Goal: Task Accomplishment & Management: Manage account settings

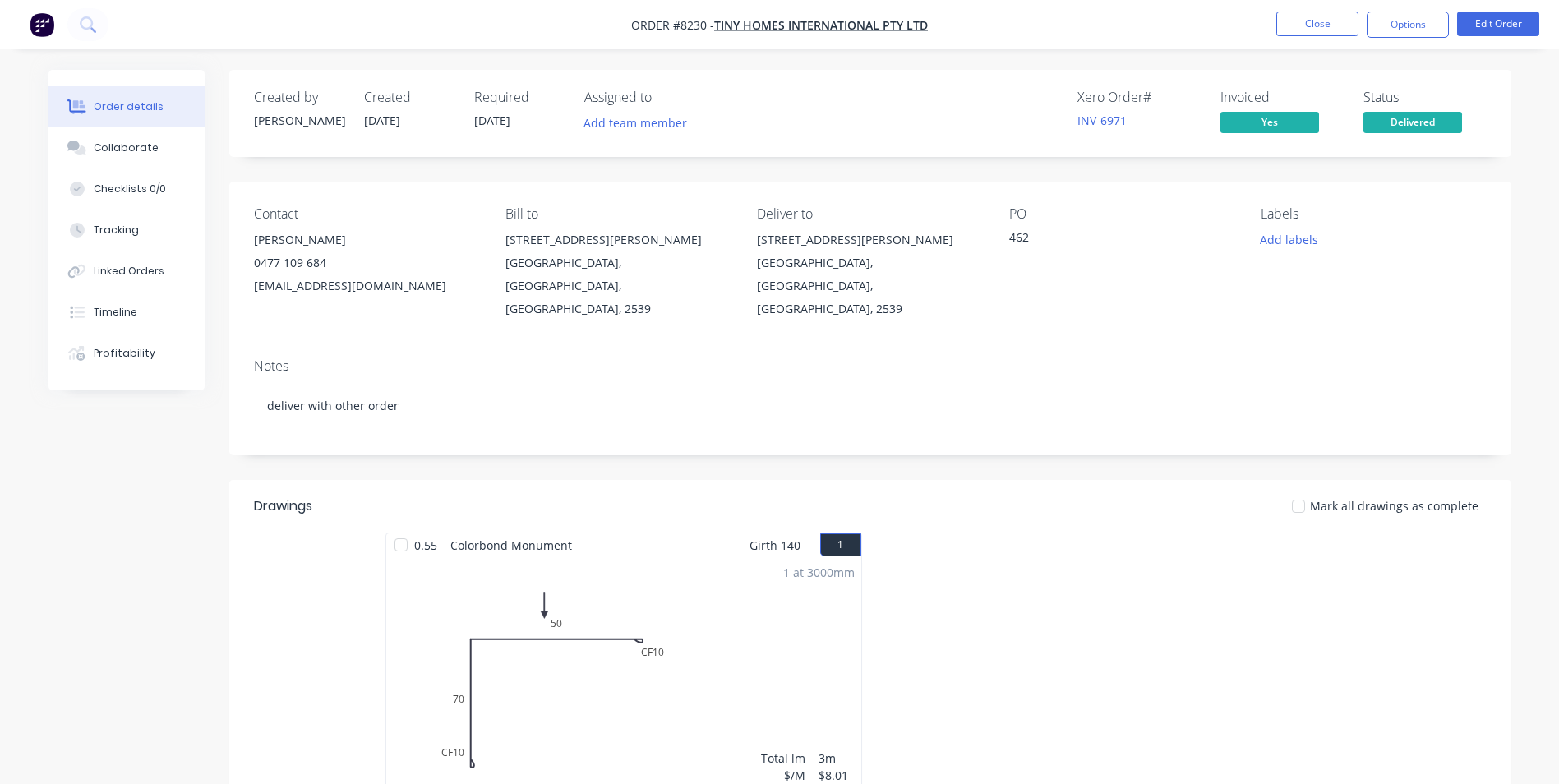
click at [51, 24] on img "button" at bounding box center [41, 24] width 24 height 24
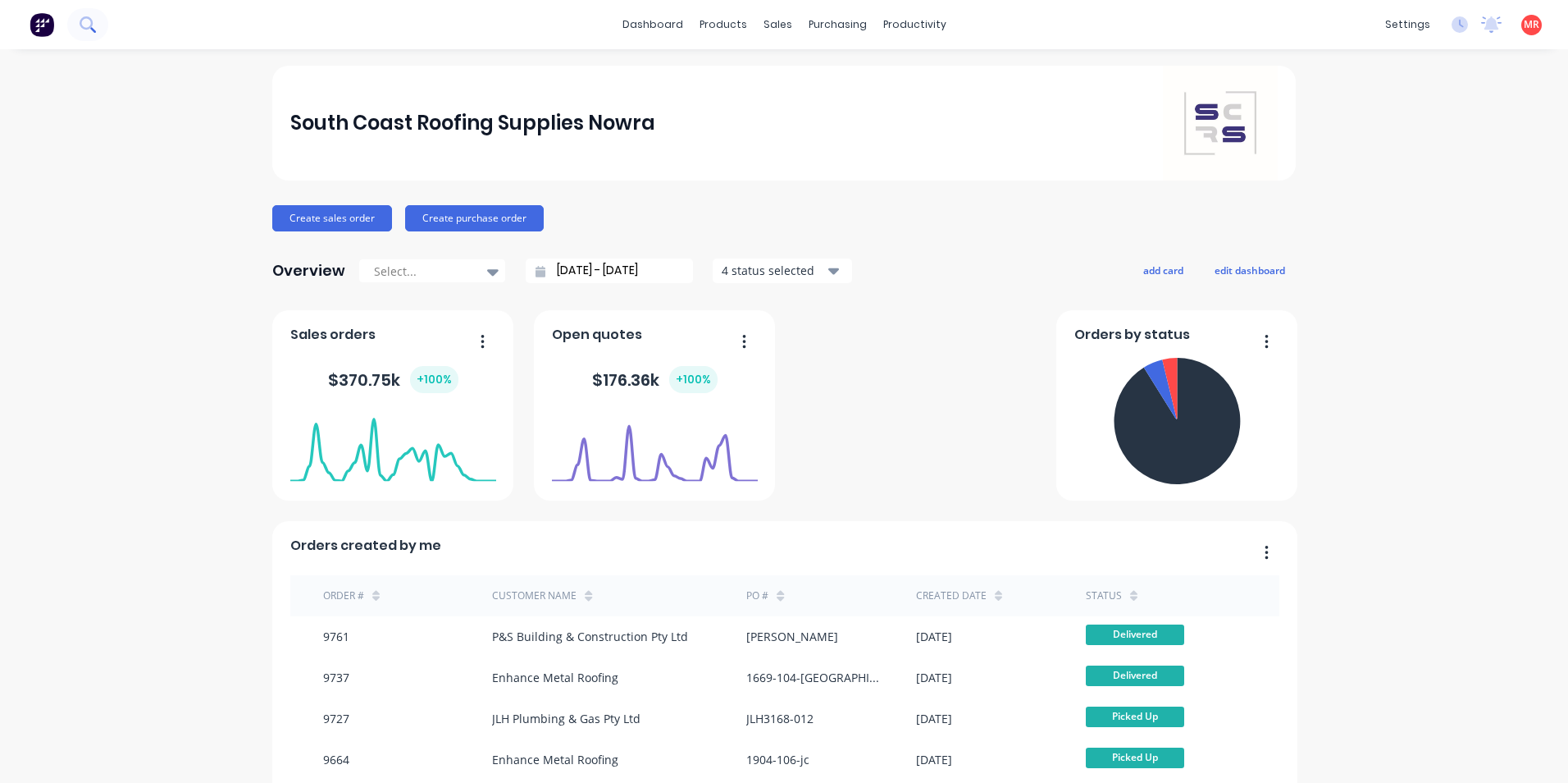
click at [85, 18] on icon at bounding box center [86, 23] width 14 height 14
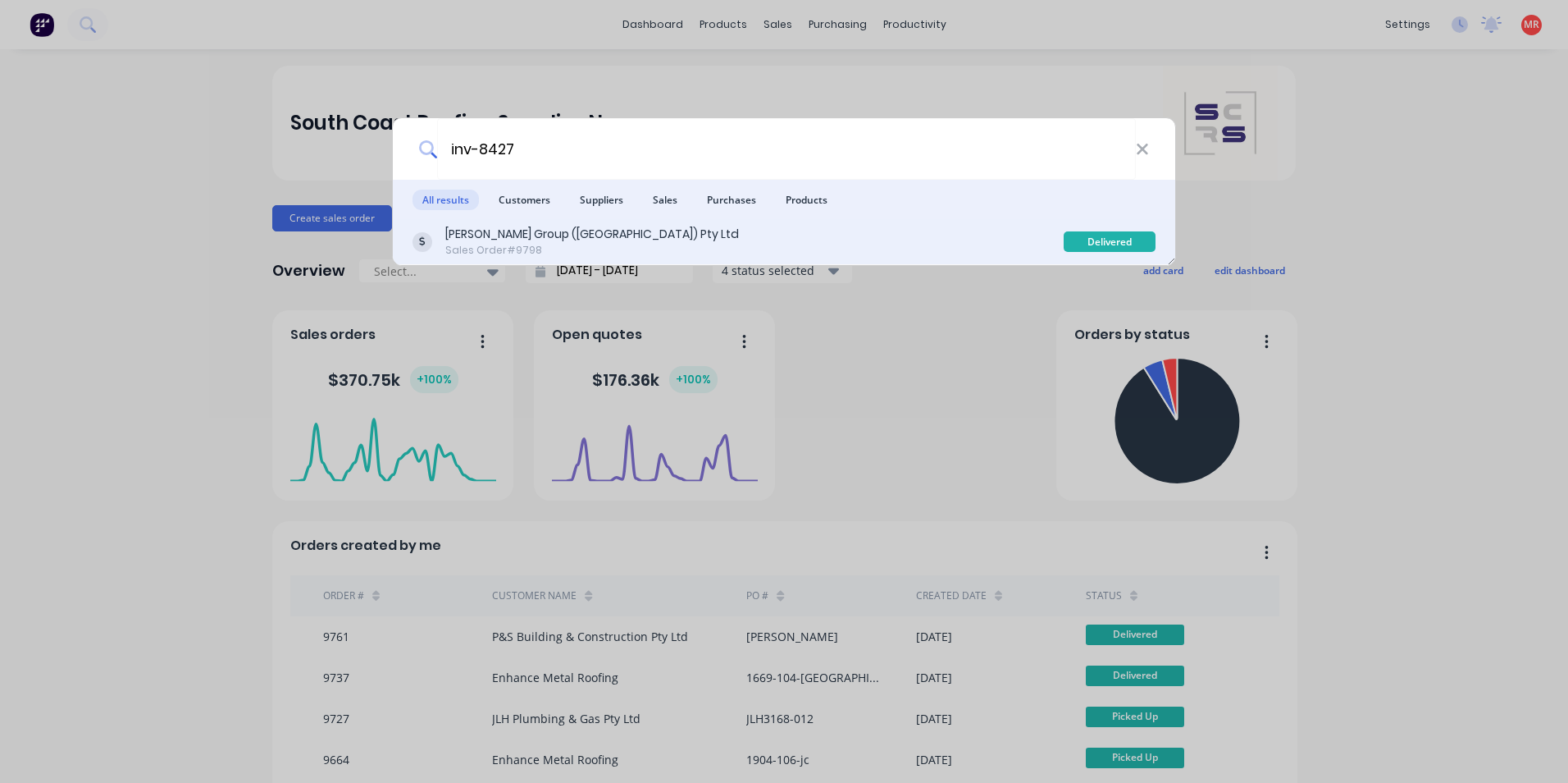
type input "inv-8427"
click at [563, 228] on div "[PERSON_NAME] Group ([GEOGRAPHIC_DATA]) Pty Ltd" at bounding box center [592, 234] width 293 height 17
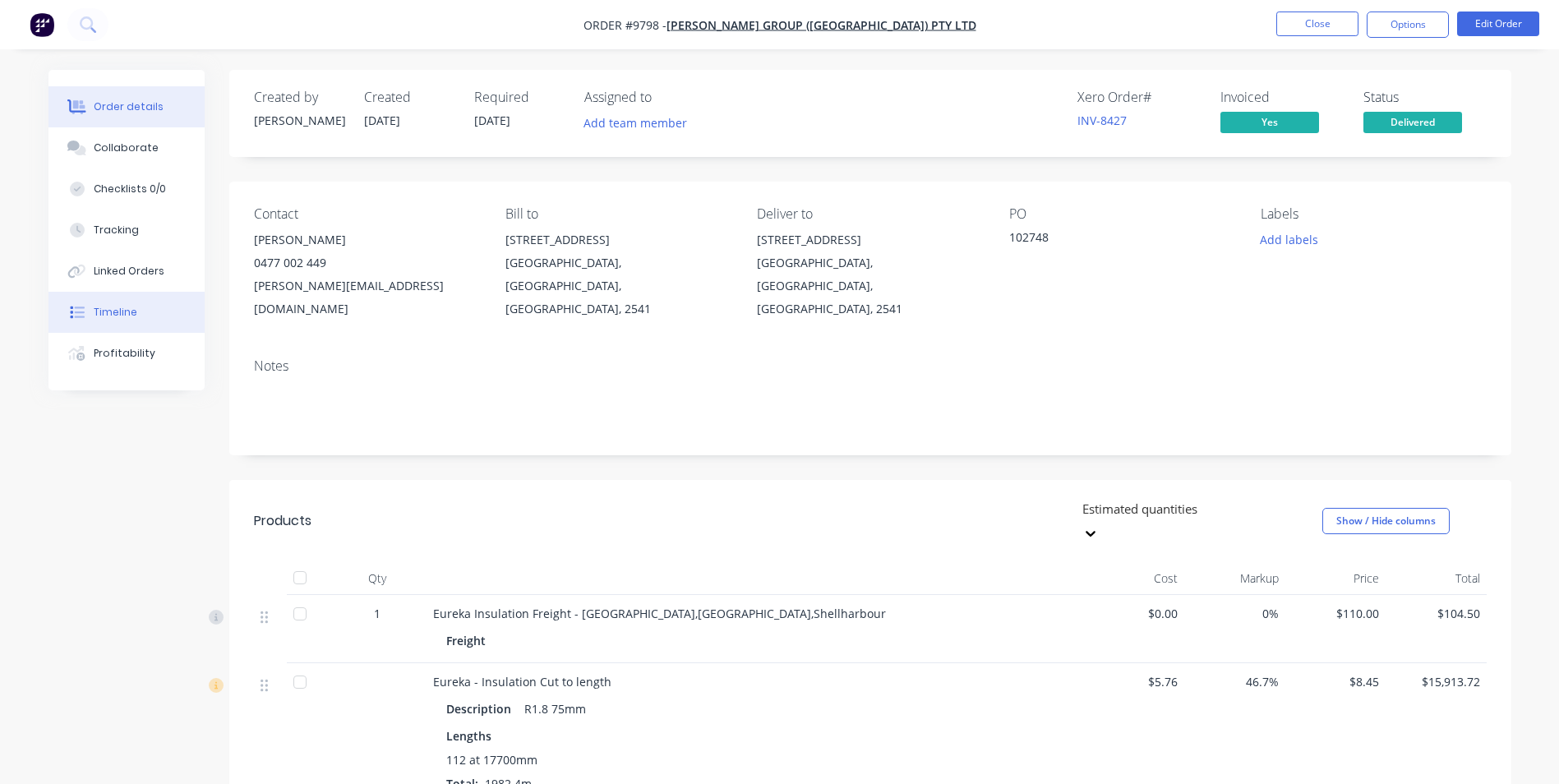
click at [137, 307] on button "Timeline" at bounding box center [127, 312] width 156 height 41
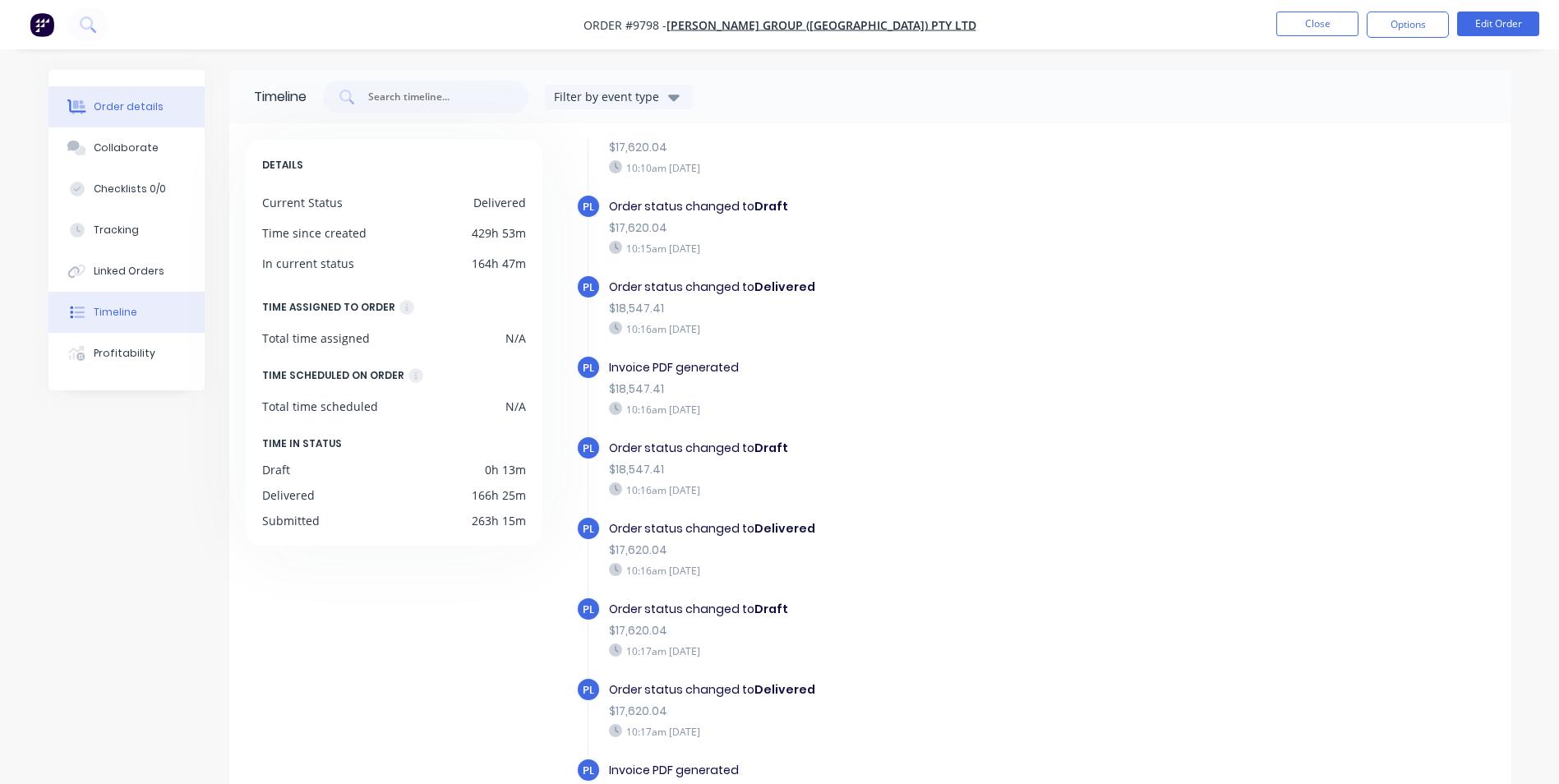
click at [160, 125] on button "Order details" at bounding box center [127, 107] width 156 height 41
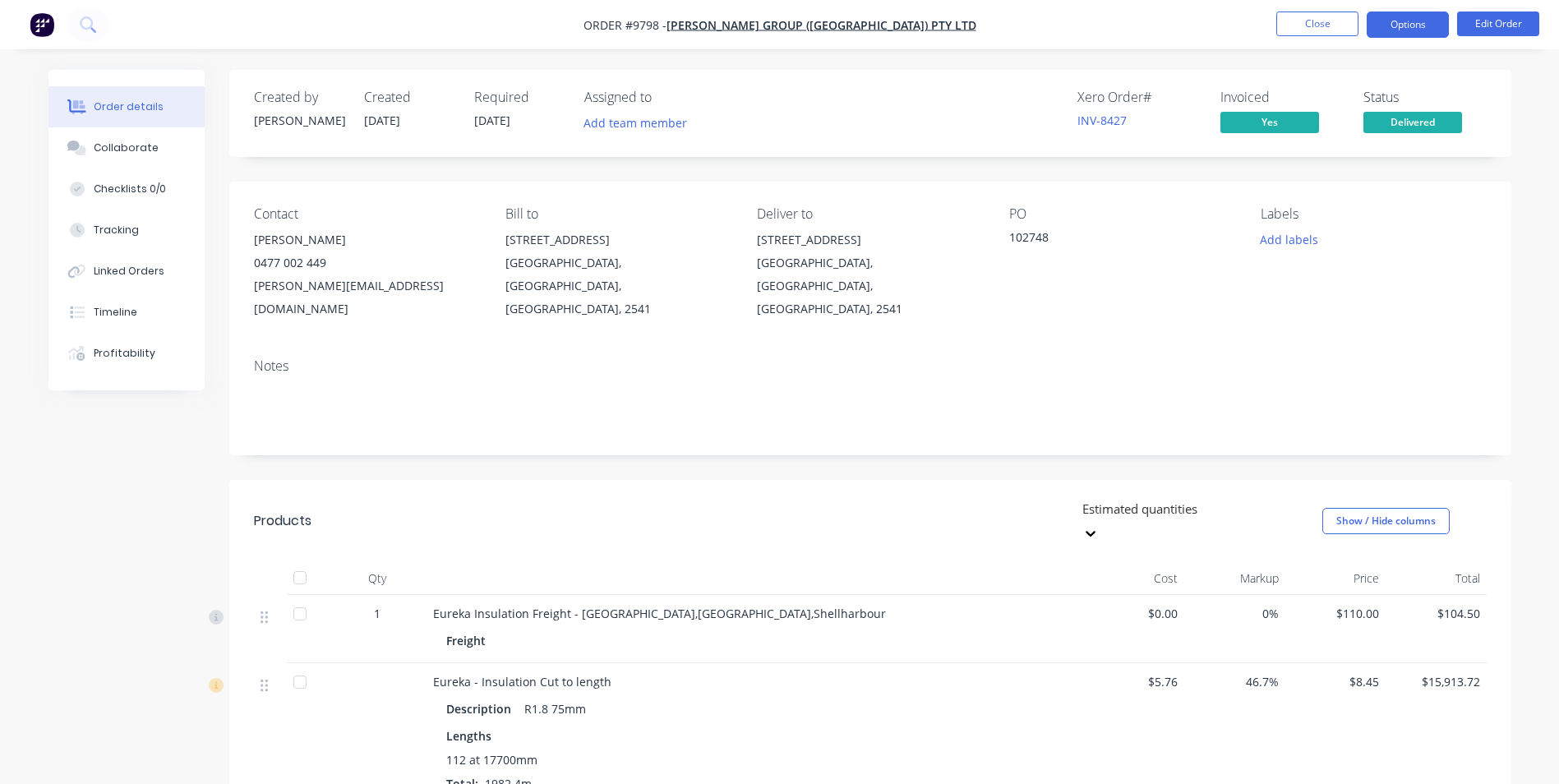
click at [1396, 18] on button "Options" at bounding box center [1407, 24] width 82 height 26
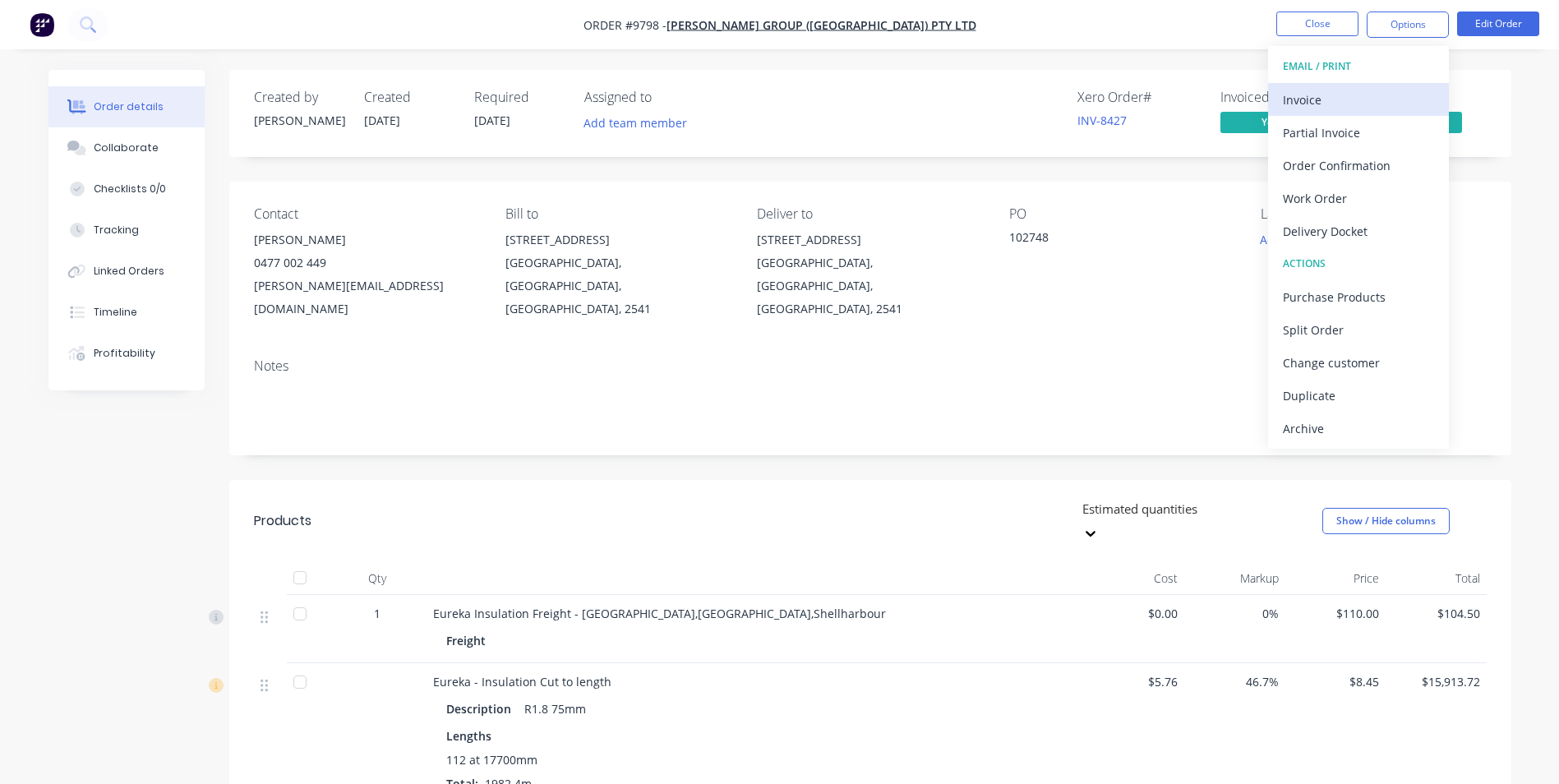
click at [1334, 93] on div "Invoice" at bounding box center [1358, 99] width 151 height 23
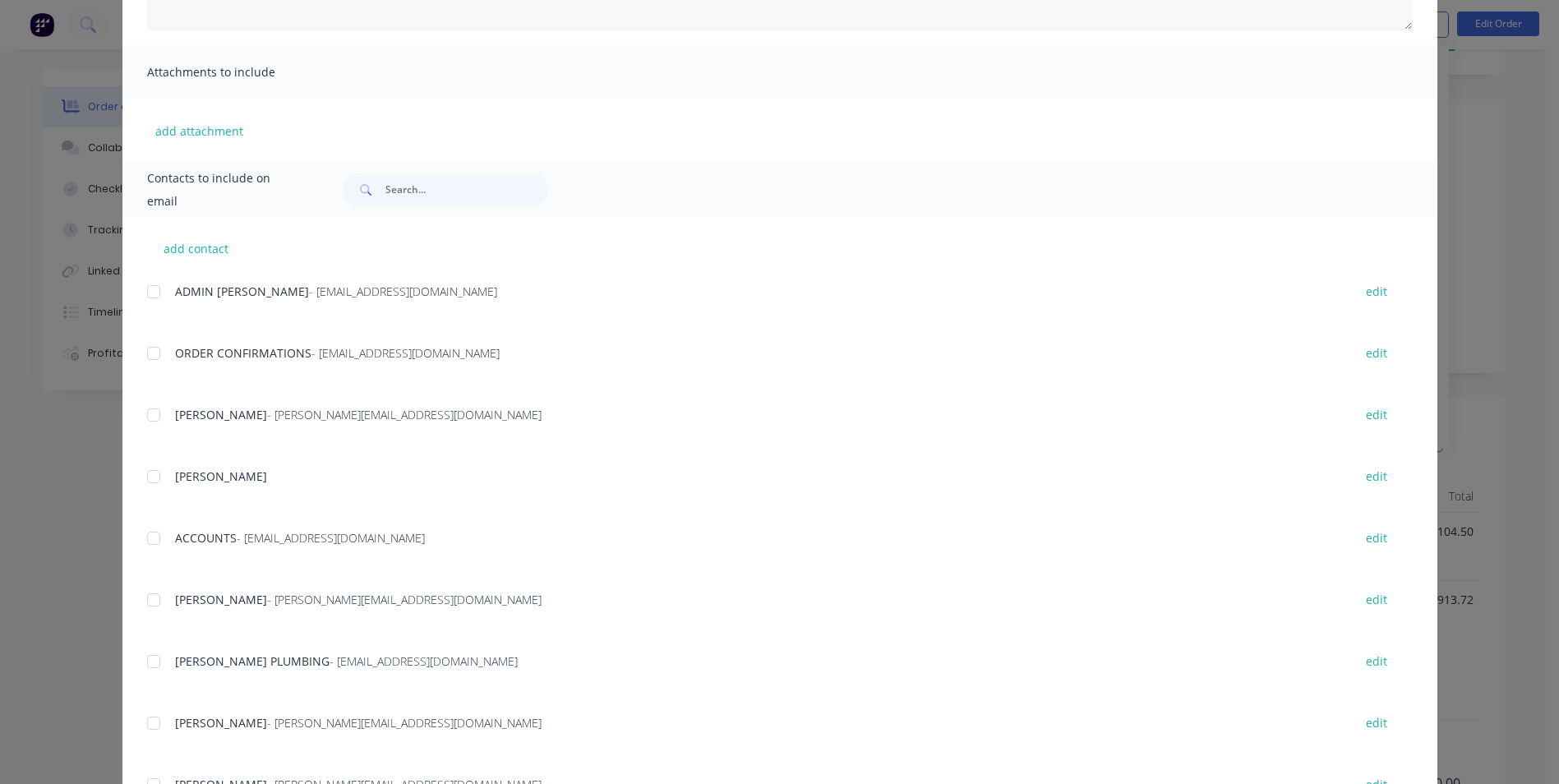
scroll to position [293, 0]
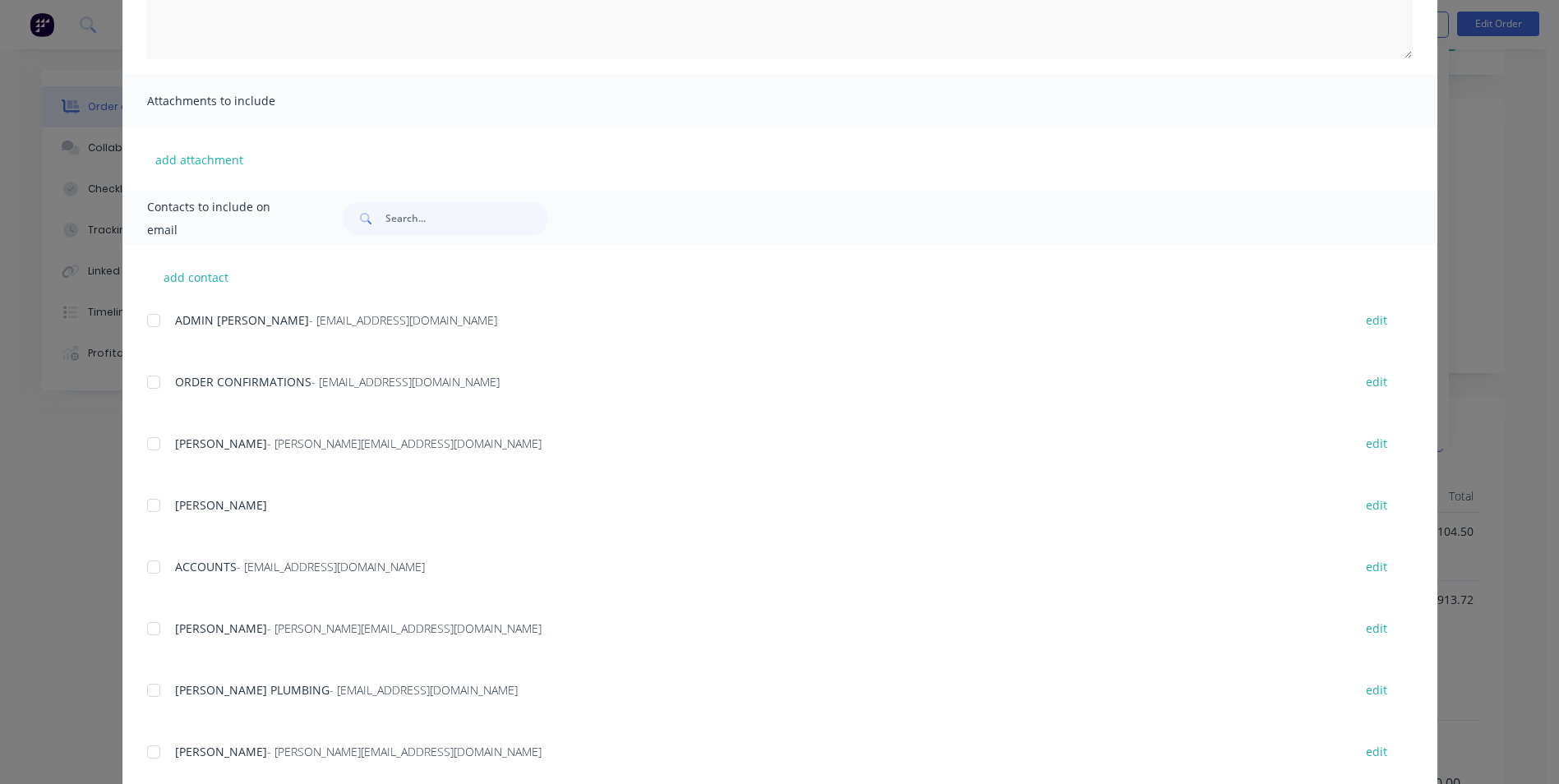
click at [145, 572] on div at bounding box center [154, 567] width 33 height 33
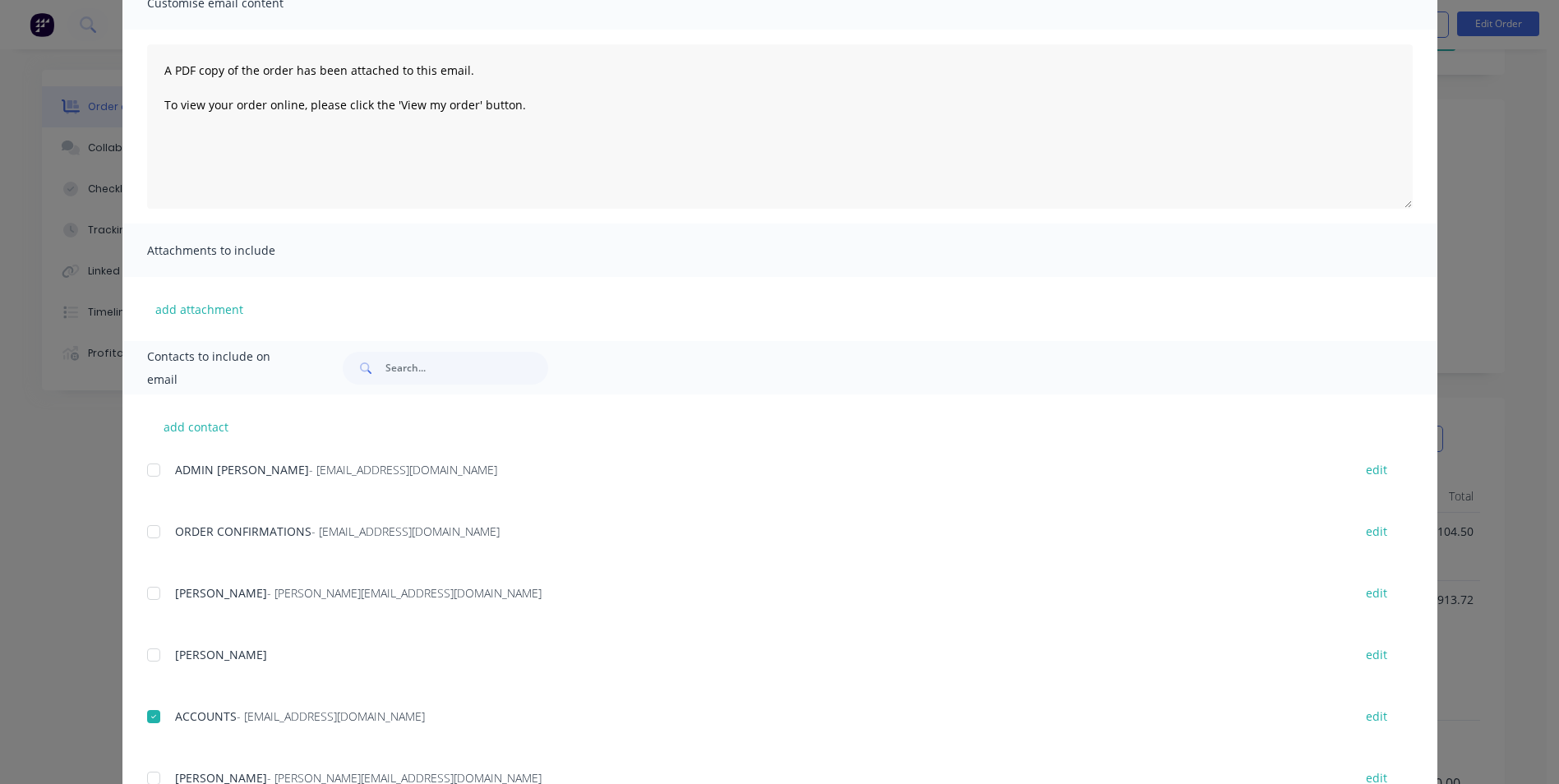
scroll to position [0, 0]
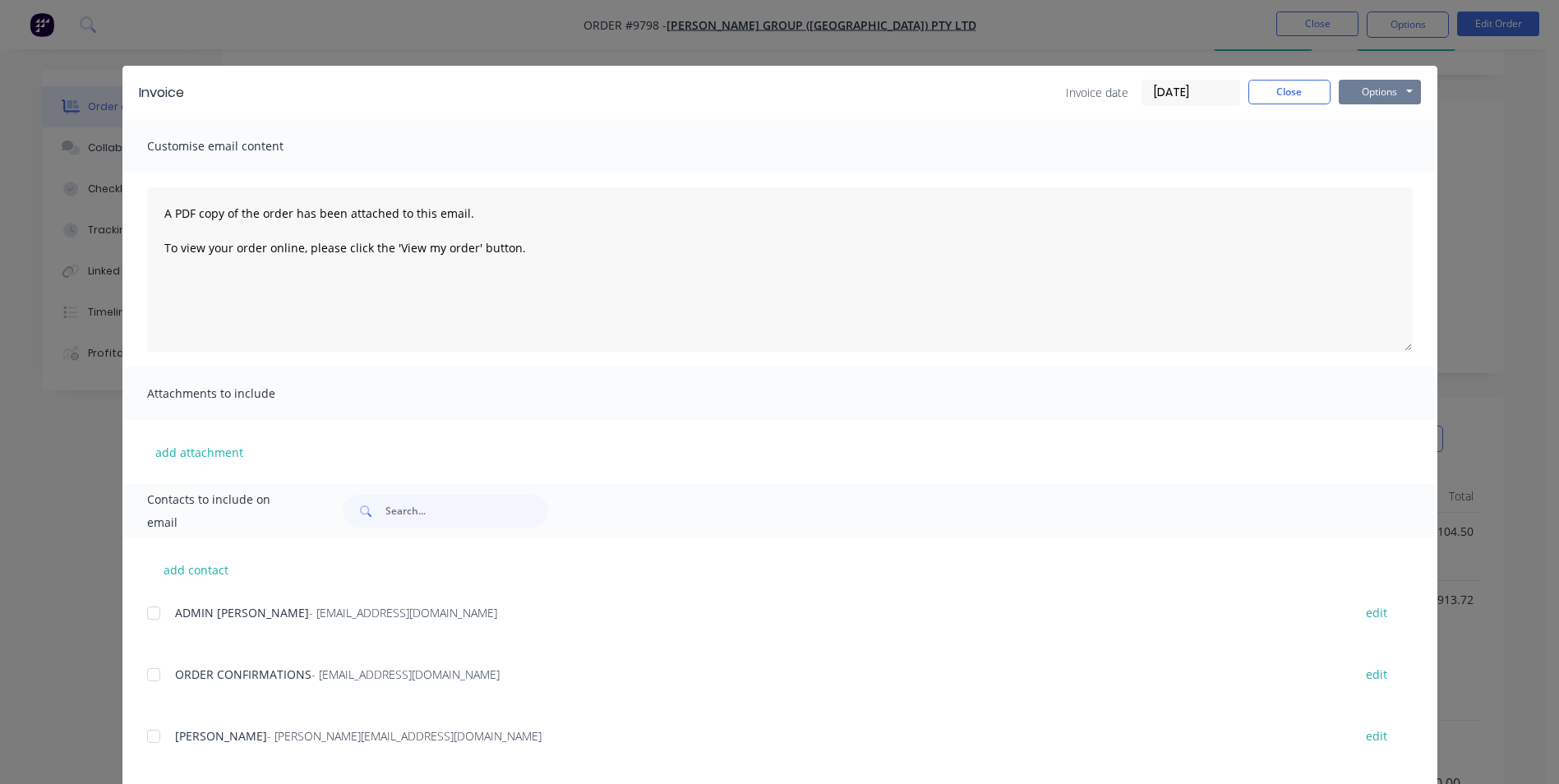
click at [1356, 97] on button "Options" at bounding box center [1380, 91] width 82 height 24
click at [1359, 169] on button "Email" at bounding box center [1392, 175] width 105 height 27
click at [1271, 77] on div "Invoice Invoice date 30/09/25 Close Options Preview Print Email" at bounding box center [780, 92] width 1315 height 53
click at [1275, 90] on button "Close" at bounding box center [1289, 91] width 82 height 24
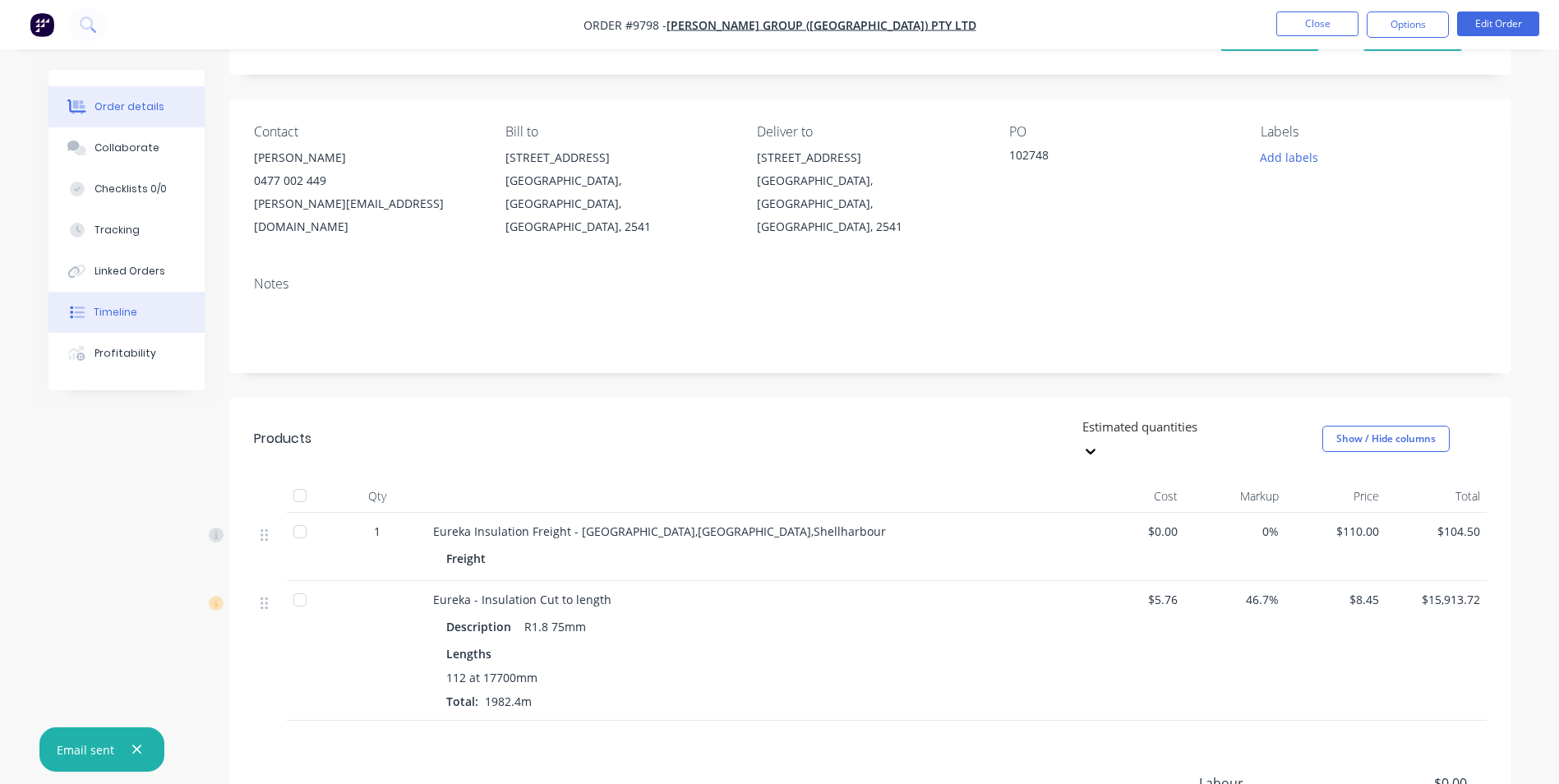
click at [124, 317] on div "Timeline" at bounding box center [115, 311] width 44 height 15
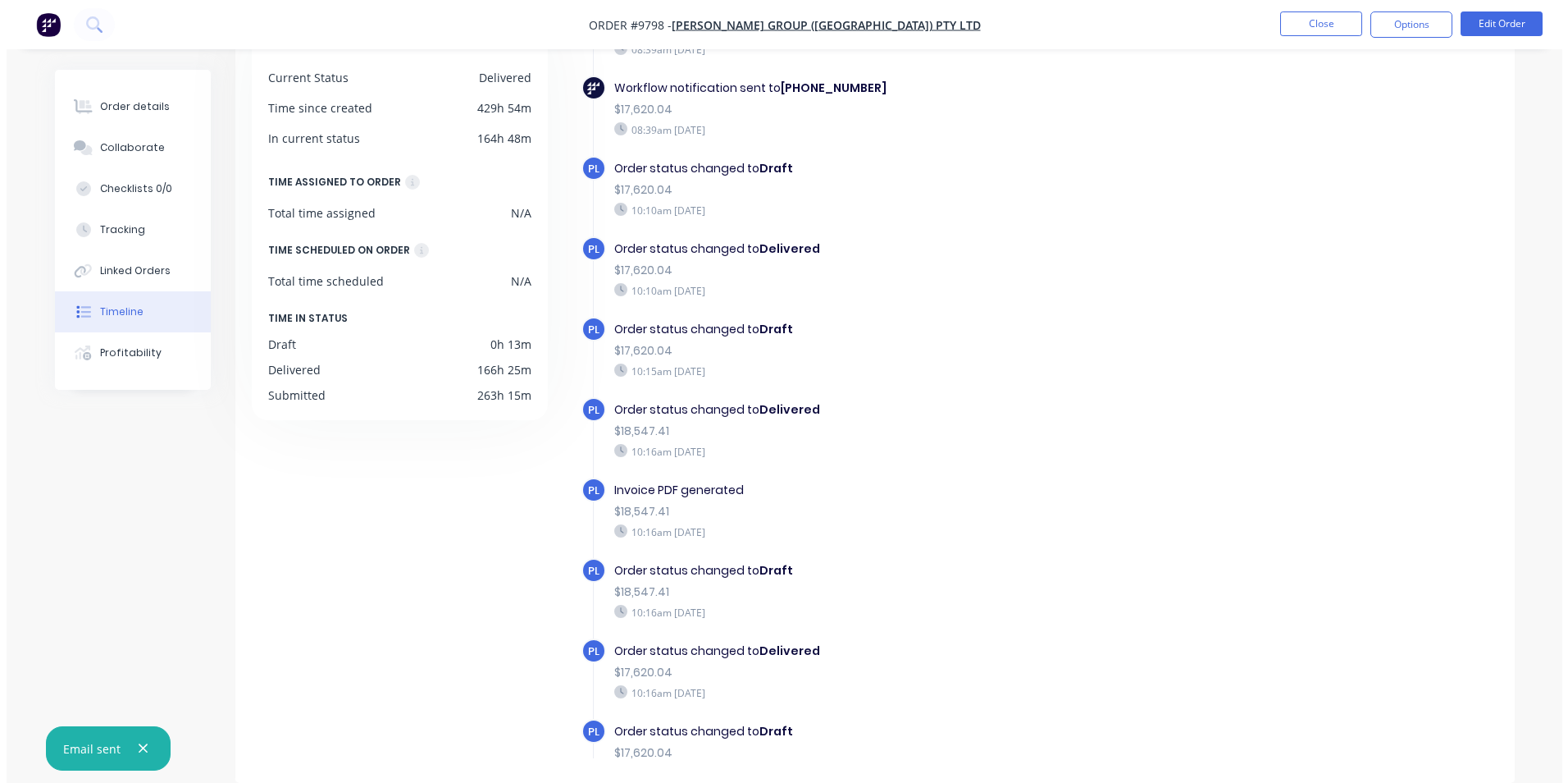
scroll to position [1062, 0]
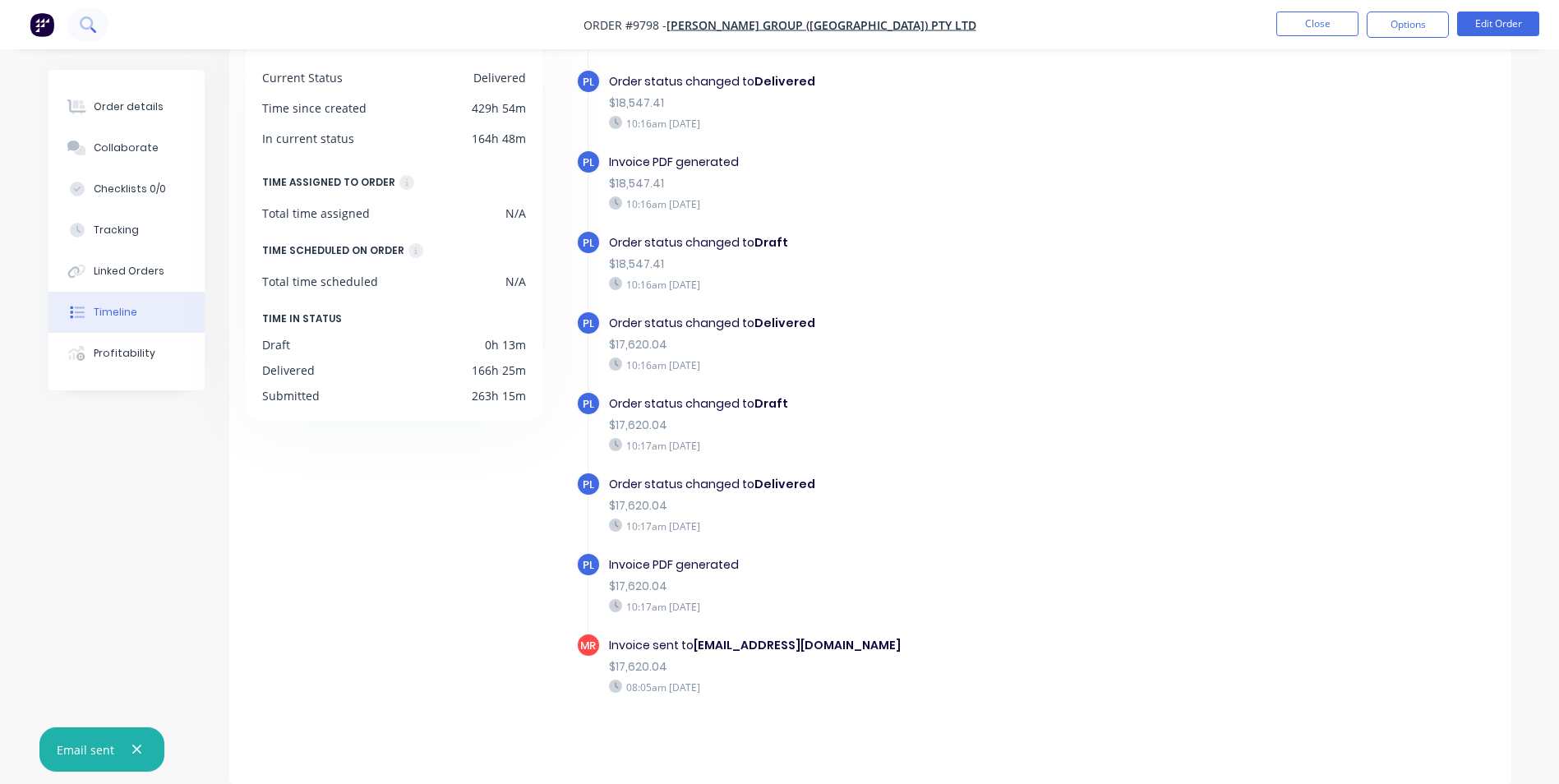
click at [95, 23] on icon at bounding box center [88, 24] width 16 height 16
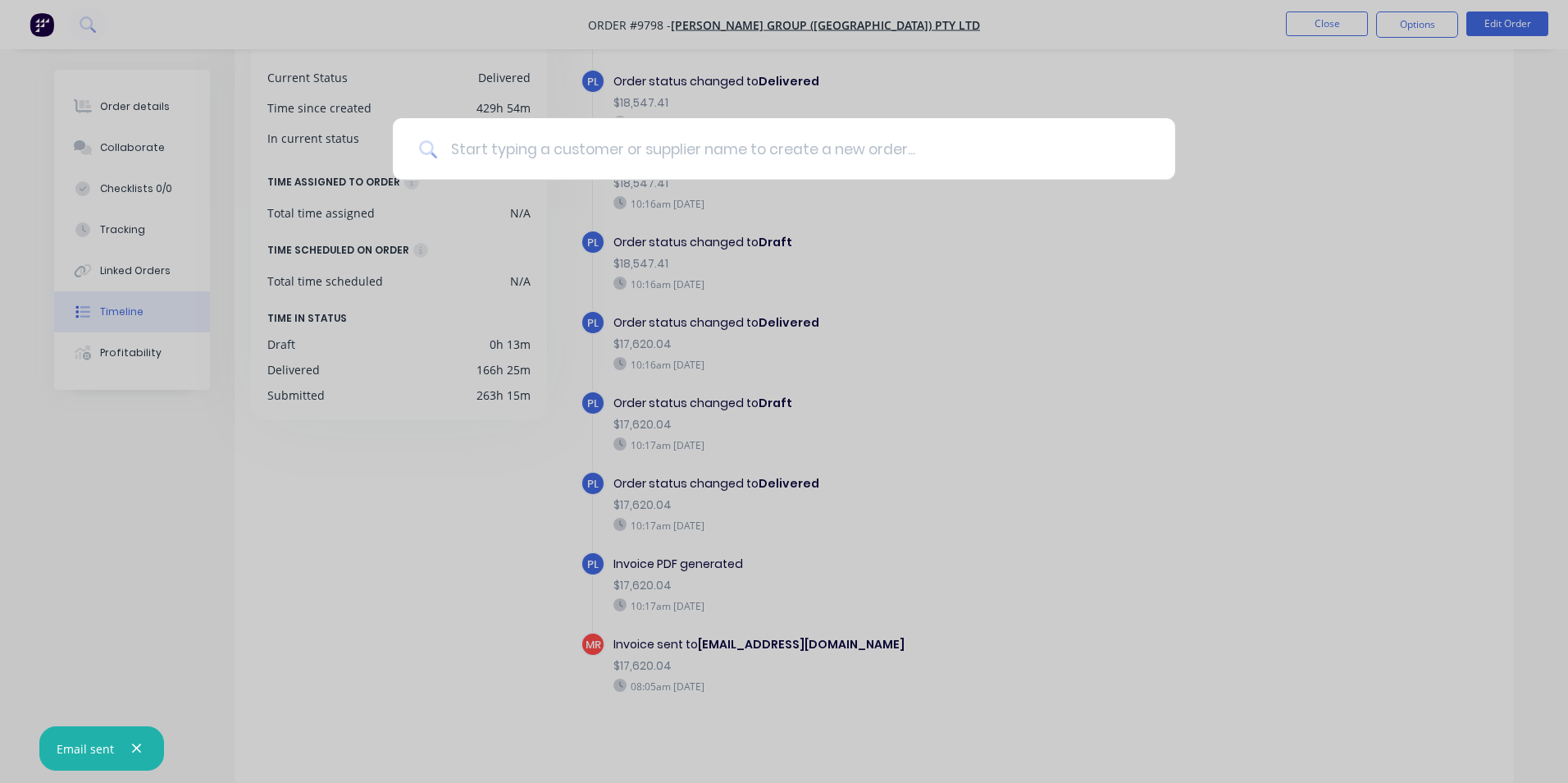
click at [485, 147] on input at bounding box center [792, 149] width 712 height 61
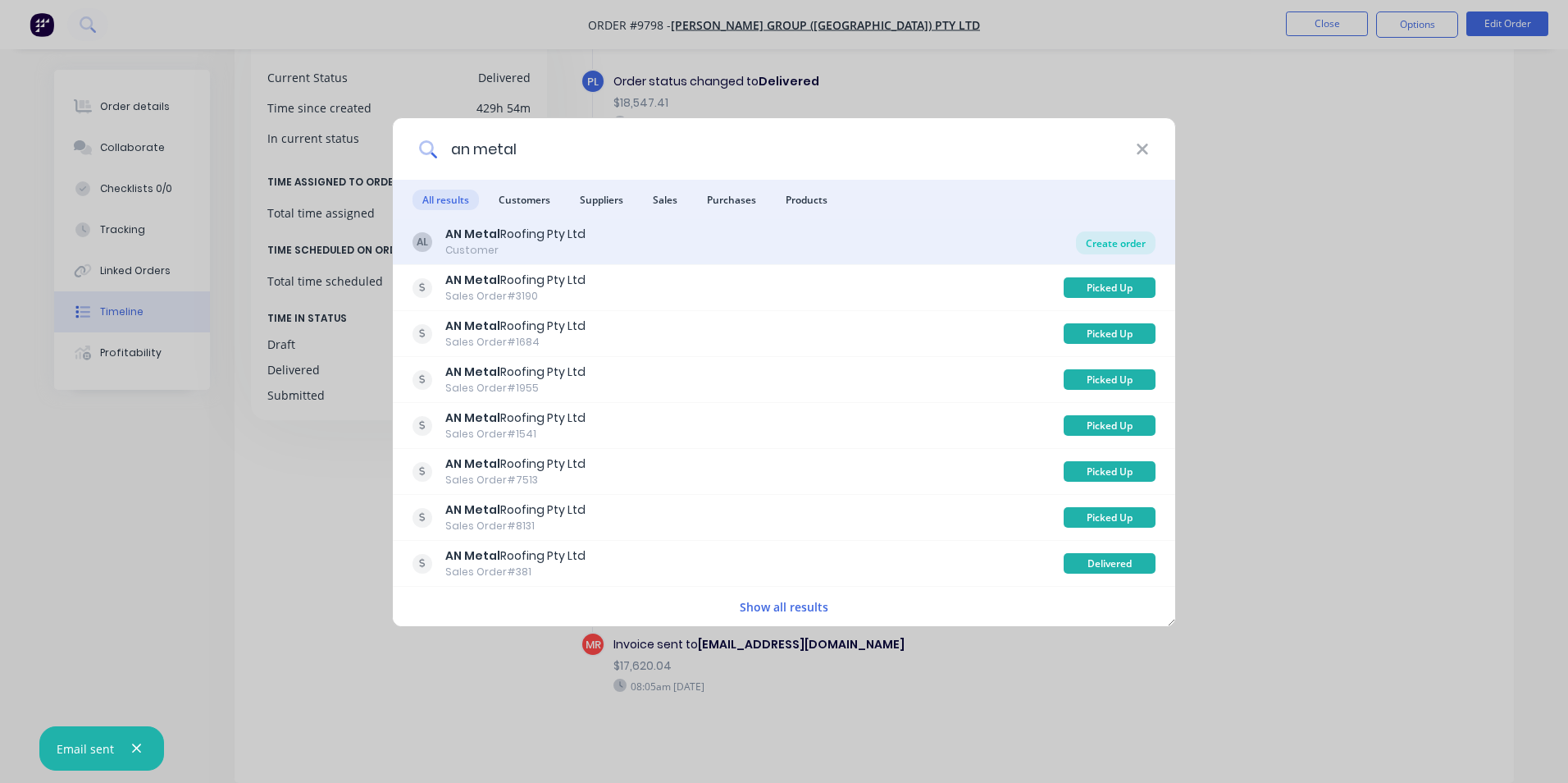
type input "an metal"
click at [1126, 240] on div "Create order" at bounding box center [1116, 243] width 80 height 23
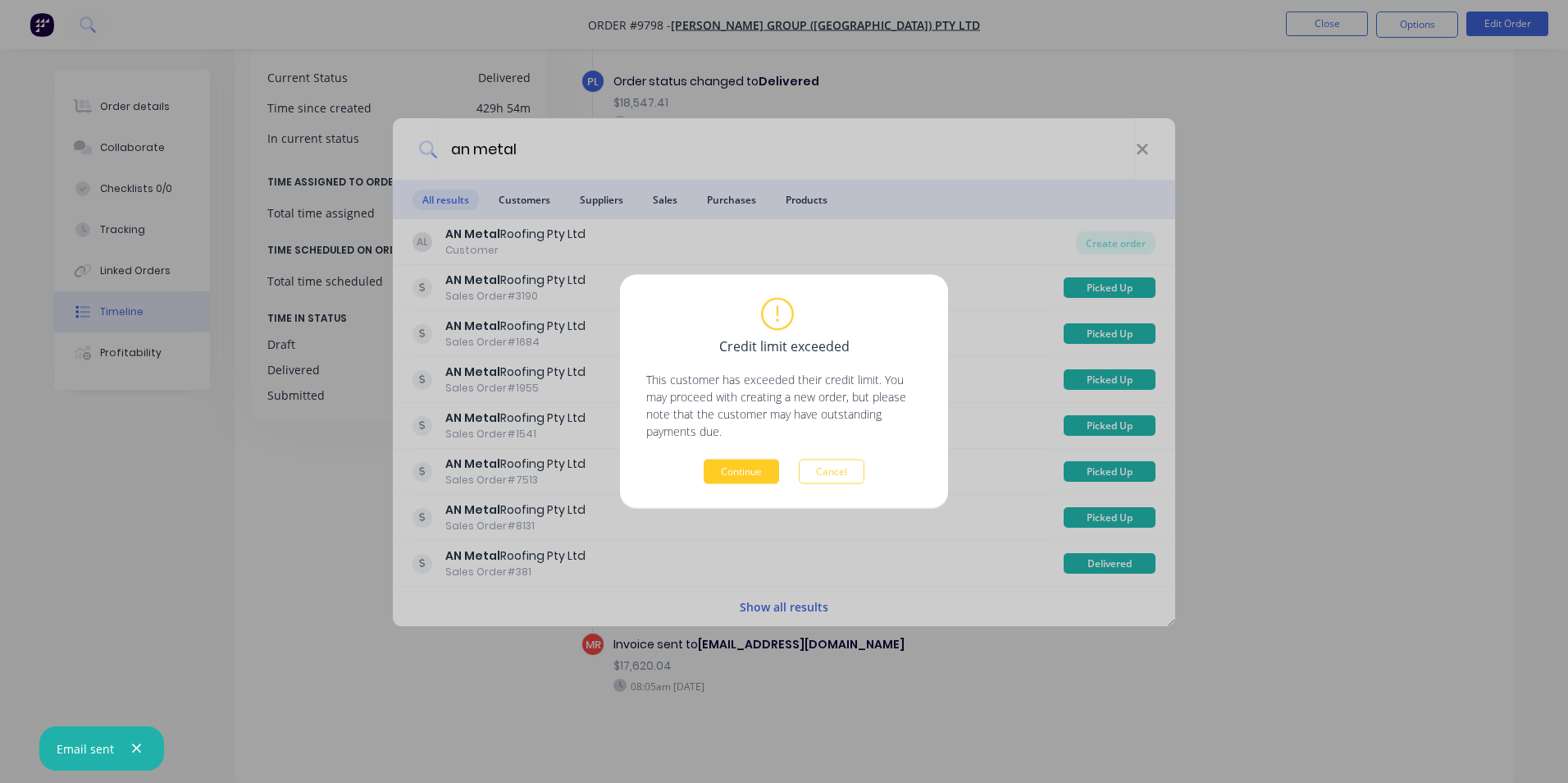
click at [748, 483] on button "Continue" at bounding box center [742, 471] width 76 height 24
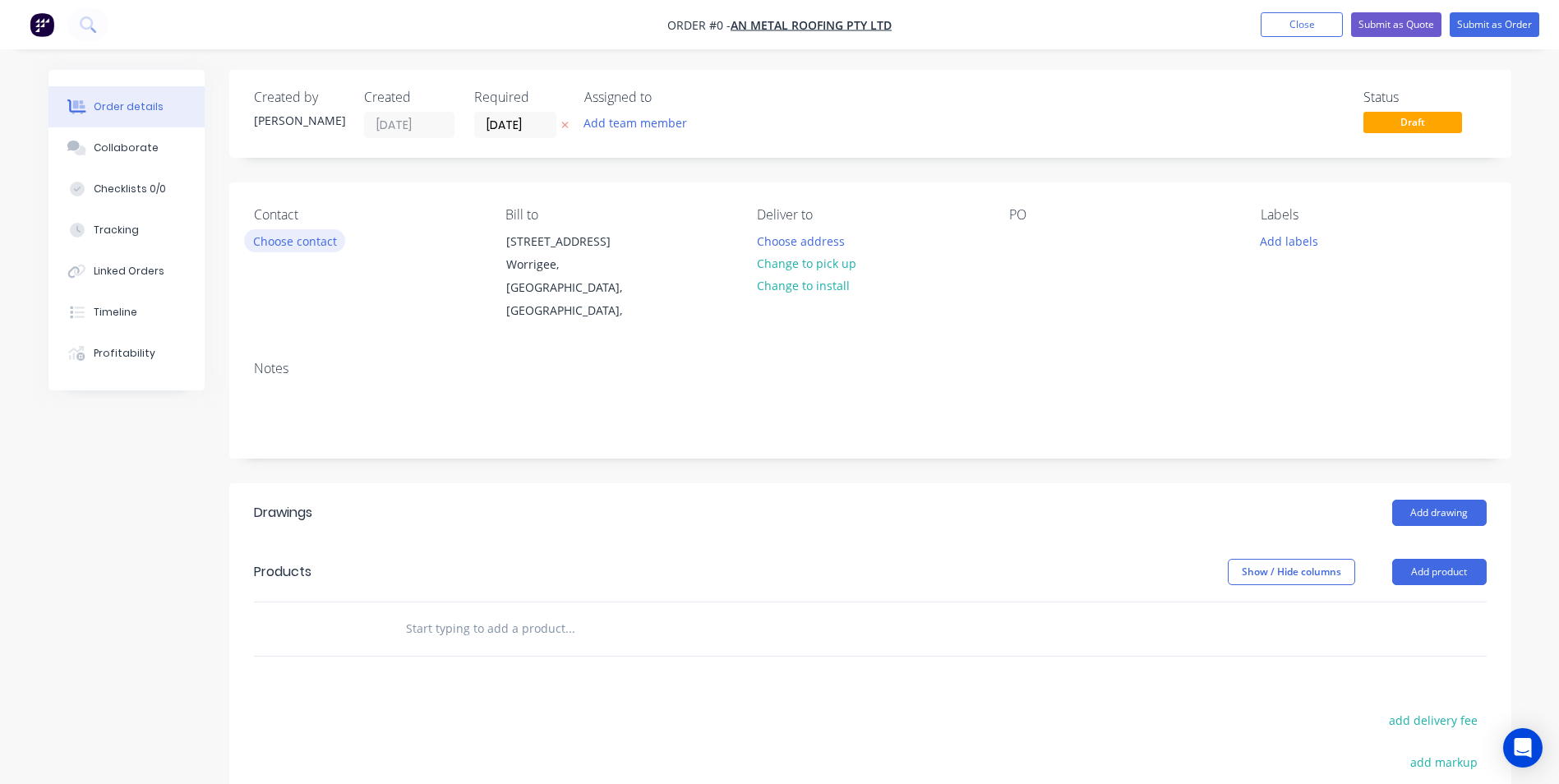
click at [293, 245] on button "Choose contact" at bounding box center [295, 240] width 101 height 22
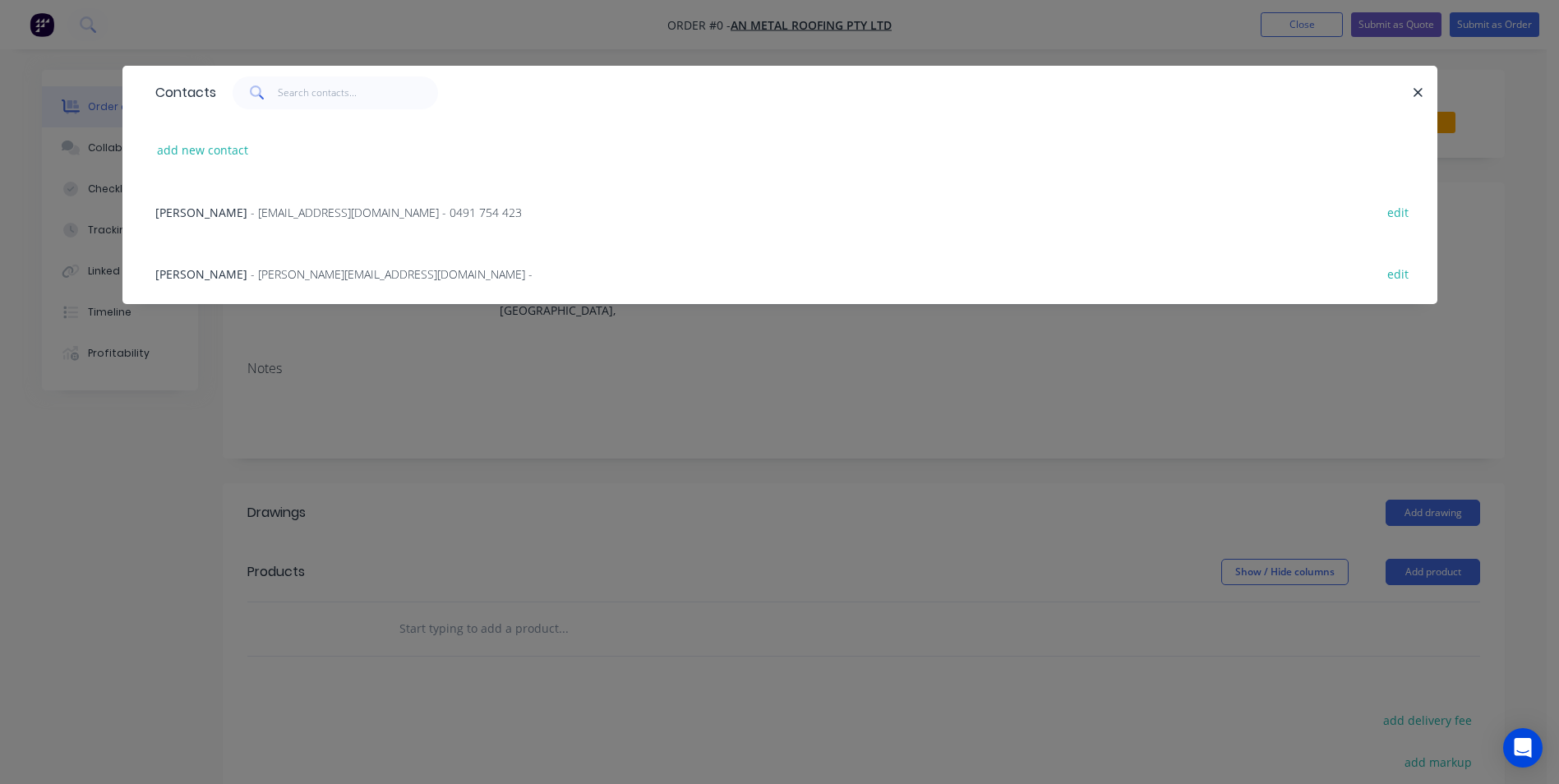
click at [294, 213] on span "- anmetalroofing@gmail.com - 0491 754 423" at bounding box center [386, 212] width 272 height 16
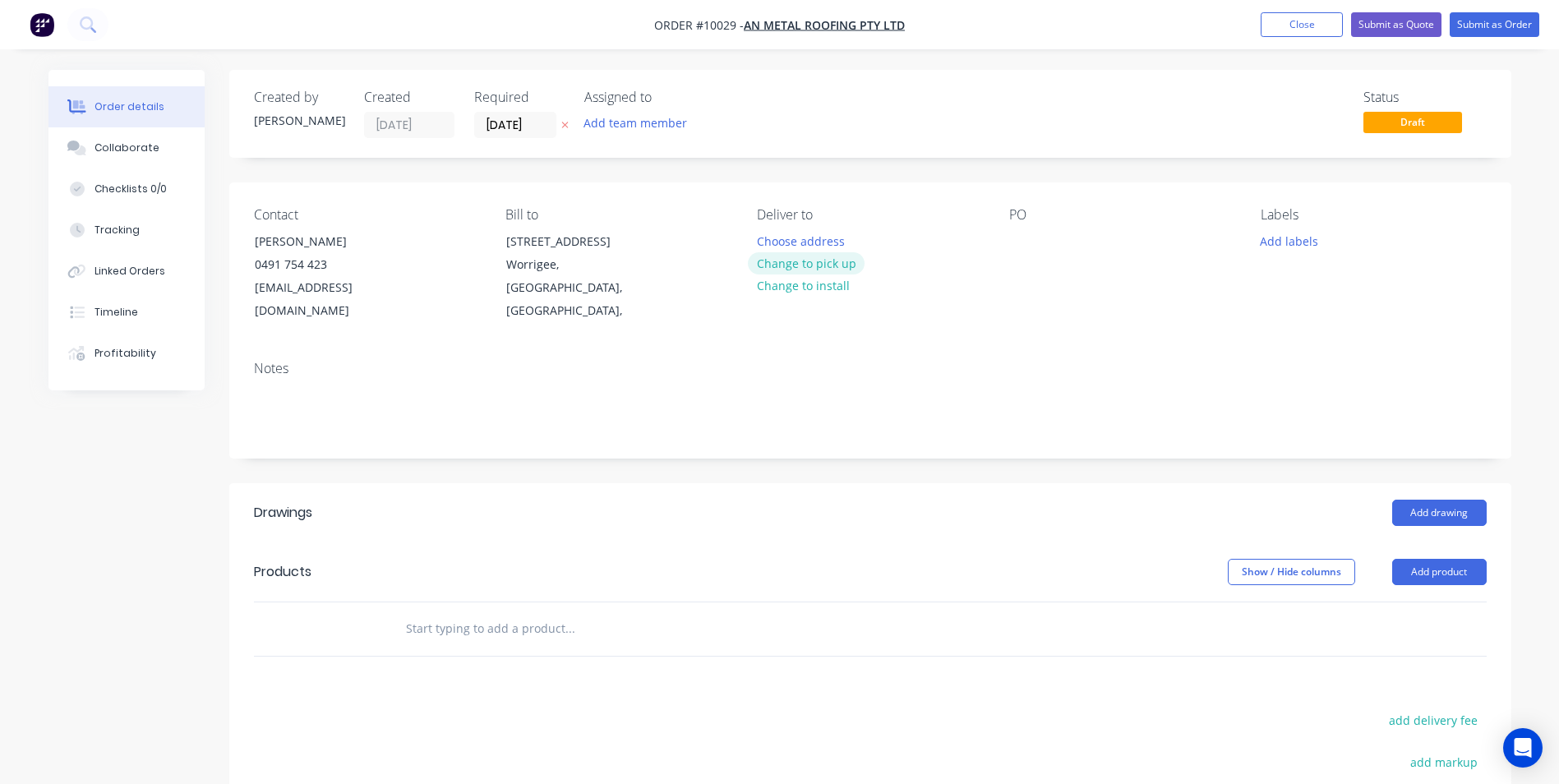
click at [815, 268] on button "Change to pick up" at bounding box center [806, 263] width 117 height 22
click at [1017, 247] on div at bounding box center [1022, 241] width 26 height 23
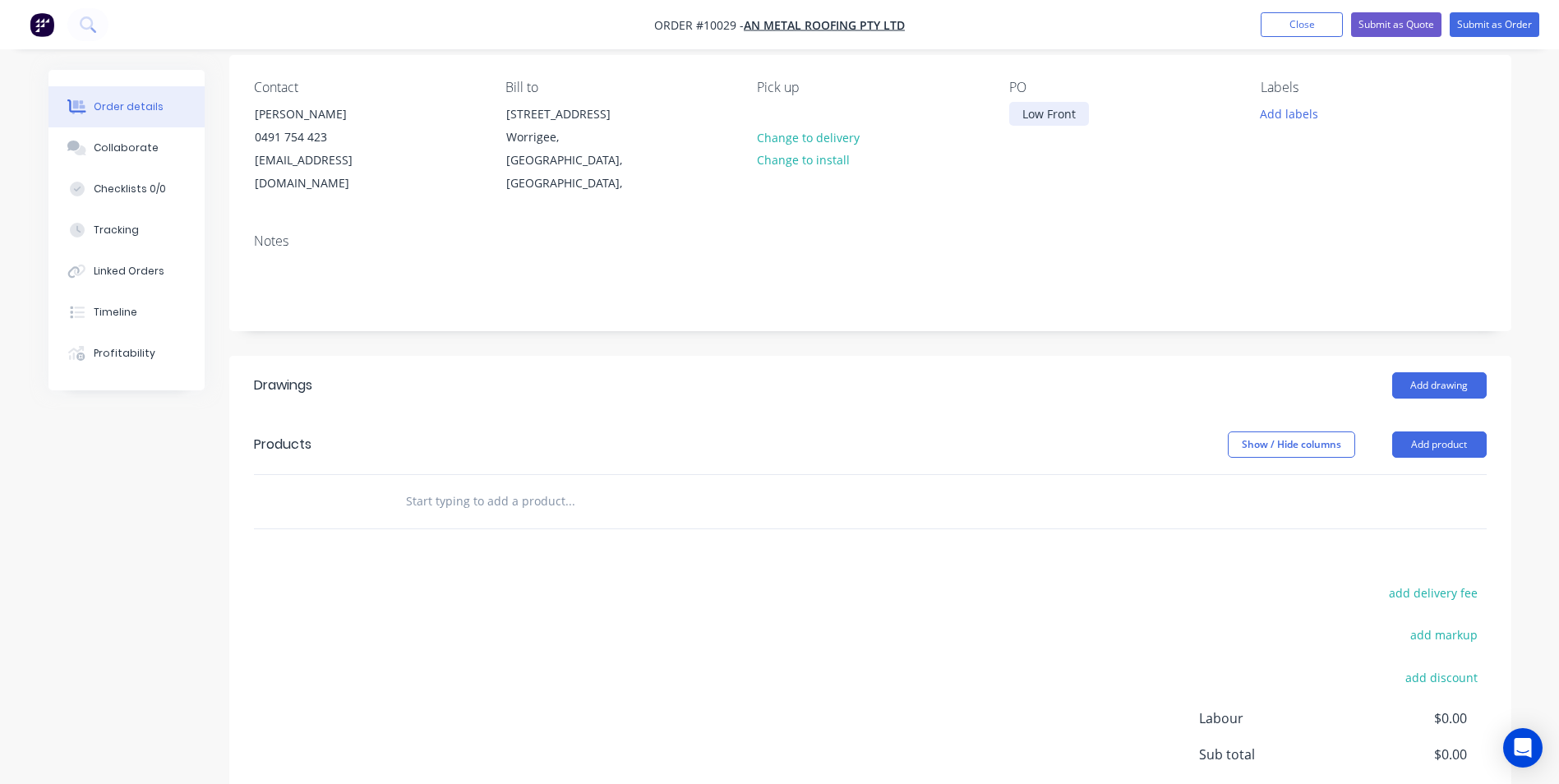
scroll to position [246, 0]
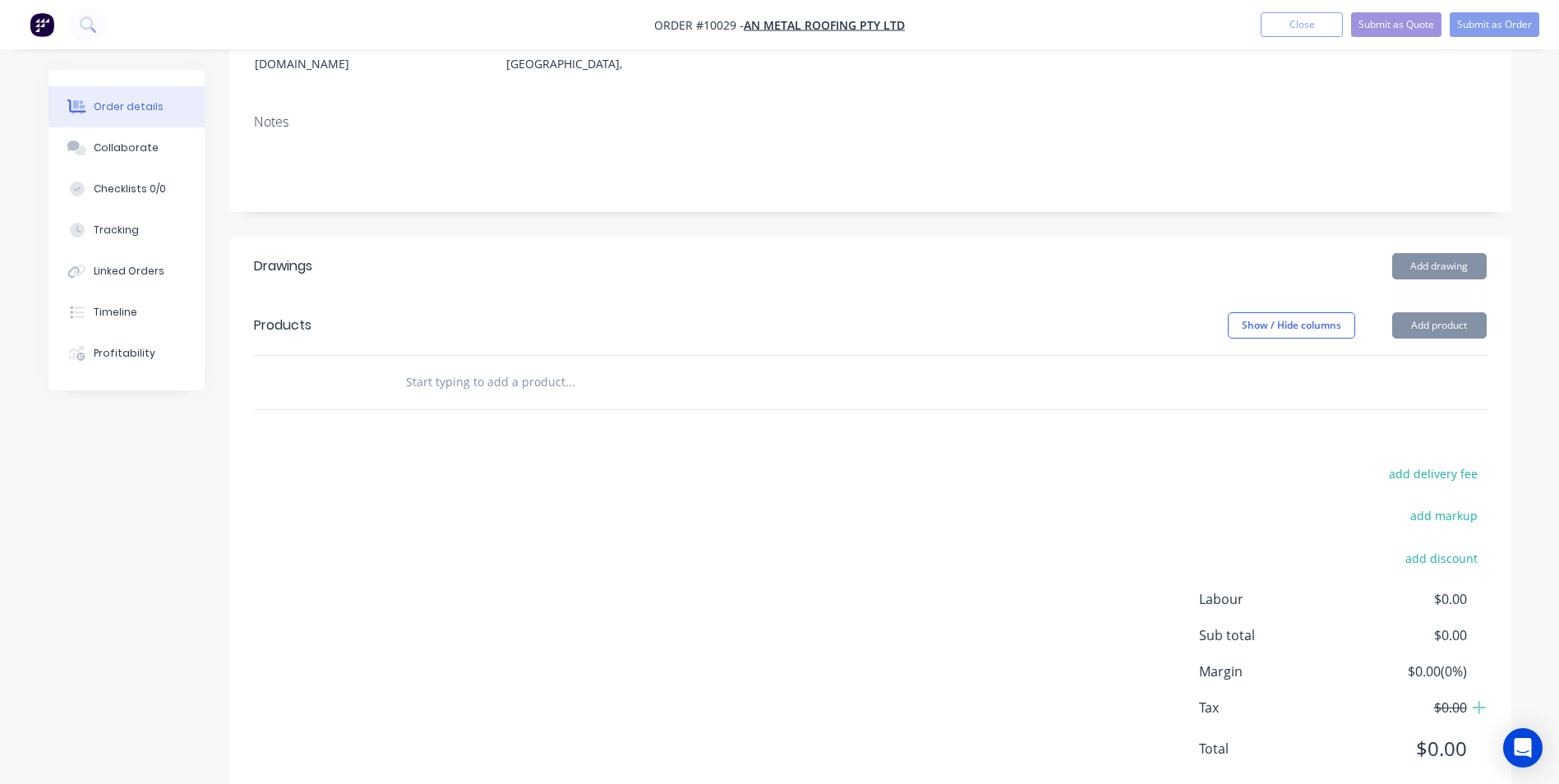
click at [446, 366] on input "text" at bounding box center [569, 382] width 329 height 33
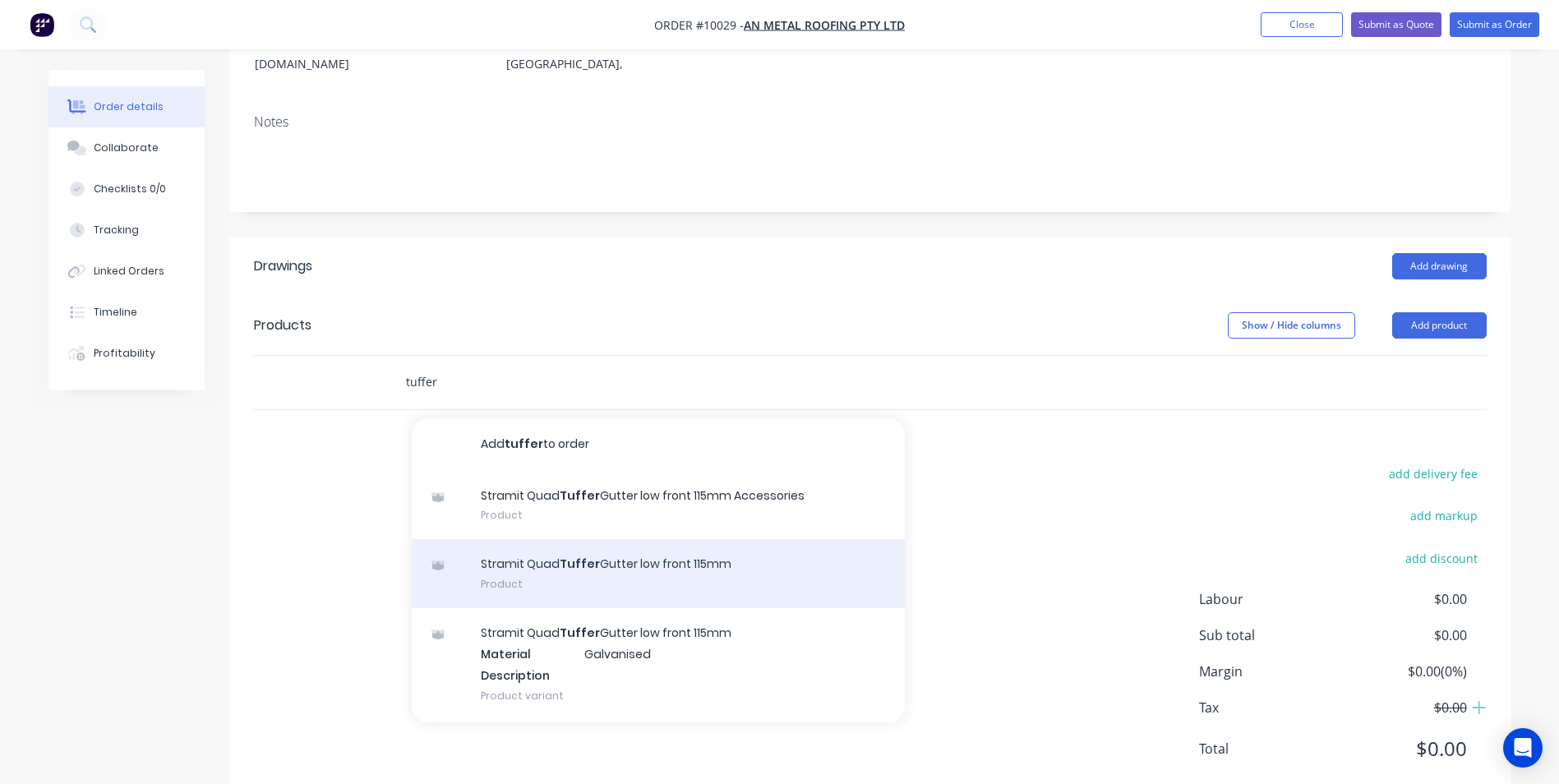
type input "tuffer"
click at [573, 563] on div "Stramit Quad Tuffer Gutter low front 115mm Product" at bounding box center [658, 573] width 493 height 69
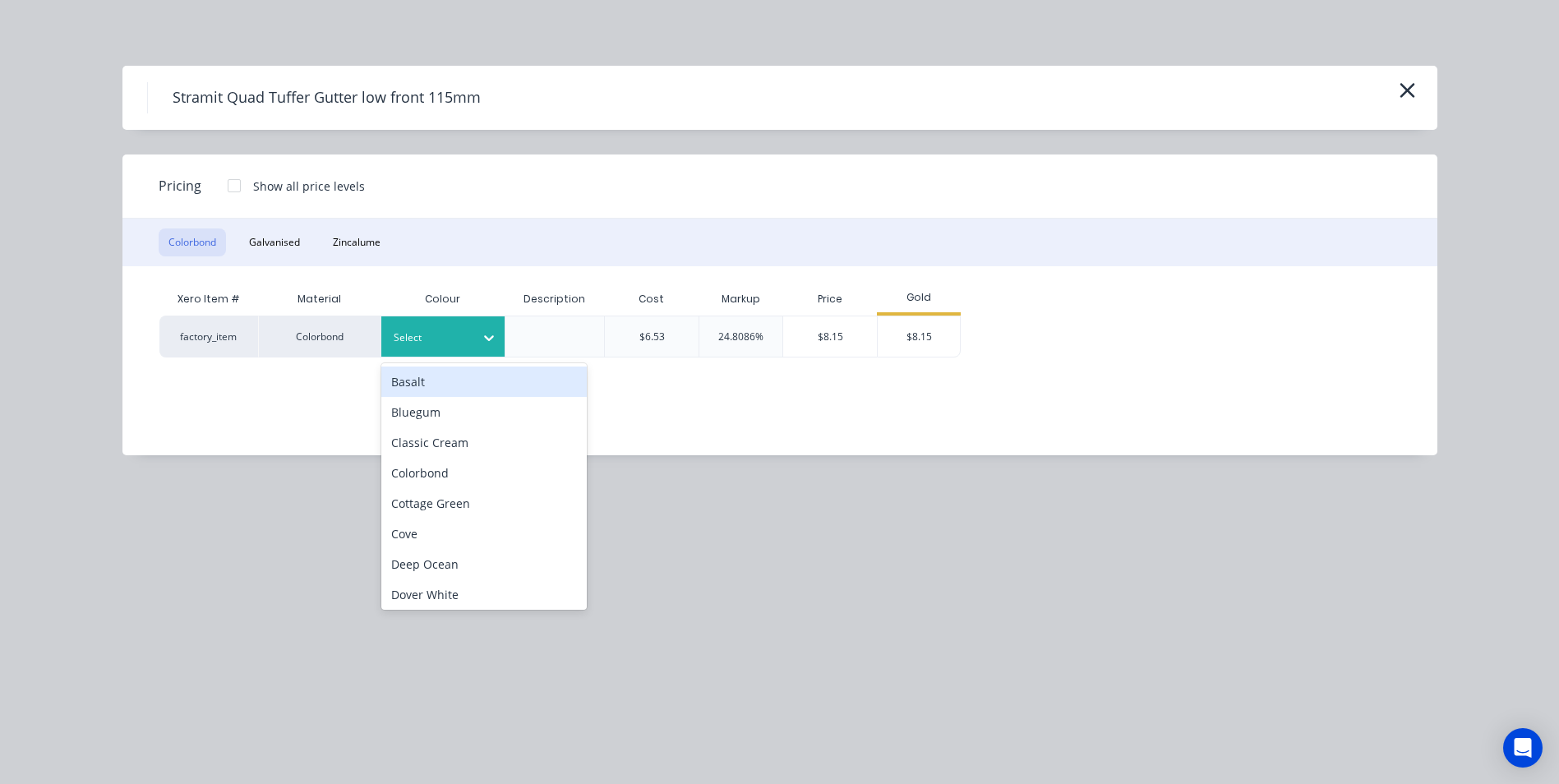
click at [480, 343] on div at bounding box center [489, 338] width 29 height 26
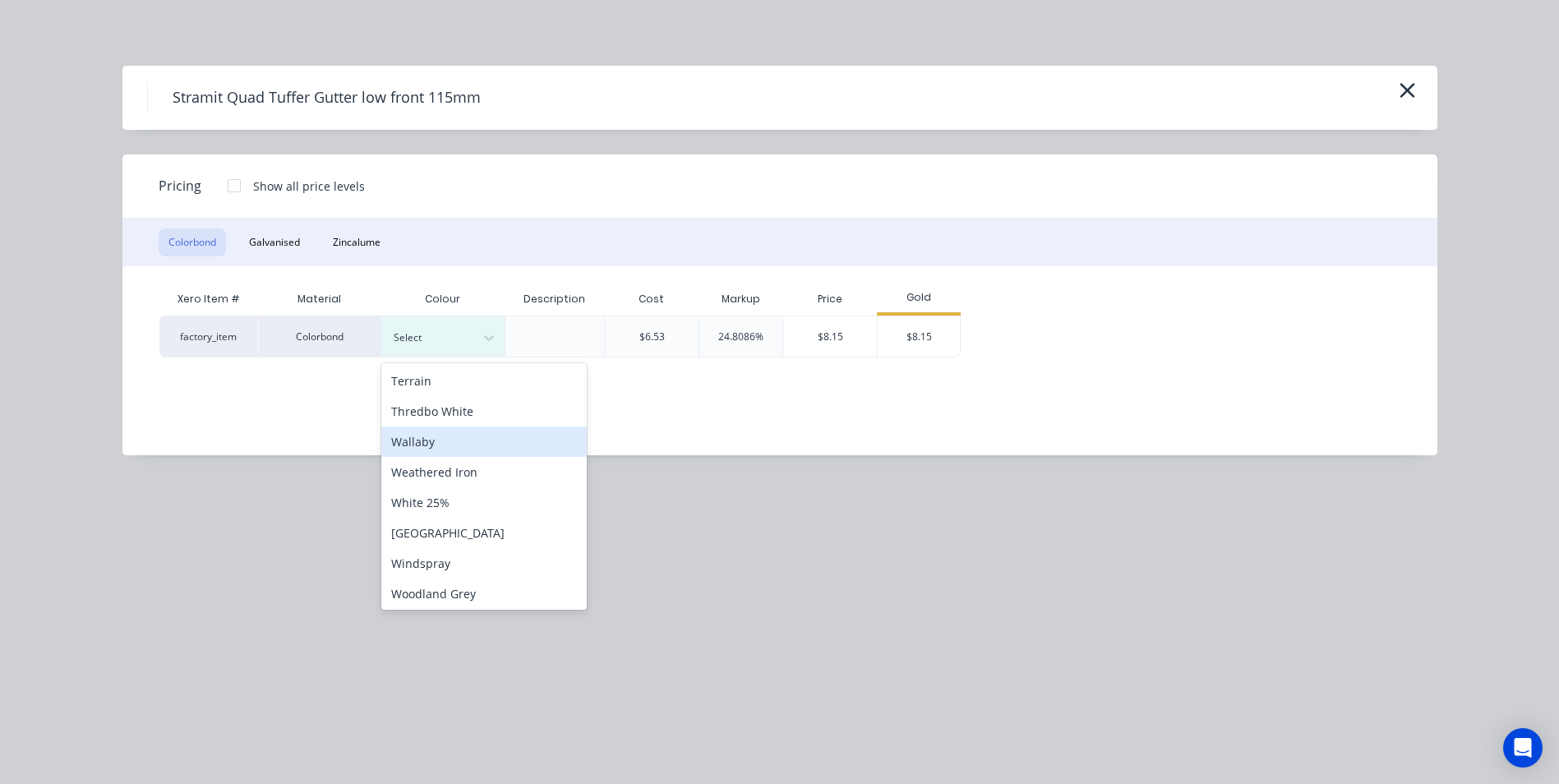
scroll to position [672, 0]
click at [459, 582] on div "Woodland Grey" at bounding box center [484, 590] width 205 height 30
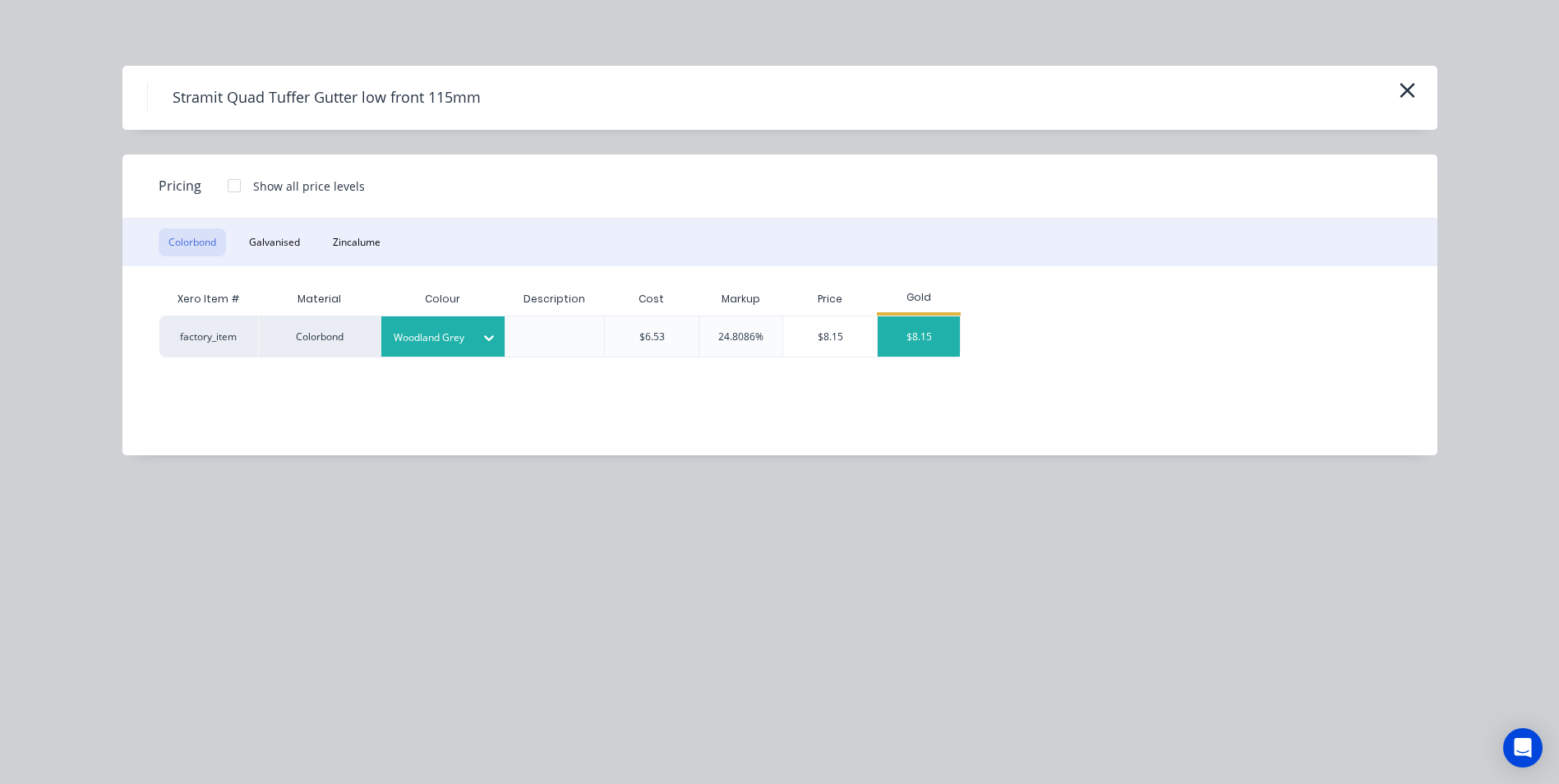
click at [919, 346] on div "$8.15" at bounding box center [919, 336] width 82 height 40
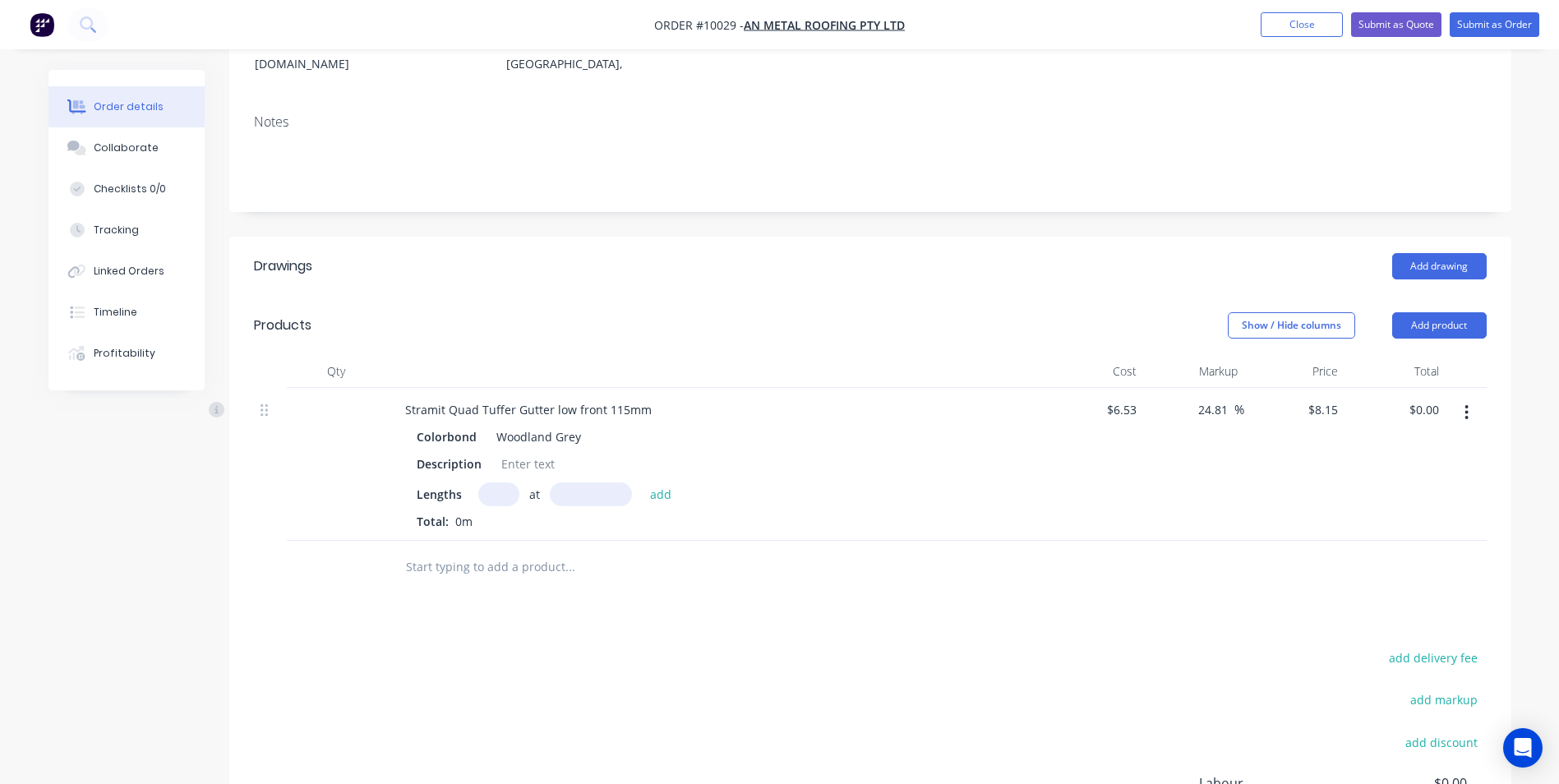
click at [498, 482] on input "text" at bounding box center [498, 494] width 41 height 23
type input "1"
type input "8500"
click at [642, 482] on button "add" at bounding box center [662, 493] width 39 height 22
type input "$69.28"
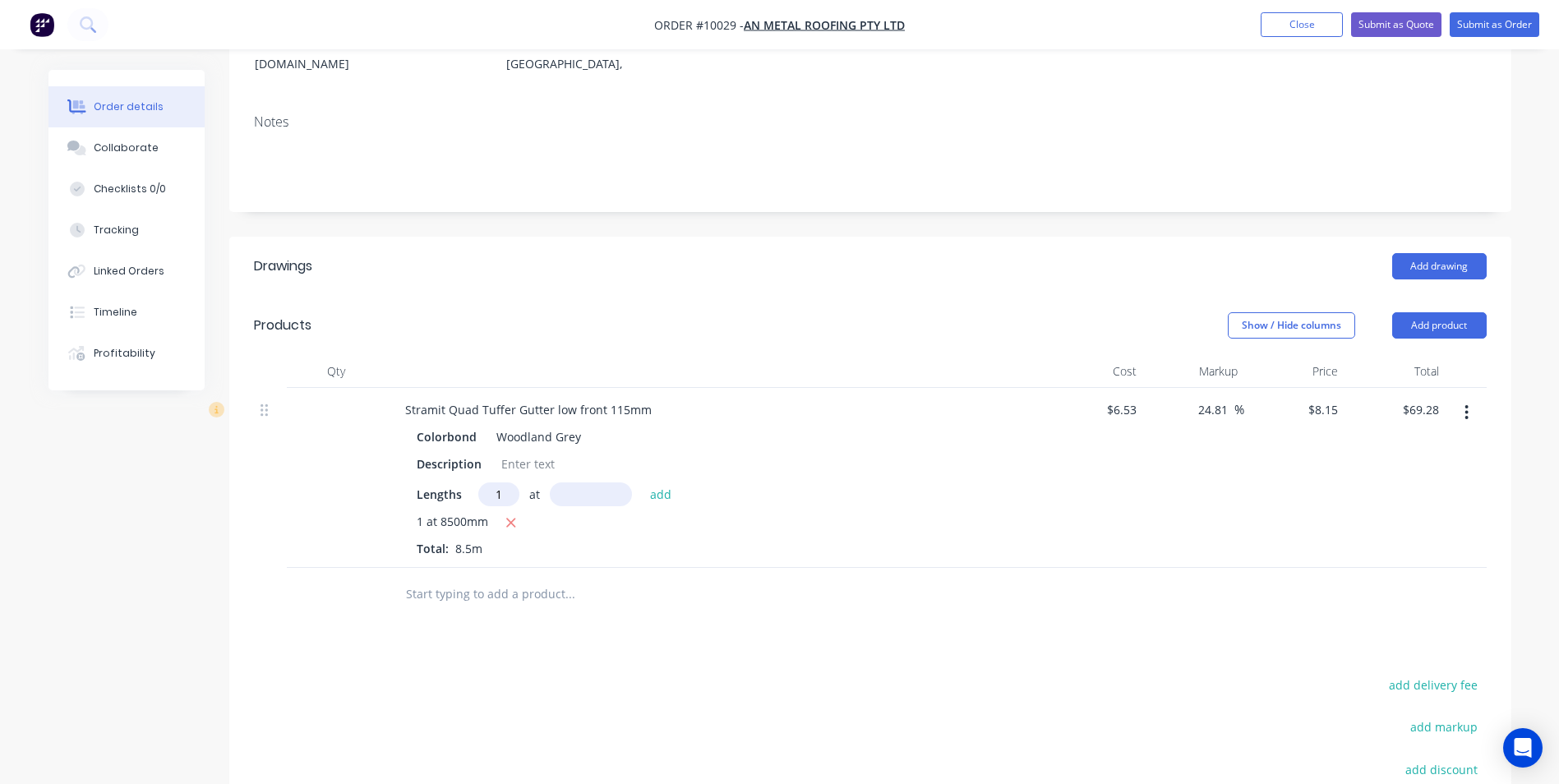
type input "1"
type input "6000"
click at [642, 482] on button "add" at bounding box center [662, 493] width 39 height 22
type input "$118.18"
type input "1"
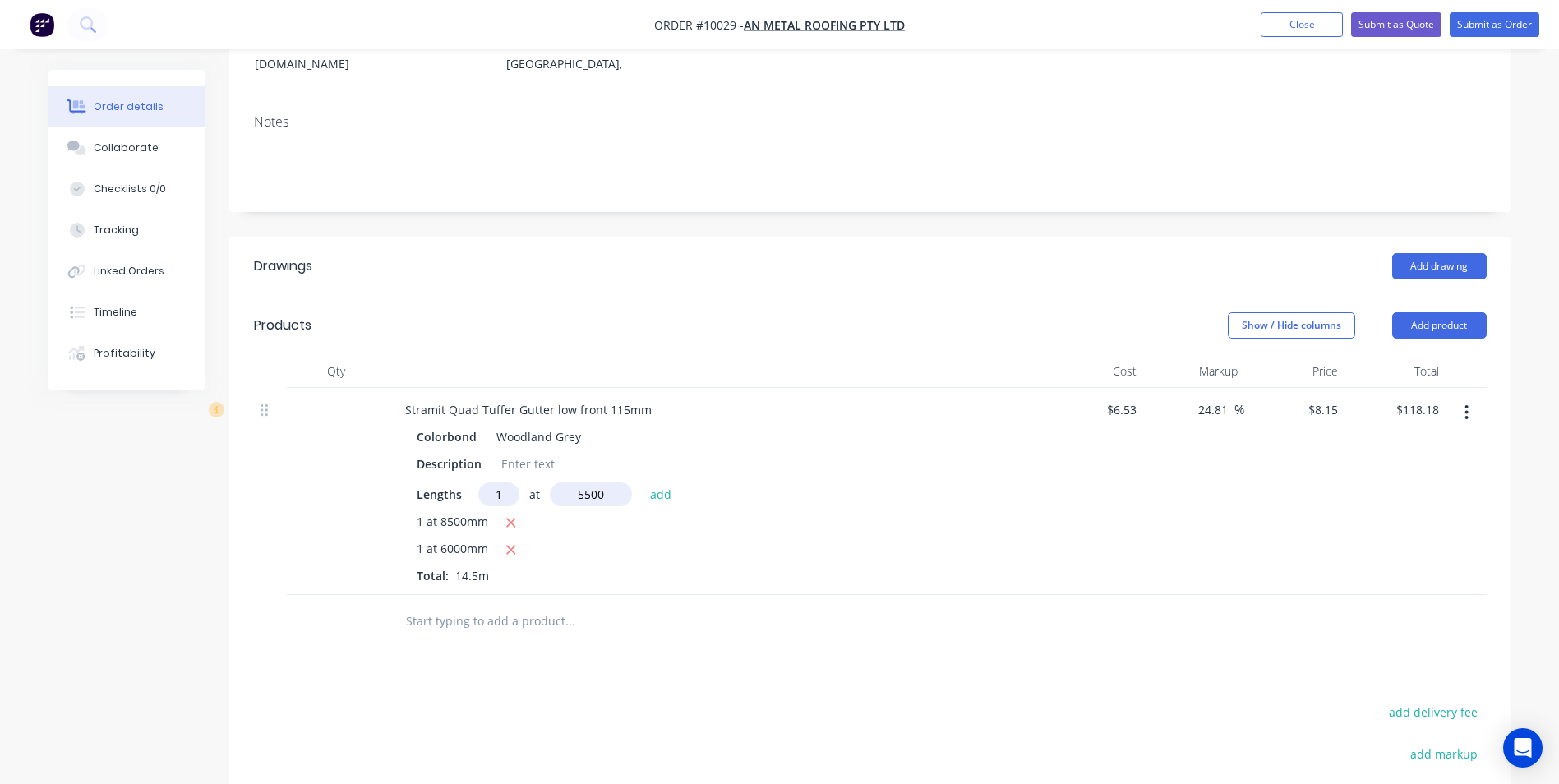
type input "5500"
click at [642, 482] on button "add" at bounding box center [662, 493] width 39 height 22
type input "$163.00"
type input "1"
type input "5000"
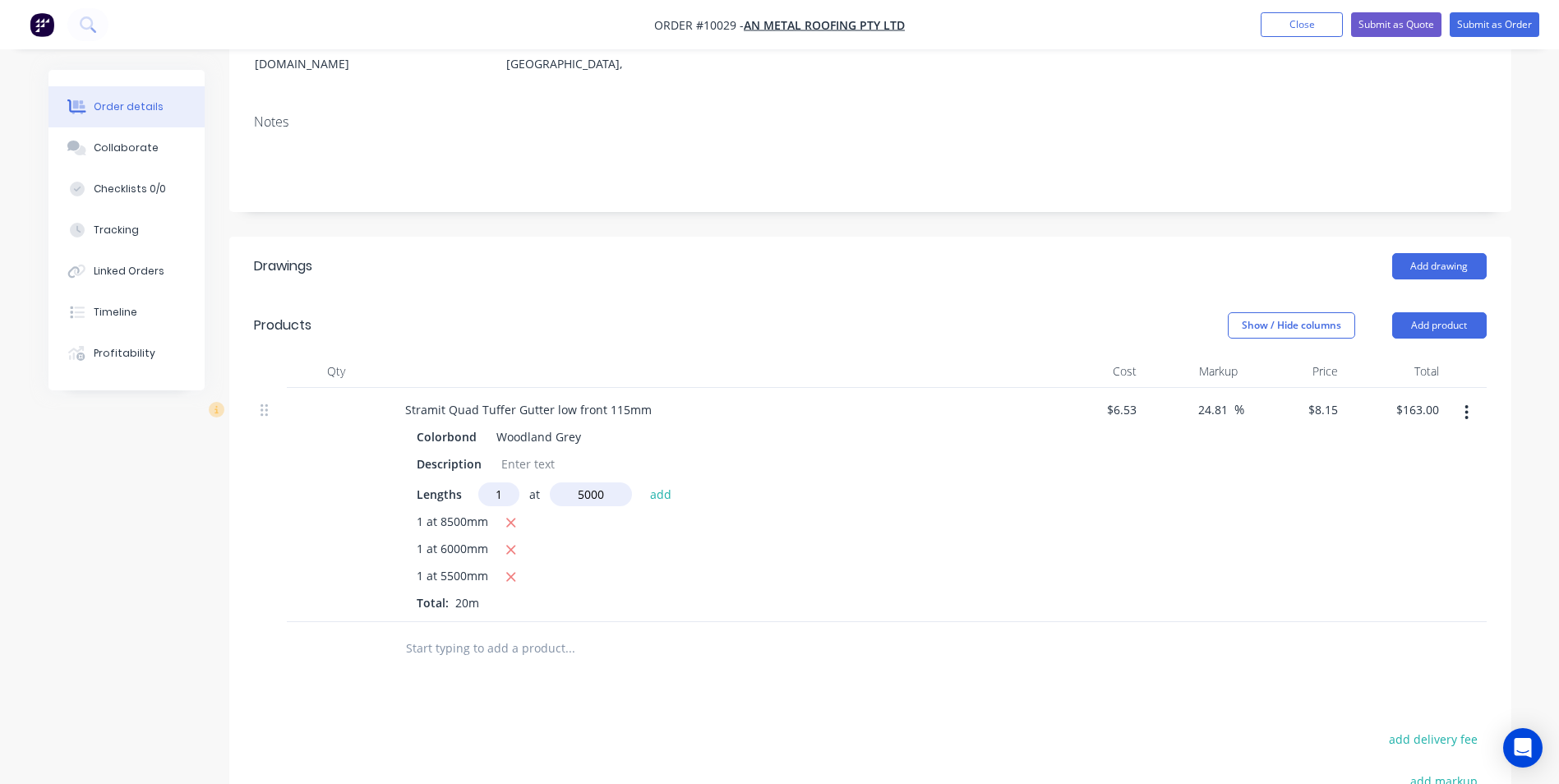
click at [642, 482] on button "add" at bounding box center [662, 493] width 39 height 22
type input "$203.75"
type input "1"
type input "3500"
click at [642, 482] on button "add" at bounding box center [662, 493] width 39 height 22
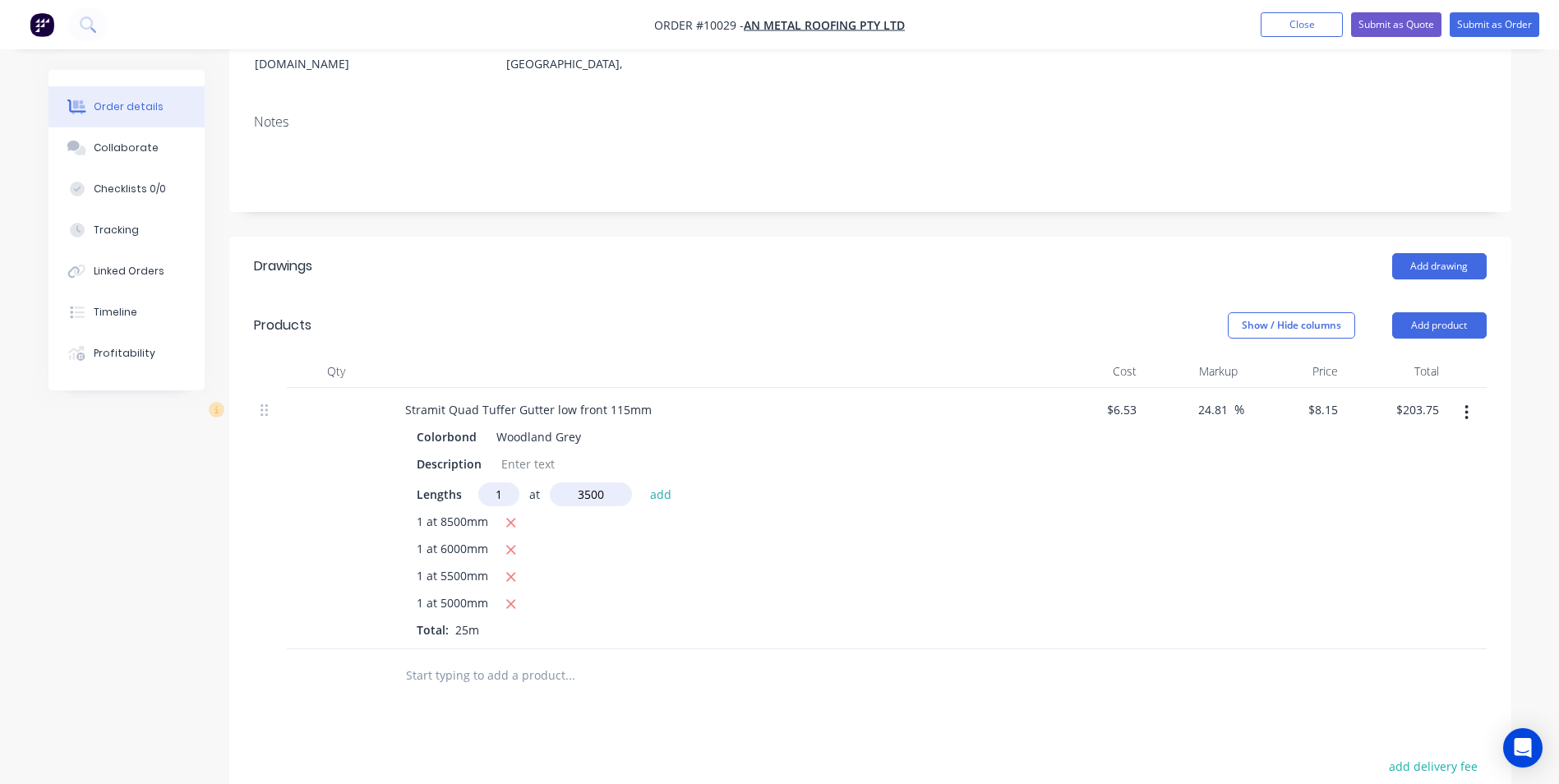
type input "$232.28"
type input "1"
type input "2500"
click at [642, 482] on button "add" at bounding box center [662, 493] width 39 height 22
type input "$252.65"
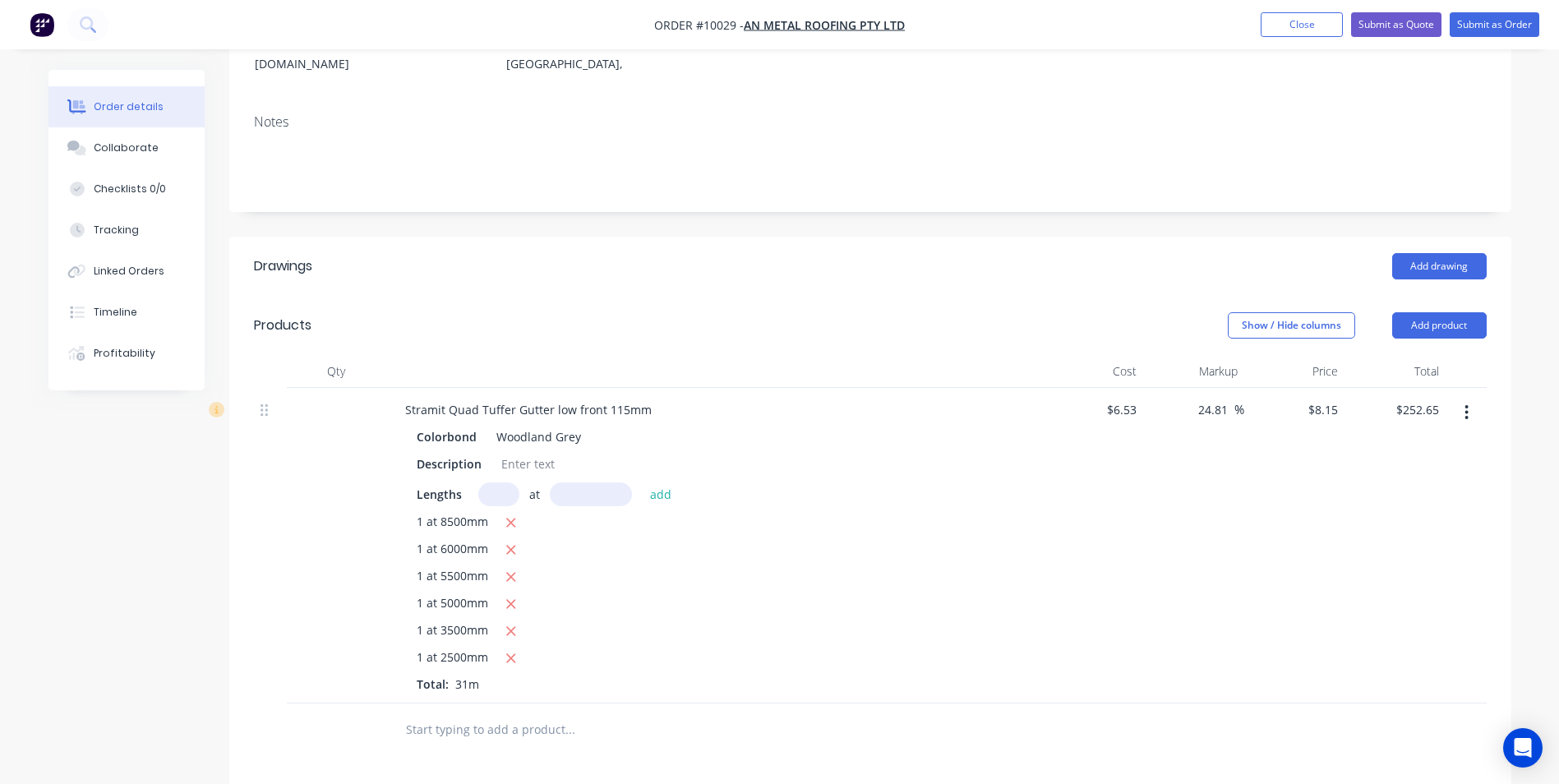
click at [481, 713] on input "text" at bounding box center [569, 730] width 329 height 33
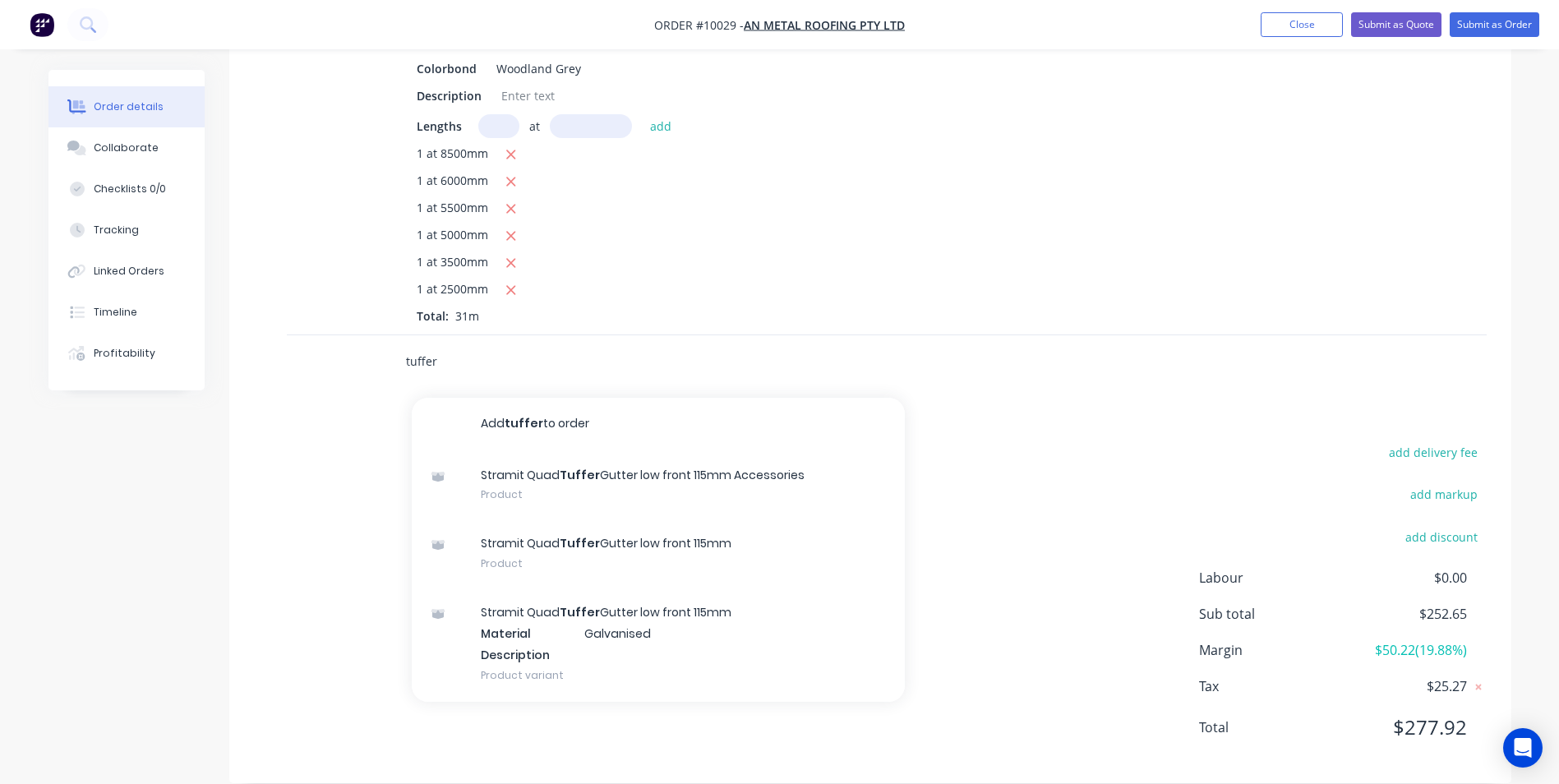
scroll to position [616, 0]
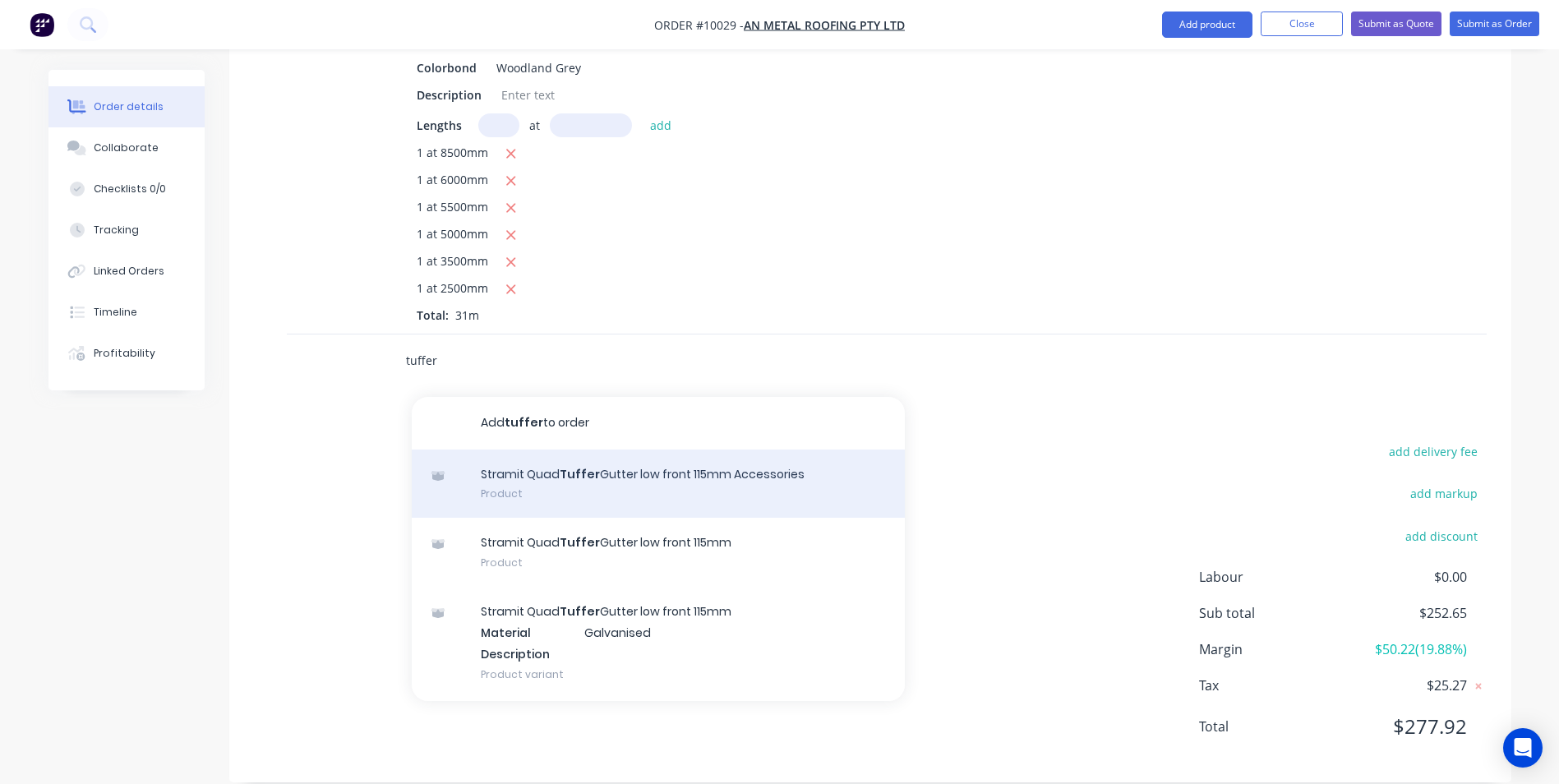
type input "tuffer"
click at [584, 474] on div "Stramit Quad Tuffer Gutter low front 115mm Accessories Product" at bounding box center [658, 483] width 493 height 69
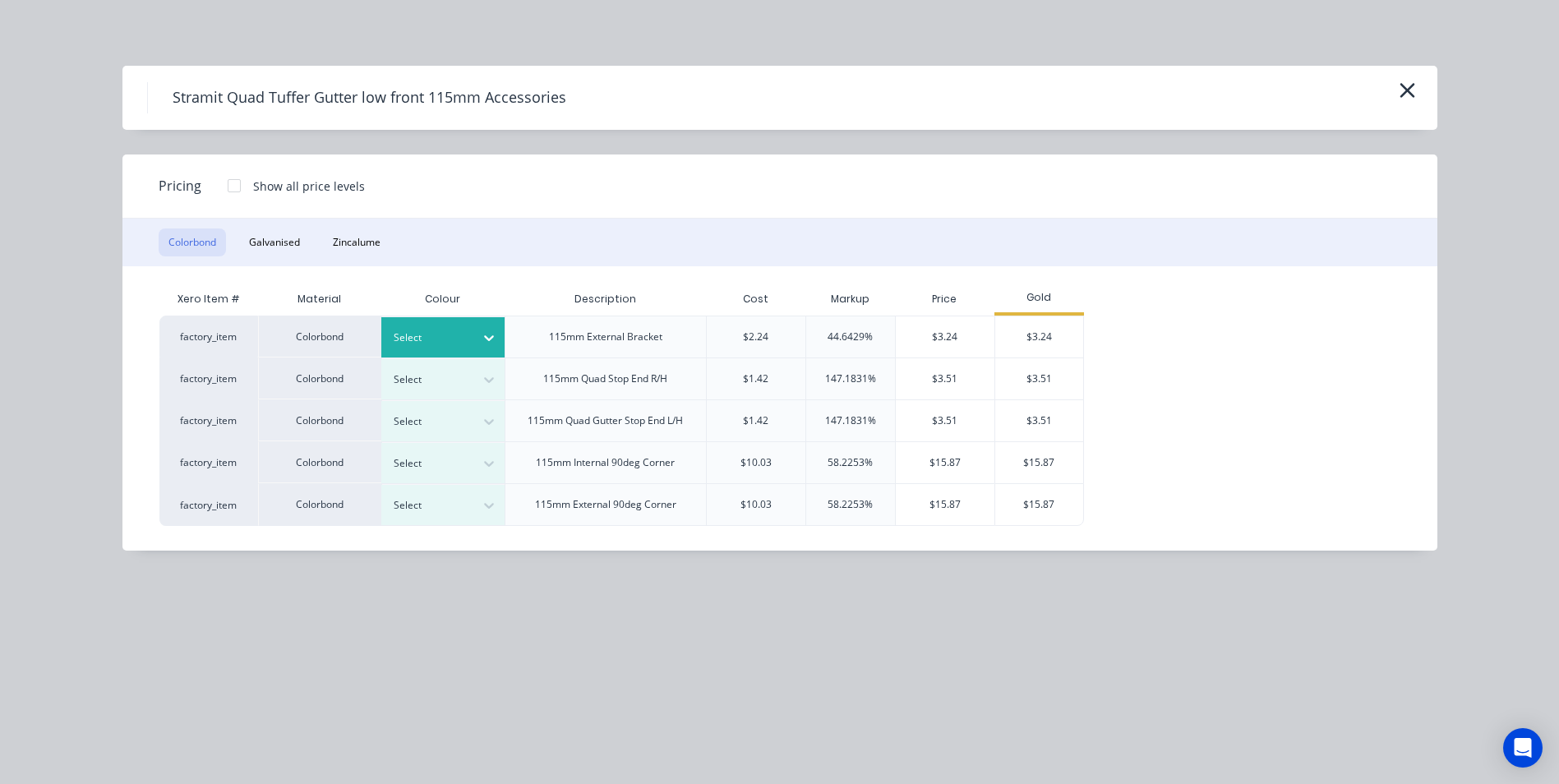
click at [465, 339] on div at bounding box center [431, 338] width 74 height 18
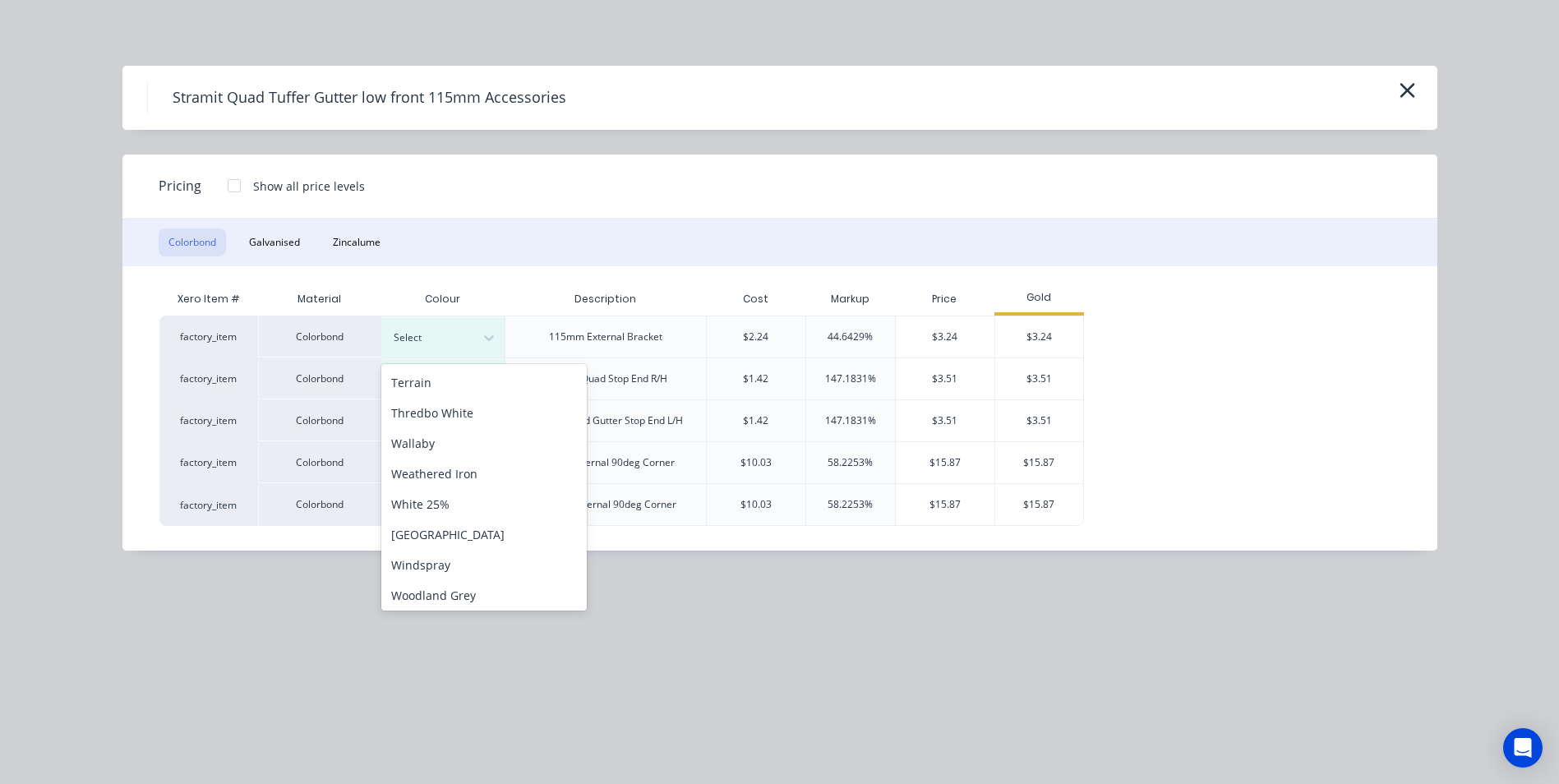
scroll to position [672, 0]
click at [460, 588] on div "Woodland Grey" at bounding box center [484, 591] width 205 height 30
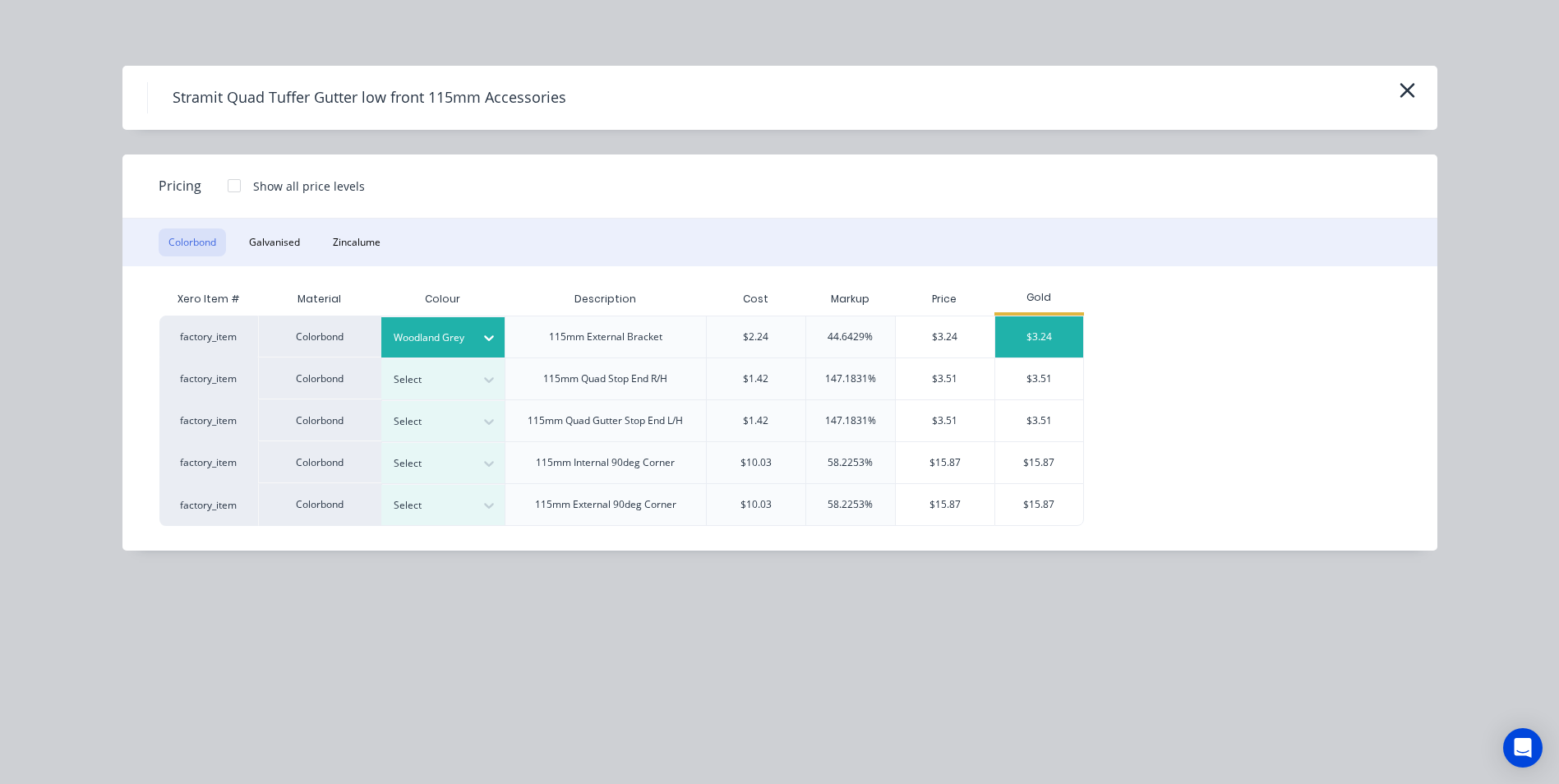
click at [1049, 329] on div "$3.24" at bounding box center [1039, 337] width 88 height 41
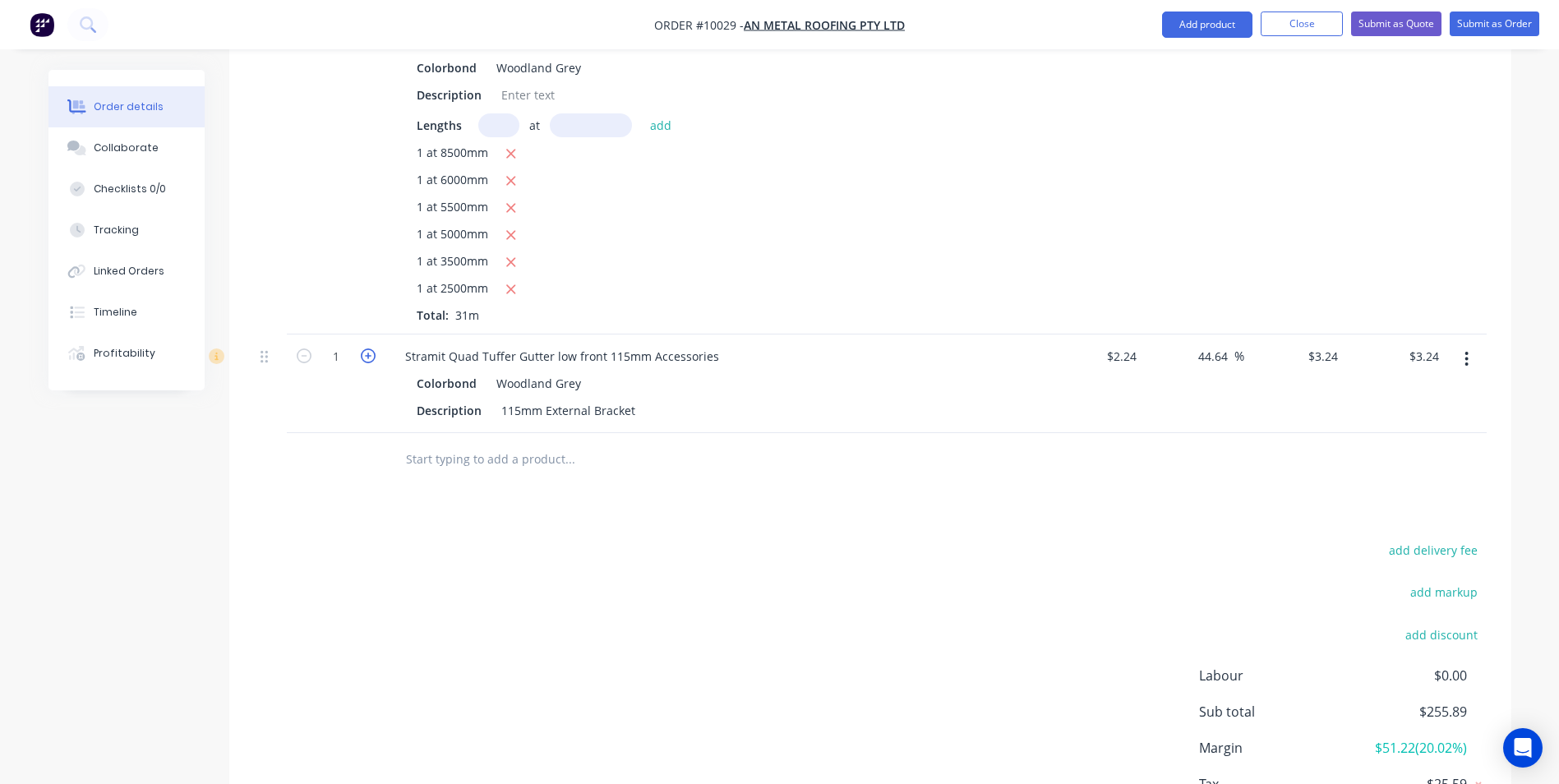
click at [368, 348] on icon "button" at bounding box center [368, 355] width 15 height 15
type input "2"
type input "$6.48"
click at [368, 348] on icon "button" at bounding box center [368, 355] width 15 height 15
type input "3"
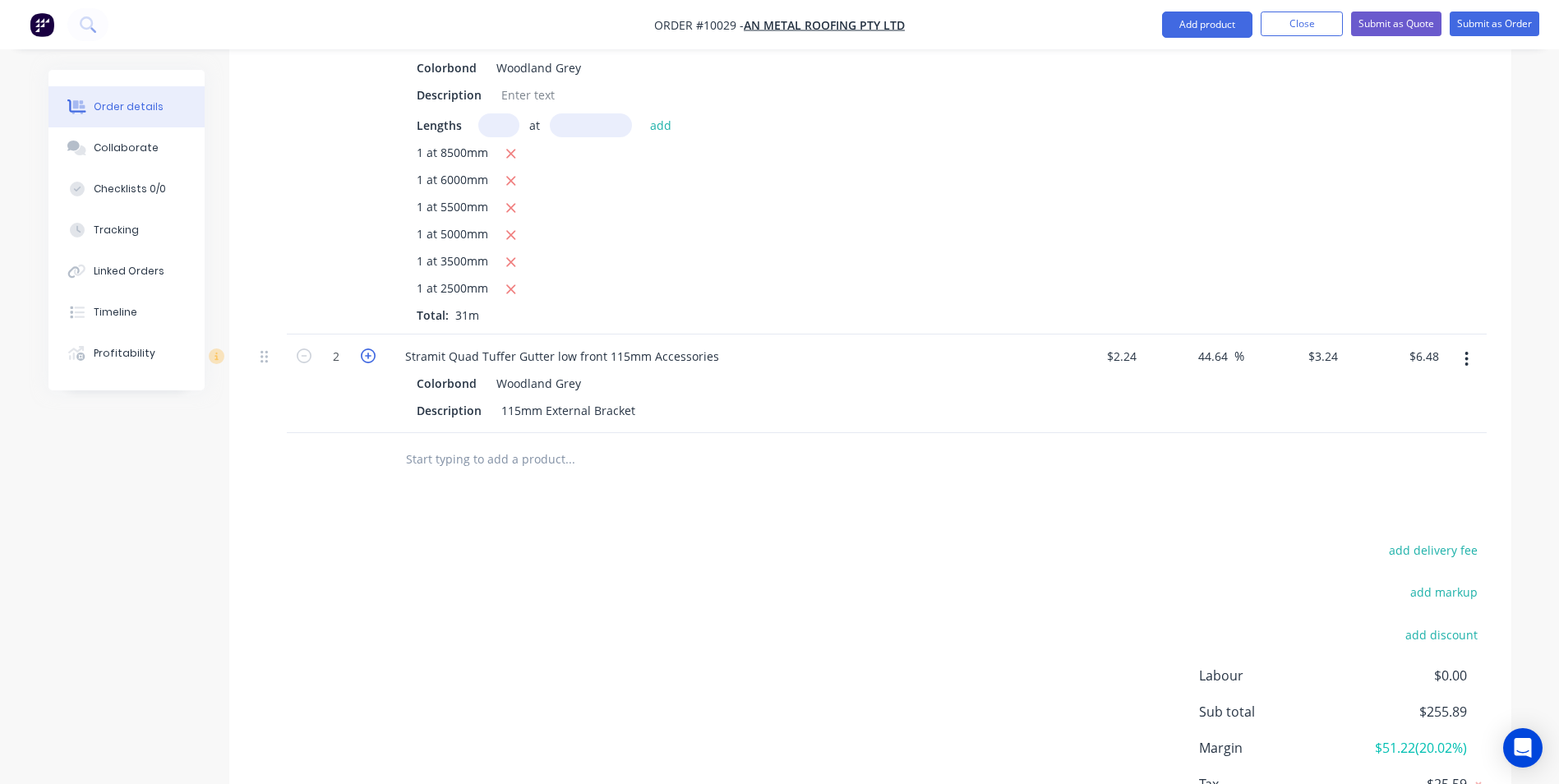
type input "$9.72"
click at [368, 348] on icon "button" at bounding box center [368, 355] width 15 height 15
type input "4"
type input "$12.96"
click at [368, 348] on icon "button" at bounding box center [368, 355] width 15 height 15
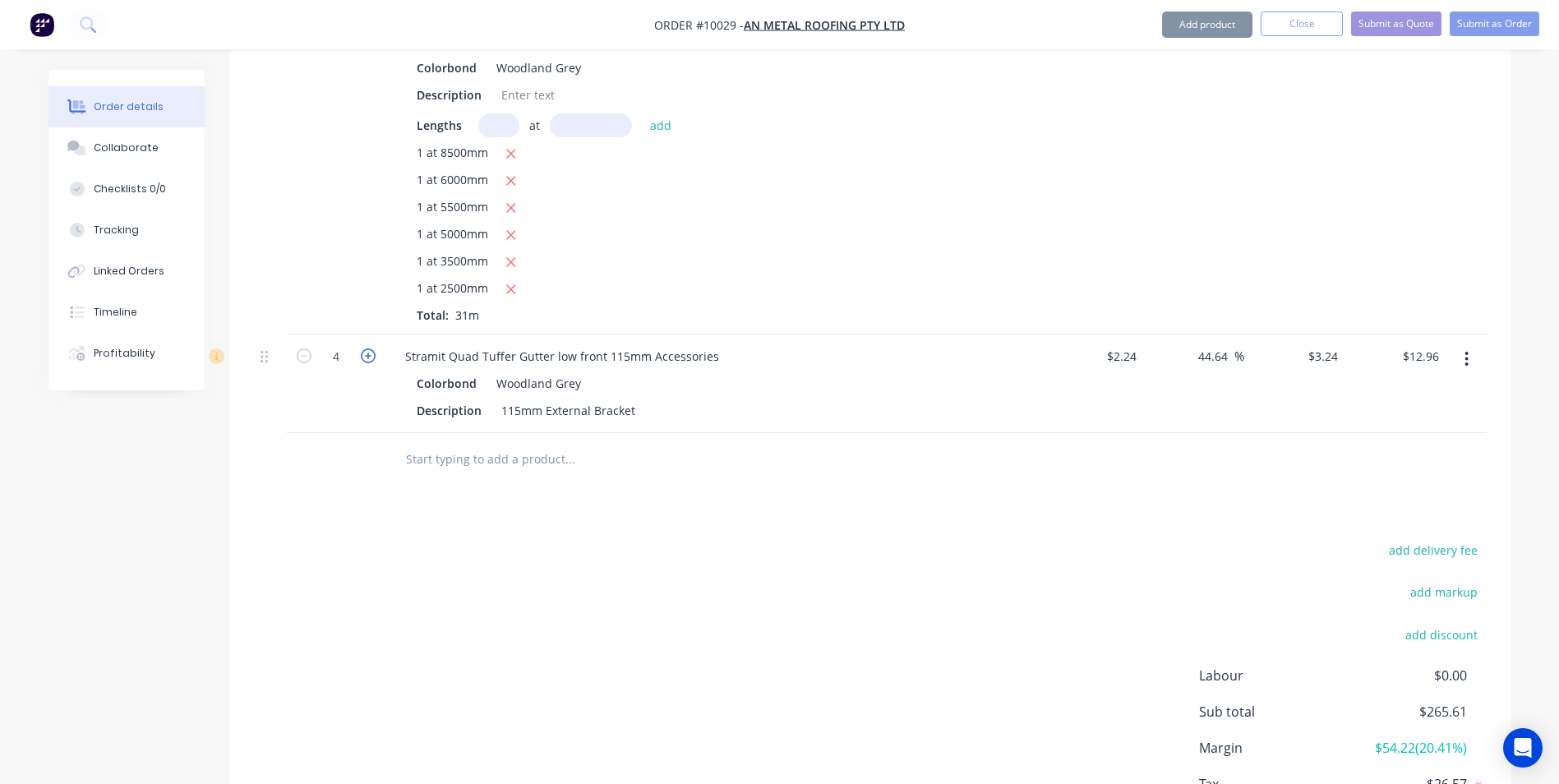
type input "5"
type input "$16.20"
click at [368, 348] on icon "button" at bounding box center [368, 355] width 15 height 15
type input "6"
type input "$19.44"
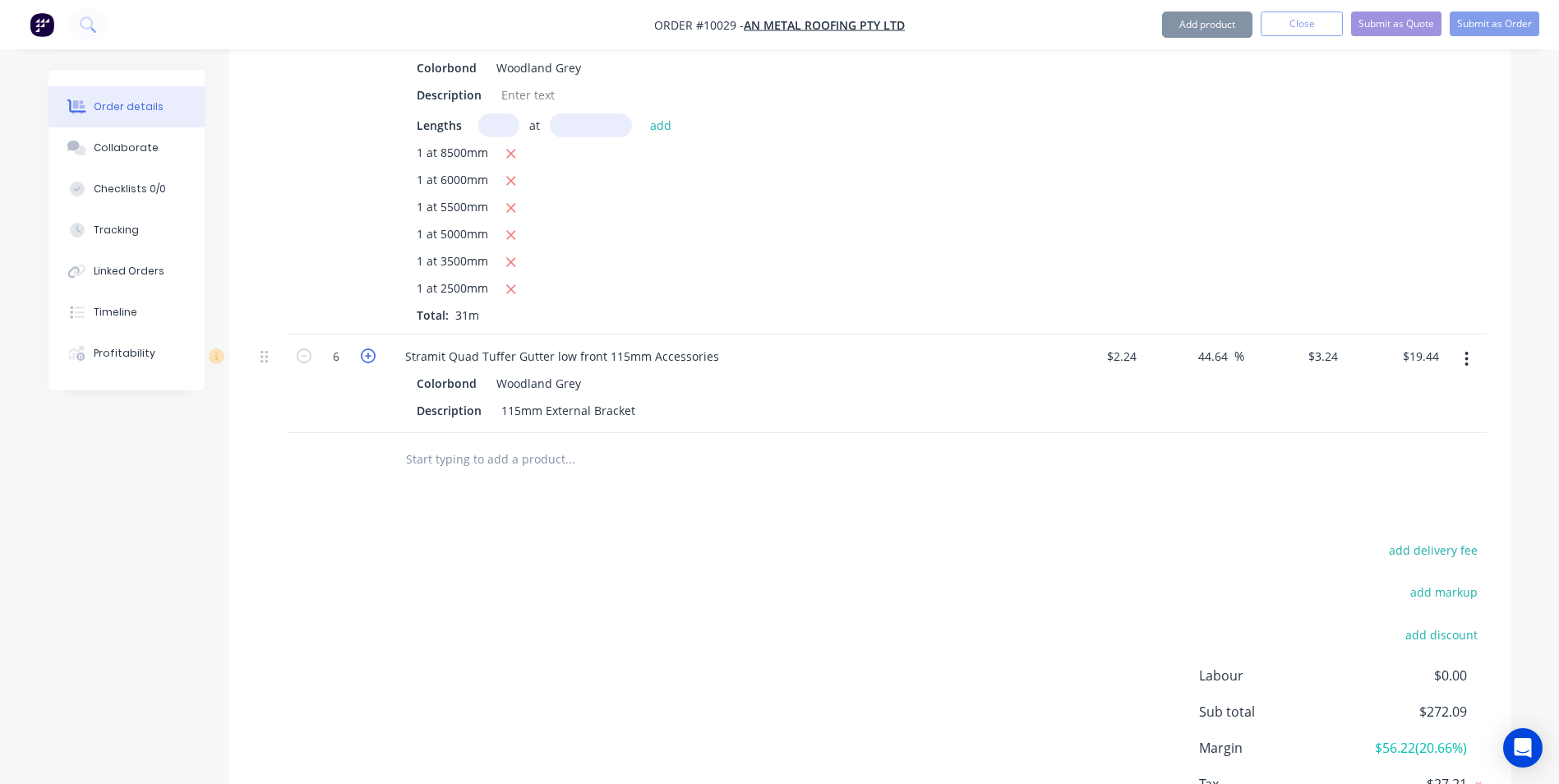
click at [368, 348] on icon "button" at bounding box center [368, 355] width 15 height 15
type input "7"
type input "$22.68"
click at [368, 348] on icon "button" at bounding box center [368, 355] width 15 height 15
type input "8"
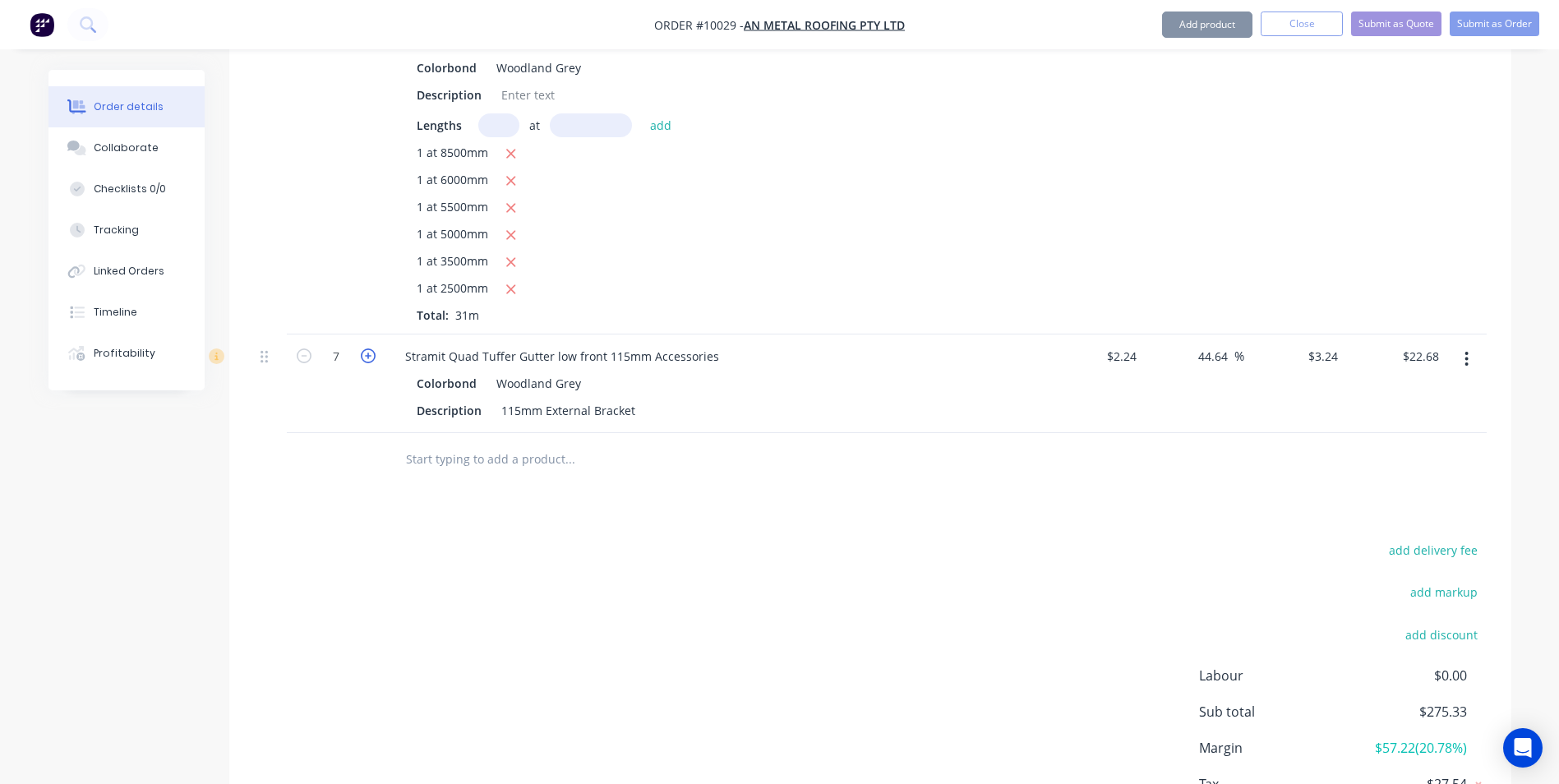
type input "$25.92"
click at [368, 348] on icon "button" at bounding box center [368, 355] width 15 height 15
type input "9"
type input "$29.16"
click at [368, 348] on icon "button" at bounding box center [368, 355] width 15 height 15
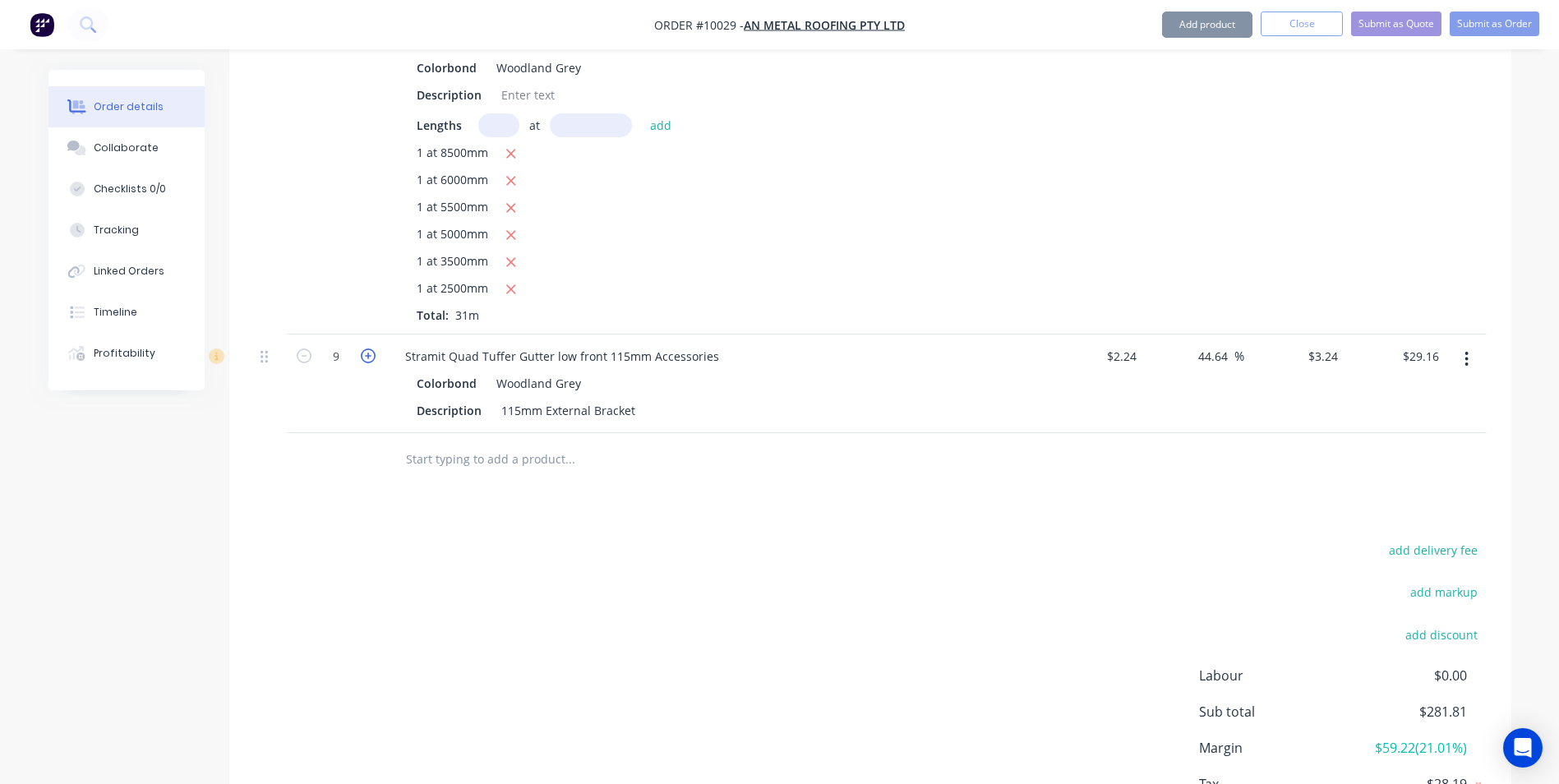
type input "10"
type input "$32.40"
click at [368, 348] on icon "button" at bounding box center [368, 355] width 15 height 15
type input "11"
type input "$35.64"
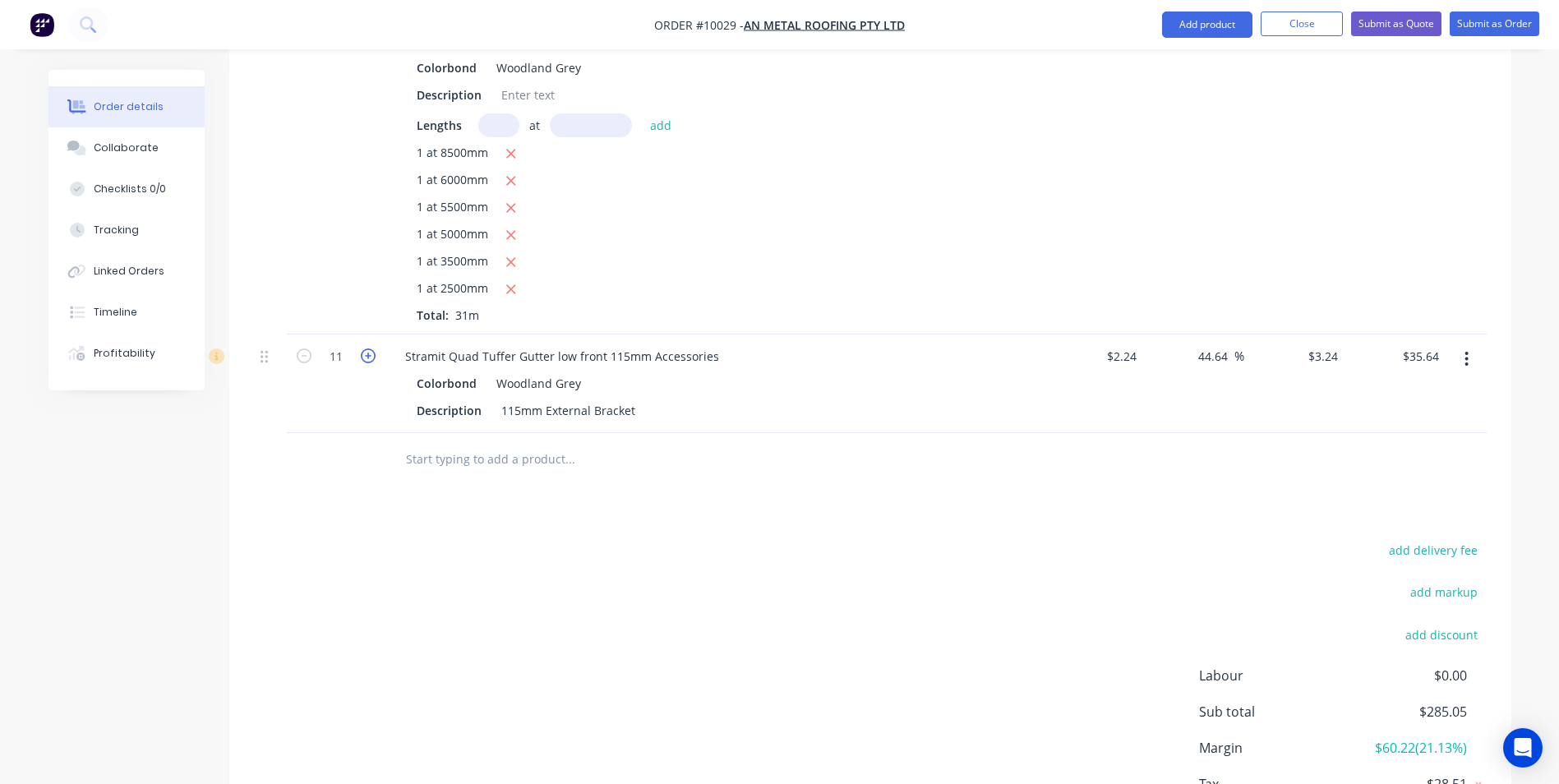
click at [368, 348] on icon "button" at bounding box center [368, 355] width 15 height 15
type input "12"
type input "$38.88"
click at [368, 348] on icon "button" at bounding box center [368, 355] width 15 height 15
type input "13"
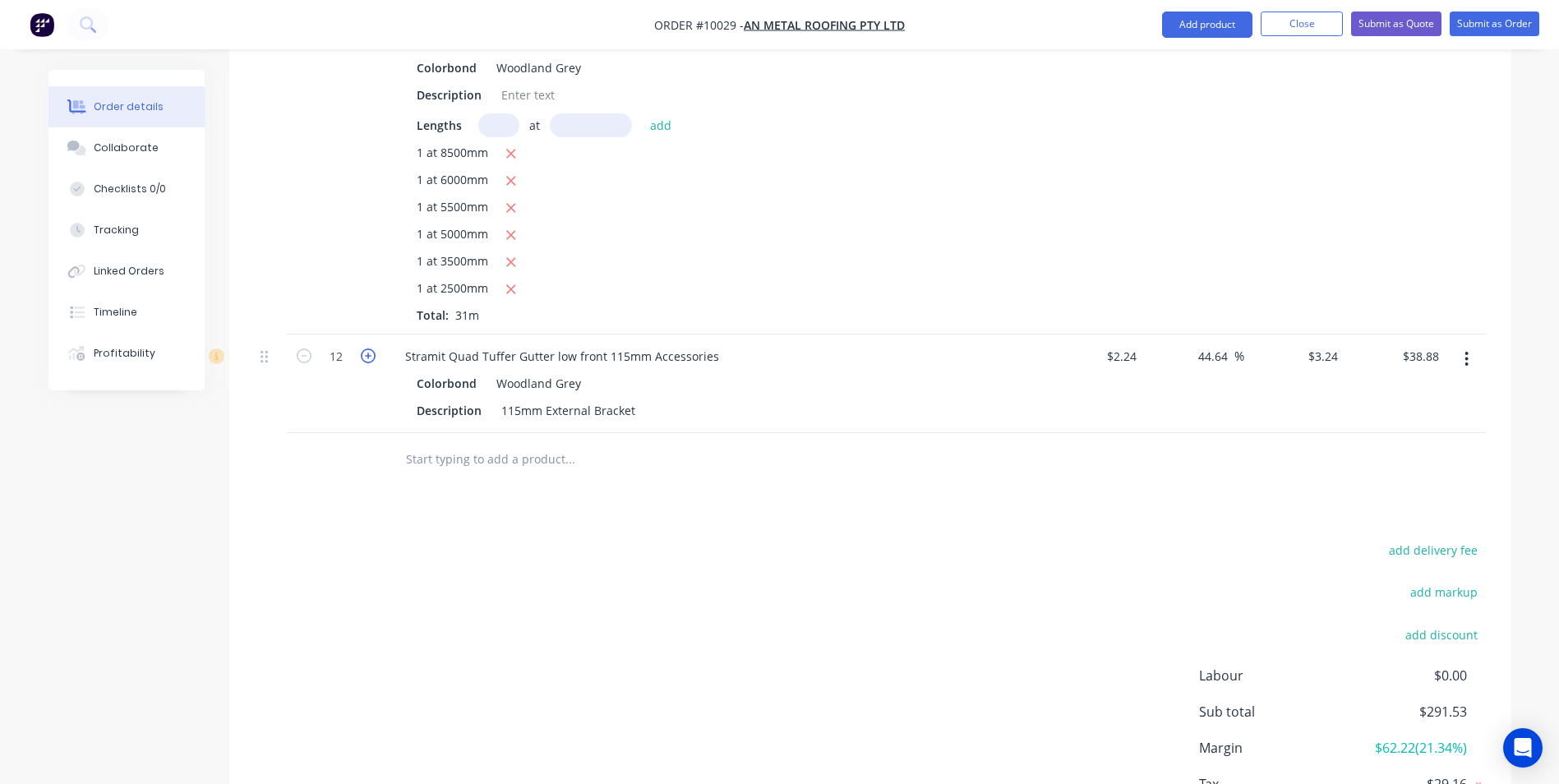
type input "$42.12"
click at [368, 348] on icon "button" at bounding box center [368, 355] width 15 height 15
type input "14"
type input "$45.36"
click at [368, 348] on icon "button" at bounding box center [368, 355] width 15 height 15
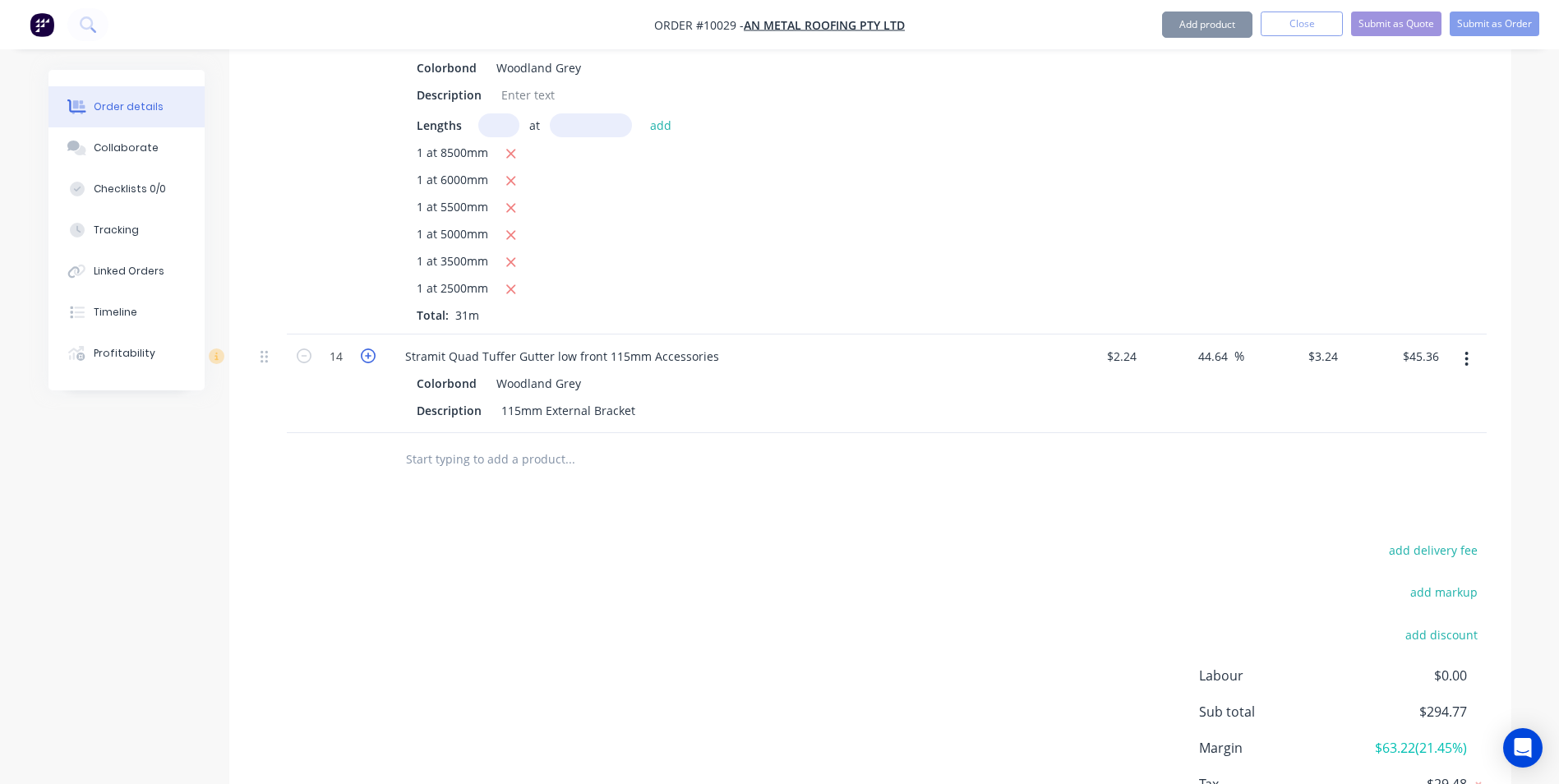
type input "15"
type input "$48.60"
click at [368, 348] on icon "button" at bounding box center [368, 355] width 15 height 15
type input "16"
type input "$51.84"
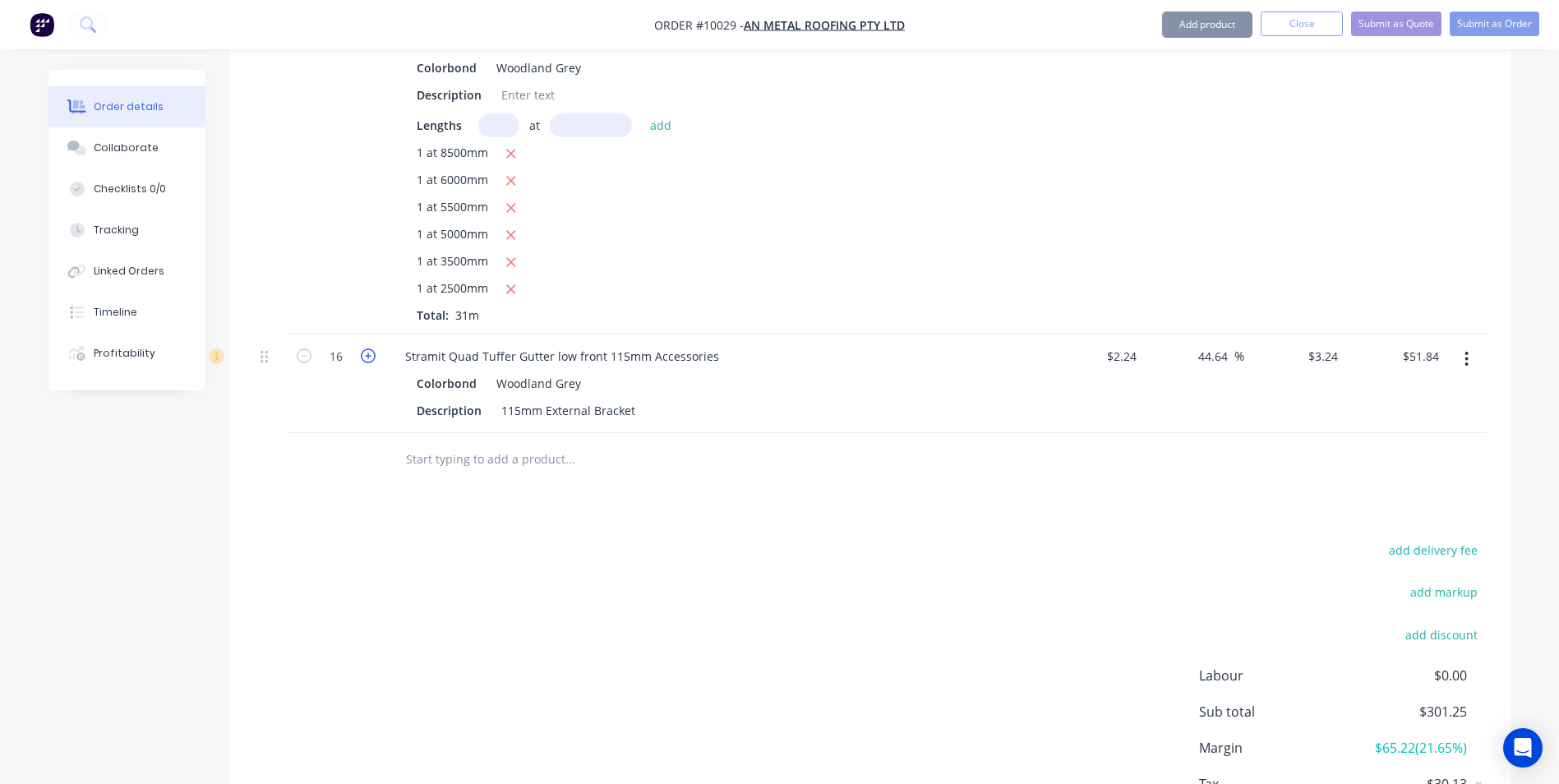
click at [368, 348] on icon "button" at bounding box center [368, 355] width 15 height 15
type input "17"
type input "$55.08"
click at [368, 348] on icon "button" at bounding box center [368, 355] width 15 height 15
type input "18"
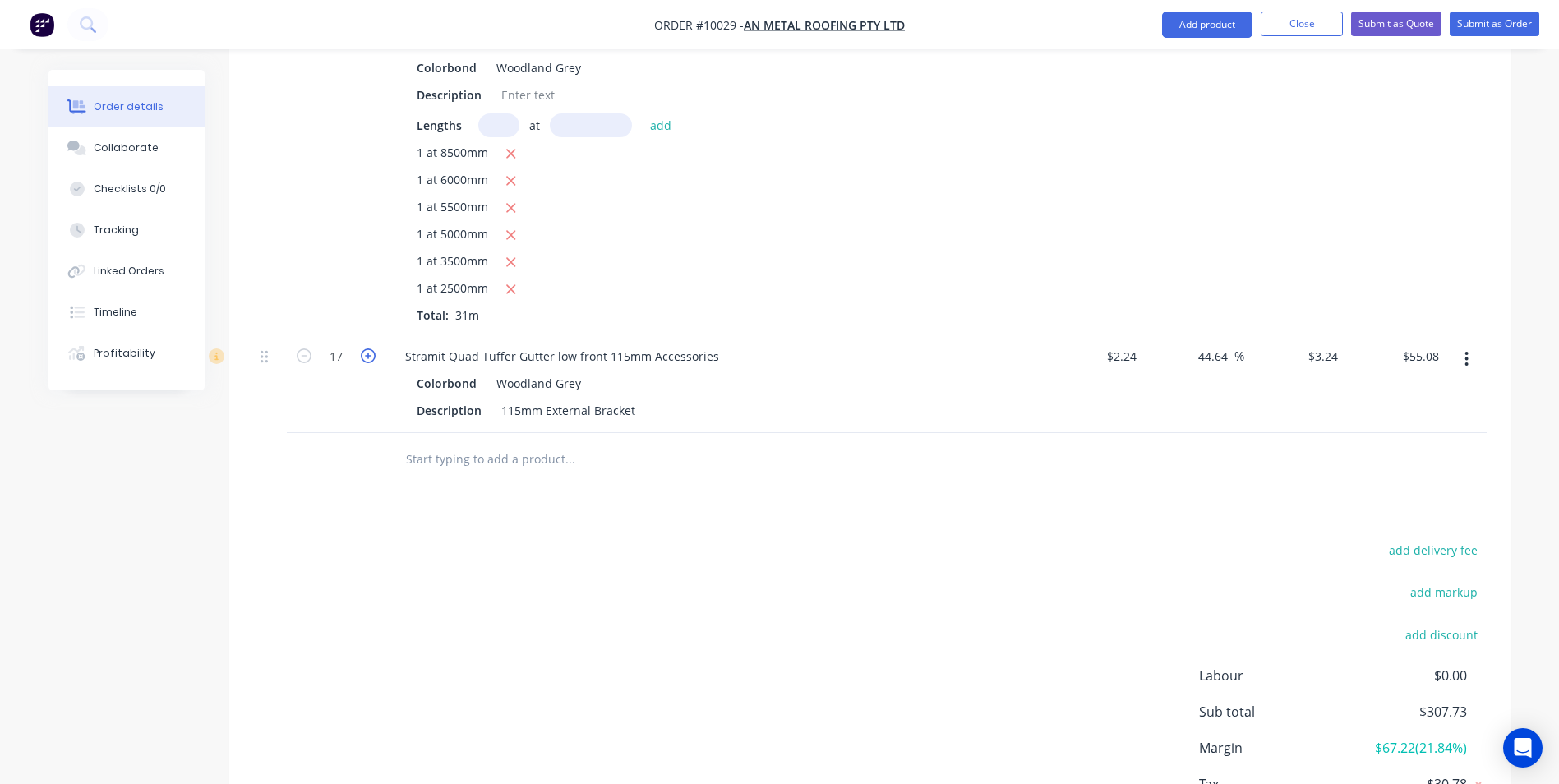
type input "$58.32"
click at [368, 348] on icon "button" at bounding box center [368, 355] width 15 height 15
type input "19"
type input "$61.56"
click at [368, 348] on icon "button" at bounding box center [368, 355] width 15 height 15
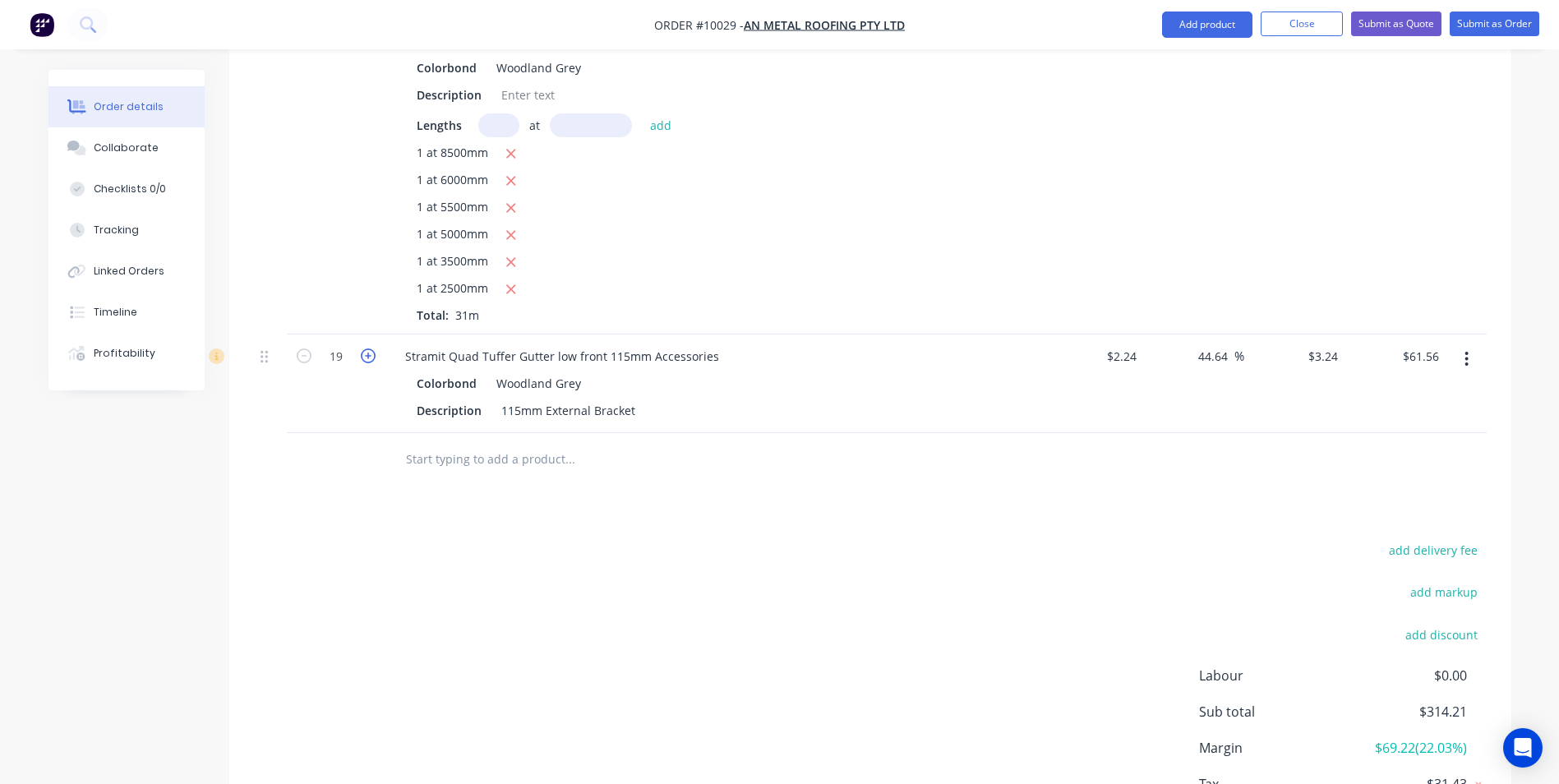
type input "20"
type input "$64.80"
click at [368, 348] on icon "button" at bounding box center [368, 355] width 15 height 15
type input "21"
type input "$68.04"
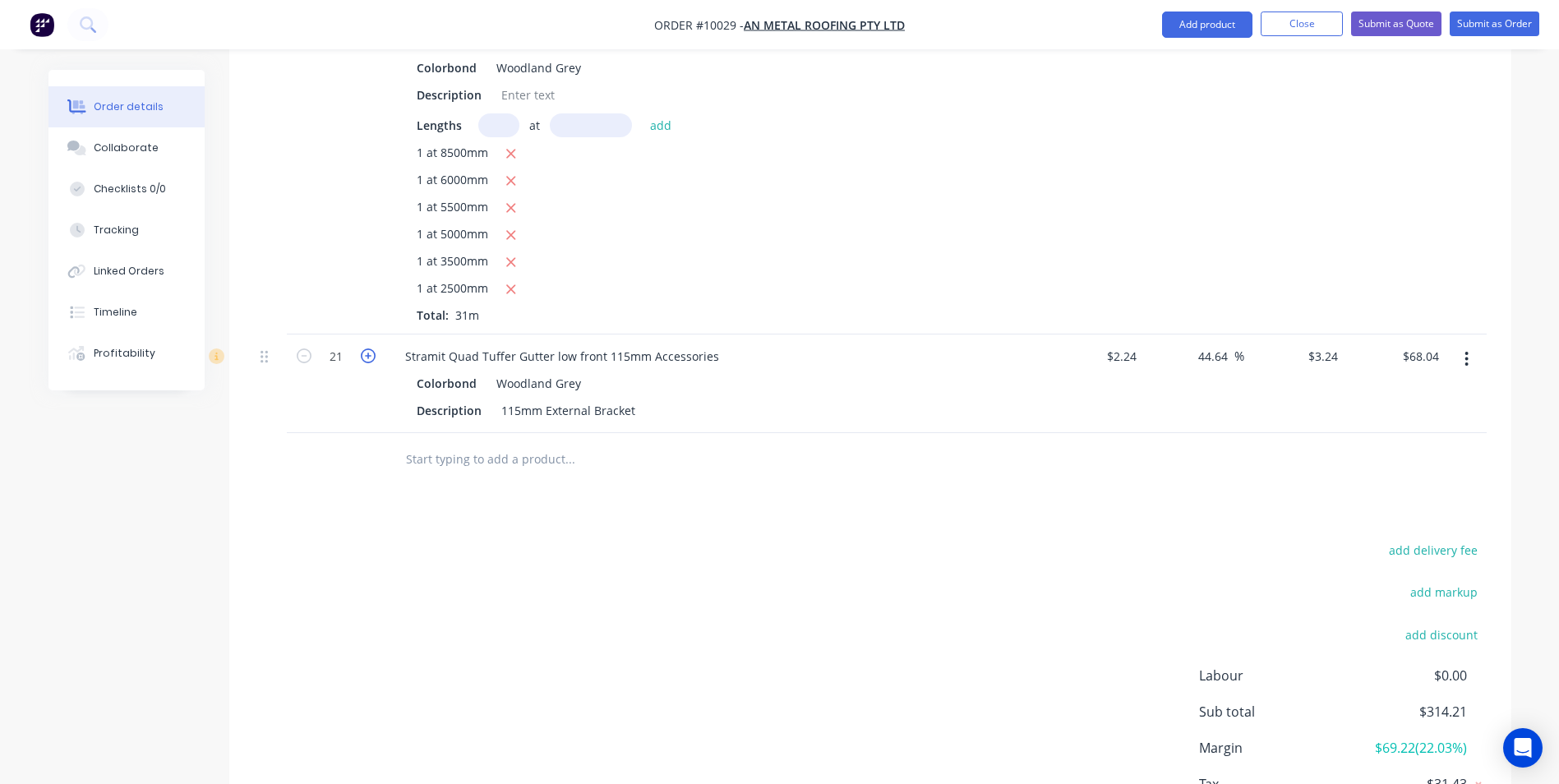
click at [368, 348] on icon "button" at bounding box center [368, 355] width 15 height 15
type input "22"
type input "$71.28"
click at [368, 348] on icon "button" at bounding box center [368, 355] width 15 height 15
type input "23"
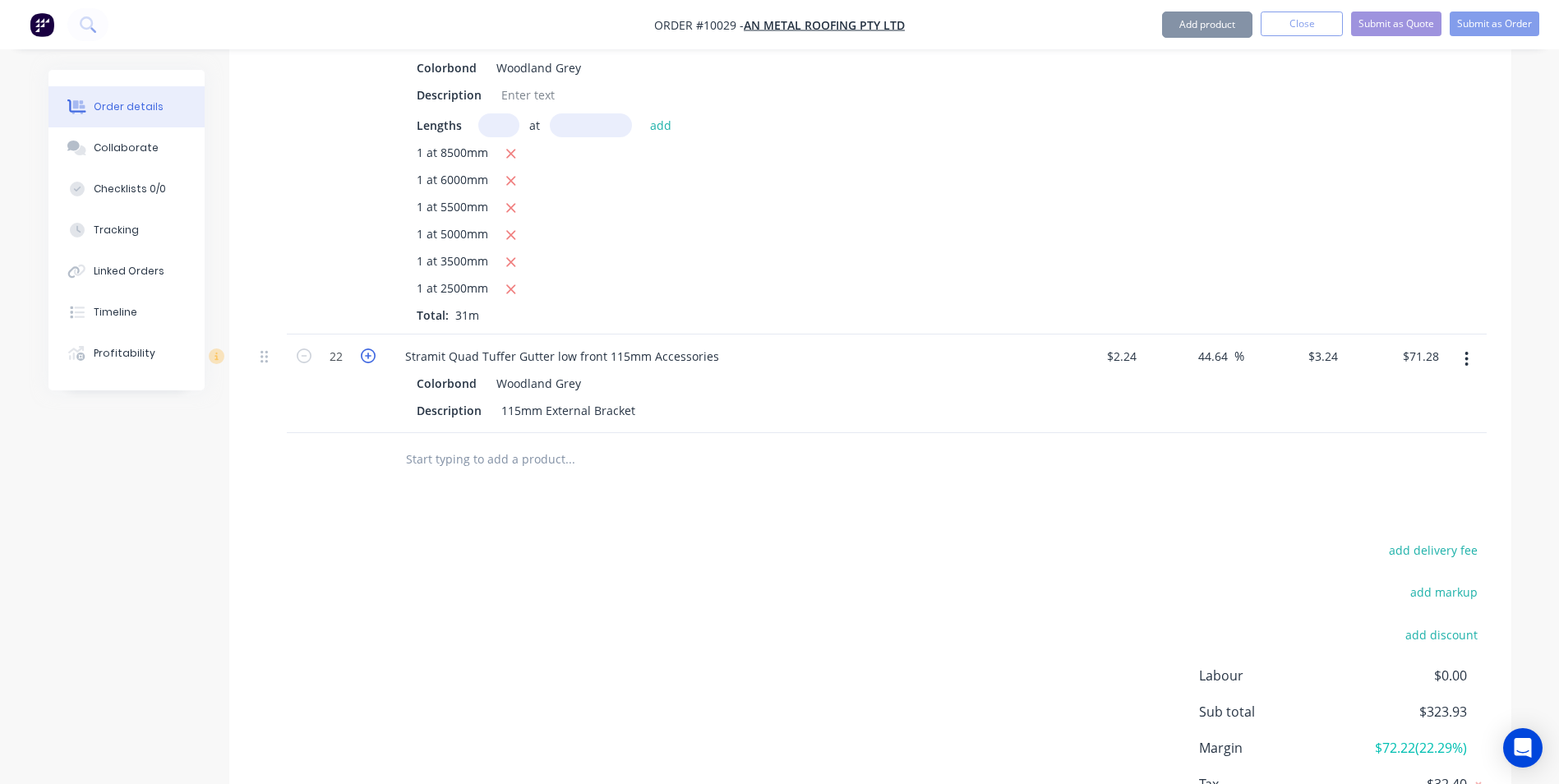
type input "$74.52"
click at [368, 348] on icon "button" at bounding box center [368, 355] width 15 height 15
type input "24"
type input "$77.76"
click at [368, 348] on icon "button" at bounding box center [368, 355] width 15 height 15
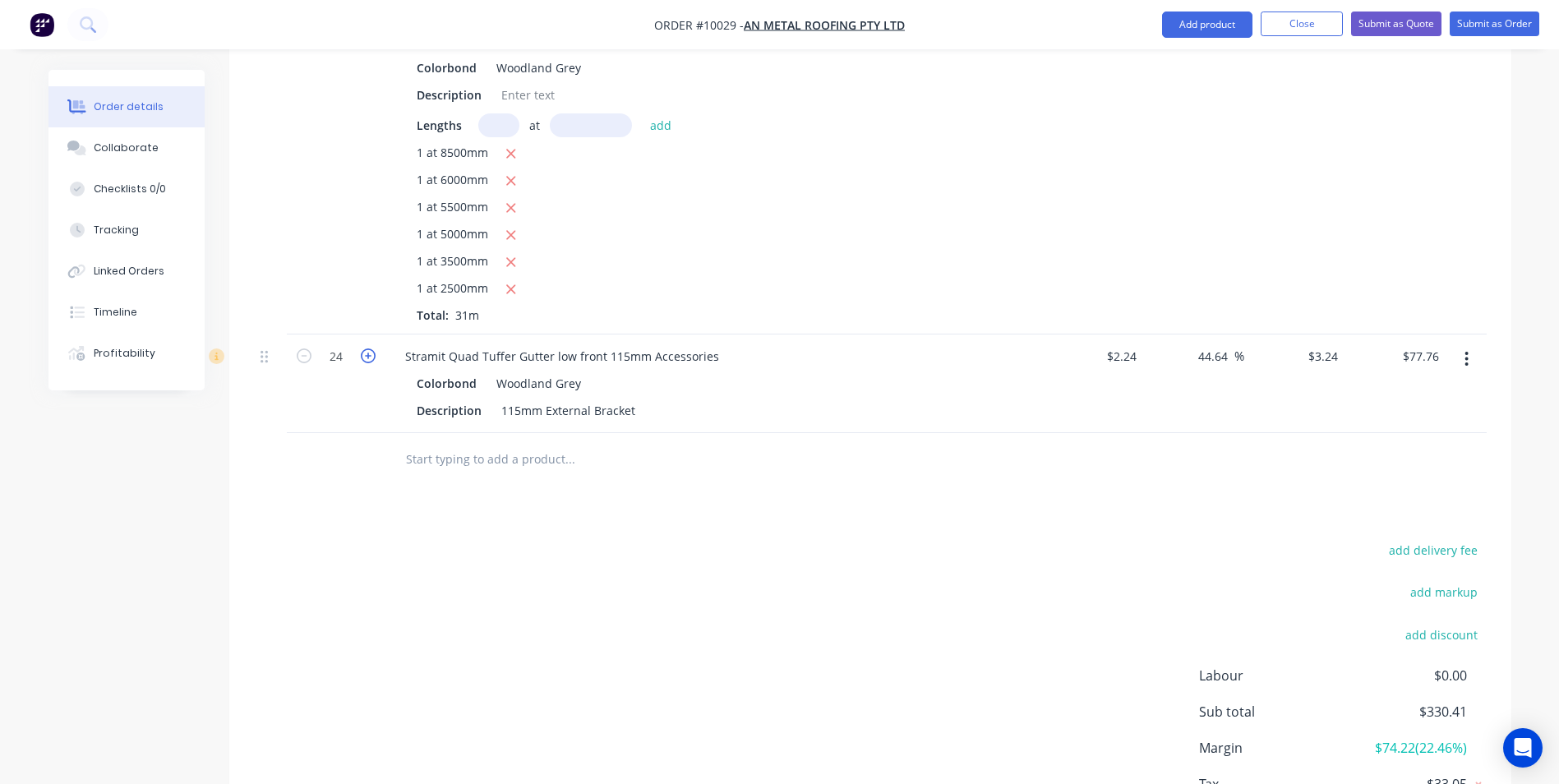
type input "25"
type input "$81.00"
click at [368, 348] on icon "button" at bounding box center [368, 355] width 15 height 15
type input "26"
type input "$84.24"
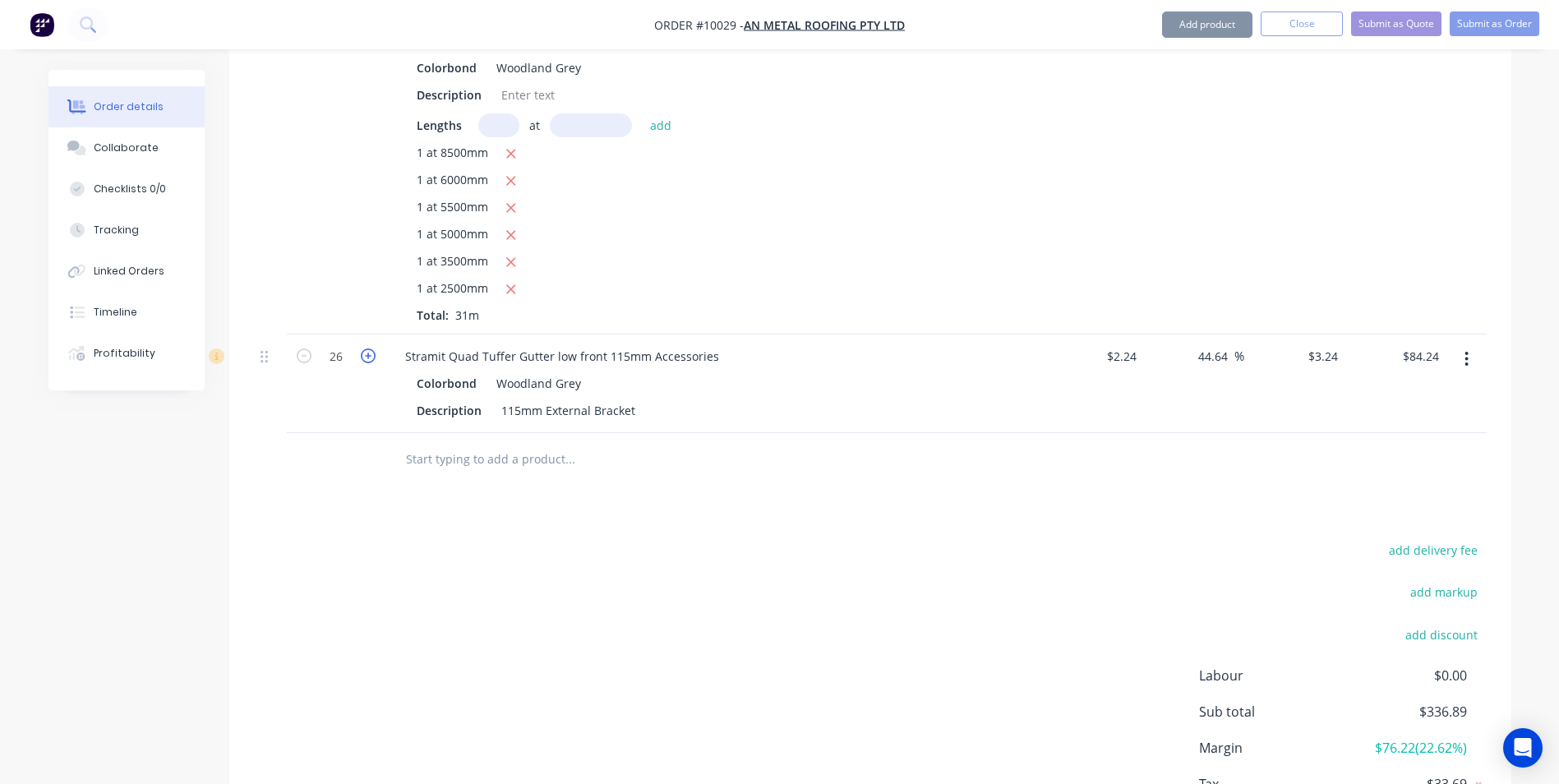
click at [368, 348] on icon "button" at bounding box center [368, 355] width 15 height 15
type input "27"
type input "$87.48"
click at [368, 348] on icon "button" at bounding box center [368, 355] width 15 height 15
type input "28"
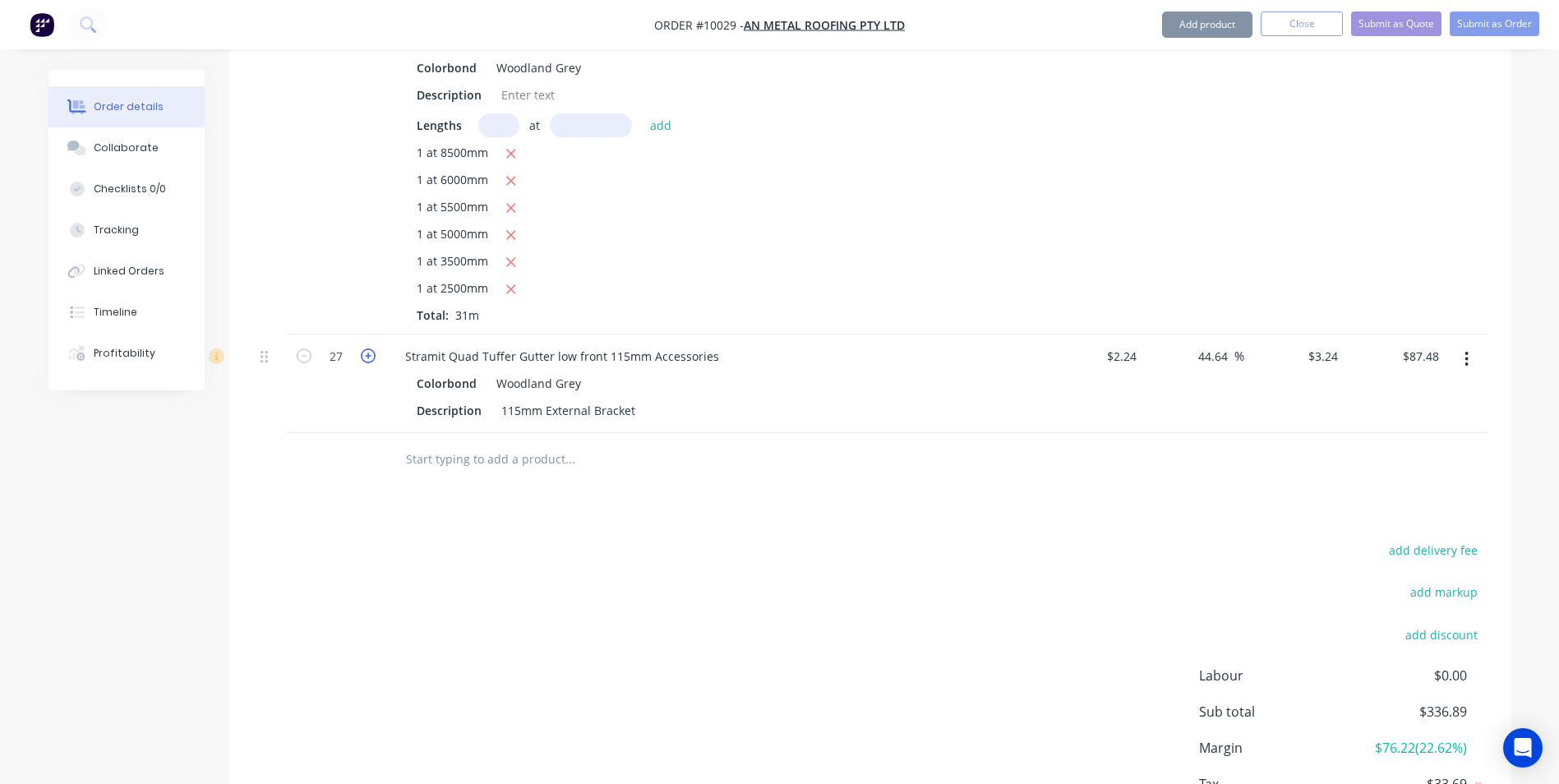
type input "$90.72"
click at [368, 348] on icon "button" at bounding box center [368, 355] width 15 height 15
type input "29"
type input "$93.96"
click at [368, 348] on icon "button" at bounding box center [368, 355] width 15 height 15
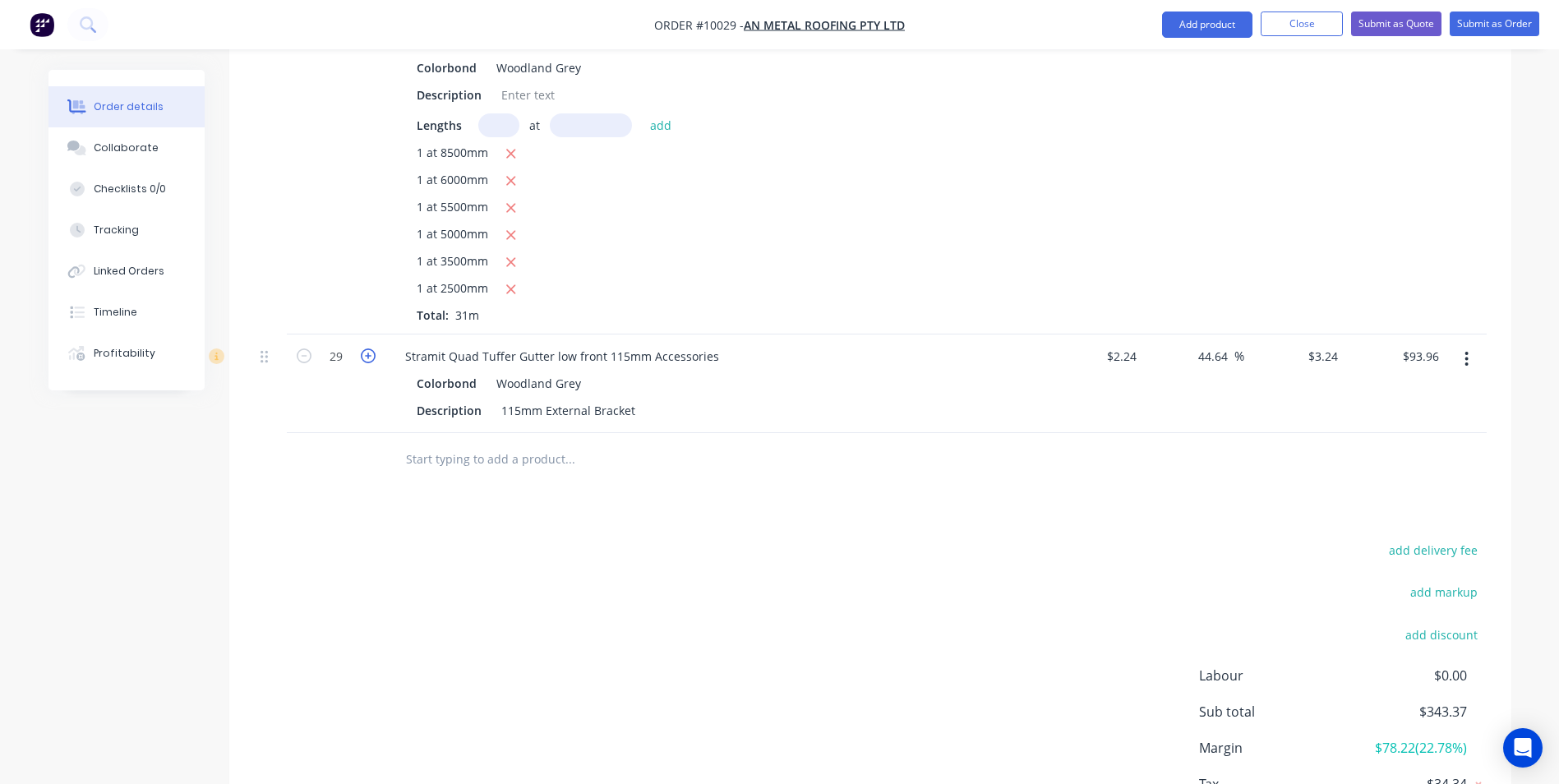
type input "30"
type input "$97.20"
click at [368, 348] on icon "button" at bounding box center [368, 355] width 15 height 15
type input "31"
type input "$100.44"
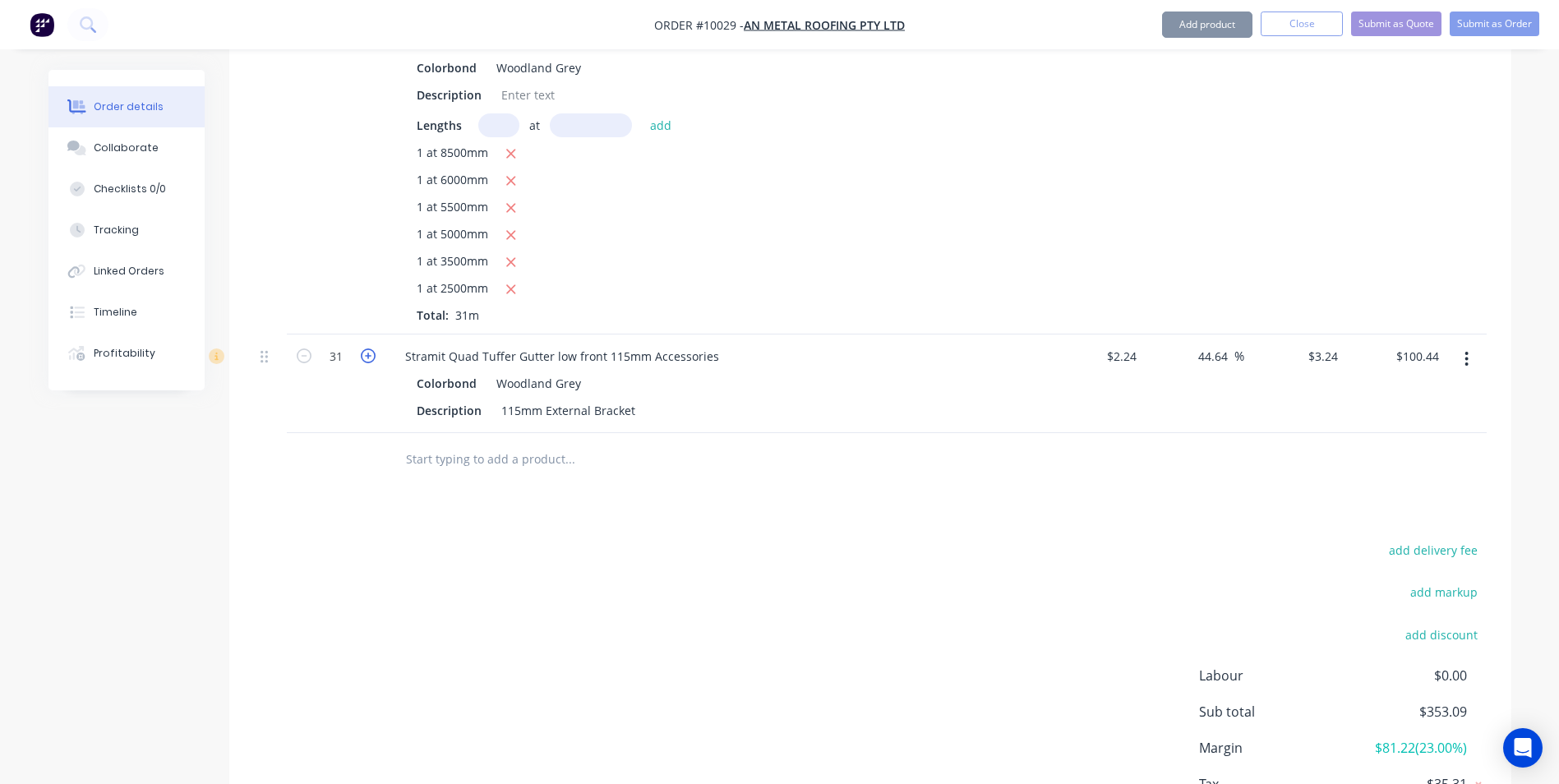
click at [368, 348] on icon "button" at bounding box center [368, 355] width 15 height 15
type input "32"
type input "$103.68"
click at [368, 348] on icon "button" at bounding box center [368, 355] width 15 height 15
type input "33"
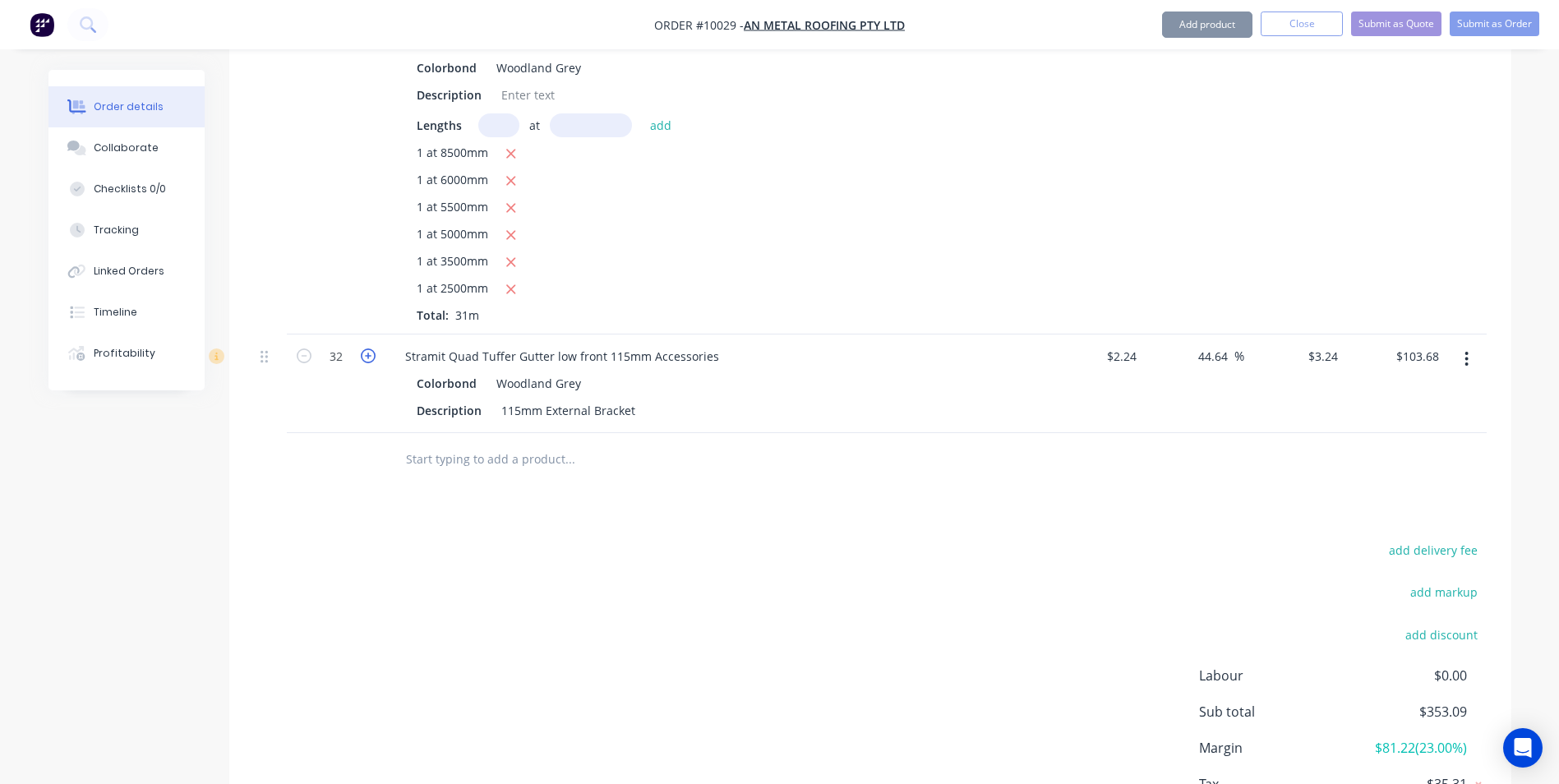
type input "$106.92"
click at [368, 348] on icon "button" at bounding box center [368, 355] width 15 height 15
type input "34"
type input "$110.16"
click at [368, 348] on icon "button" at bounding box center [368, 355] width 15 height 15
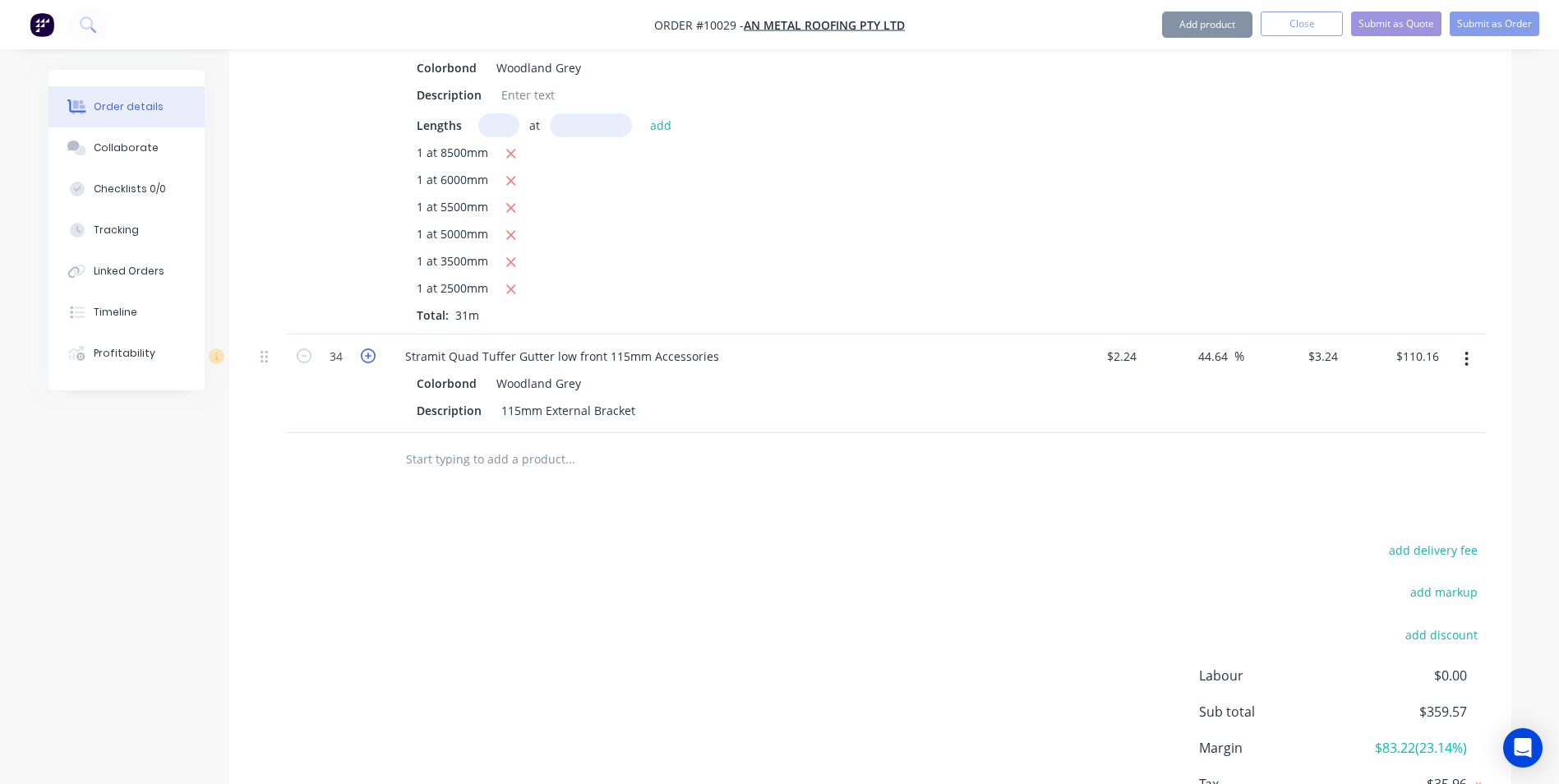
type input "35"
type input "$113.40"
click at [499, 443] on input "text" at bounding box center [569, 459] width 329 height 33
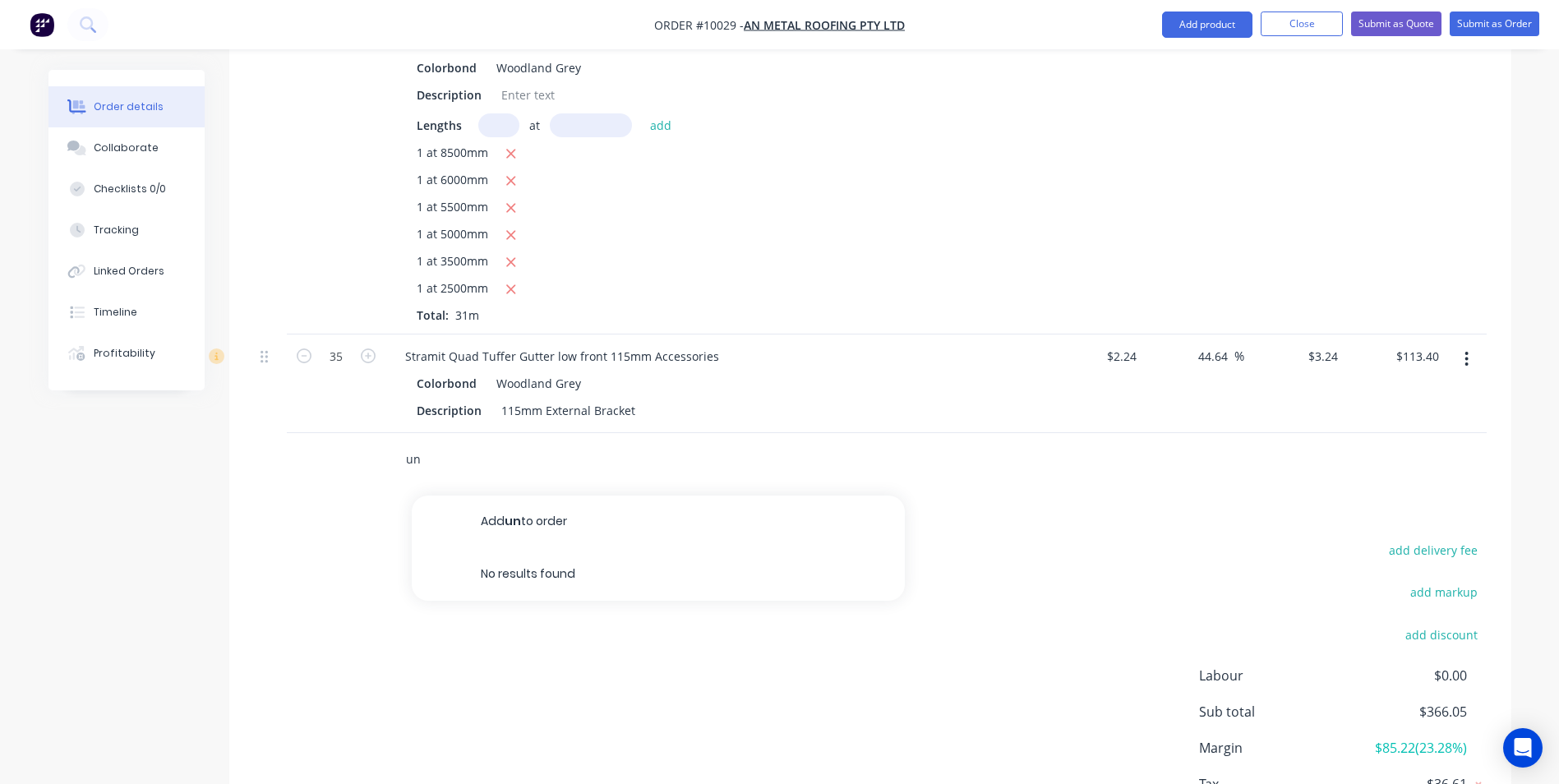
type input "u"
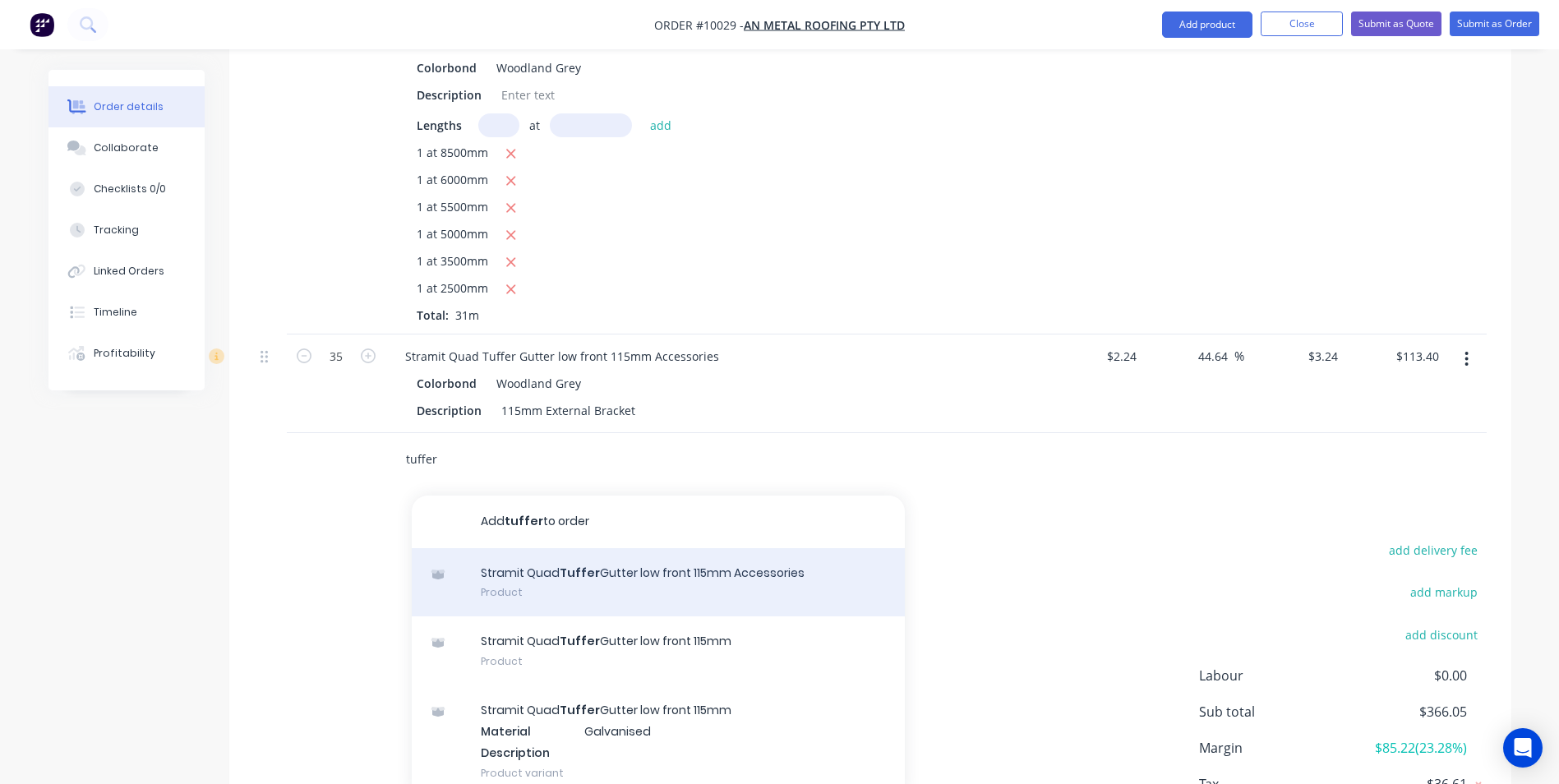
type input "tuffer"
click at [542, 564] on div "Stramit Quad Tuffer Gutter low front 115mm Accessories Product" at bounding box center [658, 582] width 493 height 69
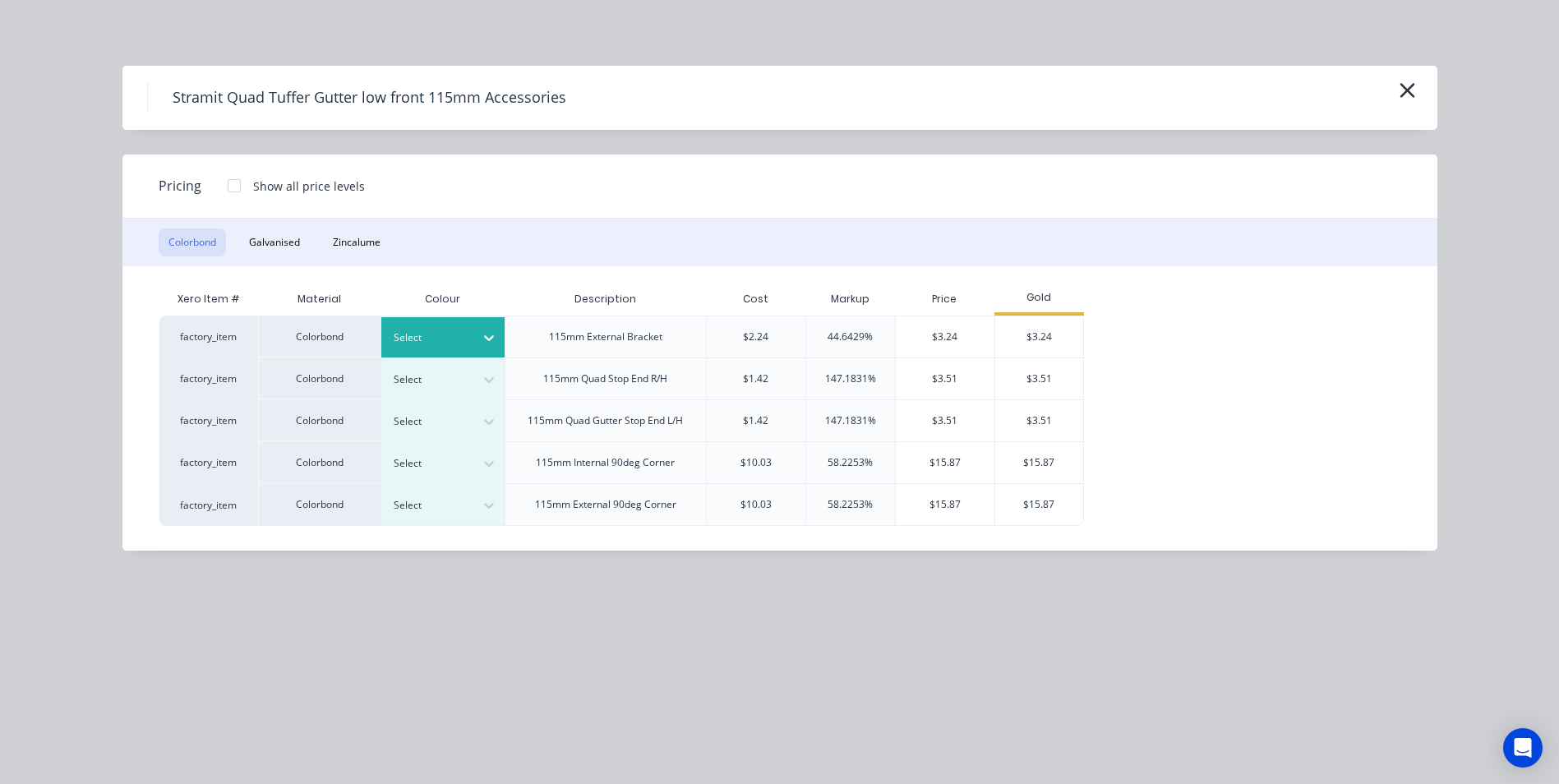
click at [465, 345] on div at bounding box center [431, 338] width 74 height 18
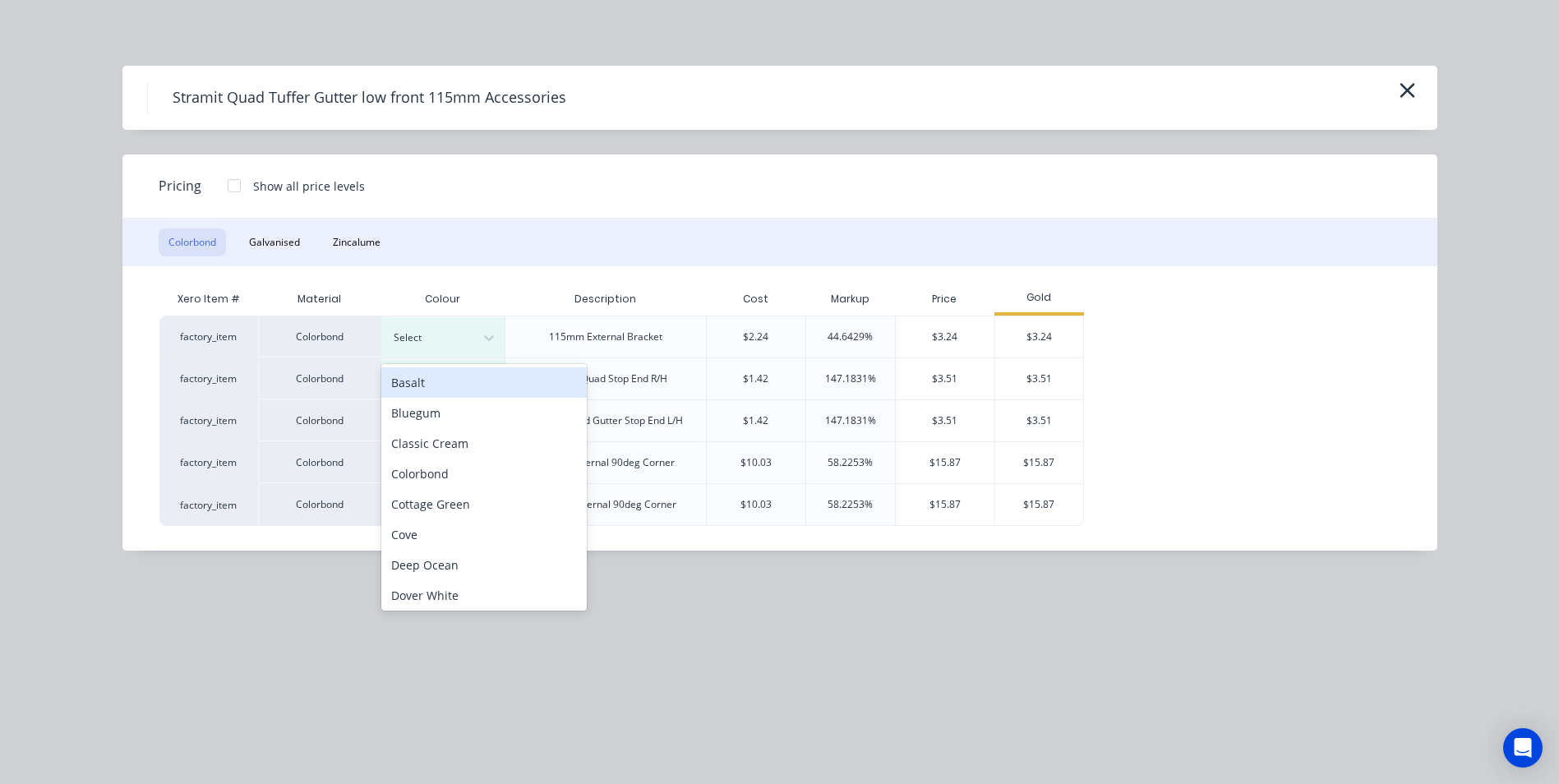
click at [664, 387] on div "115mm Quad Stop End R/H" at bounding box center [605, 378] width 151 height 41
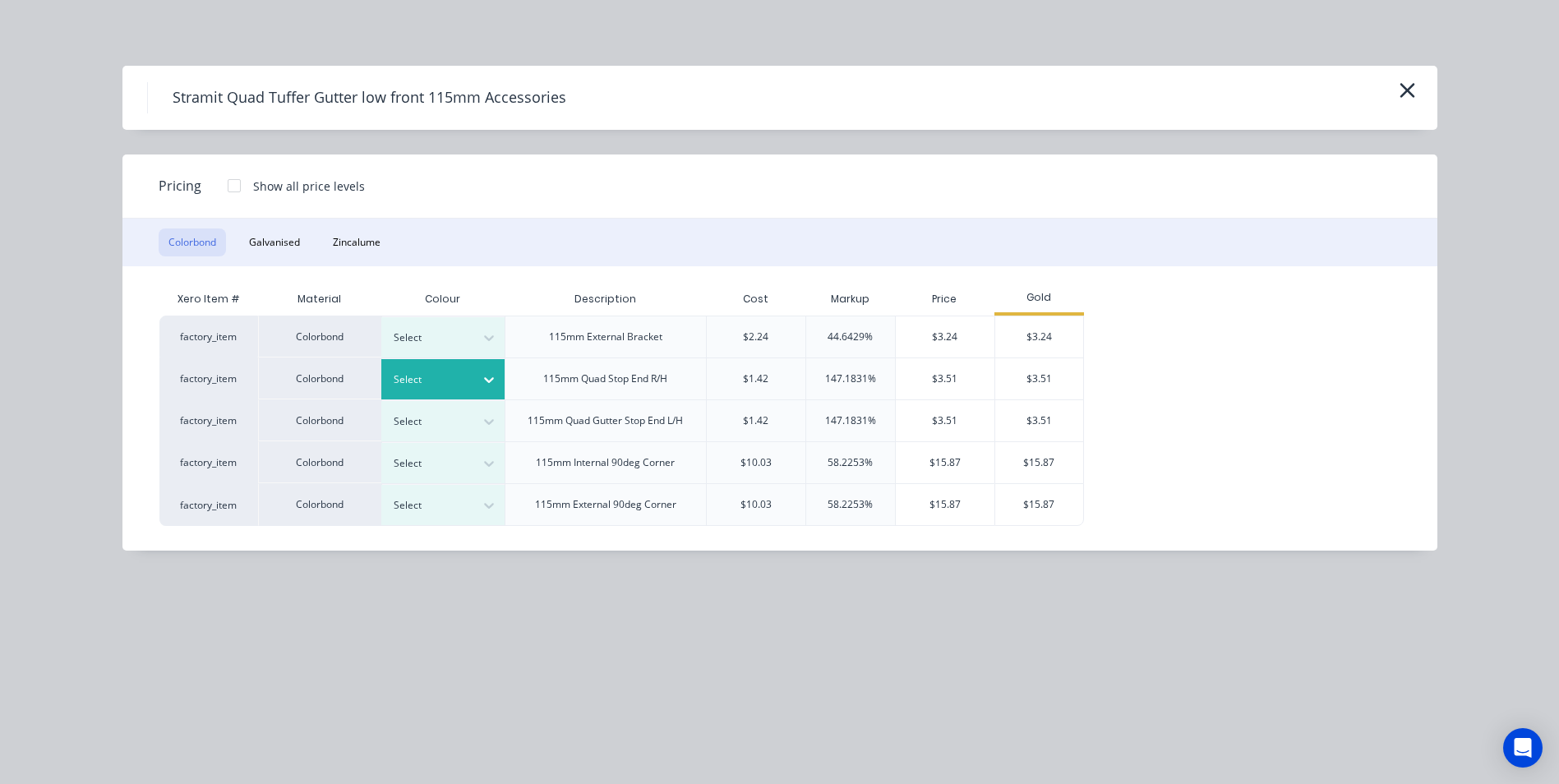
click at [475, 388] on div at bounding box center [489, 379] width 29 height 26
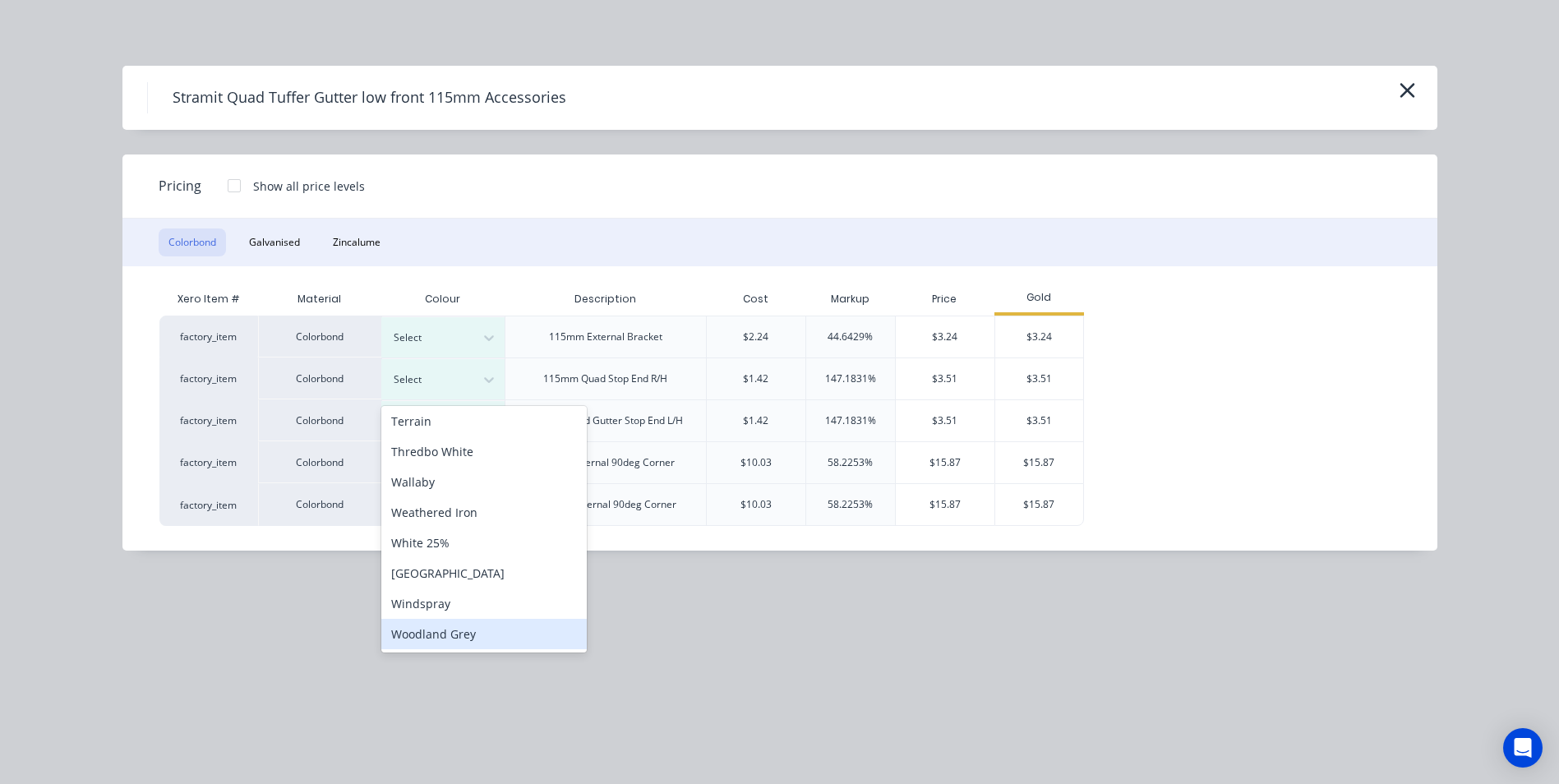
click at [462, 636] on div "Woodland Grey" at bounding box center [484, 633] width 205 height 30
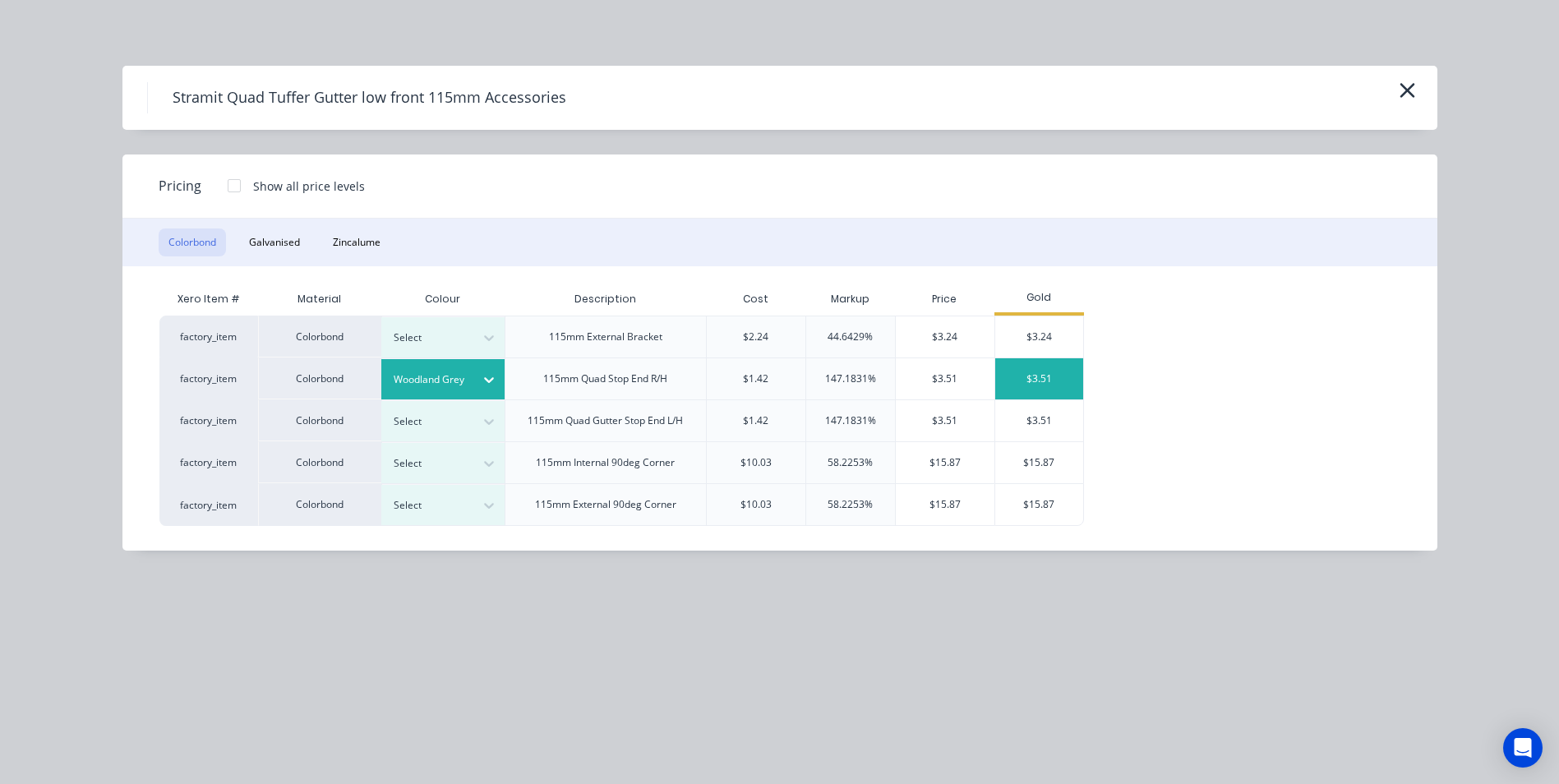
click at [1034, 382] on div "$3.51" at bounding box center [1039, 378] width 88 height 41
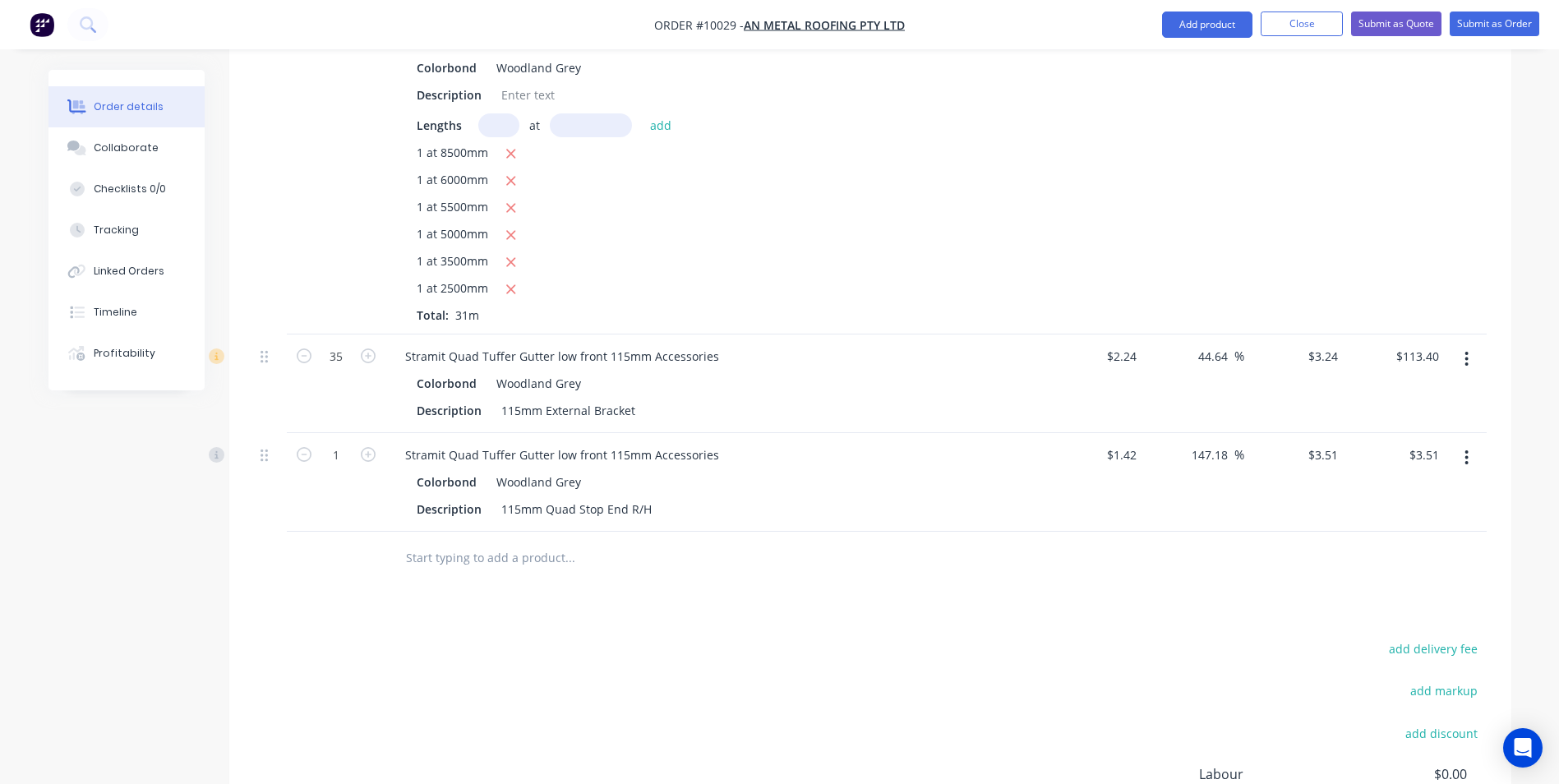
click at [425, 542] on input "text" at bounding box center [569, 558] width 329 height 33
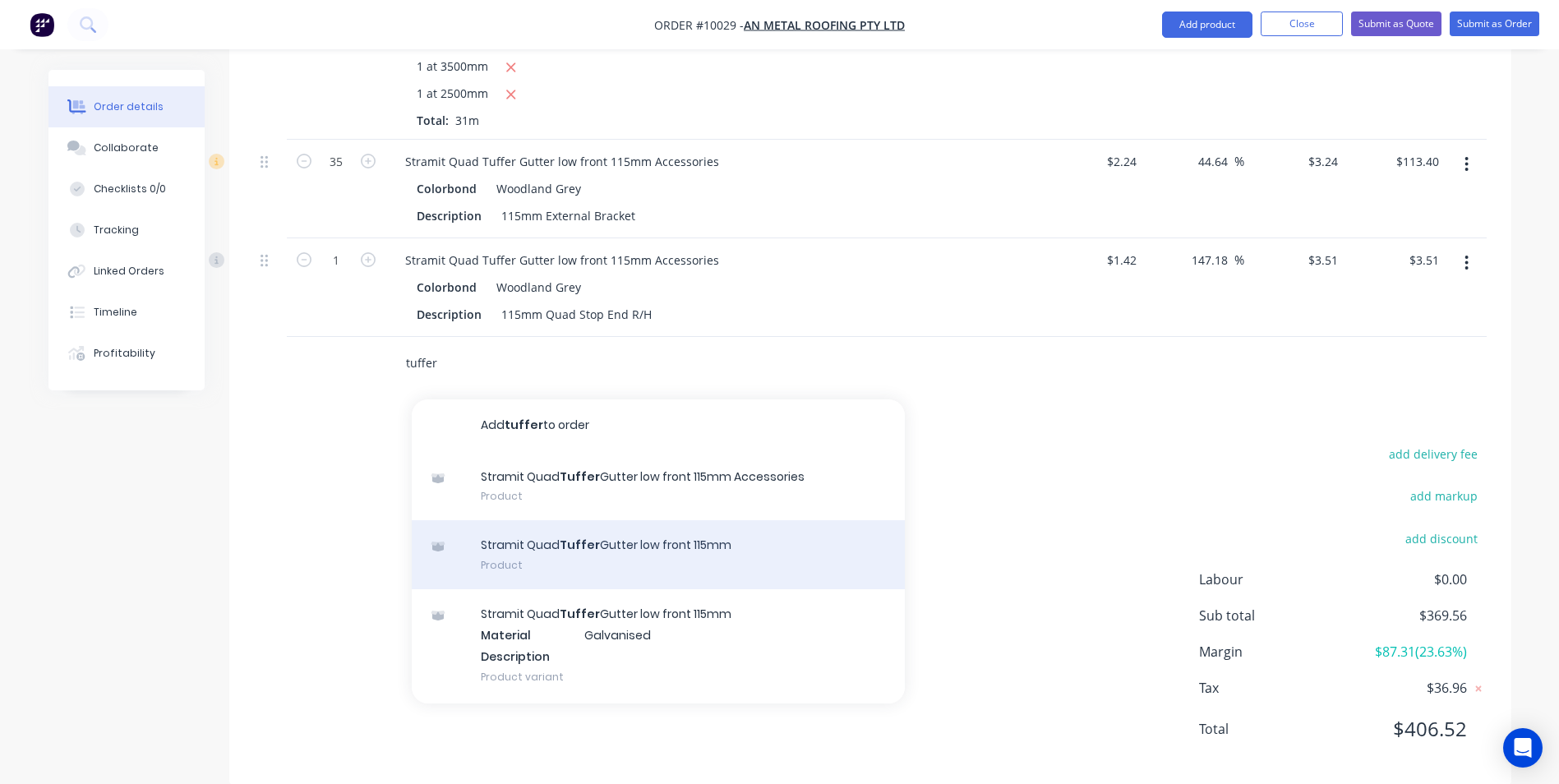
scroll to position [812, 0]
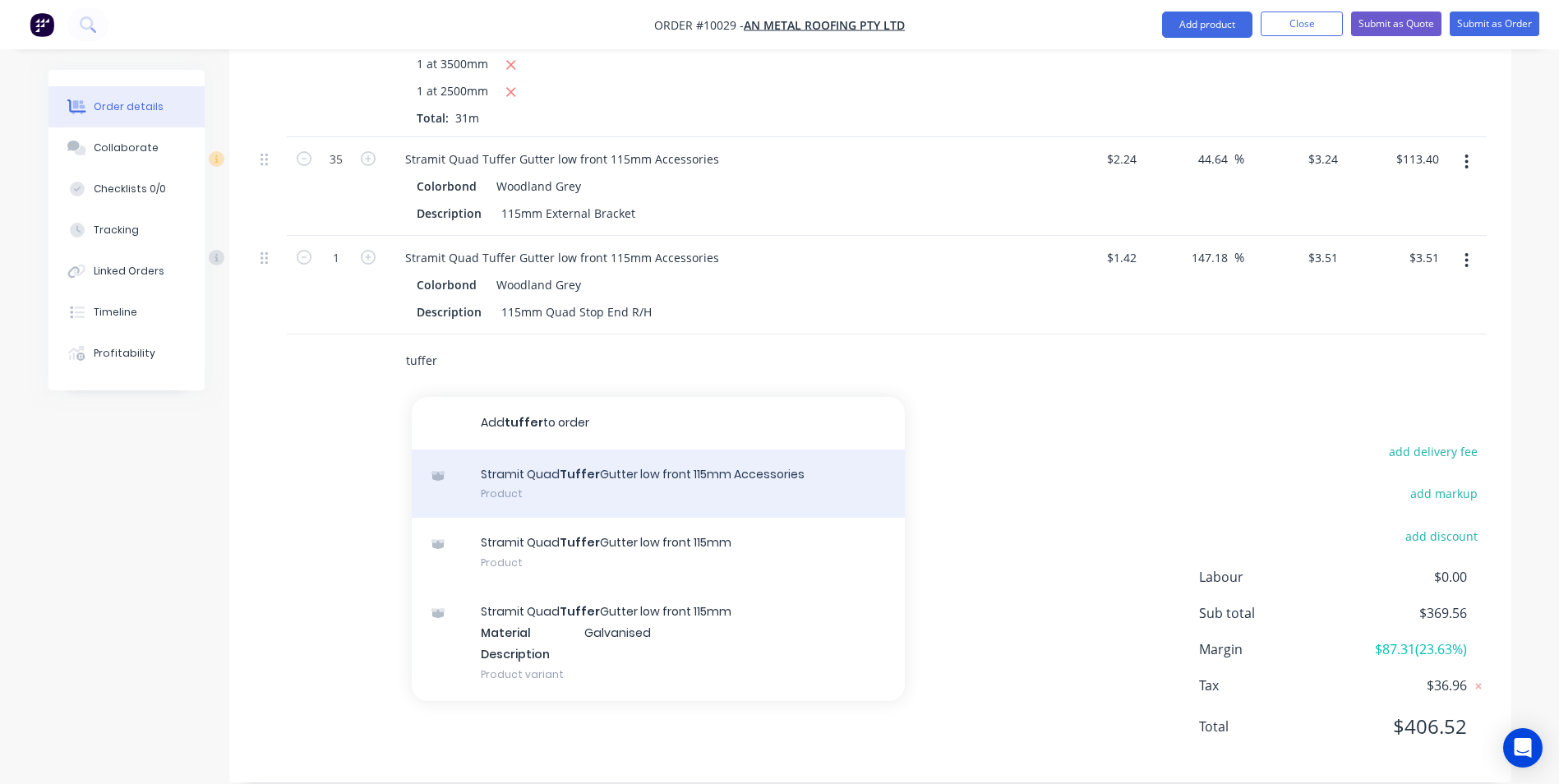
type input "tuffer"
click at [584, 482] on div "Stramit Quad Tuffer Gutter low front 115mm Accessories Product" at bounding box center [658, 483] width 493 height 69
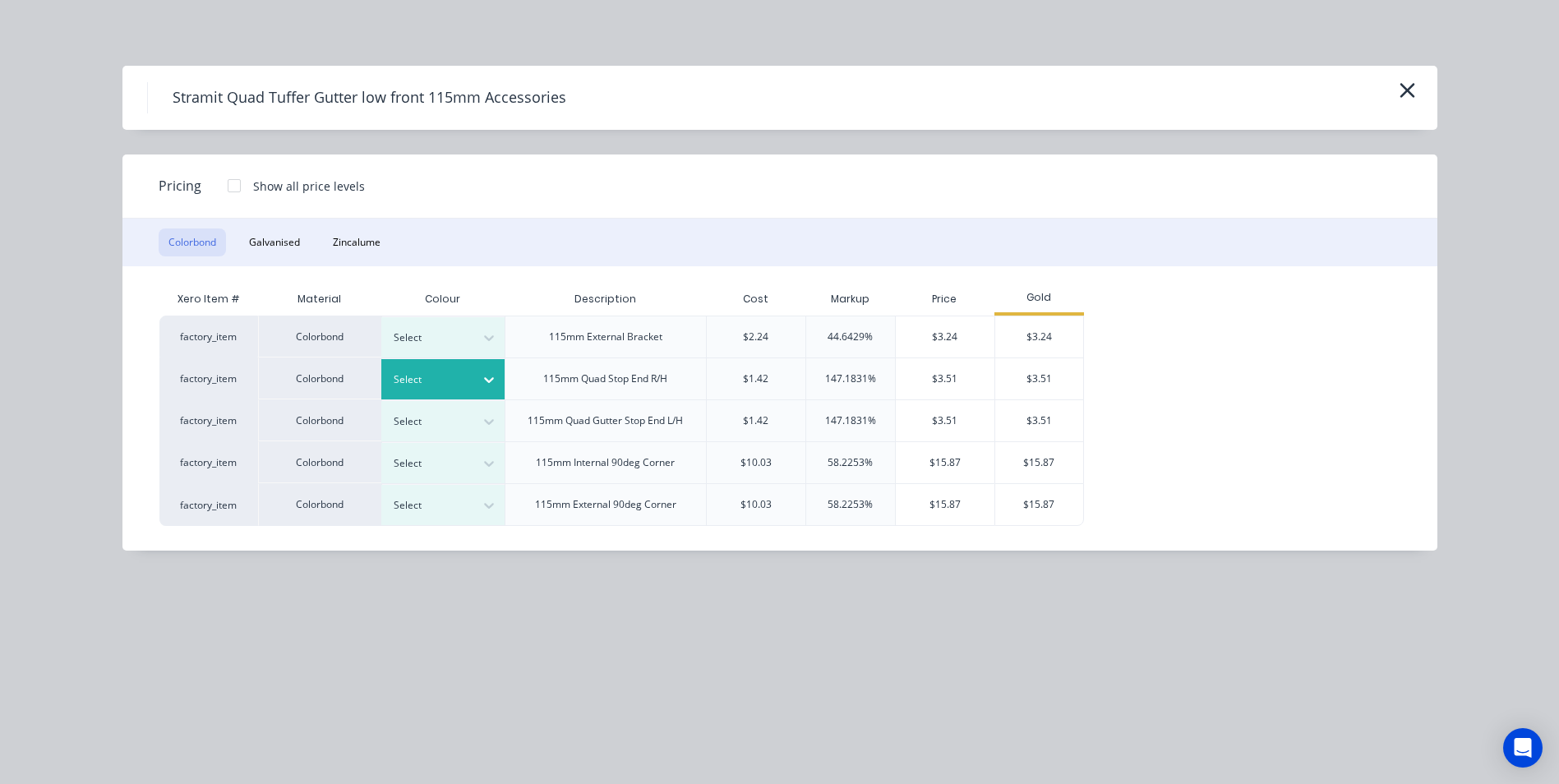
click at [497, 386] on div at bounding box center [489, 379] width 29 height 26
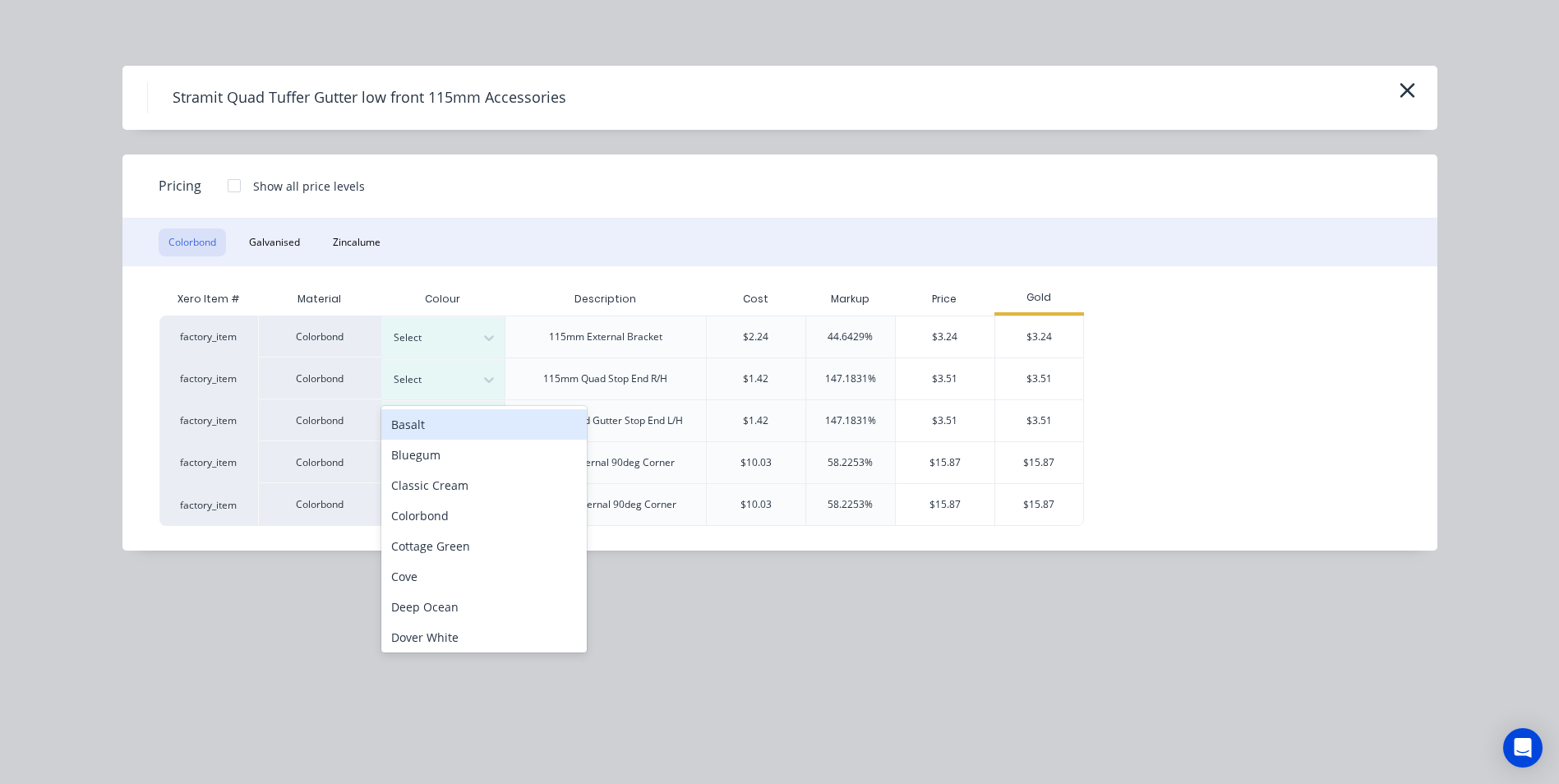
click at [633, 423] on div "115mm Quad Gutter Stop End L/H" at bounding box center [605, 420] width 156 height 15
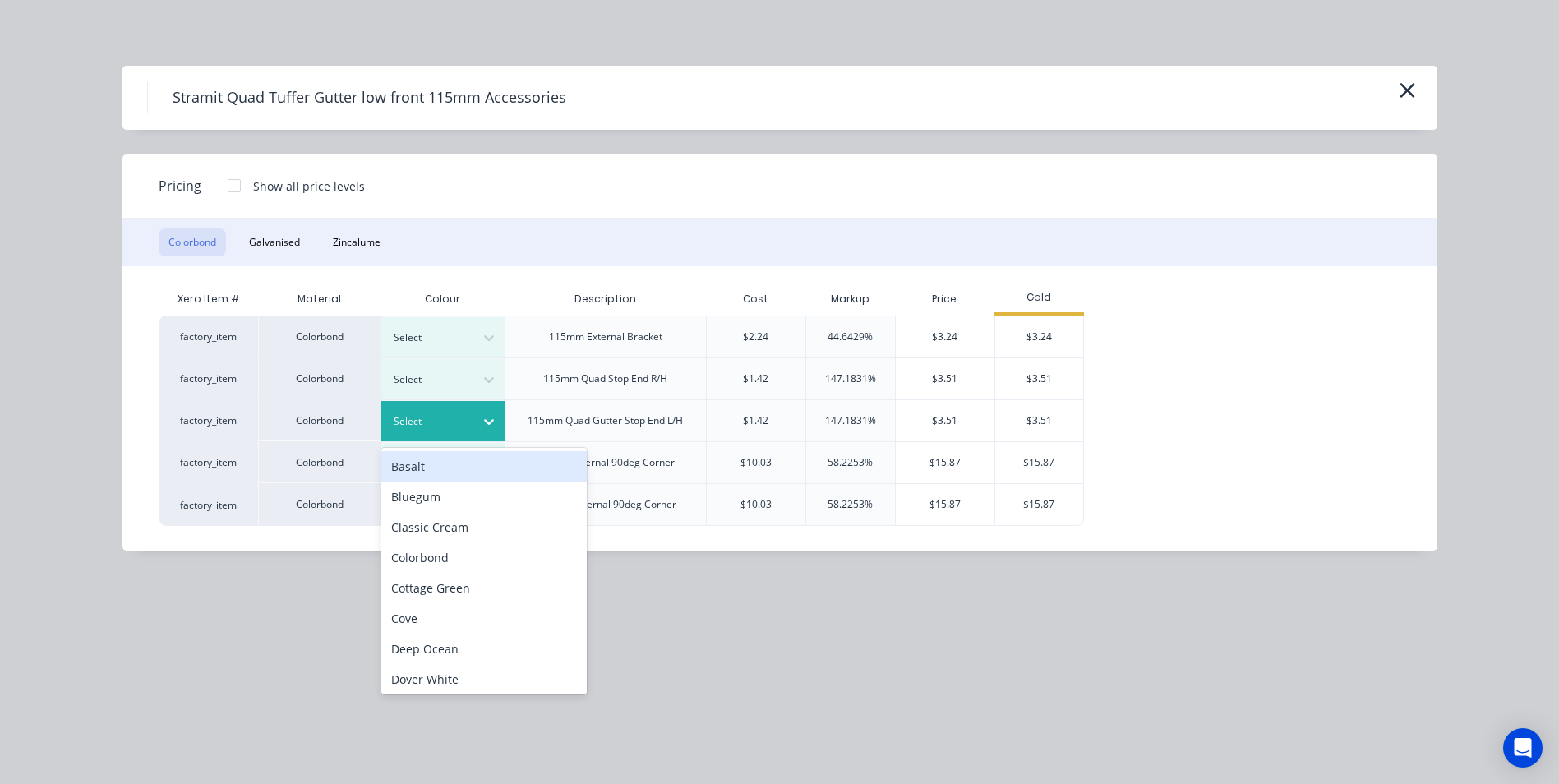
click at [463, 430] on div at bounding box center [431, 421] width 74 height 18
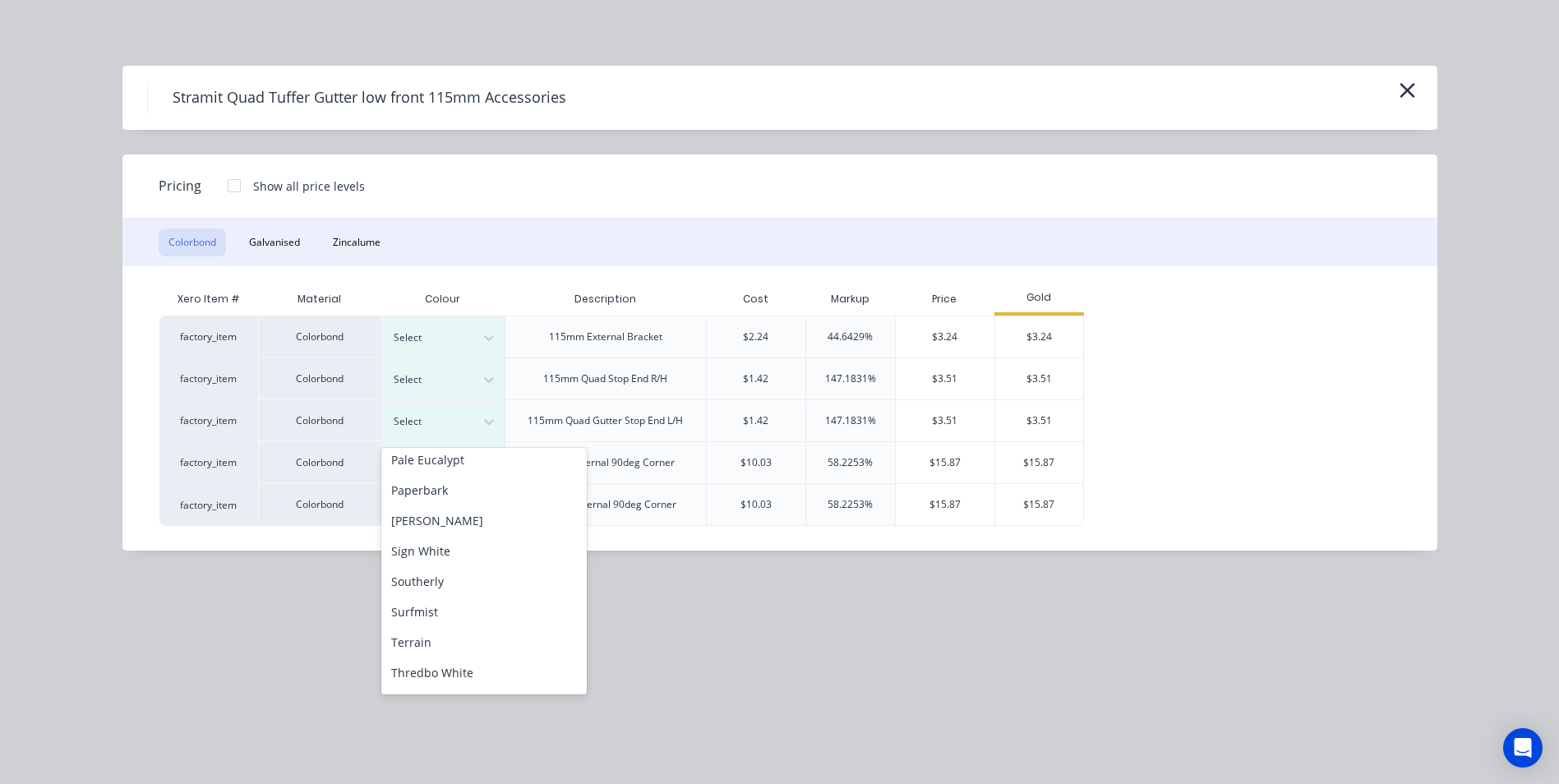
scroll to position [672, 0]
click at [455, 672] on div "Woodland Grey" at bounding box center [484, 675] width 205 height 30
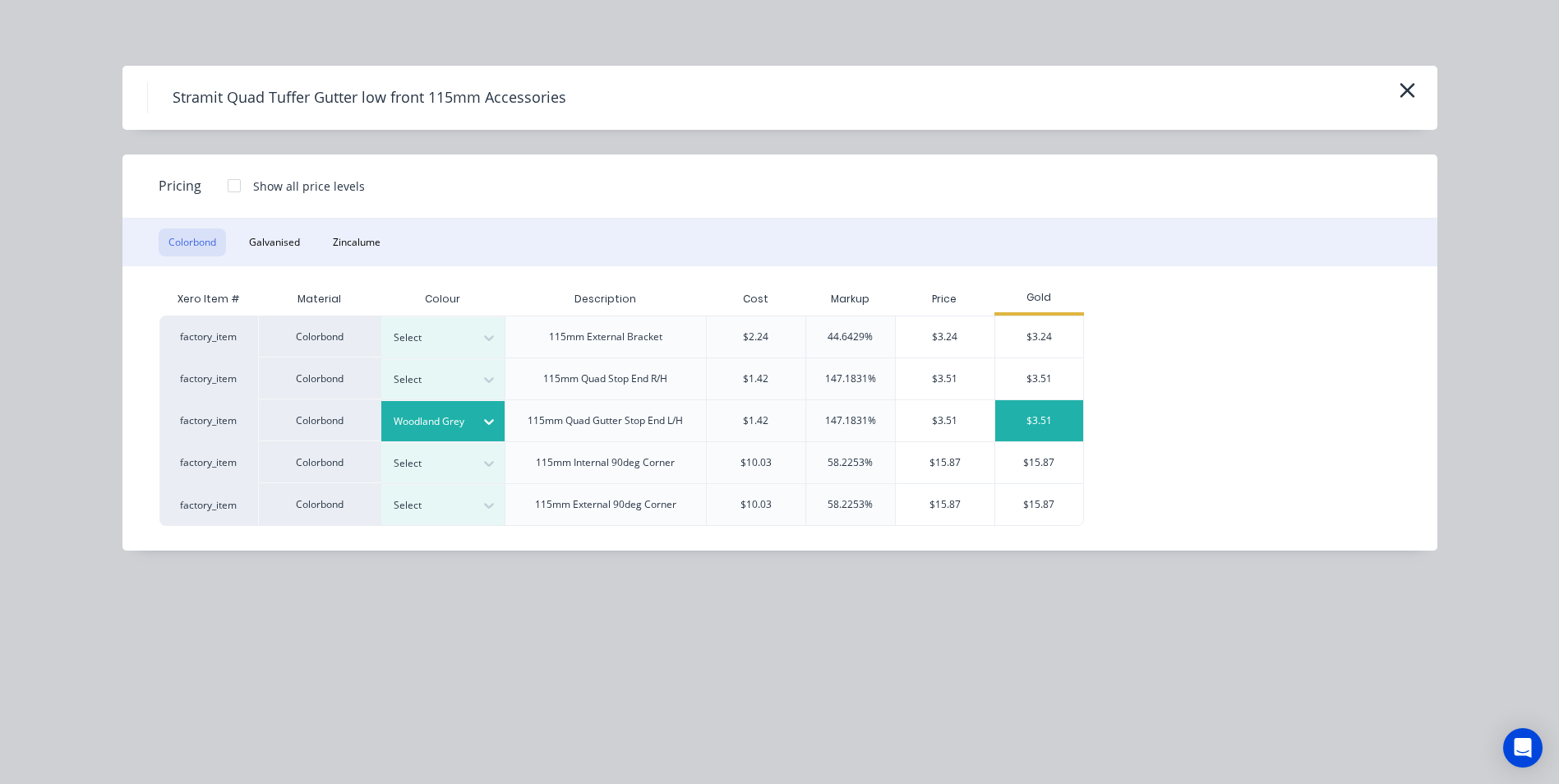
click at [1035, 431] on div "$3.51" at bounding box center [1039, 420] width 88 height 41
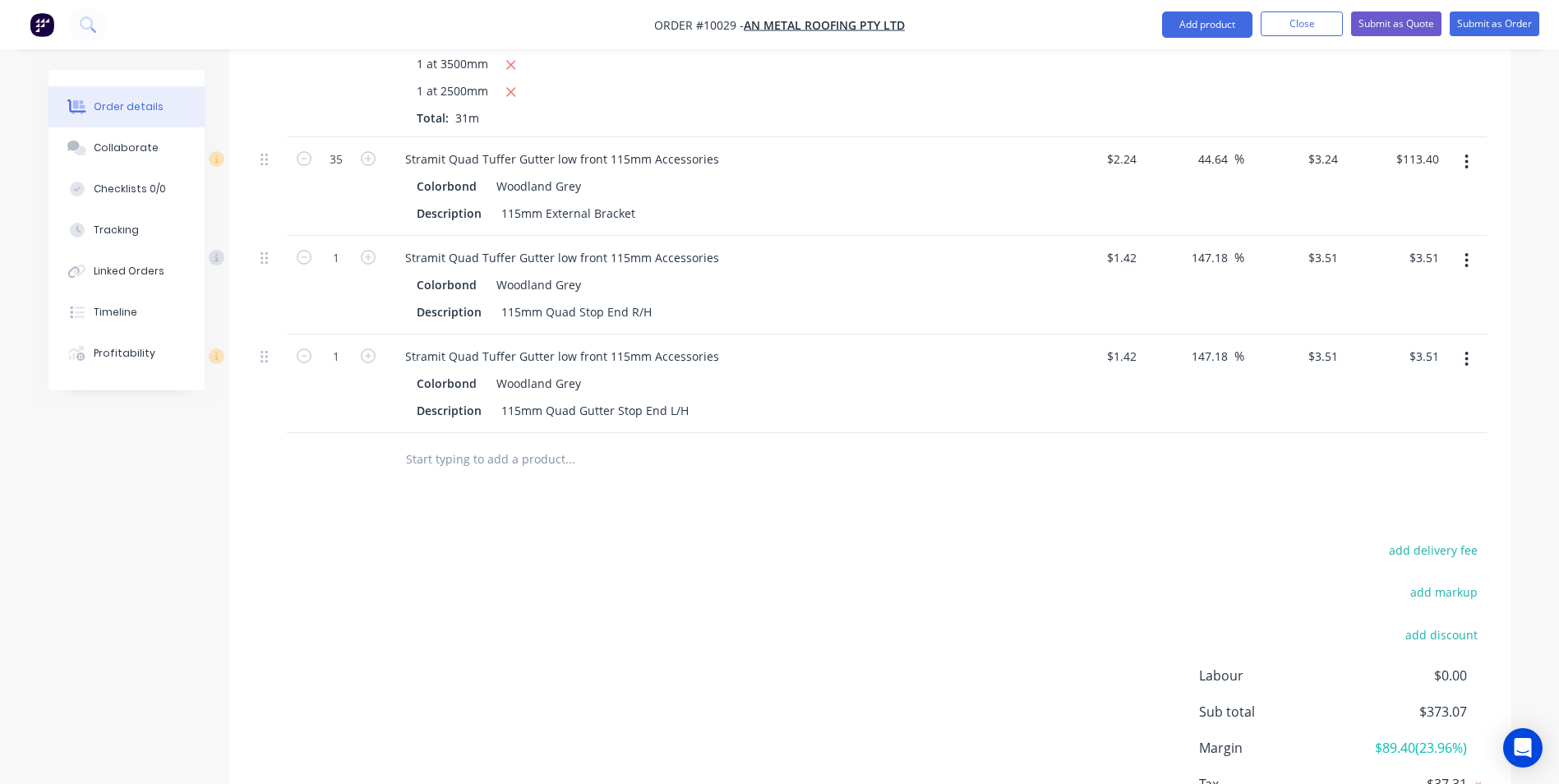
click at [439, 447] on input "text" at bounding box center [569, 459] width 329 height 33
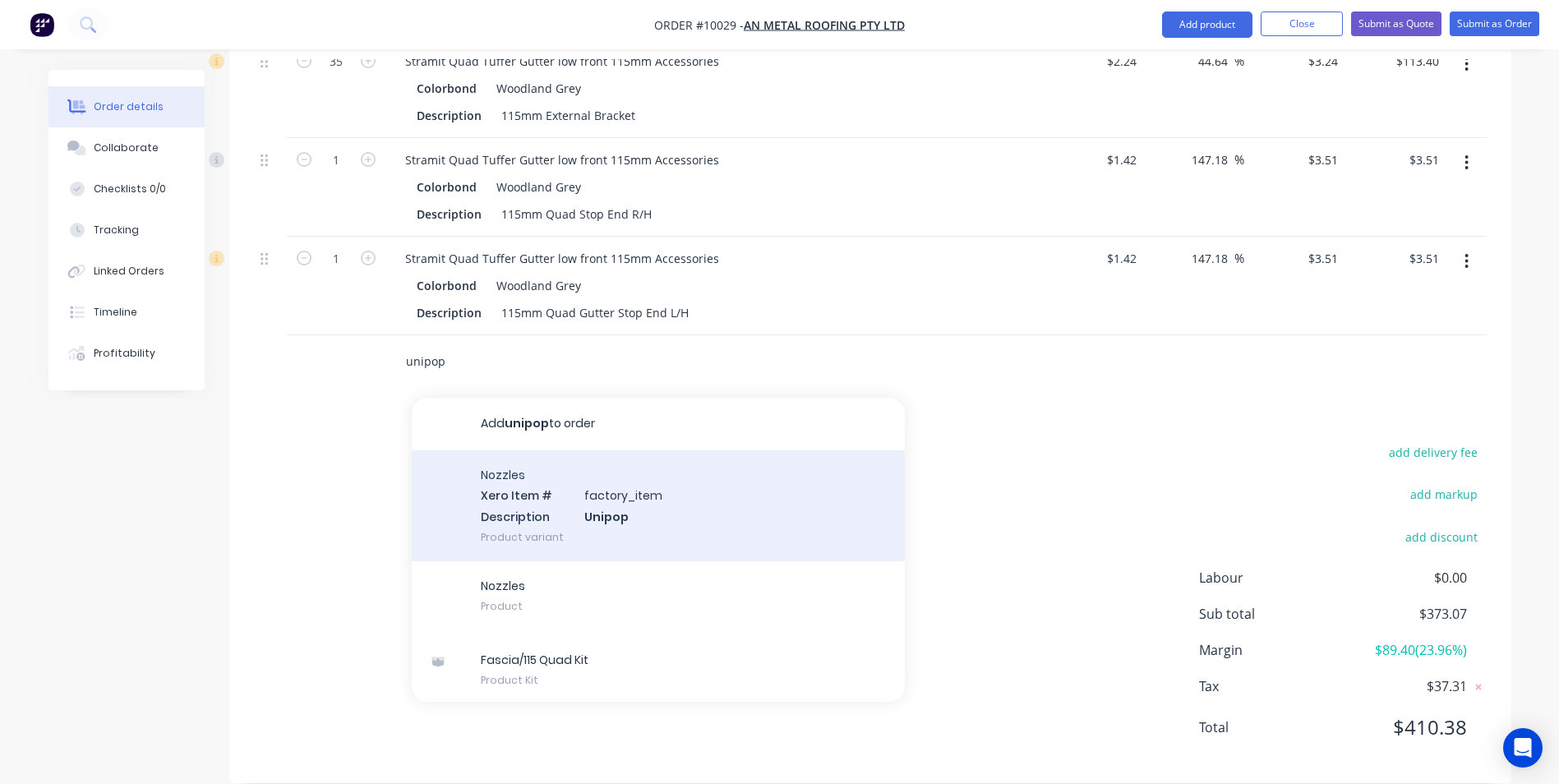
scroll to position [911, 0]
type input "unipop"
click at [495, 496] on div "Nozzles Xero Item # factory_item Description Unipop Product variant" at bounding box center [658, 505] width 493 height 111
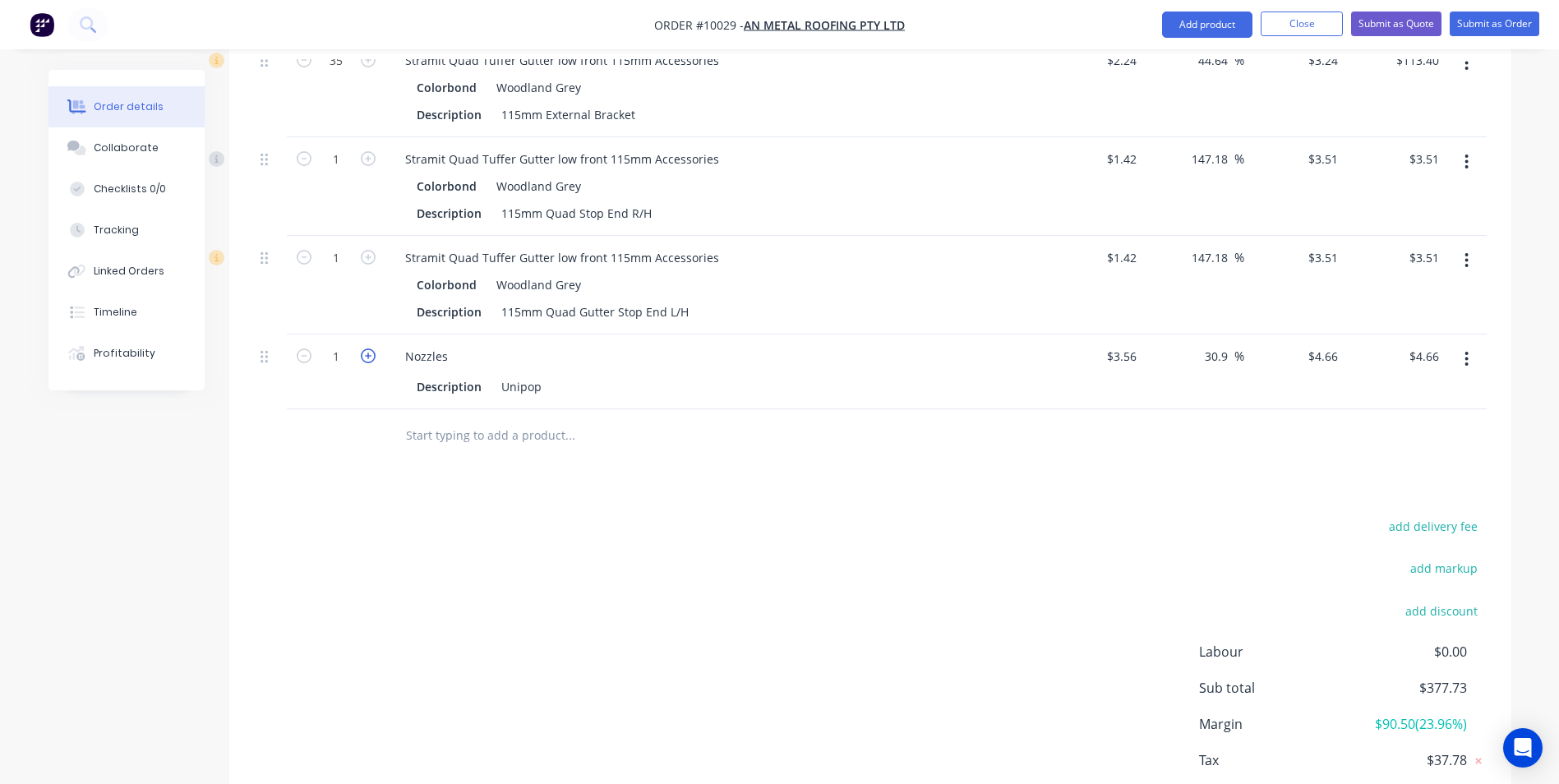
click at [367, 348] on icon "button" at bounding box center [368, 355] width 15 height 15
type input "2"
type input "$9.32"
click at [367, 348] on icon "button" at bounding box center [368, 355] width 15 height 15
type input "3"
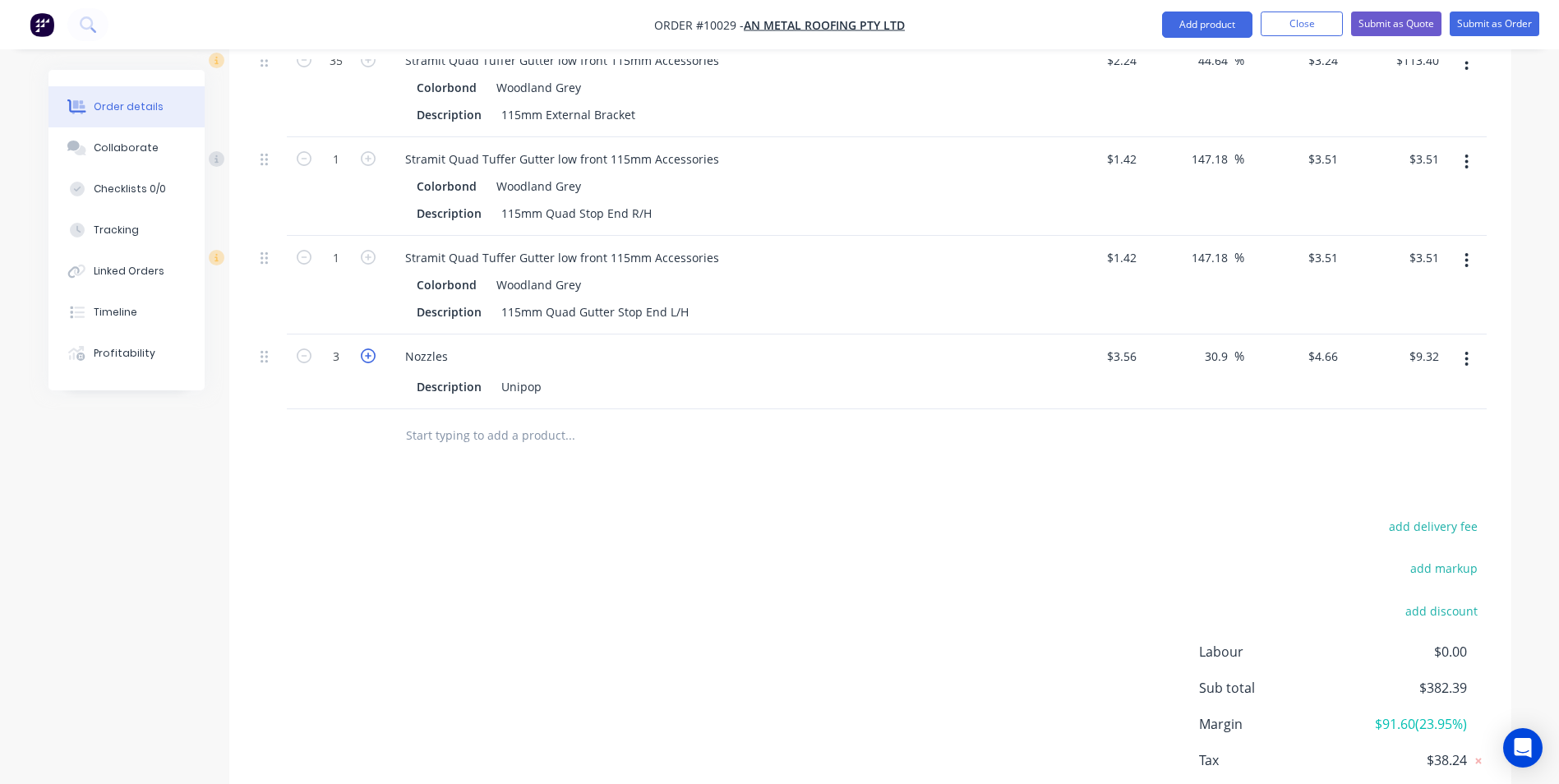
type input "$13.98"
click at [481, 419] on input "text" at bounding box center [569, 436] width 329 height 33
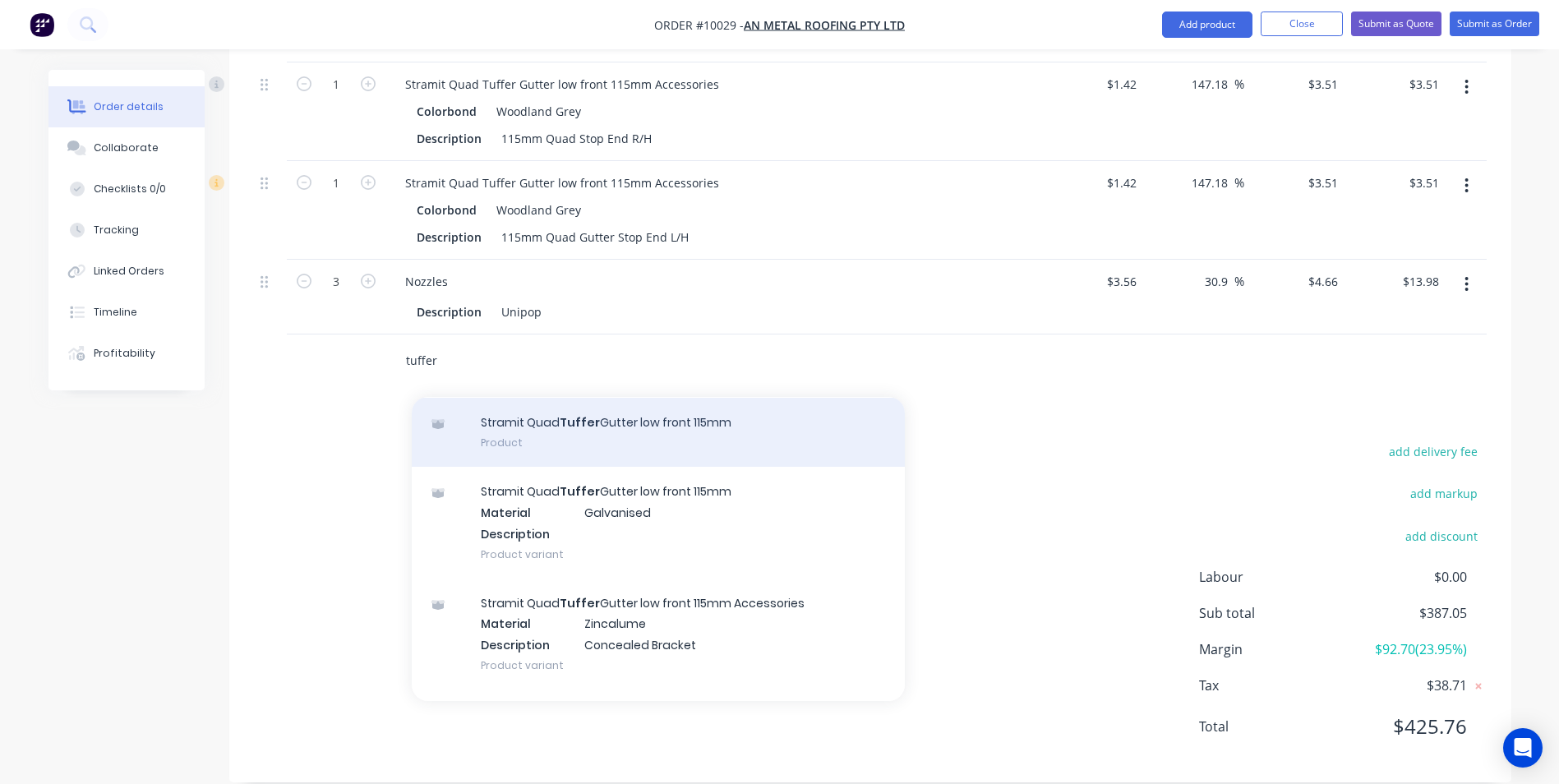
scroll to position [0, 0]
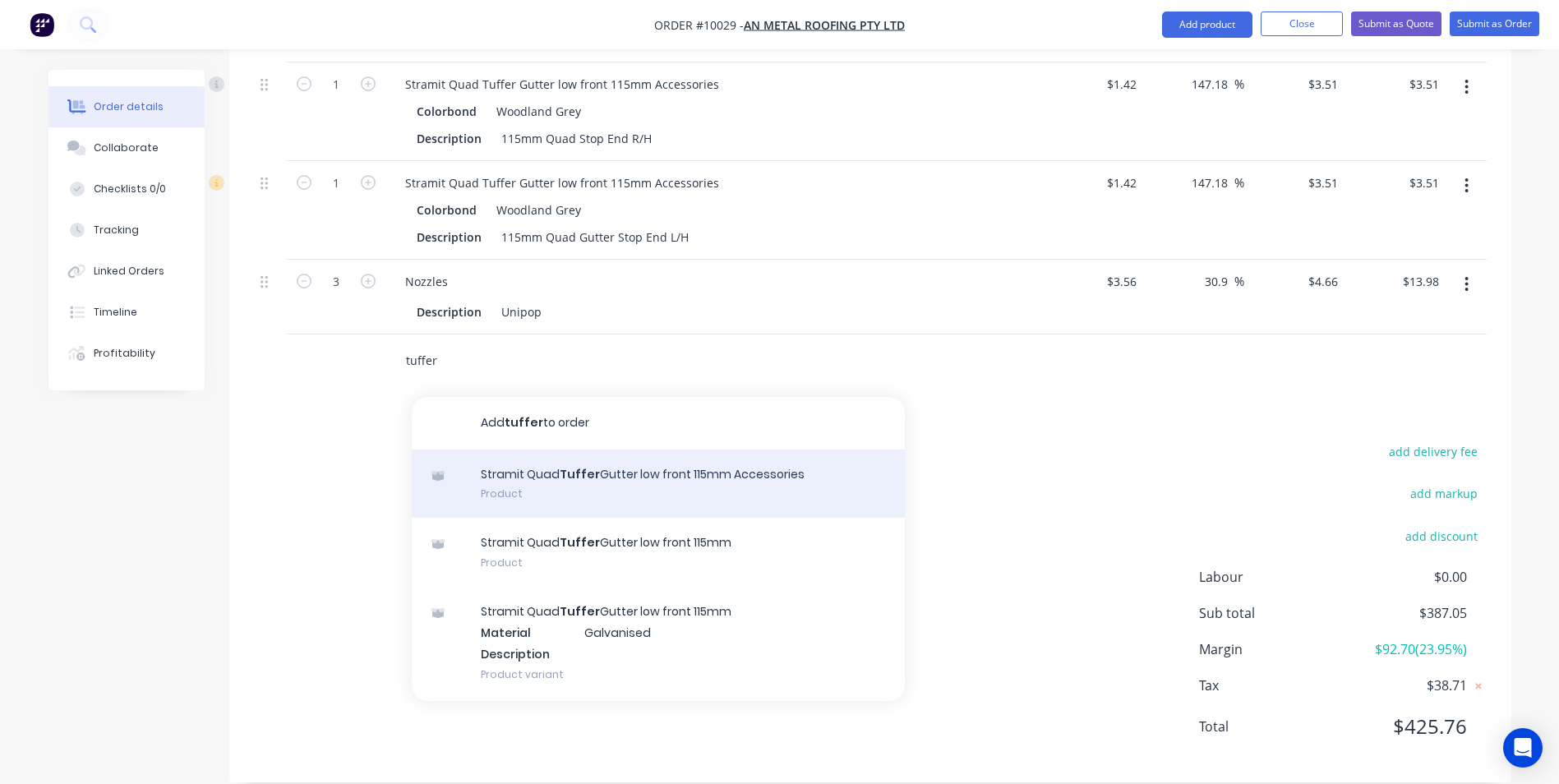
type input "tuffer"
click at [598, 462] on div "Stramit Quad Tuffer Gutter low front 115mm Accessories Product" at bounding box center [658, 483] width 493 height 69
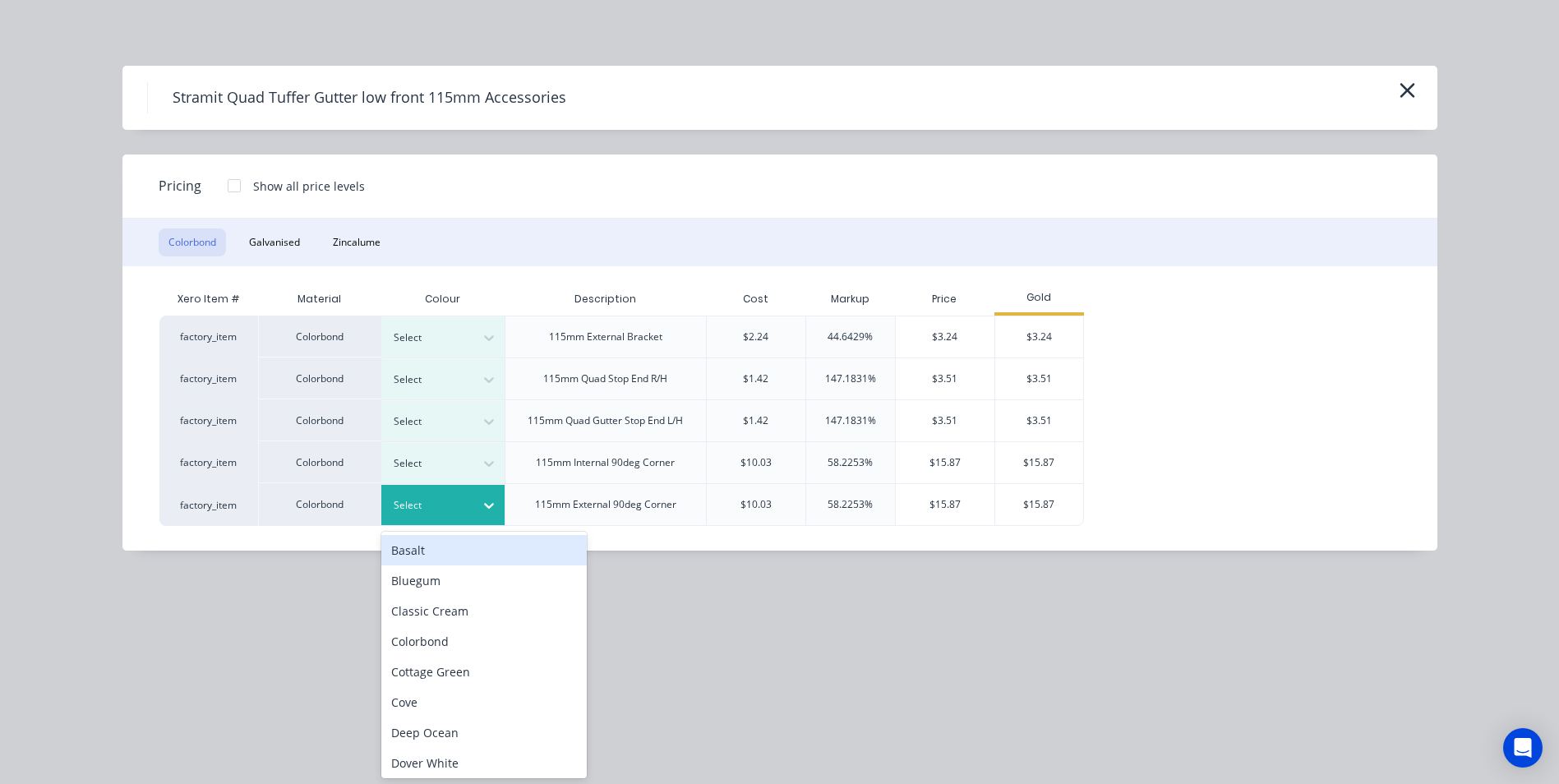
click at [467, 513] on div at bounding box center [431, 505] width 74 height 18
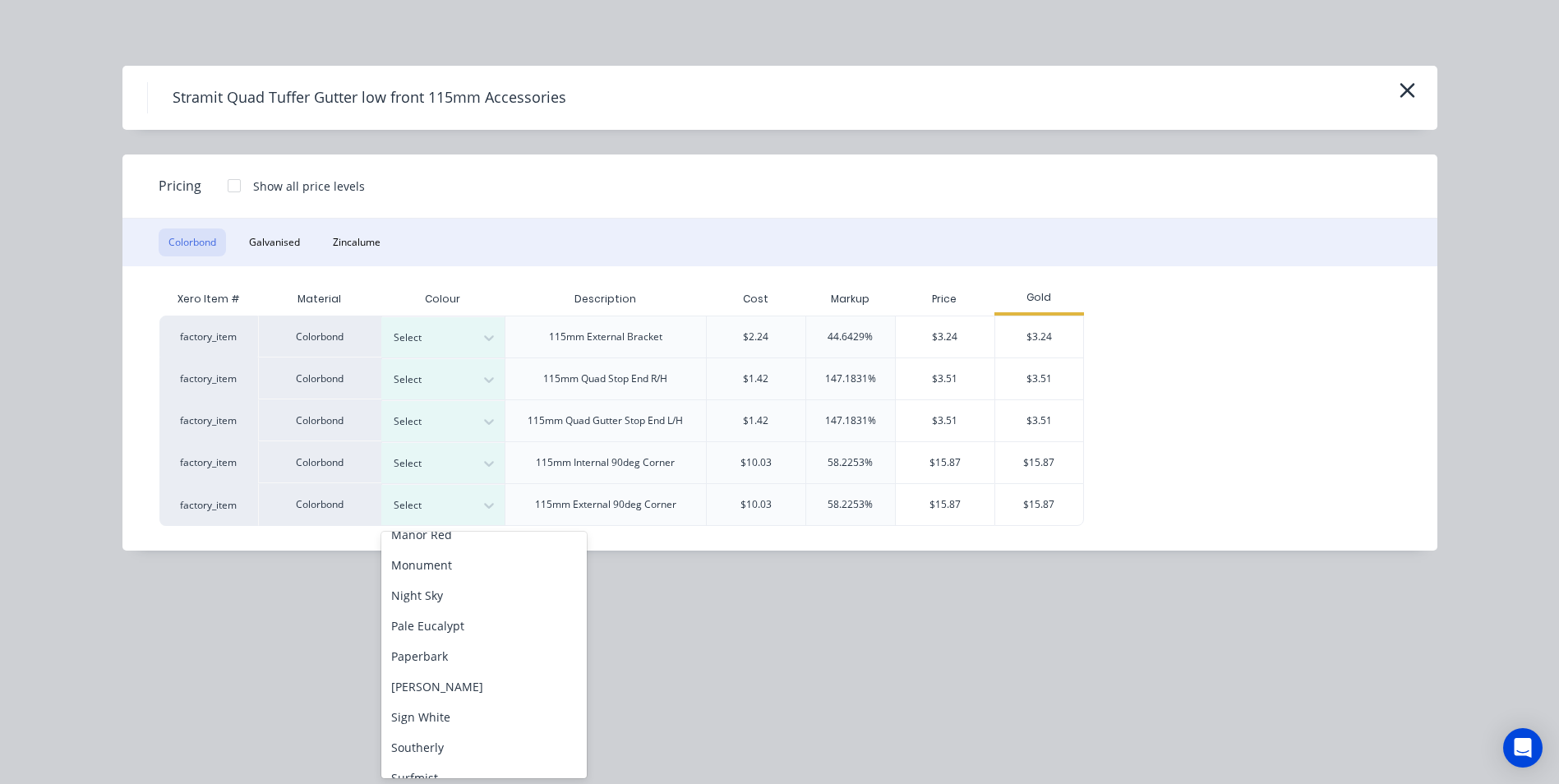
scroll to position [672, 0]
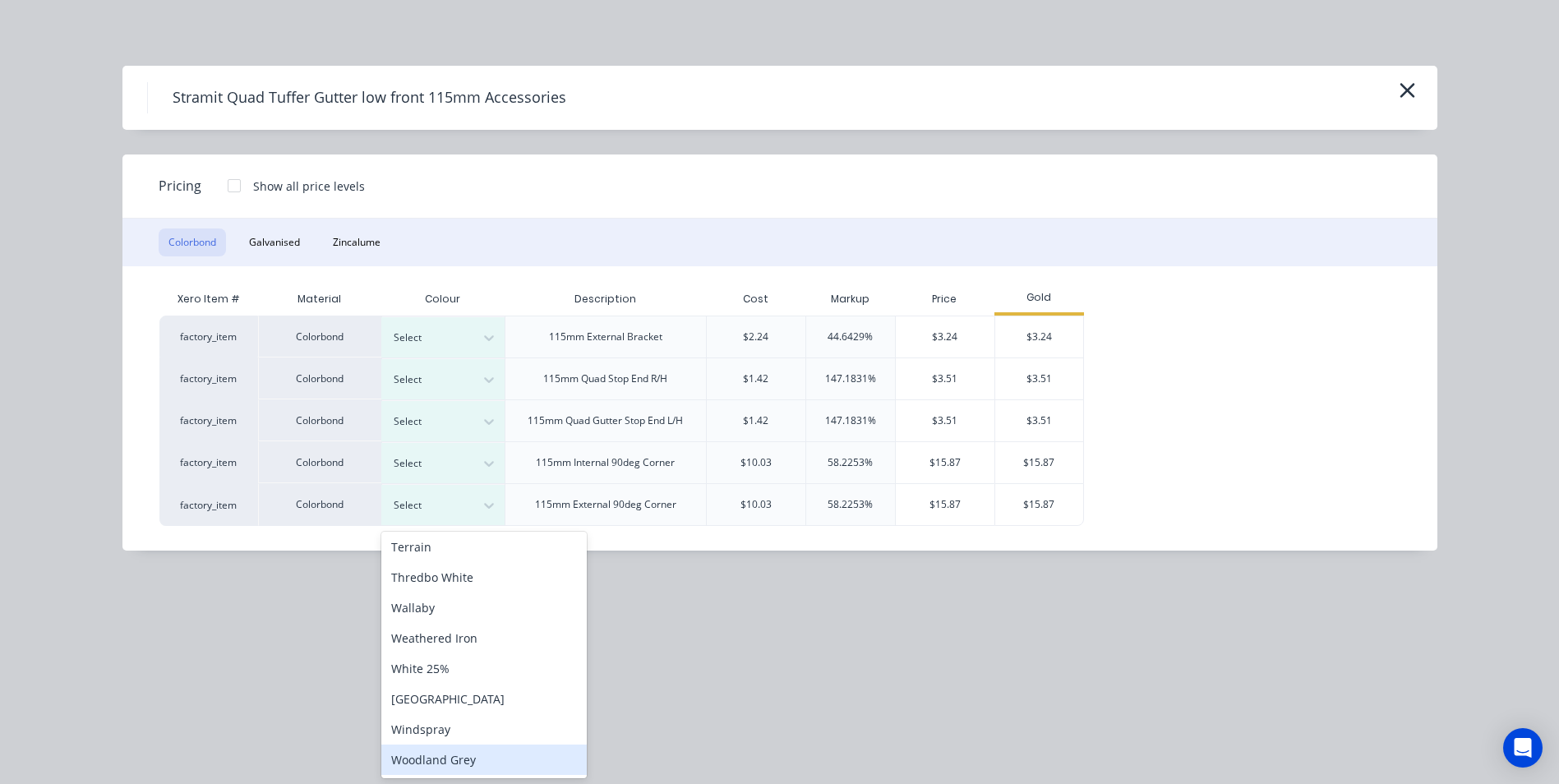
click at [457, 753] on div "Woodland Grey" at bounding box center [484, 759] width 205 height 30
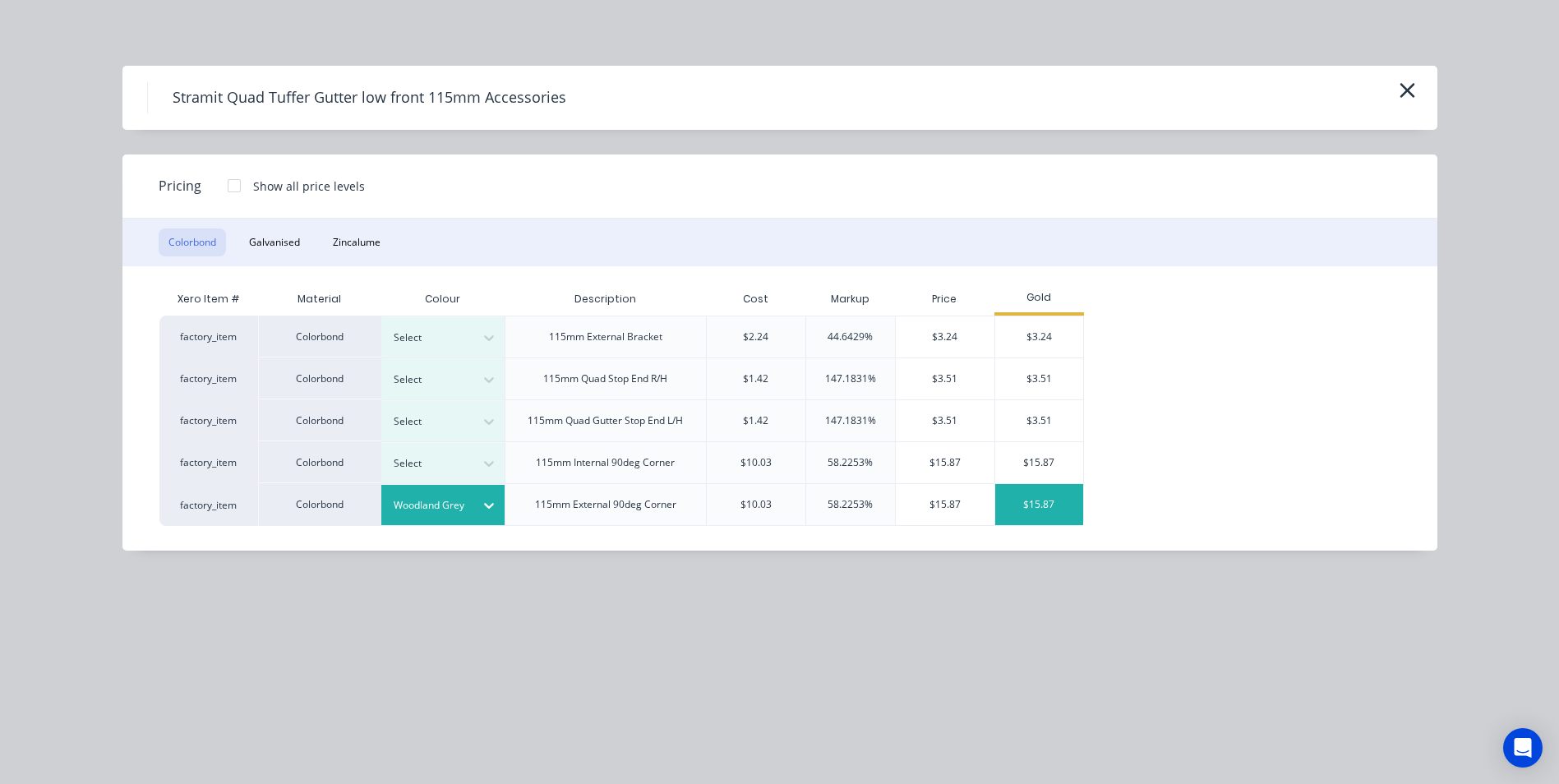
click at [1054, 501] on div "$15.87" at bounding box center [1039, 504] width 88 height 41
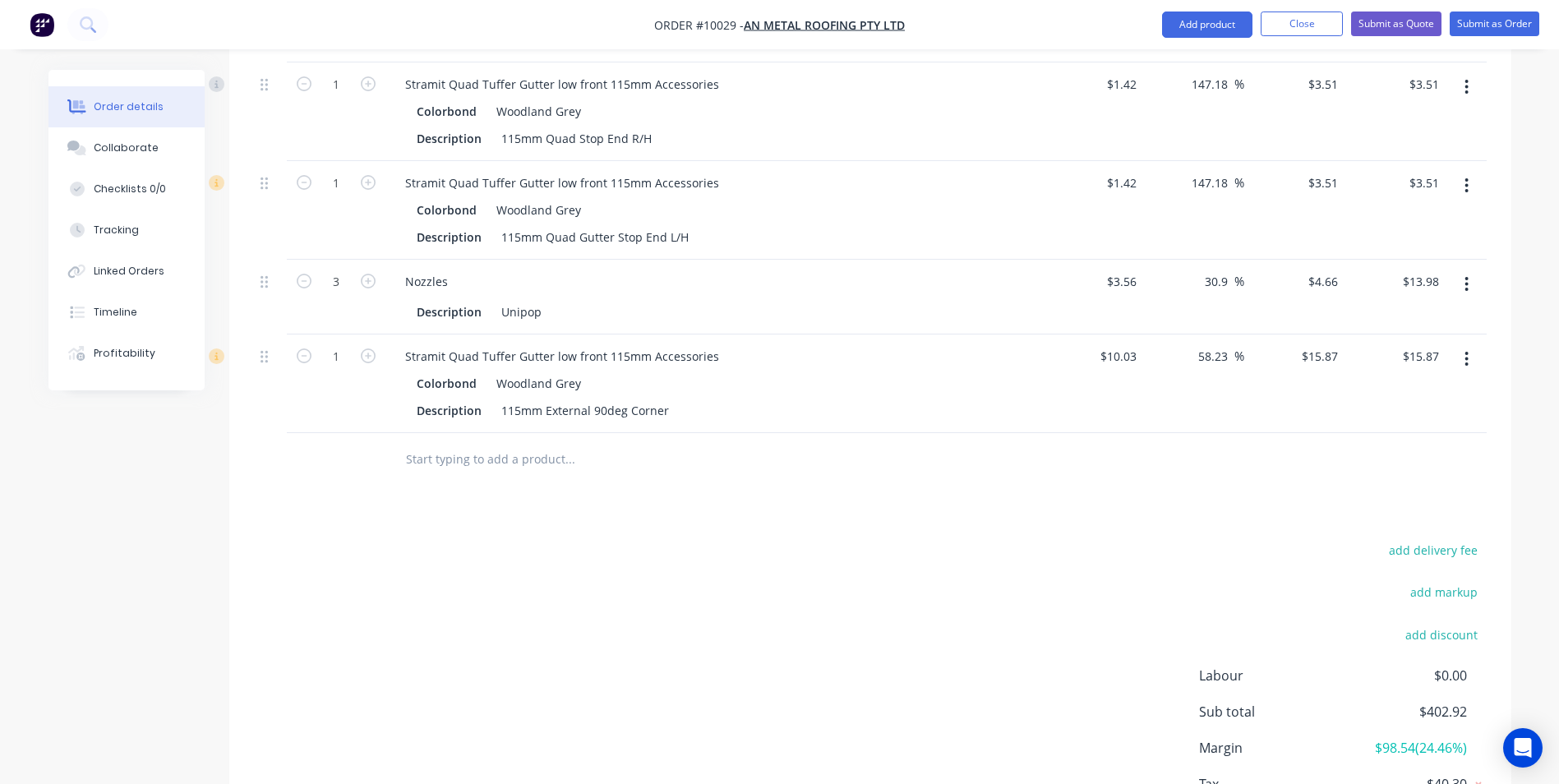
click at [445, 443] on input "text" at bounding box center [569, 459] width 329 height 33
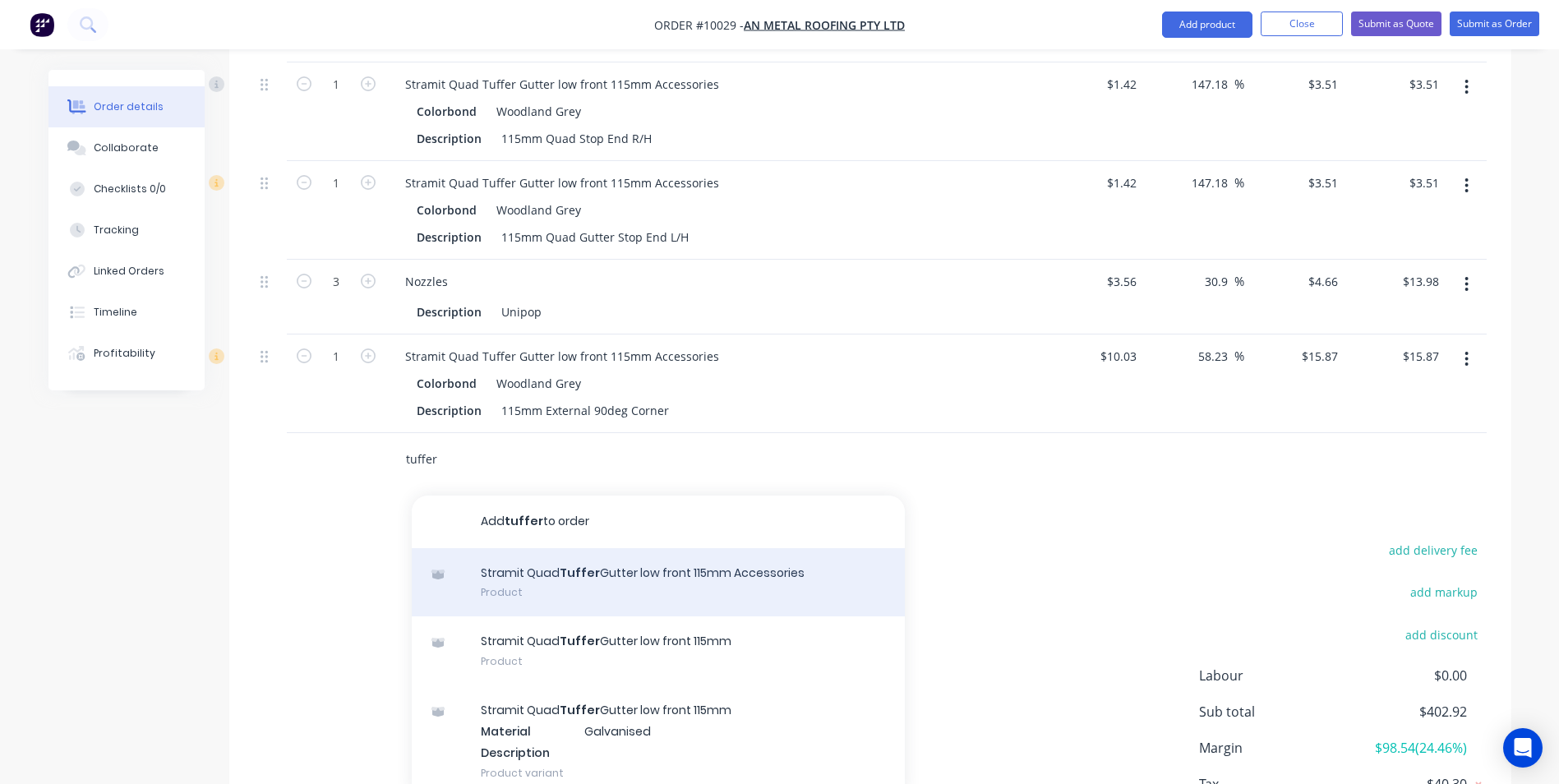
type input "tuffer"
click at [632, 588] on div "Stramit Quad Tuffer Gutter low front 115mm Accessories Product" at bounding box center [658, 582] width 493 height 69
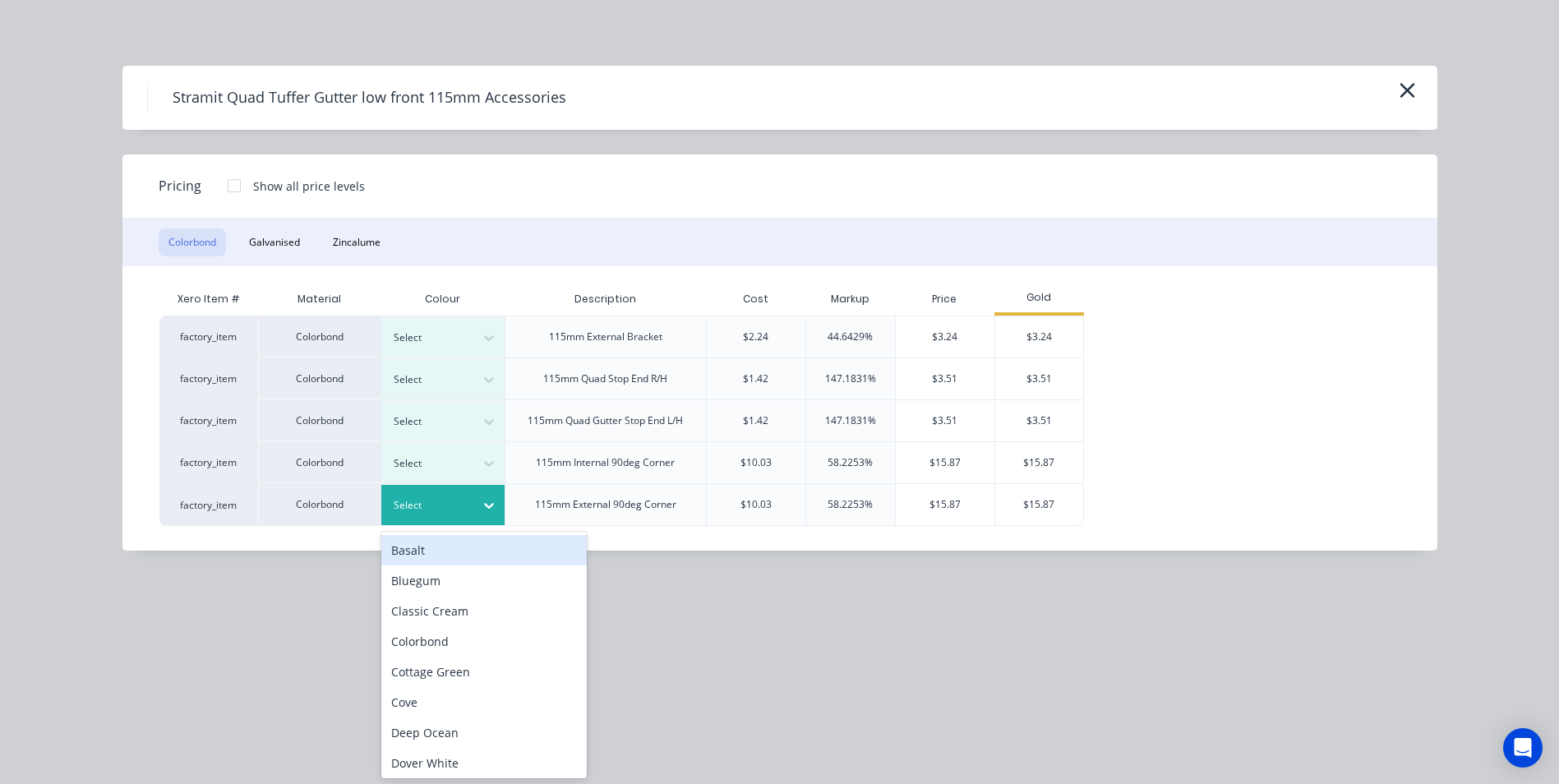
click at [484, 489] on div at bounding box center [489, 505] width 29 height 40
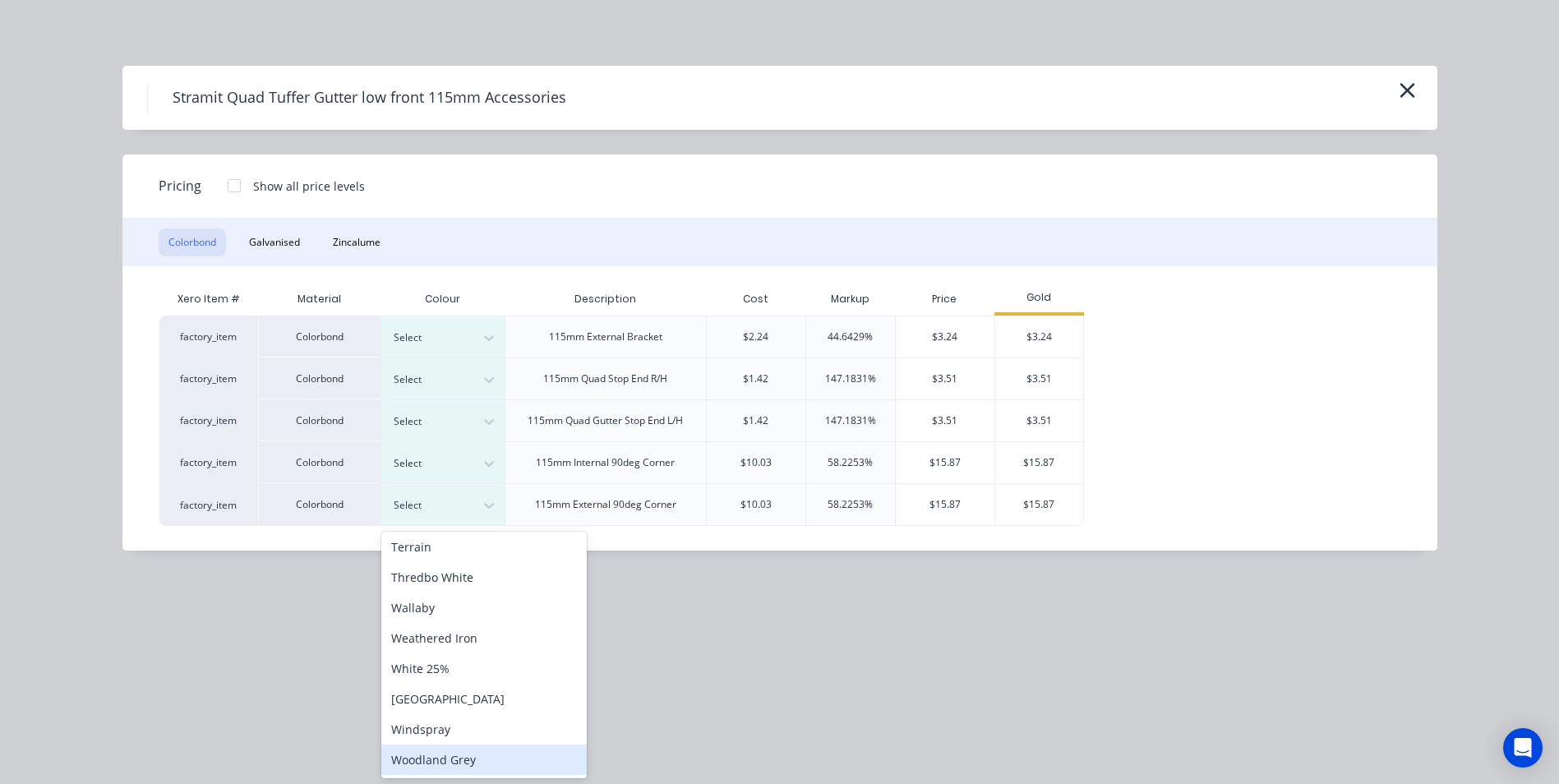
click at [477, 756] on div "Woodland Grey" at bounding box center [484, 759] width 205 height 30
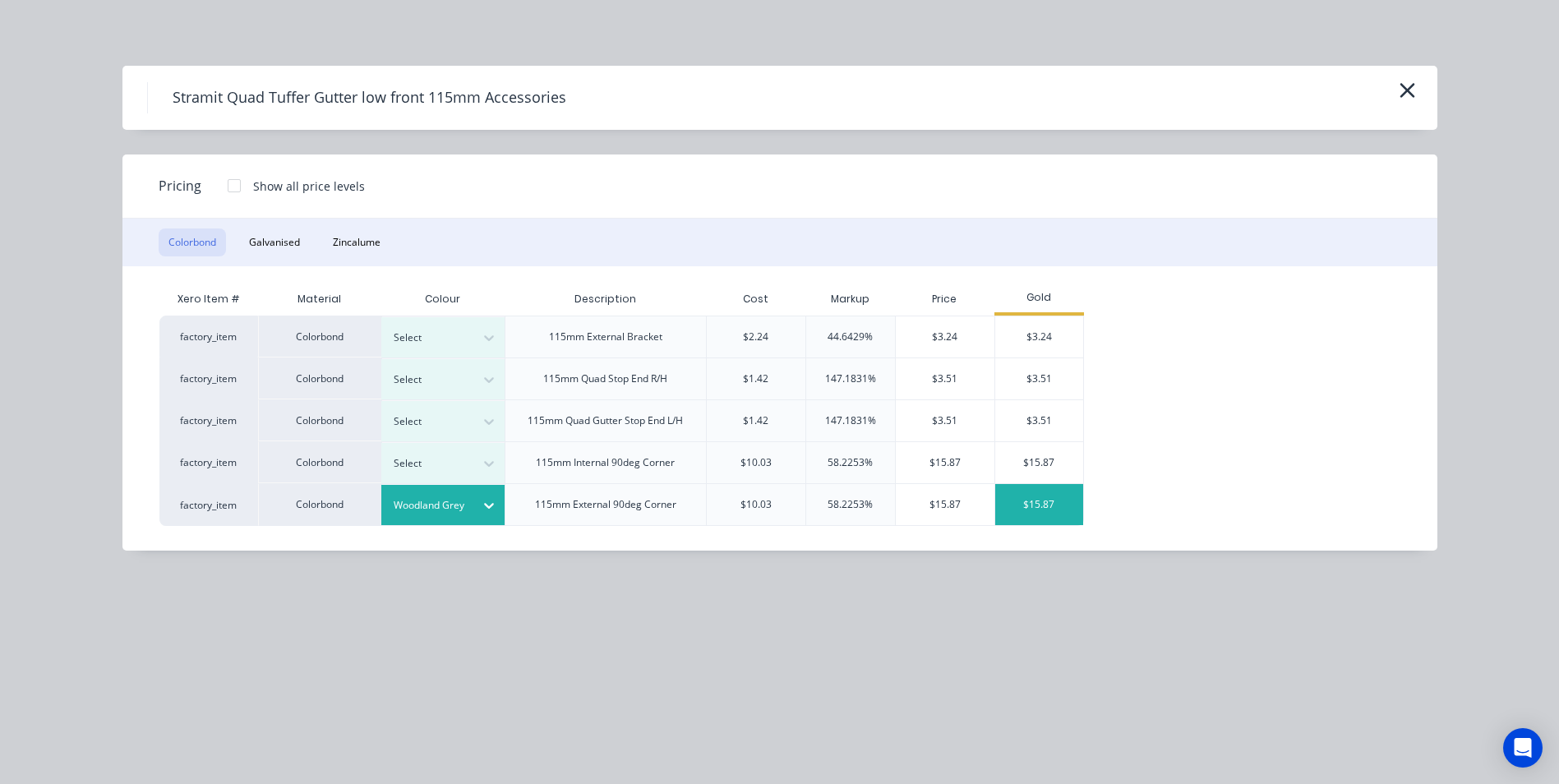
click at [1064, 502] on div "$15.87" at bounding box center [1039, 504] width 88 height 41
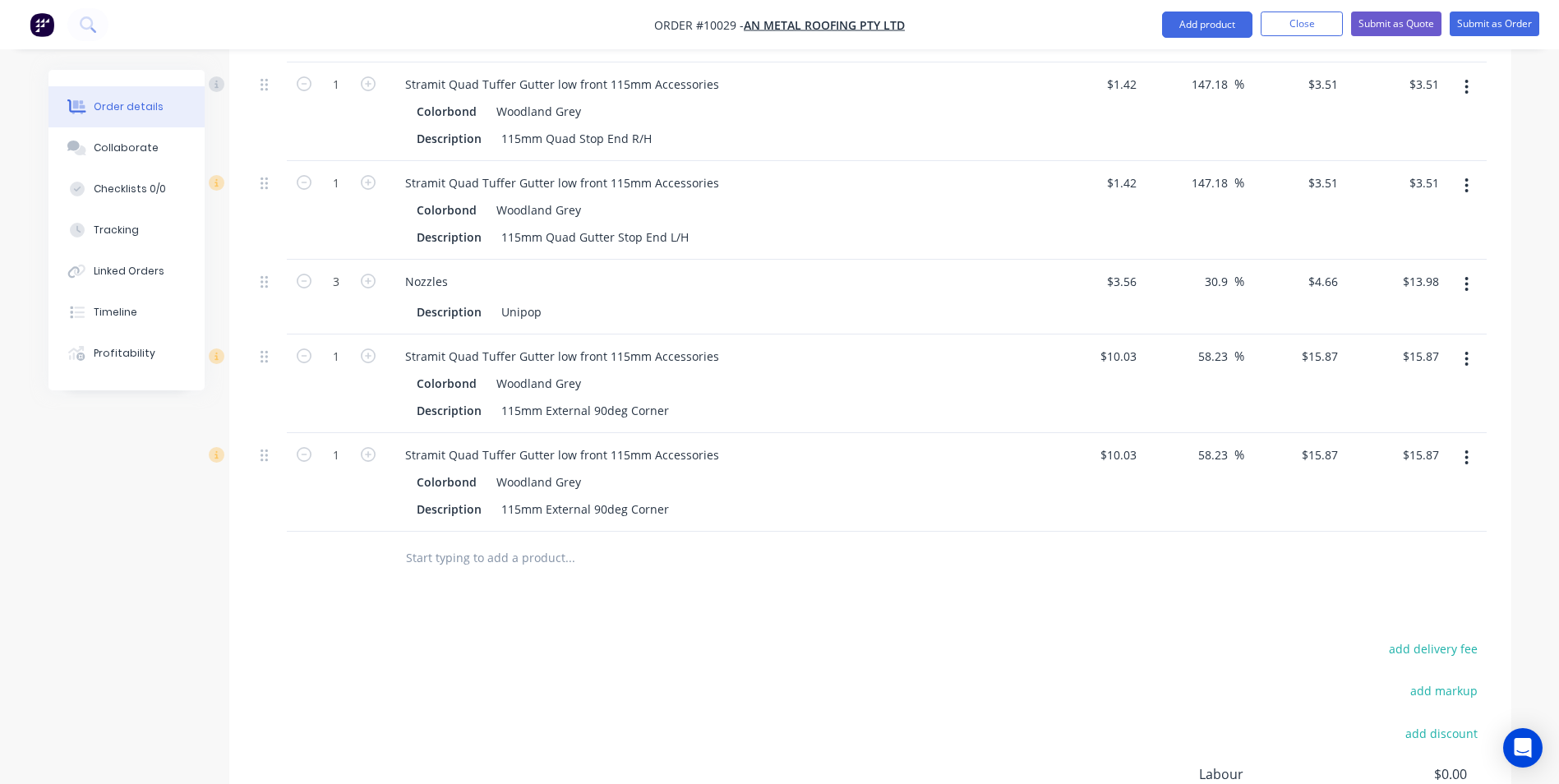
click at [1476, 443] on button "button" at bounding box center [1467, 457] width 39 height 29
click at [1392, 488] on div "Edit" at bounding box center [1408, 500] width 127 height 23
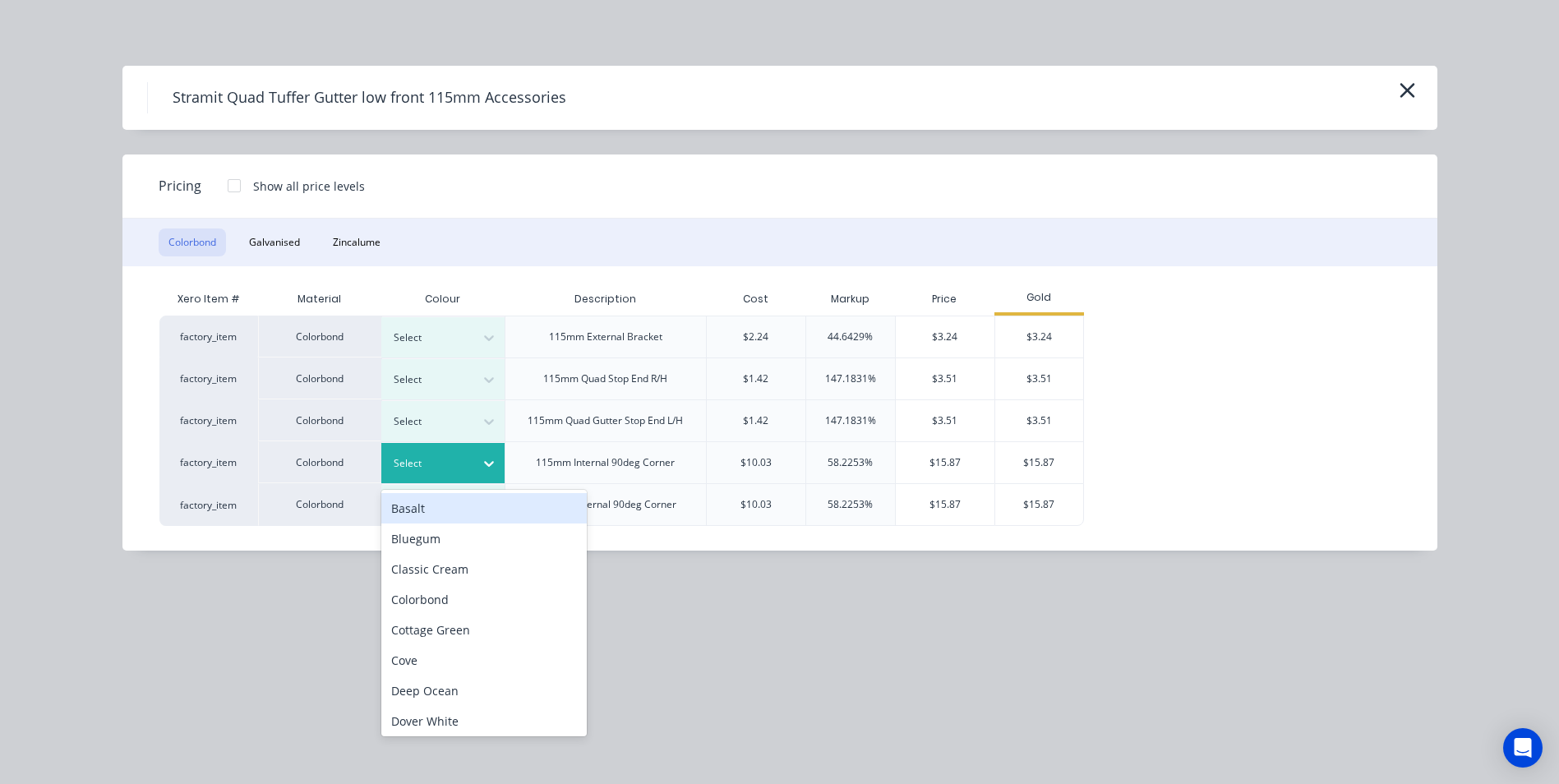
click at [478, 457] on div at bounding box center [489, 463] width 29 height 26
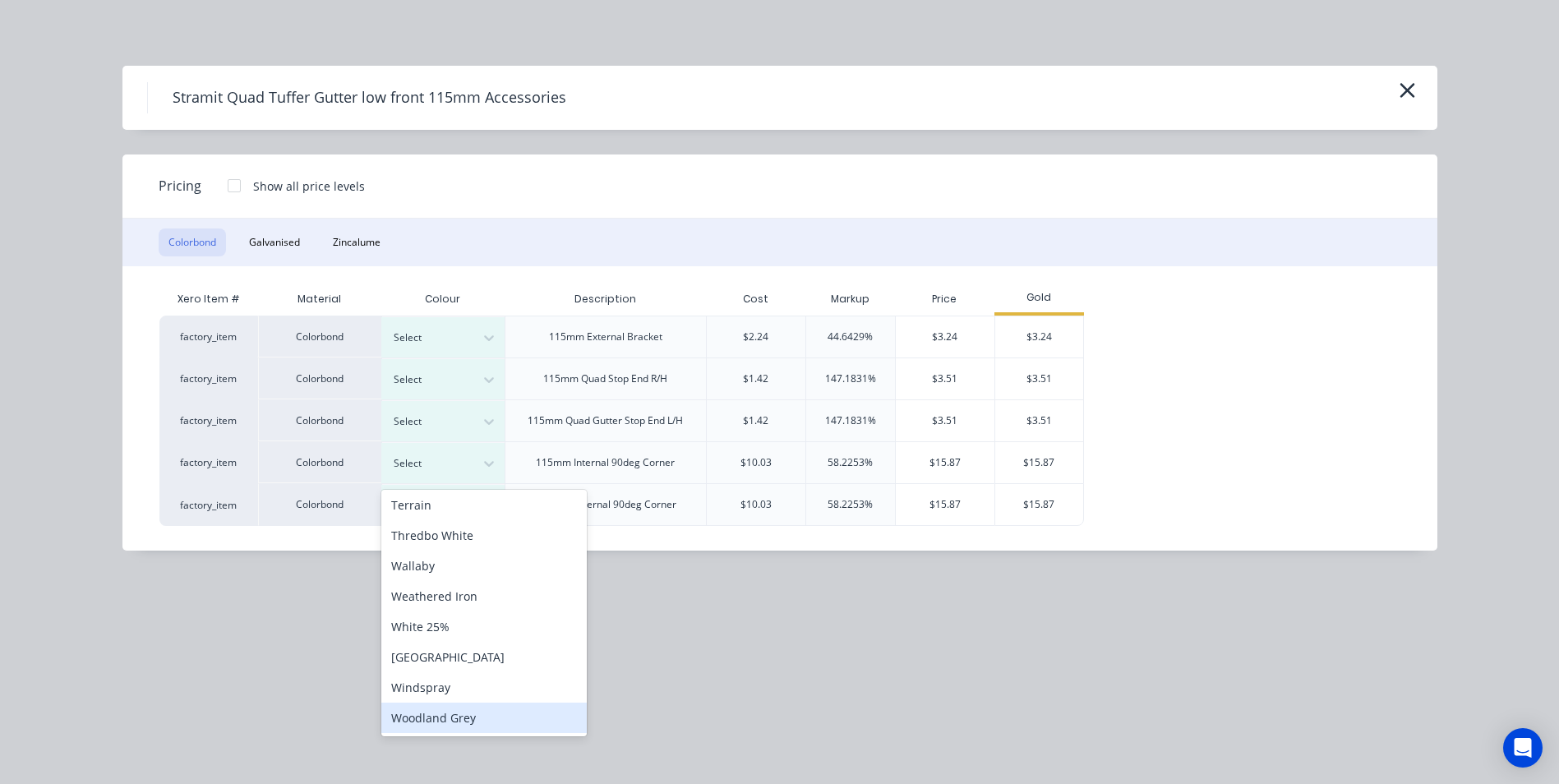
click at [476, 722] on div "Woodland Grey" at bounding box center [484, 717] width 205 height 30
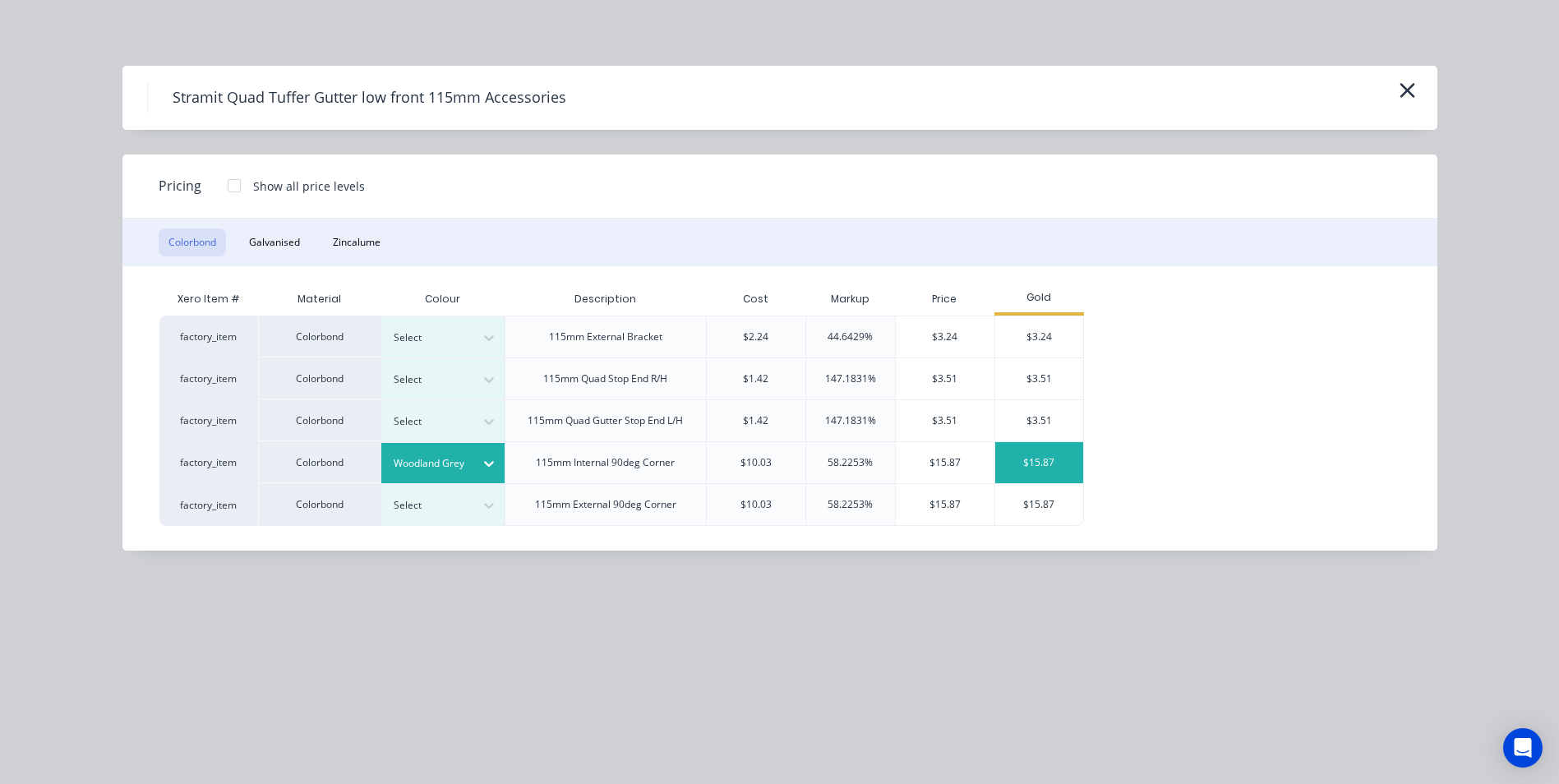
click at [1056, 462] on div "$15.87" at bounding box center [1039, 462] width 88 height 41
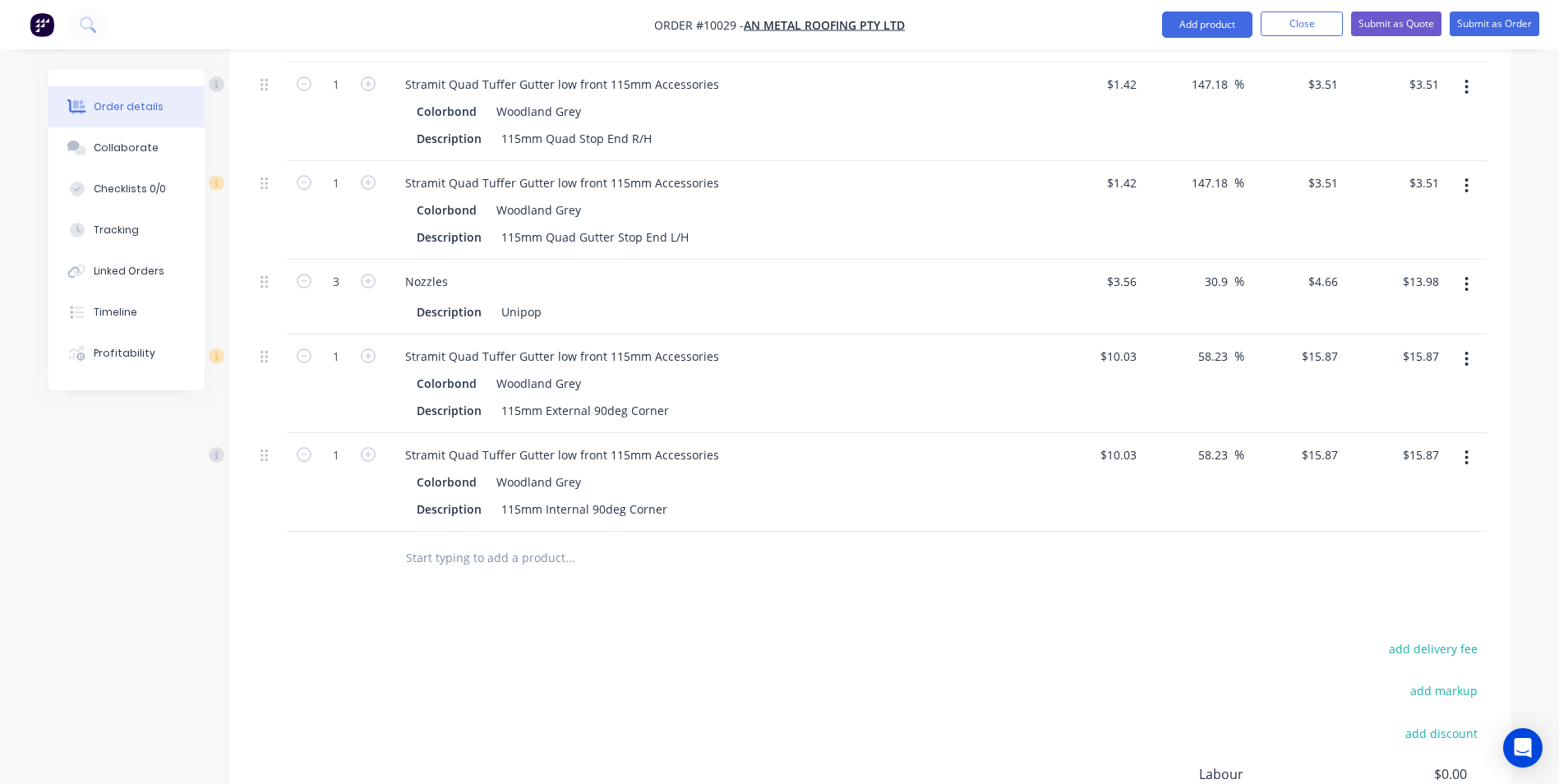
click at [378, 445] on button "button" at bounding box center [368, 453] width 21 height 18
type input "2"
type input "$31.74"
click at [374, 348] on icon "button" at bounding box center [368, 355] width 15 height 15
type input "2"
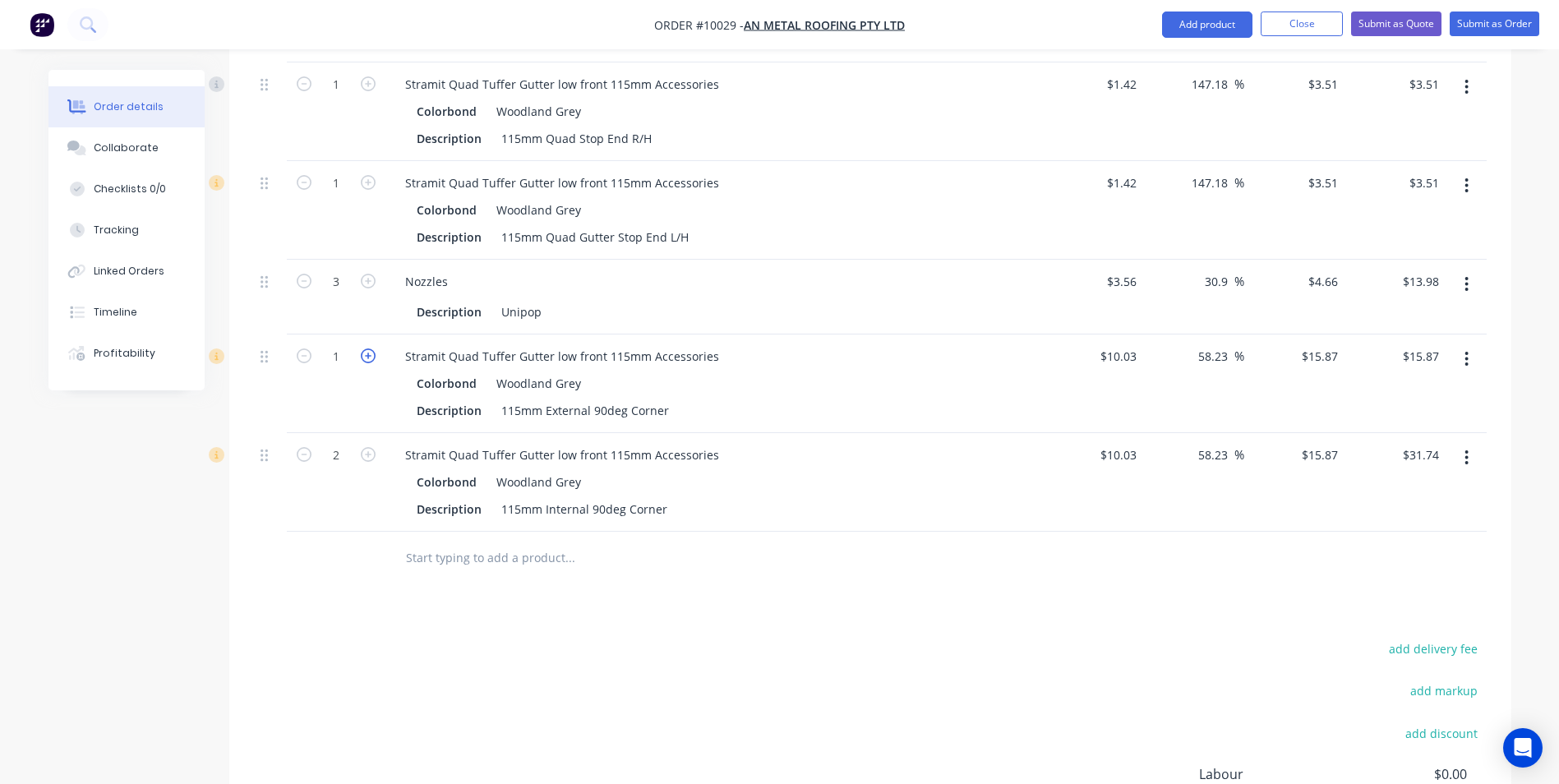
type input "$31.74"
click at [374, 348] on icon "button" at bounding box center [368, 355] width 15 height 15
type input "3"
type input "$47.61"
click at [374, 348] on icon "button" at bounding box center [368, 355] width 15 height 15
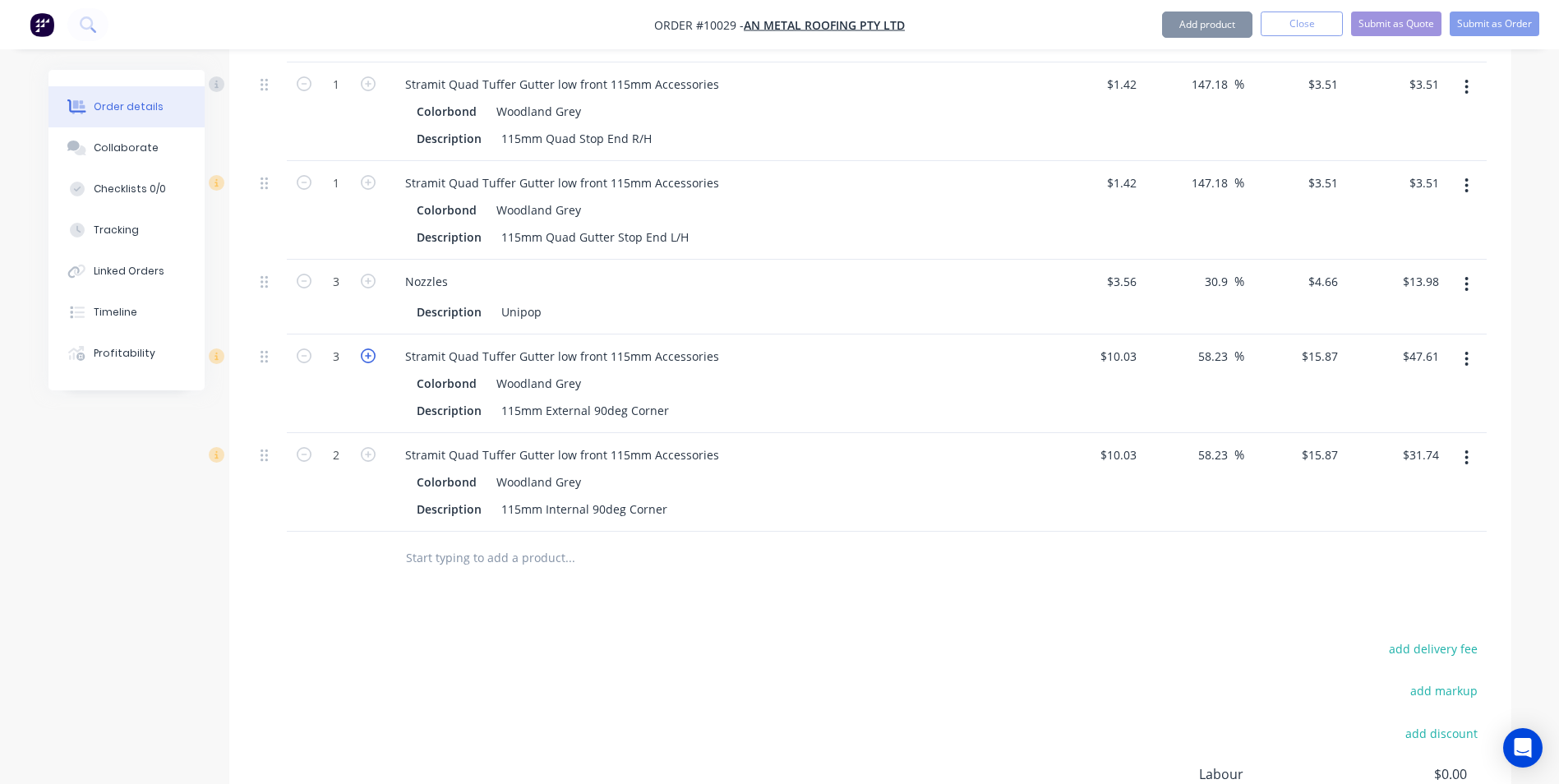
type input "4"
type input "$63.48"
click at [467, 542] on input "text" at bounding box center [569, 558] width 329 height 33
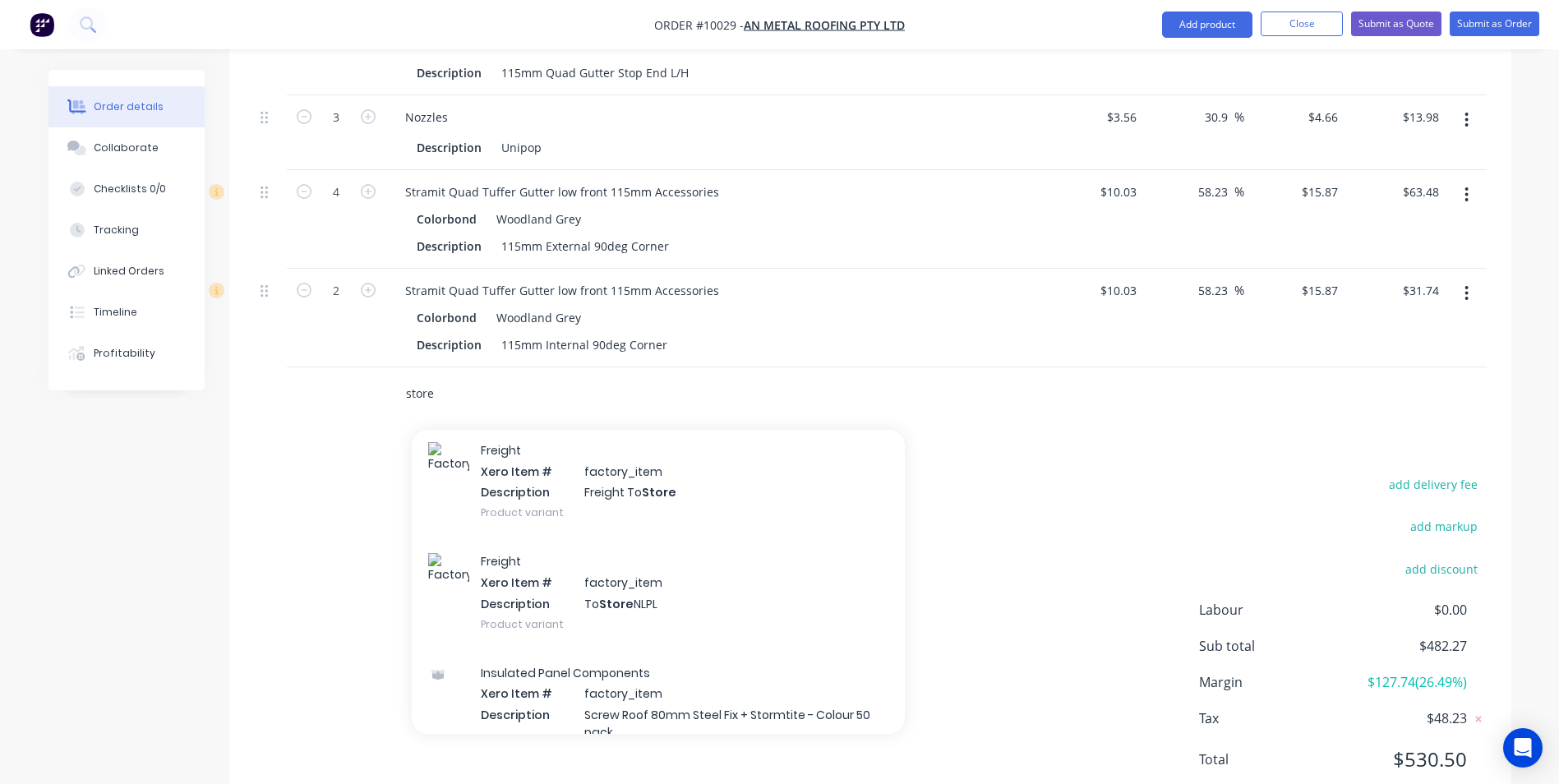
scroll to position [5339, 0]
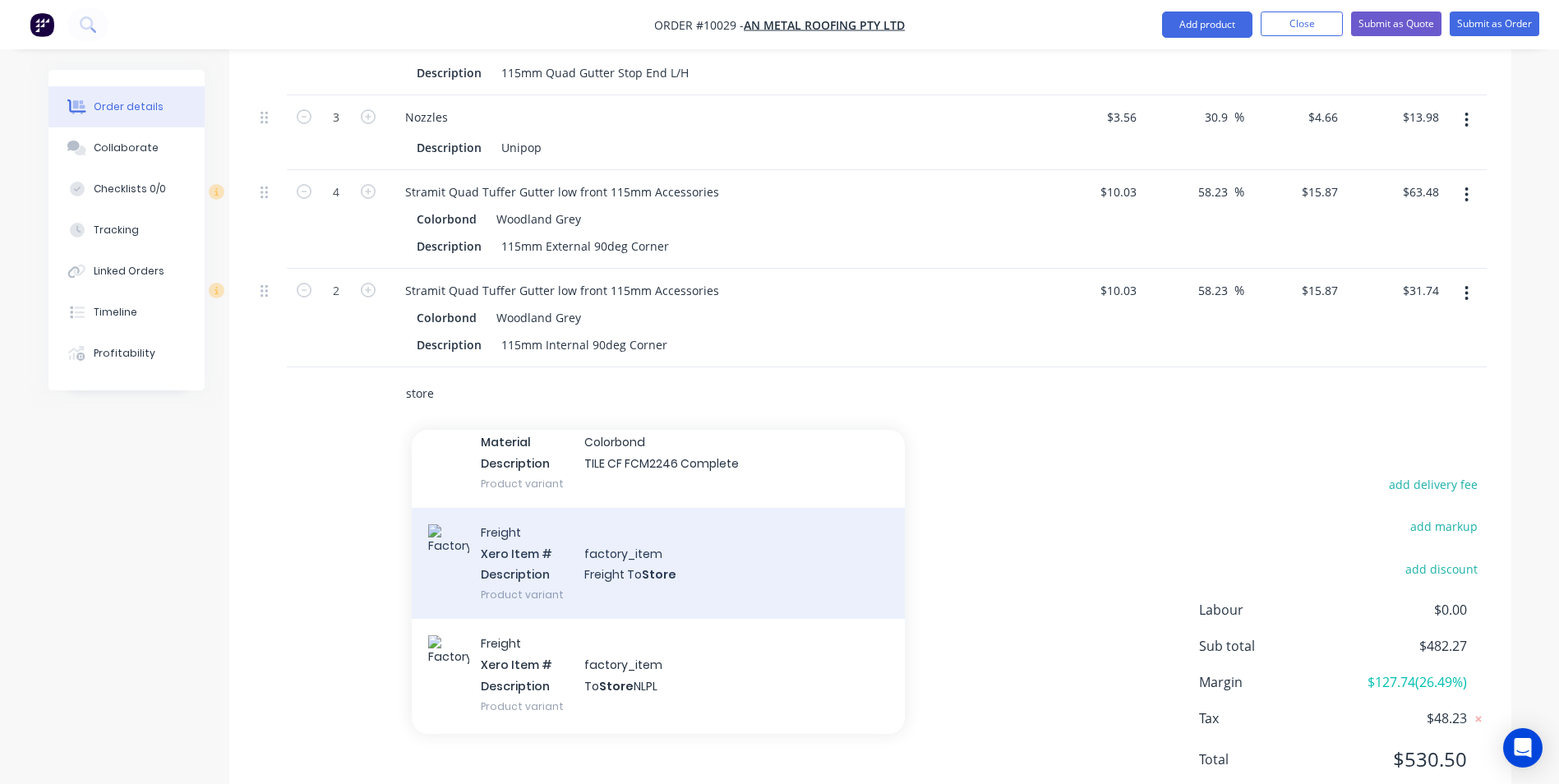
type input "store"
click at [616, 563] on div "Freight Xero Item # factory_item Description Freight To Store Product variant" at bounding box center [658, 563] width 493 height 111
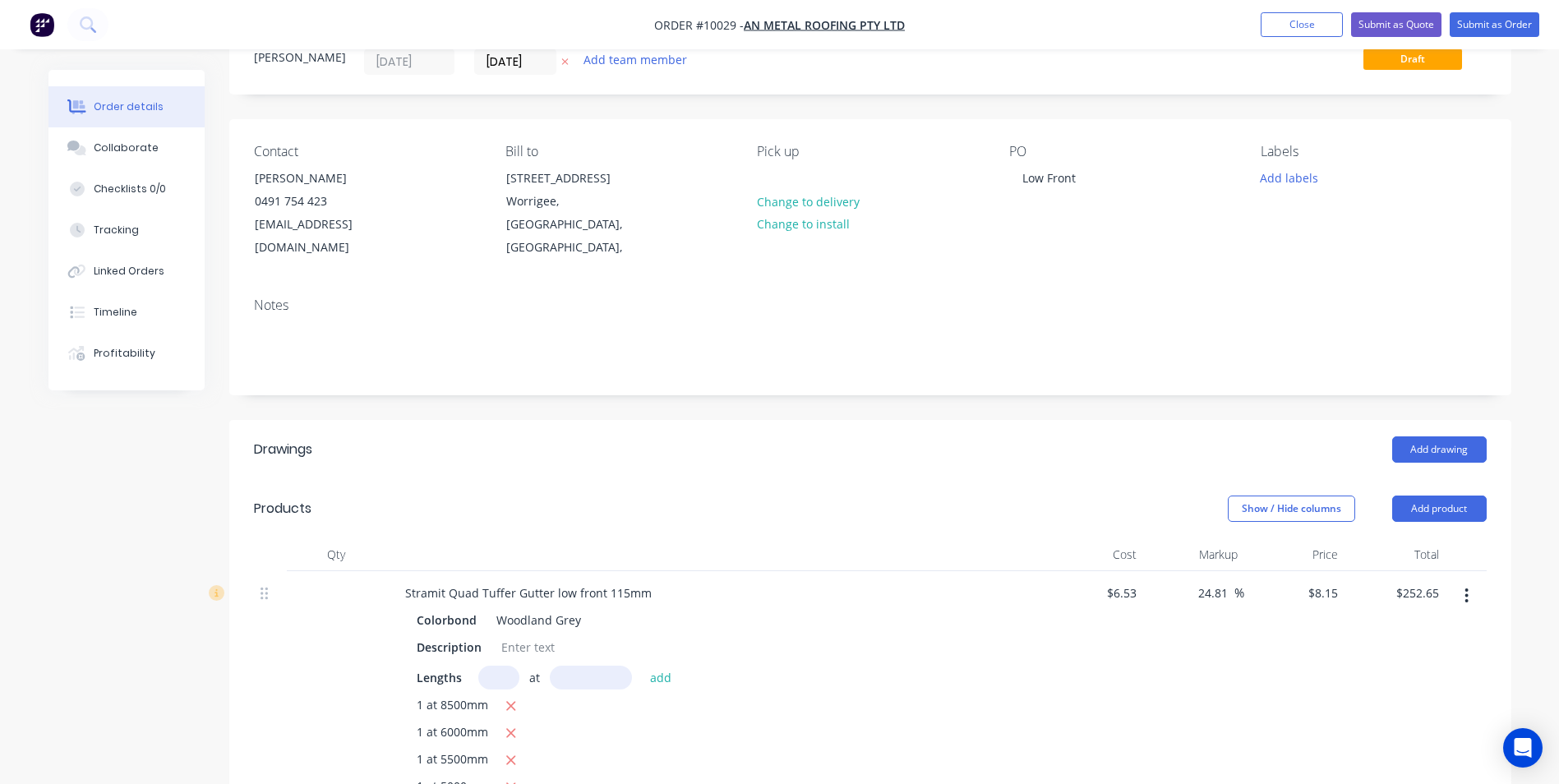
scroll to position [0, 0]
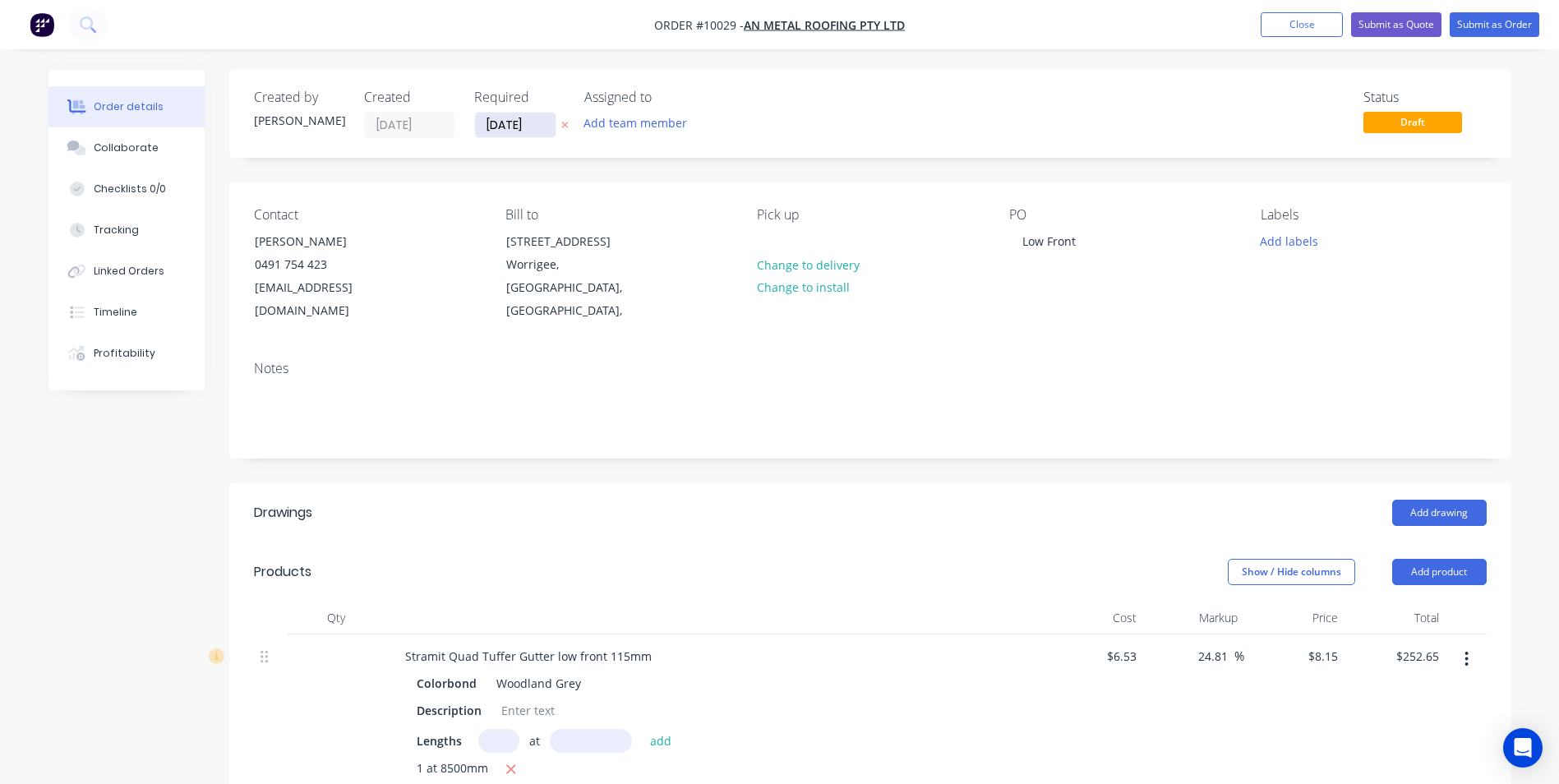
click at [526, 122] on input "[DATE]" at bounding box center [515, 125] width 81 height 24
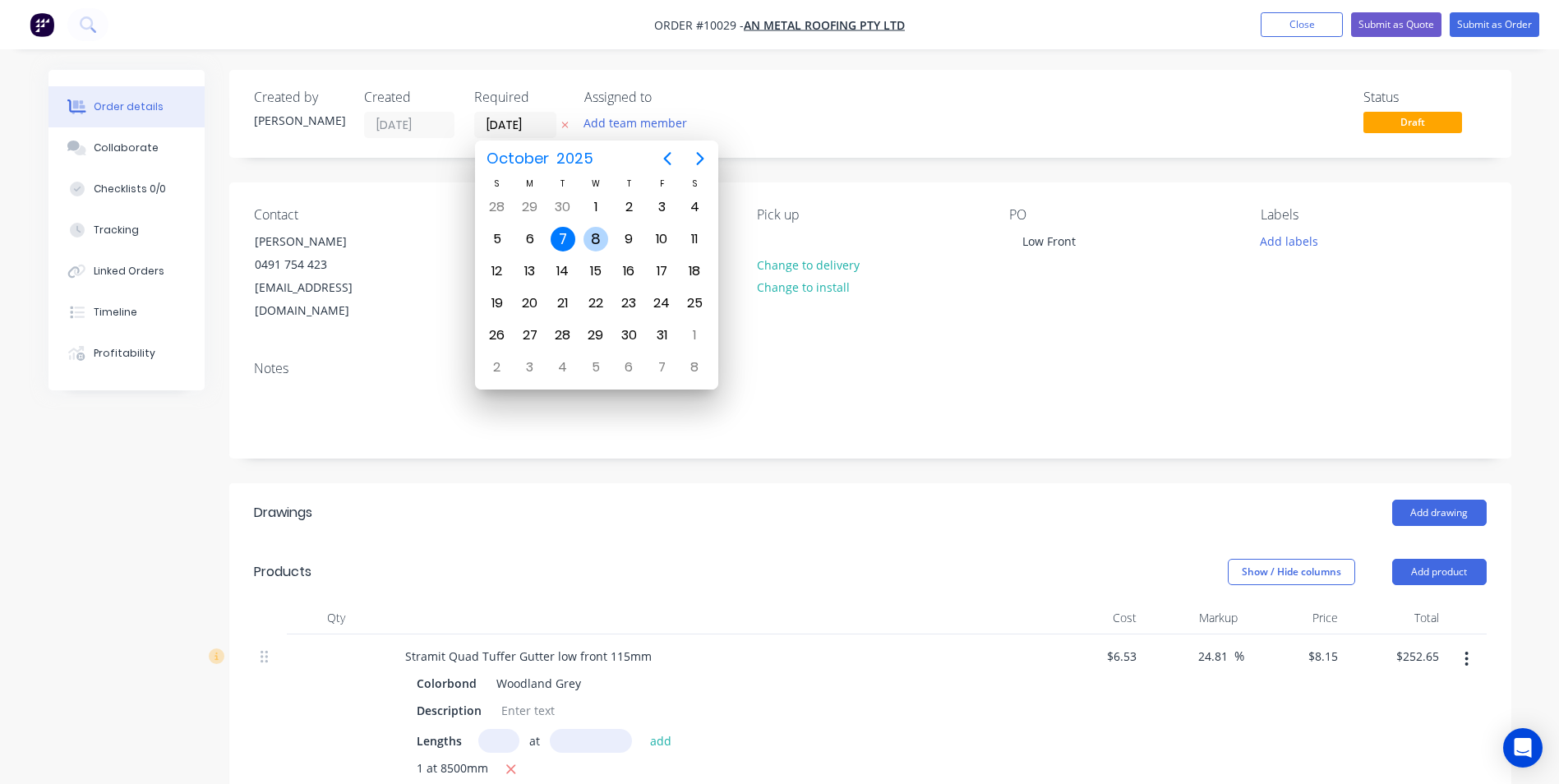
click at [605, 240] on div "8" at bounding box center [596, 238] width 24 height 24
type input "[DATE]"
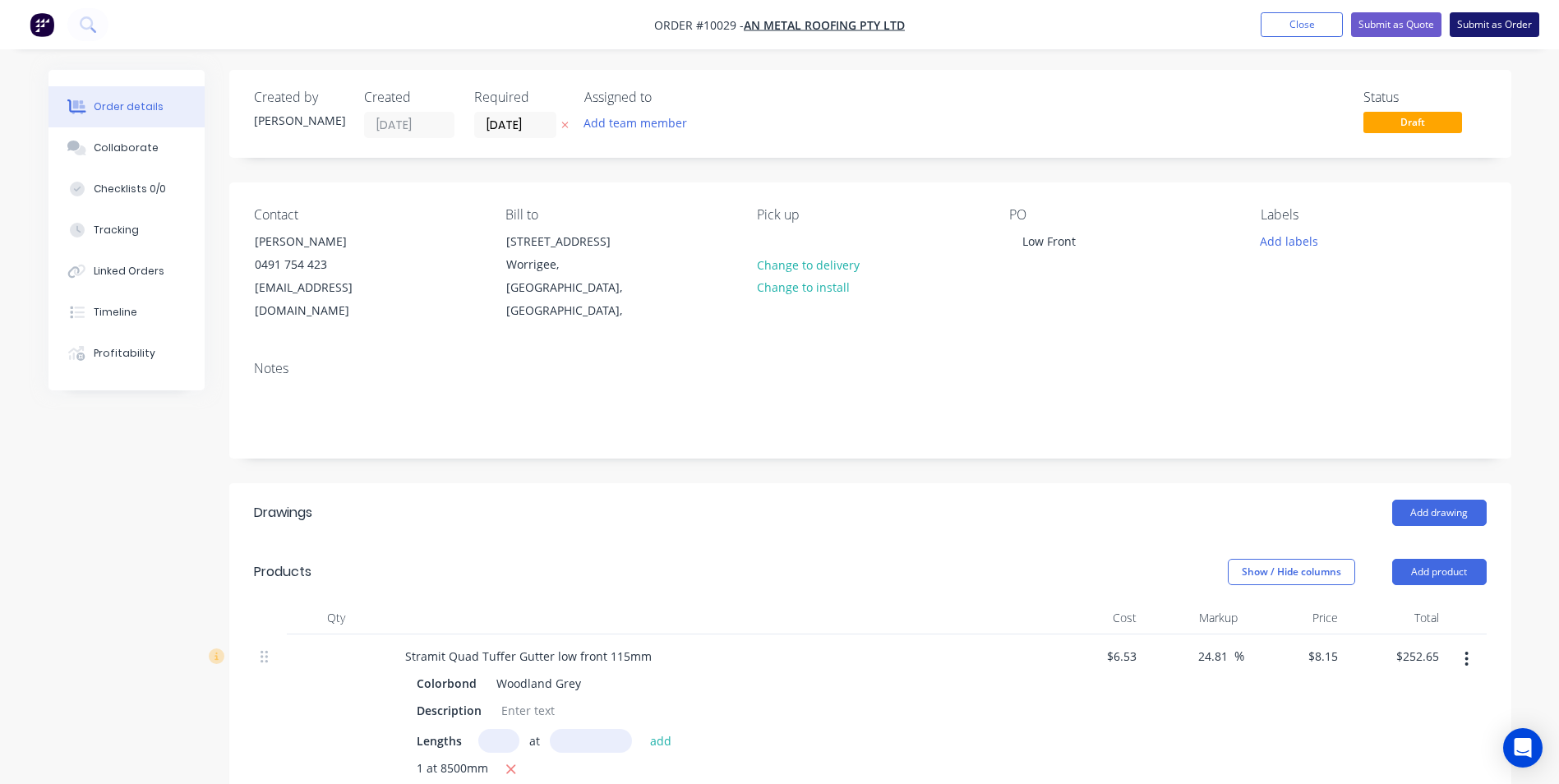
click at [1459, 29] on button "Submit as Order" at bounding box center [1495, 24] width 90 height 24
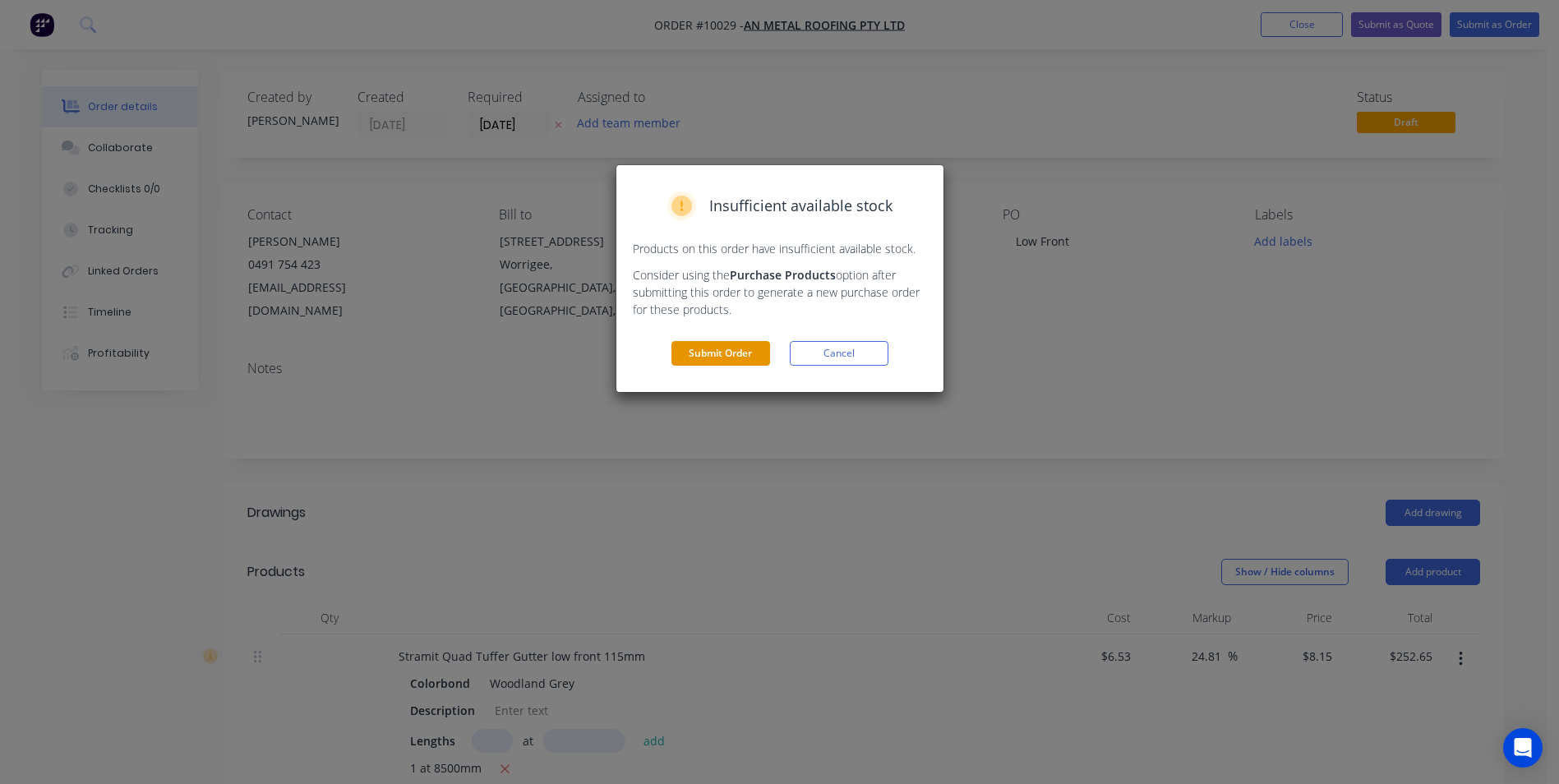
click at [714, 351] on button "Submit Order" at bounding box center [720, 352] width 98 height 24
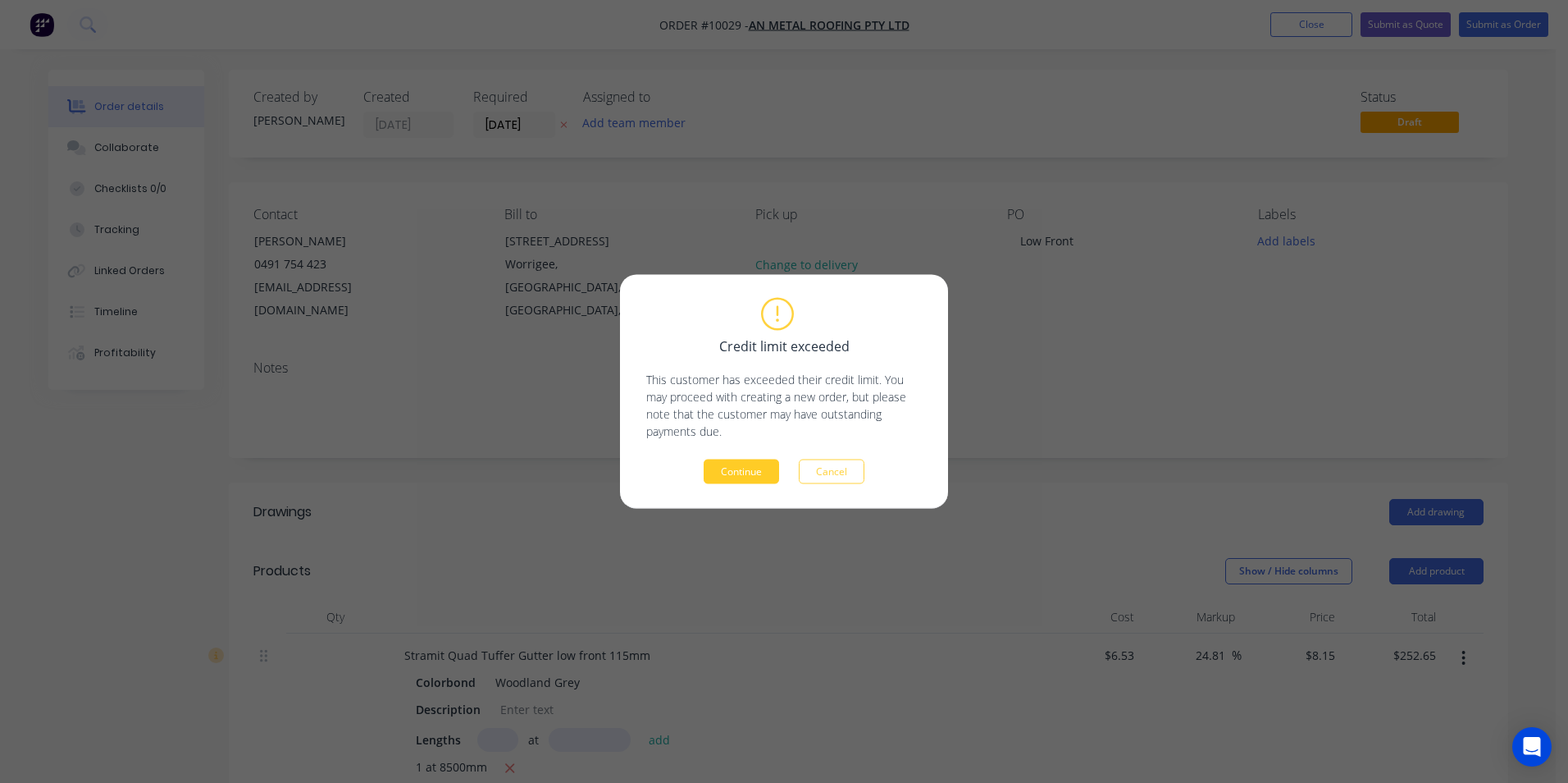
click at [744, 461] on button "Continue" at bounding box center [742, 471] width 76 height 24
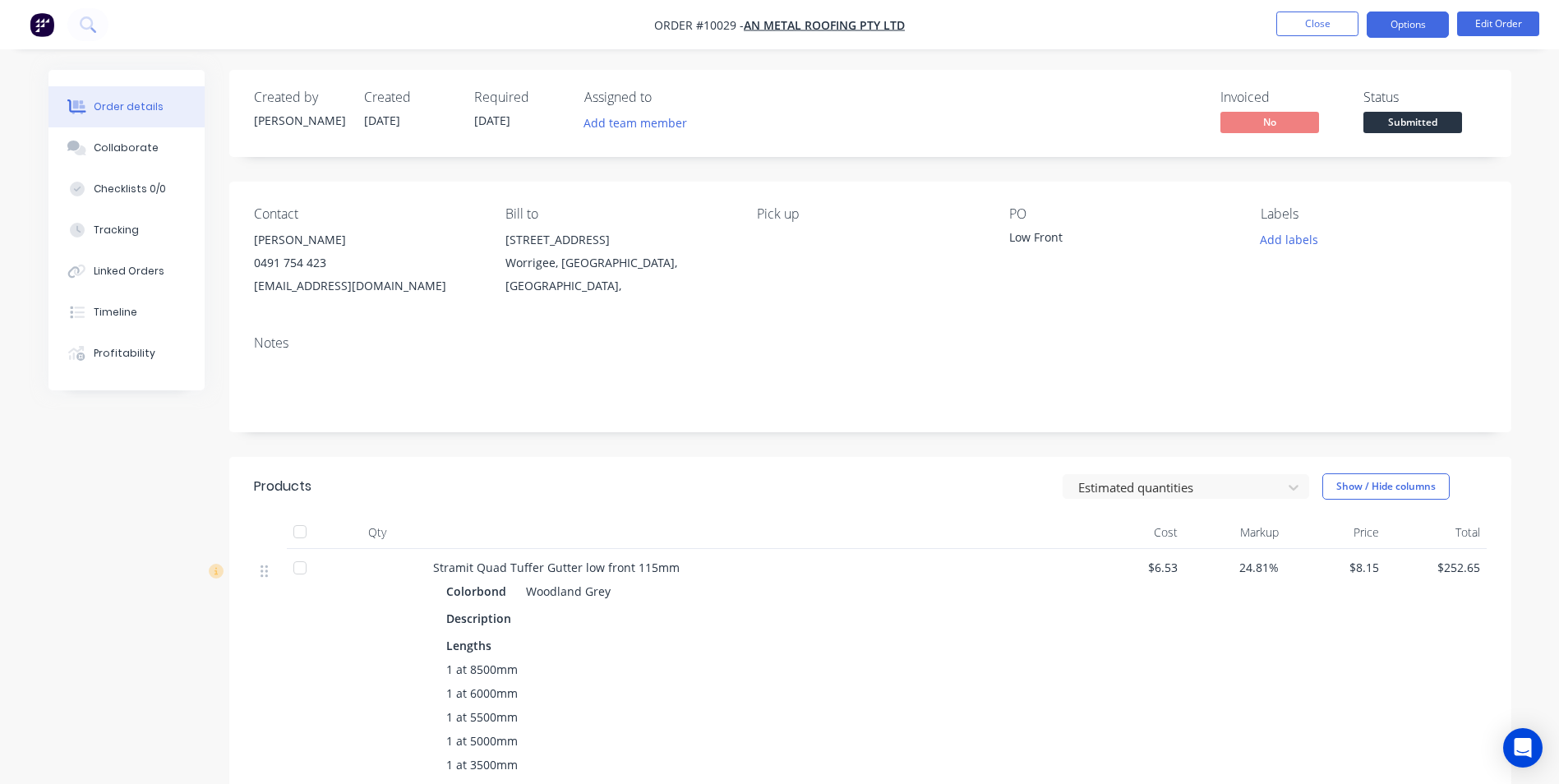
click at [1390, 34] on button "Options" at bounding box center [1407, 24] width 82 height 26
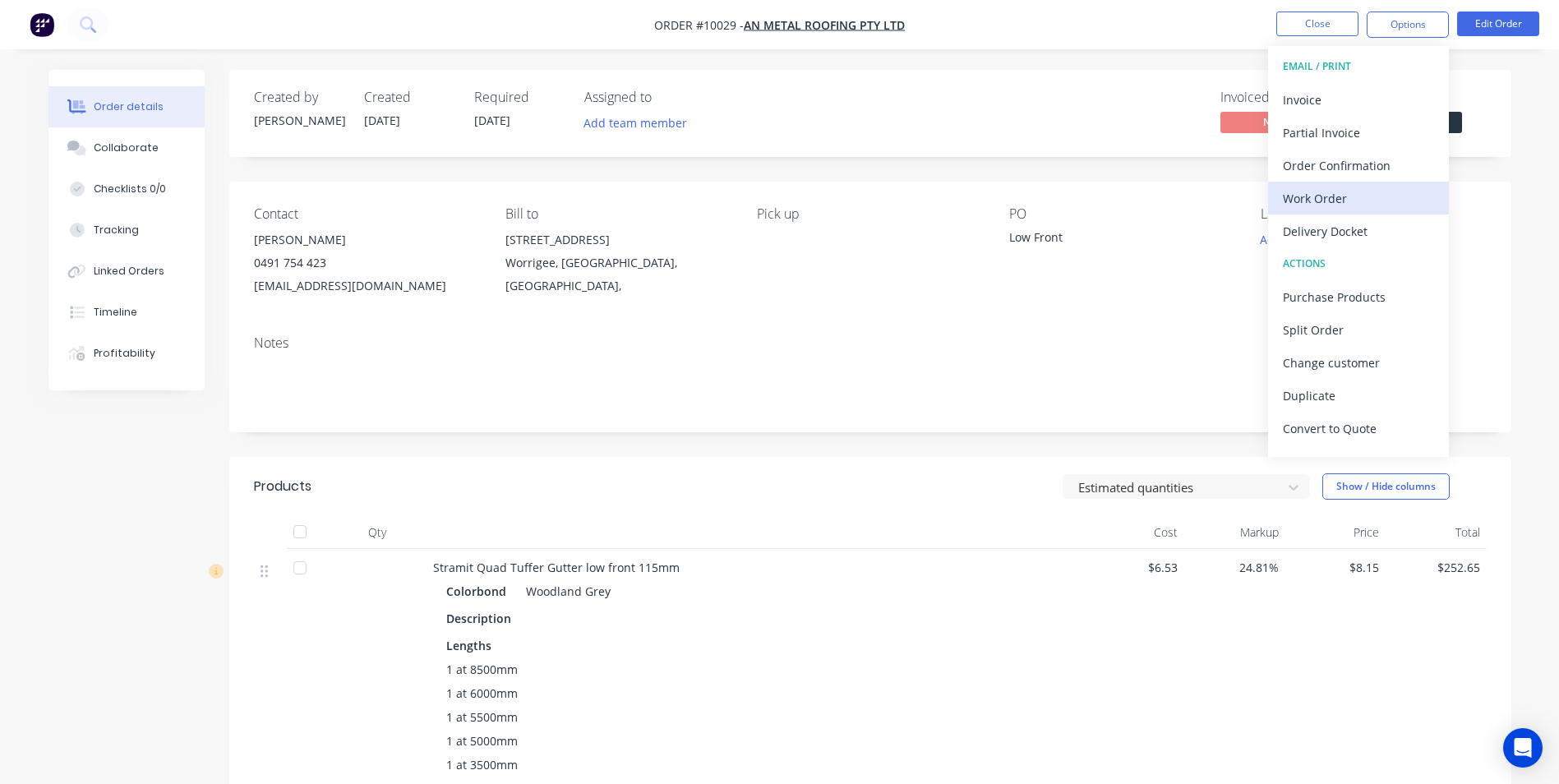
click at [1341, 191] on div "Work Order" at bounding box center [1358, 198] width 151 height 23
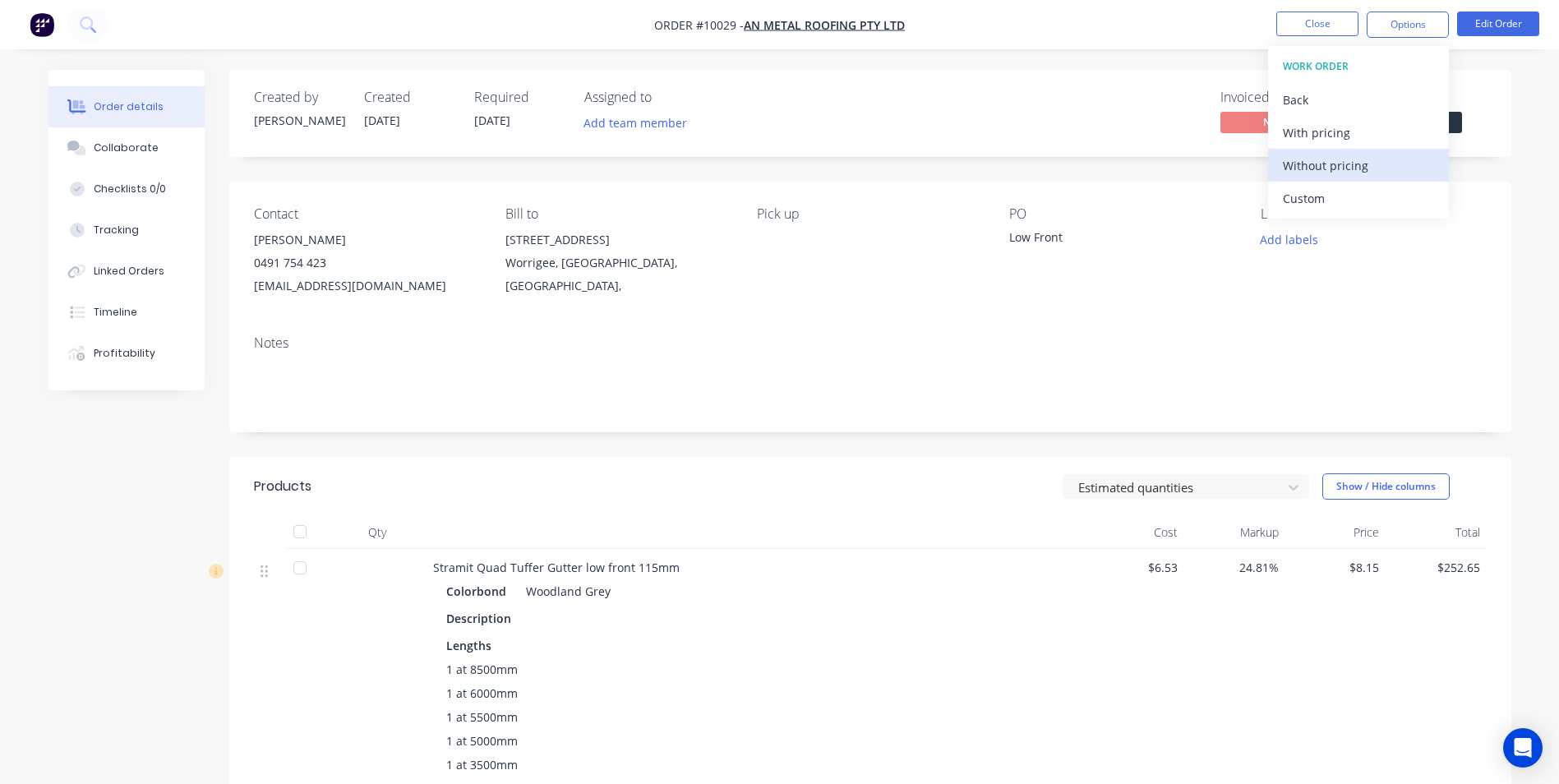
click at [1334, 166] on div "Without pricing" at bounding box center [1358, 165] width 151 height 23
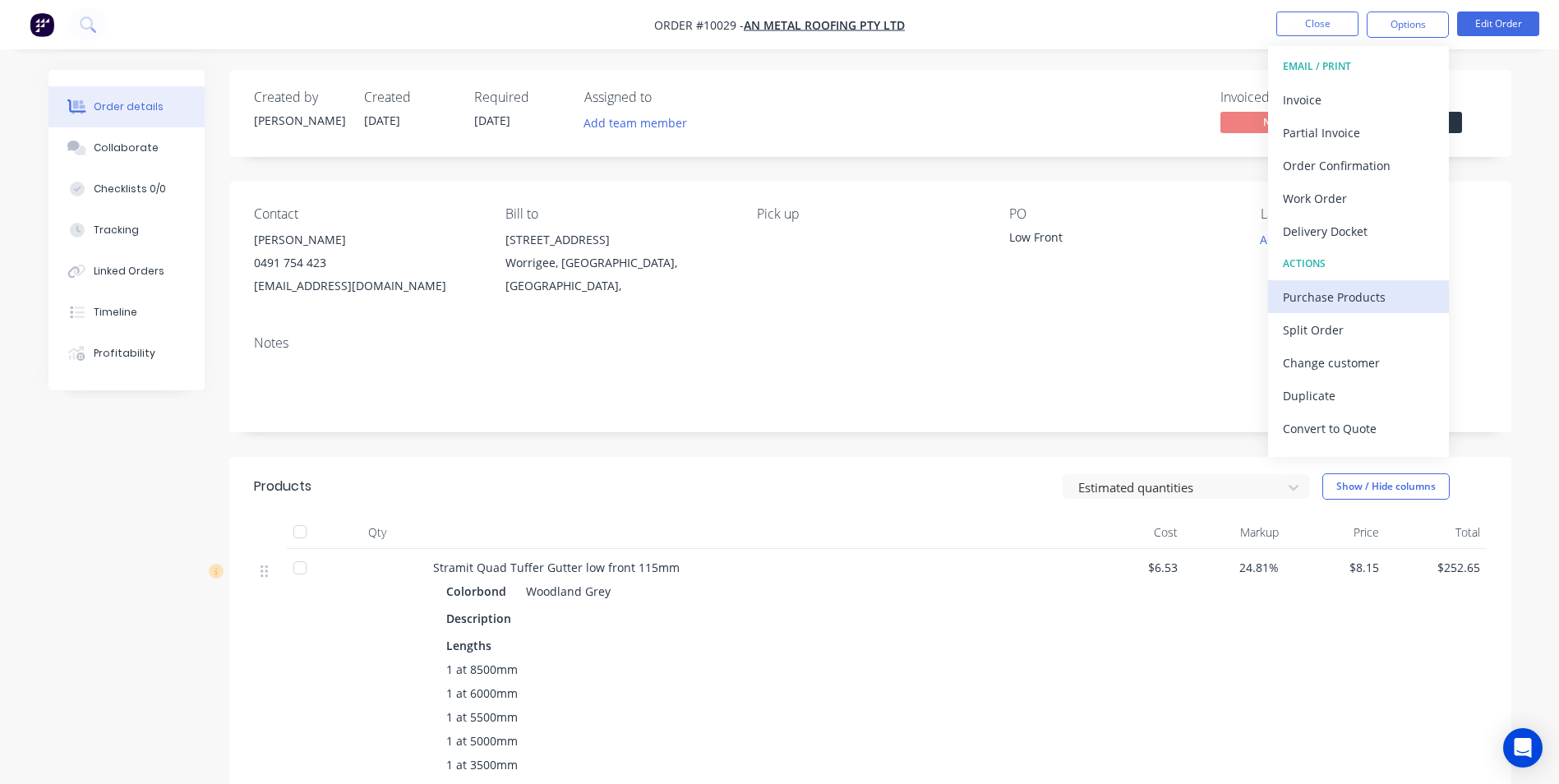
click at [1312, 297] on div "Purchase Products" at bounding box center [1358, 297] width 151 height 23
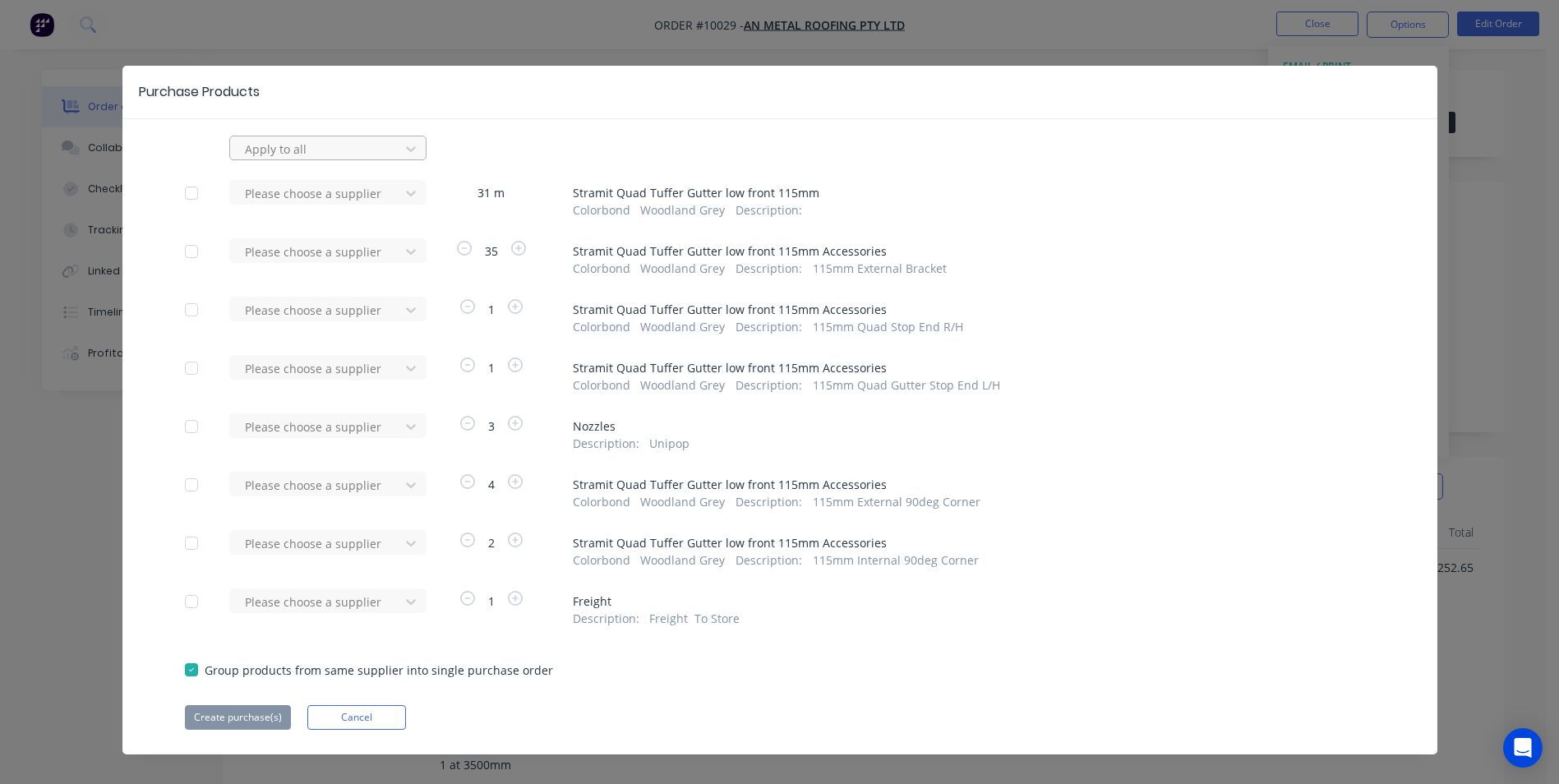
click at [305, 145] on div at bounding box center [317, 149] width 148 height 20
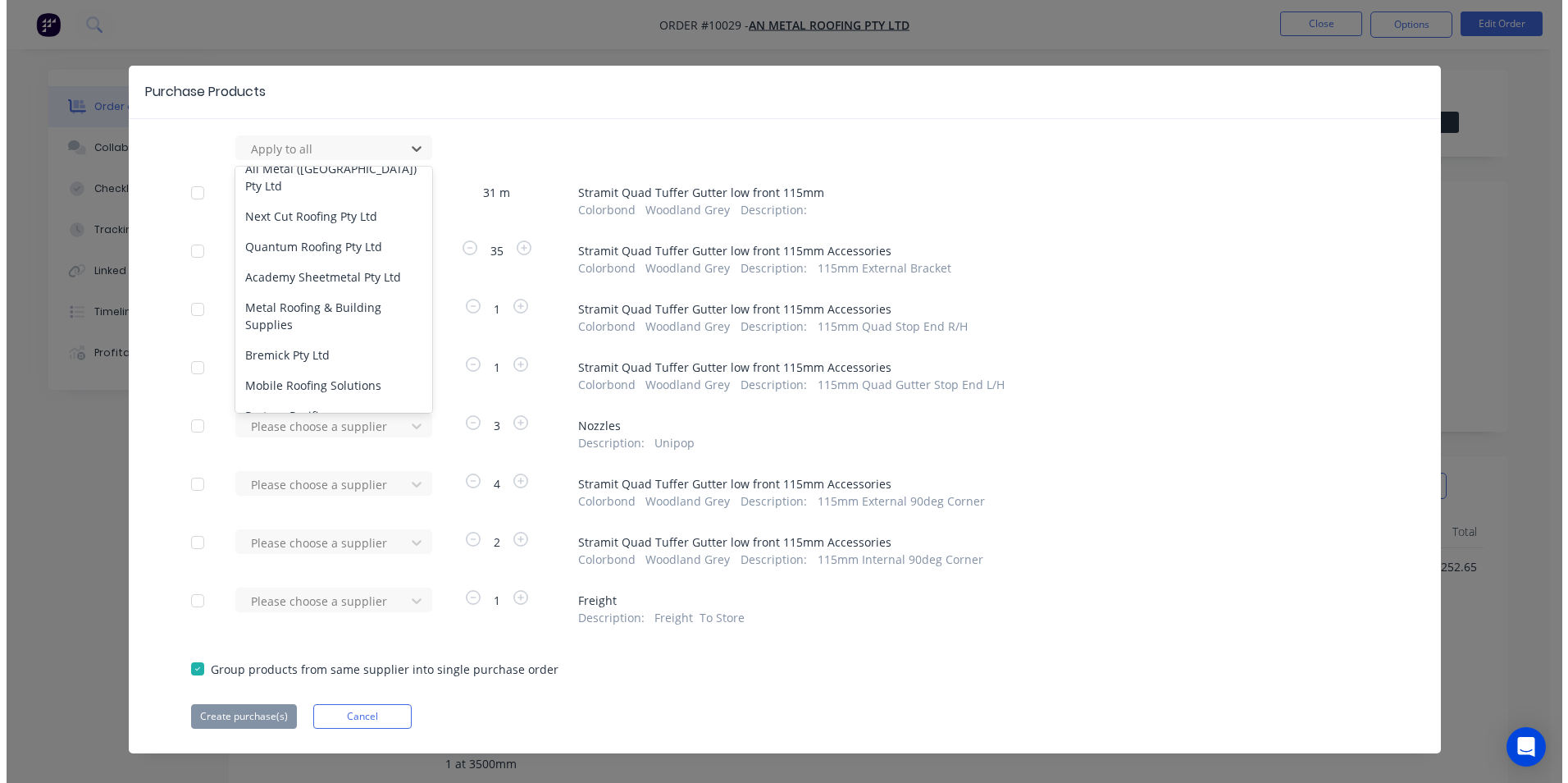
scroll to position [410, 0]
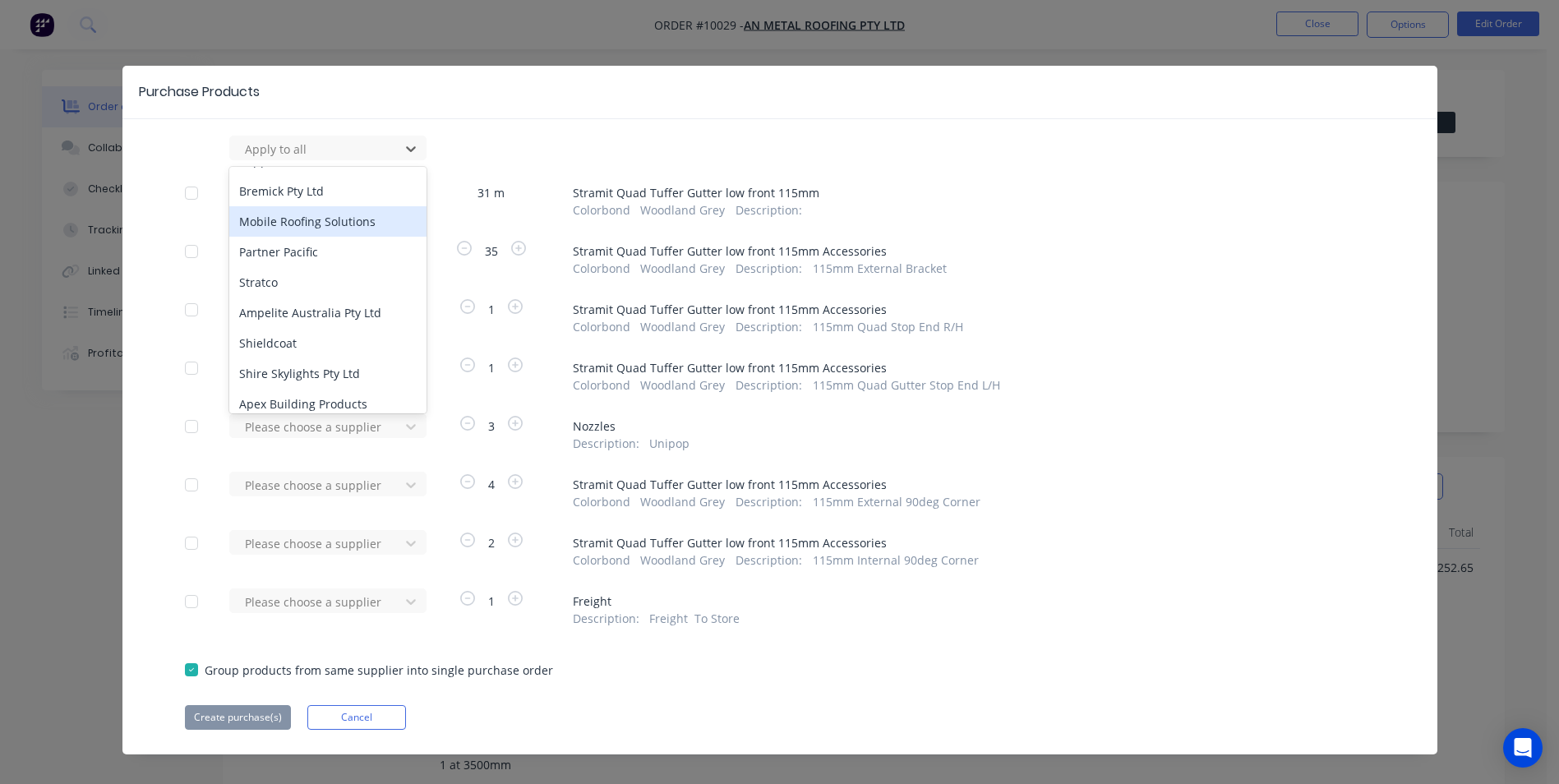
click at [325, 206] on div "Mobile Roofing Solutions" at bounding box center [328, 221] width 198 height 30
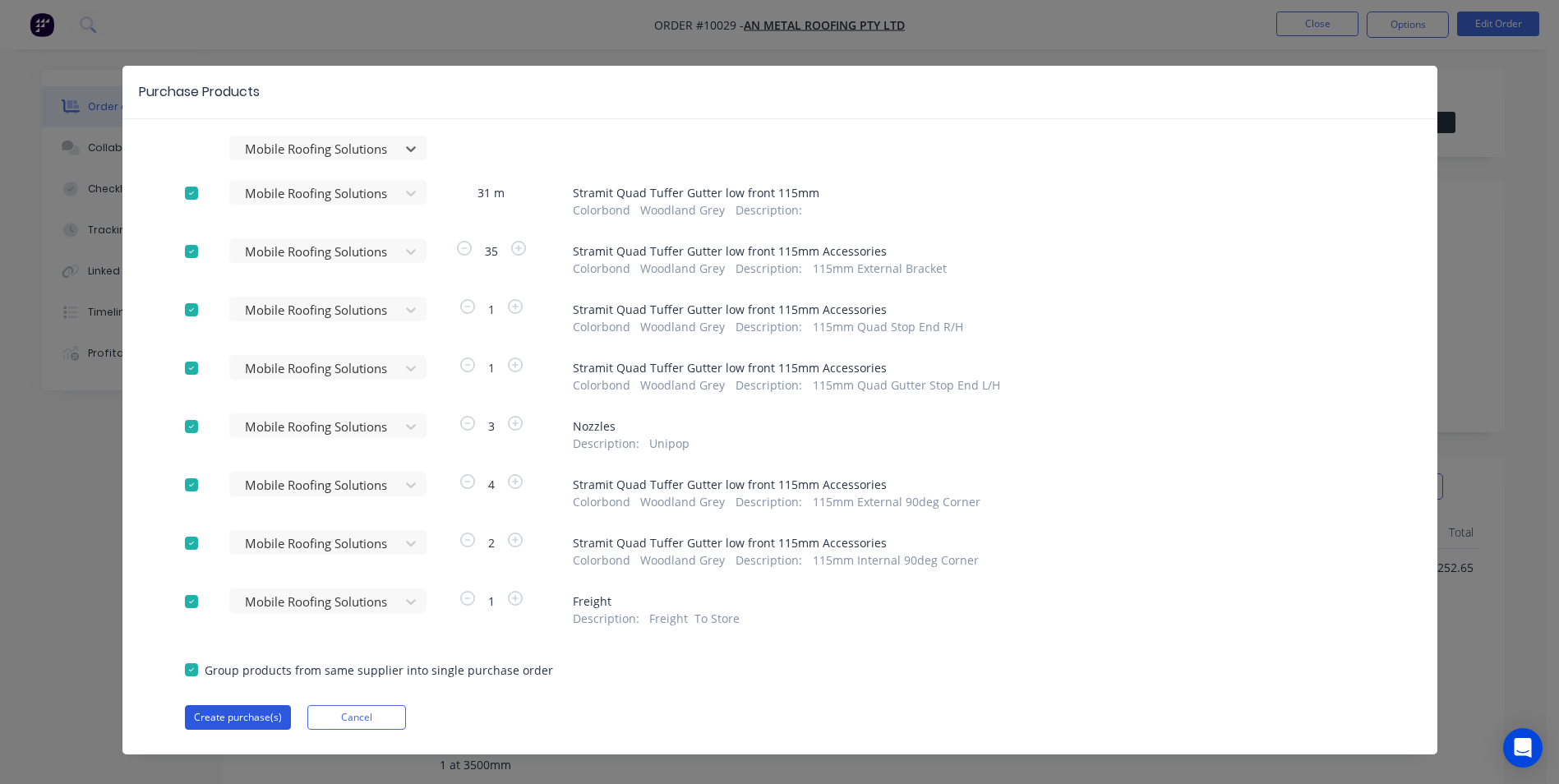
click at [242, 722] on button "Create purchase(s)" at bounding box center [237, 717] width 106 height 24
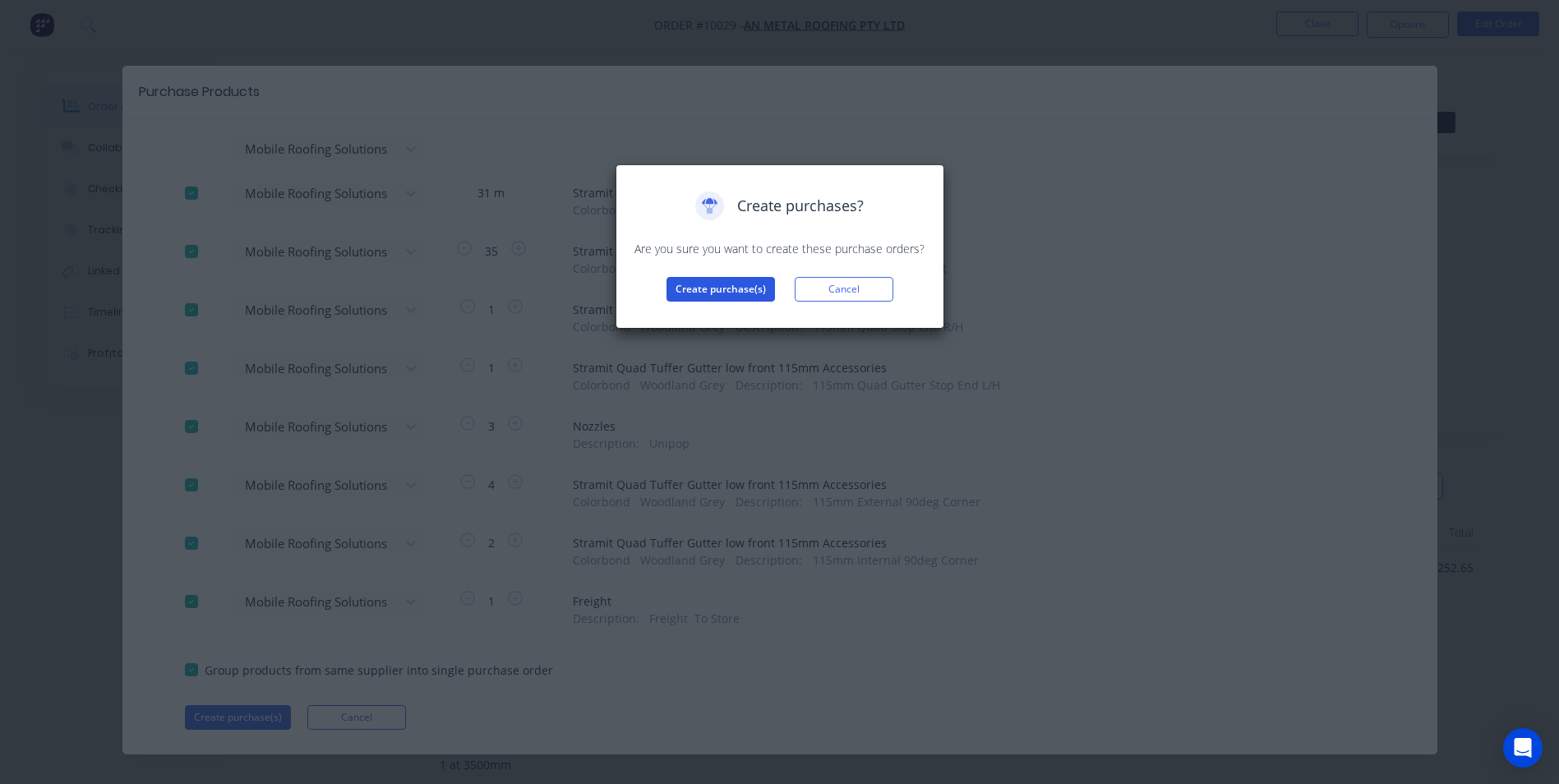
click at [699, 295] on button "Create purchase(s)" at bounding box center [720, 289] width 108 height 24
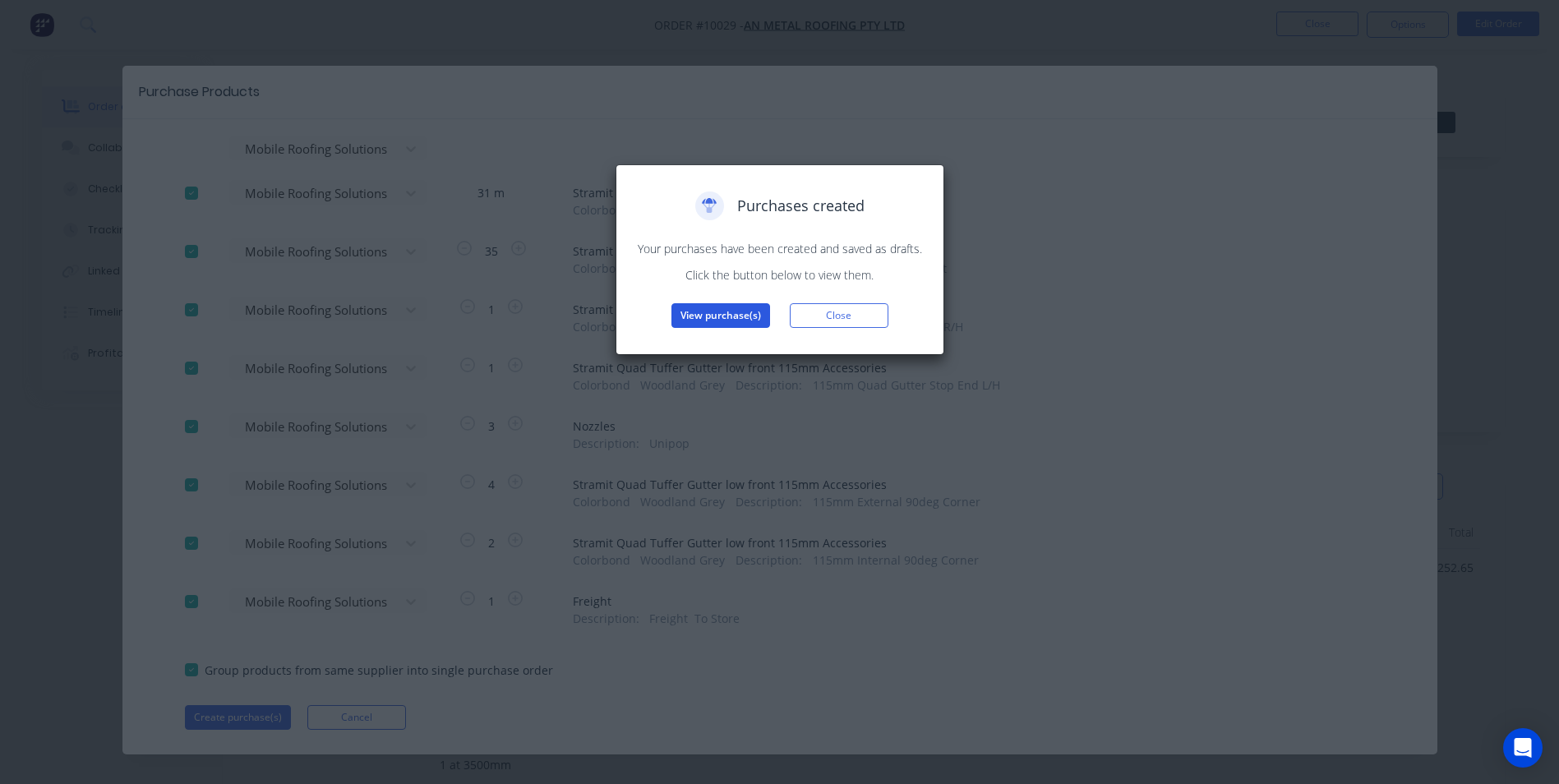
click at [743, 313] on button "View purchase(s)" at bounding box center [720, 315] width 98 height 24
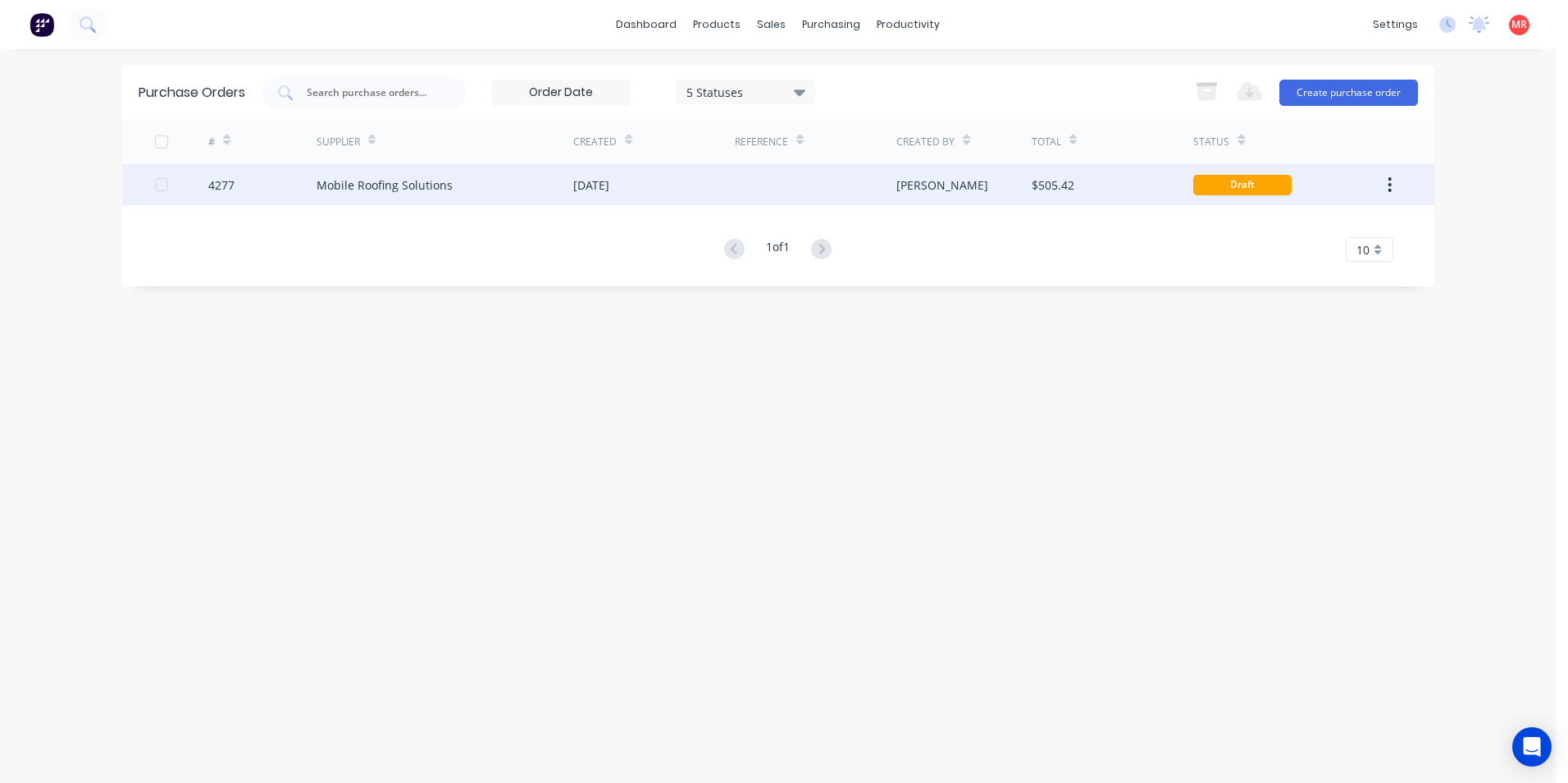
click at [1028, 171] on div "[PERSON_NAME]" at bounding box center [963, 185] width 135 height 41
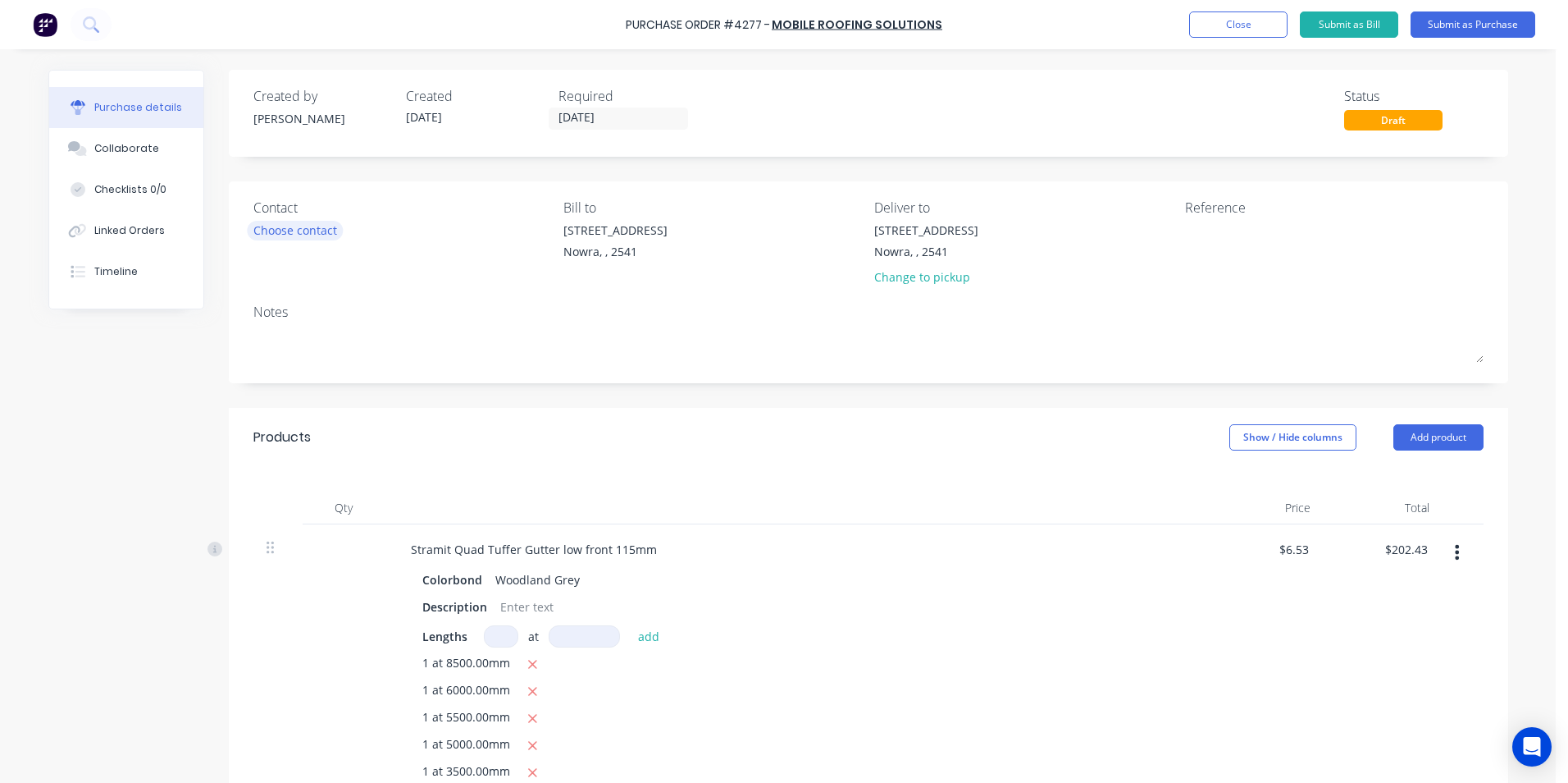
click at [324, 234] on div "Choose contact" at bounding box center [295, 230] width 83 height 17
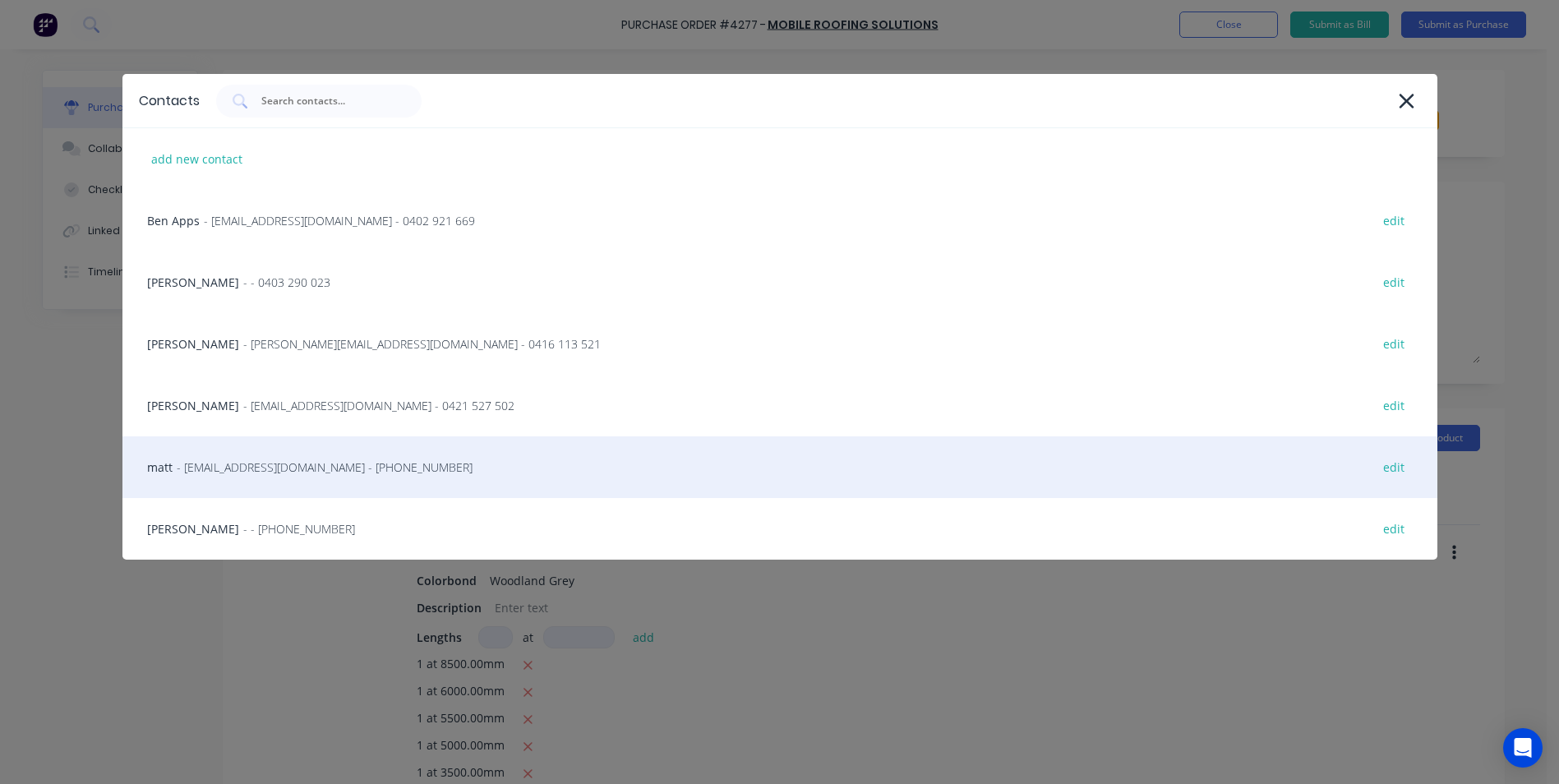
click at [280, 451] on div "matt - [EMAIL_ADDRESS][DOMAIN_NAME] - [PHONE_NUMBER] edit" at bounding box center [780, 466] width 1315 height 61
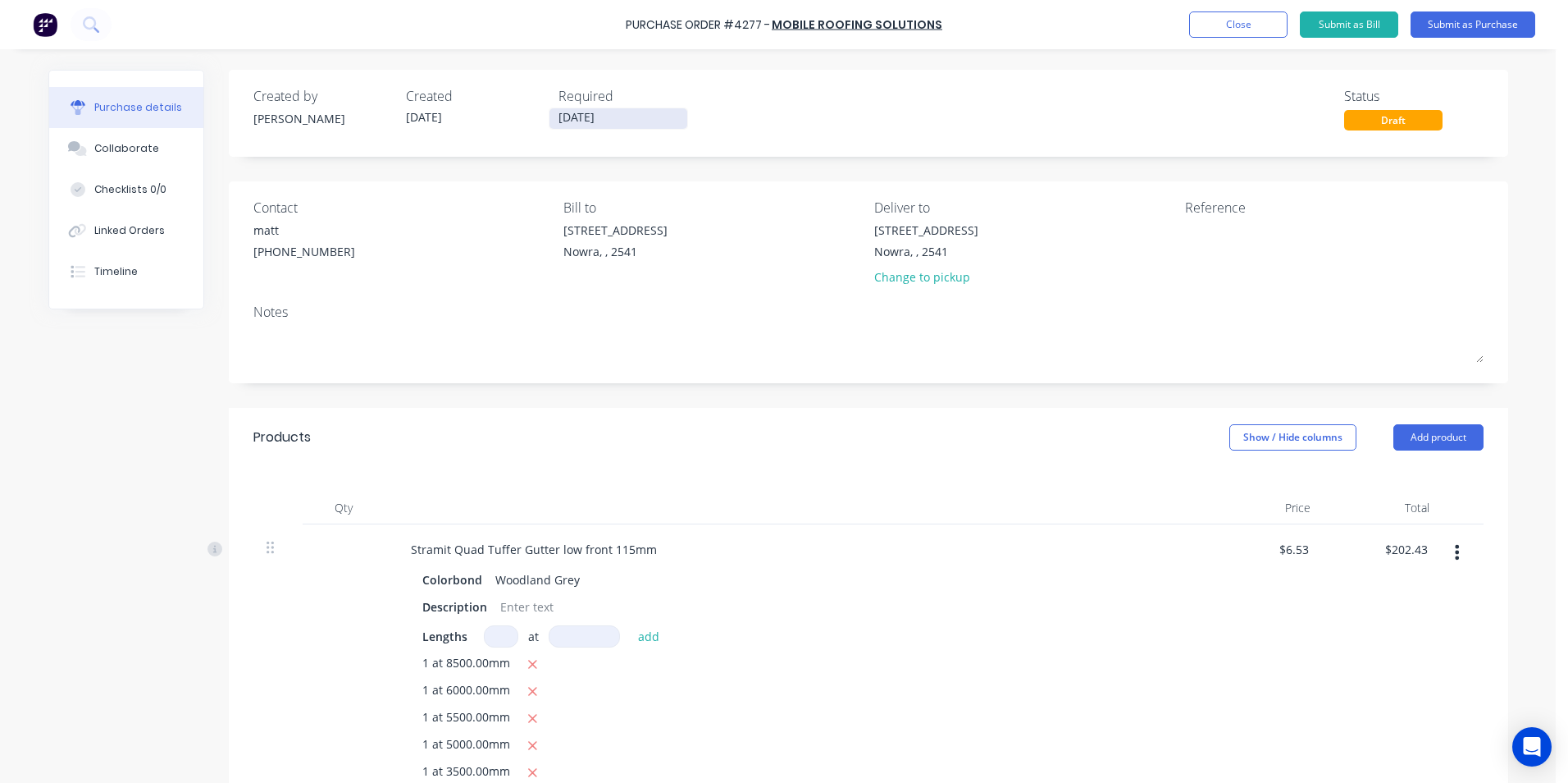
click at [618, 119] on input "[DATE]" at bounding box center [618, 118] width 138 height 20
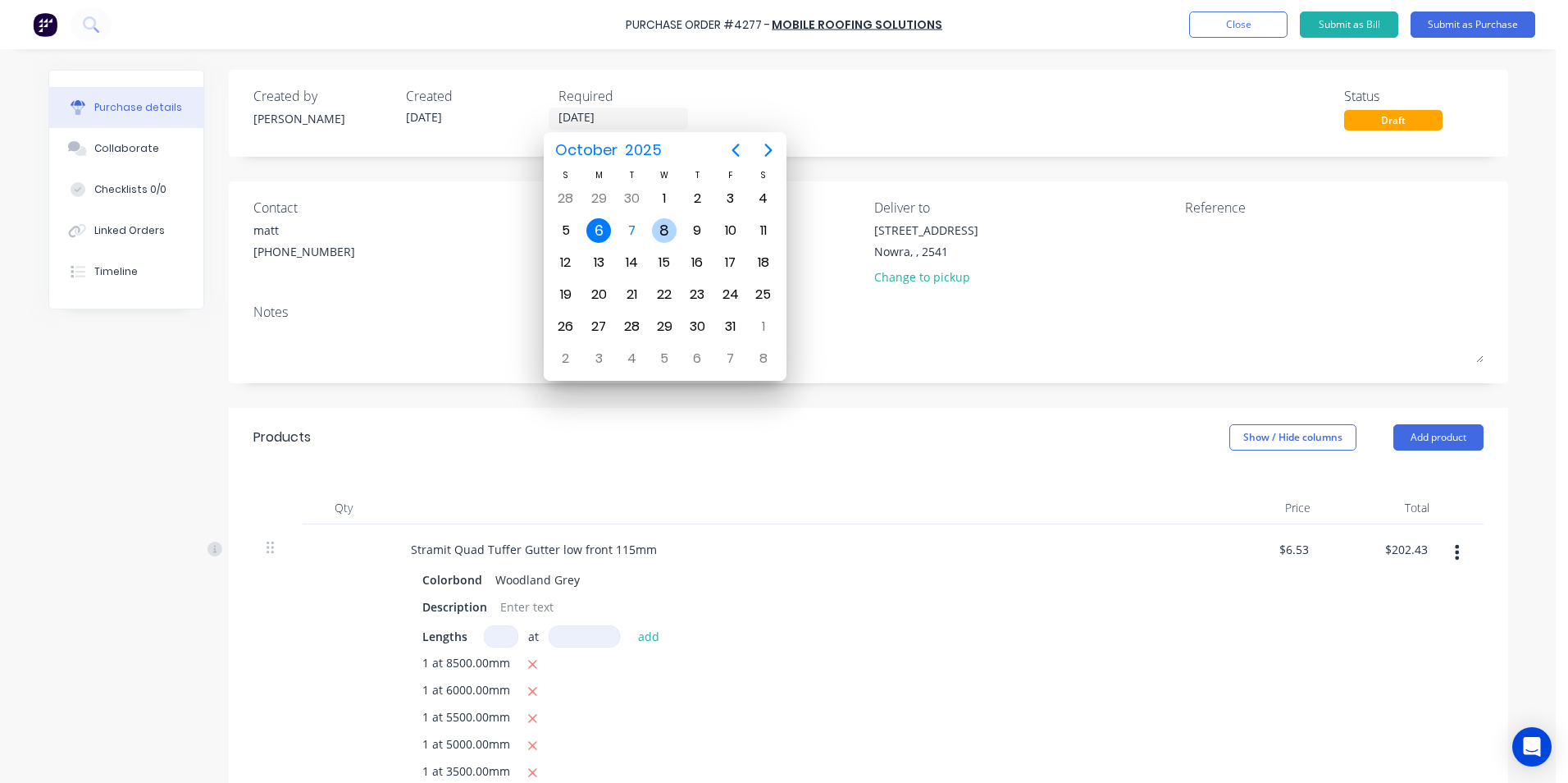
click at [663, 226] on div "8" at bounding box center [663, 230] width 24 height 24
type input "[DATE]"
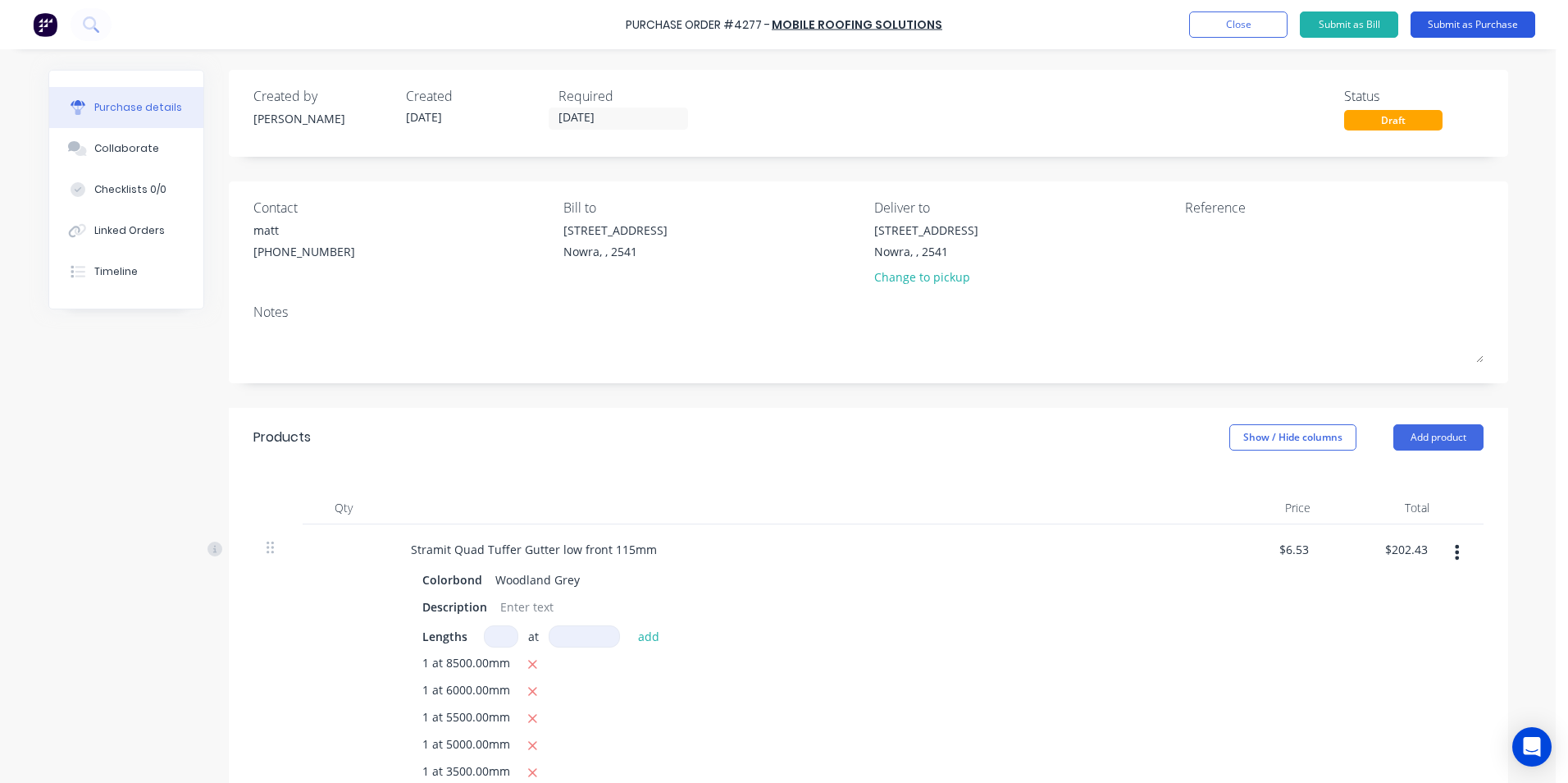
click at [1433, 29] on button "Submit as Purchase" at bounding box center [1472, 24] width 124 height 26
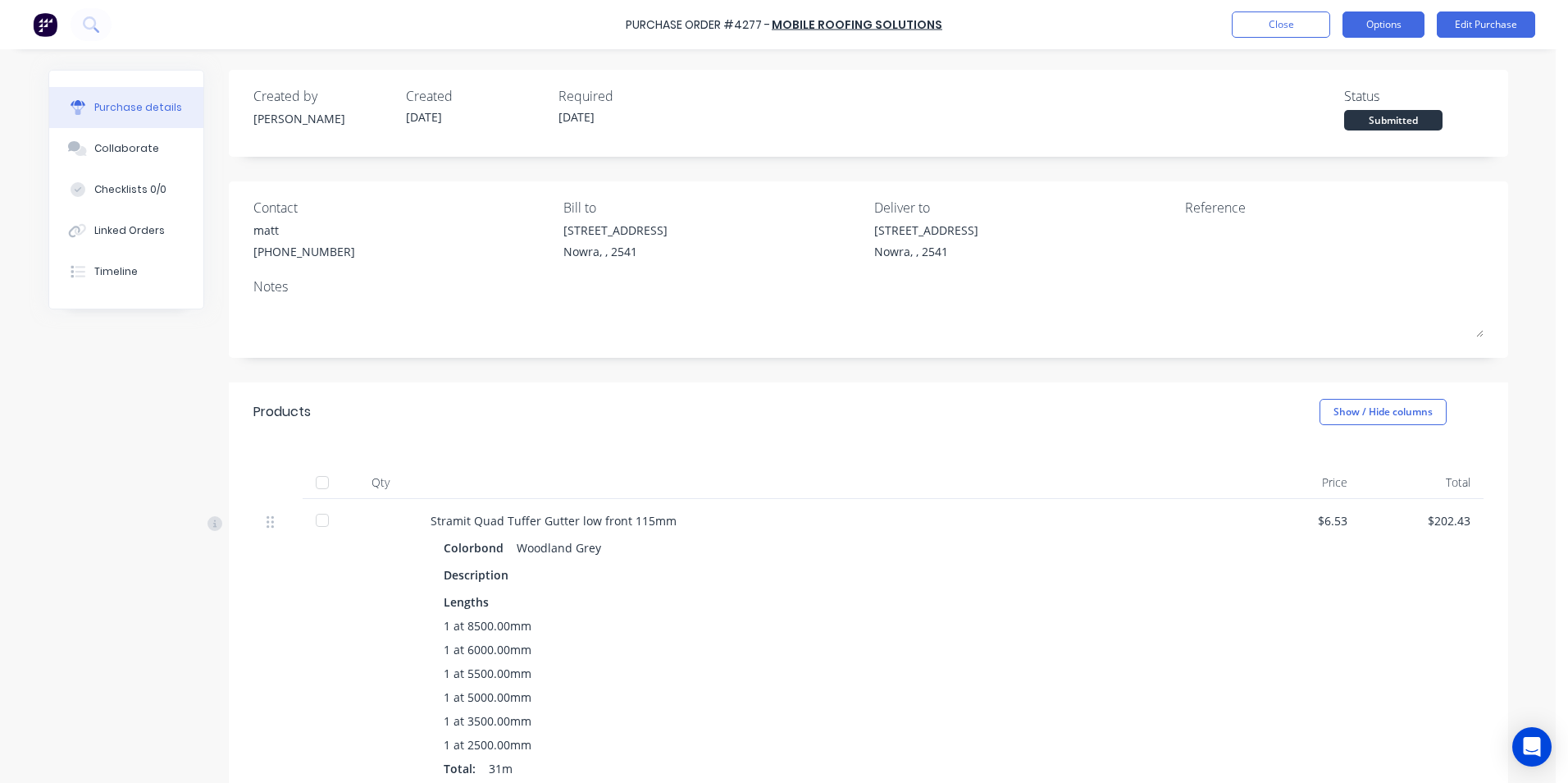
click at [1373, 29] on button "Options" at bounding box center [1383, 24] width 82 height 26
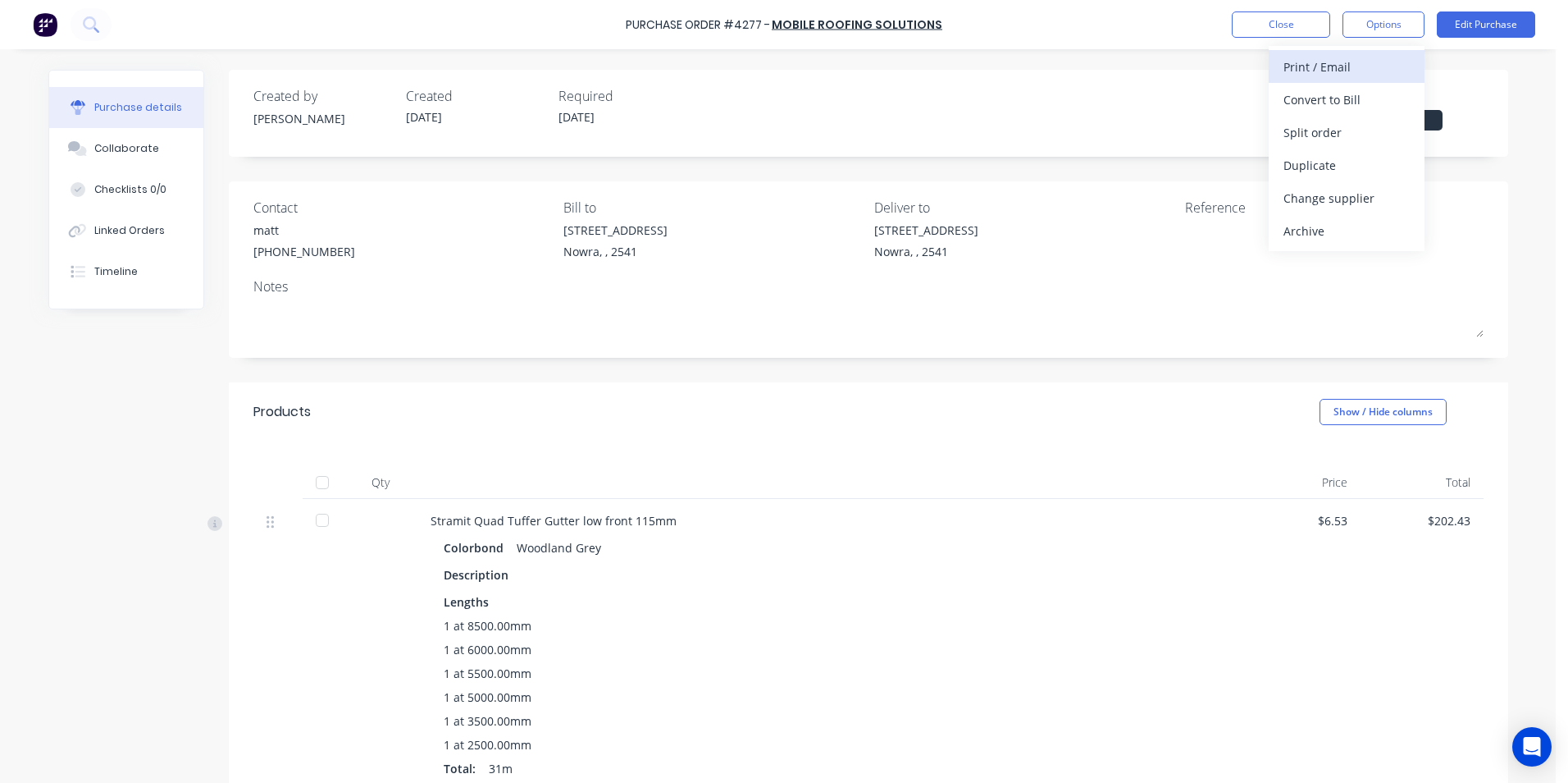
click at [1330, 67] on div "Print / Email" at bounding box center [1347, 67] width 126 height 23
click at [1342, 97] on div "With pricing" at bounding box center [1347, 99] width 126 height 23
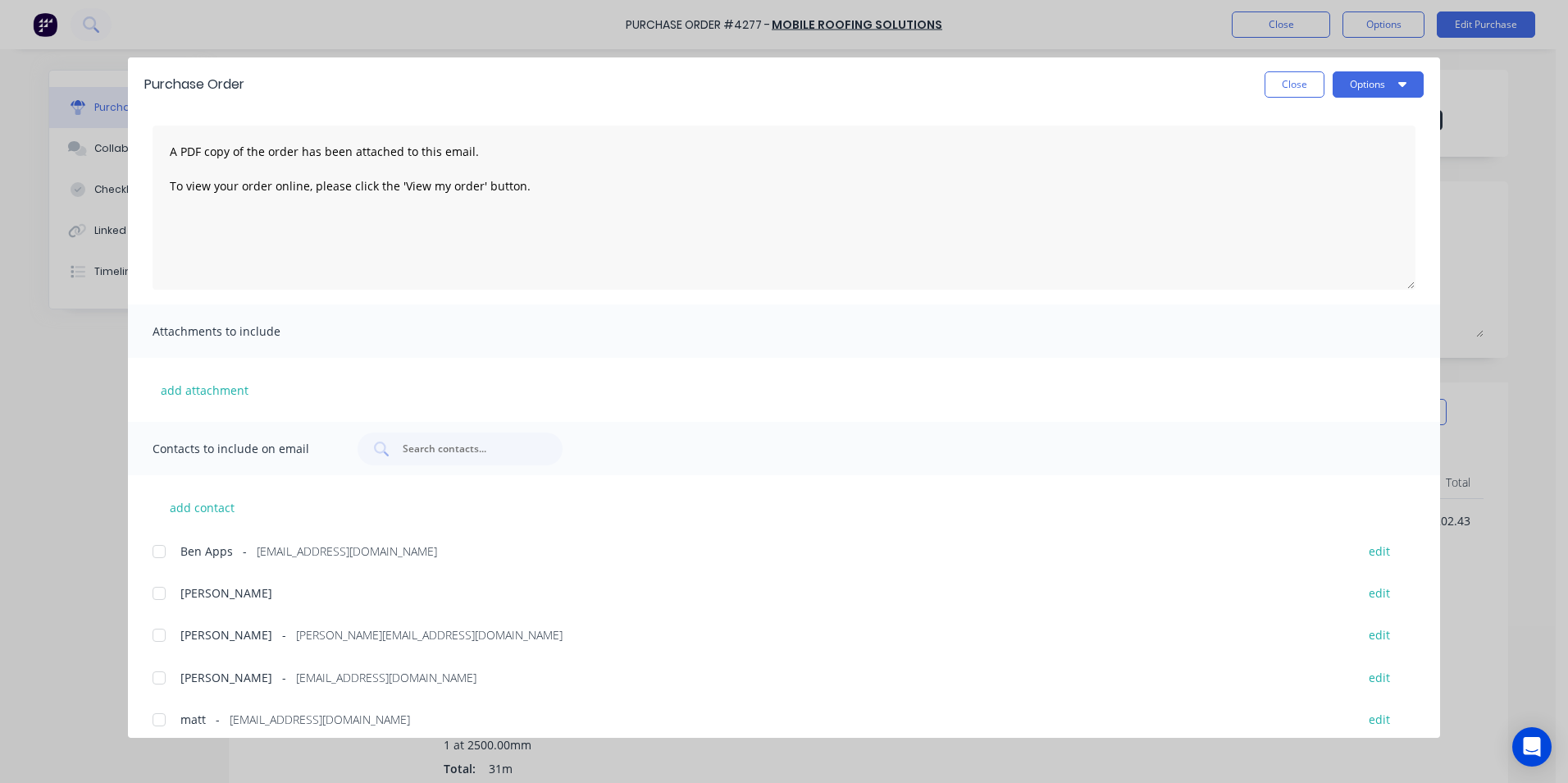
scroll to position [108, 0]
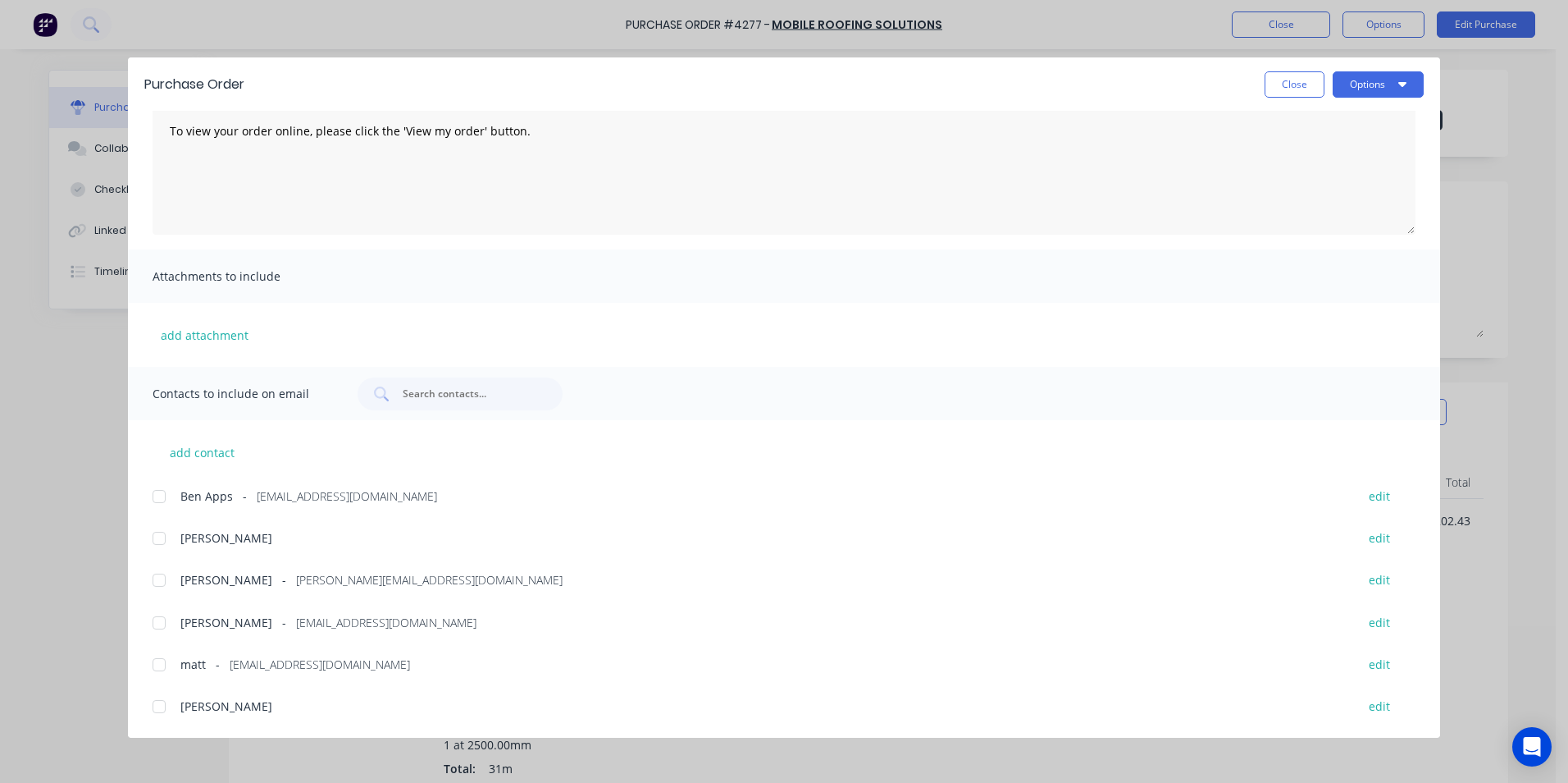
click at [157, 620] on div at bounding box center [159, 623] width 33 height 33
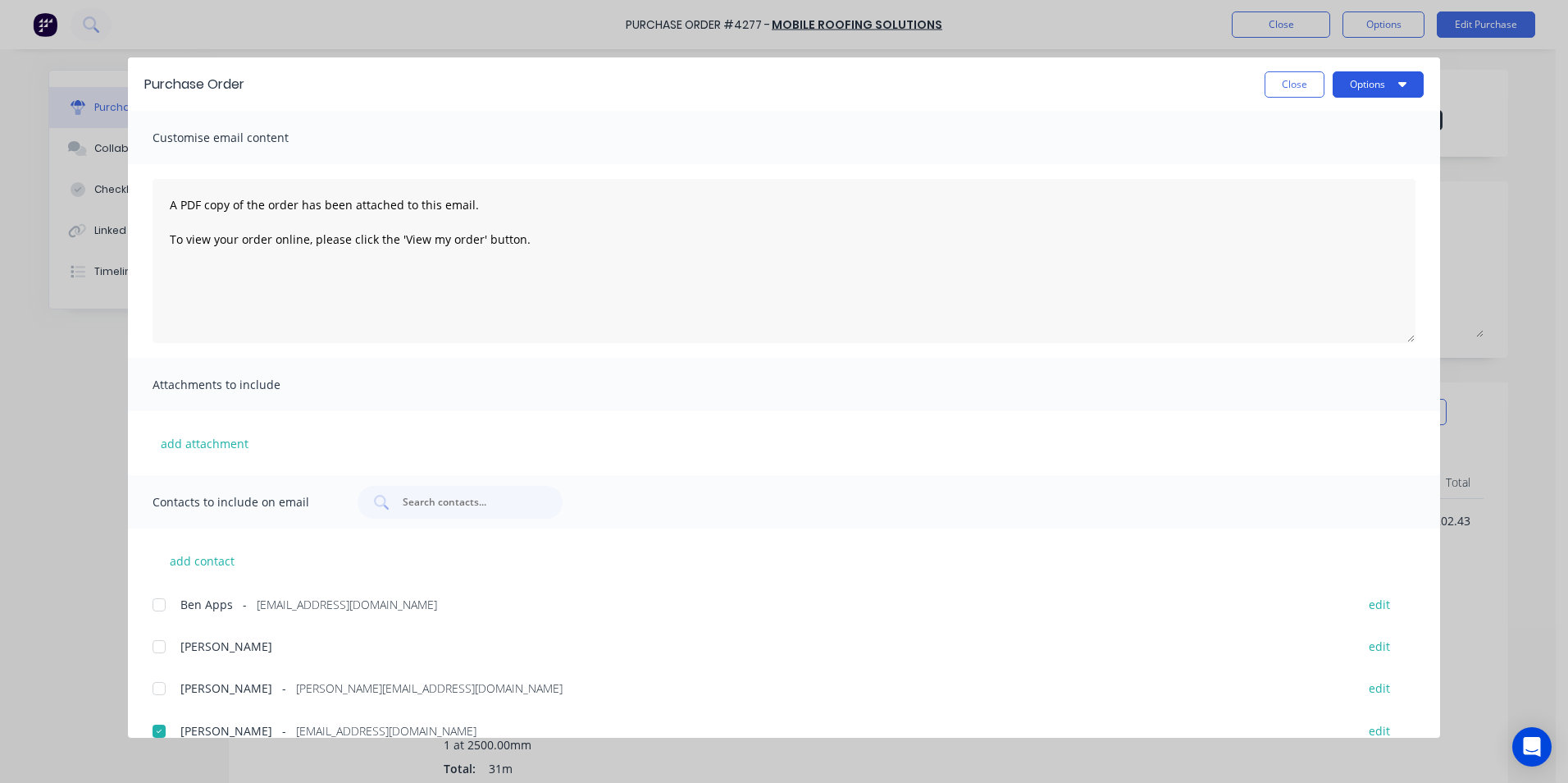
click at [1362, 77] on button "Options" at bounding box center [1378, 84] width 91 height 26
click at [1340, 198] on div "Email" at bounding box center [1346, 191] width 126 height 23
click at [1278, 87] on button "Close" at bounding box center [1294, 84] width 60 height 26
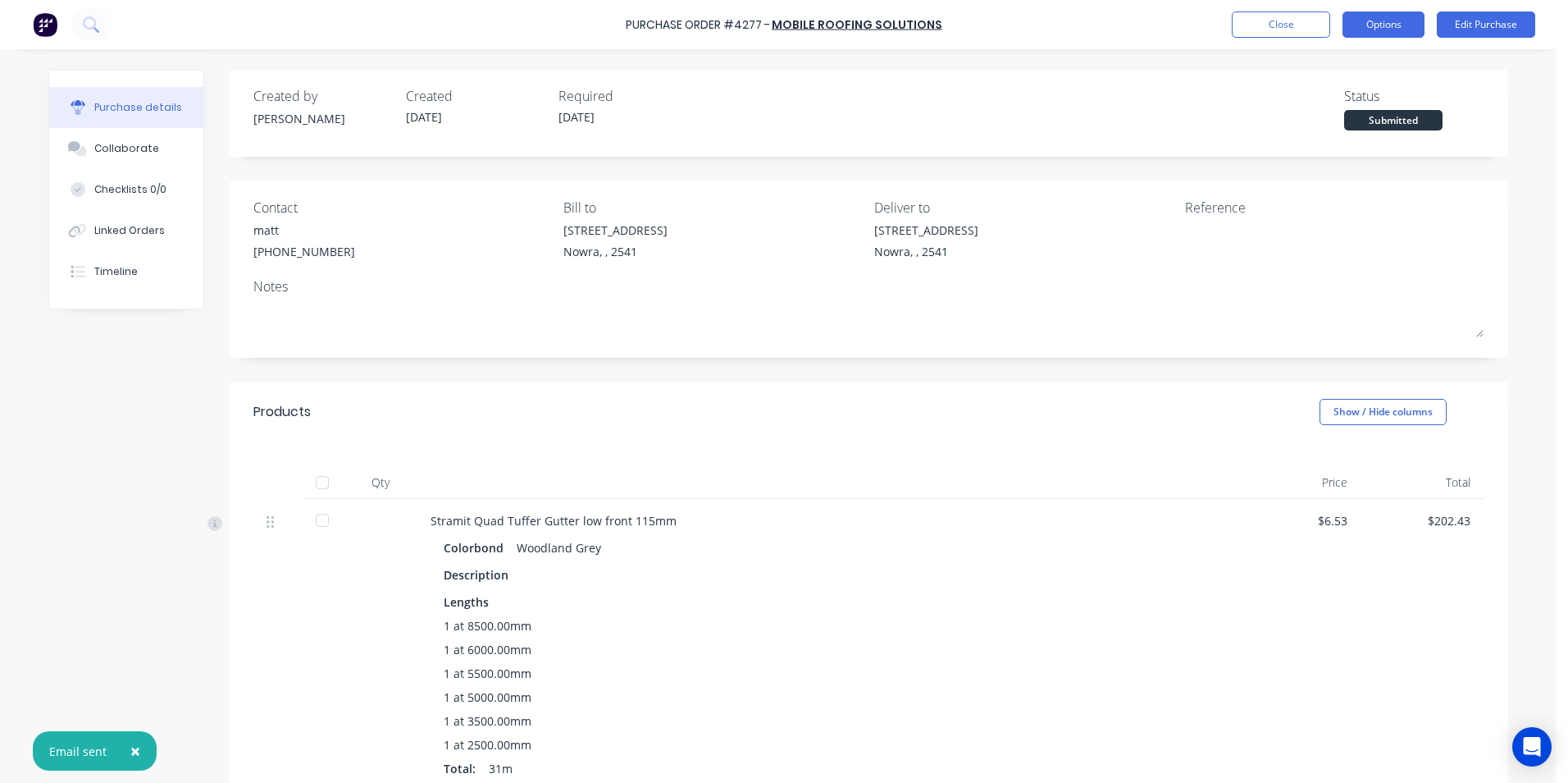
click at [1365, 23] on button "Options" at bounding box center [1383, 24] width 82 height 26
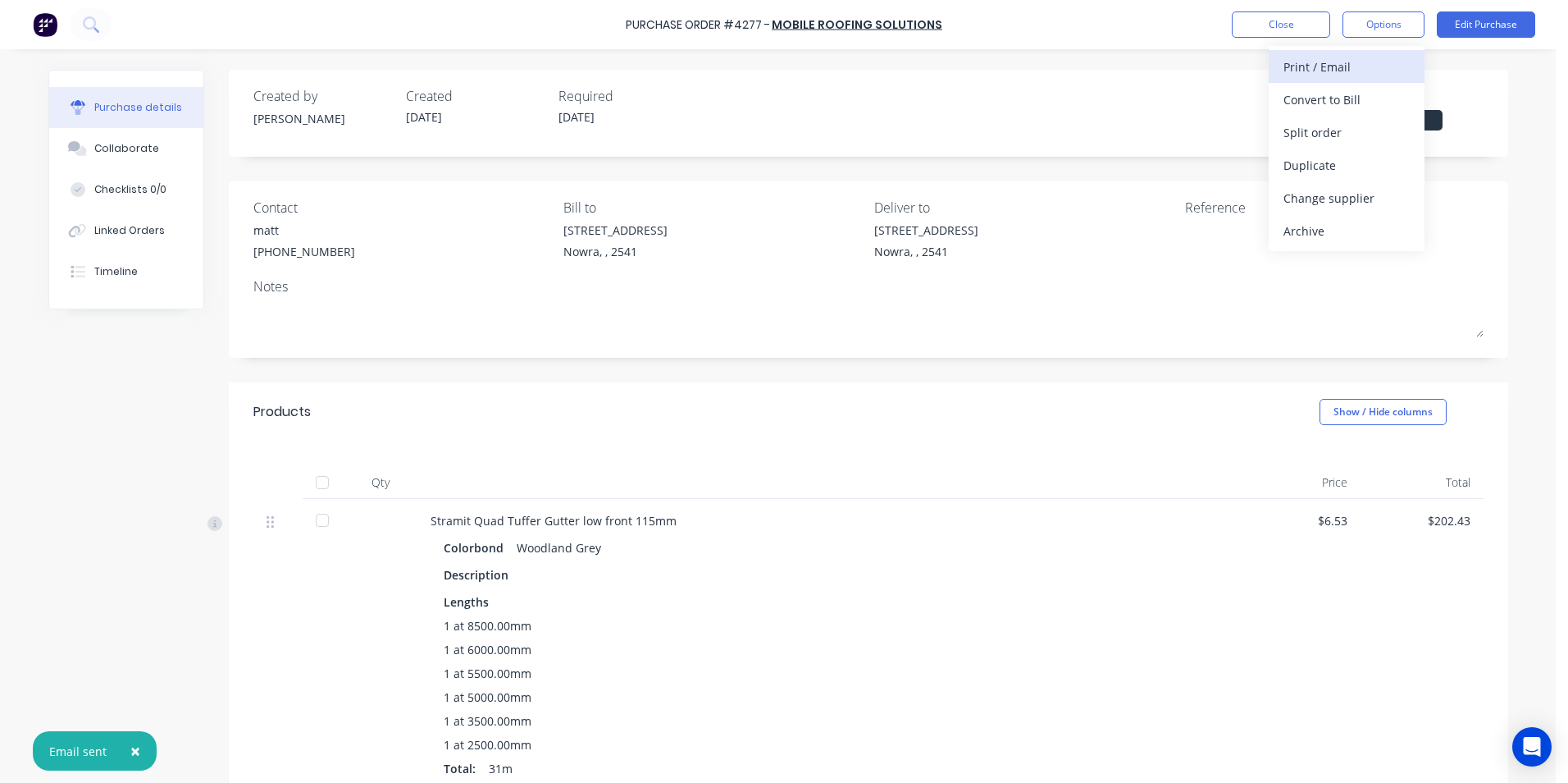
click at [1342, 72] on div "Print / Email" at bounding box center [1347, 67] width 126 height 23
click at [1335, 128] on div "Without pricing" at bounding box center [1347, 132] width 126 height 23
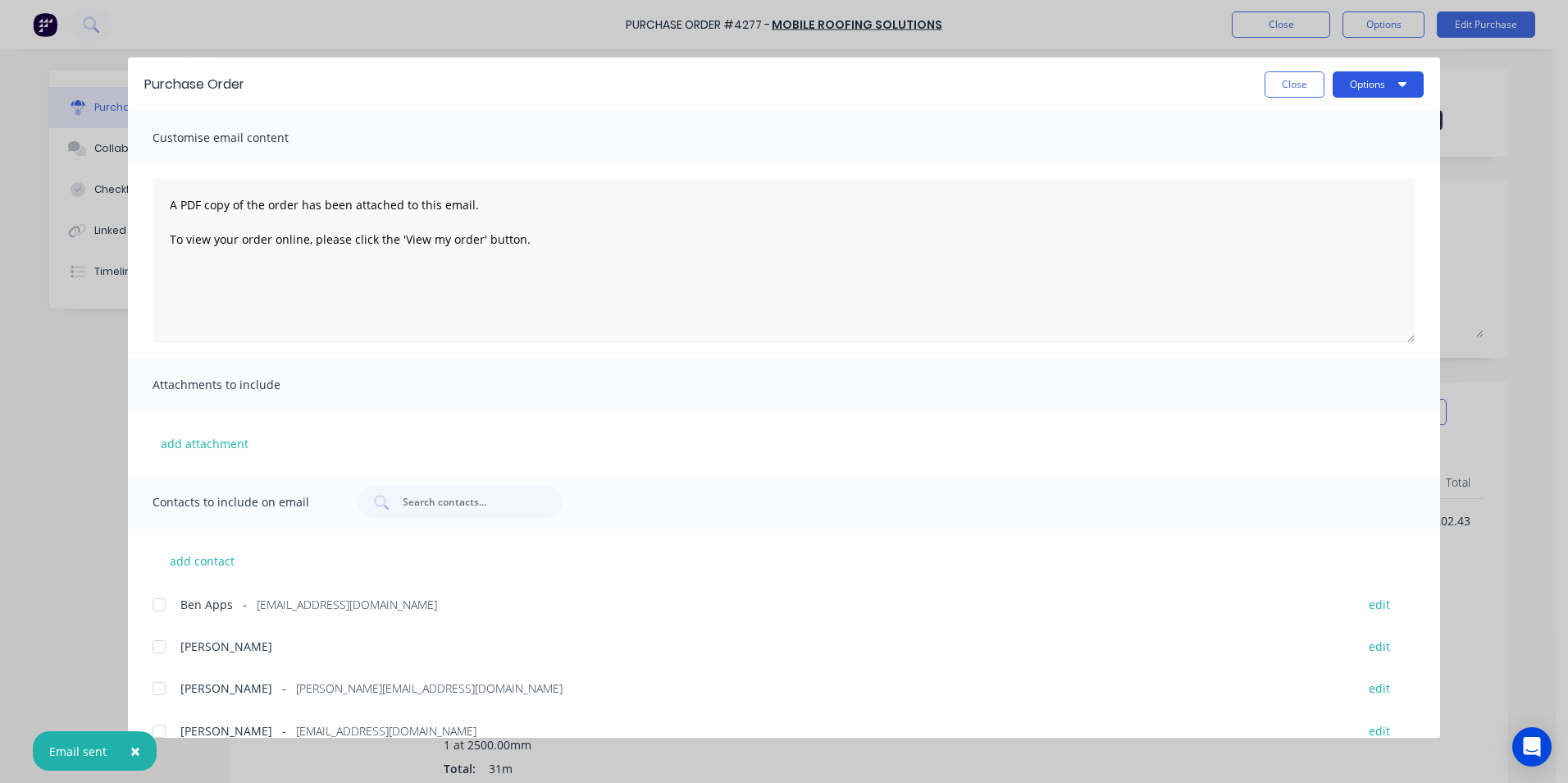
click at [1352, 85] on button "Options" at bounding box center [1378, 84] width 91 height 26
click at [1328, 153] on div "Print" at bounding box center [1346, 158] width 126 height 23
click at [1270, 84] on button "Close" at bounding box center [1294, 84] width 60 height 26
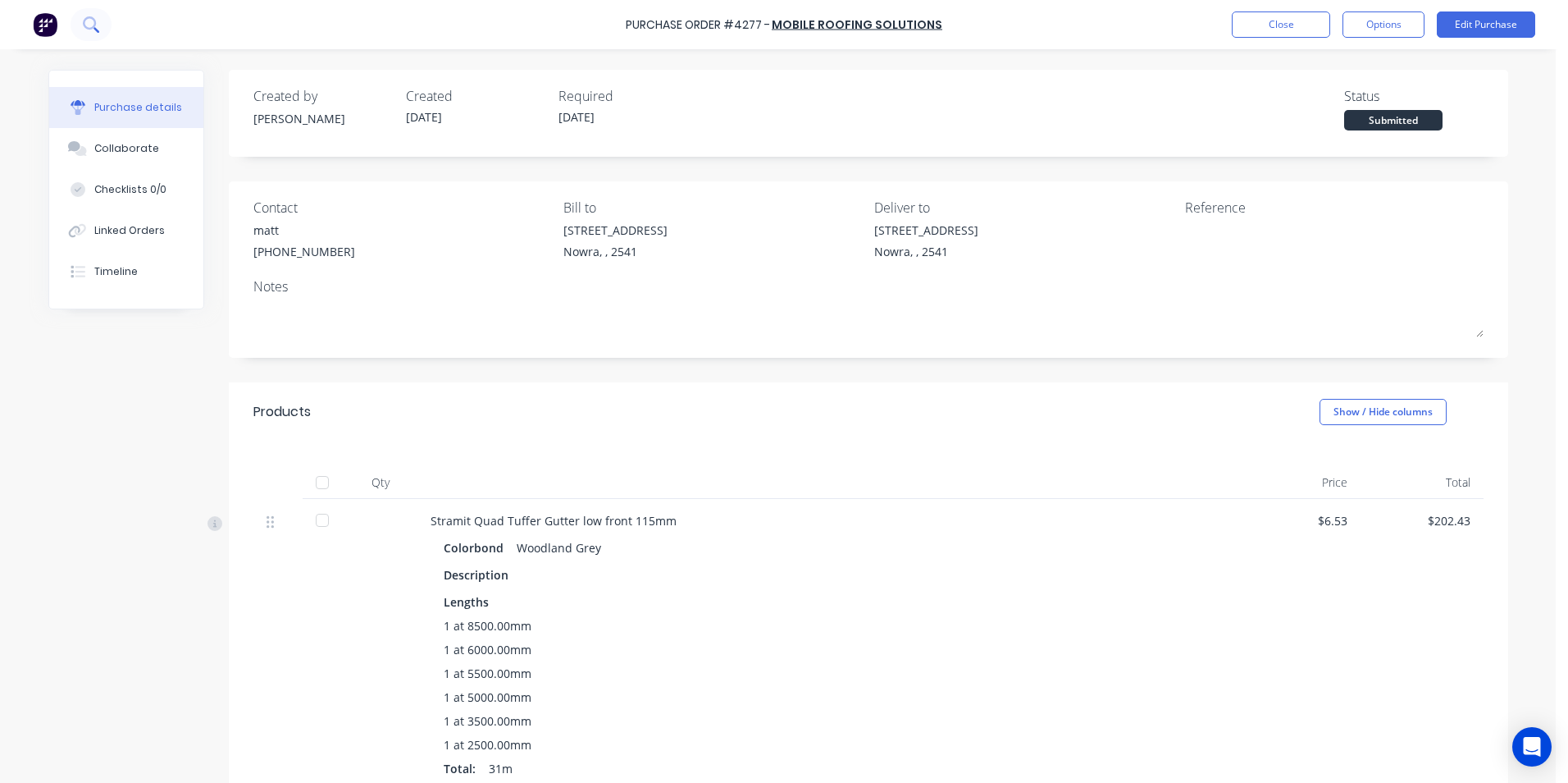
click at [91, 21] on icon at bounding box center [90, 24] width 16 height 16
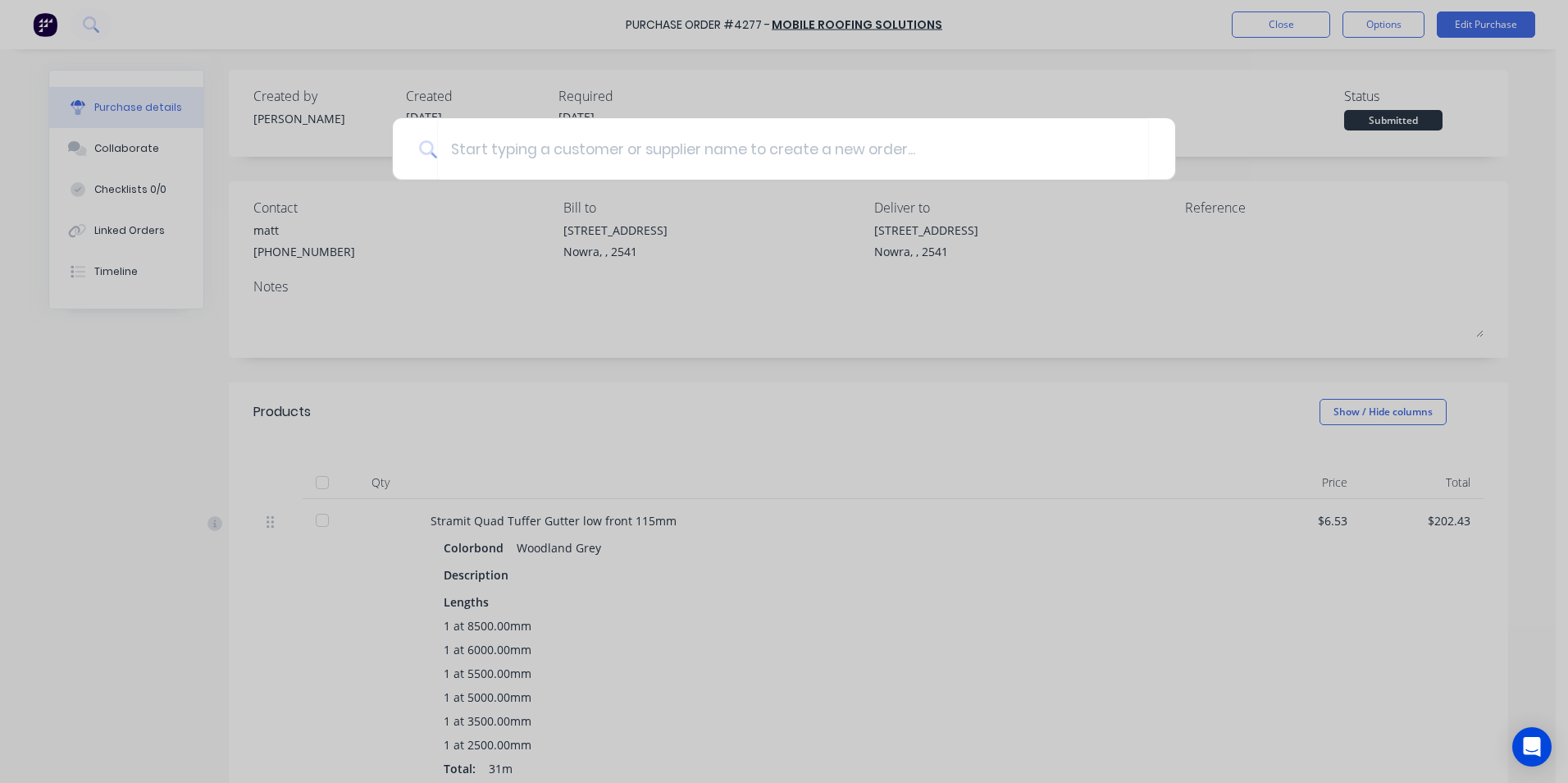
click at [42, 26] on div at bounding box center [784, 392] width 1568 height 783
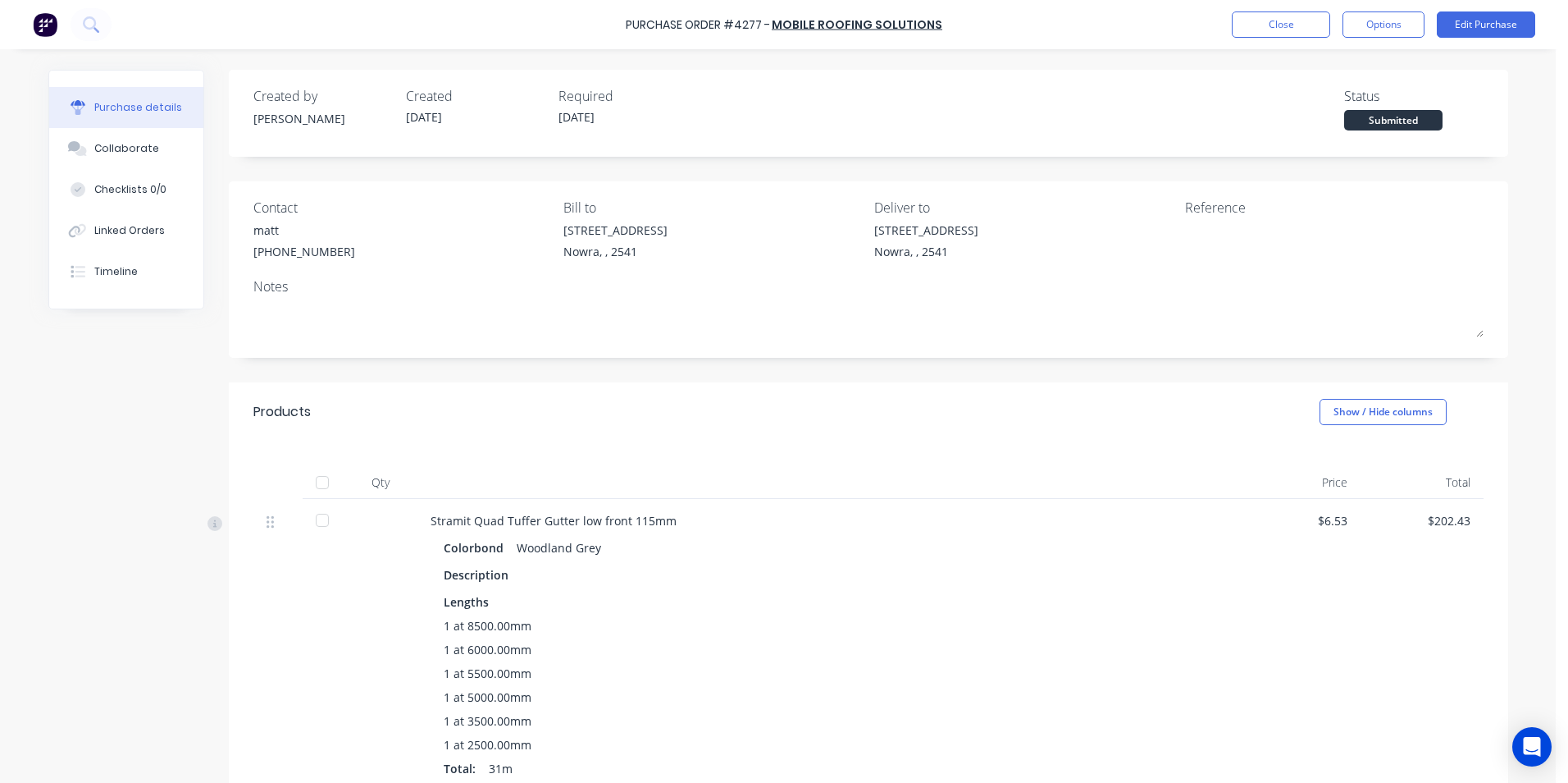
click at [42, 26] on img at bounding box center [45, 24] width 24 height 24
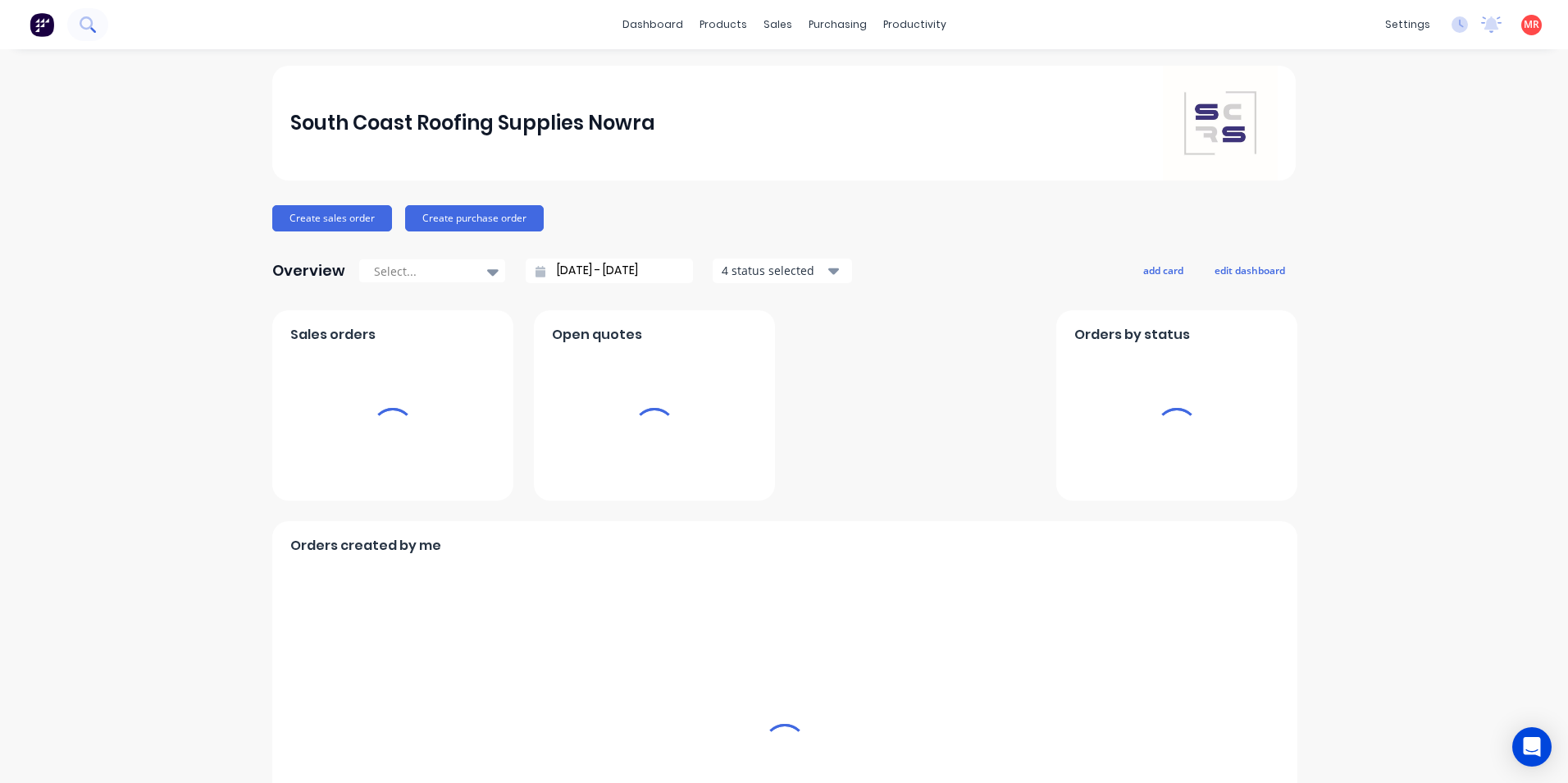
click at [93, 27] on icon at bounding box center [87, 24] width 16 height 16
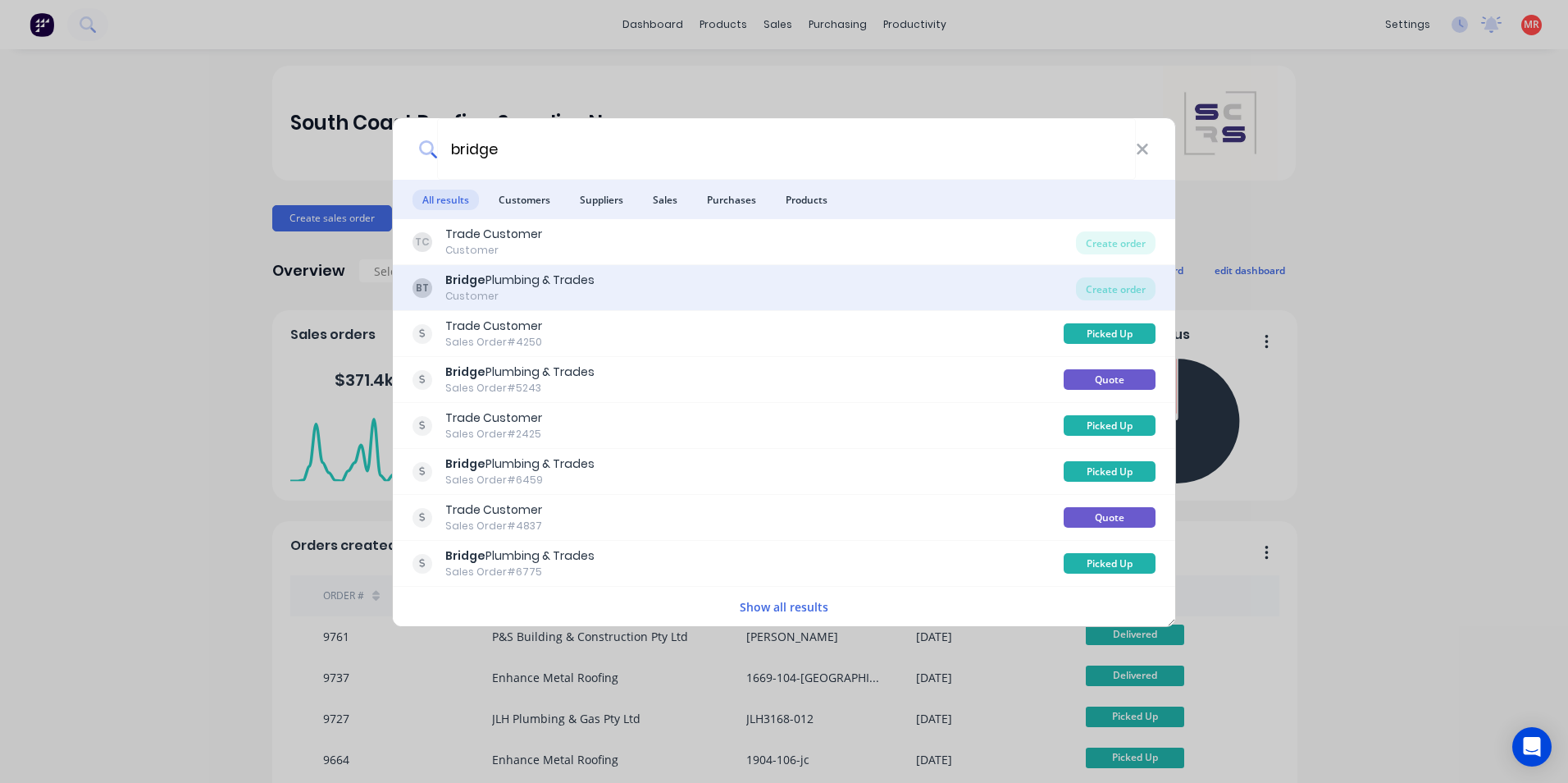
type input "bridge"
click at [787, 274] on div "BT Bridge Plumbing & Trades Customer" at bounding box center [744, 288] width 663 height 32
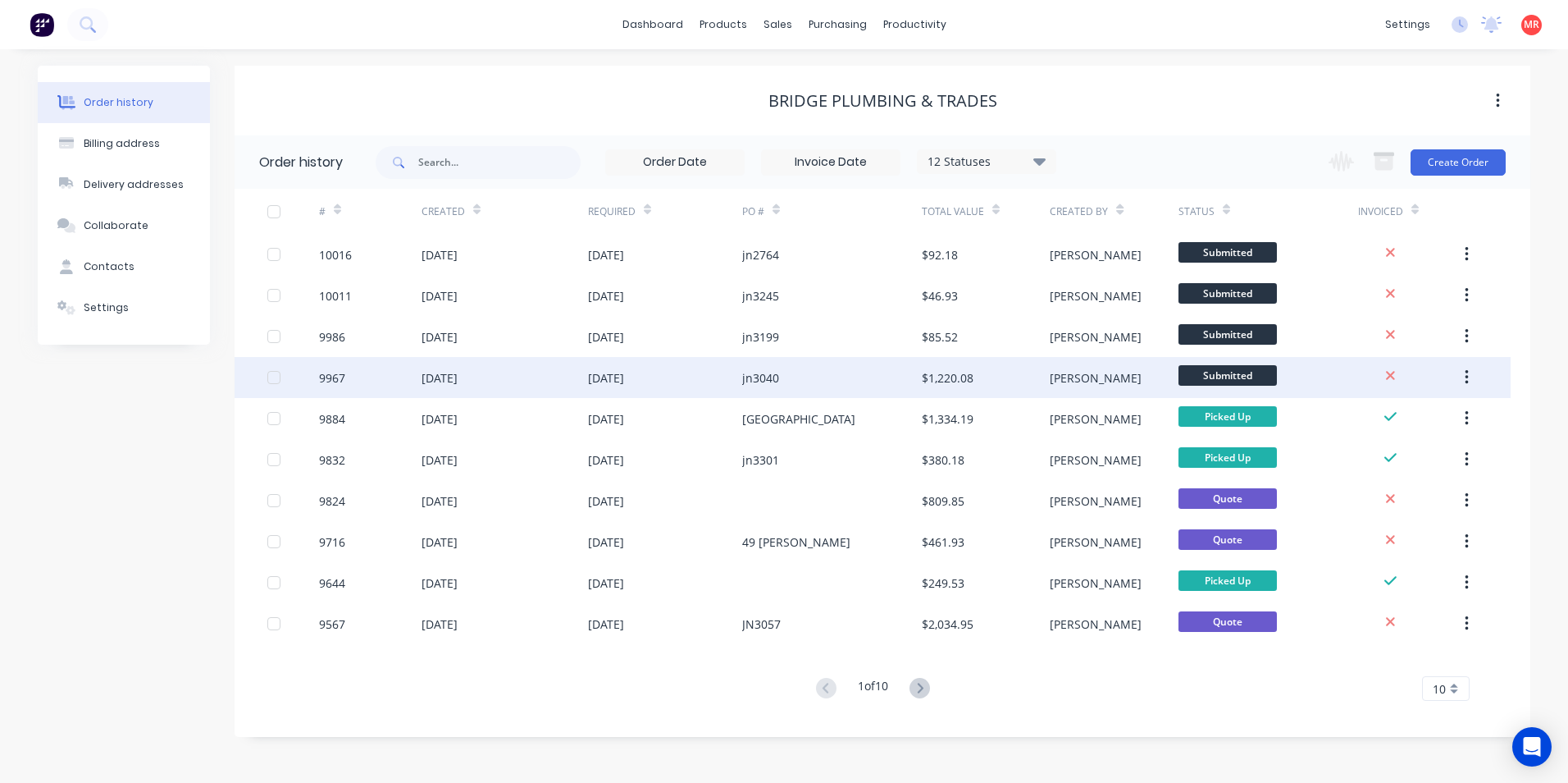
click at [793, 380] on div "jn3040" at bounding box center [831, 377] width 180 height 41
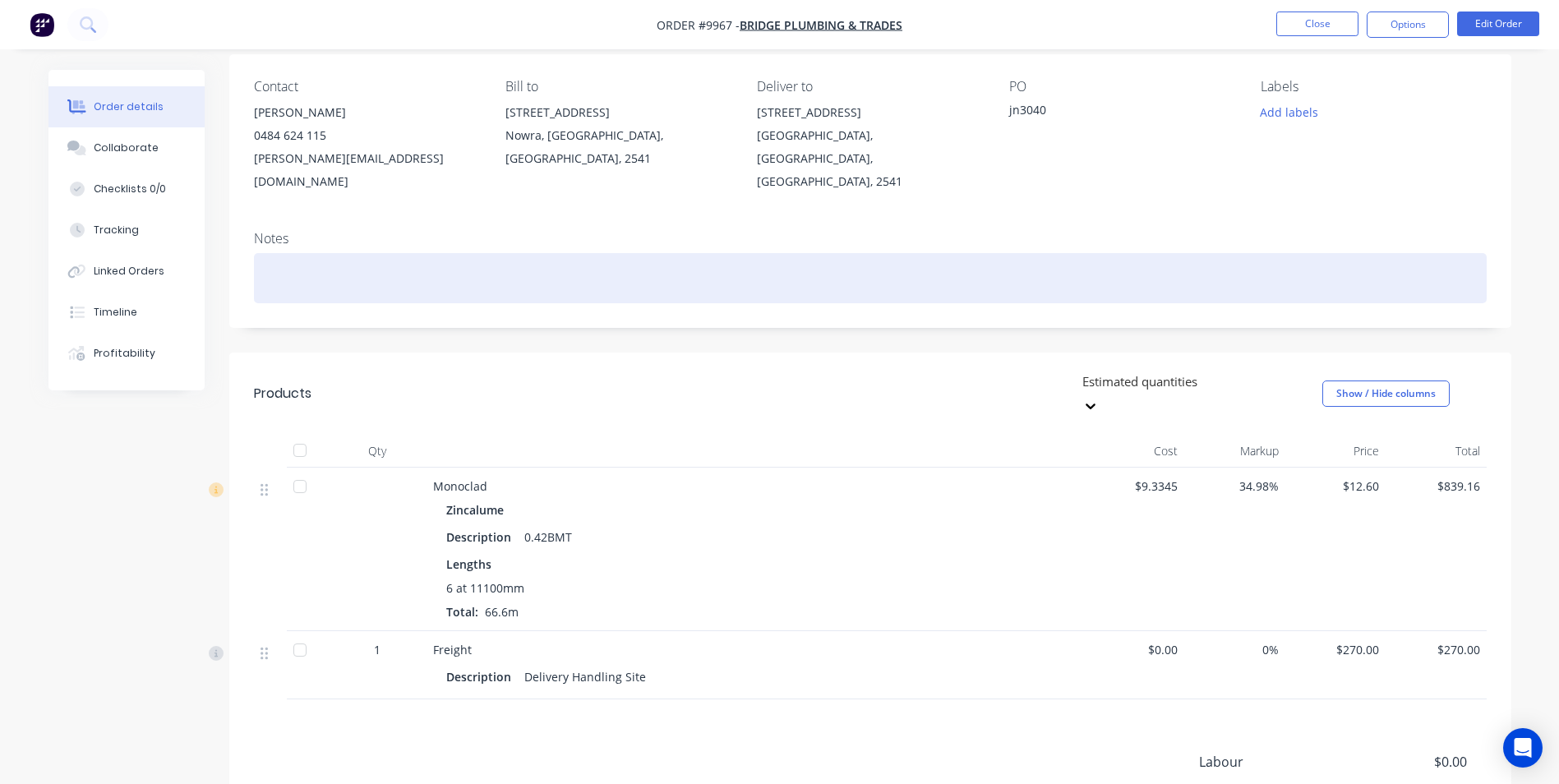
scroll to position [164, 0]
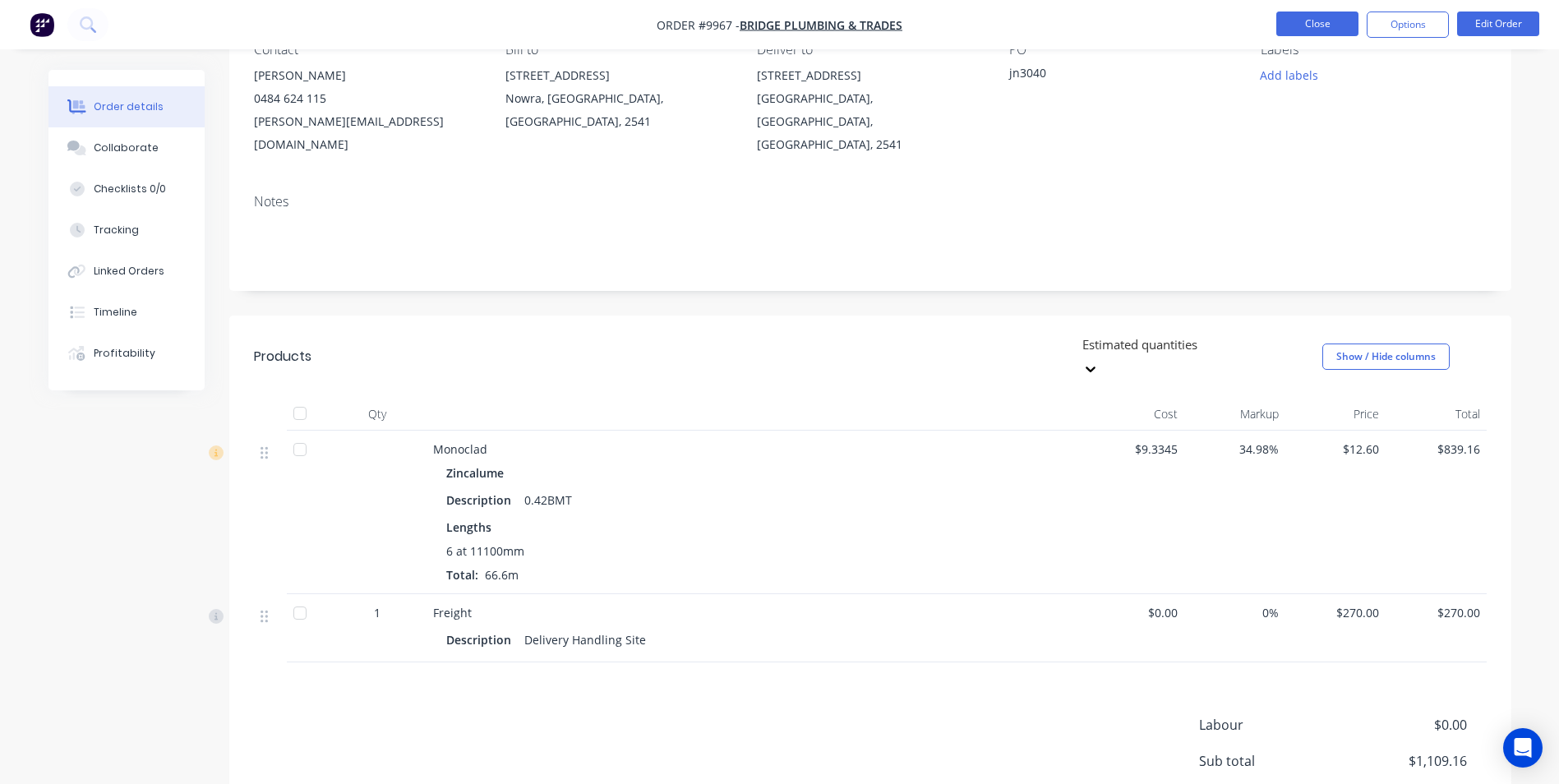
click at [1292, 24] on button "Close" at bounding box center [1317, 23] width 82 height 24
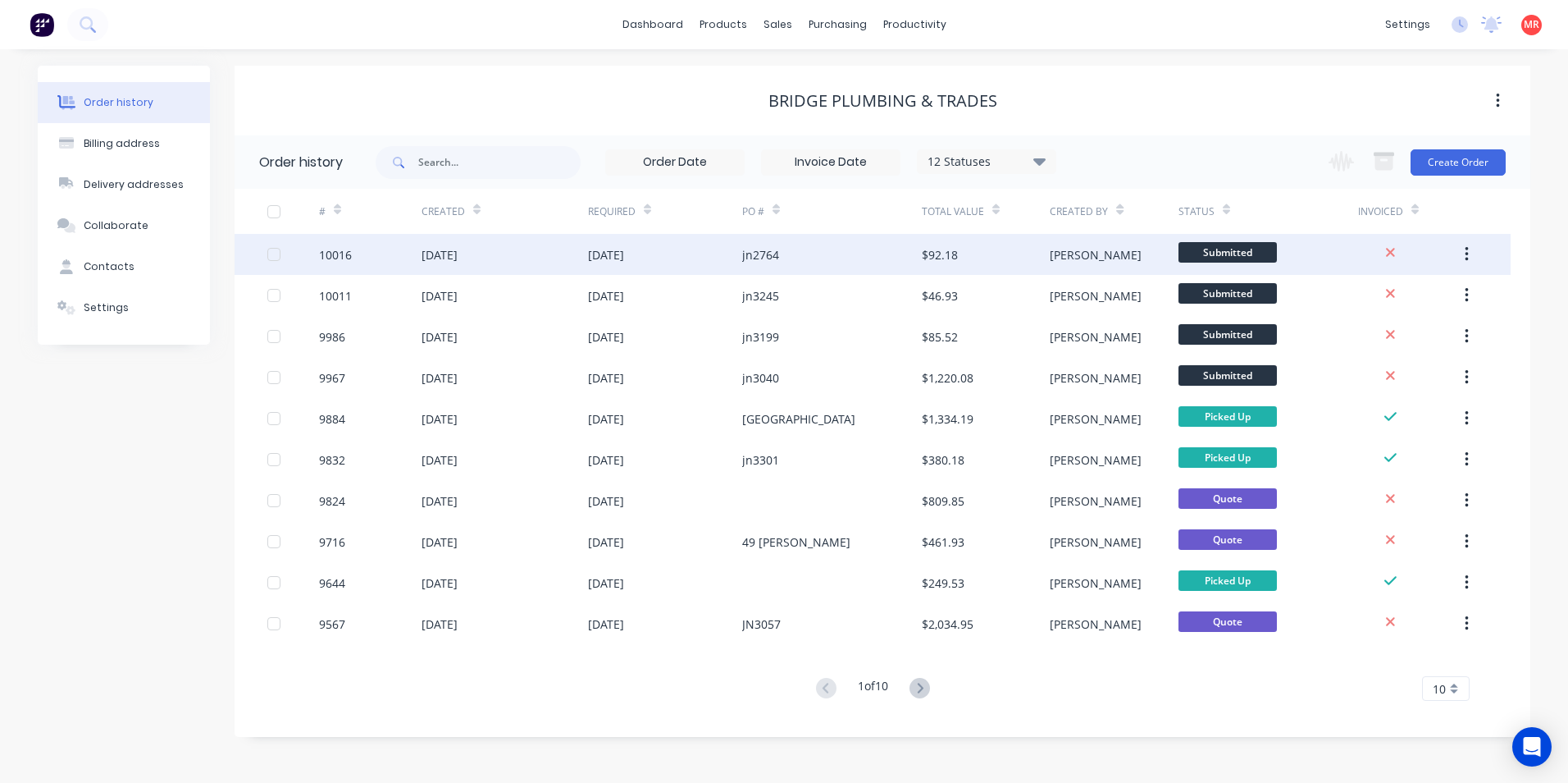
click at [704, 266] on div "[DATE]" at bounding box center [664, 255] width 154 height 41
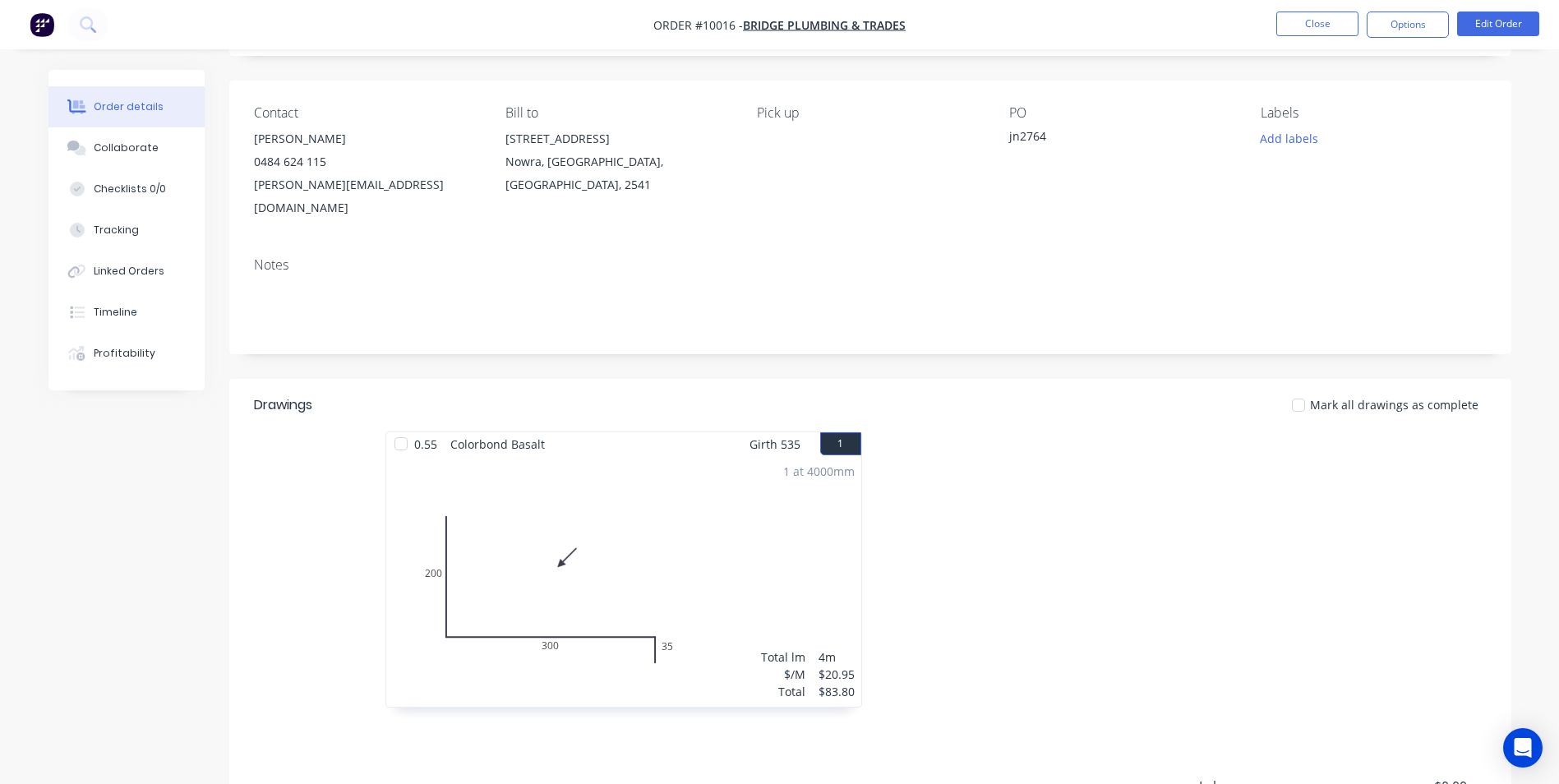
scroll to position [246, 0]
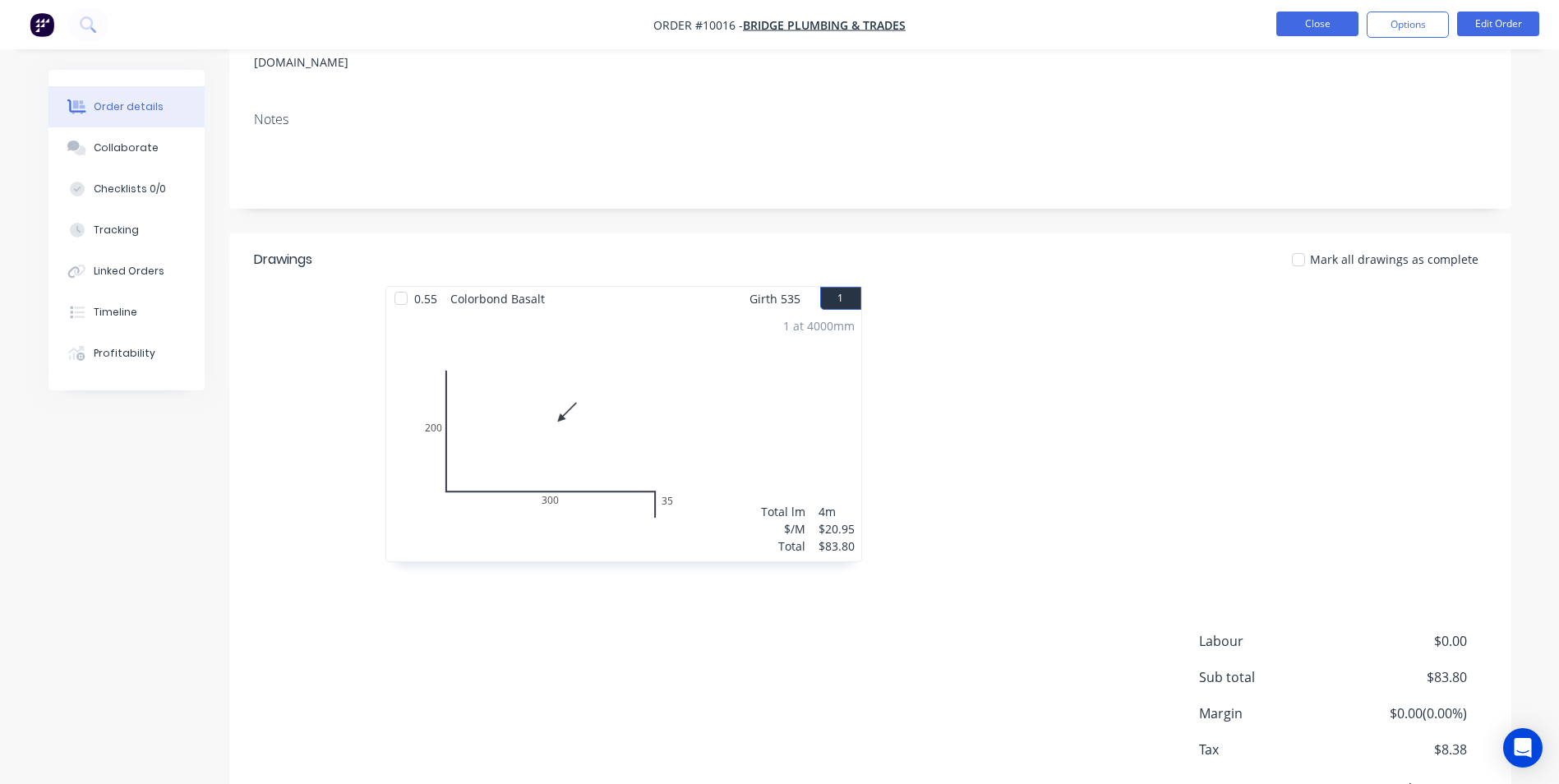
click at [1293, 21] on button "Close" at bounding box center [1317, 23] width 82 height 24
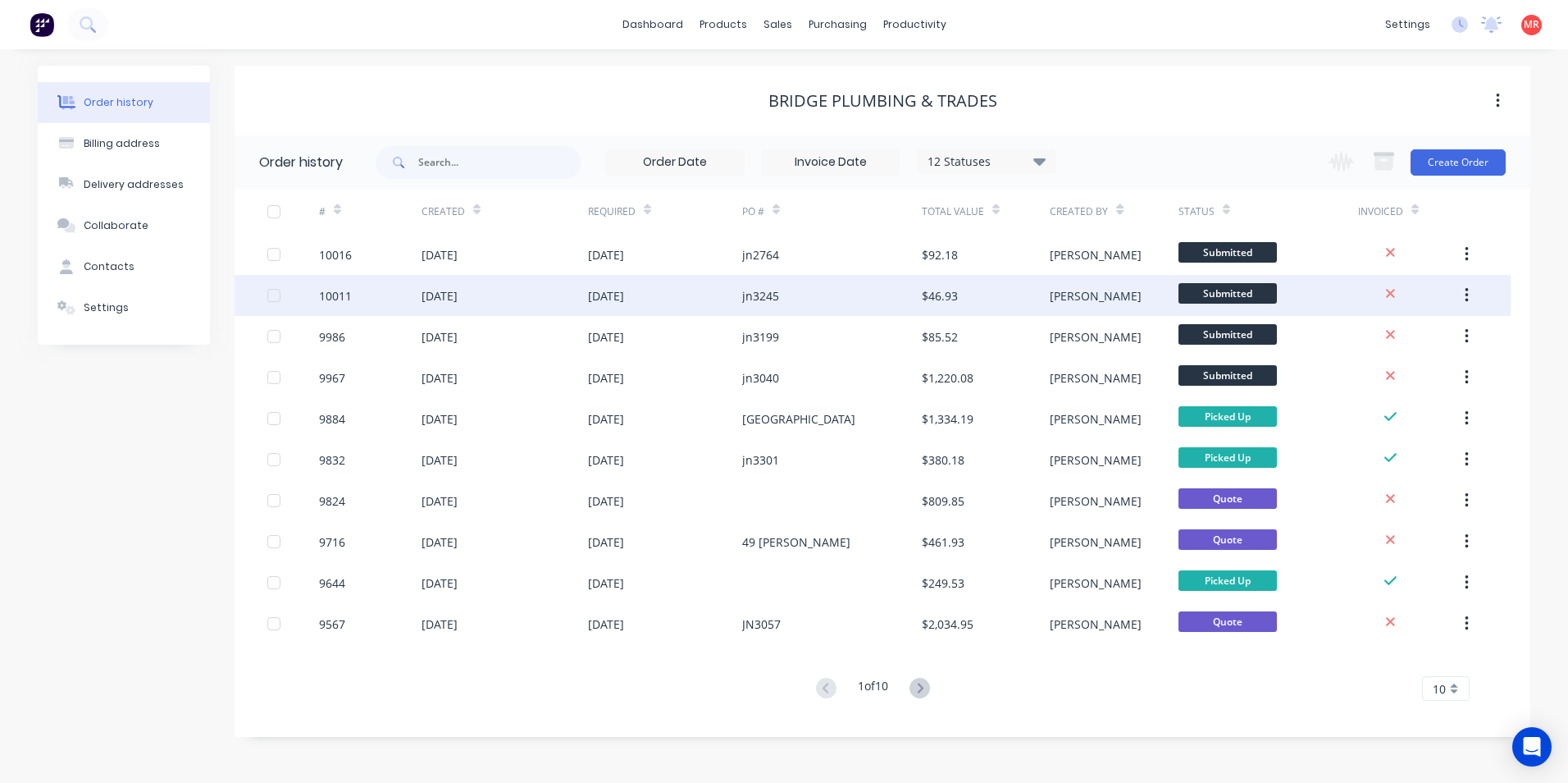
click at [822, 306] on div "jn3245" at bounding box center [831, 295] width 180 height 41
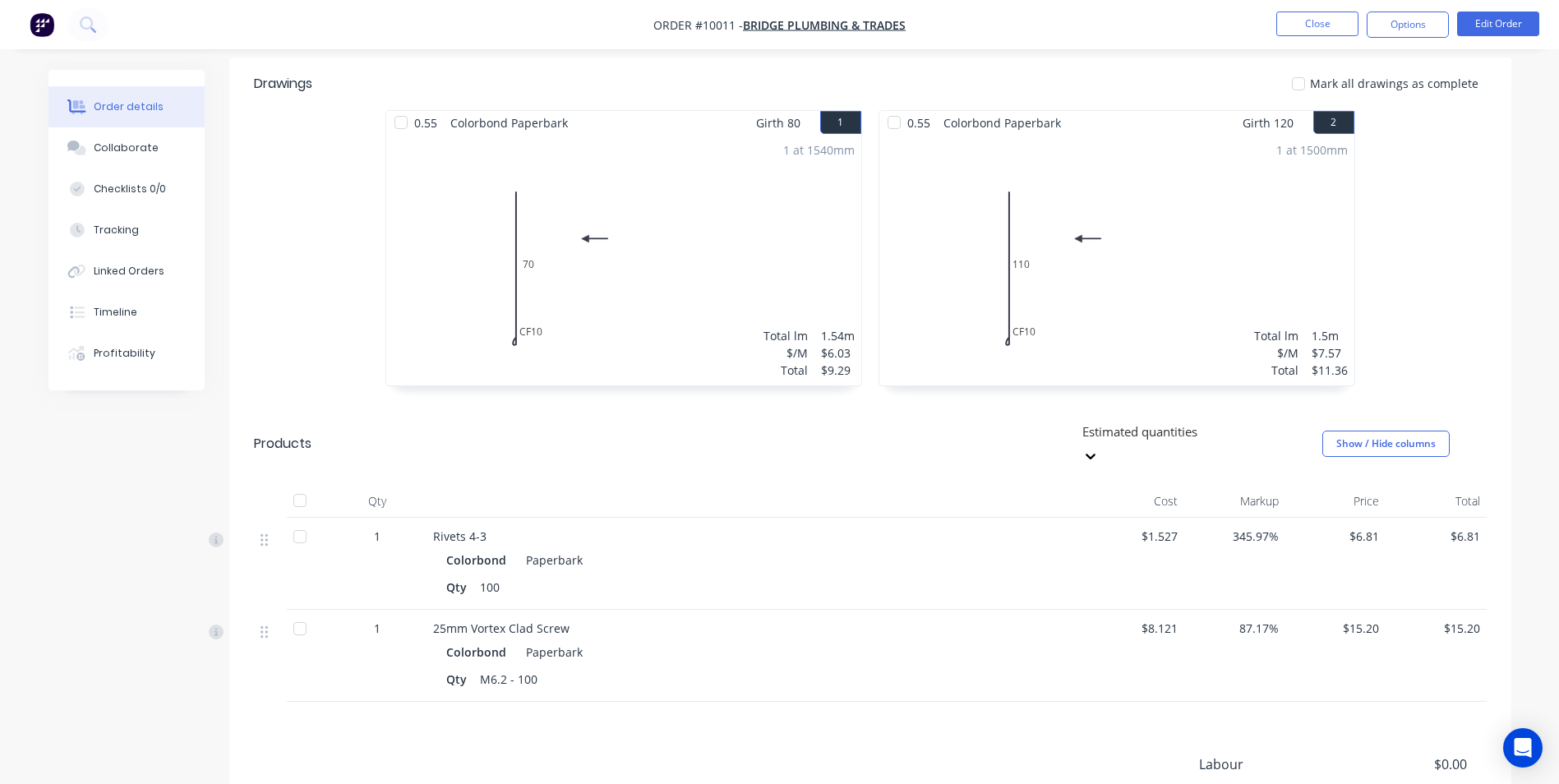
scroll to position [329, 0]
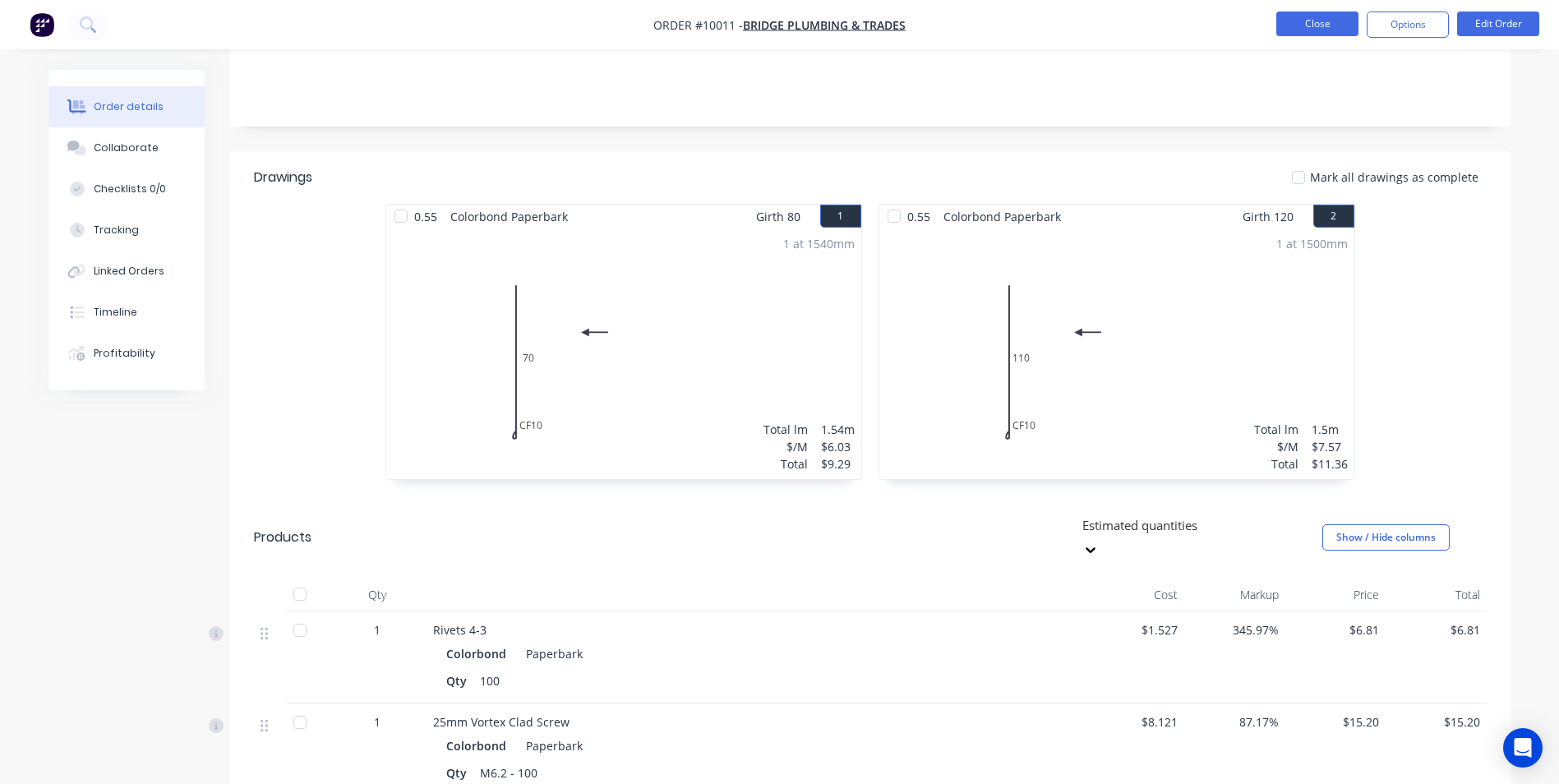
click at [1325, 23] on button "Close" at bounding box center [1317, 23] width 82 height 24
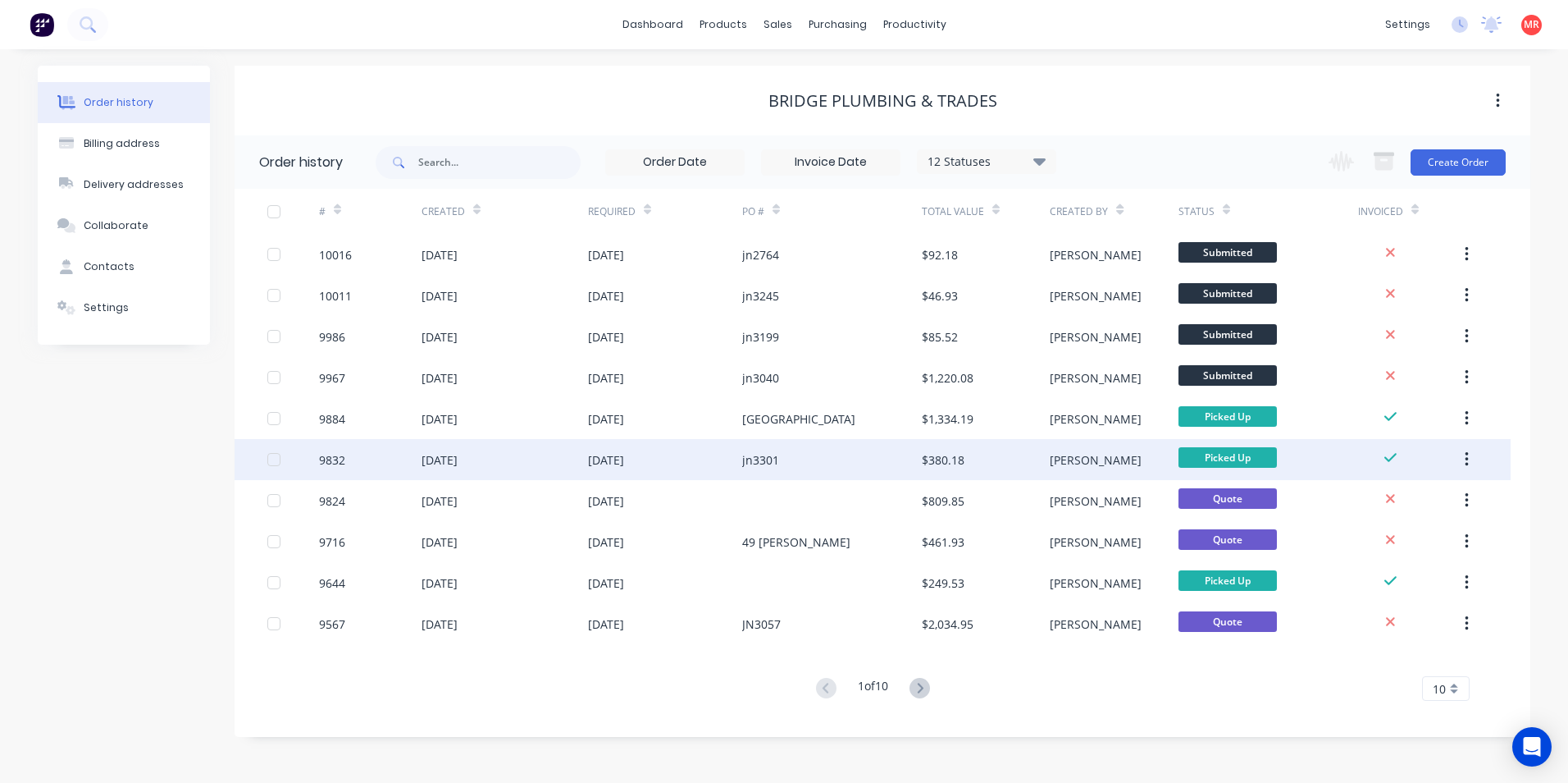
click at [860, 477] on div "jn3301" at bounding box center [831, 460] width 180 height 41
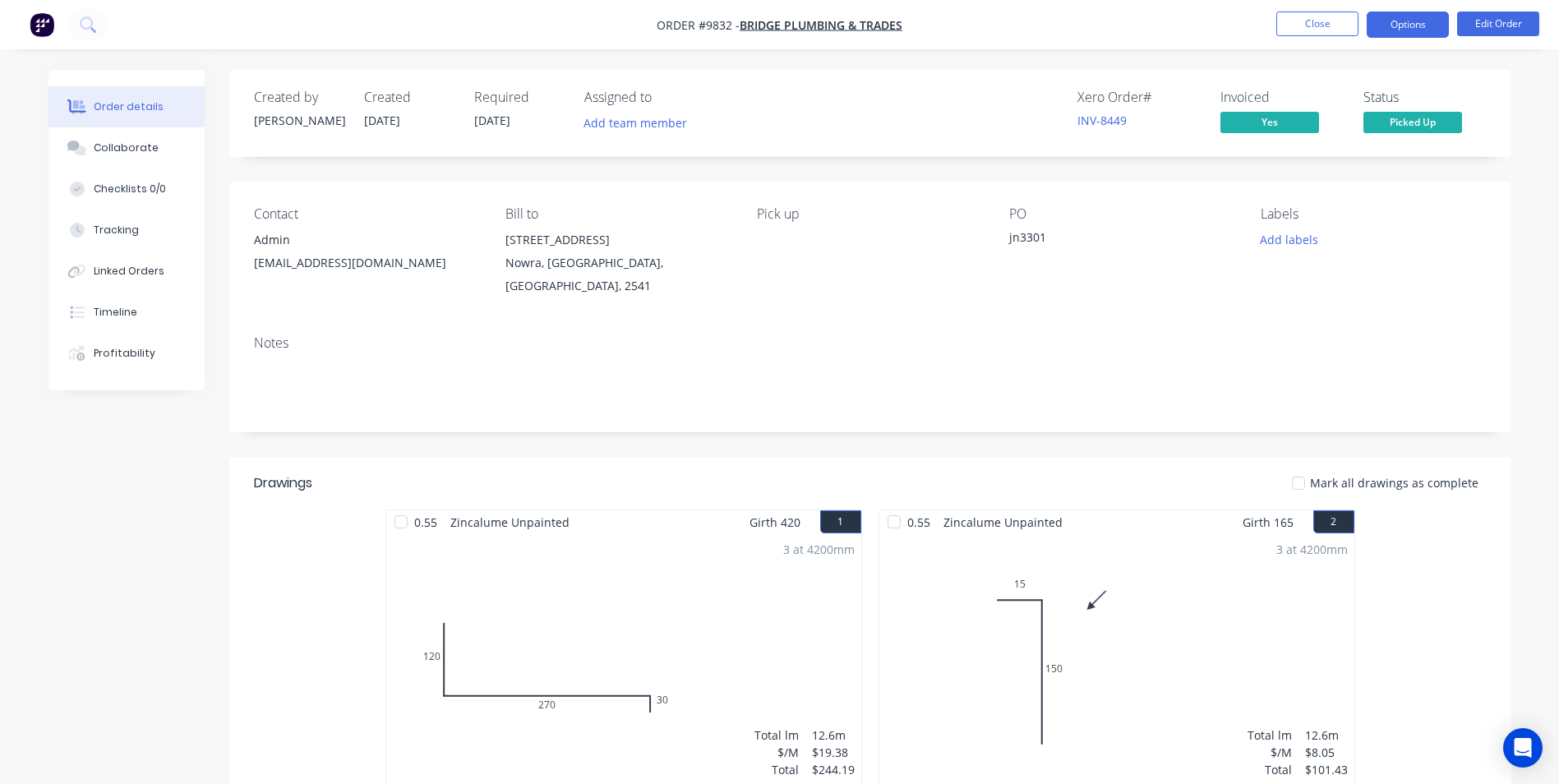
click at [1384, 22] on button "Options" at bounding box center [1407, 24] width 82 height 26
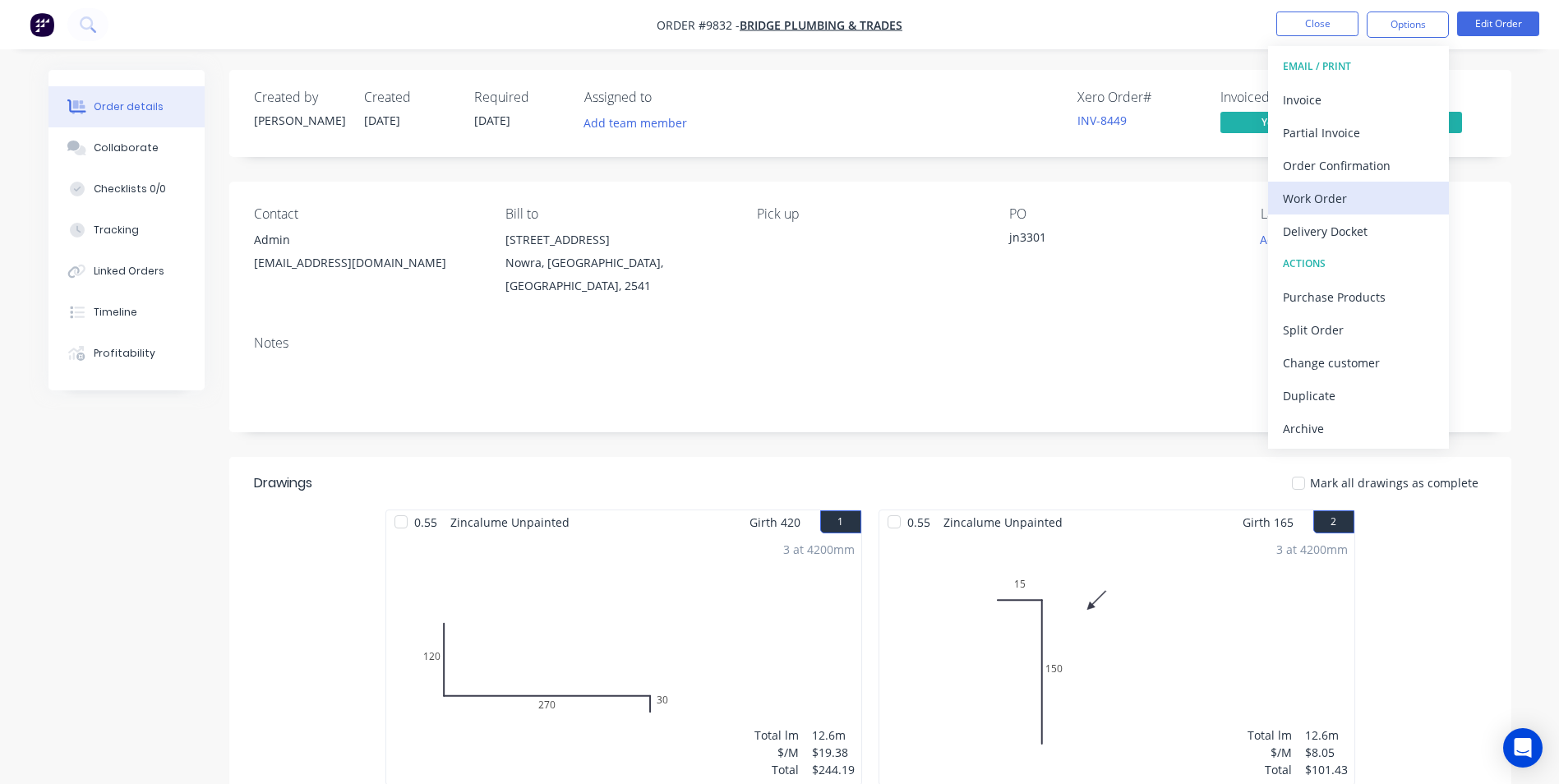
click at [1320, 204] on div "Work Order" at bounding box center [1358, 198] width 151 height 23
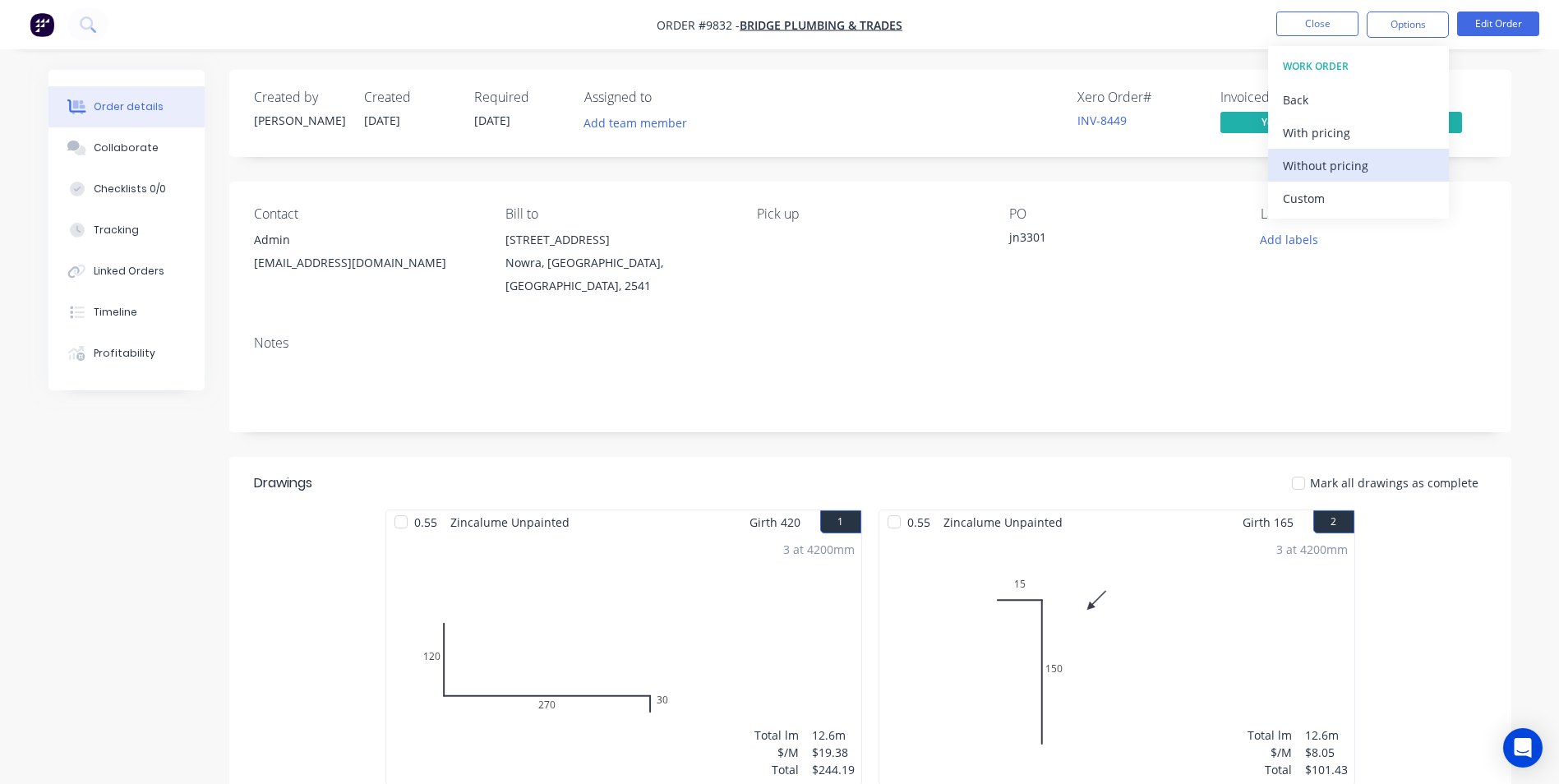
click at [1324, 160] on div "Without pricing" at bounding box center [1358, 165] width 151 height 23
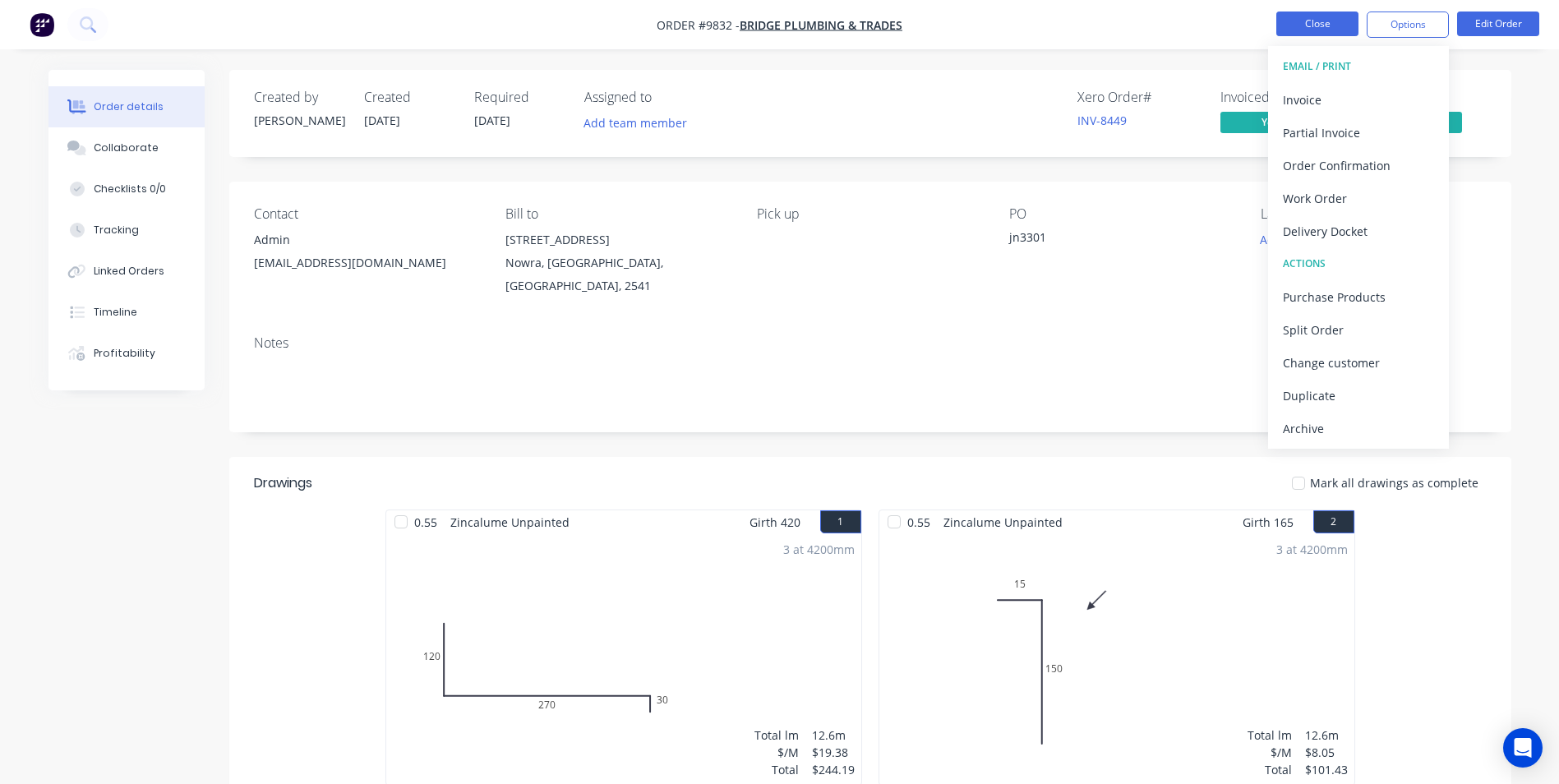
click at [1312, 31] on button "Close" at bounding box center [1317, 23] width 82 height 24
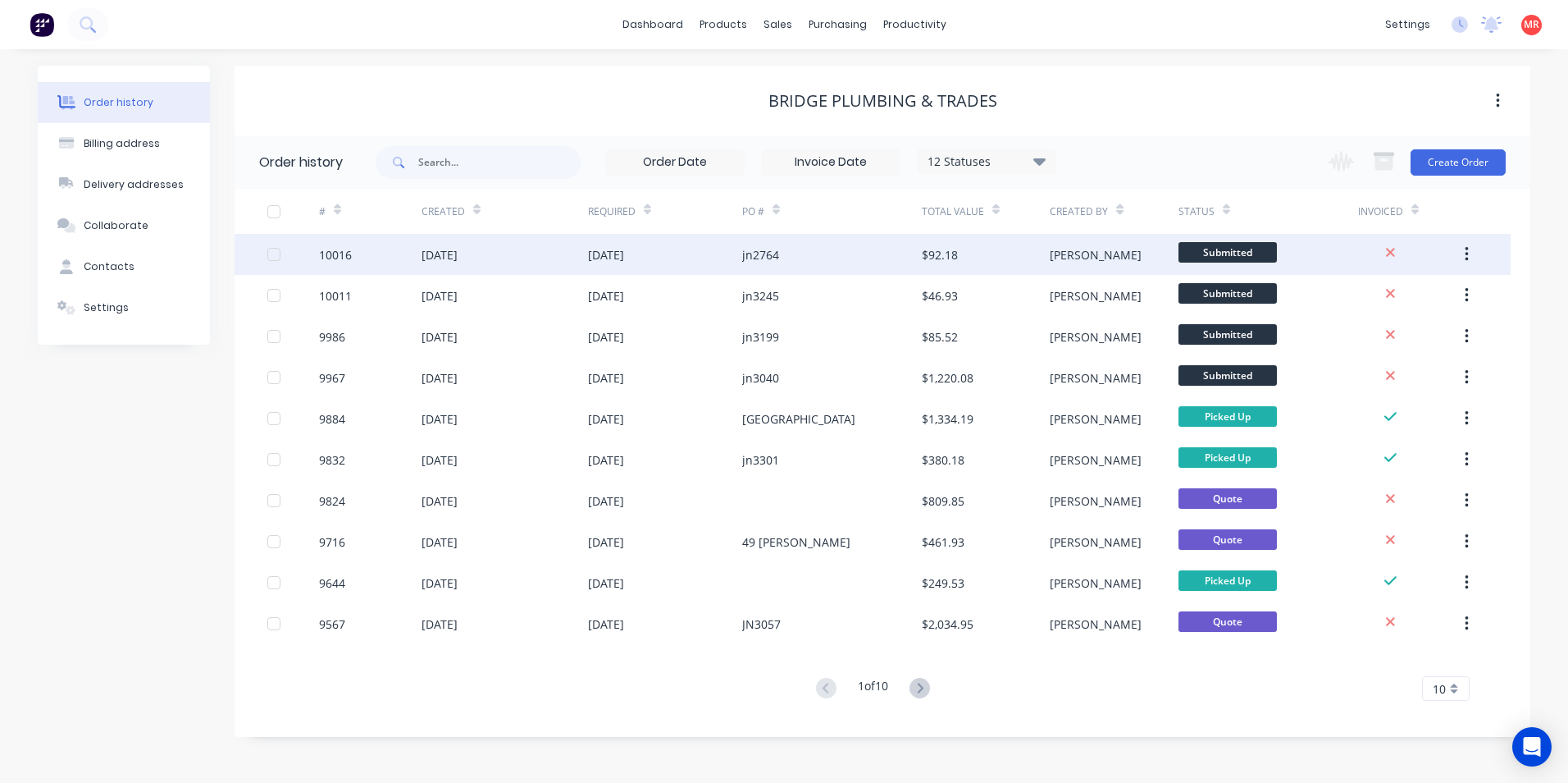
click at [765, 251] on div "jn2764" at bounding box center [760, 255] width 37 height 17
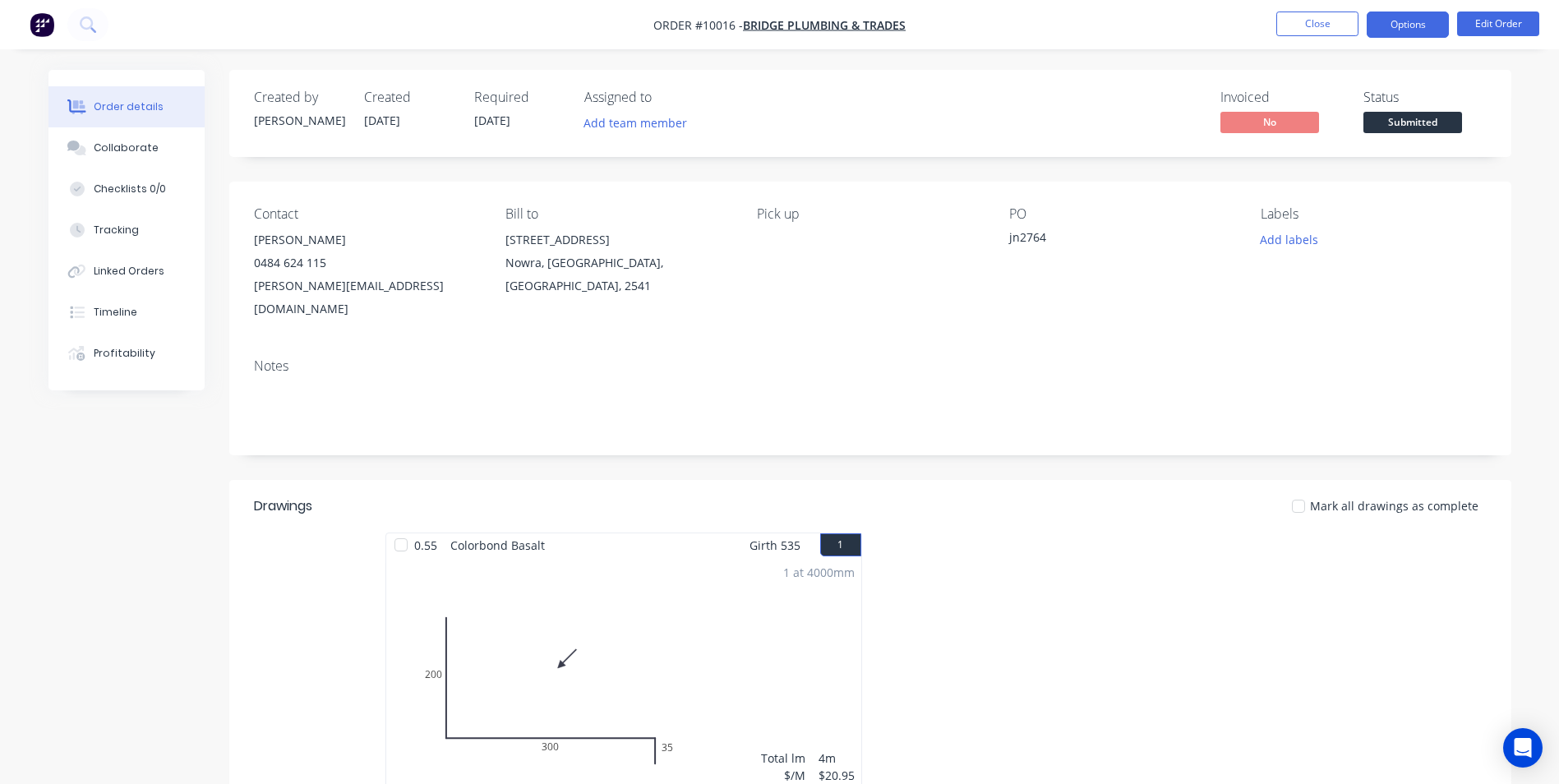
click at [1393, 22] on button "Options" at bounding box center [1407, 24] width 82 height 26
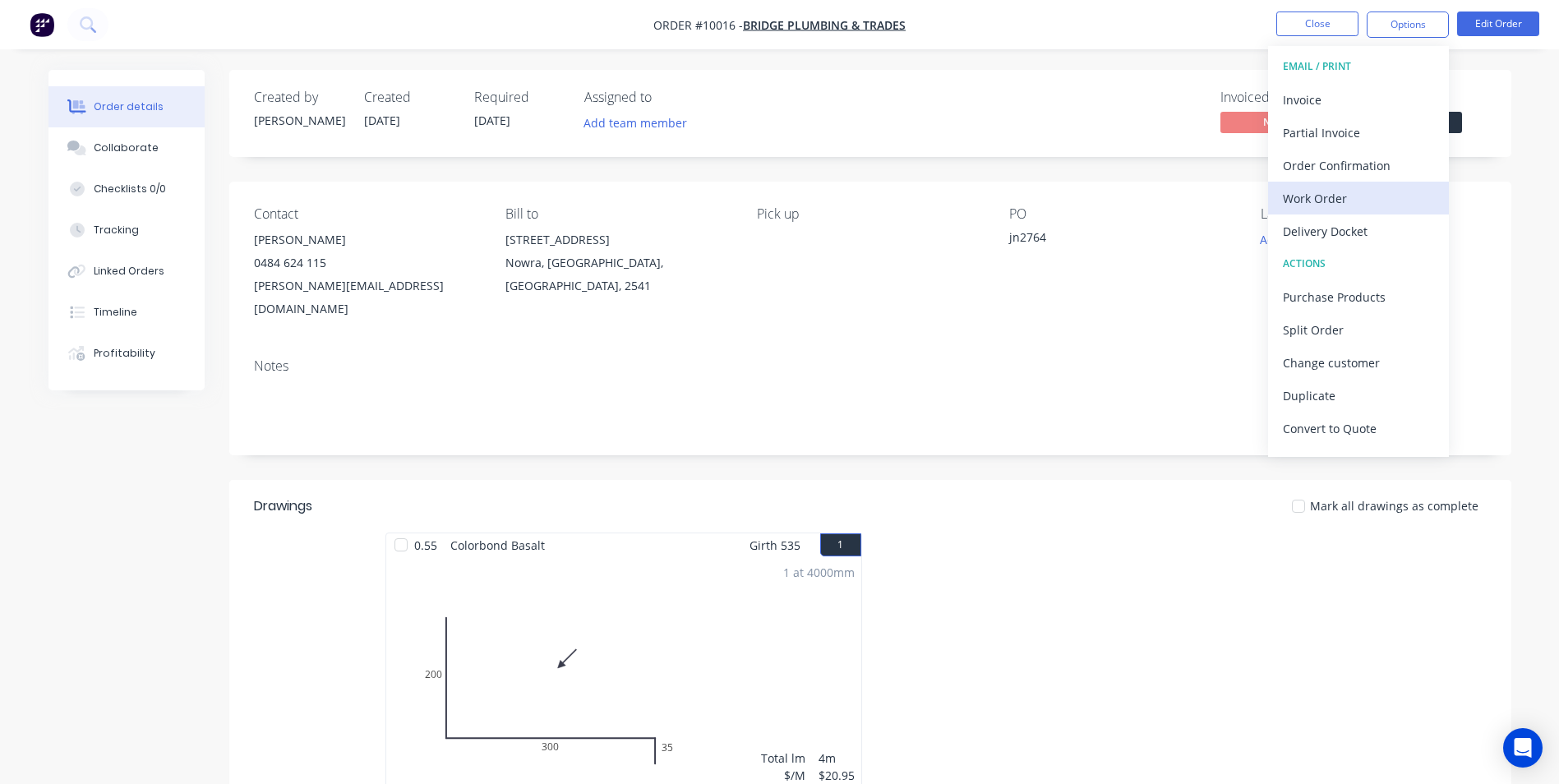
click at [1311, 187] on div "Work Order" at bounding box center [1358, 198] width 151 height 23
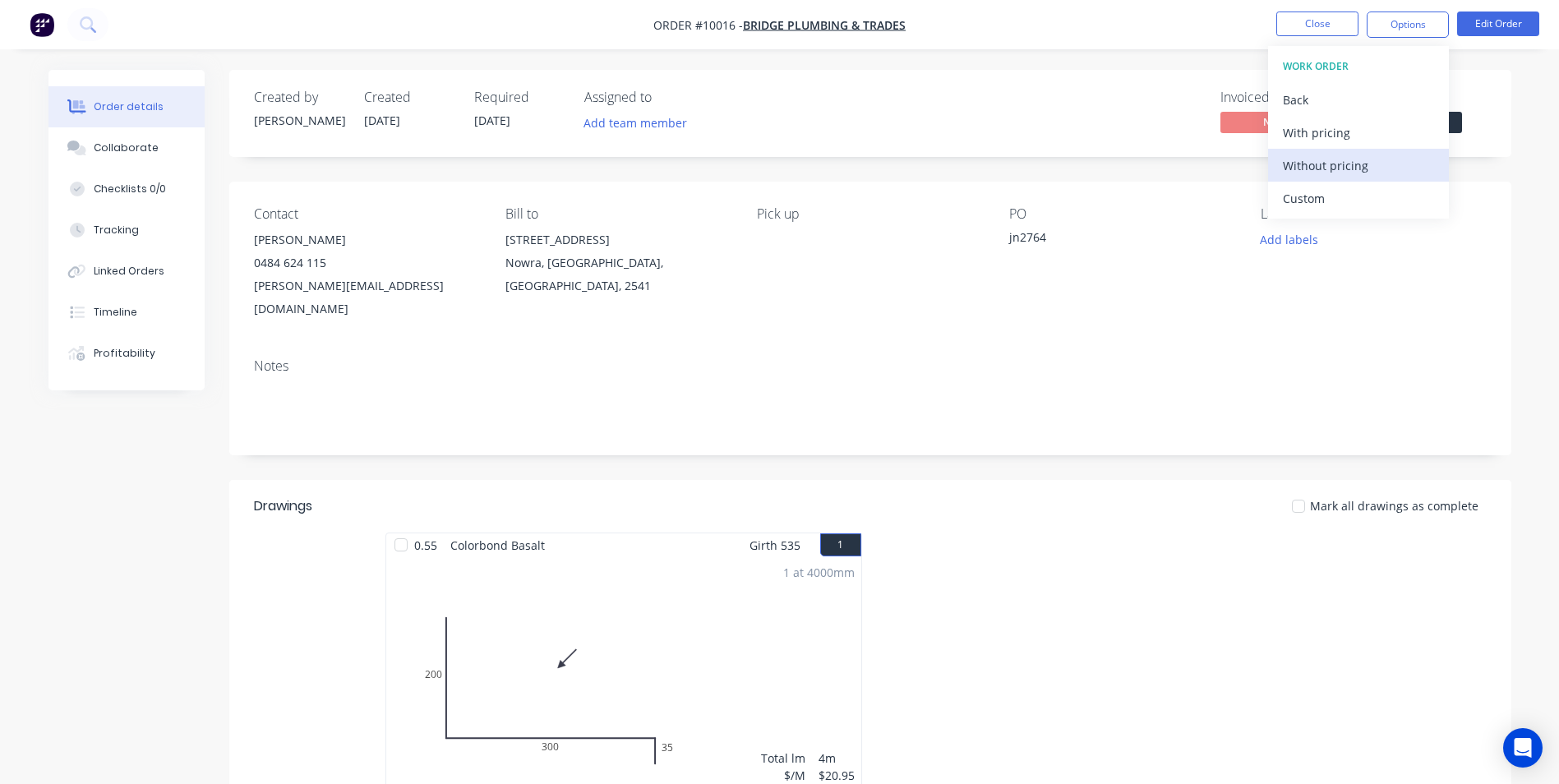
click at [1311, 162] on div "Without pricing" at bounding box center [1358, 165] width 151 height 23
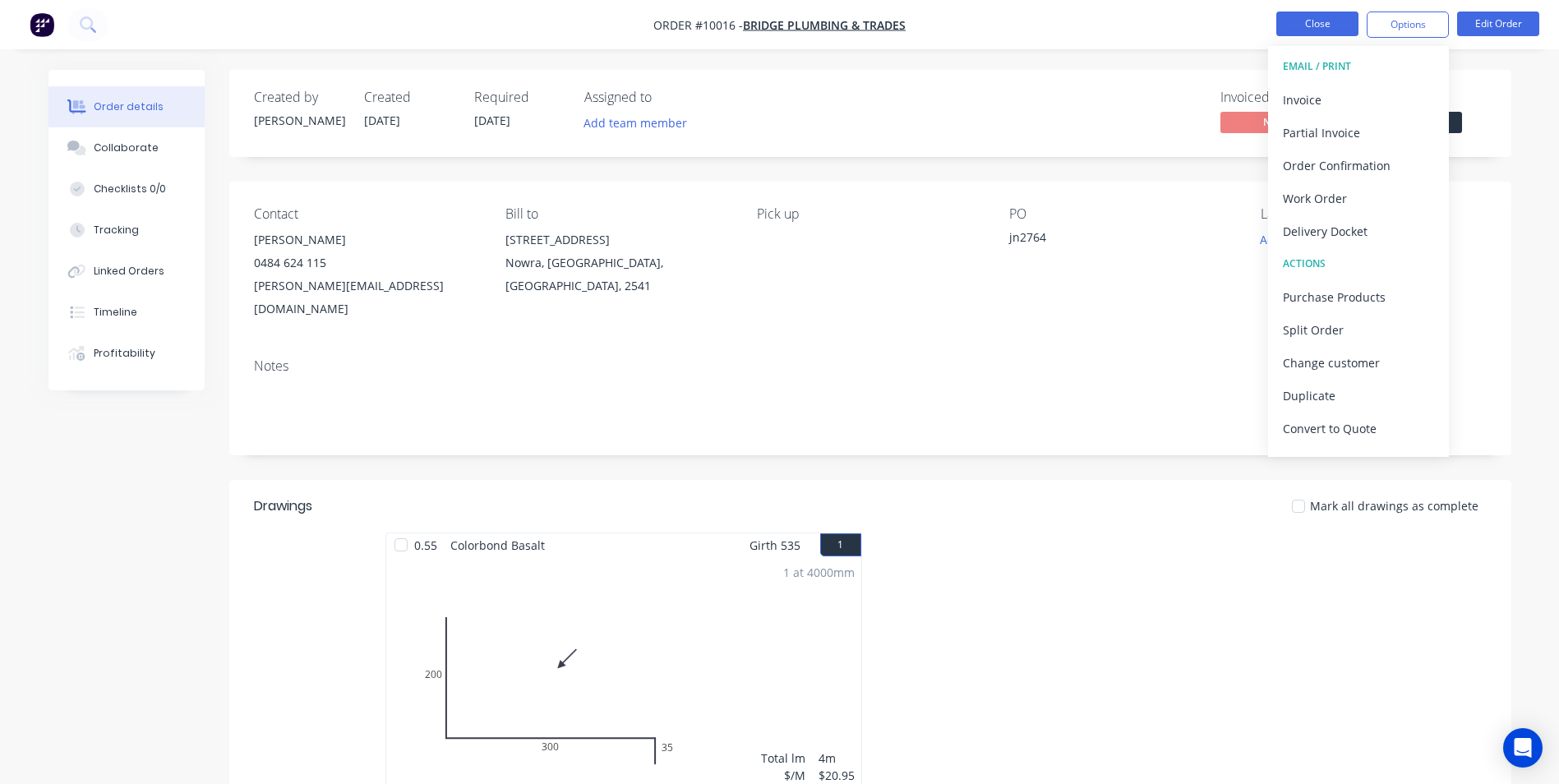
click at [1320, 23] on button "Close" at bounding box center [1317, 23] width 82 height 24
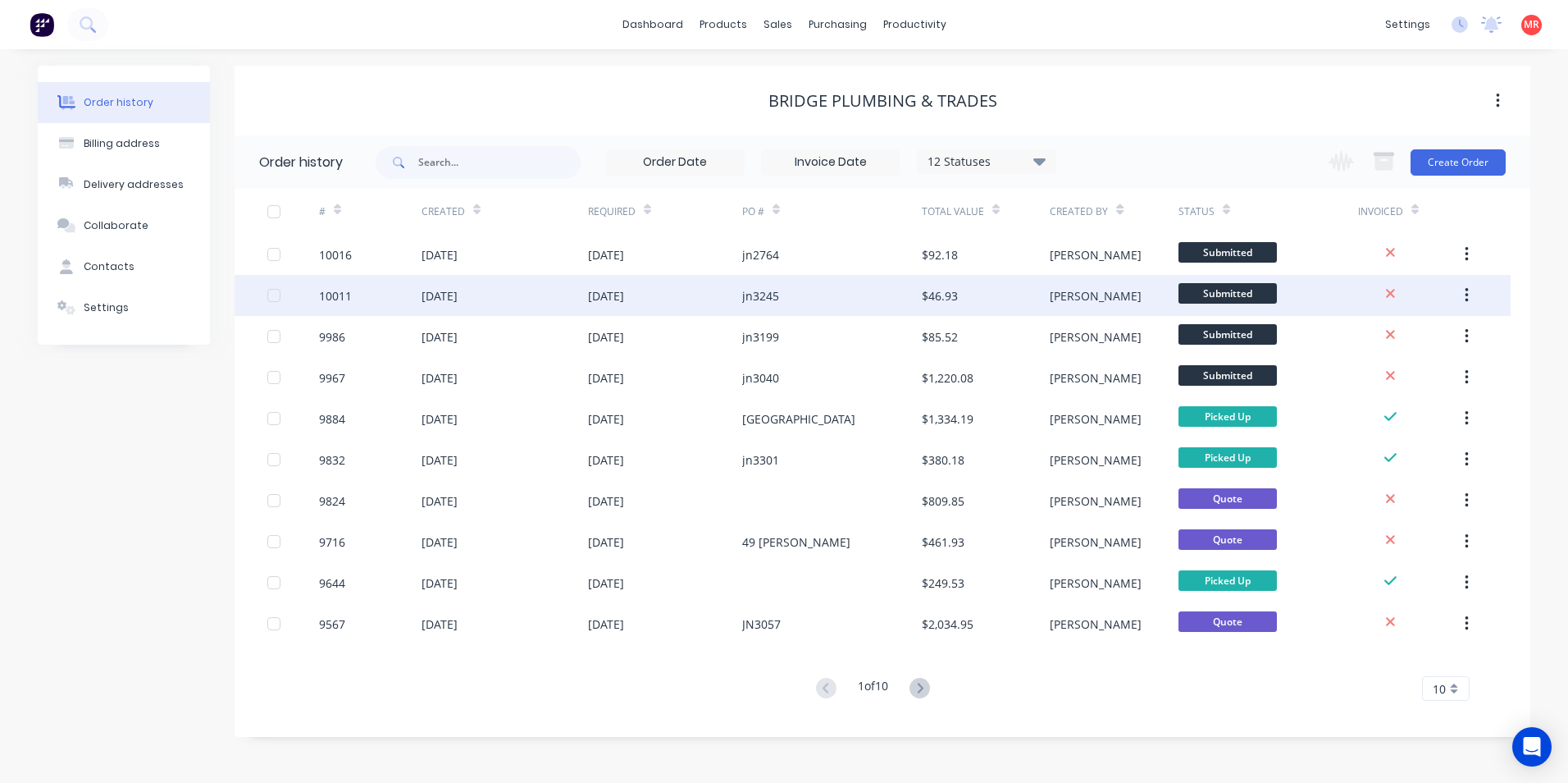
click at [1002, 303] on div "$46.93" at bounding box center [985, 295] width 128 height 41
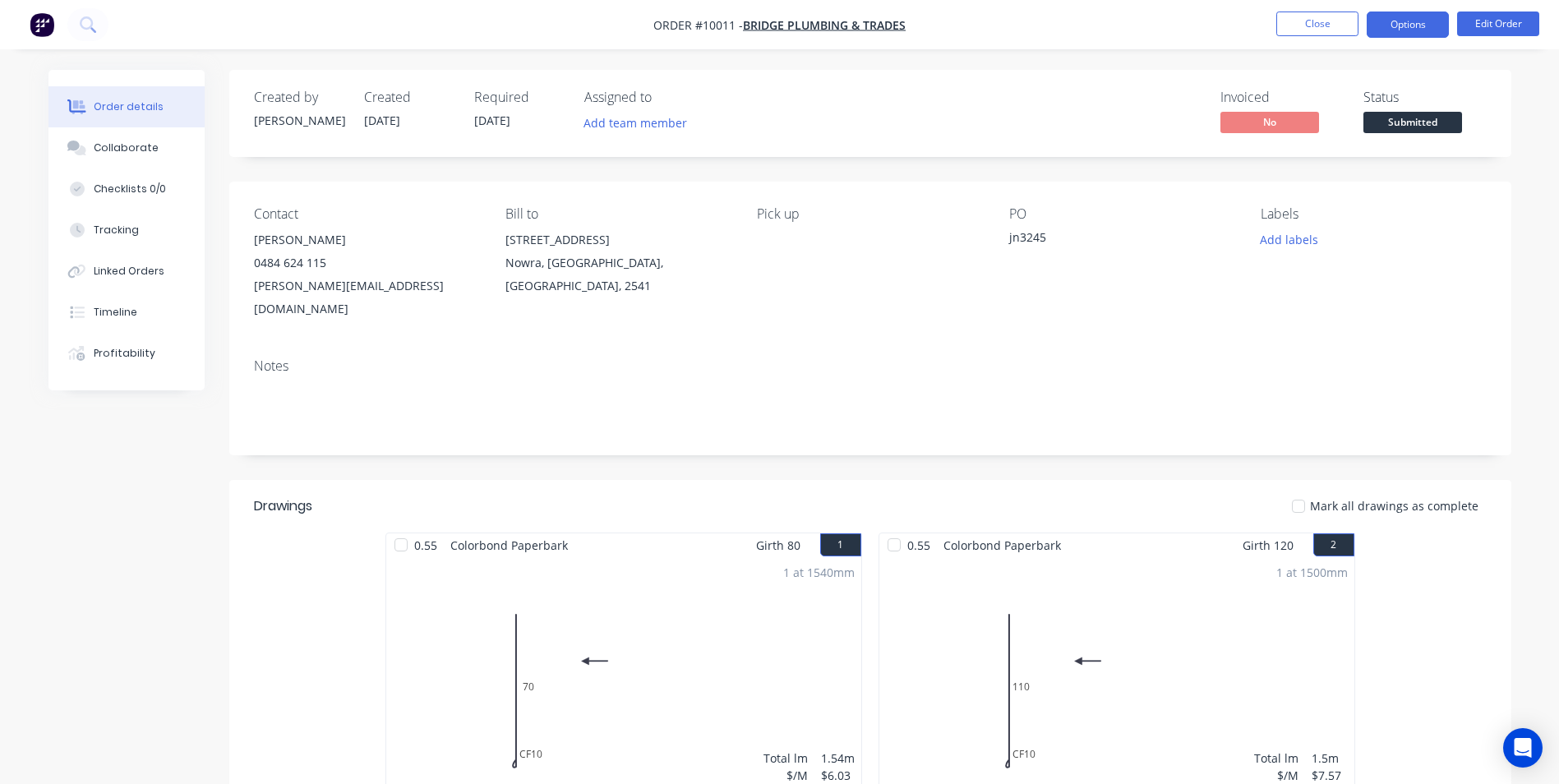
click at [1382, 26] on button "Options" at bounding box center [1407, 24] width 82 height 26
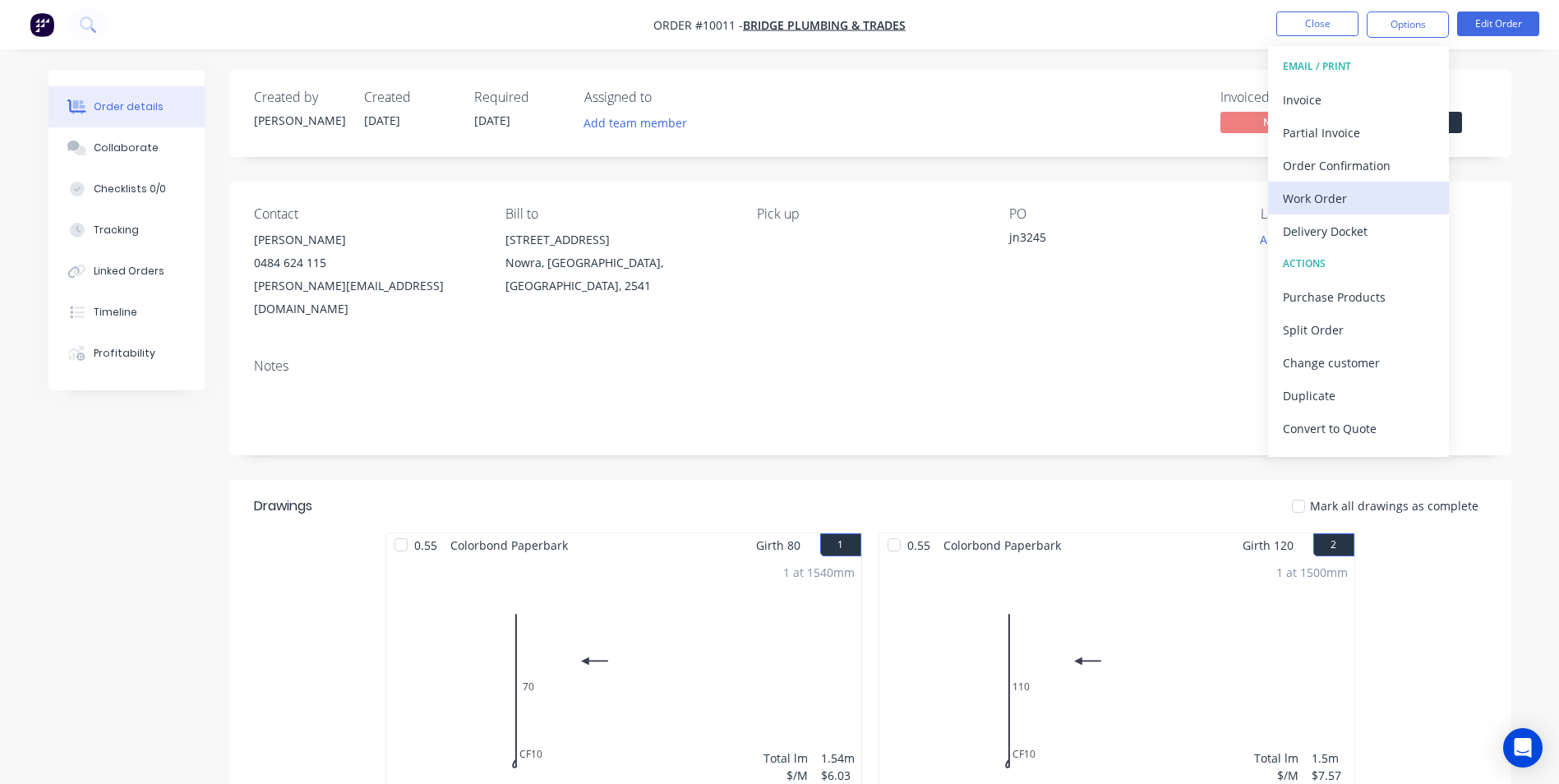
click at [1310, 194] on div "Work Order" at bounding box center [1358, 198] width 151 height 23
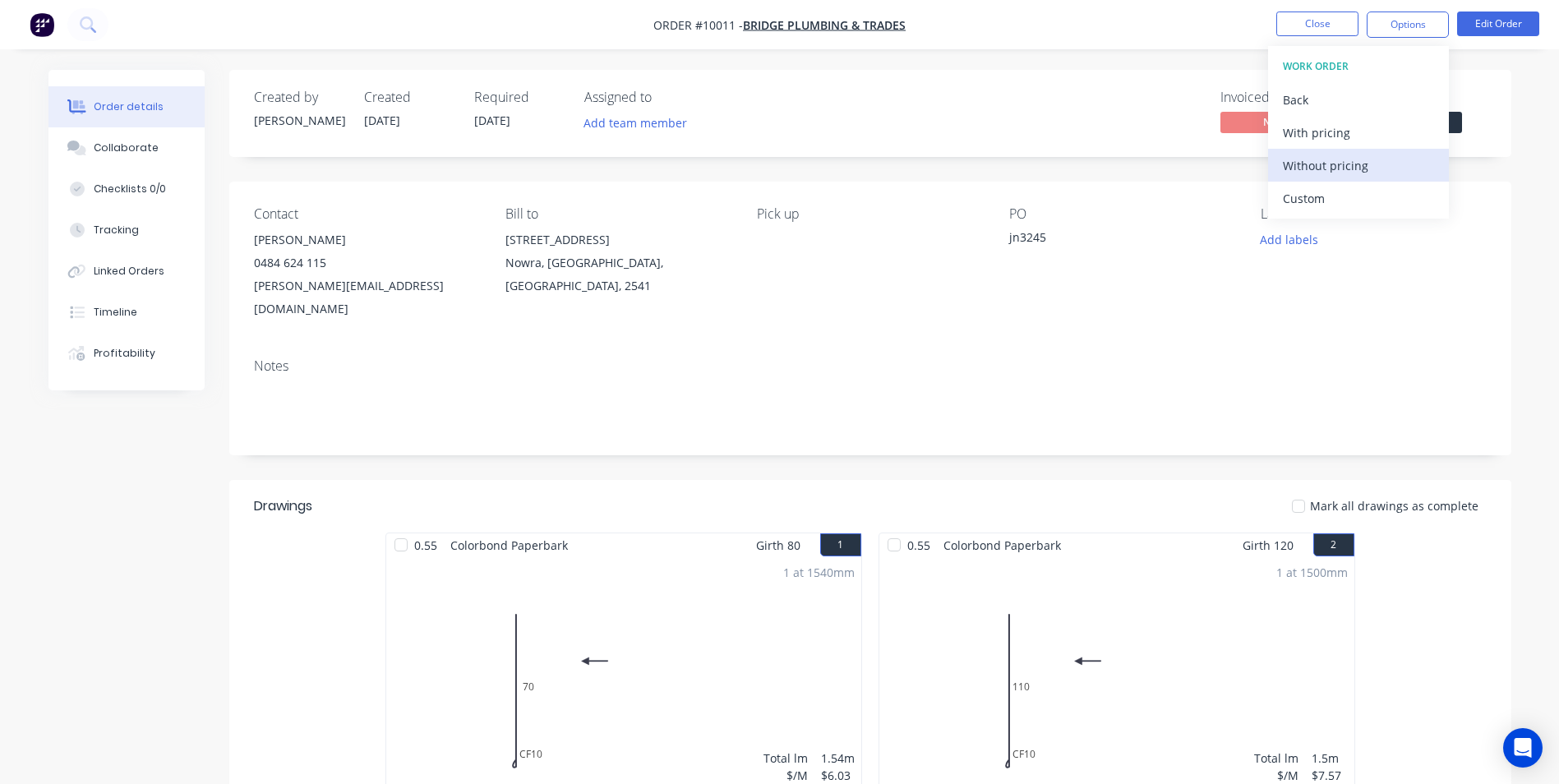
click at [1315, 167] on div "Without pricing" at bounding box center [1358, 165] width 151 height 23
click at [103, 105] on div "Order details" at bounding box center [128, 106] width 70 height 15
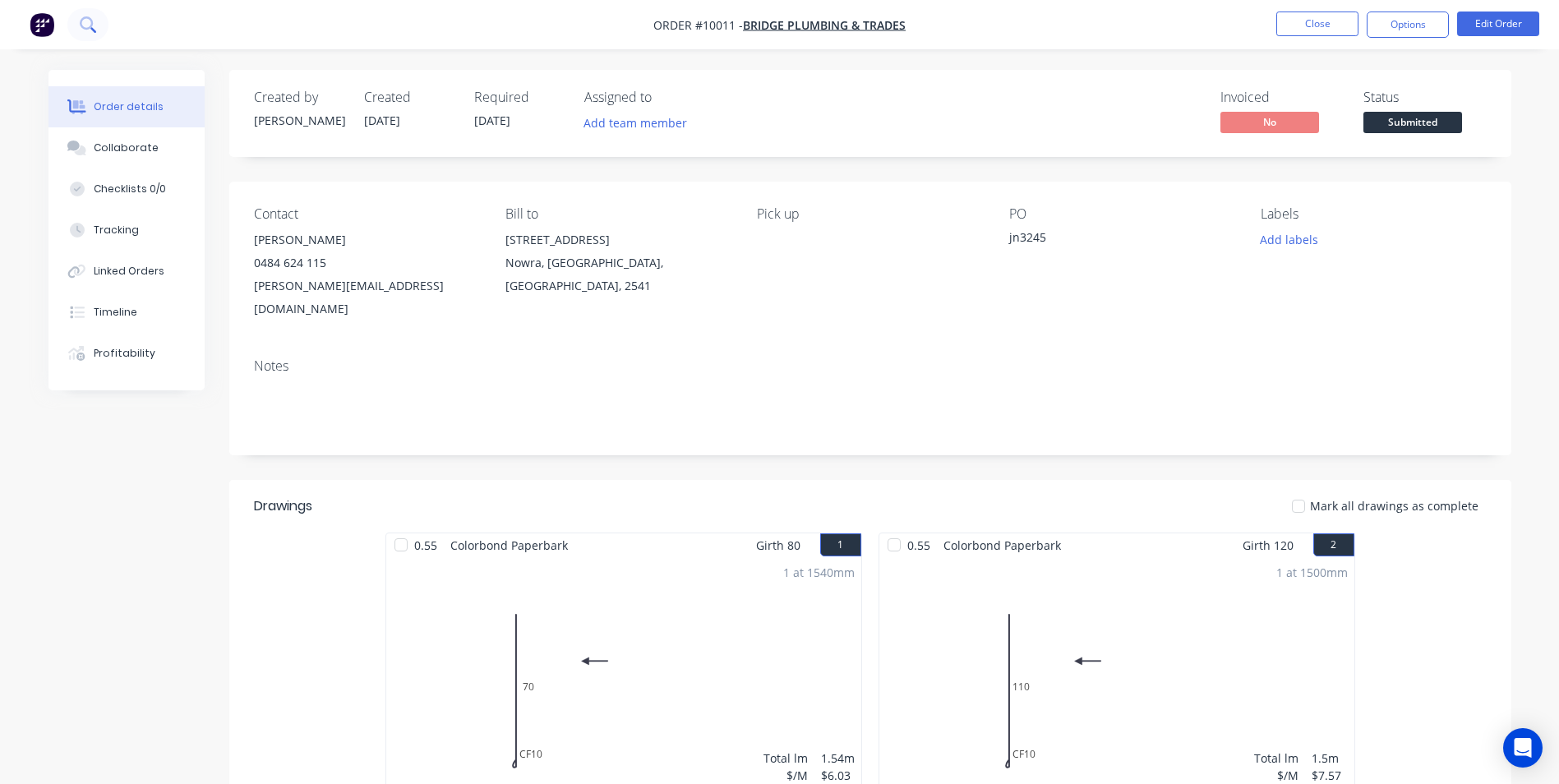
click at [91, 33] on button at bounding box center [88, 24] width 41 height 33
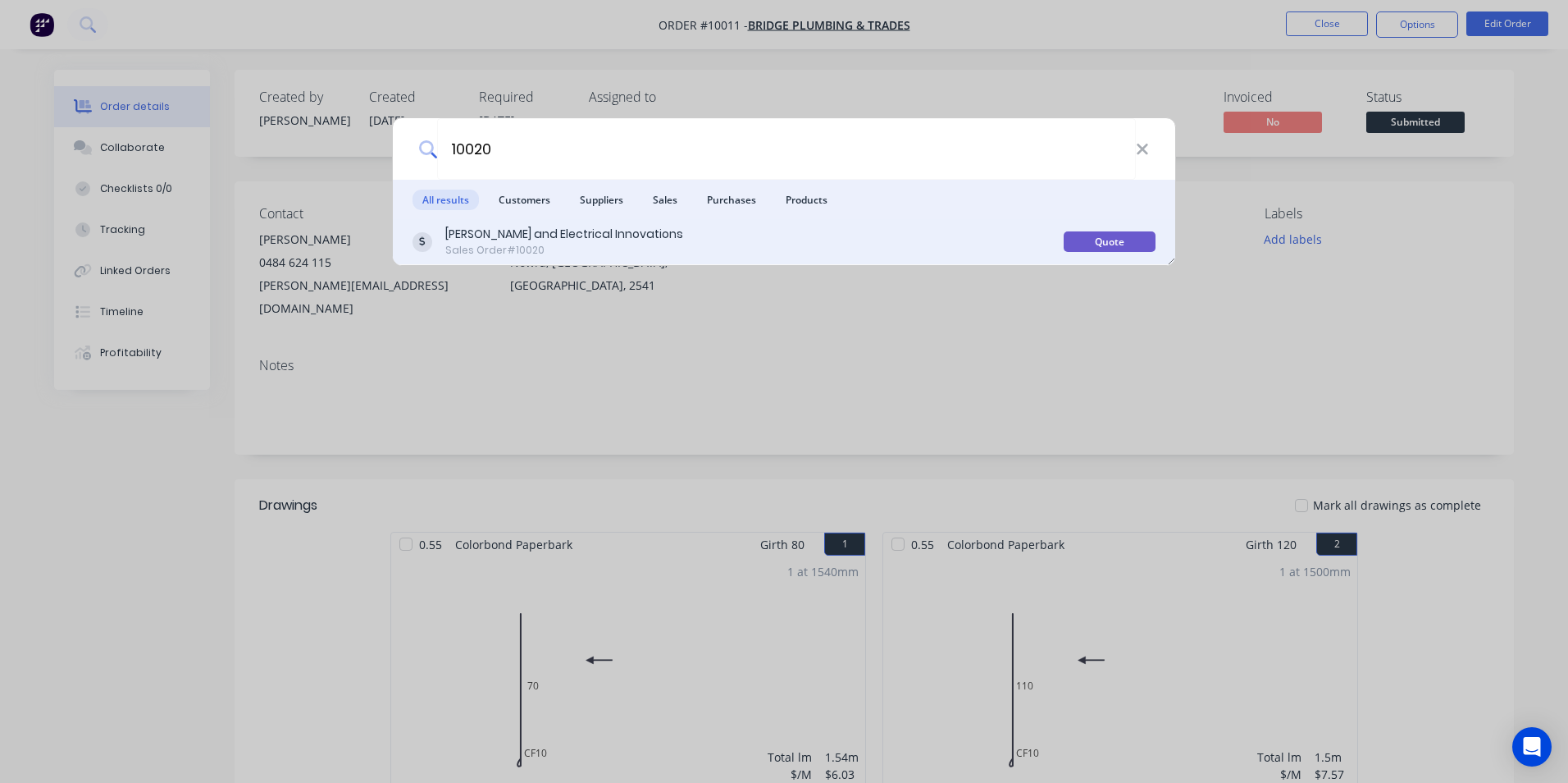
type input "10020"
click at [523, 257] on div "Sales Order #10020" at bounding box center [564, 250] width 238 height 15
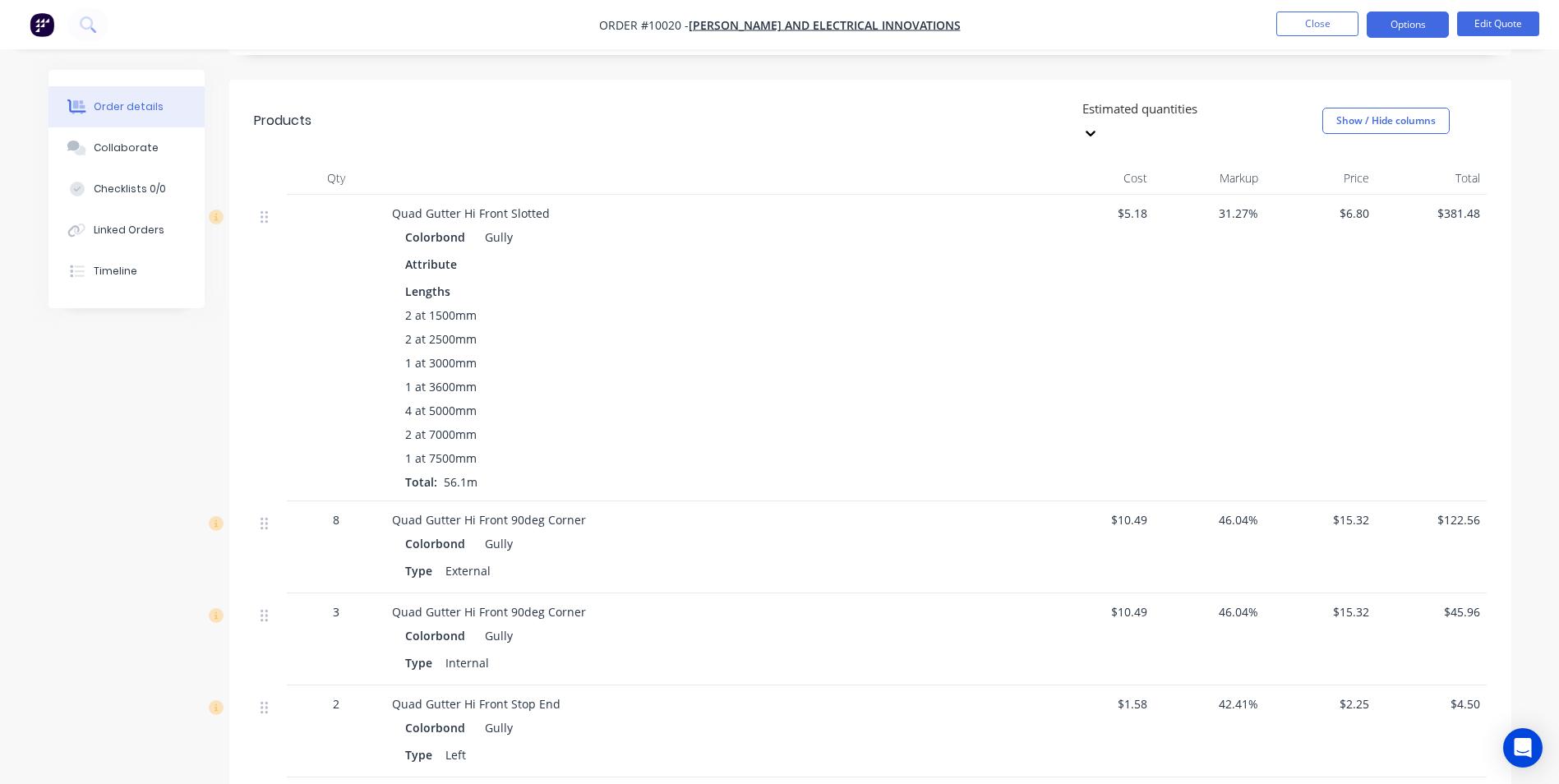
scroll to position [111, 0]
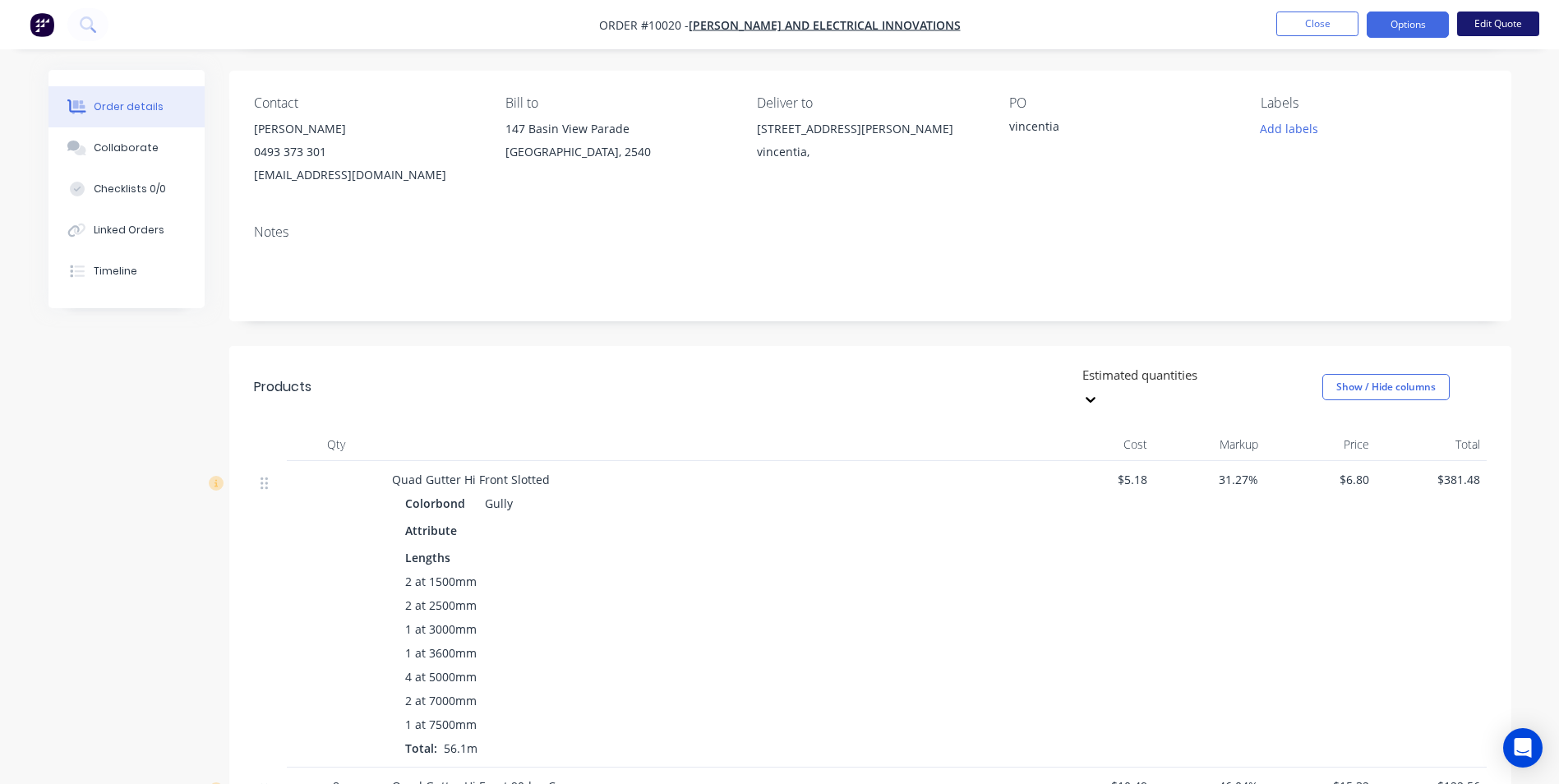
click at [1523, 14] on button "Edit Quote" at bounding box center [1498, 23] width 82 height 24
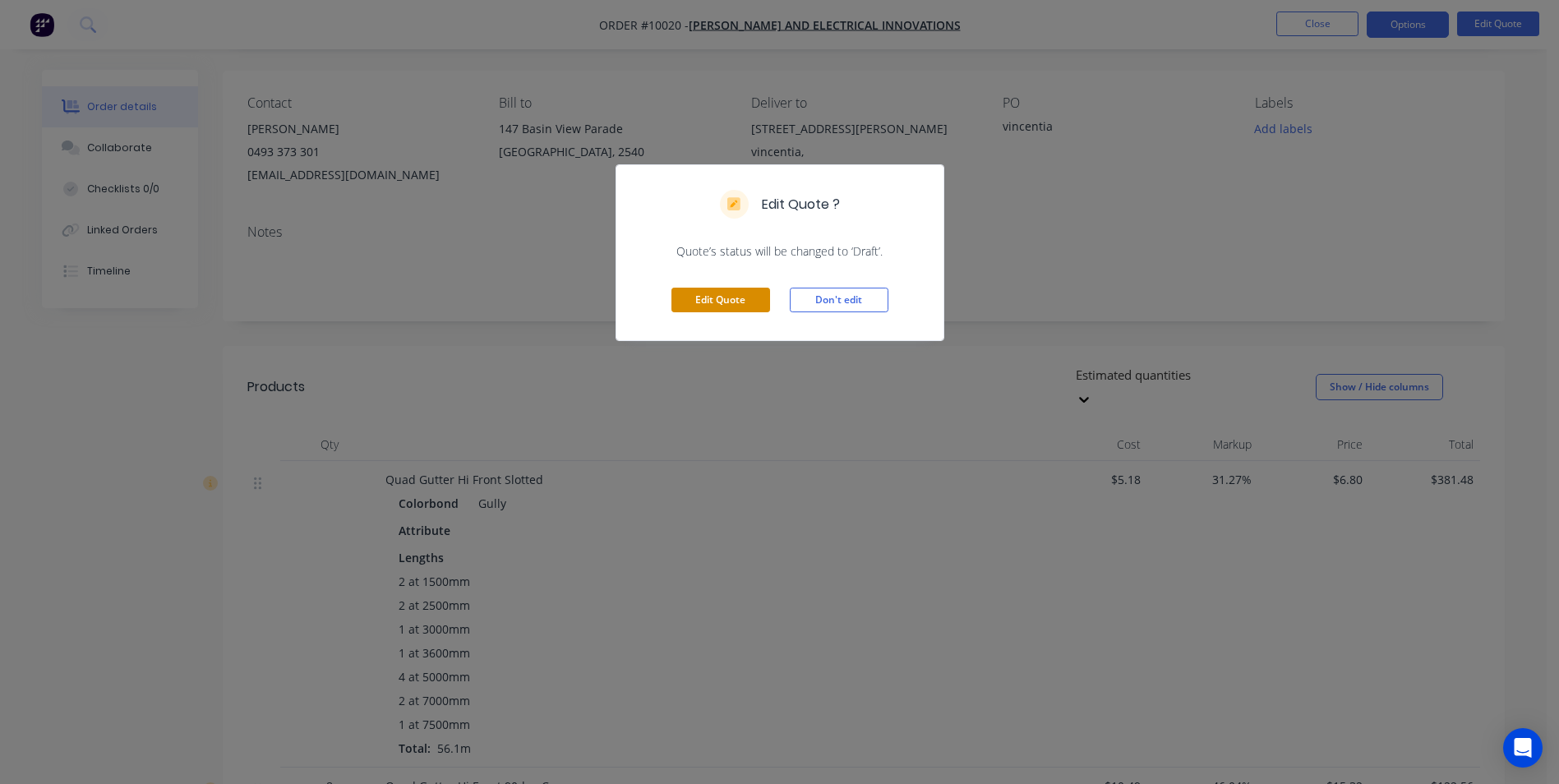
click at [684, 305] on button "Edit Quote" at bounding box center [720, 300] width 98 height 24
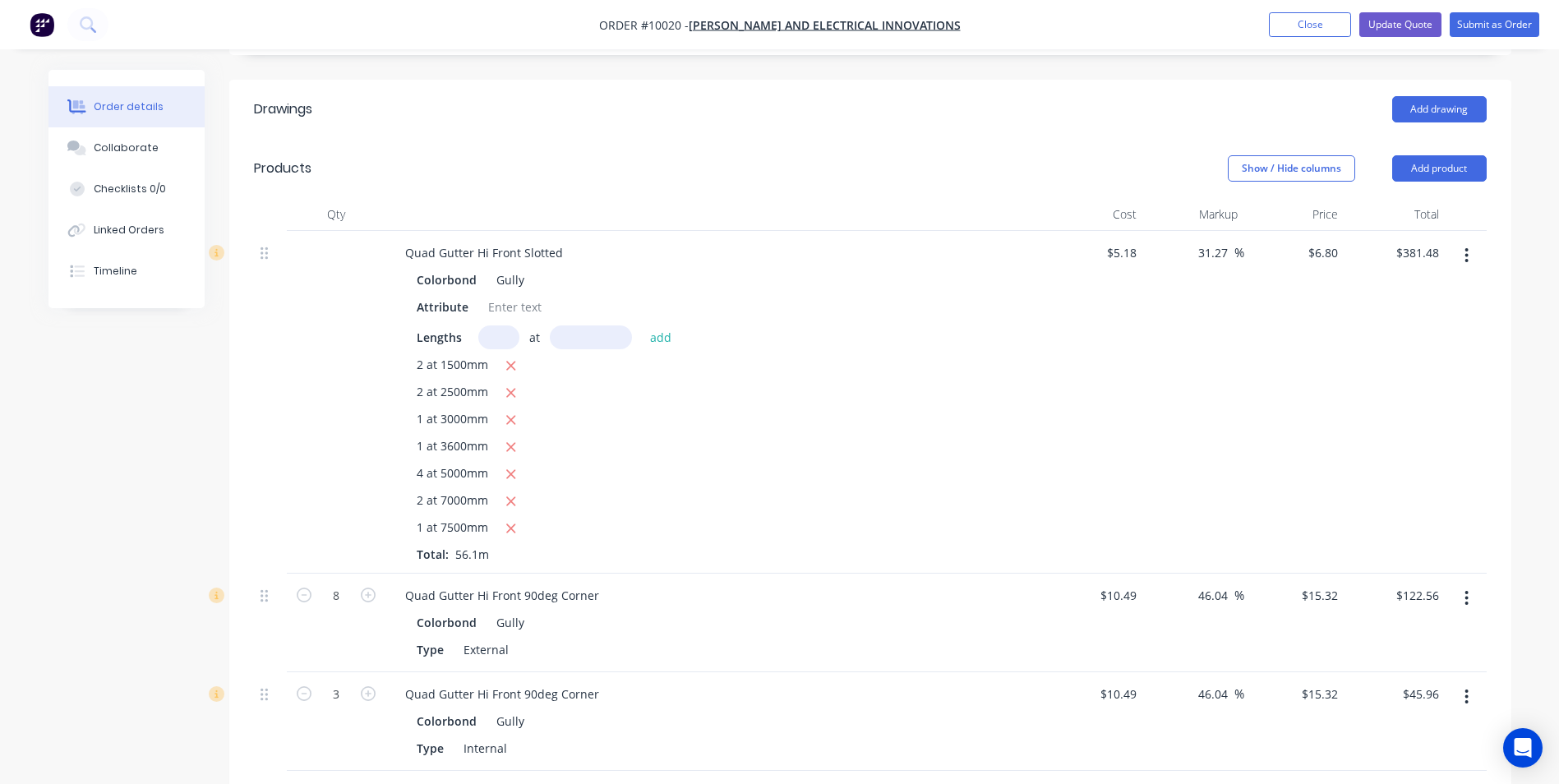
scroll to position [493, 0]
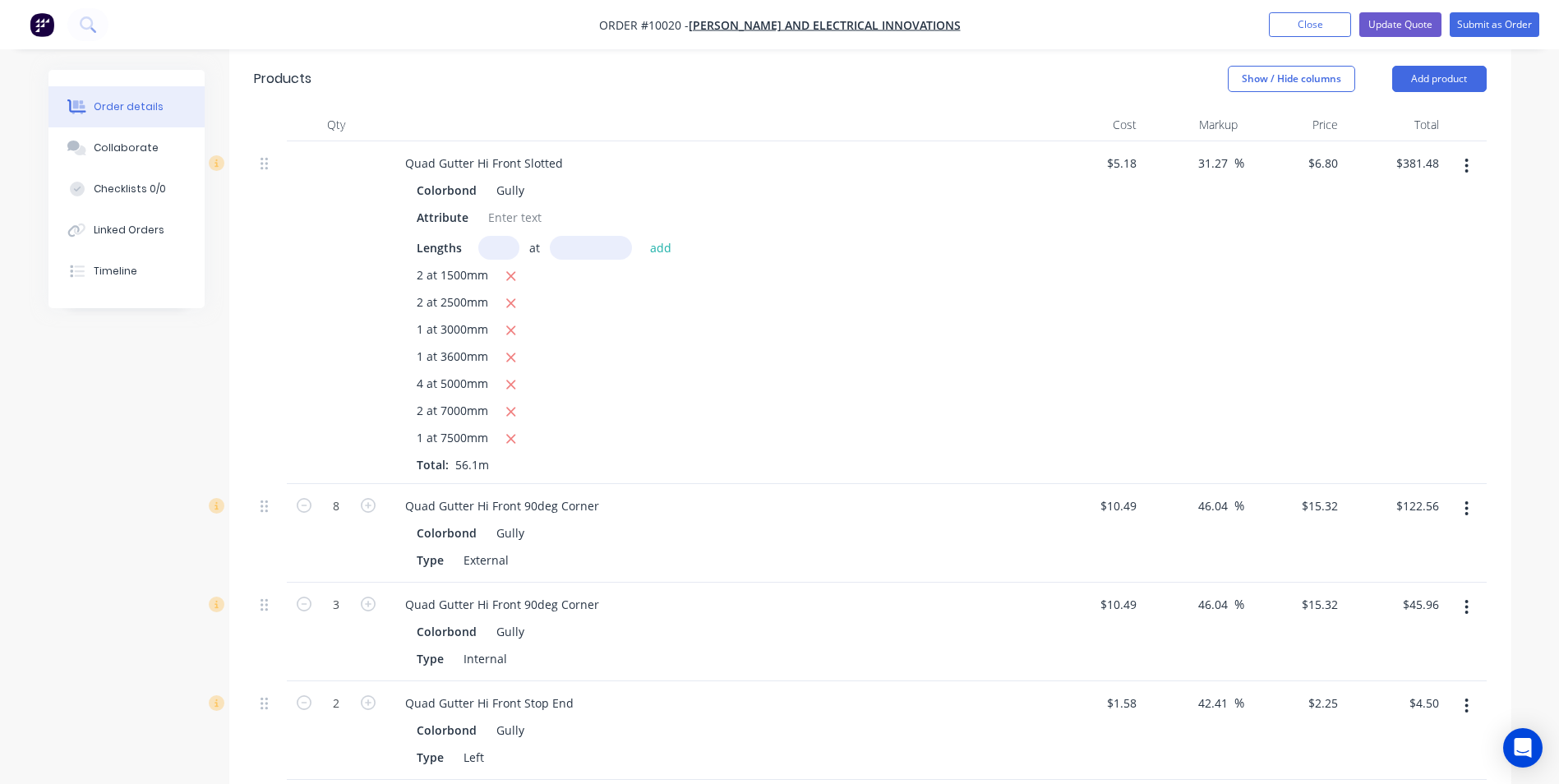
click at [499, 235] on input "text" at bounding box center [498, 247] width 41 height 23
type input "2"
type input "6500"
click at [642, 235] on button "add" at bounding box center [662, 246] width 39 height 22
type input "$469.88"
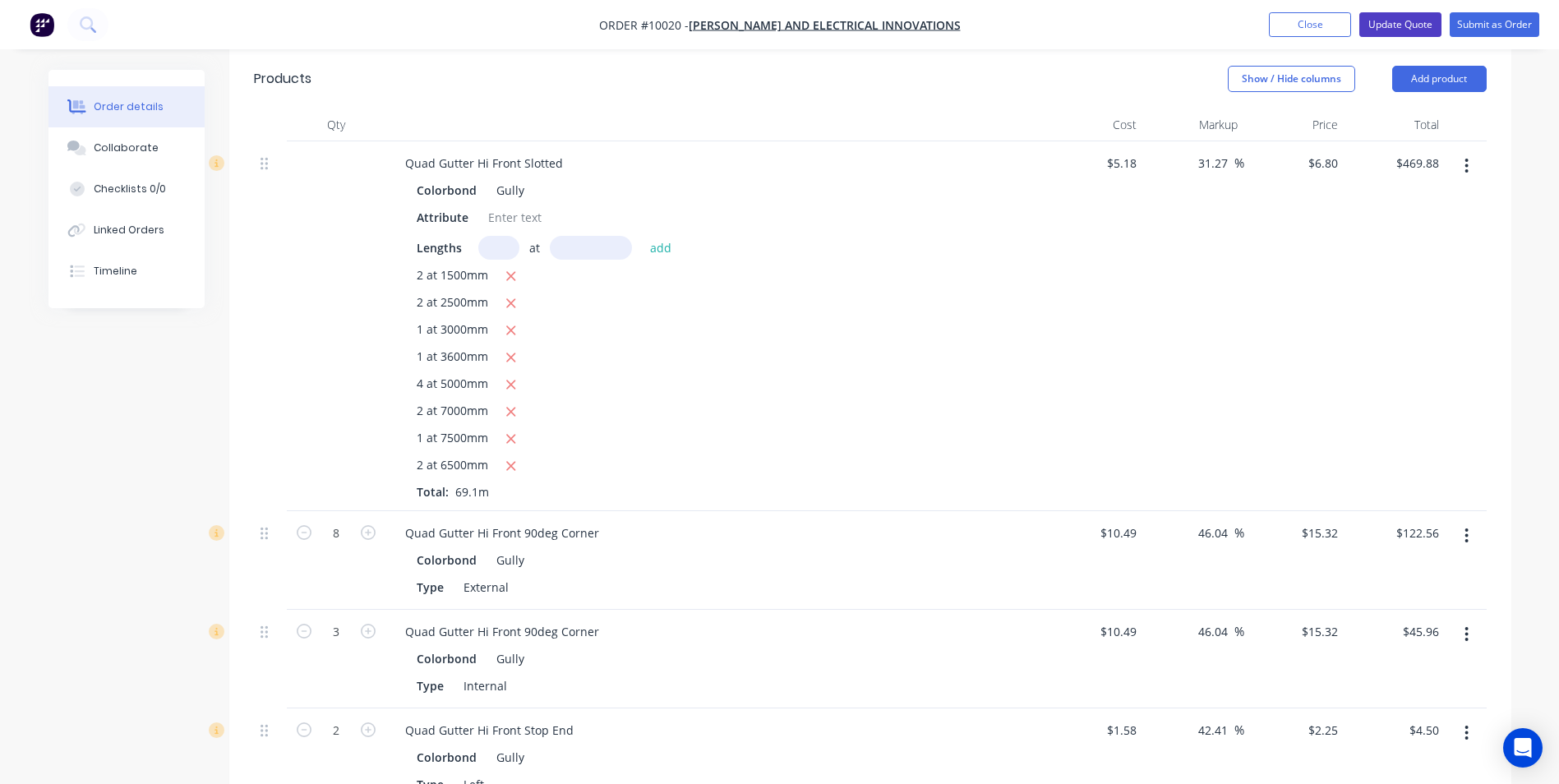
click at [1382, 30] on button "Update Quote" at bounding box center [1400, 24] width 82 height 24
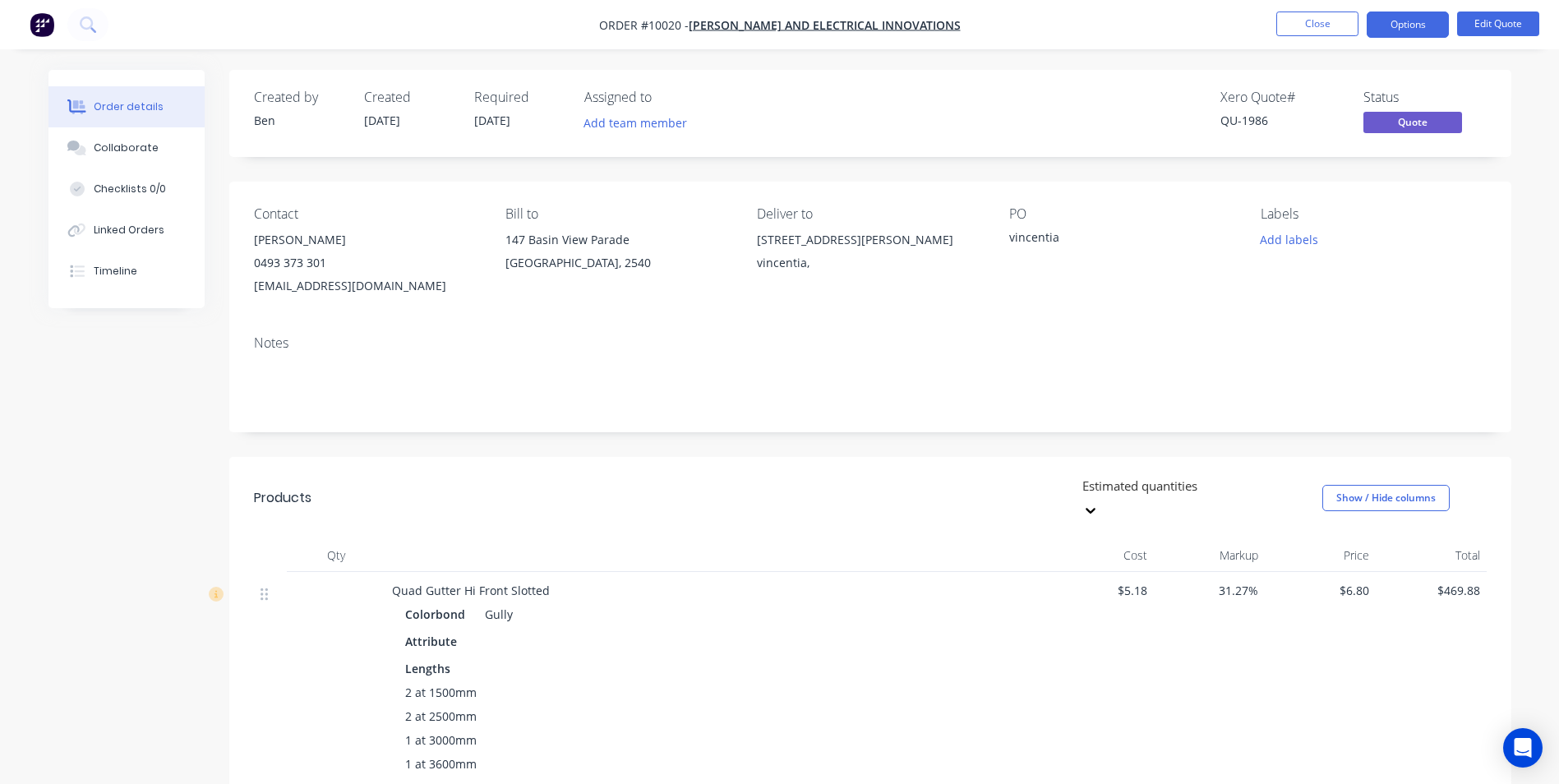
click at [1387, 25] on button "Options" at bounding box center [1407, 24] width 82 height 26
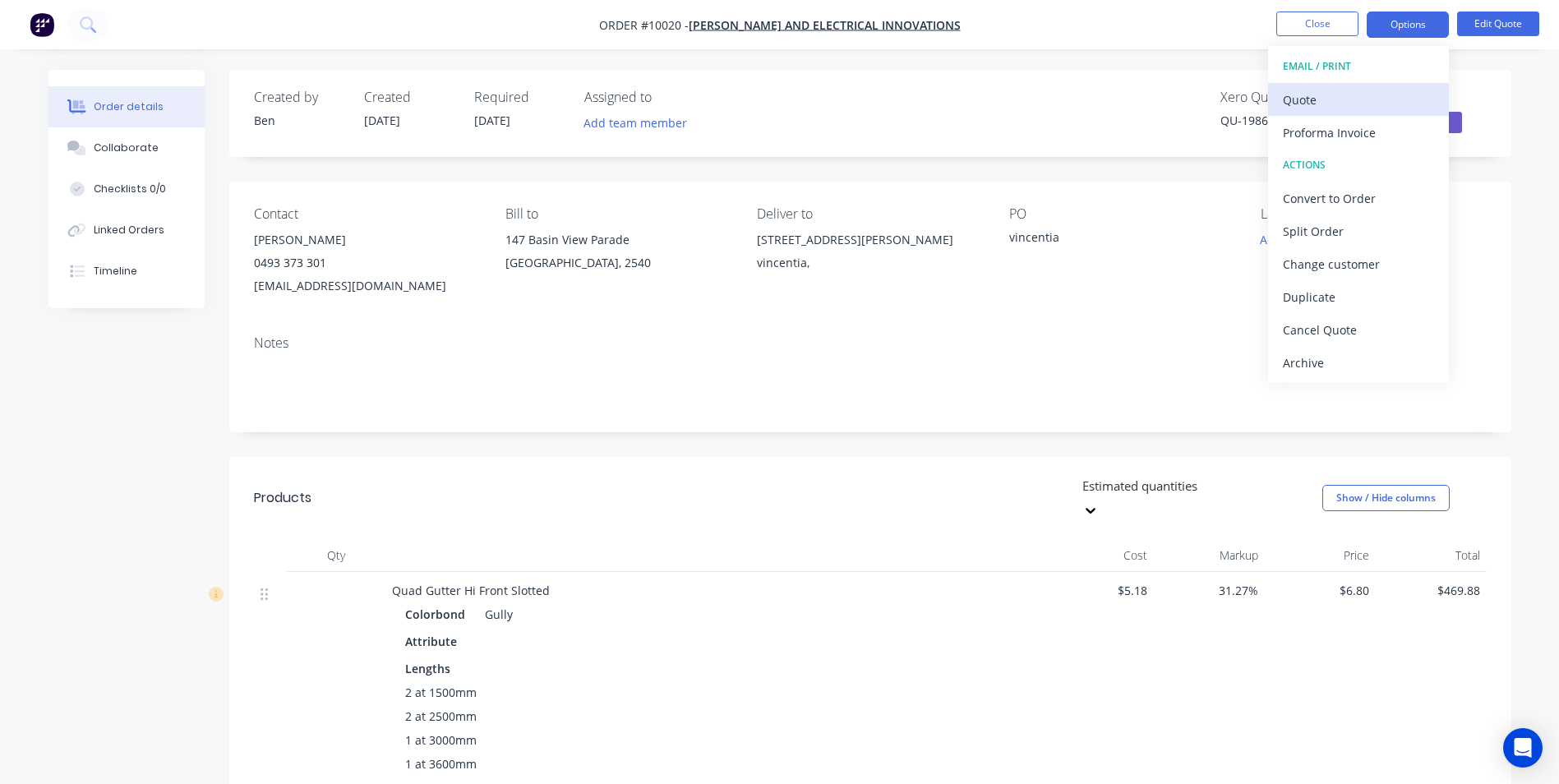
click at [1360, 90] on div "Quote" at bounding box center [1358, 99] width 151 height 23
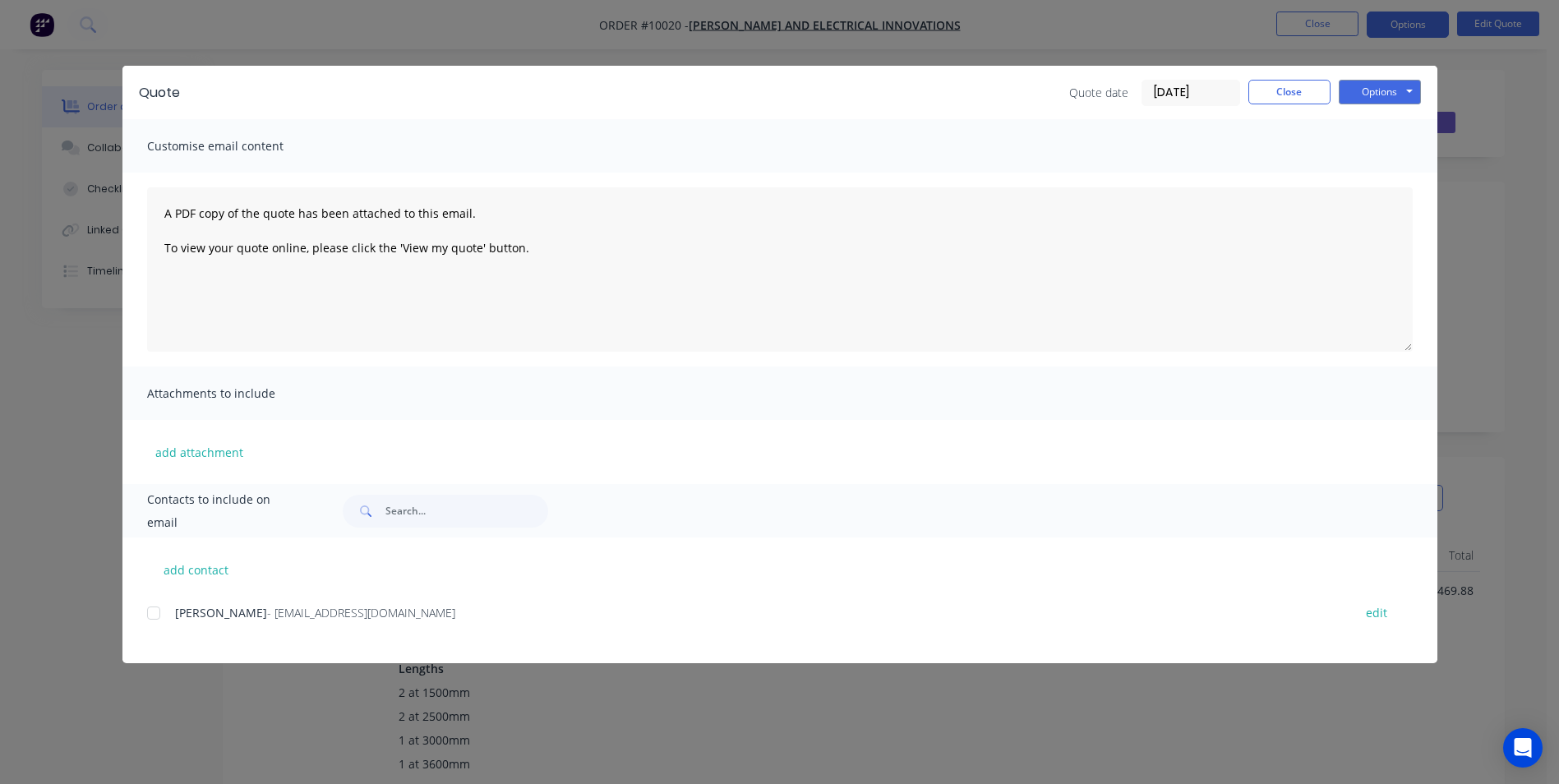
click at [155, 619] on div at bounding box center [154, 613] width 33 height 33
click at [1371, 92] on button "Options" at bounding box center [1380, 91] width 82 height 24
click at [1354, 175] on button "Email" at bounding box center [1392, 175] width 105 height 27
click at [1288, 93] on button "Close" at bounding box center [1289, 91] width 82 height 24
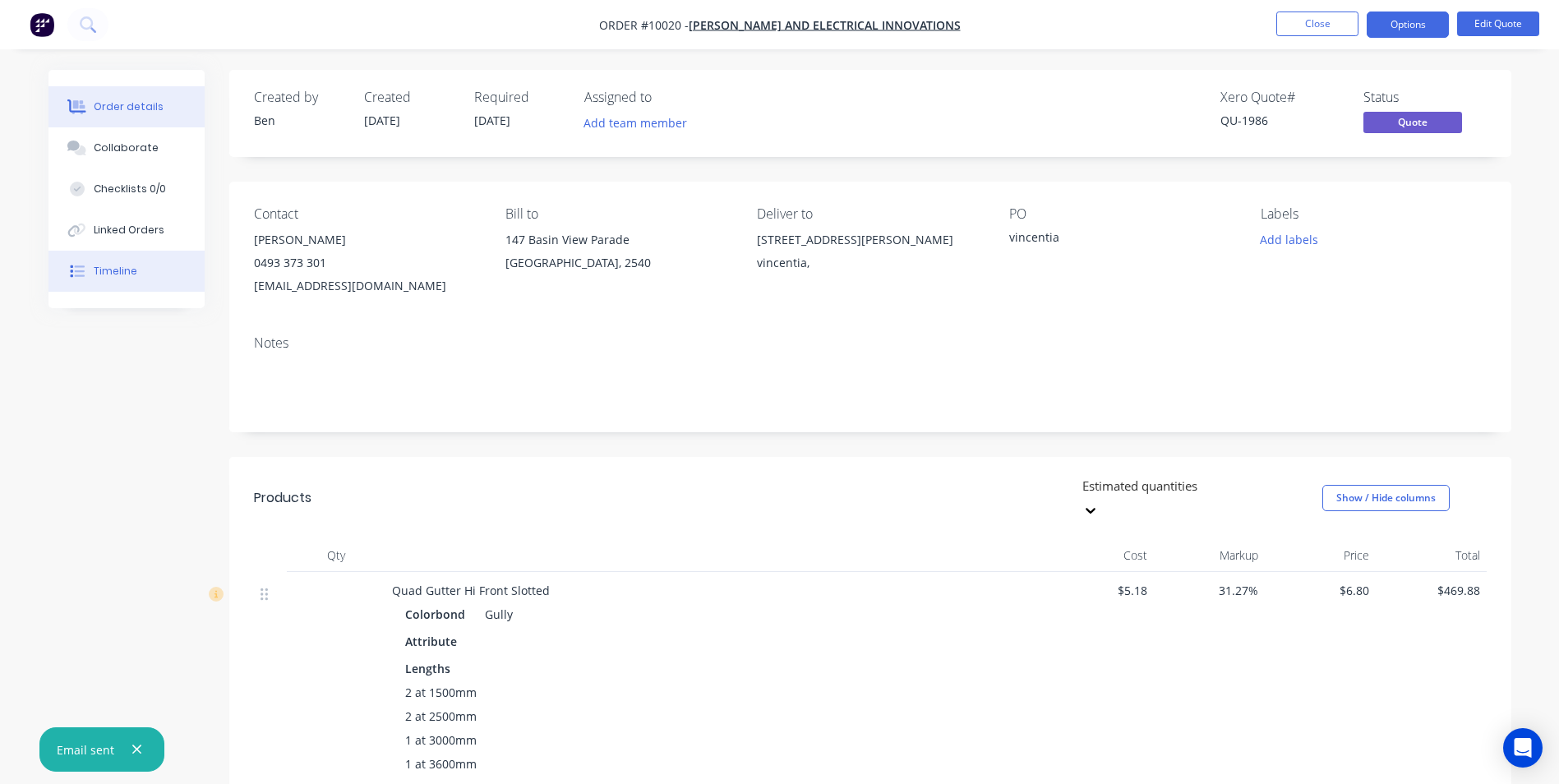
click at [151, 274] on button "Timeline" at bounding box center [127, 271] width 156 height 41
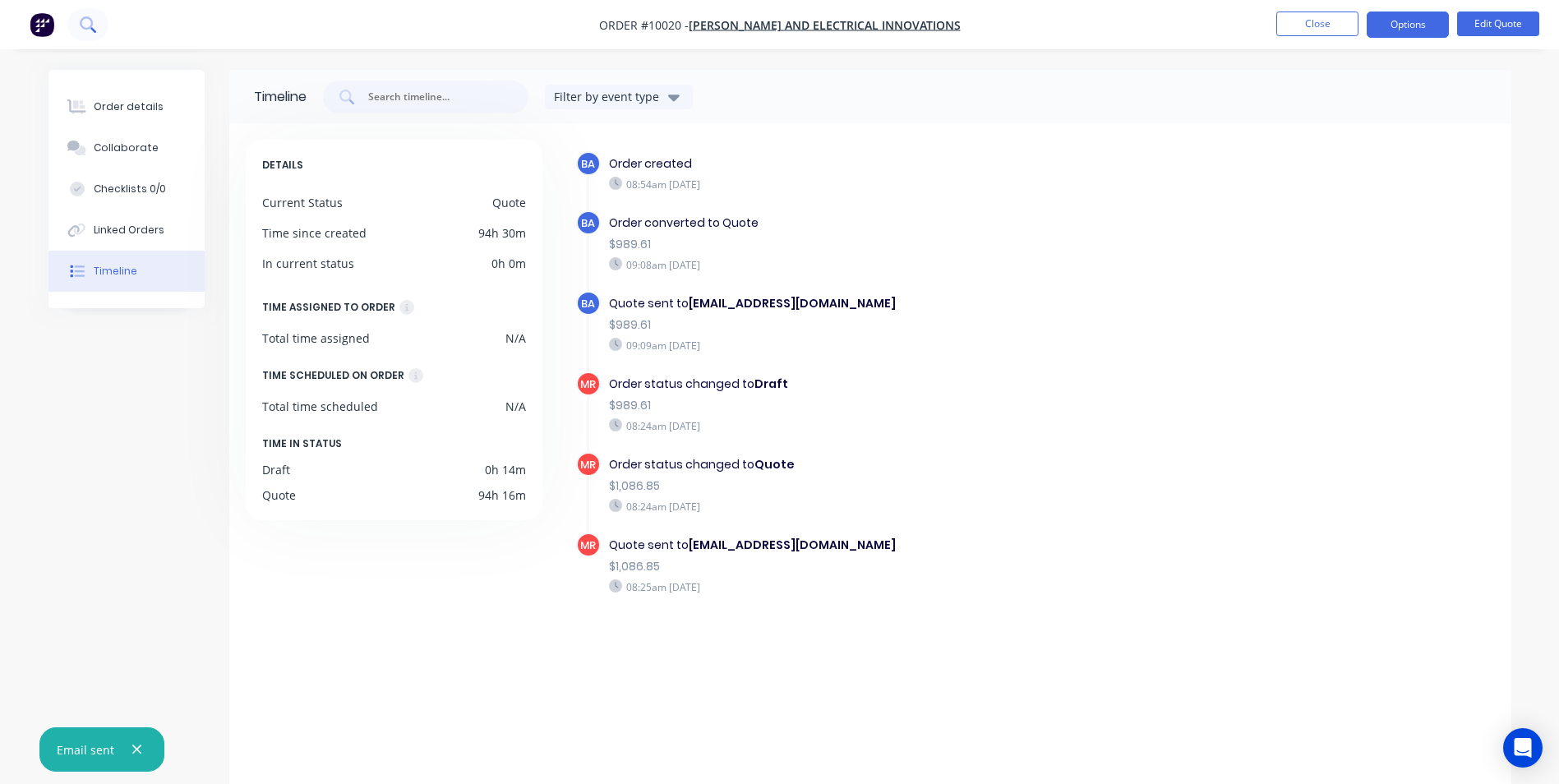
click at [88, 28] on icon at bounding box center [87, 23] width 14 height 14
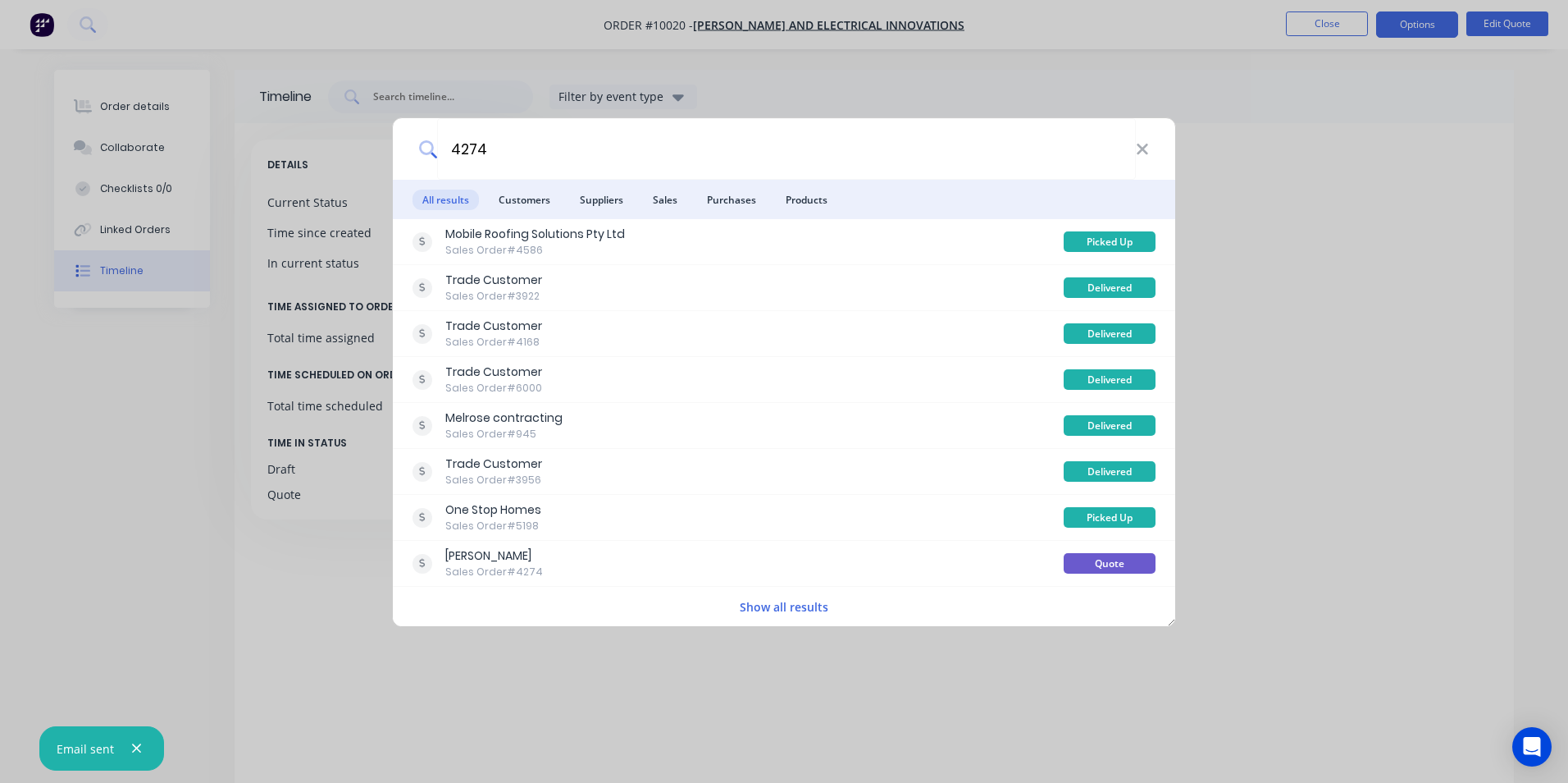
type input "4274"
click at [693, 202] on ul "All results Customers Suppliers Sales Purchases Products" at bounding box center [784, 199] width 783 height 40
click at [719, 201] on span "Purchases" at bounding box center [731, 199] width 69 height 20
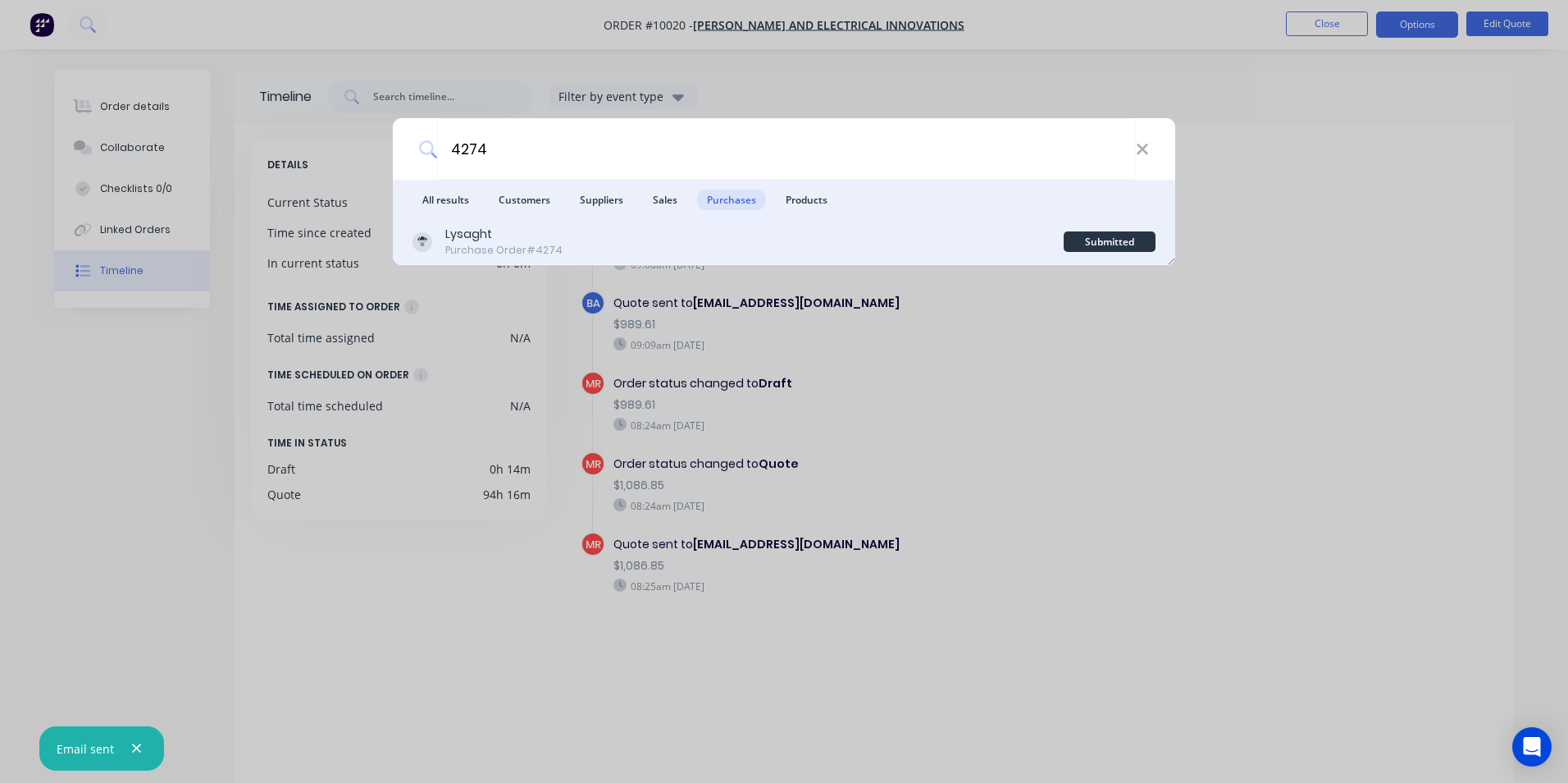
click at [646, 234] on div "Lysaght Purchase Order #4274" at bounding box center [738, 241] width 651 height 32
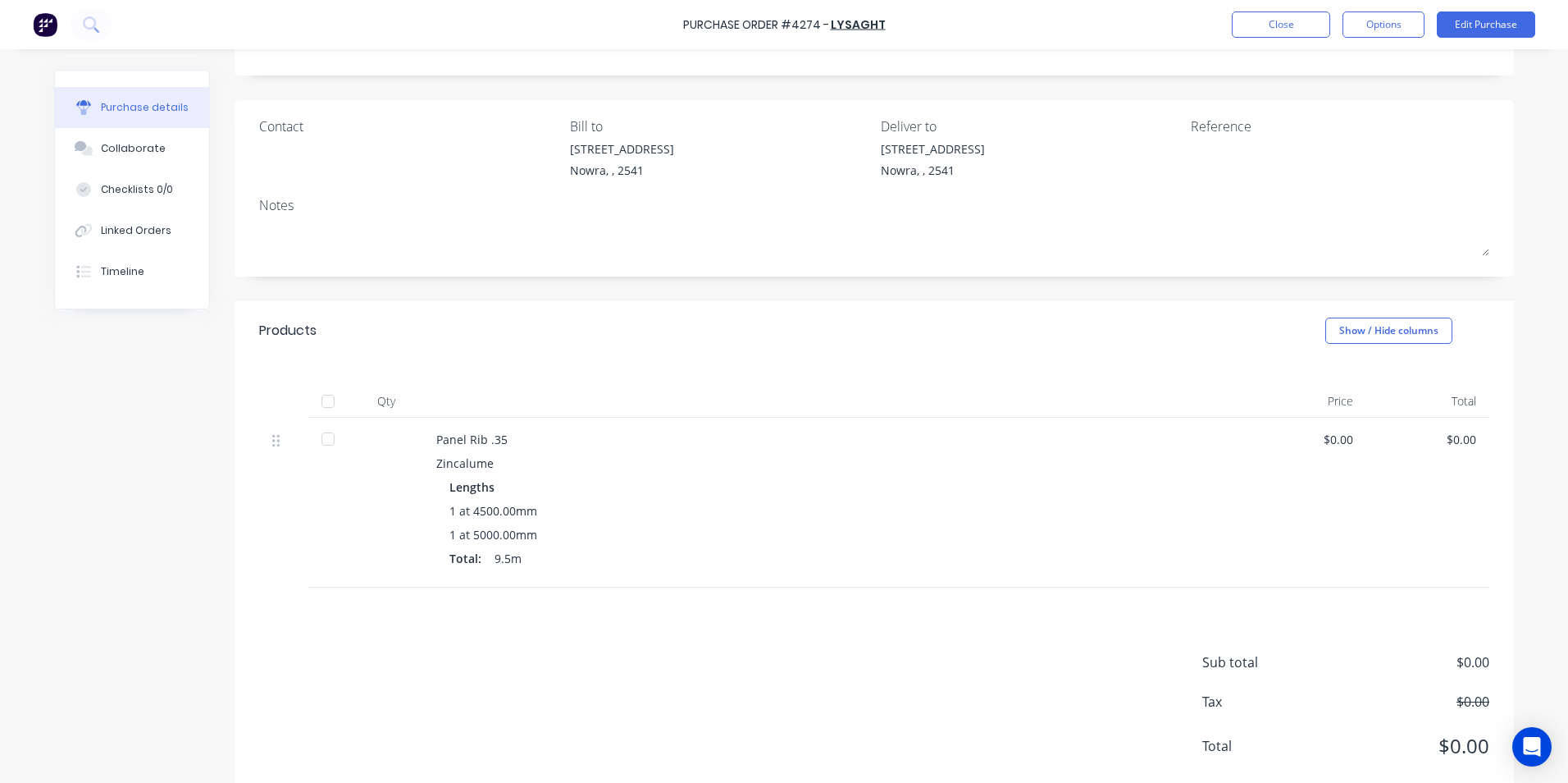
scroll to position [119, 0]
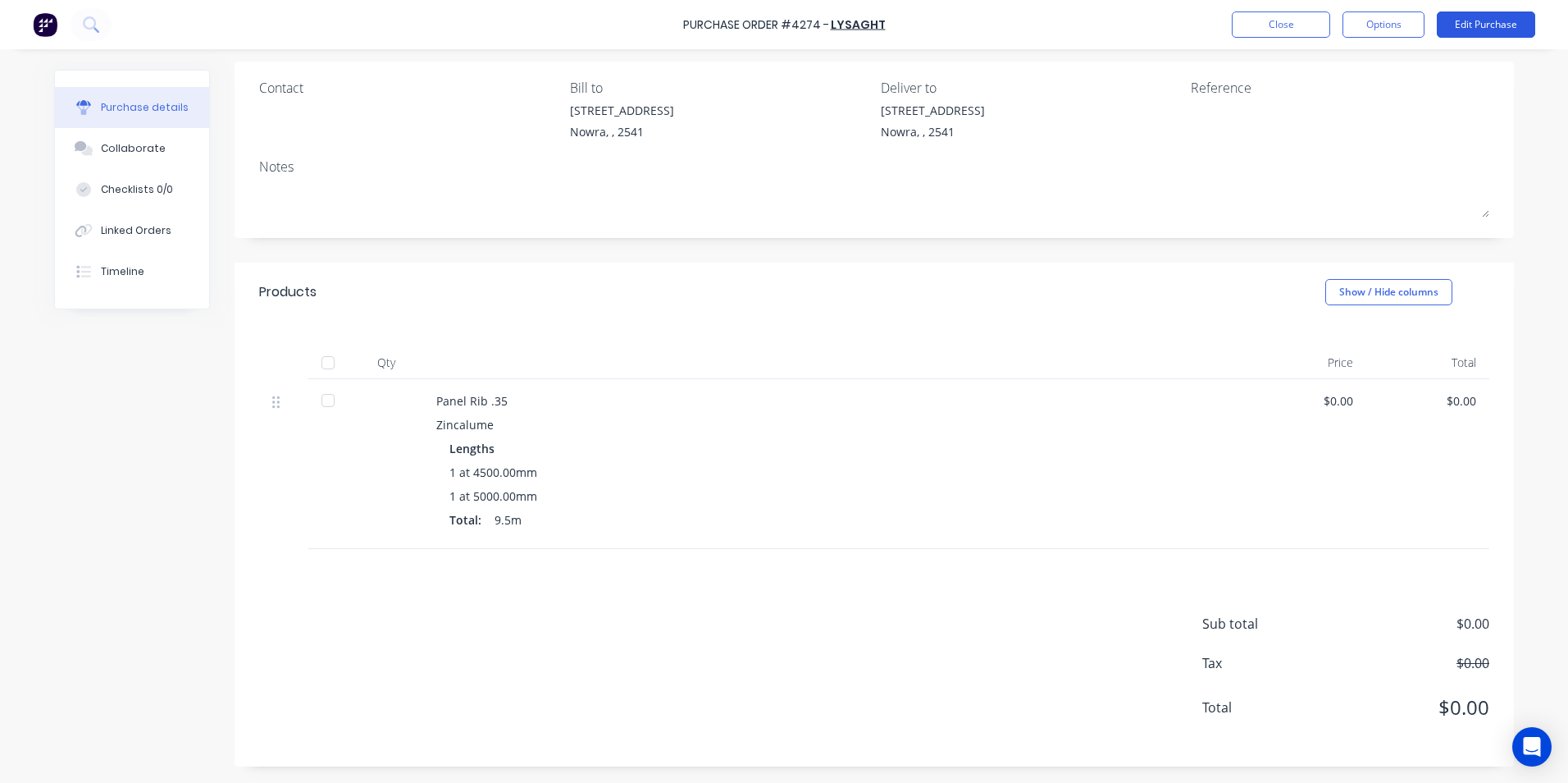
click at [1485, 29] on button "Edit Purchase" at bounding box center [1485, 24] width 98 height 26
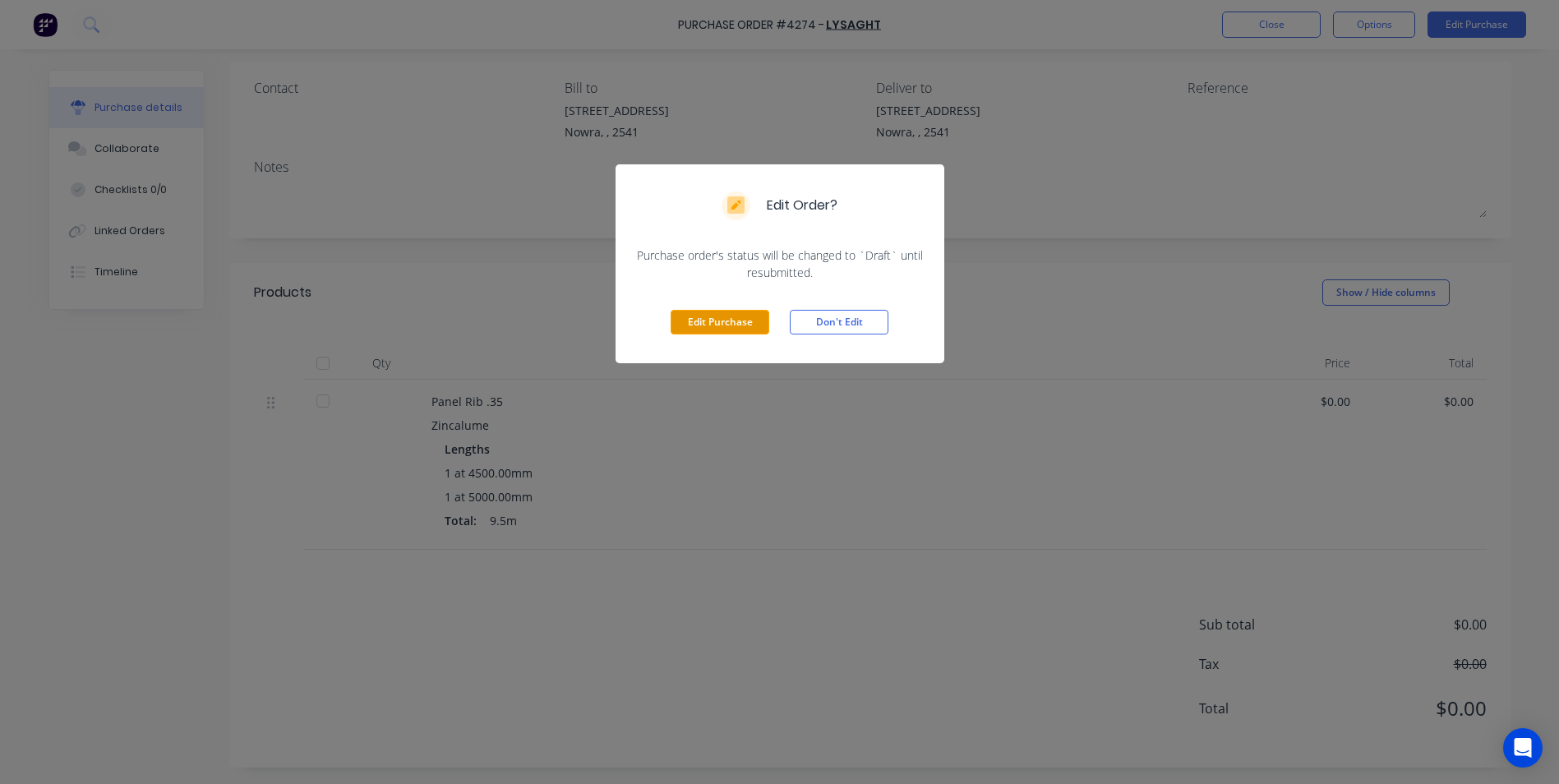
click at [696, 312] on button "Edit Purchase" at bounding box center [719, 321] width 98 height 24
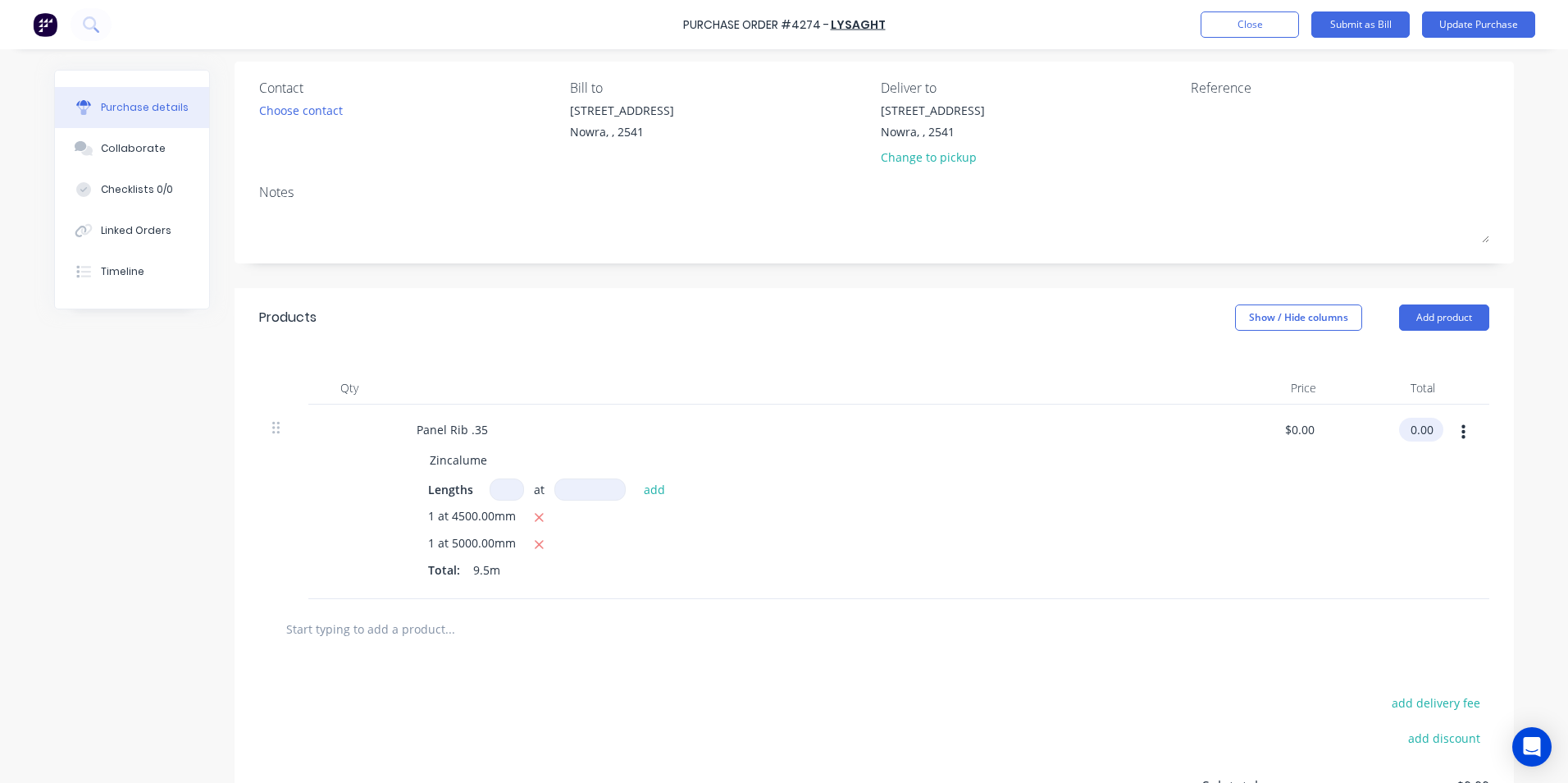
click at [1426, 431] on input "0.00" at bounding box center [1418, 429] width 38 height 23
type input "0"
type input "370.53"
type input "$39.0032"
type input "$370.53"
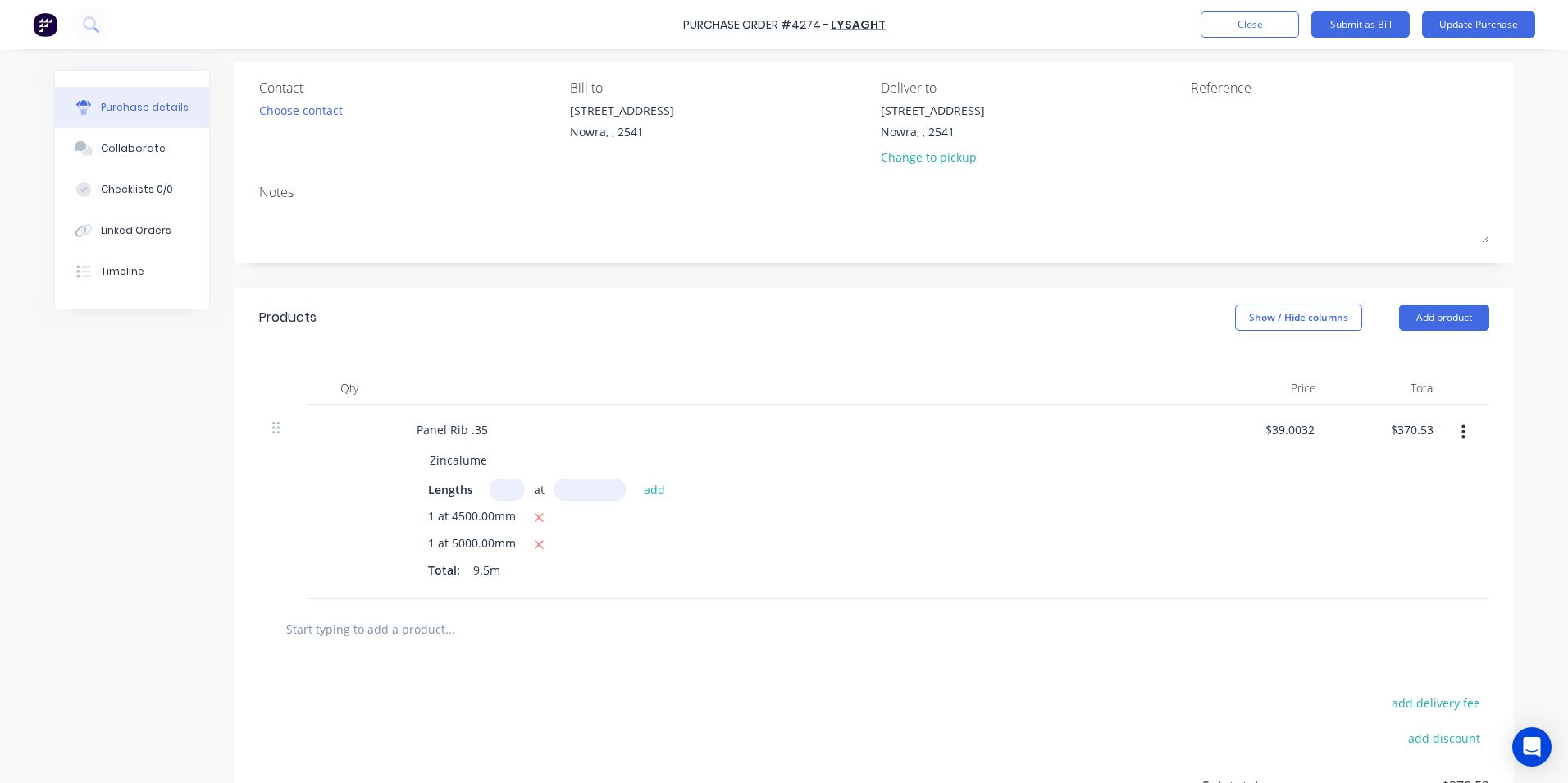
click at [1051, 635] on div at bounding box center [874, 629] width 1204 height 33
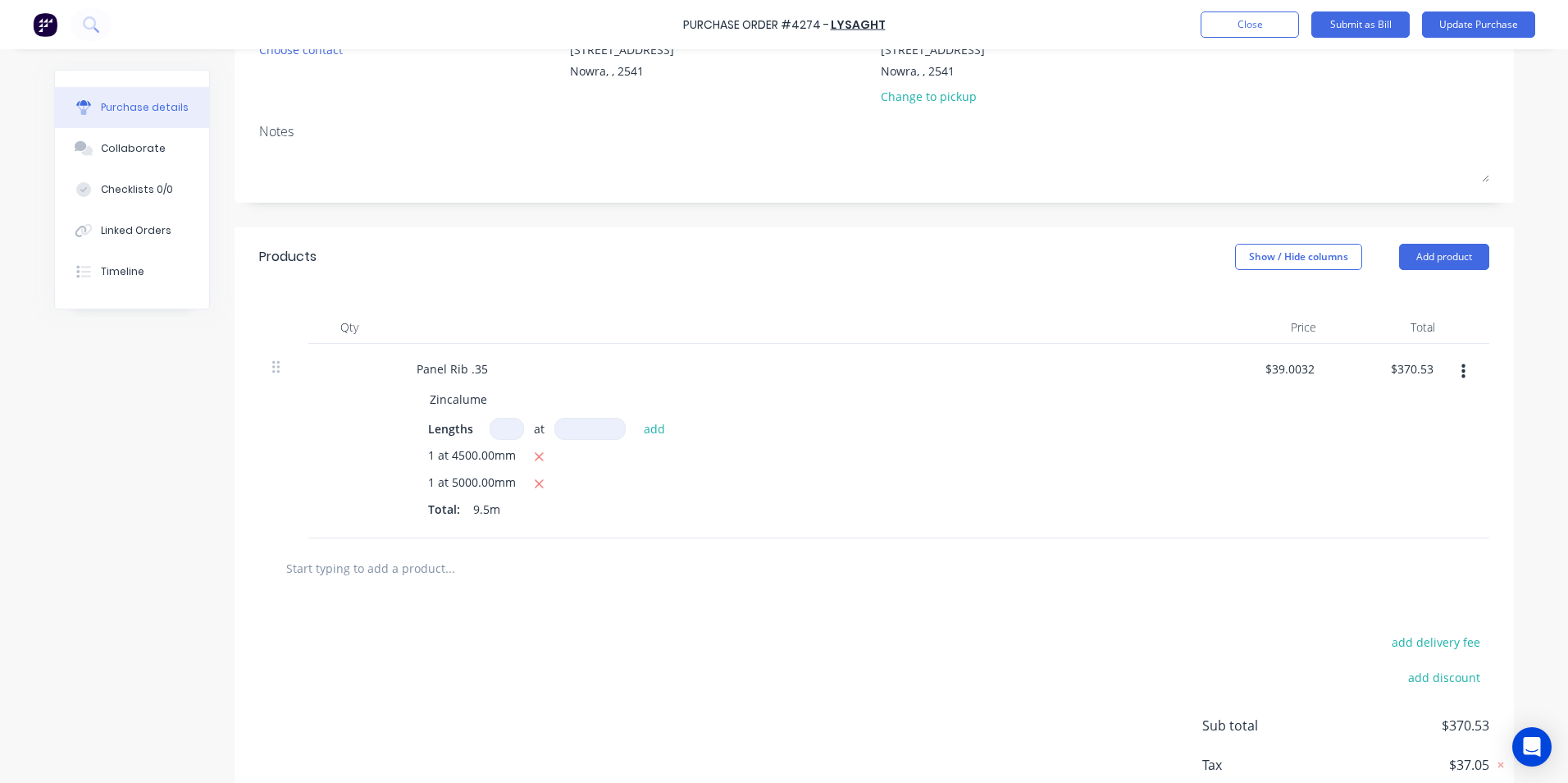
scroll to position [282, 0]
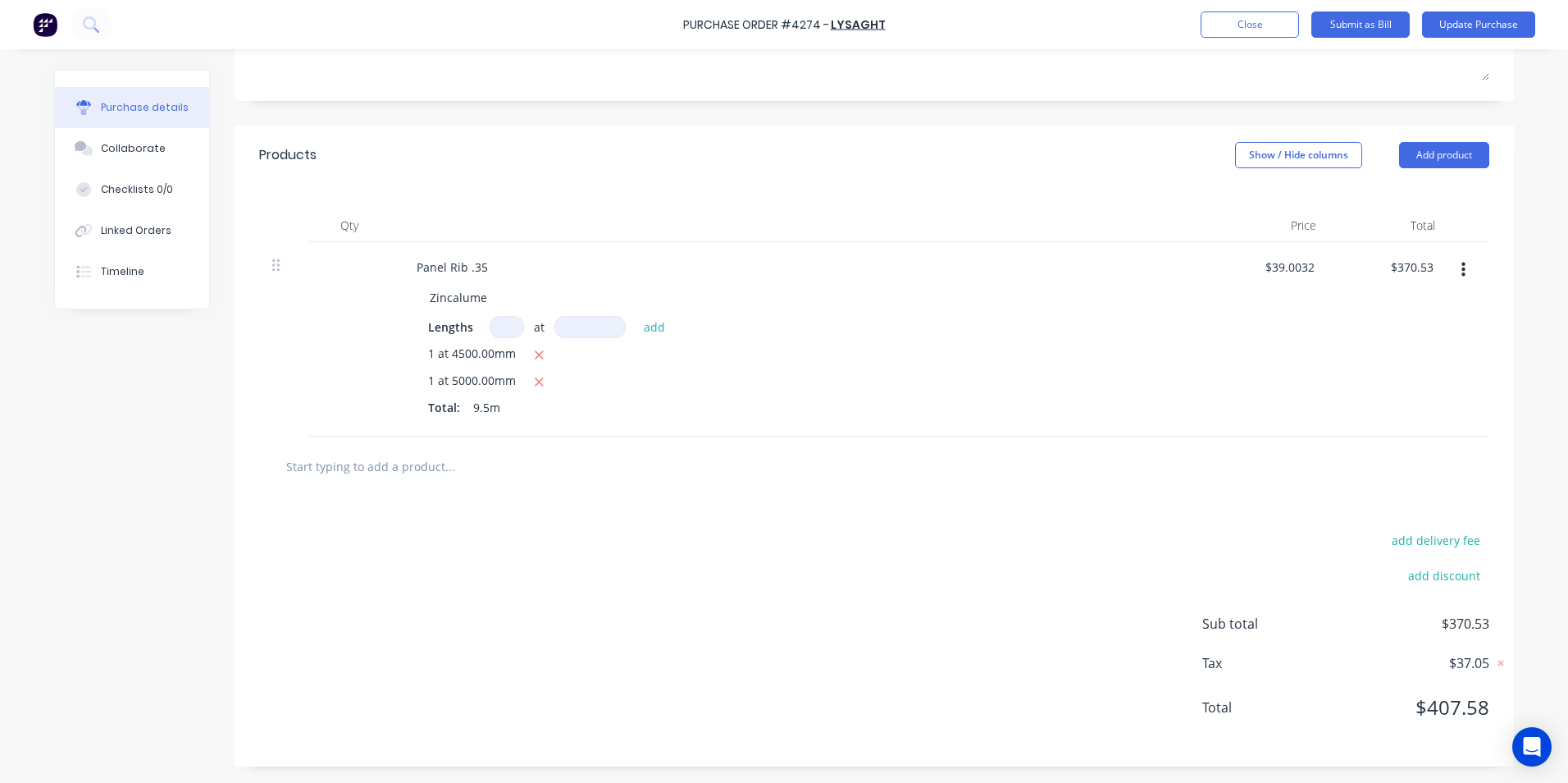
click at [403, 465] on input "text" at bounding box center [450, 466] width 328 height 33
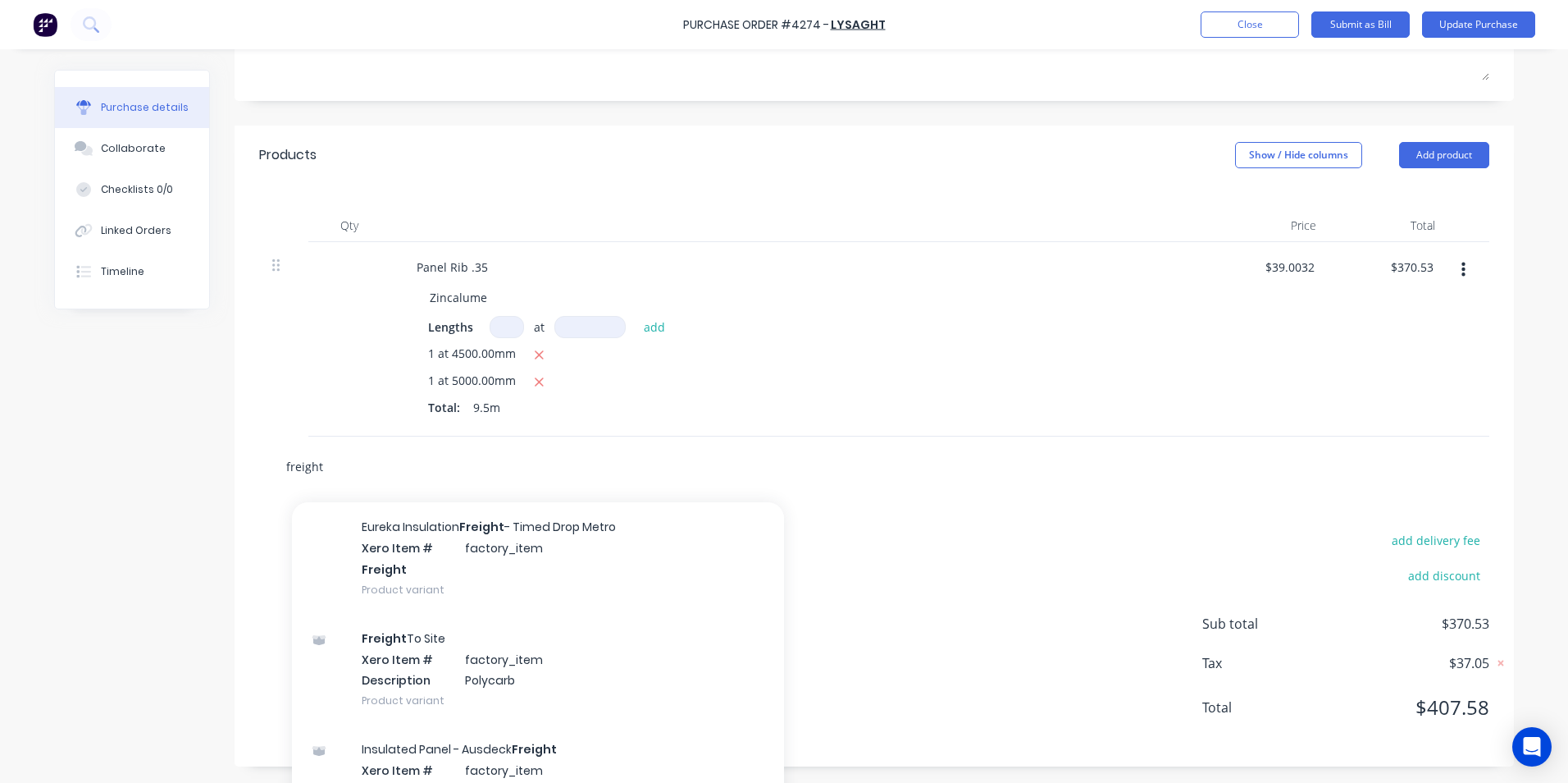
scroll to position [164, 0]
type input "f"
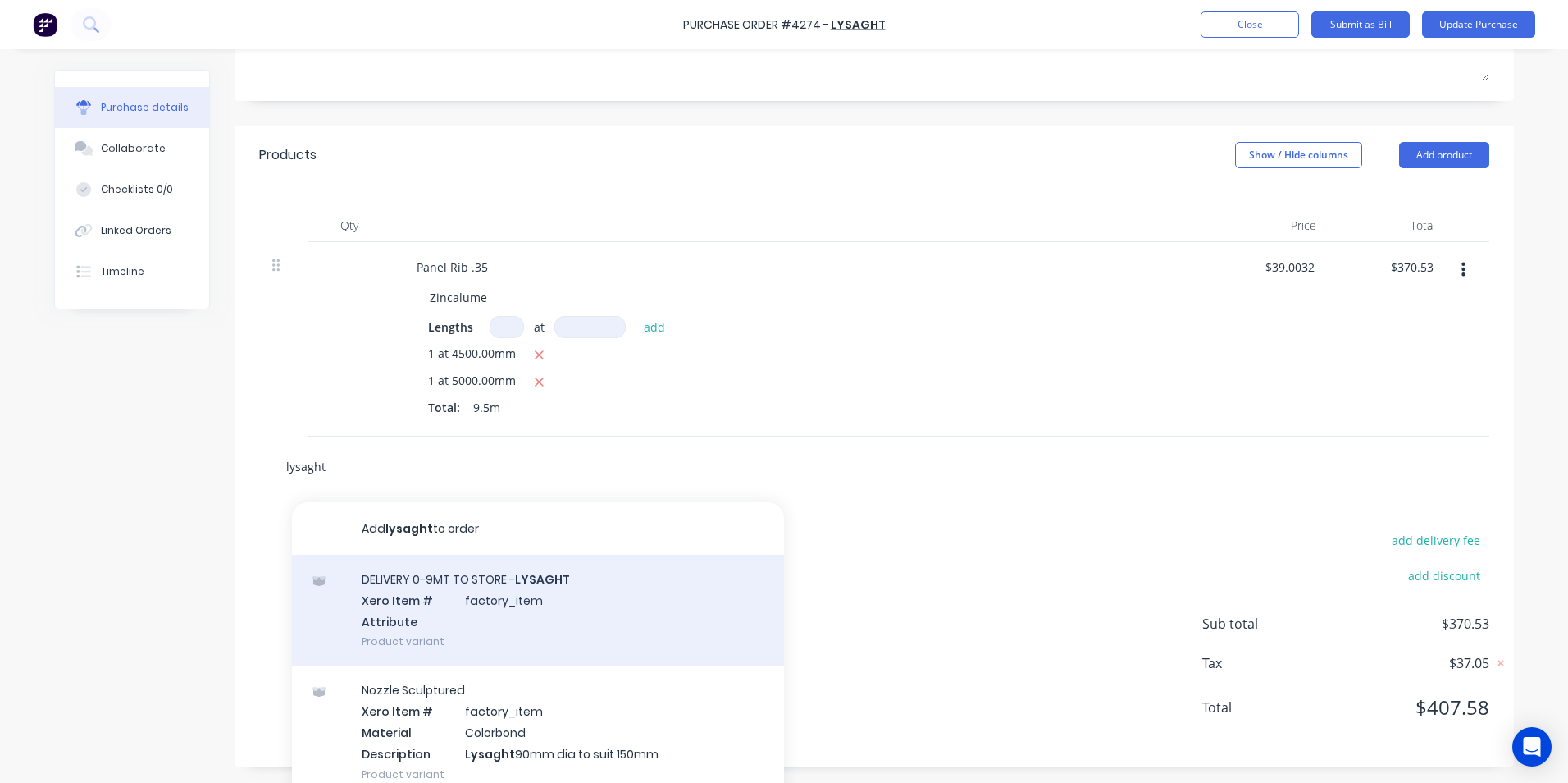
type input "lysaght"
click at [435, 625] on div "DELIVERY 0-9MT TO STORE - LYSAGHT Xero Item # factory_item Attribute Product va…" at bounding box center [538, 610] width 492 height 111
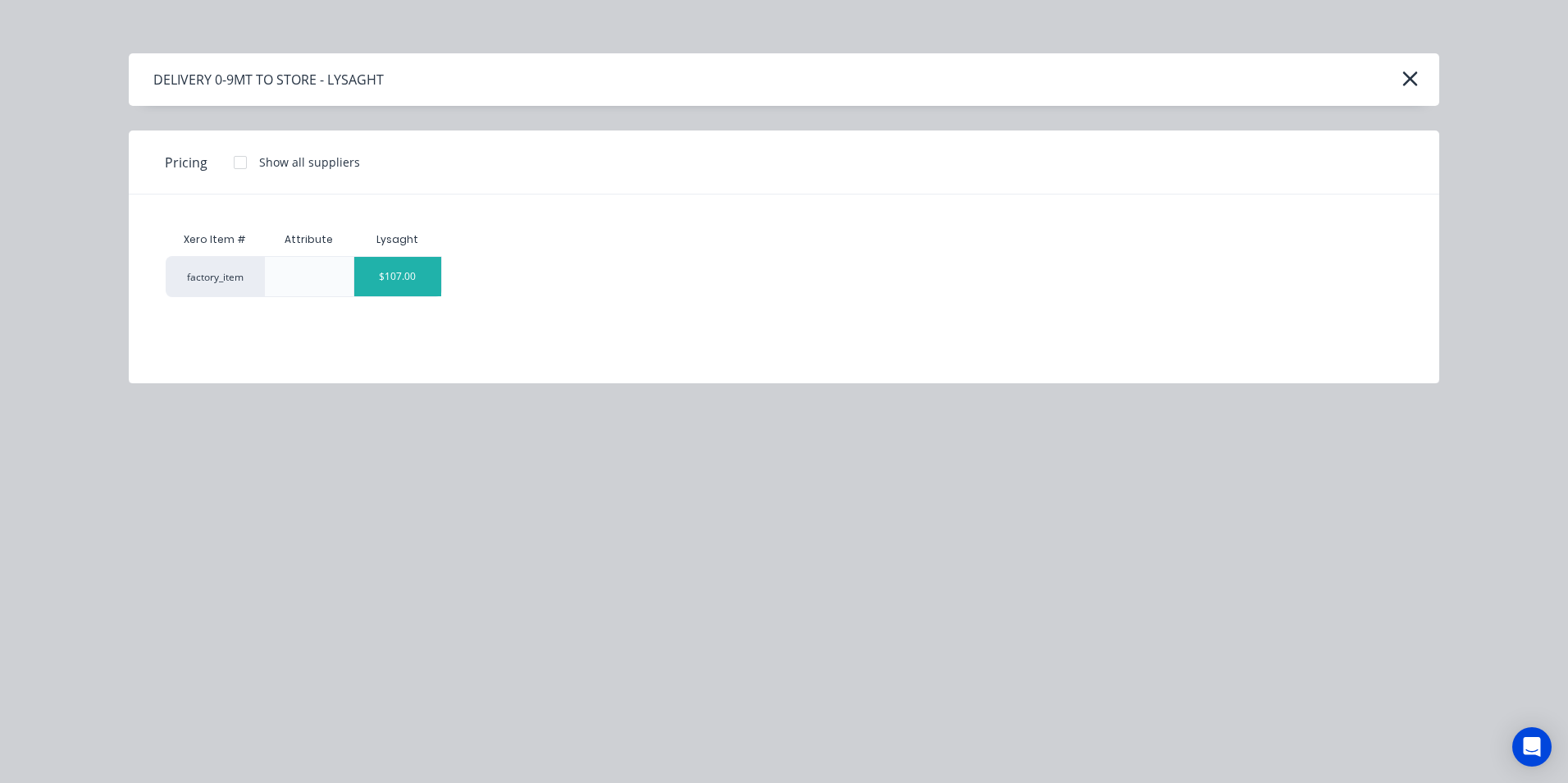
click at [423, 275] on div "$107.00" at bounding box center [398, 276] width 87 height 40
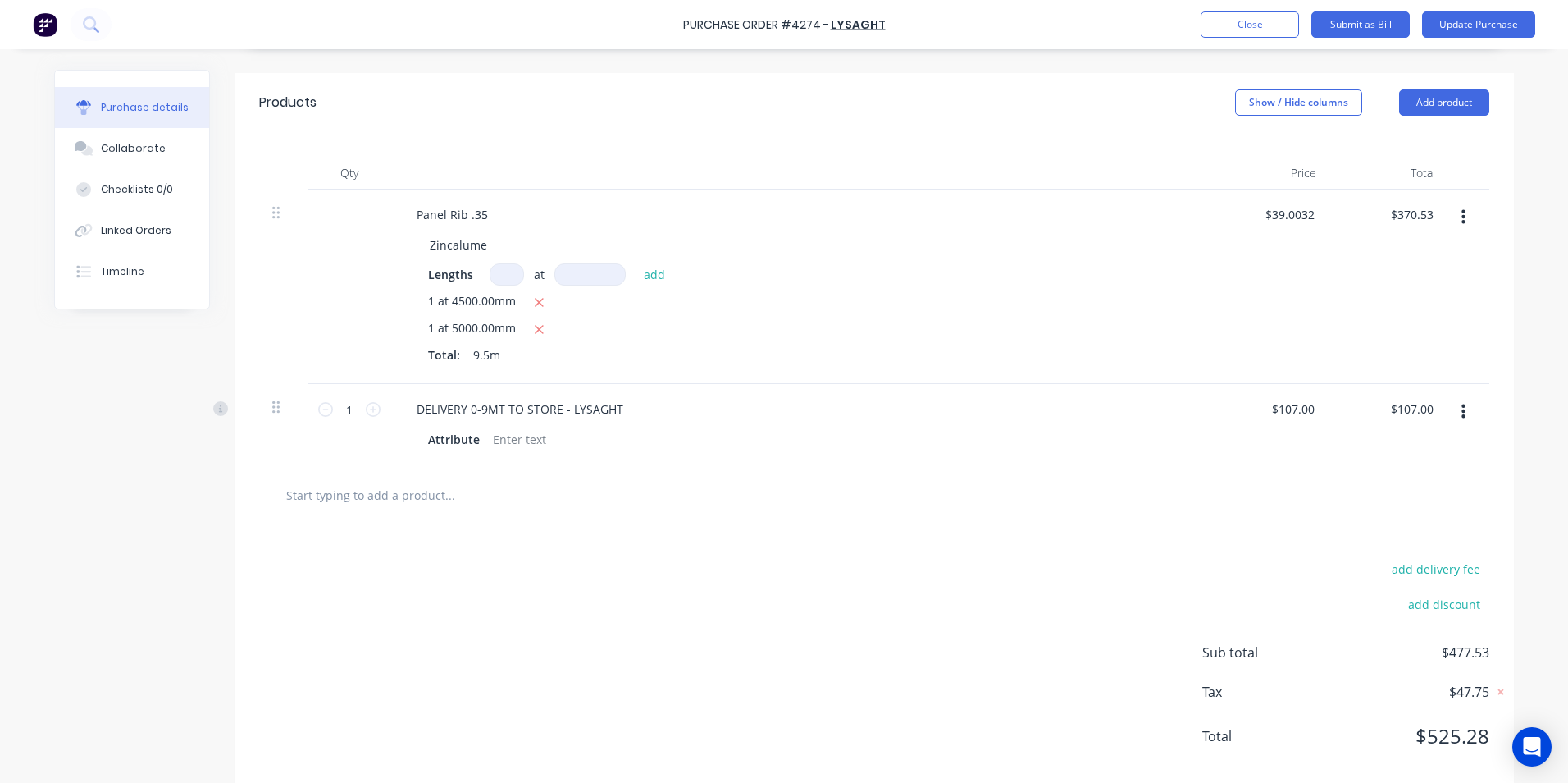
scroll to position [363, 0]
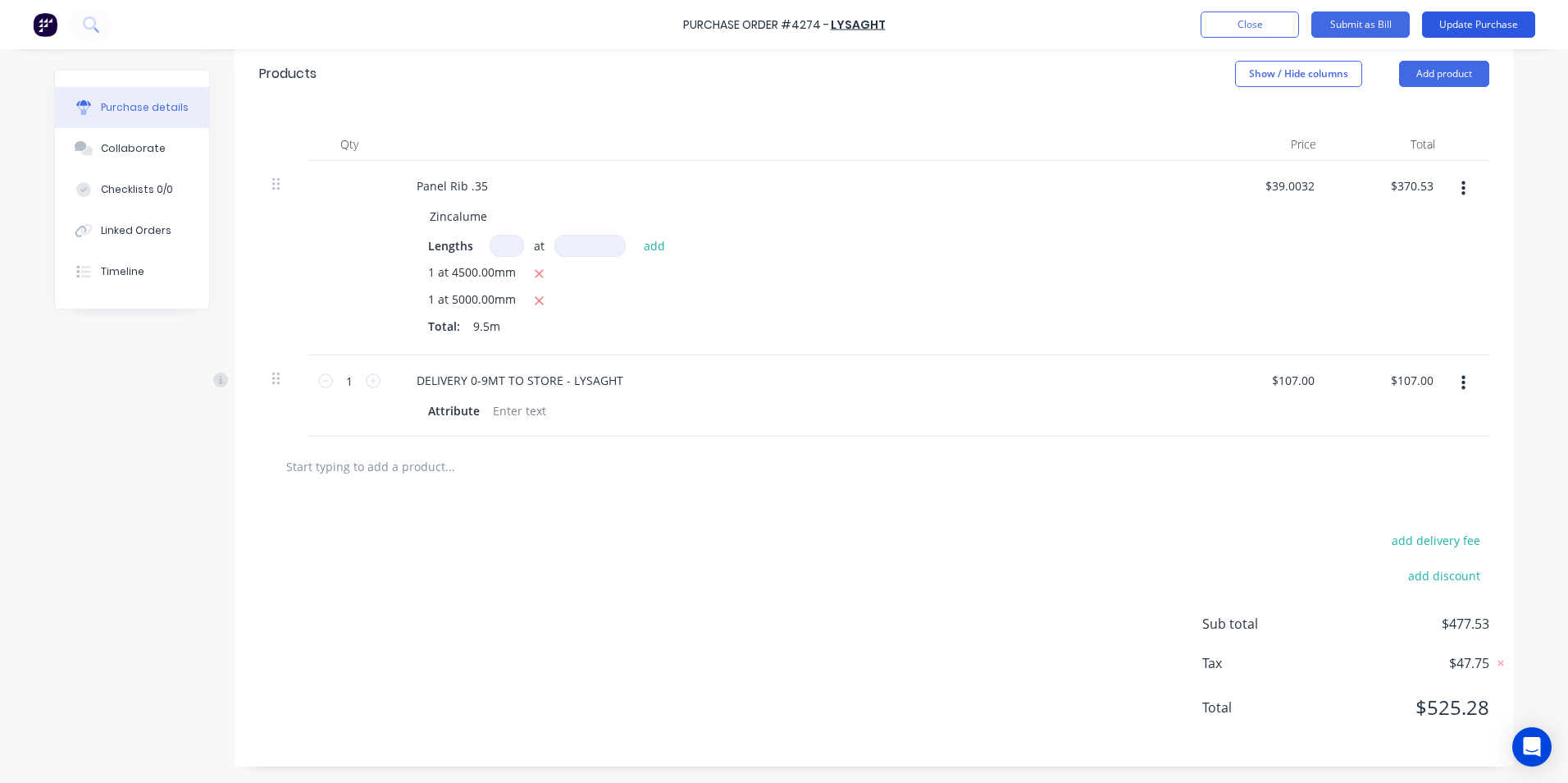
click at [1470, 19] on button "Update Purchase" at bounding box center [1478, 24] width 114 height 26
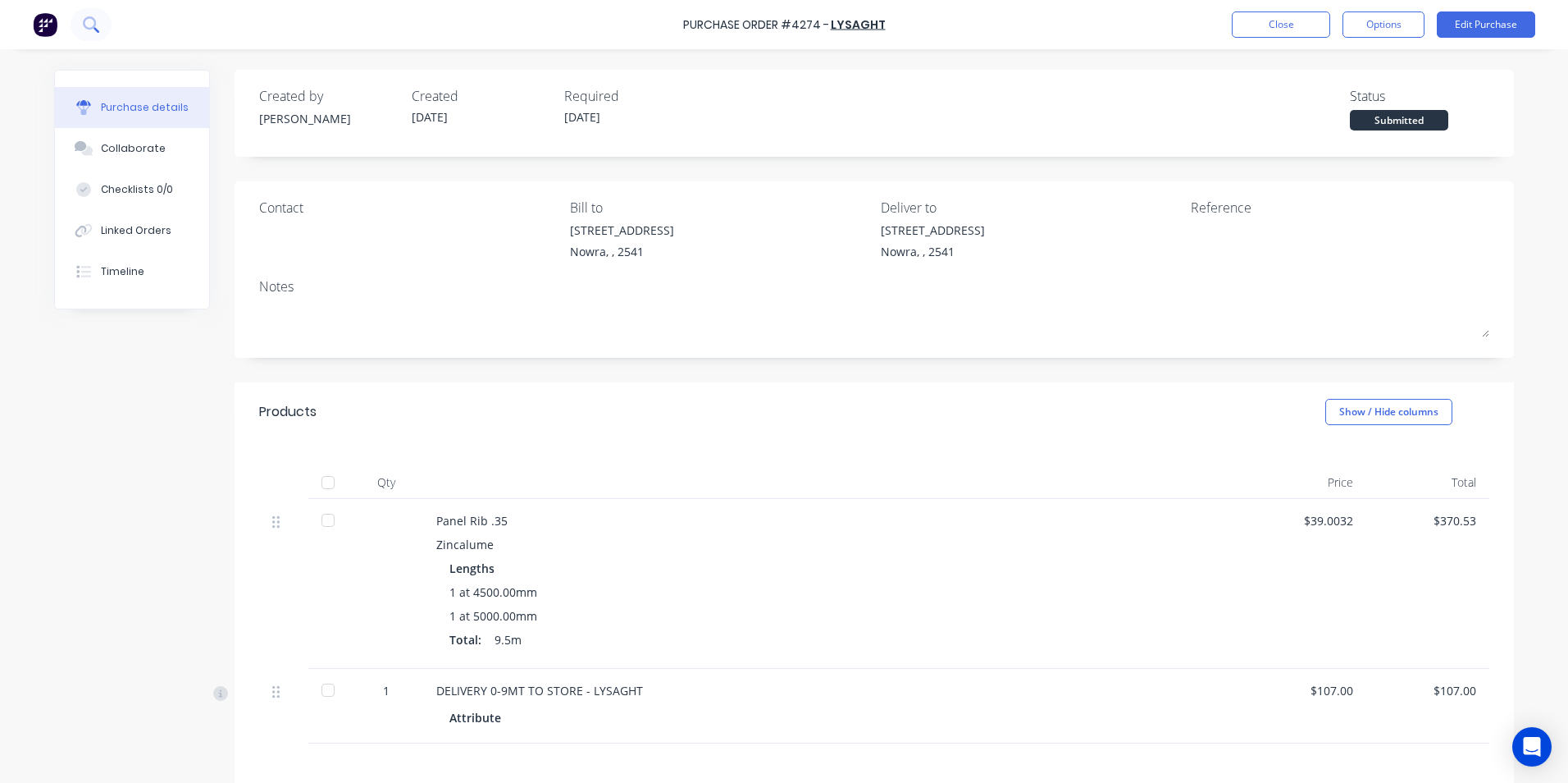
click at [95, 23] on icon at bounding box center [89, 23] width 14 height 14
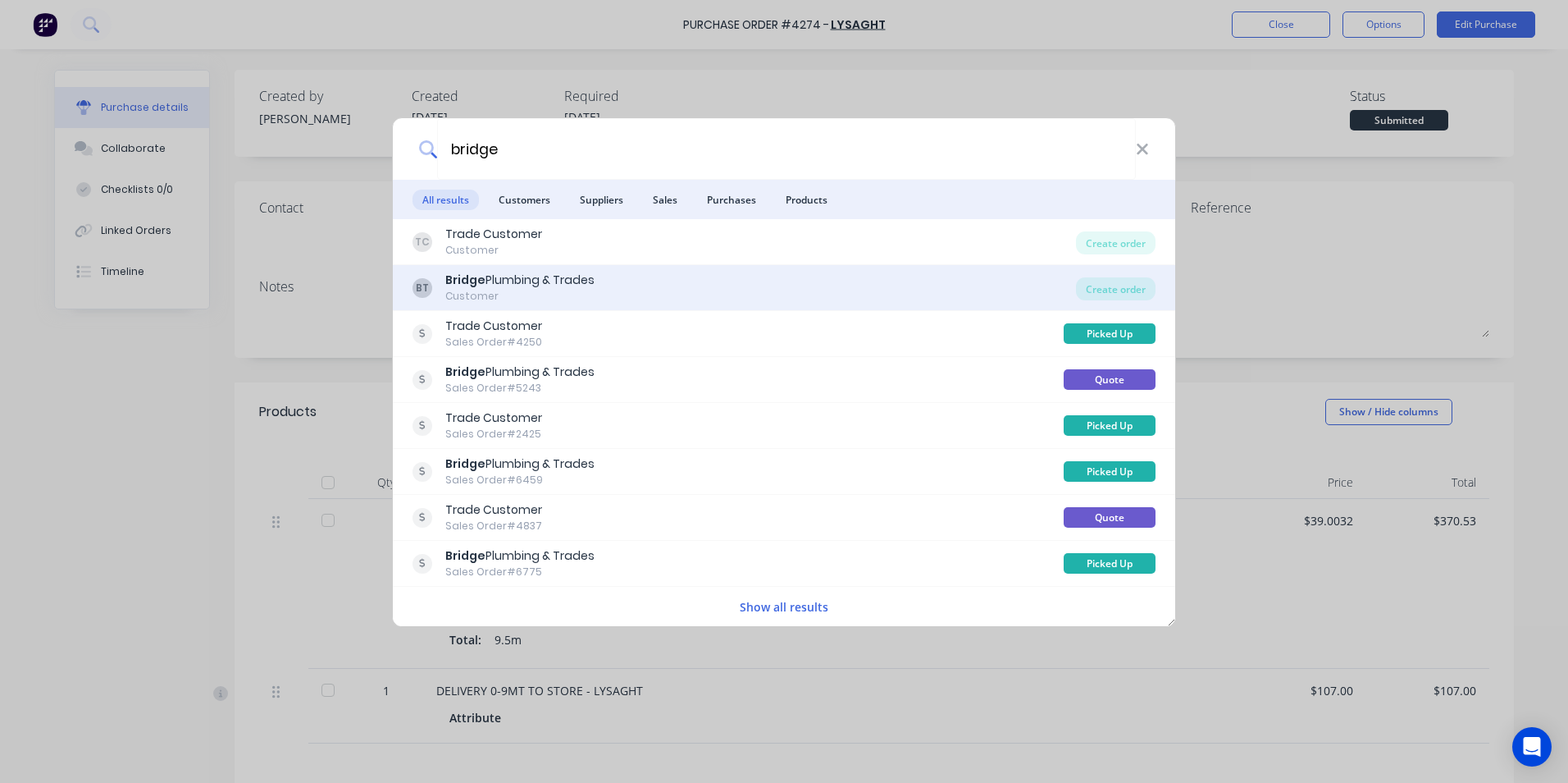
type input "bridge"
click at [668, 274] on div "BT Bridge Plumbing & Trades Customer" at bounding box center [744, 288] width 663 height 32
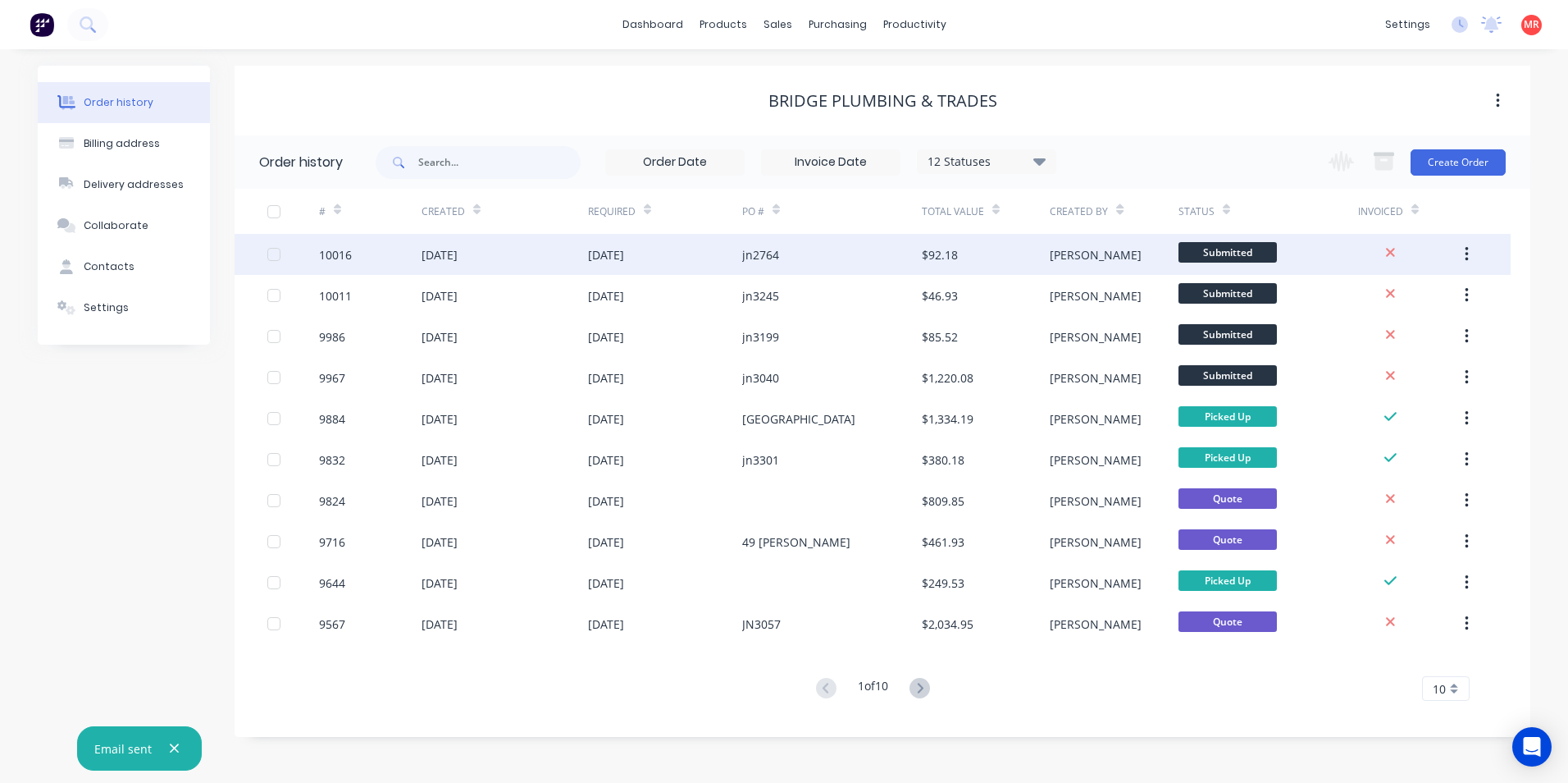
click at [751, 248] on div "jn2764" at bounding box center [760, 255] width 37 height 17
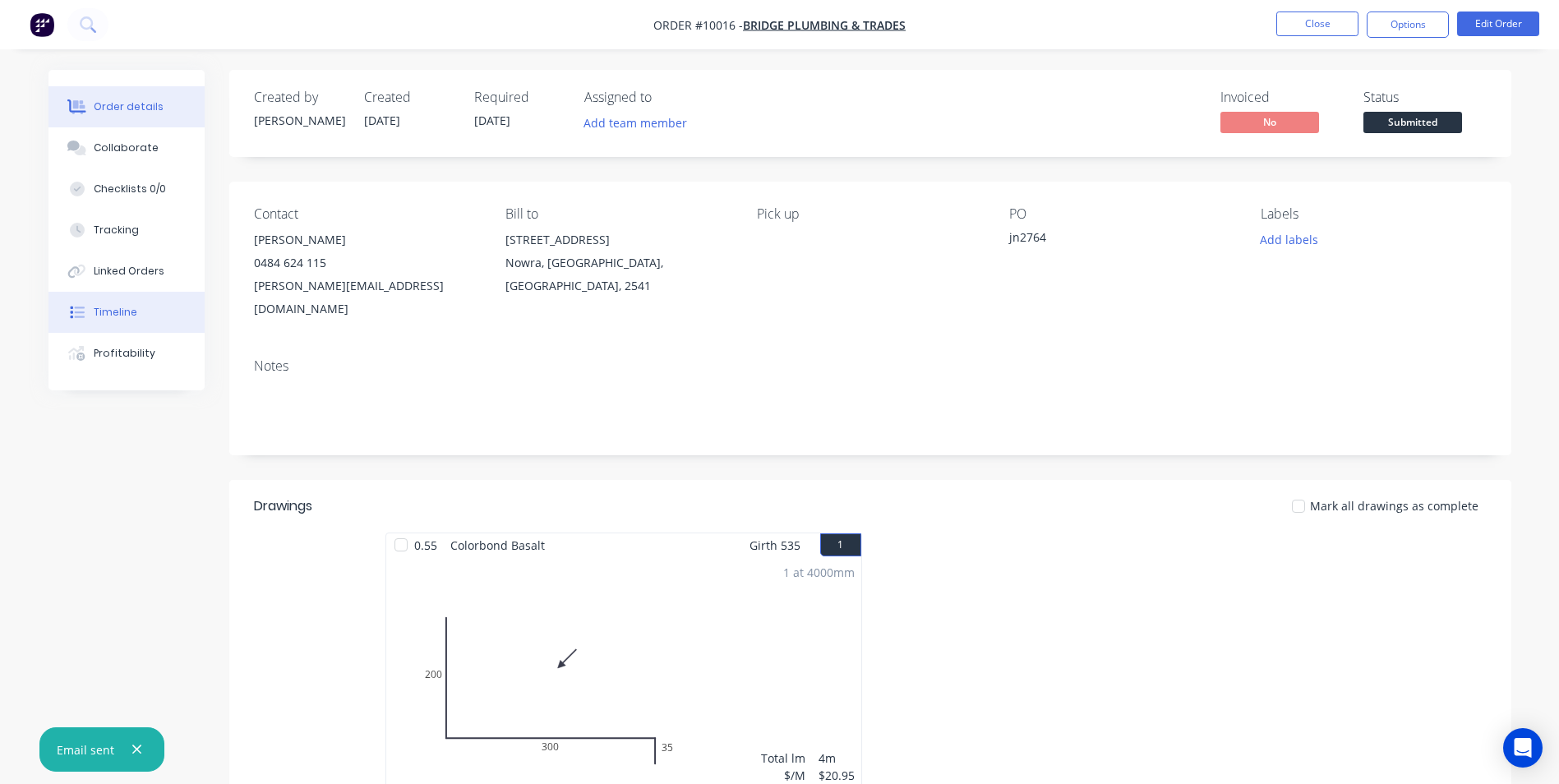
click at [138, 314] on button "Timeline" at bounding box center [127, 312] width 156 height 41
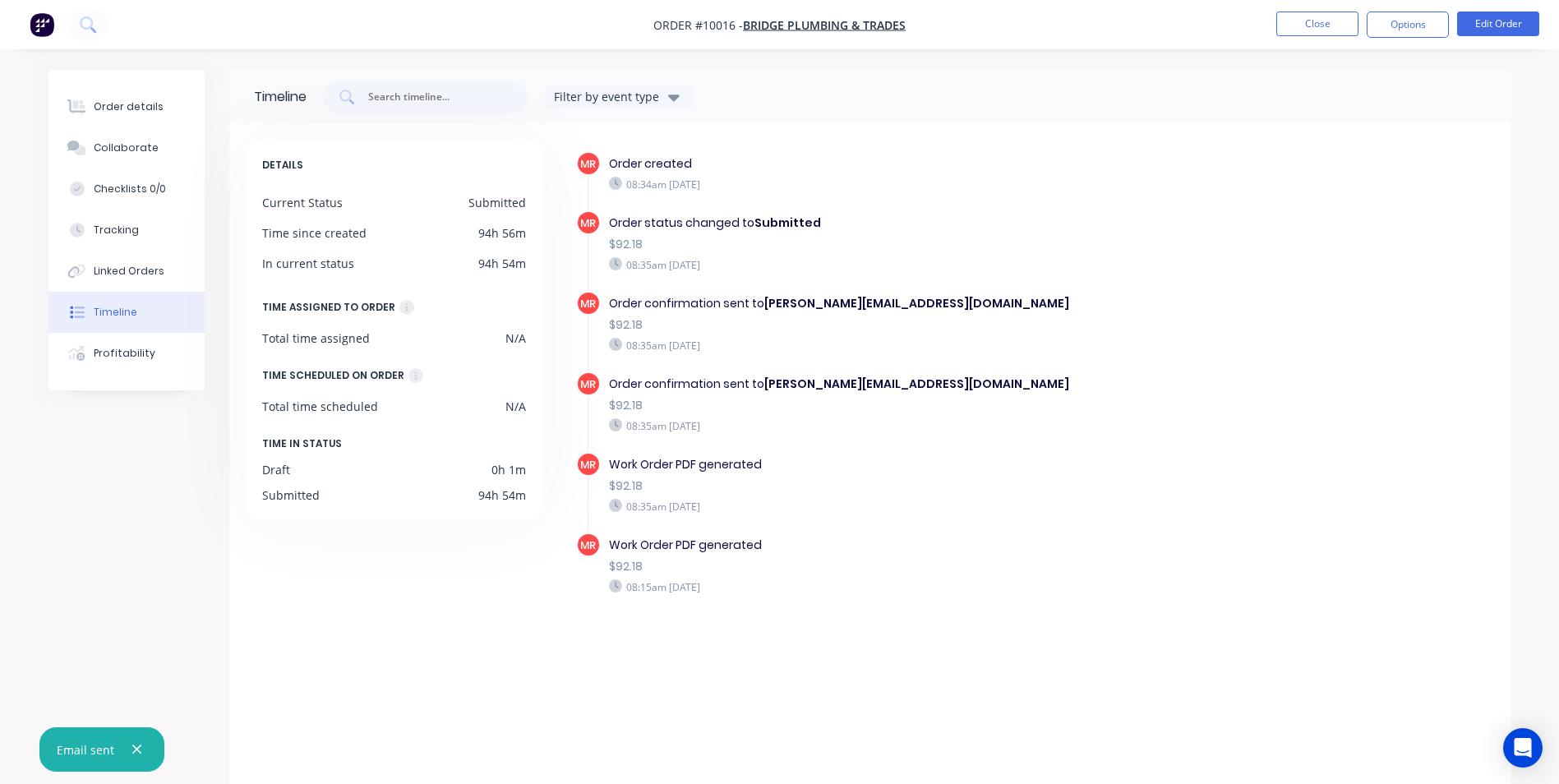
click at [45, 19] on img "button" at bounding box center [41, 24] width 24 height 24
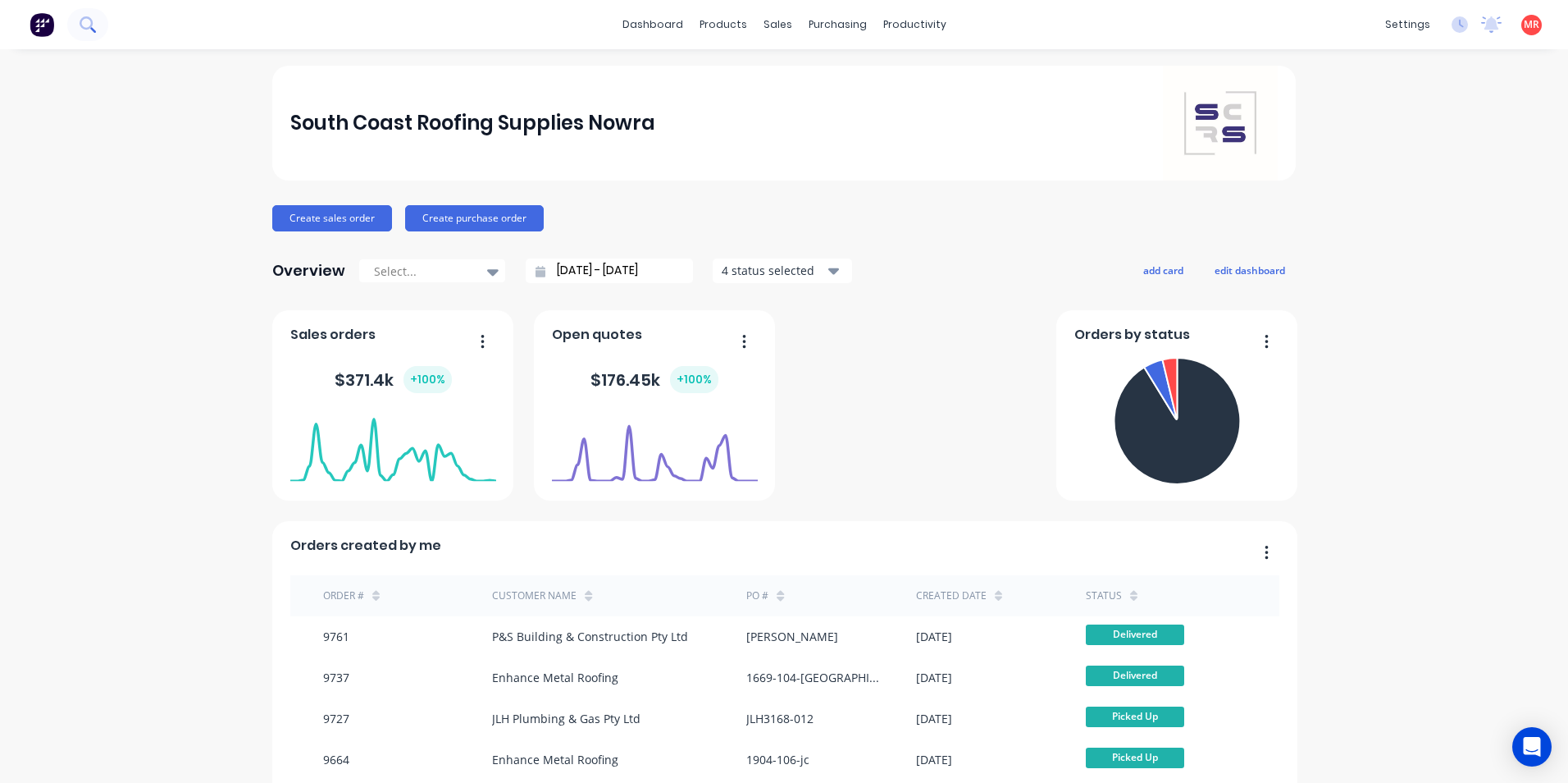
click at [90, 27] on icon at bounding box center [86, 23] width 14 height 14
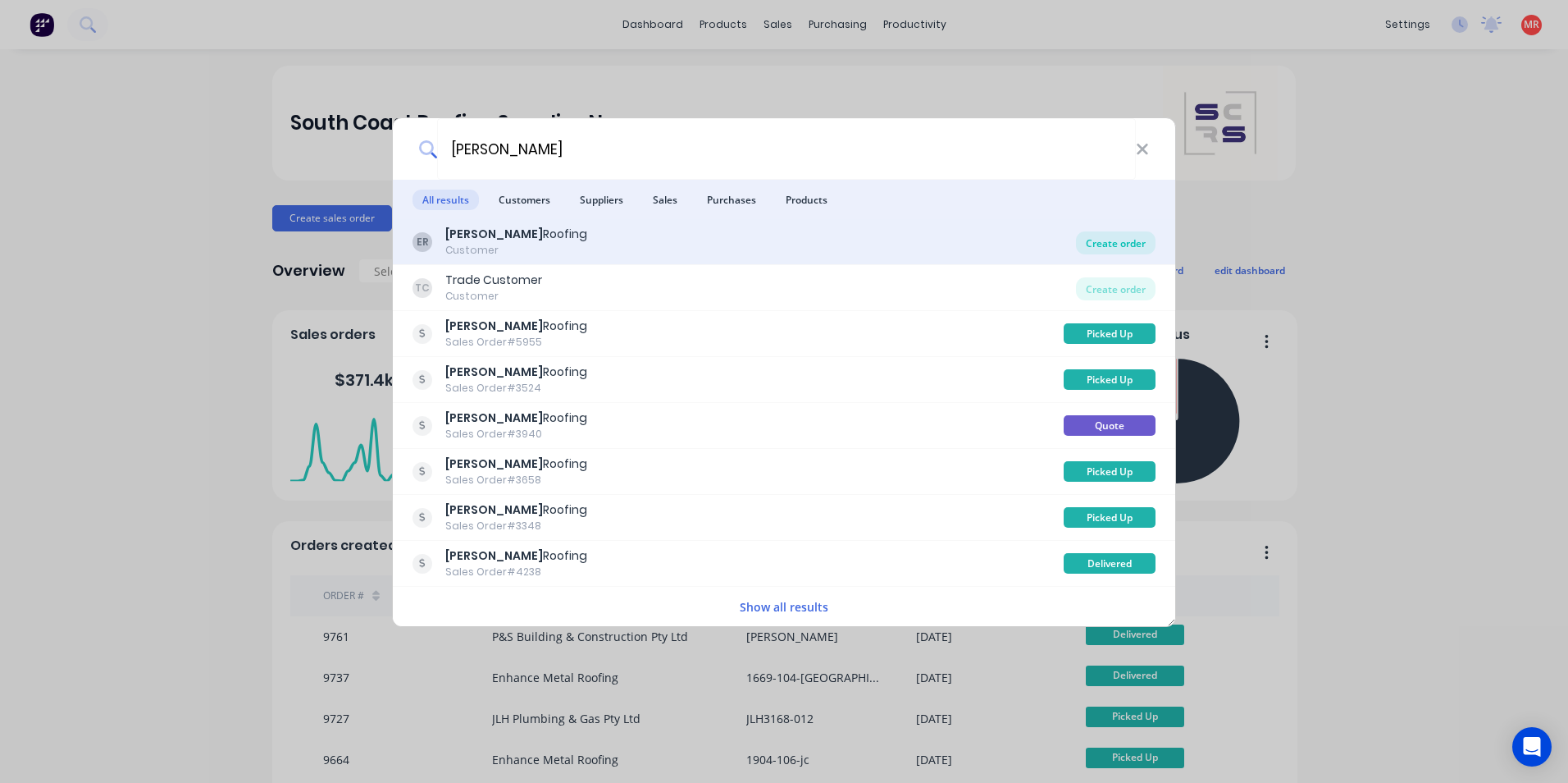
type input "edwards"
click at [1142, 235] on div "Create order" at bounding box center [1116, 243] width 80 height 23
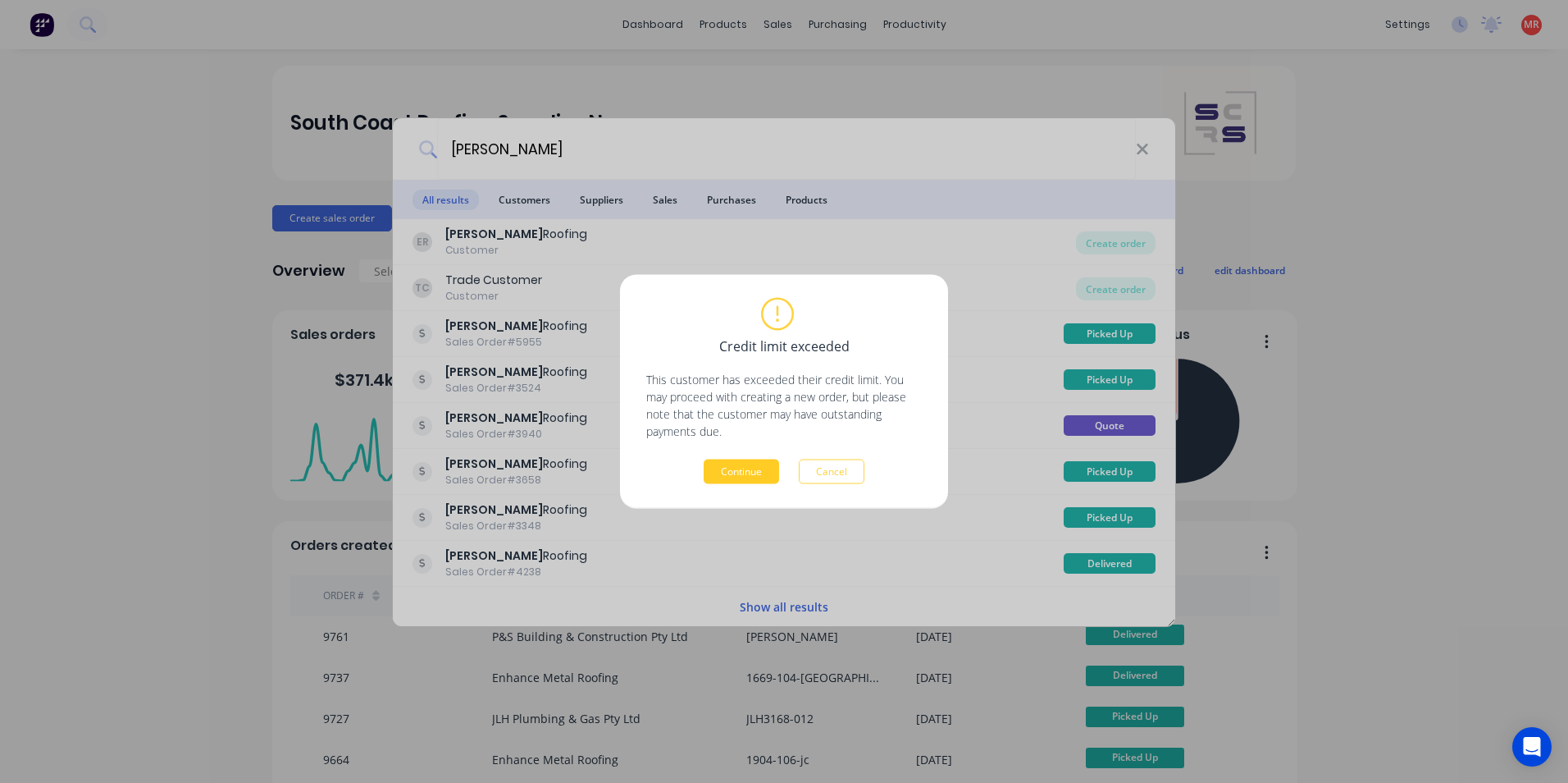
click at [726, 472] on button "Continue" at bounding box center [742, 471] width 76 height 24
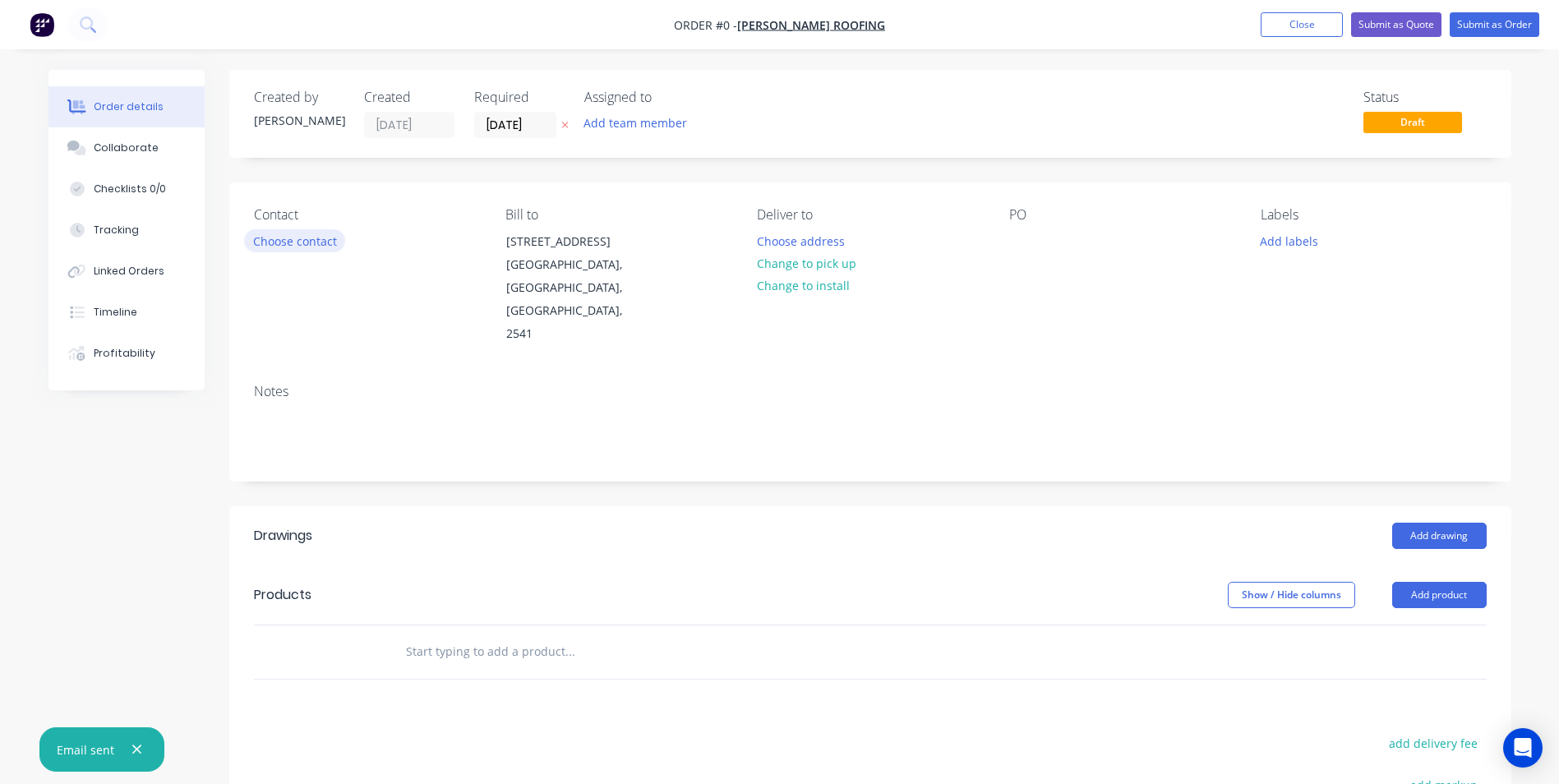
click at [316, 236] on button "Choose contact" at bounding box center [295, 240] width 101 height 22
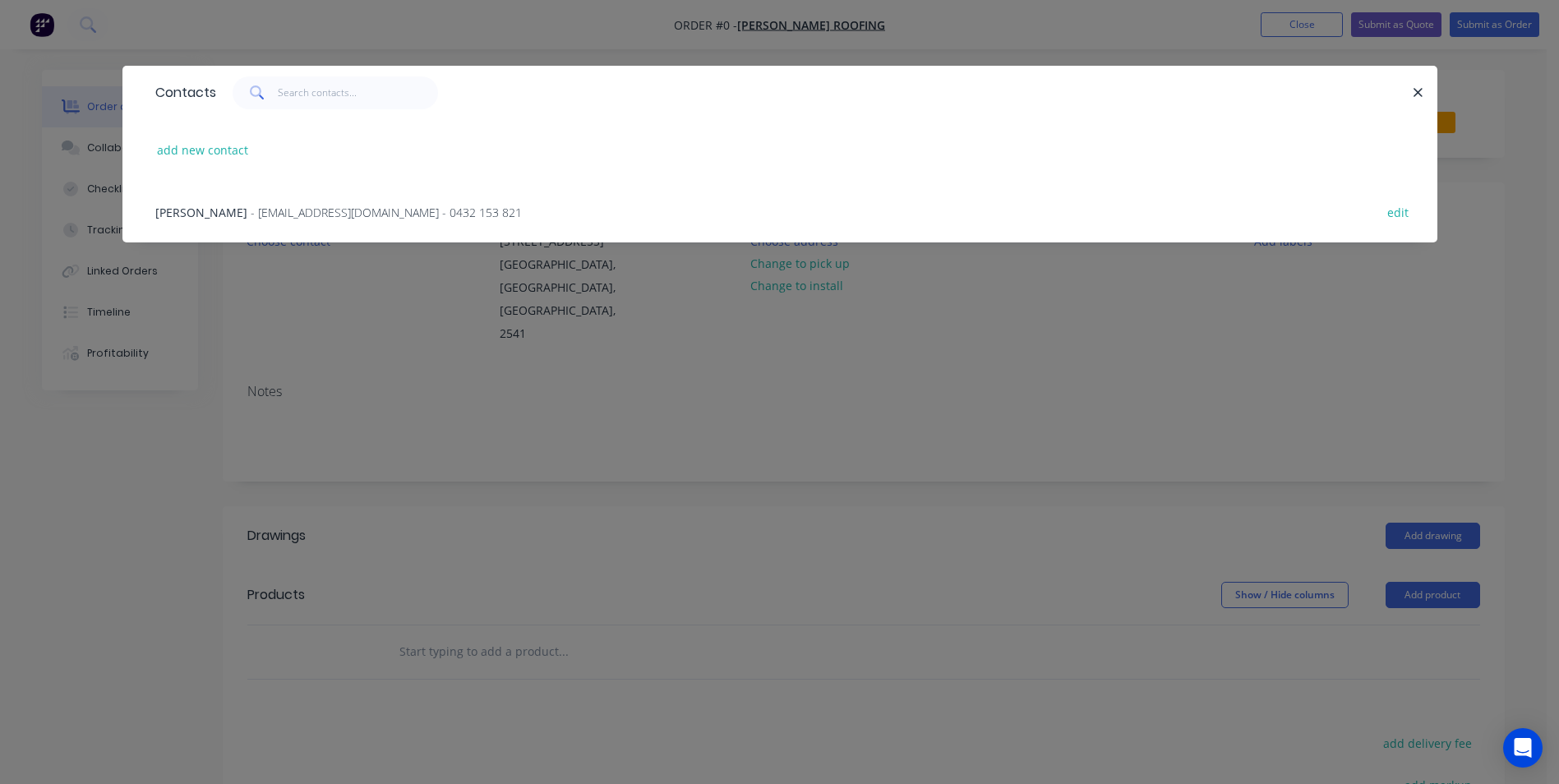
click at [265, 206] on span "- edwardsroofing28@gmail.com - 0432 153 821" at bounding box center [386, 212] width 272 height 16
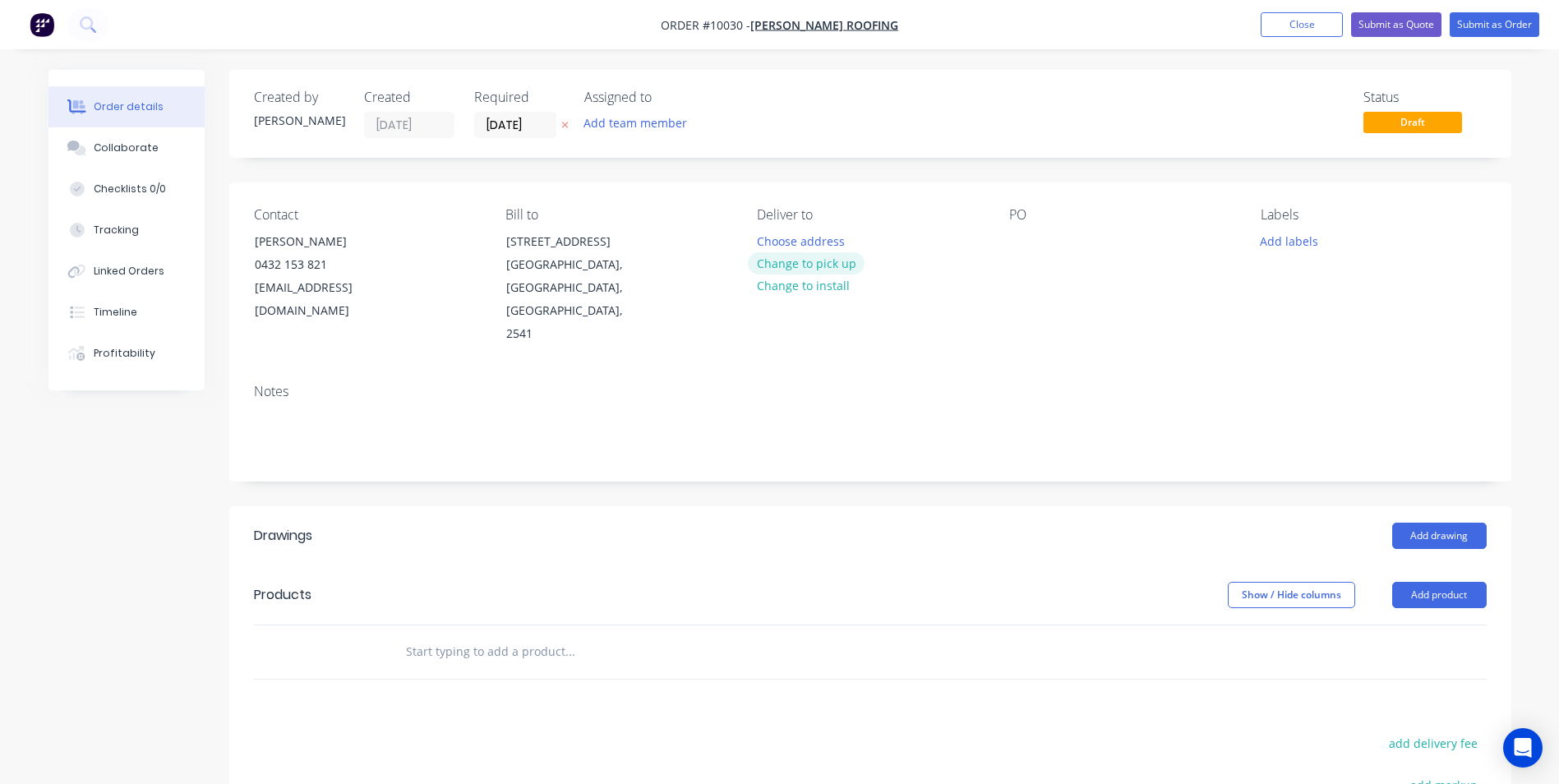
click at [802, 267] on button "Change to pick up" at bounding box center [806, 263] width 117 height 22
click at [441, 635] on input "text" at bounding box center [569, 652] width 329 height 33
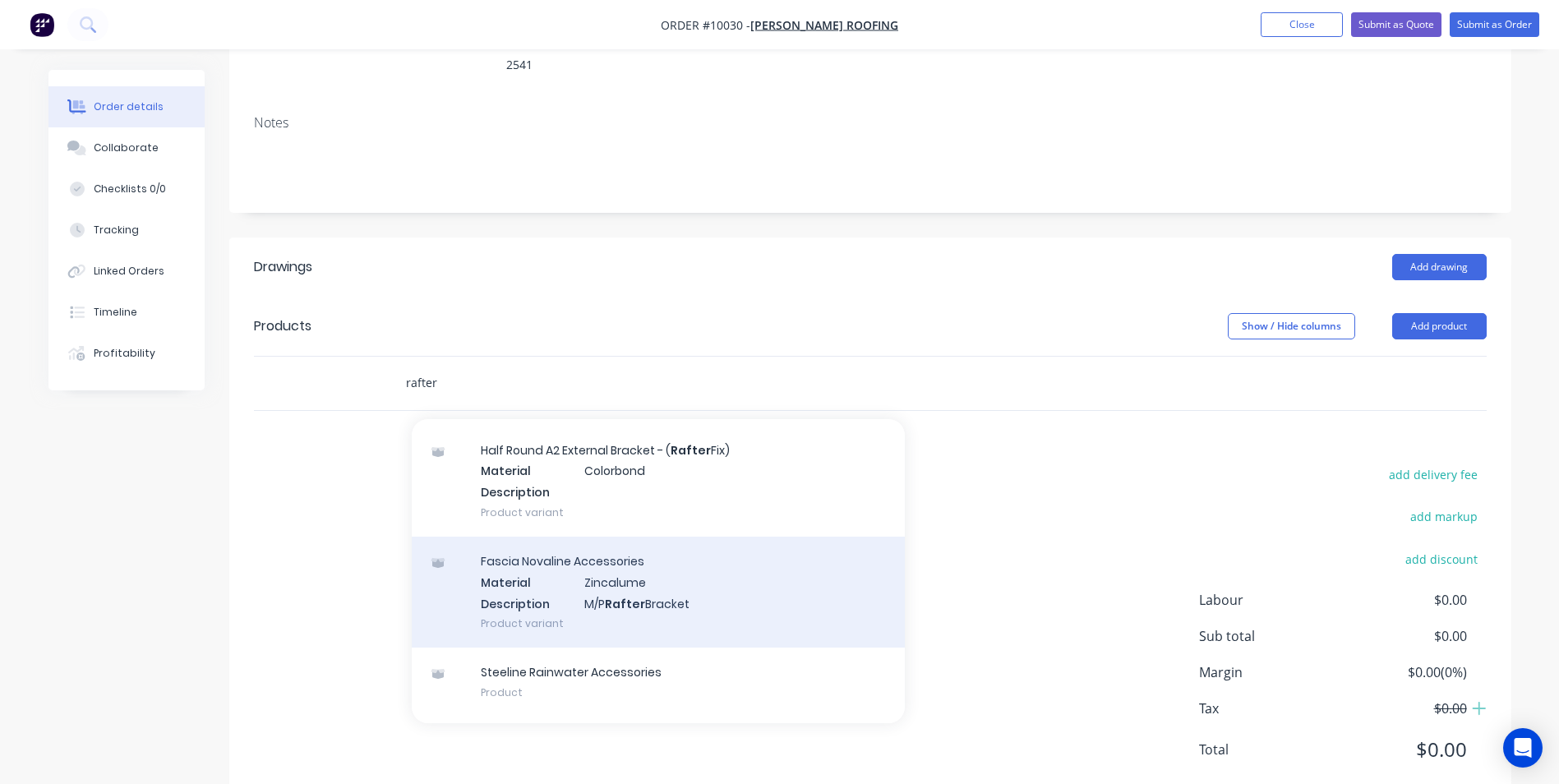
scroll to position [658, 0]
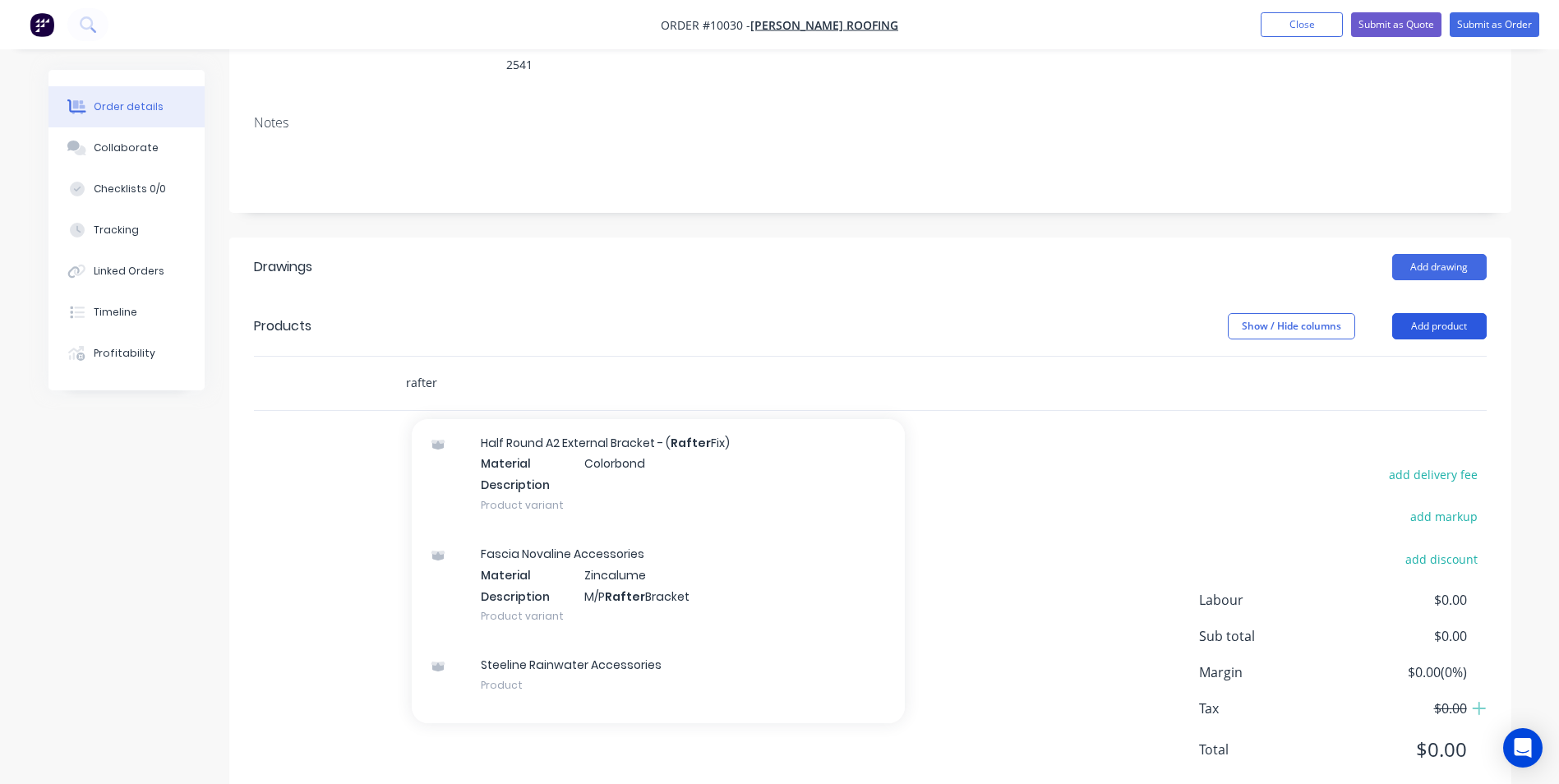
type input "rafter"
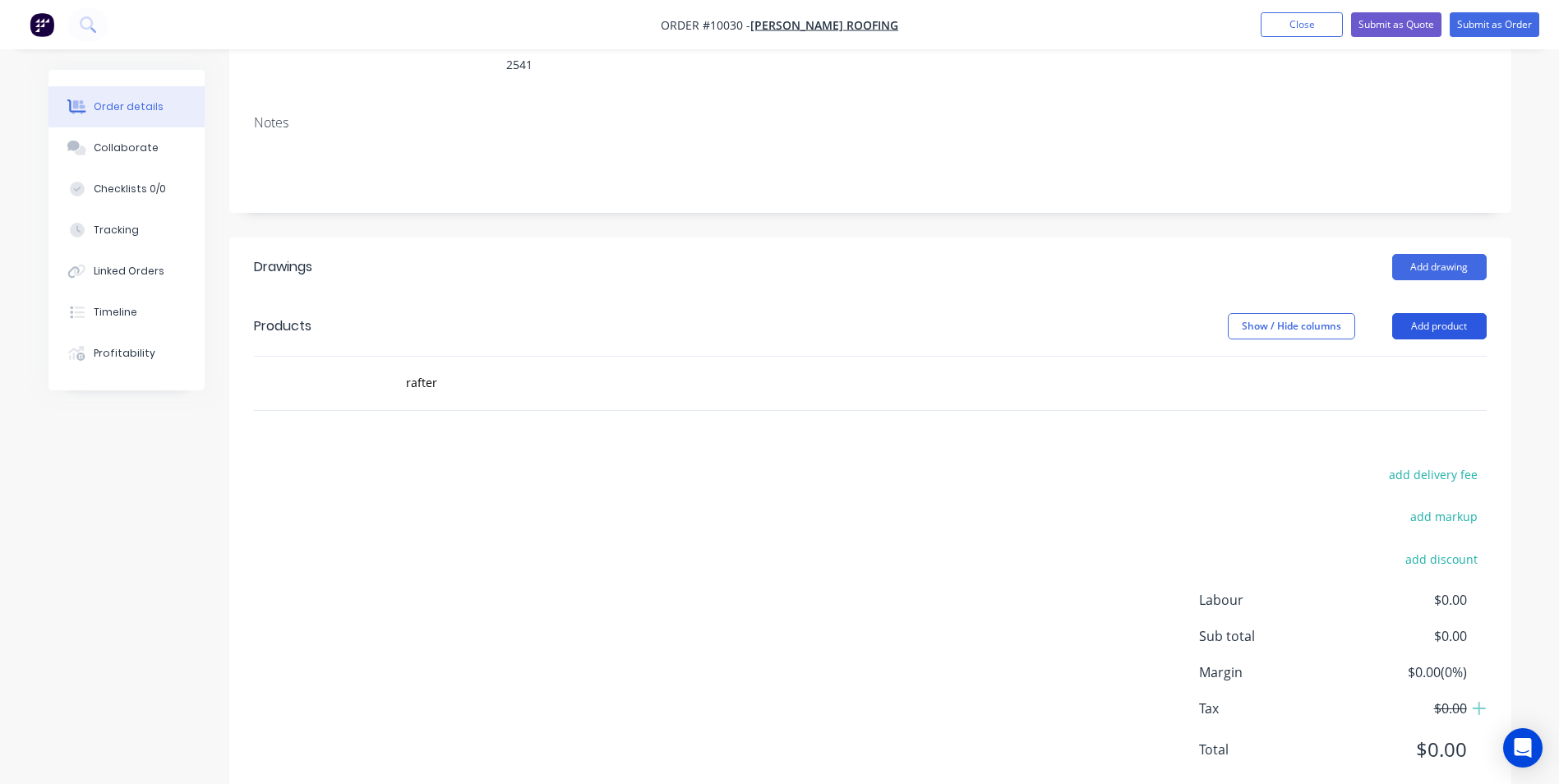
click at [1426, 313] on button "Add product" at bounding box center [1439, 326] width 94 height 26
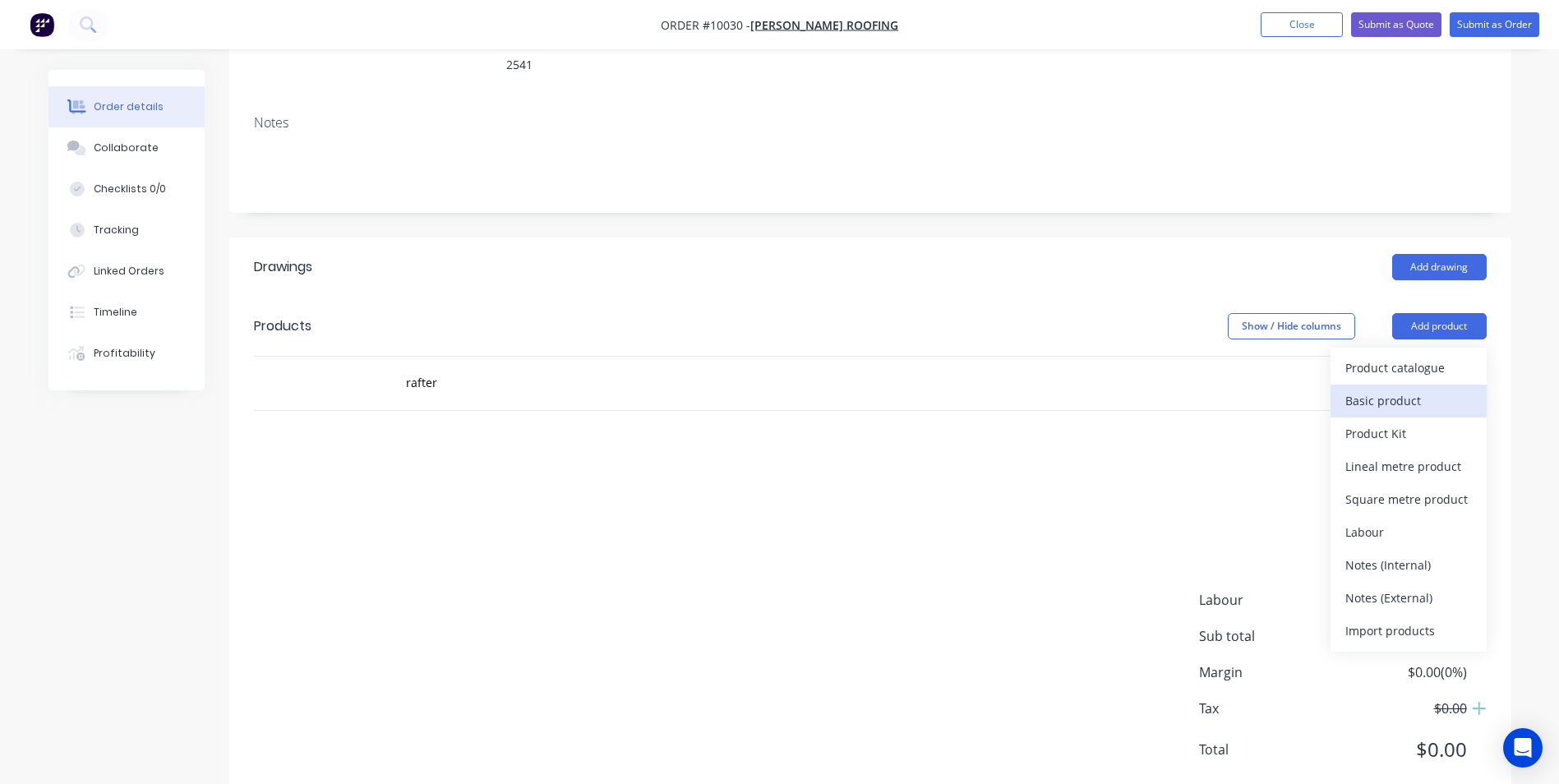
click at [1376, 388] on div "Basic product" at bounding box center [1408, 400] width 127 height 23
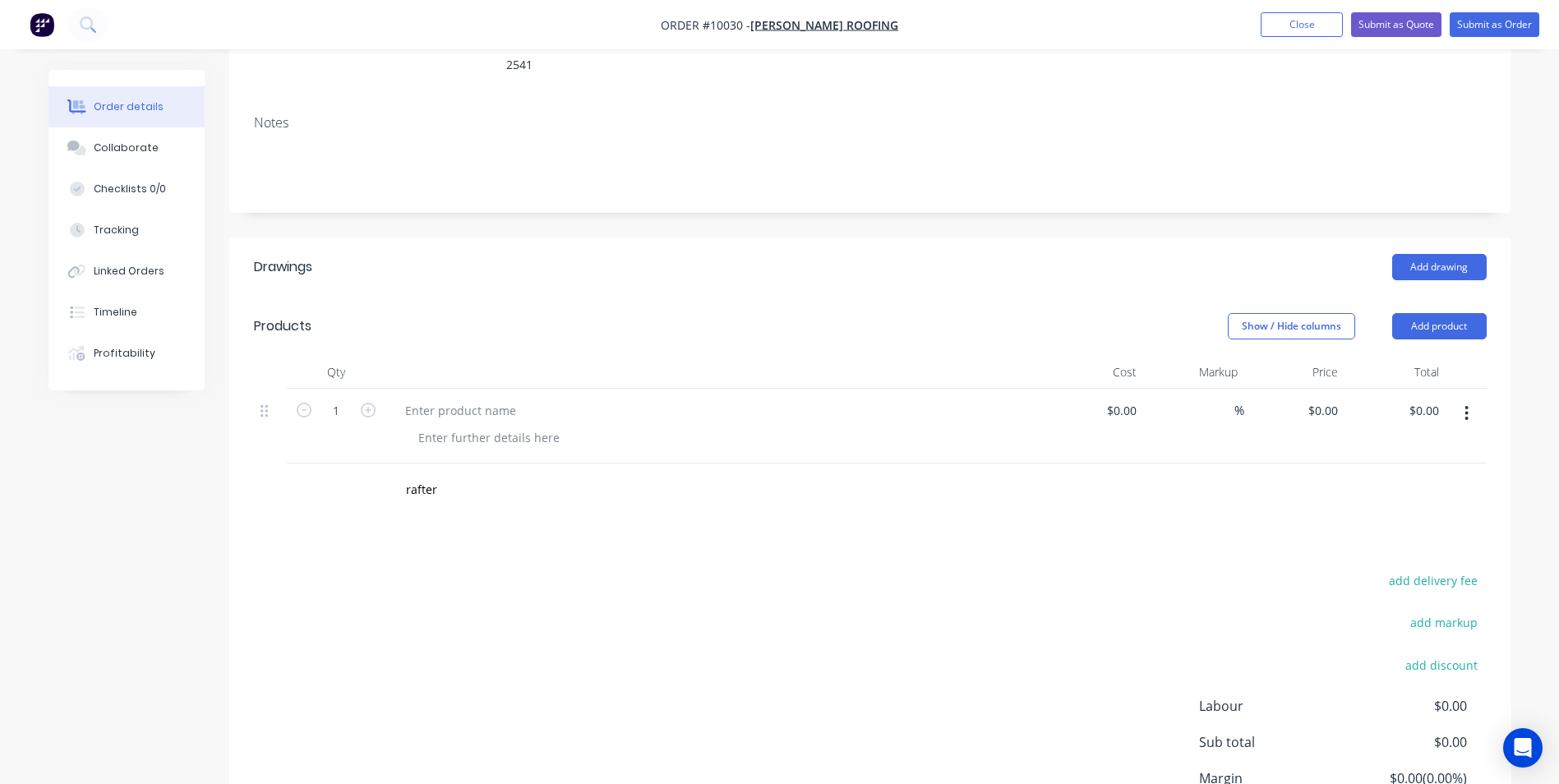
click at [1468, 399] on button "button" at bounding box center [1467, 413] width 39 height 29
click at [1382, 543] on div "Delete" at bounding box center [1408, 554] width 127 height 23
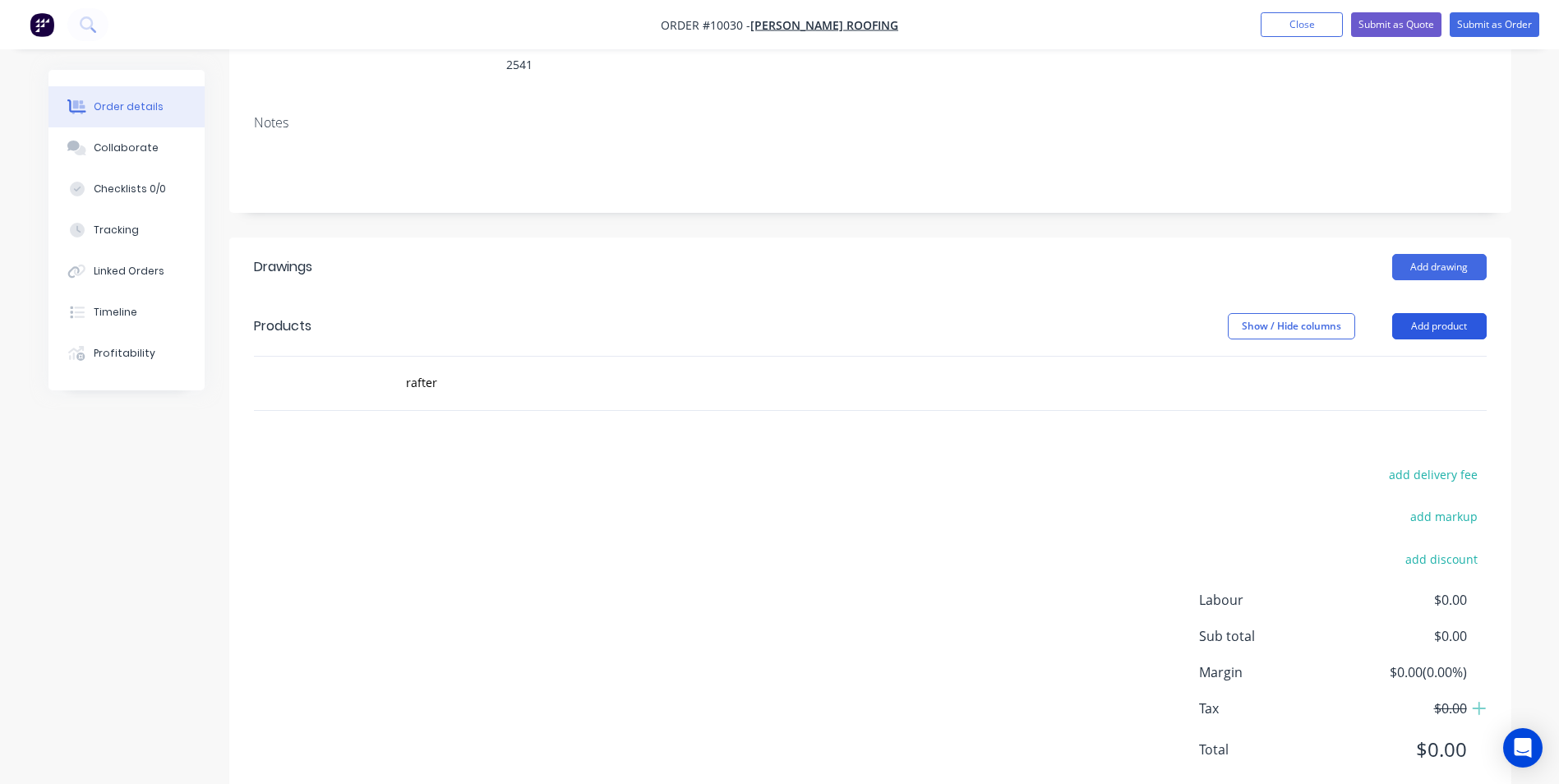
click at [1422, 313] on button "Add product" at bounding box center [1439, 326] width 94 height 26
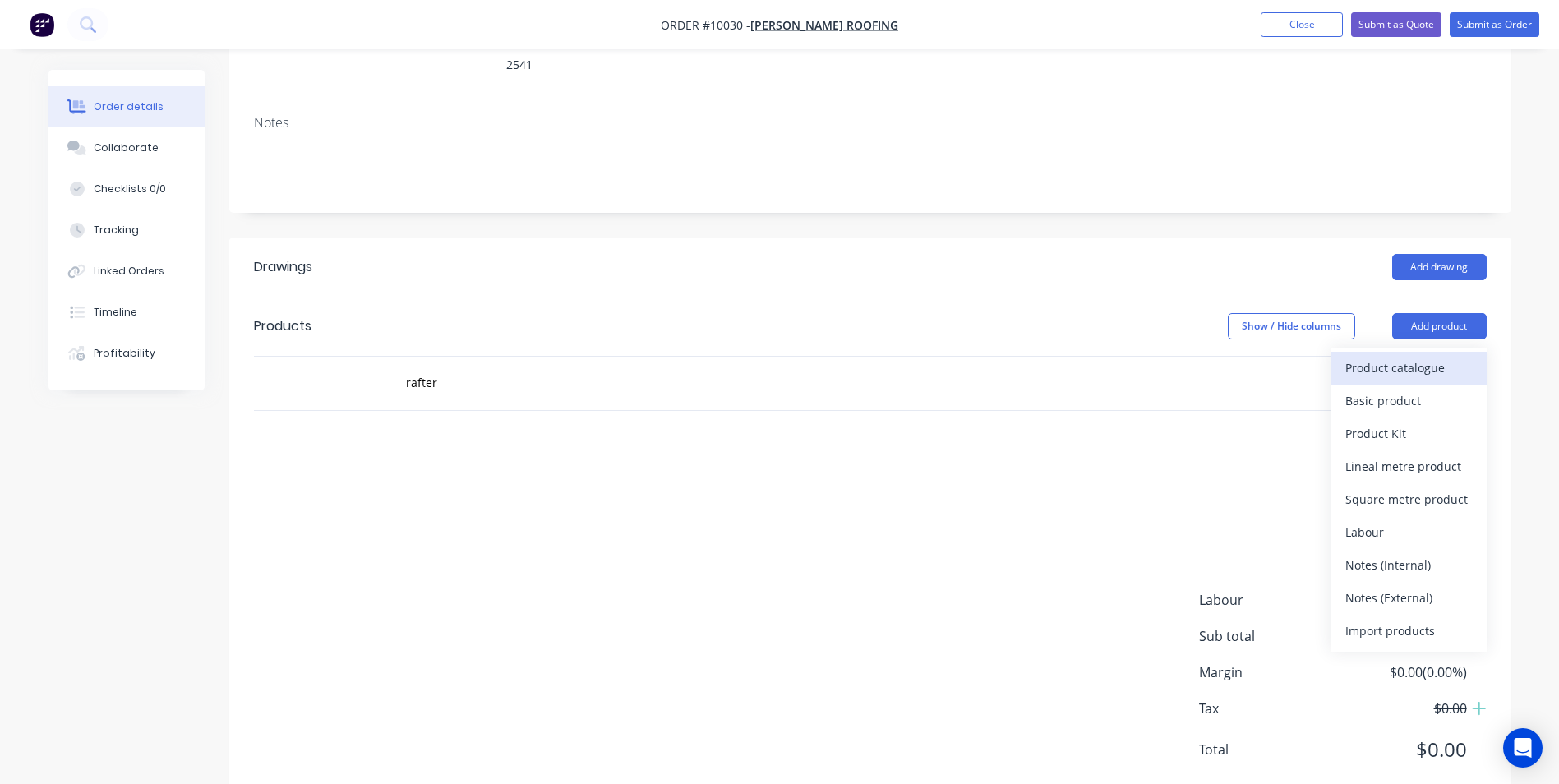
click at [1449, 351] on button "Product catalogue" at bounding box center [1408, 368] width 156 height 33
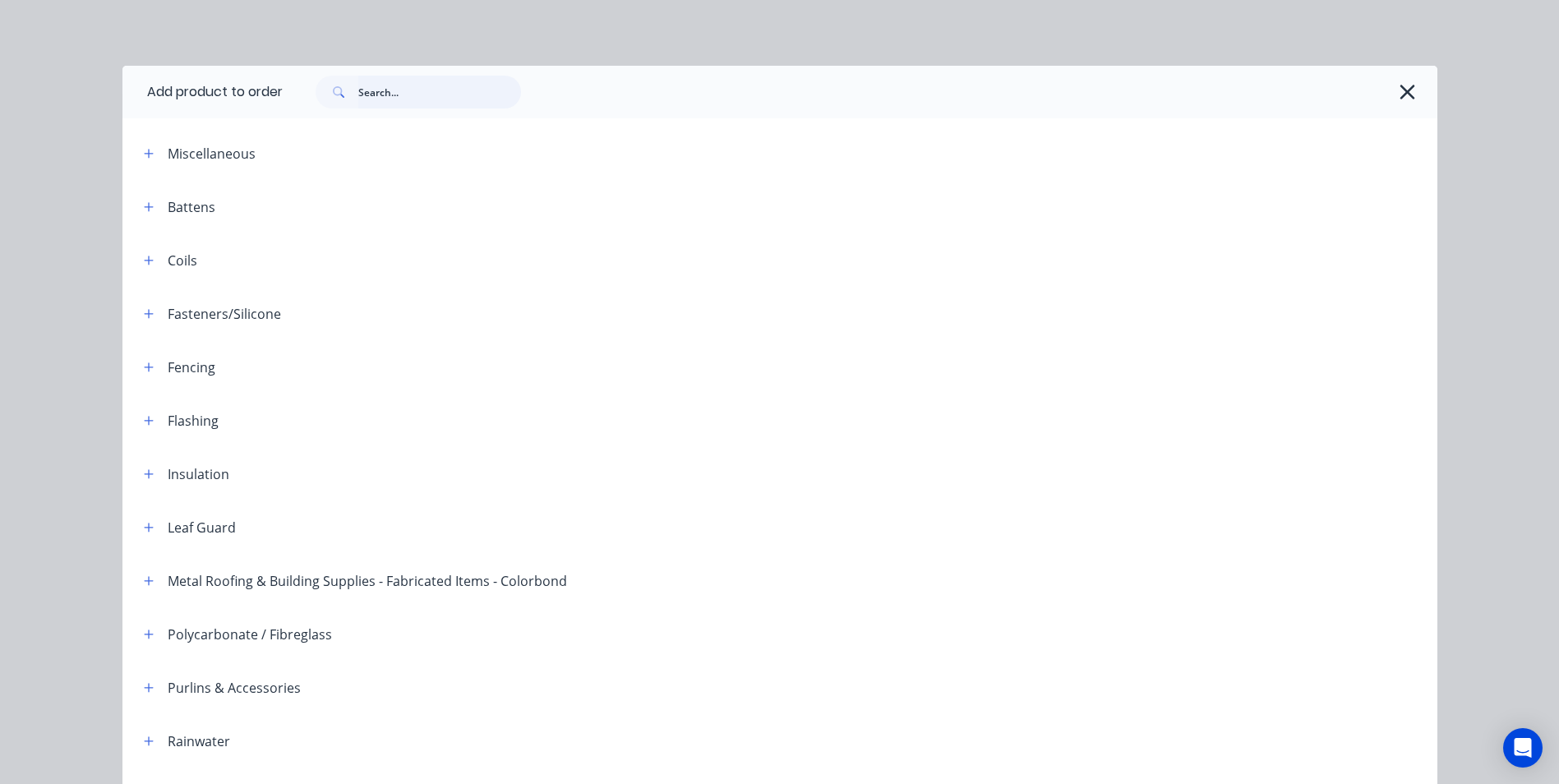
click at [392, 92] on input "text" at bounding box center [439, 92] width 163 height 33
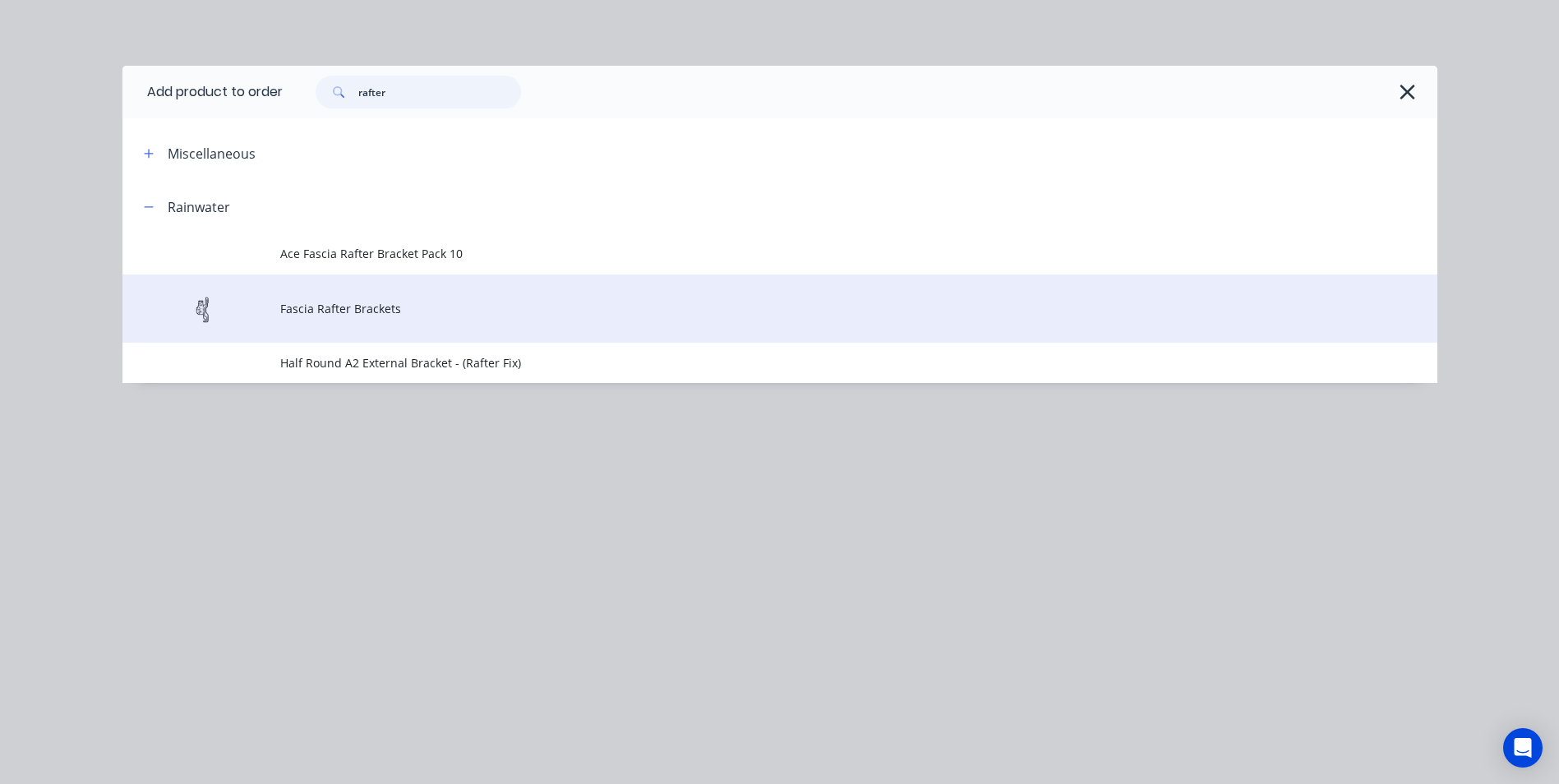
type input "rafter"
click at [406, 299] on td "Fascia Rafter Brackets" at bounding box center [858, 308] width 1157 height 68
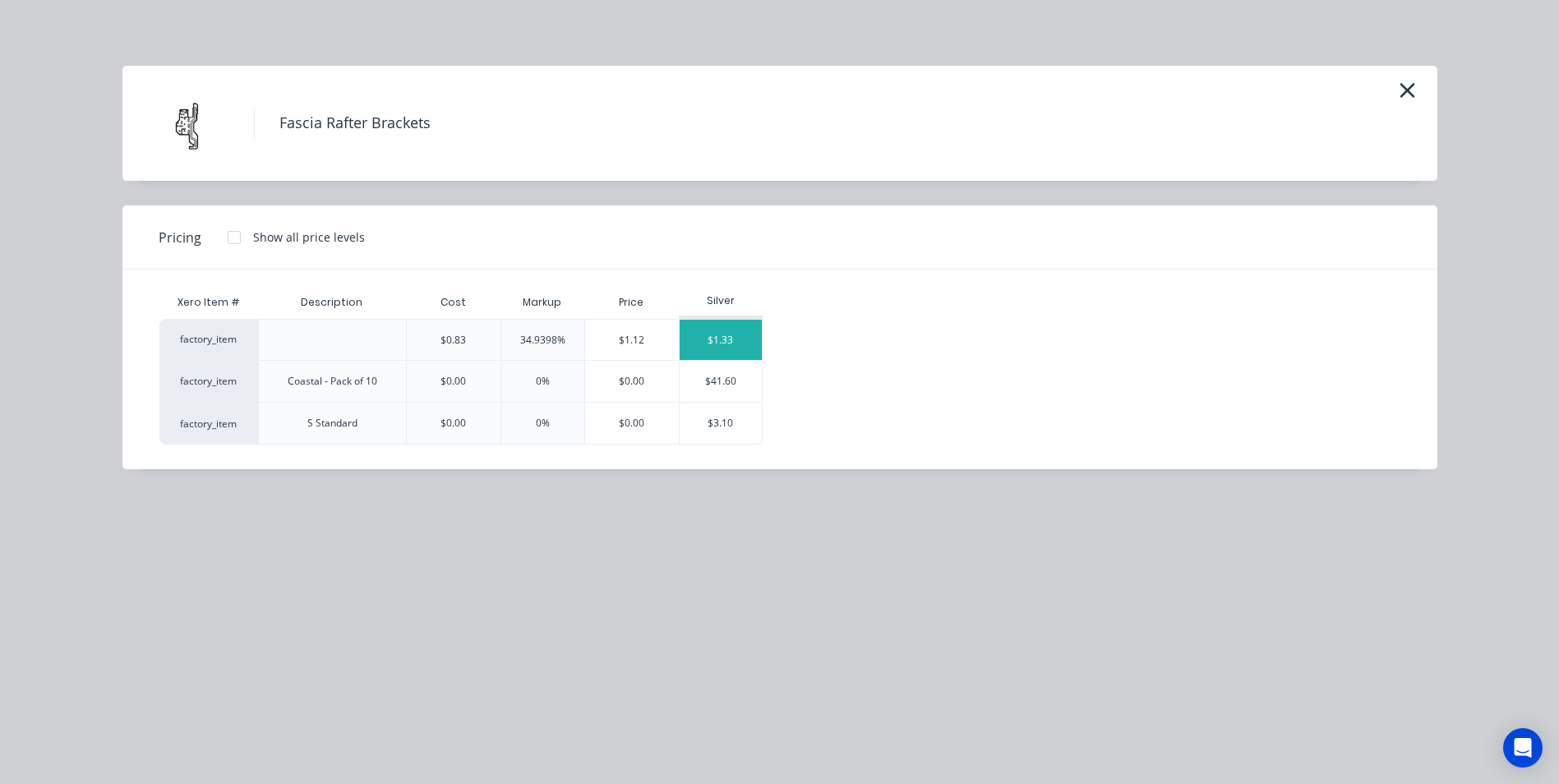
click at [709, 326] on div "$1.33" at bounding box center [720, 339] width 82 height 40
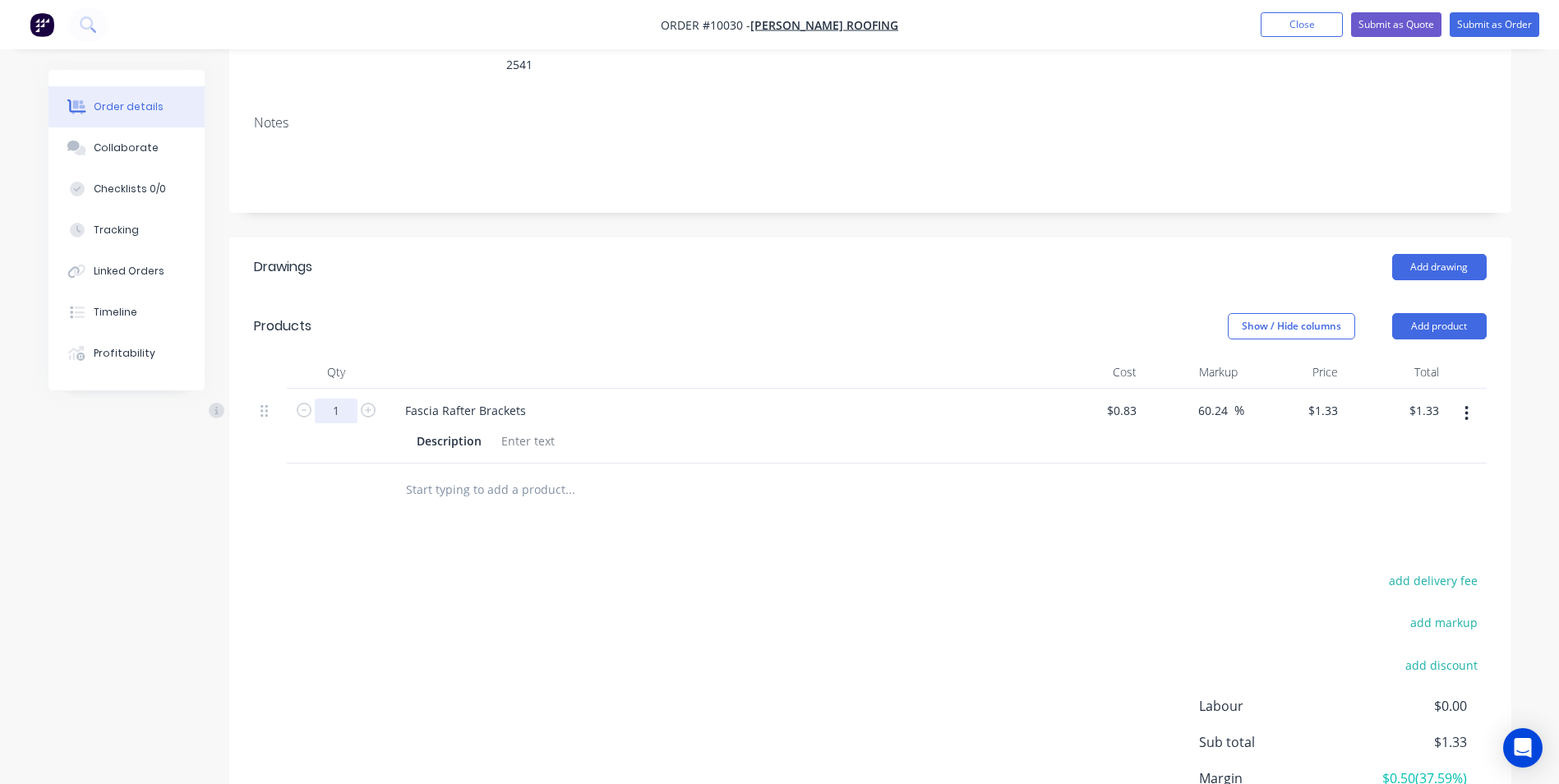
click at [344, 399] on input "1" at bounding box center [336, 410] width 43 height 24
type input "100"
type input "$133.00"
click at [618, 569] on div "add delivery fee add markup add discount Labour $0.00 Sub total $1.33 Margin $0…" at bounding box center [870, 728] width 1233 height 317
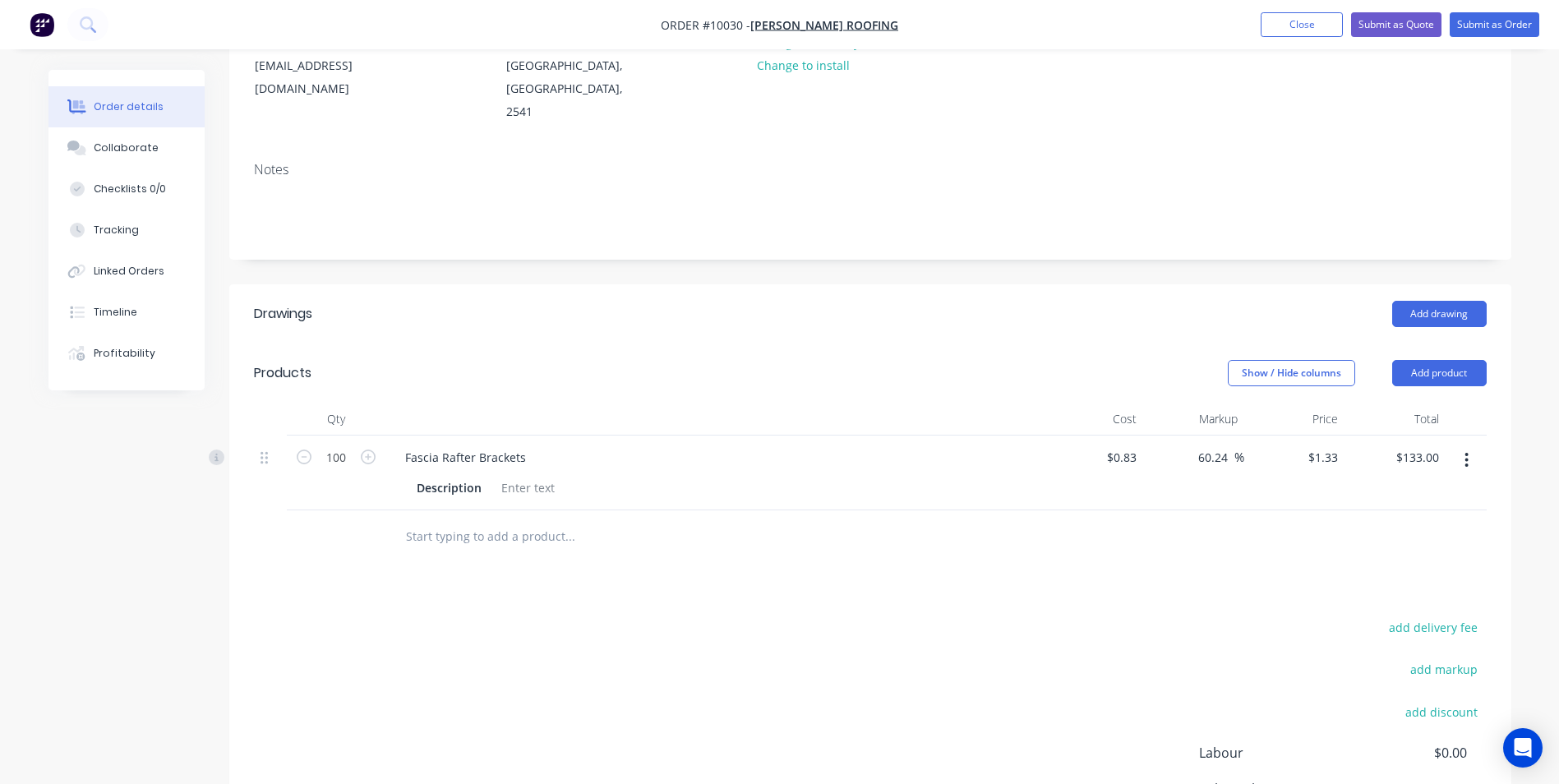
scroll to position [0, 0]
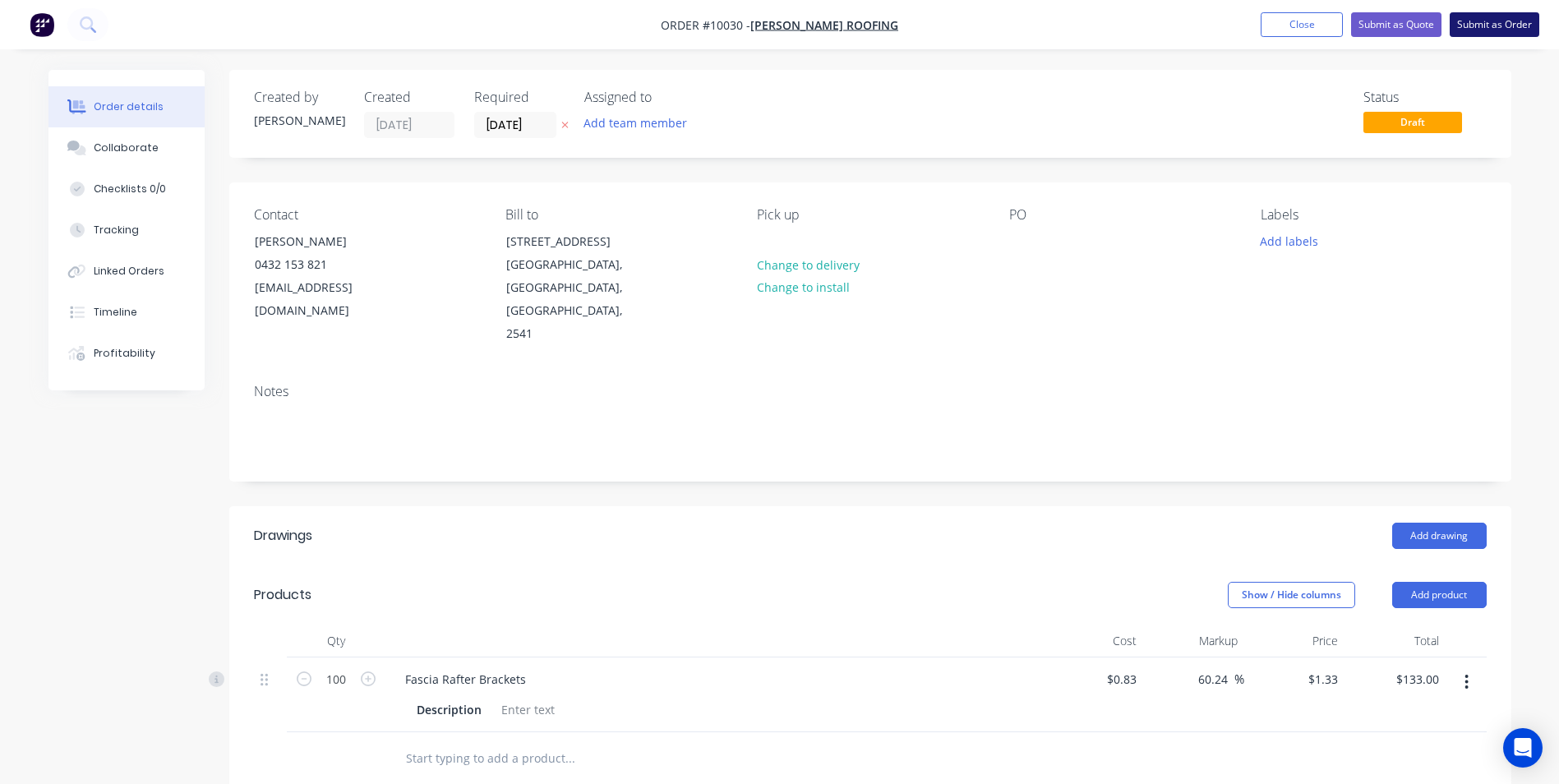
click at [1488, 34] on button "Submit as Order" at bounding box center [1495, 24] width 90 height 24
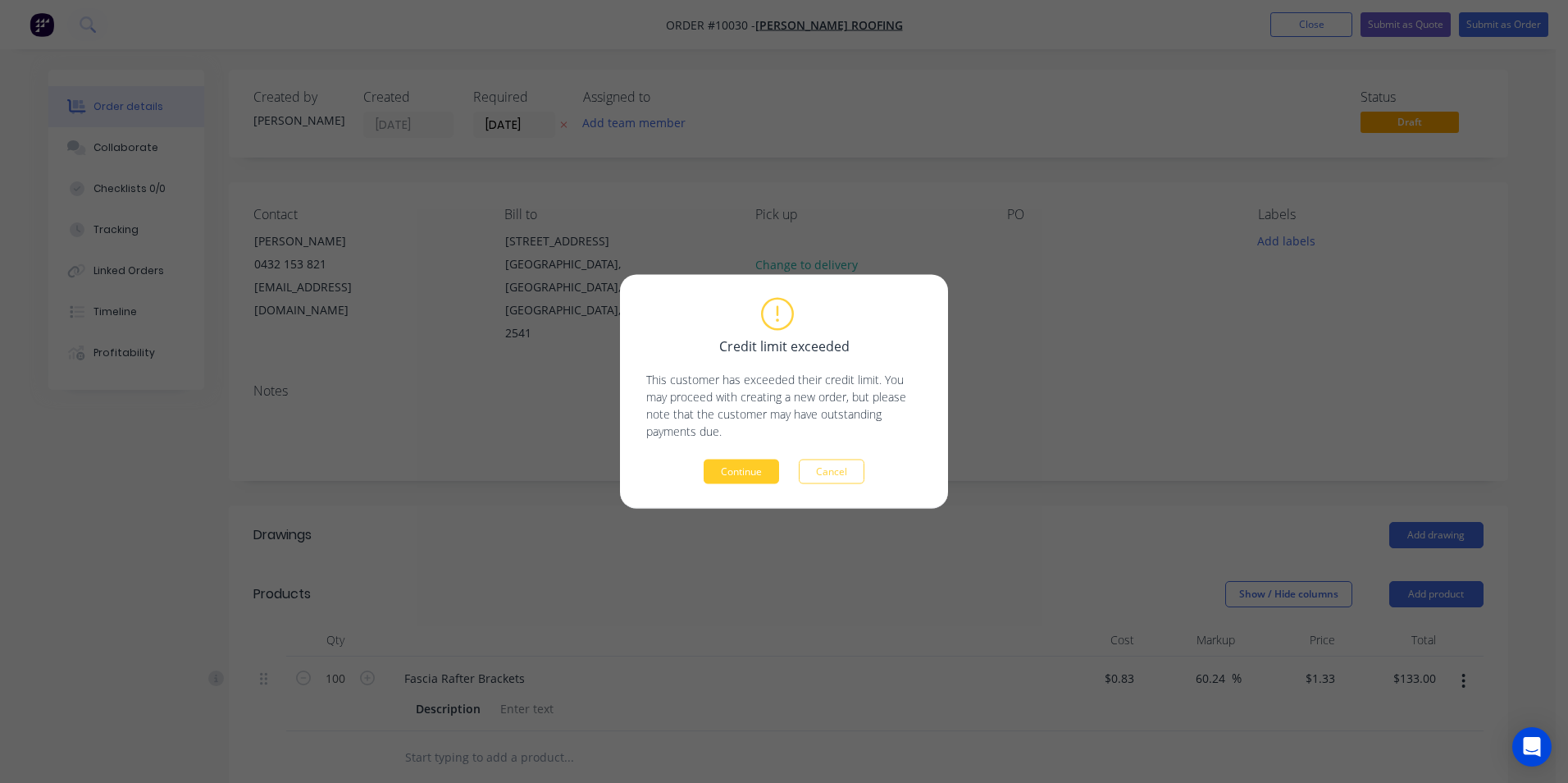
click at [715, 483] on button "Continue" at bounding box center [742, 471] width 76 height 24
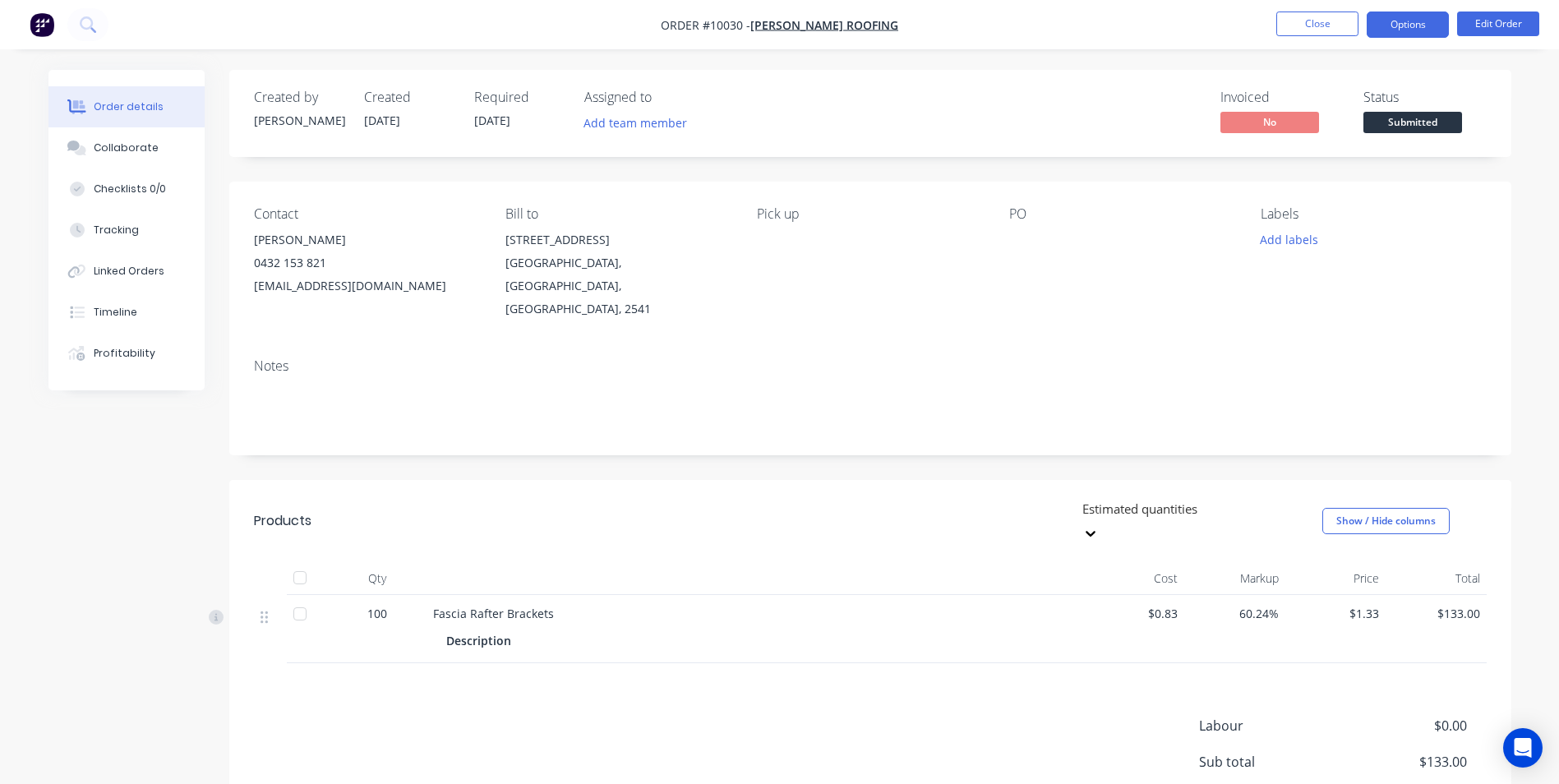
click at [1413, 32] on button "Options" at bounding box center [1407, 24] width 82 height 26
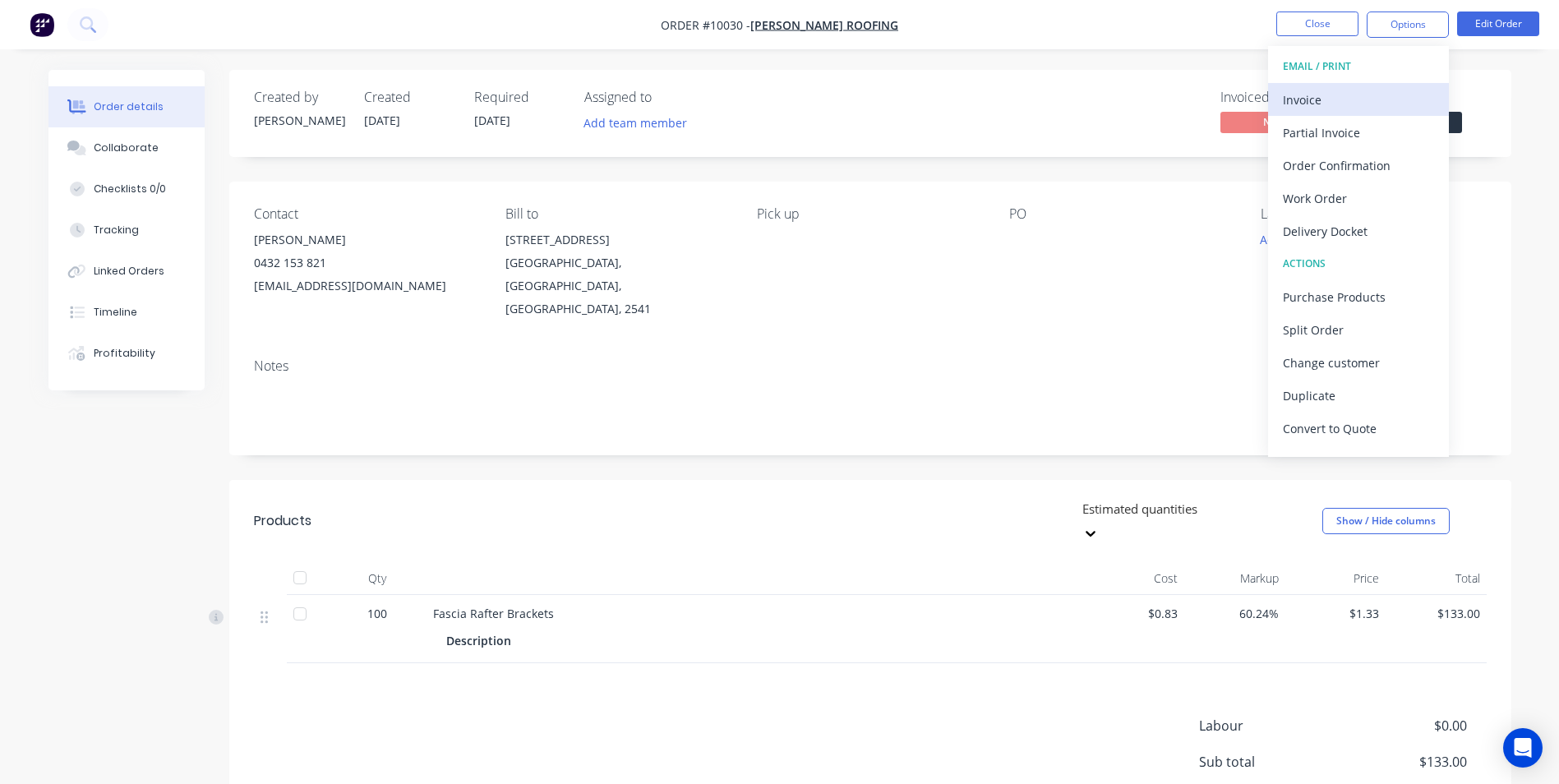
click at [1326, 105] on div "Invoice" at bounding box center [1358, 99] width 151 height 23
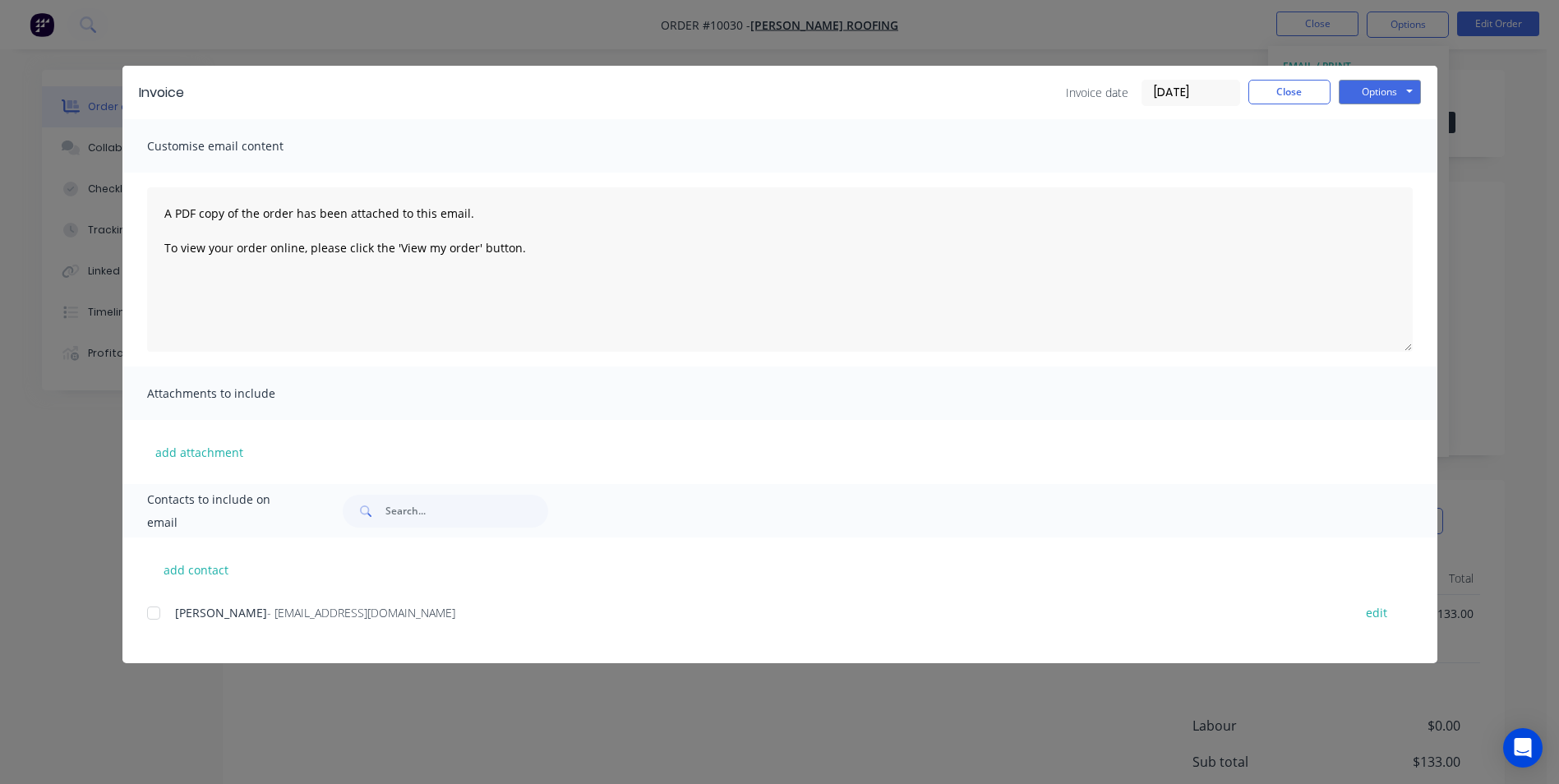
click at [162, 621] on div at bounding box center [154, 613] width 33 height 33
click at [1399, 86] on button "Options" at bounding box center [1380, 91] width 82 height 24
click at [1372, 178] on button "Email" at bounding box center [1392, 175] width 105 height 27
click at [1285, 86] on button "Close" at bounding box center [1289, 91] width 82 height 24
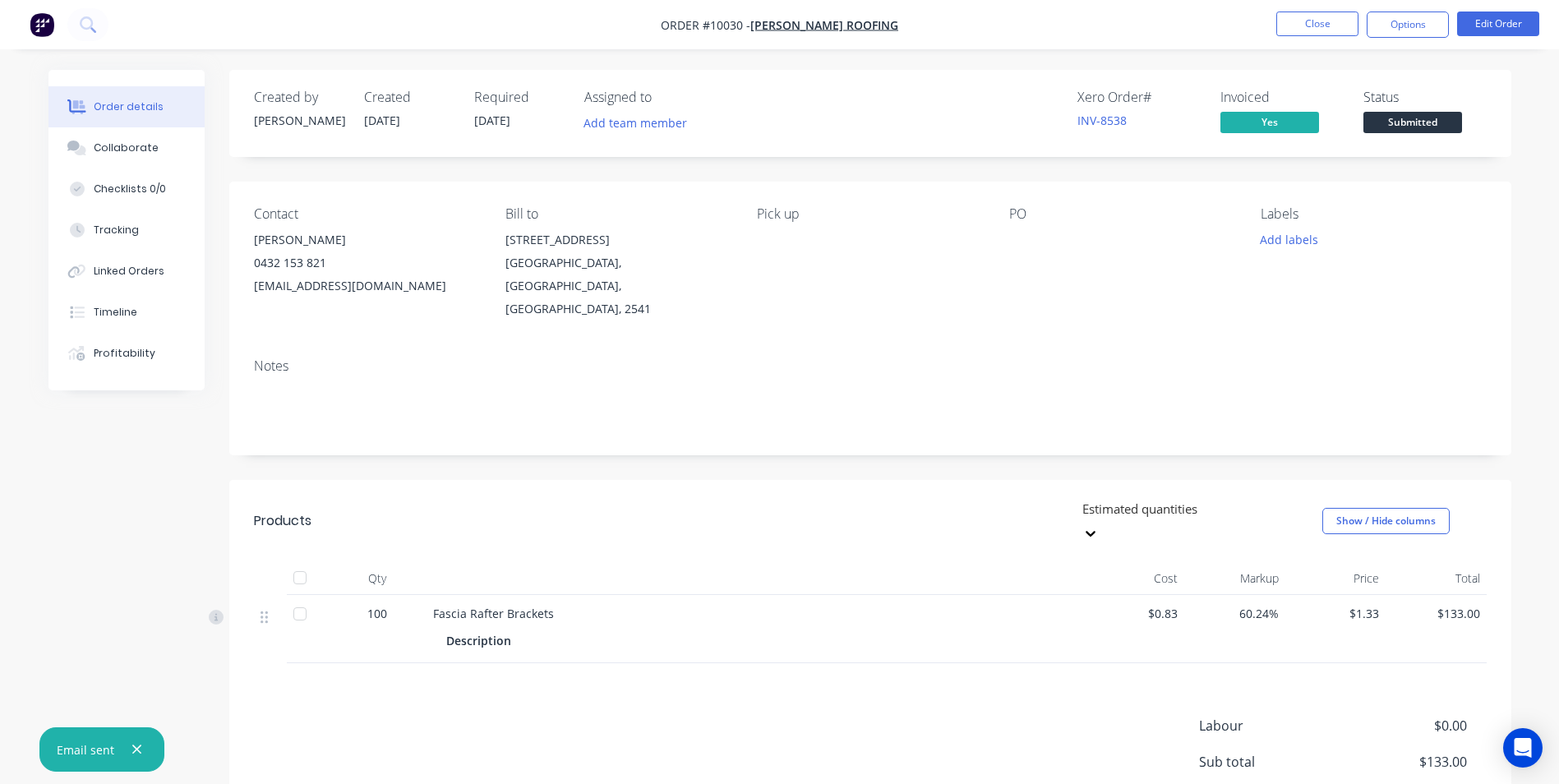
click at [1407, 123] on span "Submitted" at bounding box center [1412, 122] width 98 height 20
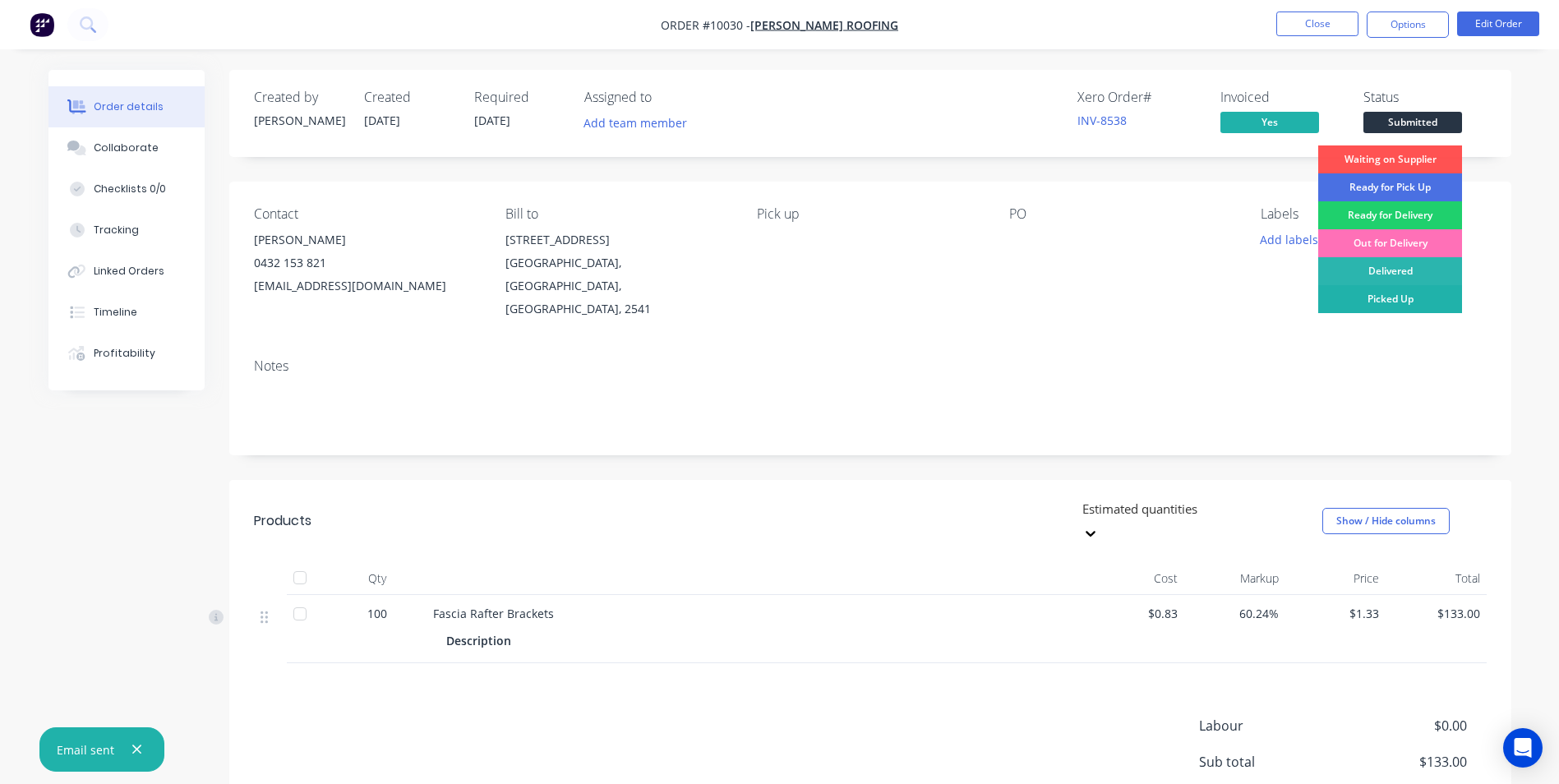
click at [1345, 302] on div "Picked Up" at bounding box center [1391, 299] width 144 height 28
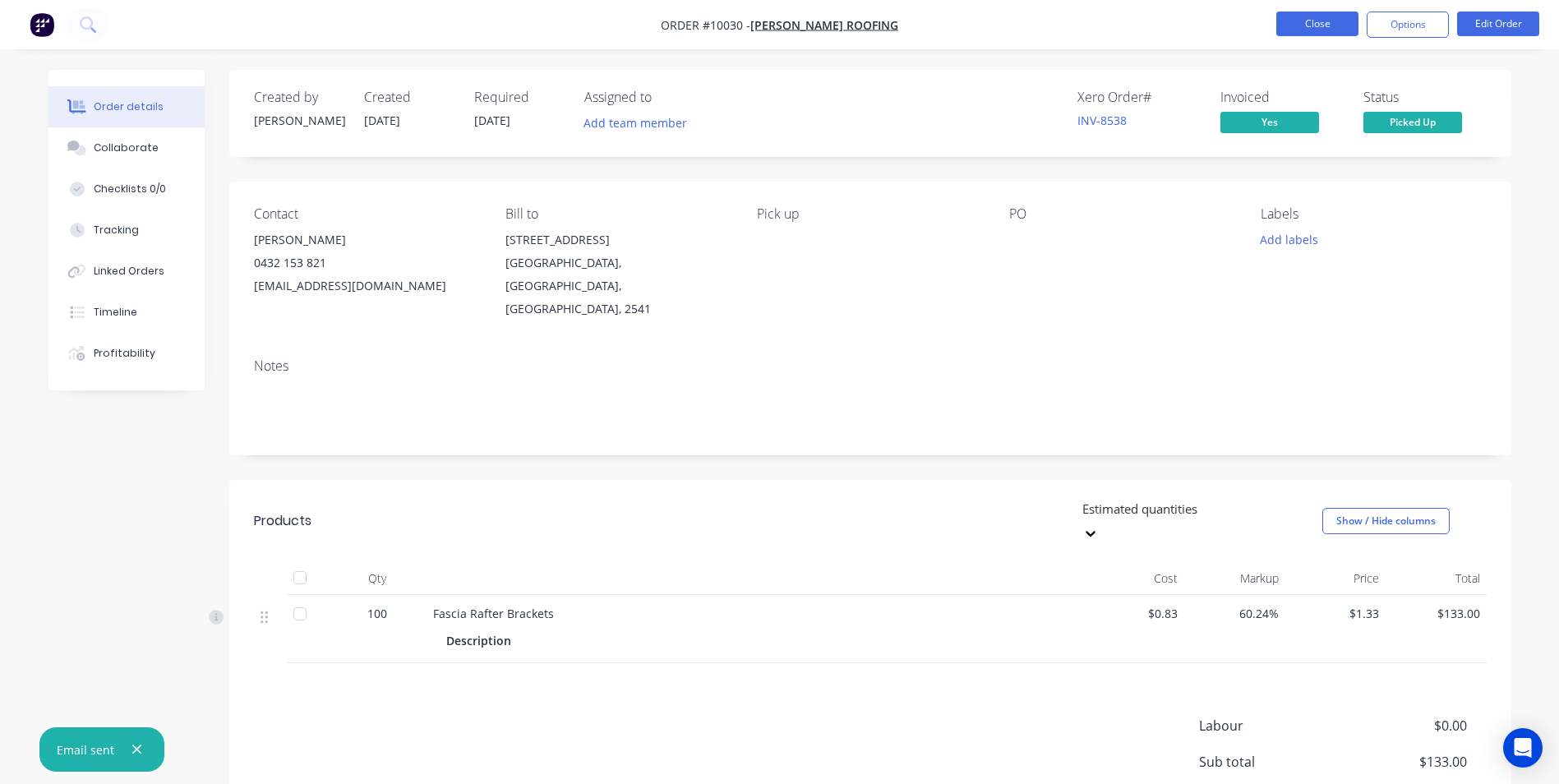
click at [1291, 19] on button "Close" at bounding box center [1317, 23] width 82 height 24
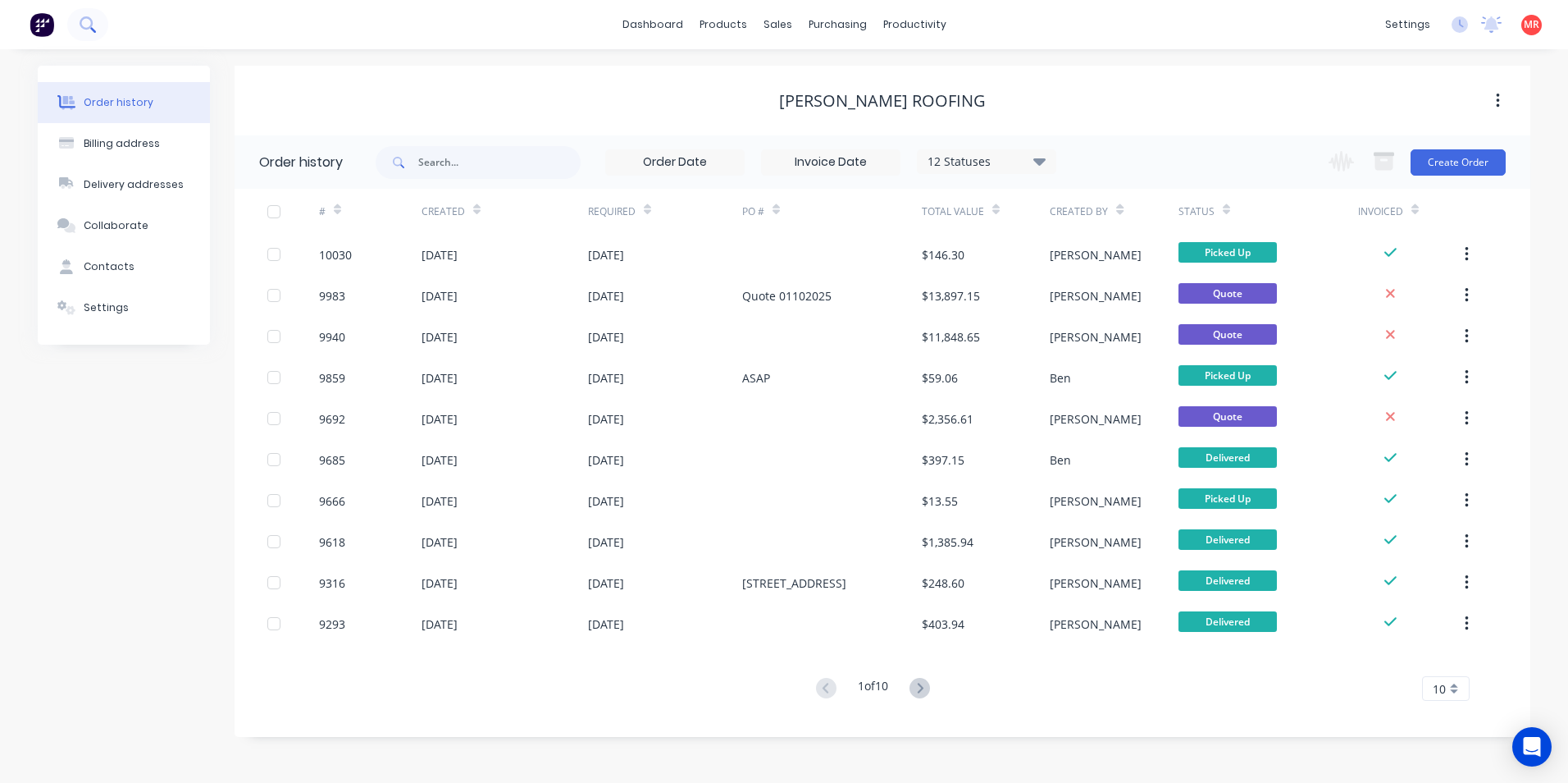
click at [85, 23] on icon at bounding box center [87, 24] width 16 height 16
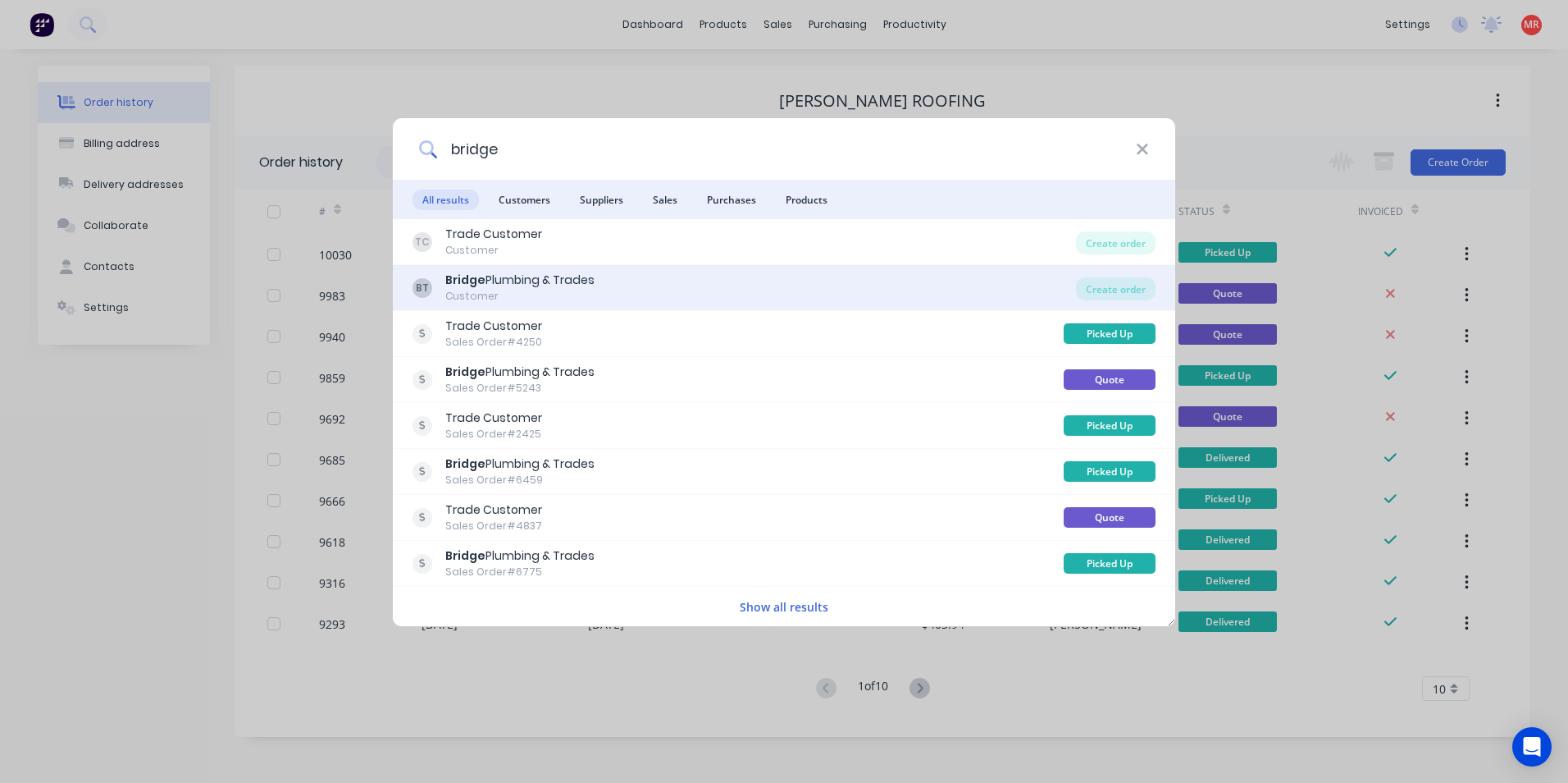
type input "bridge"
click at [737, 282] on div "BT Bridge Plumbing & Trades Customer" at bounding box center [744, 288] width 663 height 32
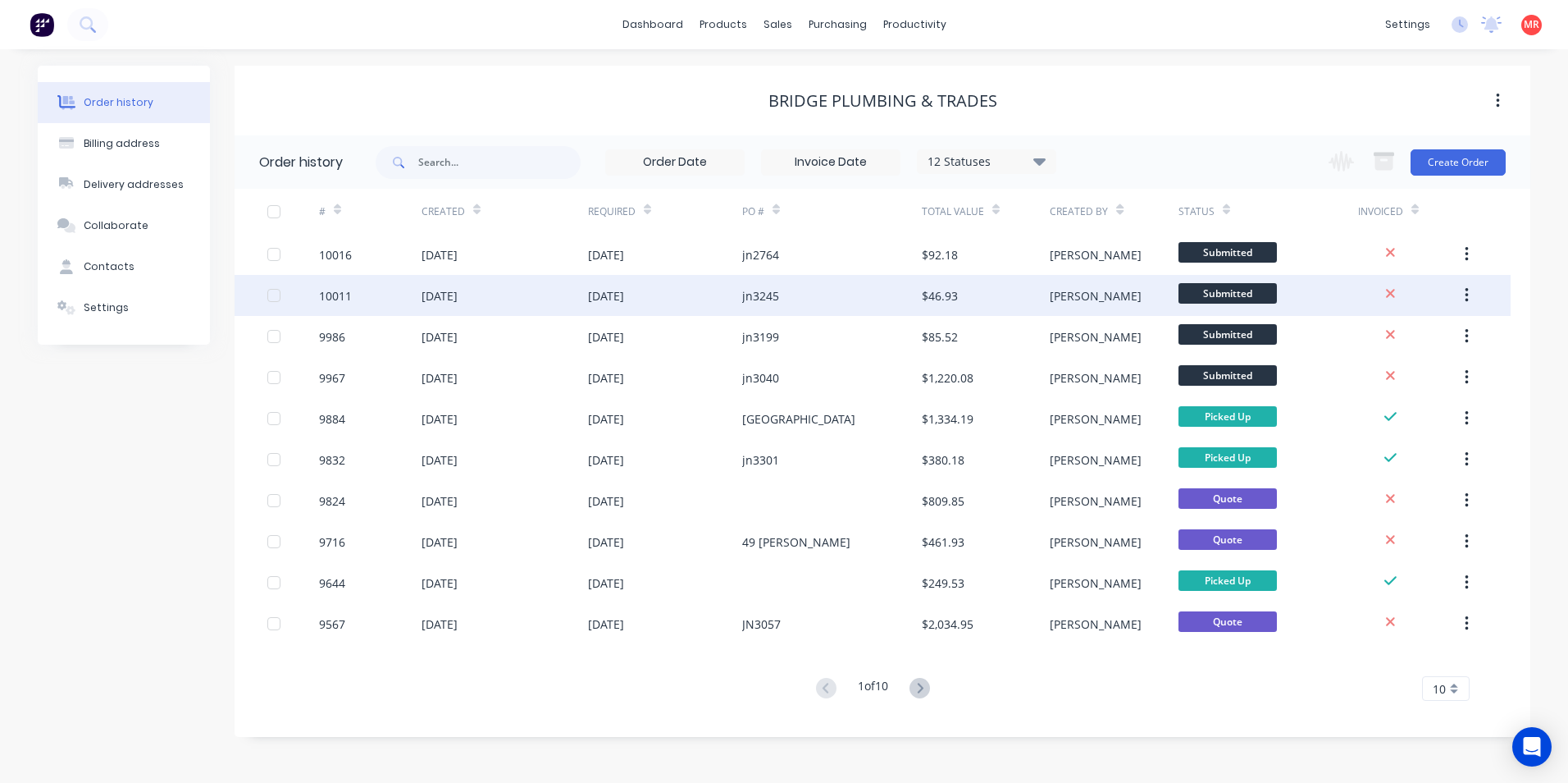
click at [973, 299] on div "$46.93" at bounding box center [985, 295] width 128 height 41
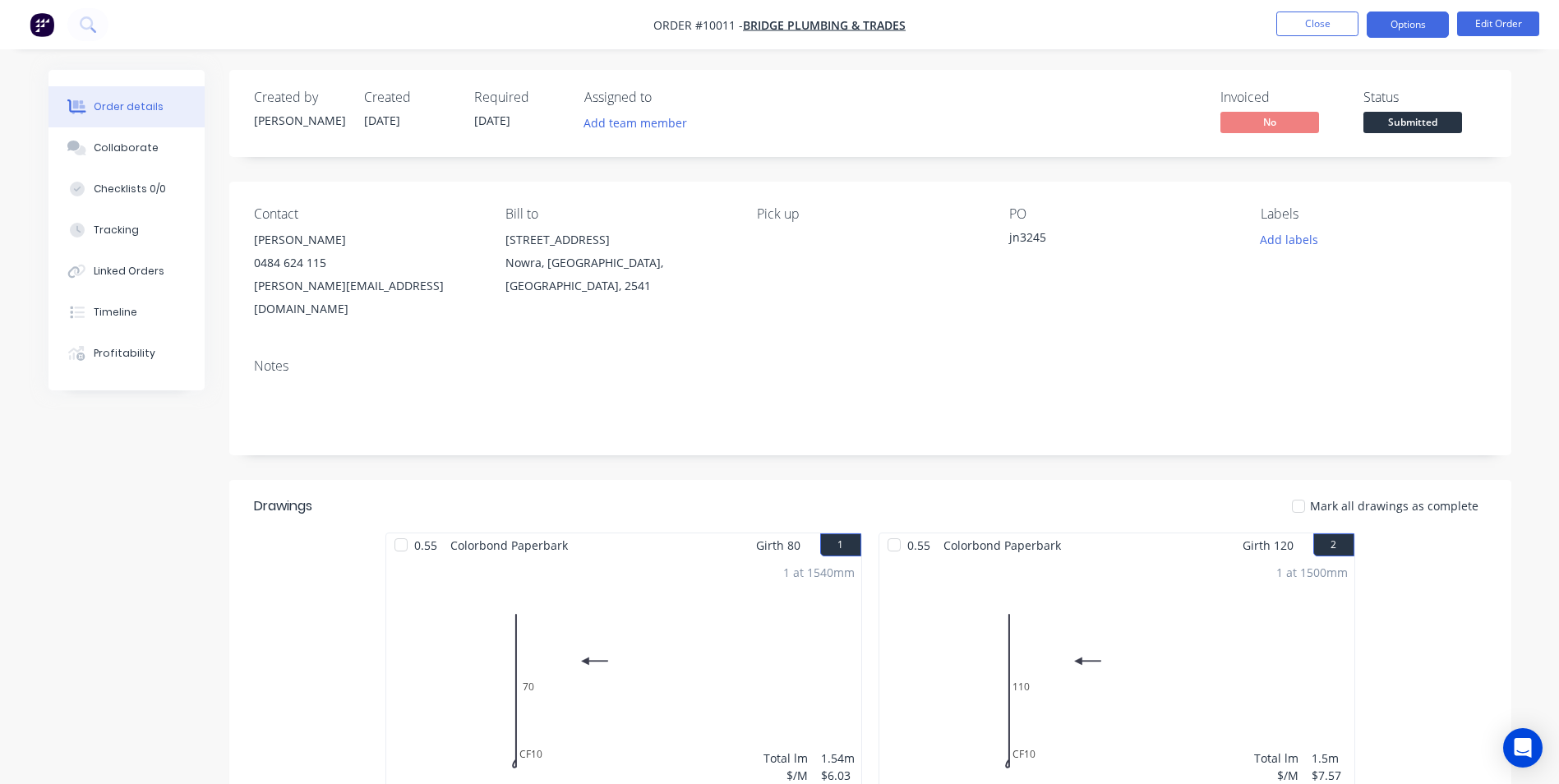
click at [1435, 25] on button "Options" at bounding box center [1407, 24] width 82 height 26
click at [1174, 254] on div "PO jn3245" at bounding box center [1121, 263] width 225 height 114
click at [1389, 118] on span "Submitted" at bounding box center [1412, 122] width 98 height 20
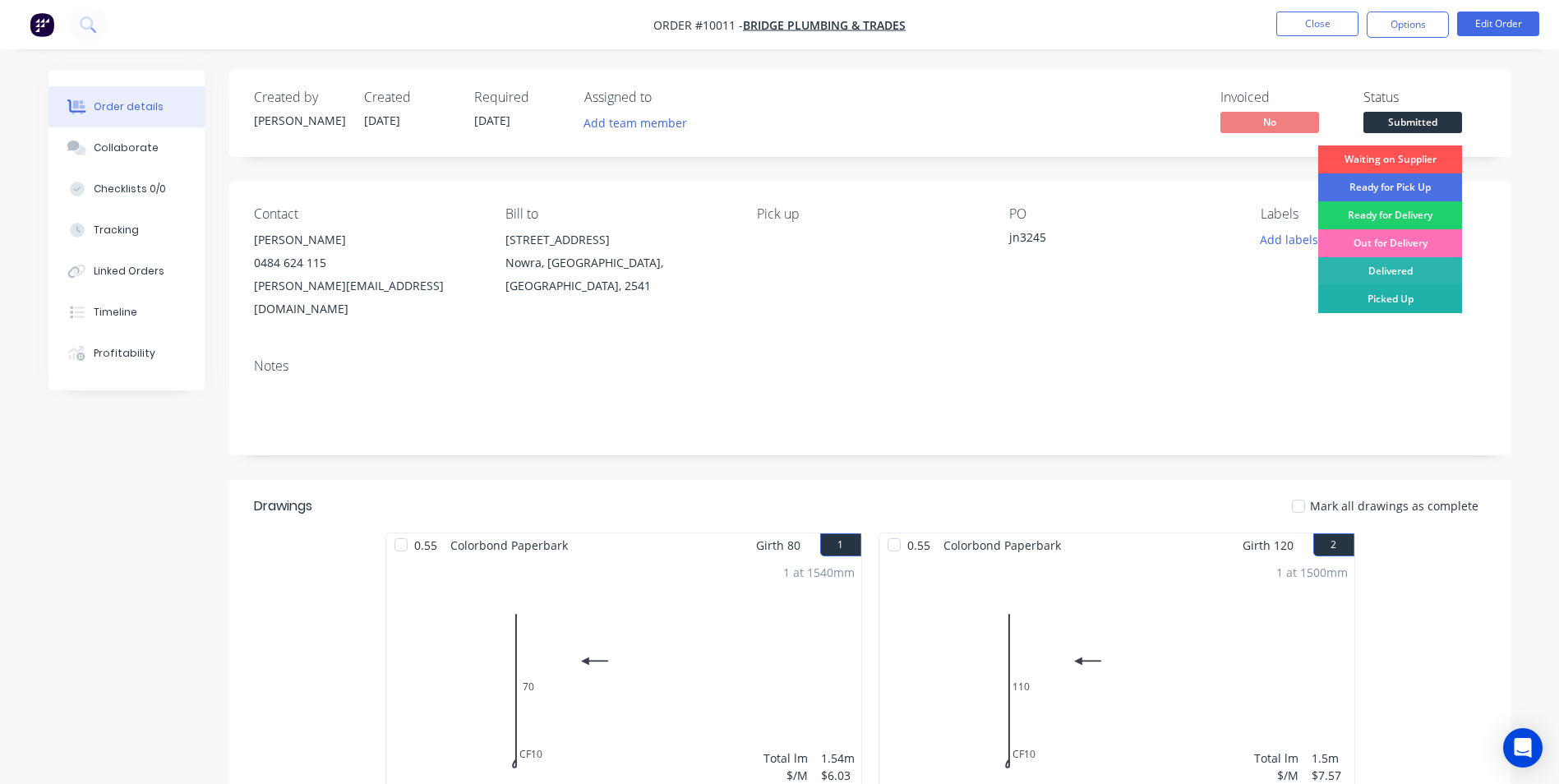
click at [1360, 293] on div "Picked Up" at bounding box center [1391, 299] width 144 height 28
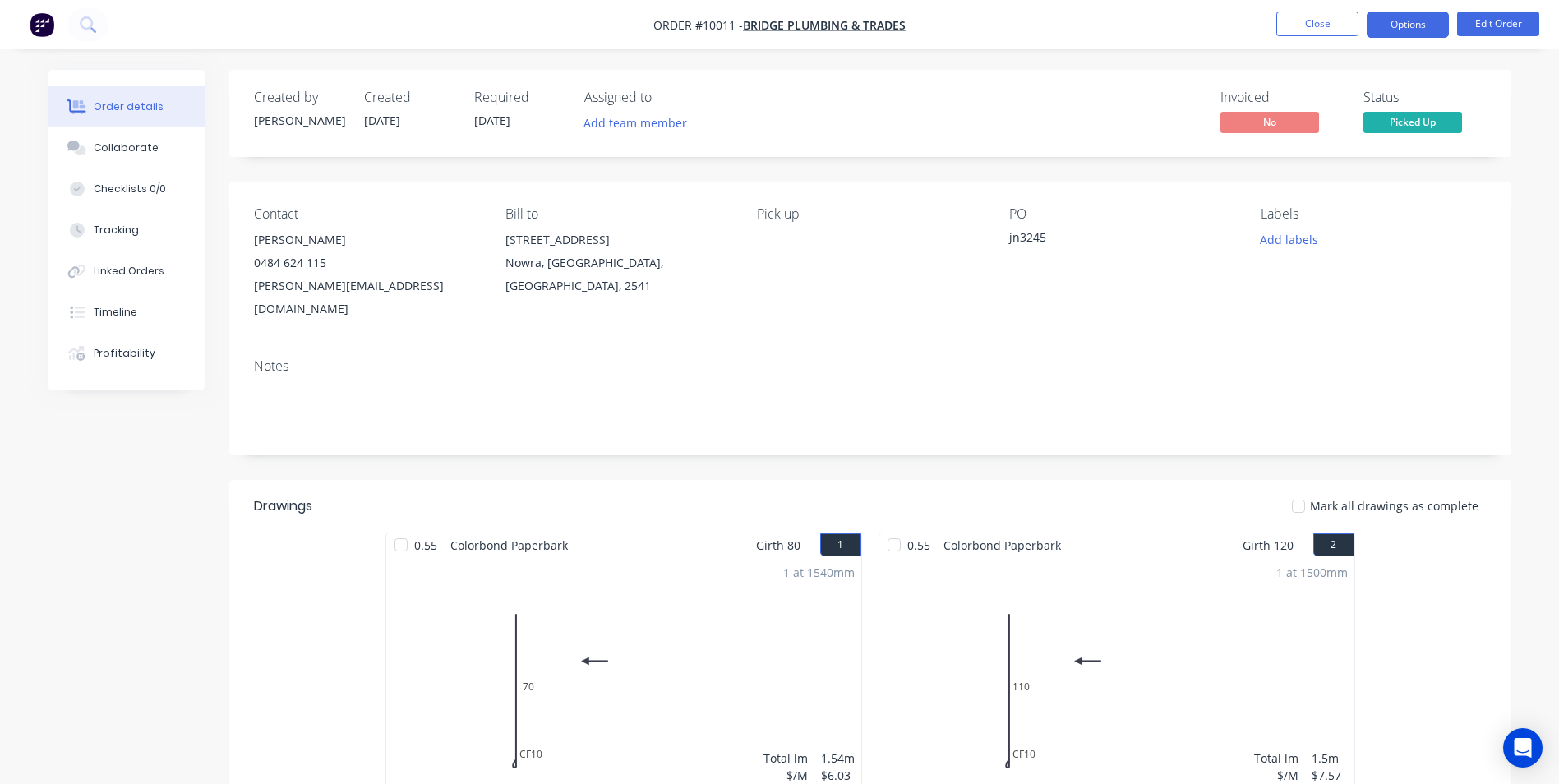
click at [1382, 21] on button "Options" at bounding box center [1407, 24] width 82 height 26
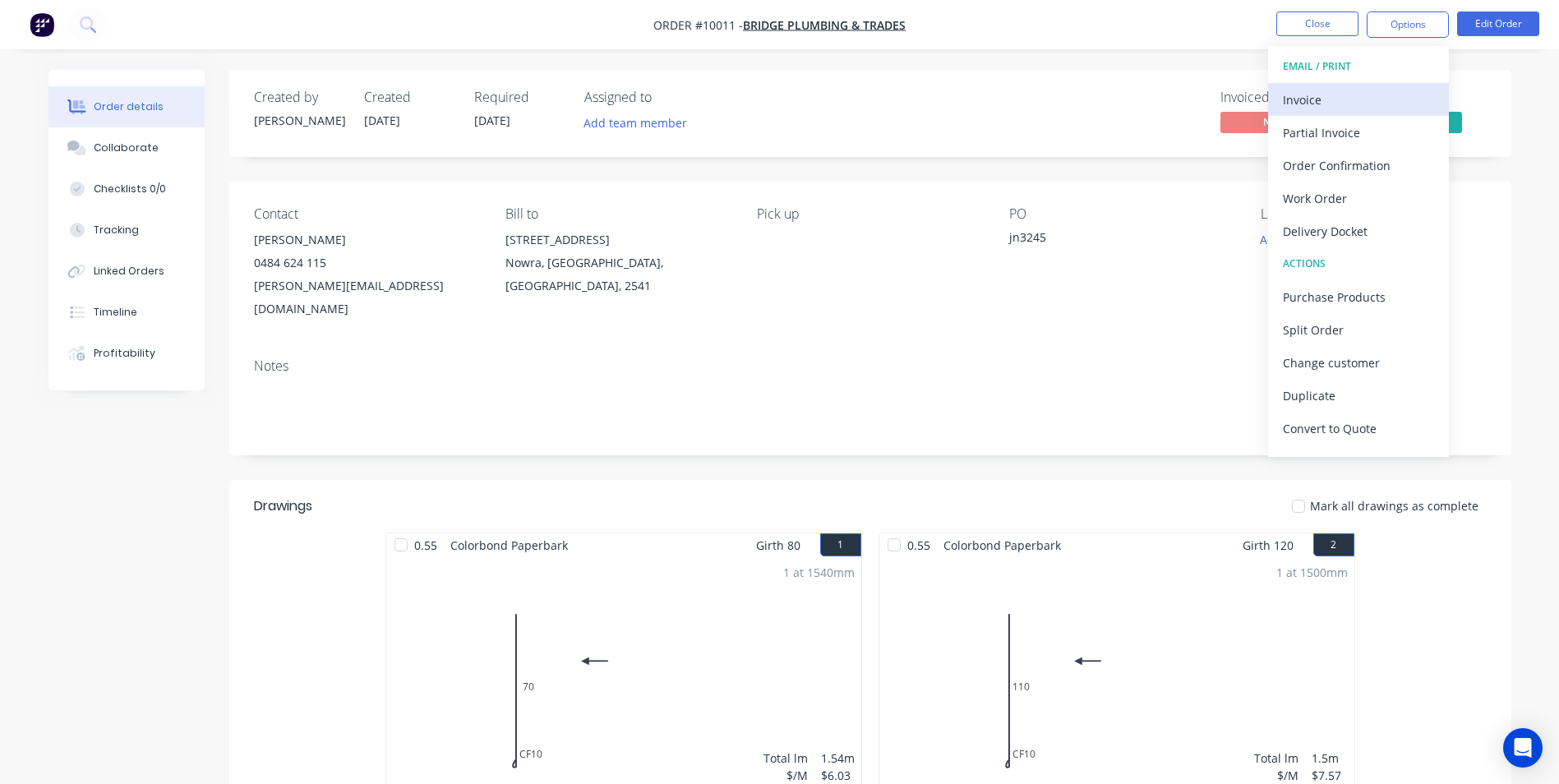
click at [1297, 108] on div "Invoice" at bounding box center [1358, 99] width 151 height 23
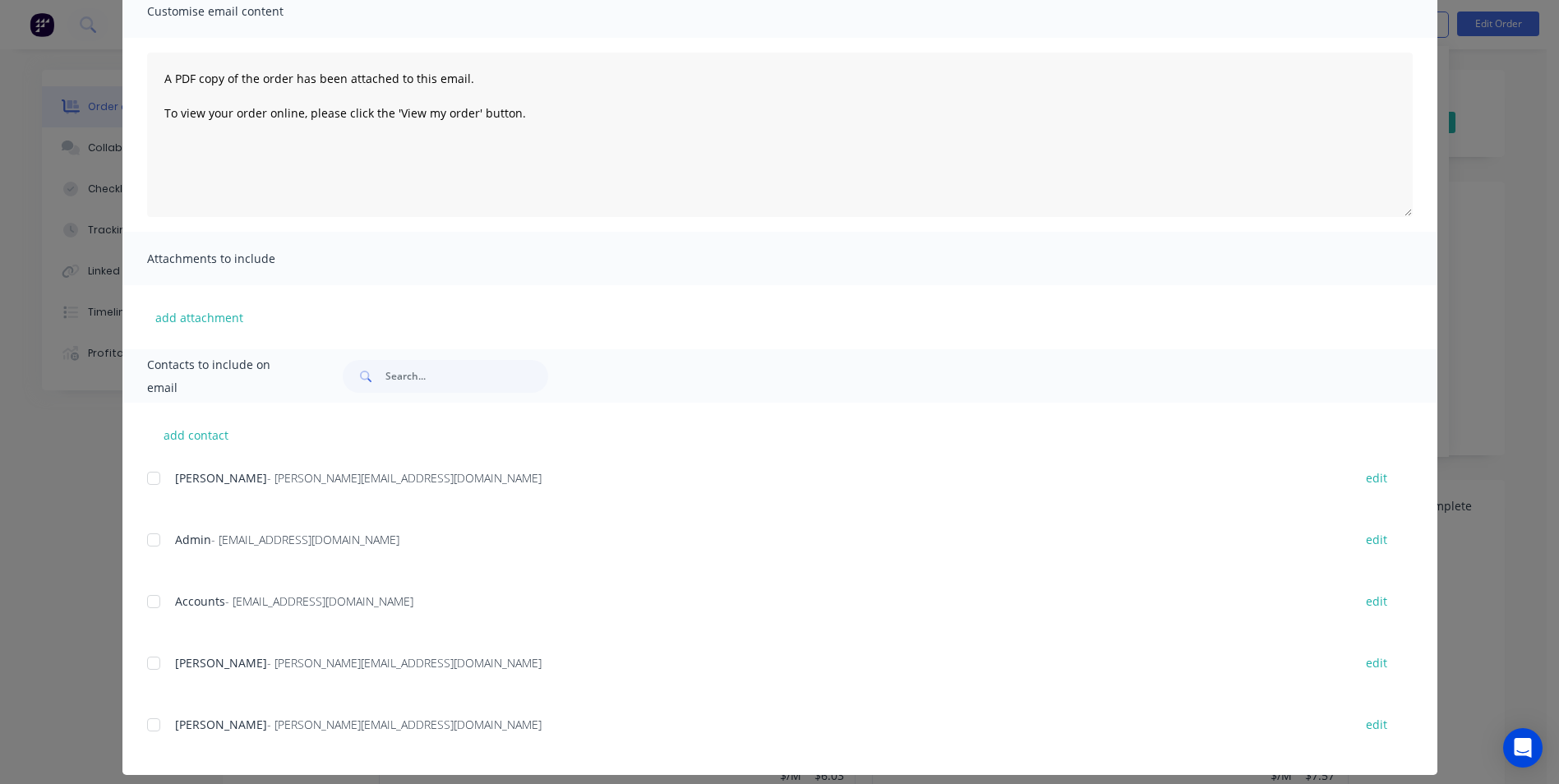
scroll to position [149, 0]
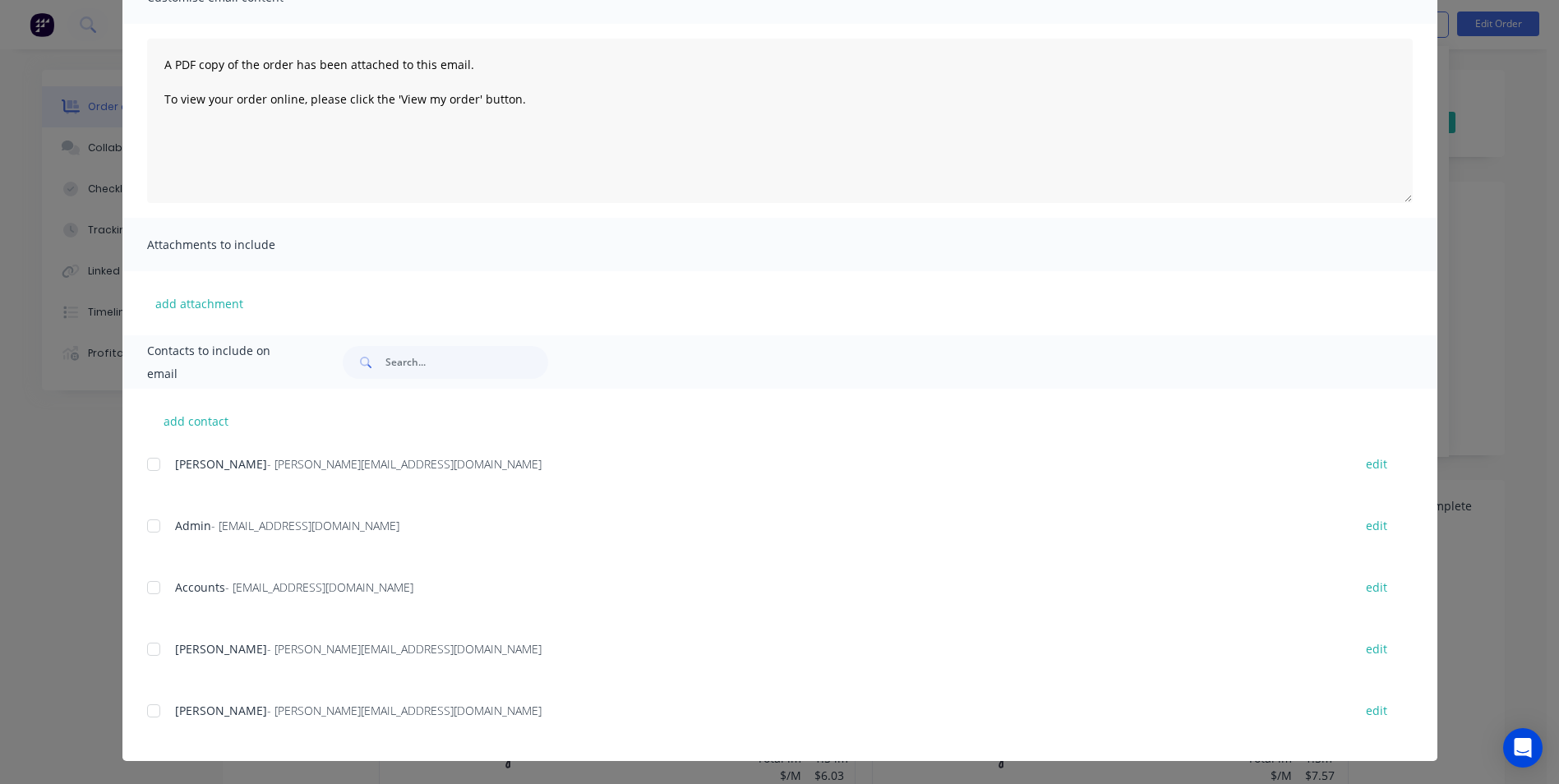
click at [156, 594] on div at bounding box center [154, 588] width 33 height 33
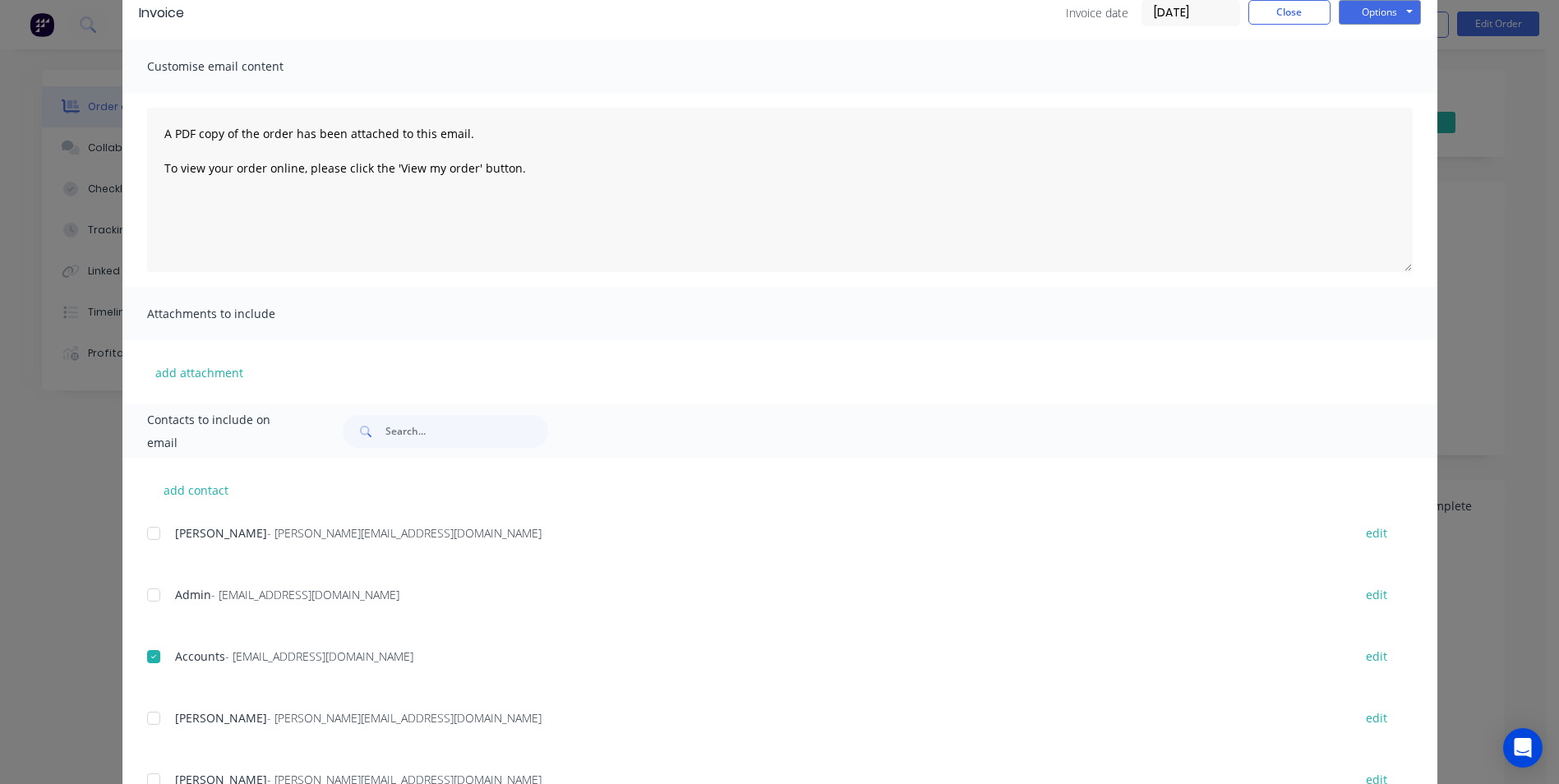
scroll to position [0, 0]
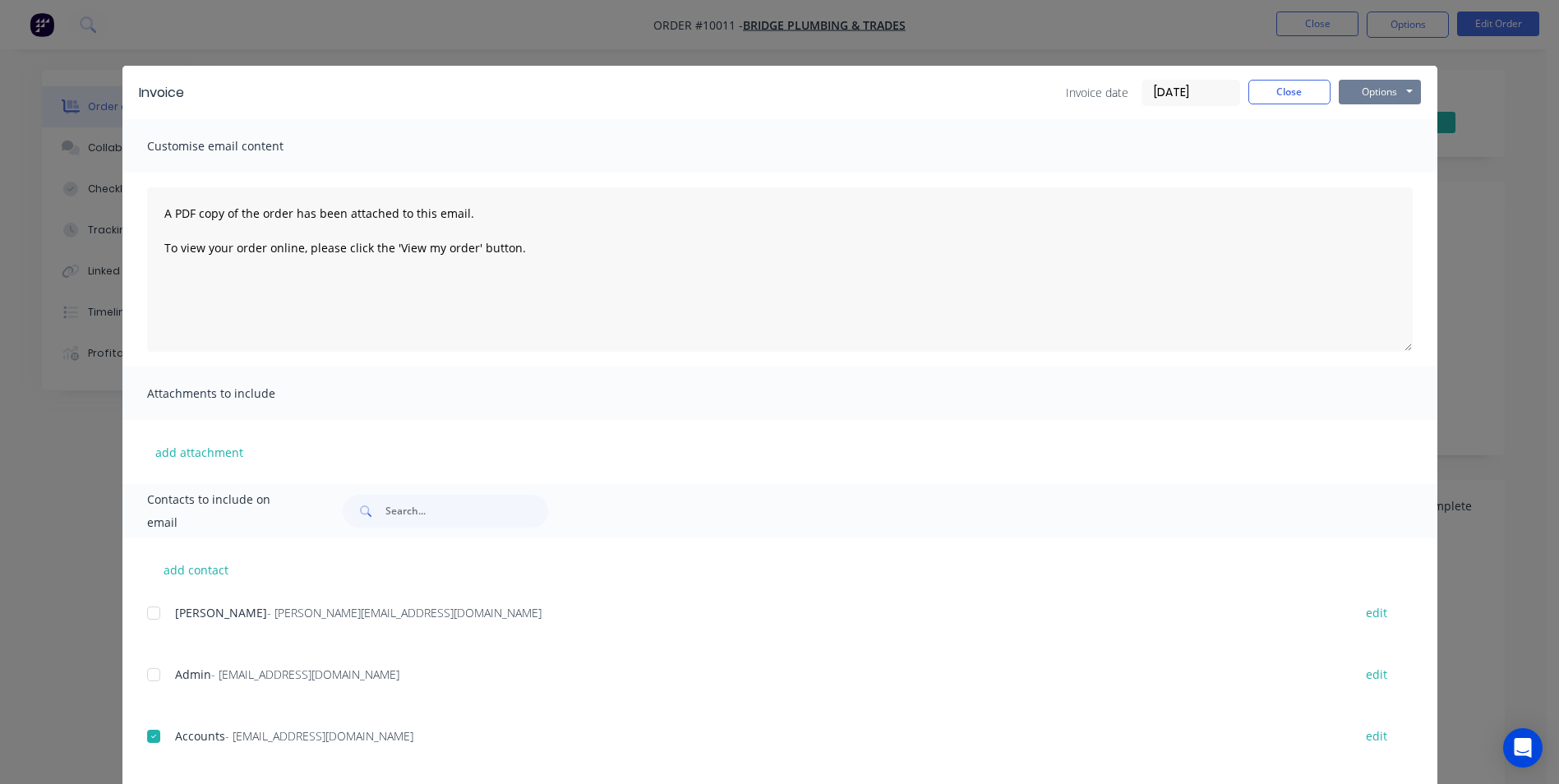
click at [1361, 97] on button "Options" at bounding box center [1380, 91] width 82 height 24
click at [1341, 172] on button "Email" at bounding box center [1392, 175] width 105 height 27
click at [1299, 89] on button "Close" at bounding box center [1289, 91] width 82 height 24
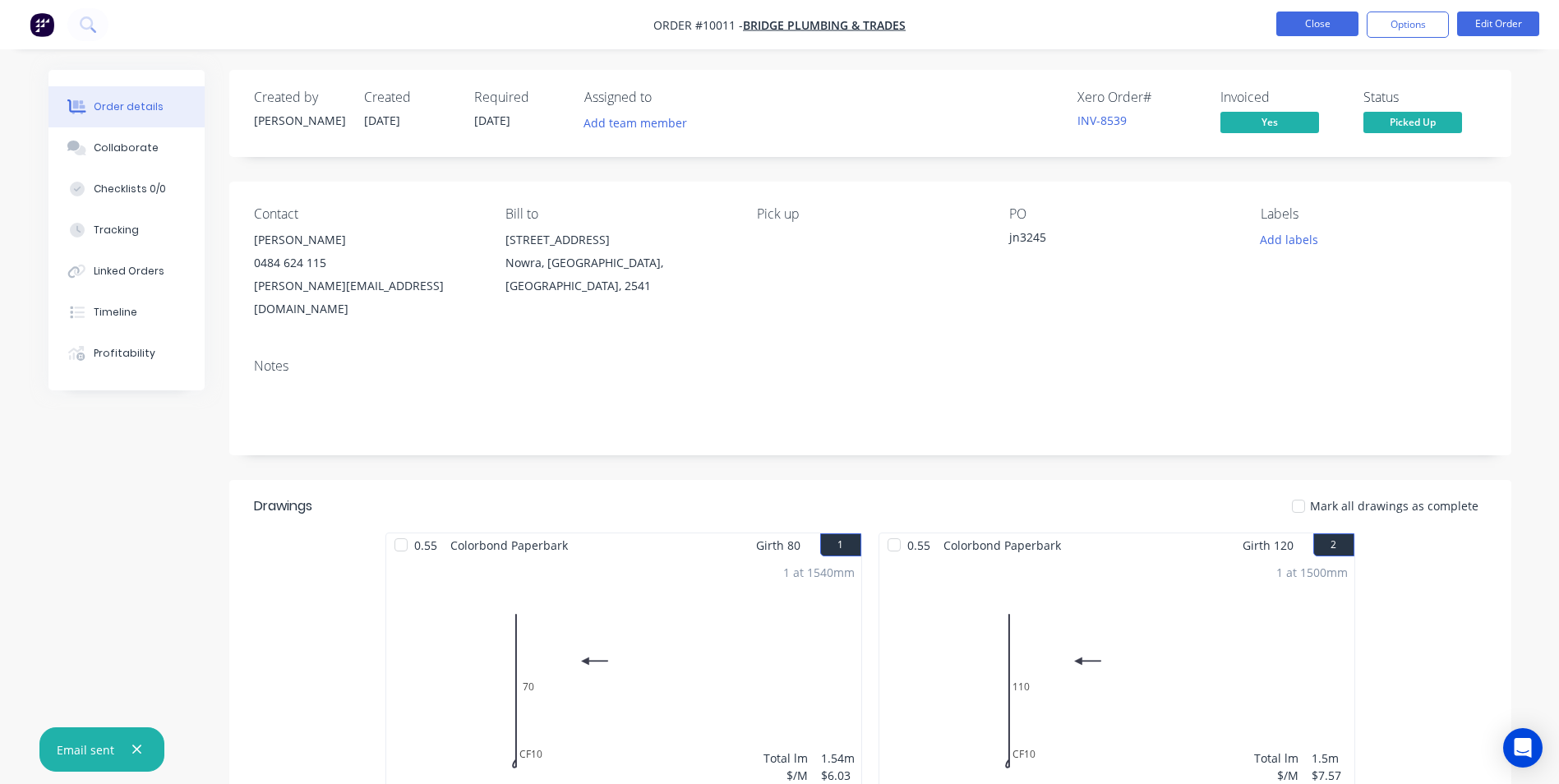
click at [1335, 20] on button "Close" at bounding box center [1317, 23] width 82 height 24
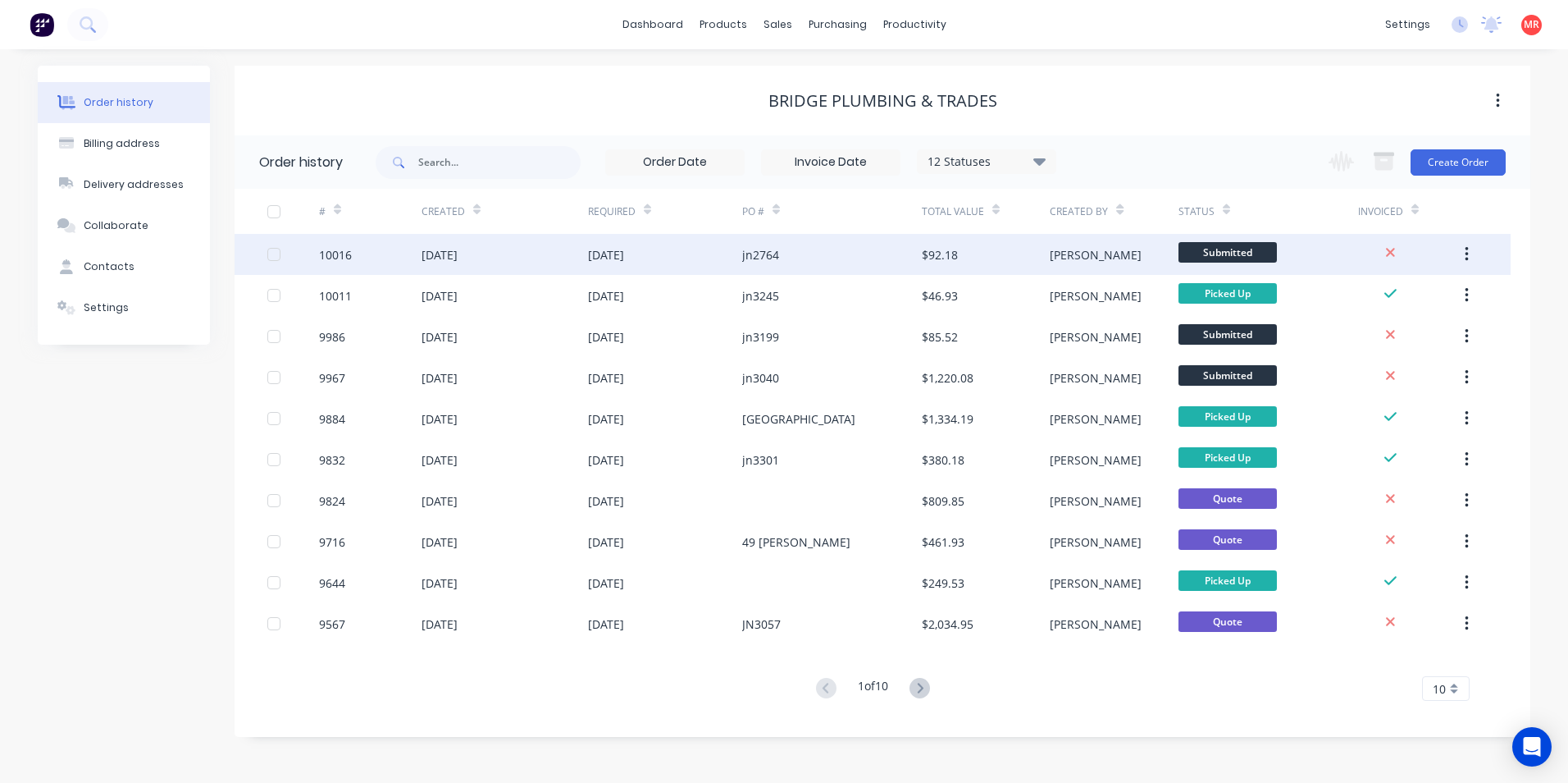
click at [829, 265] on div "jn2764" at bounding box center [831, 255] width 180 height 41
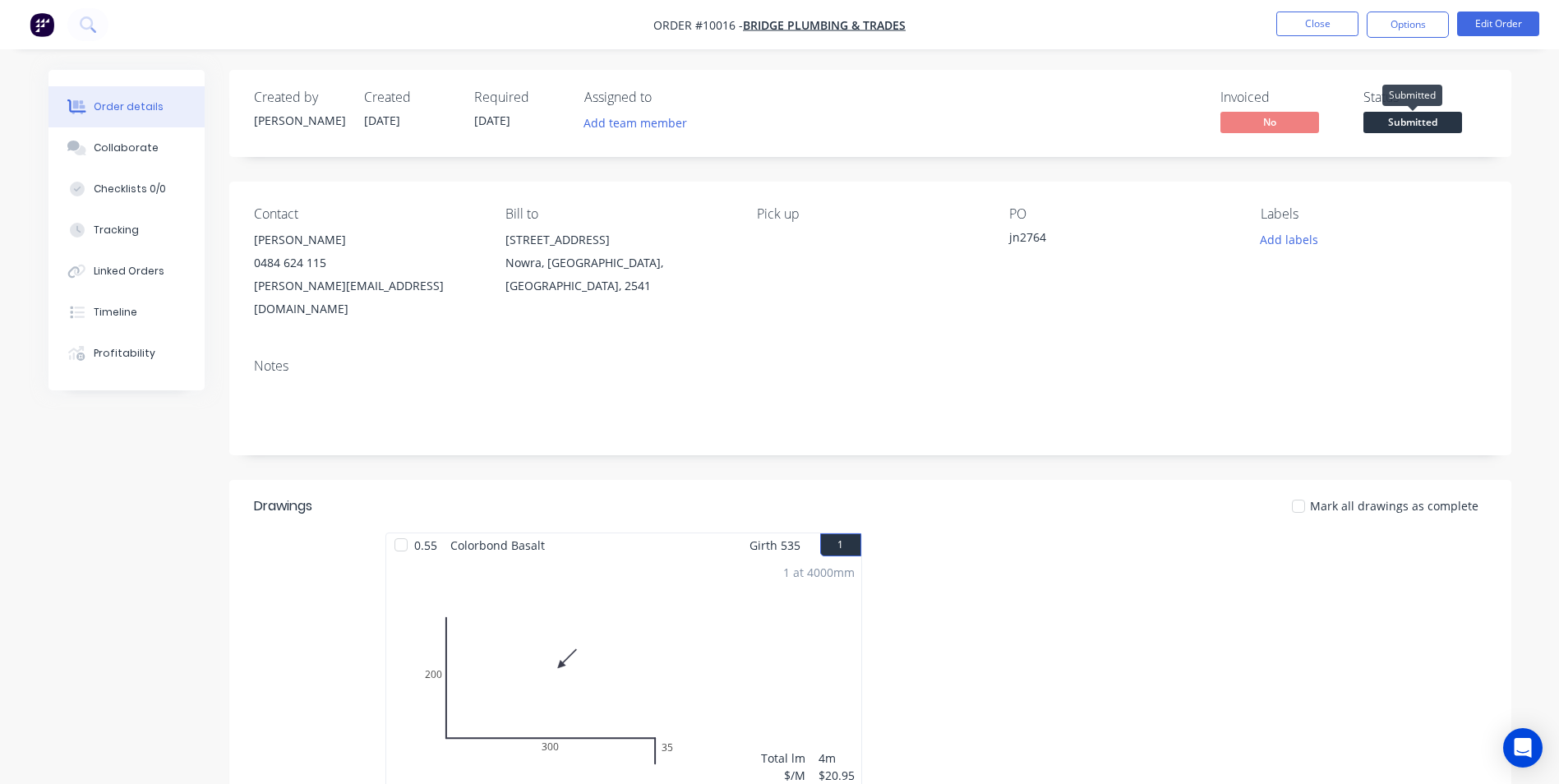
click at [1433, 114] on span "Submitted" at bounding box center [1412, 122] width 98 height 20
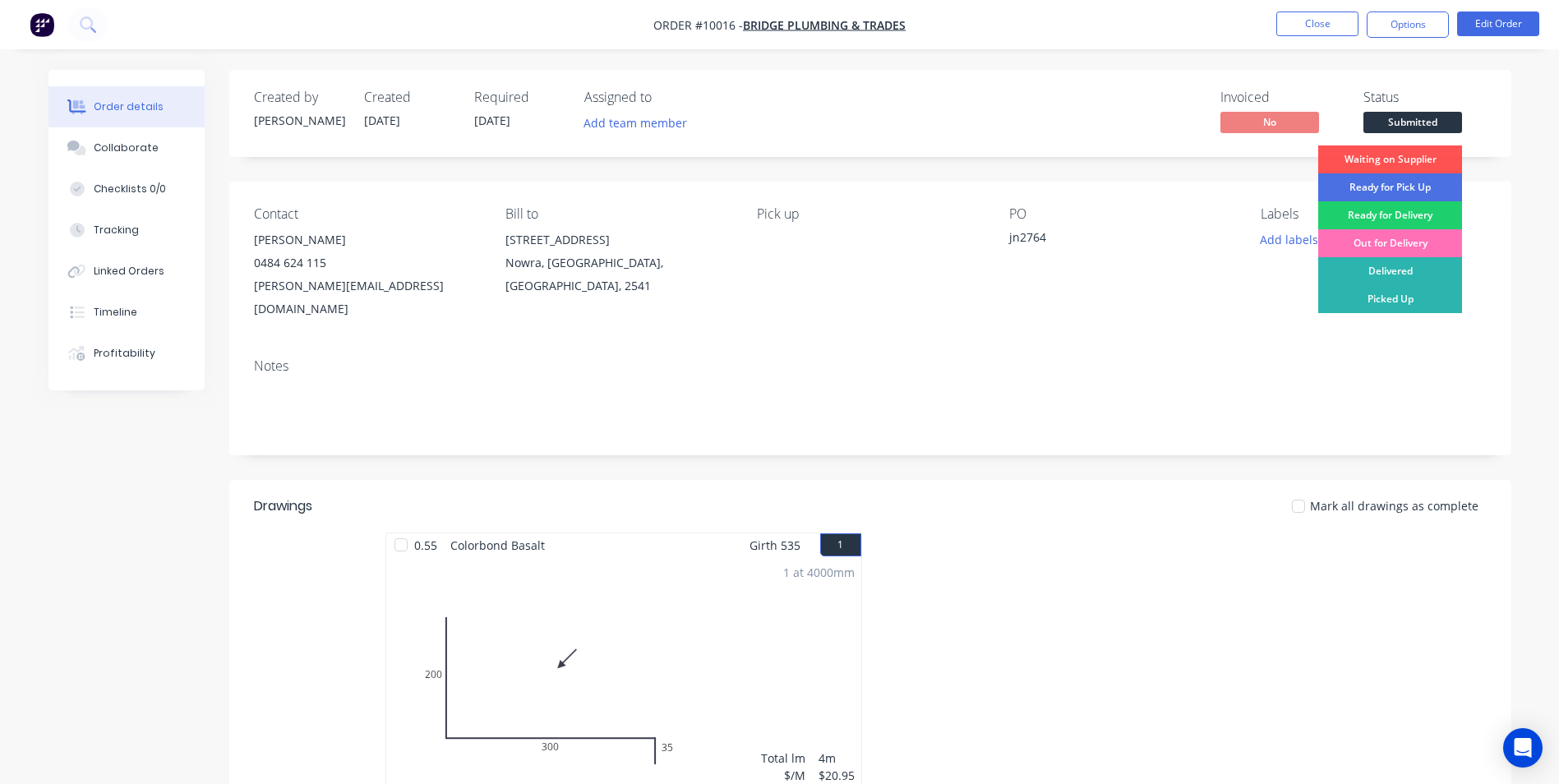
click at [1026, 304] on div "Contact Aaron Gage 0484 624 115 aaron@bridgetrades.com.au Bill to 3 Wondolga Cr…" at bounding box center [870, 264] width 1282 height 163
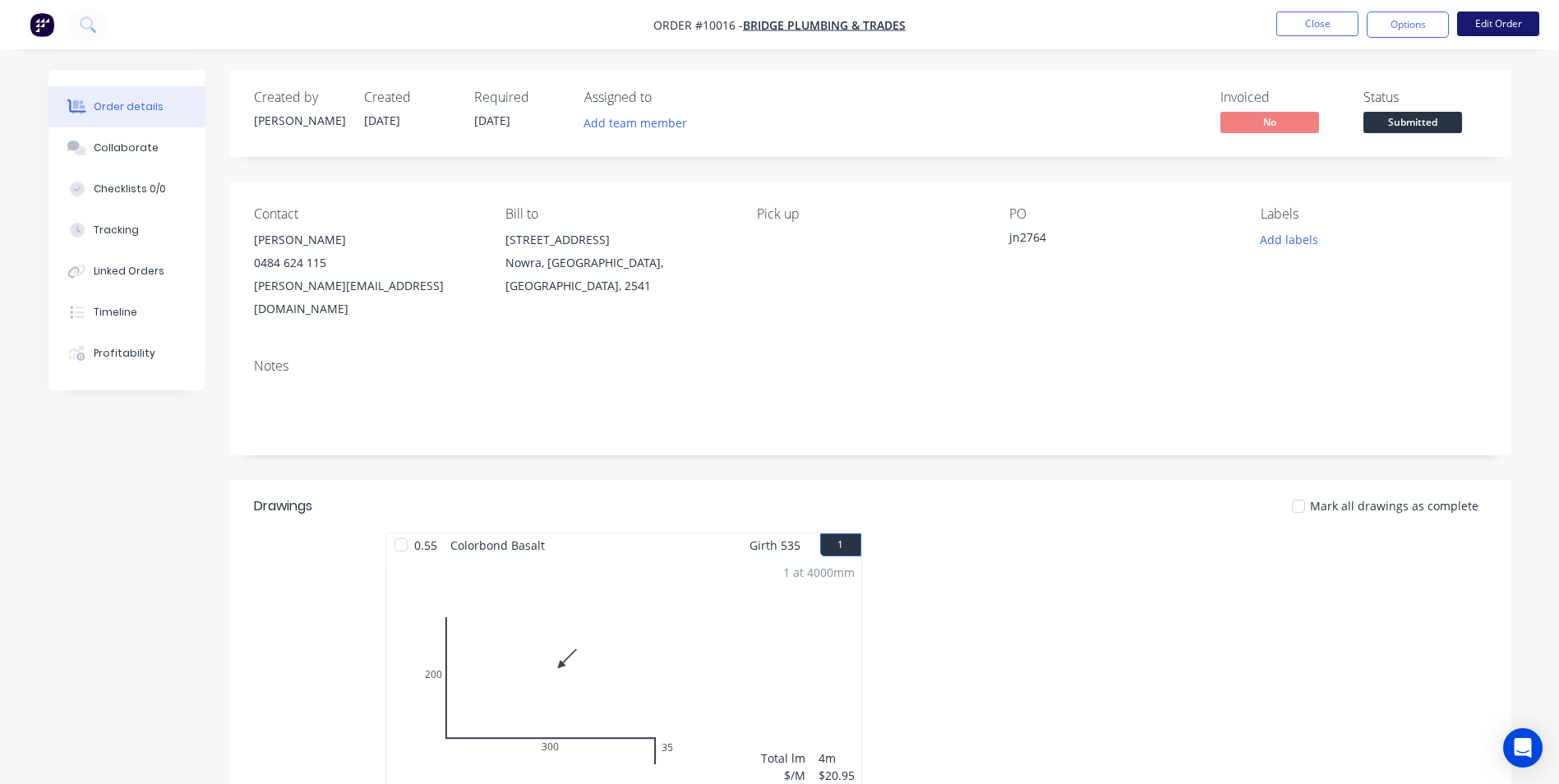
click at [1489, 23] on button "Edit Order" at bounding box center [1498, 23] width 82 height 24
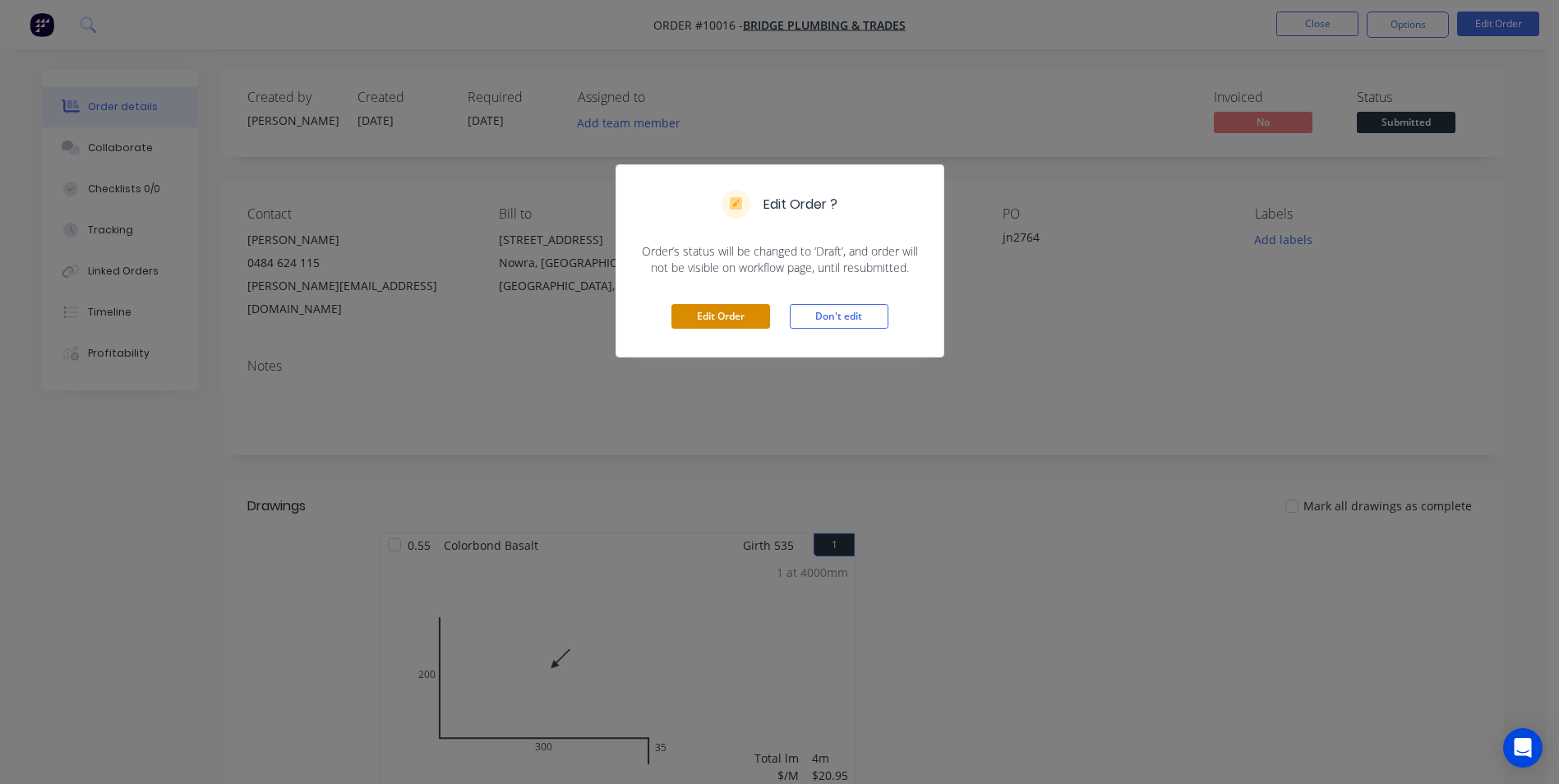
click at [705, 306] on button "Edit Order" at bounding box center [720, 315] width 98 height 24
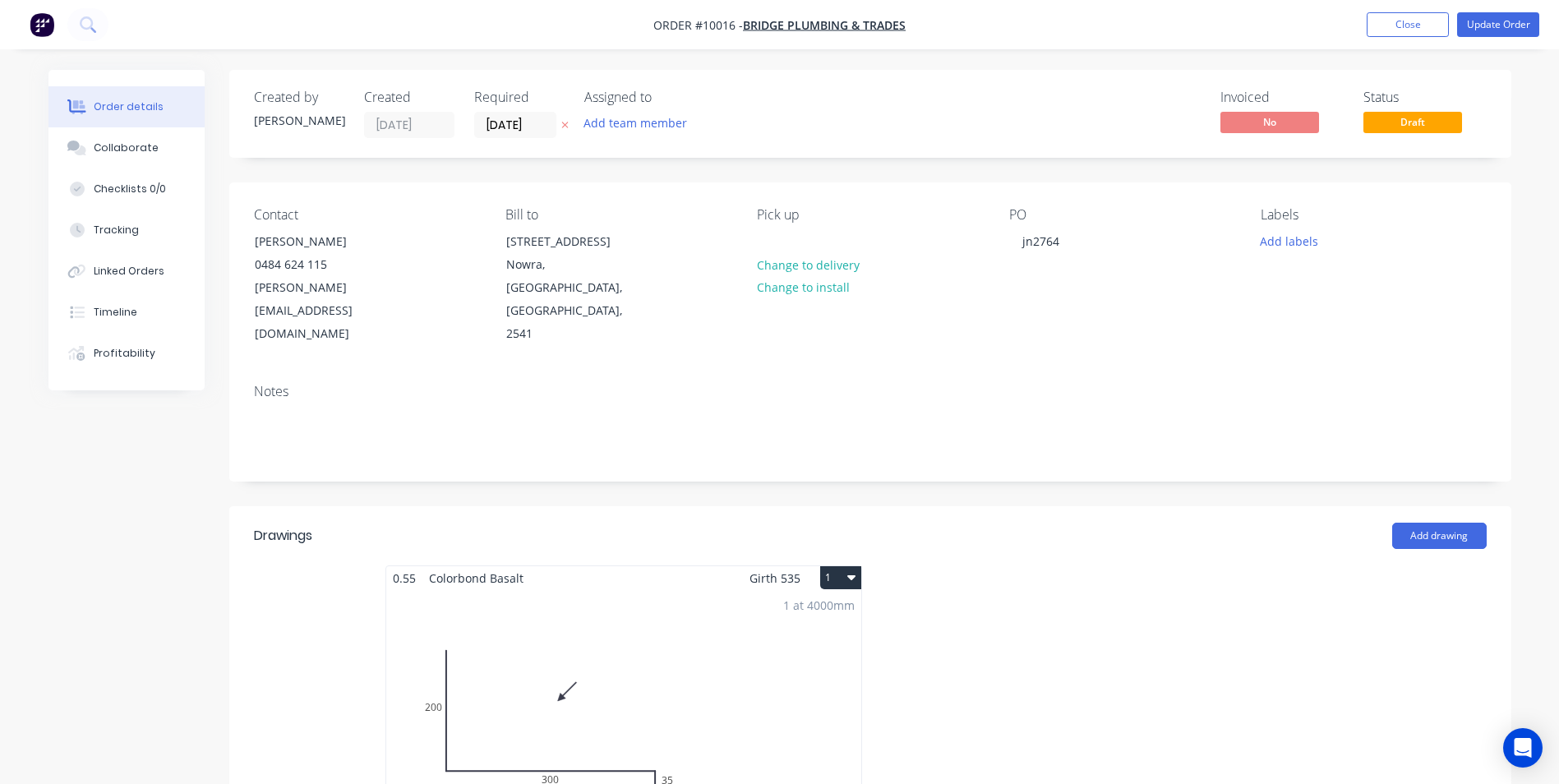
click at [795, 589] on div "1 at 4000mm Total lm $/M Total 4m $20.95 $83.80" at bounding box center [624, 715] width 475 height 251
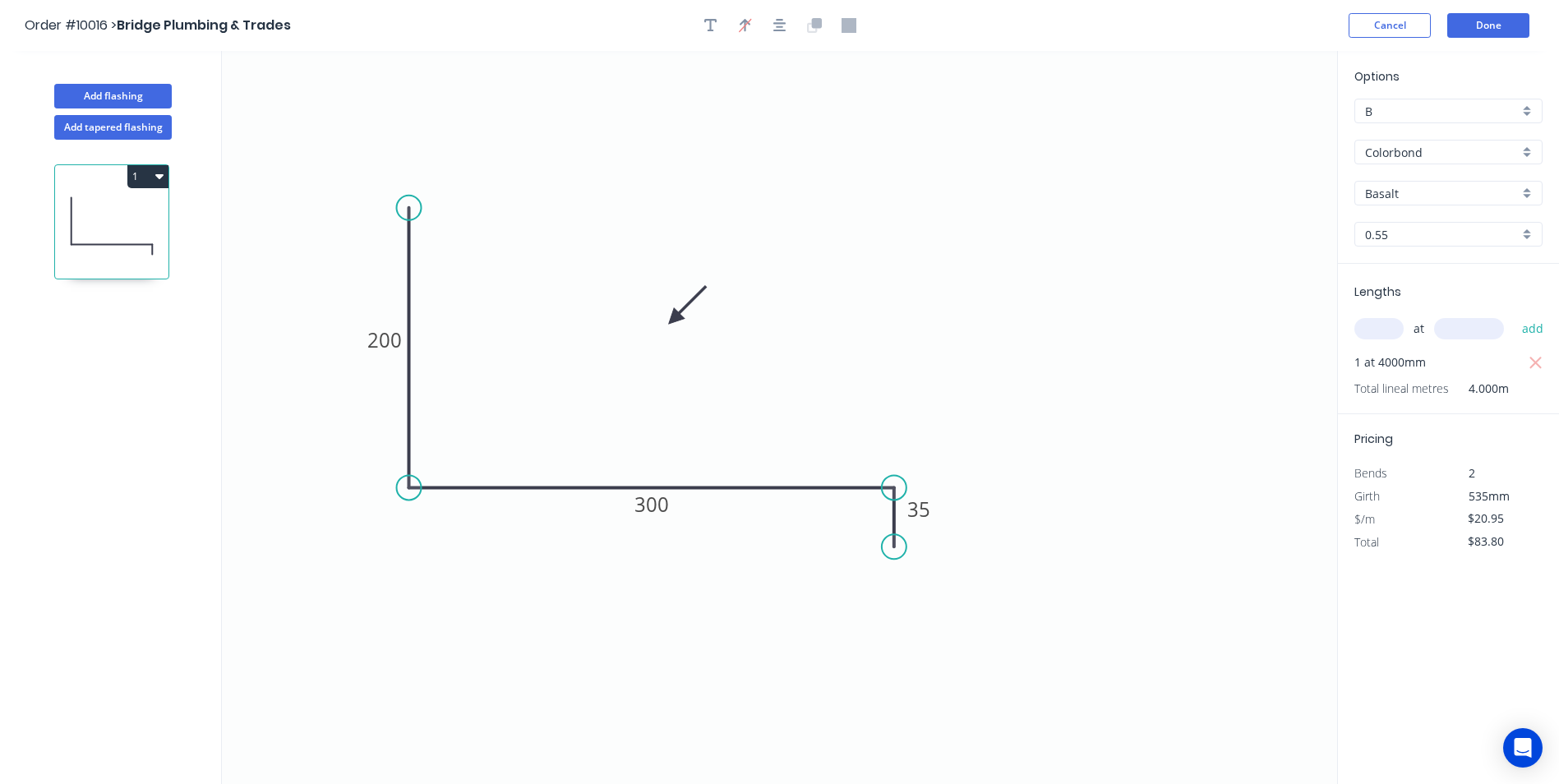
click at [1522, 192] on div "Basalt" at bounding box center [1448, 193] width 188 height 24
click at [1527, 143] on div "Colorbond" at bounding box center [1448, 152] width 188 height 24
click at [1402, 290] on div "Zincalume" at bounding box center [1449, 299] width 187 height 29
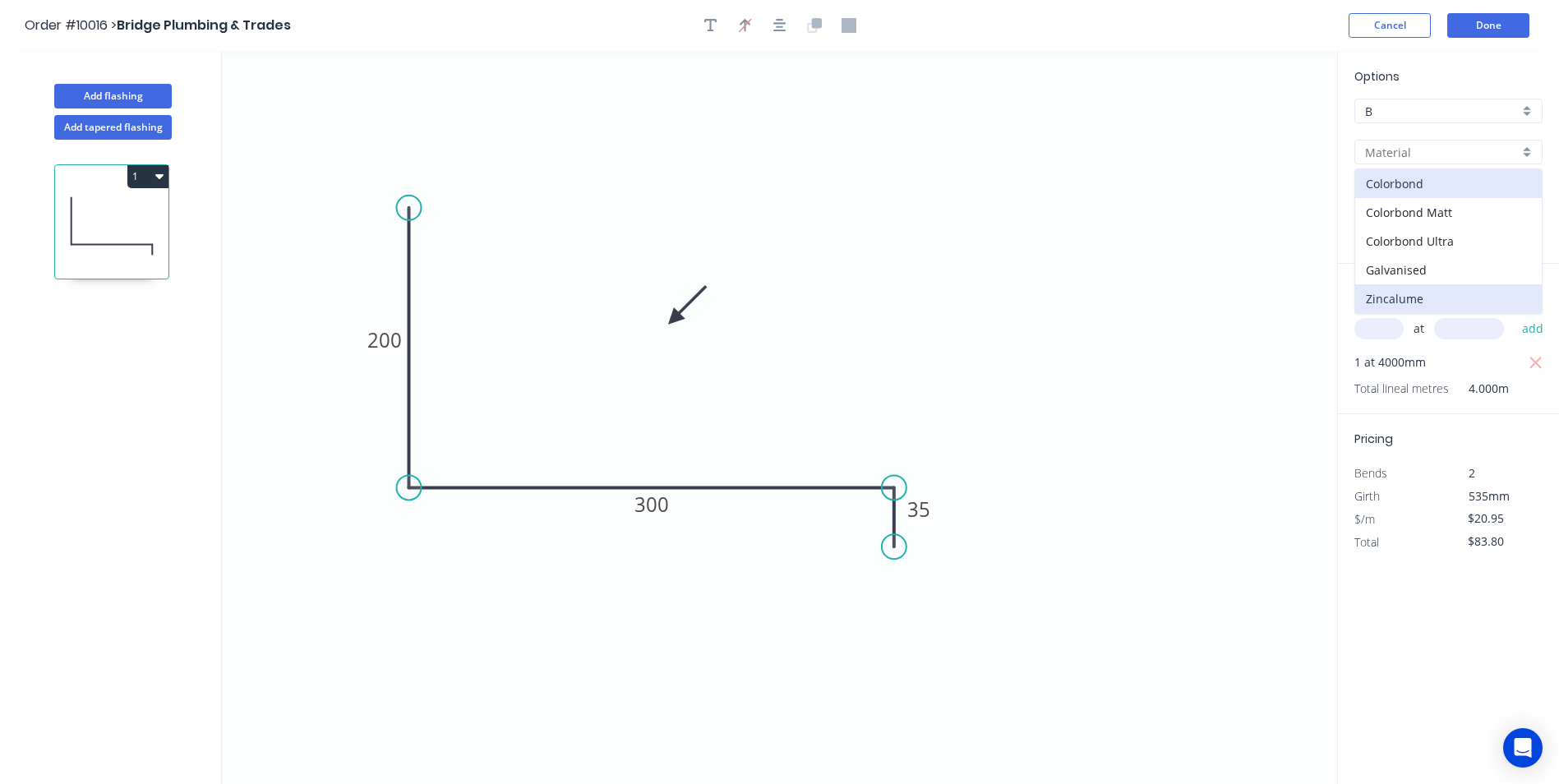
type input "Zincalume"
type input "Unpainted"
type input "$22.00"
type input "$88.00"
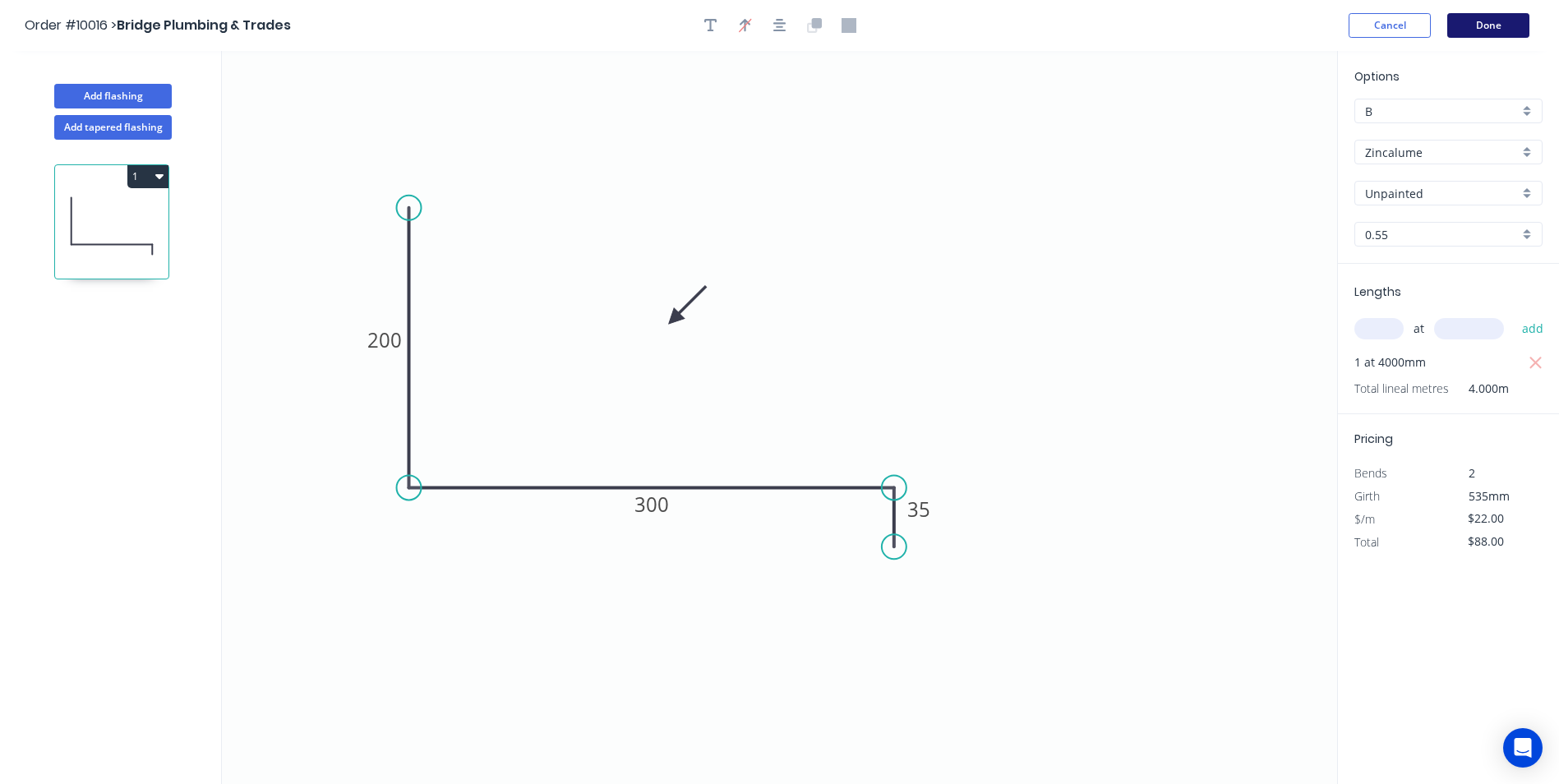
click at [1507, 27] on button "Done" at bounding box center [1488, 25] width 82 height 24
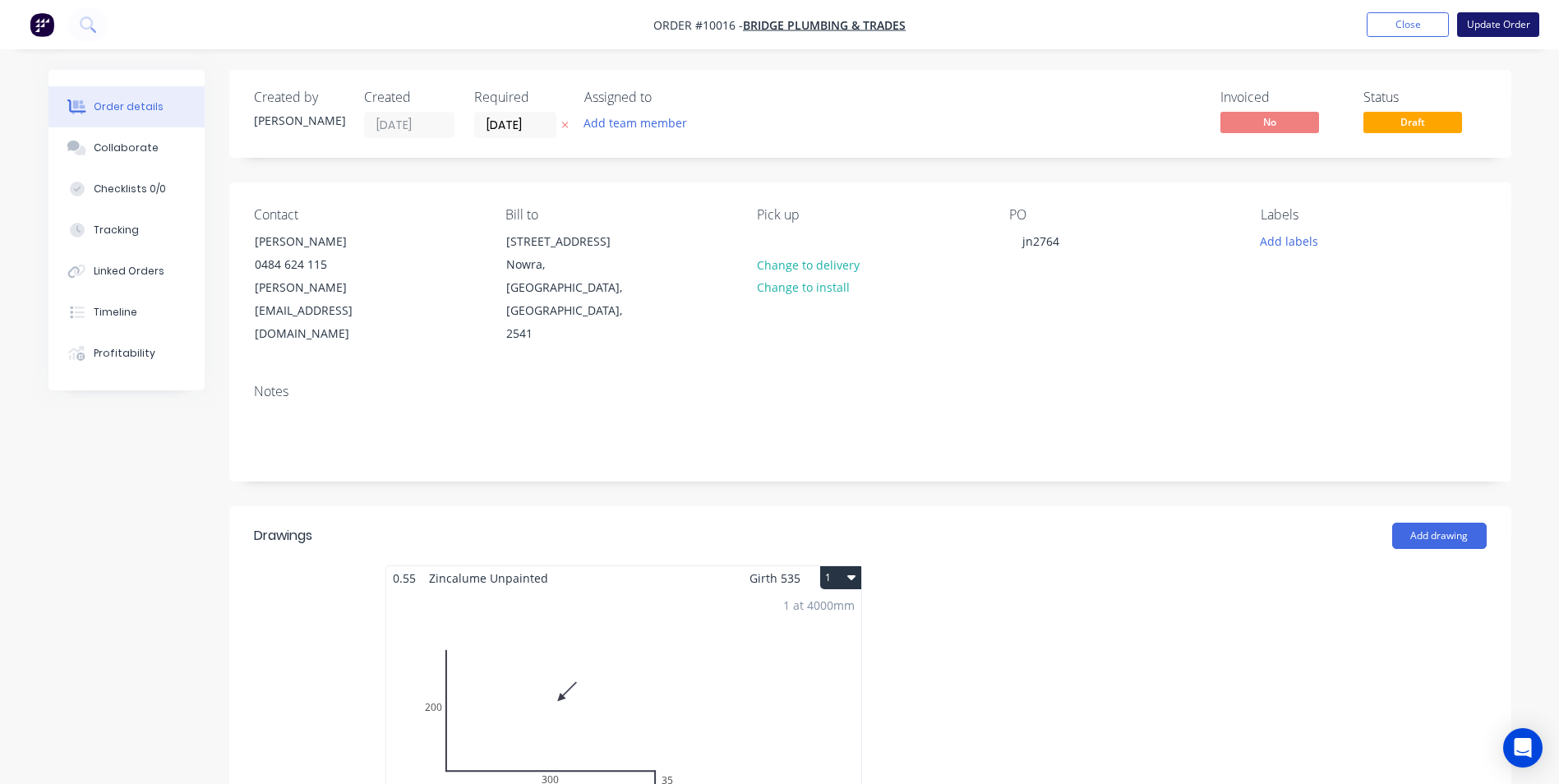
click at [1468, 29] on button "Update Order" at bounding box center [1498, 24] width 82 height 24
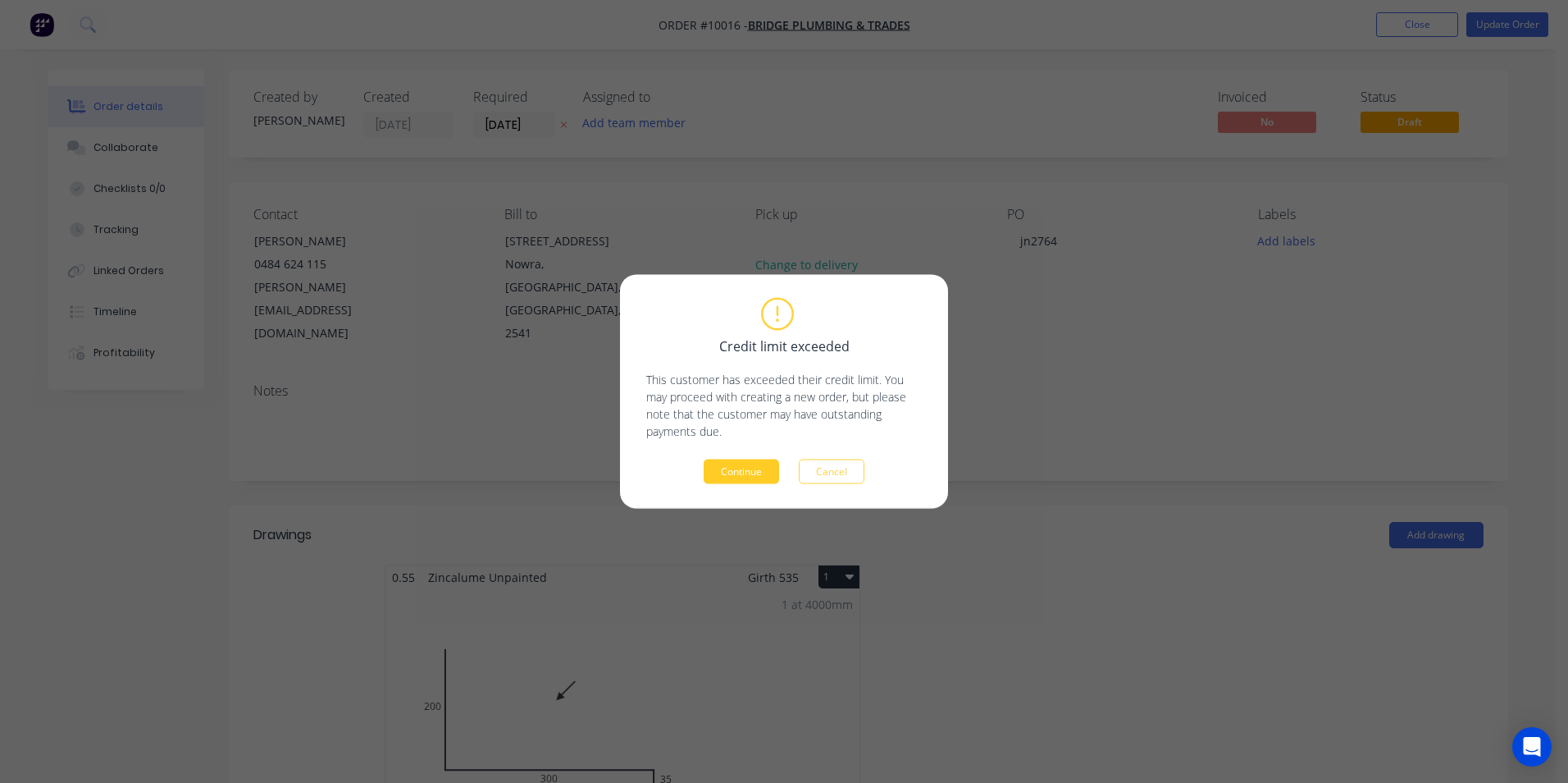
click at [752, 471] on button "Continue" at bounding box center [742, 471] width 76 height 24
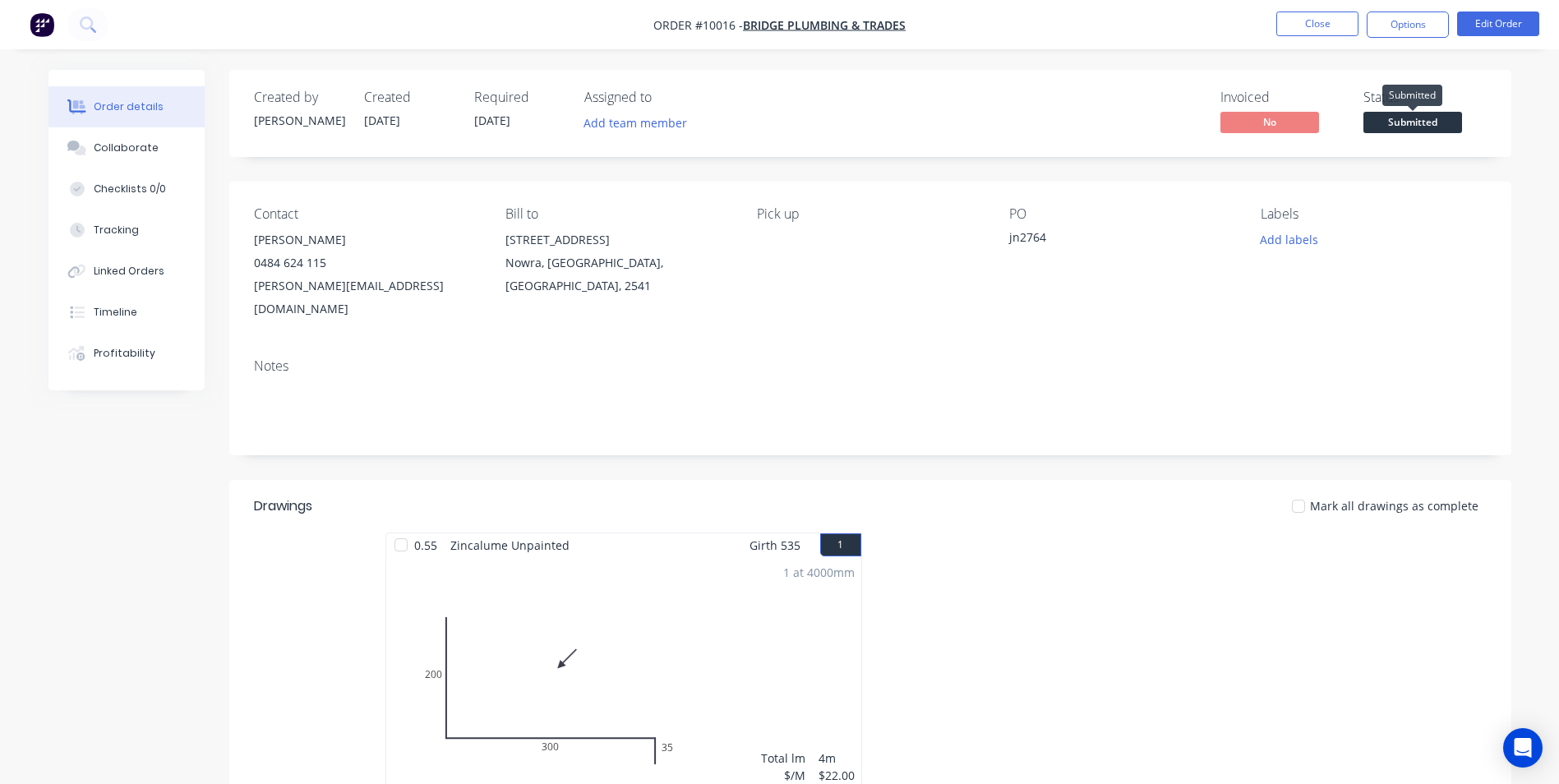
click at [1403, 123] on span "Submitted" at bounding box center [1412, 122] width 98 height 20
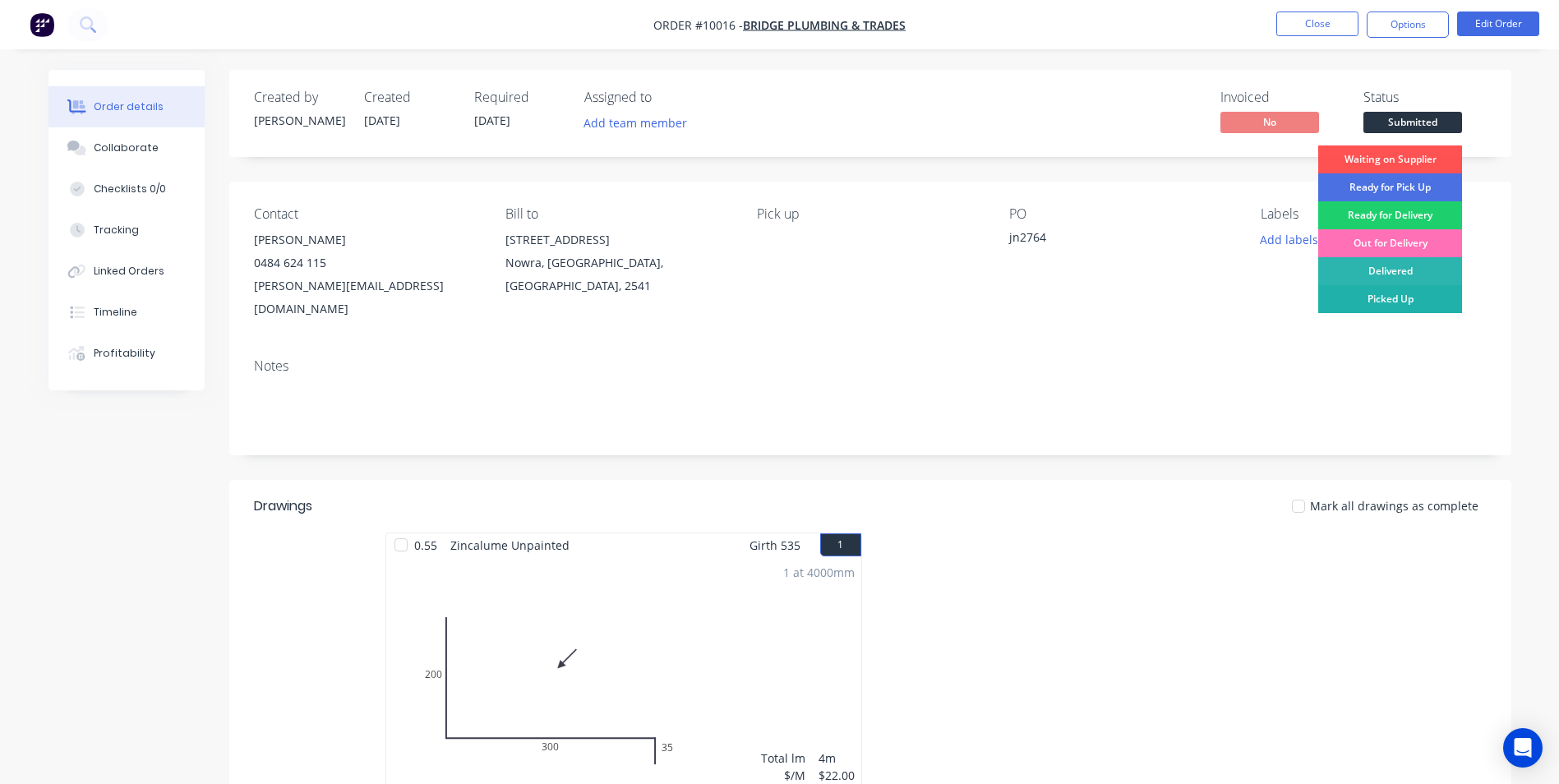
click at [1384, 295] on div "Picked Up" at bounding box center [1391, 299] width 144 height 28
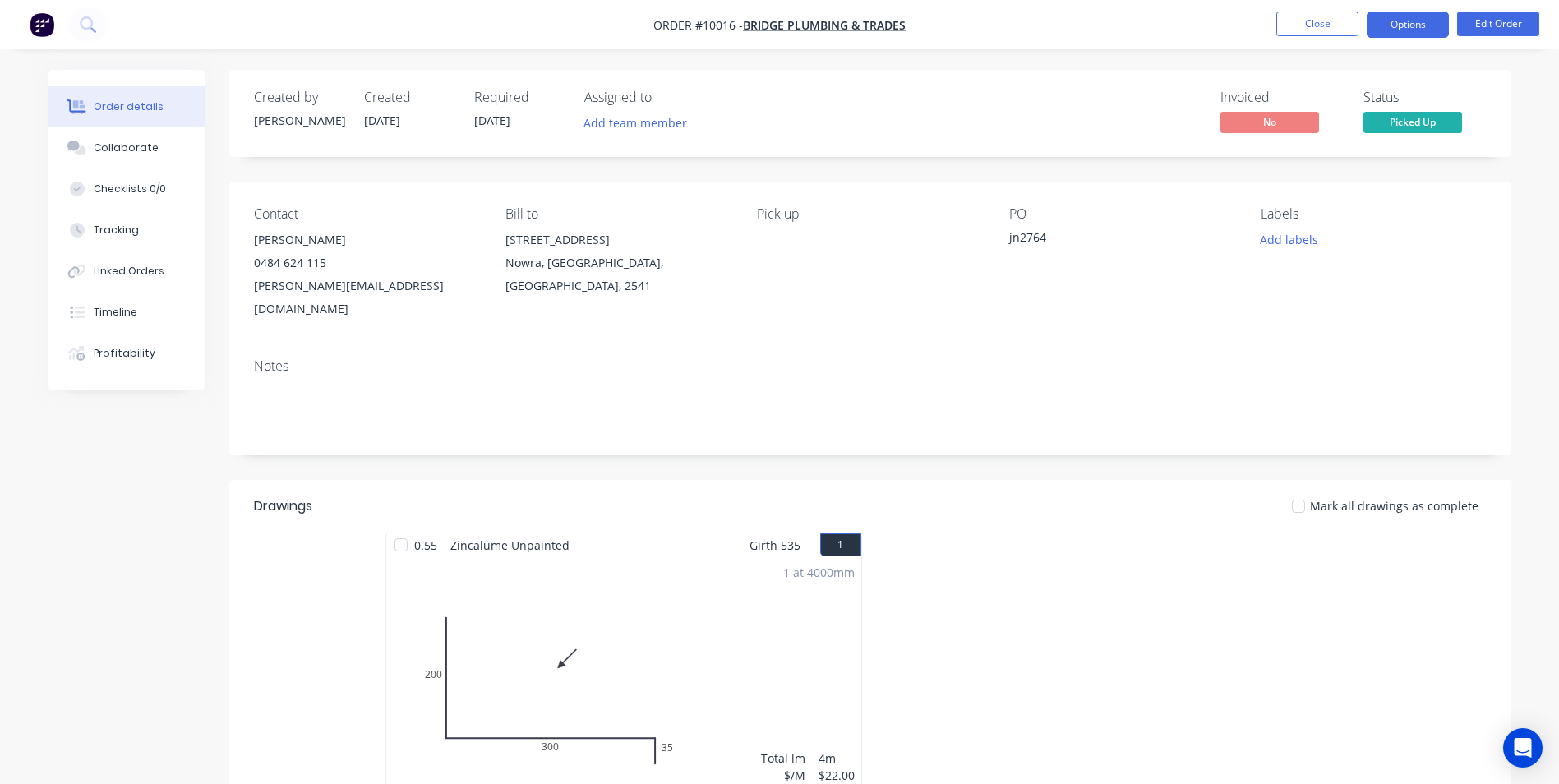
click at [1399, 30] on button "Options" at bounding box center [1407, 24] width 82 height 26
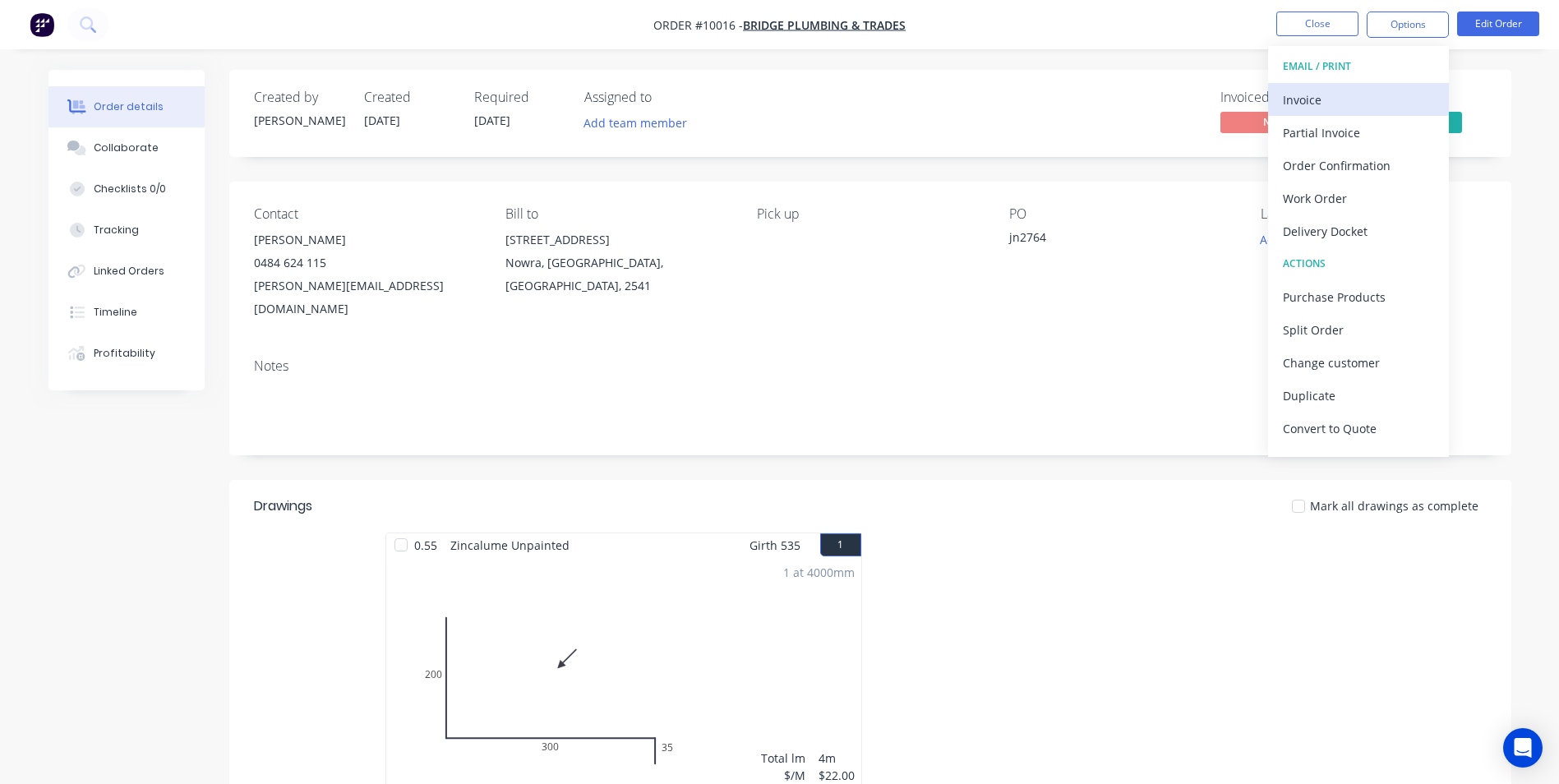
click at [1374, 92] on div "Invoice" at bounding box center [1358, 99] width 151 height 23
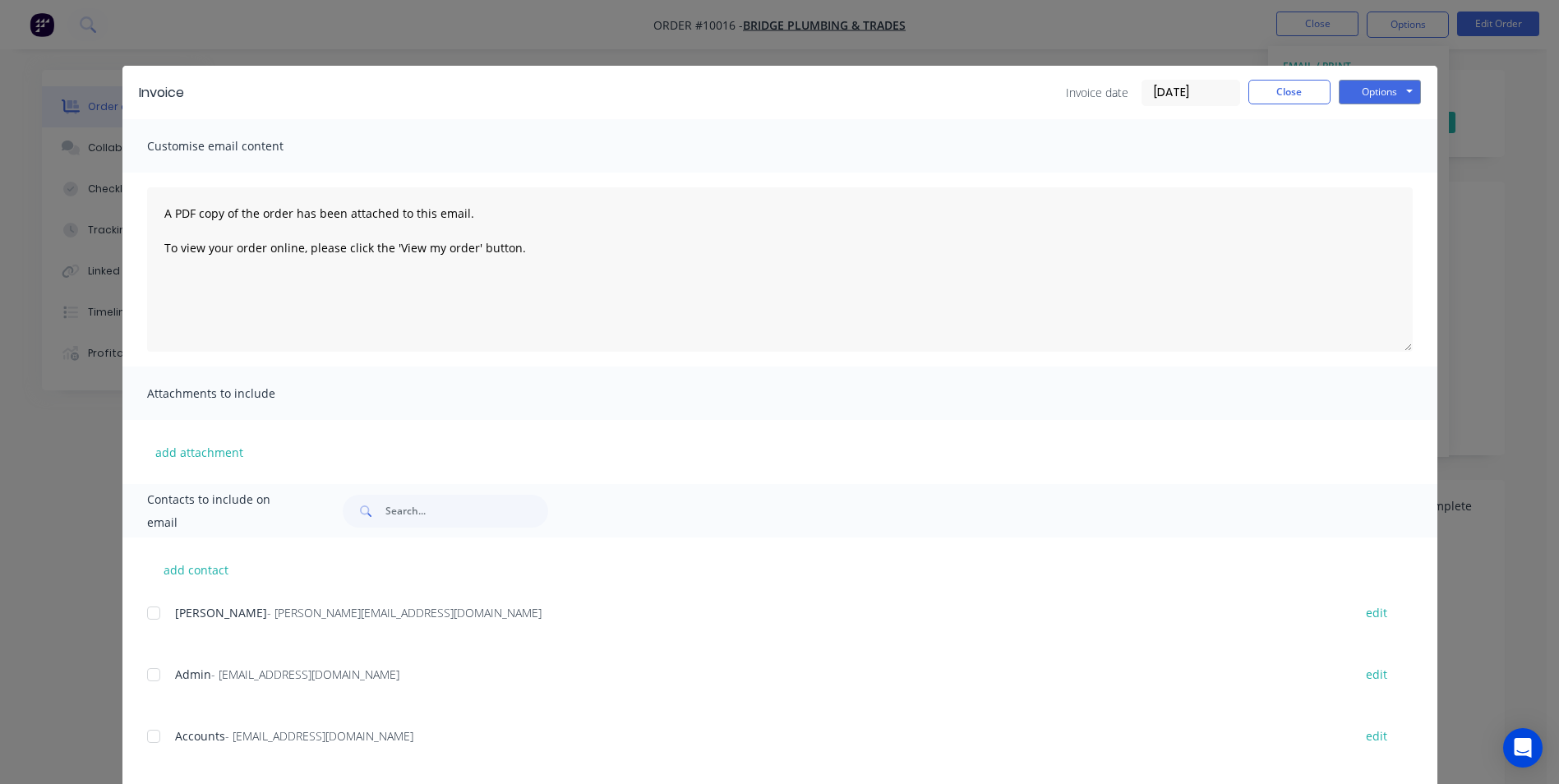
click at [158, 728] on div at bounding box center [154, 736] width 33 height 33
click at [1370, 109] on div "Invoice Invoice date 07/10/25 Close Options Preview Print Email" at bounding box center [780, 92] width 1315 height 53
click at [1370, 100] on button "Options" at bounding box center [1380, 91] width 82 height 24
click at [1360, 171] on button "Email" at bounding box center [1392, 175] width 105 height 27
click at [1287, 98] on button "Close" at bounding box center [1289, 91] width 82 height 24
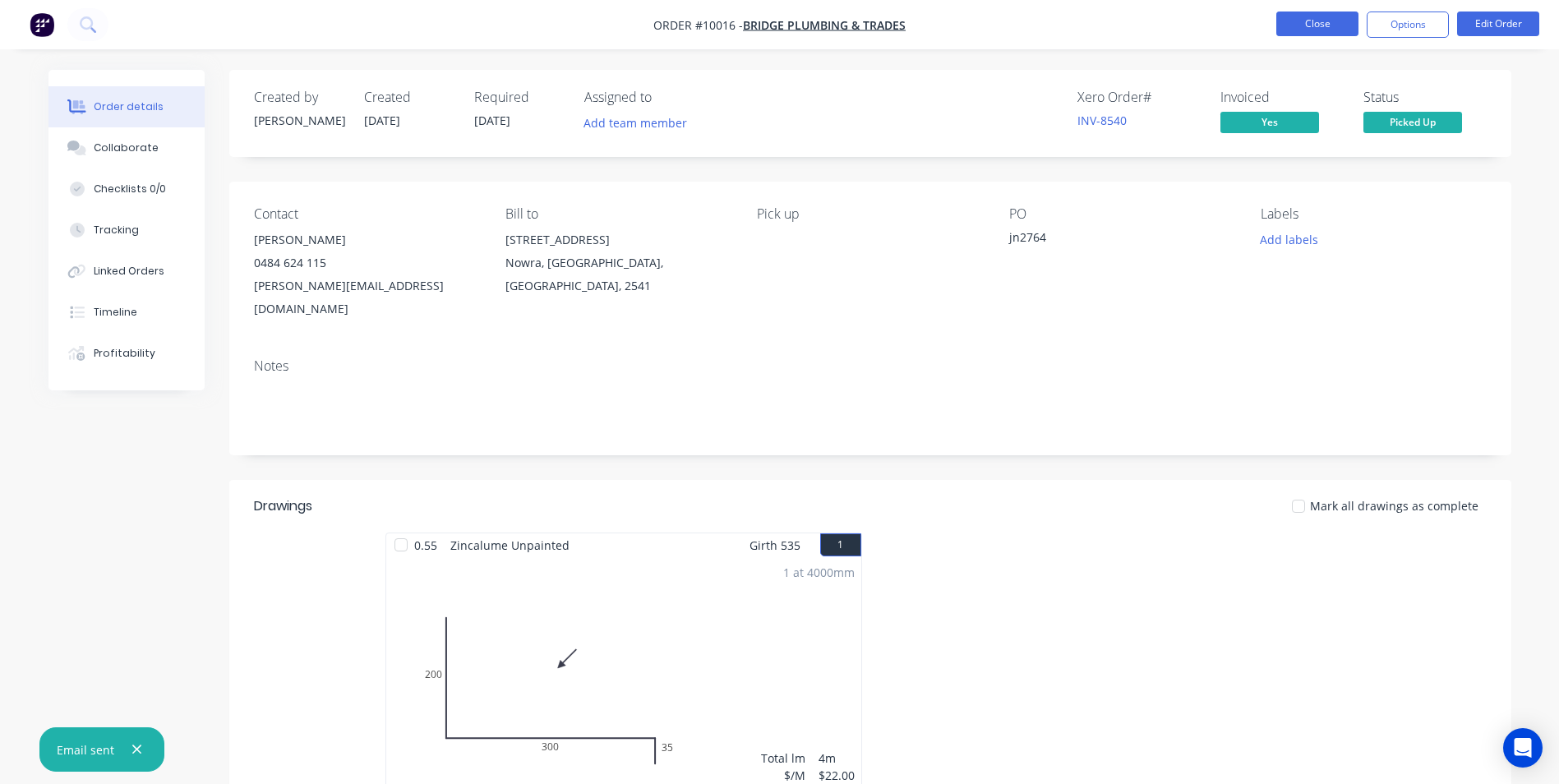
click at [1349, 15] on button "Close" at bounding box center [1317, 23] width 82 height 24
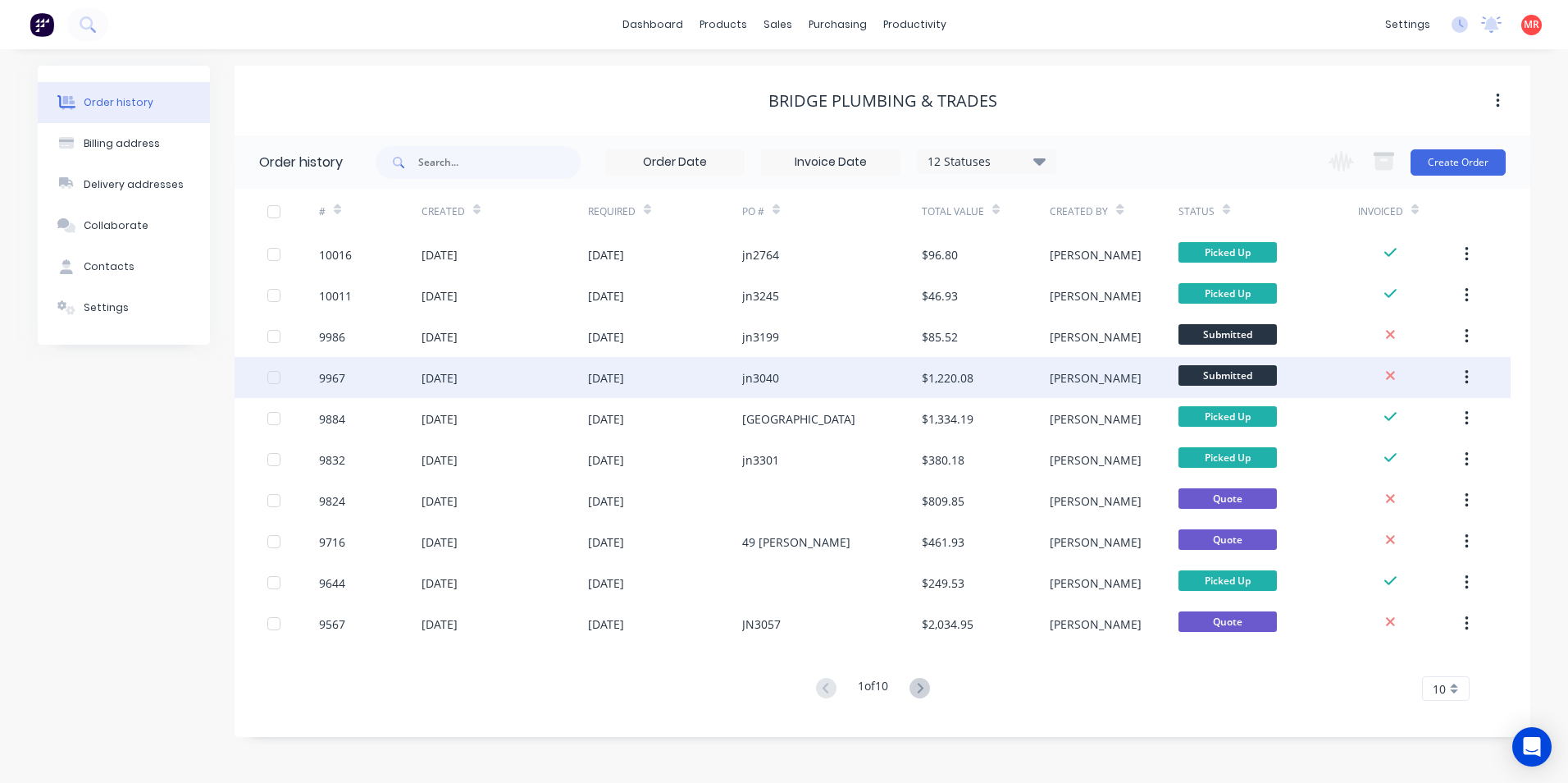
click at [887, 385] on div "jn3040" at bounding box center [831, 377] width 180 height 41
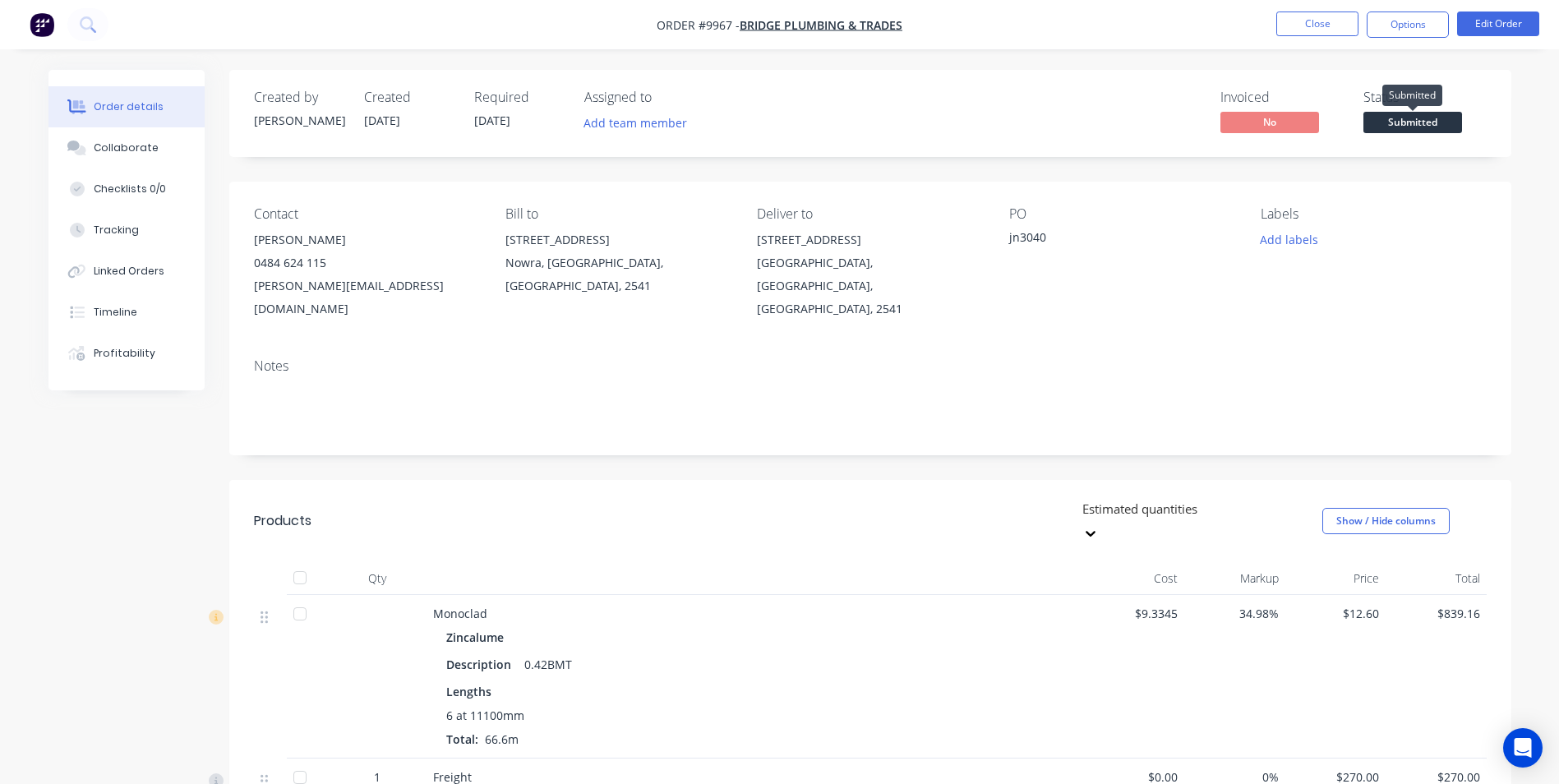
click at [1413, 125] on span "Submitted" at bounding box center [1412, 122] width 98 height 20
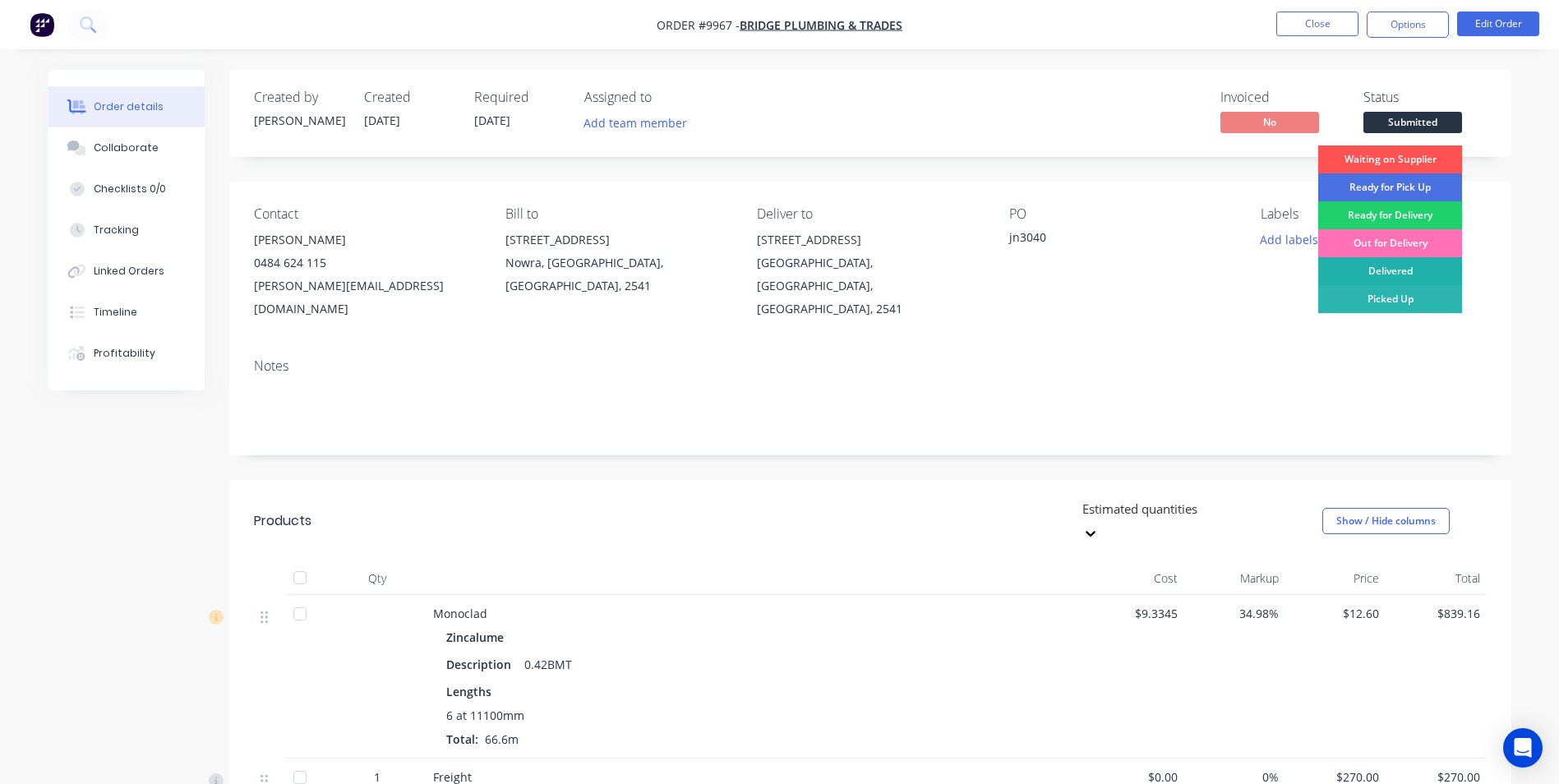
click at [1371, 275] on div "Delivered" at bounding box center [1391, 270] width 144 height 28
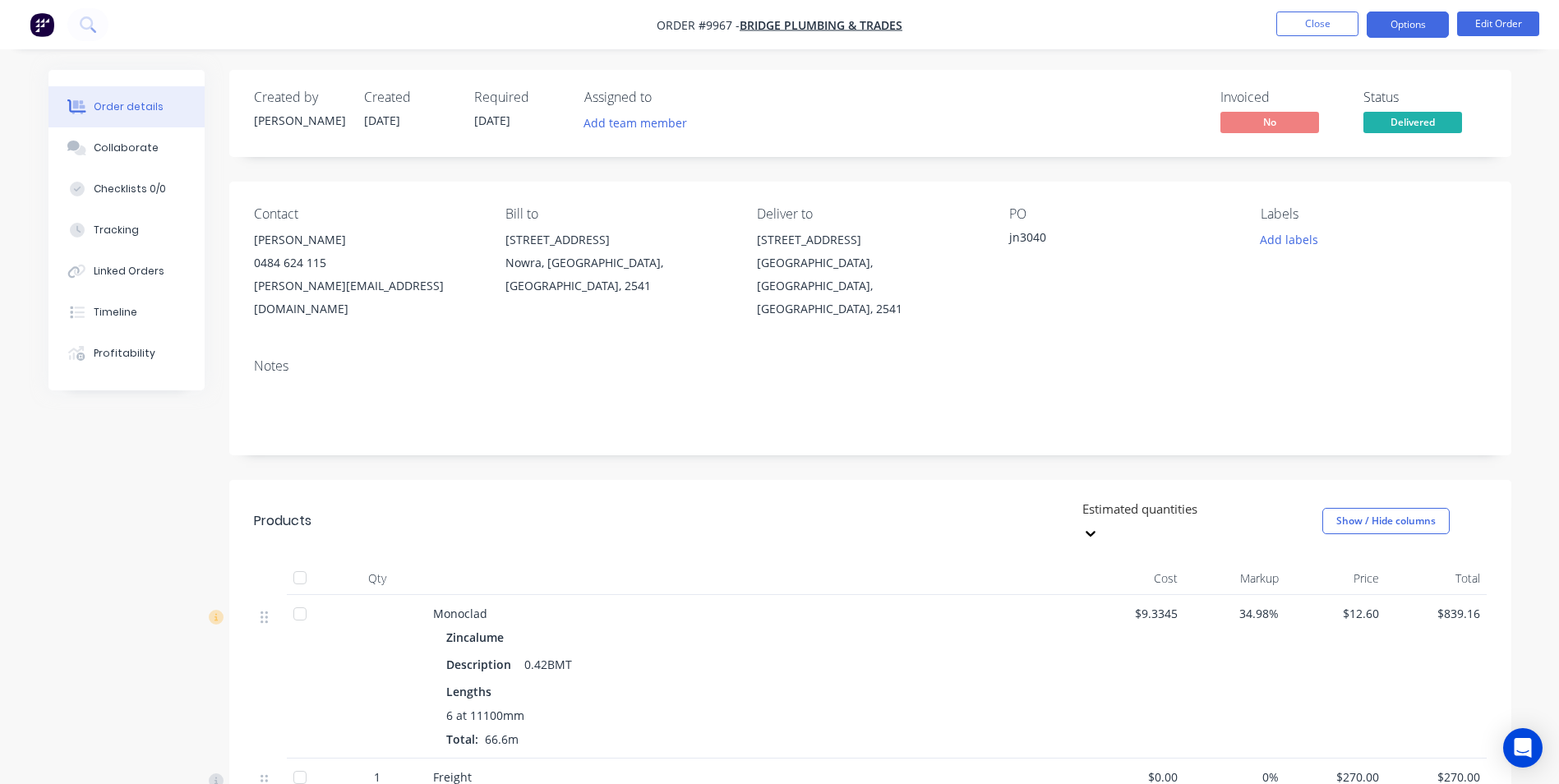
click at [1397, 31] on button "Options" at bounding box center [1407, 24] width 82 height 26
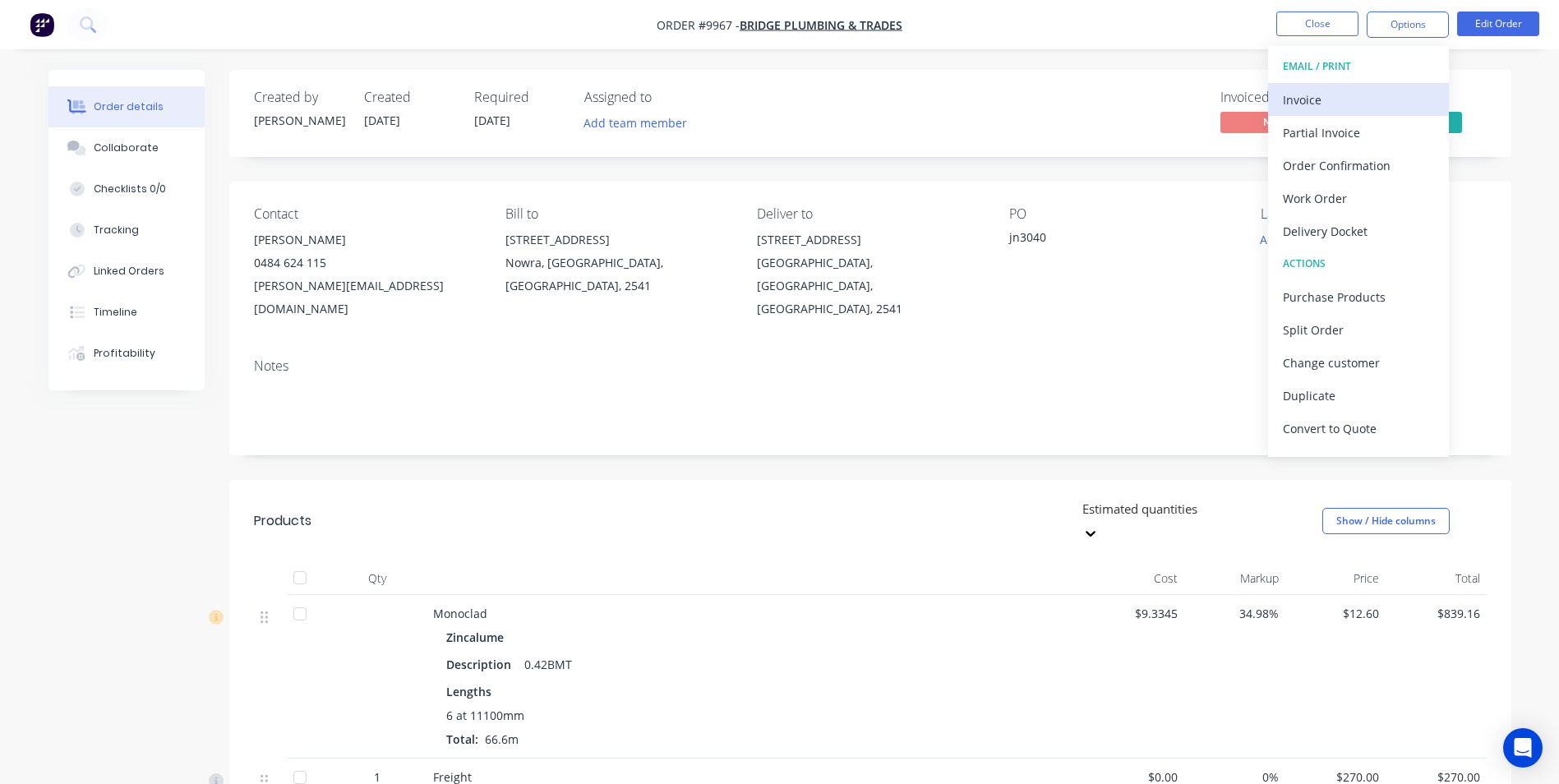
click at [1360, 96] on div "Invoice" at bounding box center [1358, 99] width 151 height 23
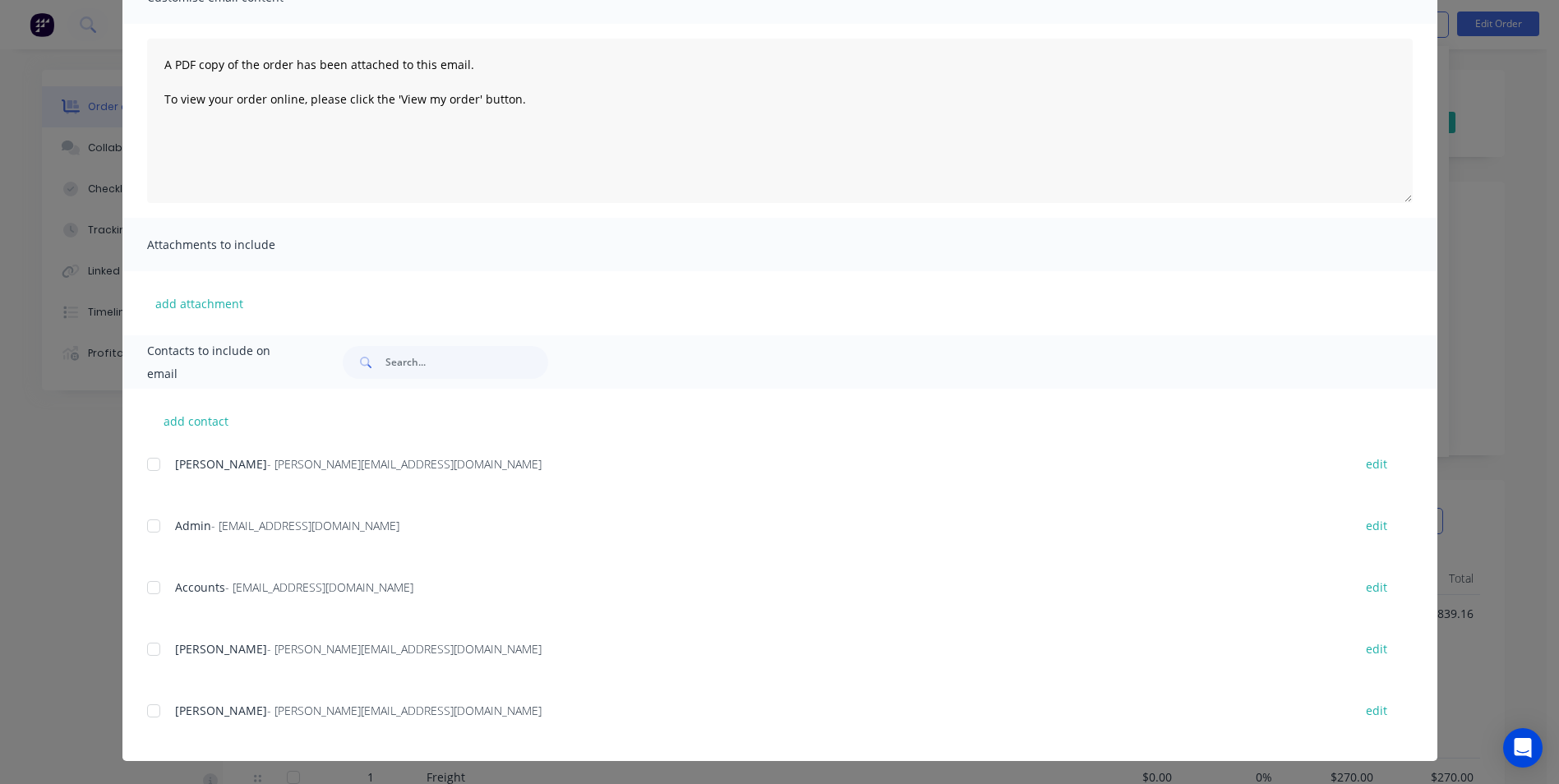
click at [149, 589] on div at bounding box center [154, 588] width 33 height 33
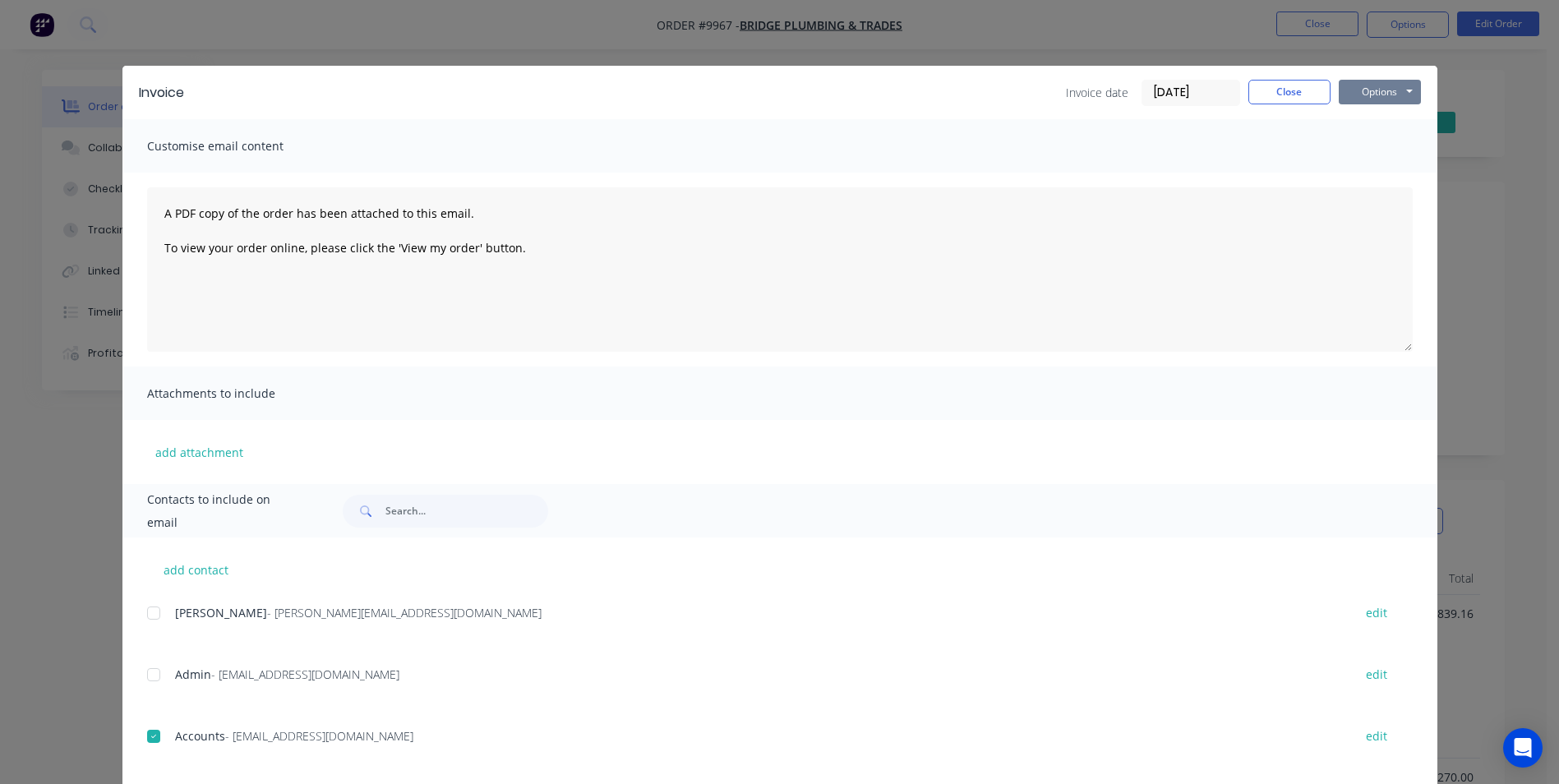
click at [1352, 94] on button "Options" at bounding box center [1380, 91] width 82 height 24
click at [1359, 182] on button "Email" at bounding box center [1392, 175] width 105 height 27
click at [1301, 108] on div "Invoice Invoice date 07/10/25 Close Options Preview Print Email" at bounding box center [780, 92] width 1315 height 53
click at [1293, 82] on button "Close" at bounding box center [1289, 91] width 82 height 24
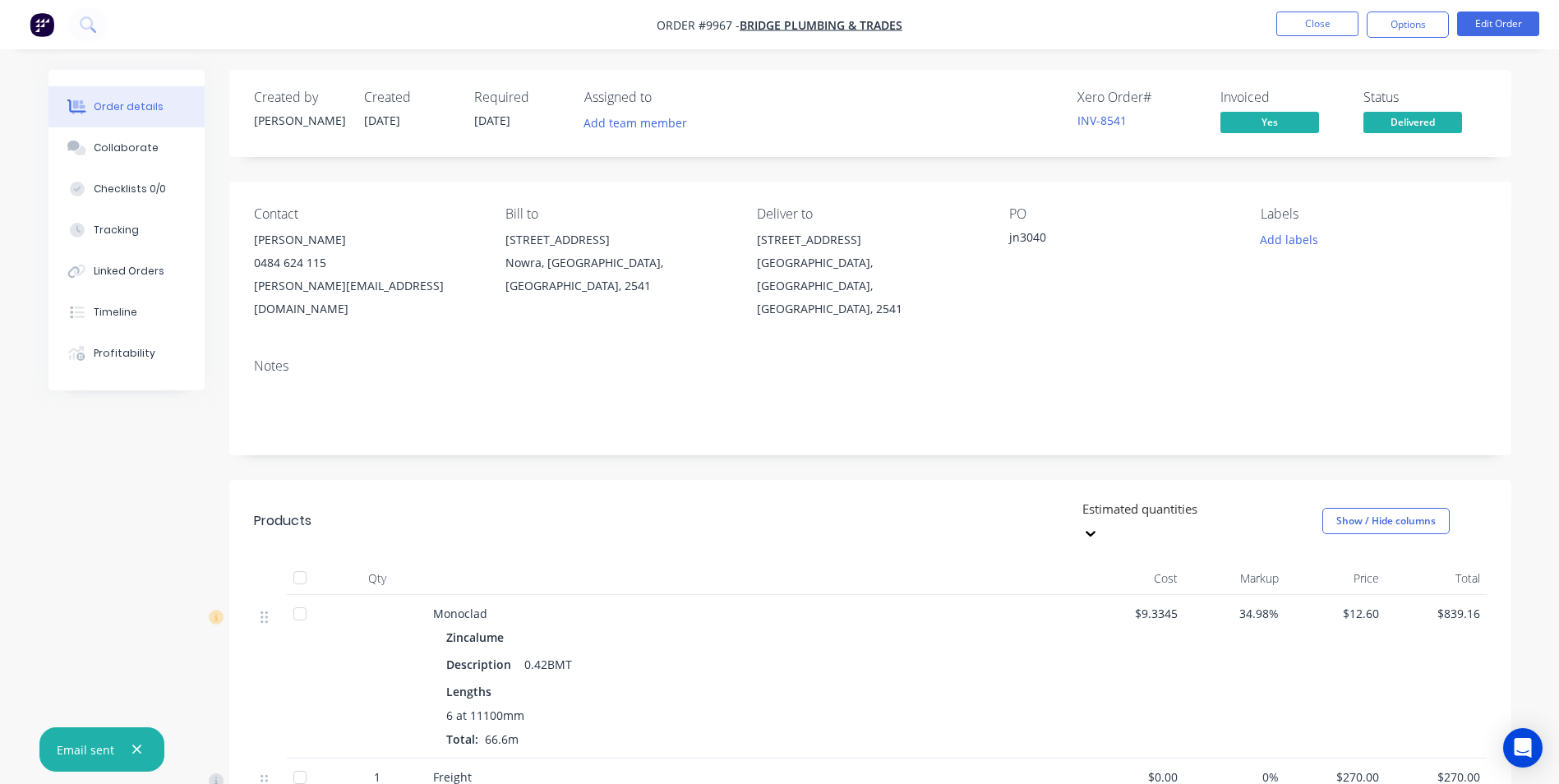
click at [51, 14] on img "button" at bounding box center [41, 24] width 24 height 24
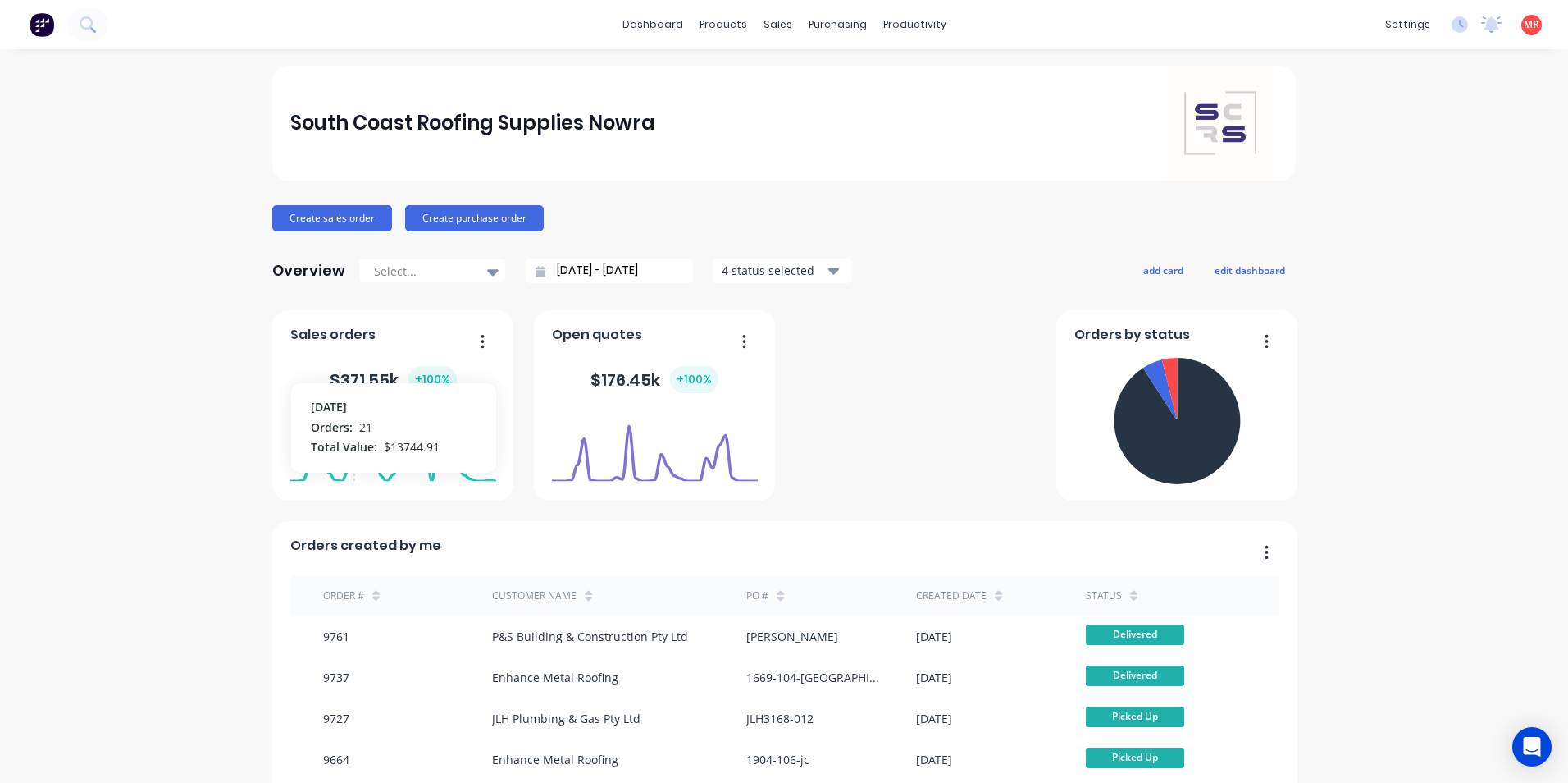
scroll to position [328, 0]
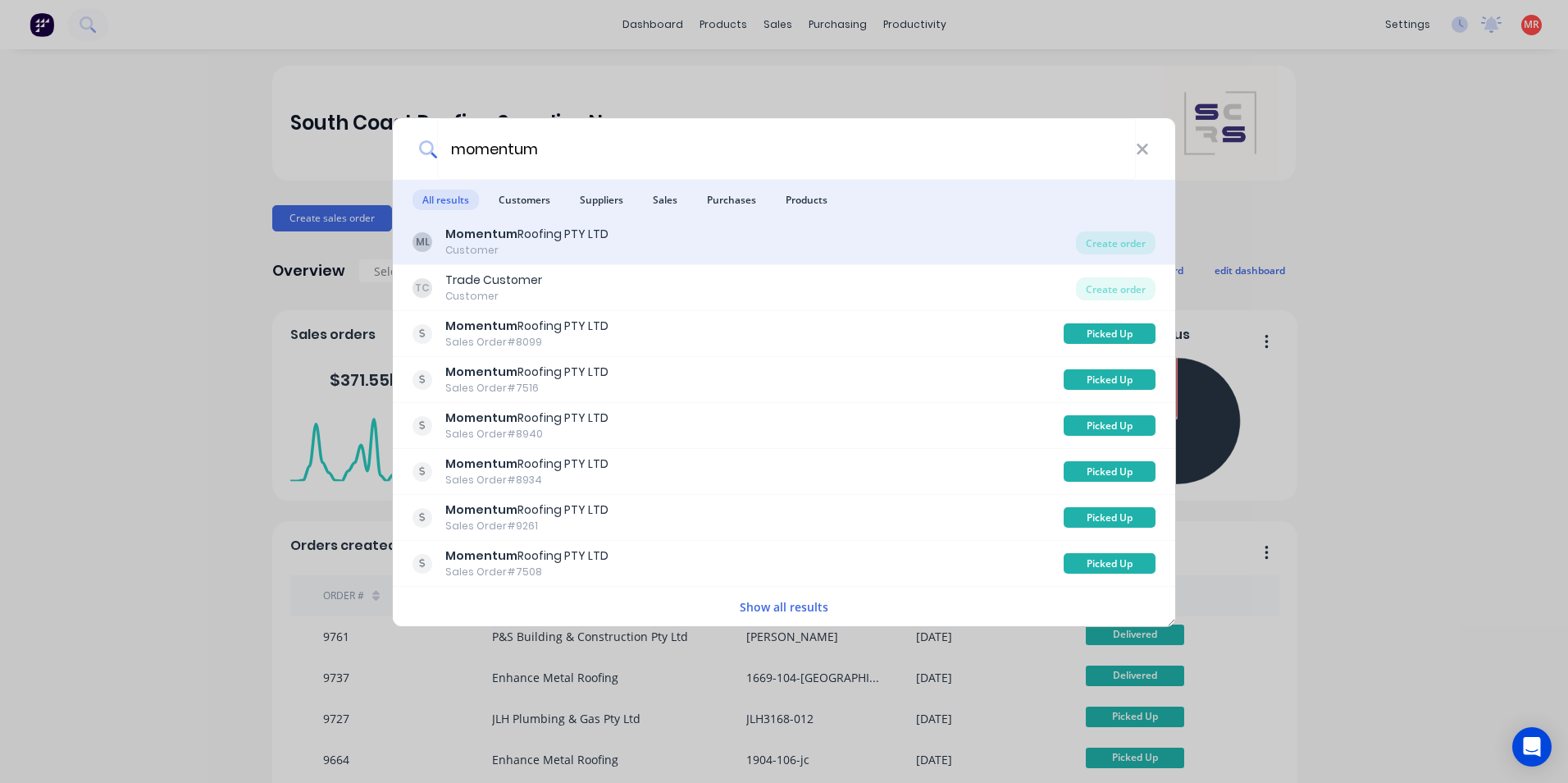
type input "momentum"
click at [612, 245] on div "ML Momentum Roofing PTY LTD Customer" at bounding box center [744, 241] width 663 height 32
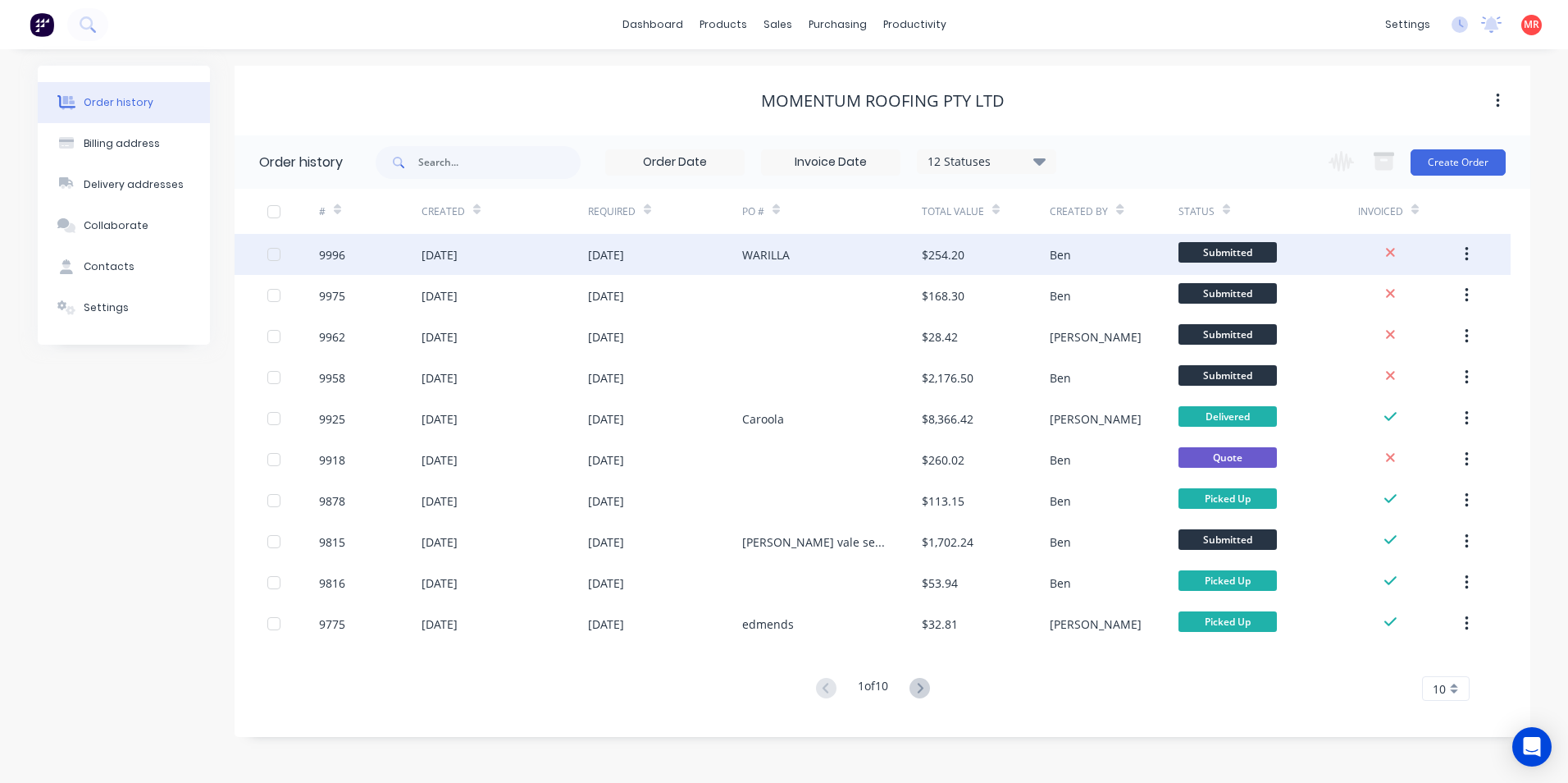
click at [802, 258] on div "WARILLA" at bounding box center [831, 255] width 180 height 41
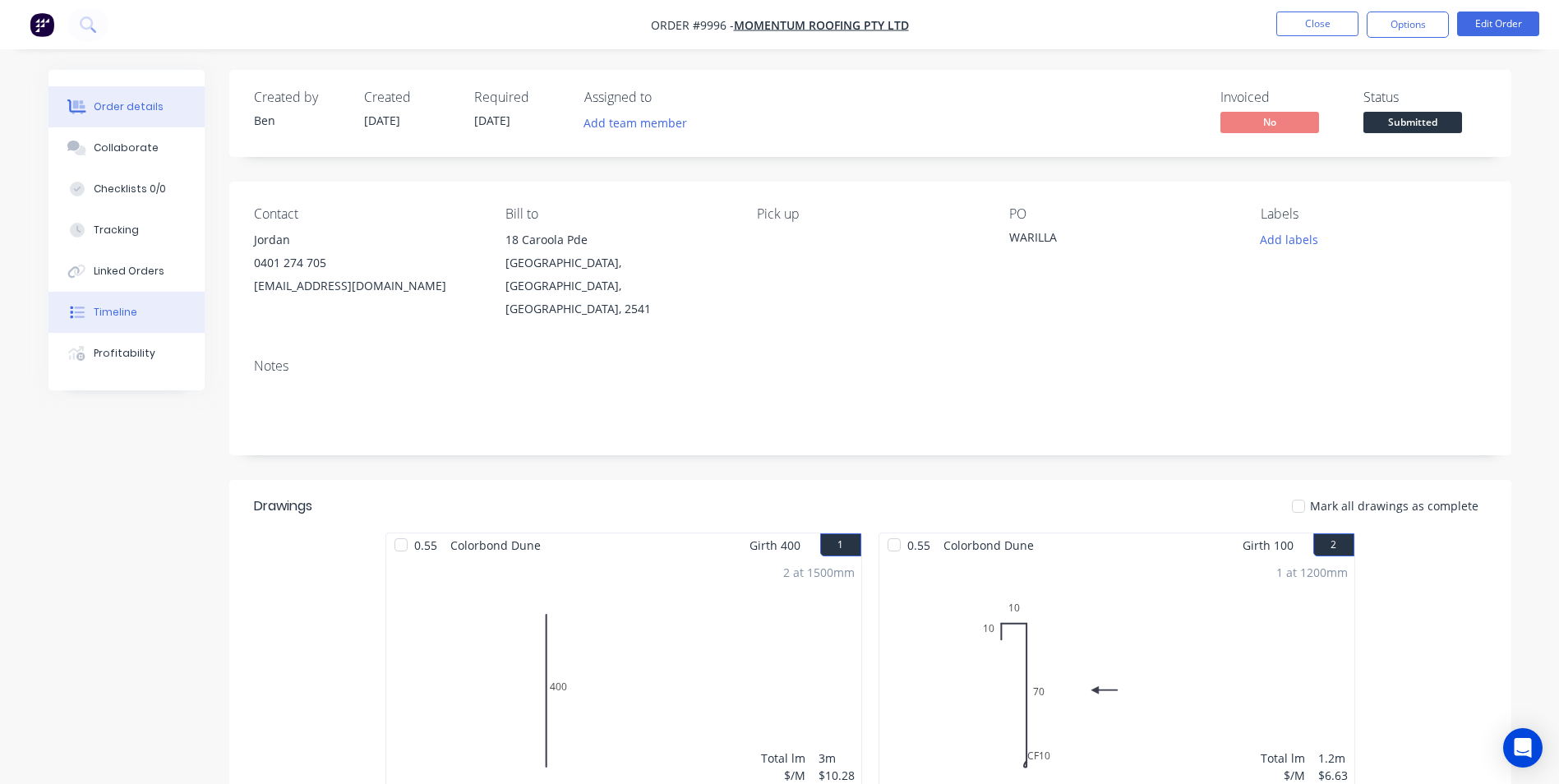
click at [141, 310] on button "Timeline" at bounding box center [127, 312] width 156 height 41
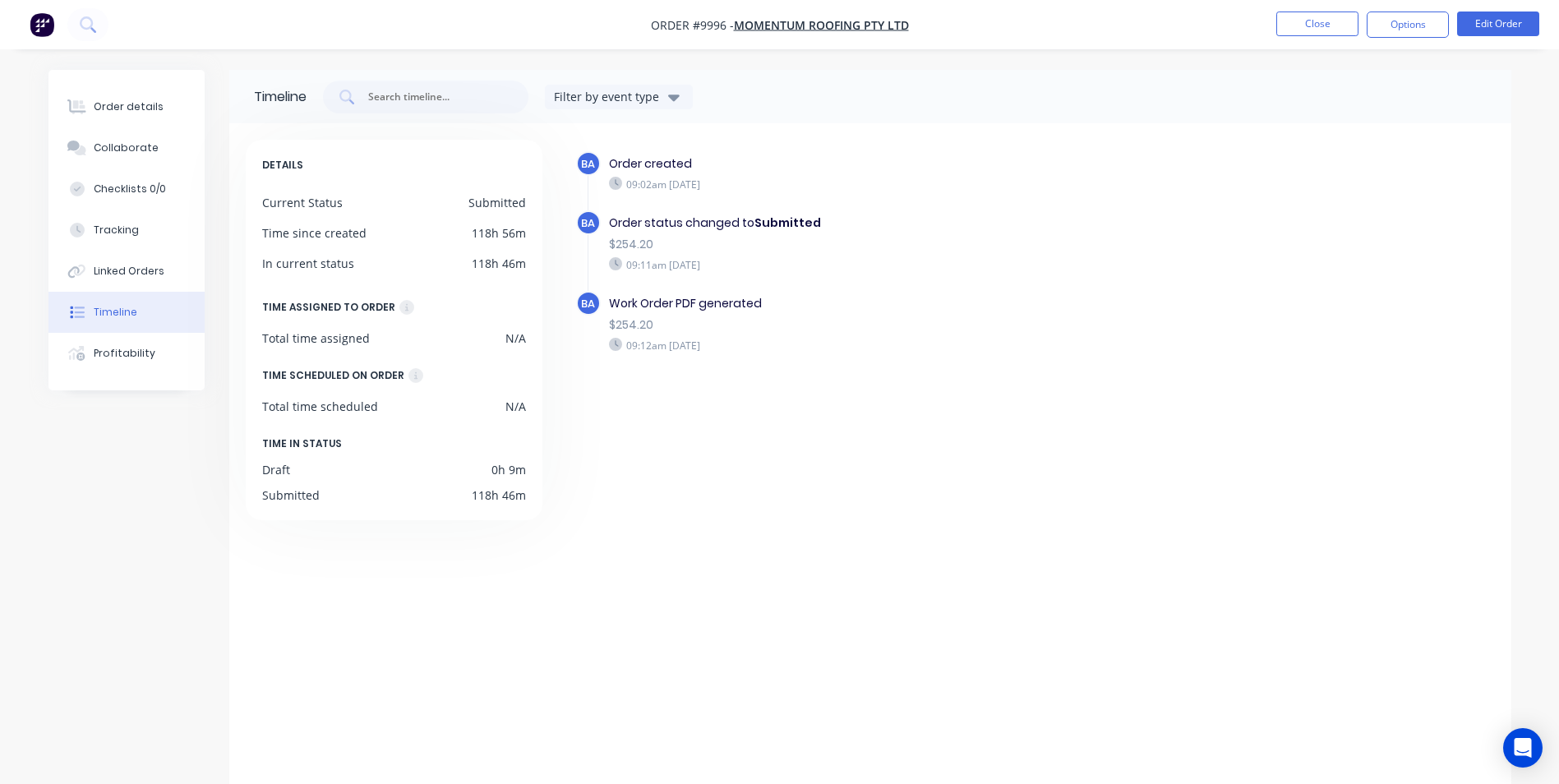
click at [41, 26] on img "button" at bounding box center [41, 24] width 24 height 24
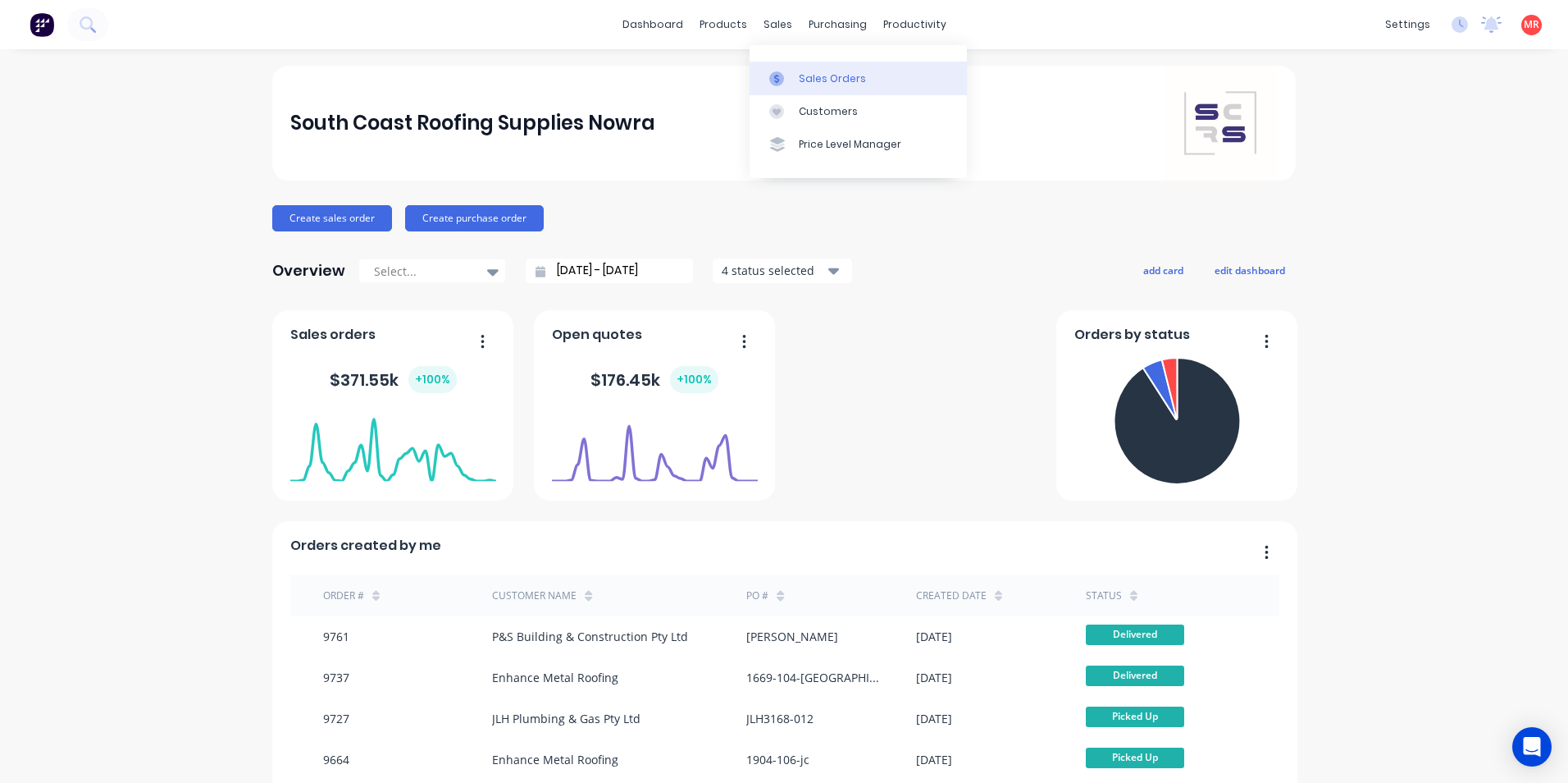
click at [779, 69] on link "Sales Orders" at bounding box center [858, 78] width 217 height 33
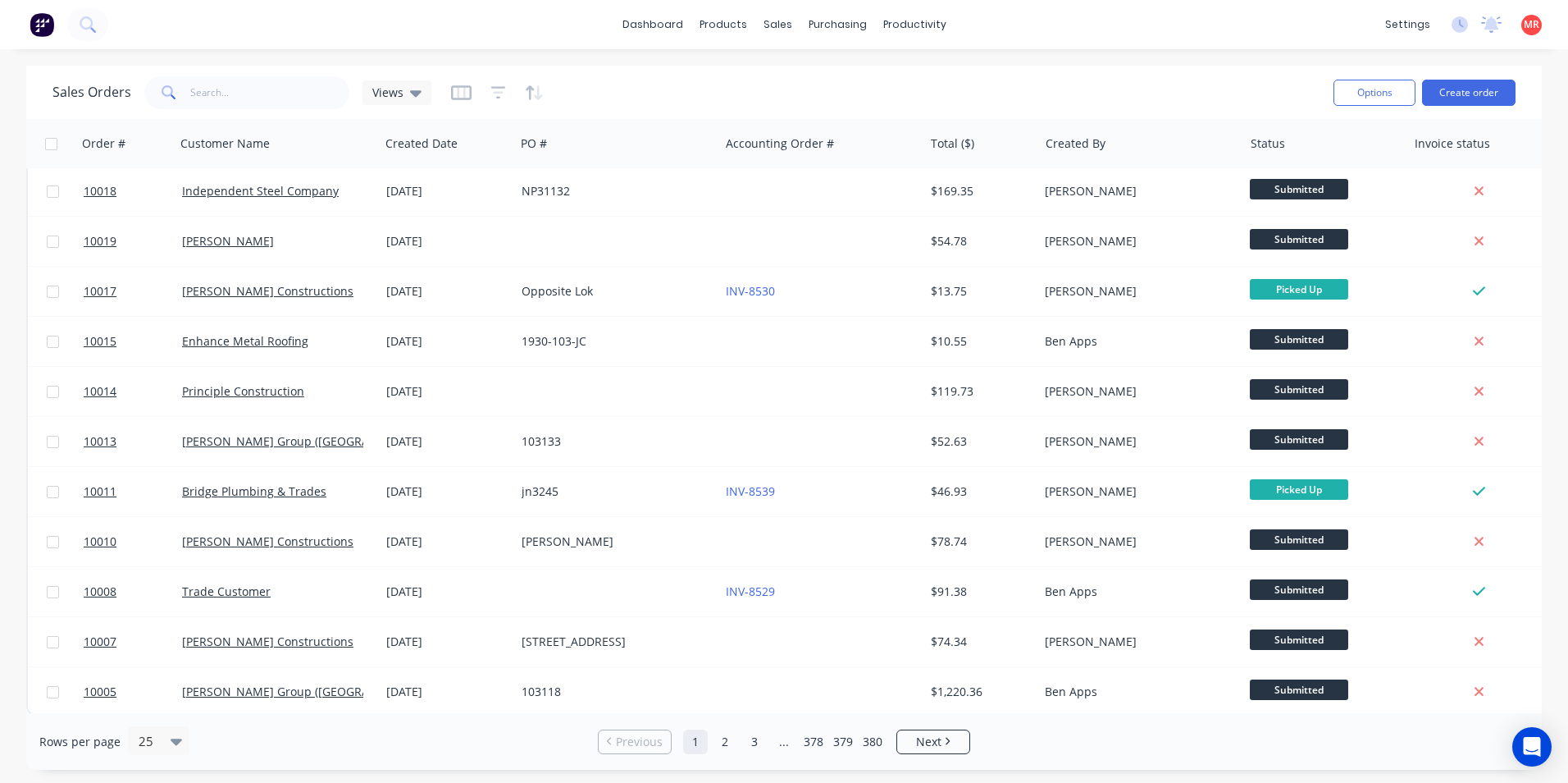
scroll to position [715, 0]
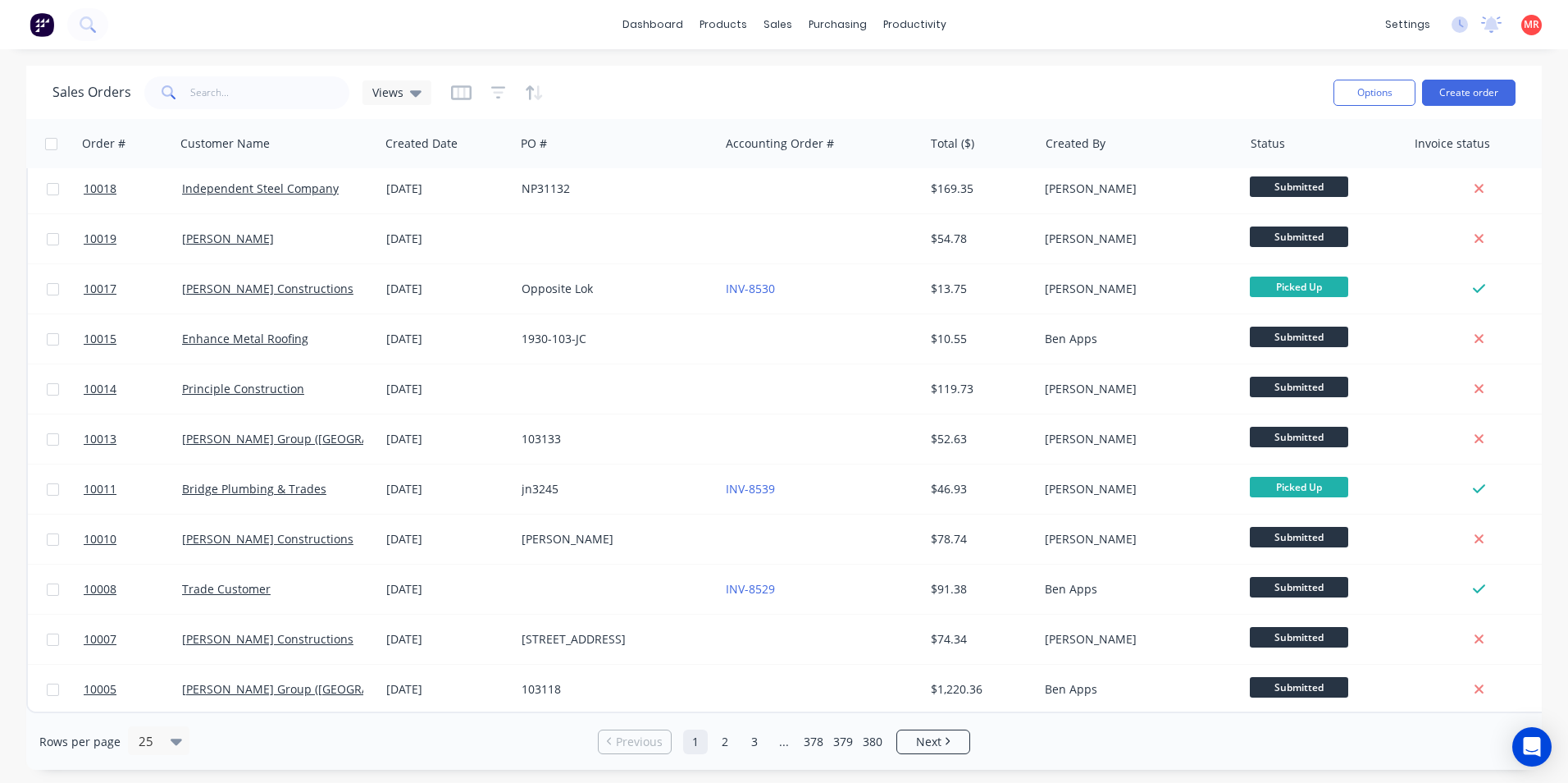
click at [49, 29] on img at bounding box center [41, 24] width 24 height 24
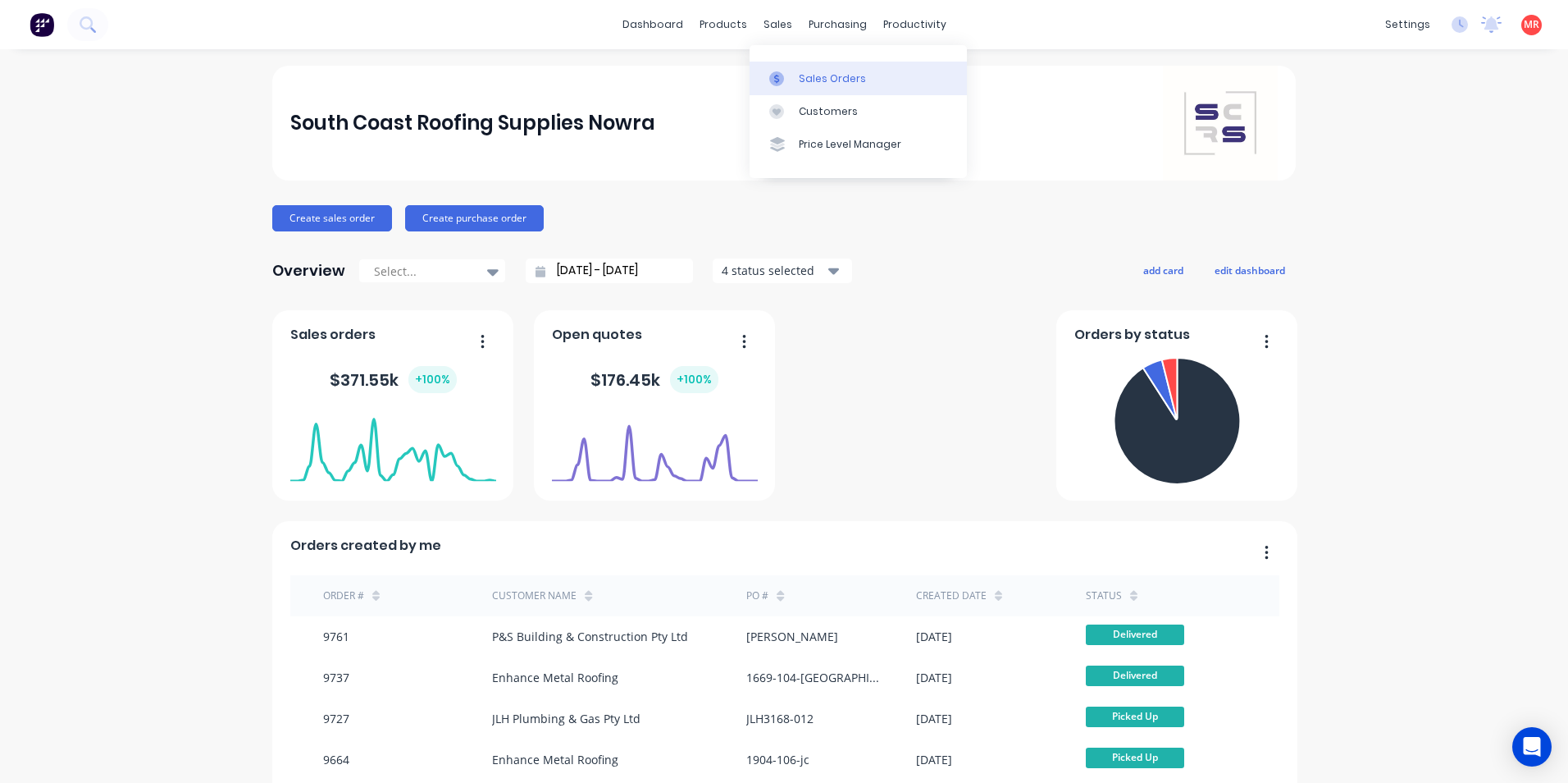
click at [792, 77] on div at bounding box center [781, 78] width 24 height 15
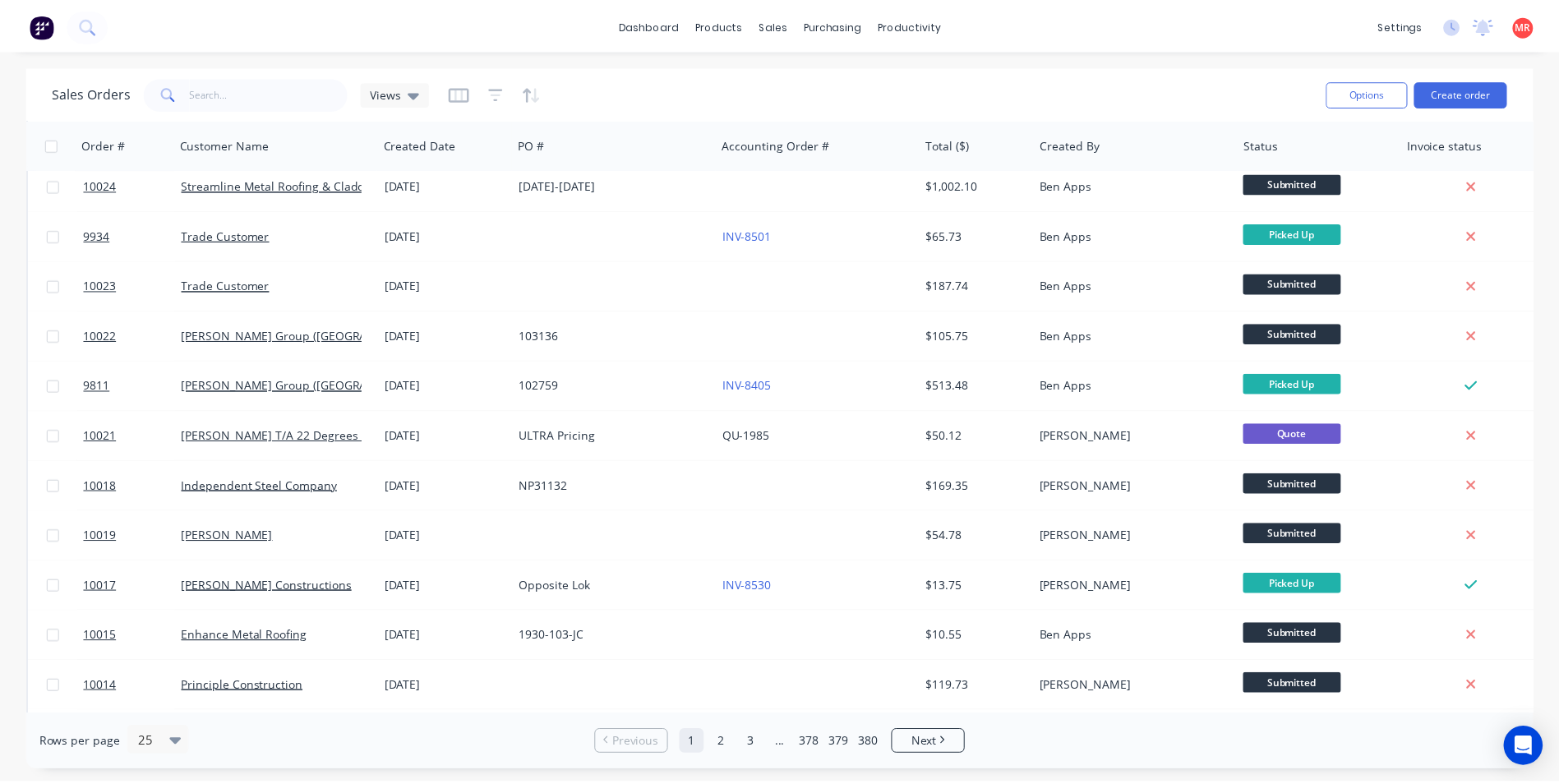
scroll to position [716, 0]
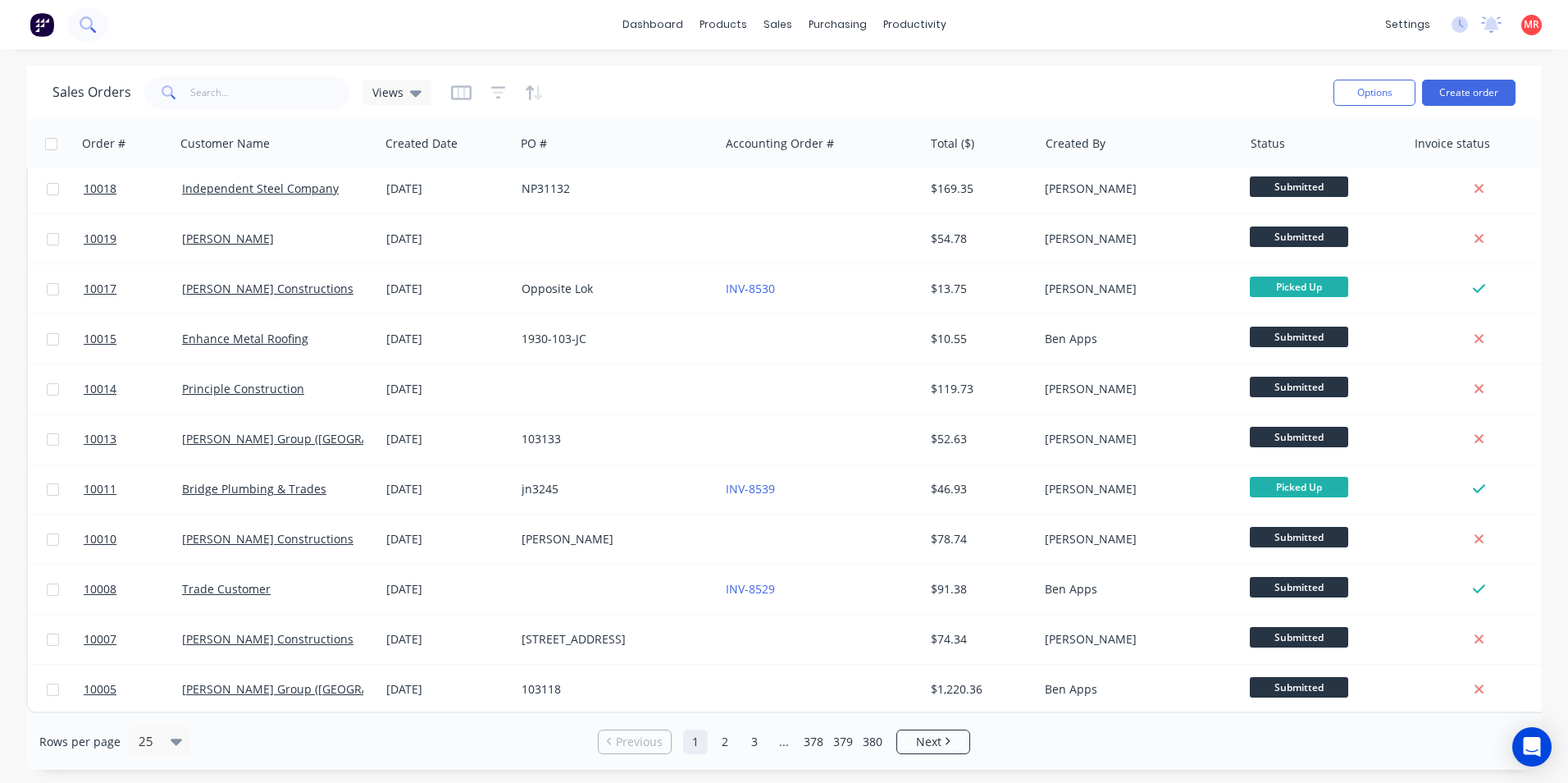
click at [92, 35] on button at bounding box center [87, 24] width 41 height 33
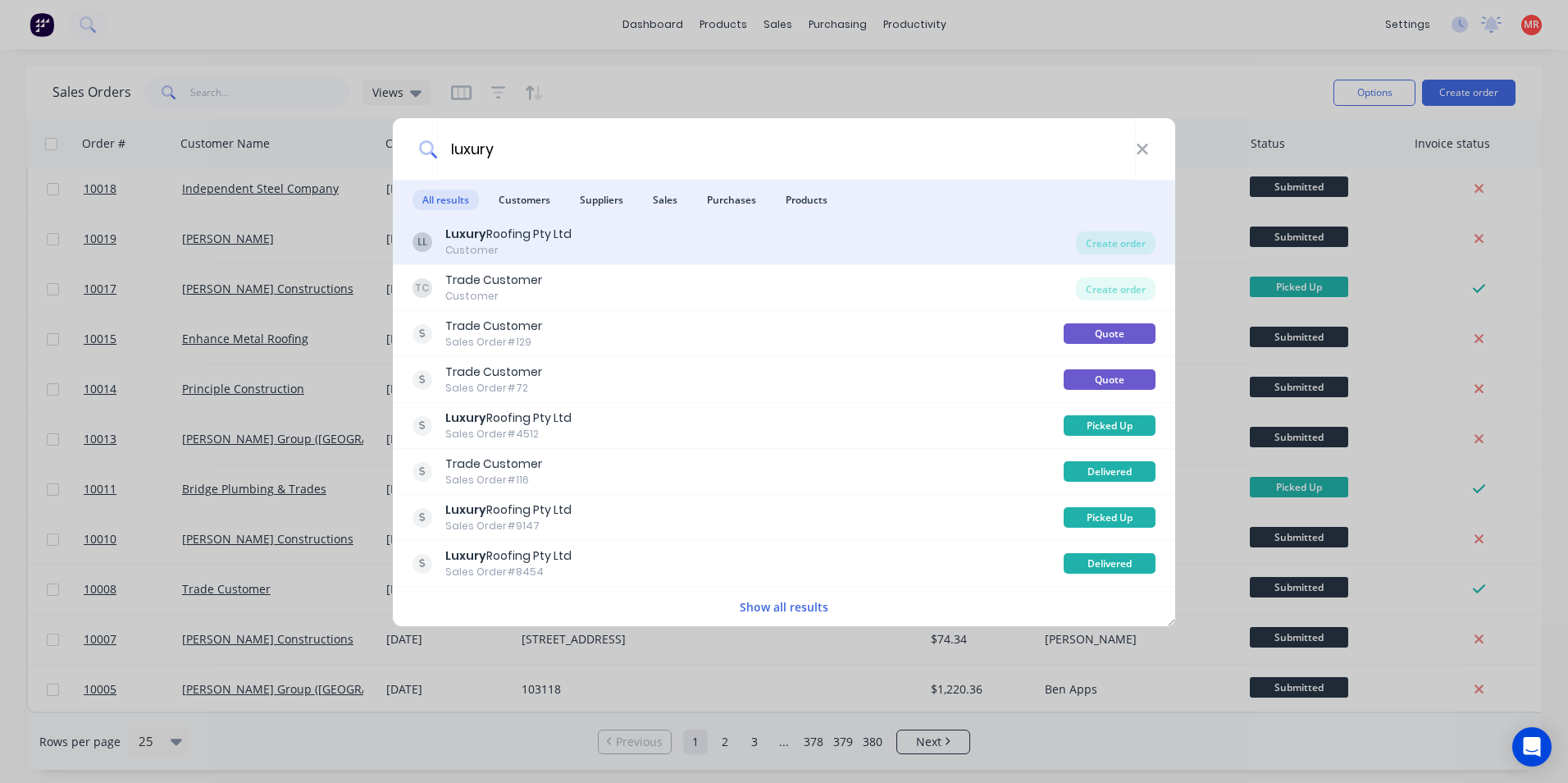
type input "luxury"
click at [581, 232] on div "LL Luxury Roofing Pty Ltd Customer" at bounding box center [744, 241] width 663 height 32
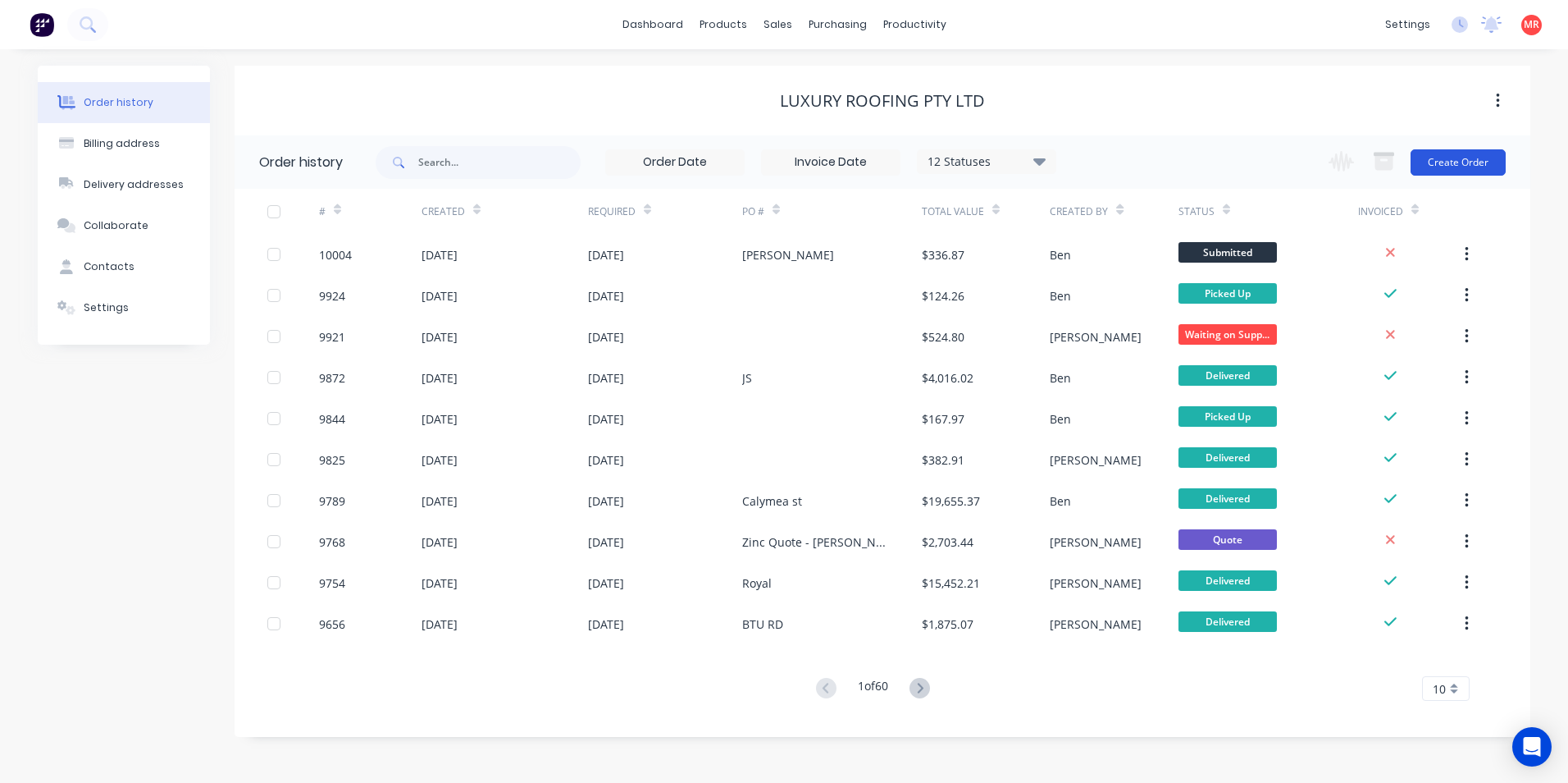
click at [1432, 153] on button "Create Order" at bounding box center [1457, 162] width 95 height 26
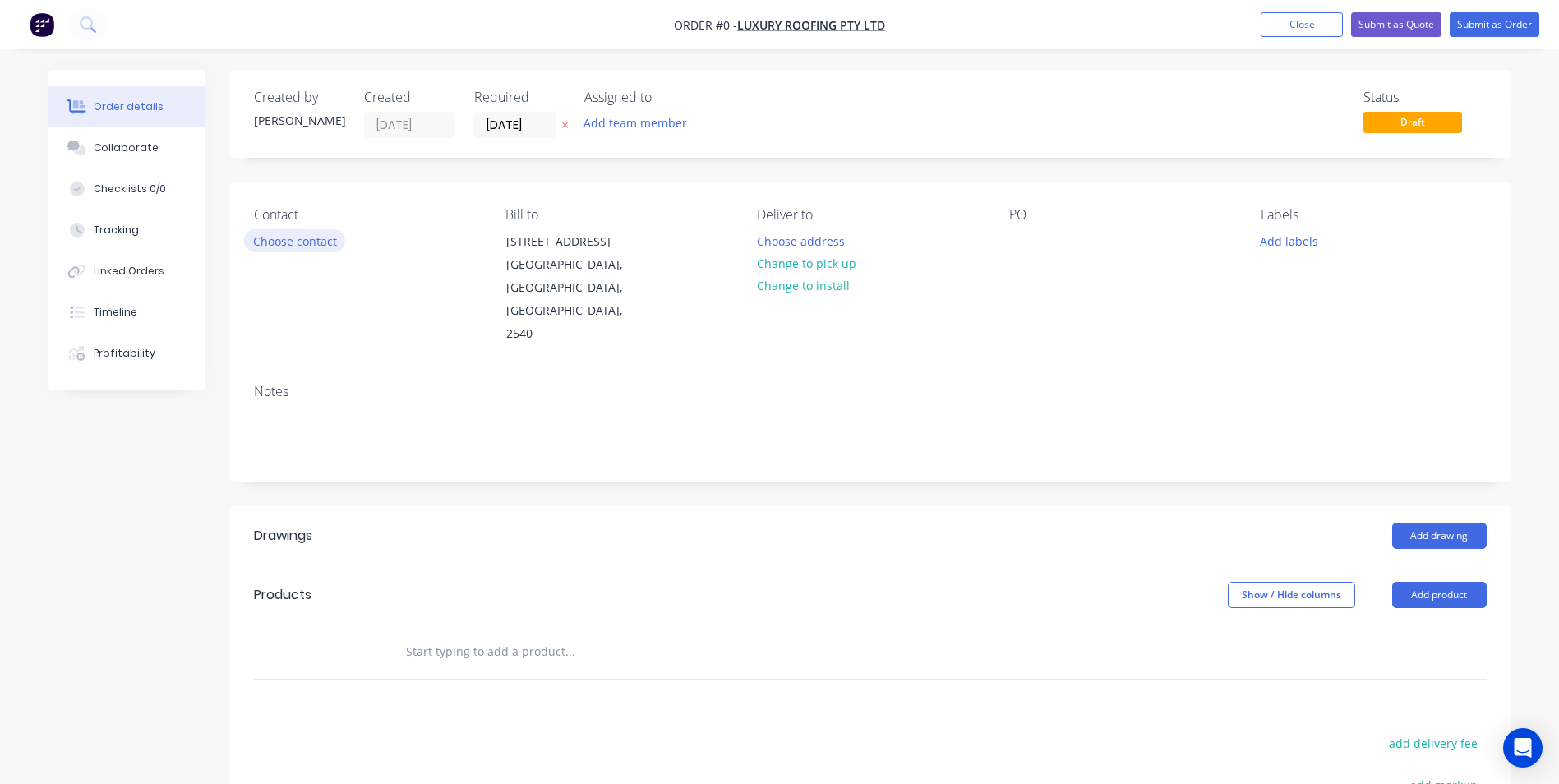
click at [324, 242] on button "Choose contact" at bounding box center [295, 240] width 101 height 22
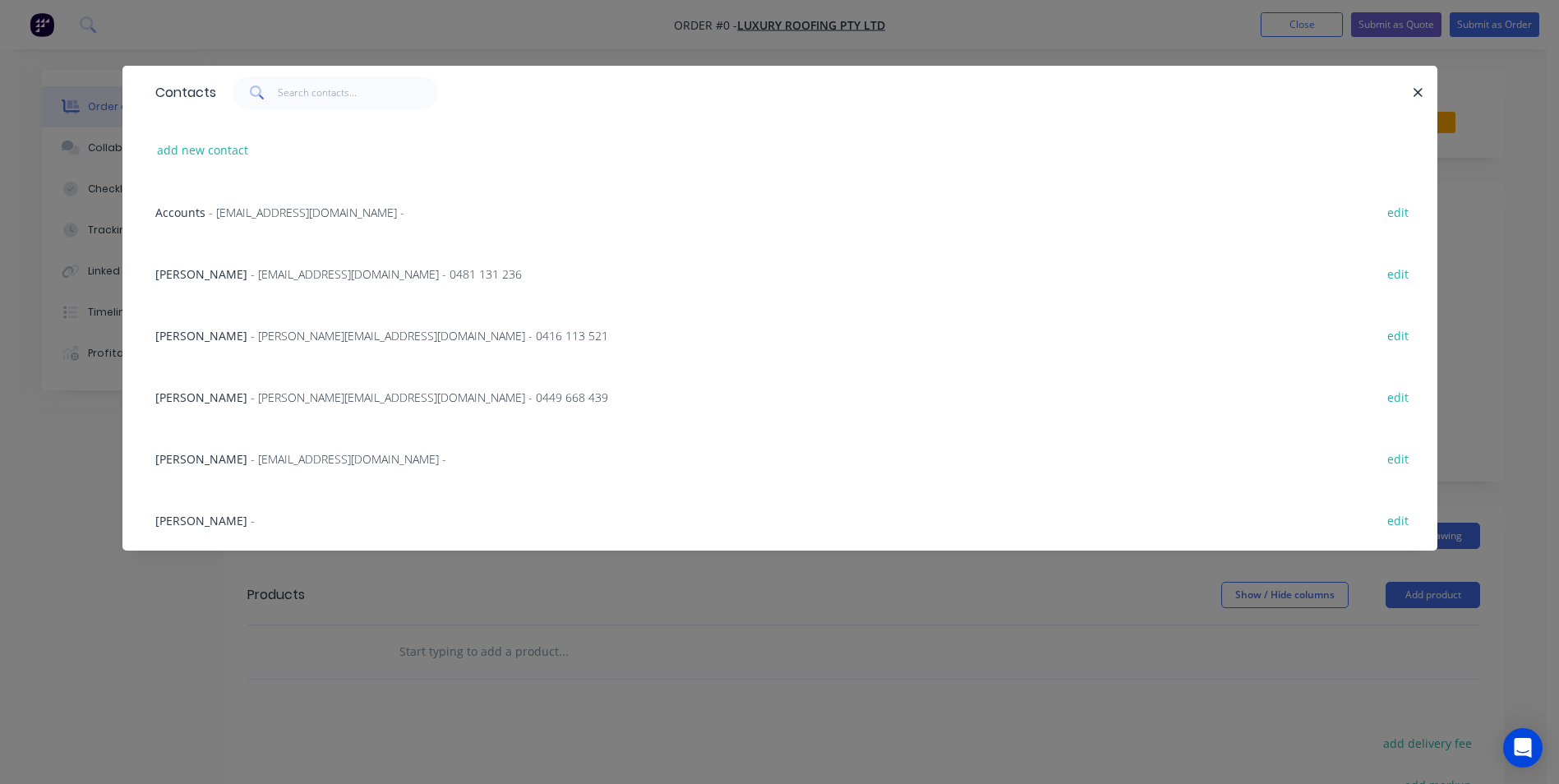
click at [291, 275] on span "- elliottroofingnsw@gmail.com - 0481 131 236" at bounding box center [386, 274] width 272 height 16
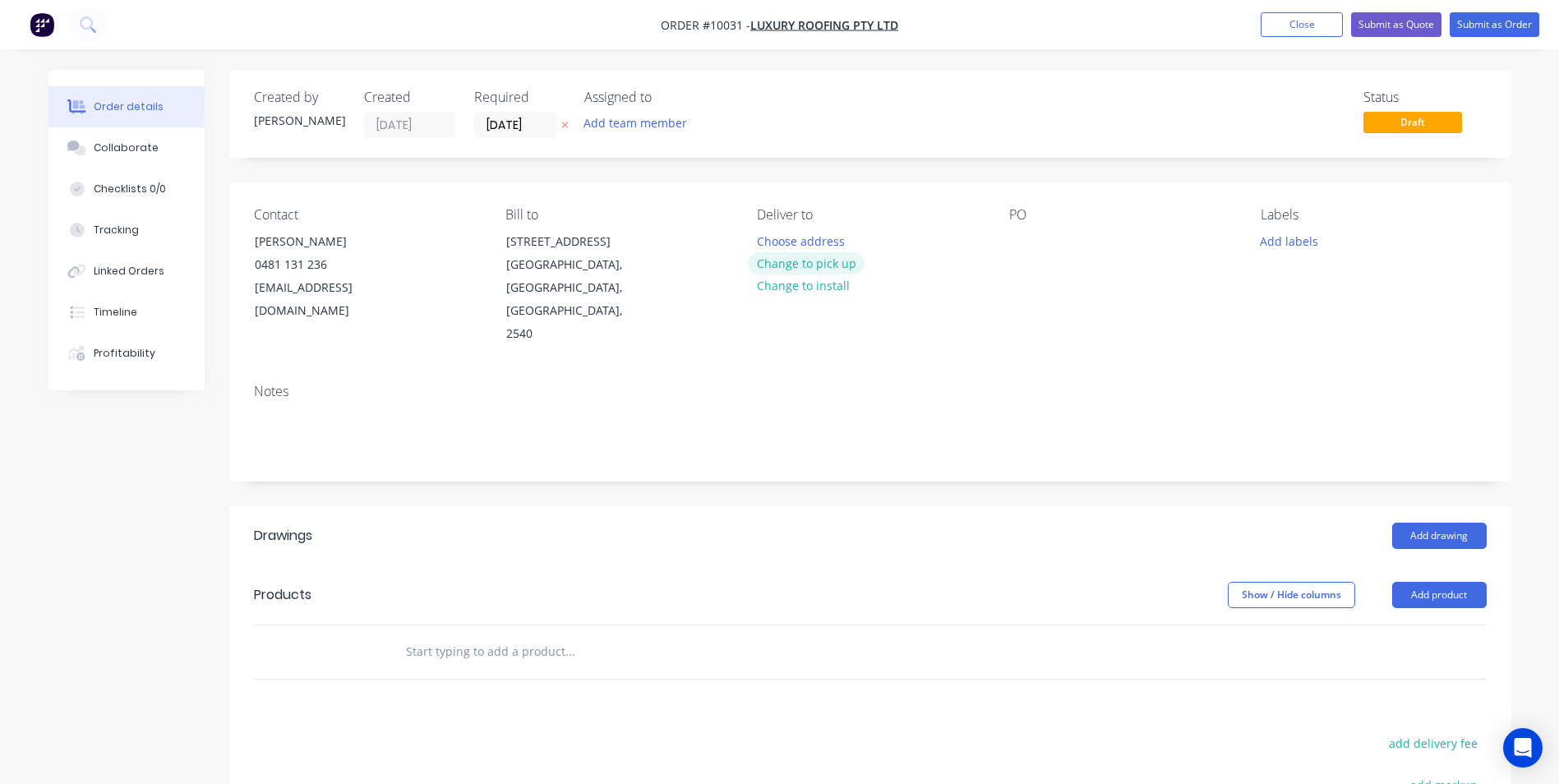
click at [811, 257] on button "Change to pick up" at bounding box center [806, 263] width 117 height 22
click at [1015, 245] on div at bounding box center [1022, 241] width 26 height 23
click at [494, 635] on input "text" at bounding box center [569, 652] width 329 height 33
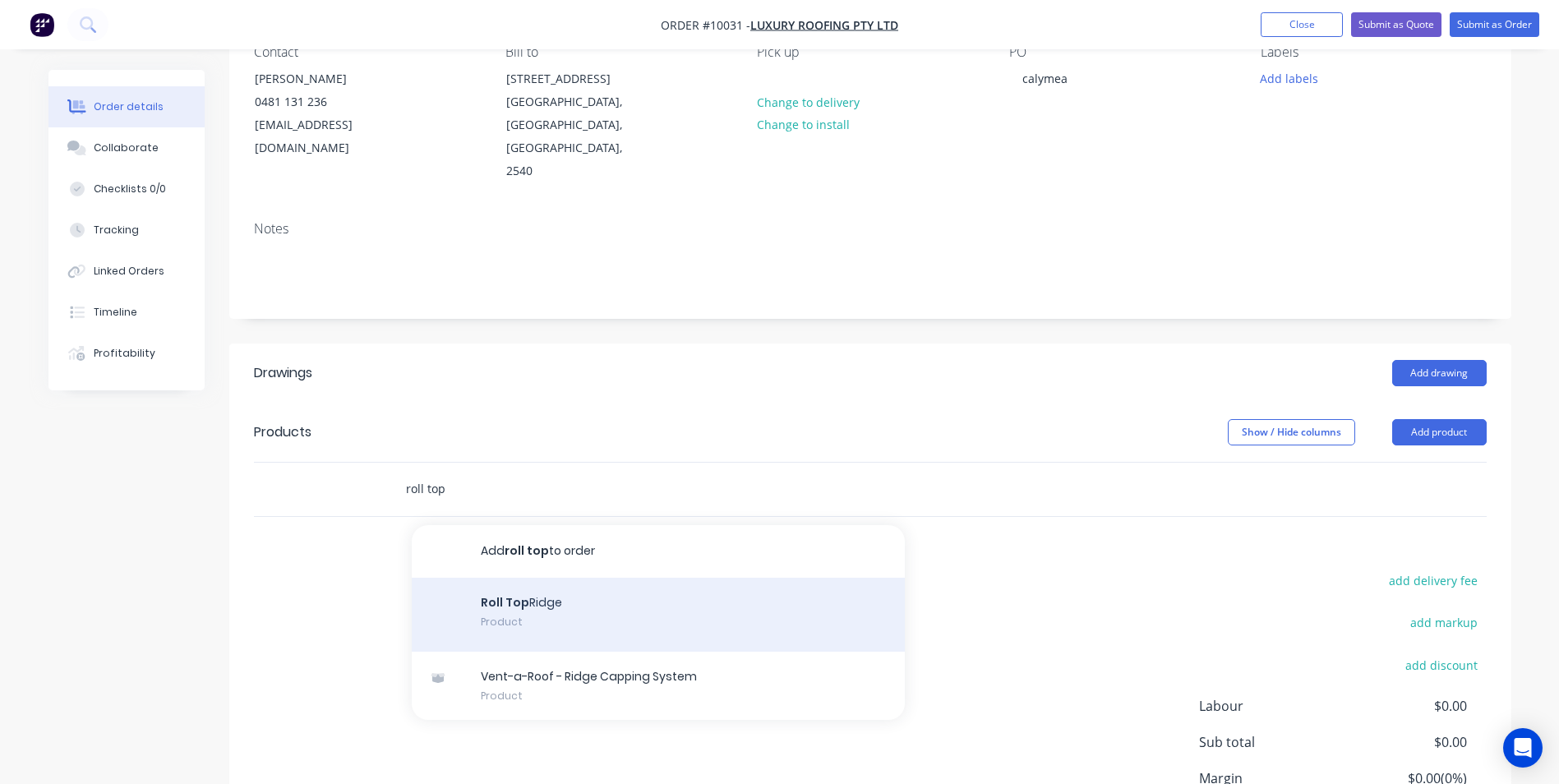
scroll to position [164, 0]
type input "roll top"
click at [549, 576] on div "Roll Top Ridge Product" at bounding box center [658, 613] width 493 height 74
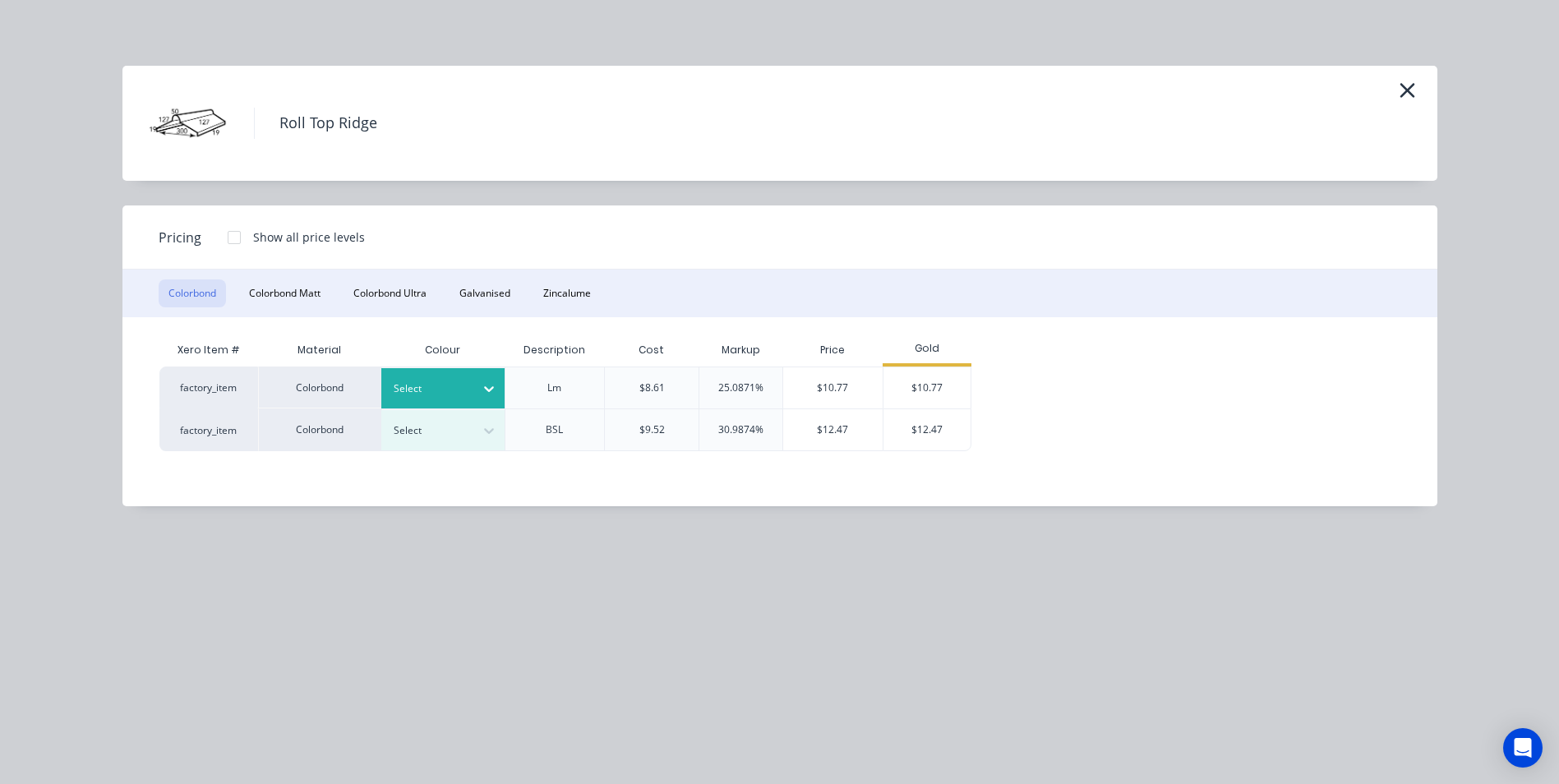
click at [478, 373] on div at bounding box center [489, 388] width 29 height 40
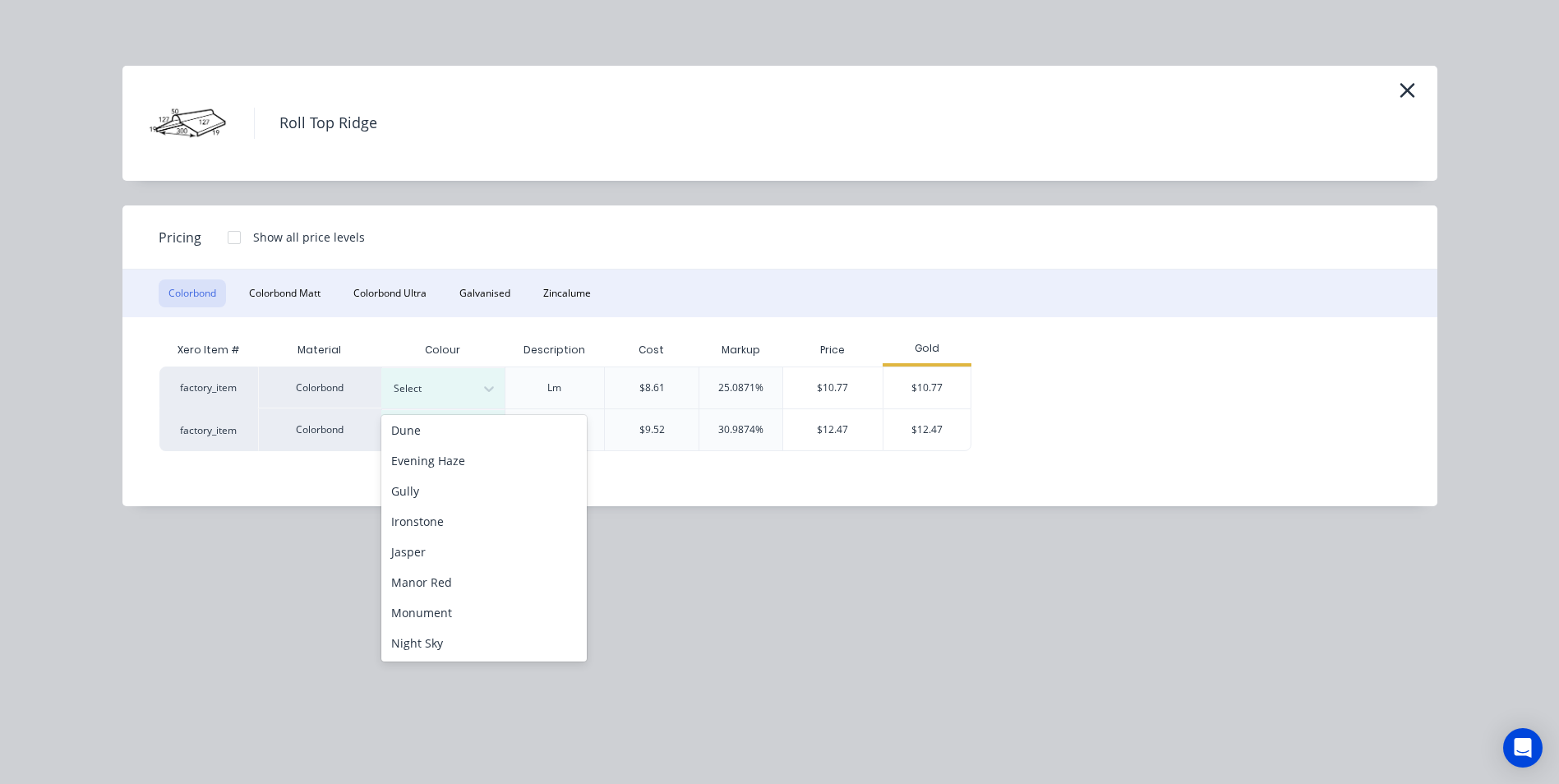
scroll to position [329, 0]
click at [451, 532] on div "Monument" at bounding box center [484, 529] width 205 height 30
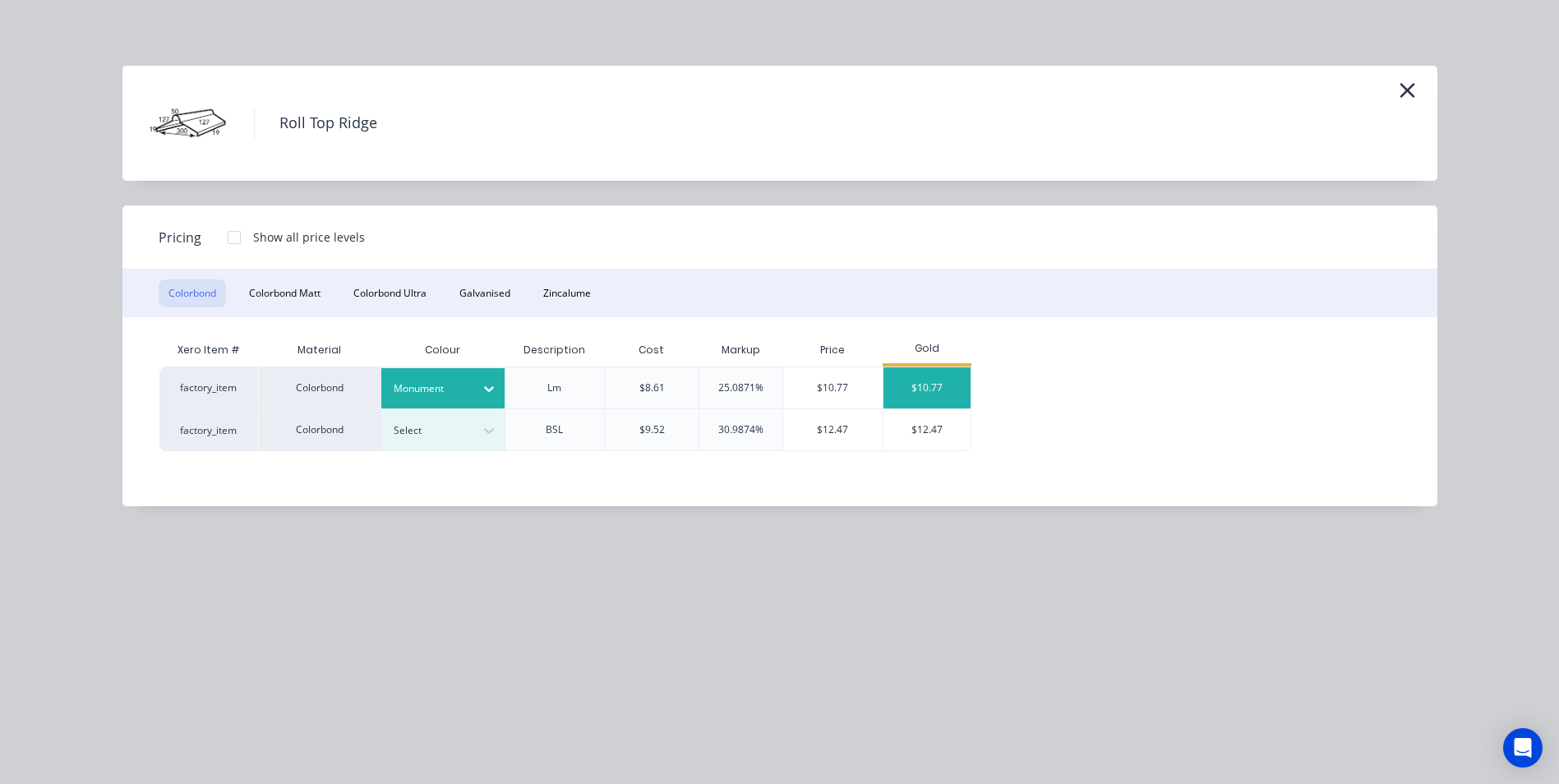
click at [894, 401] on div "$10.77" at bounding box center [927, 387] width 88 height 41
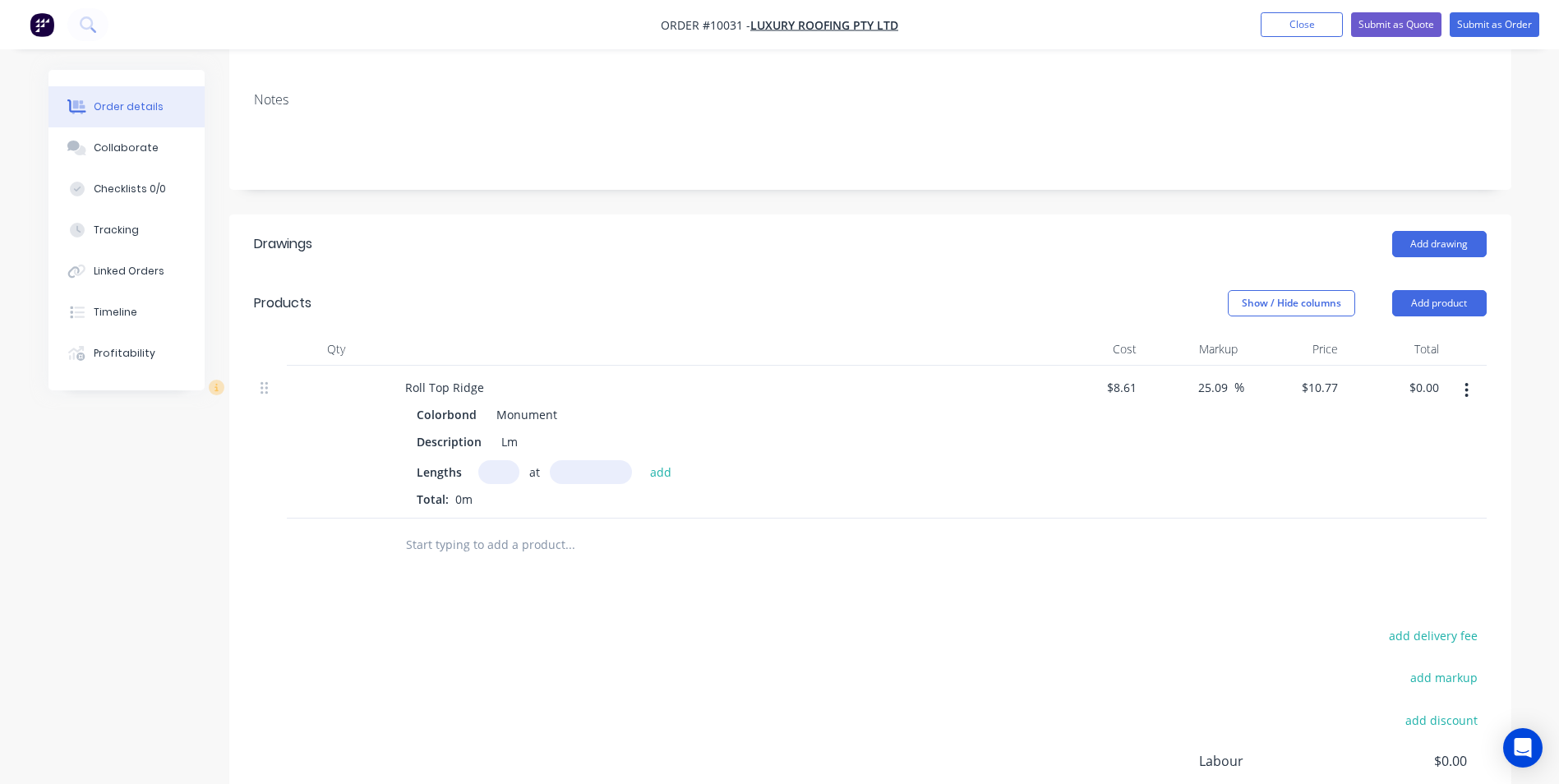
click at [512, 460] on input "text" at bounding box center [498, 472] width 41 height 23
type input "1"
type input "2200"
click at [642, 460] on button "add" at bounding box center [662, 471] width 39 height 22
type input "$23.69"
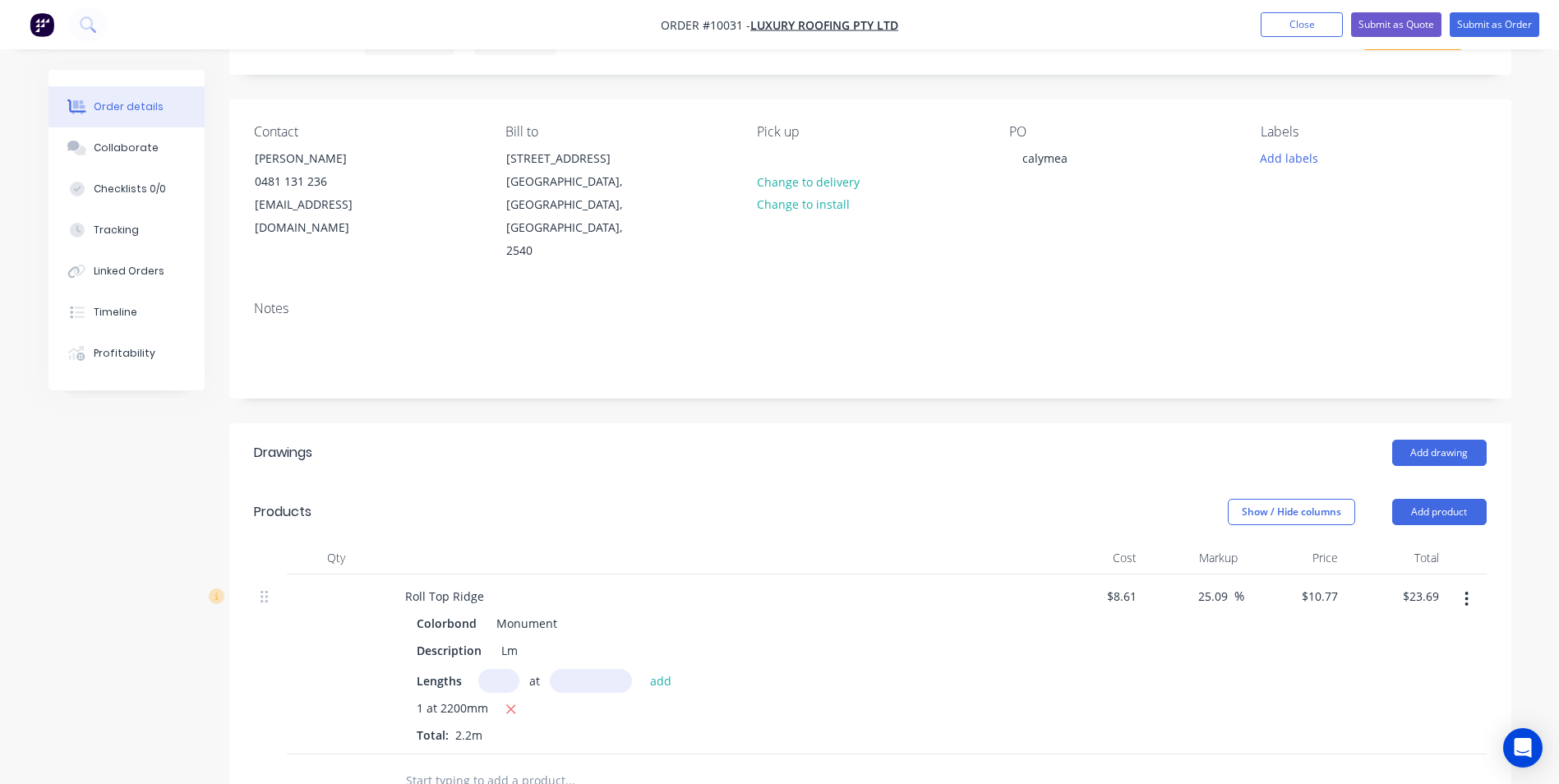
scroll to position [82, 0]
click at [1511, 28] on button "Submit as Order" at bounding box center [1495, 24] width 90 height 24
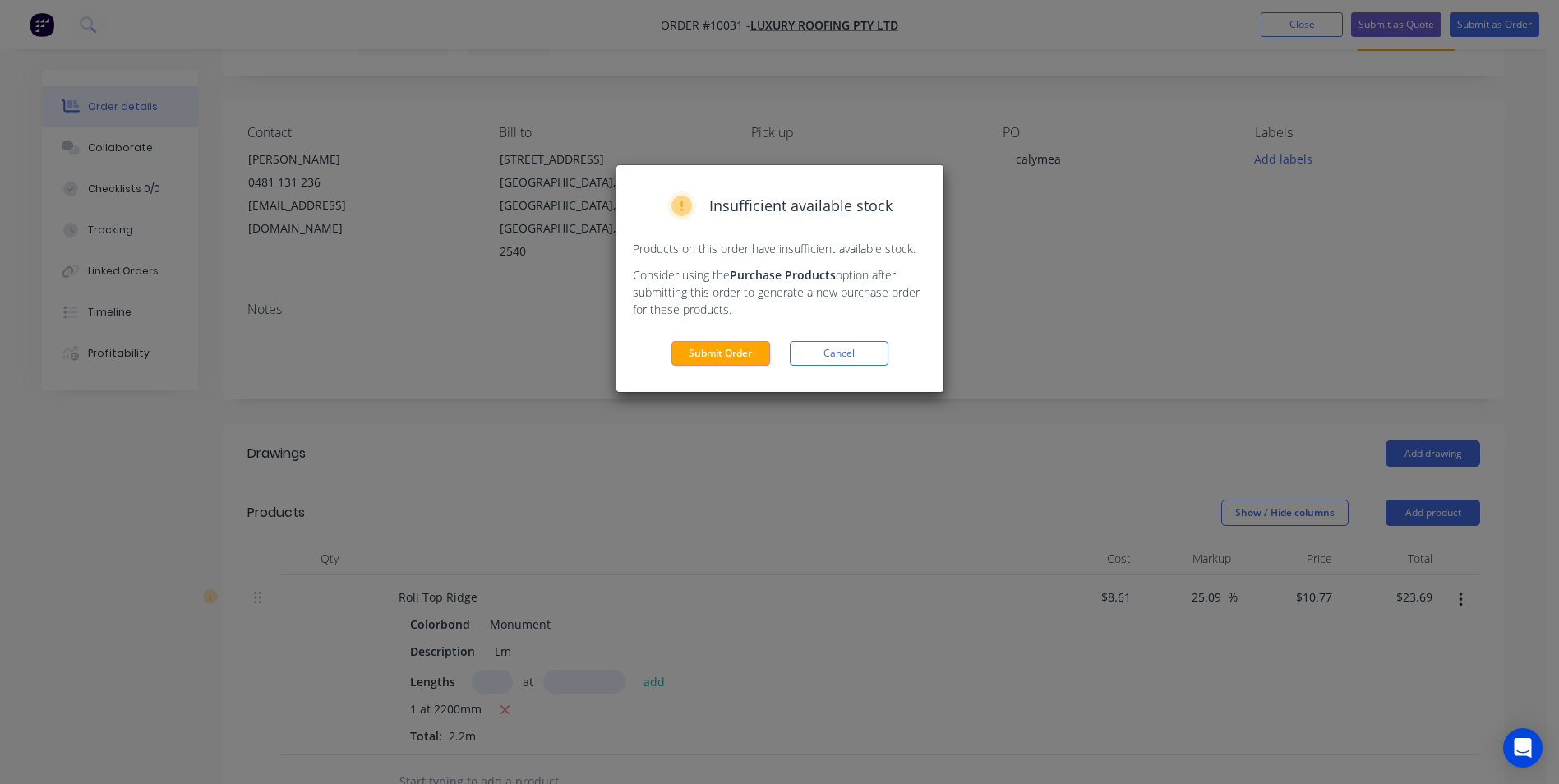
click at [695, 367] on div "Insufficient available stock Products on this order have insufficient available…" at bounding box center [780, 278] width 327 height 227
click at [705, 358] on button "Submit Order" at bounding box center [720, 352] width 98 height 24
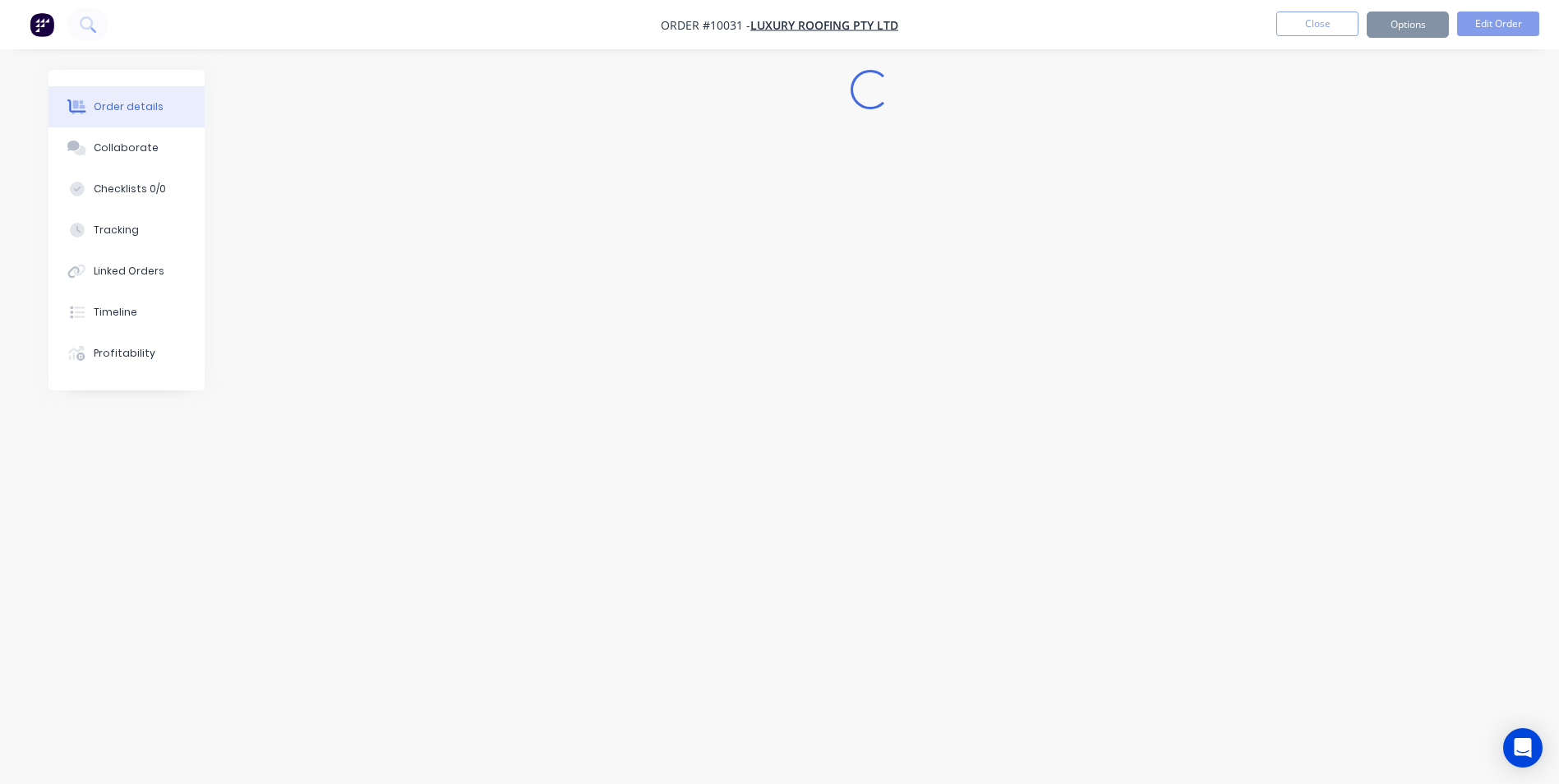
scroll to position [0, 0]
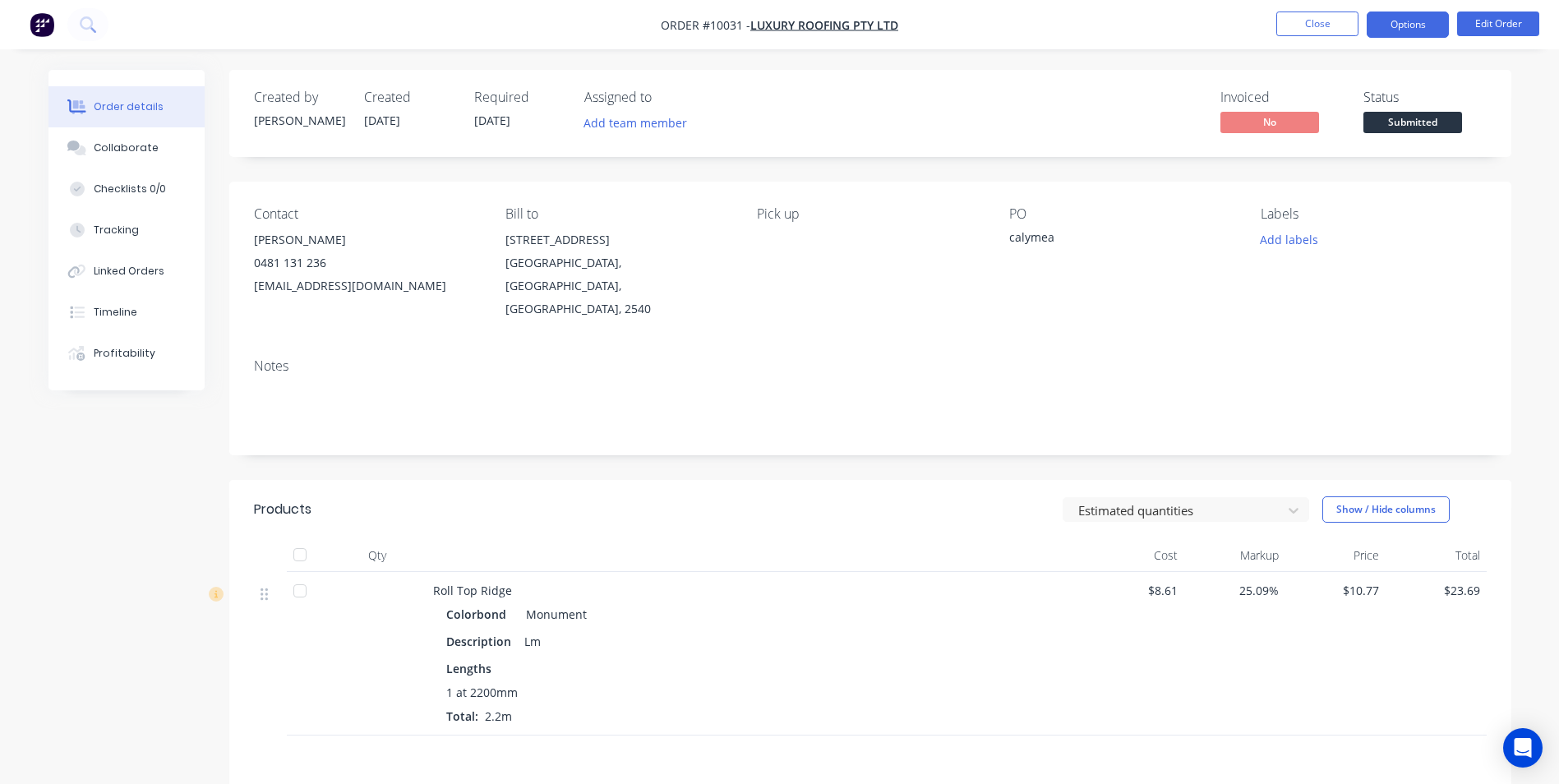
click at [1400, 25] on button "Options" at bounding box center [1407, 24] width 82 height 26
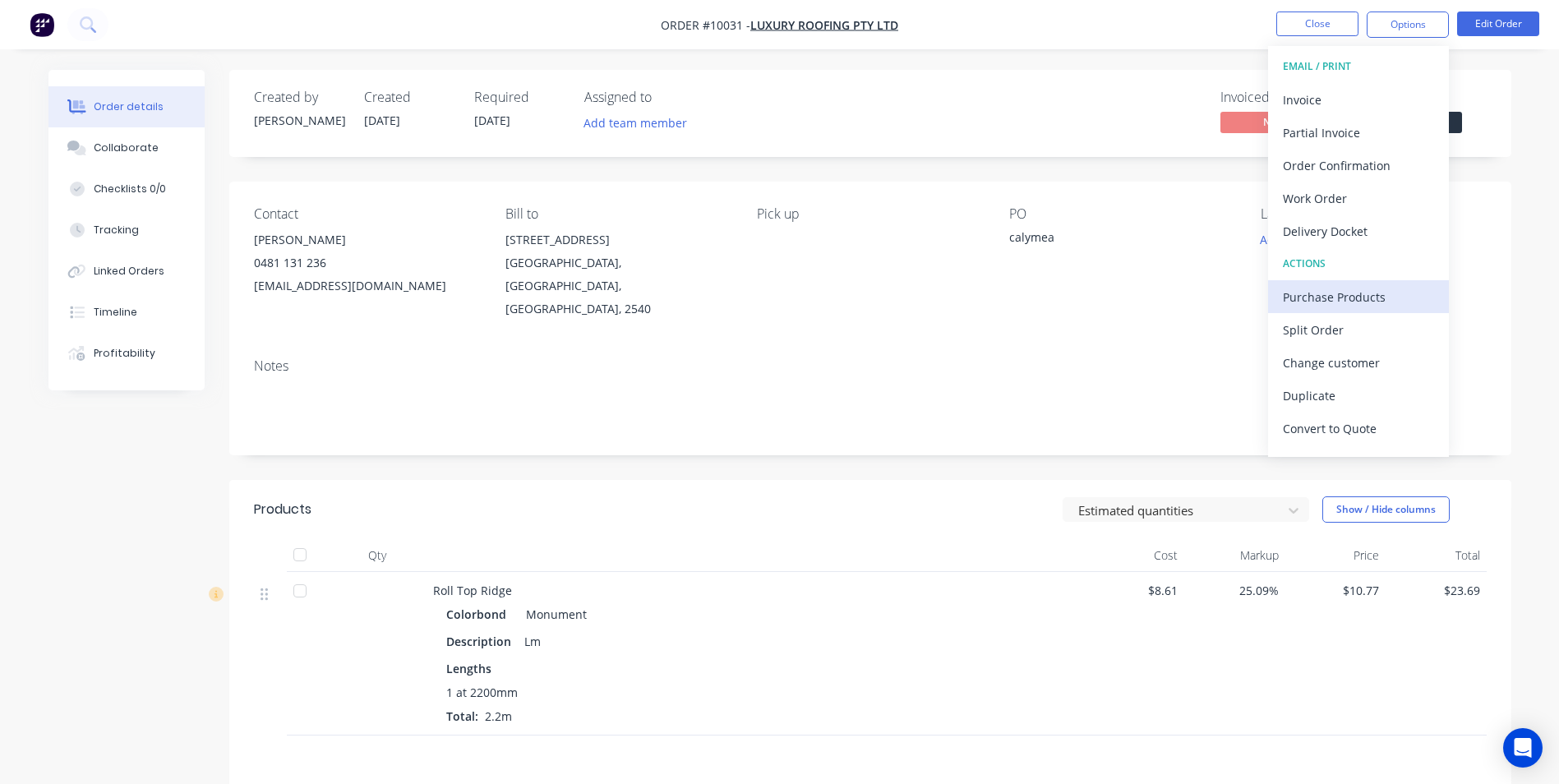
click at [1313, 290] on div "Purchase Products" at bounding box center [1358, 297] width 151 height 23
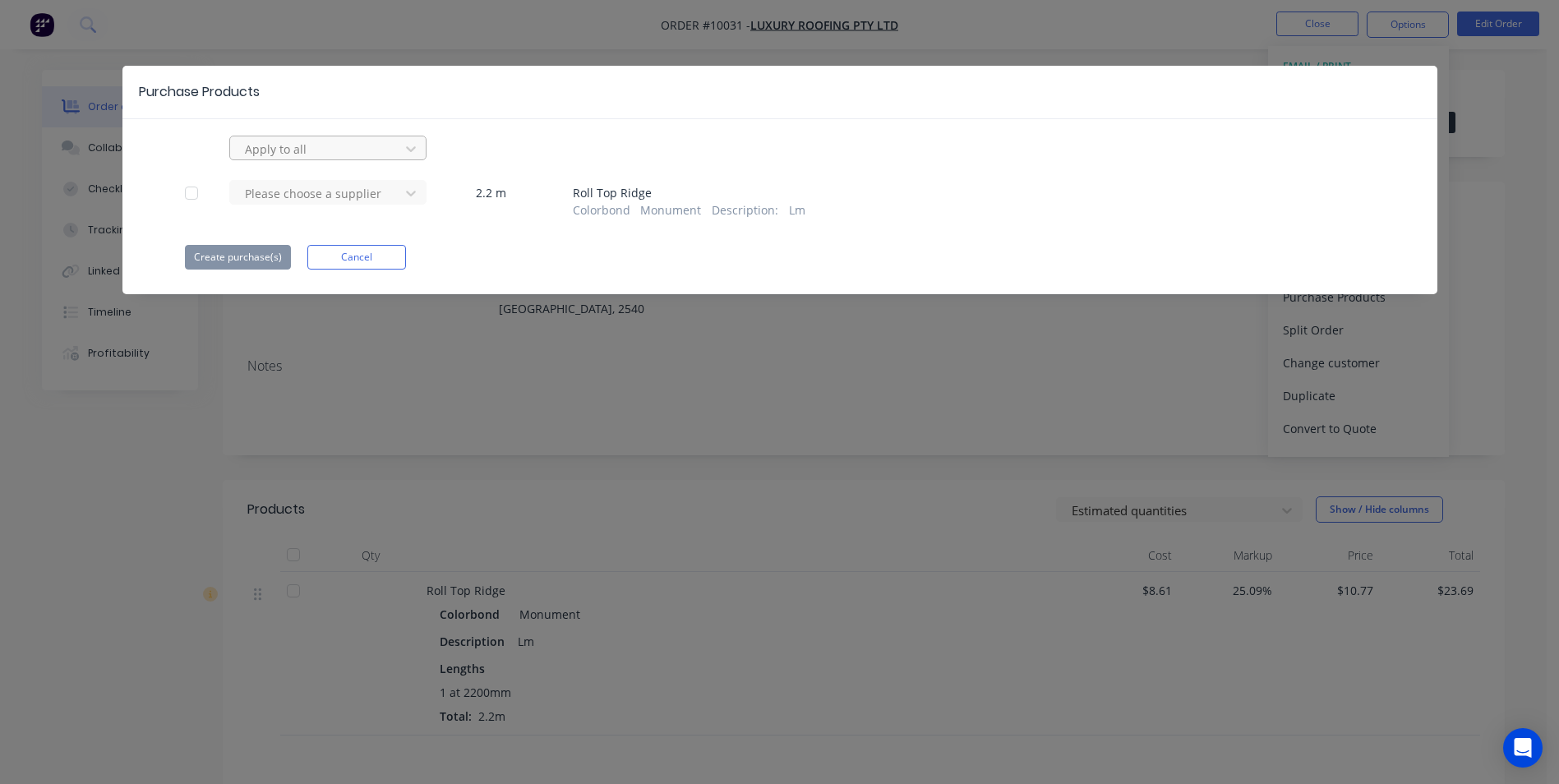
click at [335, 156] on div at bounding box center [317, 149] width 148 height 20
type input "ape"
click at [283, 198] on div "Apex Building Products" at bounding box center [328, 185] width 198 height 30
click at [262, 264] on button "Create purchase(s)" at bounding box center [237, 257] width 106 height 24
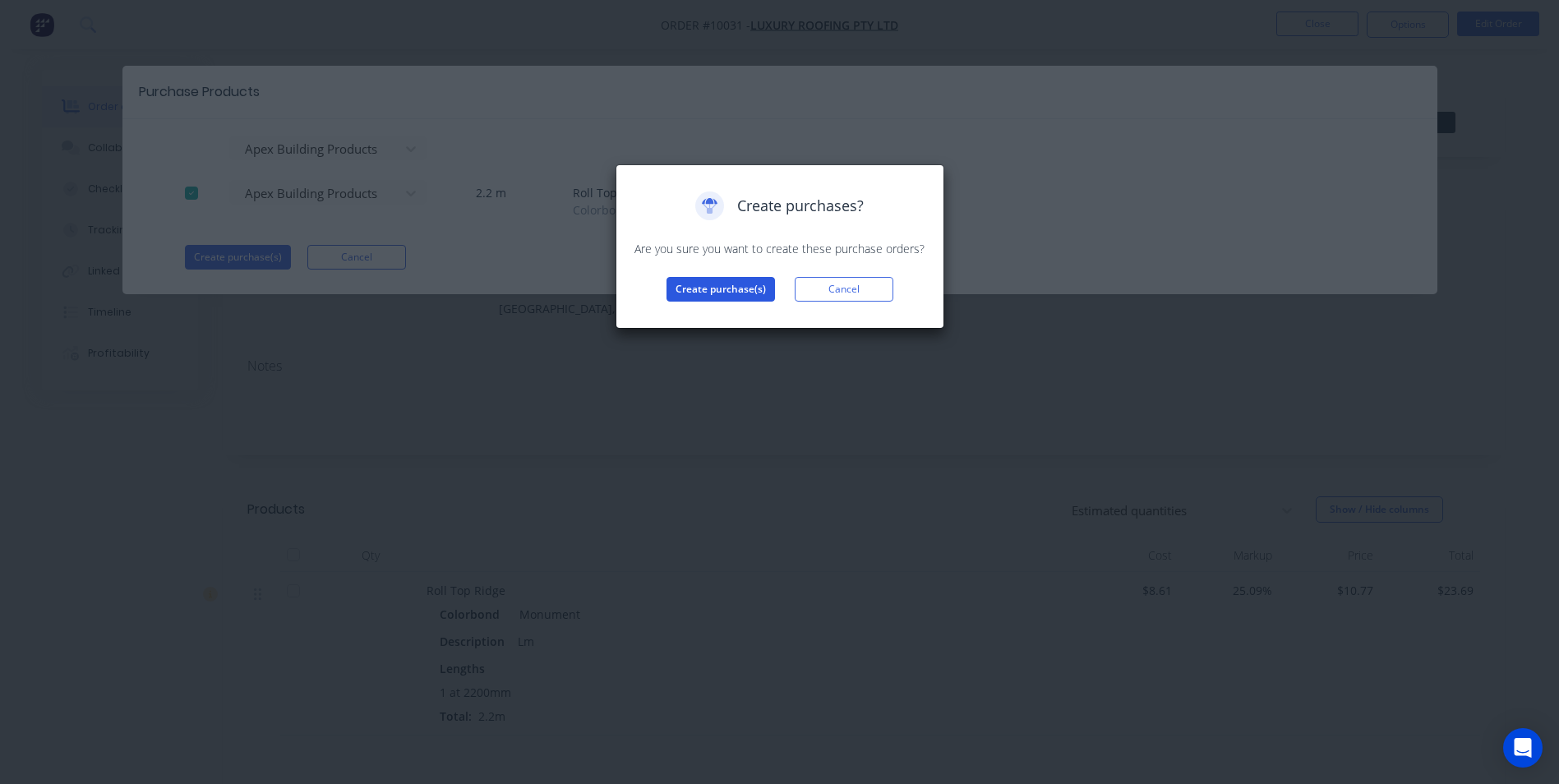
click at [731, 289] on button "Create purchase(s)" at bounding box center [720, 289] width 108 height 24
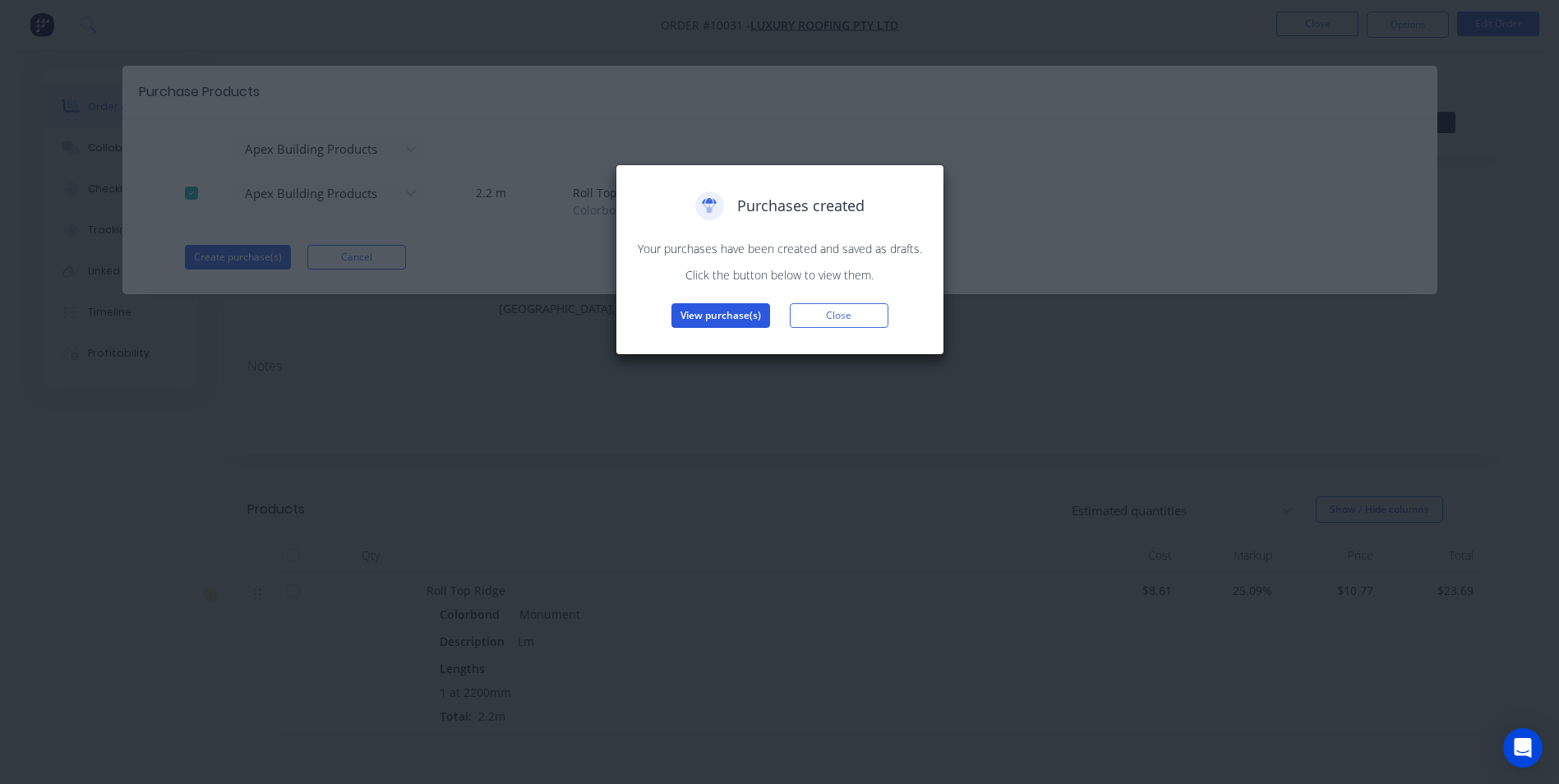
click at [750, 320] on button "View purchase(s)" at bounding box center [720, 315] width 98 height 24
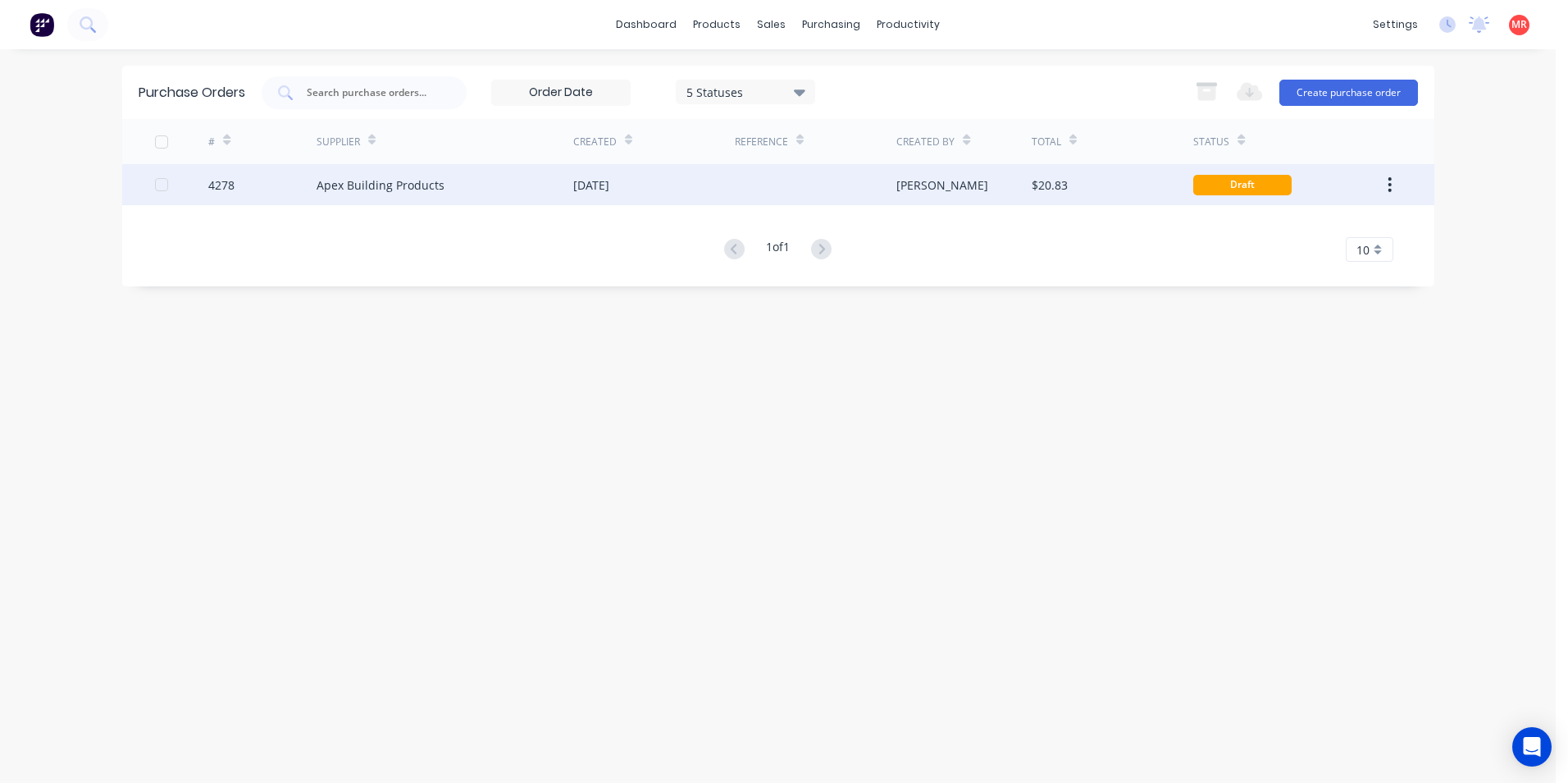
click at [609, 188] on div "[DATE]" at bounding box center [590, 186] width 36 height 17
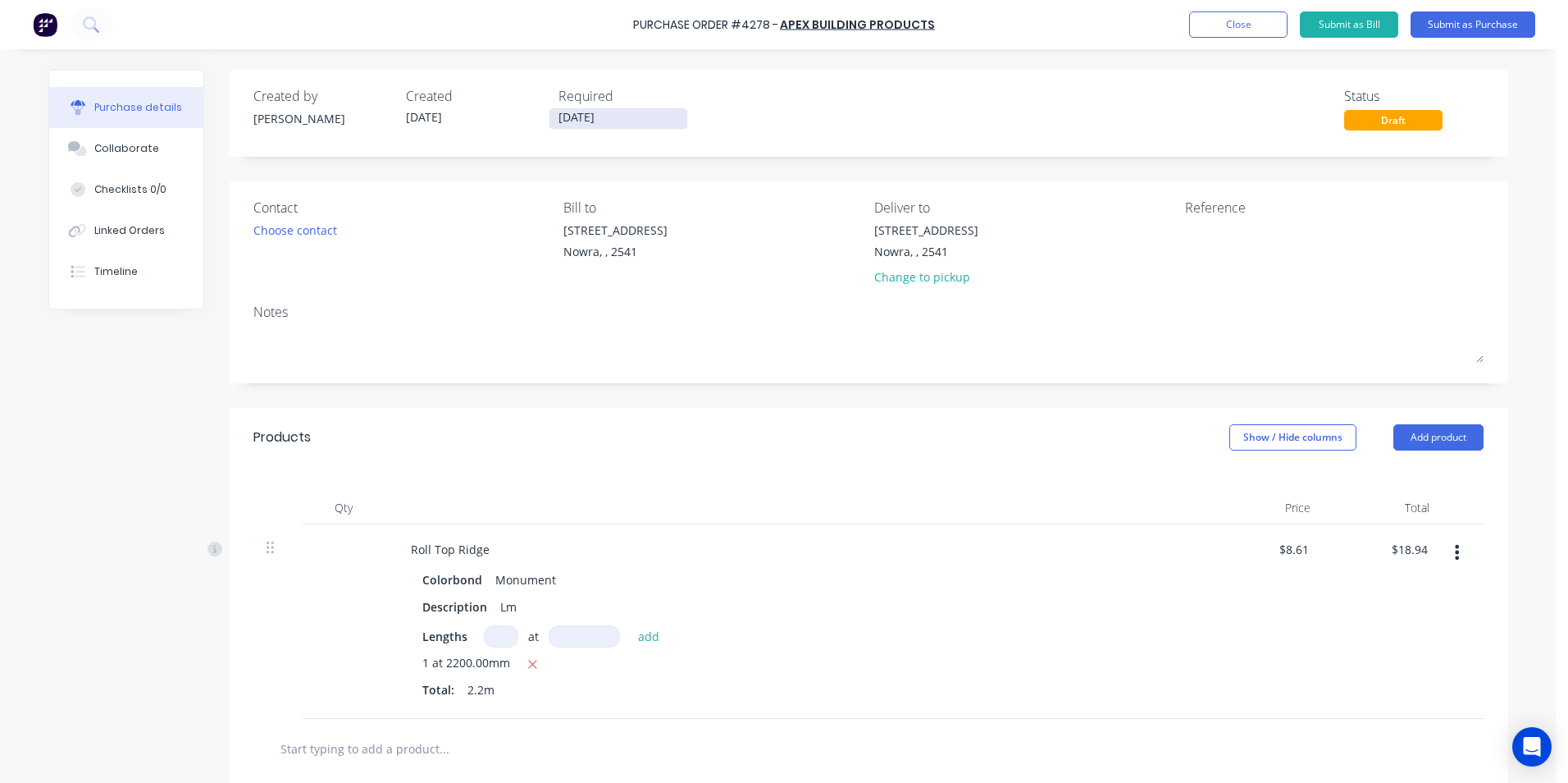
click at [584, 114] on input "[DATE]" at bounding box center [618, 118] width 138 height 20
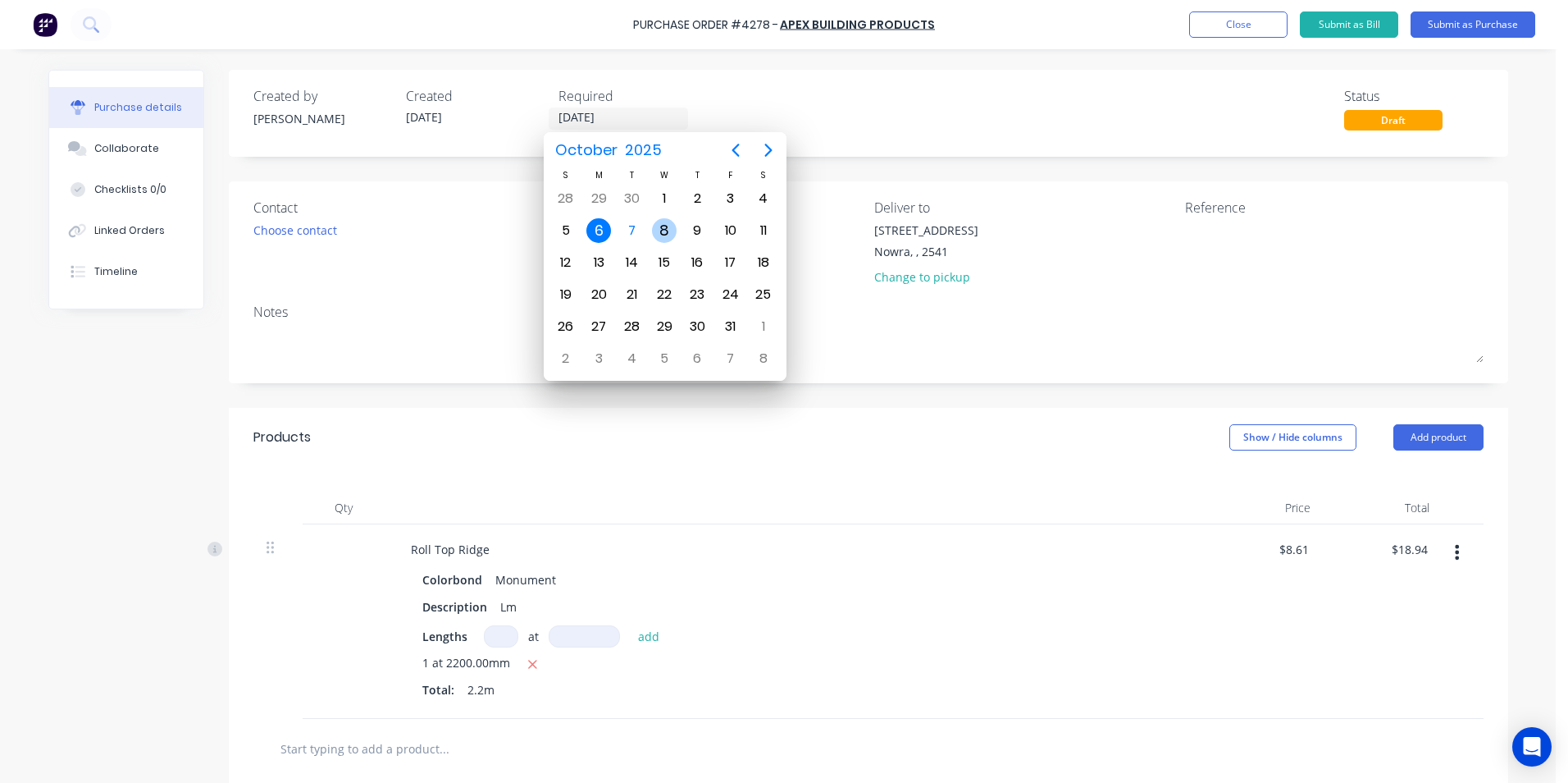
click at [656, 236] on div "8" at bounding box center [663, 230] width 24 height 24
type input "08/10/25"
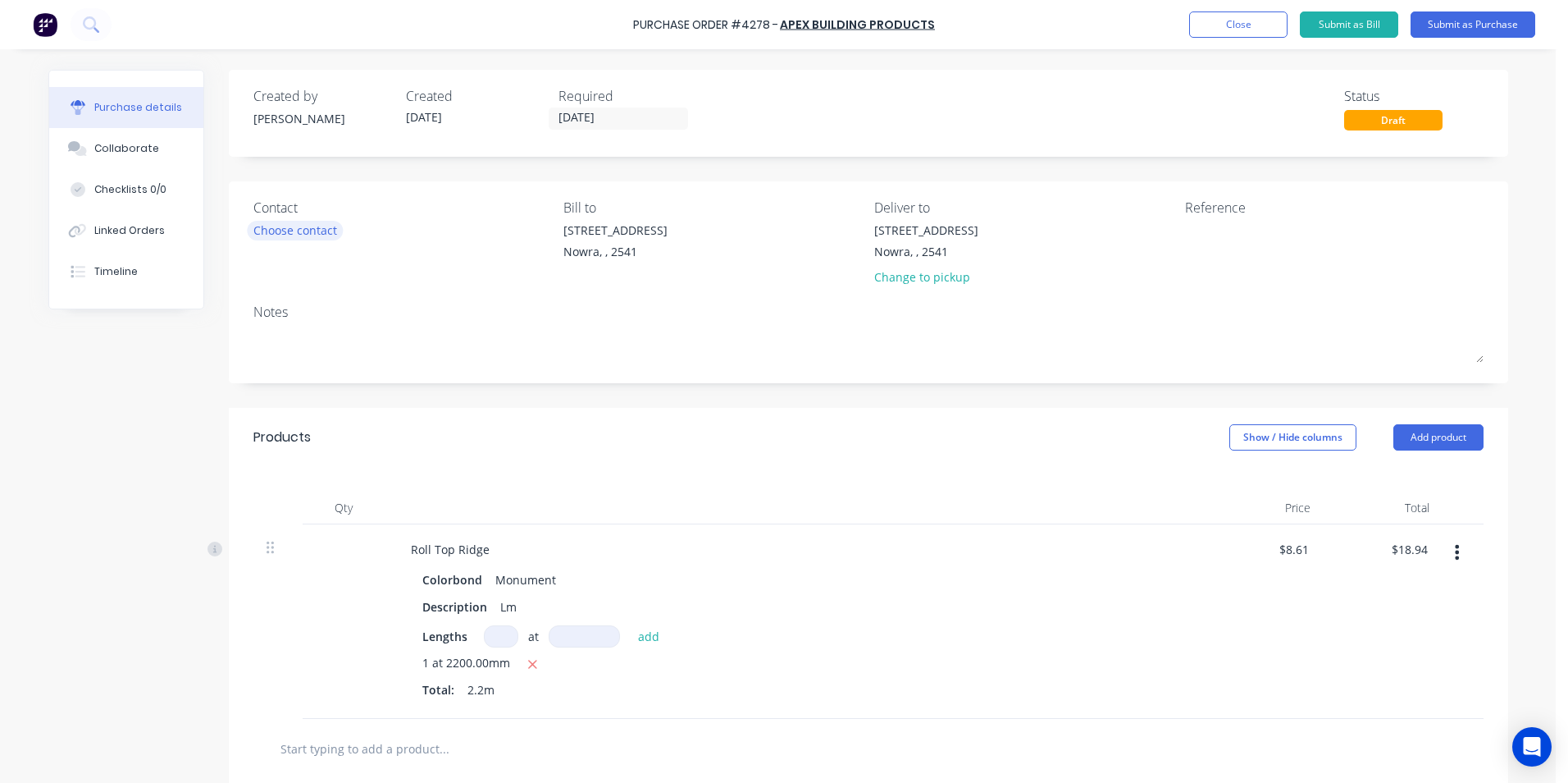
click at [309, 232] on div "Choose contact" at bounding box center [295, 230] width 83 height 17
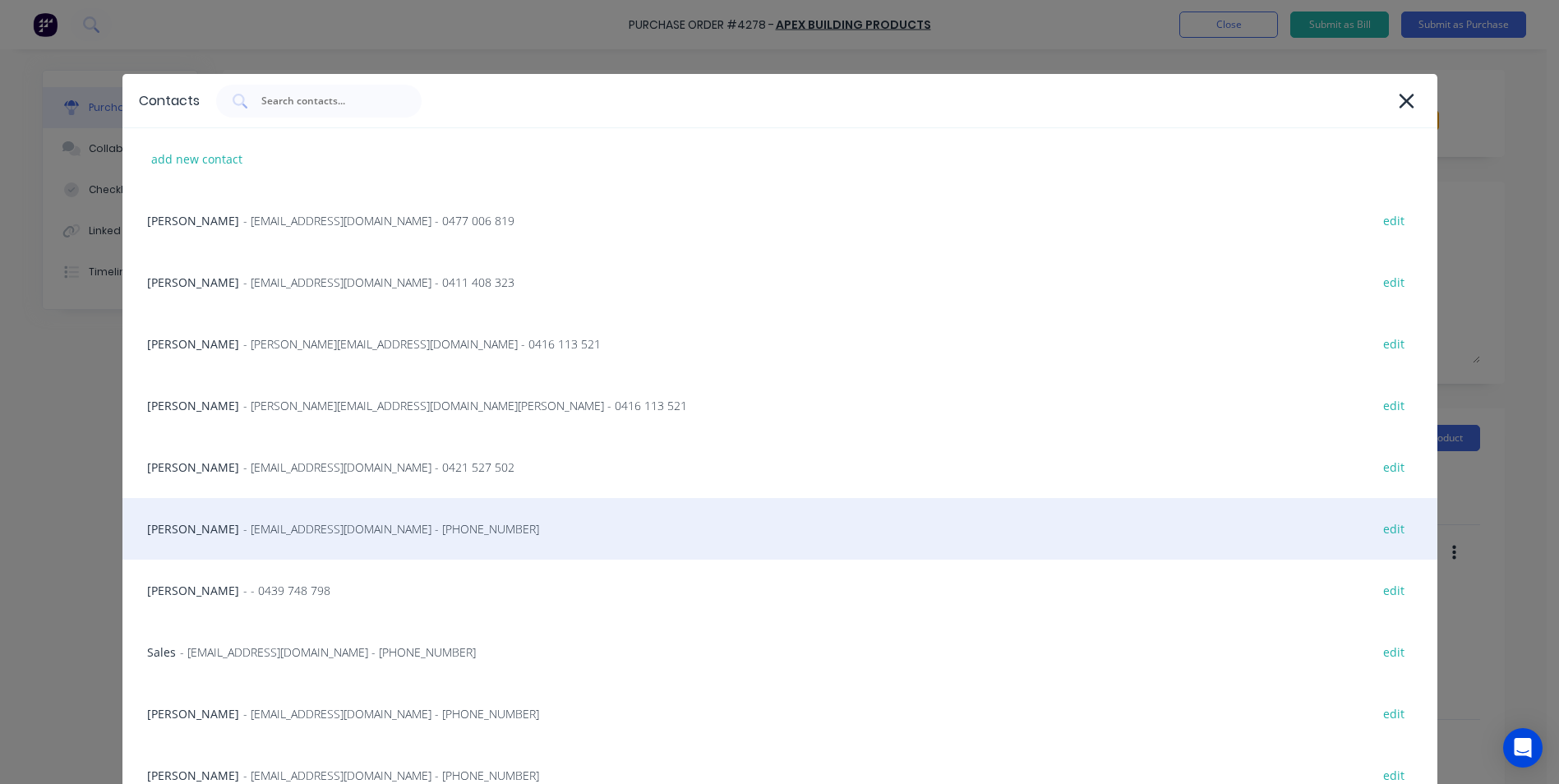
click at [262, 511] on div "Matt - info@SCRS.net.au - (02) 4411 1090 edit" at bounding box center [780, 528] width 1315 height 61
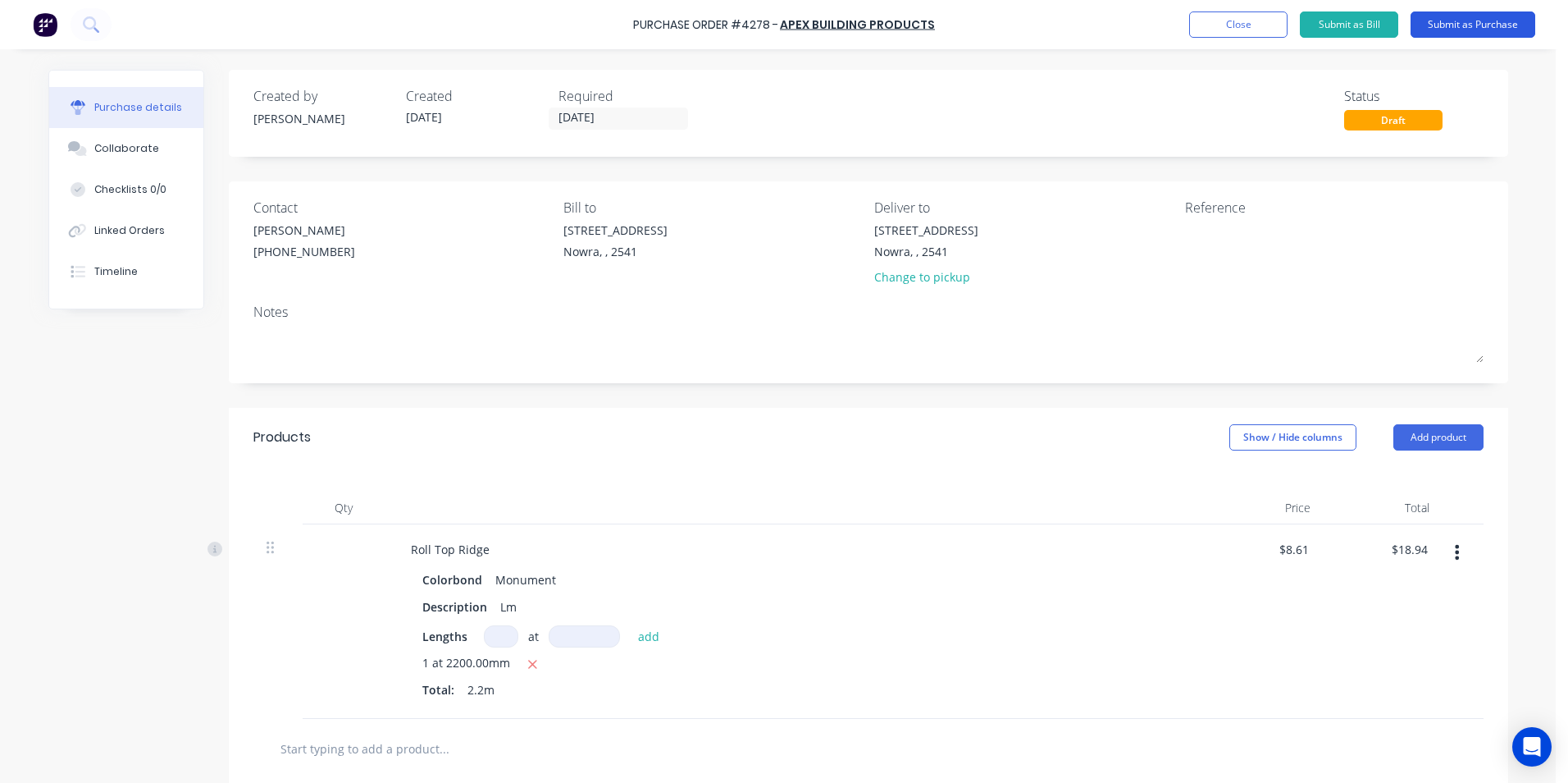
click at [1469, 28] on button "Submit as Purchase" at bounding box center [1472, 24] width 124 height 26
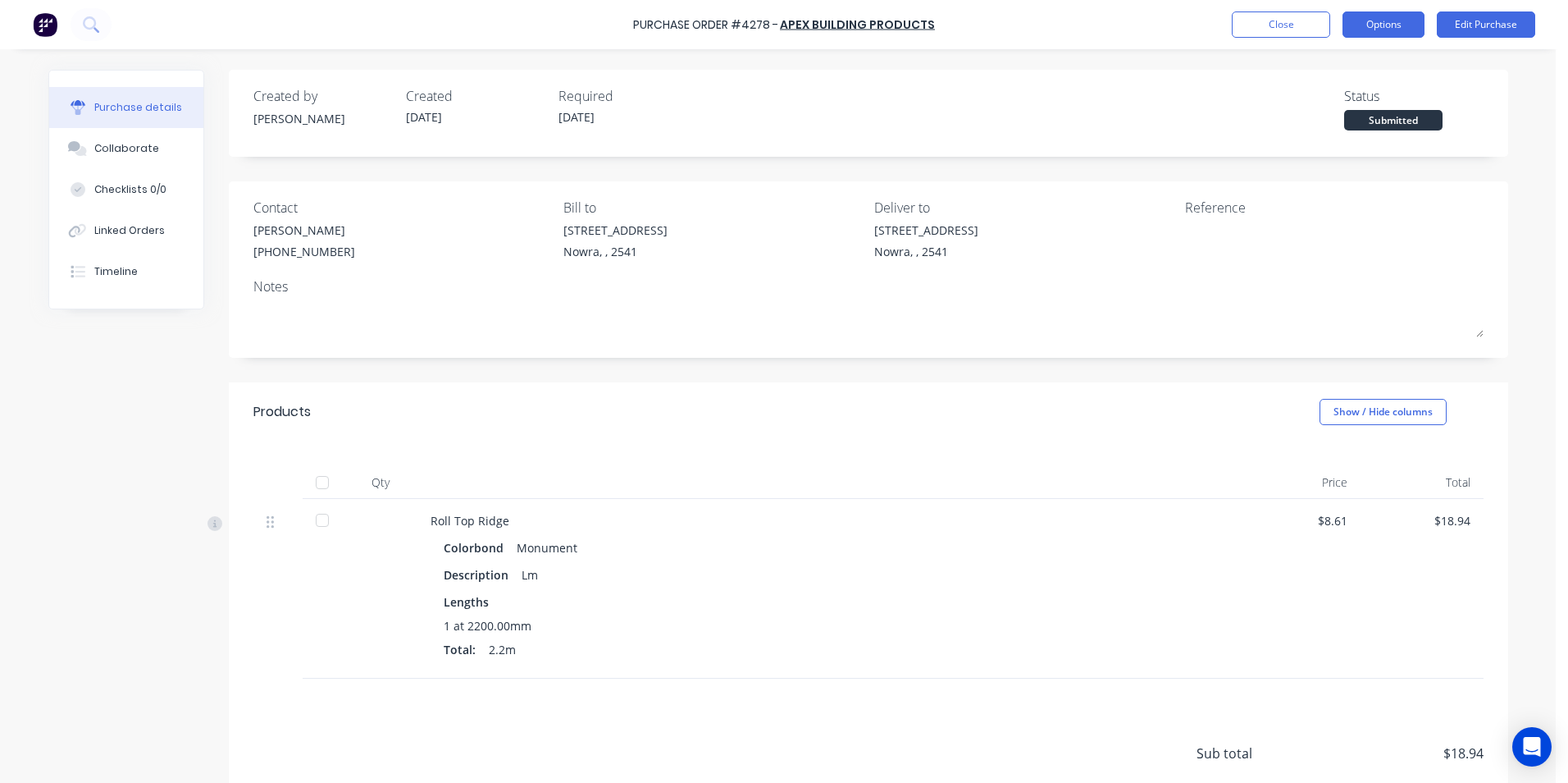
click at [1382, 27] on button "Options" at bounding box center [1383, 24] width 82 height 26
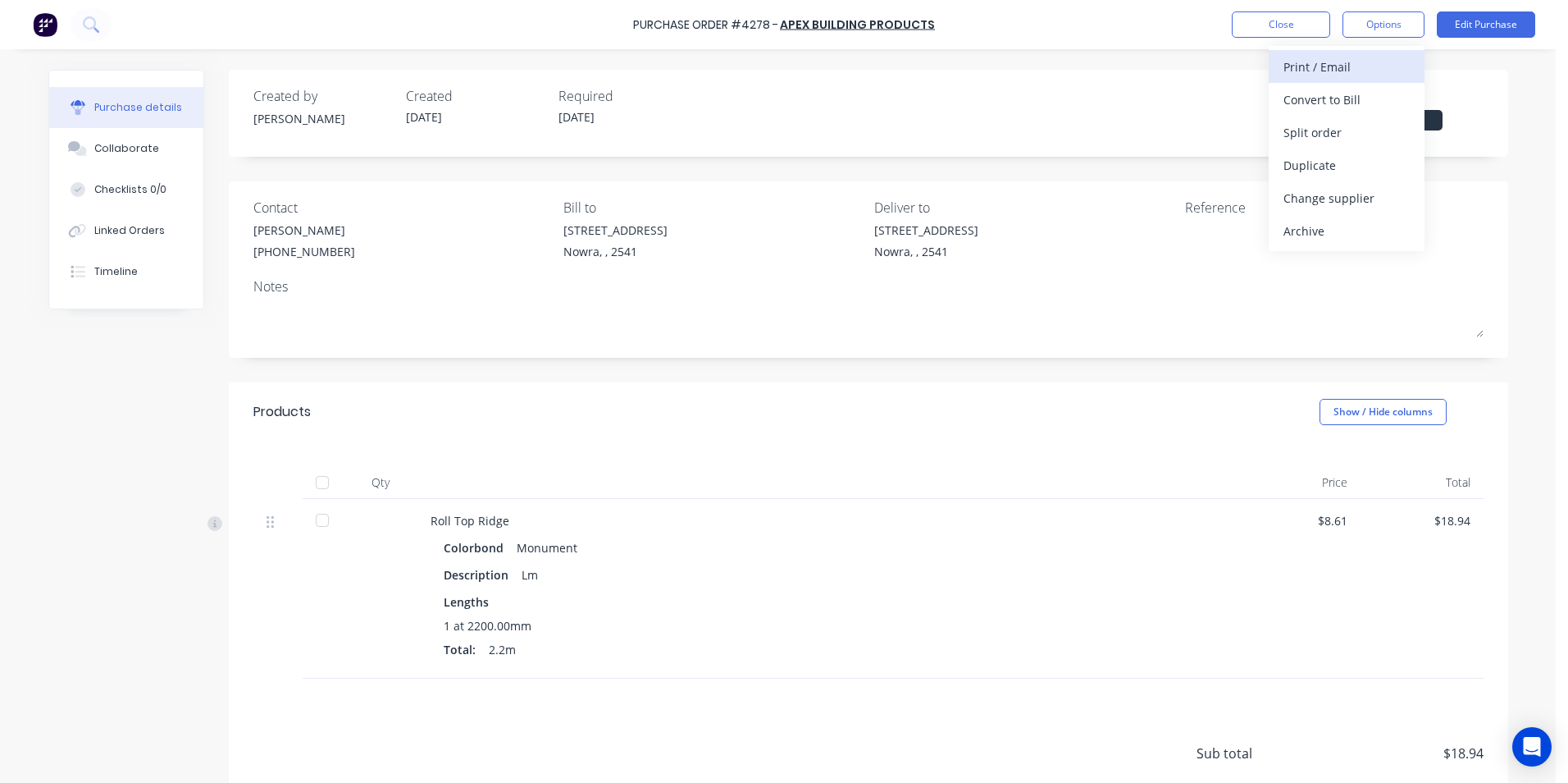
click at [1346, 69] on div "Print / Email" at bounding box center [1347, 67] width 126 height 23
click at [1346, 124] on div "Without pricing" at bounding box center [1347, 132] width 126 height 23
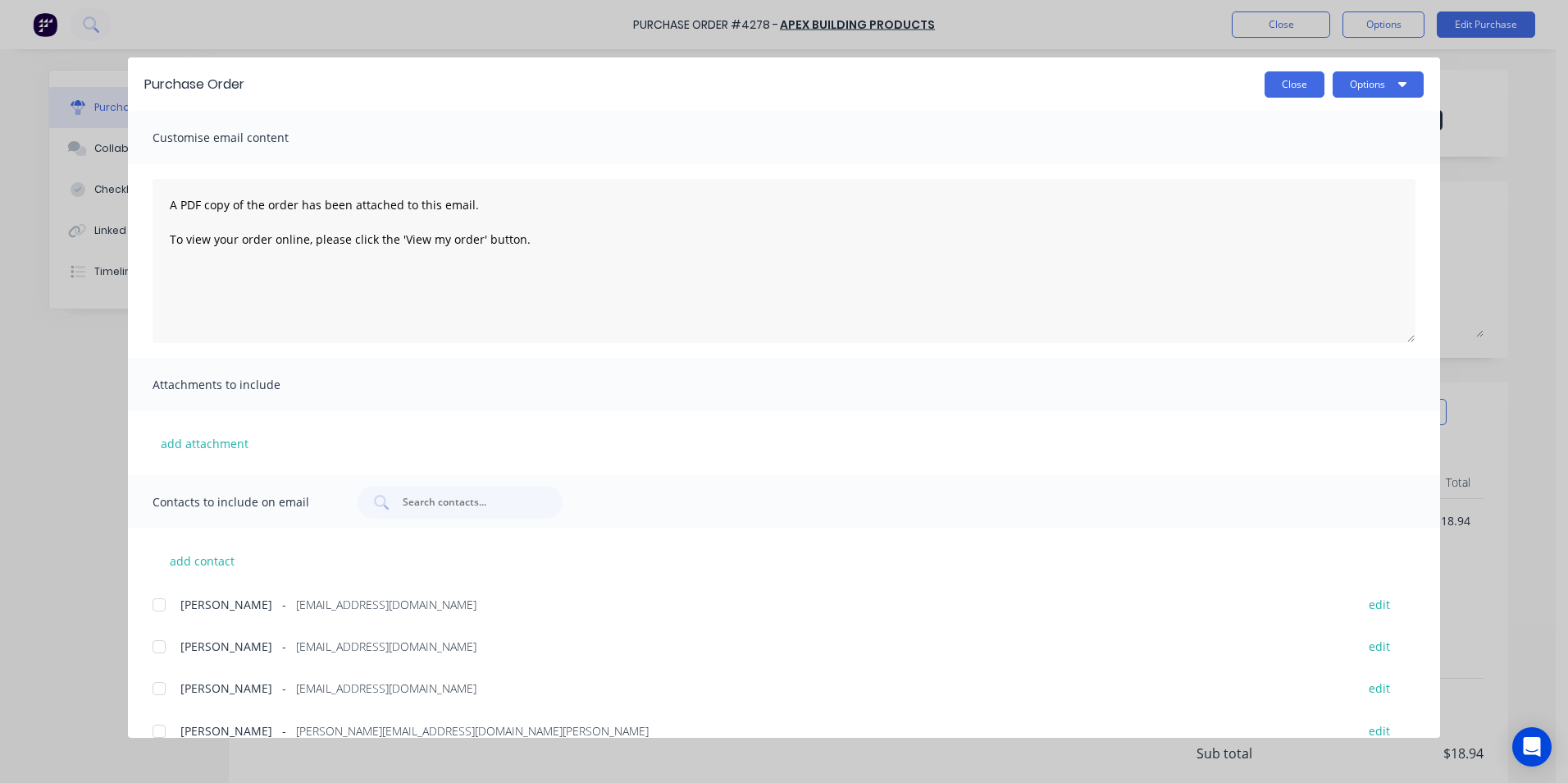
click at [1291, 87] on button "Close" at bounding box center [1294, 84] width 60 height 26
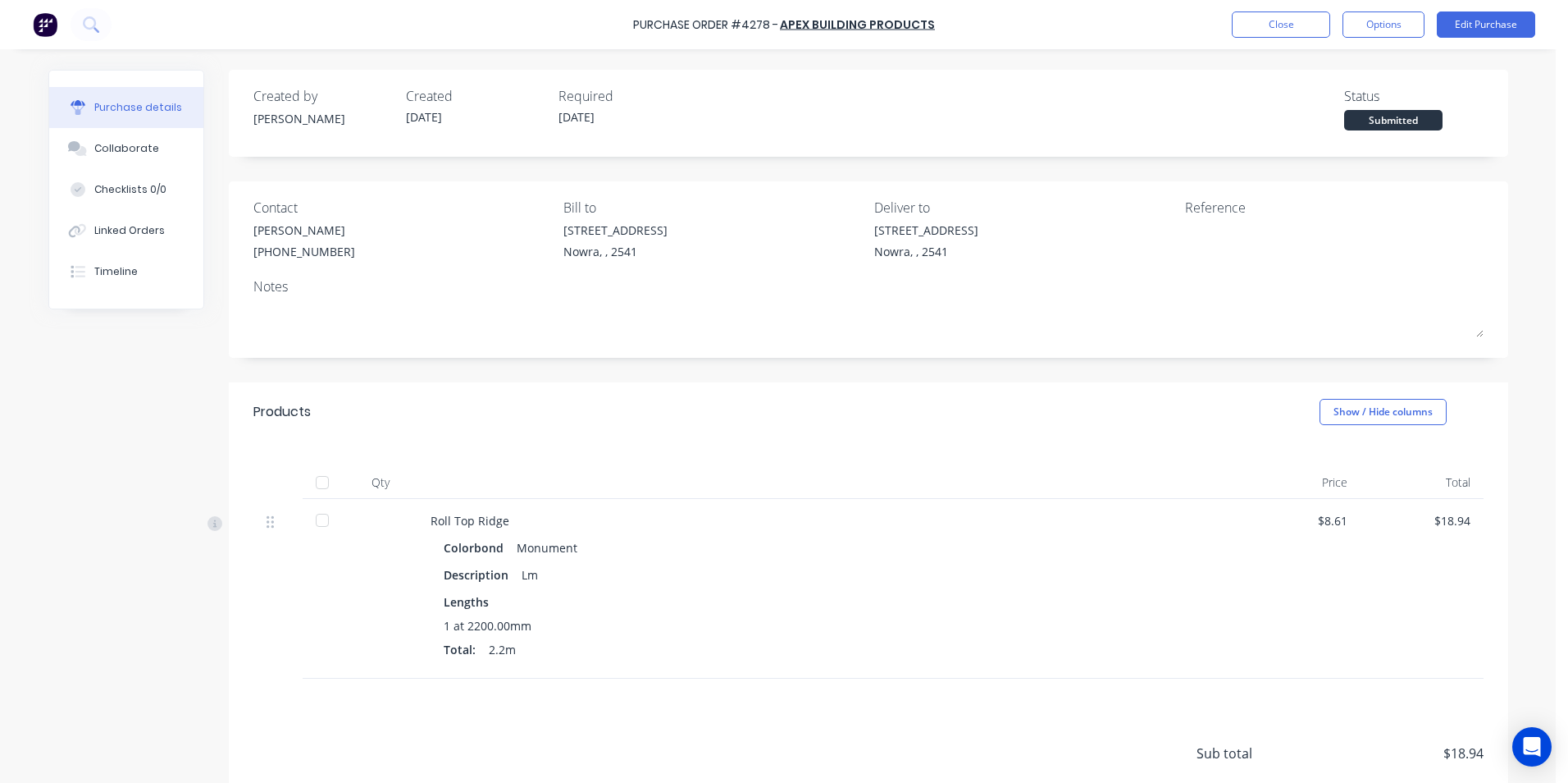
click at [1371, 42] on div "Purchase Order #4278 - Apex Building Products Close Options Edit Purchase" at bounding box center [784, 24] width 1568 height 50
click at [1371, 37] on button "Options" at bounding box center [1383, 24] width 82 height 26
click at [1345, 76] on div "Print / Email" at bounding box center [1347, 67] width 126 height 23
click at [1335, 111] on div "With pricing" at bounding box center [1347, 99] width 126 height 23
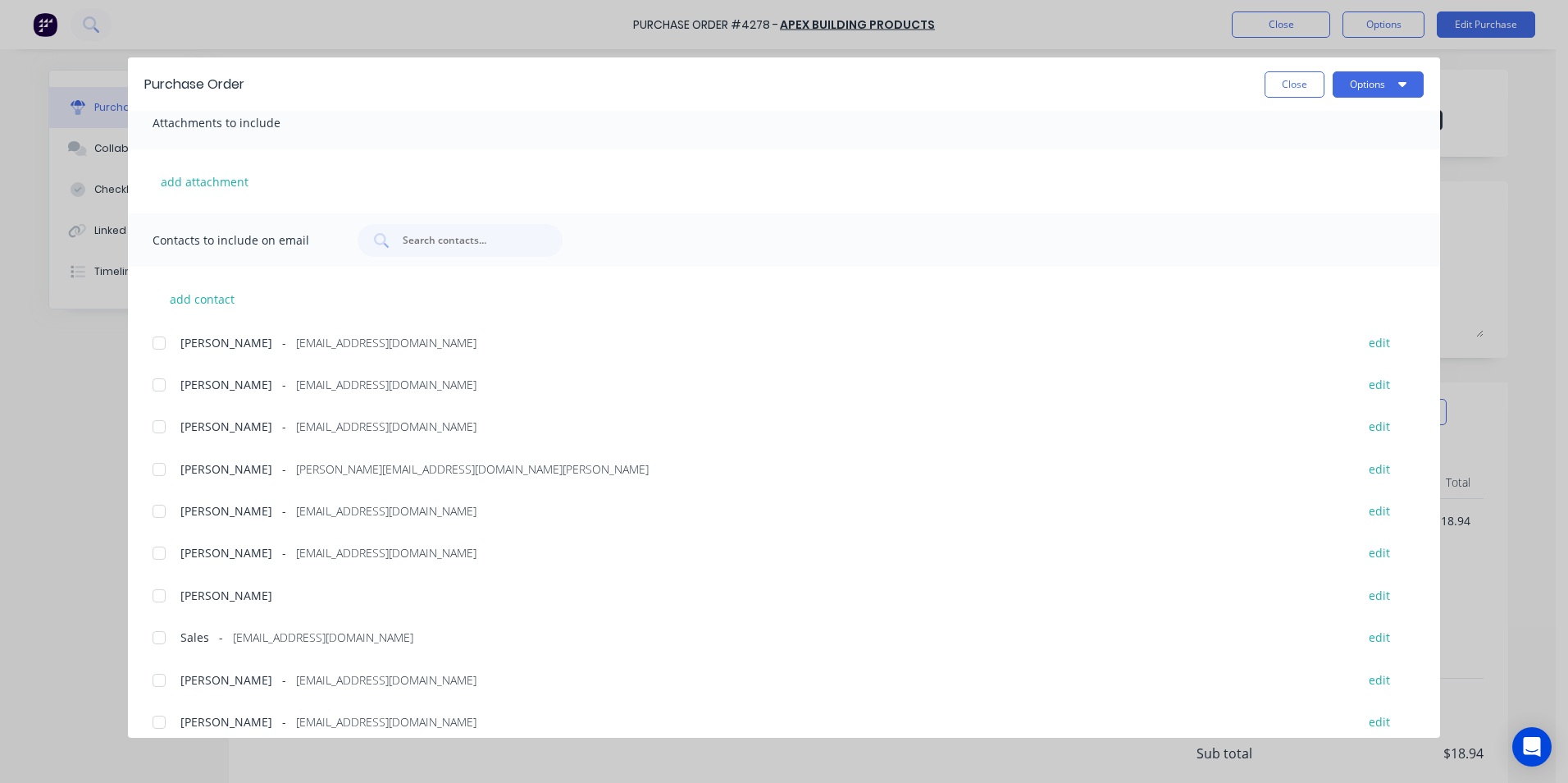
scroll to position [277, 0]
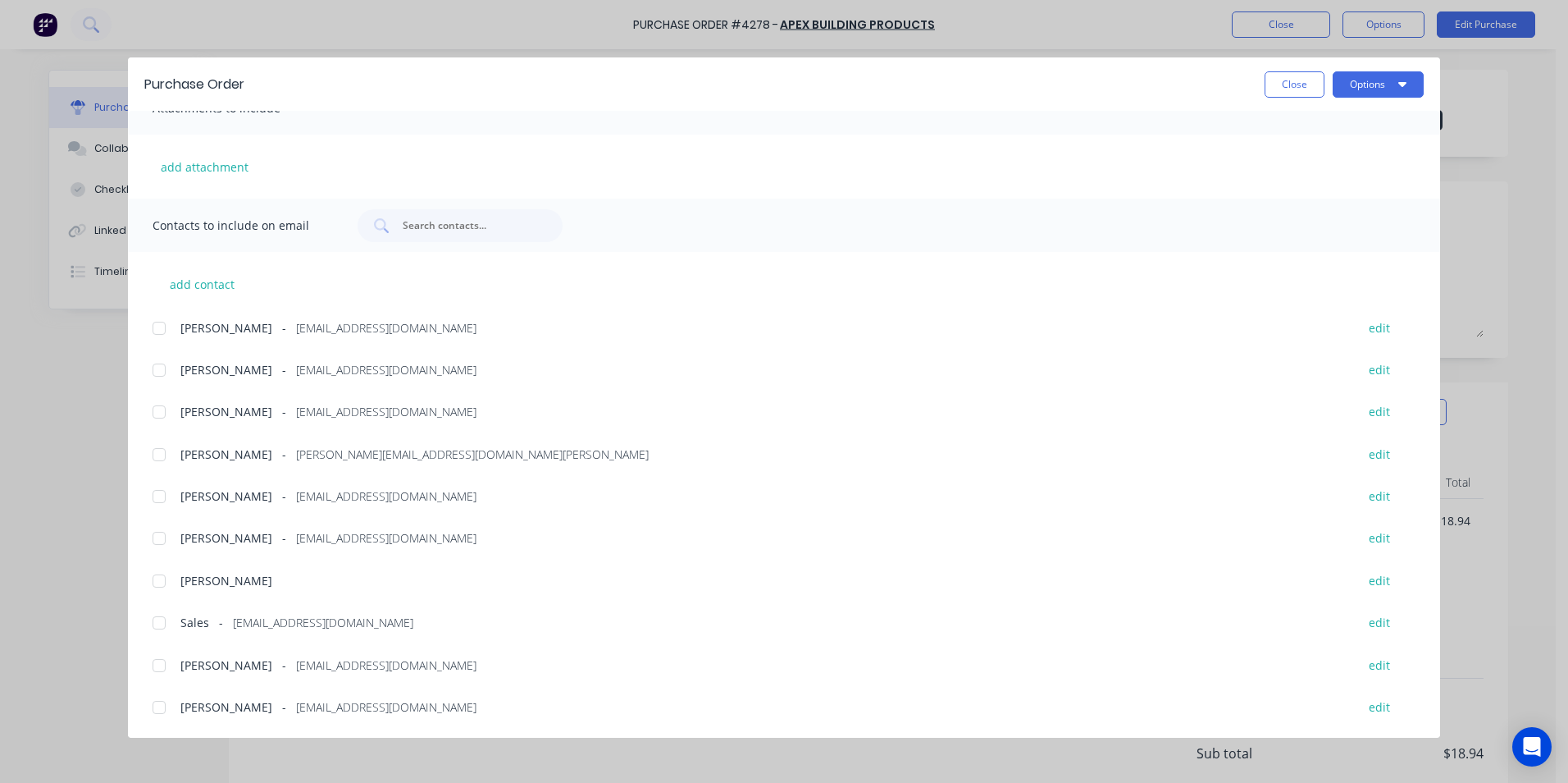
click at [150, 621] on div at bounding box center [159, 623] width 33 height 33
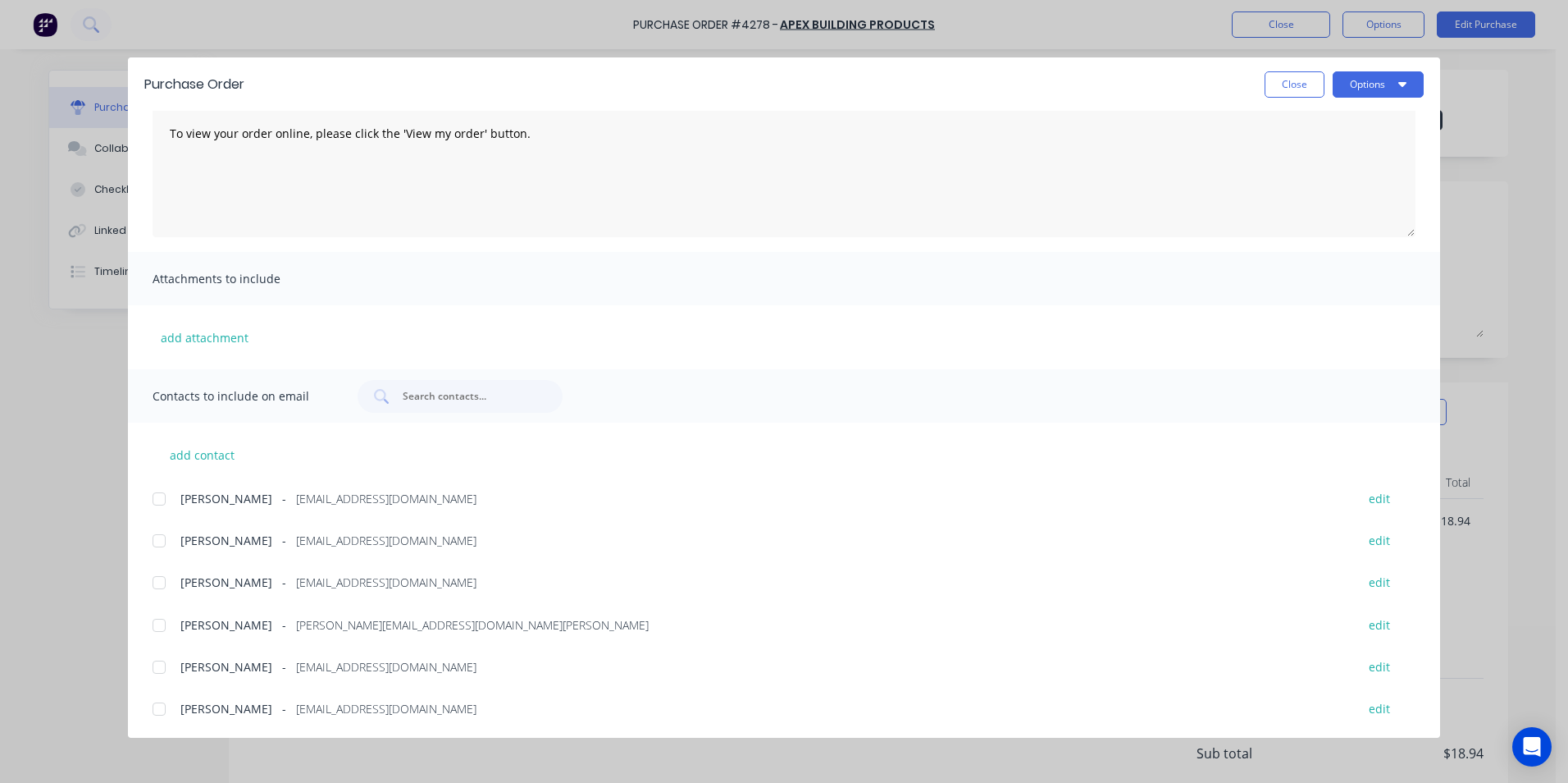
scroll to position [0, 0]
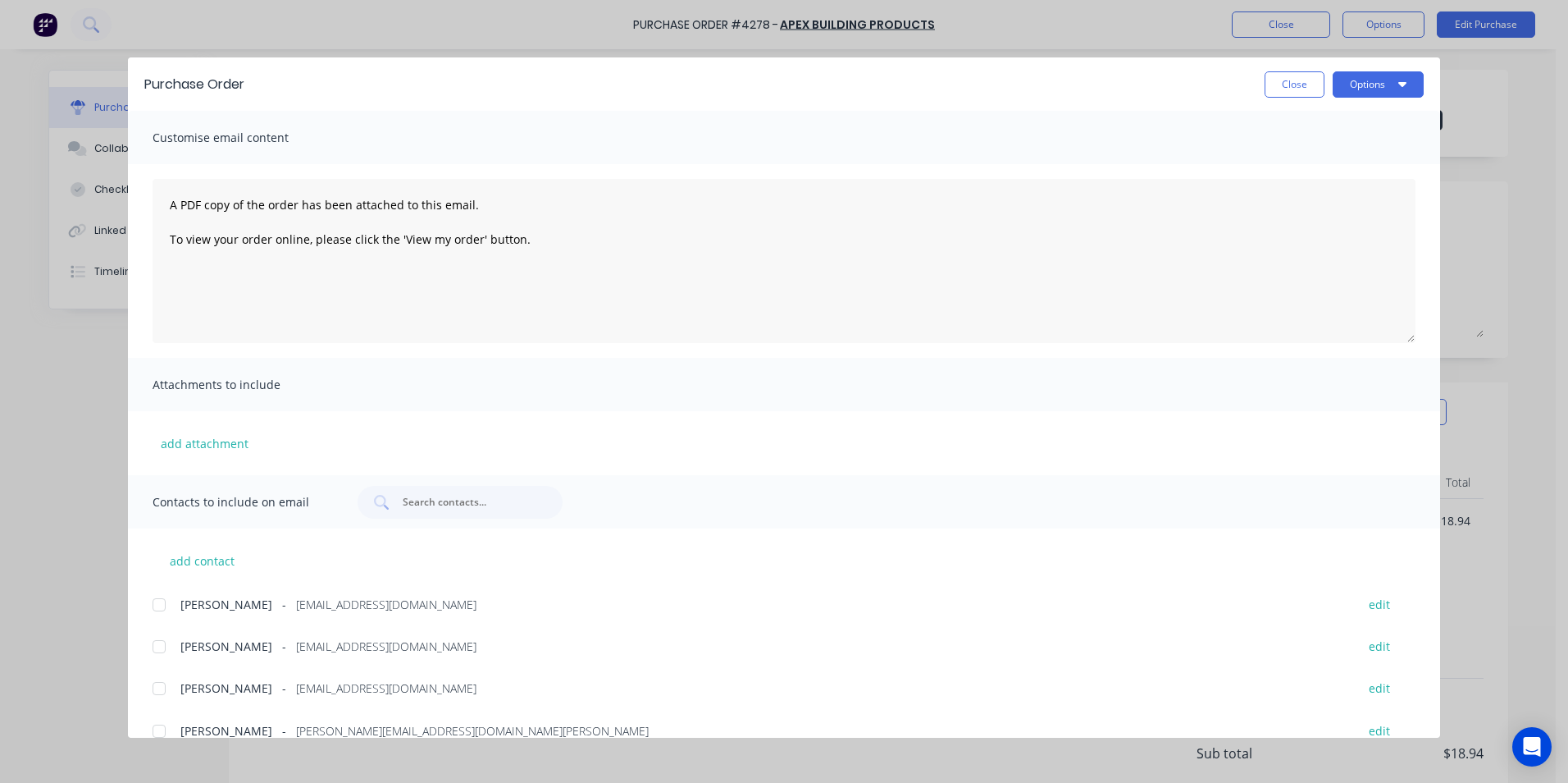
click at [1367, 85] on button "Options" at bounding box center [1378, 84] width 91 height 26
click at [1342, 186] on div "Email" at bounding box center [1346, 191] width 126 height 23
drag, startPoint x: 194, startPoint y: 18, endPoint x: 80, endPoint y: 29, distance: 114.5
click at [194, 18] on div "Purchase Order Close Options Customise email content A PDF copy of the order ha…" at bounding box center [784, 392] width 1568 height 783
click at [47, 27] on div "Purchase Order Close Options Customise email content A PDF copy of the order ha…" at bounding box center [784, 392] width 1568 height 783
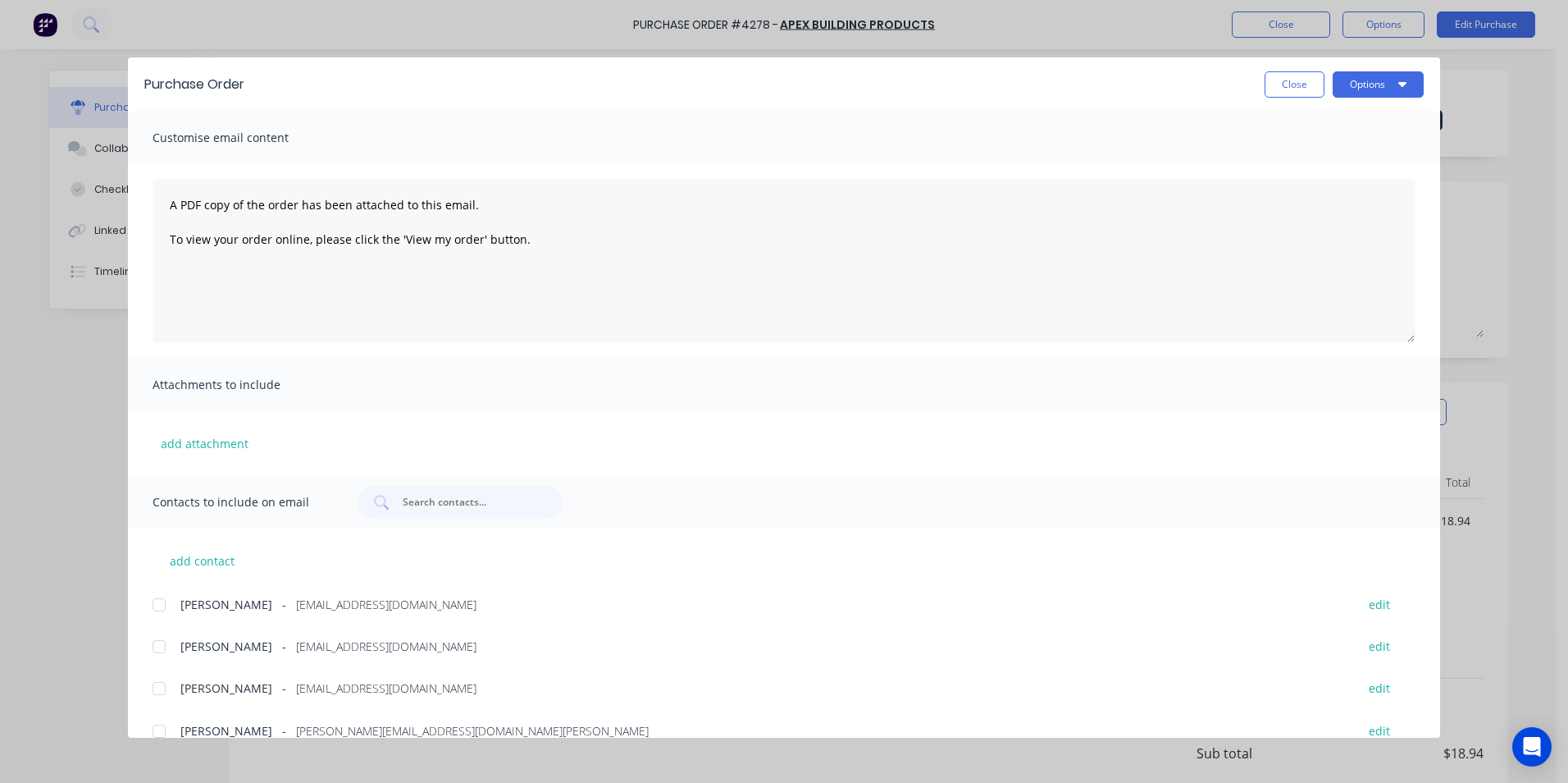
click at [57, 30] on div "Purchase Order Close Options Customise email content A PDF copy of the order ha…" at bounding box center [784, 392] width 1568 height 783
click at [1283, 83] on button "Close" at bounding box center [1294, 84] width 60 height 26
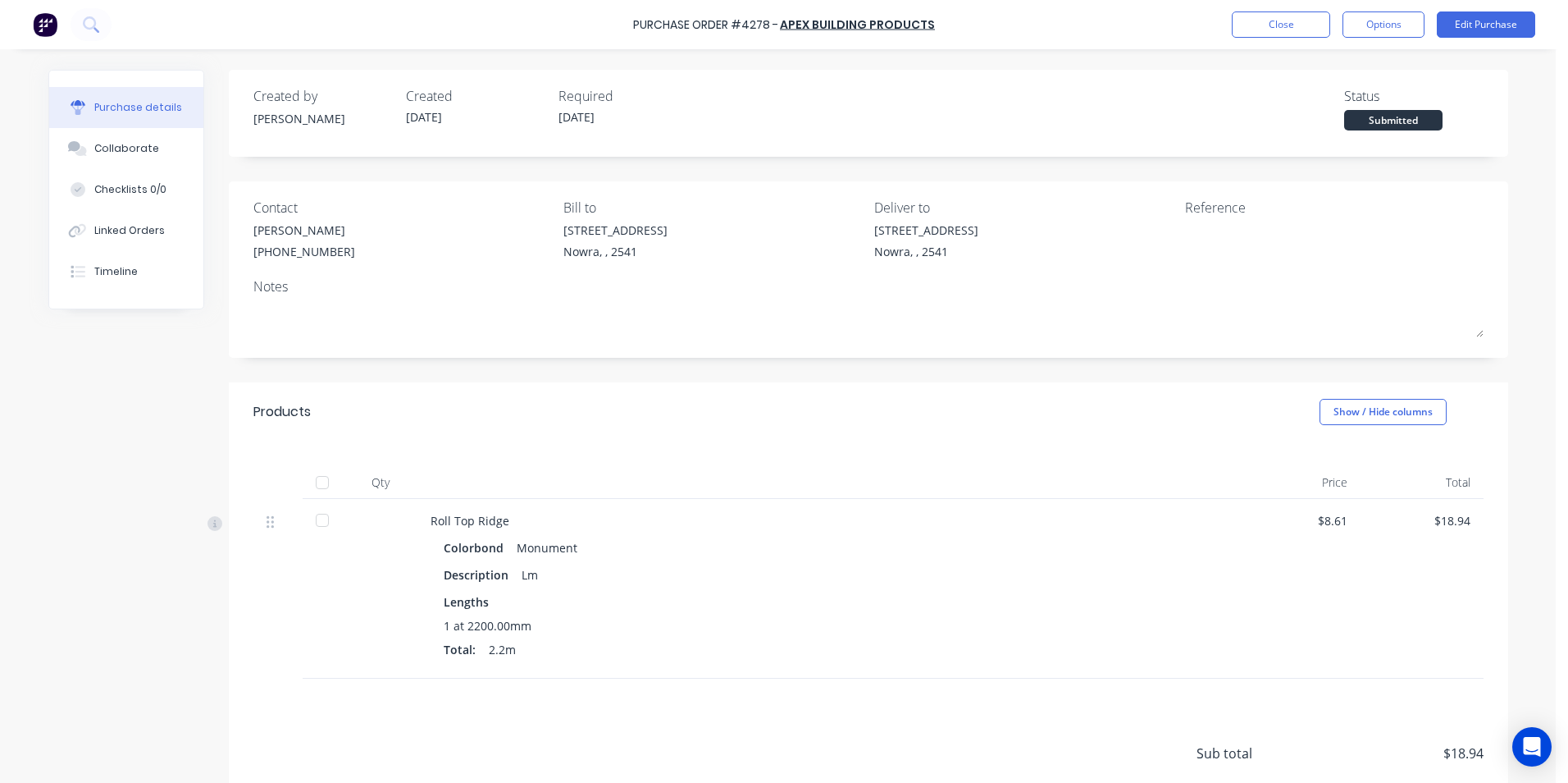
click at [48, 24] on img at bounding box center [45, 24] width 24 height 24
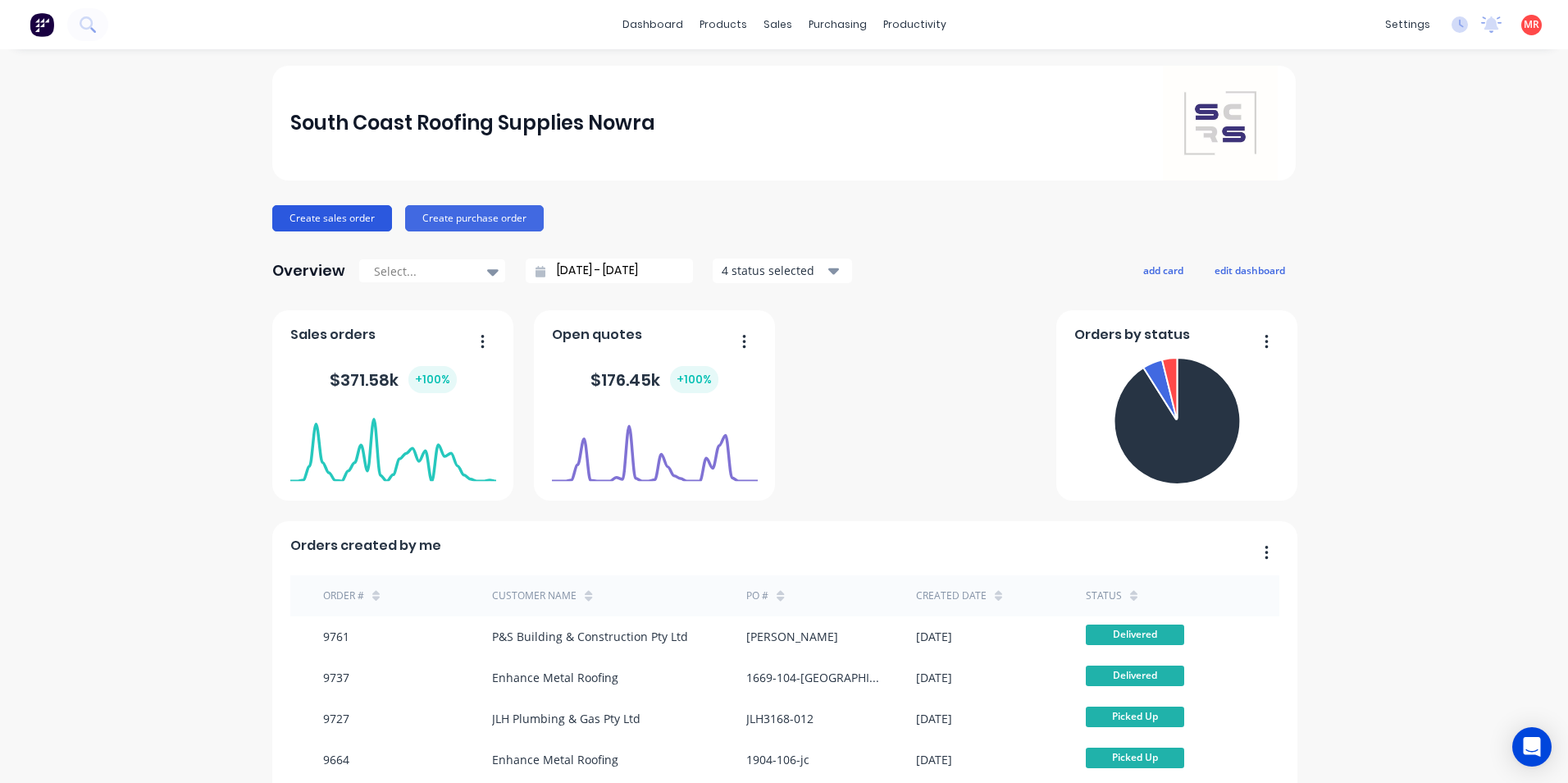
click at [317, 224] on button "Create sales order" at bounding box center [331, 218] width 119 height 26
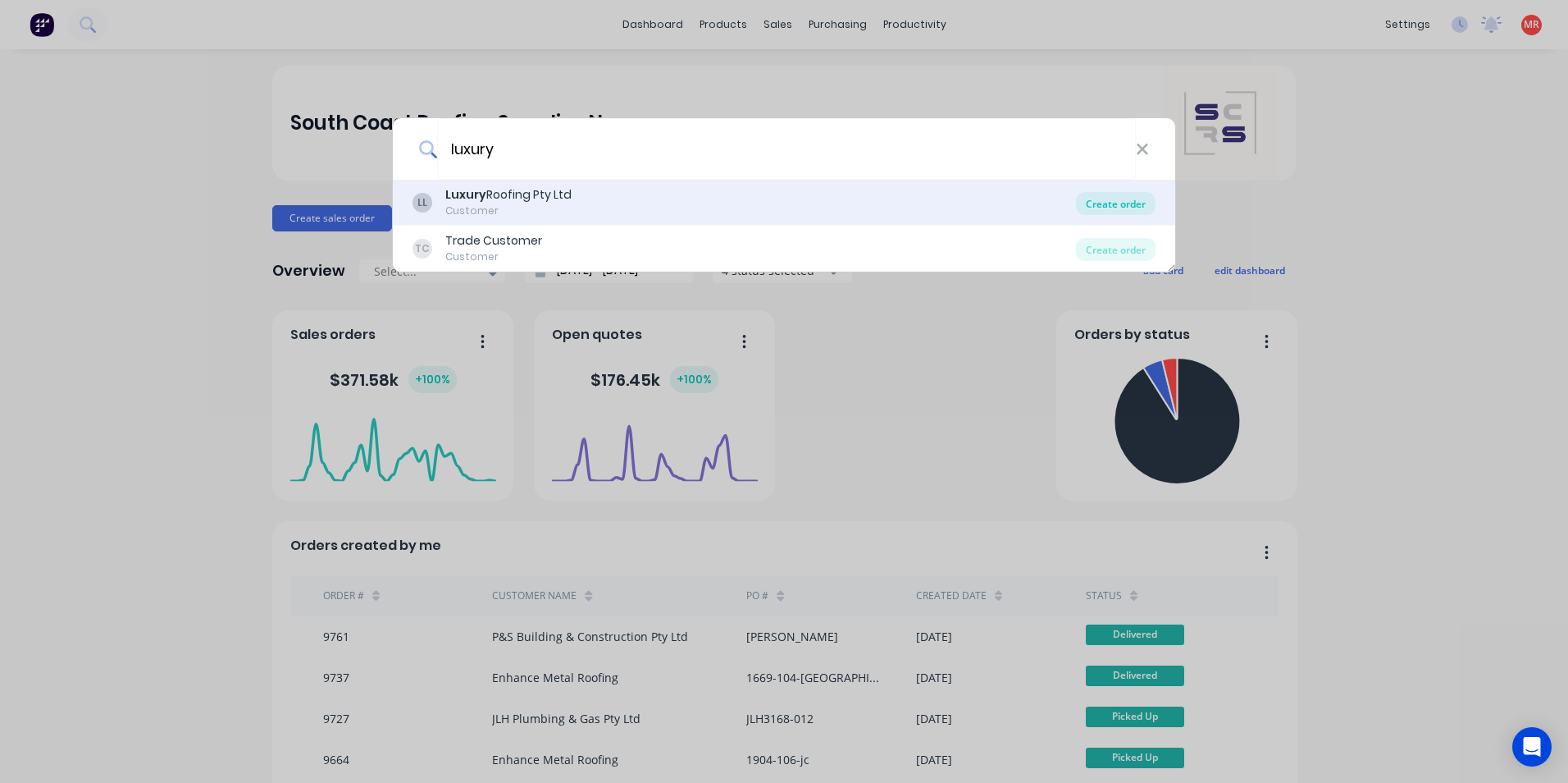
type input "luxury"
click at [1090, 214] on div "Create order" at bounding box center [1116, 204] width 80 height 23
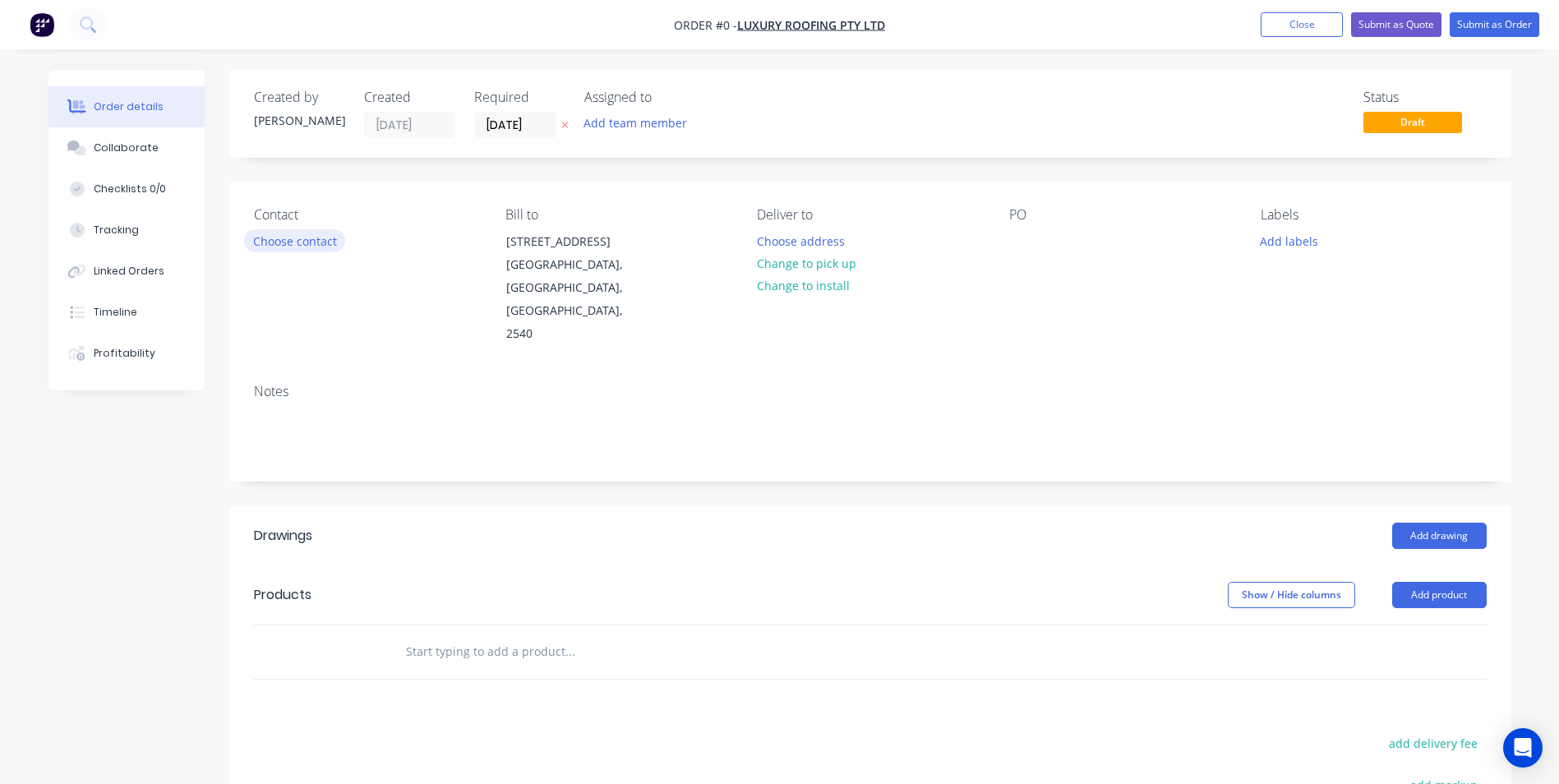
click at [330, 234] on button "Choose contact" at bounding box center [295, 240] width 101 height 22
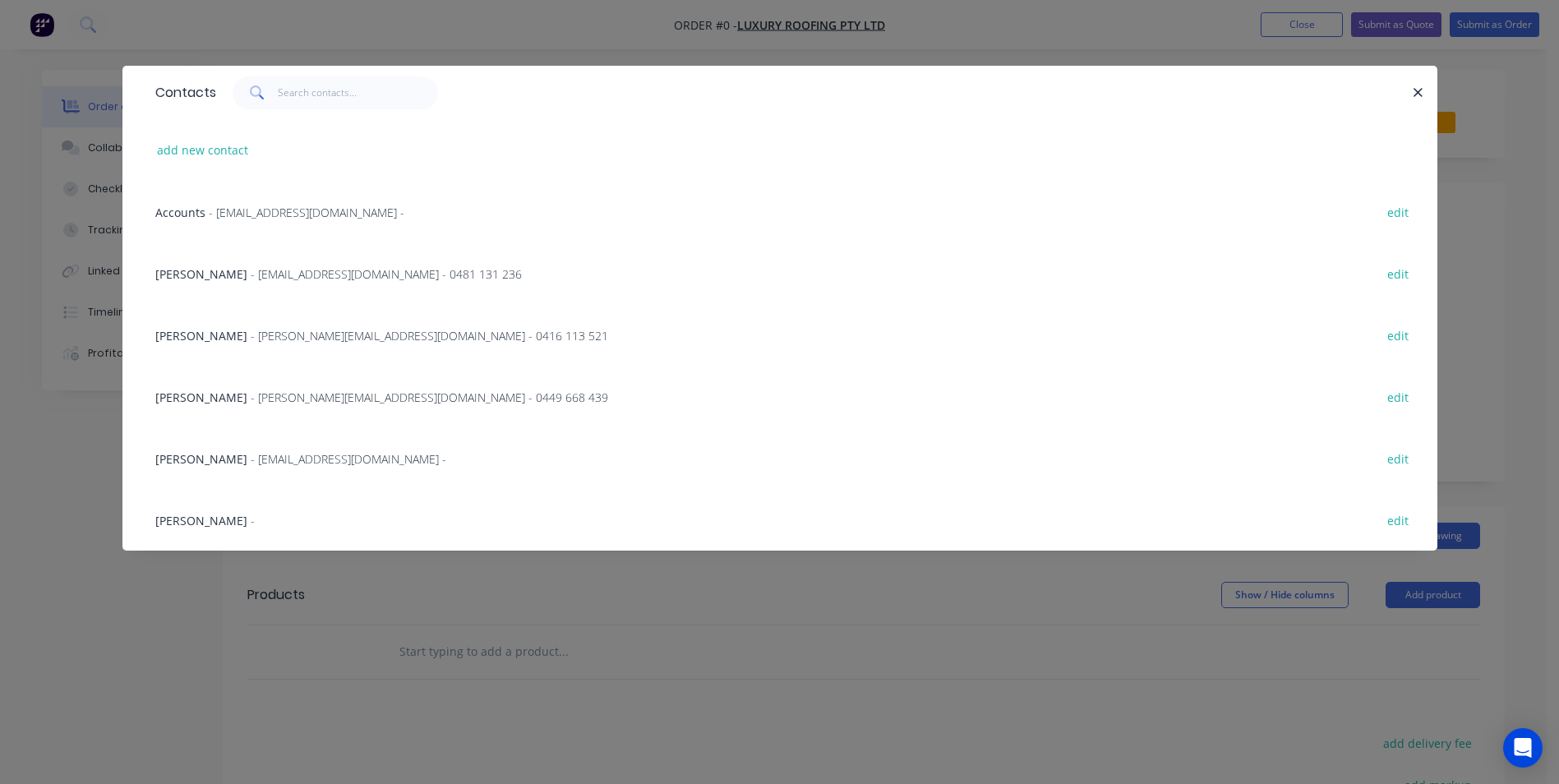
click at [277, 328] on span "- [PERSON_NAME][EMAIL_ADDRESS][DOMAIN_NAME] - 0416 113 521" at bounding box center [429, 336] width 357 height 16
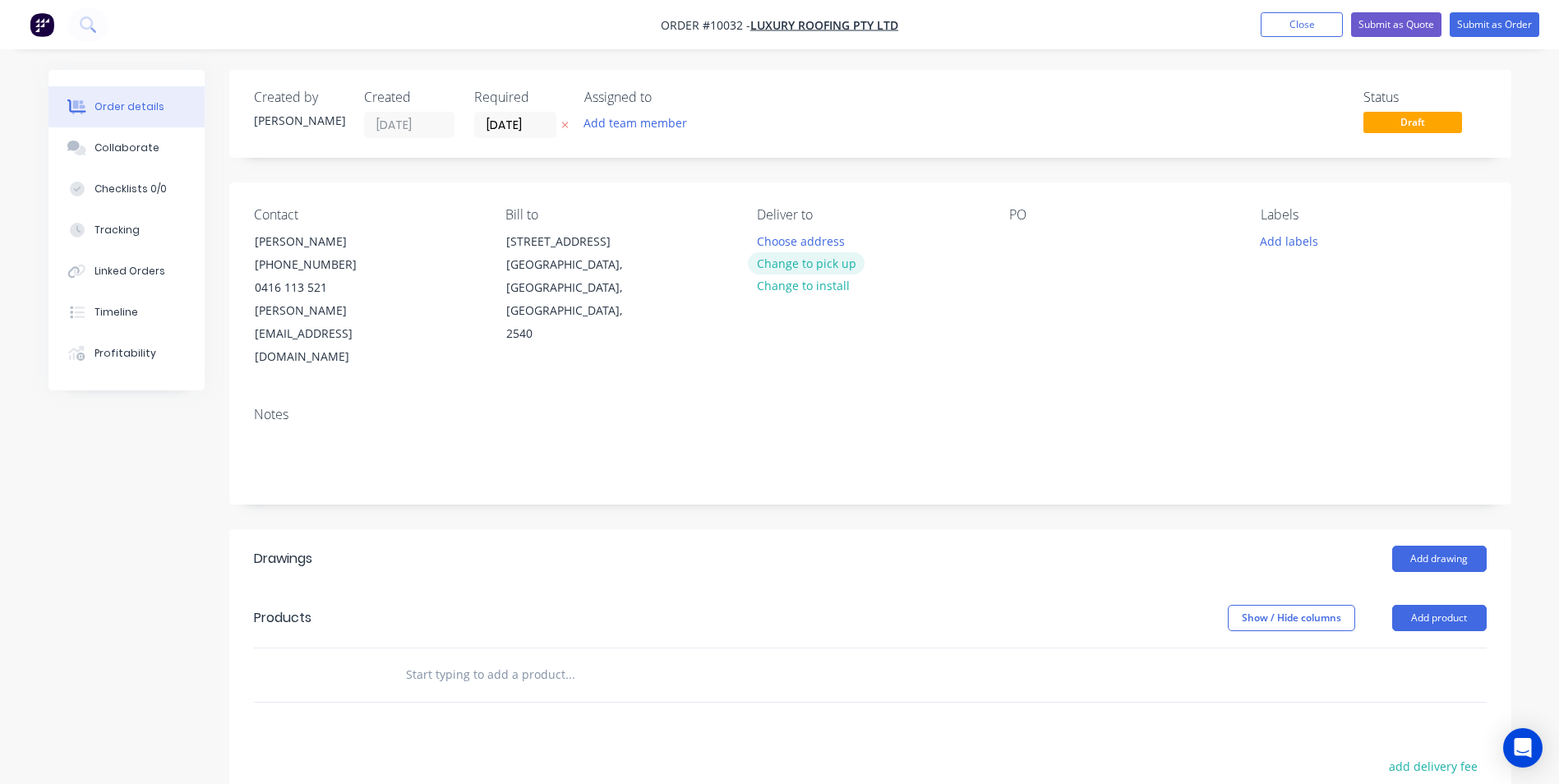
click at [826, 255] on button "Change to pick up" at bounding box center [806, 263] width 117 height 22
click at [1017, 236] on div at bounding box center [1022, 241] width 26 height 23
click at [434, 658] on input "text" at bounding box center [569, 674] width 329 height 33
type input "v"
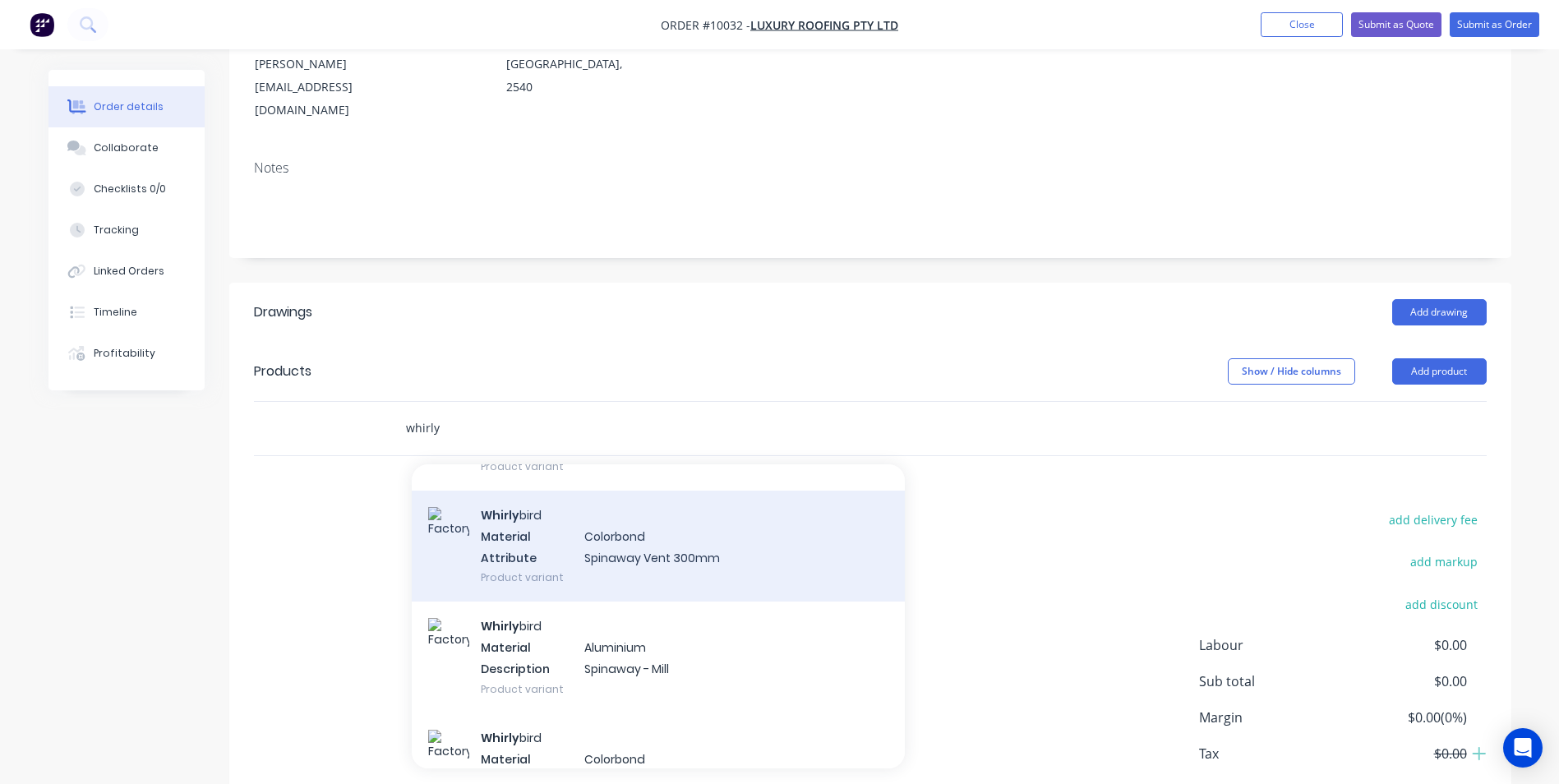
scroll to position [164, 0]
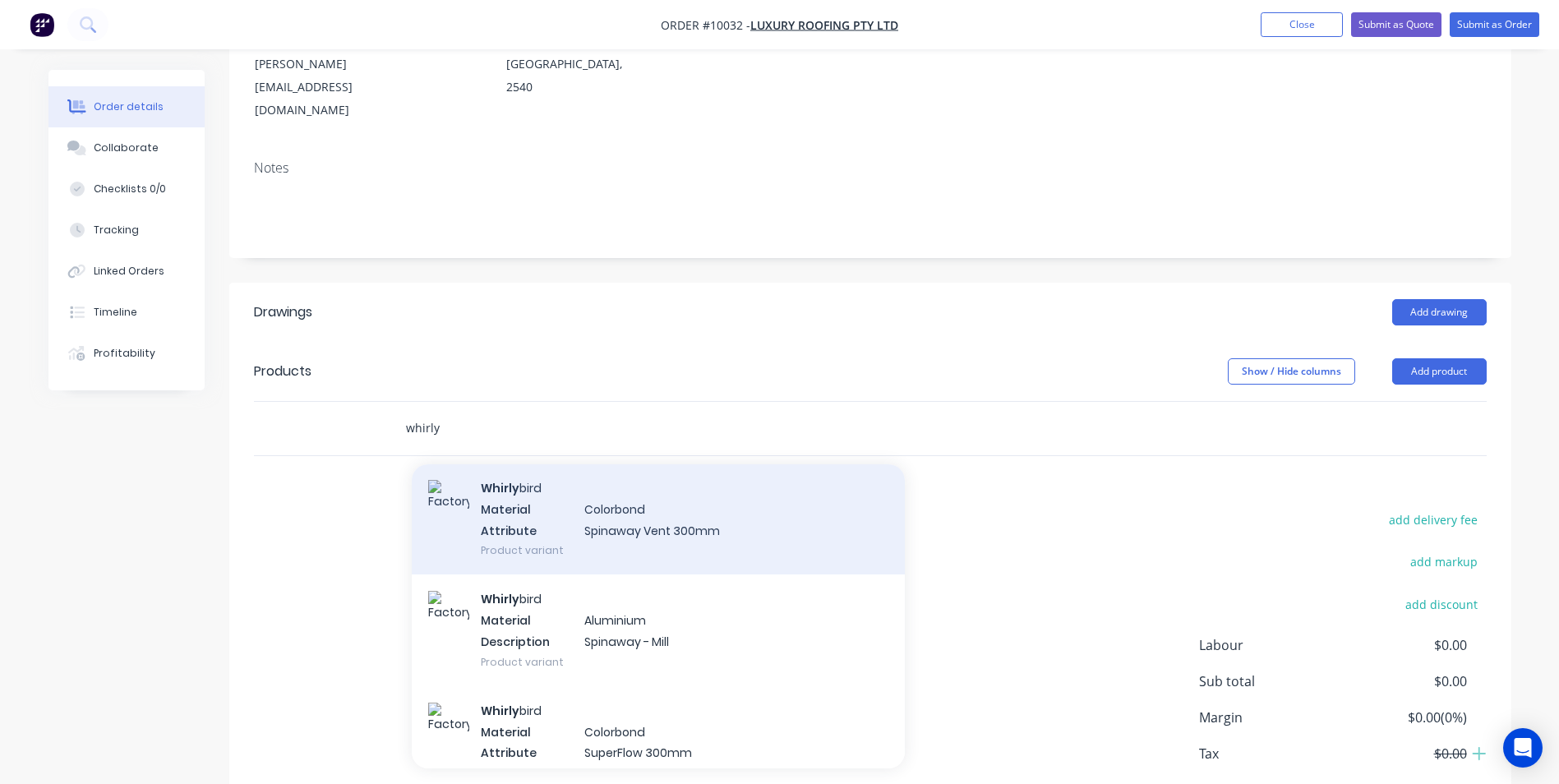
type input "whirly"
click at [665, 488] on div "Whirly bird Material Colorbond Attribute Spinaway Vent 300mm Product variant" at bounding box center [658, 518] width 493 height 111
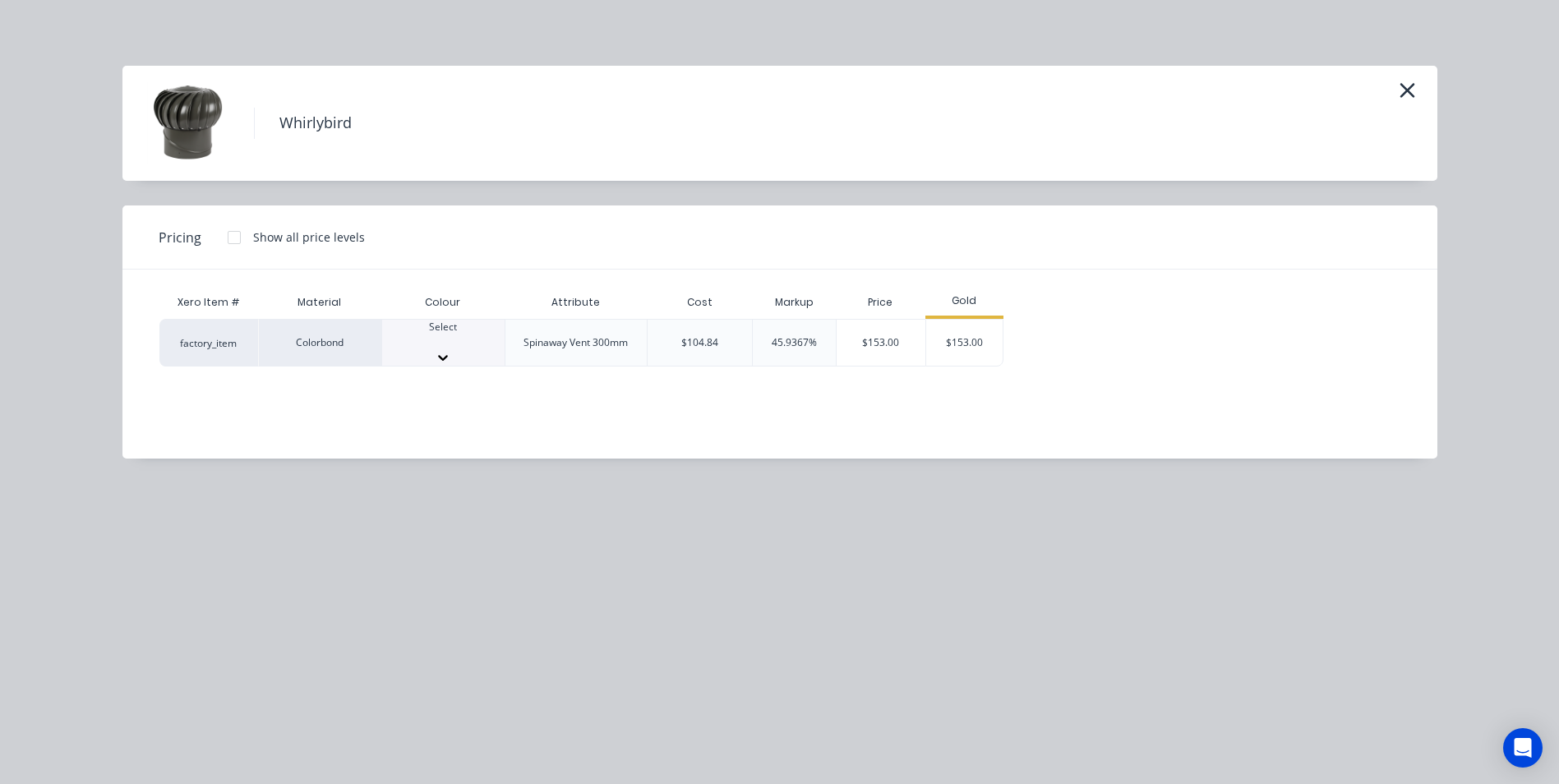
click at [431, 343] on div at bounding box center [444, 341] width 123 height 15
click at [1000, 335] on div "$153.00" at bounding box center [964, 347] width 77 height 55
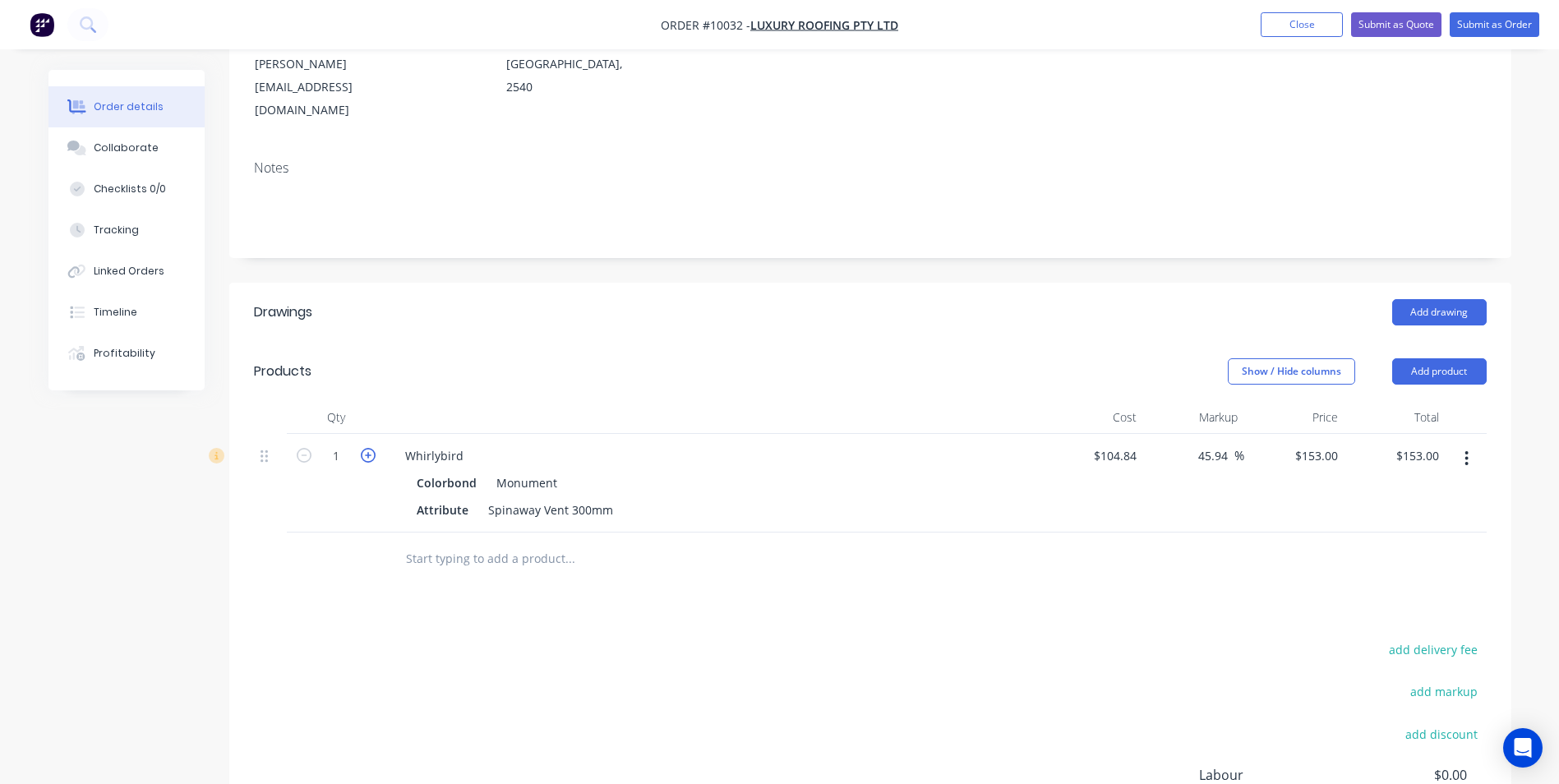
click at [365, 447] on icon "button" at bounding box center [368, 454] width 15 height 15
type input "2"
type input "$306.00"
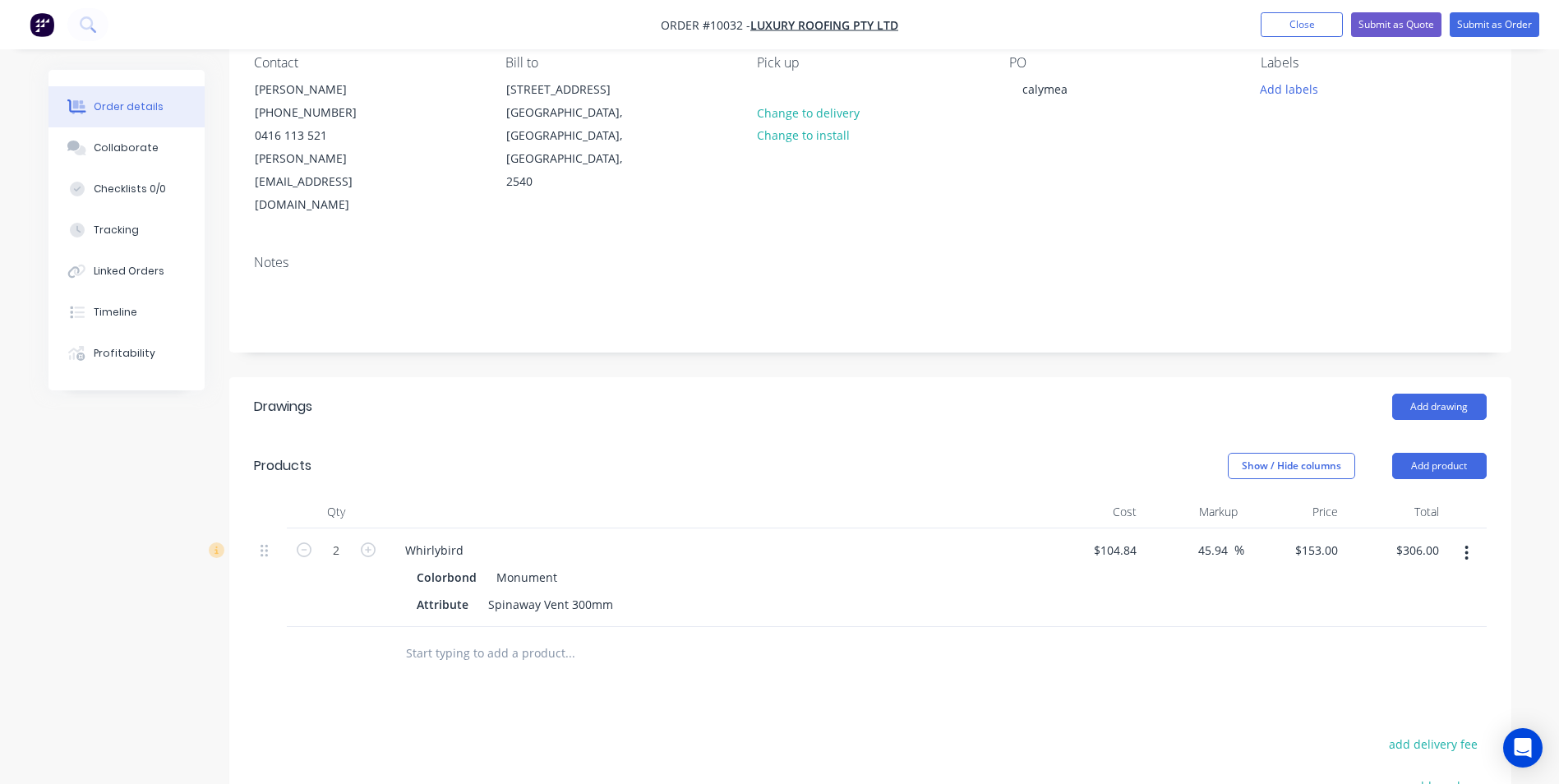
scroll to position [0, 0]
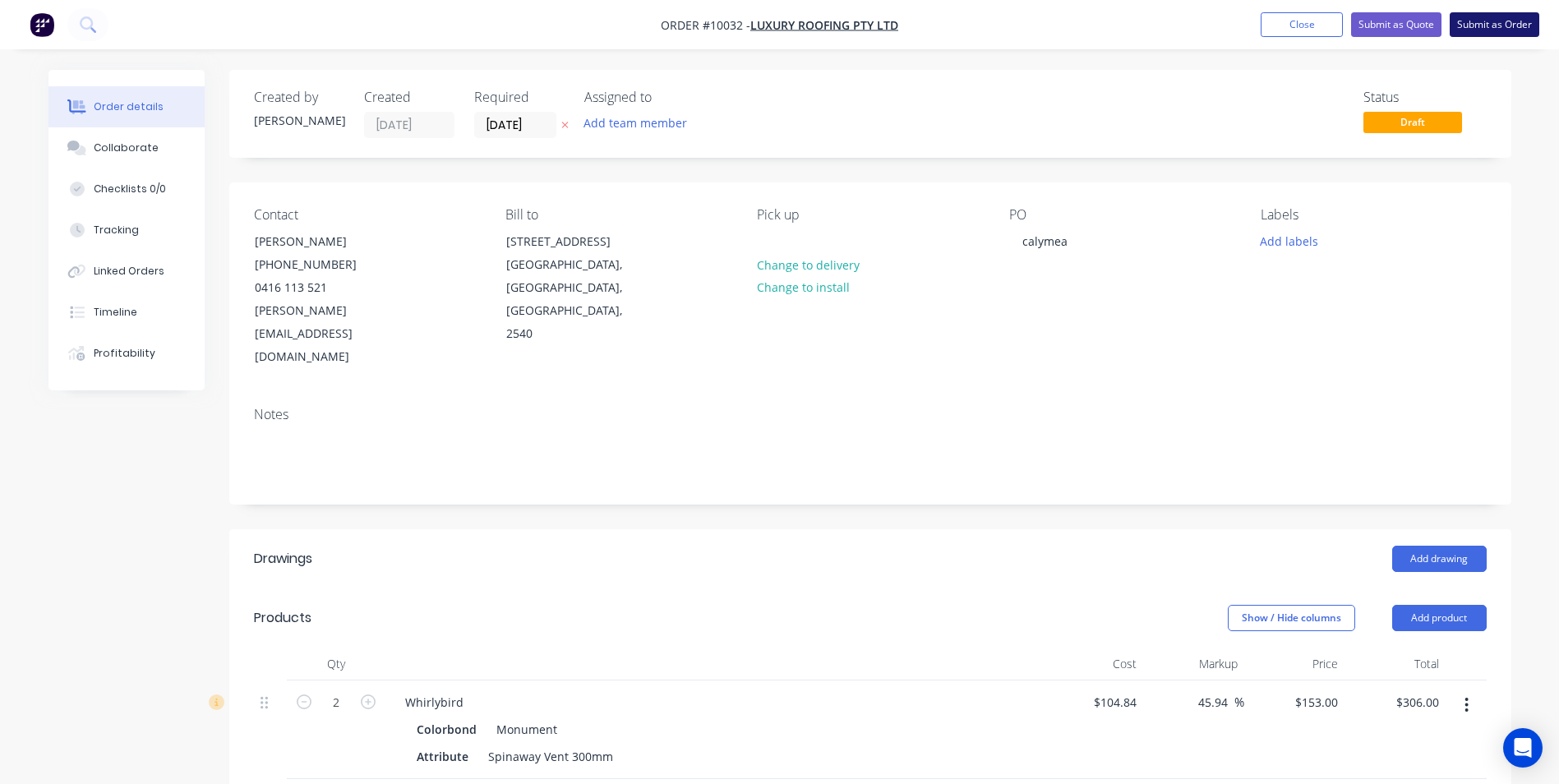
click at [1493, 19] on button "Submit as Order" at bounding box center [1495, 24] width 90 height 24
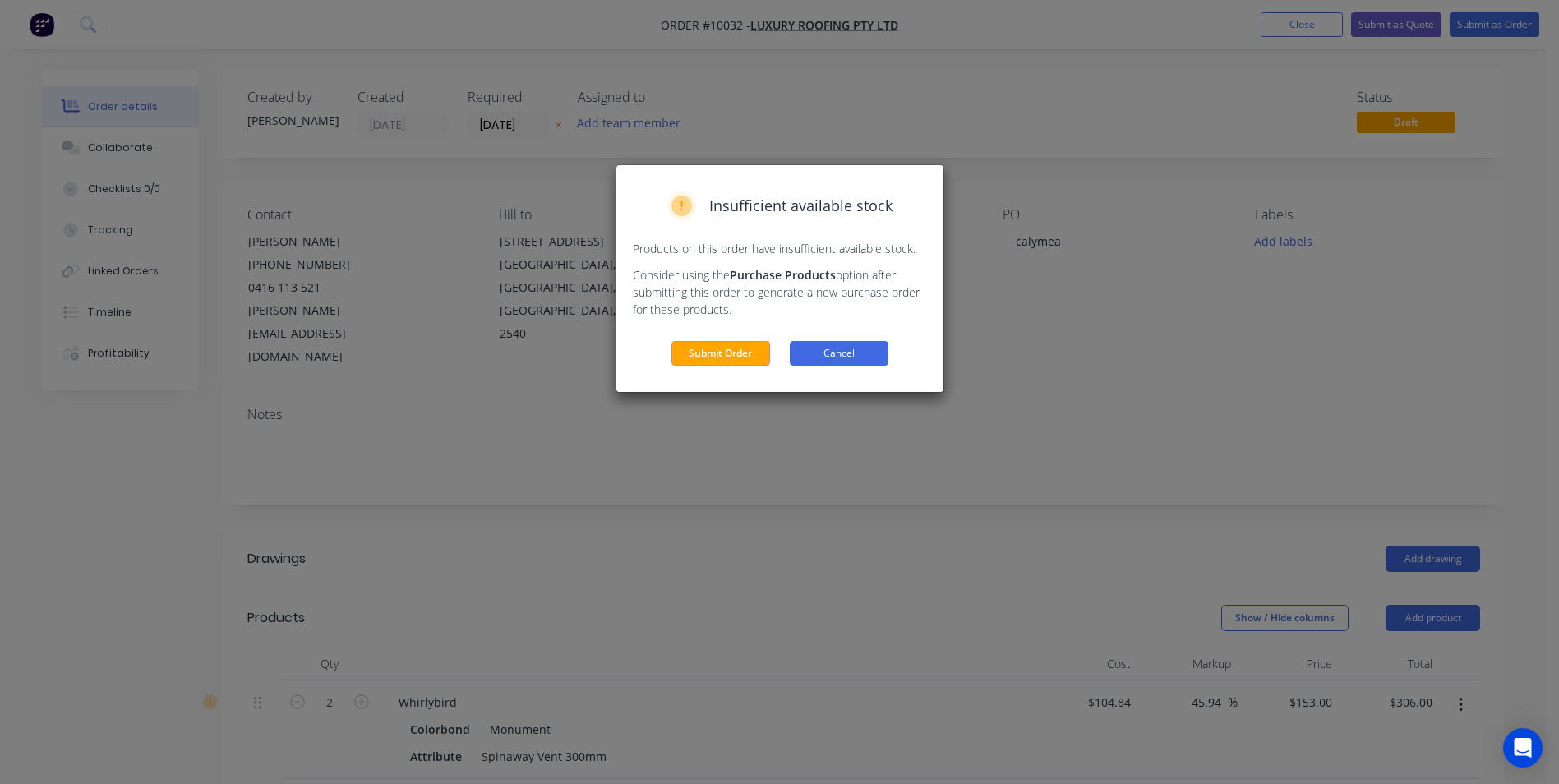
click at [798, 341] on button "Cancel" at bounding box center [839, 352] width 98 height 24
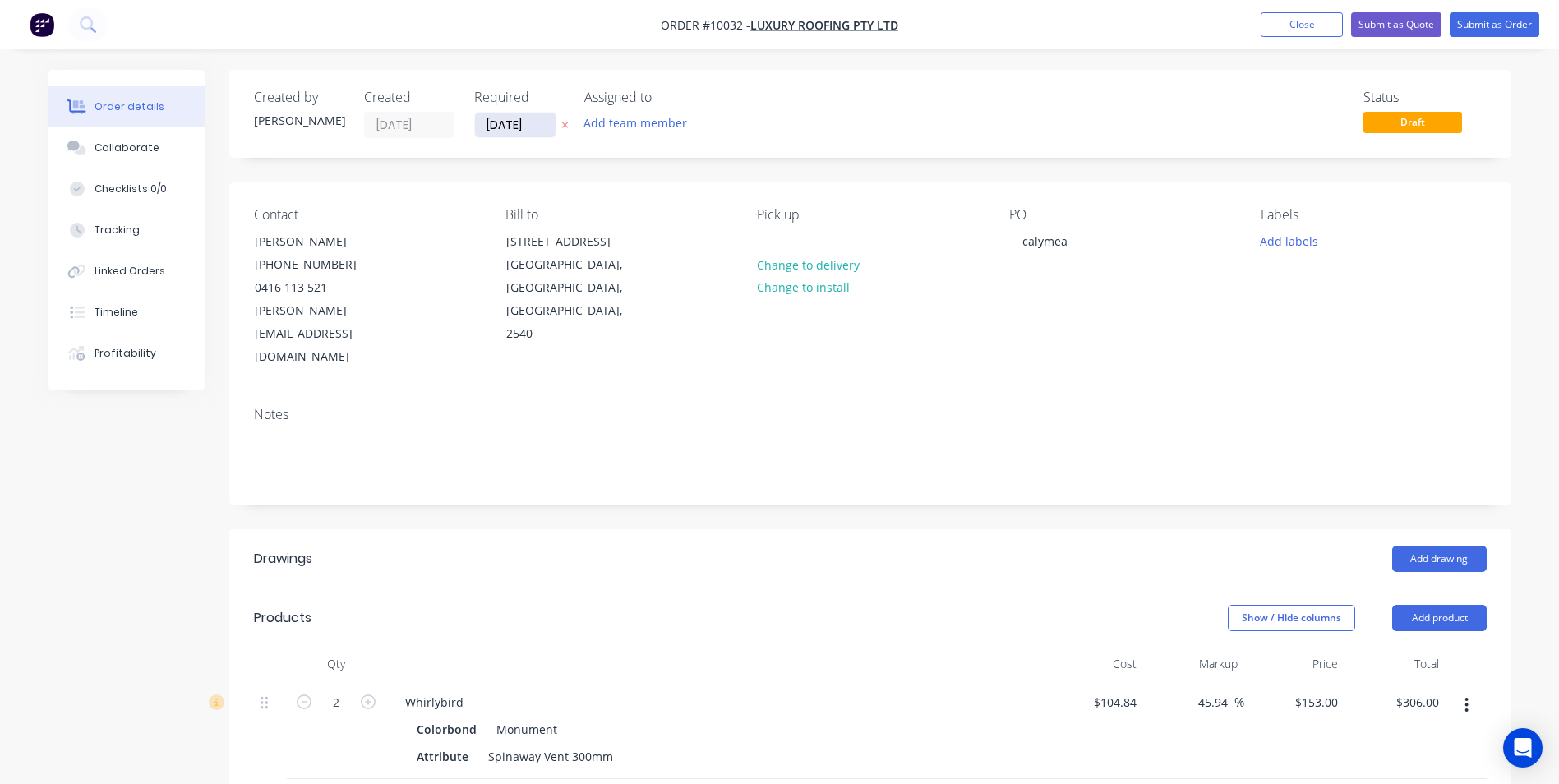
click at [527, 120] on input "[DATE]" at bounding box center [515, 125] width 81 height 24
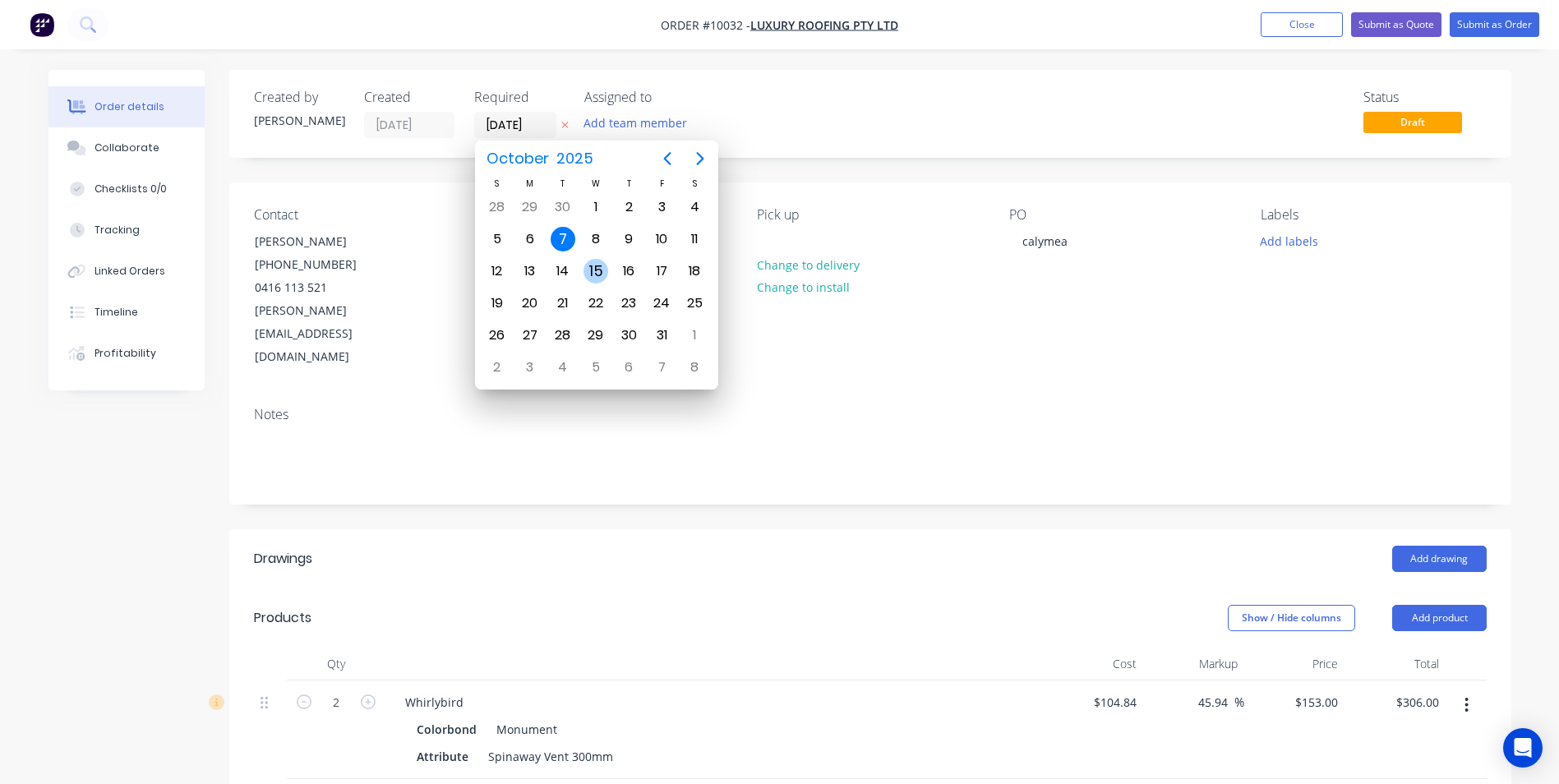
click at [601, 255] on div "15" at bounding box center [596, 270] width 33 height 32
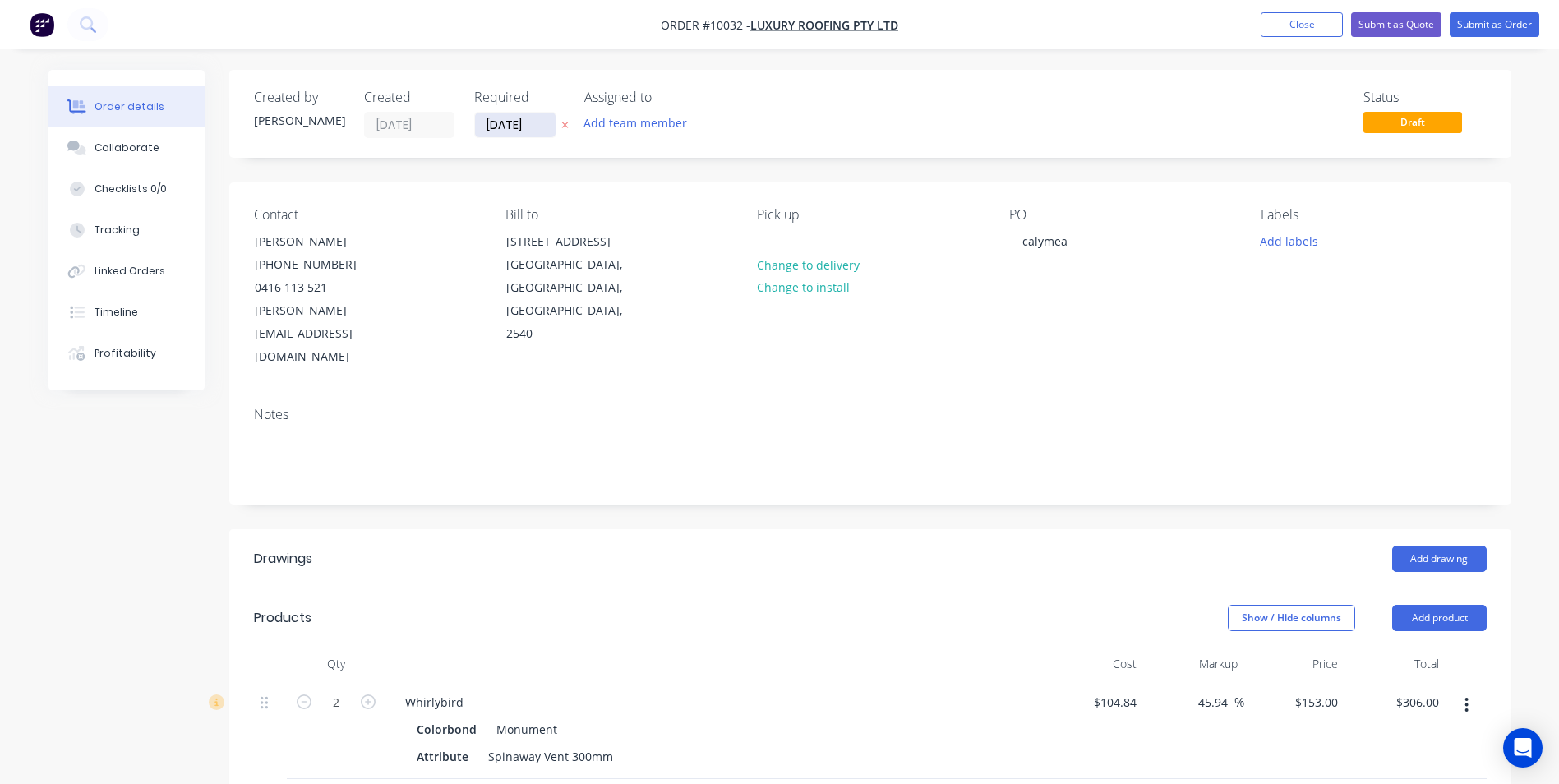
click at [521, 128] on input "15/10/25" at bounding box center [515, 125] width 81 height 24
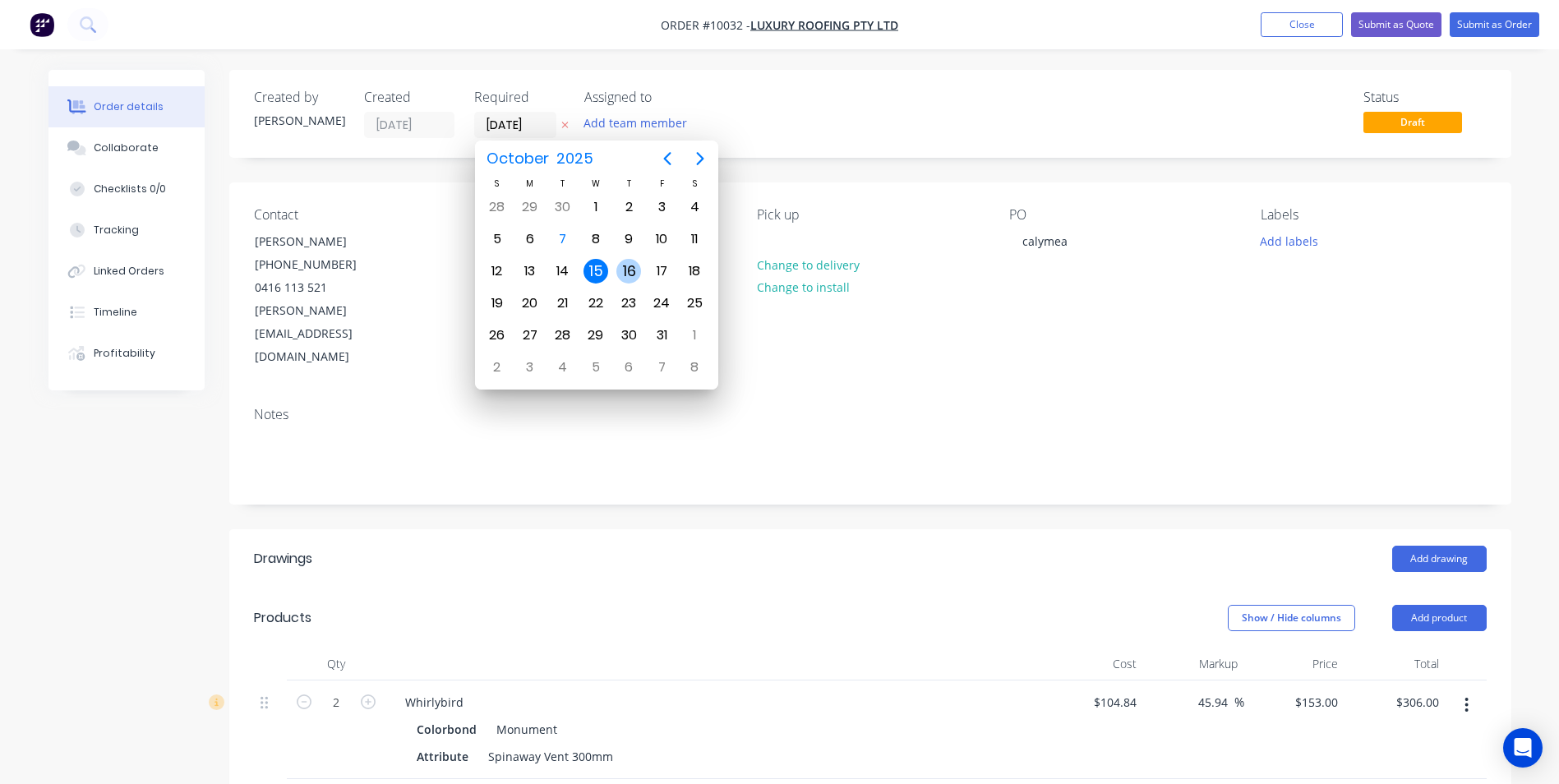
click at [624, 268] on div "16" at bounding box center [628, 270] width 24 height 24
type input "16/10/25"
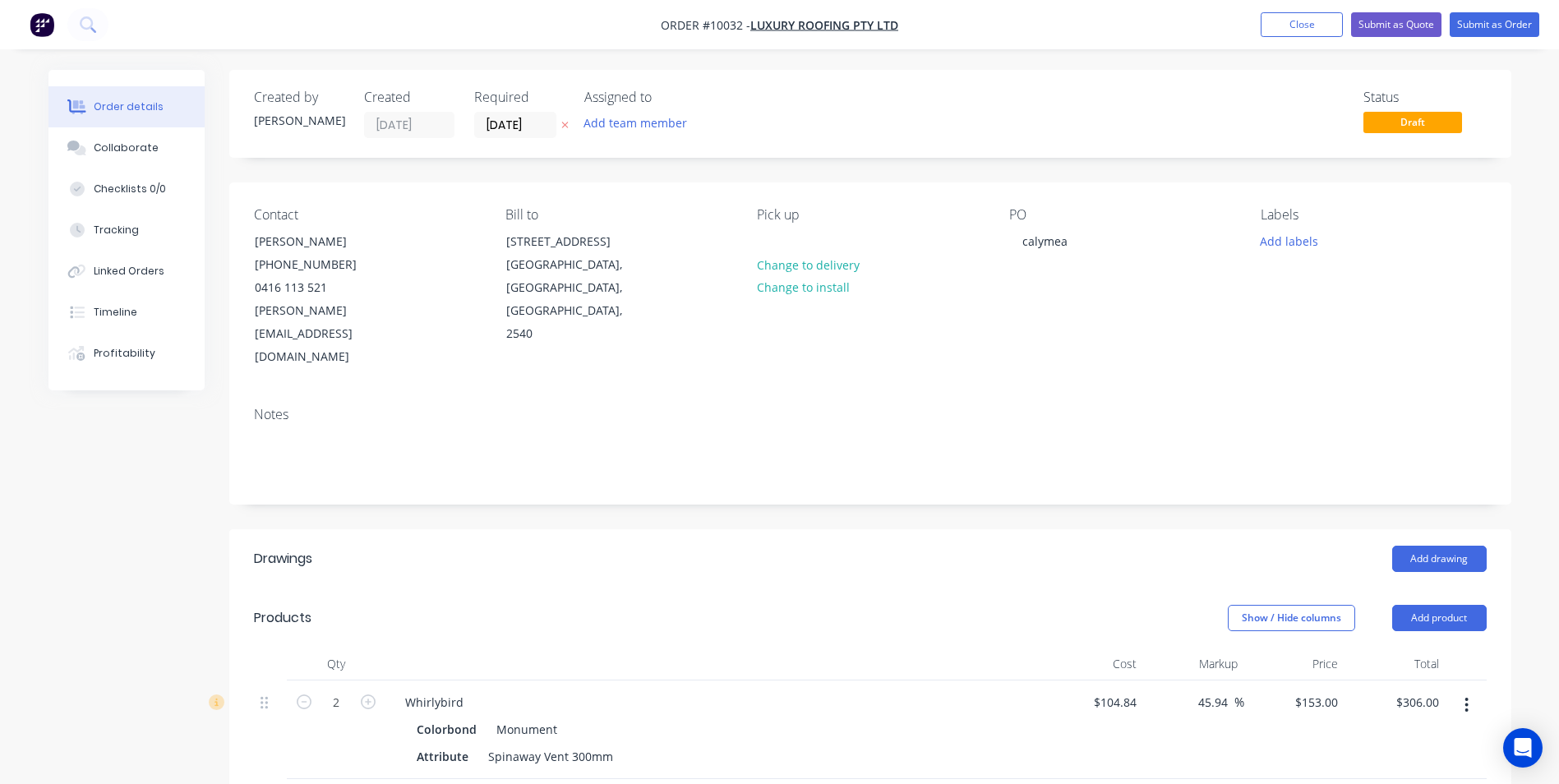
click at [1490, 39] on nav "Order #10032 - Luxury Roofing Pty Ltd Add product Close Submit as Quote Submit …" at bounding box center [780, 24] width 1559 height 50
click at [1488, 31] on button "Submit as Order" at bounding box center [1495, 24] width 90 height 24
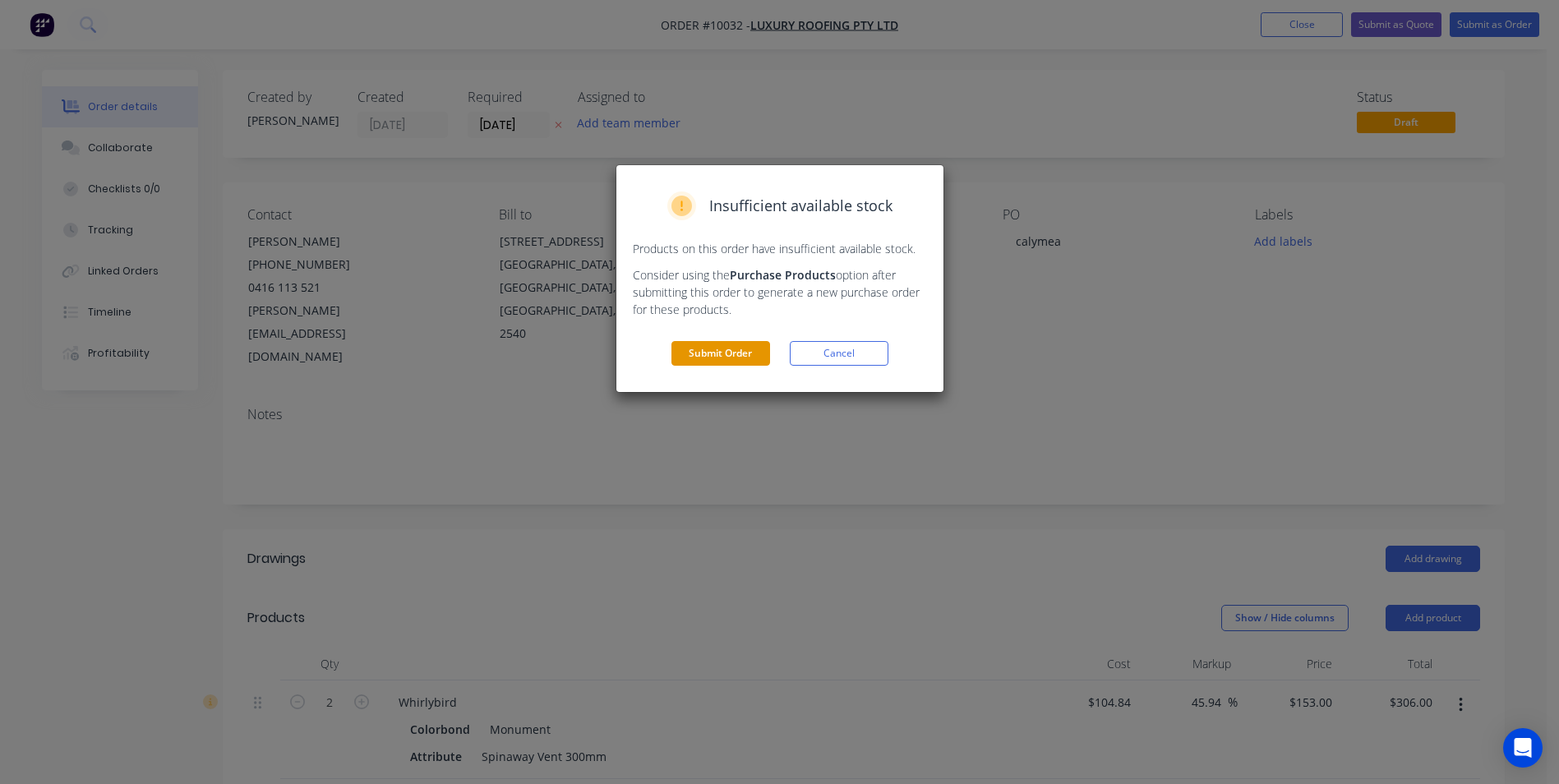
click at [751, 346] on button "Submit Order" at bounding box center [720, 352] width 98 height 24
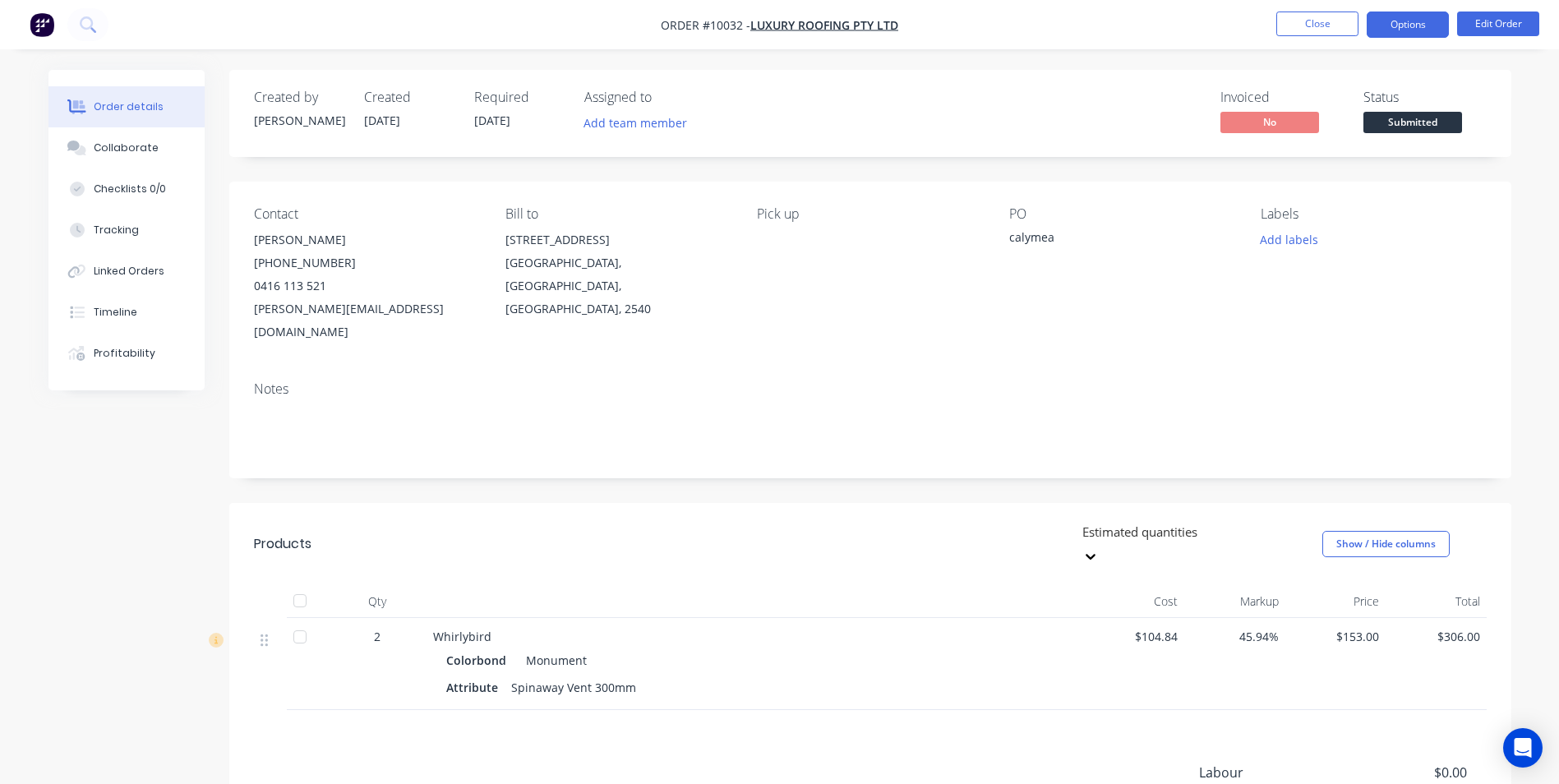
click at [1398, 18] on button "Options" at bounding box center [1407, 24] width 82 height 26
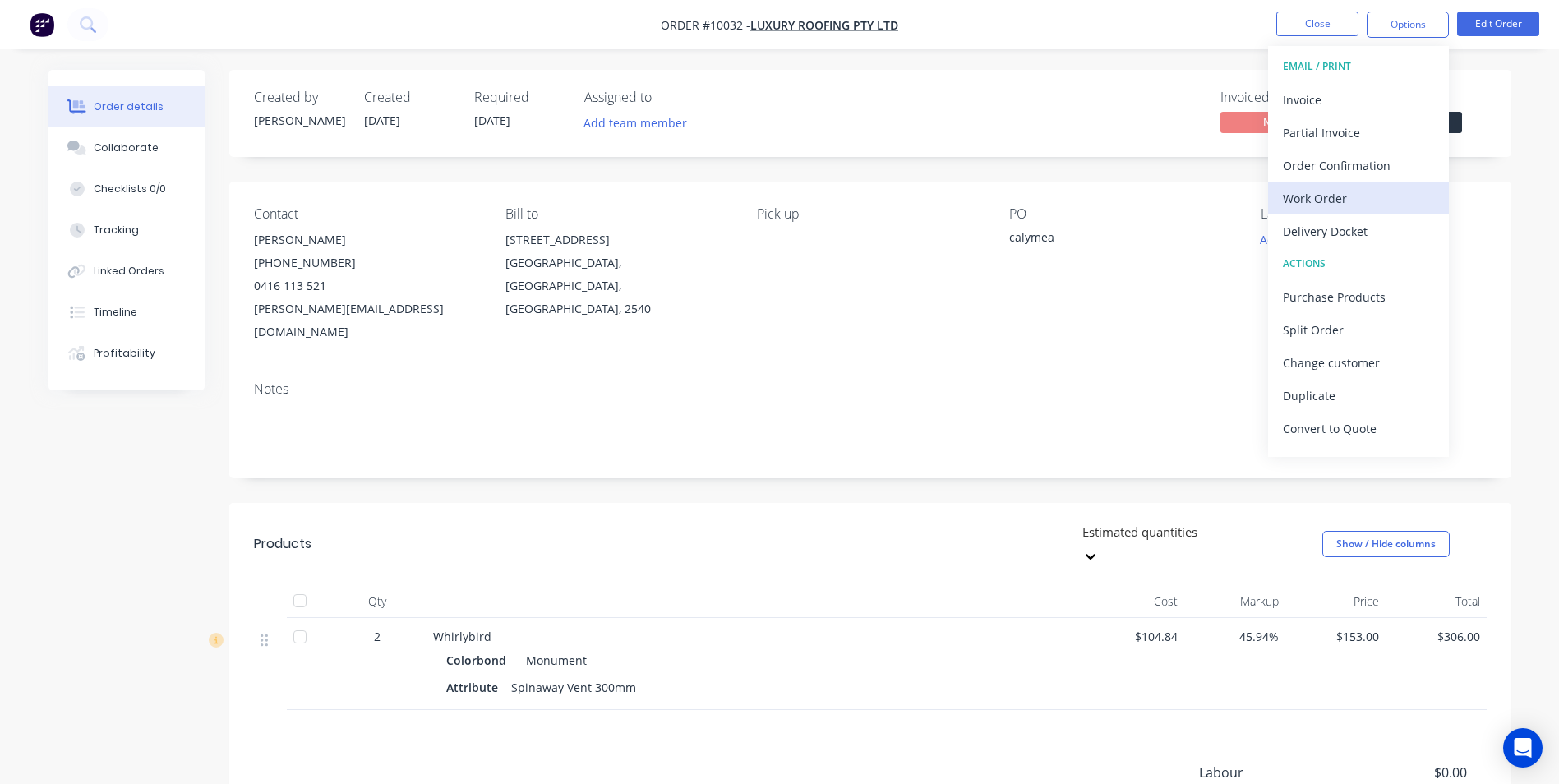
click at [1348, 207] on div "Work Order" at bounding box center [1358, 198] width 151 height 23
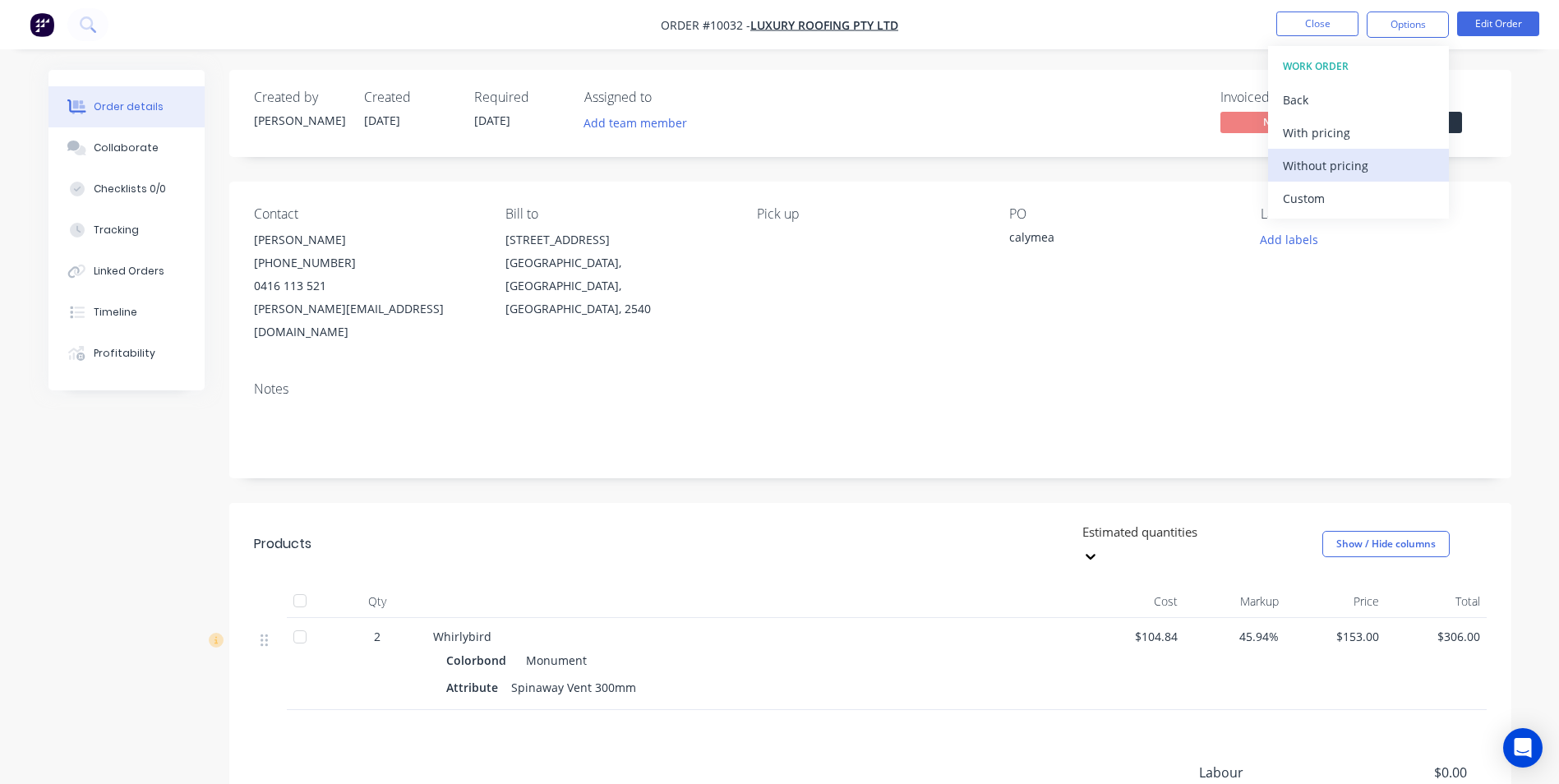
click at [1317, 161] on div "Without pricing" at bounding box center [1358, 165] width 151 height 23
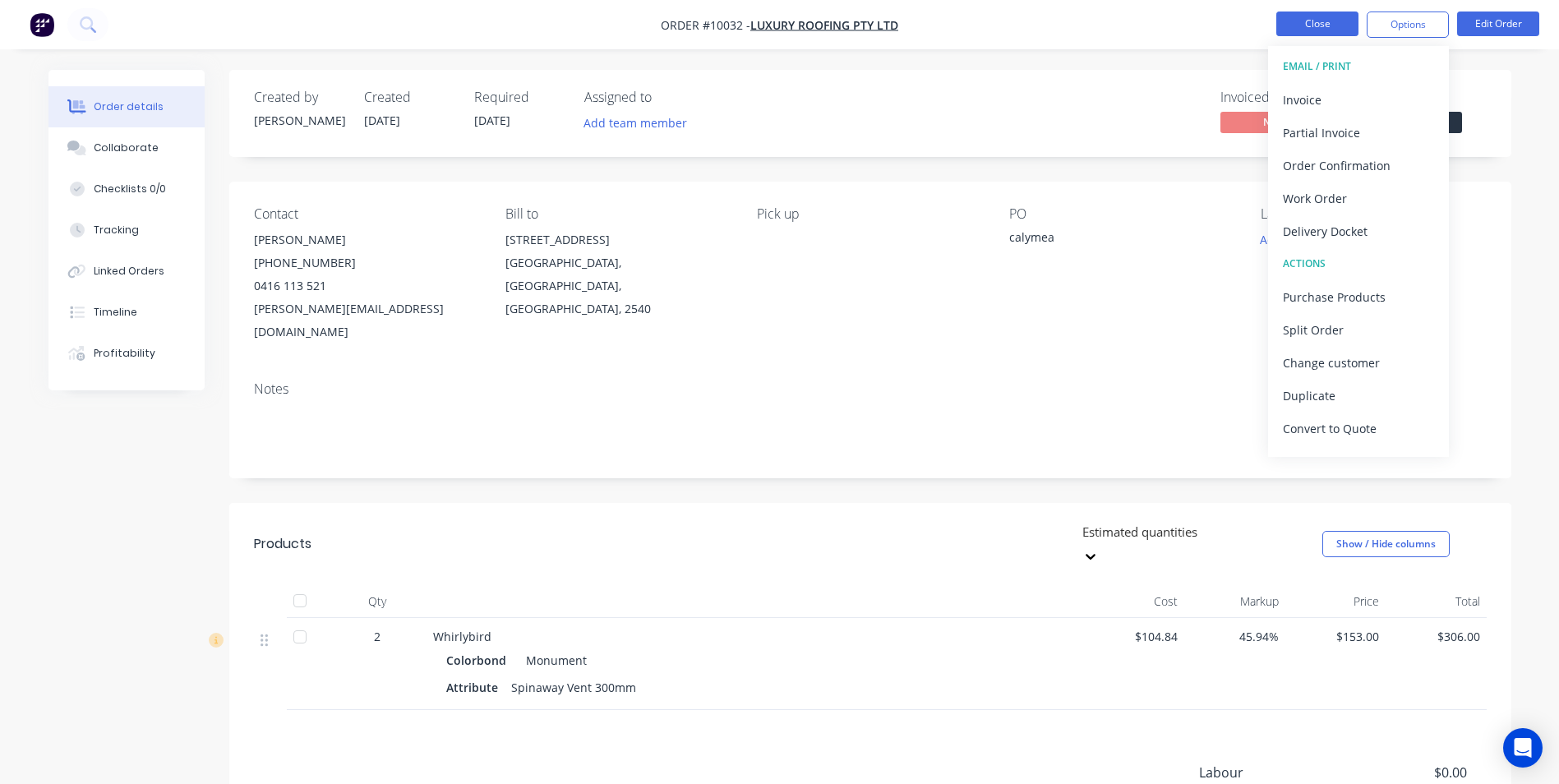
click at [1337, 25] on button "Close" at bounding box center [1317, 23] width 82 height 24
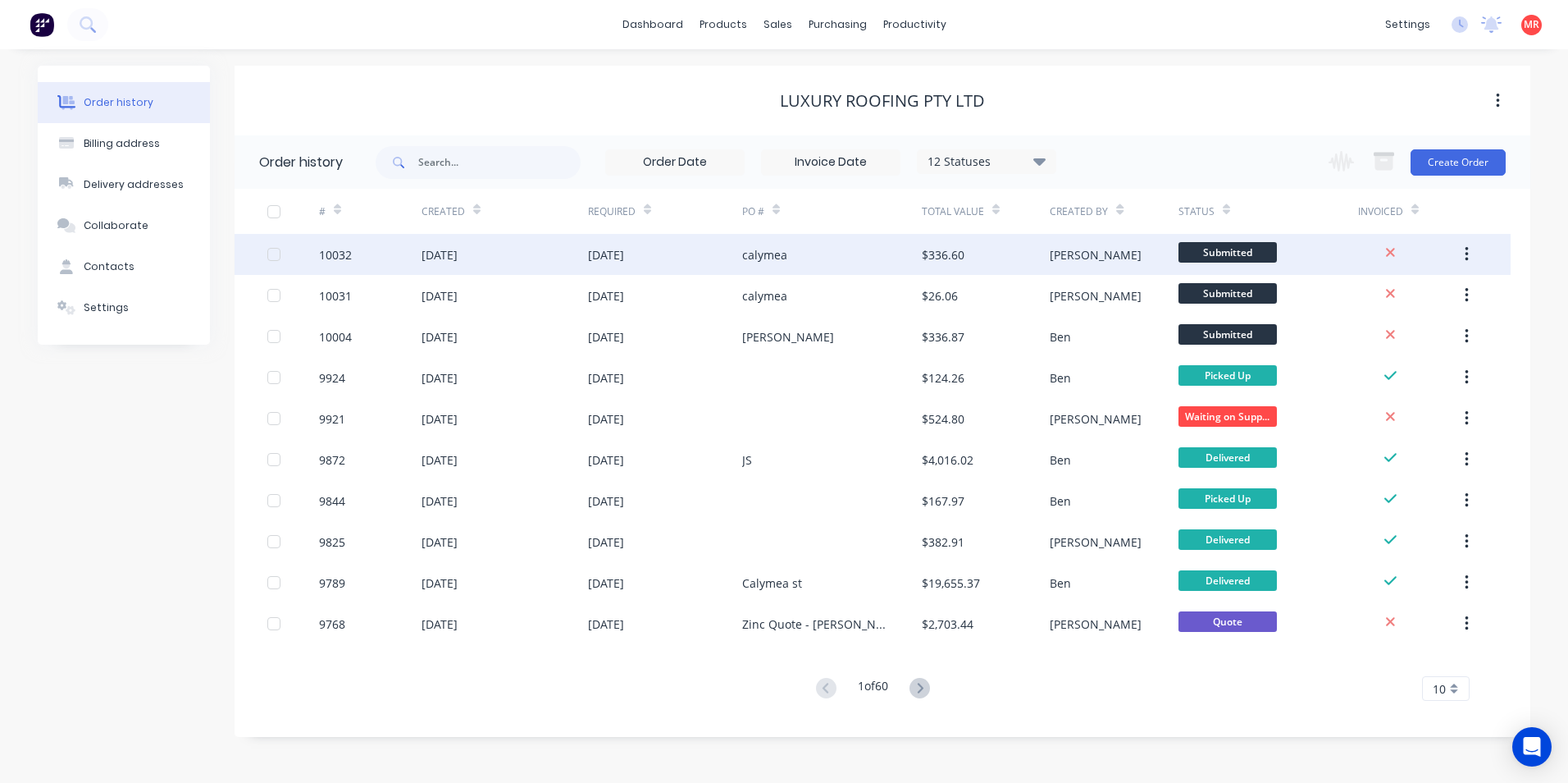
click at [997, 259] on div "$336.60" at bounding box center [985, 255] width 128 height 41
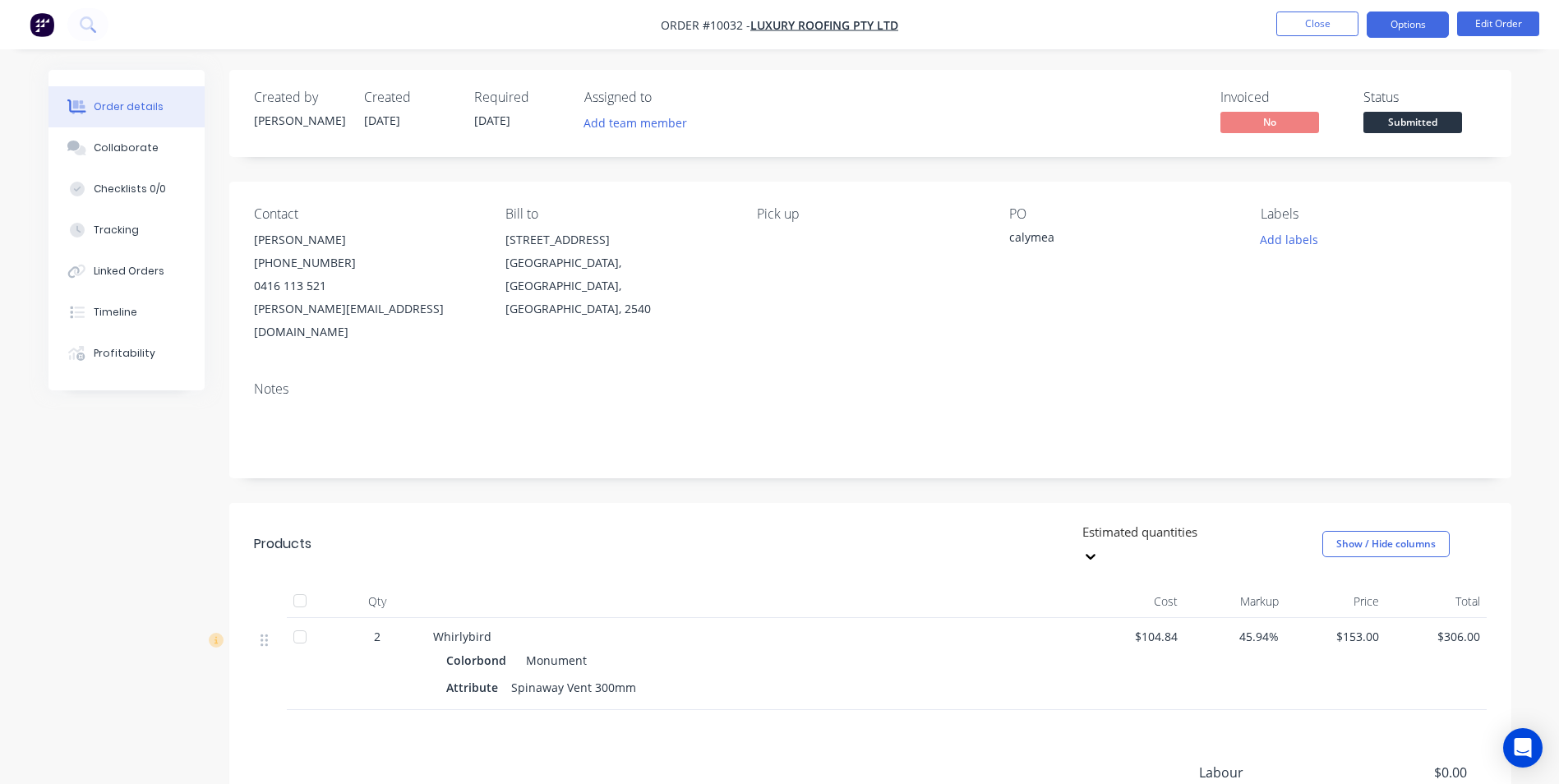
click at [1431, 30] on button "Options" at bounding box center [1407, 24] width 82 height 26
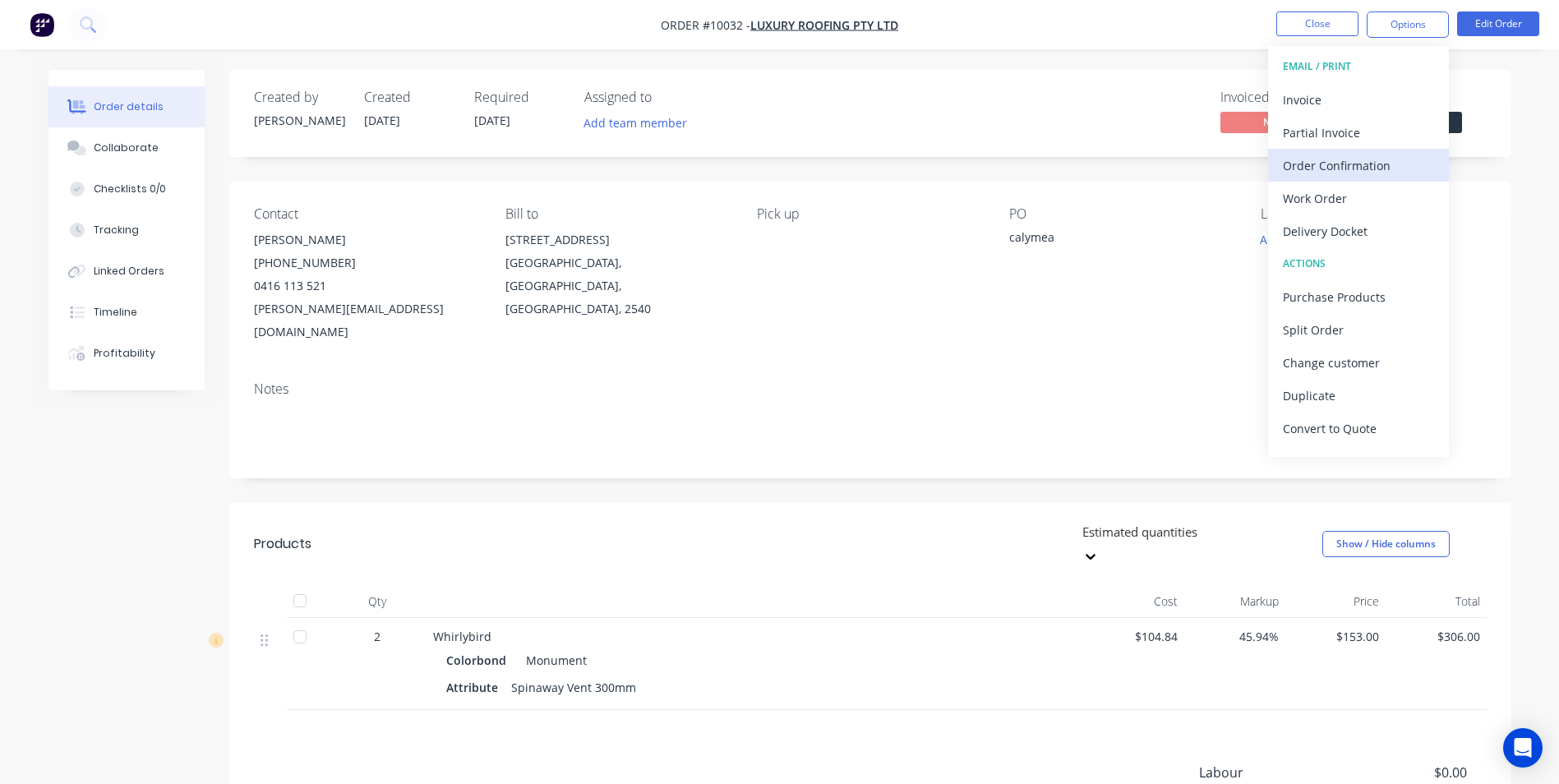
click at [1349, 171] on div "Order Confirmation" at bounding box center [1358, 165] width 151 height 23
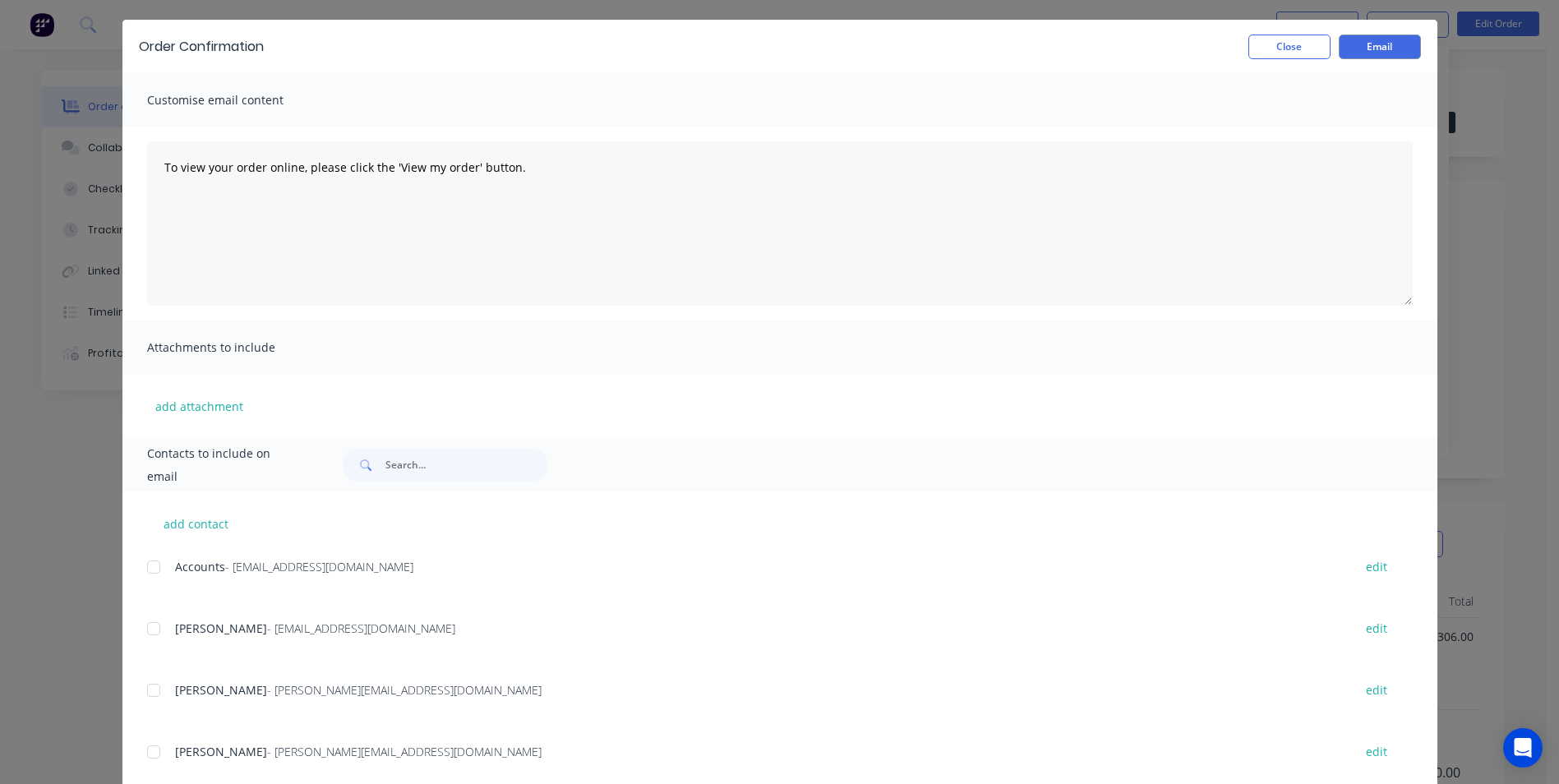
scroll to position [82, 0]
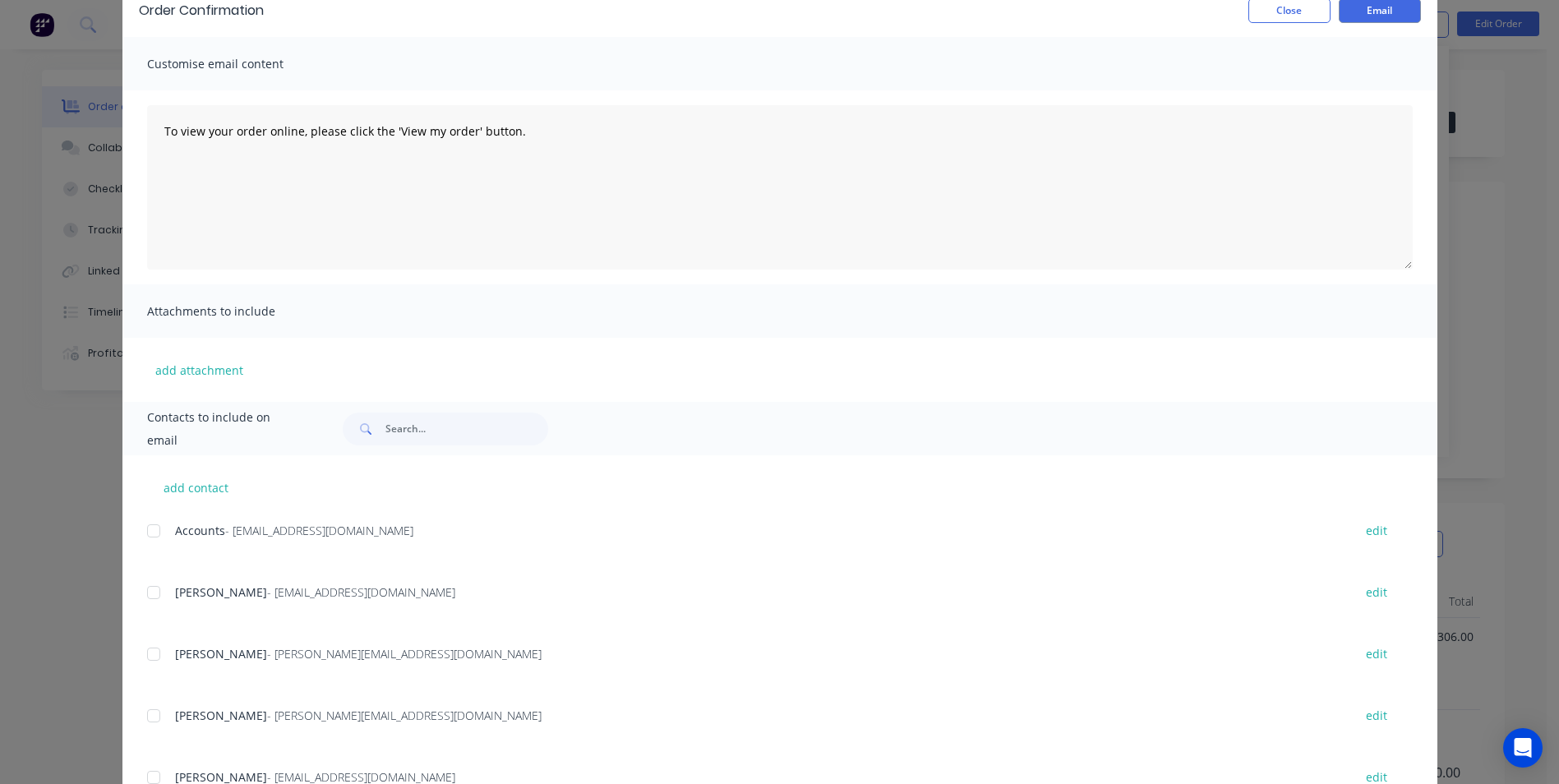
click at [148, 595] on div at bounding box center [154, 592] width 33 height 33
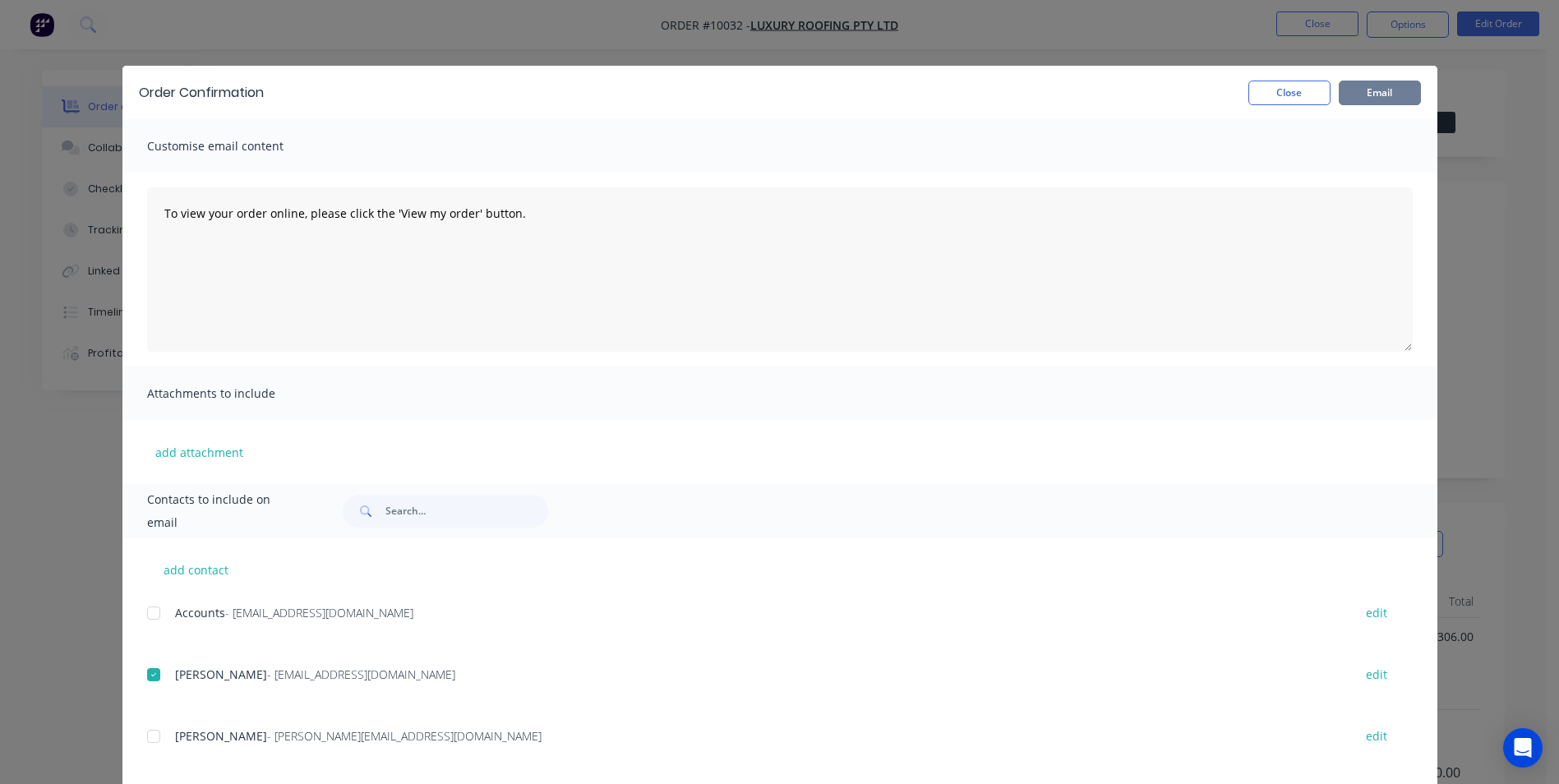
click at [1393, 81] on button "Email" at bounding box center [1380, 92] width 82 height 24
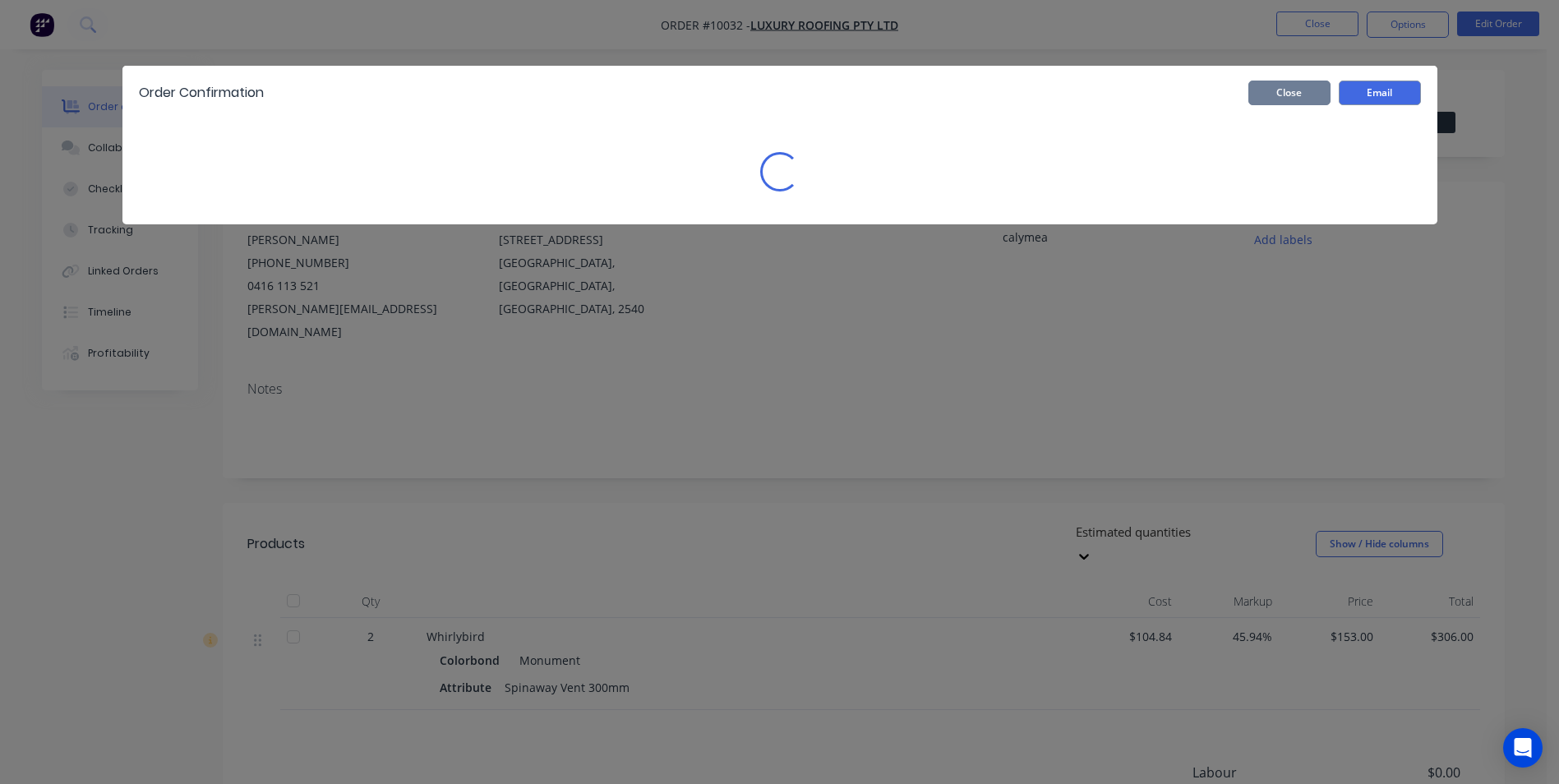
click at [1304, 88] on button "Close" at bounding box center [1289, 92] width 82 height 24
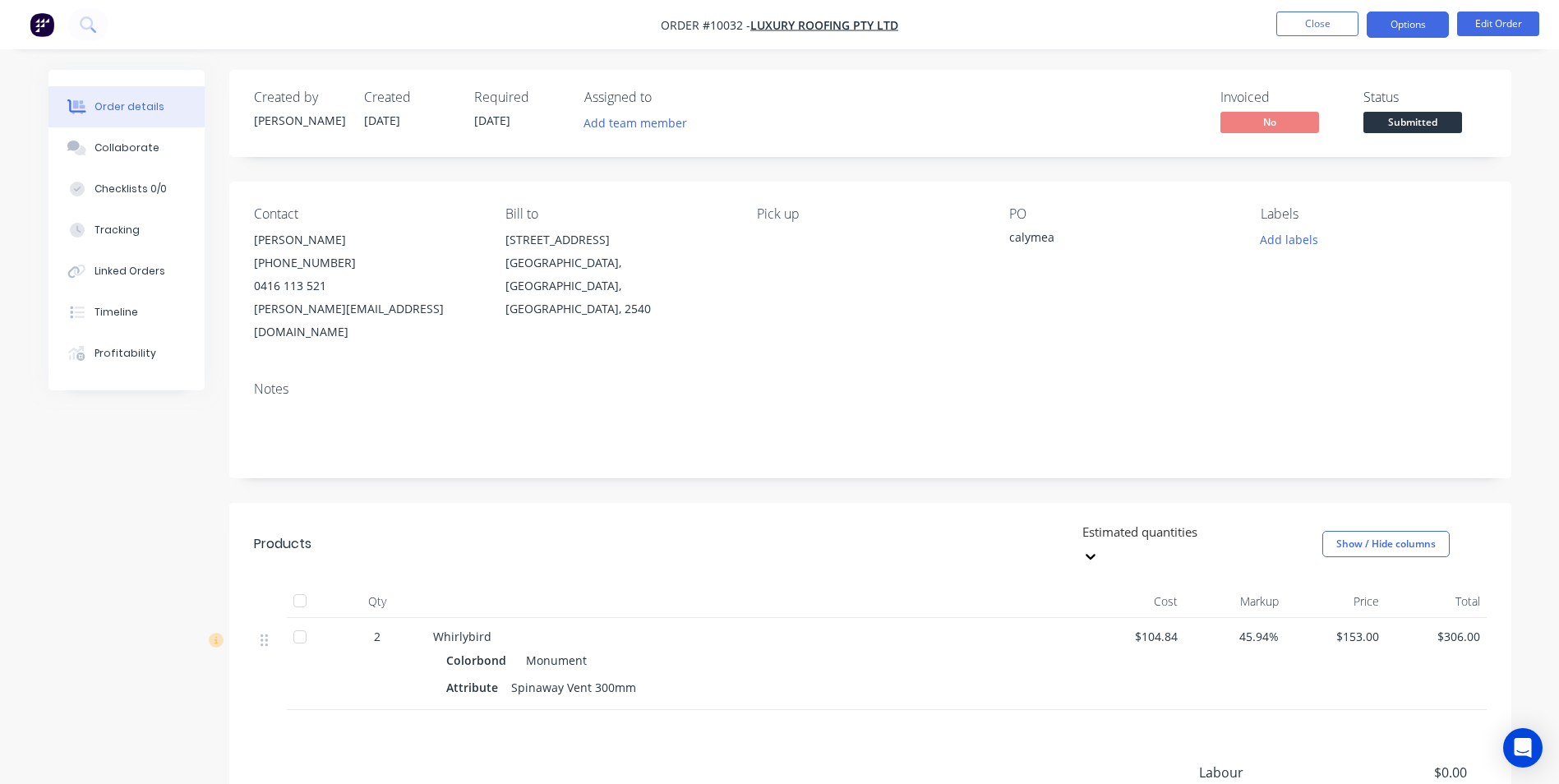
click at [1378, 27] on button "Options" at bounding box center [1407, 24] width 82 height 26
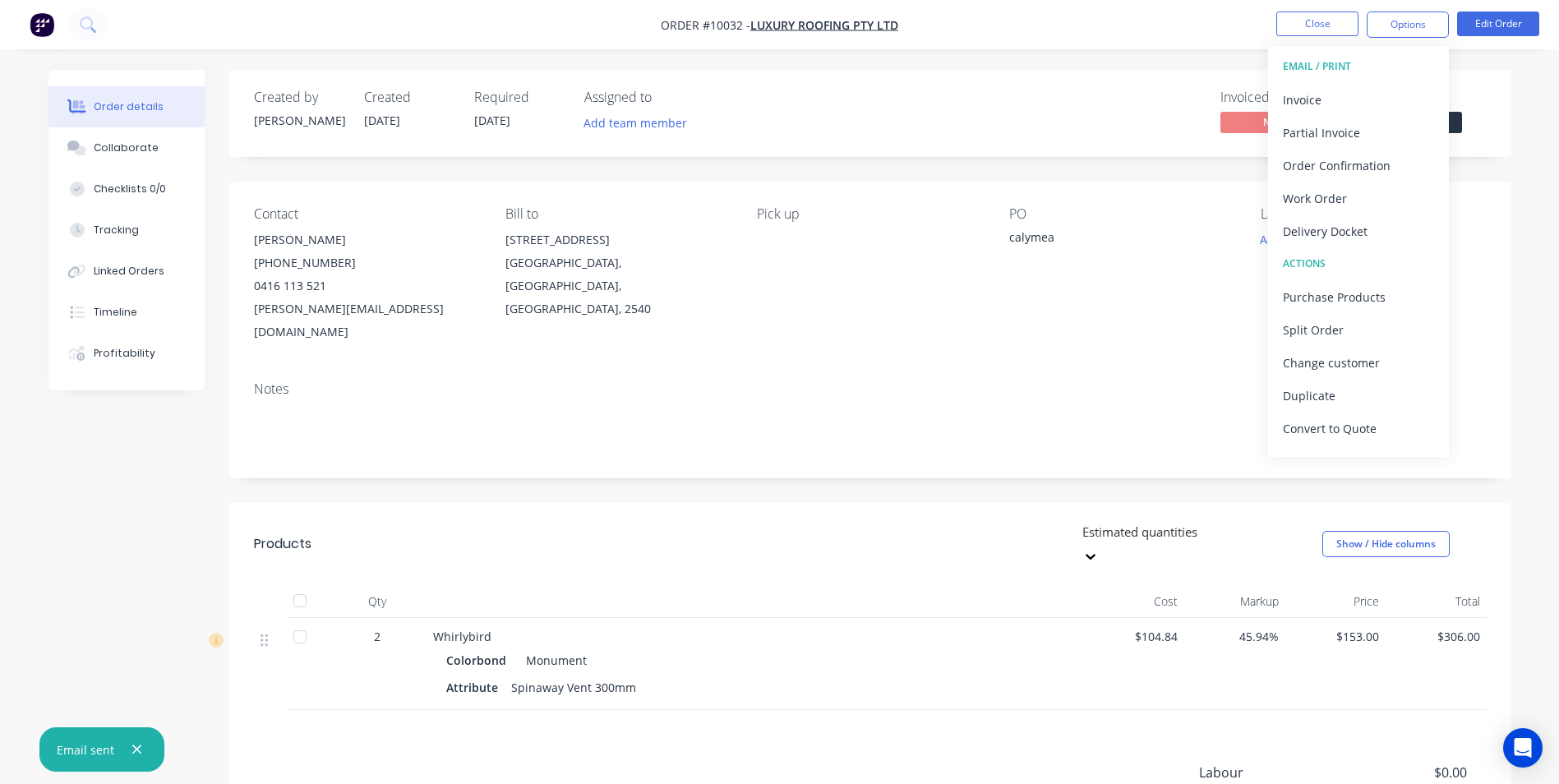
click at [1321, 279] on button "ACTIONS" at bounding box center [1359, 264] width 181 height 33
click at [1319, 293] on div "Purchase Products" at bounding box center [1358, 297] width 151 height 23
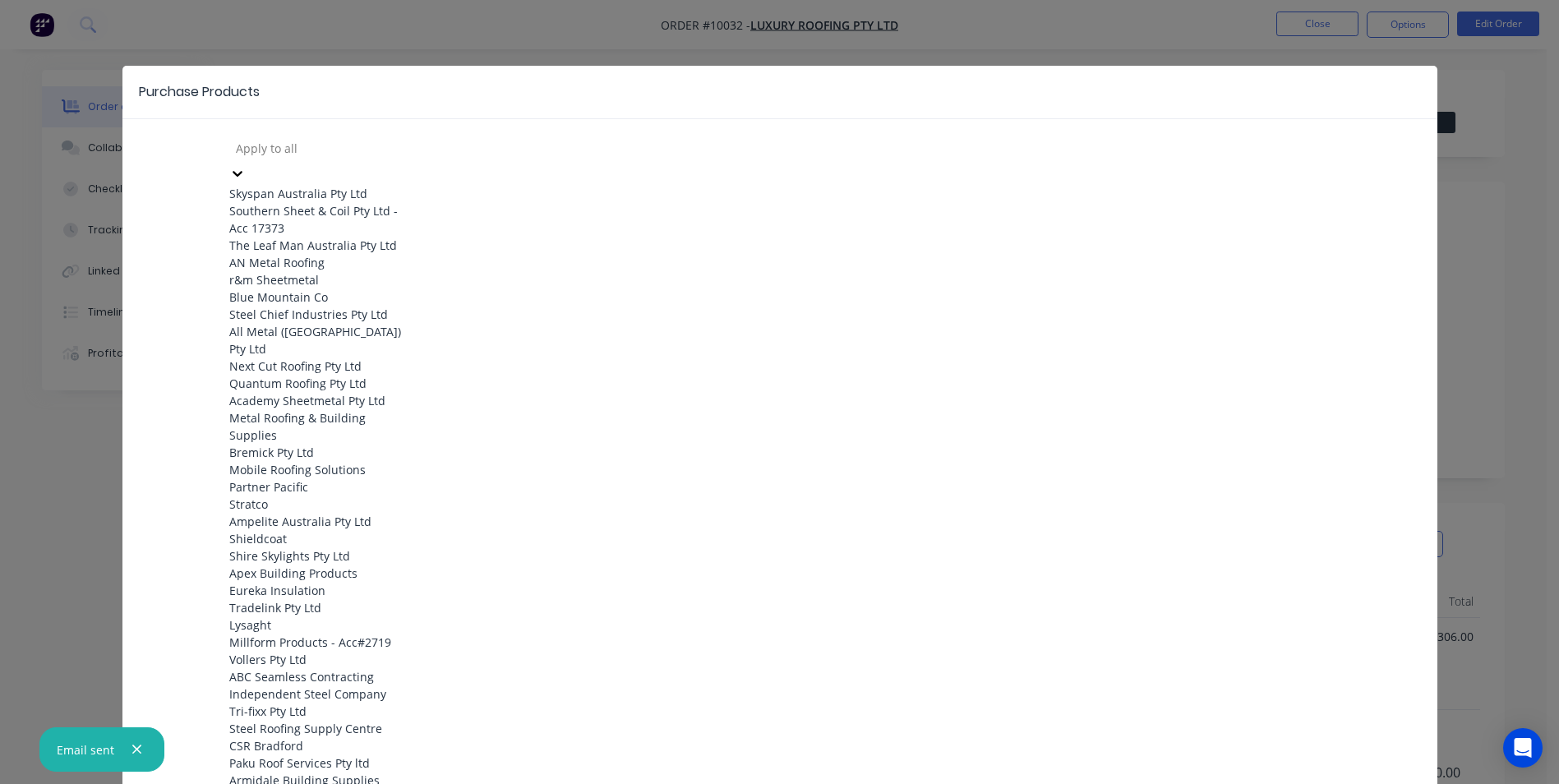
click at [265, 160] on div "Apply to all" at bounding box center [352, 147] width 246 height 24
type input "amp"
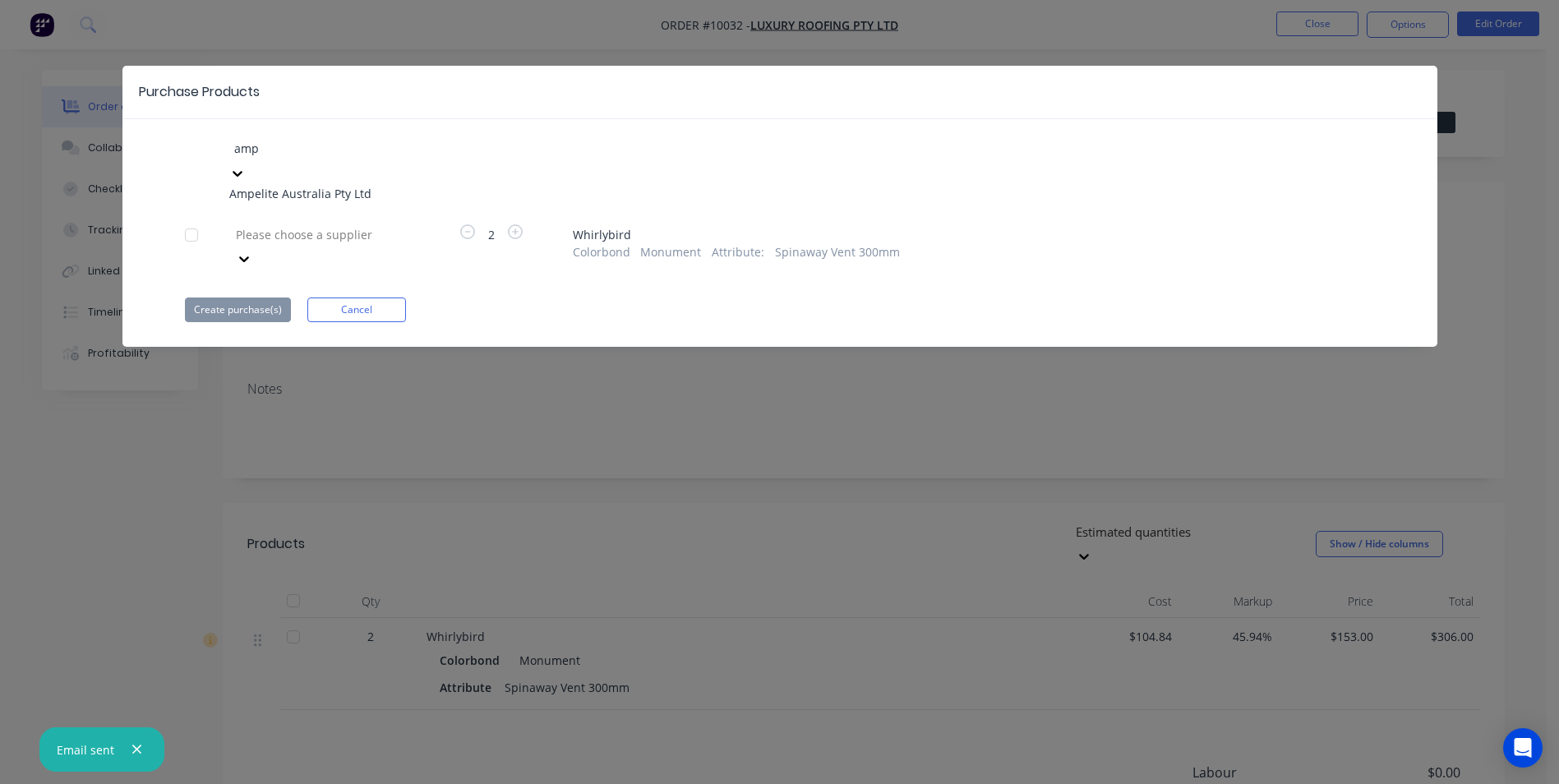
click at [292, 185] on div "Ampelite Australia Pty Ltd" at bounding box center [320, 194] width 181 height 18
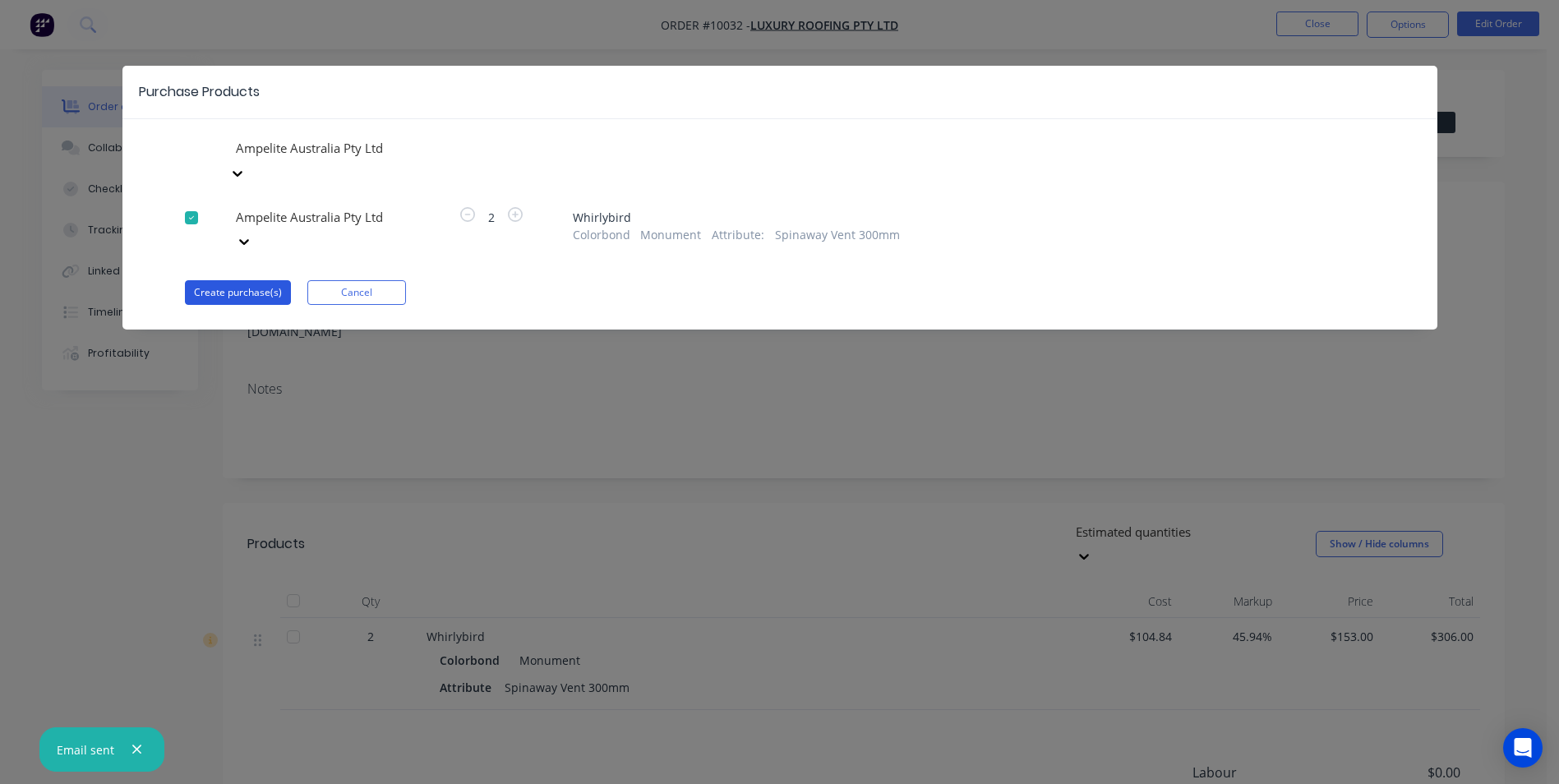
click at [245, 280] on button "Create purchase(s)" at bounding box center [237, 292] width 106 height 24
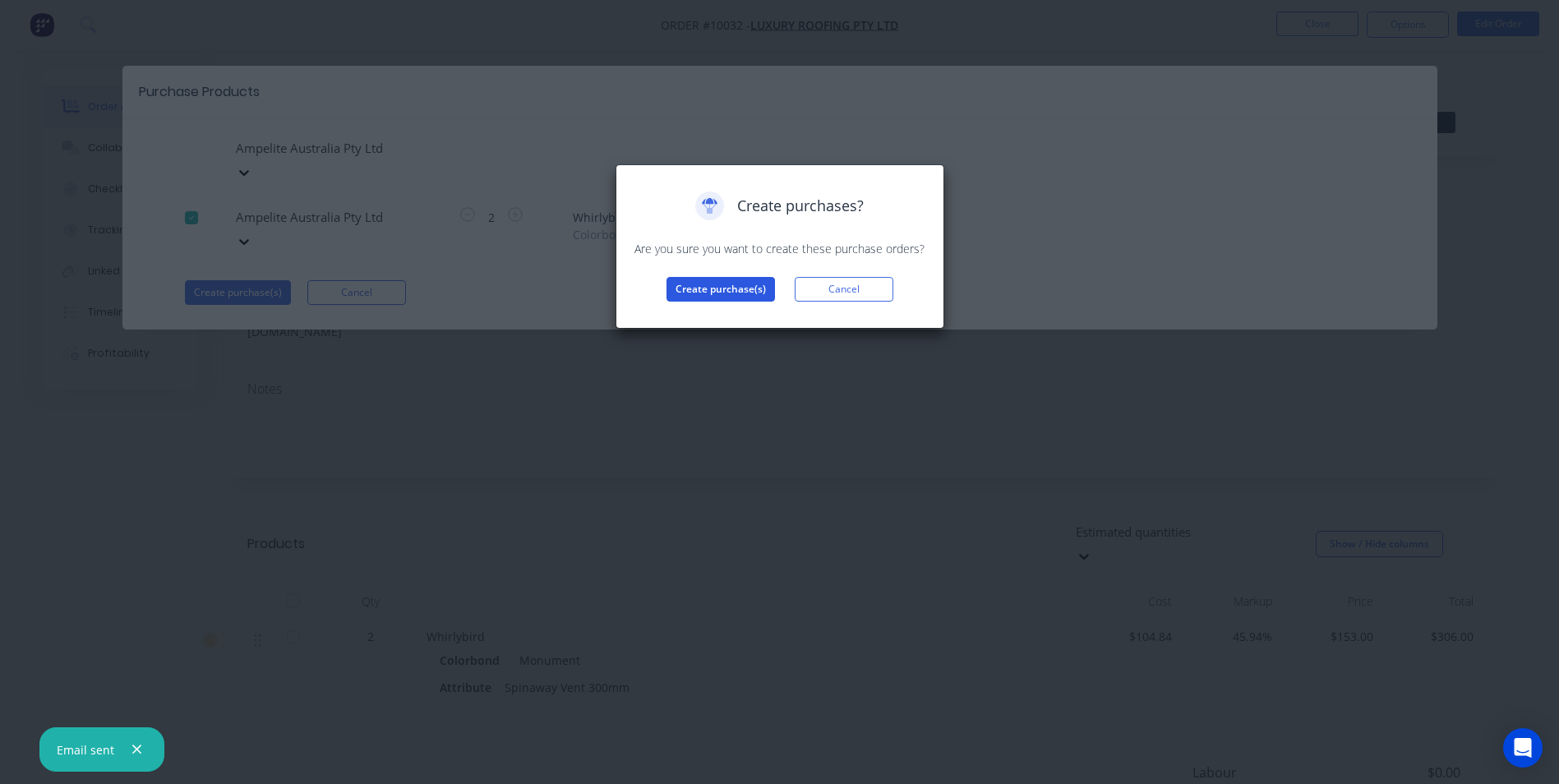
click at [740, 281] on button "Create purchase(s)" at bounding box center [720, 289] width 108 height 24
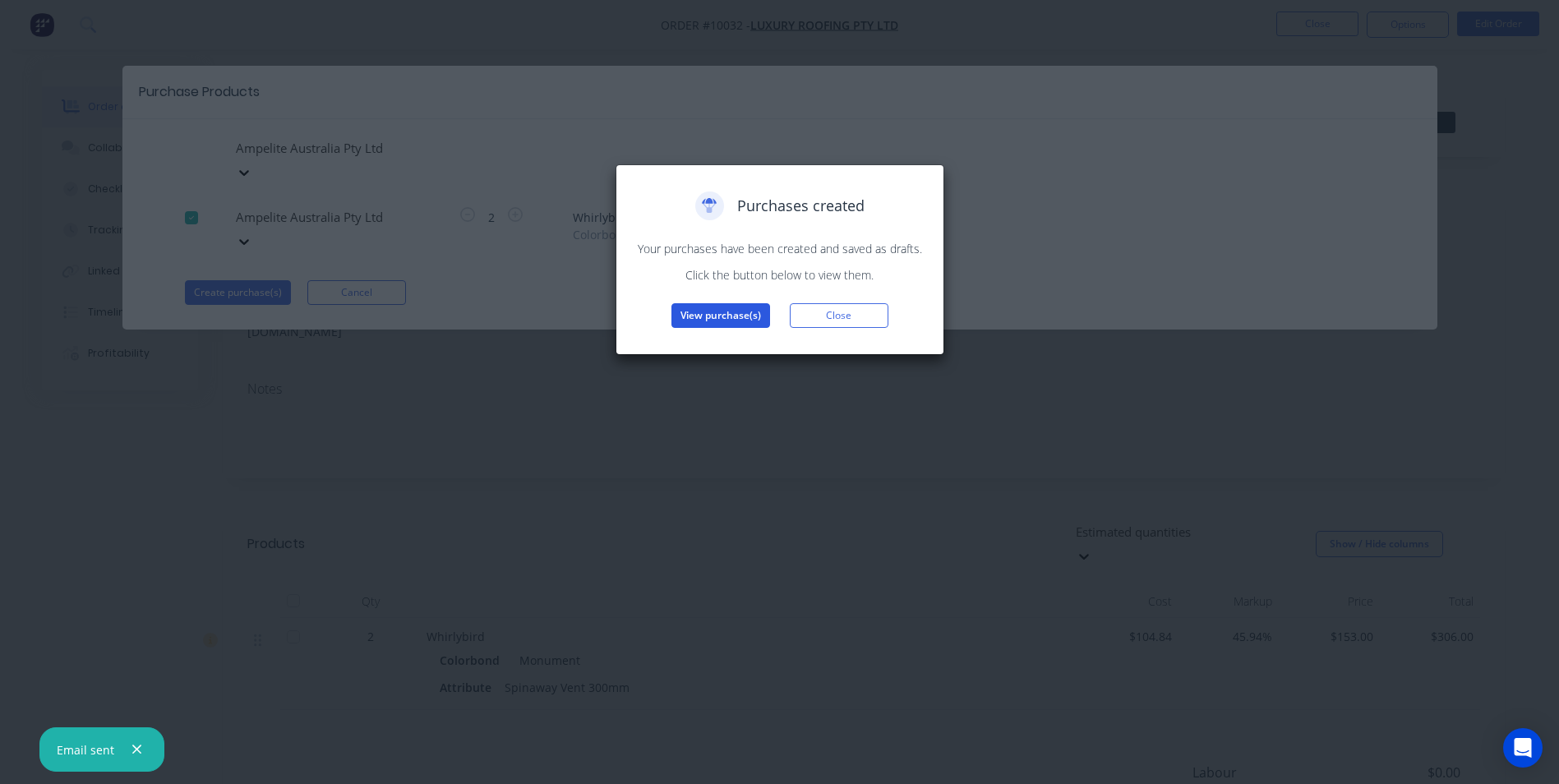
click at [724, 315] on button "View purchase(s)" at bounding box center [720, 315] width 98 height 24
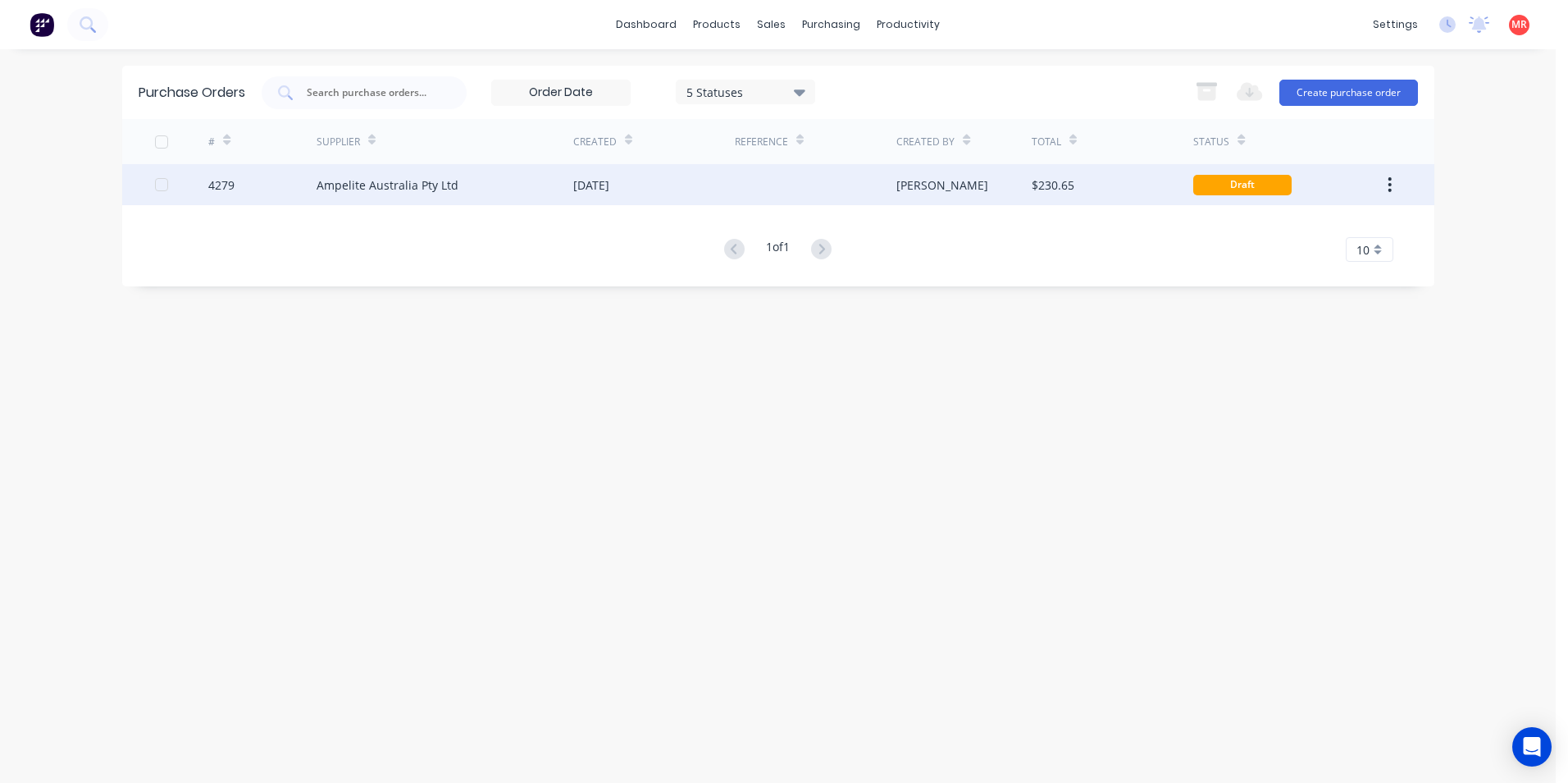
click at [762, 189] on div at bounding box center [816, 185] width 161 height 41
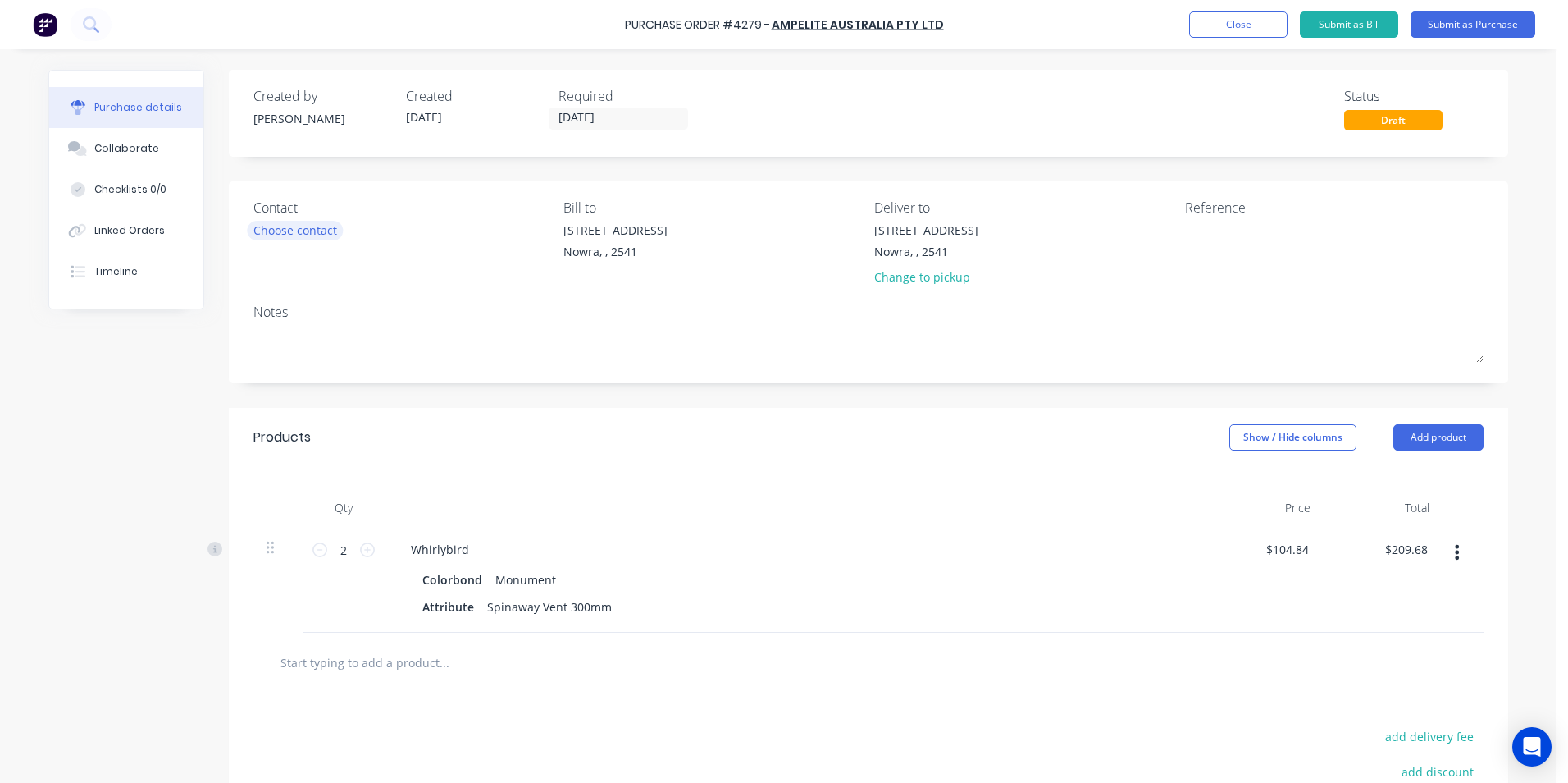
click at [287, 226] on div "Choose contact" at bounding box center [295, 230] width 83 height 17
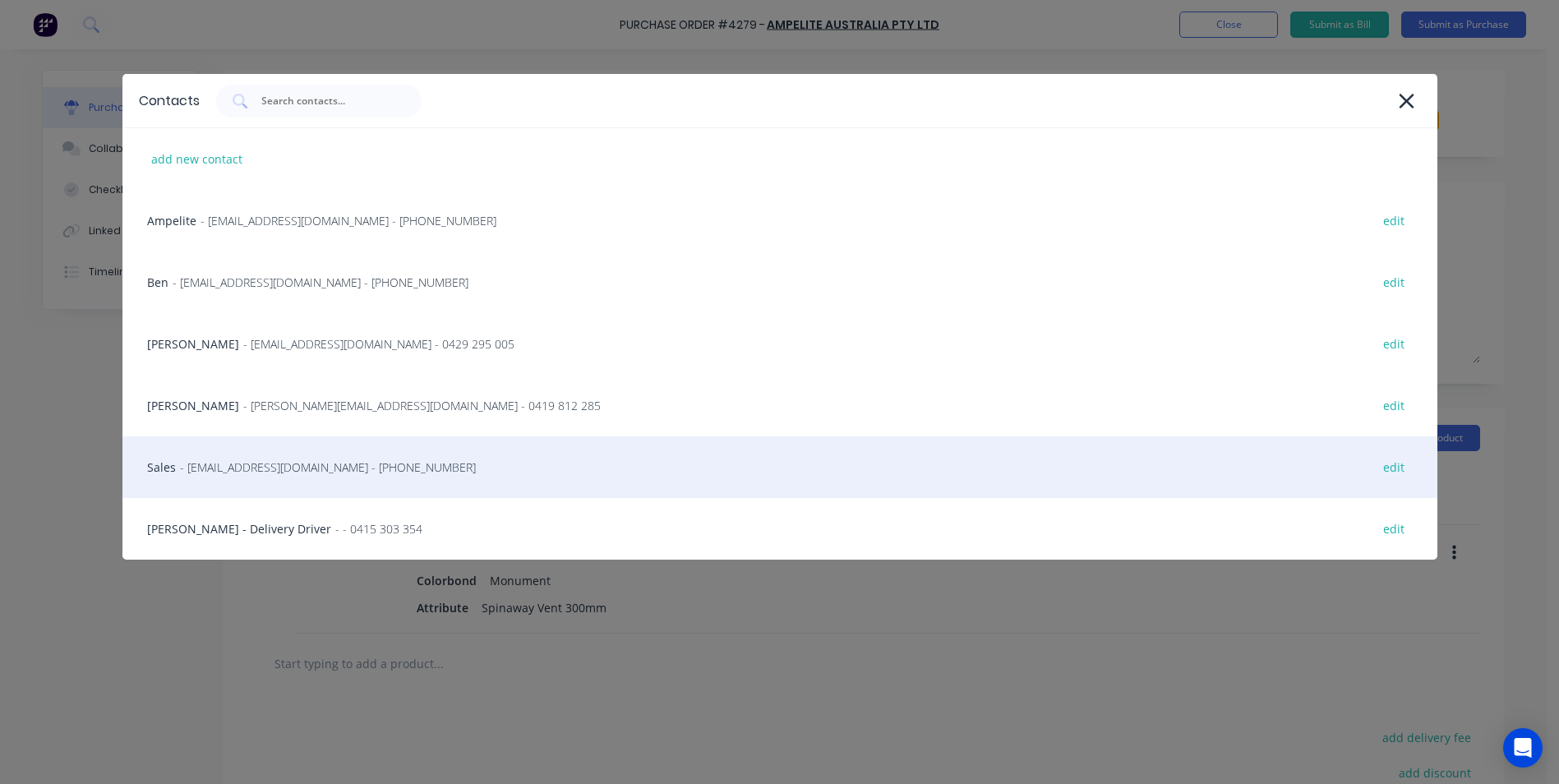
click at [276, 473] on span "- info@scrs.net.au - (02) 4411 1090" at bounding box center [328, 467] width 296 height 18
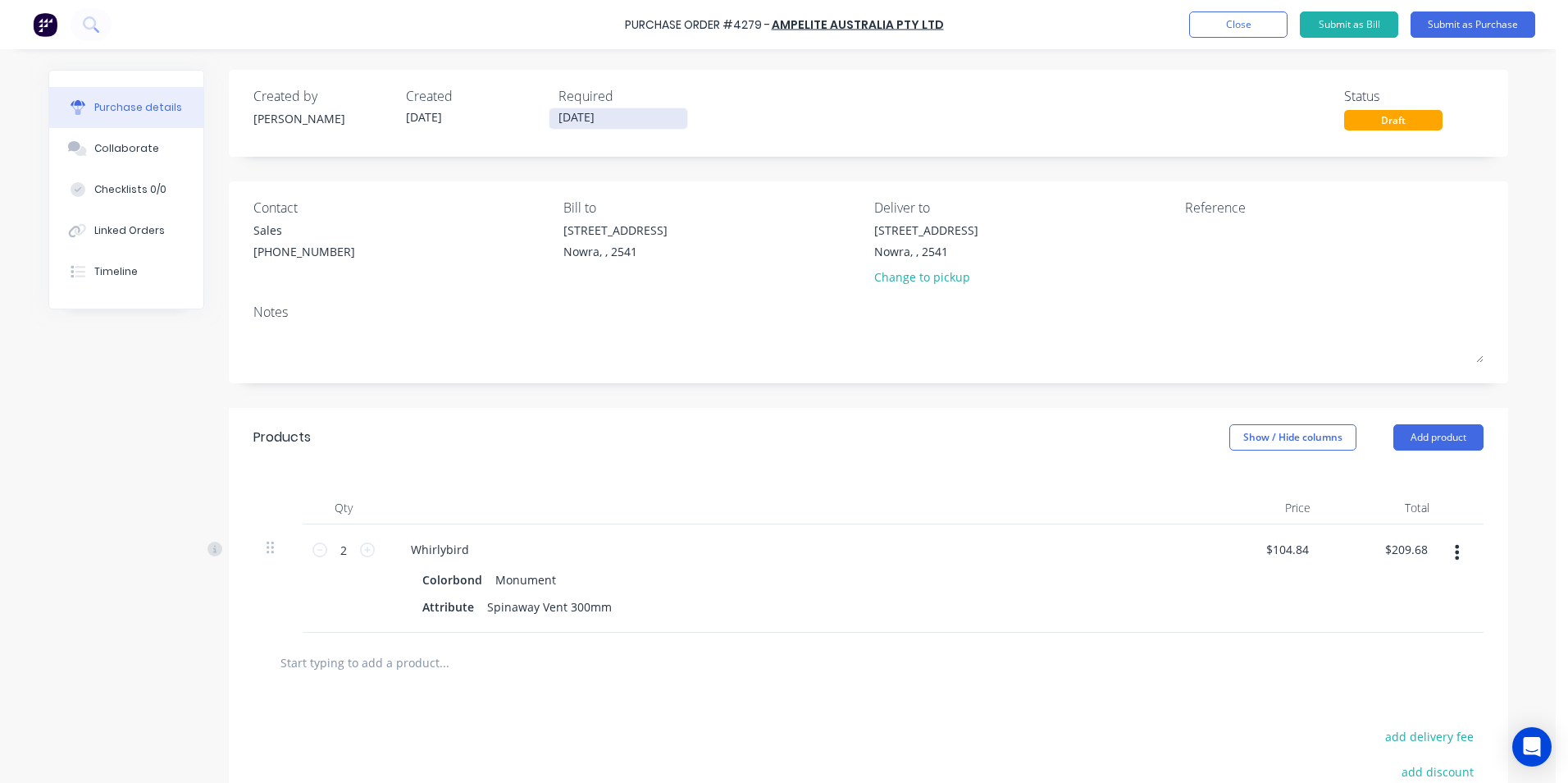
click at [590, 119] on input "06/10/25" at bounding box center [618, 118] width 138 height 20
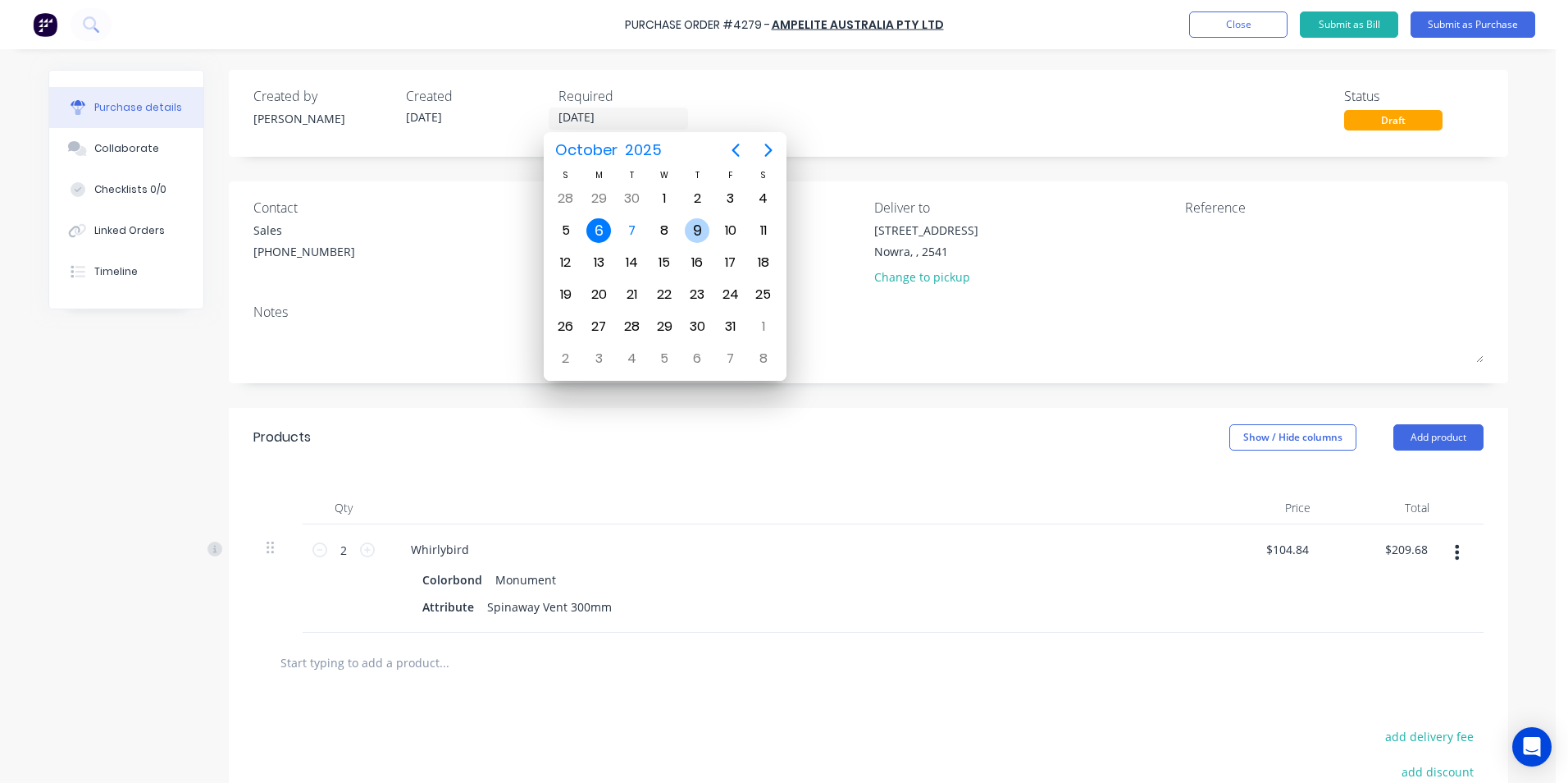
click at [693, 226] on div "9" at bounding box center [696, 230] width 24 height 24
type input "09/10/25"
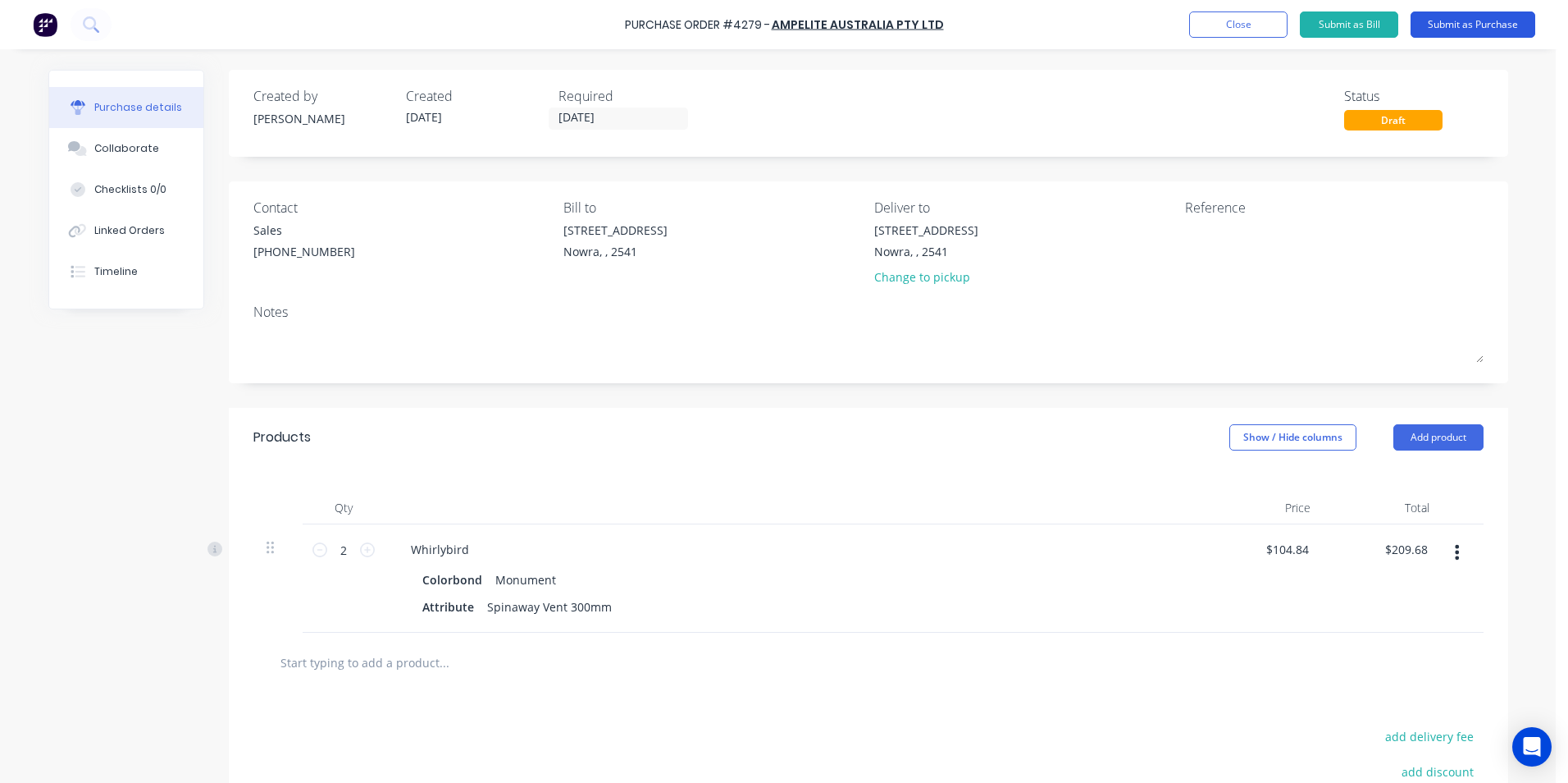
click at [1494, 23] on button "Submit as Purchase" at bounding box center [1472, 24] width 124 height 26
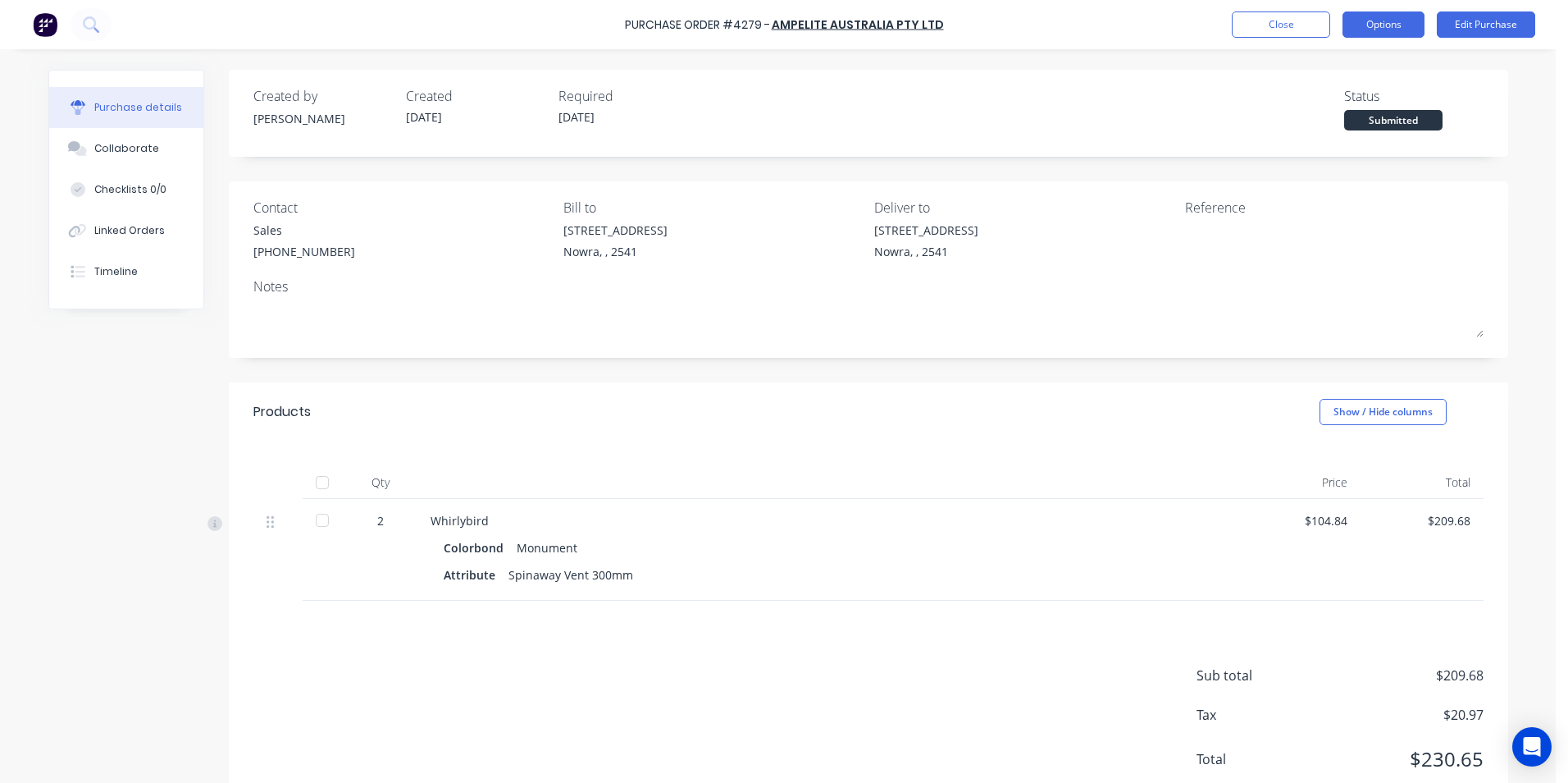
click at [1419, 31] on button "Options" at bounding box center [1383, 24] width 82 height 26
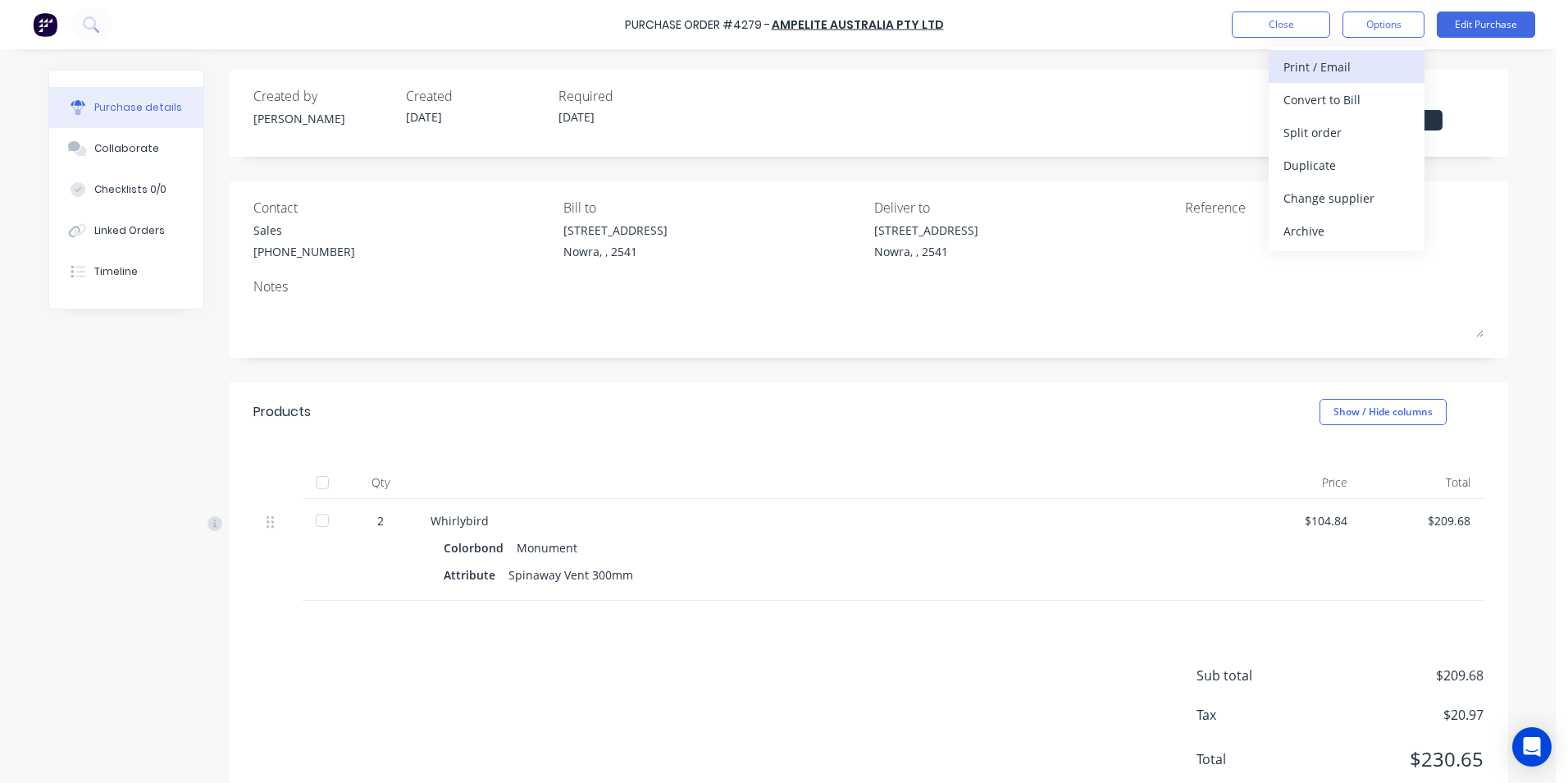
click at [1346, 78] on div "Print / Email" at bounding box center [1347, 67] width 126 height 23
click at [1343, 97] on div "With pricing" at bounding box center [1347, 99] width 126 height 23
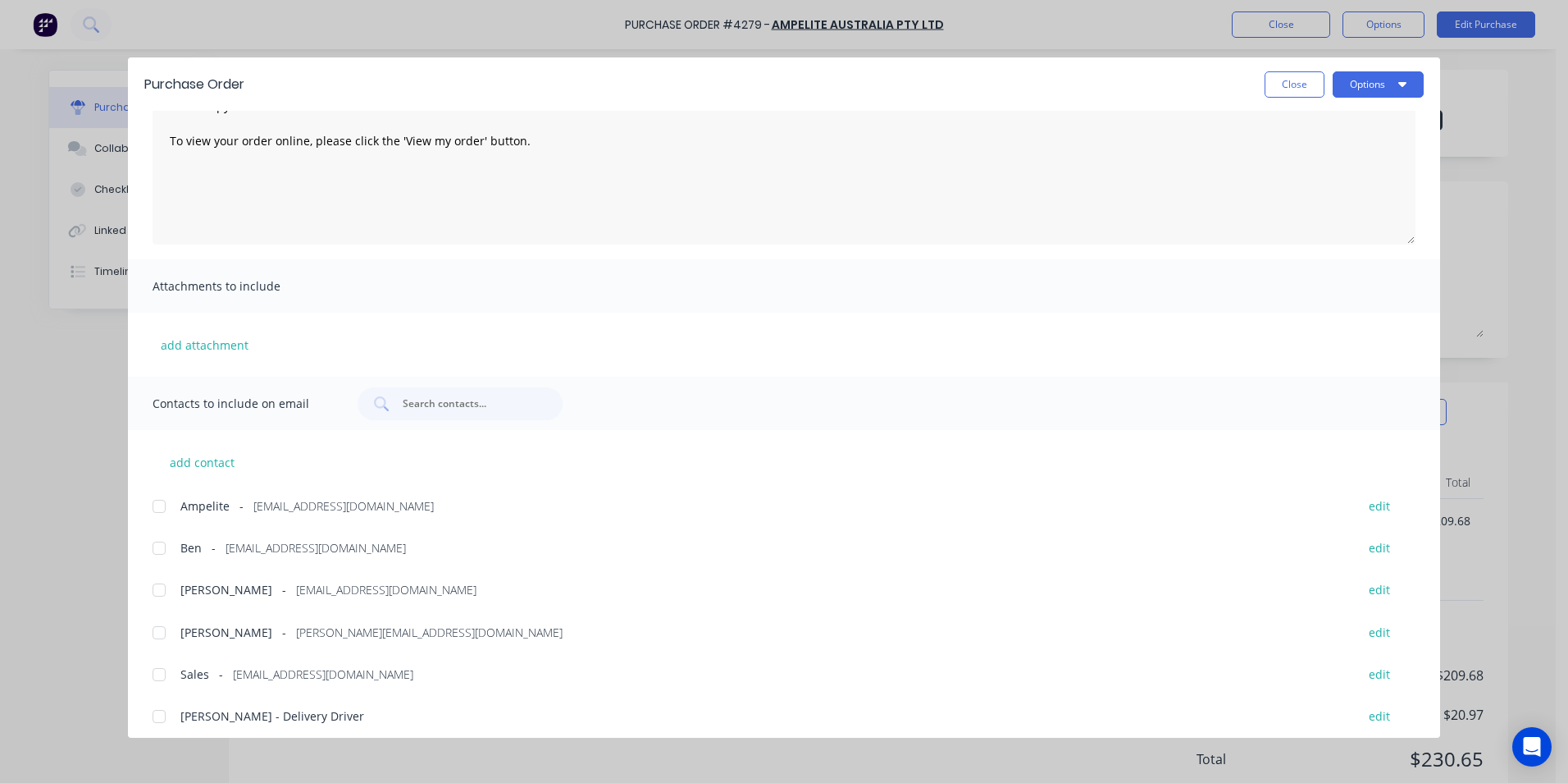
scroll to position [108, 0]
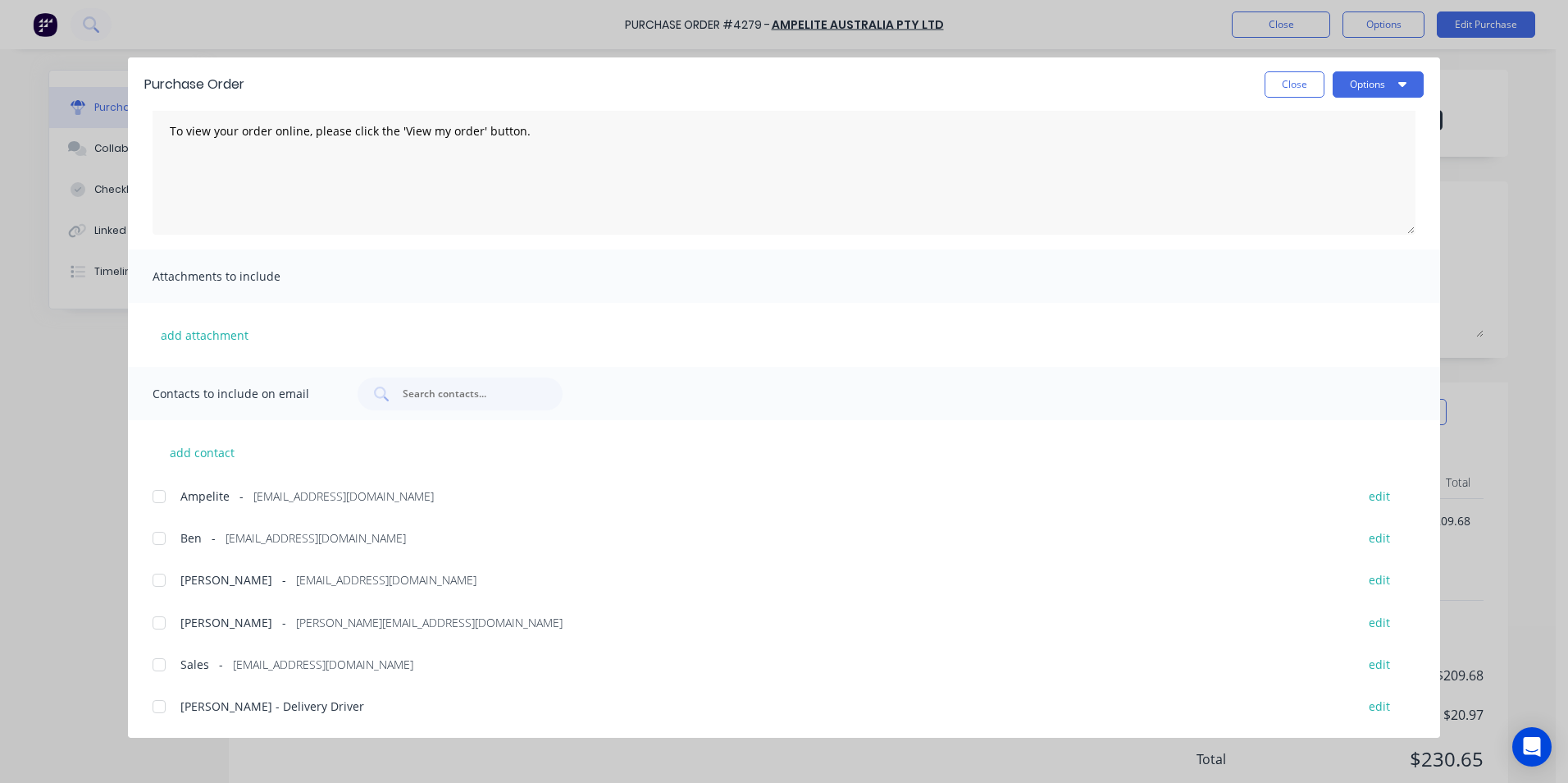
click at [154, 494] on div at bounding box center [159, 496] width 33 height 33
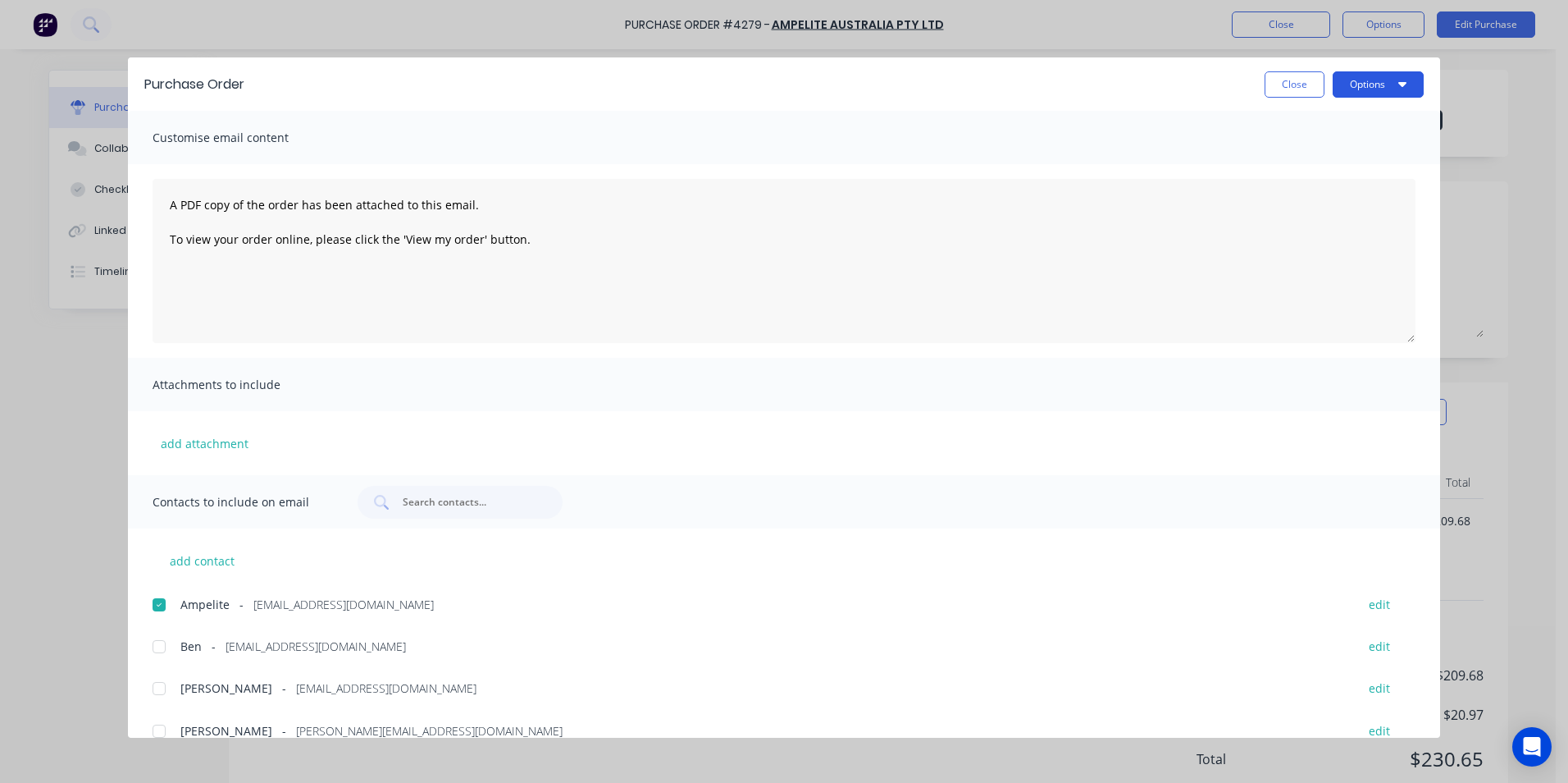
click at [1416, 81] on button "Options" at bounding box center [1378, 84] width 91 height 26
click at [1359, 193] on div "Email" at bounding box center [1346, 191] width 126 height 23
click at [1281, 89] on button "Close" at bounding box center [1294, 84] width 60 height 26
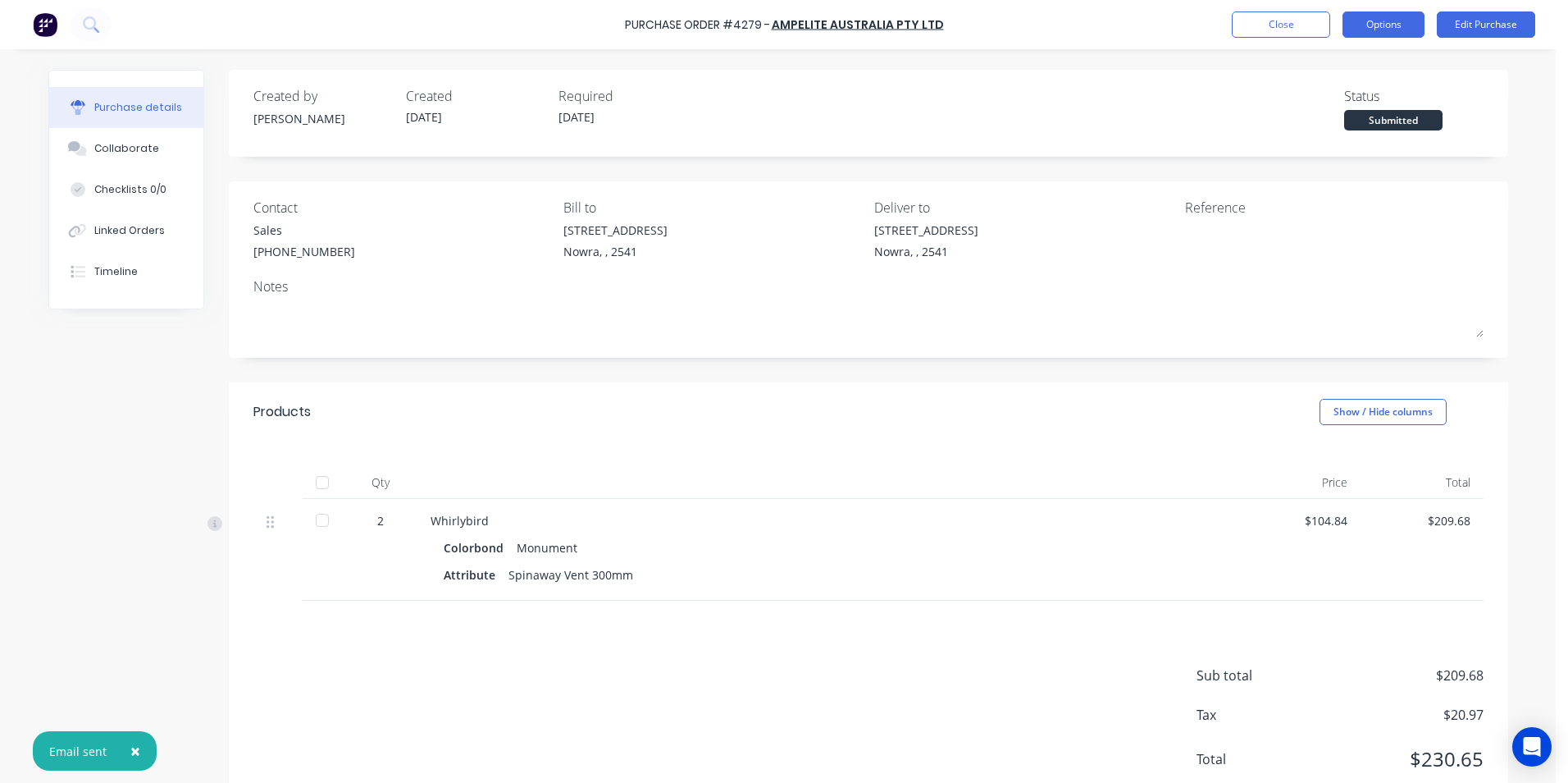
click at [1347, 30] on button "Options" at bounding box center [1383, 24] width 82 height 26
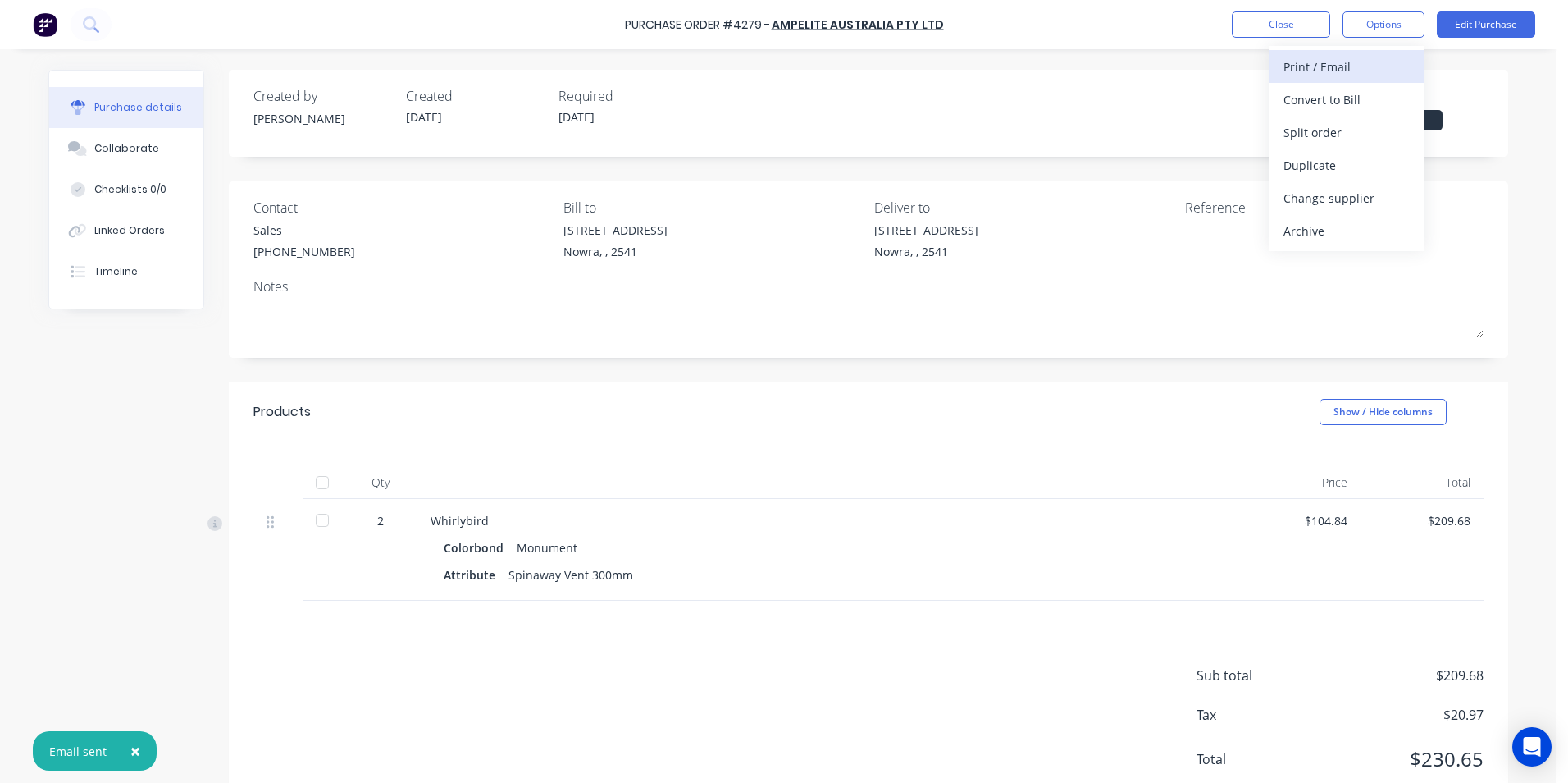
click at [1350, 69] on div "Print / Email" at bounding box center [1347, 67] width 126 height 23
click at [1333, 123] on div "Without pricing" at bounding box center [1347, 132] width 126 height 23
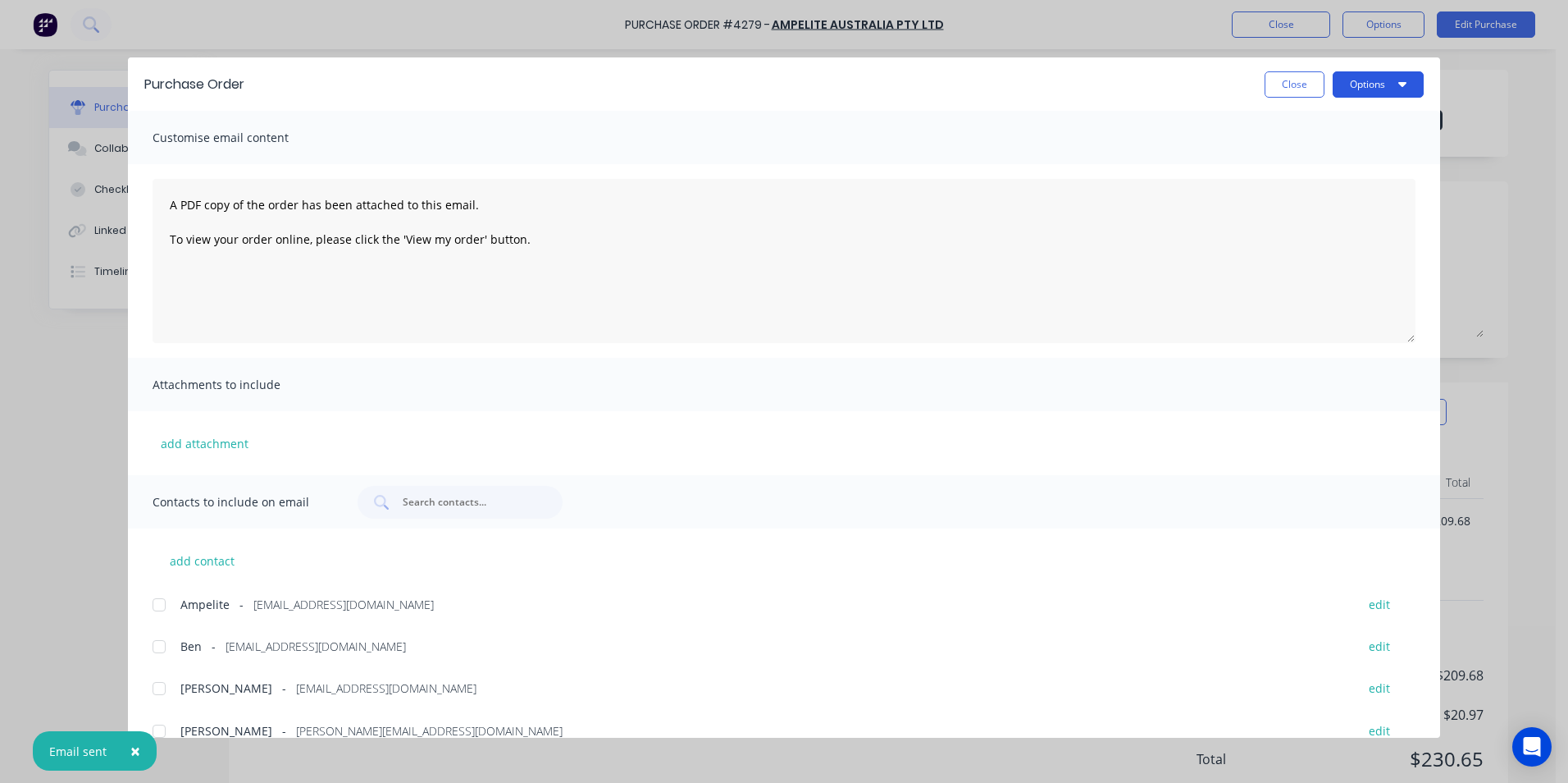
click at [1342, 76] on button "Options" at bounding box center [1378, 84] width 91 height 26
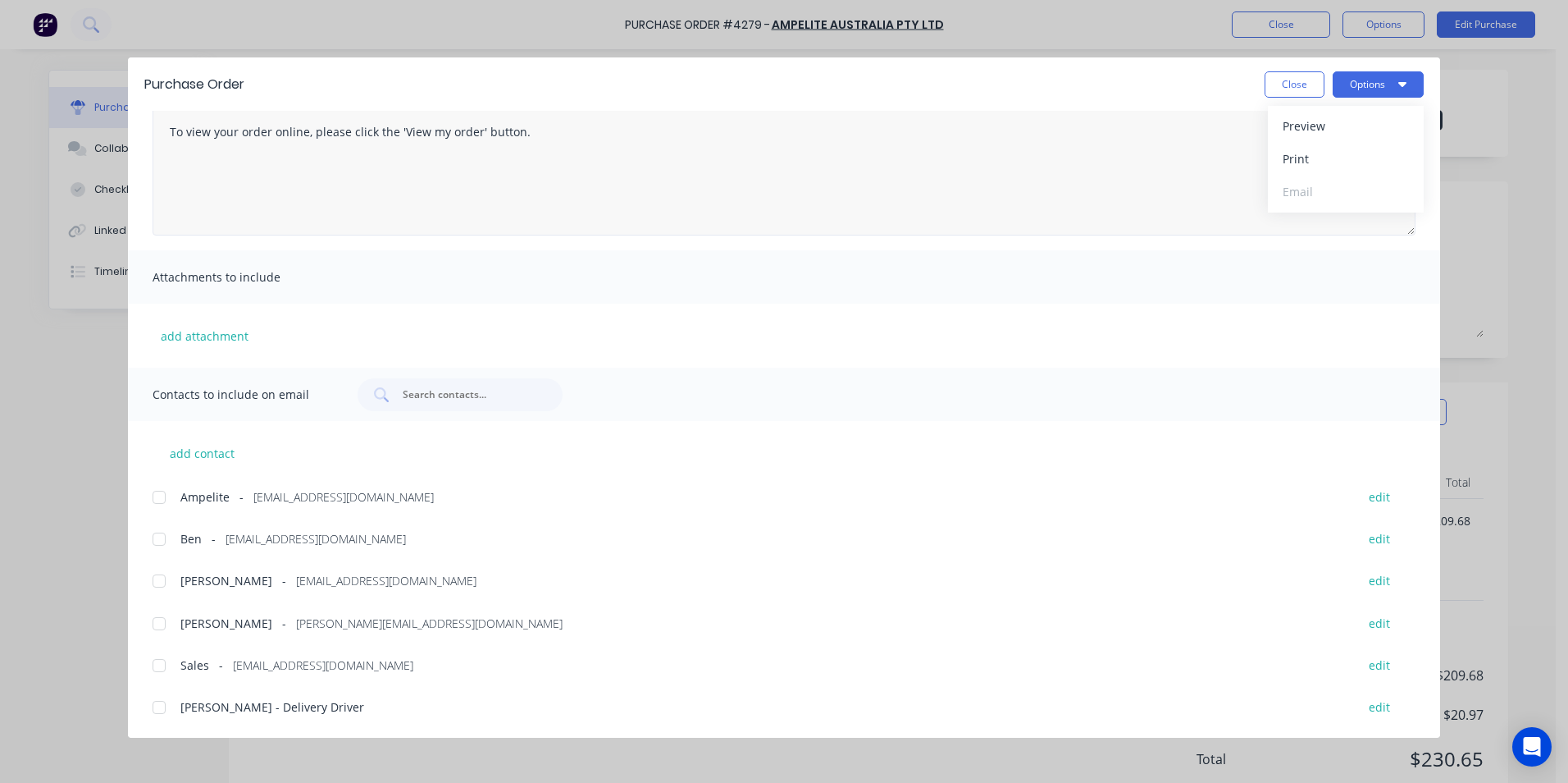
scroll to position [108, 0]
click at [1286, 85] on button "Close" at bounding box center [1294, 84] width 60 height 26
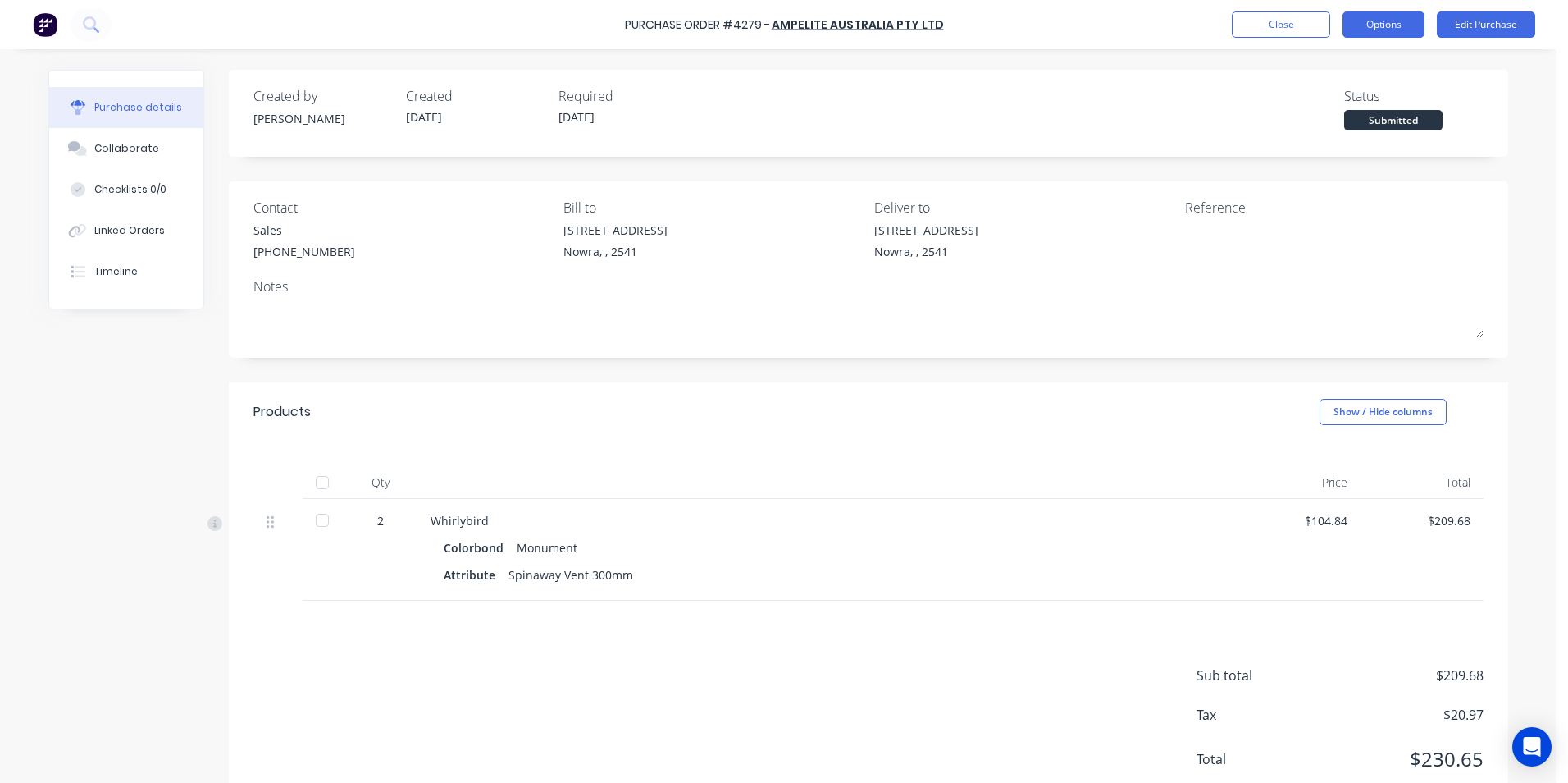
click at [1384, 34] on button "Options" at bounding box center [1383, 24] width 82 height 26
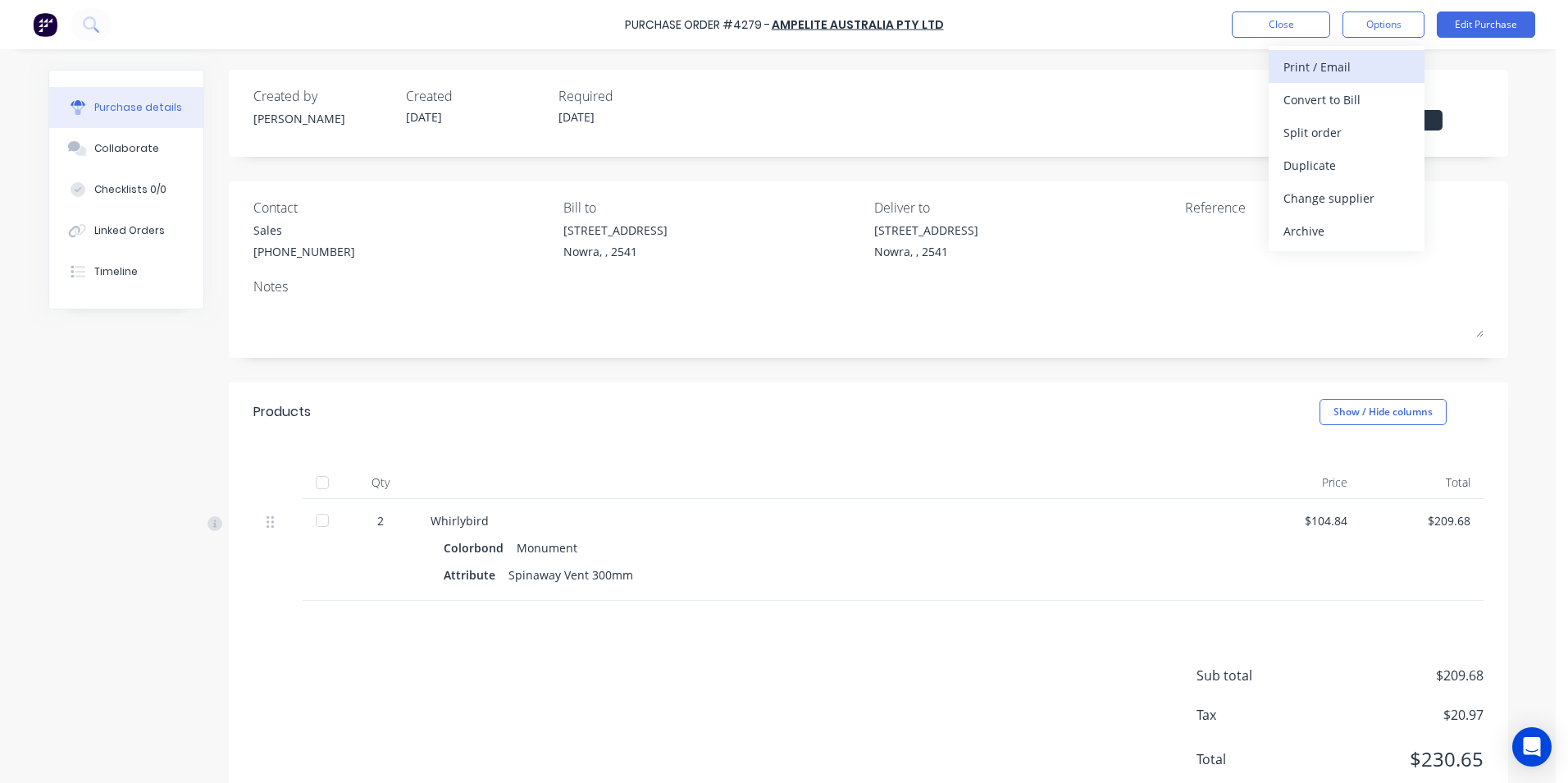
click at [1371, 74] on div "Print / Email" at bounding box center [1347, 67] width 126 height 23
click at [1348, 110] on div "With pricing" at bounding box center [1347, 99] width 126 height 23
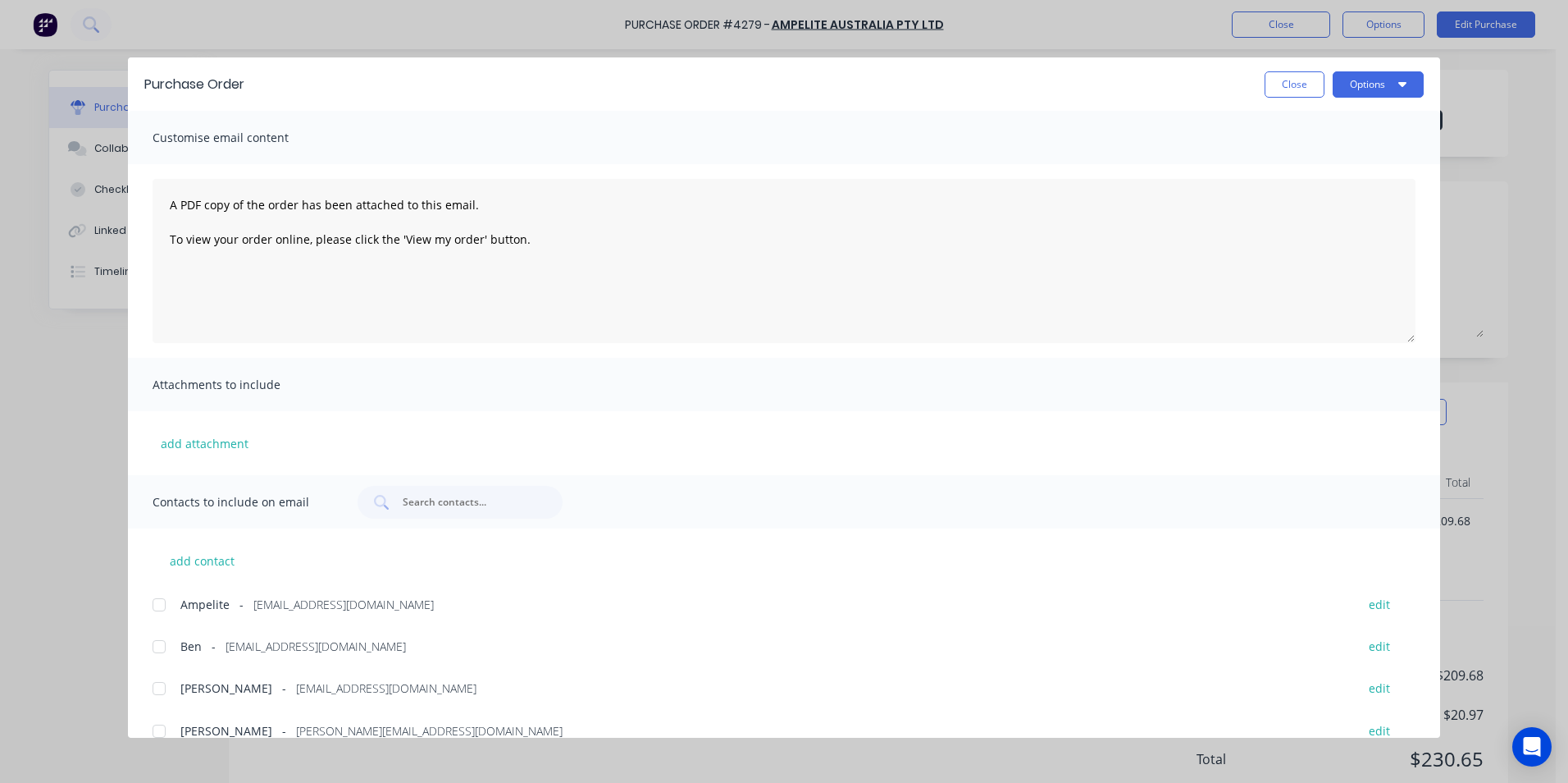
click at [158, 605] on div at bounding box center [159, 604] width 33 height 33
click at [1399, 80] on icon "button" at bounding box center [1402, 84] width 8 height 14
click at [1330, 187] on div "Email" at bounding box center [1346, 191] width 126 height 23
click at [1310, 74] on button "Close" at bounding box center [1294, 84] width 60 height 26
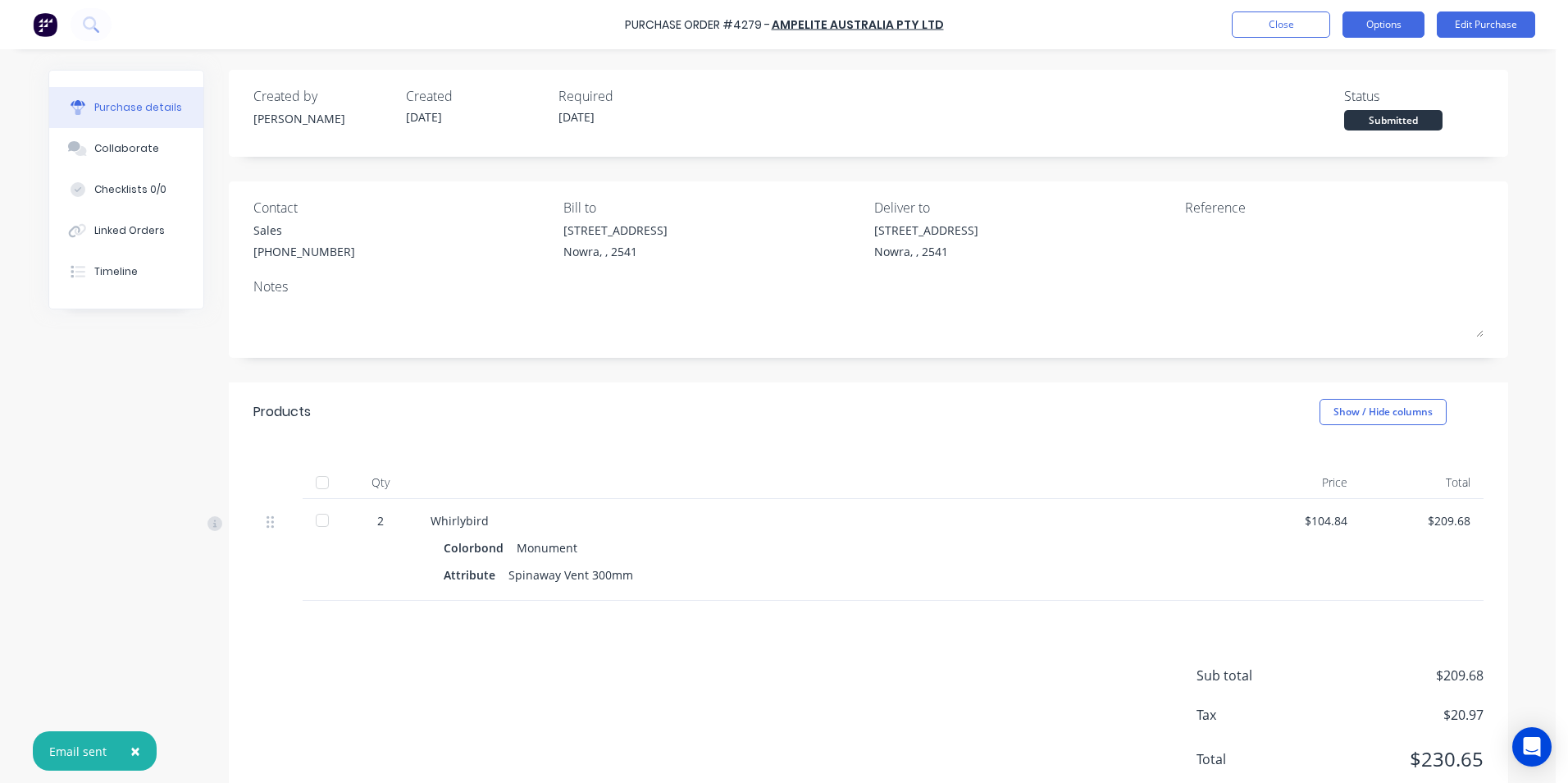
click at [1357, 27] on button "Options" at bounding box center [1383, 24] width 82 height 26
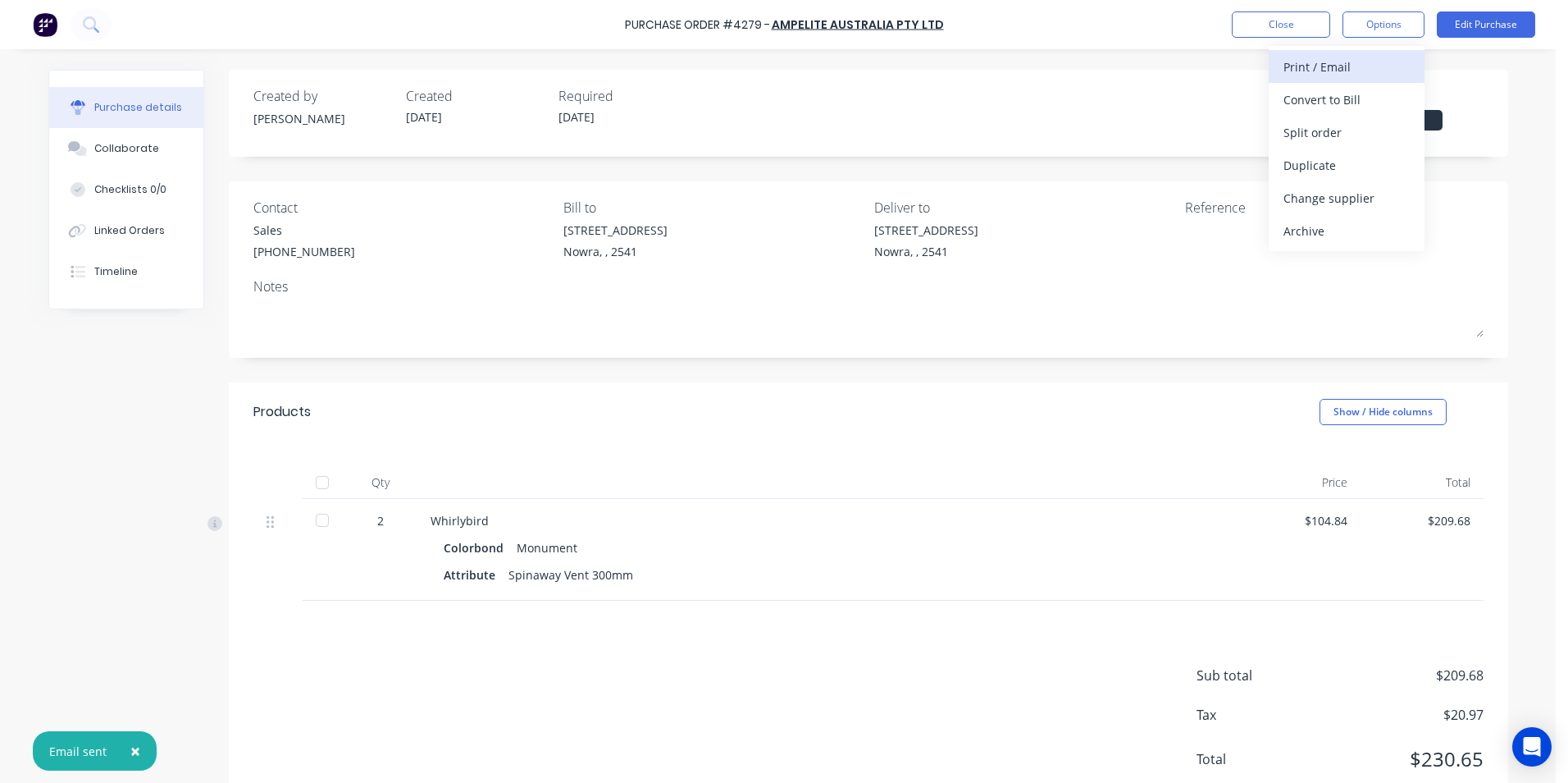
click at [1350, 63] on div "Print / Email" at bounding box center [1347, 67] width 126 height 23
click at [1315, 127] on div "Without pricing" at bounding box center [1347, 132] width 126 height 23
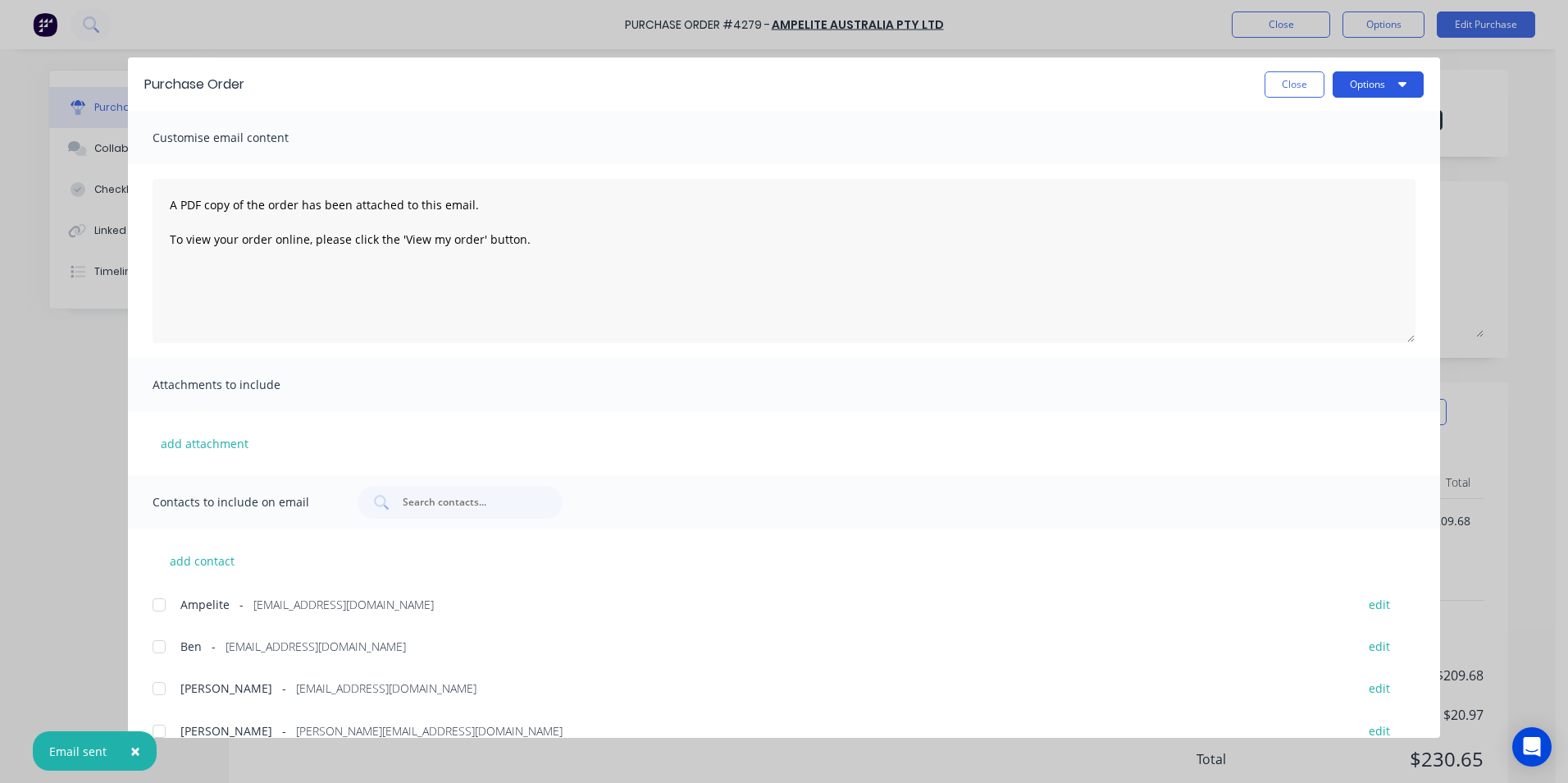
click at [1362, 77] on button "Options" at bounding box center [1378, 84] width 91 height 26
click at [1357, 145] on button "Print" at bounding box center [1346, 159] width 155 height 33
click at [1307, 81] on button "Close" at bounding box center [1294, 84] width 60 height 26
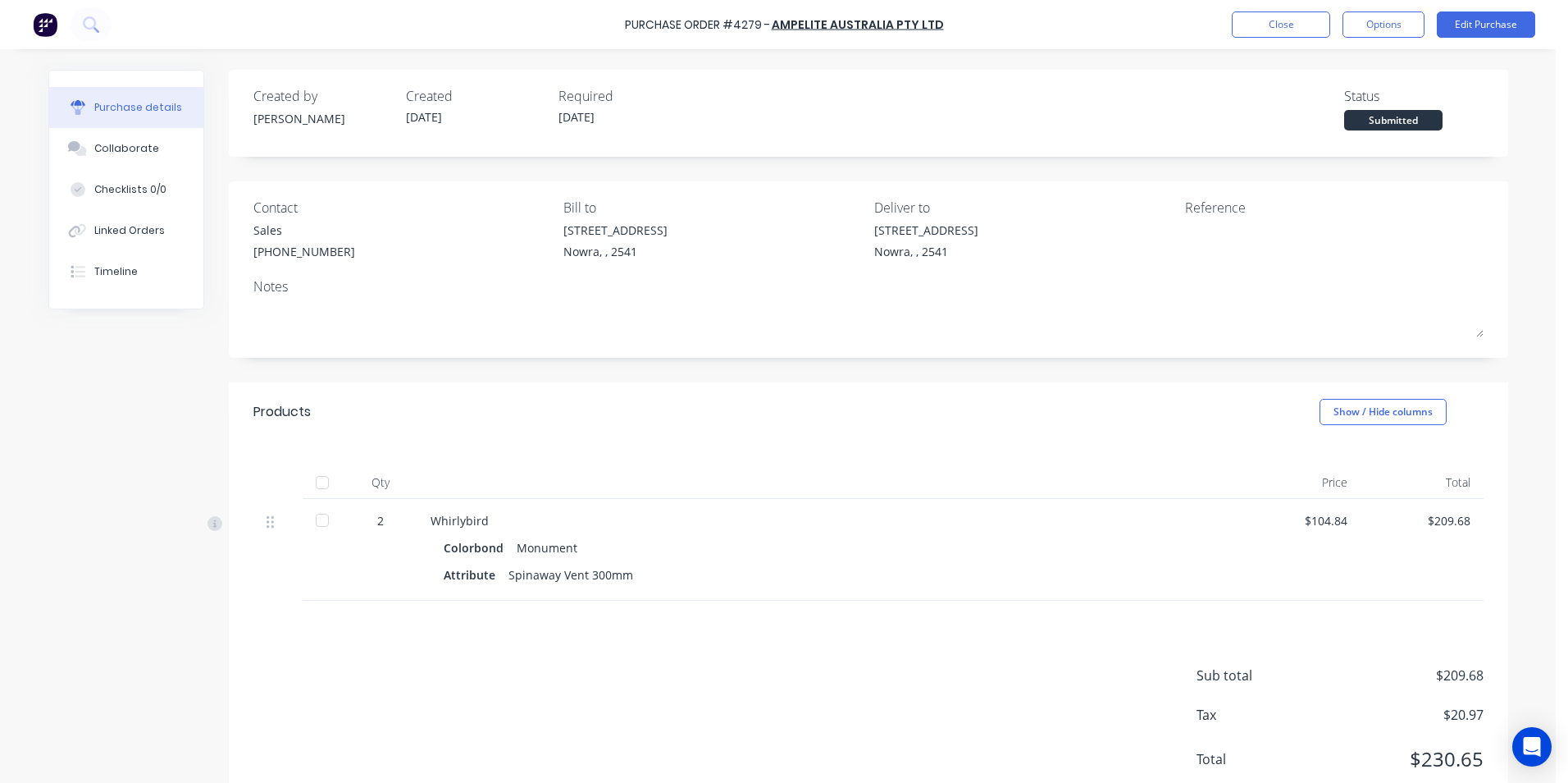
click at [45, 25] on img at bounding box center [45, 24] width 24 height 24
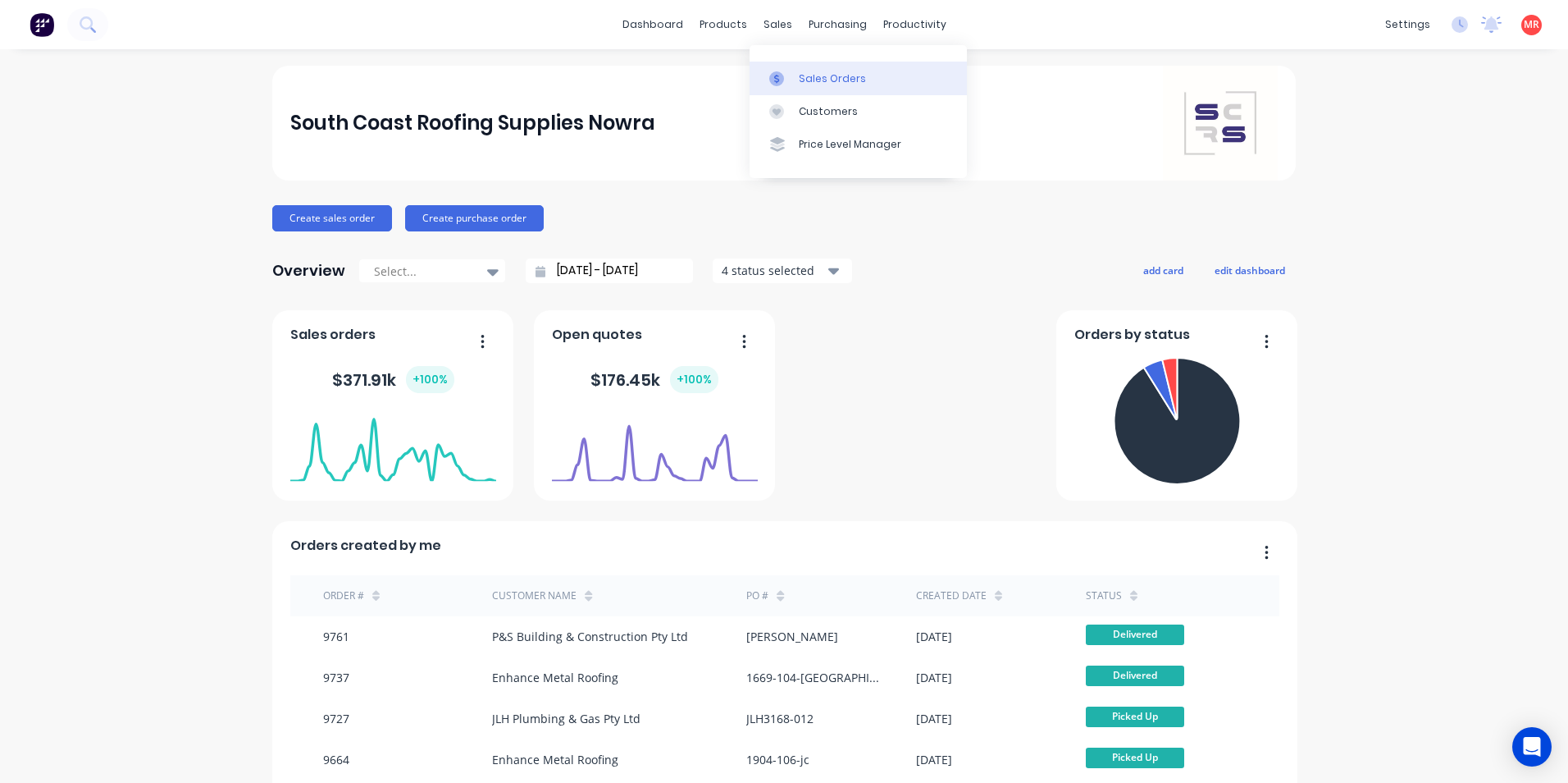
click at [789, 78] on div at bounding box center [781, 78] width 24 height 15
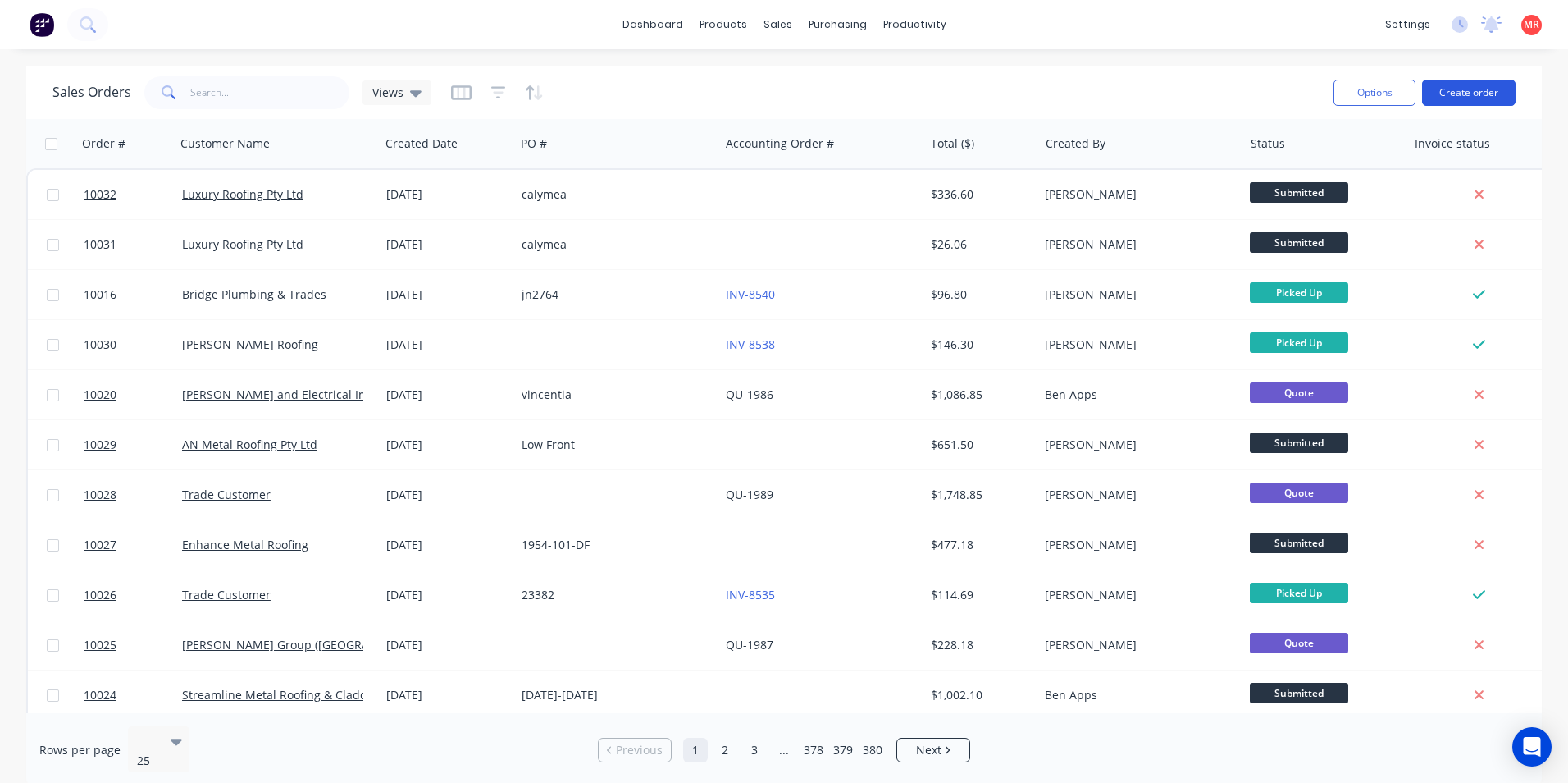
click at [1454, 102] on button "Create order" at bounding box center [1468, 92] width 93 height 26
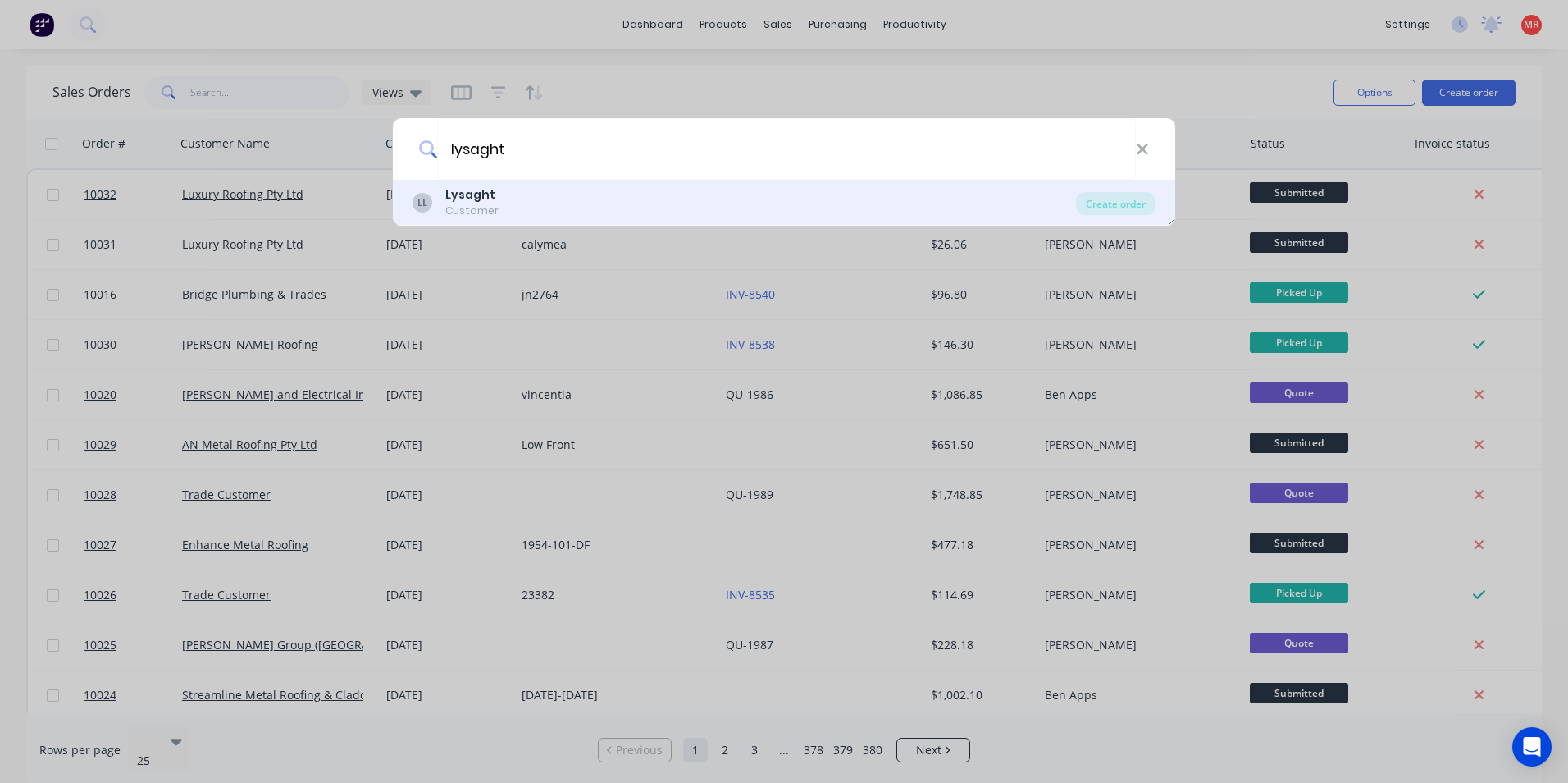
type input "lysaght"
click at [629, 204] on div "LL Lysaght Customer" at bounding box center [744, 202] width 663 height 32
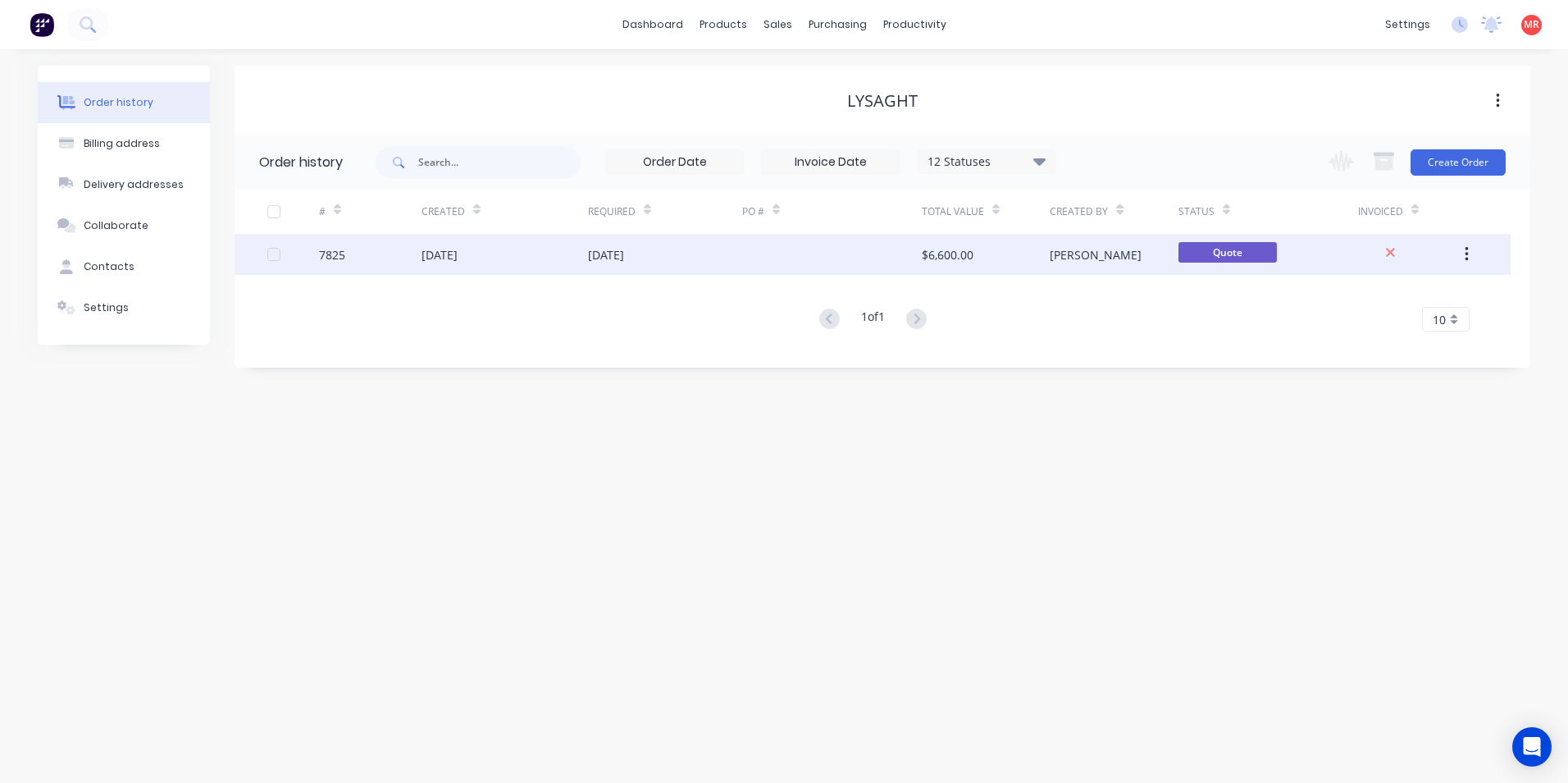
click at [659, 250] on div "[DATE]" at bounding box center [664, 255] width 154 height 41
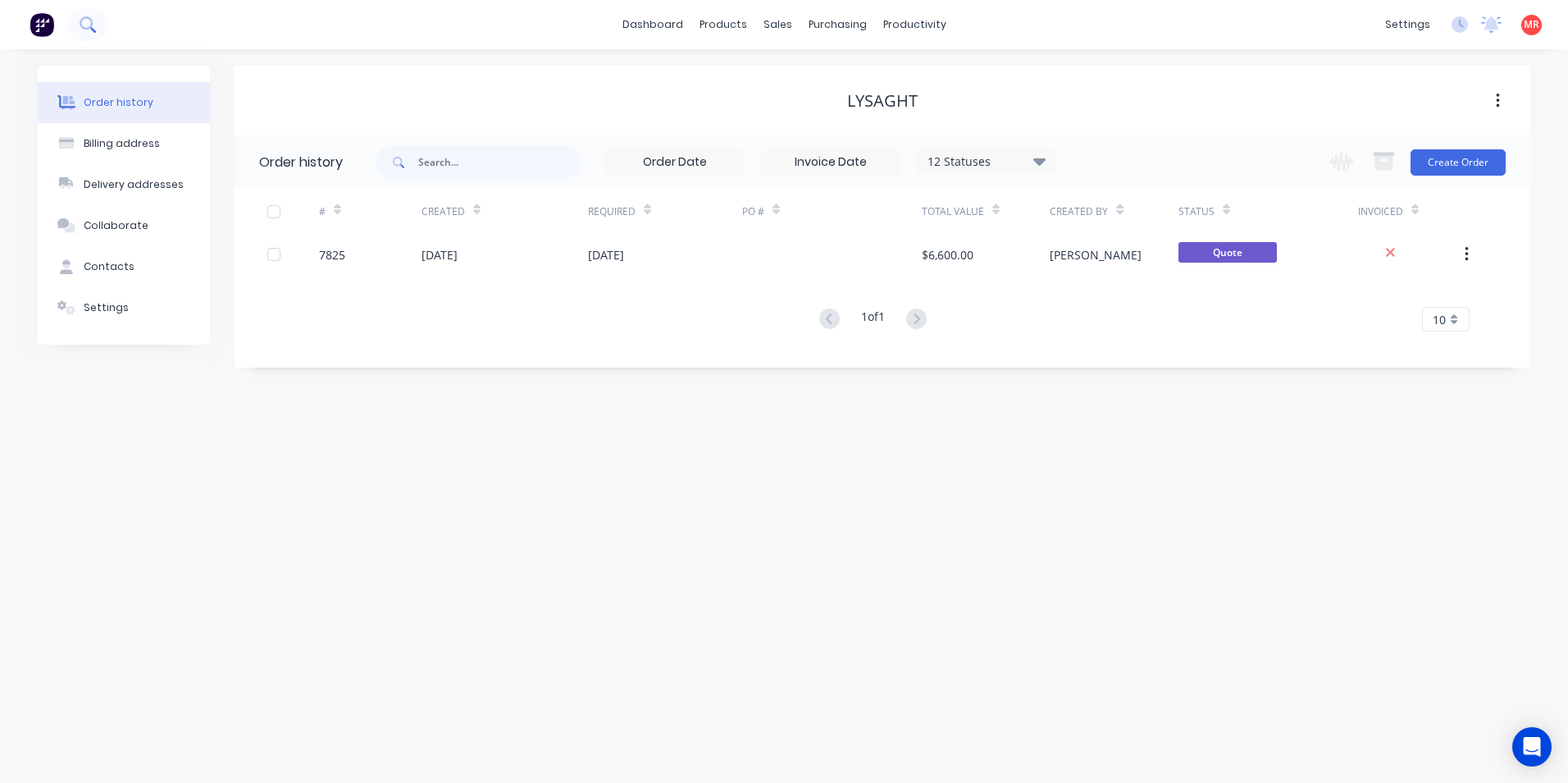
click at [97, 23] on button at bounding box center [87, 24] width 41 height 33
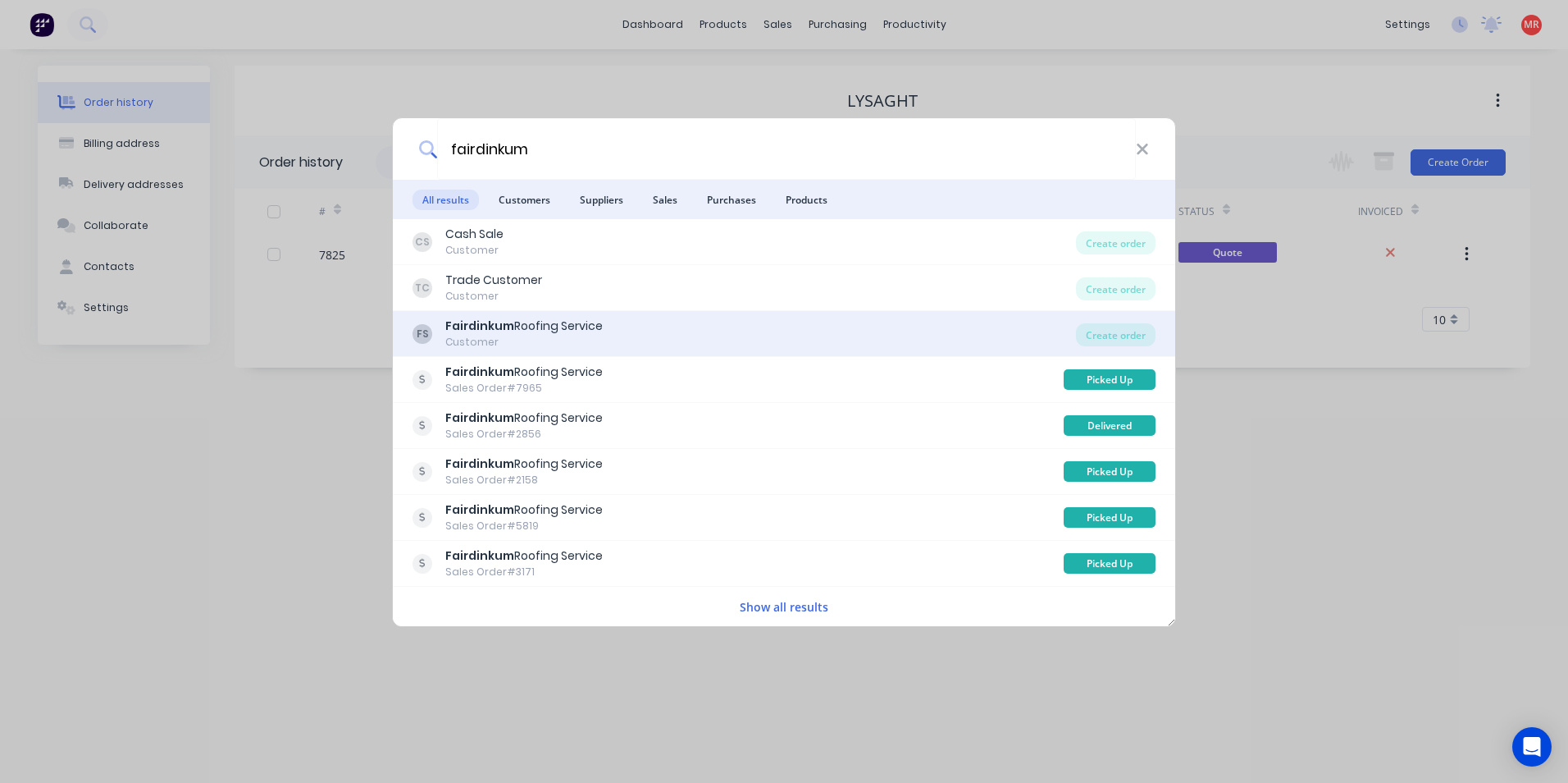
type input "fairdinkum"
click at [650, 324] on div "FS Fairdinkum Roofing Service Customer" at bounding box center [744, 333] width 663 height 32
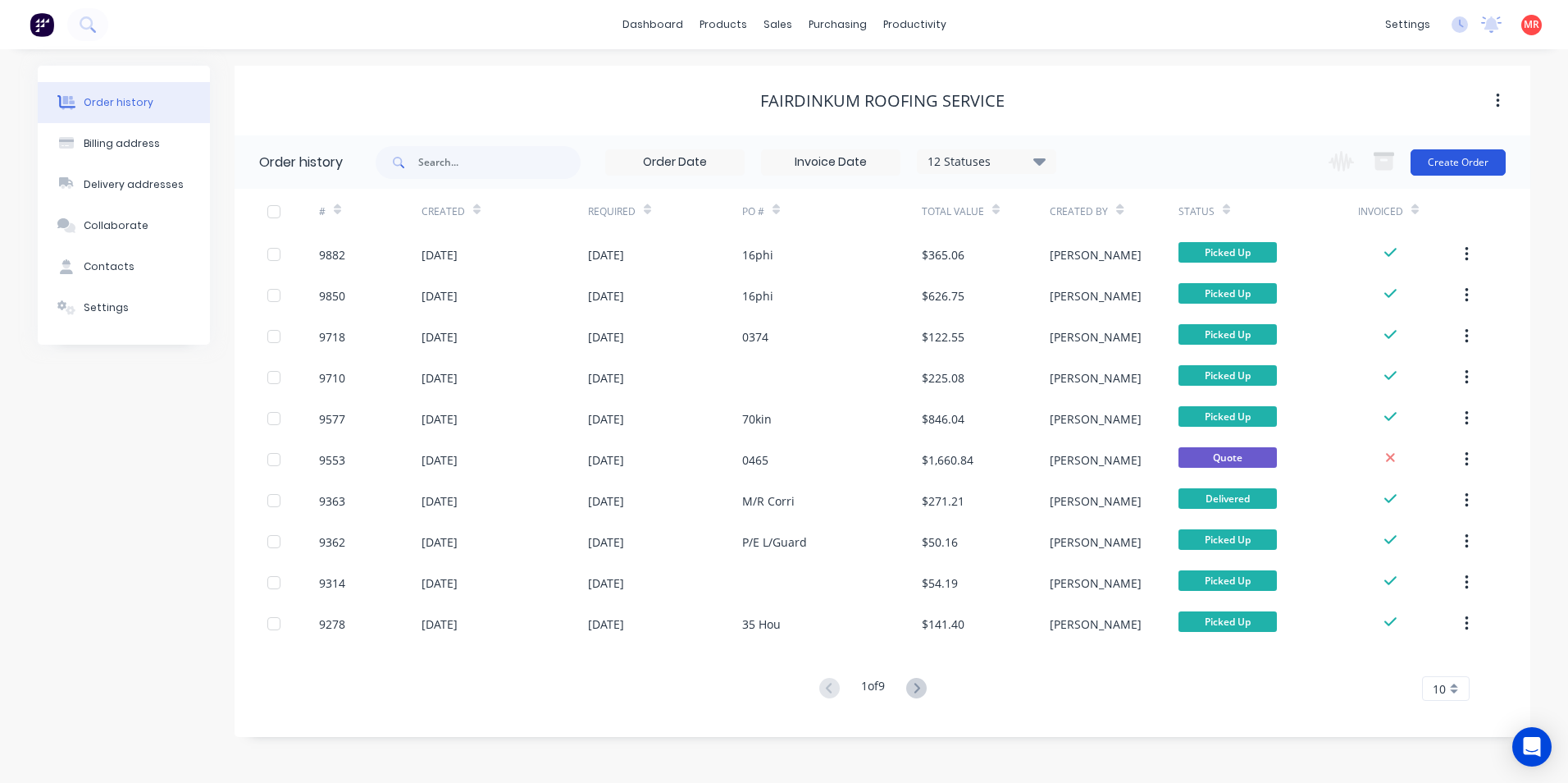
click at [1442, 161] on button "Create Order" at bounding box center [1457, 162] width 95 height 26
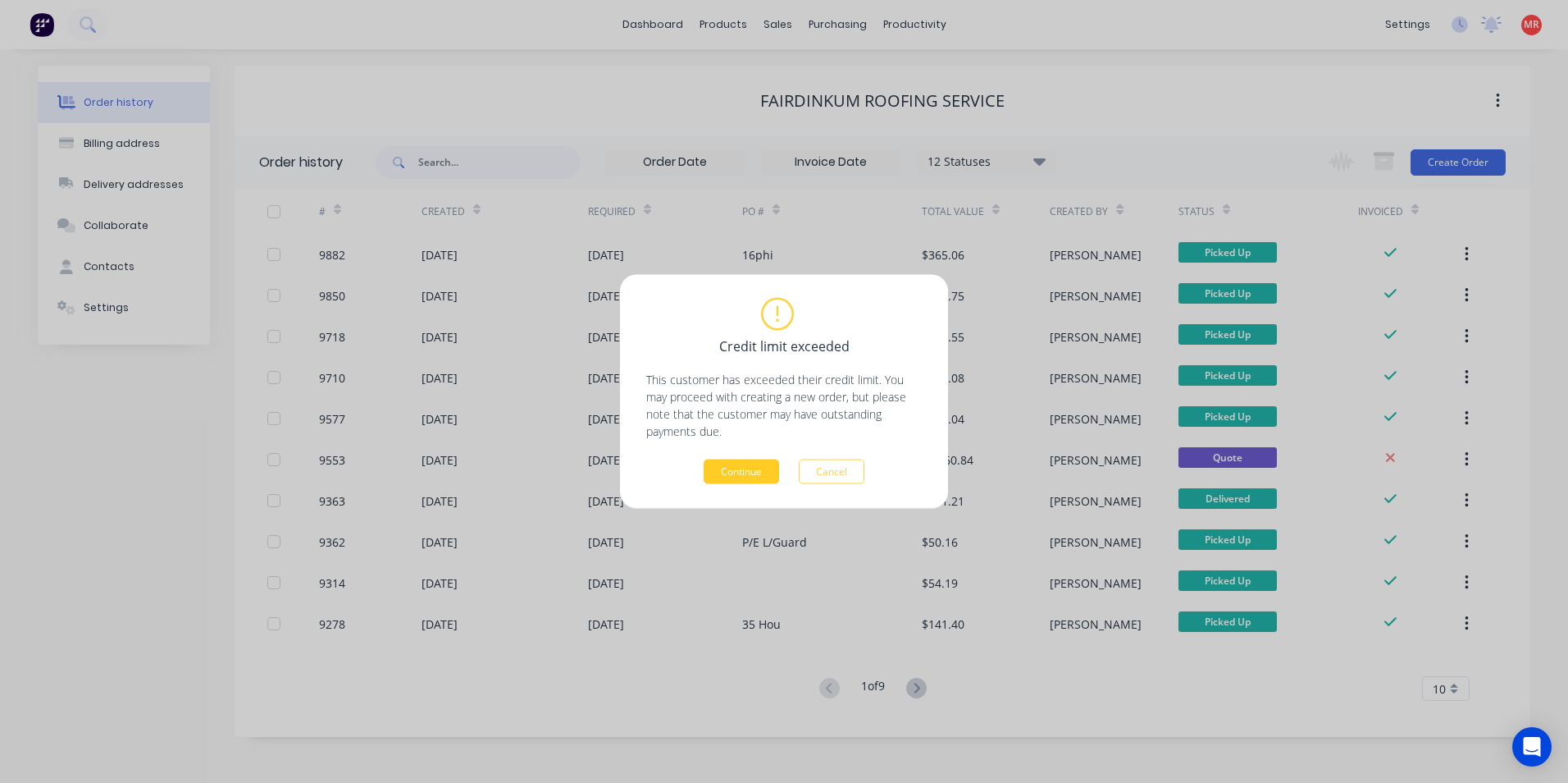
click at [756, 469] on button "Continue" at bounding box center [742, 471] width 76 height 24
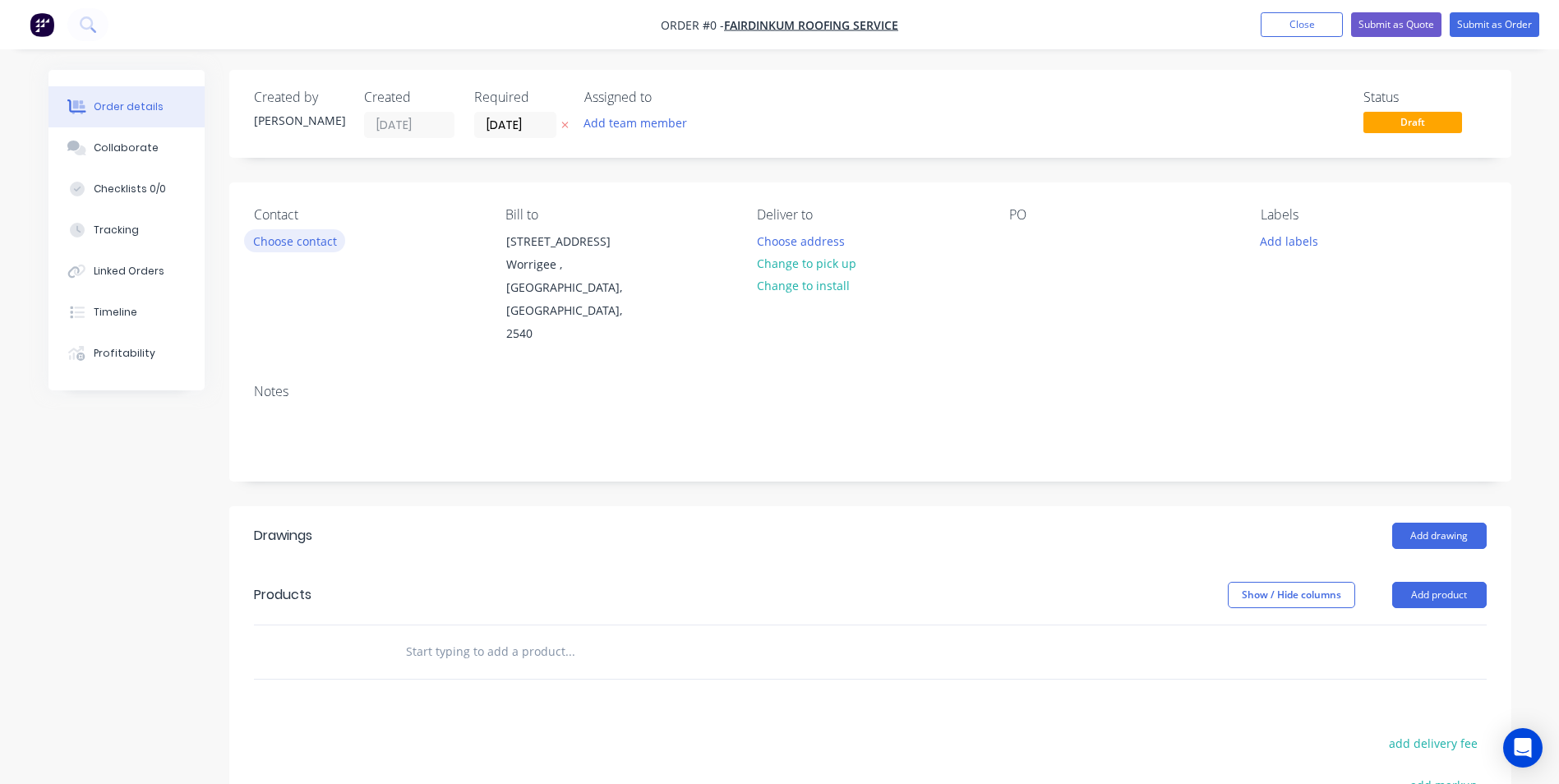
click at [330, 242] on button "Choose contact" at bounding box center [295, 240] width 101 height 22
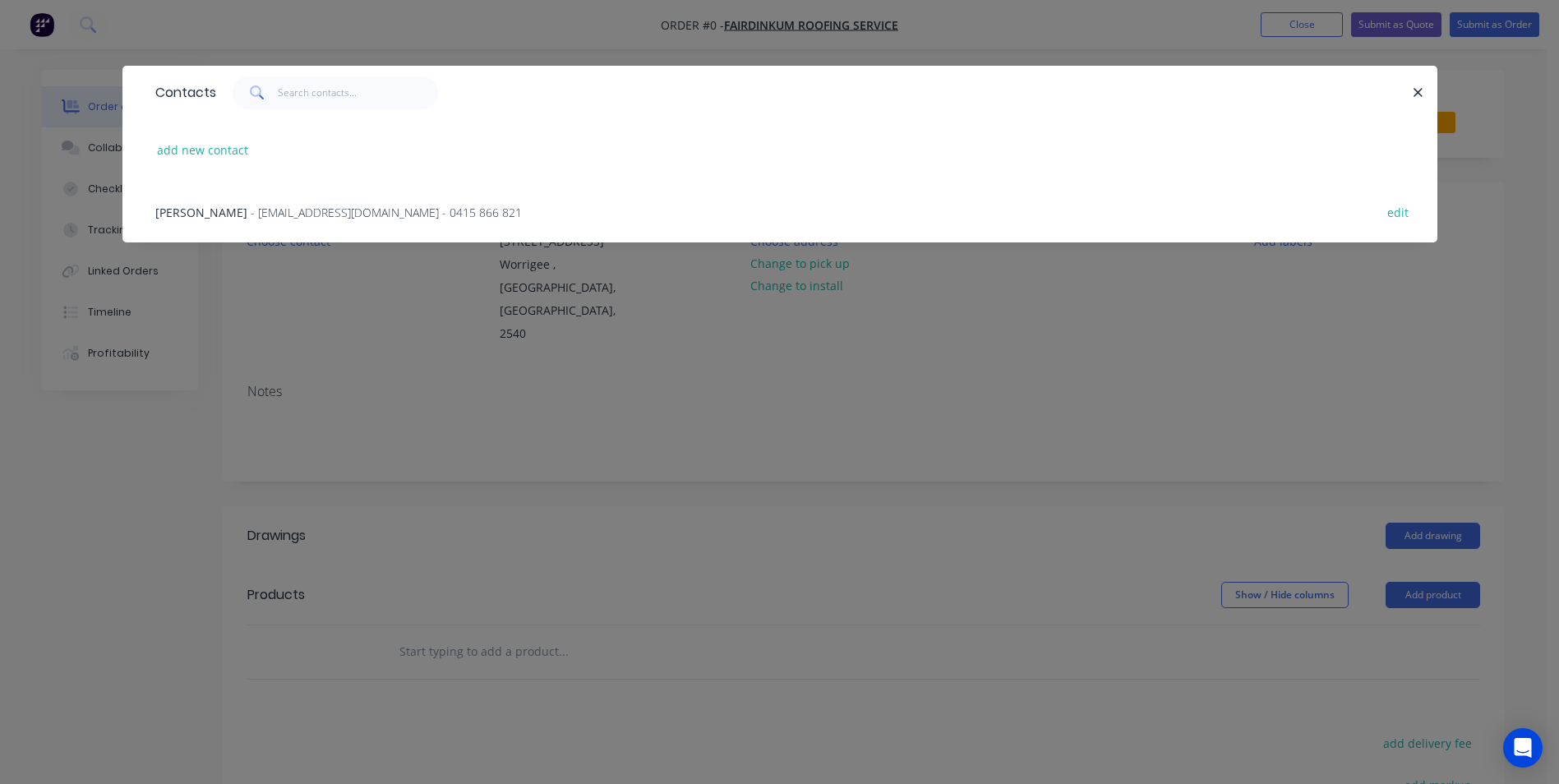
click at [293, 219] on span "- [EMAIL_ADDRESS][DOMAIN_NAME] - 0415 866 821" at bounding box center [386, 212] width 272 height 16
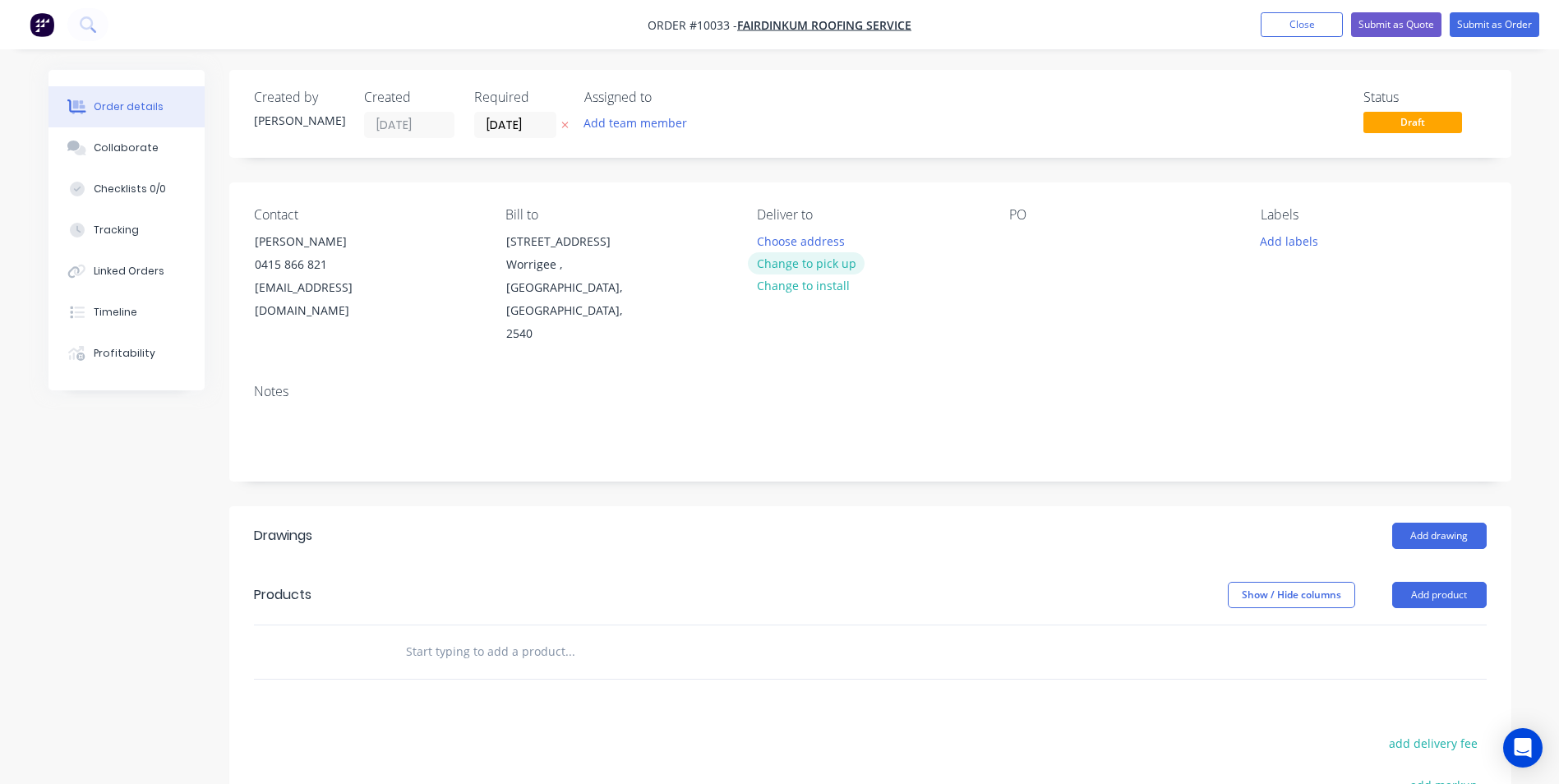
click at [799, 260] on button "Change to pick up" at bounding box center [806, 263] width 117 height 22
click at [1014, 245] on div at bounding box center [1022, 241] width 26 height 23
click at [1441, 522] on button "Add drawing" at bounding box center [1439, 535] width 94 height 26
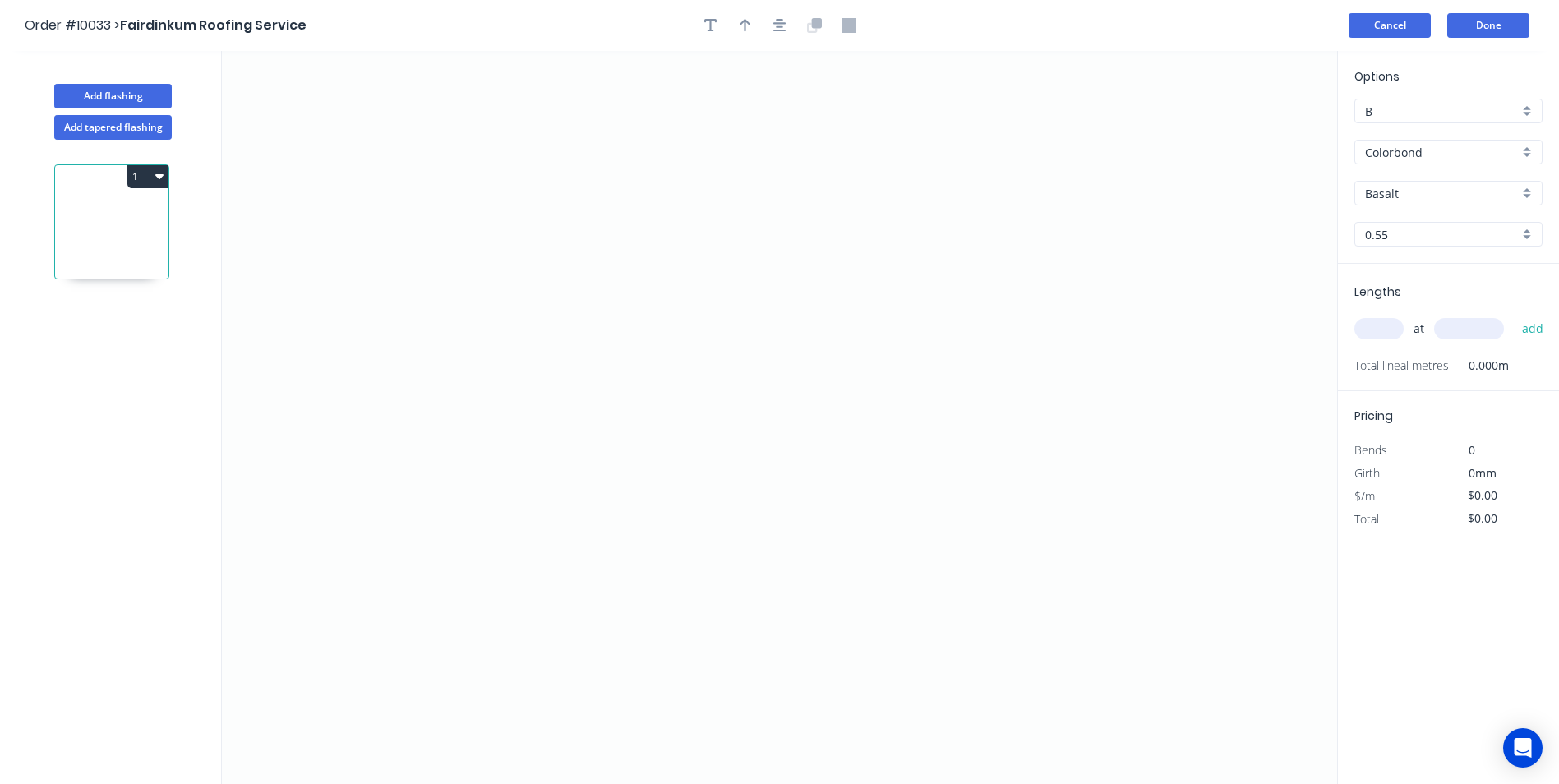
click at [1403, 22] on button "Cancel" at bounding box center [1390, 25] width 82 height 24
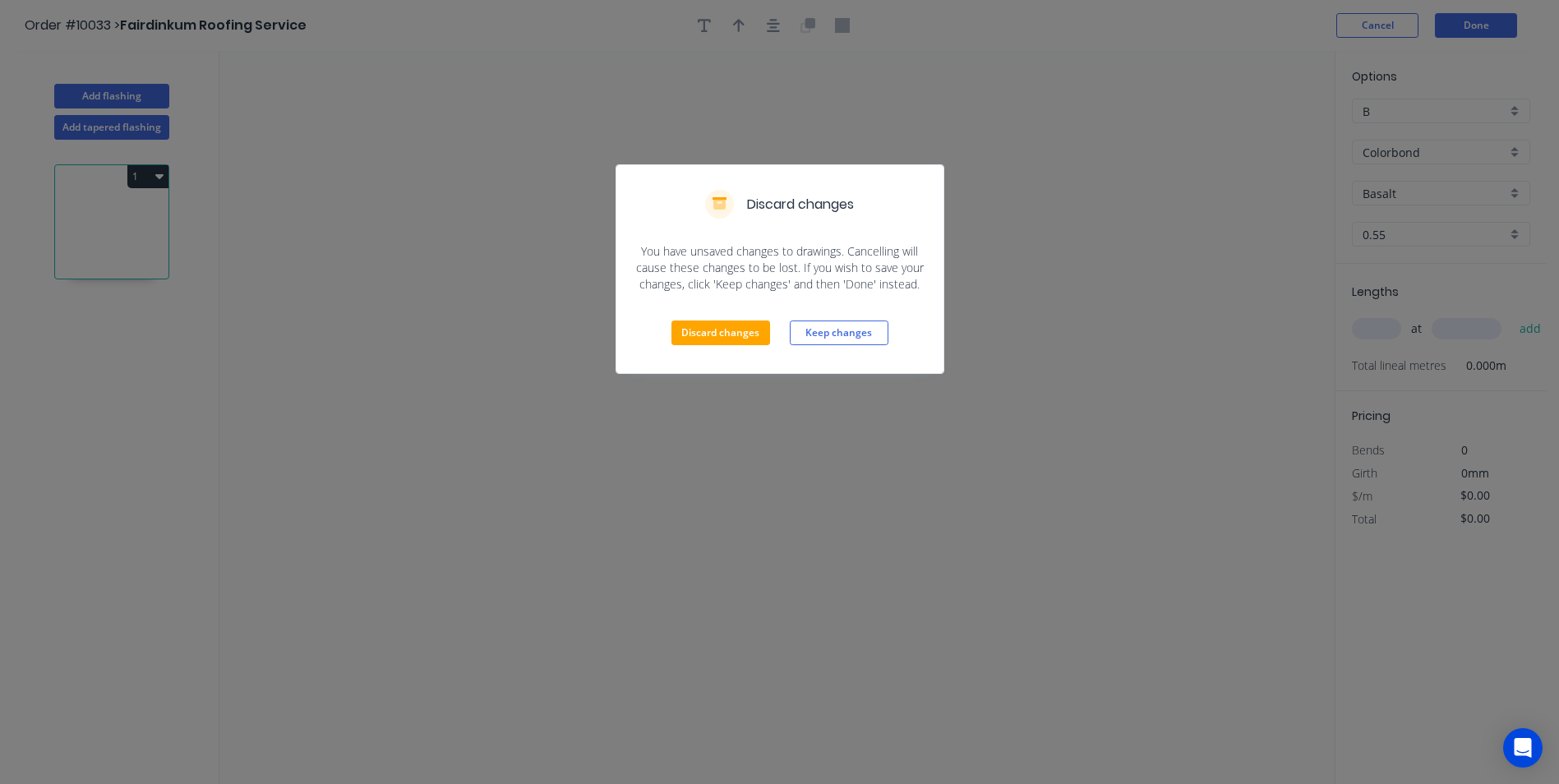
click at [727, 320] on div "Discard changes Keep changes" at bounding box center [780, 333] width 327 height 81
click at [726, 330] on button "Discard changes" at bounding box center [720, 332] width 98 height 24
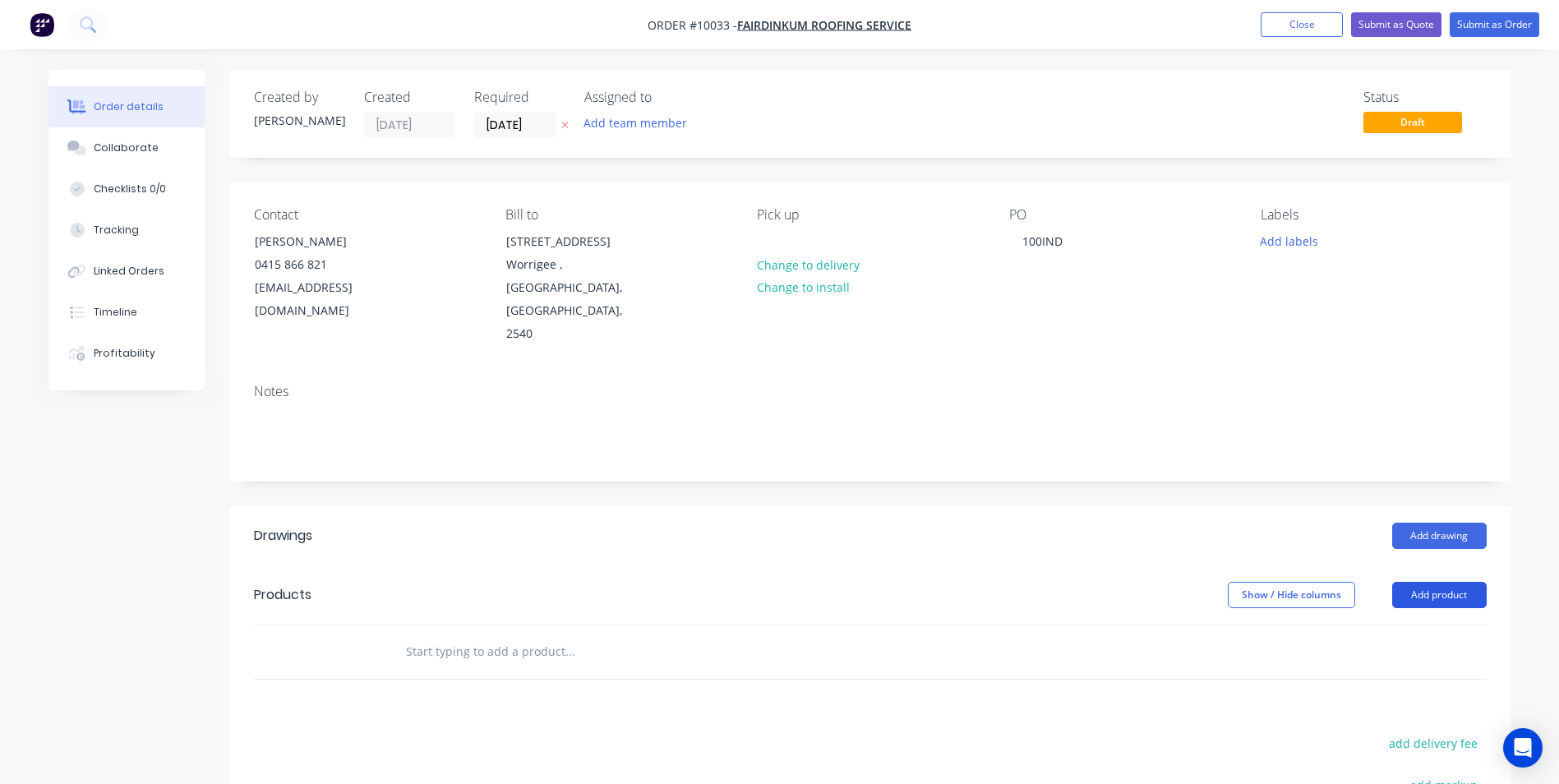
click at [1421, 582] on button "Add product" at bounding box center [1439, 594] width 94 height 26
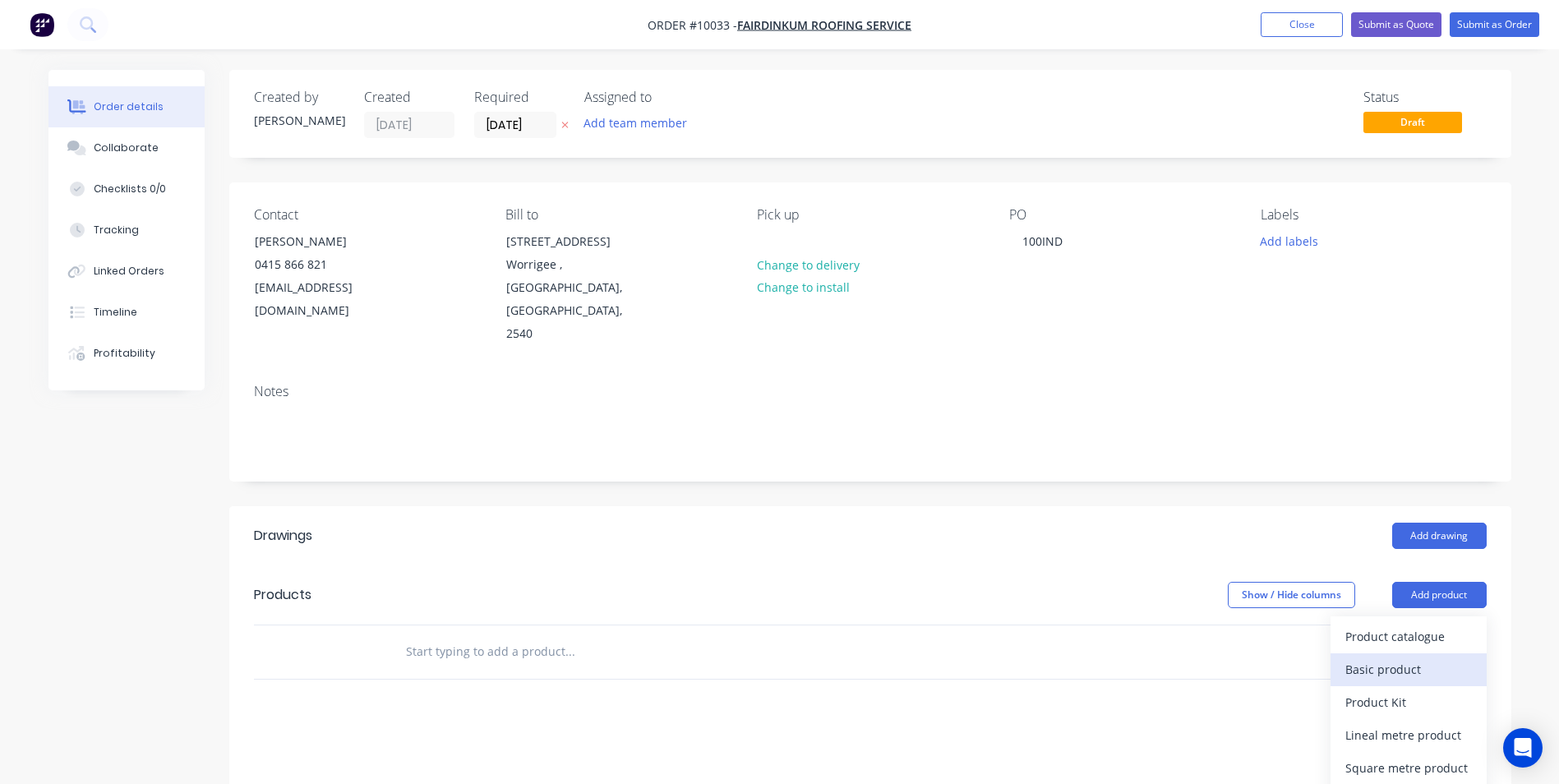
click at [1393, 658] on div "Basic product" at bounding box center [1408, 669] width 127 height 23
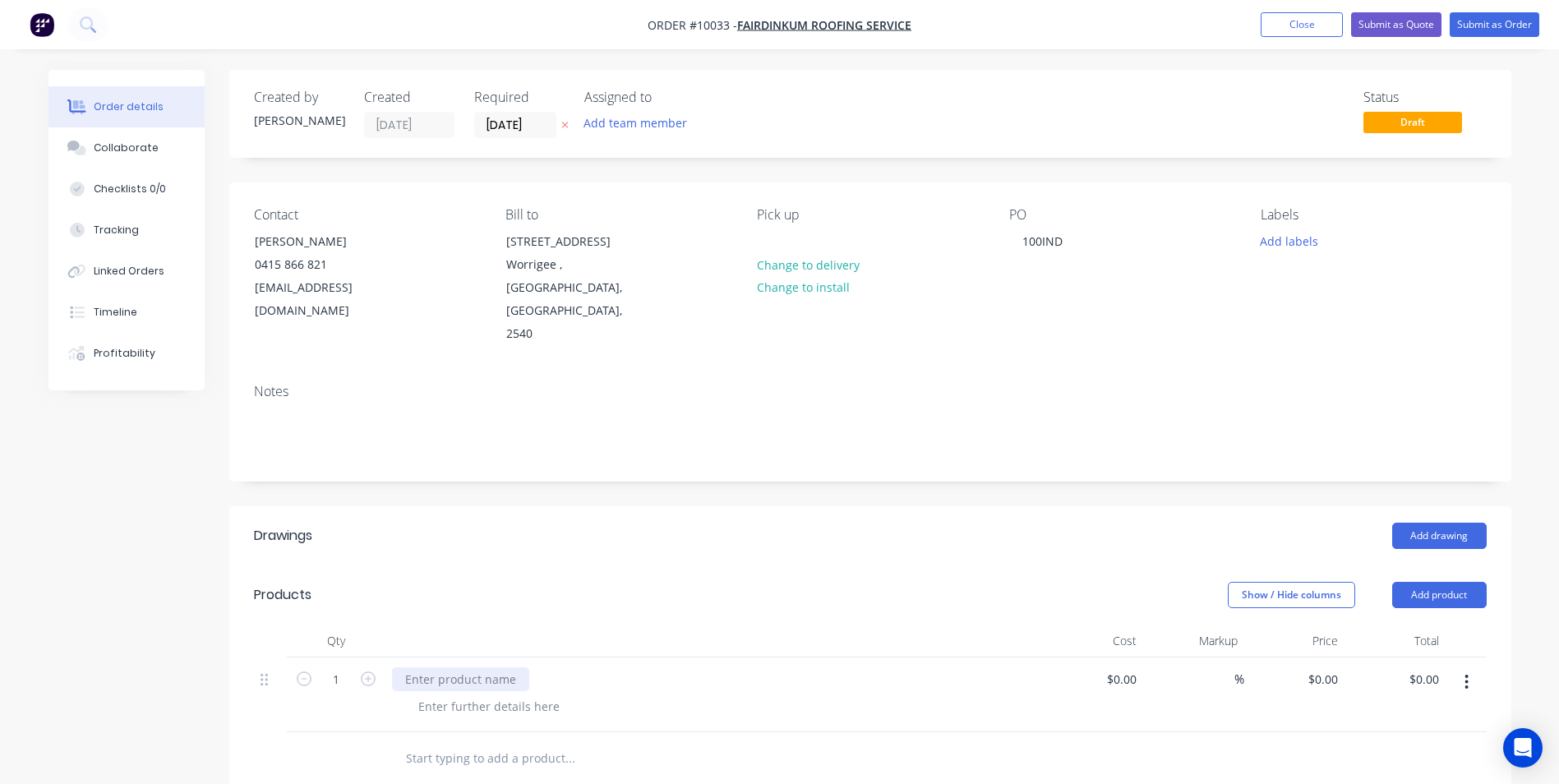
click at [411, 667] on div at bounding box center [460, 679] width 137 height 23
paste div
click at [1468, 674] on icon "button" at bounding box center [1467, 681] width 3 height 15
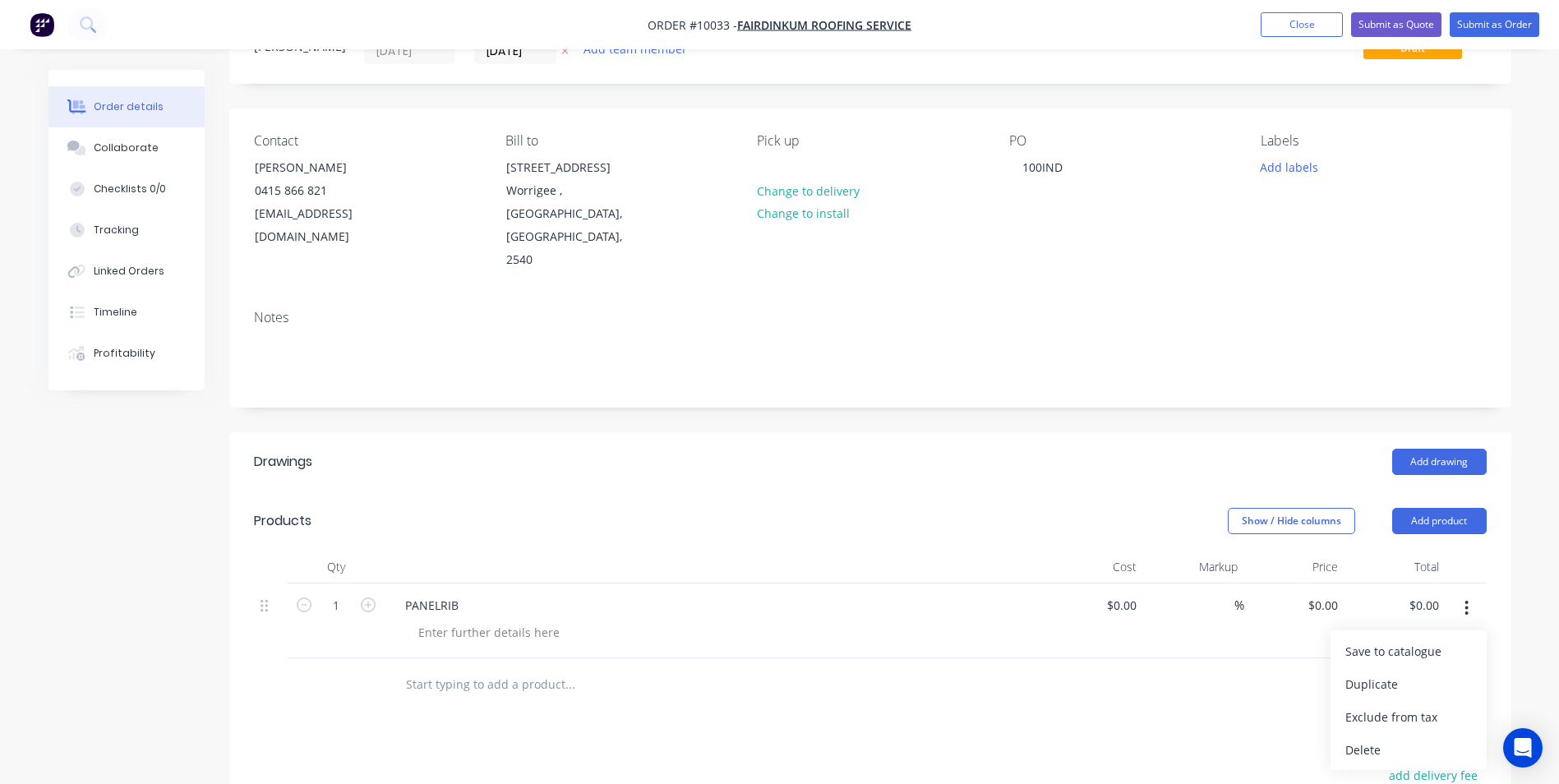
scroll to position [164, 0]
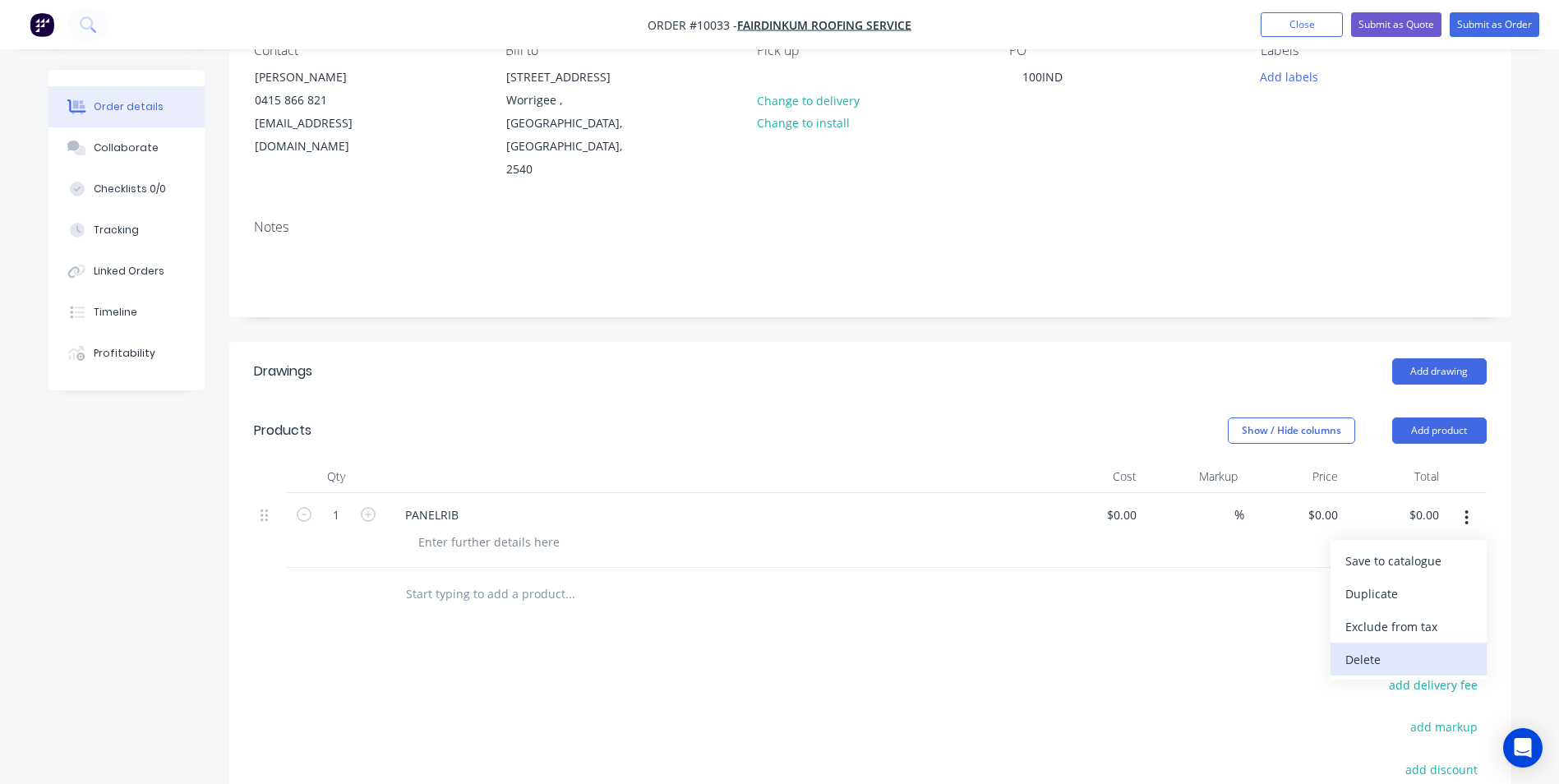
click at [1378, 647] on div "Delete" at bounding box center [1408, 659] width 127 height 23
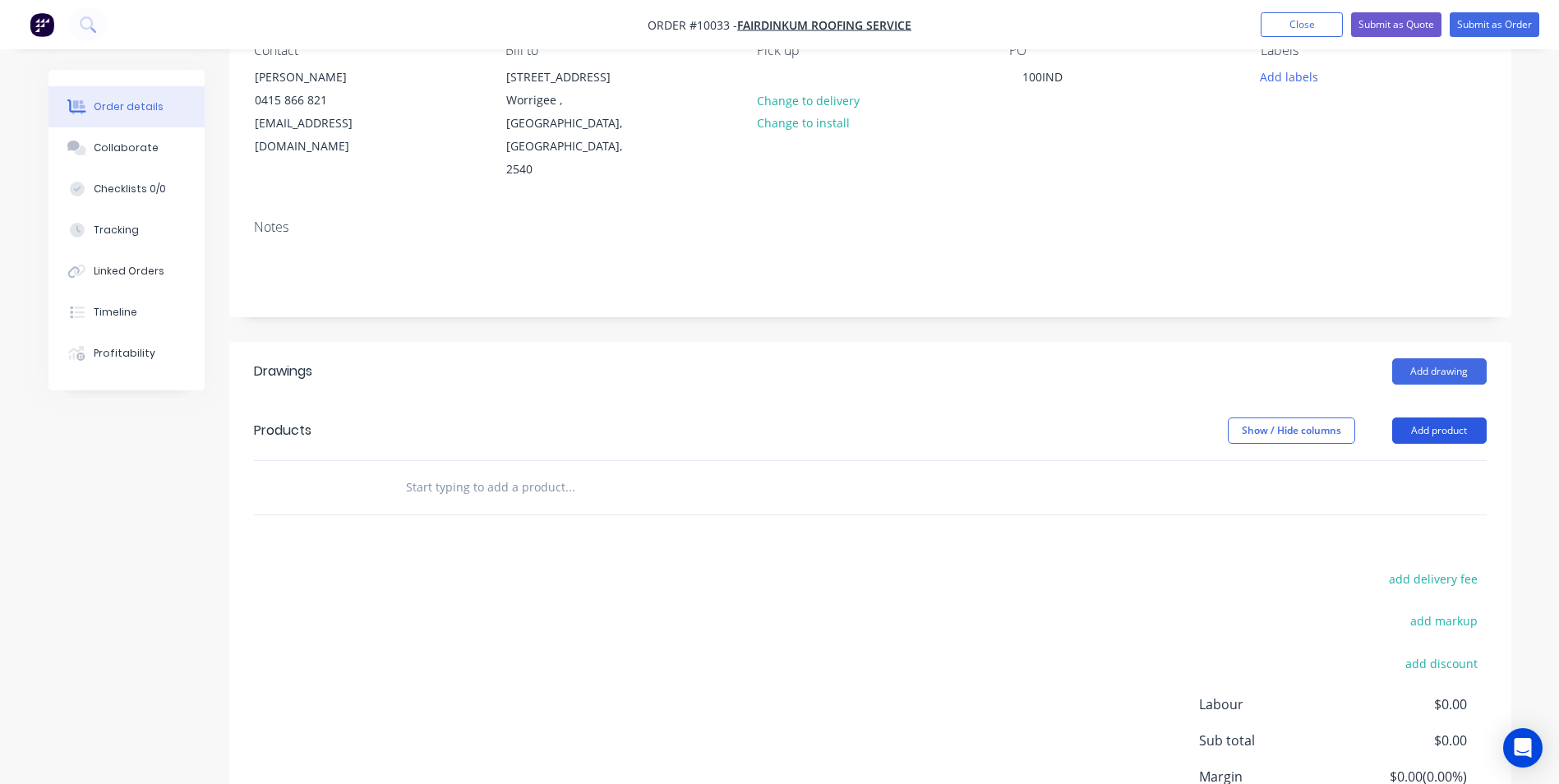
click at [1419, 417] on button "Add product" at bounding box center [1439, 430] width 94 height 26
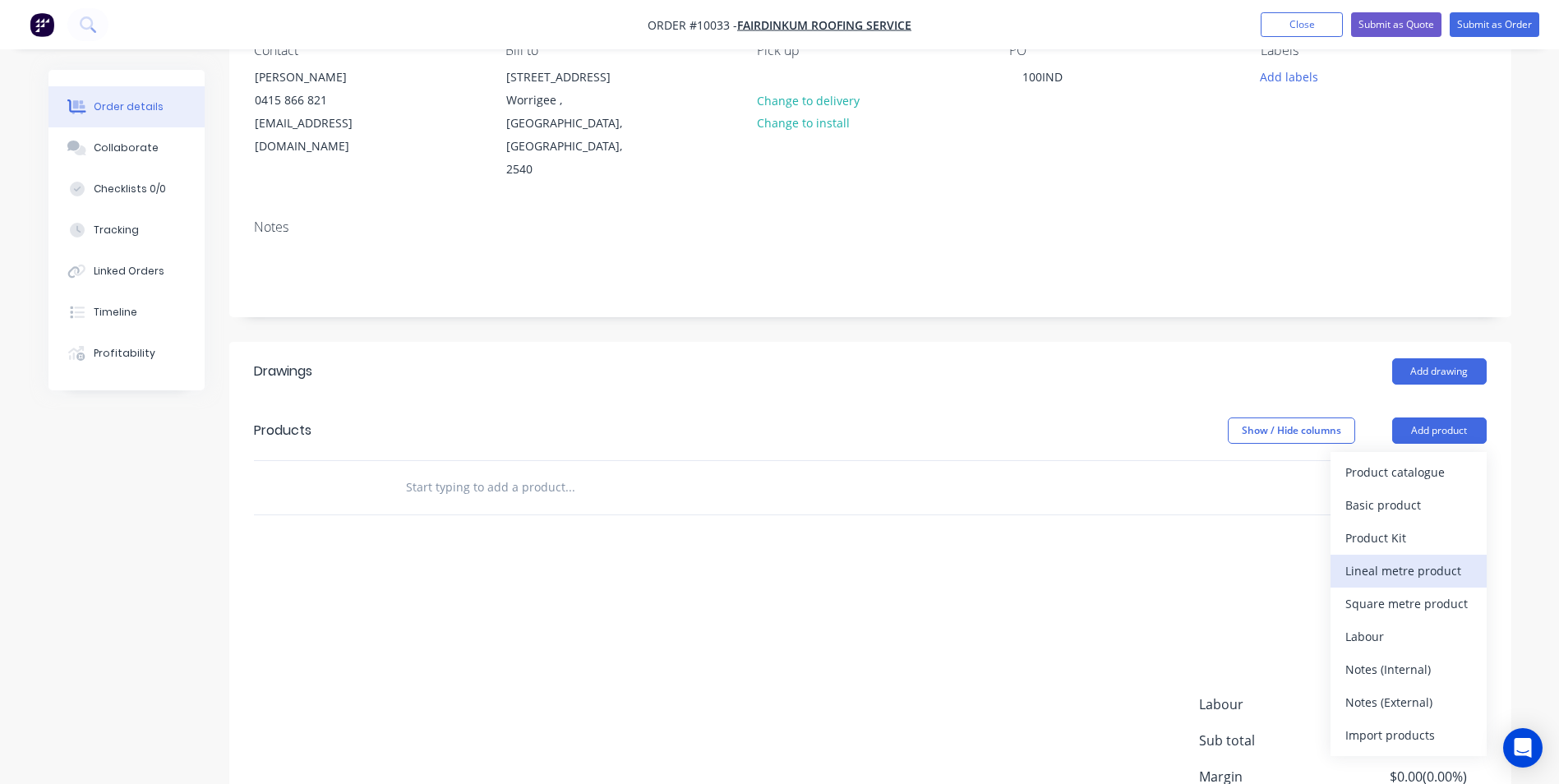
click at [1397, 558] on div "Lineal metre product" at bounding box center [1408, 570] width 127 height 23
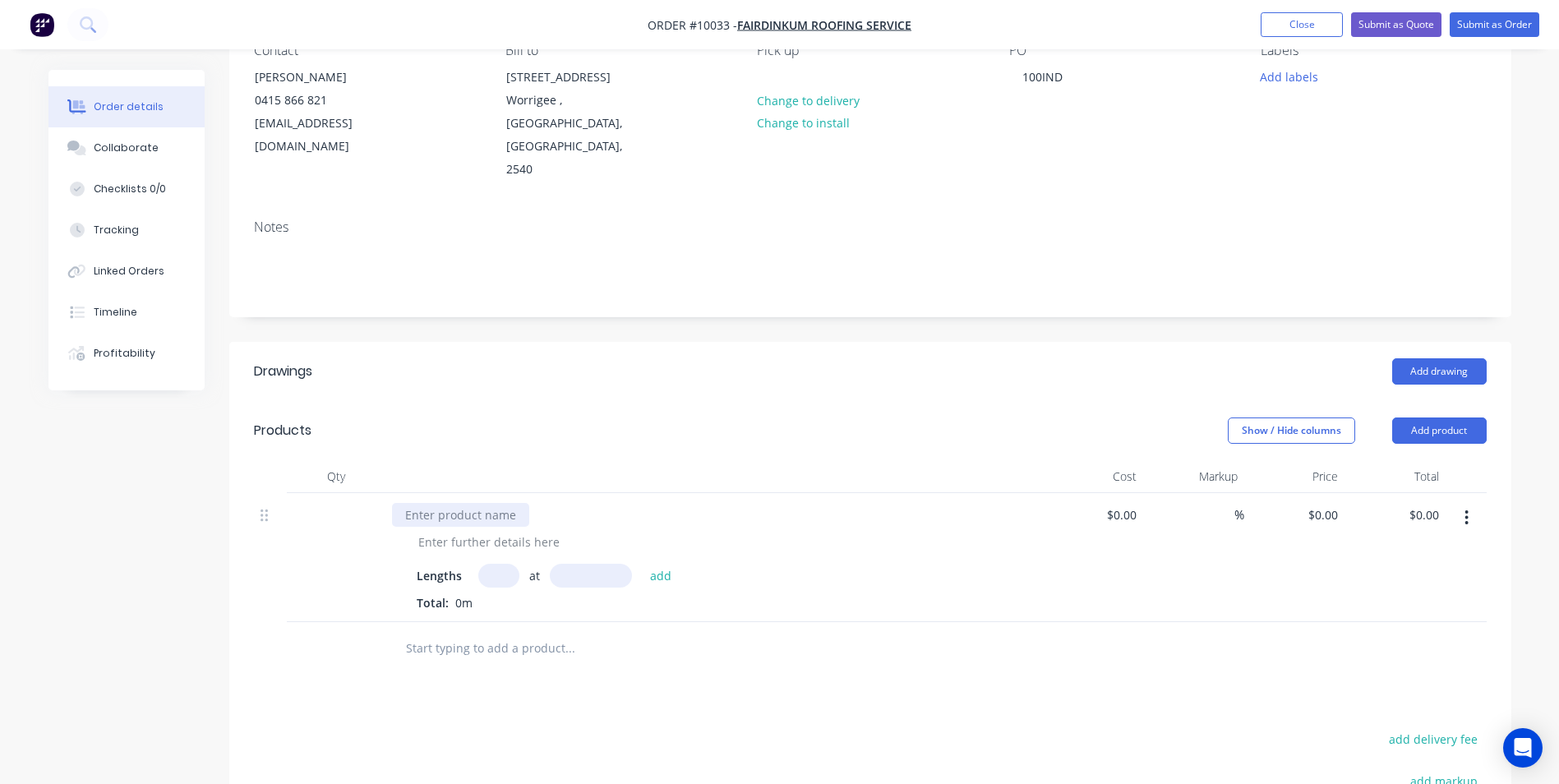
click at [468, 503] on div at bounding box center [460, 515] width 137 height 23
paste div
click at [461, 530] on div at bounding box center [489, 542] width 167 height 23
paste div
drag, startPoint x: 1139, startPoint y: 491, endPoint x: 1099, endPoint y: 490, distance: 40.0
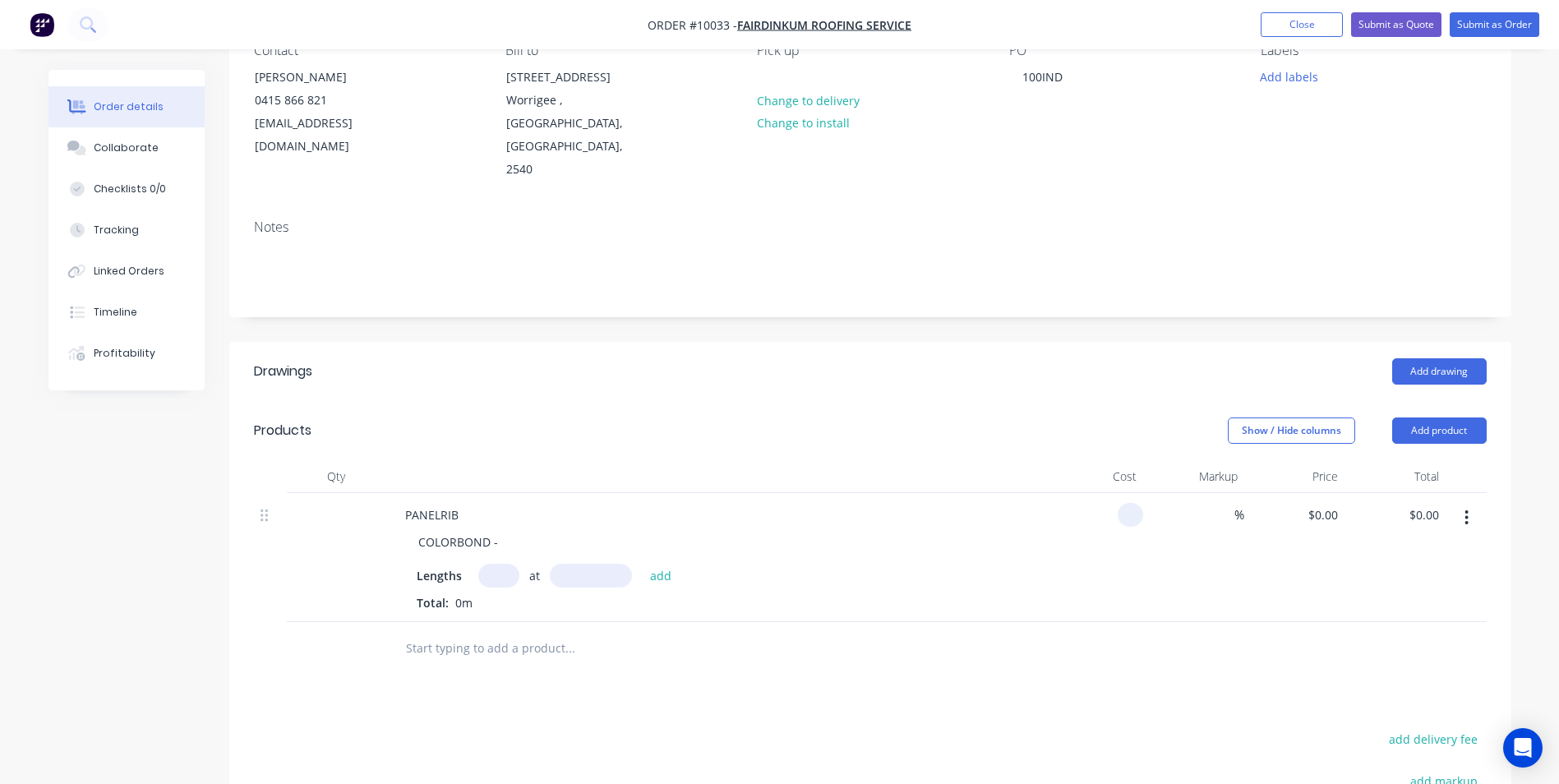
click at [1099, 493] on div at bounding box center [1094, 557] width 101 height 129
type input "$30.226"
type input "30"
type input "$39.2938"
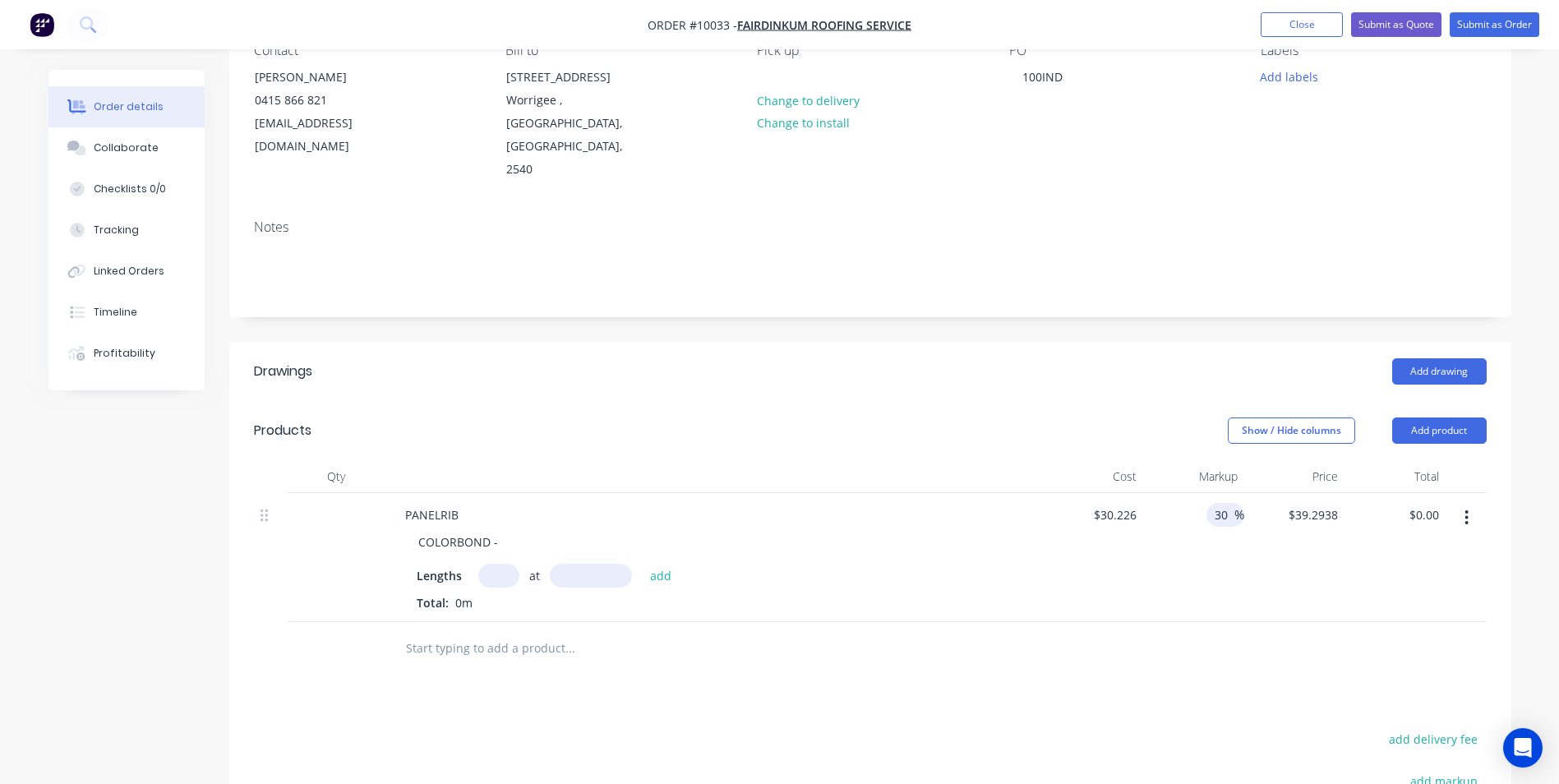
click at [1223, 503] on input "30" at bounding box center [1223, 515] width 21 height 23
type input "20"
type input "$36.2712"
click at [1202, 526] on div "20 20 %" at bounding box center [1194, 557] width 101 height 129
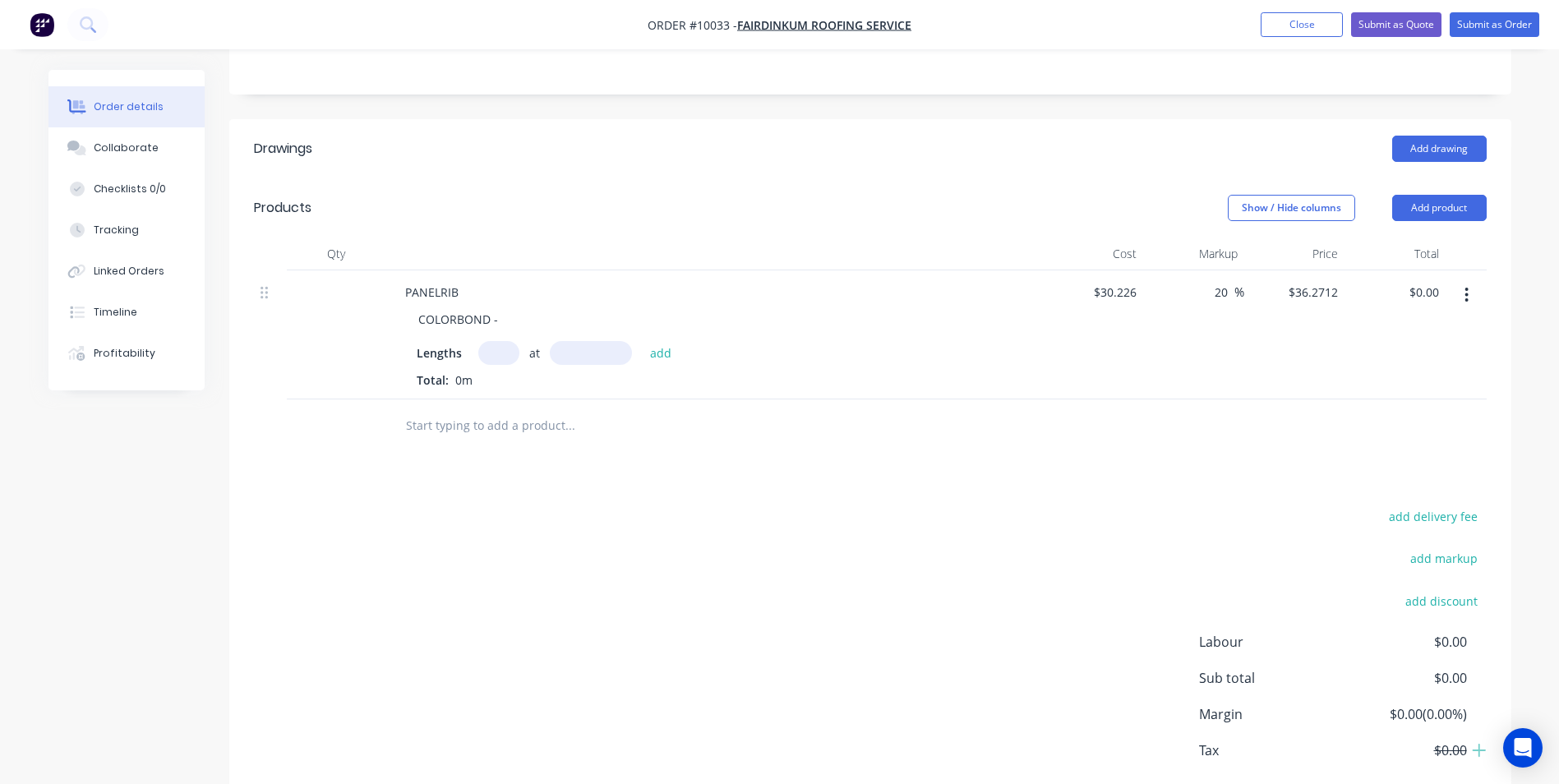
scroll to position [410, 0]
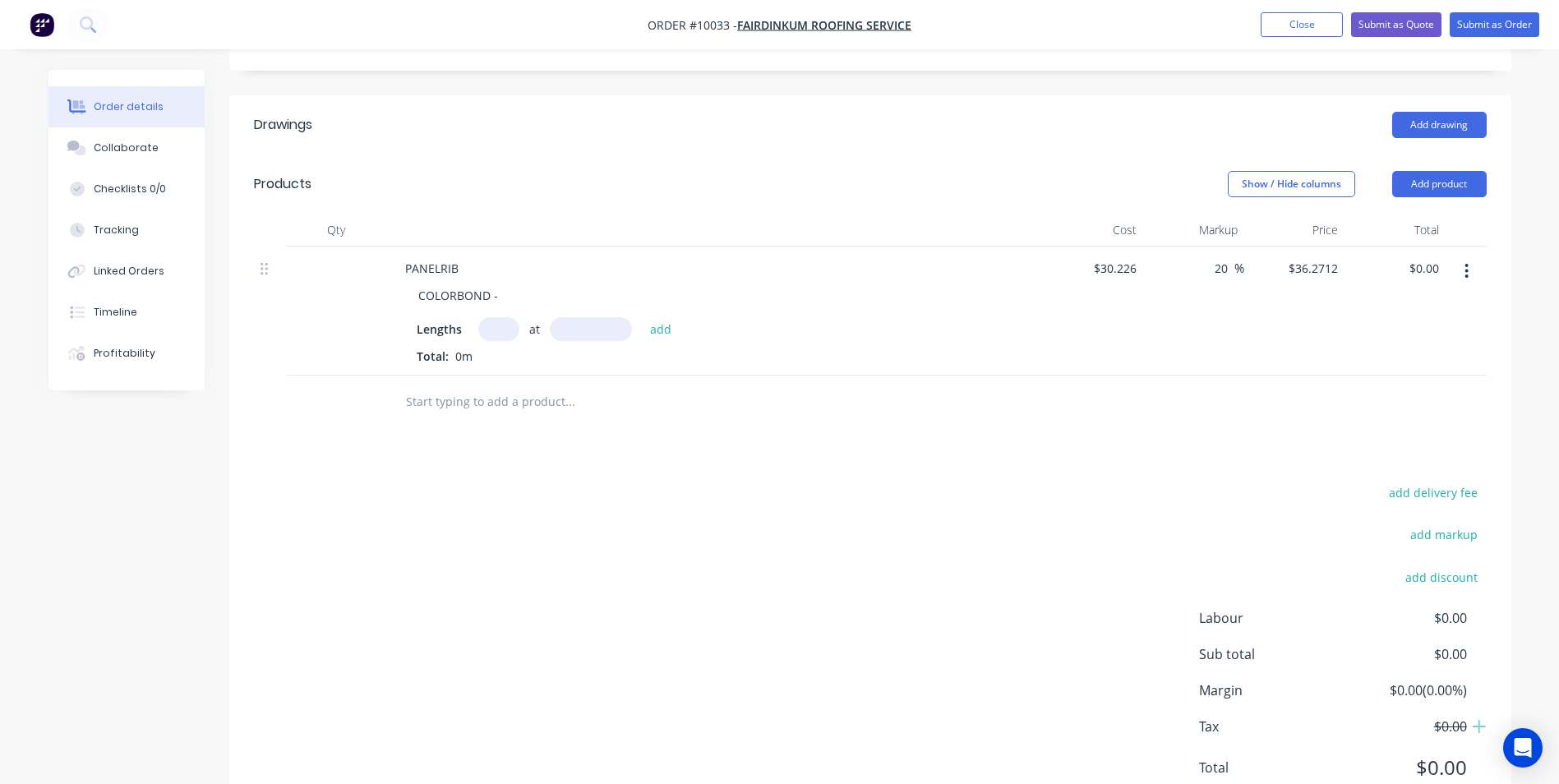
click at [495, 317] on input "text" at bounding box center [498, 329] width 41 height 23
type input "24"
type input "2200"
click at [642, 317] on button "add" at bounding box center [662, 328] width 39 height 22
type input "$1,915.12"
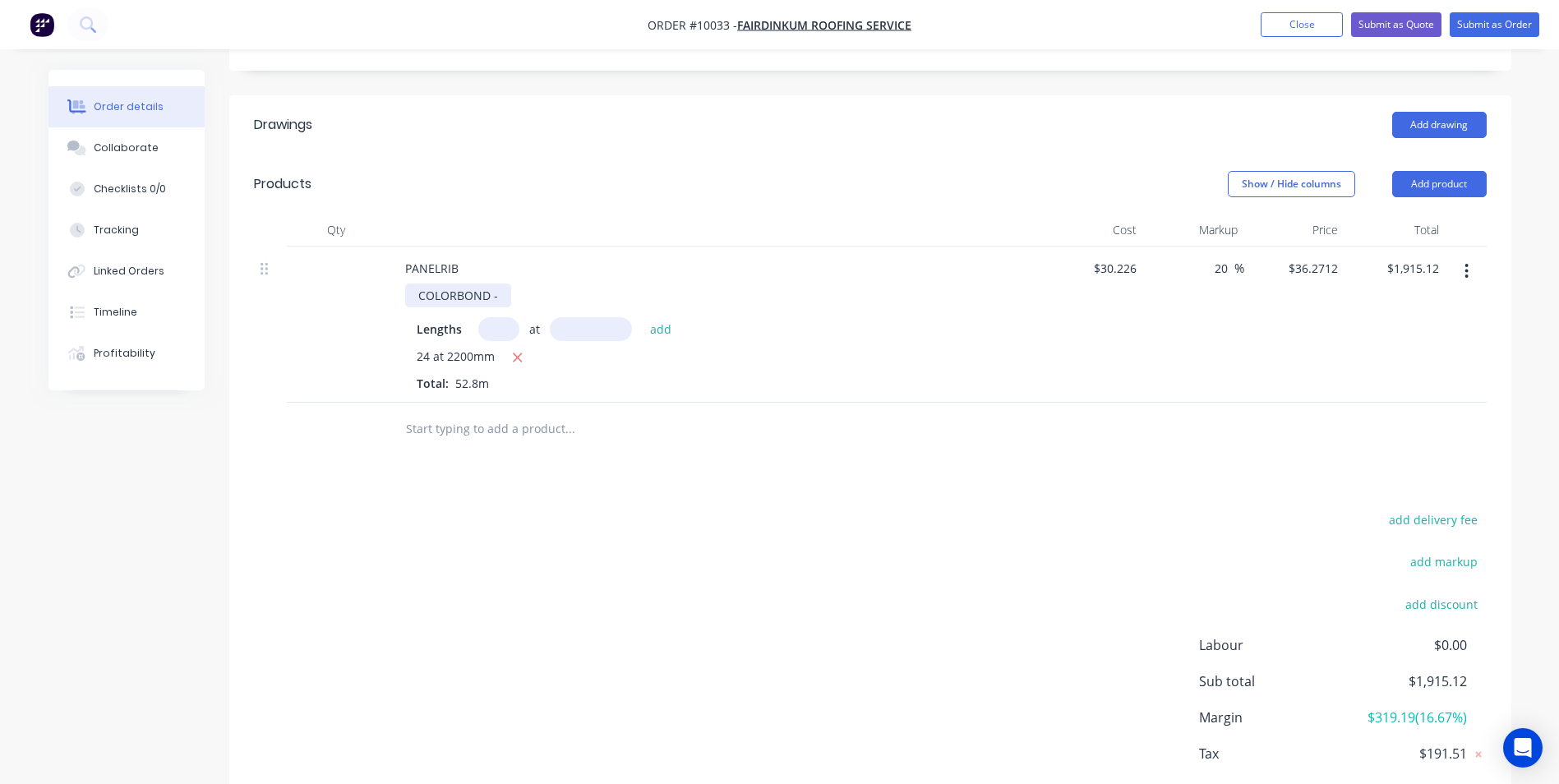
click at [507, 283] on div "COLORBOND -" at bounding box center [457, 295] width 106 height 23
click at [465, 412] on input "text" at bounding box center [569, 429] width 329 height 33
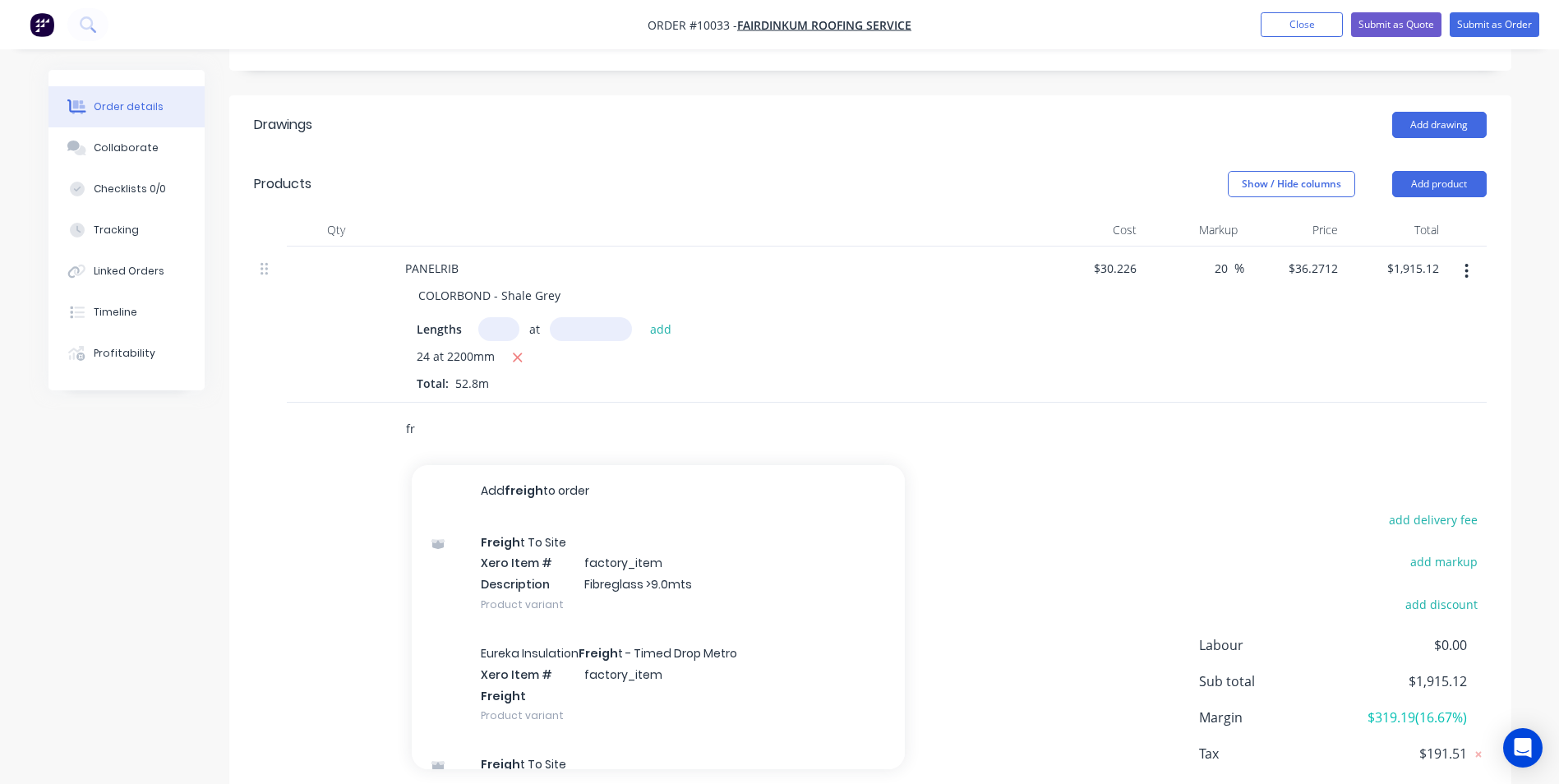
type input "f"
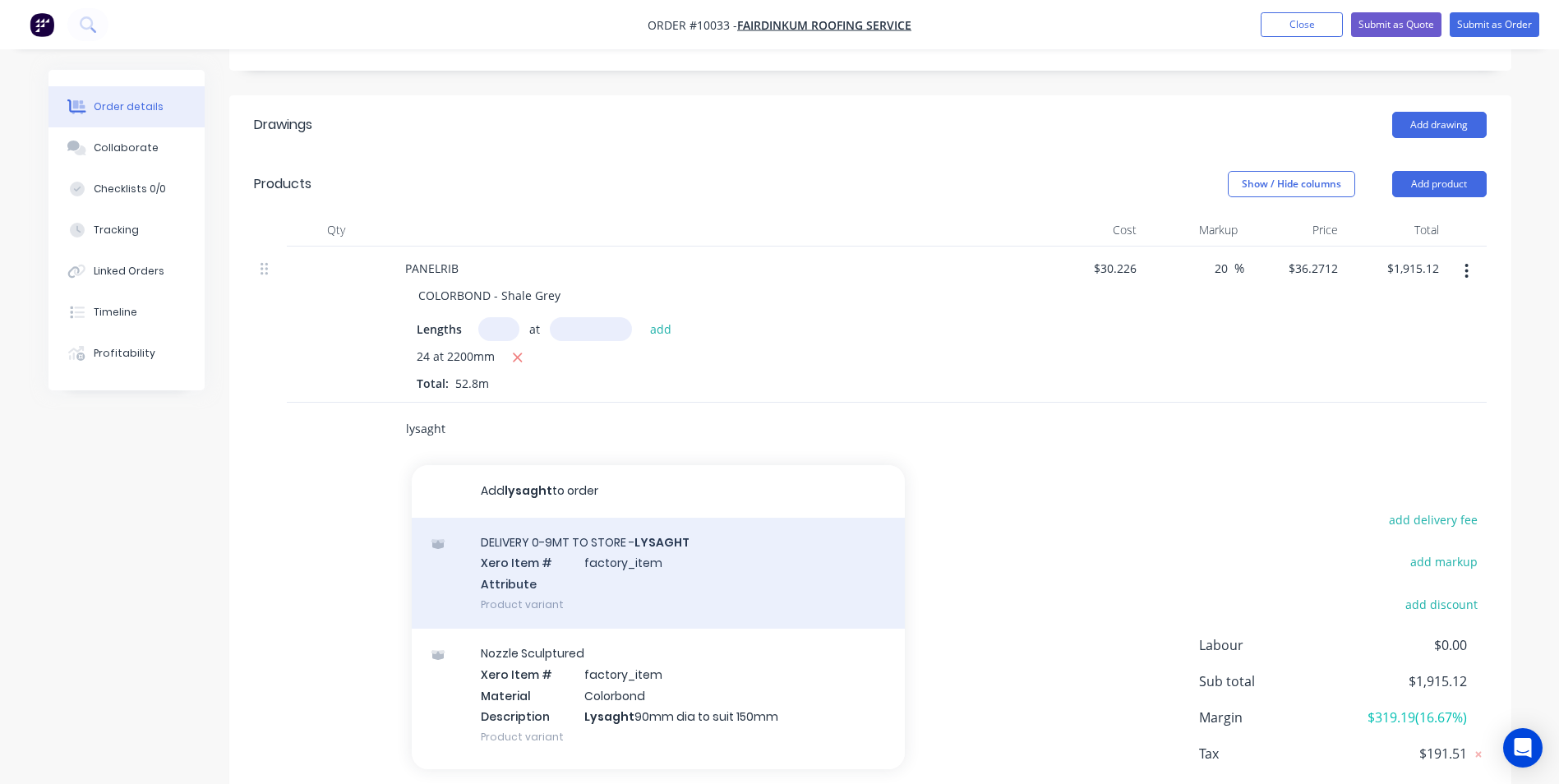
type input "lysaght"
click at [568, 545] on div "DELIVERY 0-9MT TO STORE - LYSAGHT Xero Item # factory_item Attribute Product va…" at bounding box center [658, 573] width 493 height 111
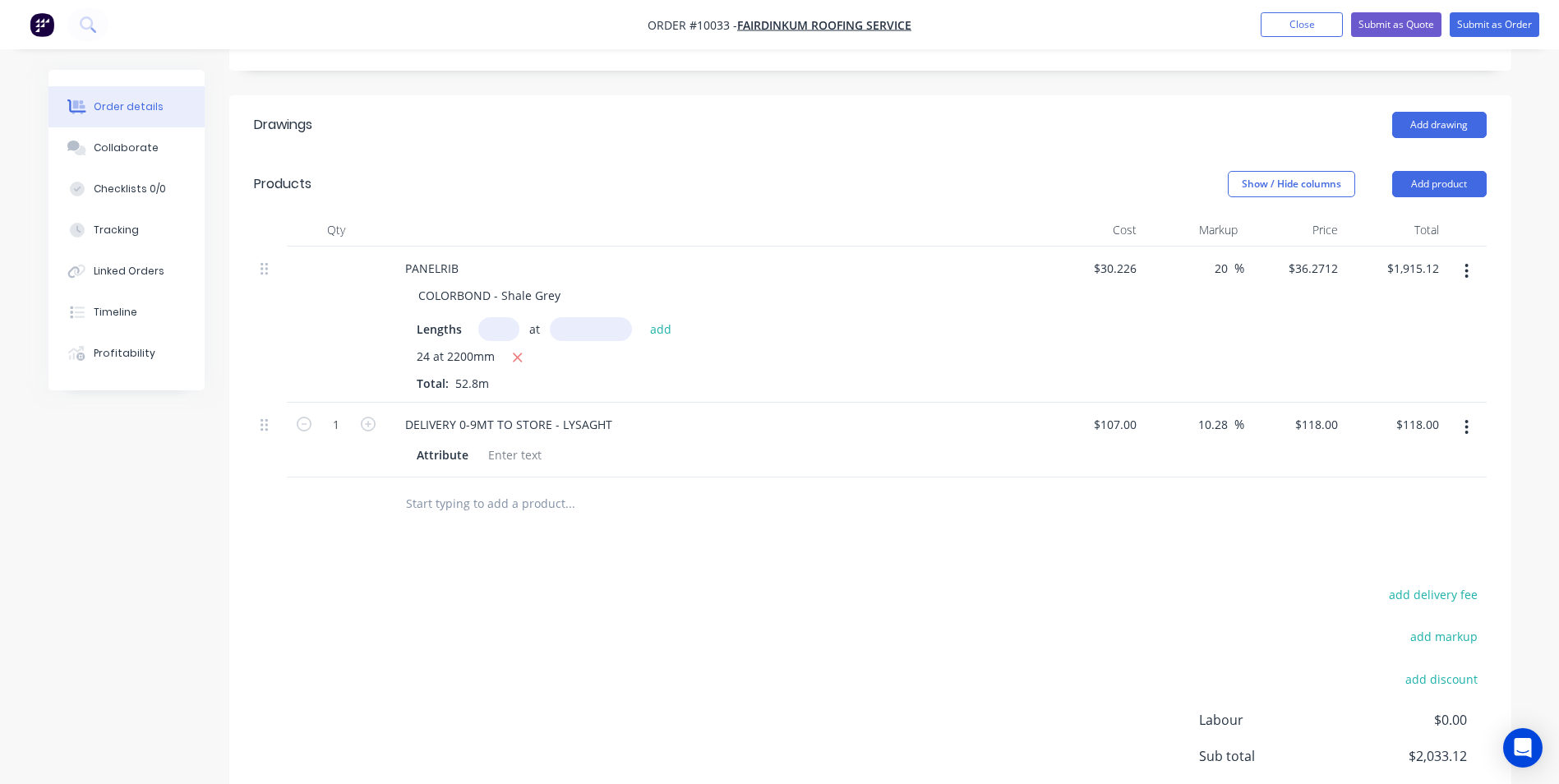
click at [505, 493] on input "text" at bounding box center [569, 504] width 329 height 33
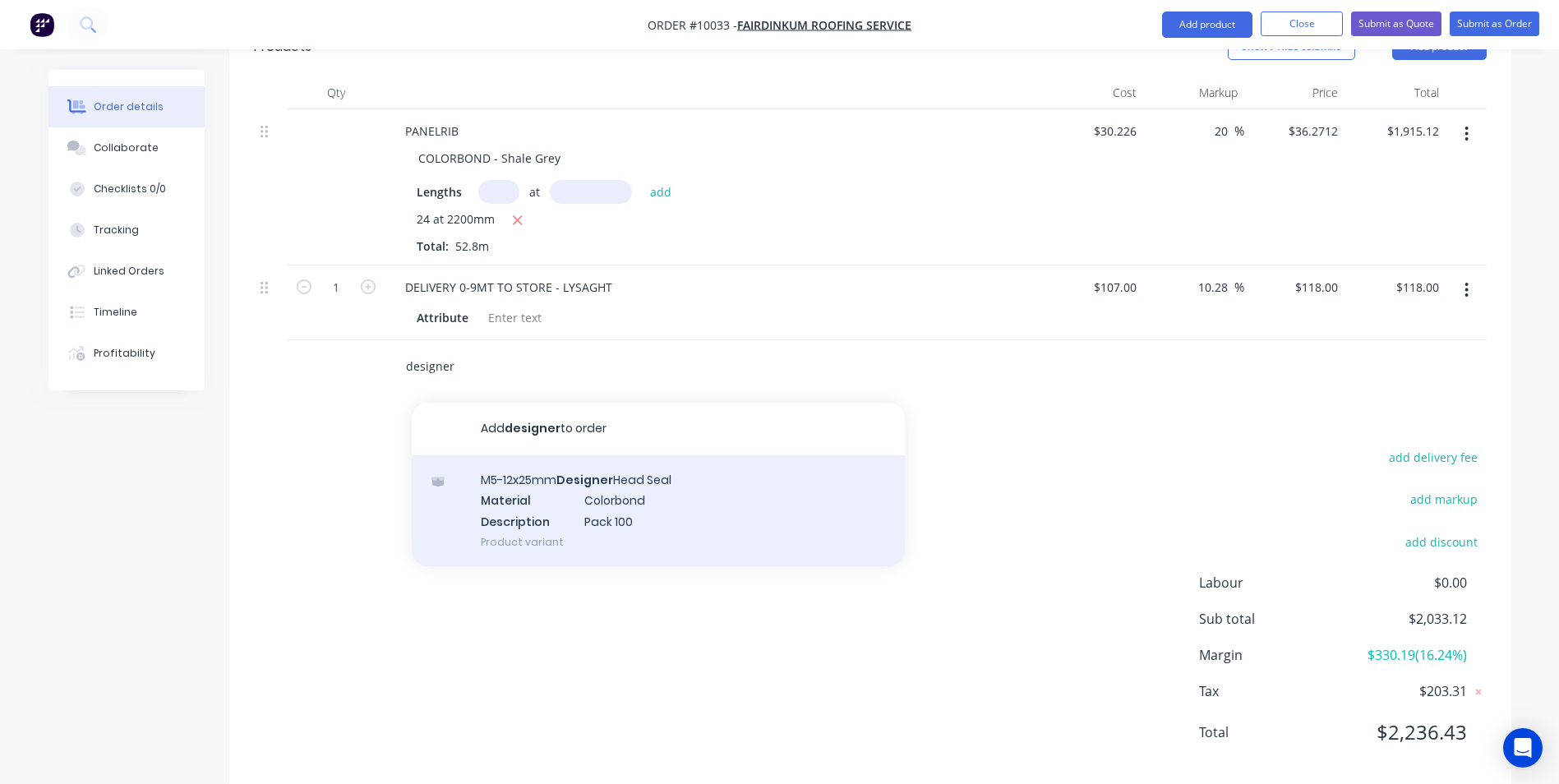
scroll to position [553, 0]
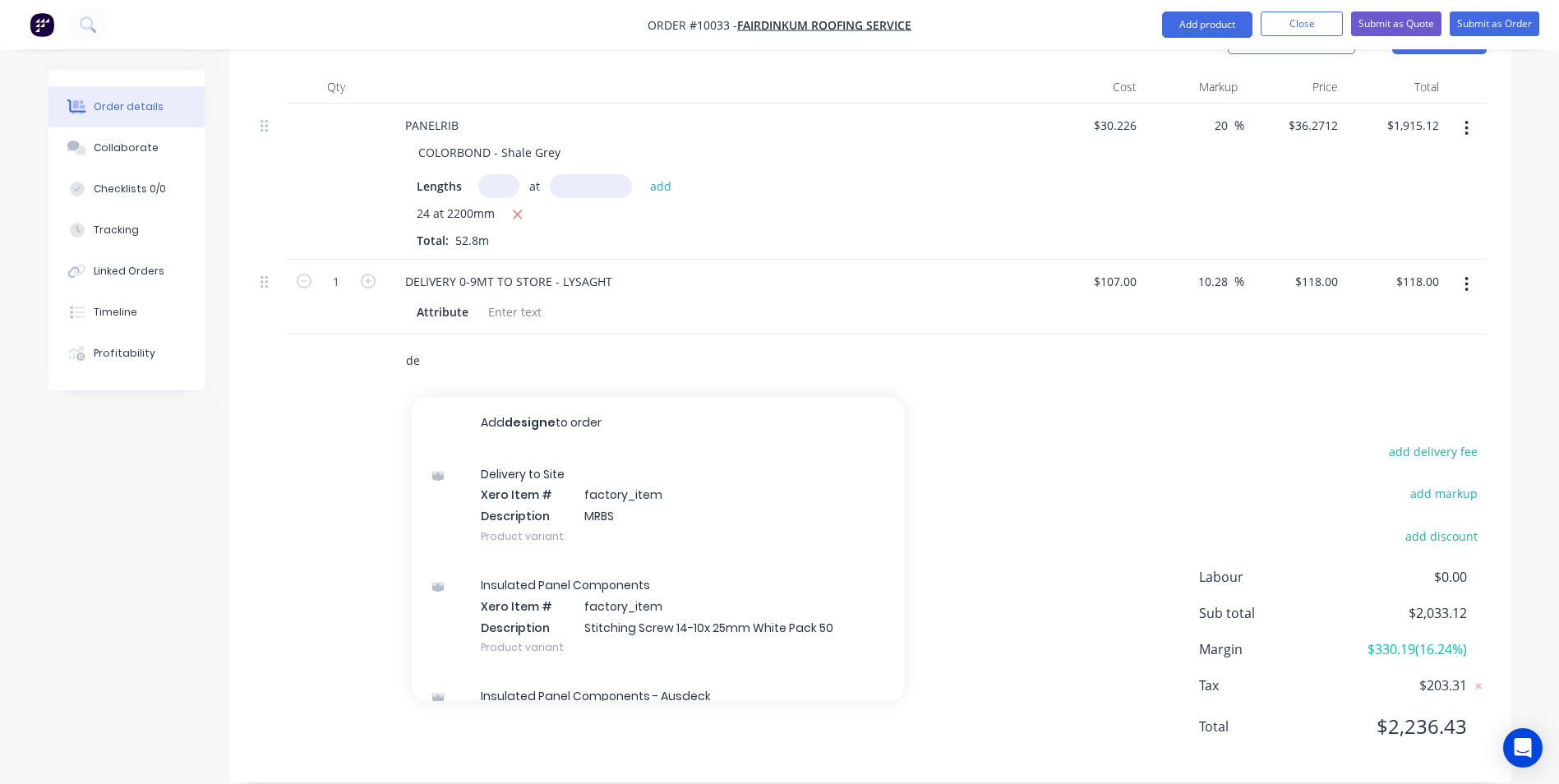
type input "d"
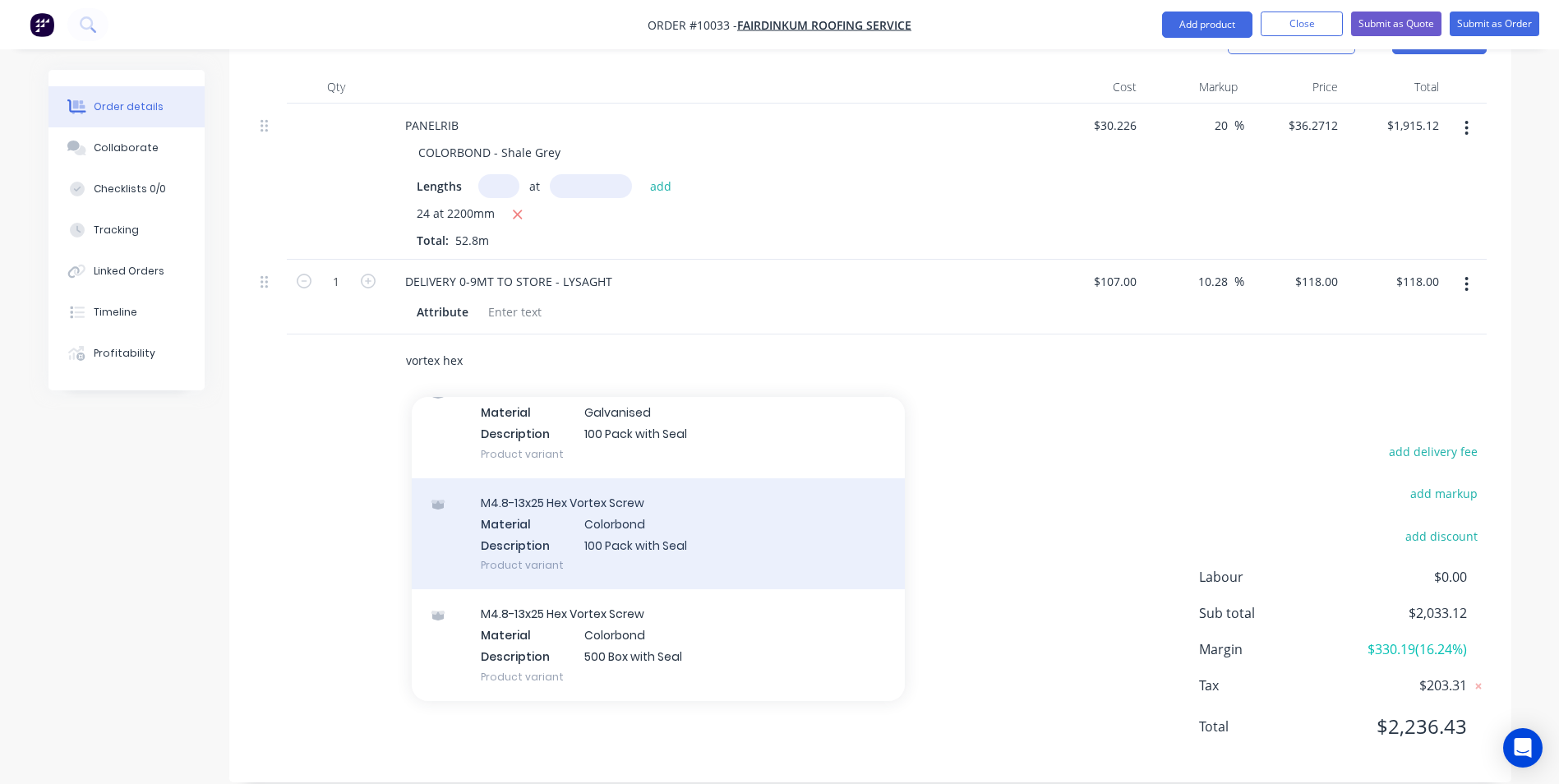
scroll to position [164, 0]
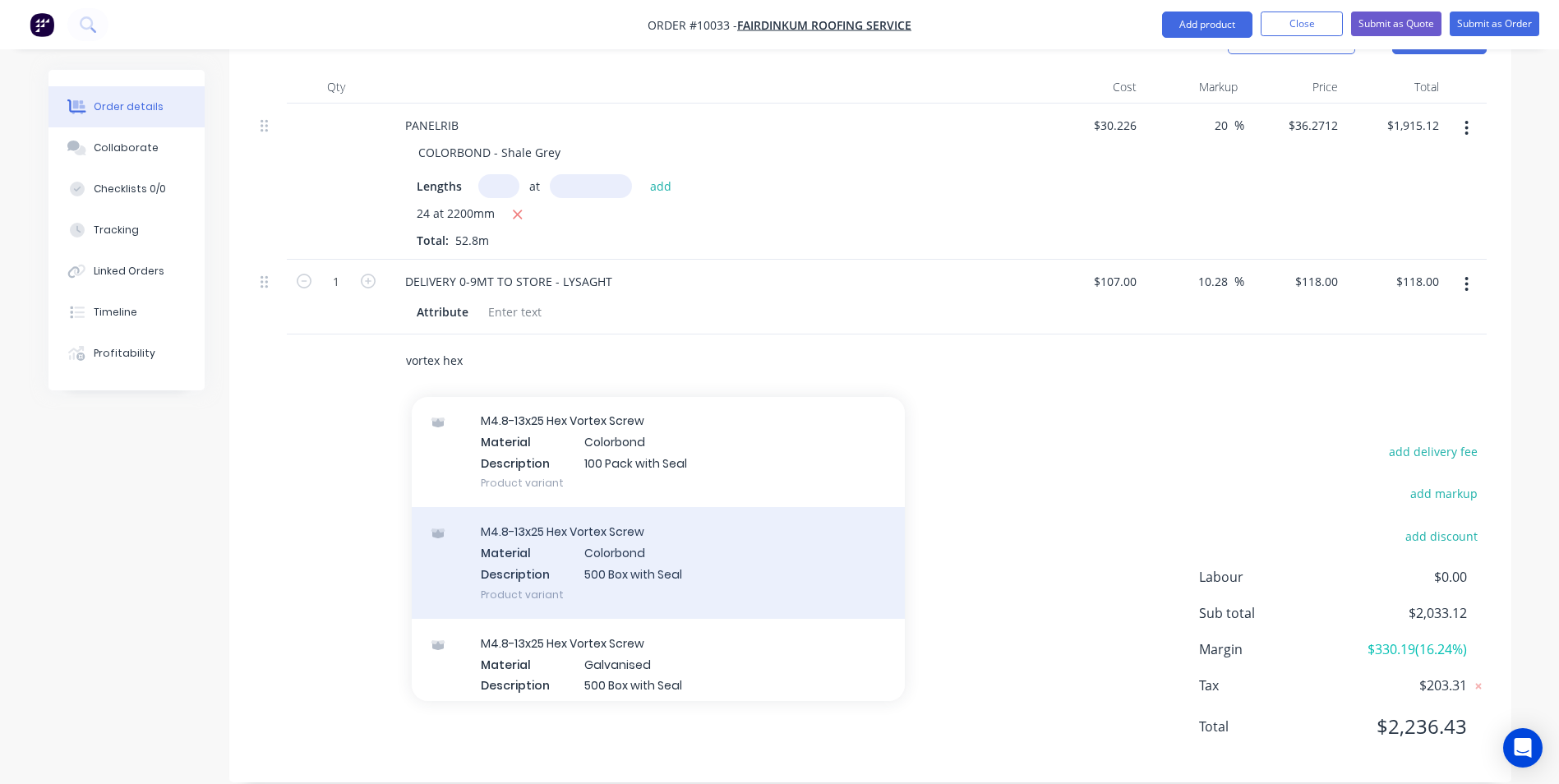
type input "vortex hex"
click at [706, 518] on div "M4.8-13x25 Hex Vortex Screw Material Colorbond Description 500 Box with Seal Pr…" at bounding box center [658, 562] width 493 height 111
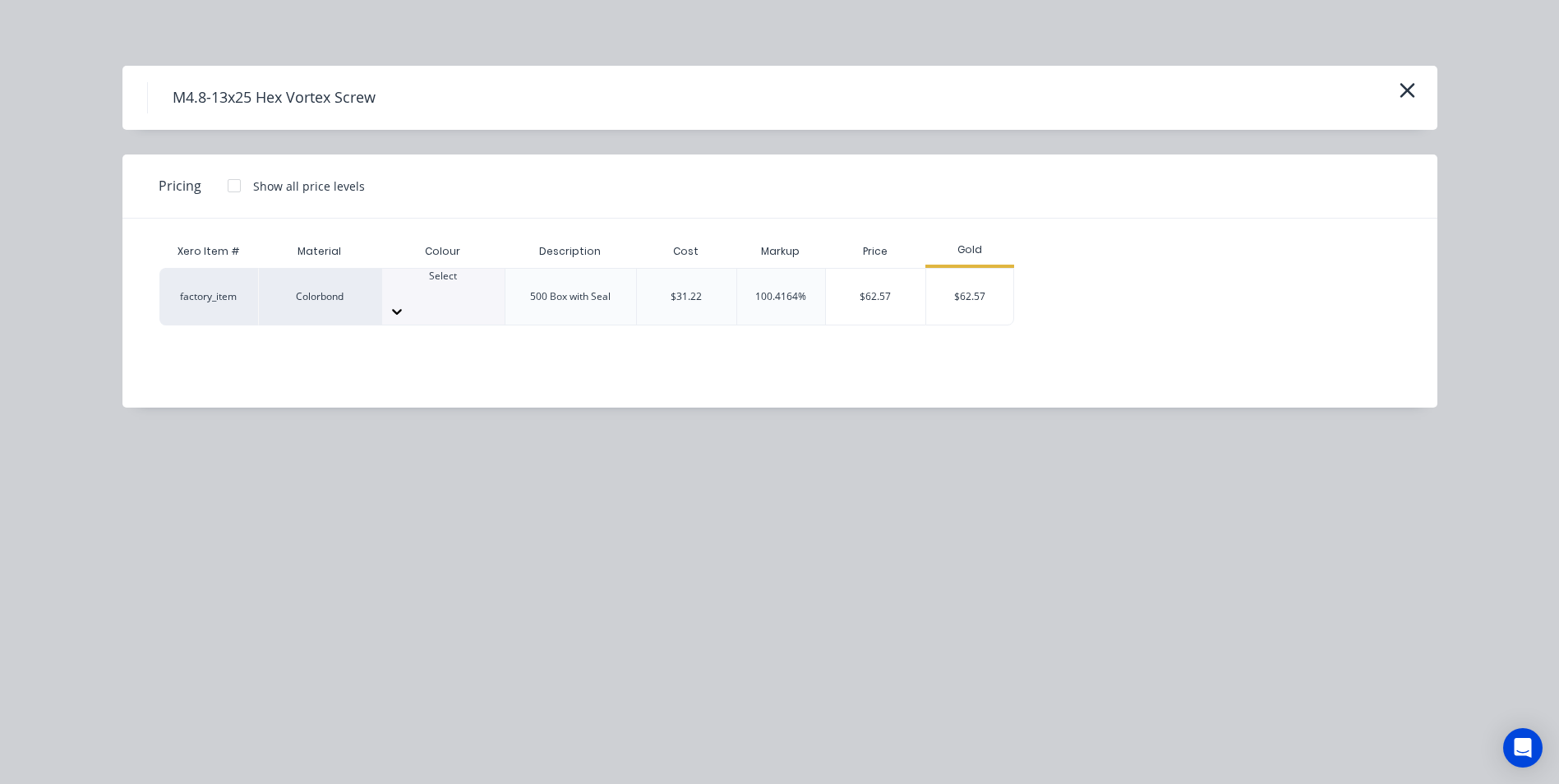
click at [462, 286] on div at bounding box center [444, 290] width 123 height 15
click at [966, 287] on div "$62.57" at bounding box center [970, 296] width 88 height 55
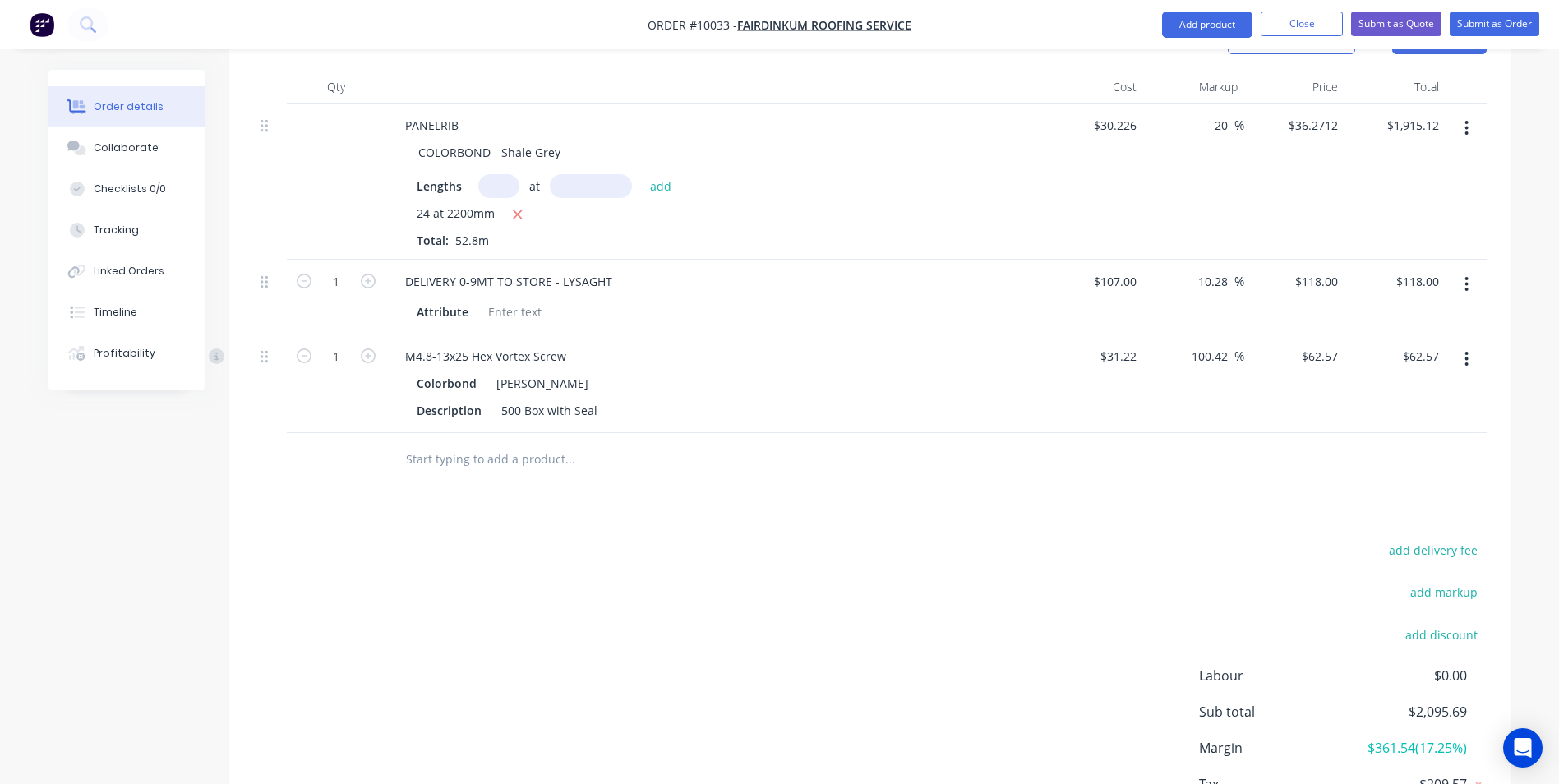
click at [427, 446] on input "text" at bounding box center [569, 459] width 329 height 33
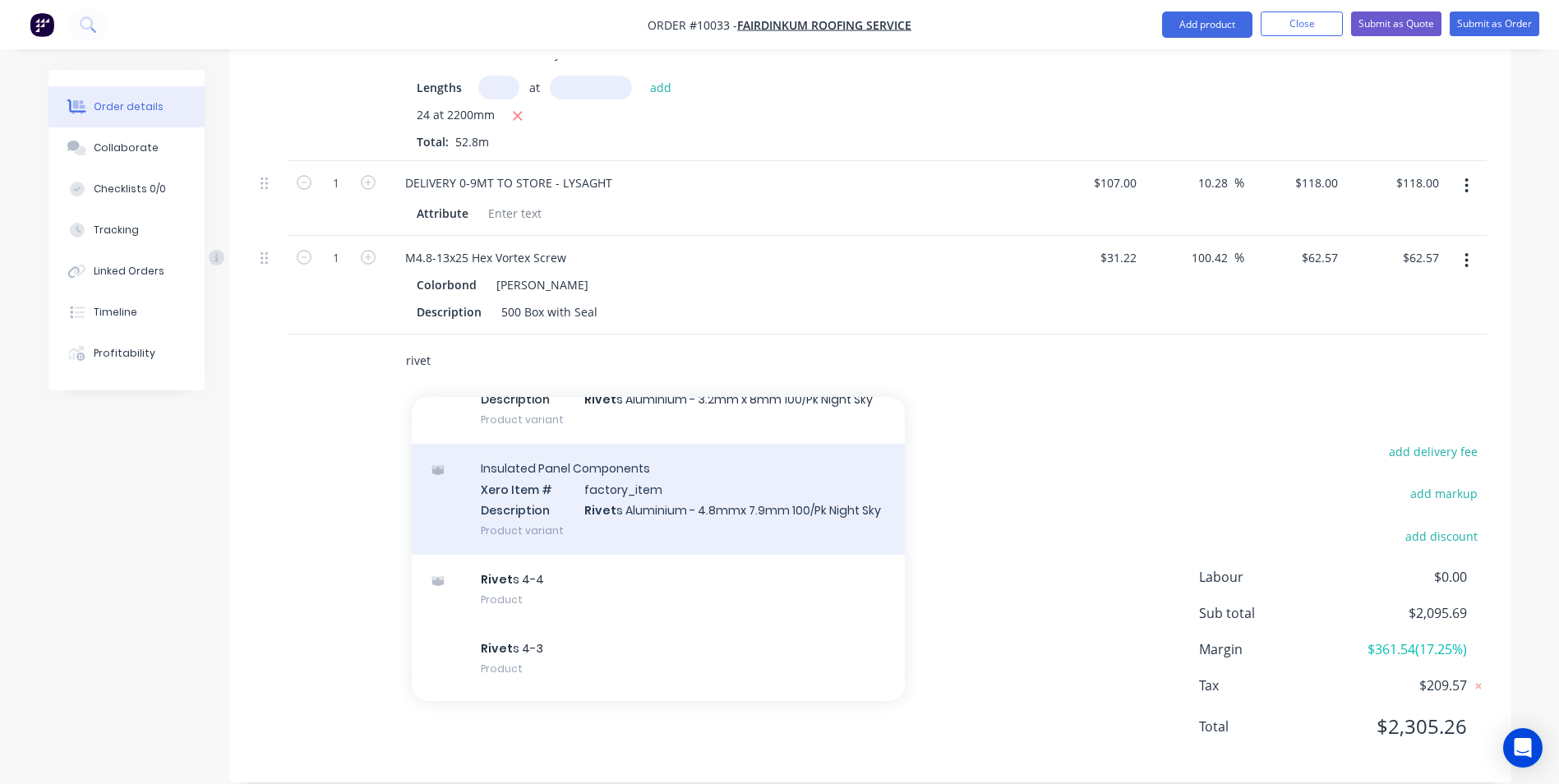
scroll to position [575, 0]
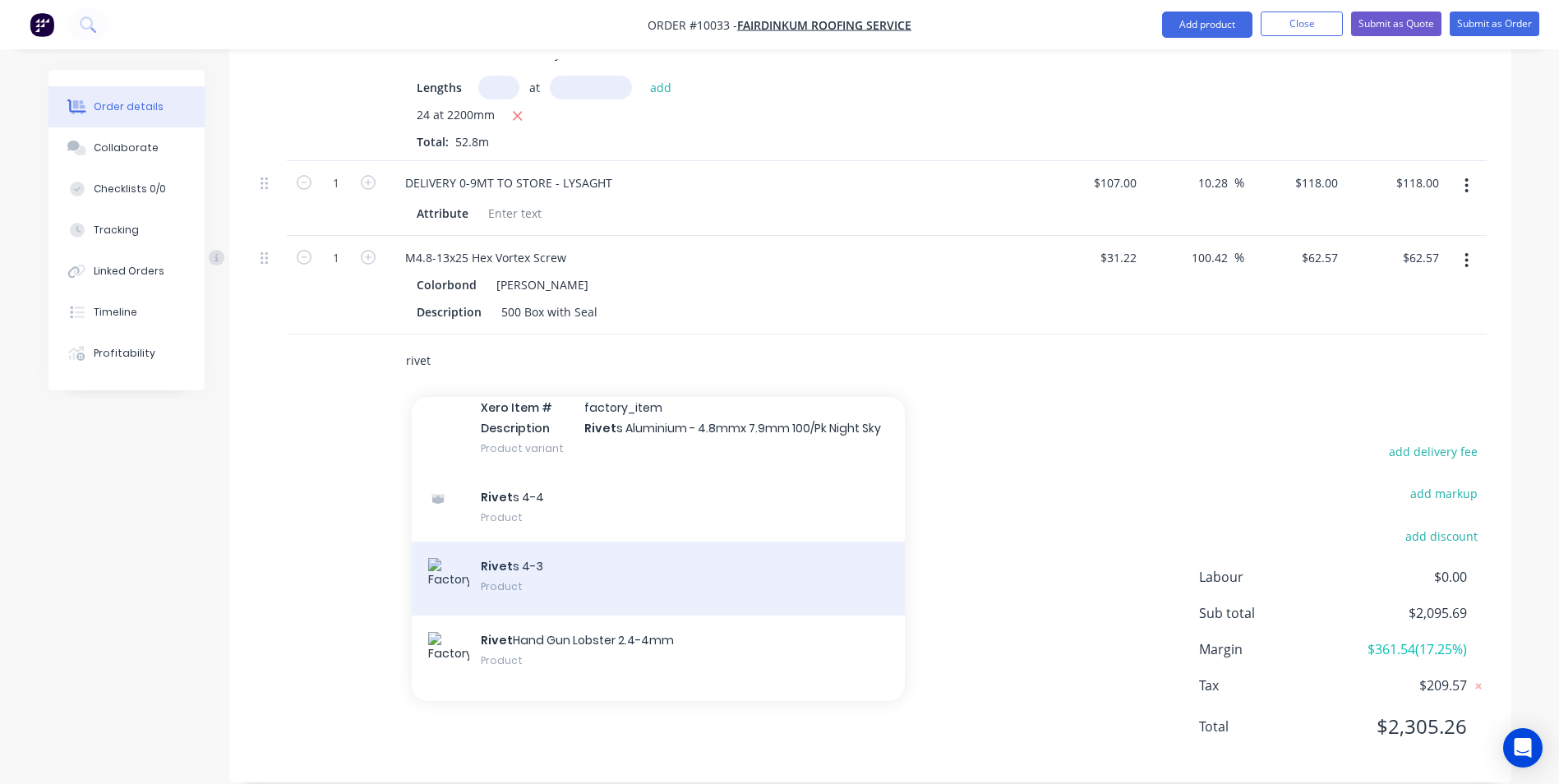
type input "rivet"
click at [575, 564] on div "Rivet s 4-3 Product" at bounding box center [658, 579] width 493 height 74
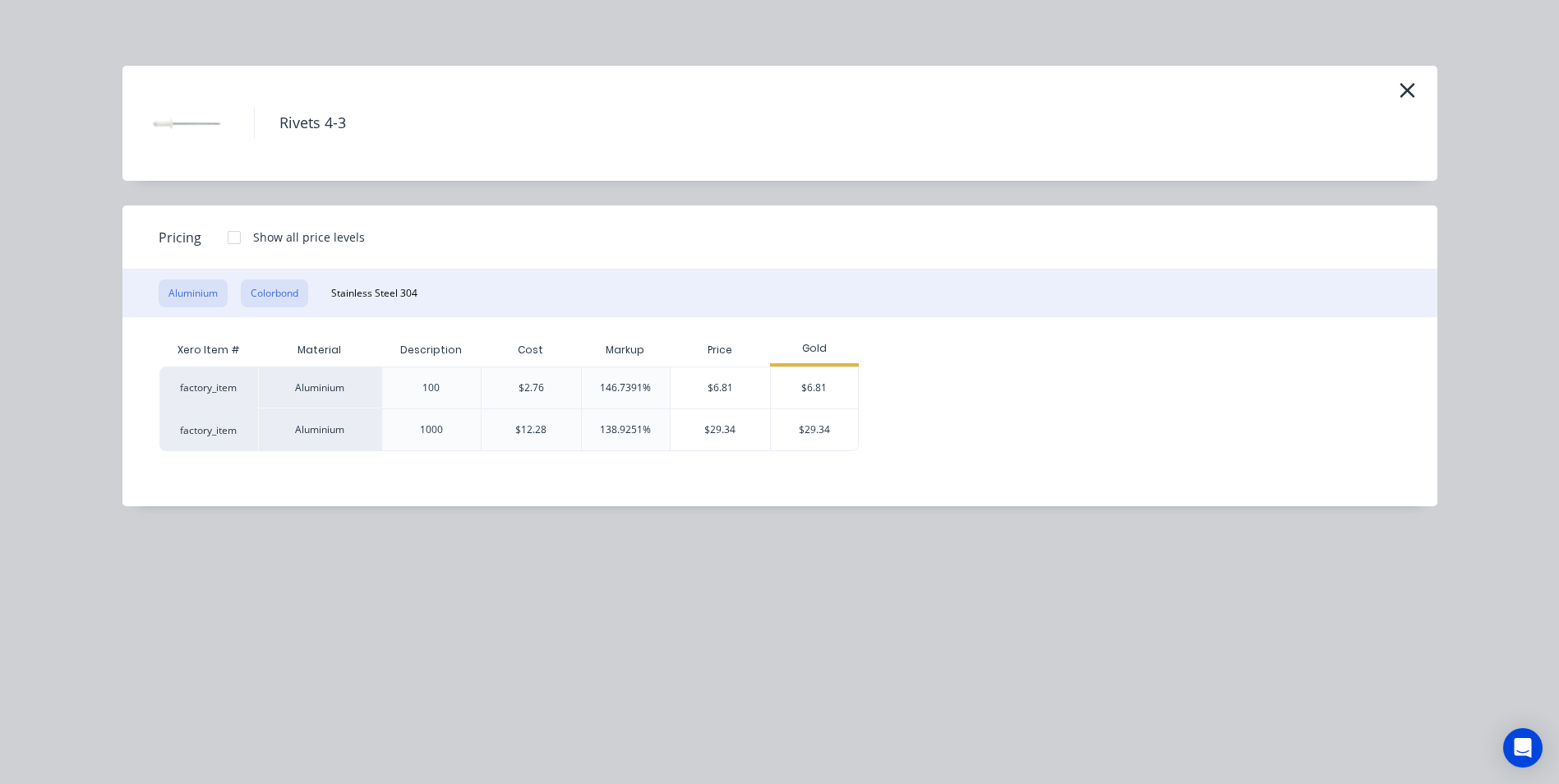
click at [305, 297] on button "Colorbond" at bounding box center [273, 293] width 67 height 28
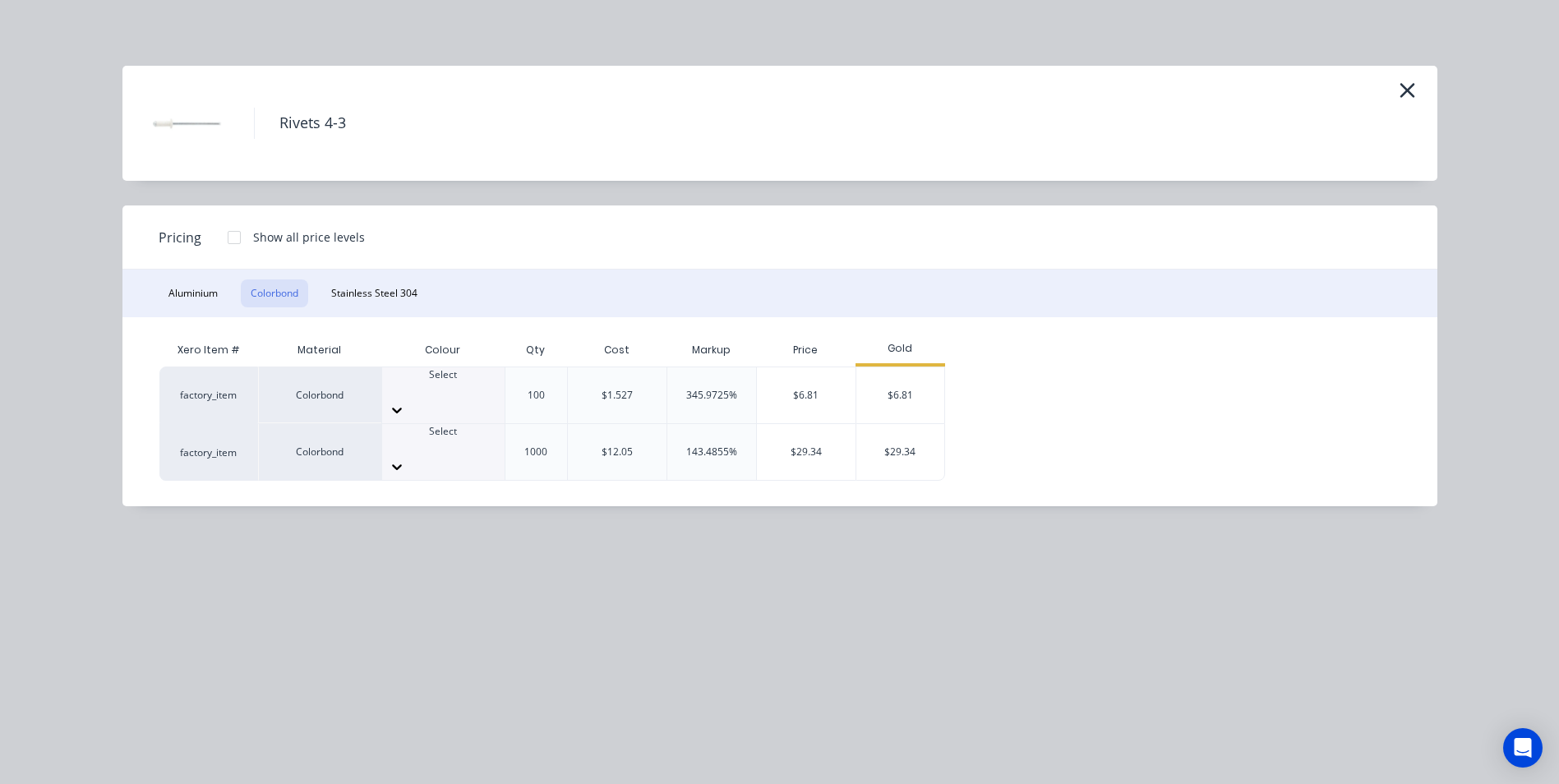
click at [478, 453] on div at bounding box center [444, 466] width 123 height 26
click at [890, 424] on div "$29.34" at bounding box center [900, 451] width 88 height 55
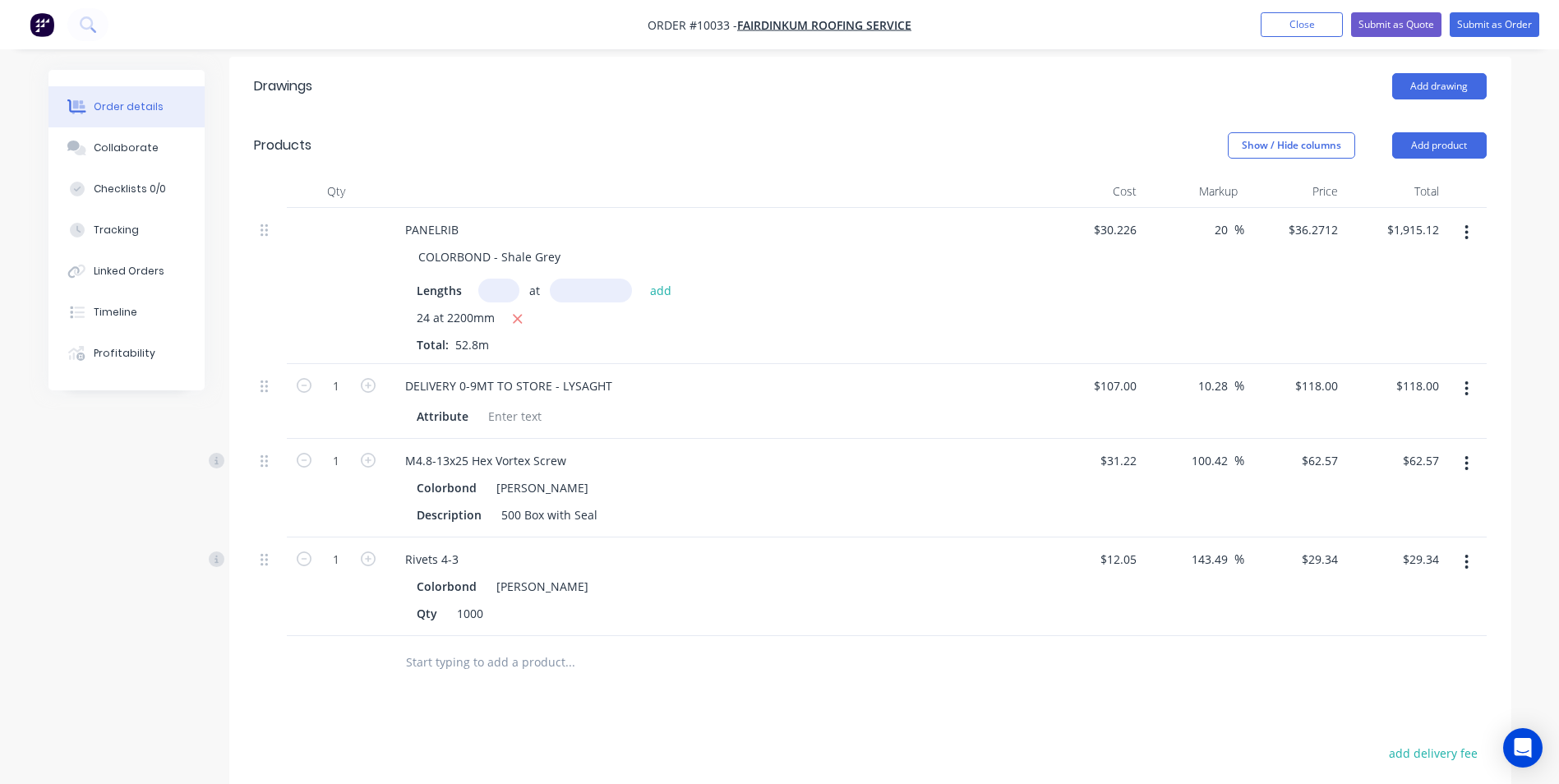
scroll to position [570, 0]
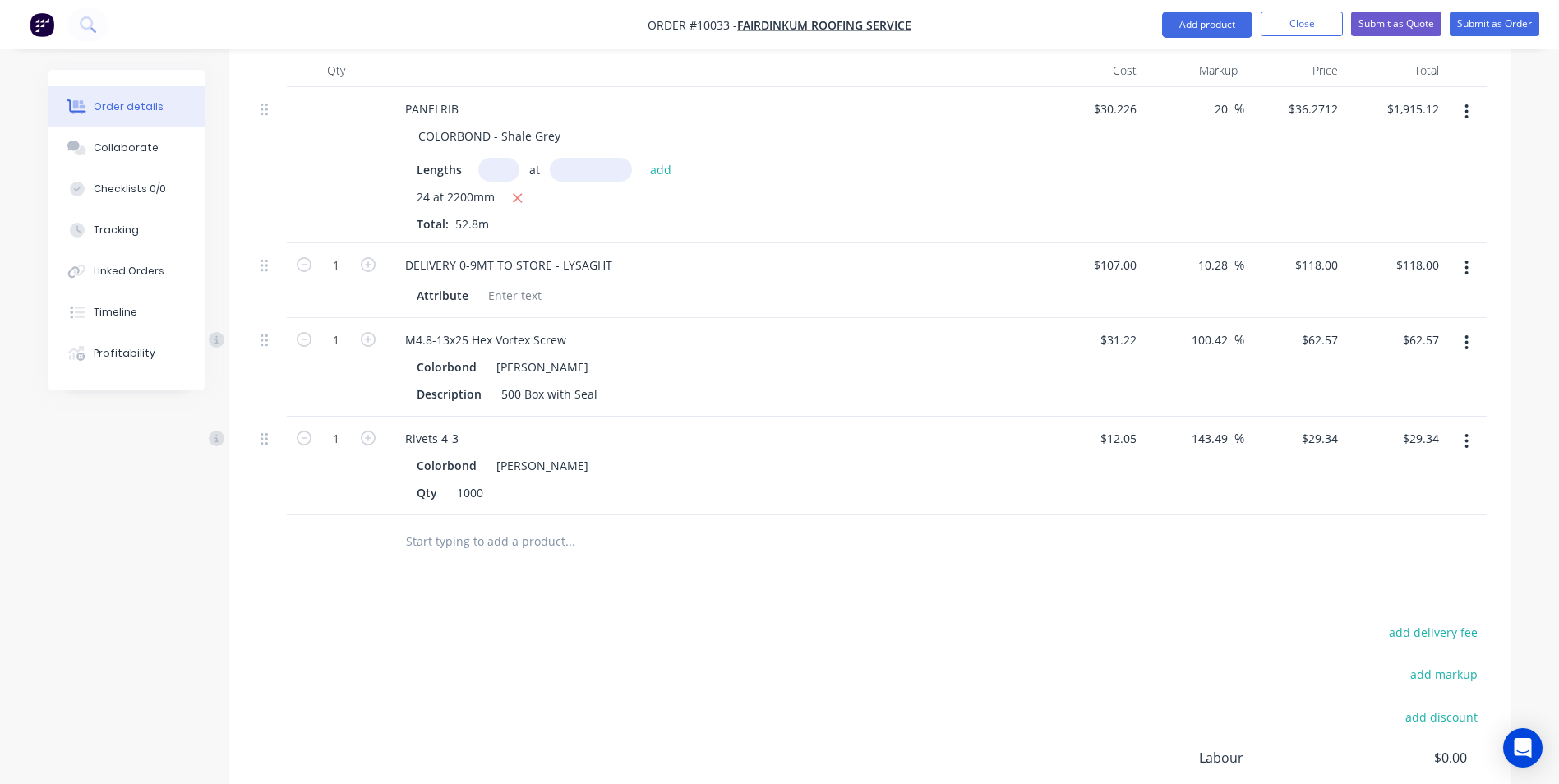
click at [1467, 434] on icon "button" at bounding box center [1467, 441] width 3 height 15
click at [1386, 473] on div "Edit" at bounding box center [1408, 484] width 127 height 23
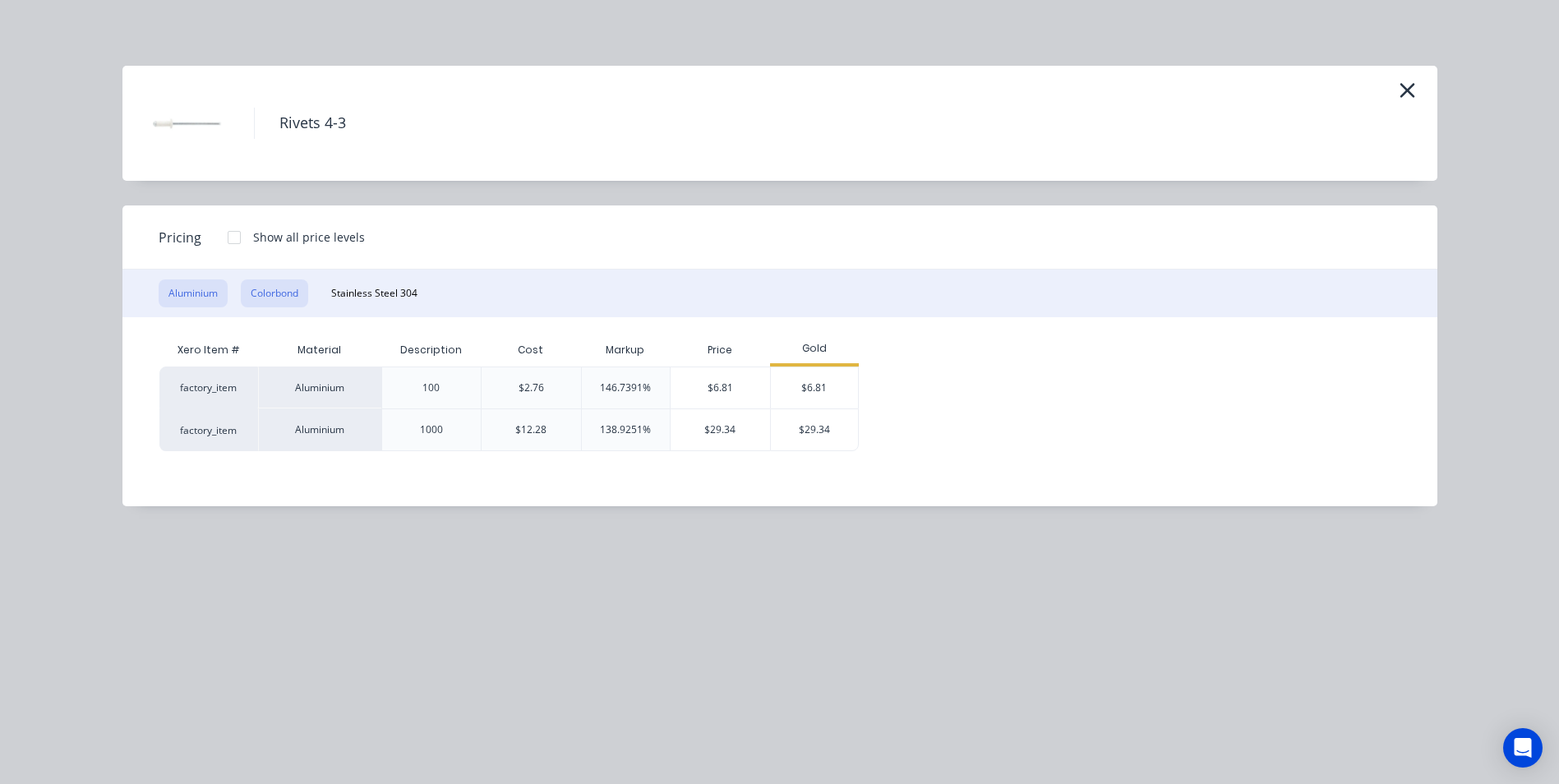
click at [296, 291] on button "Colorbond" at bounding box center [273, 293] width 67 height 28
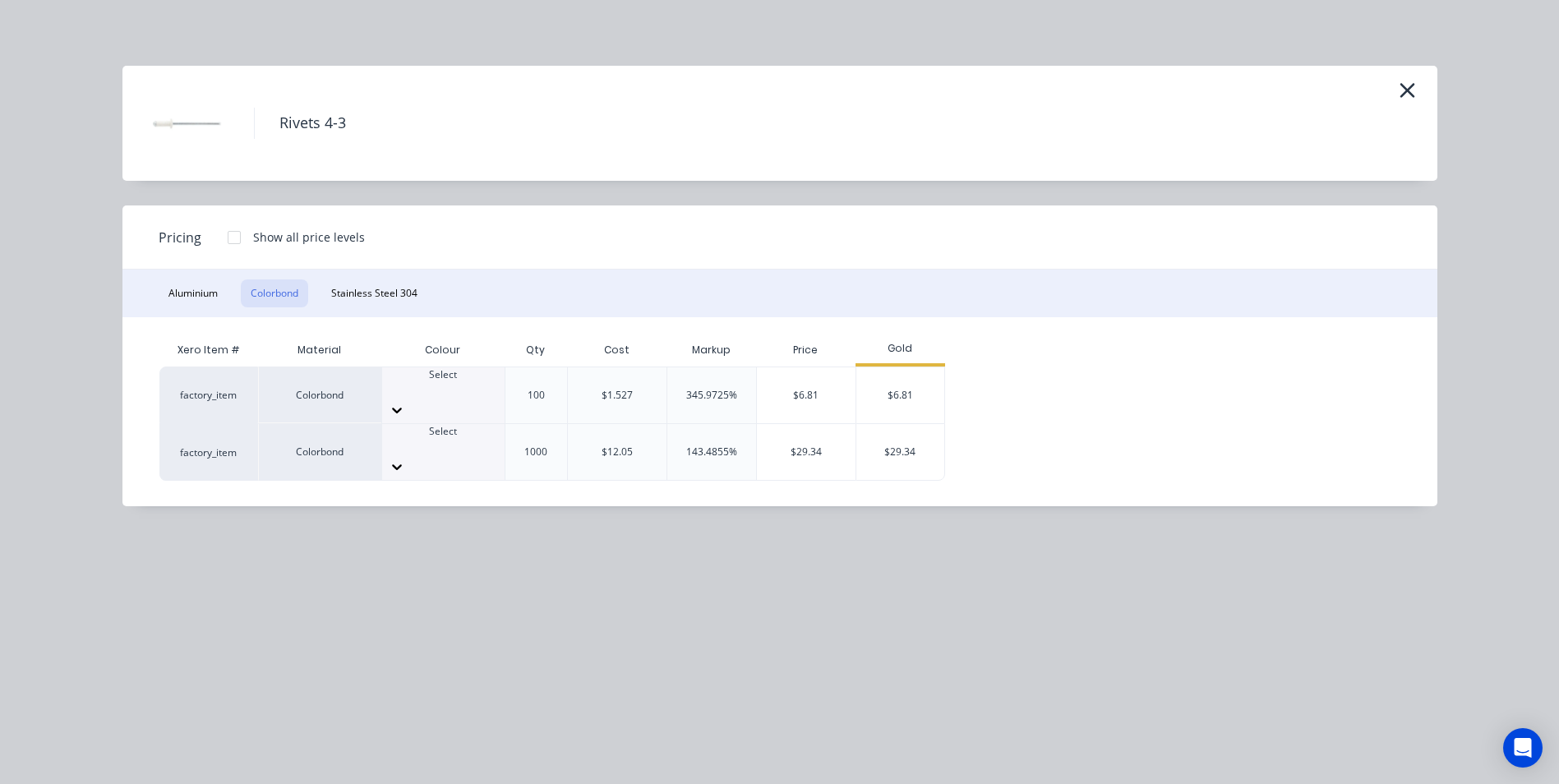
click at [476, 453] on div at bounding box center [444, 466] width 123 height 26
click at [903, 428] on div "$29.34" at bounding box center [900, 451] width 88 height 55
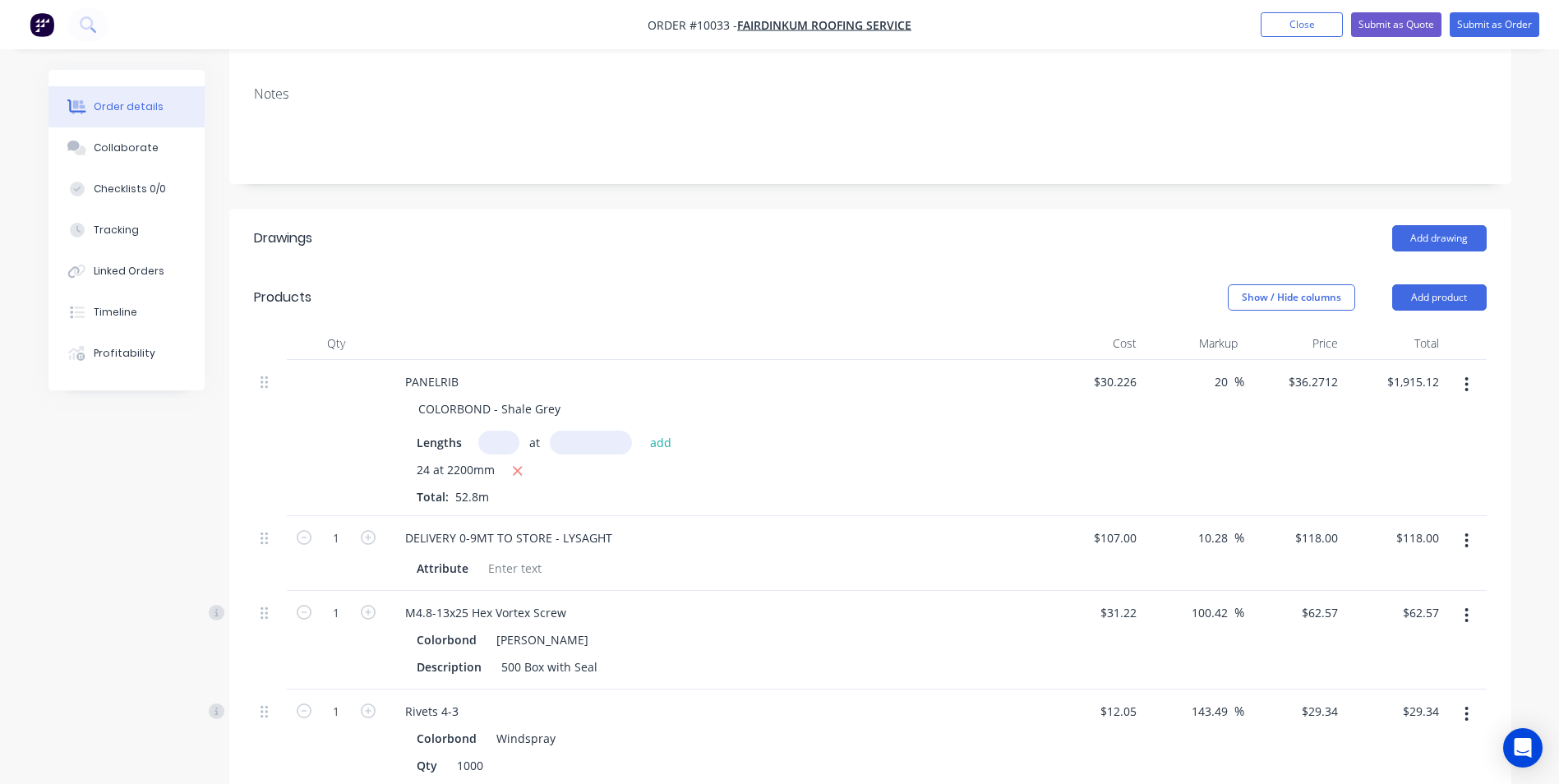
scroll to position [241, 0]
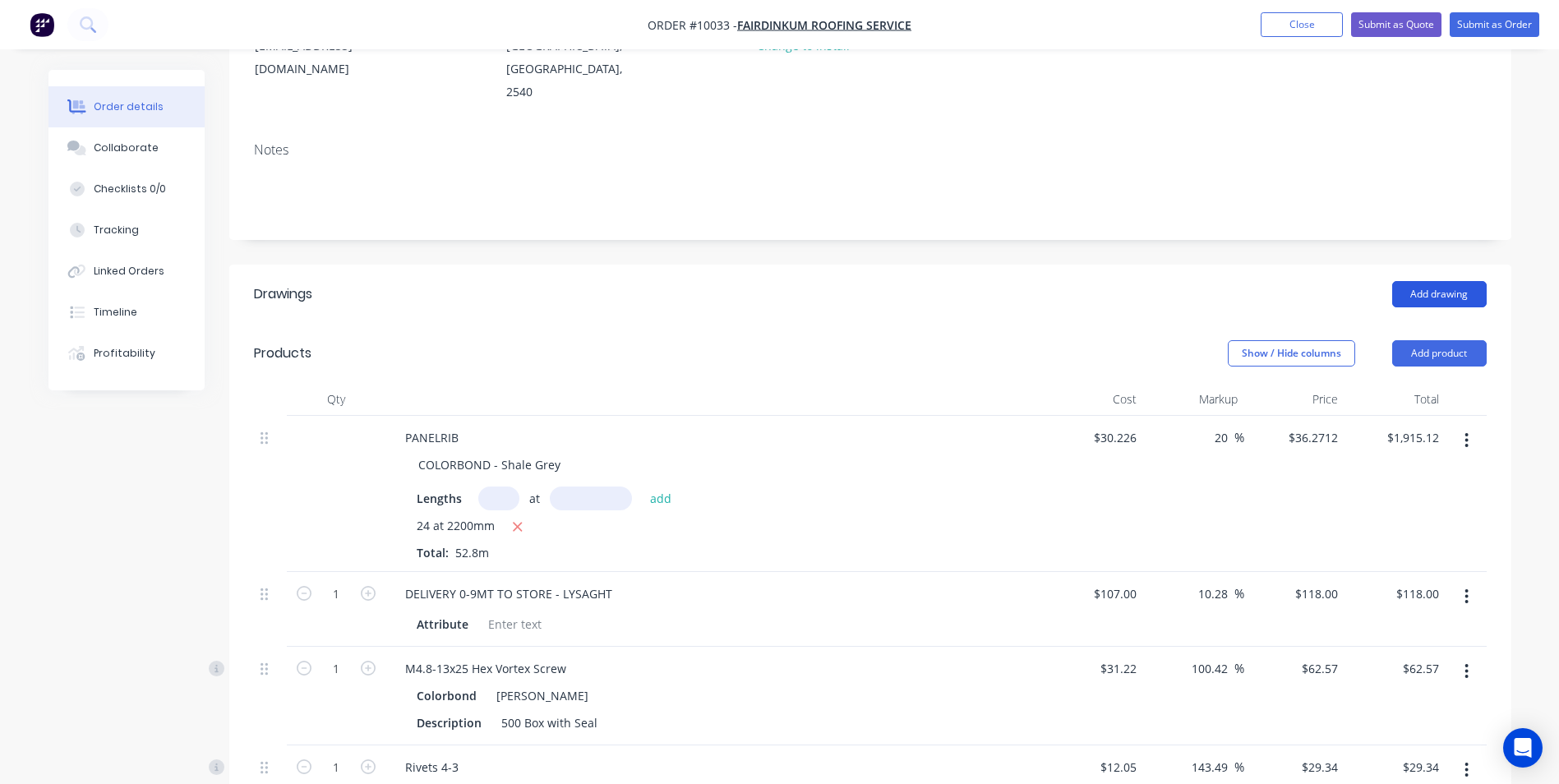
click at [1451, 281] on button "Add drawing" at bounding box center [1439, 294] width 94 height 26
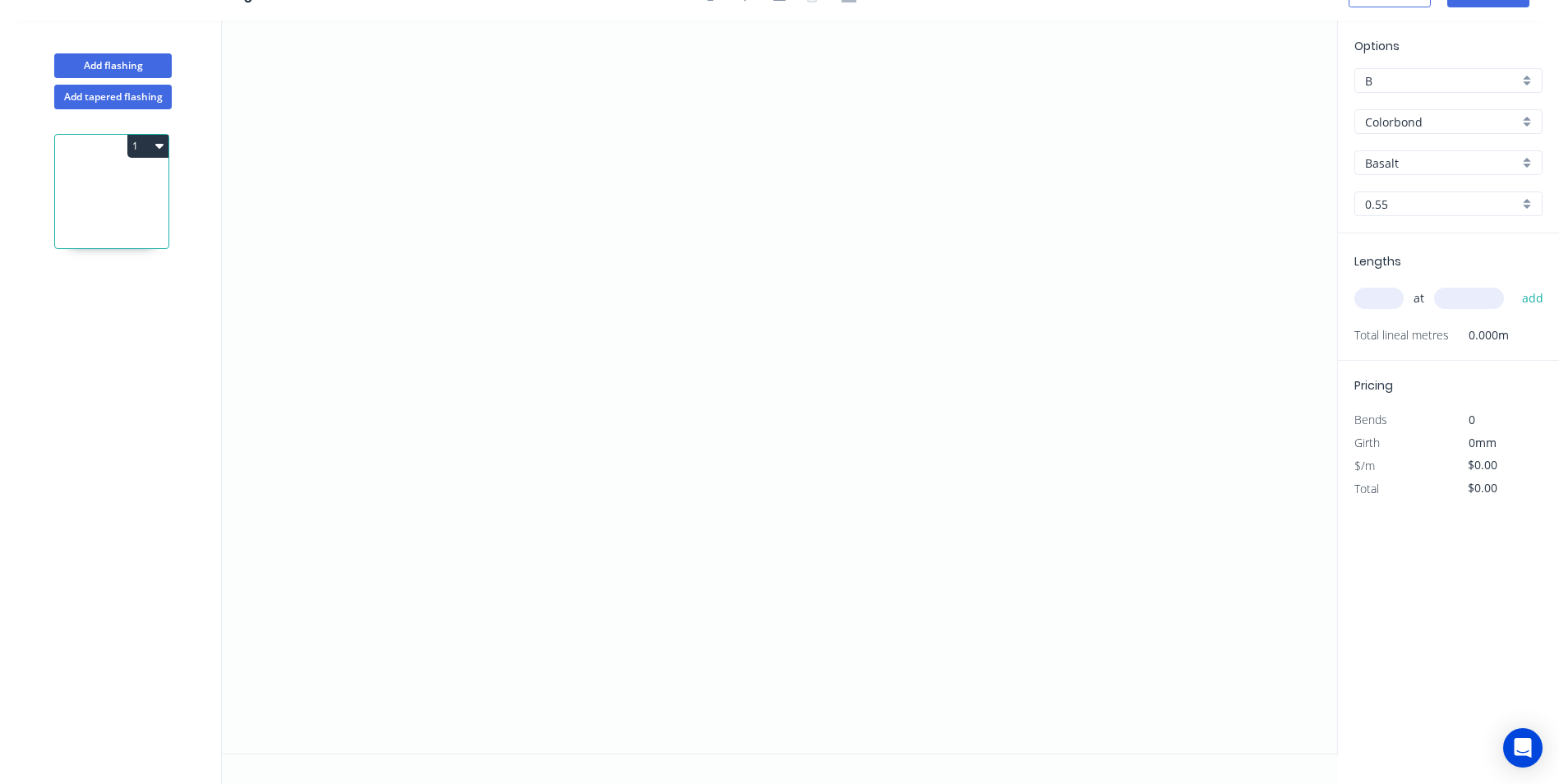
scroll to position [30, 0]
click at [438, 484] on icon "0" at bounding box center [780, 386] width 1115 height 732
click at [438, 227] on icon "0" at bounding box center [780, 386] width 1115 height 732
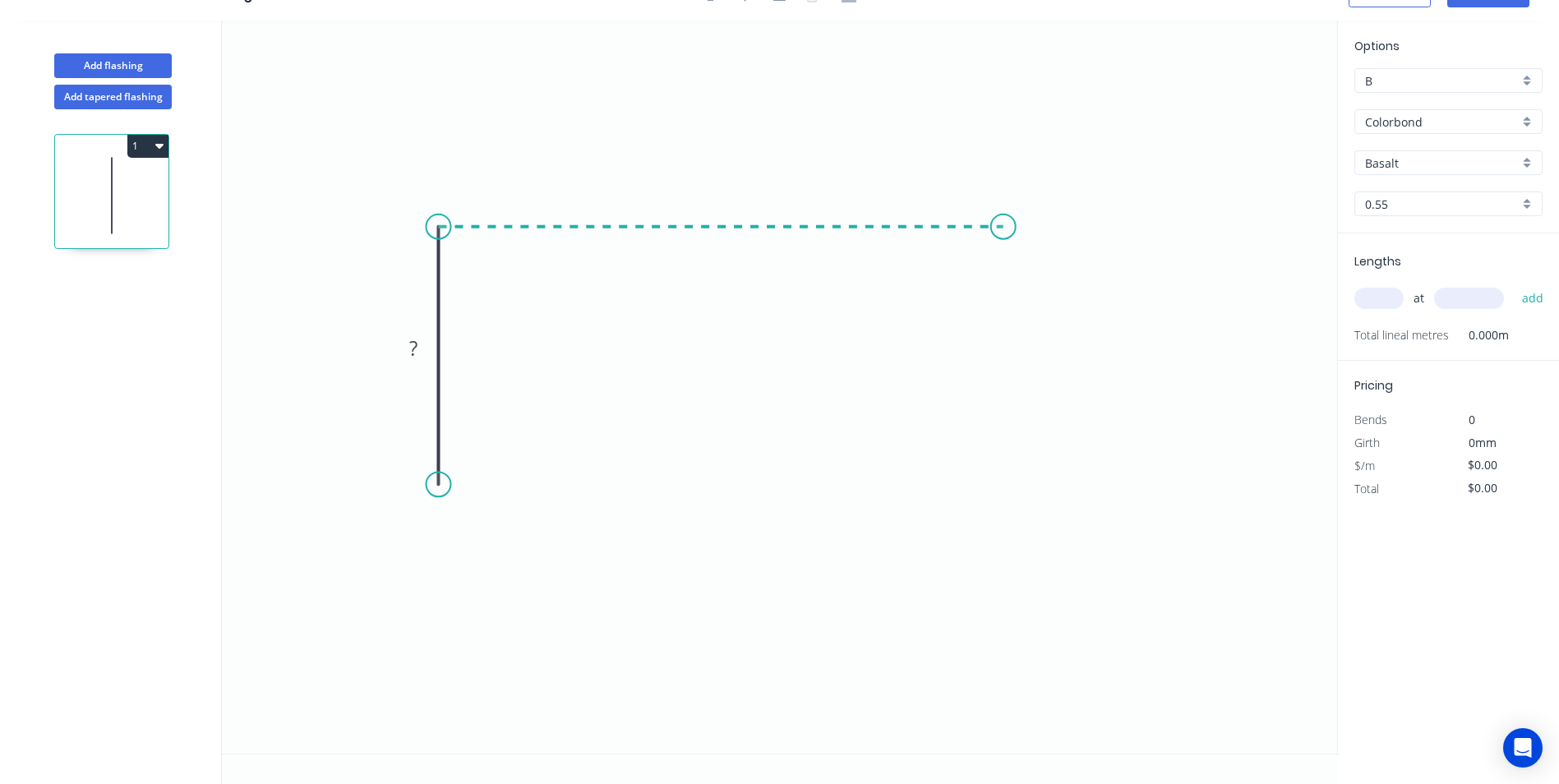
click at [1003, 209] on icon "0 ?" at bounding box center [780, 386] width 1115 height 732
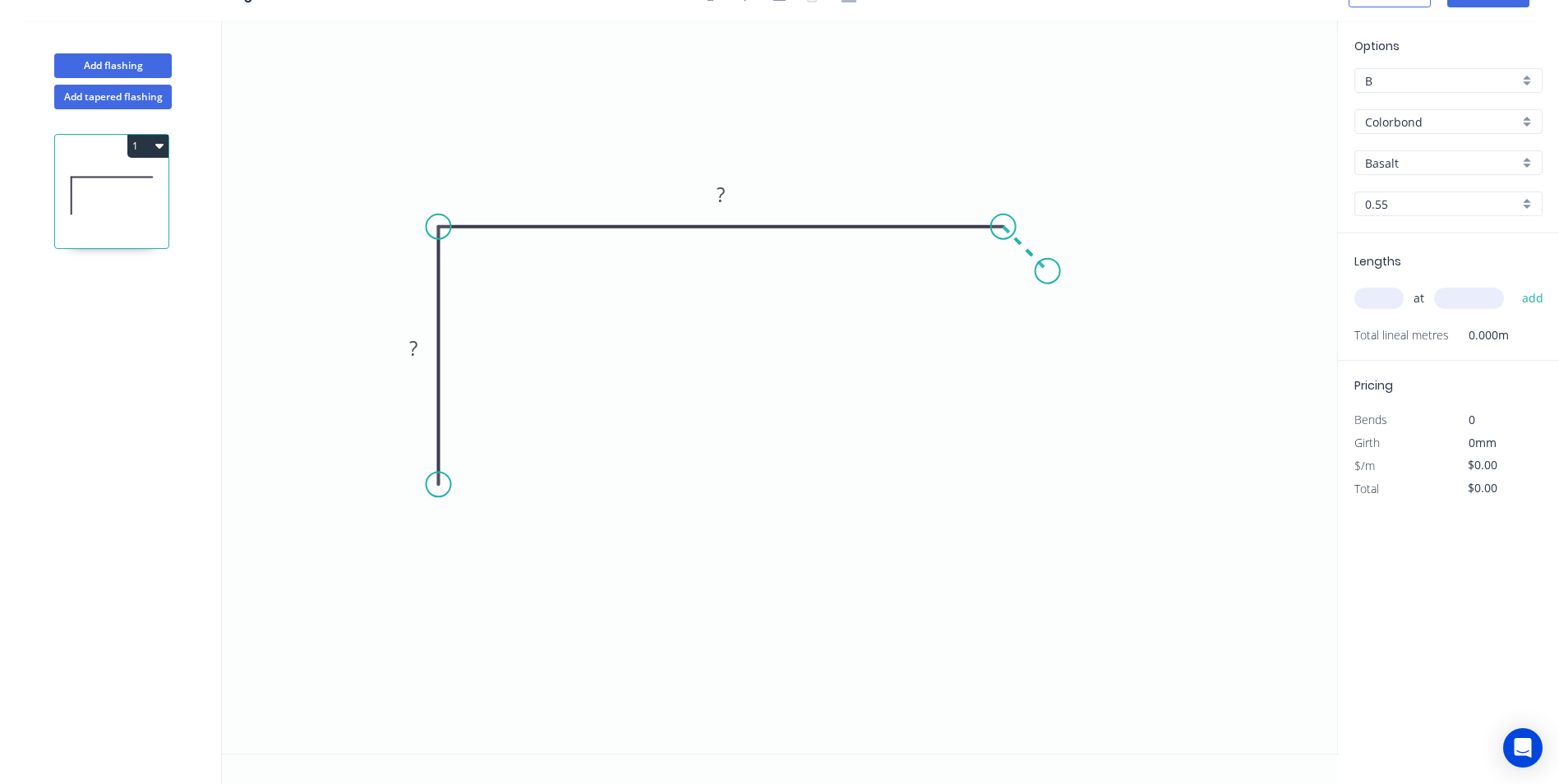
click at [1048, 273] on icon "0 ? ?" at bounding box center [780, 386] width 1115 height 732
click at [1048, 273] on circle at bounding box center [1047, 270] width 24 height 24
drag, startPoint x: 1048, startPoint y: 273, endPoint x: 1019, endPoint y: 267, distance: 29.6
click at [1019, 267] on circle at bounding box center [1018, 267] width 24 height 24
click at [492, 552] on div "Crush & Fold" at bounding box center [531, 542] width 165 height 34
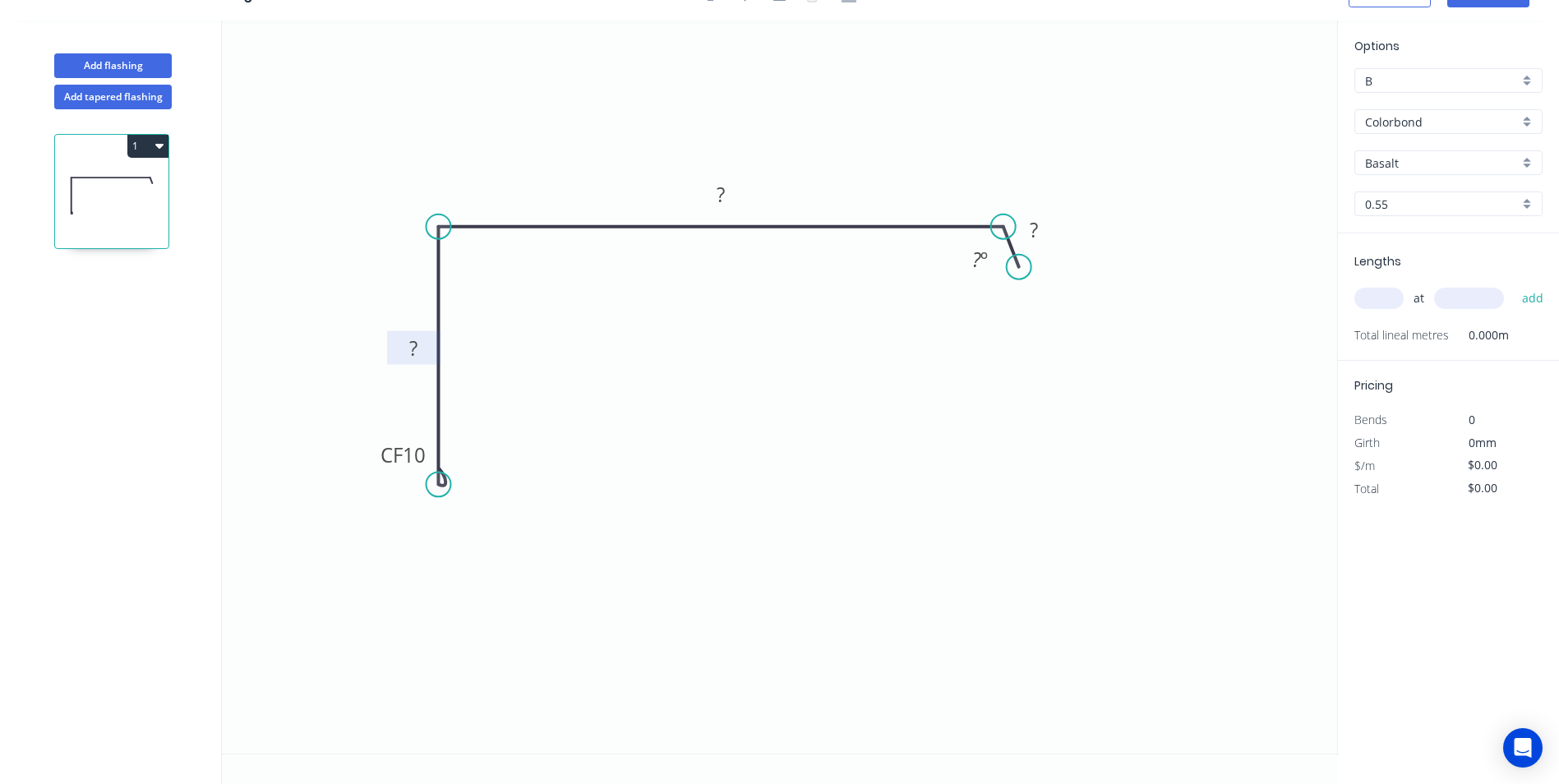
click at [407, 349] on rect at bounding box center [415, 349] width 33 height 23
click at [730, 125] on icon "0 CF 10 150 240 25 150 º" at bounding box center [780, 386] width 1115 height 732
type input "$21.37"
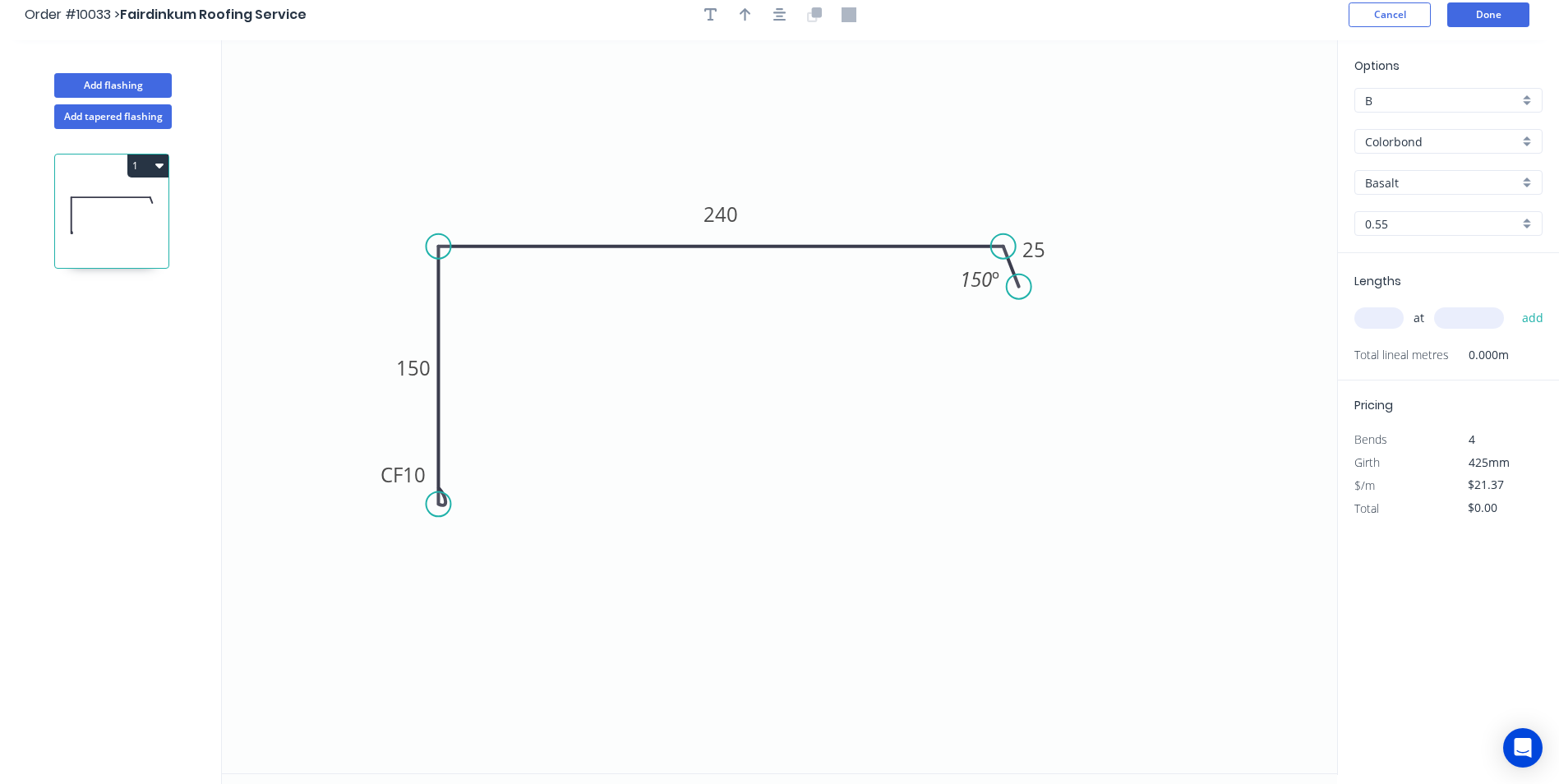
scroll to position [0, 0]
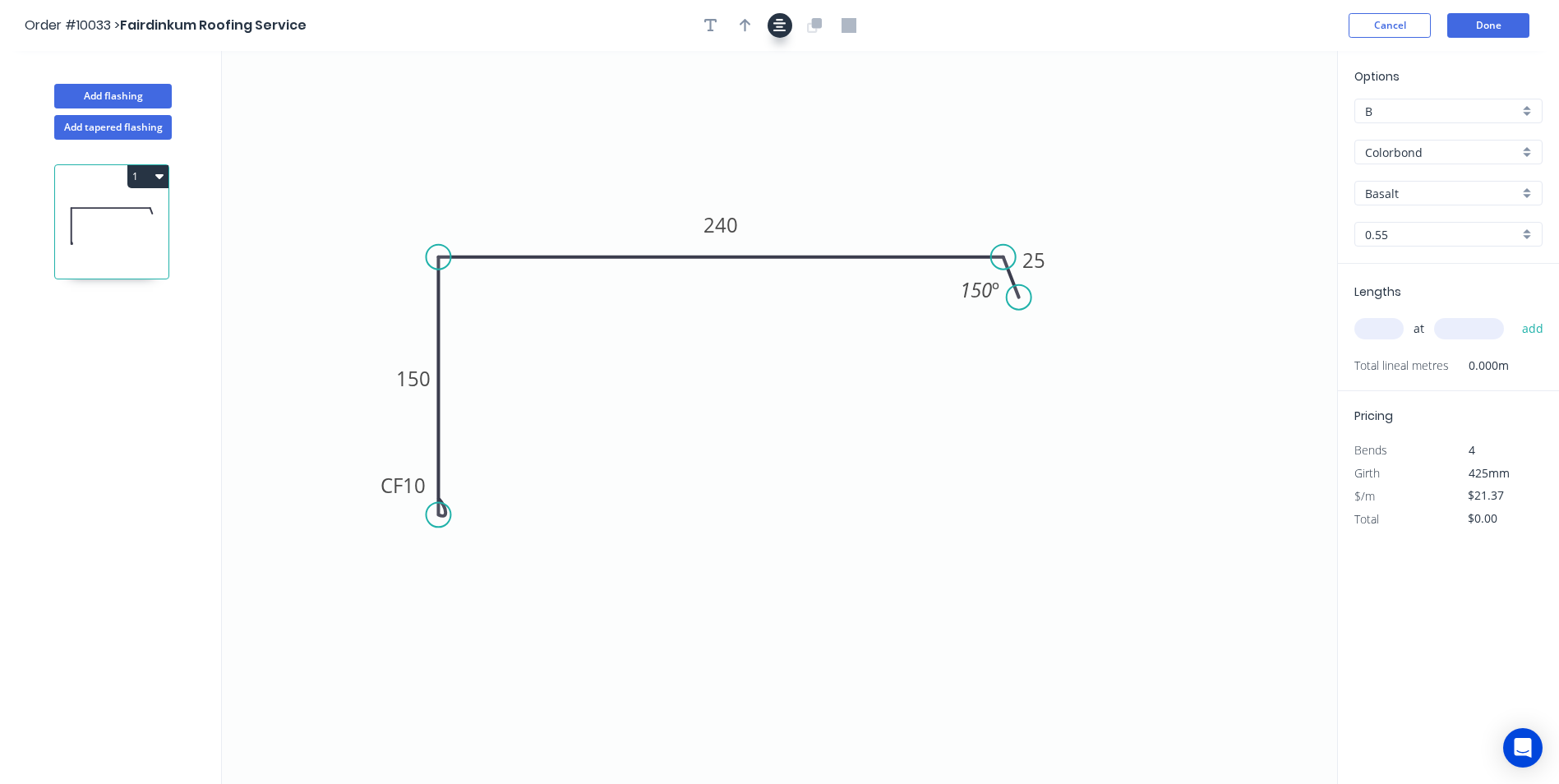
click at [784, 21] on icon "button" at bounding box center [780, 25] width 14 height 15
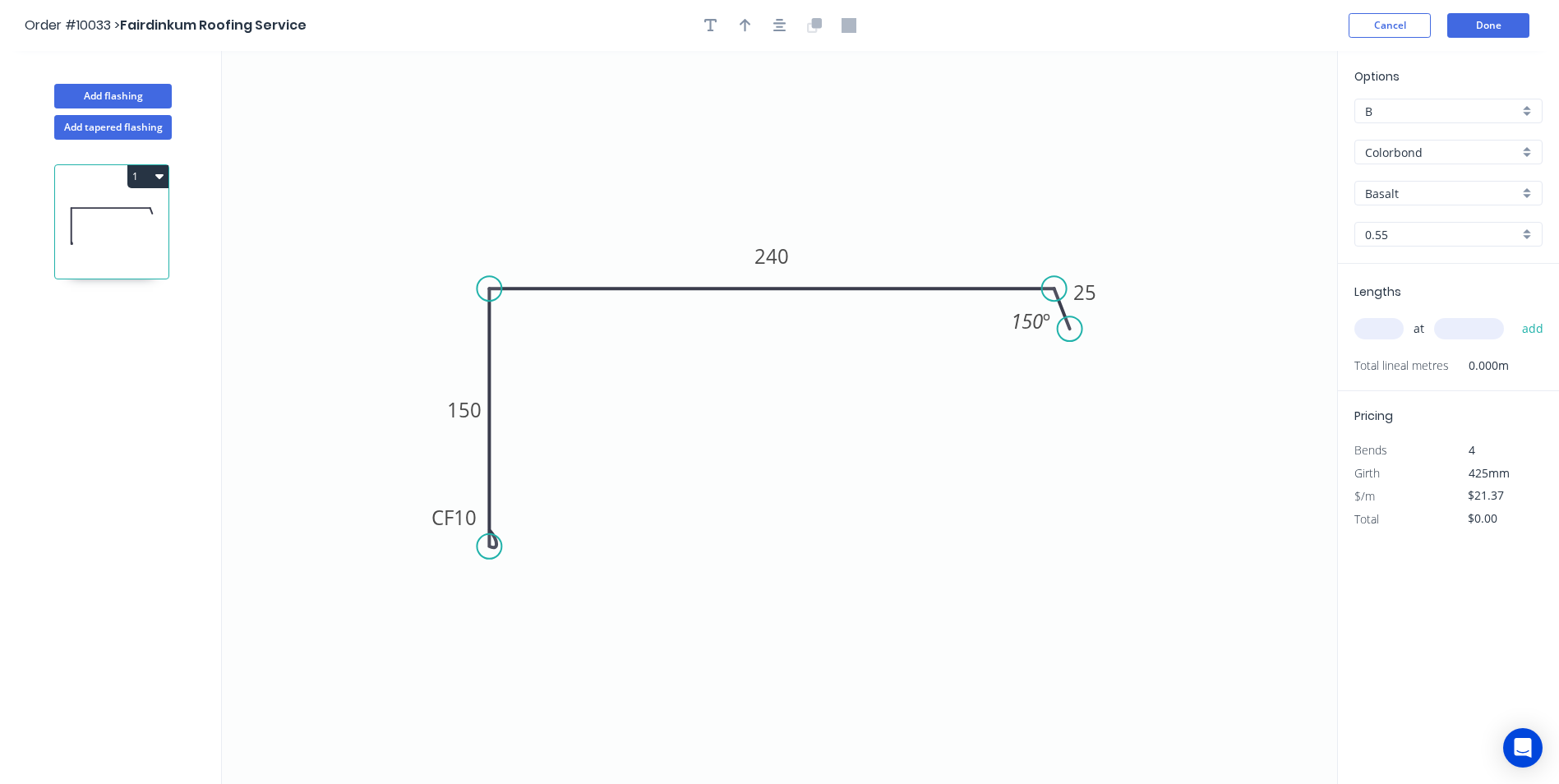
click at [758, 24] on div at bounding box center [780, 25] width 172 height 24
click at [745, 29] on icon "button" at bounding box center [745, 25] width 12 height 14
drag, startPoint x: 1253, startPoint y: 129, endPoint x: 722, endPoint y: 191, distance: 534.6
click at [722, 191] on icon at bounding box center [723, 171] width 15 height 53
click at [1529, 190] on div "Basalt" at bounding box center [1448, 193] width 188 height 24
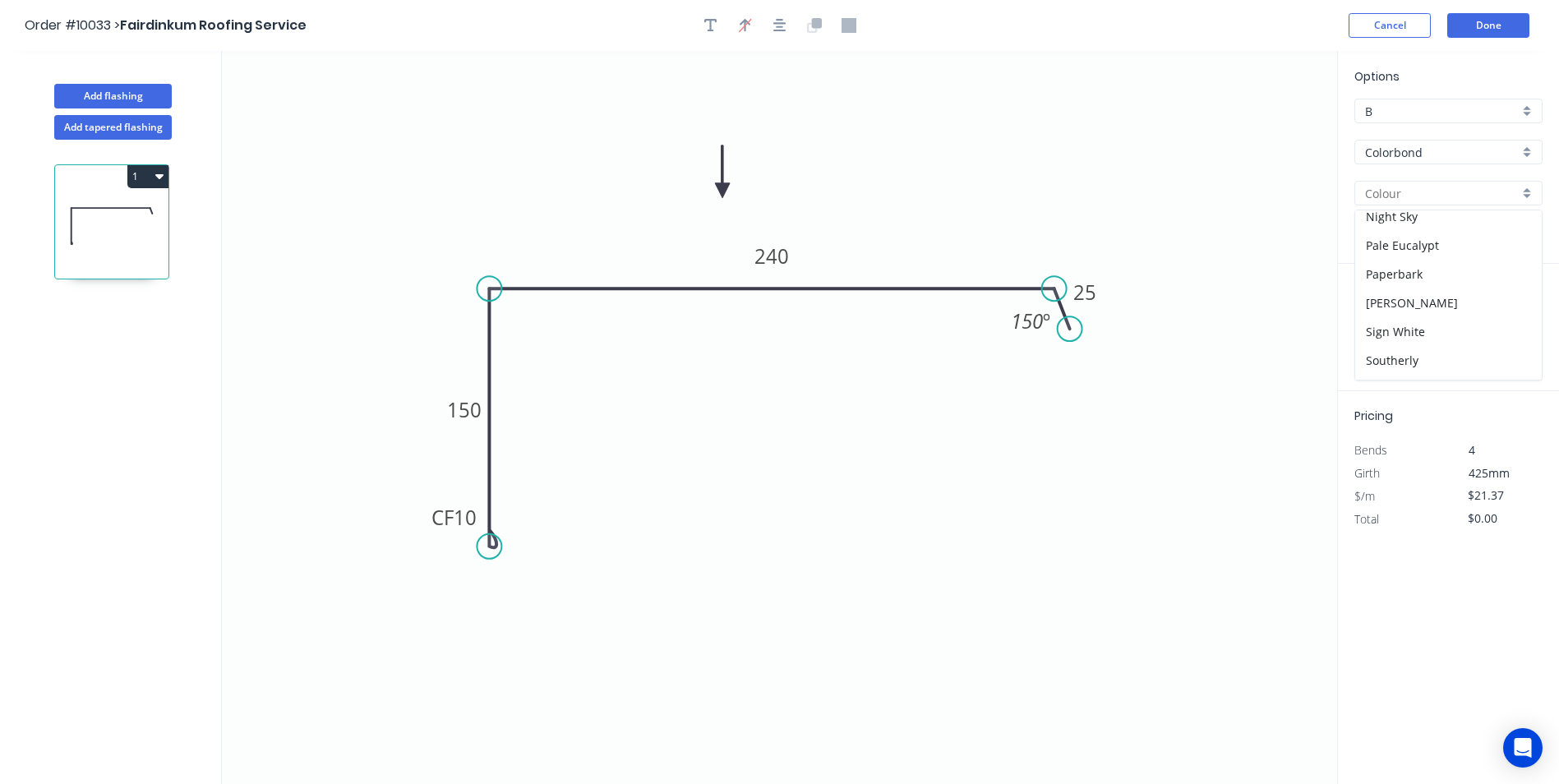
scroll to position [575, 0]
click at [1396, 371] on div "Windspray" at bounding box center [1449, 369] width 187 height 29
type input "Windspray"
click at [1378, 335] on input "text" at bounding box center [1379, 329] width 50 height 21
type input "2"
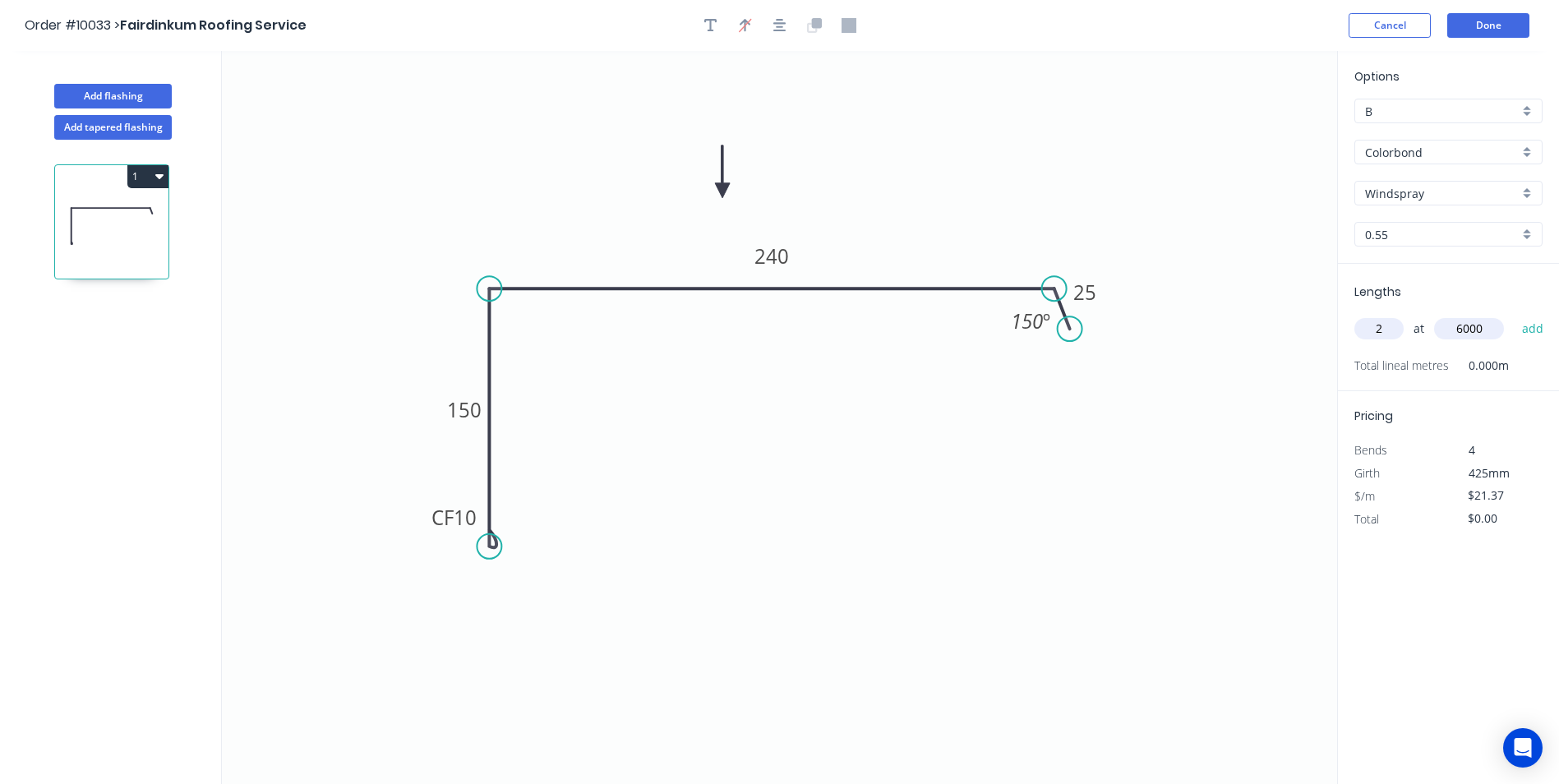
type input "6000"
click at [1514, 314] on button "add" at bounding box center [1534, 328] width 39 height 28
click at [137, 179] on button "1" at bounding box center [148, 177] width 41 height 23
click at [120, 222] on div "Duplicate" at bounding box center [91, 217] width 127 height 23
type input "$0.00"
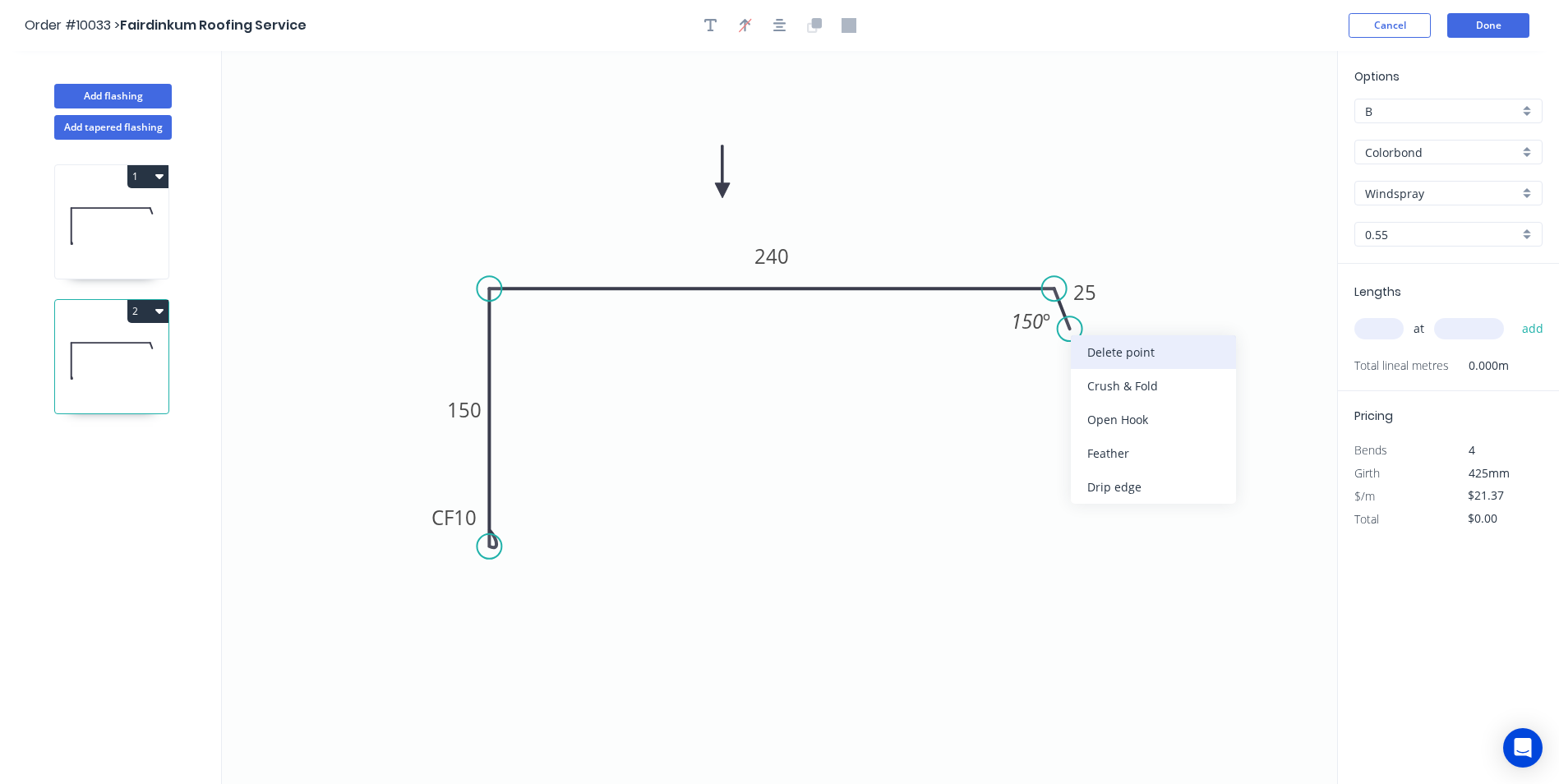
click at [1111, 345] on div "Delete point" at bounding box center [1153, 352] width 165 height 34
click at [769, 256] on tspan "240" at bounding box center [771, 256] width 34 height 27
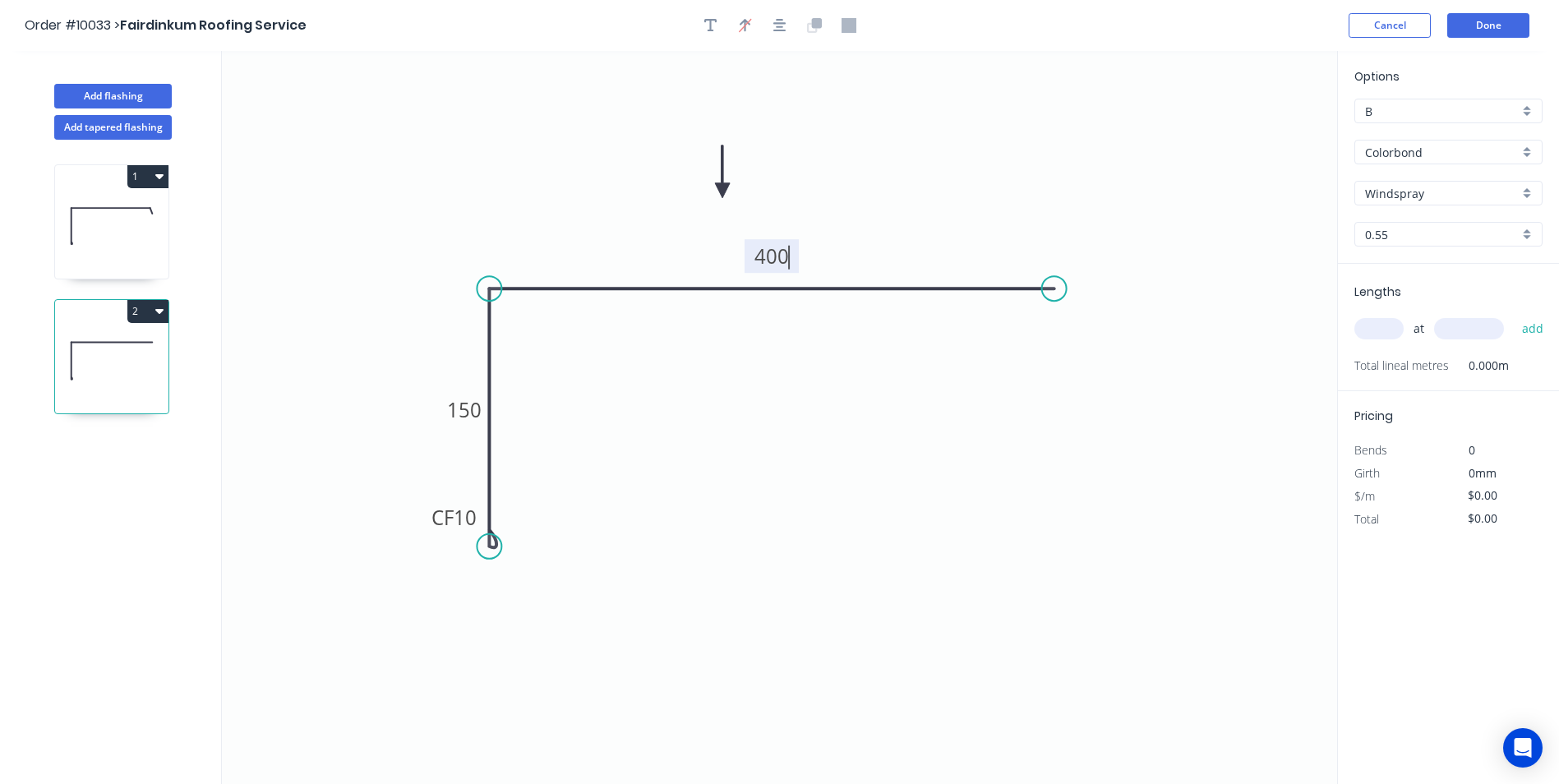
click at [1384, 335] on input "text" at bounding box center [1379, 329] width 50 height 21
type input "$22.43"
type input "2"
type input "4000"
click at [1514, 314] on button "add" at bounding box center [1534, 328] width 39 height 28
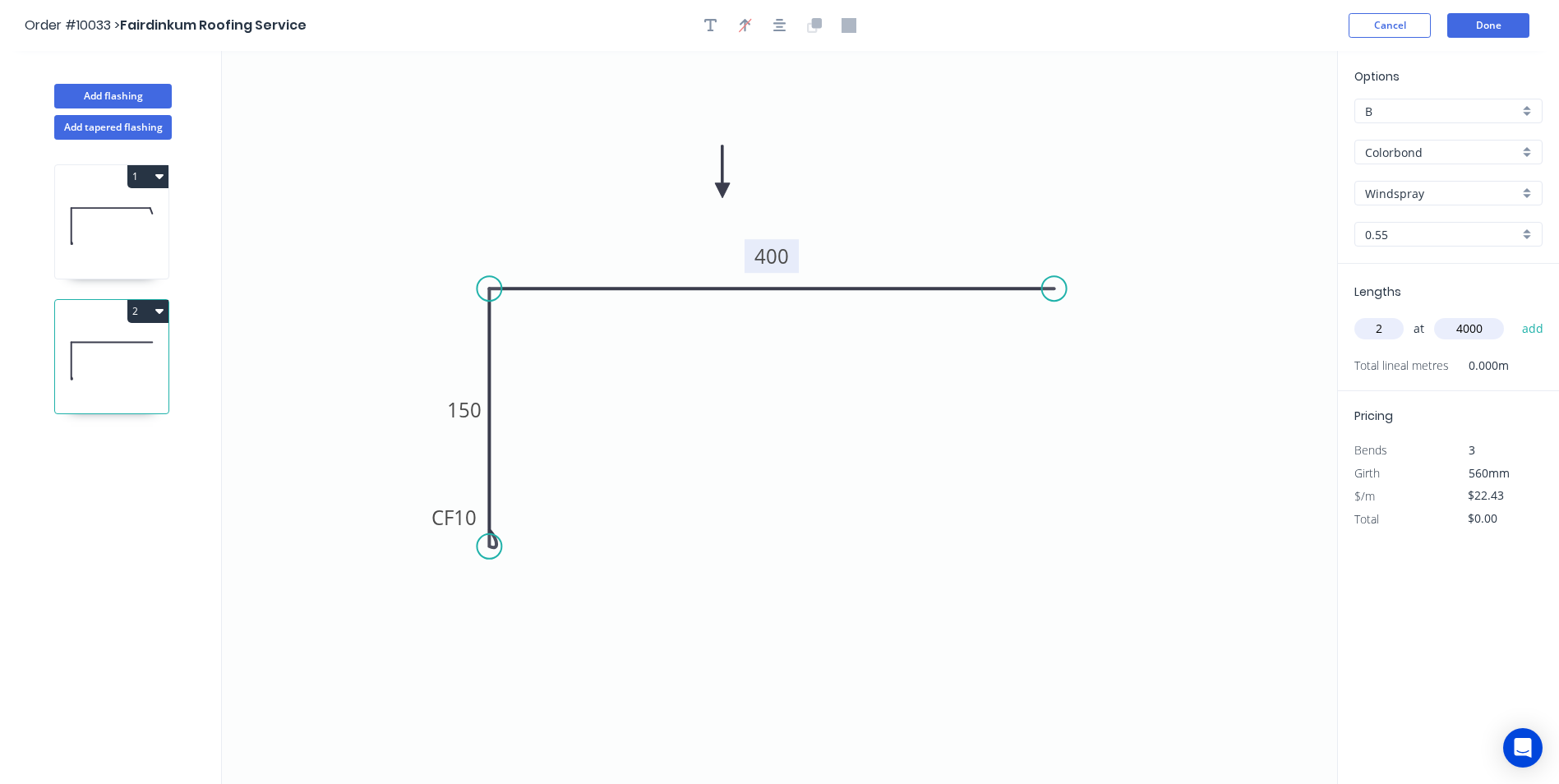
type input "$179.44"
click at [156, 168] on button "1" at bounding box center [148, 177] width 41 height 23
click at [127, 211] on div "Duplicate" at bounding box center [91, 217] width 127 height 23
type input "$21.37"
type input "$0.00"
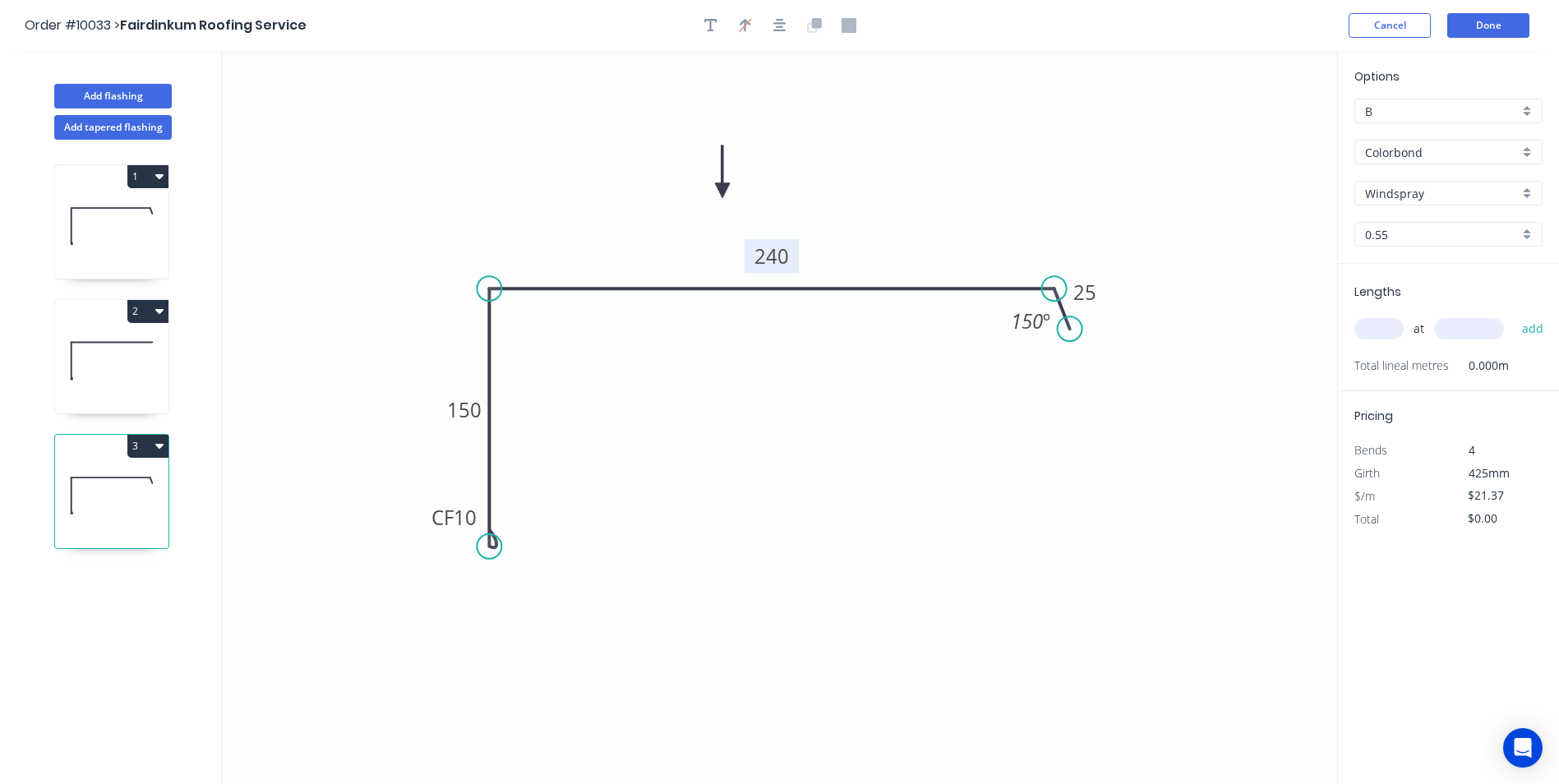
click at [786, 251] on tspan "240" at bounding box center [771, 256] width 34 height 27
click at [844, 393] on icon "0 CF 10 150 250 25 150 º" at bounding box center [780, 416] width 1115 height 732
click at [1372, 328] on input "text" at bounding box center [1379, 329] width 50 height 21
type input "2"
type input "6000"
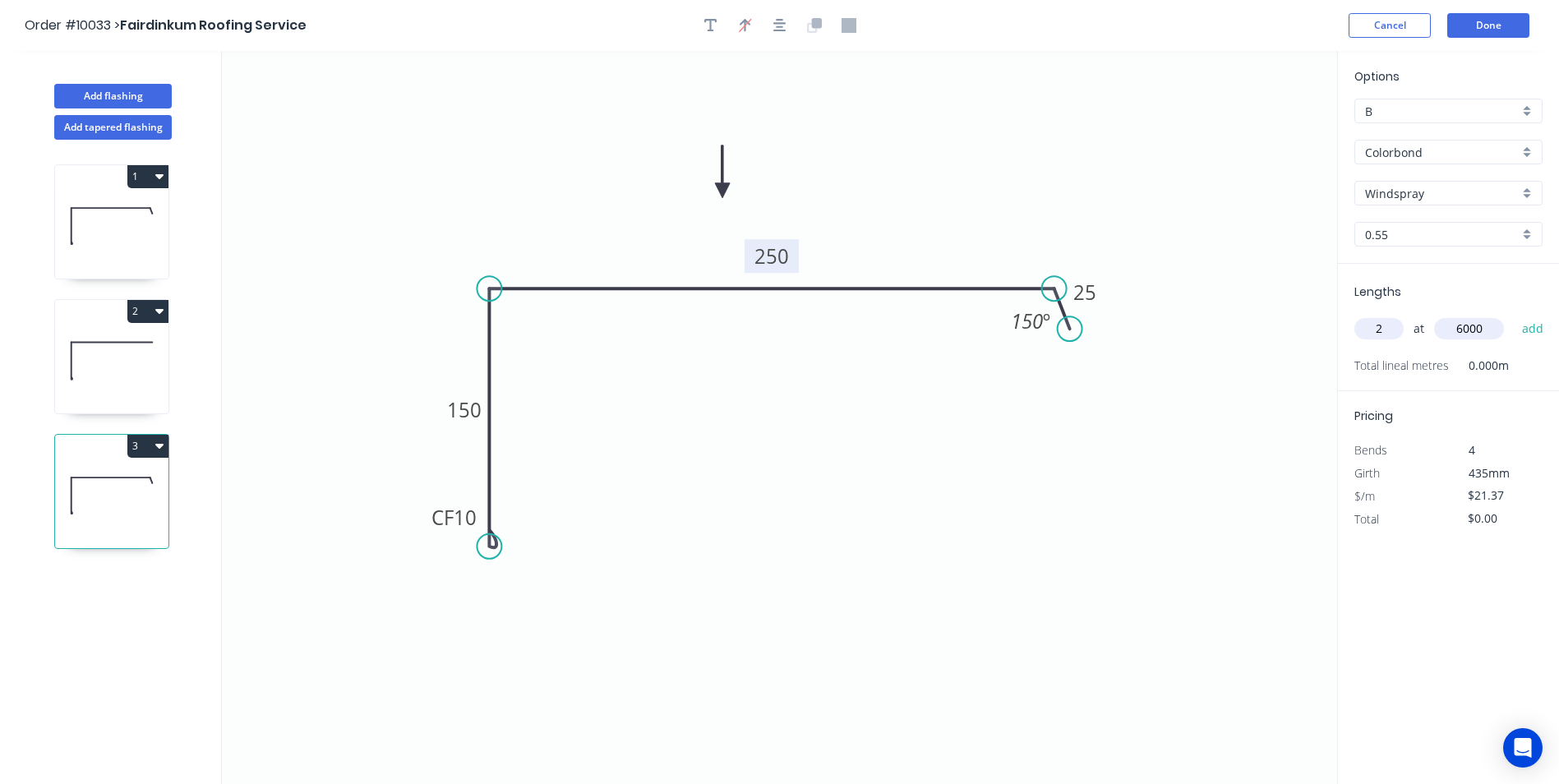
click at [1514, 314] on button "add" at bounding box center [1534, 328] width 39 height 28
click at [143, 445] on button "3" at bounding box center [148, 446] width 41 height 23
click at [125, 477] on div "Duplicate" at bounding box center [91, 486] width 127 height 23
type input "$0.00"
click at [788, 260] on tspan "250" at bounding box center [771, 256] width 34 height 27
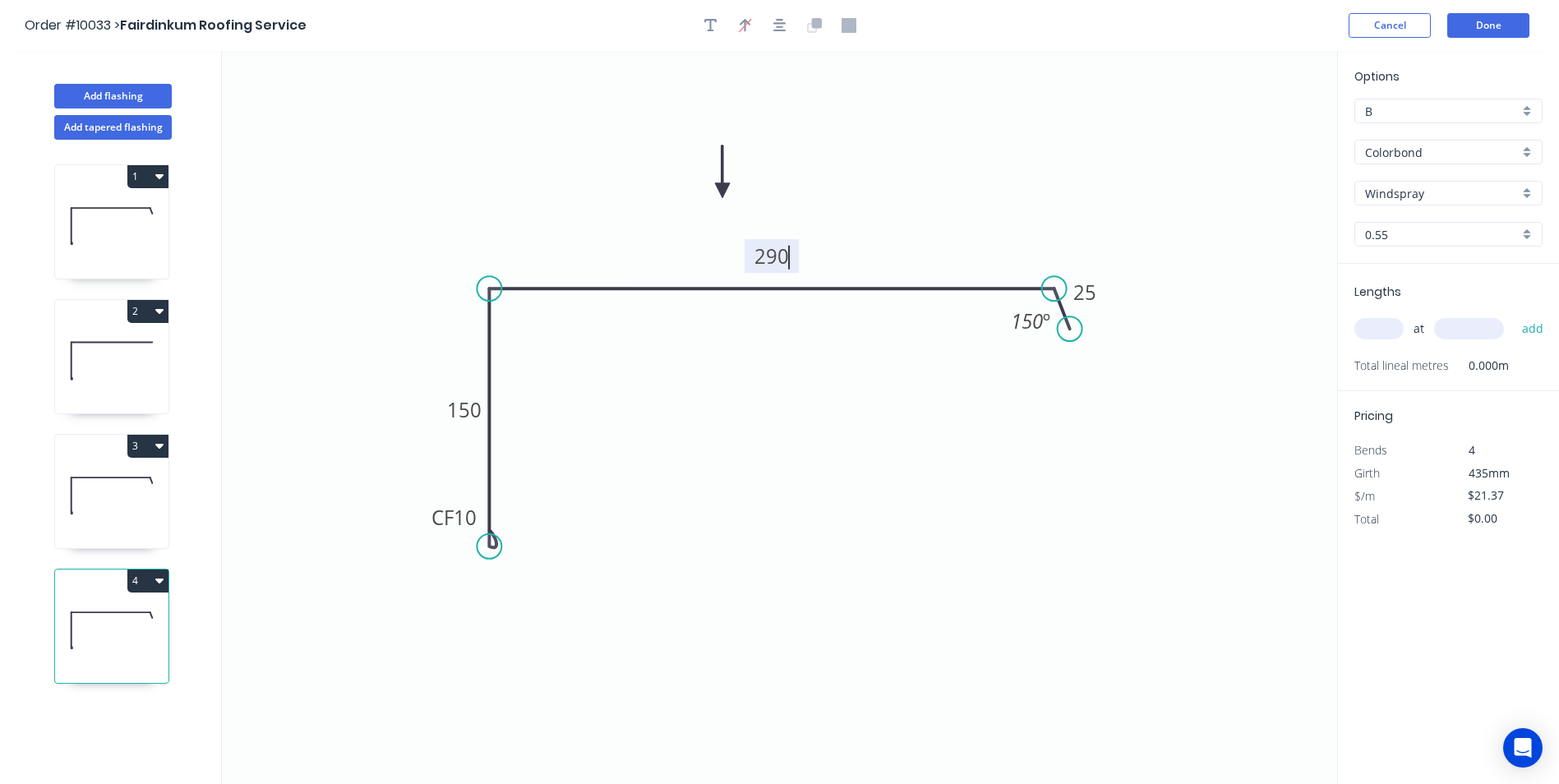
click at [810, 371] on icon "0 CF 10 150 290 25 150 º" at bounding box center [780, 416] width 1115 height 732
click at [1375, 327] on input "text" at bounding box center [1379, 329] width 50 height 21
type input "2"
type input "4000"
click at [1514, 314] on button "add" at bounding box center [1534, 328] width 39 height 28
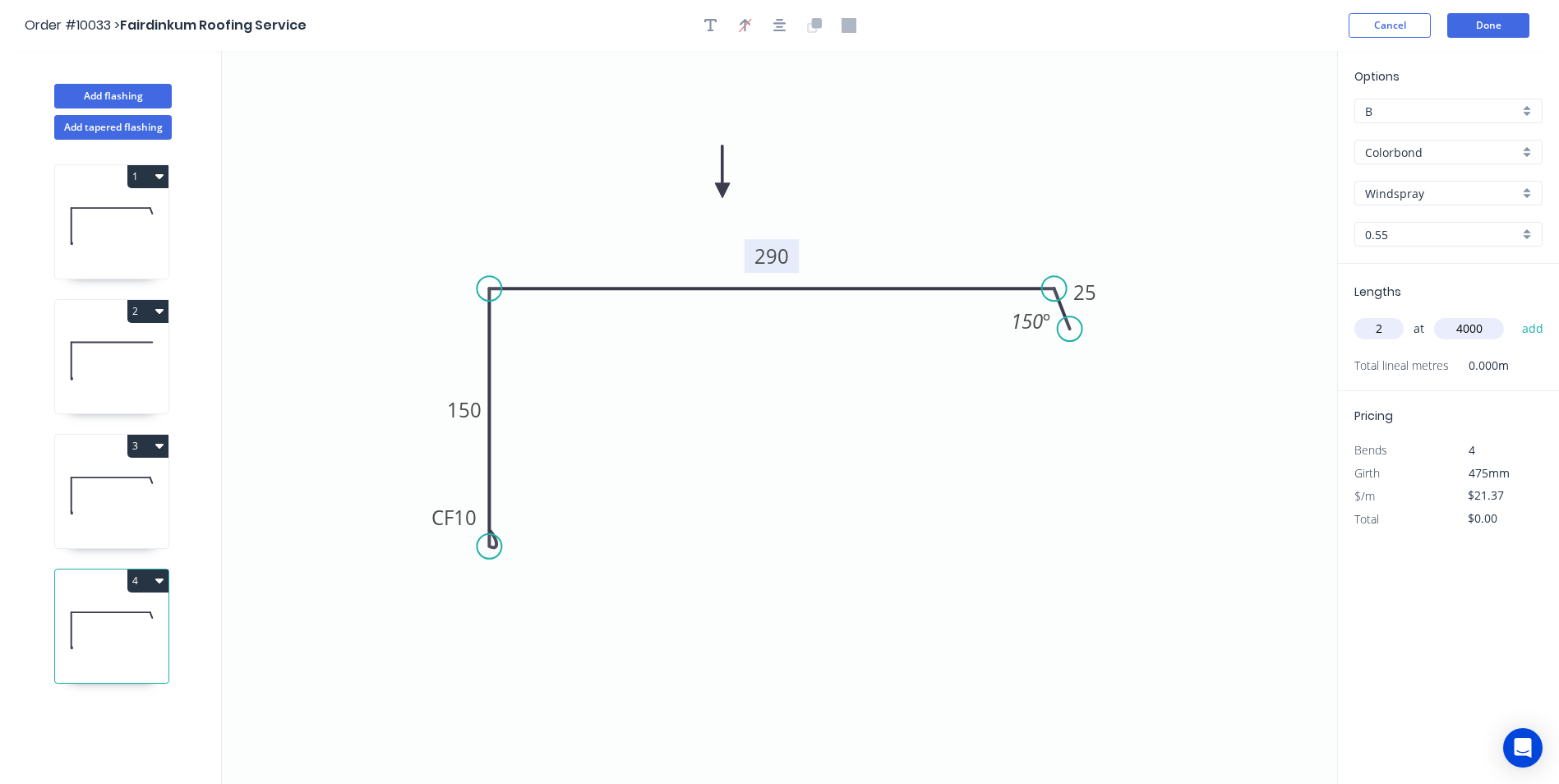
type input "$170.96"
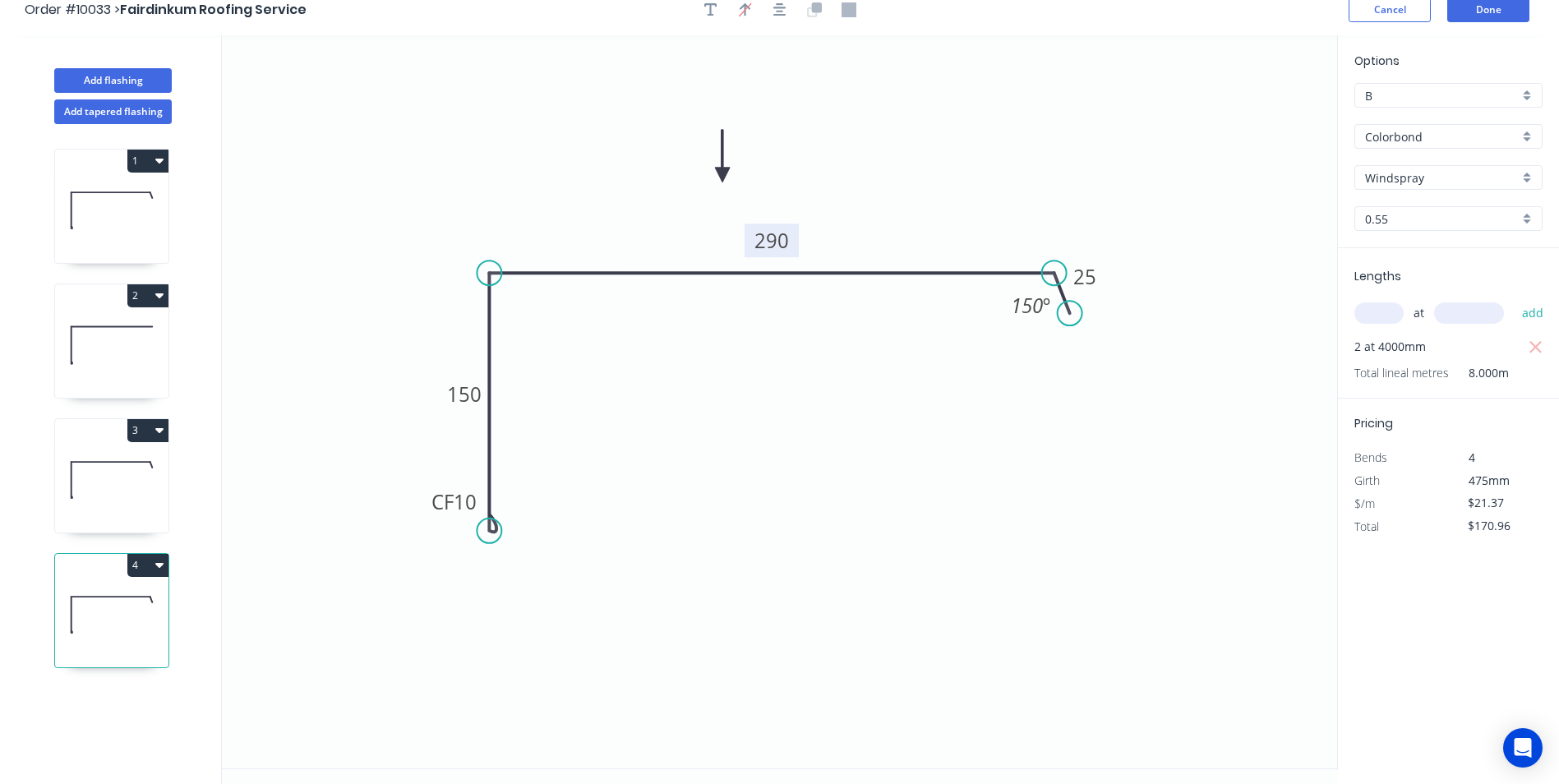
scroll to position [30, 0]
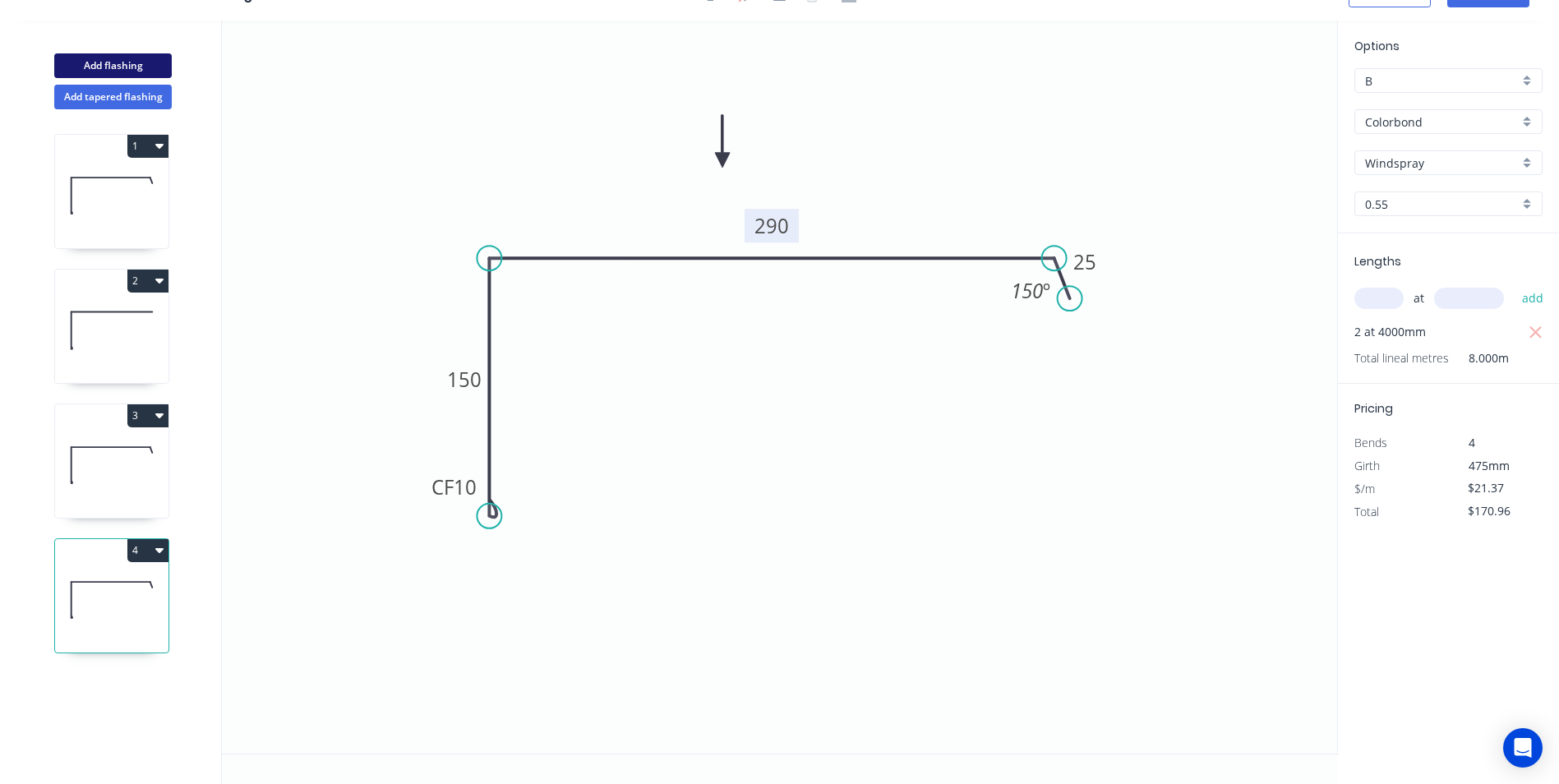
click at [156, 62] on button "Add flashing" at bounding box center [113, 65] width 118 height 24
type input "$0.00"
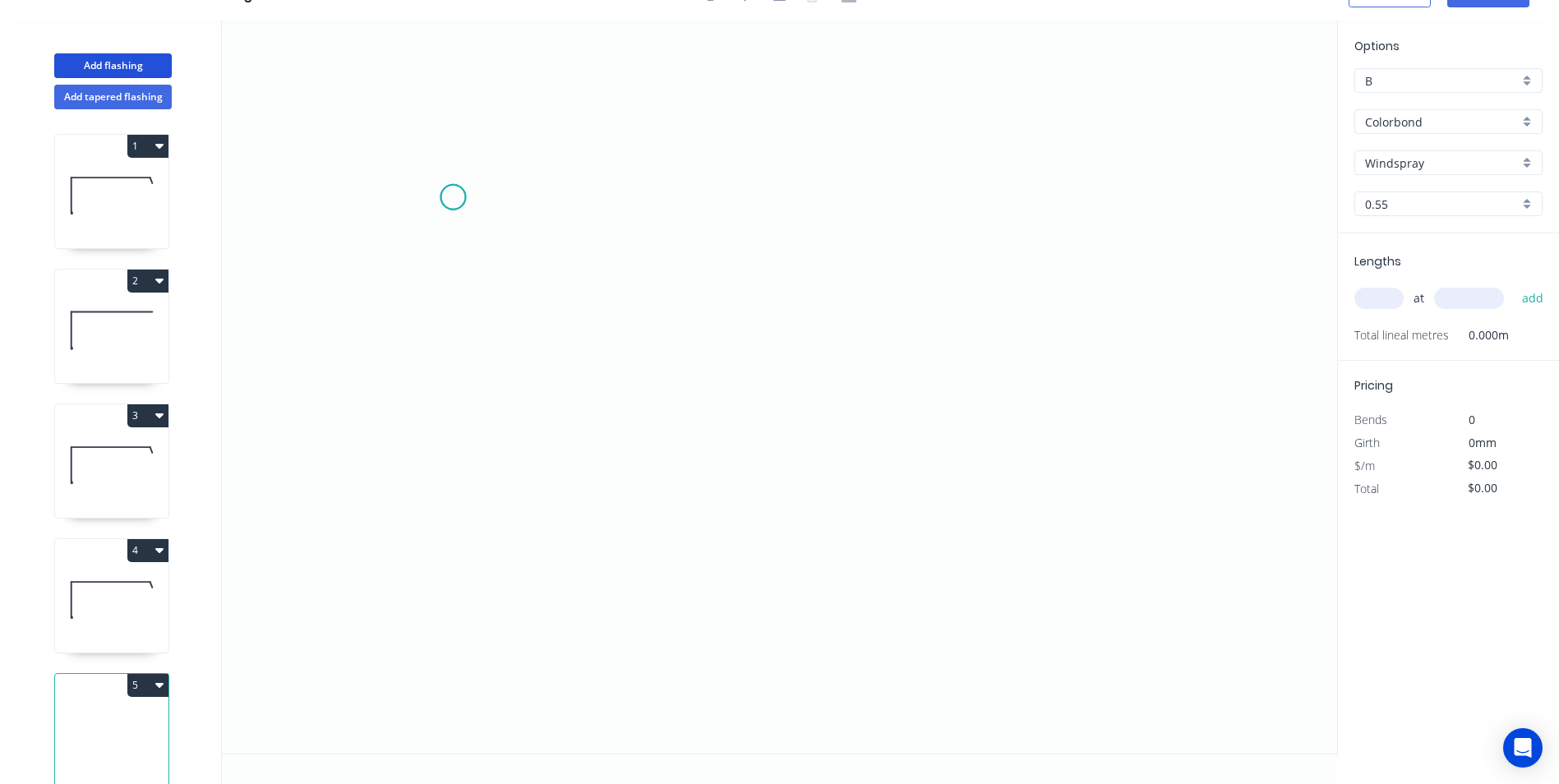
click at [453, 197] on icon "0" at bounding box center [780, 386] width 1115 height 732
click at [467, 456] on icon "0" at bounding box center [780, 386] width 1115 height 732
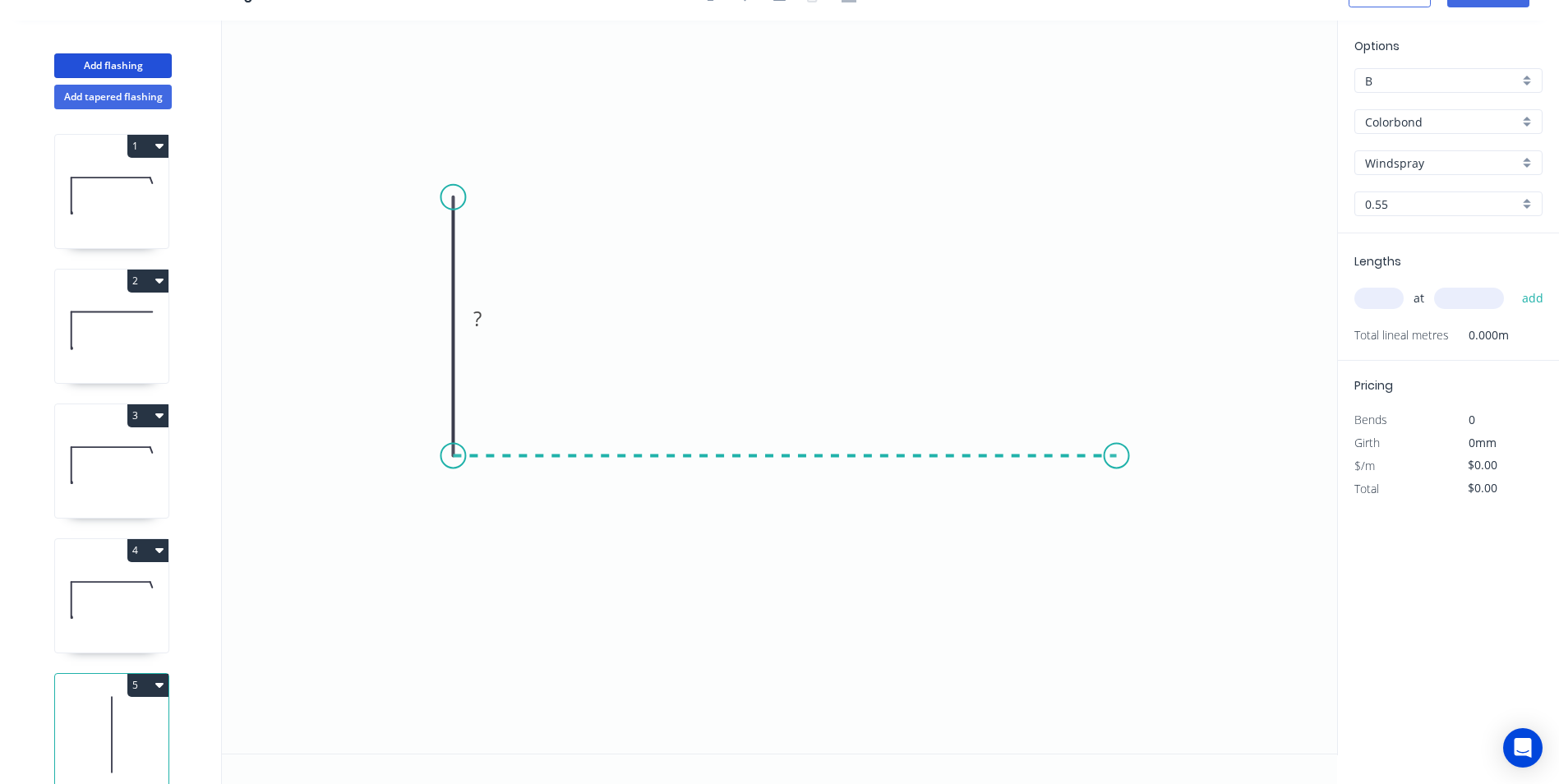
click at [1117, 446] on icon "0 ?" at bounding box center [780, 386] width 1115 height 732
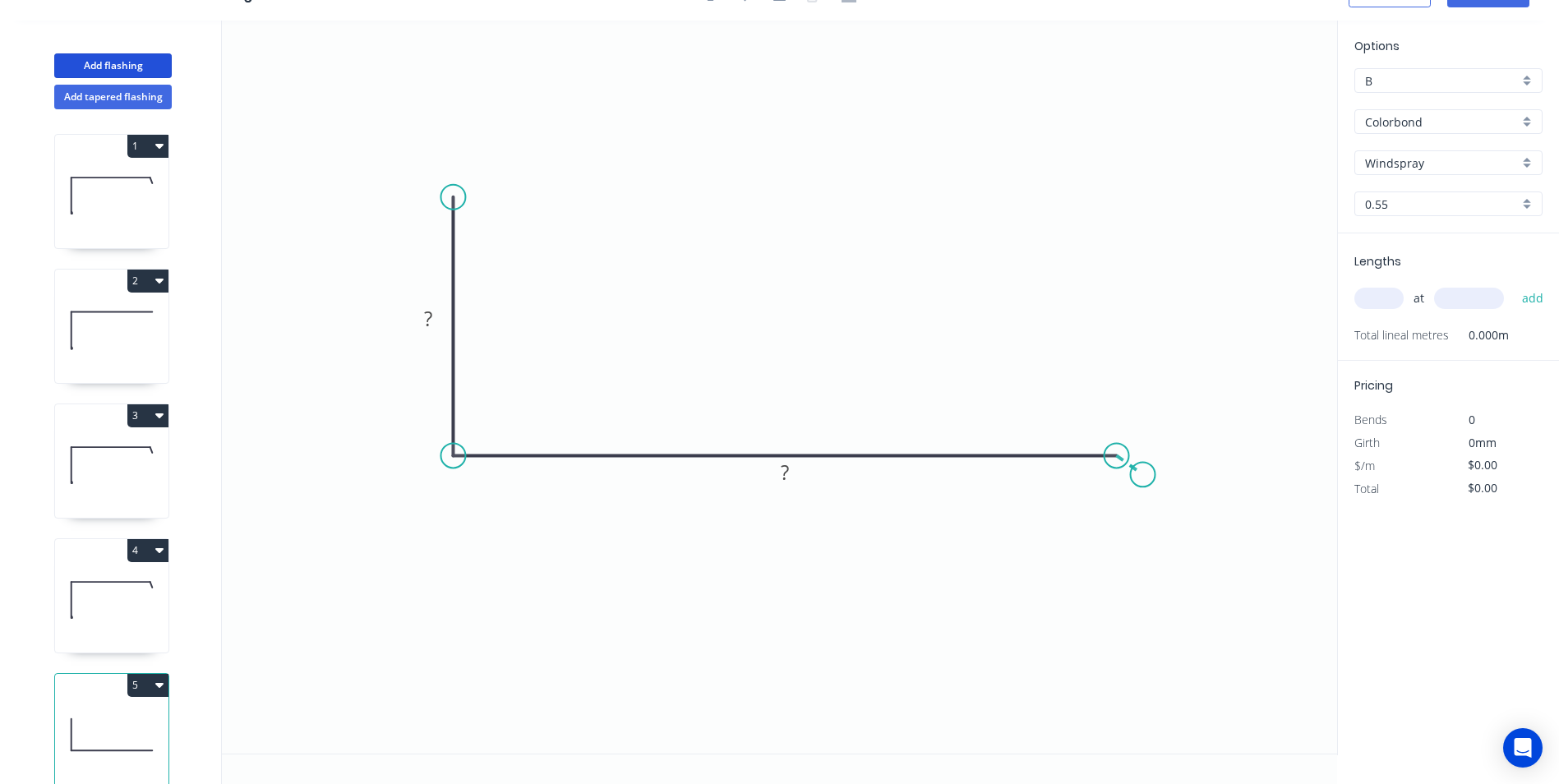
click at [1143, 475] on icon "0 ? ?" at bounding box center [780, 386] width 1115 height 732
click at [1143, 475] on circle at bounding box center [1142, 474] width 24 height 24
click at [430, 316] on tspan "?" at bounding box center [428, 318] width 8 height 27
click at [673, 230] on icon "0 100 150 25 110 º" at bounding box center [780, 386] width 1115 height 732
type input "$12.24"
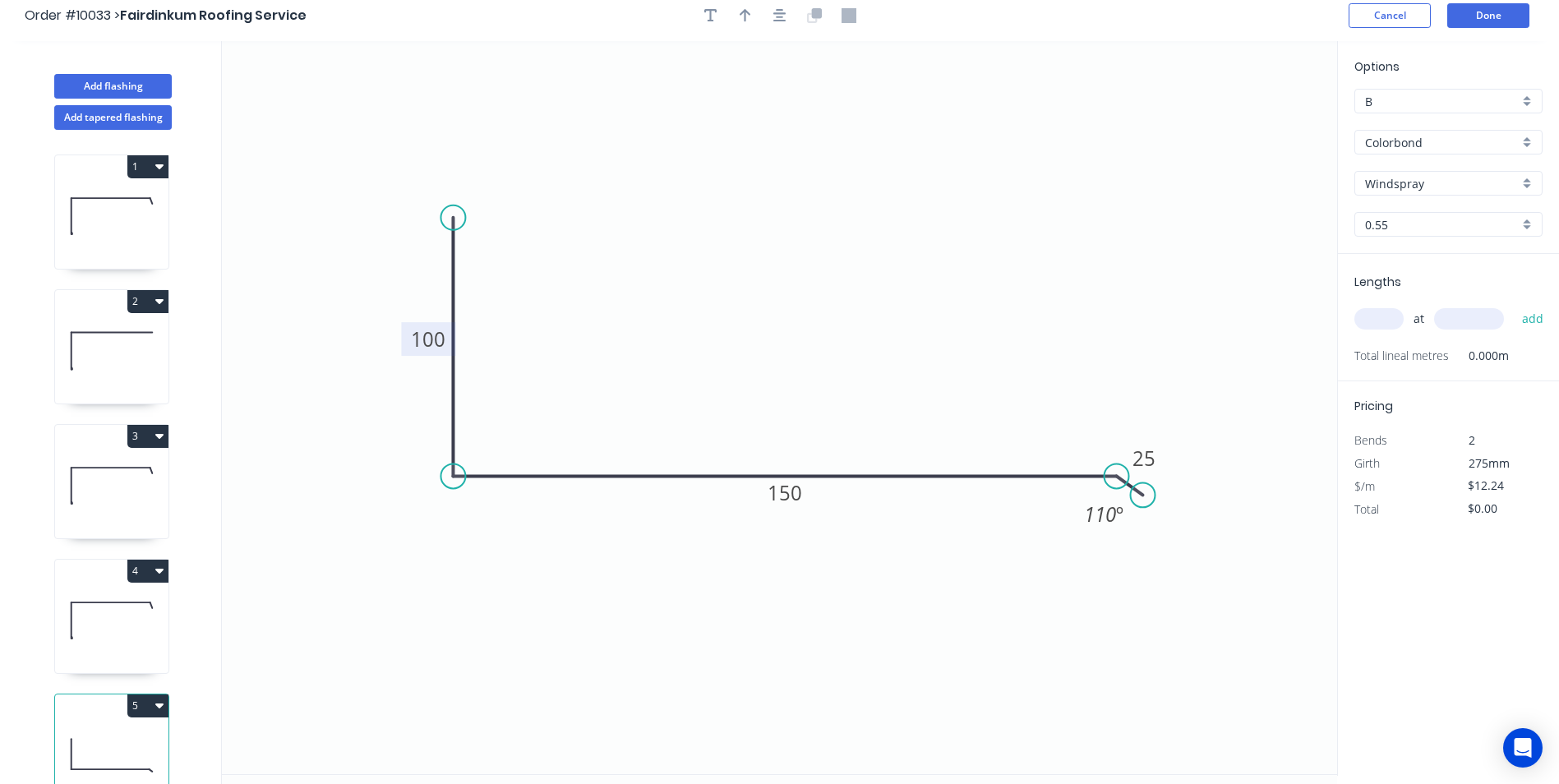
scroll to position [0, 0]
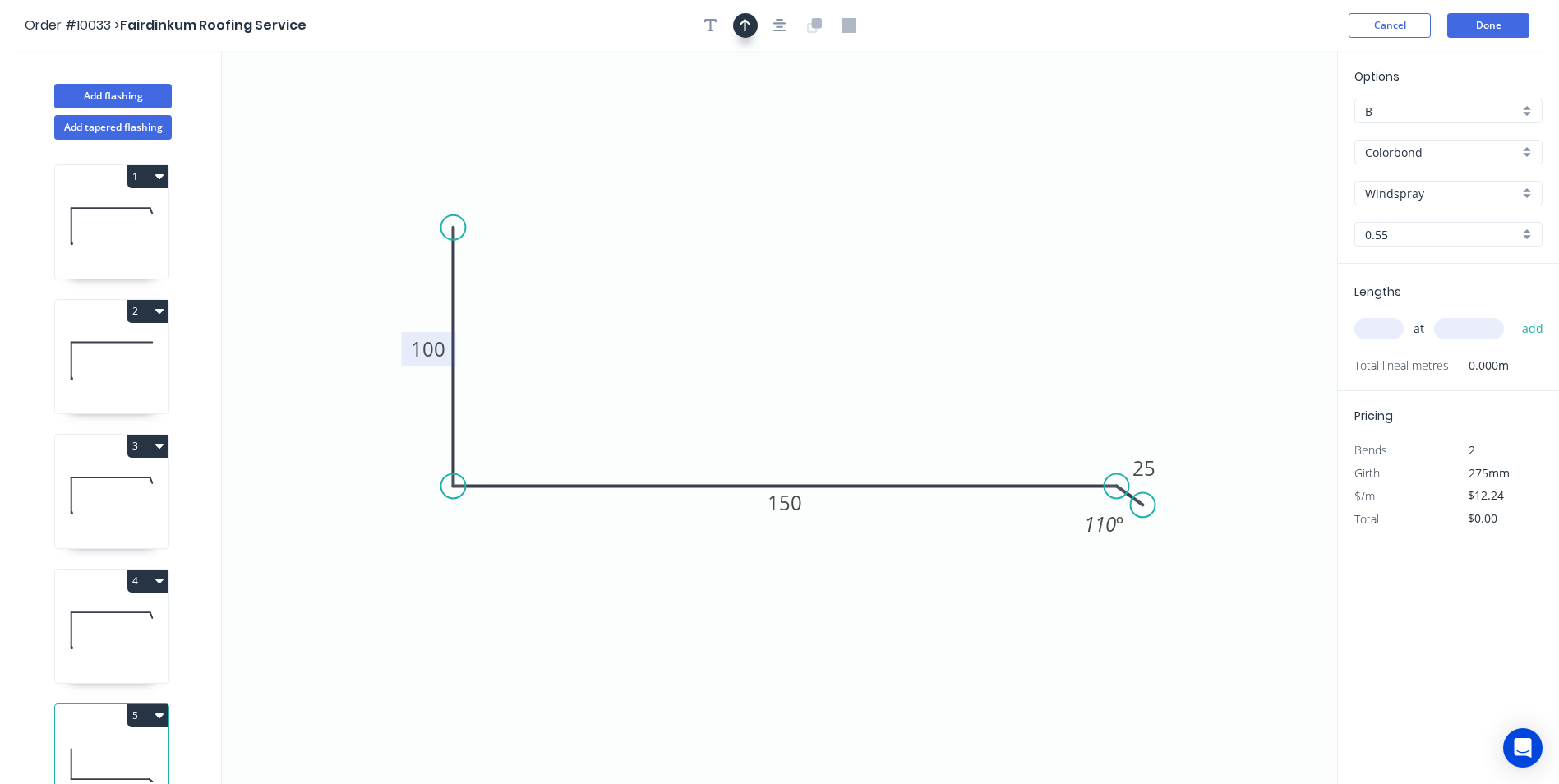
click at [744, 23] on icon "button" at bounding box center [745, 25] width 12 height 14
click at [1252, 129] on icon at bounding box center [1253, 114] width 15 height 53
drag, startPoint x: 1252, startPoint y: 129, endPoint x: 942, endPoint y: 345, distance: 377.8
click at [942, 345] on icon at bounding box center [956, 331] width 48 height 48
click at [1378, 329] on input "text" at bounding box center [1379, 329] width 50 height 21
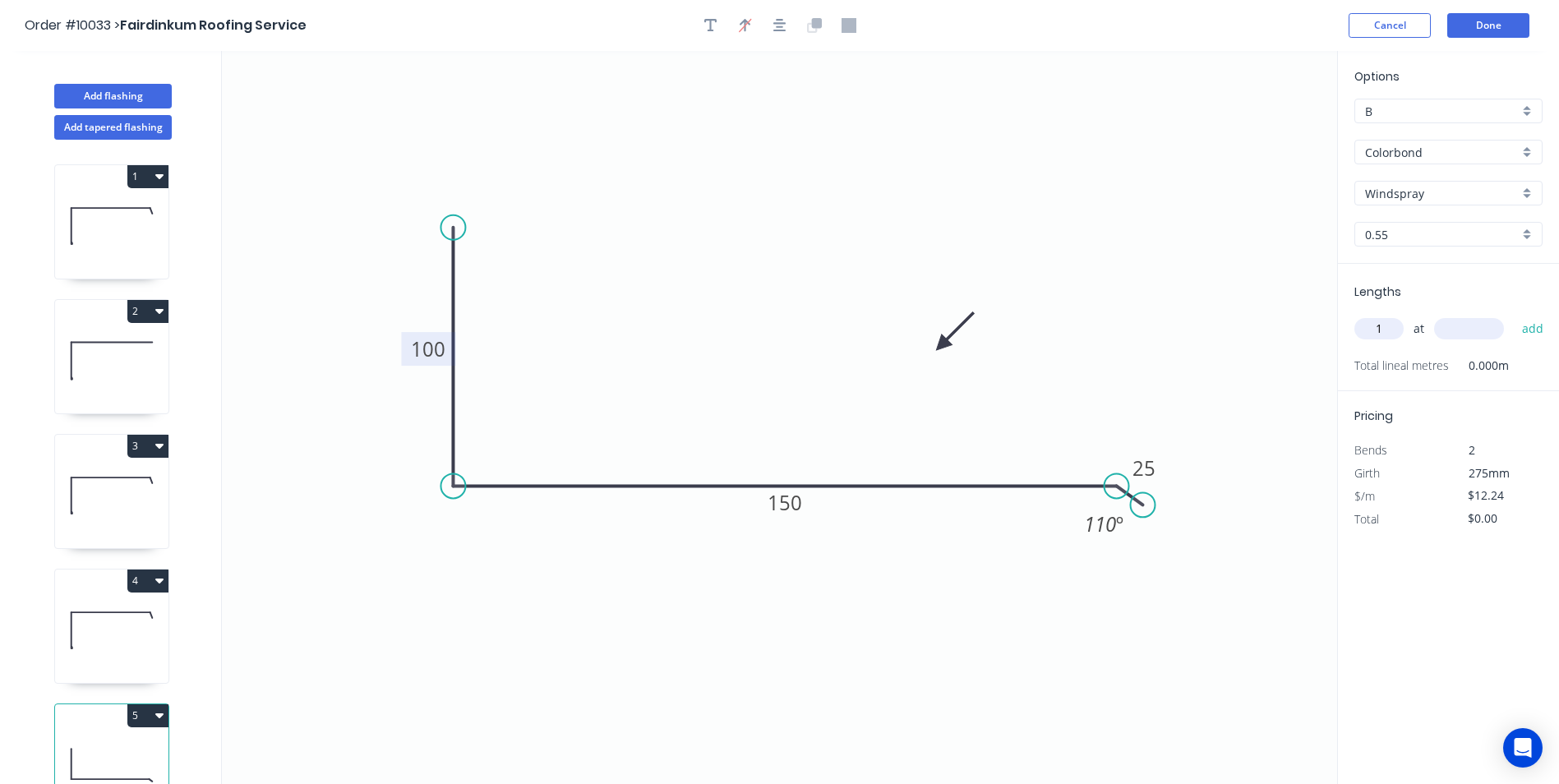
type input "1"
type input "6200"
click at [1514, 314] on button "add" at bounding box center [1534, 328] width 39 height 28
type input "$75.89"
type input "2"
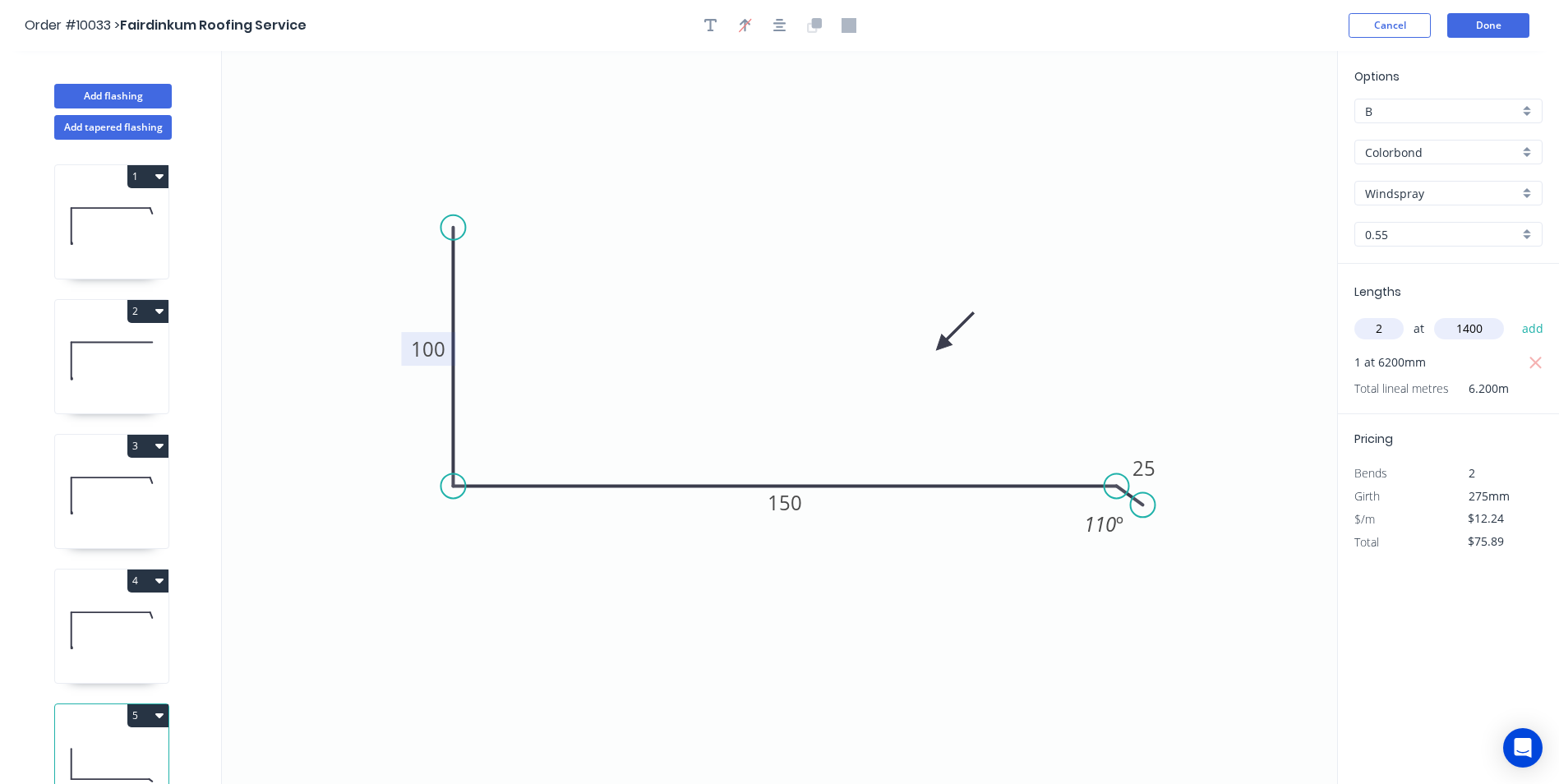
type input "1400"
click at [1514, 314] on button "add" at bounding box center [1534, 328] width 39 height 28
type input "$110.16"
type input "1"
type input "1700"
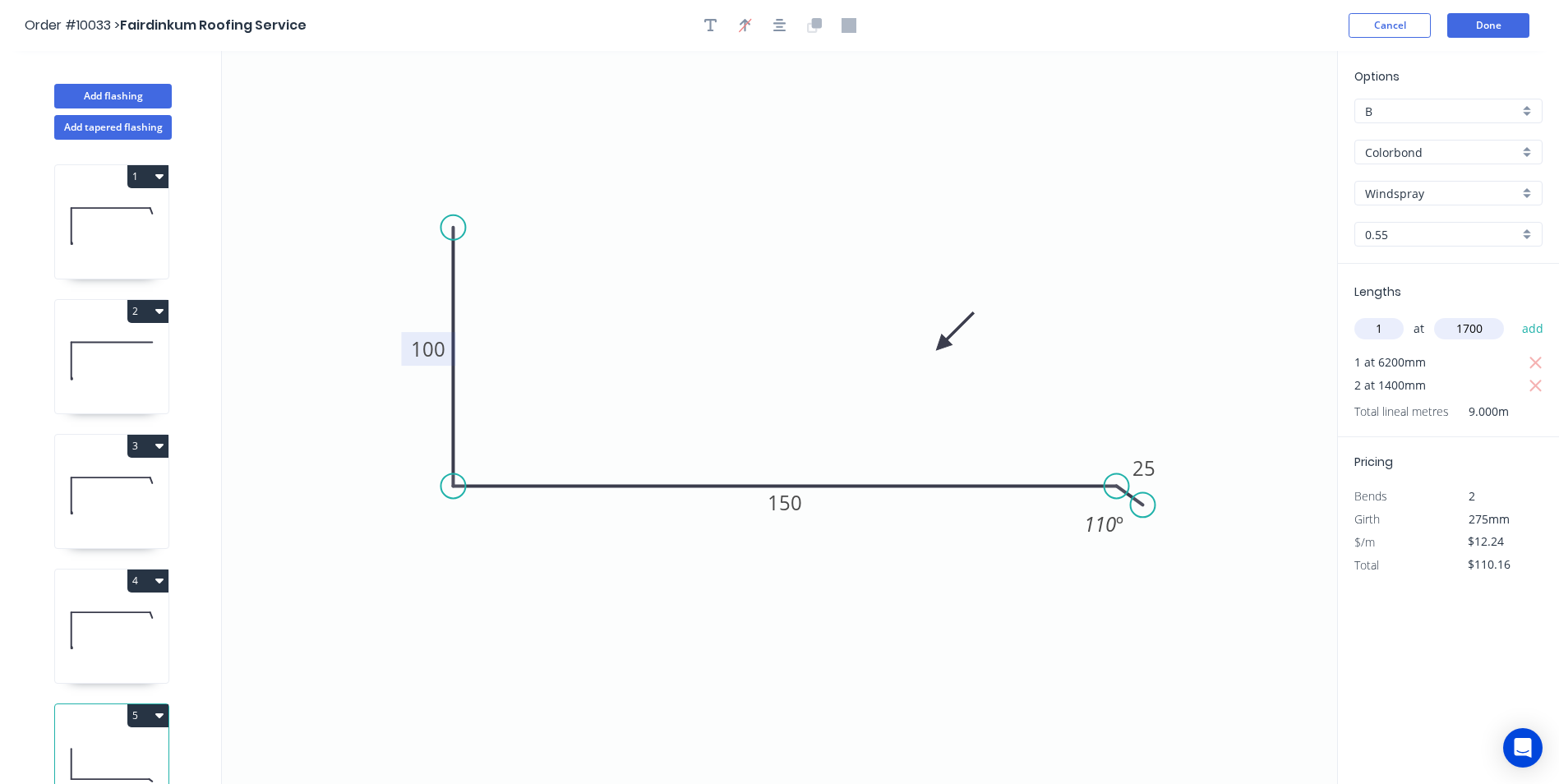
click at [1514, 314] on button "add" at bounding box center [1534, 328] width 39 height 28
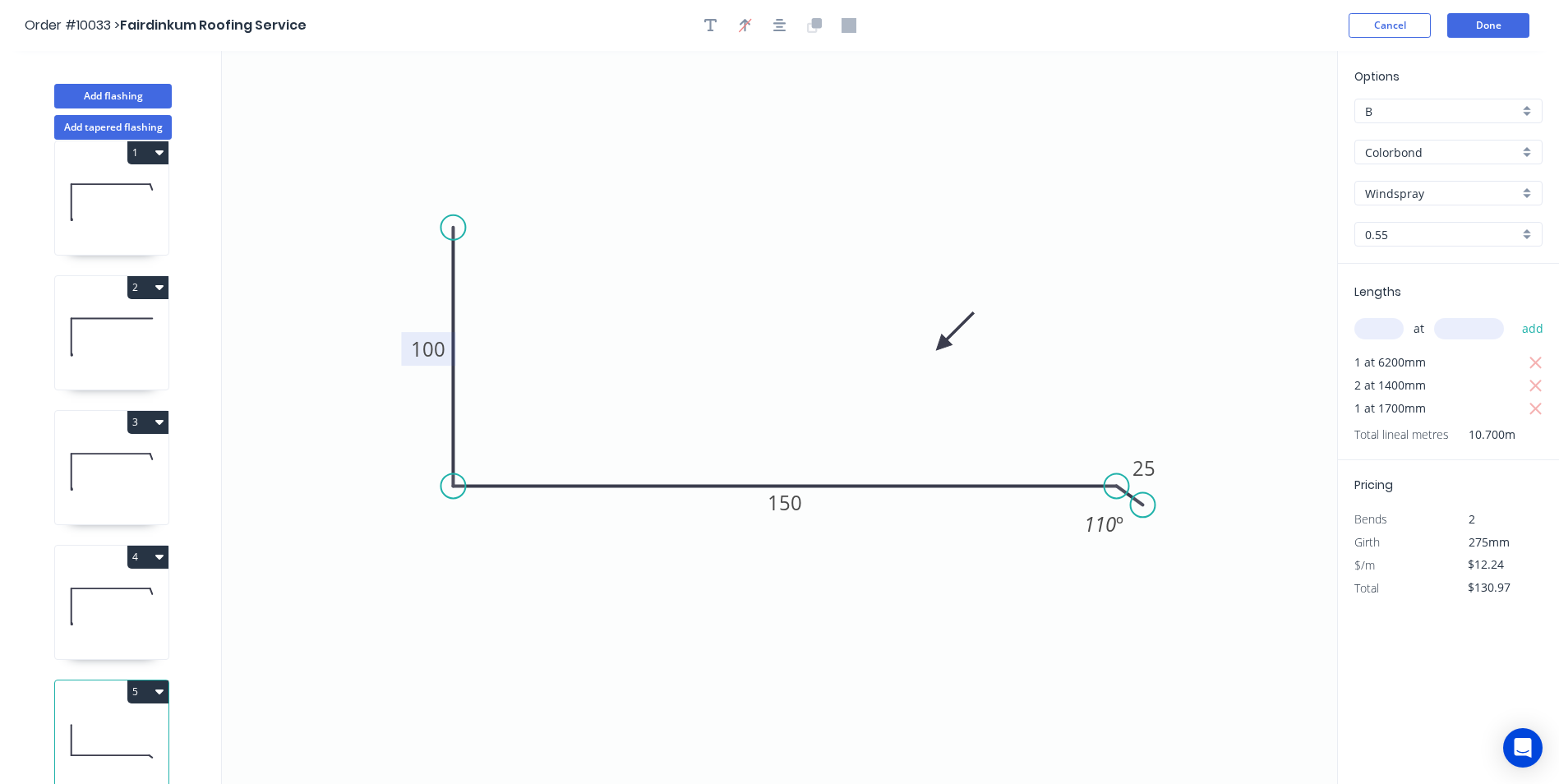
click at [156, 684] on icon "button" at bounding box center [160, 691] width 8 height 14
click at [125, 716] on button "Duplicate" at bounding box center [91, 732] width 156 height 33
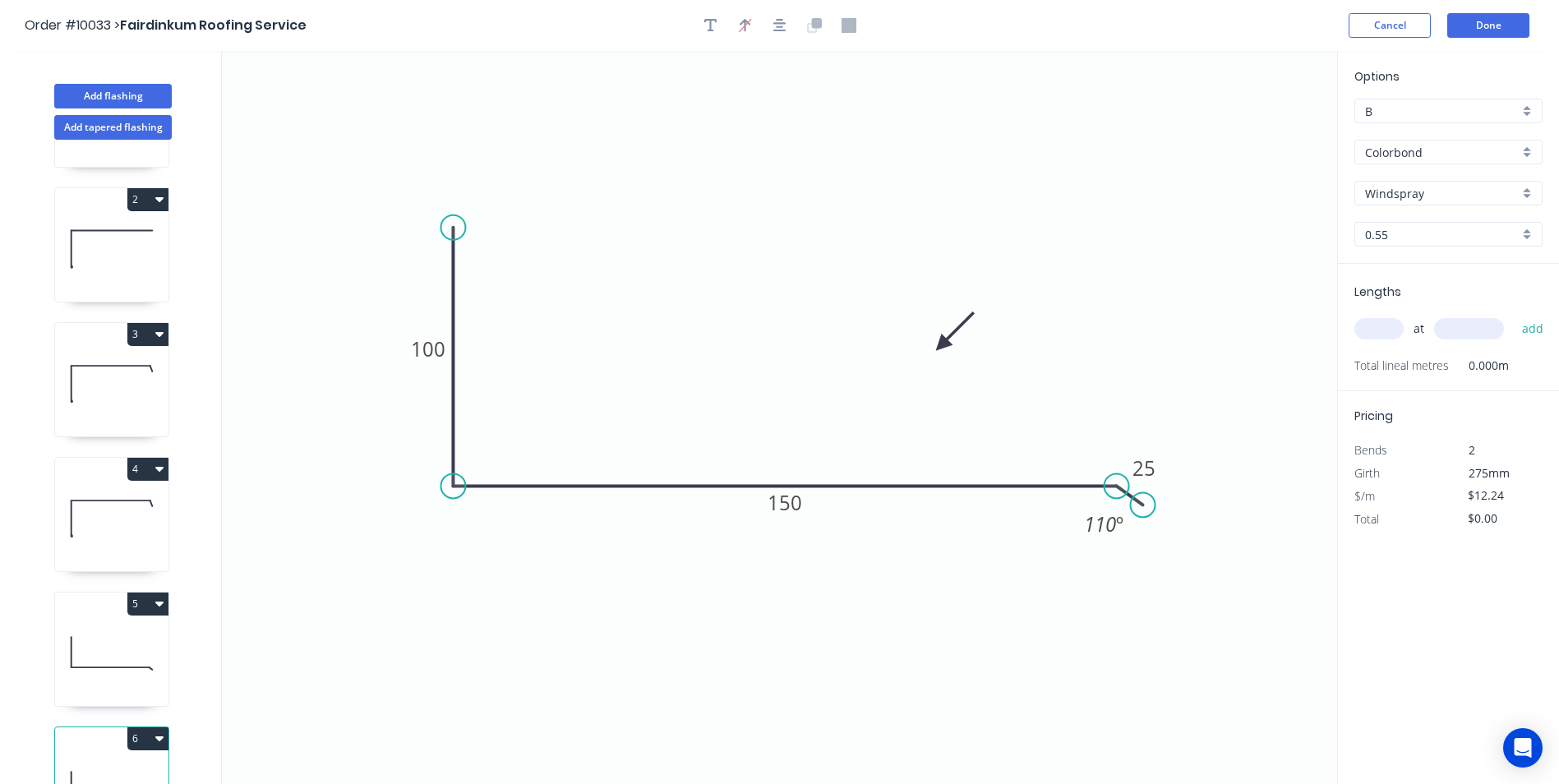
scroll to position [171, 0]
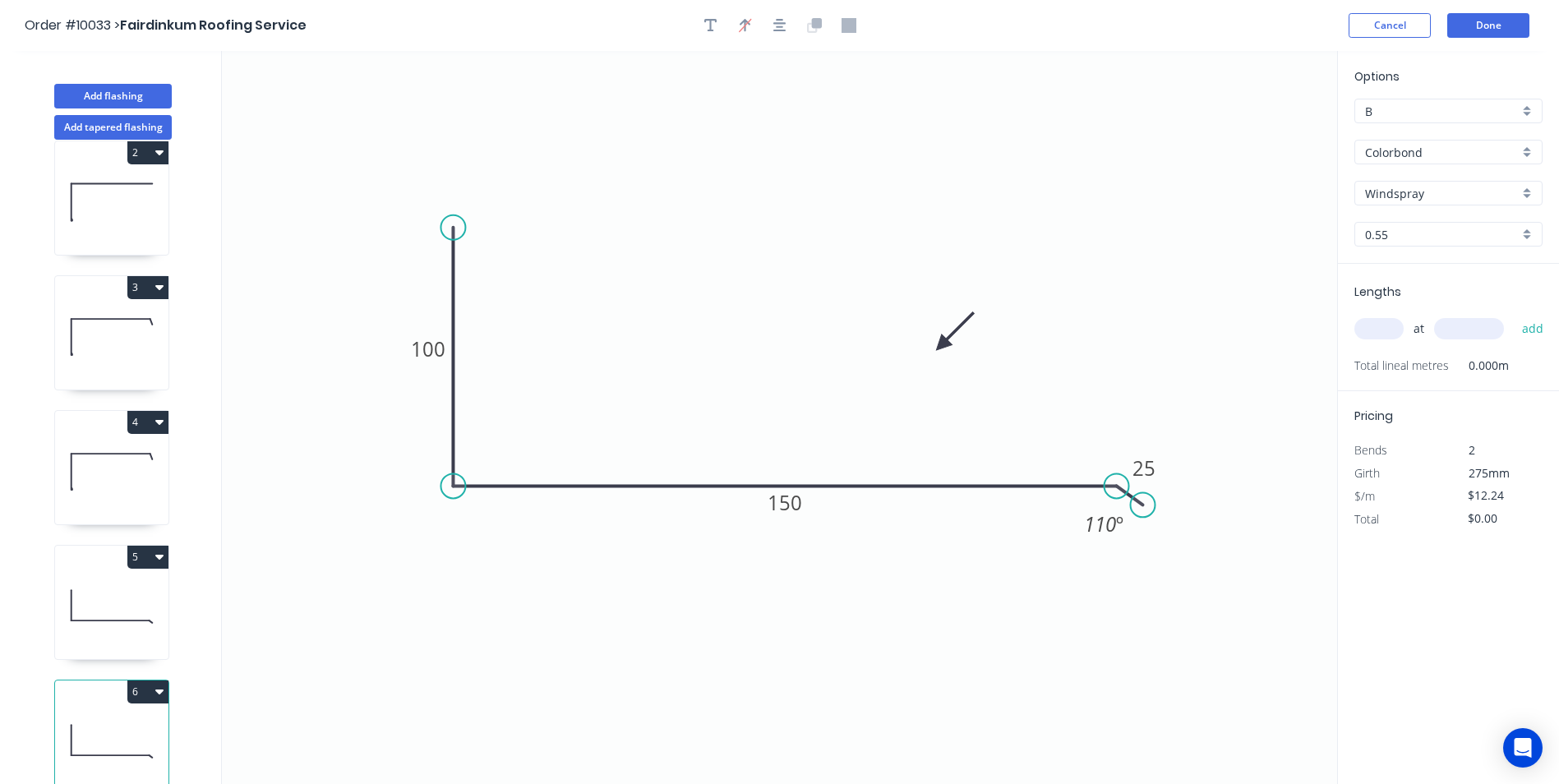
click at [98, 629] on icon at bounding box center [112, 606] width 114 height 105
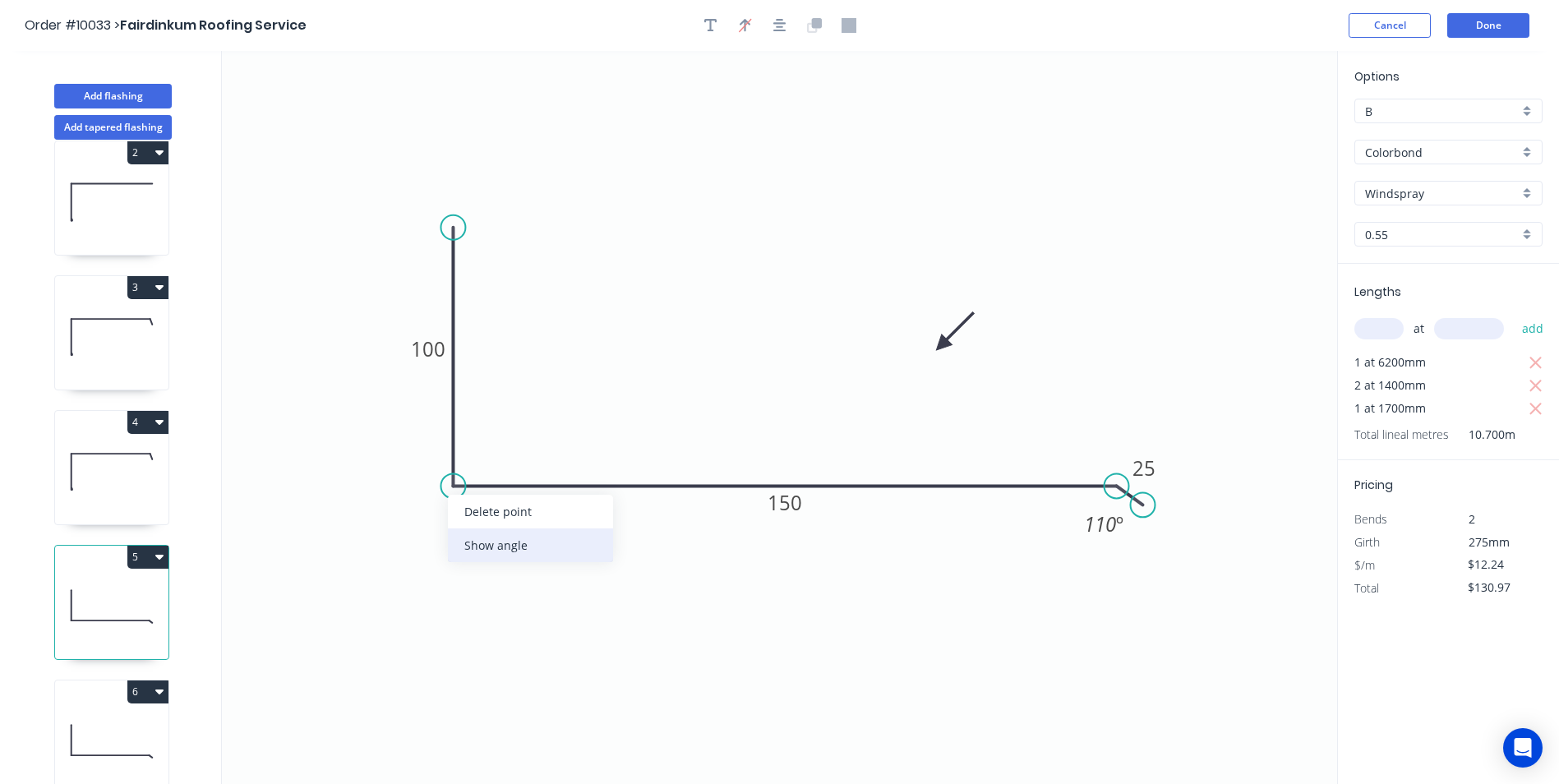
click at [472, 544] on div "Show angle" at bounding box center [530, 545] width 165 height 34
click at [482, 452] on tspan "?" at bounding box center [478, 455] width 9 height 27
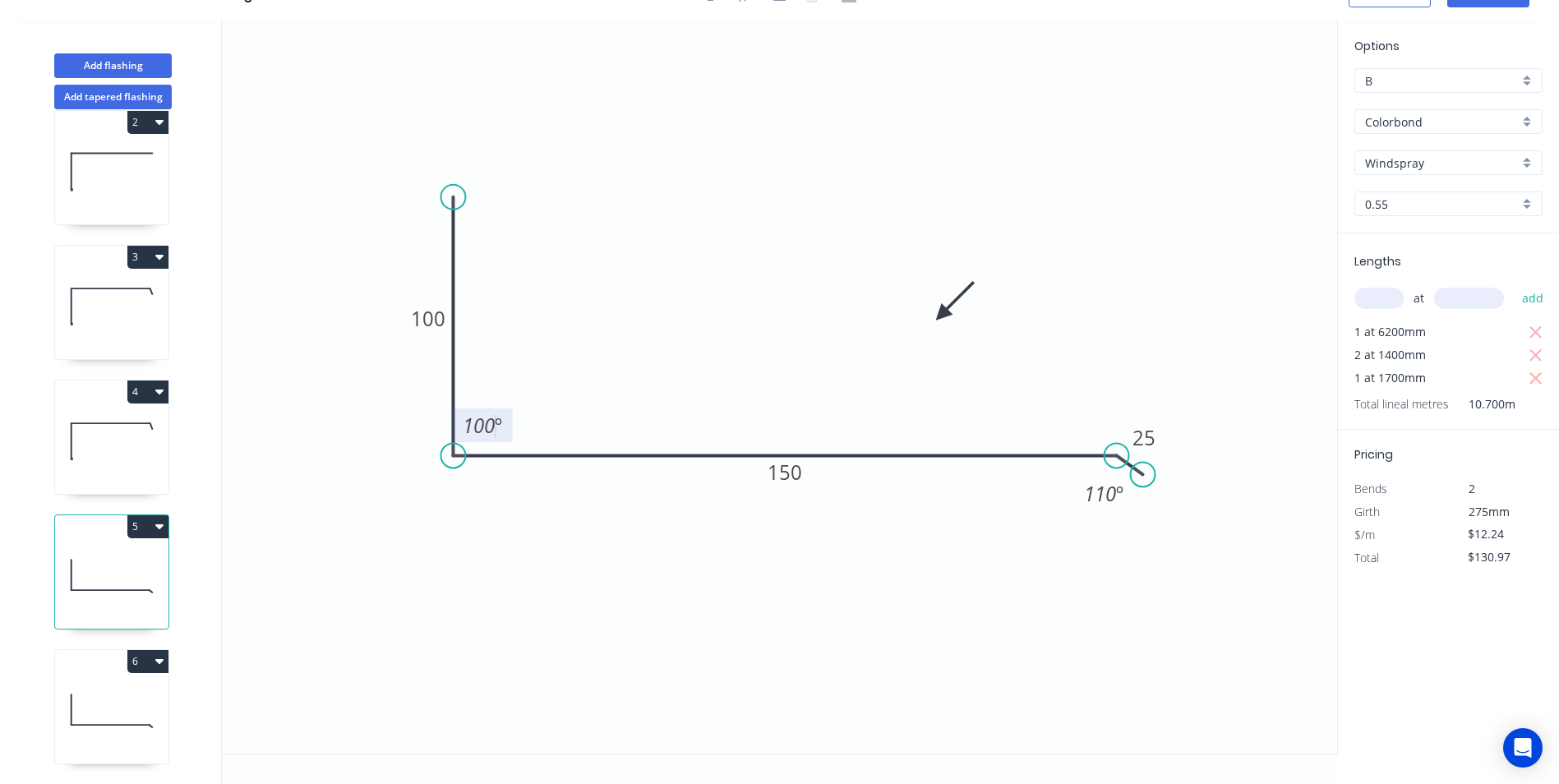
click at [111, 698] on icon at bounding box center [112, 710] width 114 height 105
type input "$0.00"
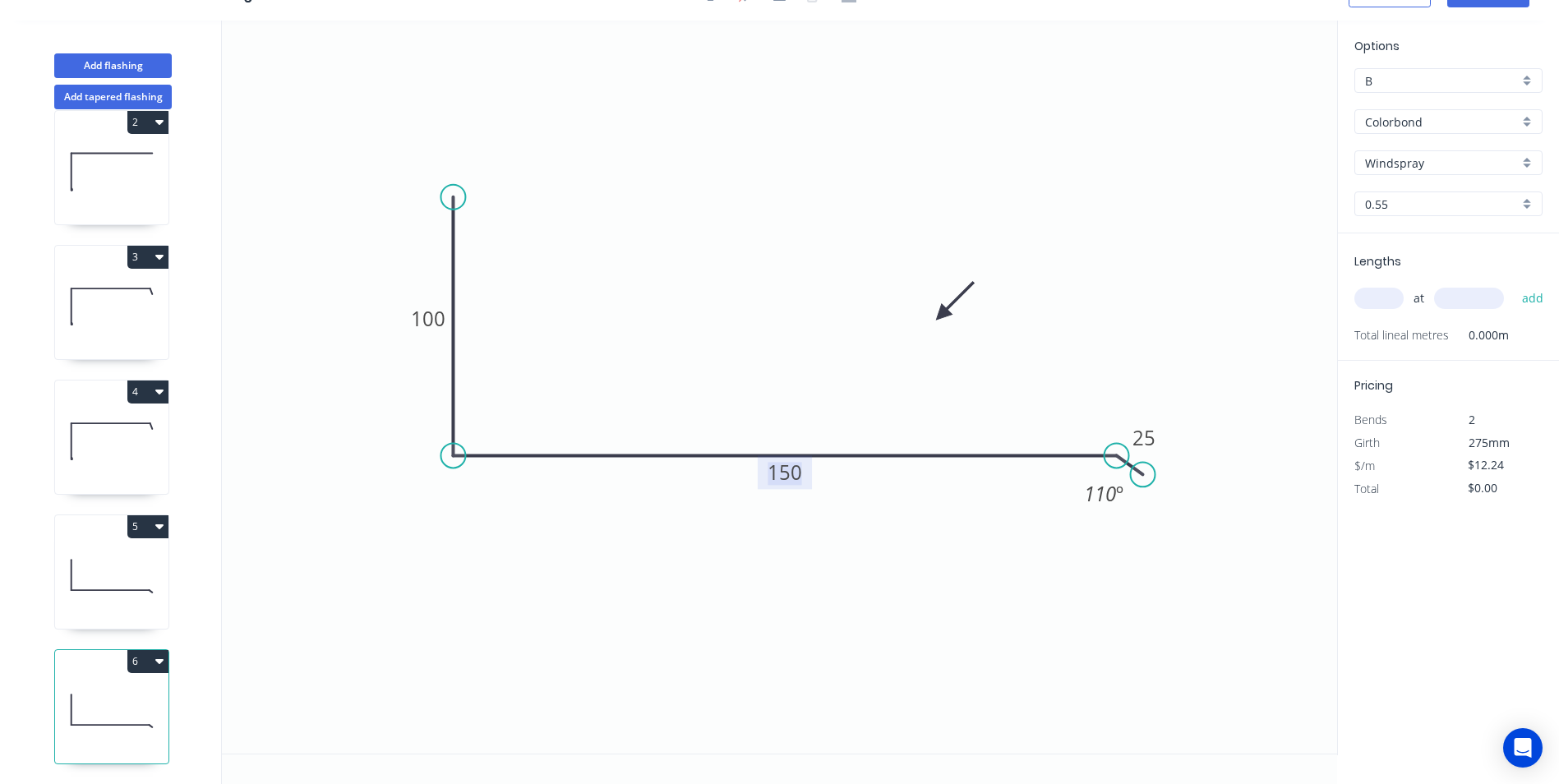
click at [770, 469] on tspan "150" at bounding box center [784, 472] width 34 height 27
click at [1077, 584] on icon "0 100 280 25 110 º" at bounding box center [780, 386] width 1115 height 732
type input "$18.46"
click at [1368, 293] on input "text" at bounding box center [1379, 299] width 50 height 21
type input "1"
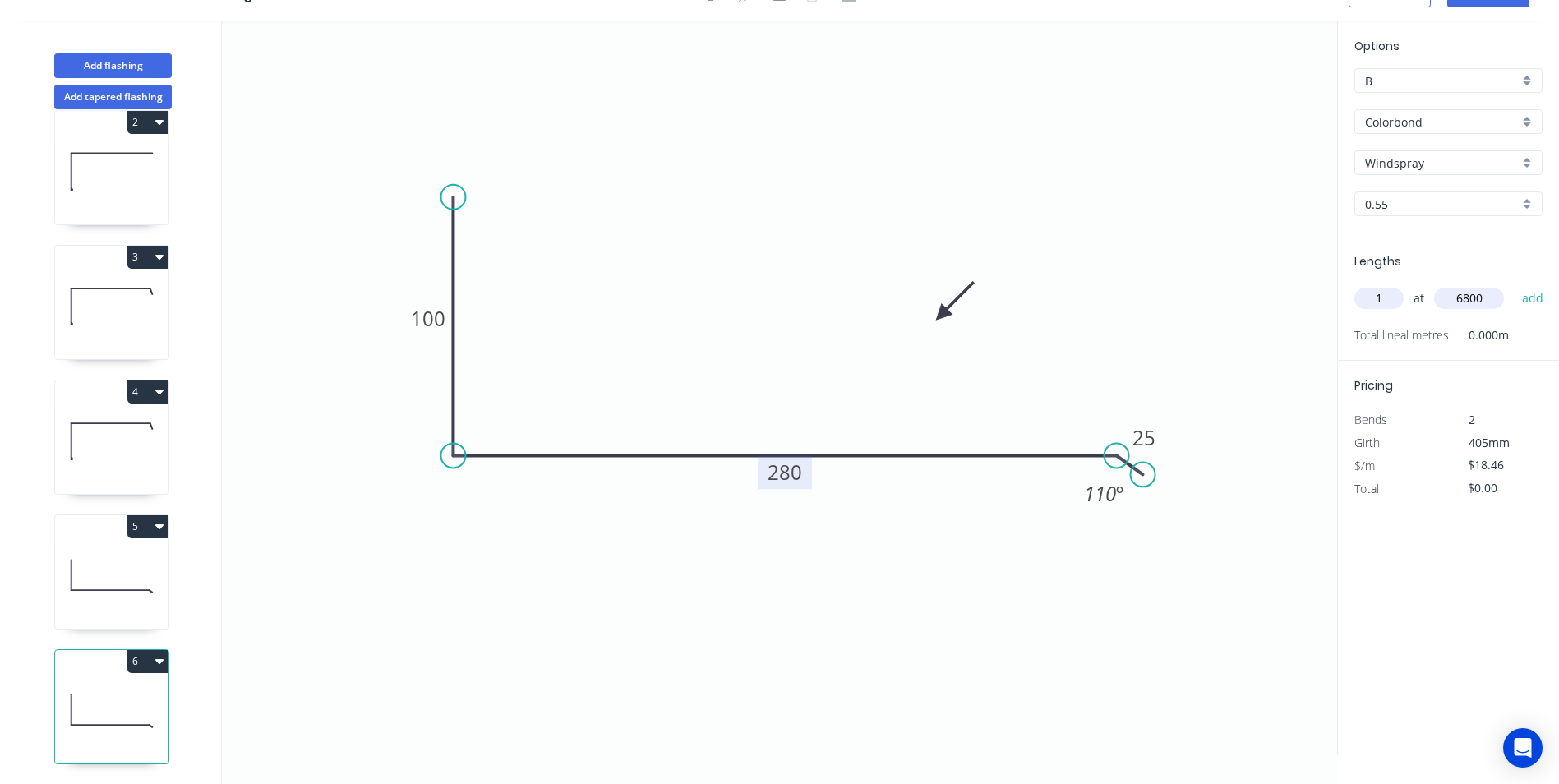
type input "6800"
click at [1514, 284] on button "add" at bounding box center [1534, 298] width 39 height 28
type input "$125.53"
type input "3"
type input "1400"
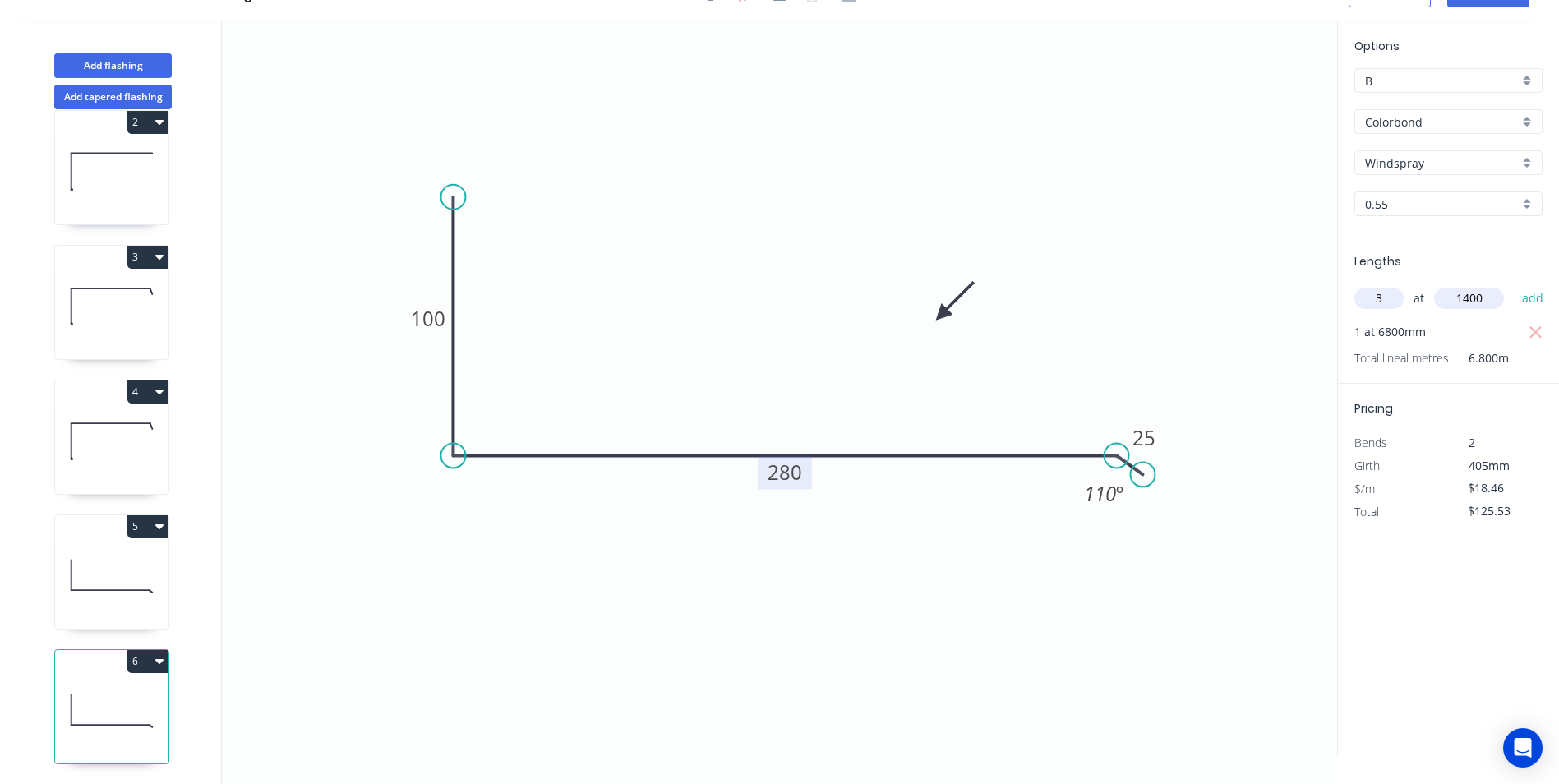
click at [1514, 284] on button "add" at bounding box center [1534, 298] width 39 height 28
type input "$203.06"
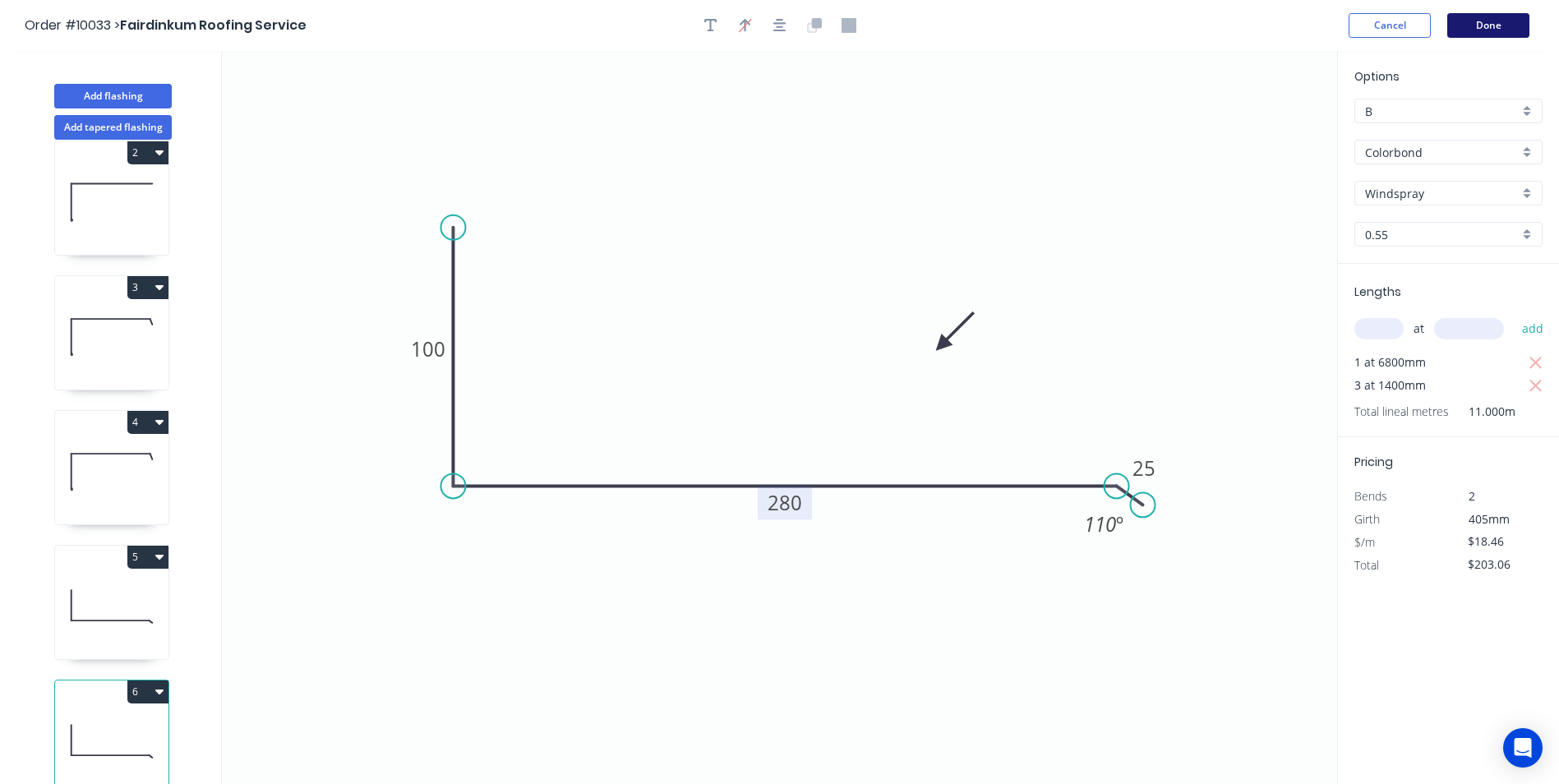
click at [1492, 19] on button "Done" at bounding box center [1488, 25] width 82 height 24
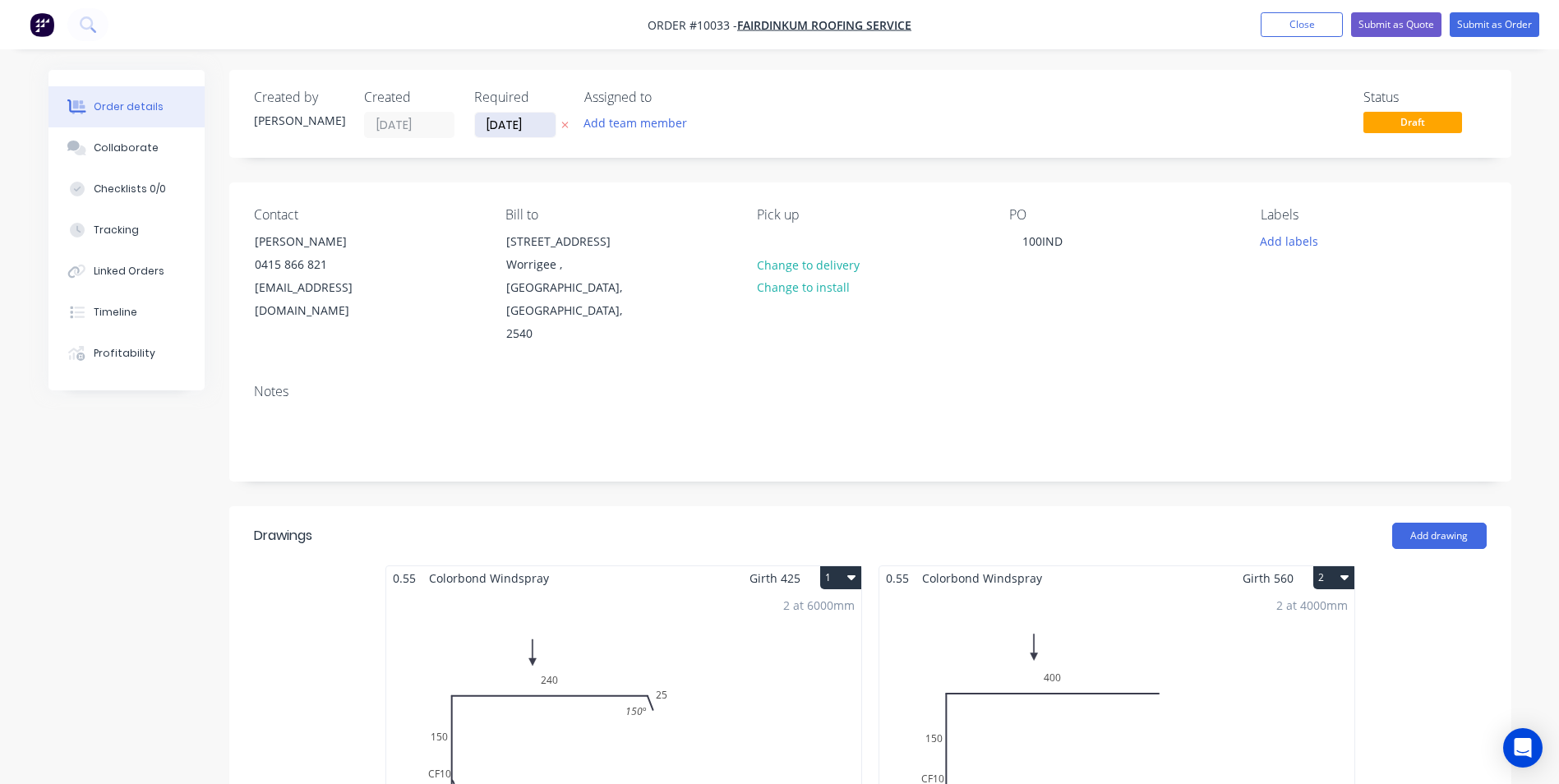
click at [517, 125] on input "[DATE]" at bounding box center [515, 125] width 81 height 24
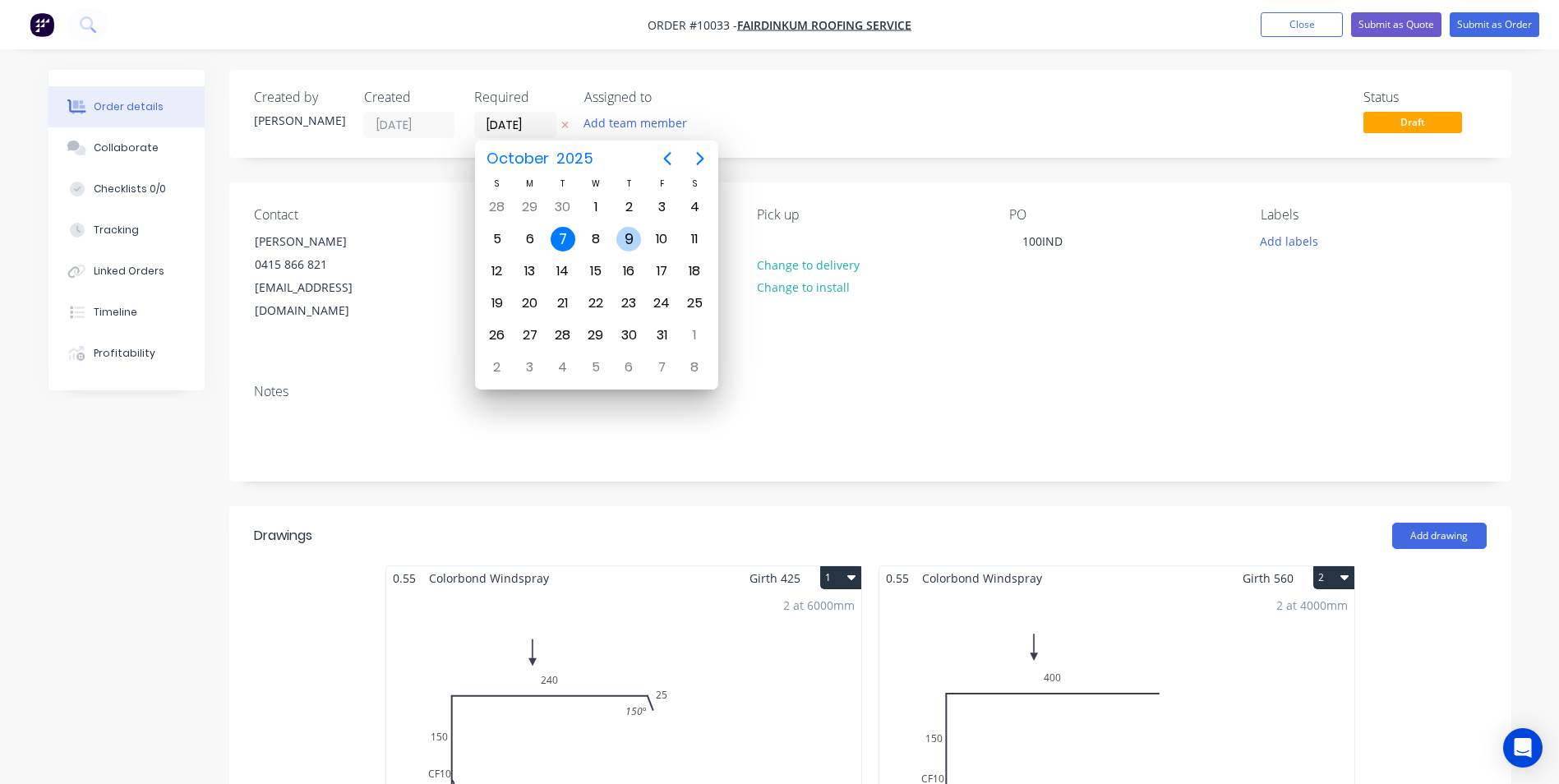
click at [616, 240] on div "9" at bounding box center [628, 238] width 24 height 24
type input "09/10/25"
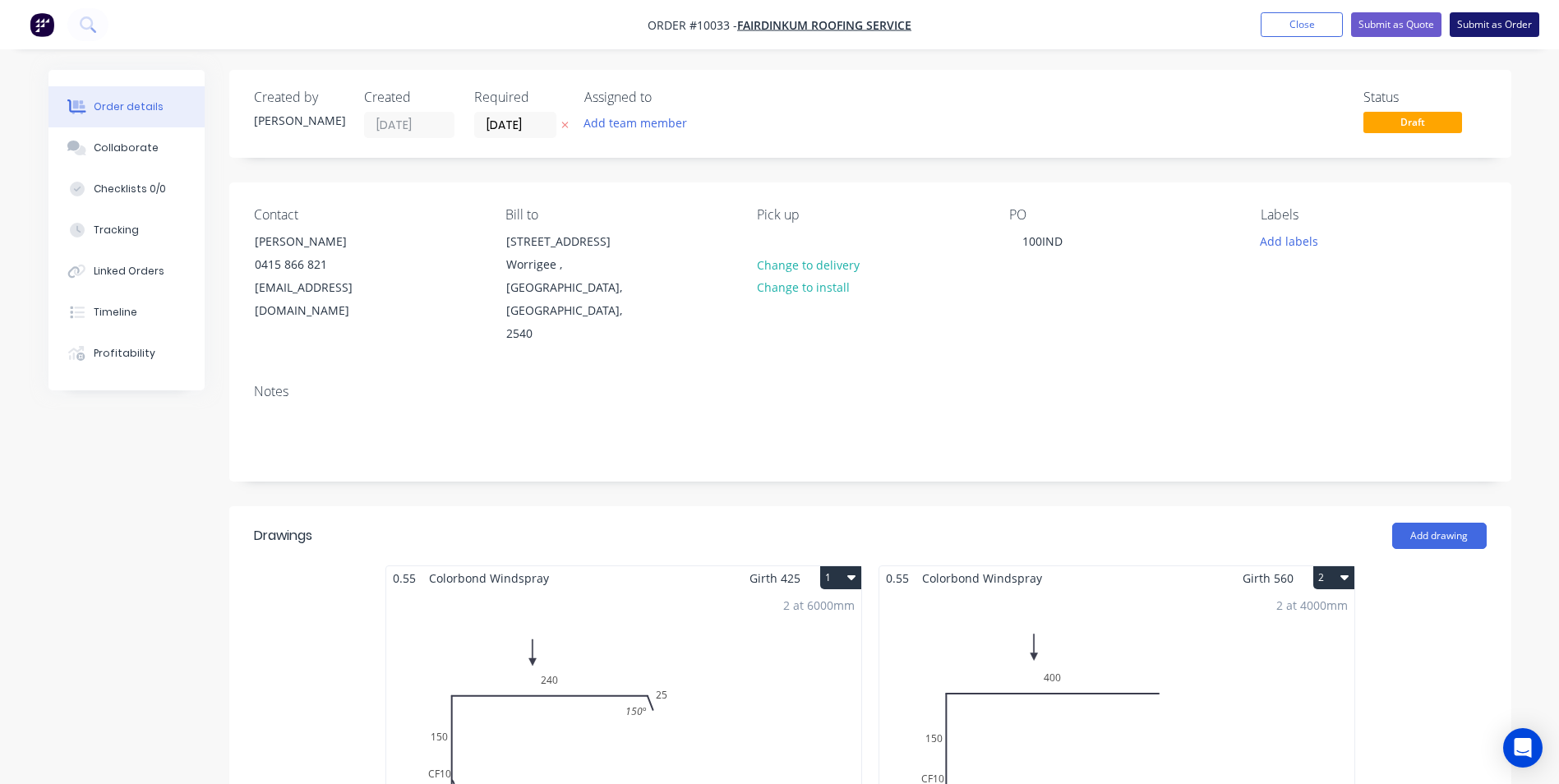
click at [1488, 22] on button "Submit as Order" at bounding box center [1495, 24] width 90 height 24
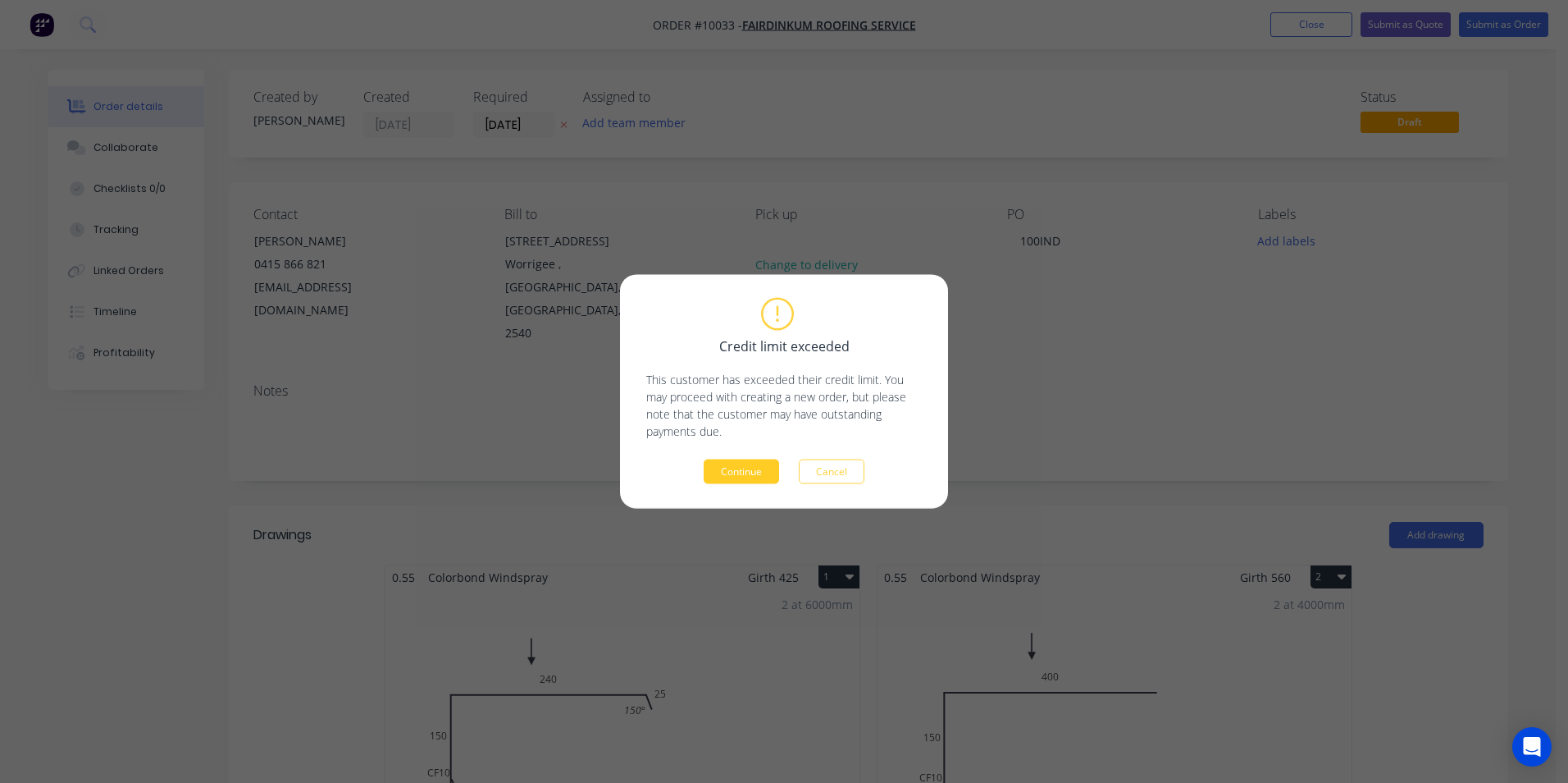
click at [746, 465] on button "Continue" at bounding box center [742, 471] width 76 height 24
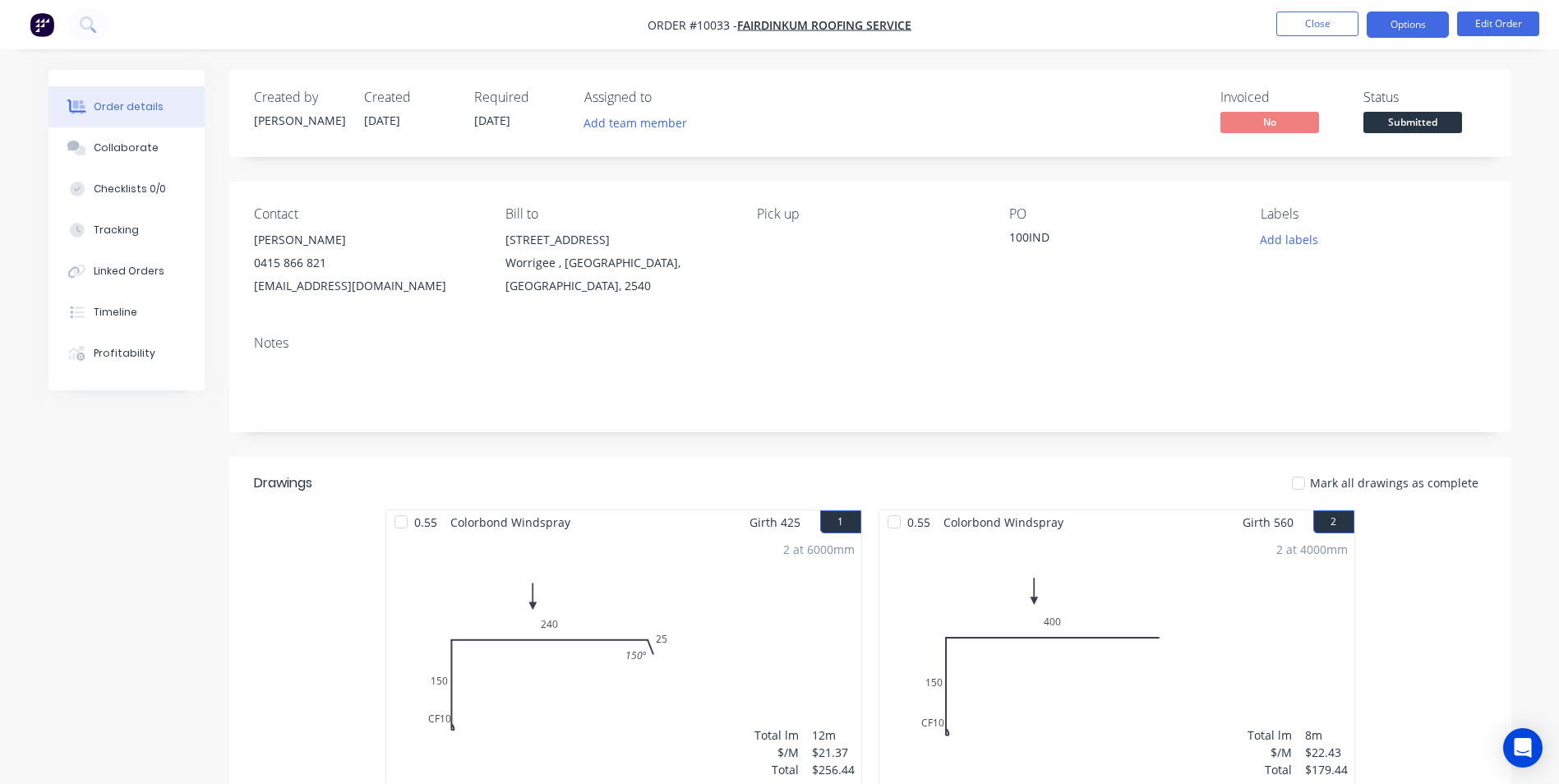
click at [1379, 26] on button "Options" at bounding box center [1407, 24] width 82 height 26
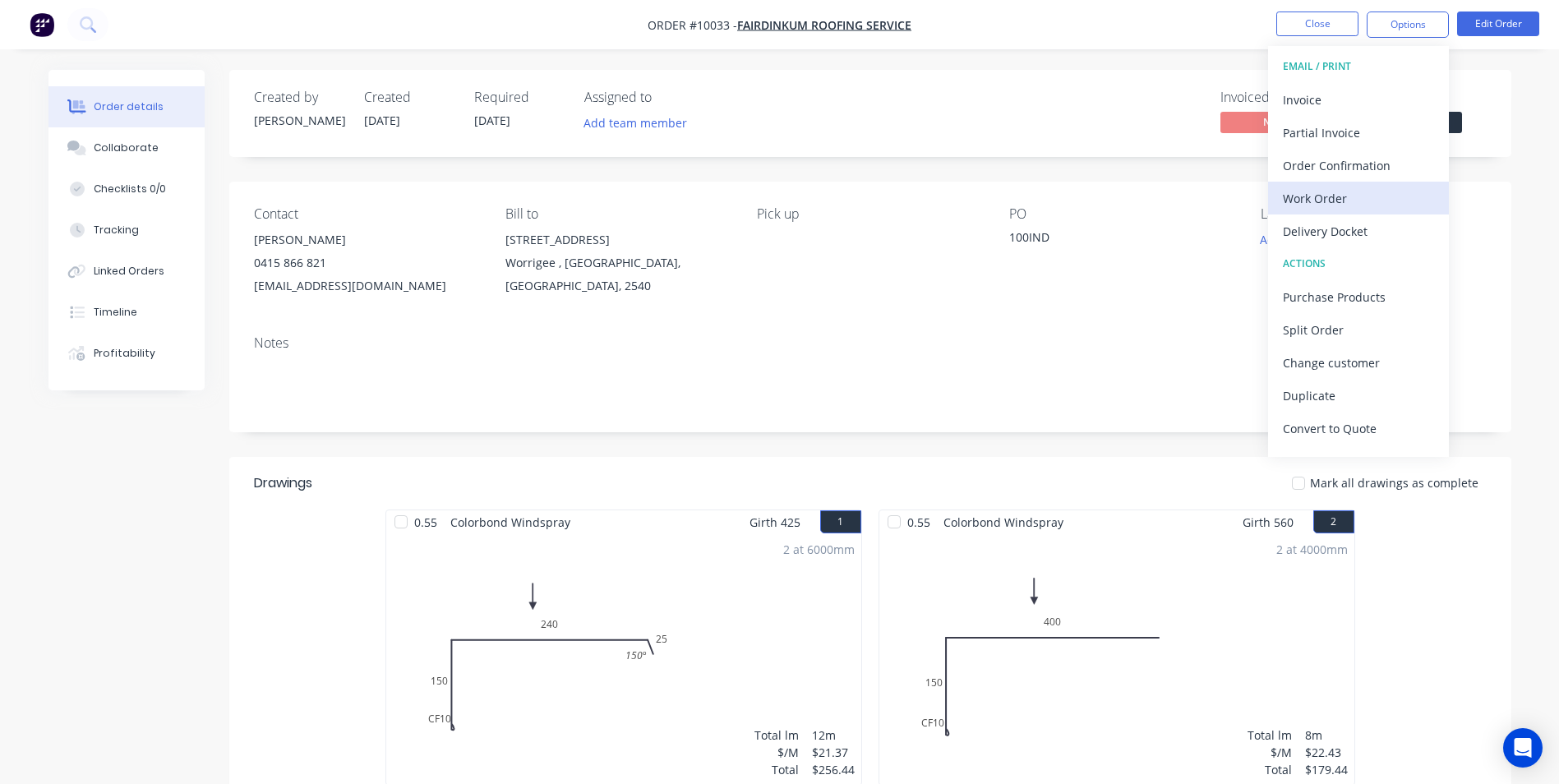
click at [1329, 190] on div "Work Order" at bounding box center [1358, 198] width 151 height 23
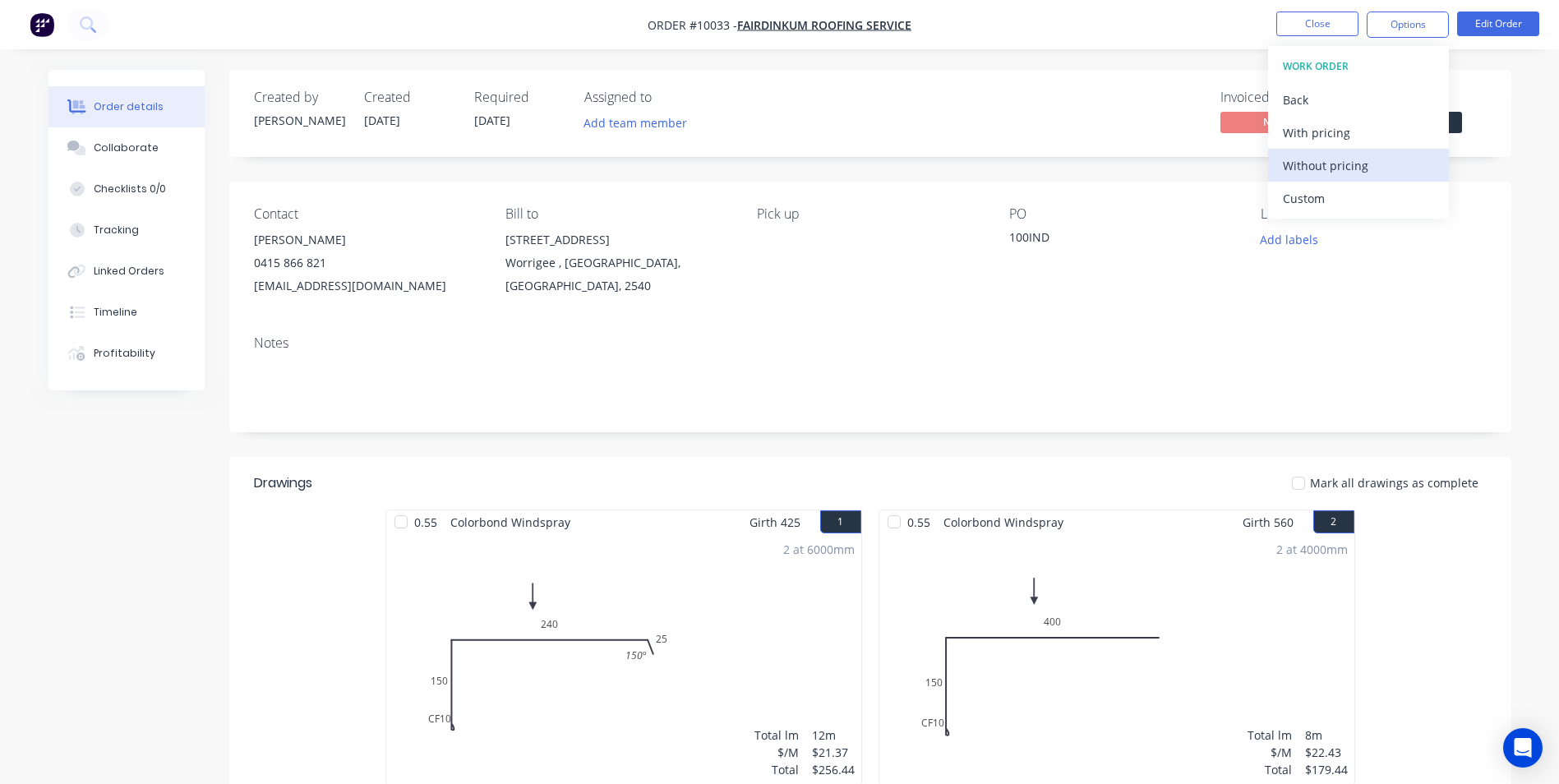
click at [1329, 177] on div "Without pricing" at bounding box center [1358, 165] width 151 height 23
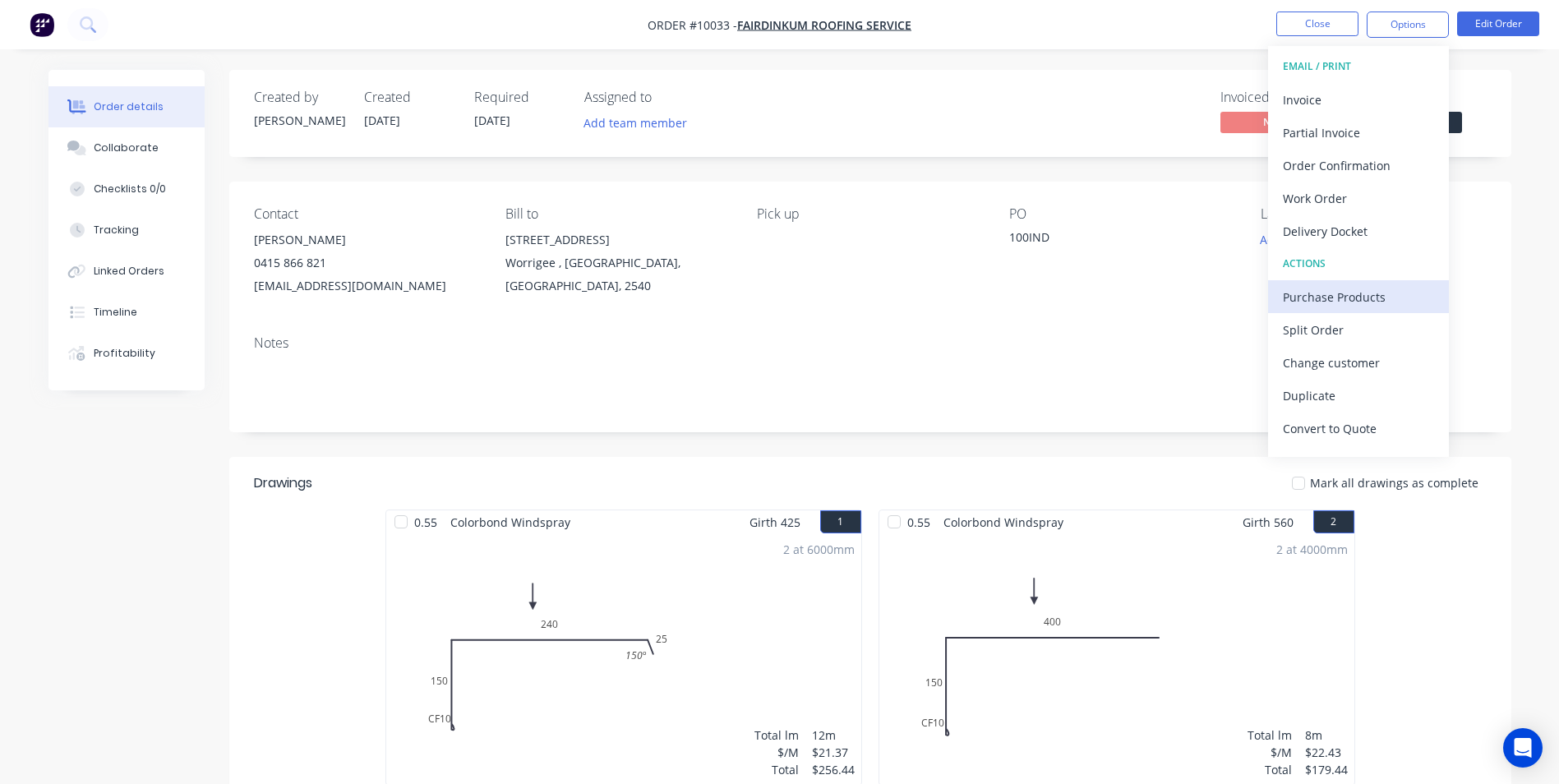
click at [1323, 298] on div "Purchase Products" at bounding box center [1358, 297] width 151 height 23
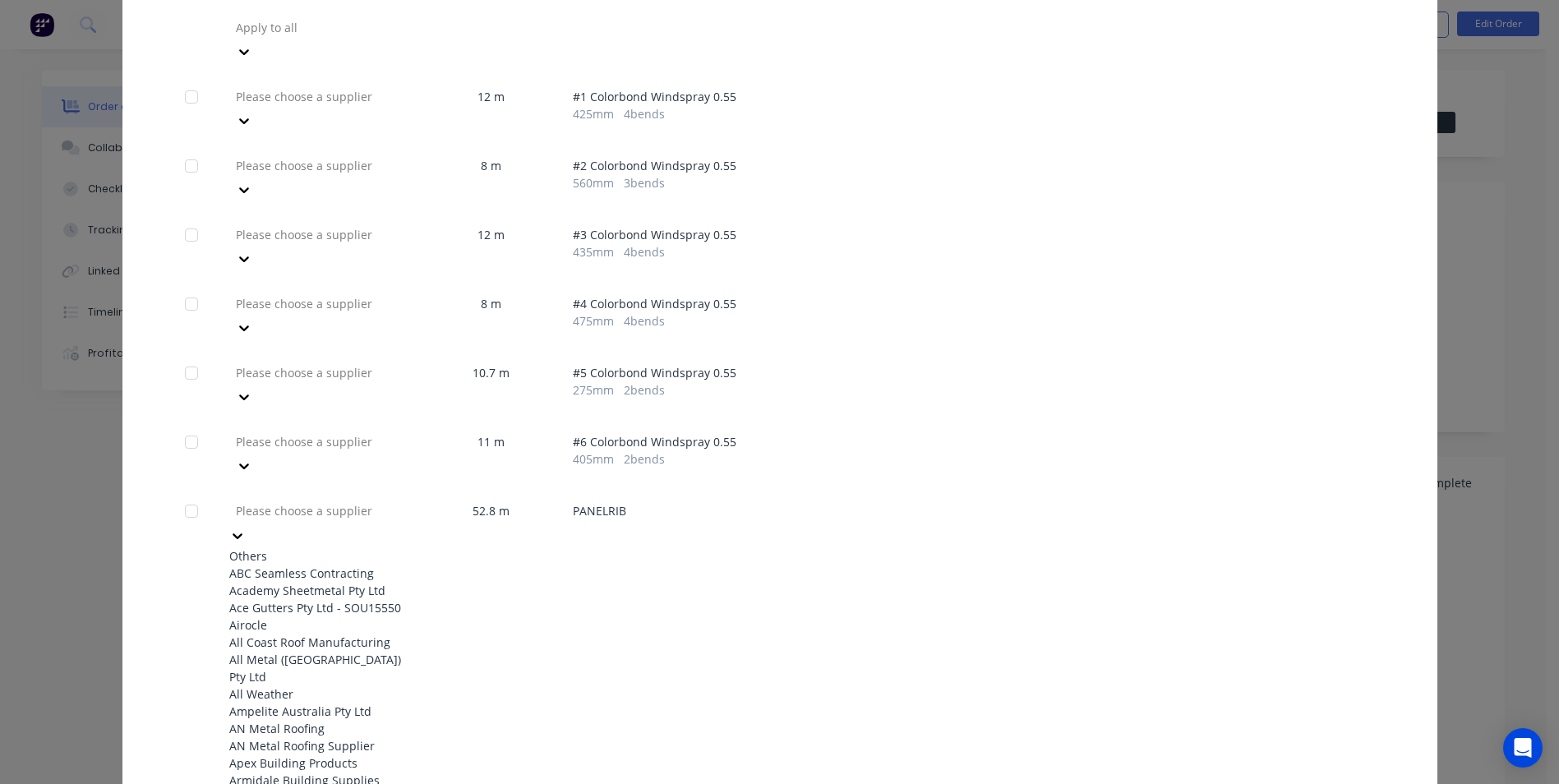
scroll to position [1068, 0]
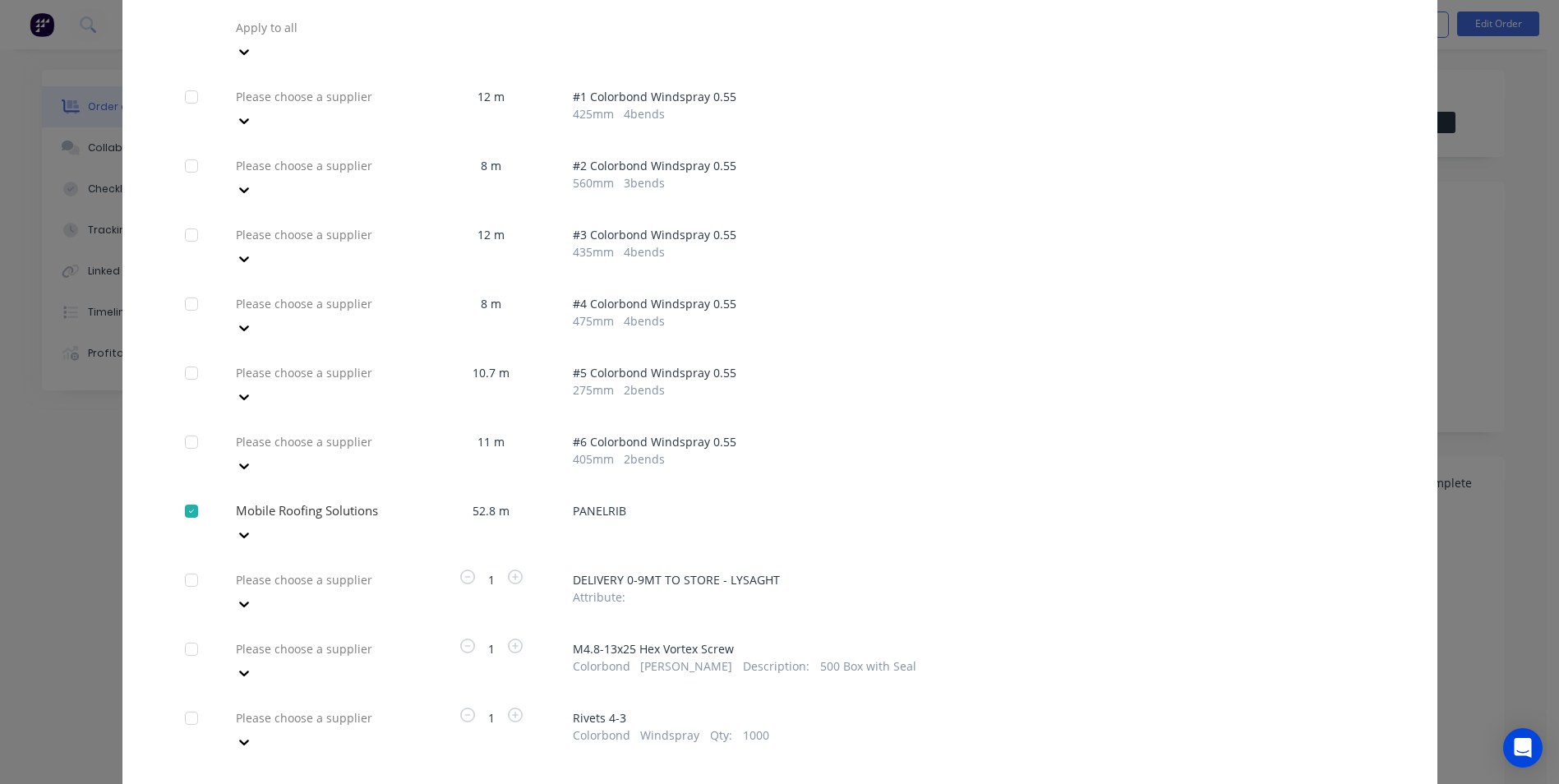
click at [293, 569] on div at bounding box center [352, 579] width 236 height 20
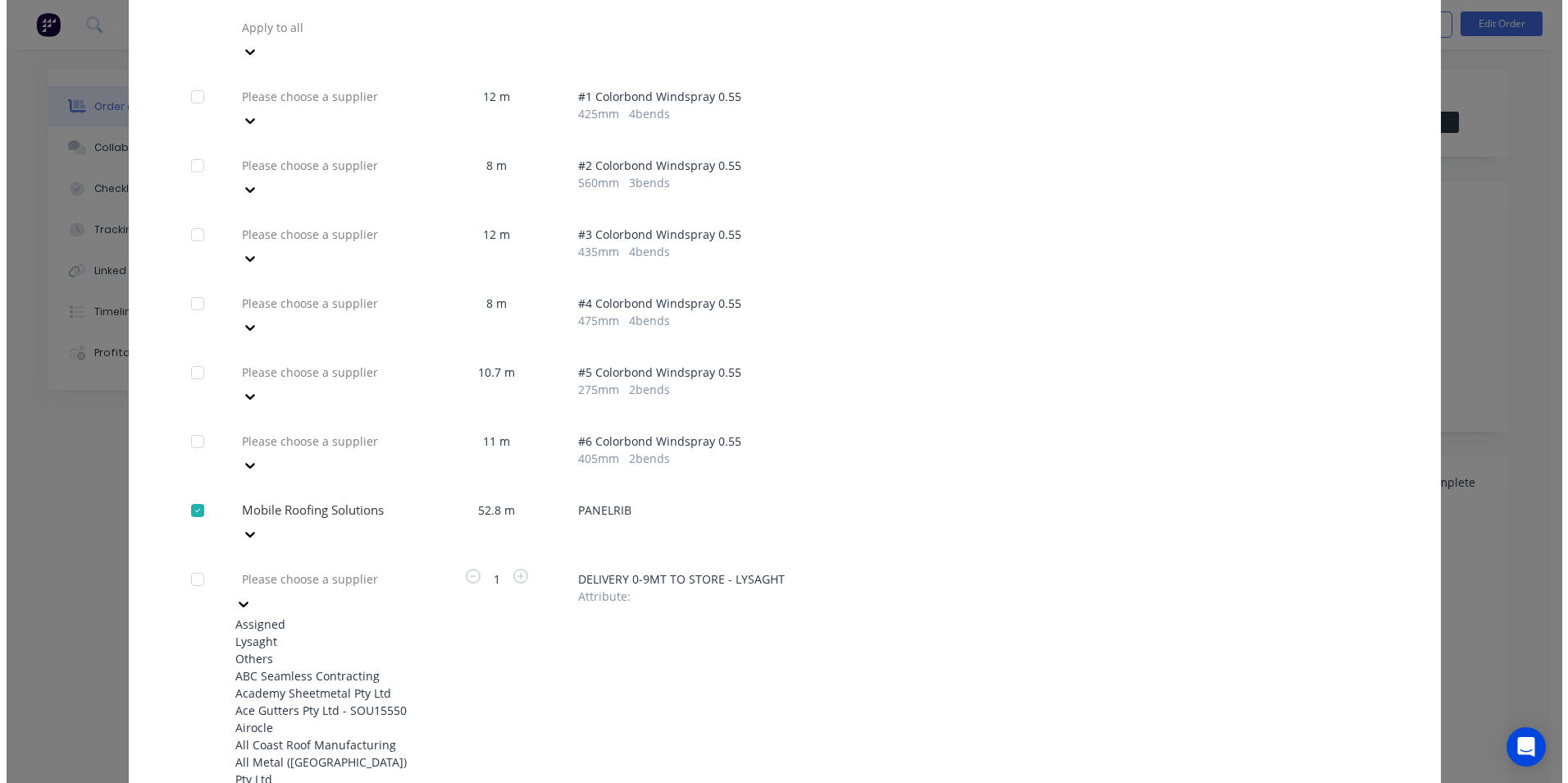
scroll to position [984, 0]
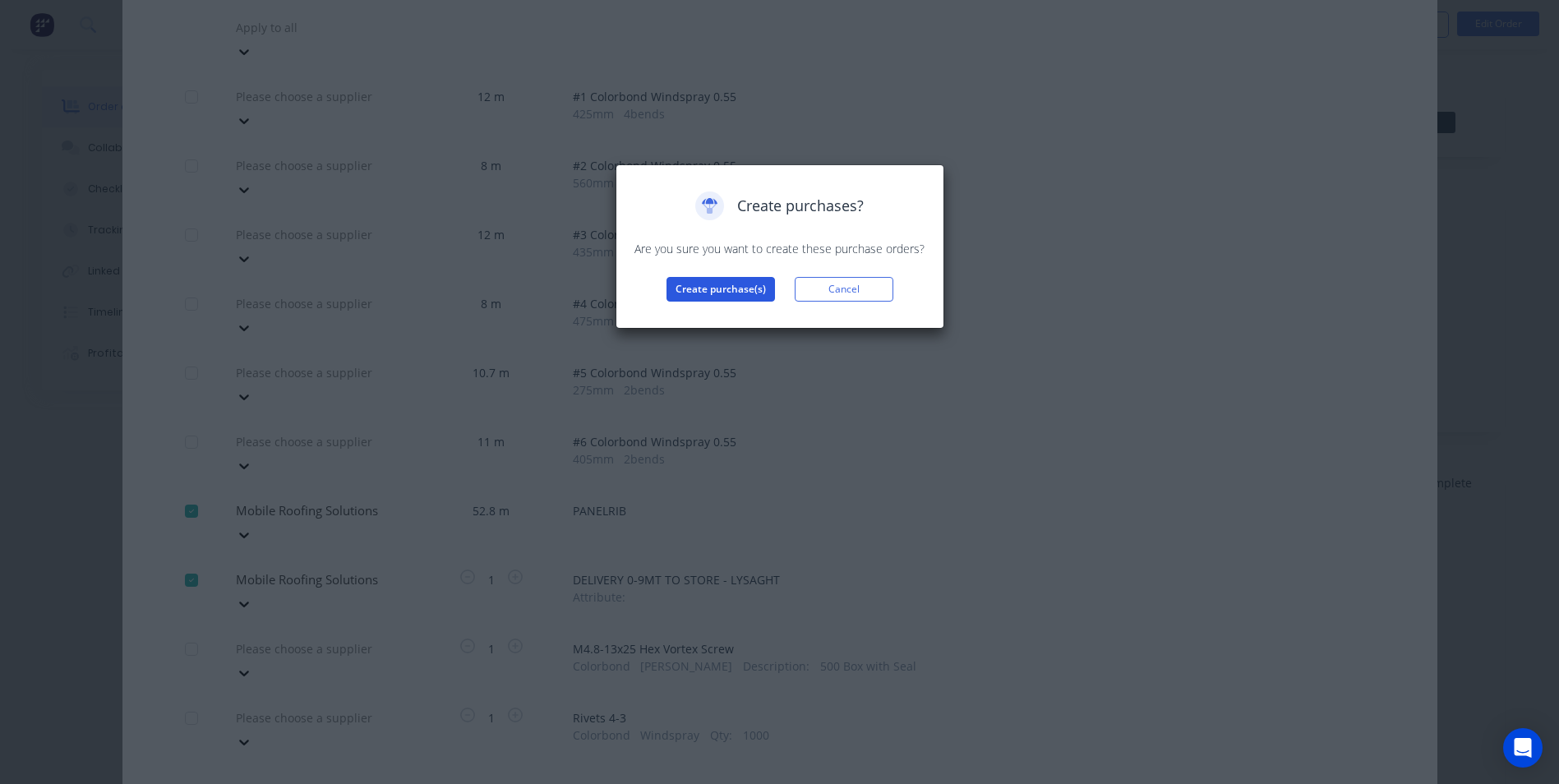
click at [688, 296] on button "Create purchase(s)" at bounding box center [720, 289] width 108 height 24
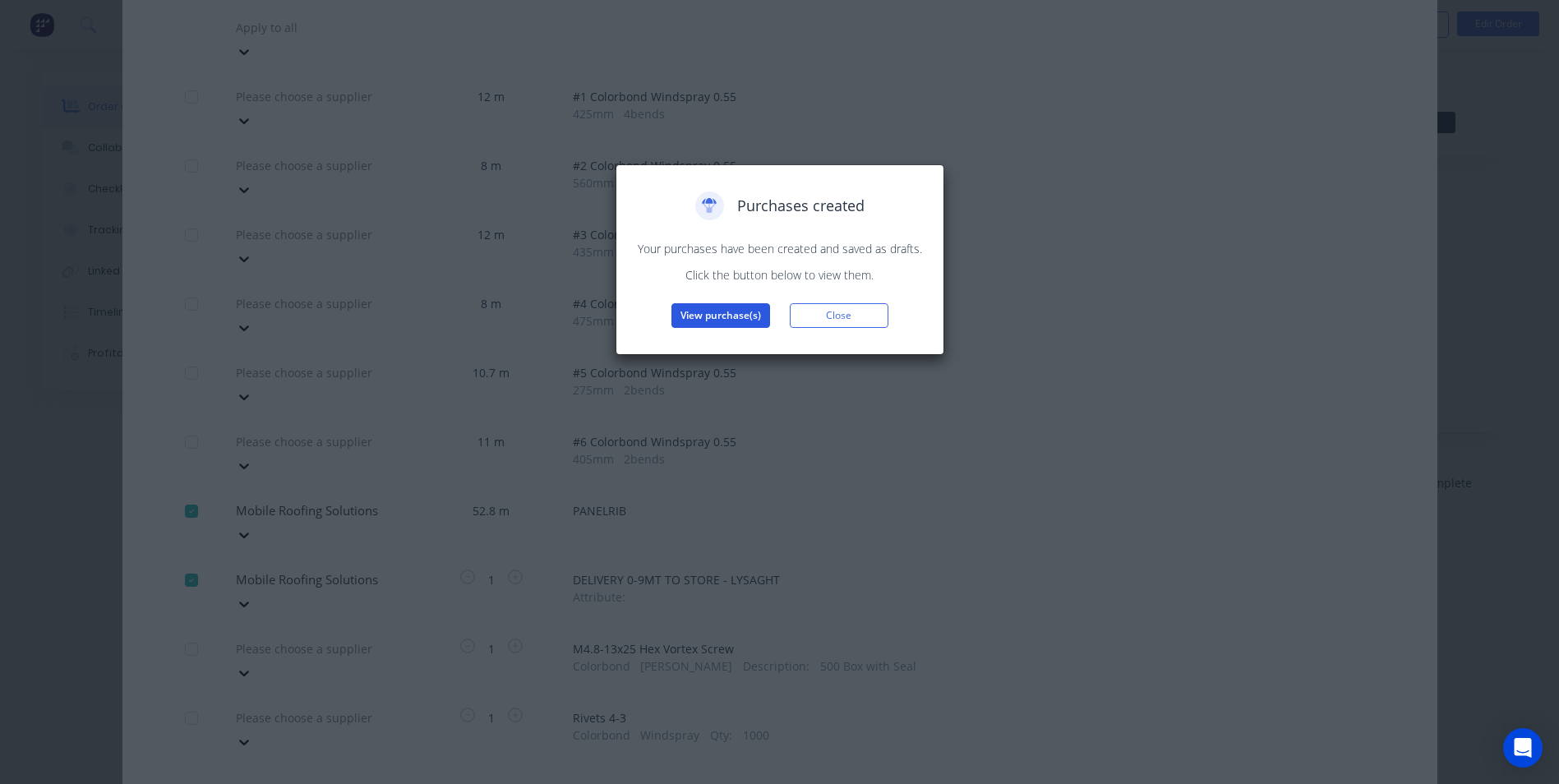
click at [726, 306] on button "View purchase(s)" at bounding box center [720, 315] width 98 height 24
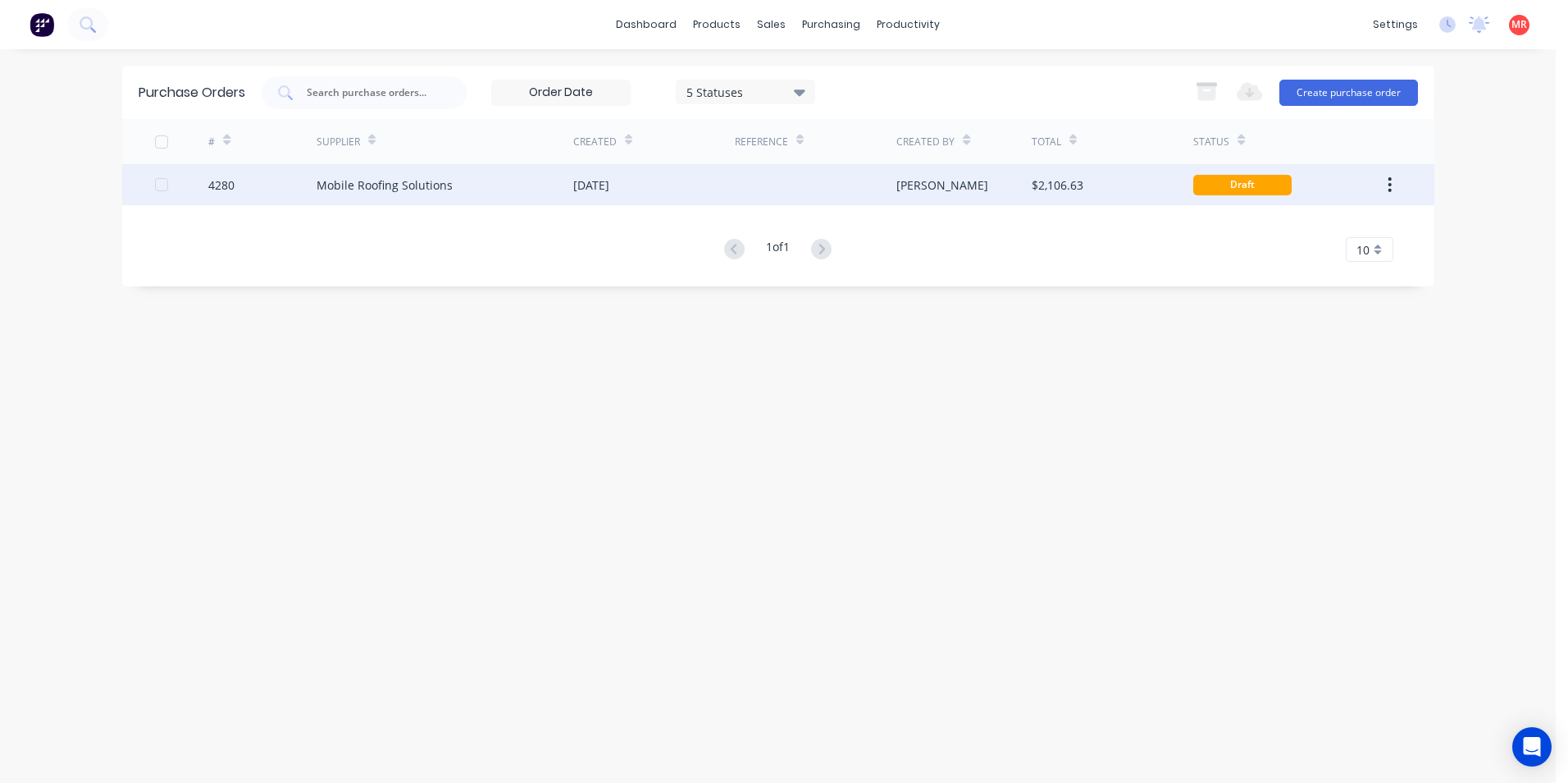
click at [422, 196] on div "Mobile Roofing Solutions" at bounding box center [445, 185] width 256 height 41
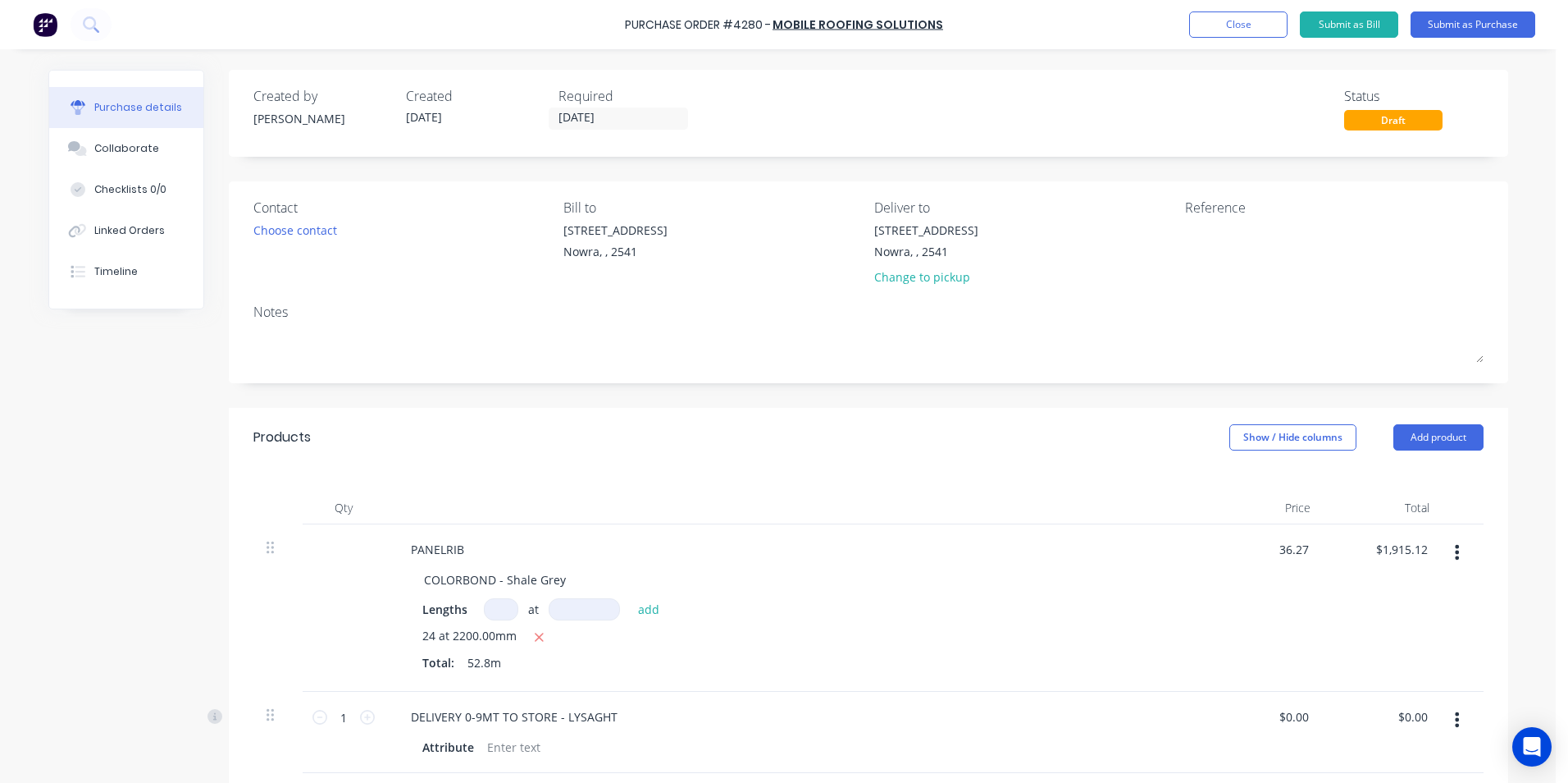
drag, startPoint x: 1303, startPoint y: 550, endPoint x: 1235, endPoint y: 546, distance: 68.1
click at [1235, 546] on div "36.27 36.27" at bounding box center [1264, 608] width 118 height 167
type input "$30.31"
type input "$1,600.37"
click at [1249, 634] on div "$30.31 30.312" at bounding box center [1264, 608] width 118 height 167
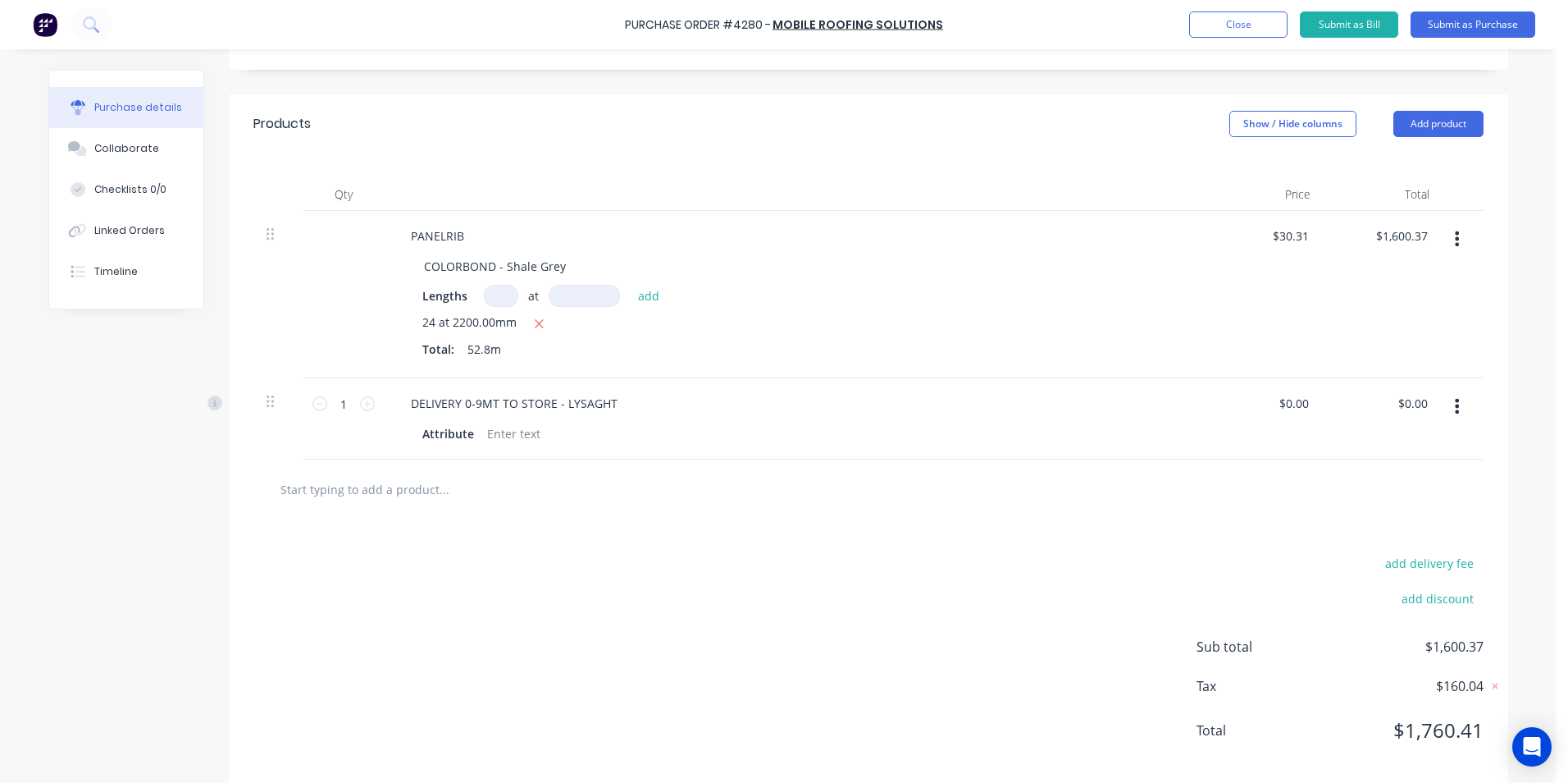
scroll to position [336, 0]
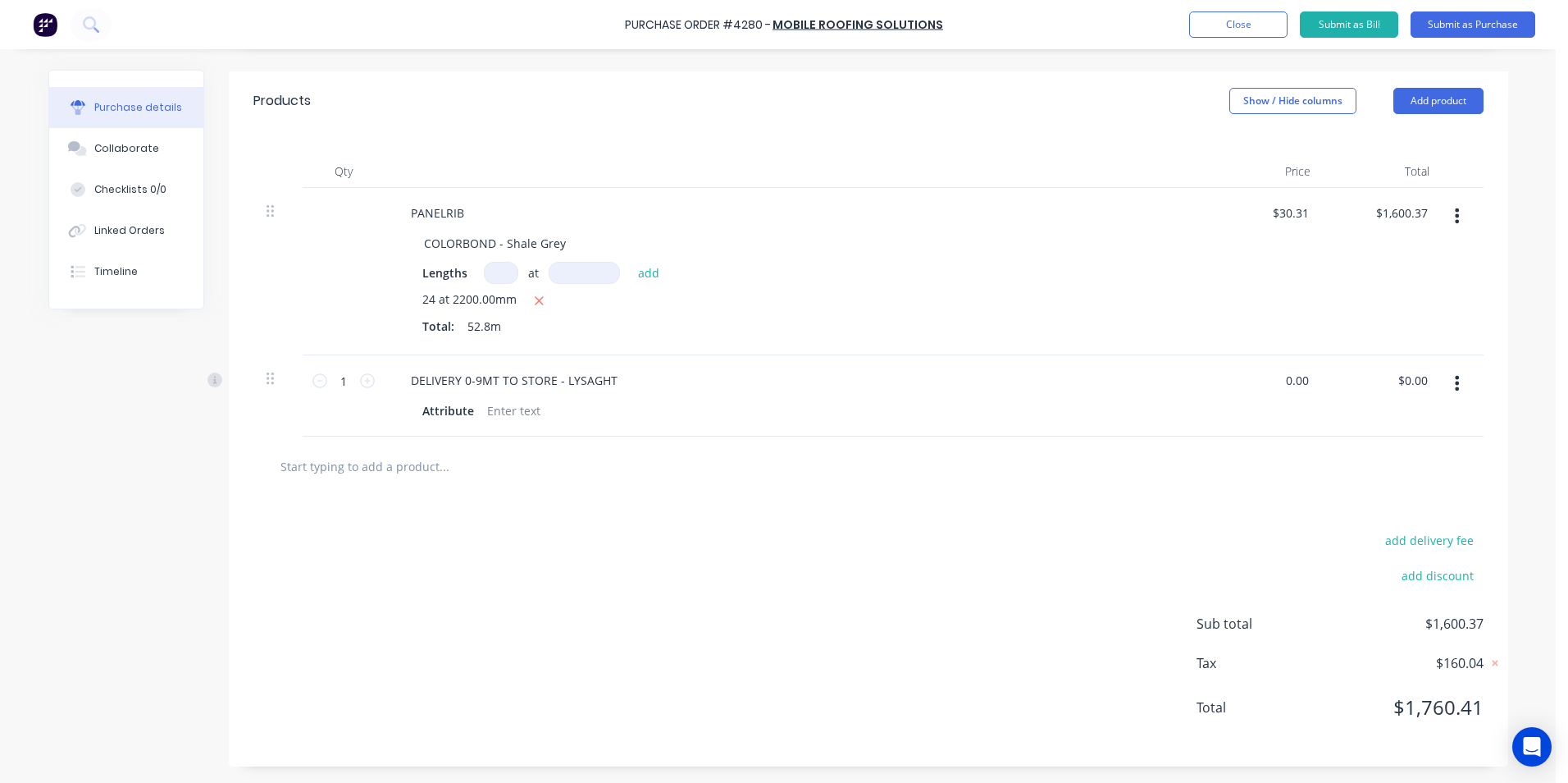
drag, startPoint x: 1304, startPoint y: 377, endPoint x: 1233, endPoint y: 382, distance: 71.2
click at [1233, 382] on div "0.00 0.00" at bounding box center [1264, 396] width 118 height 82
type input "$107.00"
click at [1081, 547] on div "add delivery fee add discount Sub total $1,600.37 Tax $160.04 Total $1,760.41" at bounding box center [868, 631] width 1279 height 270
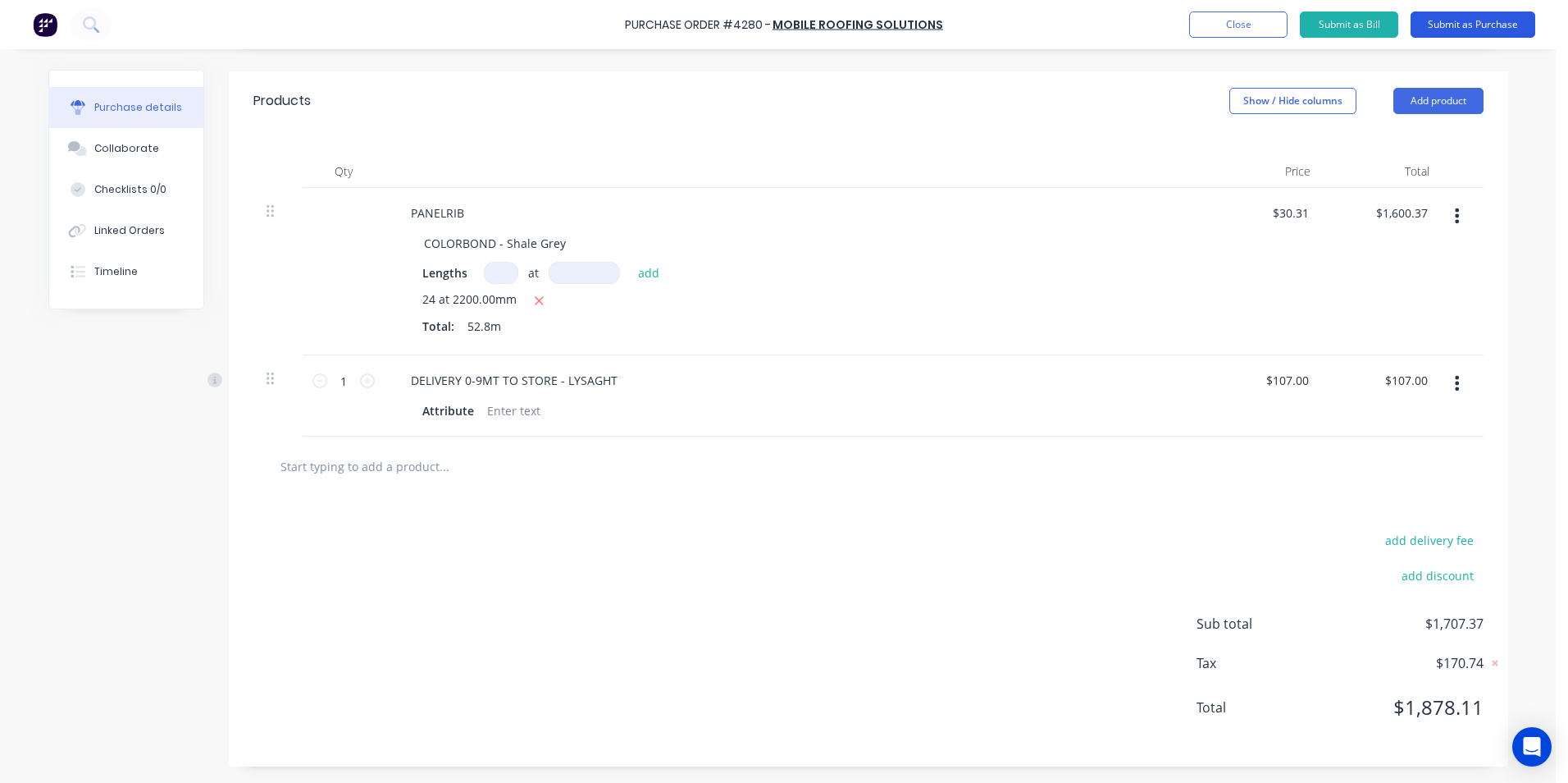
click at [1452, 31] on button "Submit as Purchase" at bounding box center [1472, 24] width 124 height 26
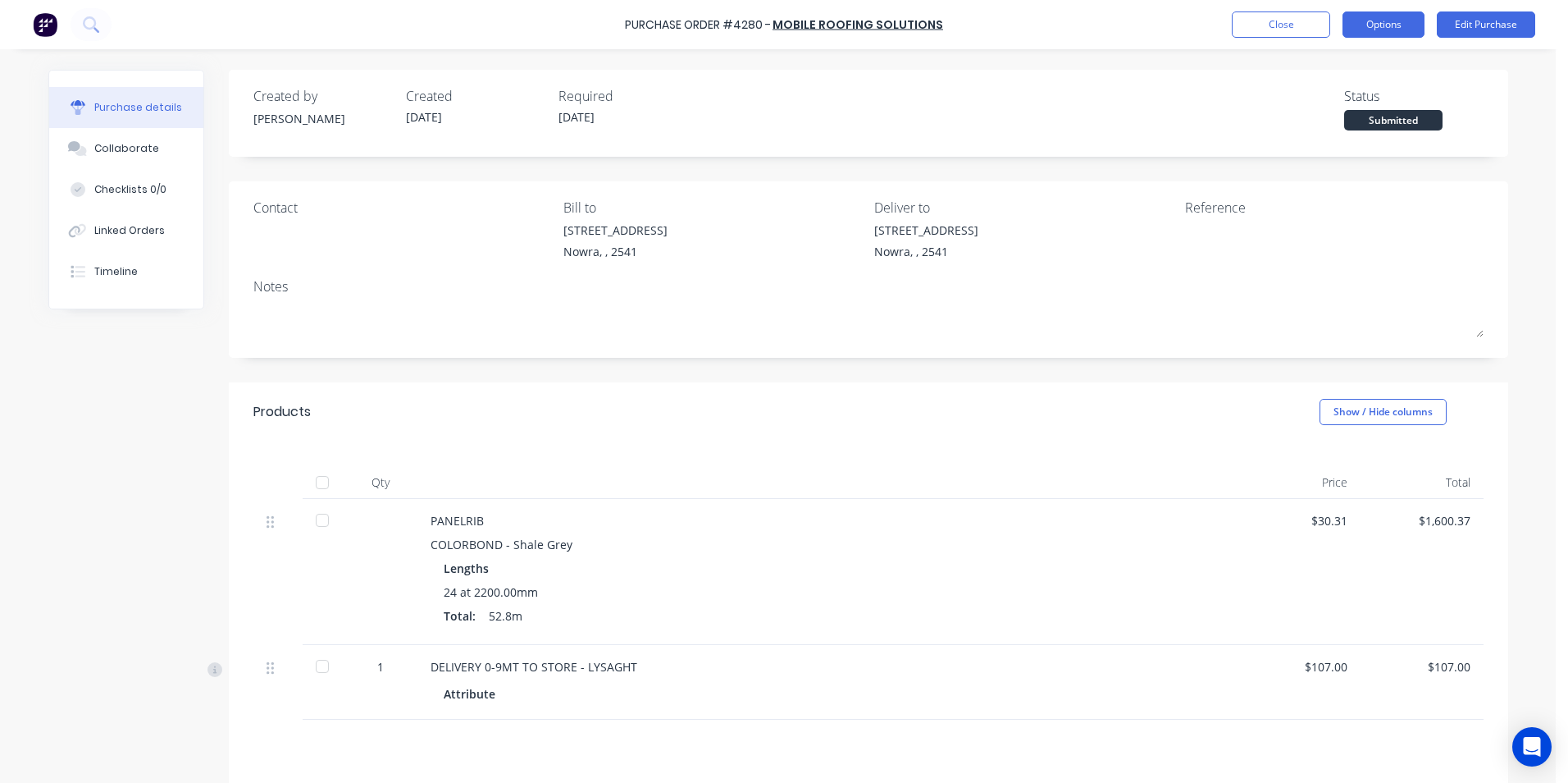
click at [1357, 16] on button "Options" at bounding box center [1383, 24] width 82 height 26
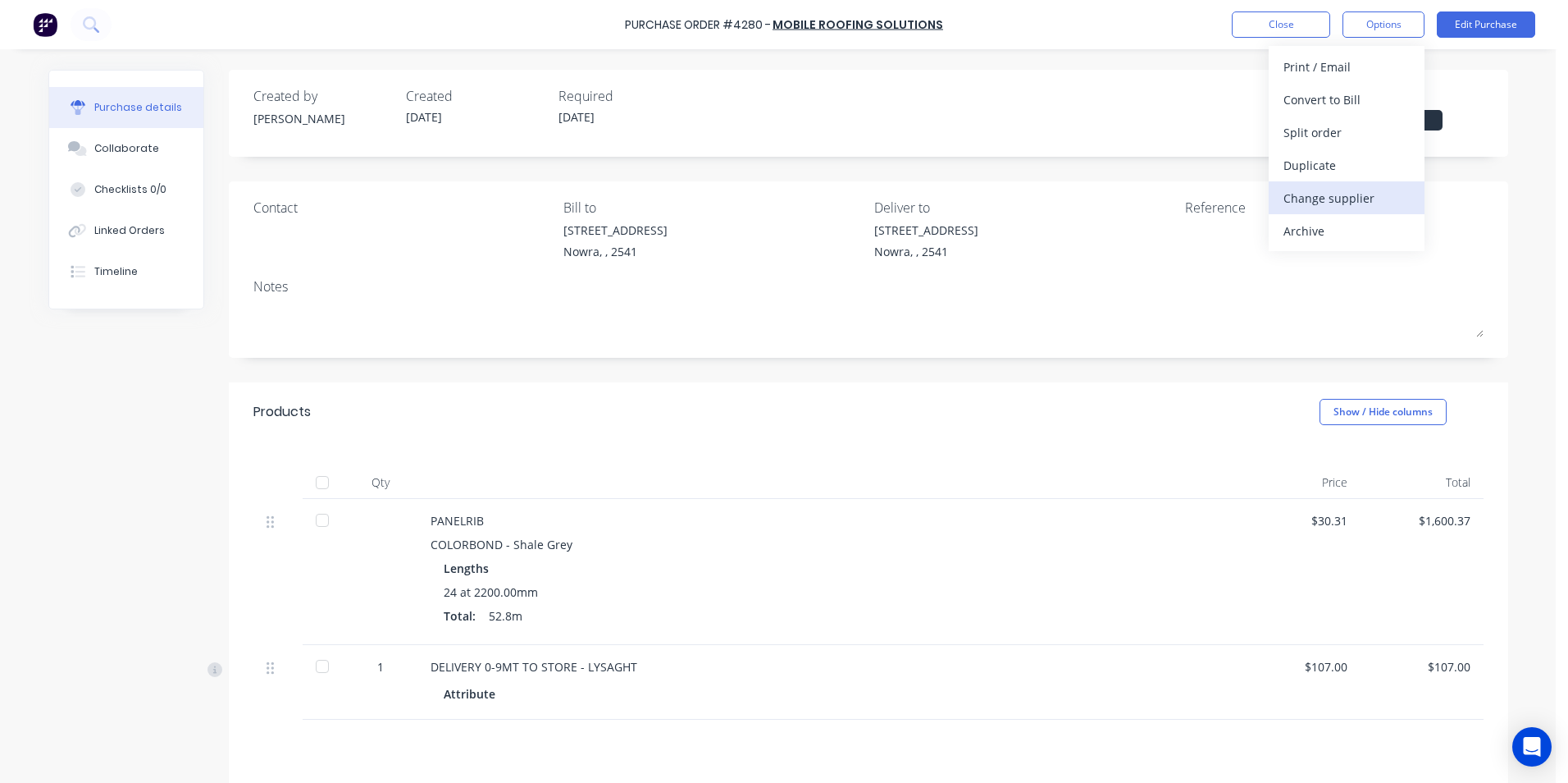
click at [1306, 213] on button "Change supplier" at bounding box center [1346, 198] width 155 height 33
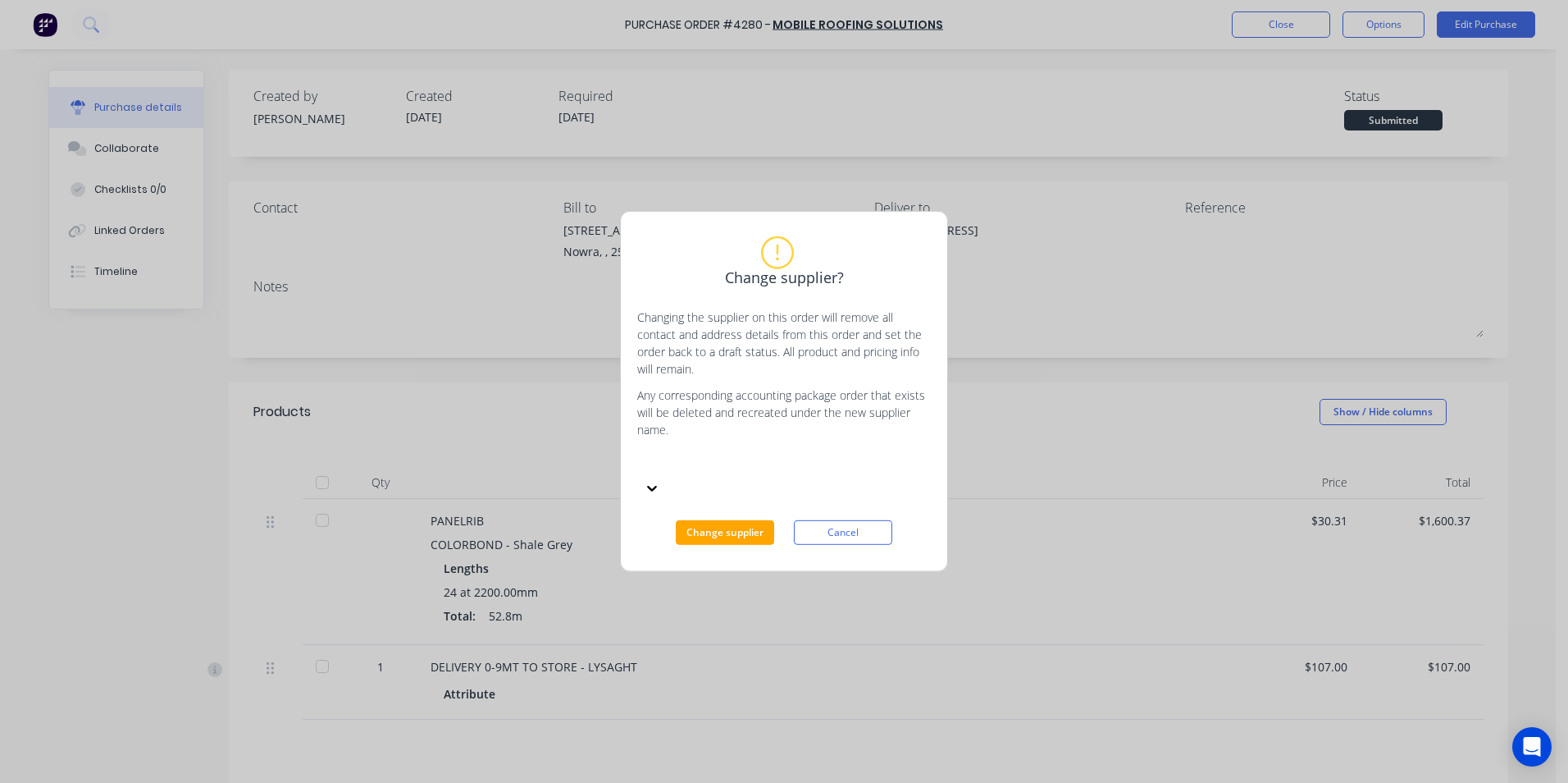
click at [720, 472] on div at bounding box center [759, 464] width 236 height 17
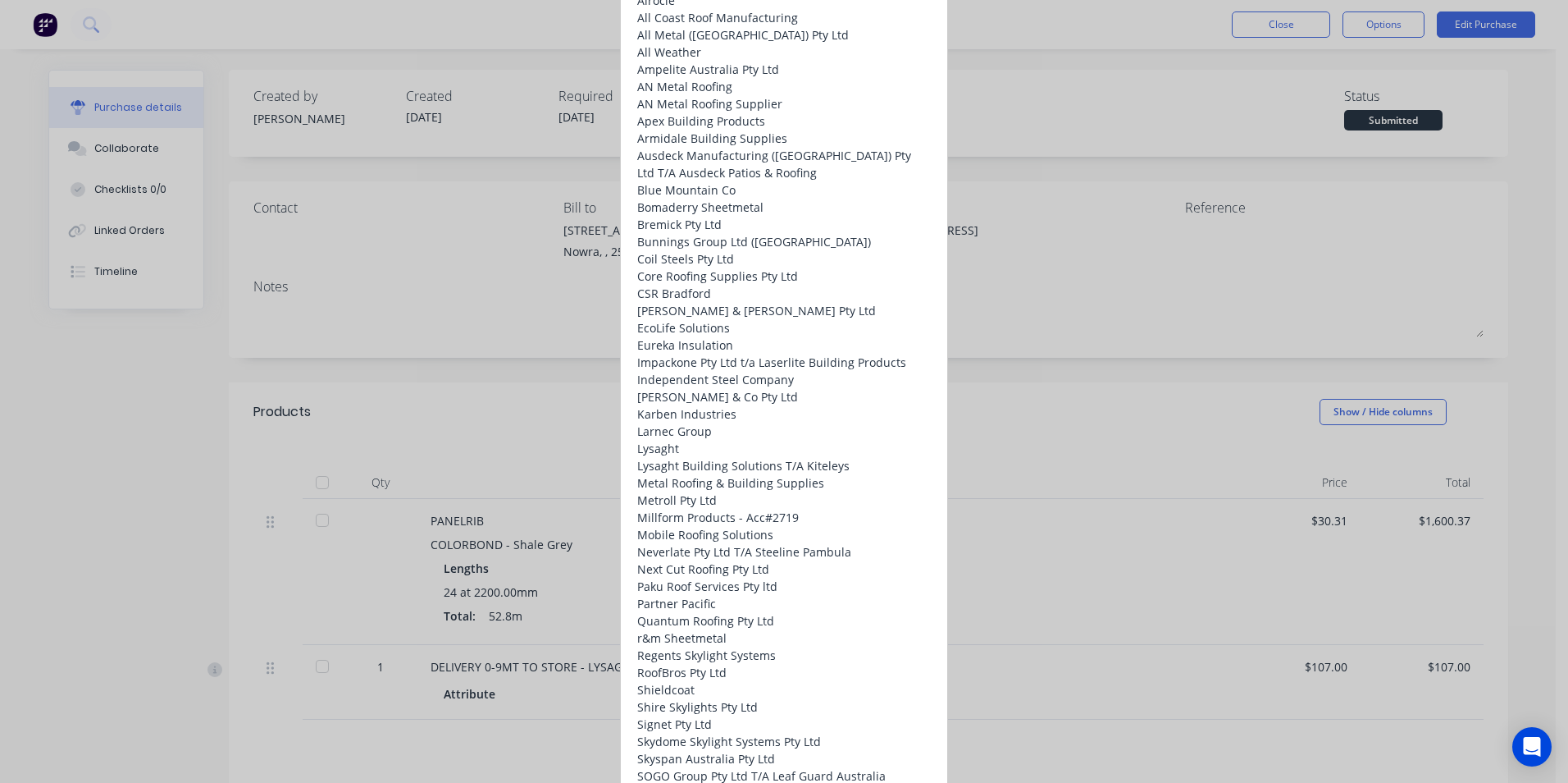
scroll to position [738, 0]
drag, startPoint x: 717, startPoint y: 656, endPoint x: 707, endPoint y: 607, distance: 50.0
click at [717, 458] on div "Lysaght" at bounding box center [784, 449] width 293 height 17
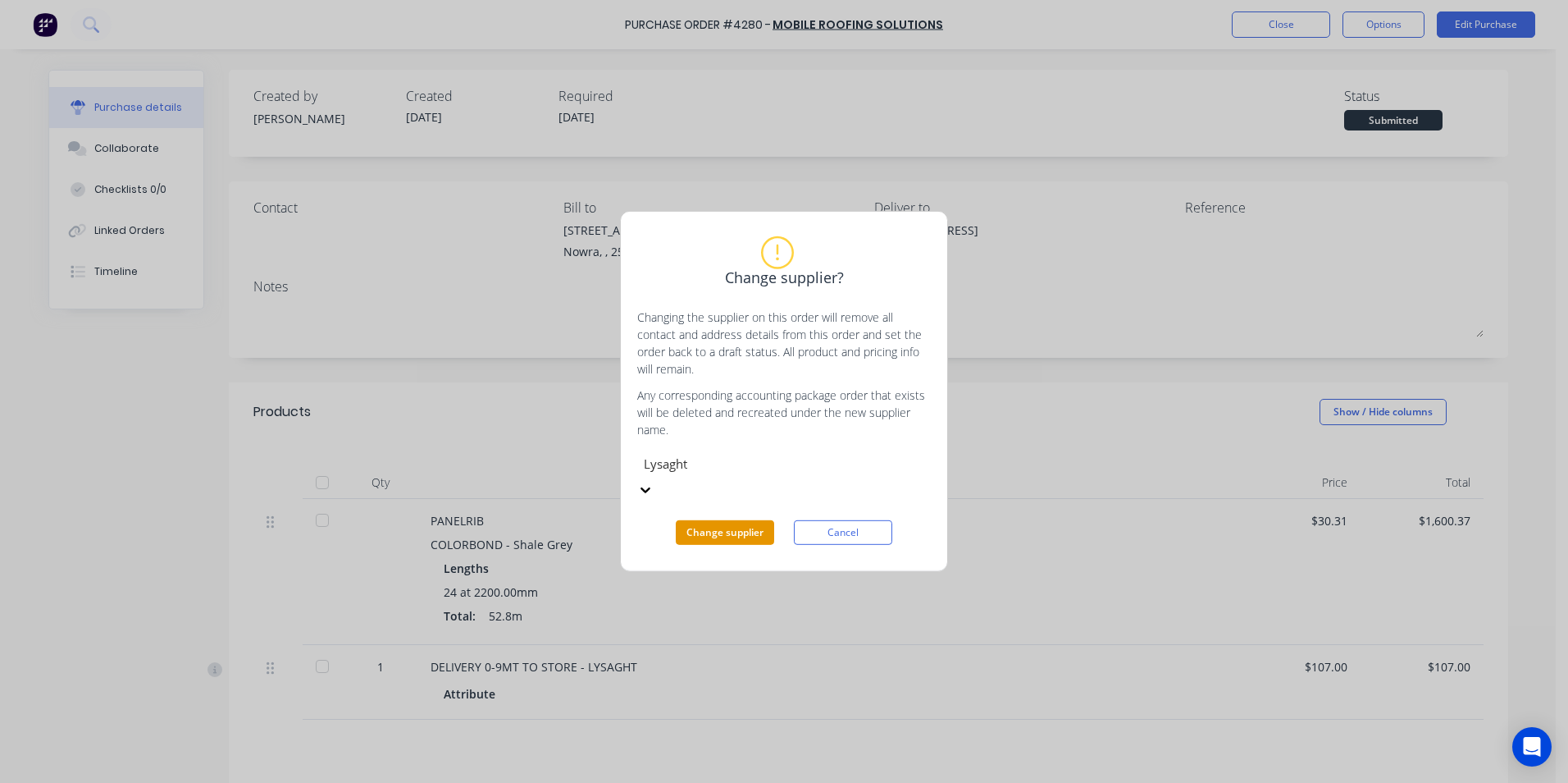
click at [722, 520] on button "Change supplier" at bounding box center [724, 531] width 98 height 24
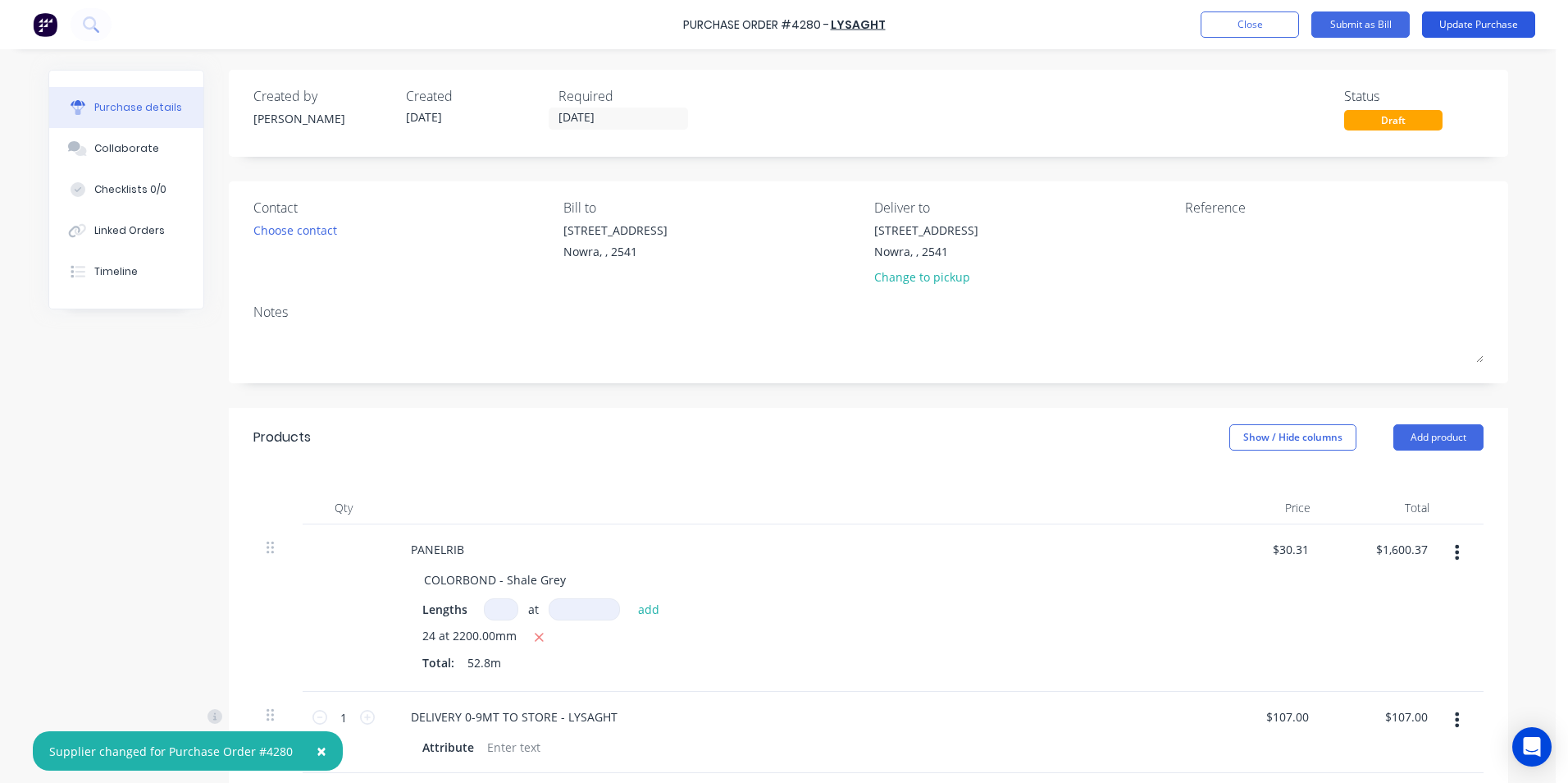
click at [1457, 24] on button "Update Purchase" at bounding box center [1478, 24] width 114 height 26
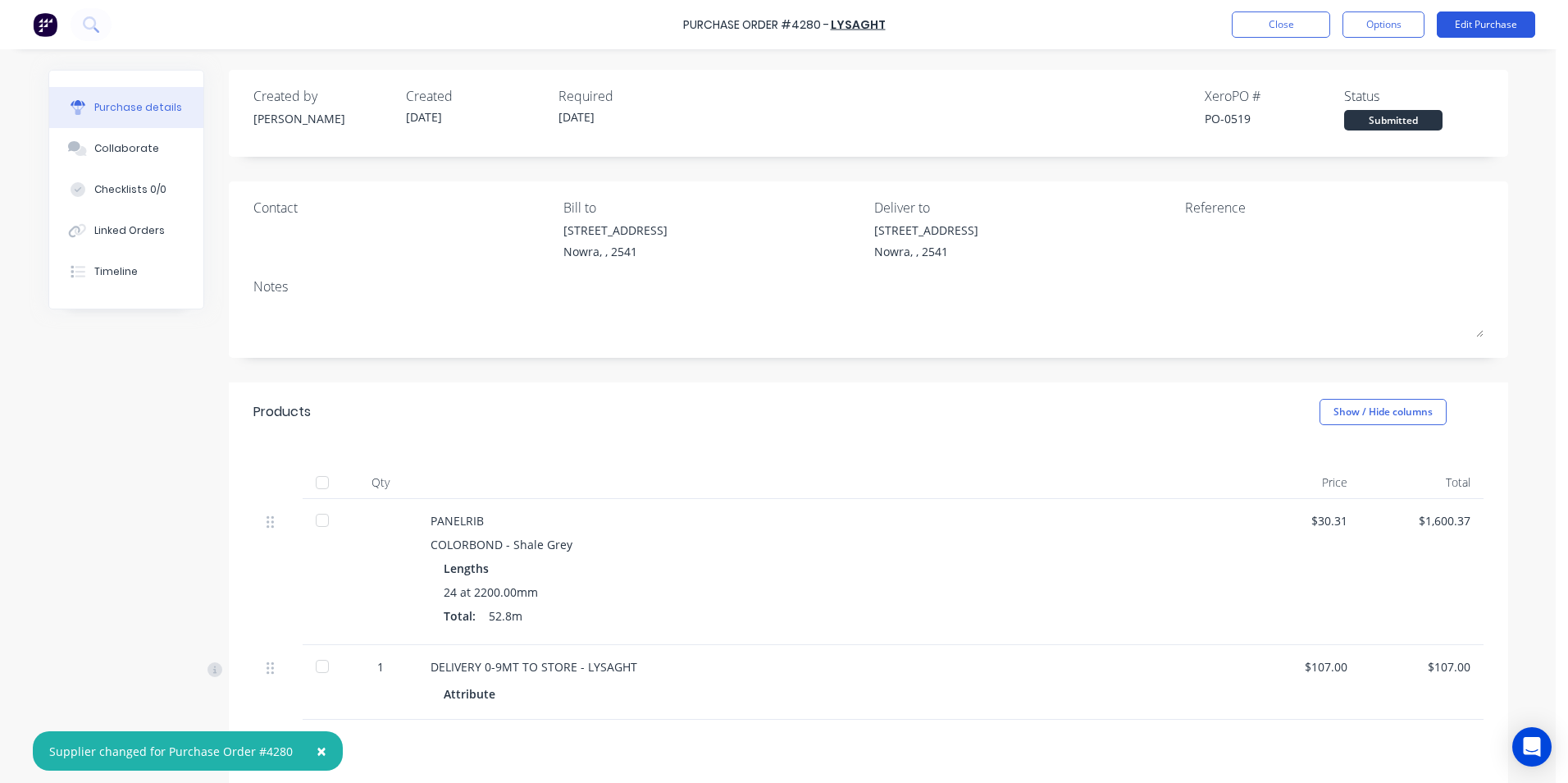
click at [1480, 21] on button "Edit Purchase" at bounding box center [1485, 24] width 98 height 26
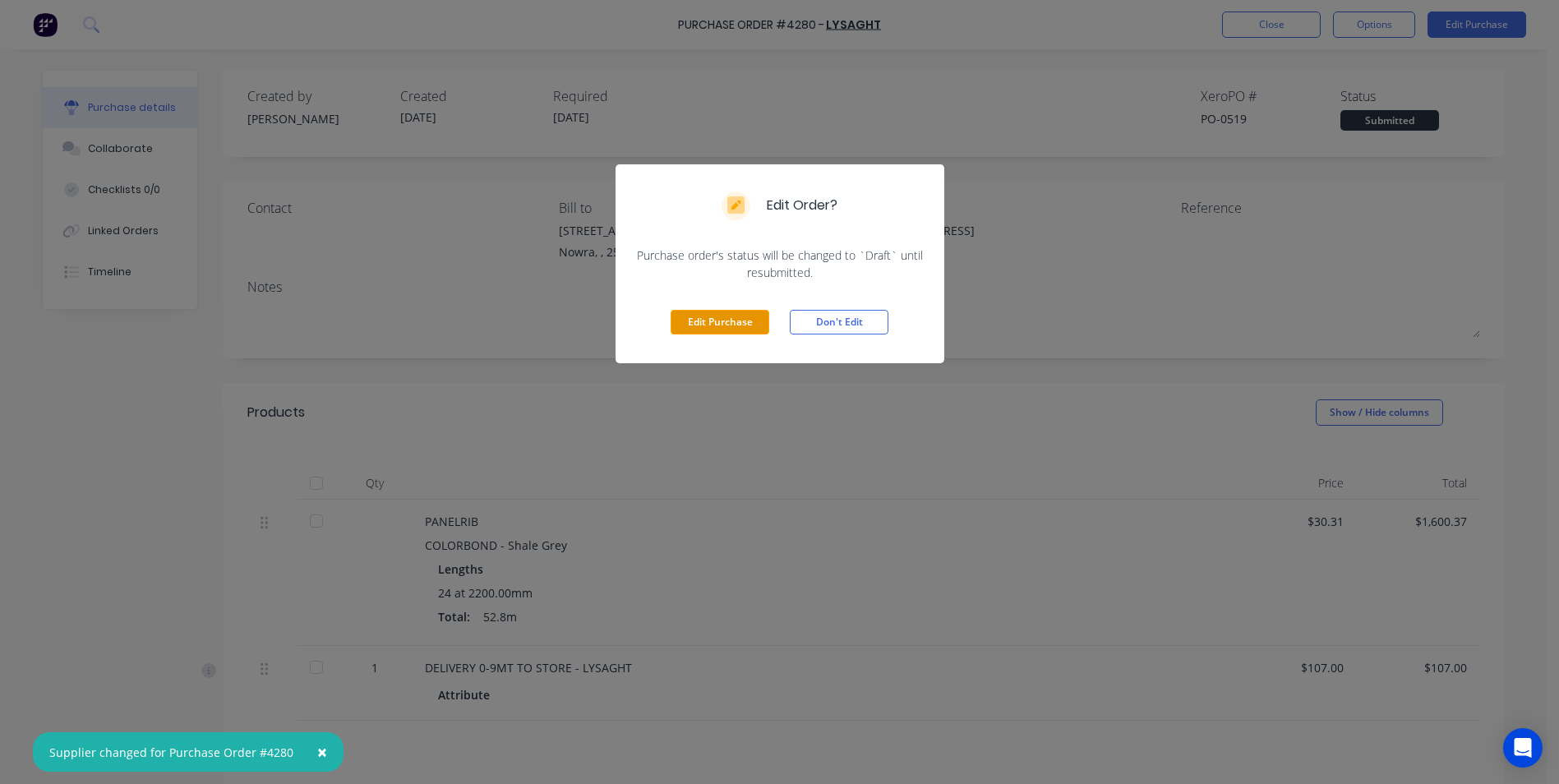
click at [732, 328] on button "Edit Purchase" at bounding box center [719, 321] width 98 height 24
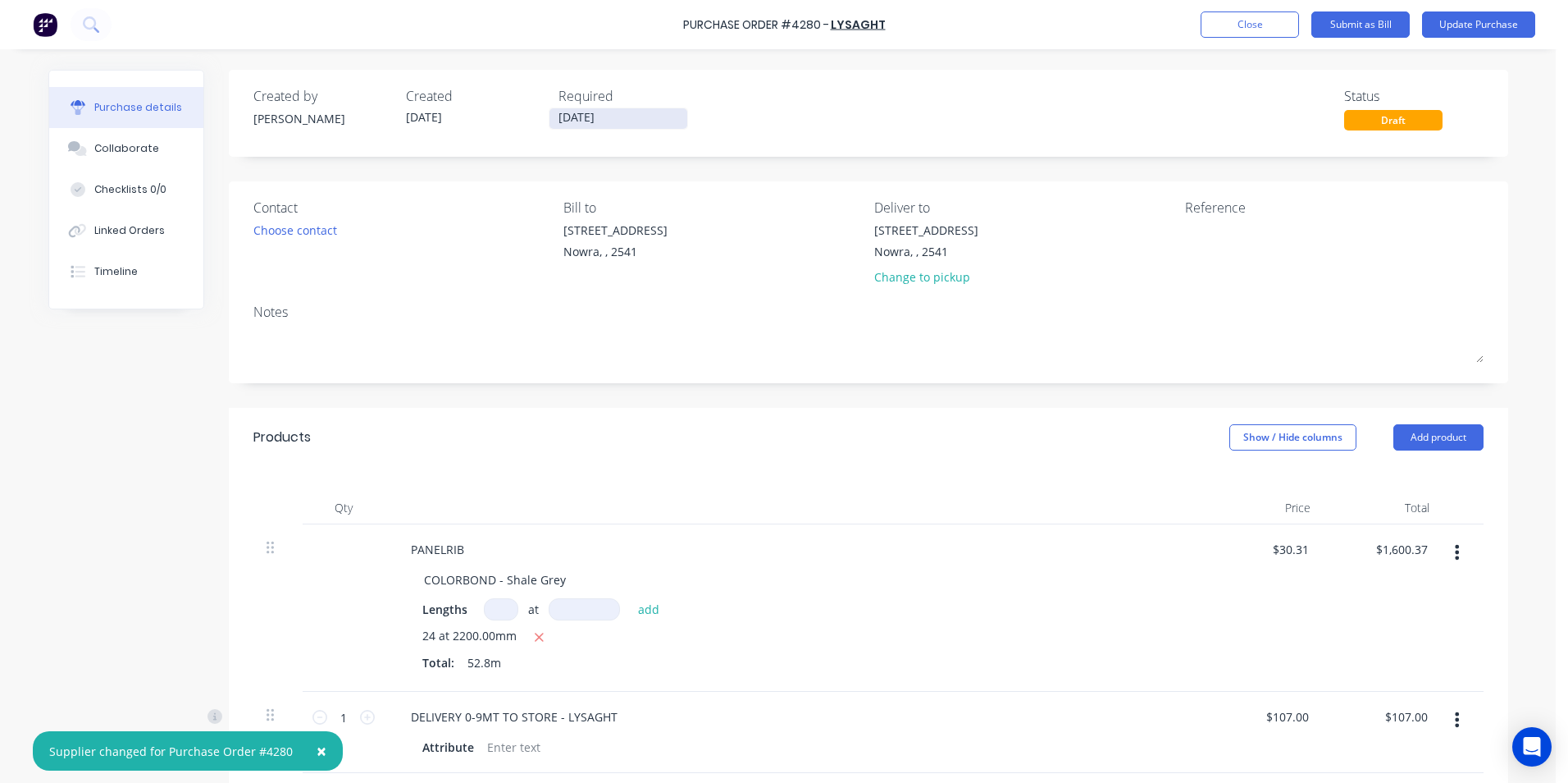
click at [605, 117] on input "06/10/25" at bounding box center [618, 118] width 138 height 20
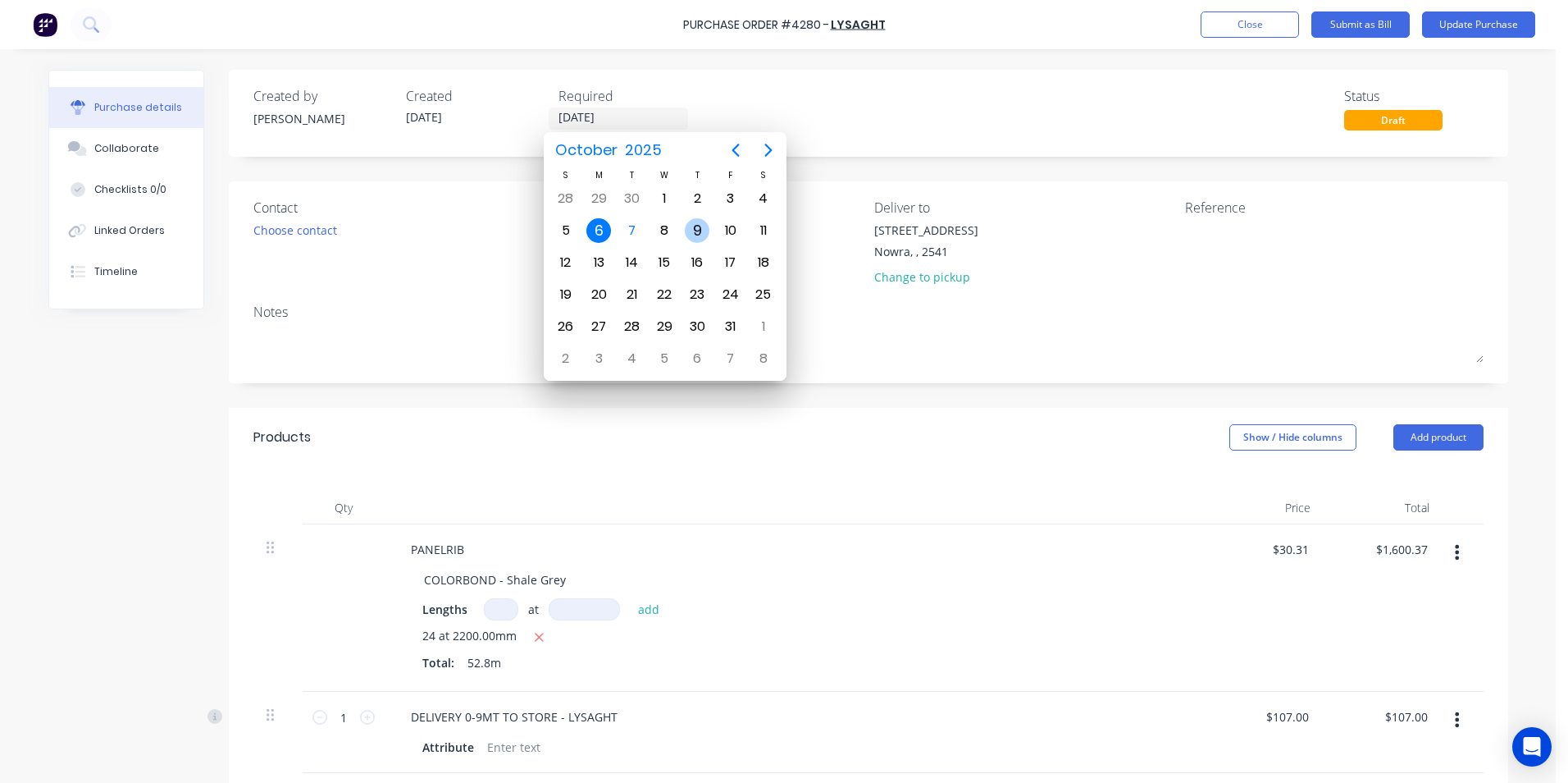
click at [686, 233] on div "9" at bounding box center [696, 230] width 24 height 24
type input "09/10/25"
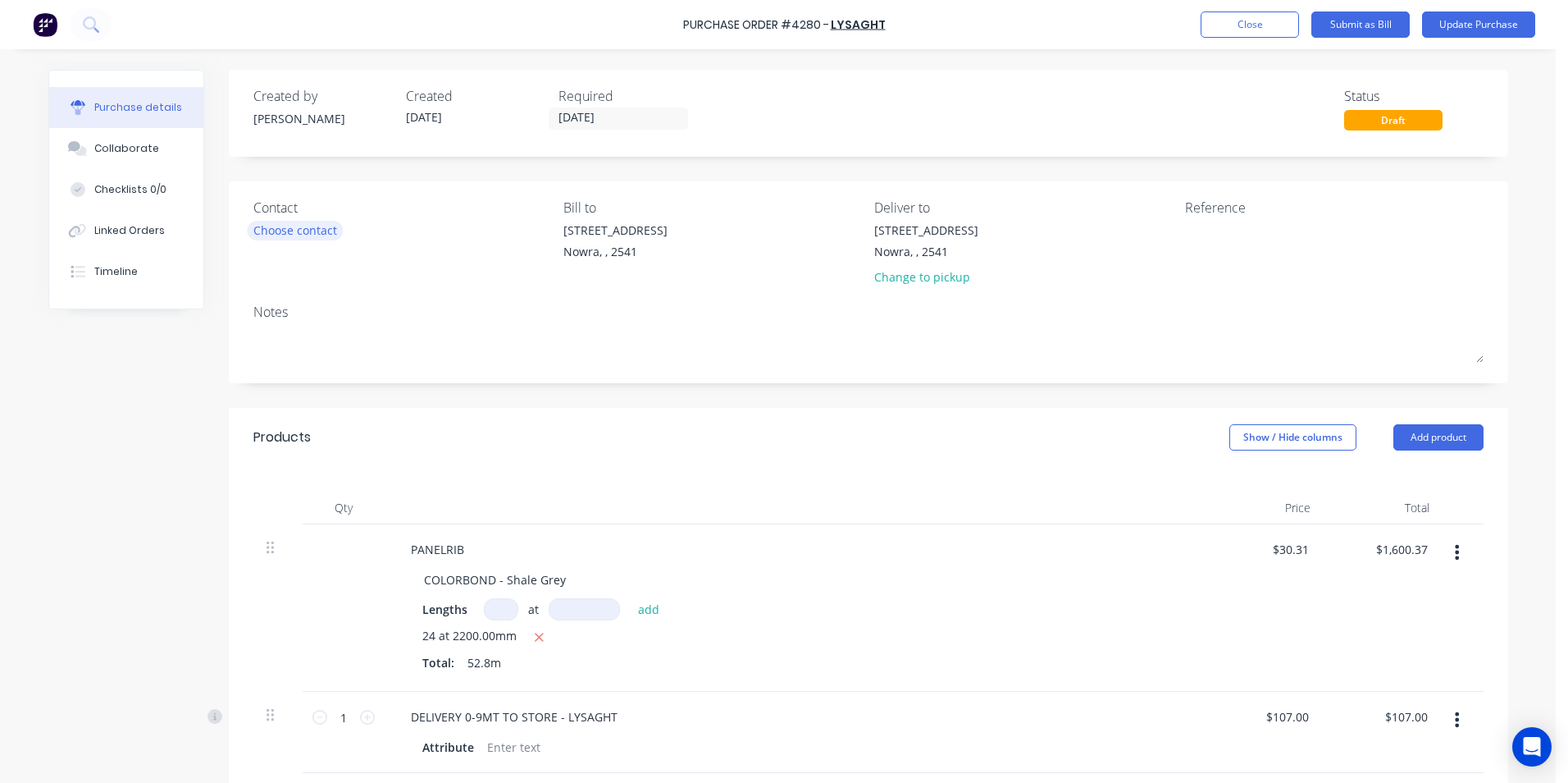
click at [283, 230] on div "Choose contact" at bounding box center [295, 230] width 83 height 17
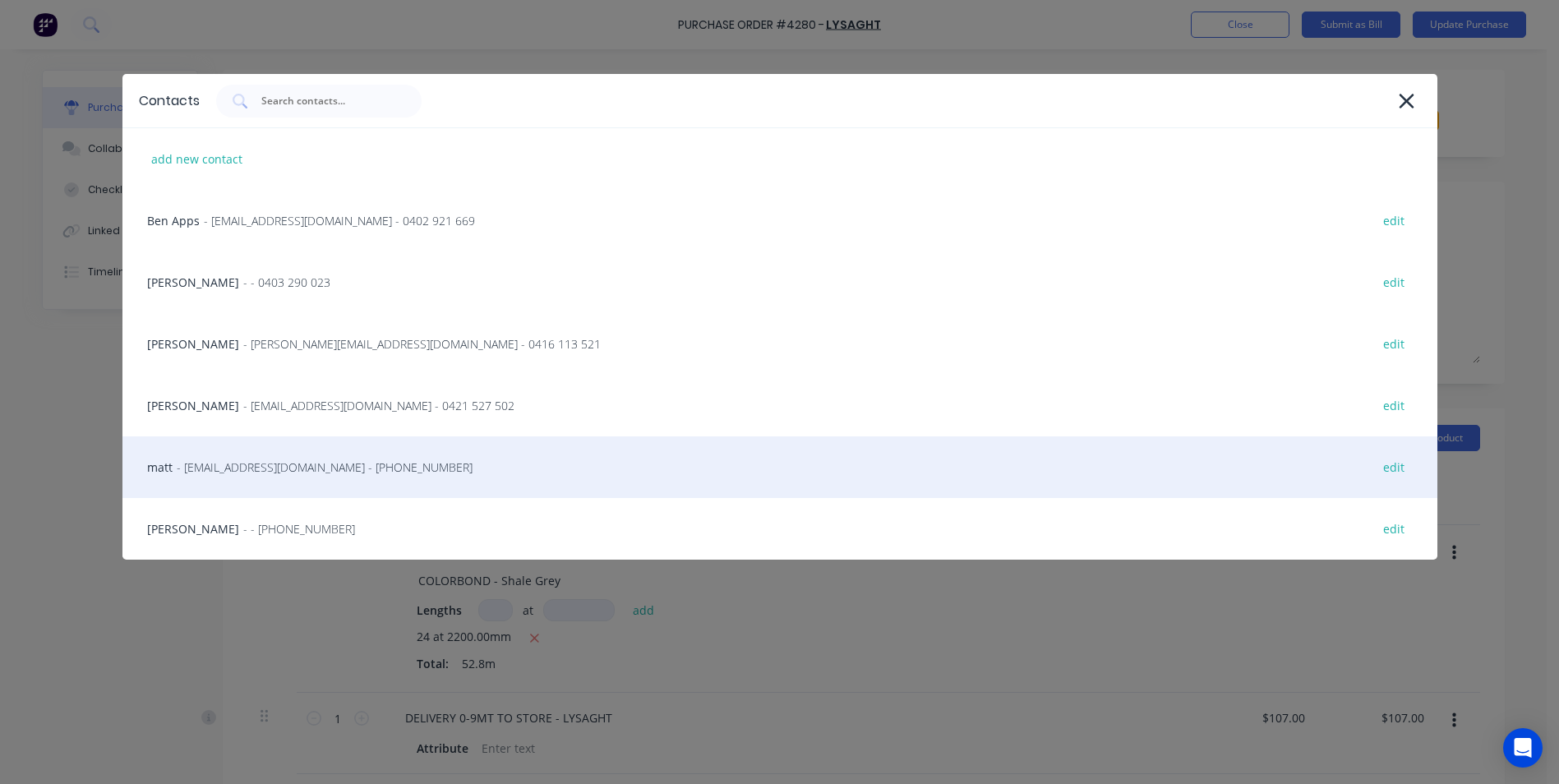
click at [312, 485] on div "matt - info@scrs.net.au - (02) 4411 1090 edit" at bounding box center [780, 466] width 1315 height 61
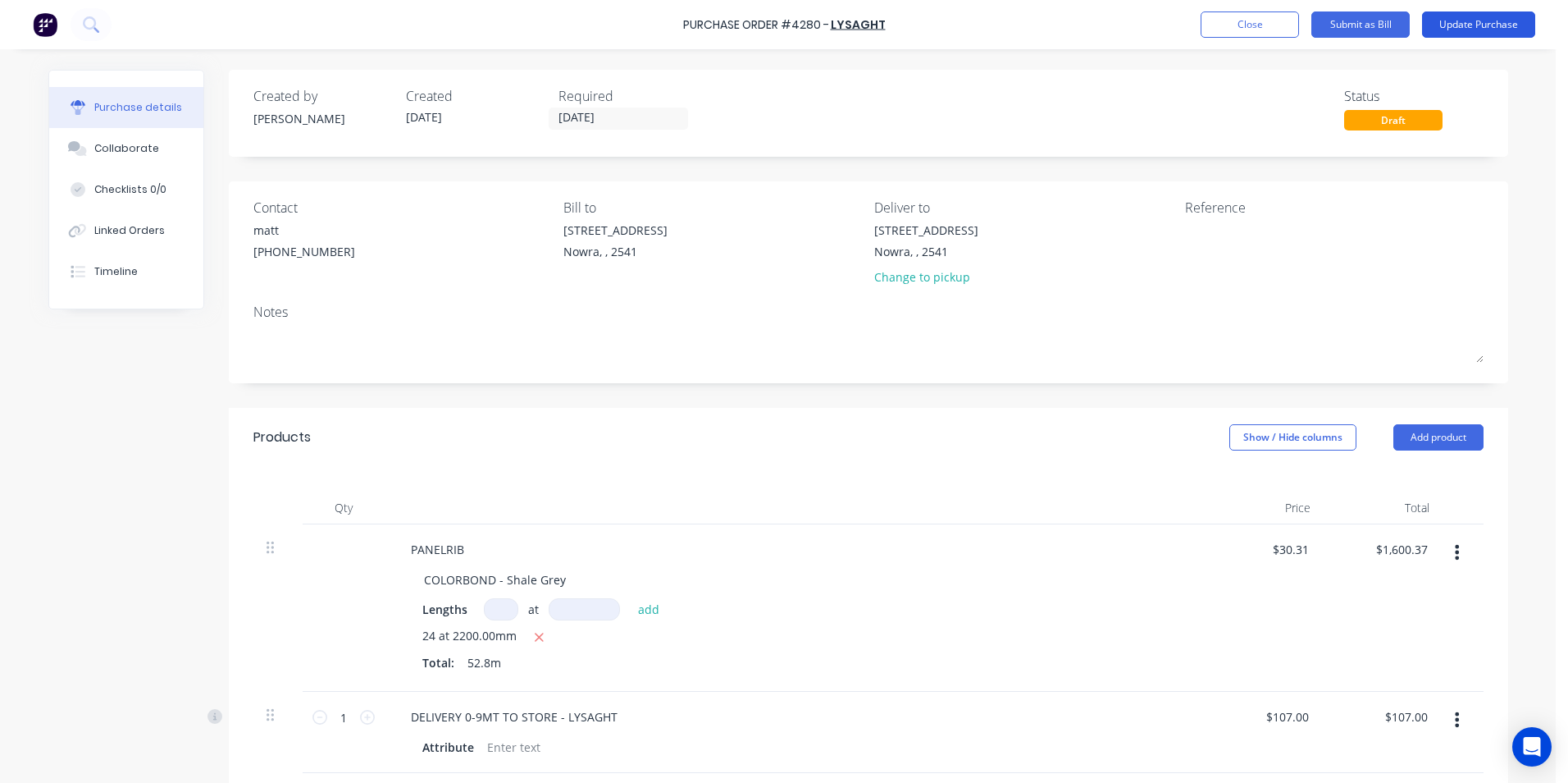
click at [1432, 17] on button "Update Purchase" at bounding box center [1478, 24] width 114 height 26
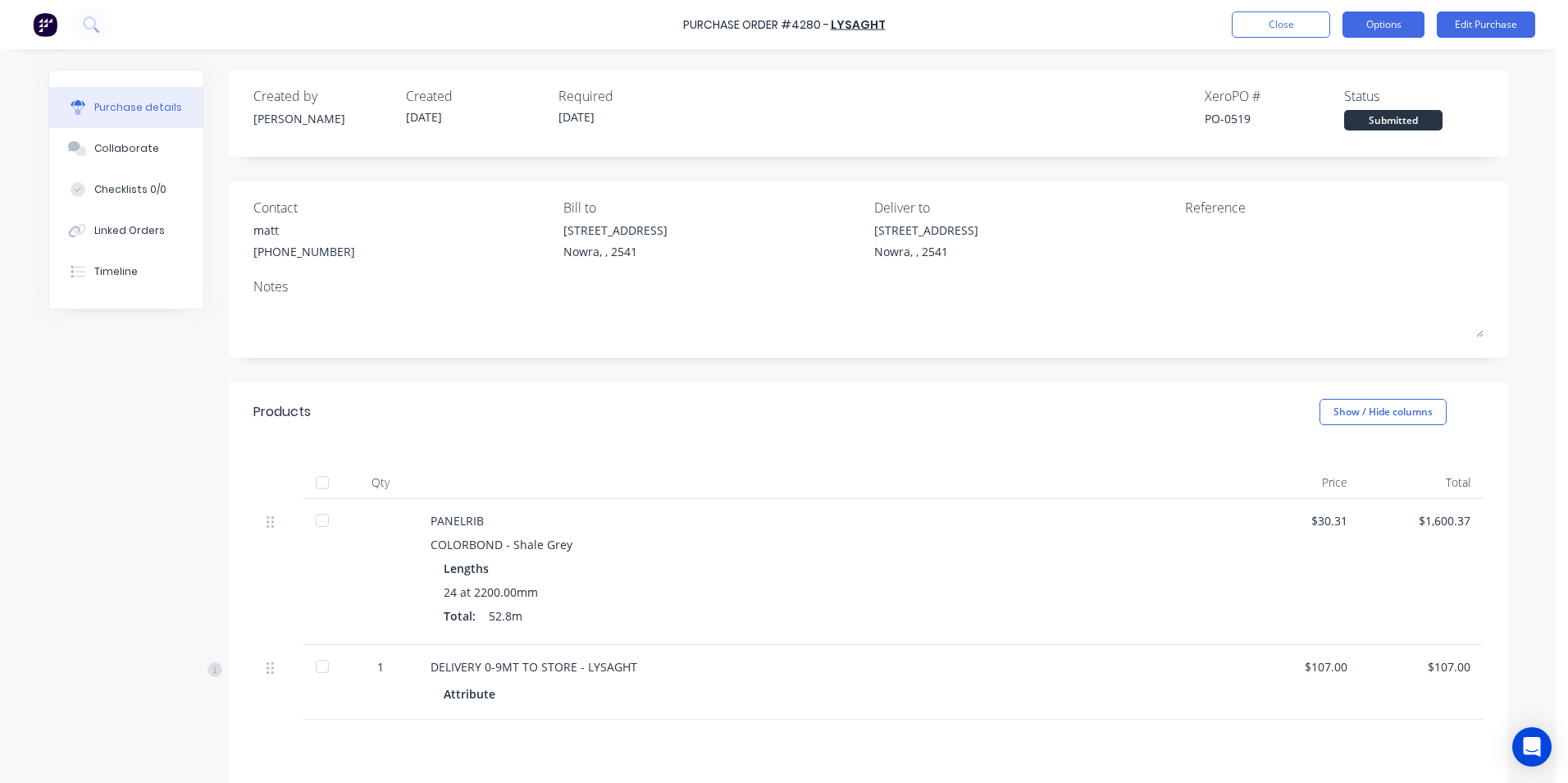
click at [1374, 29] on button "Options" at bounding box center [1383, 24] width 82 height 26
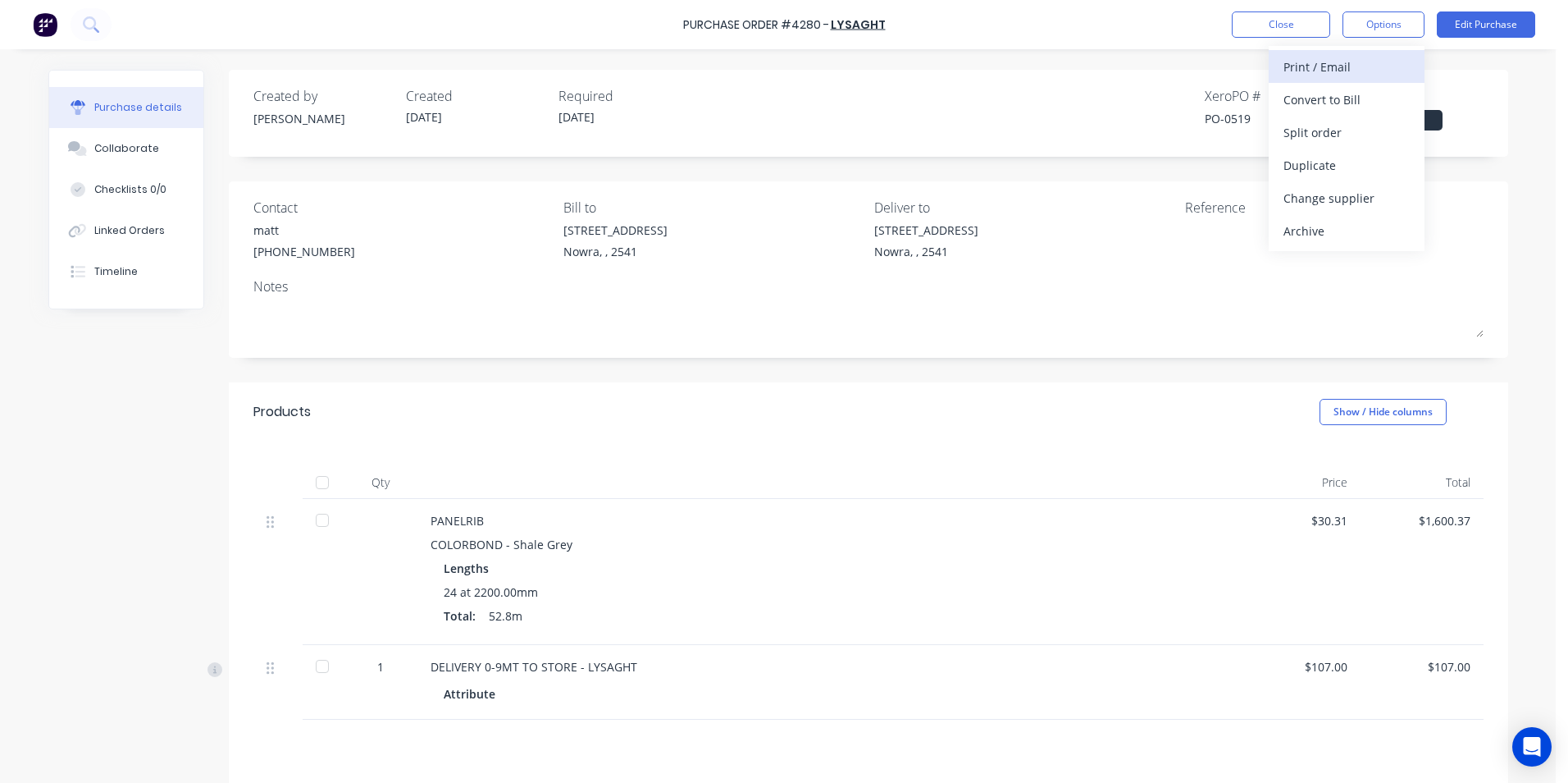
click at [1332, 77] on div "Print / Email" at bounding box center [1347, 67] width 126 height 23
click at [1342, 124] on div "Without pricing" at bounding box center [1347, 132] width 126 height 23
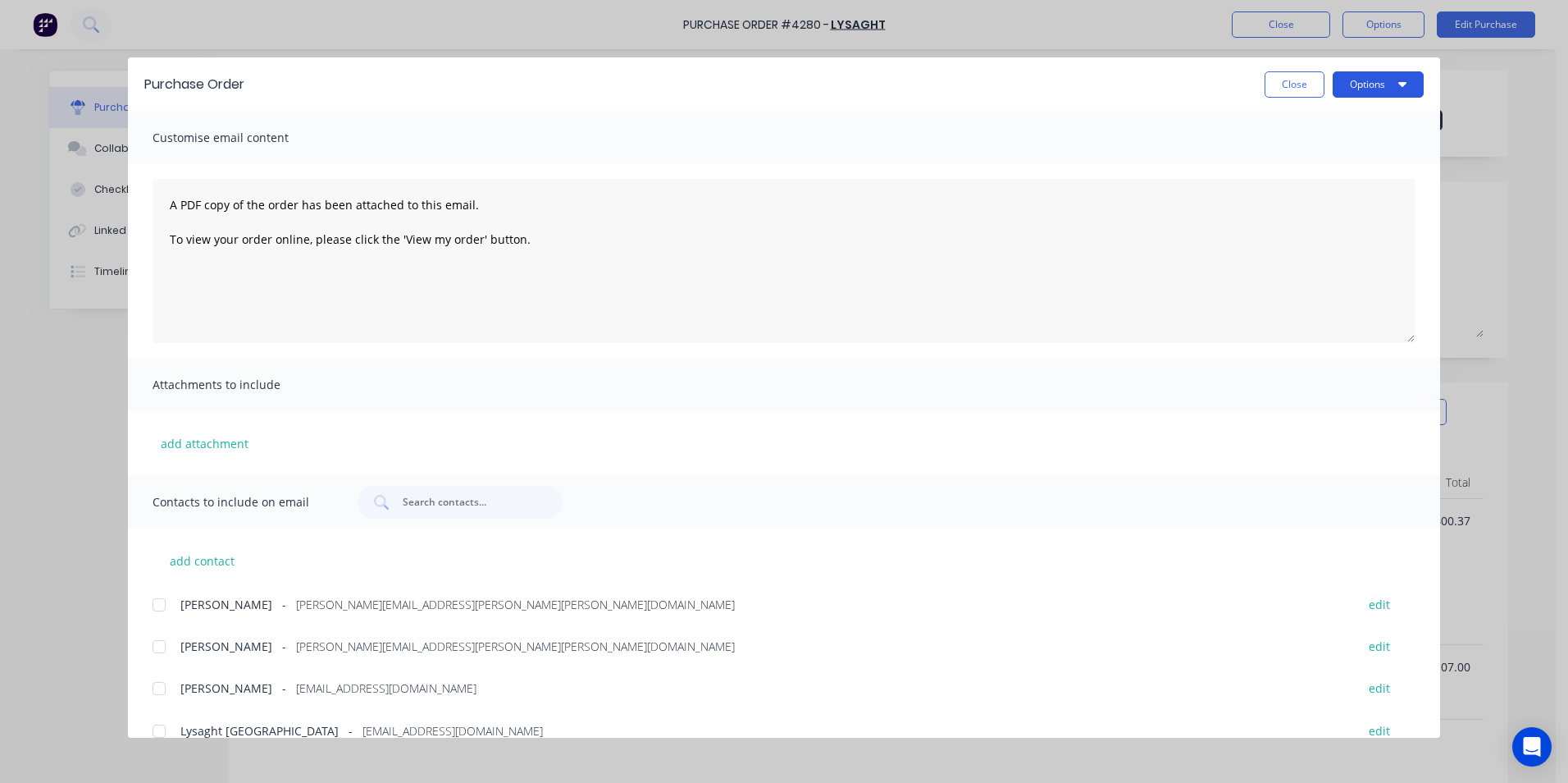
click at [1352, 83] on button "Options" at bounding box center [1378, 84] width 91 height 26
click at [1312, 159] on div "Print" at bounding box center [1346, 158] width 126 height 23
click at [1307, 80] on button "Close" at bounding box center [1294, 84] width 60 height 26
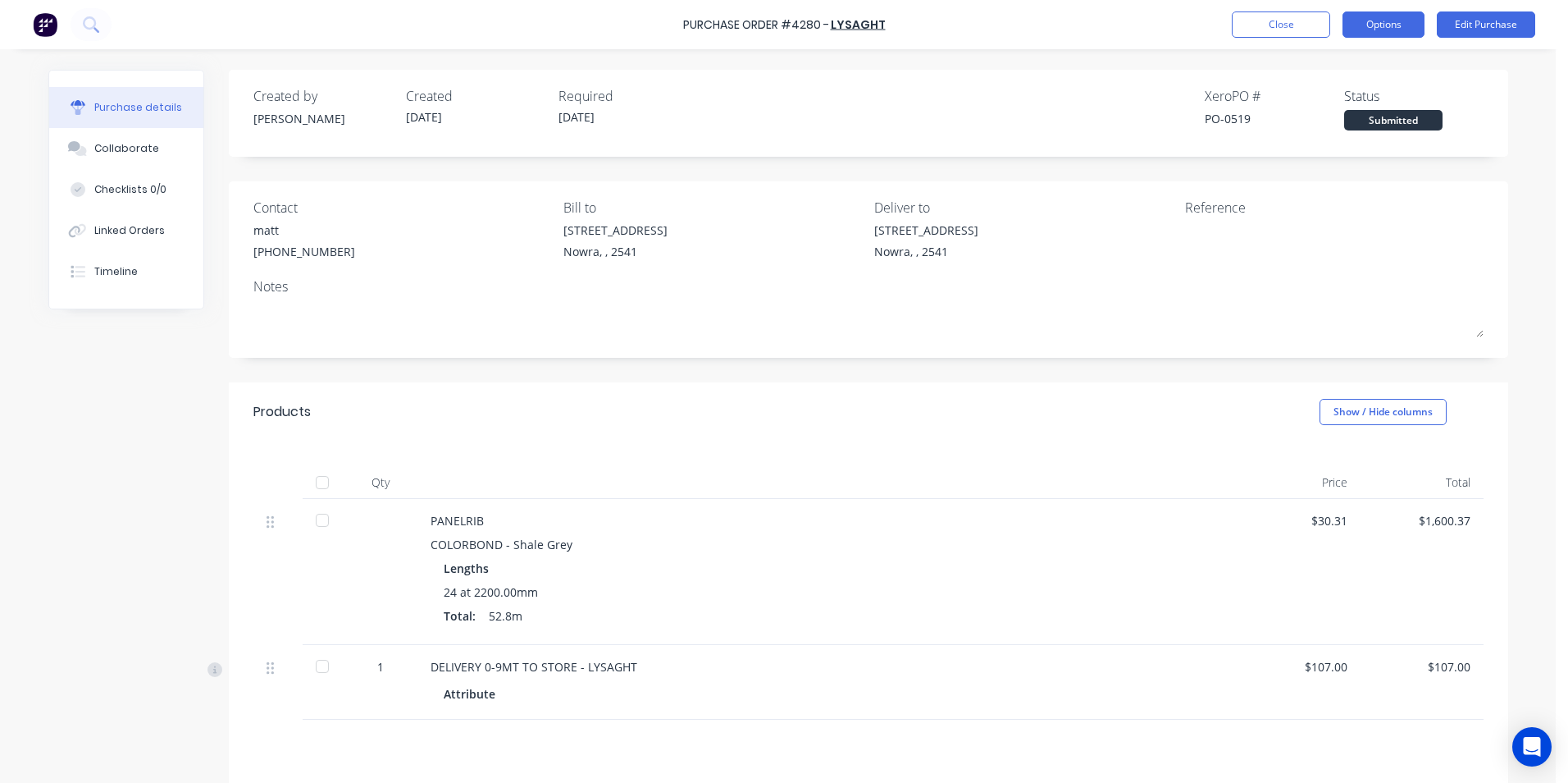
click at [1351, 20] on button "Options" at bounding box center [1383, 24] width 82 height 26
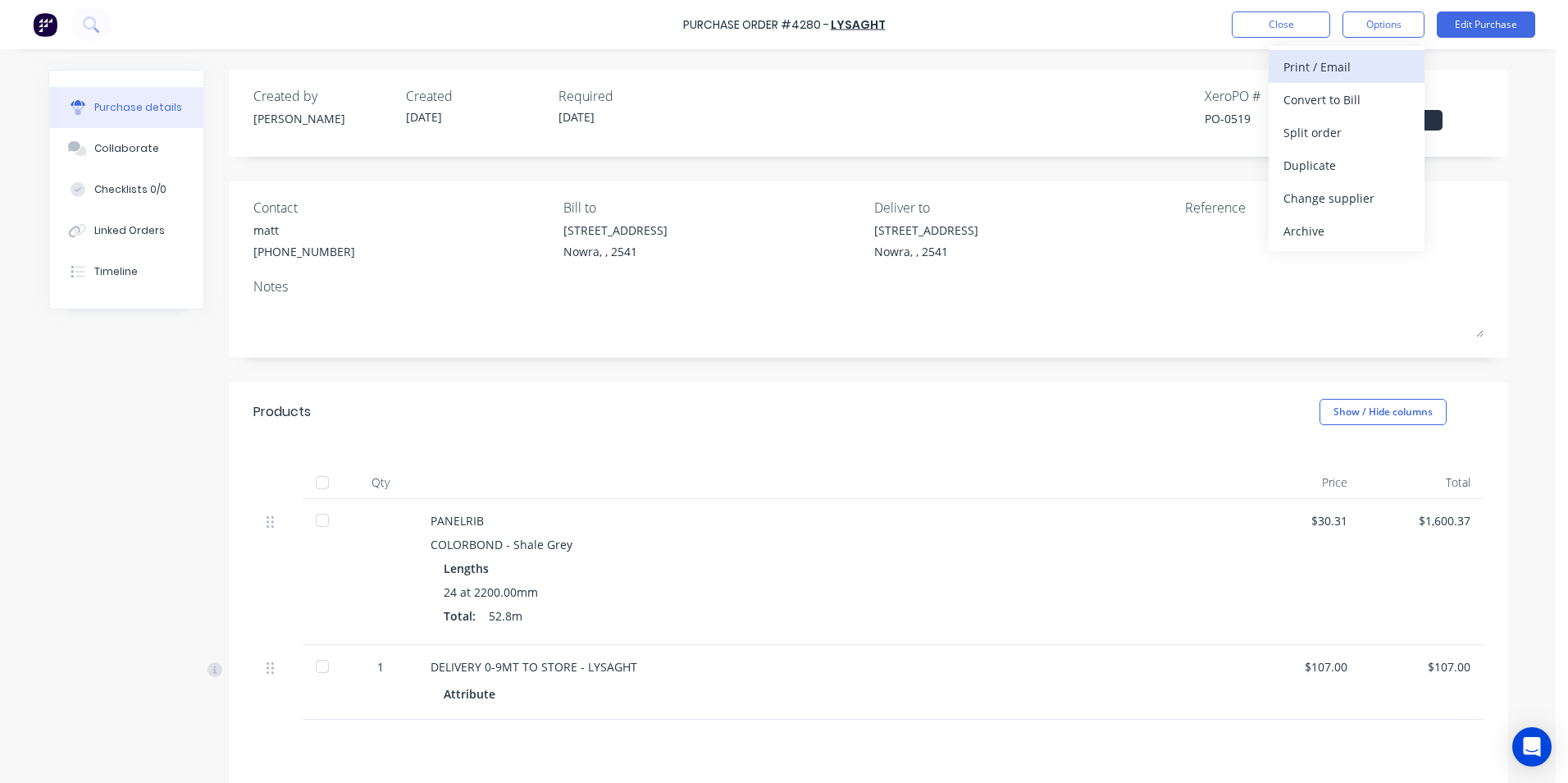
click at [1334, 80] on button "Print / Email" at bounding box center [1346, 67] width 155 height 33
click at [1331, 129] on div "Without pricing" at bounding box center [1347, 132] width 126 height 23
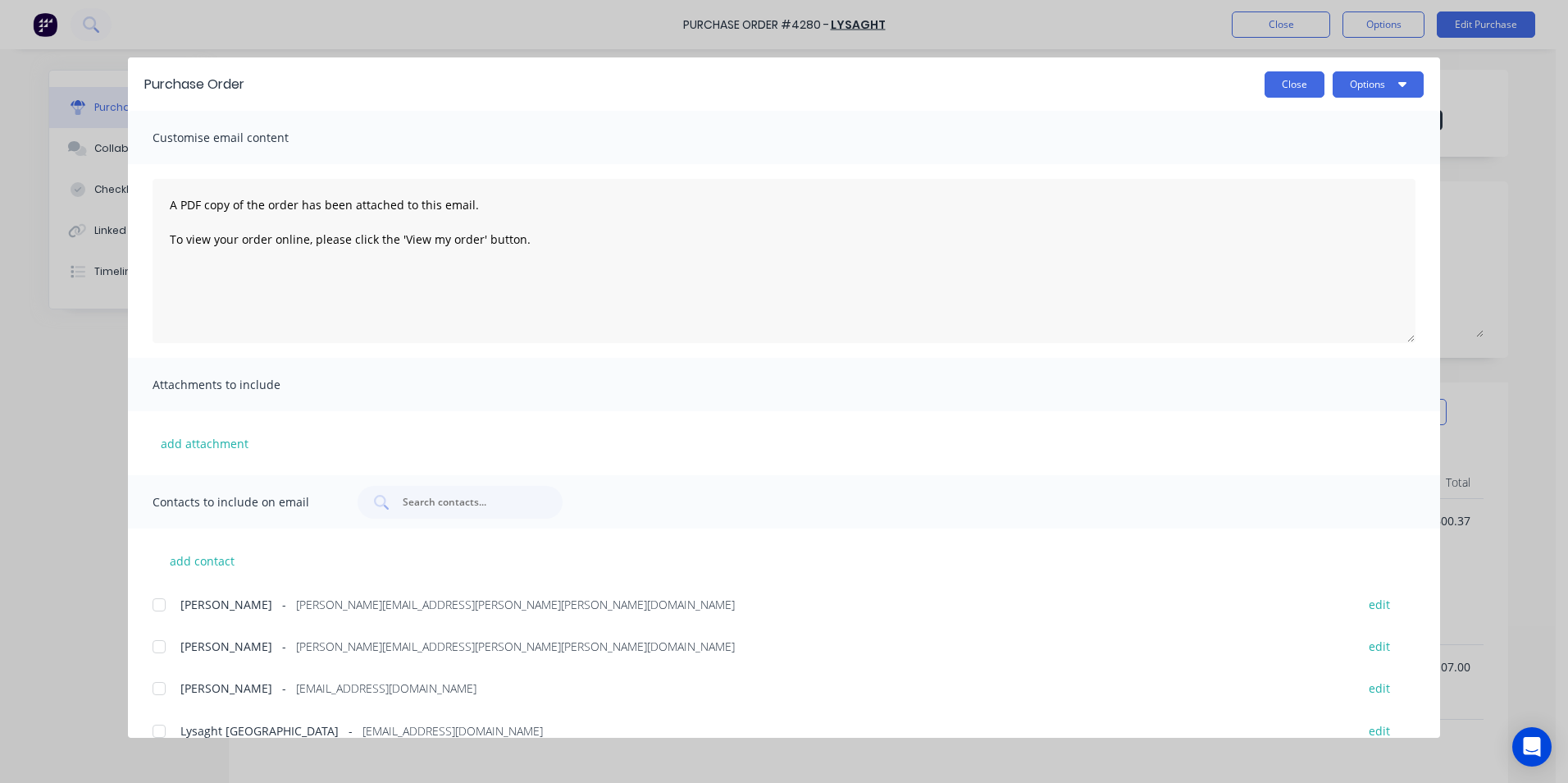
click at [1305, 88] on button "Close" at bounding box center [1294, 84] width 60 height 26
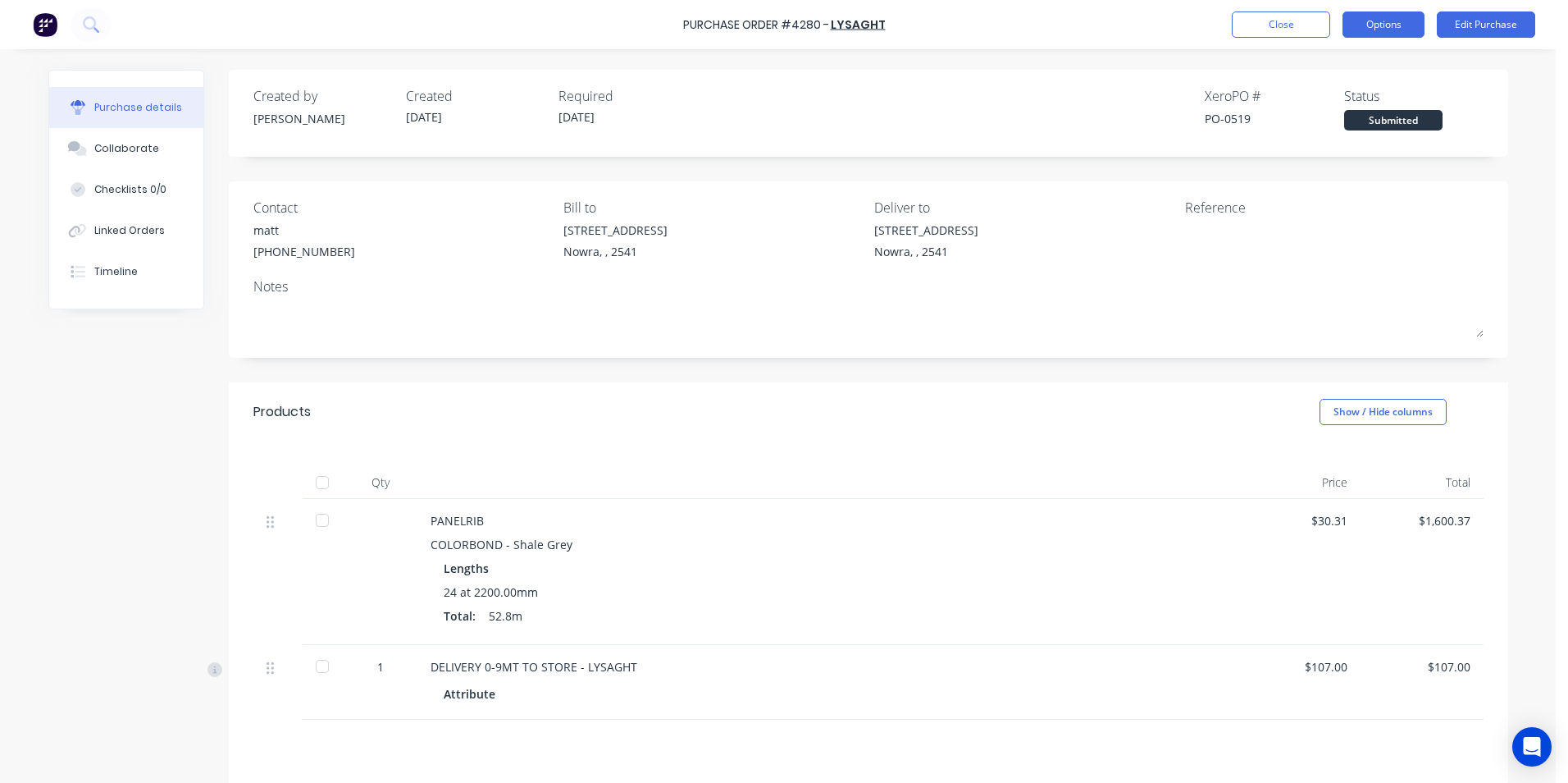
click at [1392, 24] on button "Options" at bounding box center [1383, 24] width 82 height 26
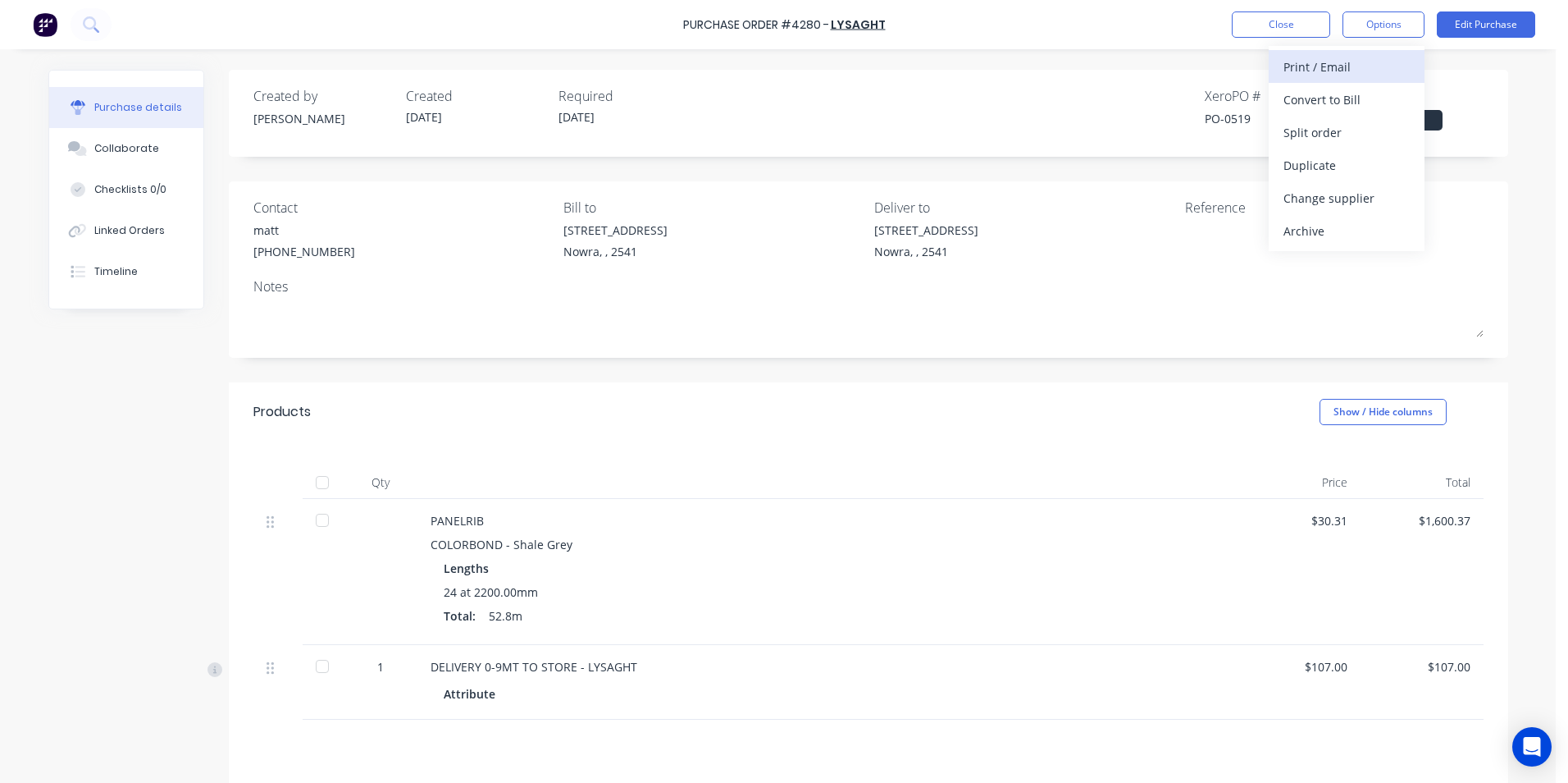
click at [1342, 68] on div "Print / Email" at bounding box center [1347, 67] width 126 height 23
click at [1337, 97] on div "With pricing" at bounding box center [1347, 99] width 126 height 23
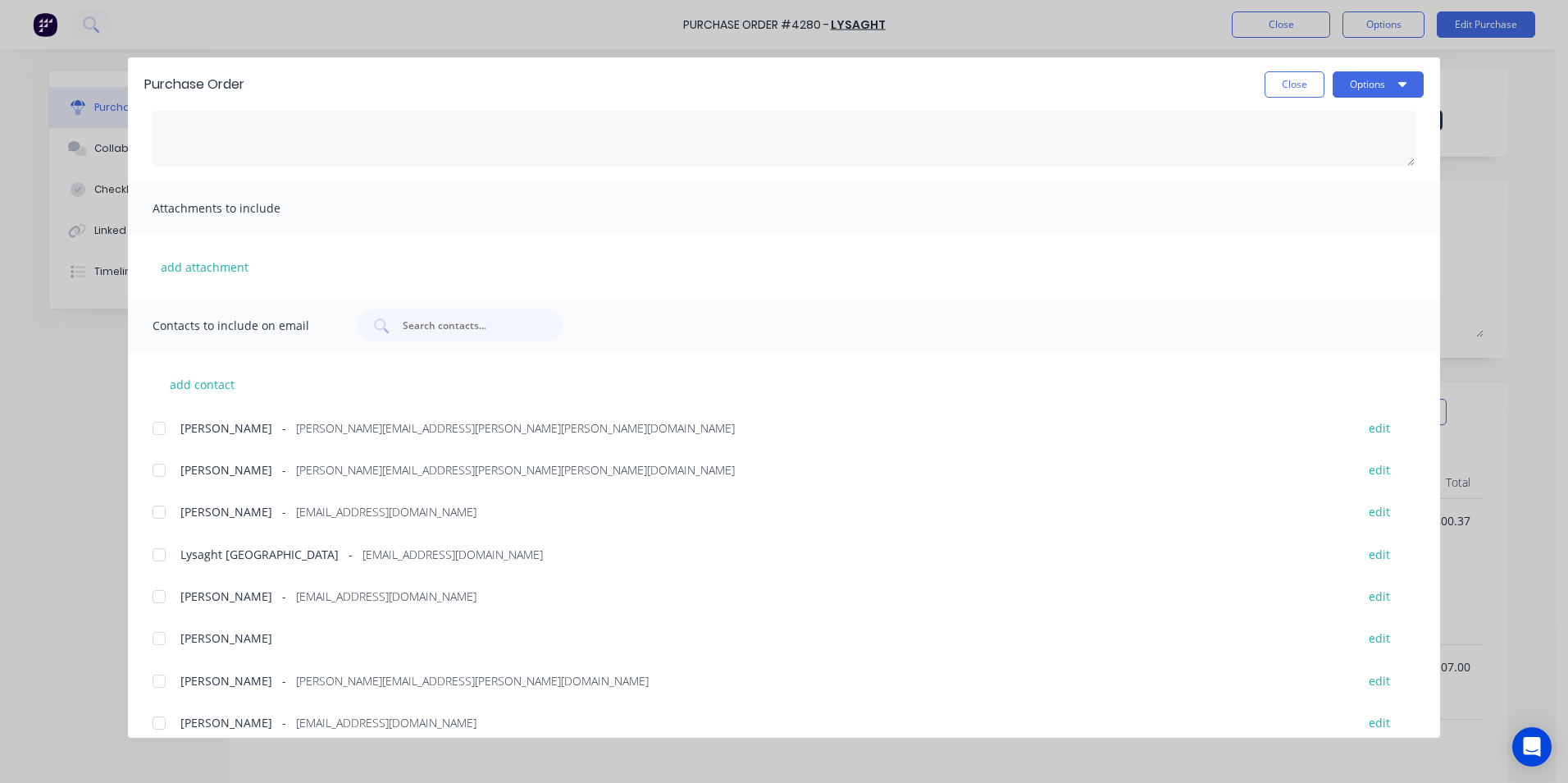
scroll to position [192, 0]
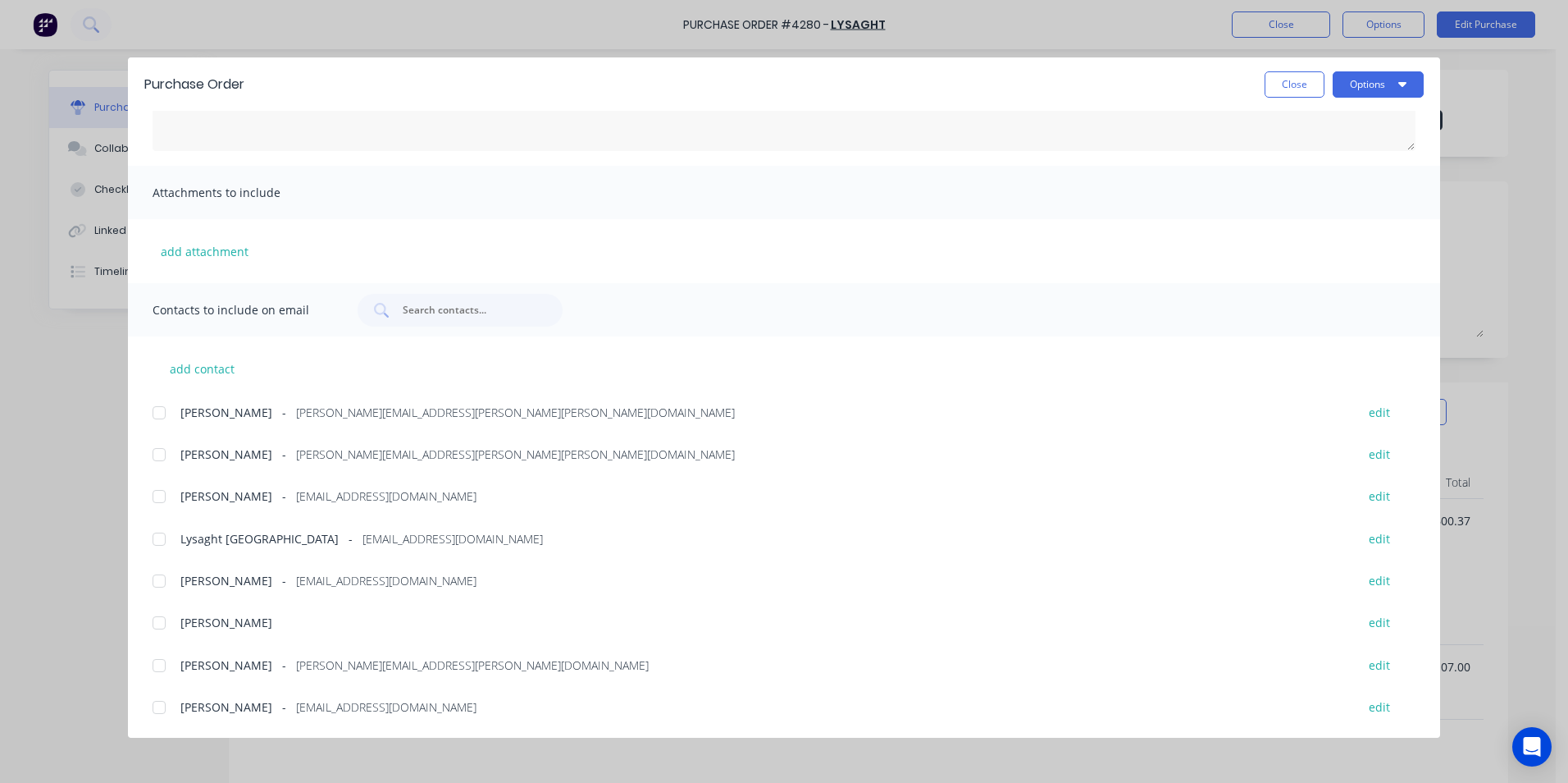
click at [164, 541] on div at bounding box center [159, 539] width 33 height 33
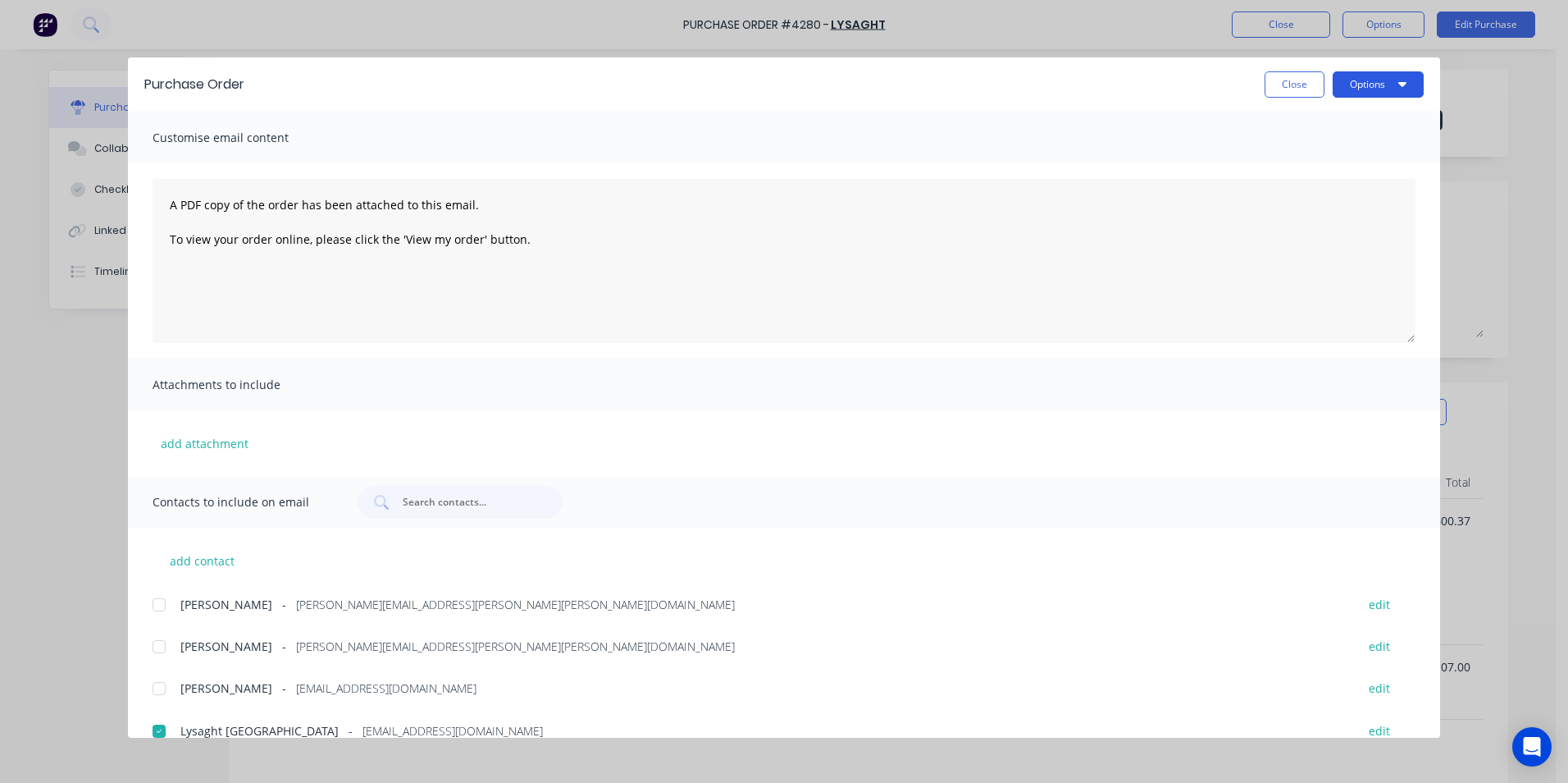
click at [1396, 88] on button "Options" at bounding box center [1378, 84] width 91 height 26
click at [1361, 187] on div "Email" at bounding box center [1346, 191] width 126 height 23
click at [1304, 76] on button "Close" at bounding box center [1294, 84] width 60 height 26
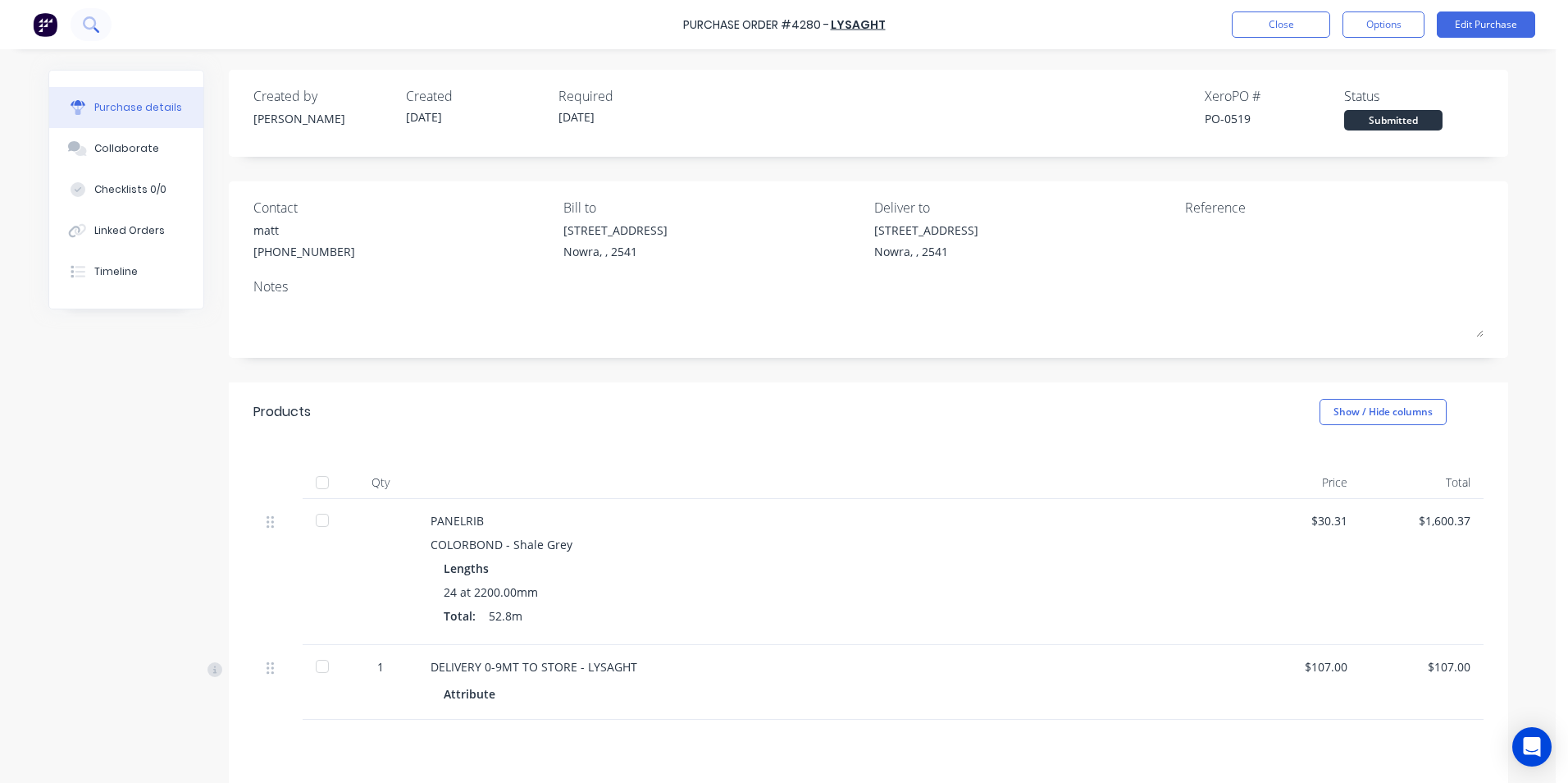
click at [90, 22] on icon at bounding box center [90, 24] width 16 height 16
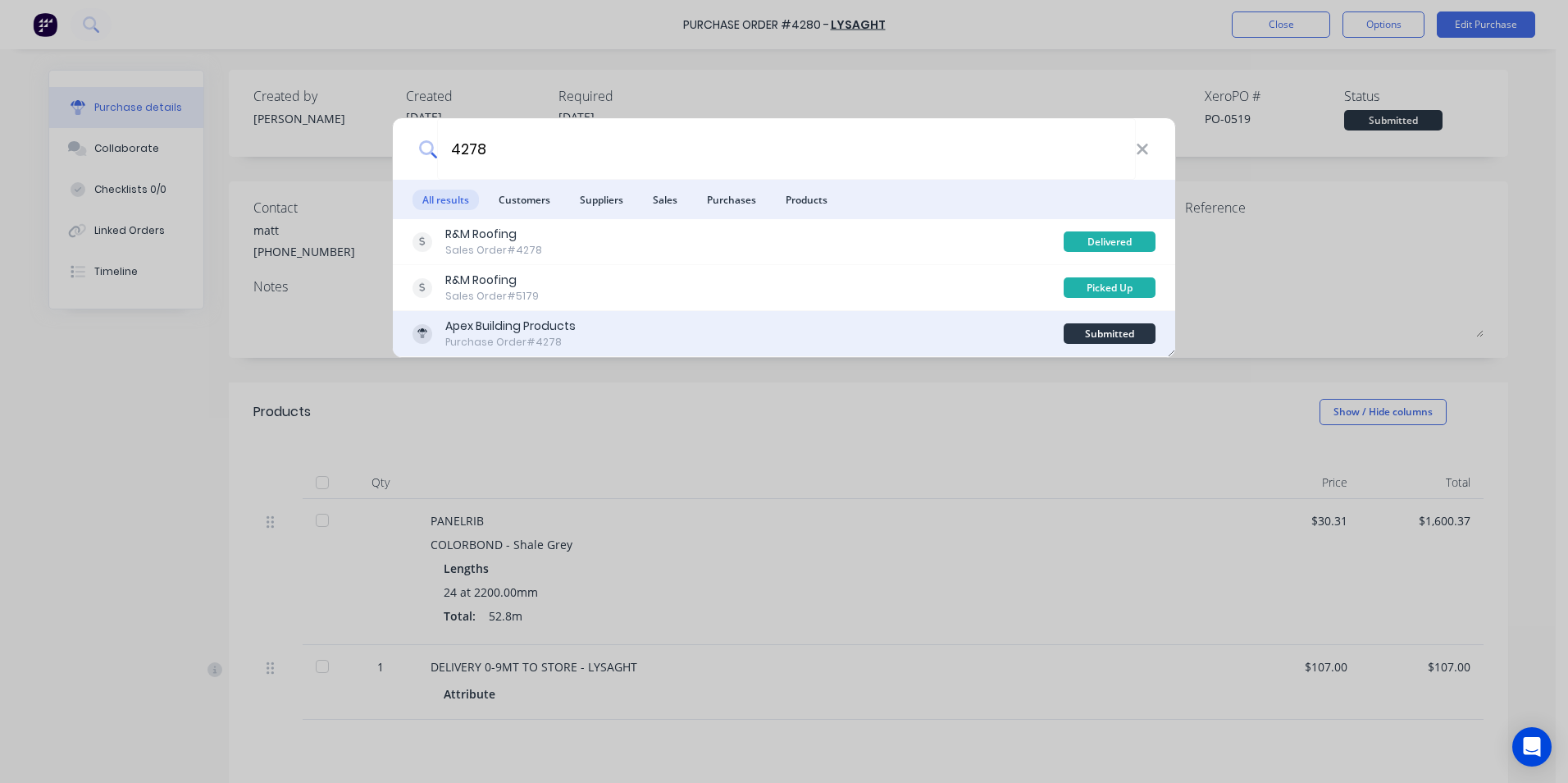
type input "4278"
click at [617, 329] on div "Apex Building Products Purchase Order #4278" at bounding box center [738, 333] width 651 height 32
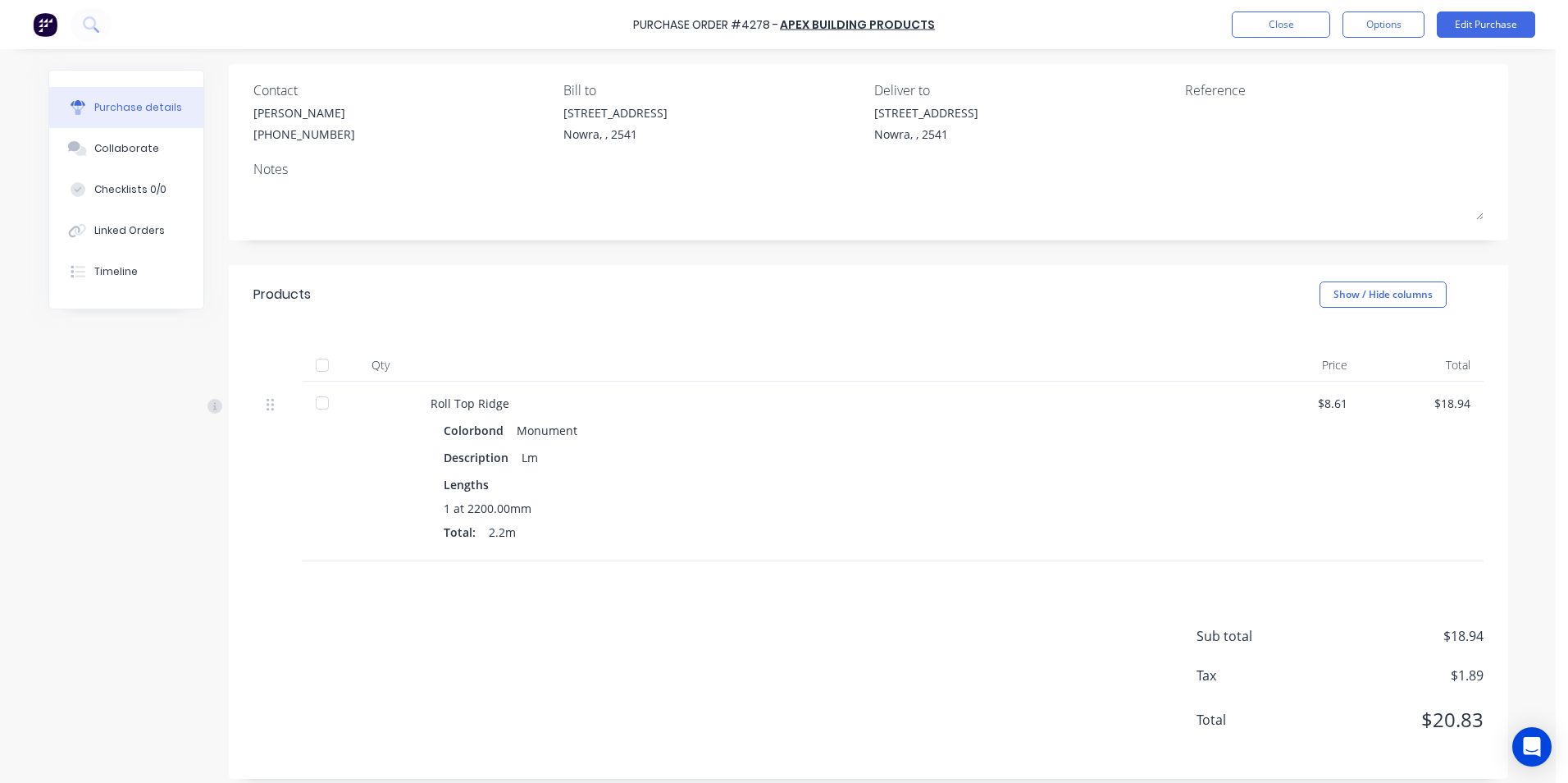
scroll to position [129, 0]
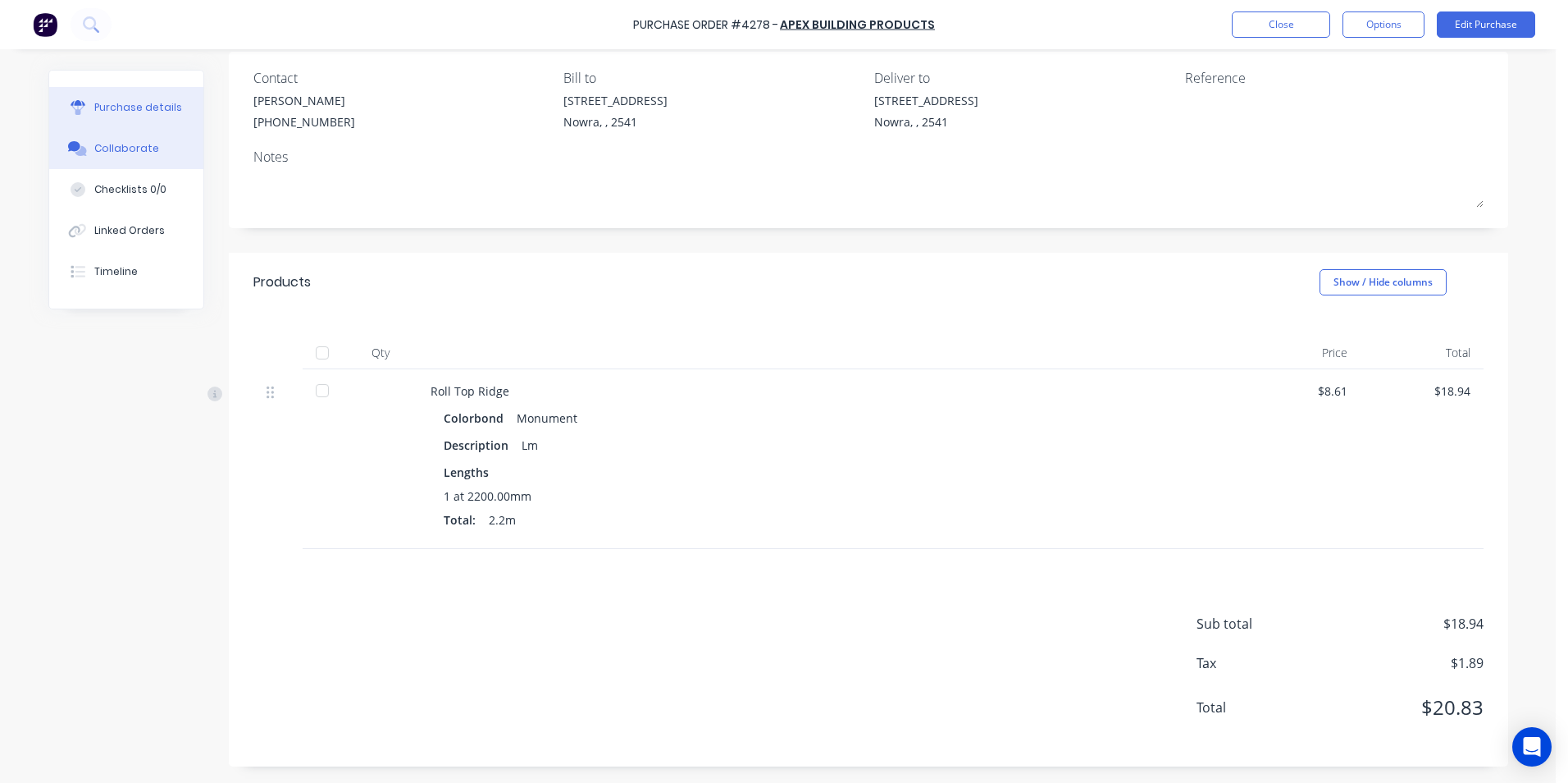
click at [115, 160] on button "Collaborate" at bounding box center [126, 149] width 154 height 41
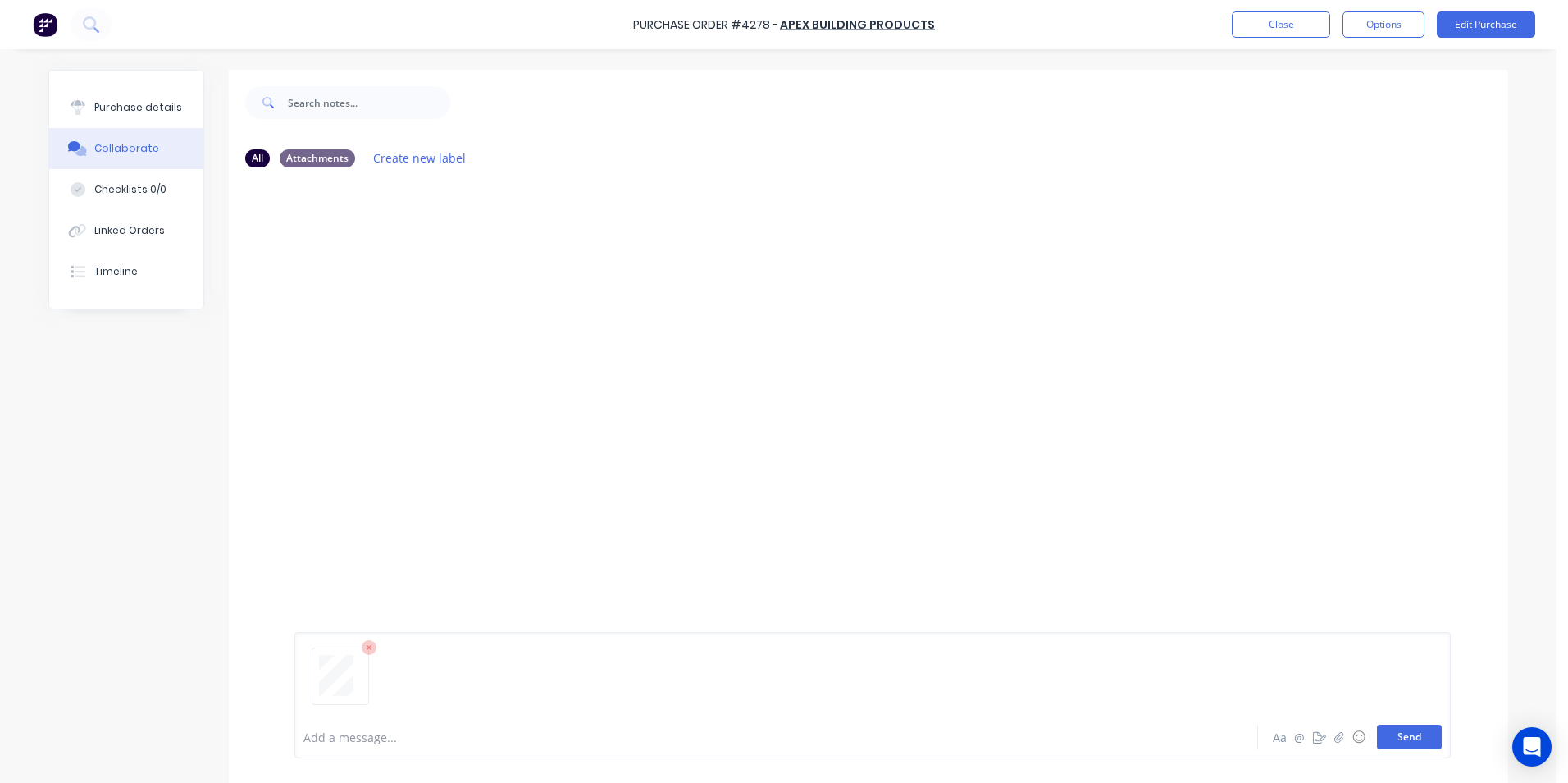
click at [1389, 733] on button "Send" at bounding box center [1409, 736] width 65 height 24
click at [98, 29] on icon at bounding box center [90, 24] width 16 height 16
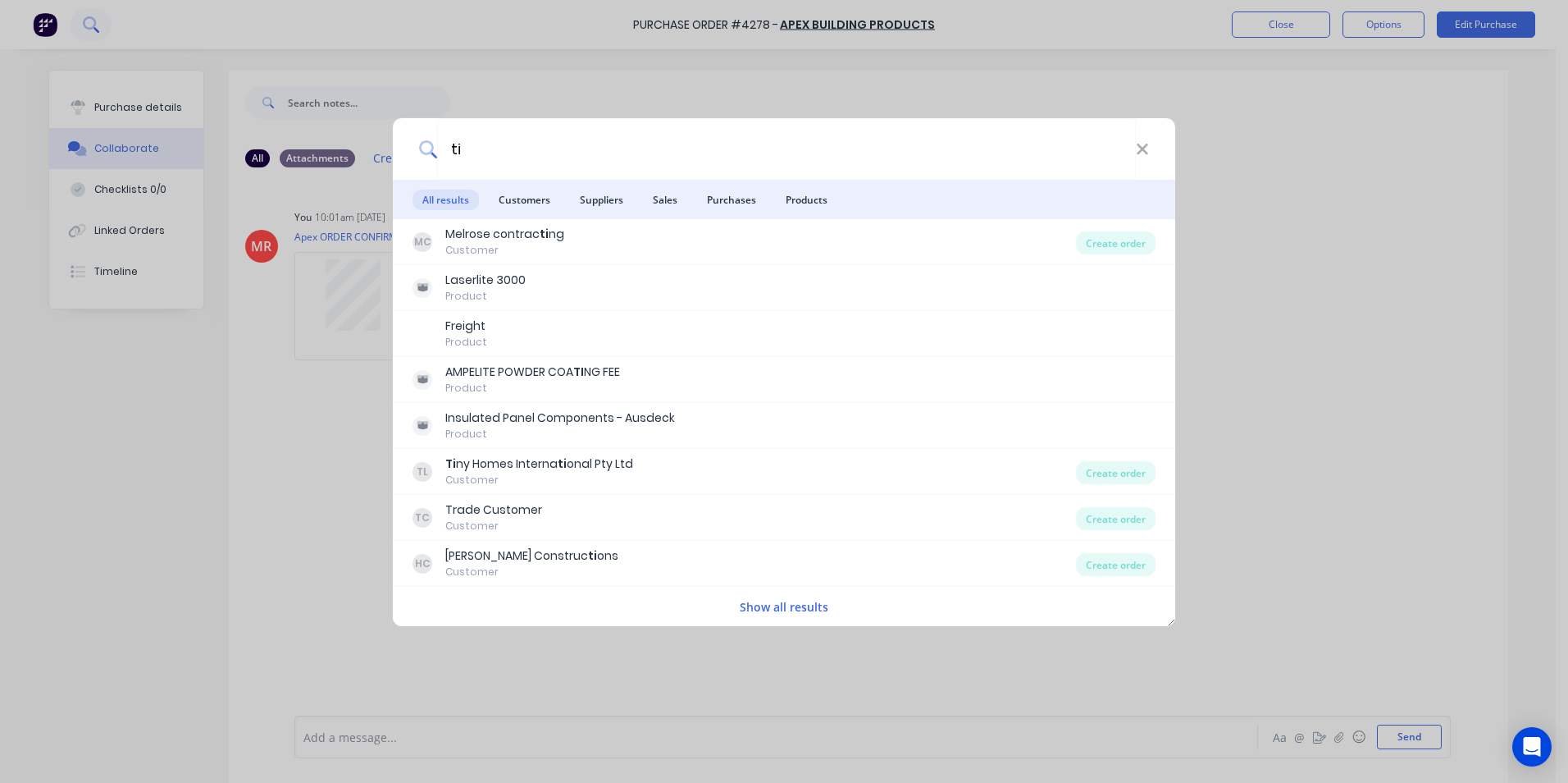
type input "t"
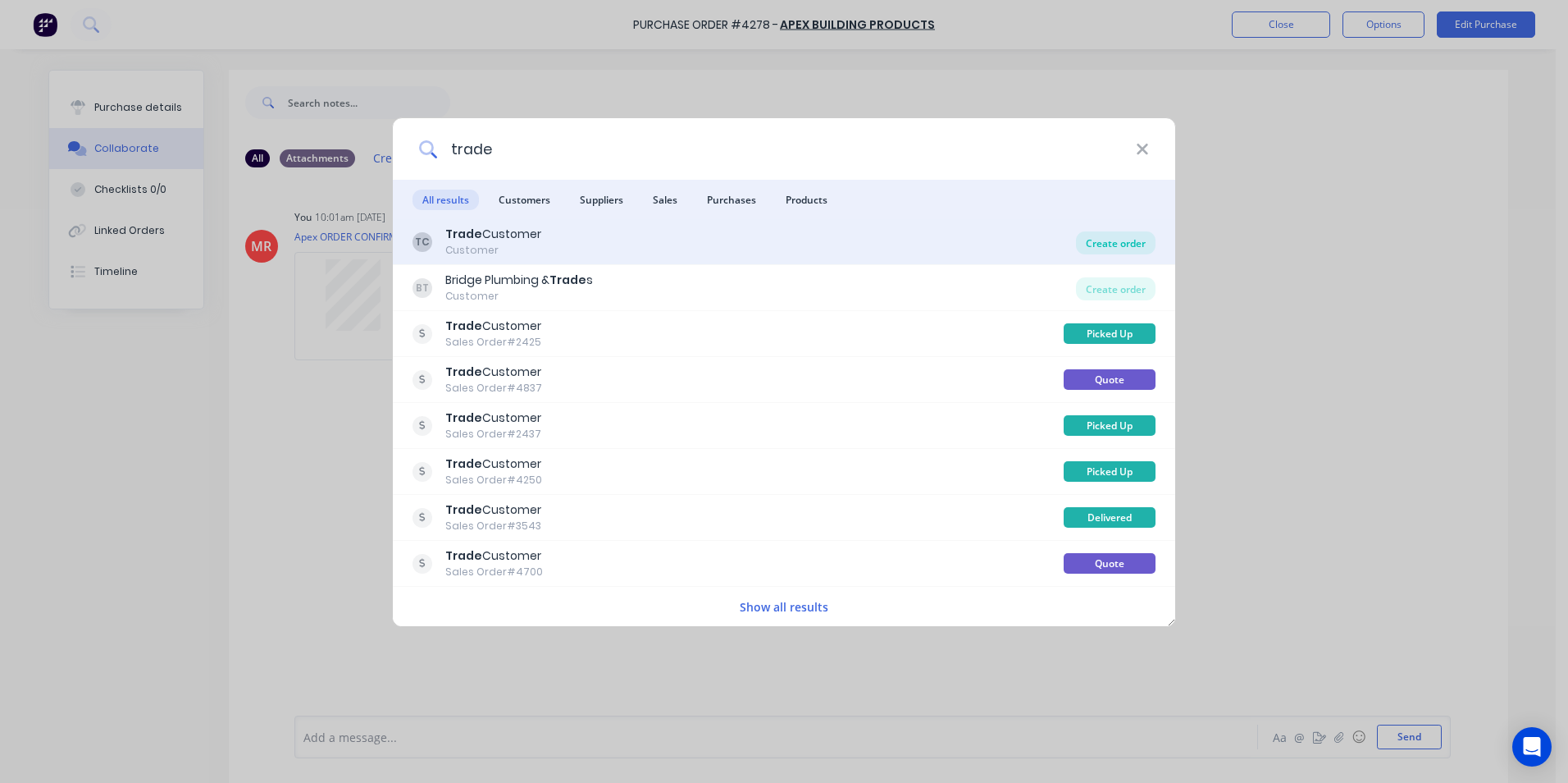
type input "trade"
click at [1102, 249] on div "Create order" at bounding box center [1116, 243] width 80 height 23
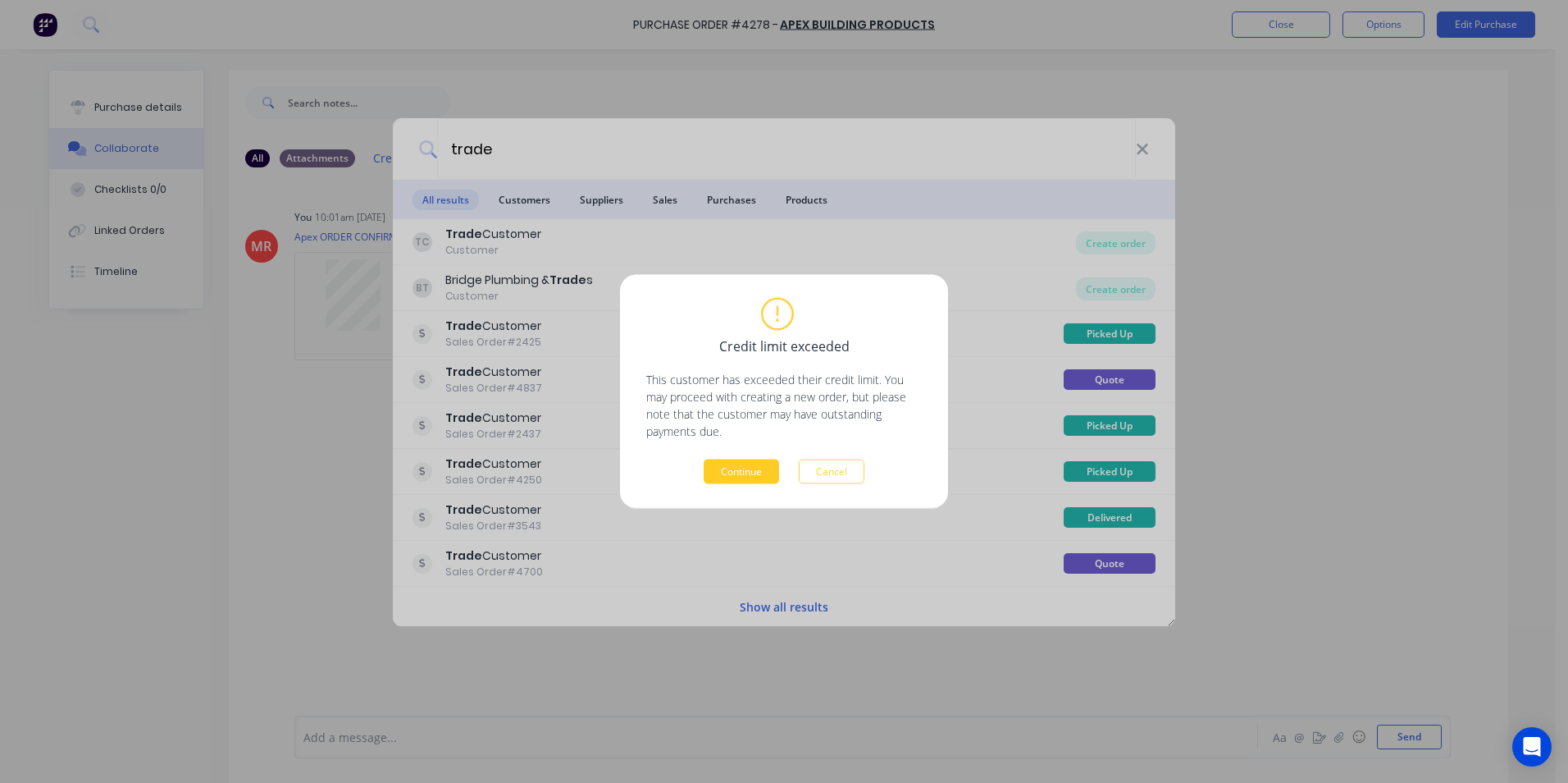
click at [752, 467] on button "Continue" at bounding box center [742, 471] width 76 height 24
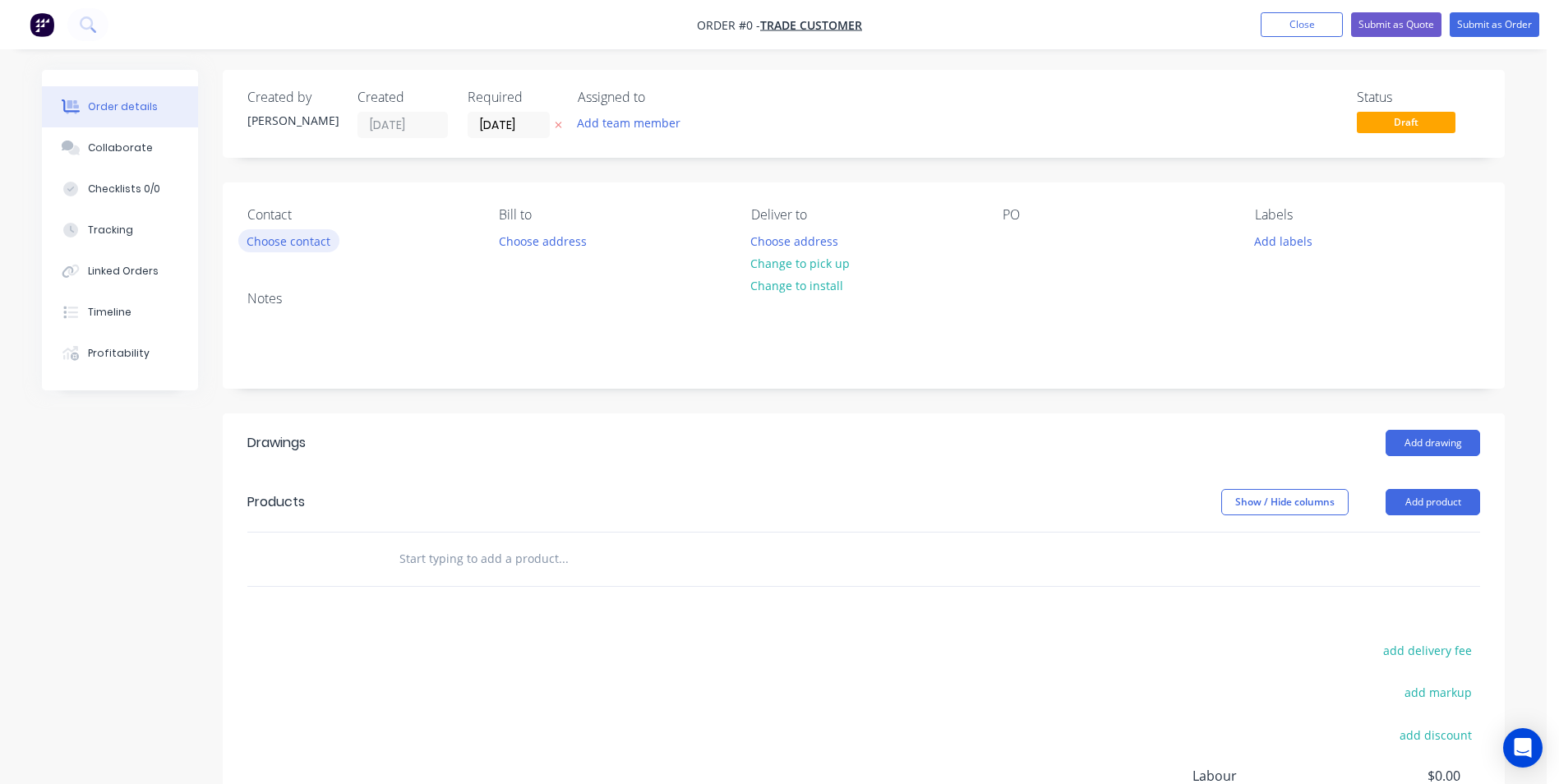
click at [320, 248] on button "Choose contact" at bounding box center [289, 240] width 101 height 22
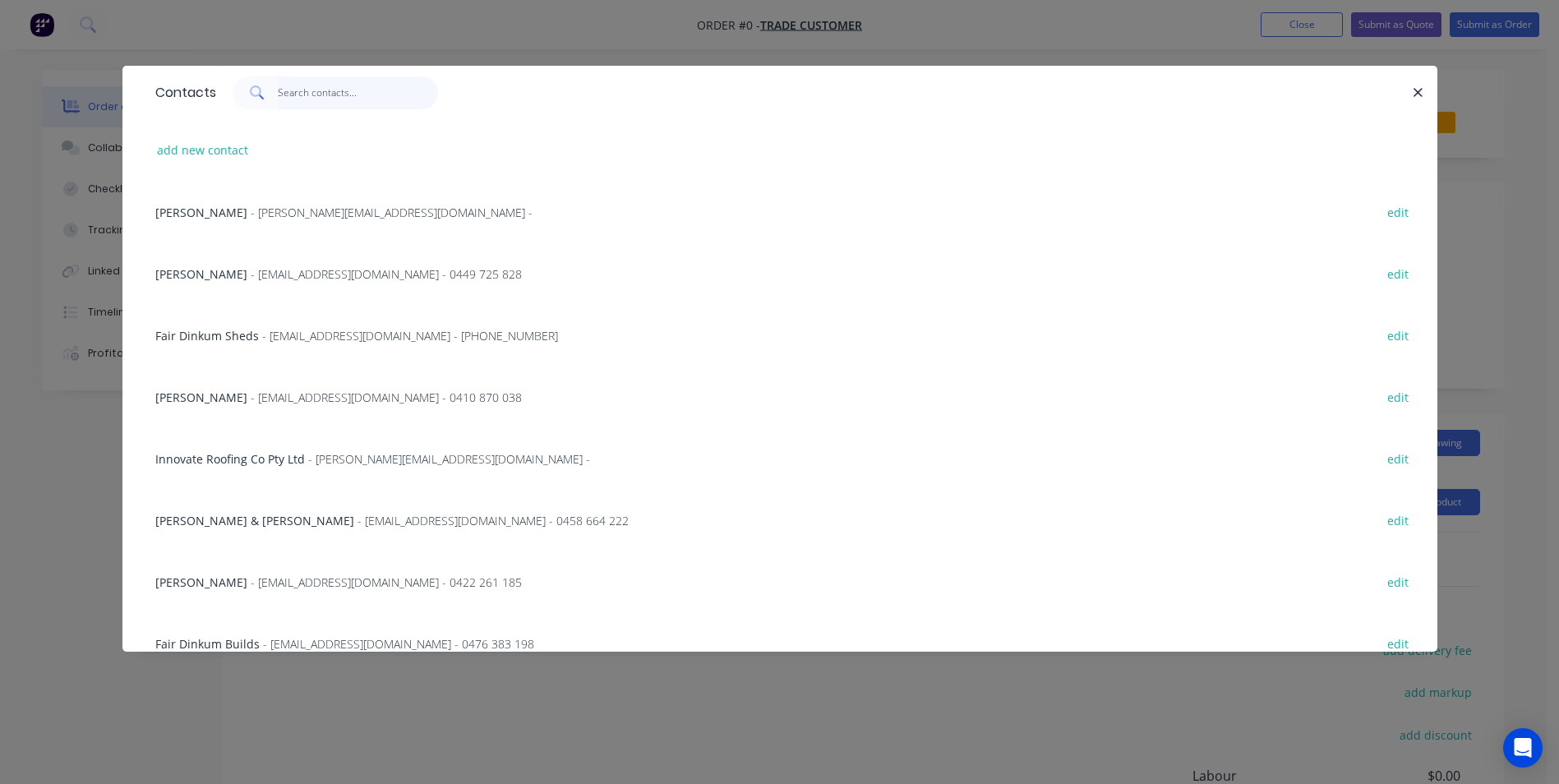
click at [324, 90] on input "text" at bounding box center [357, 93] width 161 height 33
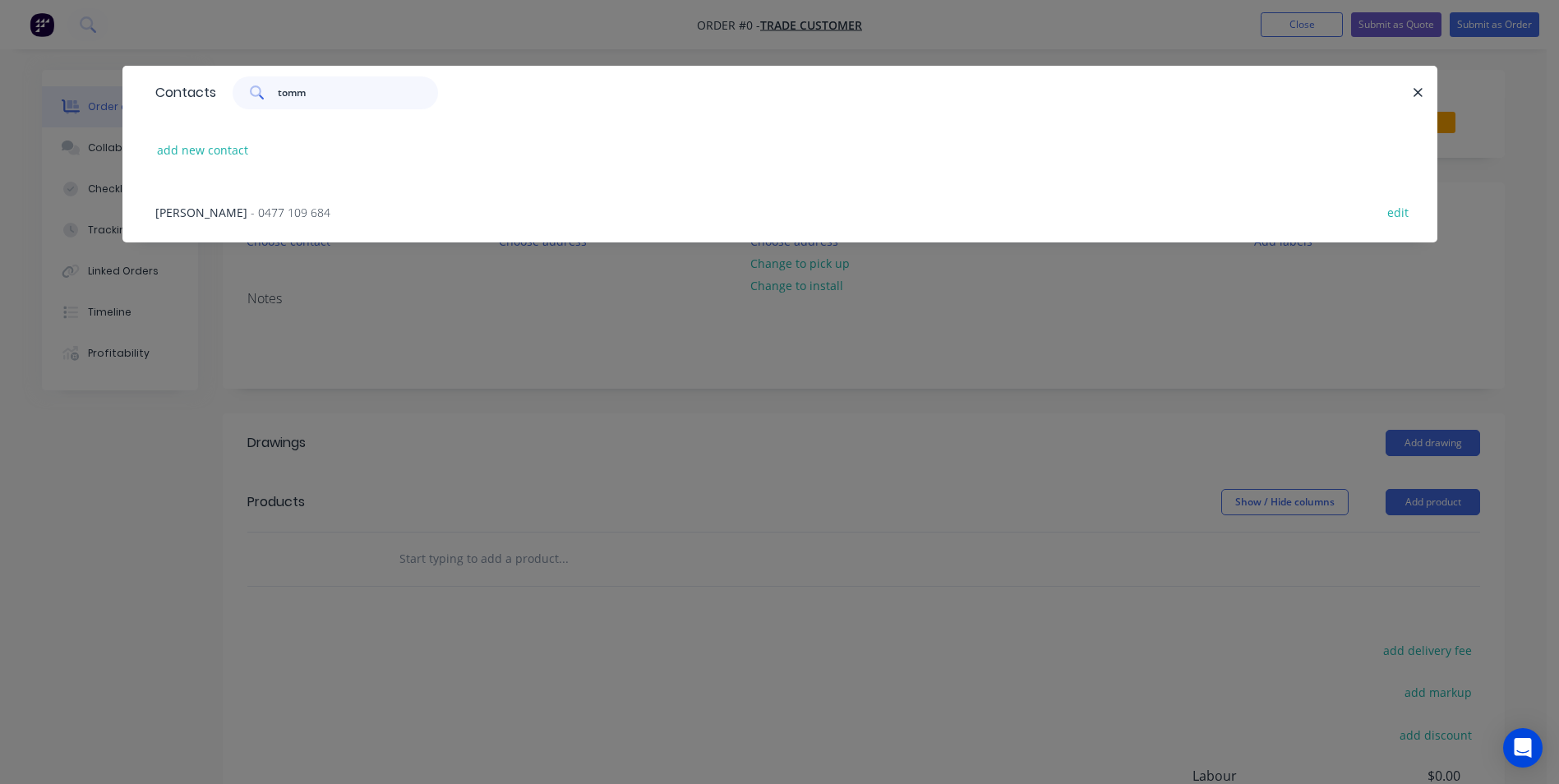
type input "tomm"
click at [303, 208] on span "- 0477 109 684" at bounding box center [291, 212] width 80 height 16
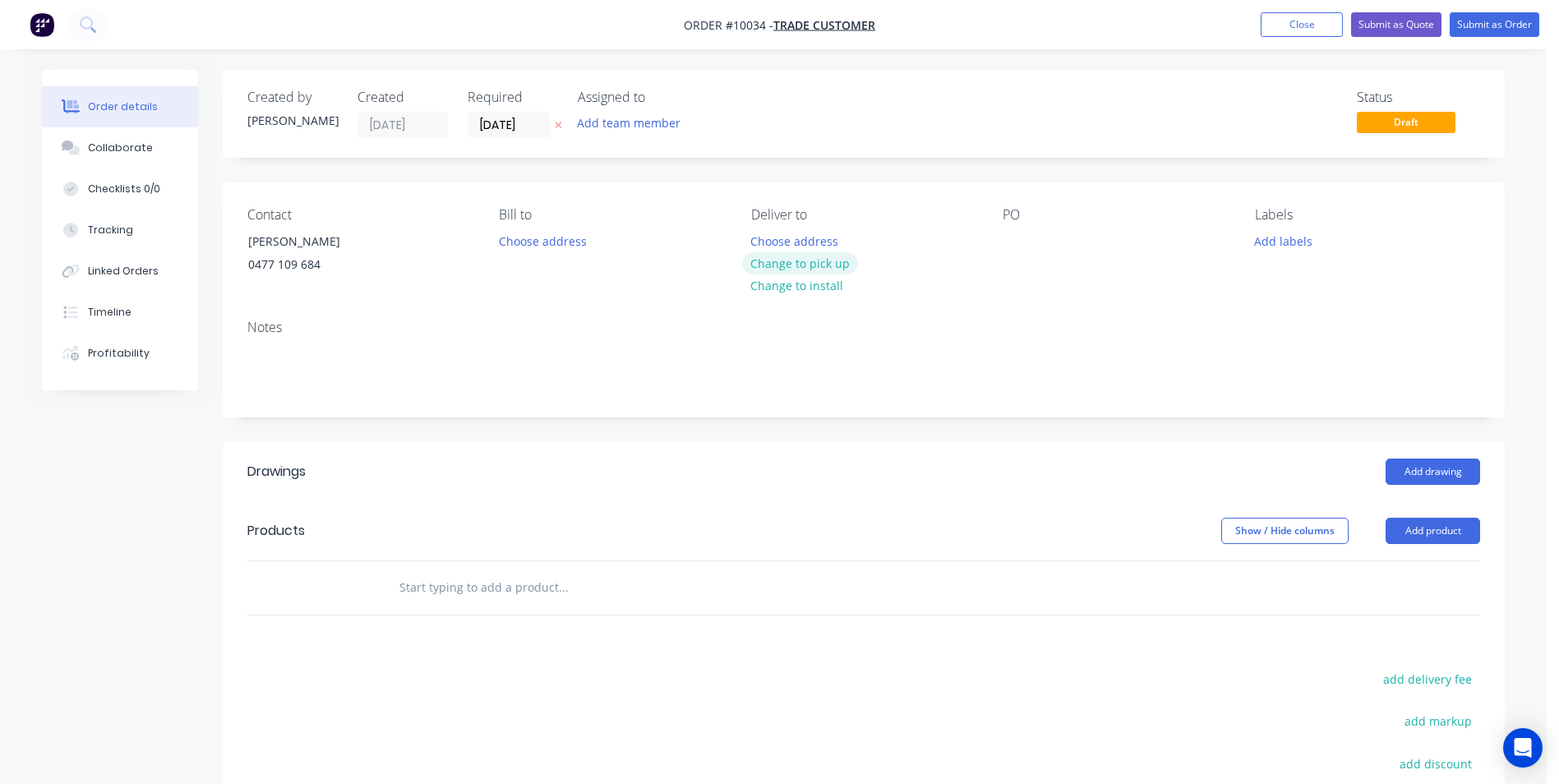
click at [827, 264] on button "Change to pick up" at bounding box center [801, 263] width 117 height 22
click at [801, 256] on button "Change to delivery" at bounding box center [802, 264] width 120 height 22
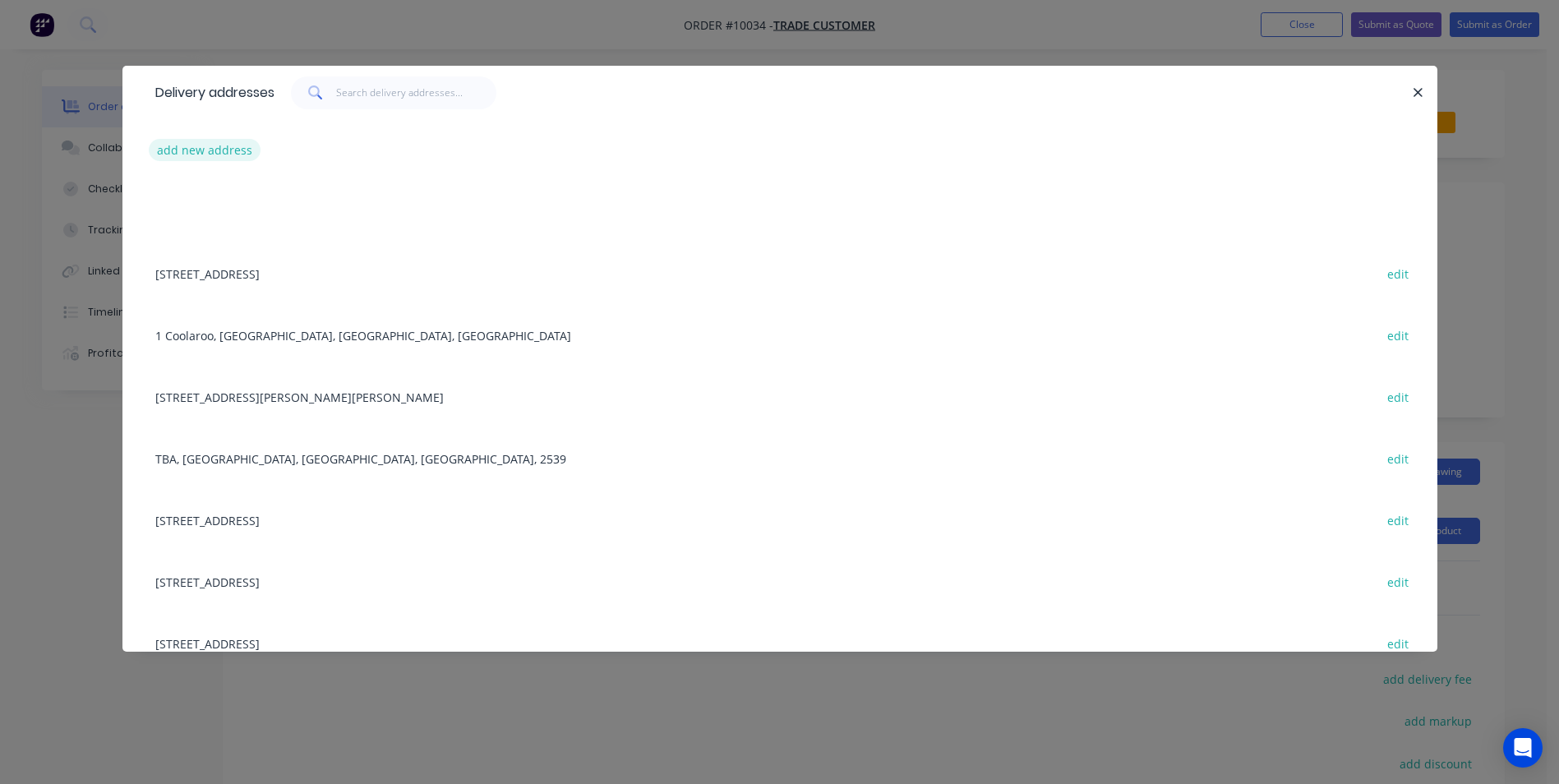
click at [230, 151] on button "add new address" at bounding box center [205, 150] width 113 height 22
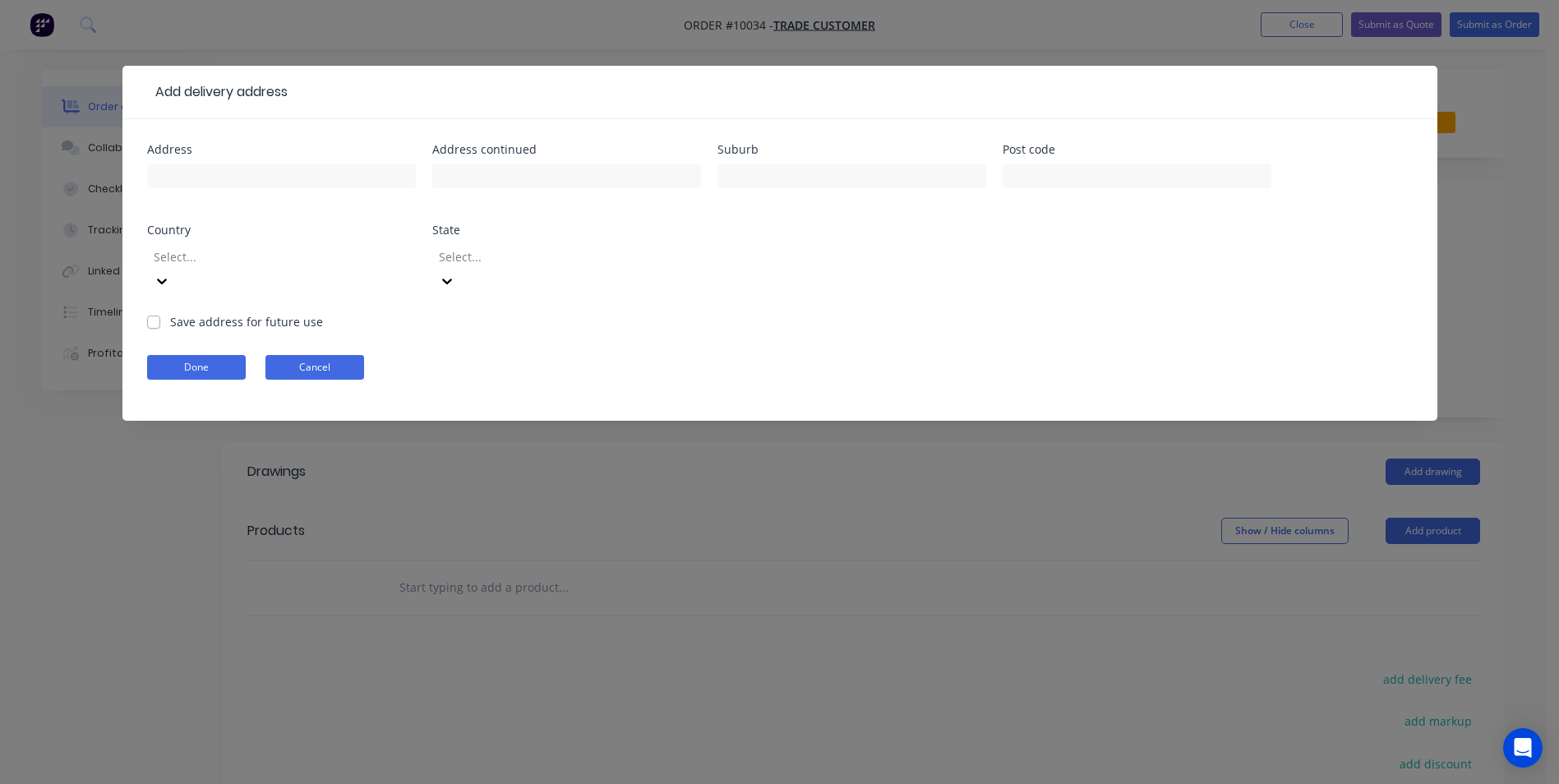
click at [333, 355] on button "Cancel" at bounding box center [314, 367] width 98 height 24
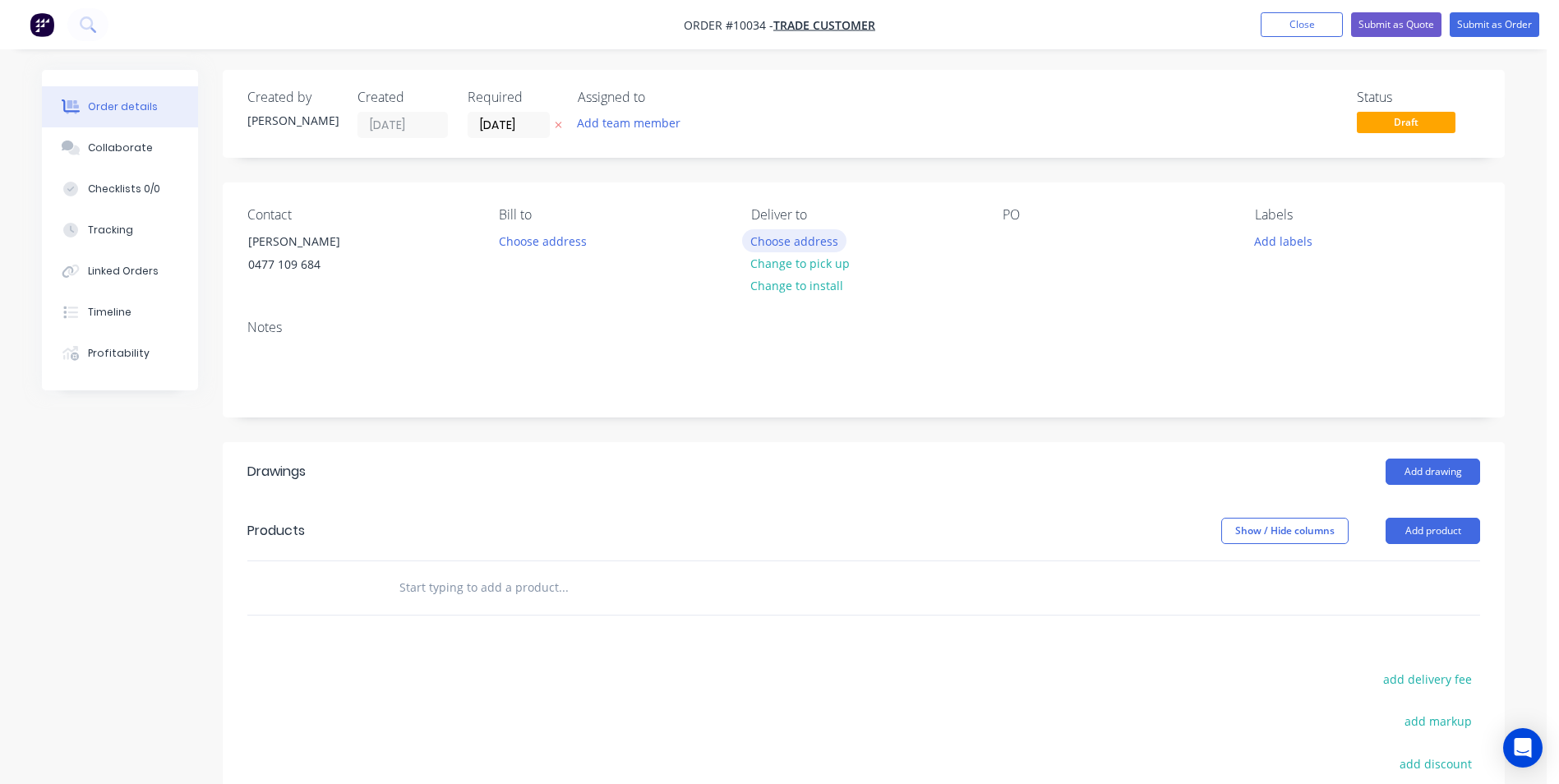
click at [813, 242] on button "Choose address" at bounding box center [795, 240] width 105 height 22
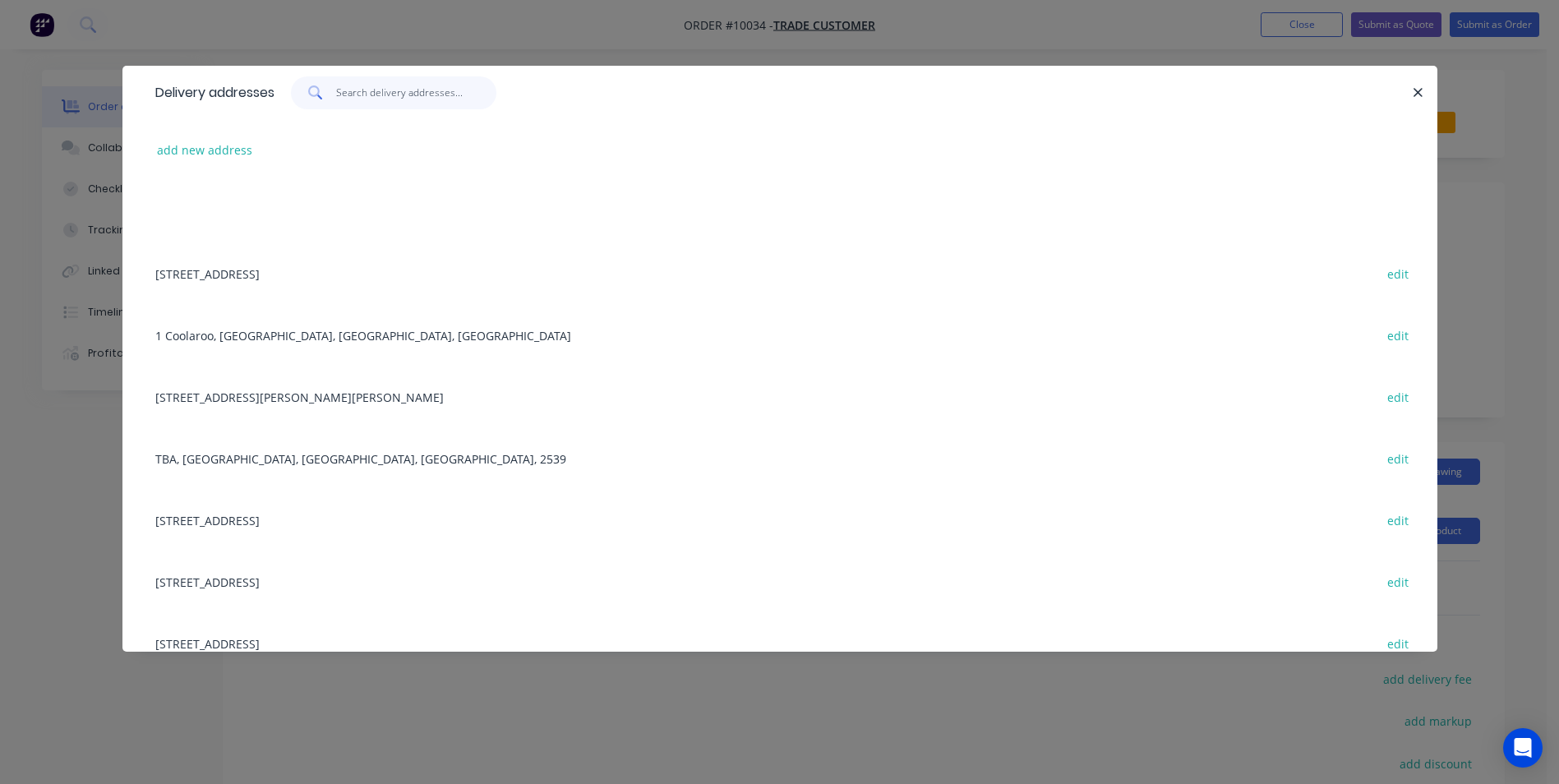
click at [380, 95] on input "text" at bounding box center [416, 93] width 161 height 33
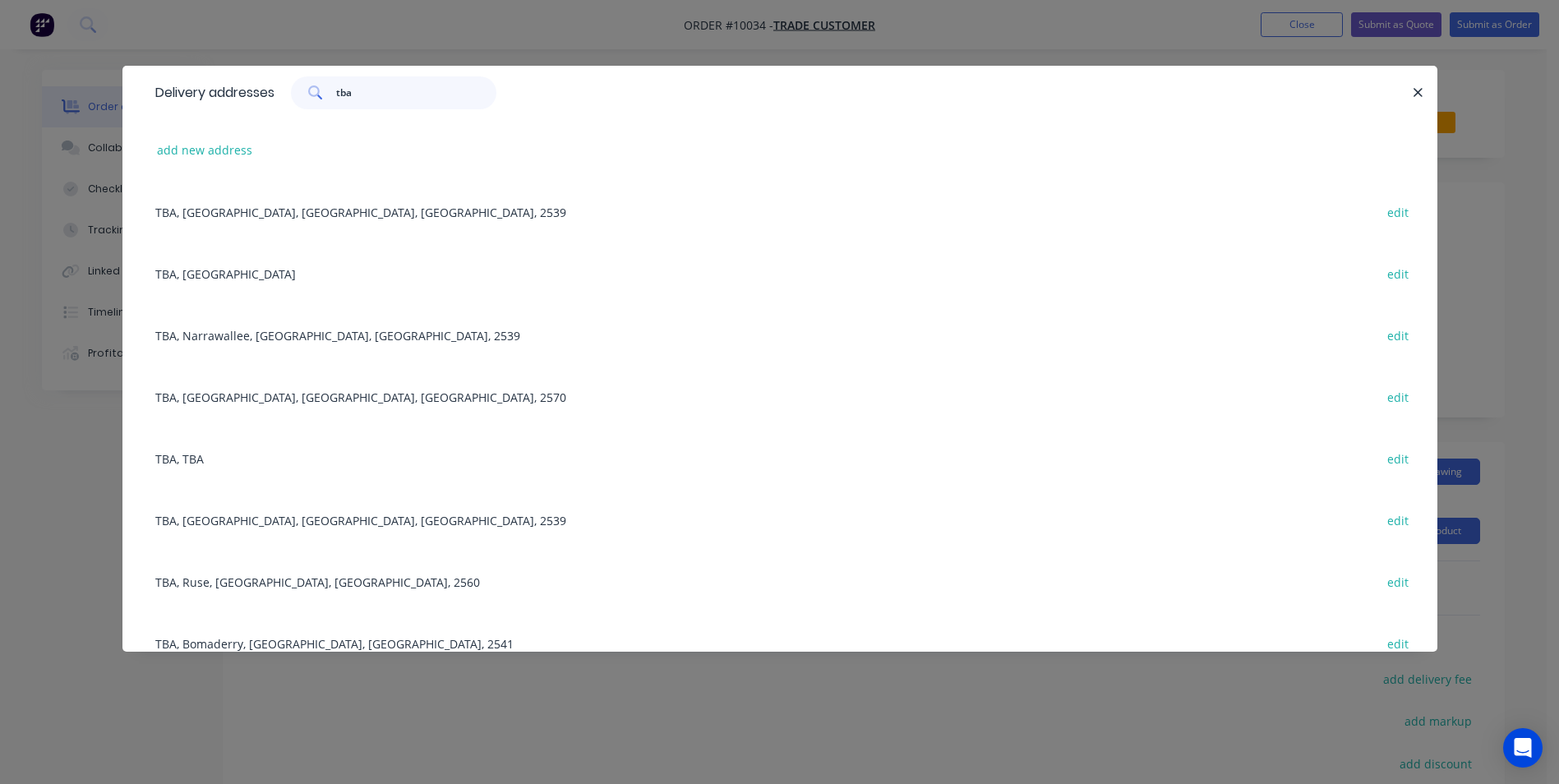
type input "tba"
click at [221, 457] on div "TBA, TBA edit" at bounding box center [780, 457] width 1265 height 61
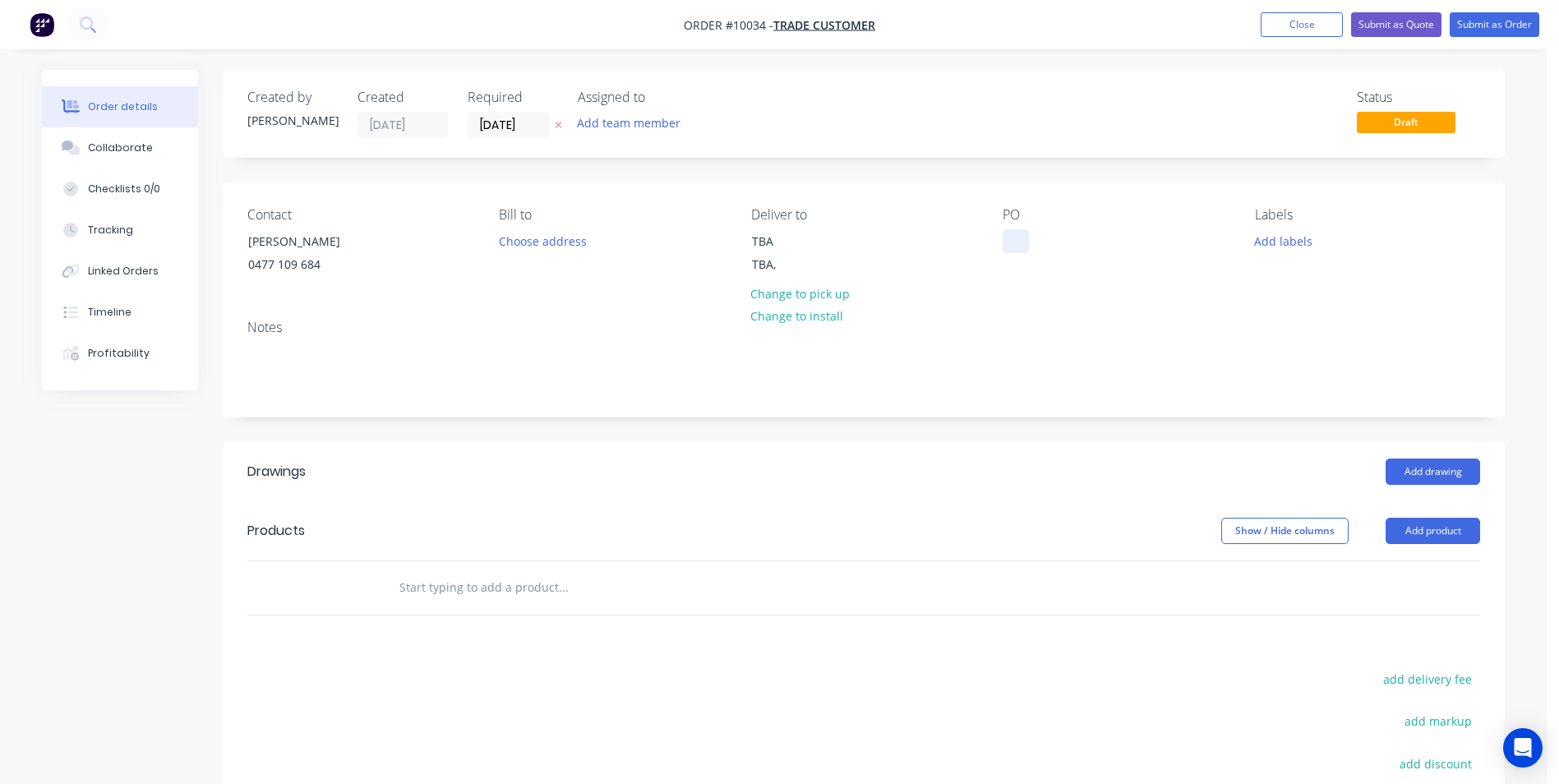
click at [1018, 239] on div at bounding box center [1015, 241] width 26 height 23
click at [1422, 486] on header "Drawings Add drawing" at bounding box center [863, 471] width 1282 height 59
click at [1423, 477] on button "Add drawing" at bounding box center [1432, 471] width 94 height 26
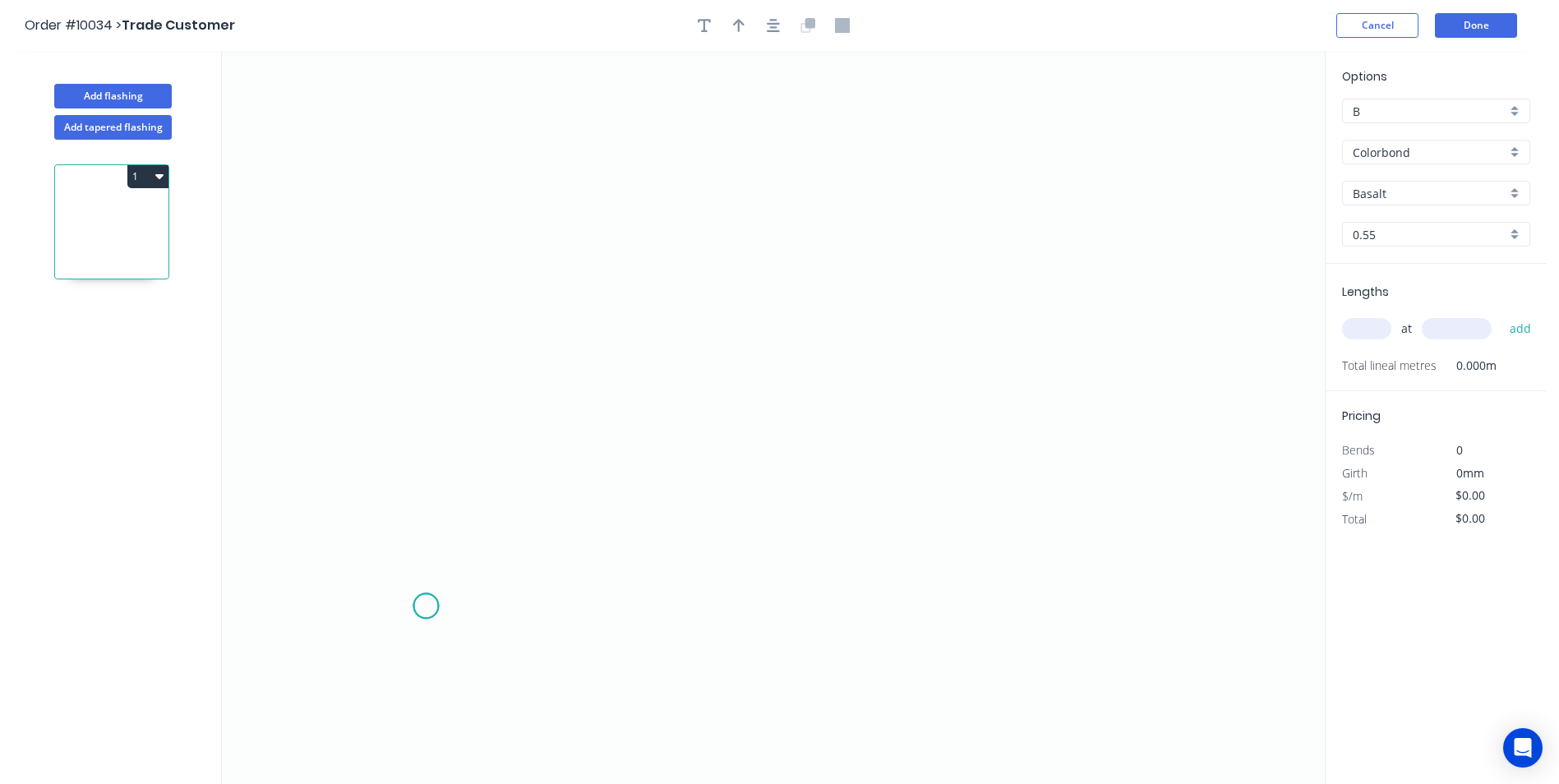
drag, startPoint x: 425, startPoint y: 606, endPoint x: 427, endPoint y: 530, distance: 76.0
click at [424, 589] on icon "0" at bounding box center [773, 416] width 1103 height 732
click at [357, 585] on icon "0 ?" at bounding box center [773, 416] width 1103 height 732
click at [367, 300] on icon "0 ? ? ? º" at bounding box center [773, 416] width 1103 height 732
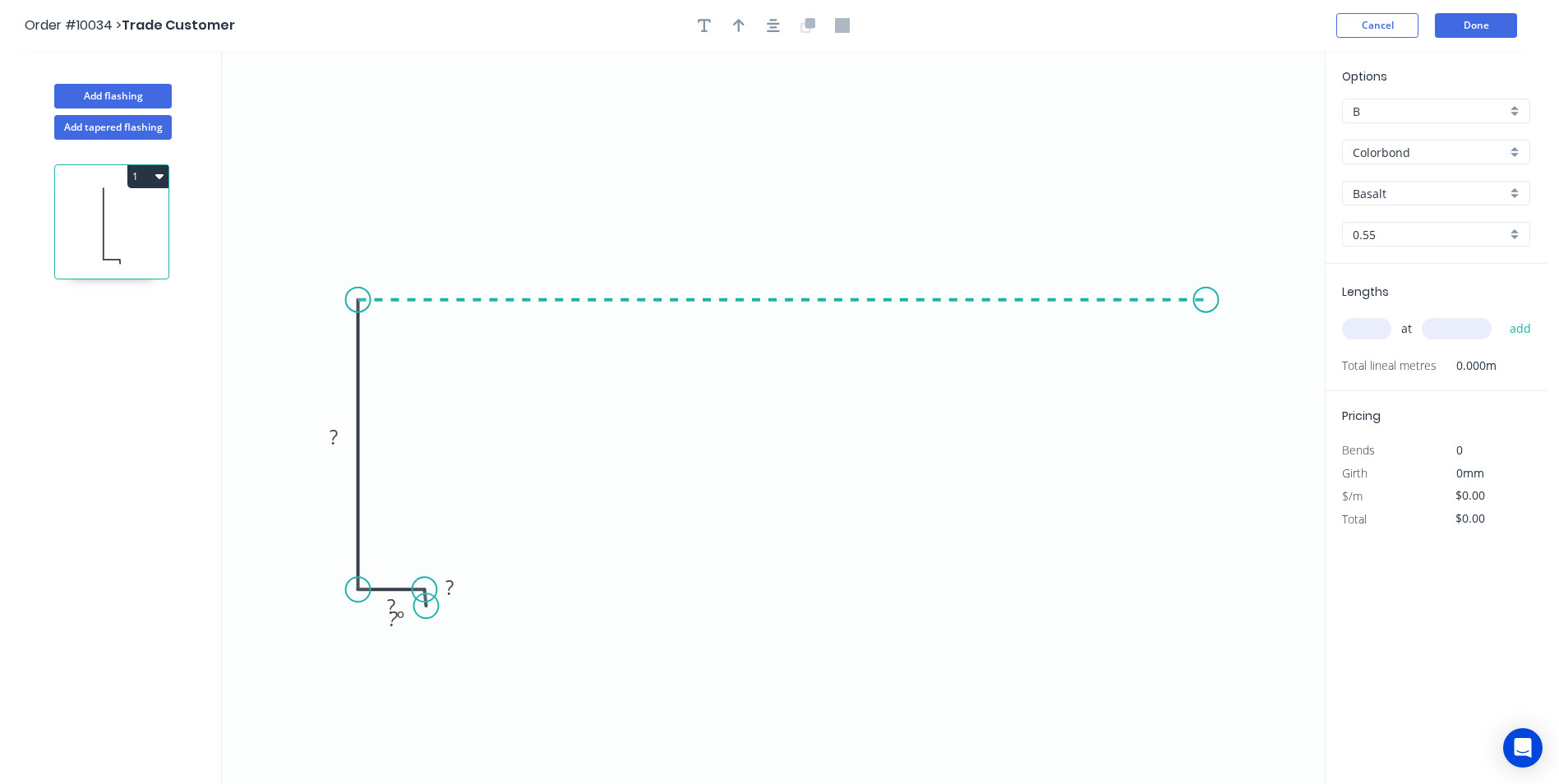
click at [1207, 267] on icon "0 ? ? ? ? º" at bounding box center [773, 416] width 1103 height 732
click at [1241, 350] on icon "0 ? ? ? ? ? º" at bounding box center [773, 416] width 1103 height 732
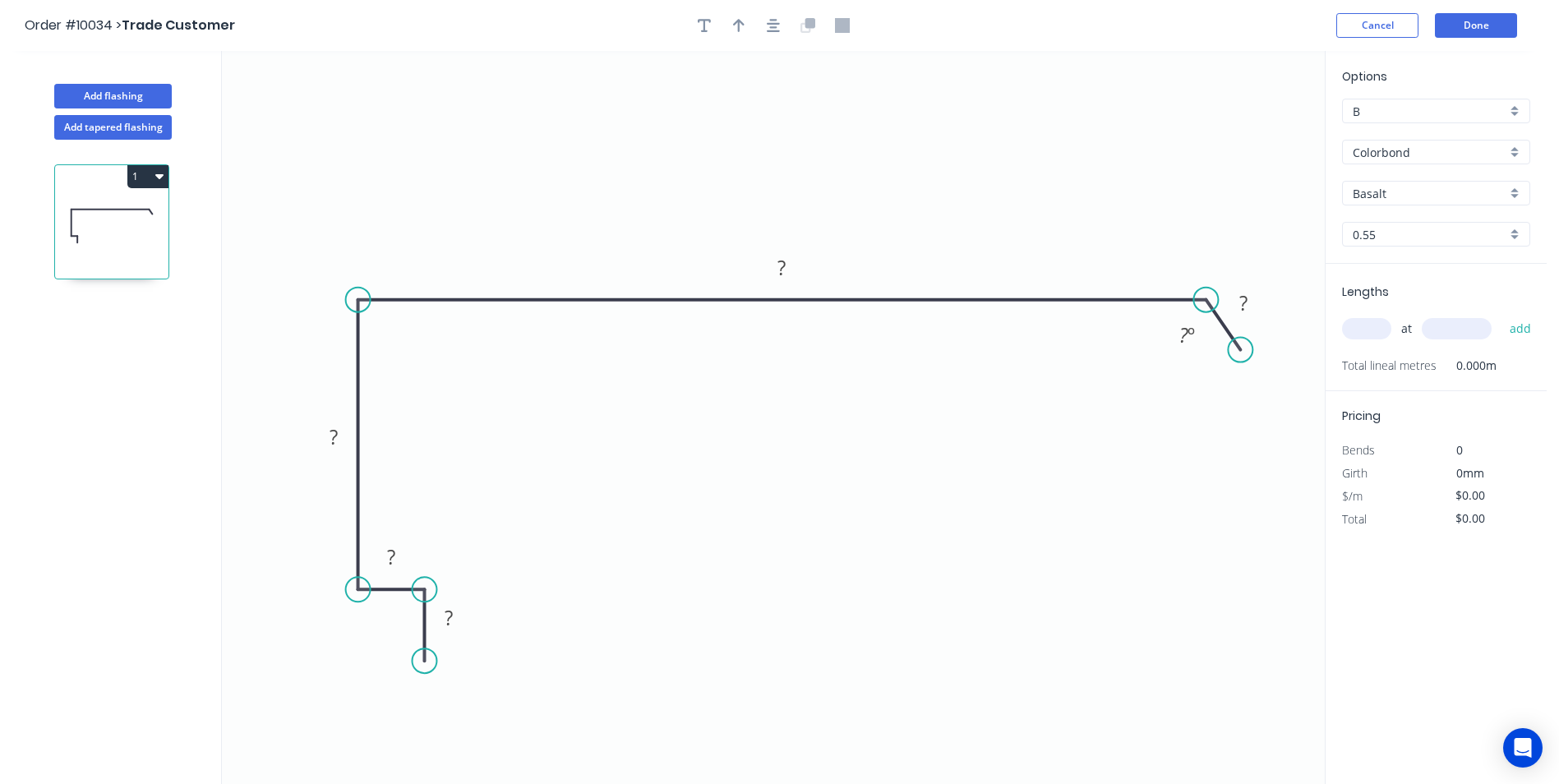
drag, startPoint x: 429, startPoint y: 613, endPoint x: 418, endPoint y: 661, distance: 49.2
click at [418, 661] on circle at bounding box center [423, 659] width 24 height 24
click at [458, 621] on rect at bounding box center [449, 619] width 33 height 23
click at [1510, 200] on div "Basalt" at bounding box center [1435, 193] width 188 height 24
type input "$15.16"
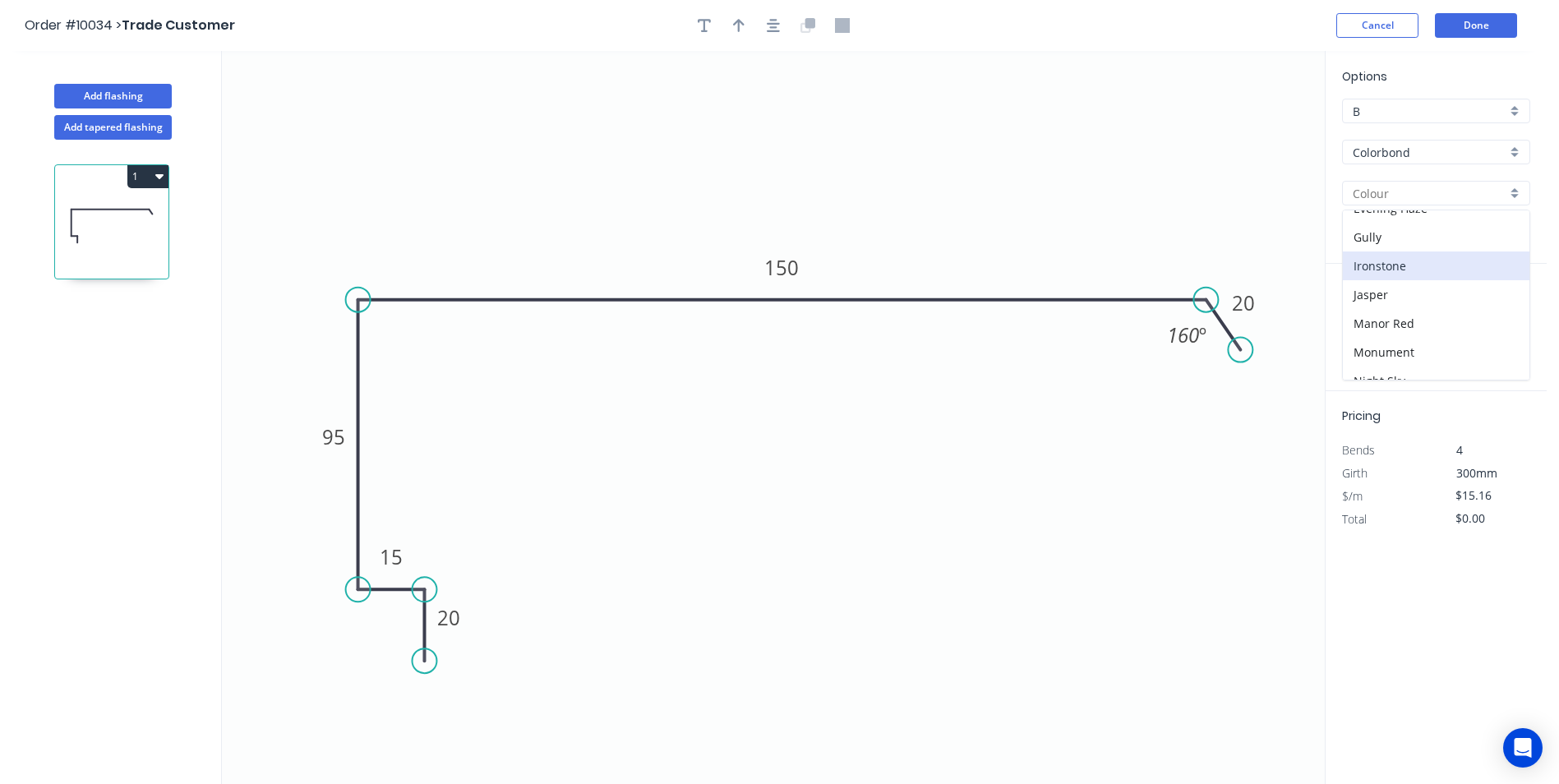
scroll to position [329, 0]
click at [1408, 298] on div "Night Sky" at bounding box center [1436, 299] width 187 height 29
type input "Night Sky"
click at [1361, 320] on input "text" at bounding box center [1366, 329] width 50 height 21
type input "4"
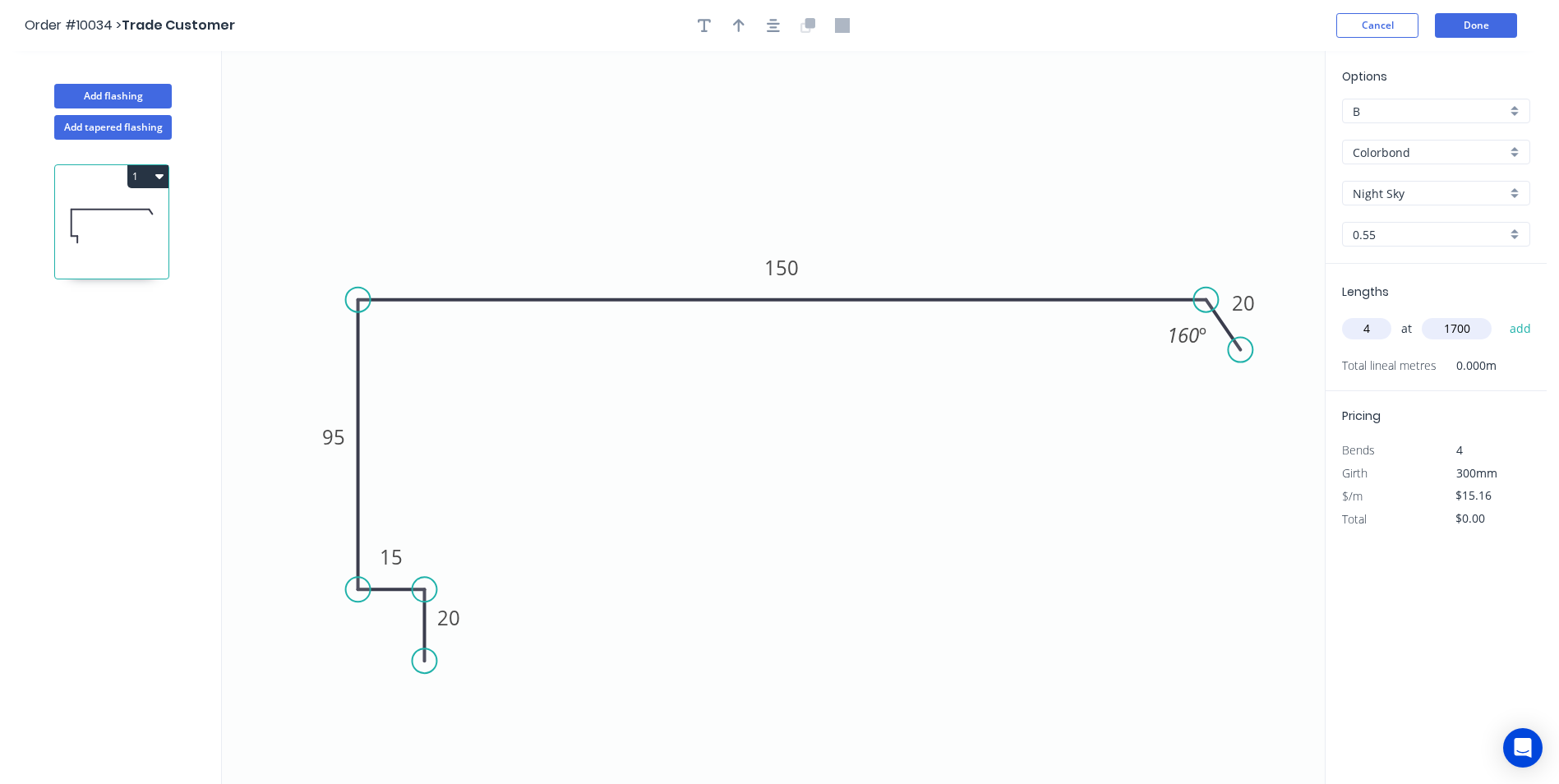
type input "1700"
click at [1502, 314] on button "add" at bounding box center [1521, 328] width 39 height 28
click at [162, 182] on icon "button" at bounding box center [160, 176] width 8 height 14
click at [124, 220] on div "Duplicate" at bounding box center [91, 217] width 127 height 23
type input "$0.00"
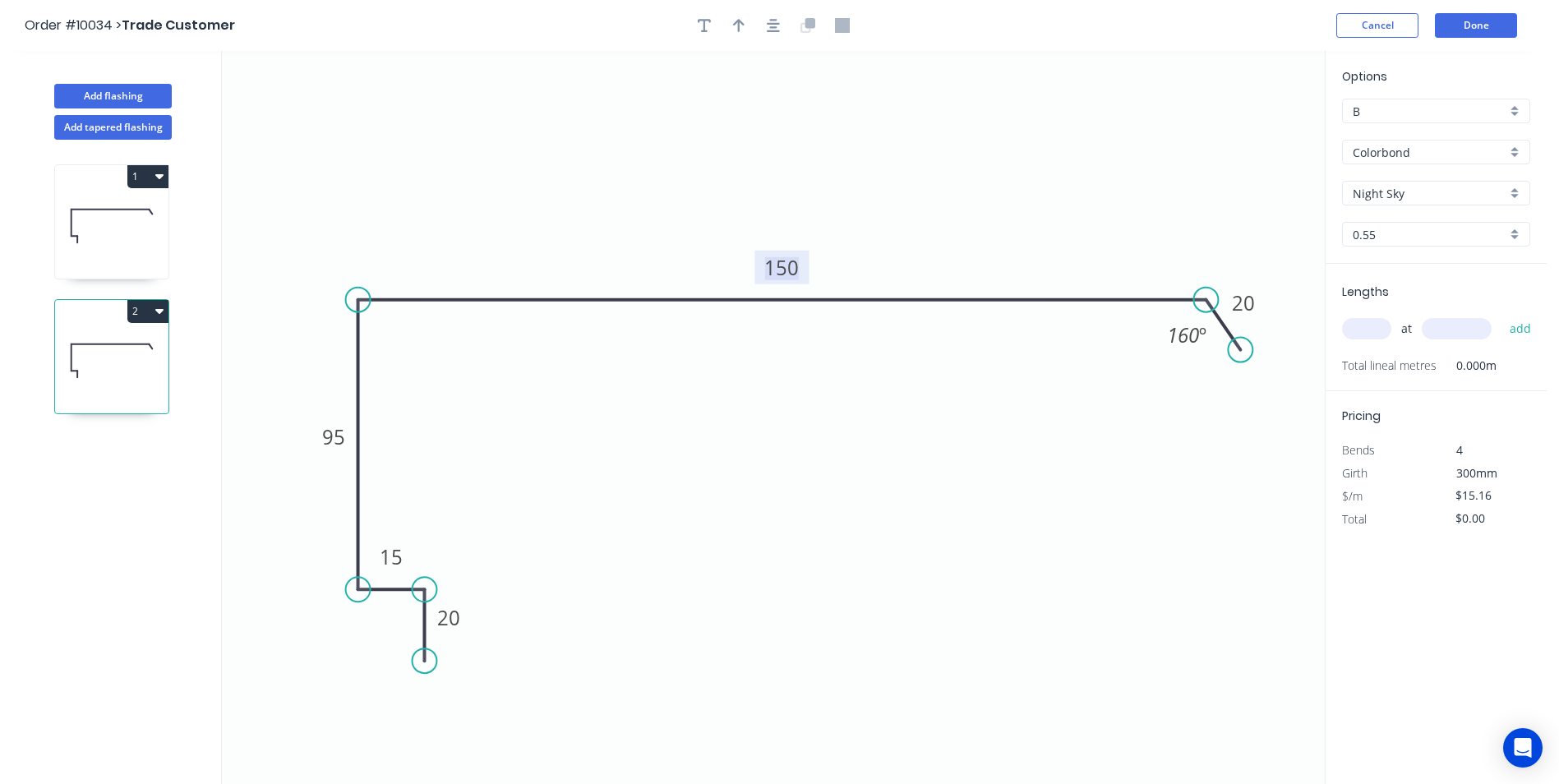
click at [782, 271] on tspan "150" at bounding box center [780, 267] width 34 height 27
click at [1065, 468] on icon "0 20 15 95 140 20 160 º" at bounding box center [773, 416] width 1103 height 732
click at [1358, 333] on input "text" at bounding box center [1366, 329] width 50 height 21
type input "4"
type input "1700"
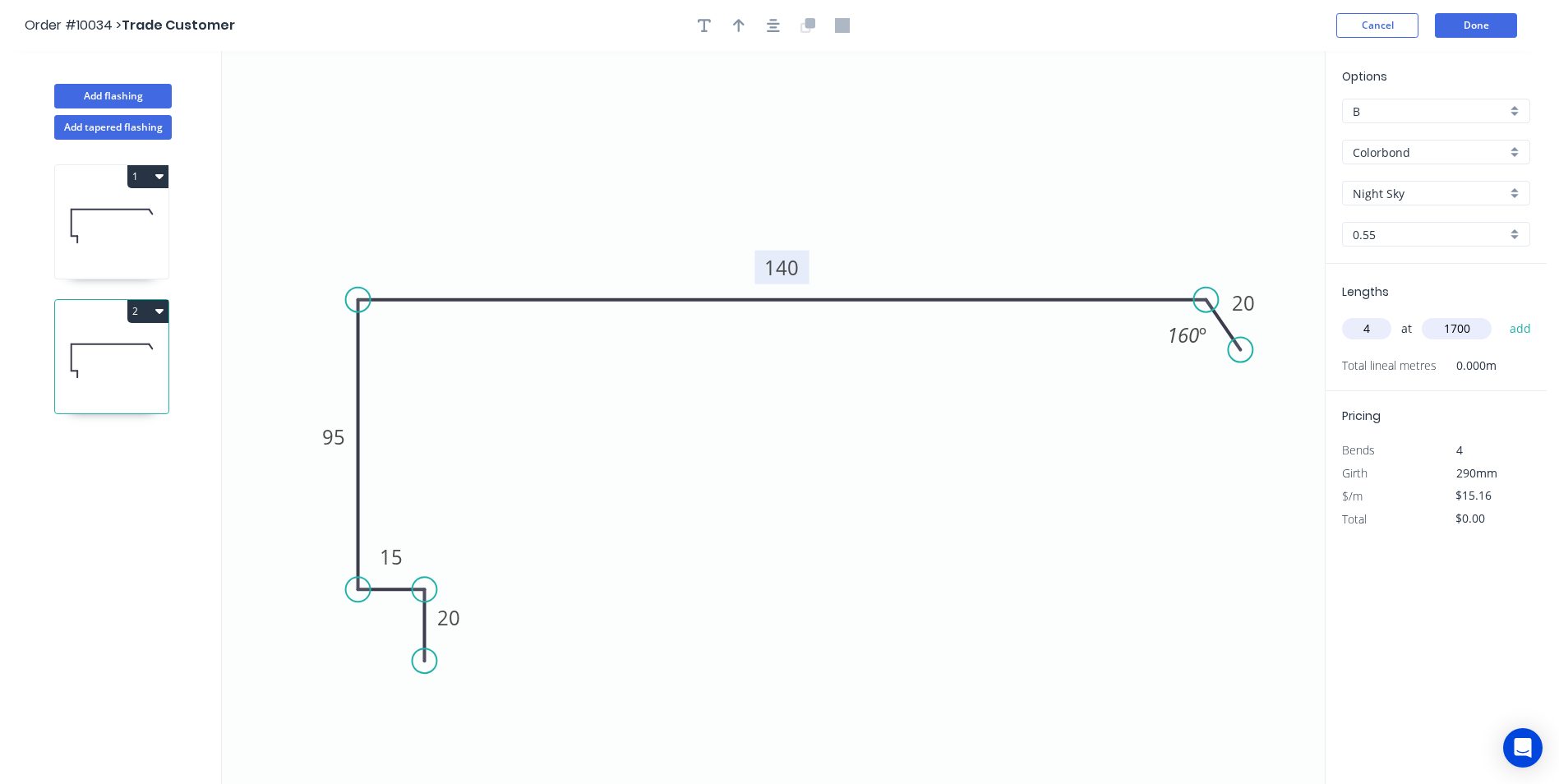
click at [1502, 314] on button "add" at bounding box center [1521, 328] width 39 height 28
type input "$103.09"
click at [123, 101] on button "Add flashing" at bounding box center [113, 95] width 118 height 24
type input "$0.00"
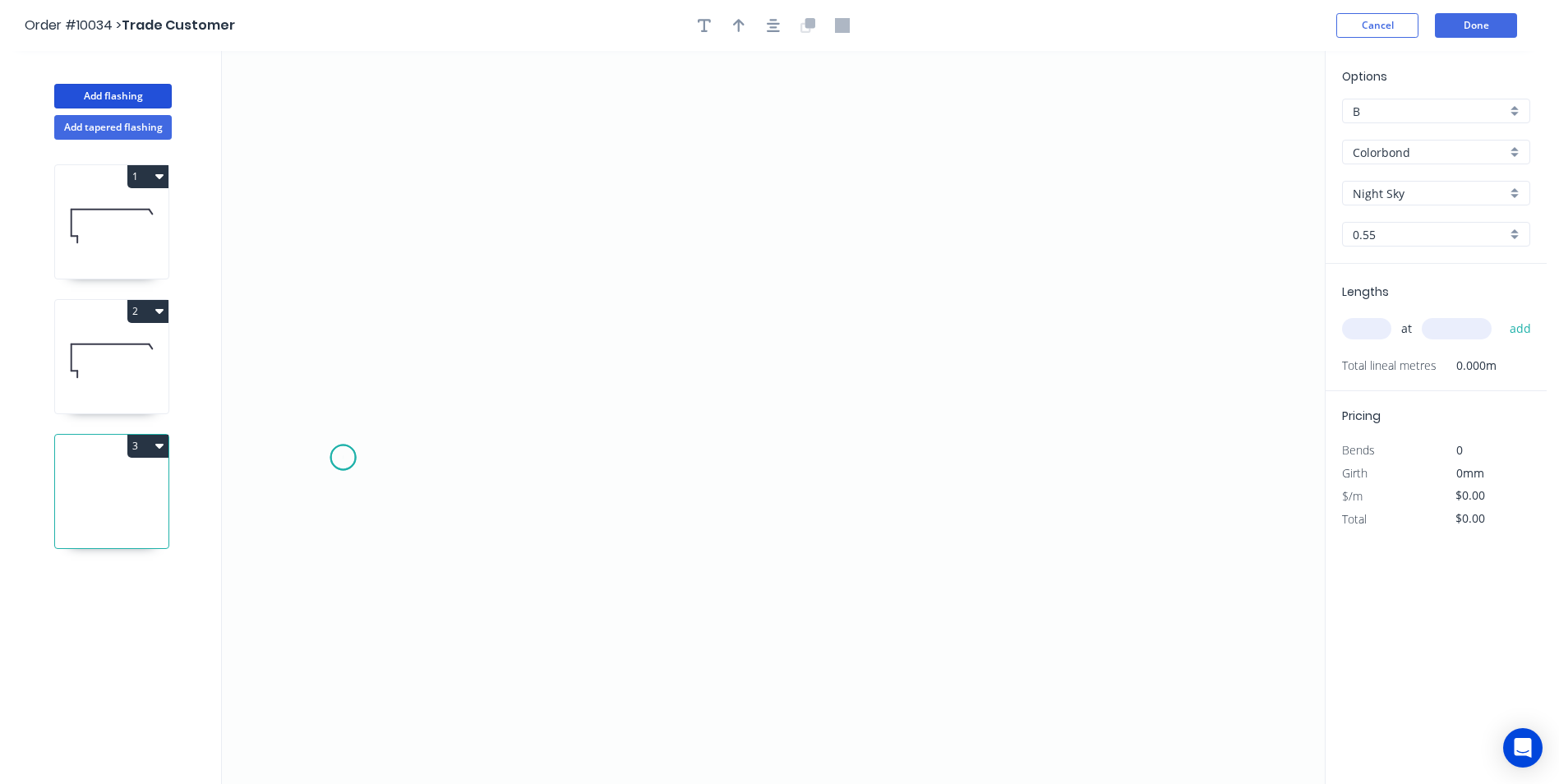
click at [343, 457] on icon "0" at bounding box center [773, 416] width 1103 height 732
click at [366, 421] on icon "0" at bounding box center [773, 416] width 1103 height 732
click at [776, 200] on icon at bounding box center [571, 310] width 410 height 221
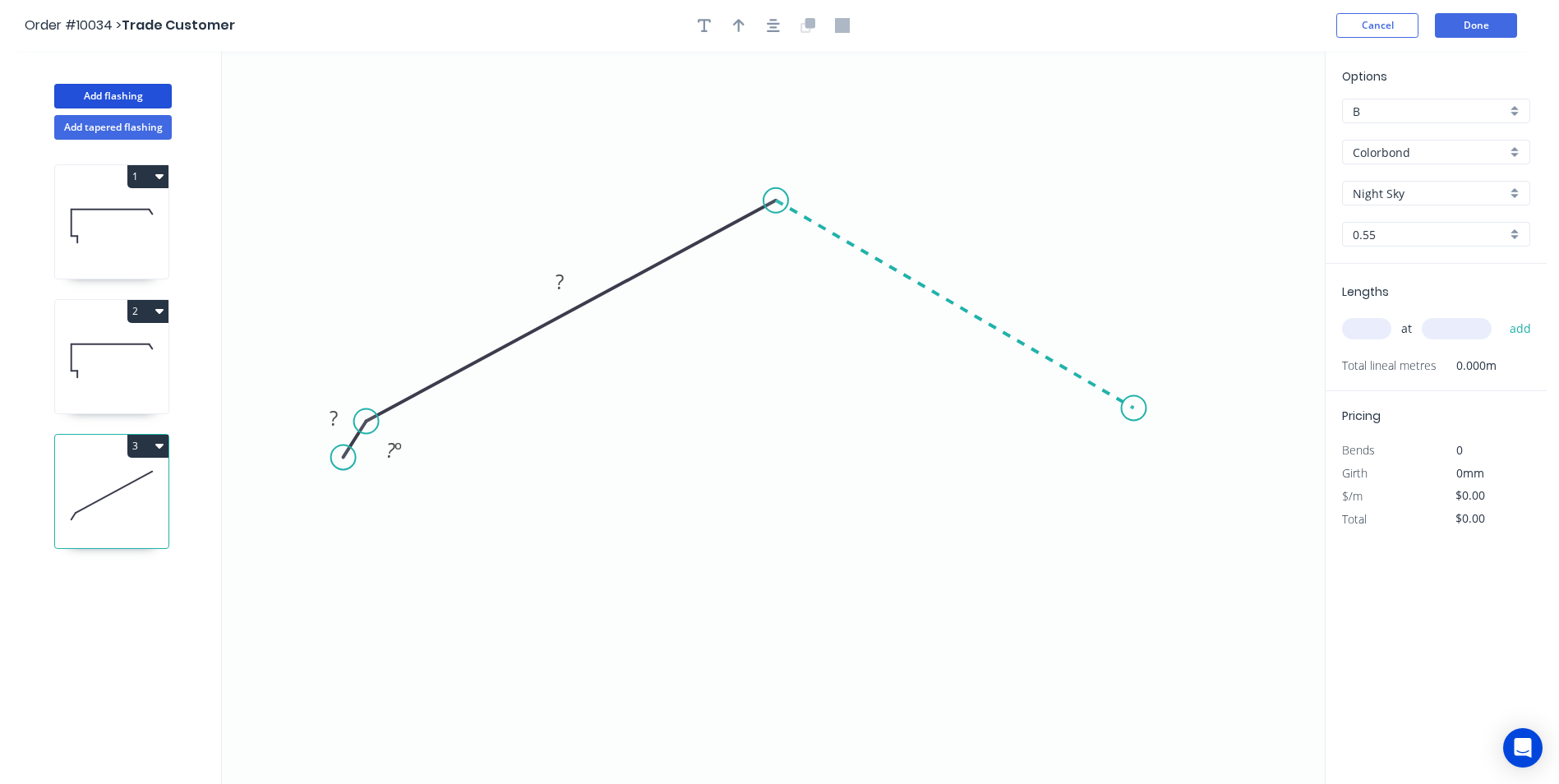
click at [1134, 409] on icon "0 ? ? ? º" at bounding box center [773, 416] width 1103 height 732
click at [1154, 442] on icon "0 ? ? ? ? º ? º" at bounding box center [773, 416] width 1103 height 732
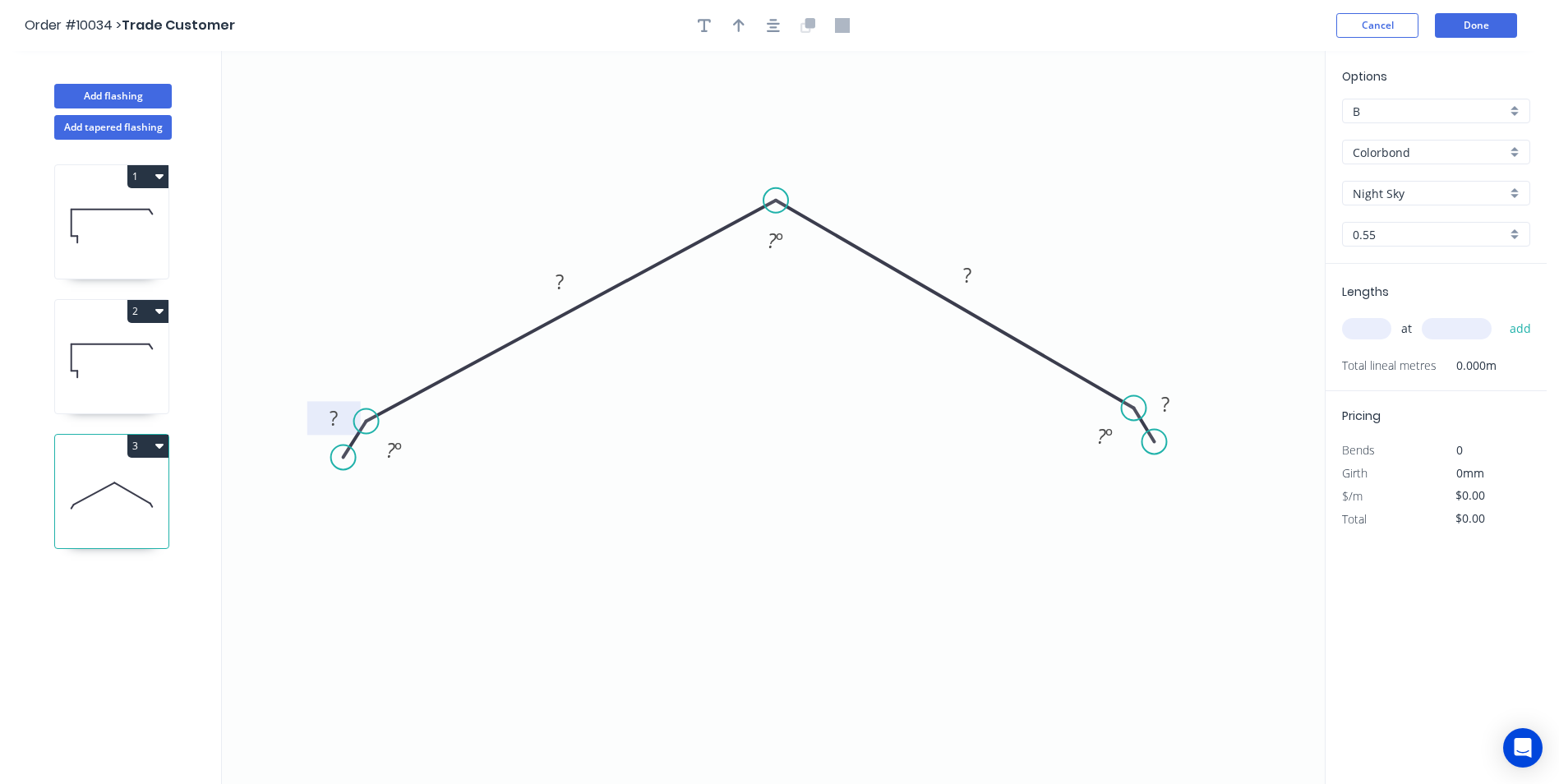
click at [329, 411] on rect at bounding box center [334, 419] width 33 height 23
drag, startPoint x: 1079, startPoint y: 203, endPoint x: 880, endPoint y: 215, distance: 199.4
click at [1074, 203] on icon "0 20 200 200 20 160 º 110 º 160 º" at bounding box center [773, 416] width 1103 height 732
type input "$19.91"
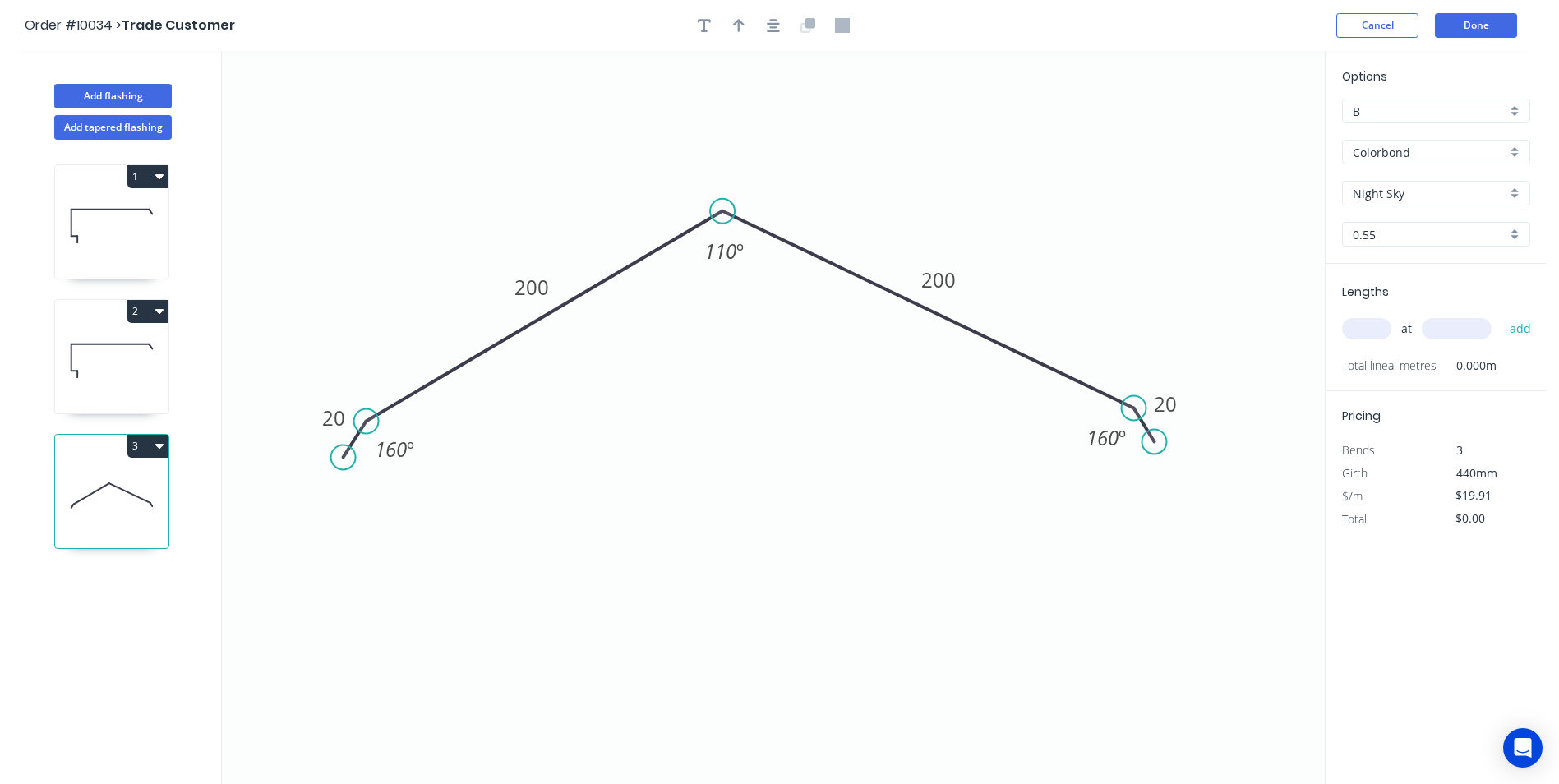
drag, startPoint x: 780, startPoint y: 198, endPoint x: 722, endPoint y: 211, distance: 59.4
click at [722, 211] on circle at bounding box center [722, 210] width 24 height 24
click at [1376, 331] on input "text" at bounding box center [1366, 329] width 50 height 21
type input "2"
type input "6200"
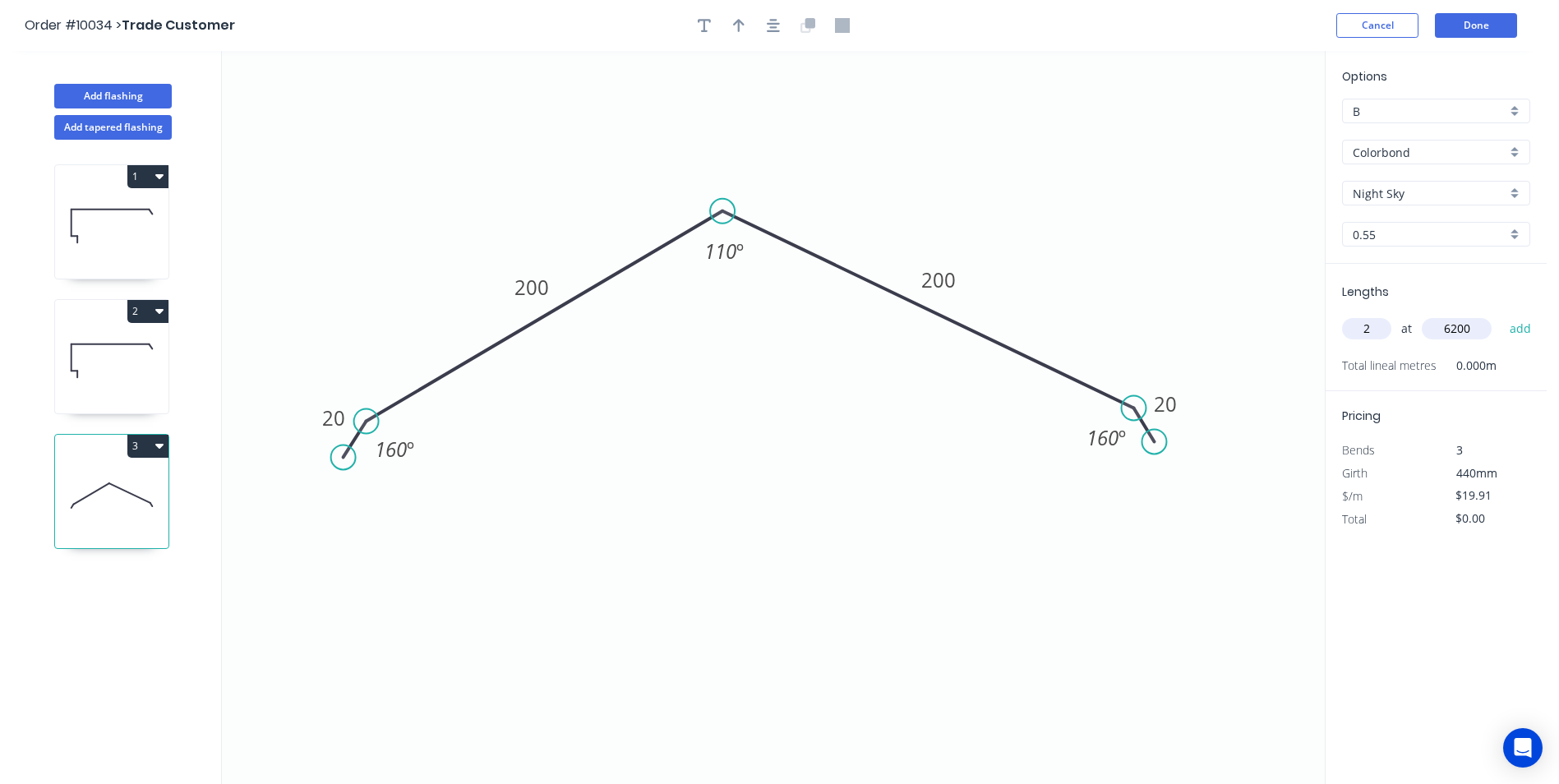
click at [1502, 314] on button "add" at bounding box center [1521, 328] width 39 height 28
type input "$246.88"
click at [134, 96] on button "Add flashing" at bounding box center [113, 95] width 118 height 24
type input "$0.00"
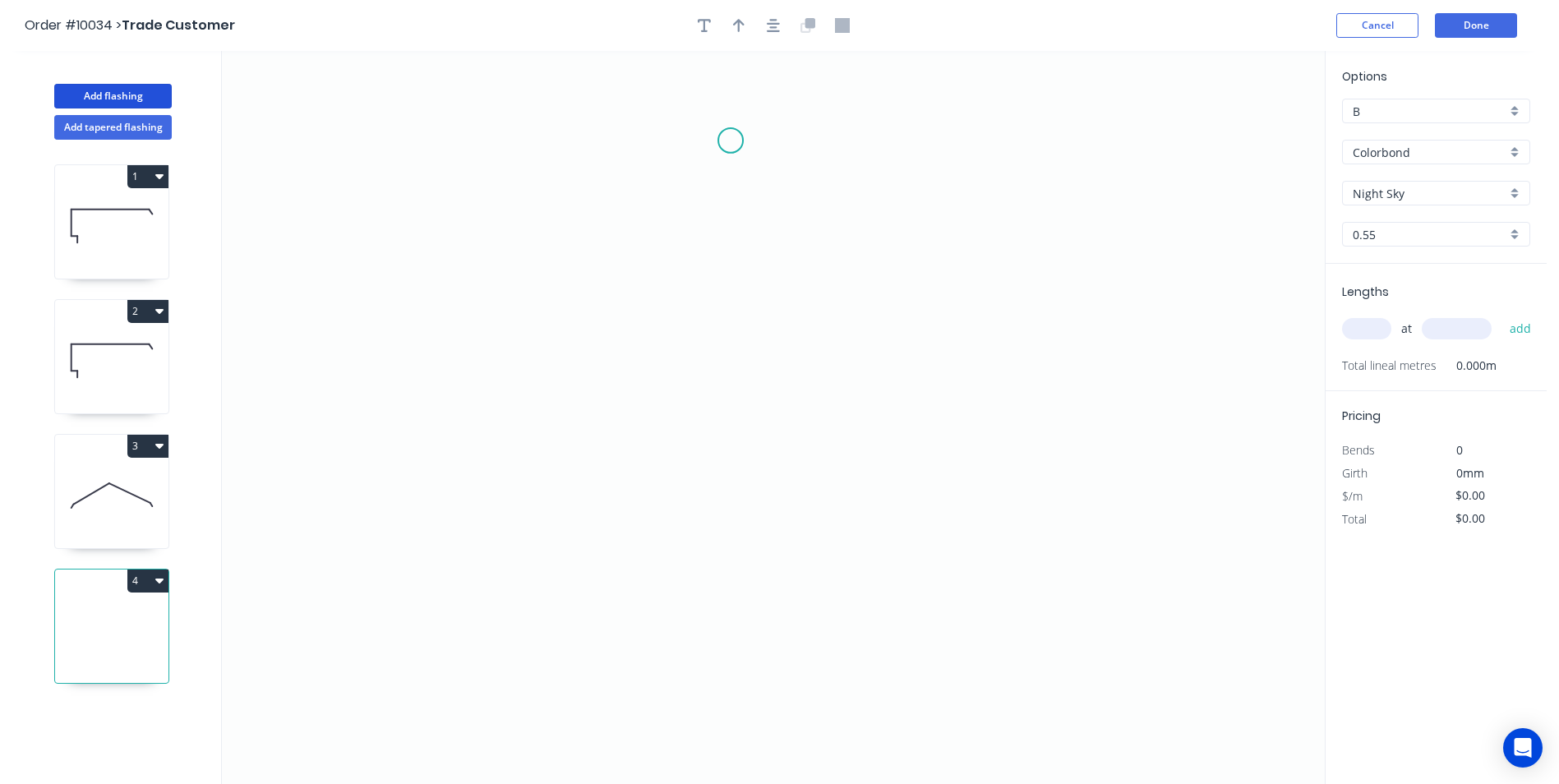
click at [731, 140] on icon "0" at bounding box center [773, 416] width 1103 height 732
click at [765, 191] on icon "0" at bounding box center [773, 416] width 1103 height 732
click at [758, 561] on icon "0 ?" at bounding box center [773, 416] width 1103 height 732
click at [697, 562] on icon "0 ? ? ? º" at bounding box center [773, 416] width 1103 height 732
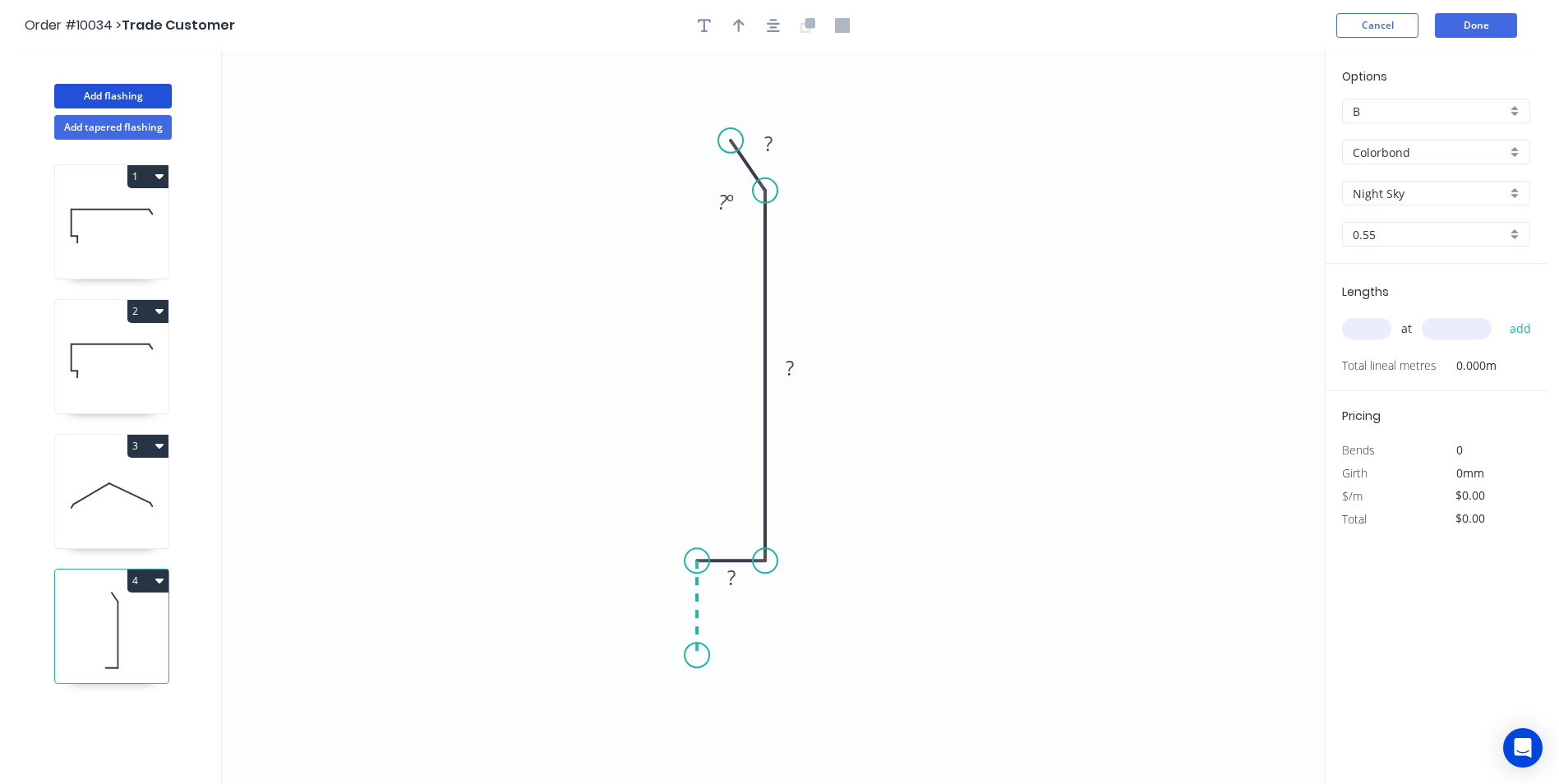
click at [697, 656] on icon "0 ? ? ? ? º" at bounding box center [773, 416] width 1103 height 732
click at [769, 140] on tspan "?" at bounding box center [768, 143] width 8 height 27
click at [1028, 319] on icon "0 20 15 75 10 160 º" at bounding box center [773, 416] width 1103 height 732
type input "$9.03"
click at [1350, 330] on input "text" at bounding box center [1366, 329] width 50 height 21
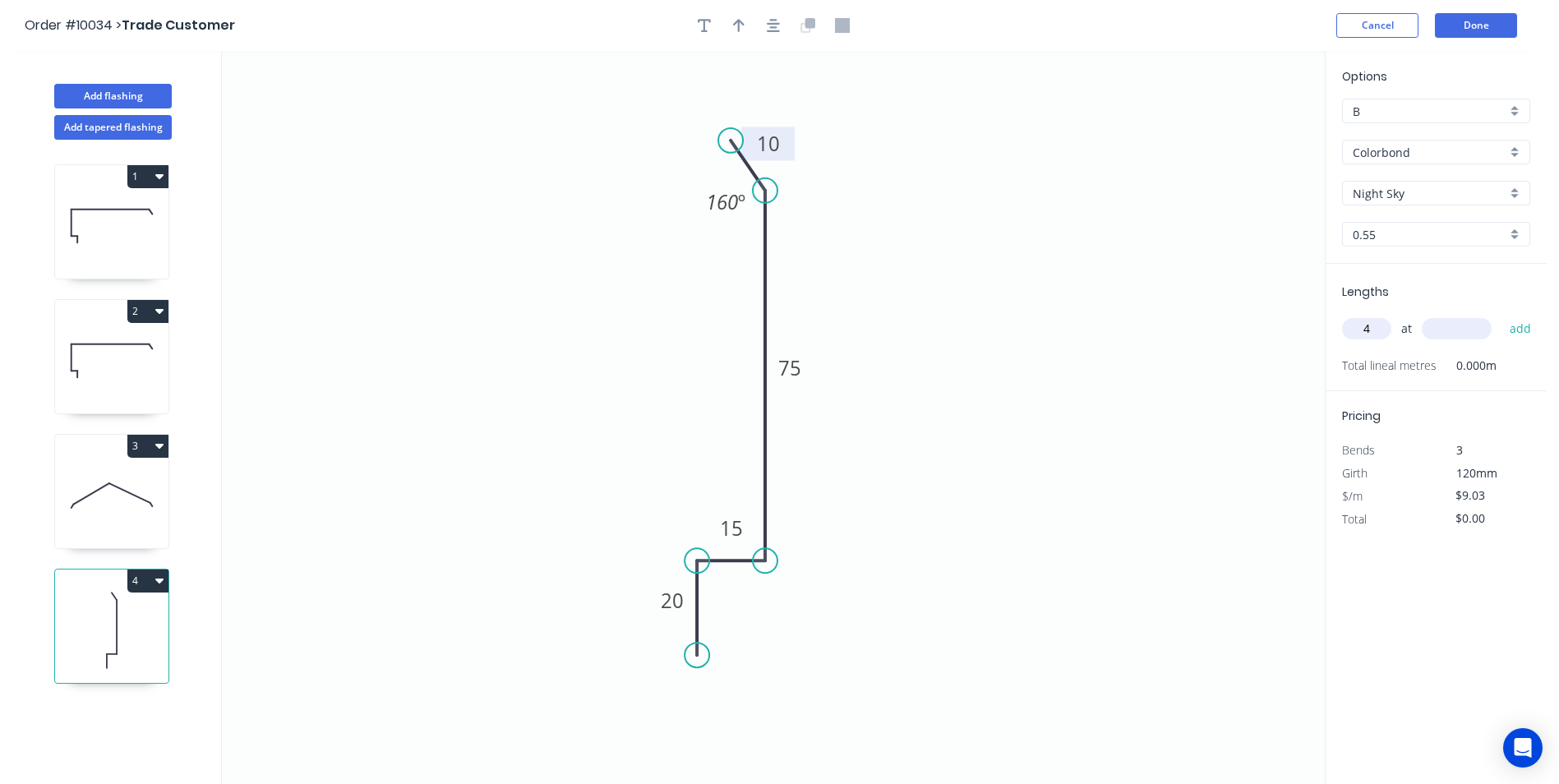
type input "4"
type input "6200"
click at [1502, 314] on button "add" at bounding box center [1521, 328] width 39 height 28
type input "$223.94"
click at [122, 102] on button "Add flashing" at bounding box center [113, 95] width 118 height 24
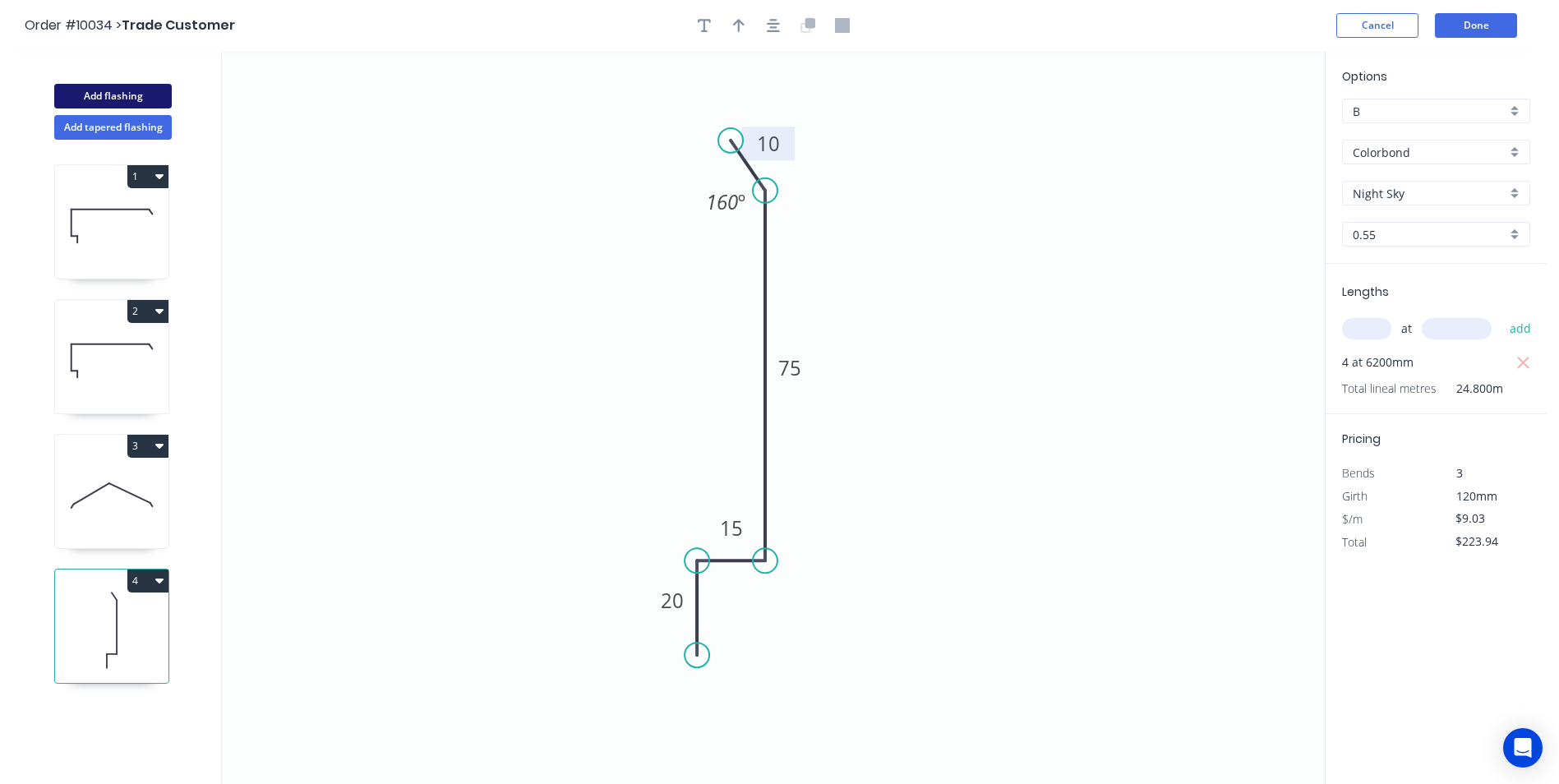
type input "$0.00"
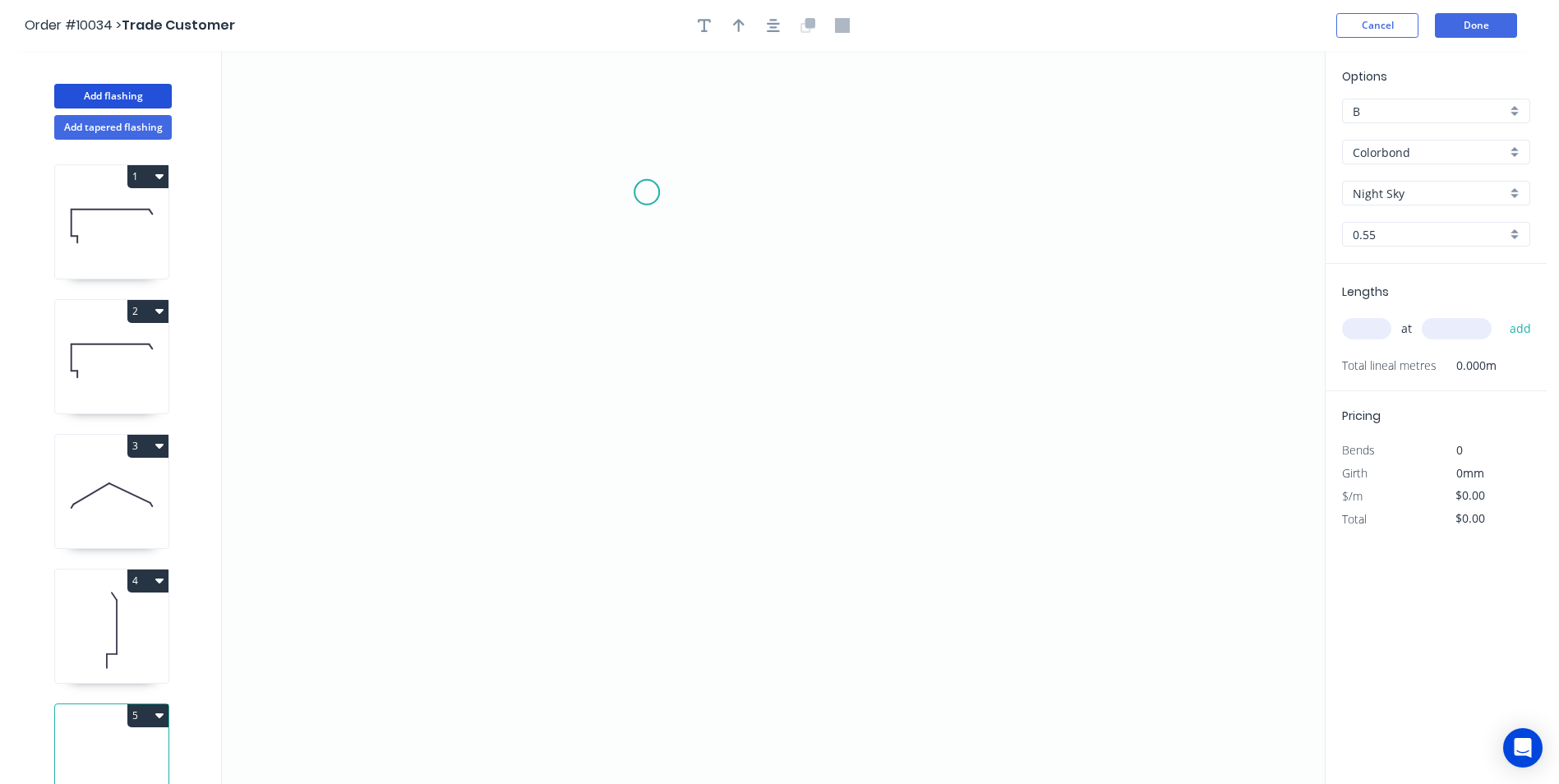
click at [647, 193] on icon "0" at bounding box center [773, 416] width 1103 height 732
click at [642, 464] on icon "0" at bounding box center [773, 416] width 1103 height 732
click at [774, 464] on icon "0 ?" at bounding box center [773, 416] width 1103 height 732
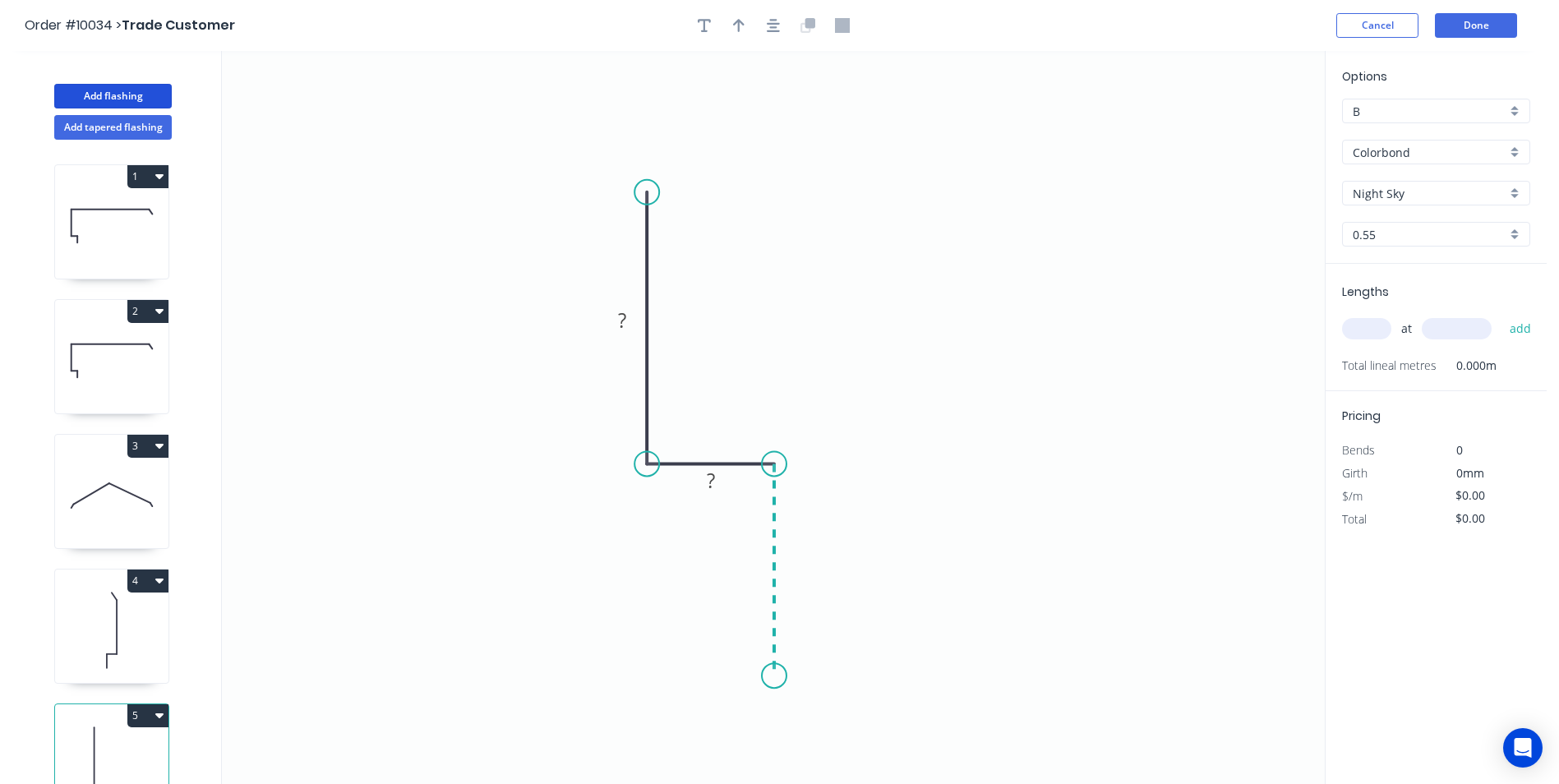
click at [758, 676] on icon "0 ? ?" at bounding box center [773, 416] width 1103 height 732
click at [643, 669] on icon "0 ? ? ?" at bounding box center [773, 416] width 1103 height 732
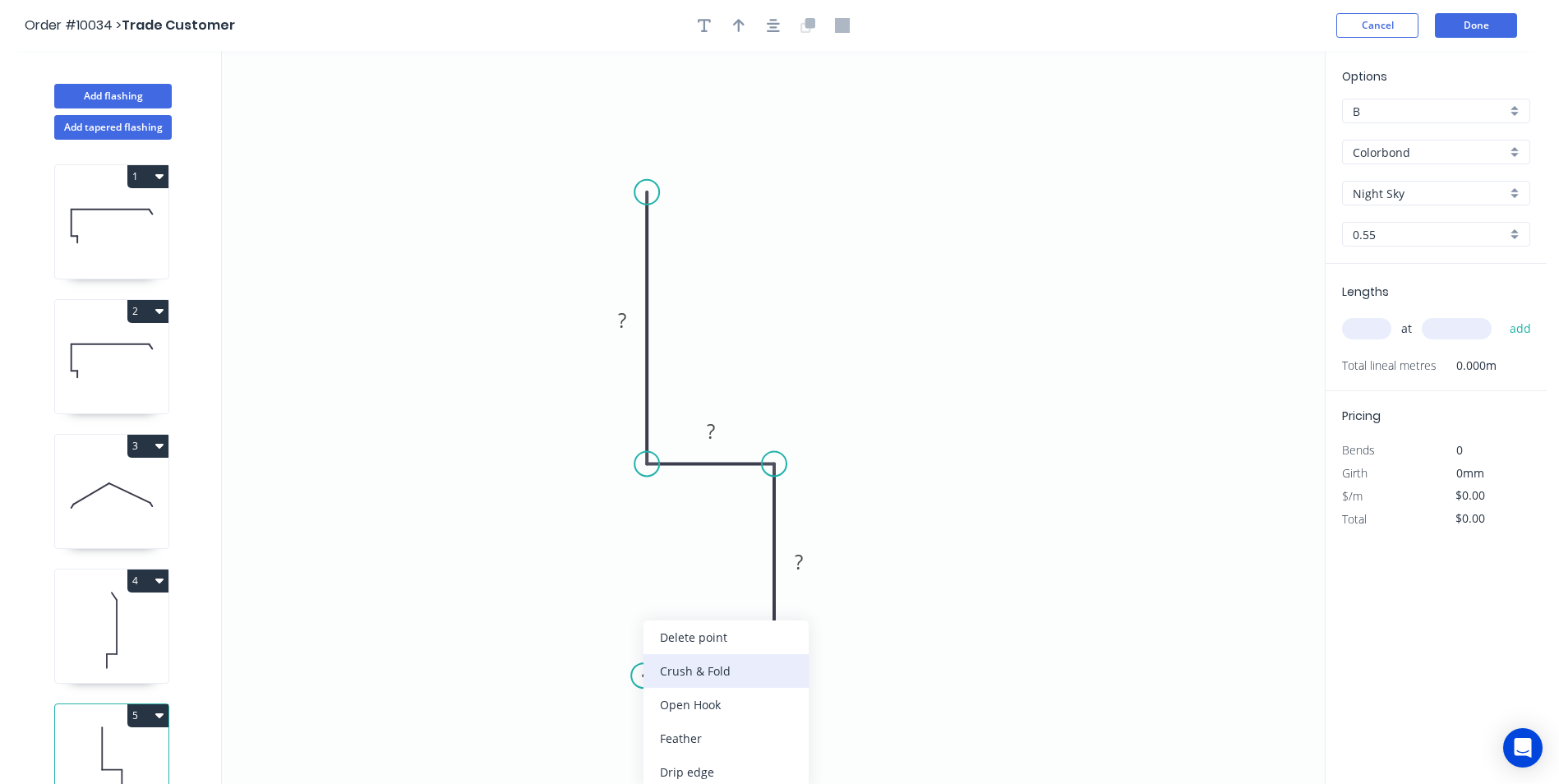
click at [693, 674] on div "Crush & Fold" at bounding box center [726, 670] width 165 height 34
click at [672, 713] on div "Flip bend" at bounding box center [725, 722] width 165 height 34
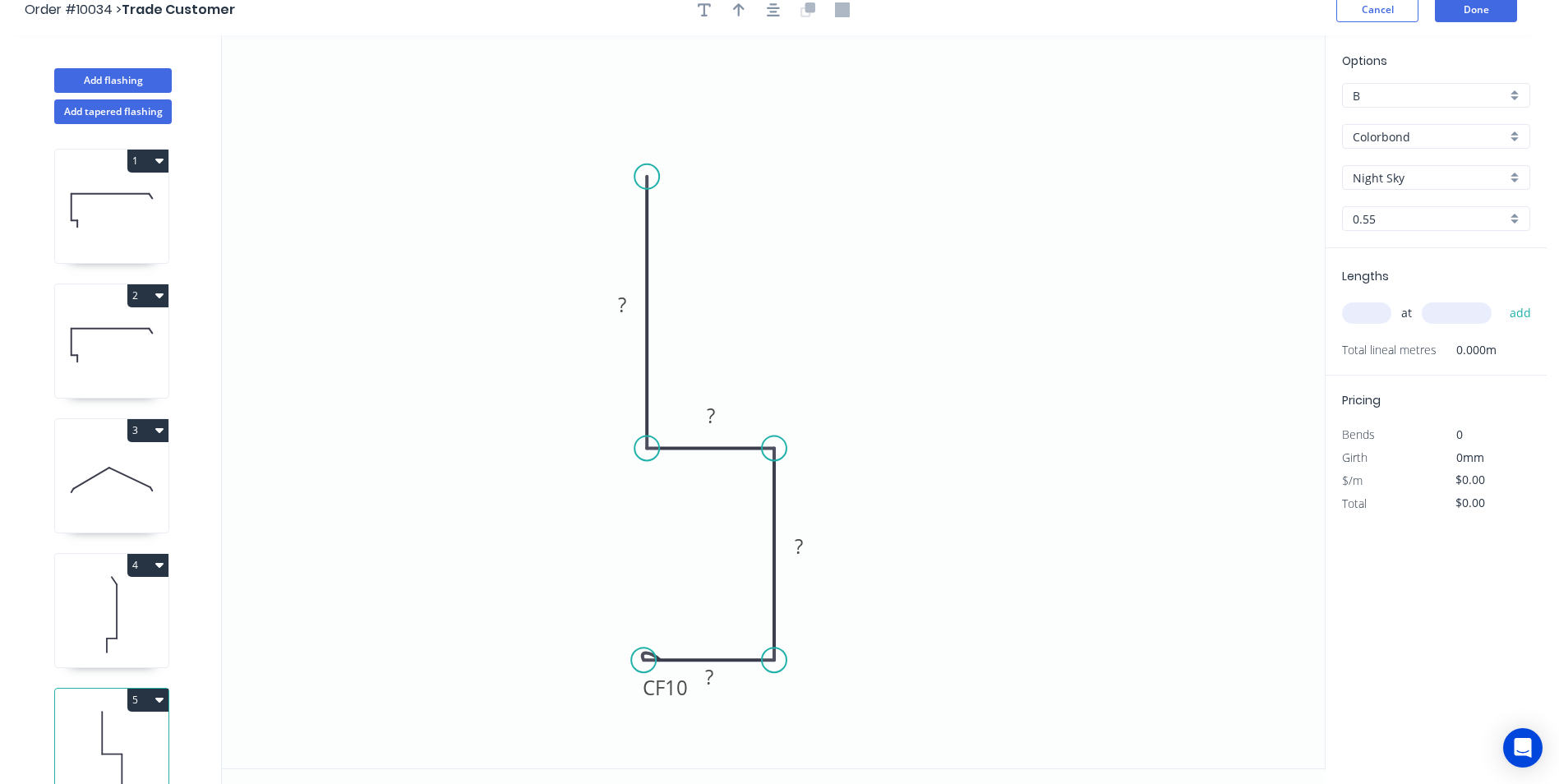
scroll to position [30, 0]
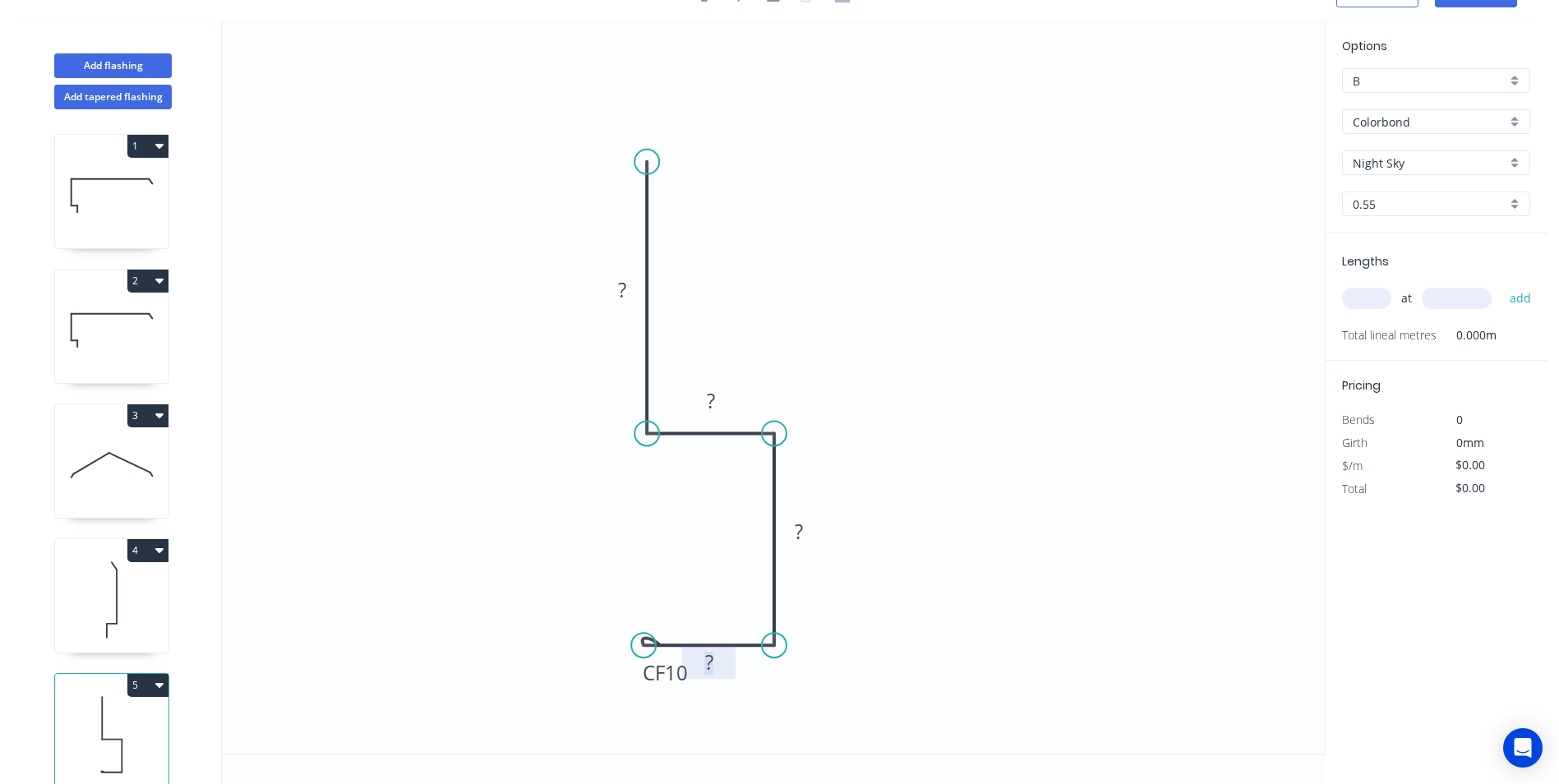
click at [712, 660] on tspan "?" at bounding box center [709, 661] width 8 height 27
click at [997, 452] on icon "0 CF 10 30 35 25 80" at bounding box center [773, 386] width 1103 height 732
type input "$13.52"
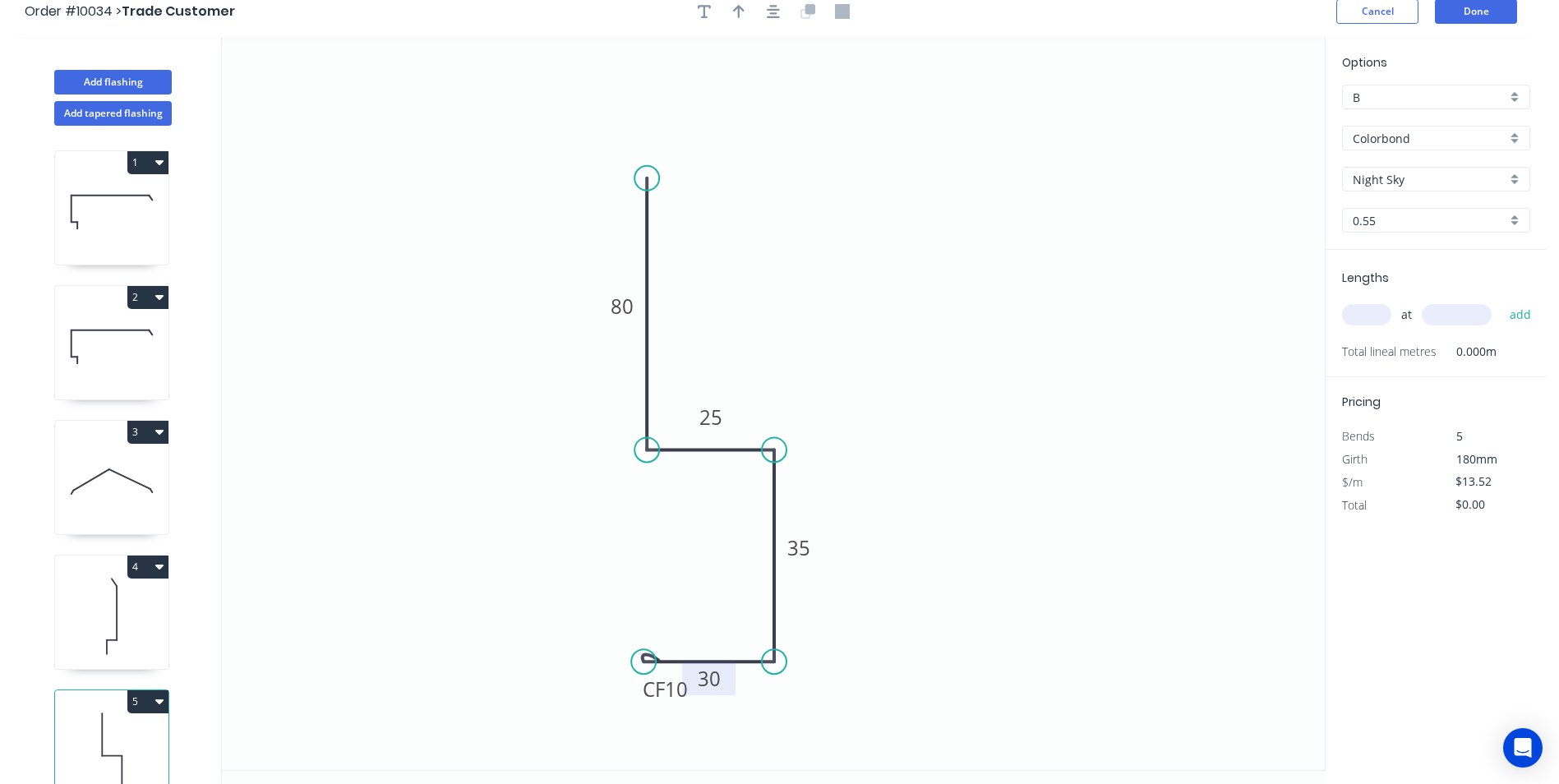
scroll to position [0, 0]
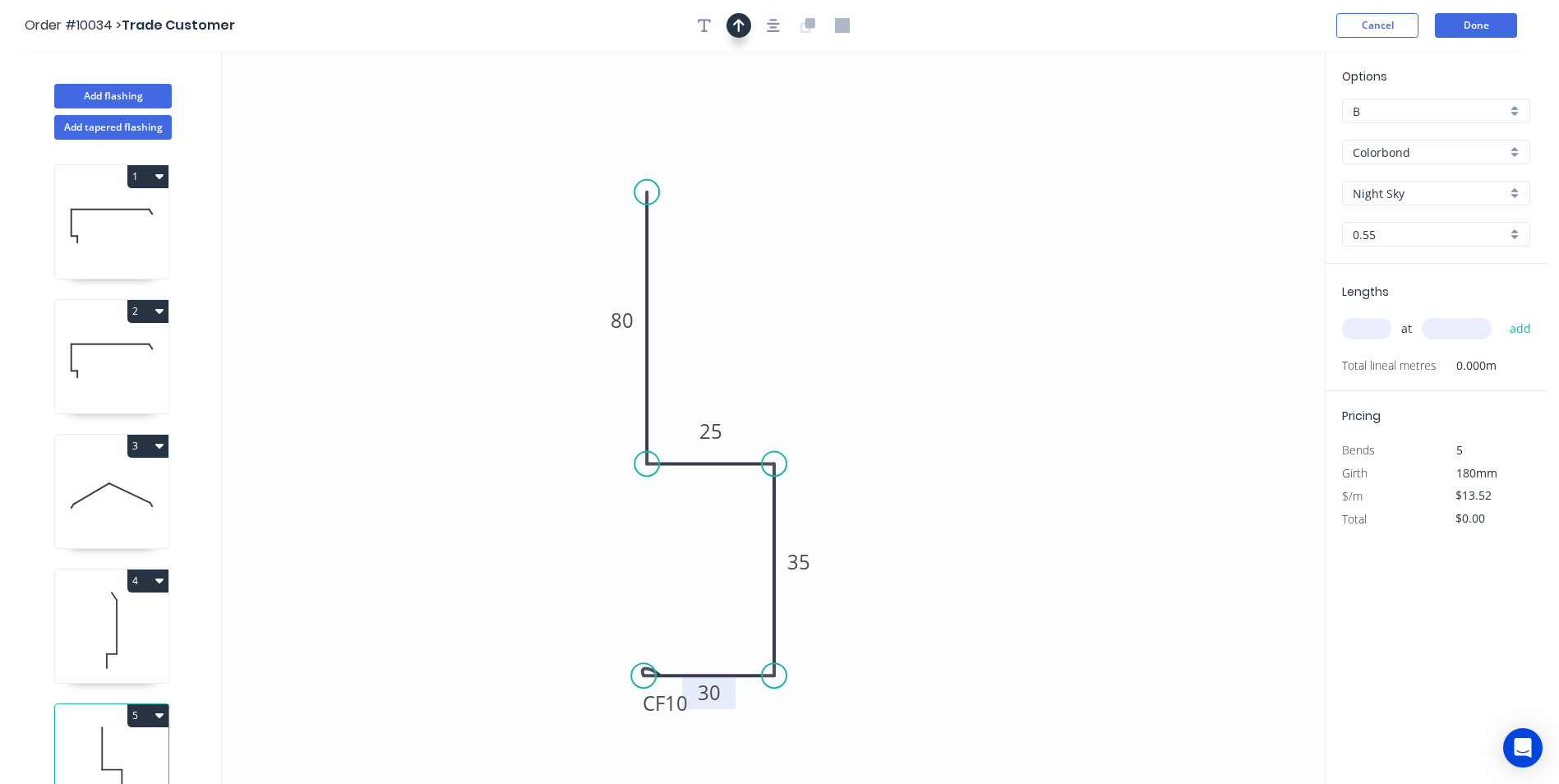
click at [742, 24] on icon "button" at bounding box center [739, 25] width 12 height 15
click at [1245, 128] on icon at bounding box center [1241, 114] width 15 height 53
drag, startPoint x: 1245, startPoint y: 128, endPoint x: 1041, endPoint y: 247, distance: 236.2
click at [1044, 247] on icon at bounding box center [1068, 226] width 48 height 48
click at [1356, 332] on input "text" at bounding box center [1366, 329] width 50 height 21
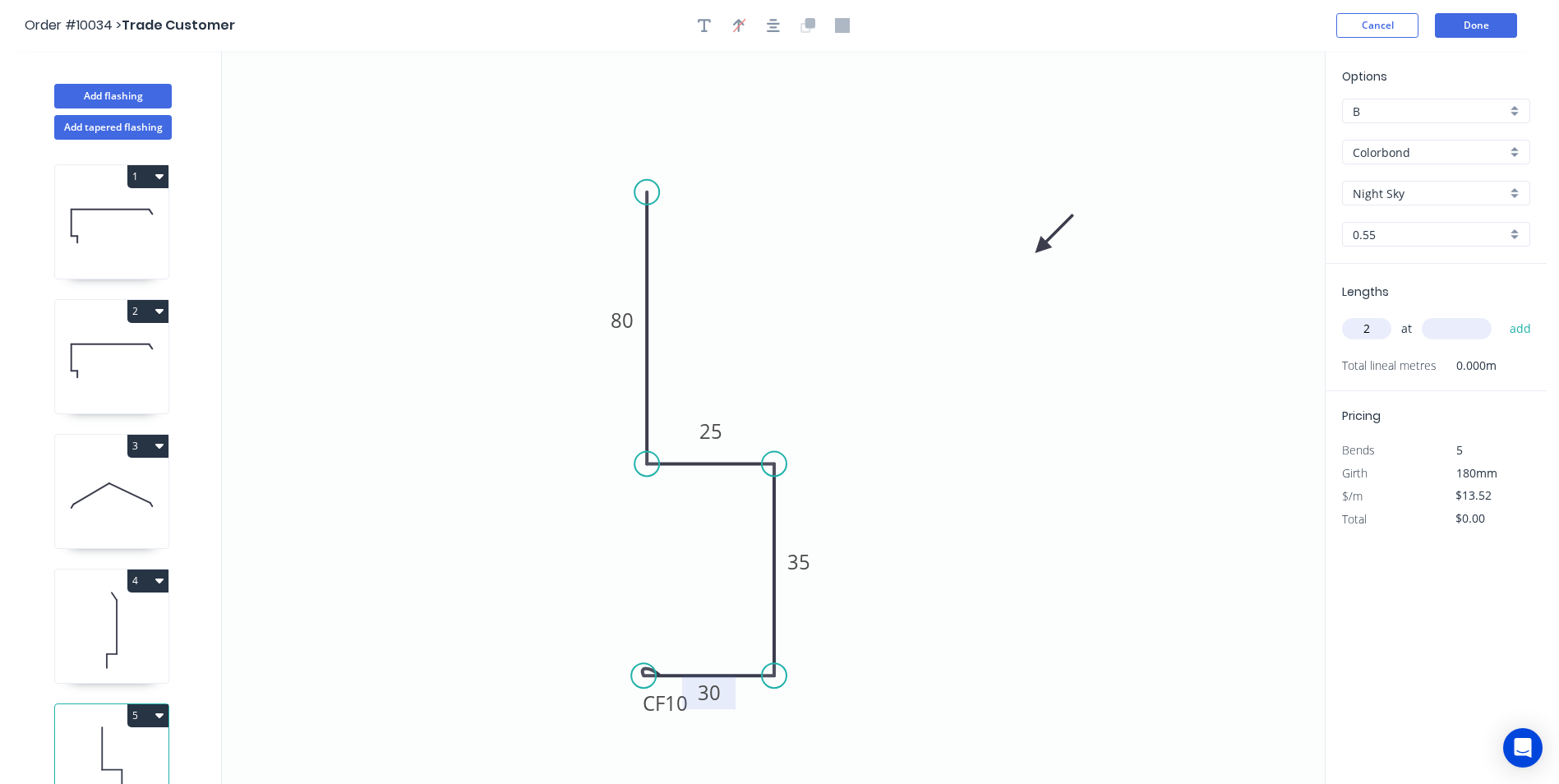
type input "2"
type input "1800"
click at [1502, 314] on button "add" at bounding box center [1521, 328] width 39 height 28
type input "$48.67"
type input "2"
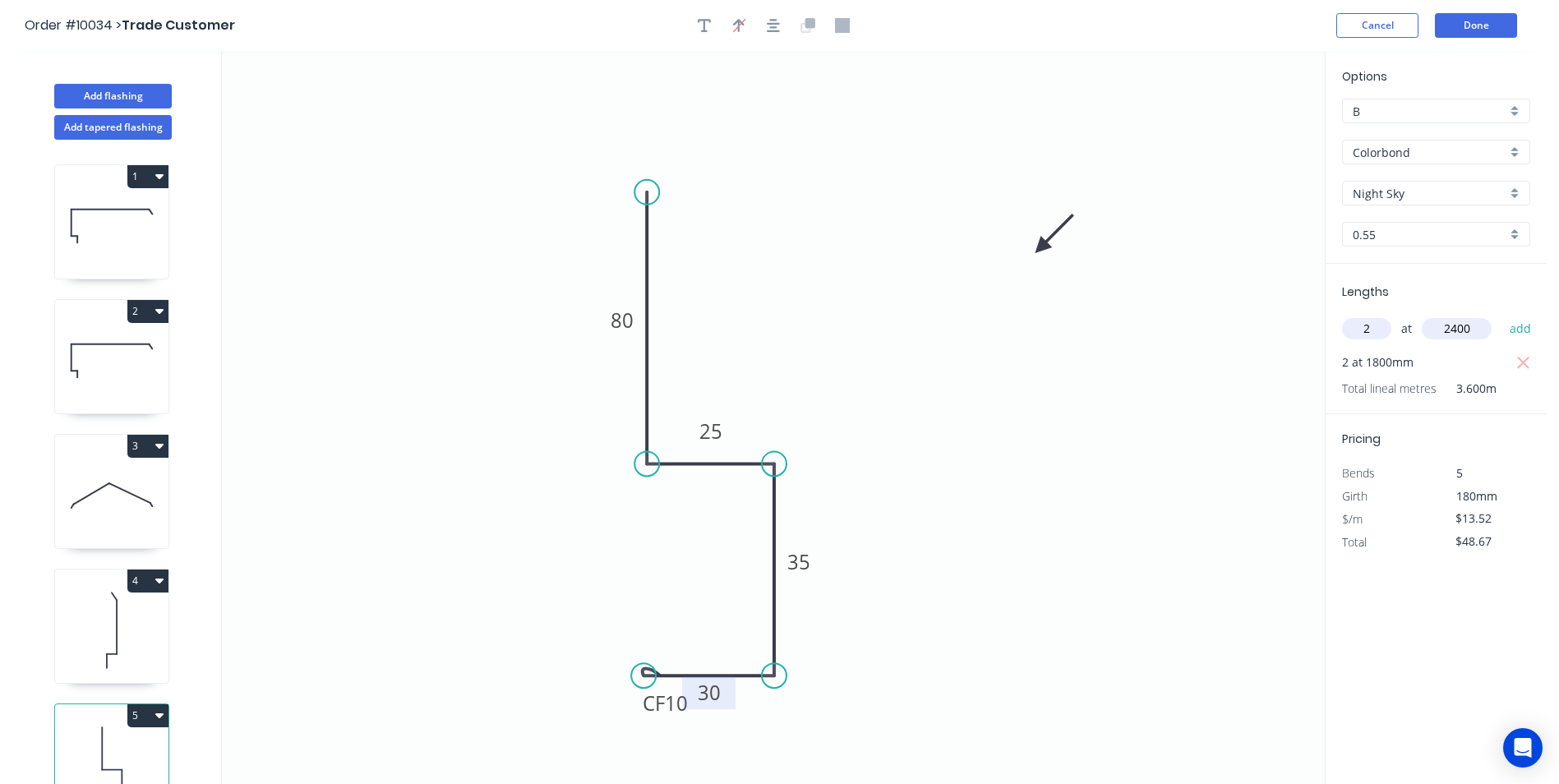
type input "2400"
click at [1502, 314] on button "add" at bounding box center [1521, 328] width 39 height 28
type input "$113.57"
type input "4"
type input "2600"
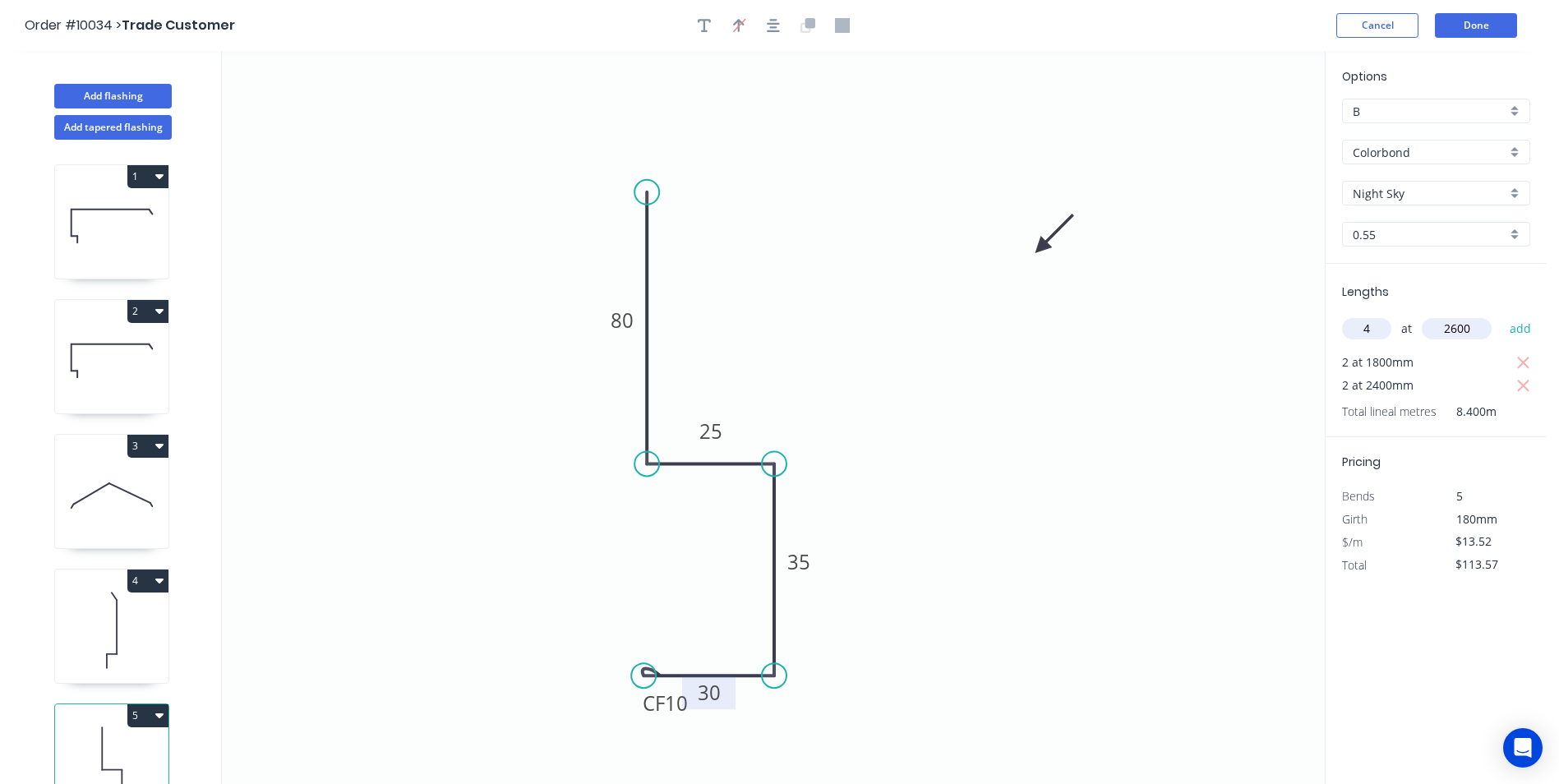
click at [1502, 314] on button "add" at bounding box center [1521, 328] width 39 height 28
type input "$254.18"
type input "2"
type input "5700"
click at [1502, 314] on button "add" at bounding box center [1521, 328] width 39 height 28
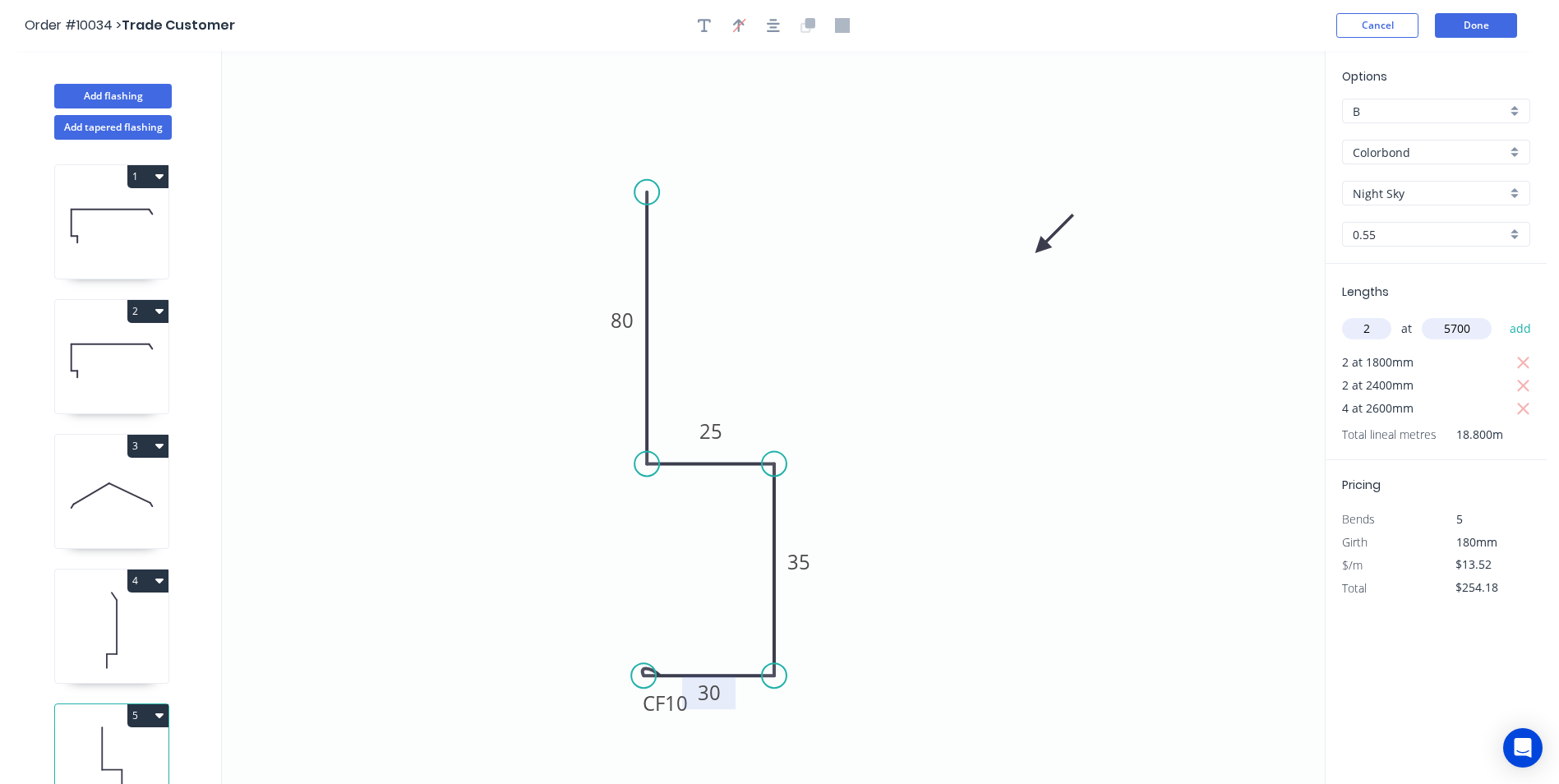
type input "$408.30"
click at [104, 101] on button "Add flashing" at bounding box center [113, 95] width 118 height 24
type input "$0.00"
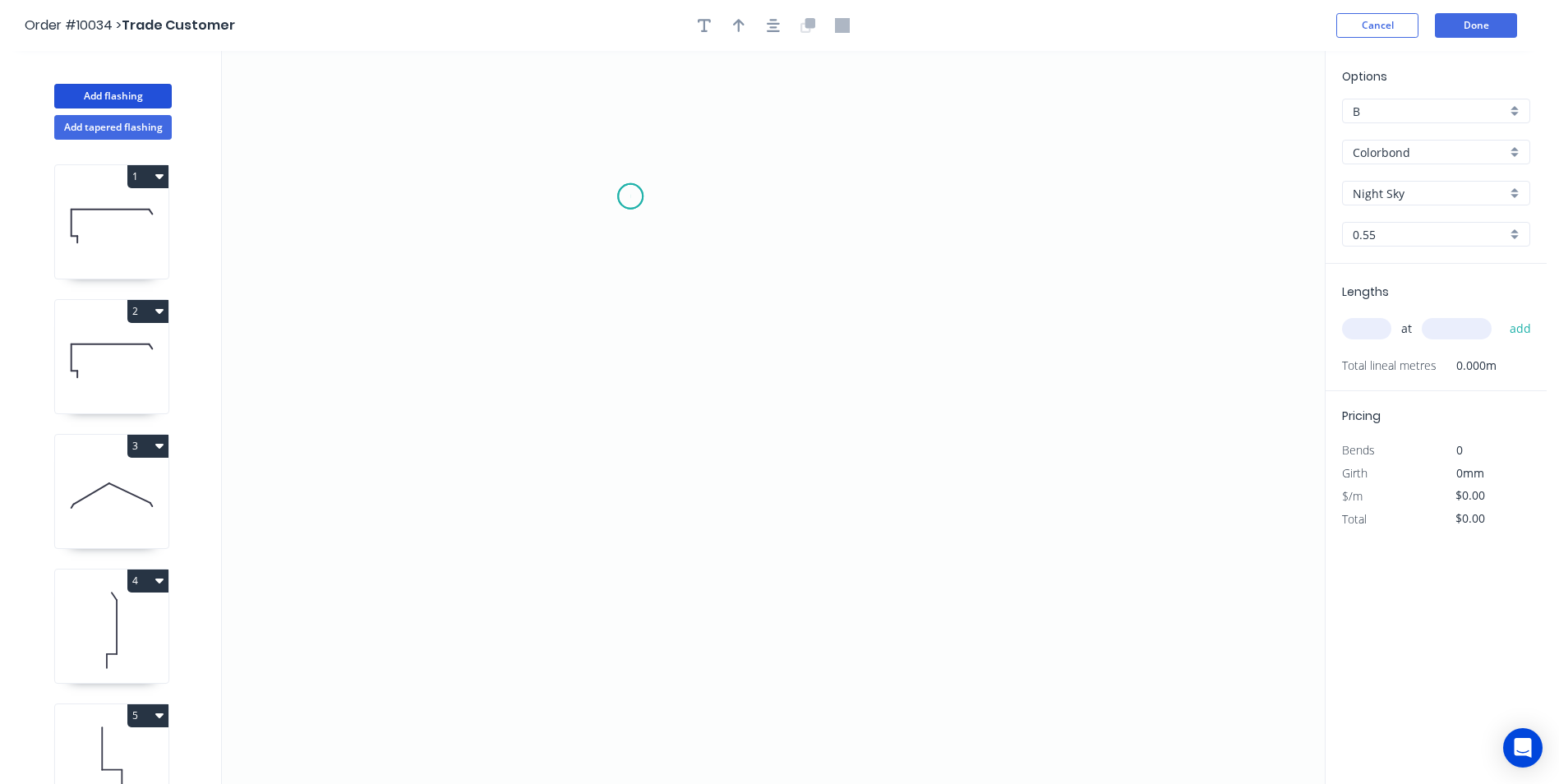
click at [631, 196] on icon "0" at bounding box center [773, 416] width 1103 height 732
drag, startPoint x: 606, startPoint y: 554, endPoint x: 872, endPoint y: 541, distance: 266.3
click at [610, 552] on icon "0" at bounding box center [773, 416] width 1103 height 732
click at [864, 552] on icon "0 ?" at bounding box center [773, 416] width 1103 height 732
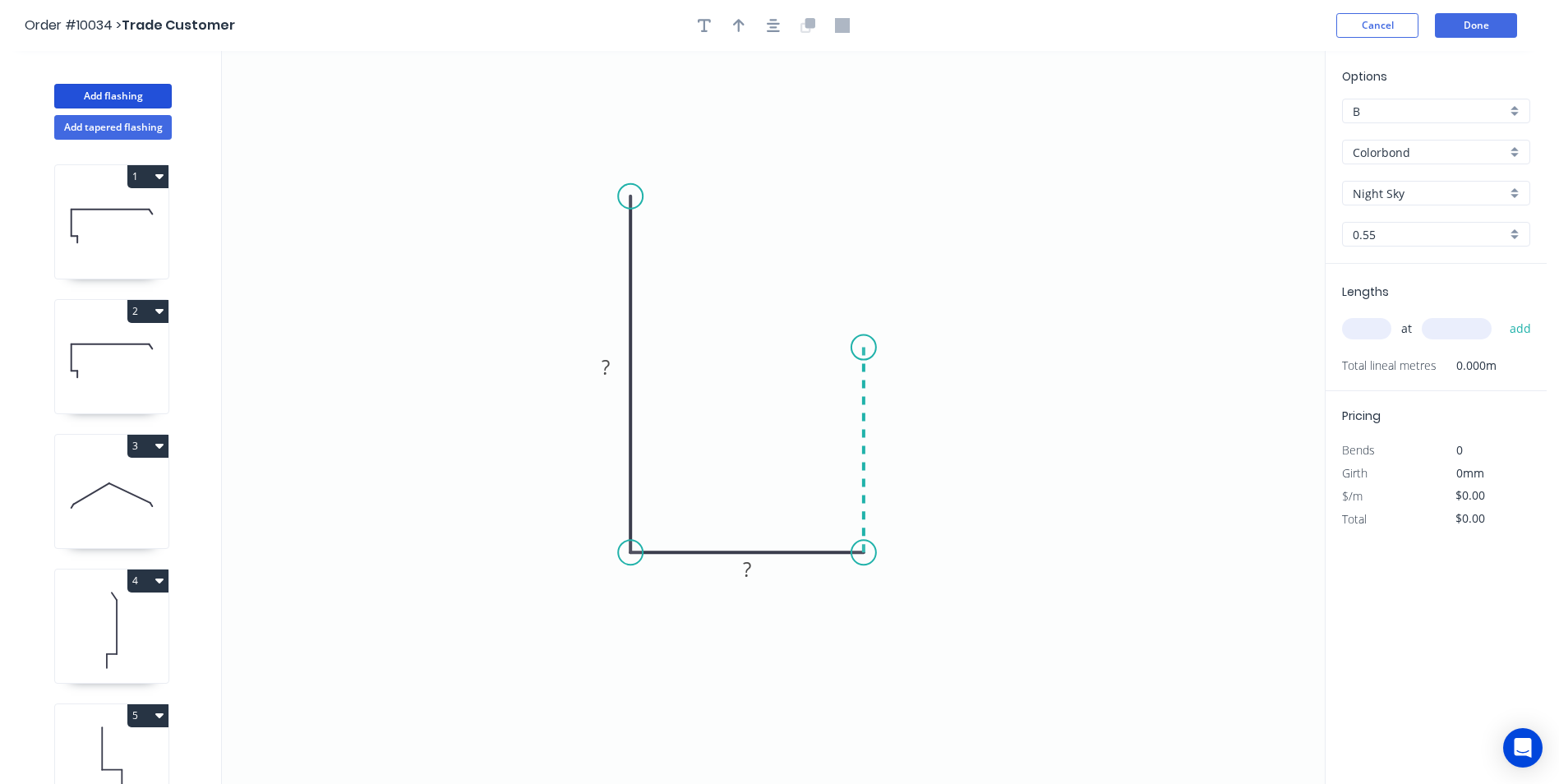
click at [872, 347] on icon "0 ? ?" at bounding box center [773, 416] width 1103 height 732
click at [872, 347] on circle at bounding box center [863, 347] width 24 height 24
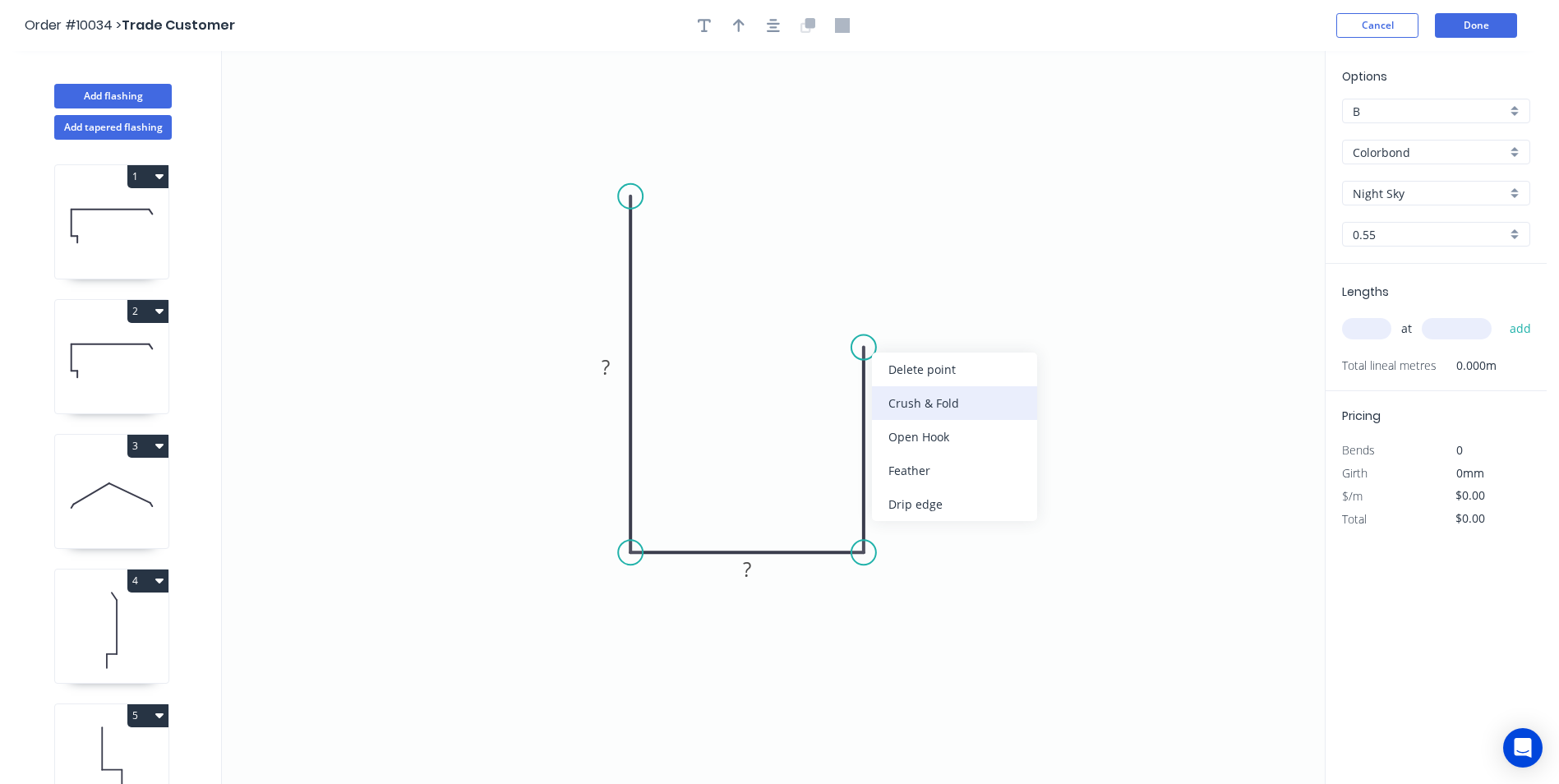
click at [895, 390] on div "Crush & Fold" at bounding box center [955, 403] width 165 height 34
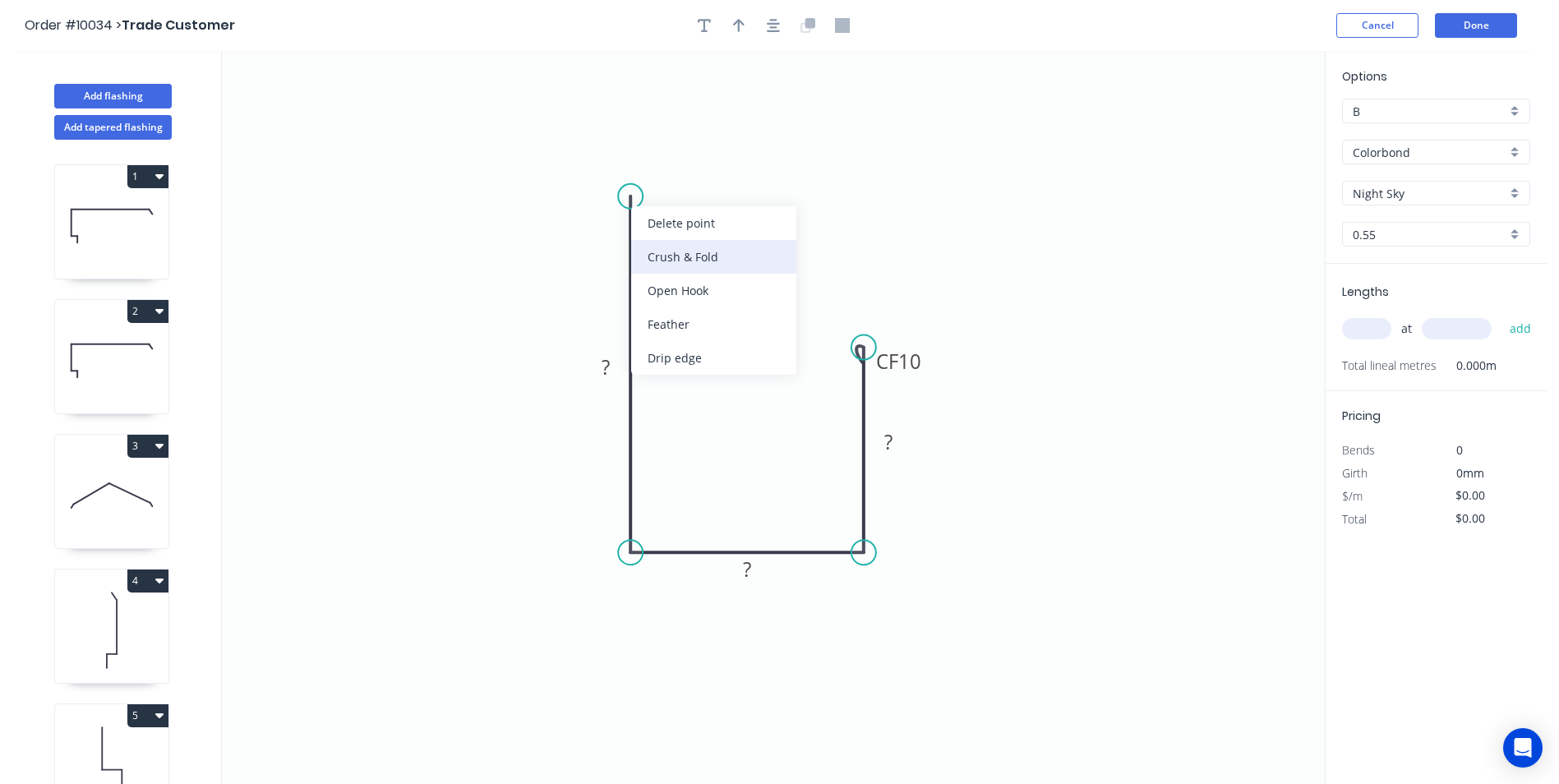
click at [657, 247] on div "Crush & Fold" at bounding box center [714, 257] width 165 height 34
click at [608, 372] on tspan "?" at bounding box center [605, 367] width 8 height 27
click at [1082, 167] on icon "0 CF 10 70 25 CF 10 50" at bounding box center [773, 416] width 1103 height 732
type input "$14.99"
click at [740, 38] on header "Order #10034 > Trade Customer Cancel Done" at bounding box center [773, 25] width 1546 height 51
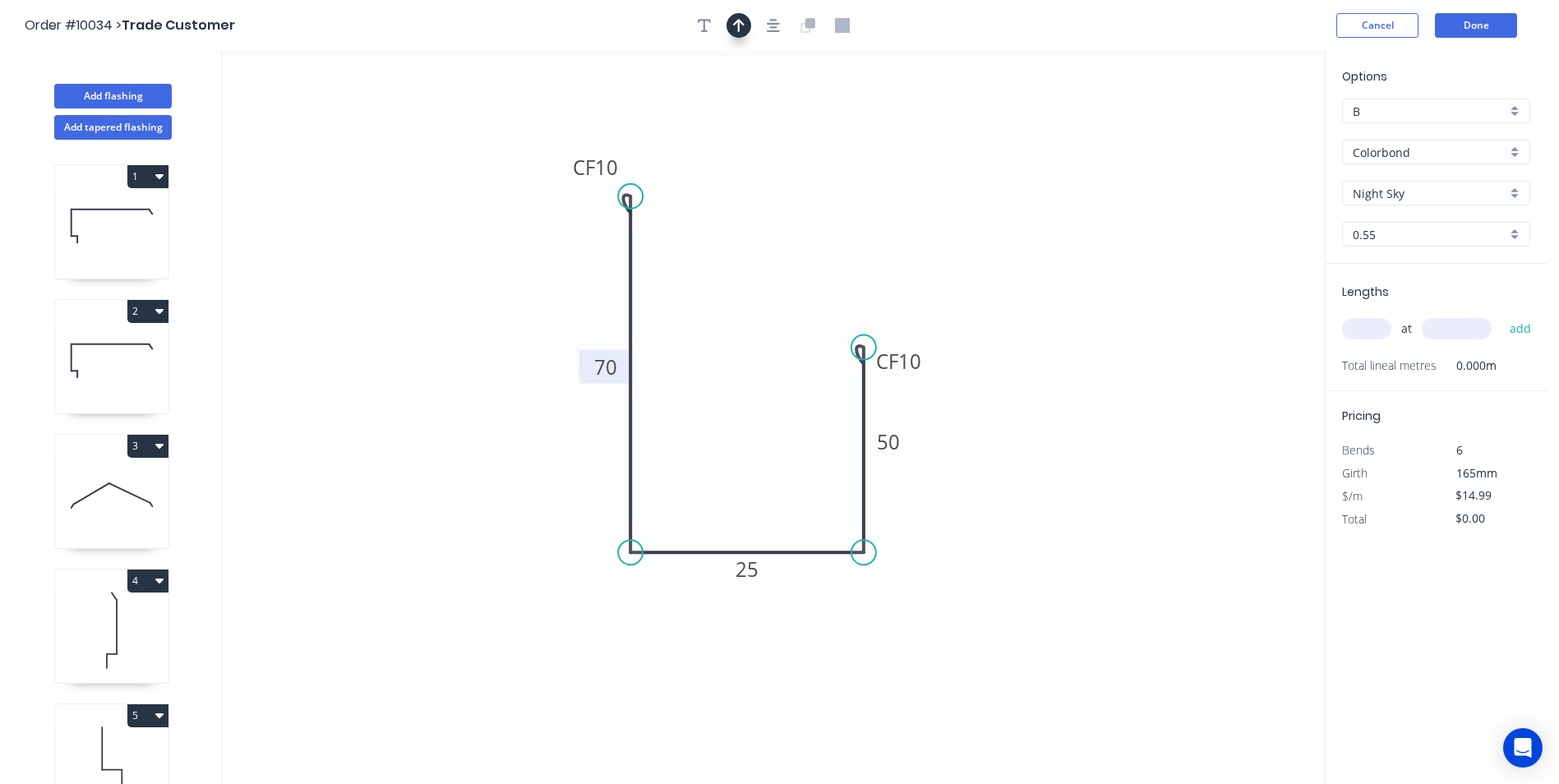
click at [740, 35] on button "button" at bounding box center [739, 25] width 24 height 24
click at [1242, 128] on icon at bounding box center [1241, 114] width 15 height 53
drag, startPoint x: 1242, startPoint y: 128, endPoint x: 993, endPoint y: 460, distance: 415.0
click at [993, 460] on icon at bounding box center [1005, 445] width 48 height 48
click at [1356, 325] on input "text" at bounding box center [1366, 329] width 50 height 21
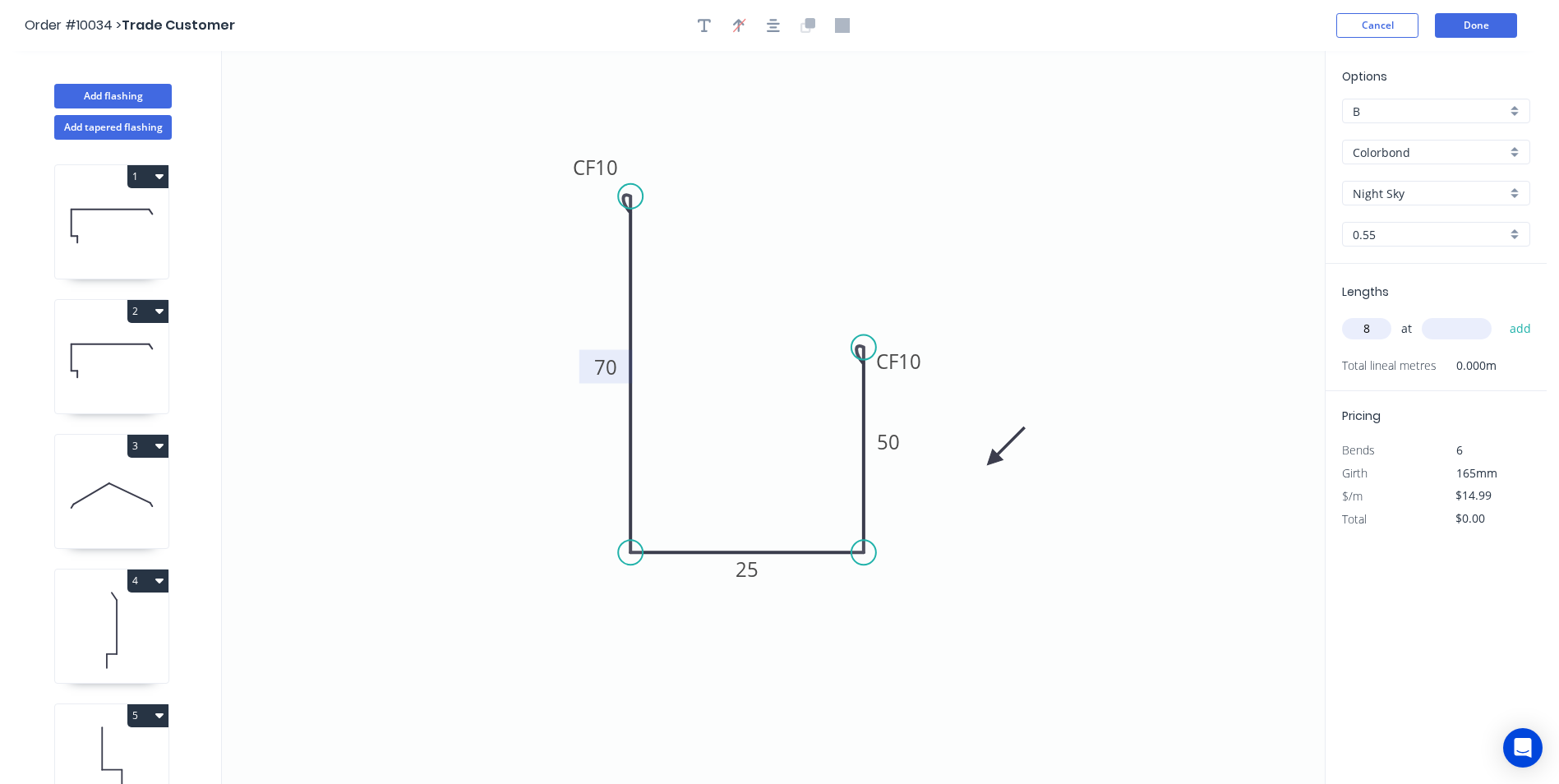
type input "8"
type input "600"
click at [1502, 314] on button "add" at bounding box center [1521, 328] width 39 height 28
type input "$119.92"
type input "4"
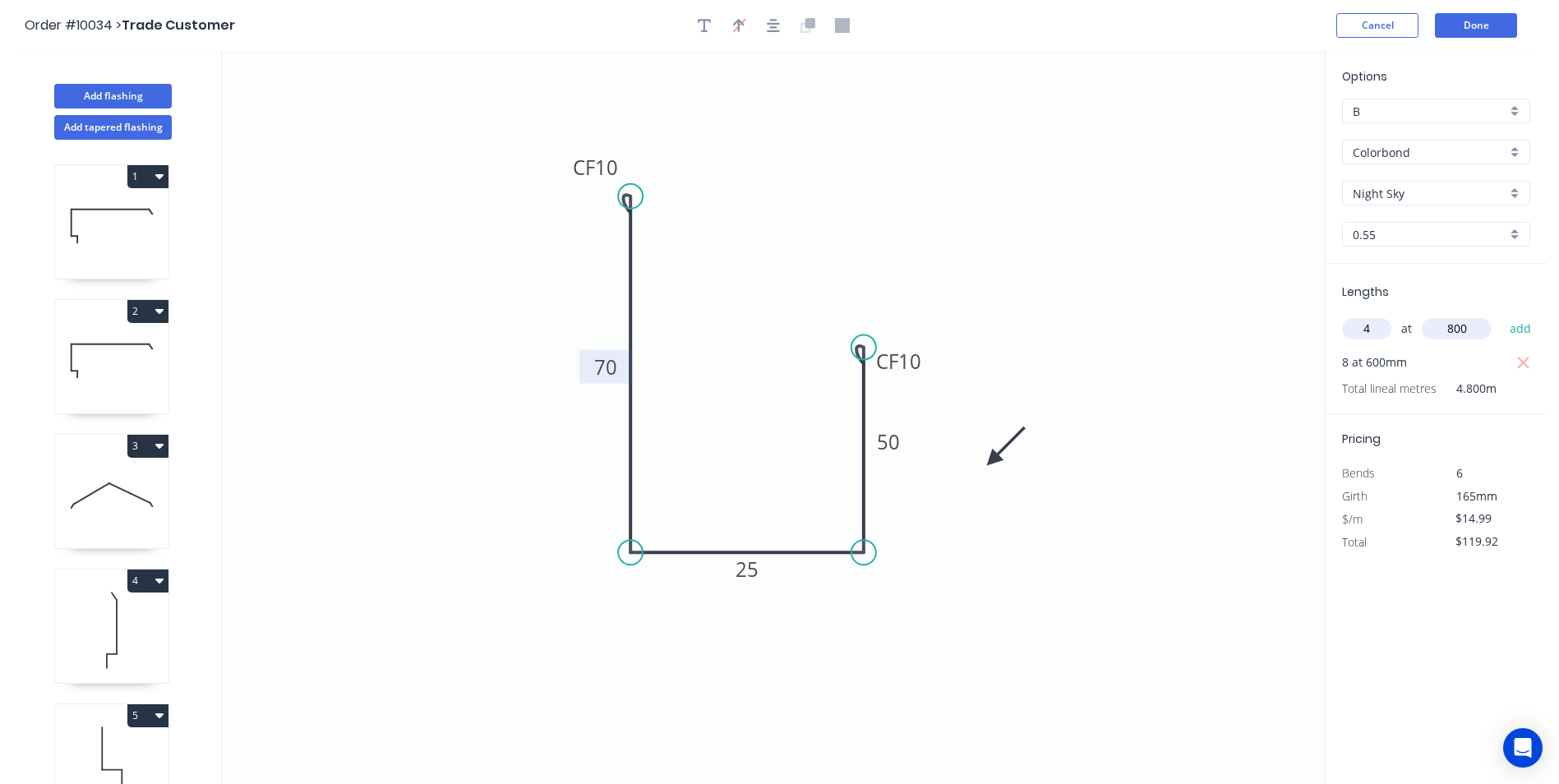
type input "800"
click at [1502, 314] on button "add" at bounding box center [1521, 328] width 39 height 28
type input "$179.88"
type input "8"
type input "1100"
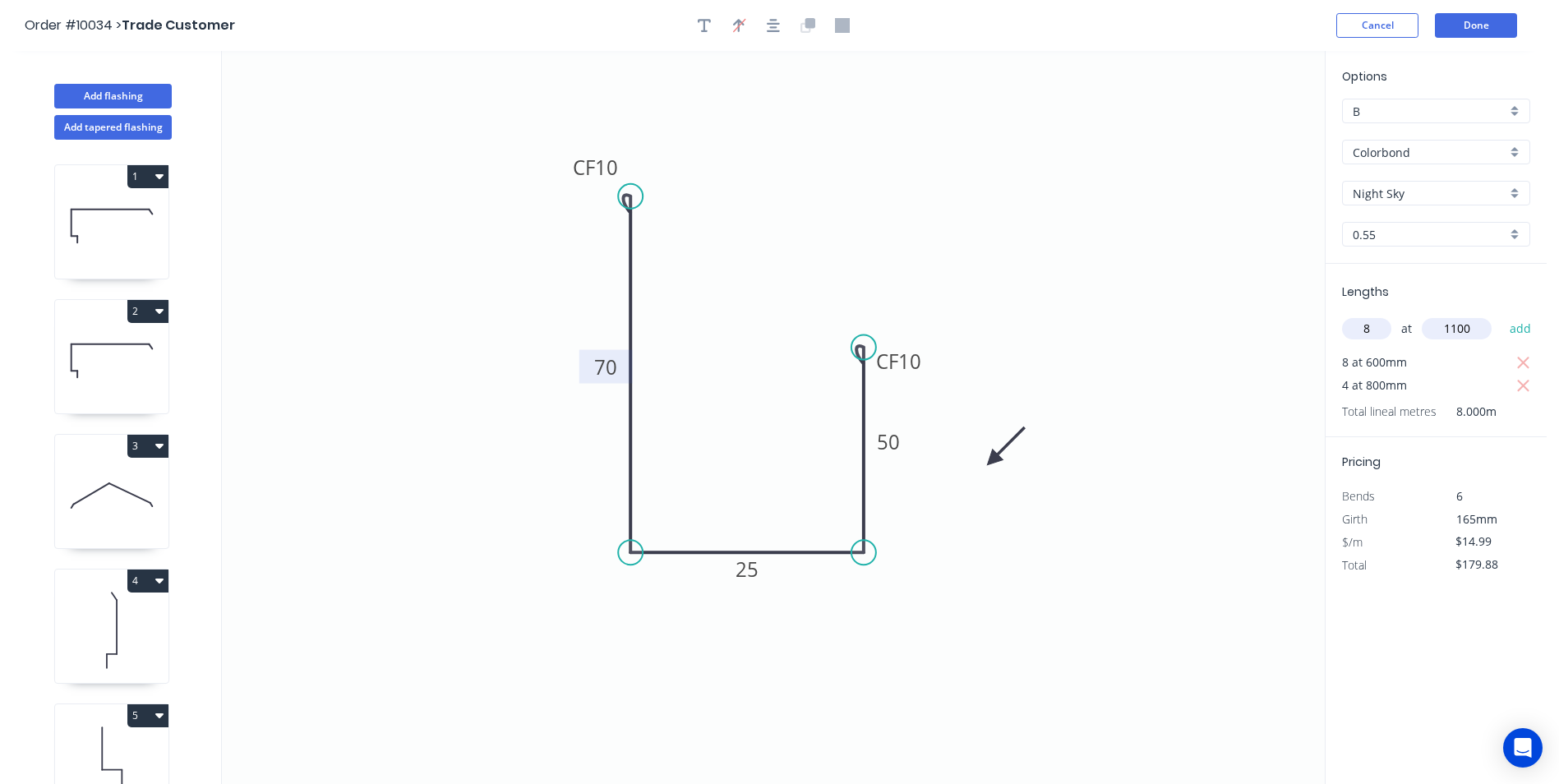
click at [1502, 314] on button "add" at bounding box center [1521, 328] width 39 height 28
type input "$311.79"
type input "16"
type input "1500"
click at [1502, 314] on button "add" at bounding box center [1521, 328] width 39 height 28
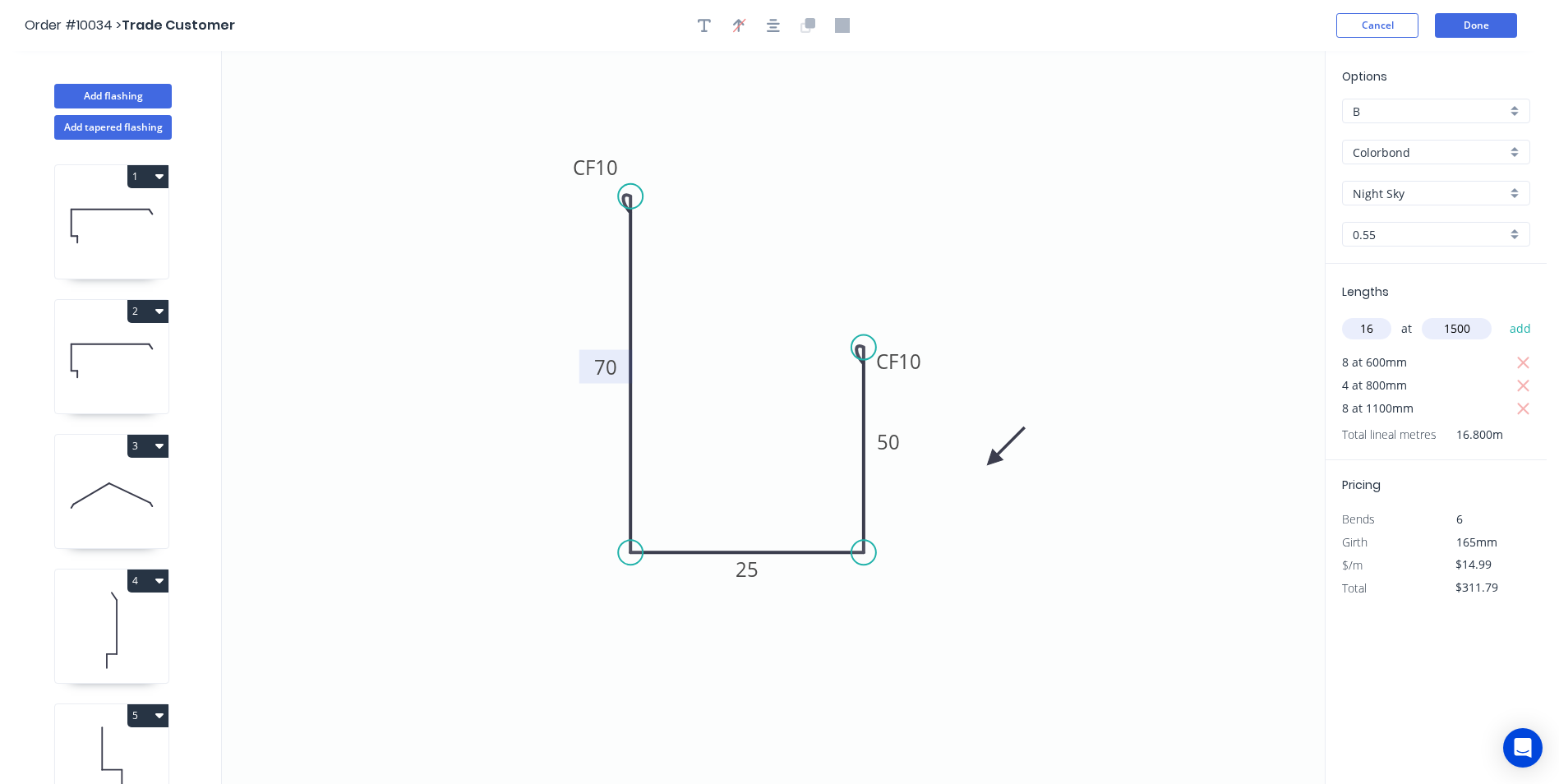
type input "$671.55"
type input "8"
type input "1700"
click at [1502, 314] on button "add" at bounding box center [1521, 328] width 39 height 28
type input "$875.42"
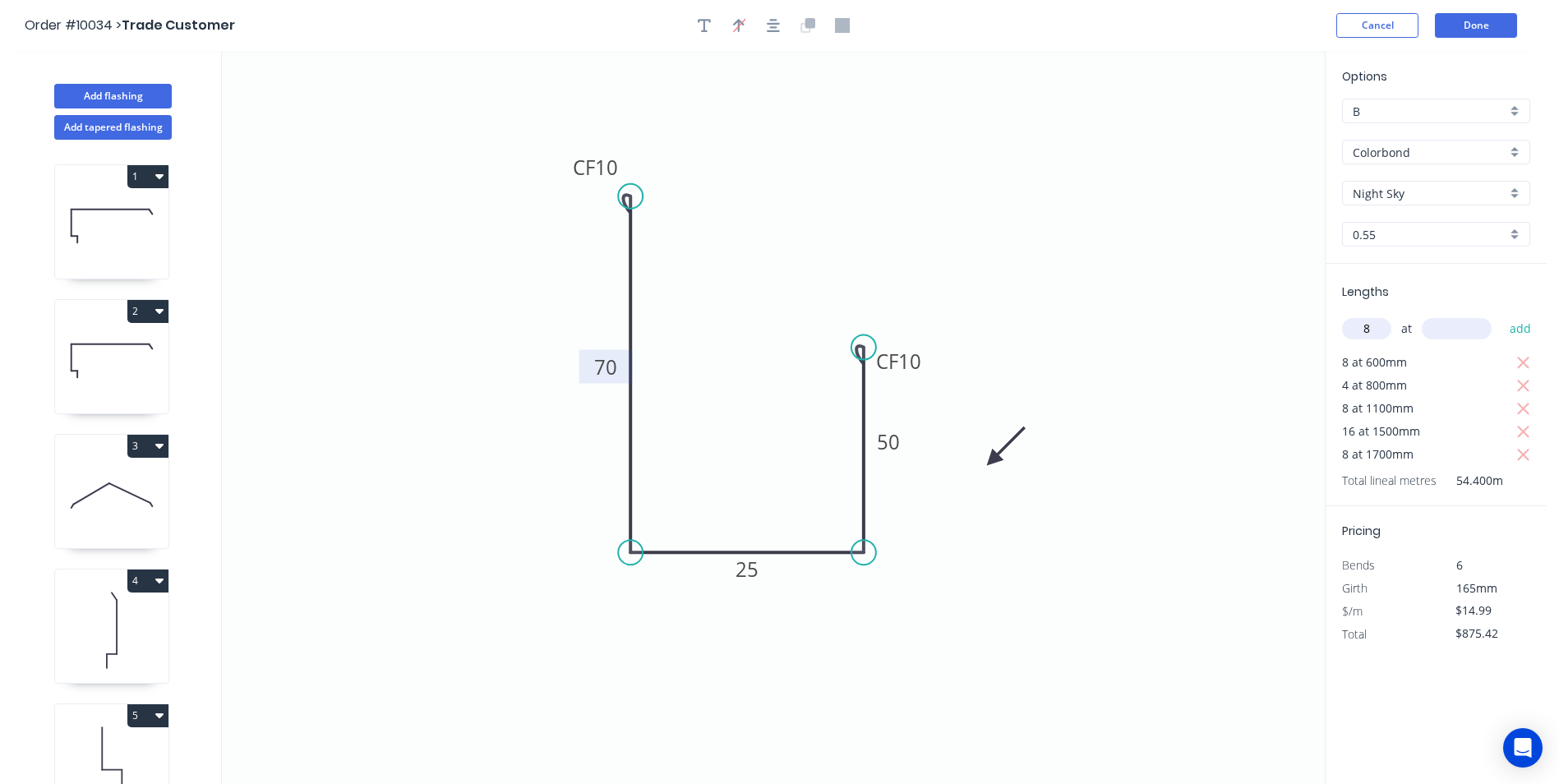
type input "8"
type input "1900"
click at [1502, 314] on button "add" at bounding box center [1521, 328] width 39 height 28
type input "$1,103.26"
type input "4"
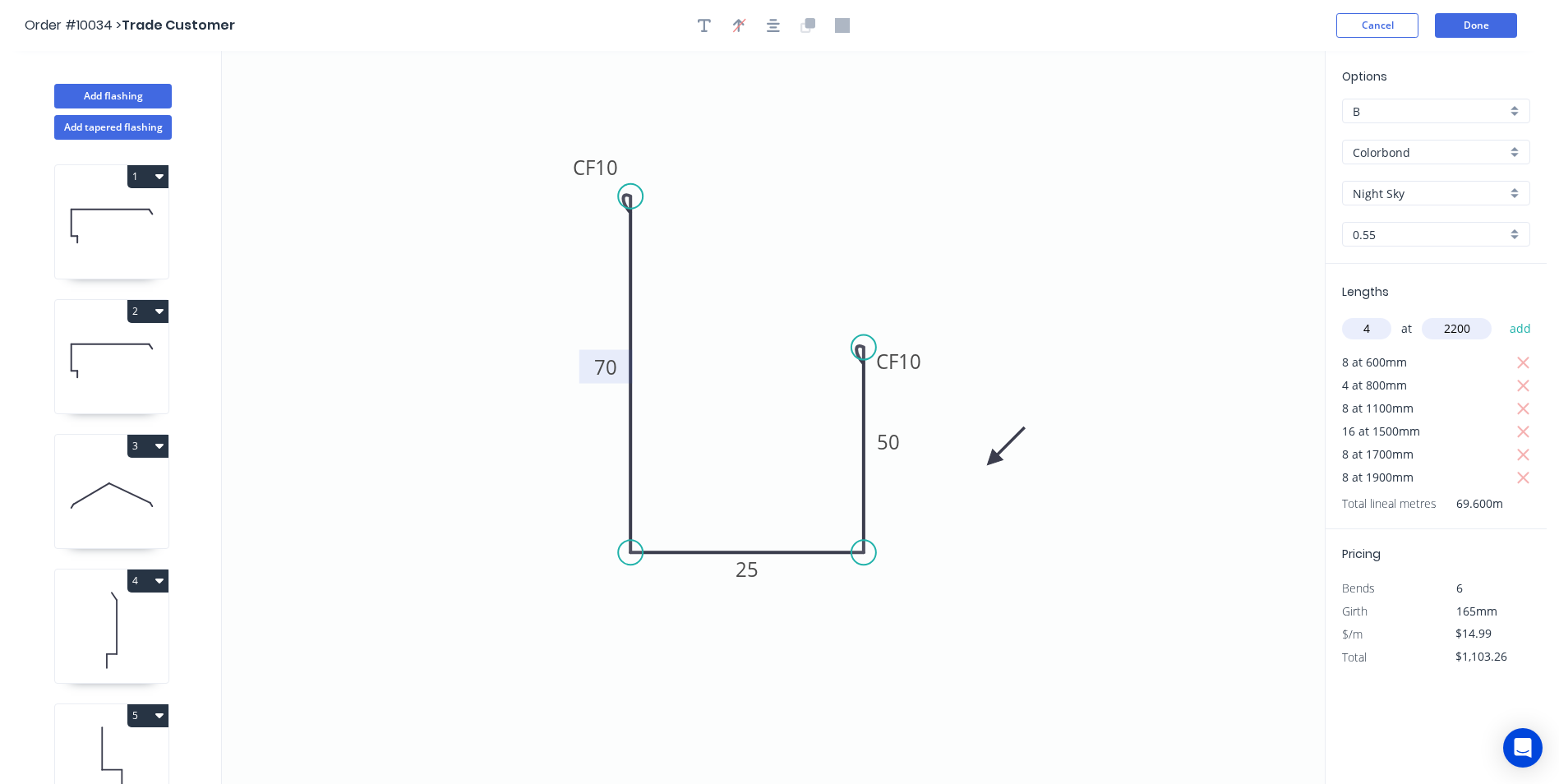
type input "2200"
click at [1502, 314] on button "add" at bounding box center [1521, 328] width 39 height 28
type input "$1,235.18"
type input "4"
type input "5700"
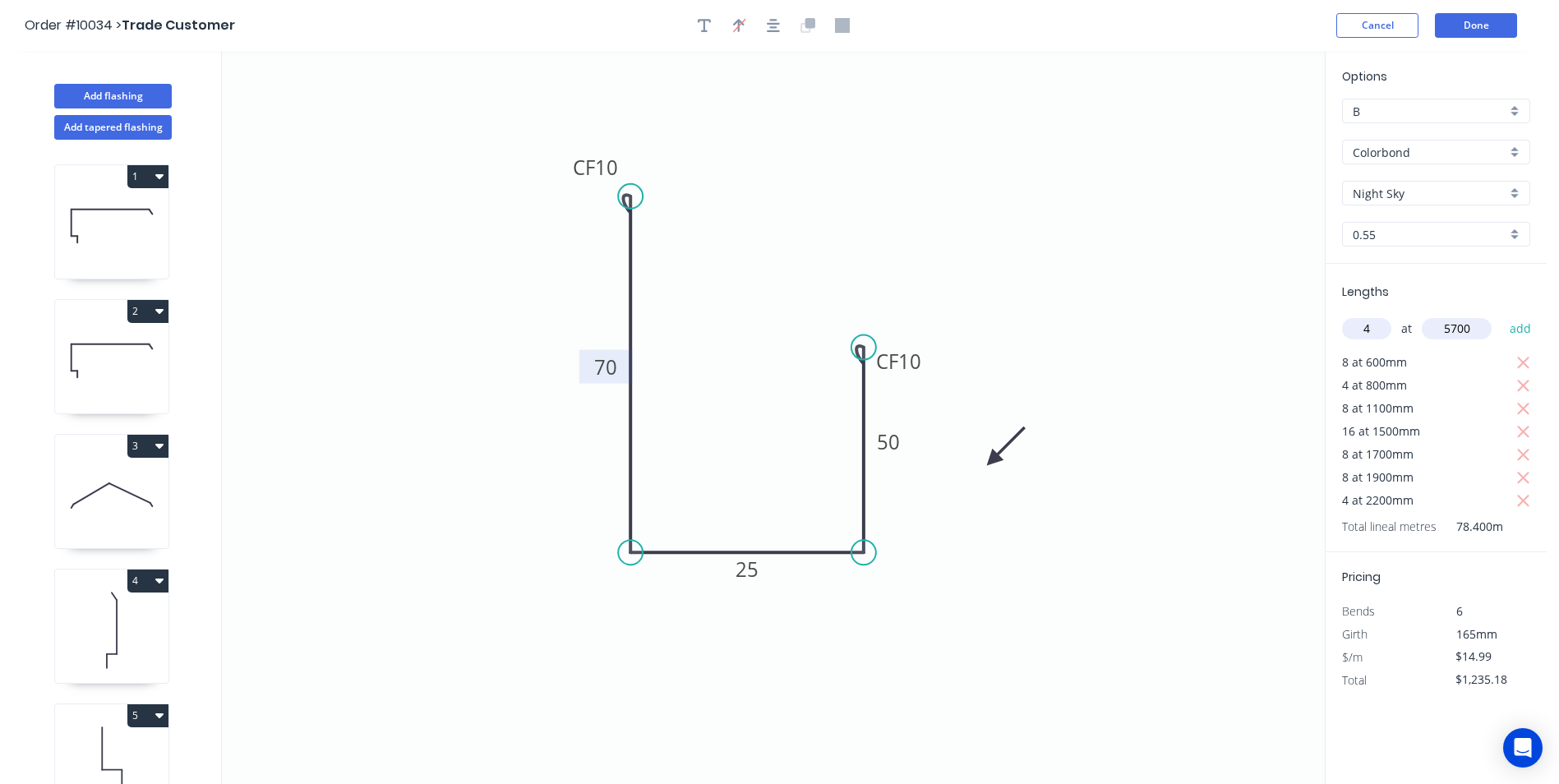
click at [1502, 314] on button "add" at bounding box center [1521, 328] width 39 height 28
type input "$1,576.95"
click at [1513, 108] on div "B" at bounding box center [1435, 110] width 188 height 24
click at [1448, 132] on div "A" at bounding box center [1436, 143] width 187 height 29
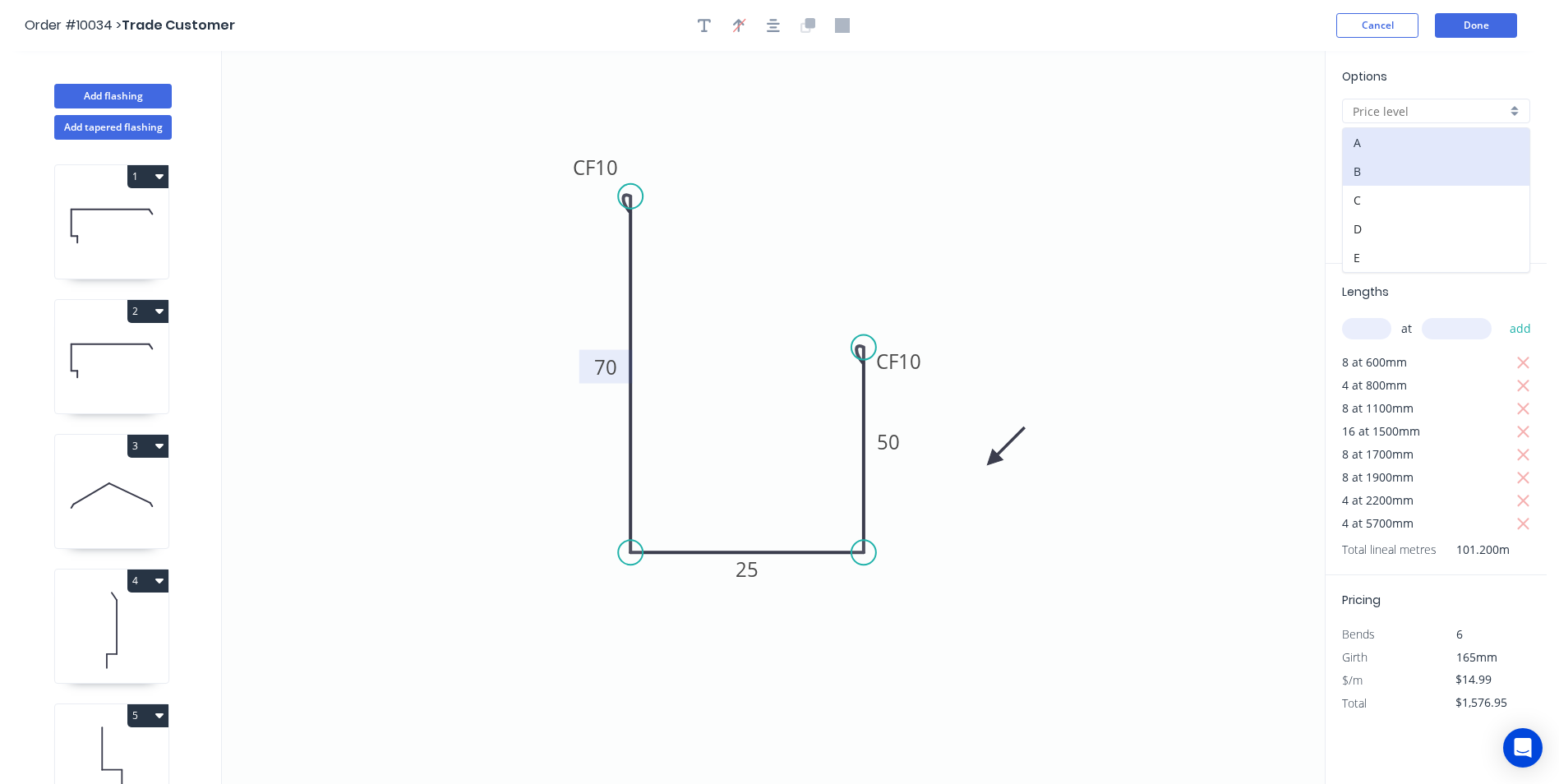
type input "A"
type input "$11.10"
type input "$1,167.72"
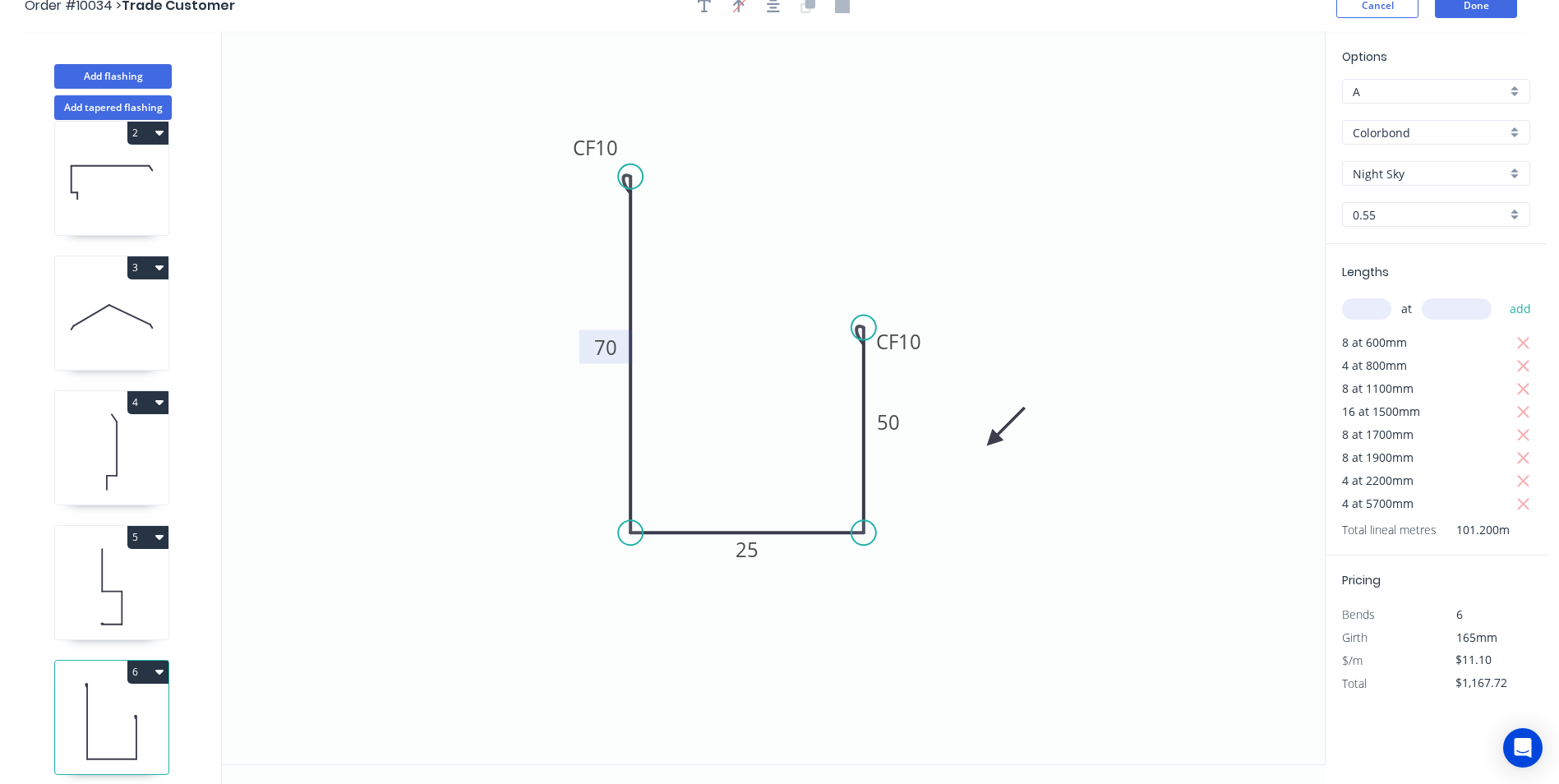
scroll to position [30, 0]
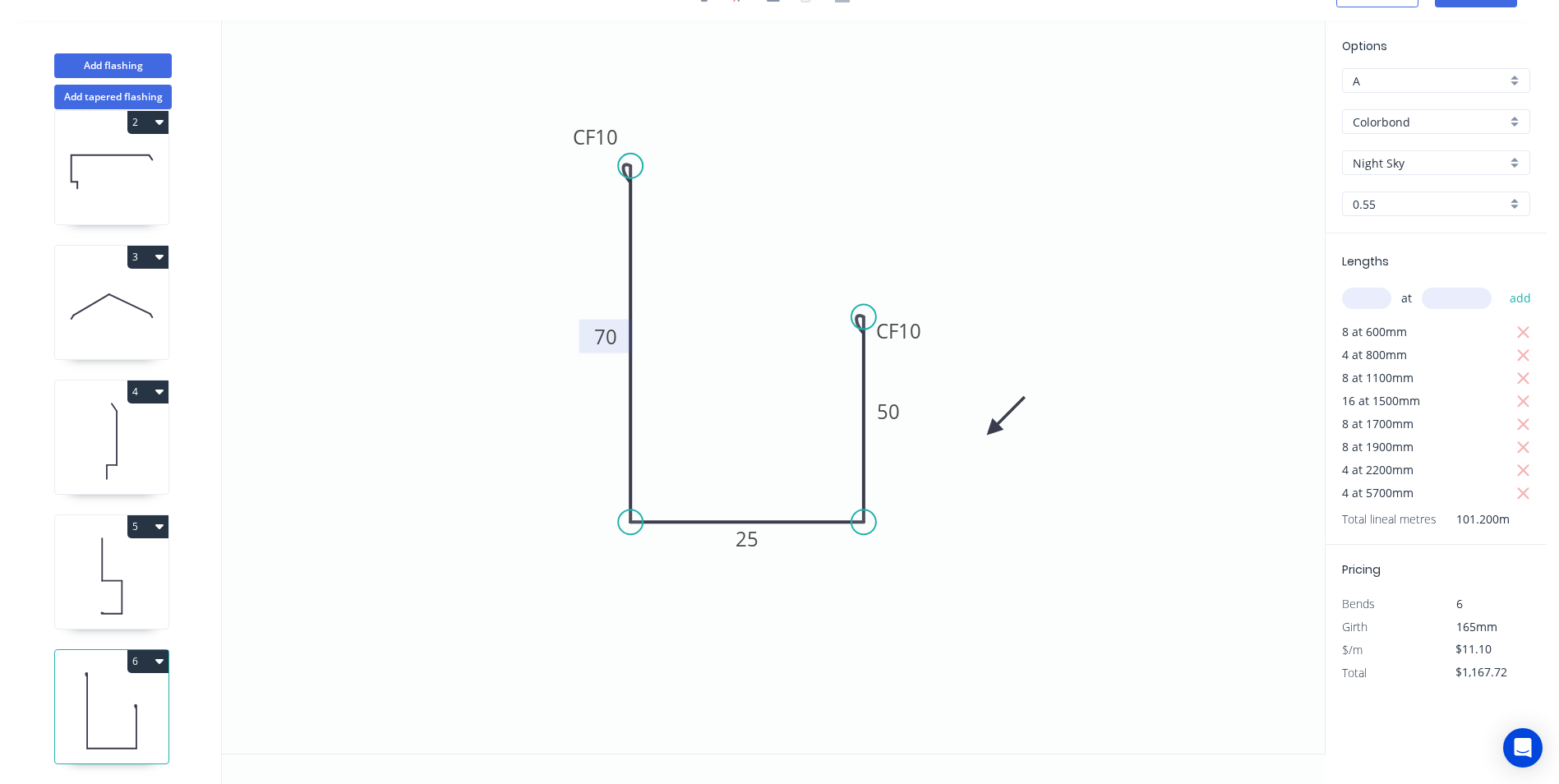
click at [129, 552] on icon at bounding box center [112, 576] width 114 height 105
type input "B"
type input "$13.52"
type input "$408.30"
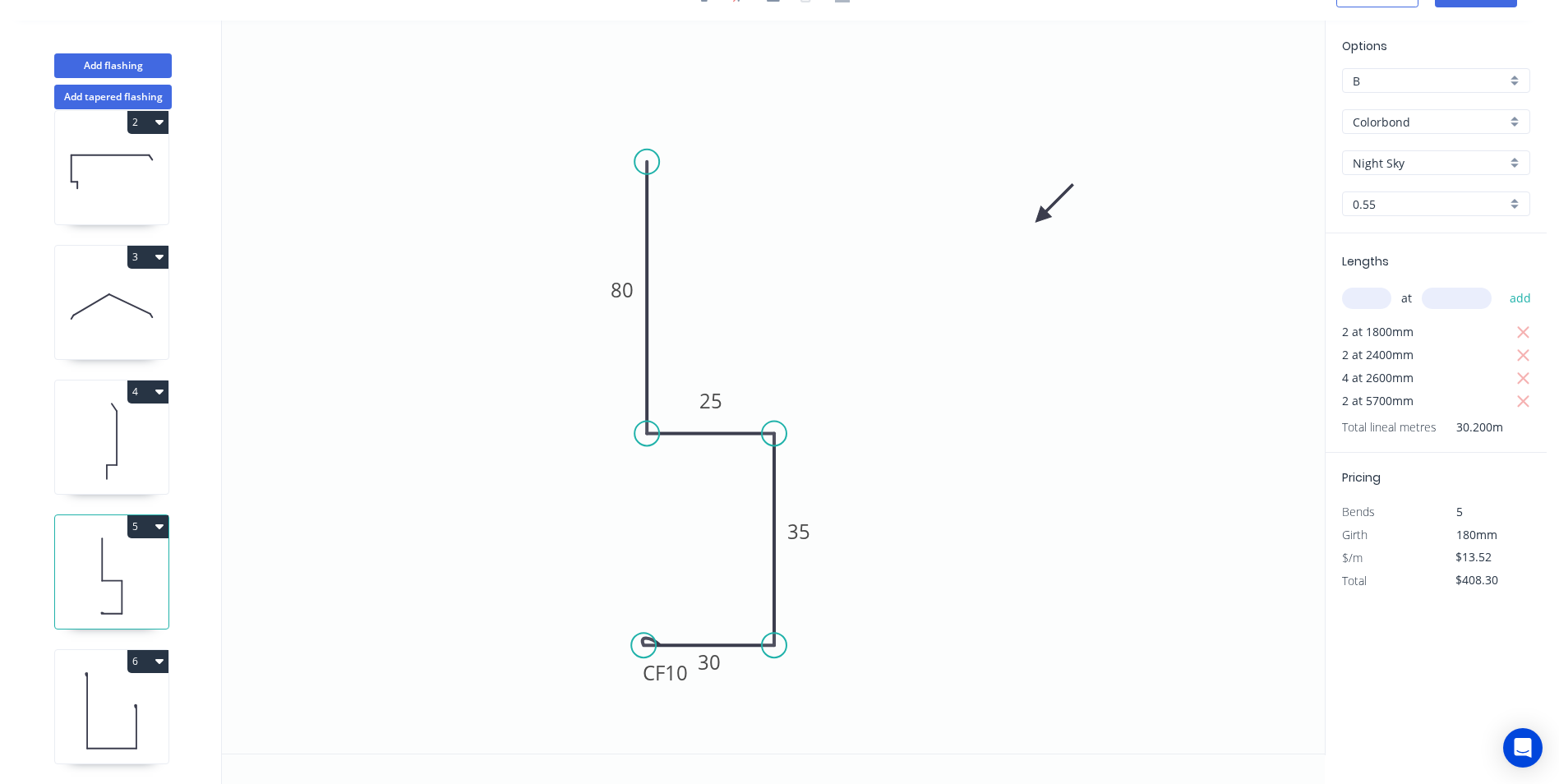
click at [1514, 74] on div "B" at bounding box center [1435, 80] width 188 height 24
click at [1447, 124] on div "A" at bounding box center [1436, 112] width 187 height 29
type input "A"
type input "$10.02"
type input "$302.60"
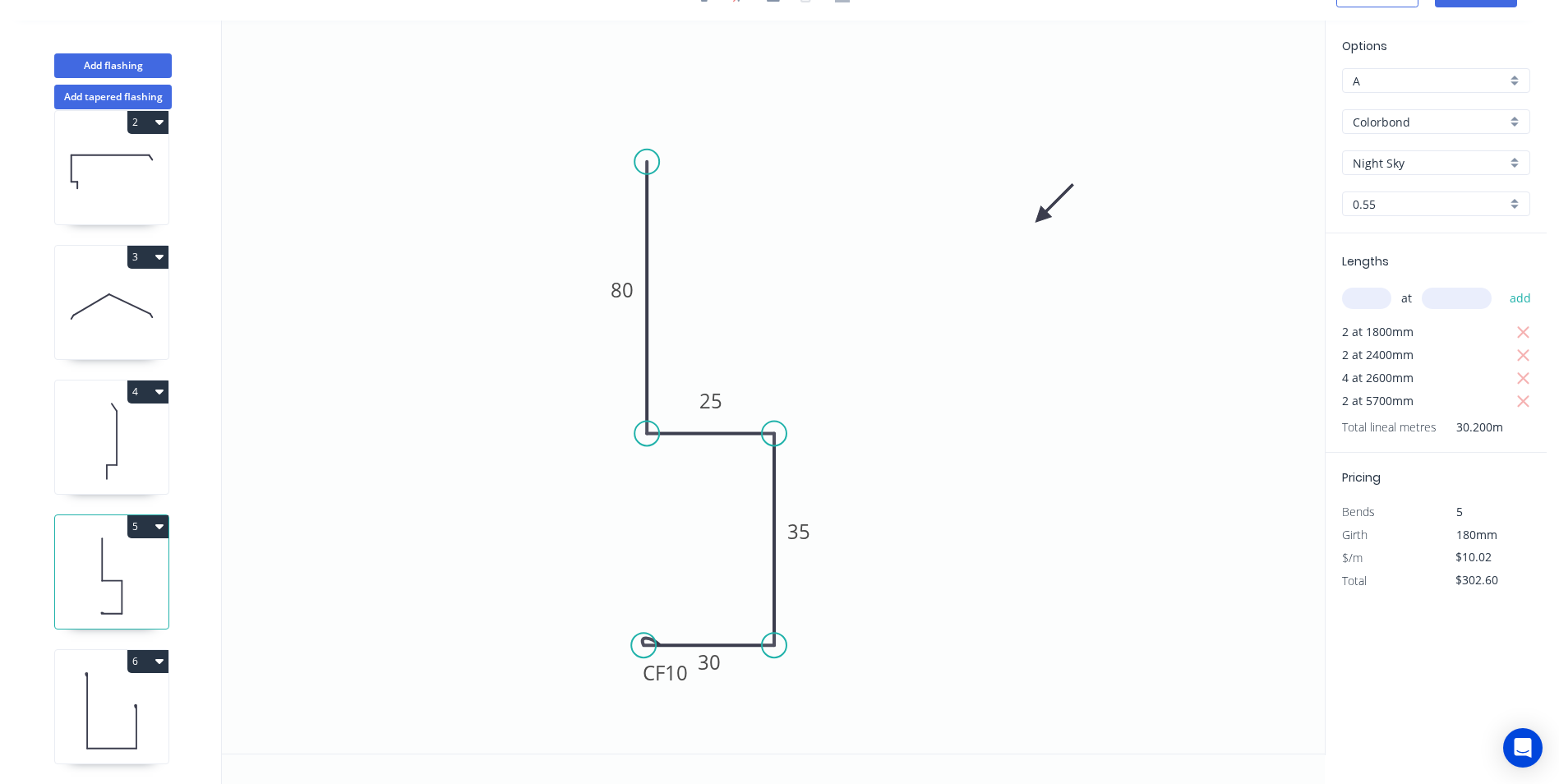
click at [144, 418] on icon at bounding box center [112, 441] width 114 height 105
type input "B"
type input "$9.03"
type input "$223.94"
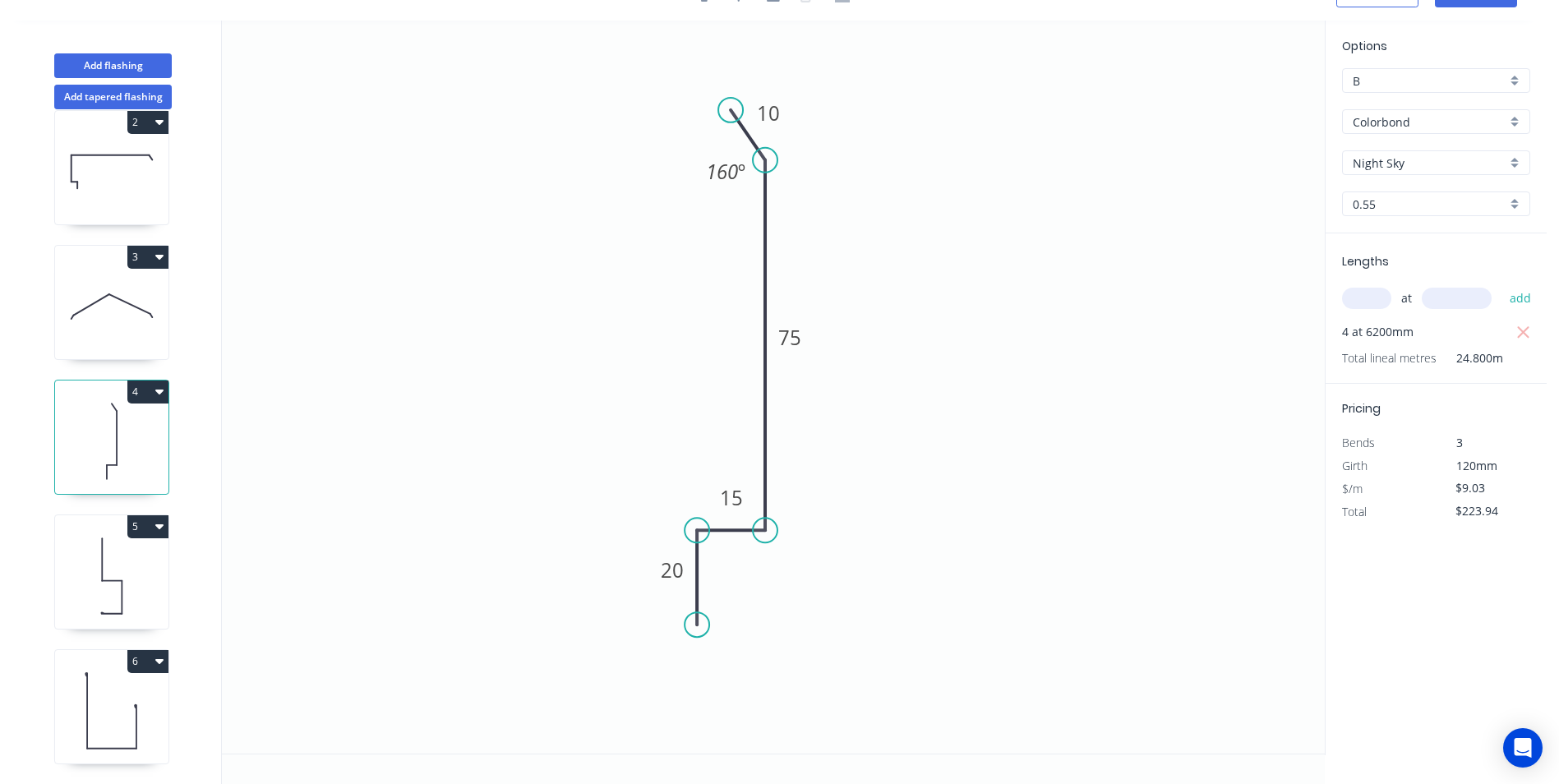
click at [1521, 80] on div "B" at bounding box center [1435, 80] width 188 height 24
click at [1406, 111] on div "A" at bounding box center [1436, 112] width 187 height 29
type input "A"
type input "$6.69"
type input "$165.91"
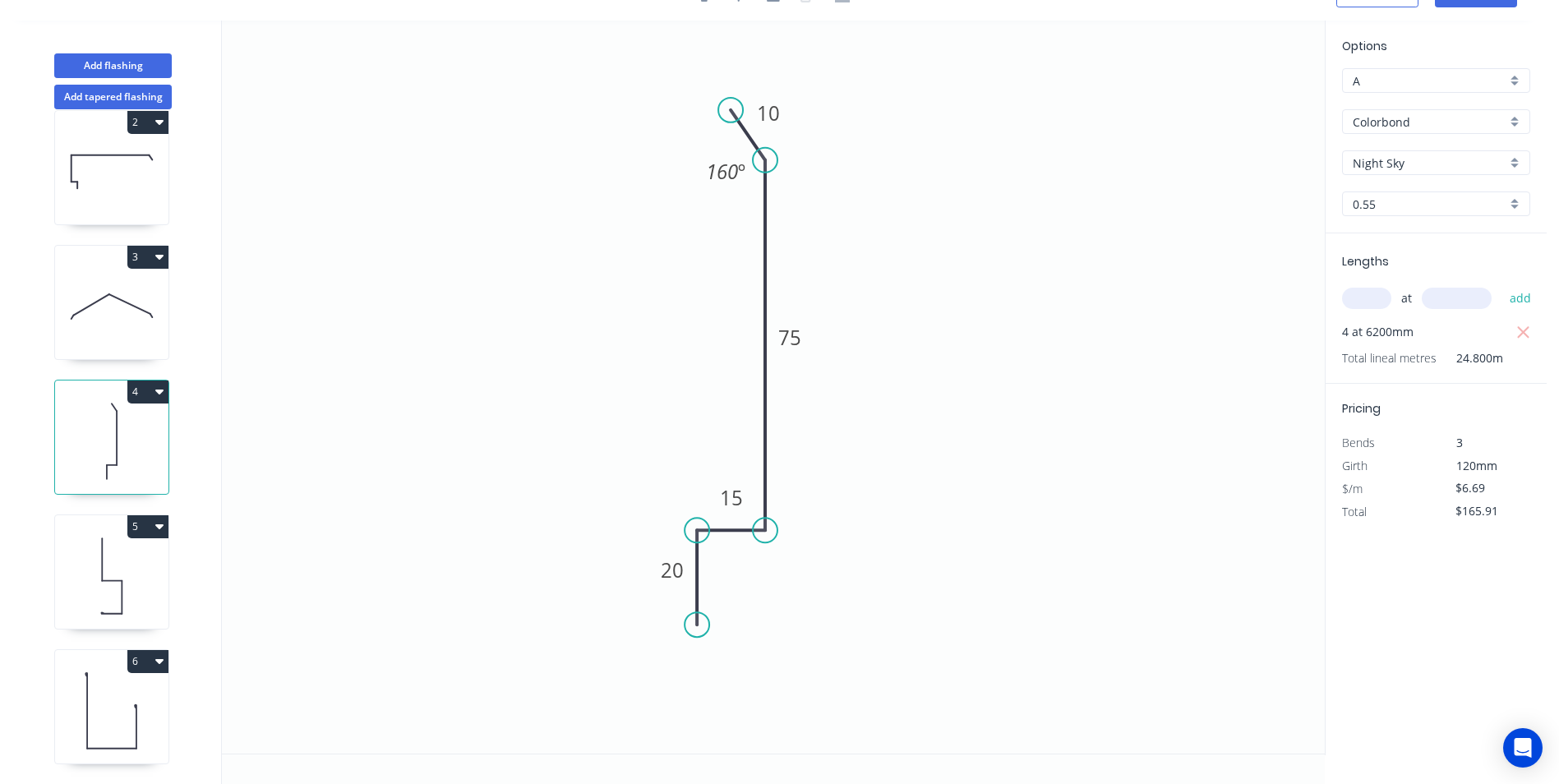
click at [134, 303] on icon at bounding box center [112, 306] width 114 height 105
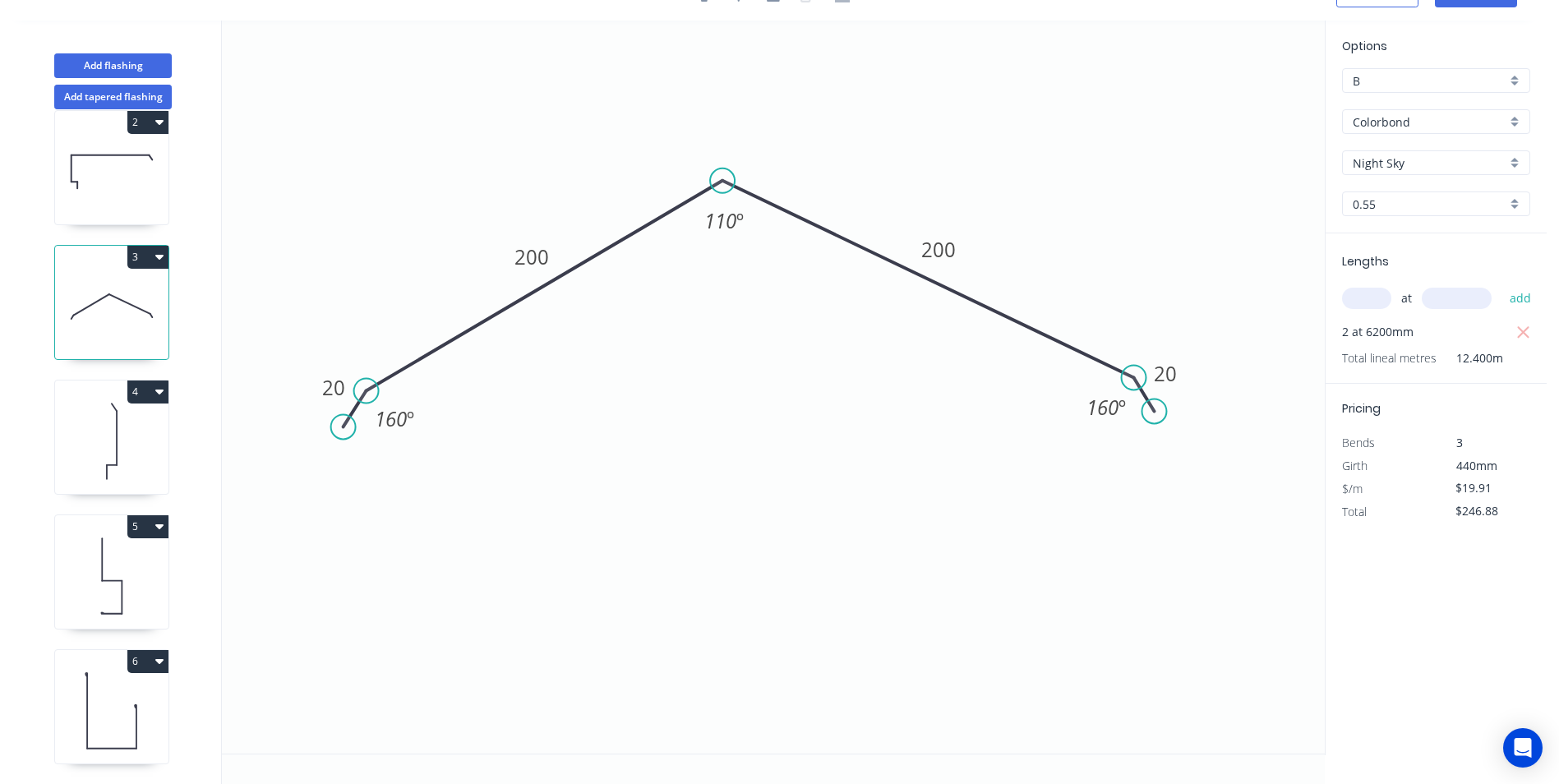
click at [1515, 82] on div "B" at bounding box center [1435, 80] width 188 height 24
click at [1449, 112] on div "A" at bounding box center [1436, 112] width 187 height 29
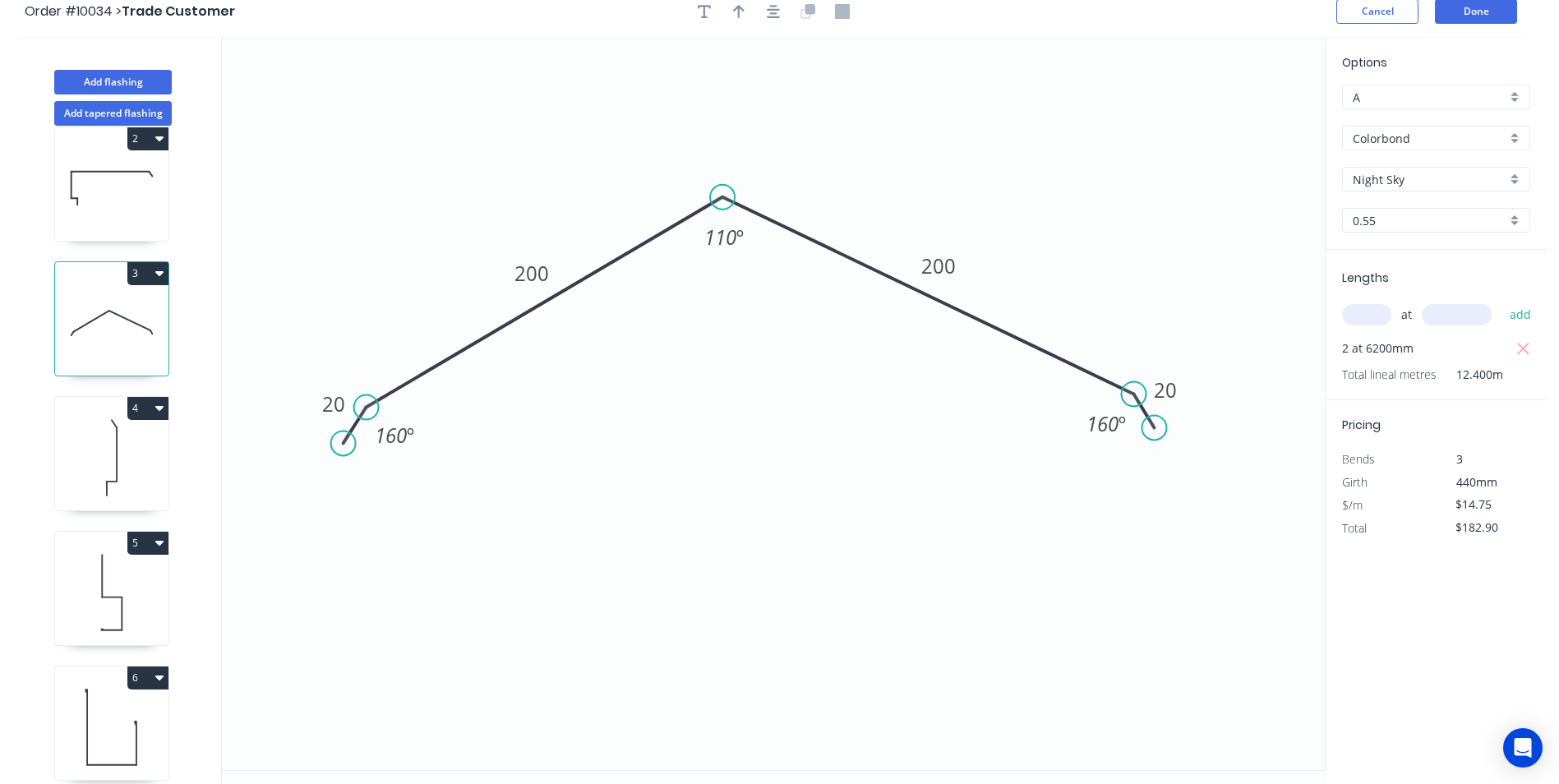
scroll to position [0, 0]
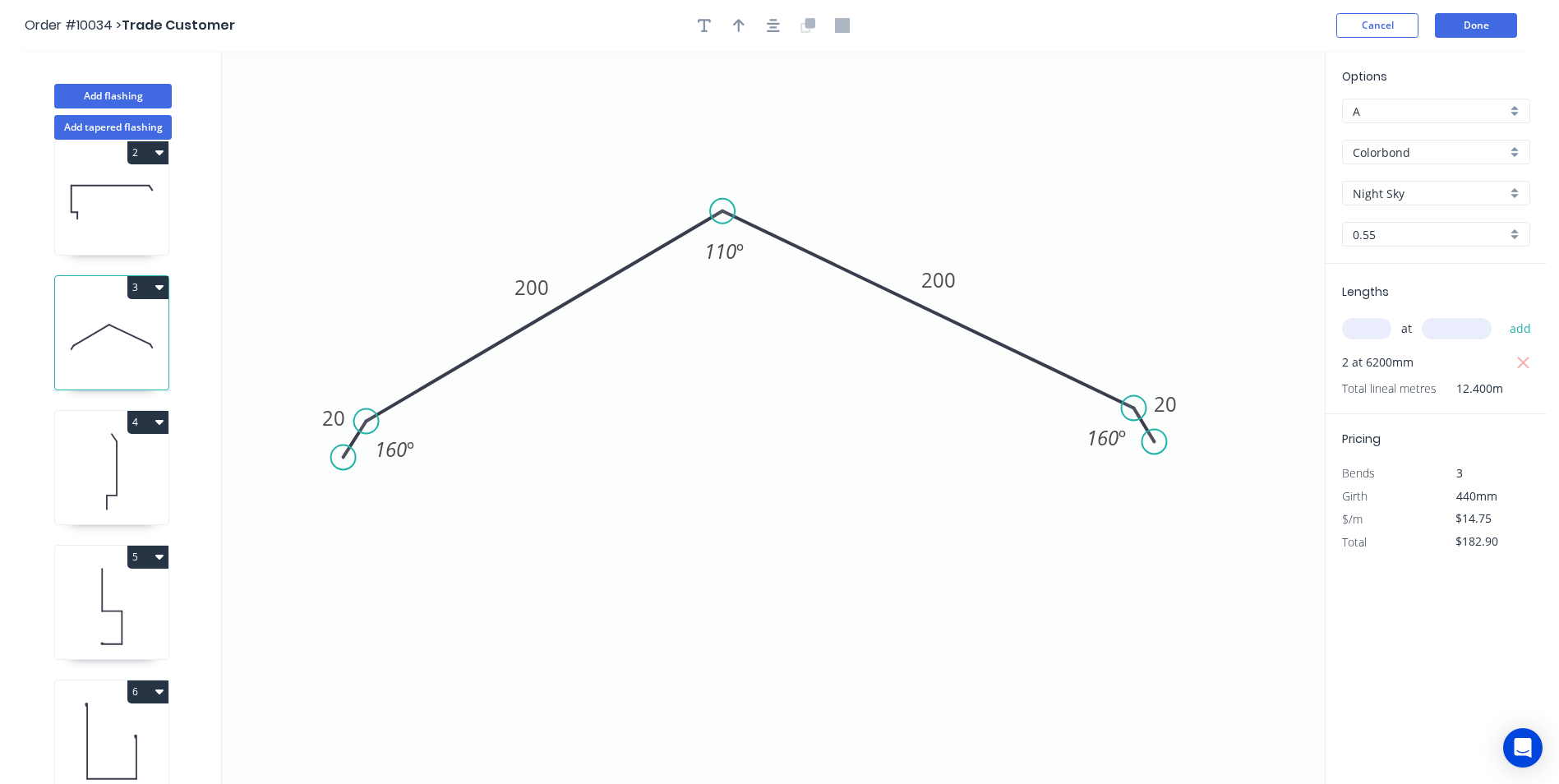
click at [110, 213] on icon at bounding box center [112, 202] width 114 height 105
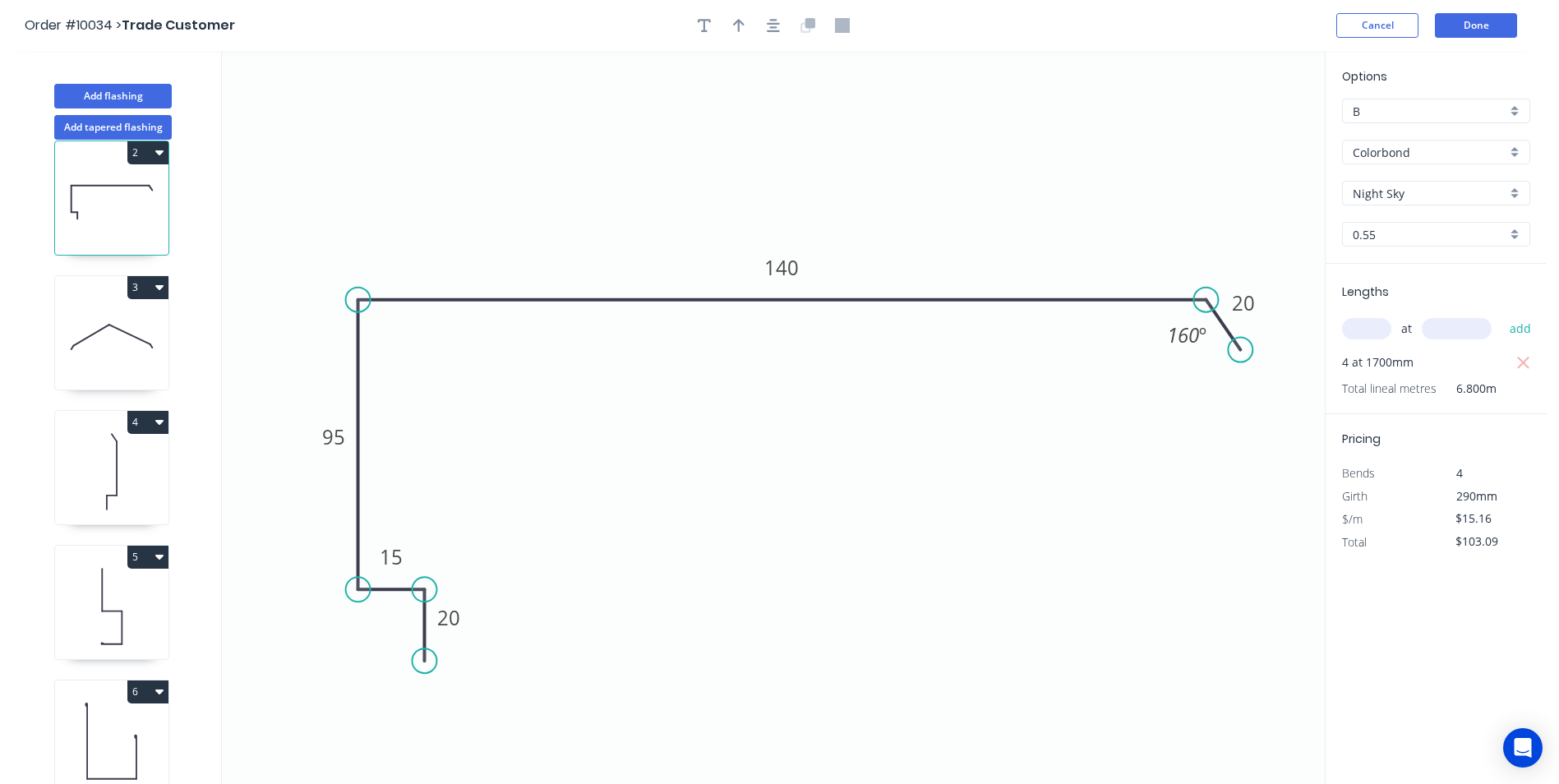
click at [1512, 112] on div "B" at bounding box center [1435, 110] width 188 height 24
click at [1388, 150] on div "A" at bounding box center [1436, 143] width 187 height 29
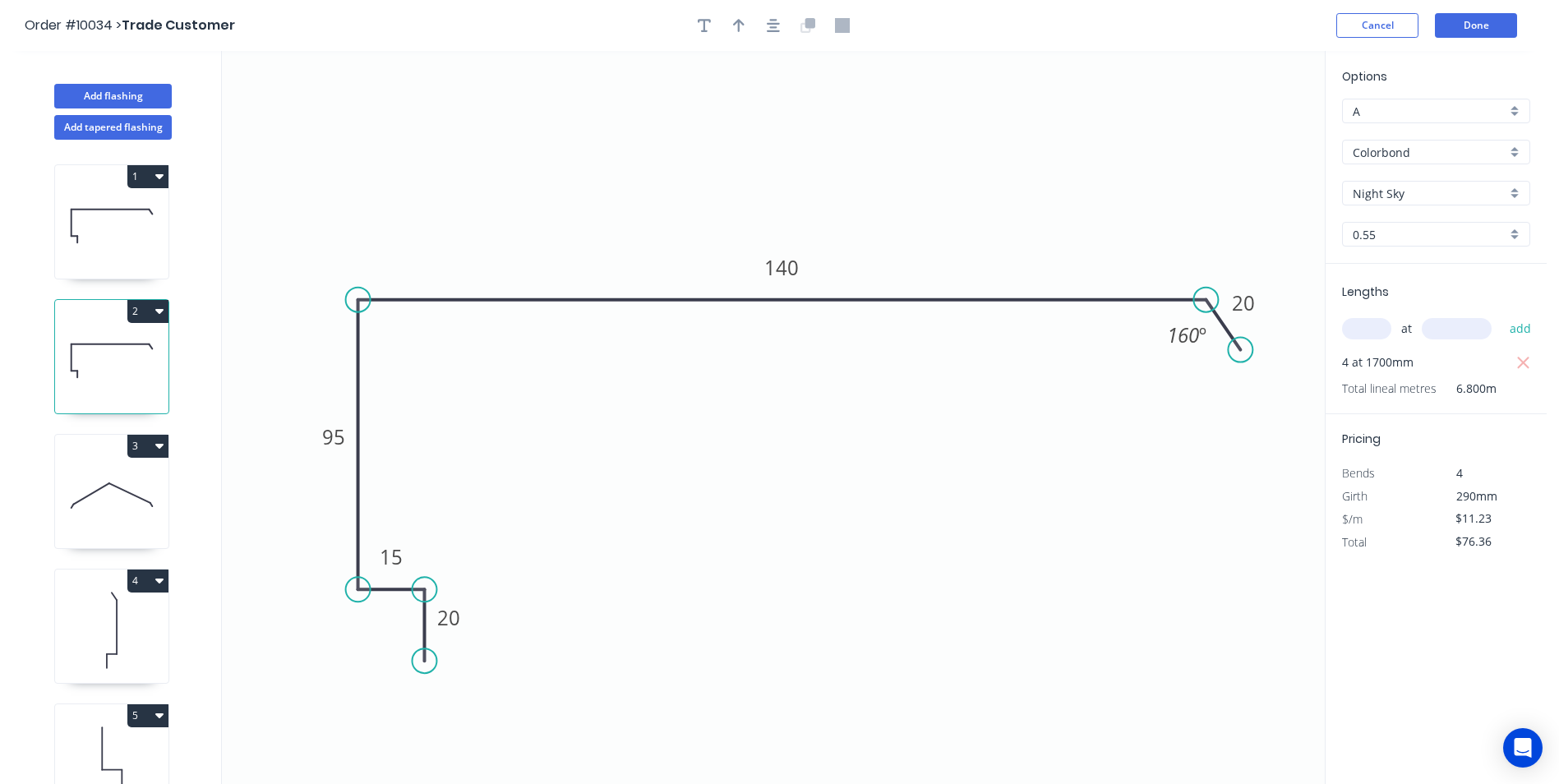
click at [99, 260] on icon at bounding box center [112, 226] width 114 height 105
click at [1508, 113] on div "B" at bounding box center [1435, 110] width 188 height 24
click at [1477, 132] on div "A" at bounding box center [1436, 143] width 187 height 29
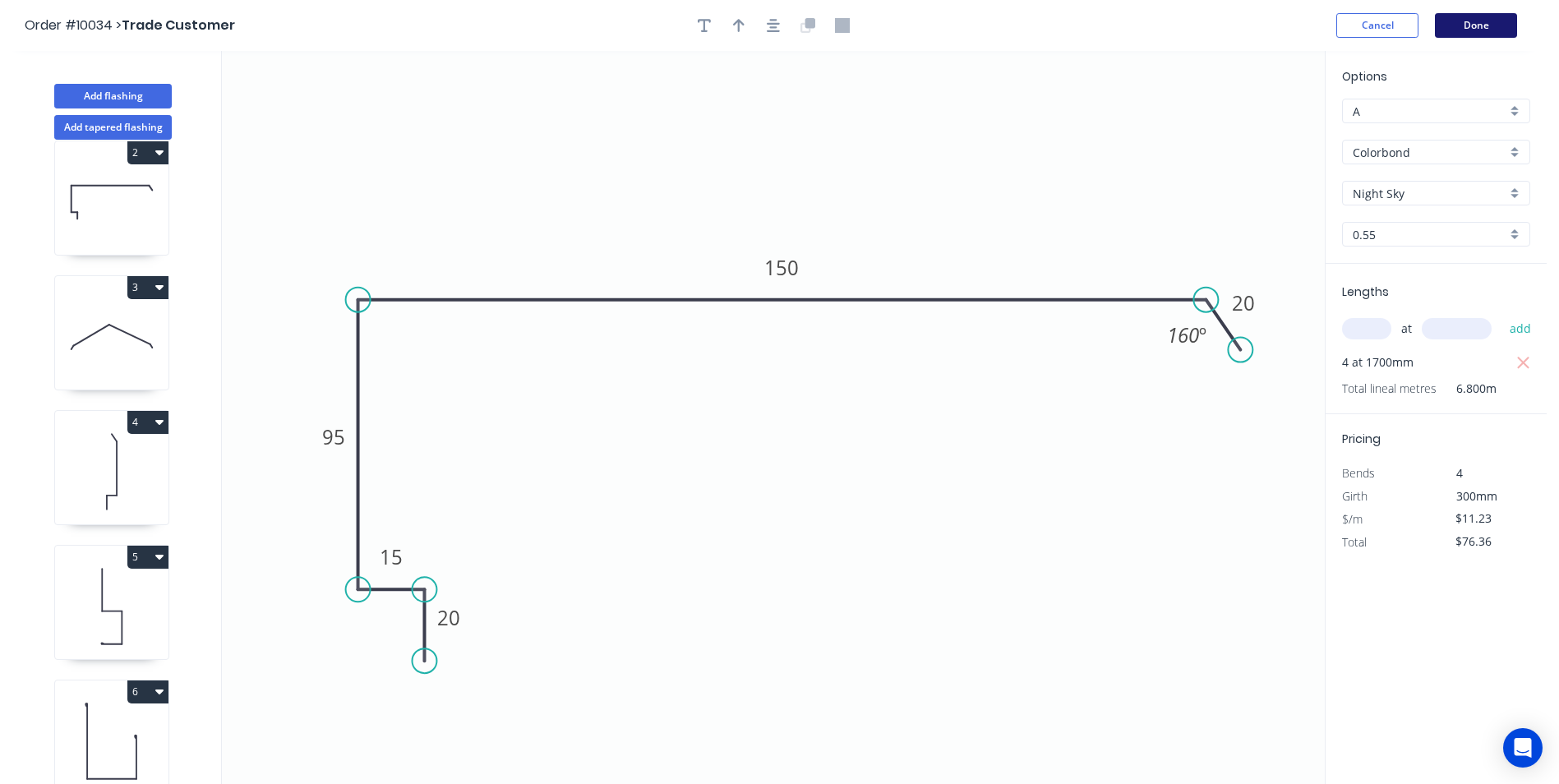
click at [1467, 23] on button "Done" at bounding box center [1475, 25] width 82 height 24
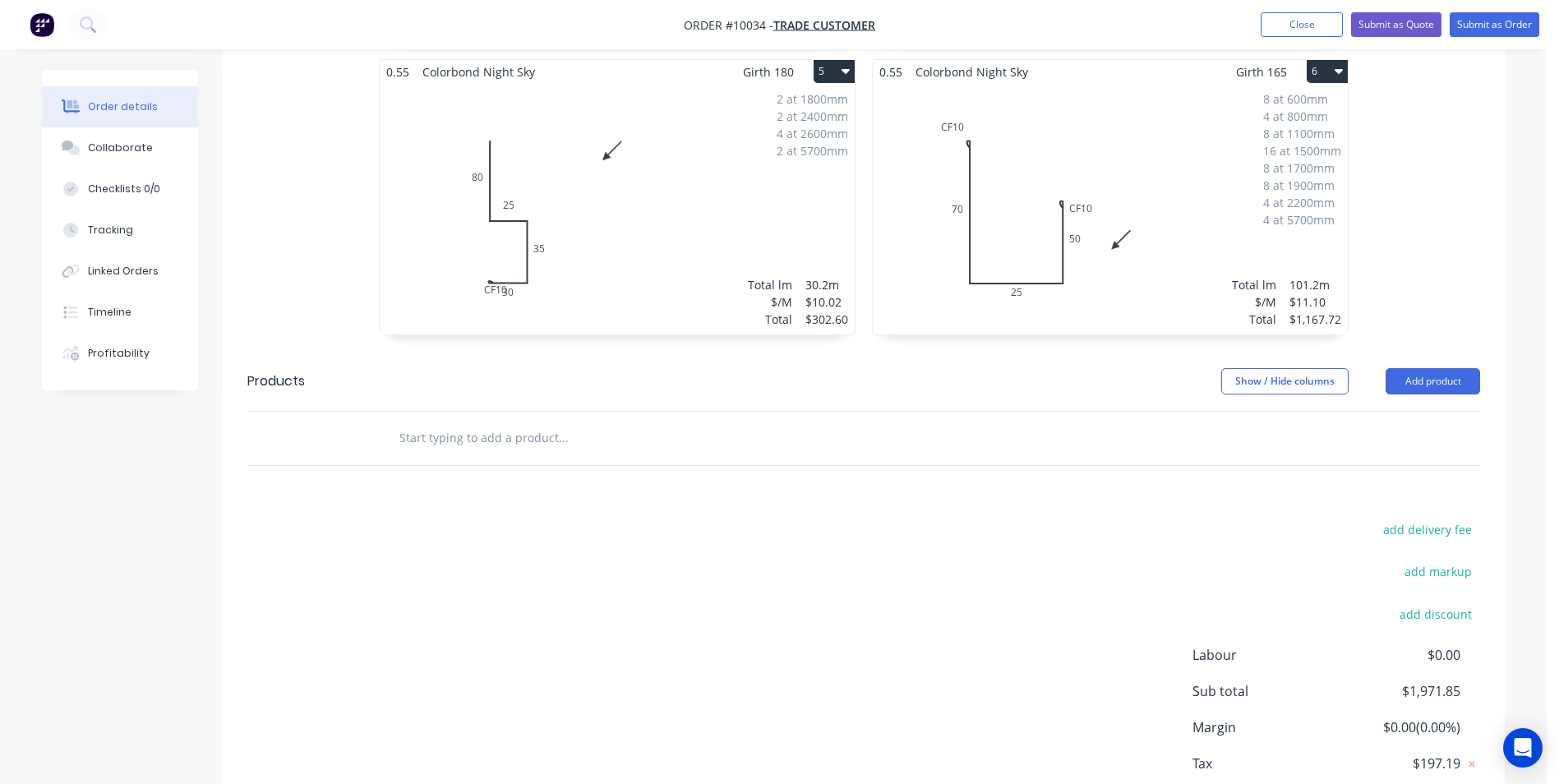
scroll to position [1127, 0]
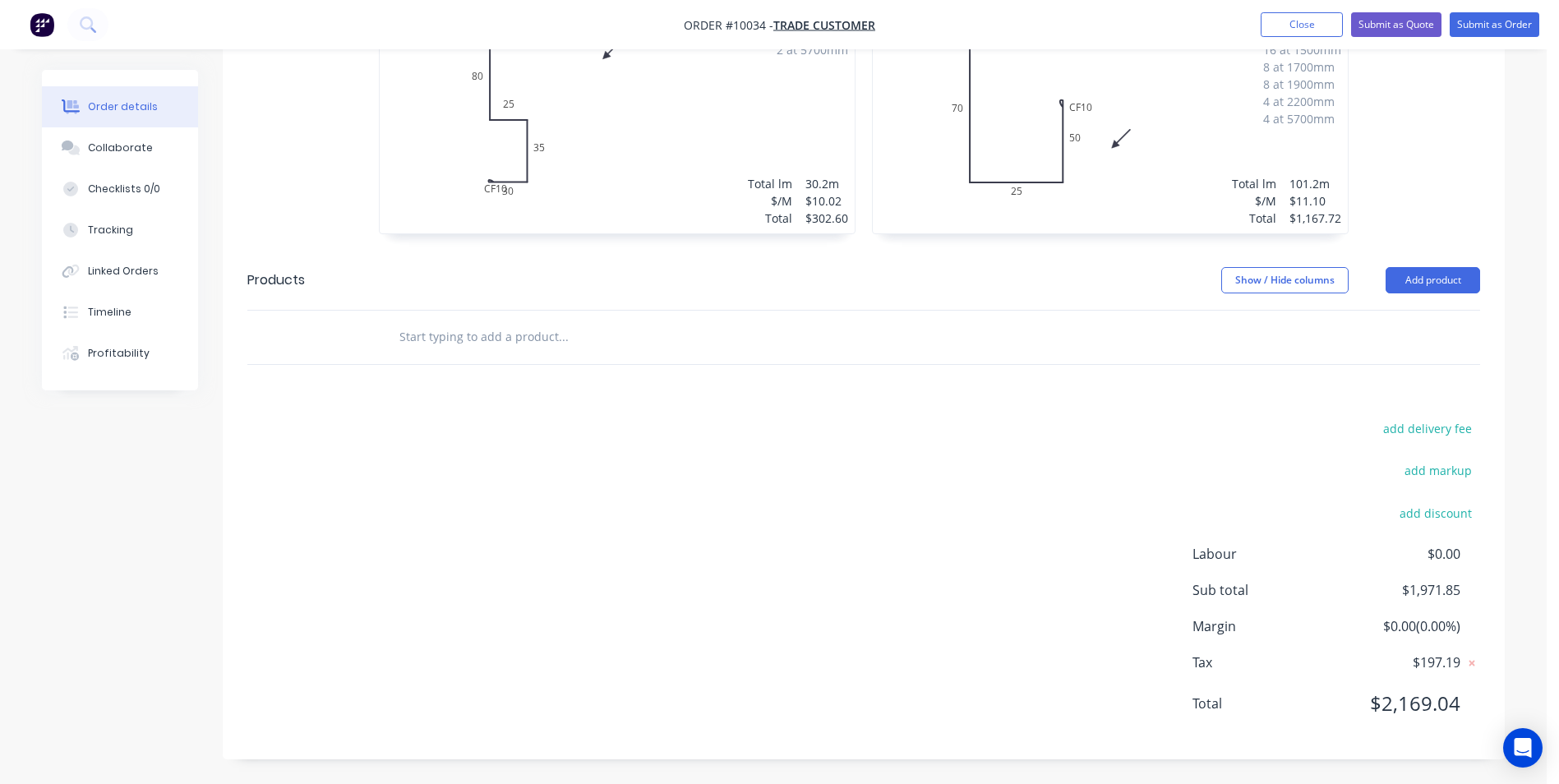
click at [533, 335] on input "text" at bounding box center [563, 337] width 329 height 33
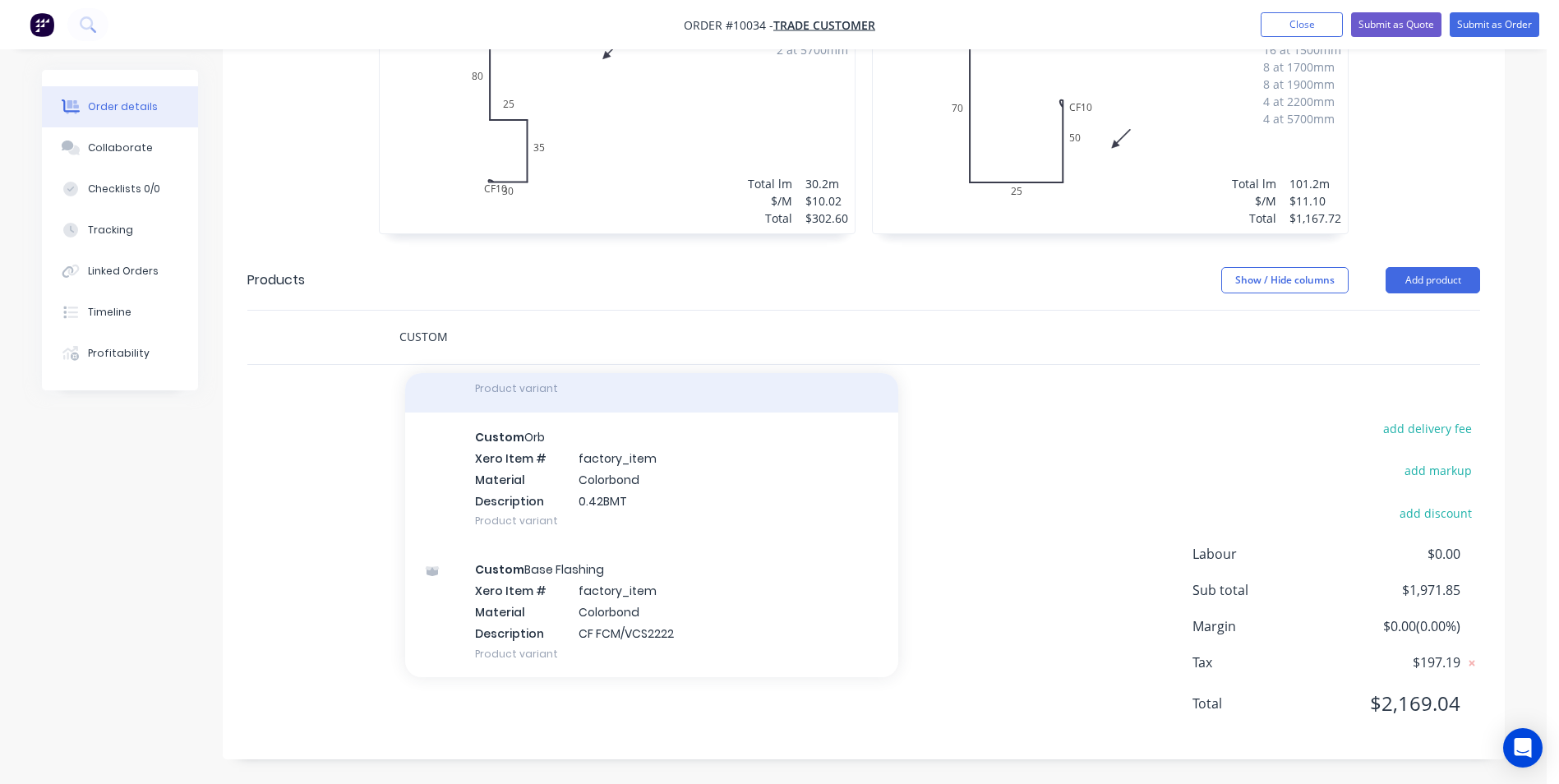
scroll to position [410, 0]
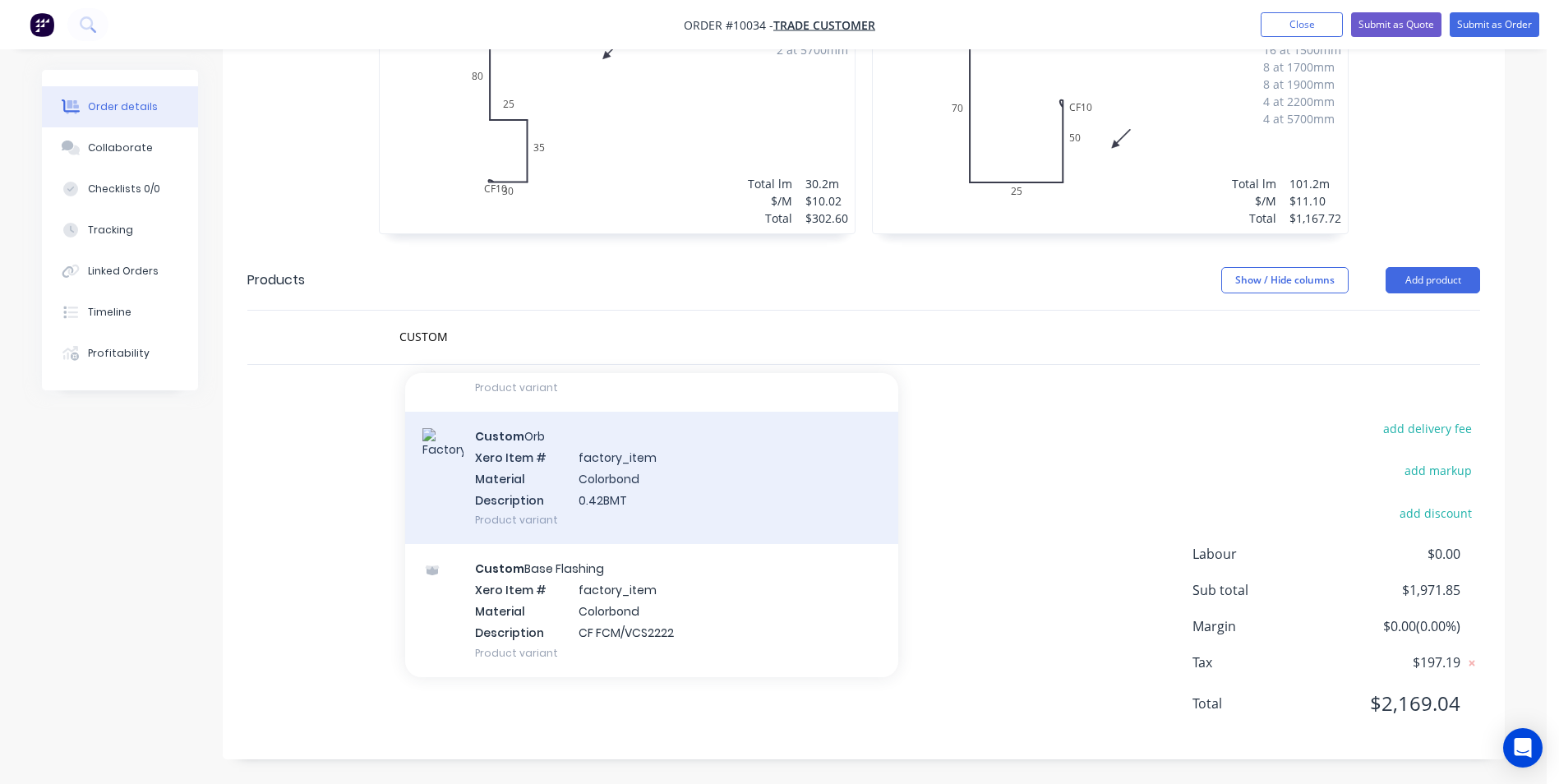
click at [646, 496] on div "Custom Orb Xero Item # factory_item Material Colorbond Description 0.42BMT Prod…" at bounding box center [651, 478] width 493 height 132
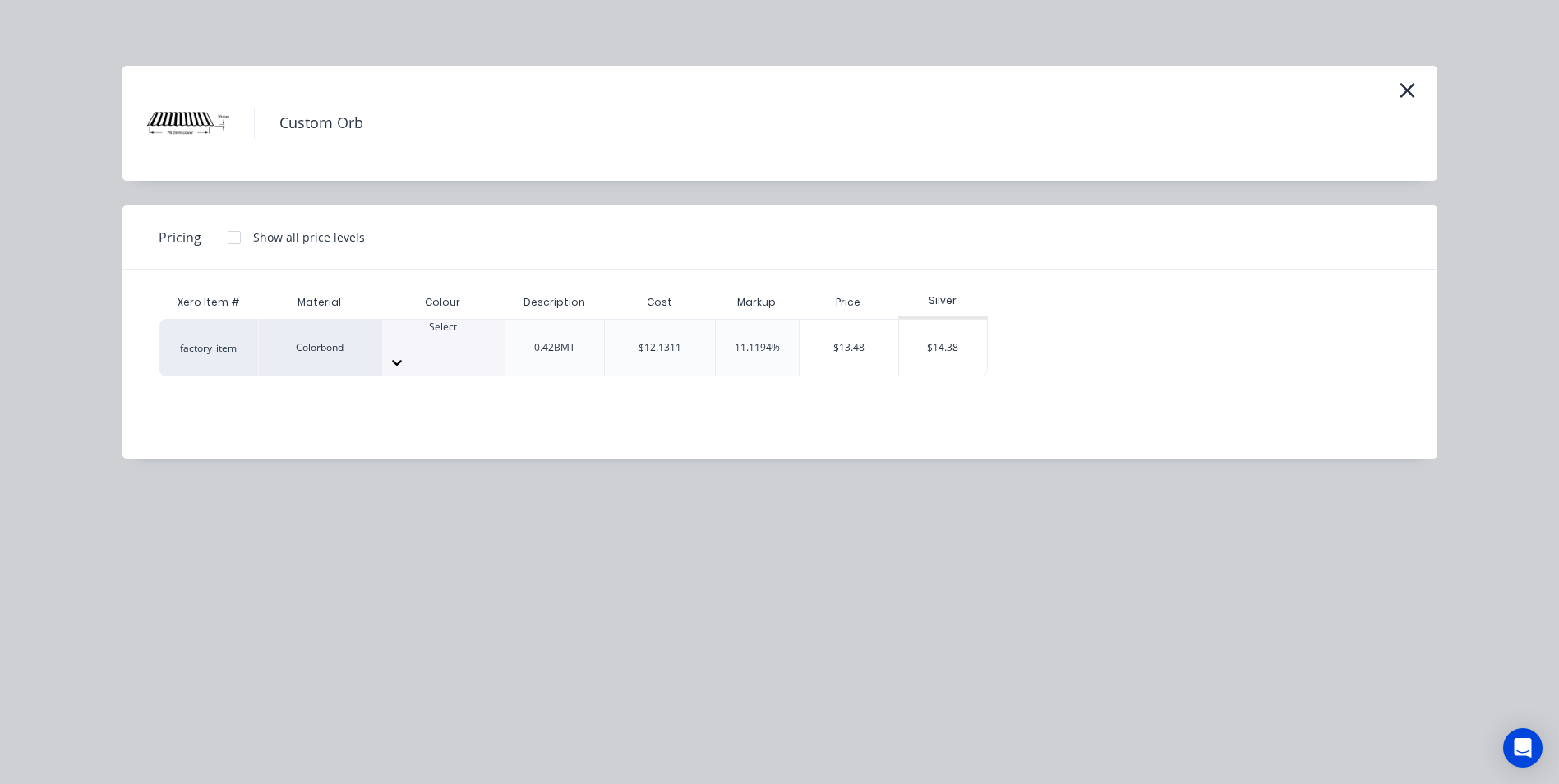
click at [237, 248] on div at bounding box center [235, 237] width 33 height 33
click at [480, 349] on div at bounding box center [444, 362] width 123 height 26
click at [1033, 340] on div "$13.48" at bounding box center [1033, 347] width 89 height 55
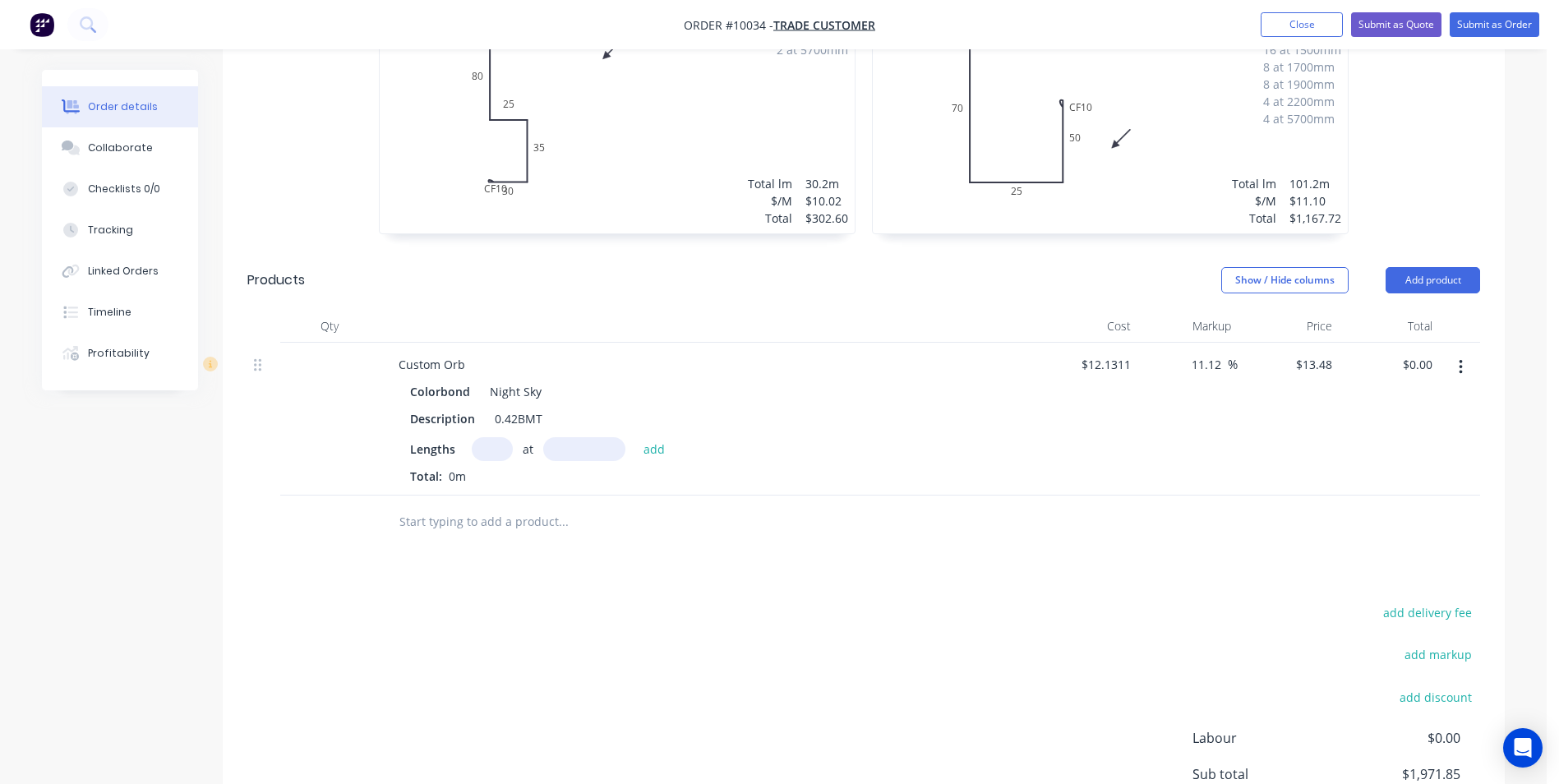
click at [497, 440] on input "text" at bounding box center [492, 448] width 41 height 23
click at [635, 437] on button "add" at bounding box center [655, 447] width 39 height 22
click at [501, 575] on input "text" at bounding box center [563, 576] width 329 height 33
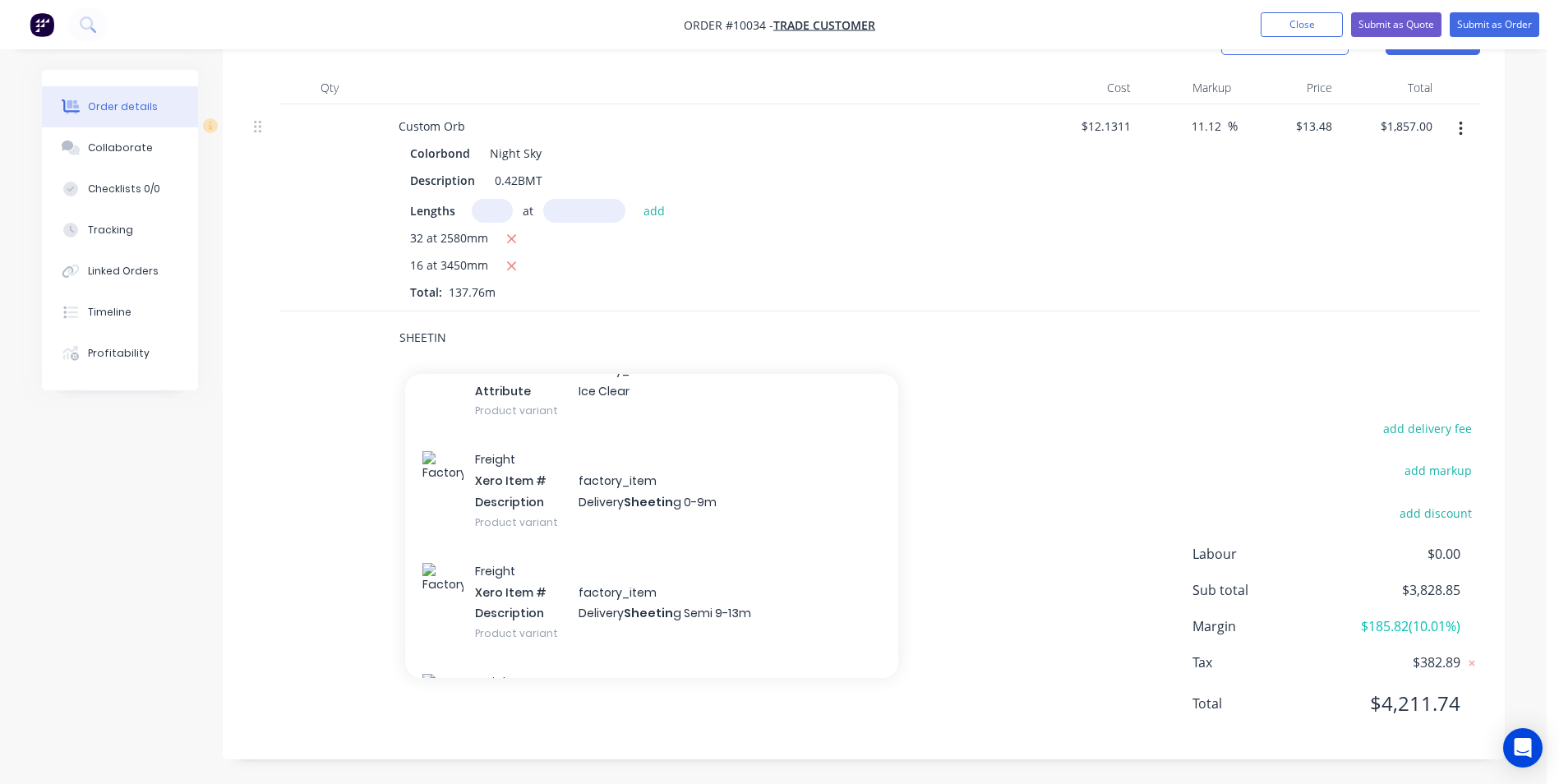
scroll to position [246, 0]
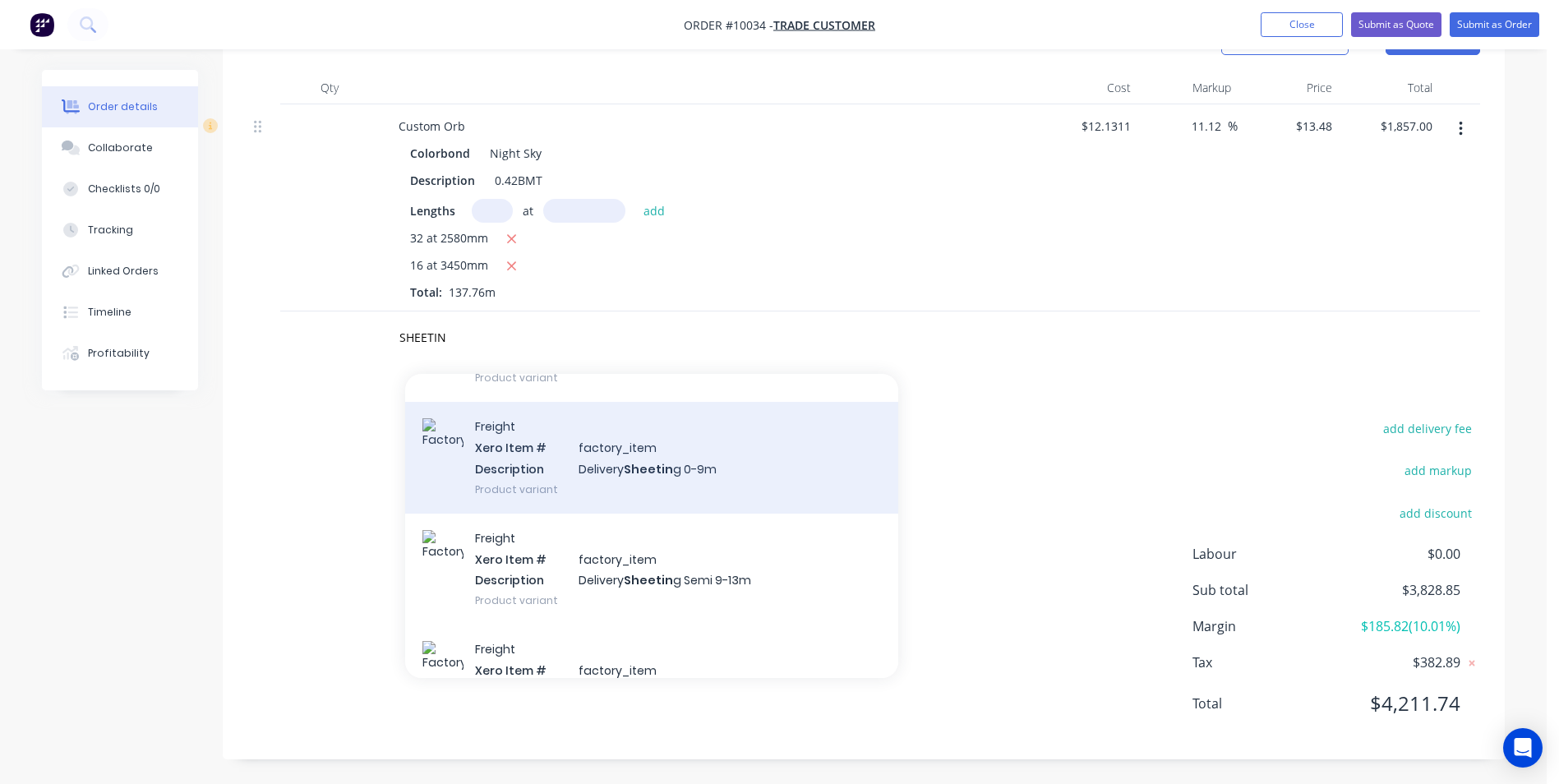
click at [602, 484] on div "Freight Xero Item # factory_item Description Delivery Sheetin g 0-9m Product va…" at bounding box center [651, 457] width 493 height 111
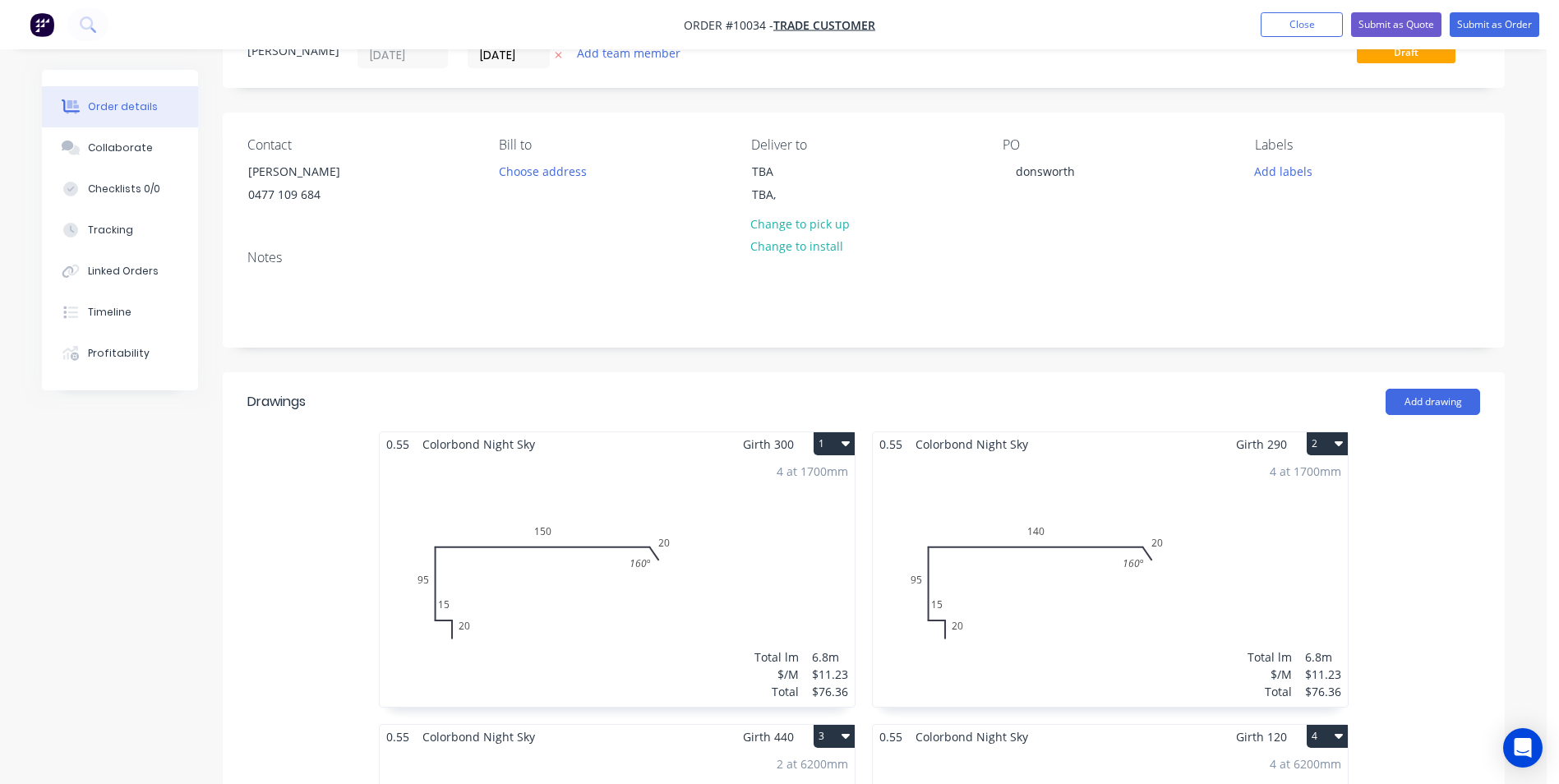
scroll to position [0, 0]
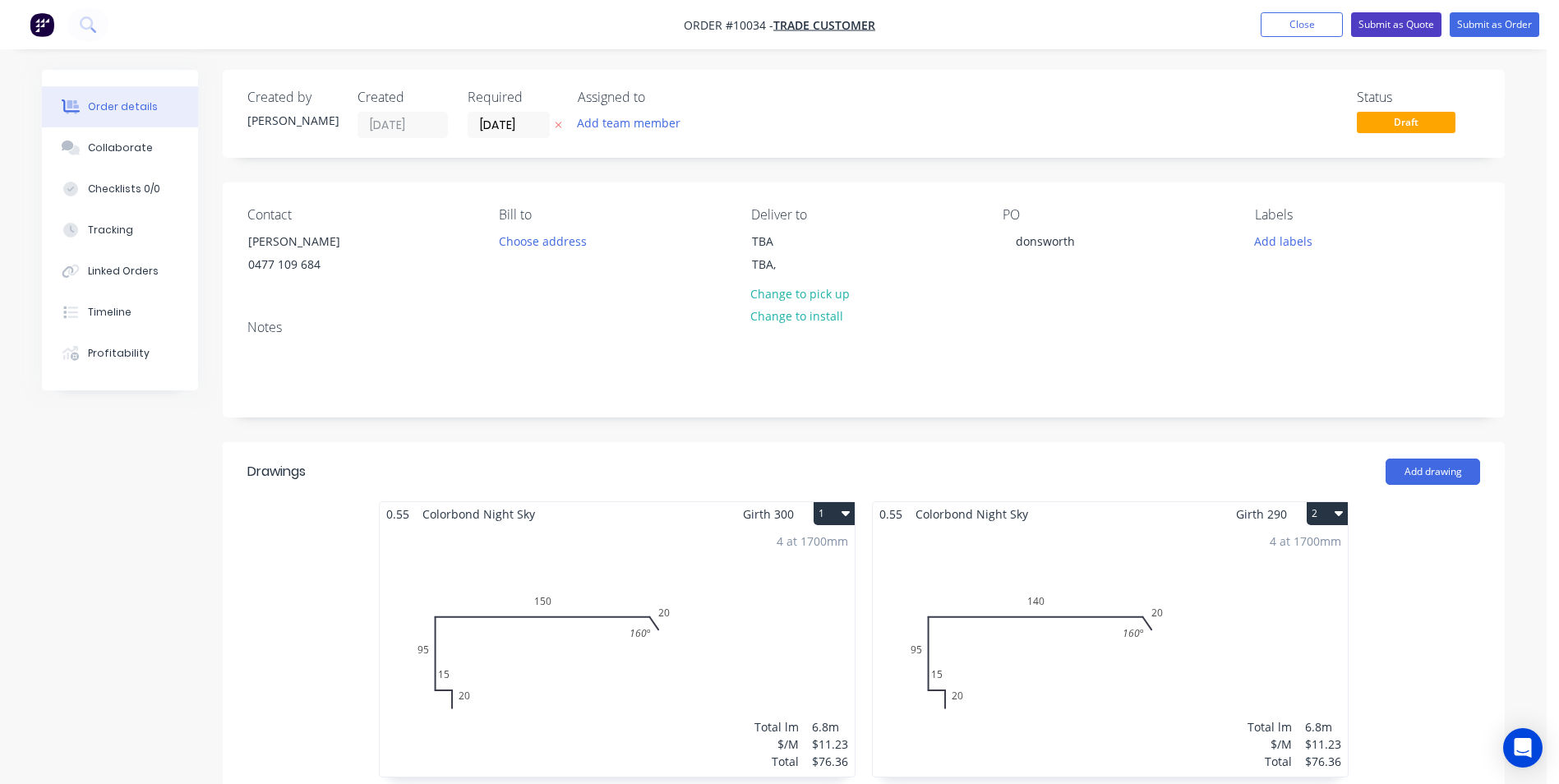
click at [1374, 34] on button "Submit as Quote" at bounding box center [1396, 24] width 91 height 24
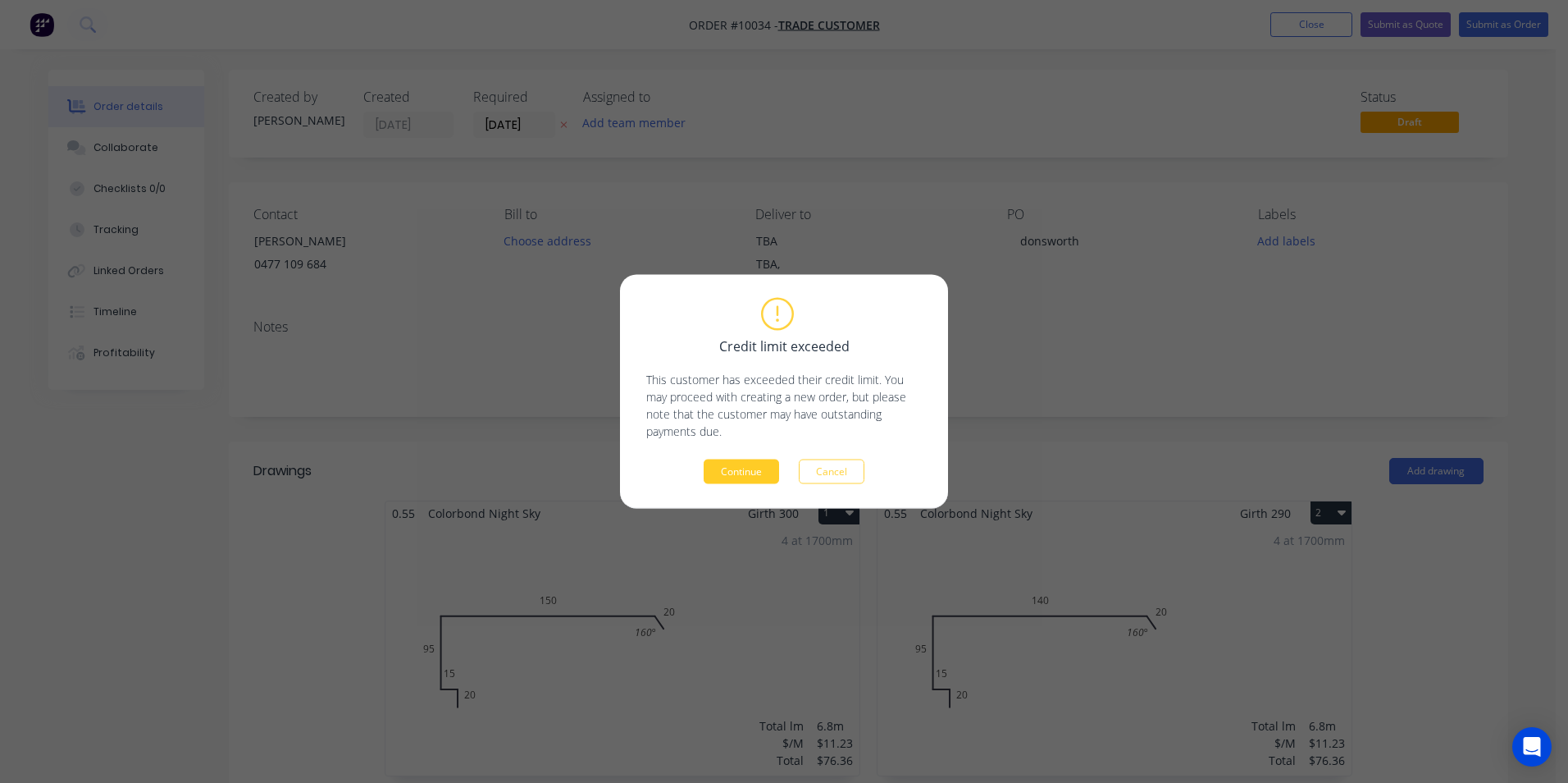
click at [762, 465] on button "Continue" at bounding box center [742, 471] width 76 height 24
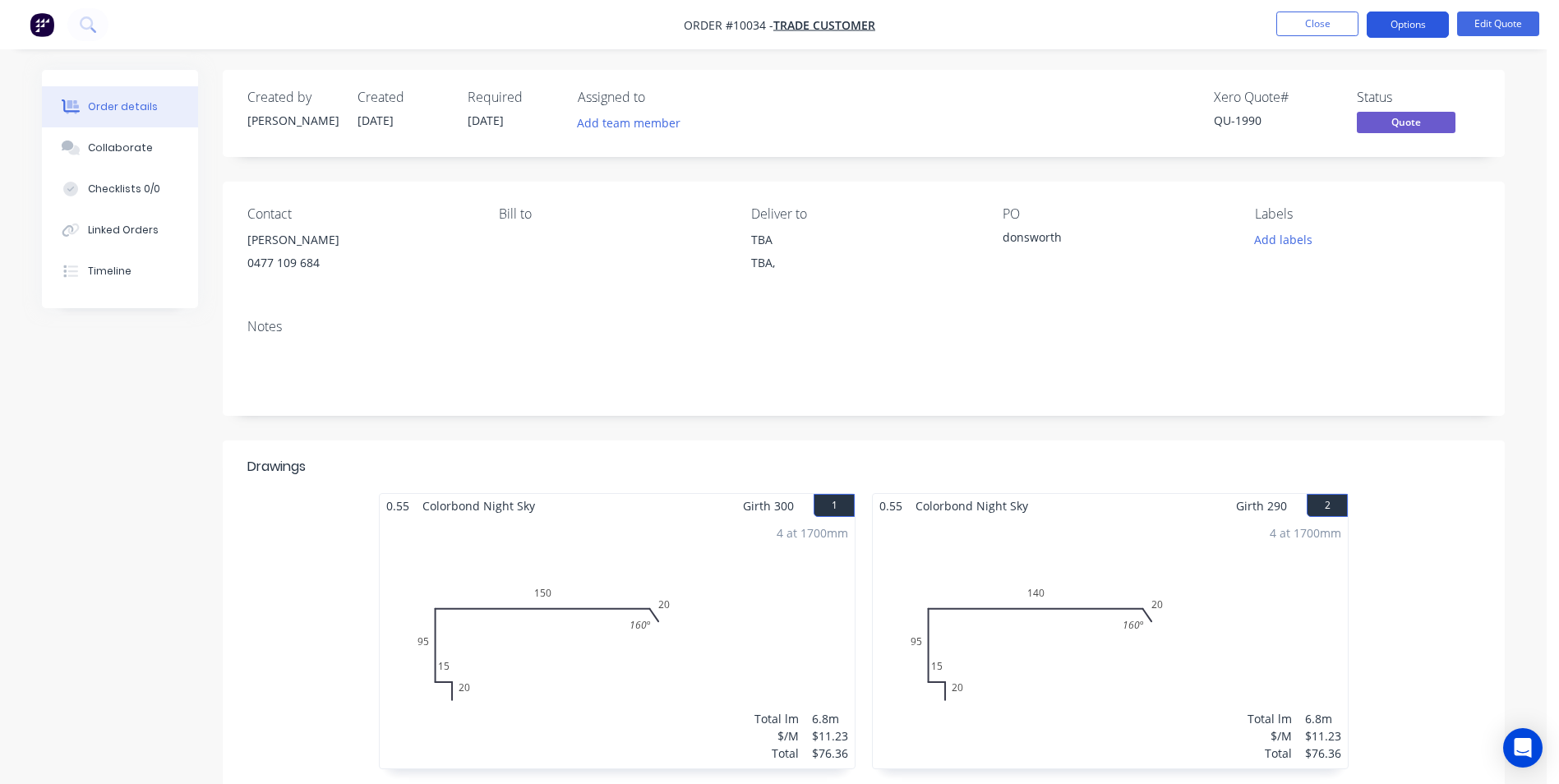
click at [1394, 18] on button "Options" at bounding box center [1407, 24] width 82 height 26
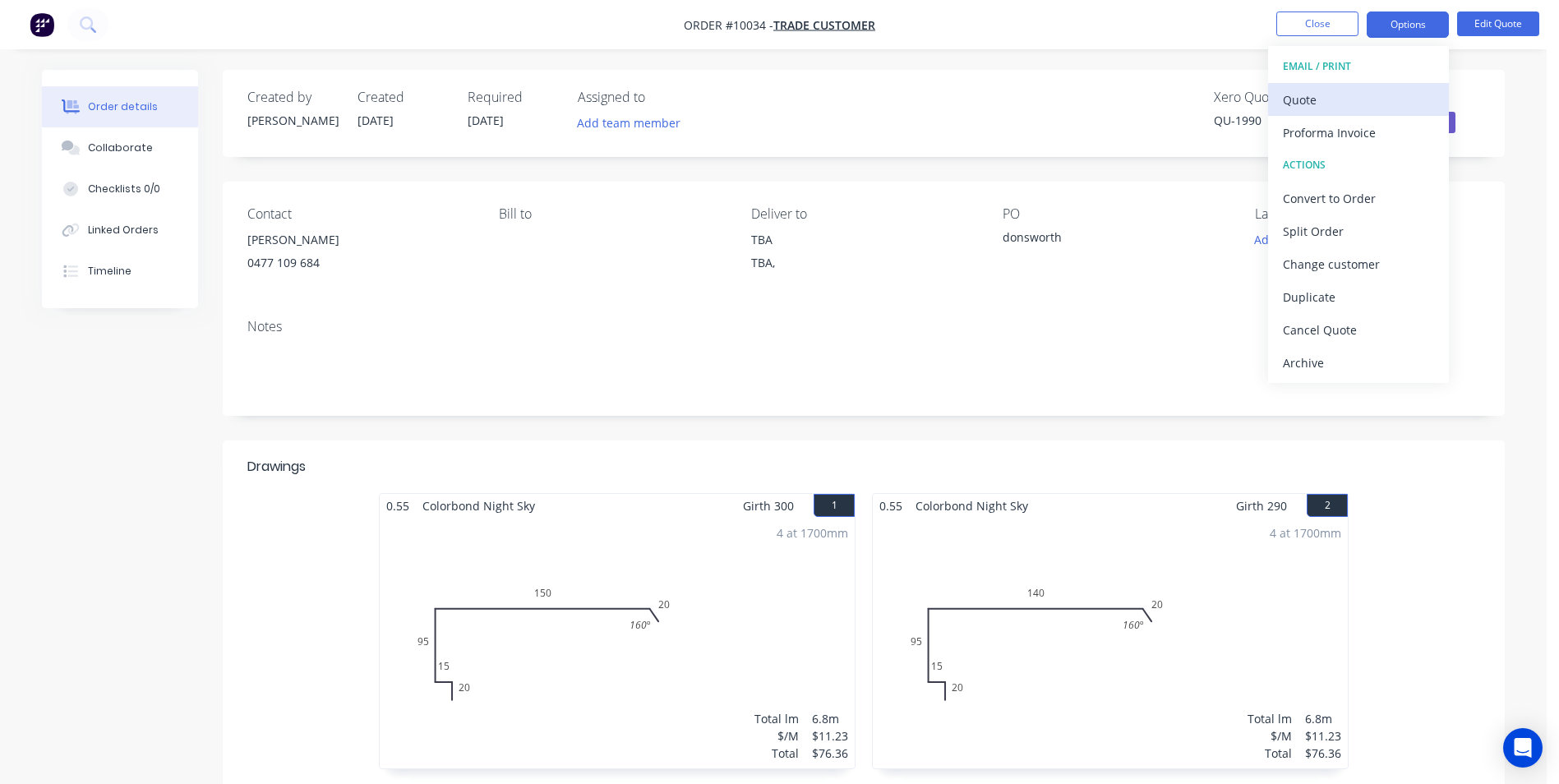
click at [1333, 97] on div "Quote" at bounding box center [1358, 99] width 151 height 23
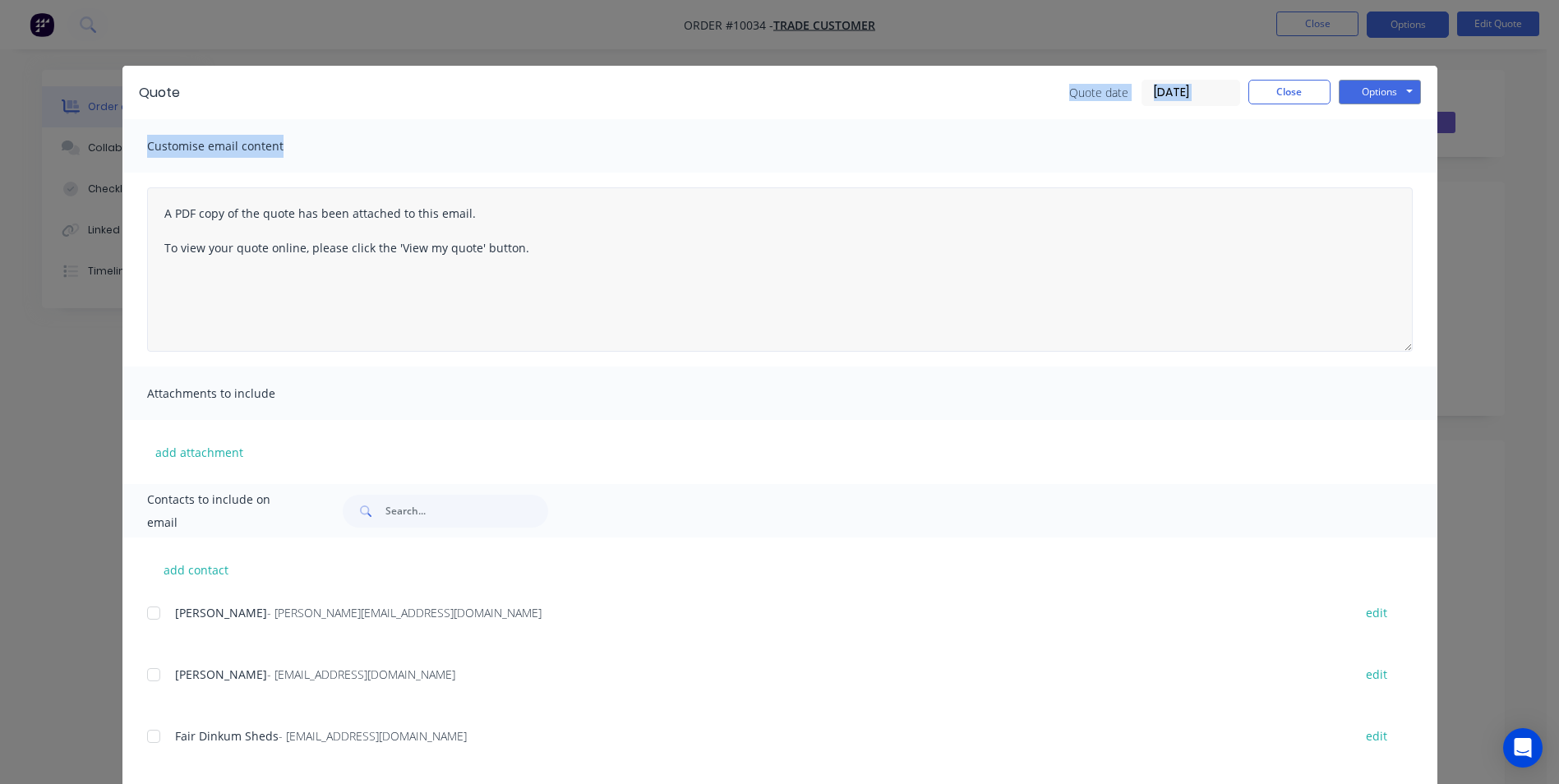
drag, startPoint x: 872, startPoint y: 103, endPoint x: 881, endPoint y: 230, distance: 127.3
click at [881, 230] on div "Quote Quote date 07/10/25 Close Options Preview Print Email Customise email con…" at bounding box center [780, 529] width 1315 height 927
click at [725, 125] on div "Customise email content" at bounding box center [780, 145] width 1315 height 53
click at [407, 503] on input "text" at bounding box center [466, 511] width 163 height 33
click at [433, 505] on input "TOM" at bounding box center [466, 511] width 163 height 33
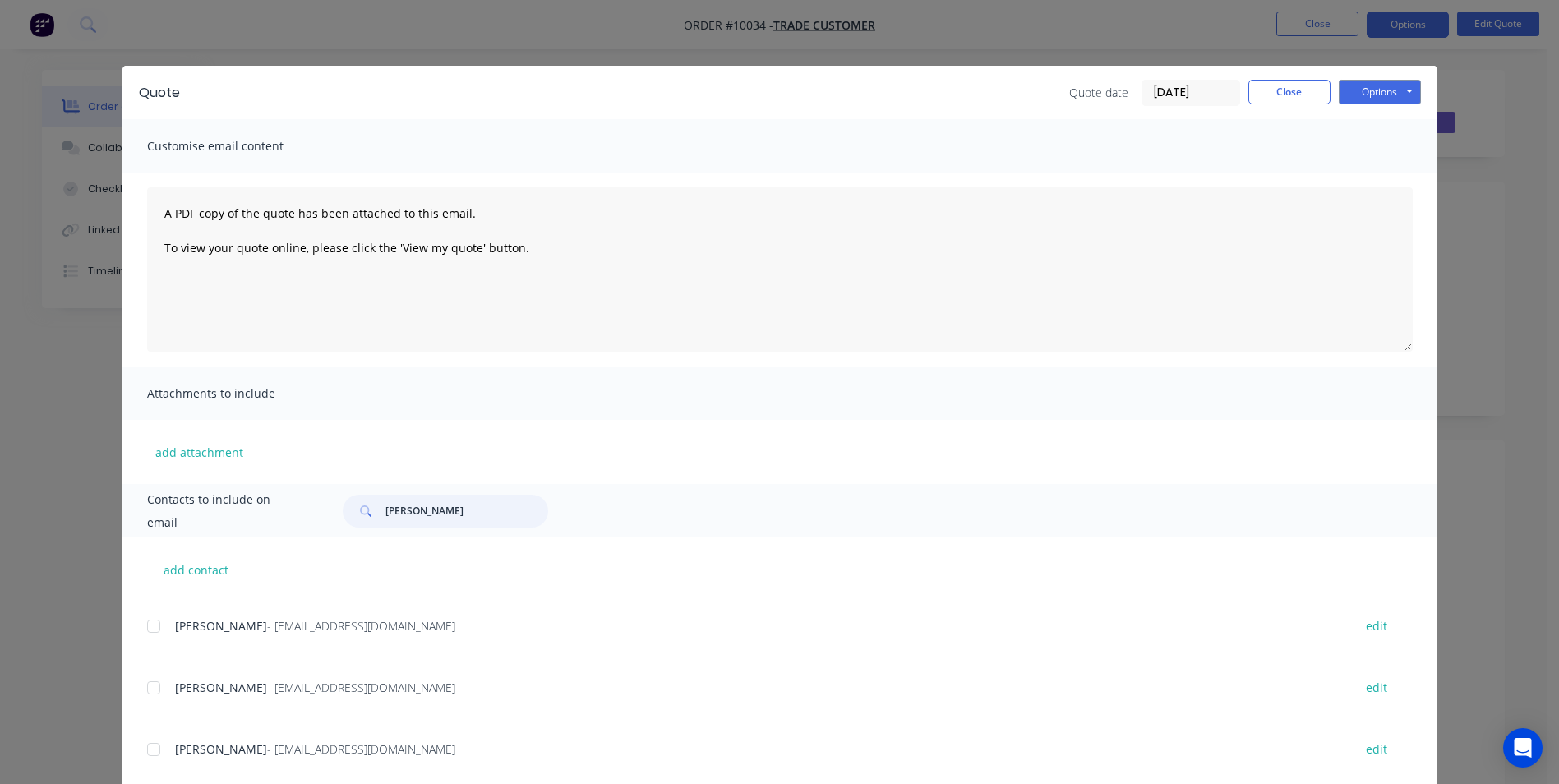
scroll to position [82, 0]
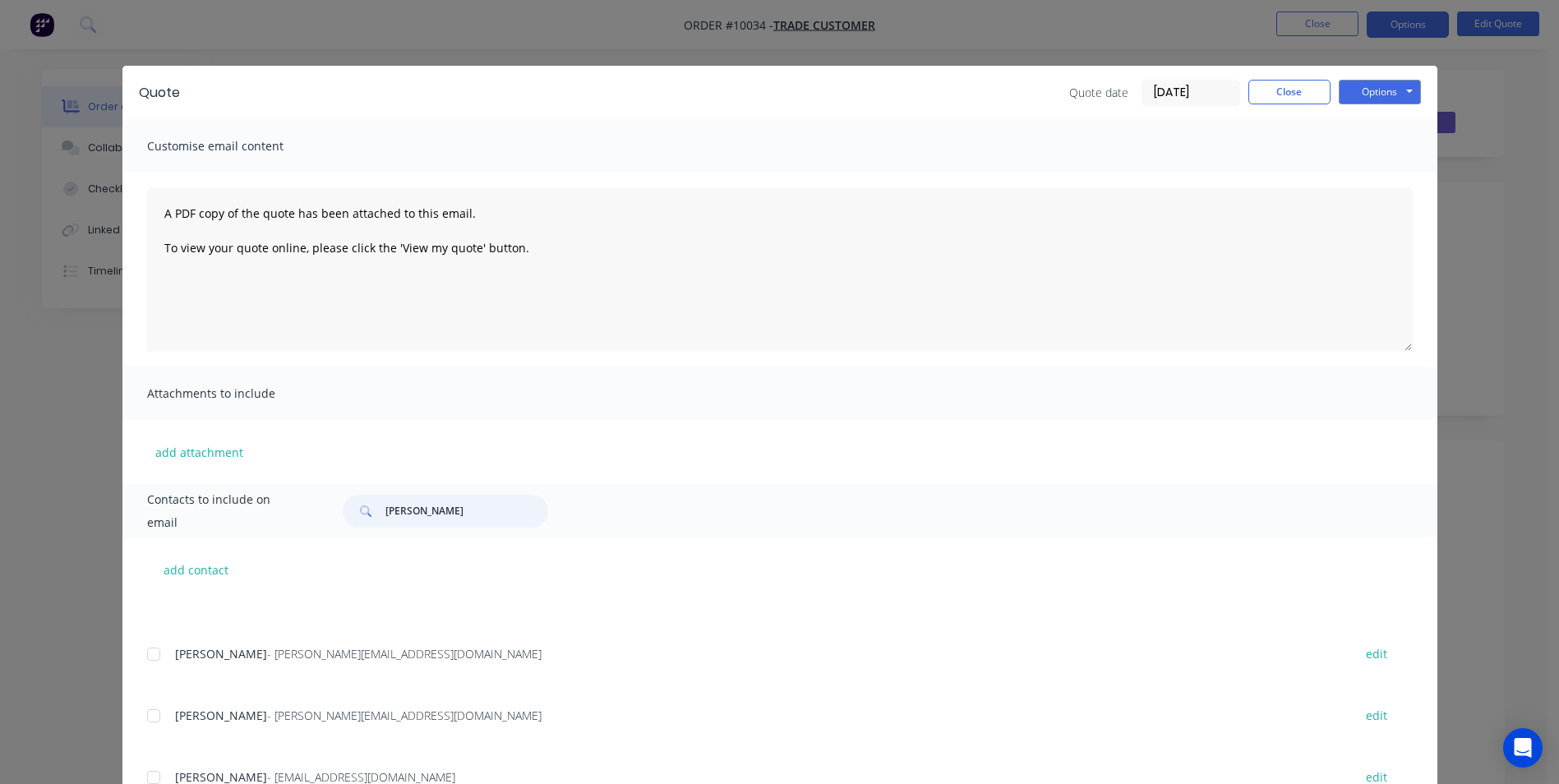
click at [156, 717] on div at bounding box center [154, 716] width 33 height 33
click at [1392, 89] on button "Options" at bounding box center [1380, 91] width 82 height 24
click at [1359, 179] on button "Email" at bounding box center [1392, 175] width 105 height 27
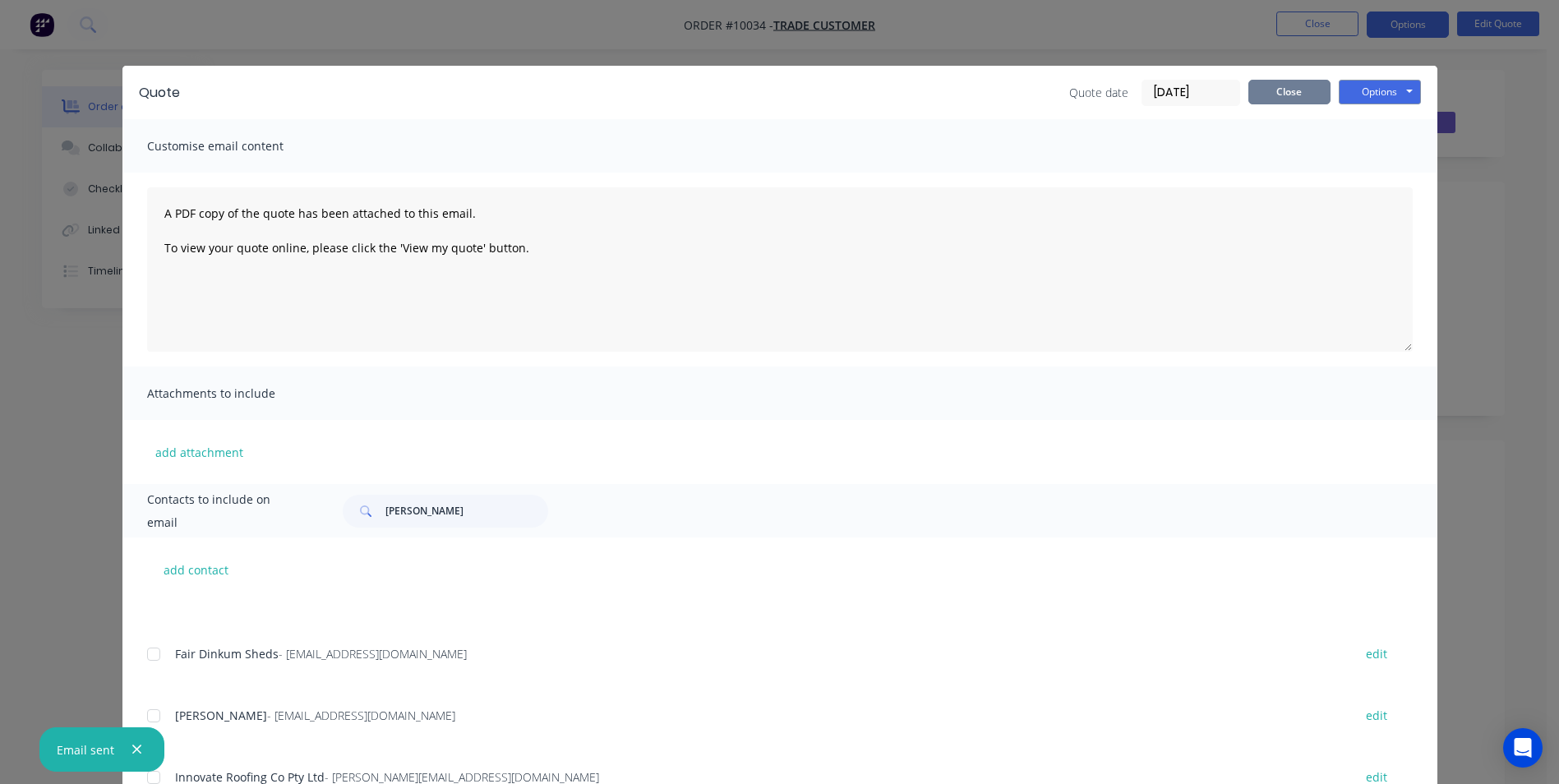
click at [1251, 86] on button "Close" at bounding box center [1289, 91] width 82 height 24
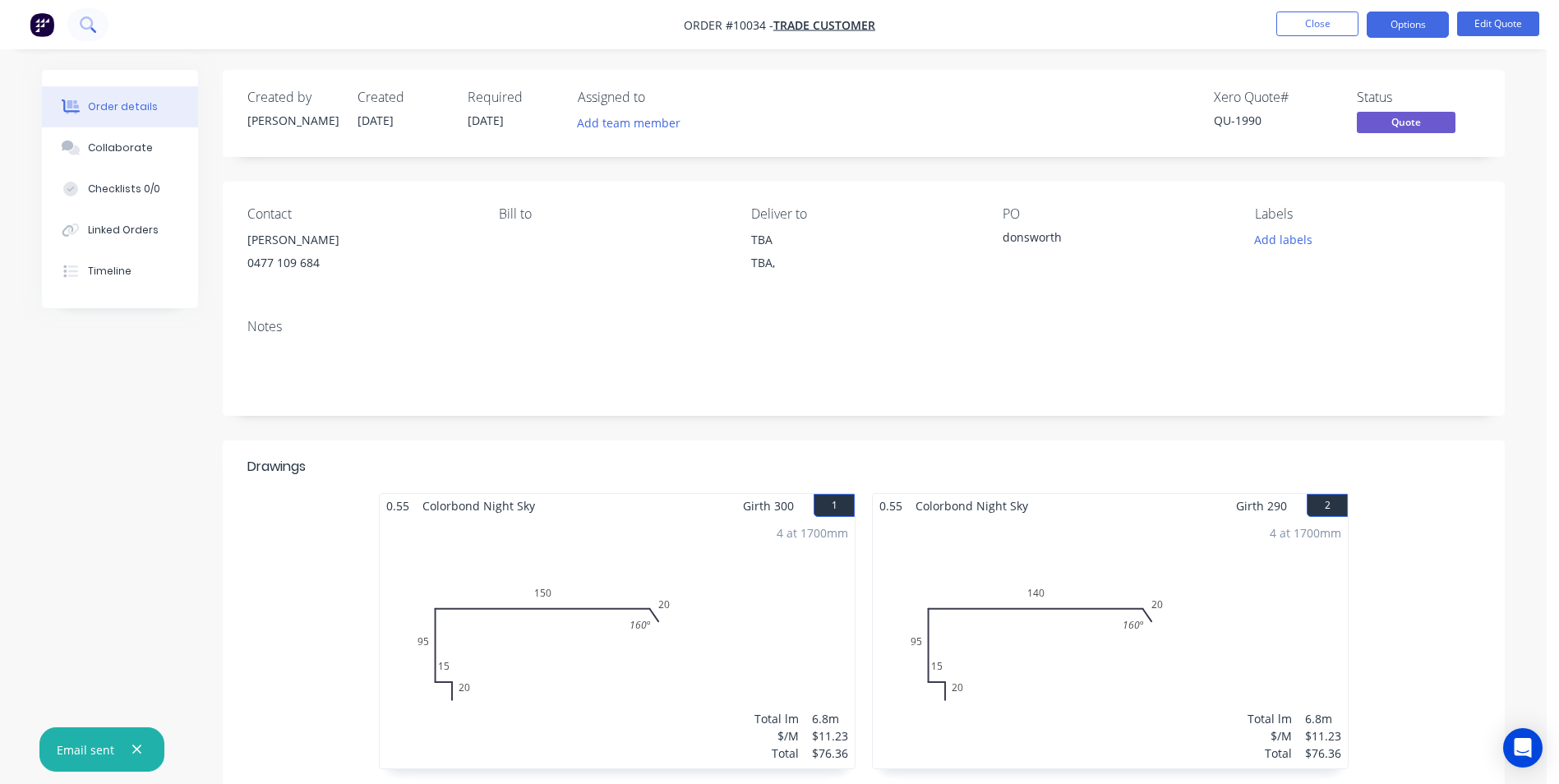
click at [85, 19] on icon at bounding box center [88, 24] width 16 height 16
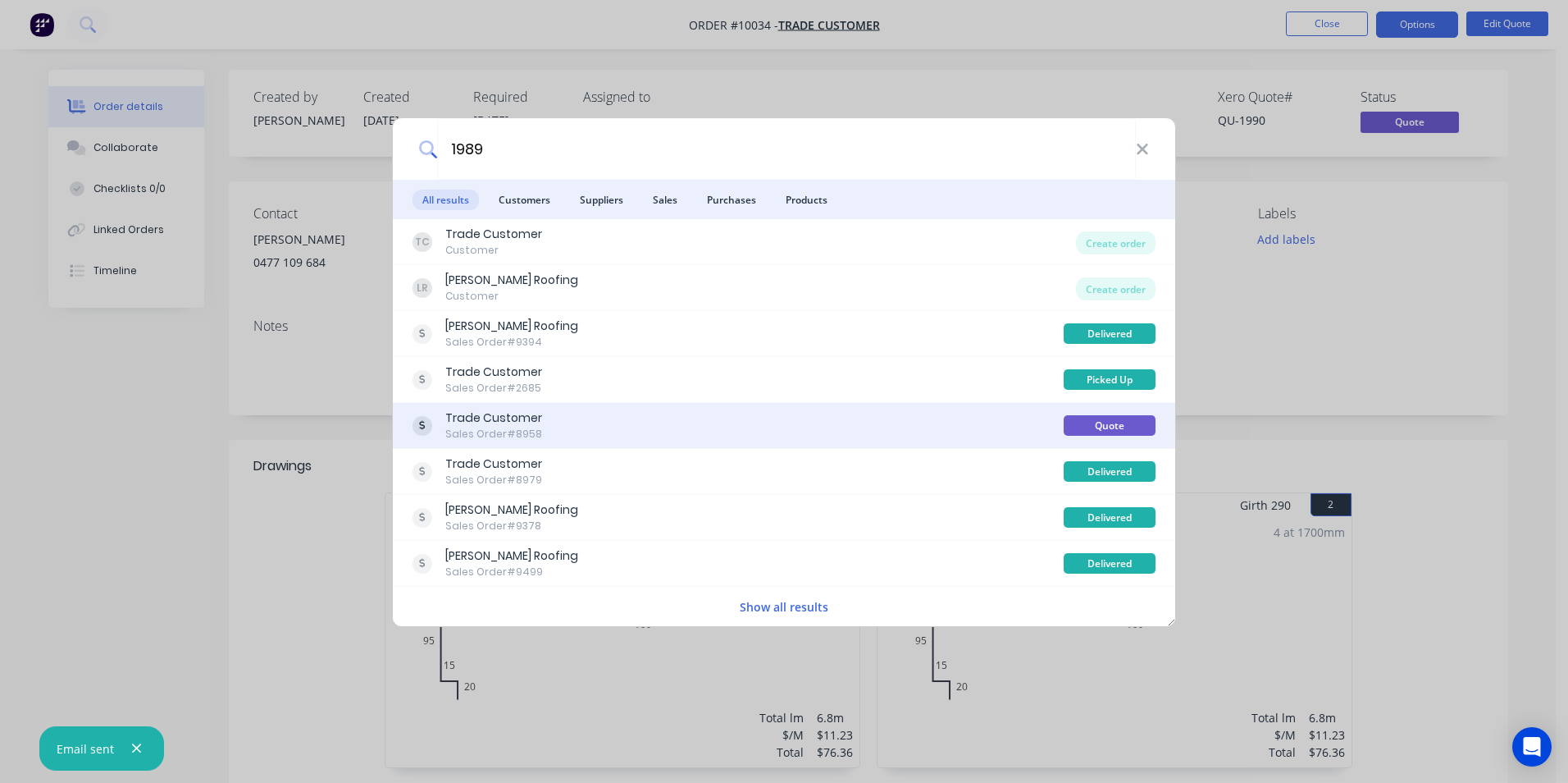
click at [821, 423] on div "Trade Customer Sales Order #8958" at bounding box center [738, 425] width 651 height 32
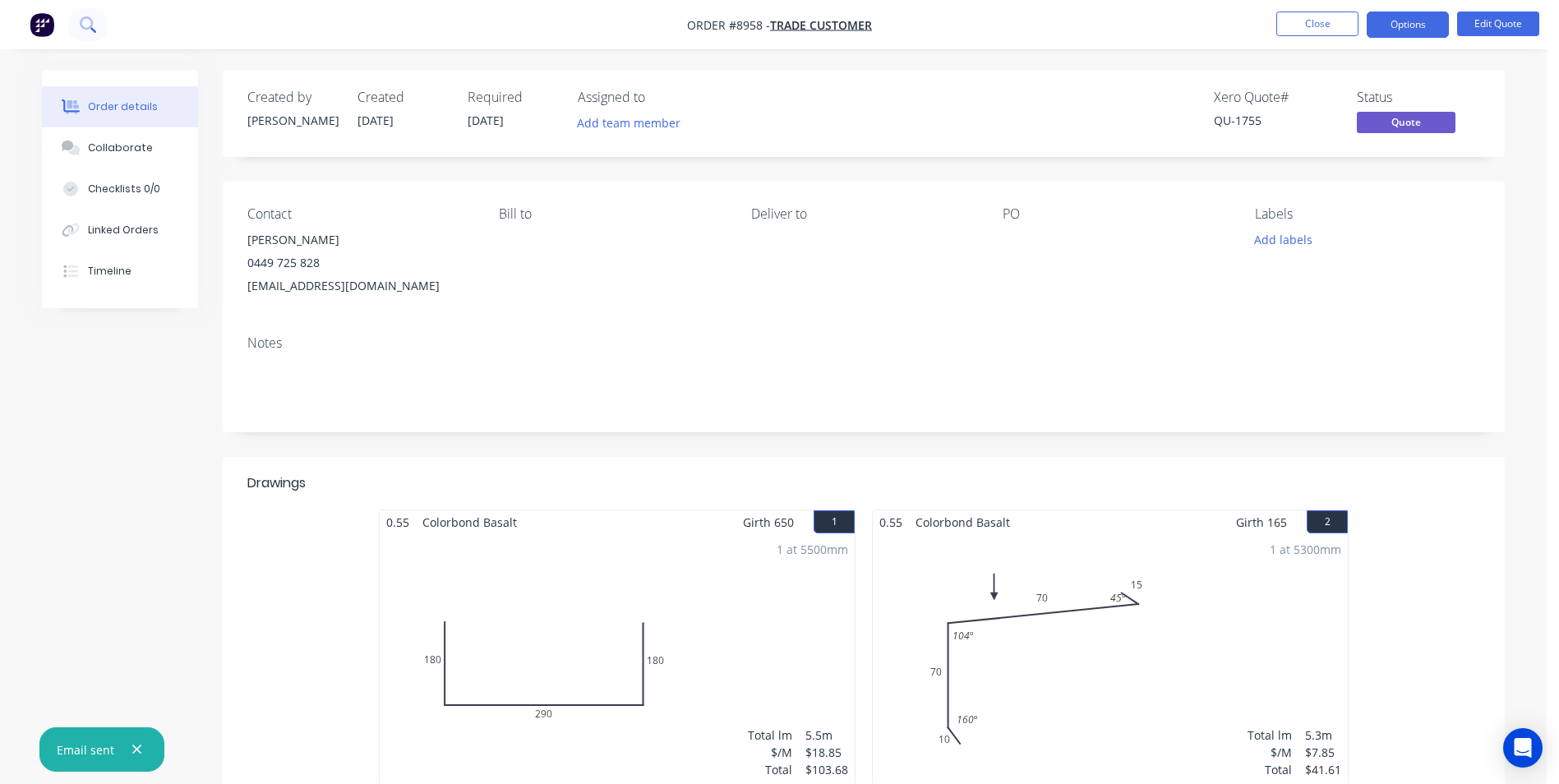
click at [88, 26] on icon at bounding box center [88, 24] width 16 height 16
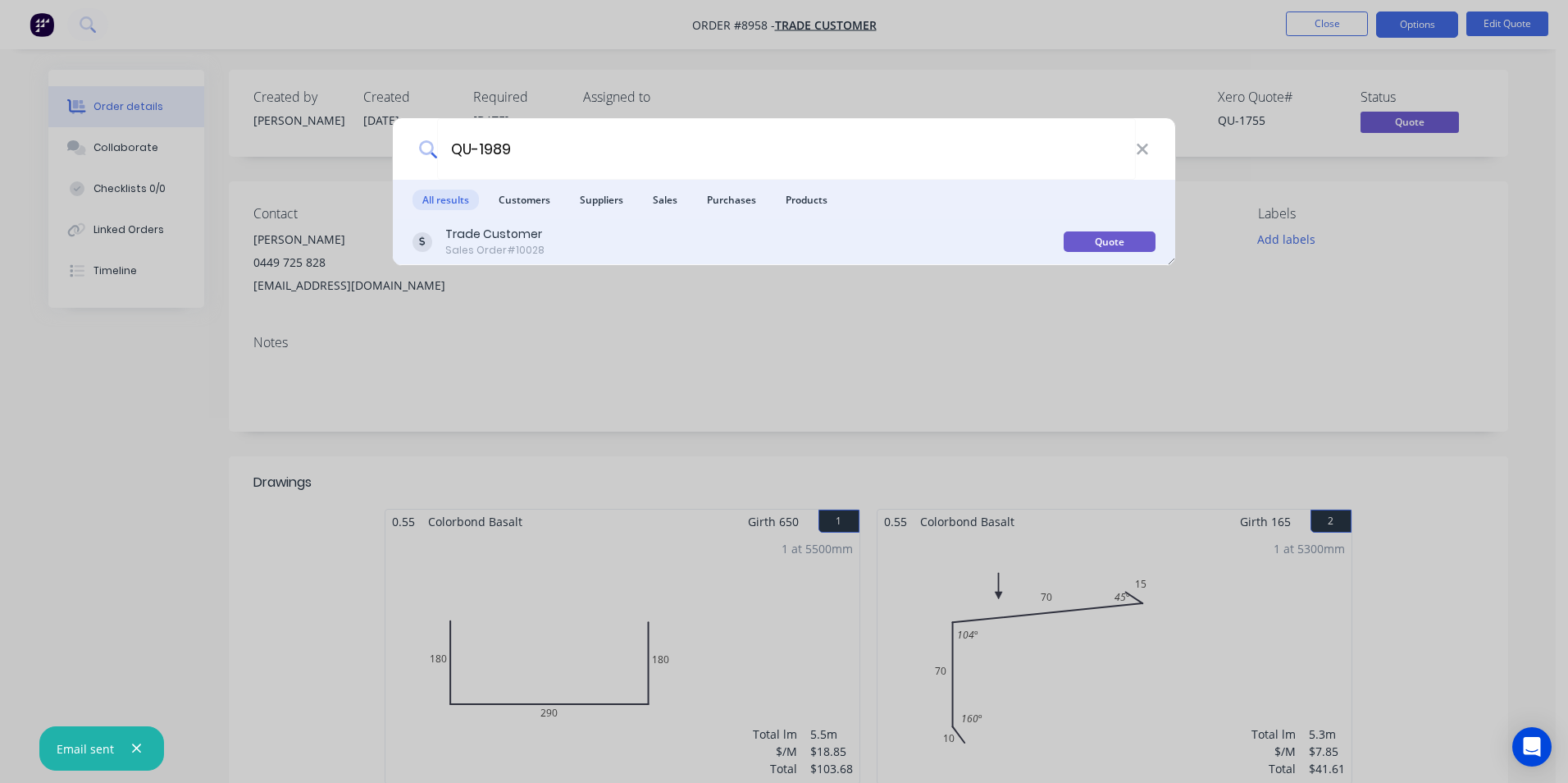
click at [605, 233] on div "Trade Customer Sales Order #10028" at bounding box center [738, 241] width 651 height 32
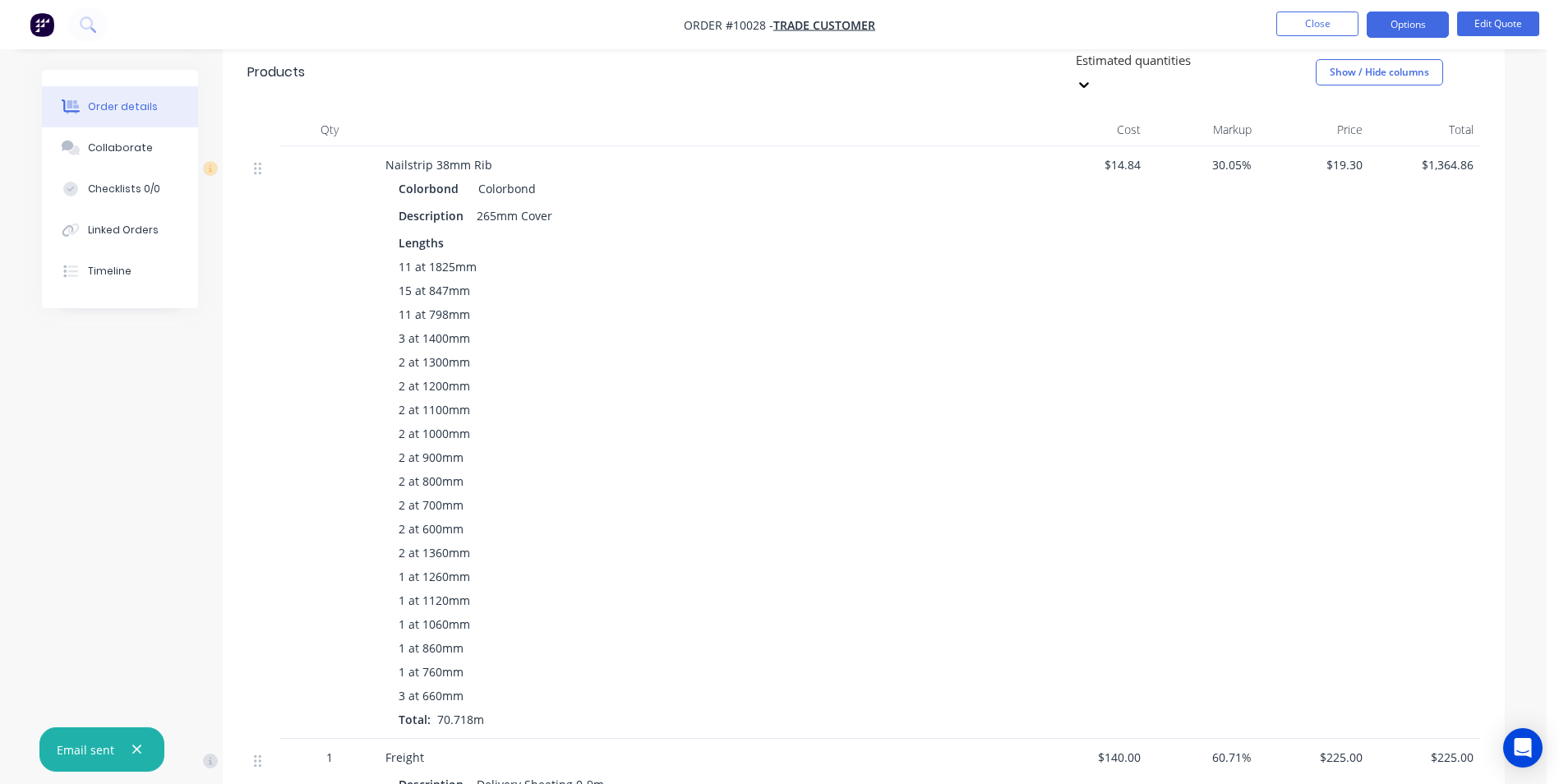
scroll to position [389, 0]
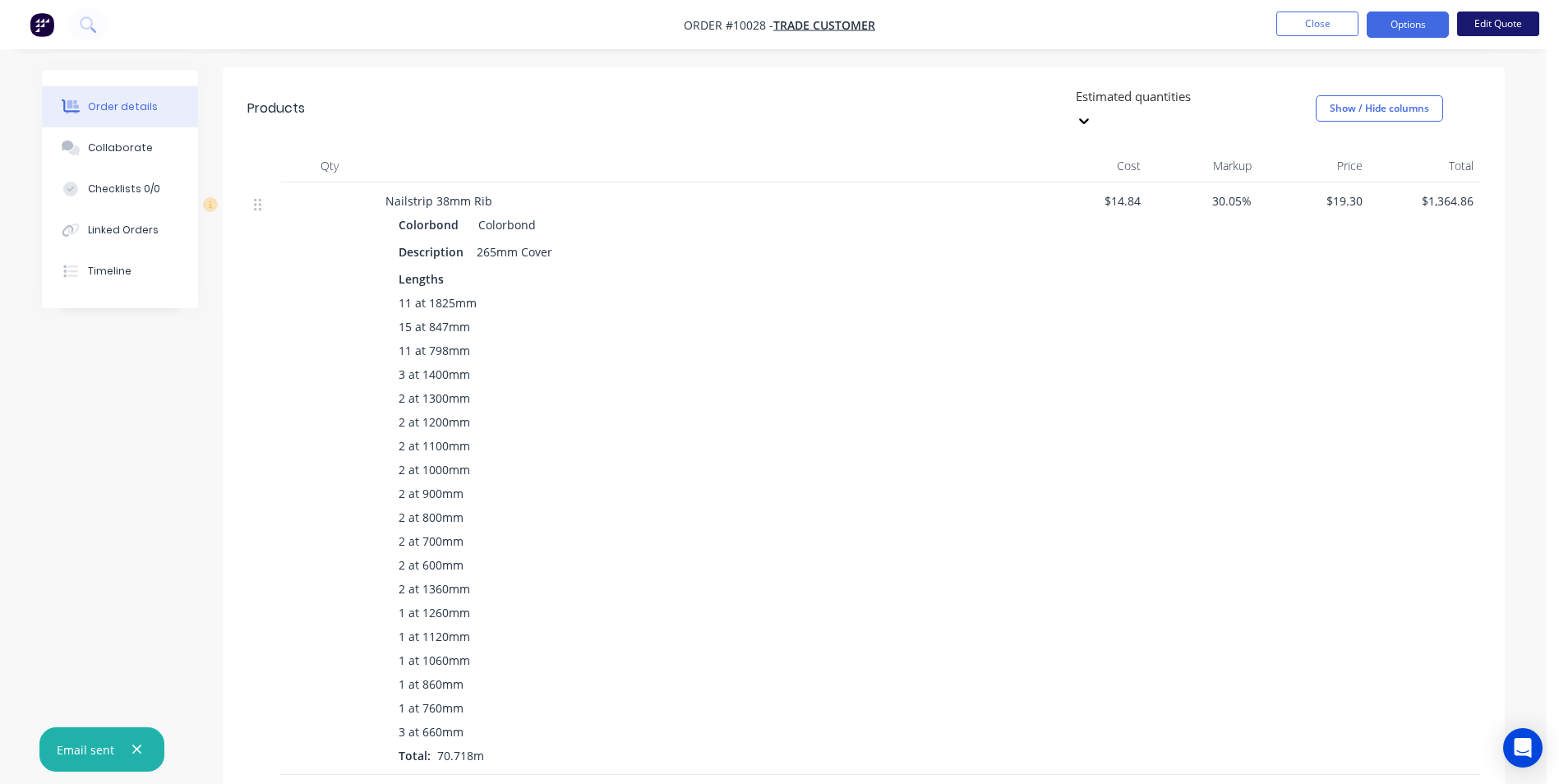
click at [1498, 18] on button "Edit Quote" at bounding box center [1498, 23] width 82 height 24
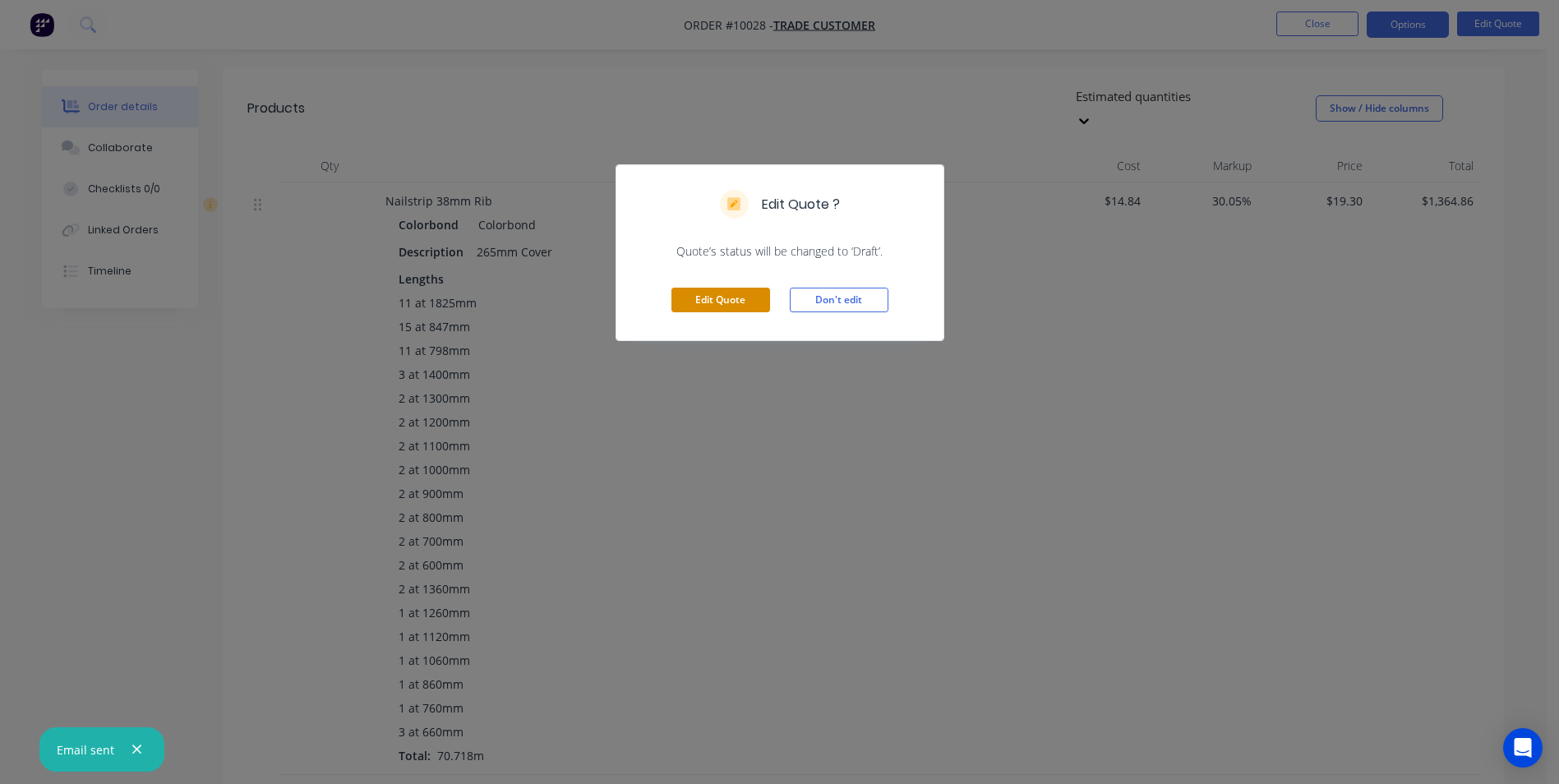
click at [731, 303] on button "Edit Quote" at bounding box center [720, 300] width 98 height 24
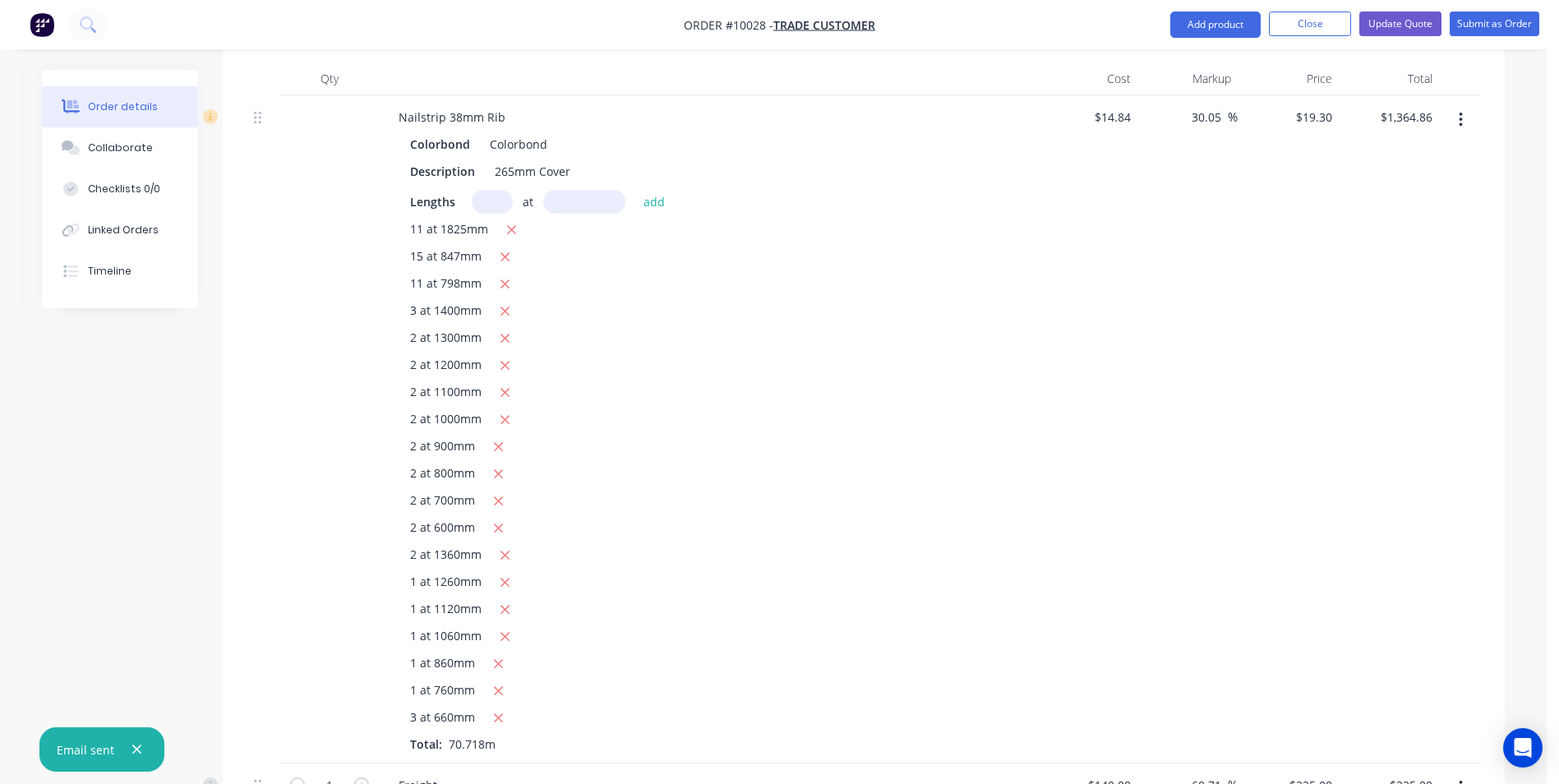
scroll to position [575, 0]
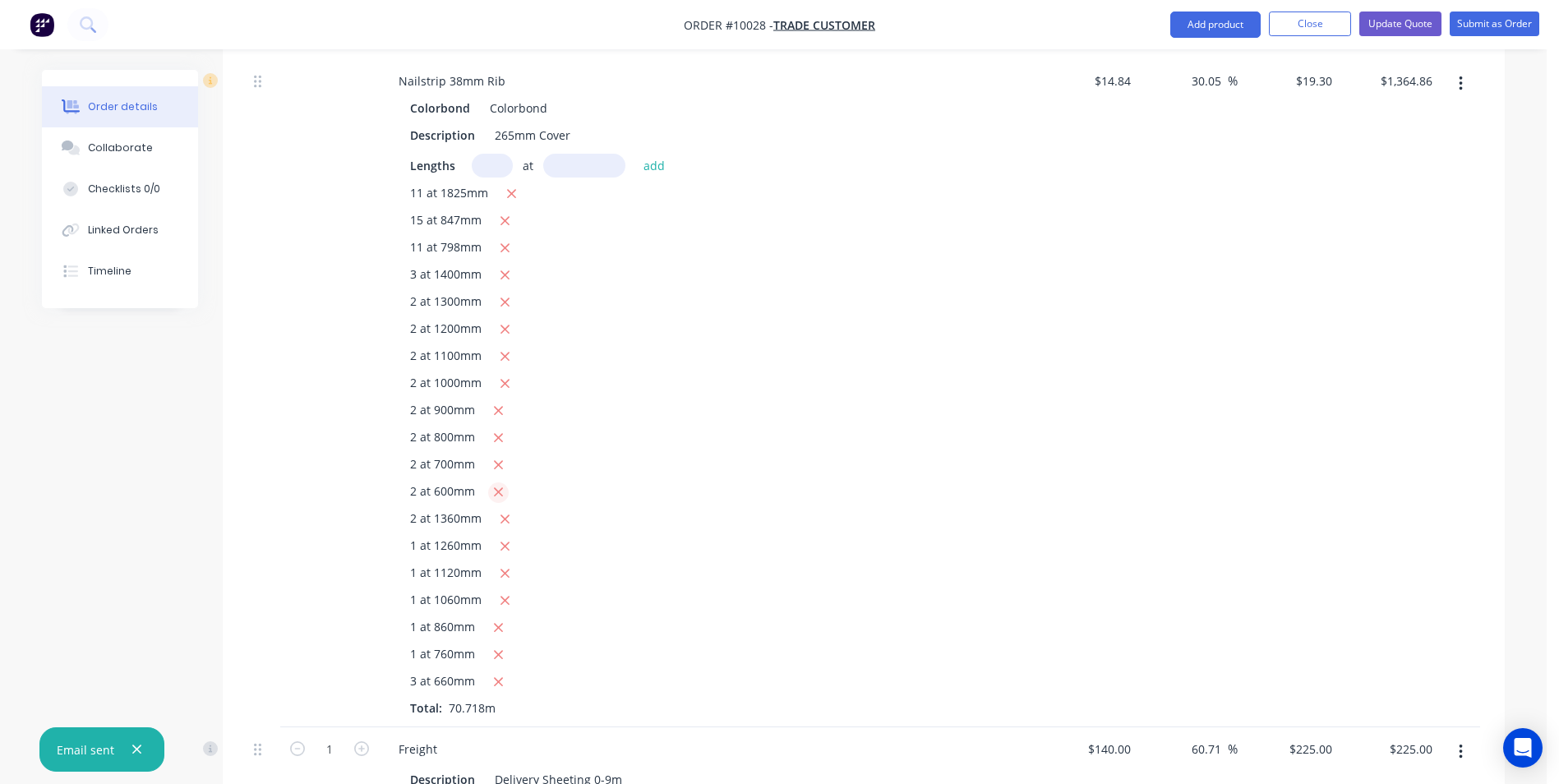
click at [497, 488] on icon "button" at bounding box center [498, 492] width 9 height 9
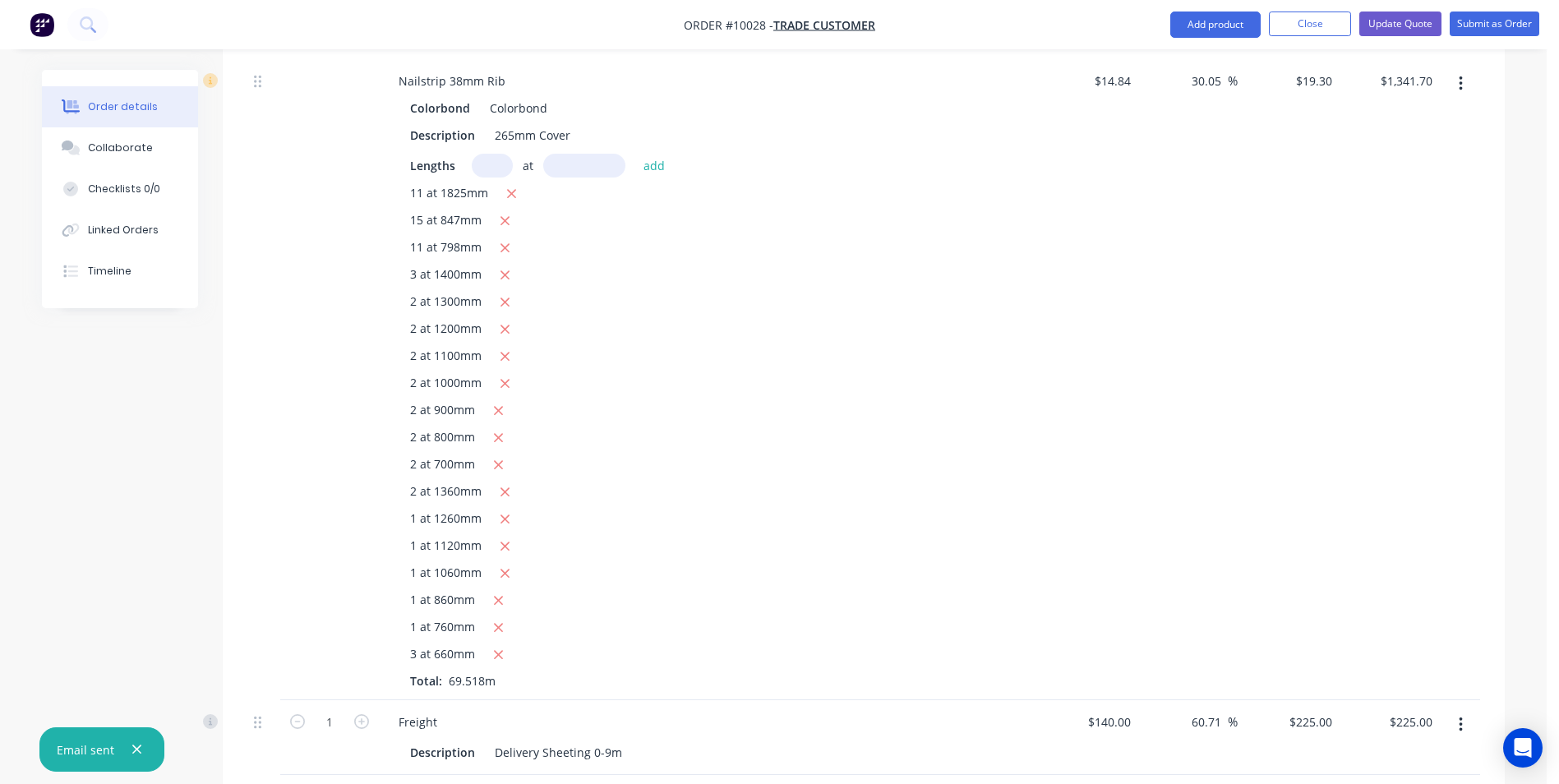
click at [490, 154] on input "text" at bounding box center [492, 165] width 41 height 23
click at [635, 154] on button "add" at bounding box center [655, 164] width 39 height 22
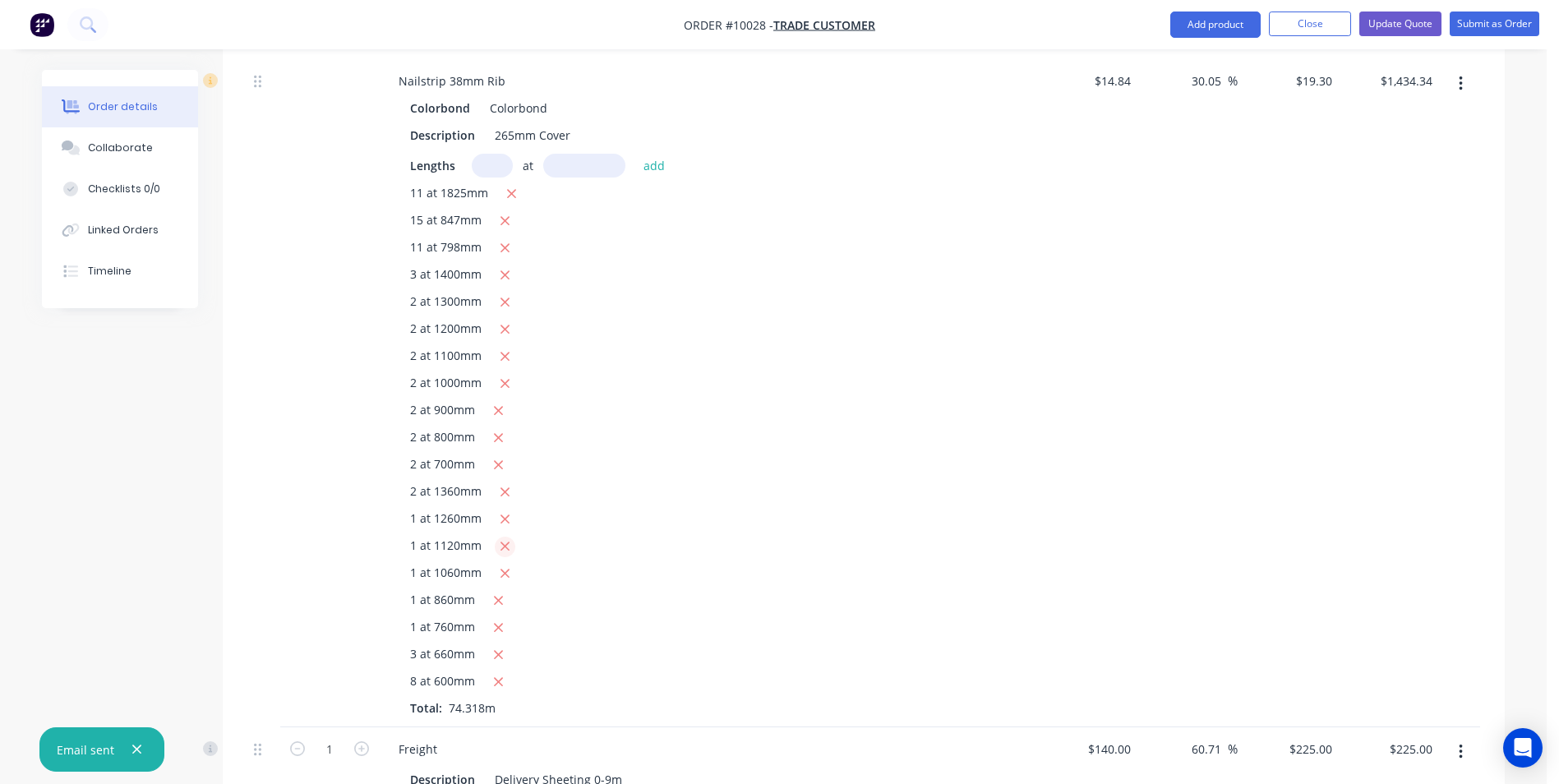
click at [506, 539] on icon "button" at bounding box center [504, 546] width 11 height 15
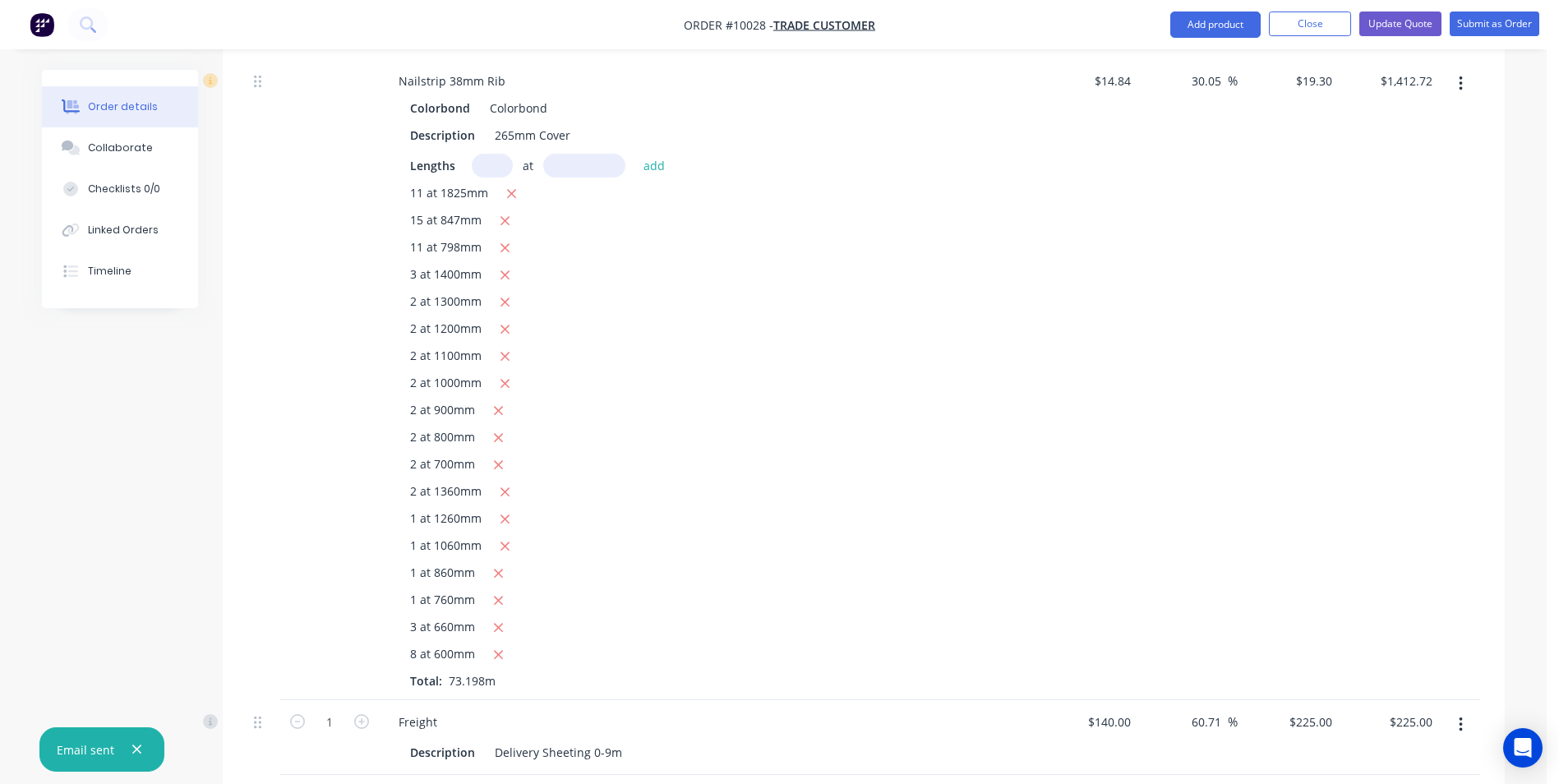
click at [492, 154] on input "text" at bounding box center [492, 165] width 41 height 23
click at [635, 154] on button "add" at bounding box center [655, 164] width 39 height 22
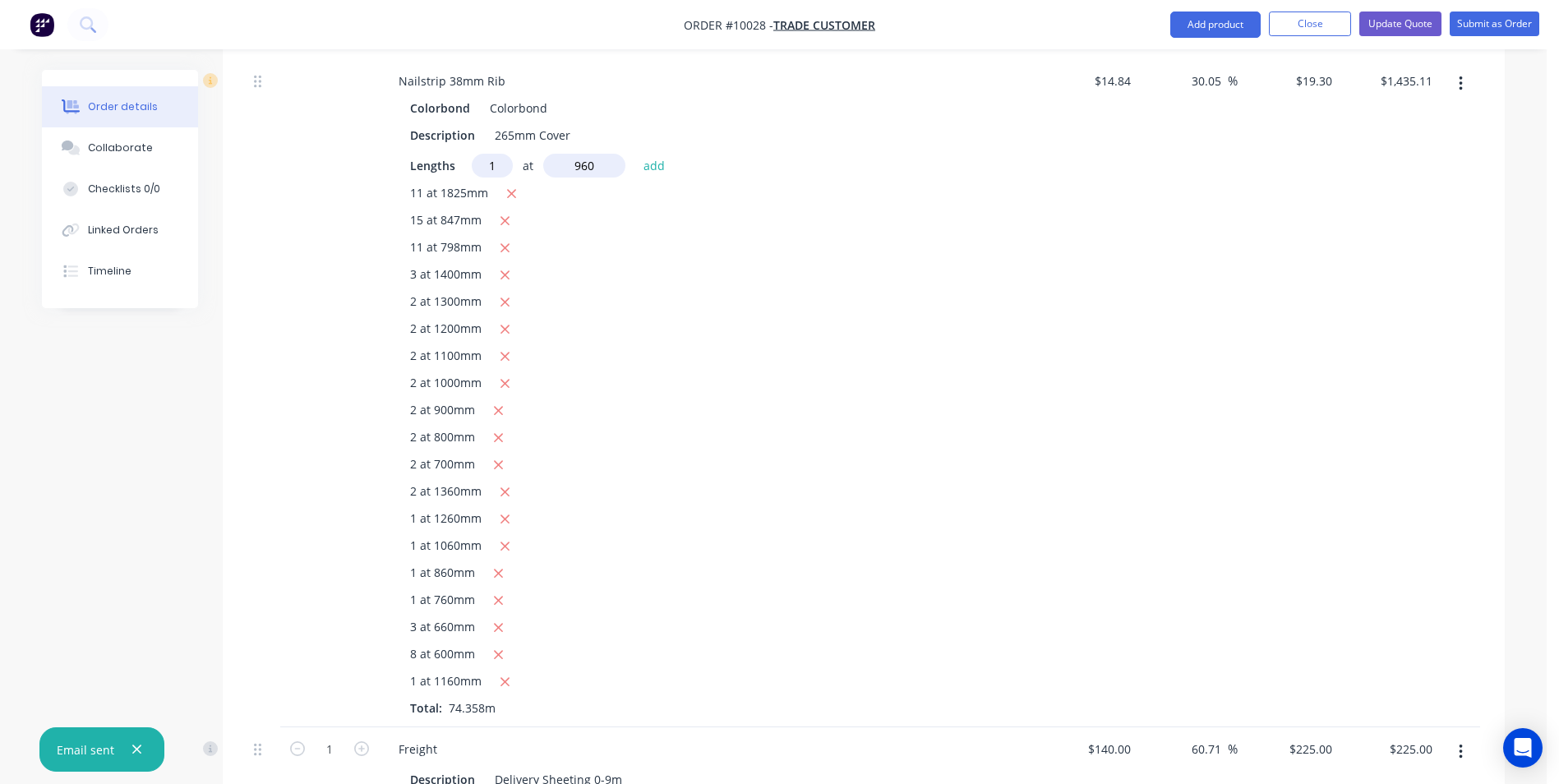
click at [635, 154] on button "add" at bounding box center [655, 164] width 39 height 22
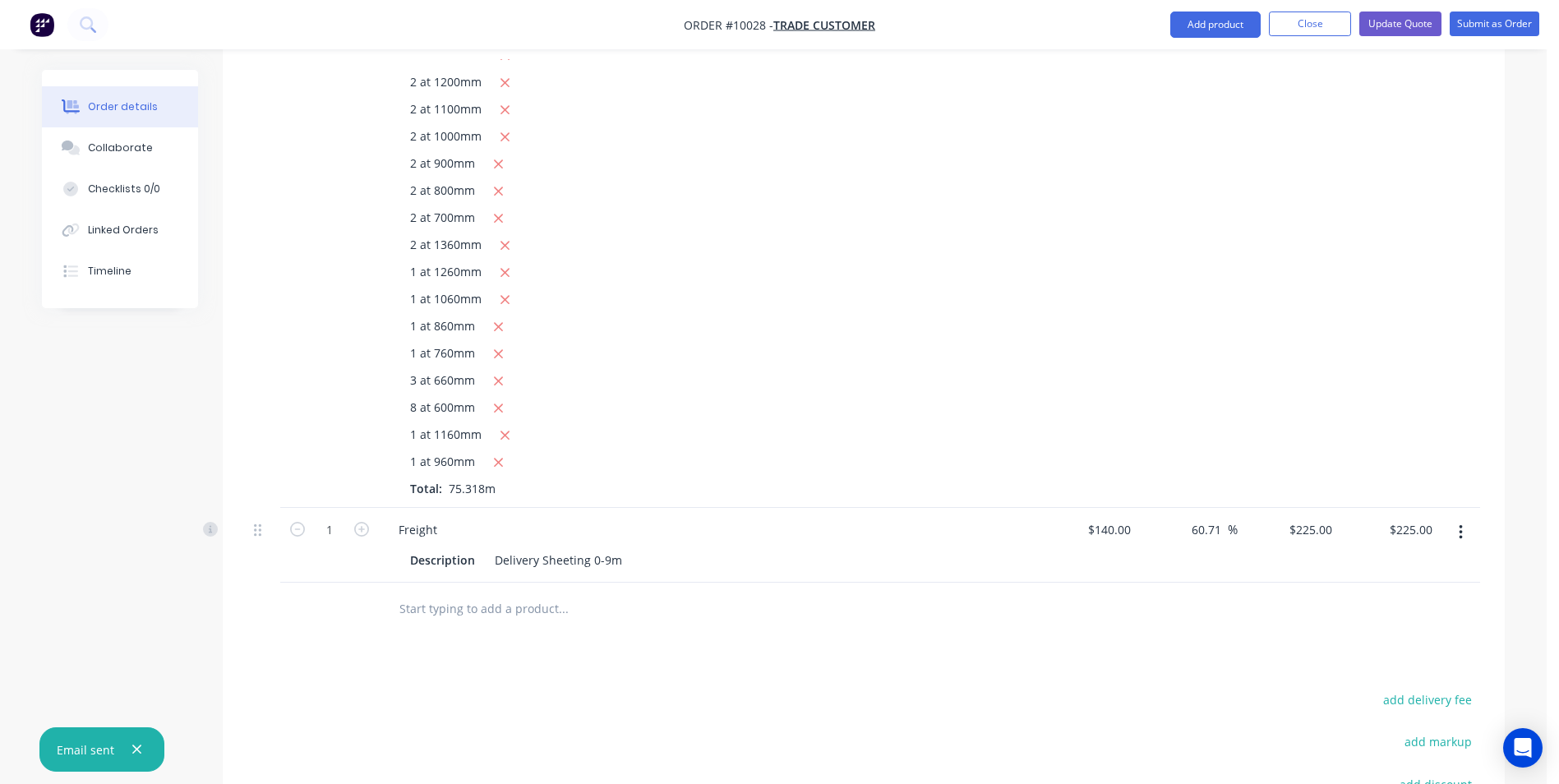
scroll to position [410, 0]
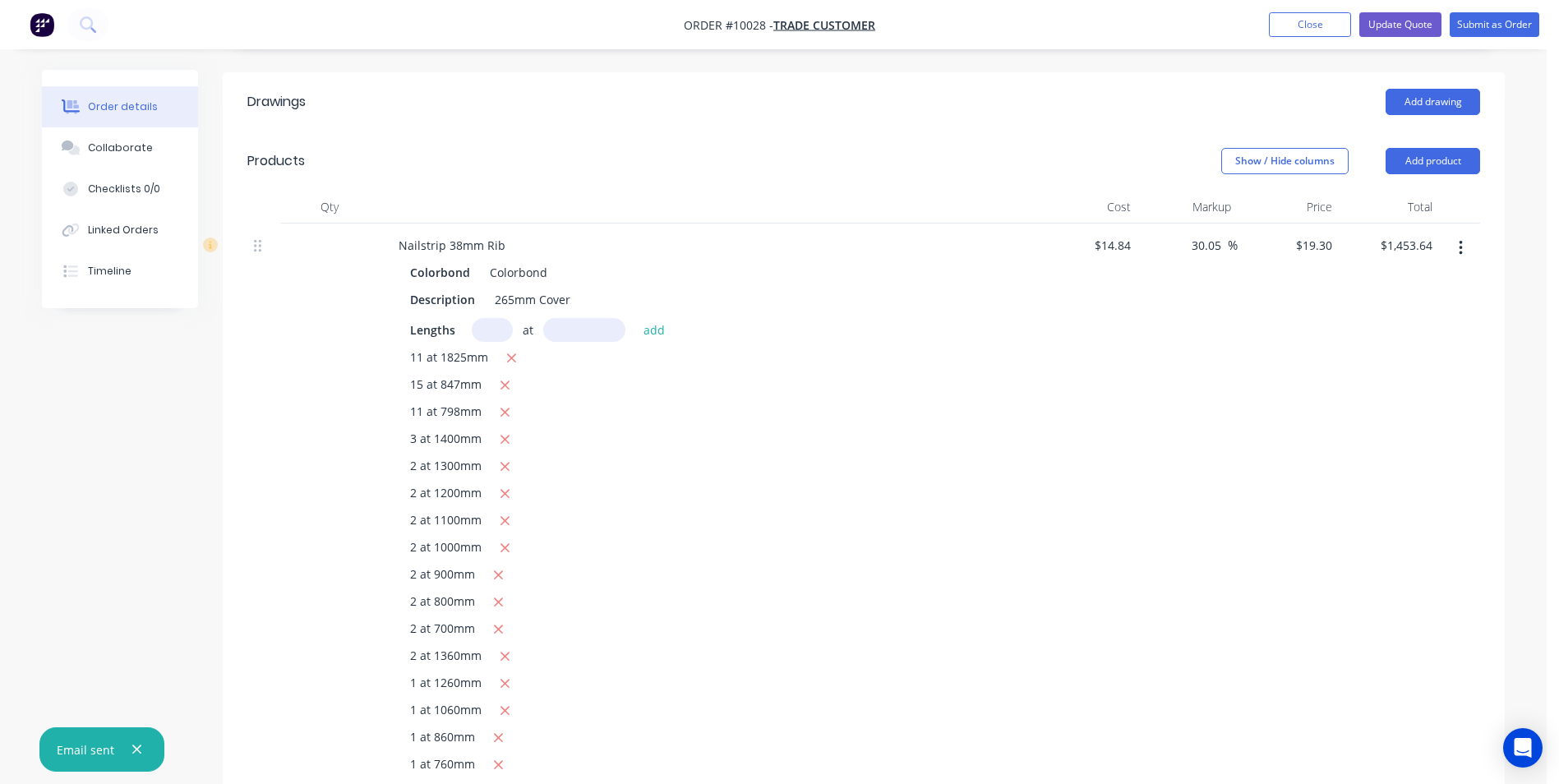
click at [1459, 239] on icon "button" at bounding box center [1461, 248] width 4 height 18
click at [1397, 279] on div "Edit" at bounding box center [1402, 291] width 127 height 23
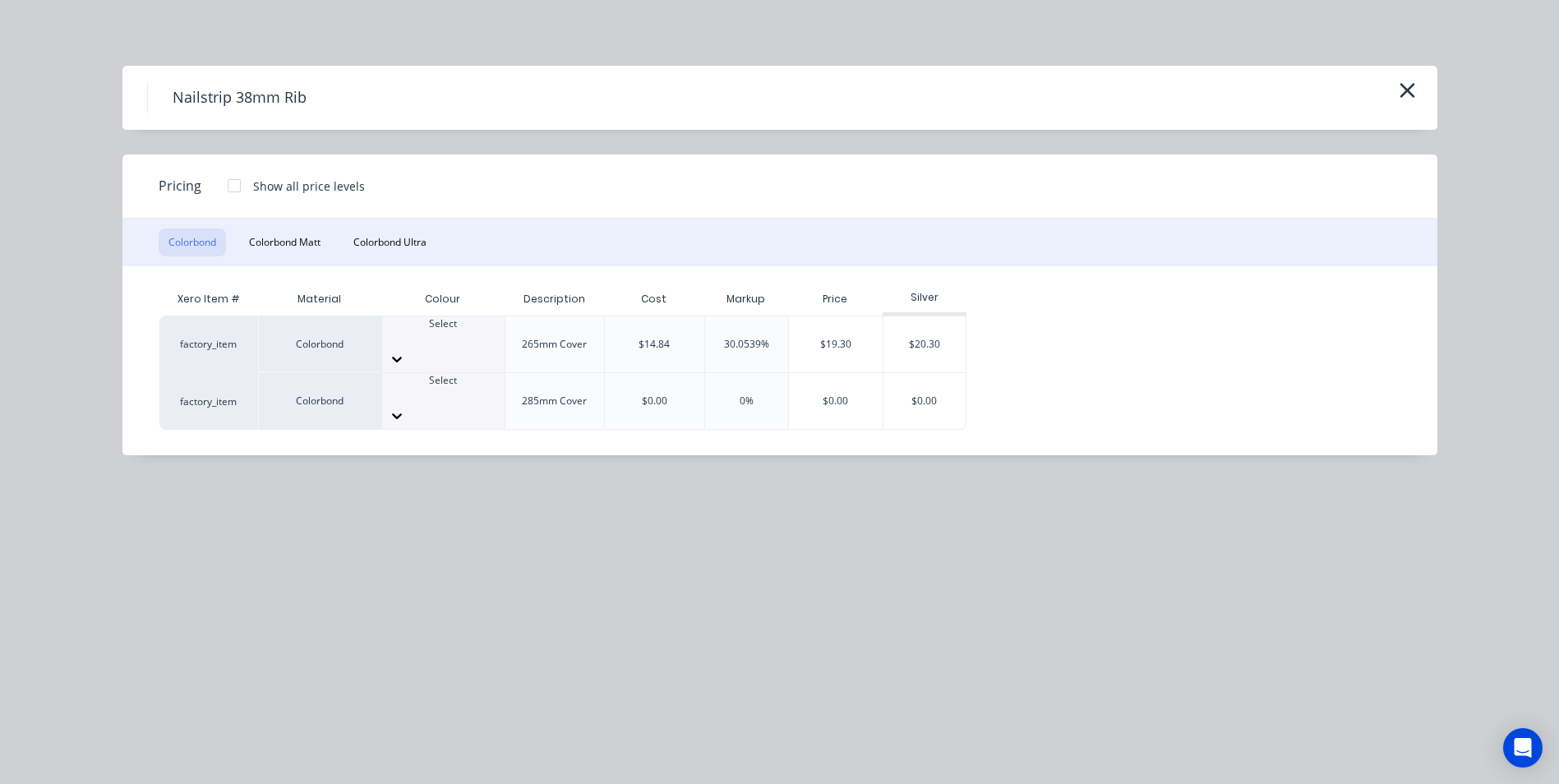
click at [476, 346] on div at bounding box center [444, 359] width 123 height 26
click at [1419, 84] on div "Nailstrip 38mm Rib" at bounding box center [780, 98] width 1315 height 64
click at [1418, 86] on button "button" at bounding box center [1407, 90] width 27 height 26
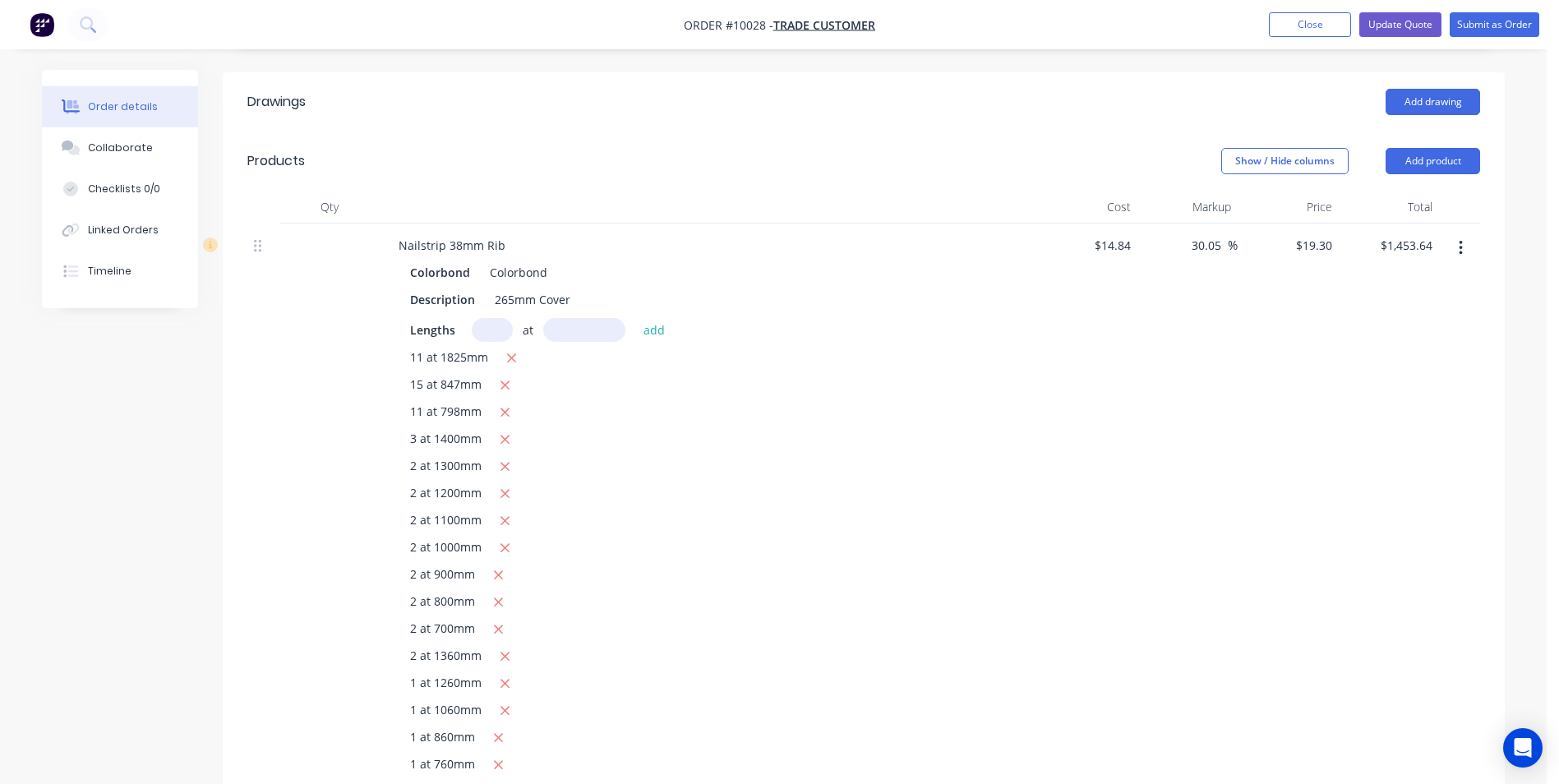
click at [1464, 233] on button "button" at bounding box center [1461, 248] width 39 height 29
click at [1407, 279] on div "Edit" at bounding box center [1402, 291] width 127 height 23
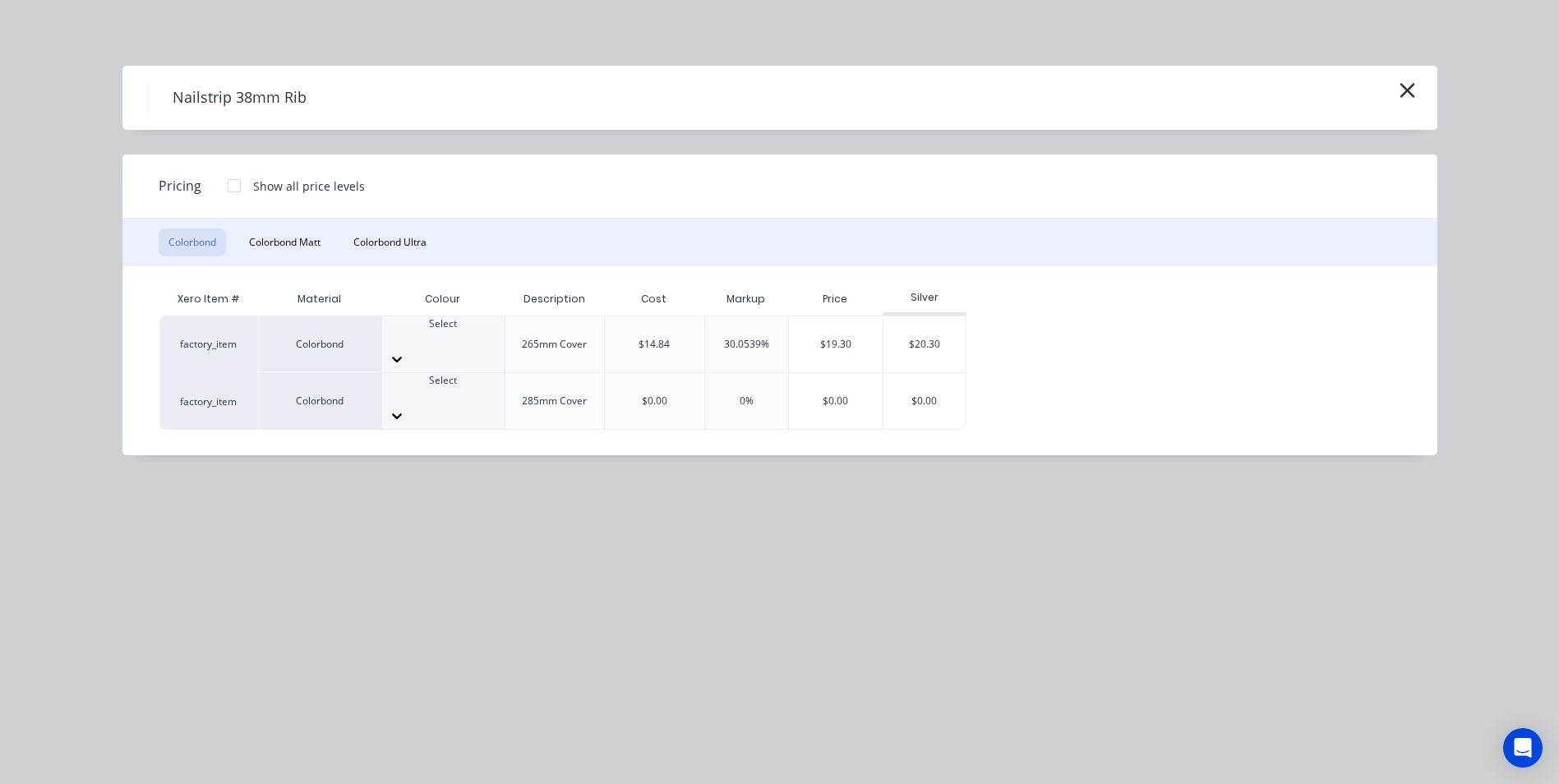
click at [235, 188] on div at bounding box center [235, 186] width 33 height 33
click at [475, 346] on div at bounding box center [444, 359] width 123 height 26
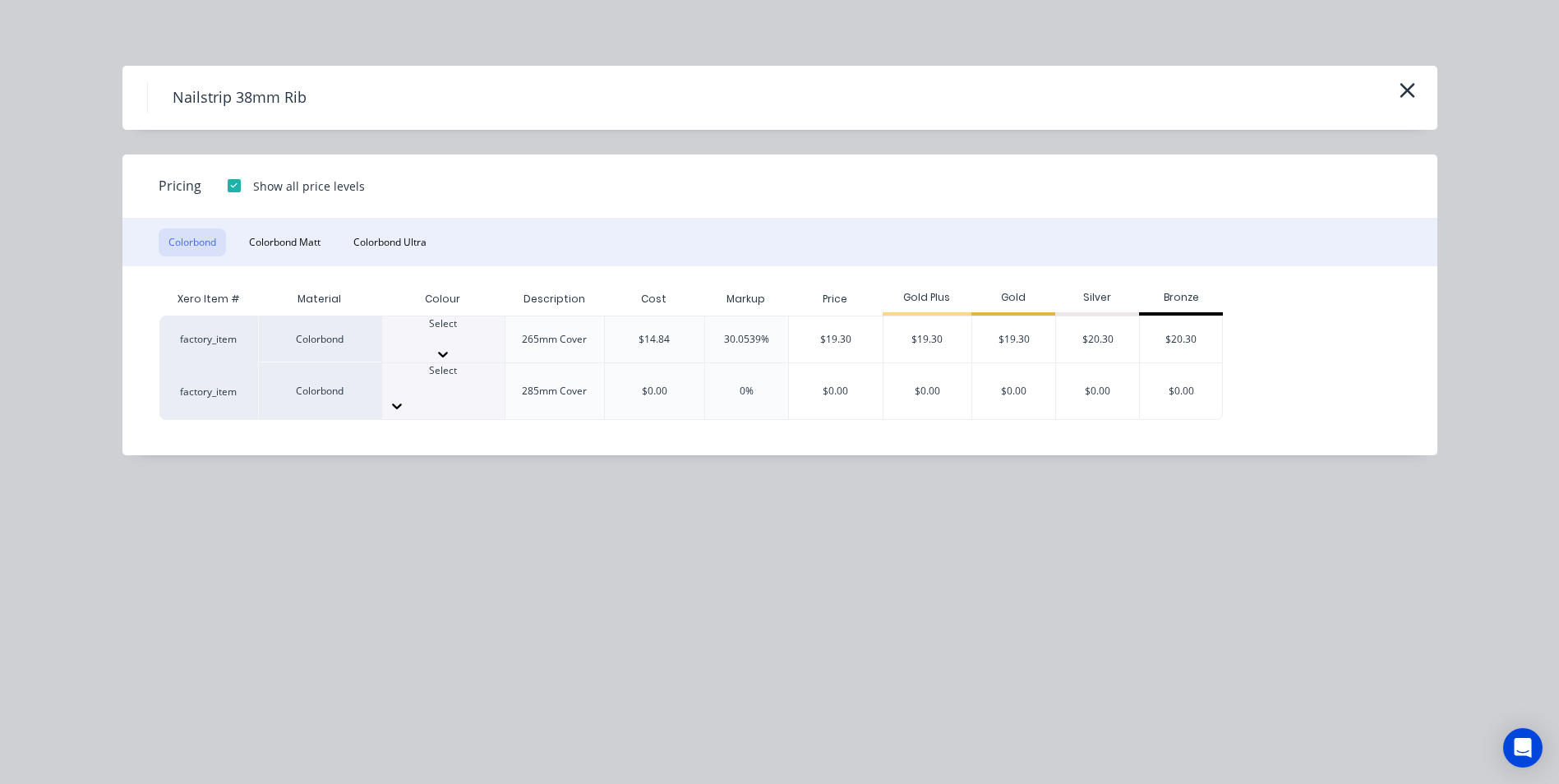
click at [1024, 324] on div "$19.30" at bounding box center [1013, 343] width 83 height 55
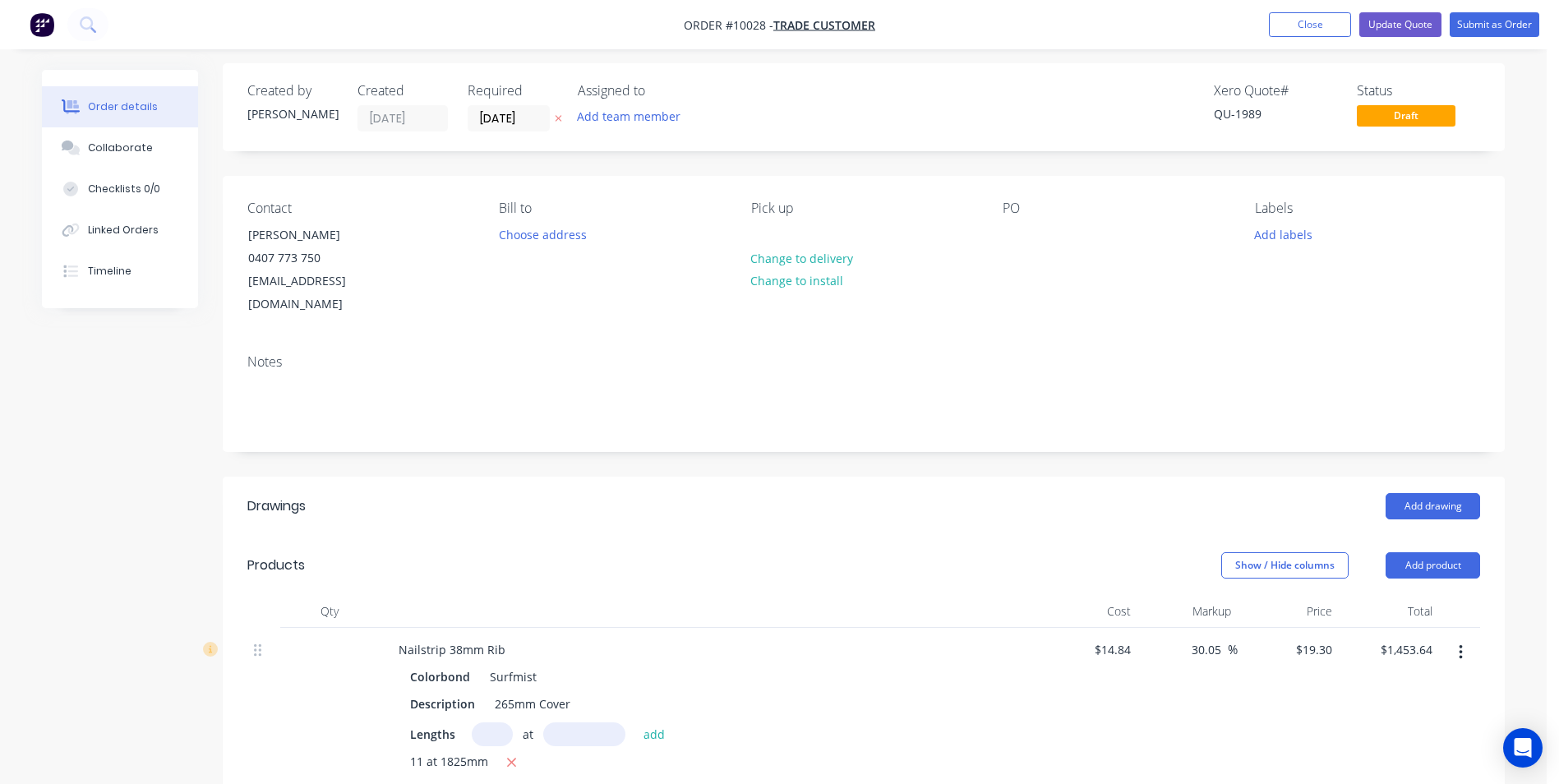
scroll to position [2, 0]
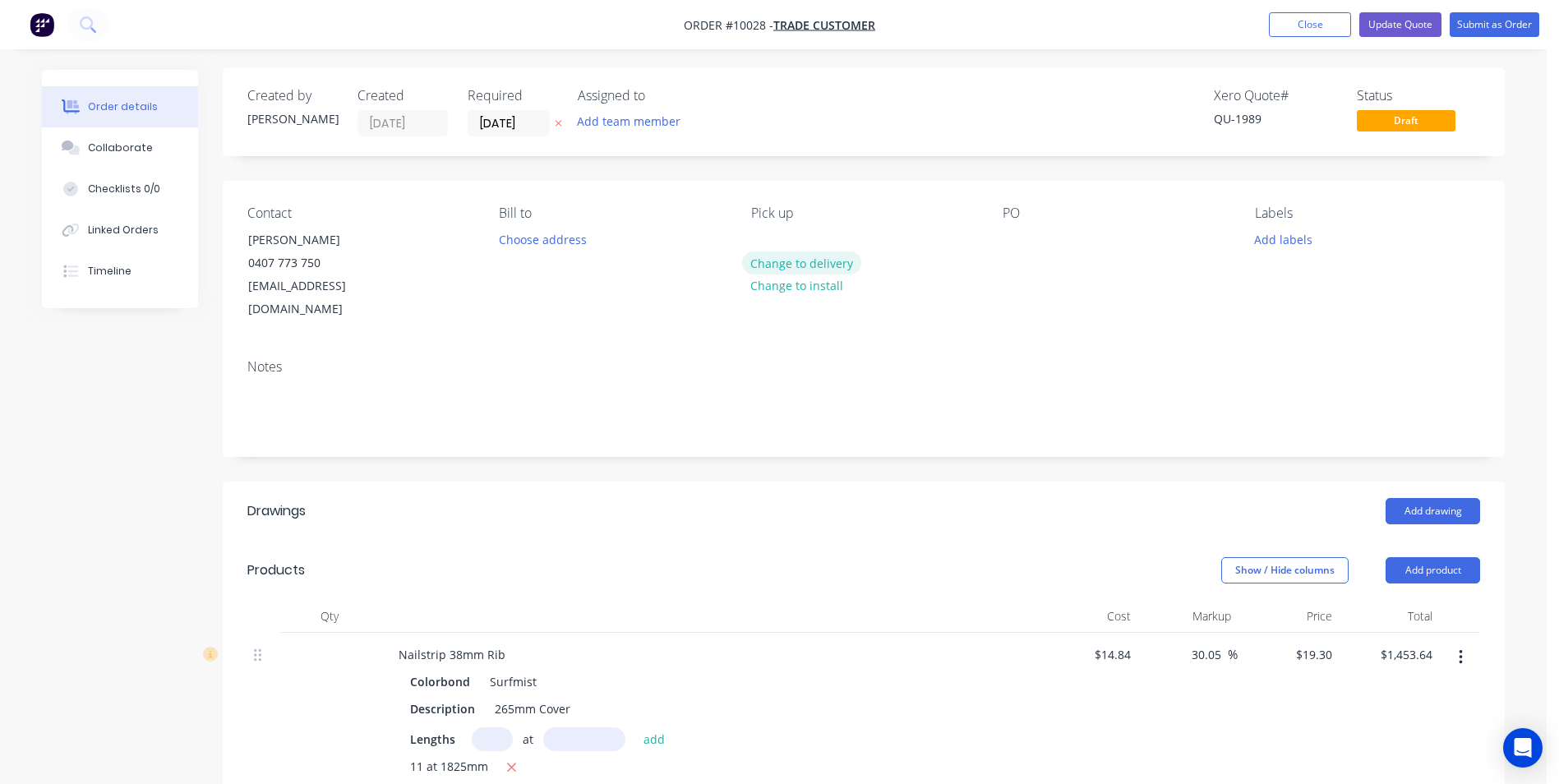
click at [815, 269] on button "Change to delivery" at bounding box center [802, 262] width 120 height 22
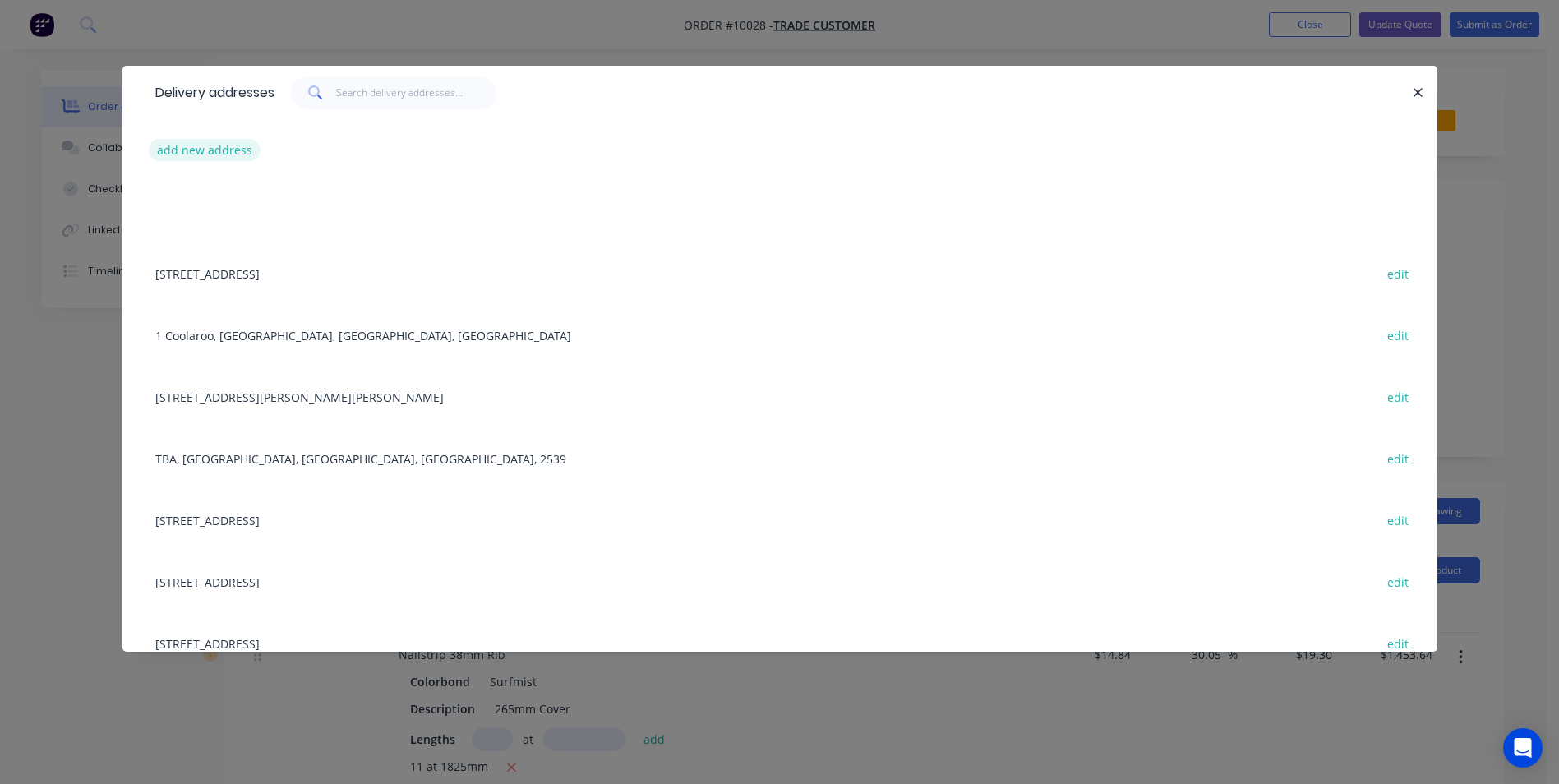
click at [204, 146] on button "add new address" at bounding box center [205, 150] width 113 height 22
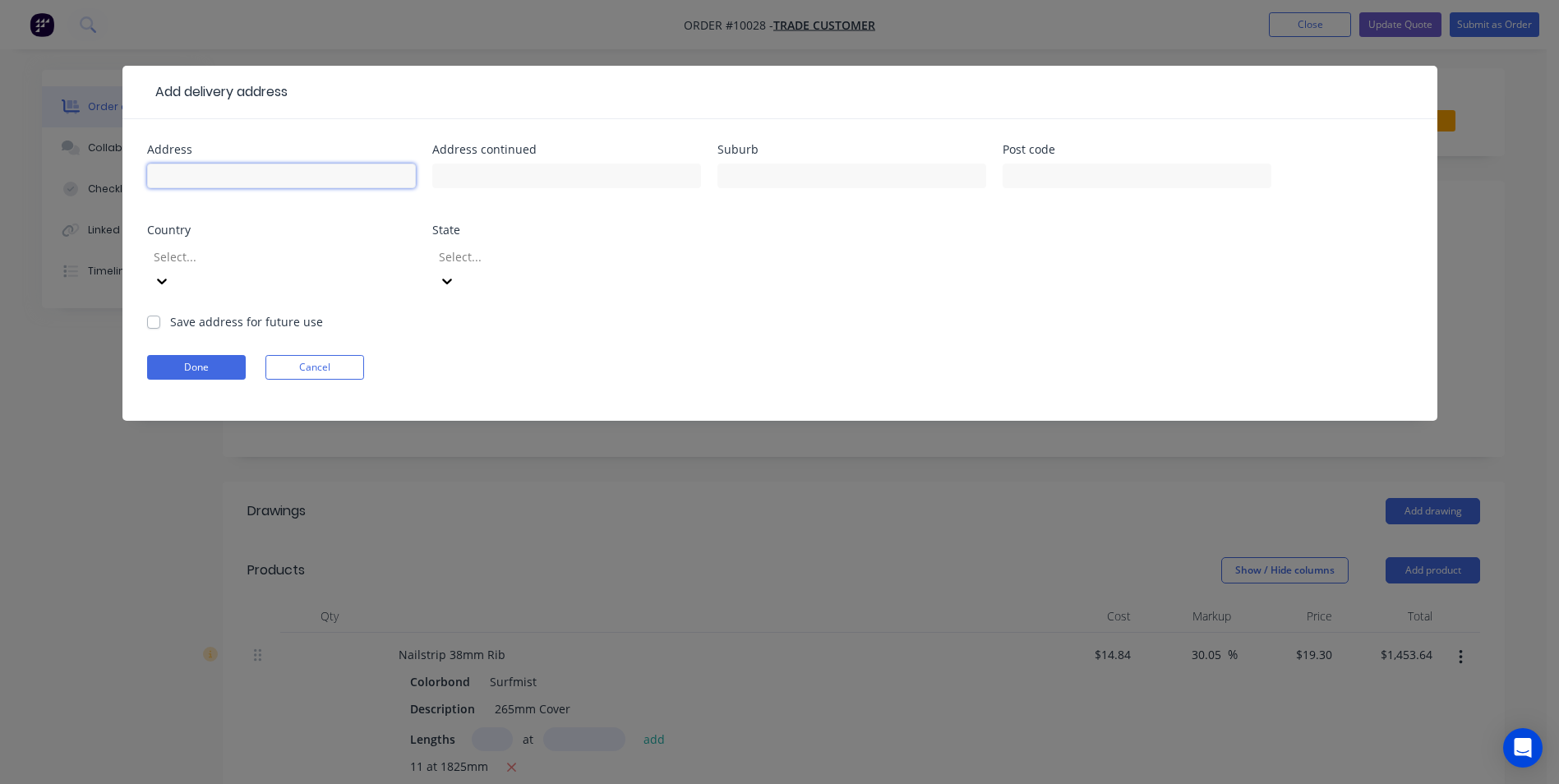
click at [260, 171] on input "text" at bounding box center [281, 175] width 269 height 24
click at [168, 520] on div "Add delivery address Address Address continued Suburb Post code Country Select.…" at bounding box center [780, 392] width 1559 height 784
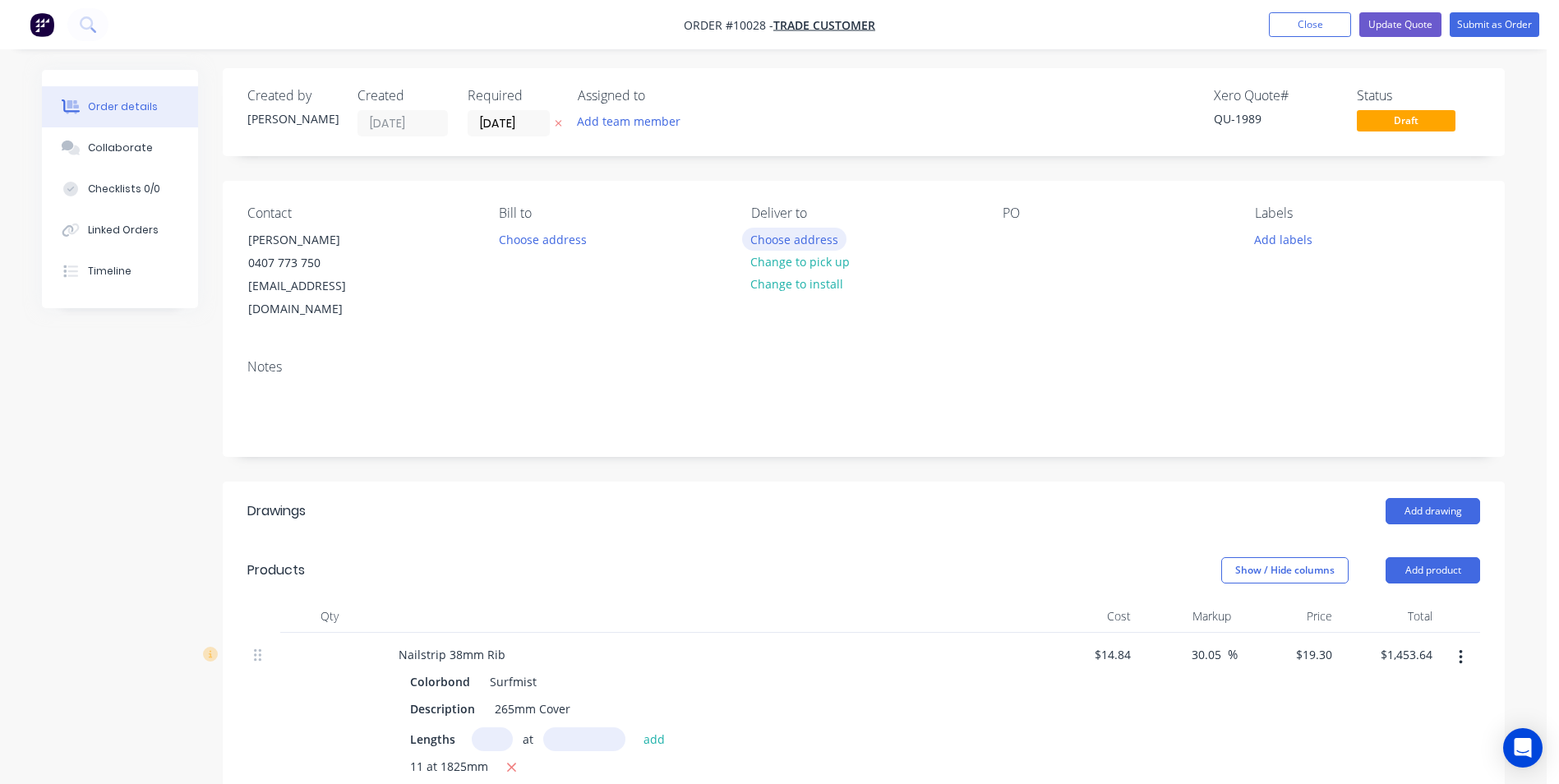
click at [795, 240] on button "Choose address" at bounding box center [795, 238] width 105 height 22
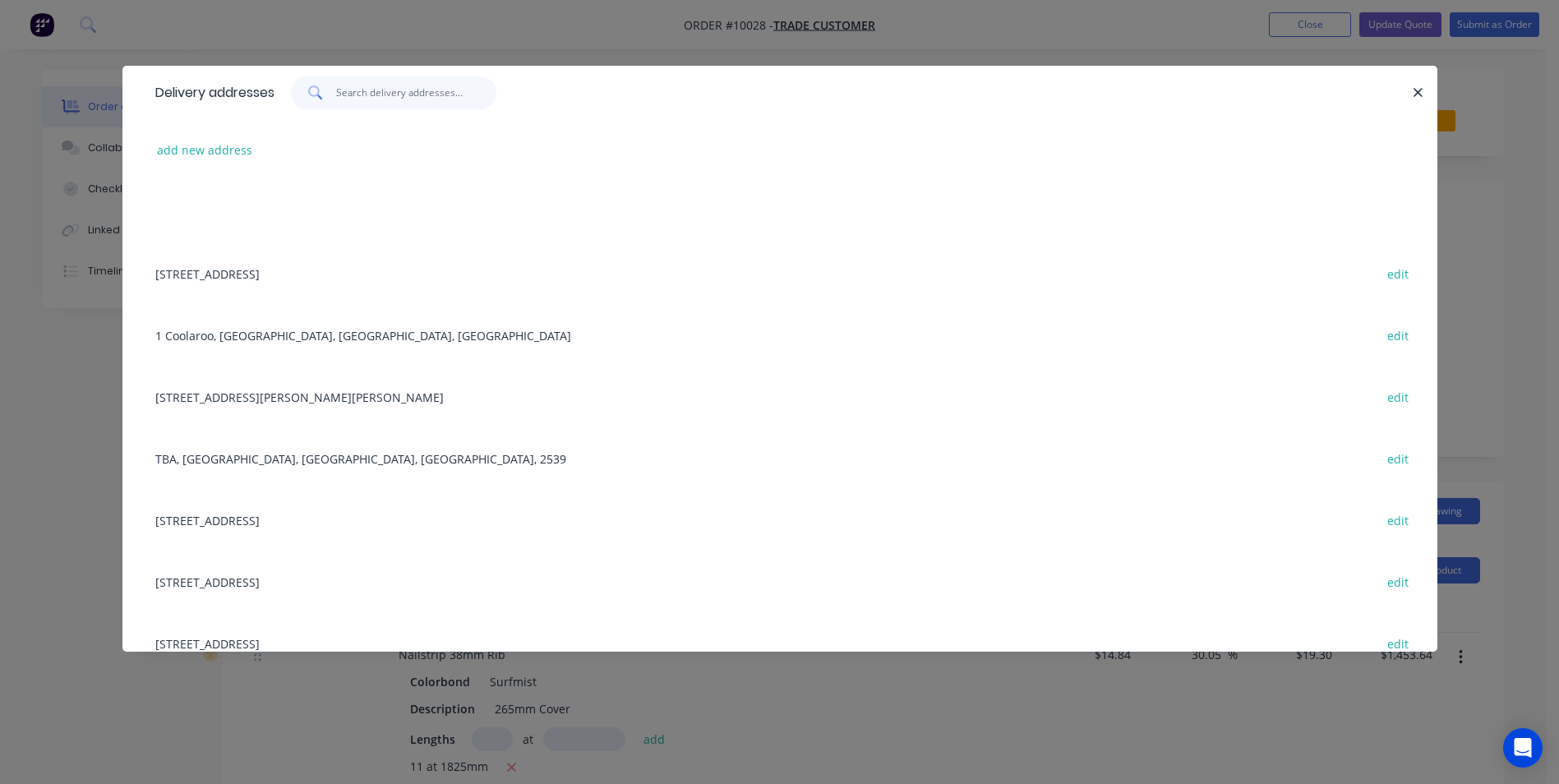
click at [376, 95] on input "text" at bounding box center [416, 93] width 161 height 33
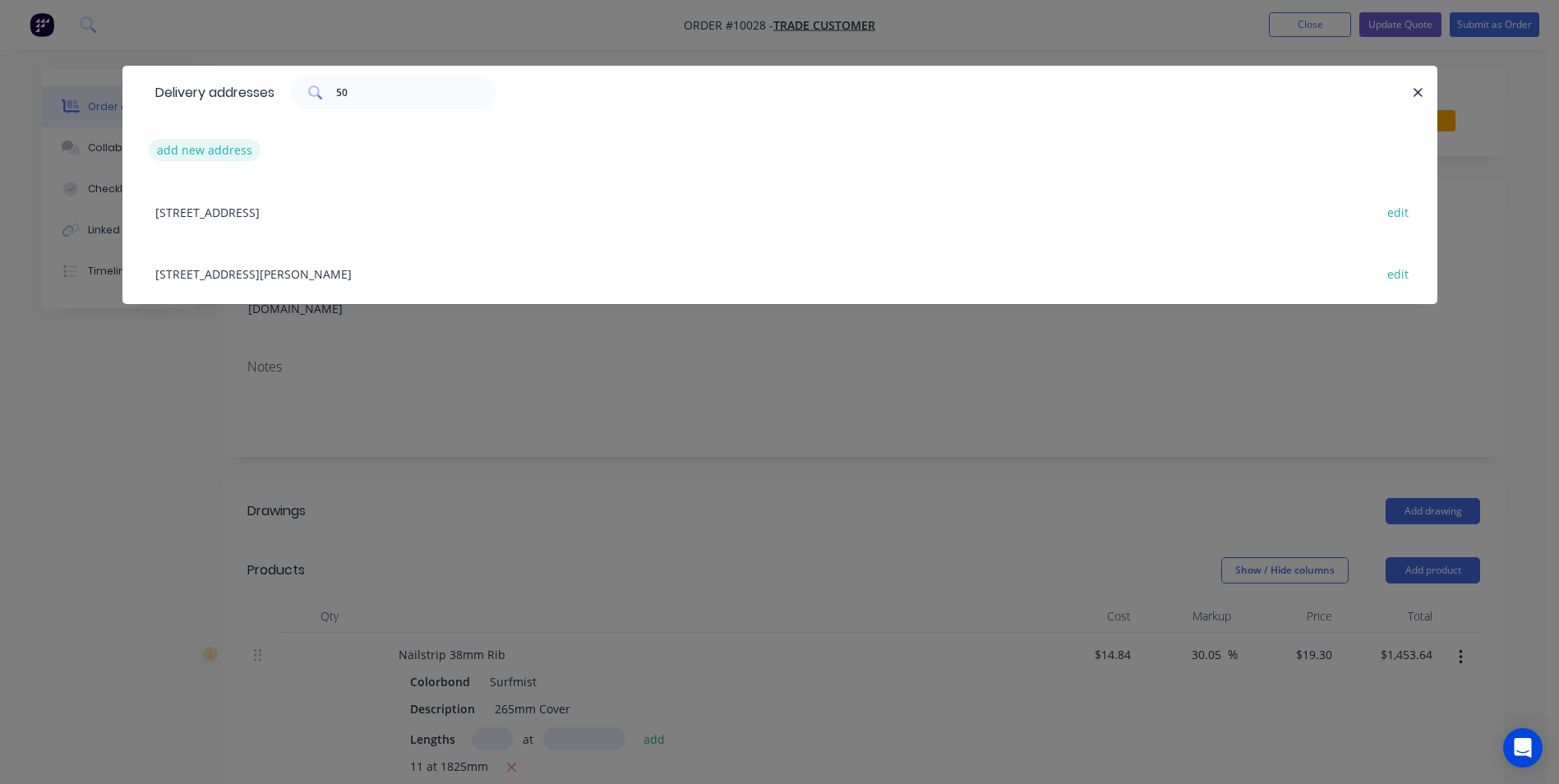
click at [207, 156] on button "add new address" at bounding box center [205, 150] width 113 height 22
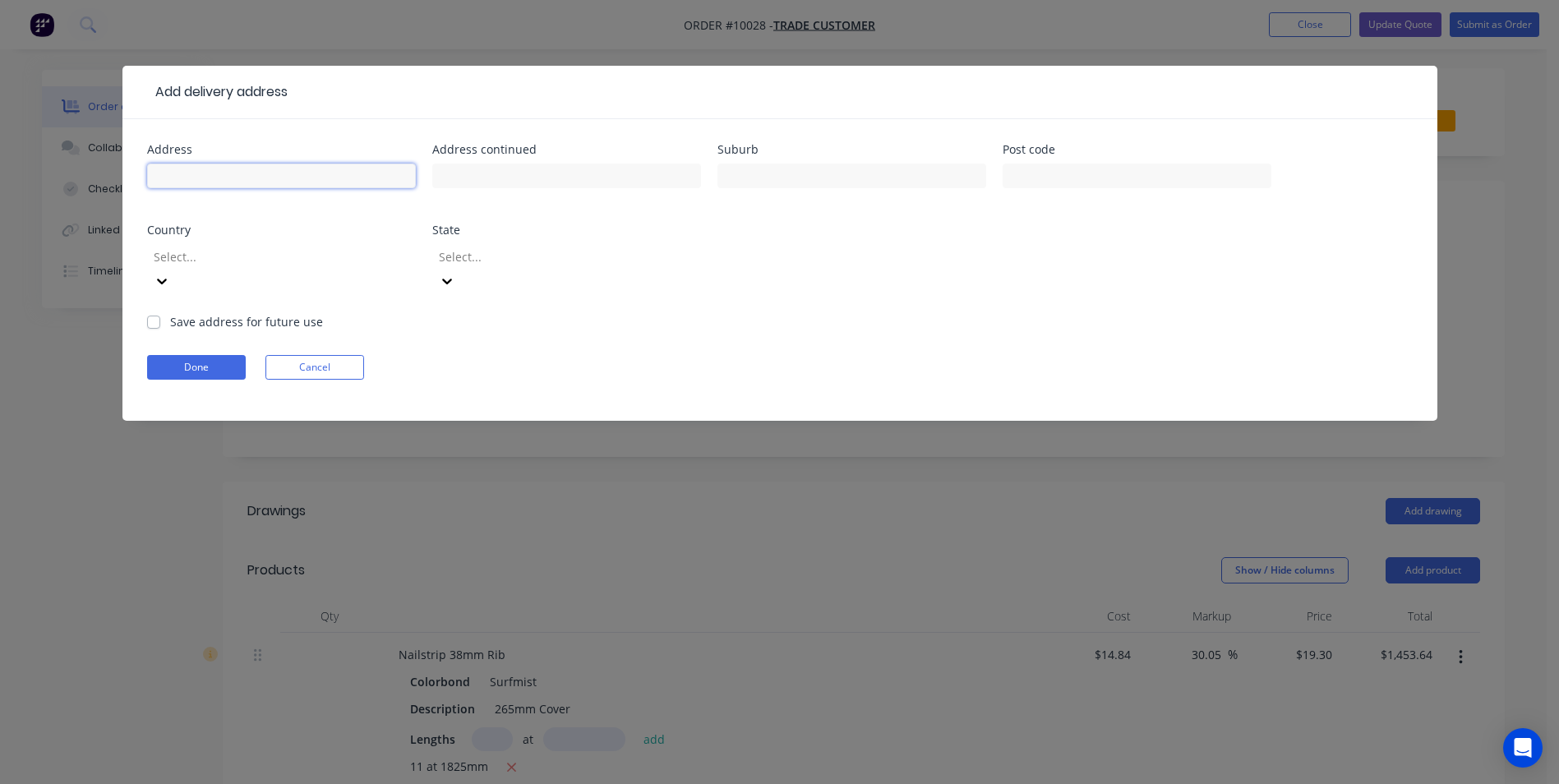
click at [297, 171] on input "text" at bounding box center [281, 175] width 269 height 24
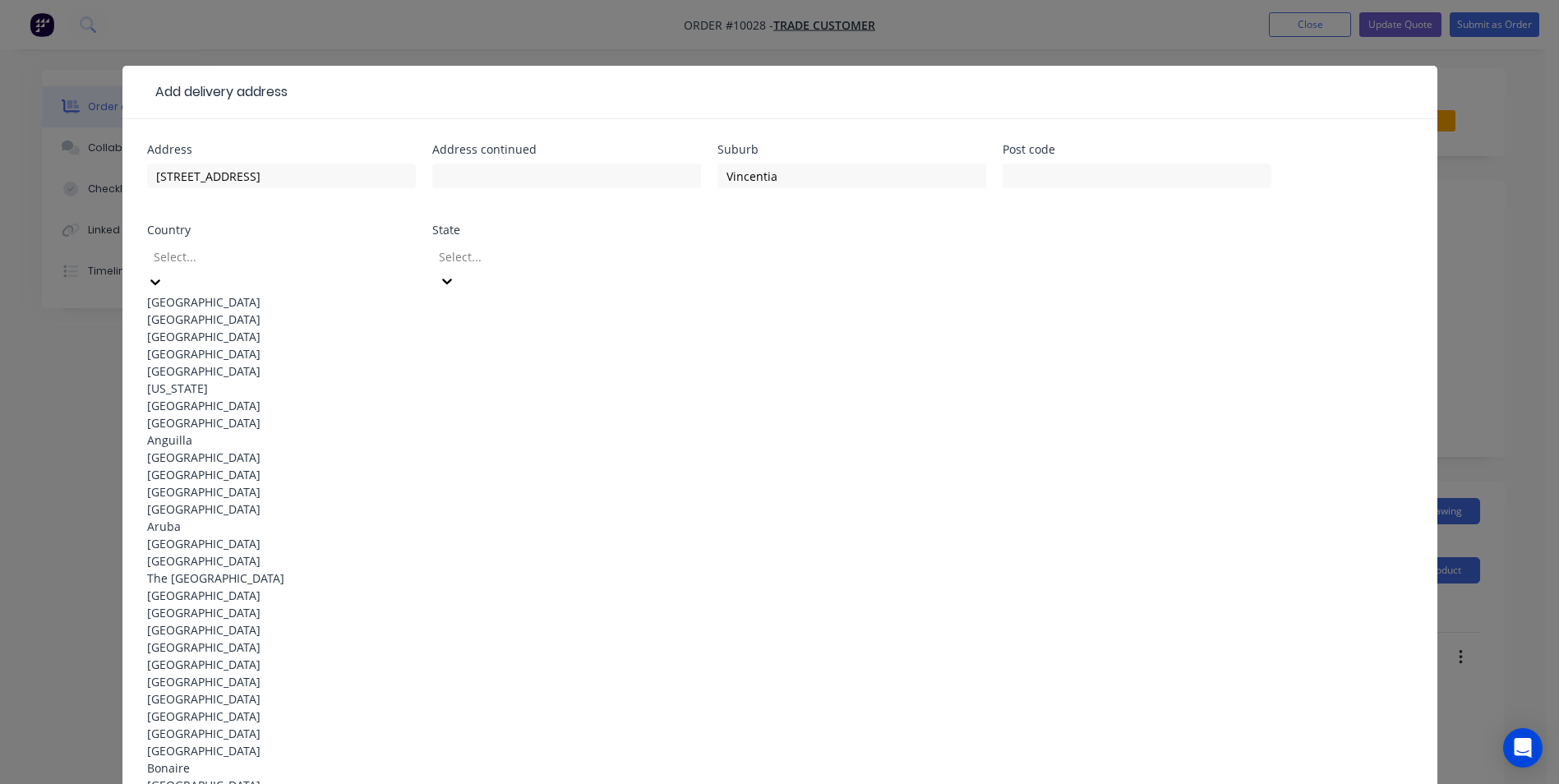
click at [300, 258] on div at bounding box center [270, 256] width 236 height 20
click at [276, 293] on div "[GEOGRAPHIC_DATA]" at bounding box center [281, 302] width 269 height 18
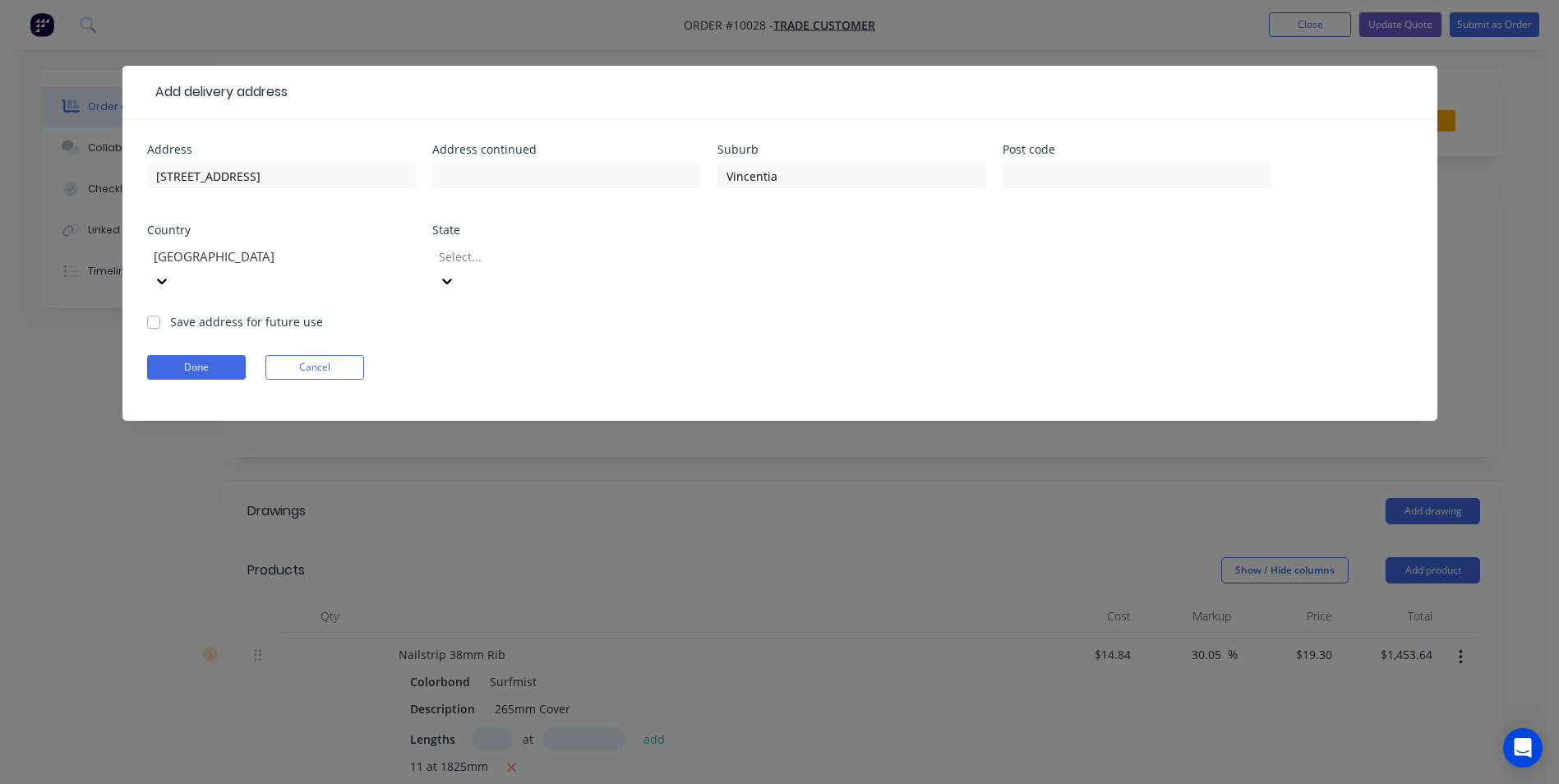
click at [461, 278] on div "Select..." at bounding box center [566, 276] width 269 height 73
click at [468, 269] on div "Select..." at bounding box center [566, 276] width 269 height 73
click at [489, 254] on div at bounding box center [555, 256] width 236 height 20
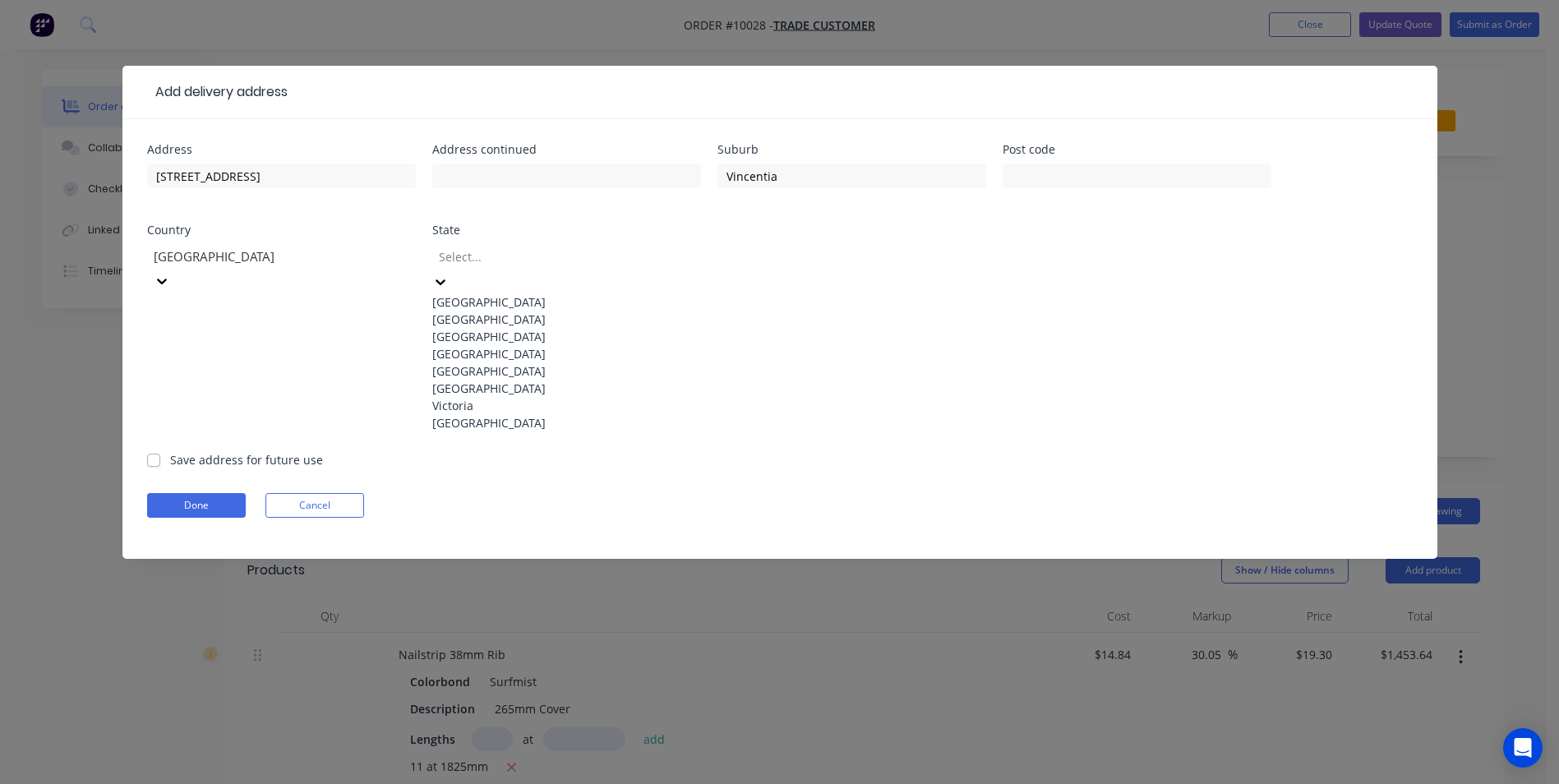
click at [494, 317] on div "[GEOGRAPHIC_DATA]" at bounding box center [566, 319] width 269 height 18
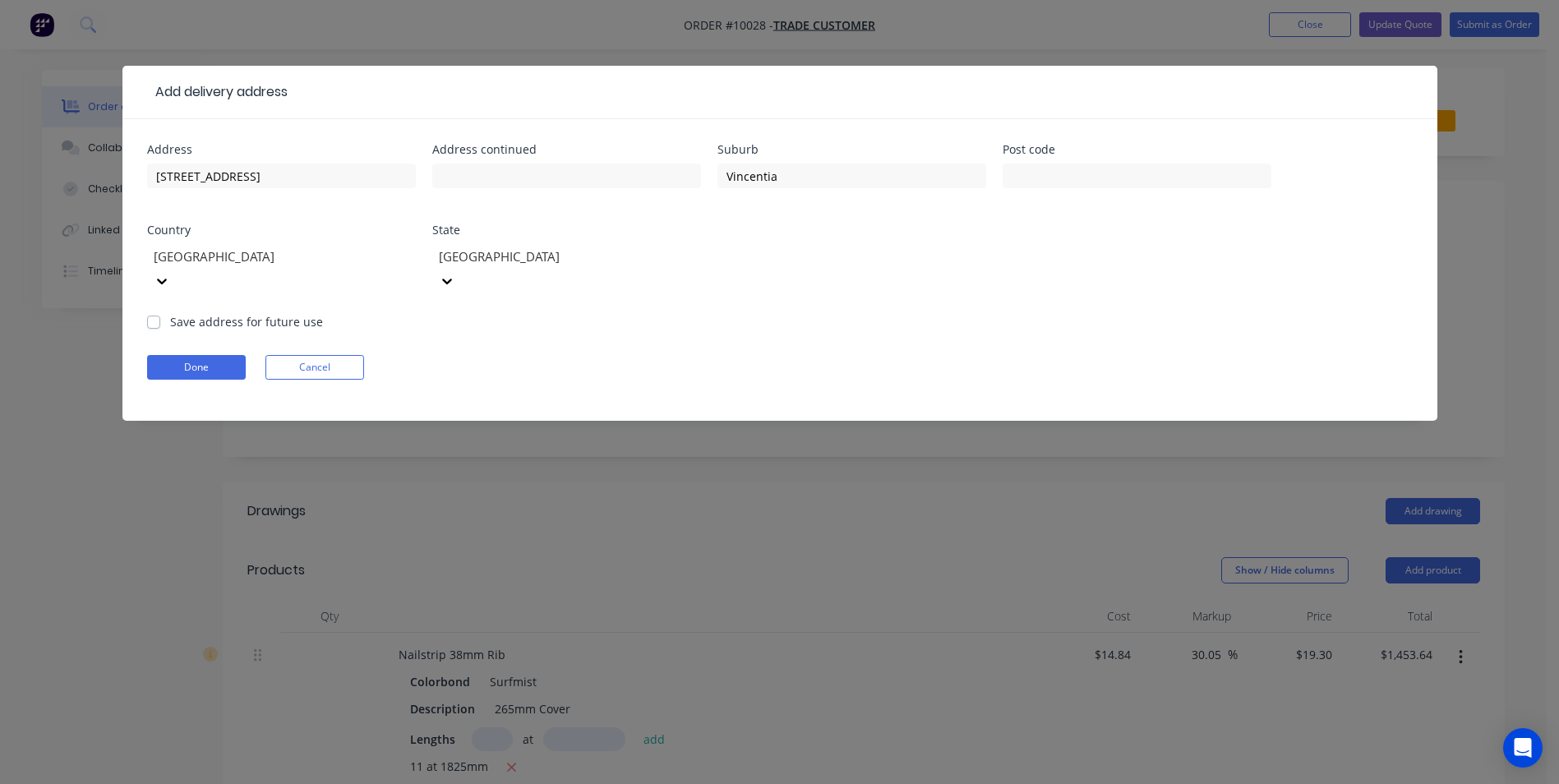
click at [170, 313] on label "Save address for future use" at bounding box center [246, 322] width 153 height 18
click at [150, 313] on input "Save address for future use" at bounding box center [154, 321] width 14 height 16
click at [203, 355] on button "Done" at bounding box center [196, 367] width 98 height 24
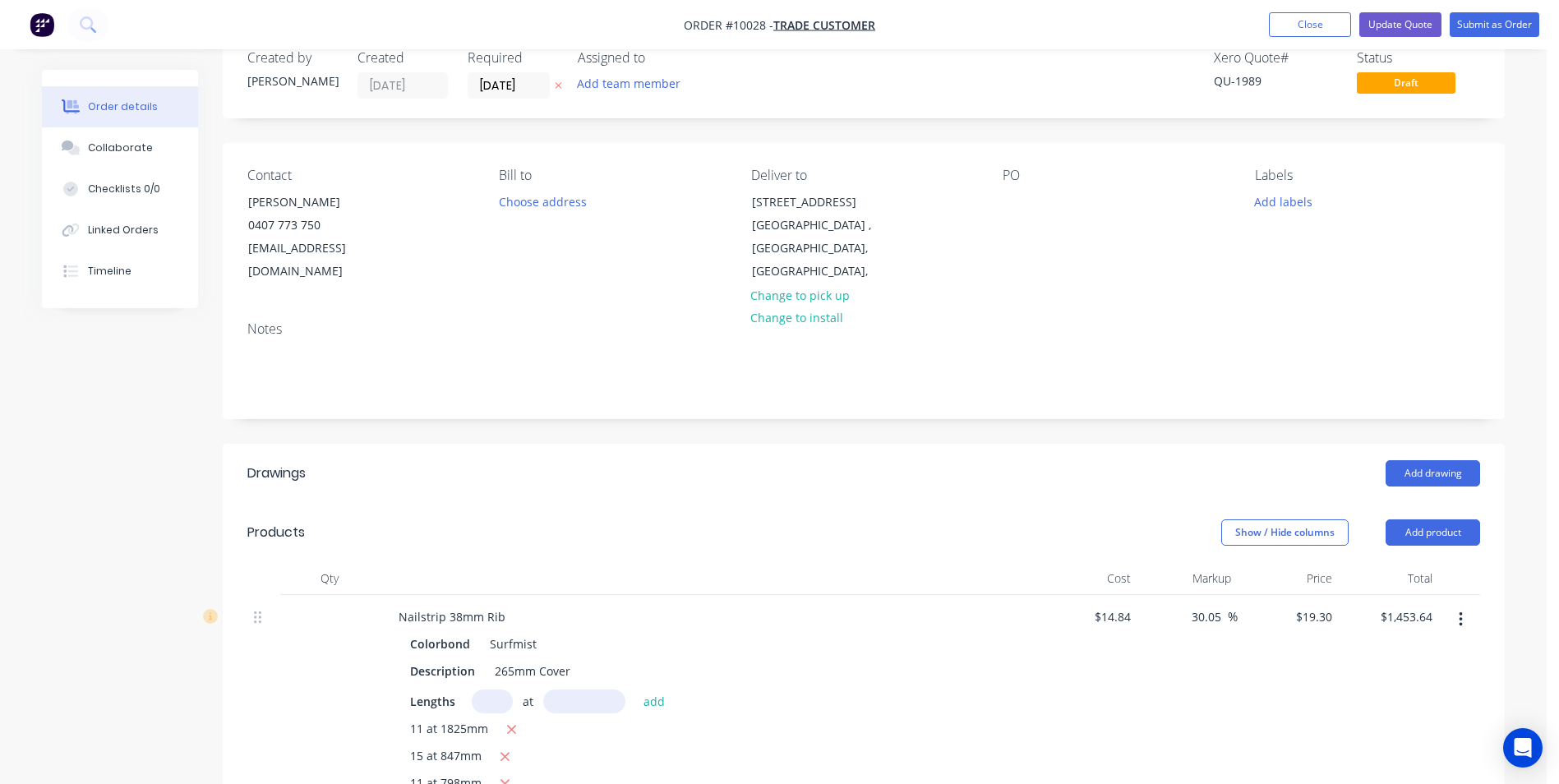
scroll to position [0, 0]
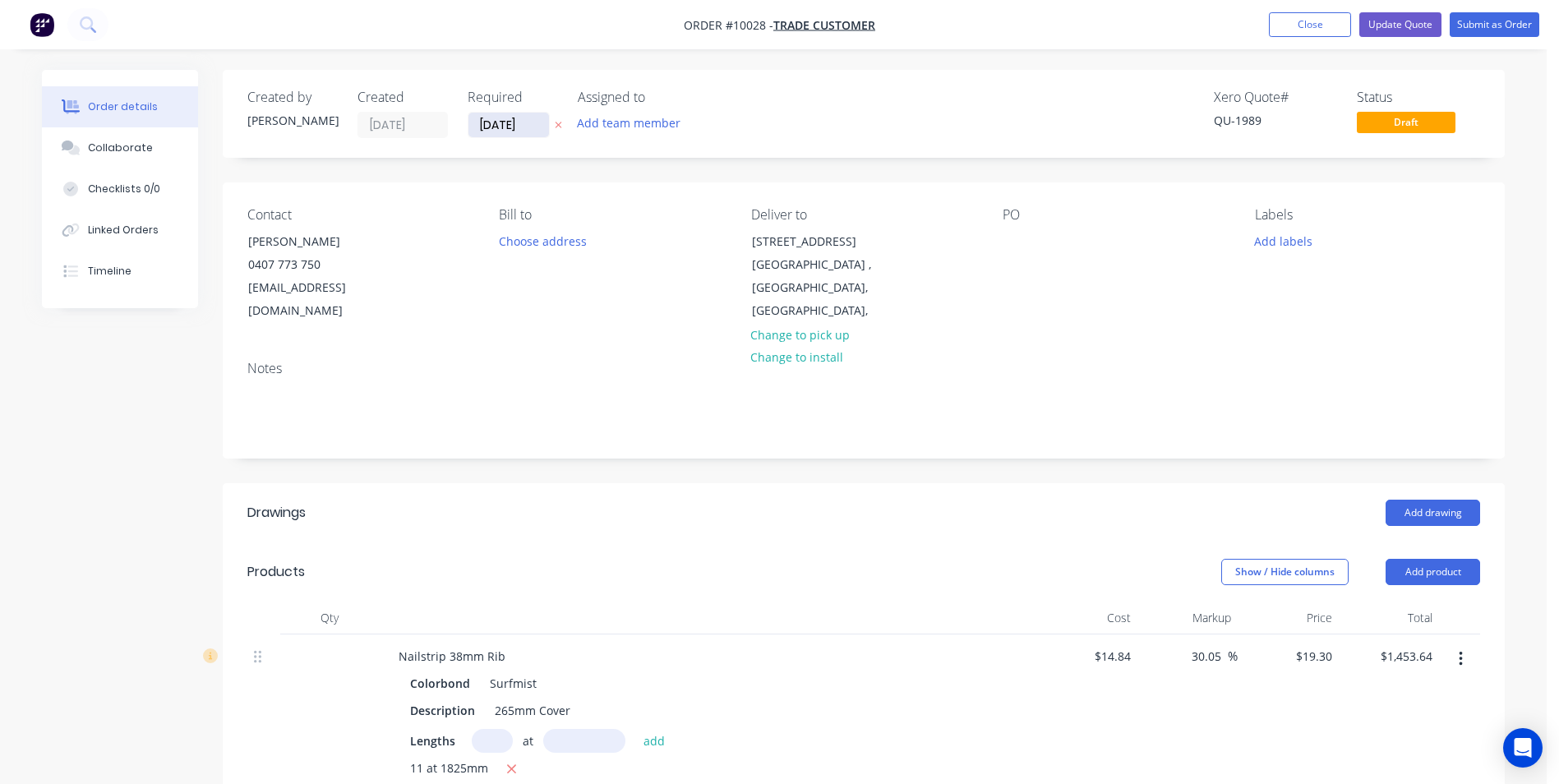
click at [526, 124] on input "[DATE]" at bounding box center [508, 125] width 81 height 24
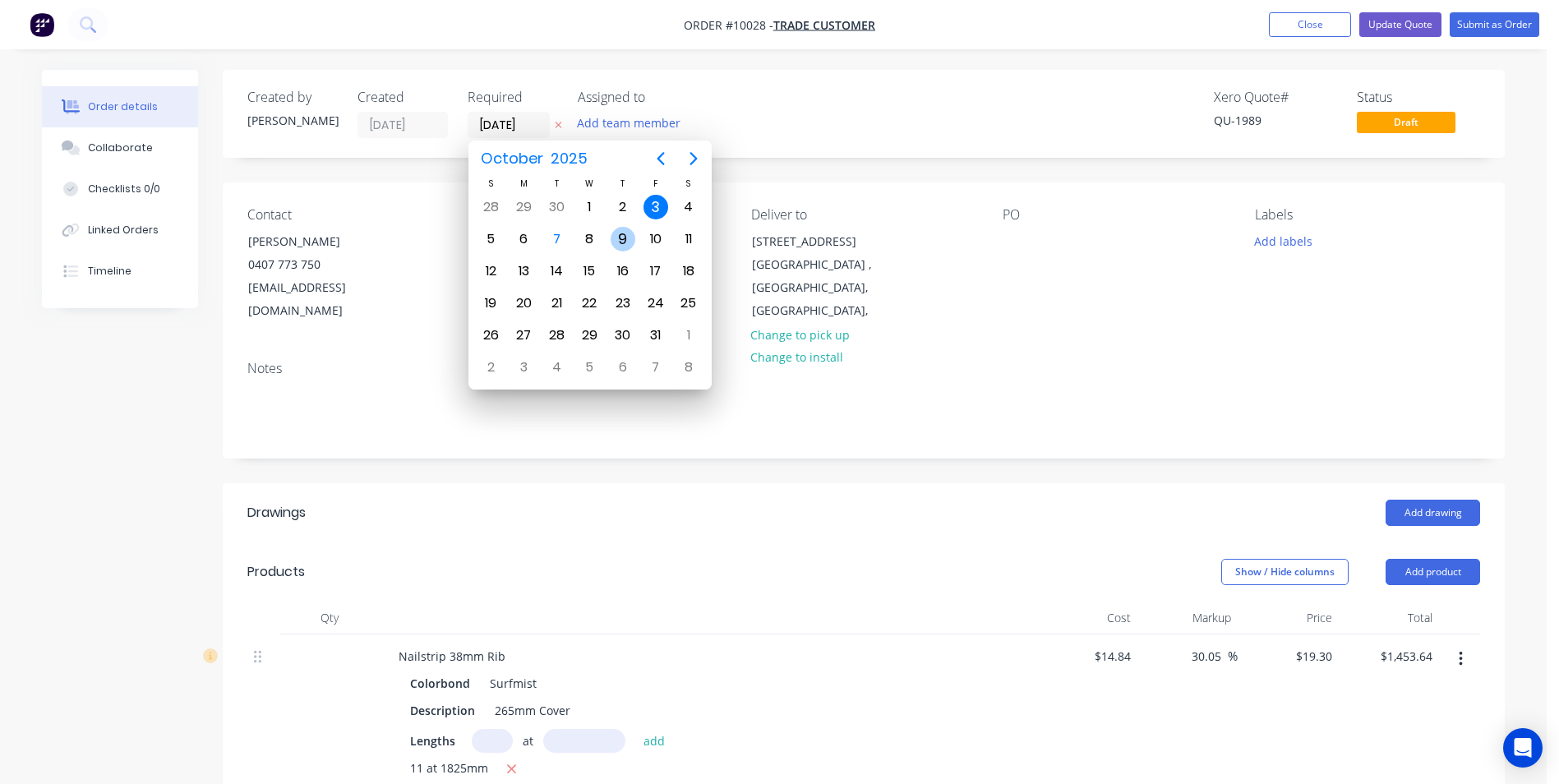
click at [630, 240] on div "9" at bounding box center [622, 238] width 24 height 24
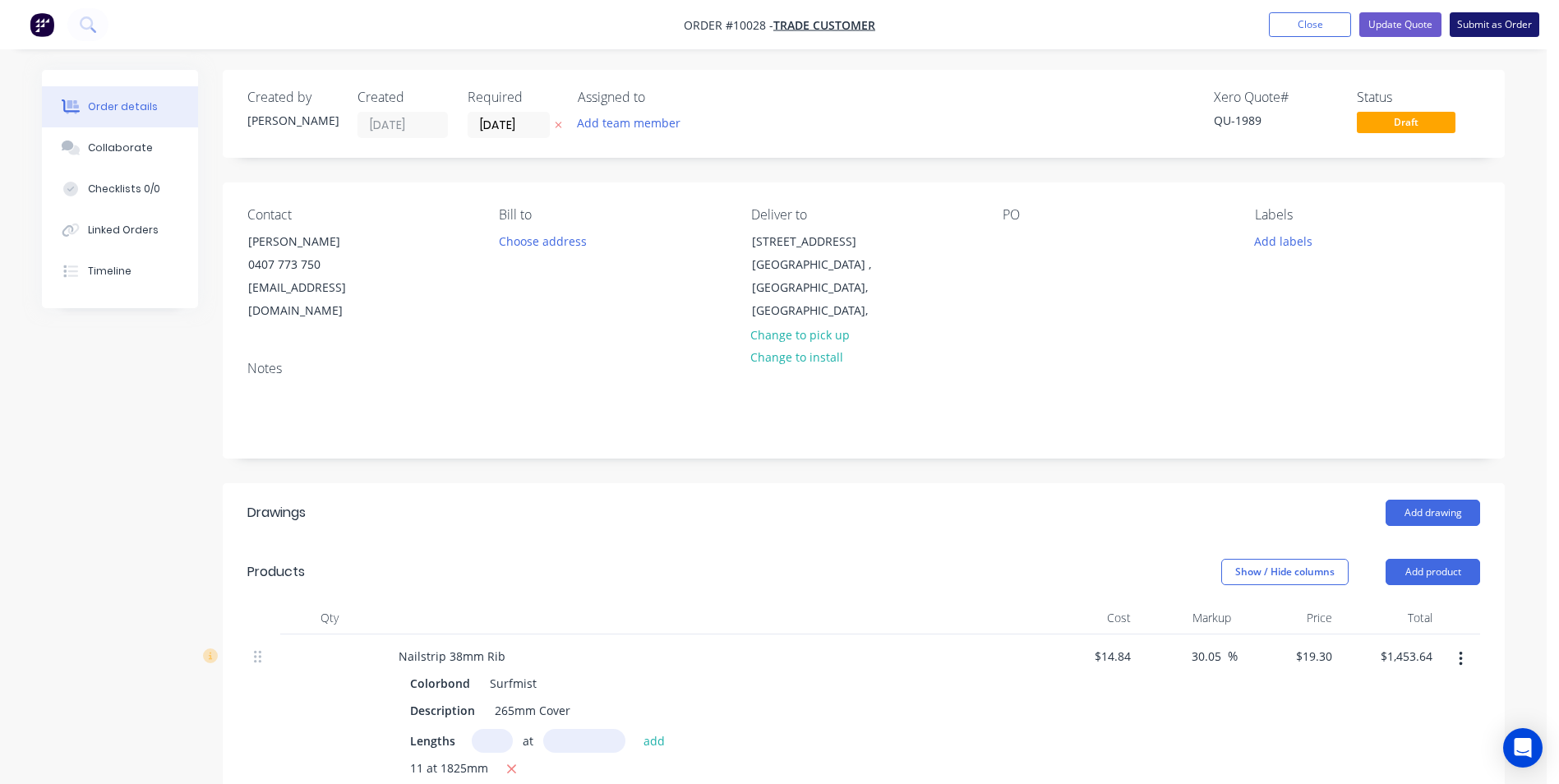
click at [1482, 31] on button "Submit as Order" at bounding box center [1495, 24] width 90 height 24
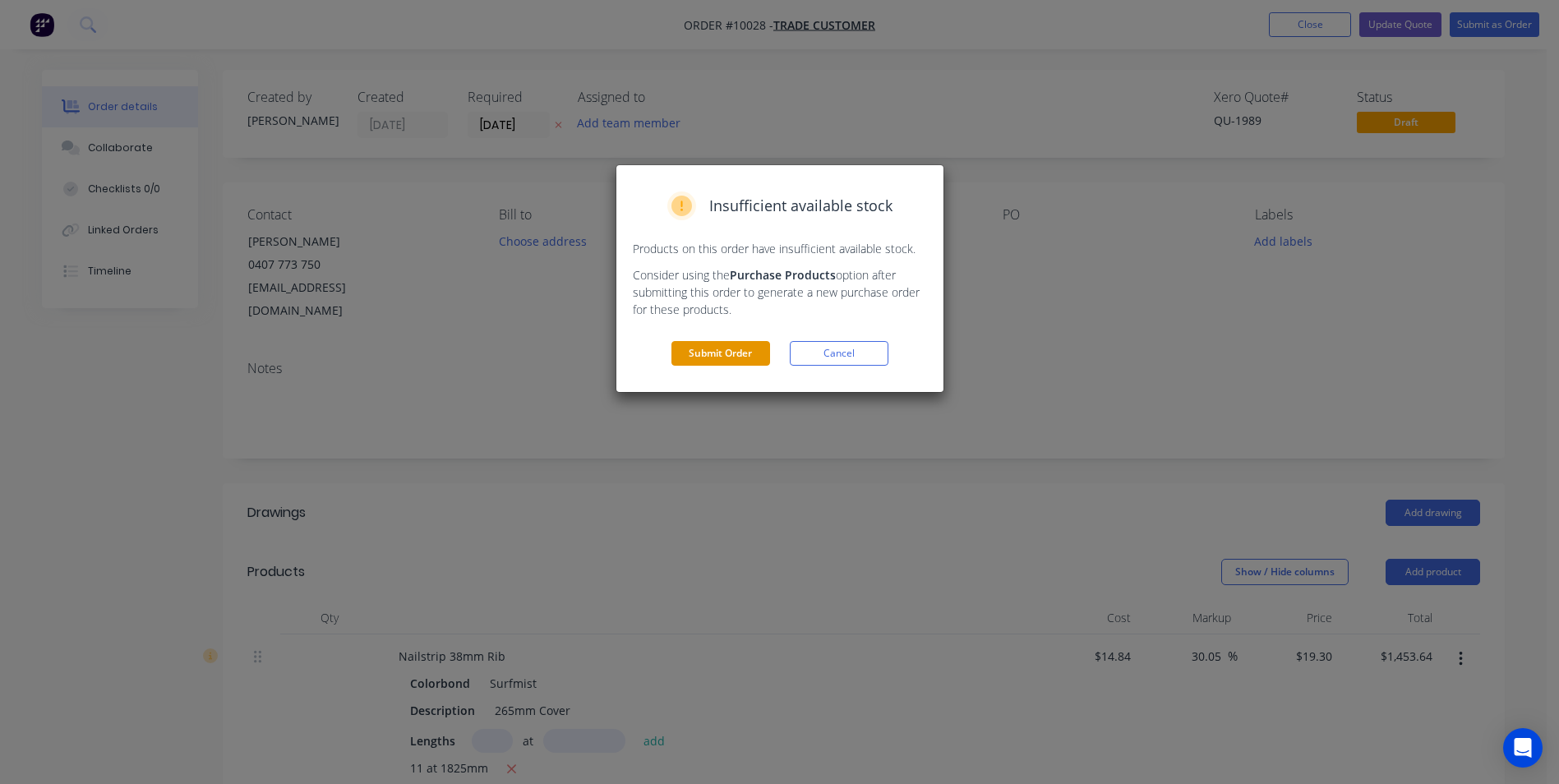
click at [722, 351] on button "Submit Order" at bounding box center [720, 352] width 98 height 24
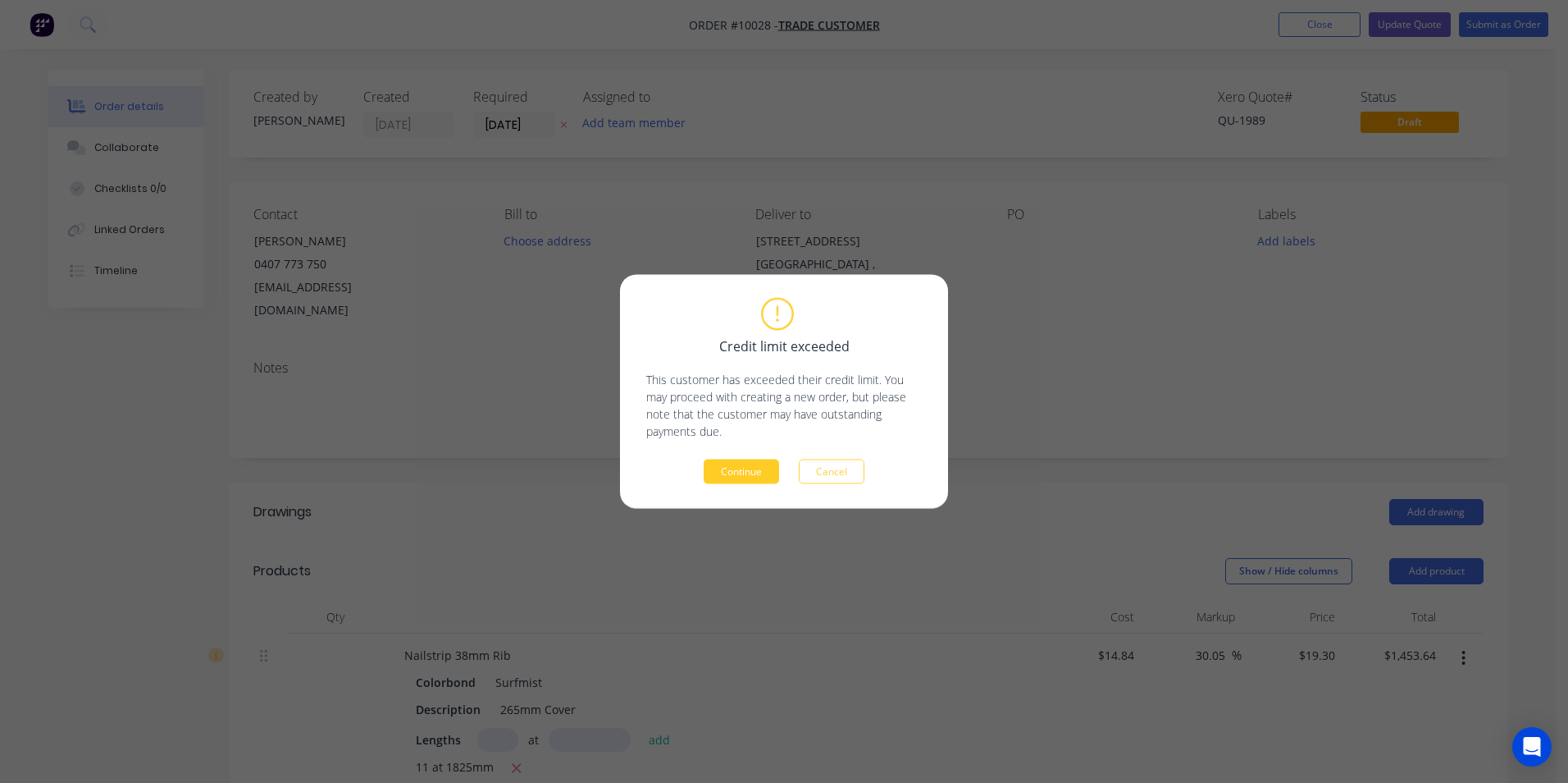
click at [735, 475] on button "Continue" at bounding box center [742, 471] width 76 height 24
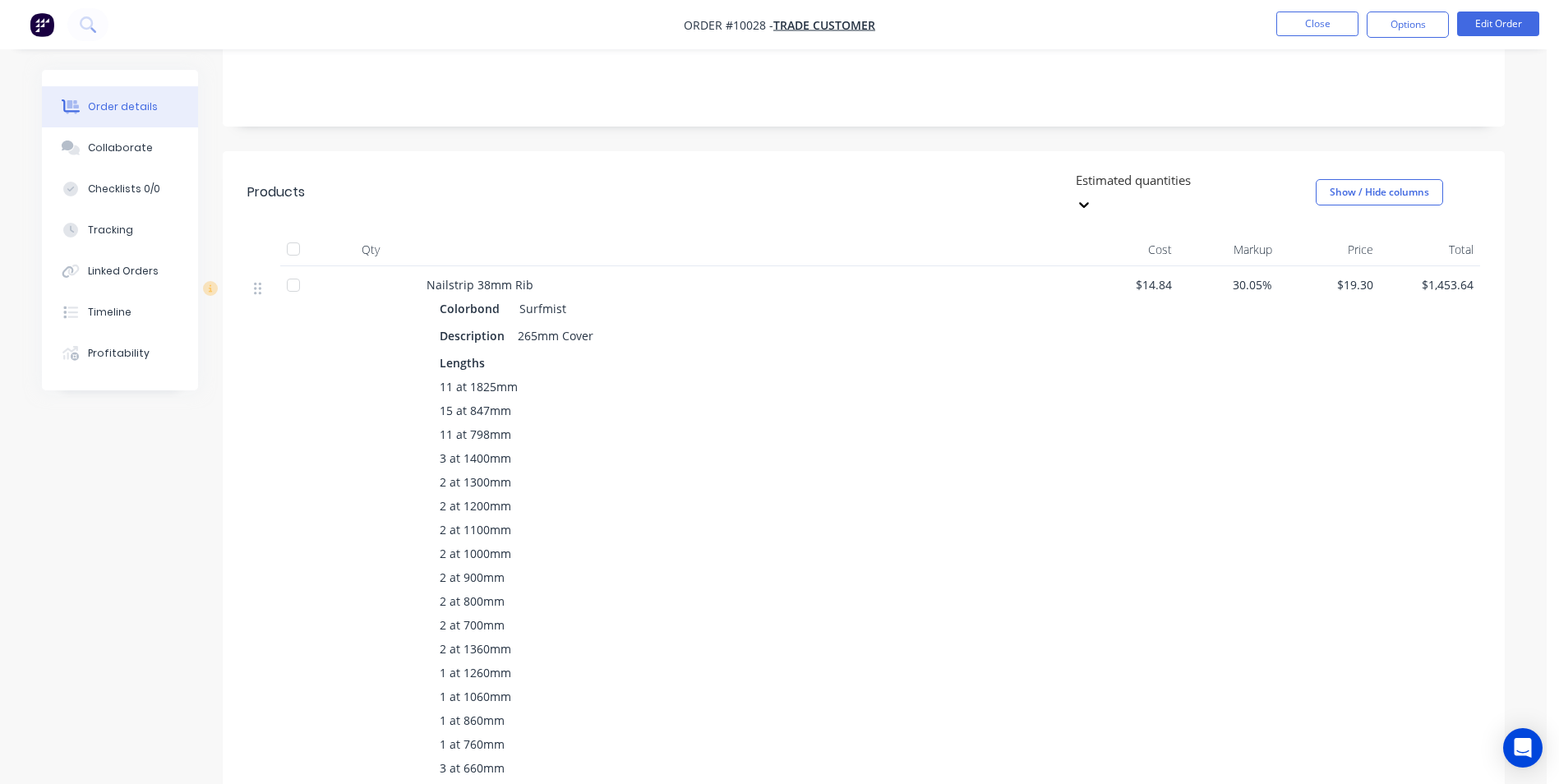
scroll to position [493, 0]
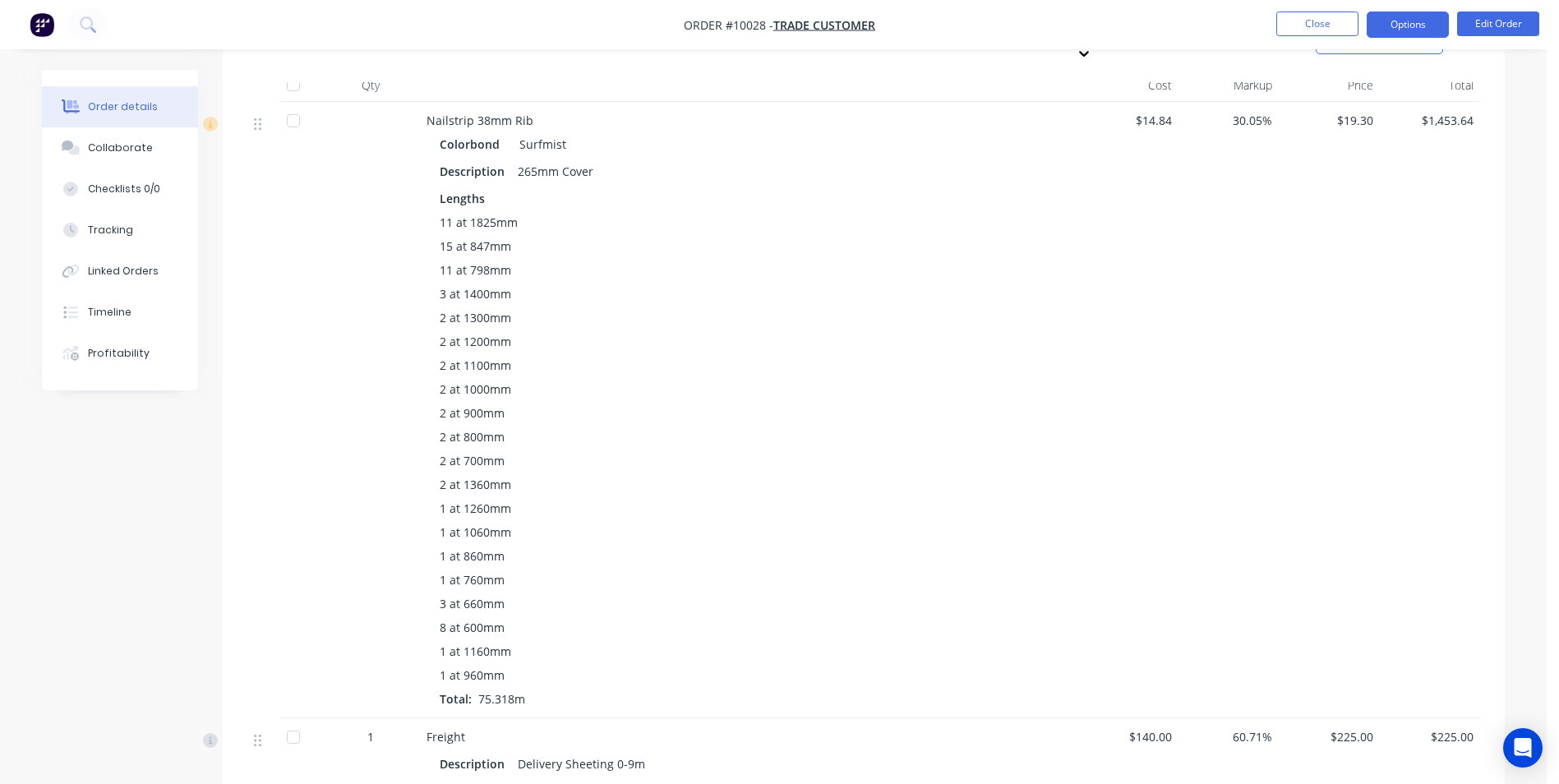
click at [1402, 24] on button "Options" at bounding box center [1407, 24] width 82 height 26
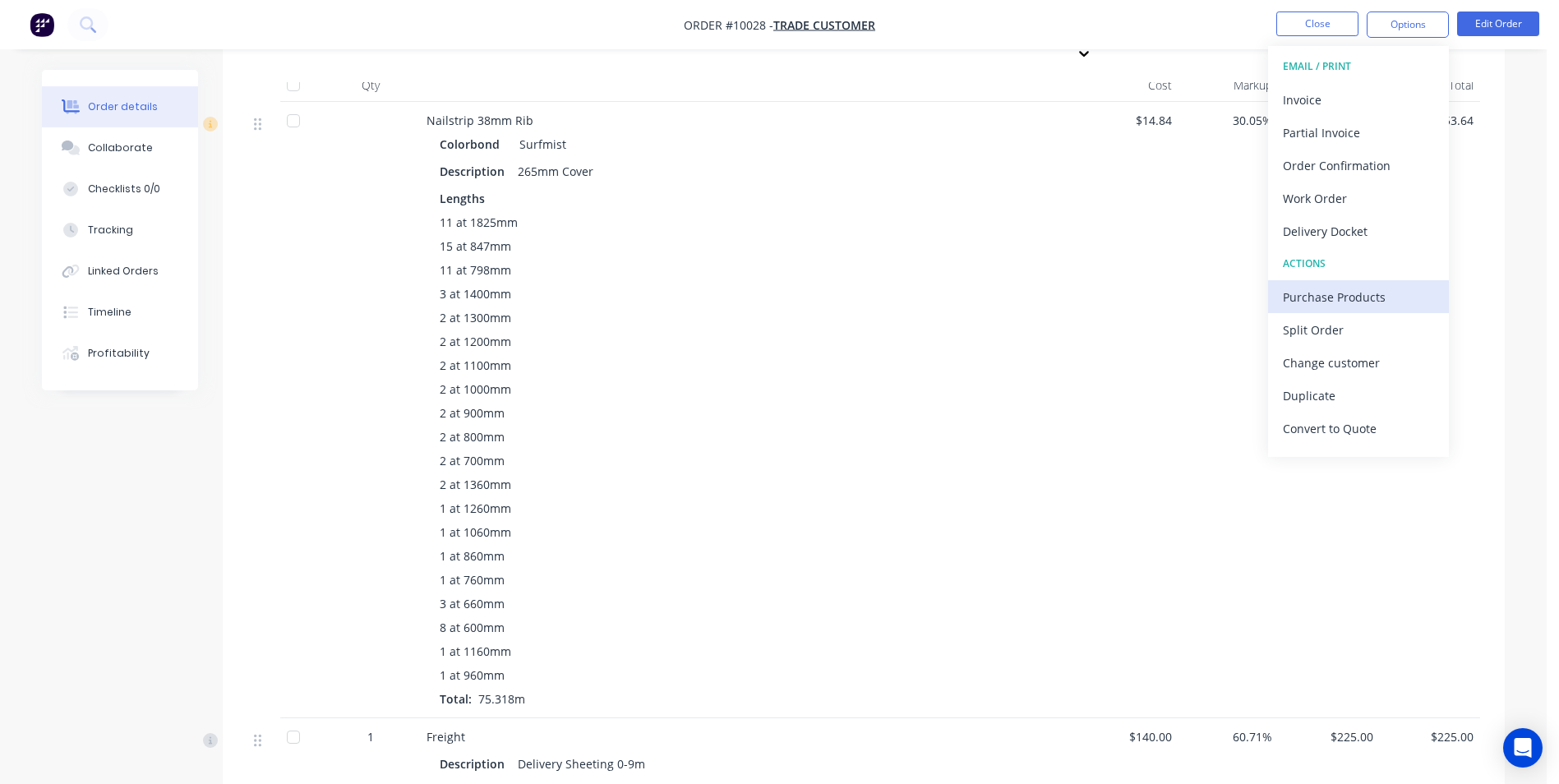
click at [1336, 298] on div "Purchase Products" at bounding box center [1358, 297] width 151 height 23
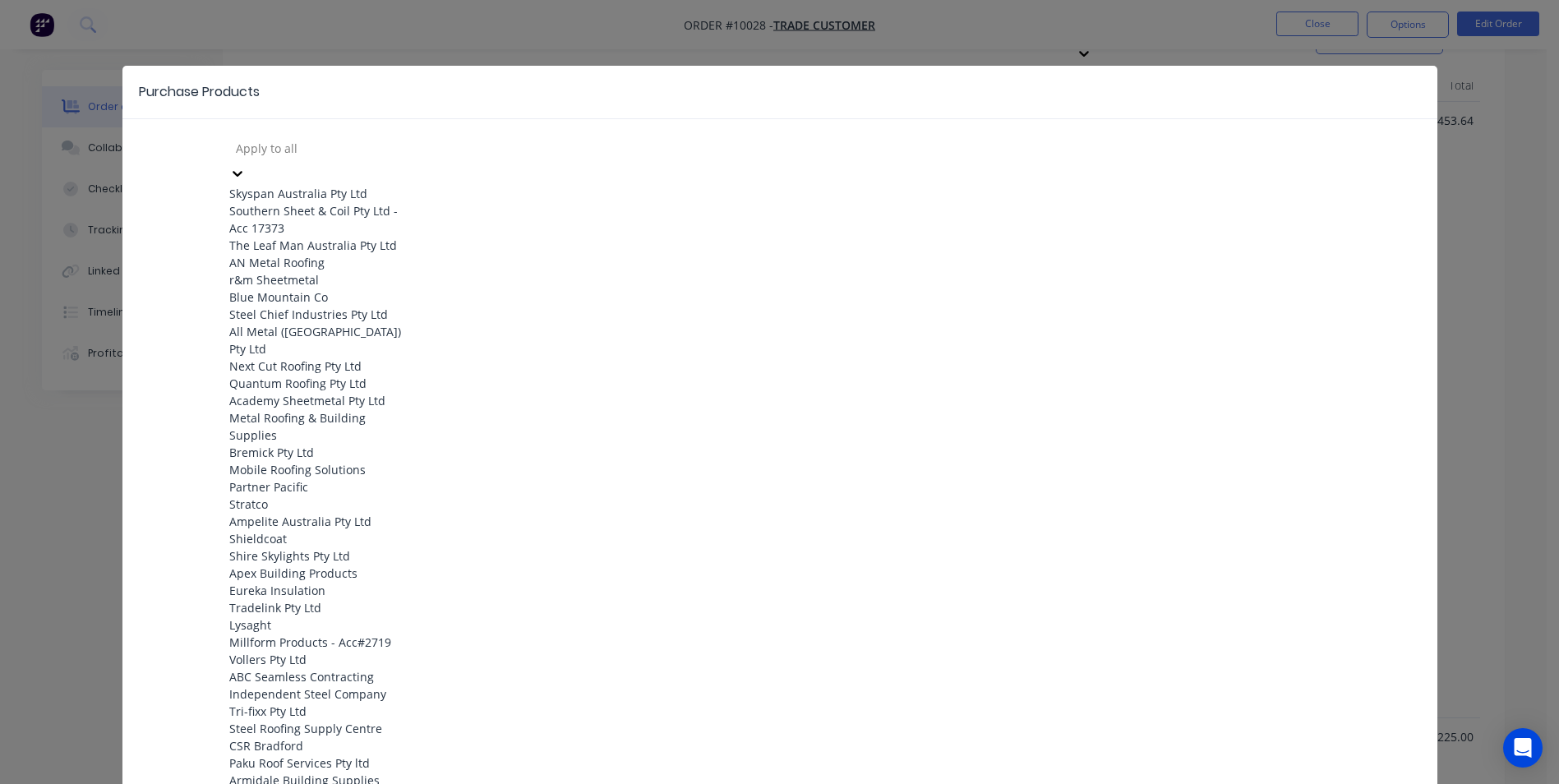
click at [309, 155] on div at bounding box center [352, 148] width 236 height 20
click at [314, 461] on div "Mobile Roofing Solutions" at bounding box center [320, 470] width 181 height 18
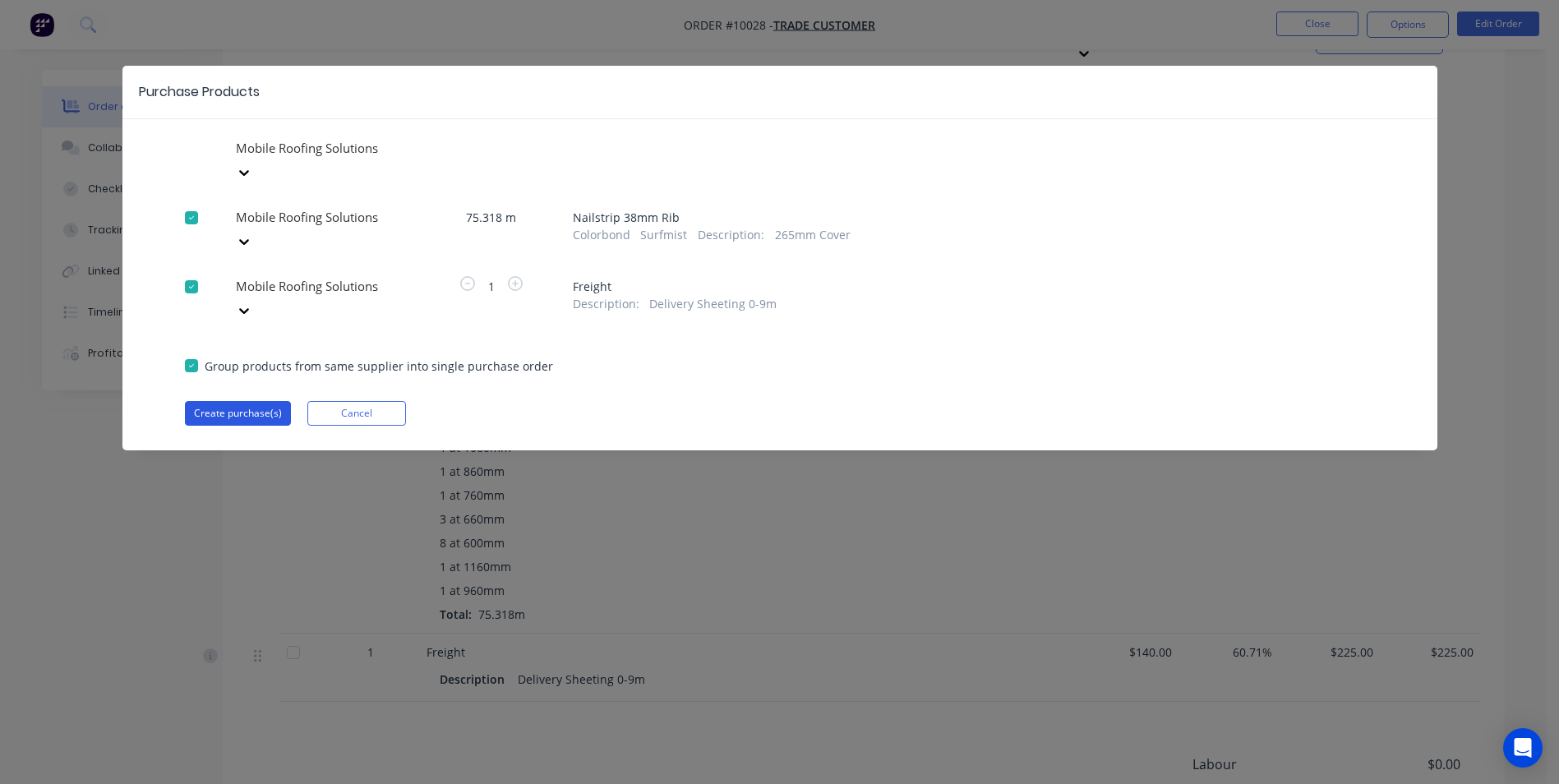
click at [245, 401] on button "Create purchase(s)" at bounding box center [237, 412] width 106 height 24
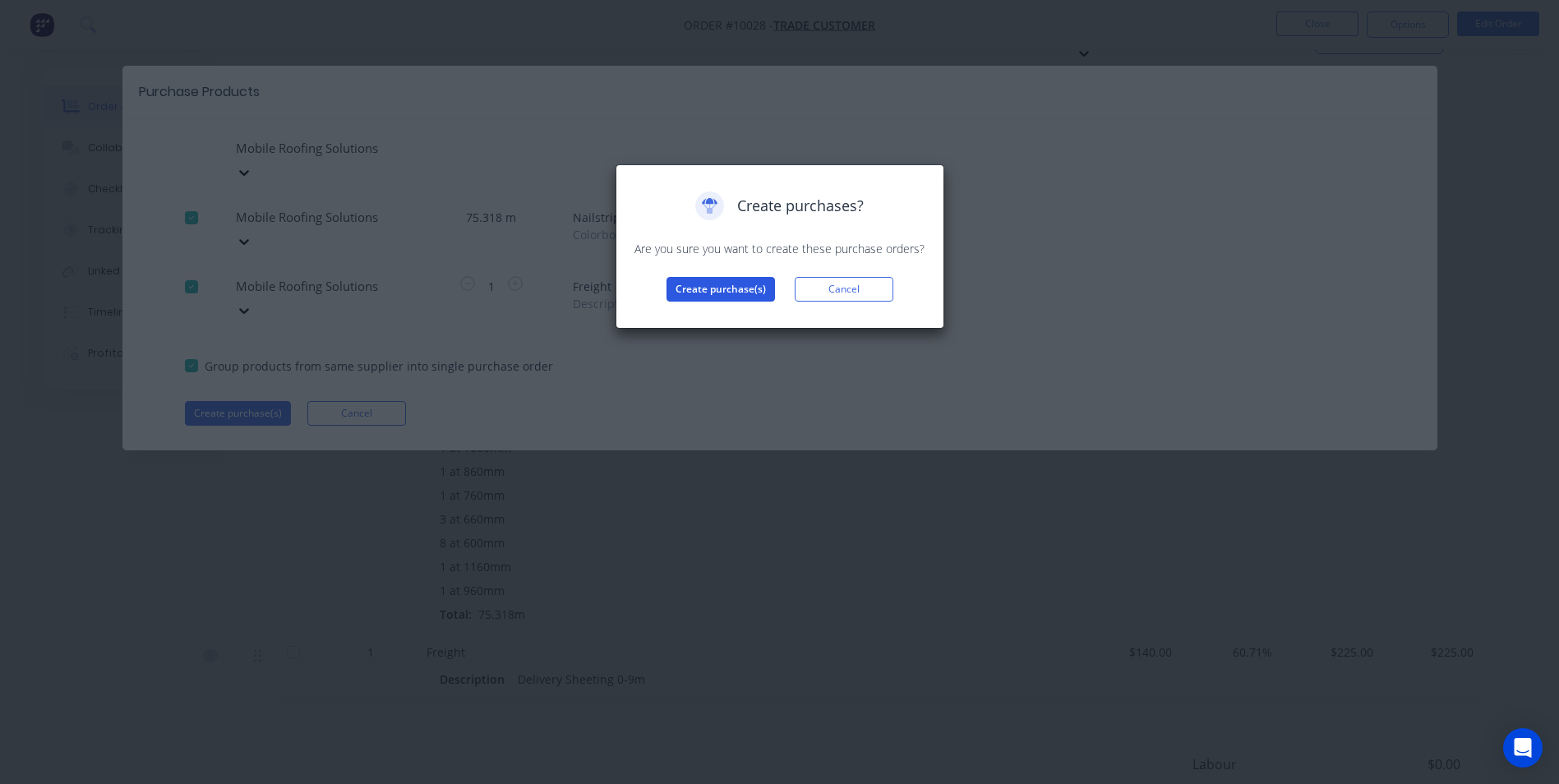
click at [735, 286] on button "Create purchase(s)" at bounding box center [720, 289] width 108 height 24
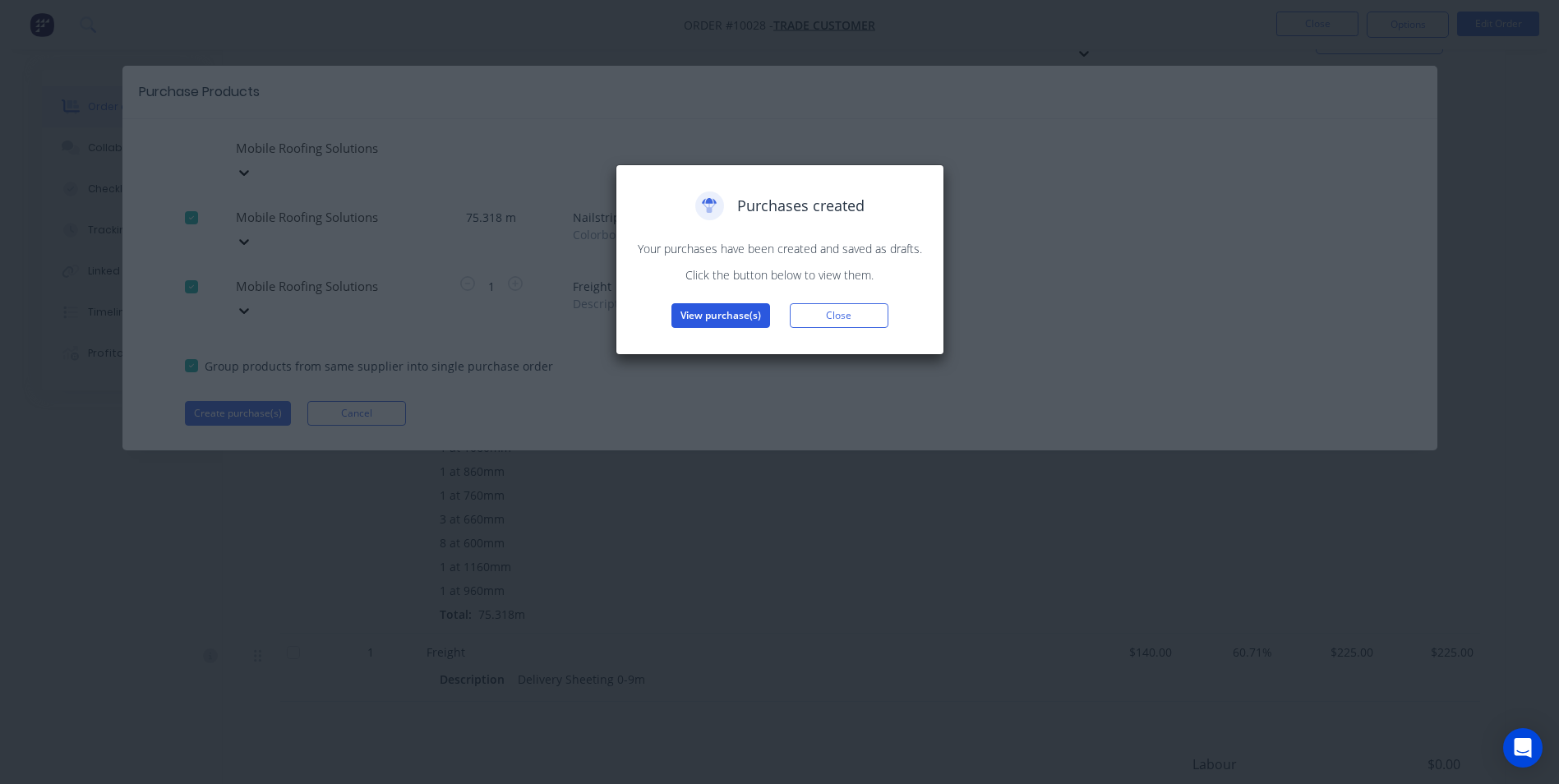
click at [706, 310] on button "View purchase(s)" at bounding box center [720, 315] width 98 height 24
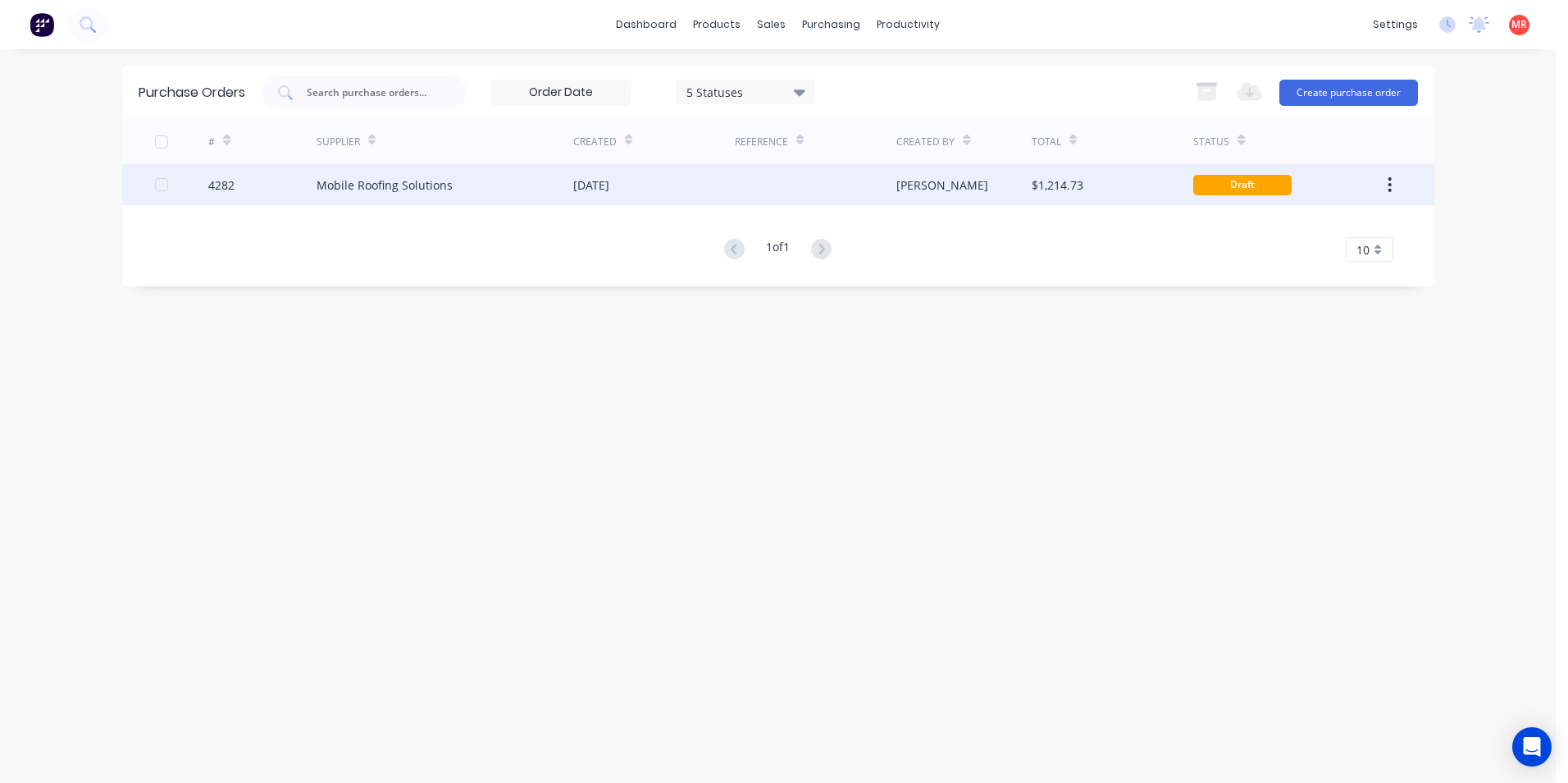
click at [535, 187] on div "Mobile Roofing Solutions" at bounding box center [445, 185] width 256 height 41
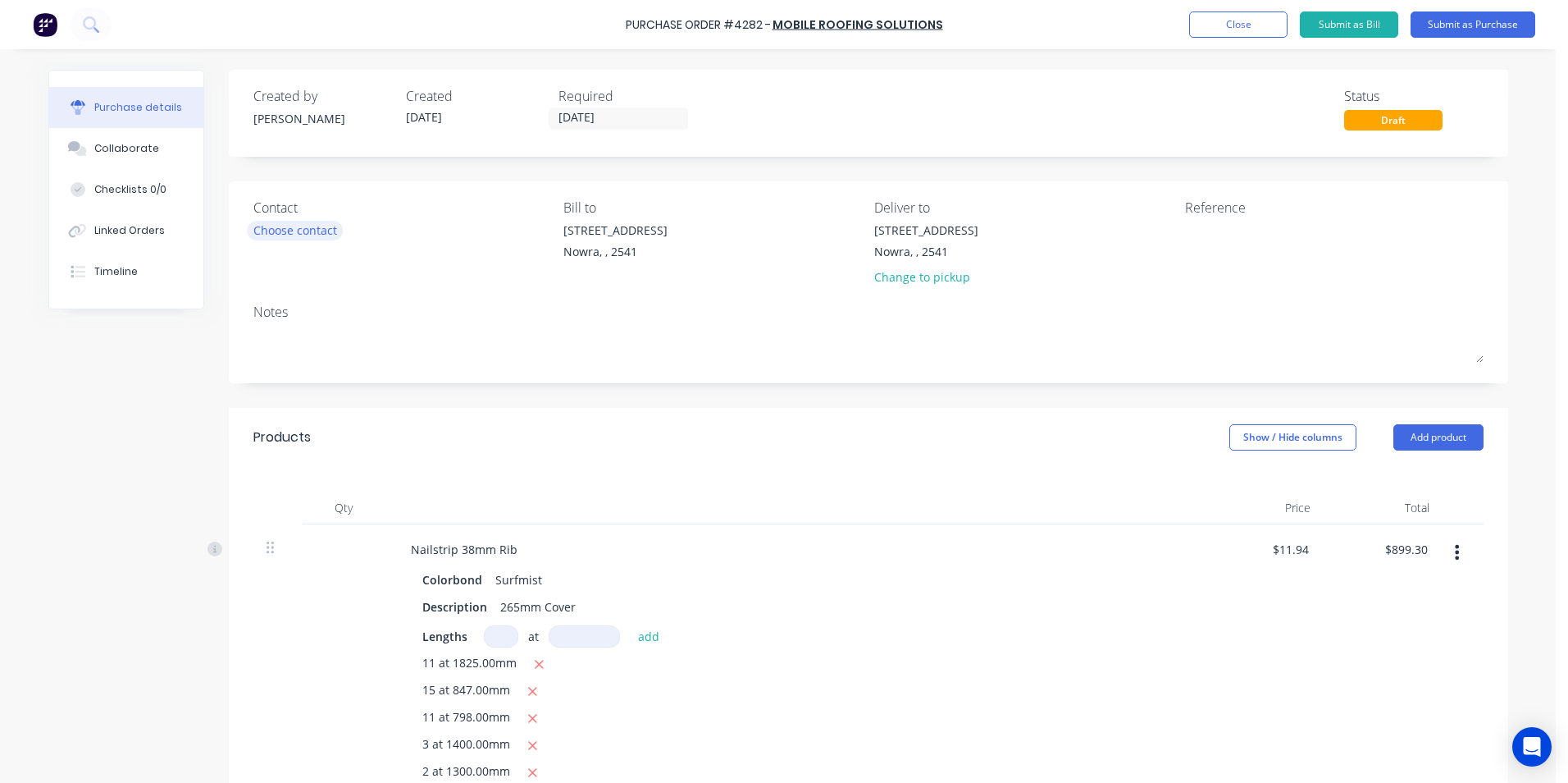
click at [331, 225] on div "Choose contact" at bounding box center [295, 230] width 83 height 17
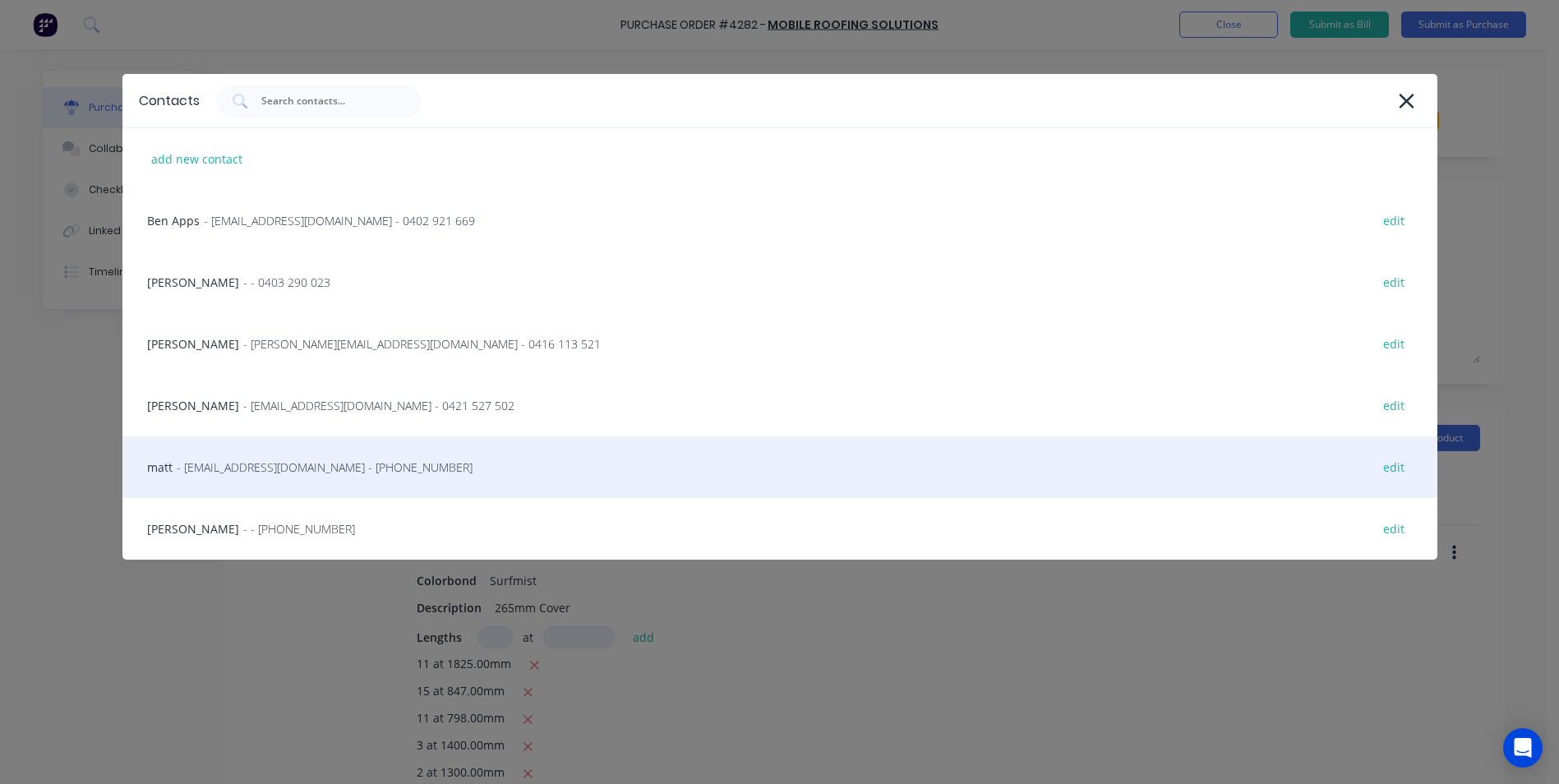
click at [315, 477] on div "matt - info@scrs.net.au - (02) 4411 1090 edit" at bounding box center [780, 466] width 1315 height 61
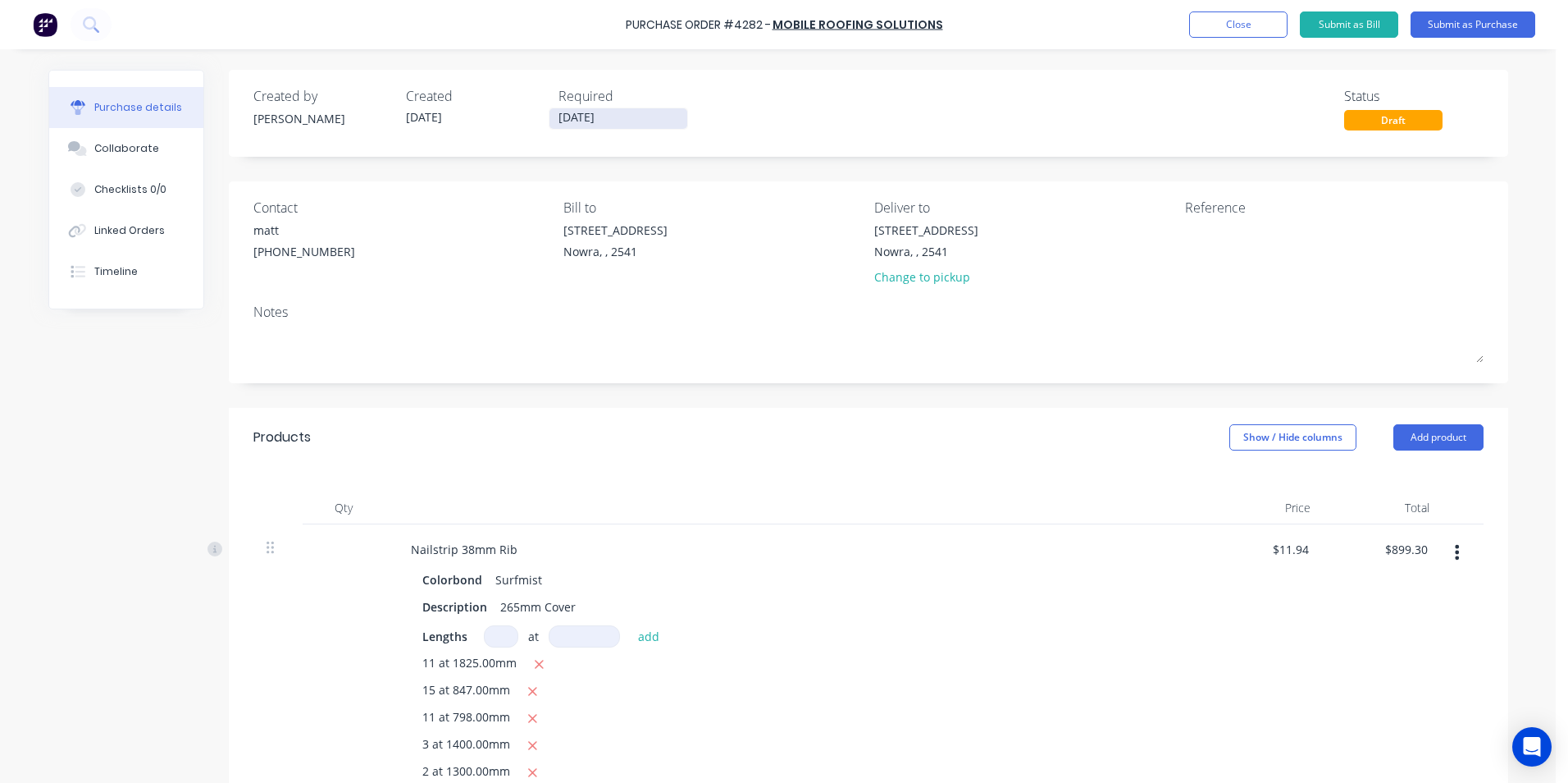
click at [595, 124] on input "06/10/25" at bounding box center [618, 118] width 138 height 20
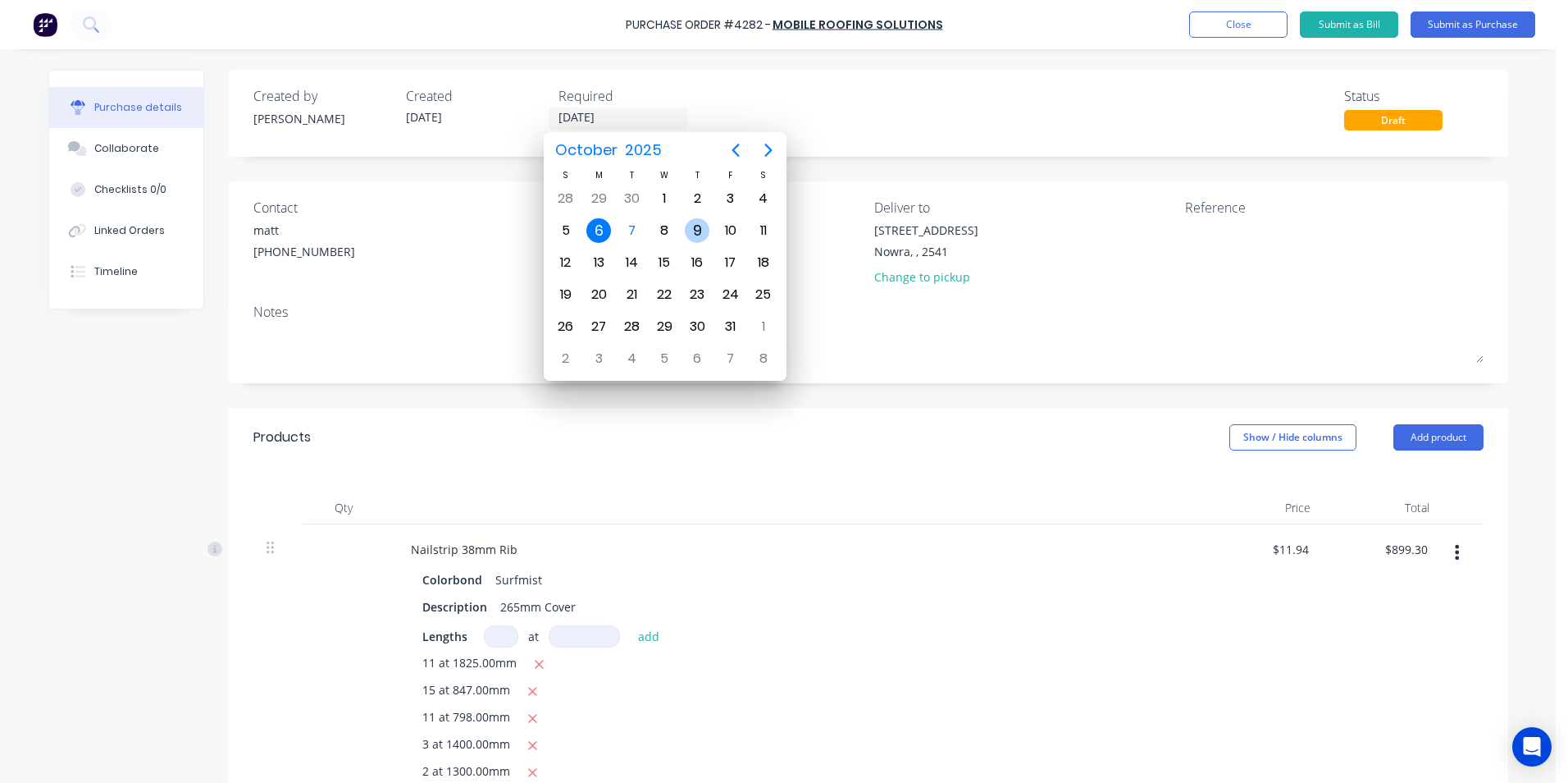
click at [683, 233] on div "9" at bounding box center [697, 230] width 33 height 31
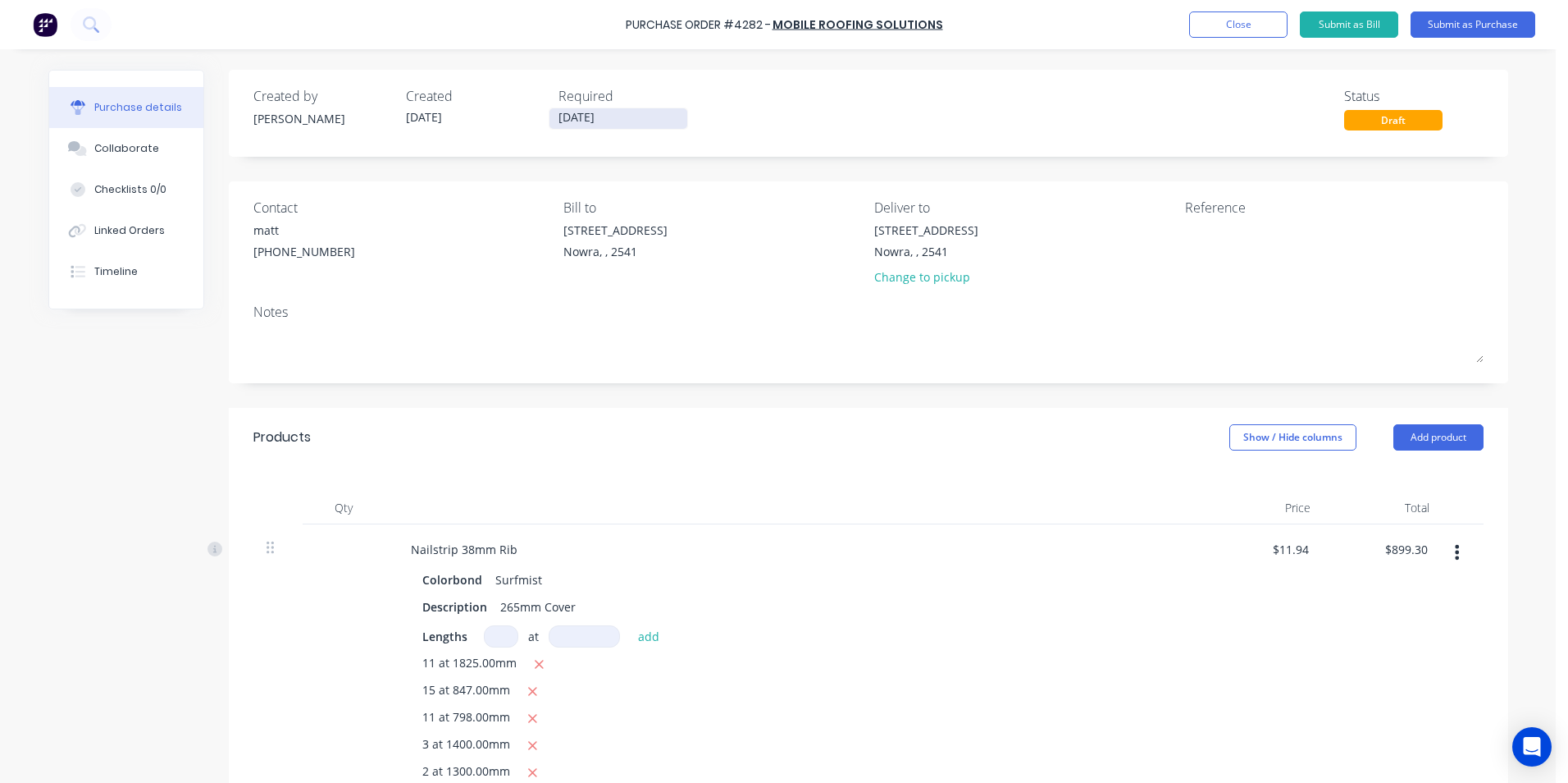
click at [580, 112] on input "[DATE]" at bounding box center [618, 118] width 138 height 20
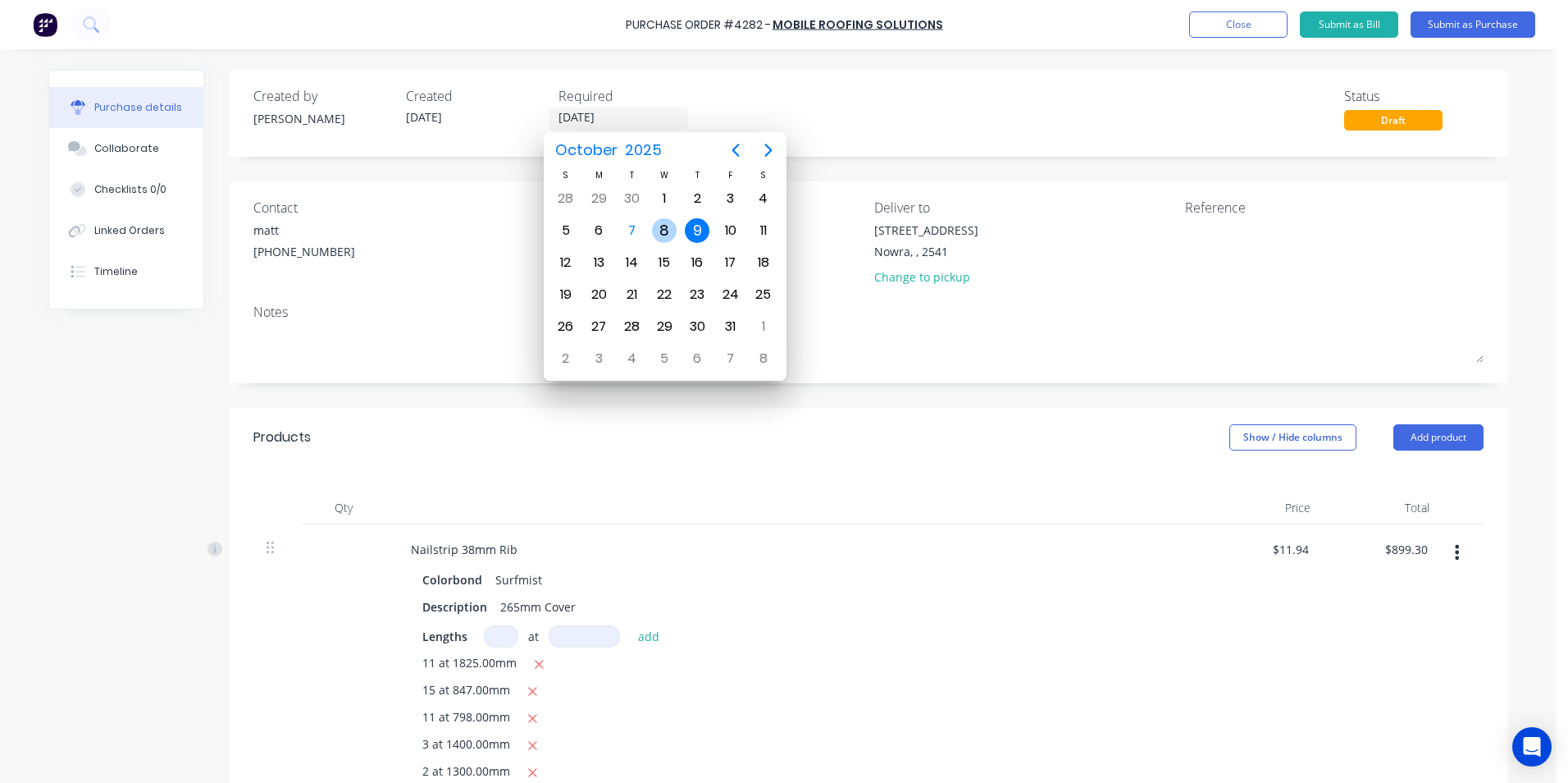
click at [656, 224] on div "8" at bounding box center [663, 230] width 24 height 24
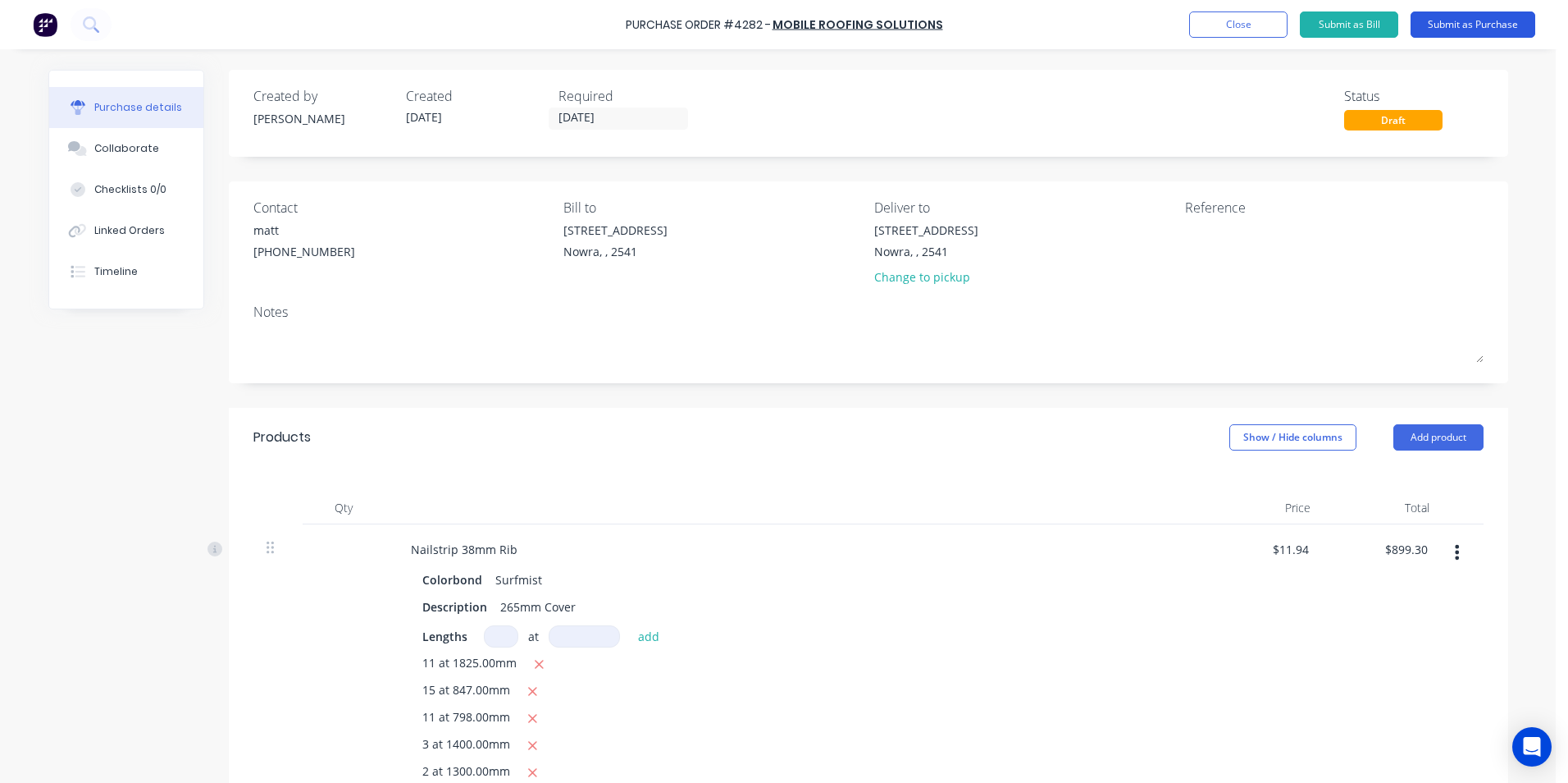
click at [1434, 20] on button "Submit as Purchase" at bounding box center [1472, 24] width 124 height 26
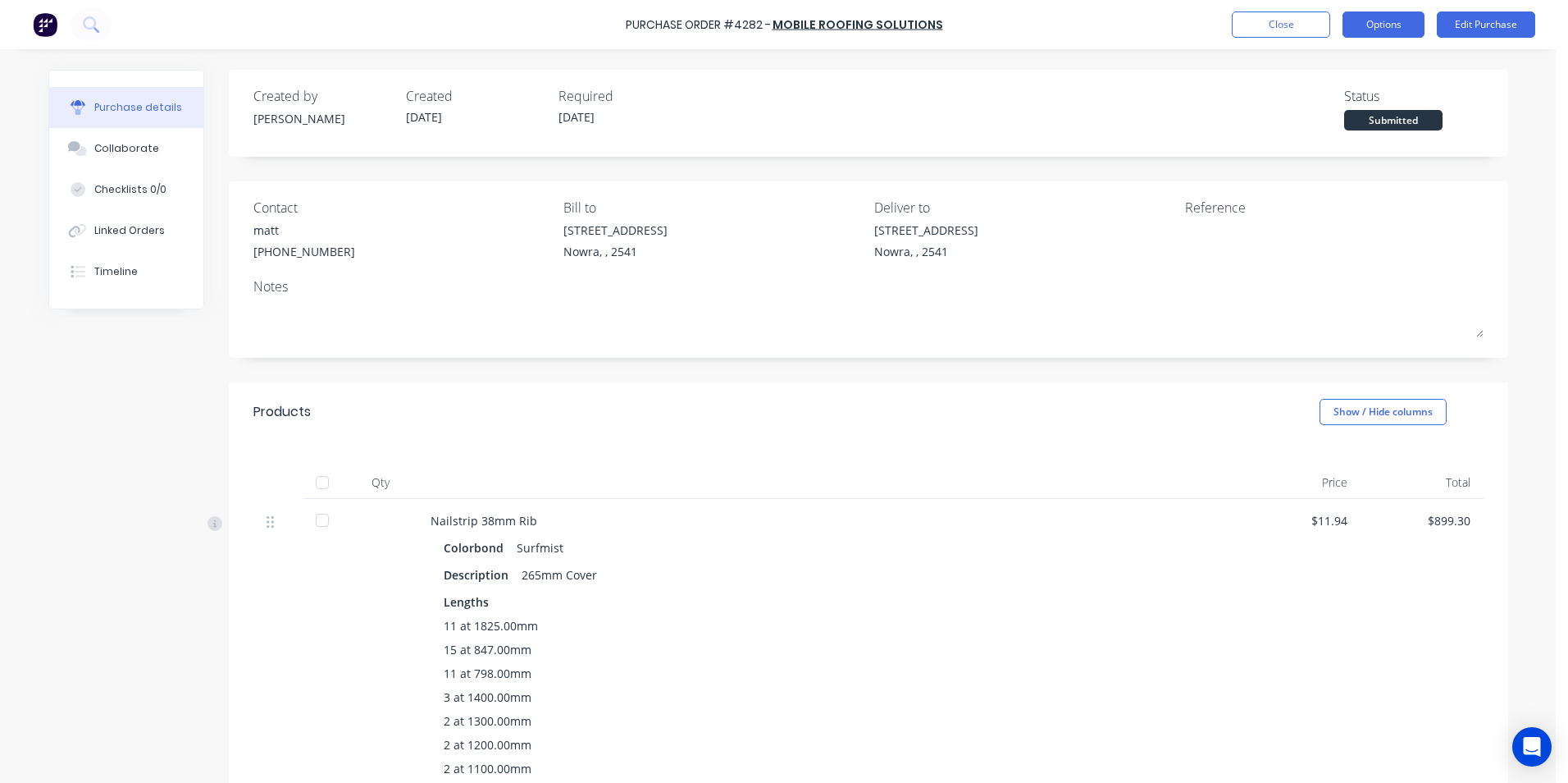
click at [1401, 22] on button "Options" at bounding box center [1383, 24] width 82 height 26
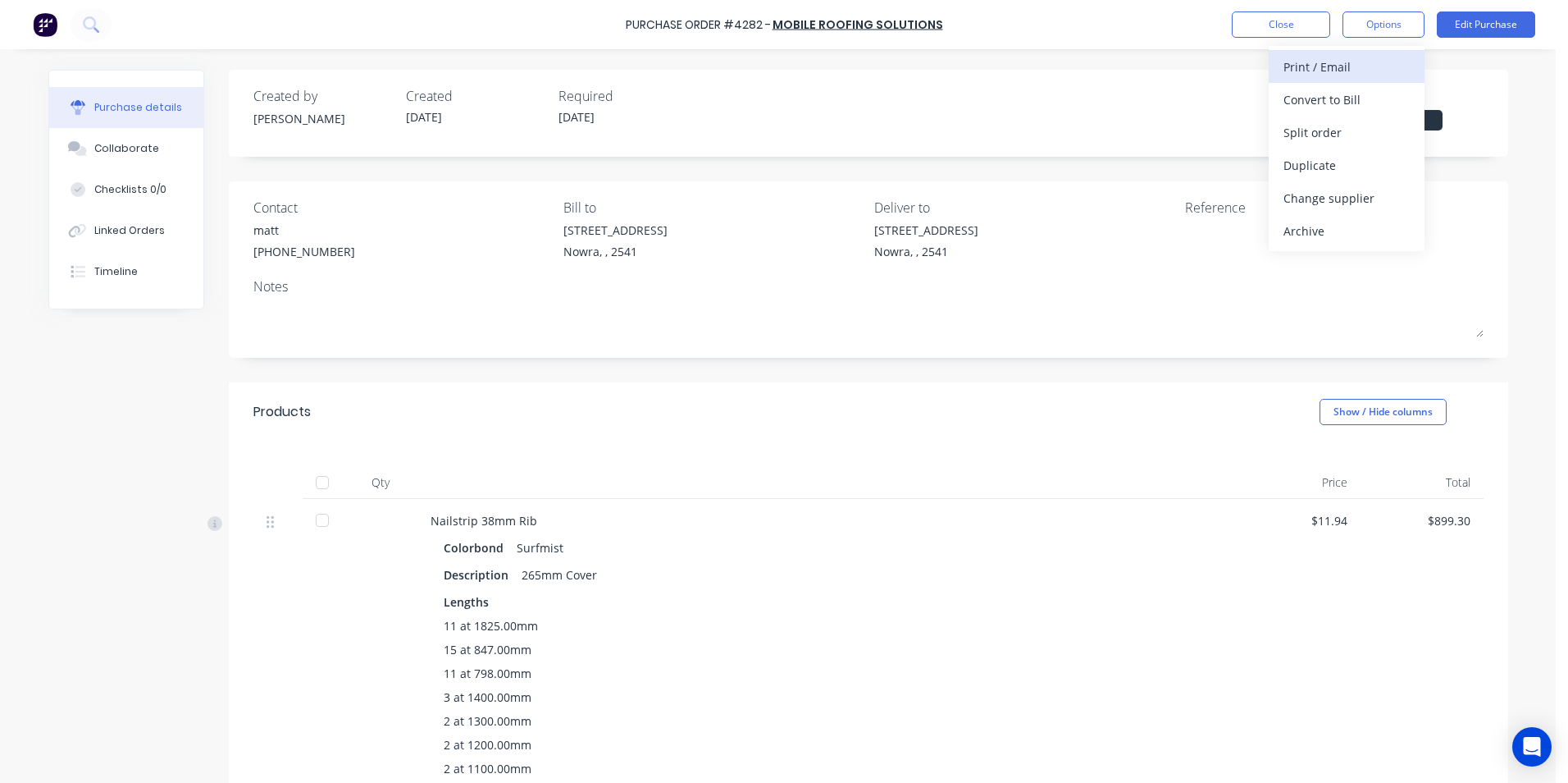
click at [1337, 71] on div "Print / Email" at bounding box center [1347, 67] width 126 height 23
click at [1331, 127] on div "Without pricing" at bounding box center [1347, 132] width 126 height 23
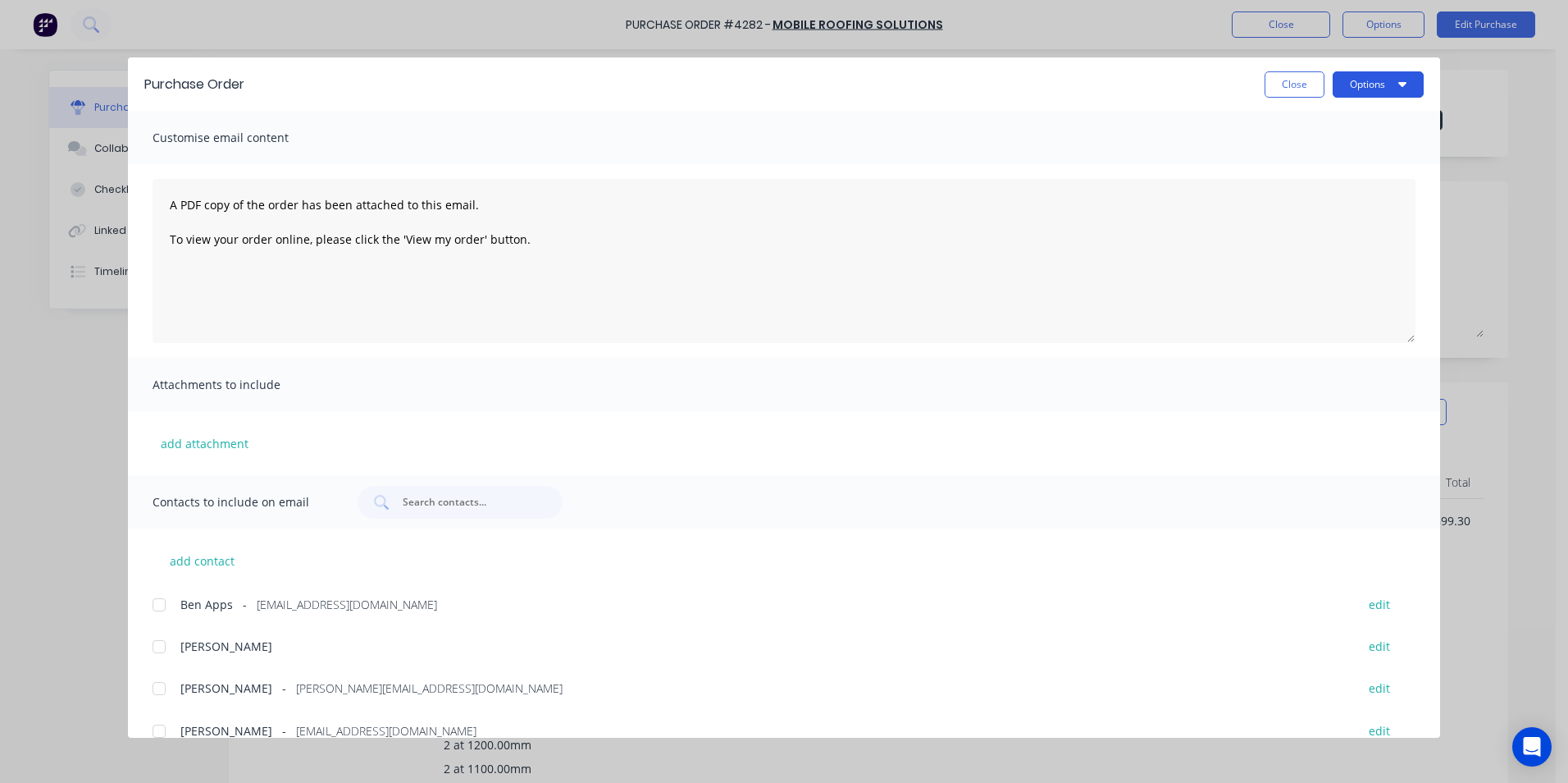
click at [1357, 88] on button "Options" at bounding box center [1378, 84] width 91 height 26
click at [1337, 161] on div "Print" at bounding box center [1346, 158] width 126 height 23
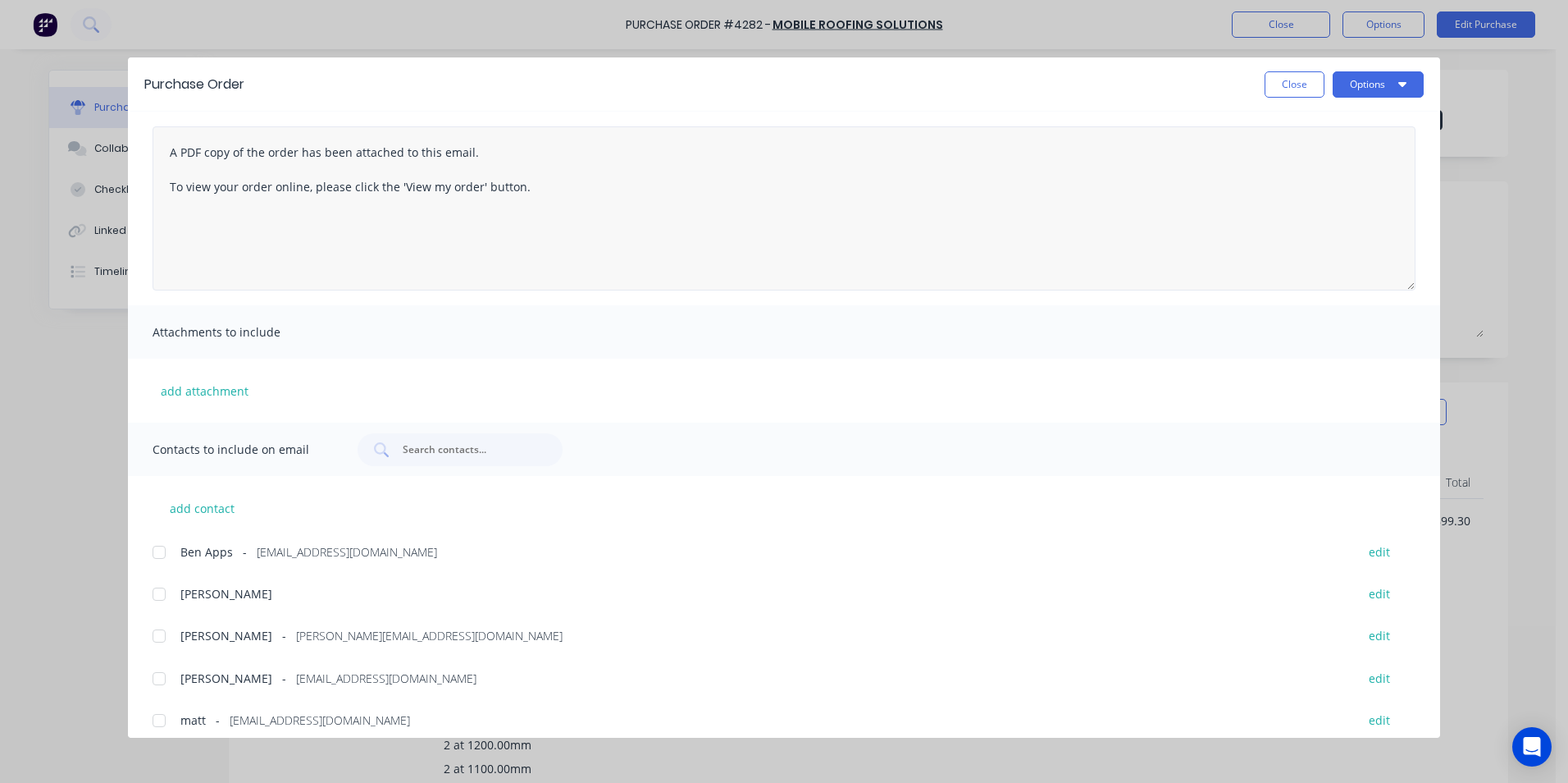
scroll to position [108, 0]
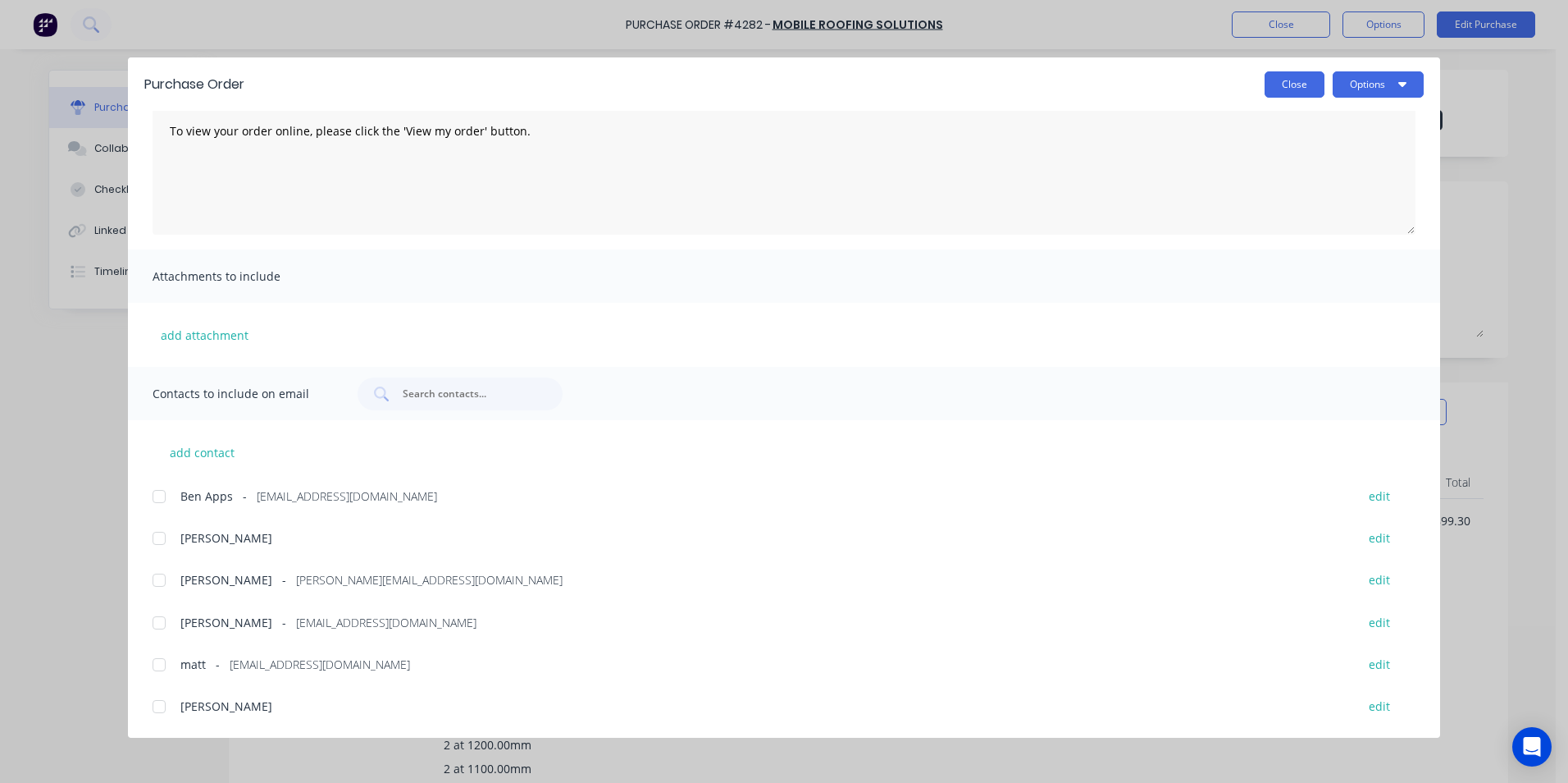
click at [1284, 82] on button "Close" at bounding box center [1294, 84] width 60 height 26
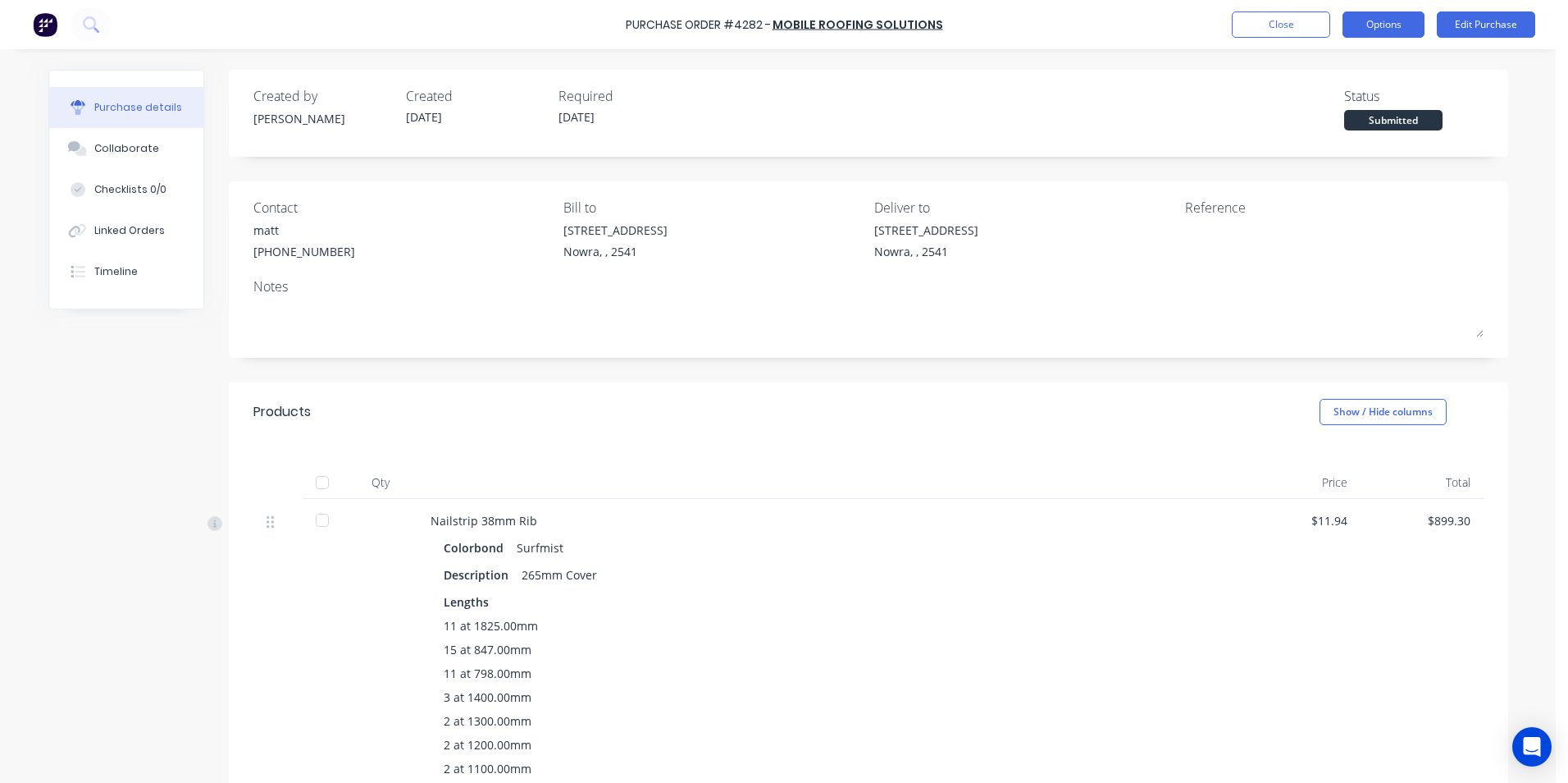
click at [1352, 24] on button "Options" at bounding box center [1383, 24] width 82 height 26
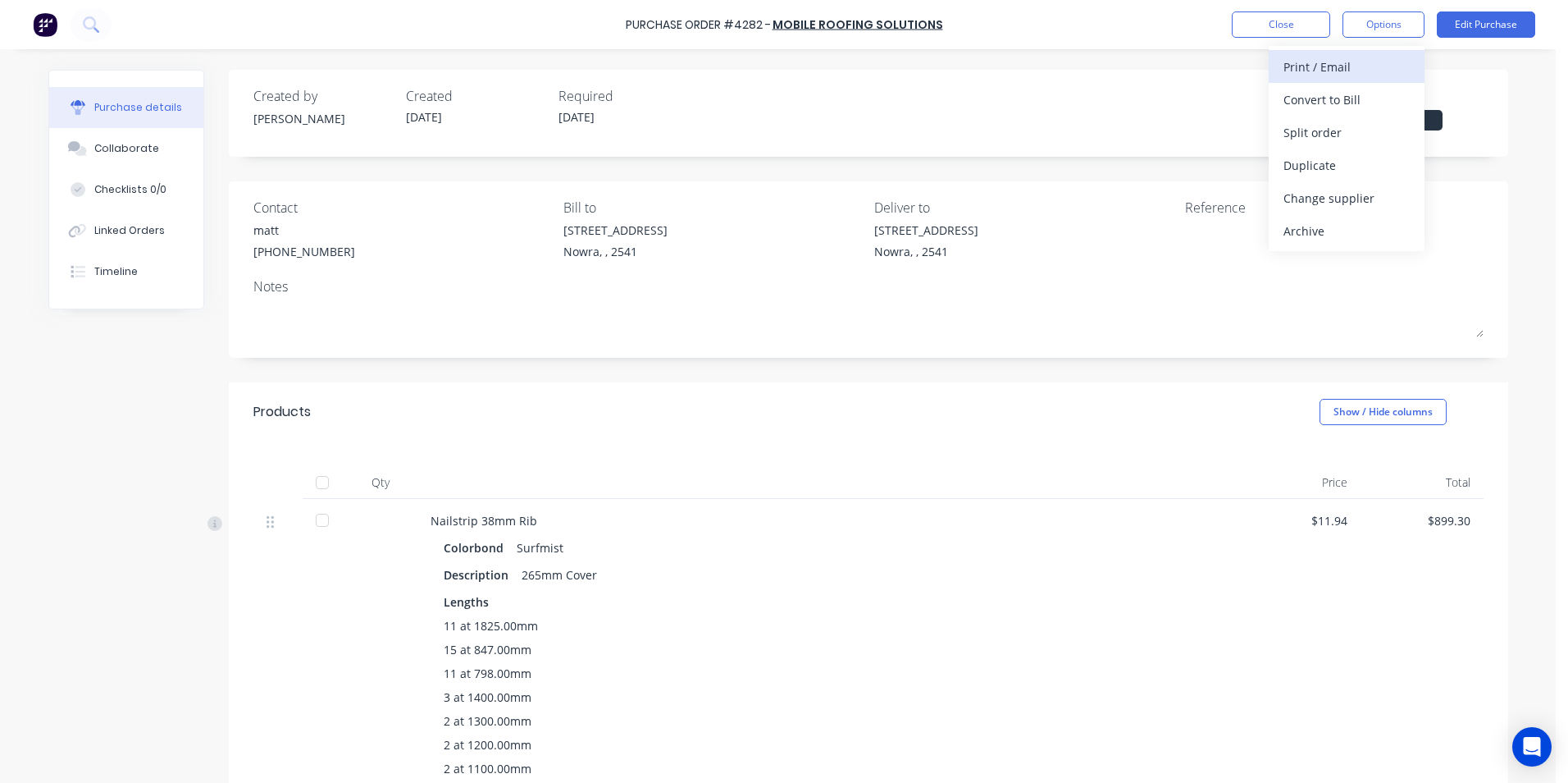
click at [1332, 71] on div "Print / Email" at bounding box center [1347, 67] width 126 height 23
click at [1302, 108] on div "With pricing" at bounding box center [1347, 99] width 126 height 23
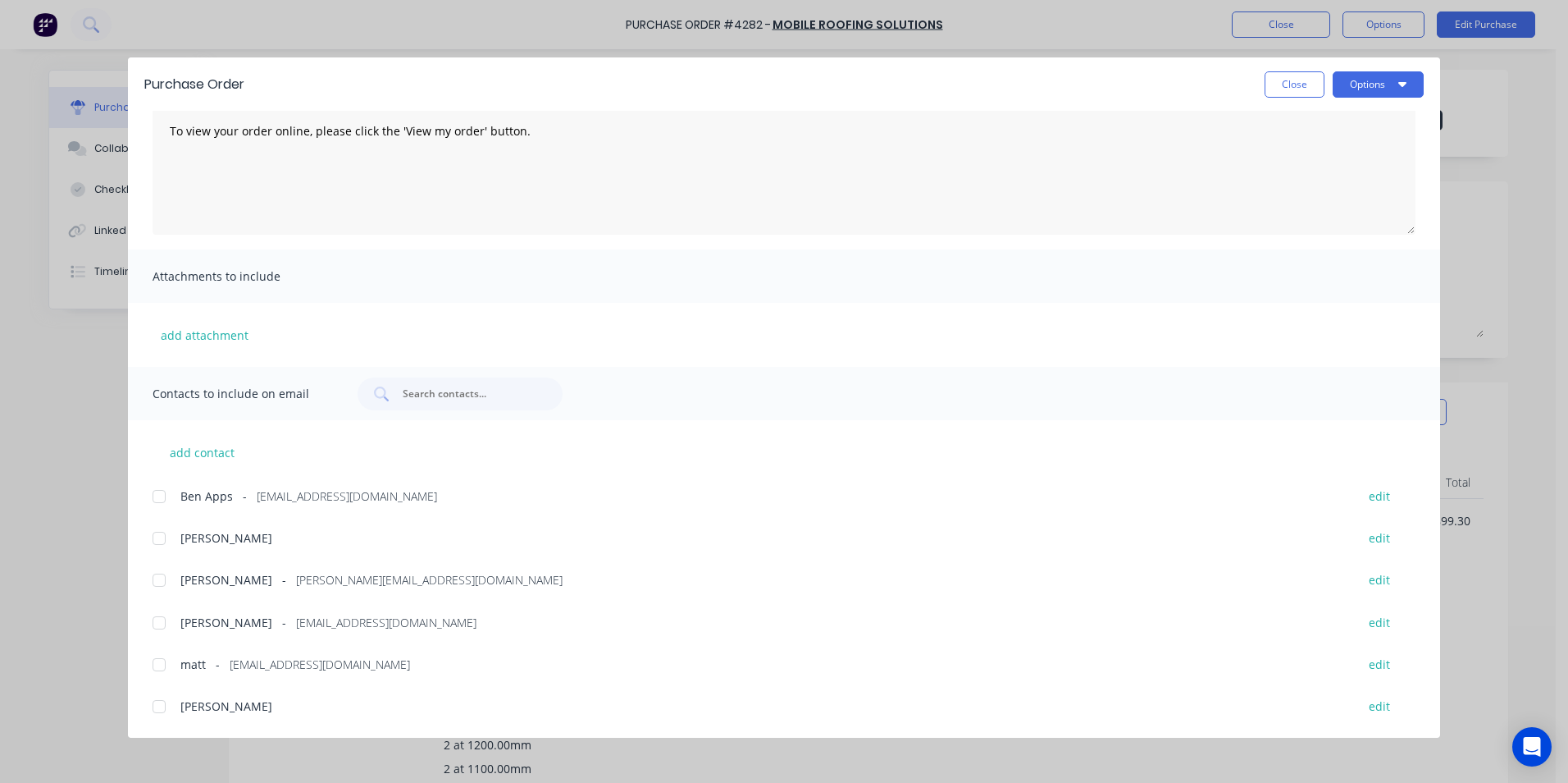
click at [166, 621] on div at bounding box center [159, 623] width 33 height 33
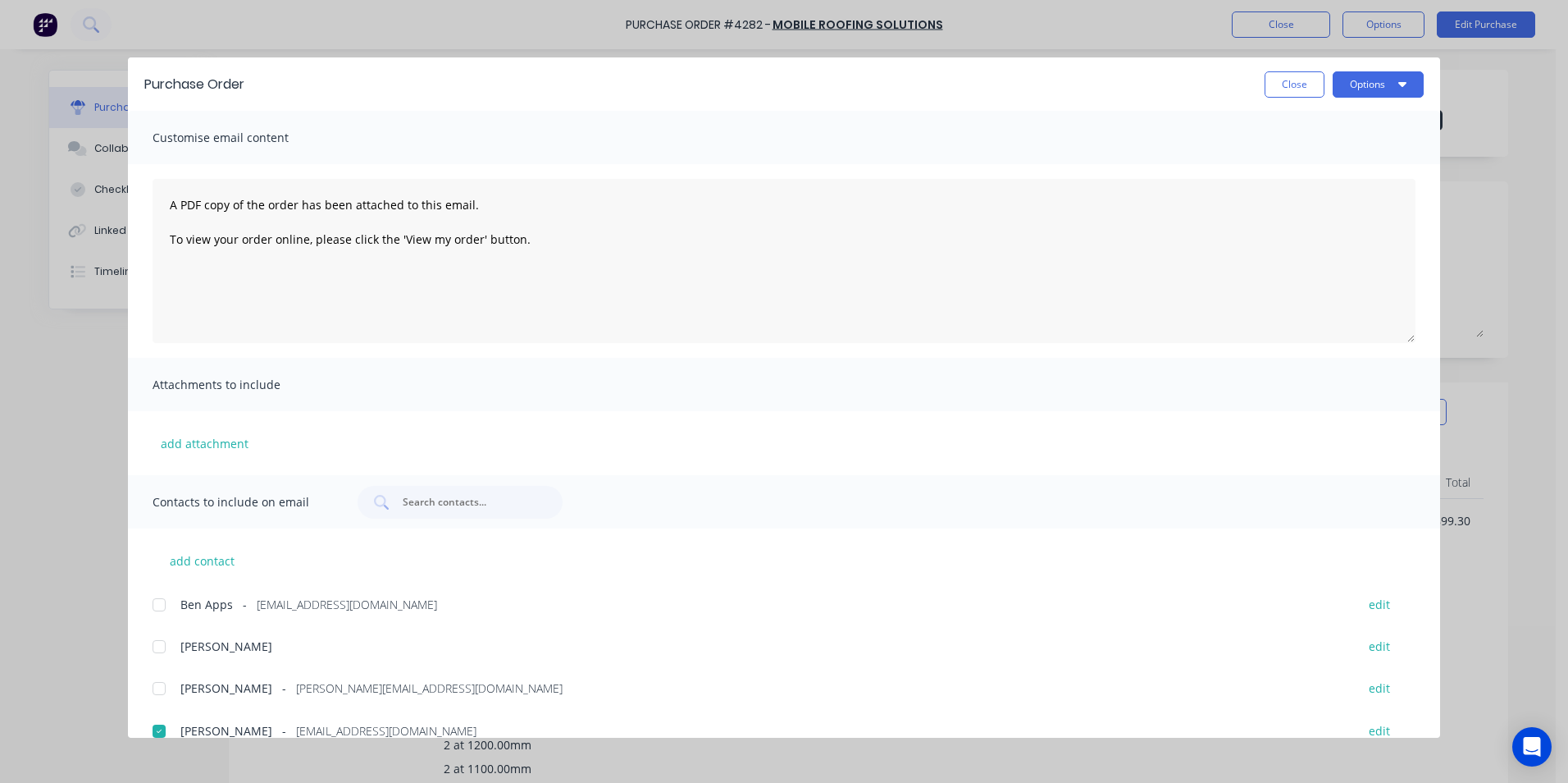
click at [1359, 100] on div "Purchase Order Close Options" at bounding box center [784, 84] width 1312 height 53
click at [1360, 90] on button "Options" at bounding box center [1378, 84] width 91 height 26
click at [1328, 192] on div "Email" at bounding box center [1346, 191] width 126 height 23
click at [1284, 86] on button "Close" at bounding box center [1294, 84] width 60 height 26
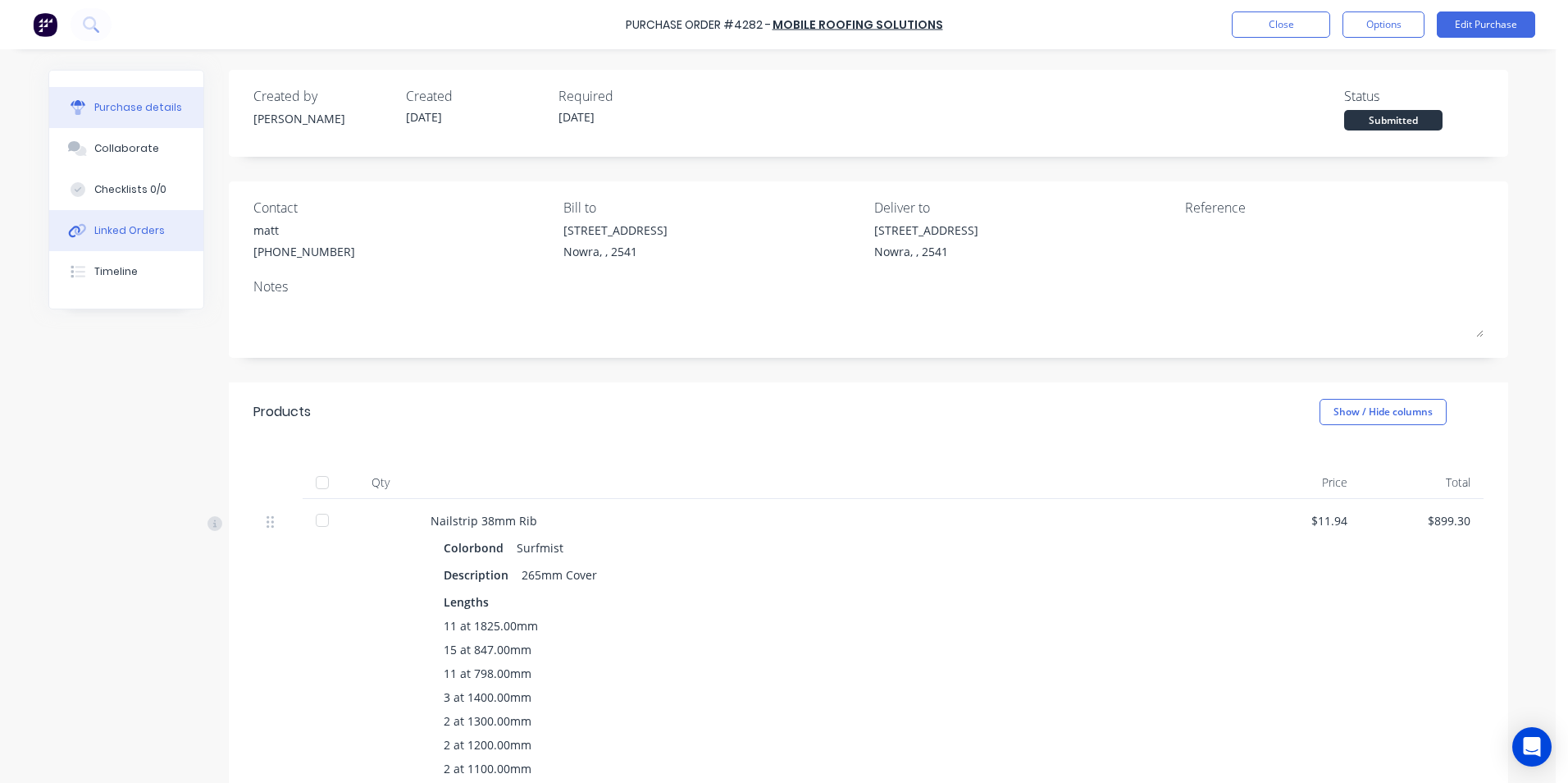
click at [141, 235] on div "Linked Orders" at bounding box center [129, 230] width 71 height 15
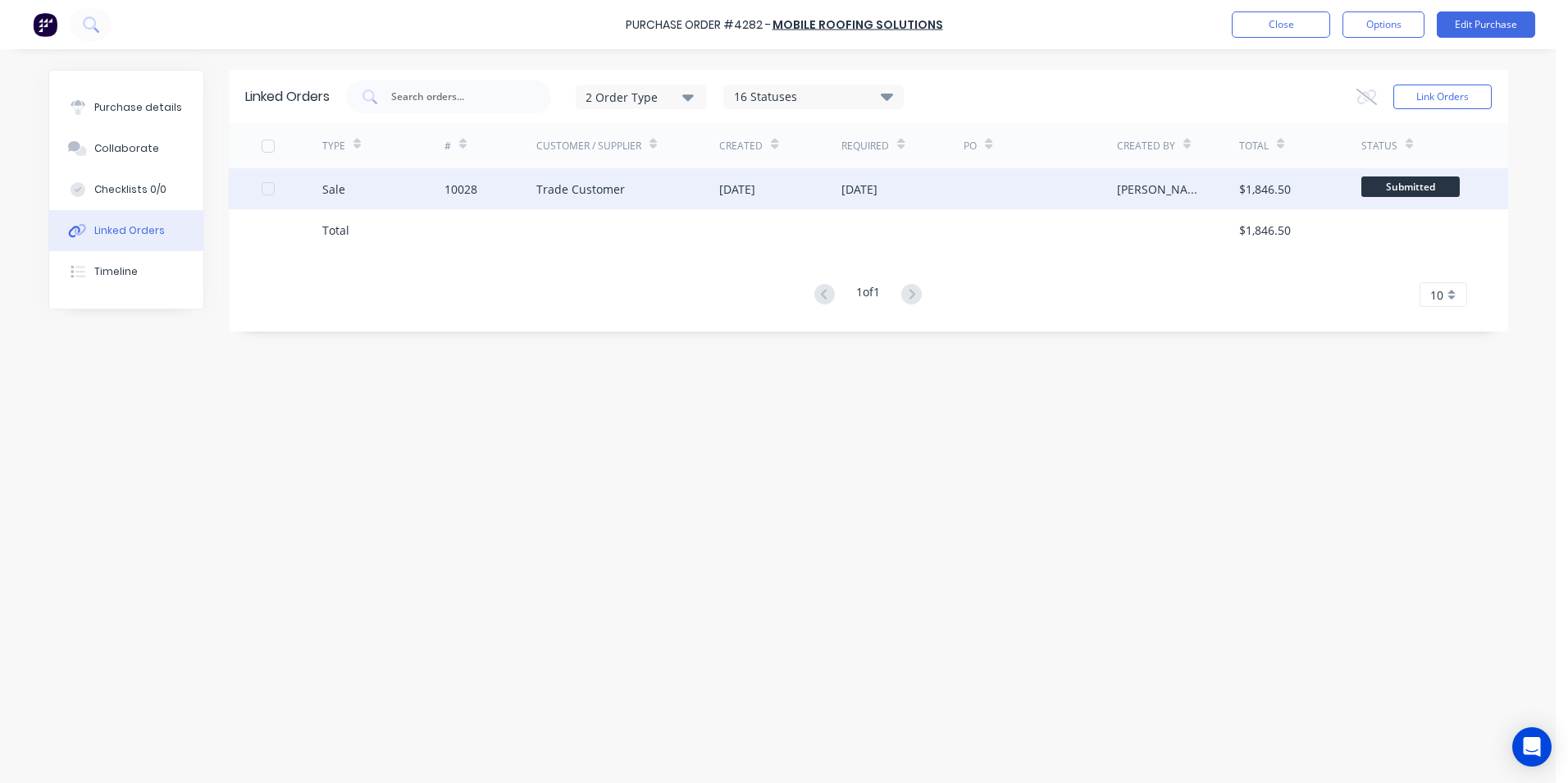
click at [461, 188] on div "10028" at bounding box center [461, 189] width 33 height 17
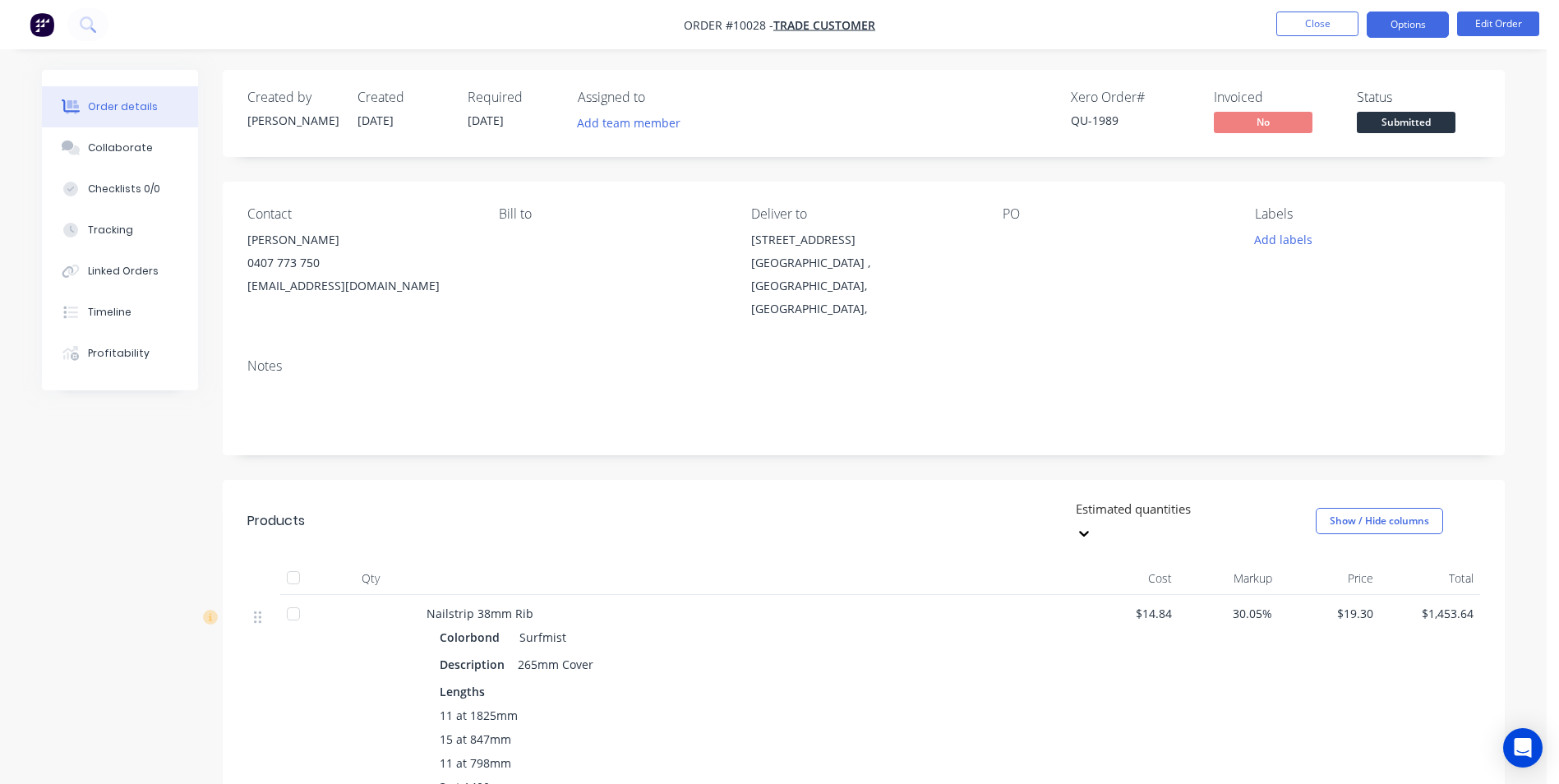
click at [1432, 36] on button "Options" at bounding box center [1407, 24] width 82 height 26
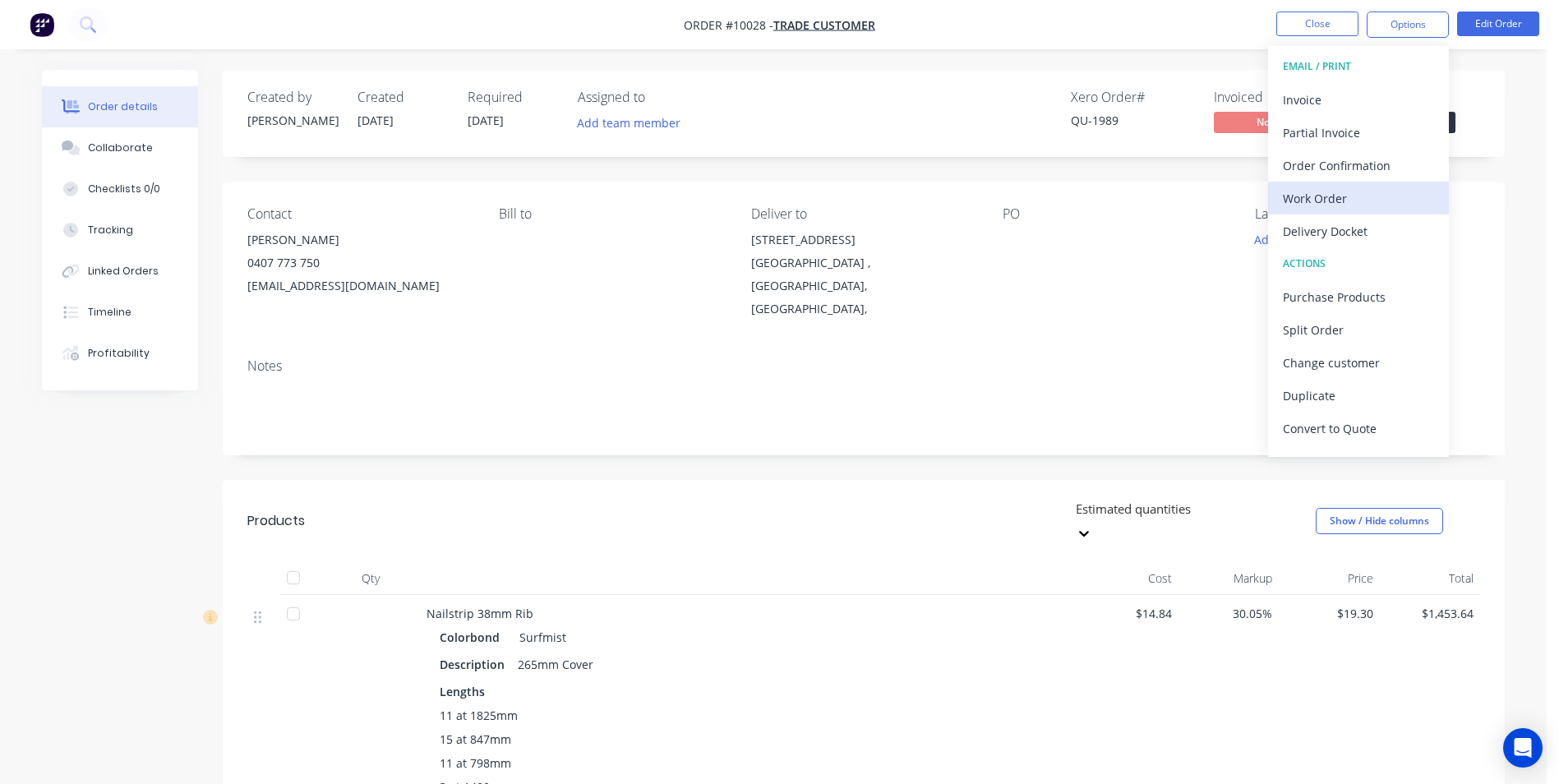
click at [1339, 196] on div "Work Order" at bounding box center [1358, 198] width 151 height 23
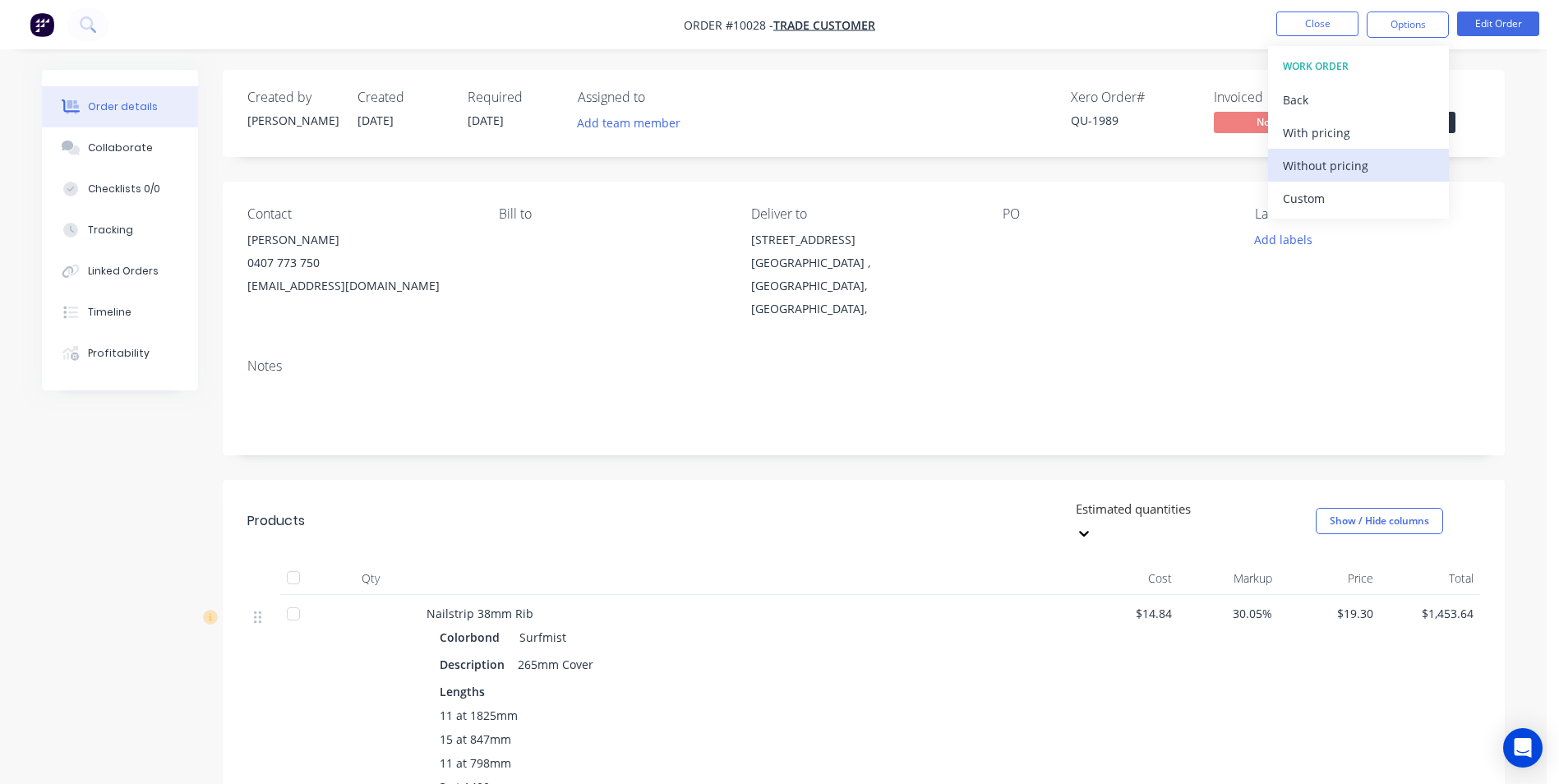
click at [1350, 165] on div "Without pricing" at bounding box center [1358, 165] width 151 height 23
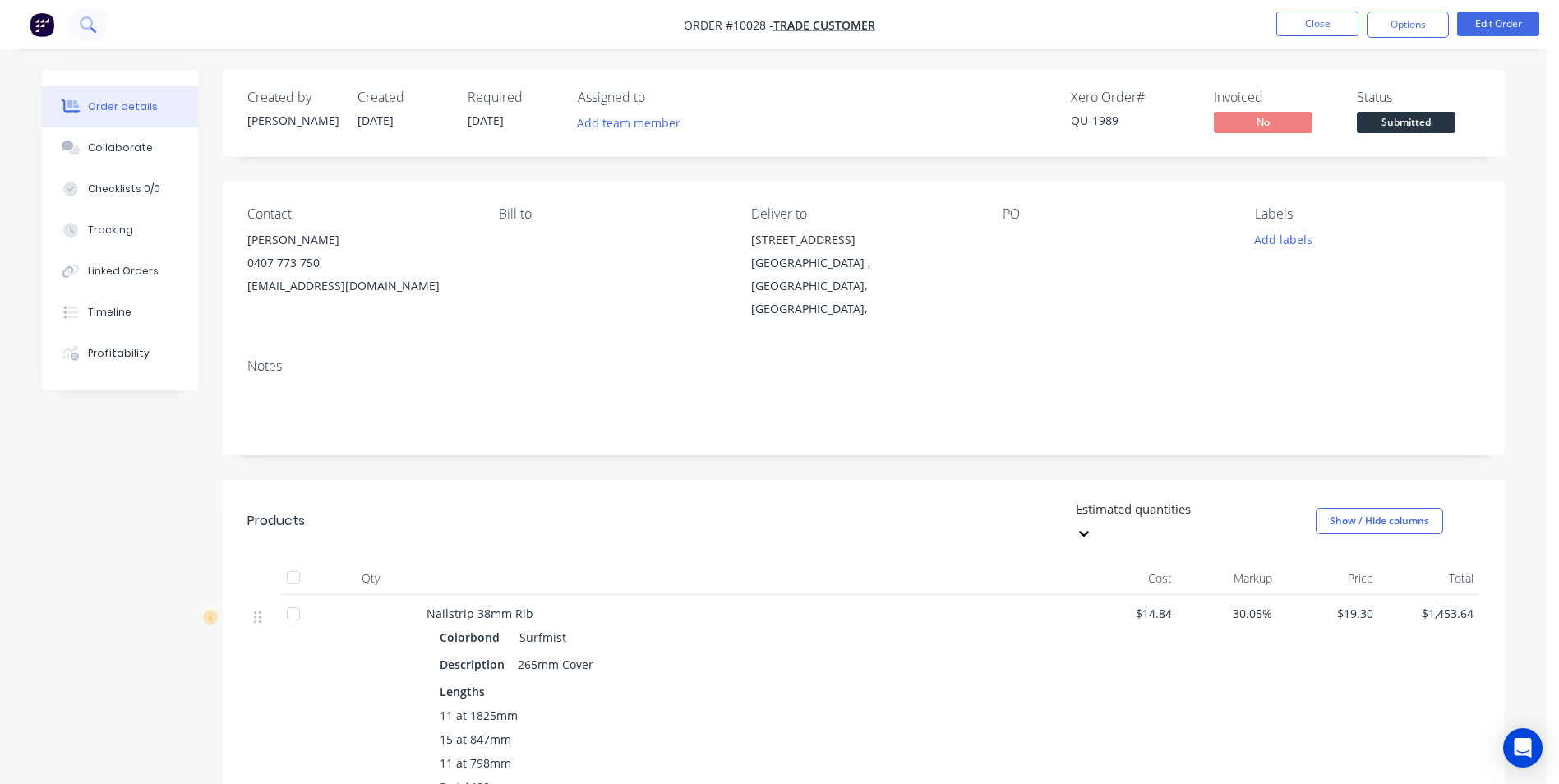
click at [97, 25] on button at bounding box center [88, 24] width 41 height 33
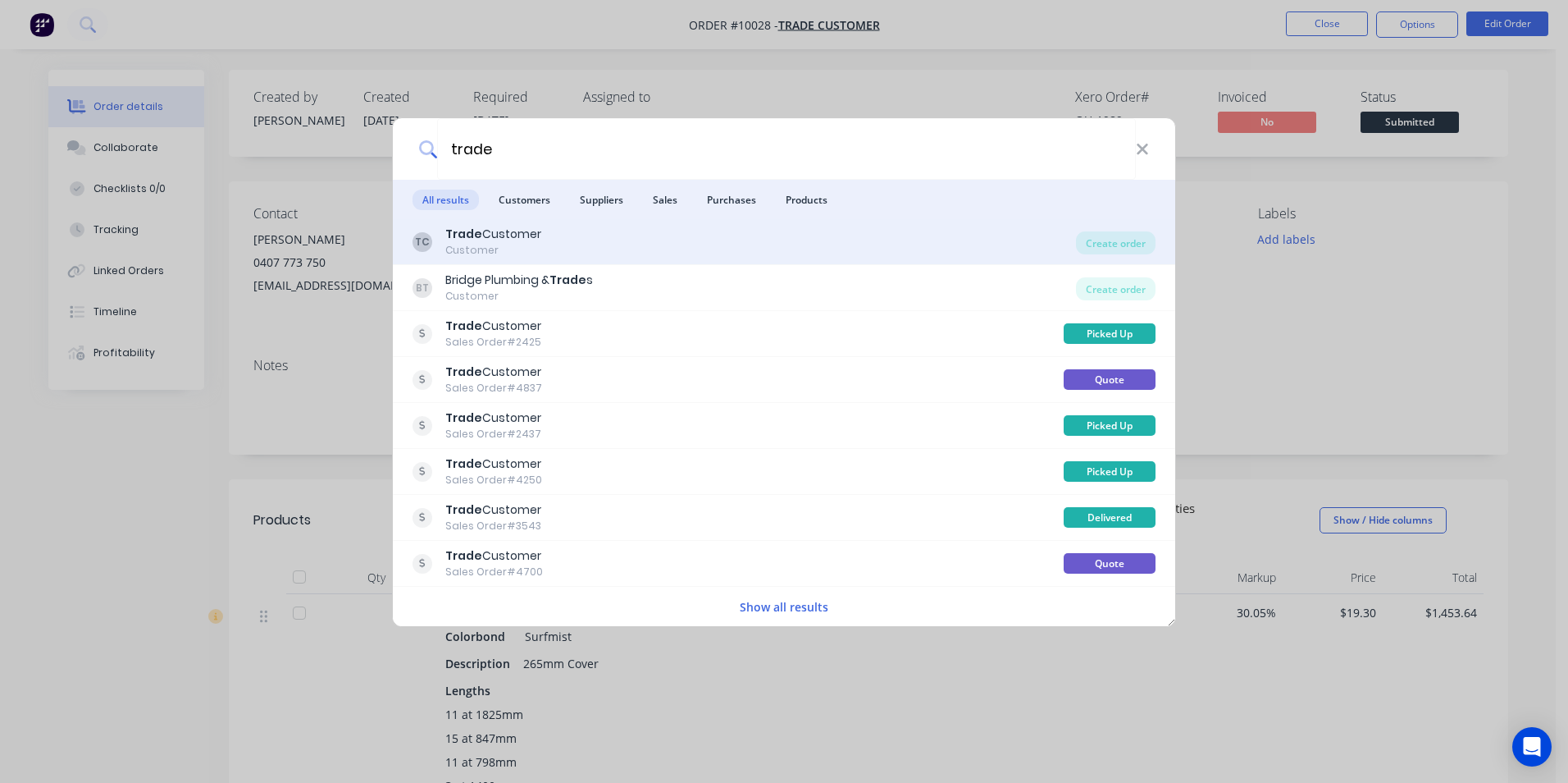
click at [804, 236] on div "TC Trade Customer Customer" at bounding box center [744, 241] width 663 height 32
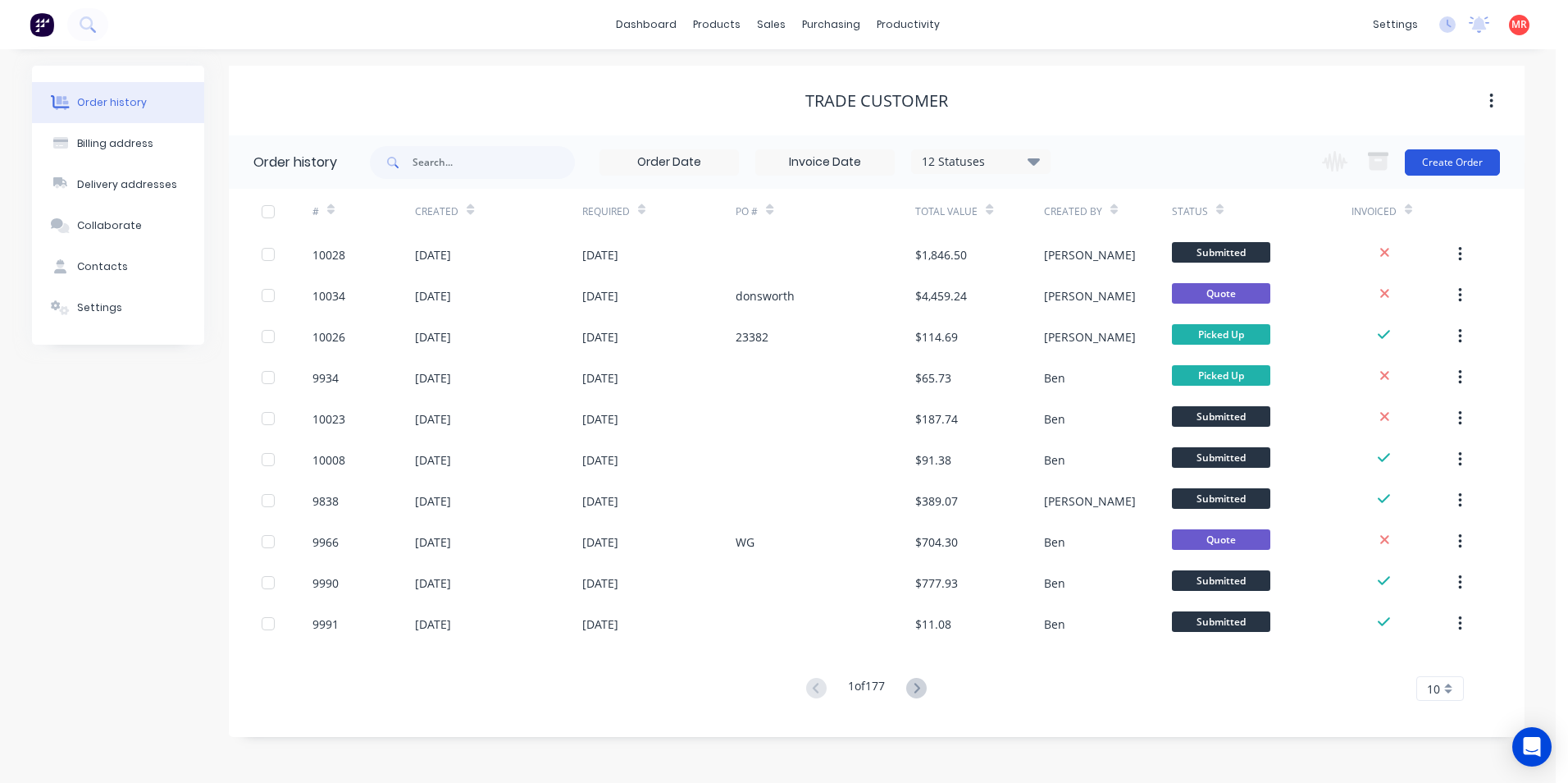
click at [1435, 161] on button "Create Order" at bounding box center [1452, 162] width 95 height 26
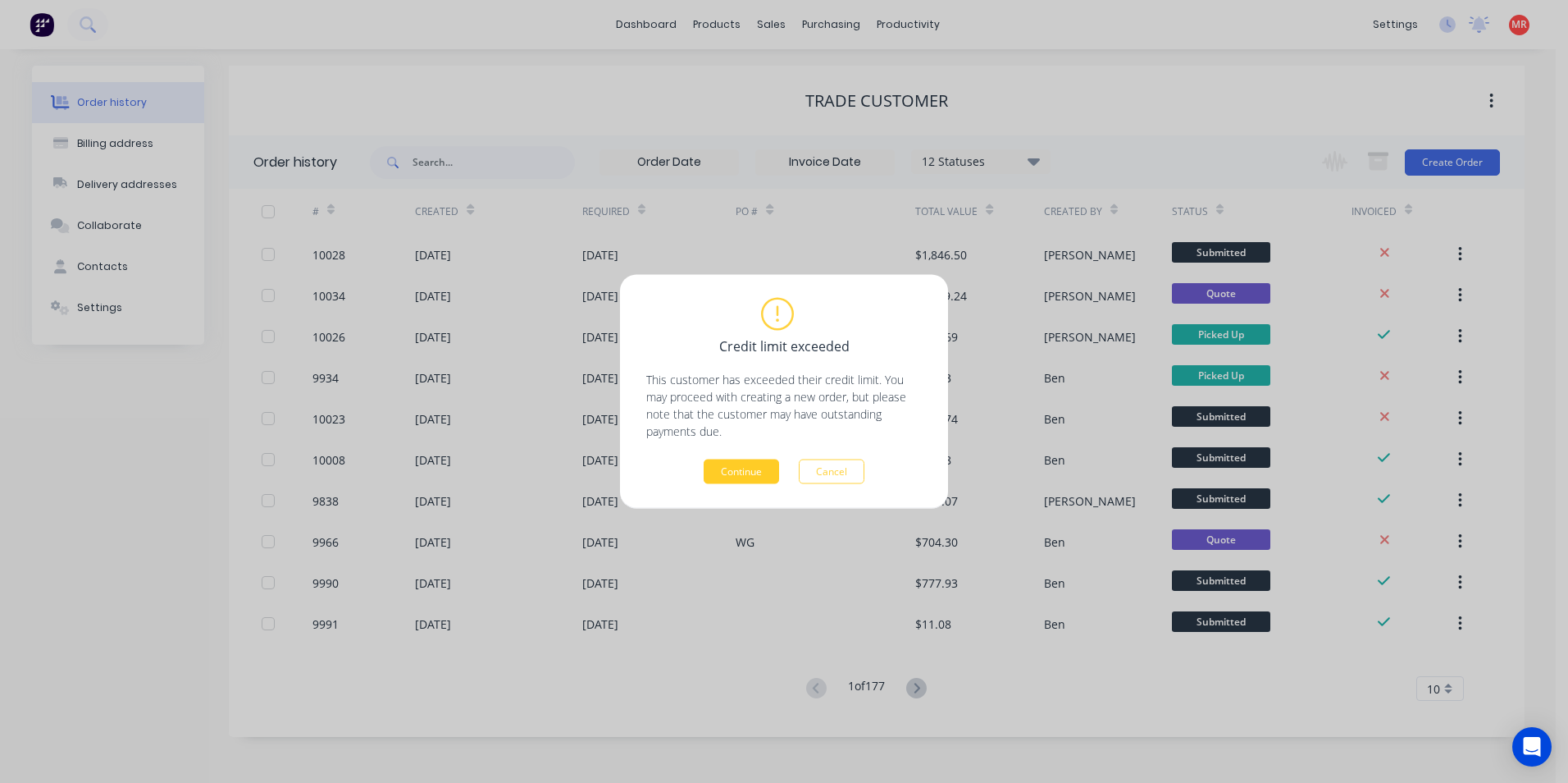
click at [730, 479] on button "Continue" at bounding box center [742, 471] width 76 height 24
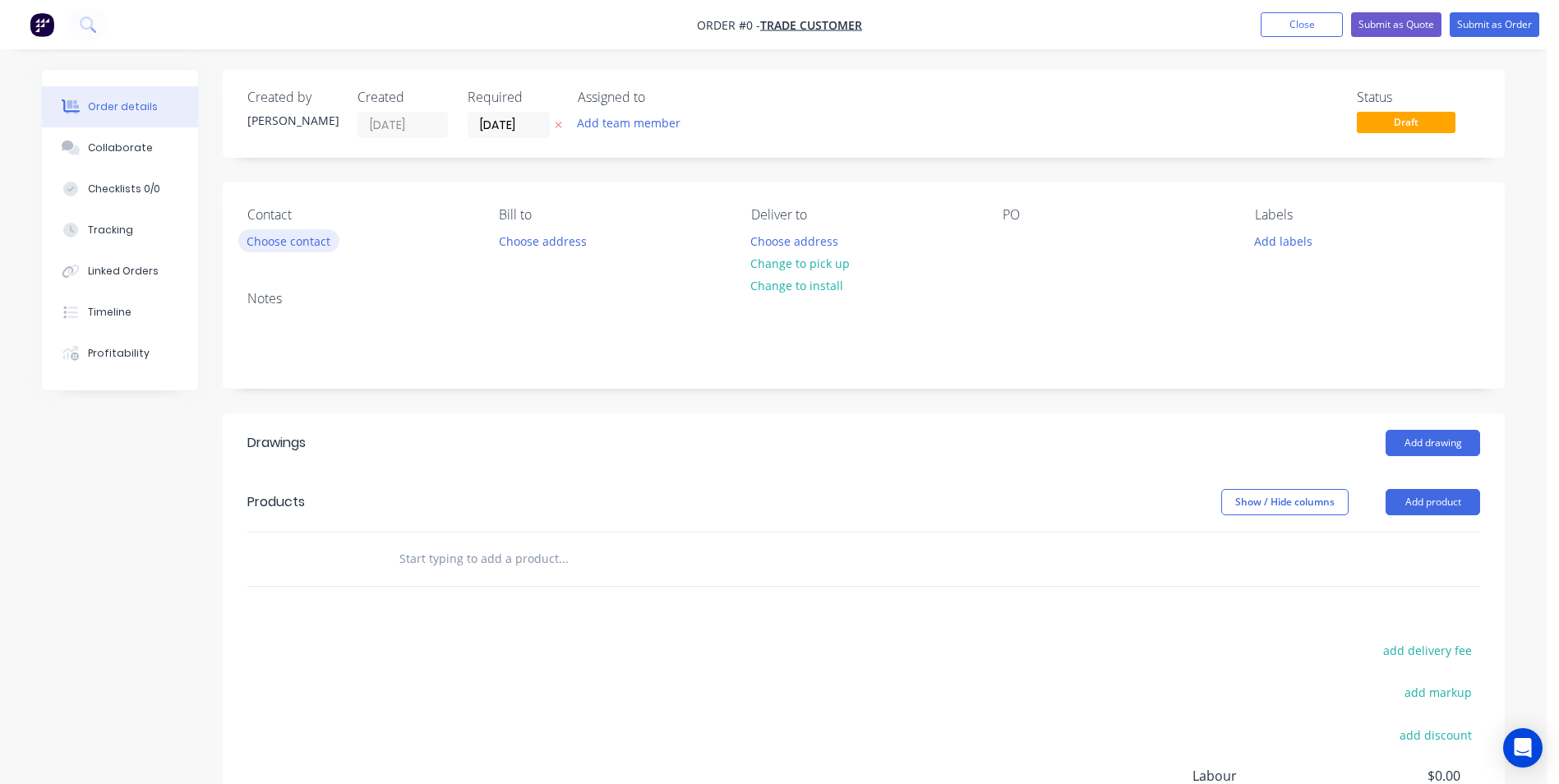
click at [320, 240] on button "Choose contact" at bounding box center [289, 240] width 101 height 22
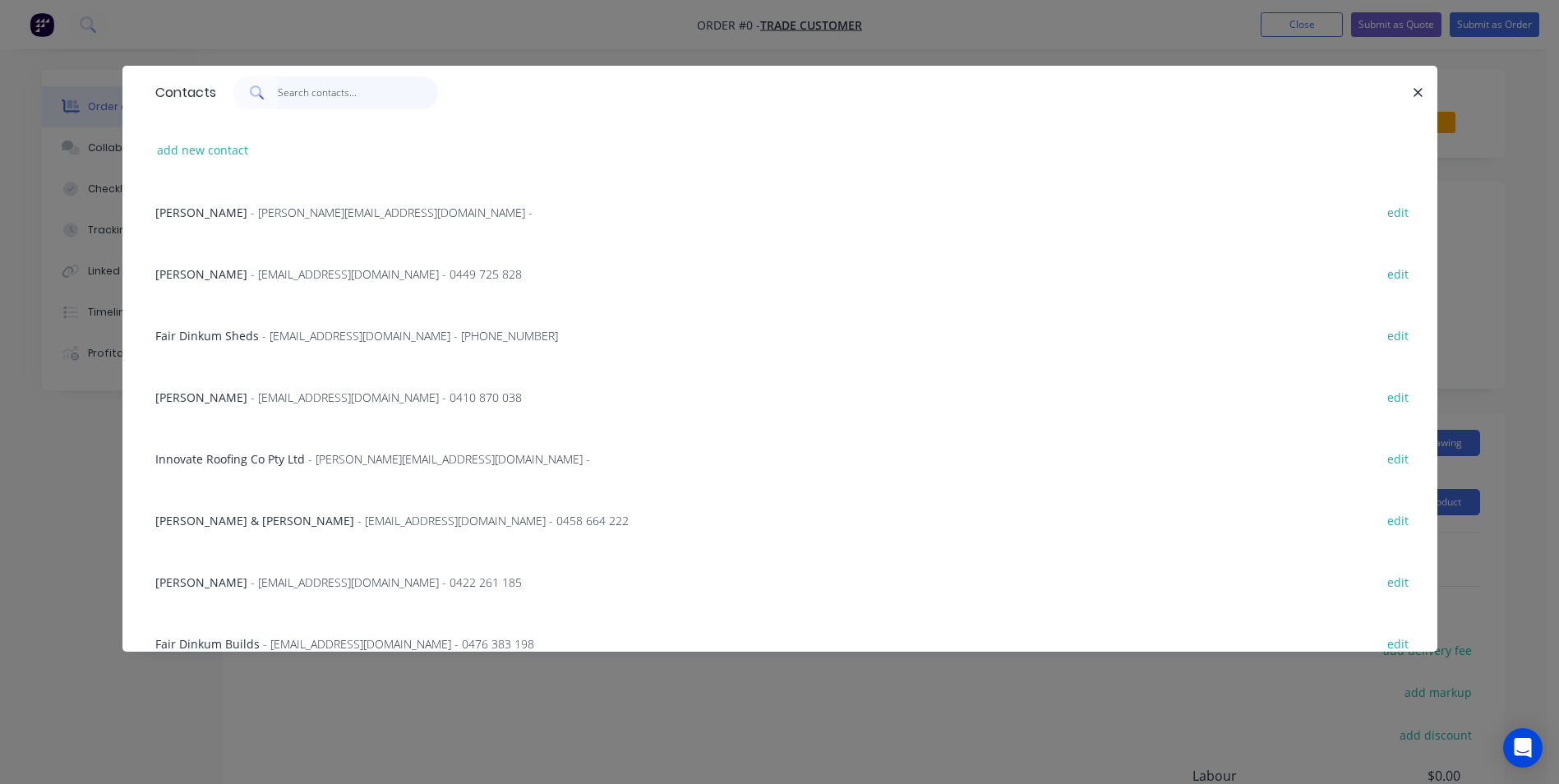
click at [314, 96] on input "text" at bounding box center [357, 93] width 161 height 33
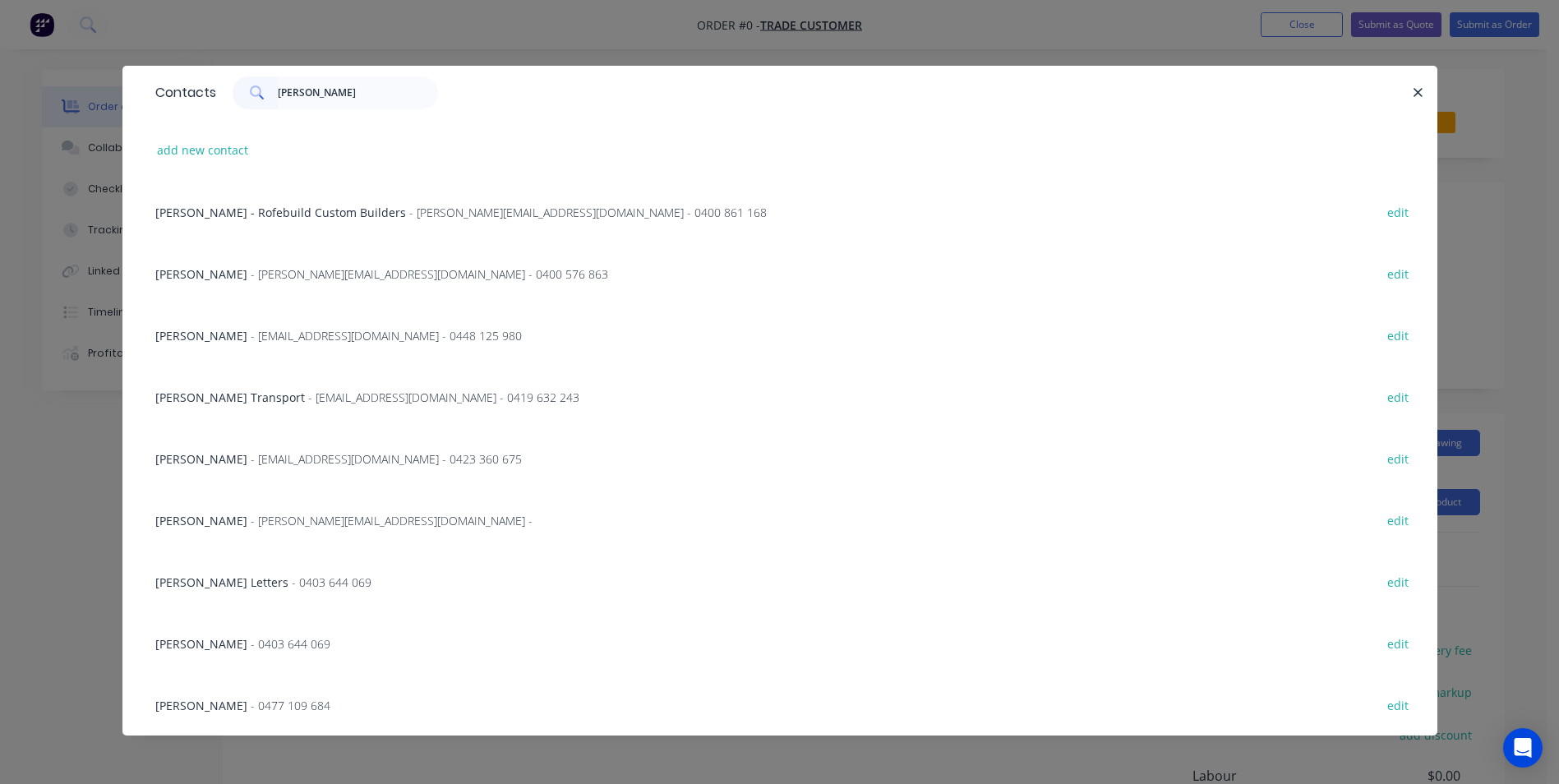
click at [259, 705] on span "- 0477 109 684" at bounding box center [291, 705] width 80 height 16
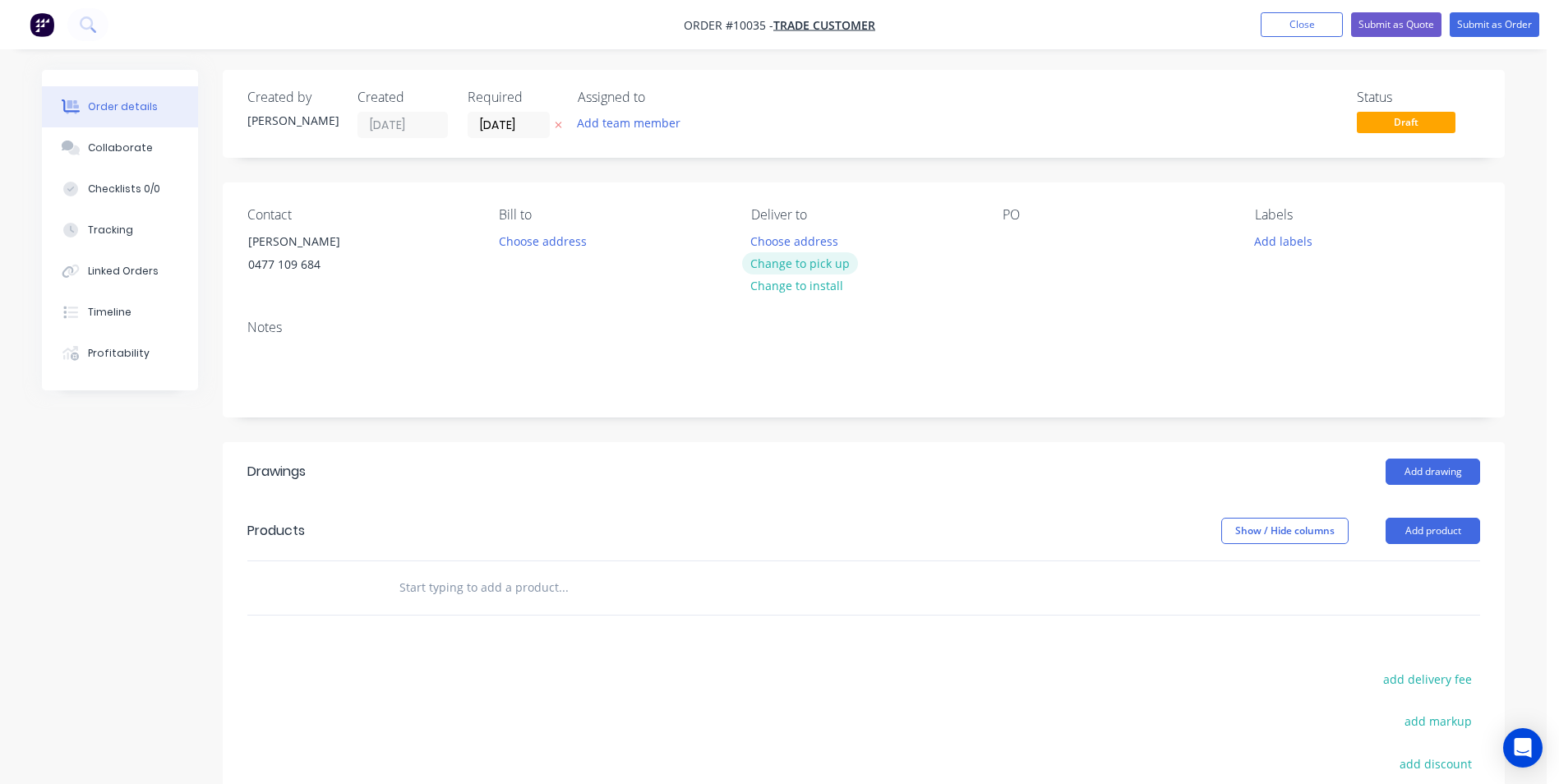
click at [806, 259] on button "Change to pick up" at bounding box center [801, 263] width 117 height 22
click at [541, 591] on input "text" at bounding box center [563, 588] width 329 height 33
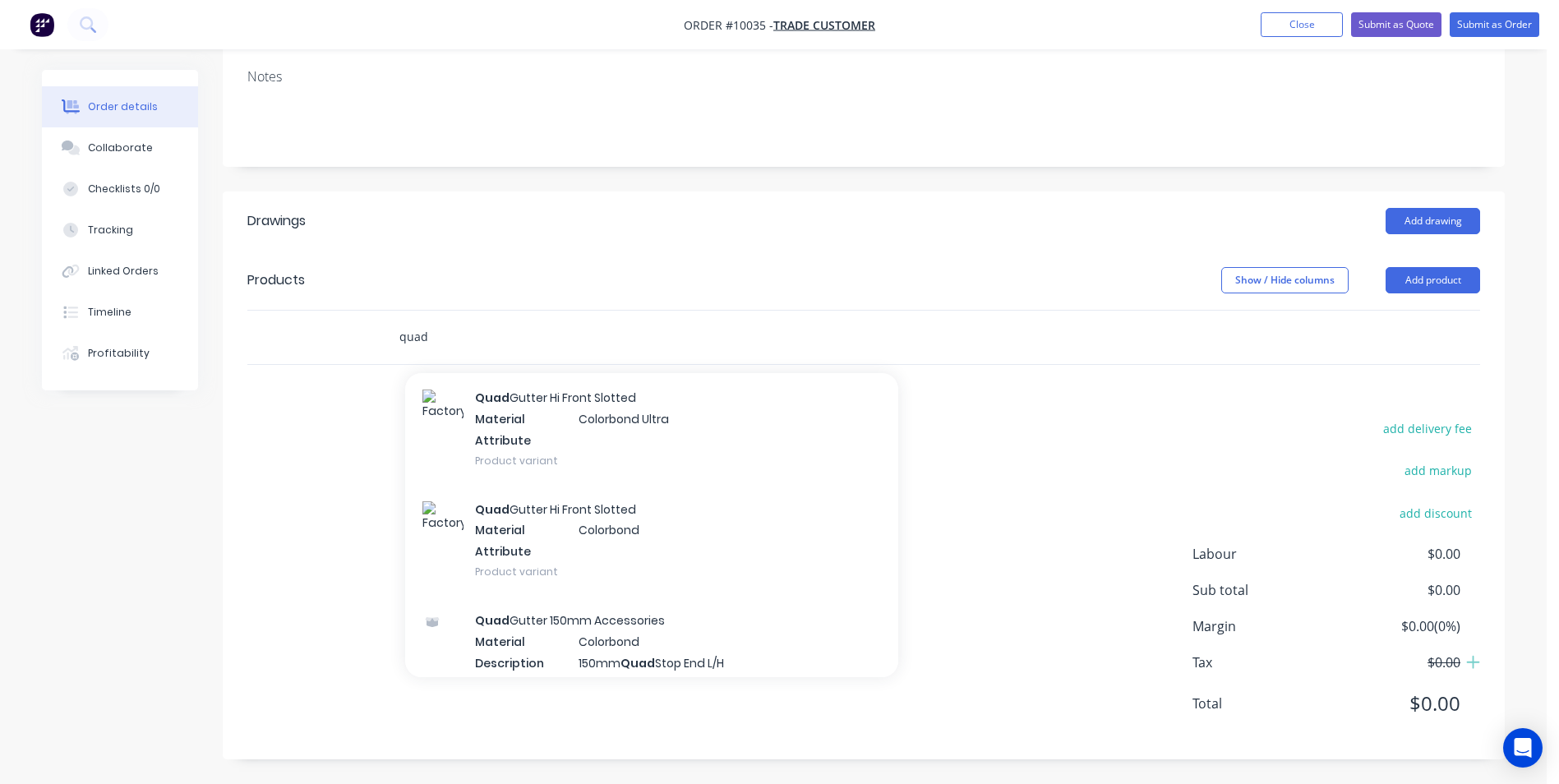
scroll to position [5997, 0]
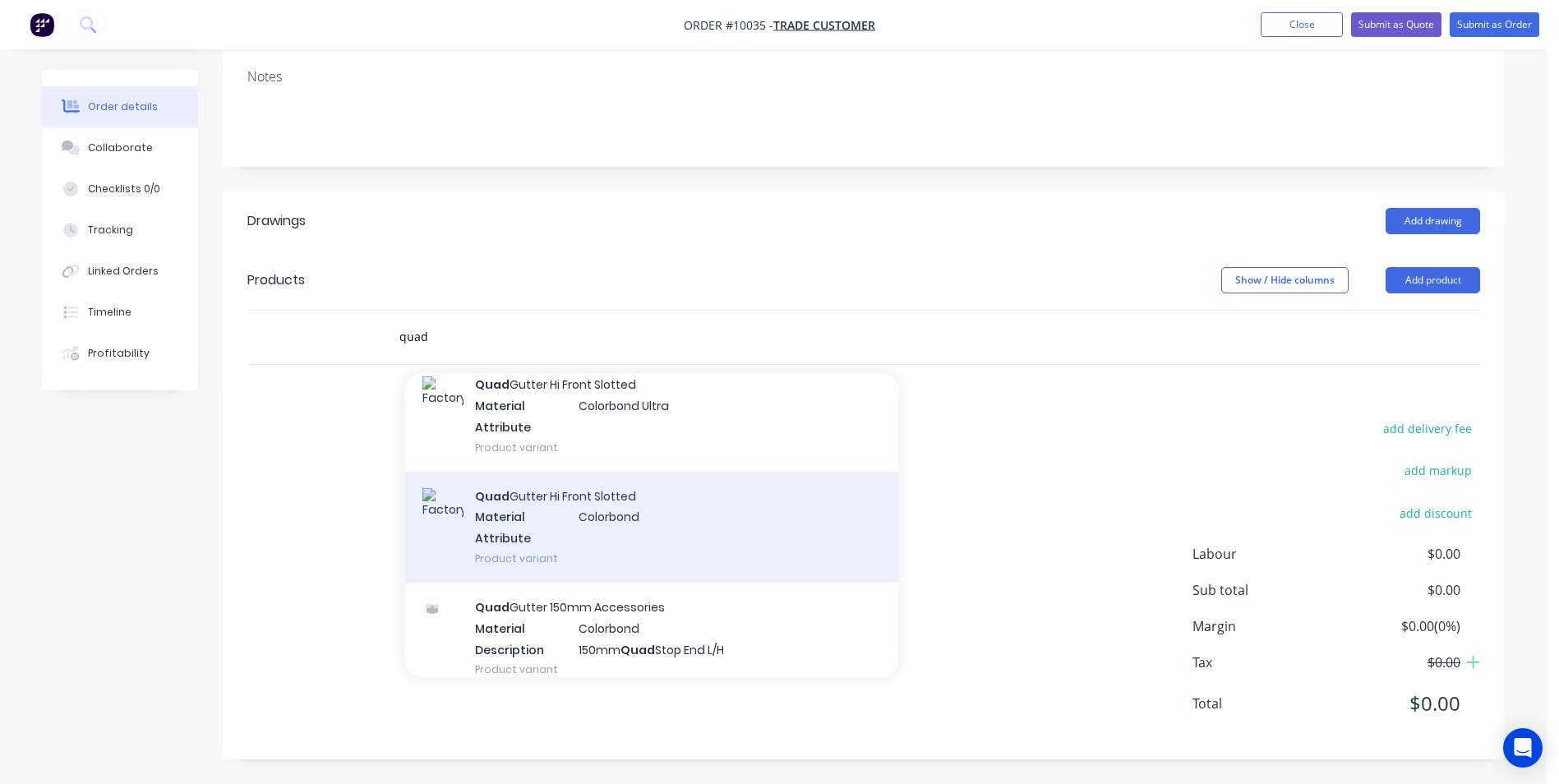
click at [641, 522] on div "Quad Gutter Hi Front Slotted Material Colorbond Attribute Product variant" at bounding box center [651, 527] width 493 height 111
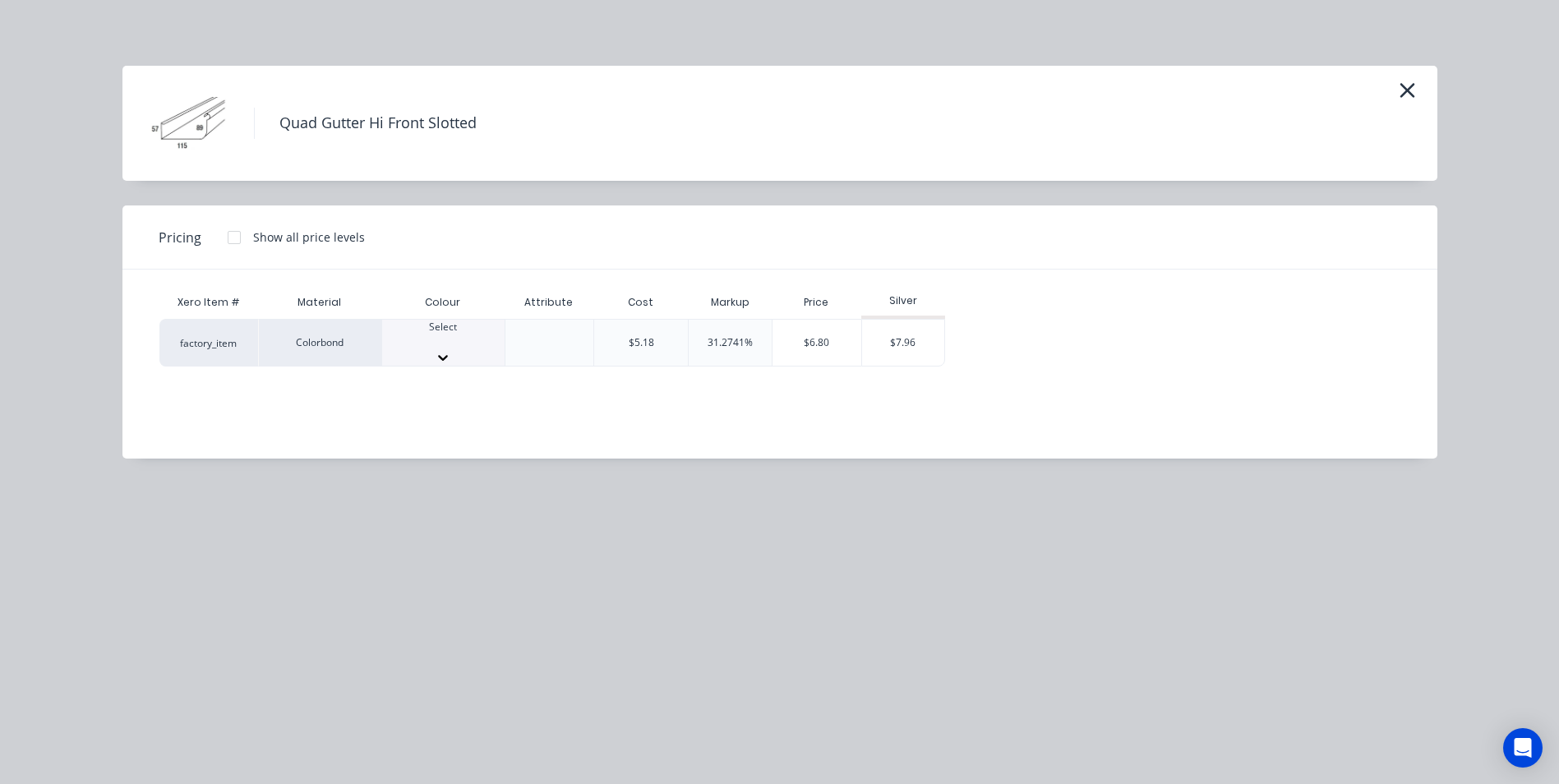
click at [420, 345] on div at bounding box center [444, 341] width 123 height 15
click at [918, 334] on div "$7.96" at bounding box center [903, 347] width 82 height 55
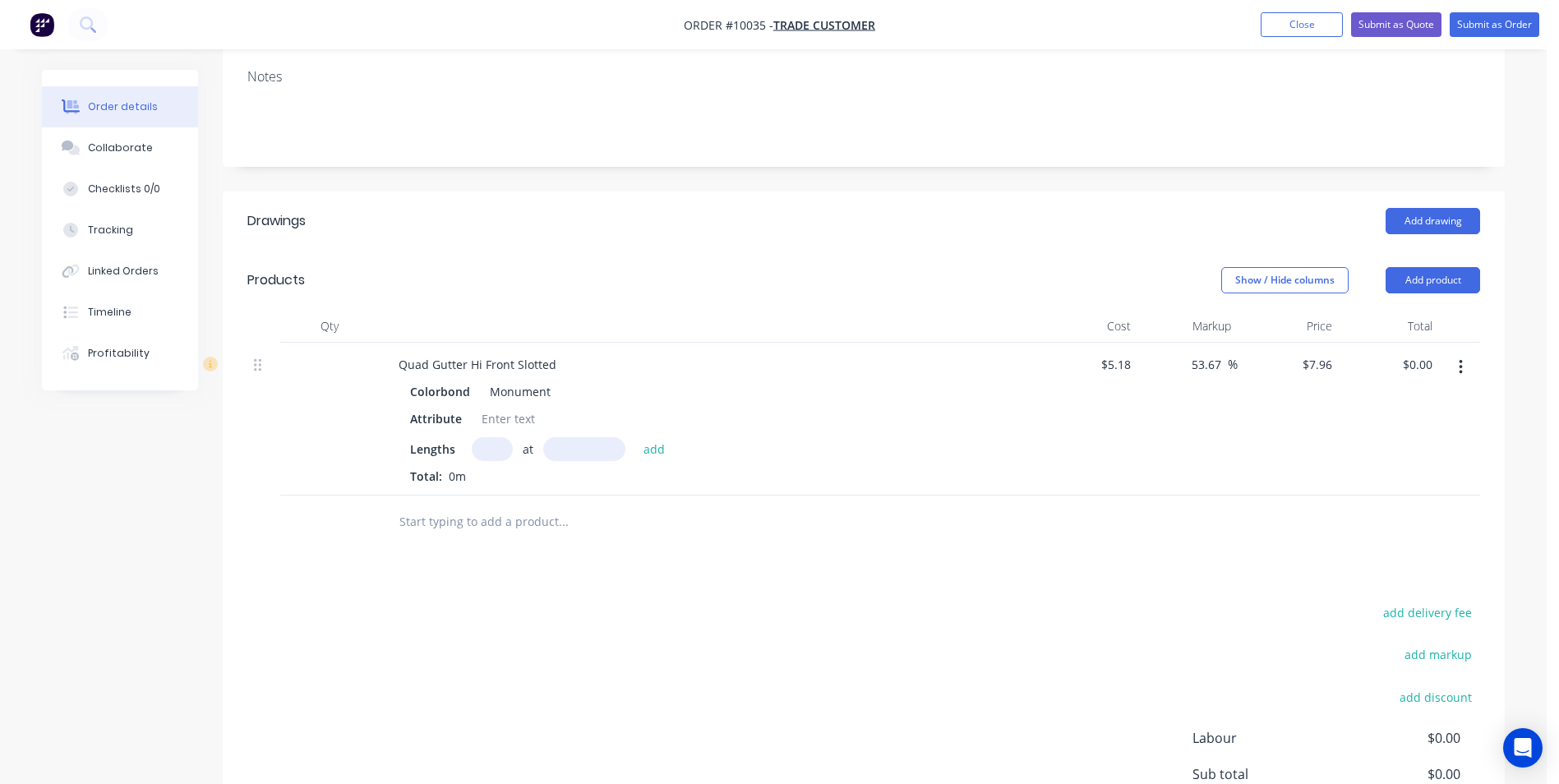
click at [503, 448] on input "text" at bounding box center [492, 448] width 41 height 23
click at [635, 437] on button "add" at bounding box center [655, 447] width 39 height 22
click at [505, 557] on input "text" at bounding box center [563, 549] width 329 height 33
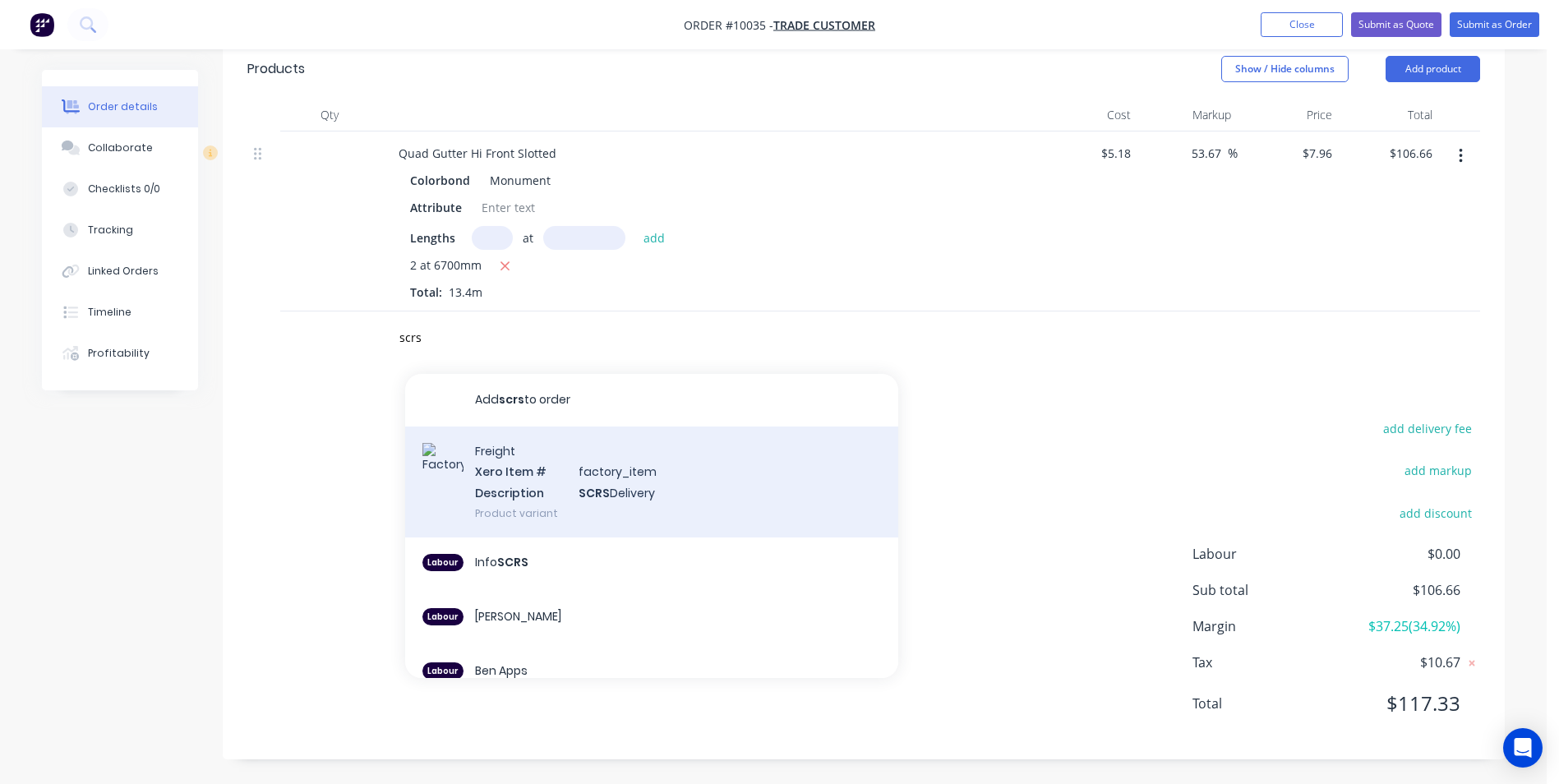
click at [547, 505] on div "Freight Xero Item # factory_item Description SCRS Delivery Product variant" at bounding box center [651, 481] width 493 height 111
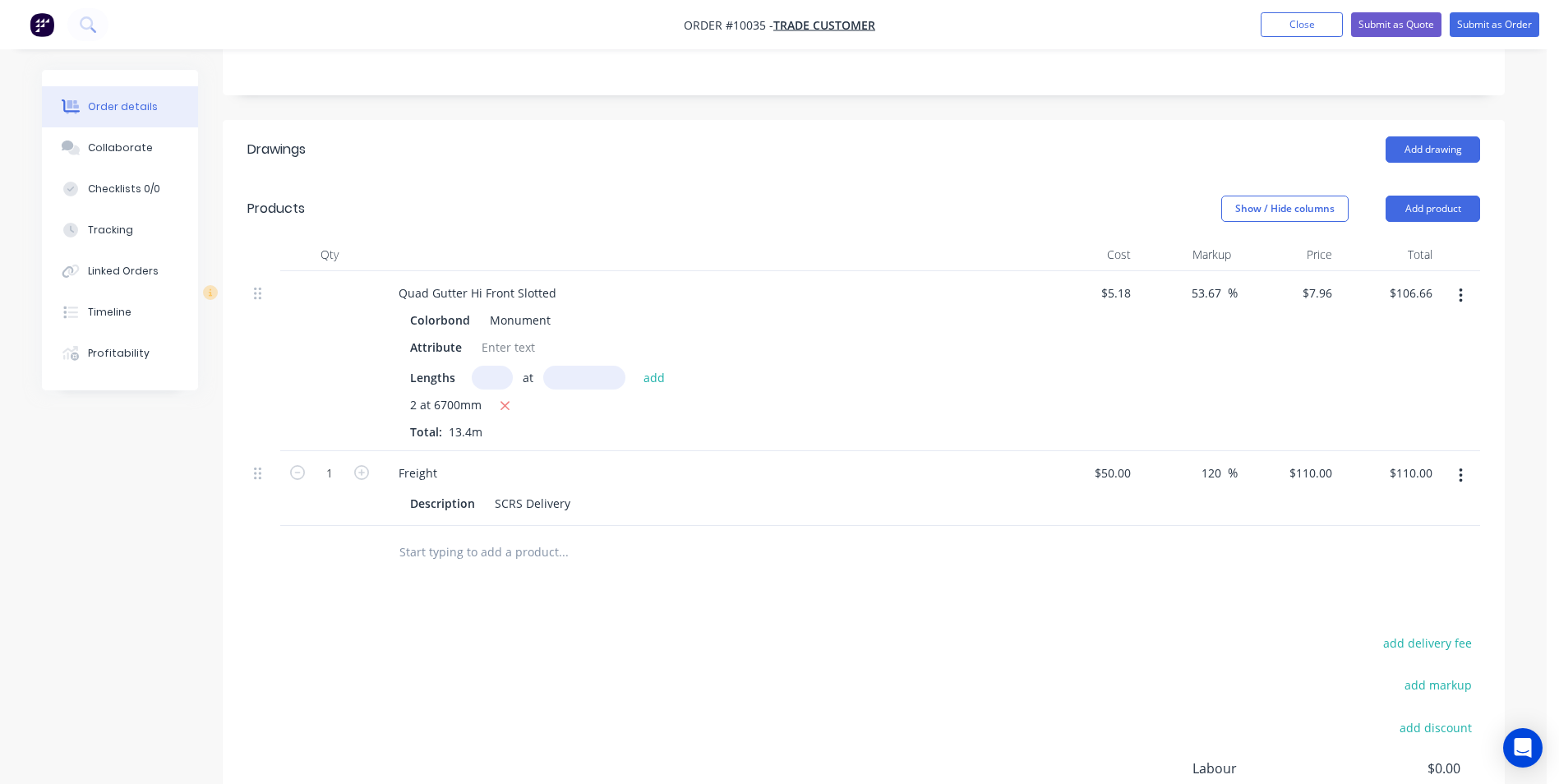
scroll to position [329, 0]
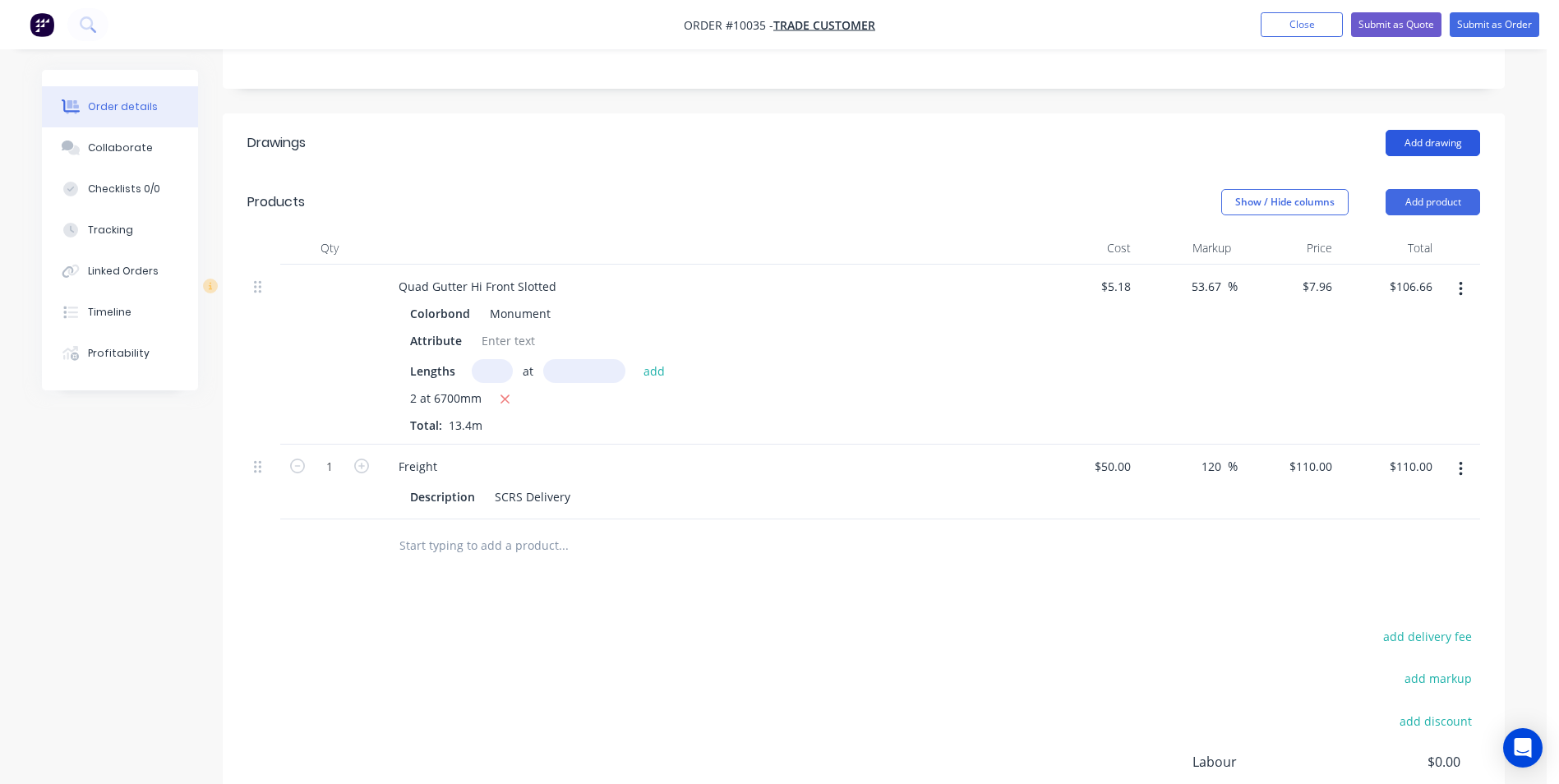
click at [1398, 145] on button "Add drawing" at bounding box center [1432, 142] width 94 height 26
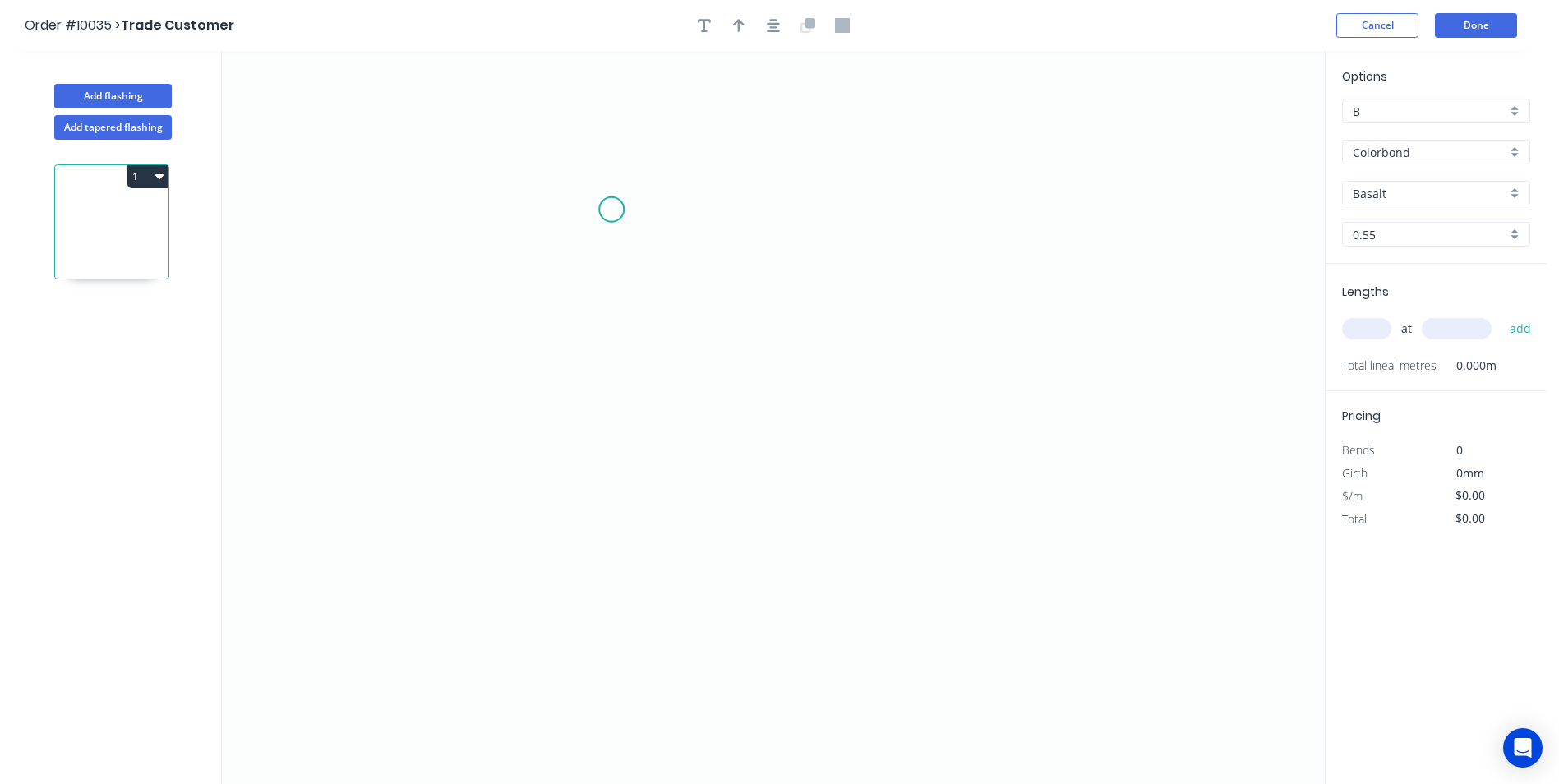
click at [611, 209] on icon "0" at bounding box center [773, 416] width 1103 height 732
click at [603, 576] on icon "0" at bounding box center [773, 416] width 1103 height 732
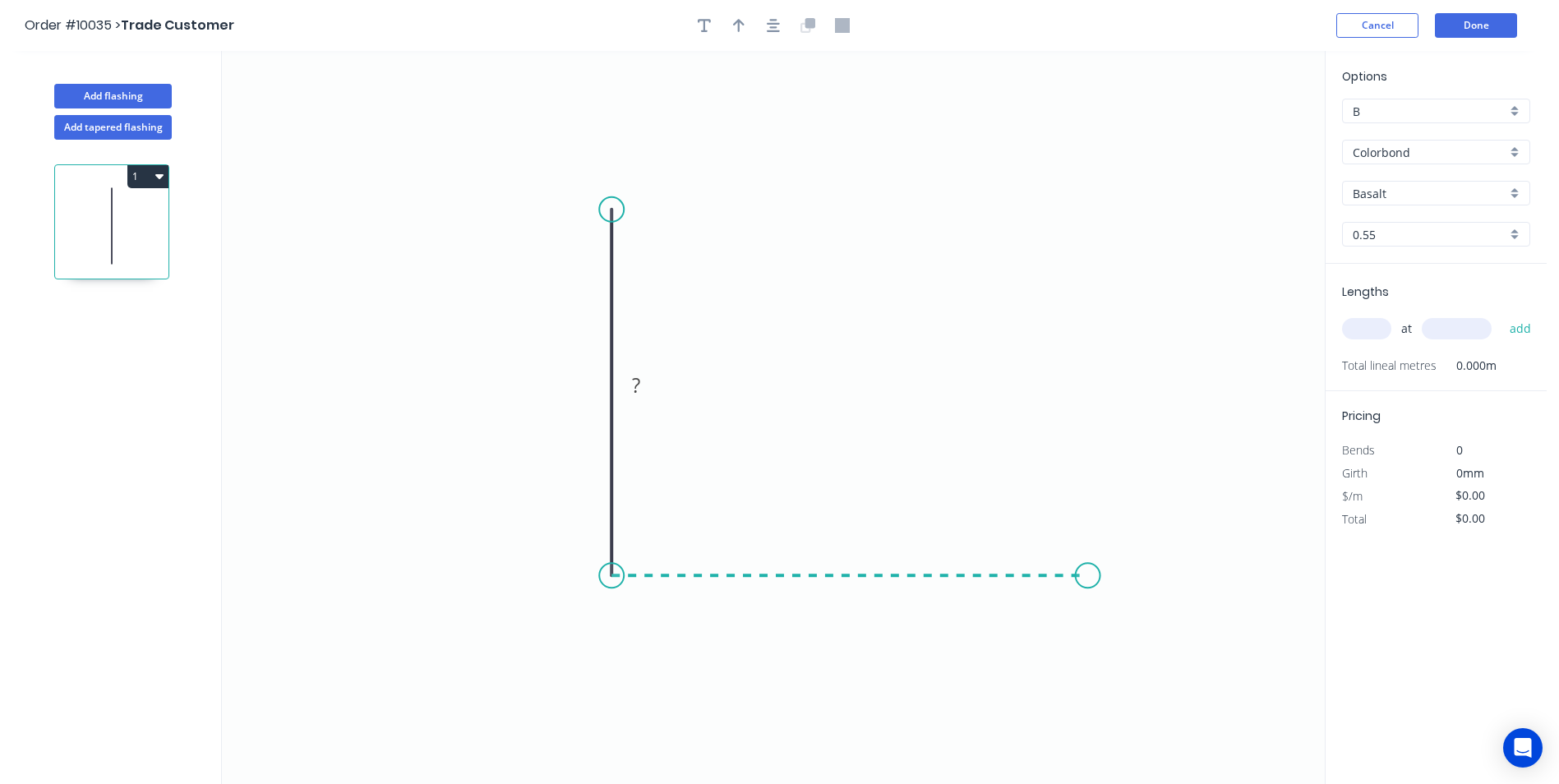
click at [1088, 562] on icon "0 ?" at bounding box center [773, 416] width 1103 height 732
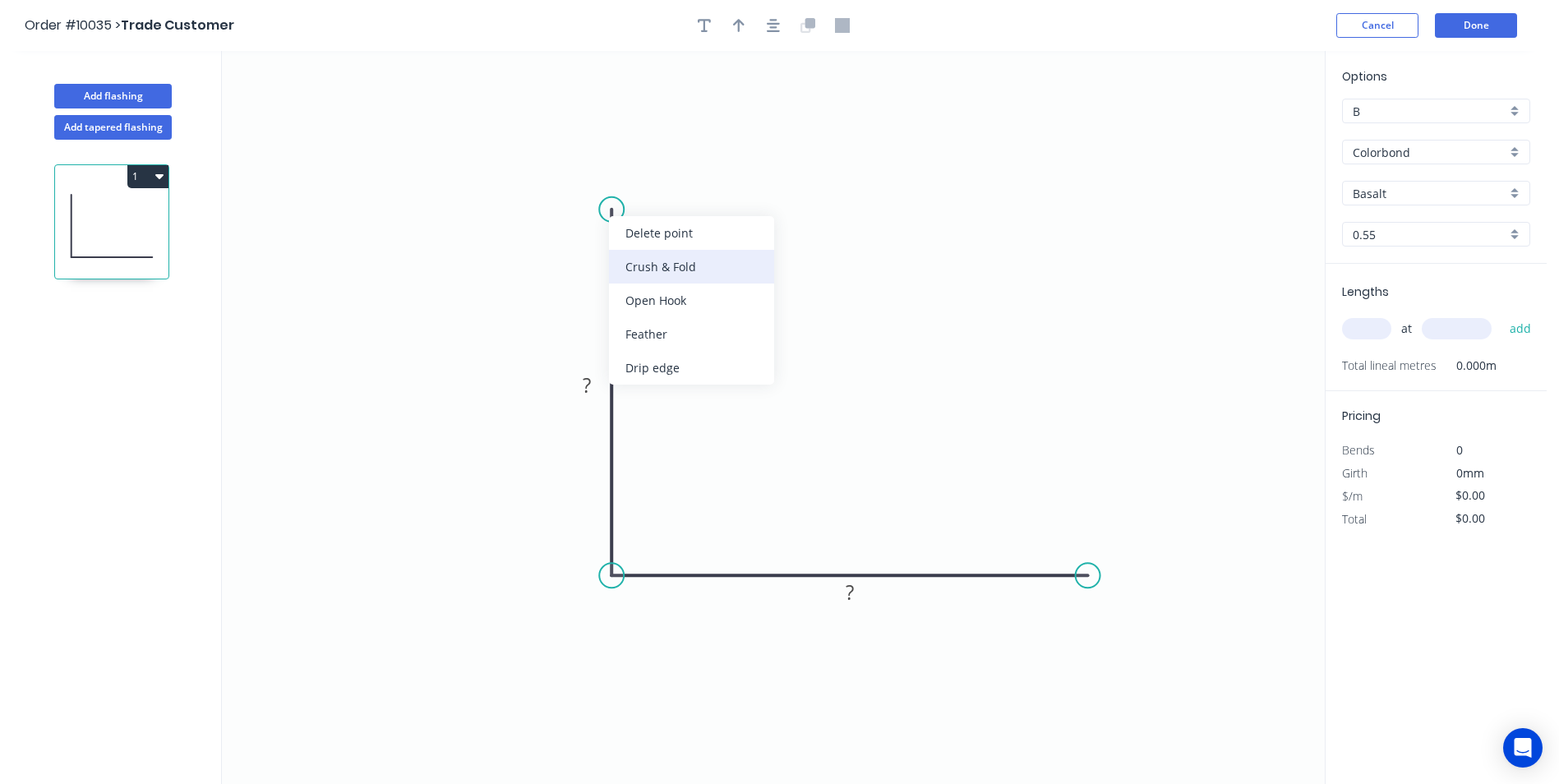
click at [617, 264] on div "Crush & Fold" at bounding box center [692, 267] width 165 height 34
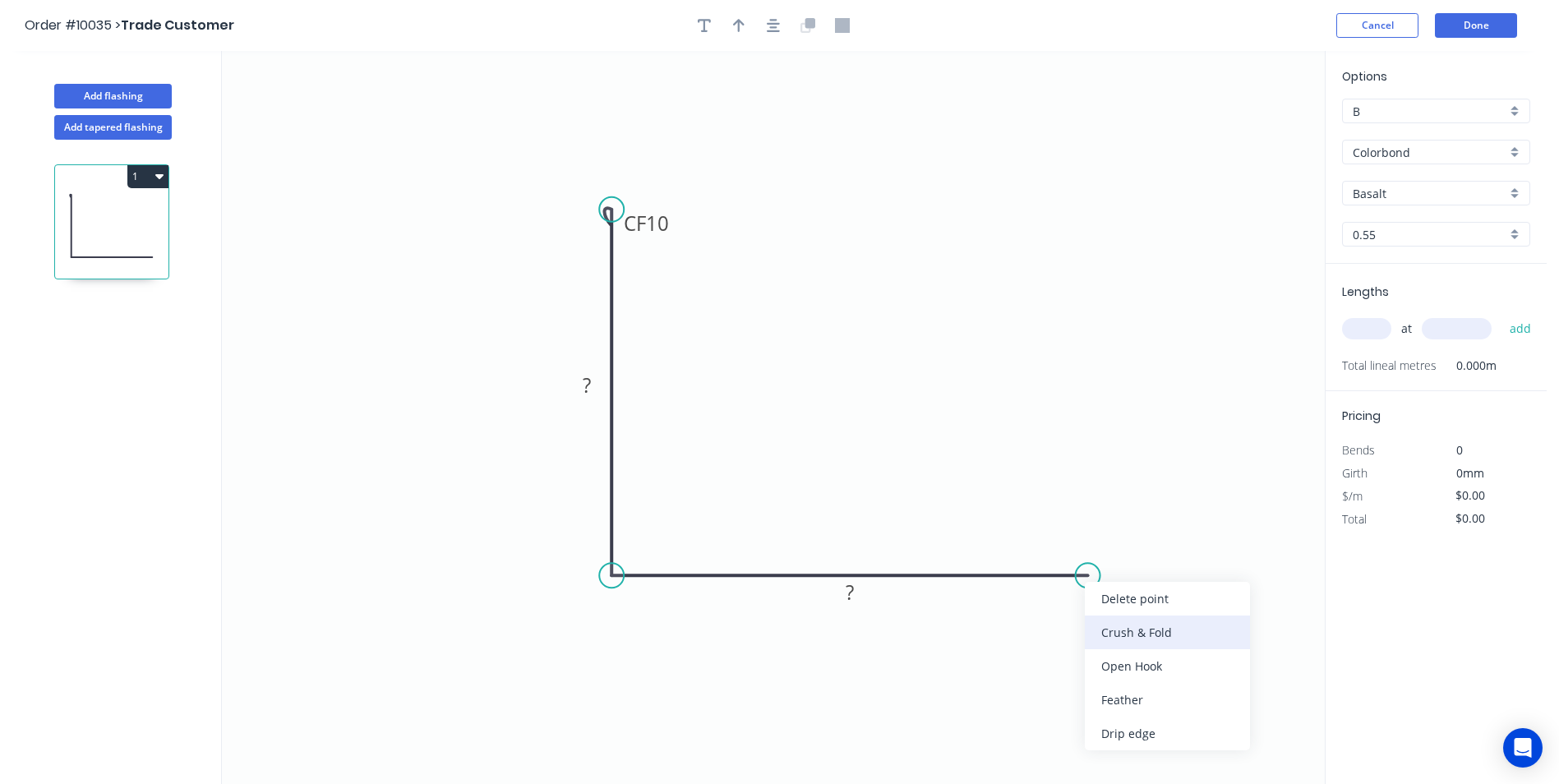
click at [1098, 616] on div "Crush & Fold" at bounding box center [1168, 632] width 165 height 34
click at [1135, 645] on div "Flip bend" at bounding box center [1176, 634] width 165 height 34
click at [584, 386] on tspan "?" at bounding box center [587, 385] width 8 height 27
click at [746, 325] on icon "0 CF 10 40 CF 10 40" at bounding box center [773, 416] width 1103 height 732
click at [744, 21] on button "button" at bounding box center [739, 25] width 24 height 24
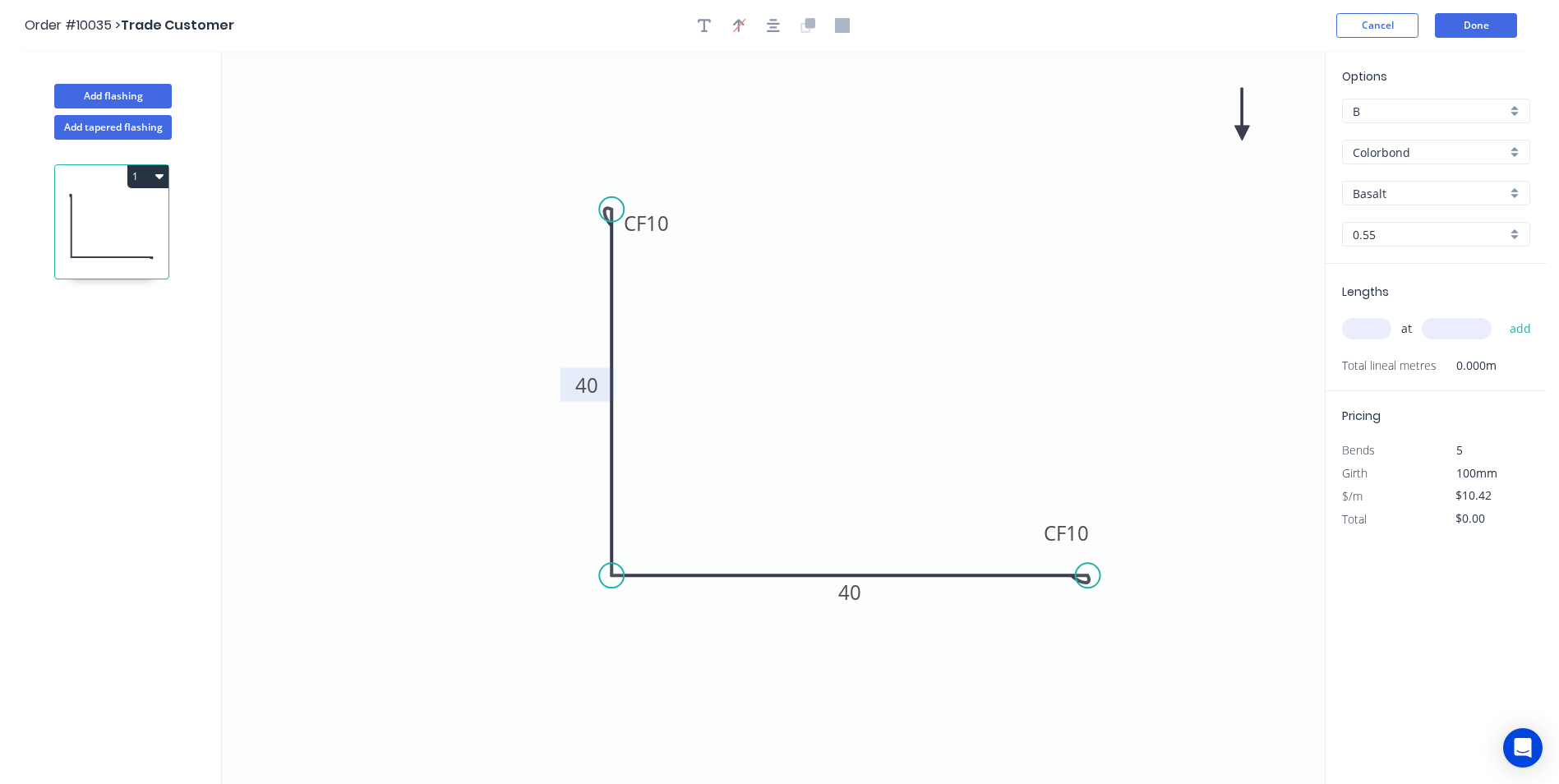
click at [1243, 126] on icon at bounding box center [1241, 114] width 15 height 53
drag, startPoint x: 1243, startPoint y: 128, endPoint x: 848, endPoint y: 419, distance: 490.6
click at [848, 419] on icon at bounding box center [861, 405] width 48 height 48
click at [1360, 325] on input "text" at bounding box center [1366, 329] width 50 height 21
click at [1502, 314] on button "add" at bounding box center [1521, 328] width 39 height 28
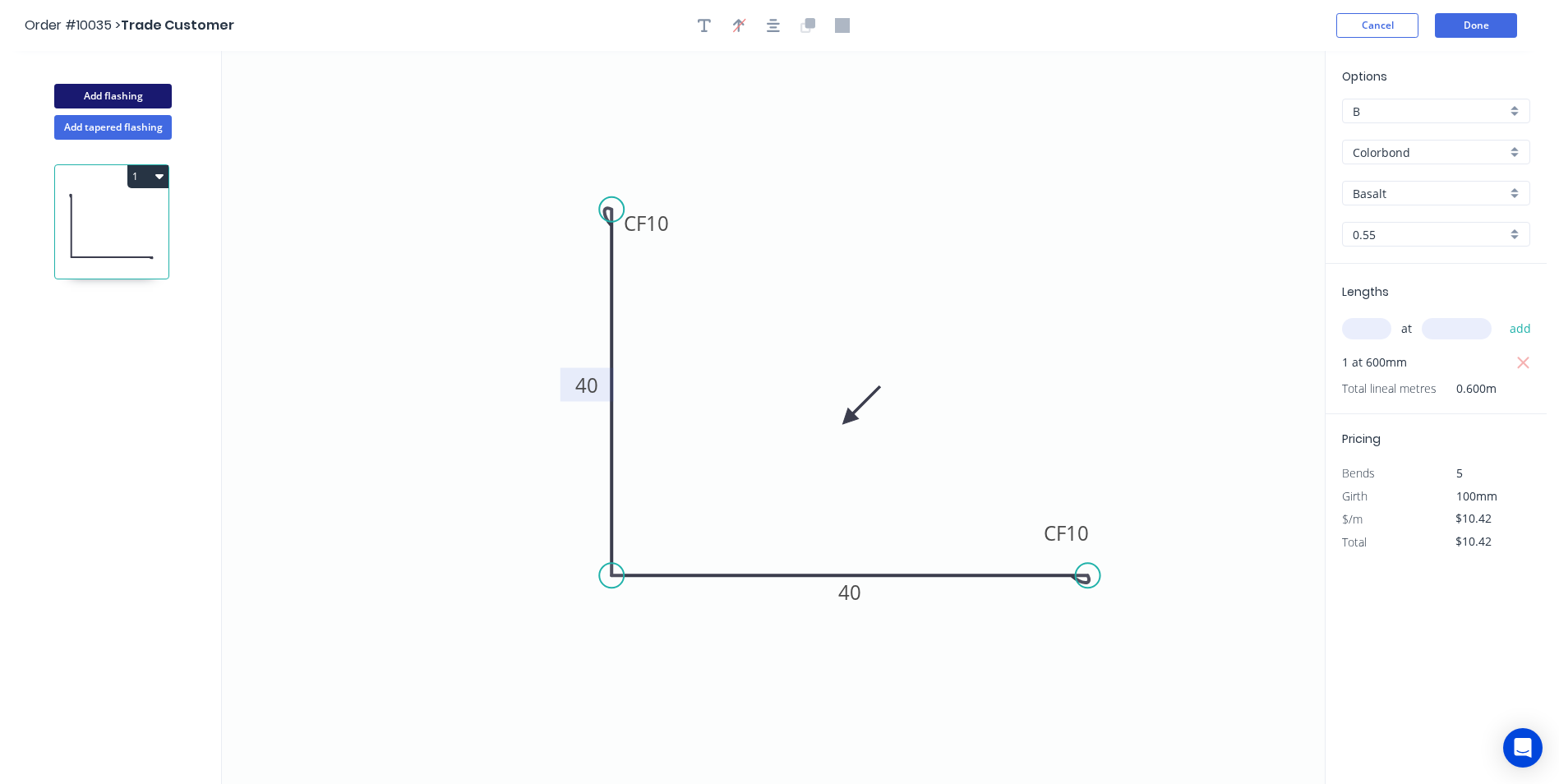
click at [131, 97] on button "Add flashing" at bounding box center [113, 95] width 118 height 24
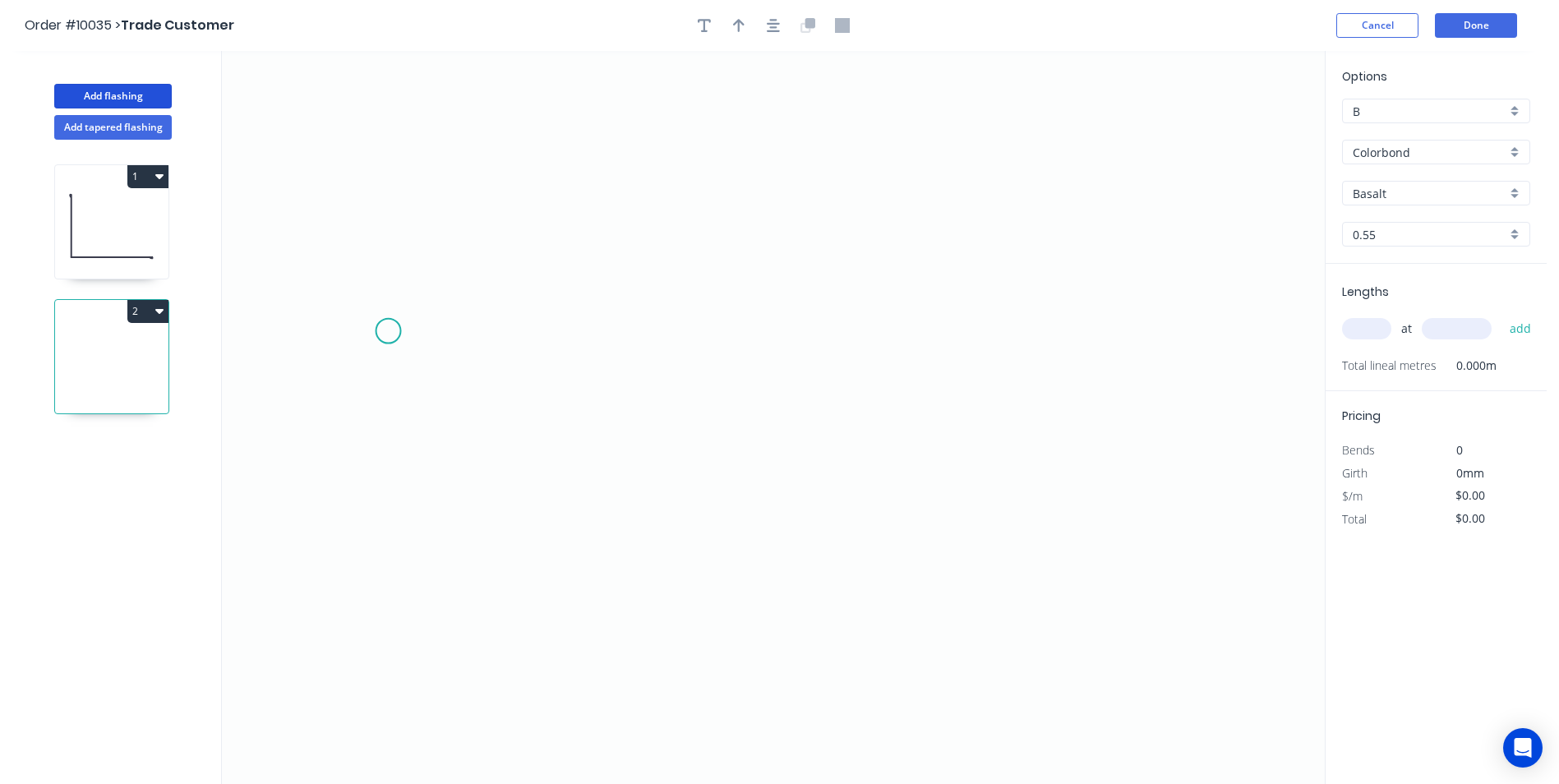
click at [388, 331] on icon "0" at bounding box center [773, 416] width 1103 height 732
click at [1142, 331] on icon "0" at bounding box center [773, 416] width 1103 height 732
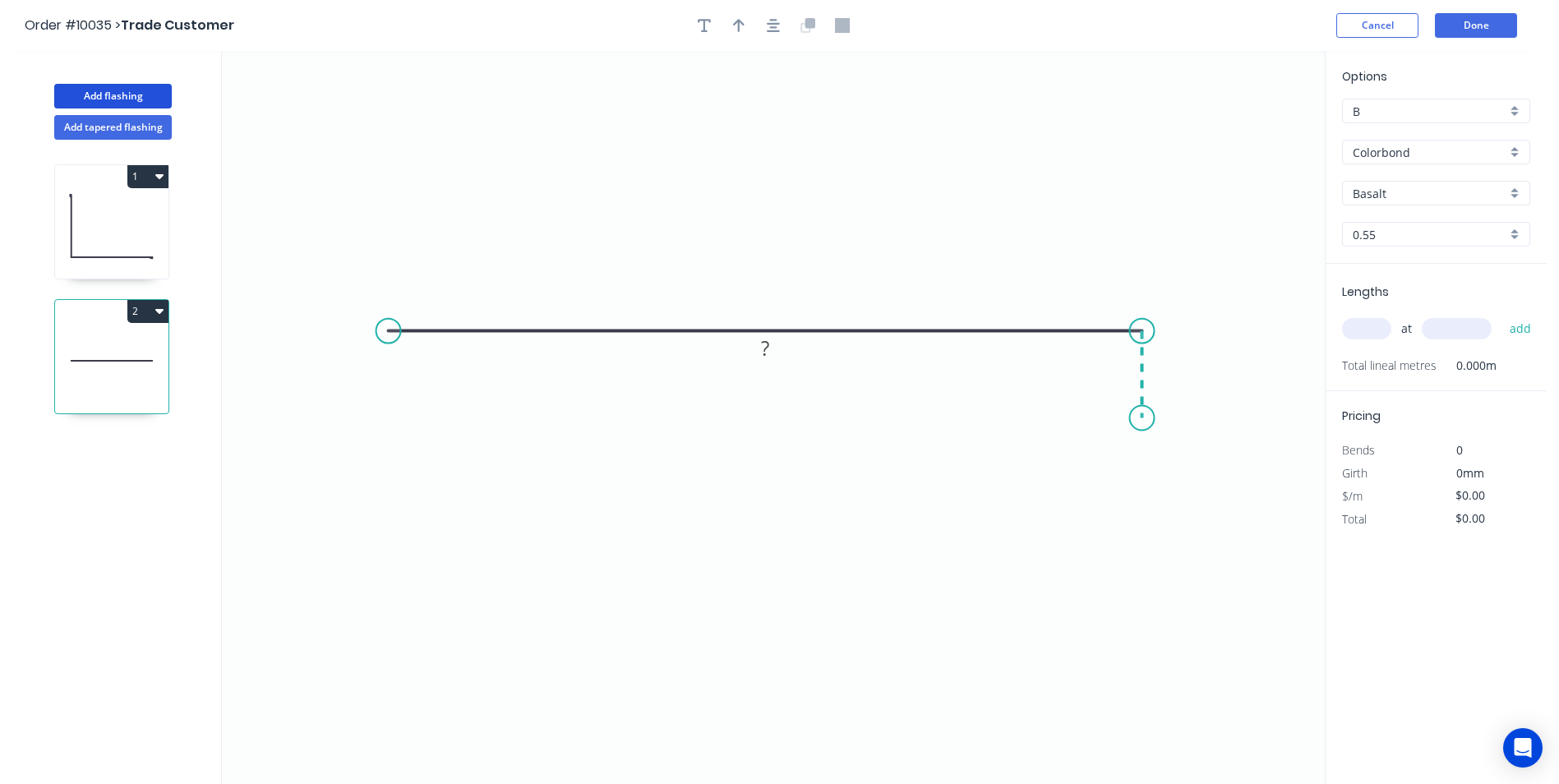
click at [1140, 418] on icon "0 ?" at bounding box center [773, 416] width 1103 height 732
click at [1140, 418] on circle at bounding box center [1142, 417] width 24 height 24
drag, startPoint x: 1137, startPoint y: 423, endPoint x: 1136, endPoint y: 410, distance: 13.0
click at [1136, 410] on circle at bounding box center [1142, 410] width 24 height 24
click at [768, 293] on tspan "?" at bounding box center [765, 299] width 8 height 27
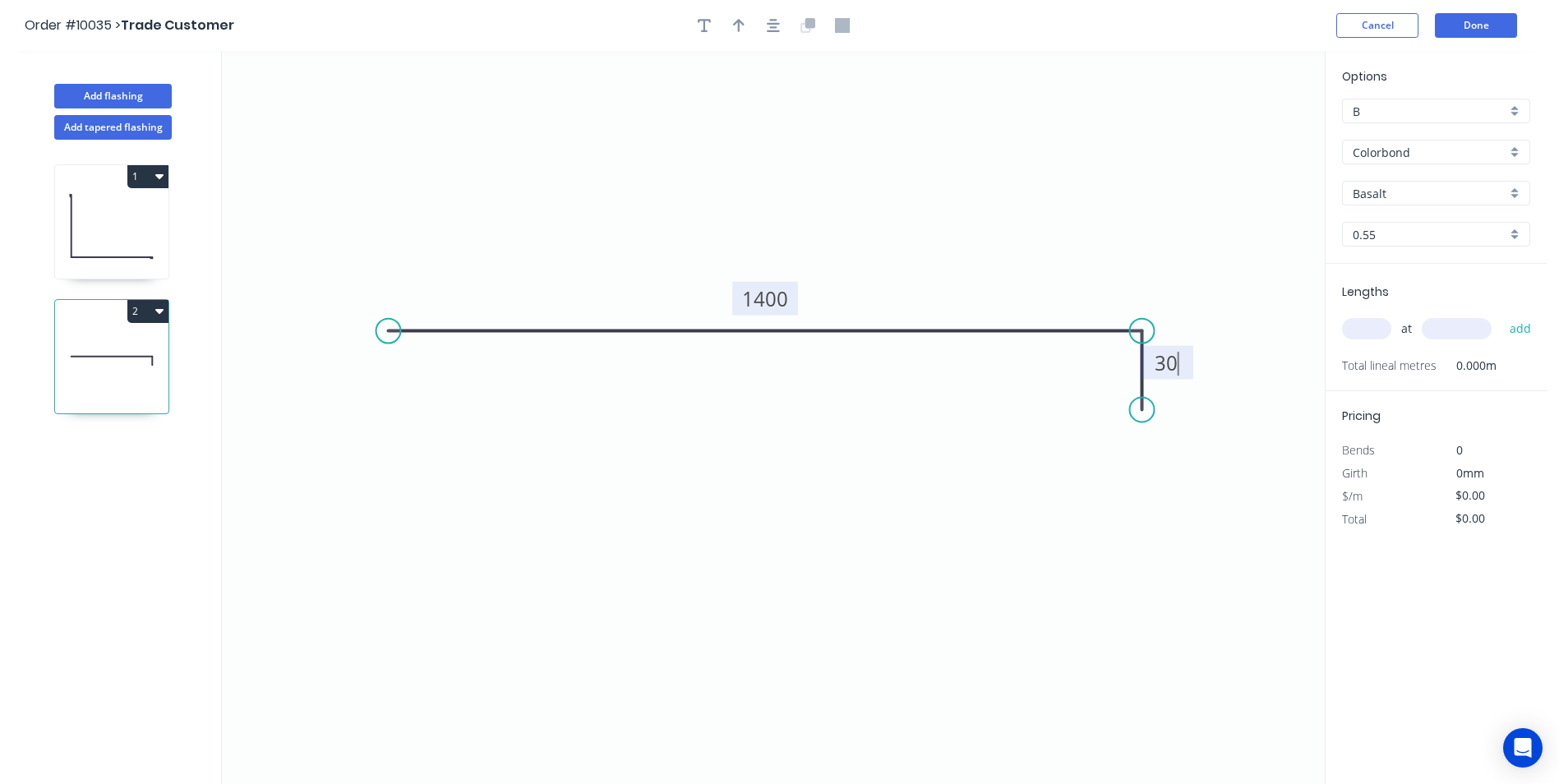
click at [870, 217] on icon "0 1400 30" at bounding box center [773, 416] width 1103 height 732
click at [784, 309] on tspan "1400" at bounding box center [765, 299] width 46 height 27
click at [1355, 322] on input "text" at bounding box center [1366, 329] width 50 height 21
click at [1502, 314] on button "add" at bounding box center [1521, 328] width 39 height 28
click at [1008, 184] on icon "0 1400 30" at bounding box center [773, 416] width 1103 height 732
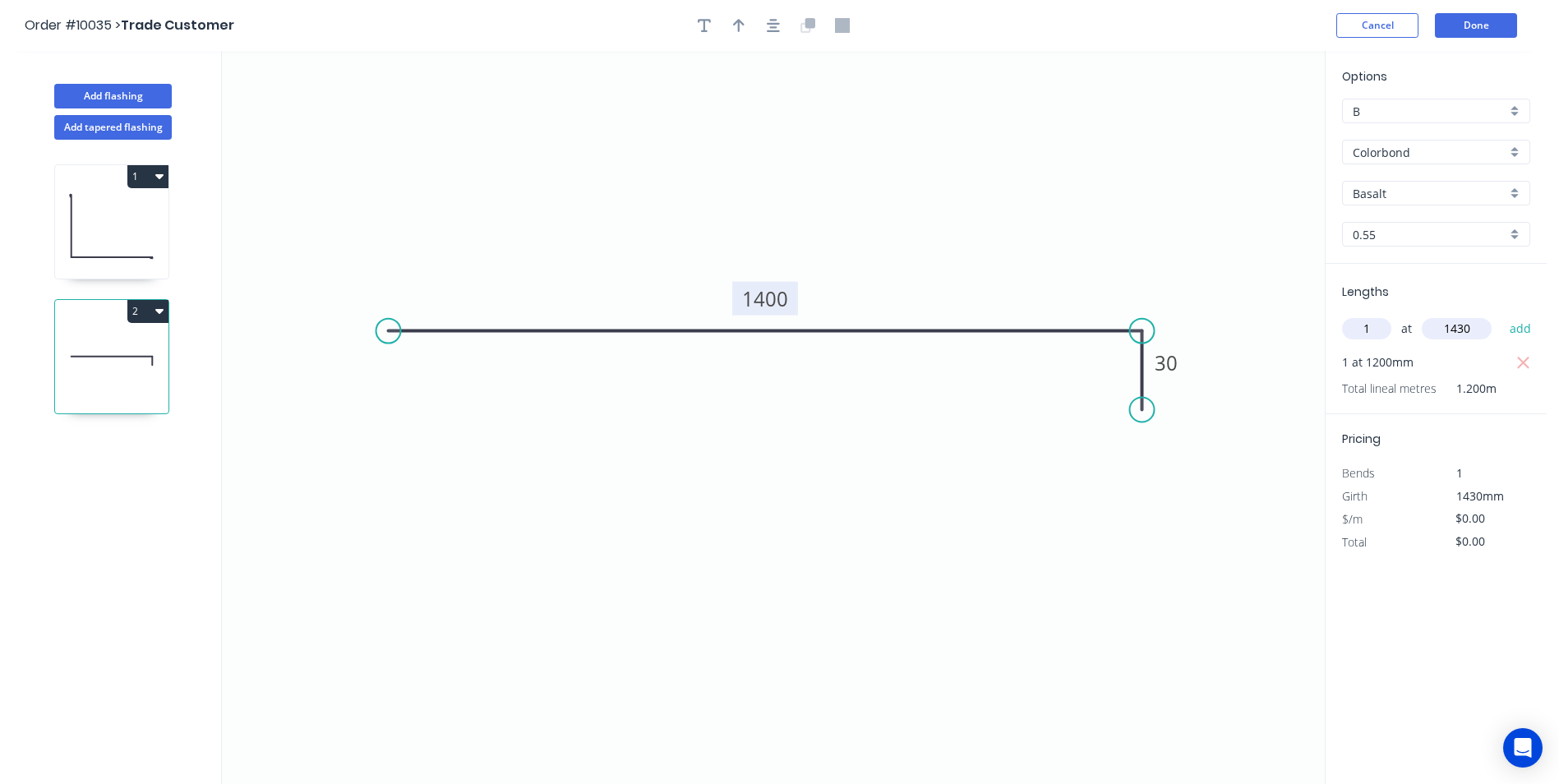
click at [785, 303] on tspan "1400" at bounding box center [765, 299] width 46 height 27
click at [895, 223] on icon "0 1170 30" at bounding box center [773, 416] width 1103 height 732
click at [710, 25] on icon "button" at bounding box center [705, 25] width 14 height 15
click at [295, 106] on textarea at bounding box center [328, 116] width 133 height 60
click at [452, 98] on icon "actual = 1400mm 1170 30" at bounding box center [773, 416] width 1103 height 732
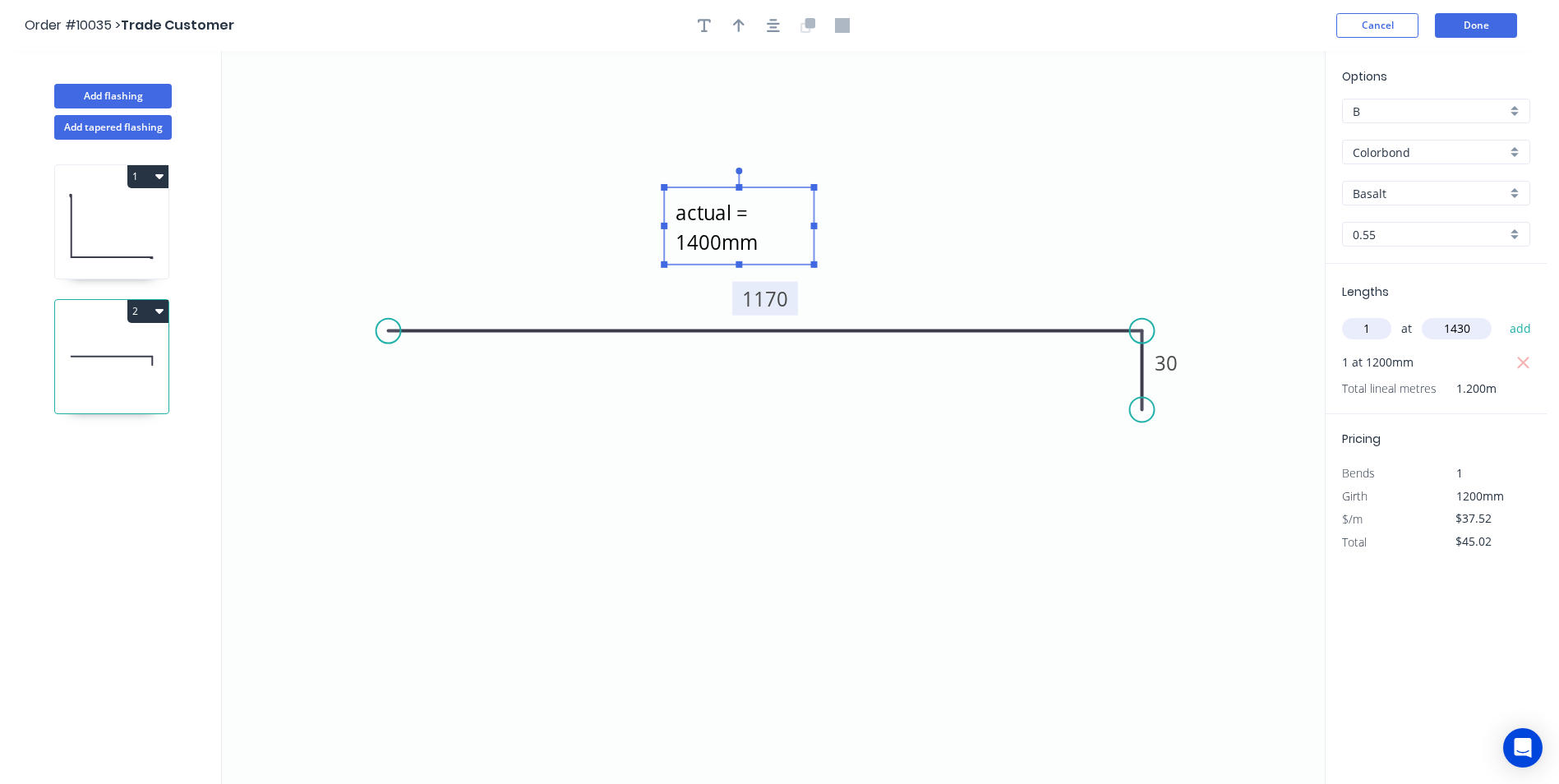
drag, startPoint x: 380, startPoint y: 117, endPoint x: 790, endPoint y: 227, distance: 424.5
click at [790, 227] on textarea "actual = 1400mm" at bounding box center [739, 226] width 133 height 60
drag, startPoint x: 811, startPoint y: 227, endPoint x: 872, endPoint y: 233, distance: 61.3
click at [872, 233] on icon "actual = 1400mm 1170 30" at bounding box center [773, 416] width 1103 height 732
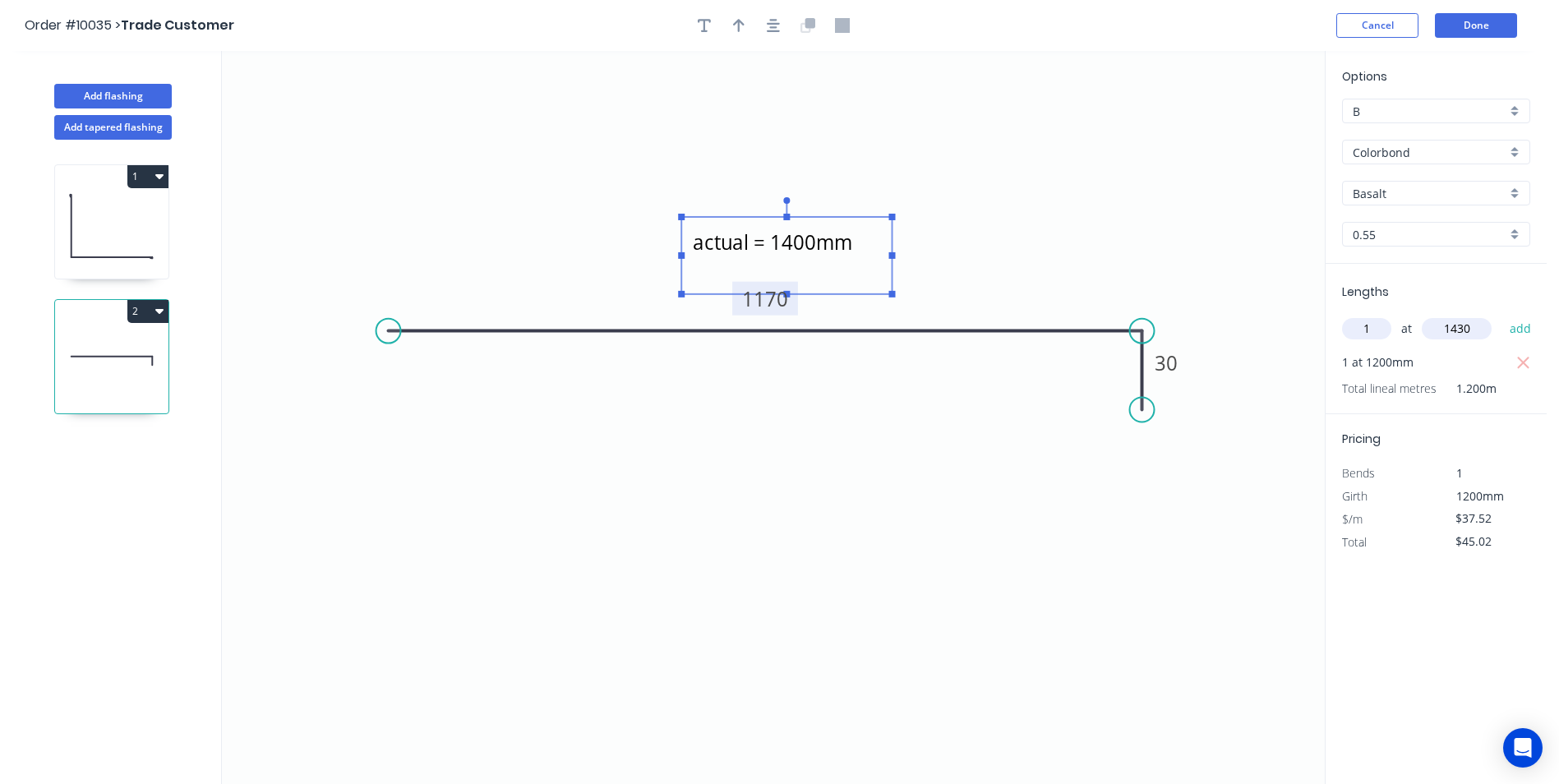
drag, startPoint x: 816, startPoint y: 248, endPoint x: 832, endPoint y: 281, distance: 36.7
click at [832, 281] on textarea "actual = 1400mm" at bounding box center [786, 255] width 194 height 60
click at [956, 211] on icon "actual = 1400mm 1170 30" at bounding box center [773, 416] width 1103 height 732
click at [1537, 330] on button "add" at bounding box center [1521, 328] width 39 height 28
click at [1519, 394] on icon "button" at bounding box center [1523, 386] width 15 height 19
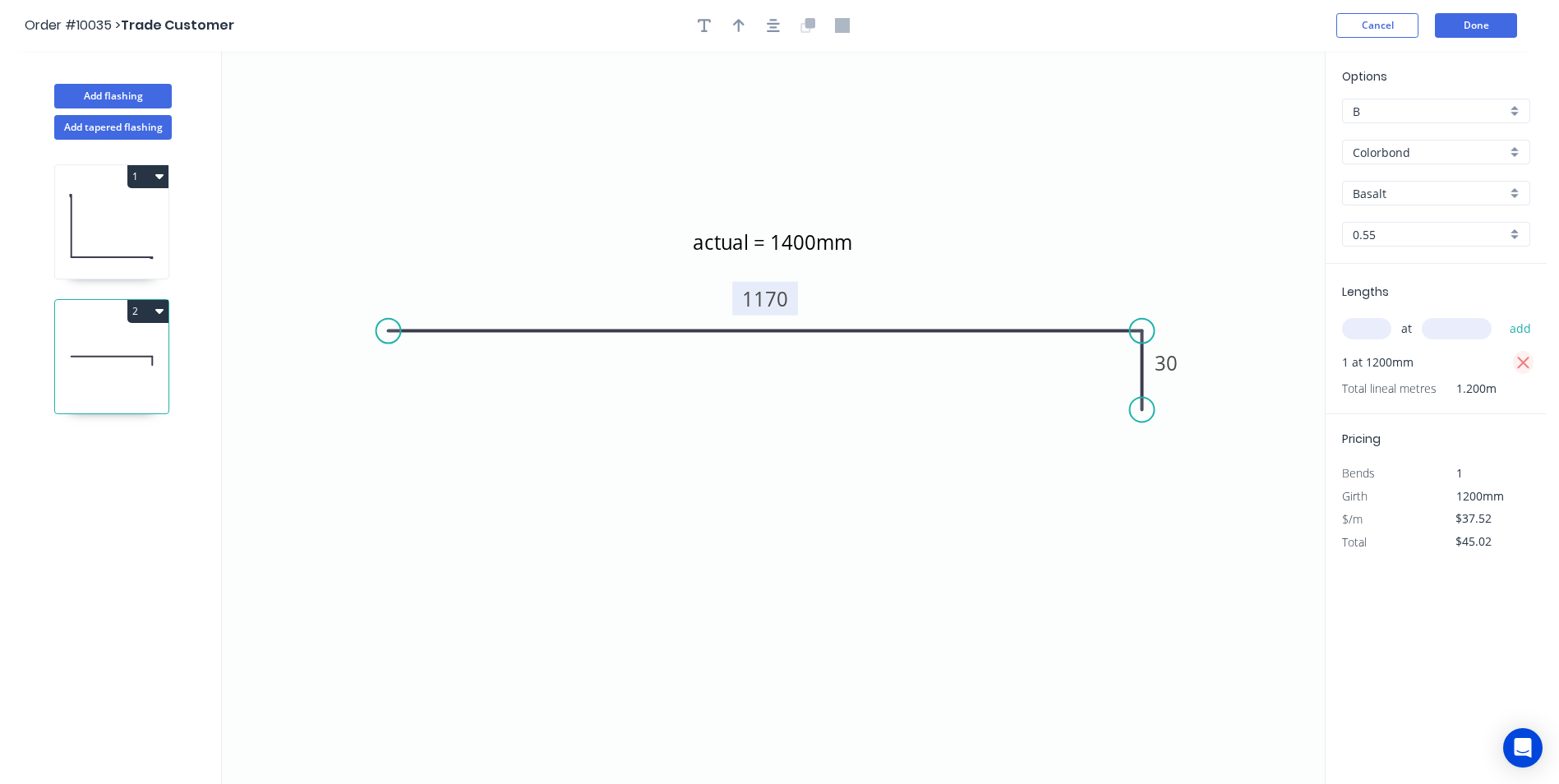
click at [1529, 368] on icon "button" at bounding box center [1523, 363] width 13 height 13
click at [1377, 336] on input "text" at bounding box center [1366, 329] width 50 height 21
click at [1502, 314] on button "add" at bounding box center [1521, 328] width 39 height 28
click at [1497, 30] on button "Done" at bounding box center [1475, 25] width 82 height 24
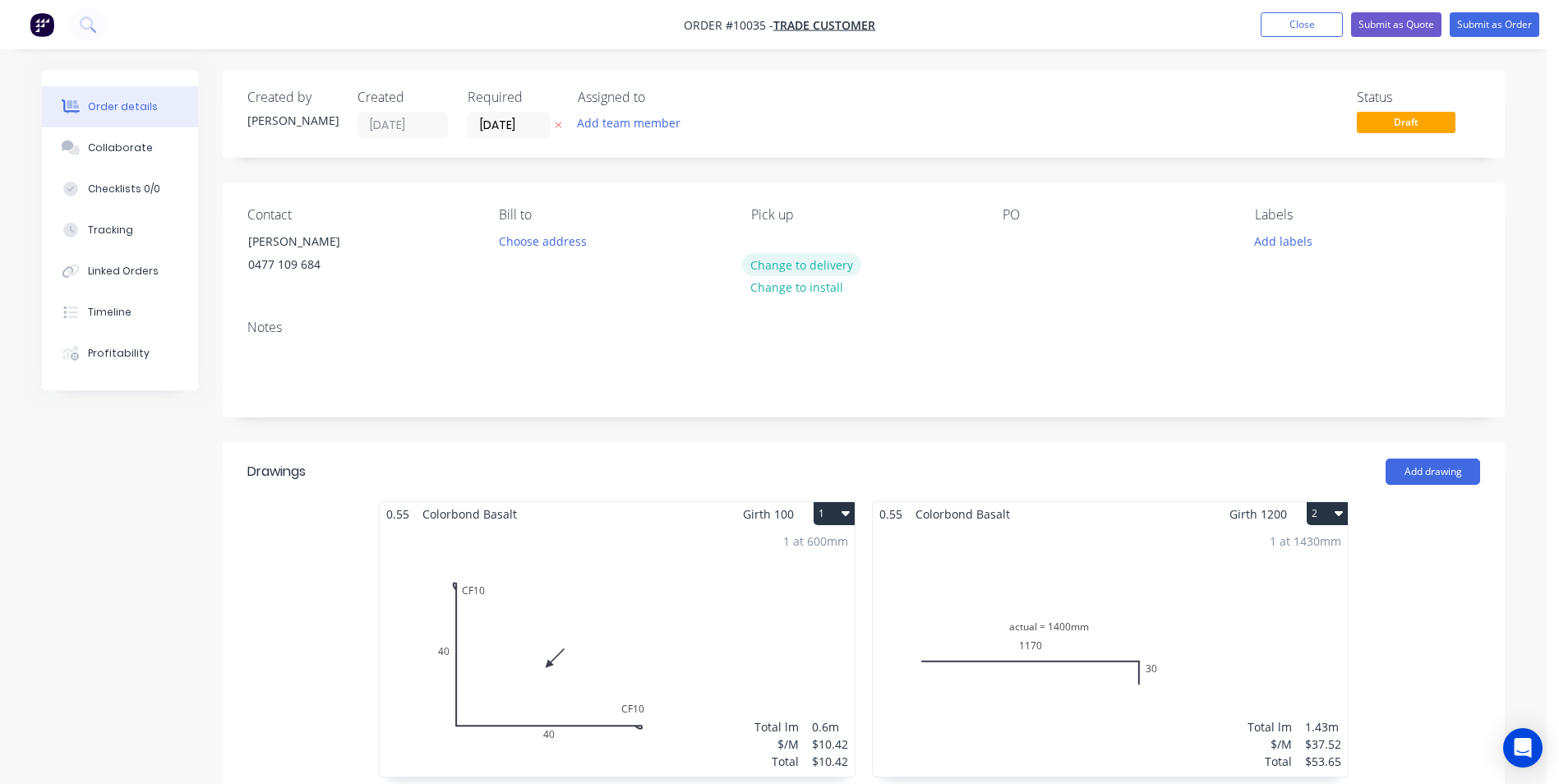
click at [786, 270] on button "Change to delivery" at bounding box center [802, 264] width 120 height 22
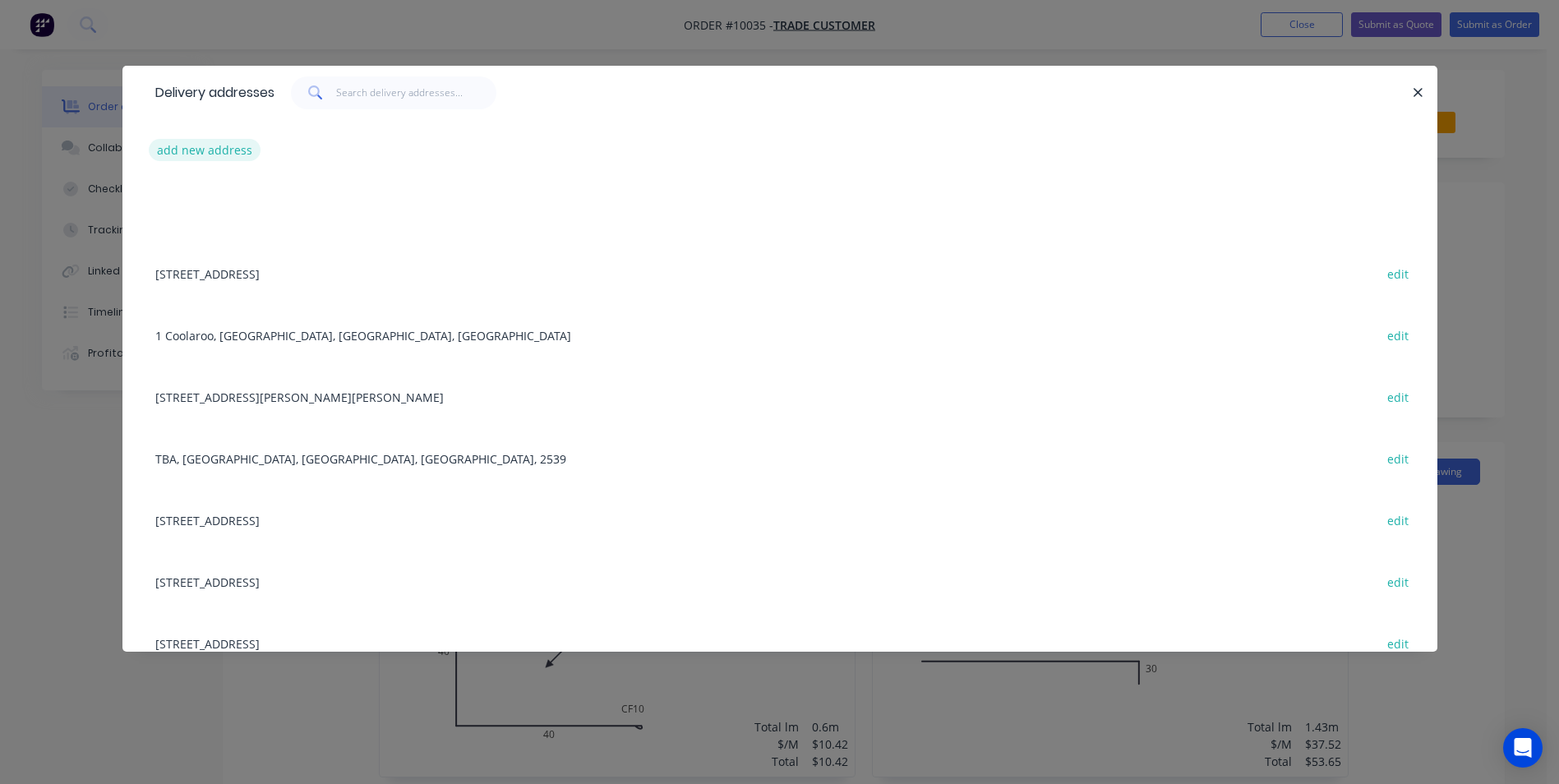
click at [211, 149] on button "add new address" at bounding box center [205, 150] width 113 height 22
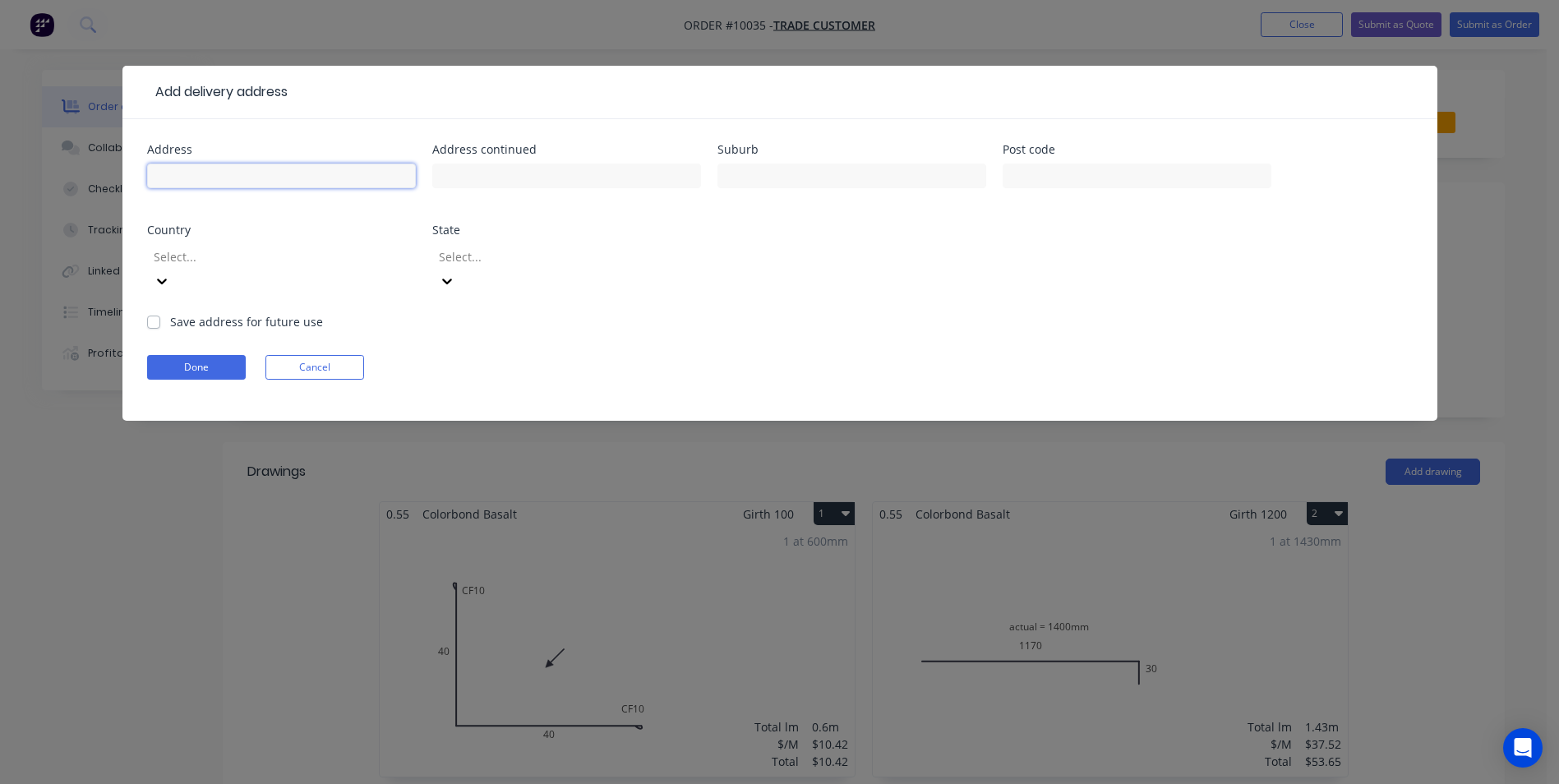
click at [219, 171] on input "text" at bounding box center [281, 175] width 269 height 24
click at [1072, 174] on input "text" at bounding box center [1137, 175] width 269 height 24
click at [888, 296] on form "Address 77c Nerringillah Rd Address continued Suburb Bendalong Post code Countr…" at bounding box center [780, 282] width 1265 height 277
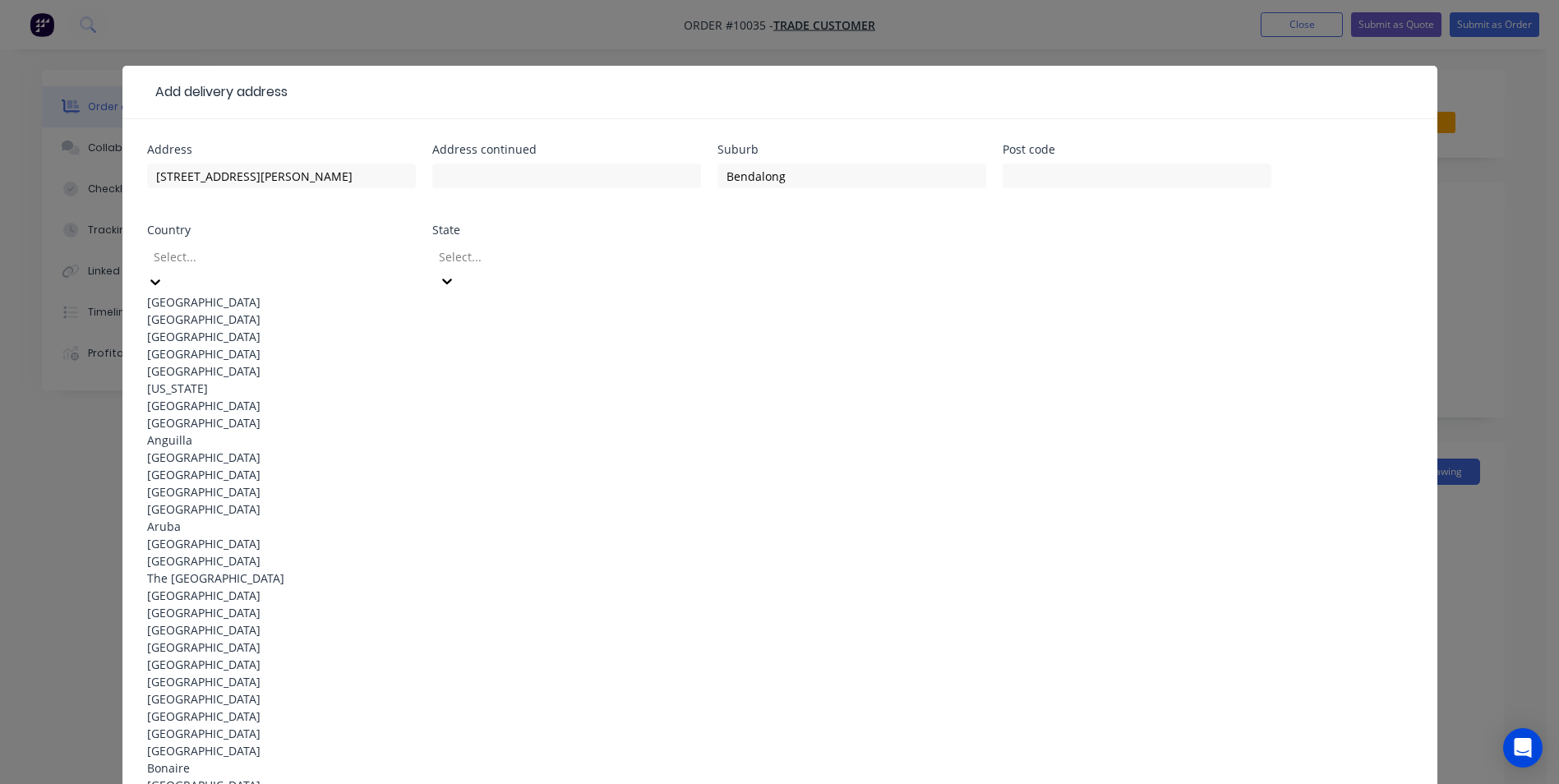
click at [163, 273] on icon at bounding box center [155, 281] width 17 height 17
click at [374, 293] on div "[GEOGRAPHIC_DATA]" at bounding box center [281, 302] width 269 height 18
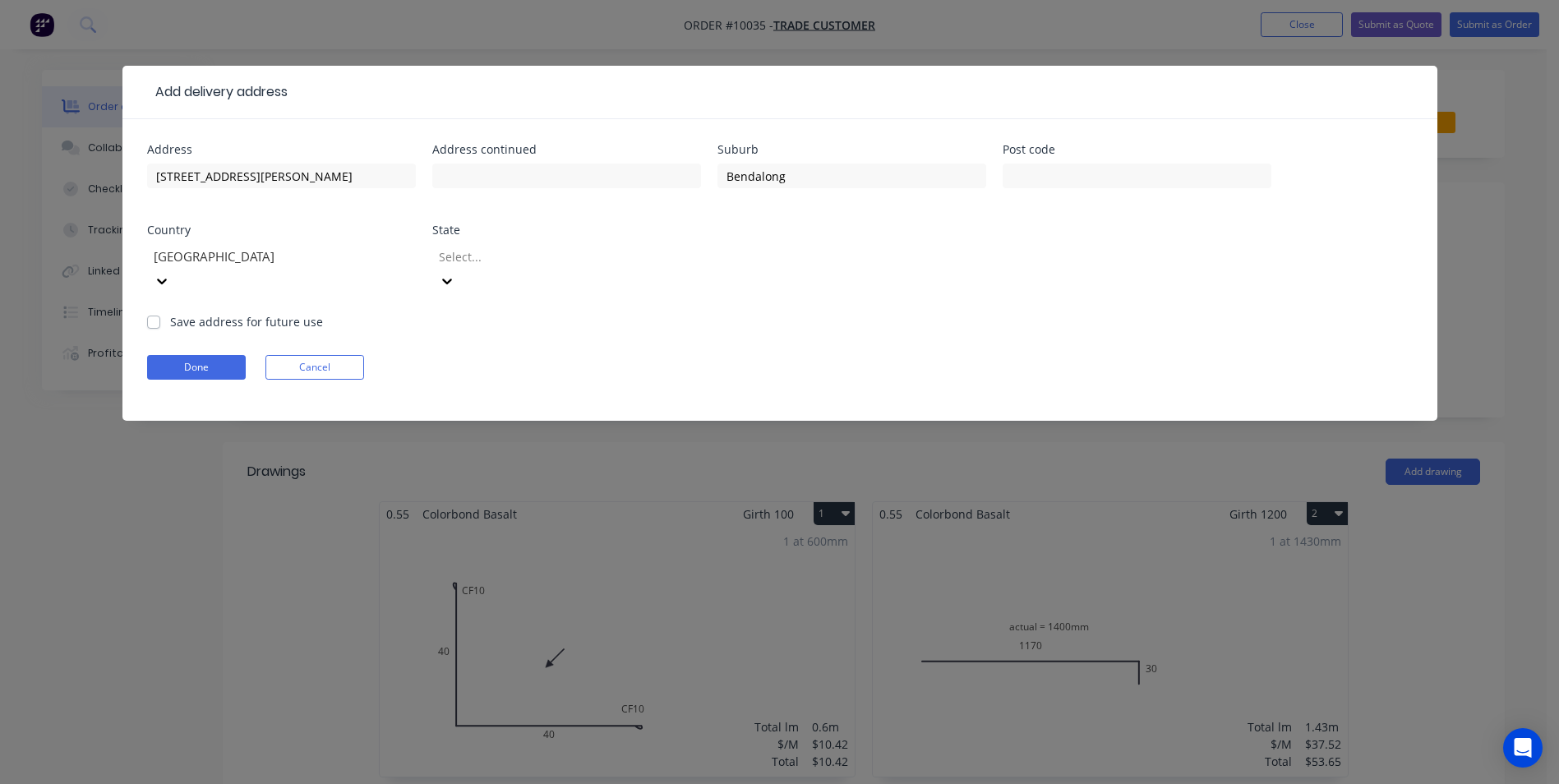
click at [543, 277] on div "Select..." at bounding box center [566, 276] width 269 height 73
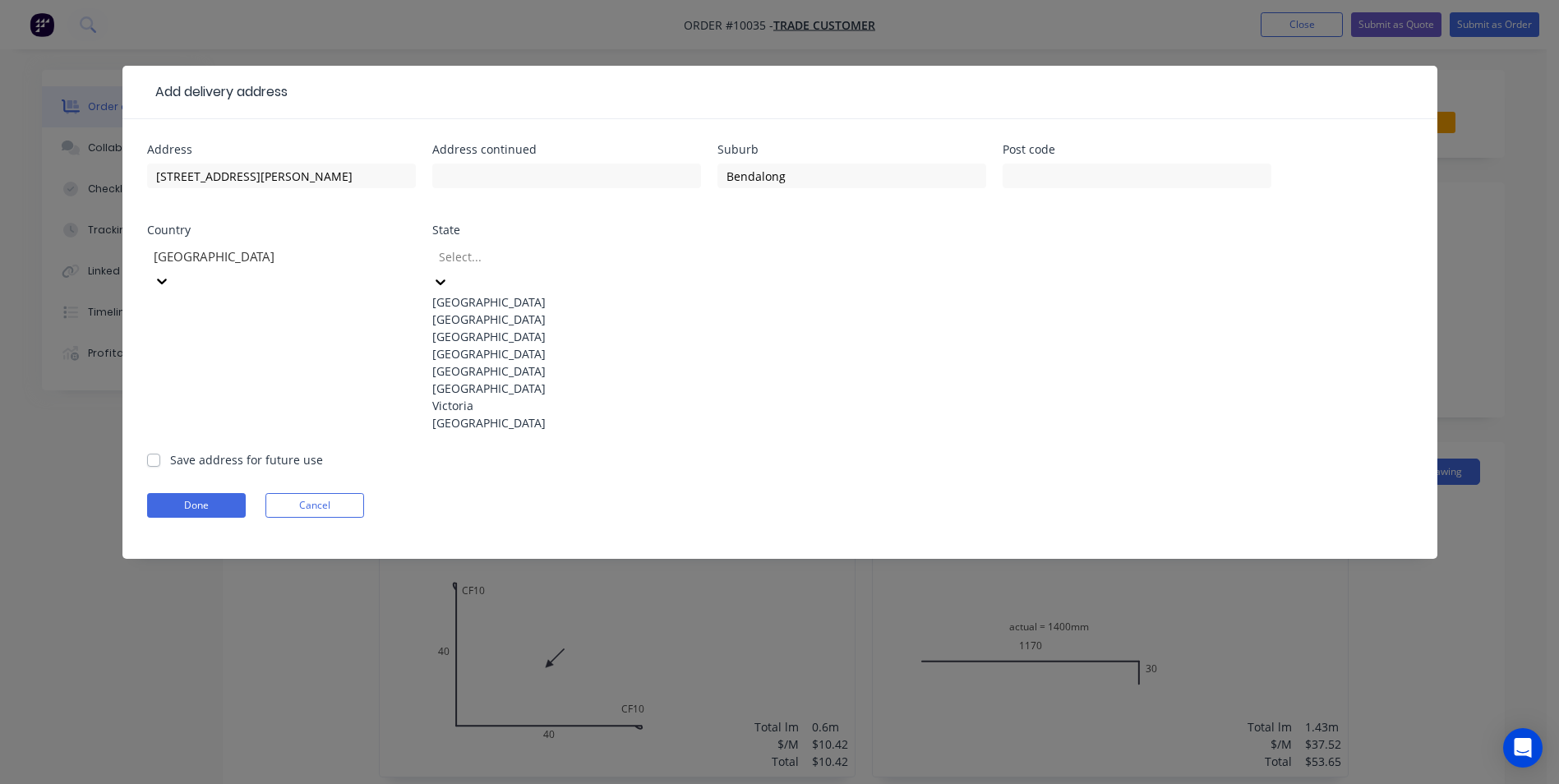
click at [548, 262] on div at bounding box center [555, 256] width 236 height 20
click at [535, 322] on div "[GEOGRAPHIC_DATA]" at bounding box center [566, 319] width 269 height 18
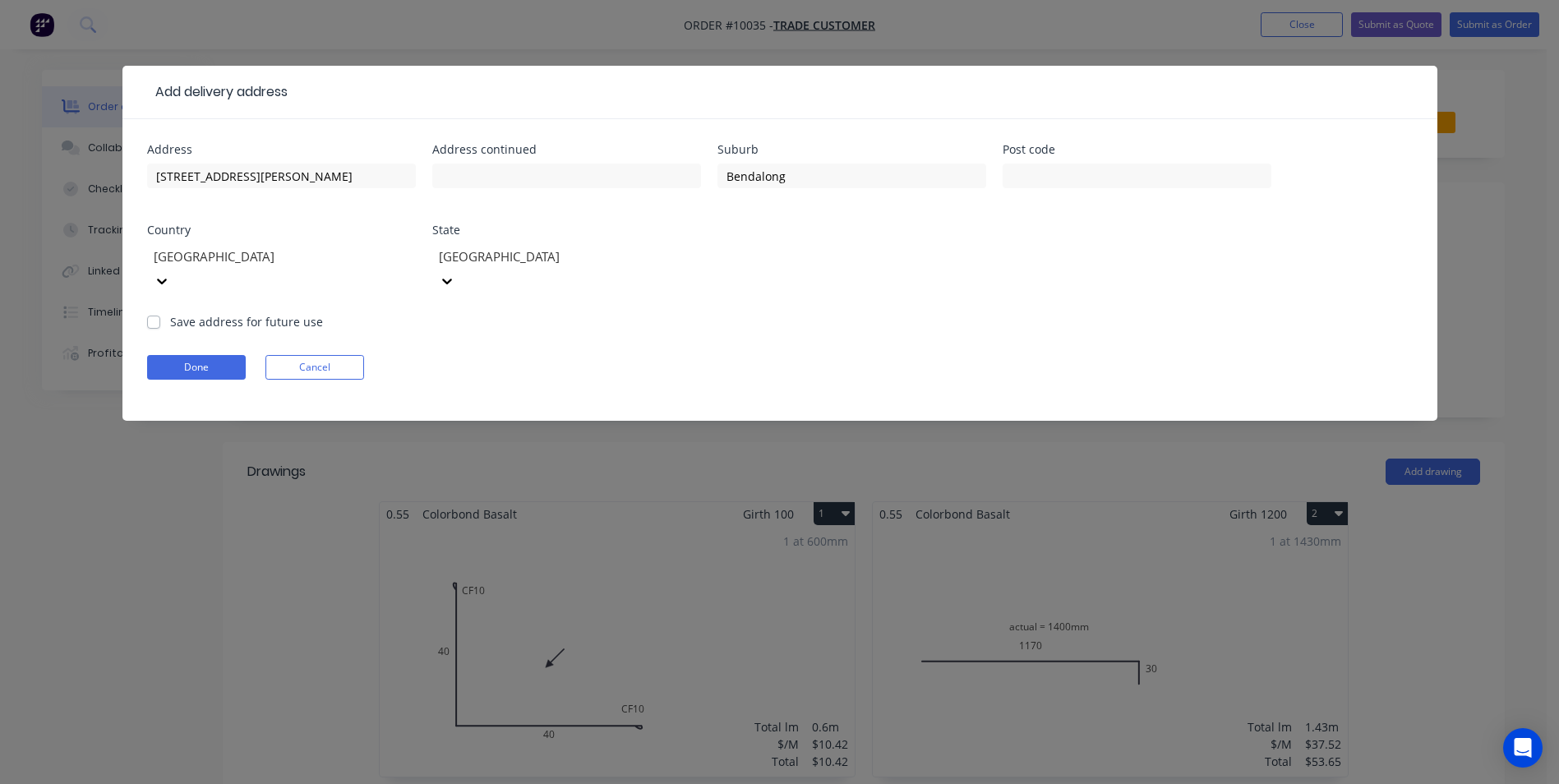
click at [170, 313] on label "Save address for future use" at bounding box center [246, 322] width 153 height 18
click at [151, 313] on input "Save address for future use" at bounding box center [154, 321] width 14 height 16
click at [203, 355] on button "Done" at bounding box center [196, 367] width 98 height 24
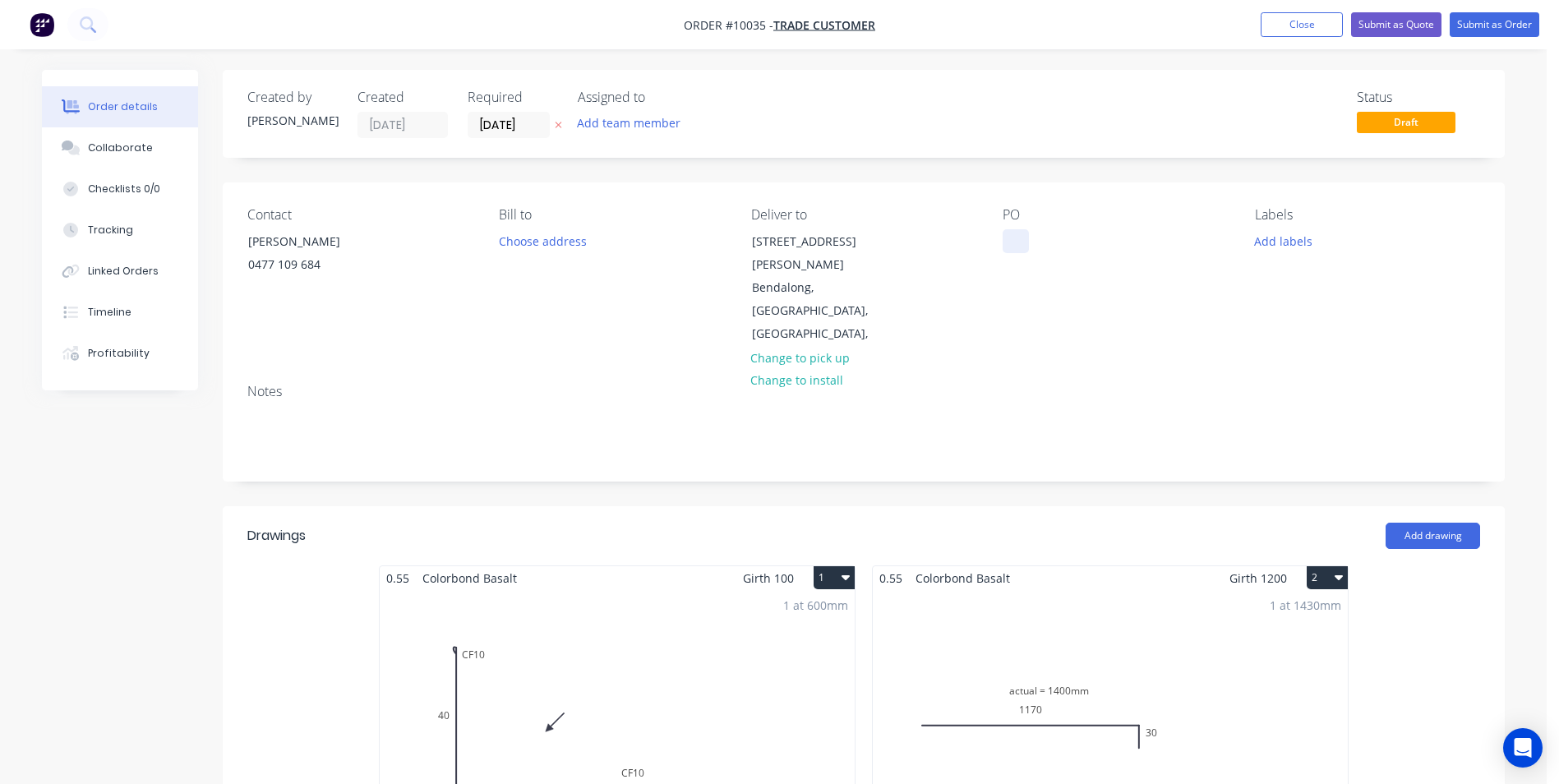
click at [1013, 240] on div at bounding box center [1015, 241] width 26 height 23
click at [497, 121] on input "[DATE]" at bounding box center [508, 125] width 81 height 24
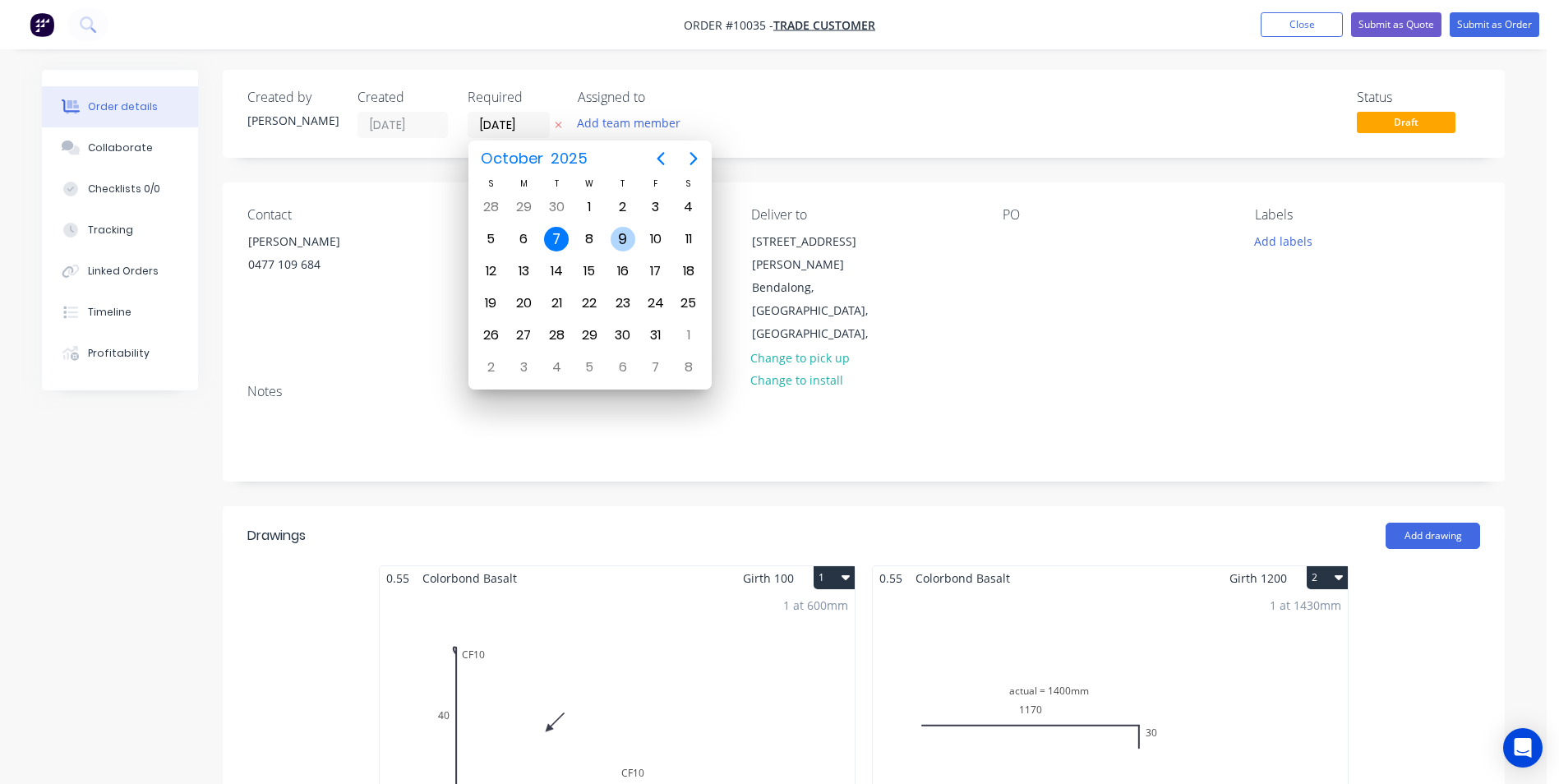
click at [620, 235] on div "9" at bounding box center [622, 238] width 24 height 24
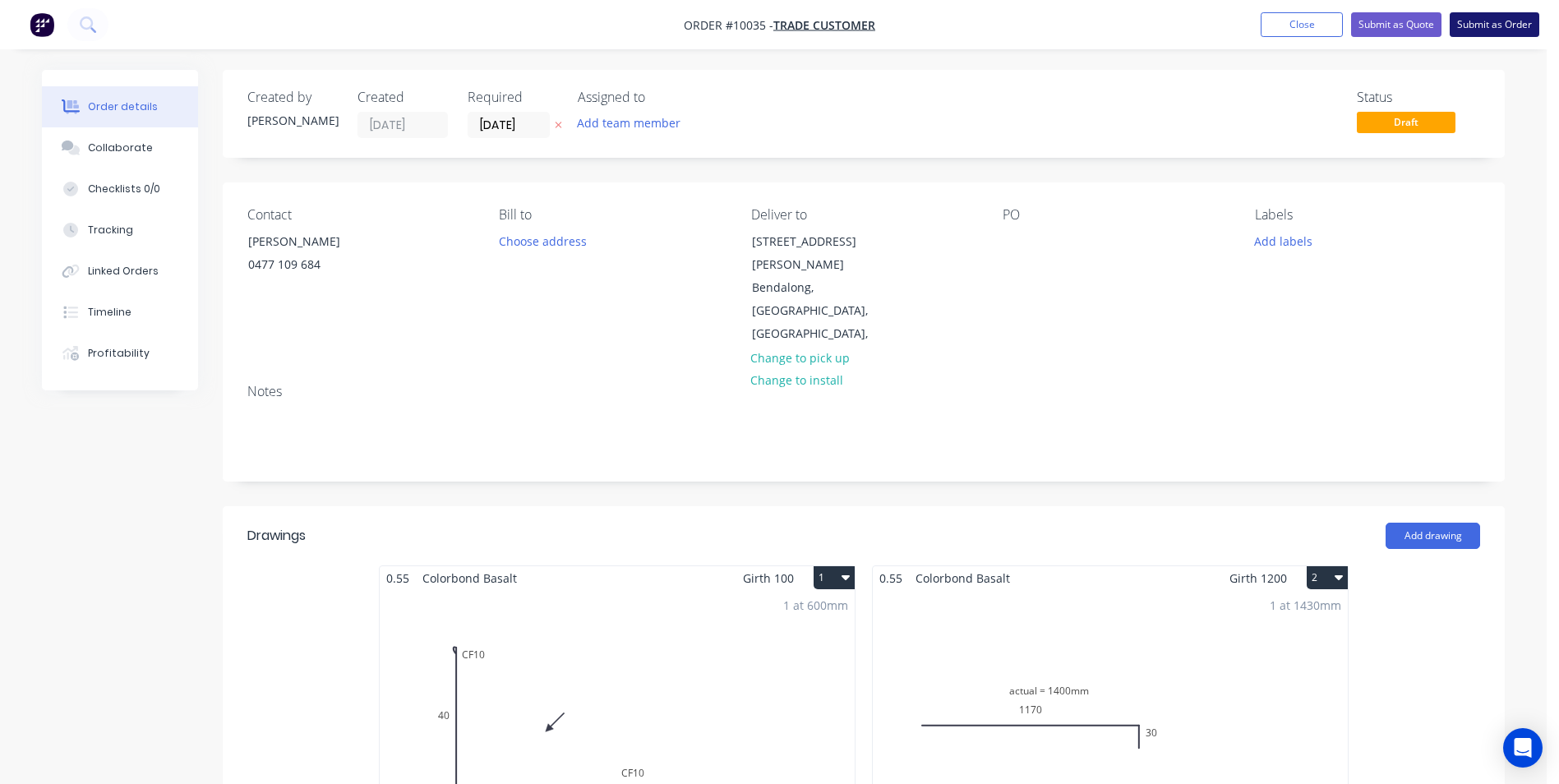
click at [1493, 18] on button "Submit as Order" at bounding box center [1495, 24] width 90 height 24
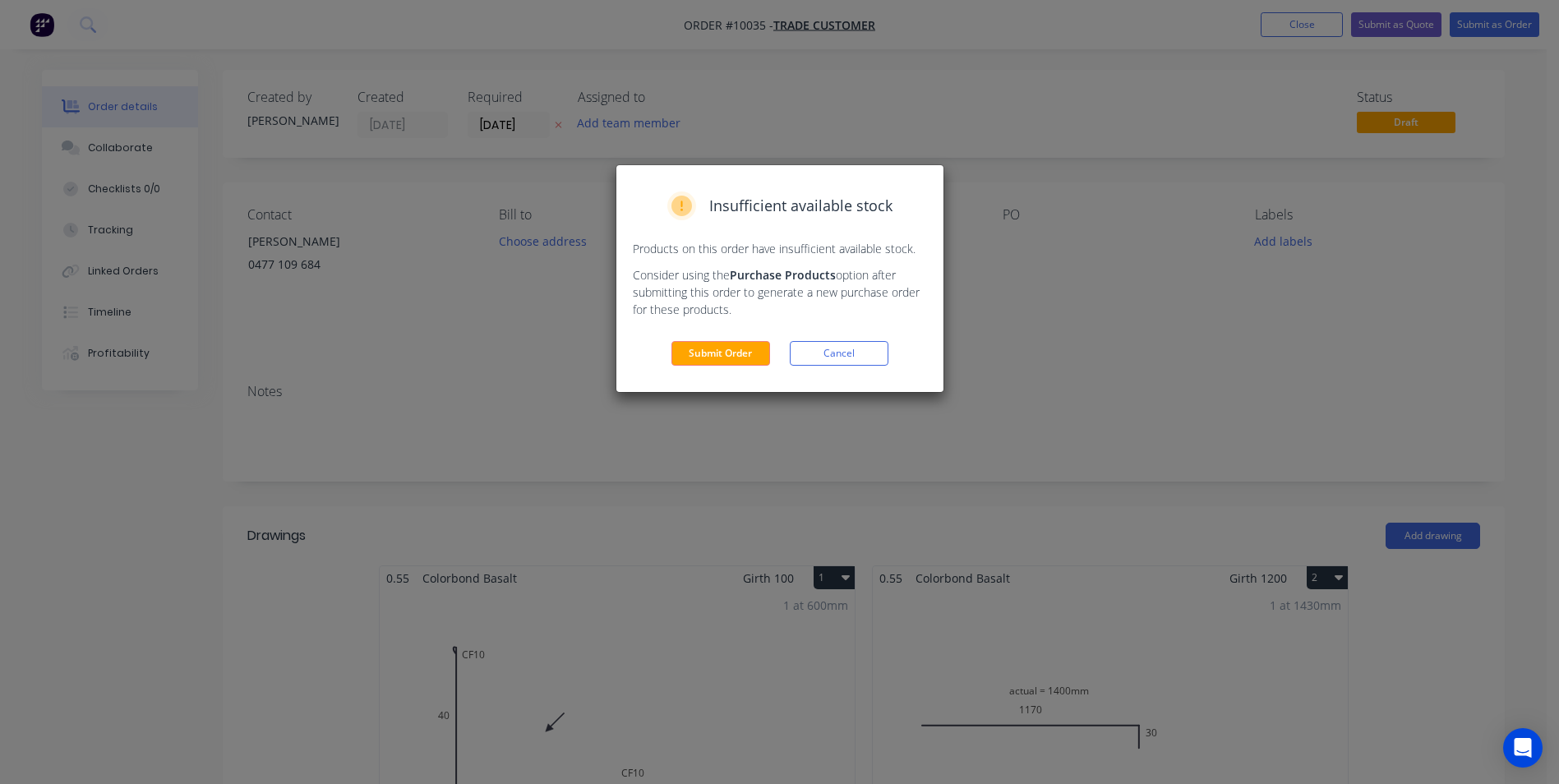
click at [737, 369] on div "Insufficient available stock Products on this order have insufficient available…" at bounding box center [780, 278] width 327 height 227
click at [746, 345] on button "Submit Order" at bounding box center [720, 352] width 98 height 24
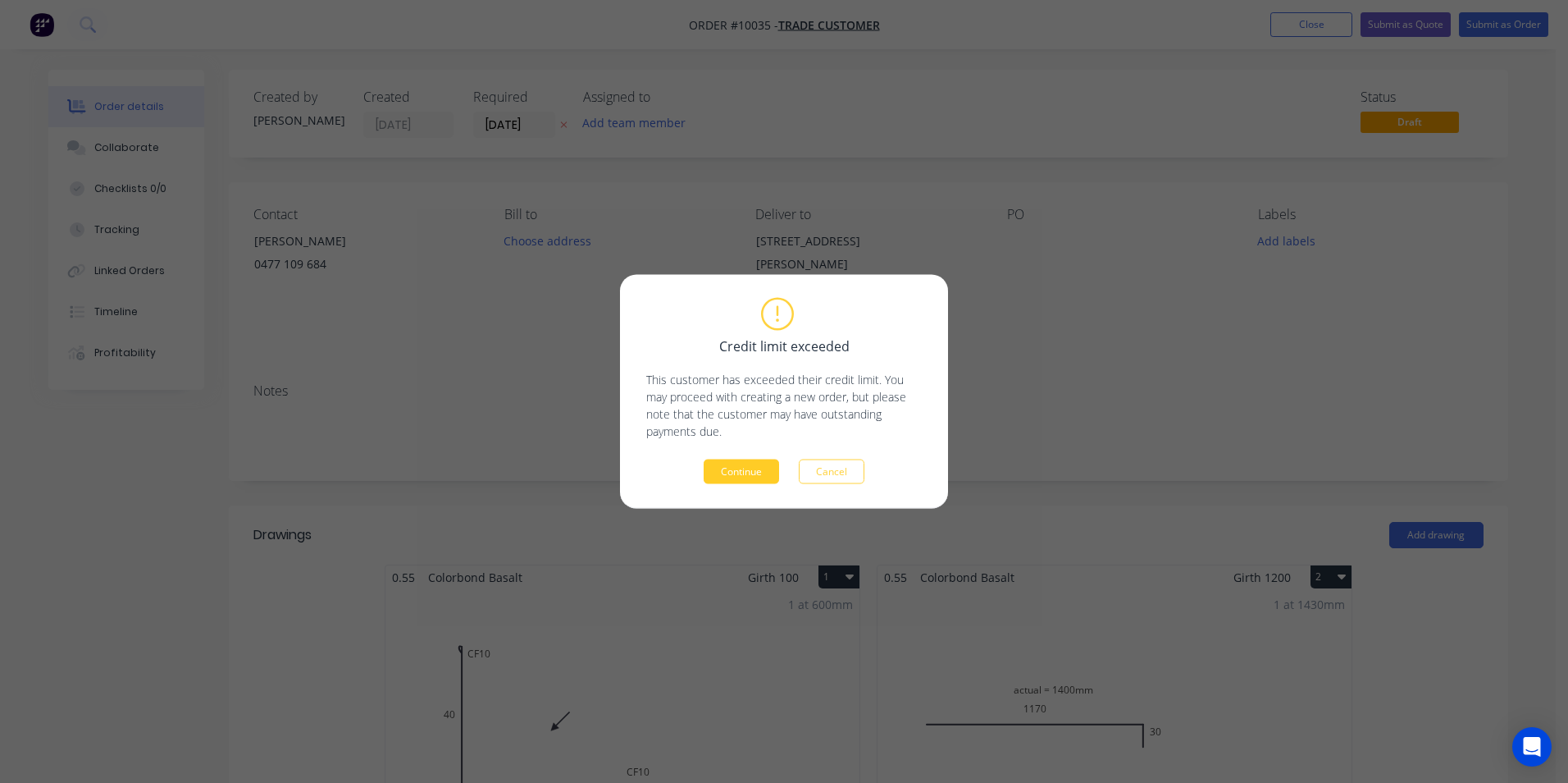
click at [764, 468] on button "Continue" at bounding box center [742, 471] width 76 height 24
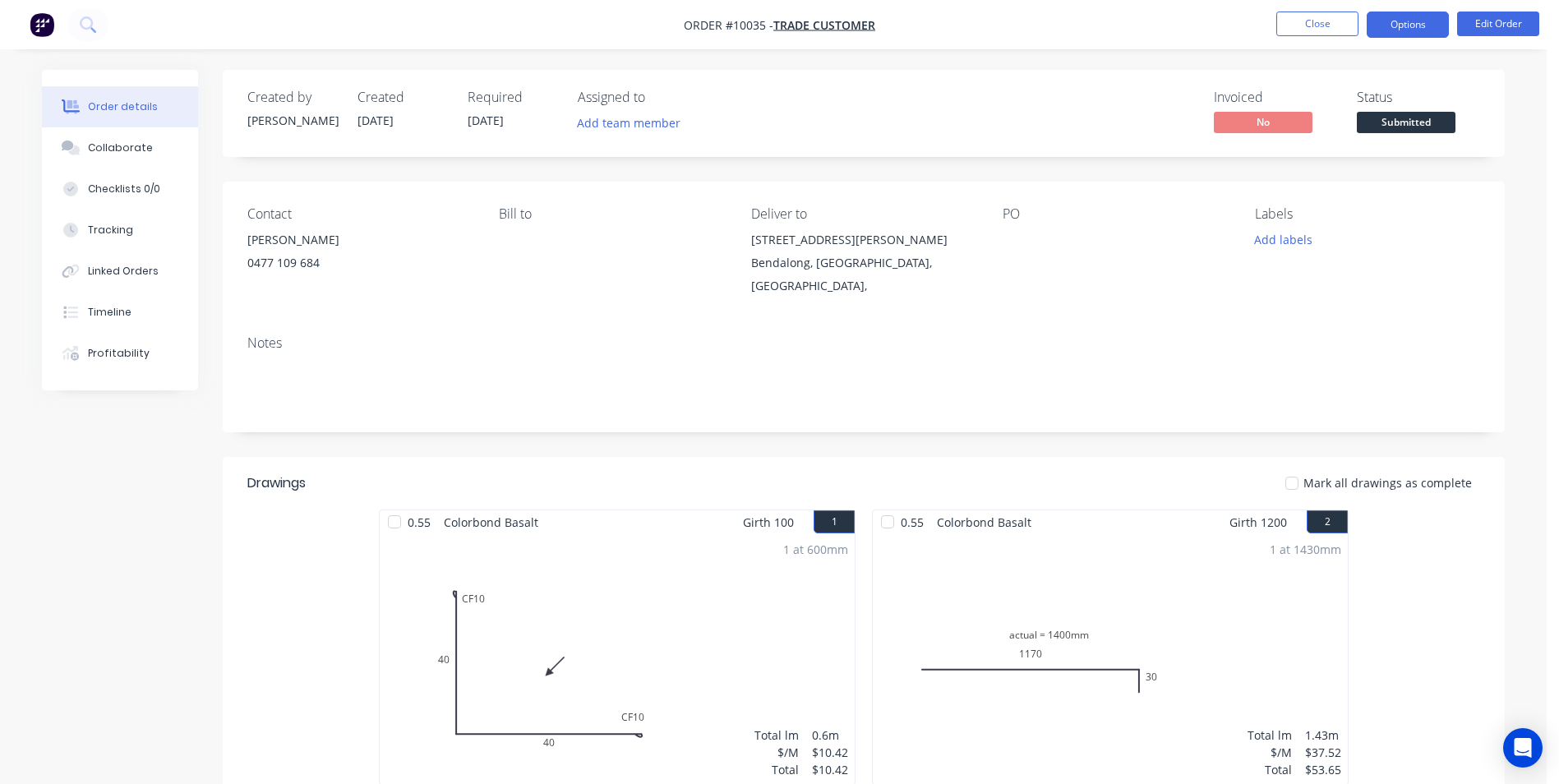
click at [1427, 18] on button "Options" at bounding box center [1407, 24] width 82 height 26
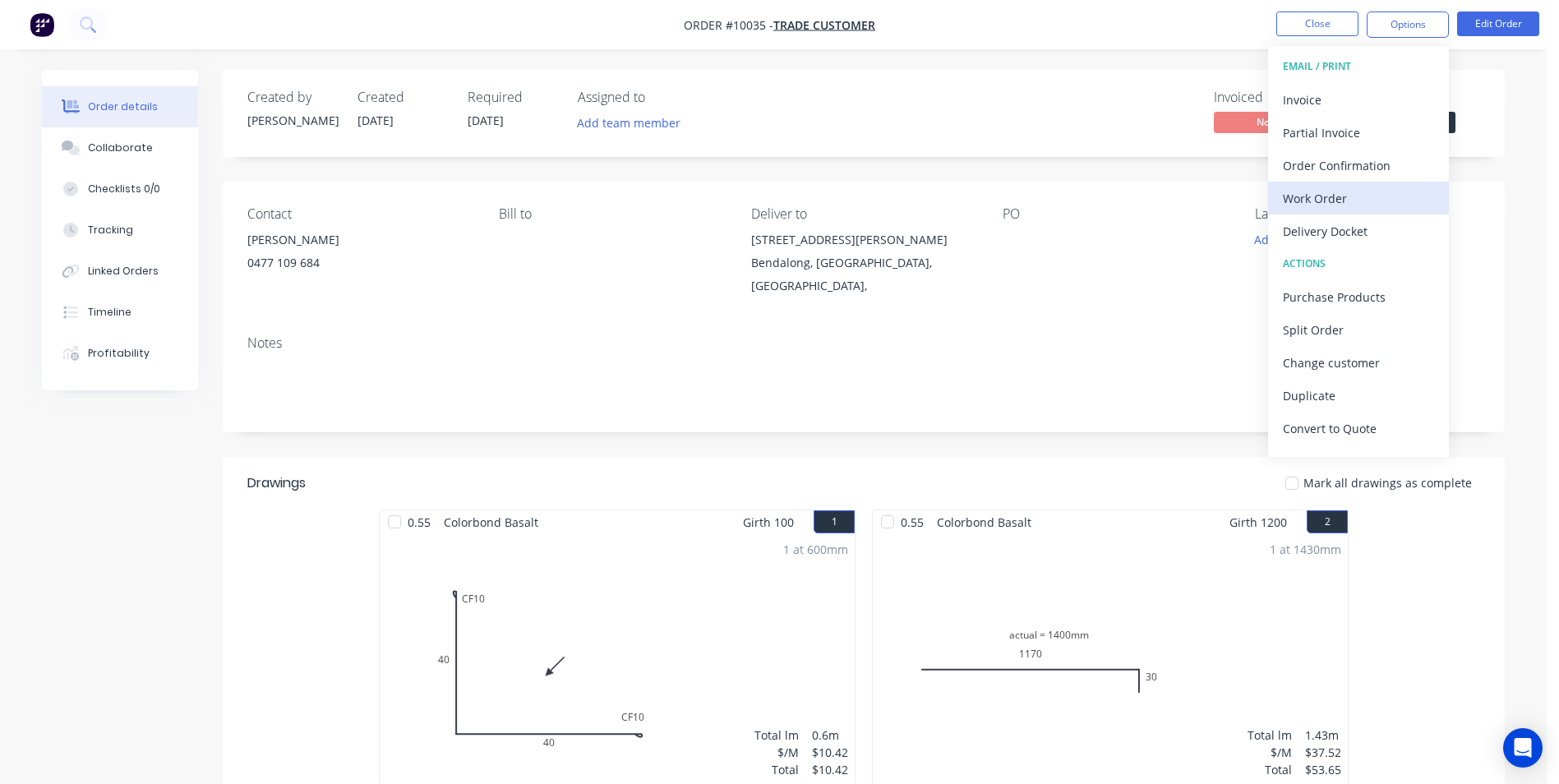
click at [1321, 202] on div "Work Order" at bounding box center [1358, 198] width 151 height 23
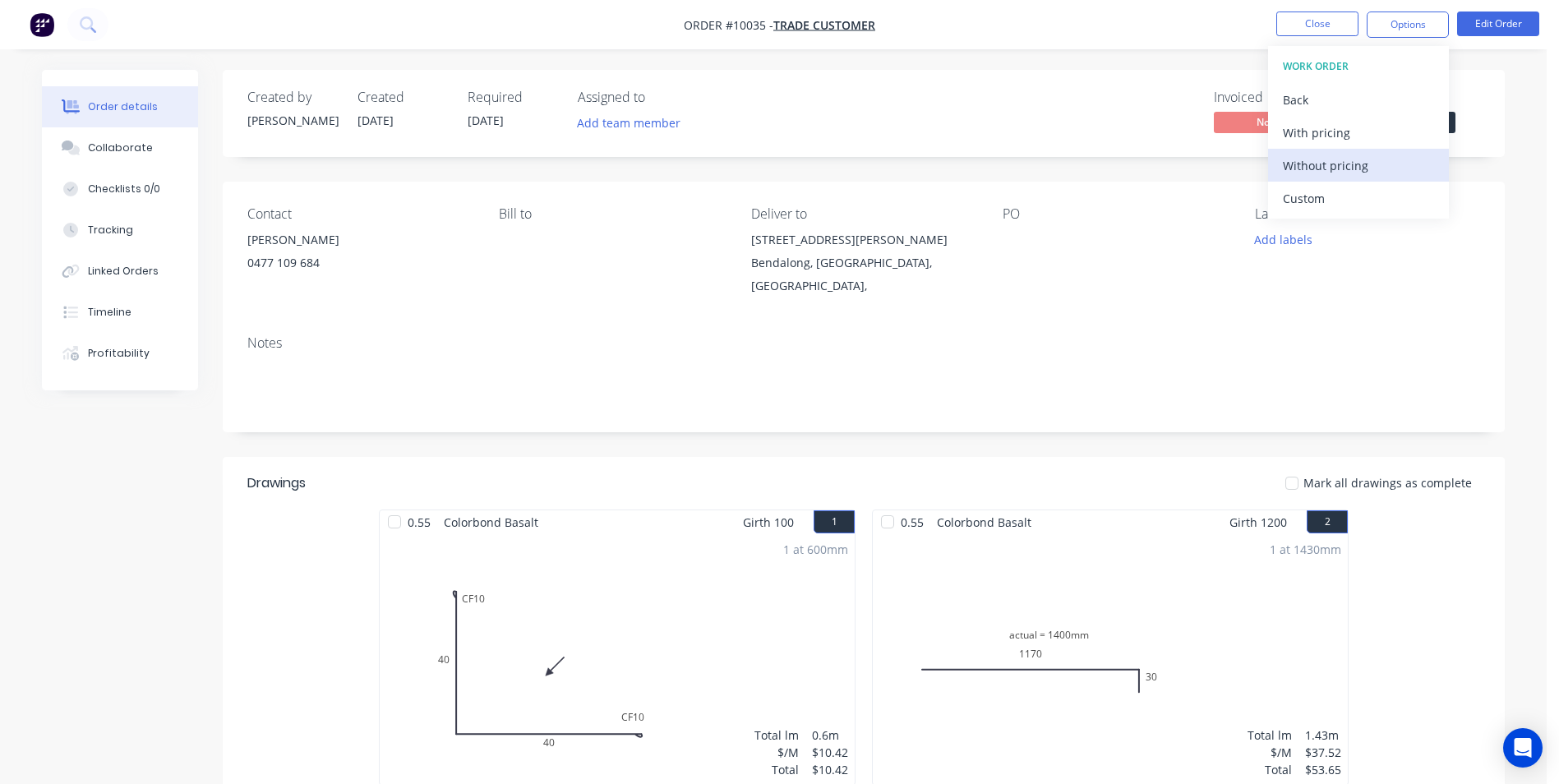
click at [1319, 166] on div "Without pricing" at bounding box center [1358, 165] width 151 height 23
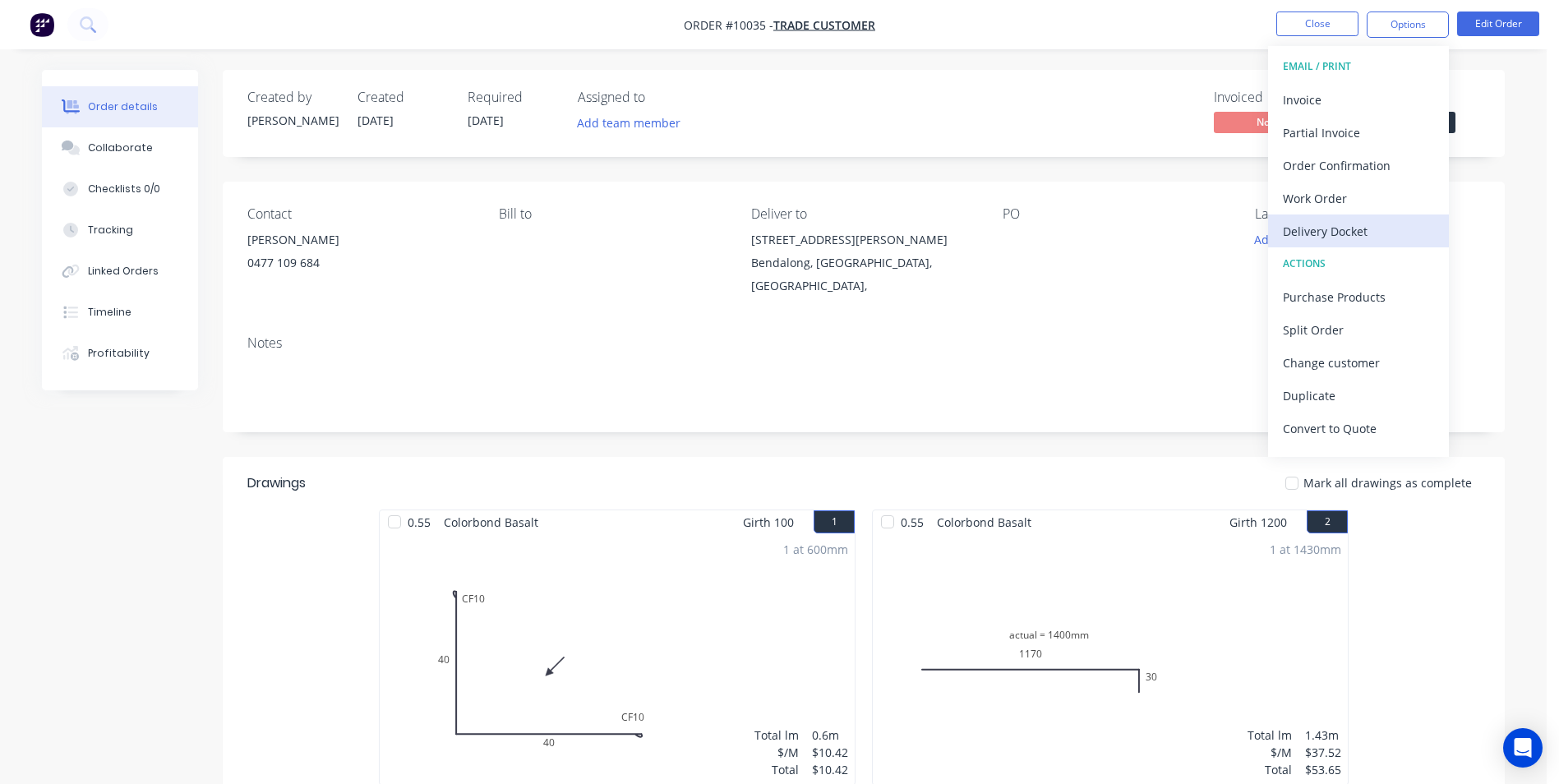
click at [1308, 229] on div "Delivery Docket" at bounding box center [1358, 231] width 151 height 23
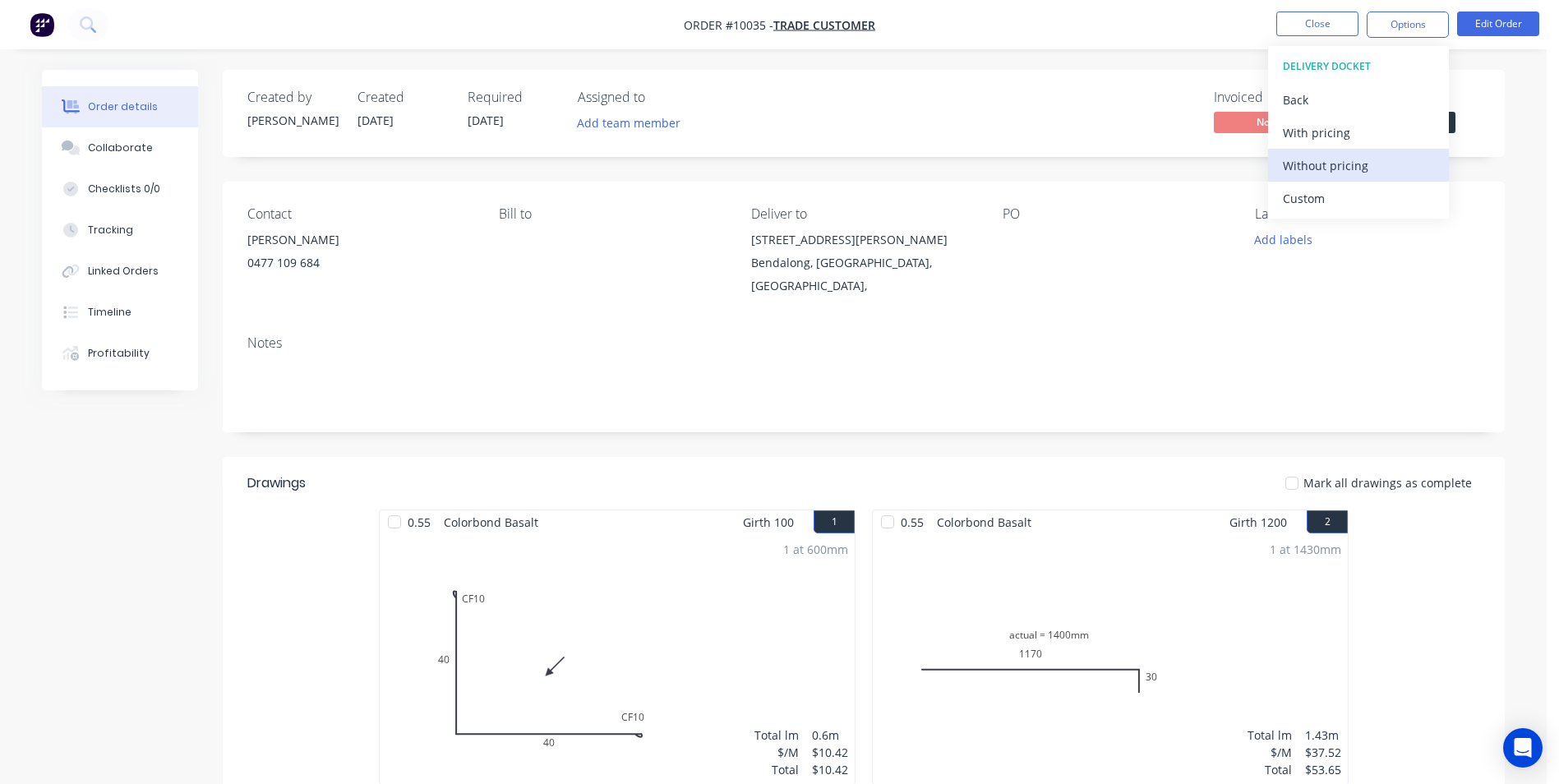
click at [1312, 165] on div "Without pricing" at bounding box center [1358, 165] width 151 height 23
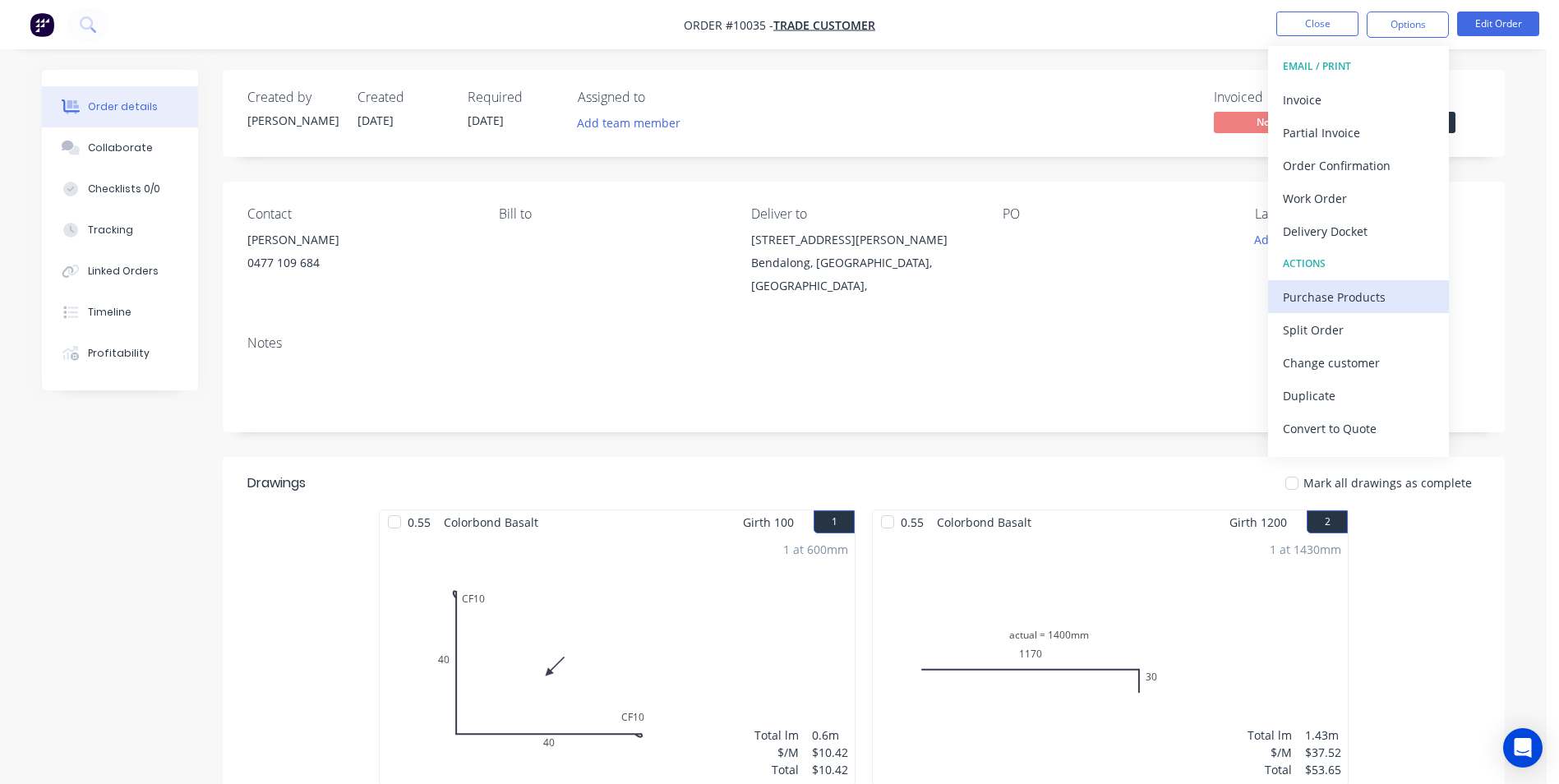
click at [1334, 285] on div "Purchase Products" at bounding box center [1358, 297] width 151 height 23
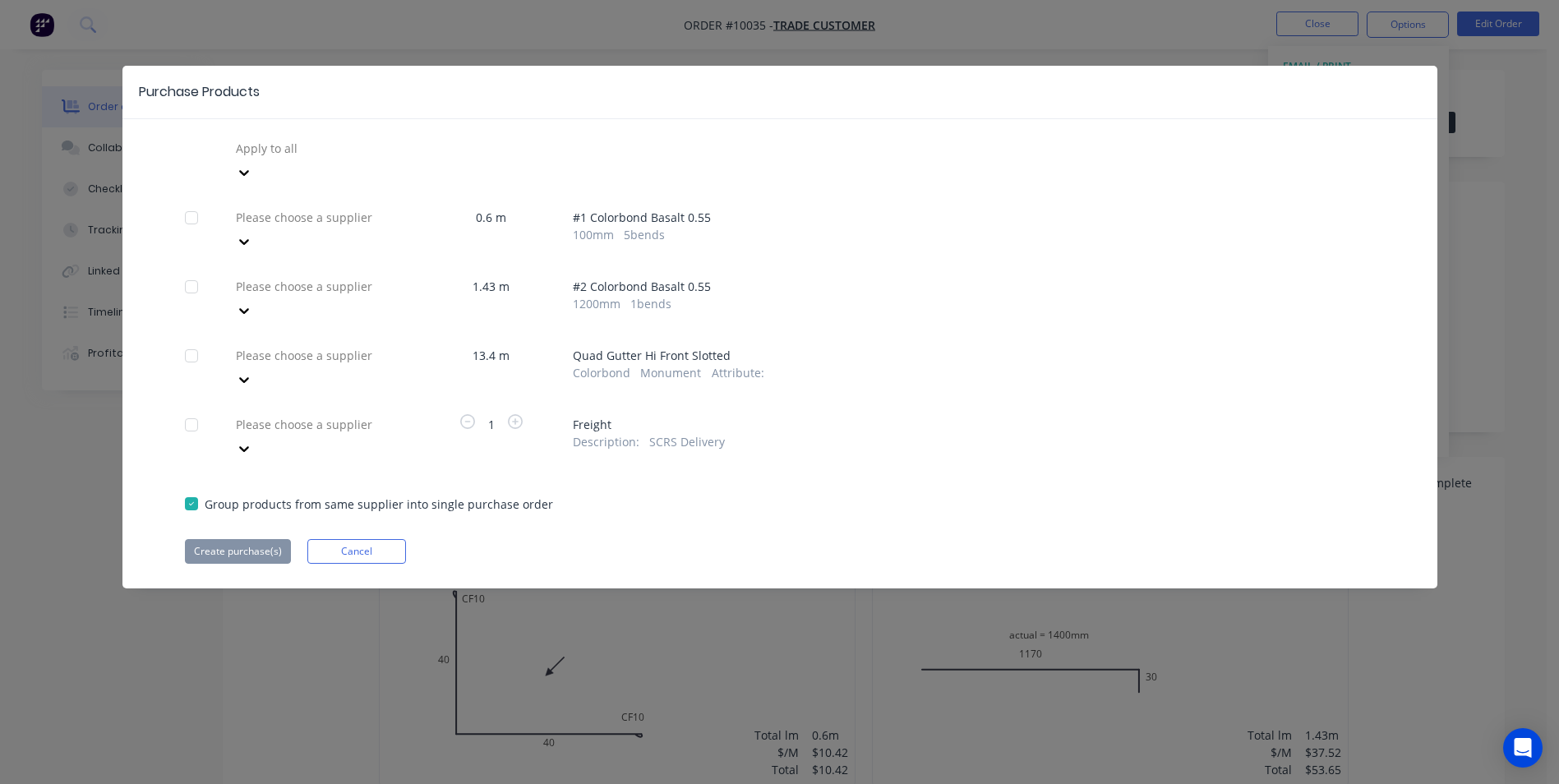
click at [336, 345] on div at bounding box center [352, 355] width 236 height 20
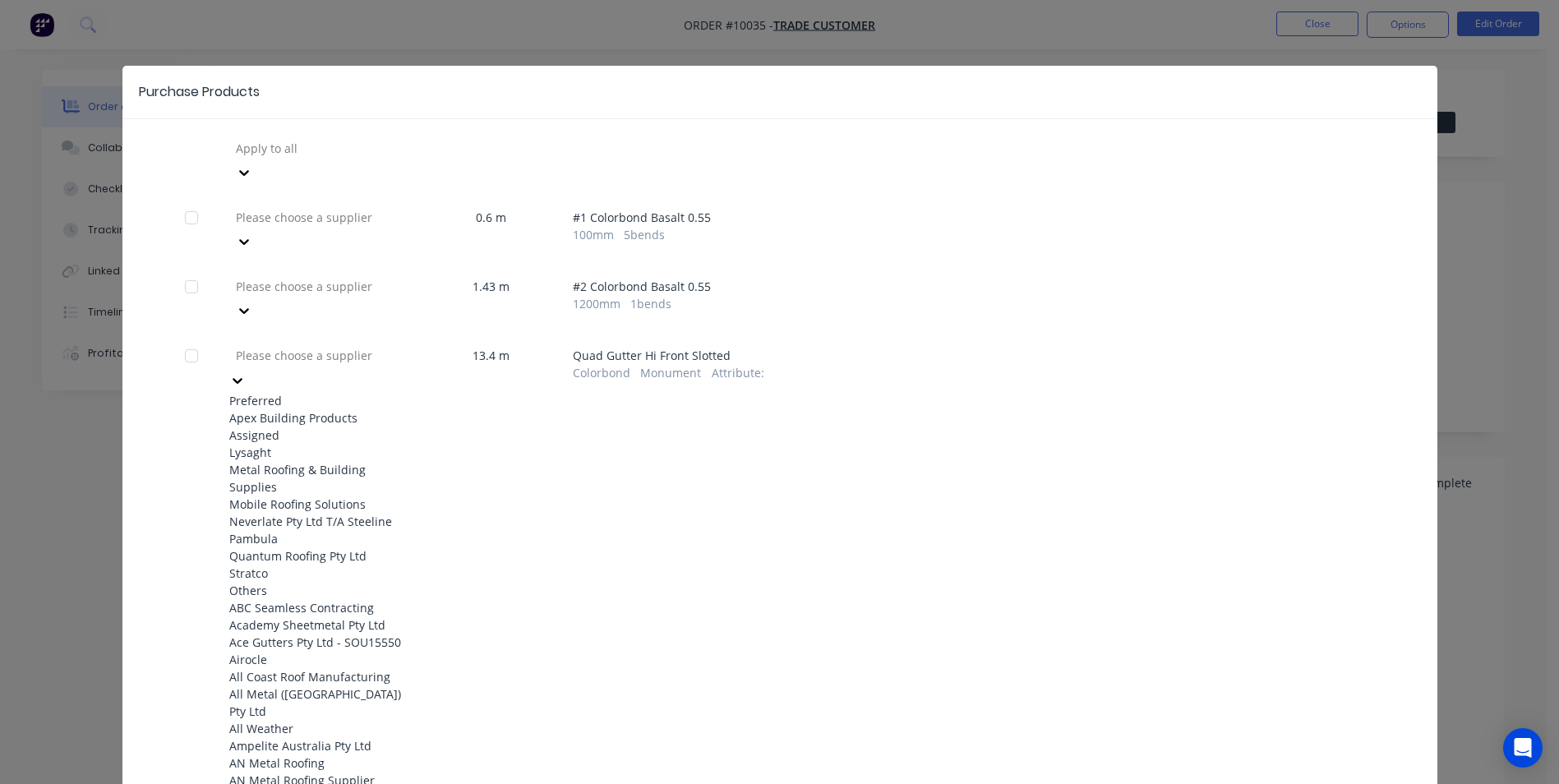
click at [322, 410] on div "Apex Building Products" at bounding box center [320, 418] width 181 height 18
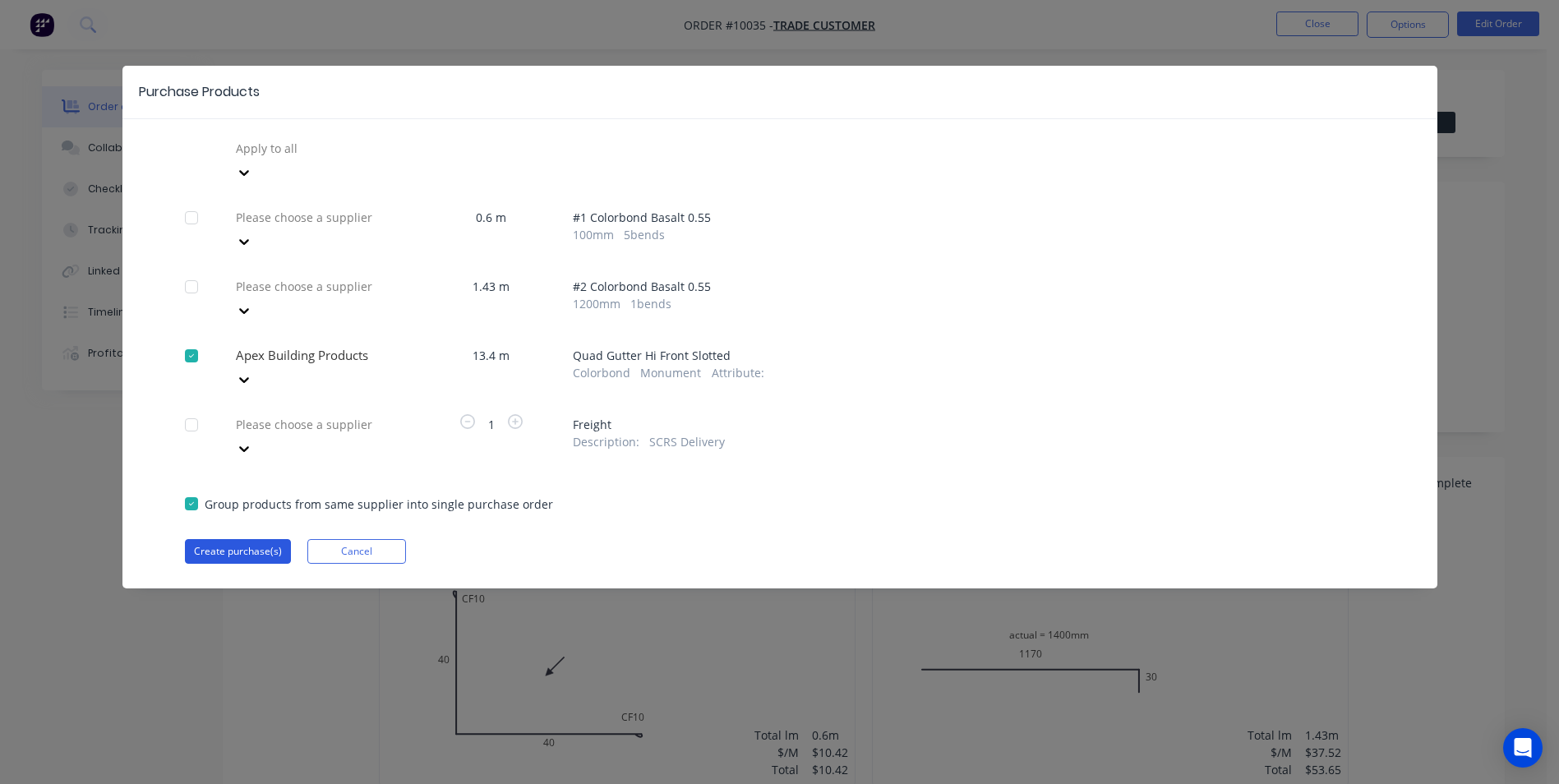
click at [245, 539] on button "Create purchase(s)" at bounding box center [237, 551] width 106 height 24
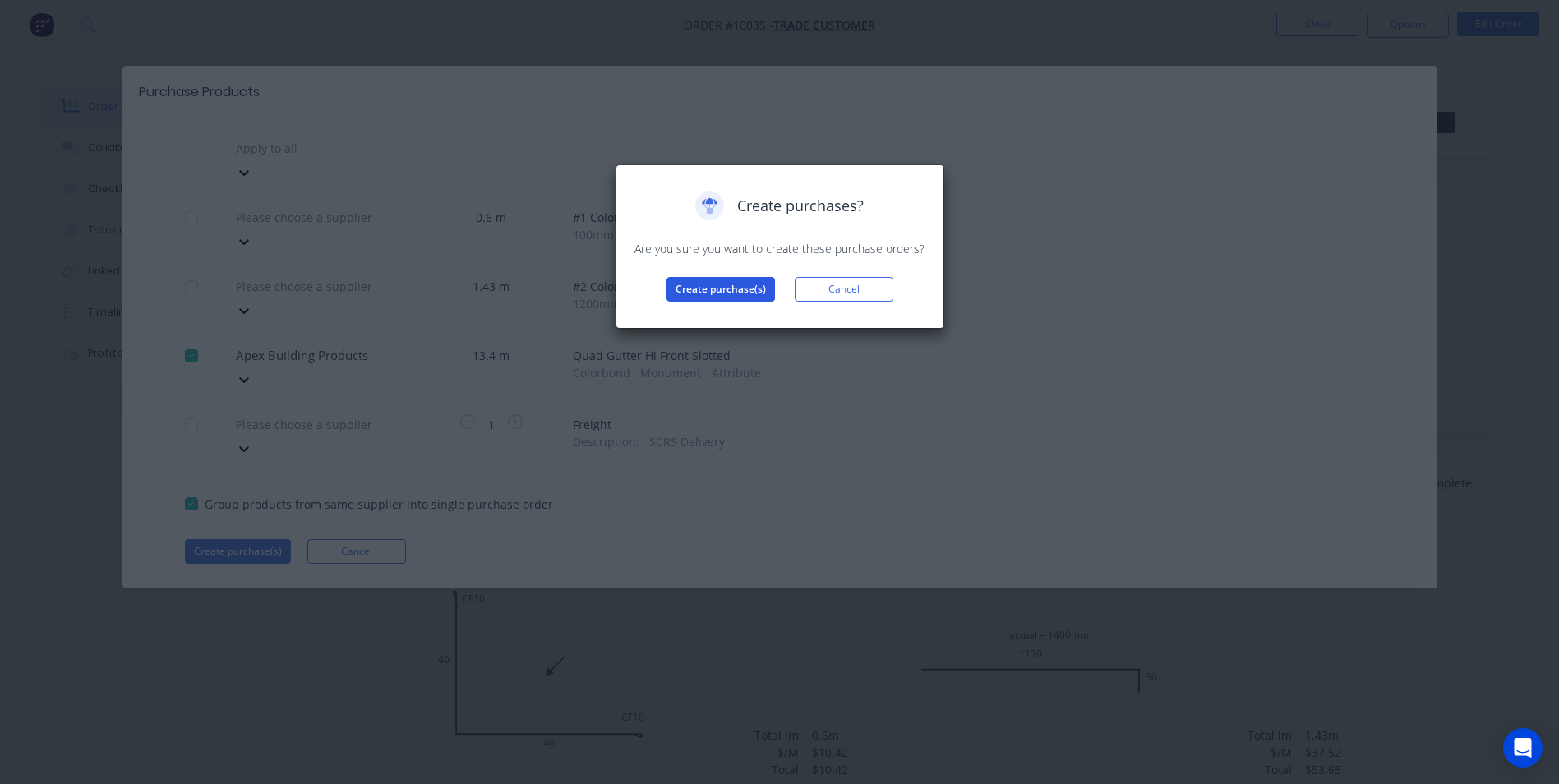
click at [703, 292] on button "Create purchase(s)" at bounding box center [720, 289] width 108 height 24
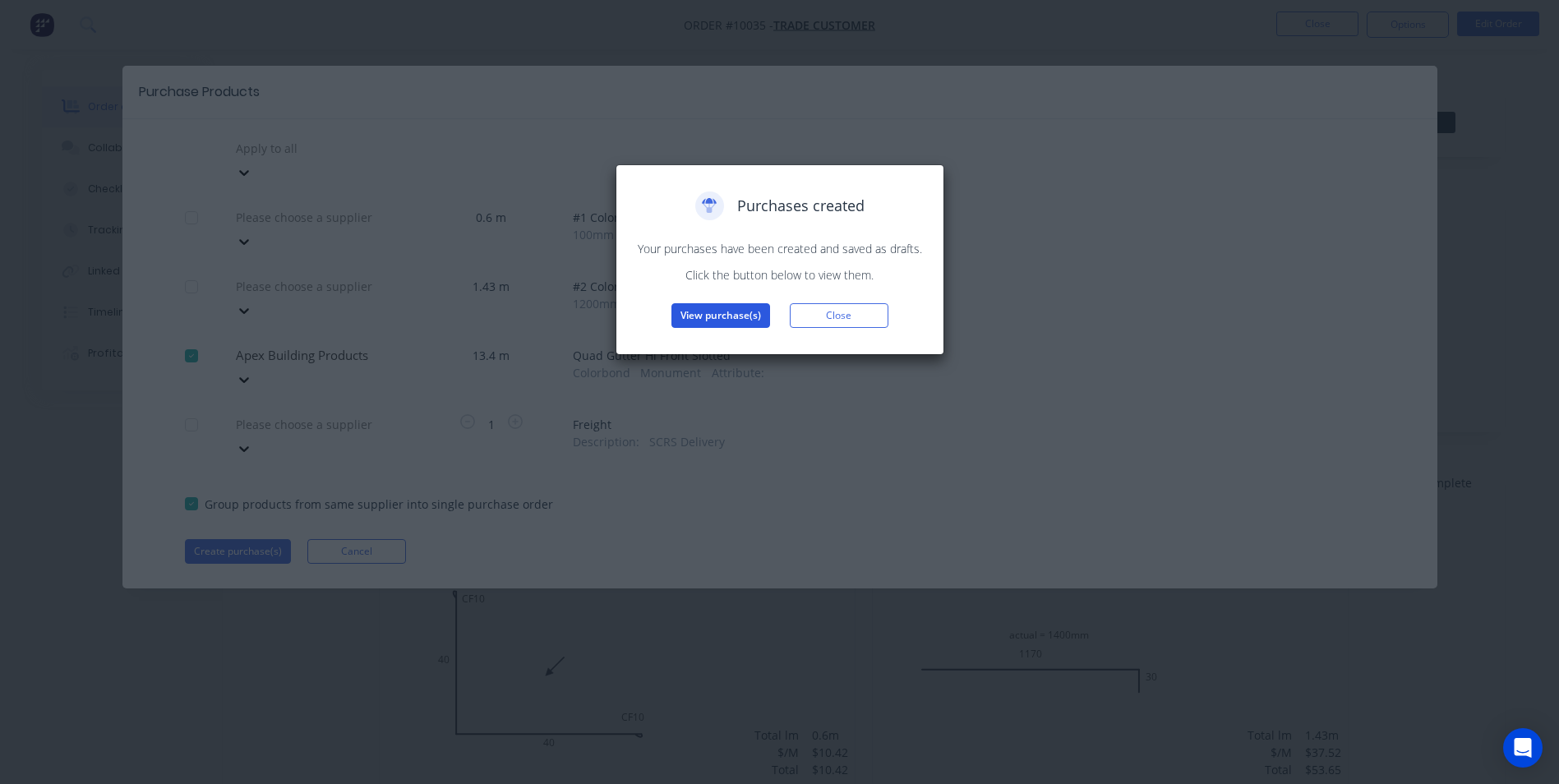
click at [722, 308] on button "View purchase(s)" at bounding box center [720, 315] width 98 height 24
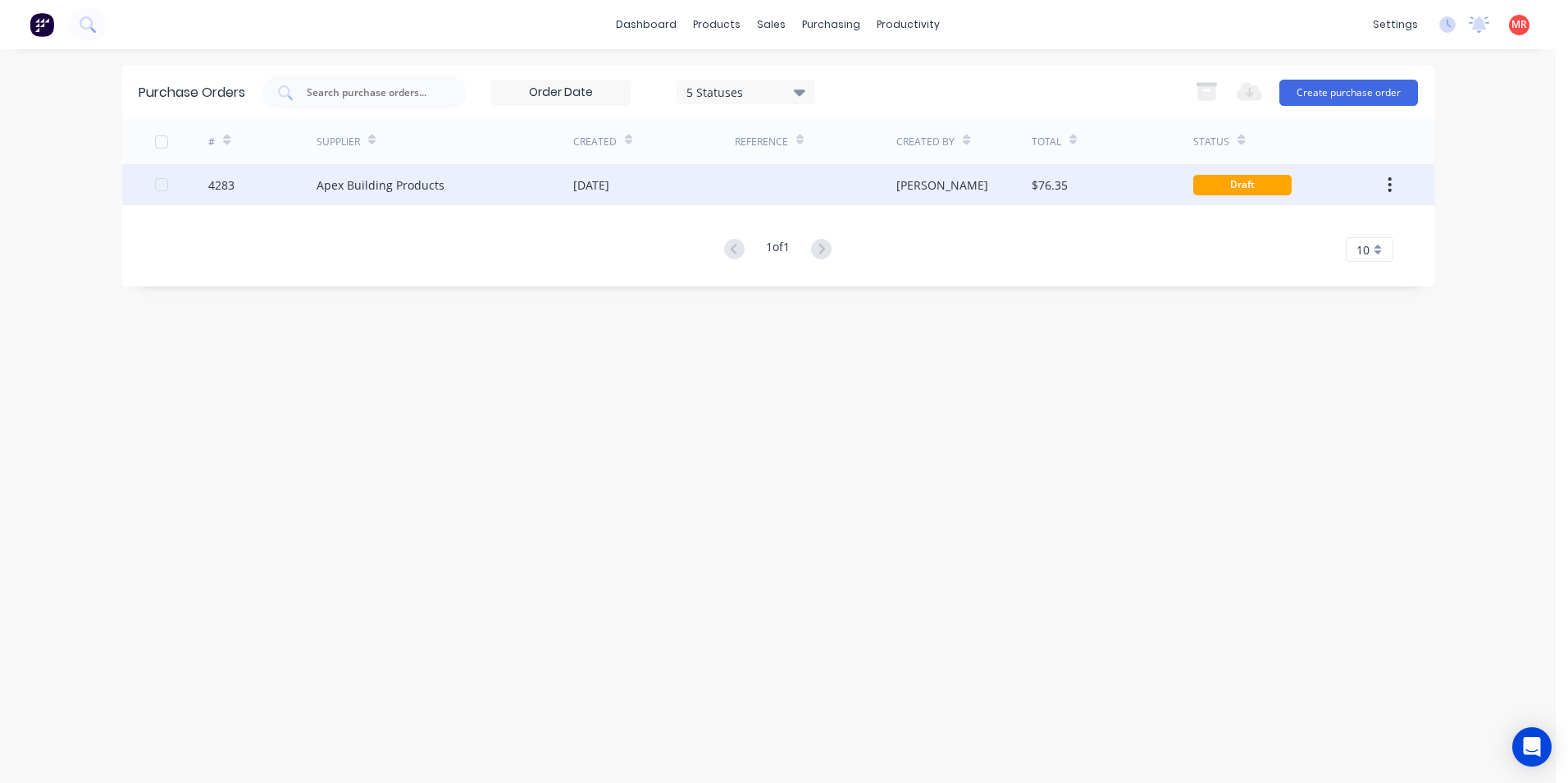
click at [433, 178] on div "Apex Building Products" at bounding box center [381, 186] width 128 height 17
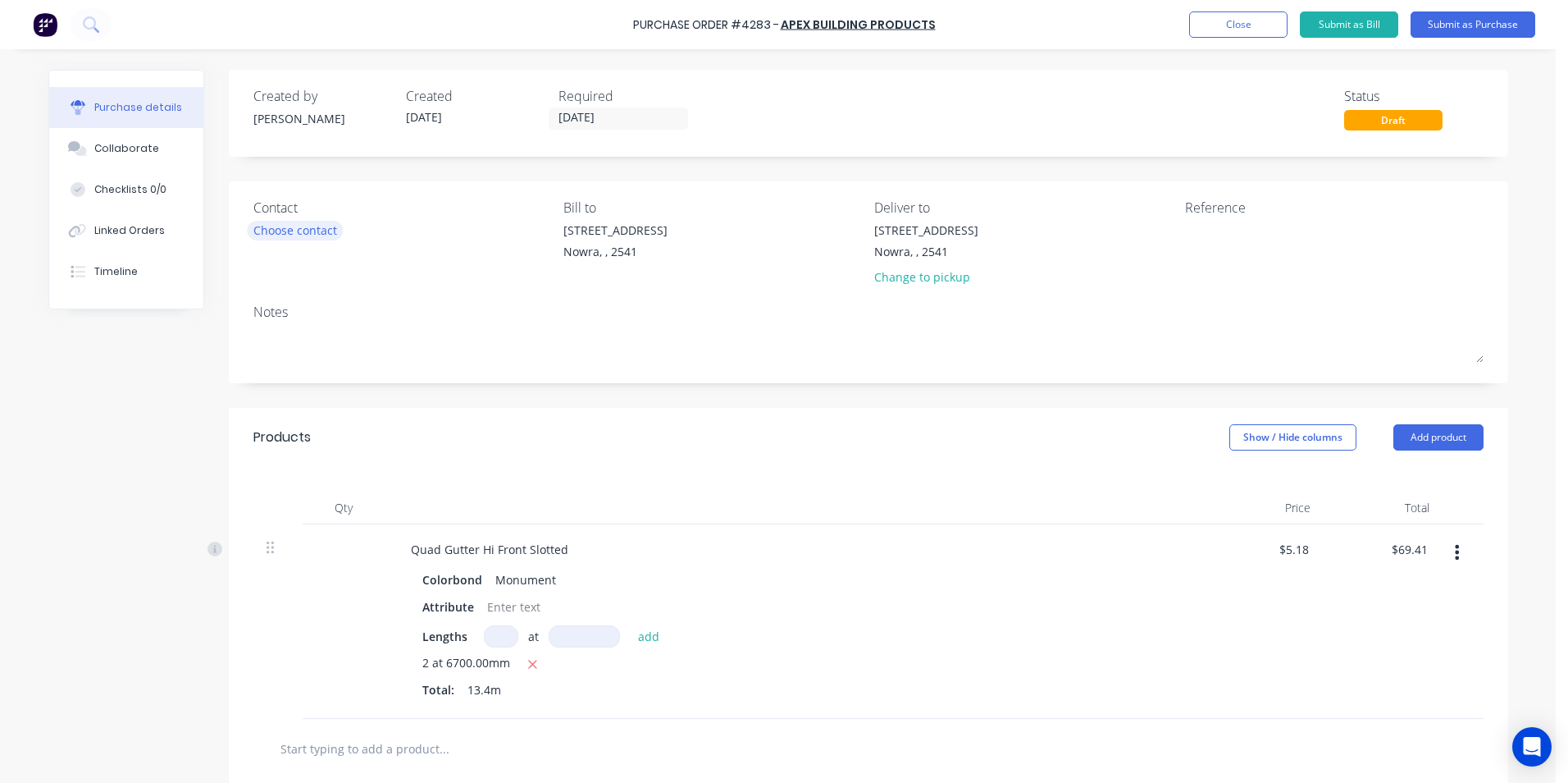
click at [285, 228] on div "Choose contact" at bounding box center [295, 230] width 83 height 17
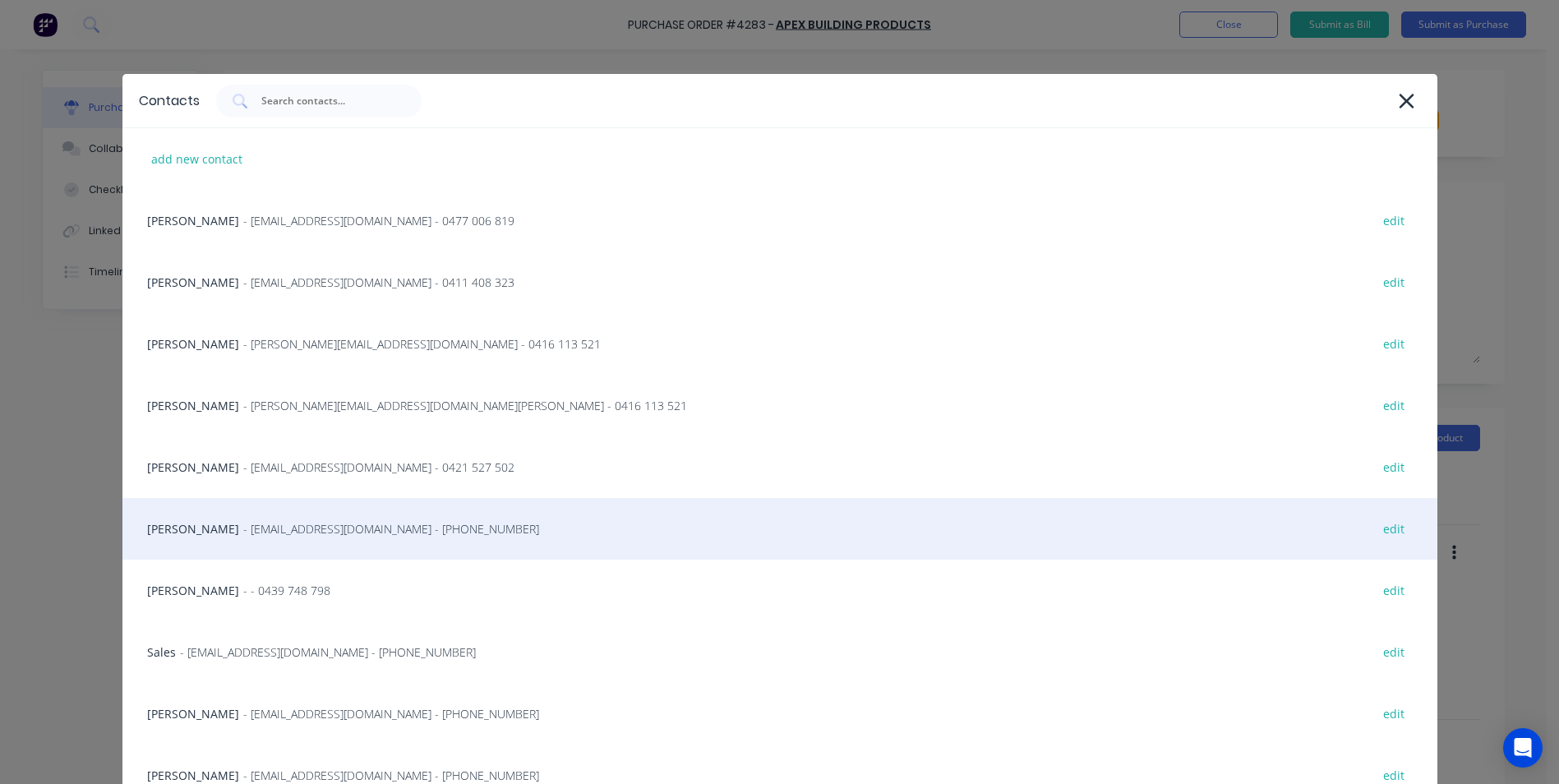
click at [288, 524] on span "- info@SCRS.net.au - (02) 4411 1090" at bounding box center [391, 529] width 296 height 18
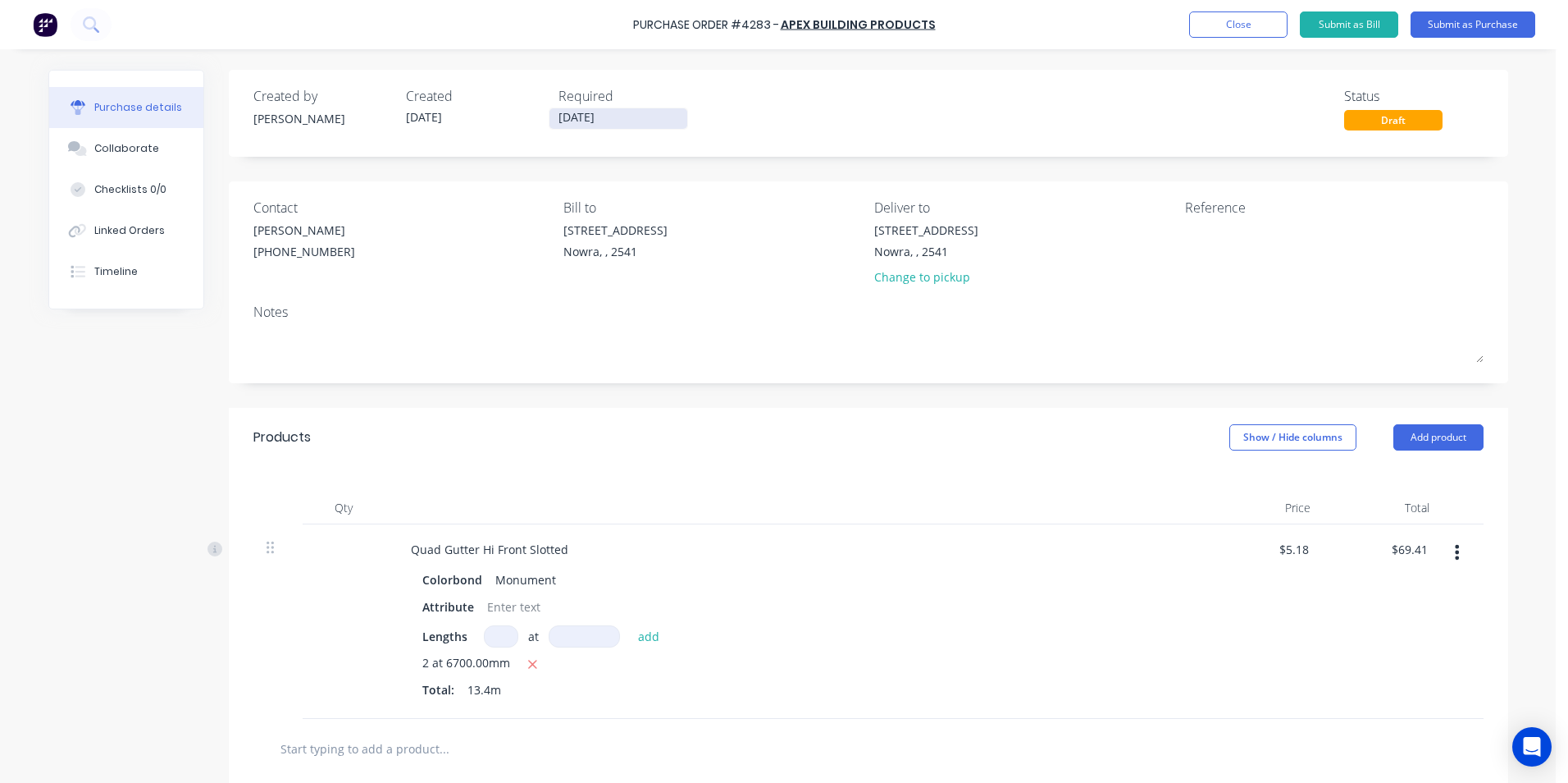
click at [617, 121] on input "06/10/25" at bounding box center [618, 118] width 138 height 20
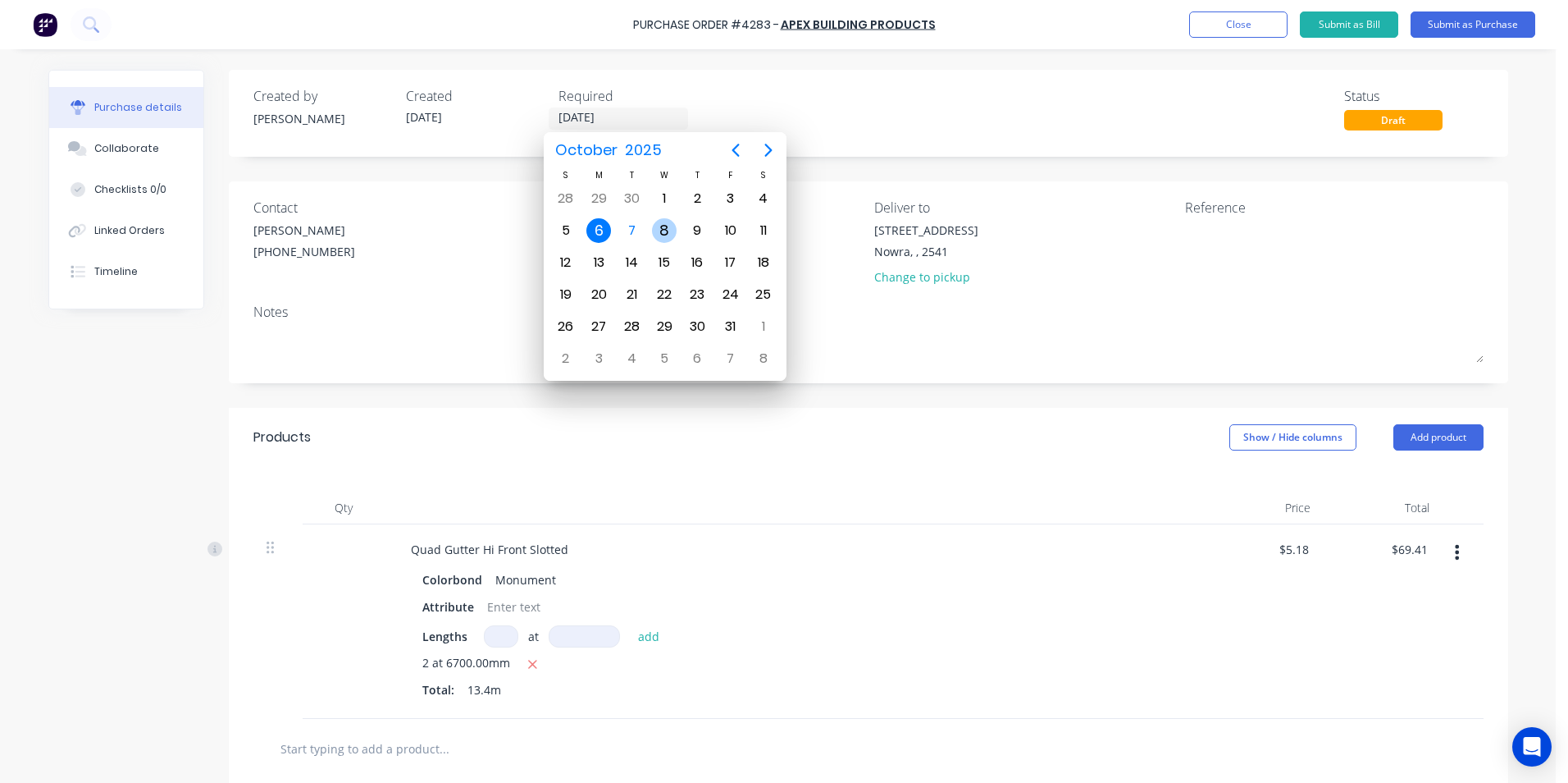
click at [670, 230] on div "8" at bounding box center [663, 230] width 24 height 24
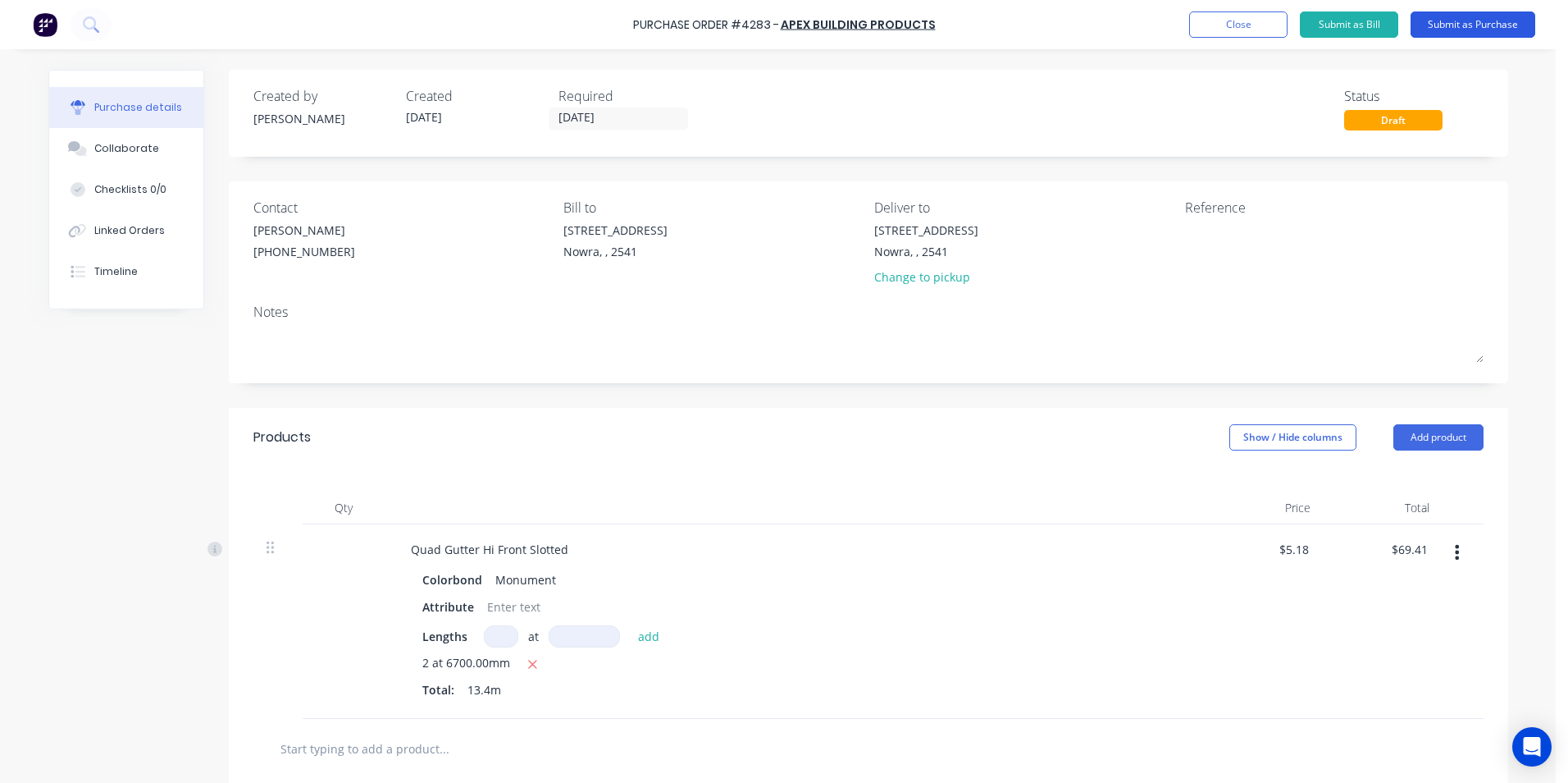
click at [1452, 27] on button "Submit as Purchase" at bounding box center [1472, 24] width 124 height 26
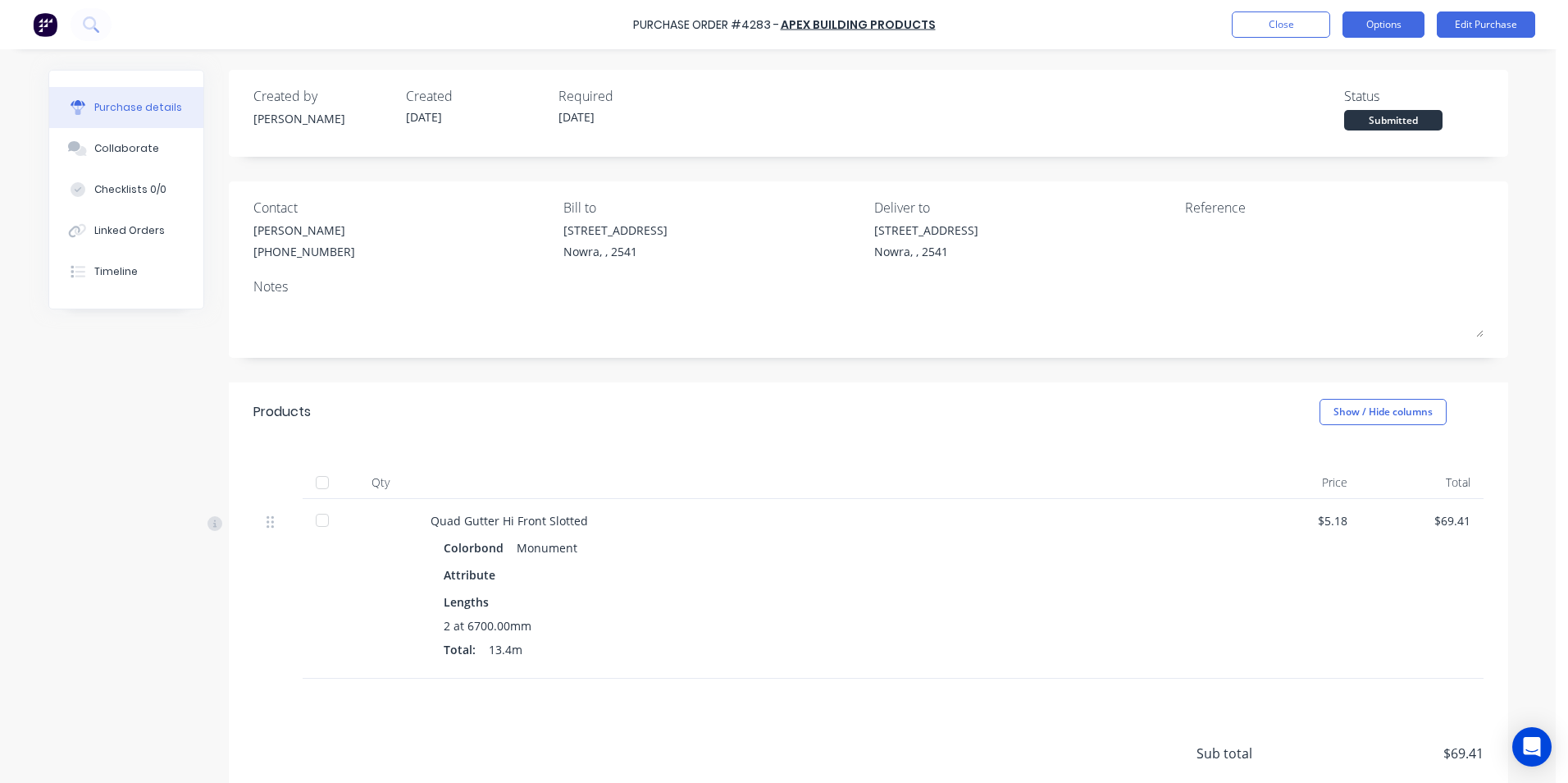
click at [1404, 19] on button "Options" at bounding box center [1383, 24] width 82 height 26
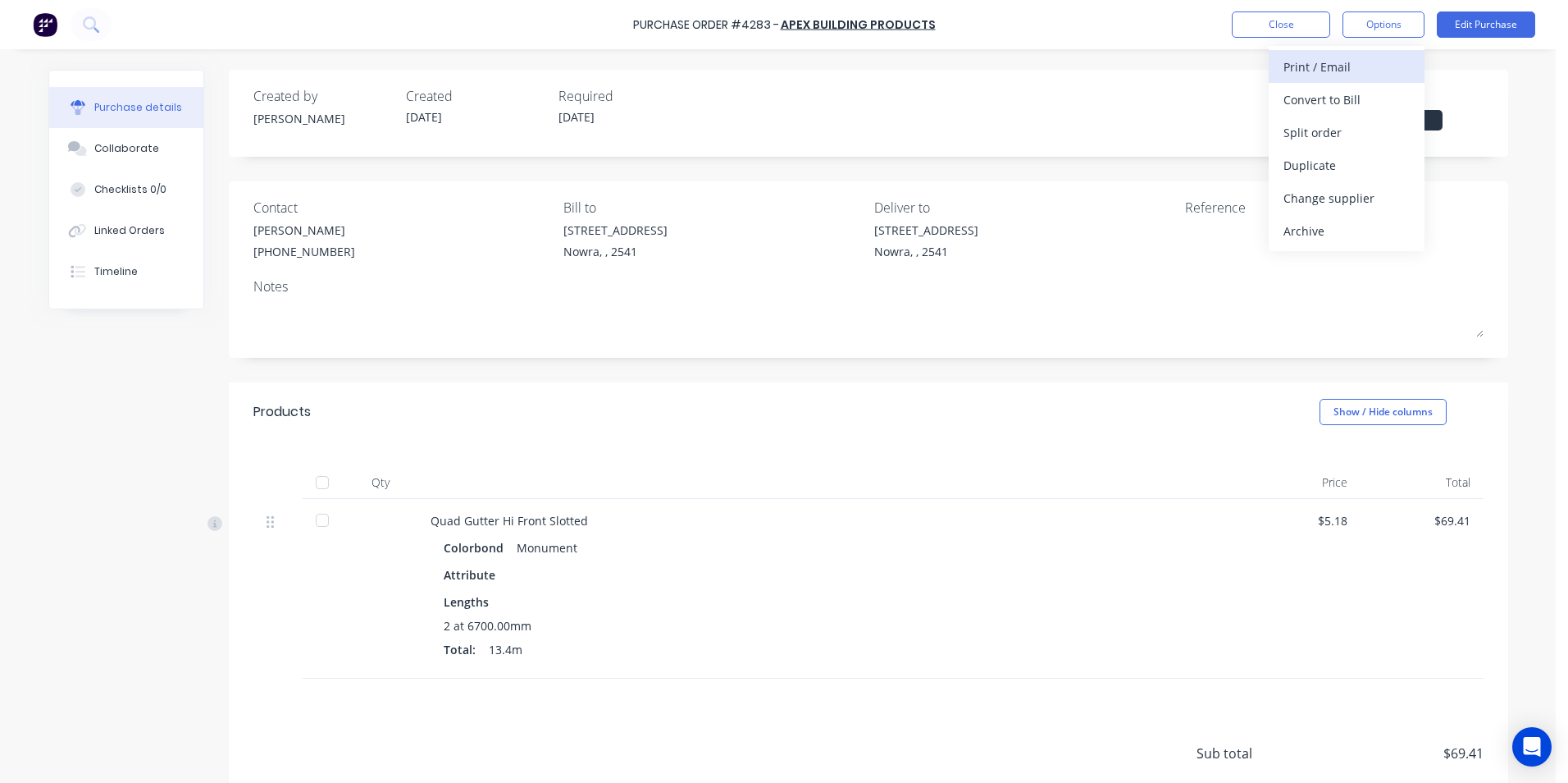
click at [1357, 72] on div "Print / Email" at bounding box center [1347, 67] width 126 height 23
click at [1349, 97] on div "With pricing" at bounding box center [1347, 99] width 126 height 23
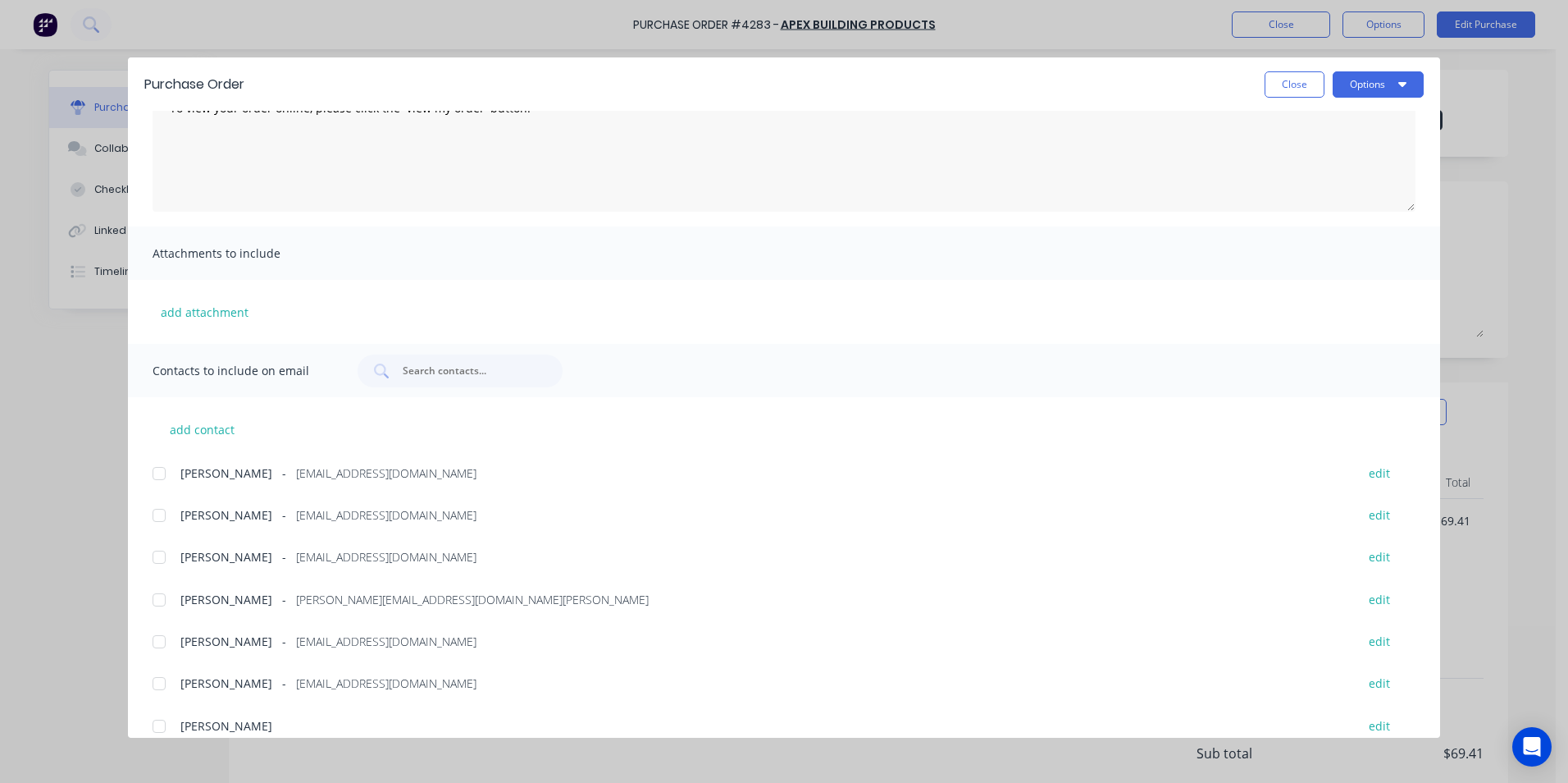
scroll to position [277, 0]
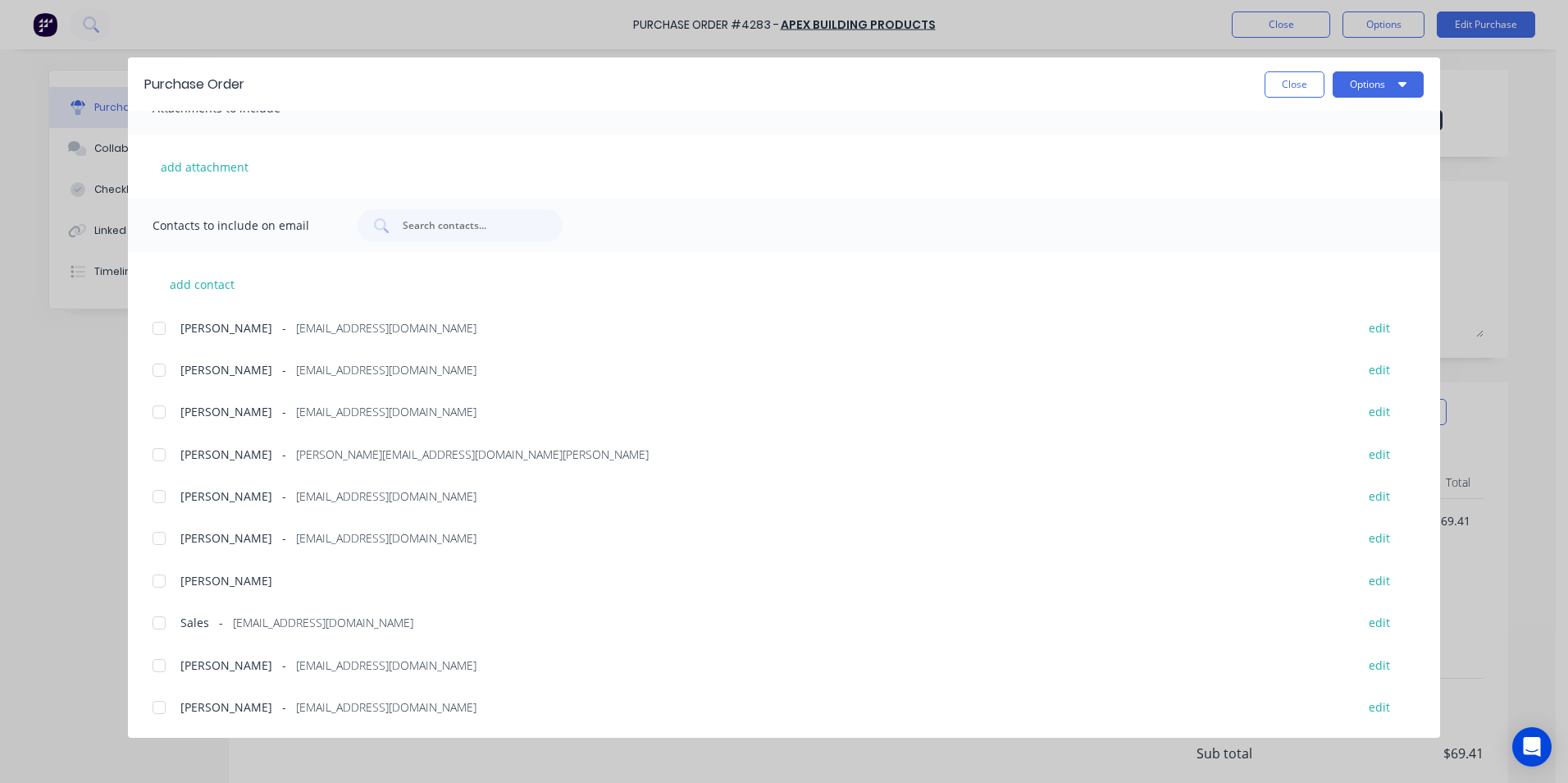
click at [161, 620] on div at bounding box center [159, 623] width 33 height 33
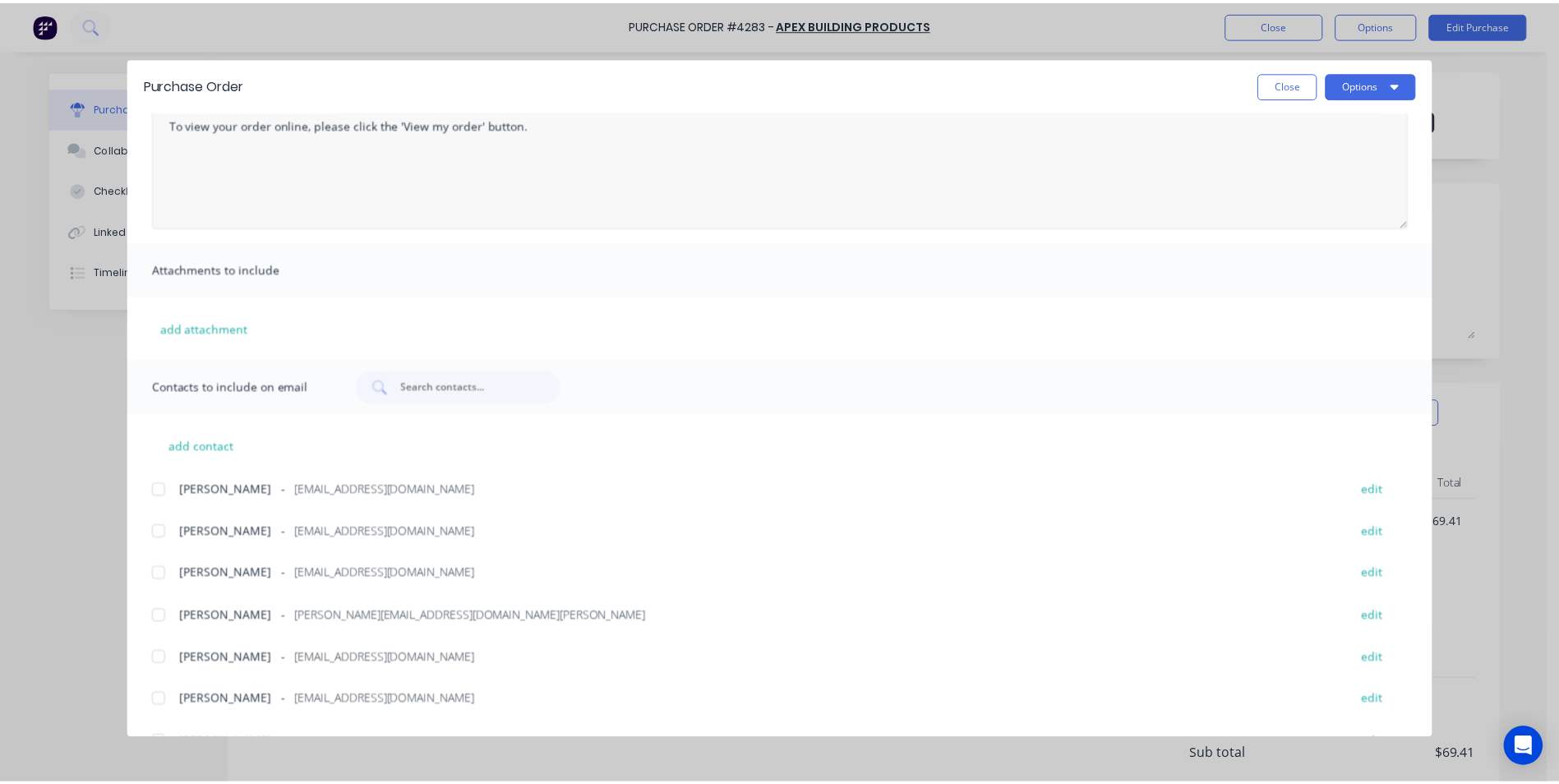
scroll to position [0, 0]
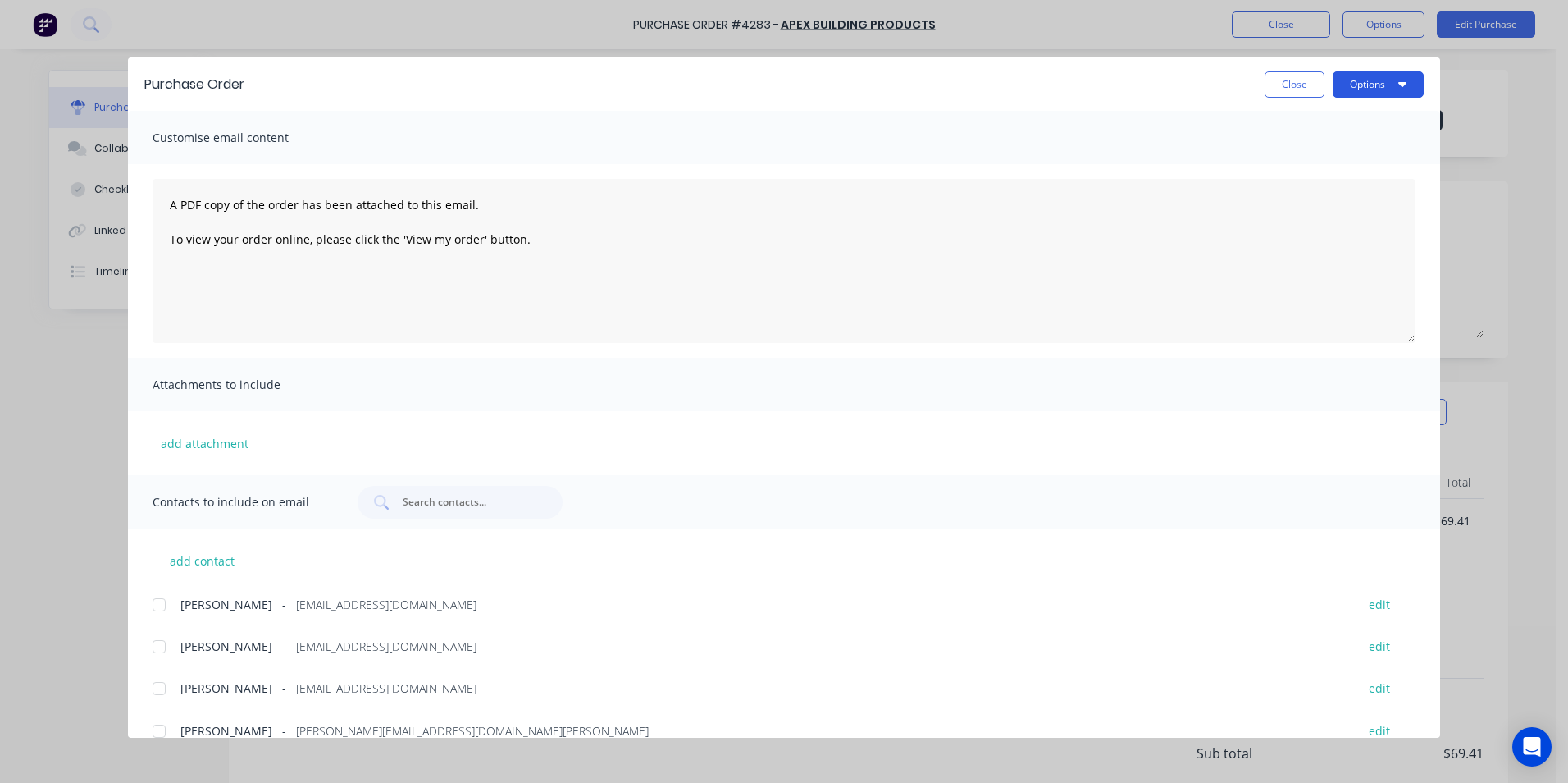
click at [1375, 87] on button "Options" at bounding box center [1378, 84] width 91 height 26
click at [1333, 189] on div "Email" at bounding box center [1346, 191] width 126 height 23
click at [1308, 83] on button "Close" at bounding box center [1294, 84] width 60 height 26
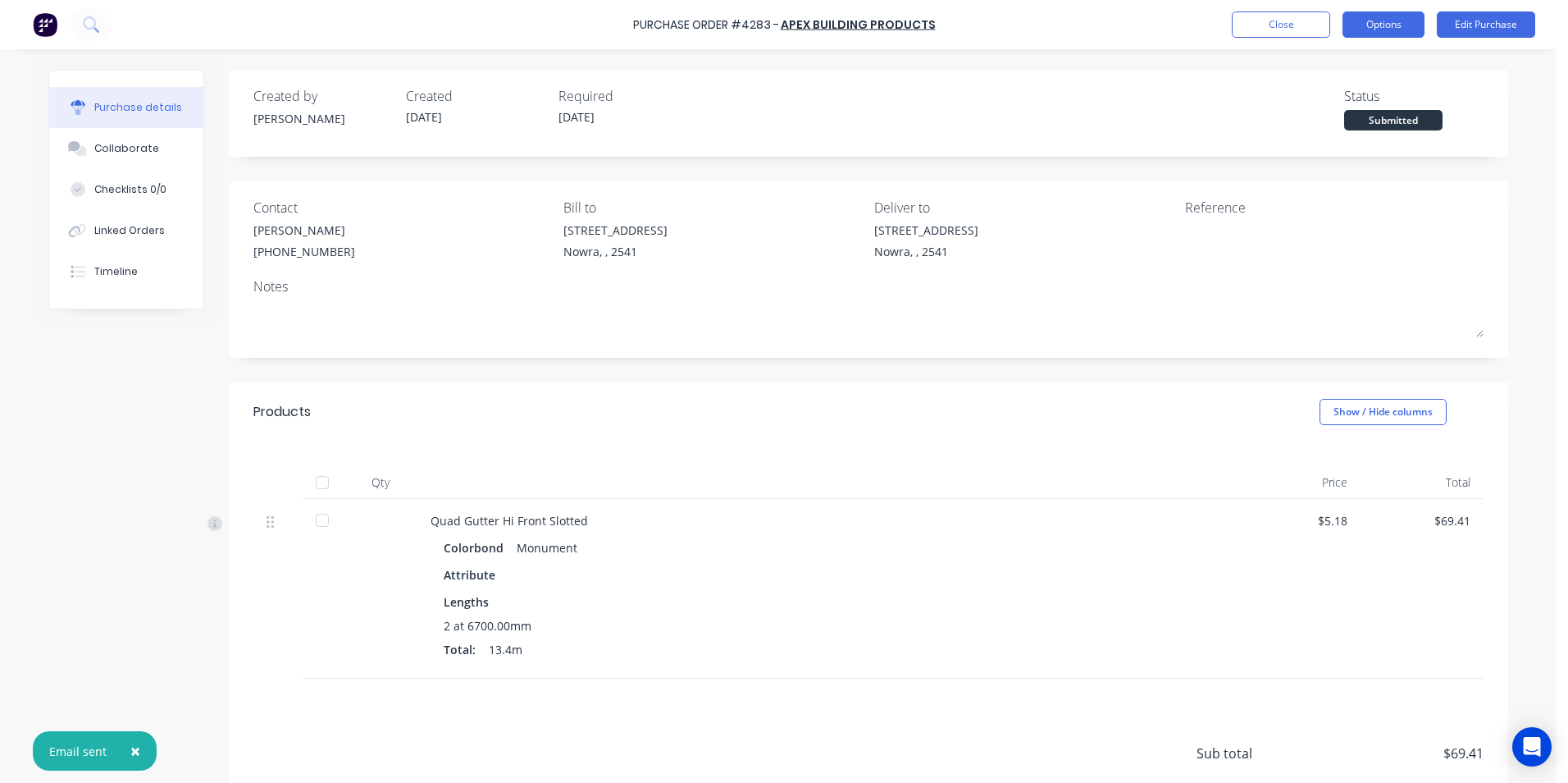
click at [1396, 23] on button "Options" at bounding box center [1383, 24] width 82 height 26
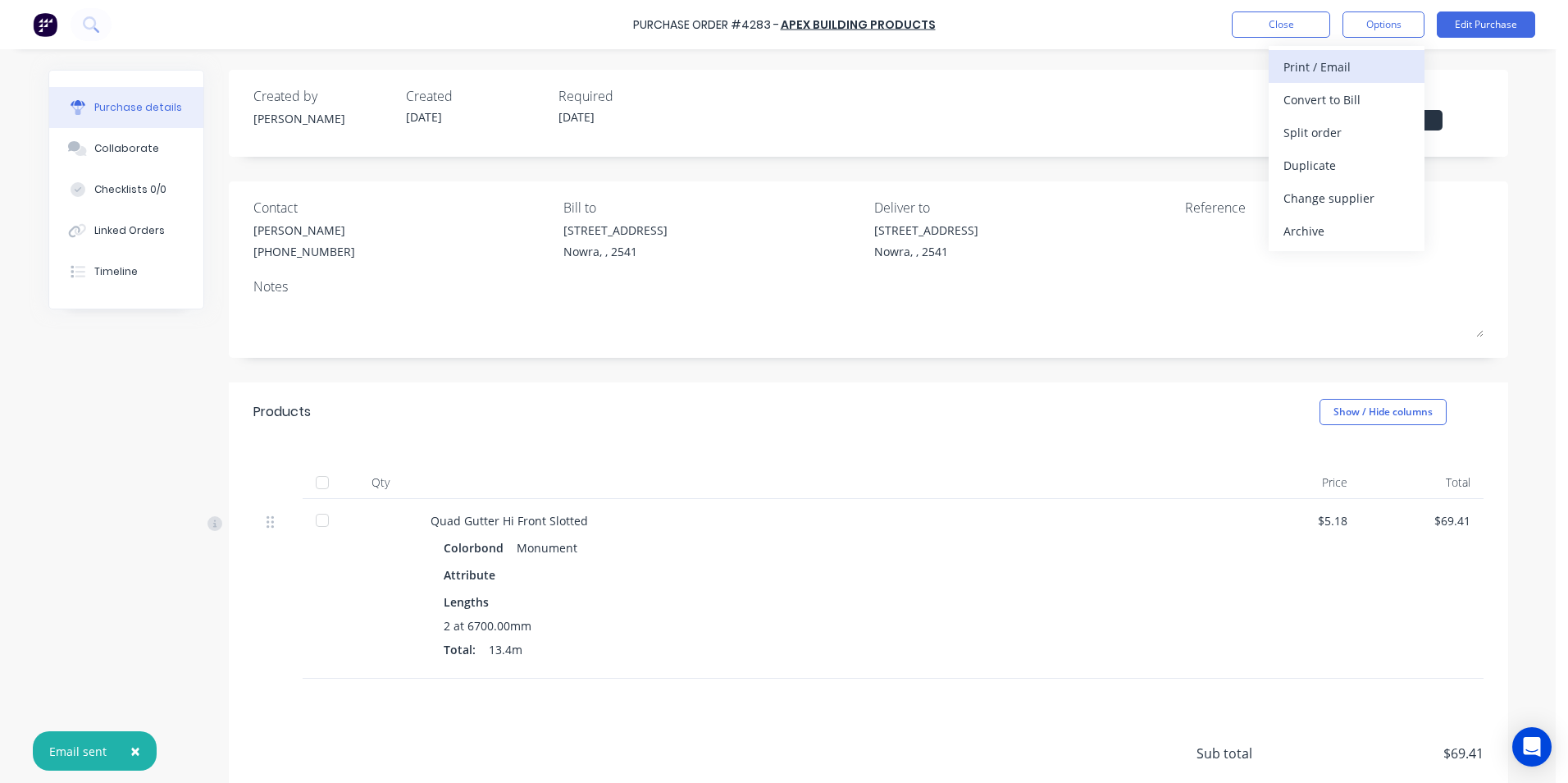
click at [1357, 71] on div "Print / Email" at bounding box center [1347, 67] width 126 height 23
click at [1350, 127] on div "Without pricing" at bounding box center [1347, 132] width 126 height 23
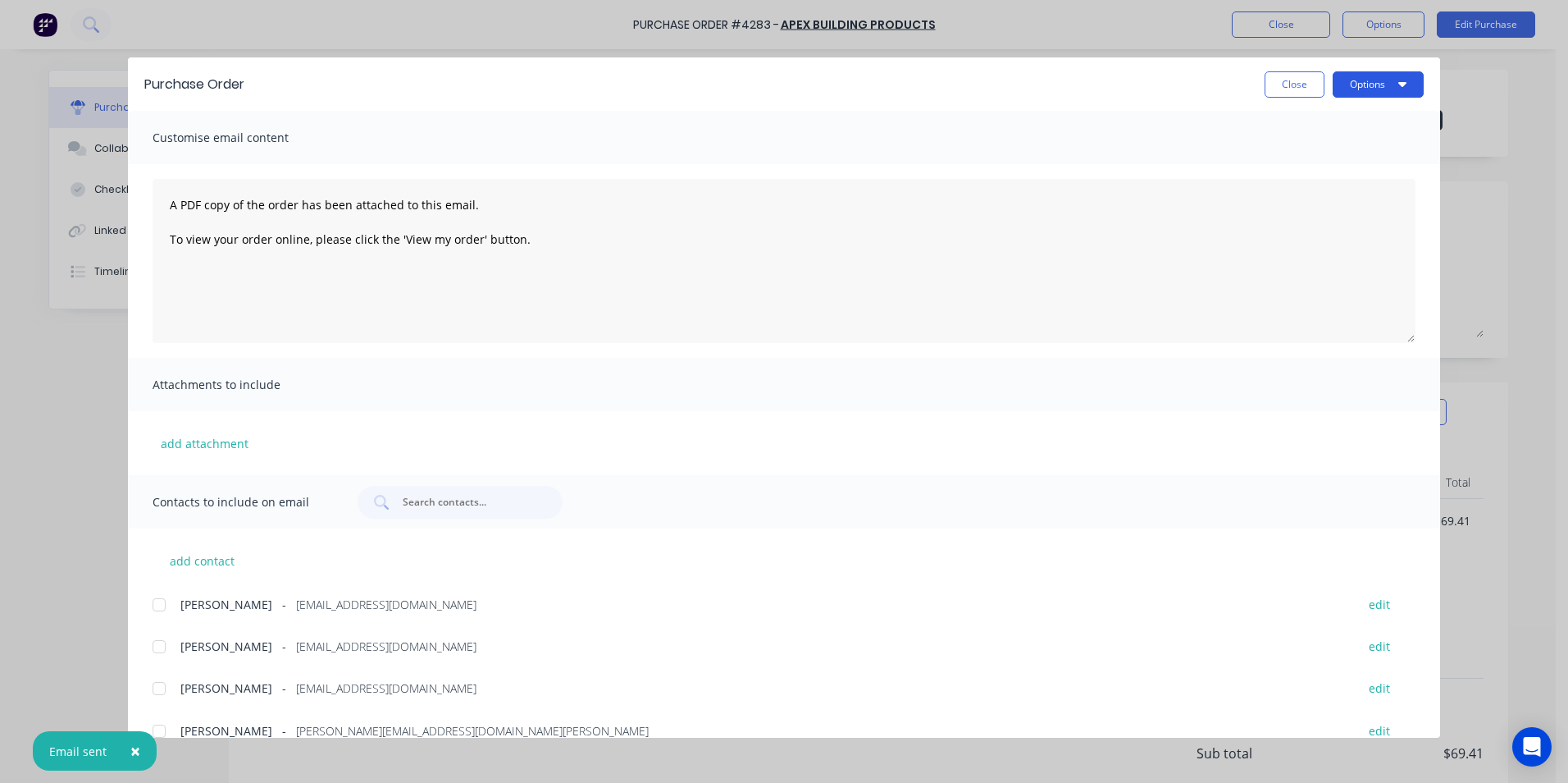
click at [1355, 89] on button "Options" at bounding box center [1378, 84] width 91 height 26
click at [1333, 147] on div "Print" at bounding box center [1346, 158] width 126 height 23
click at [1294, 91] on button "Close" at bounding box center [1294, 84] width 60 height 26
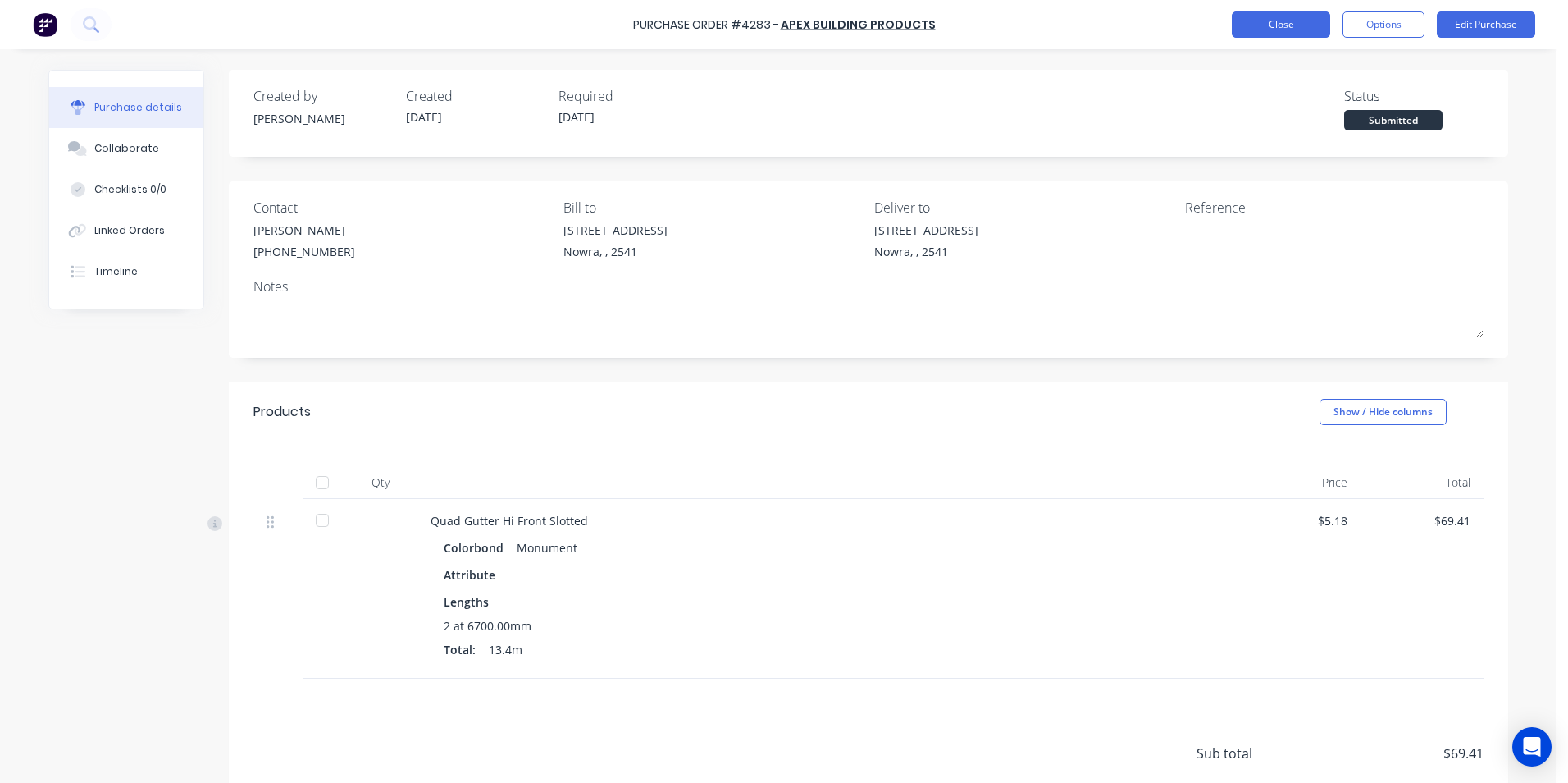
click at [1285, 19] on button "Close" at bounding box center [1280, 24] width 98 height 26
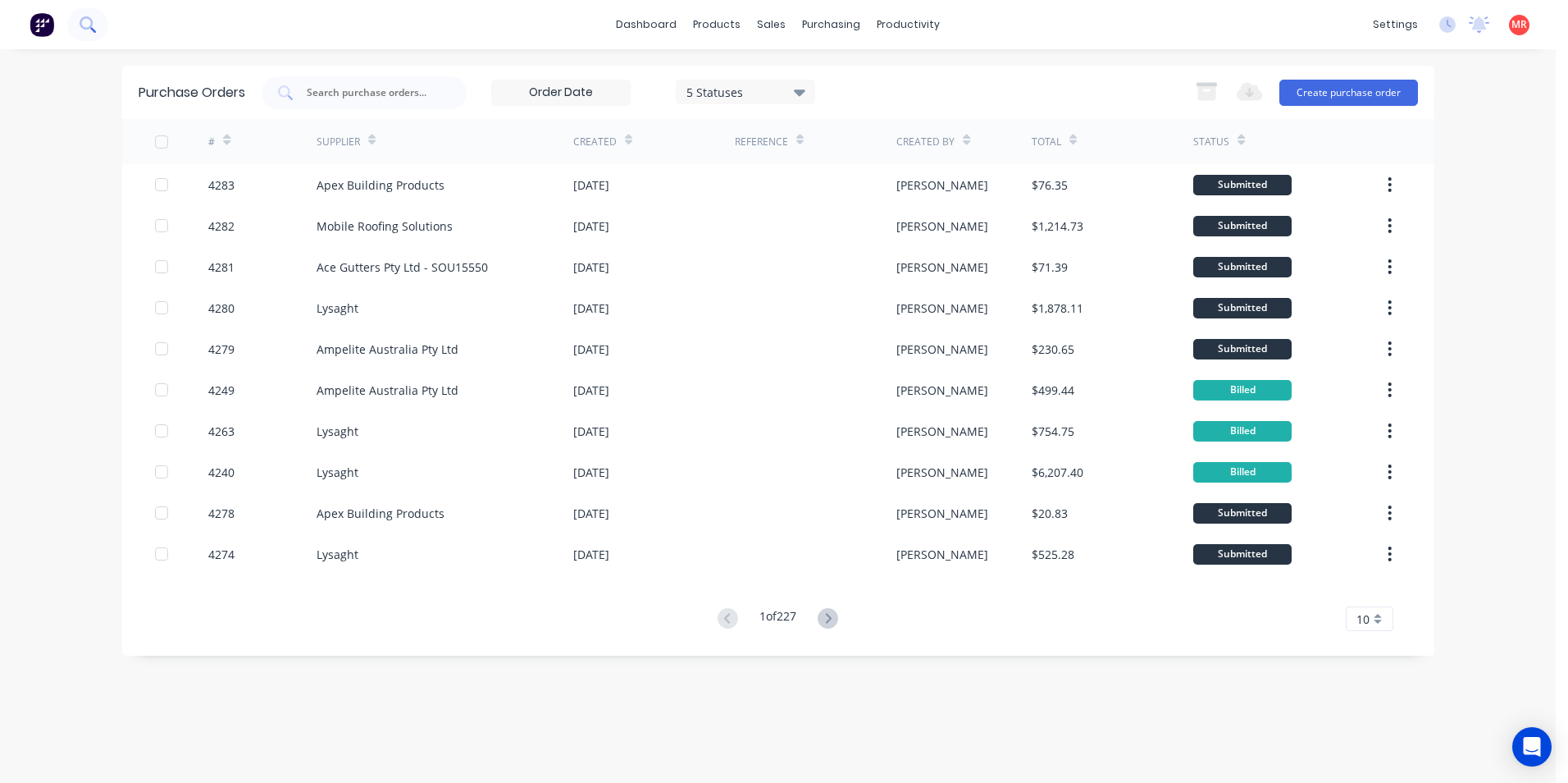
click at [93, 34] on button at bounding box center [87, 24] width 41 height 33
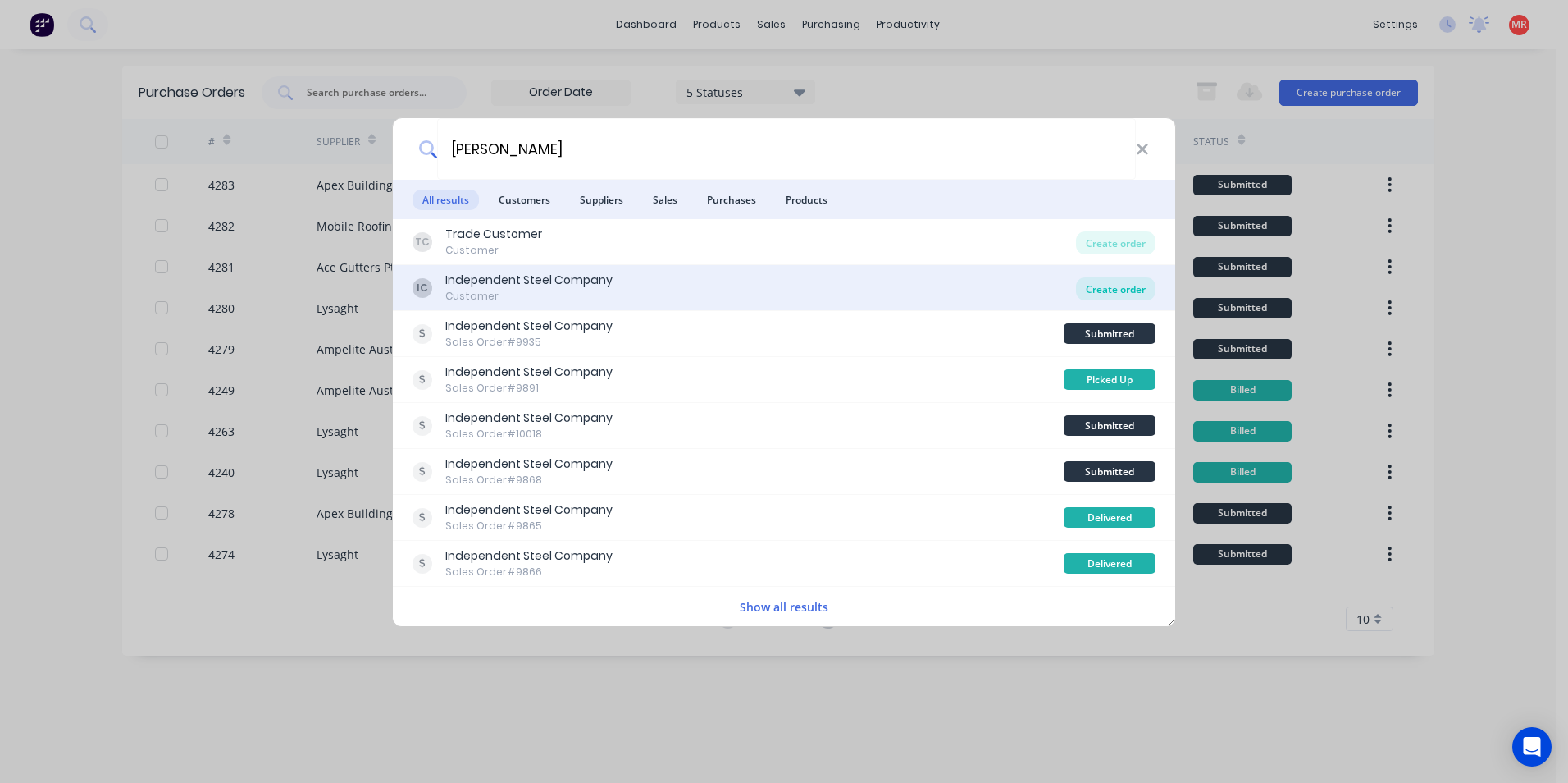
click at [1090, 283] on div "Create order" at bounding box center [1116, 289] width 80 height 23
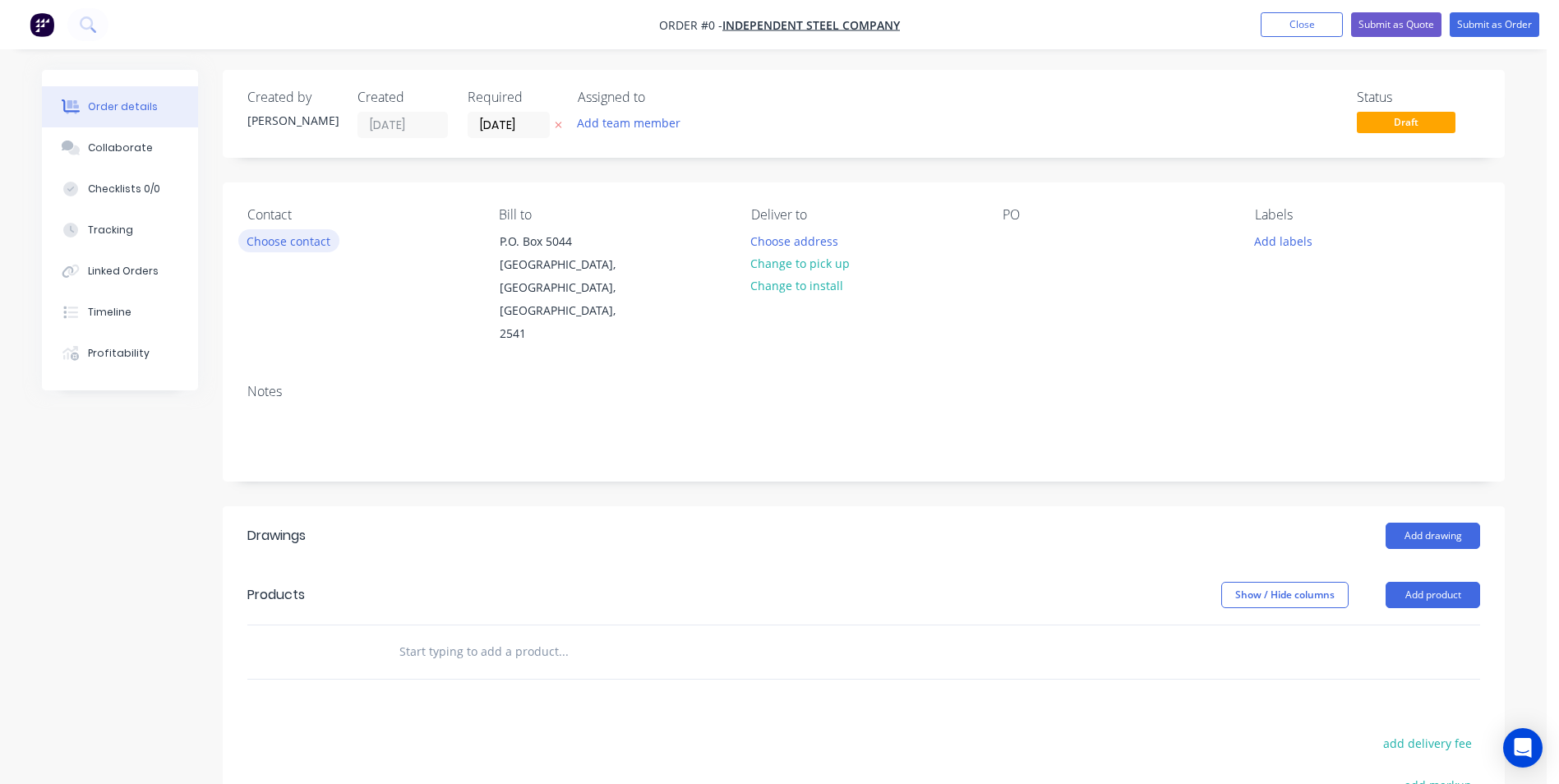
click at [310, 240] on button "Choose contact" at bounding box center [289, 240] width 101 height 22
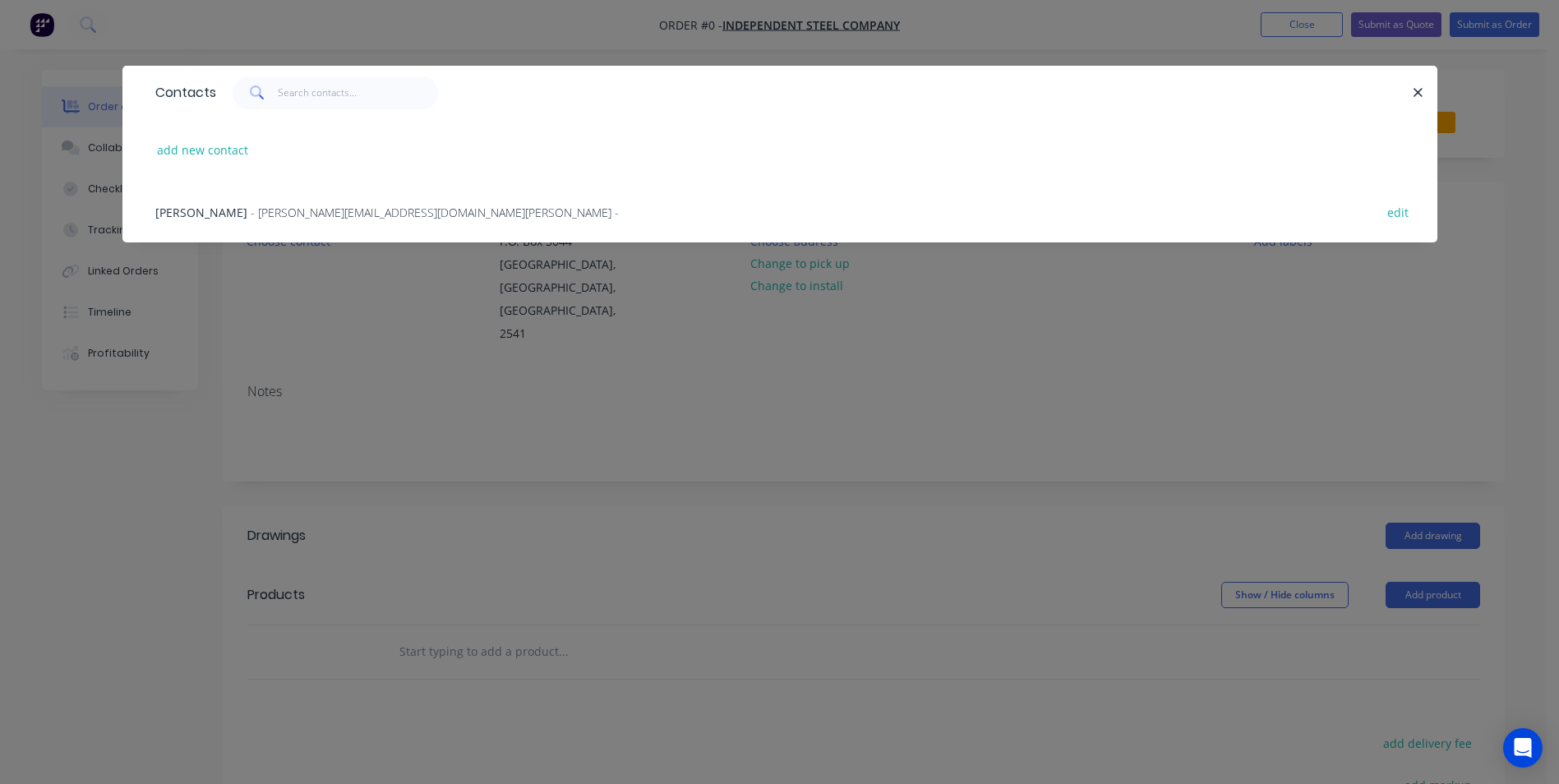
click at [289, 204] on span "- bruce@independentsteelcompany.com.au -" at bounding box center [435, 212] width 368 height 16
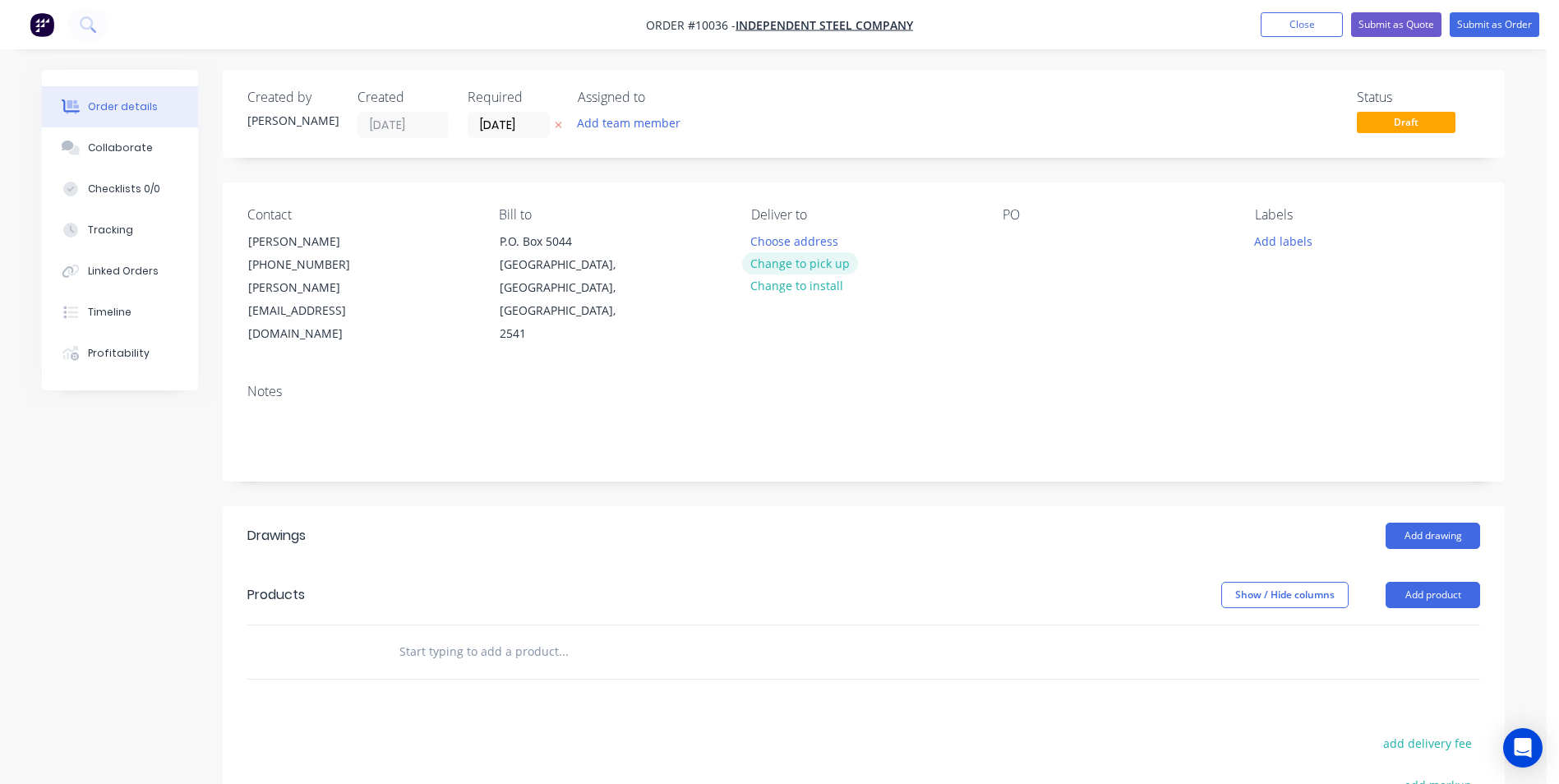
click at [806, 267] on button "Change to pick up" at bounding box center [801, 263] width 117 height 22
click at [1010, 231] on div at bounding box center [1015, 241] width 26 height 23
click at [1413, 522] on button "Add drawing" at bounding box center [1432, 535] width 94 height 26
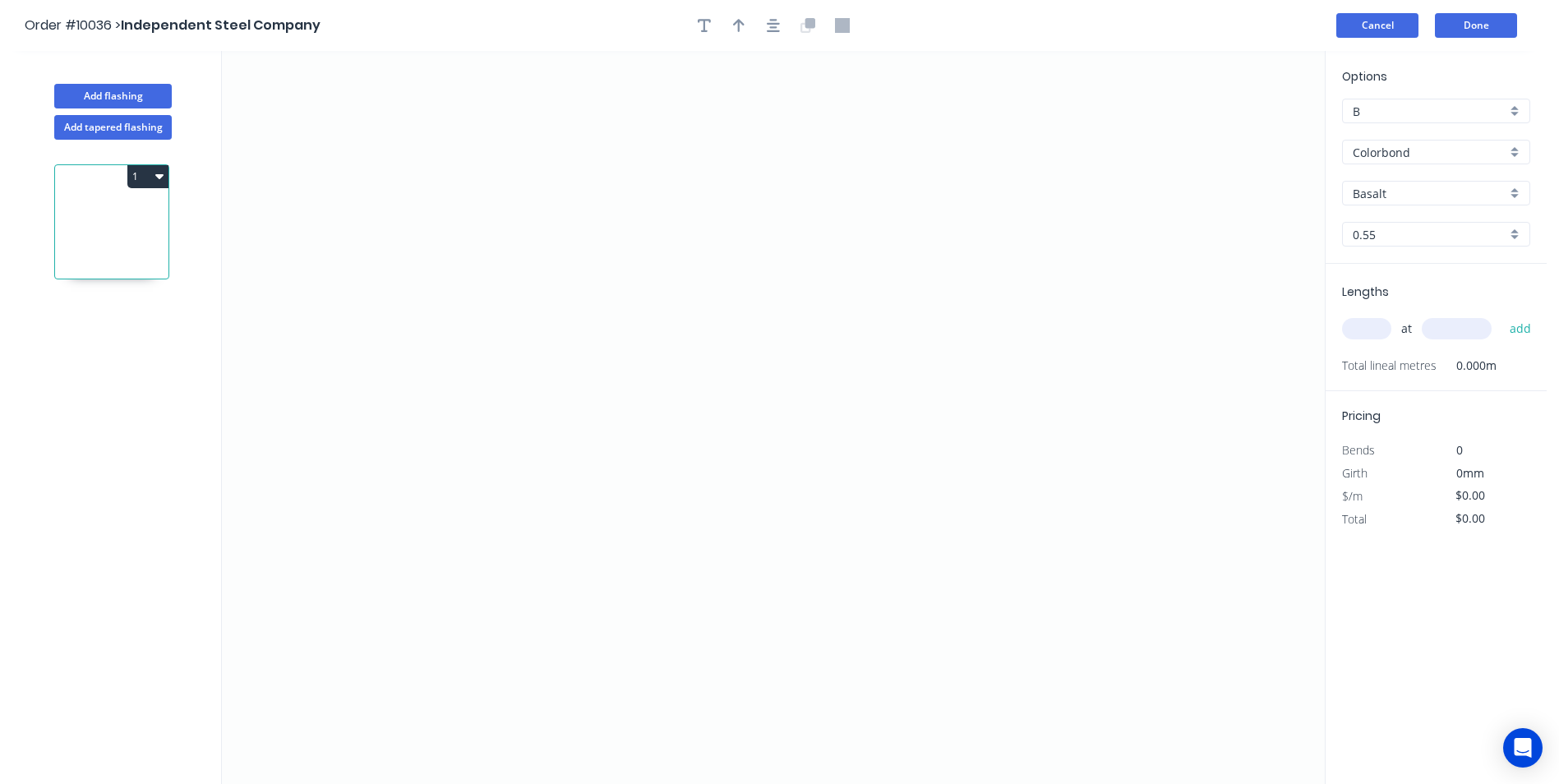
click at [1396, 29] on button "Cancel" at bounding box center [1377, 25] width 82 height 24
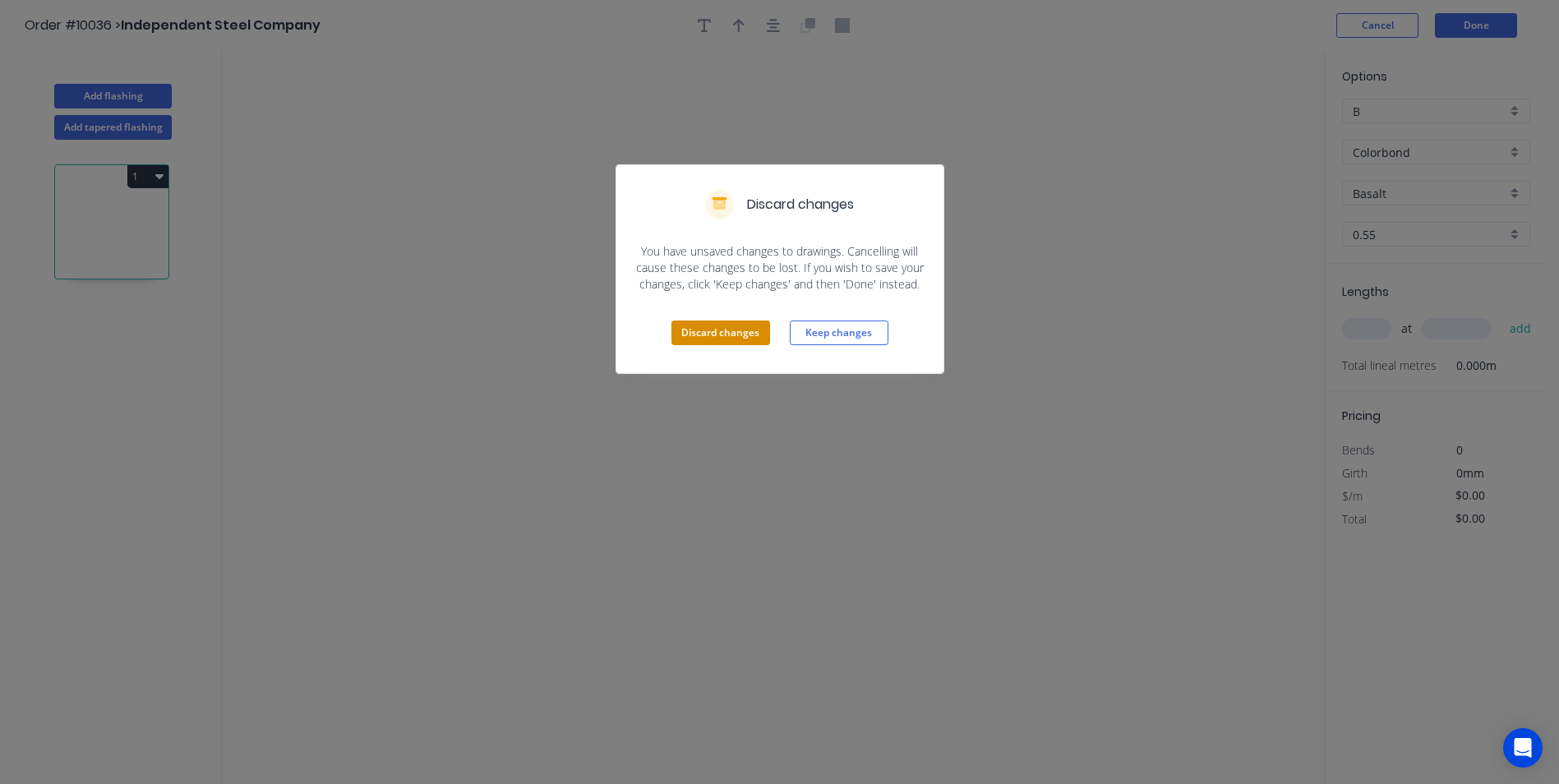
click at [710, 334] on button "Discard changes" at bounding box center [720, 332] width 98 height 24
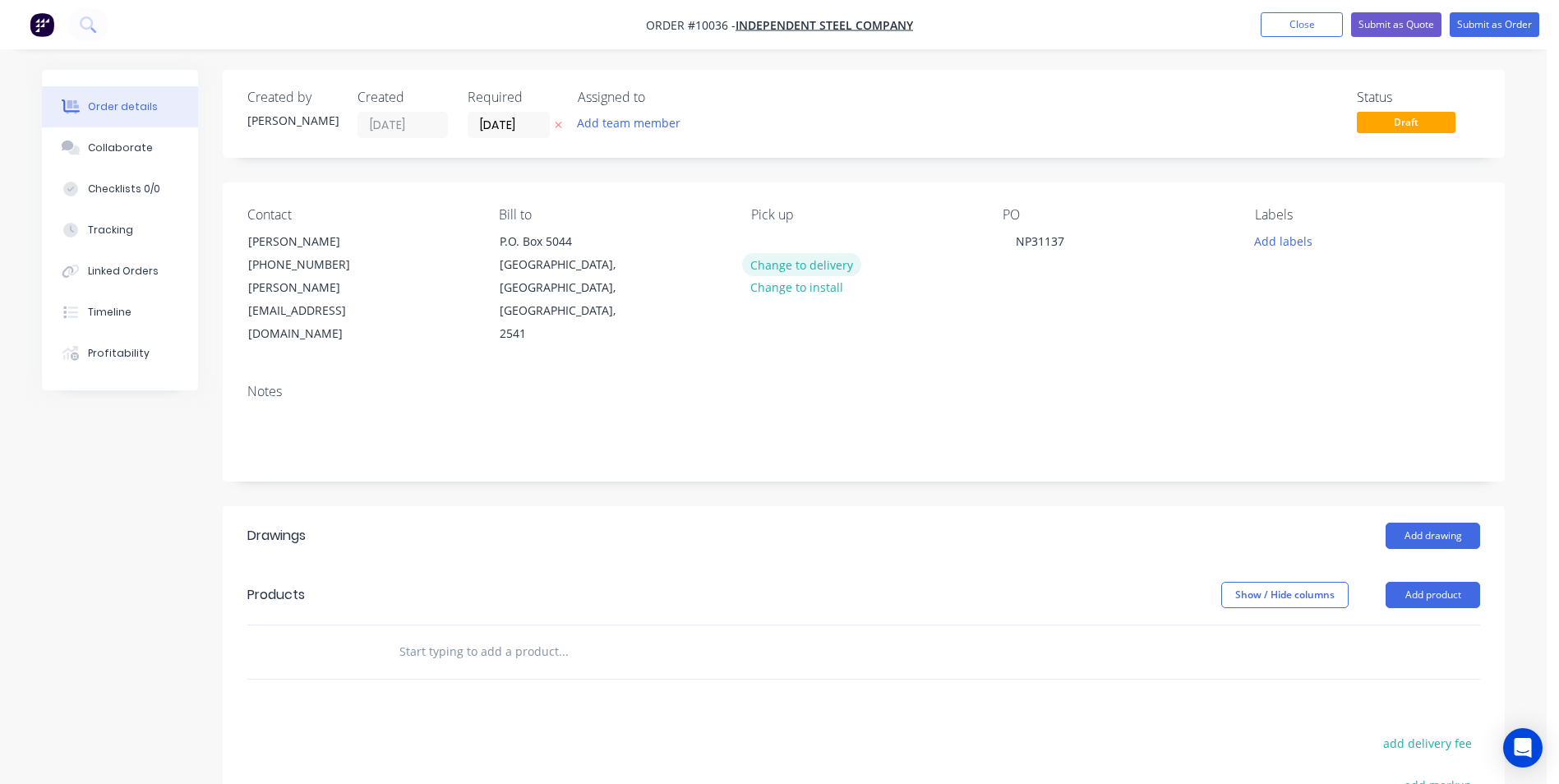
click at [769, 272] on button "Change to delivery" at bounding box center [802, 264] width 120 height 22
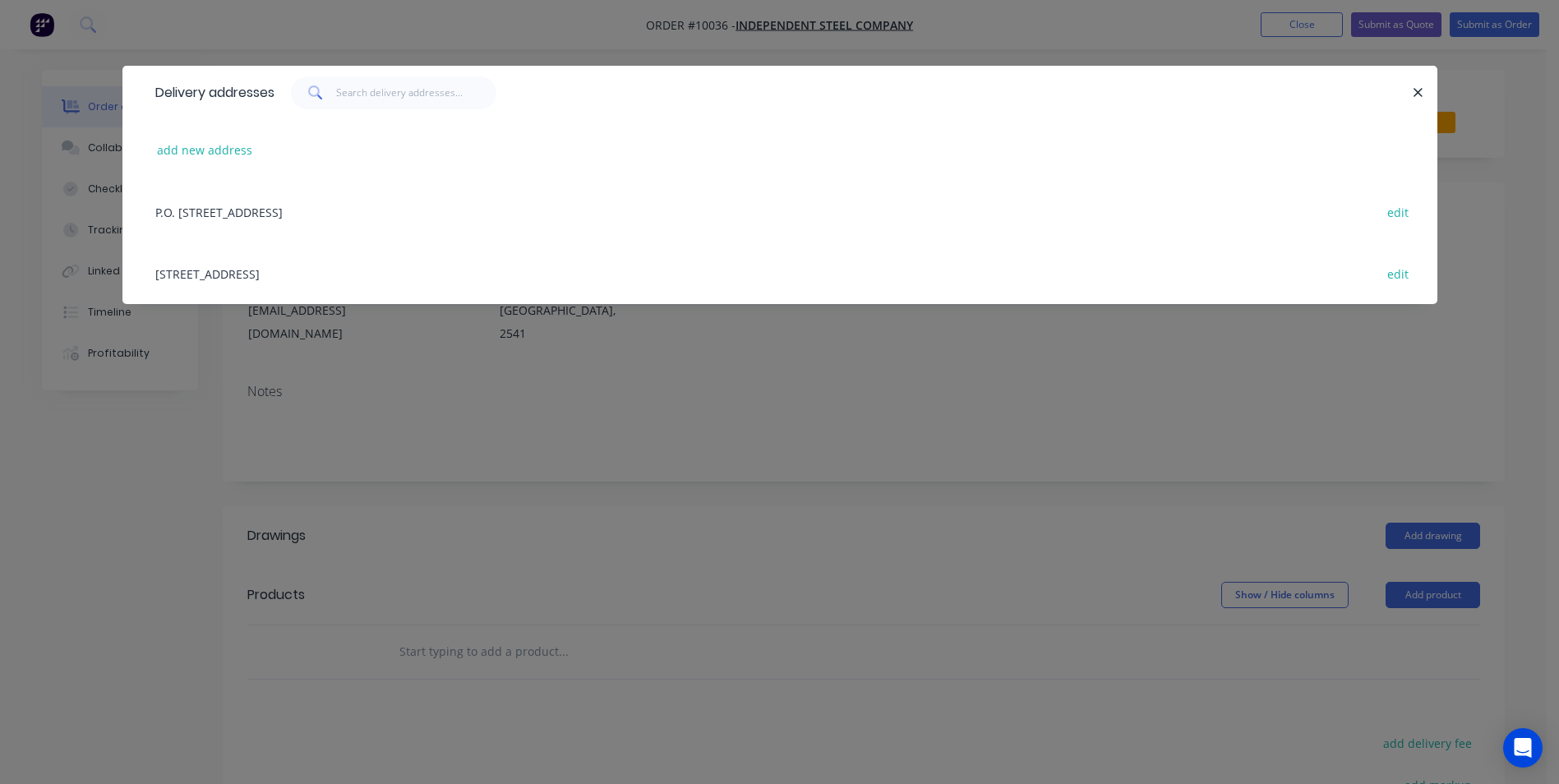
click at [215, 272] on div "12 Cumberland Avenue, South Nowra, New South Wales, Australia, 2541 edit" at bounding box center [780, 272] width 1265 height 61
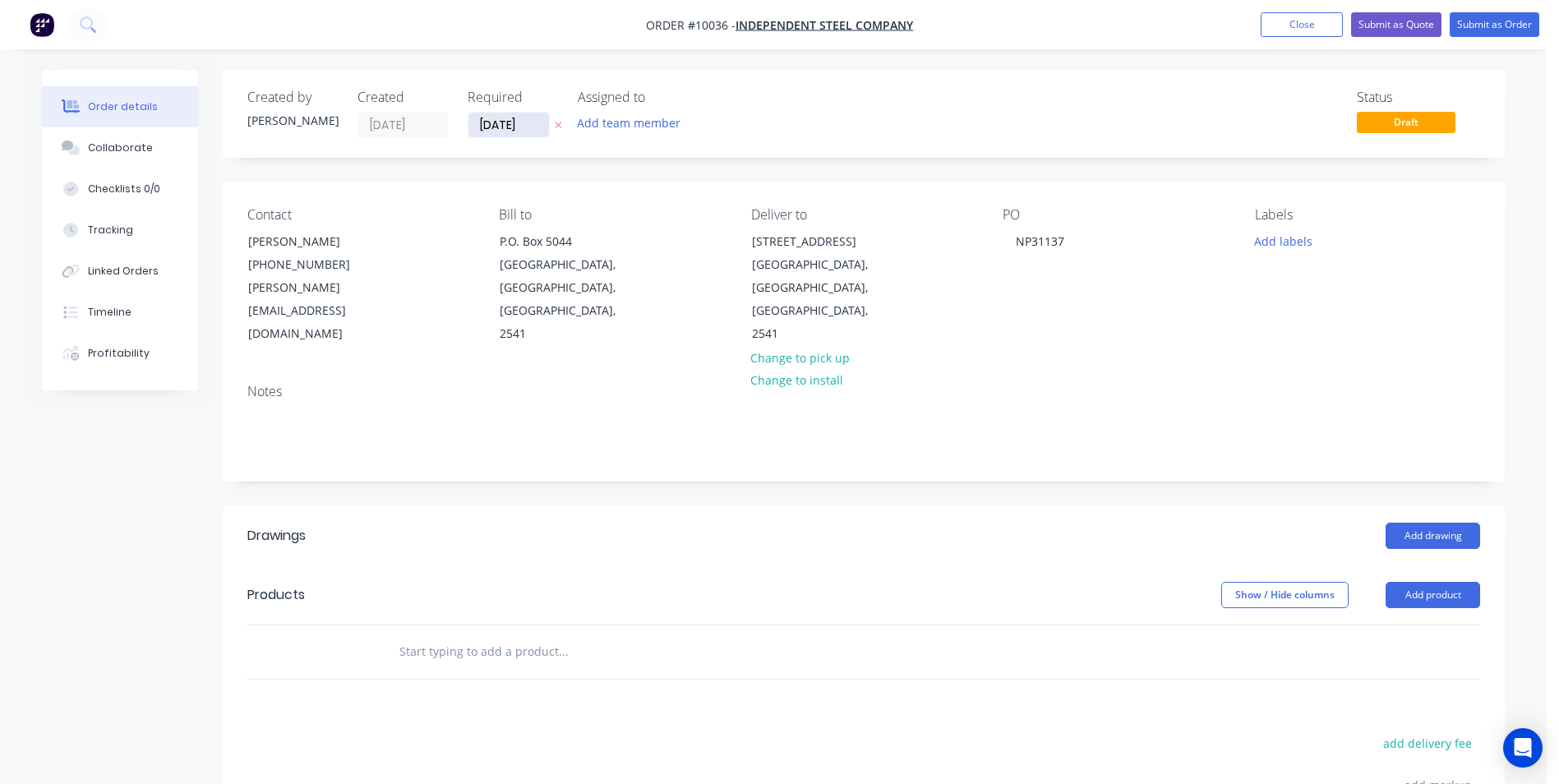
click at [507, 126] on input "[DATE]" at bounding box center [508, 125] width 81 height 24
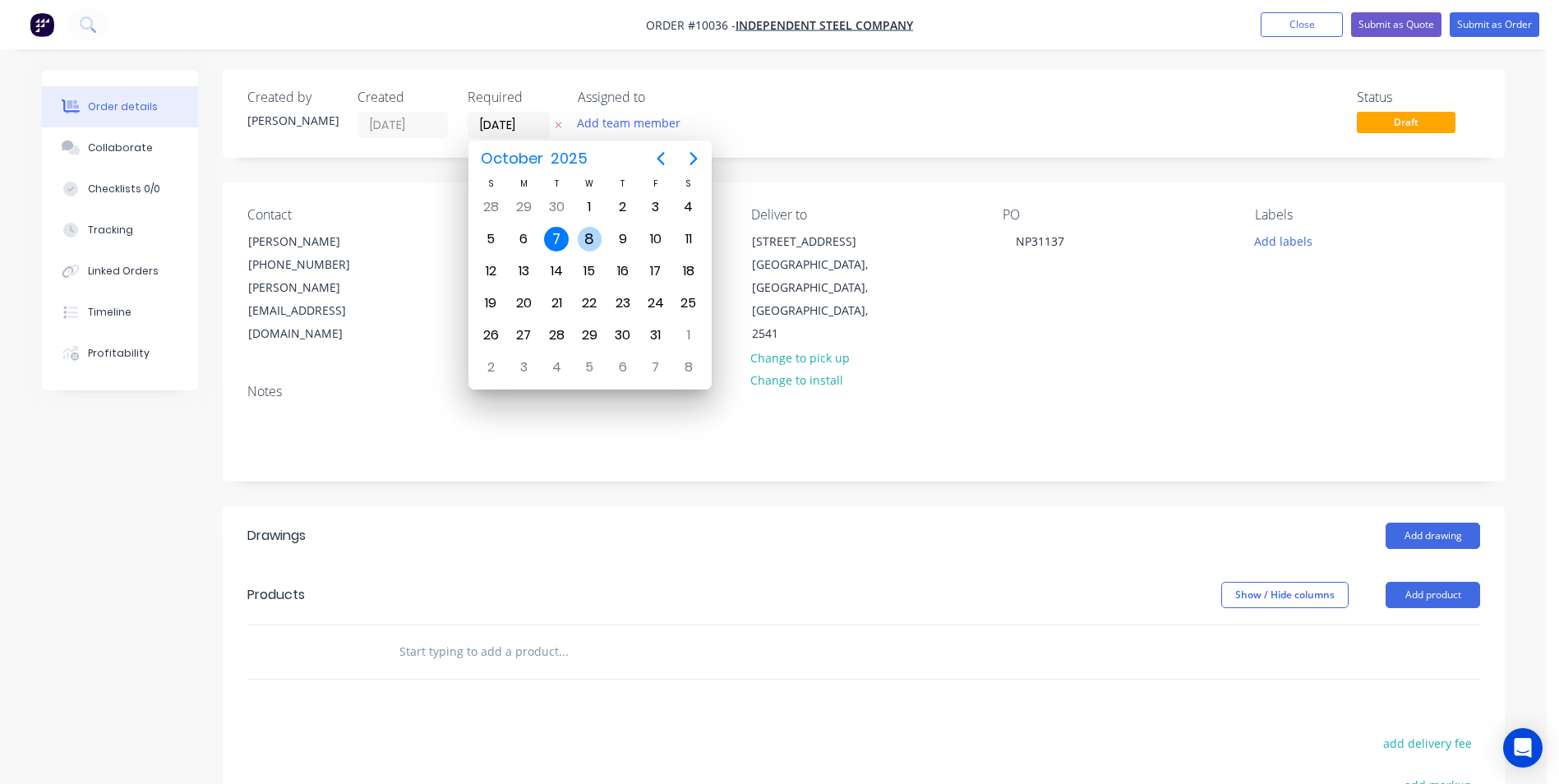
click at [598, 236] on div "8" at bounding box center [590, 238] width 24 height 24
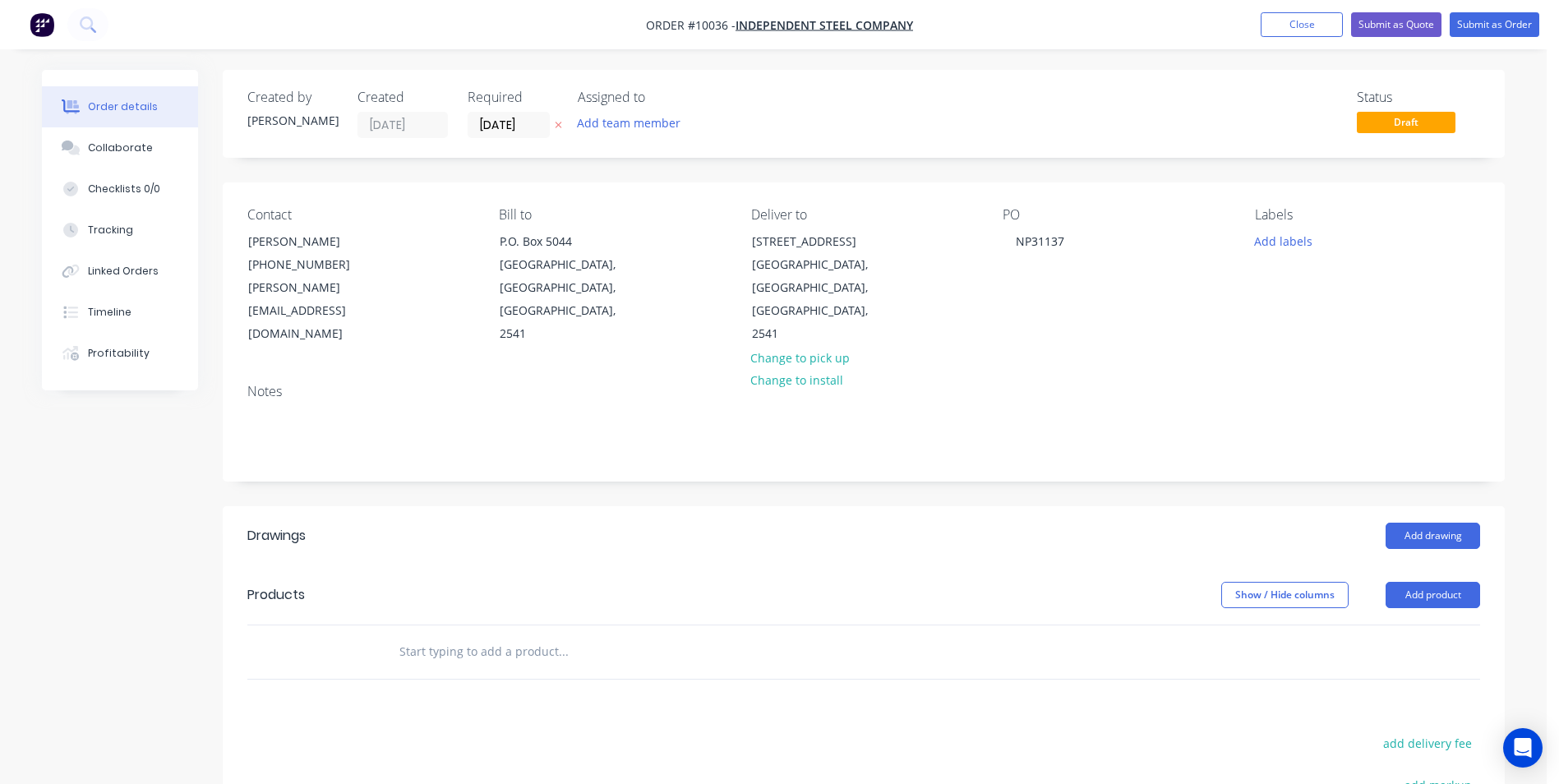
click at [439, 635] on input "text" at bounding box center [563, 652] width 329 height 33
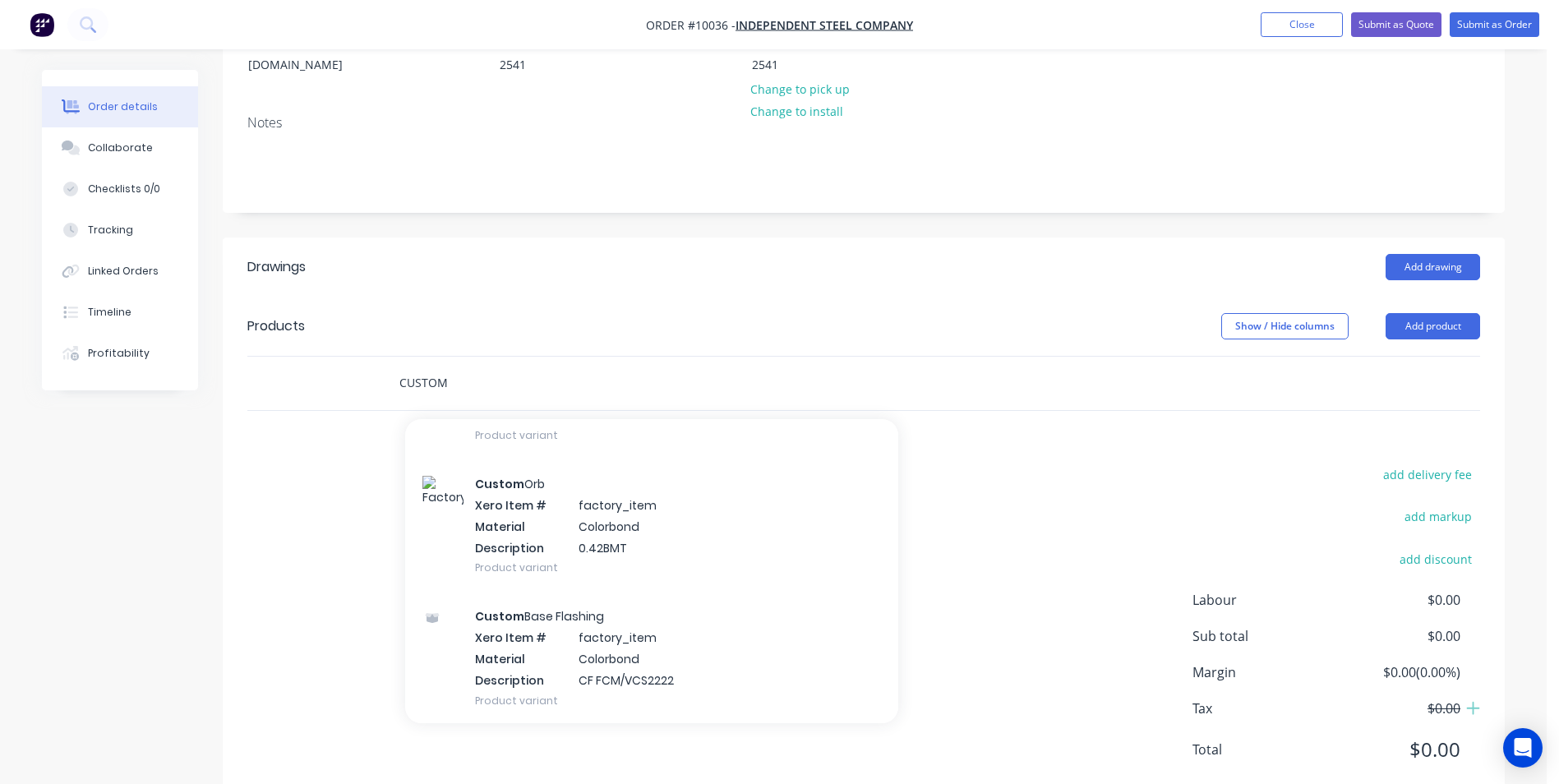
scroll to position [410, 0]
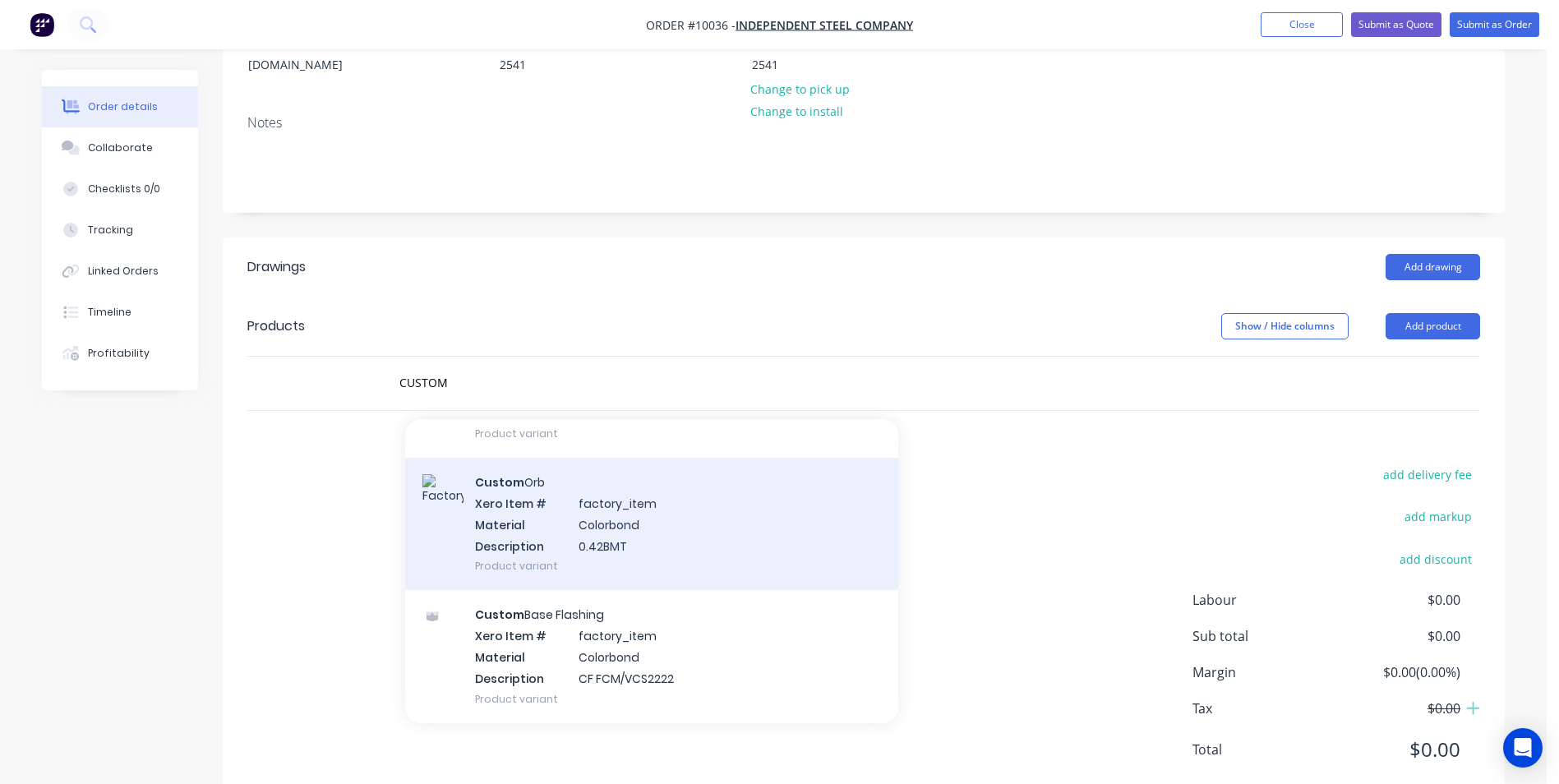
click at [626, 506] on div "Custom Orb Xero Item # factory_item Material Colorbond Description 0.42BMT Prod…" at bounding box center [651, 523] width 493 height 132
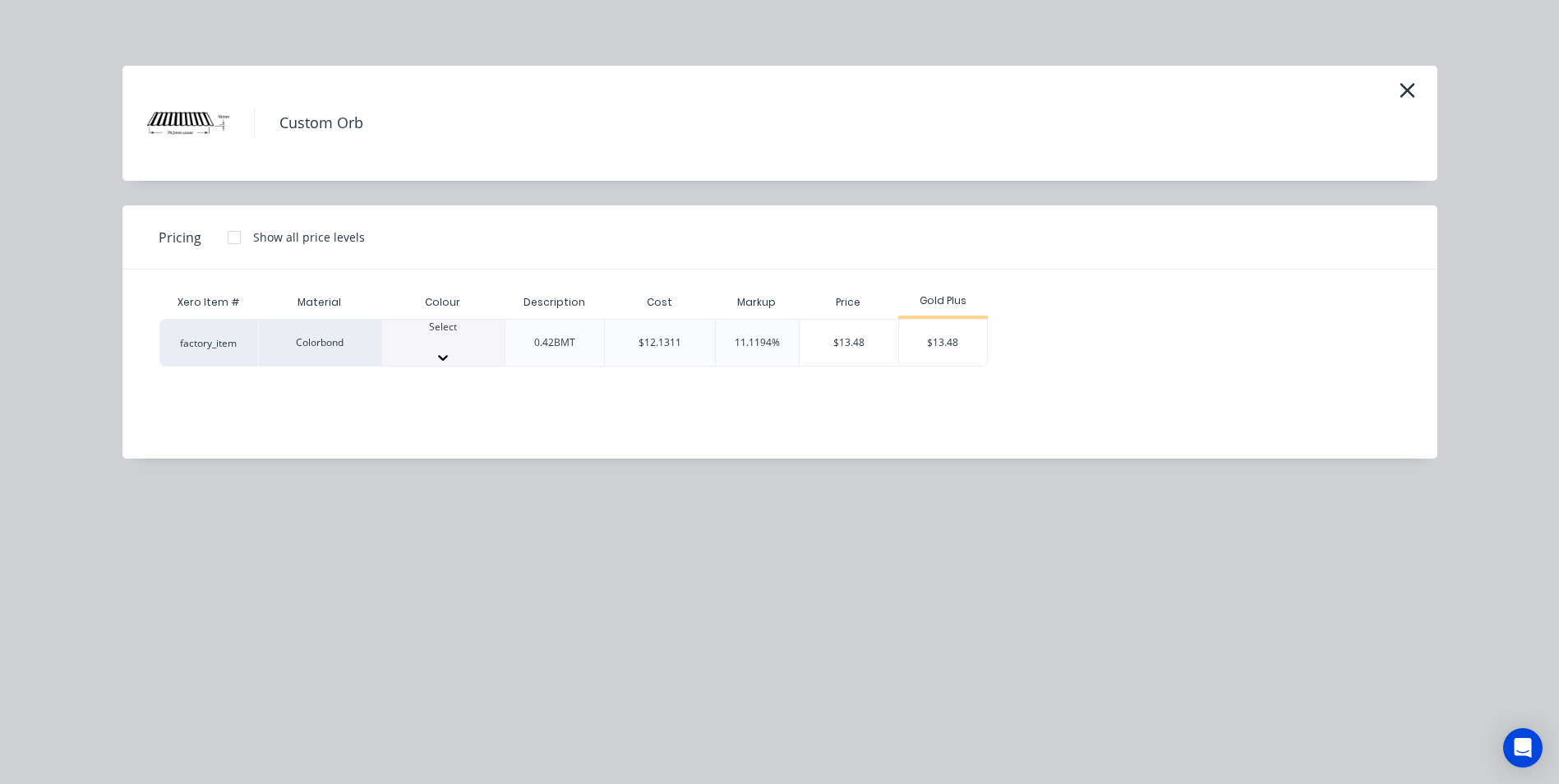
click at [452, 349] on icon at bounding box center [443, 357] width 17 height 17
click at [964, 334] on div "$13.48" at bounding box center [943, 347] width 88 height 55
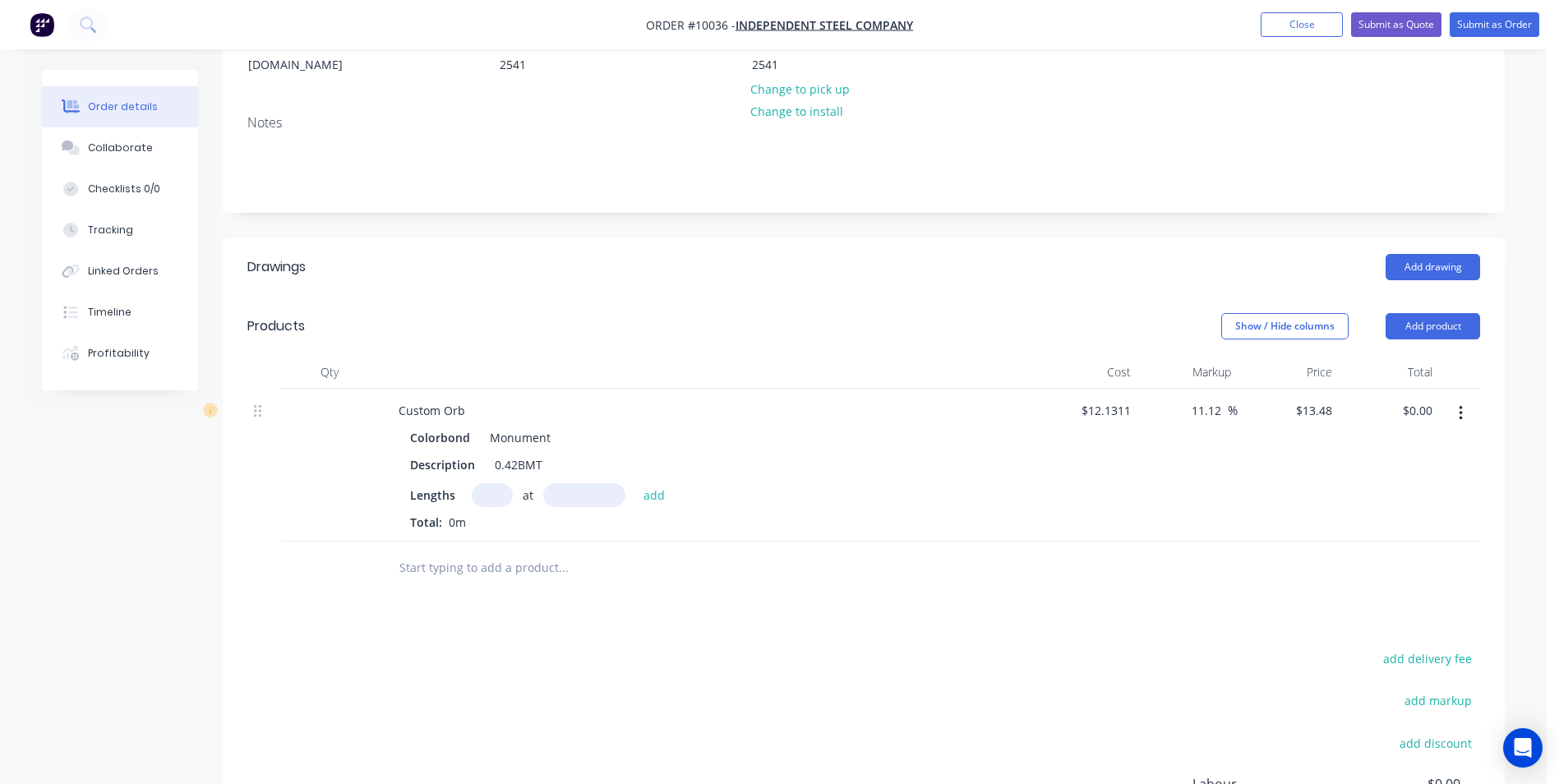
click at [495, 483] on input "text" at bounding box center [492, 495] width 41 height 23
click at [635, 483] on button "add" at bounding box center [655, 494] width 39 height 22
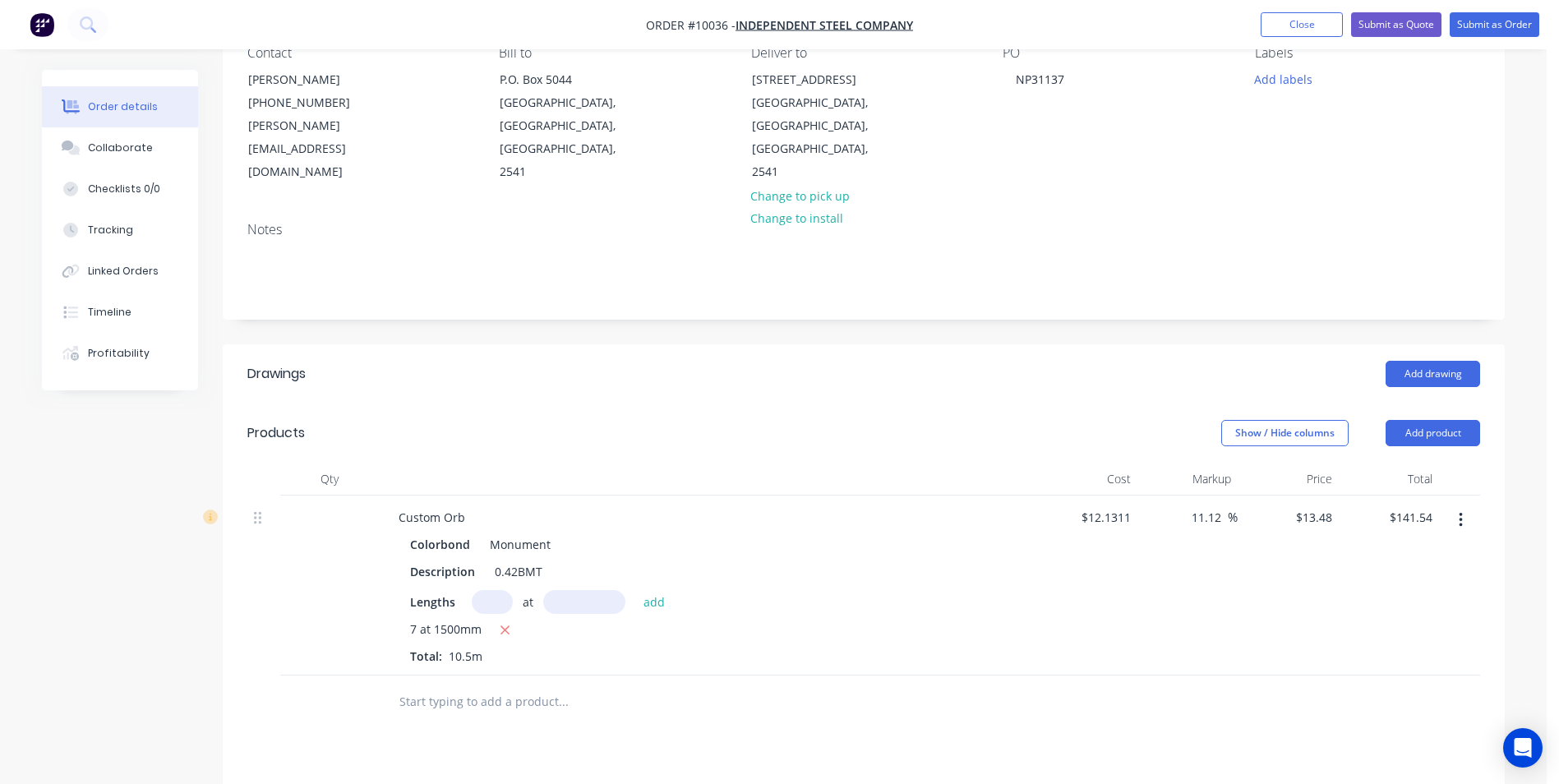
scroll to position [0, 0]
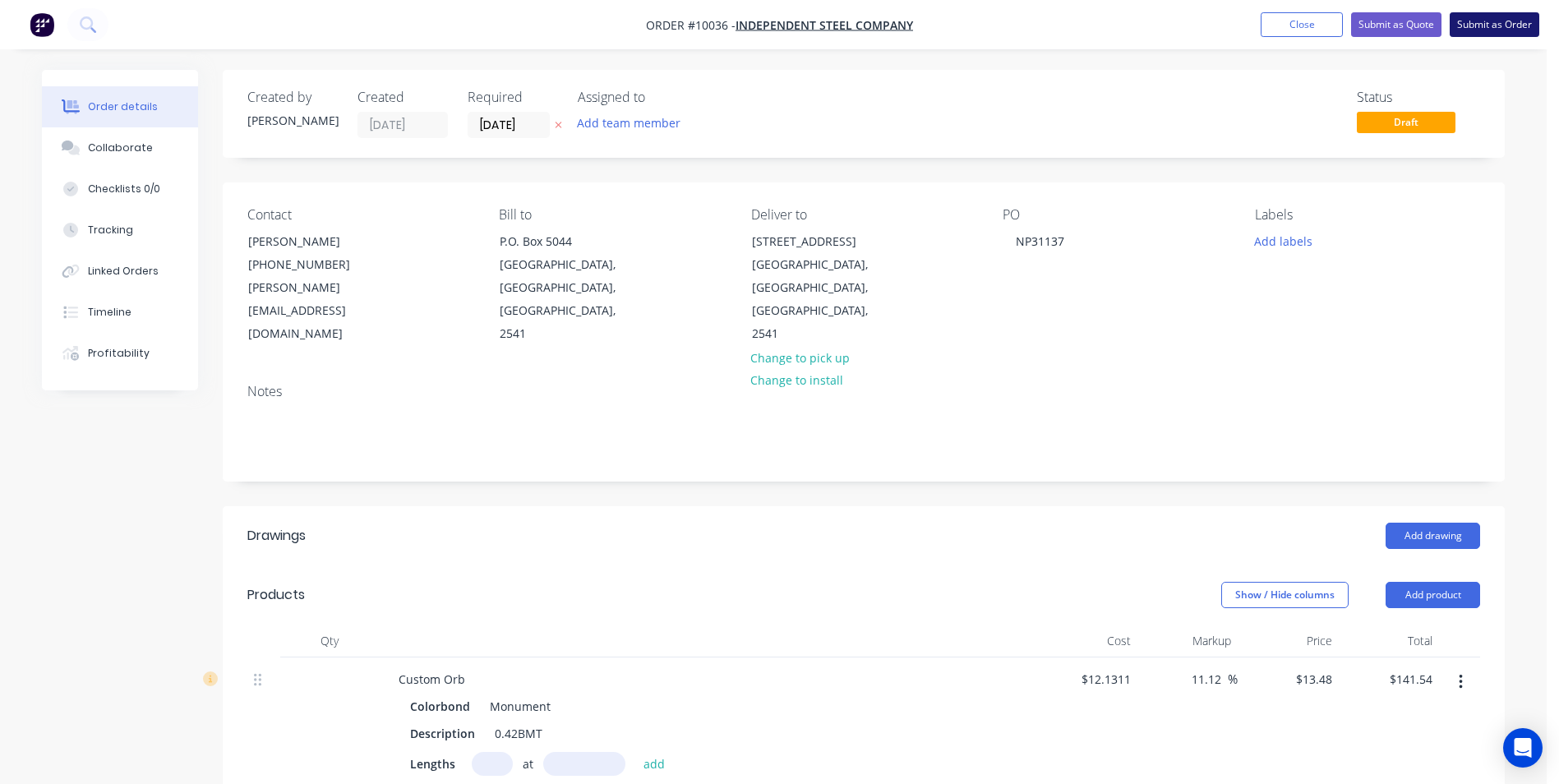
click at [1477, 33] on button "Submit as Order" at bounding box center [1495, 24] width 90 height 24
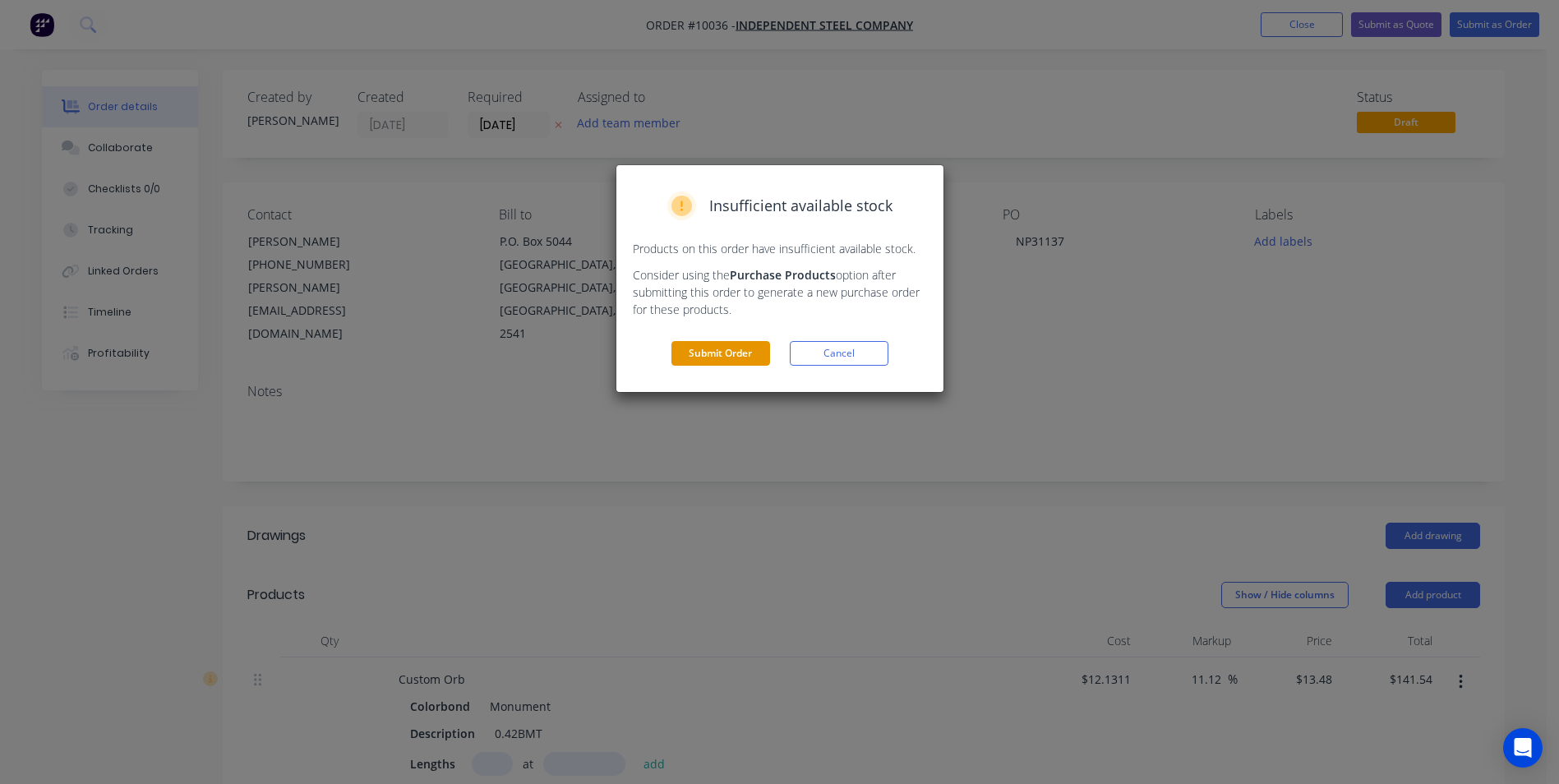
click at [732, 347] on button "Submit Order" at bounding box center [720, 352] width 98 height 24
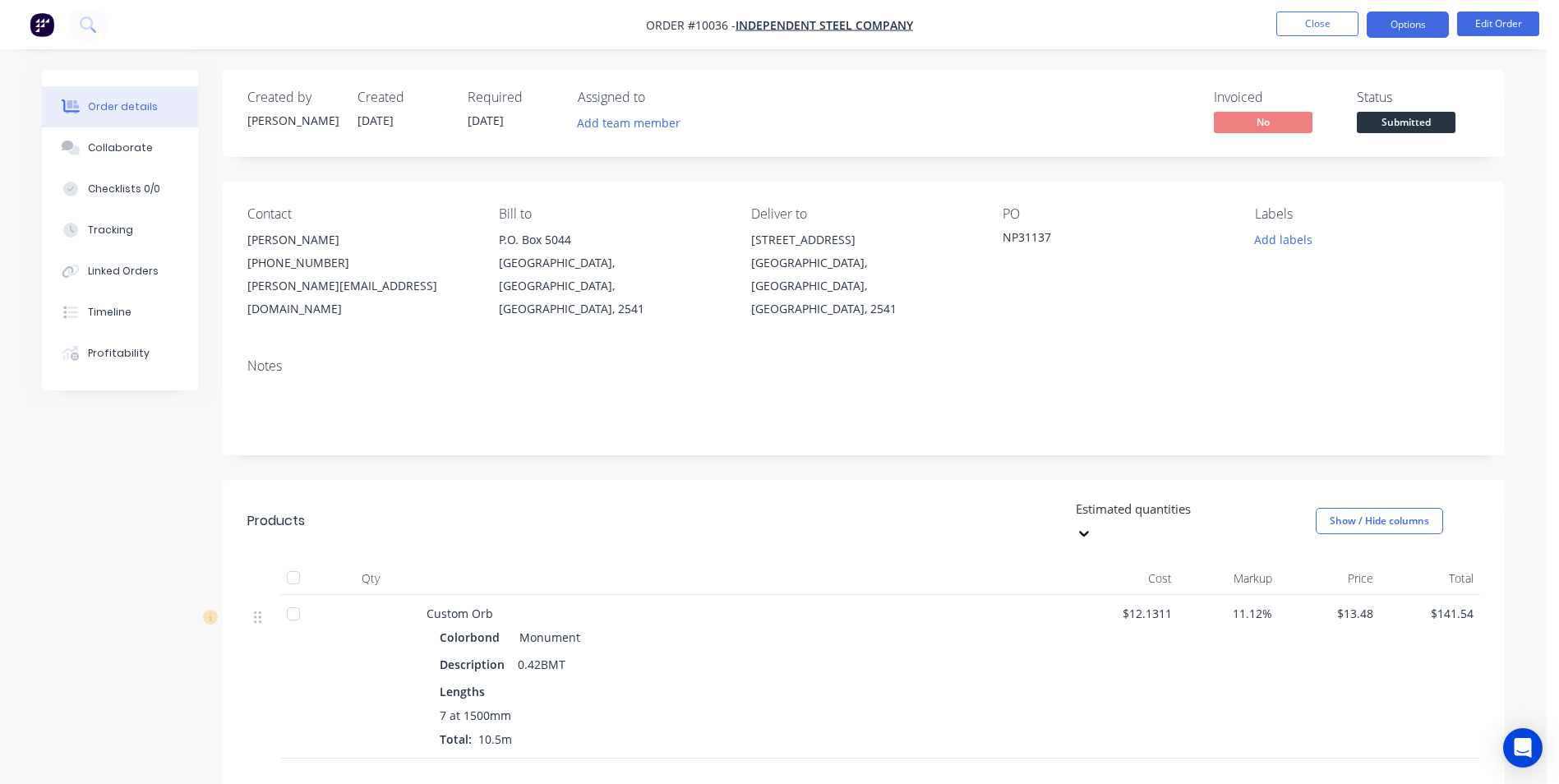
click at [1417, 24] on button "Options" at bounding box center [1407, 24] width 82 height 26
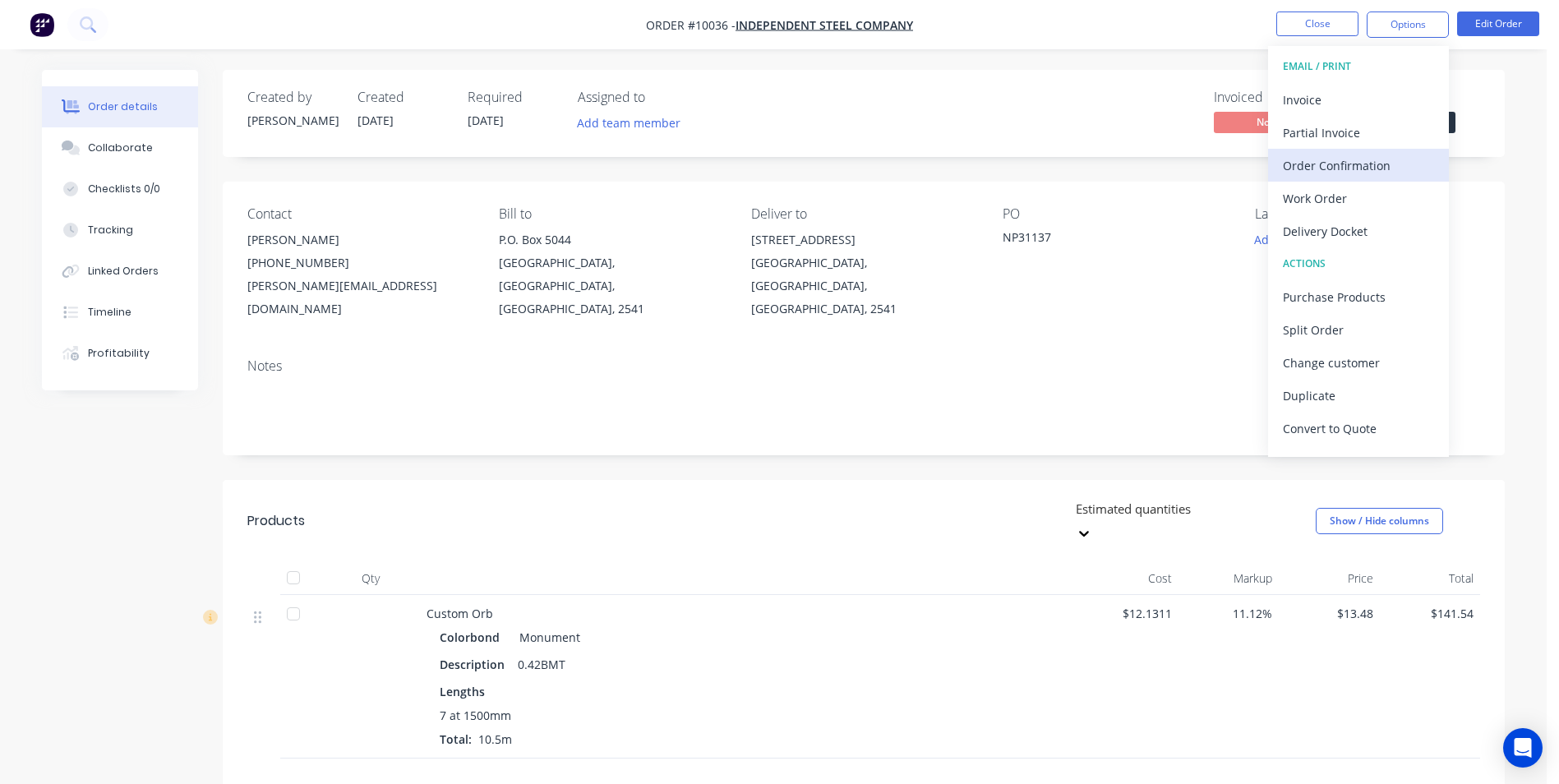
click at [1338, 160] on div "Order Confirmation" at bounding box center [1358, 165] width 151 height 23
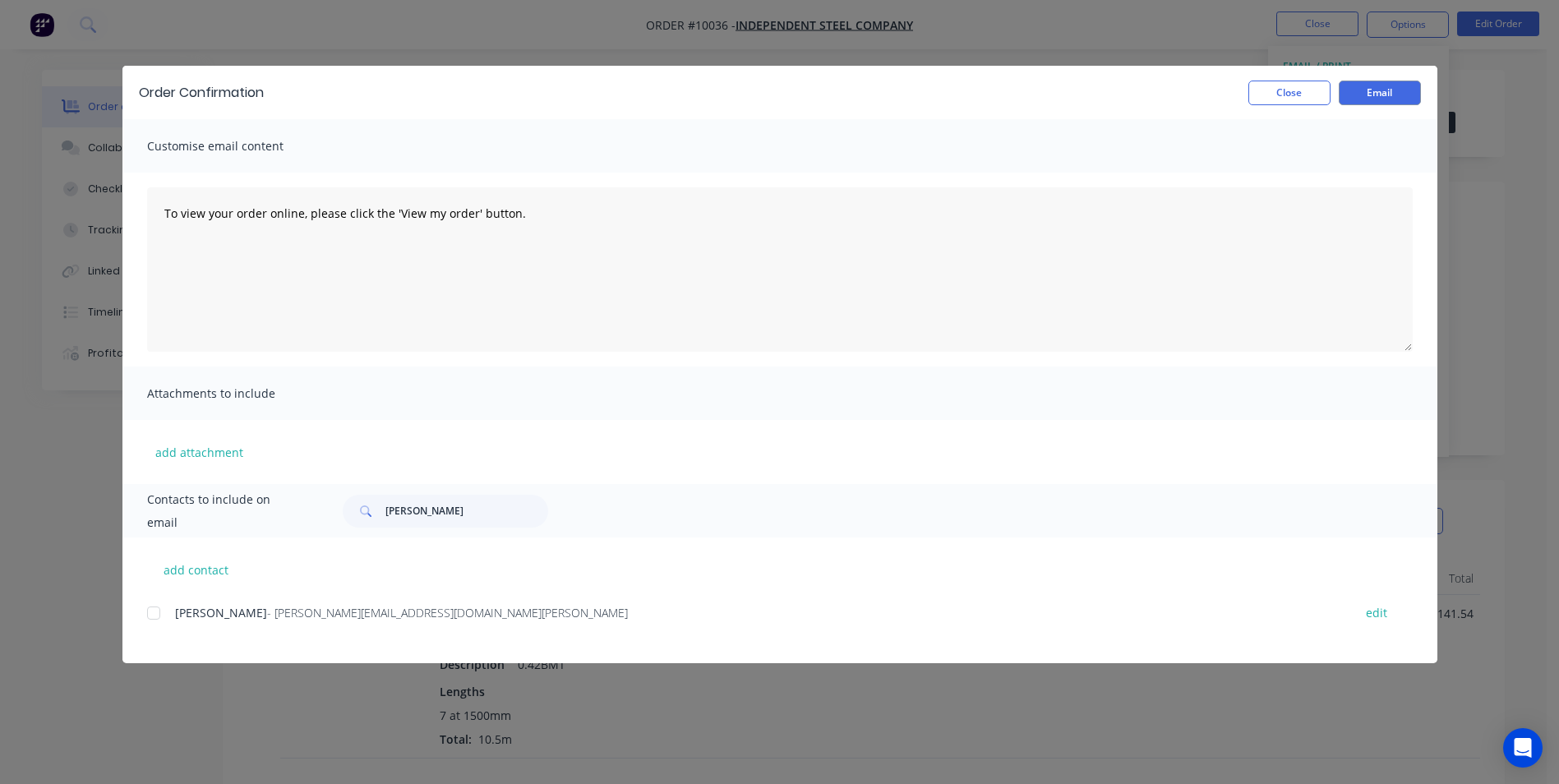
click at [161, 607] on div at bounding box center [154, 613] width 33 height 33
click at [1395, 97] on button "Email" at bounding box center [1380, 92] width 82 height 24
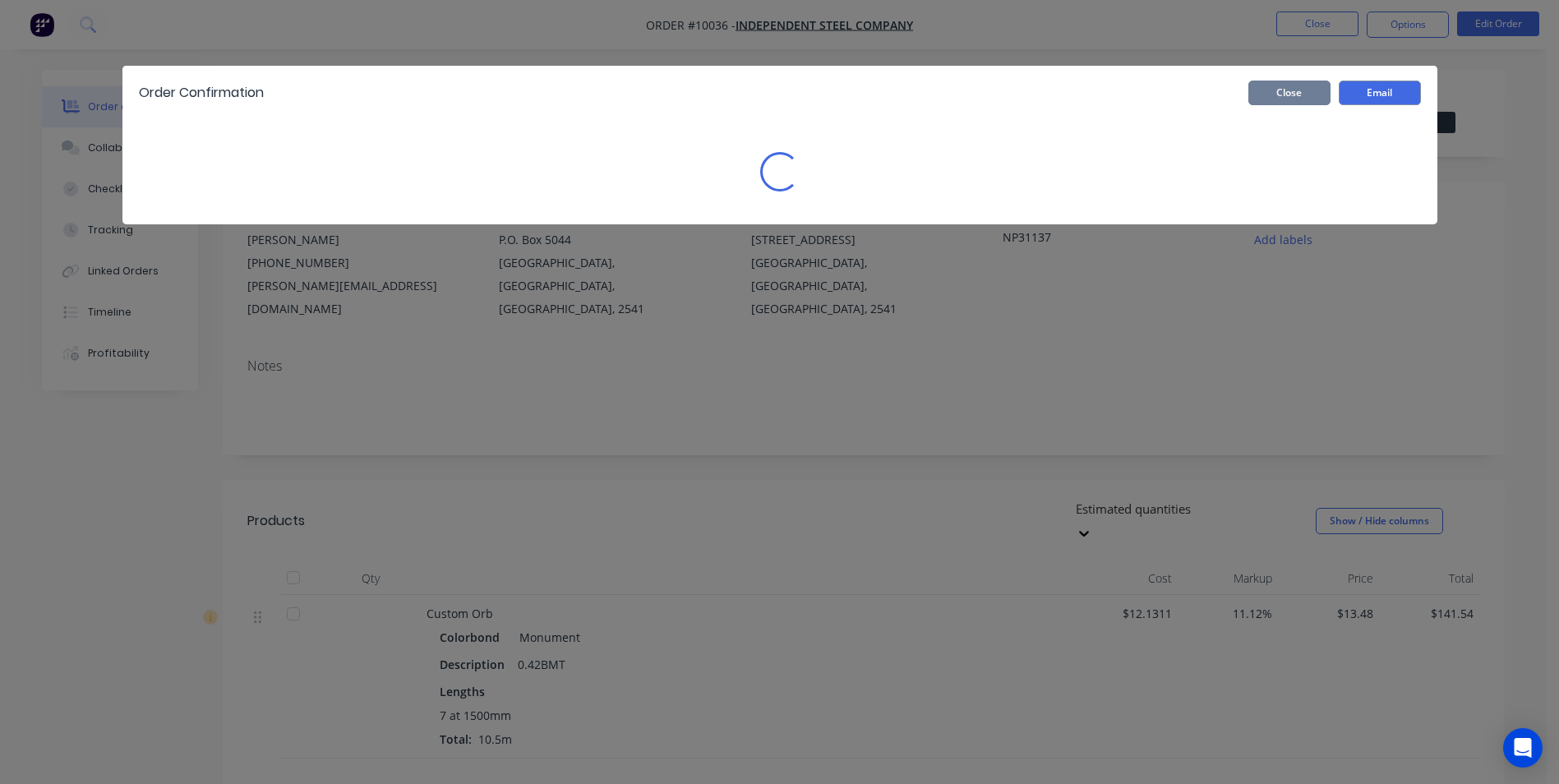
click at [1322, 92] on button "Close" at bounding box center [1289, 92] width 82 height 24
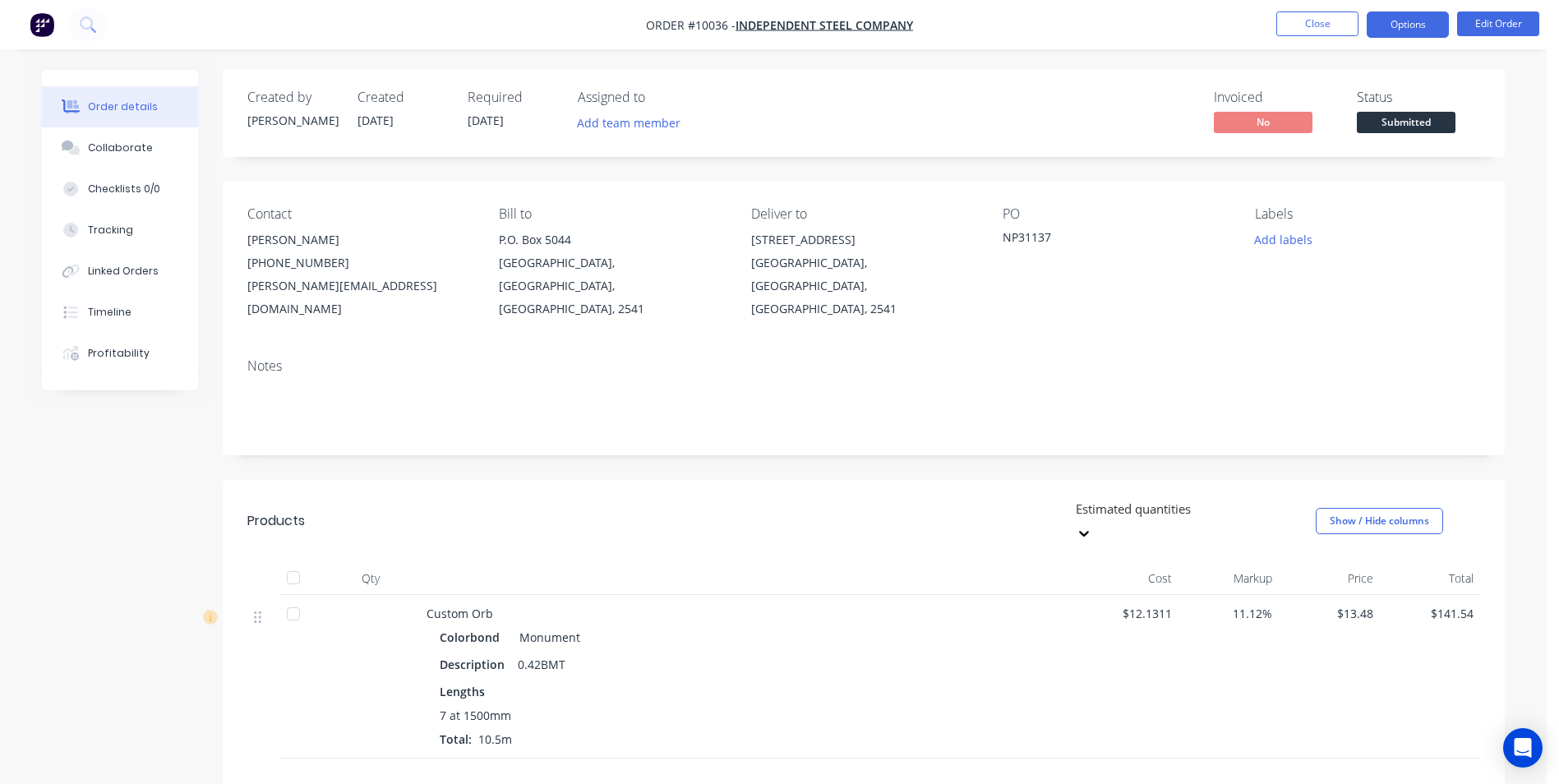
click at [1383, 27] on button "Options" at bounding box center [1407, 24] width 82 height 26
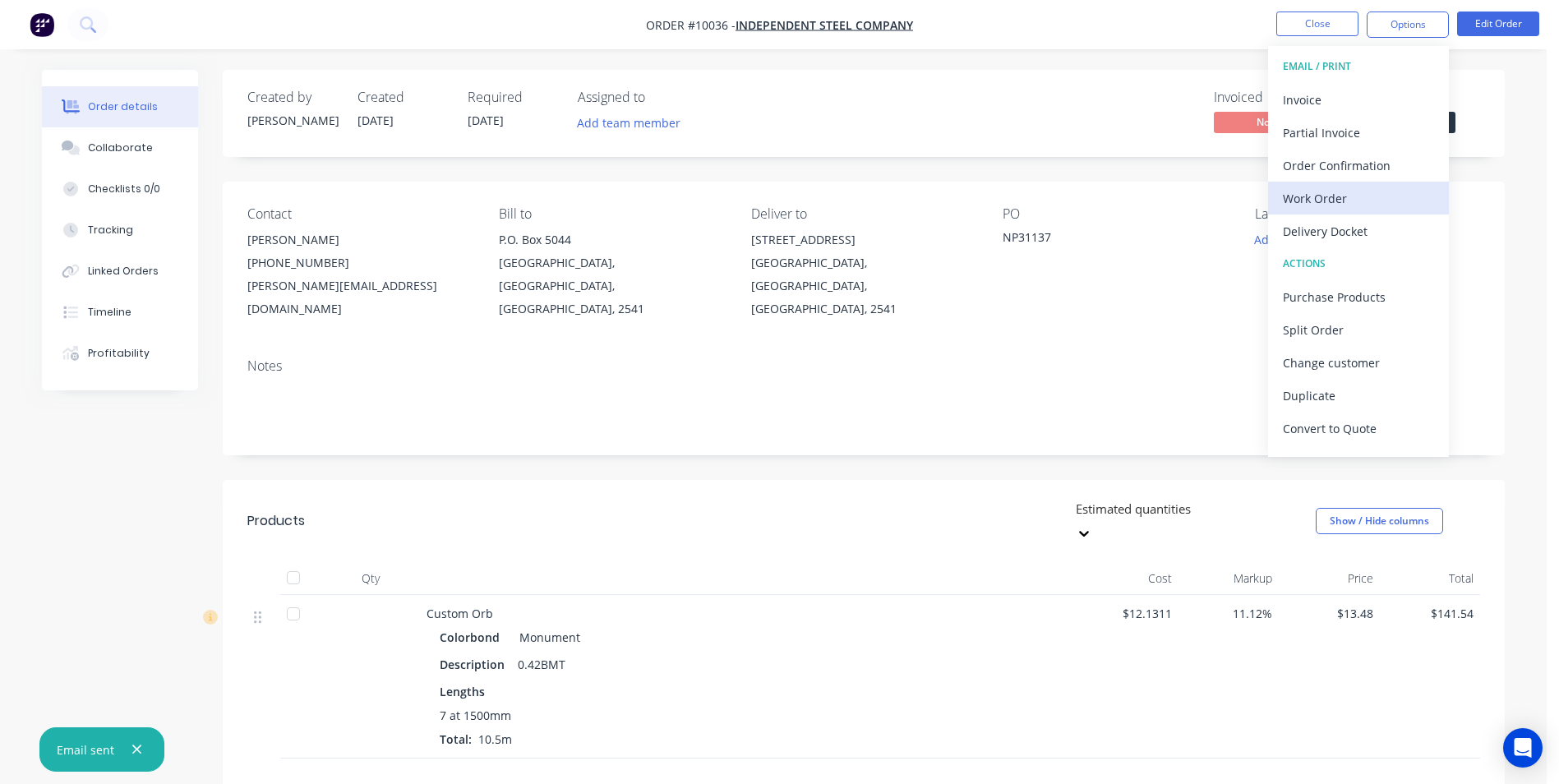
click at [1306, 197] on div "Work Order" at bounding box center [1358, 198] width 151 height 23
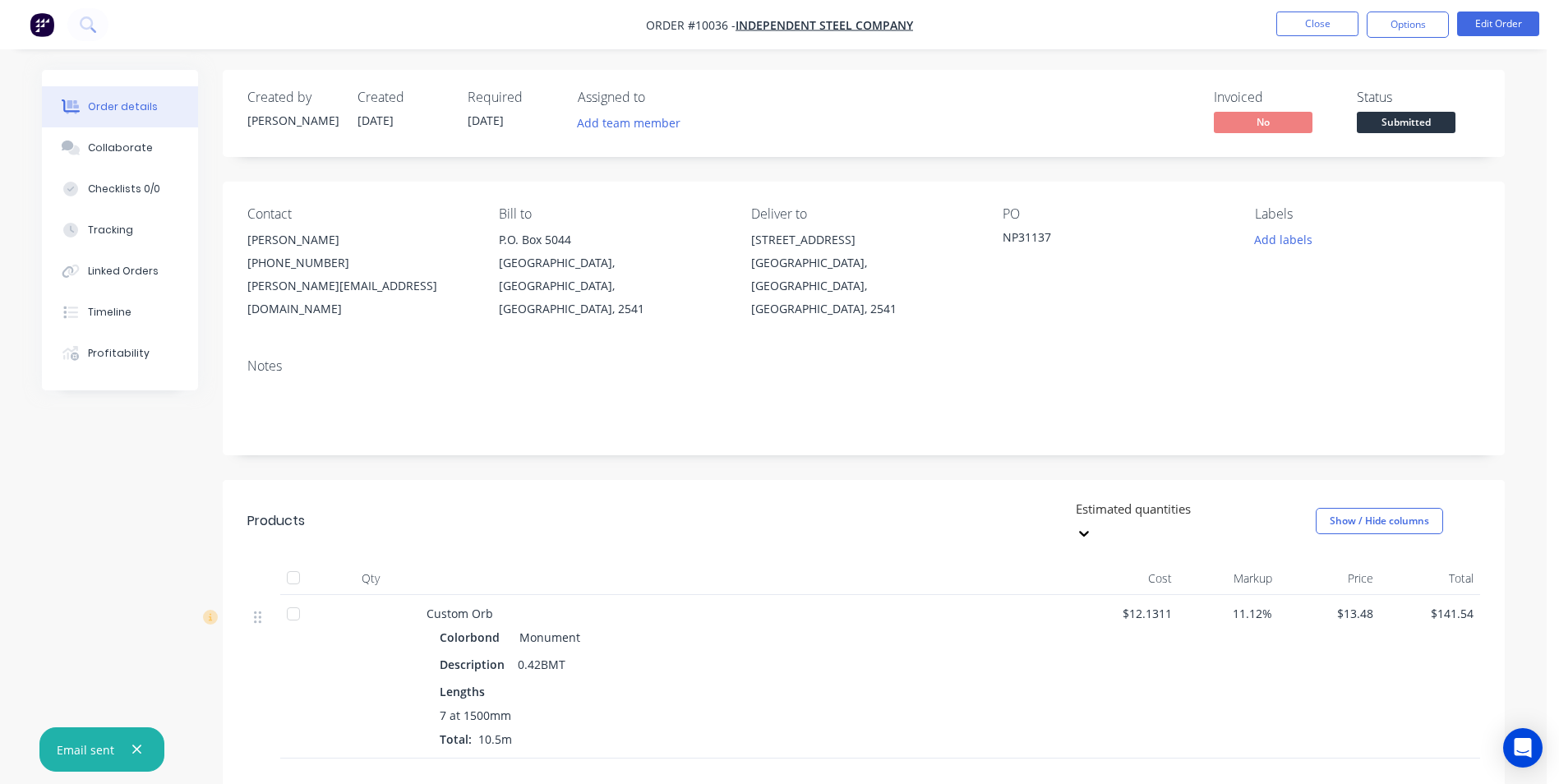
click at [1178, 197] on div "Contact Bruce (02) 4422 7788 bruce@independentsteelcompany.com.au Bill to P.O. …" at bounding box center [863, 264] width 1282 height 163
click at [1404, 24] on button "Options" at bounding box center [1407, 24] width 82 height 26
click at [1313, 104] on div "Back" at bounding box center [1358, 99] width 151 height 23
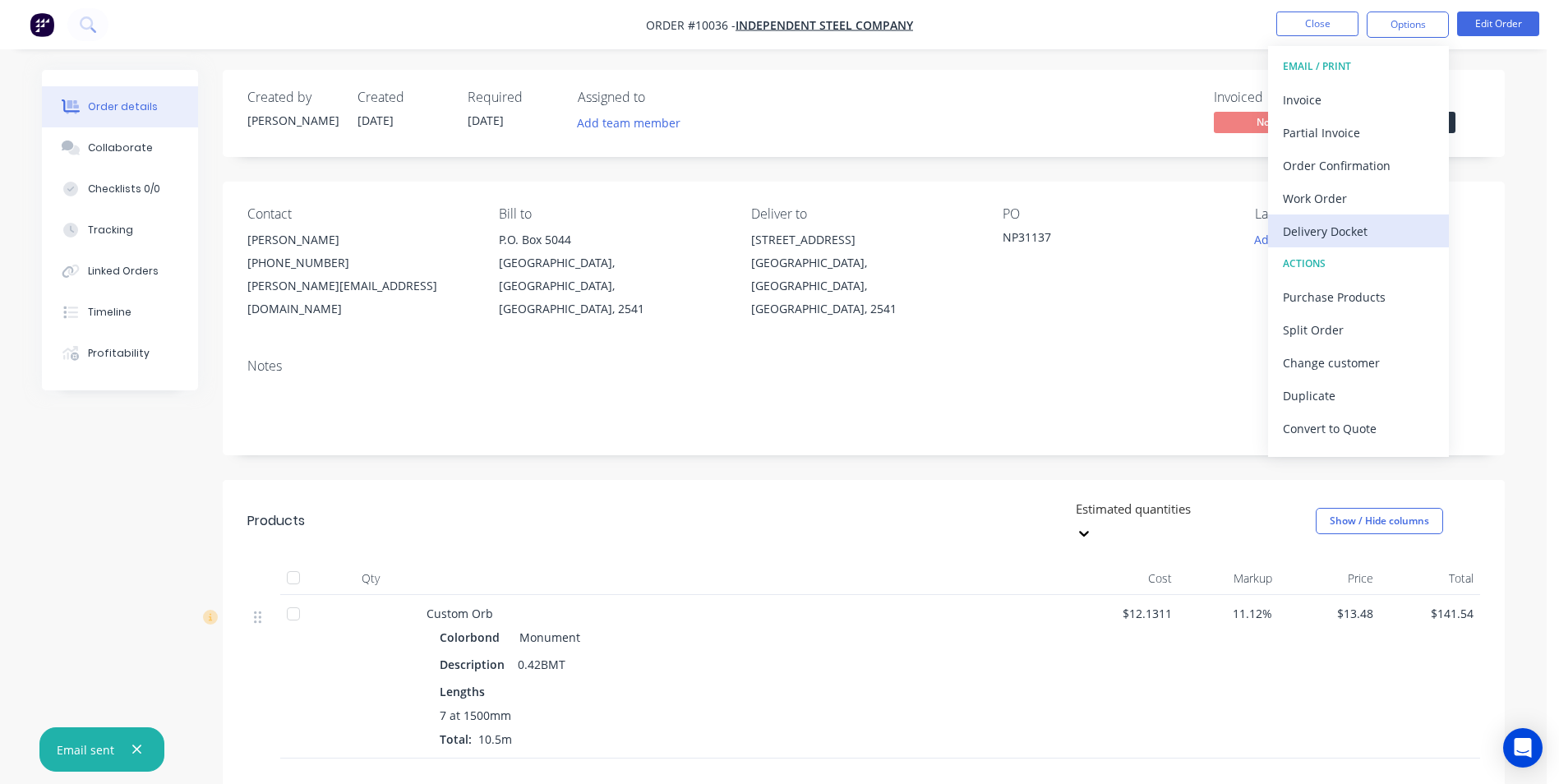
click at [1335, 231] on div "Delivery Docket" at bounding box center [1358, 231] width 151 height 23
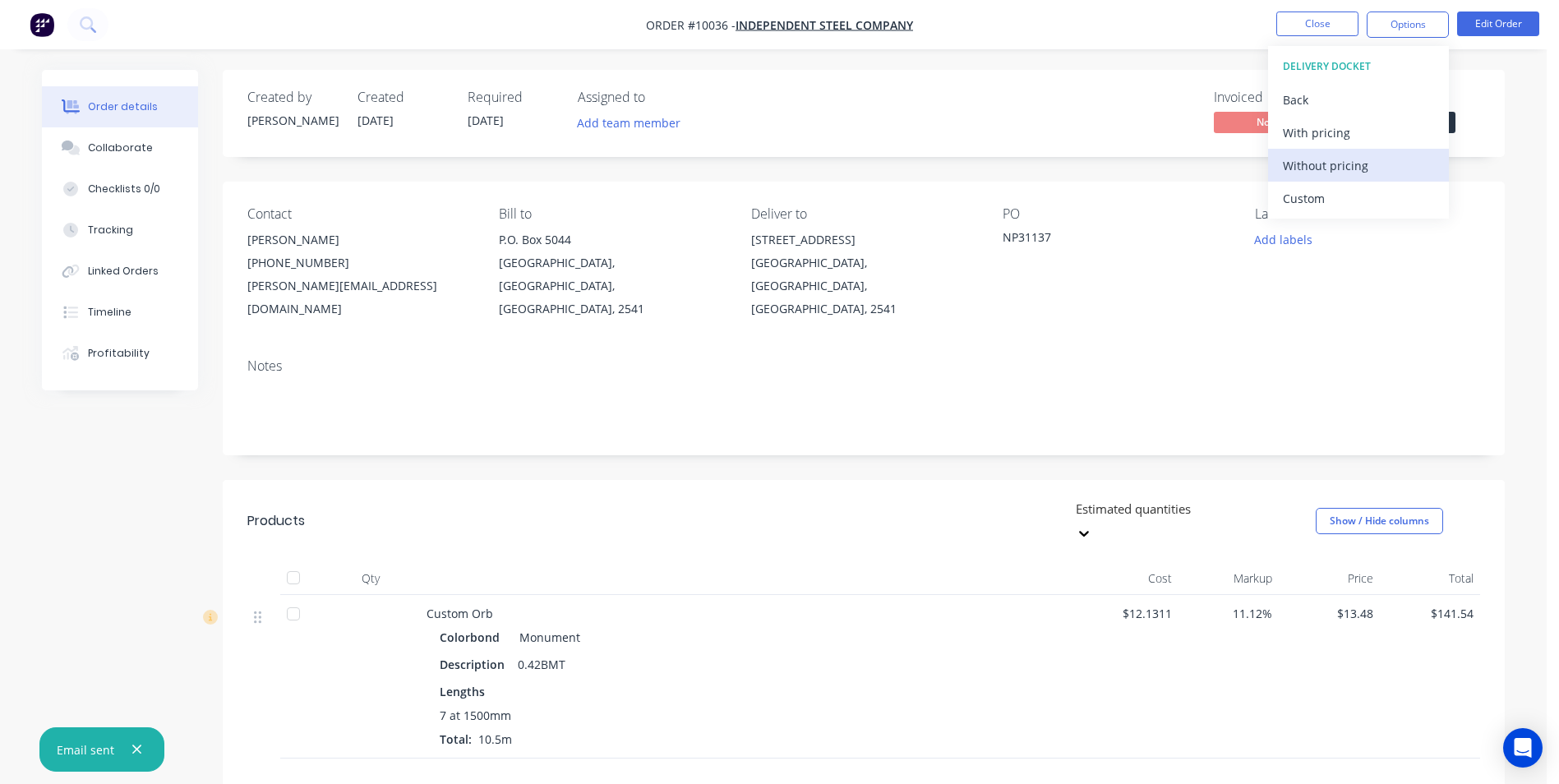
click at [1341, 161] on div "Without pricing" at bounding box center [1358, 165] width 151 height 23
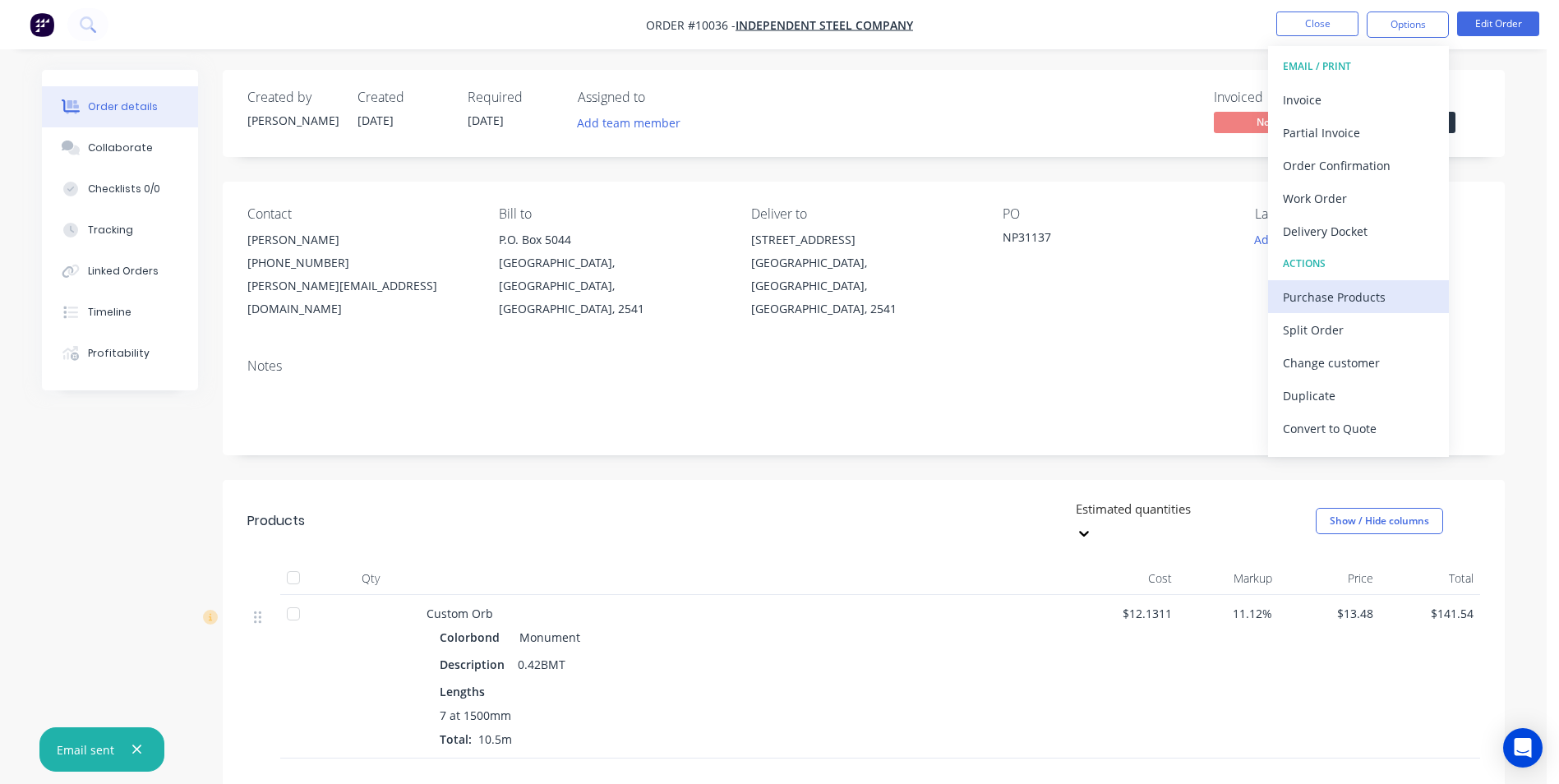
click at [1329, 304] on div "Purchase Products" at bounding box center [1358, 297] width 151 height 23
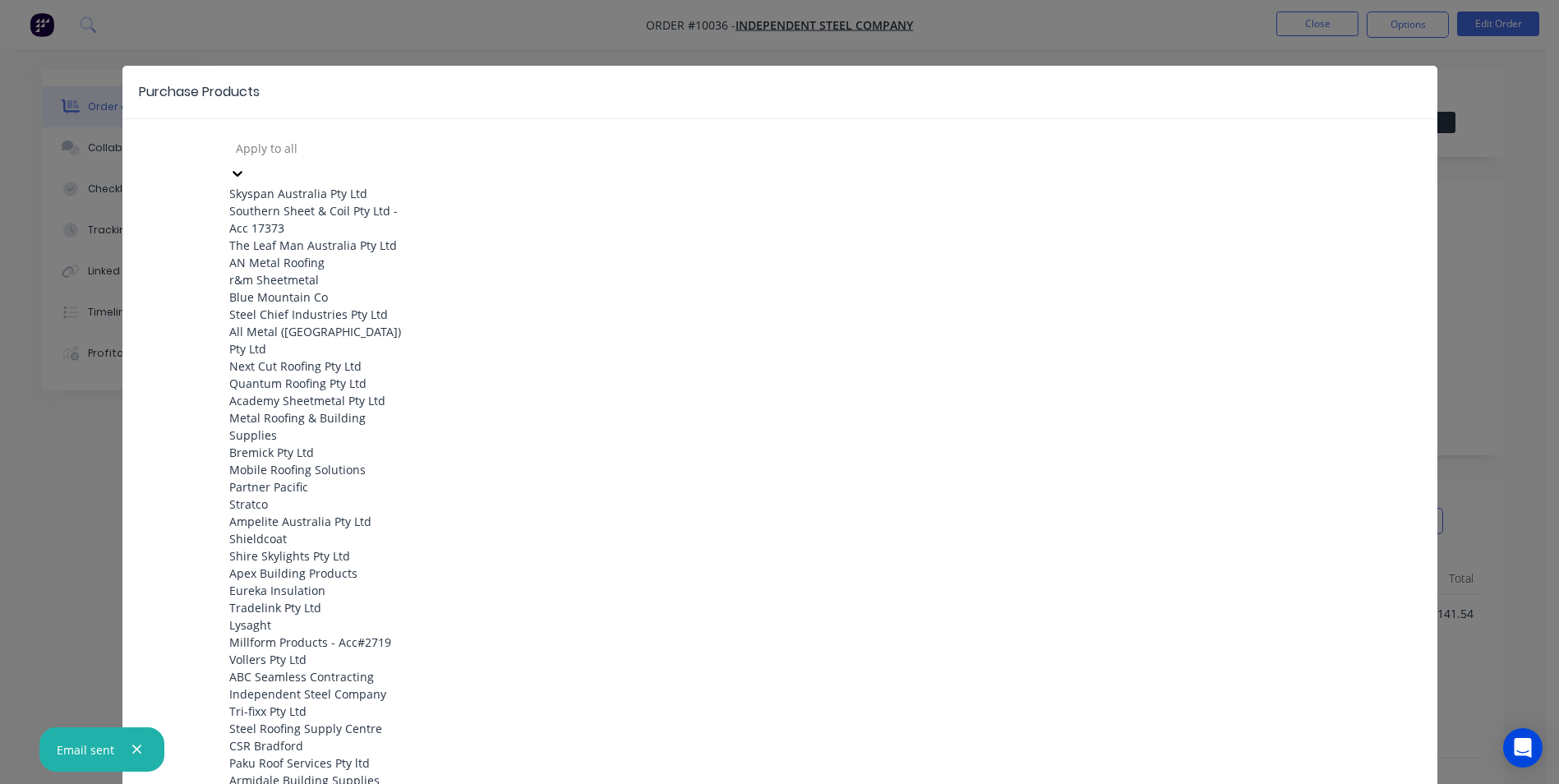
click at [334, 152] on div at bounding box center [352, 148] width 236 height 20
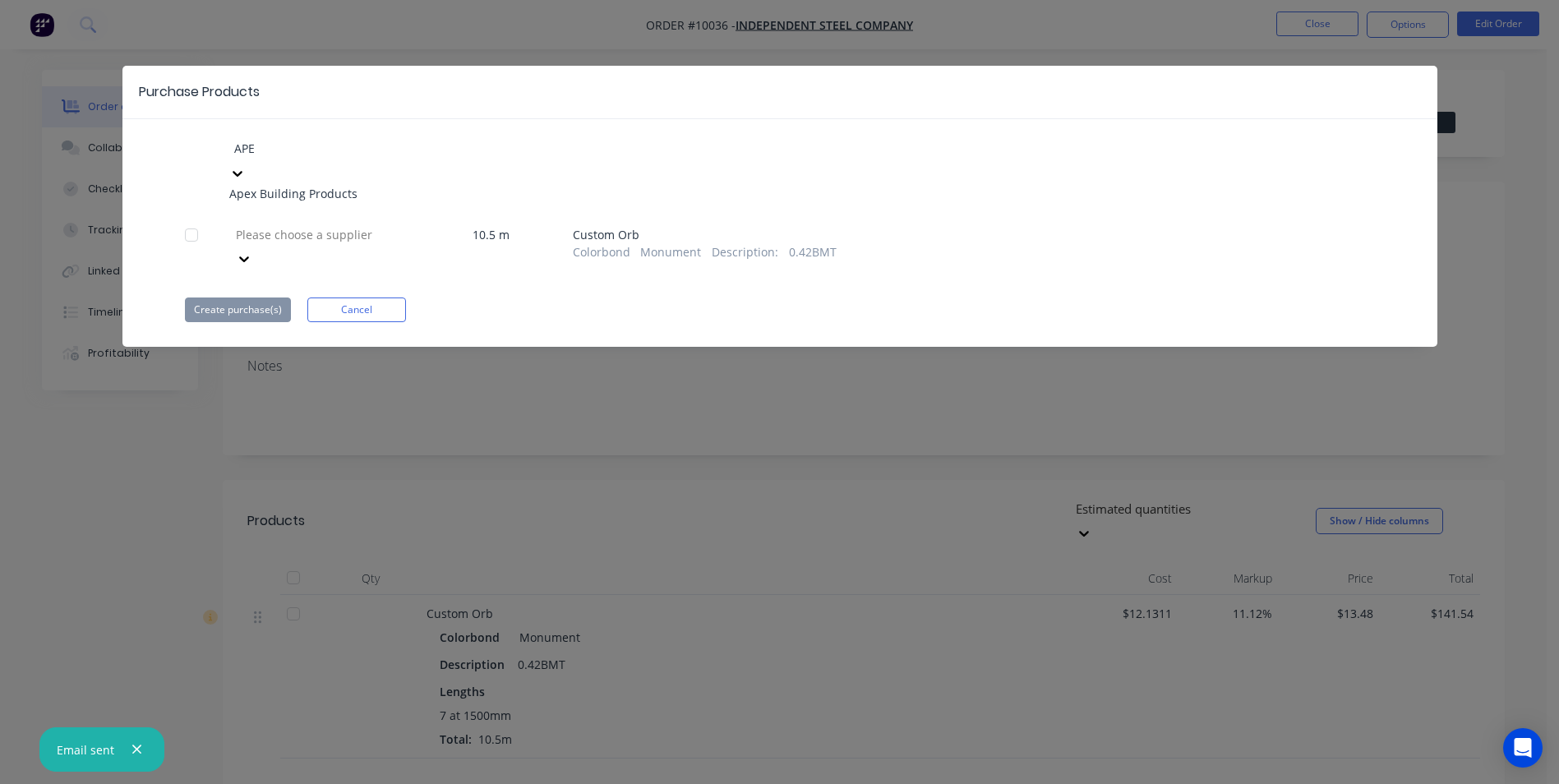
click at [316, 185] on div "Apex Building Products" at bounding box center [320, 194] width 181 height 18
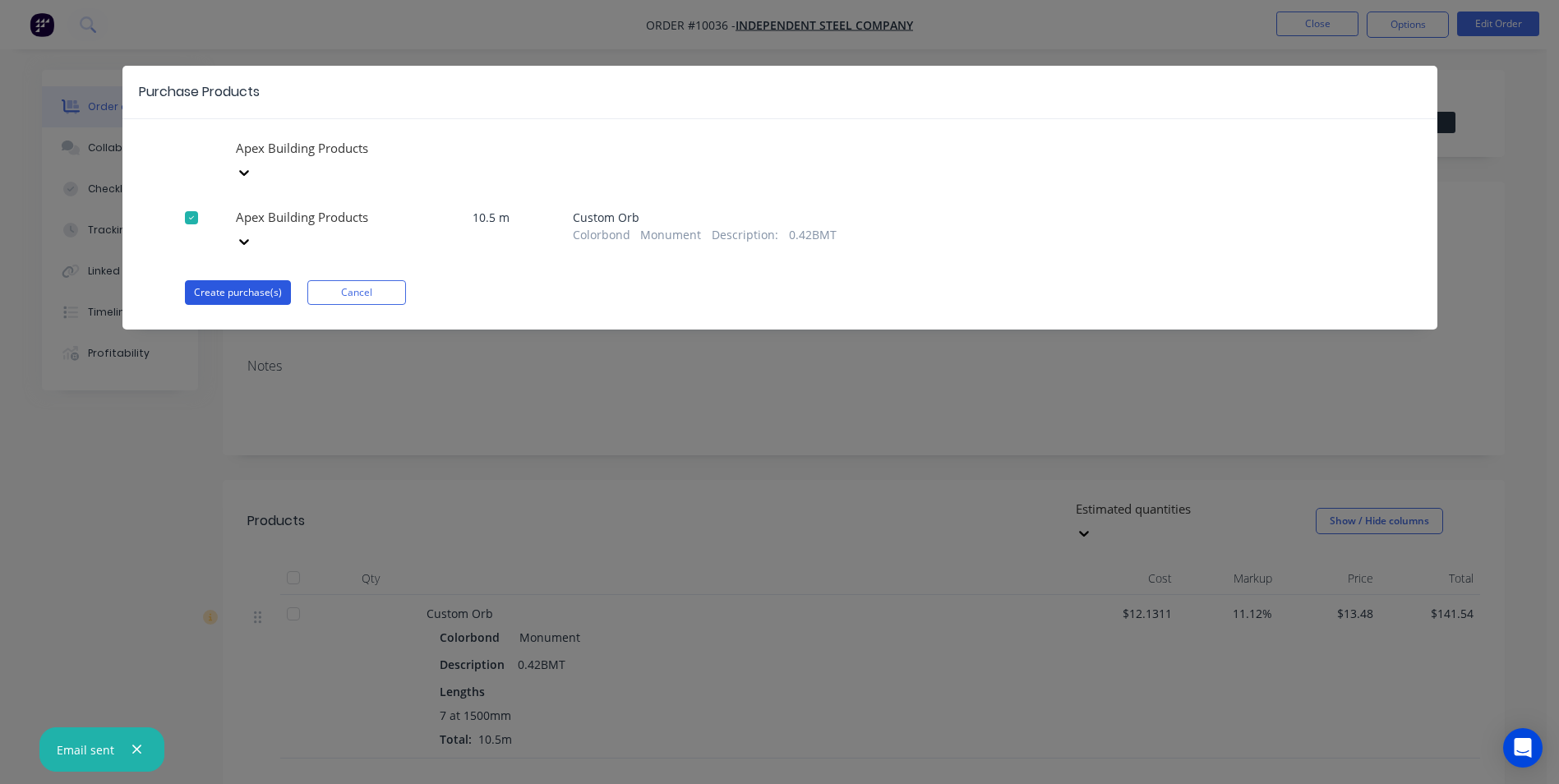
click at [235, 280] on button "Create purchase(s)" at bounding box center [237, 292] width 106 height 24
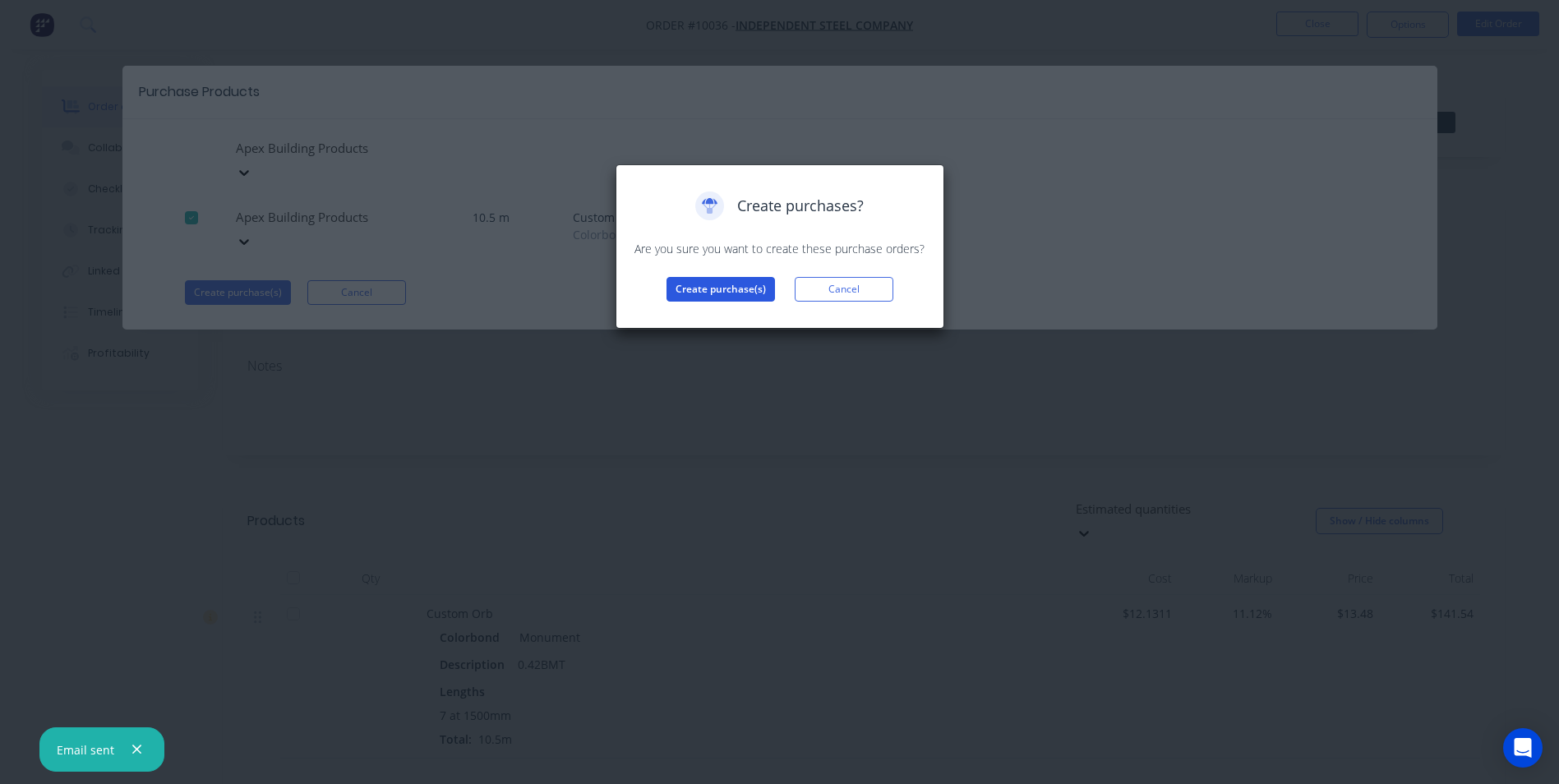
click at [700, 289] on button "Create purchase(s)" at bounding box center [720, 289] width 108 height 24
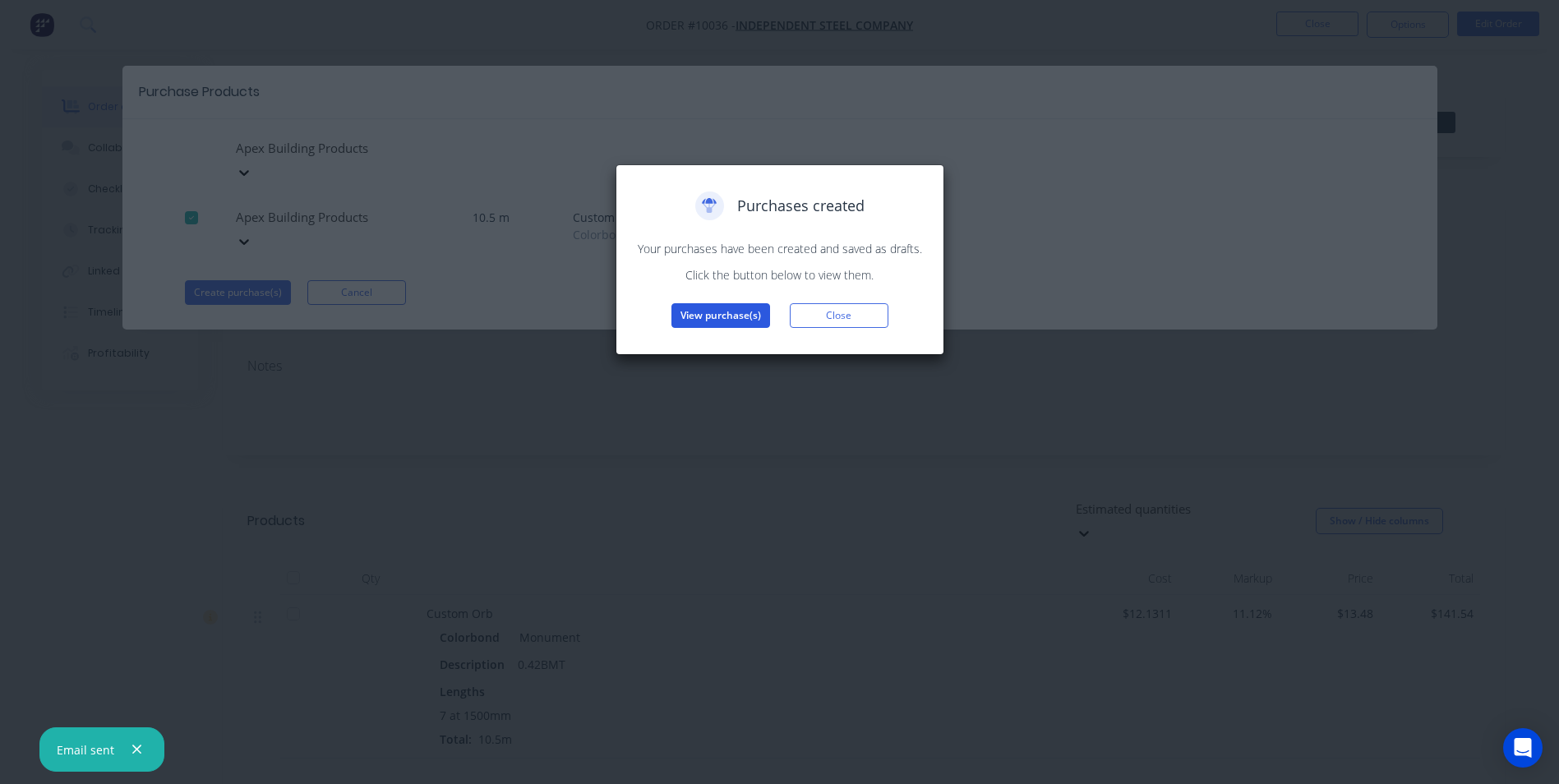
click at [690, 314] on button "View purchase(s)" at bounding box center [720, 315] width 98 height 24
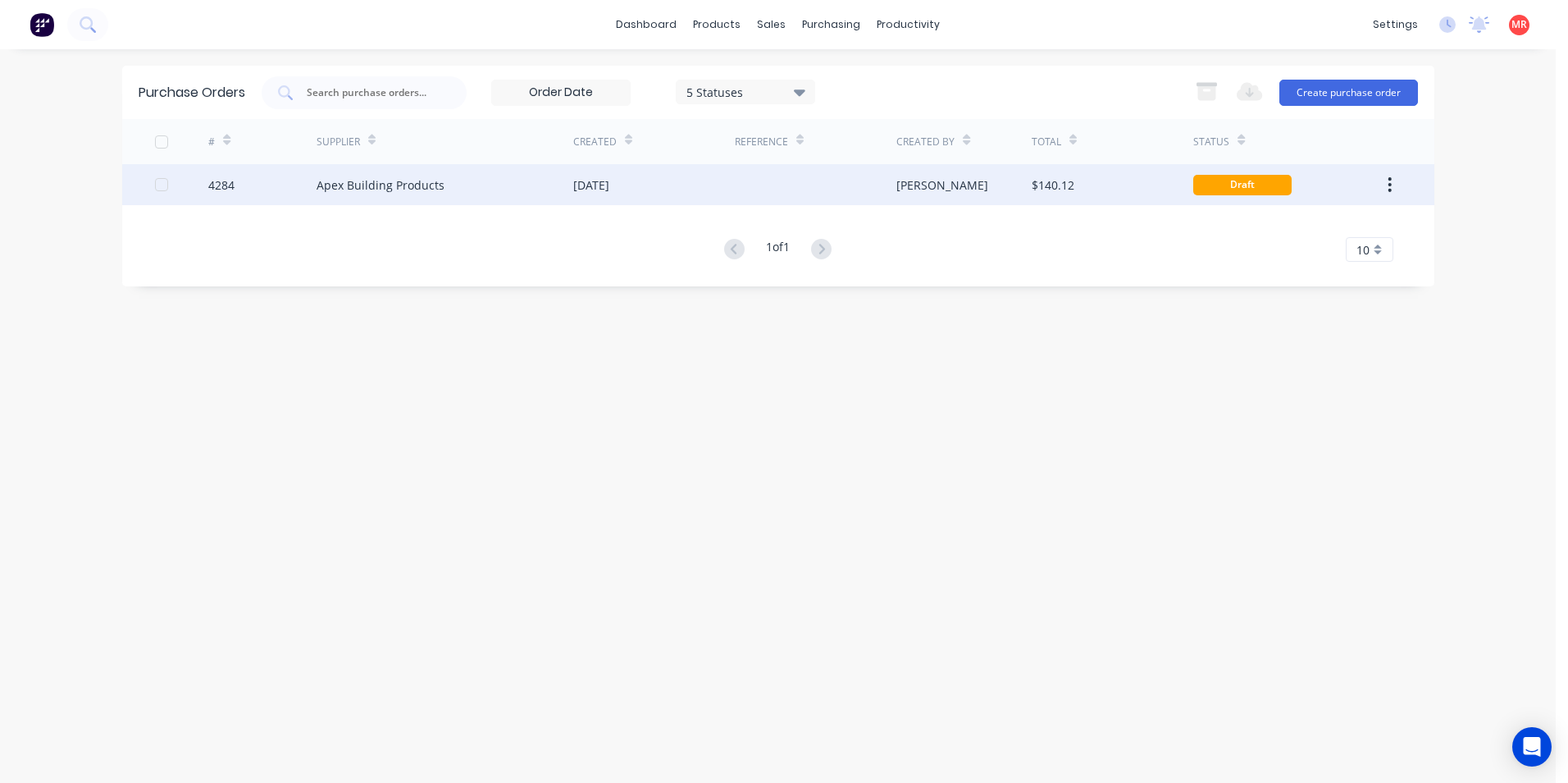
click at [651, 185] on div "[DATE]" at bounding box center [653, 185] width 161 height 41
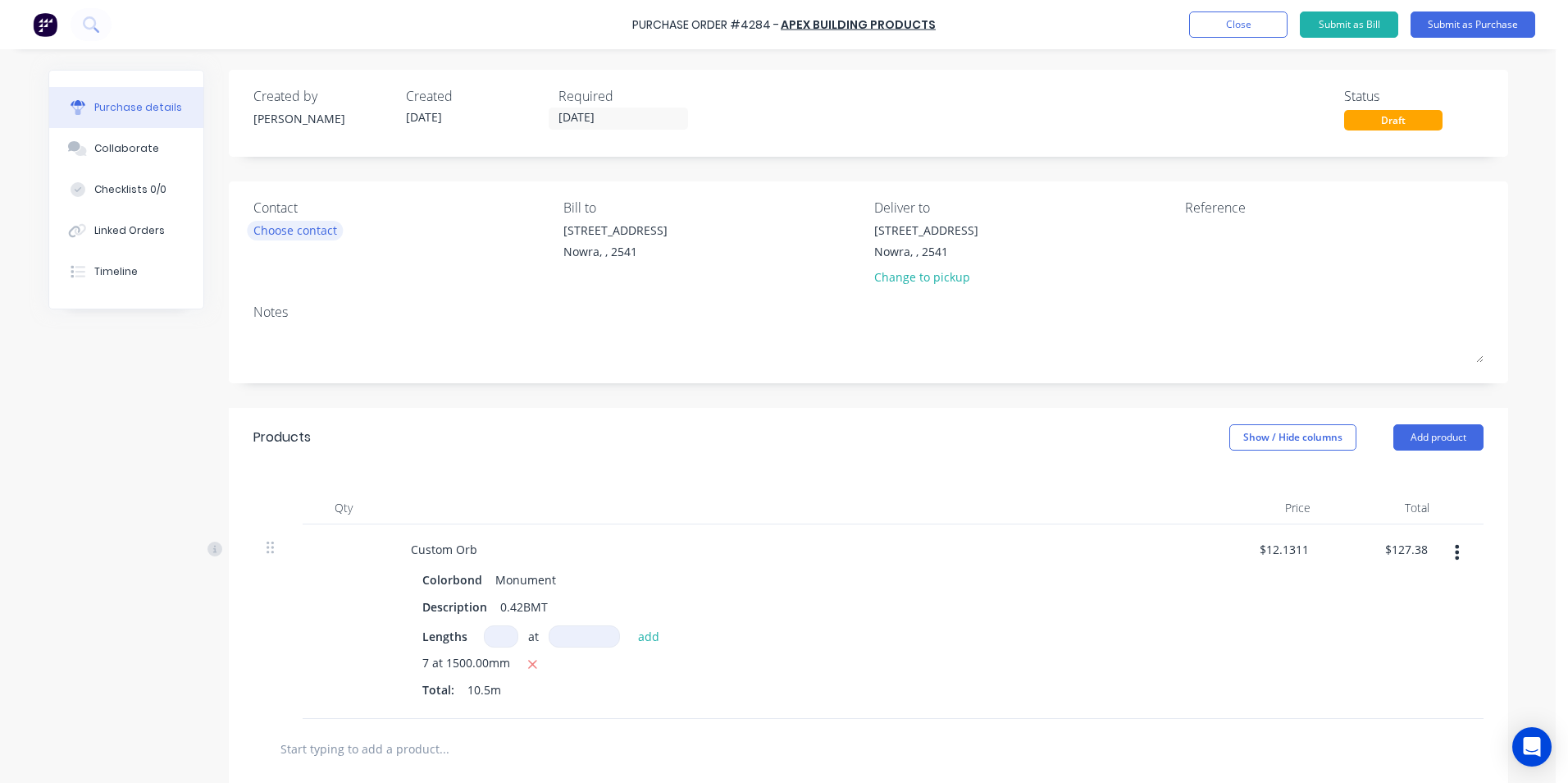
click at [280, 229] on div "Choose contact" at bounding box center [295, 230] width 83 height 17
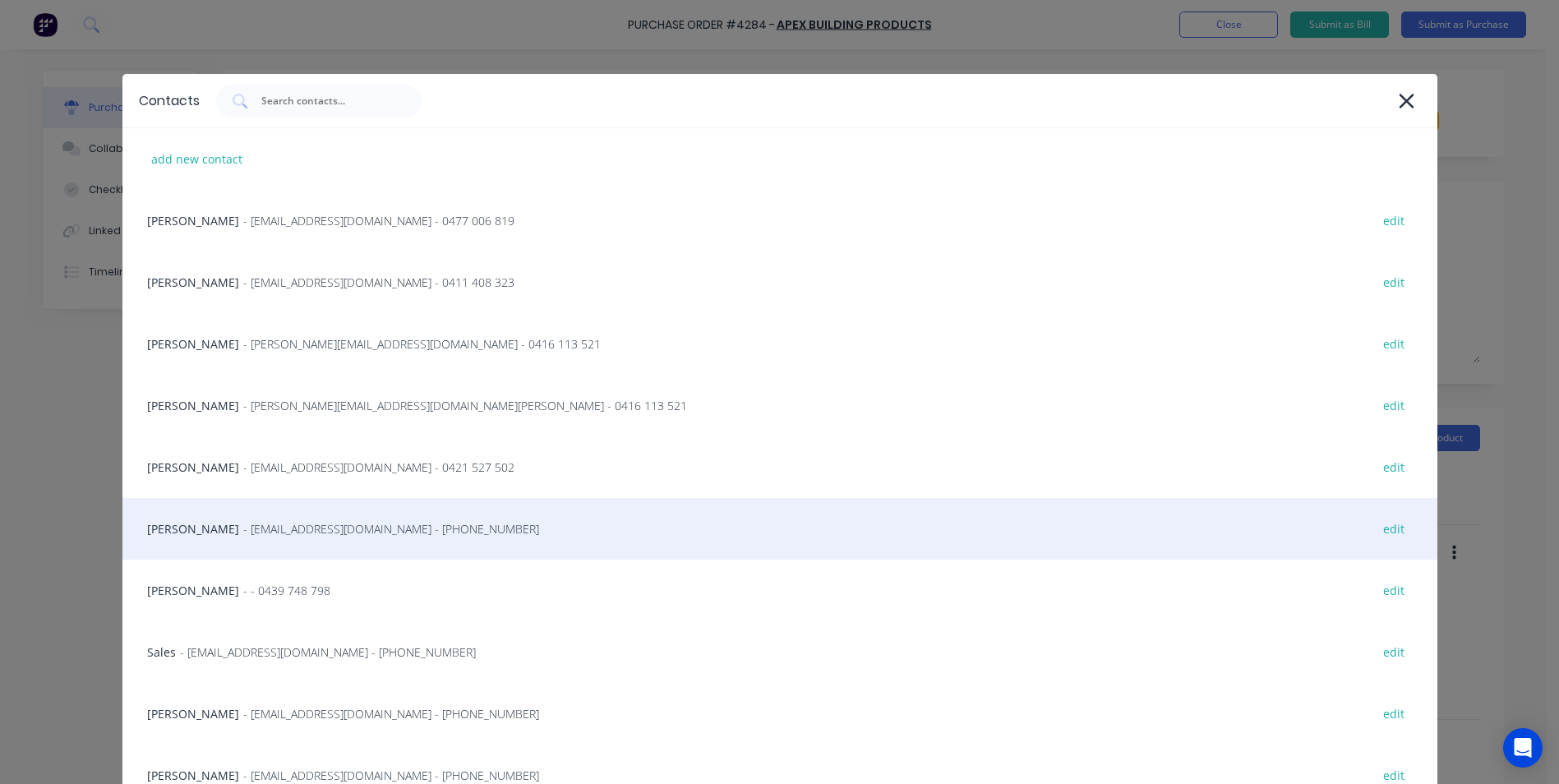
click at [243, 525] on span "- info@SCRS.net.au - (02) 4411 1090" at bounding box center [391, 529] width 296 height 18
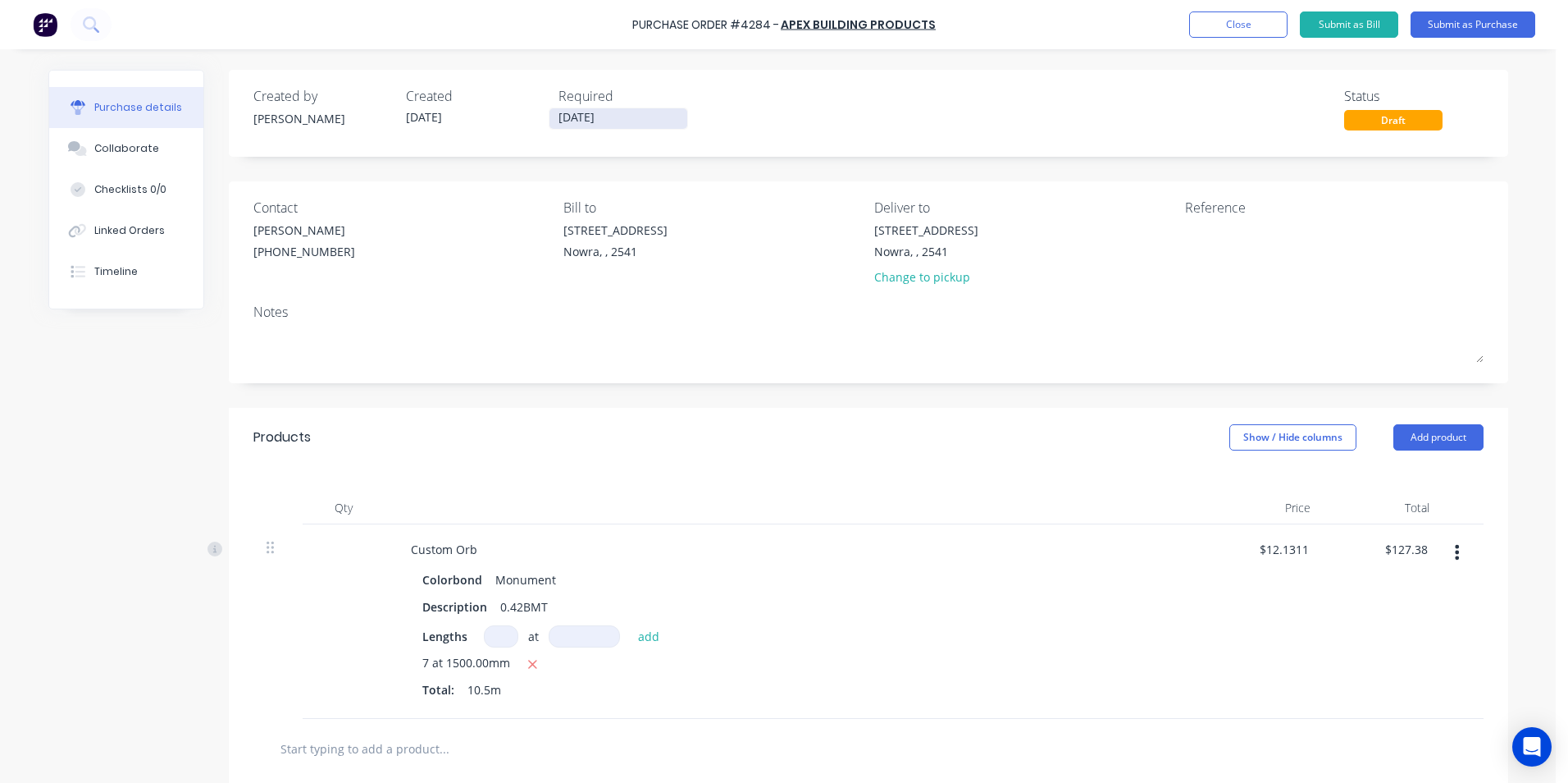
click at [619, 115] on input "[DATE]" at bounding box center [618, 118] width 138 height 20
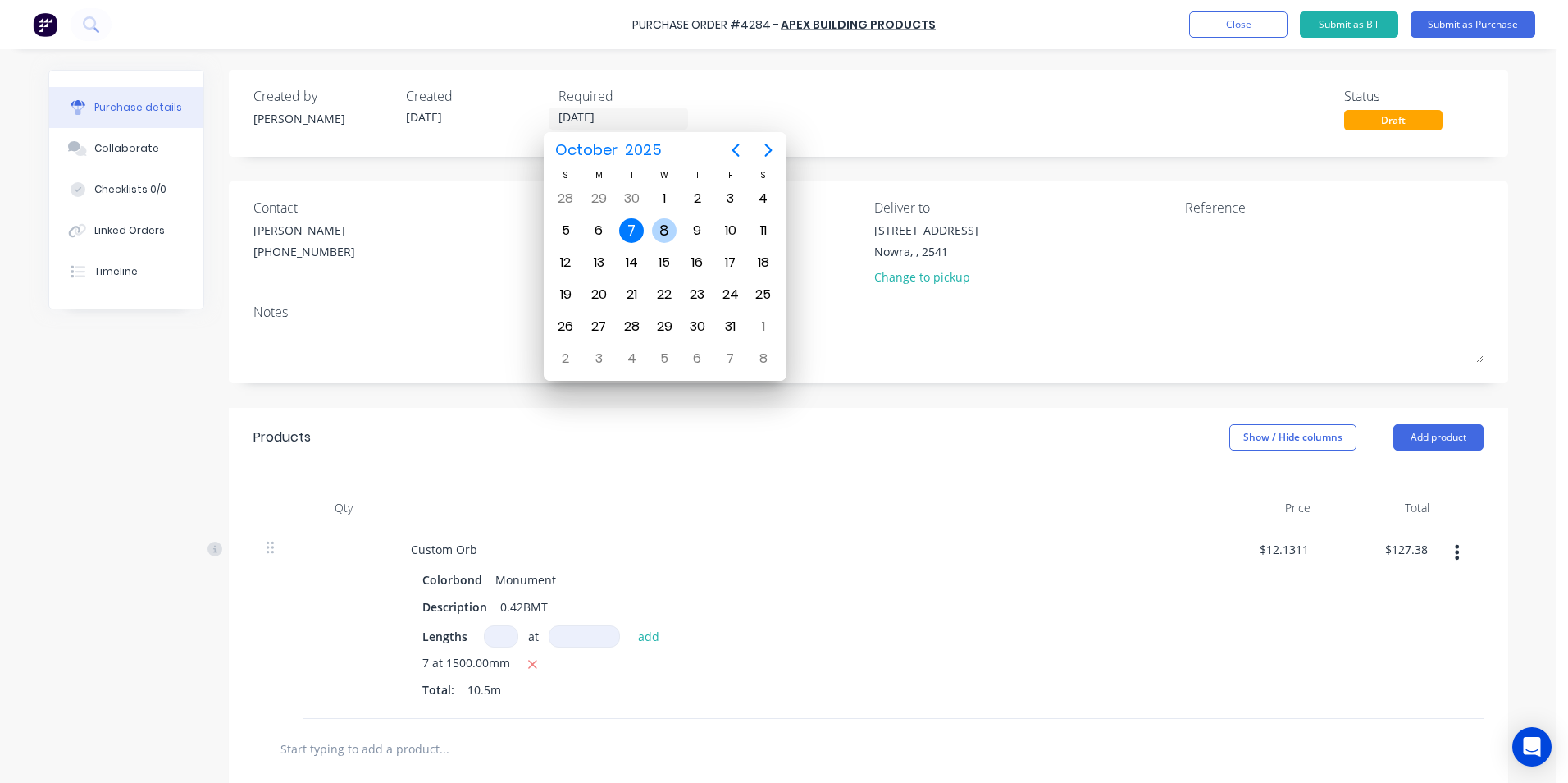
click at [662, 233] on div "8" at bounding box center [663, 230] width 24 height 24
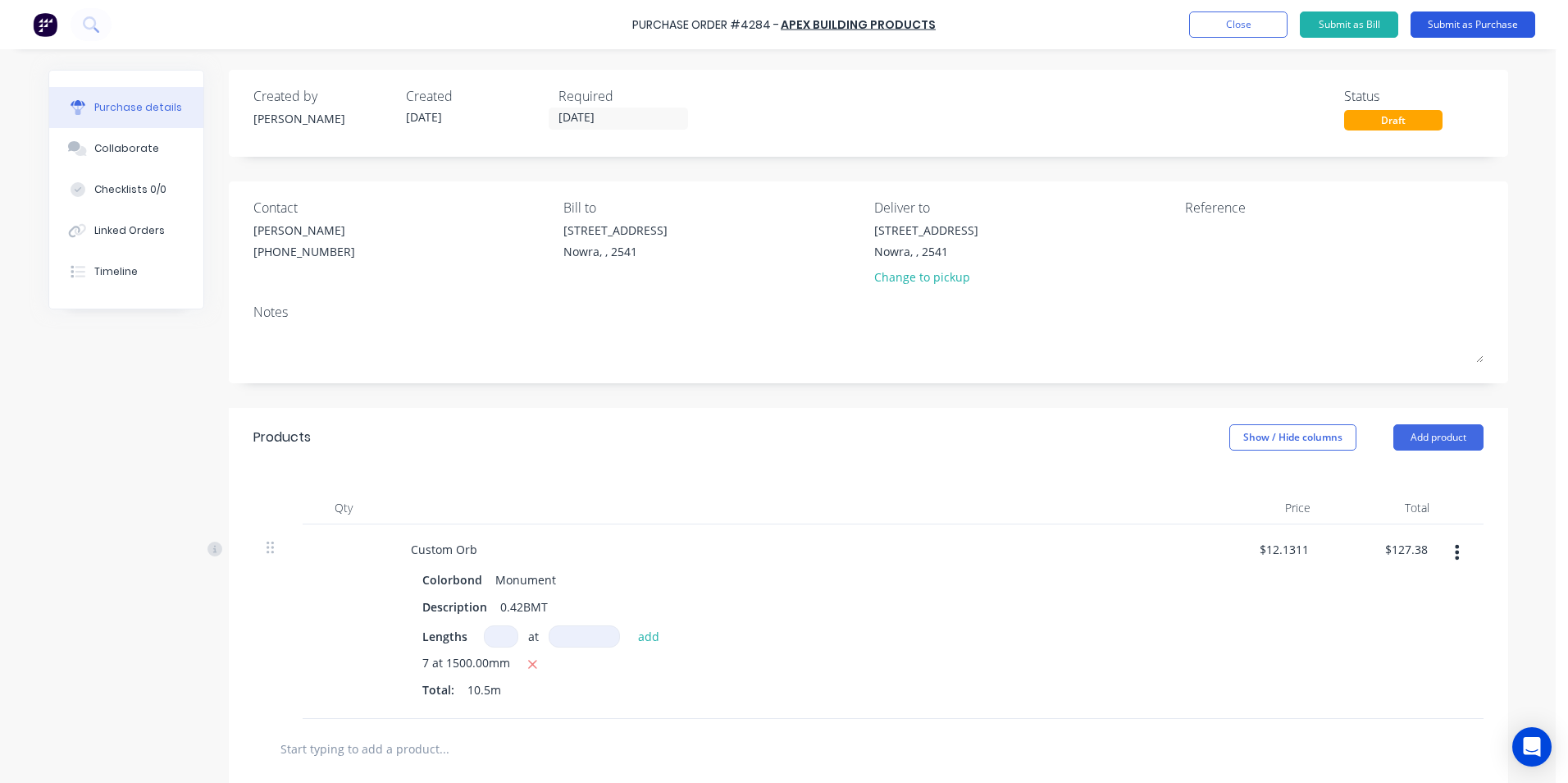
click at [1491, 17] on button "Submit as Purchase" at bounding box center [1472, 24] width 124 height 26
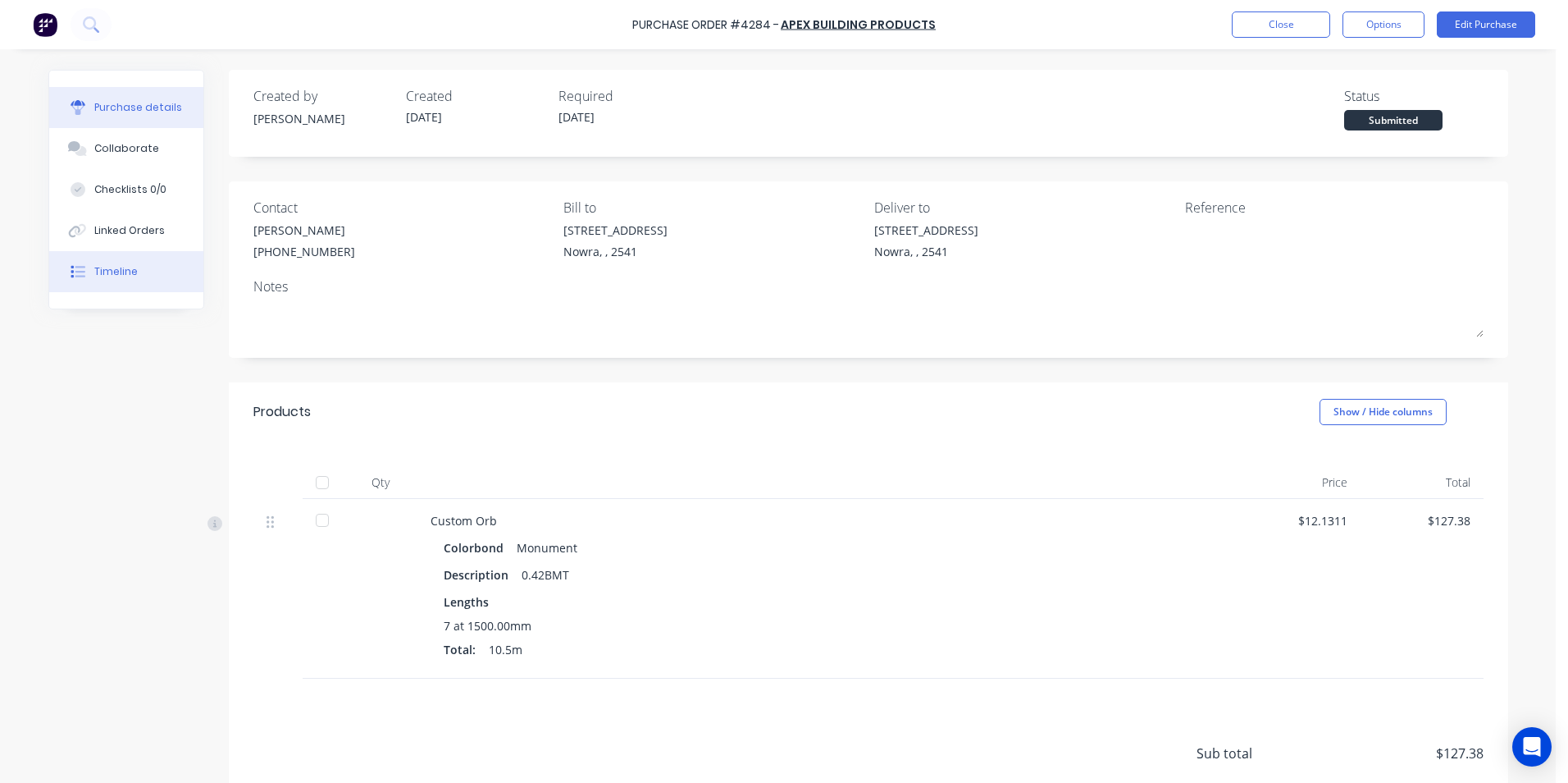
click at [159, 263] on button "Timeline" at bounding box center [126, 271] width 154 height 41
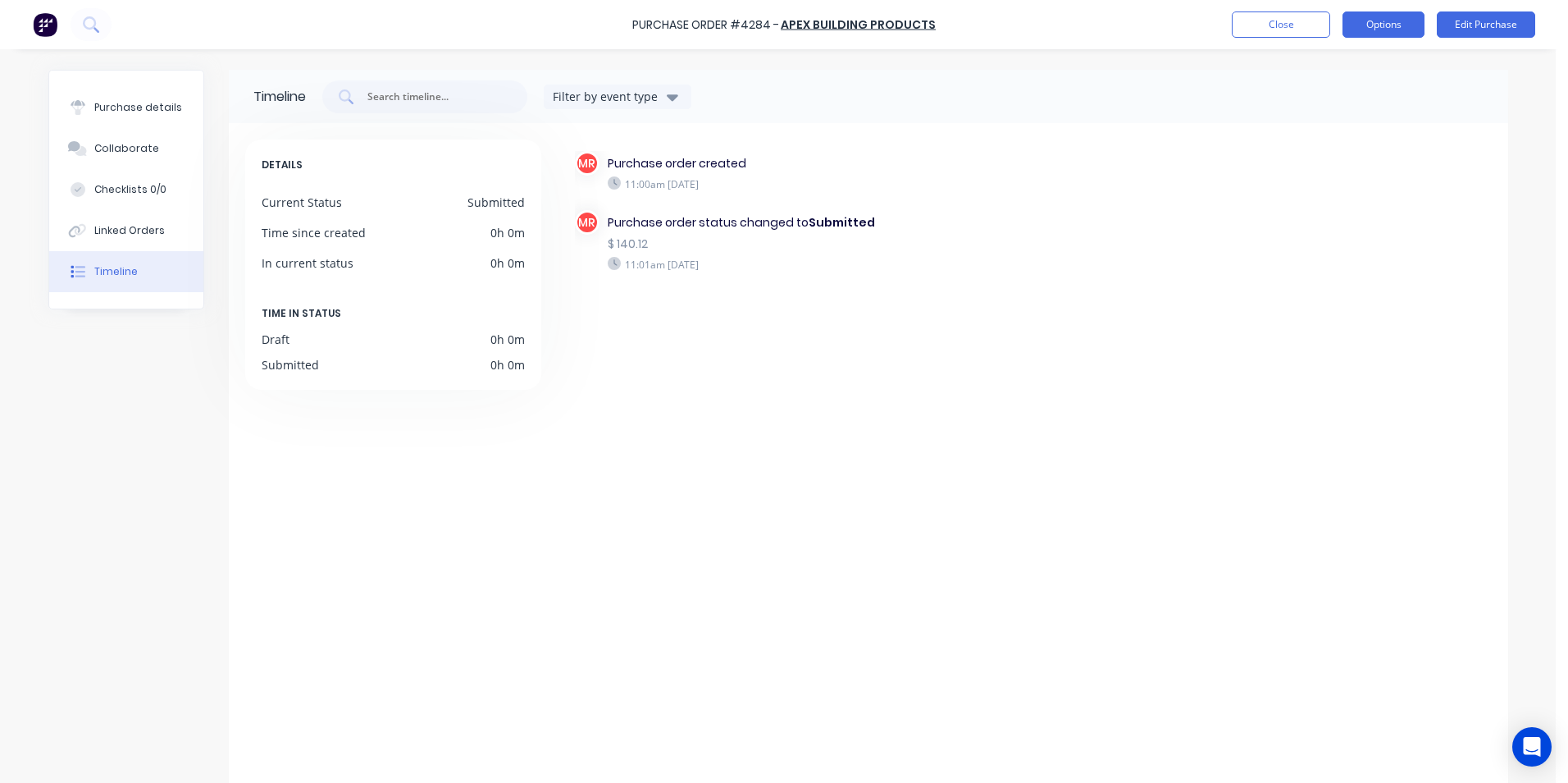
click at [1363, 23] on button "Options" at bounding box center [1383, 24] width 82 height 26
click at [1335, 73] on div "Print / Email" at bounding box center [1347, 67] width 126 height 23
click at [1340, 102] on div "With pricing" at bounding box center [1347, 99] width 126 height 23
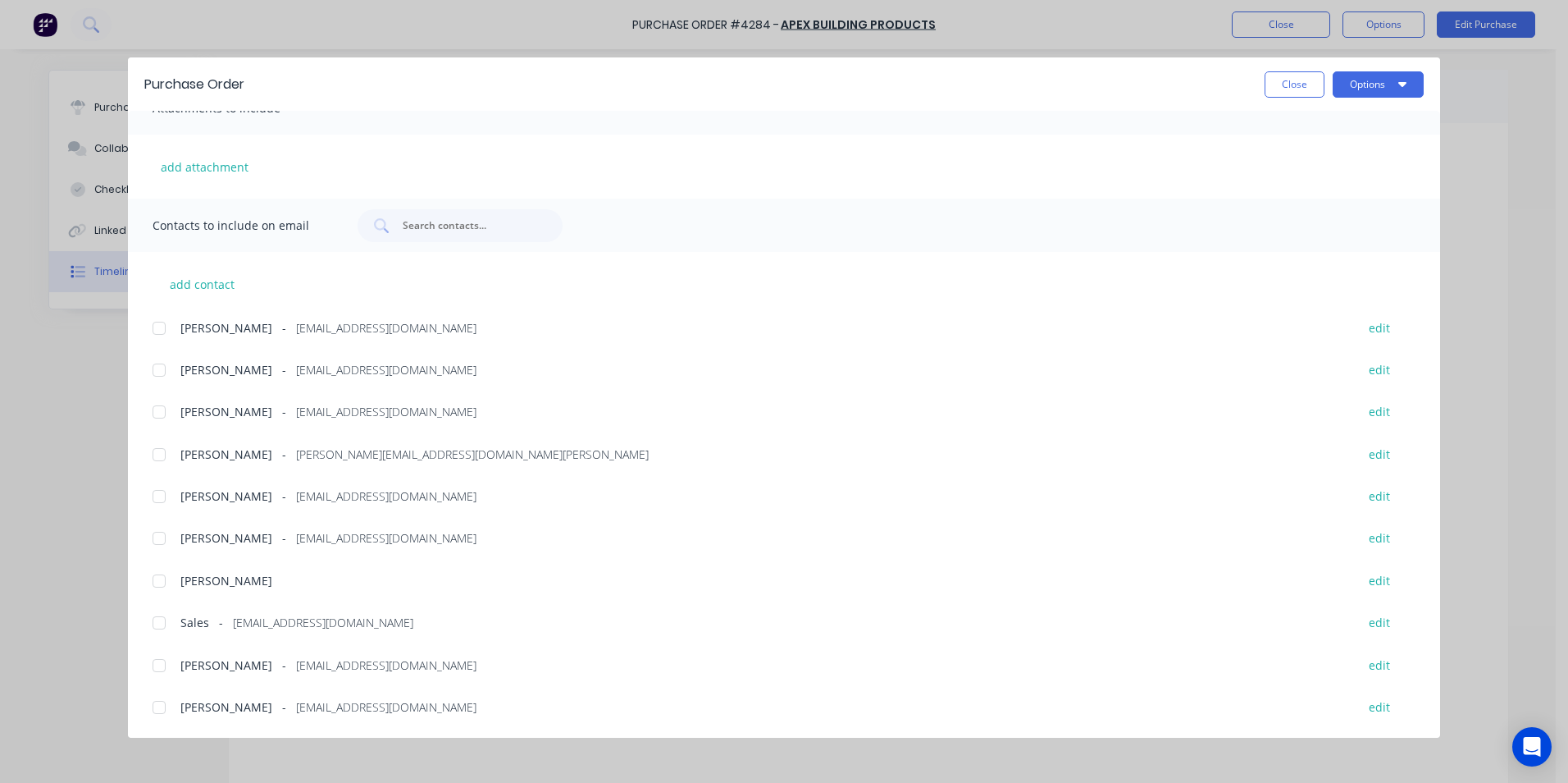
click at [157, 625] on div at bounding box center [159, 623] width 33 height 33
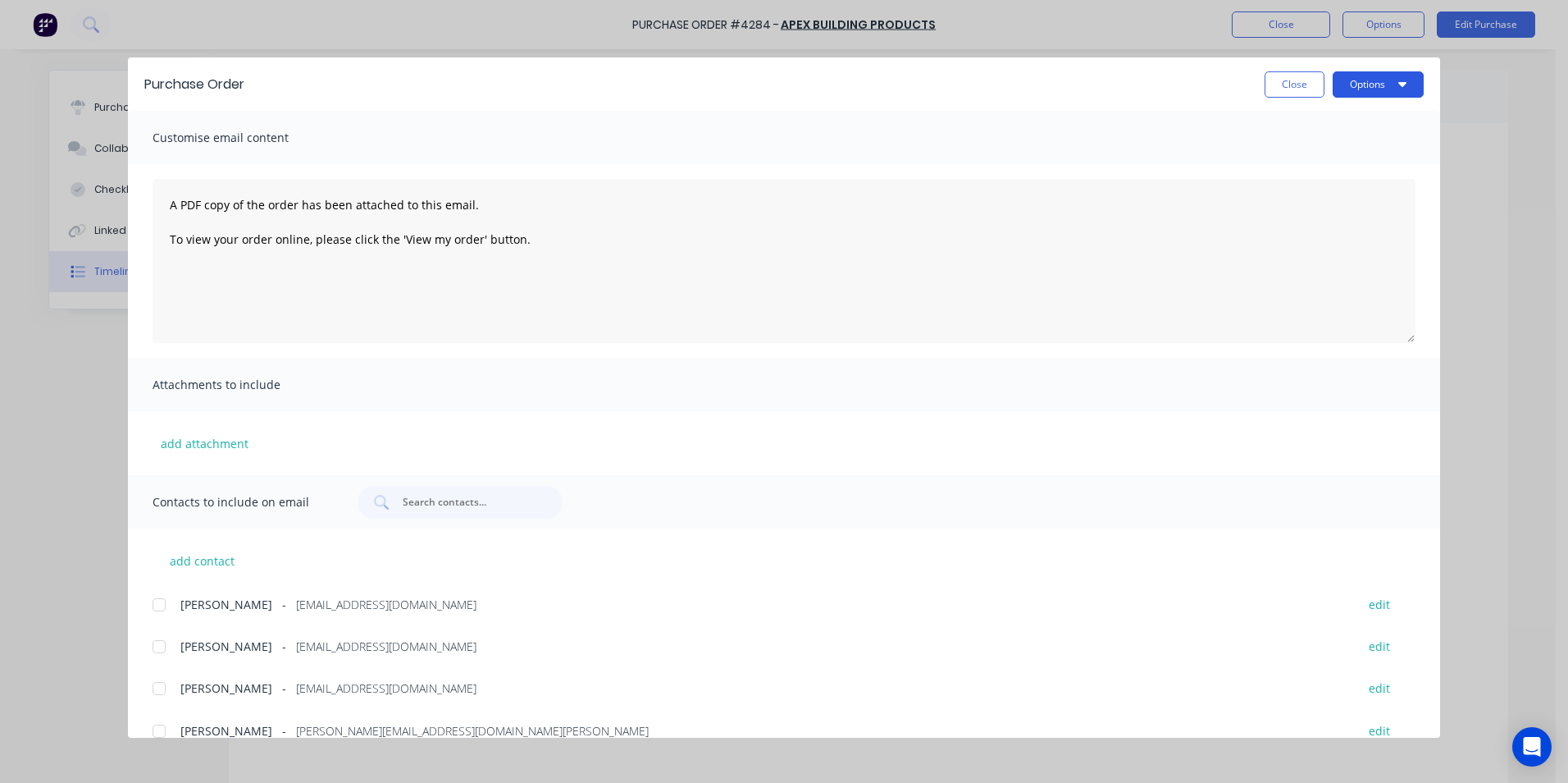
click at [1378, 91] on button "Options" at bounding box center [1378, 84] width 91 height 26
click at [1328, 190] on div "Email" at bounding box center [1346, 191] width 126 height 23
click at [1306, 82] on button "Close" at bounding box center [1294, 84] width 60 height 26
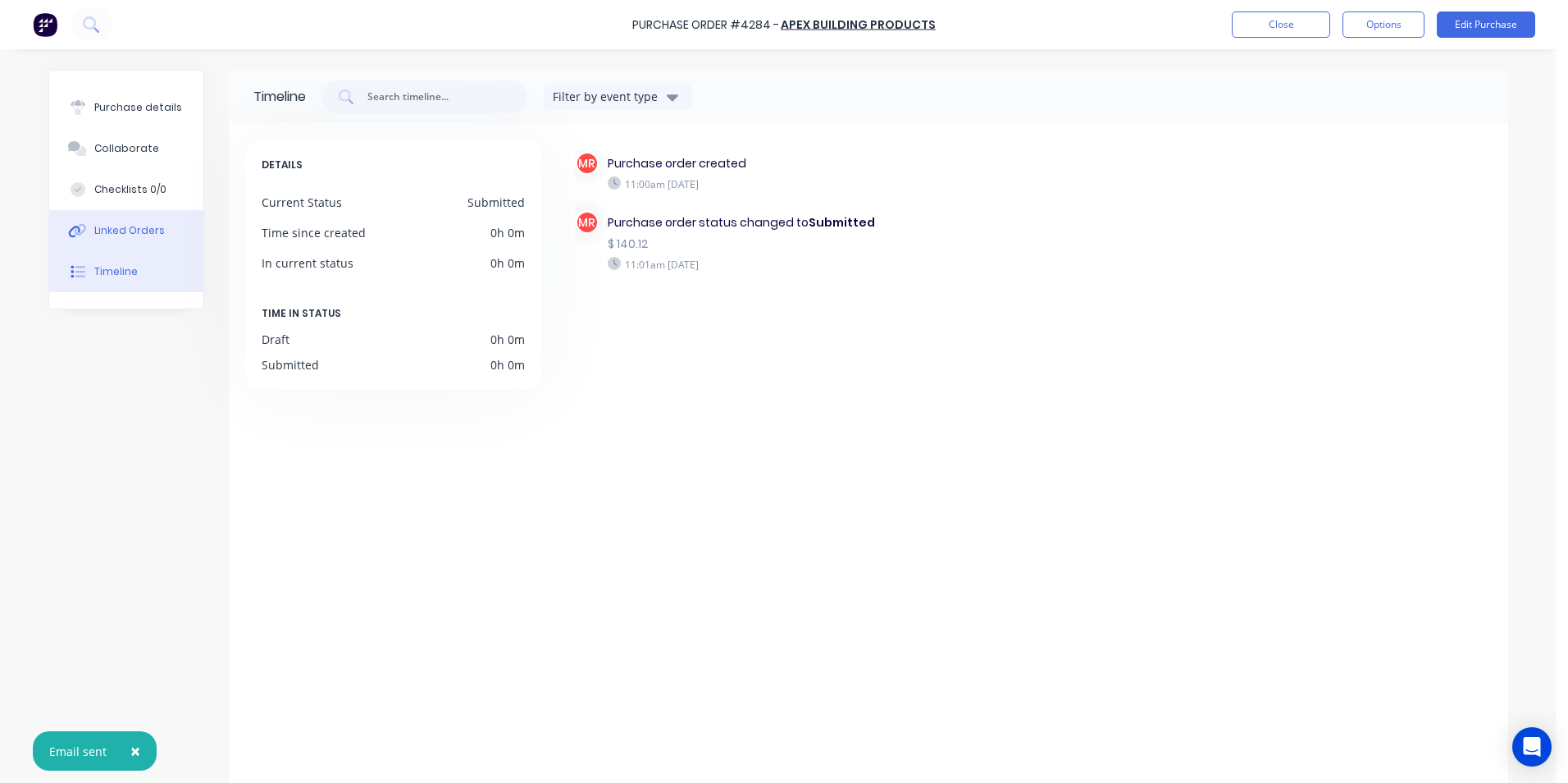
click at [114, 226] on div "Linked Orders" at bounding box center [129, 230] width 71 height 15
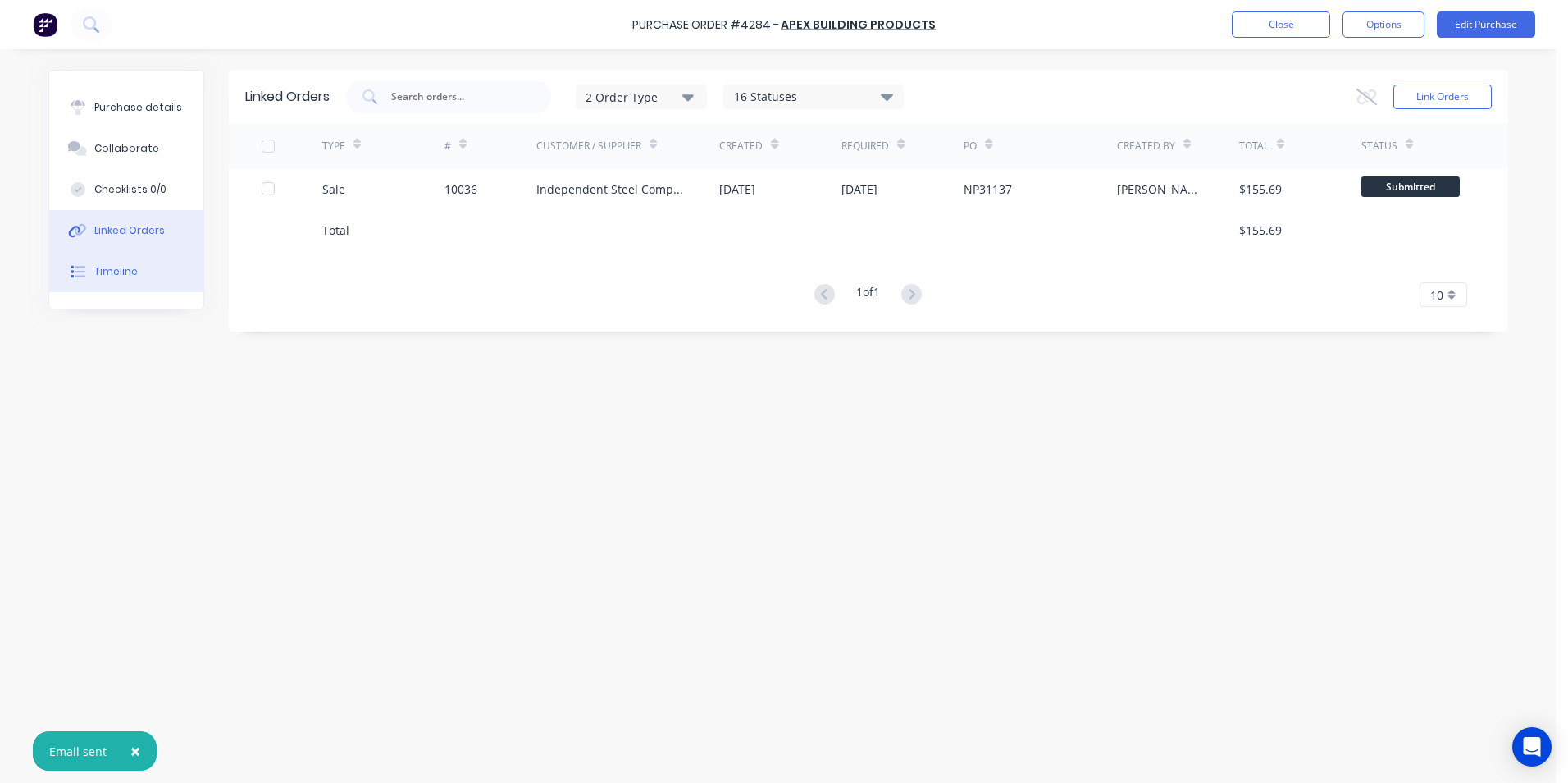
click at [112, 265] on div "Timeline" at bounding box center [116, 271] width 44 height 15
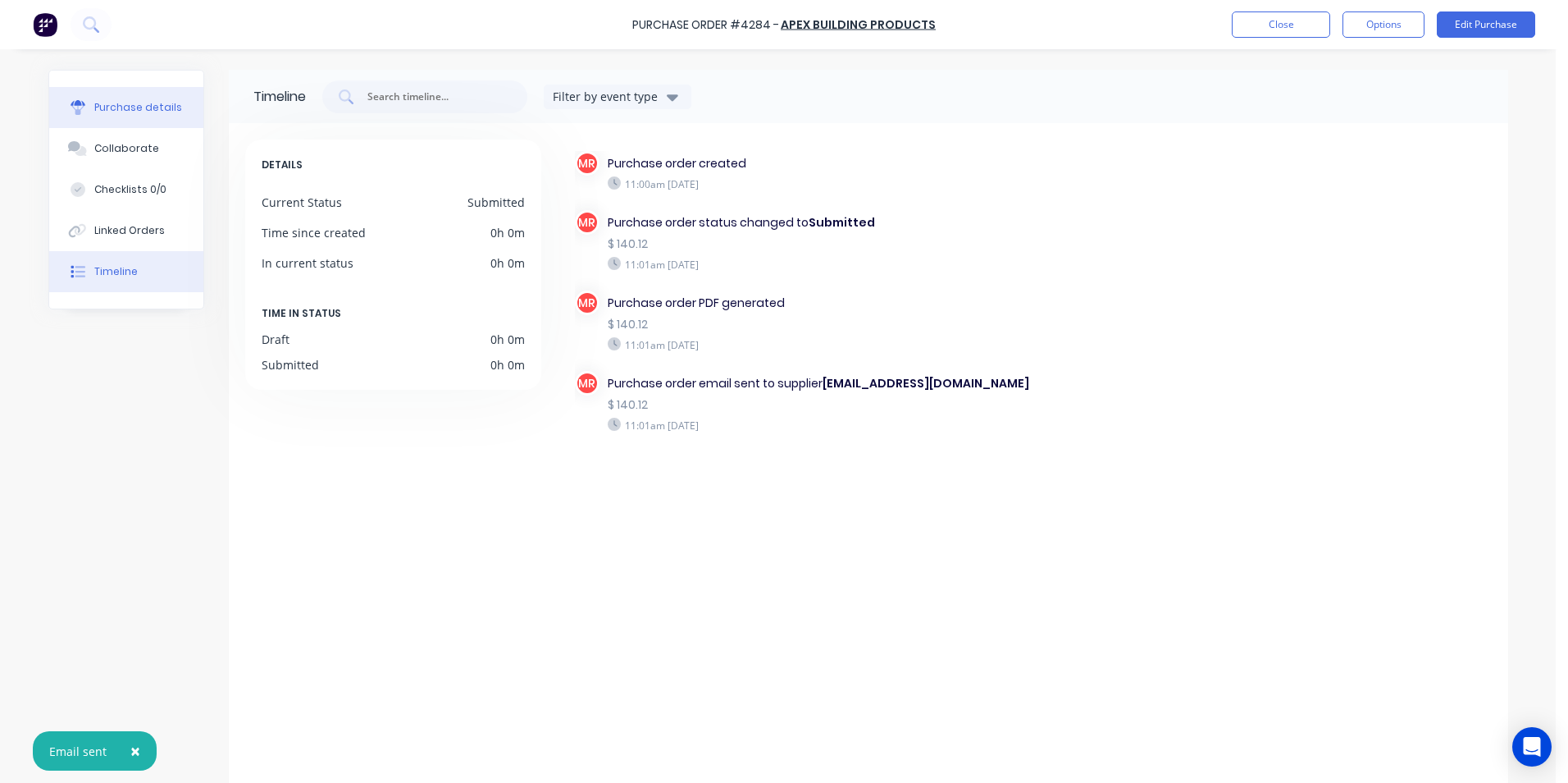
click at [108, 95] on button "Purchase details" at bounding box center [126, 108] width 154 height 41
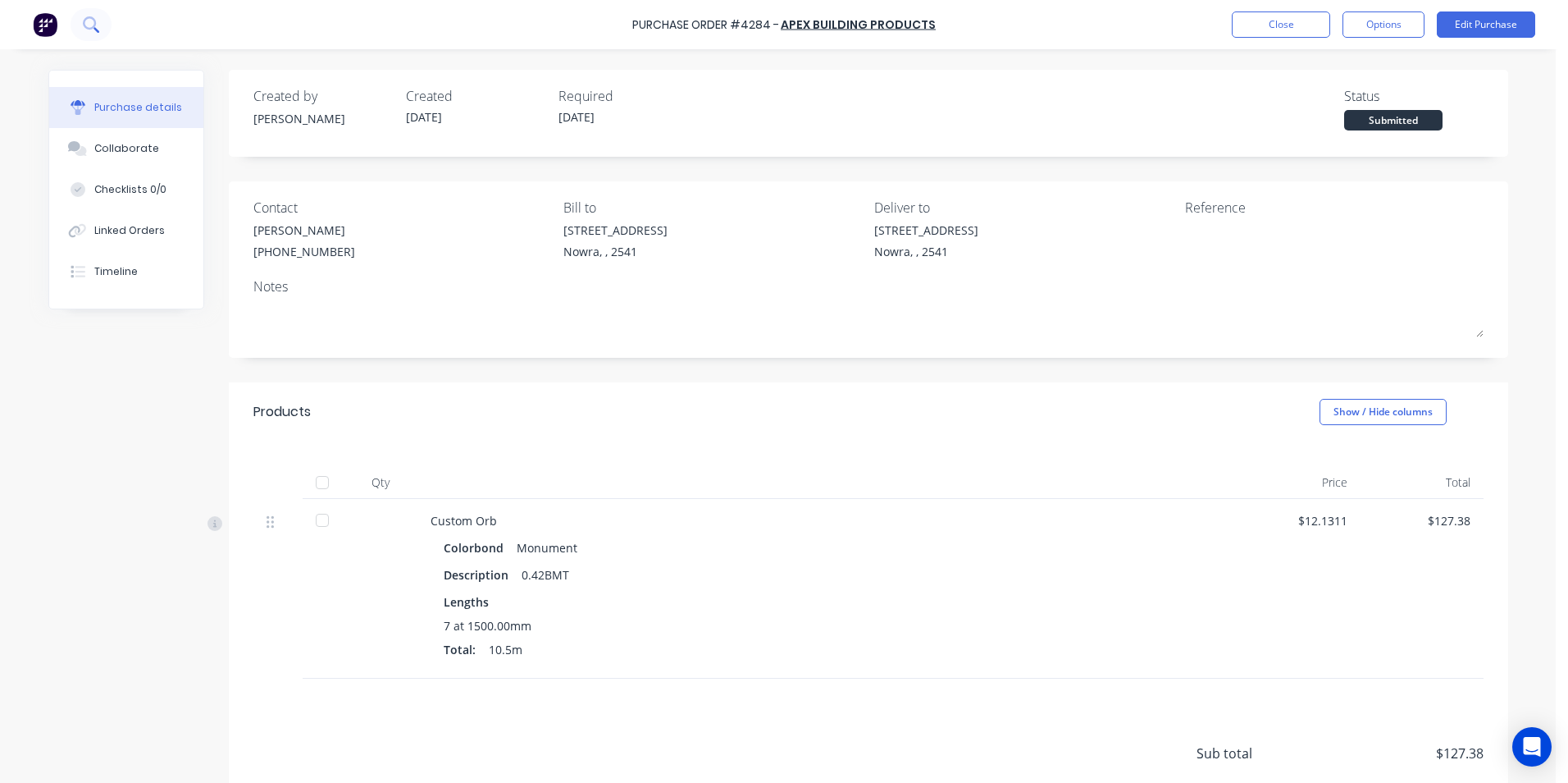
click at [99, 20] on button at bounding box center [91, 24] width 41 height 33
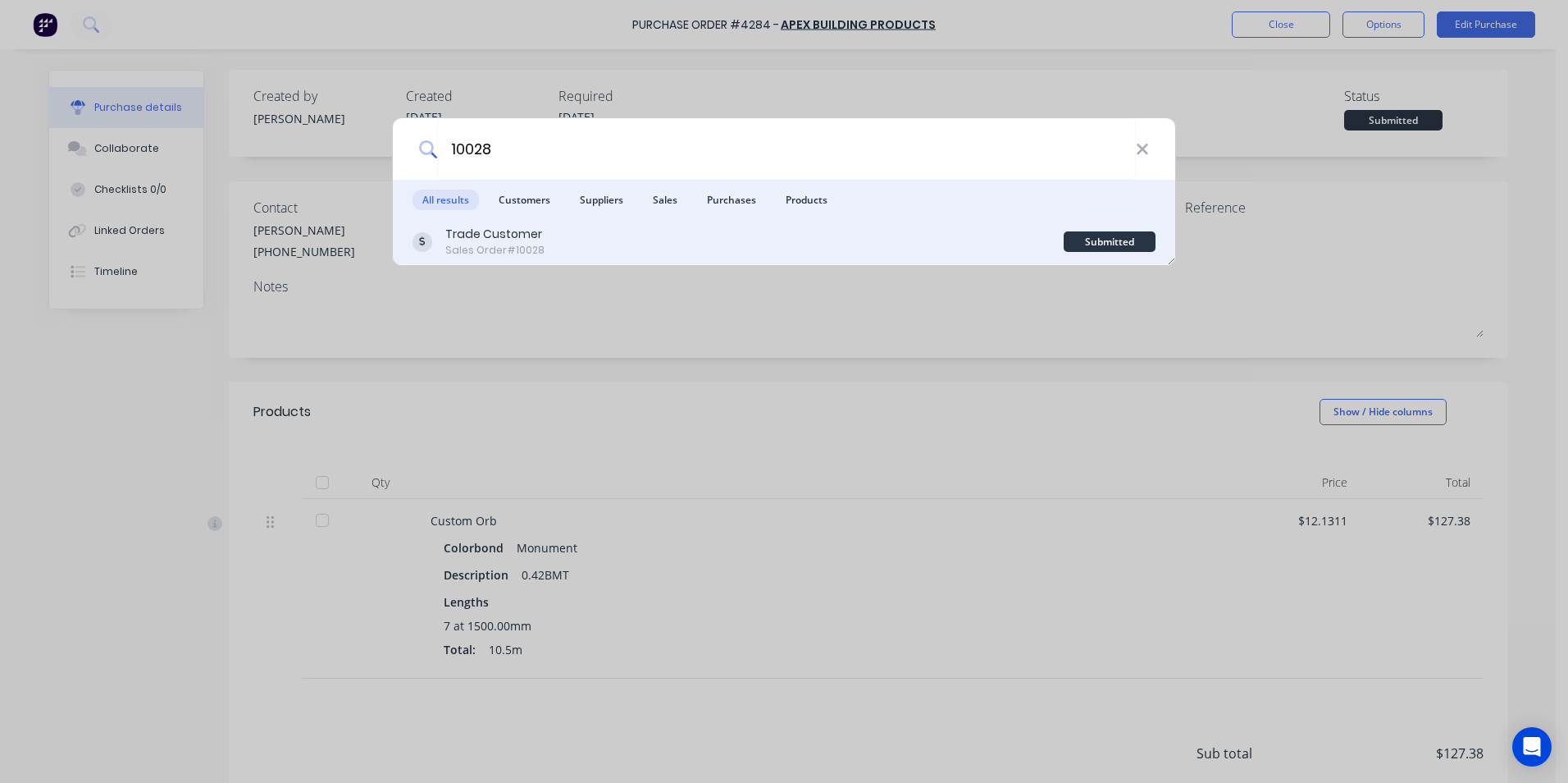
click at [606, 238] on div "Trade Customer Sales Order #10028" at bounding box center [738, 241] width 651 height 32
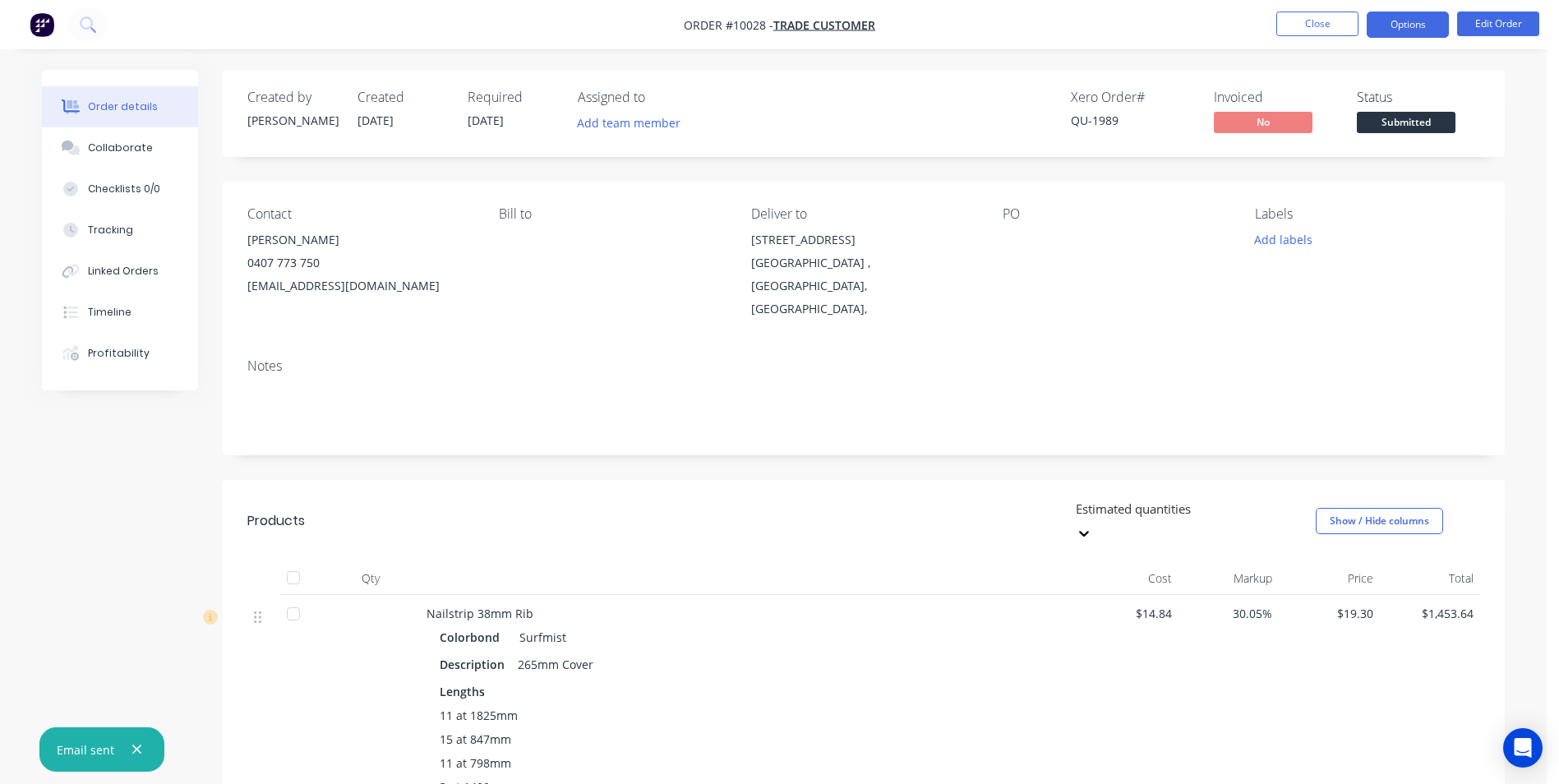
click at [1421, 26] on button "Options" at bounding box center [1407, 24] width 82 height 26
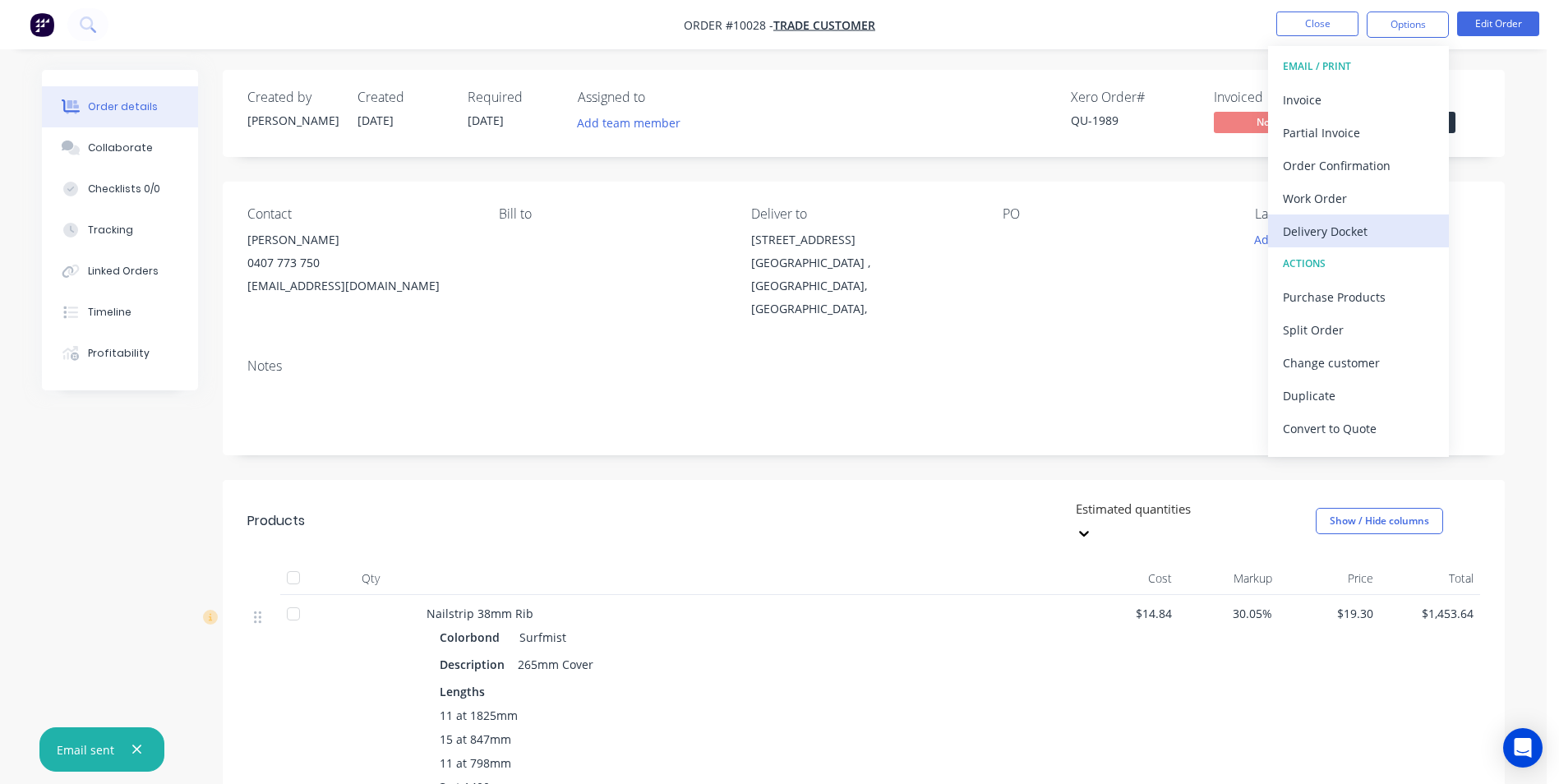
click at [1338, 221] on div "Delivery Docket" at bounding box center [1358, 231] width 151 height 23
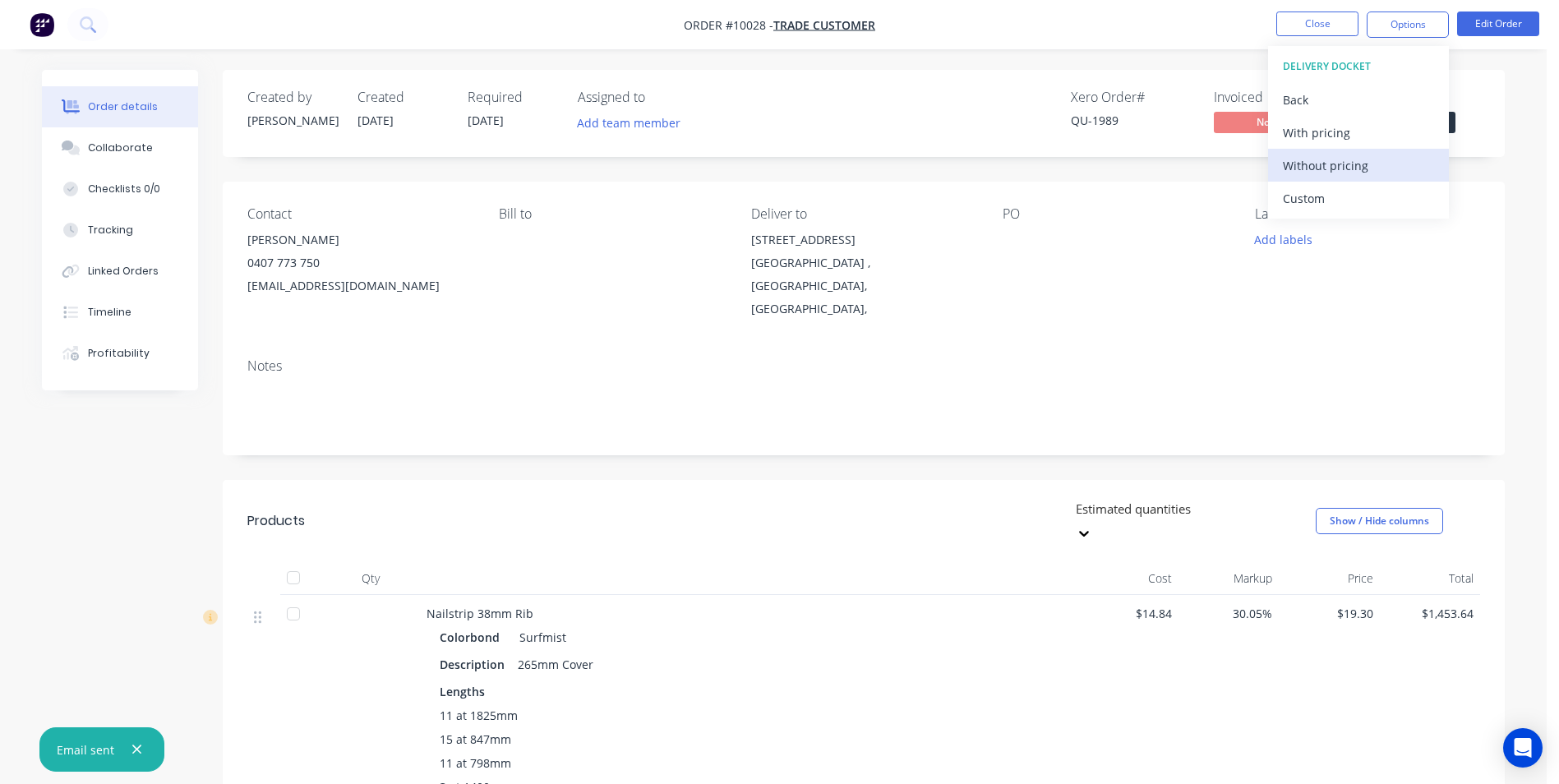
click at [1336, 177] on div "Without pricing" at bounding box center [1358, 165] width 151 height 23
click at [41, 19] on img "button" at bounding box center [41, 24] width 24 height 24
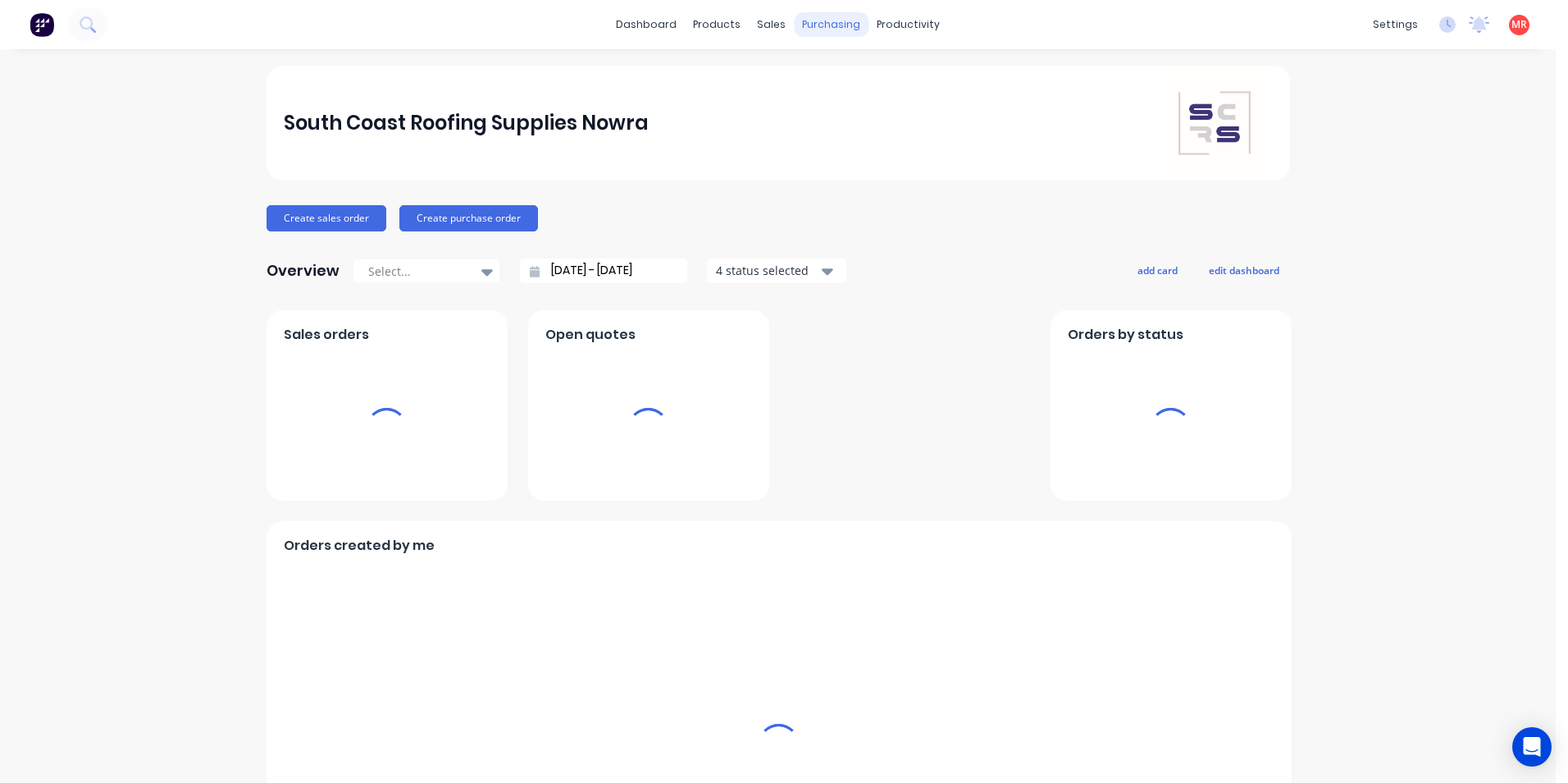
click at [810, 32] on div "purchasing" at bounding box center [830, 24] width 75 height 24
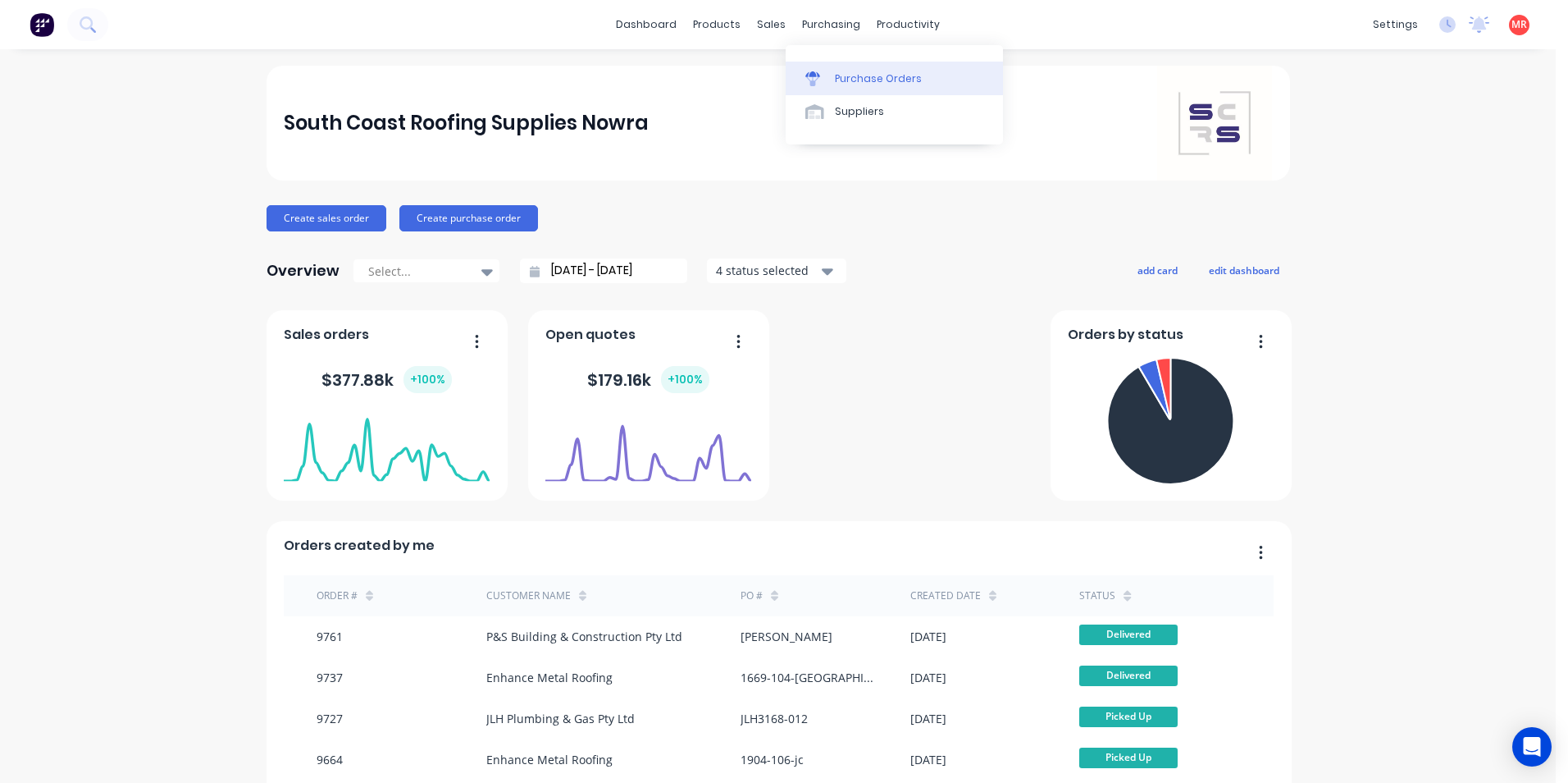
click at [836, 78] on div "Purchase Orders" at bounding box center [879, 78] width 87 height 15
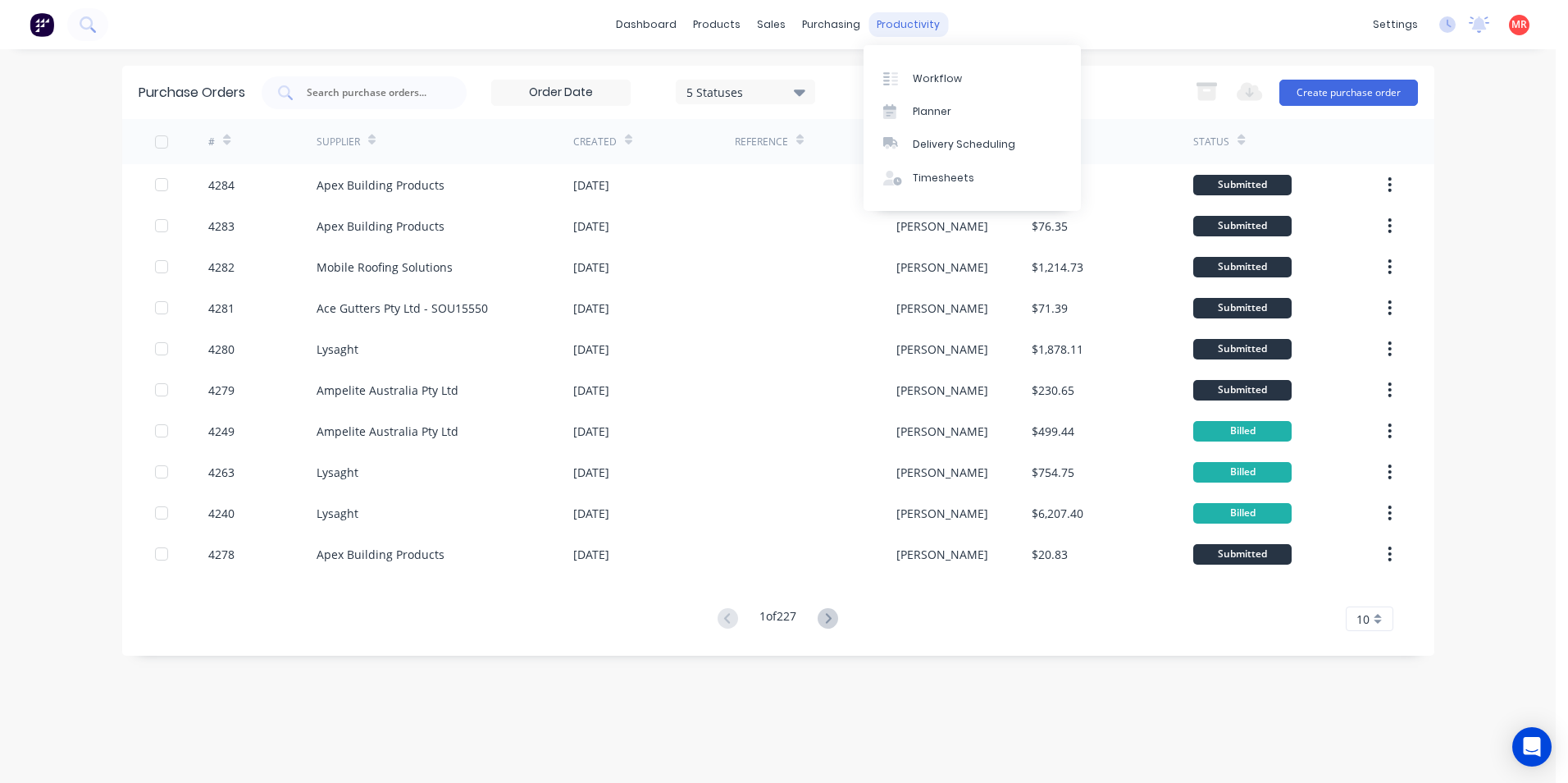
click at [884, 33] on div "productivity" at bounding box center [908, 24] width 80 height 24
click at [40, 29] on img at bounding box center [41, 24] width 24 height 24
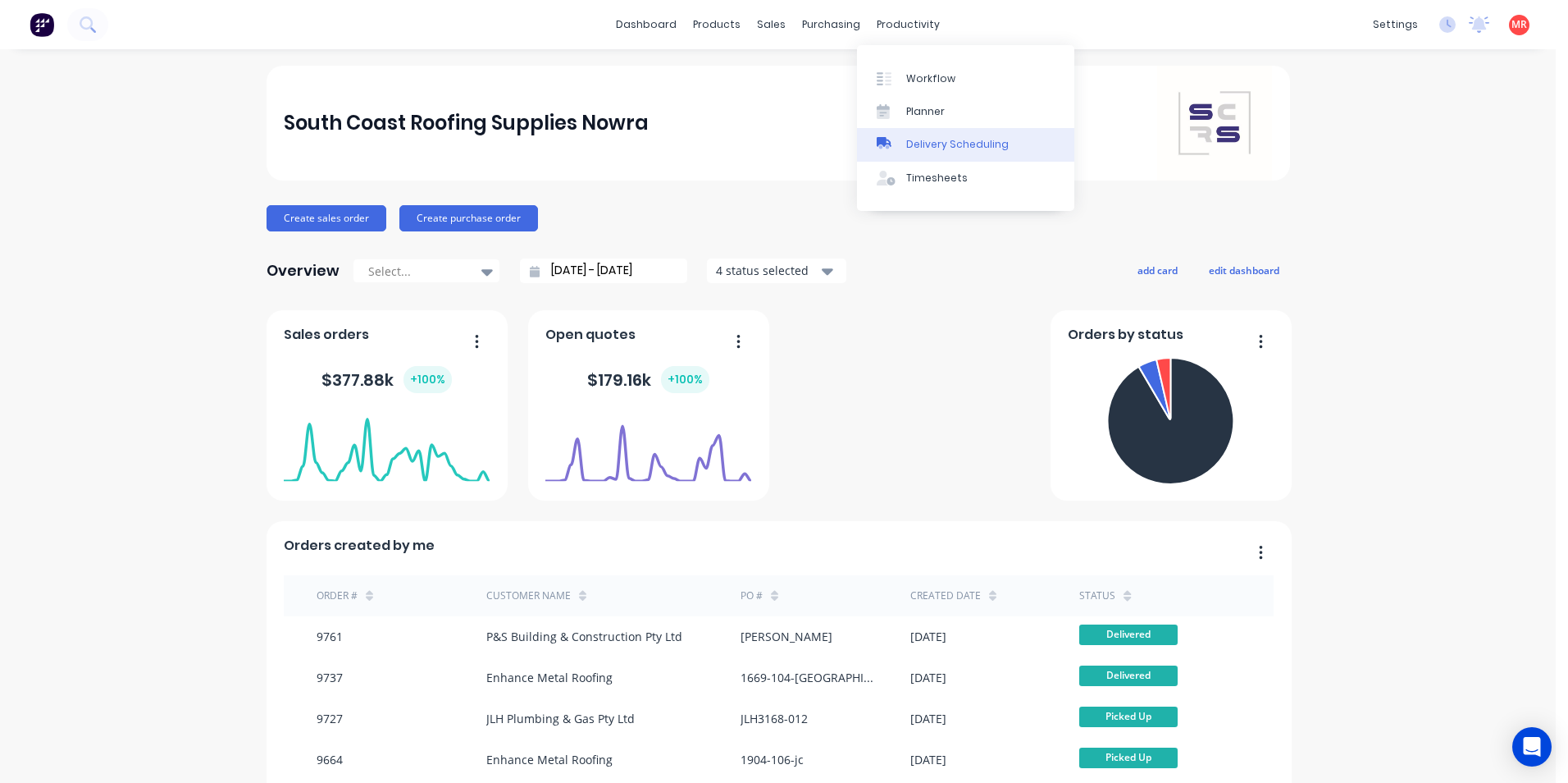
click at [930, 148] on div "Delivery Scheduling" at bounding box center [957, 144] width 103 height 15
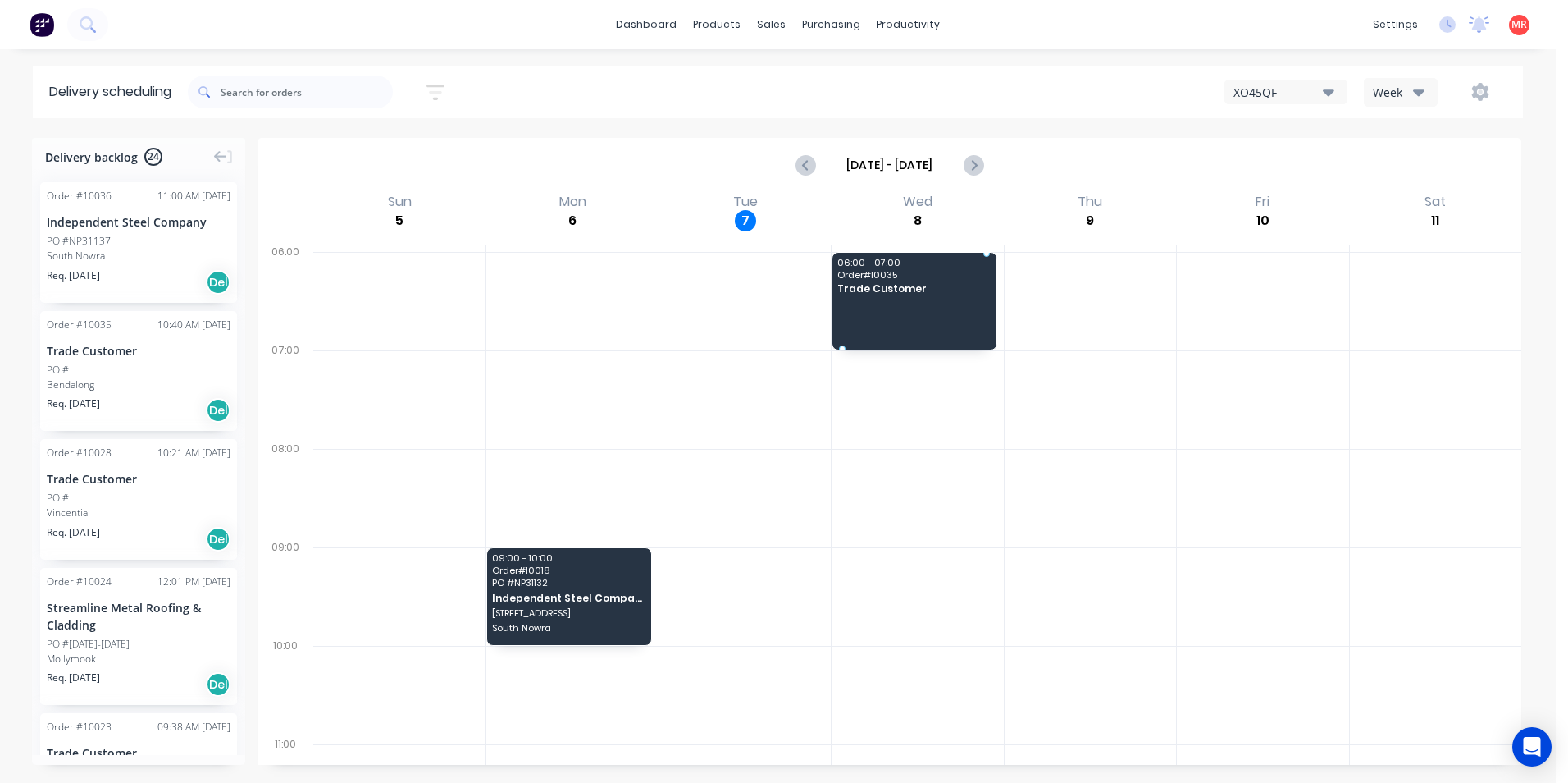
drag, startPoint x: 110, startPoint y: 377, endPoint x: 895, endPoint y: 297, distance: 789.1
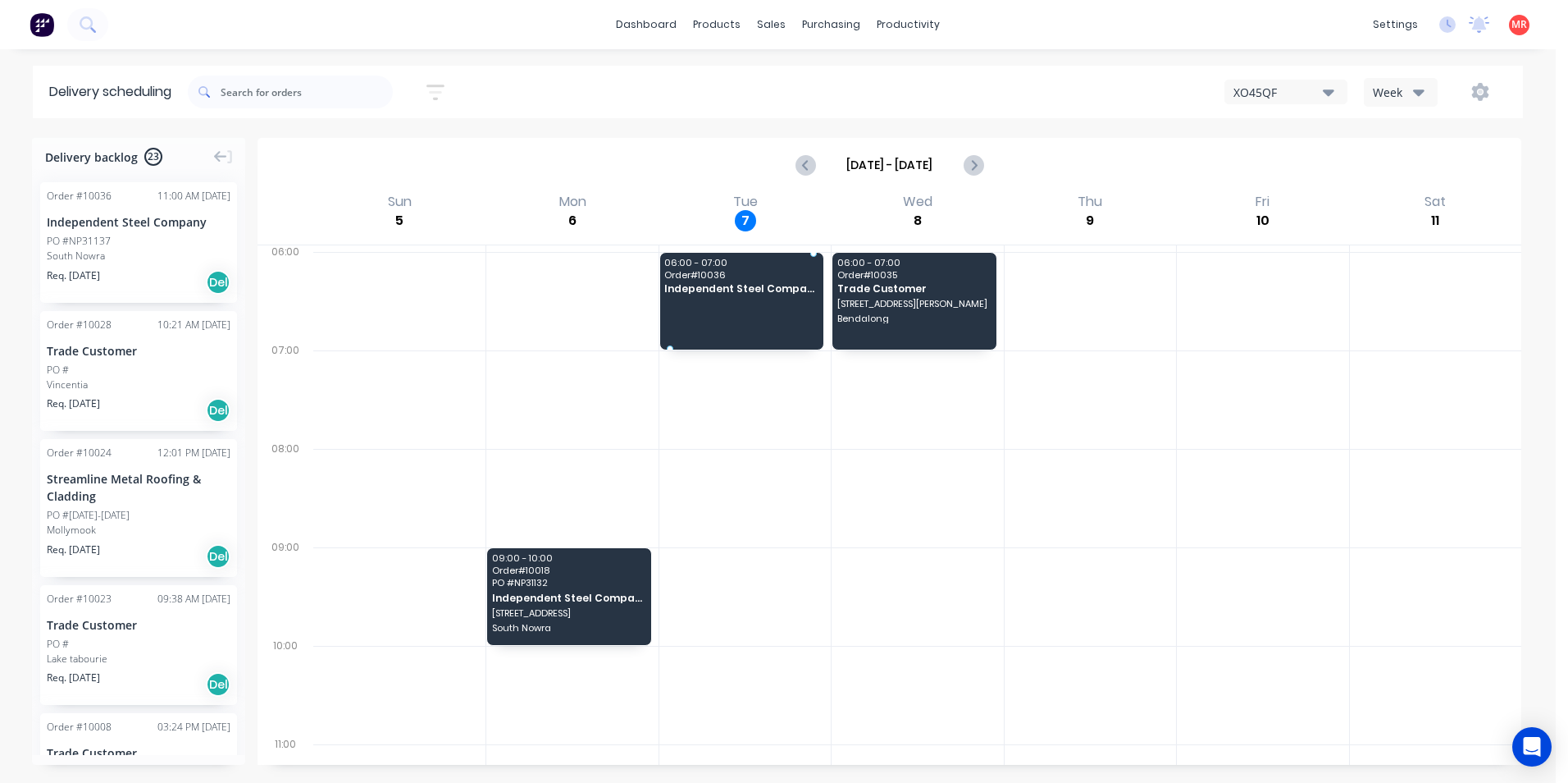
drag, startPoint x: 113, startPoint y: 251, endPoint x: 741, endPoint y: 250, distance: 628.0
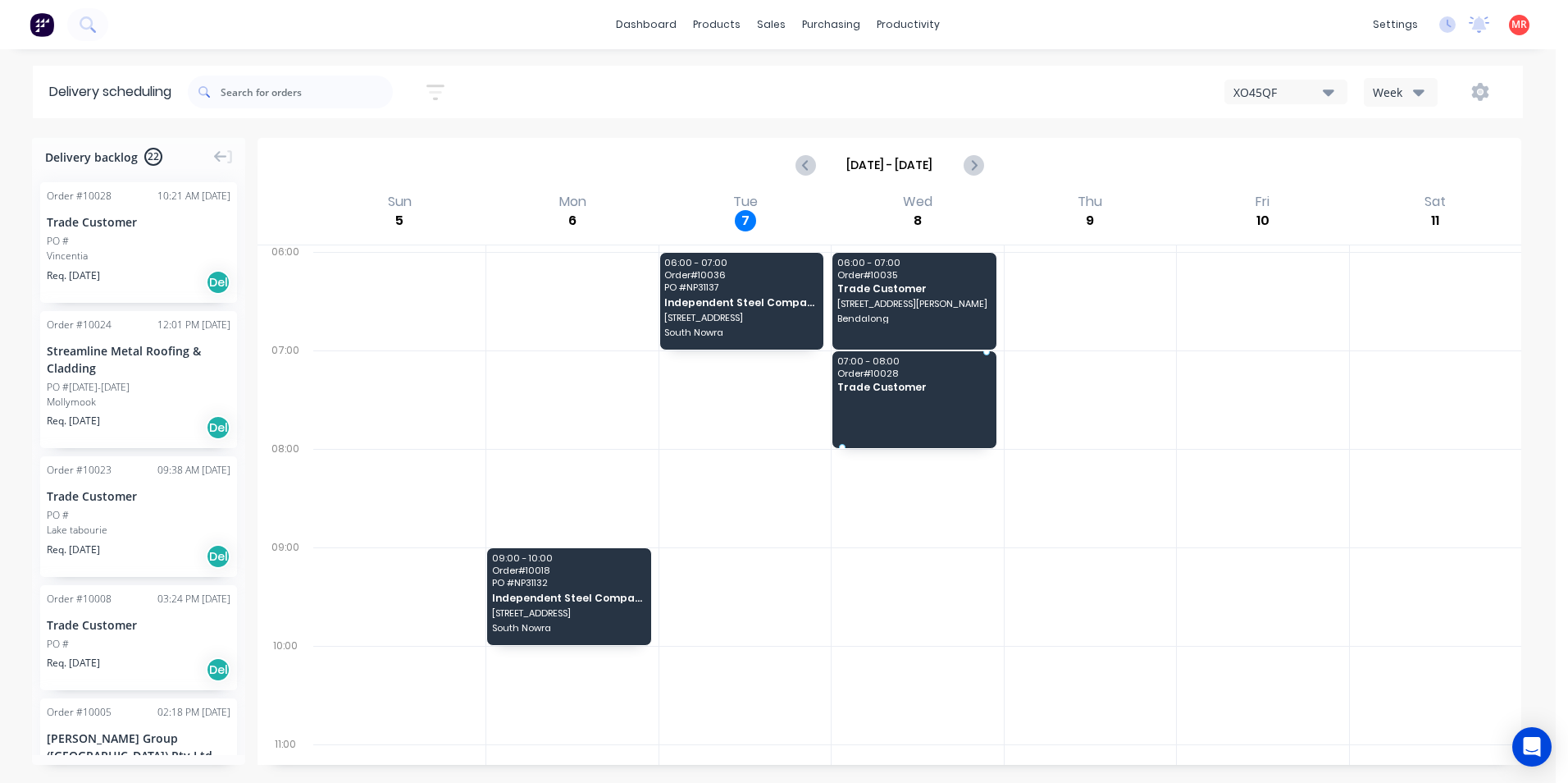
drag, startPoint x: 99, startPoint y: 253, endPoint x: 858, endPoint y: 375, distance: 768.7
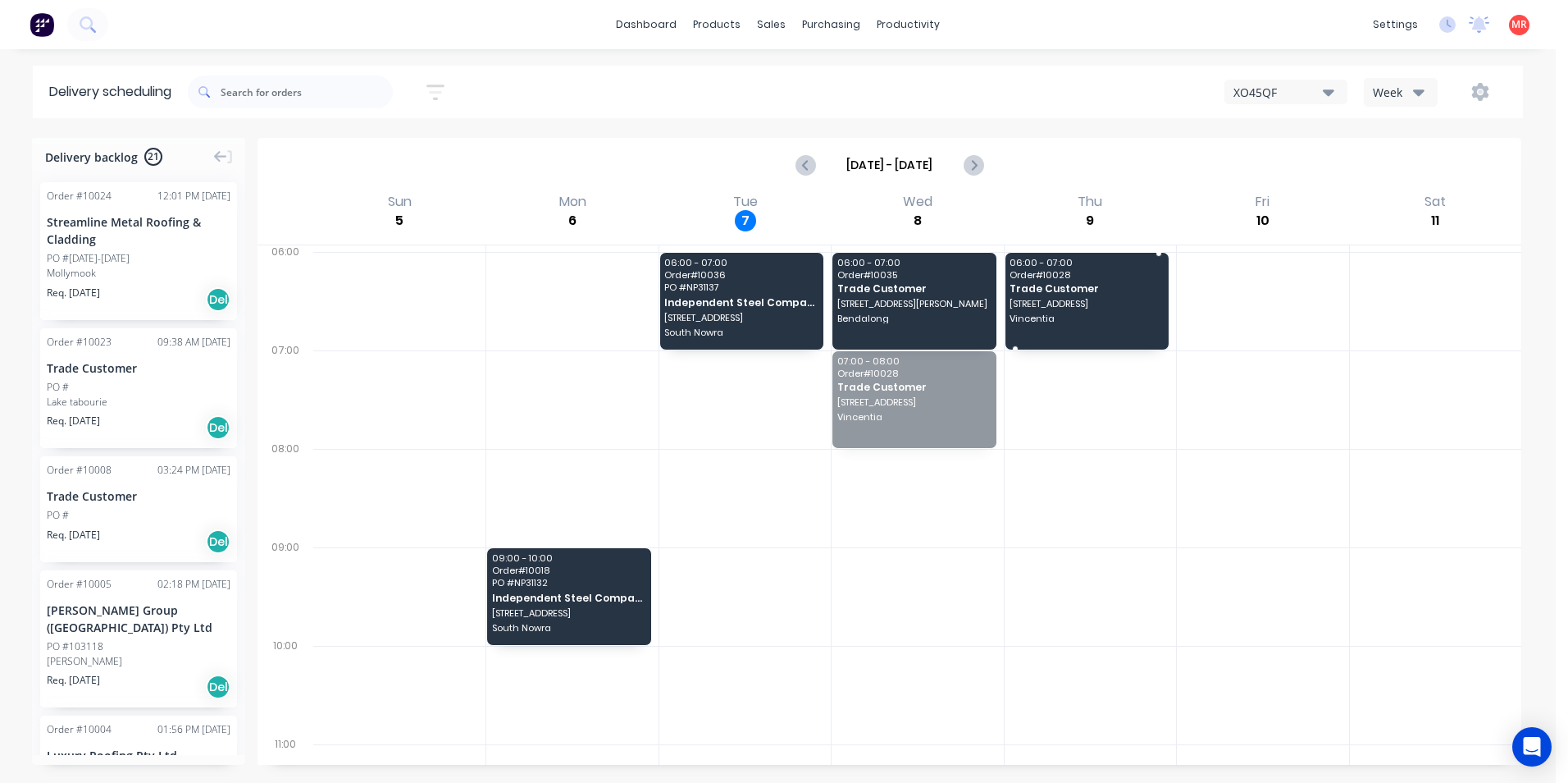
drag, startPoint x: 871, startPoint y: 391, endPoint x: 1057, endPoint y: 309, distance: 203.3
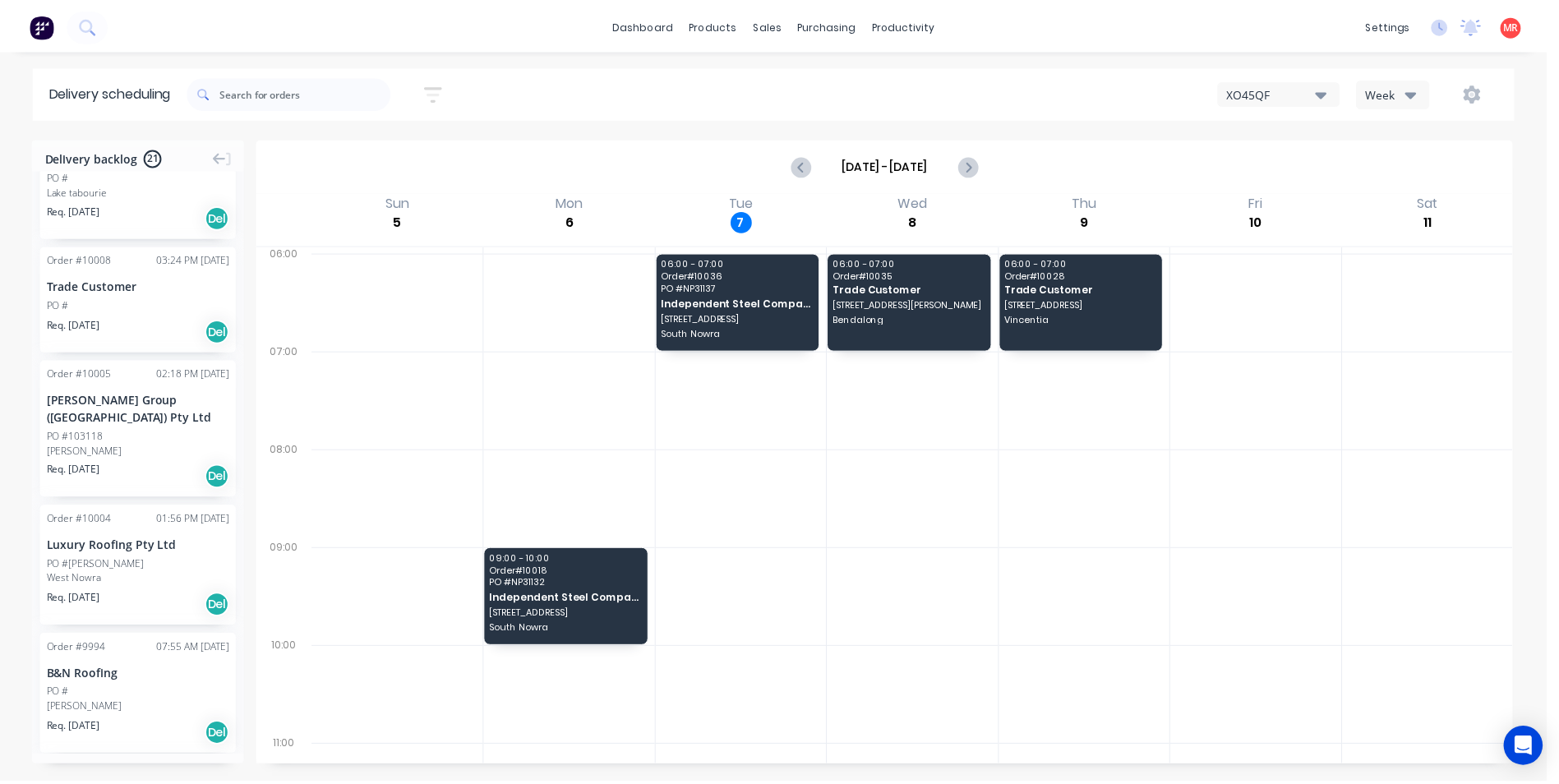
scroll to position [246, 0]
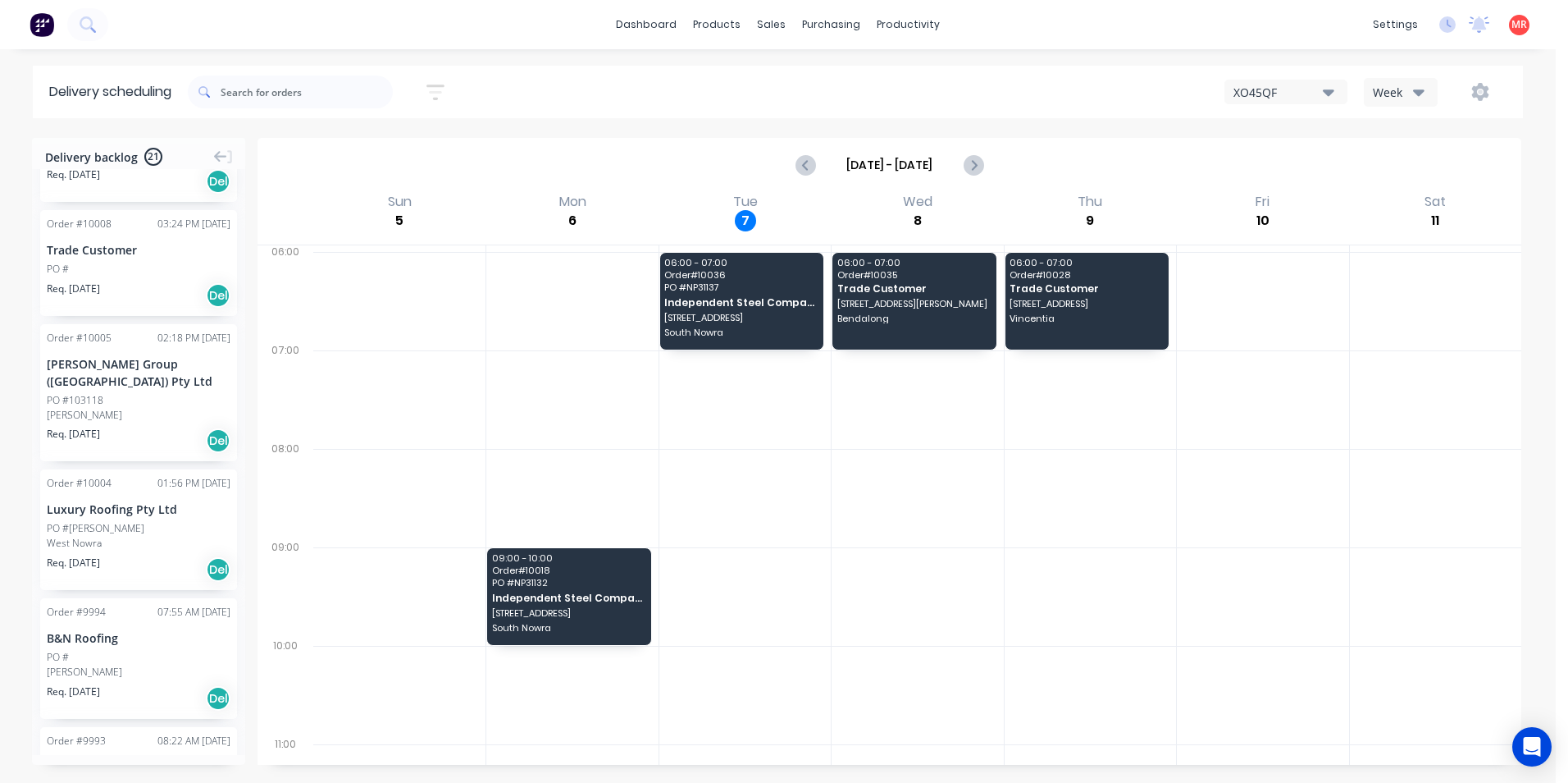
click at [39, 18] on img at bounding box center [41, 24] width 24 height 24
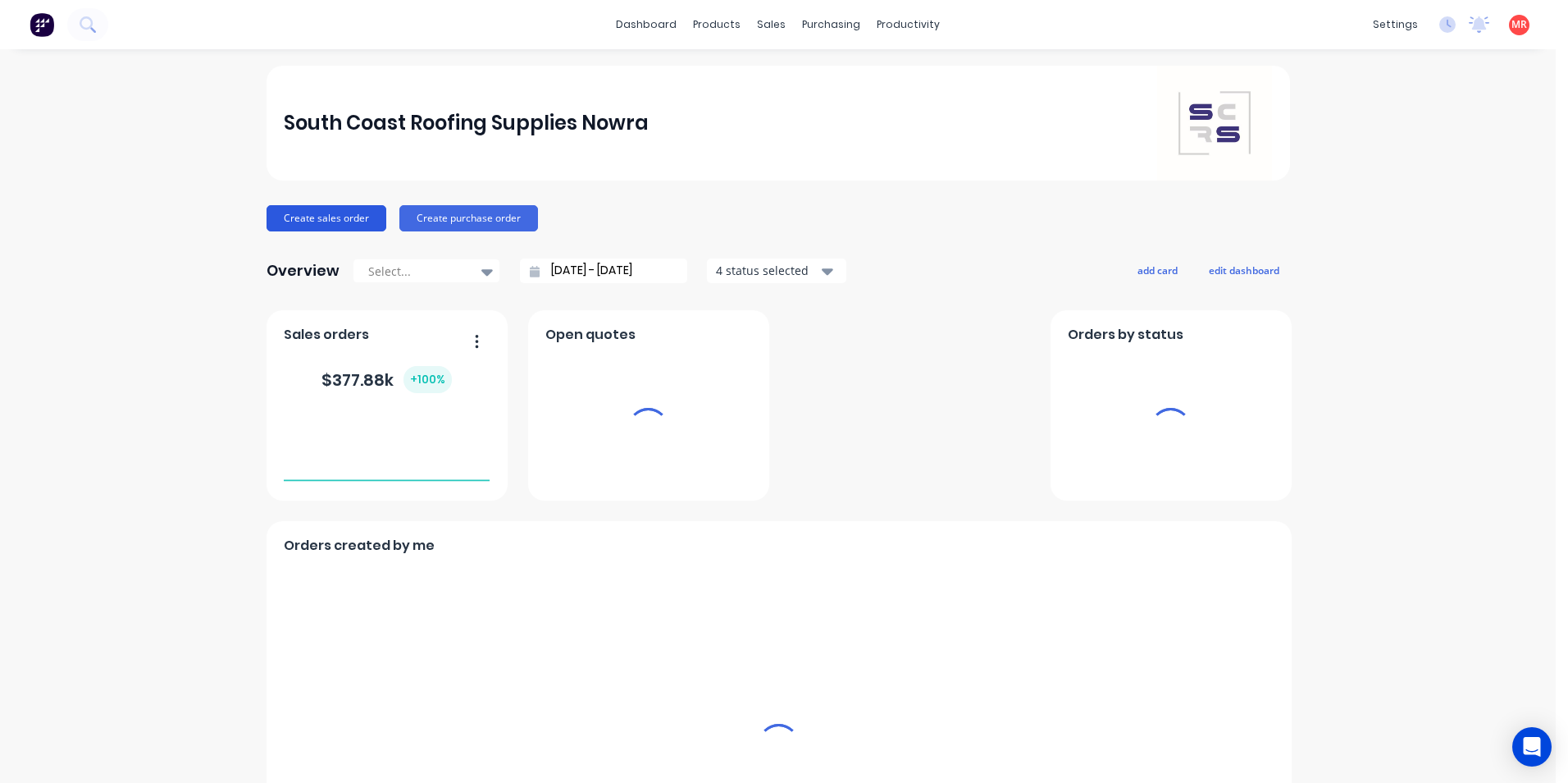
click at [306, 221] on button "Create sales order" at bounding box center [325, 218] width 119 height 26
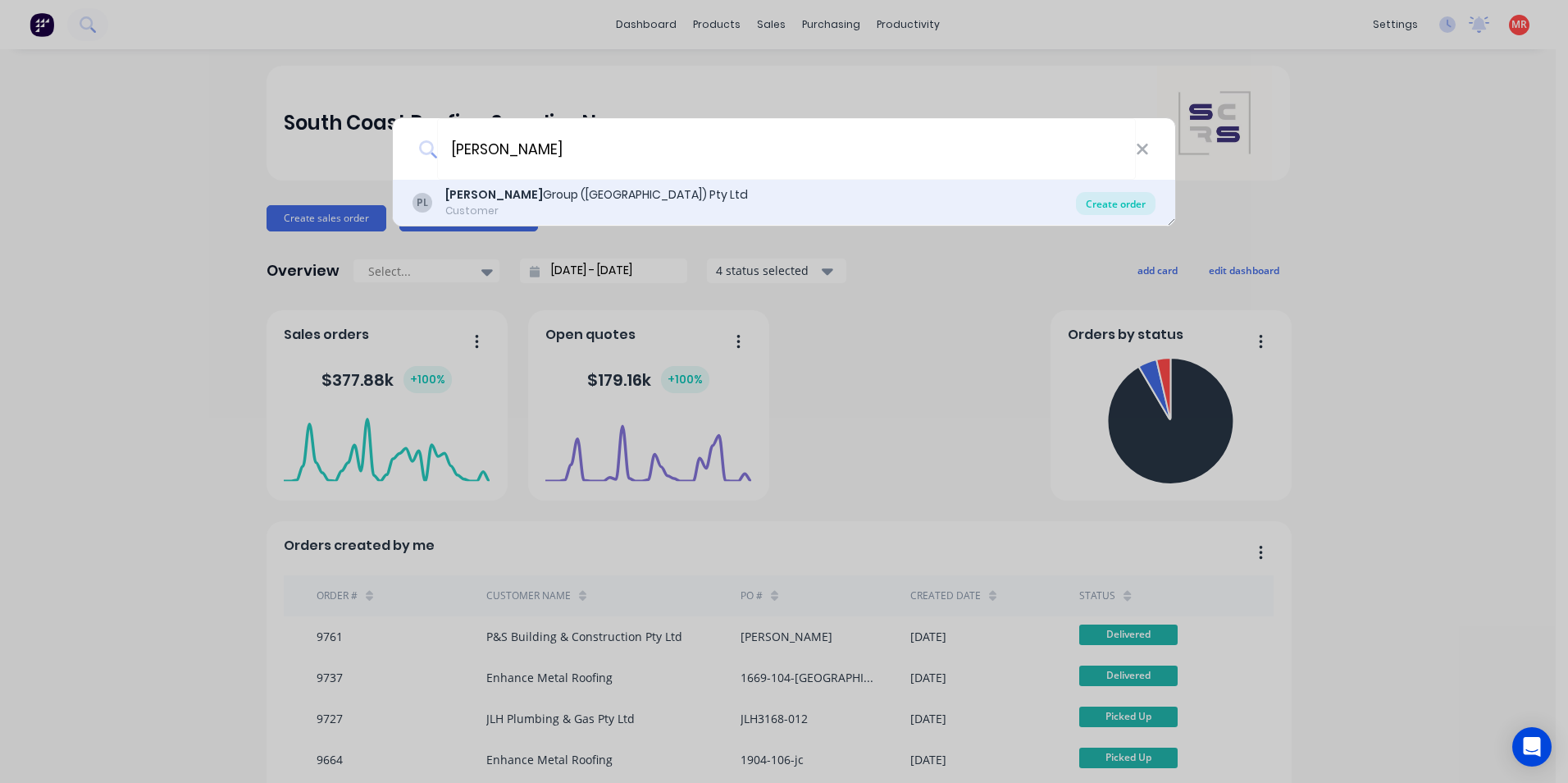
click at [1118, 208] on div "Create order" at bounding box center [1116, 204] width 80 height 23
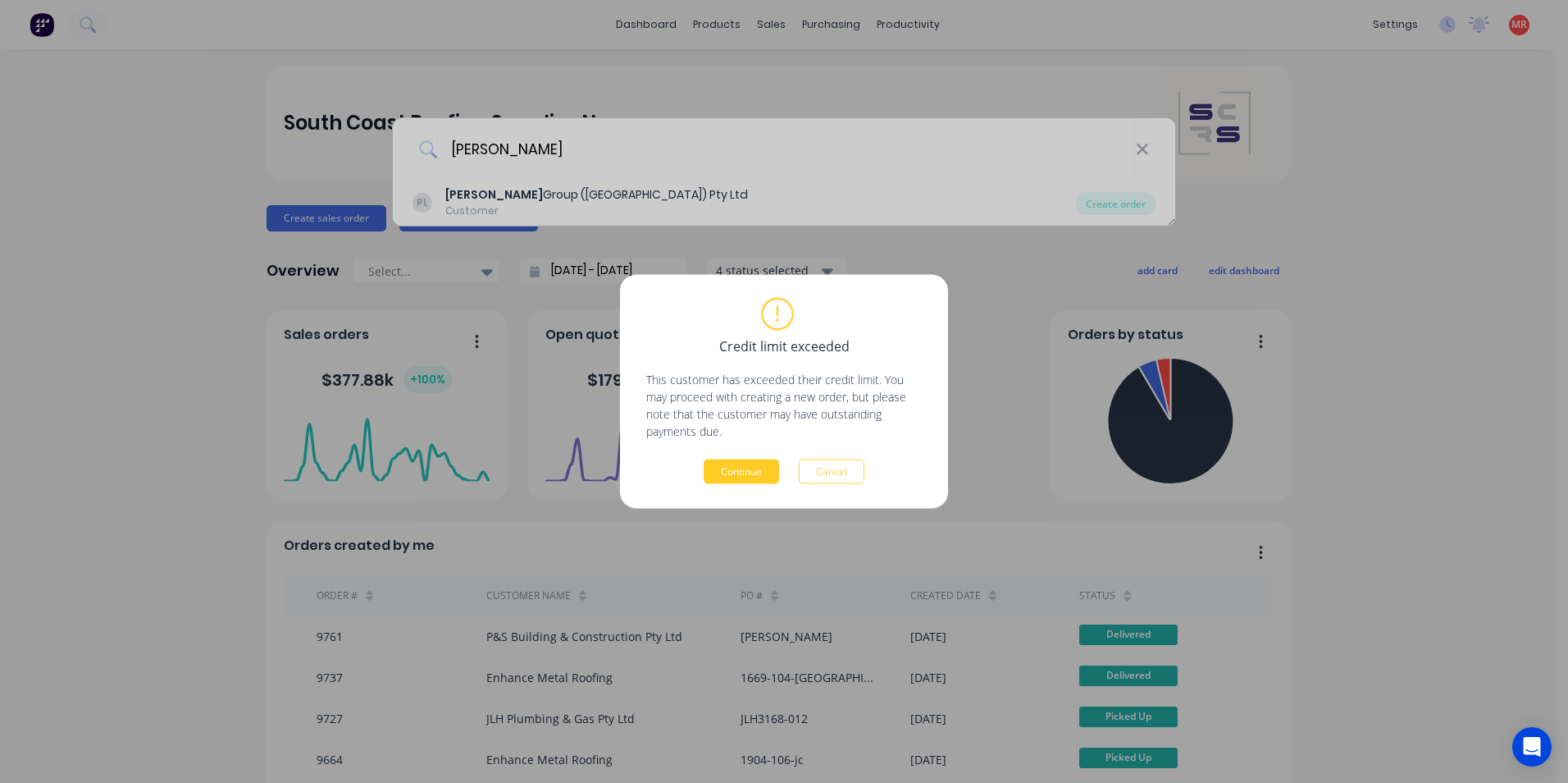
click at [740, 477] on button "Continue" at bounding box center [742, 471] width 76 height 24
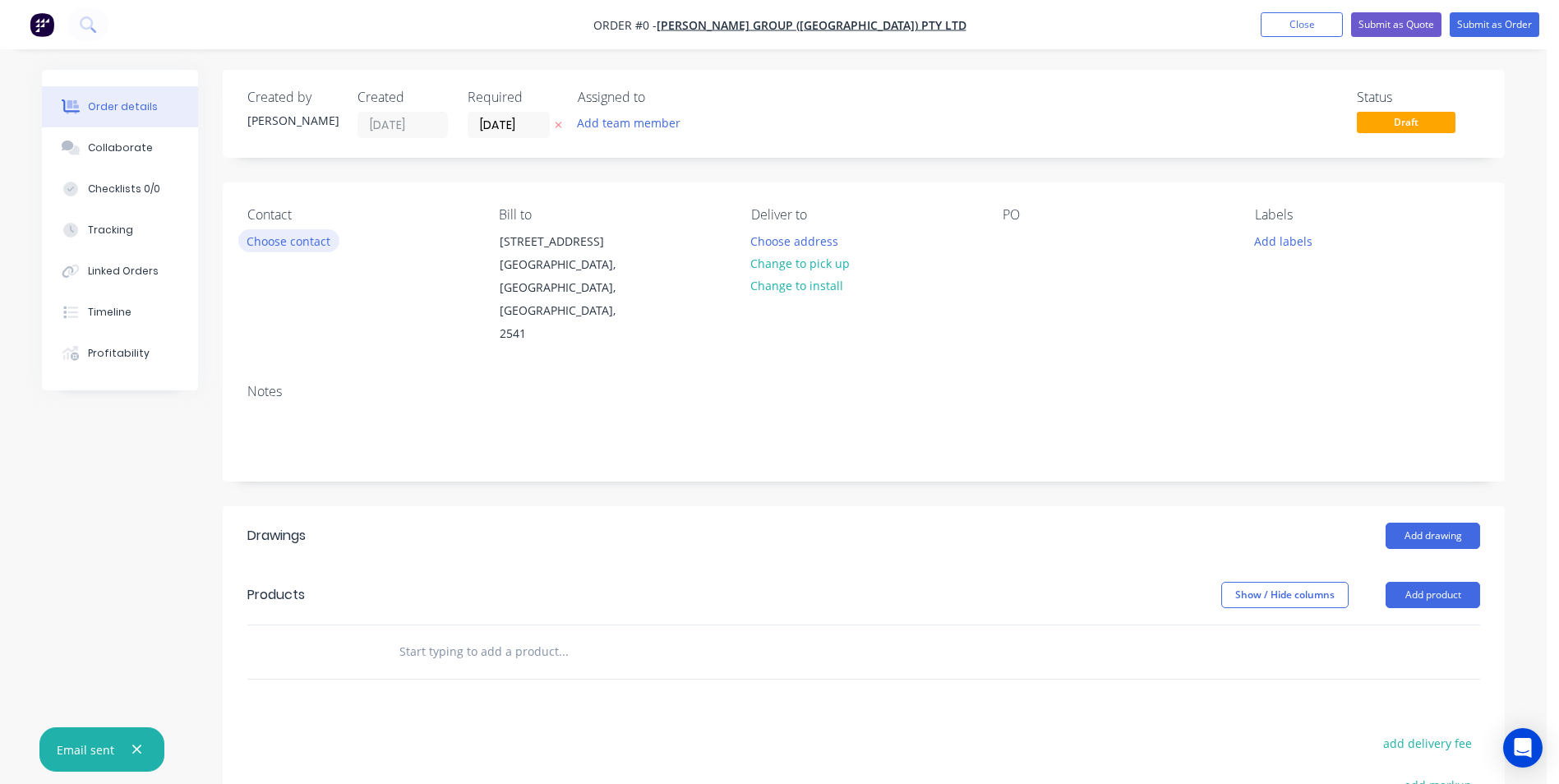
click at [301, 251] on button "Choose contact" at bounding box center [289, 240] width 101 height 22
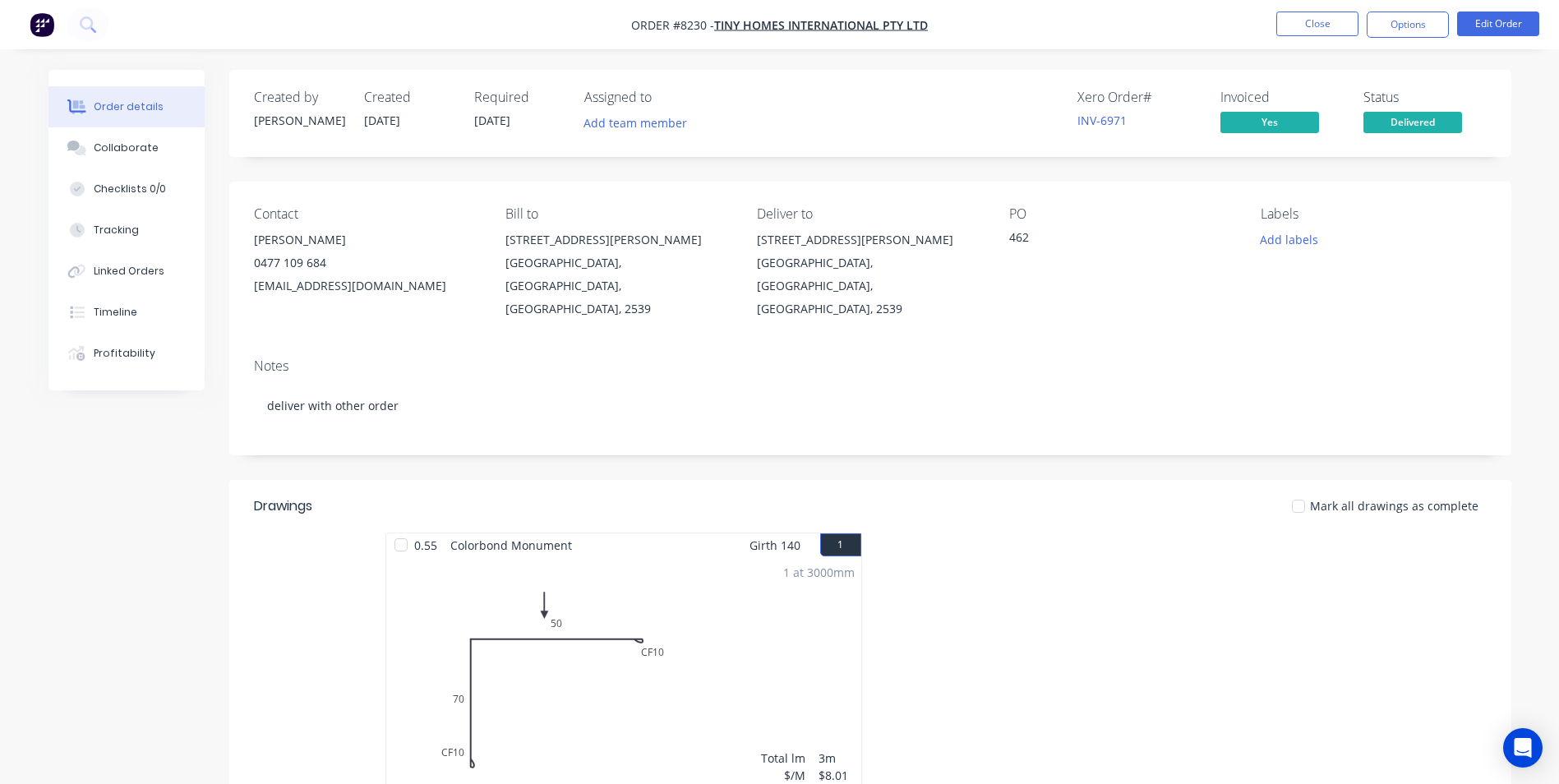
click at [45, 29] on img "button" at bounding box center [41, 24] width 24 height 24
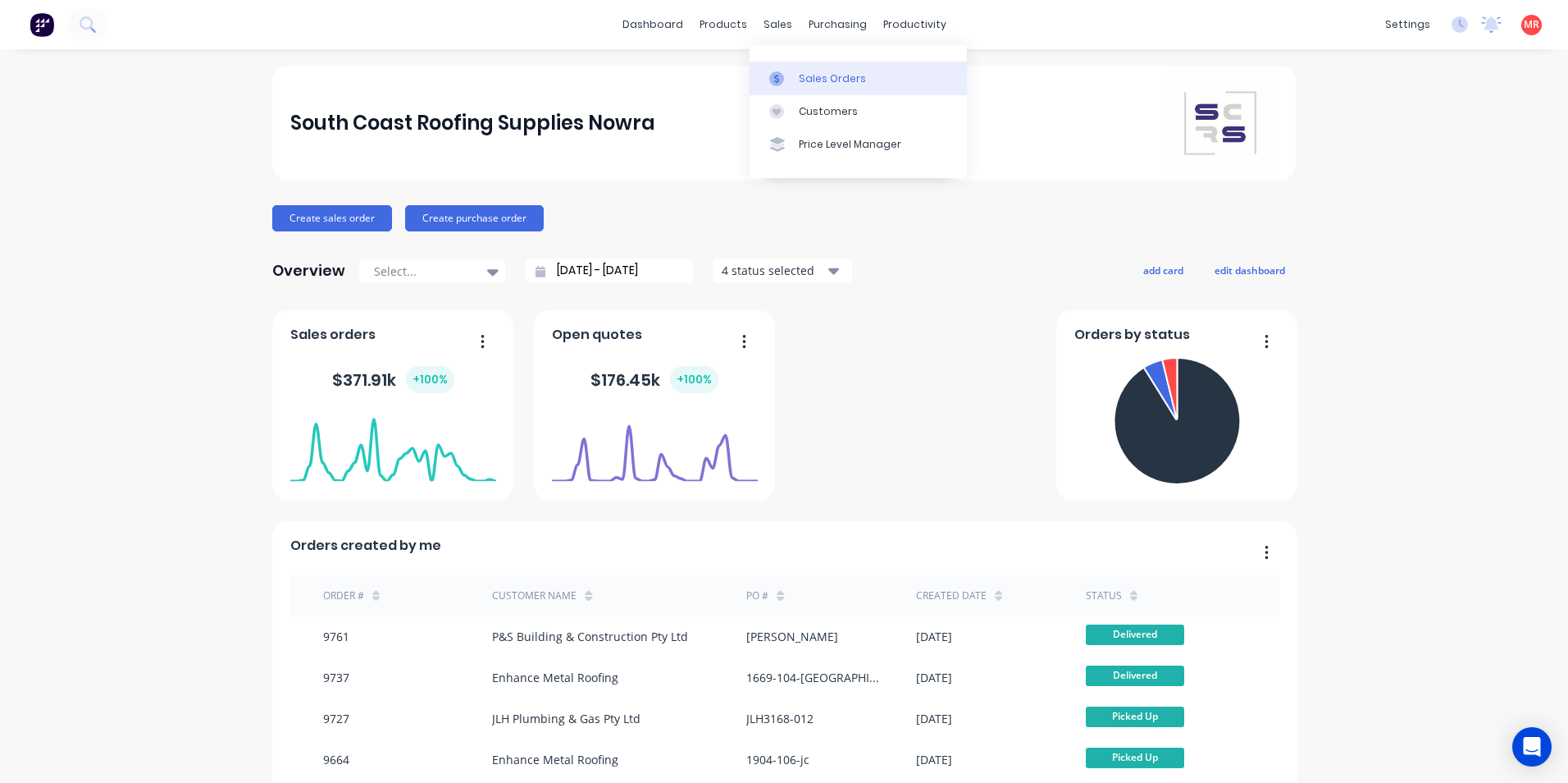
click at [783, 73] on icon at bounding box center [776, 78] width 15 height 15
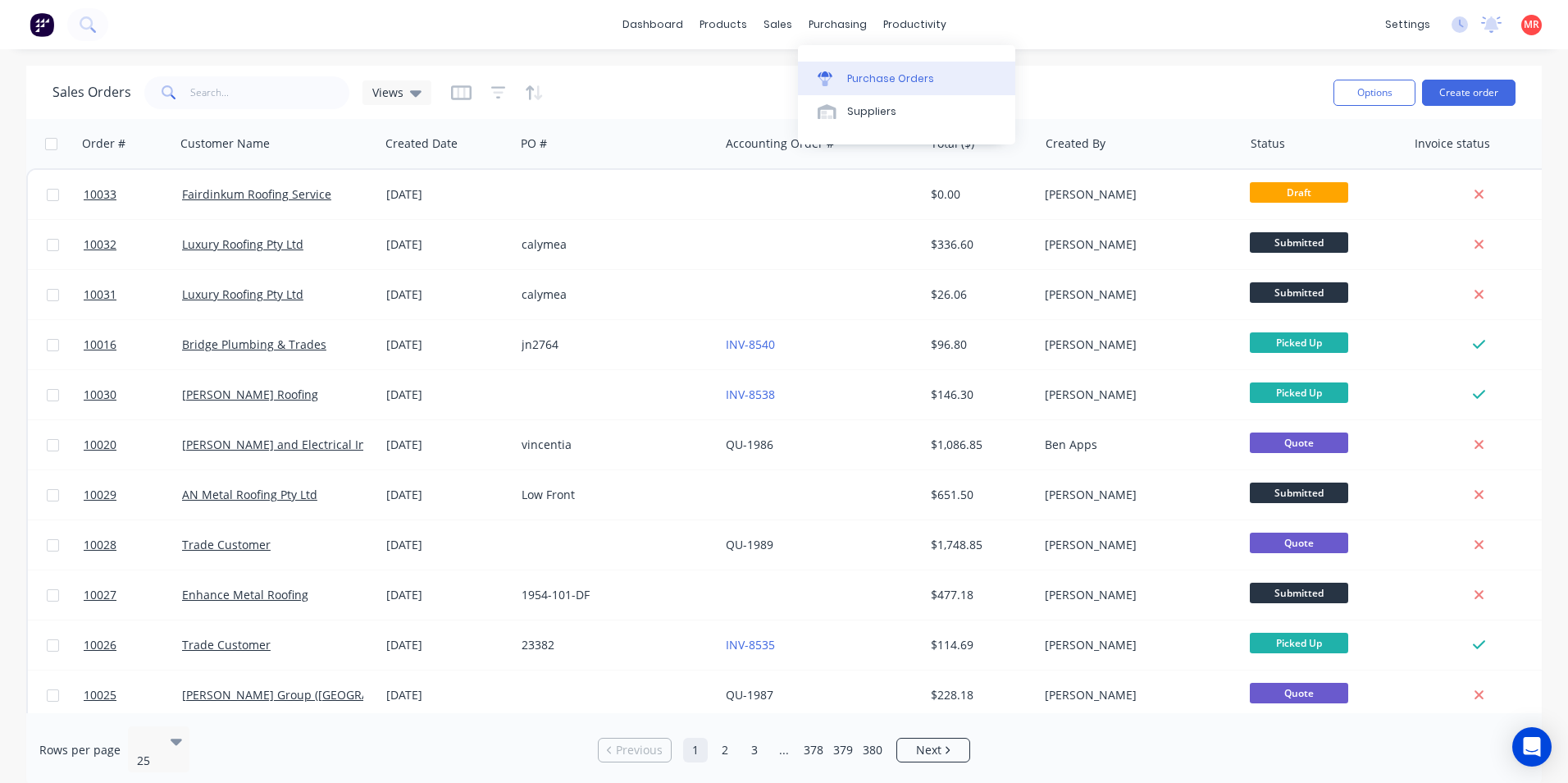
click at [830, 71] on icon at bounding box center [824, 78] width 15 height 15
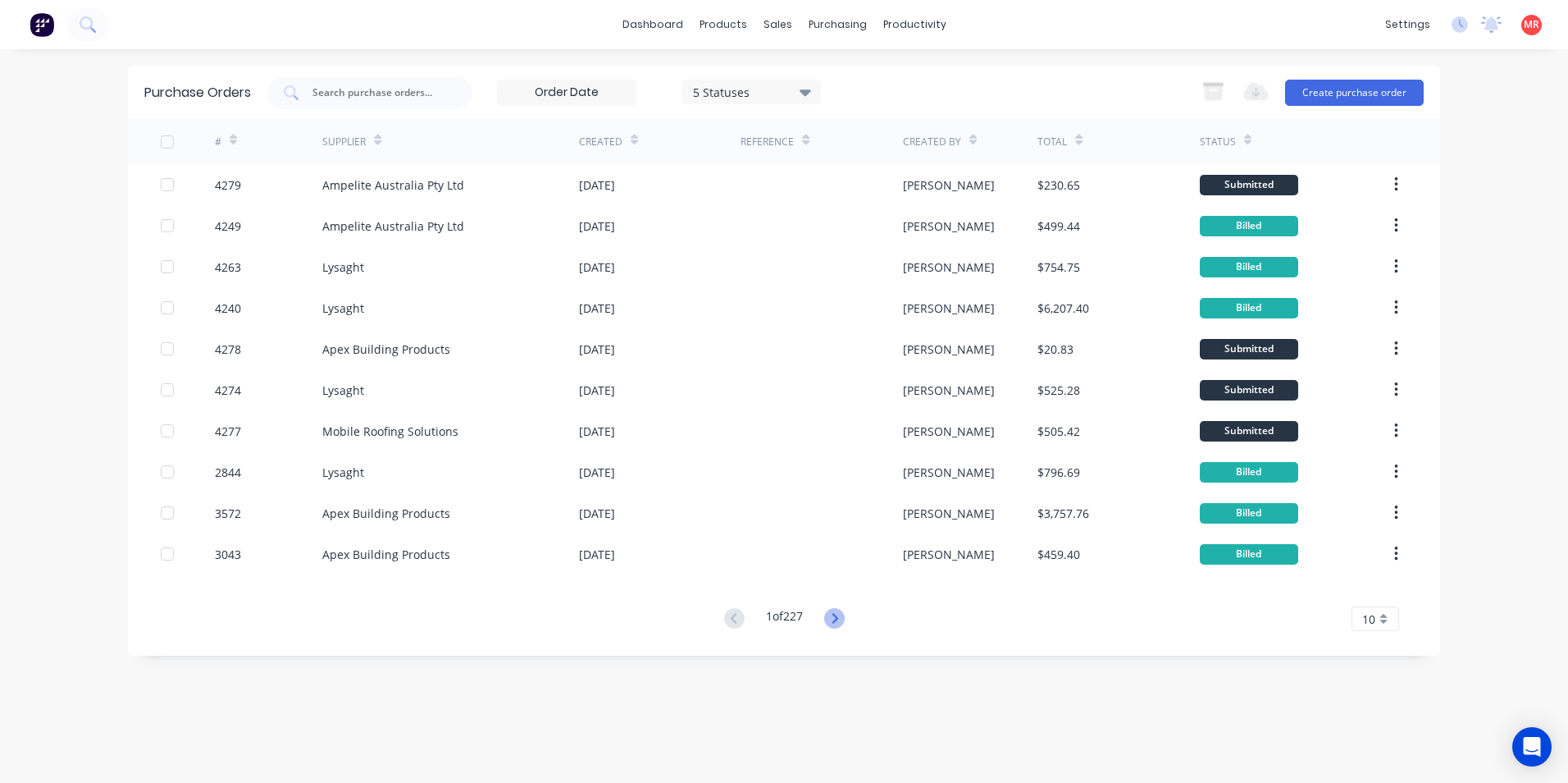
click at [844, 612] on icon at bounding box center [834, 618] width 20 height 20
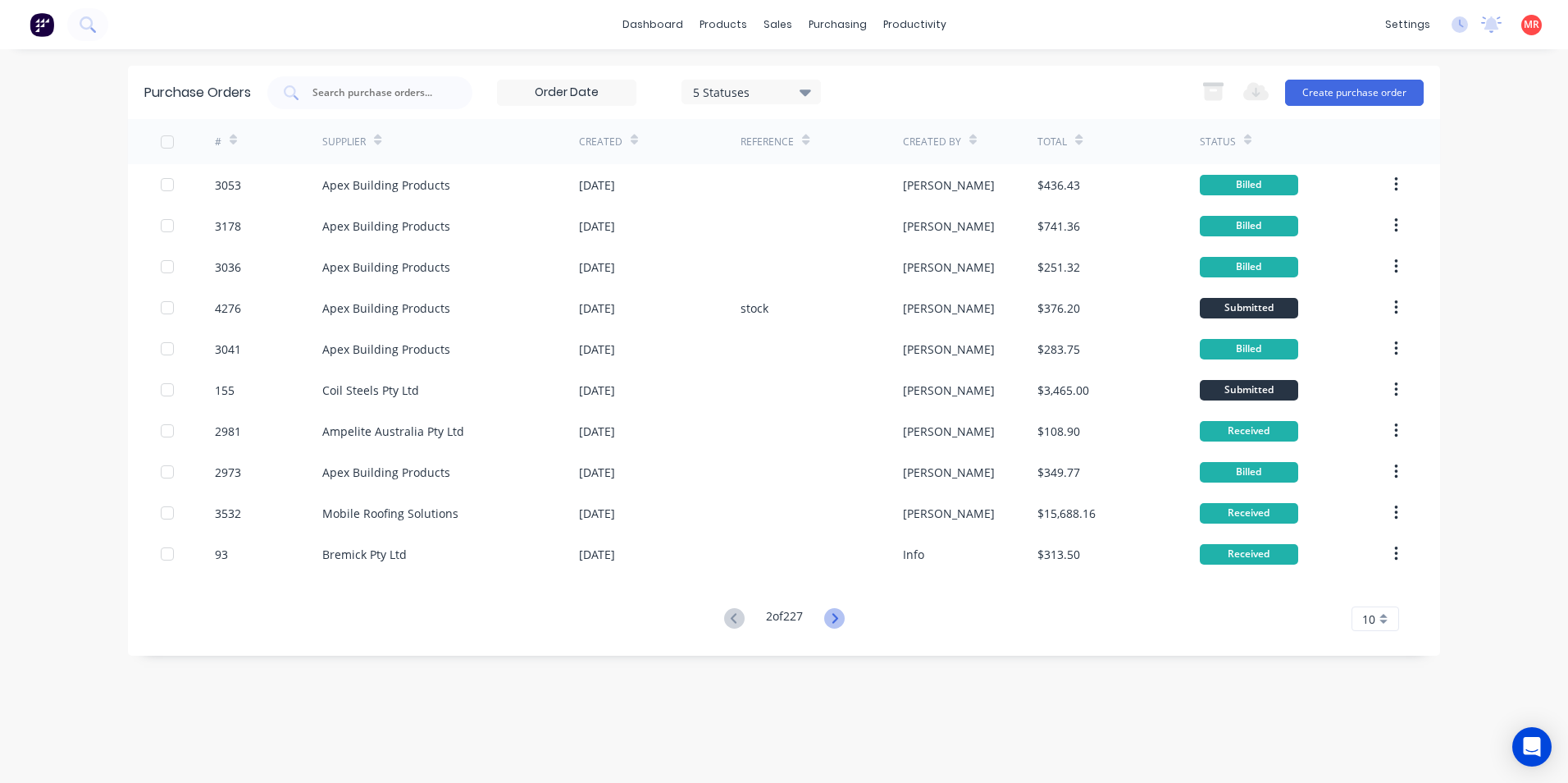
click at [837, 618] on icon at bounding box center [834, 618] width 20 height 20
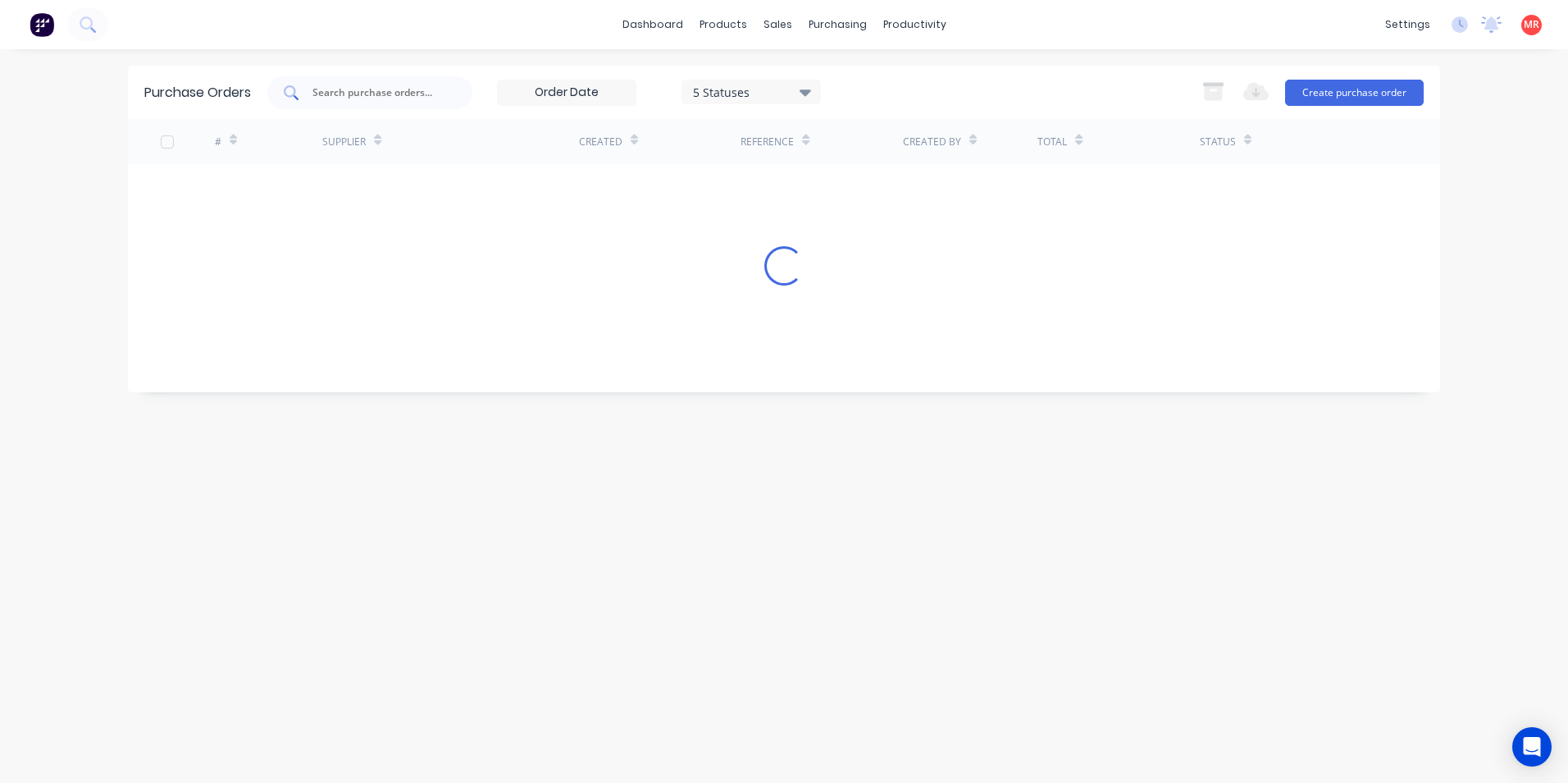
click at [349, 103] on div at bounding box center [369, 93] width 205 height 33
type input "bremi"
click at [1320, 94] on button "Create purchase order" at bounding box center [1353, 92] width 139 height 26
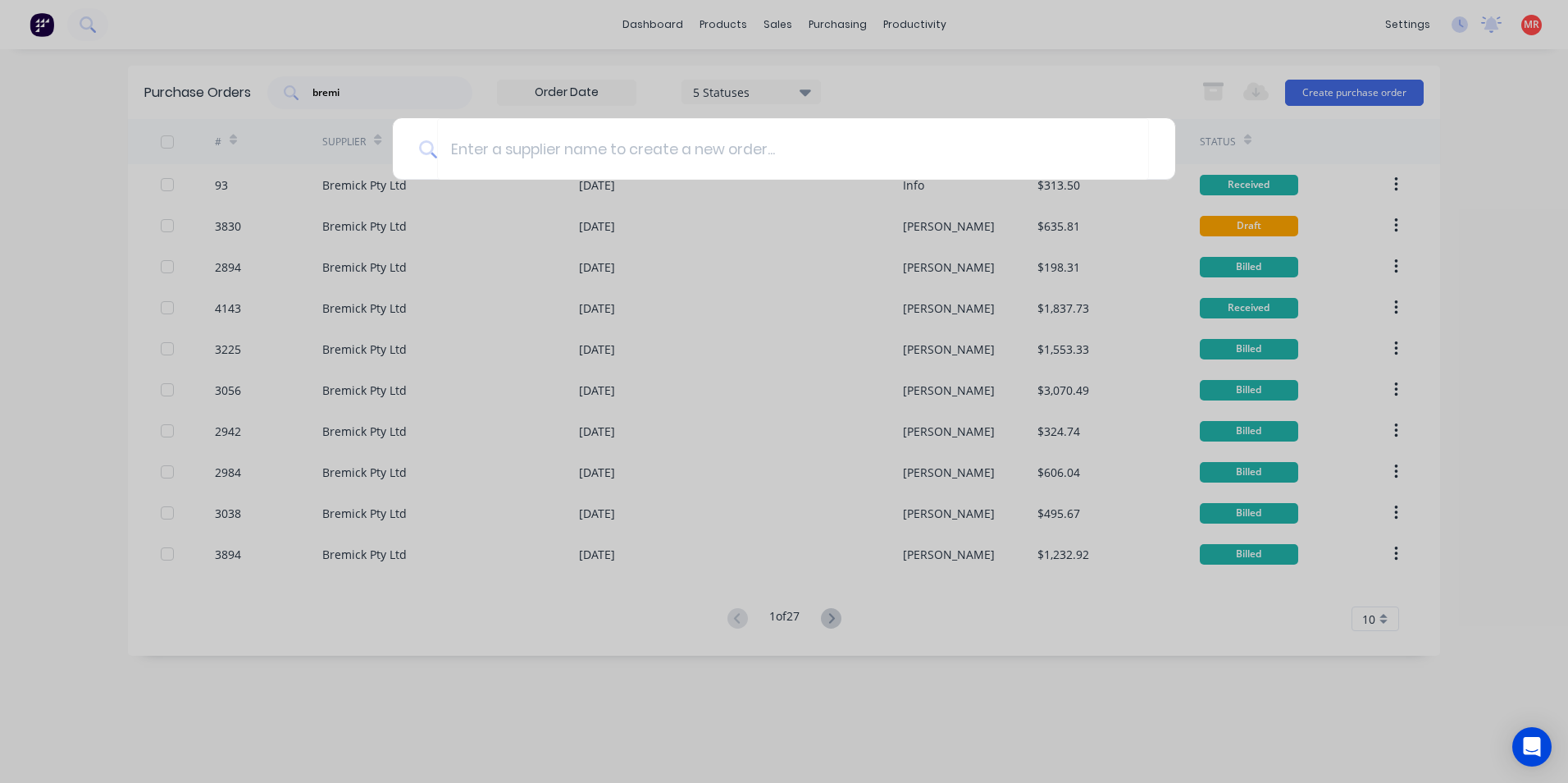
click at [1002, 85] on div at bounding box center [784, 392] width 1568 height 783
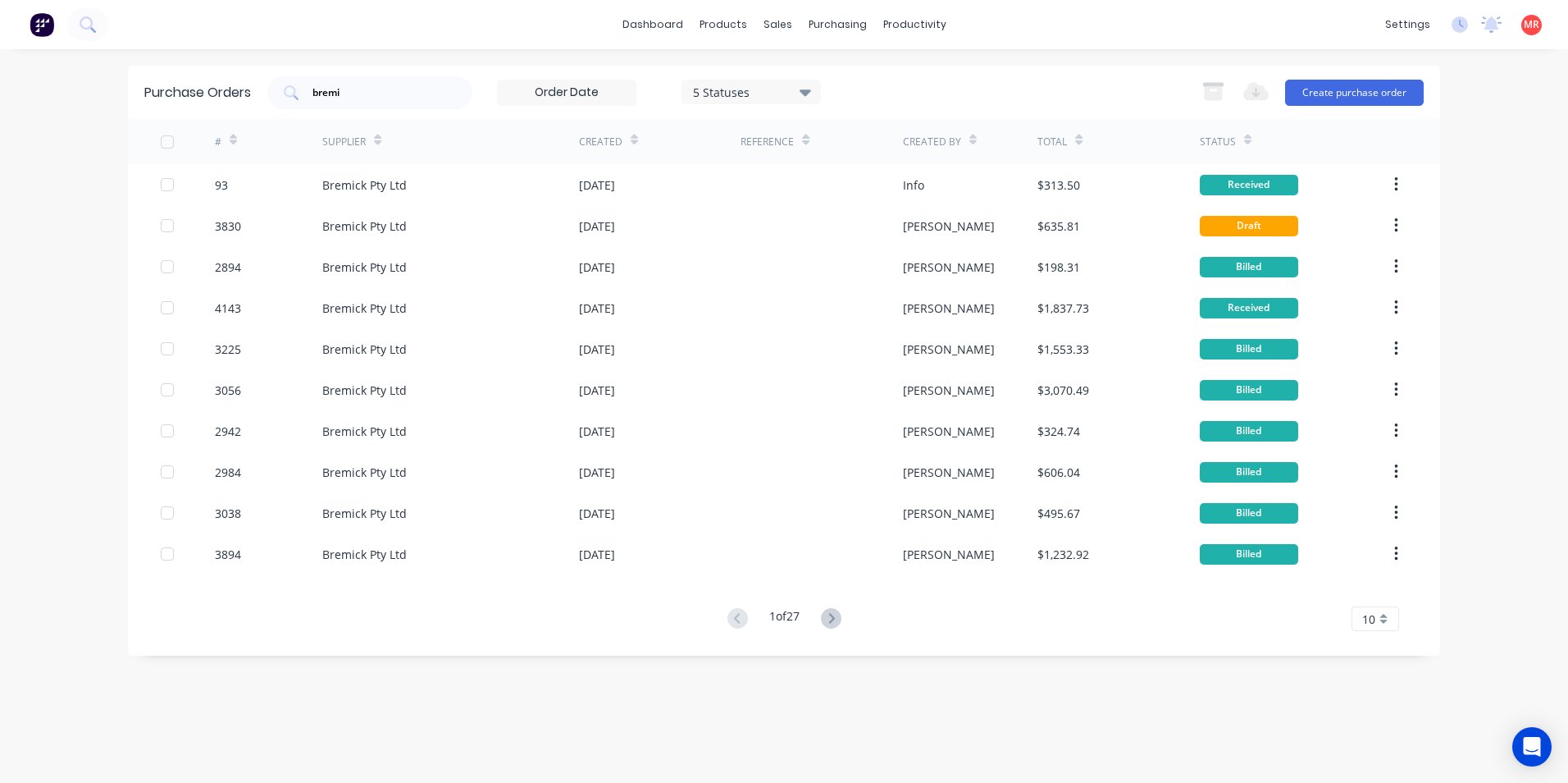
click at [630, 137] on icon at bounding box center [634, 140] width 8 height 13
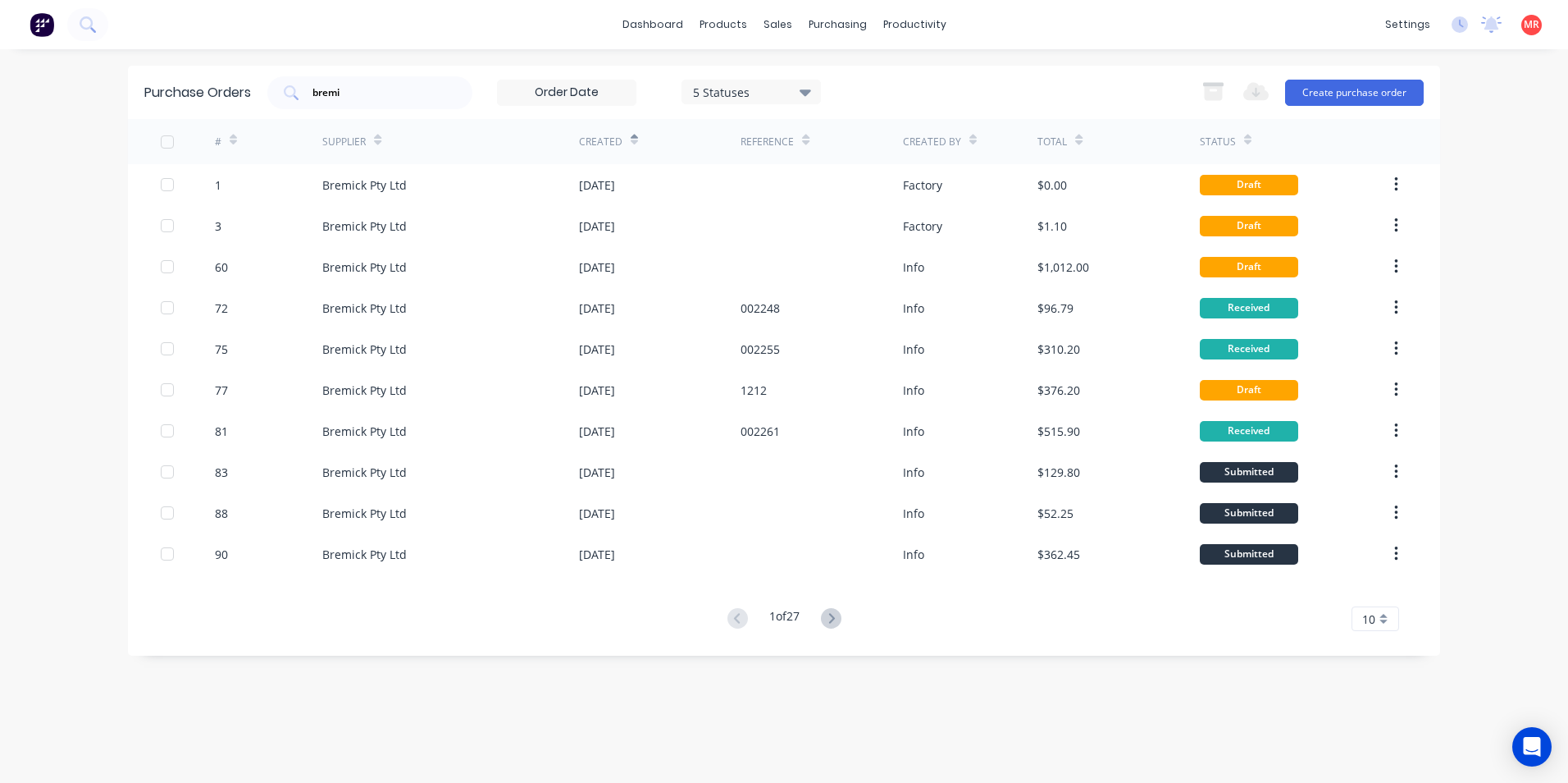
click at [632, 142] on icon at bounding box center [634, 142] width 8 height 5
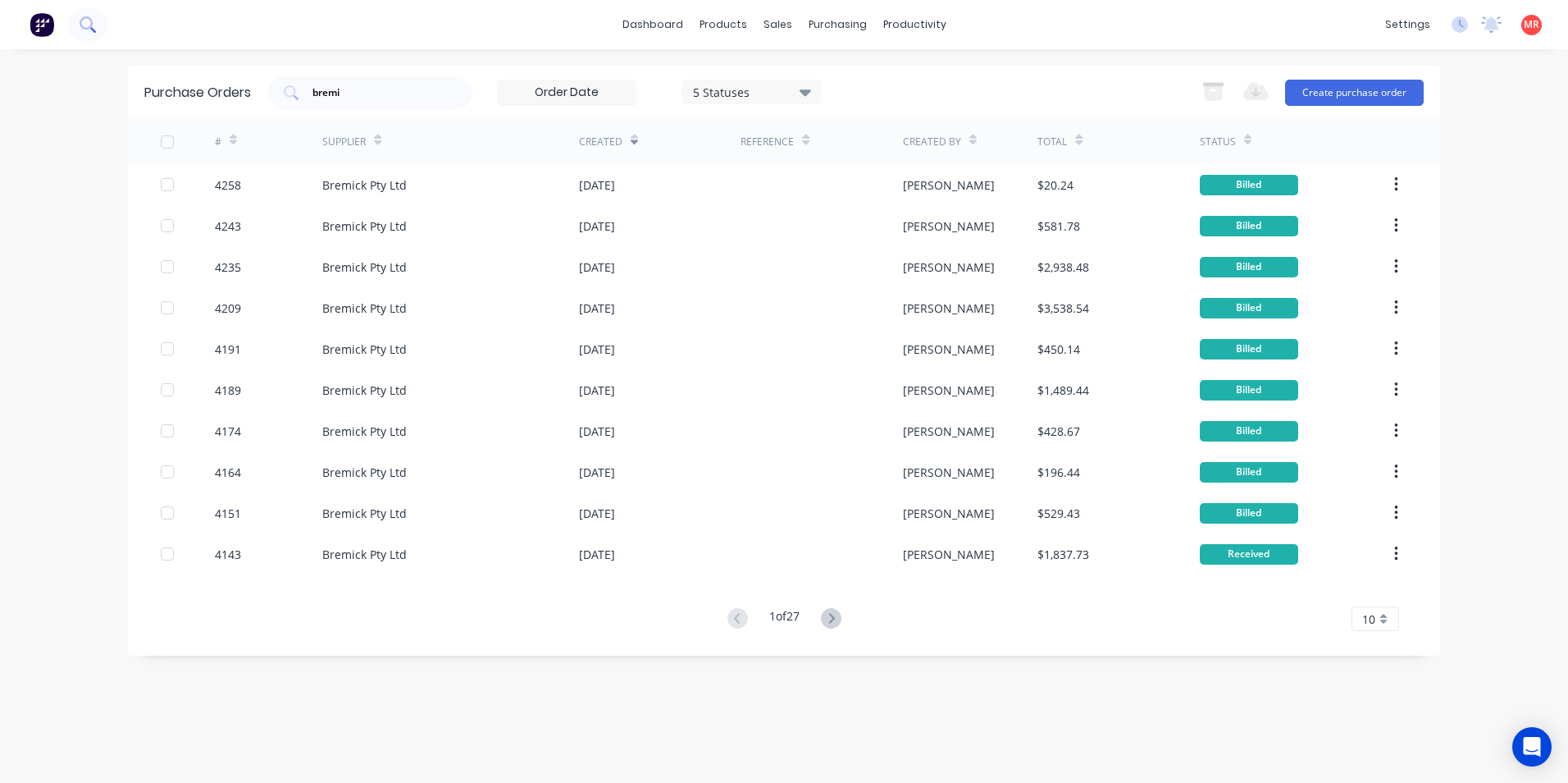
click at [100, 25] on button at bounding box center [87, 24] width 41 height 33
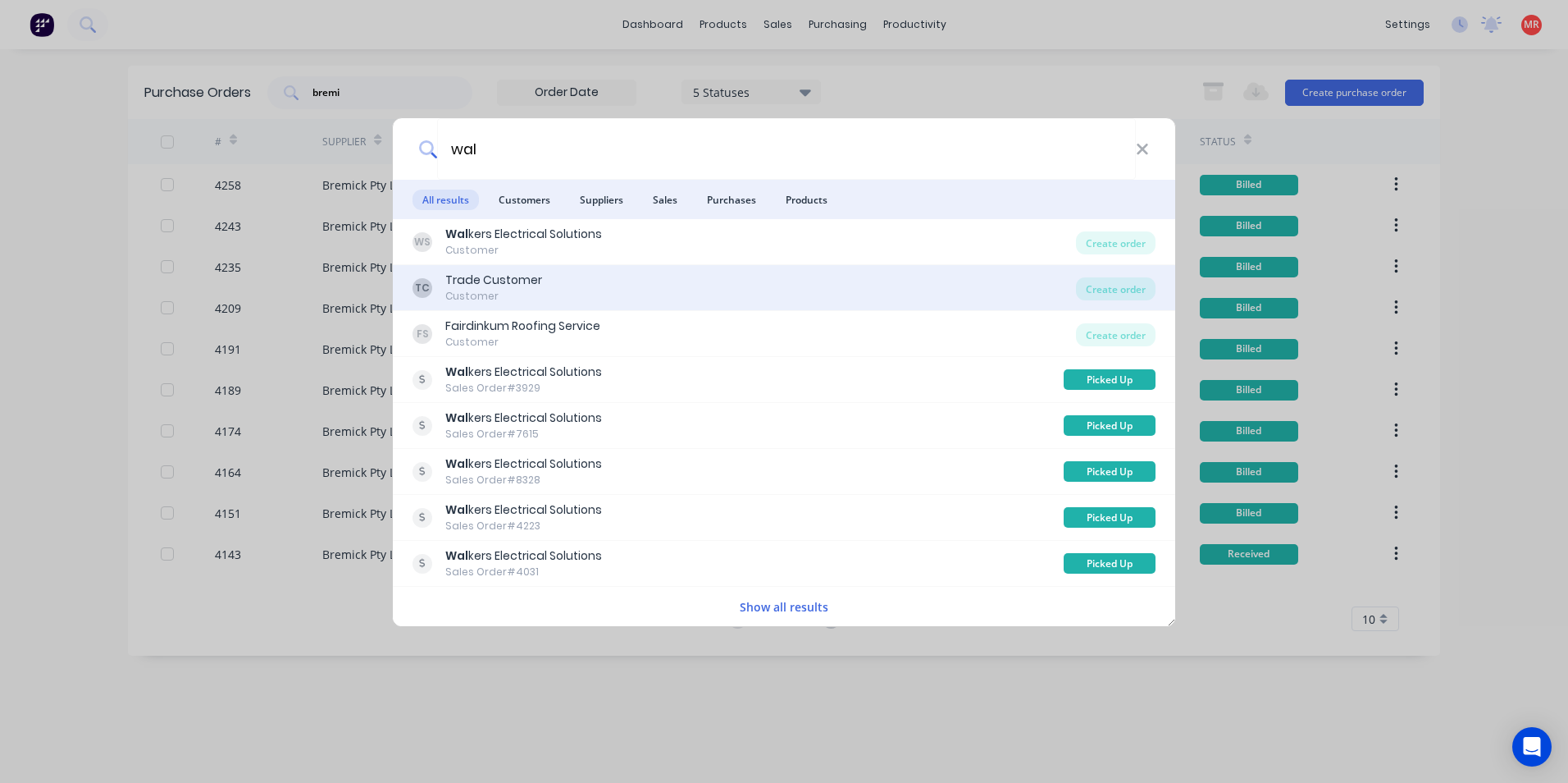
type input "wal"
click at [724, 292] on div "TC Trade Customer Customer" at bounding box center [744, 288] width 663 height 32
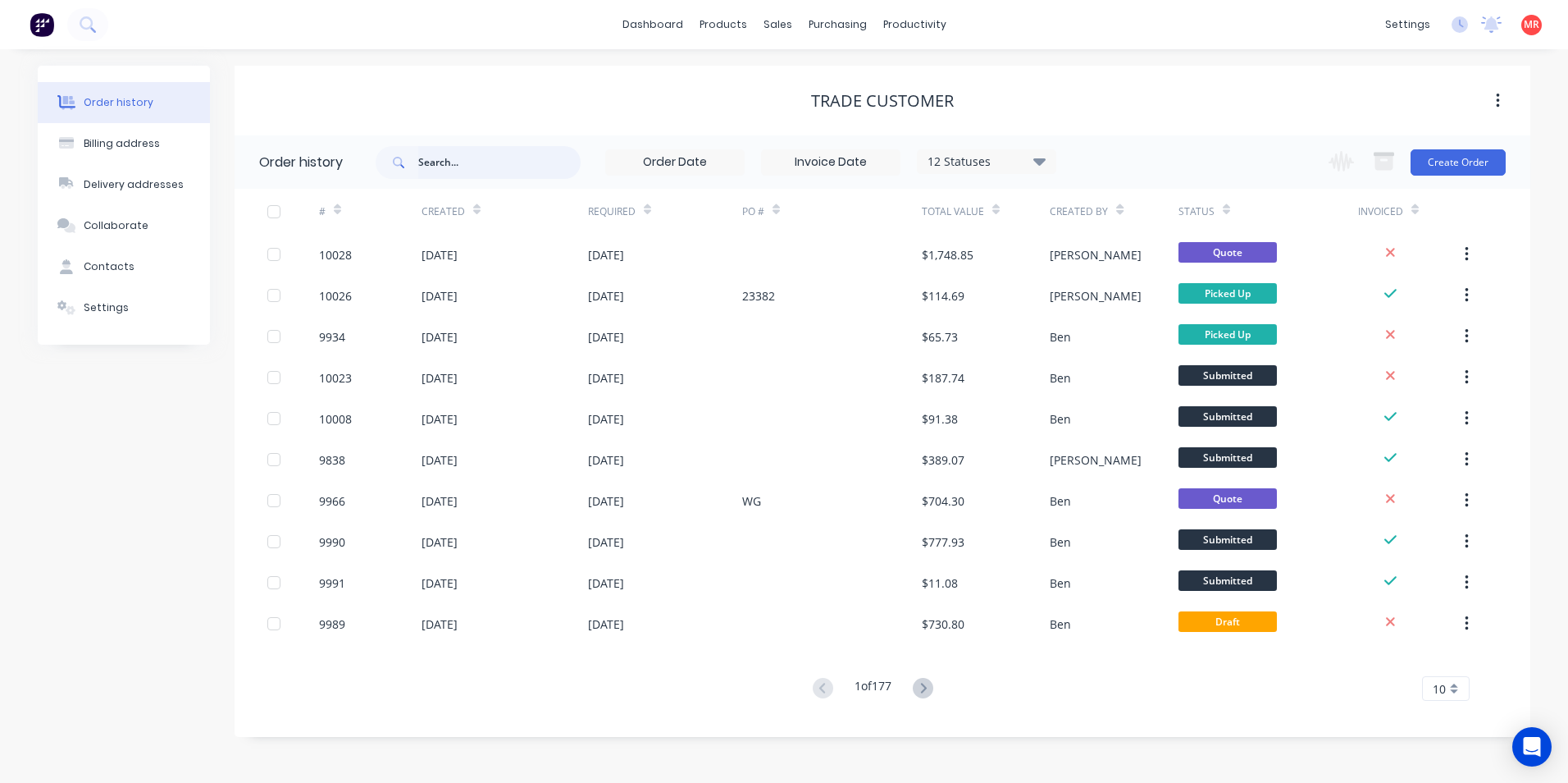
click at [529, 166] on input "text" at bounding box center [499, 162] width 162 height 33
type input "wal"
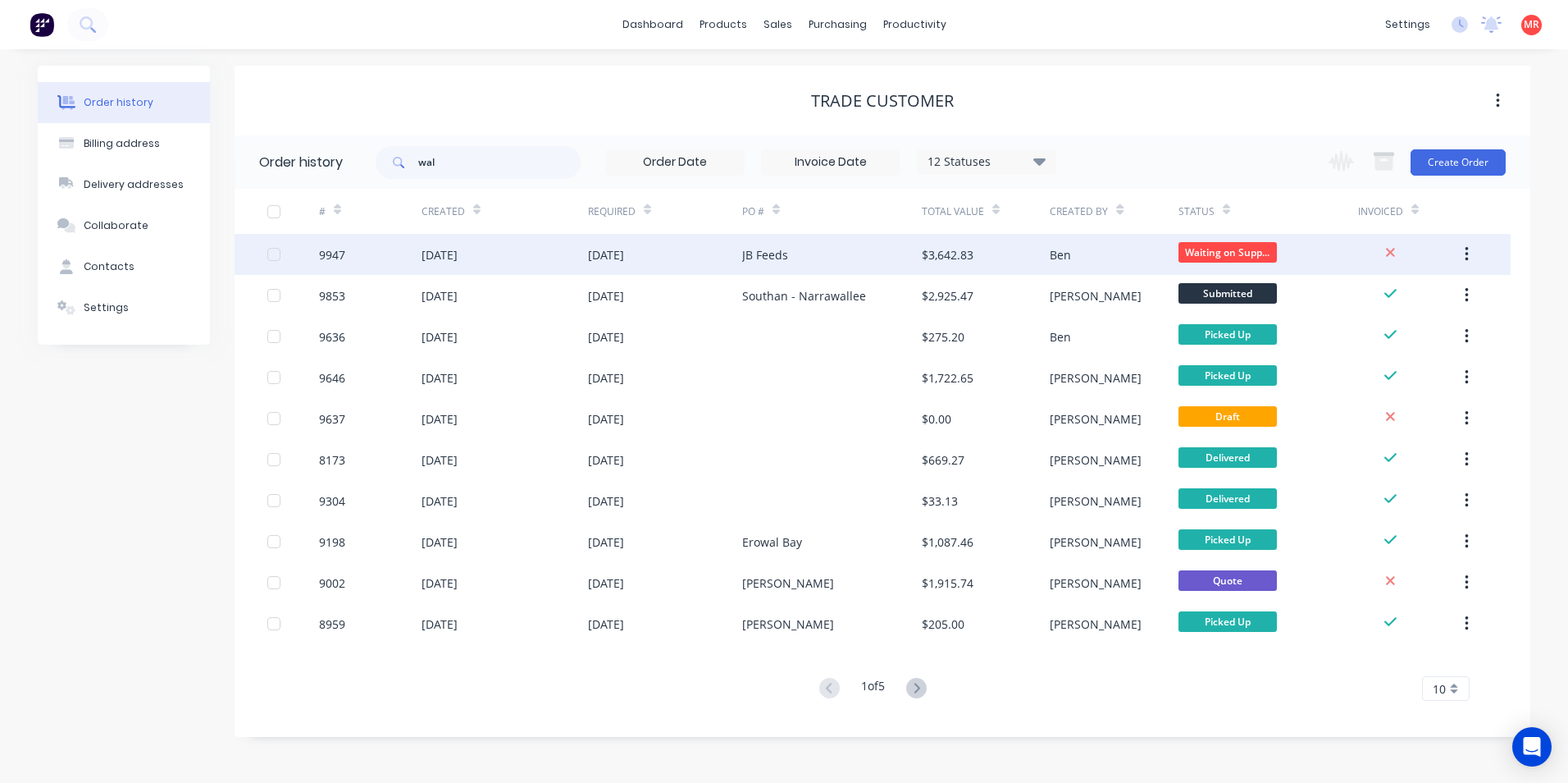
click at [742, 260] on div "JB Feeds" at bounding box center [764, 255] width 46 height 17
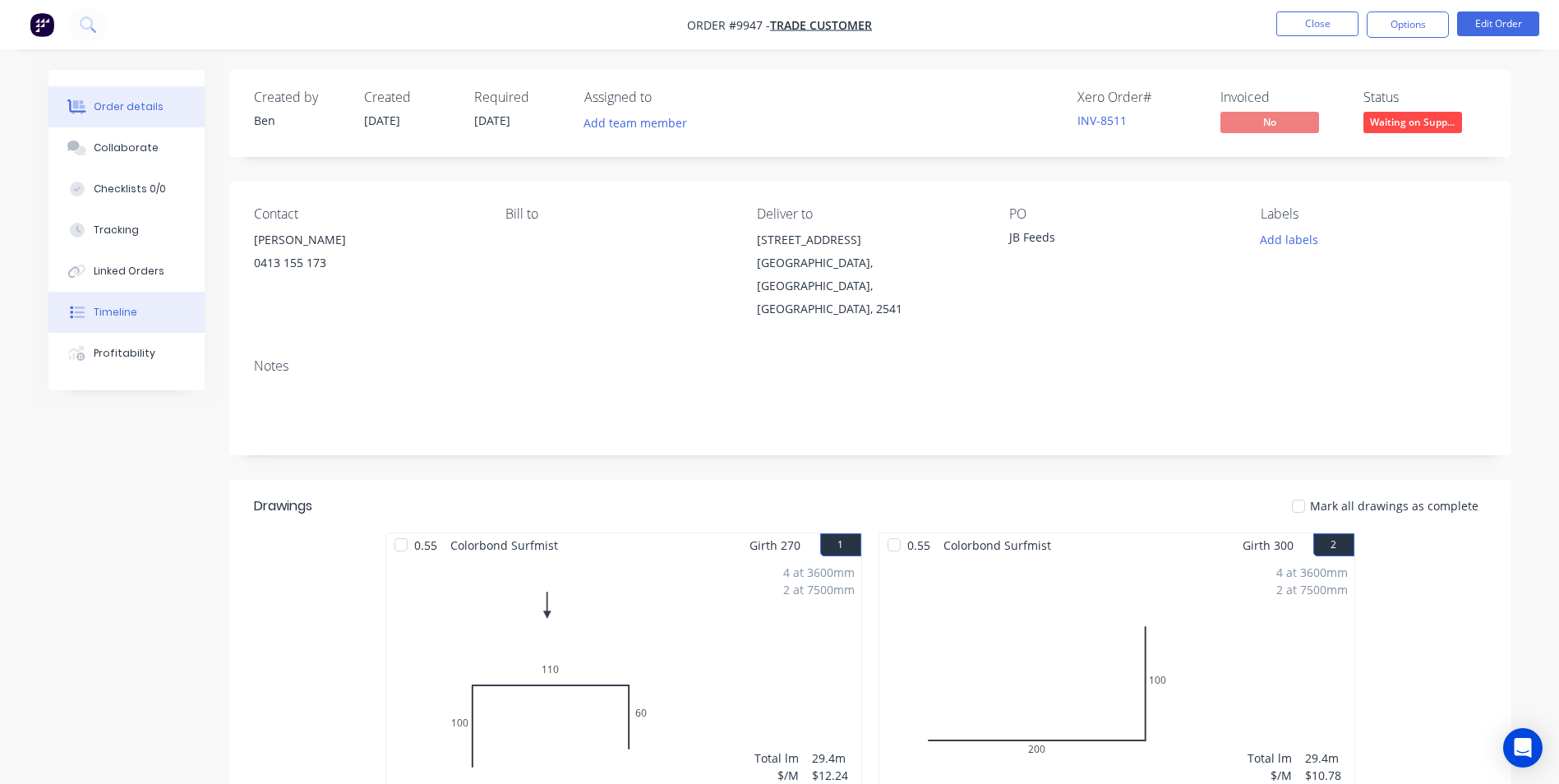
click at [139, 314] on button "Timeline" at bounding box center [127, 312] width 156 height 41
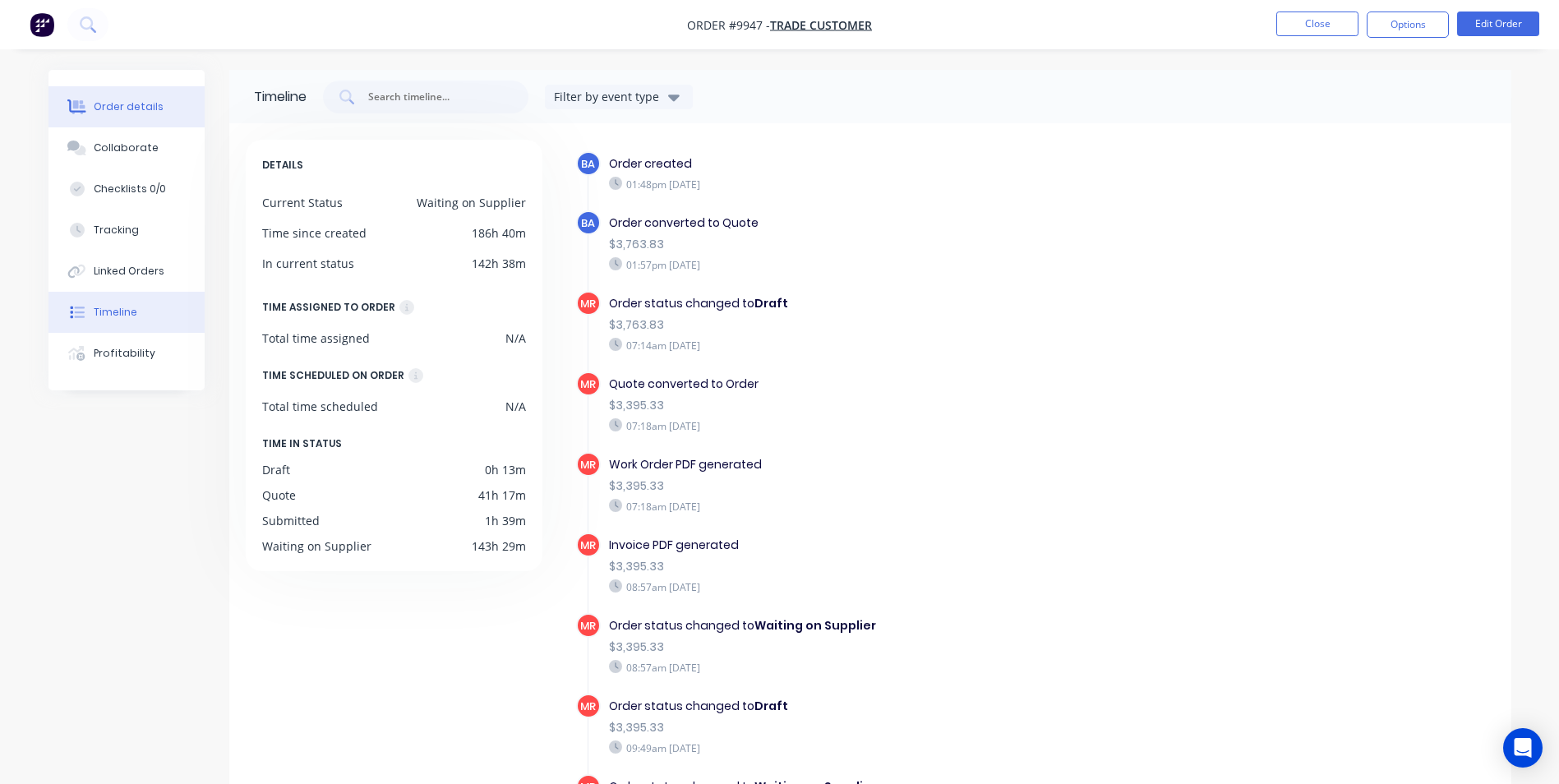
click at [145, 105] on div "Order details" at bounding box center [128, 106] width 70 height 15
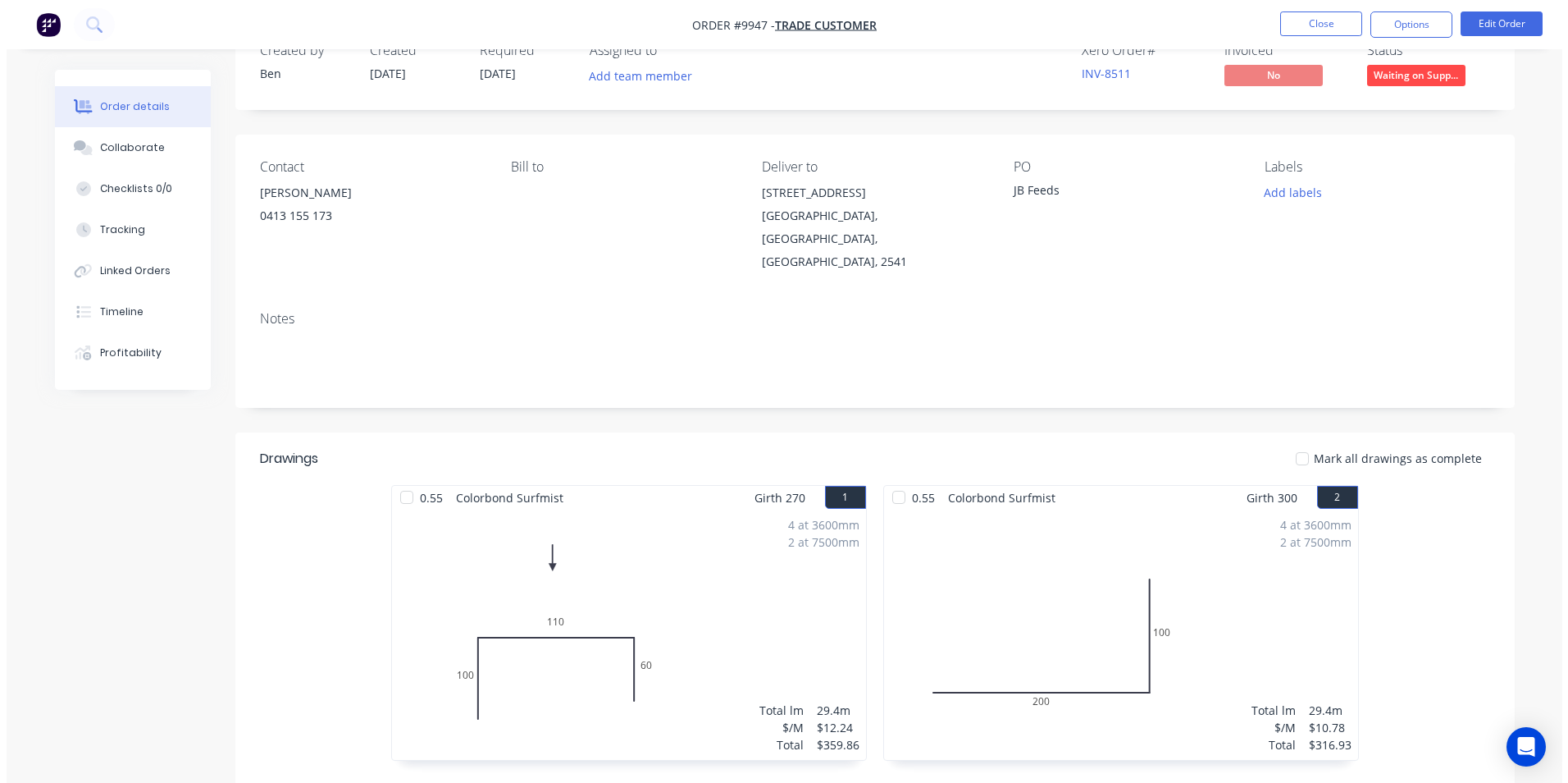
scroll to position [82, 0]
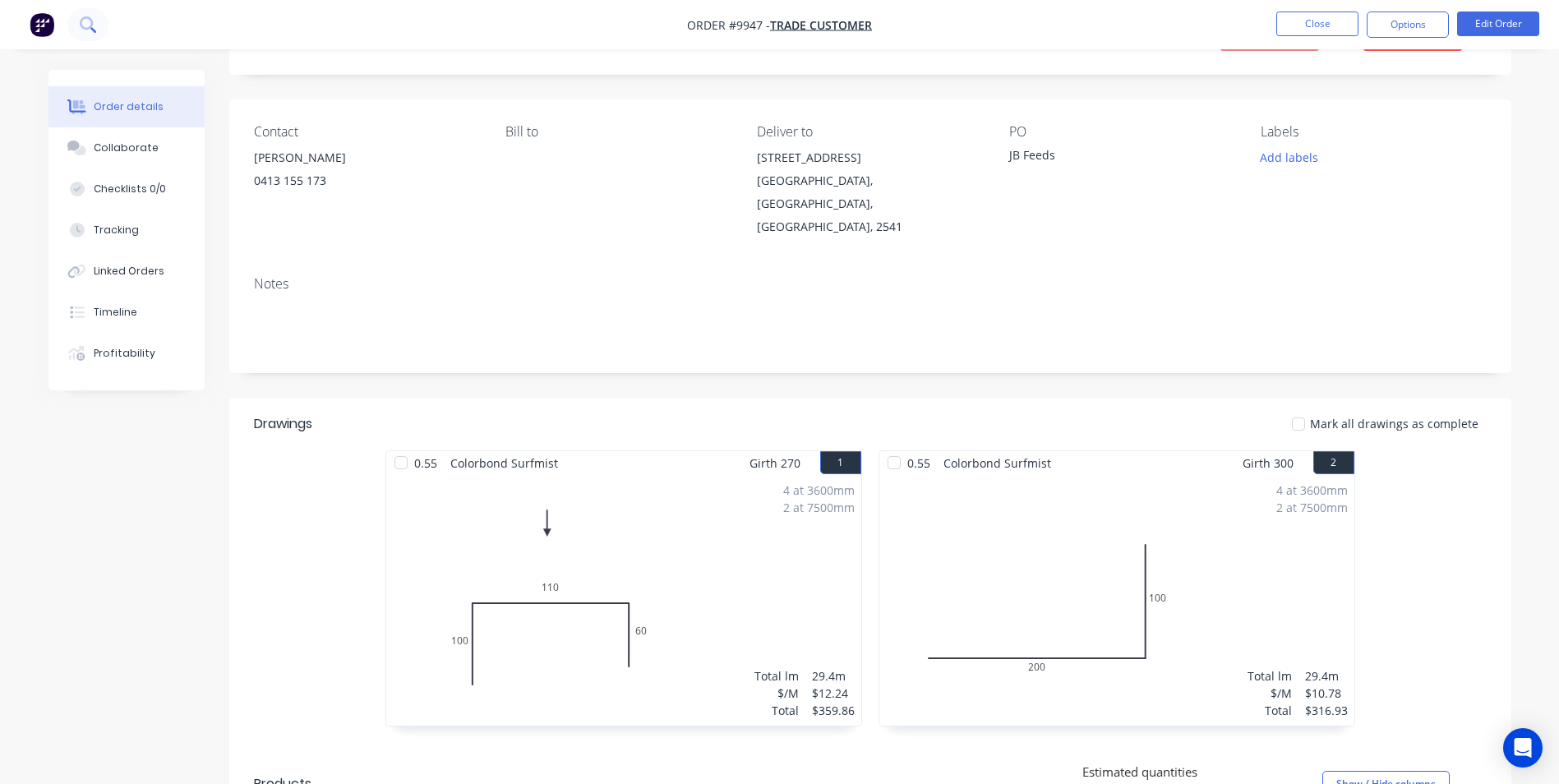
click at [91, 23] on icon at bounding box center [87, 23] width 14 height 14
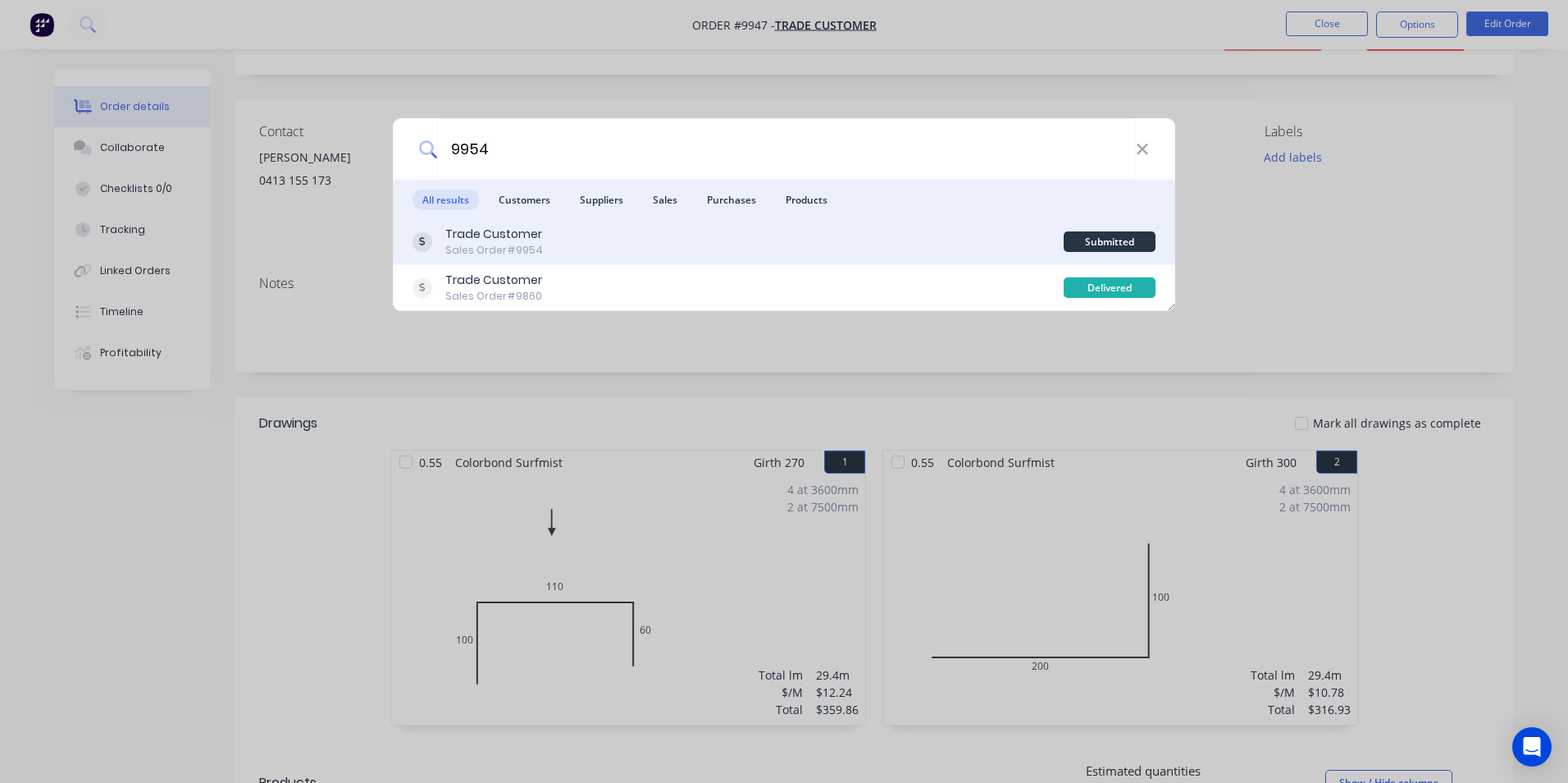
type input "9954"
click at [746, 246] on div "Trade Customer Sales Order #9954" at bounding box center [738, 241] width 651 height 32
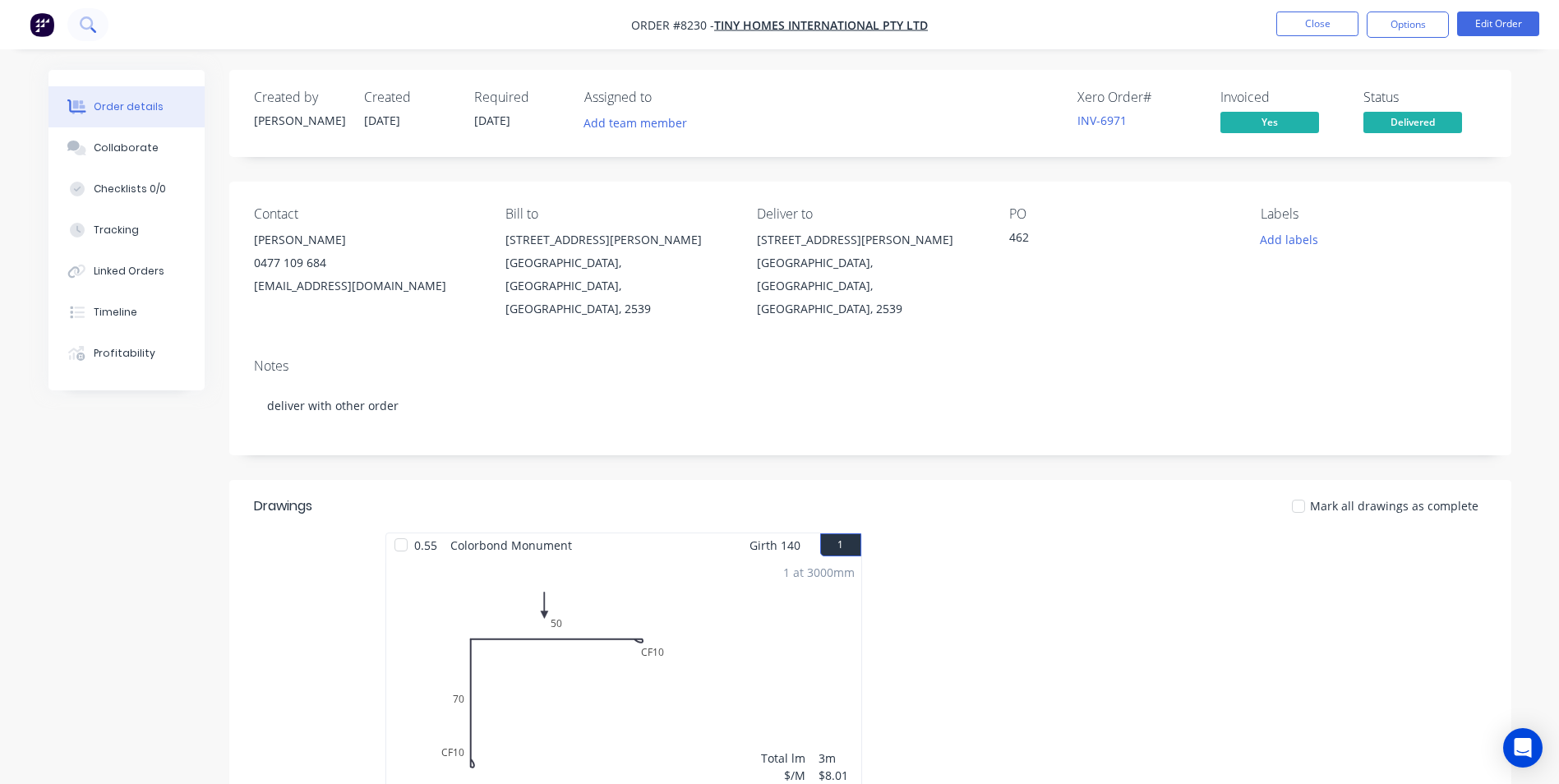
click at [100, 29] on button at bounding box center [88, 24] width 41 height 33
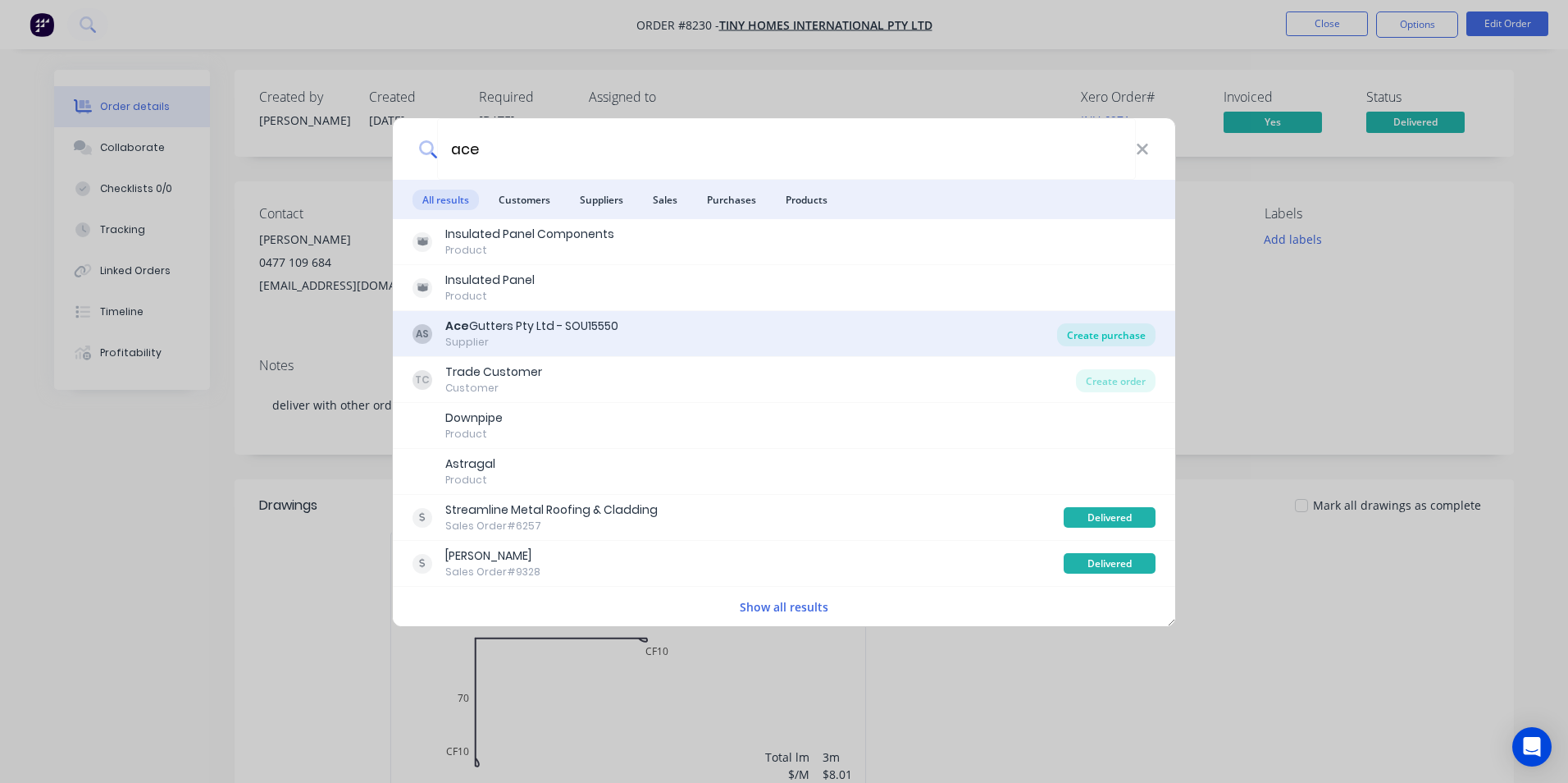
type input "ace"
click at [1094, 332] on div "Create purchase" at bounding box center [1106, 335] width 98 height 23
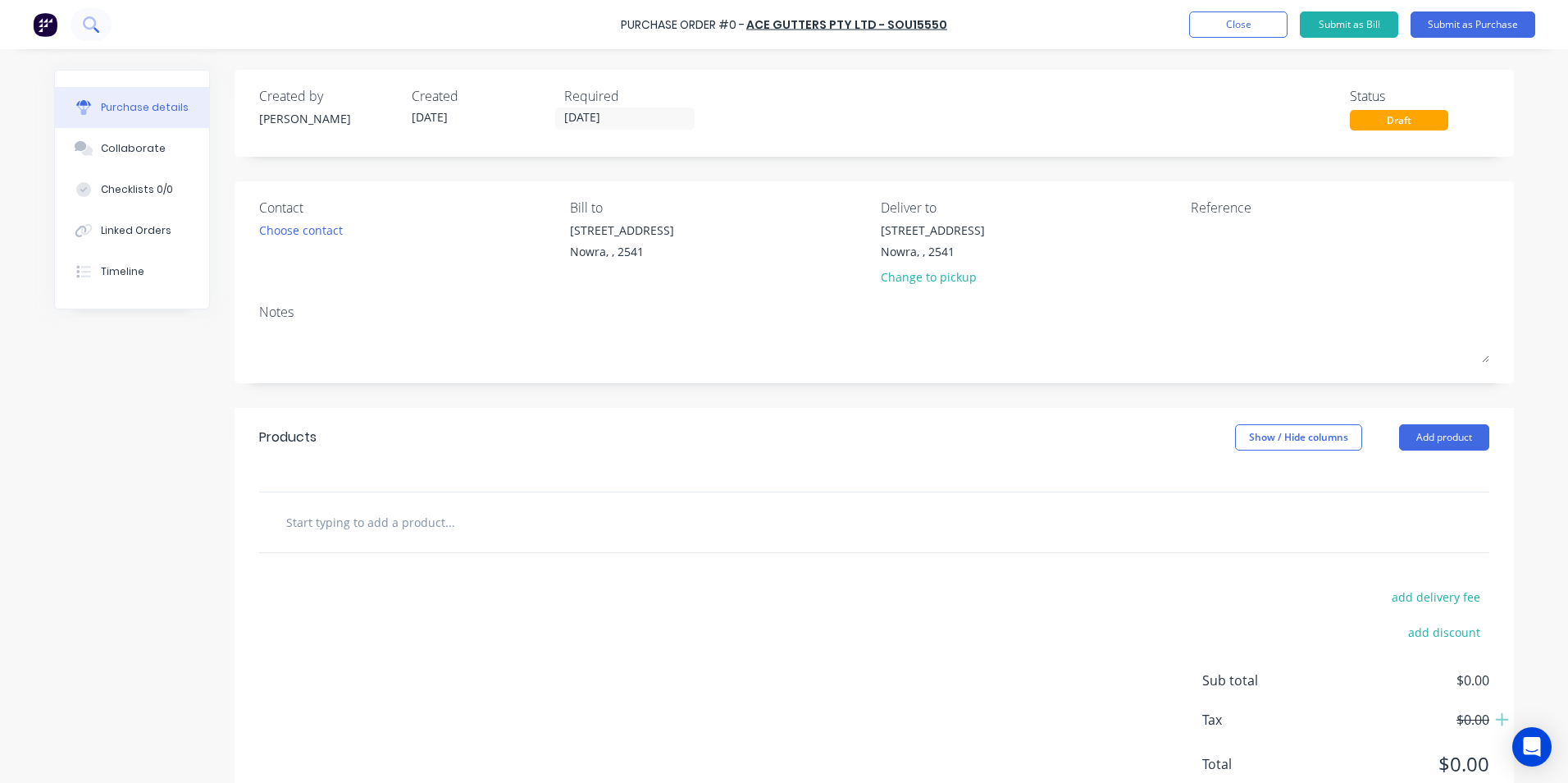
click at [102, 25] on button at bounding box center [91, 24] width 41 height 33
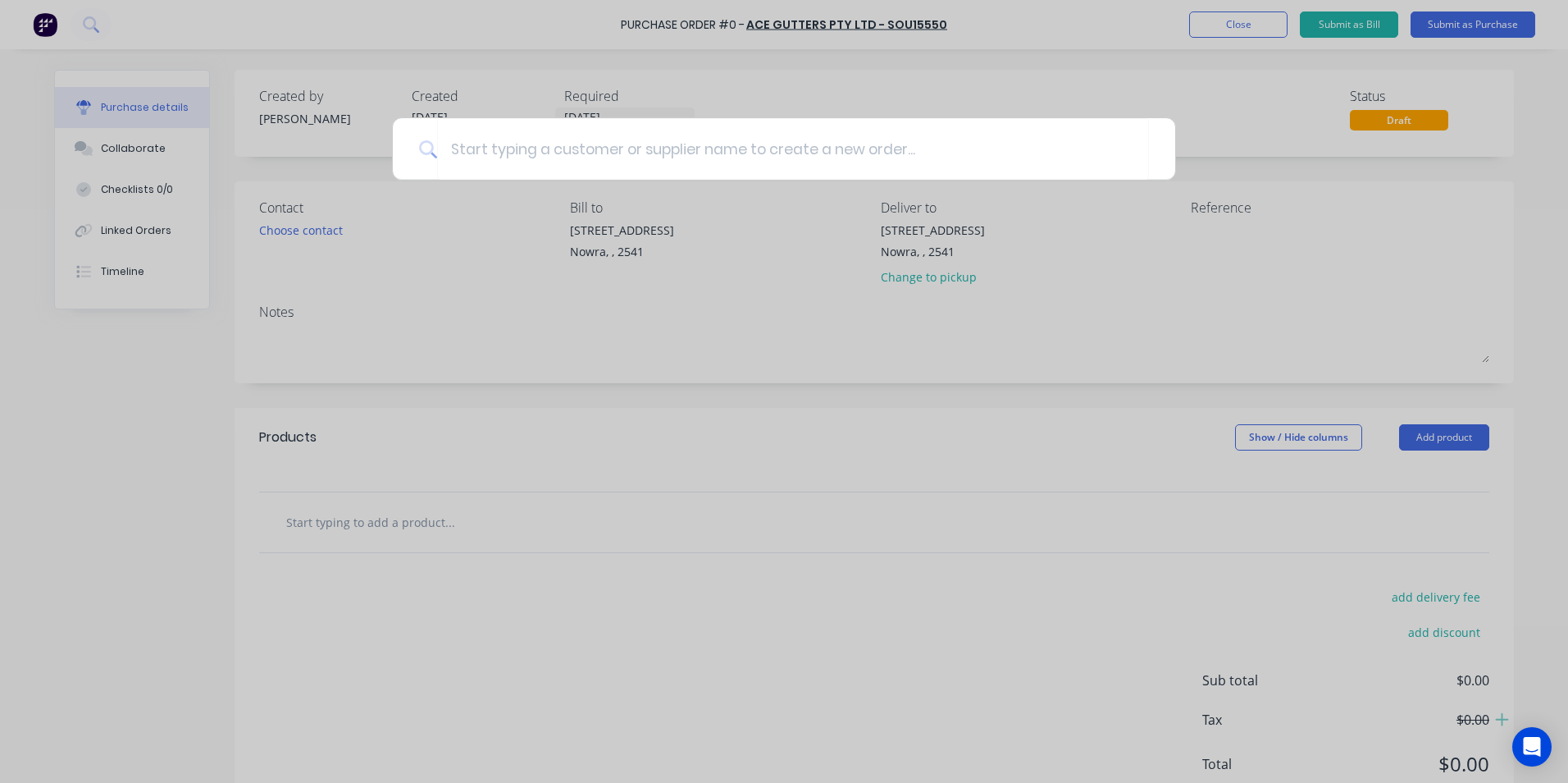
click at [611, 372] on div at bounding box center [784, 392] width 1568 height 783
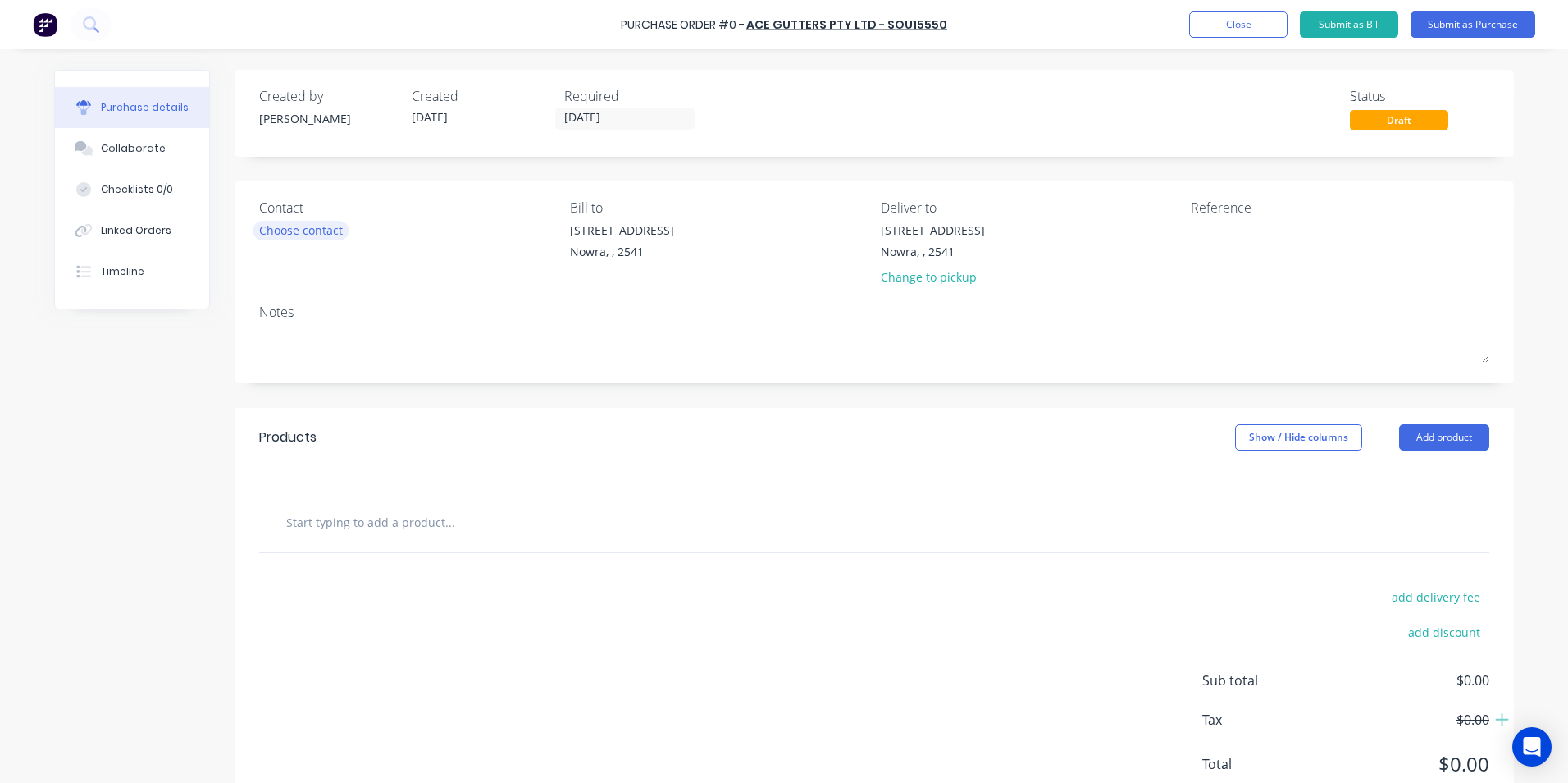
click at [336, 225] on div "Choose contact" at bounding box center [301, 230] width 83 height 17
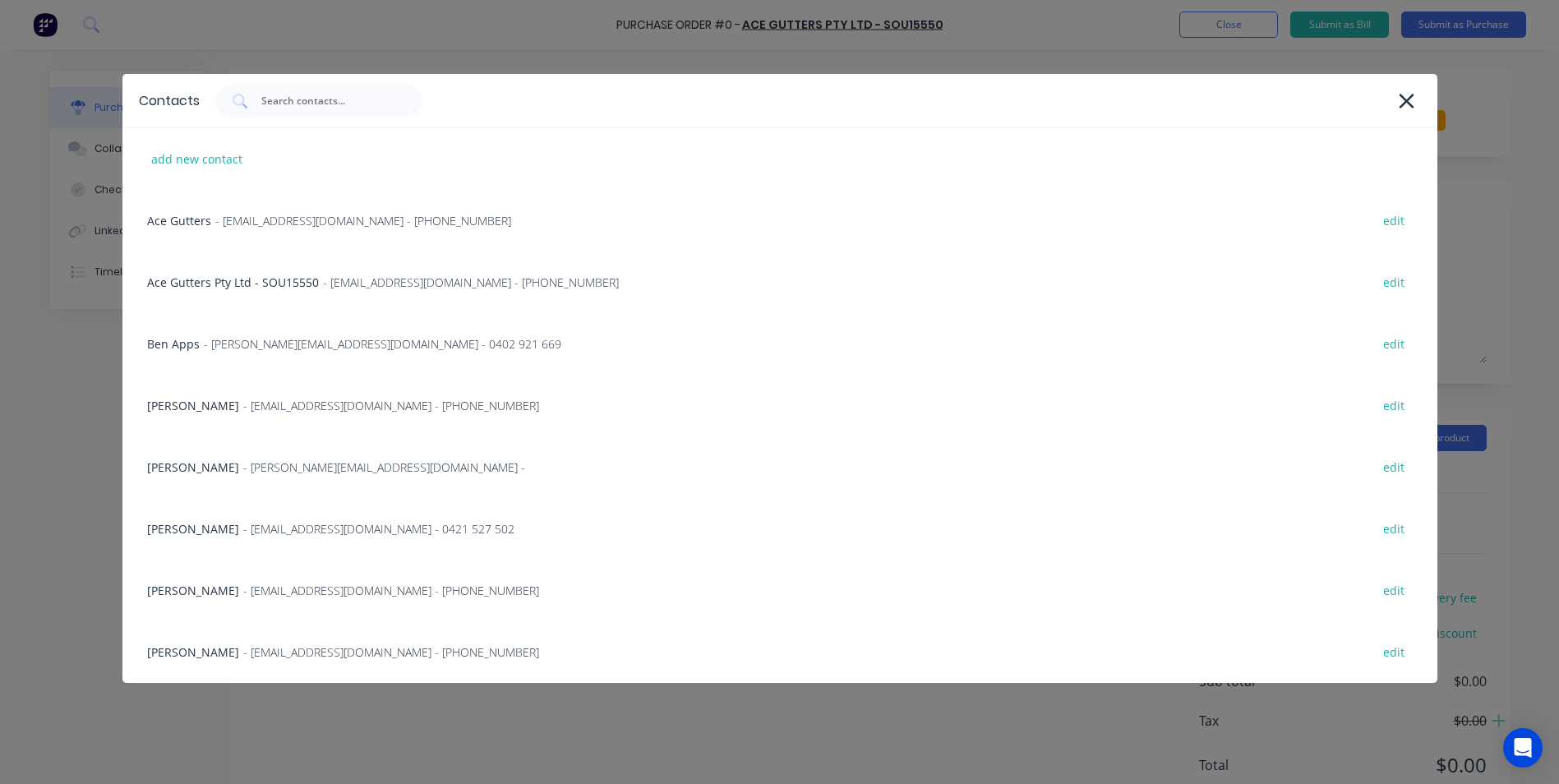
click at [337, 226] on span "- [EMAIL_ADDRESS][DOMAIN_NAME] - [PHONE_NUMBER]" at bounding box center [363, 221] width 296 height 18
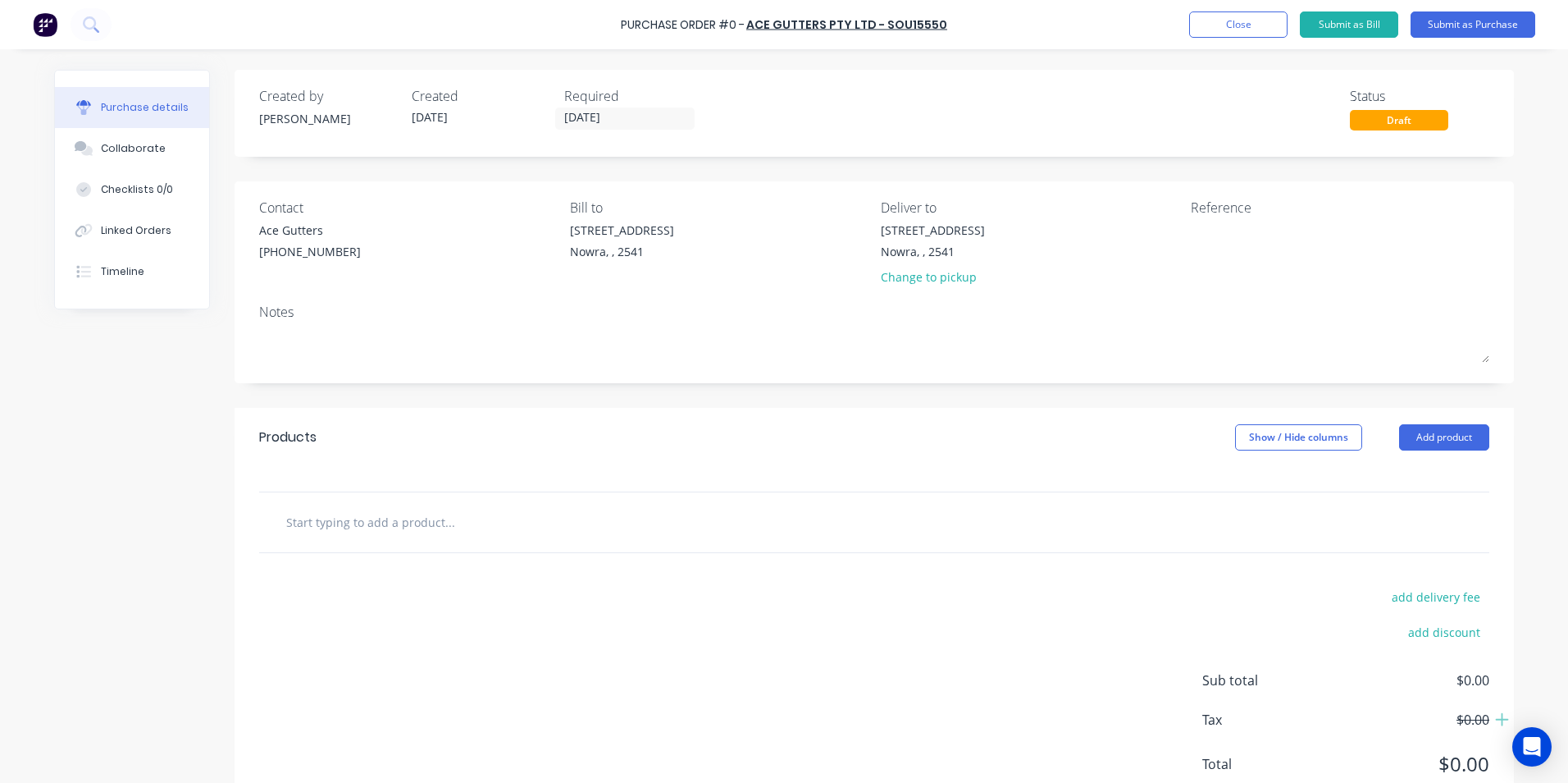
click at [368, 509] on input "text" at bounding box center [450, 522] width 328 height 33
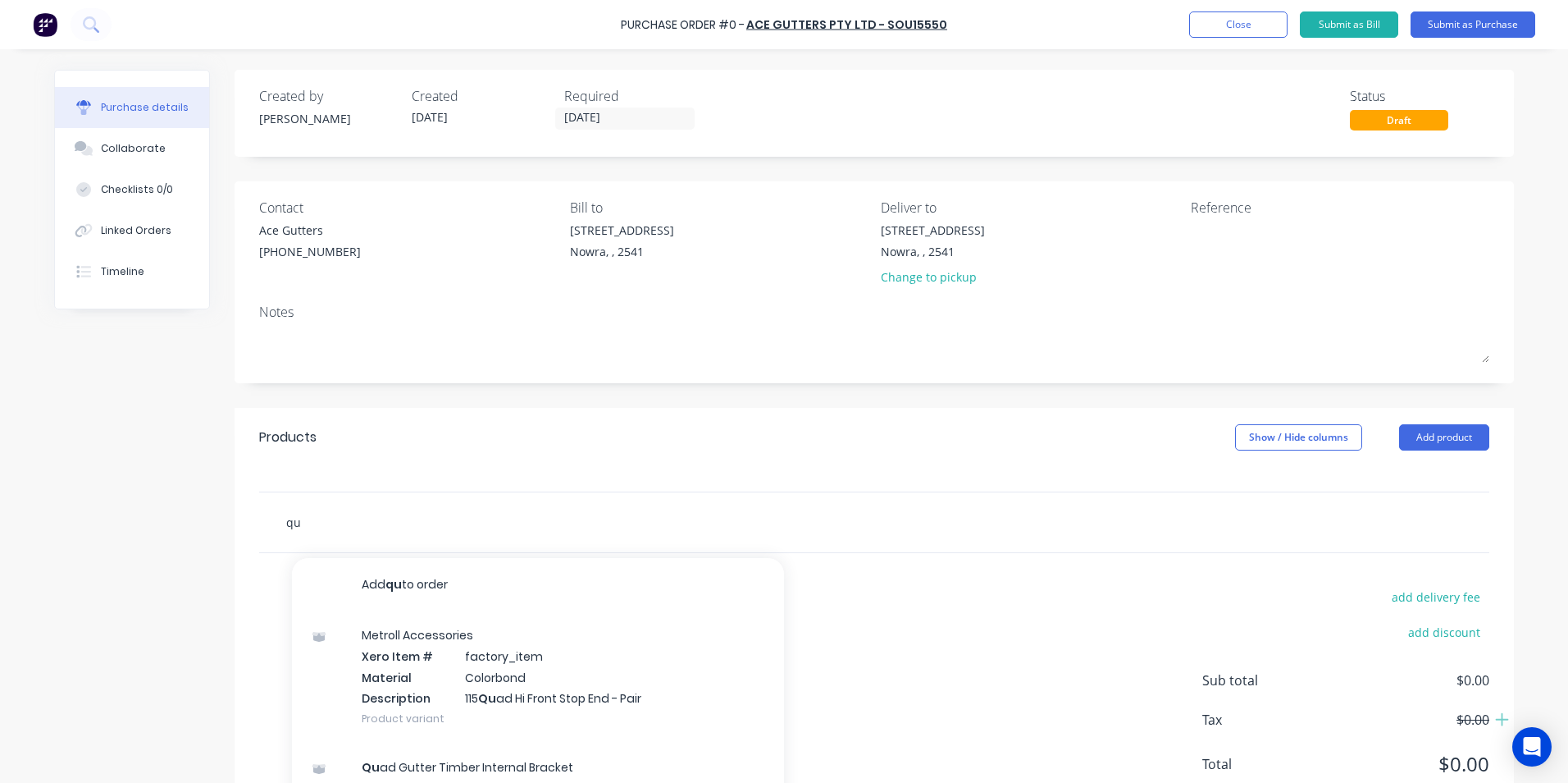
type input "q"
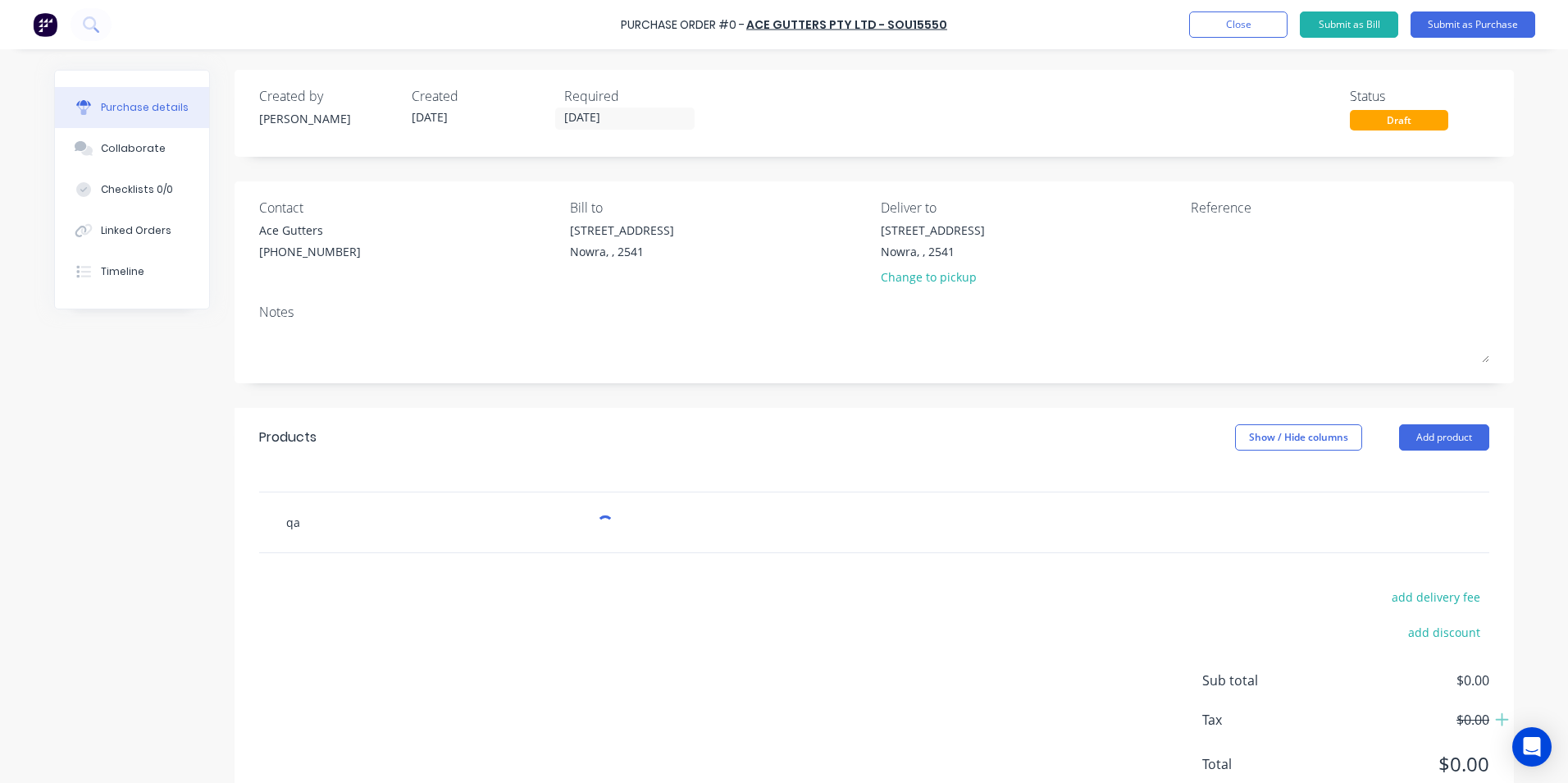
type input "q"
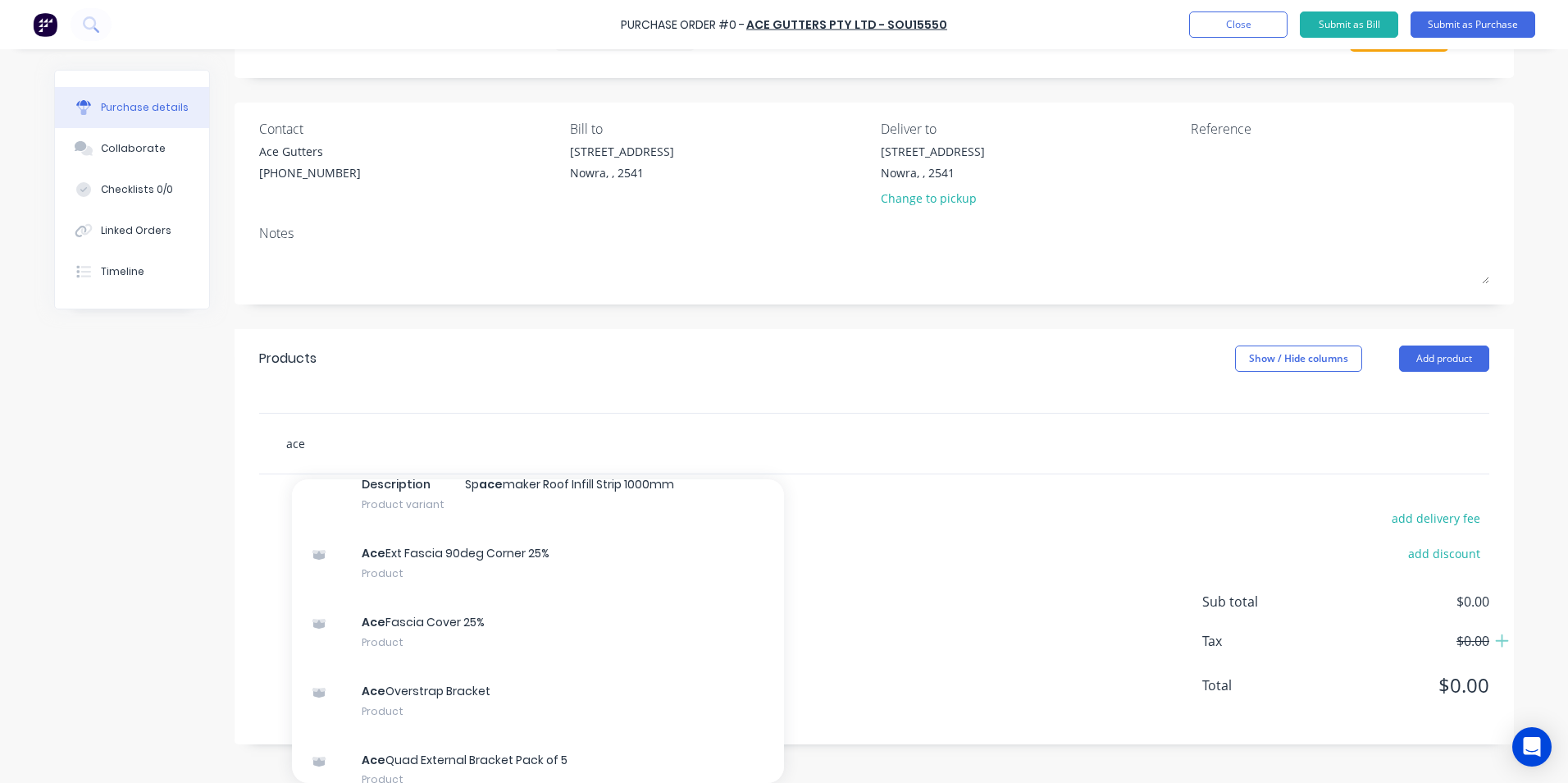
scroll to position [1722, 0]
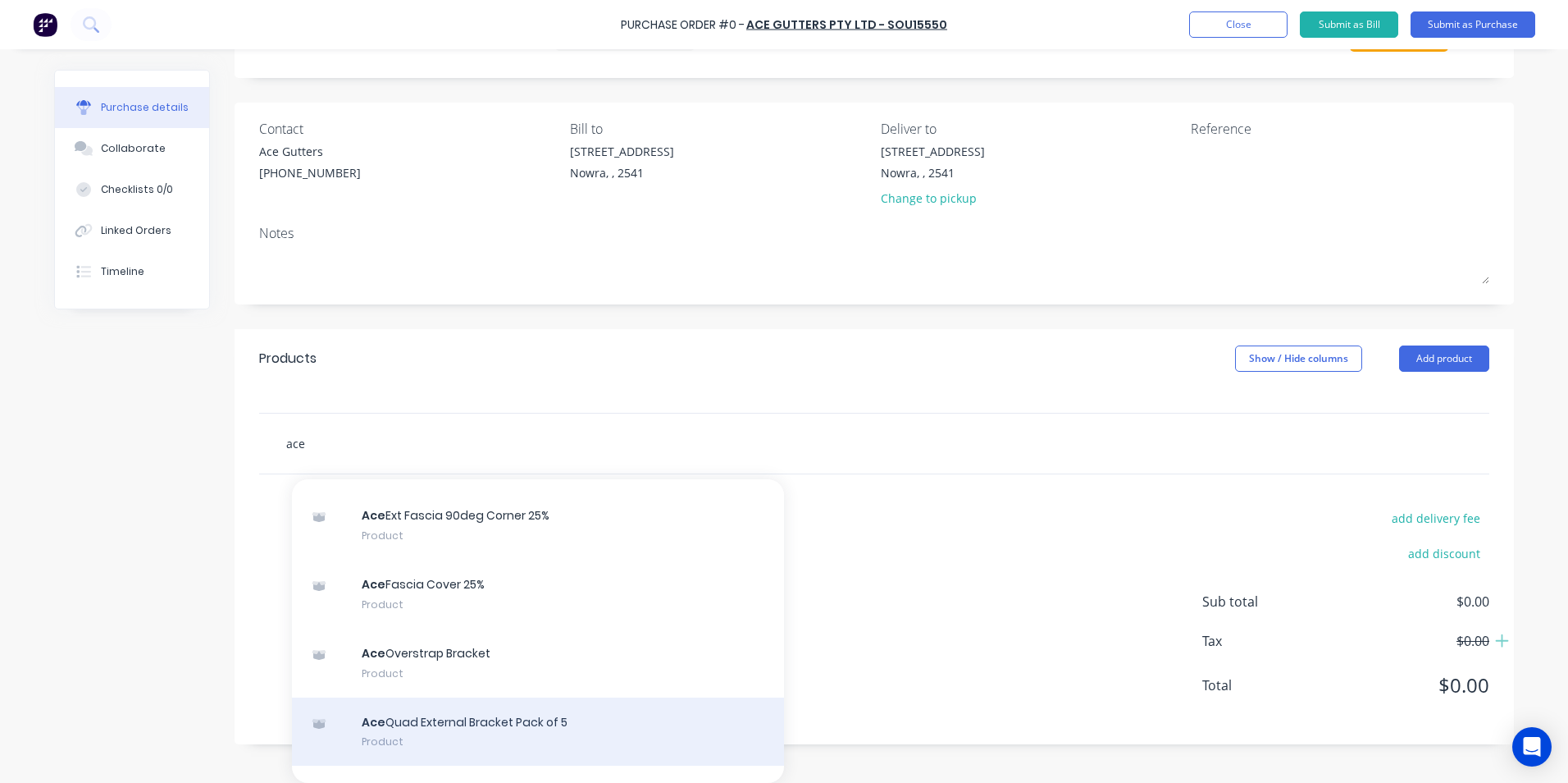
type input "ace"
click at [500, 712] on div "Ace Quad External Bracket Pack of 5 Product" at bounding box center [538, 732] width 492 height 69
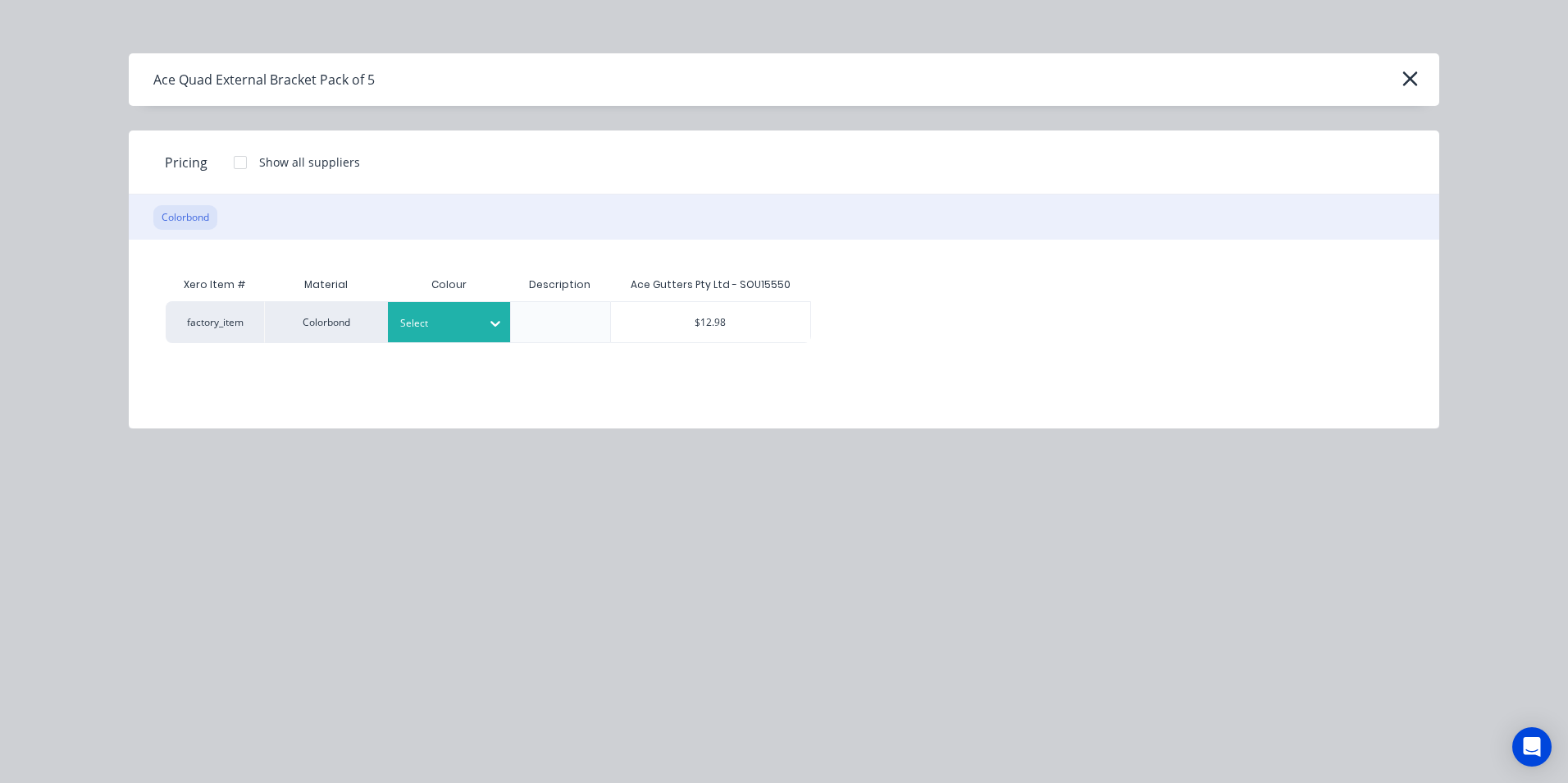
click at [437, 324] on div at bounding box center [437, 323] width 74 height 18
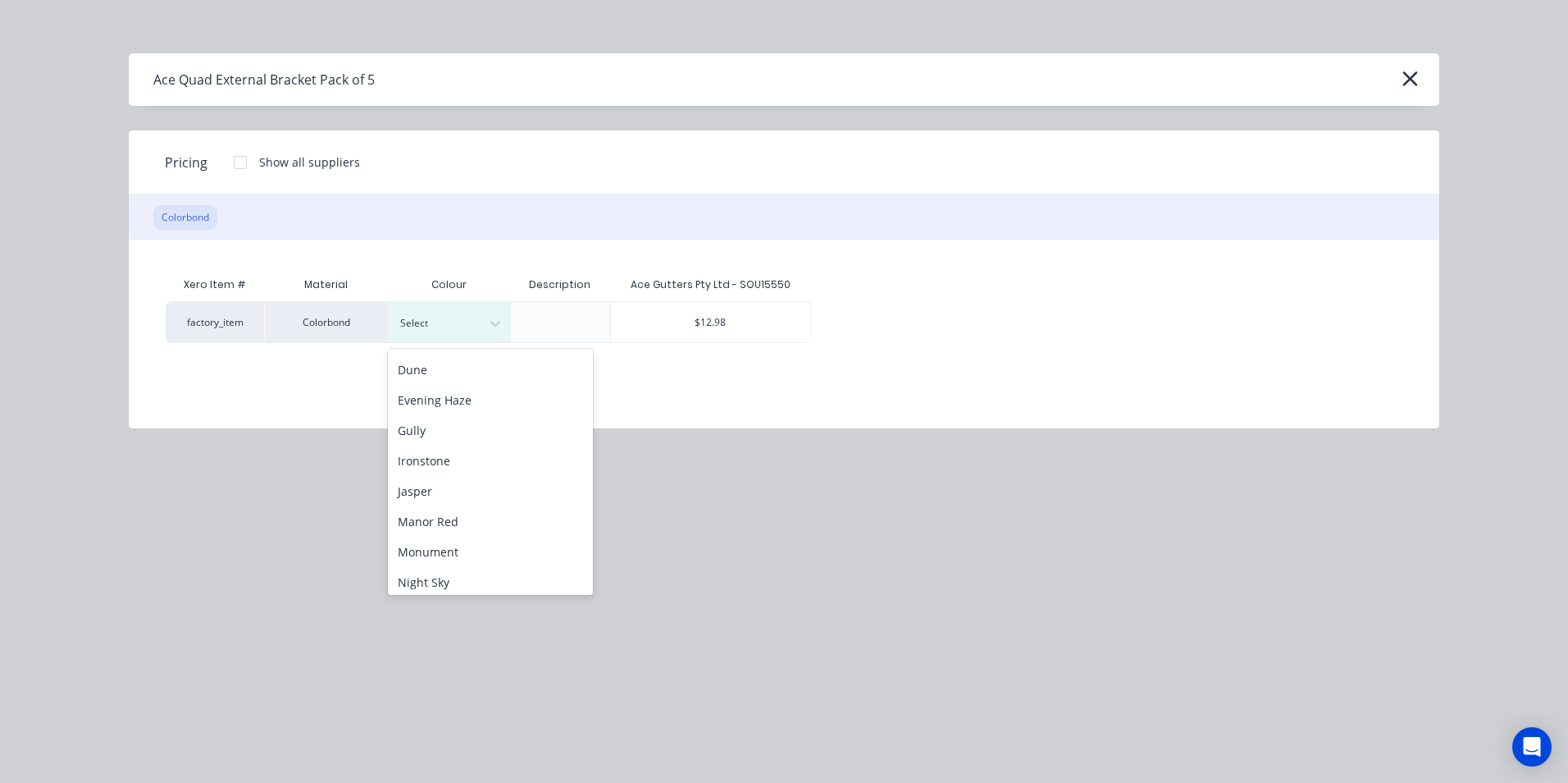
scroll to position [246, 0]
click at [514, 543] on div "Monument" at bounding box center [489, 545] width 205 height 30
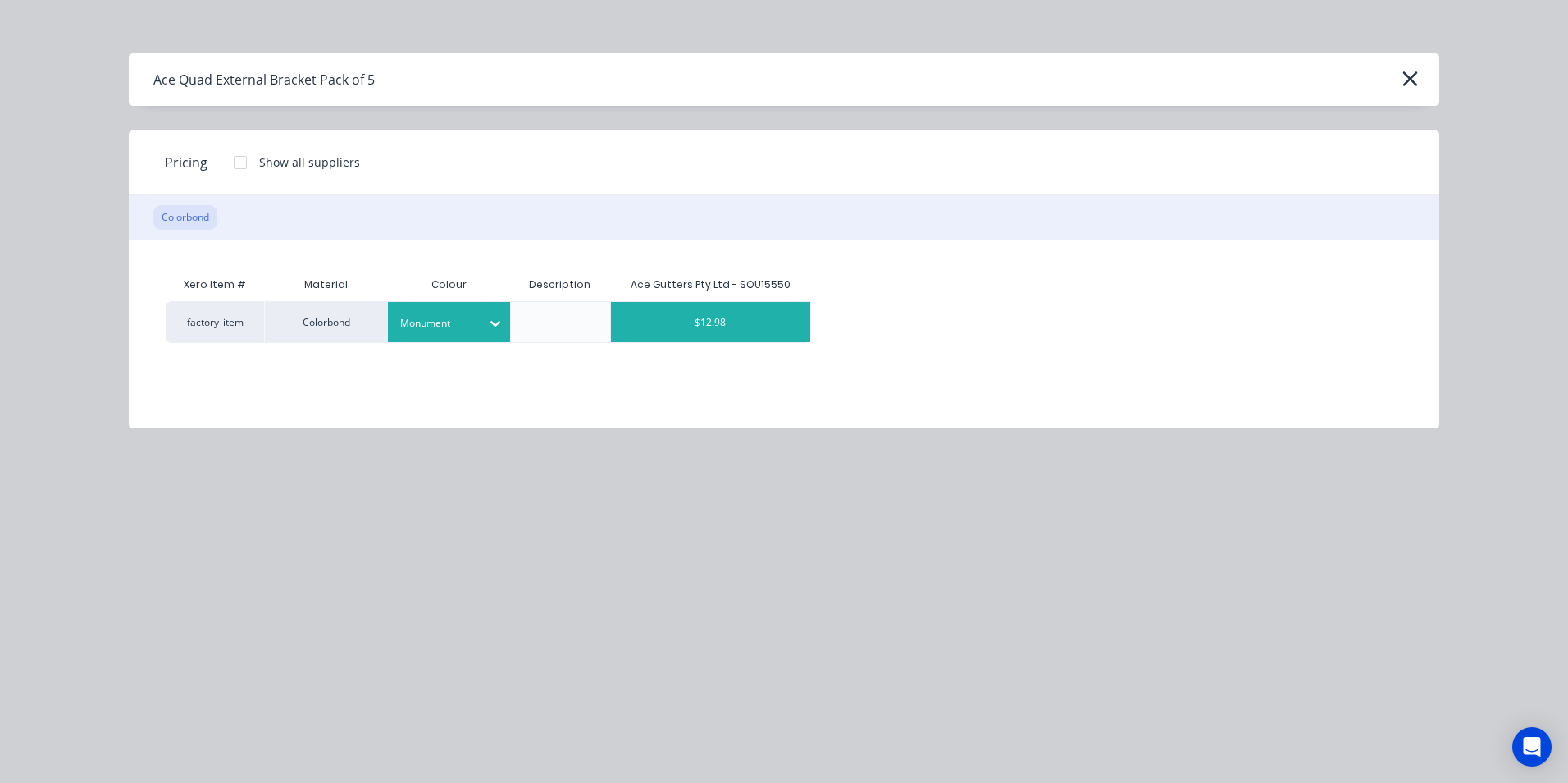
click at [718, 320] on div "$12.98" at bounding box center [710, 322] width 199 height 40
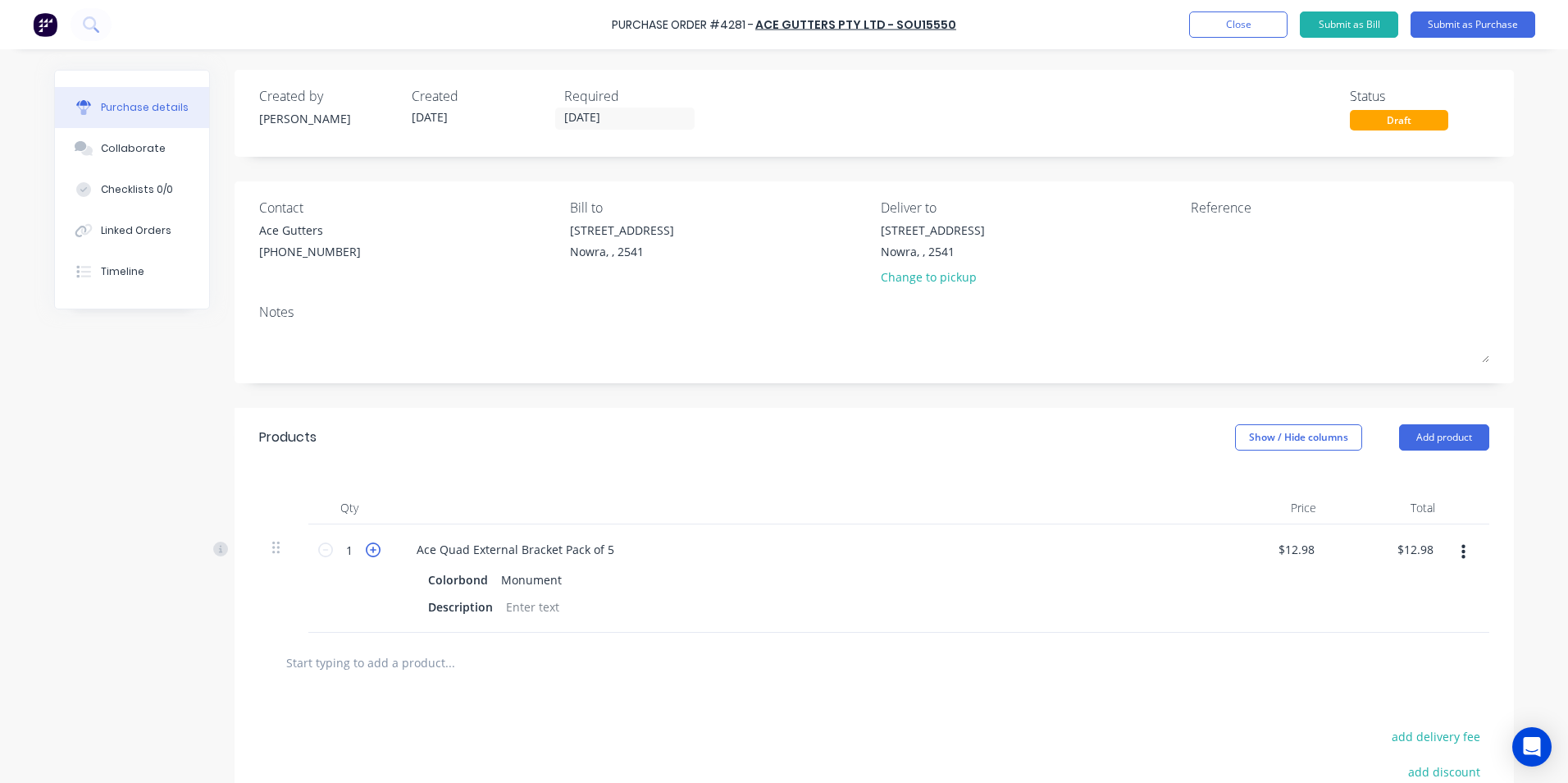
click at [370, 551] on icon at bounding box center [373, 549] width 15 height 15
type input "2"
type input "$25.96"
click at [370, 551] on icon at bounding box center [373, 549] width 15 height 15
type input "3"
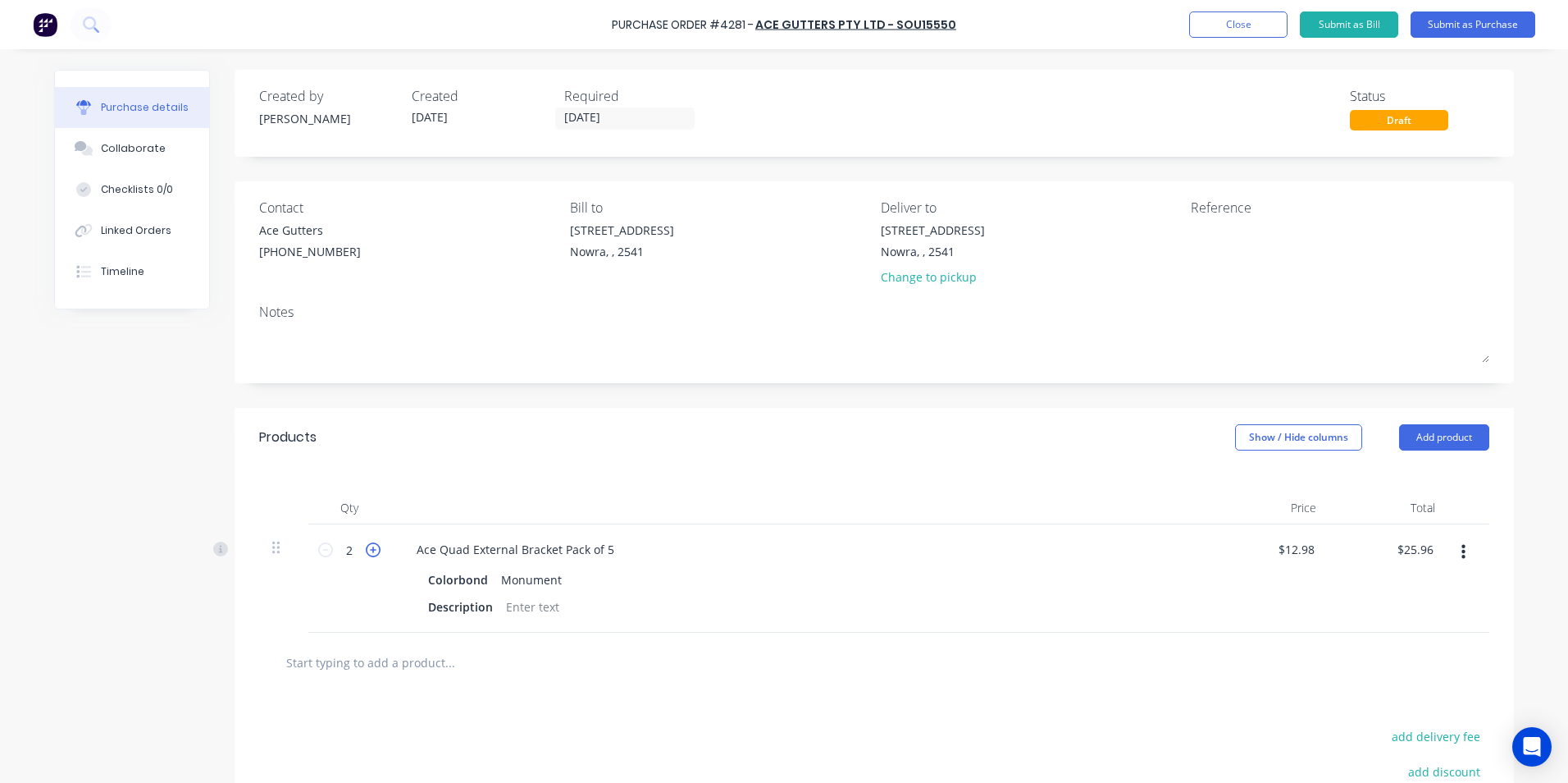
type input "$38.94"
click at [370, 551] on icon at bounding box center [373, 549] width 15 height 15
type input "4"
type input "$51.92"
click at [370, 551] on icon at bounding box center [373, 549] width 15 height 15
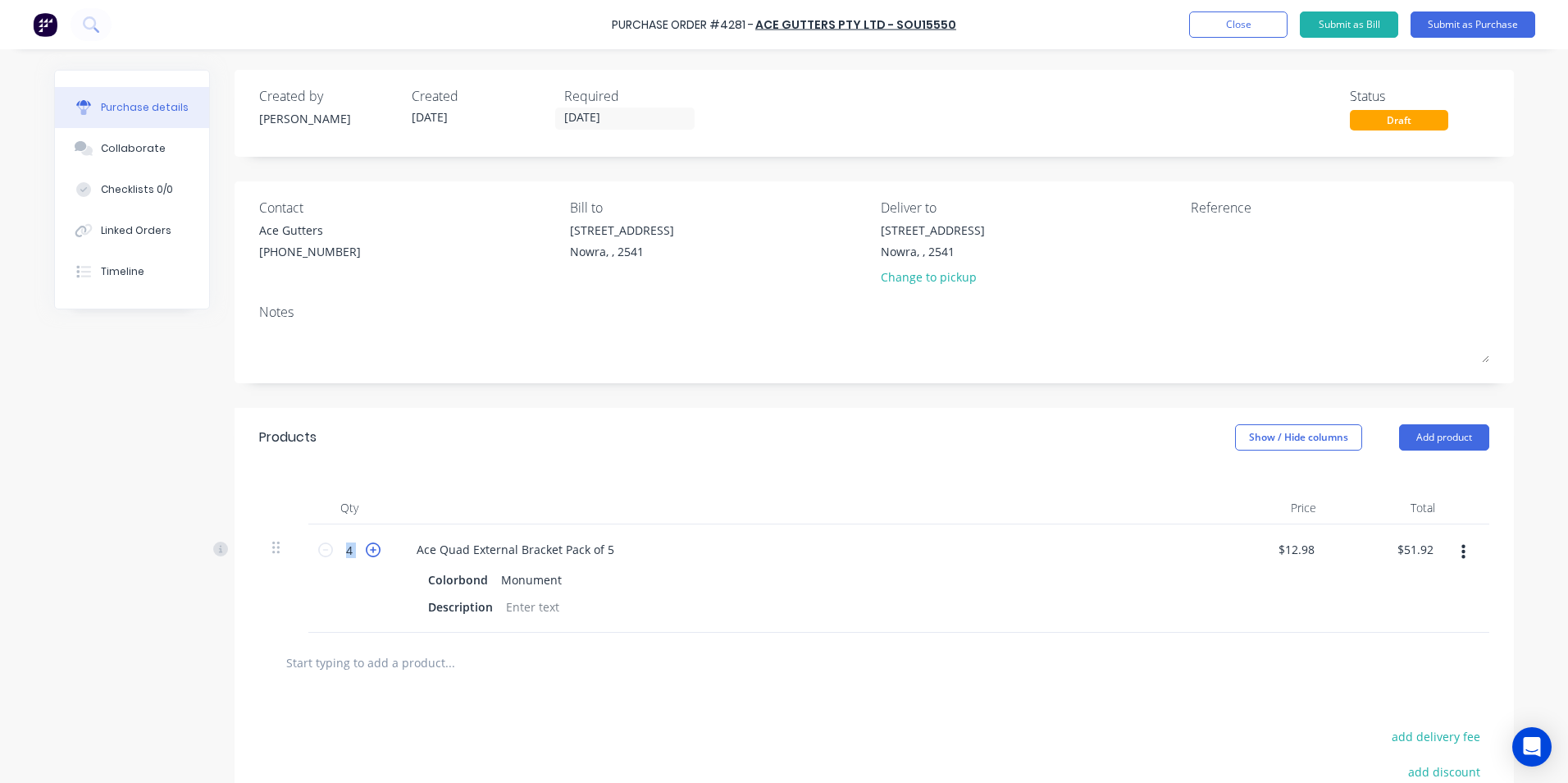
type input "5"
type input "$64.90"
drag, startPoint x: 370, startPoint y: 551, endPoint x: 714, endPoint y: 498, distance: 348.1
click at [714, 498] on div at bounding box center [800, 508] width 819 height 33
click at [1431, 28] on button "Submit as Purchase" at bounding box center [1472, 24] width 124 height 26
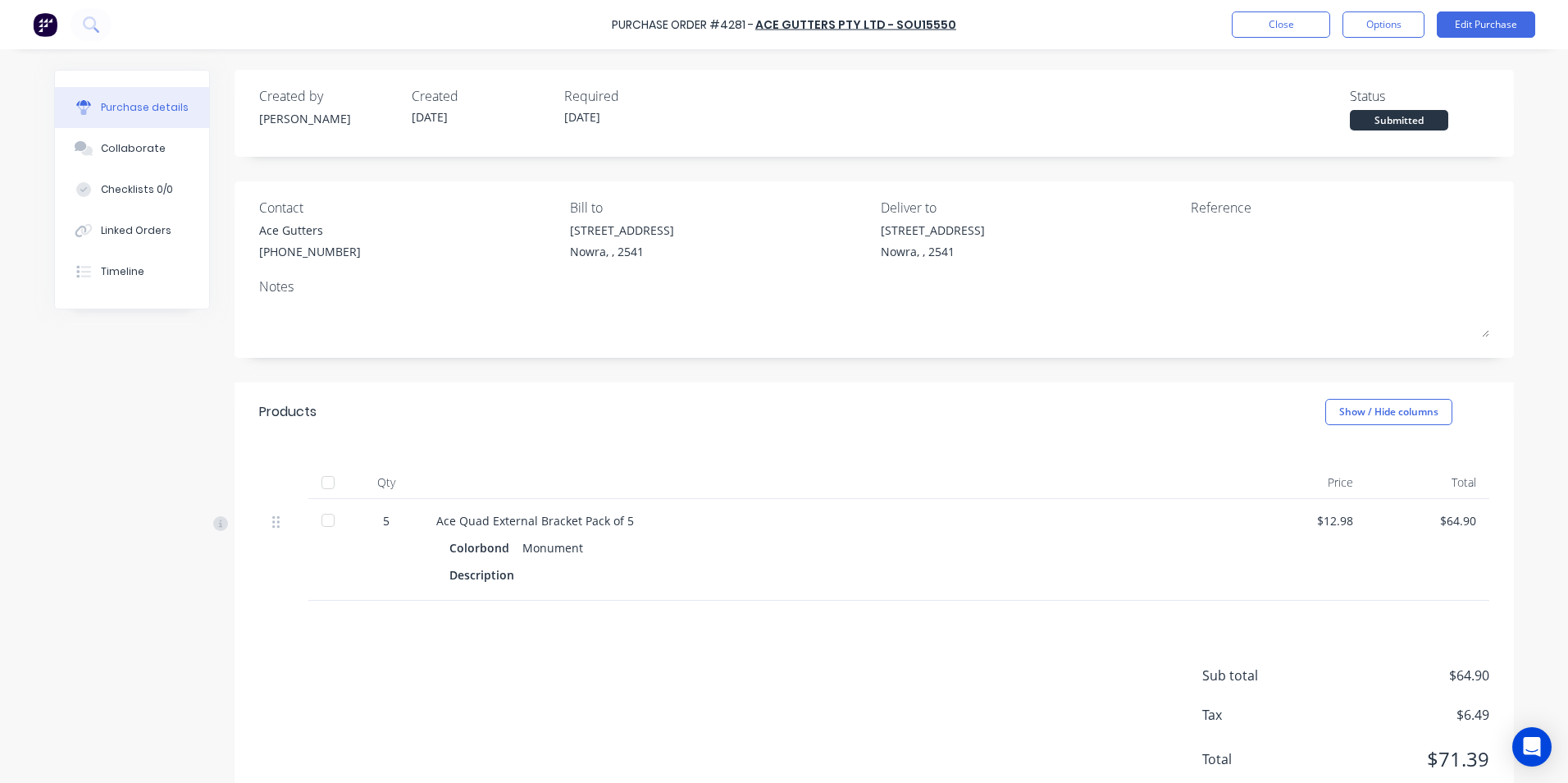
click at [928, 255] on div "Nowra, , 2541" at bounding box center [932, 252] width 104 height 17
click at [1477, 21] on button "Edit Purchase" at bounding box center [1485, 24] width 98 height 26
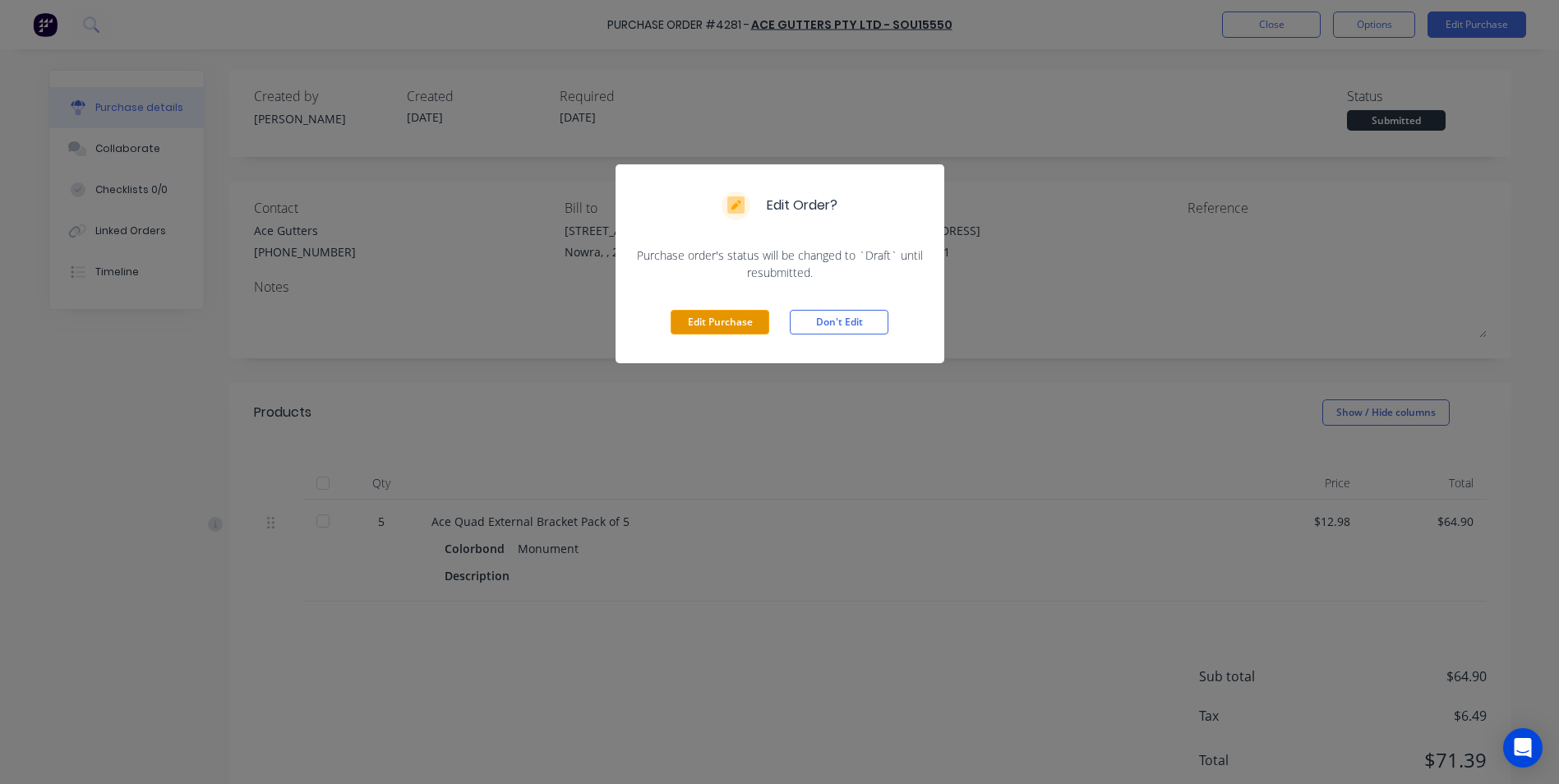
click at [733, 328] on button "Edit Purchase" at bounding box center [719, 321] width 98 height 24
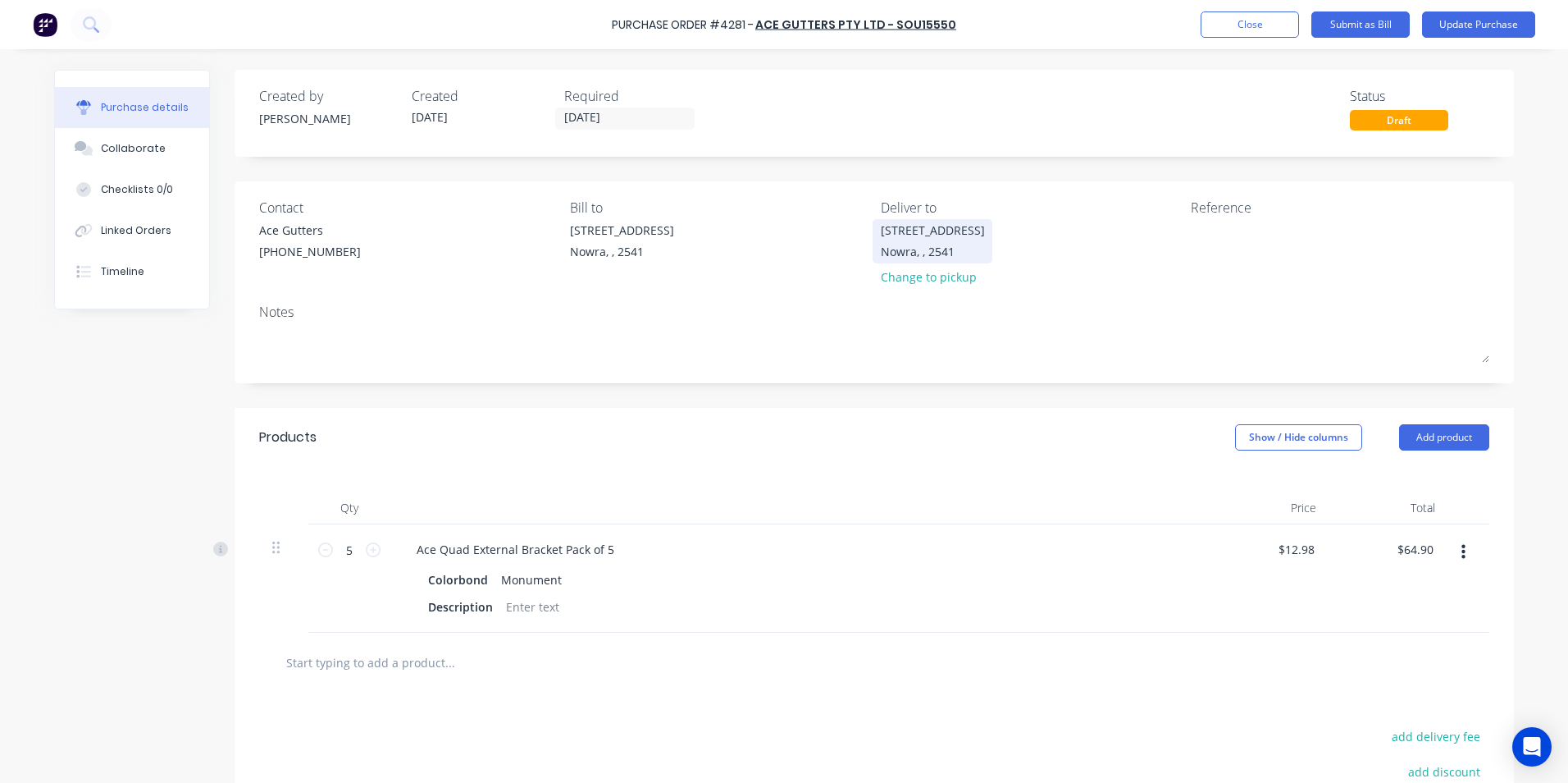
click at [910, 249] on div "Nowra, , 2541" at bounding box center [932, 252] width 104 height 17
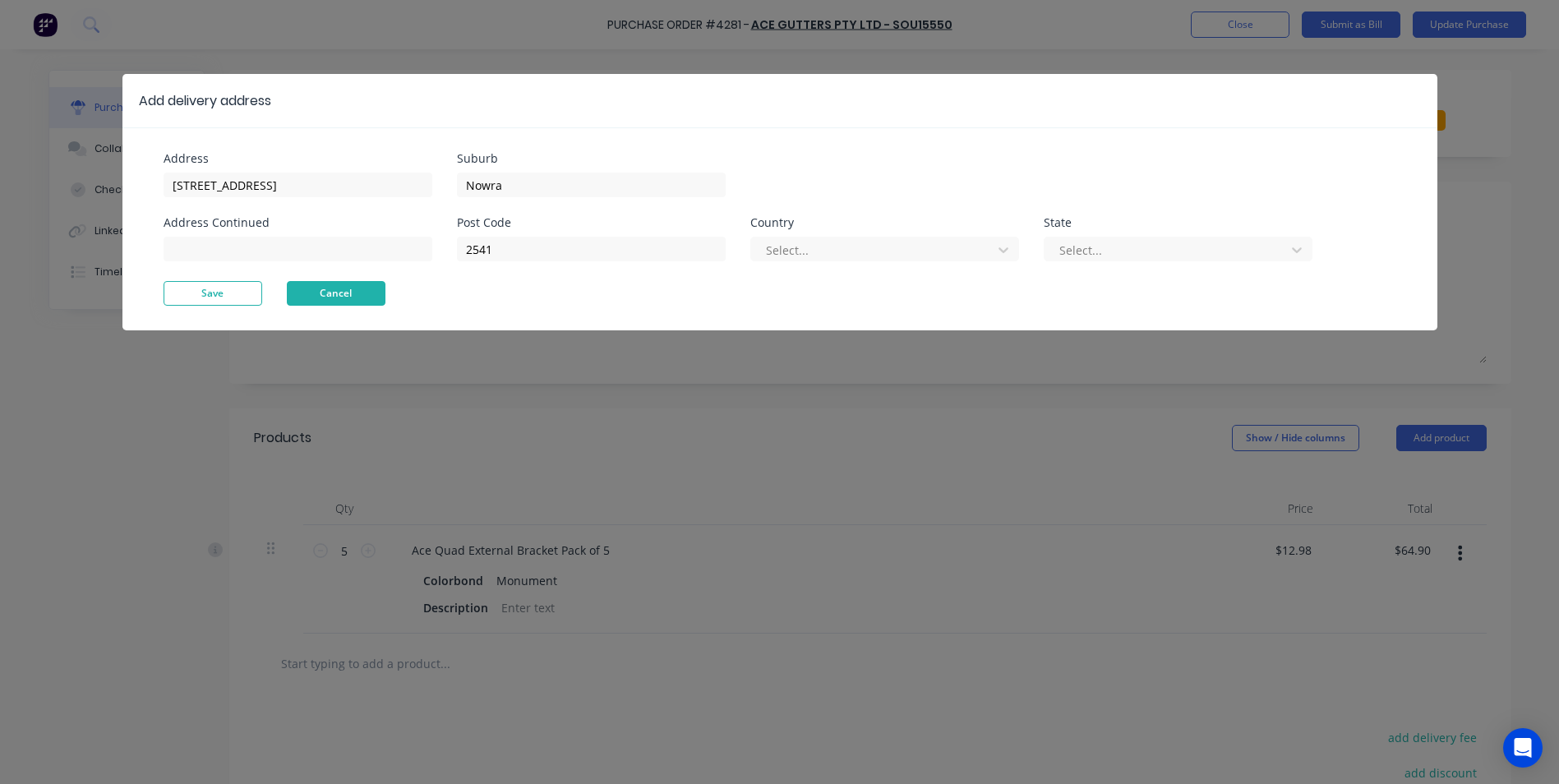
click at [354, 283] on button "Cancel" at bounding box center [336, 293] width 98 height 24
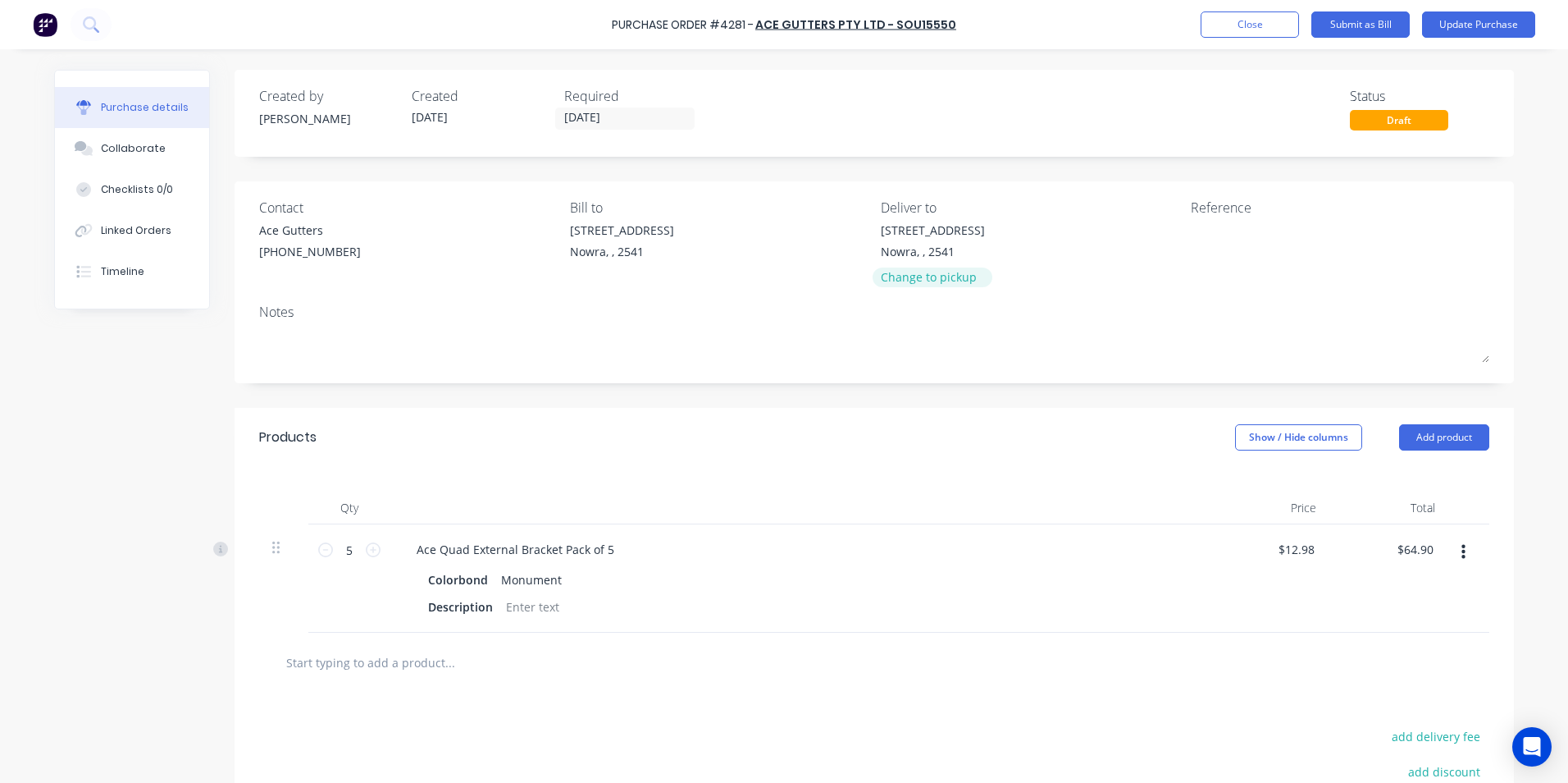
click at [917, 277] on div "Change to pickup" at bounding box center [932, 277] width 104 height 17
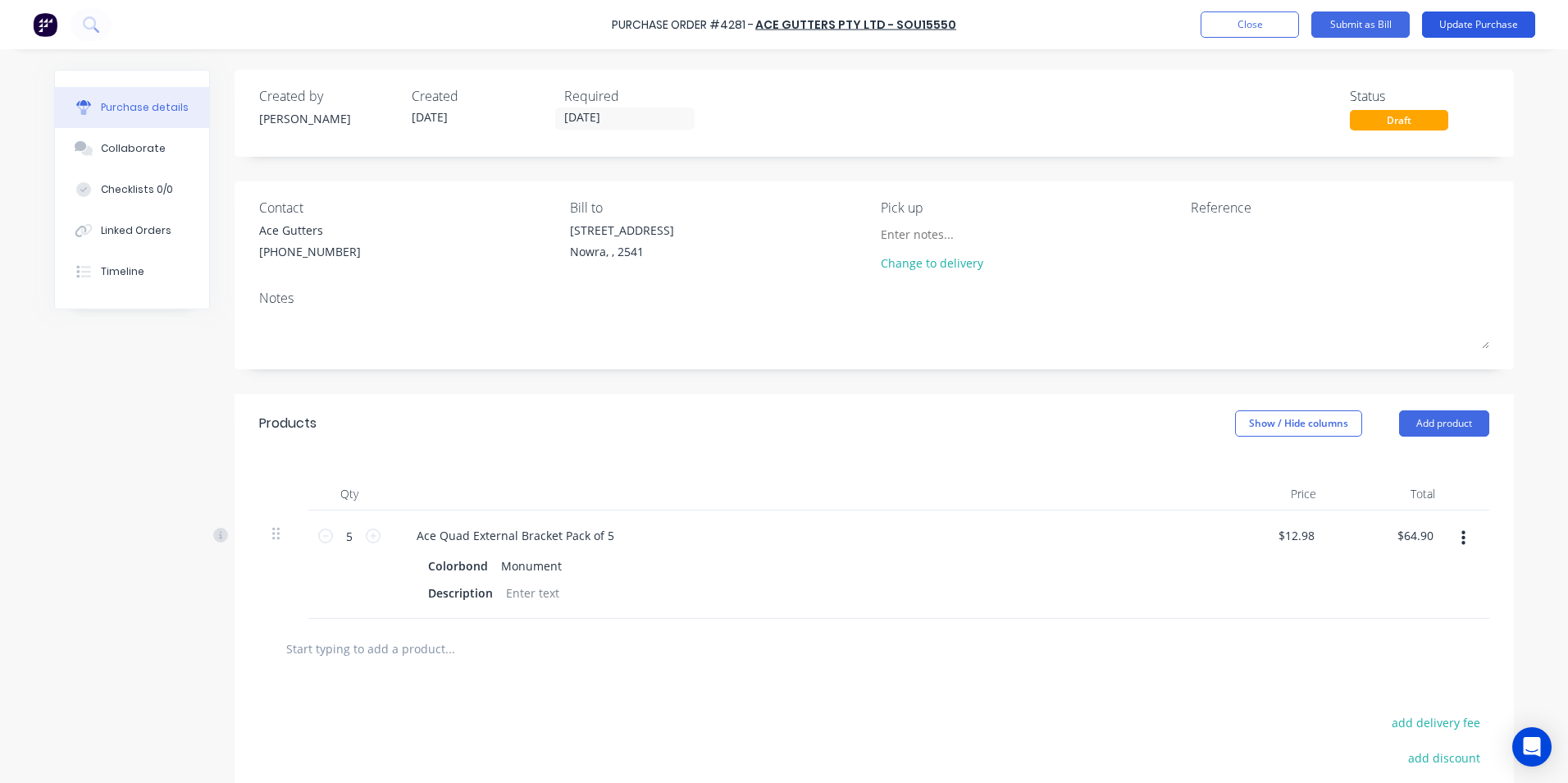
click at [1439, 23] on button "Update Purchase" at bounding box center [1478, 24] width 114 height 26
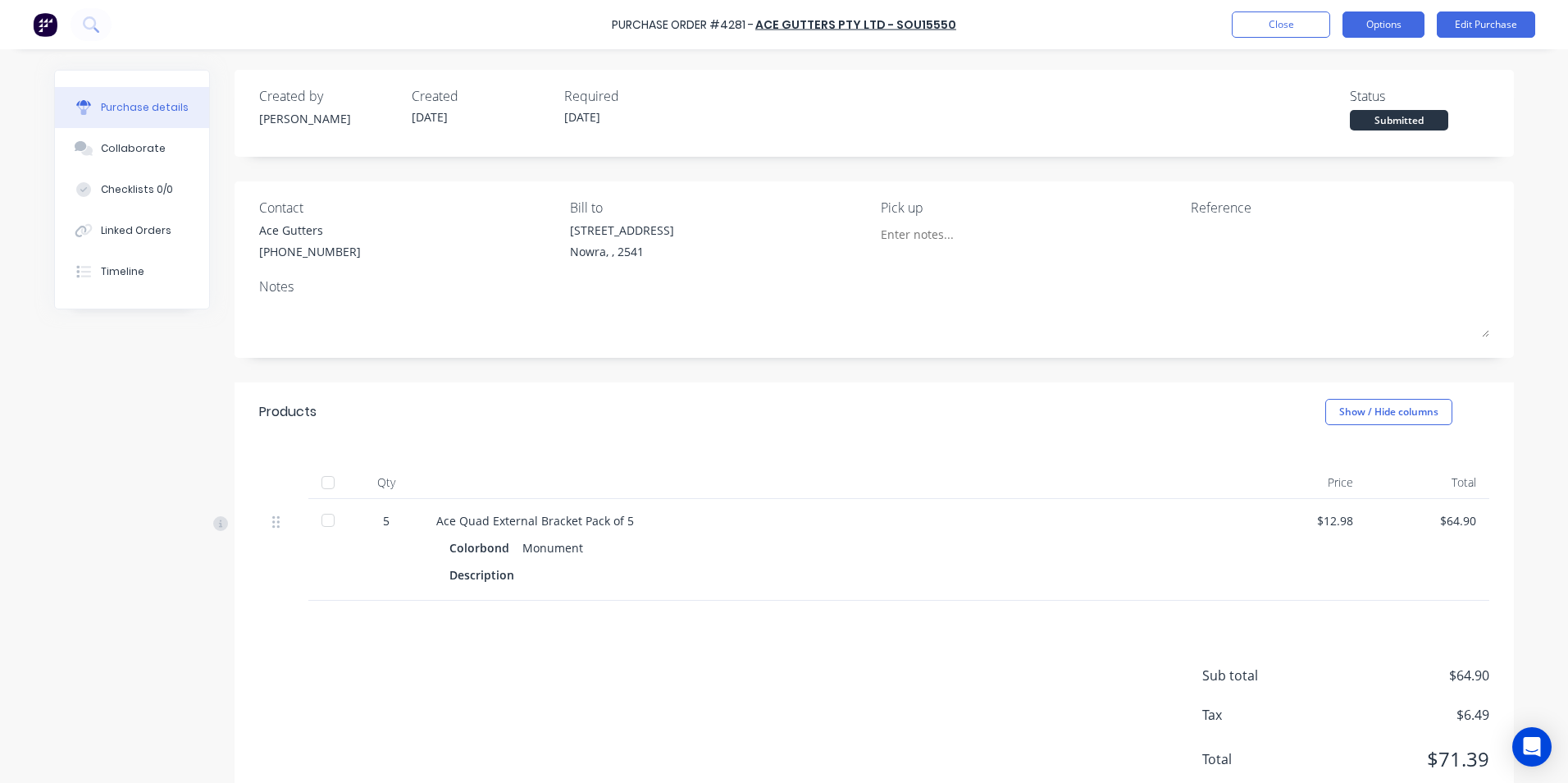
click at [1379, 22] on button "Options" at bounding box center [1383, 24] width 82 height 26
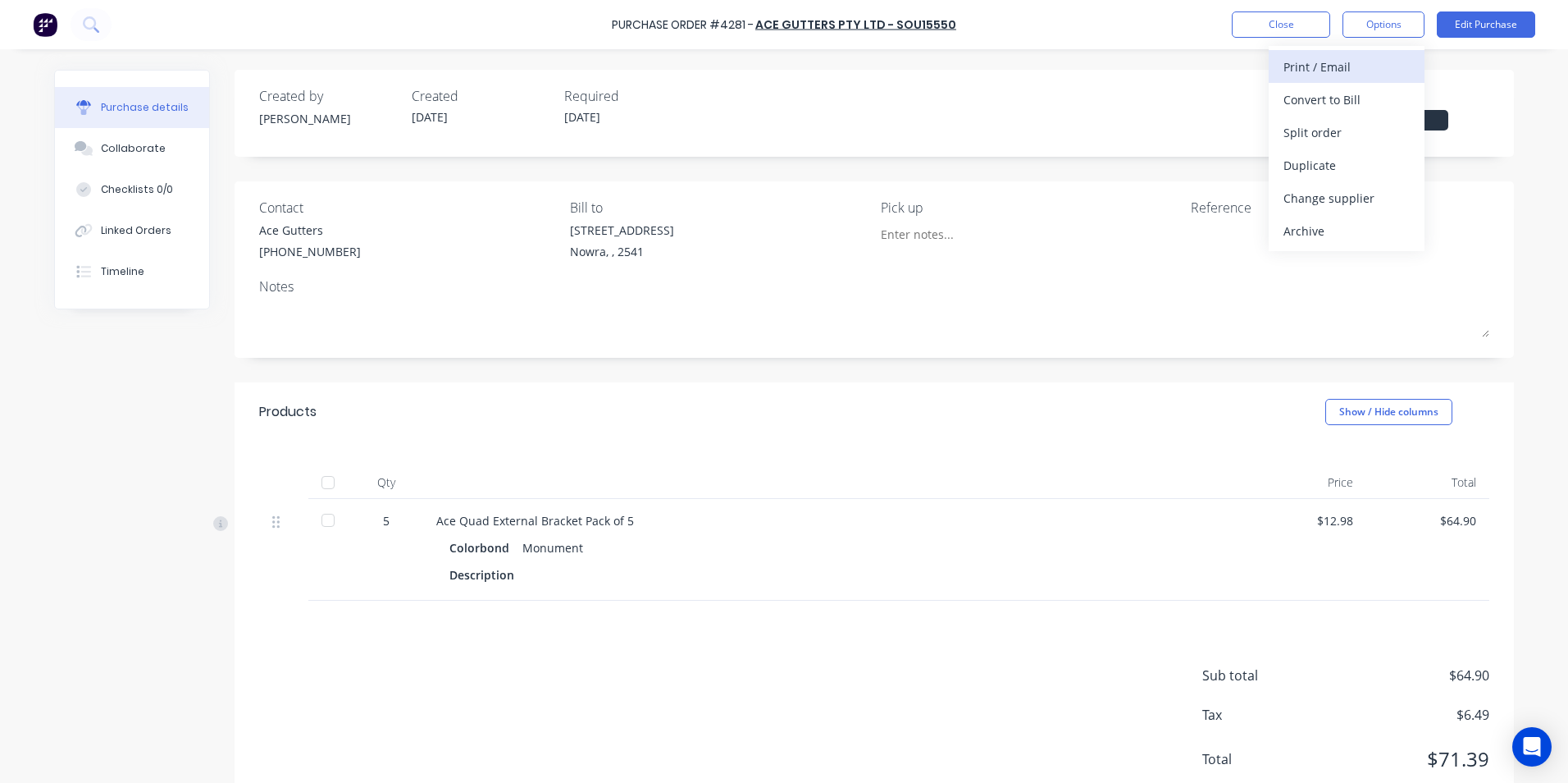
click at [1351, 71] on div "Print / Email" at bounding box center [1347, 67] width 126 height 23
click at [1310, 97] on div "With pricing" at bounding box center [1347, 99] width 126 height 23
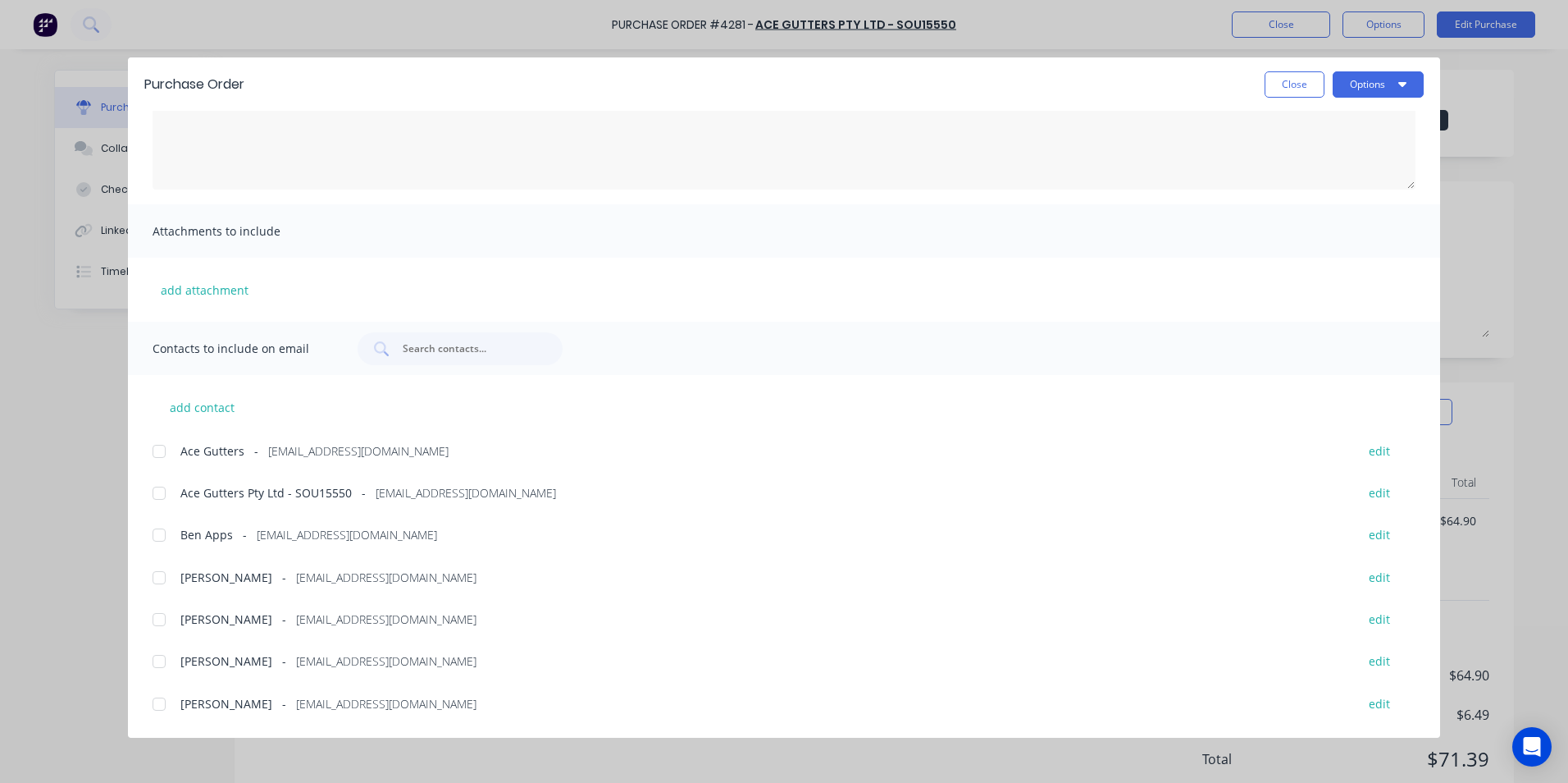
scroll to position [164, 0]
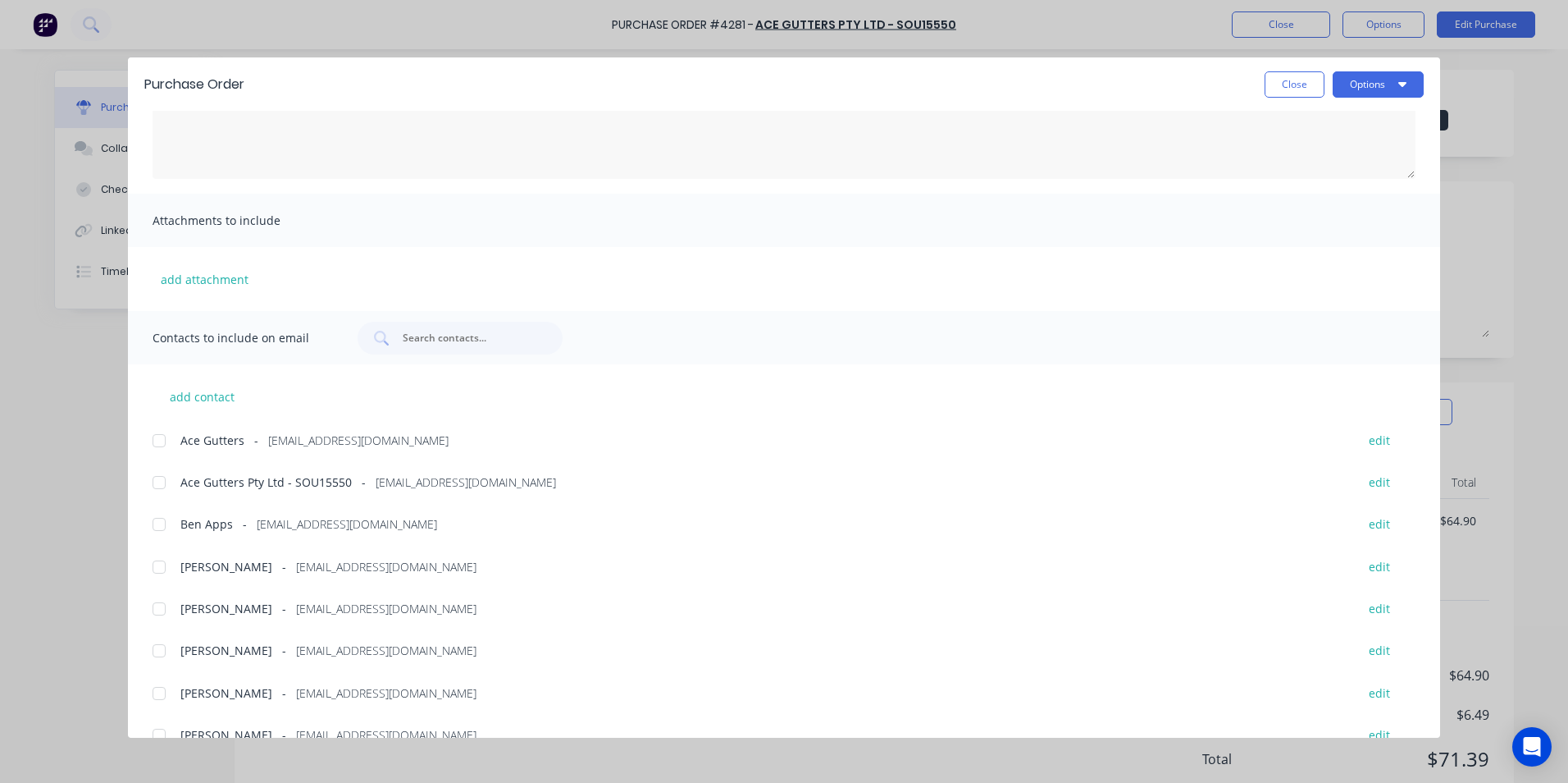
click at [160, 440] on div at bounding box center [159, 441] width 33 height 33
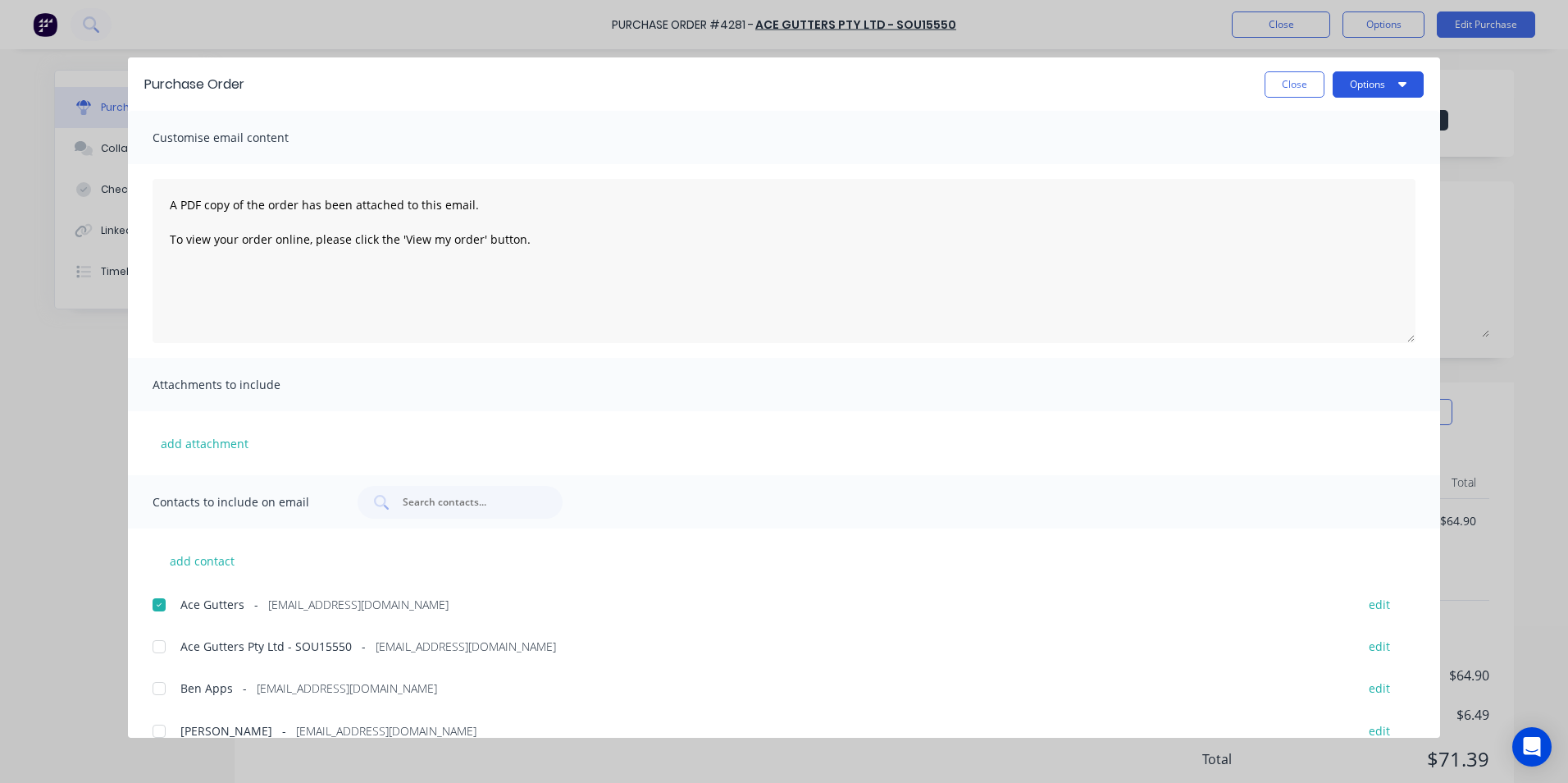
click at [1368, 84] on button "Options" at bounding box center [1378, 84] width 91 height 26
click at [1347, 185] on div "Email" at bounding box center [1346, 191] width 126 height 23
click at [1305, 85] on button "Close" at bounding box center [1294, 84] width 60 height 26
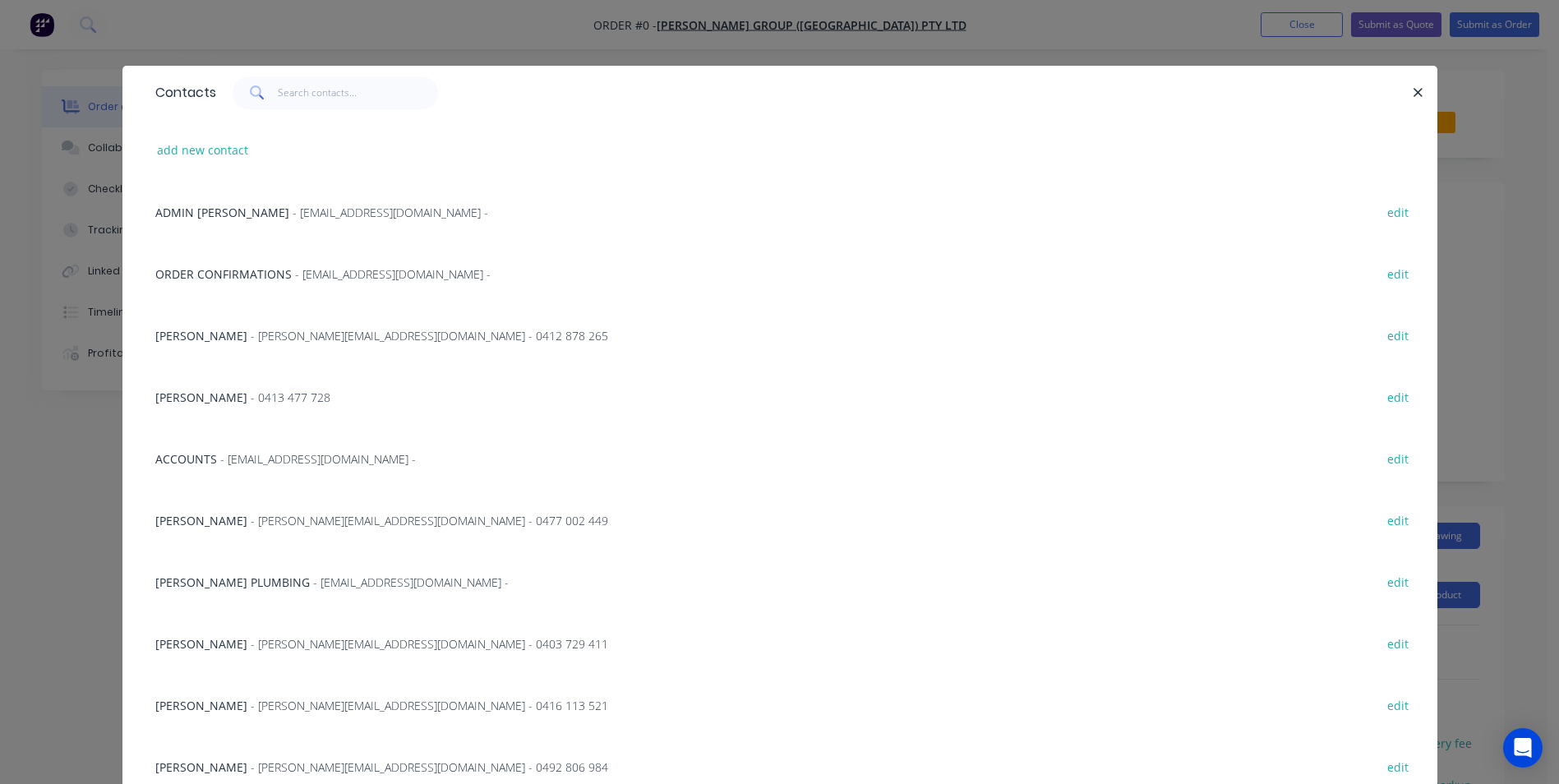
click at [295, 269] on span "- roofing@parrishgroup.com.au -" at bounding box center [392, 274] width 196 height 16
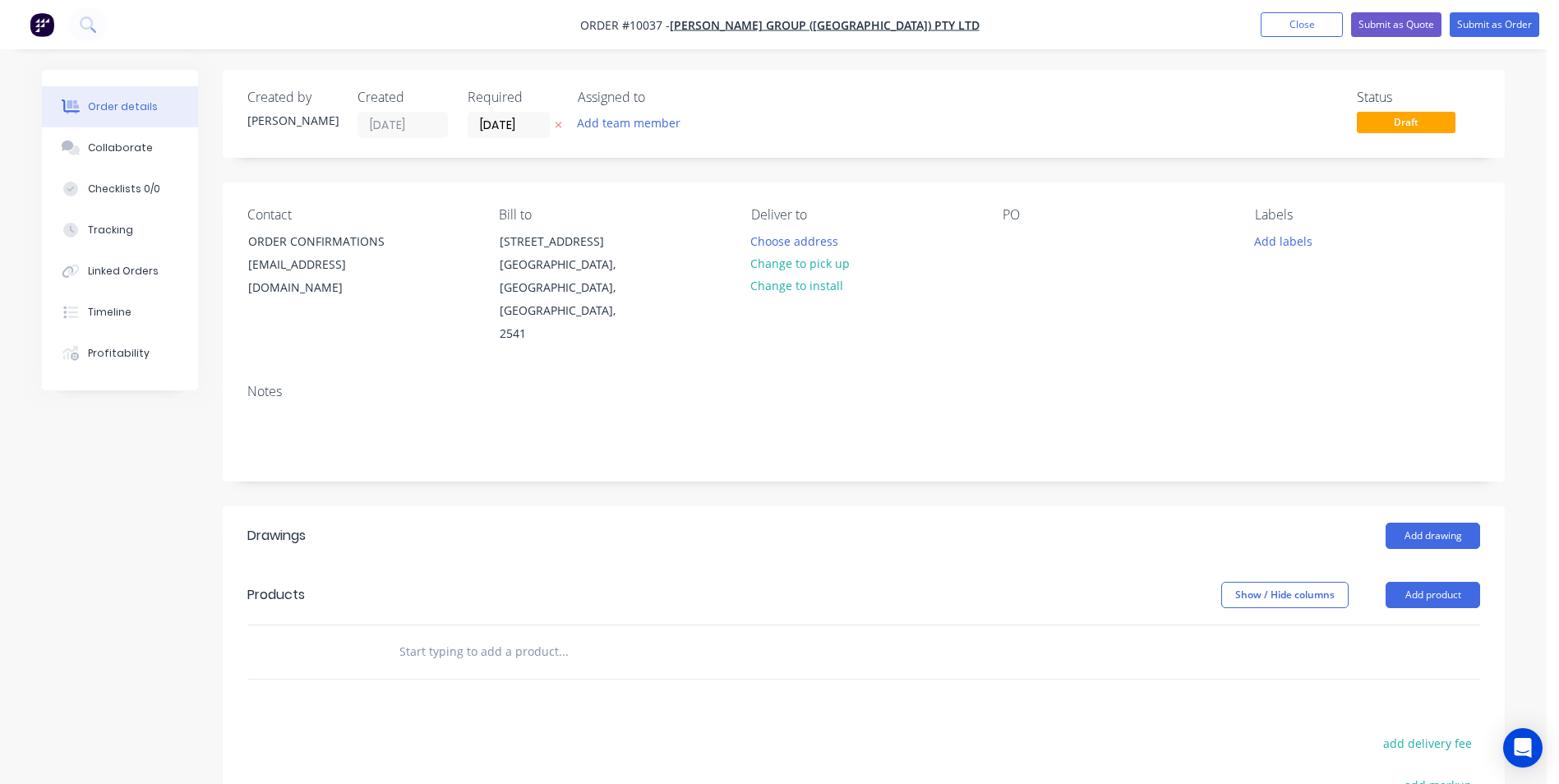
drag, startPoint x: 786, startPoint y: 270, endPoint x: 950, endPoint y: 235, distance: 167.7
click at [786, 269] on button "Change to pick up" at bounding box center [801, 263] width 117 height 22
click at [1022, 240] on div at bounding box center [1015, 241] width 26 height 23
click at [521, 635] on input "text" at bounding box center [563, 652] width 329 height 33
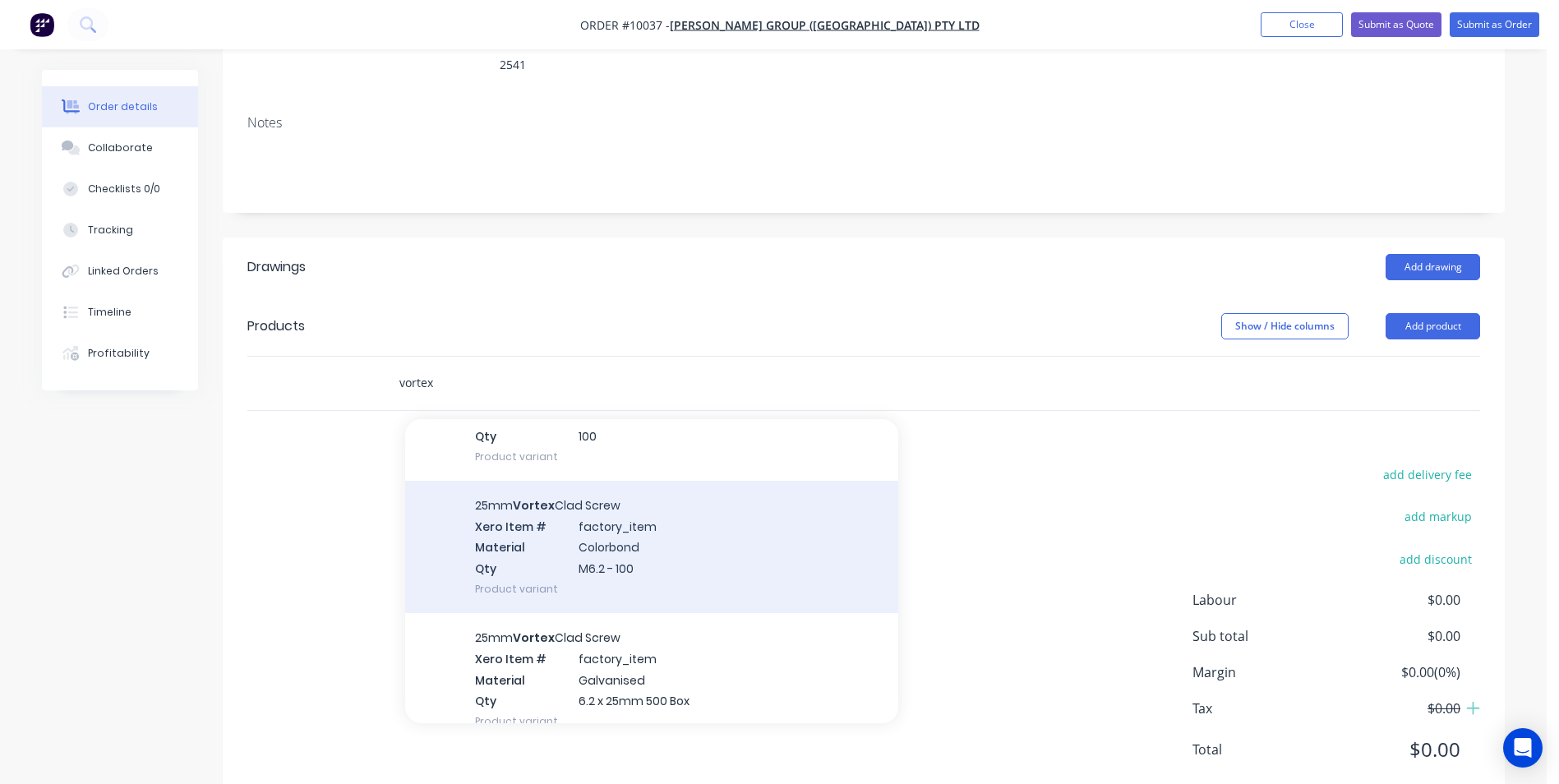
scroll to position [821, 0]
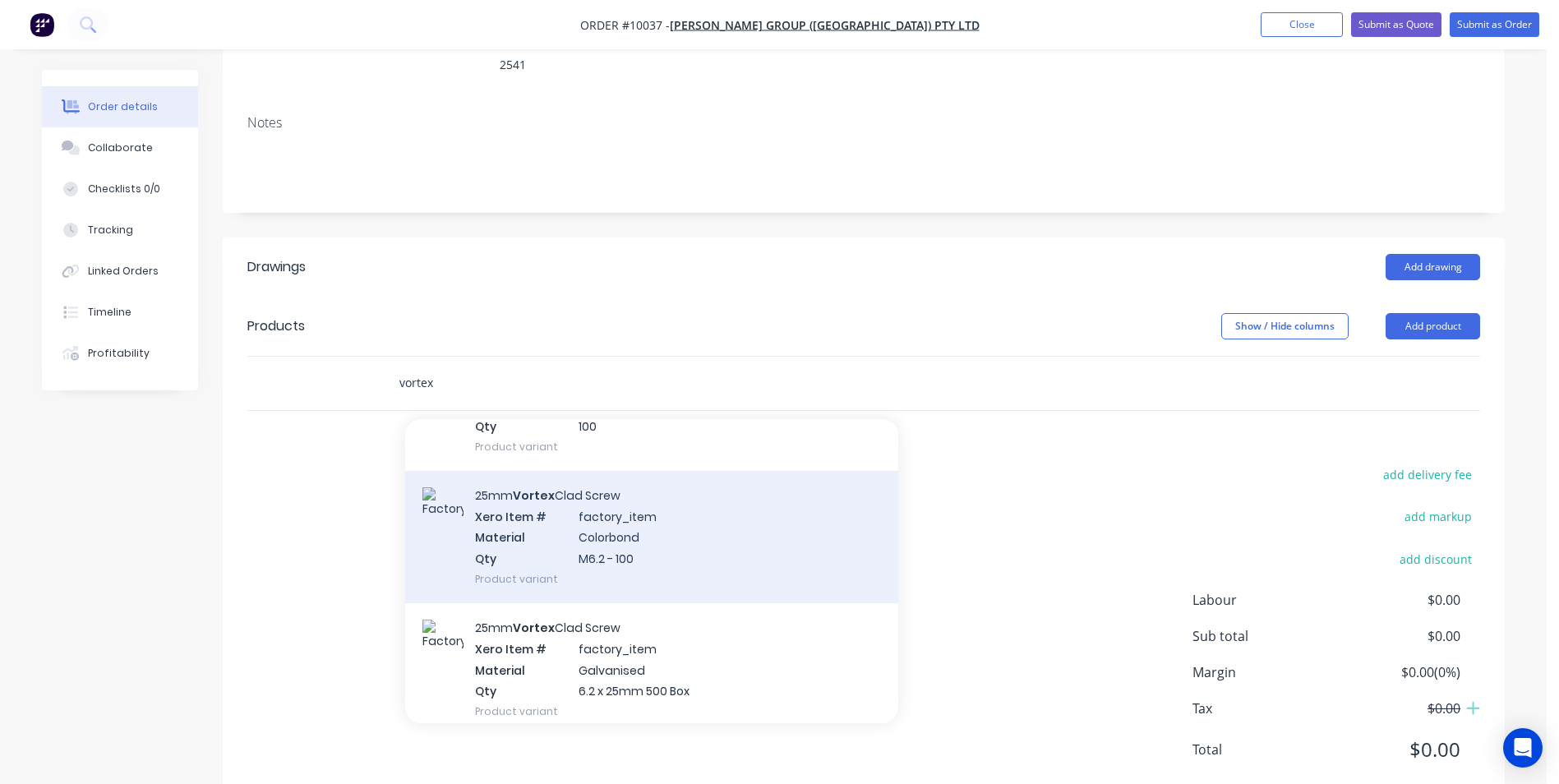
type input "vortex"
click at [585, 510] on div "25mm Vortex Clad Screw Xero Item # factory_item Material Colorbond Qty M6.2 - 1…" at bounding box center [651, 537] width 493 height 132
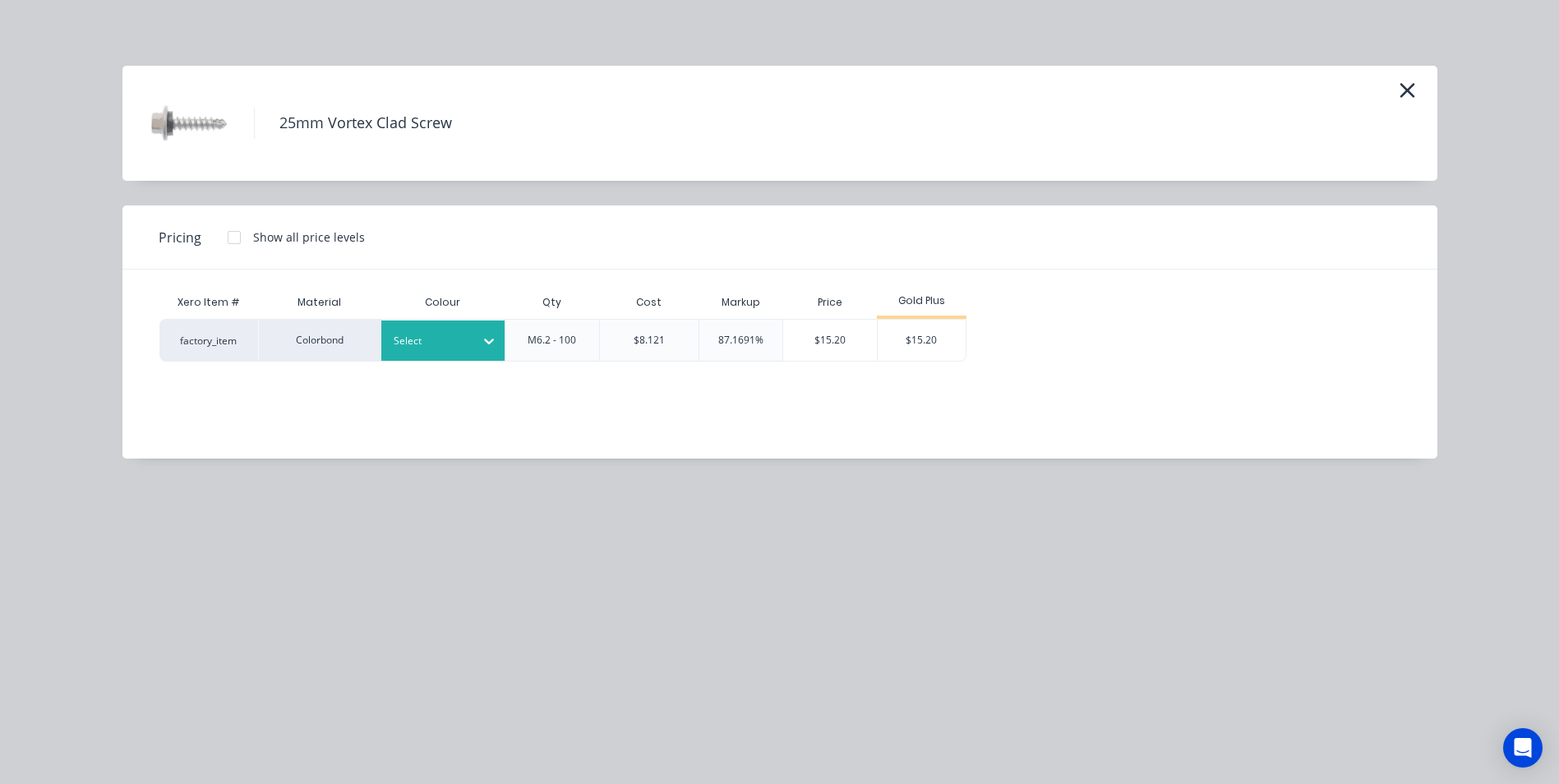
click at [457, 342] on div at bounding box center [431, 340] width 74 height 18
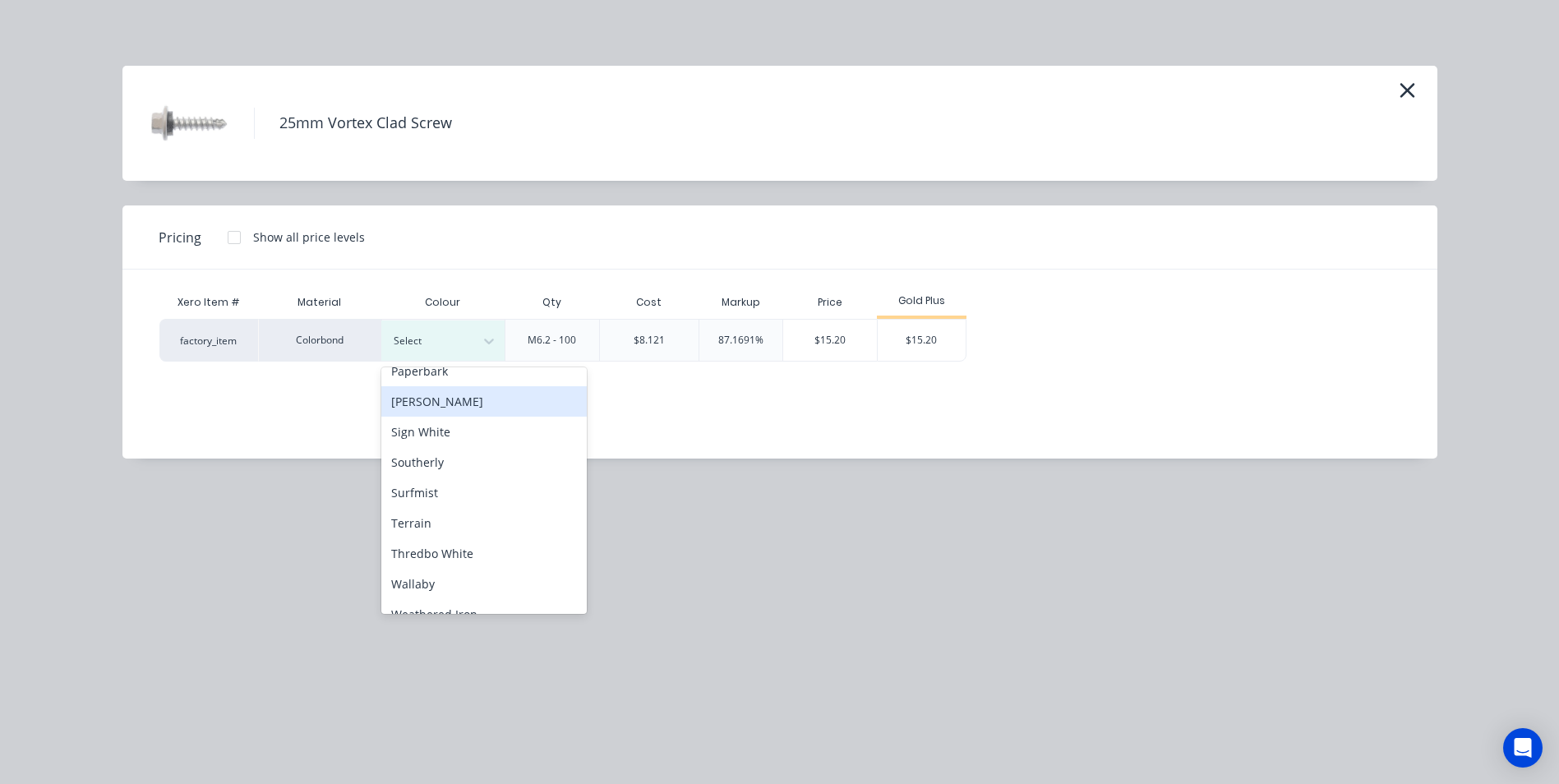
scroll to position [672, 0]
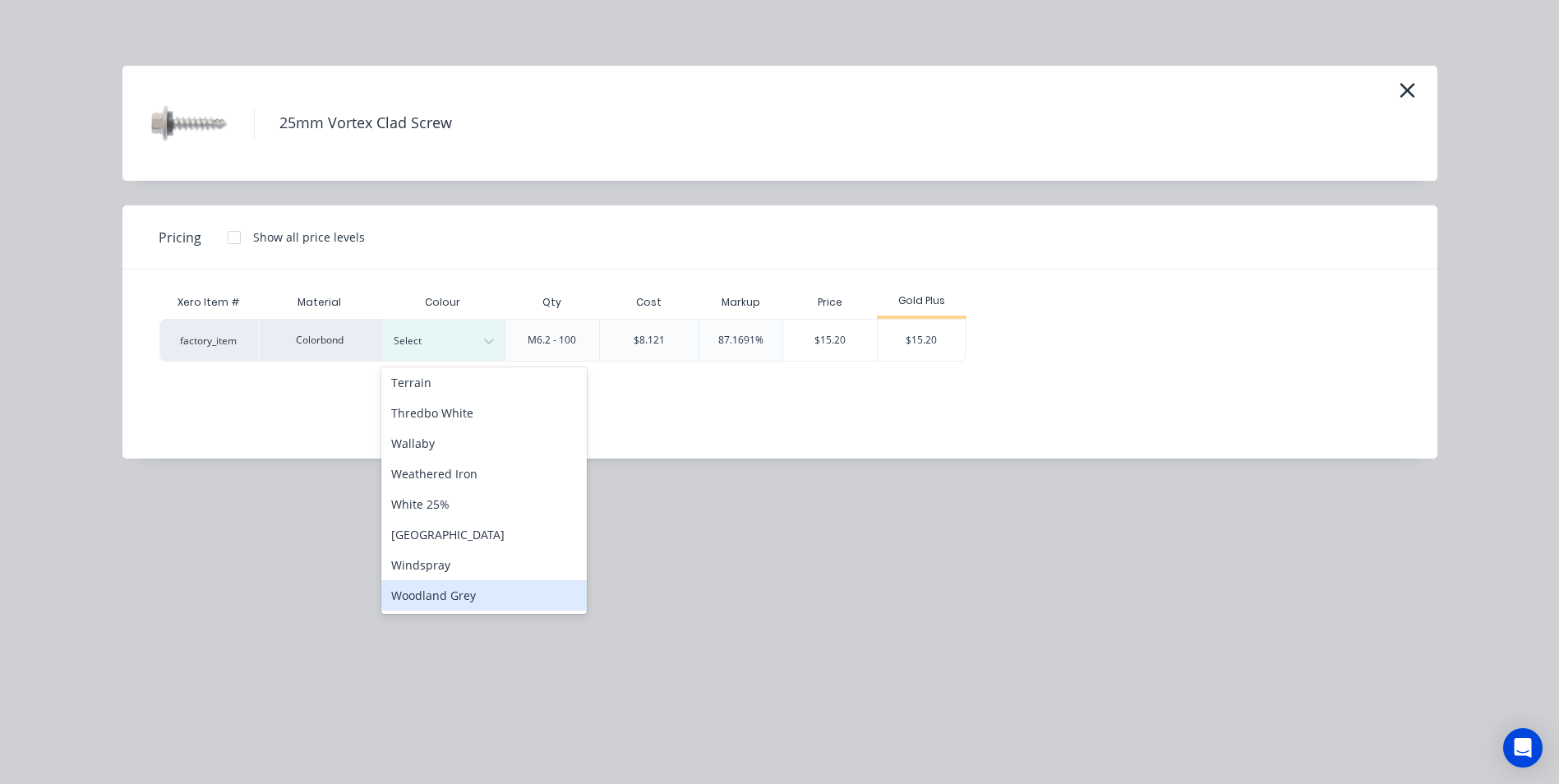
click at [452, 594] on div "Woodland Grey" at bounding box center [484, 594] width 205 height 30
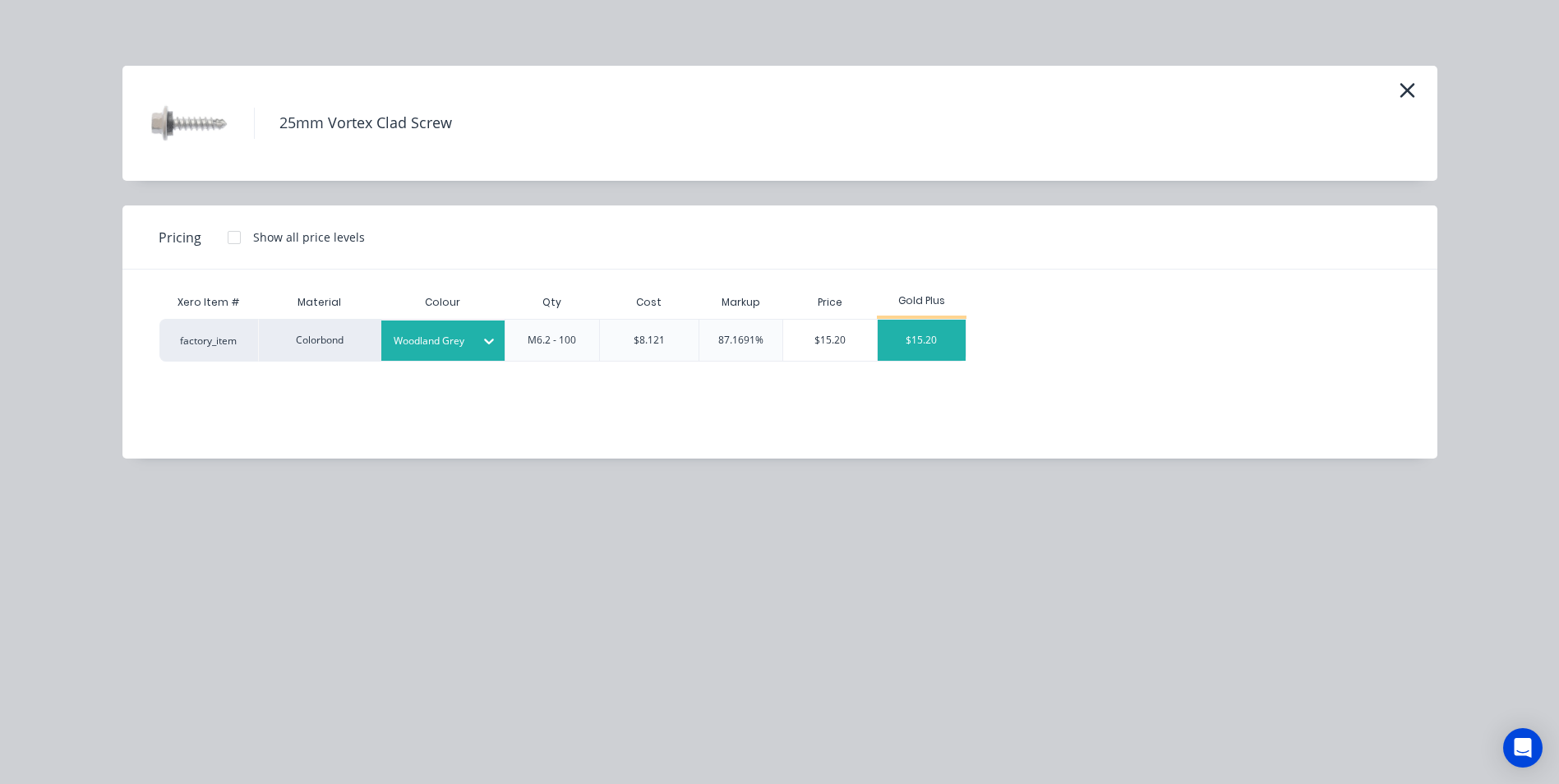
click at [913, 339] on div "$15.20" at bounding box center [922, 340] width 88 height 41
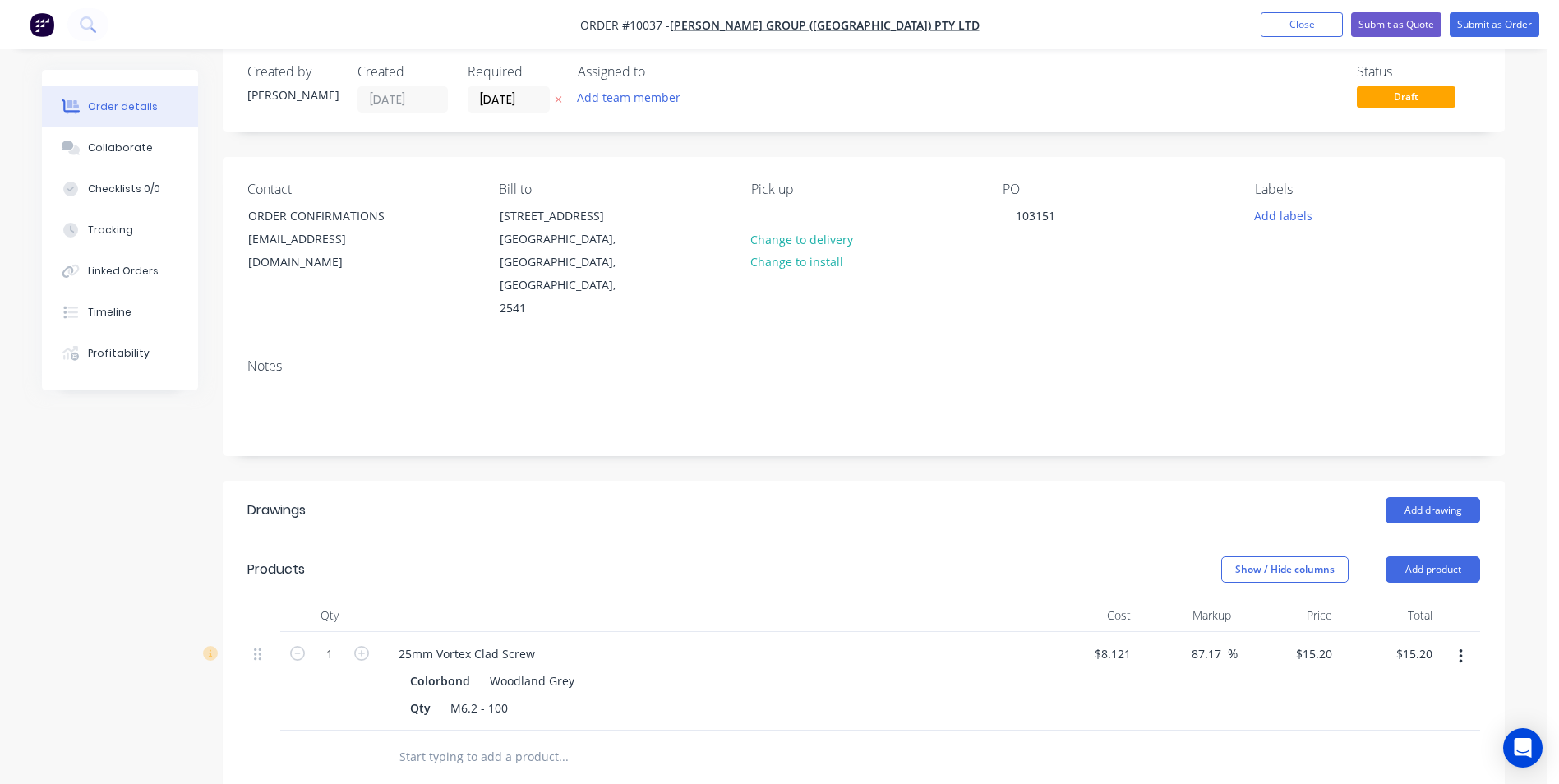
scroll to position [0, 0]
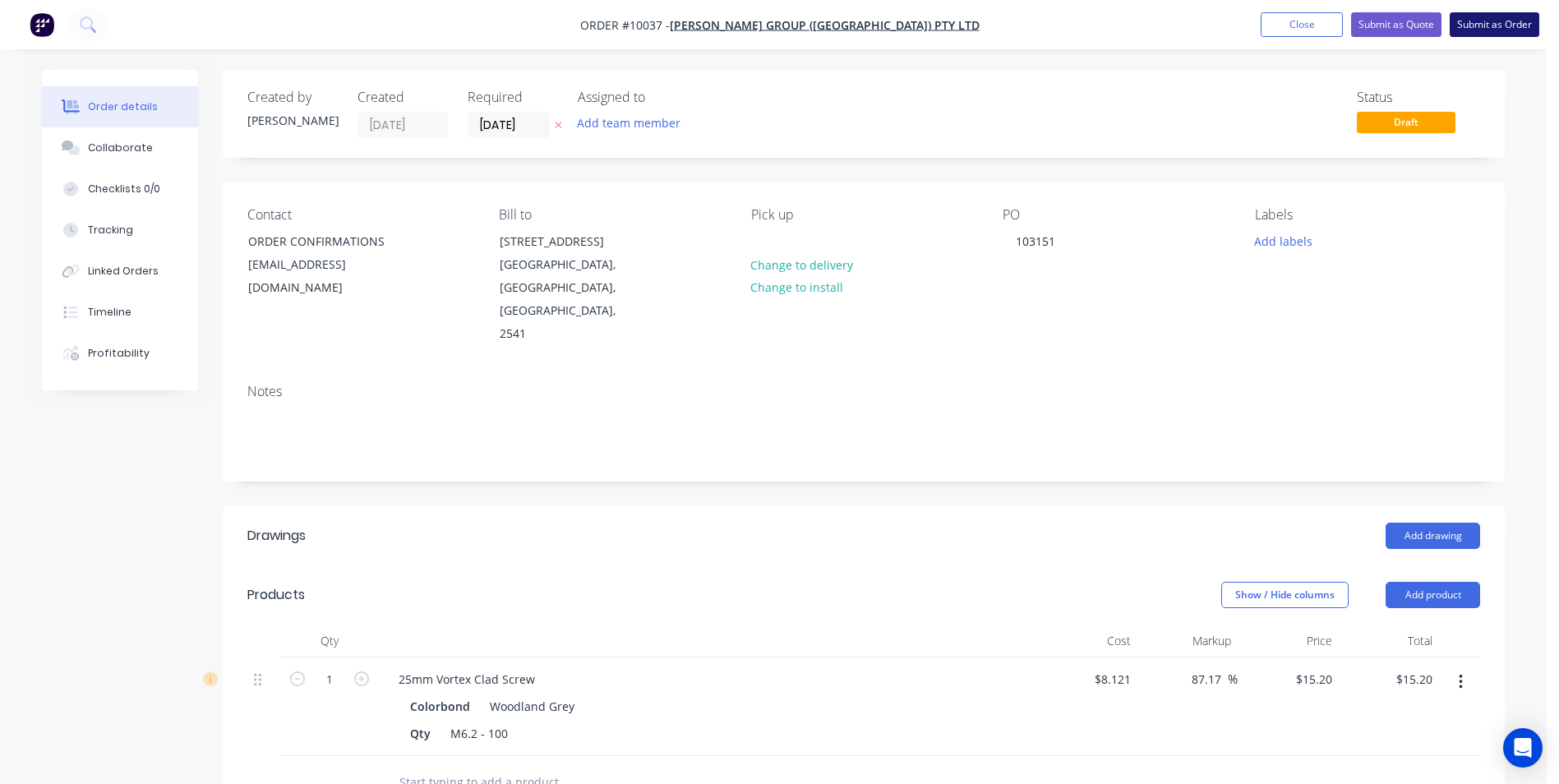
click at [1475, 23] on button "Submit as Order" at bounding box center [1495, 24] width 90 height 24
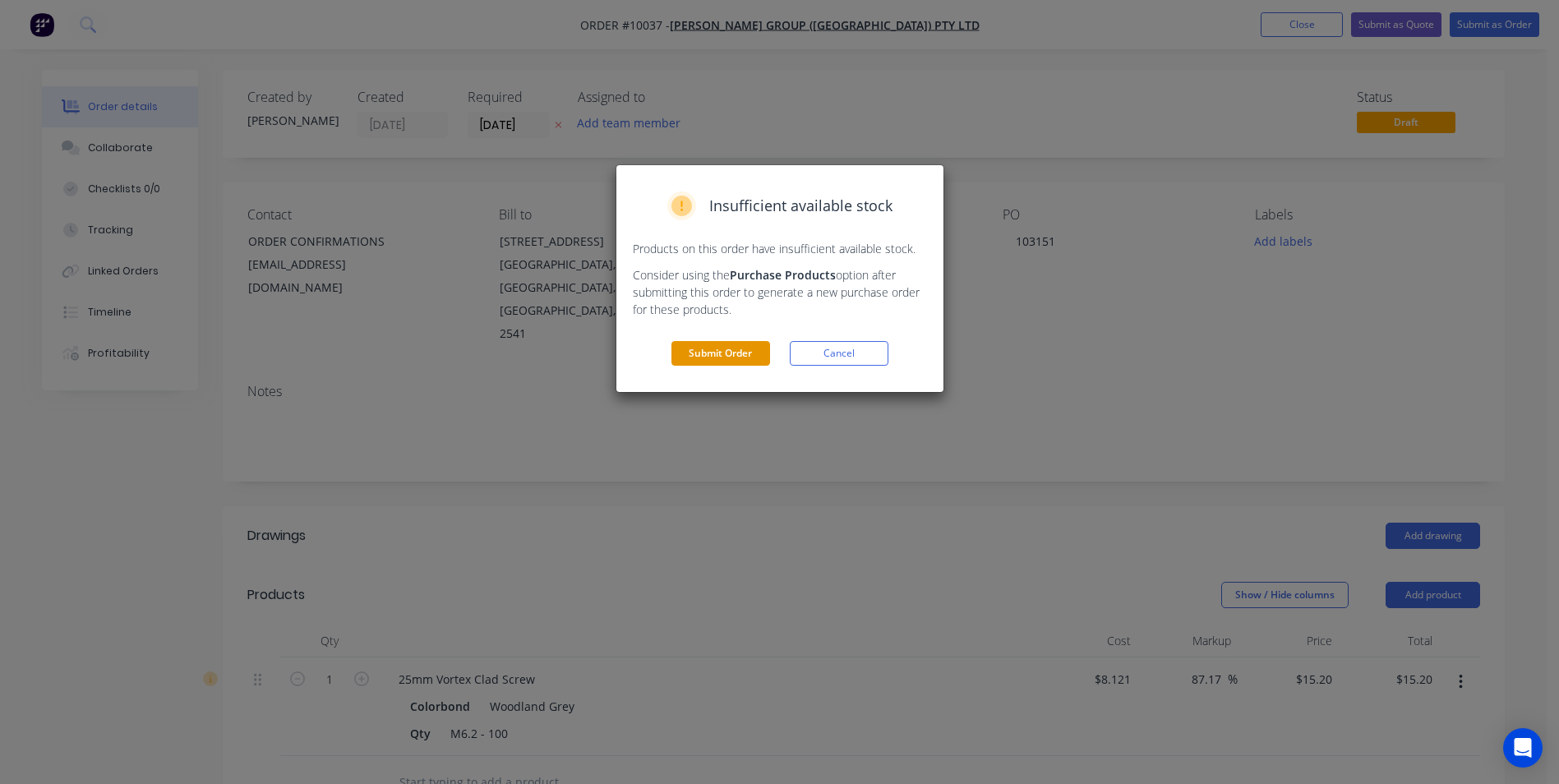
click at [732, 354] on button "Submit Order" at bounding box center [720, 352] width 98 height 24
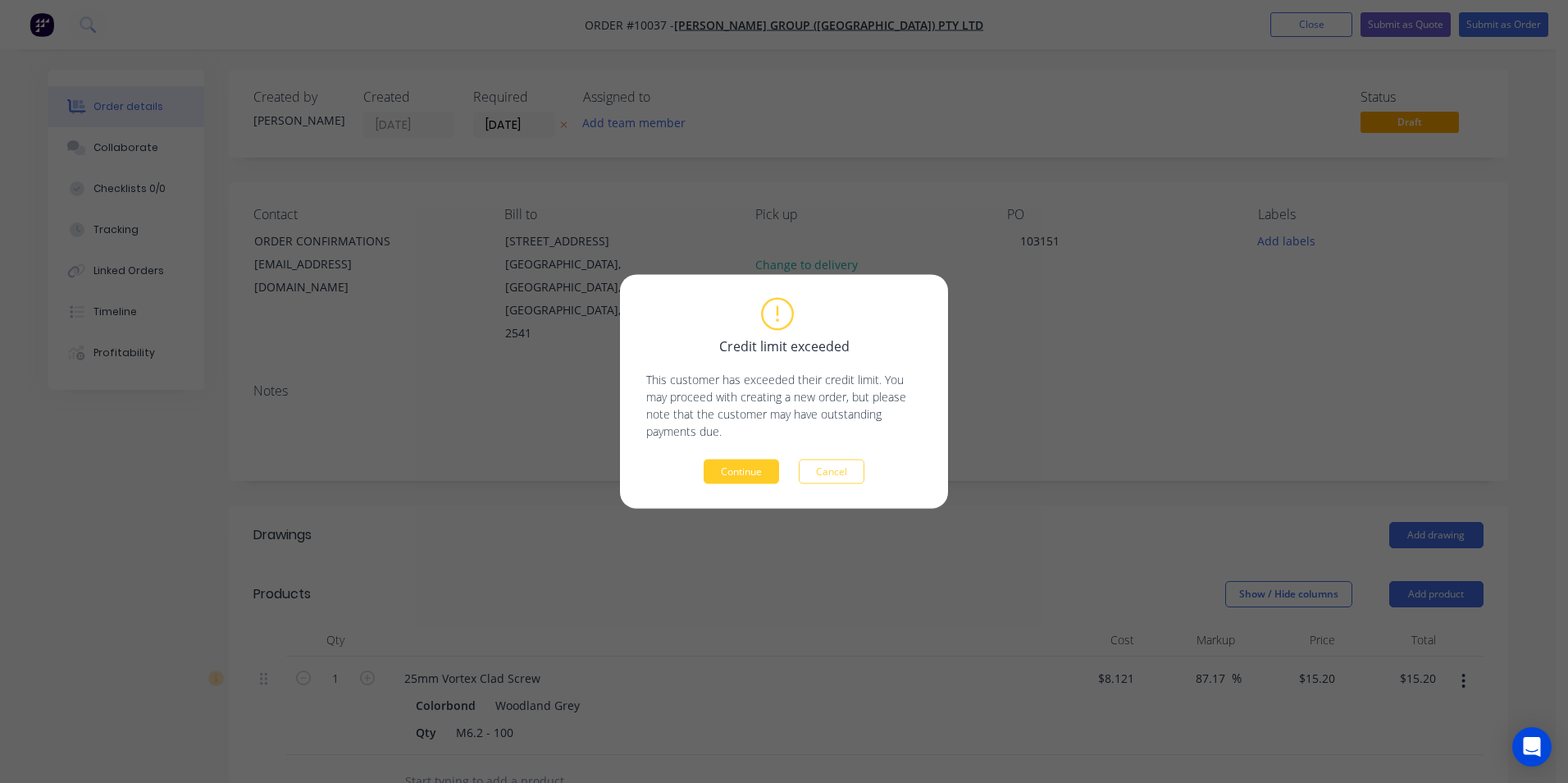
click at [734, 467] on button "Continue" at bounding box center [742, 471] width 76 height 24
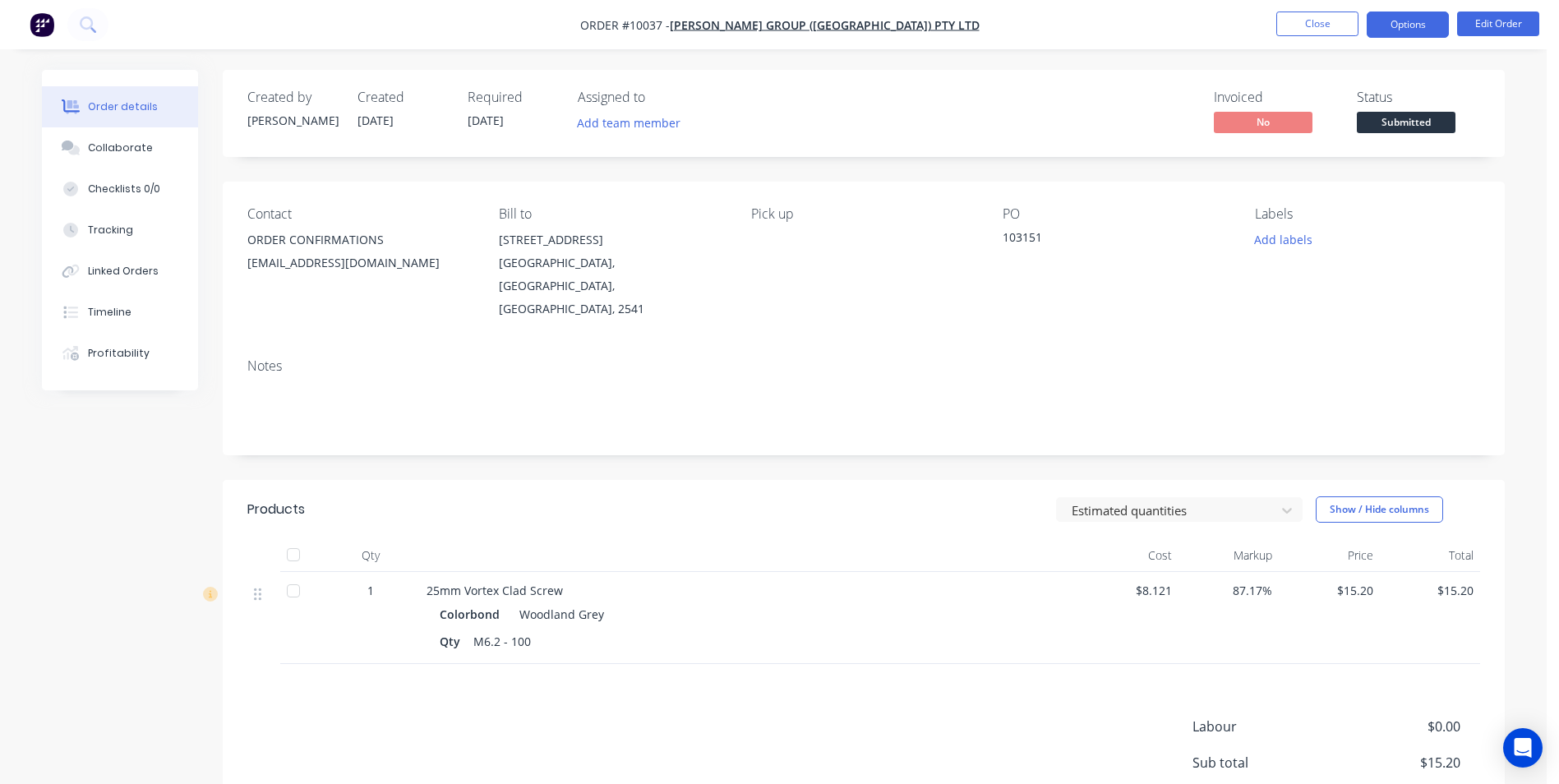
click at [1399, 30] on button "Options" at bounding box center [1407, 24] width 82 height 26
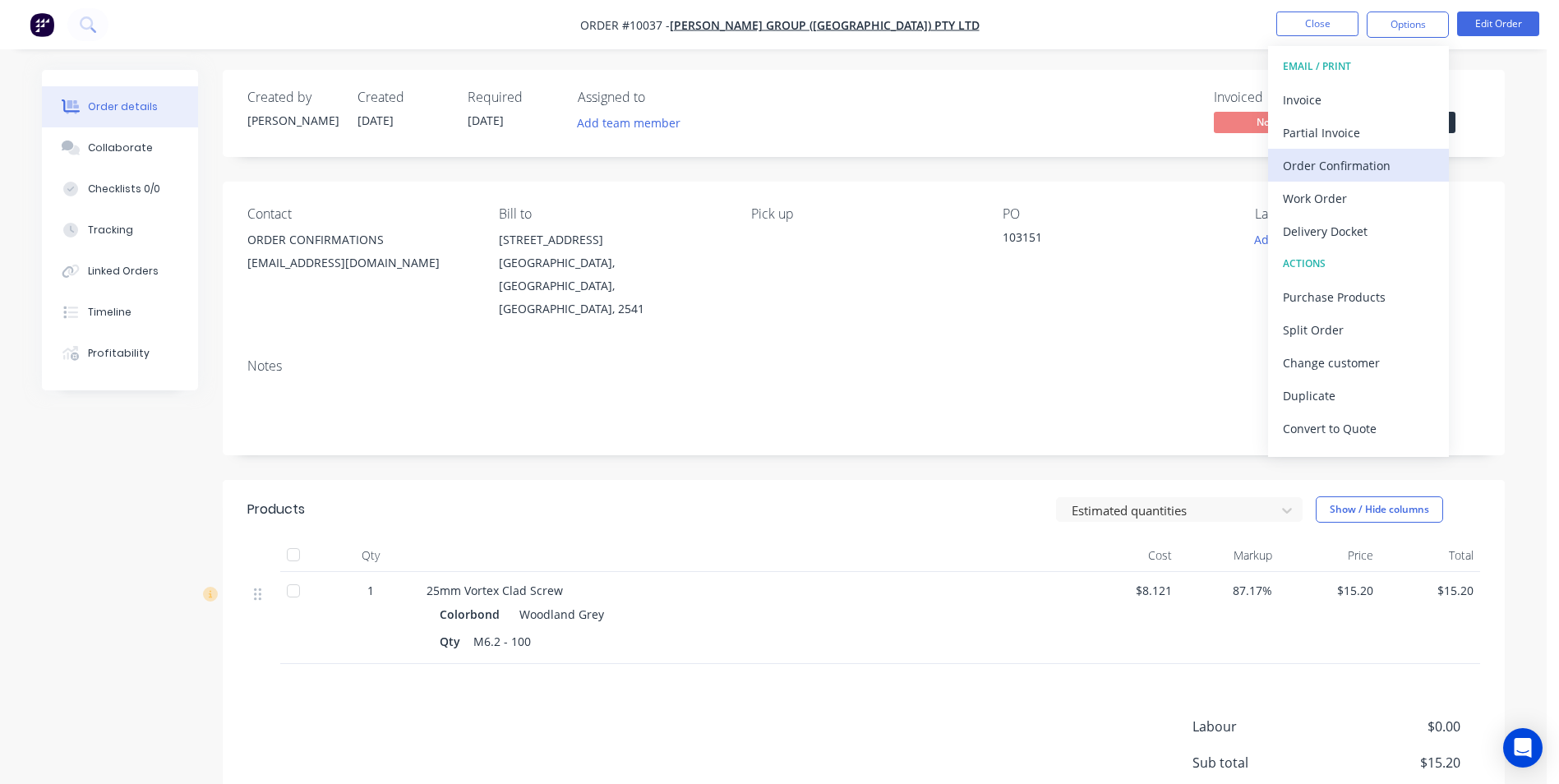
click at [1335, 166] on div "Order Confirmation" at bounding box center [1358, 165] width 151 height 23
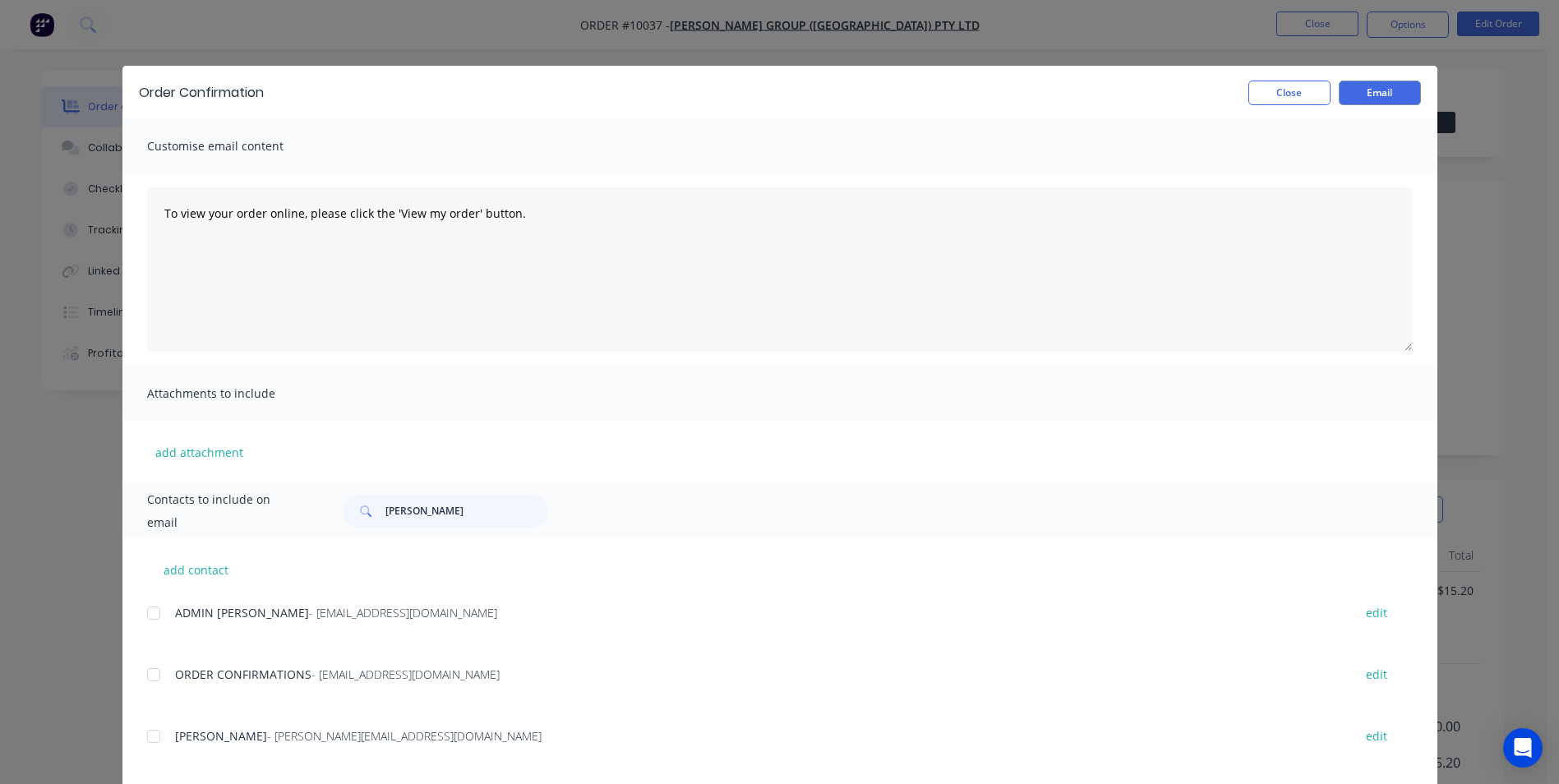
click at [154, 678] on div at bounding box center [154, 674] width 33 height 33
click at [1359, 84] on button "Email" at bounding box center [1380, 92] width 82 height 24
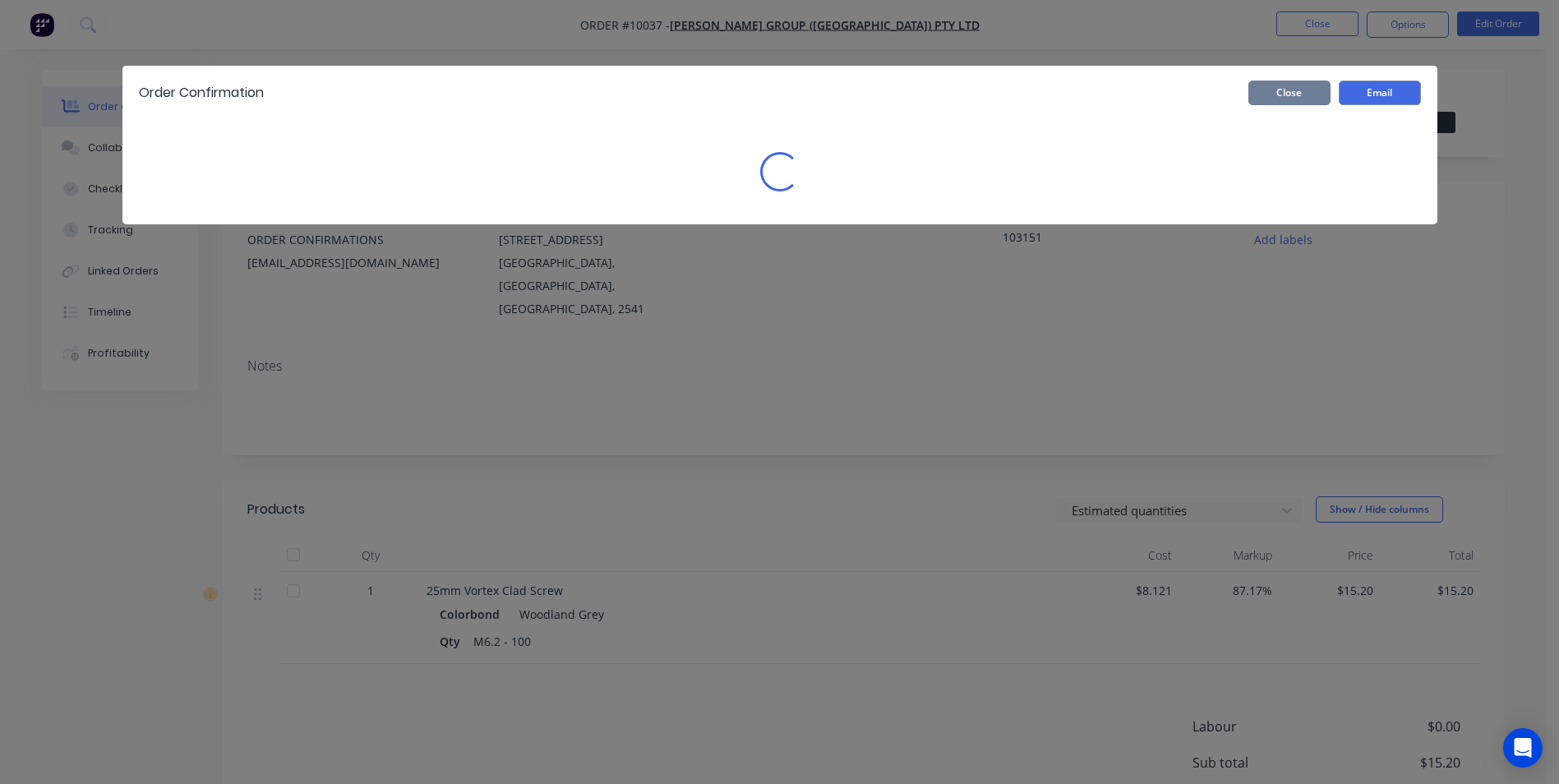
click at [1274, 85] on button "Close" at bounding box center [1289, 92] width 82 height 24
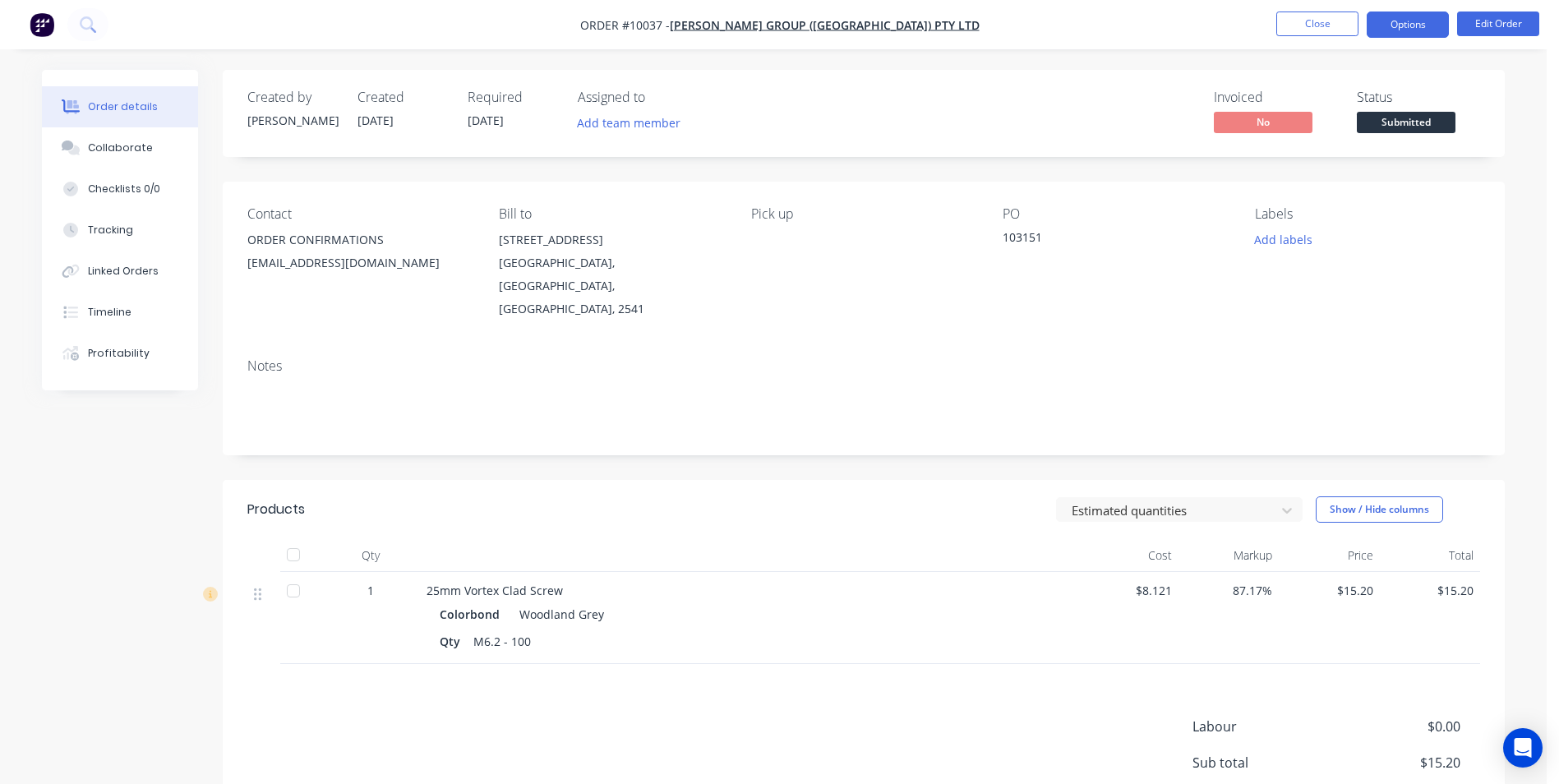
click at [1398, 14] on button "Options" at bounding box center [1407, 24] width 82 height 26
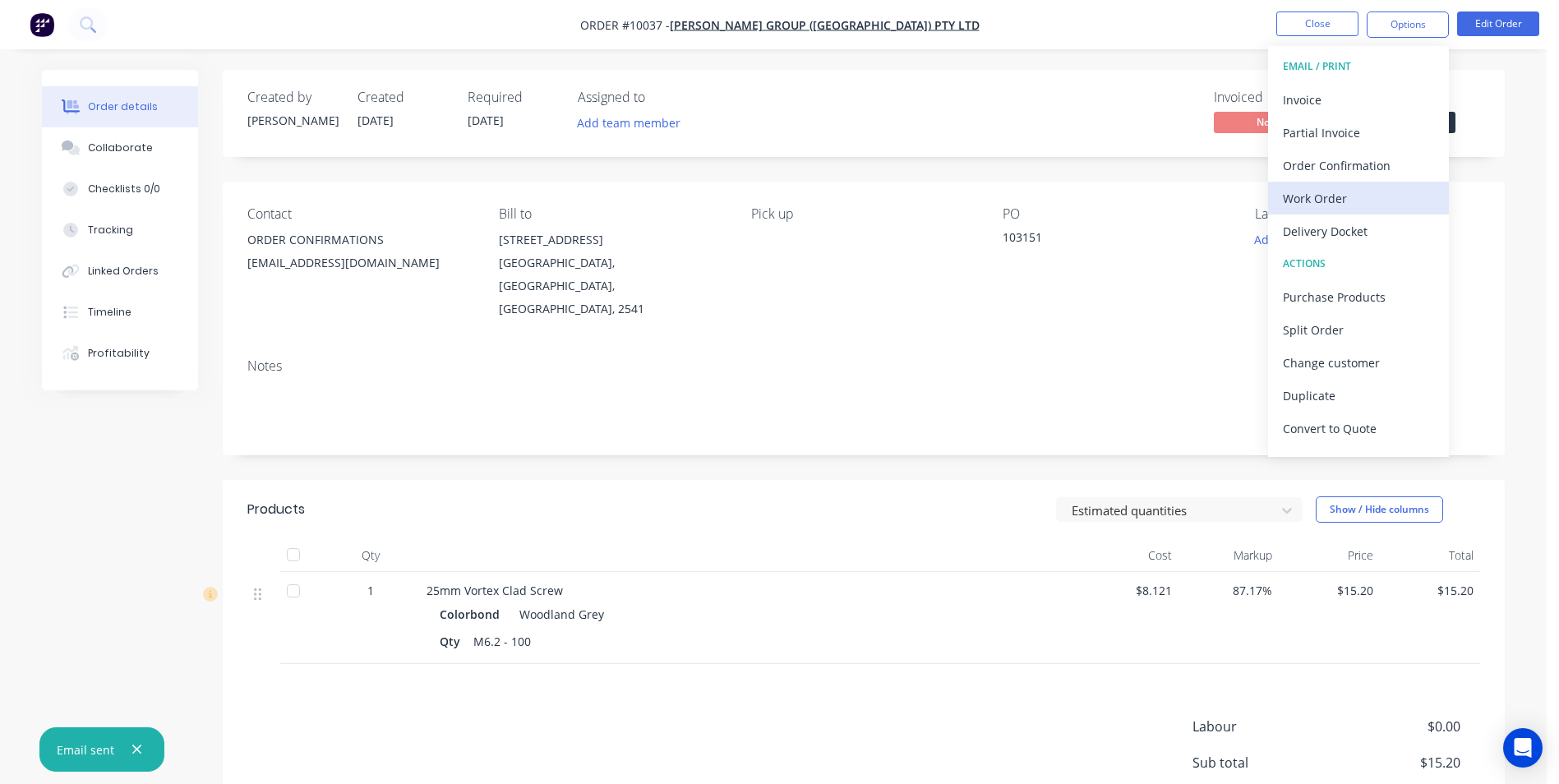
click at [1327, 195] on div "Work Order" at bounding box center [1358, 198] width 151 height 23
click at [1336, 161] on div "Without pricing" at bounding box center [1358, 165] width 151 height 23
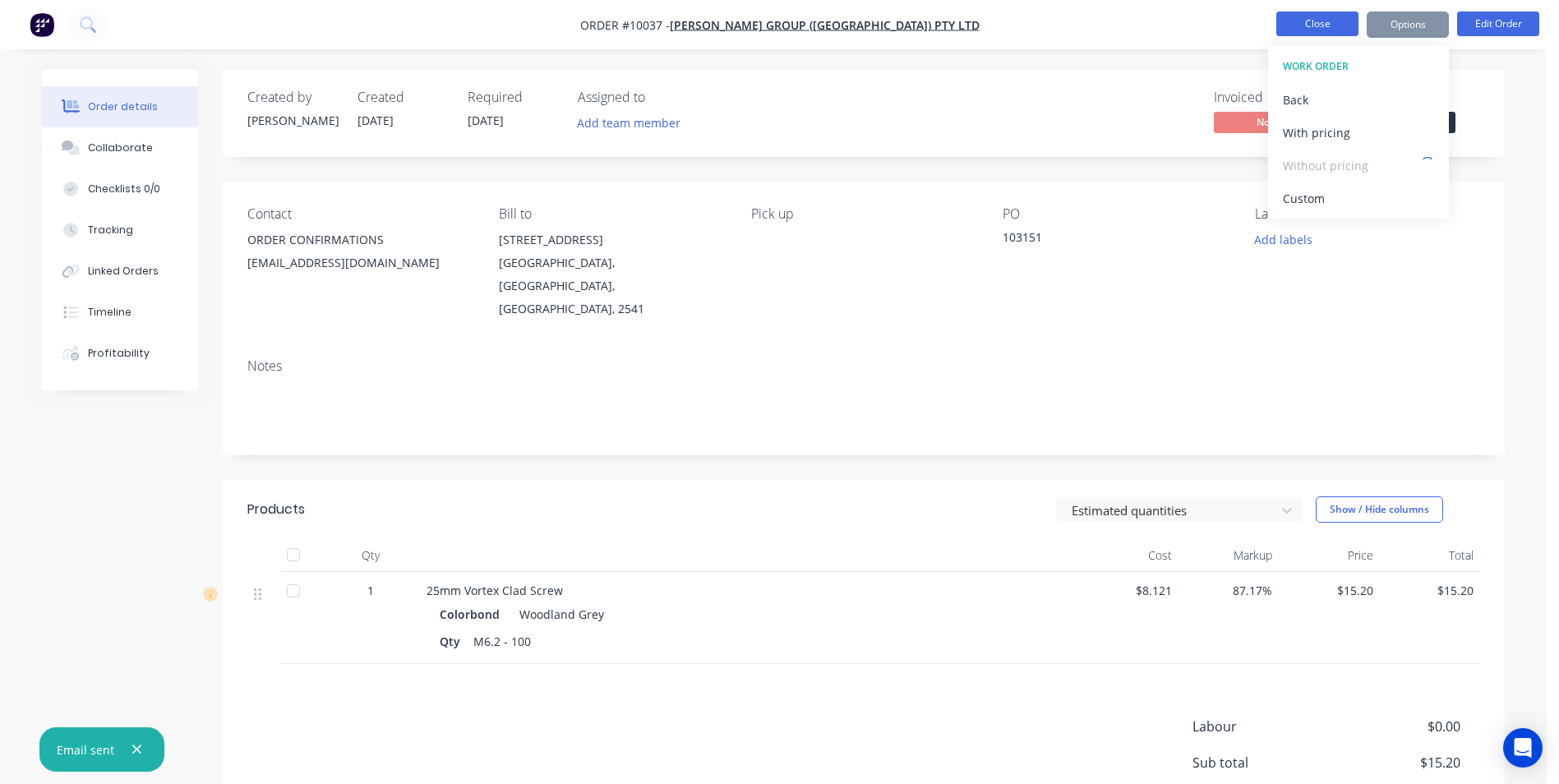
click at [1332, 18] on button "Close" at bounding box center [1317, 23] width 82 height 24
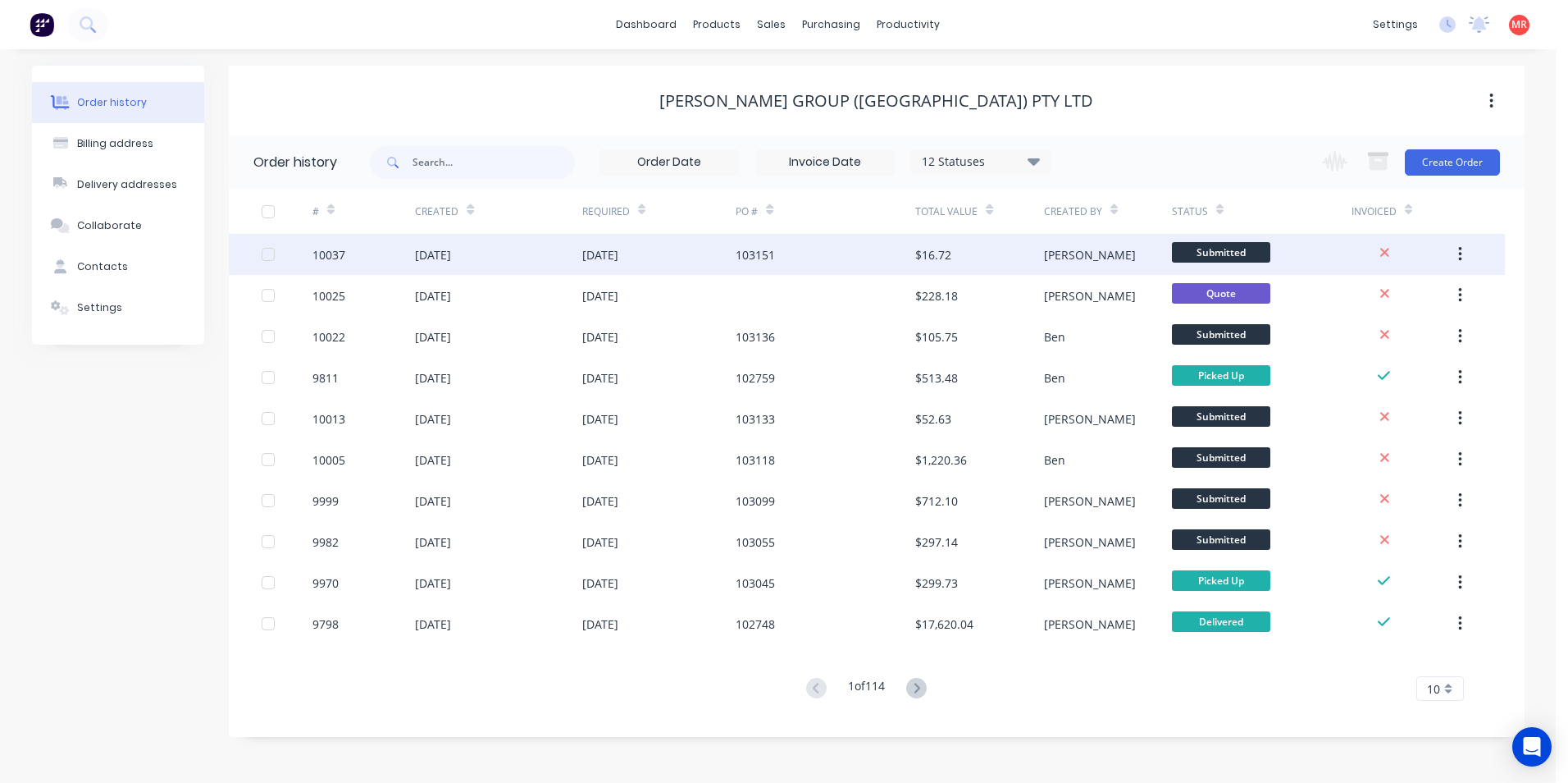
click at [716, 258] on div "[DATE]" at bounding box center [659, 255] width 154 height 41
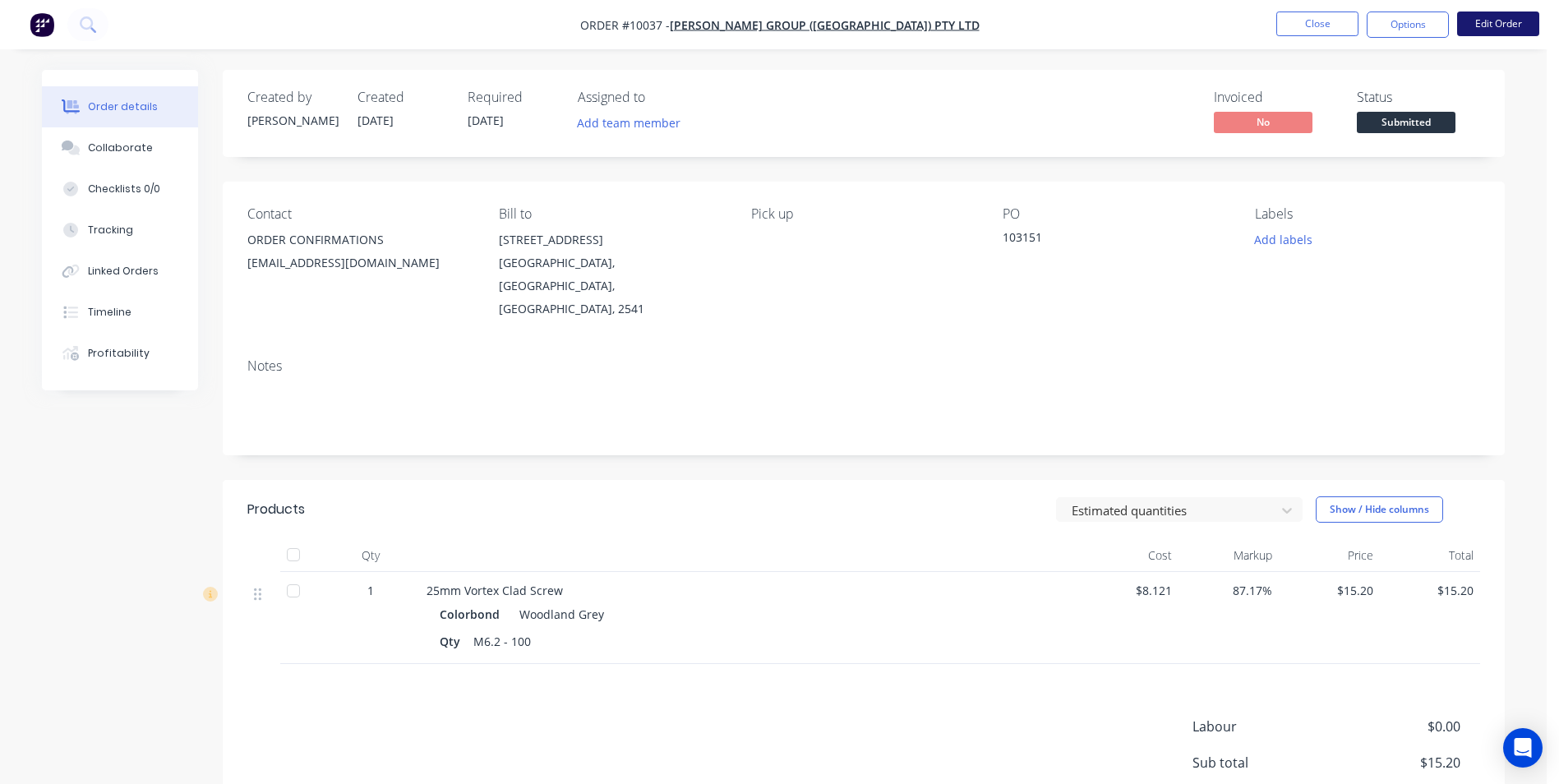
click at [1489, 25] on button "Edit Order" at bounding box center [1498, 23] width 82 height 24
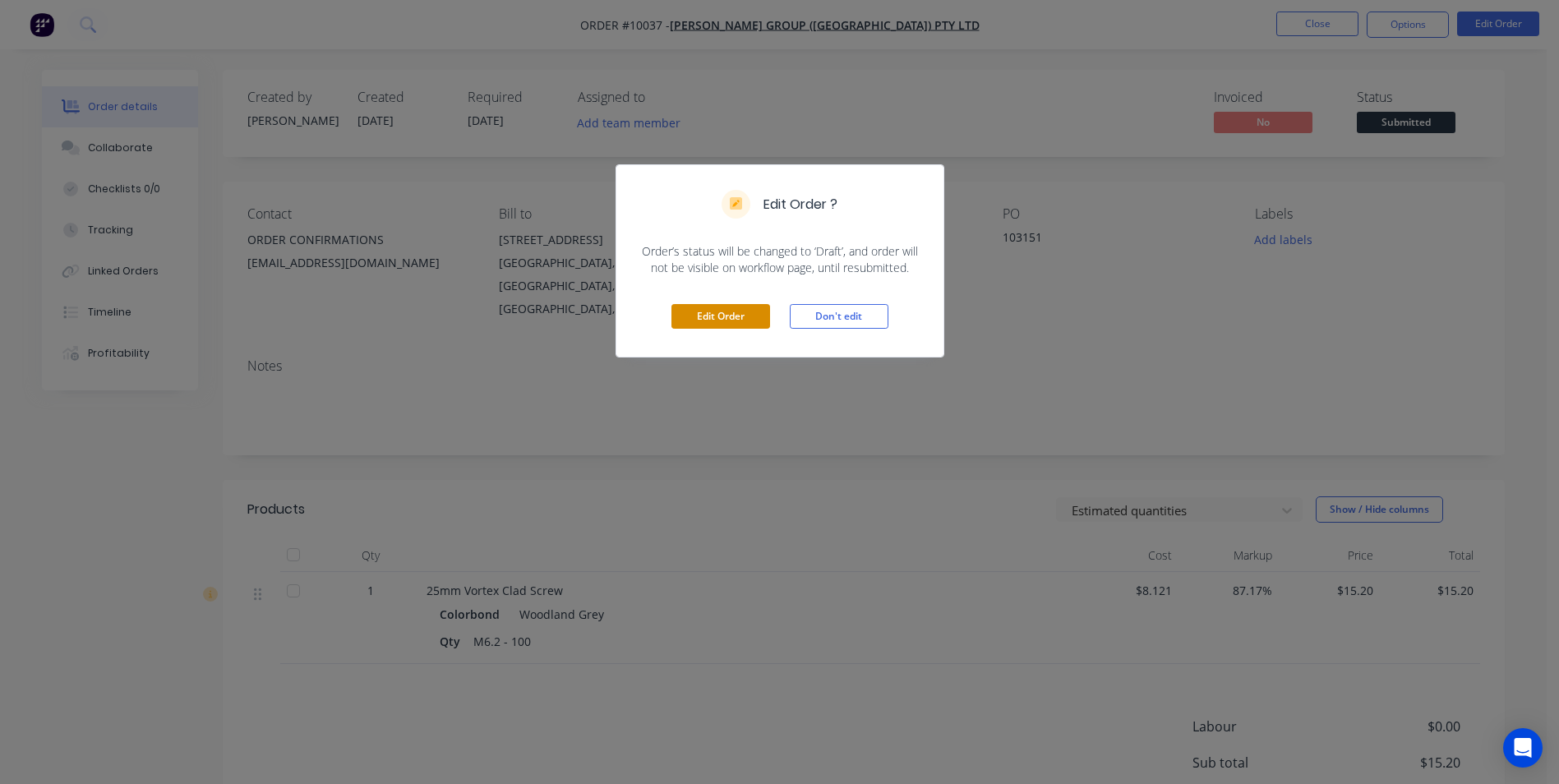
click at [721, 323] on button "Edit Order" at bounding box center [720, 315] width 98 height 24
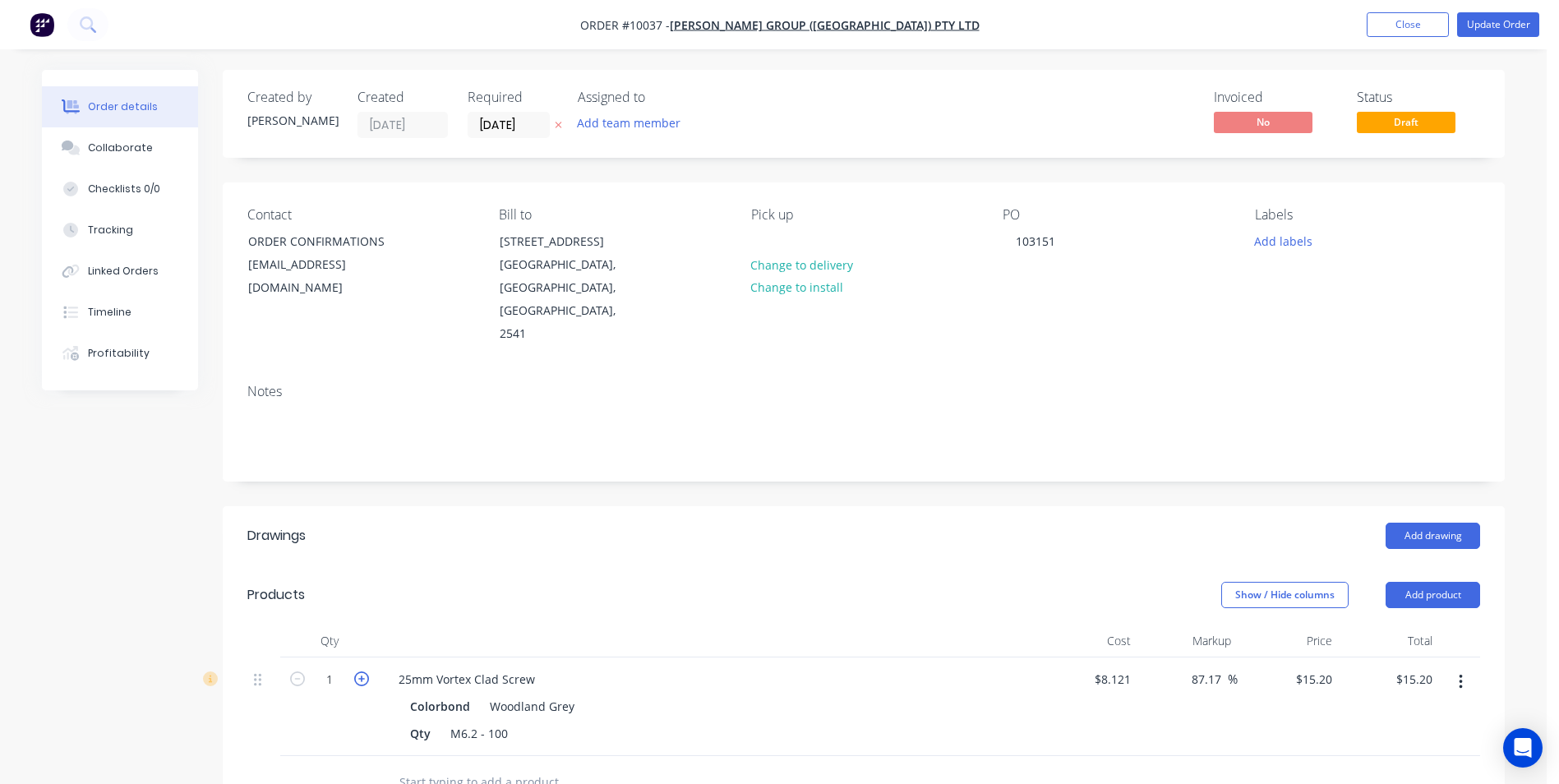
click at [365, 671] on icon "button" at bounding box center [361, 678] width 15 height 15
type input "2"
type input "$30.40"
click at [1489, 18] on button "Update Order" at bounding box center [1498, 24] width 82 height 24
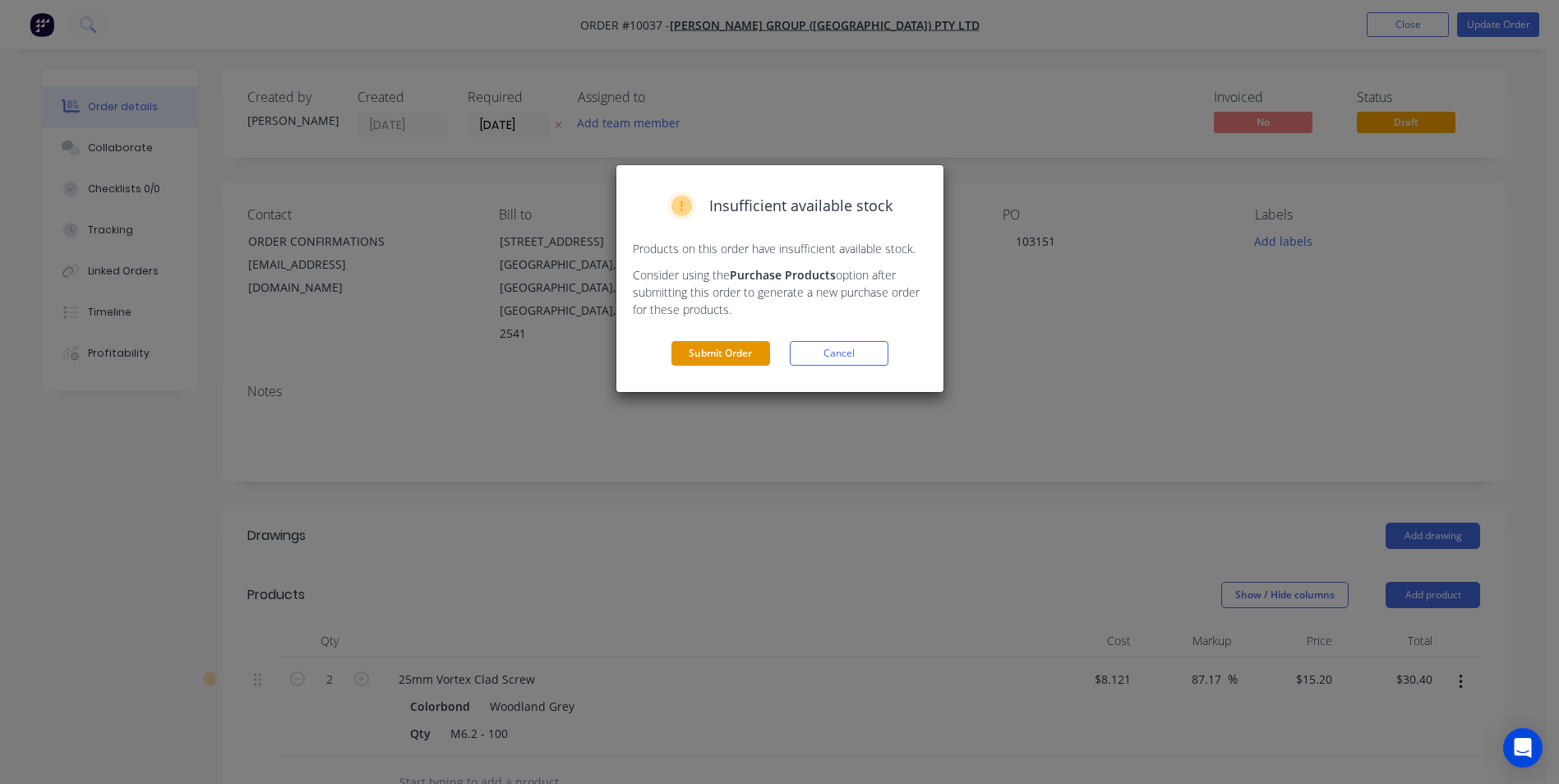
click at [761, 345] on button "Submit Order" at bounding box center [720, 352] width 98 height 24
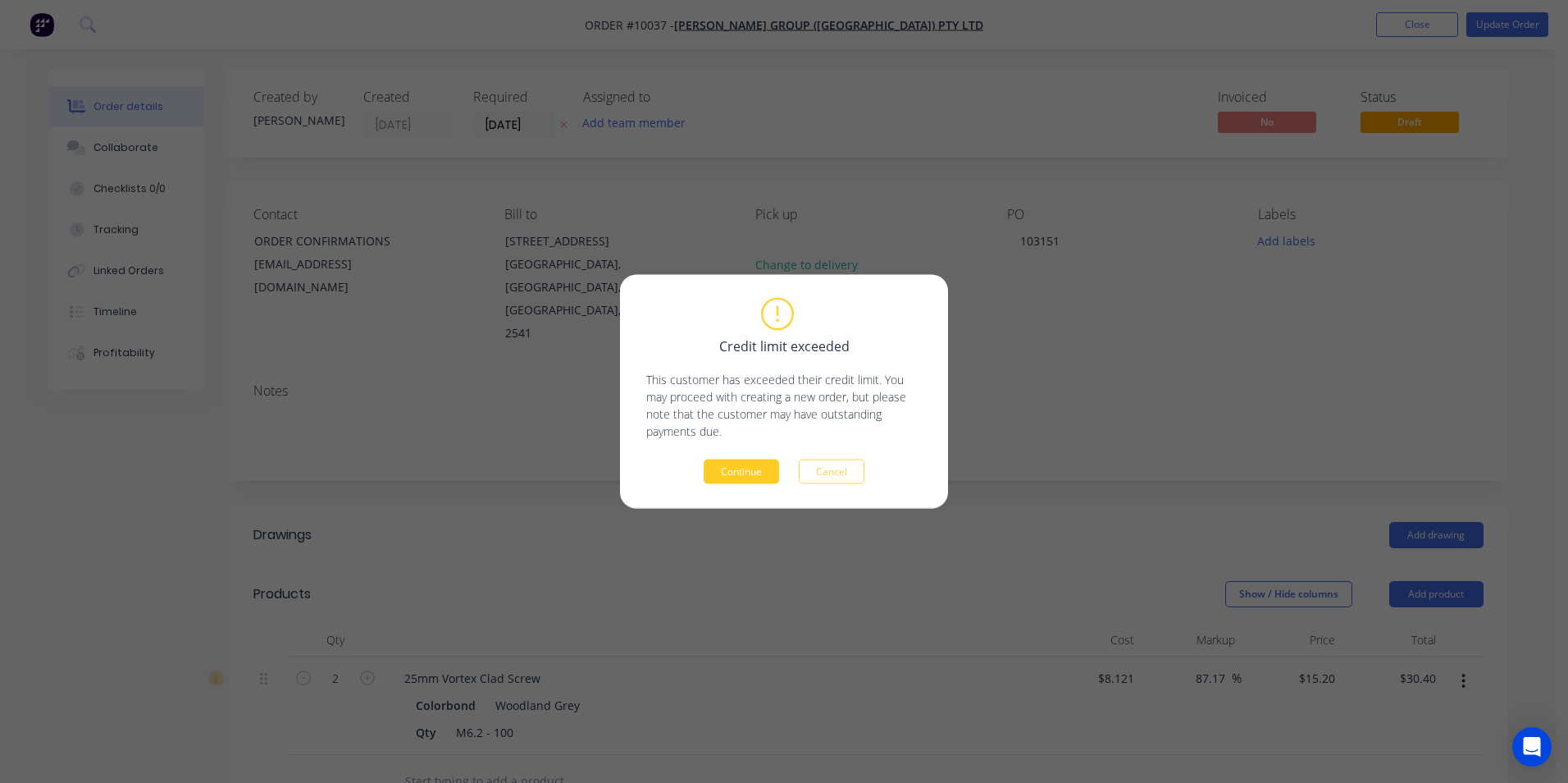
click at [745, 468] on button "Continue" at bounding box center [742, 471] width 76 height 24
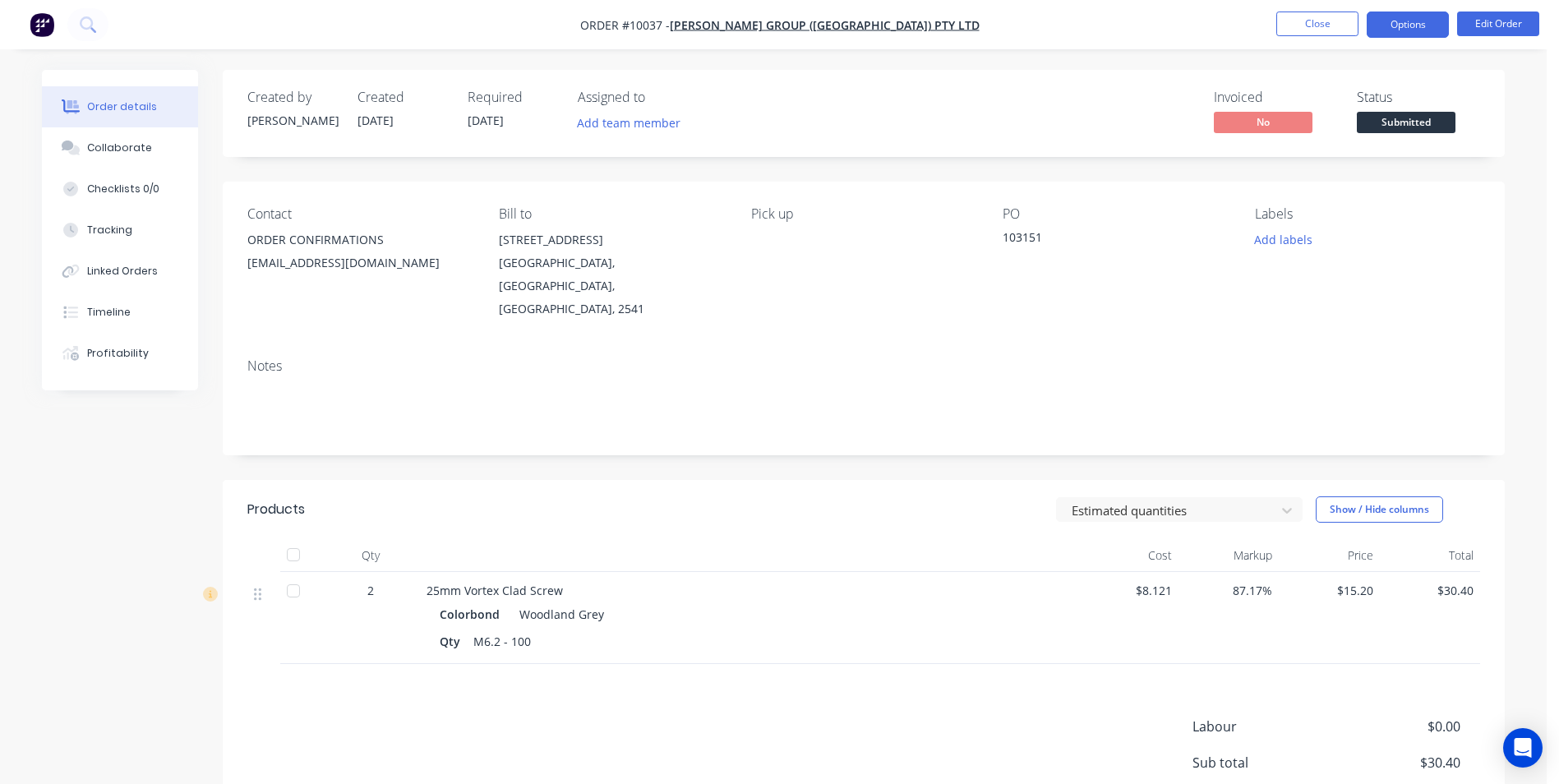
click at [1408, 26] on button "Options" at bounding box center [1407, 24] width 82 height 26
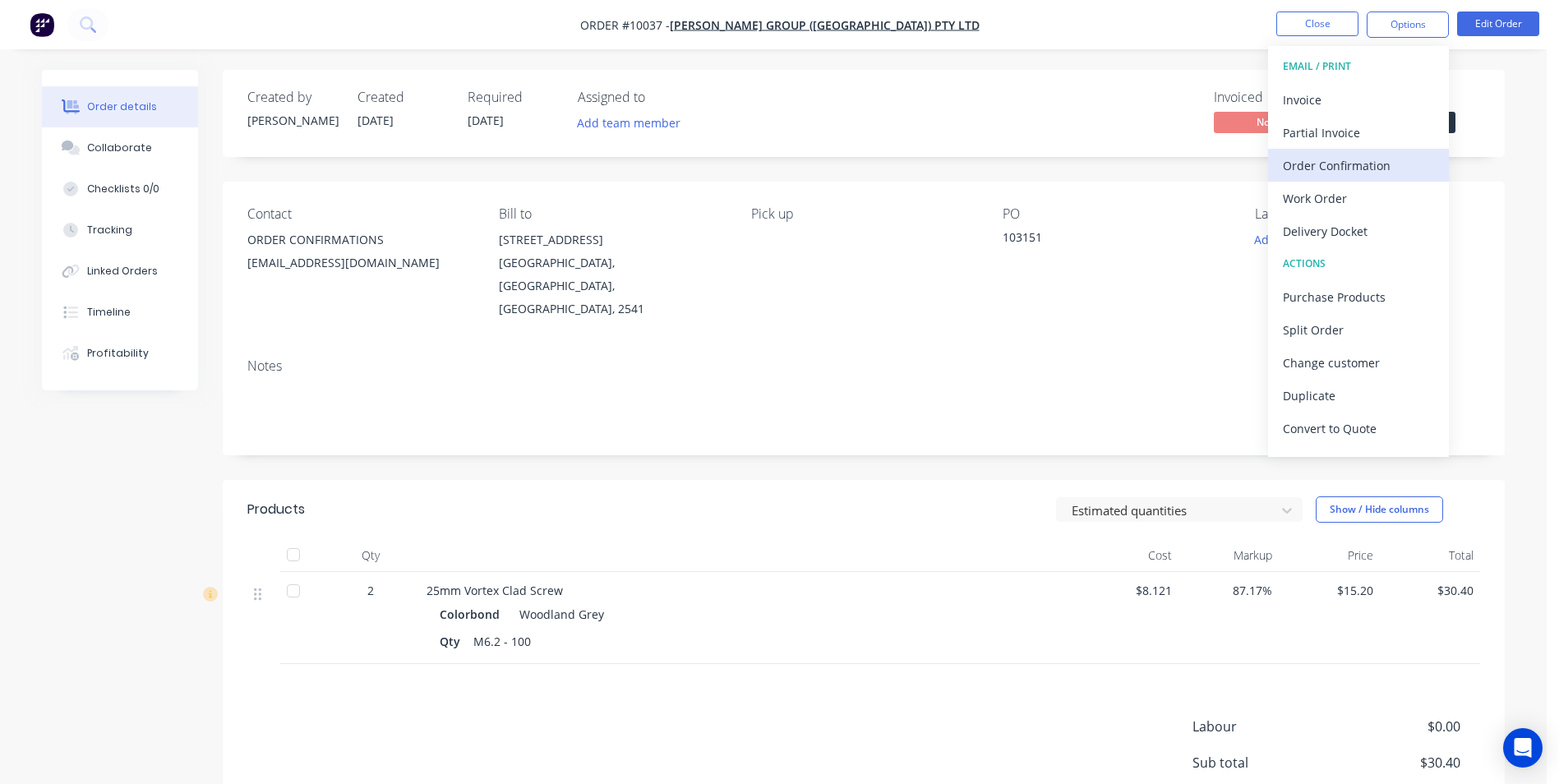
click at [1330, 164] on div "Order Confirmation" at bounding box center [1358, 165] width 151 height 23
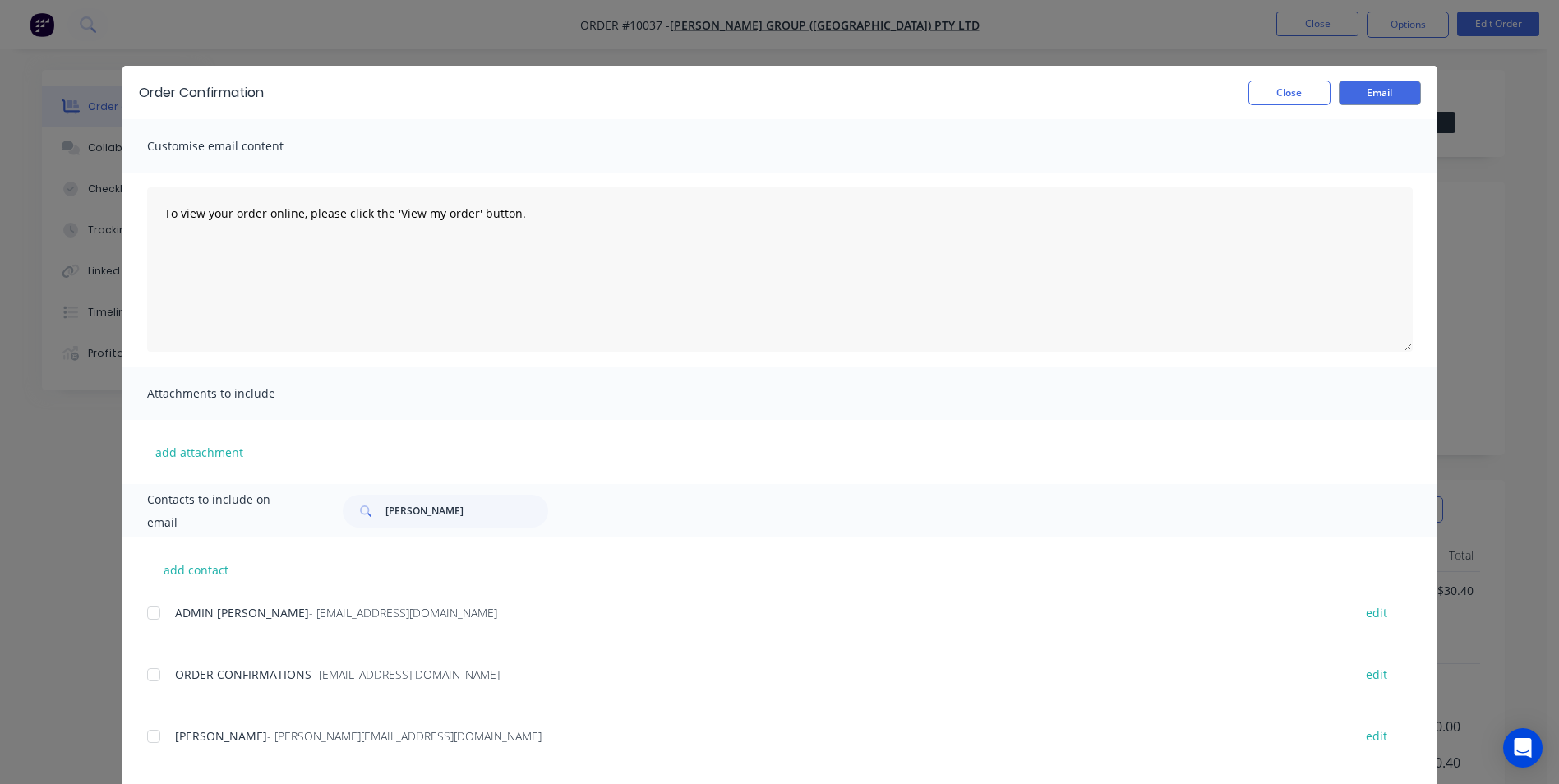
click at [156, 670] on div at bounding box center [154, 674] width 33 height 33
click at [1369, 98] on button "Email" at bounding box center [1380, 92] width 82 height 24
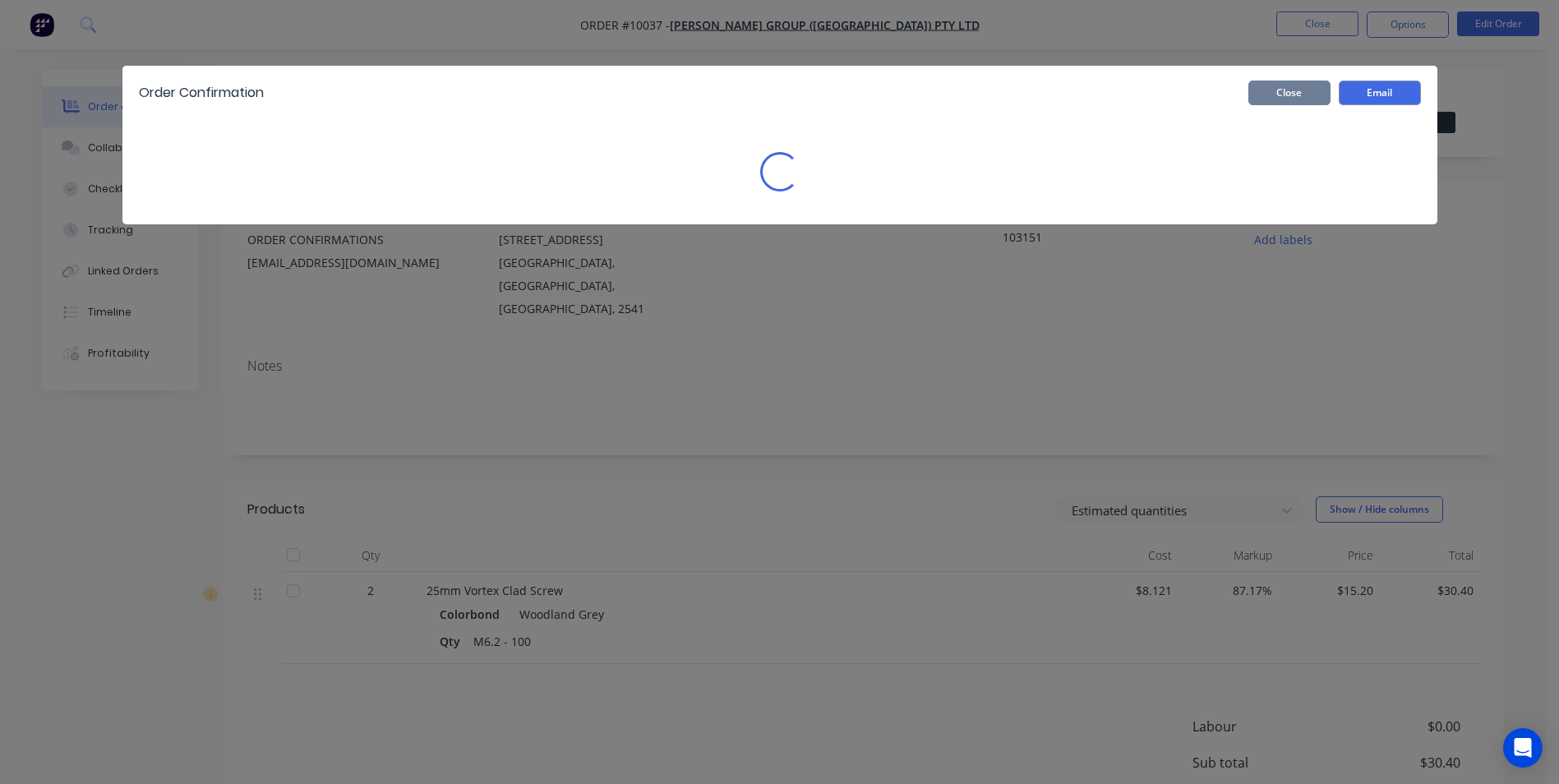
click at [1297, 100] on button "Close" at bounding box center [1289, 92] width 82 height 24
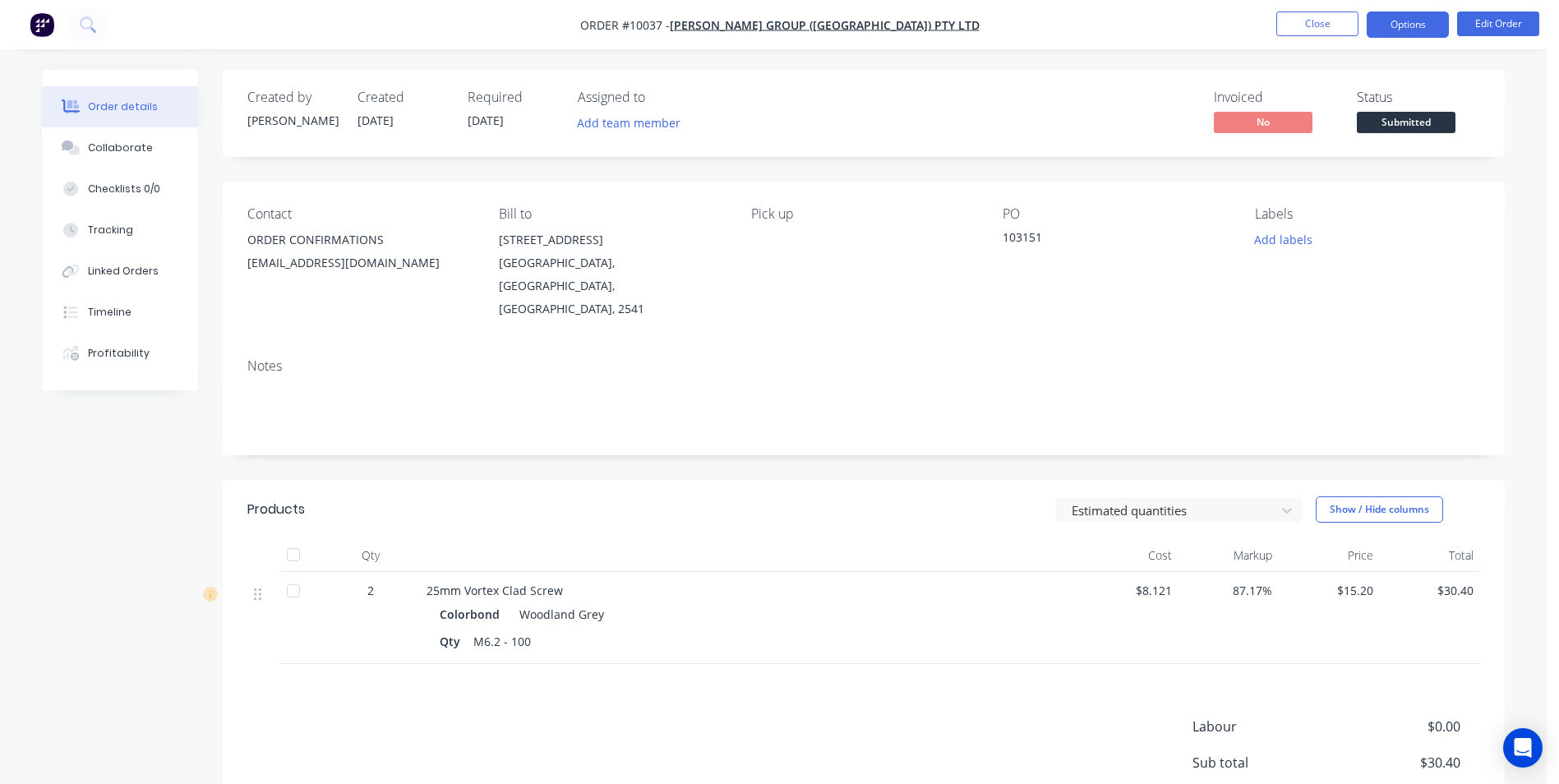
click at [1426, 19] on button "Options" at bounding box center [1407, 24] width 82 height 26
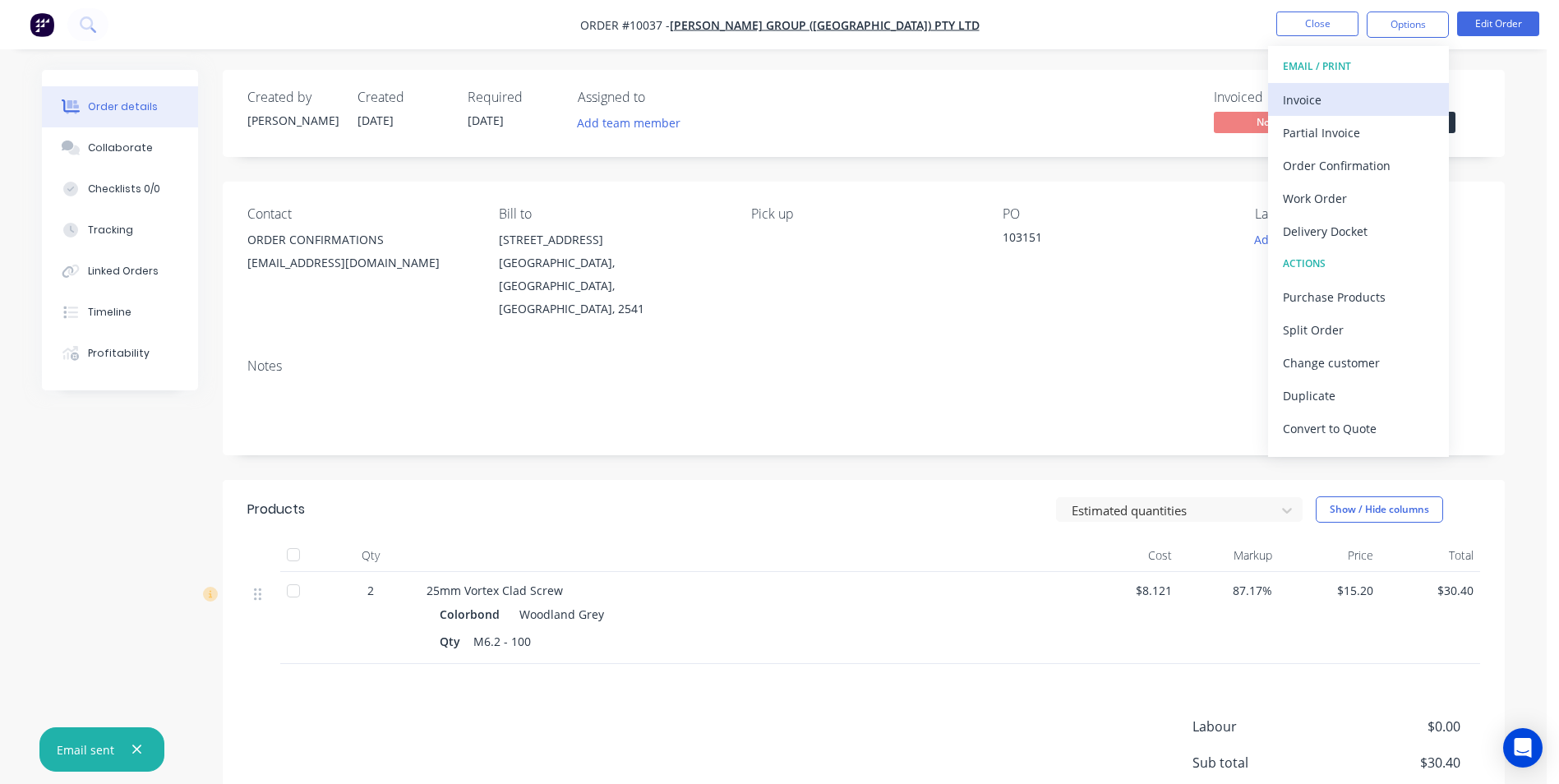
click at [1325, 107] on div "Invoice" at bounding box center [1358, 99] width 151 height 23
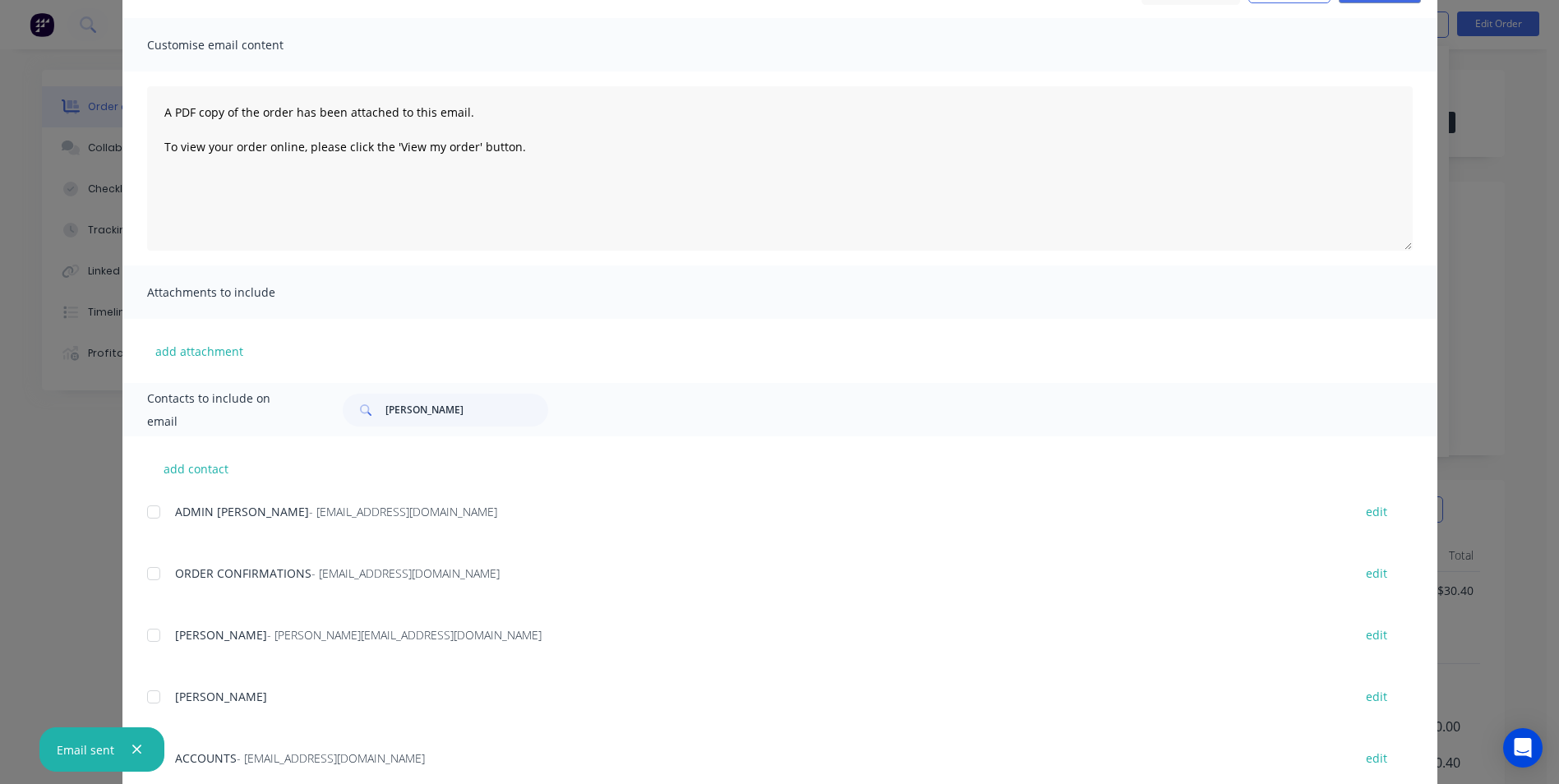
scroll to position [246, 0]
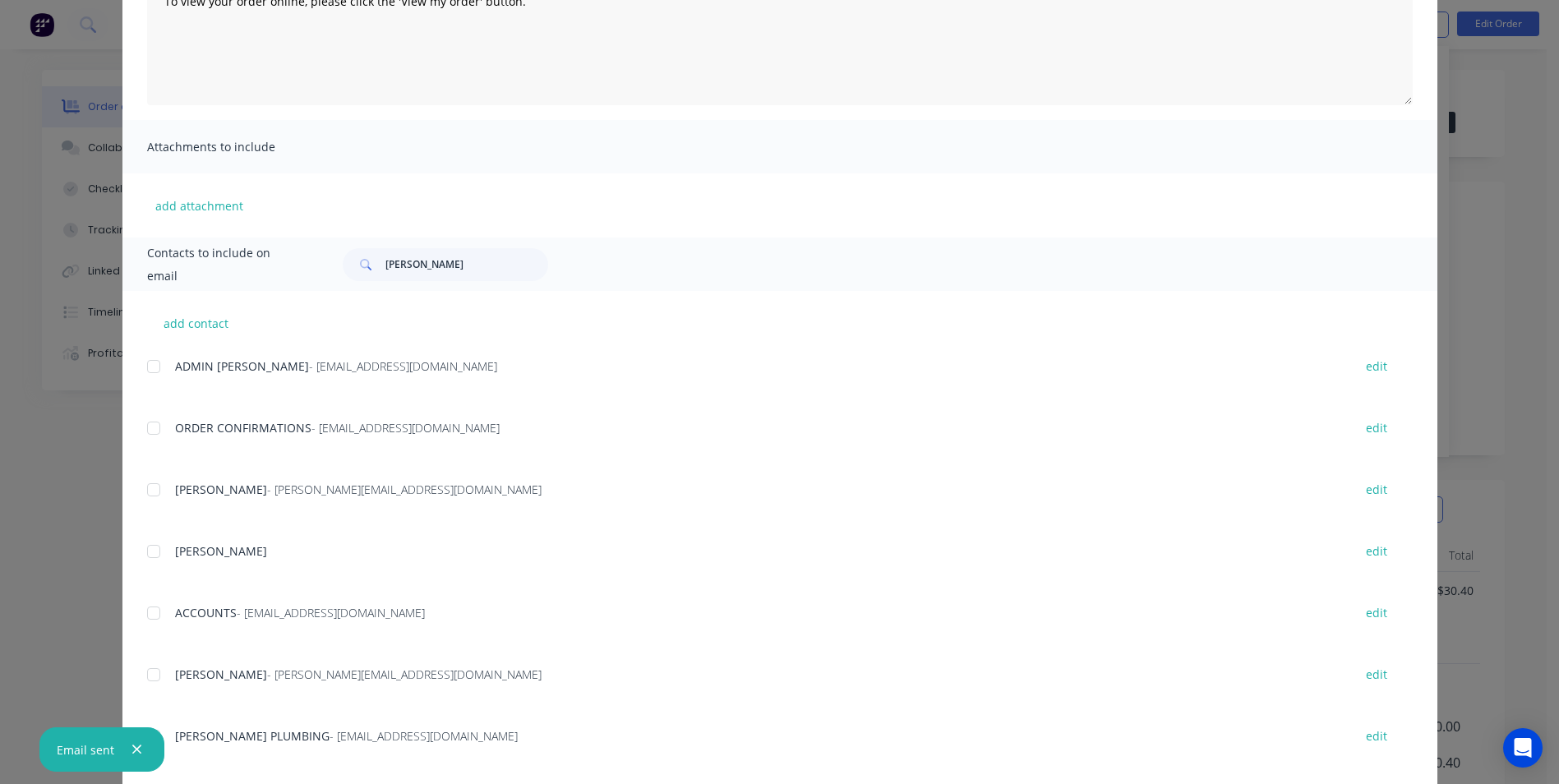
click at [154, 621] on div at bounding box center [154, 613] width 33 height 33
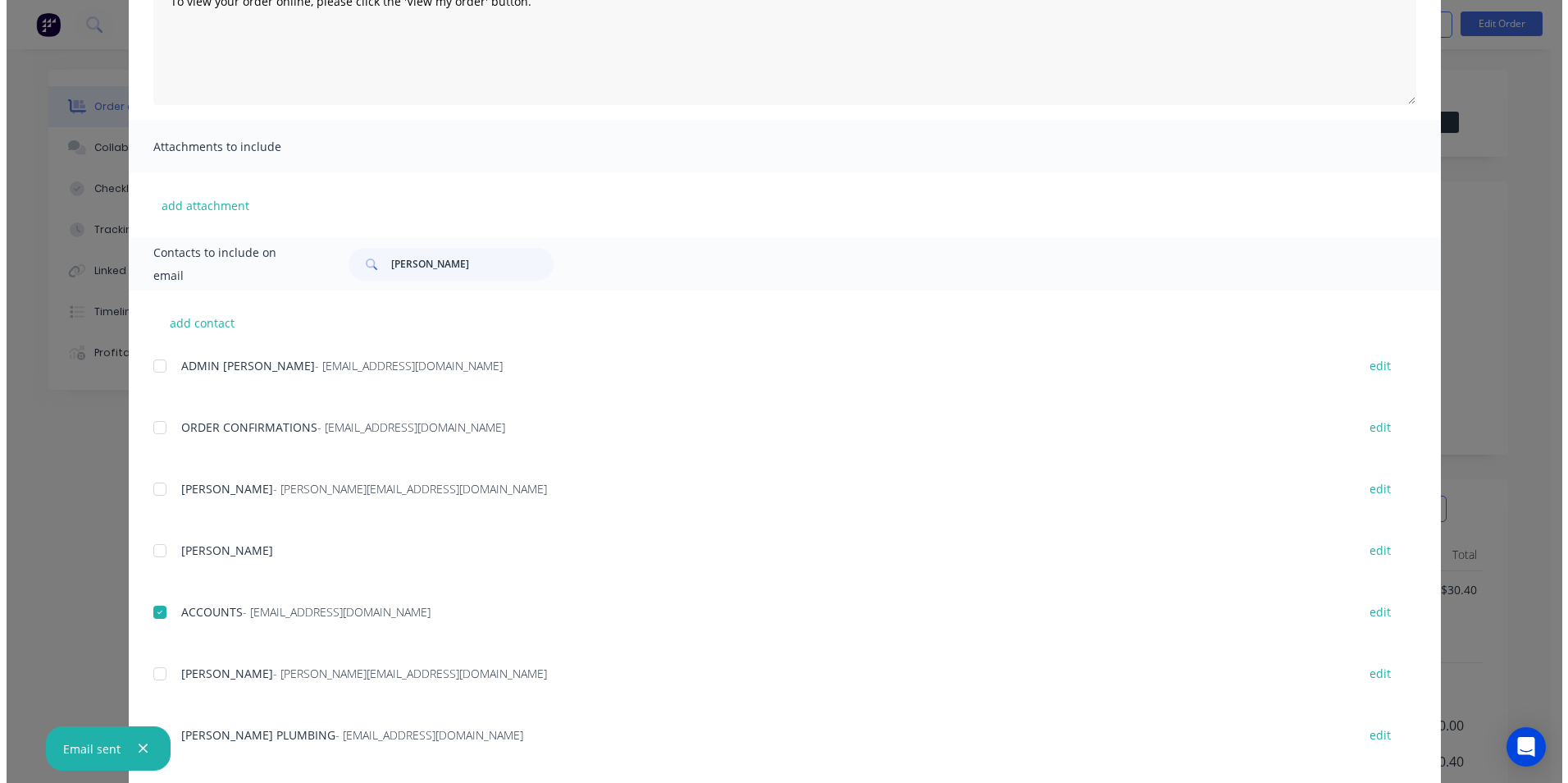
scroll to position [0, 0]
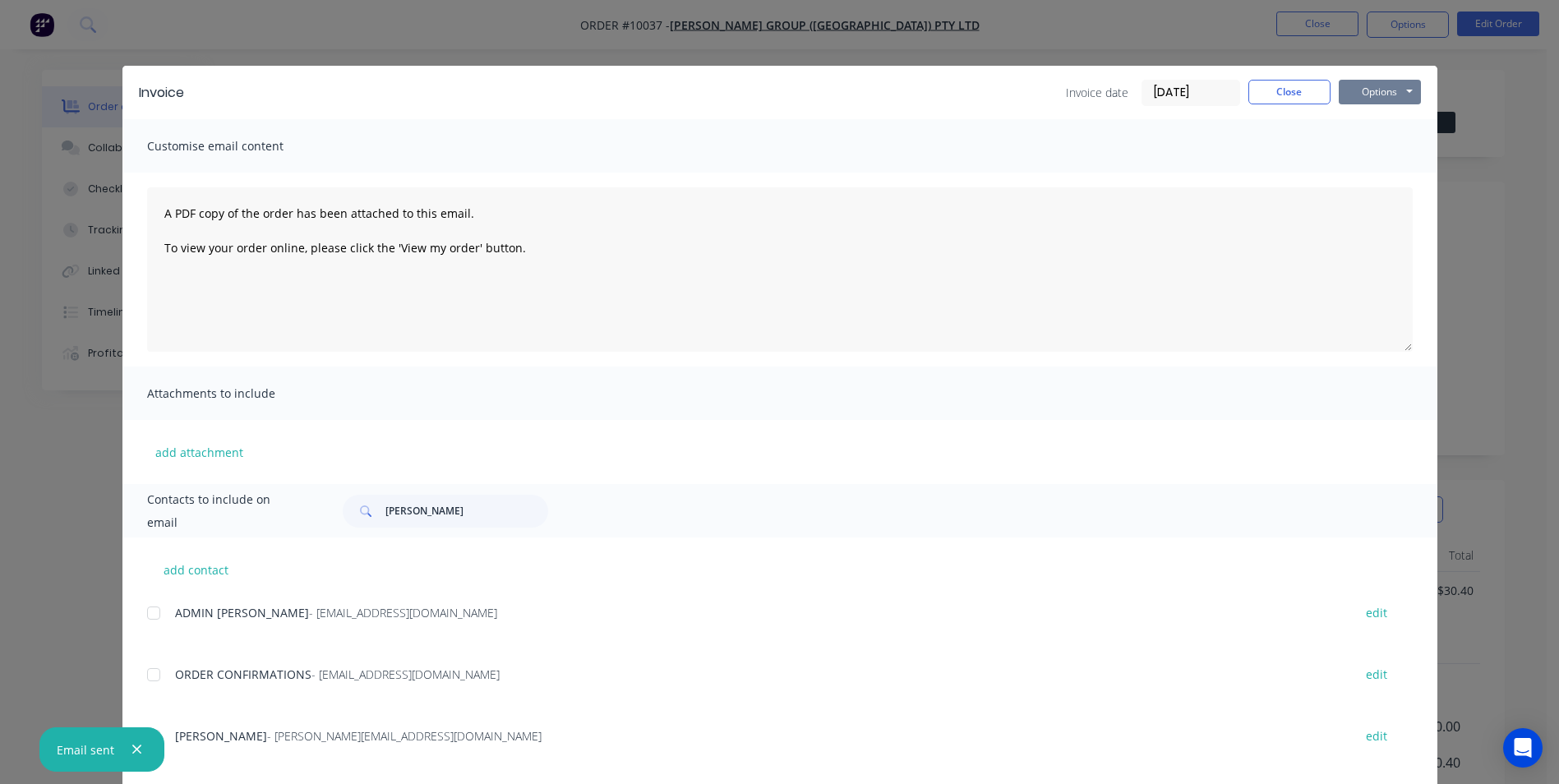
click at [1360, 89] on button "Options" at bounding box center [1380, 91] width 82 height 24
click at [1348, 182] on button "Email" at bounding box center [1392, 175] width 105 height 27
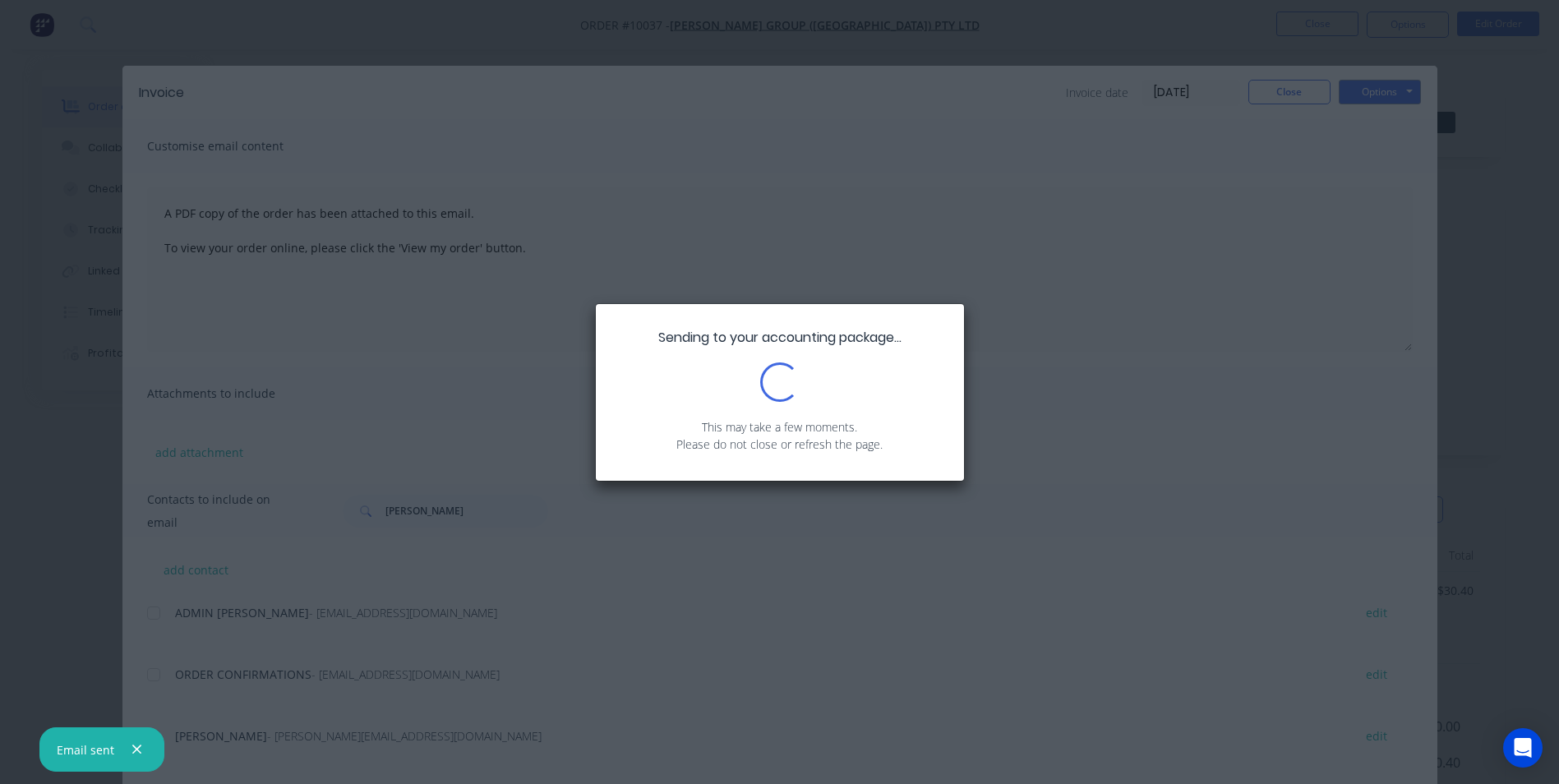
click at [1297, 89] on div "Sending to your accounting package... Loading... This may take a few moments. P…" at bounding box center [780, 392] width 1559 height 784
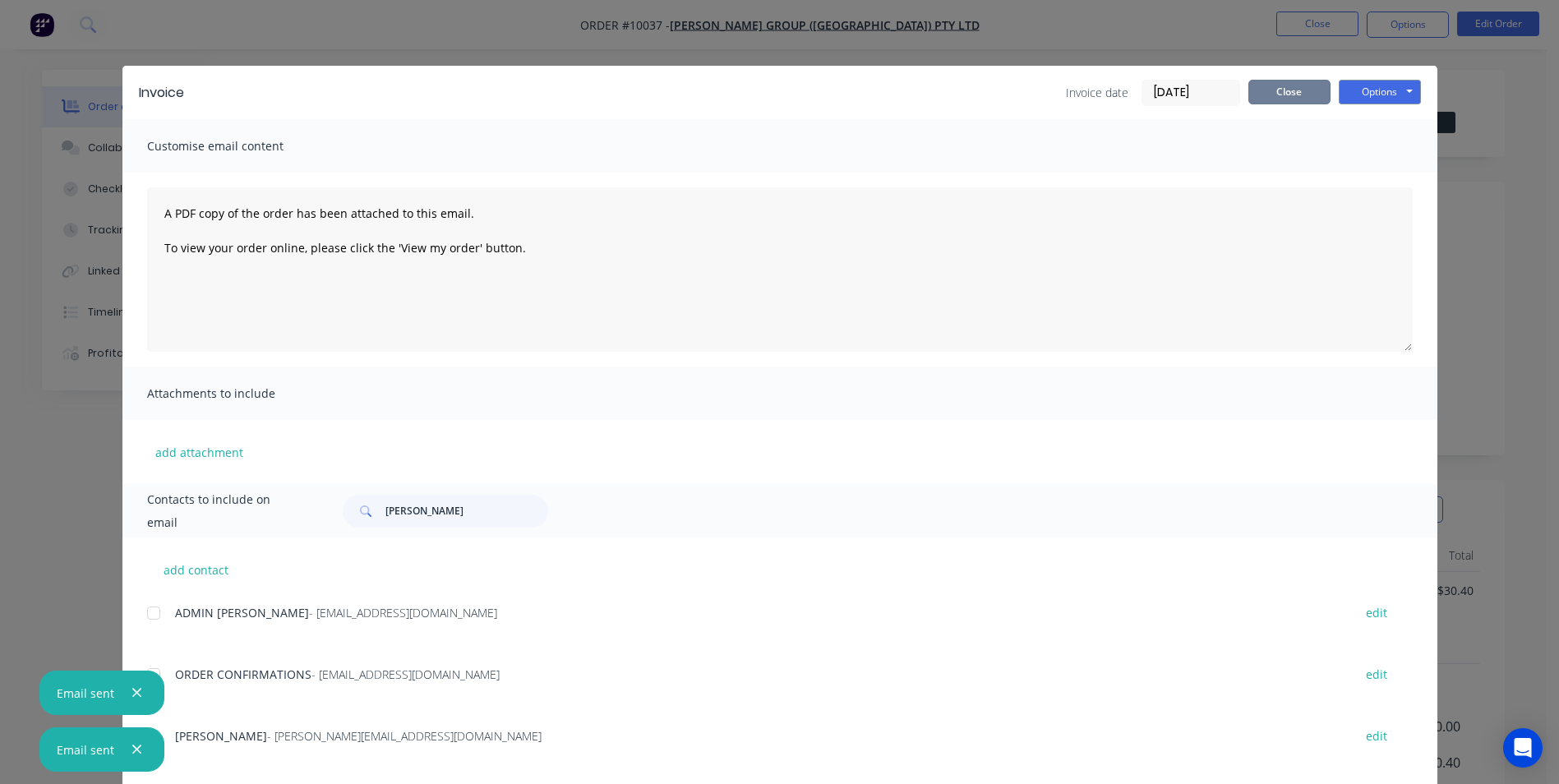
click at [1290, 92] on button "Close" at bounding box center [1289, 91] width 82 height 24
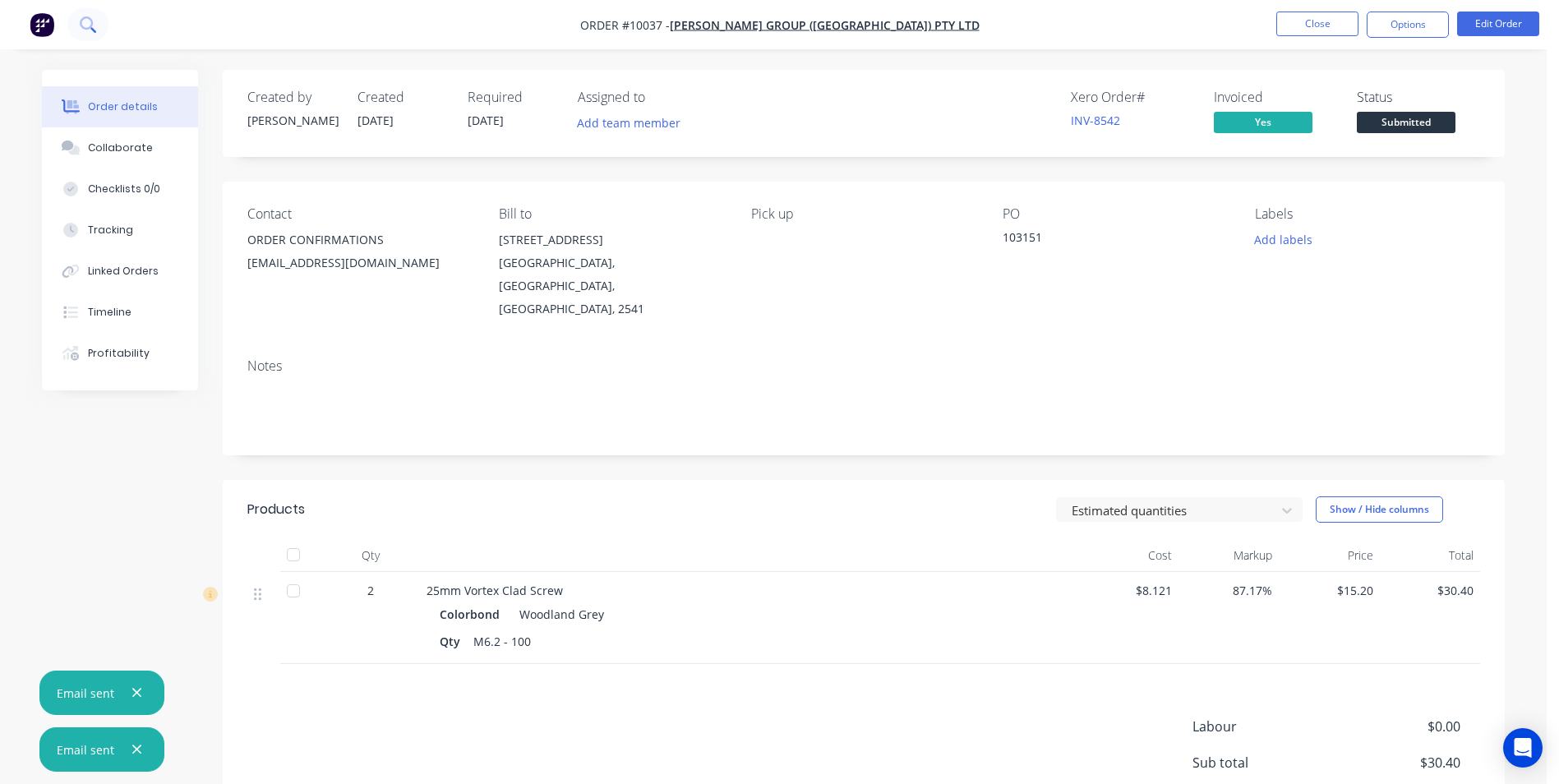
click at [82, 29] on icon at bounding box center [88, 24] width 16 height 16
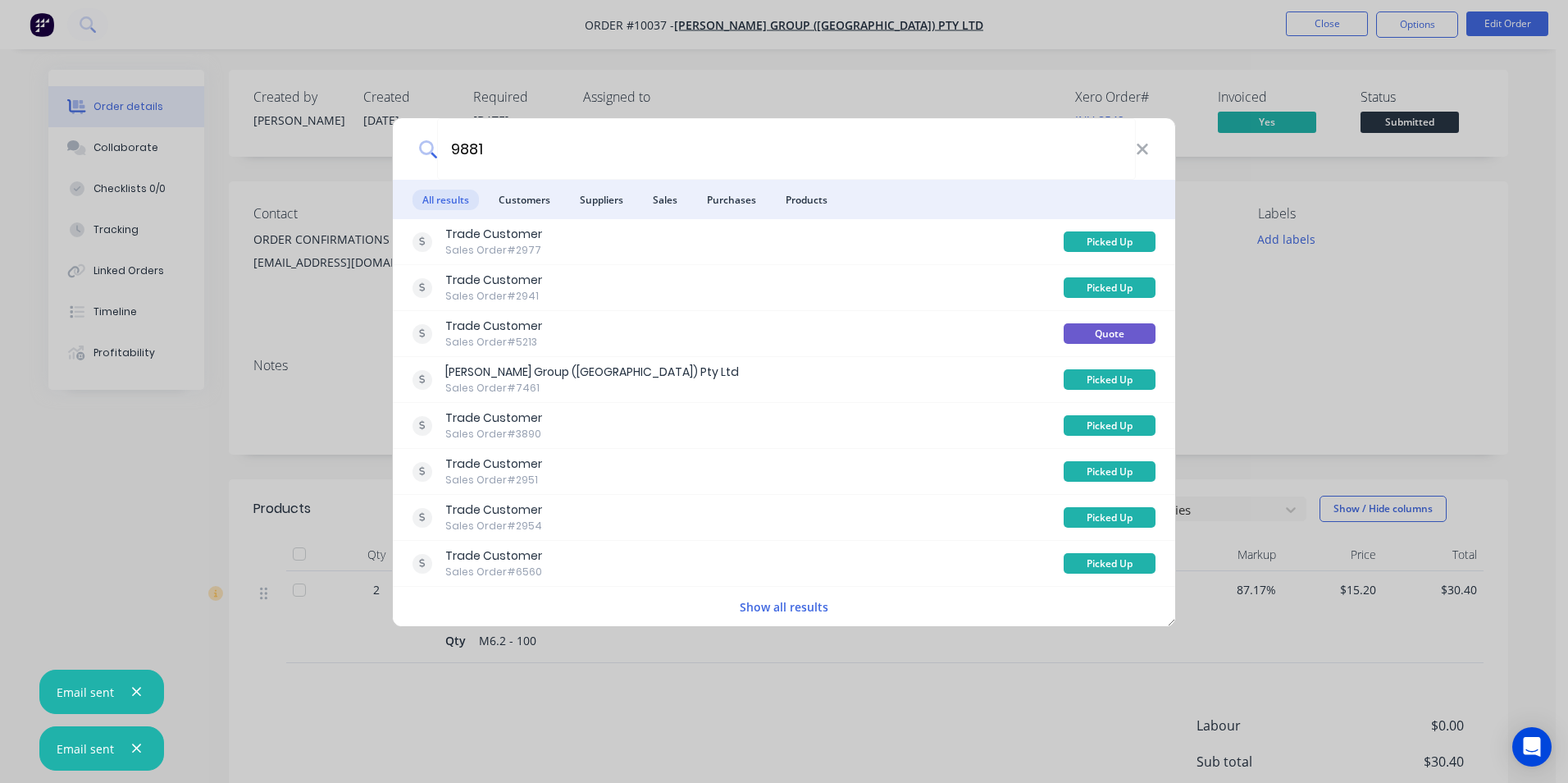
type input "9881"
click at [761, 609] on button "Show all results" at bounding box center [784, 606] width 98 height 18
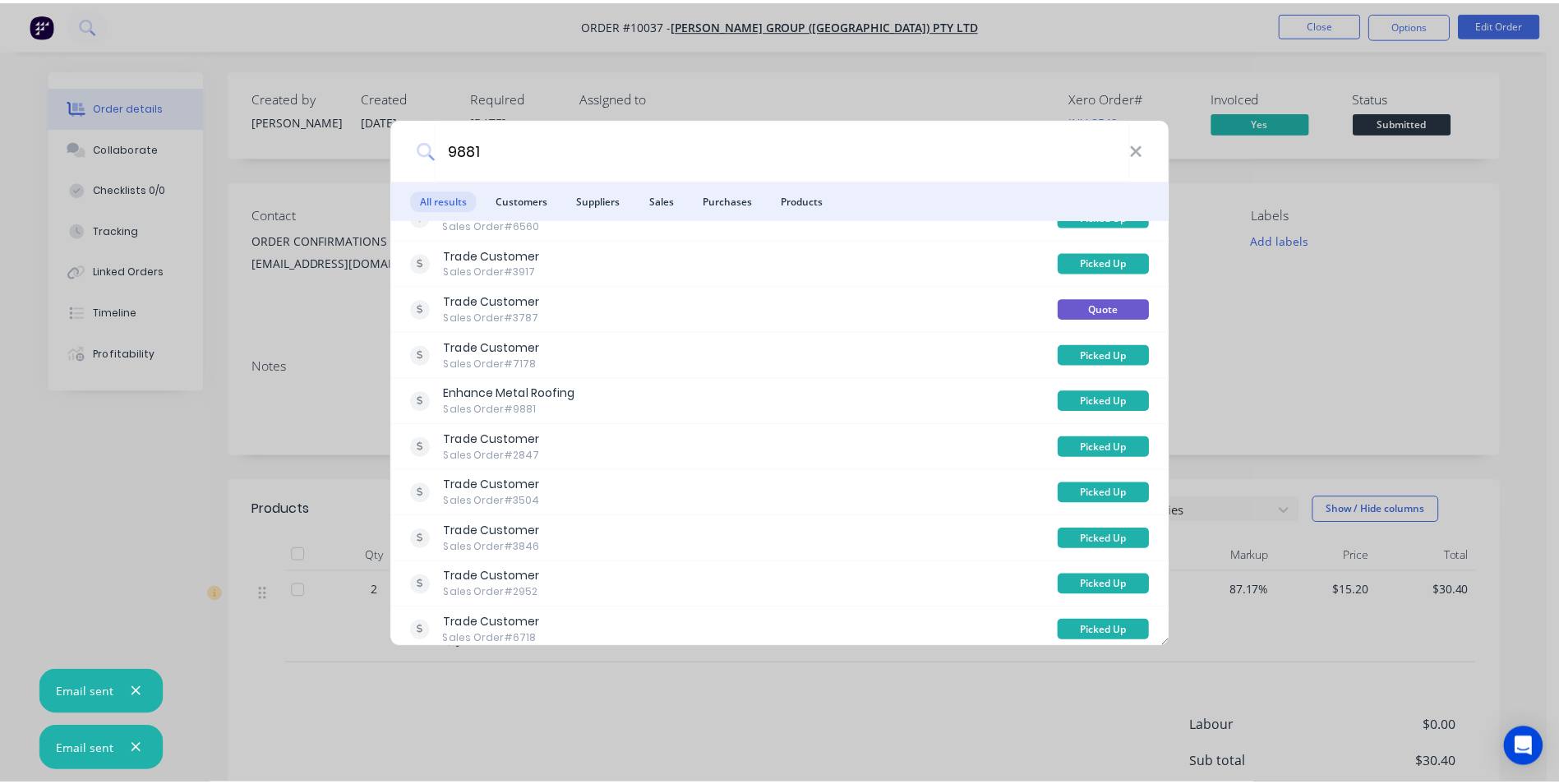
scroll to position [319, 0]
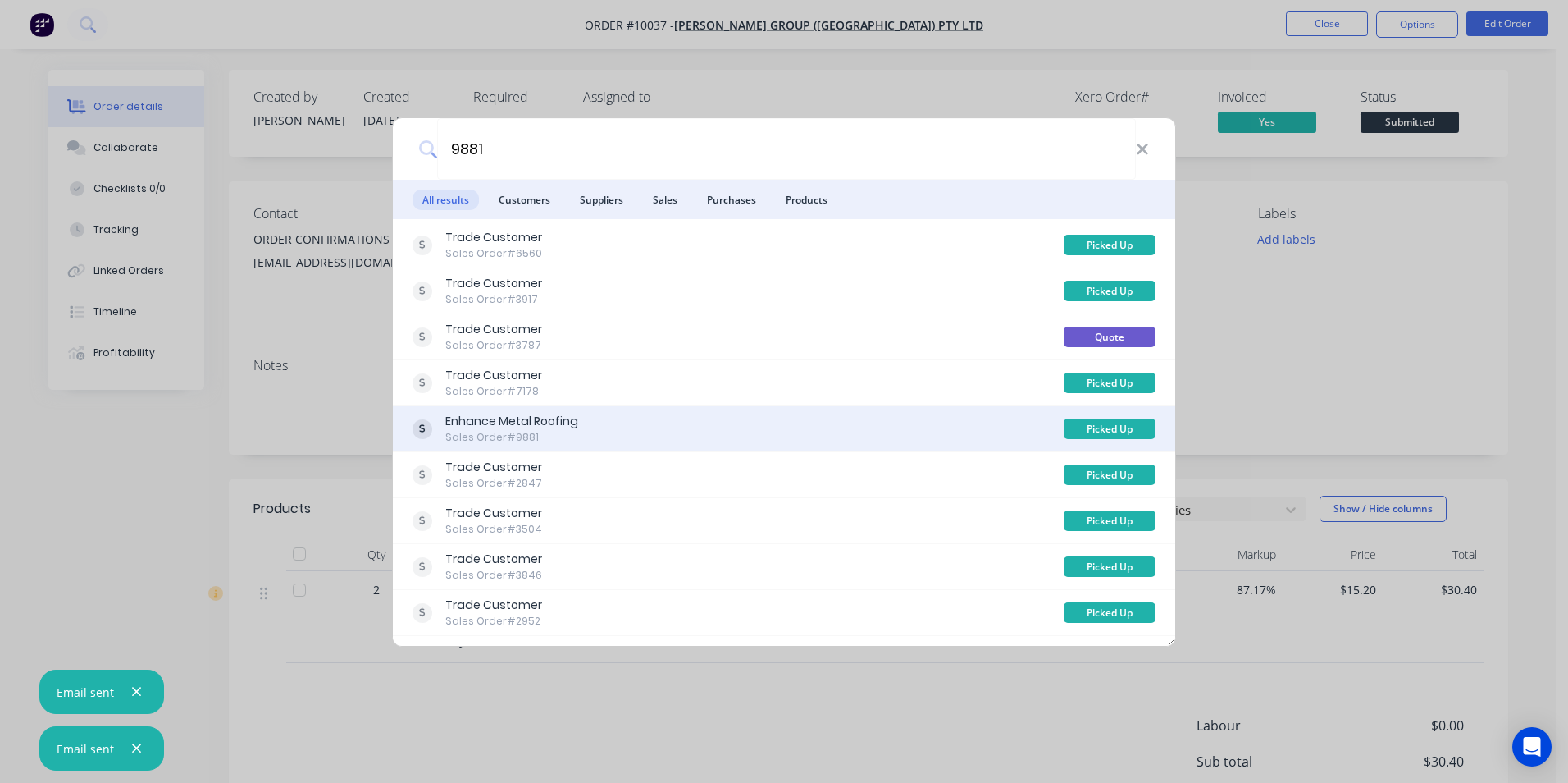
click at [620, 428] on div "Enhance Metal Roofing Sales Order #9881" at bounding box center [738, 428] width 651 height 32
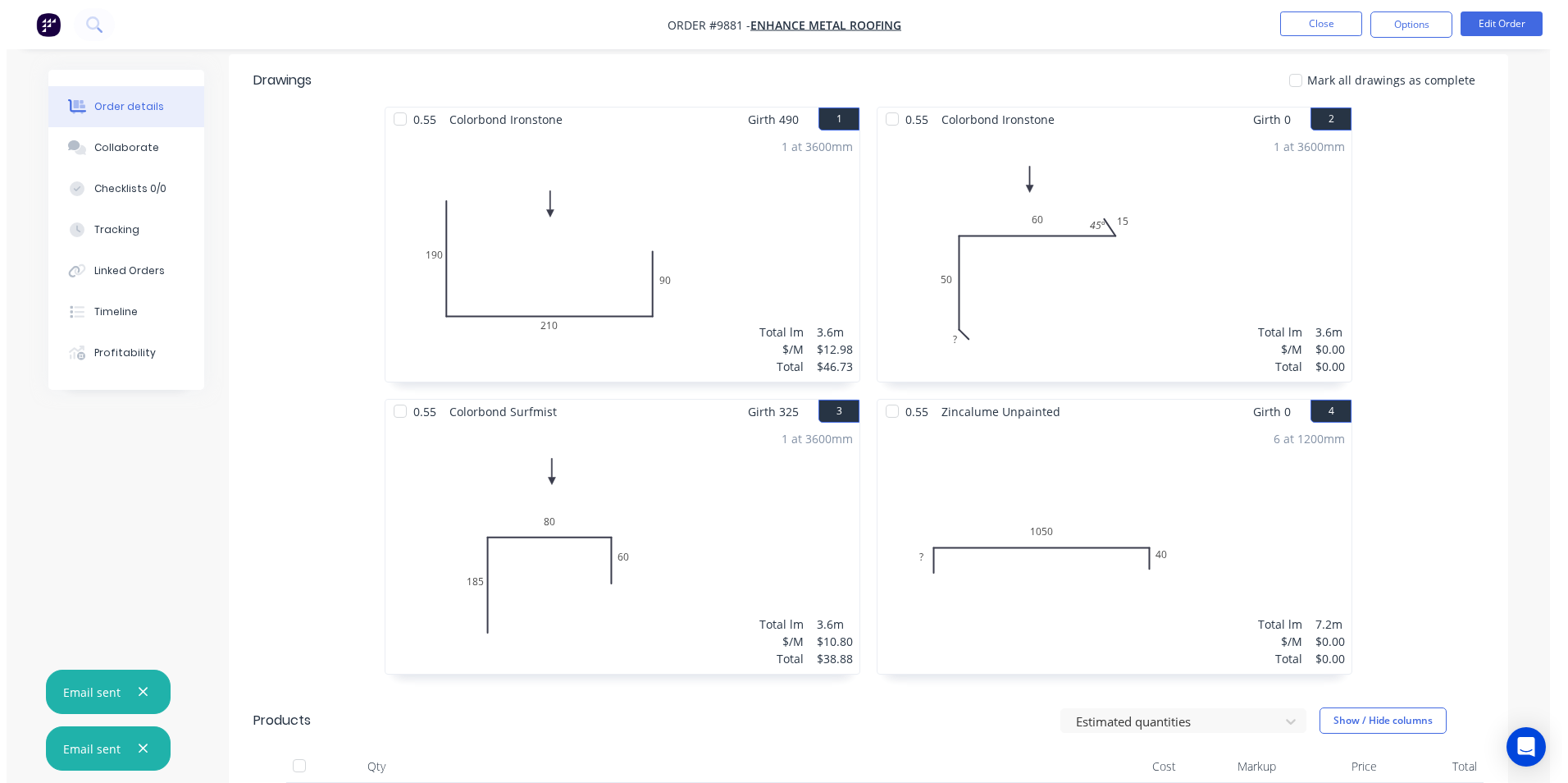
scroll to position [738, 0]
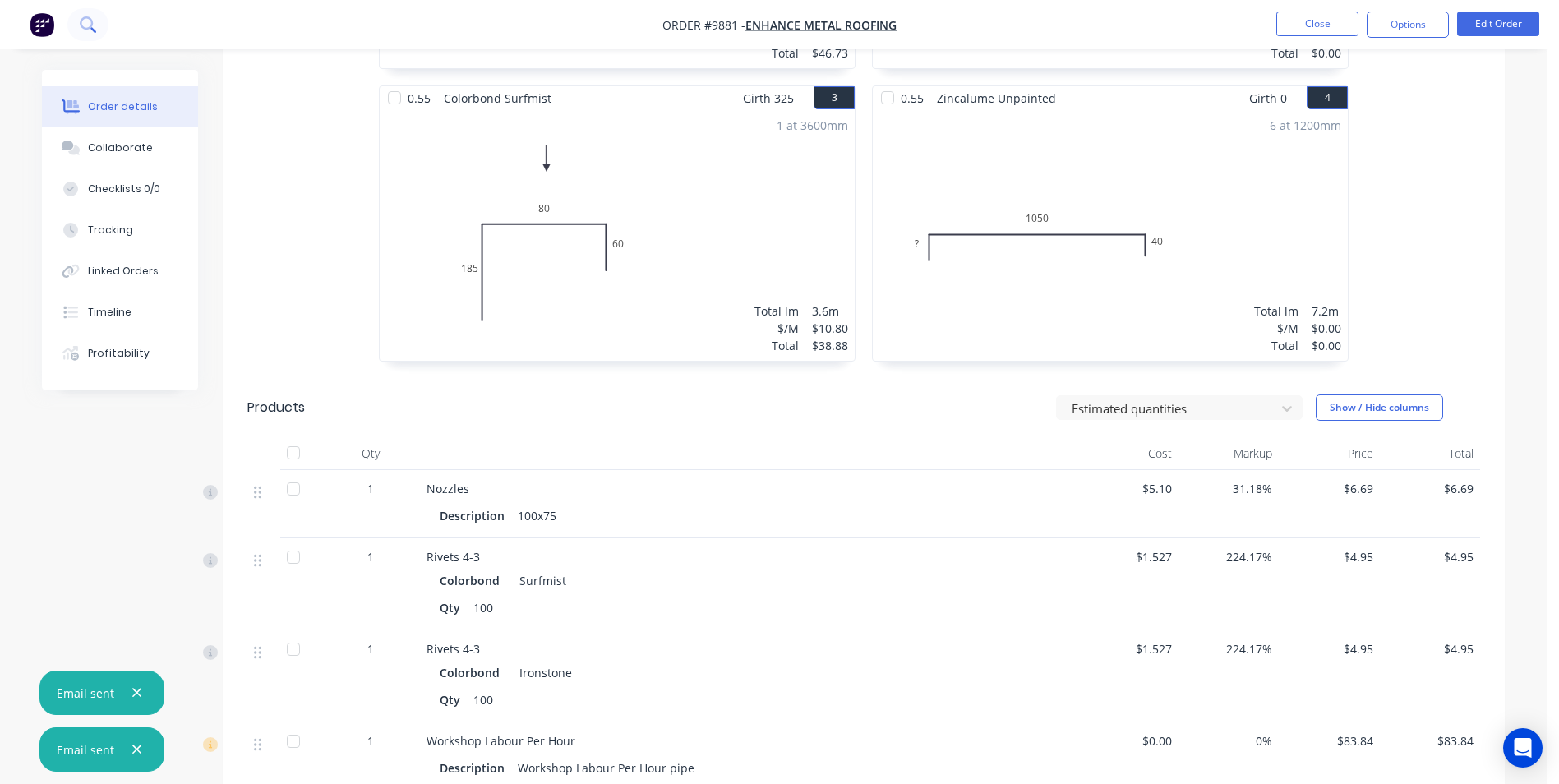
click at [90, 28] on icon at bounding box center [87, 23] width 14 height 14
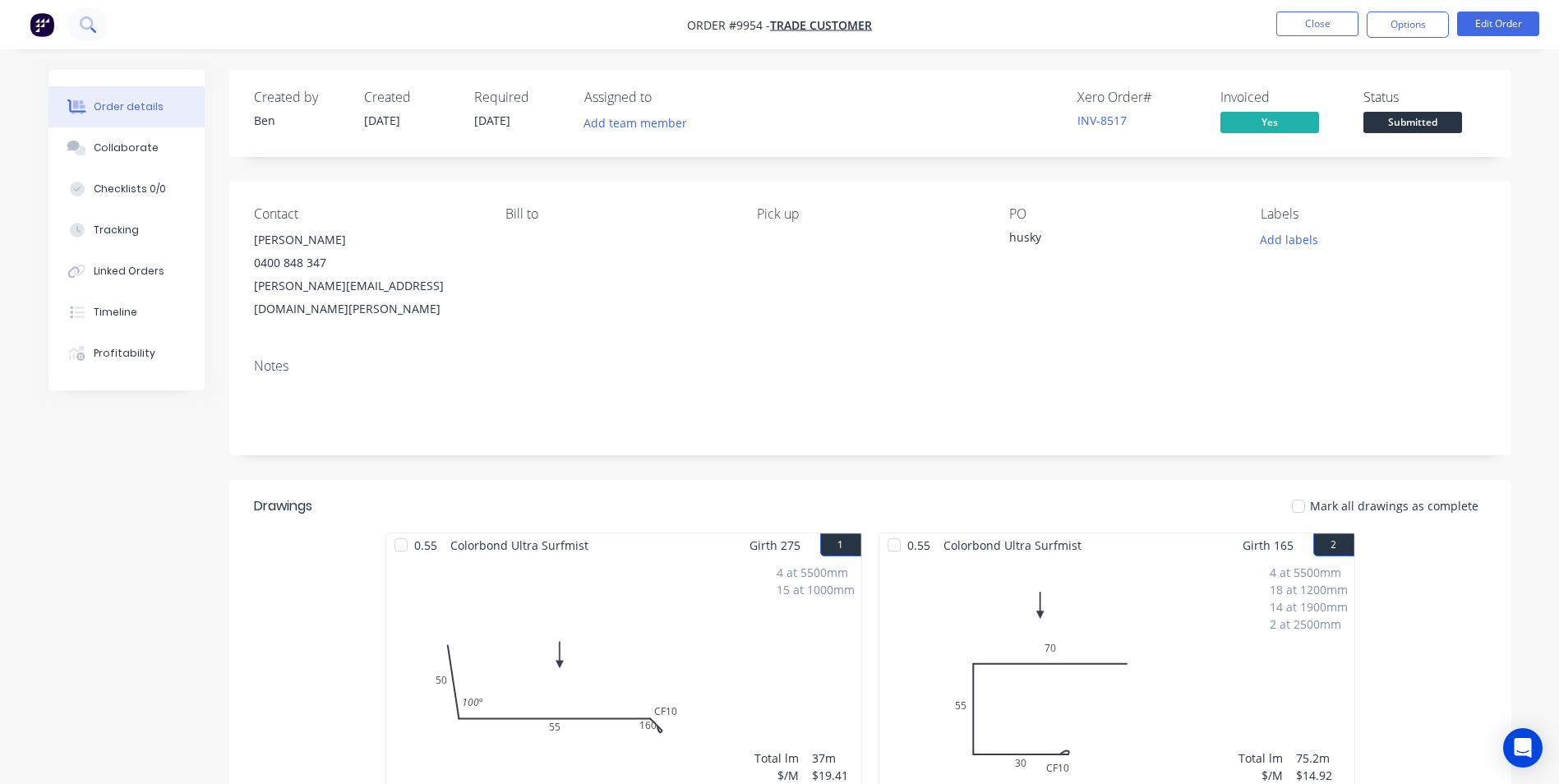
click at [91, 23] on icon at bounding box center [88, 24] width 16 height 16
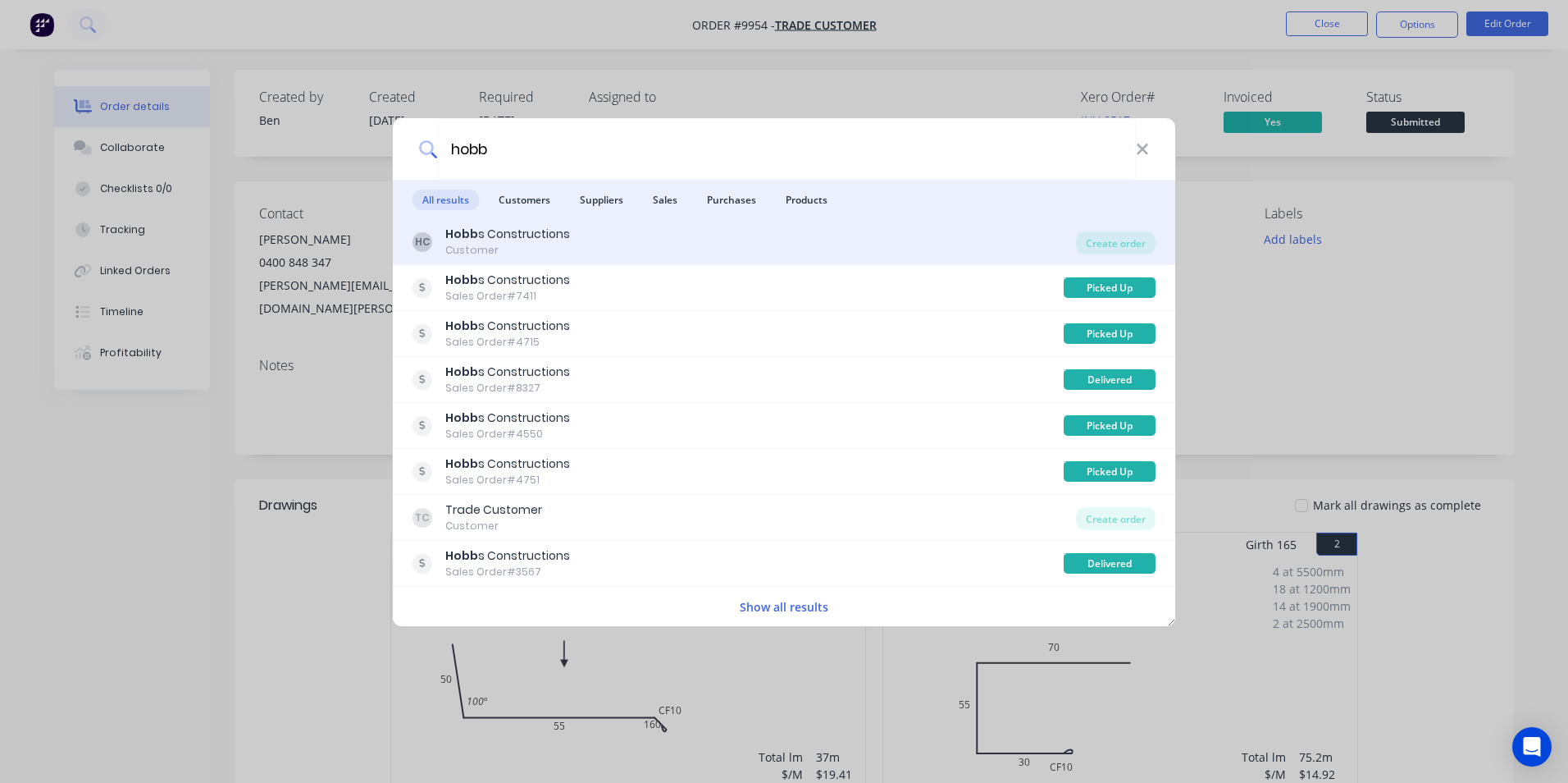
type input "hobb"
click at [646, 234] on div "[PERSON_NAME] s Constructions Customer" at bounding box center [744, 241] width 663 height 32
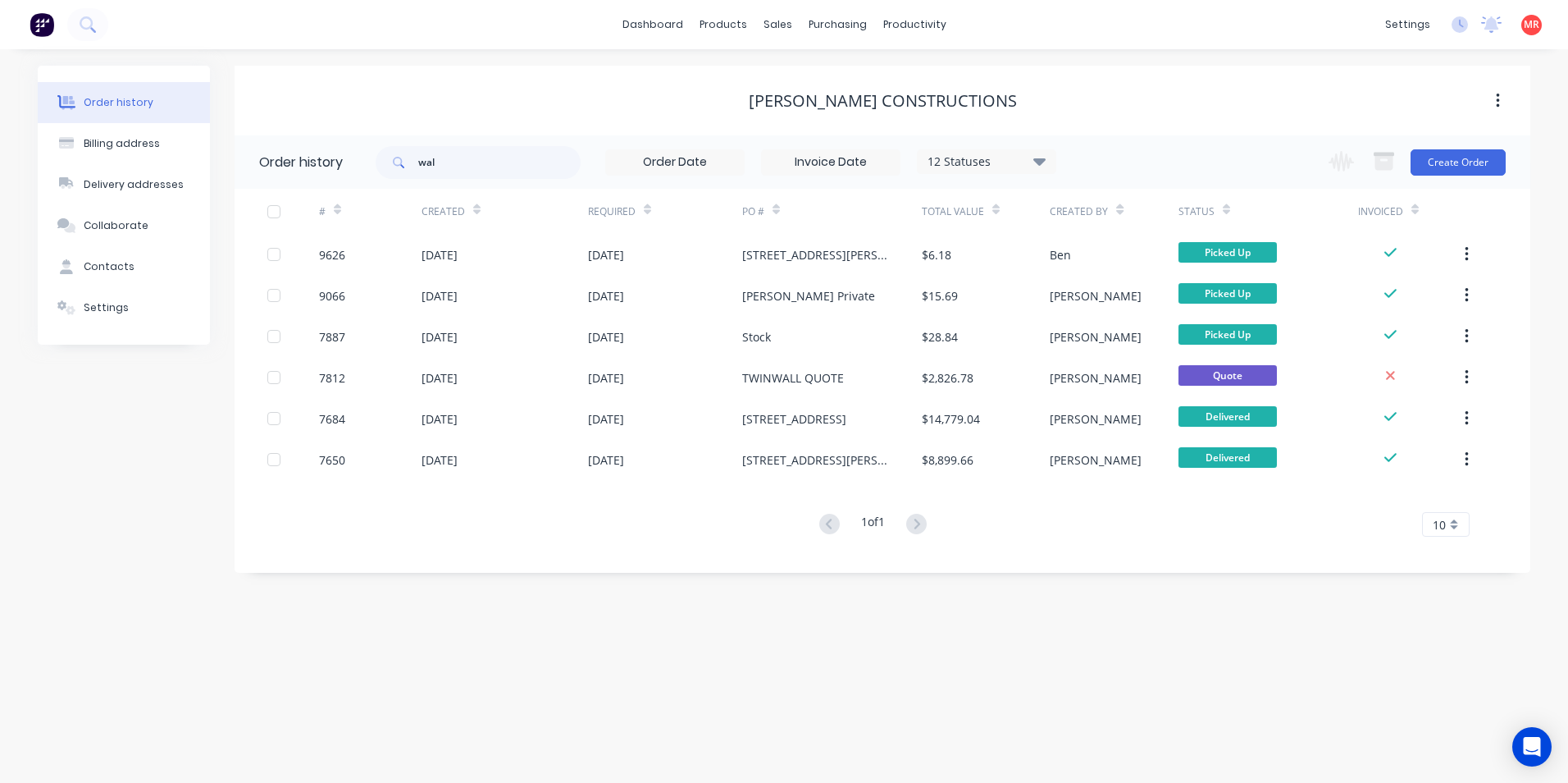
click at [86, 89] on button "Order history" at bounding box center [123, 102] width 172 height 41
click at [31, 24] on img at bounding box center [41, 24] width 24 height 24
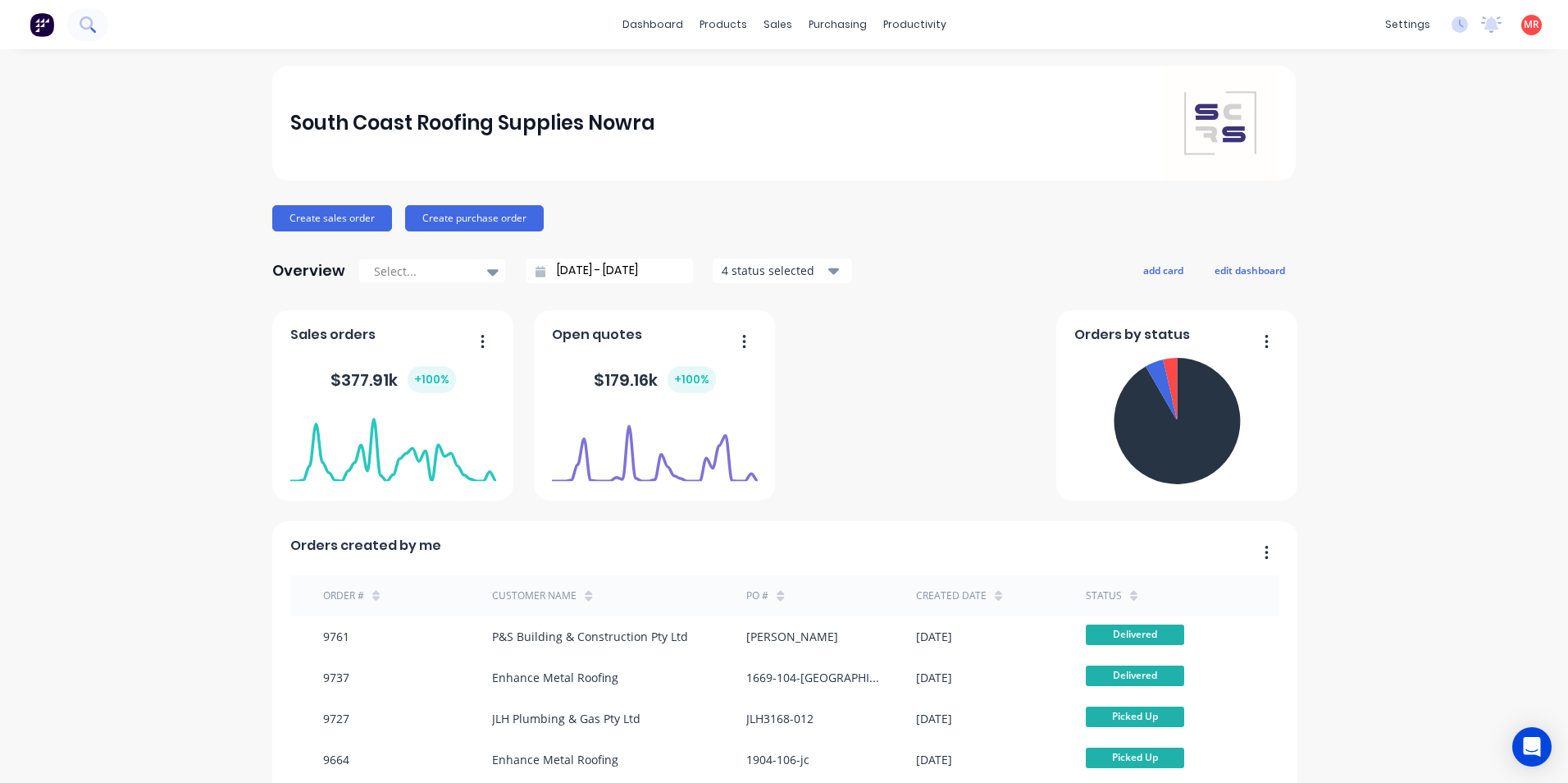
click at [87, 16] on button at bounding box center [87, 24] width 41 height 33
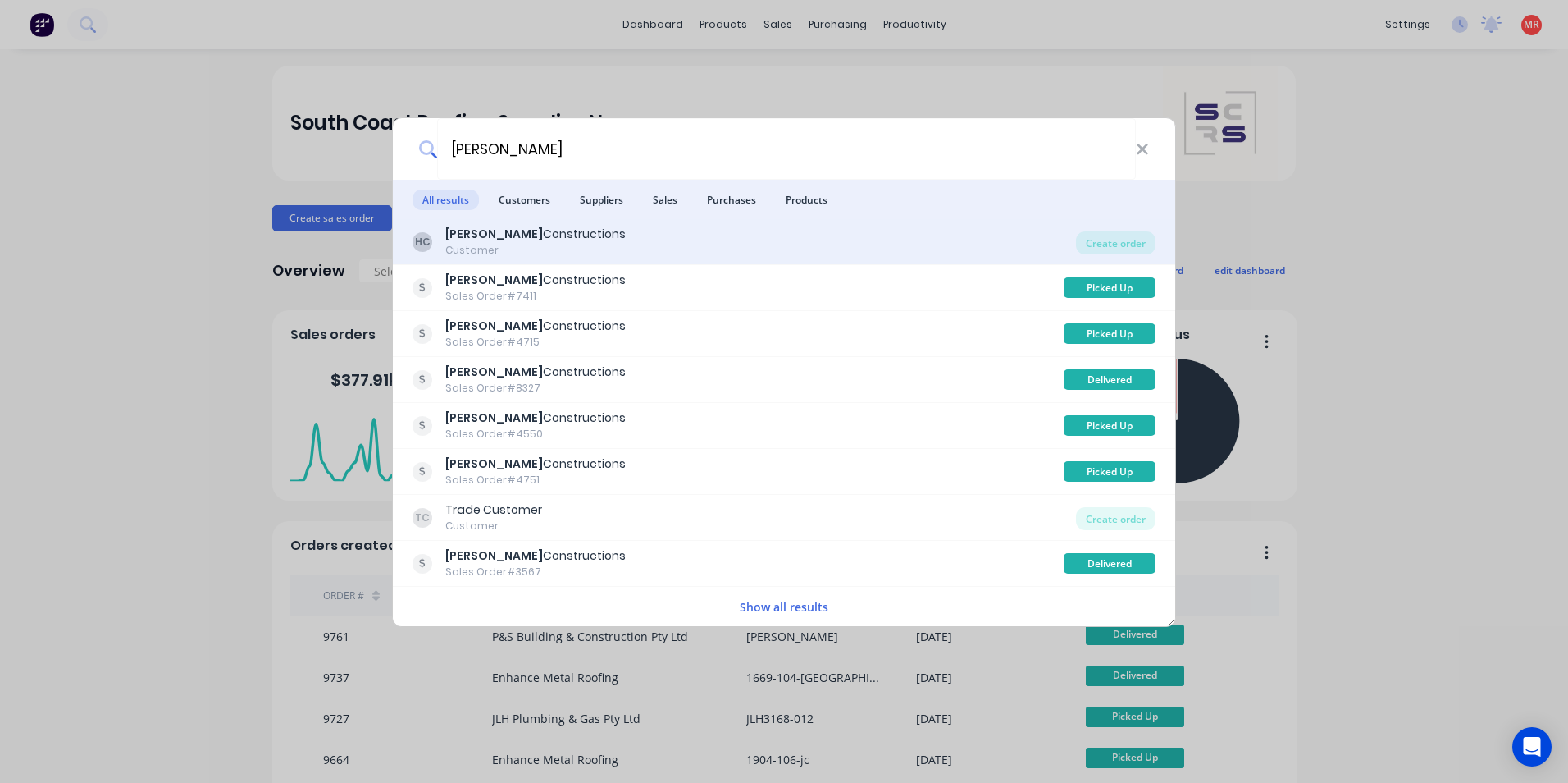
type input "[PERSON_NAME]"
click at [654, 251] on div "[PERSON_NAME] Constructions Customer" at bounding box center [744, 241] width 663 height 32
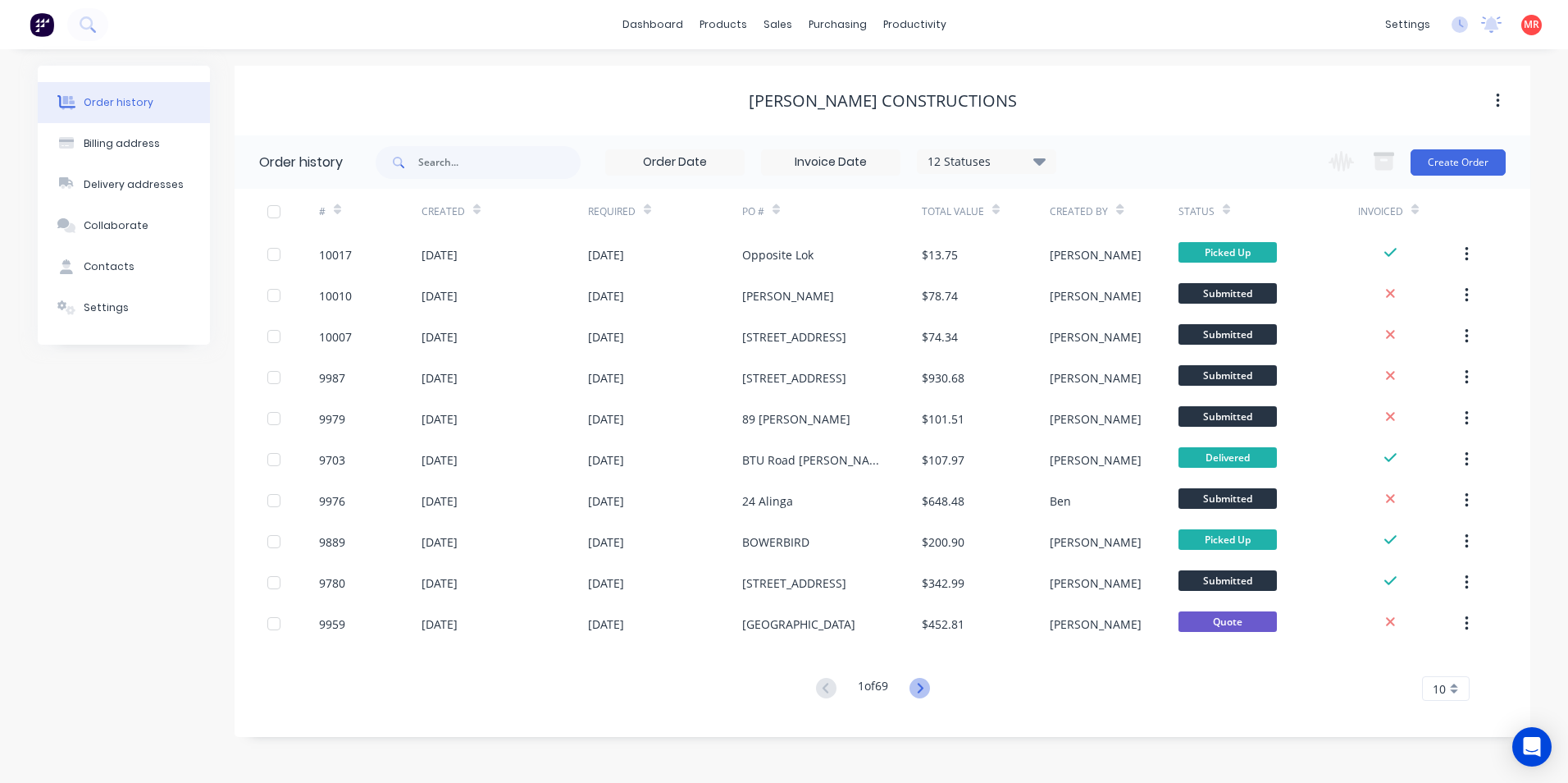
click at [922, 690] on icon at bounding box center [919, 688] width 6 height 10
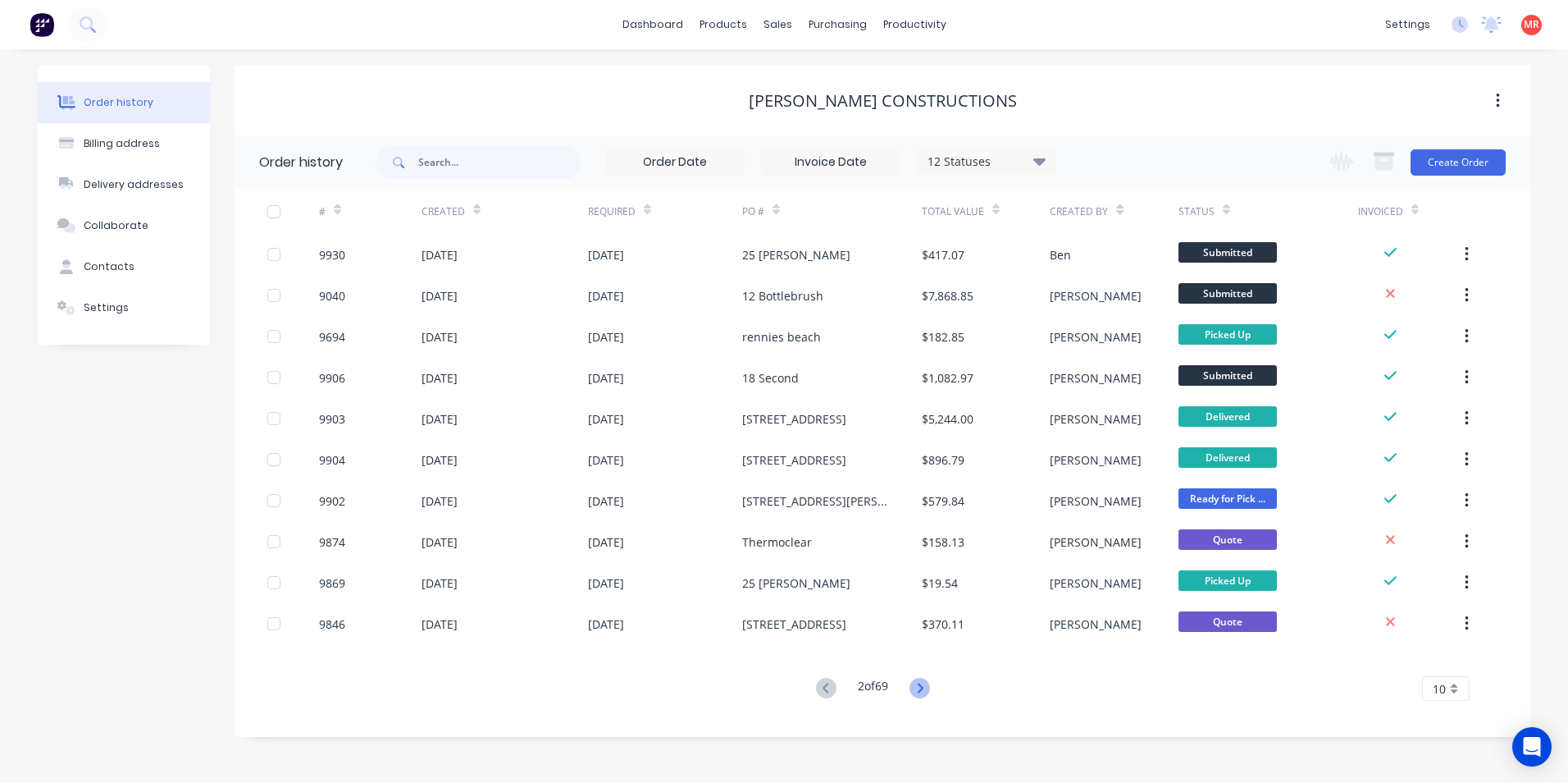
click at [921, 689] on icon at bounding box center [919, 688] width 20 height 20
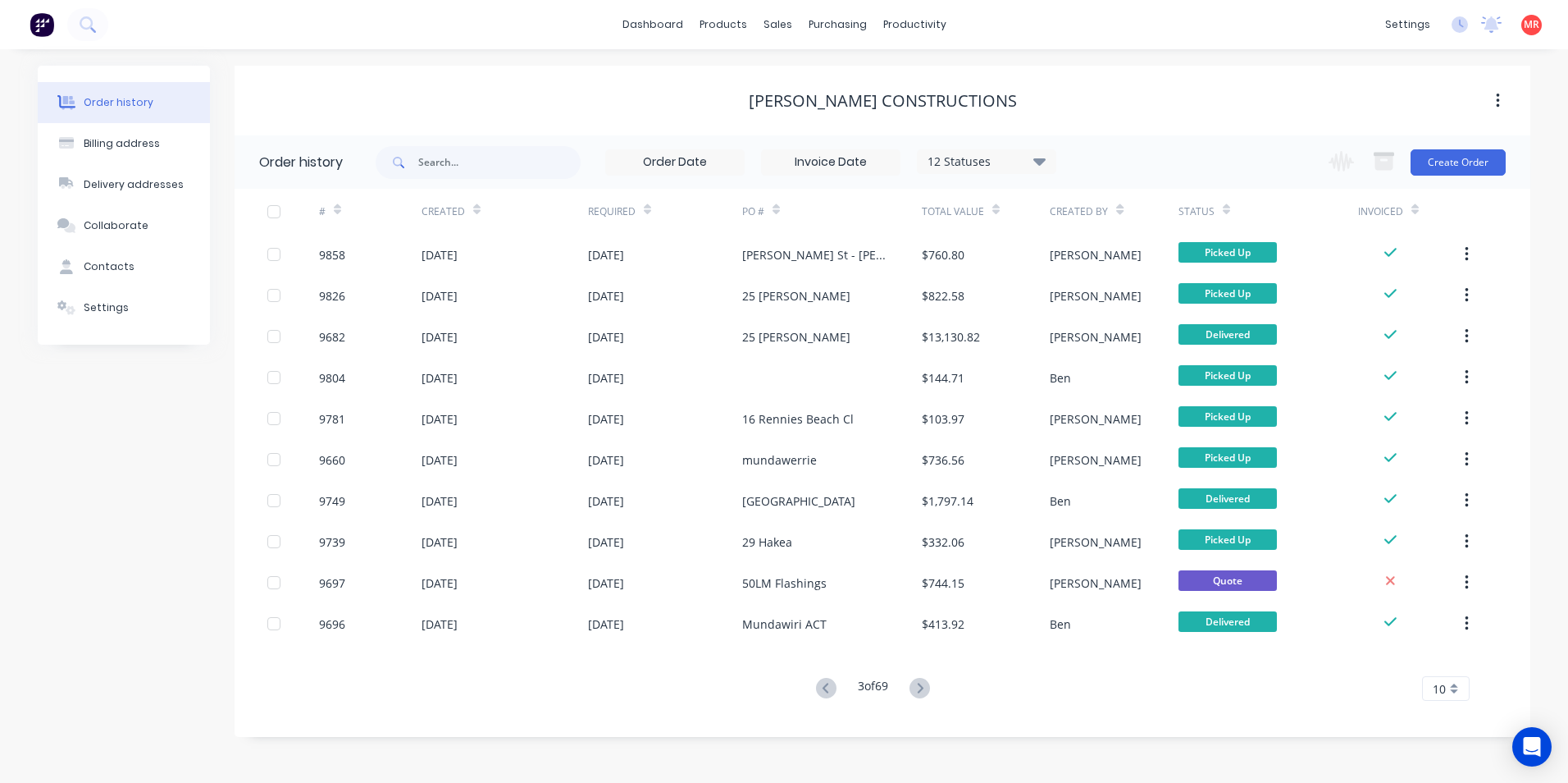
click at [921, 689] on icon at bounding box center [919, 688] width 20 height 20
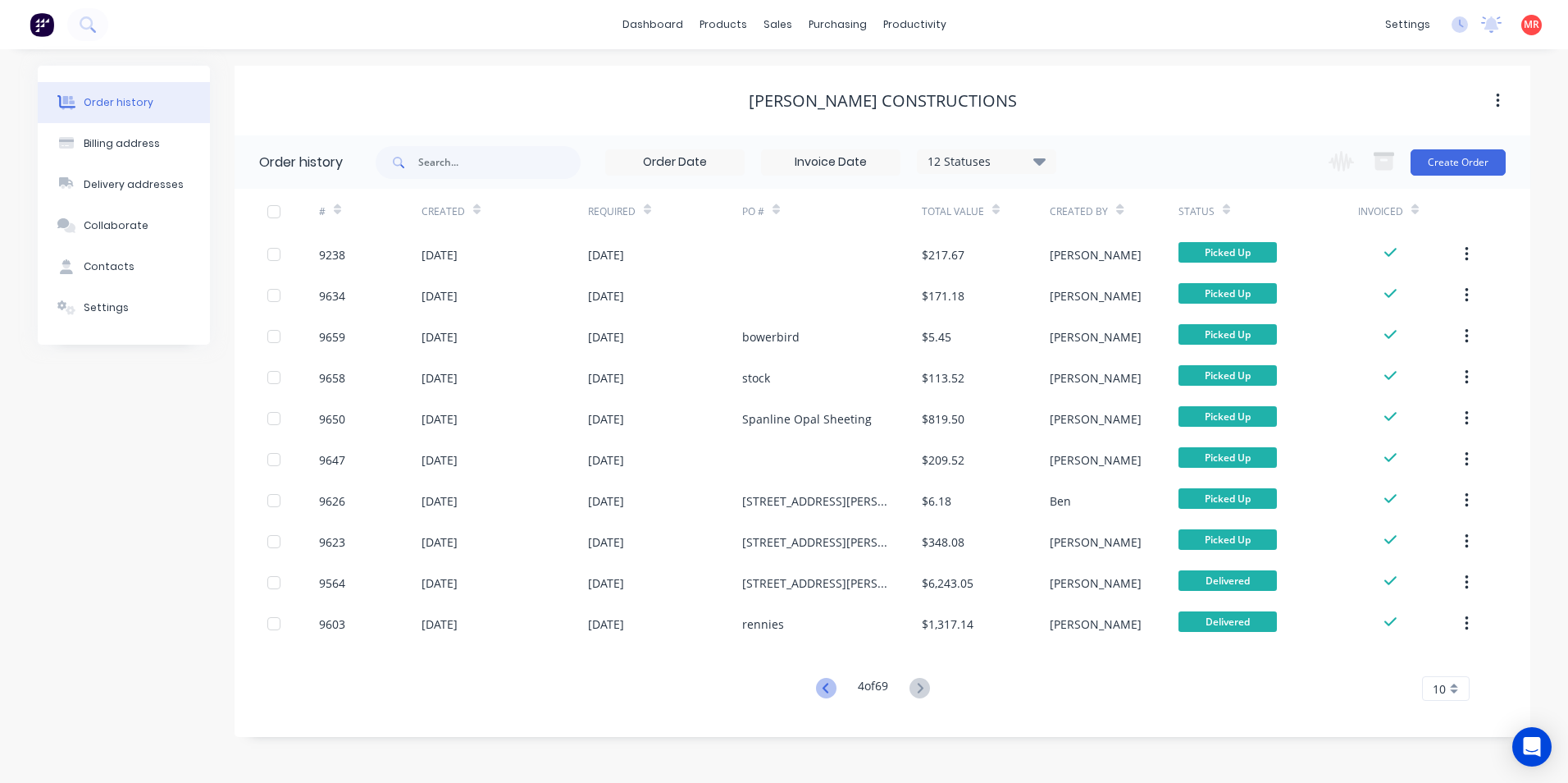
click at [821, 696] on icon at bounding box center [825, 688] width 20 height 20
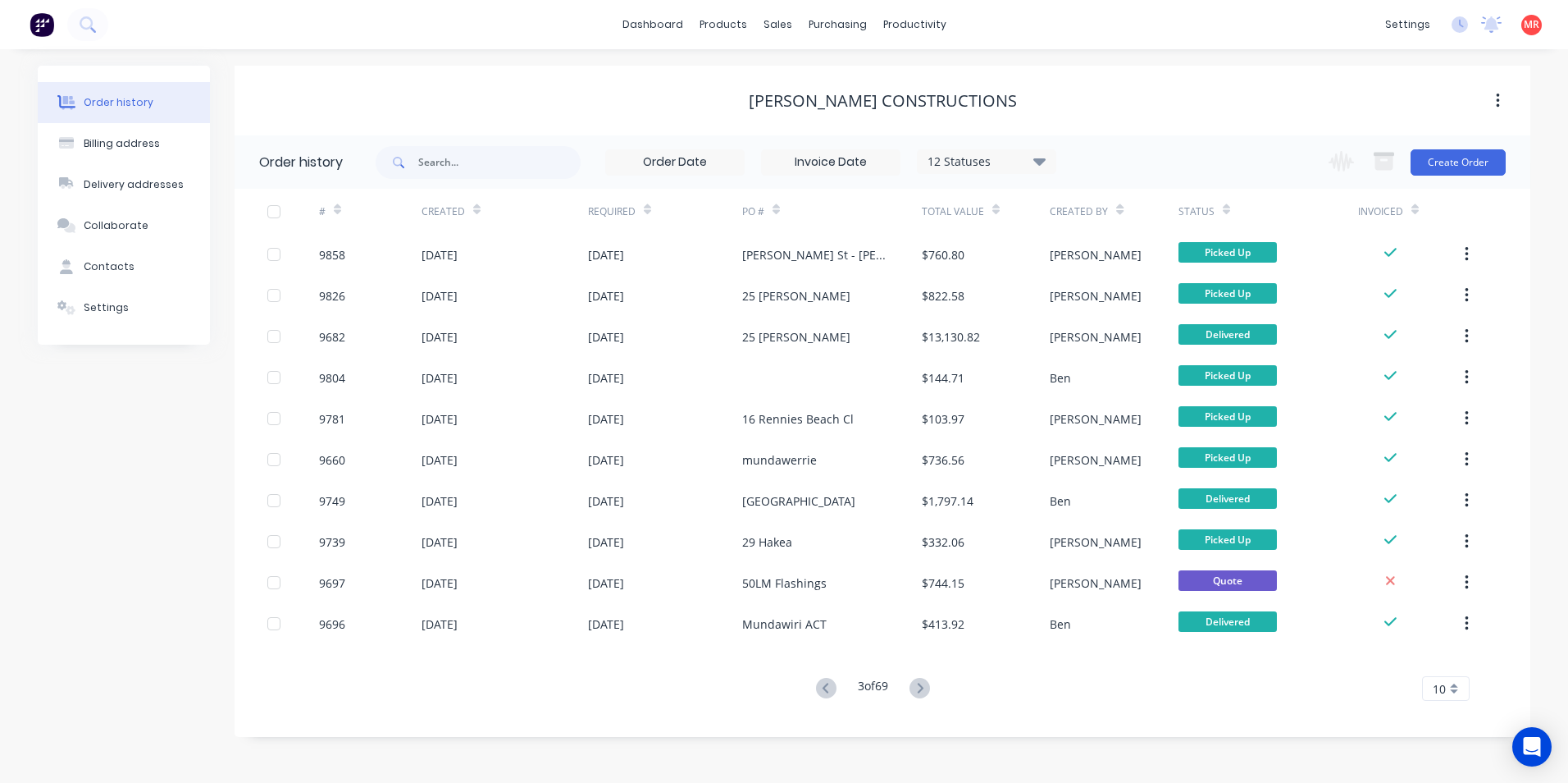
click at [821, 696] on icon at bounding box center [825, 688] width 20 height 20
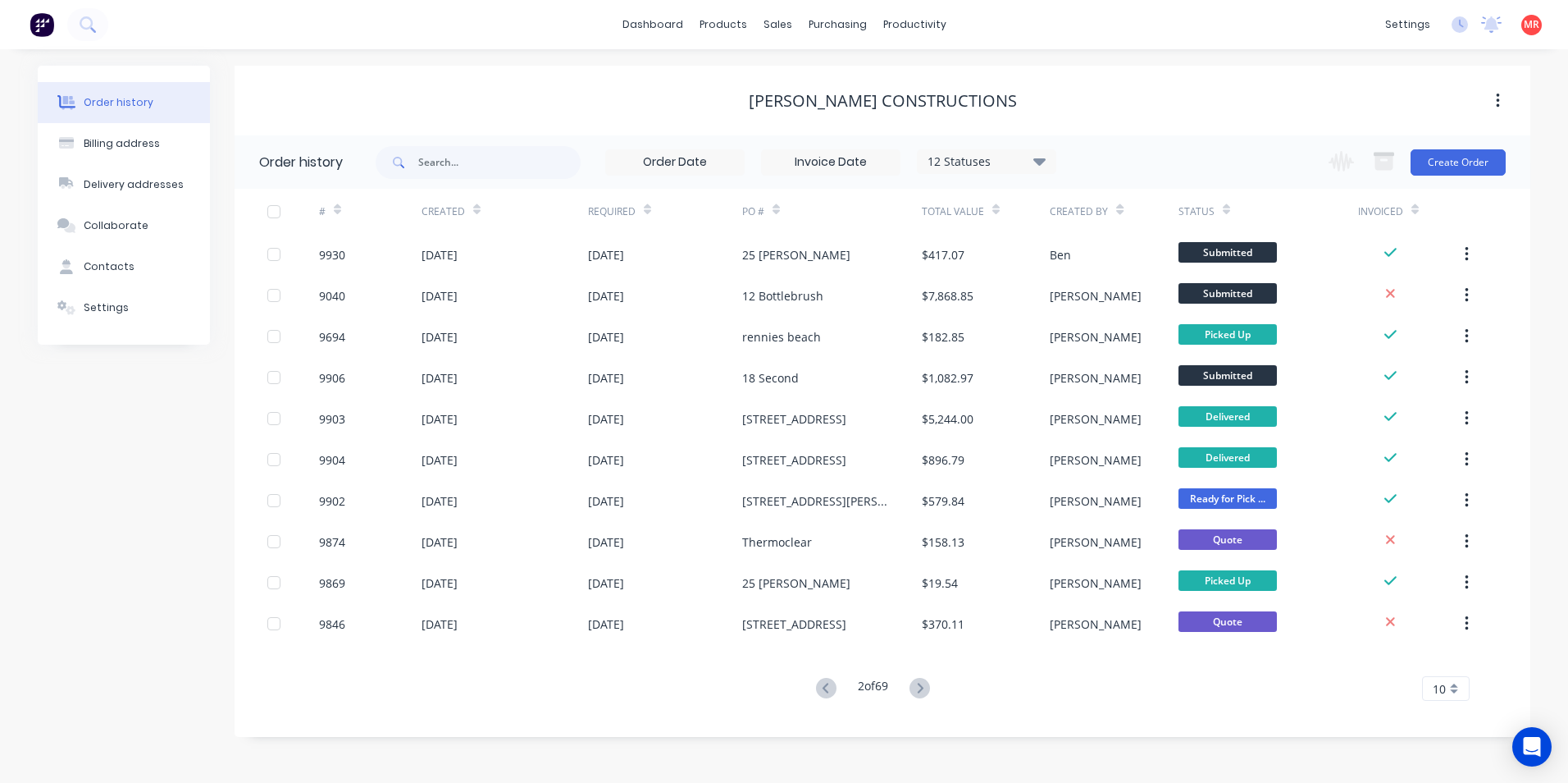
click at [821, 696] on icon at bounding box center [825, 688] width 20 height 20
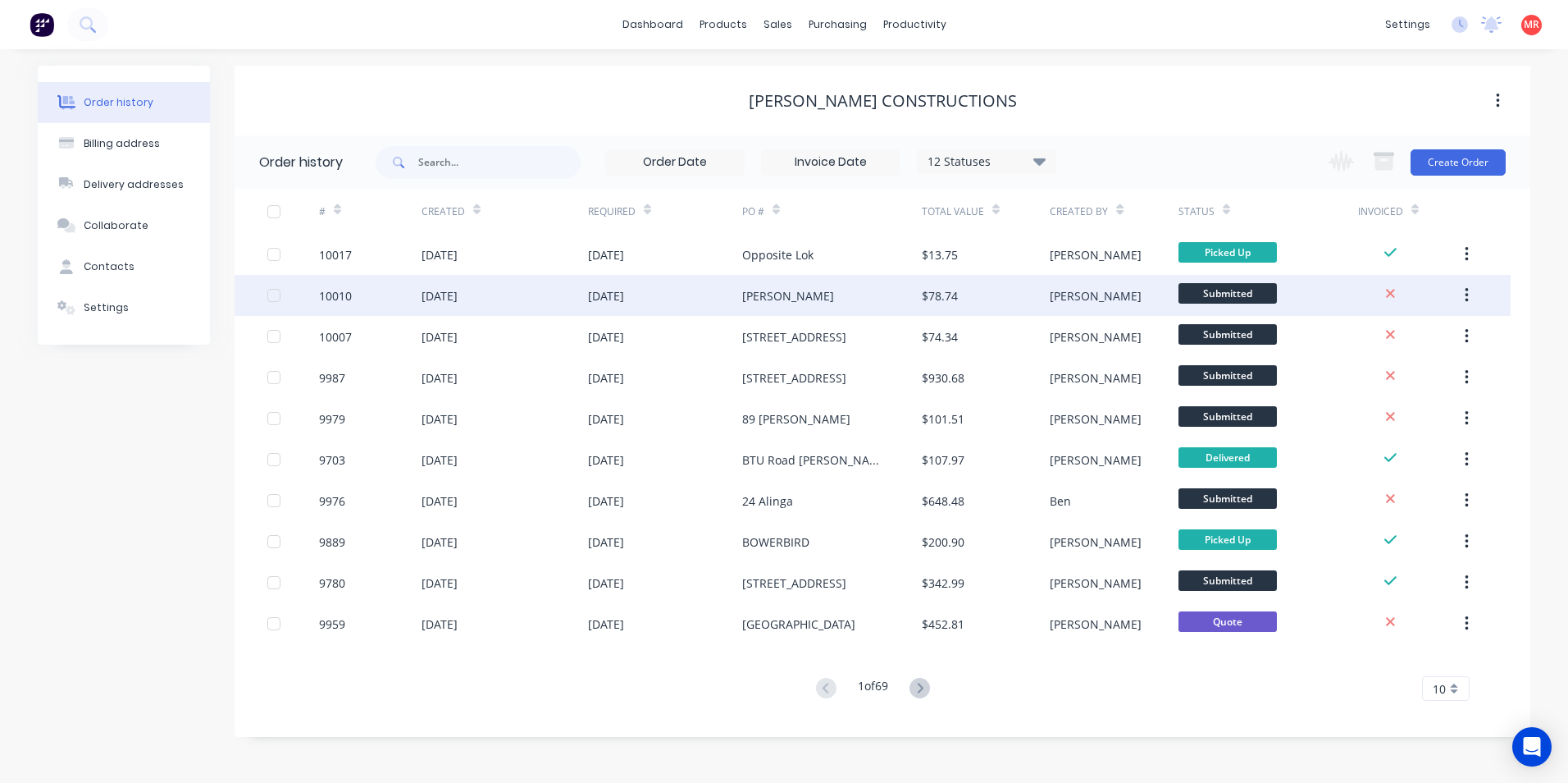
click at [793, 310] on div "[PERSON_NAME]" at bounding box center [831, 295] width 180 height 41
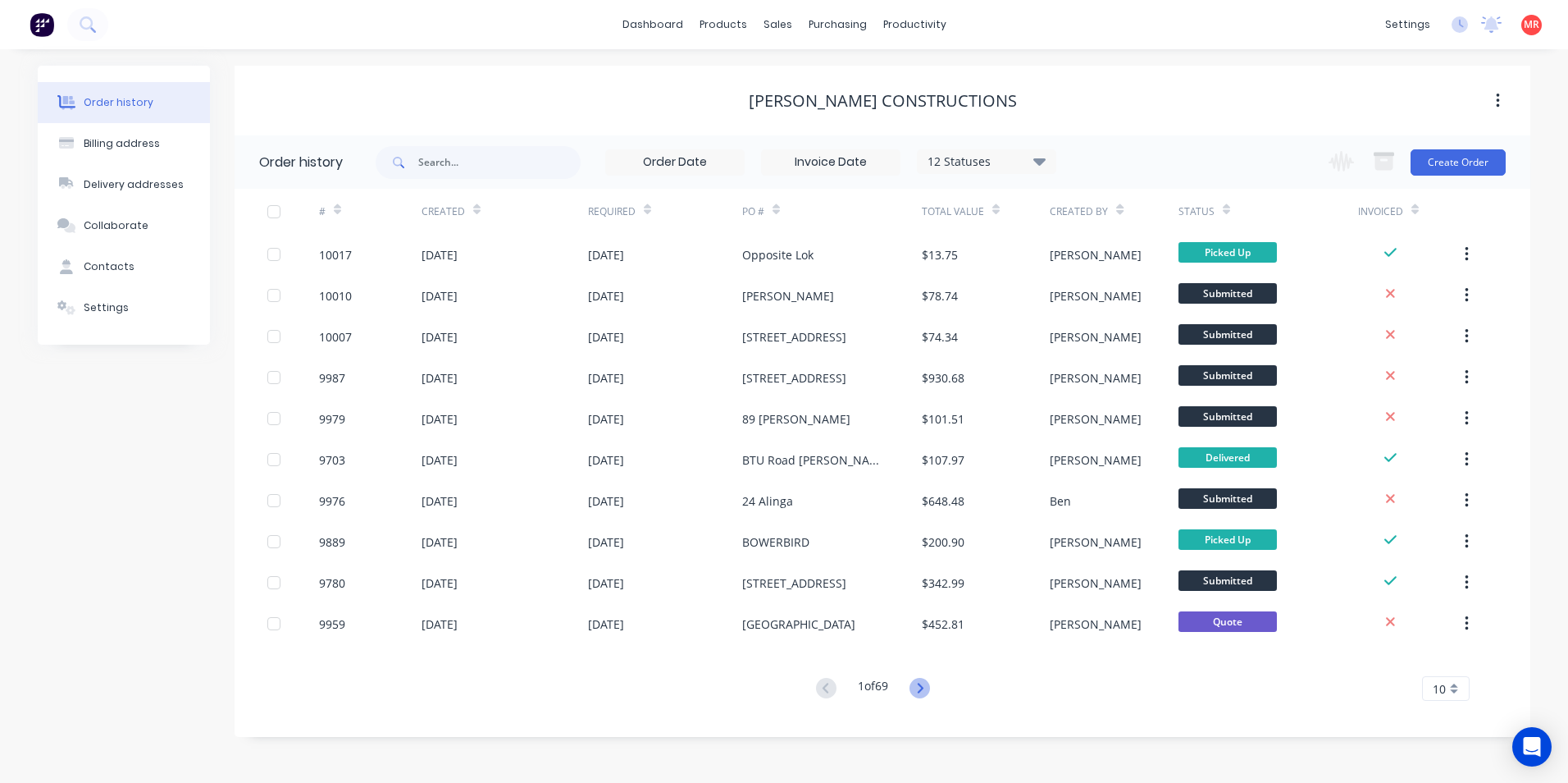
click at [920, 689] on icon at bounding box center [919, 688] width 20 height 20
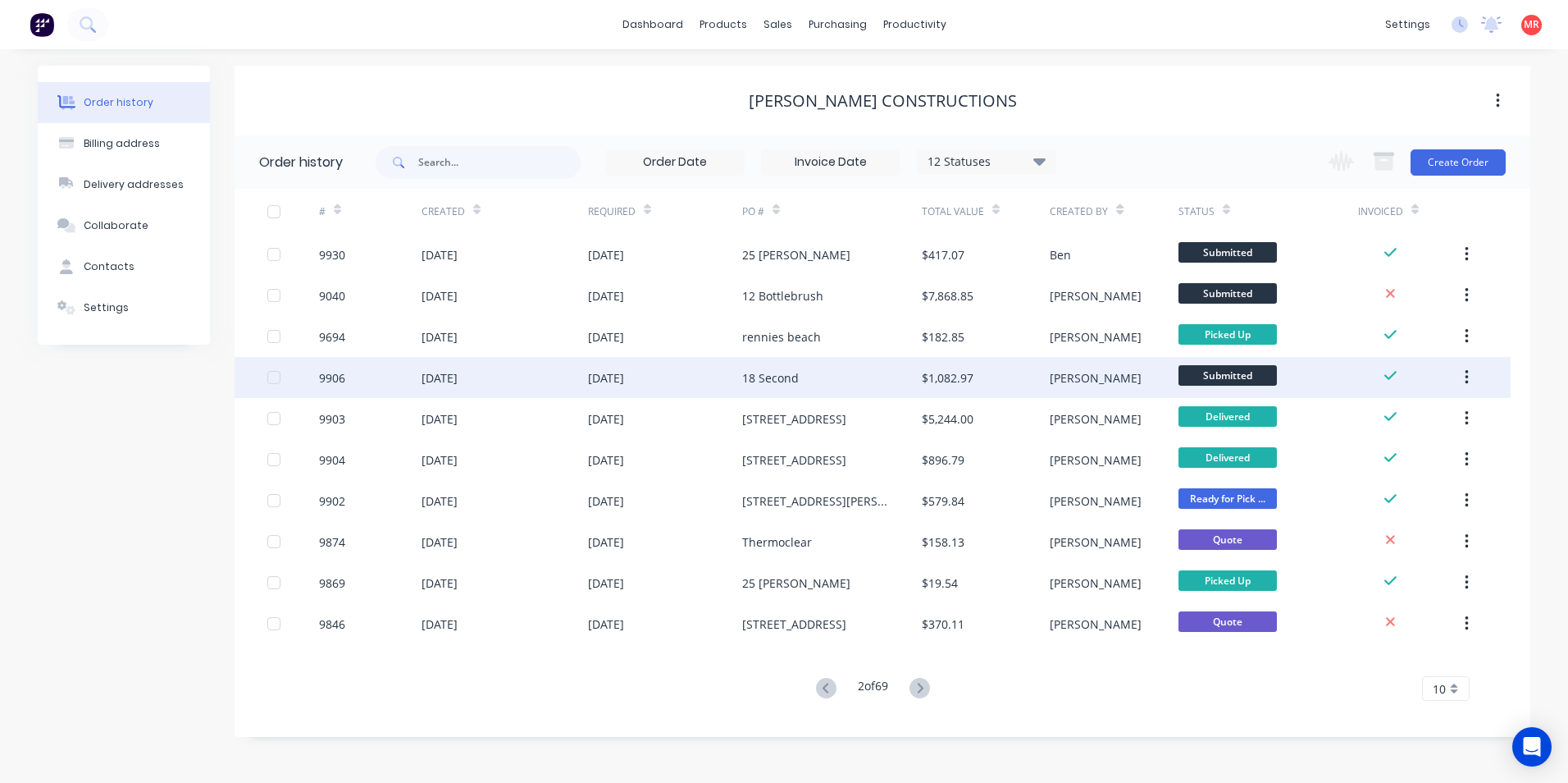
click at [846, 378] on div "18 Second" at bounding box center [831, 377] width 180 height 41
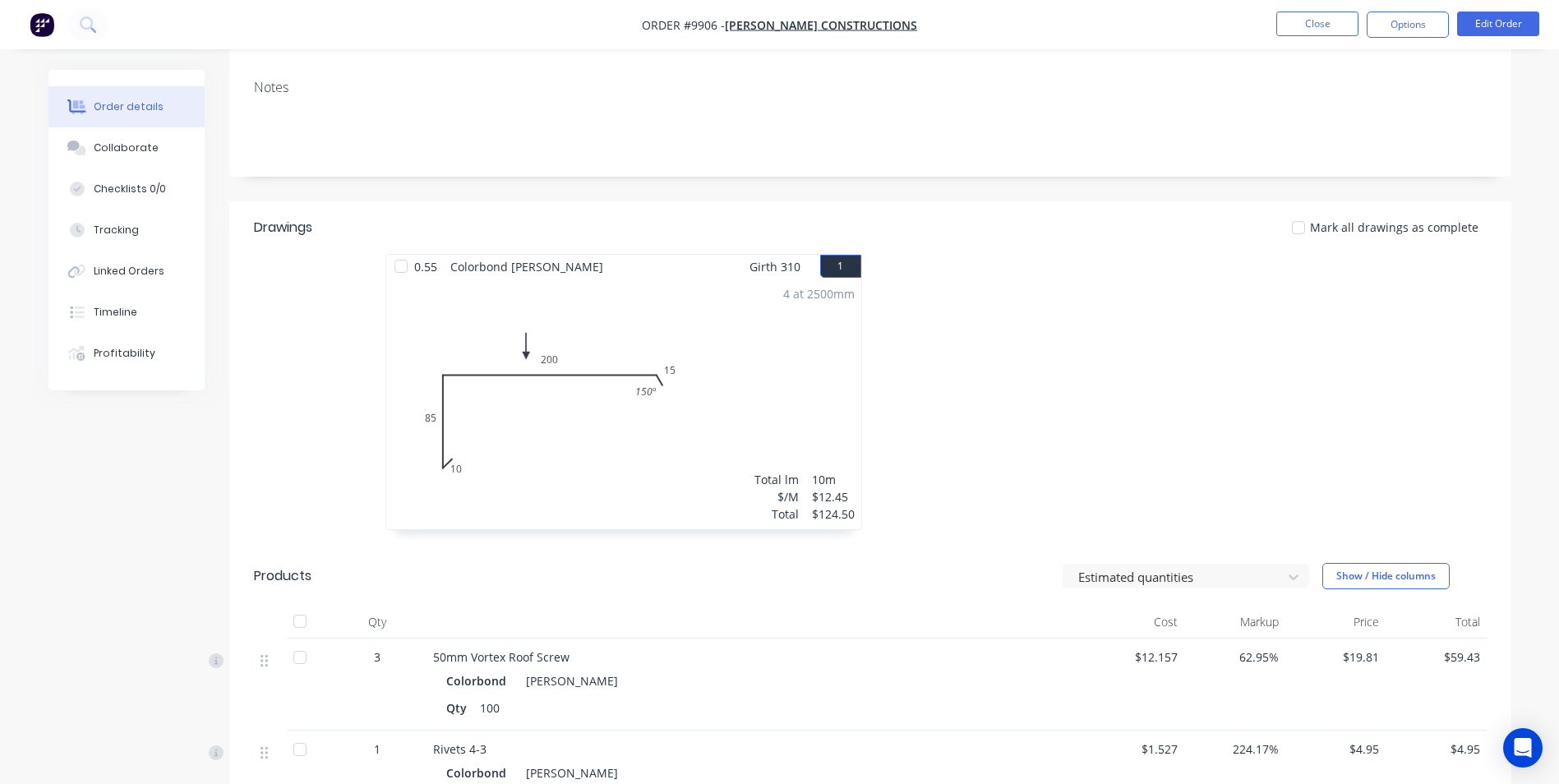
scroll to position [15, 0]
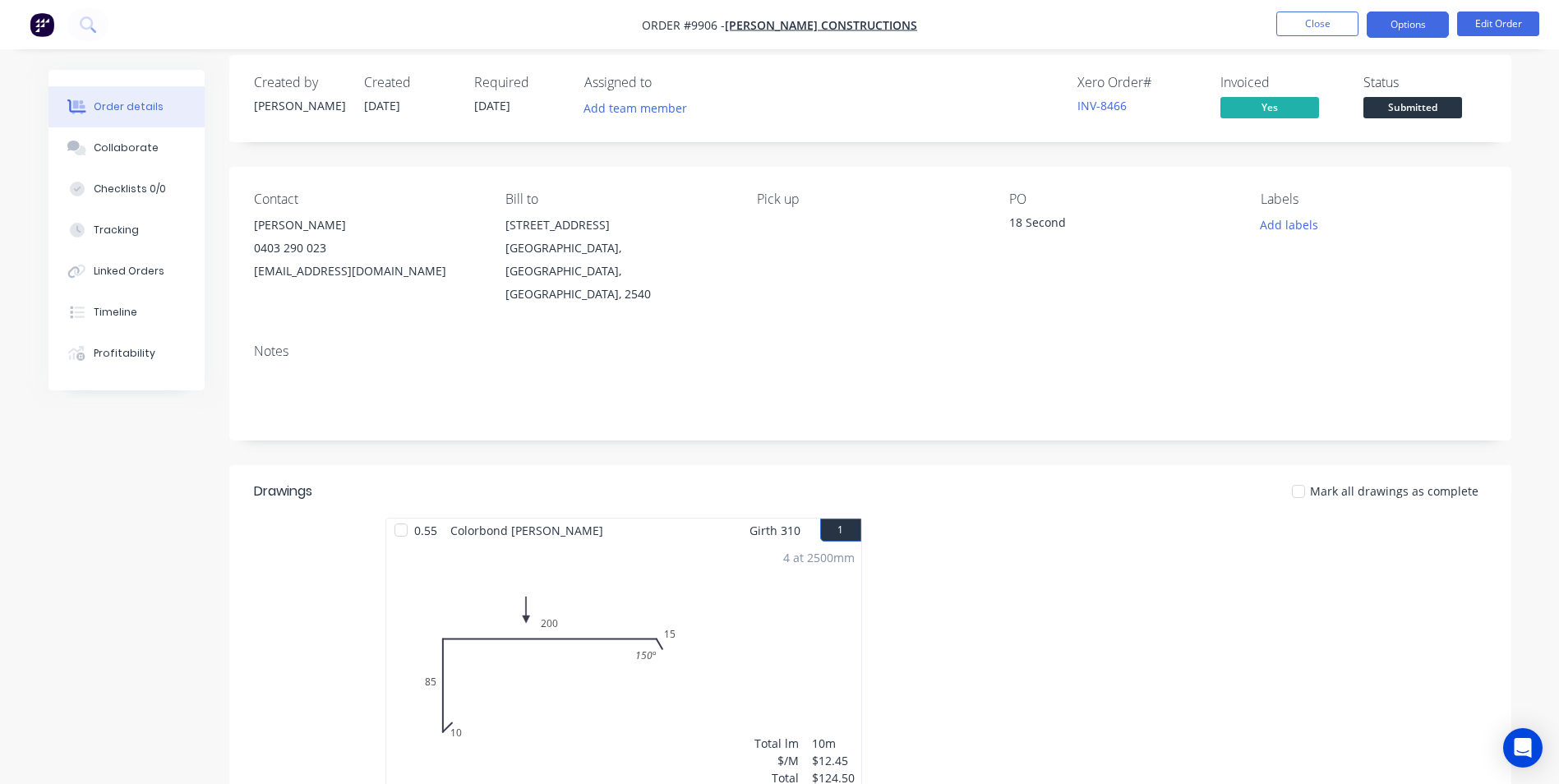
click at [1403, 18] on button "Options" at bounding box center [1407, 24] width 82 height 26
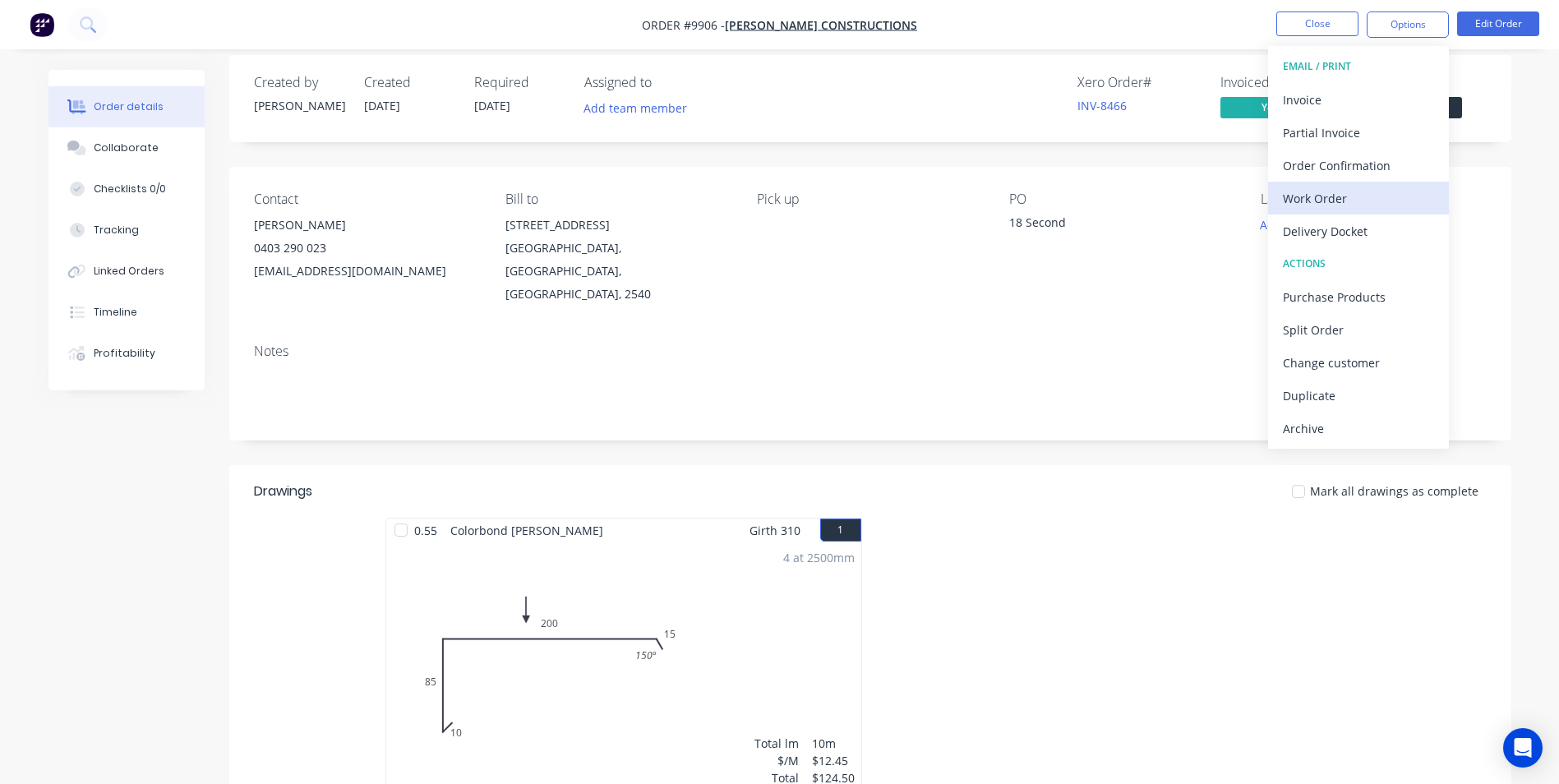
click at [1348, 195] on div "Work Order" at bounding box center [1358, 198] width 151 height 23
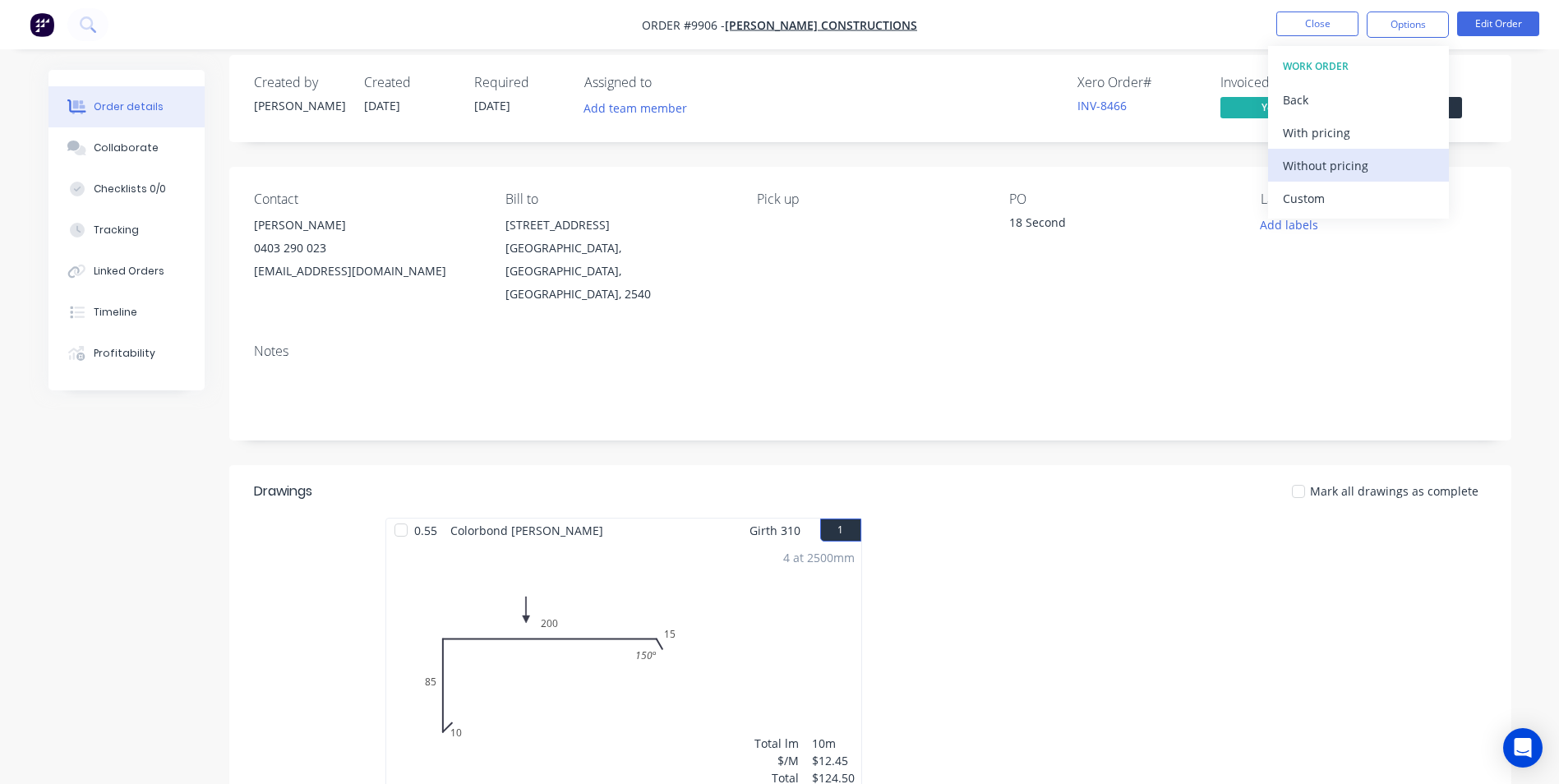
click at [1346, 167] on div "Without pricing" at bounding box center [1358, 165] width 151 height 23
click at [88, 22] on icon at bounding box center [88, 24] width 16 height 16
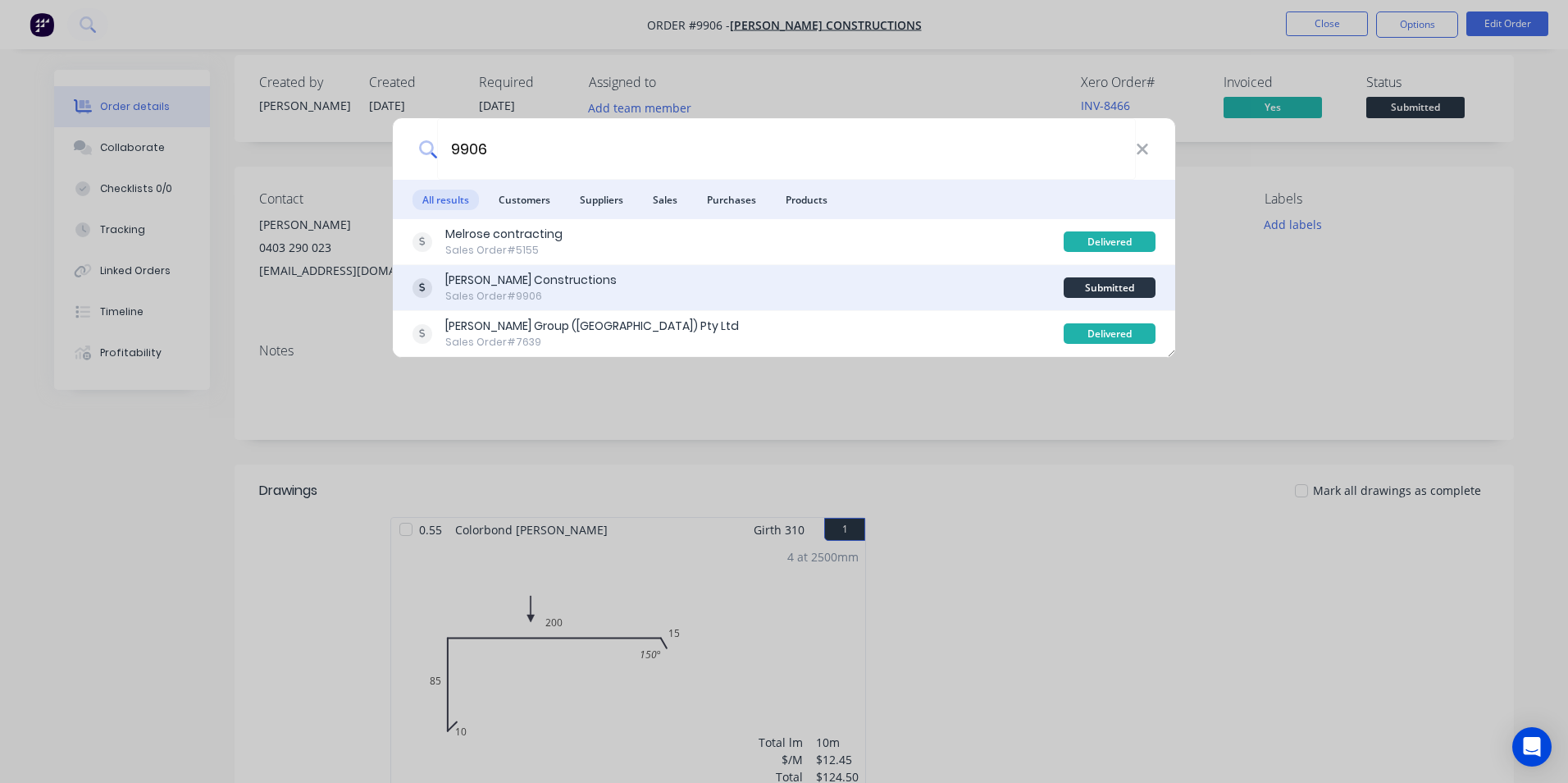
type input "9906"
click at [713, 298] on div "[PERSON_NAME] Constructions Sales Order #9906" at bounding box center [738, 288] width 651 height 32
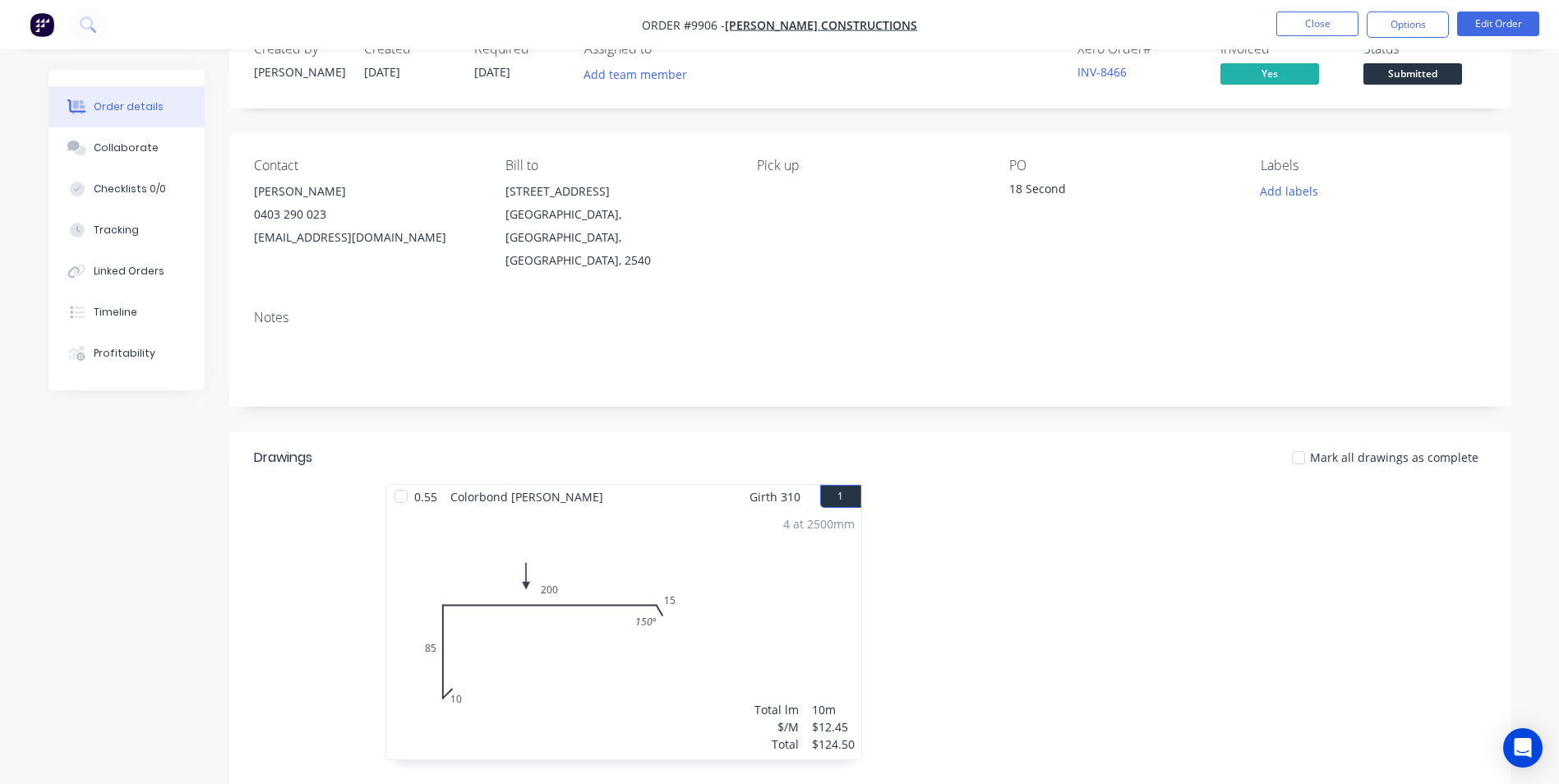
scroll to position [0, 0]
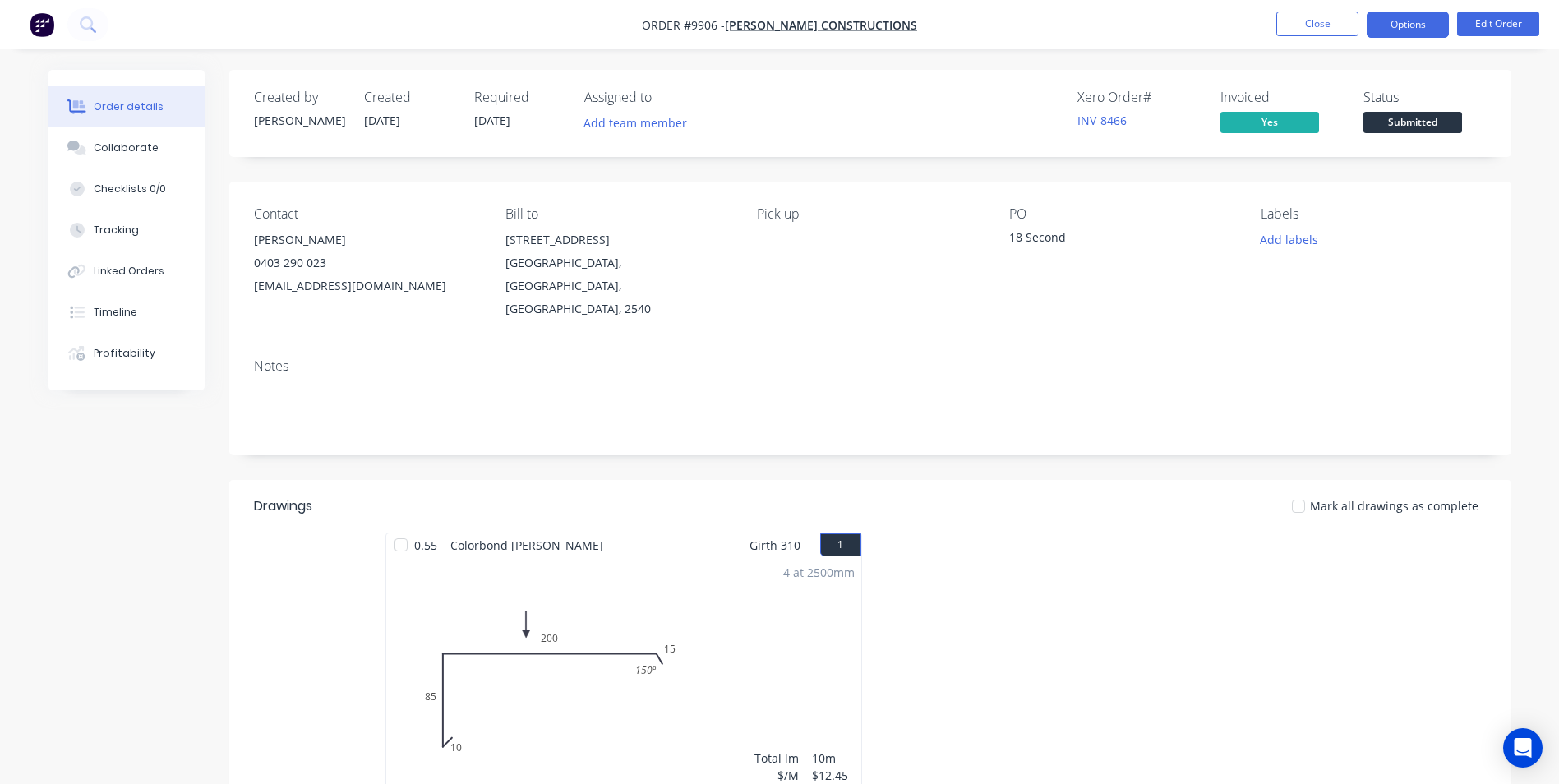
click at [1391, 31] on button "Options" at bounding box center [1407, 24] width 82 height 26
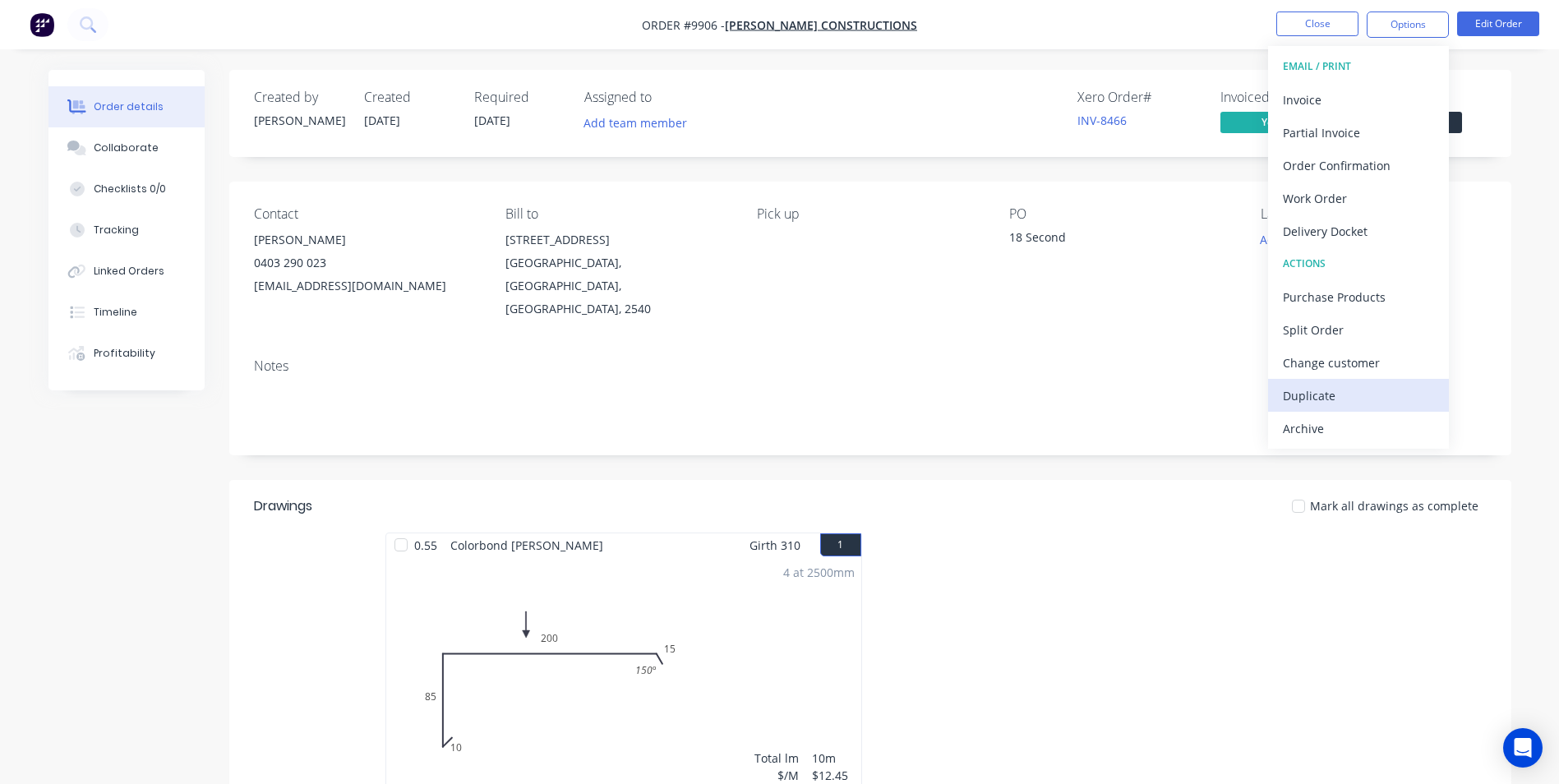
click at [1297, 398] on div "Duplicate" at bounding box center [1358, 395] width 151 height 23
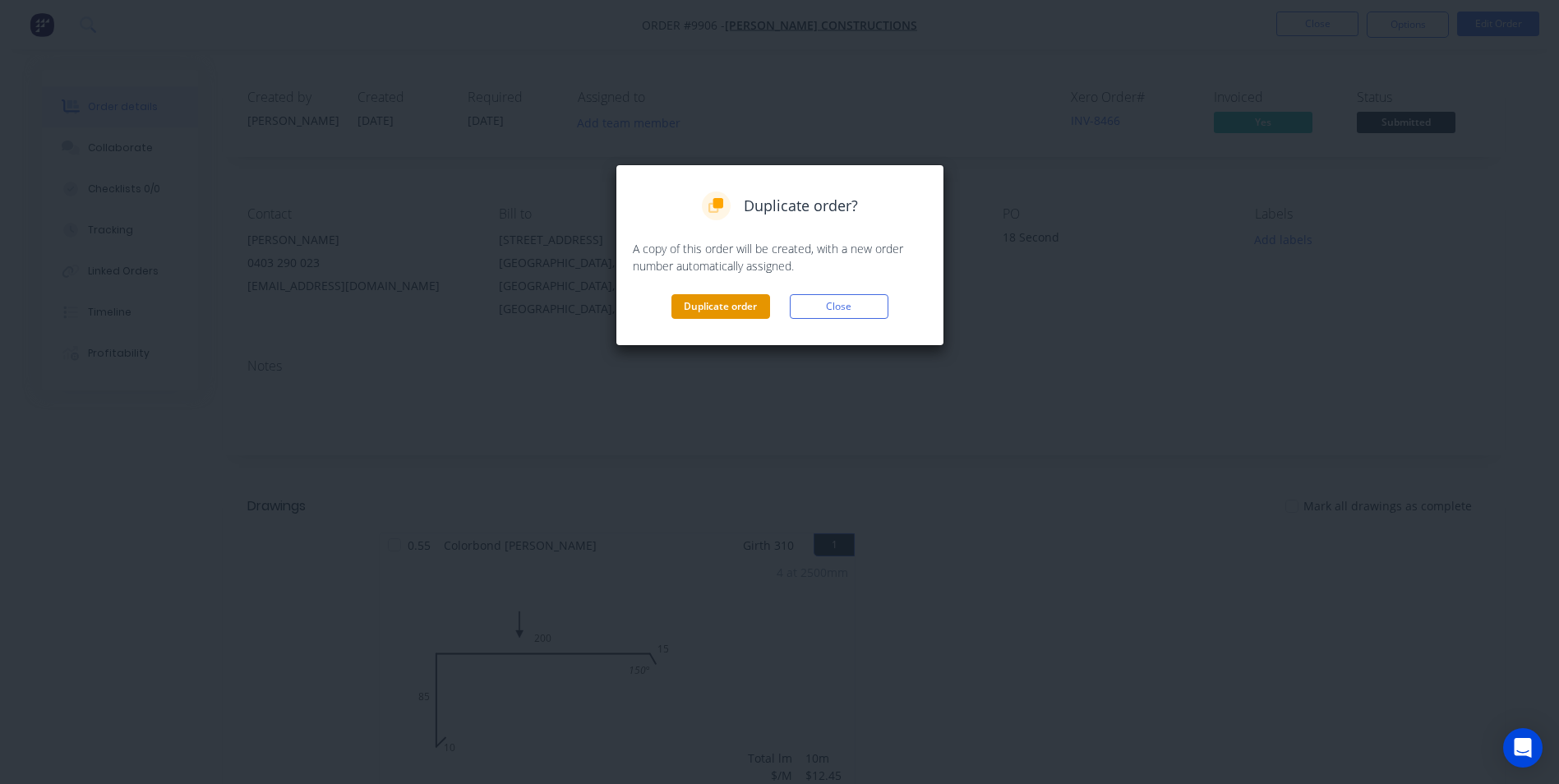
click at [713, 318] on button "Duplicate order" at bounding box center [720, 305] width 98 height 24
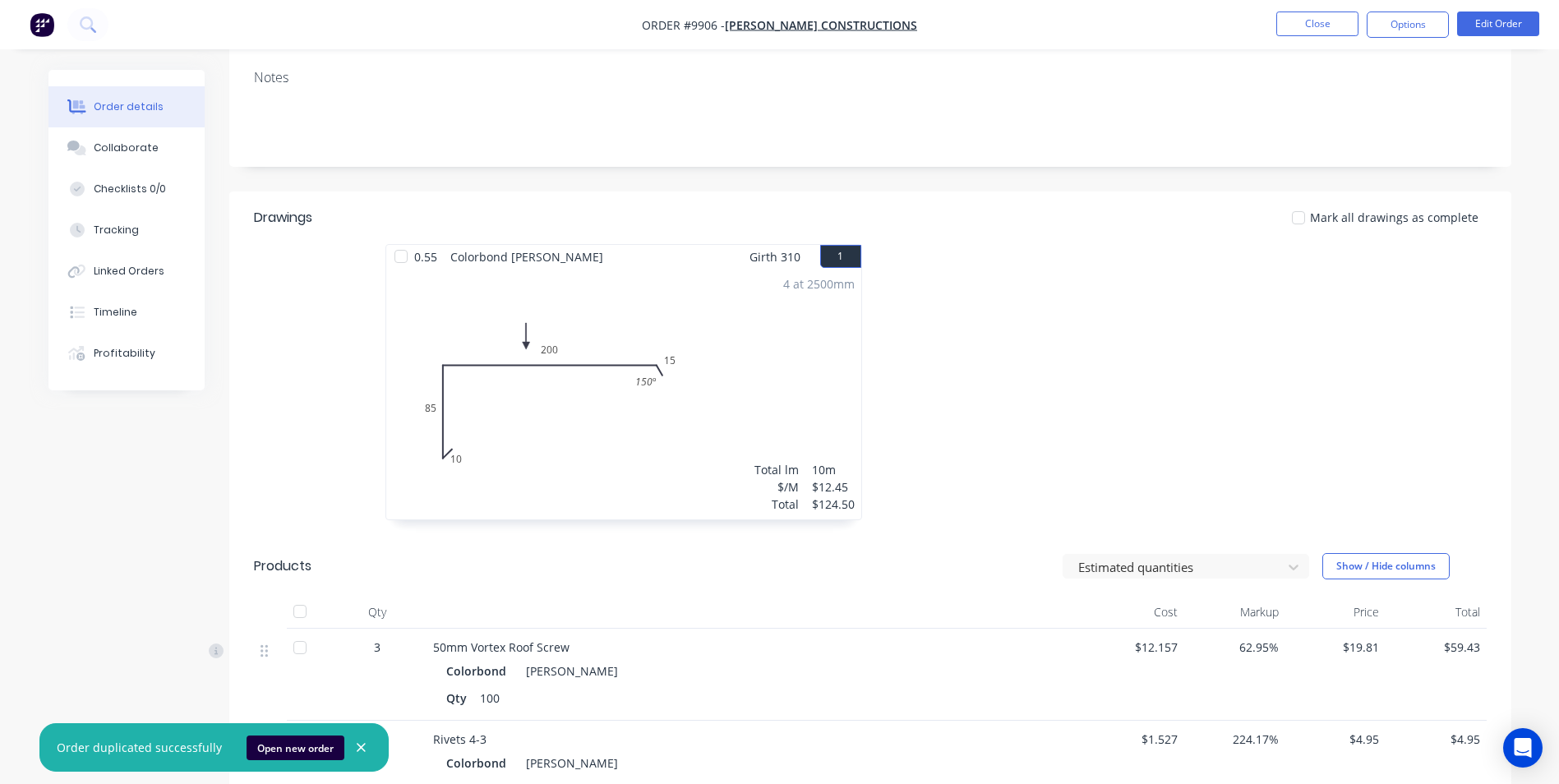
scroll to position [493, 0]
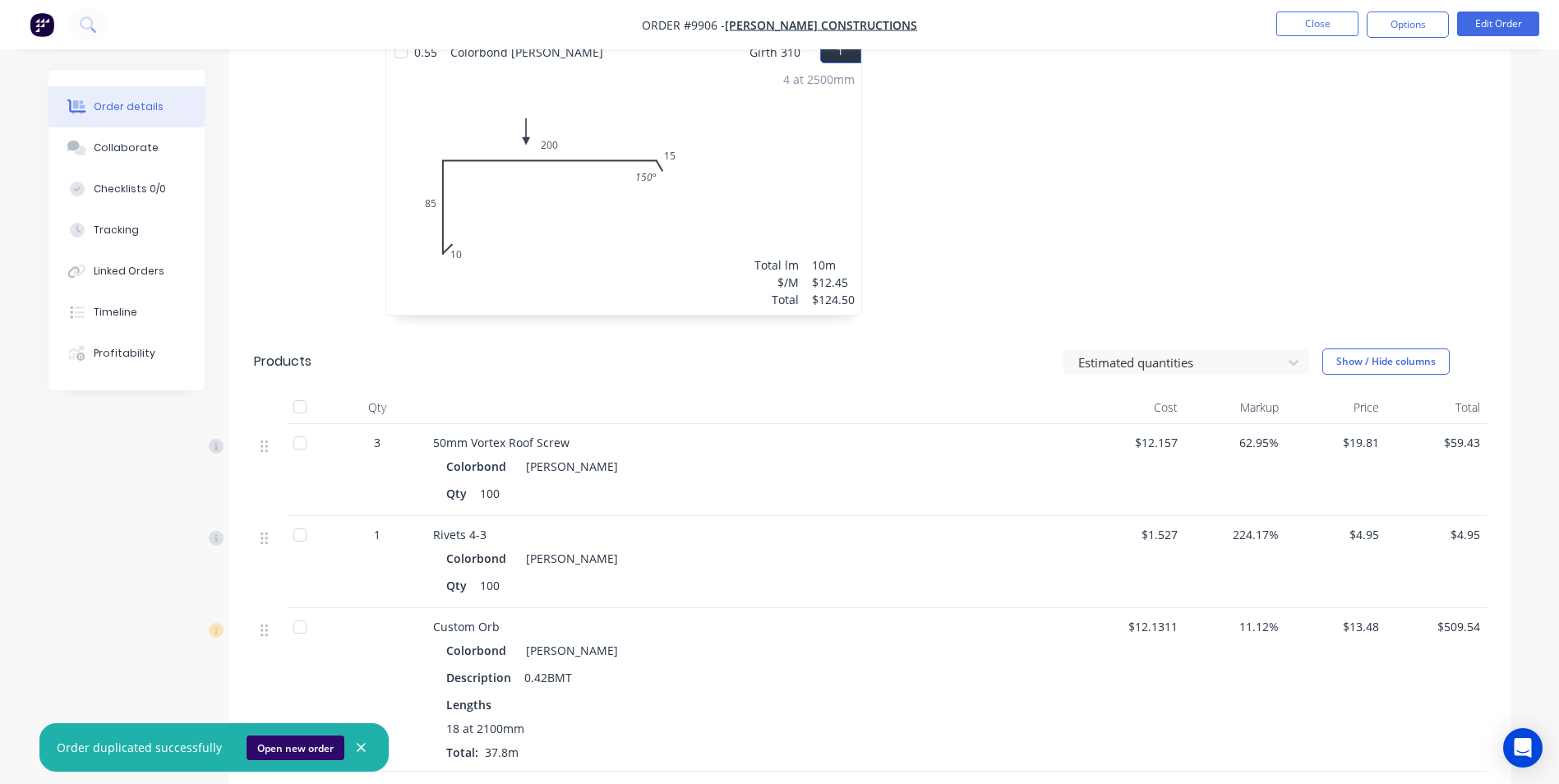
click at [310, 744] on button "Open new order" at bounding box center [295, 747] width 97 height 24
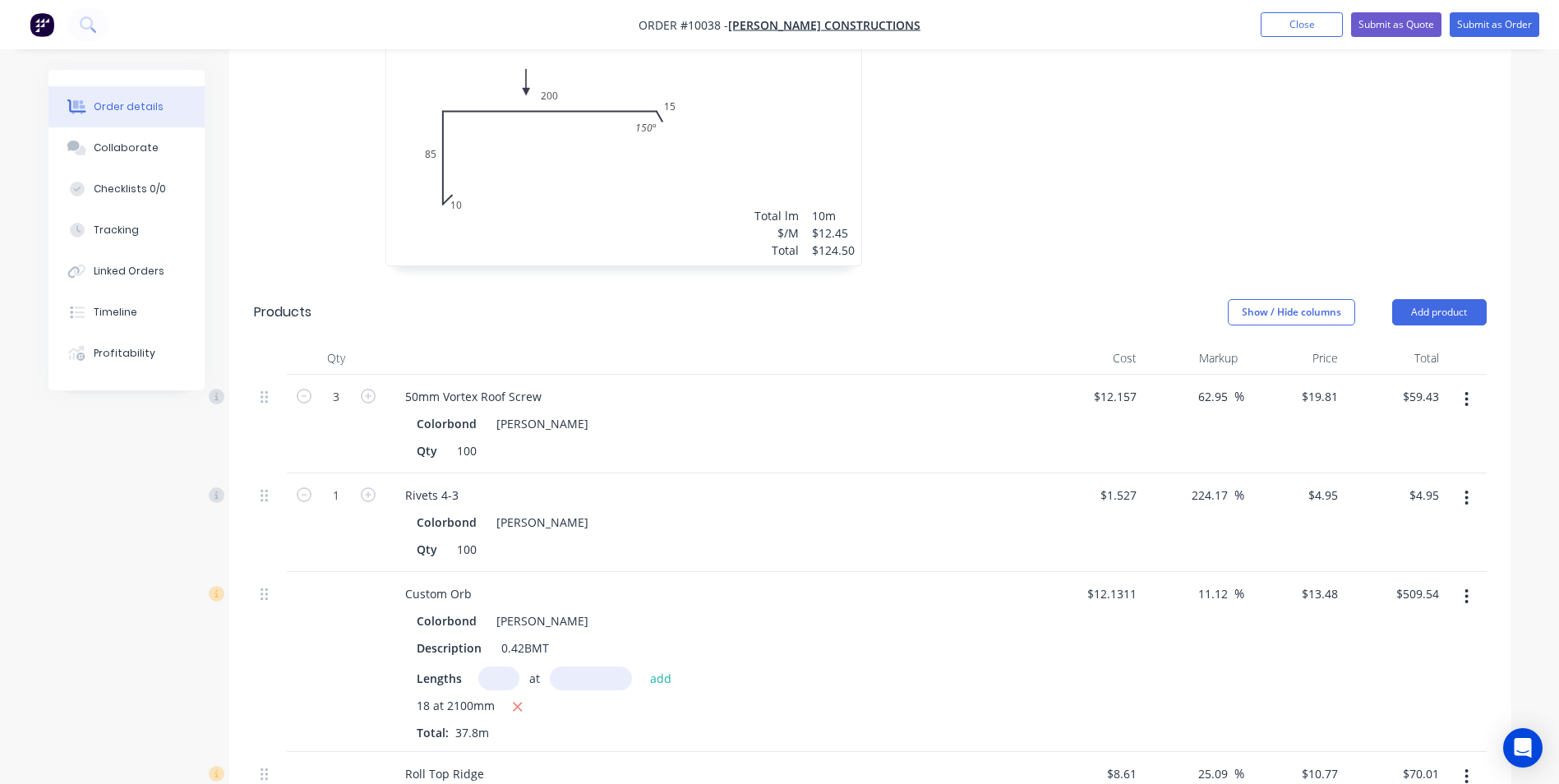
scroll to position [164, 0]
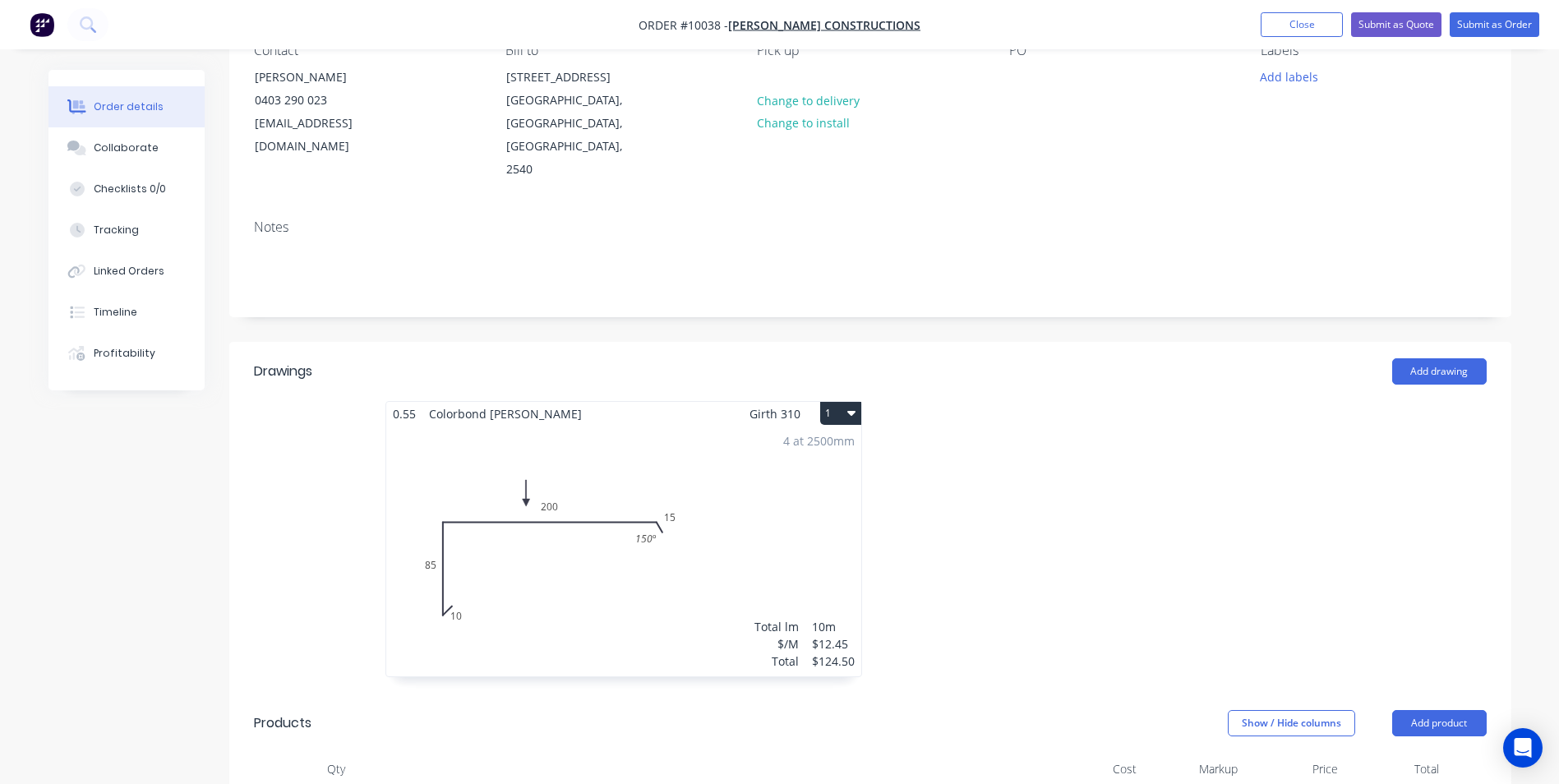
click at [852, 410] on icon "button" at bounding box center [852, 412] width 8 height 5
click at [788, 511] on button "Delete" at bounding box center [783, 519] width 156 height 33
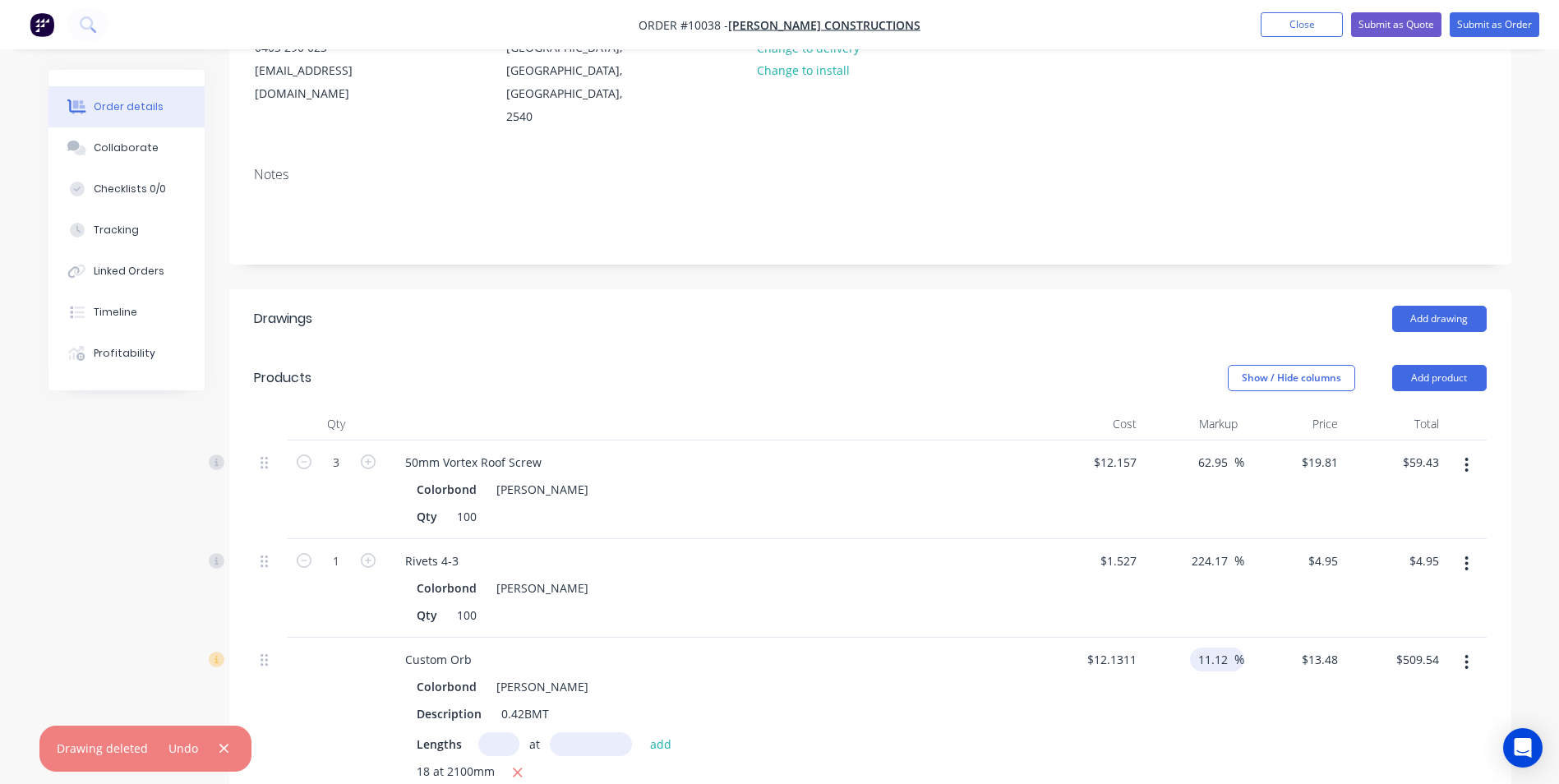
scroll to position [410, 0]
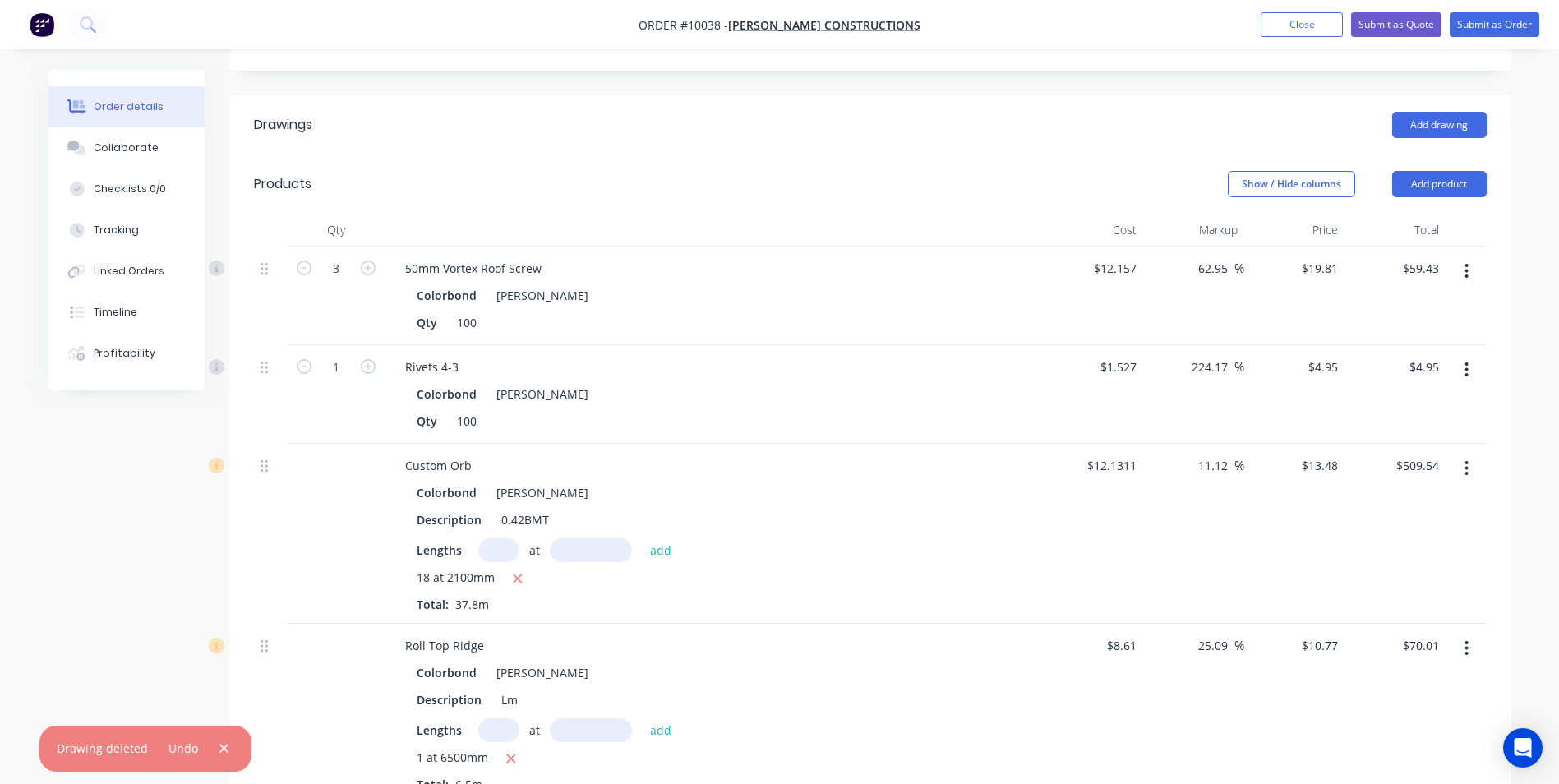
click at [1468, 262] on icon "button" at bounding box center [1467, 270] width 4 height 18
click at [1375, 401] on div "Delete" at bounding box center [1408, 412] width 127 height 23
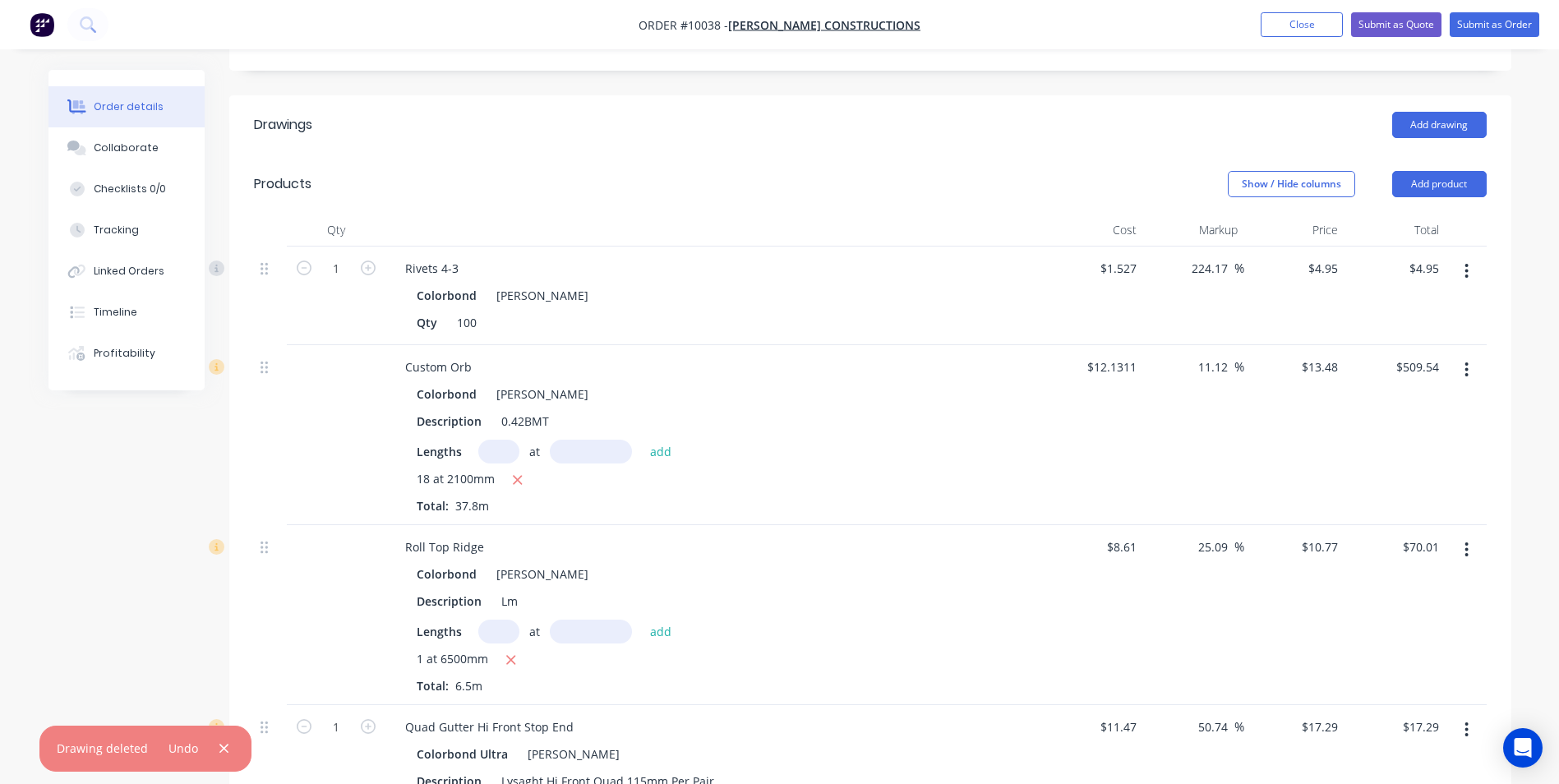
click at [1468, 262] on icon "button" at bounding box center [1467, 270] width 4 height 18
click at [1370, 401] on div "Delete" at bounding box center [1408, 412] width 127 height 23
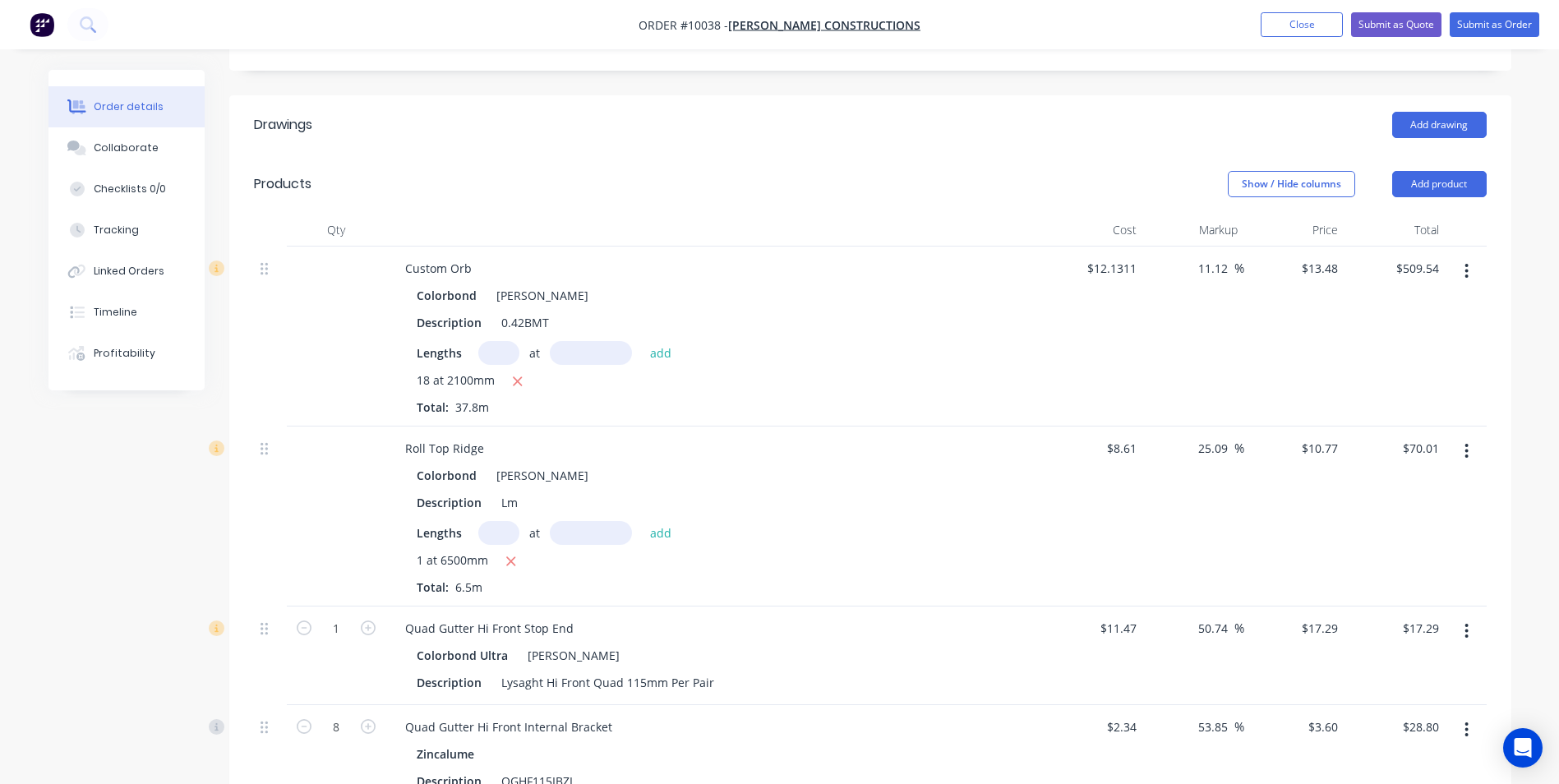
click at [1468, 262] on icon "button" at bounding box center [1467, 270] width 4 height 18
click at [1399, 401] on div "Delete" at bounding box center [1408, 412] width 127 height 23
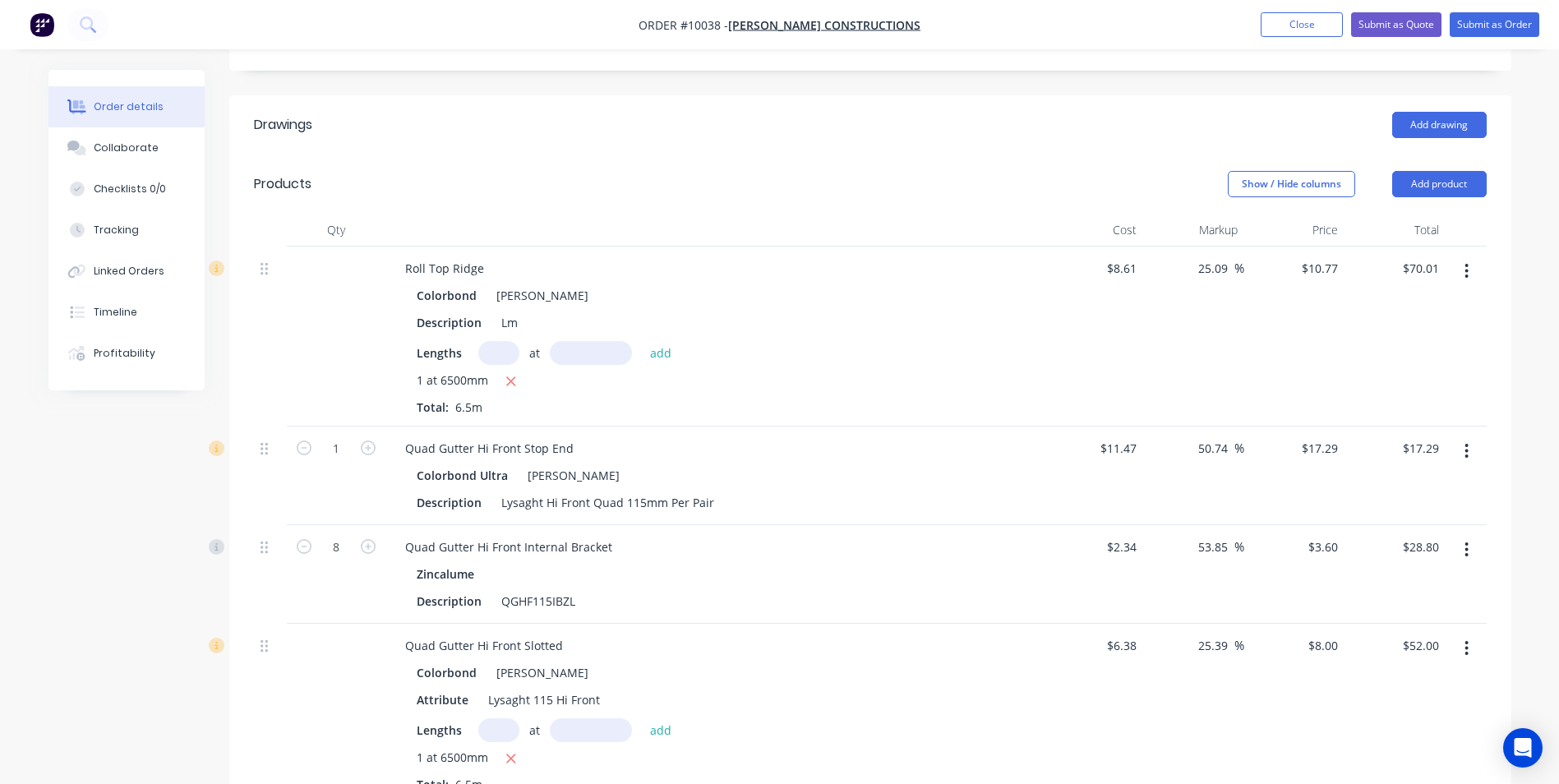
click at [1467, 264] on icon "button" at bounding box center [1467, 270] width 3 height 15
click at [1381, 401] on div "Delete" at bounding box center [1408, 412] width 127 height 23
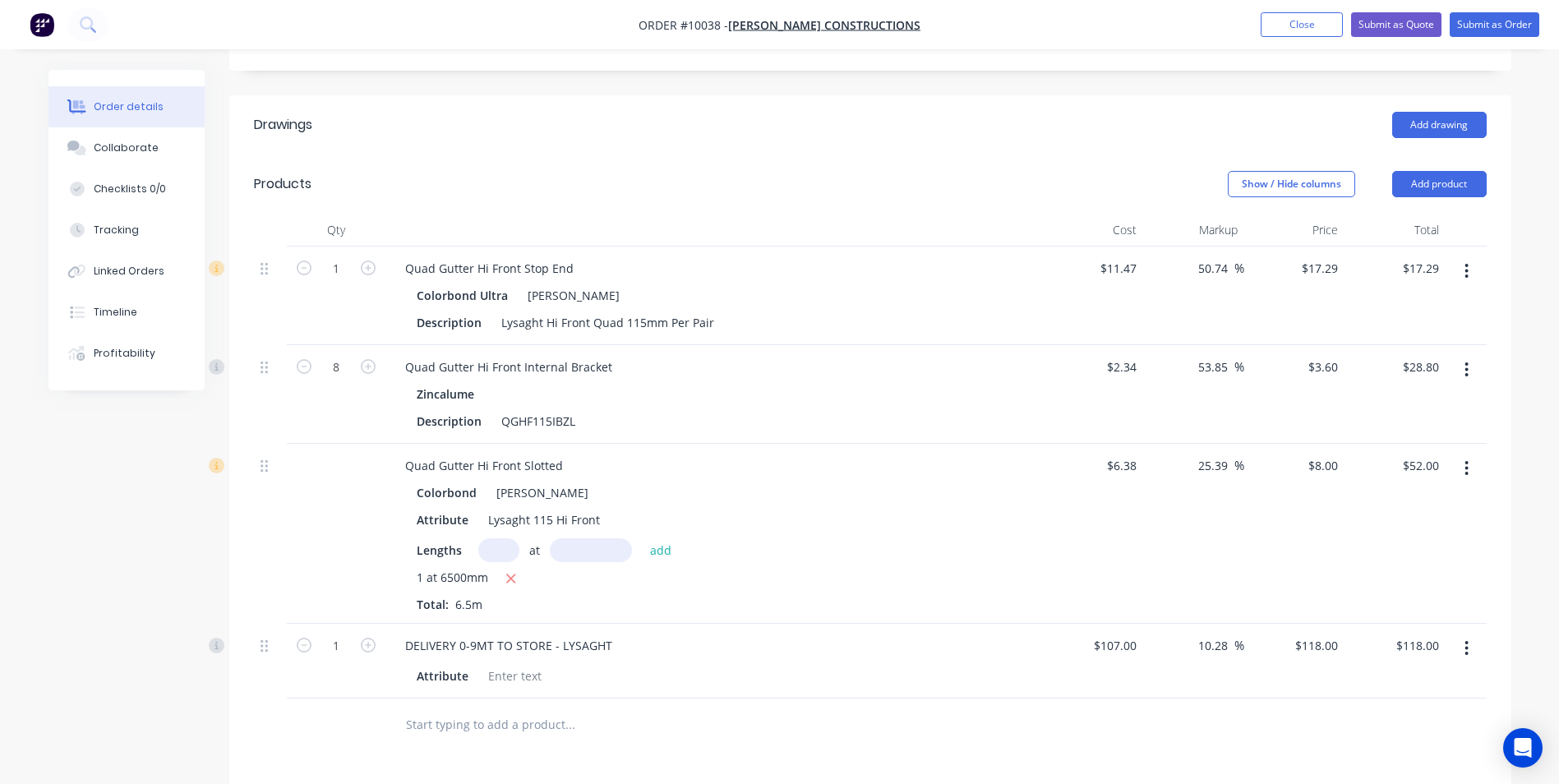
click at [1466, 639] on icon "button" at bounding box center [1467, 648] width 4 height 18
click at [1340, 773] on button "Delete" at bounding box center [1408, 790] width 156 height 33
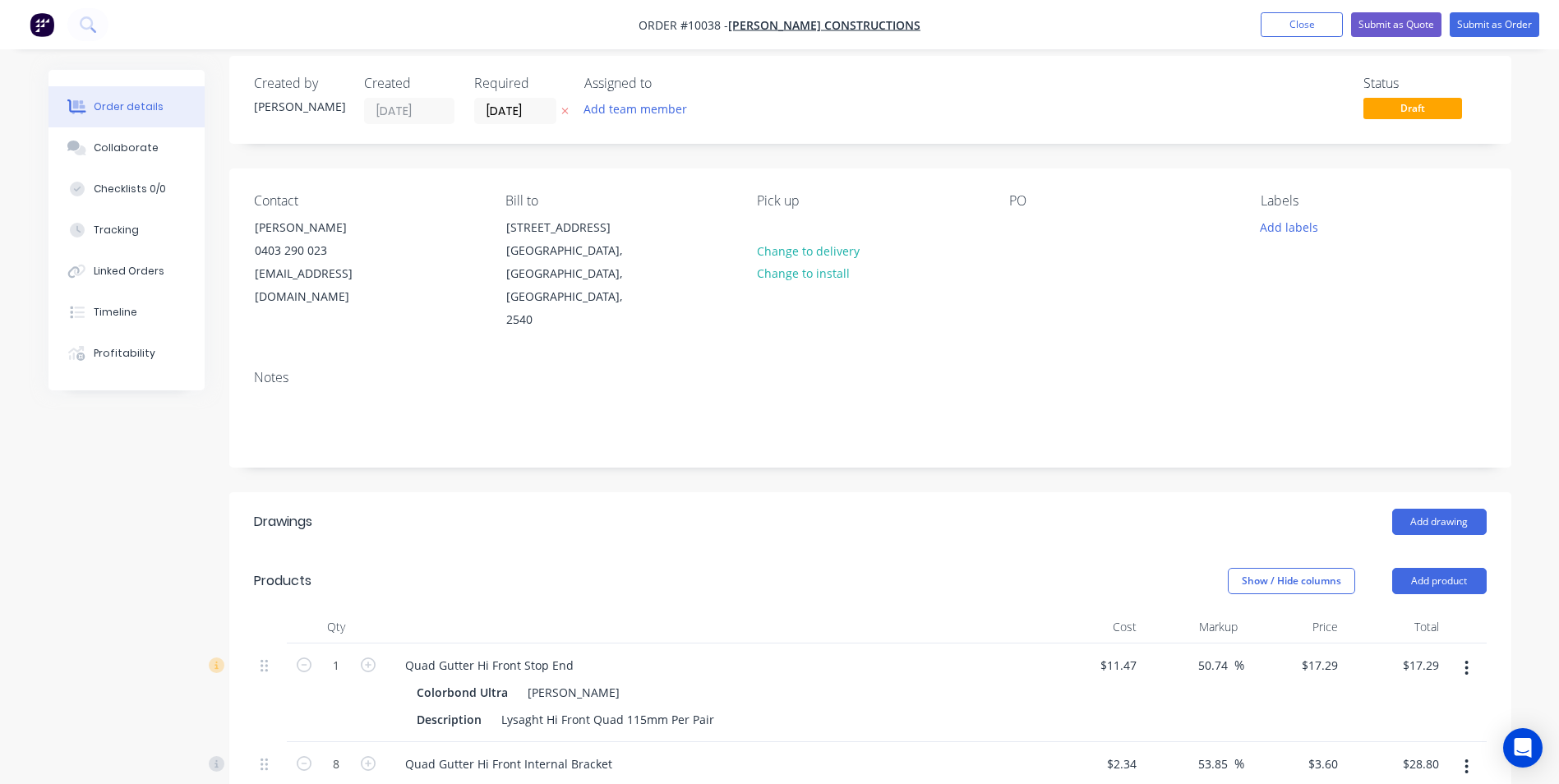
scroll to position [0, 0]
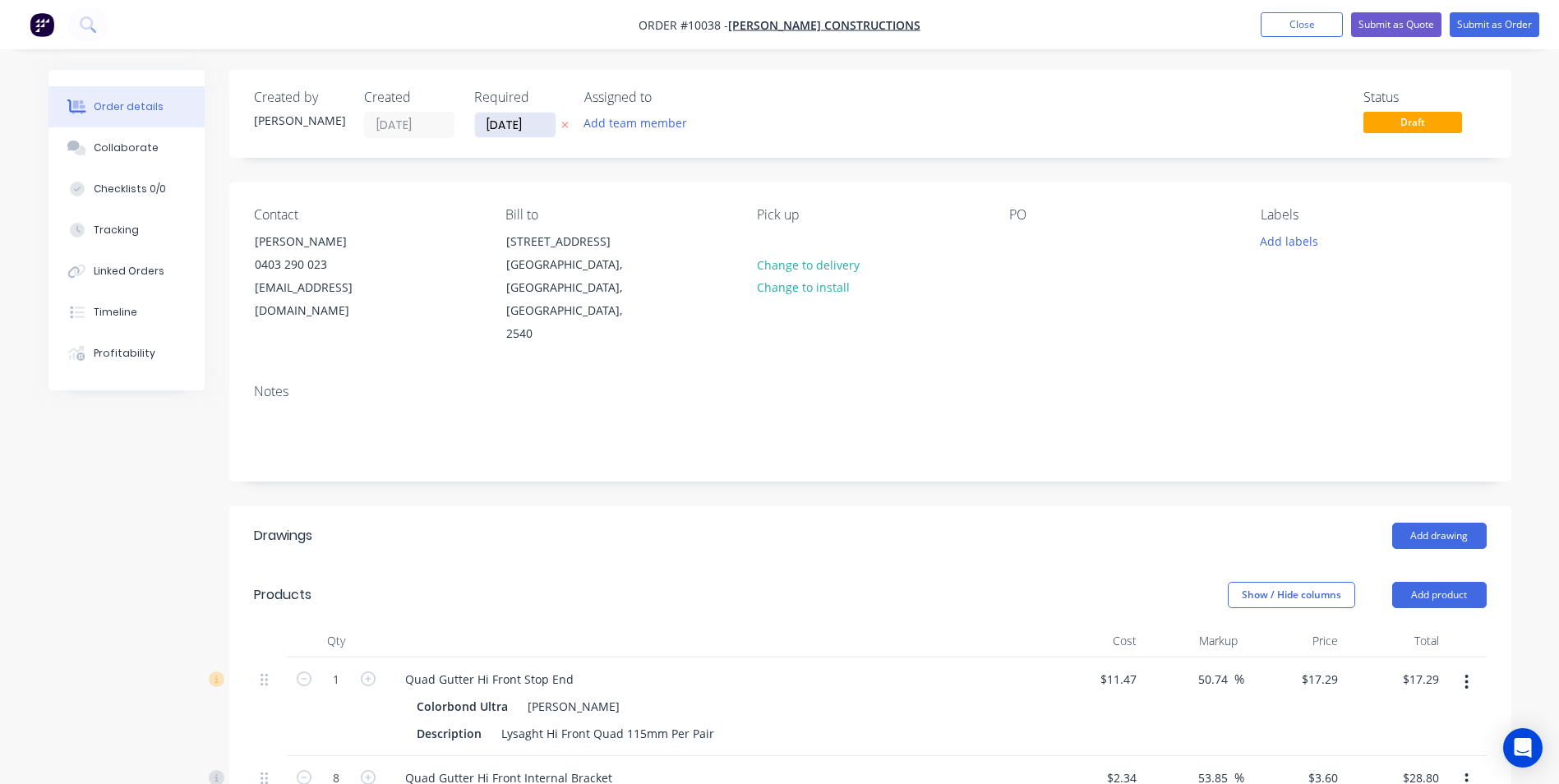
click at [499, 127] on input "[DATE]" at bounding box center [515, 125] width 81 height 24
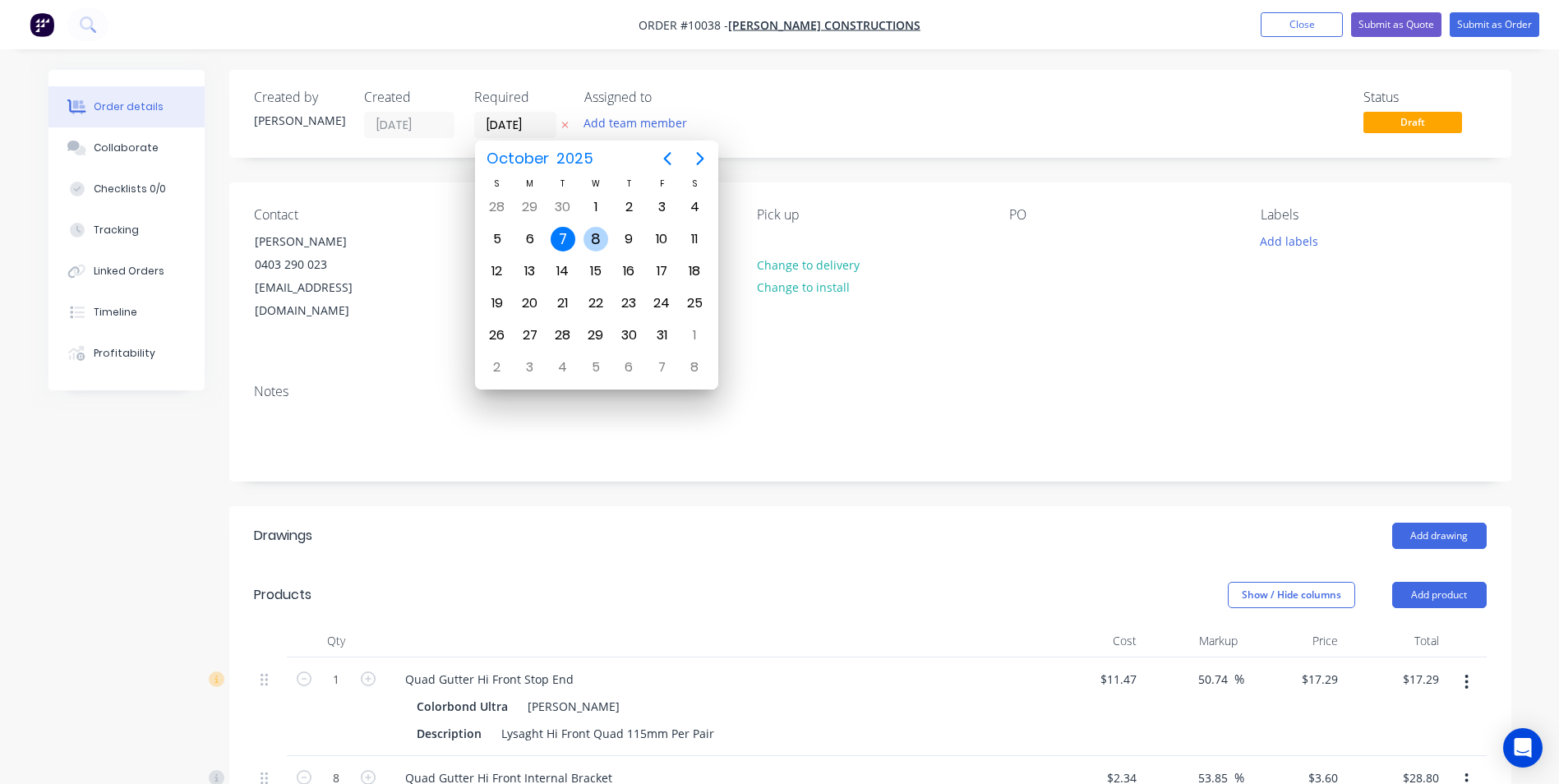
click at [604, 235] on div "8" at bounding box center [596, 238] width 24 height 24
type input "[DATE]"
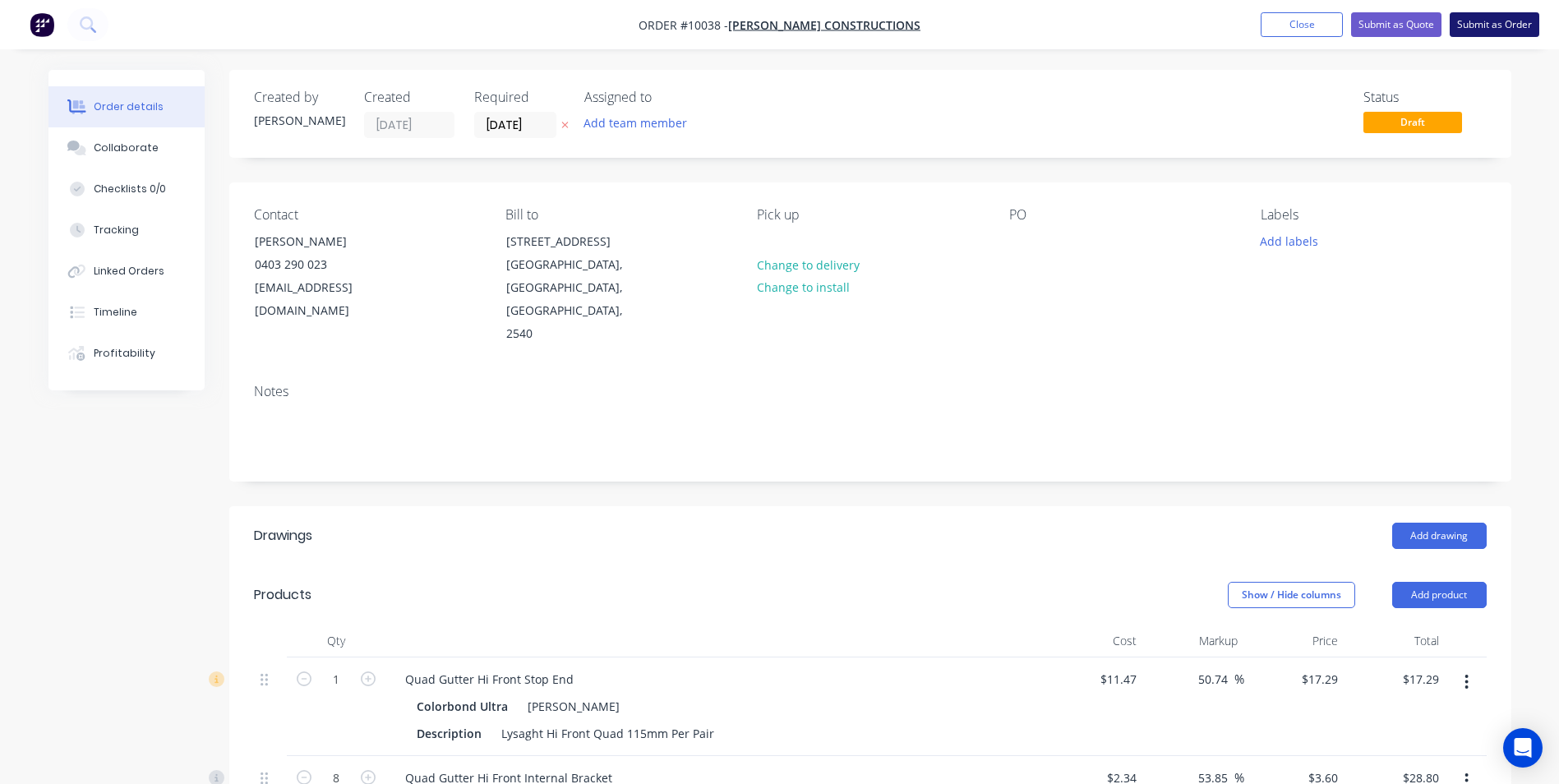
click at [1504, 27] on button "Submit as Order" at bounding box center [1495, 24] width 90 height 24
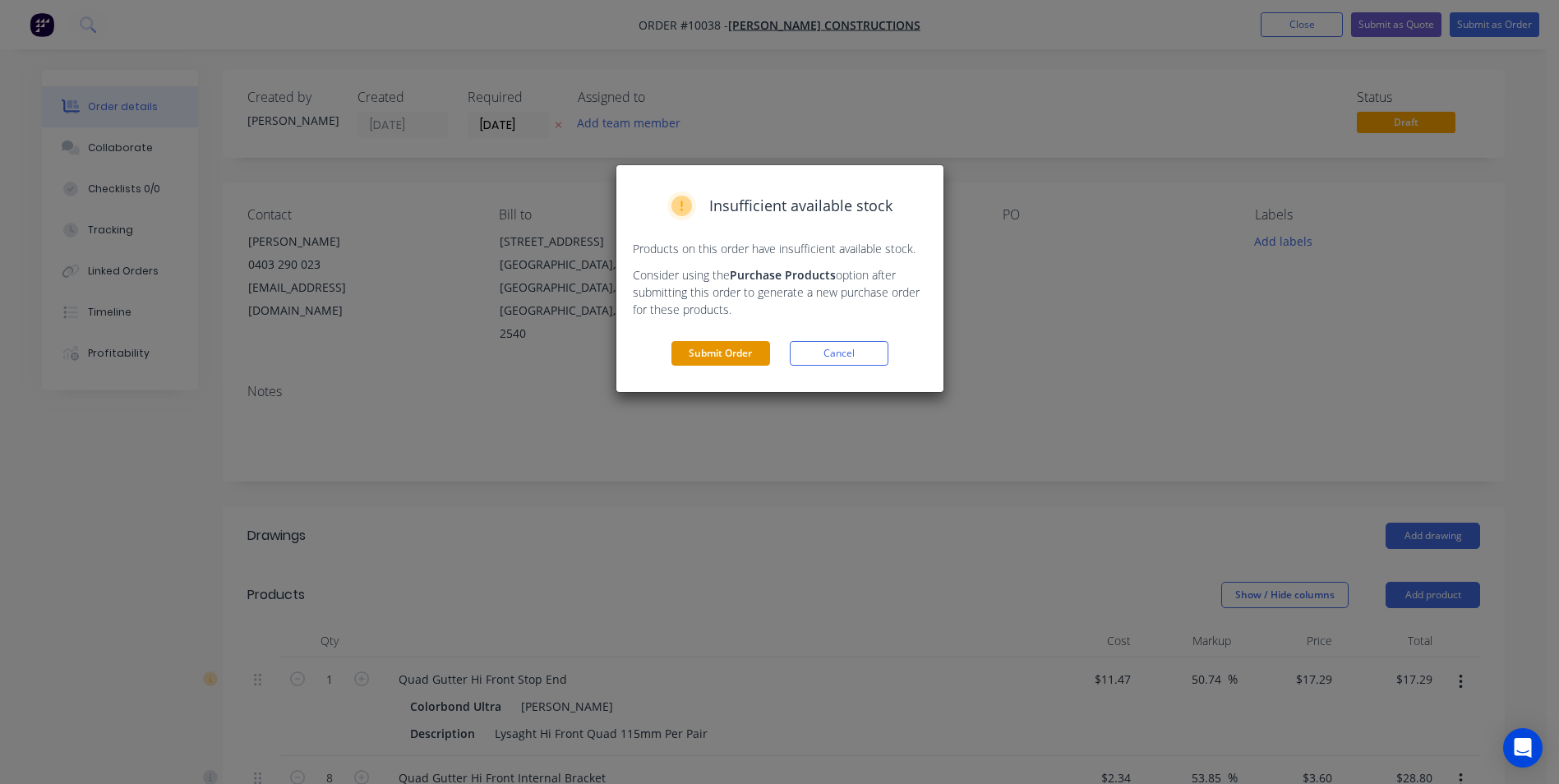
click at [722, 364] on button "Submit Order" at bounding box center [720, 352] width 98 height 24
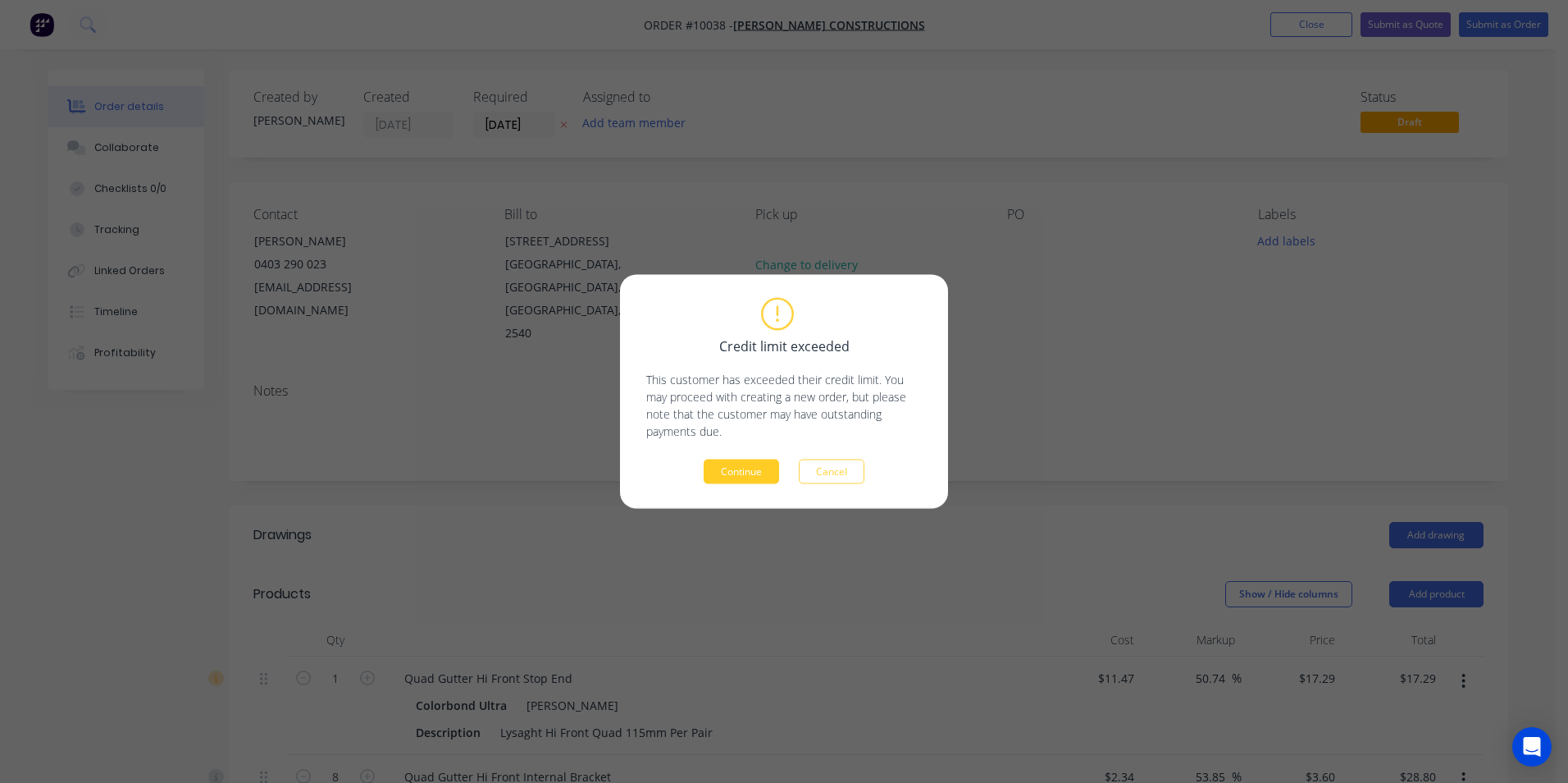
click at [749, 472] on button "Continue" at bounding box center [742, 471] width 76 height 24
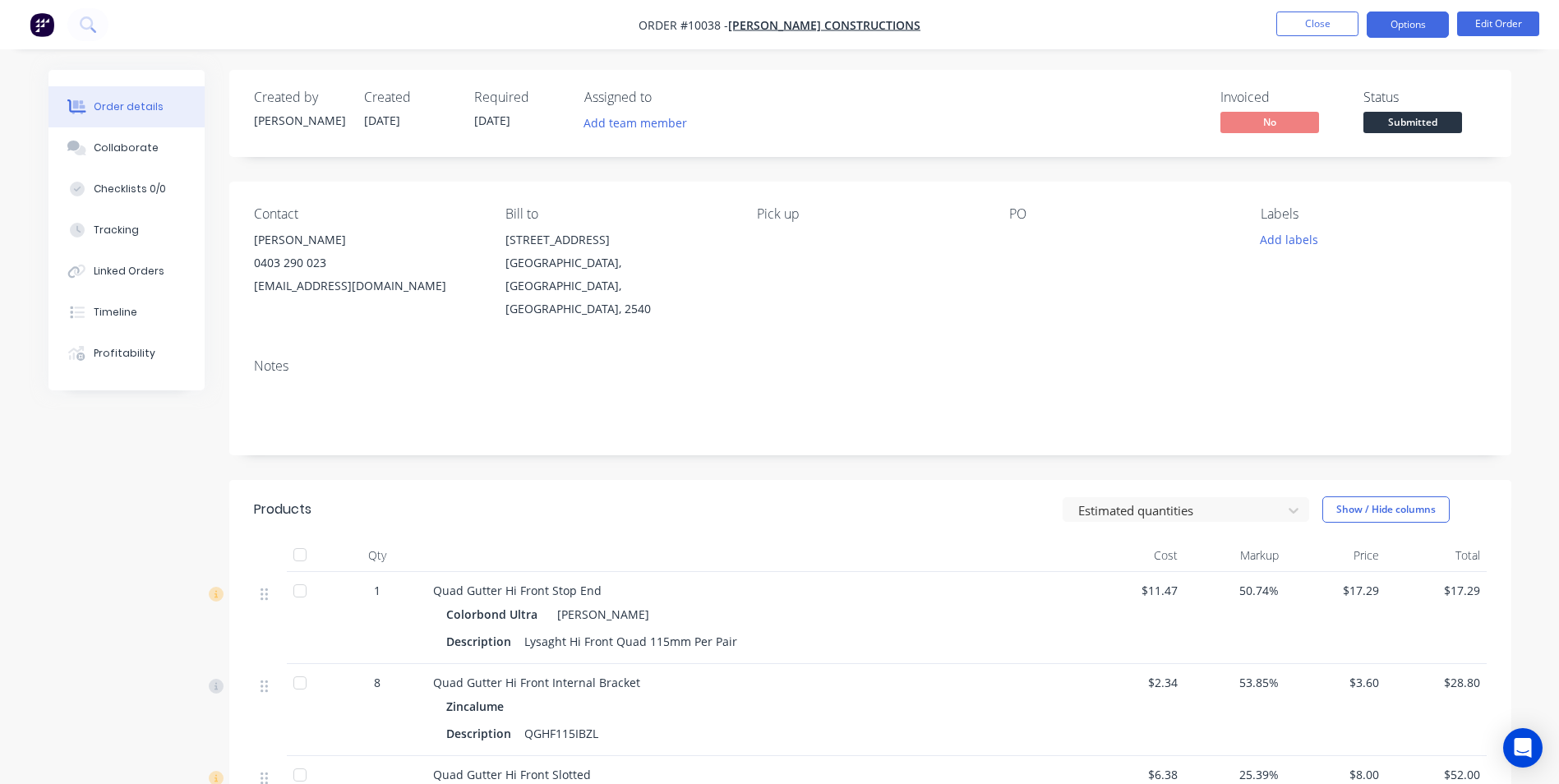
click at [1399, 22] on button "Options" at bounding box center [1407, 24] width 82 height 26
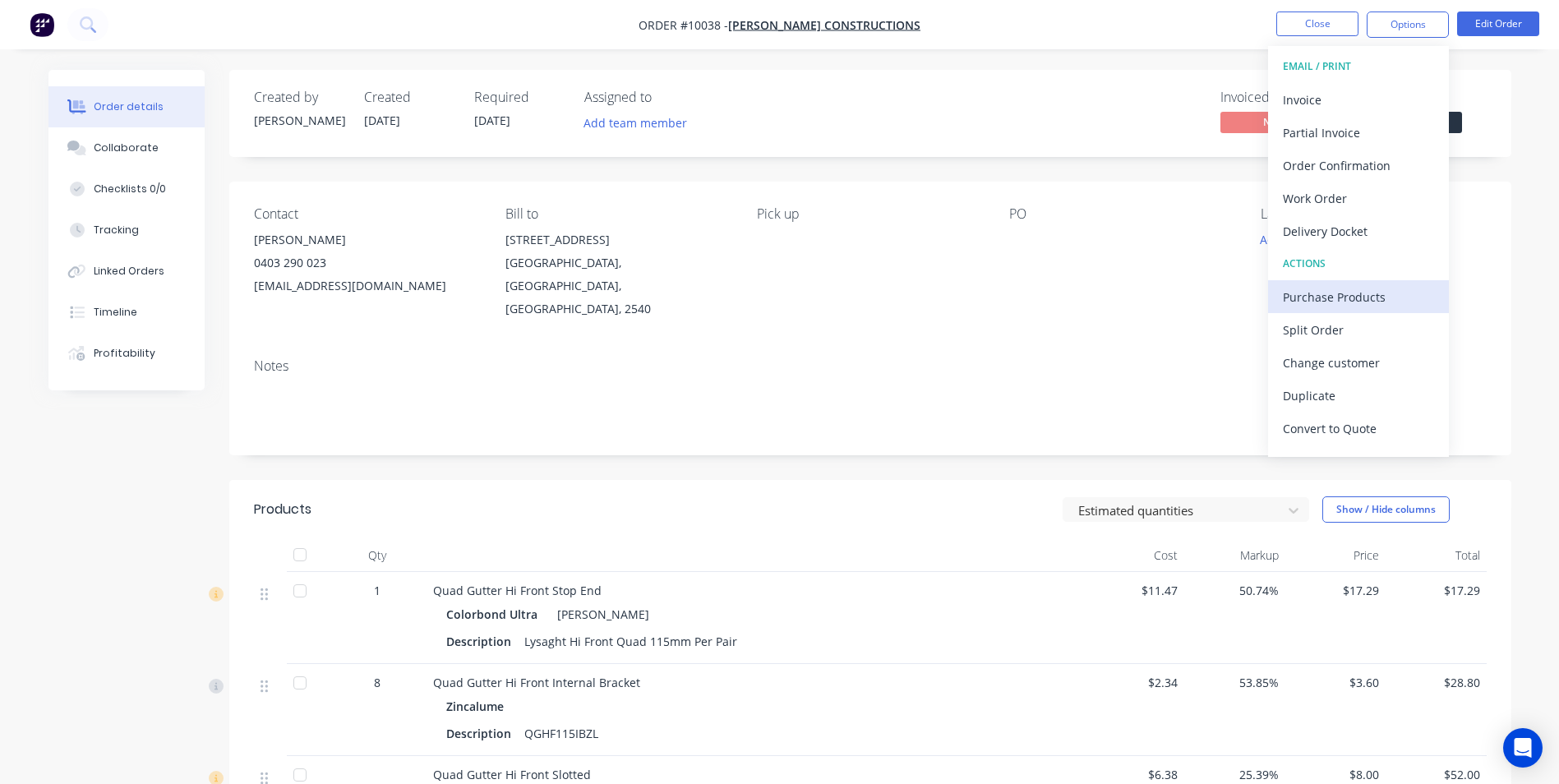
click at [1339, 288] on div "Purchase Products" at bounding box center [1358, 297] width 151 height 23
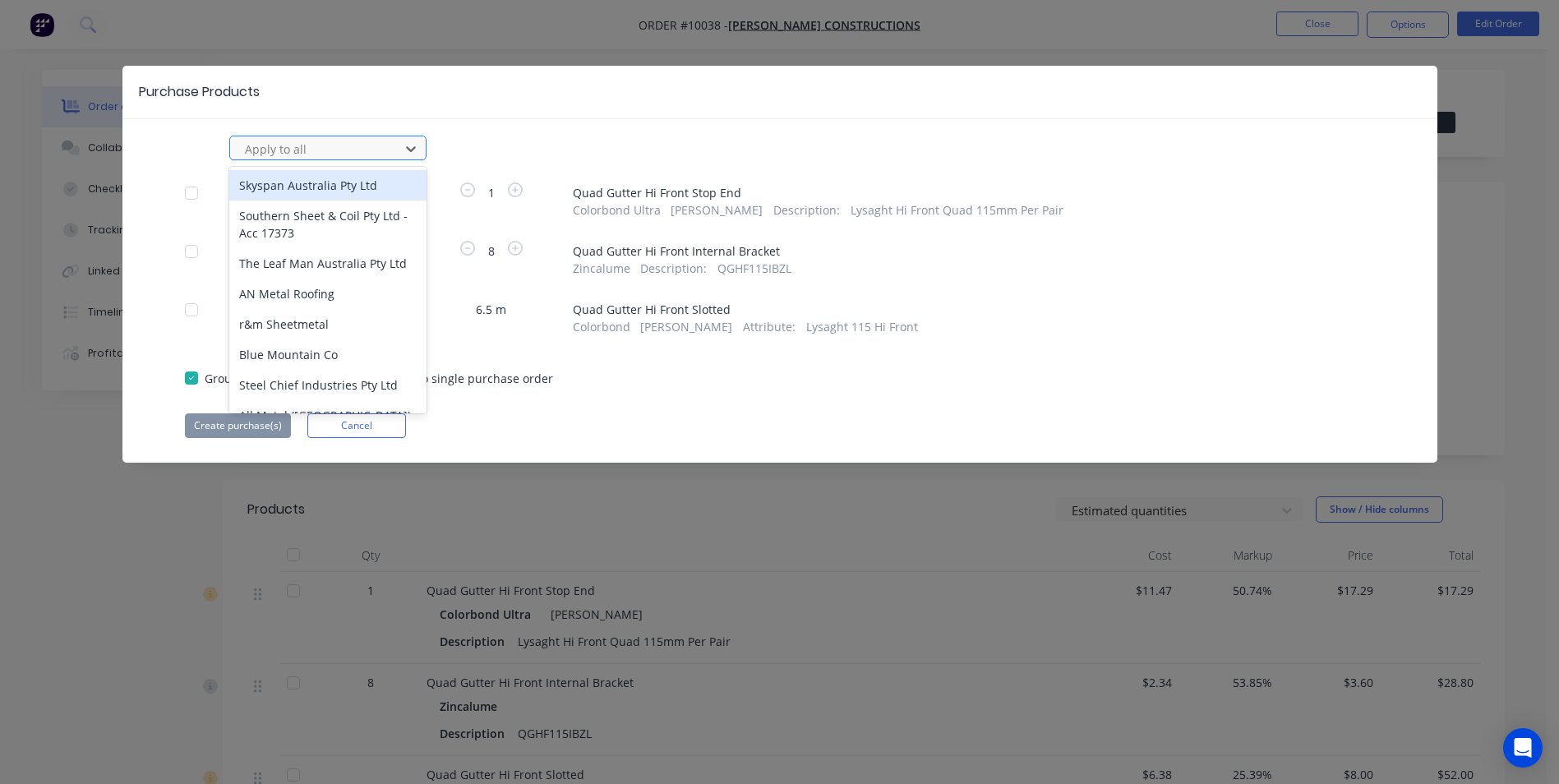
click at [295, 153] on div at bounding box center [317, 149] width 148 height 20
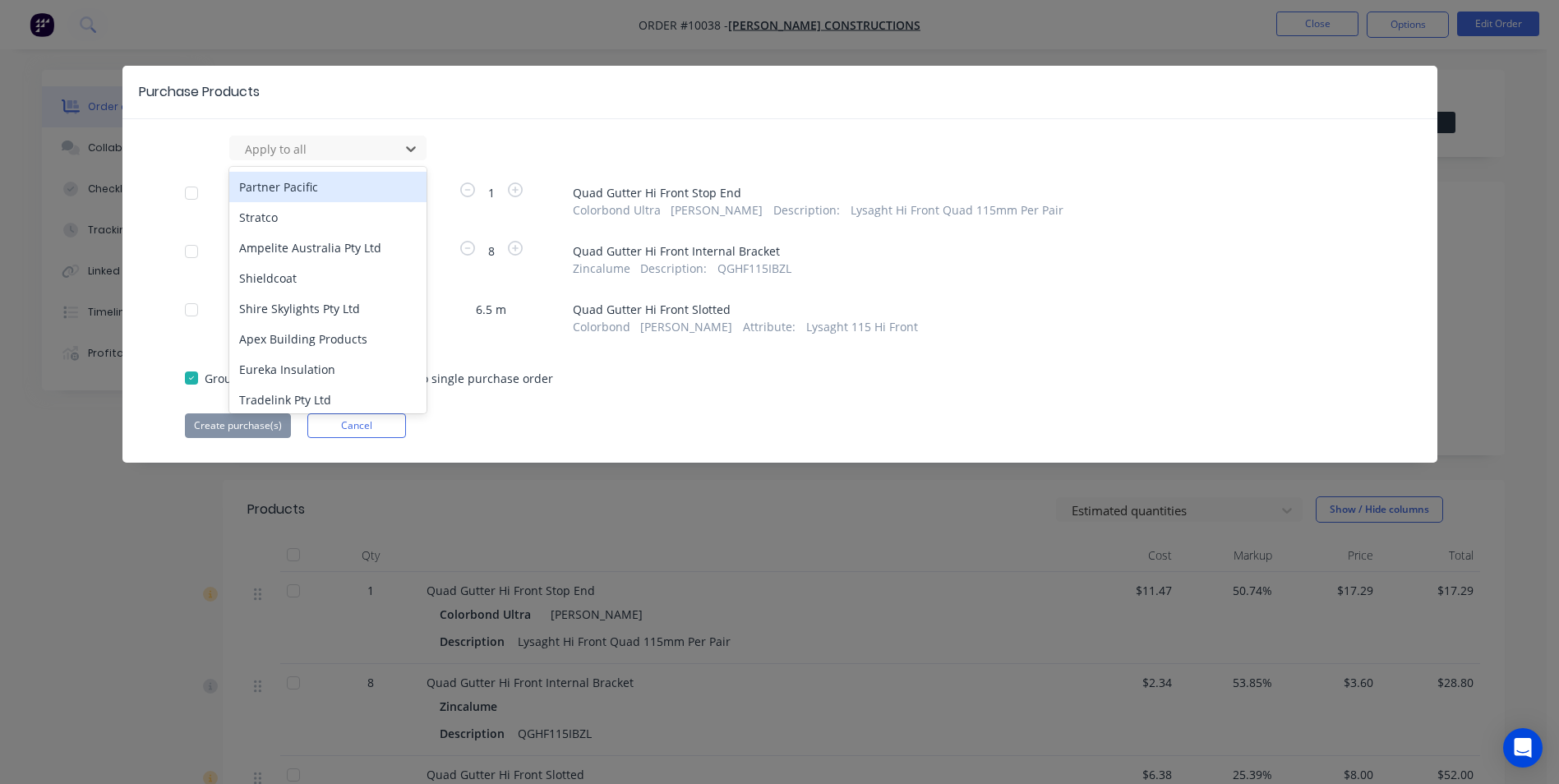
scroll to position [493, 0]
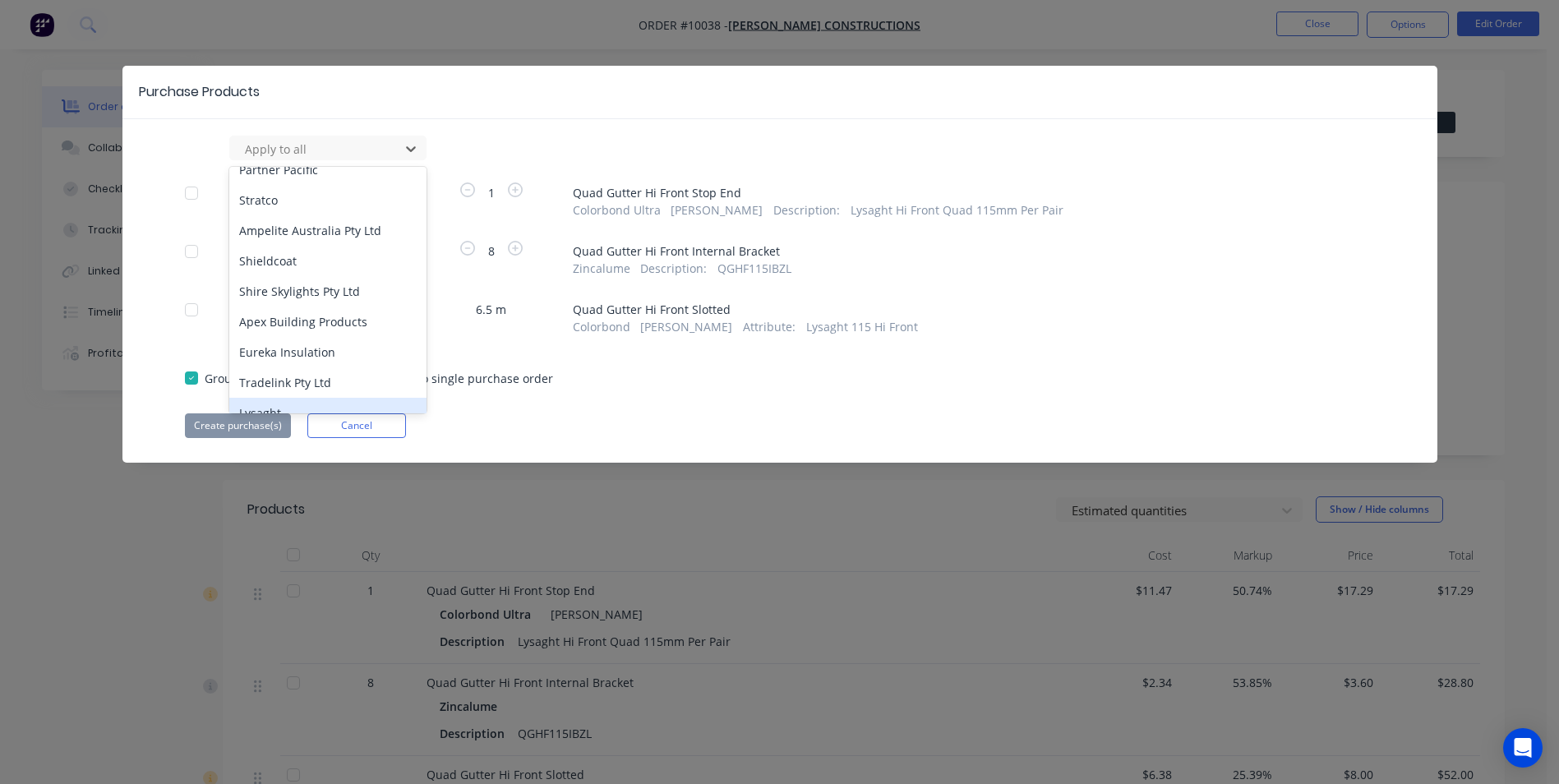
click at [278, 404] on div "Lysaght" at bounding box center [328, 412] width 198 height 30
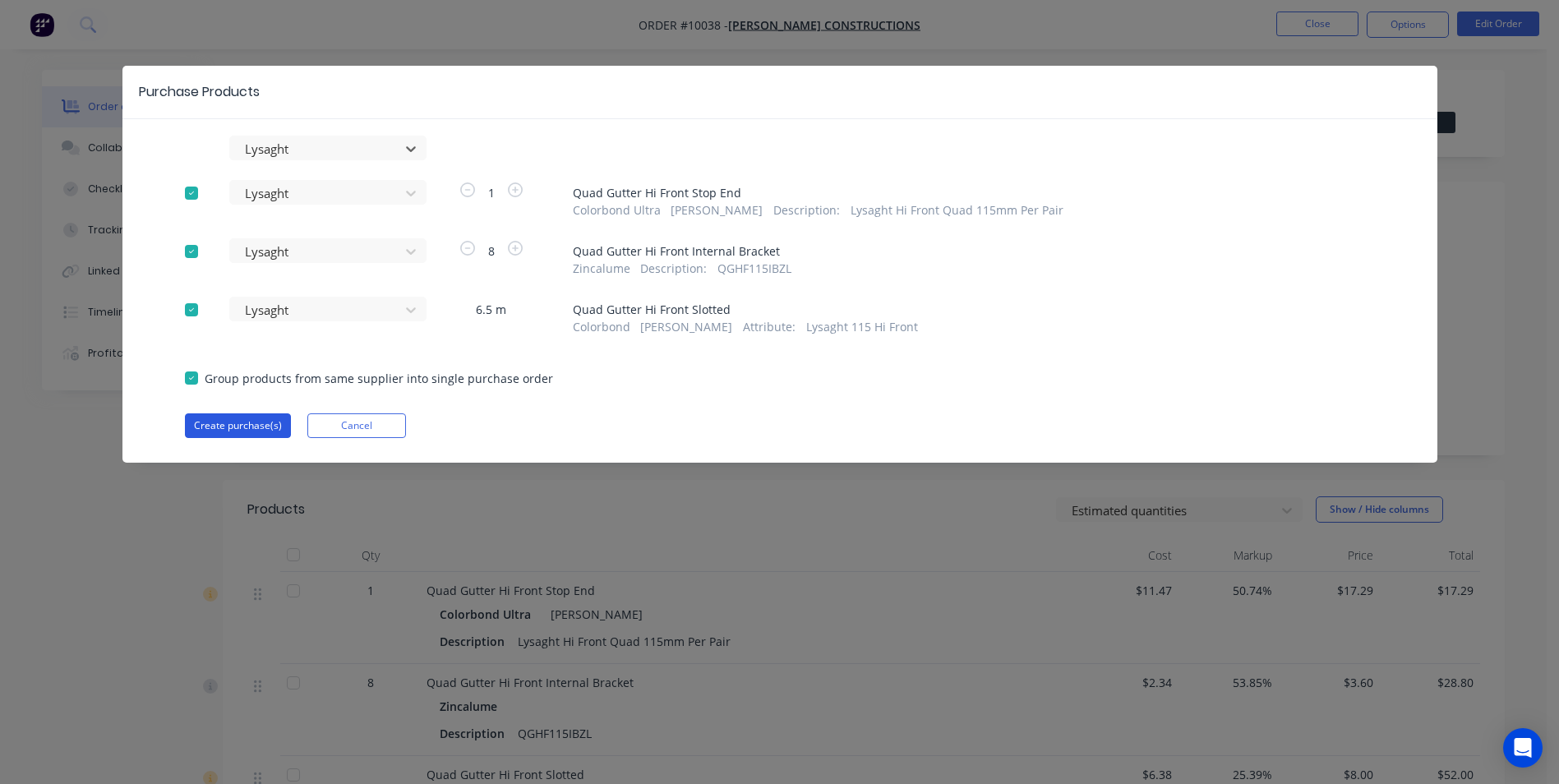
click at [266, 422] on button "Create purchase(s)" at bounding box center [237, 425] width 106 height 24
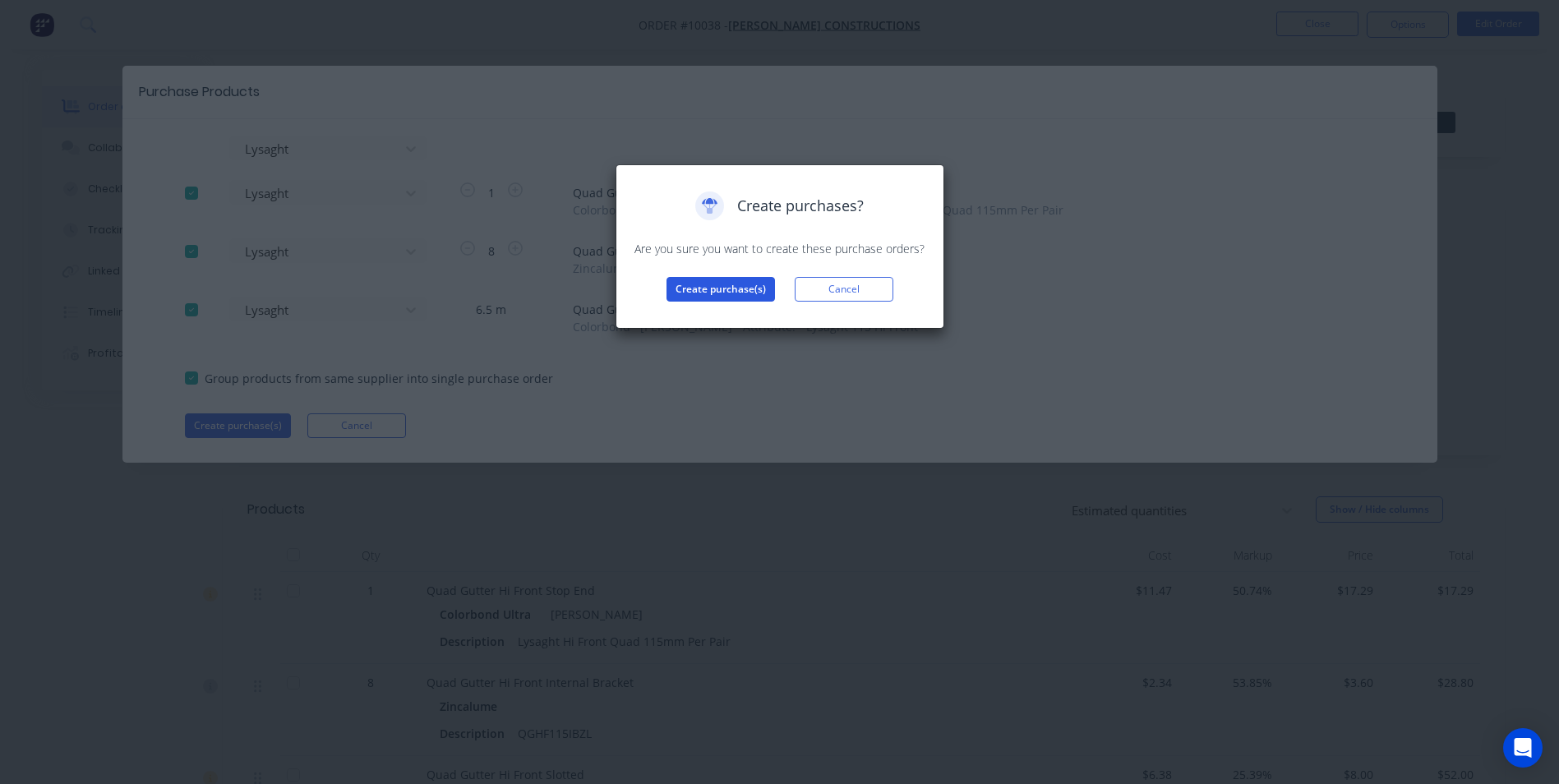
click at [671, 285] on button "Create purchase(s)" at bounding box center [720, 289] width 108 height 24
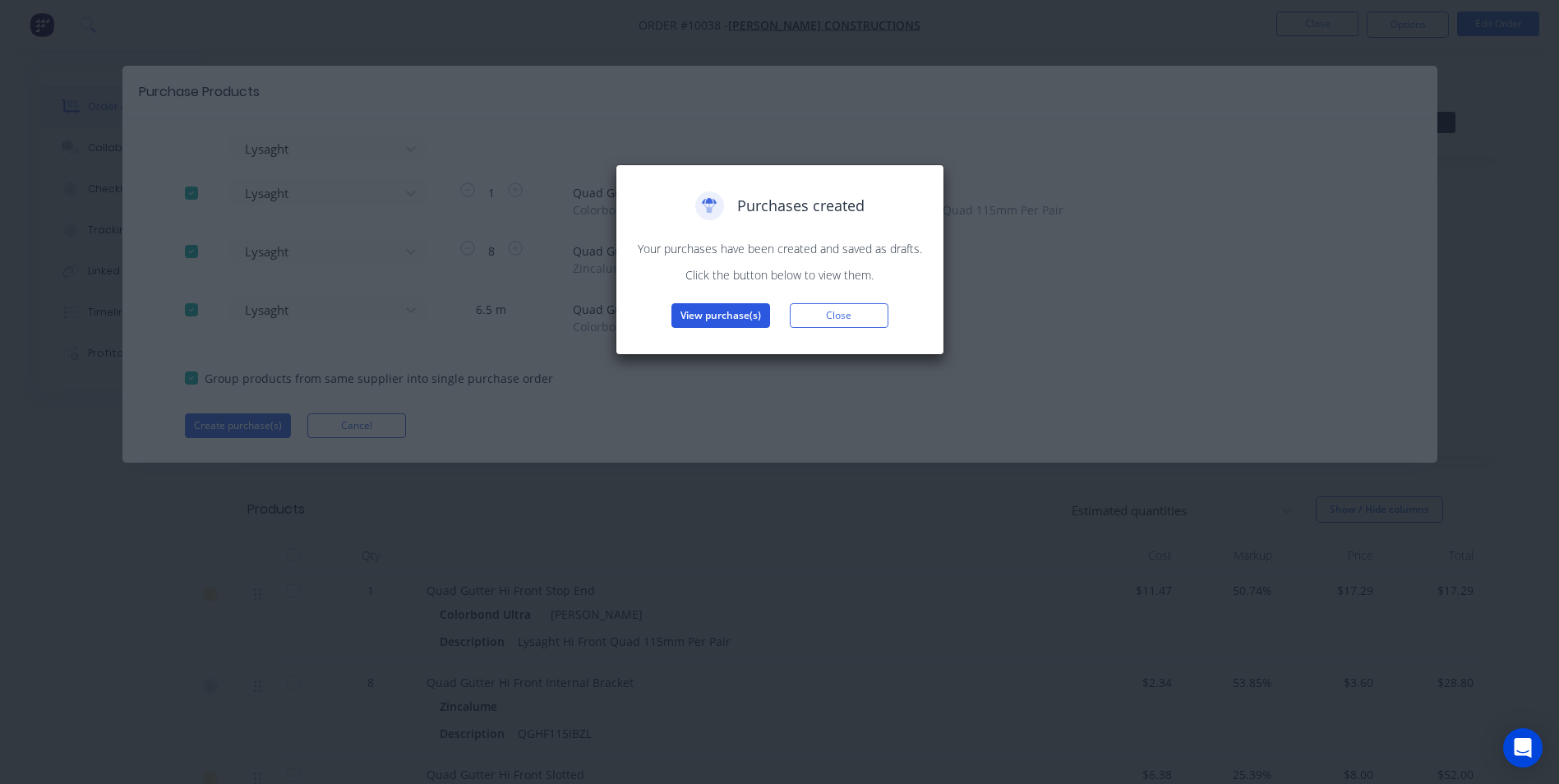
click at [734, 308] on button "View purchase(s)" at bounding box center [720, 315] width 98 height 24
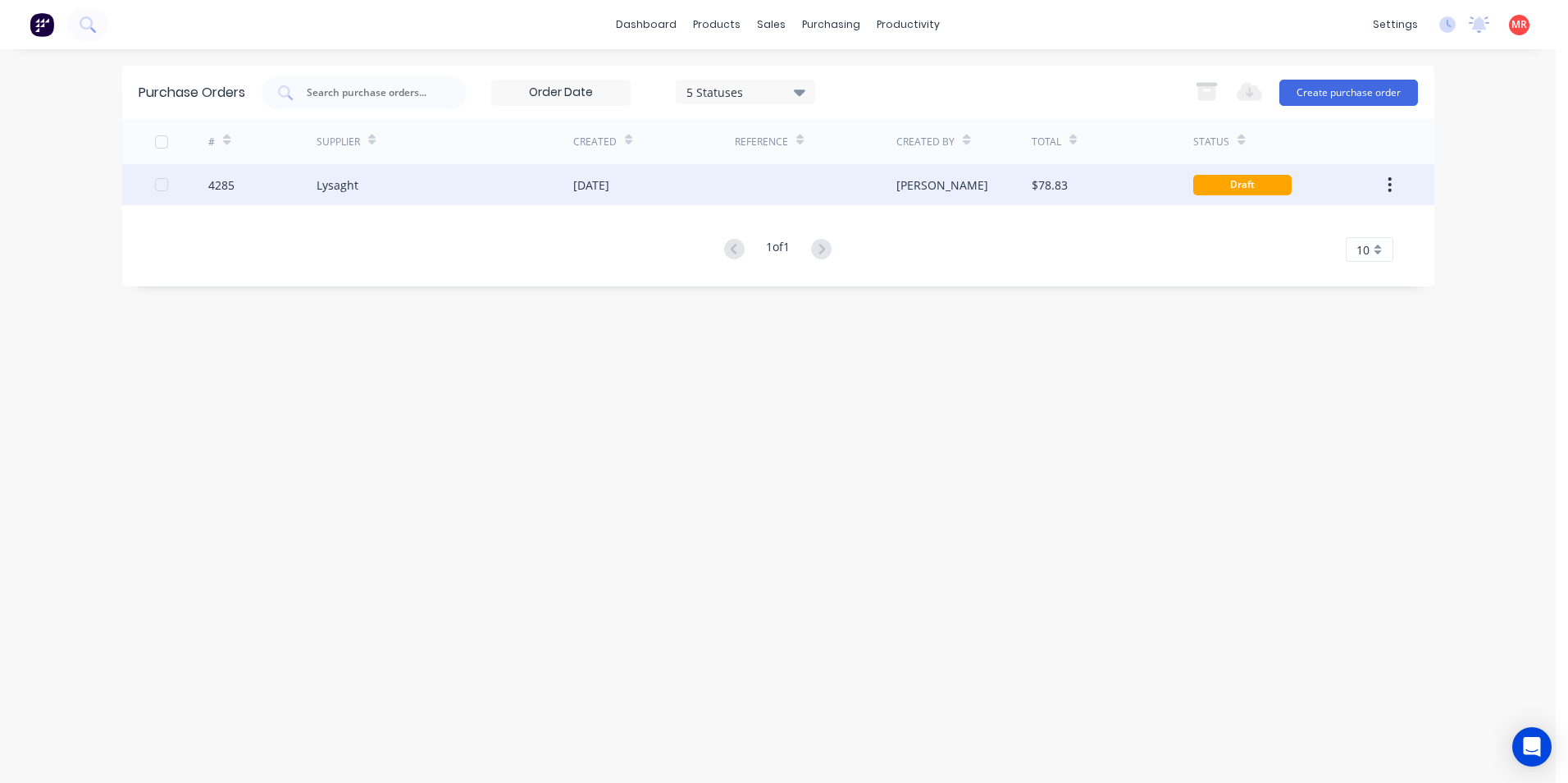
click at [393, 186] on div "Lysaght" at bounding box center [445, 185] width 256 height 41
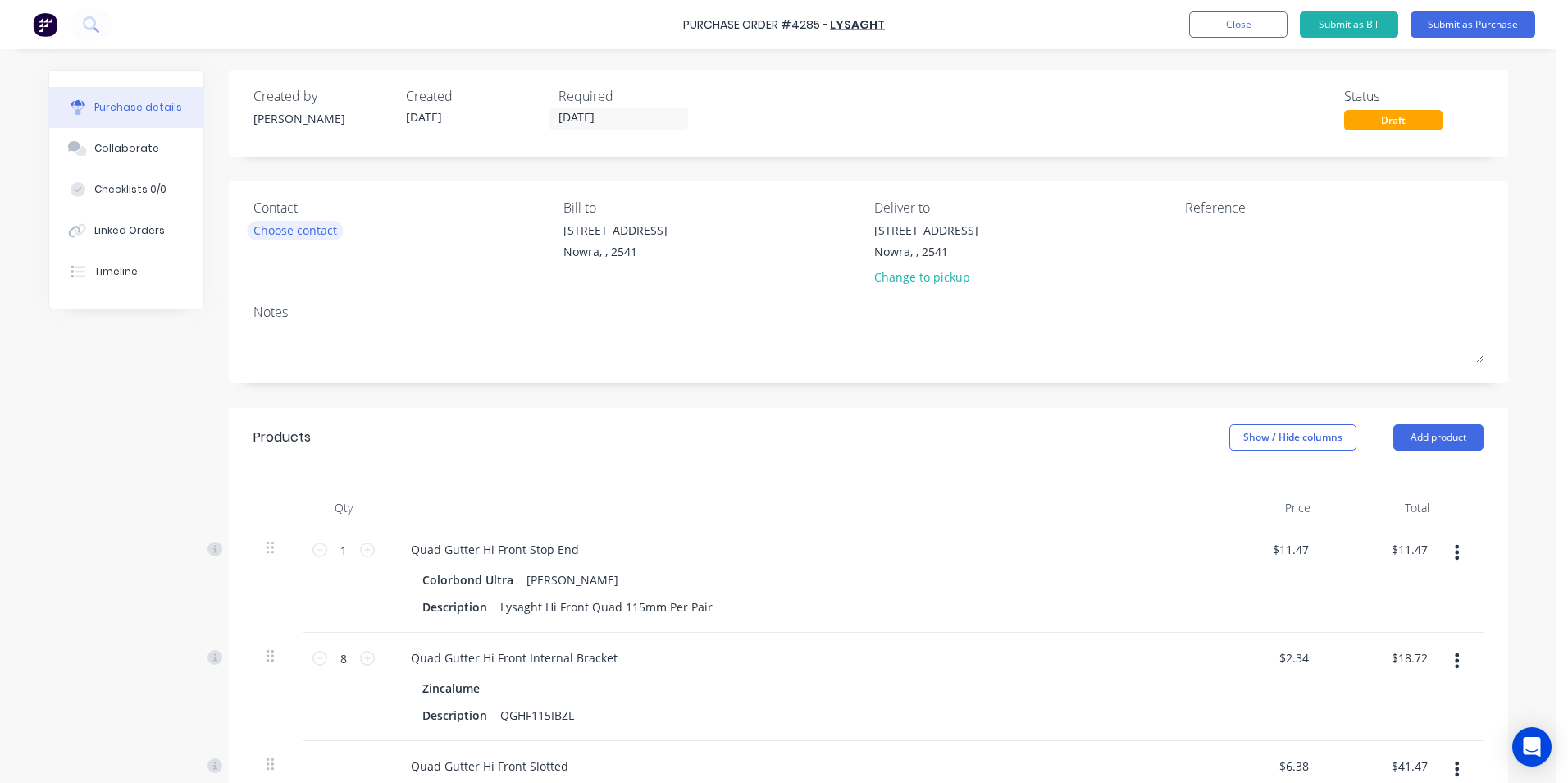
click at [289, 229] on div "Choose contact" at bounding box center [295, 230] width 83 height 17
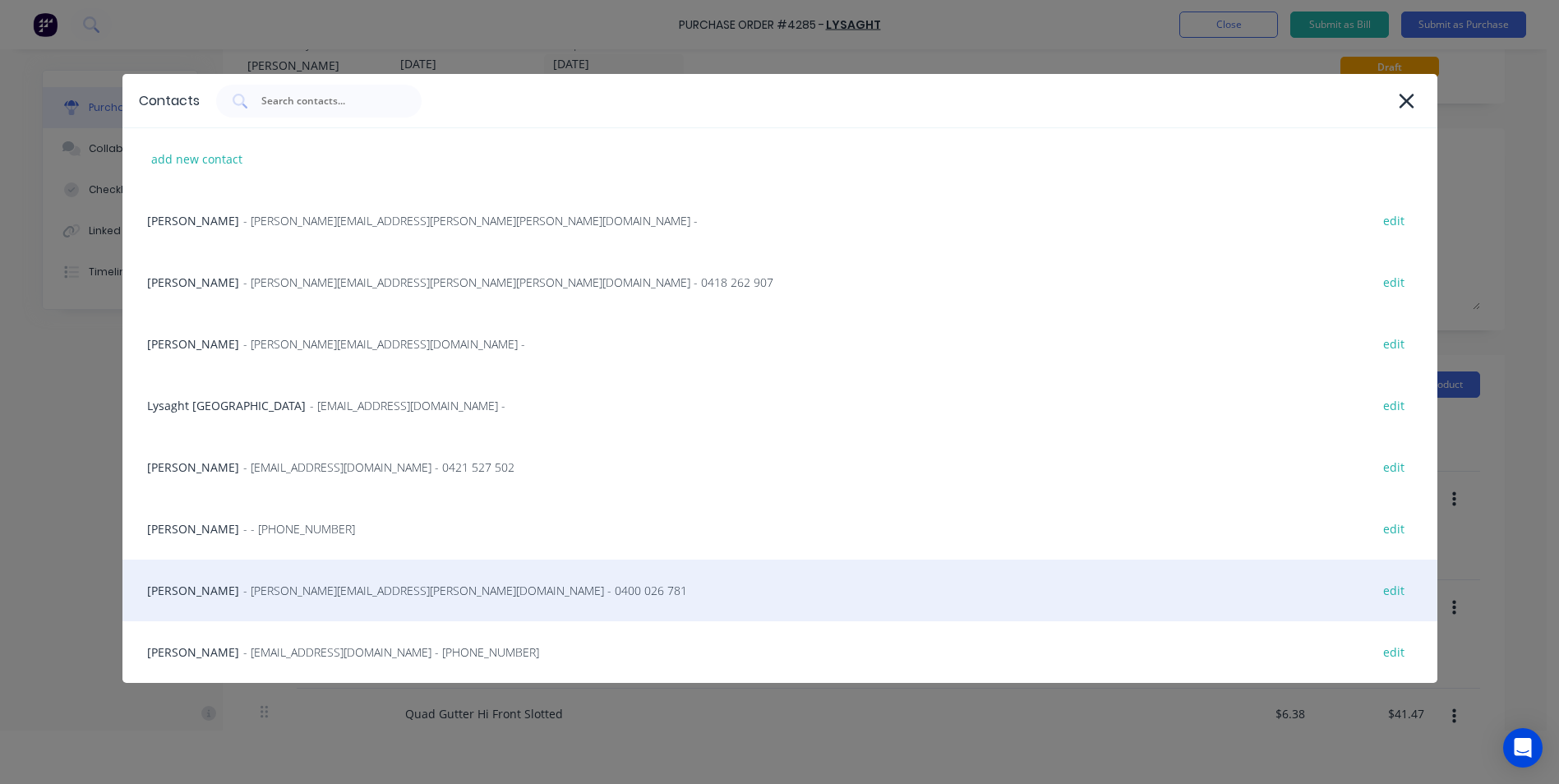
scroll to position [82, 0]
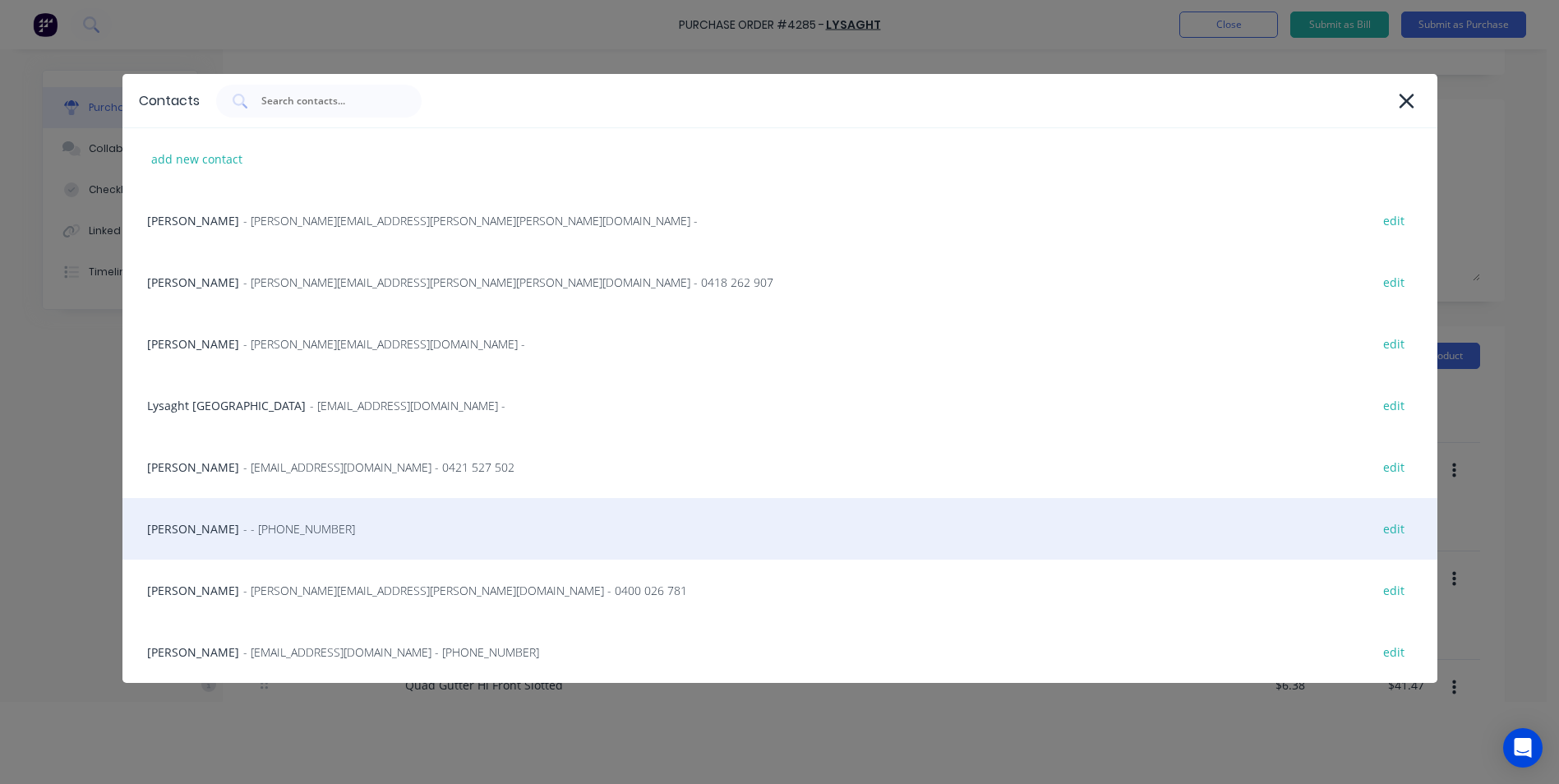
click at [245, 522] on span "- - [PHONE_NUMBER]" at bounding box center [299, 529] width 112 height 18
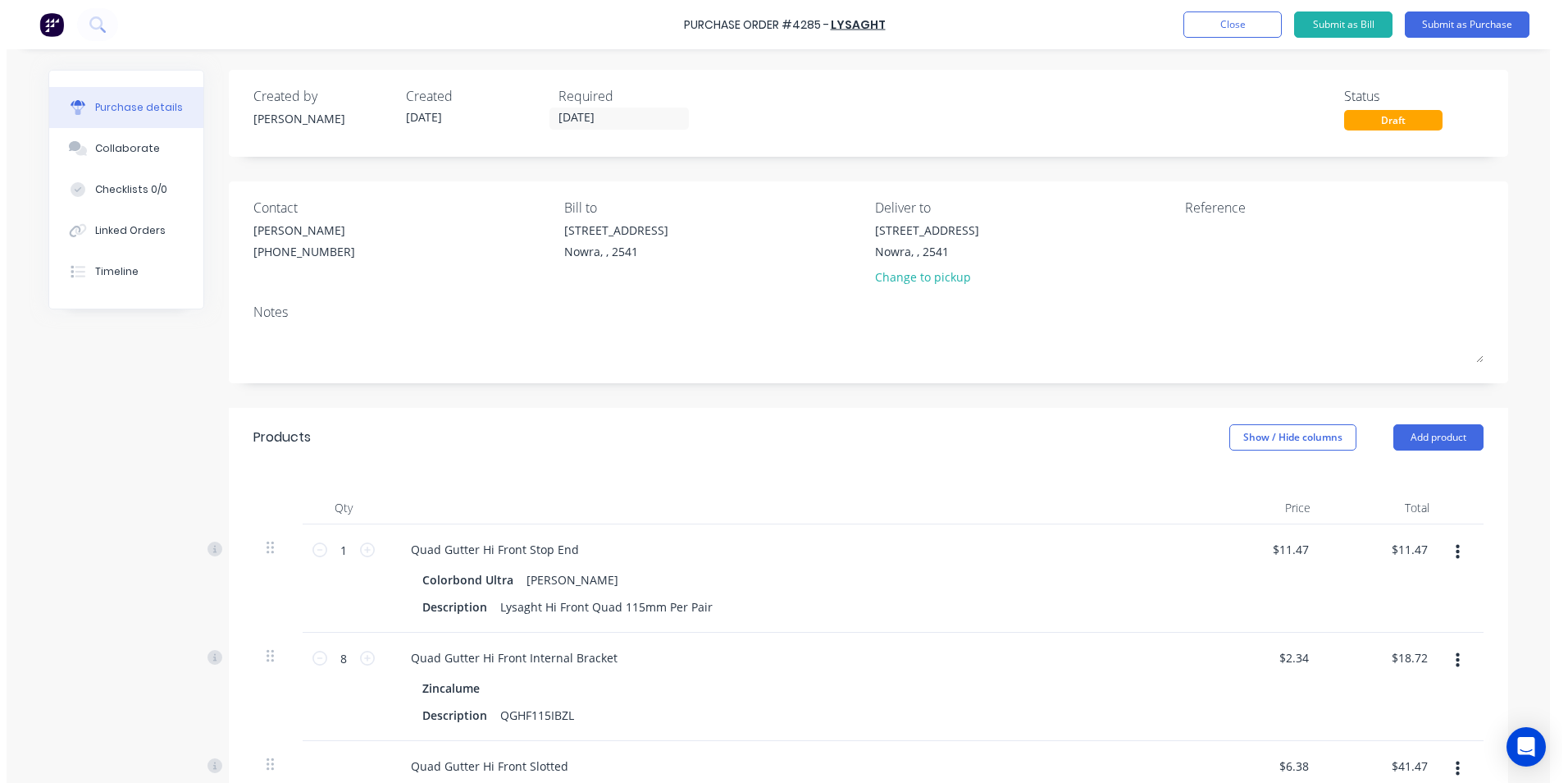
scroll to position [0, 0]
click at [595, 119] on input "[DATE]" at bounding box center [618, 118] width 138 height 20
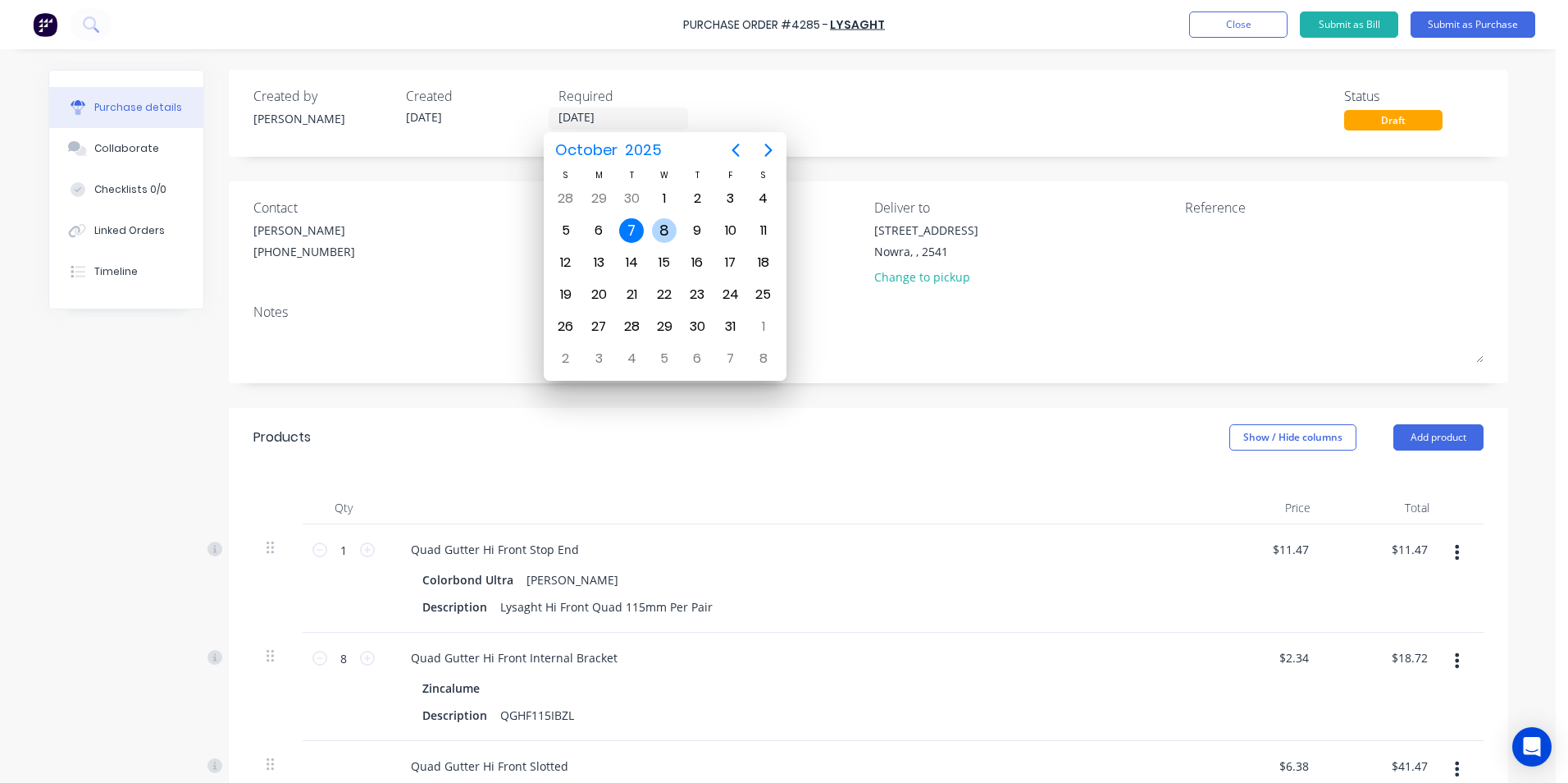
click at [655, 235] on div "8" at bounding box center [663, 230] width 24 height 24
type input "[DATE]"
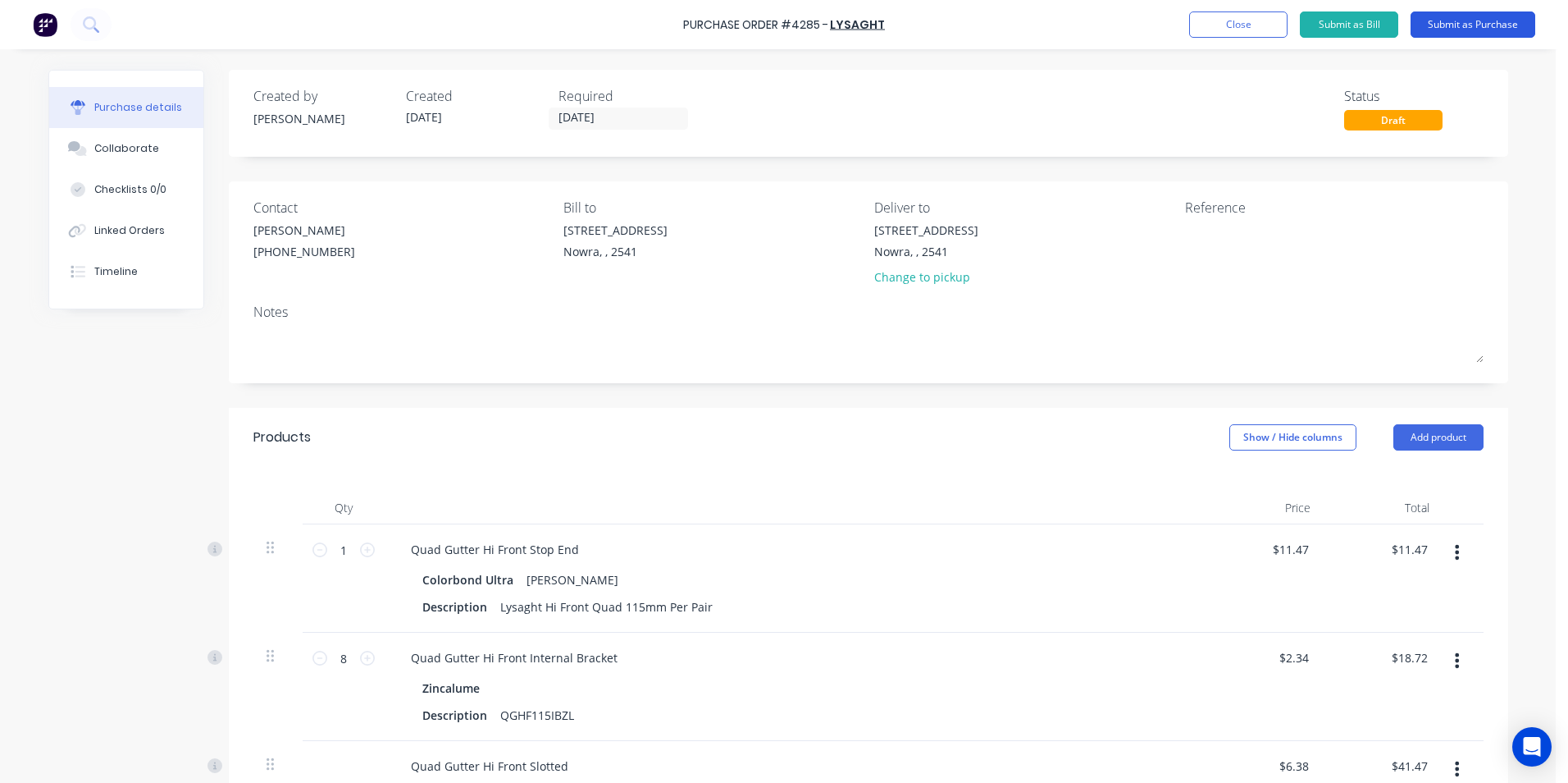
click at [1425, 30] on button "Submit as Purchase" at bounding box center [1472, 24] width 124 height 26
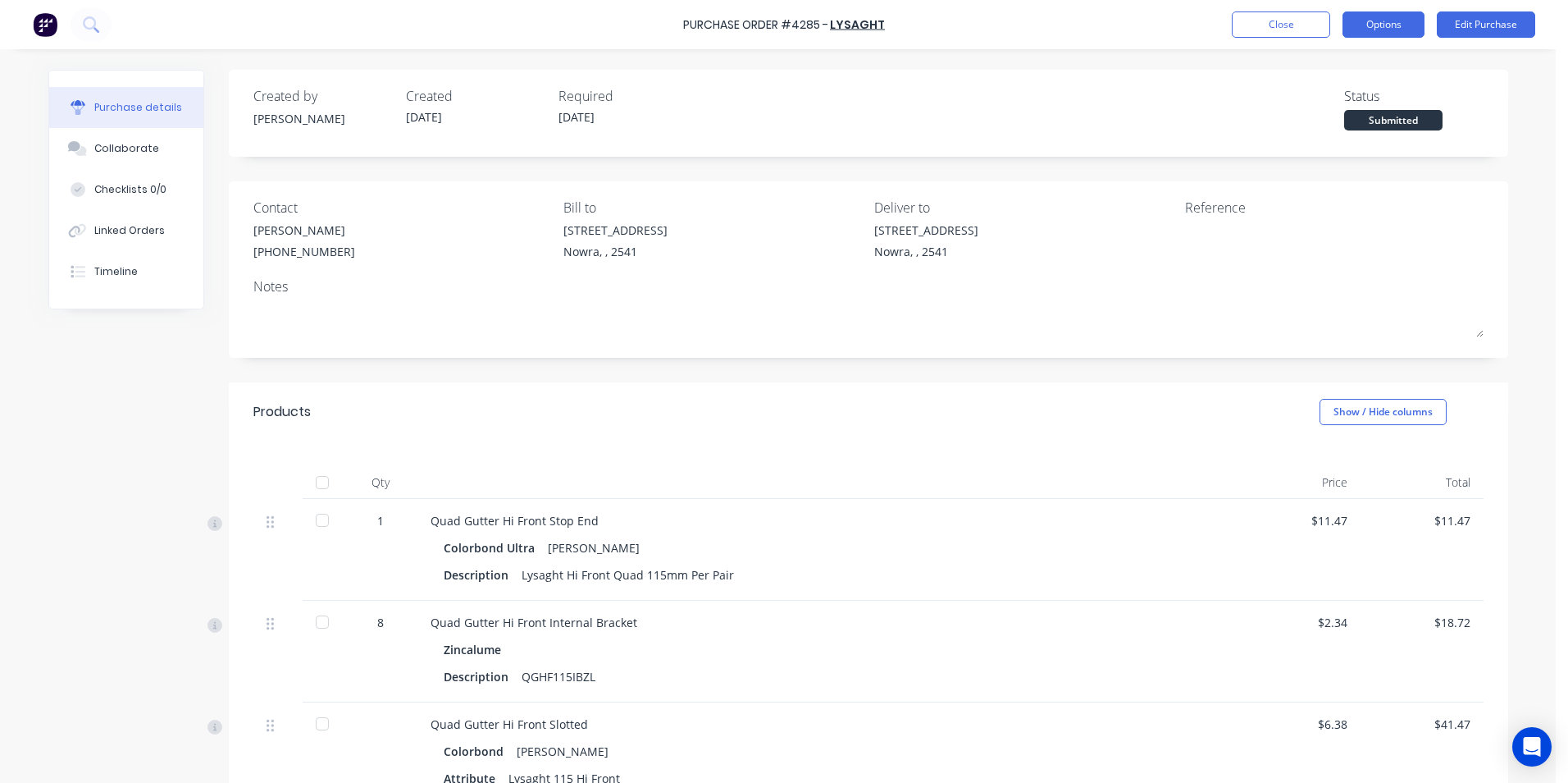
click at [1374, 17] on button "Options" at bounding box center [1383, 24] width 82 height 26
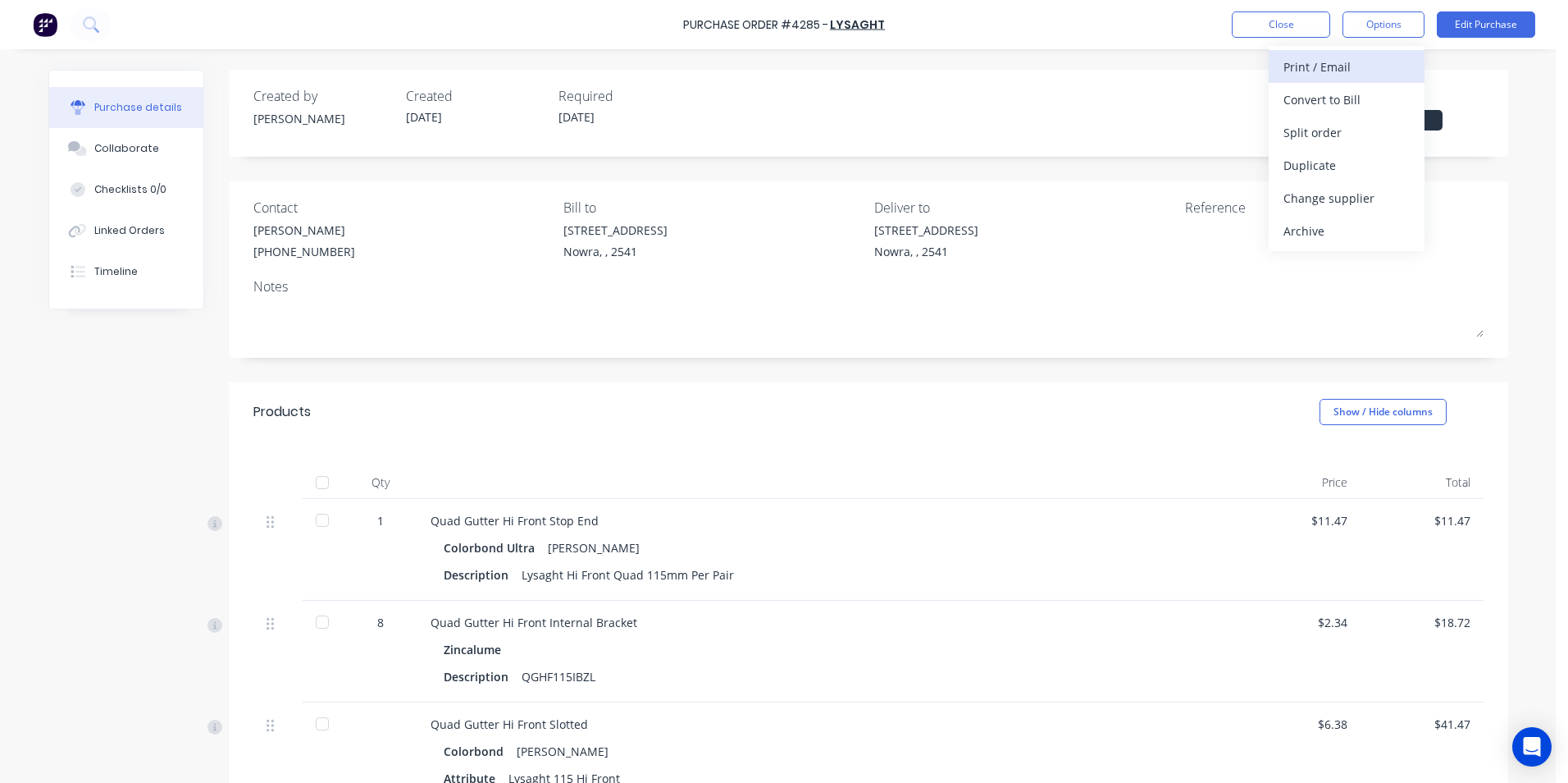
click at [1336, 75] on div "Print / Email" at bounding box center [1347, 67] width 126 height 23
click at [1291, 108] on div "With pricing" at bounding box center [1347, 99] width 126 height 23
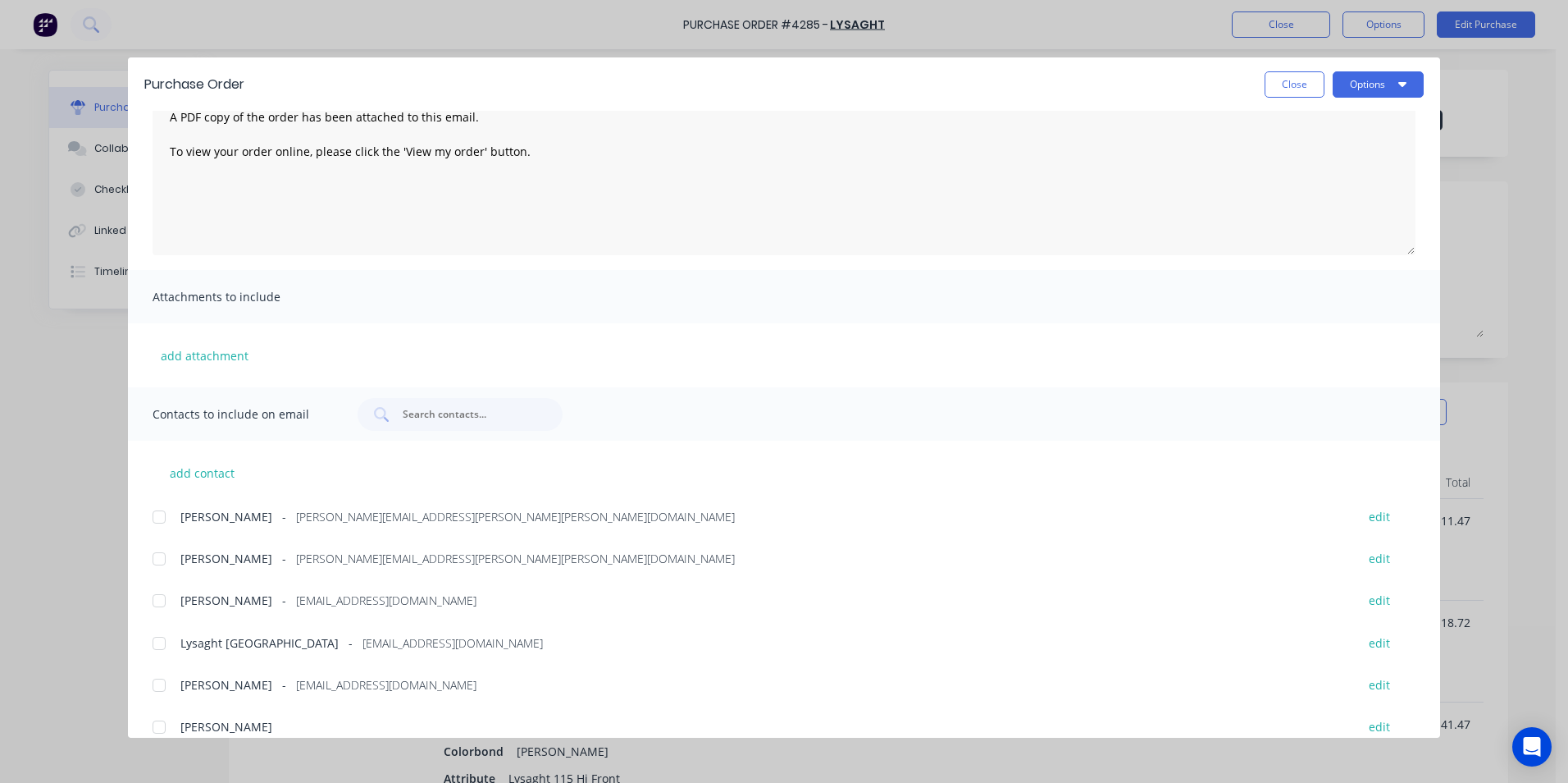
scroll to position [192, 0]
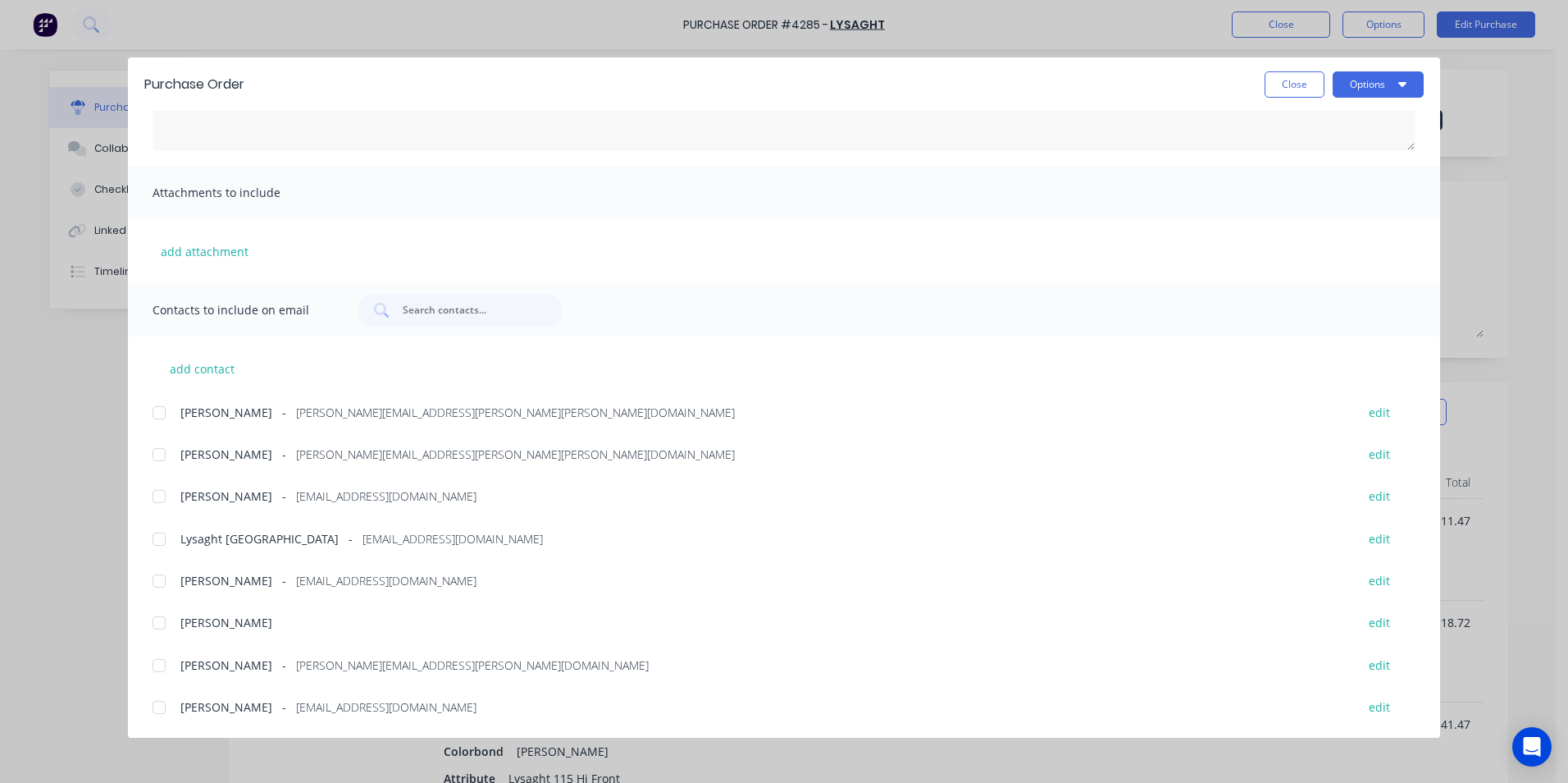
click at [155, 541] on div at bounding box center [159, 539] width 33 height 33
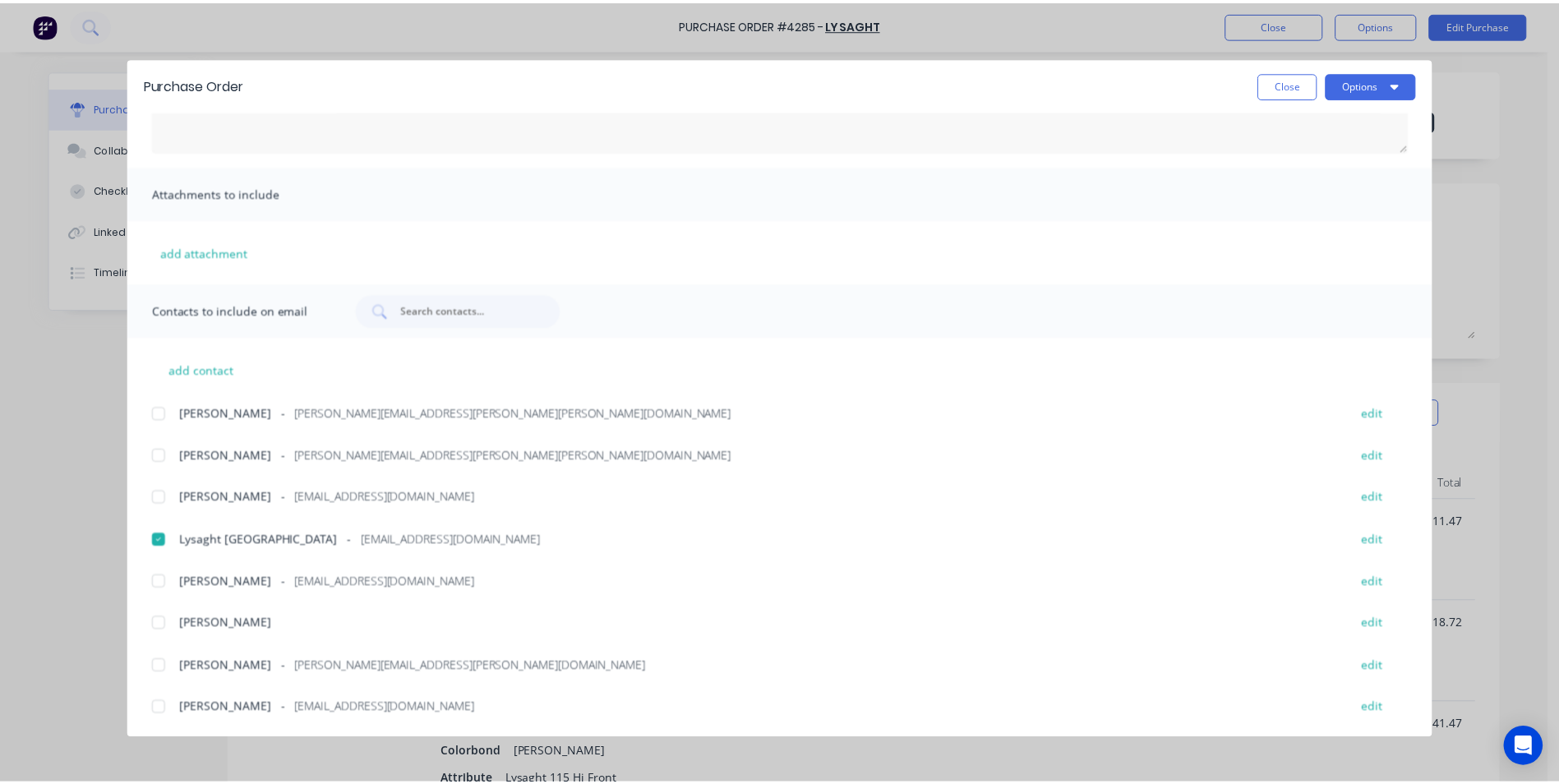
scroll to position [0, 0]
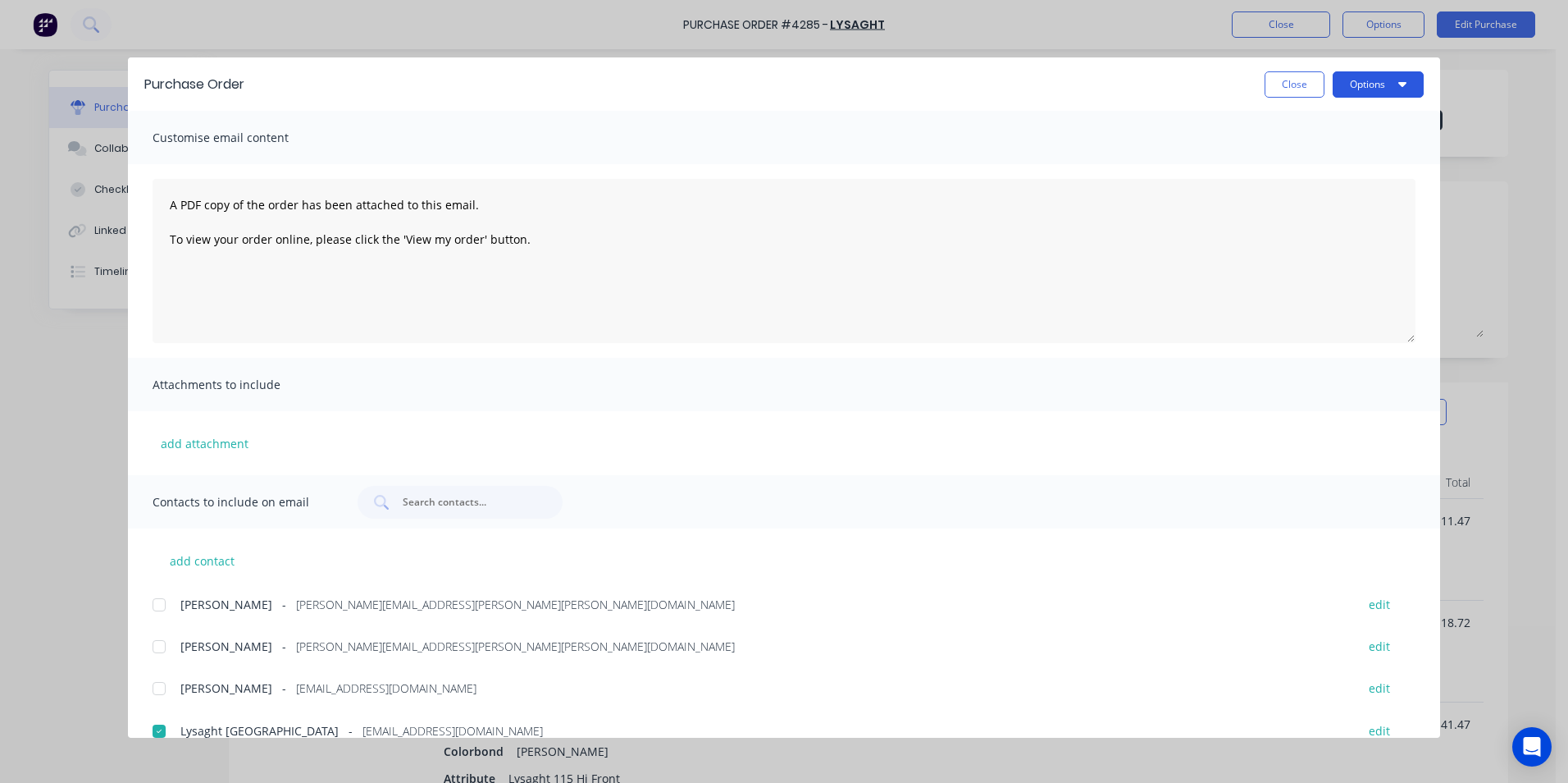
click at [1380, 86] on button "Options" at bounding box center [1378, 84] width 91 height 26
click at [1347, 192] on div "Email" at bounding box center [1346, 191] width 126 height 23
click at [1297, 82] on button "Close" at bounding box center [1294, 84] width 60 height 26
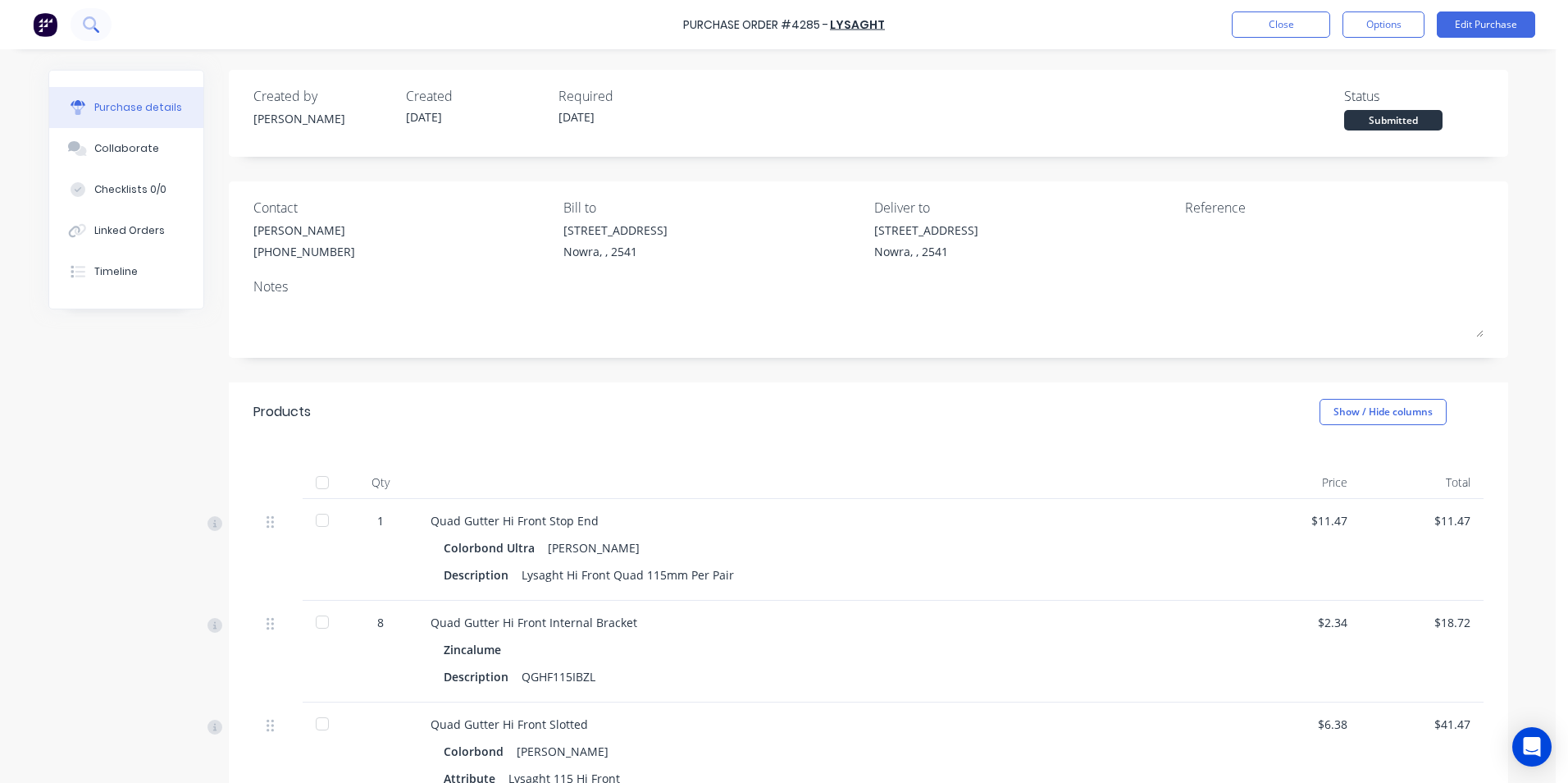
click at [103, 25] on button at bounding box center [91, 24] width 41 height 33
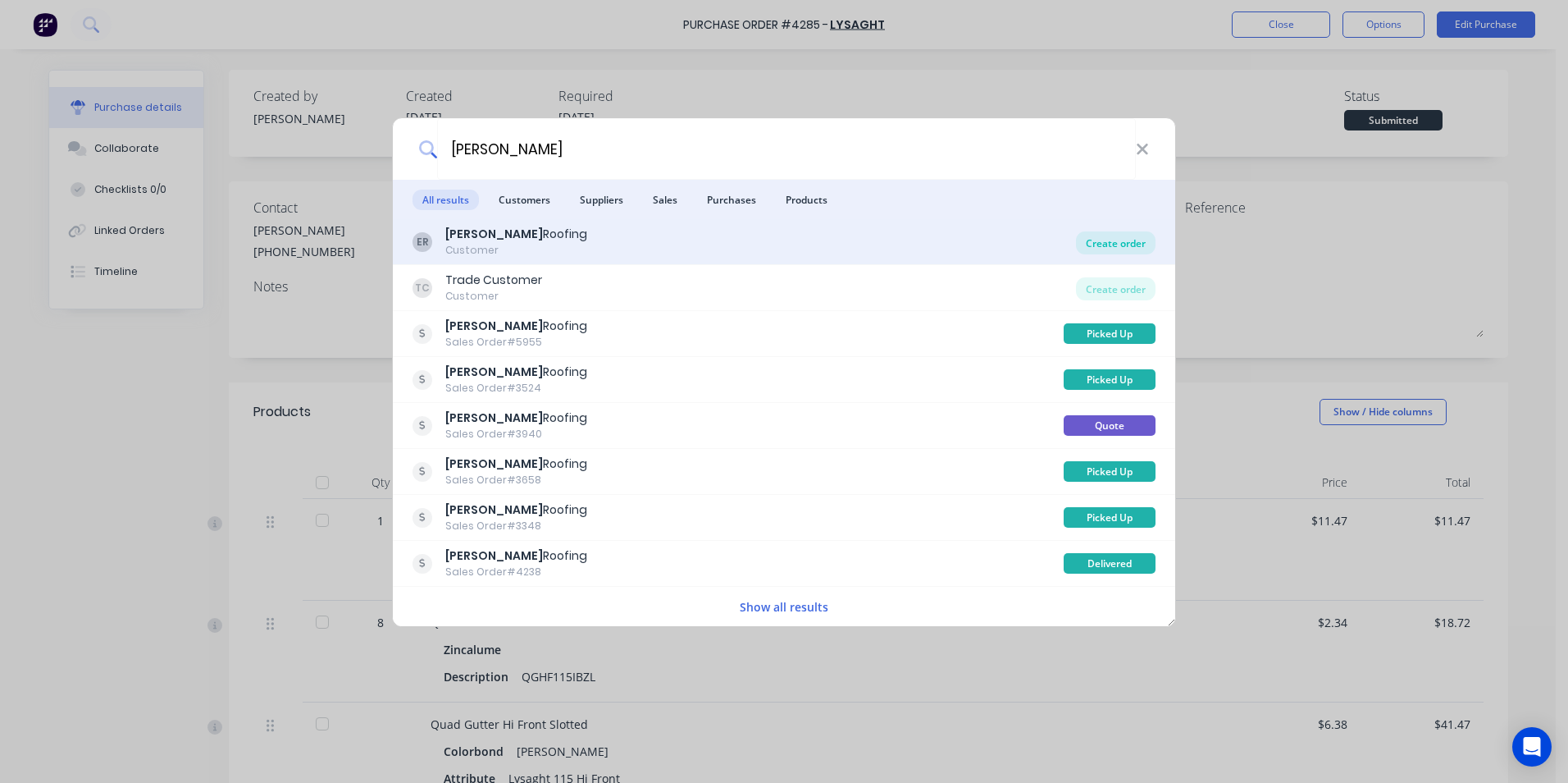
type input "[PERSON_NAME]"
click at [1119, 239] on div "Create order" at bounding box center [1116, 243] width 80 height 23
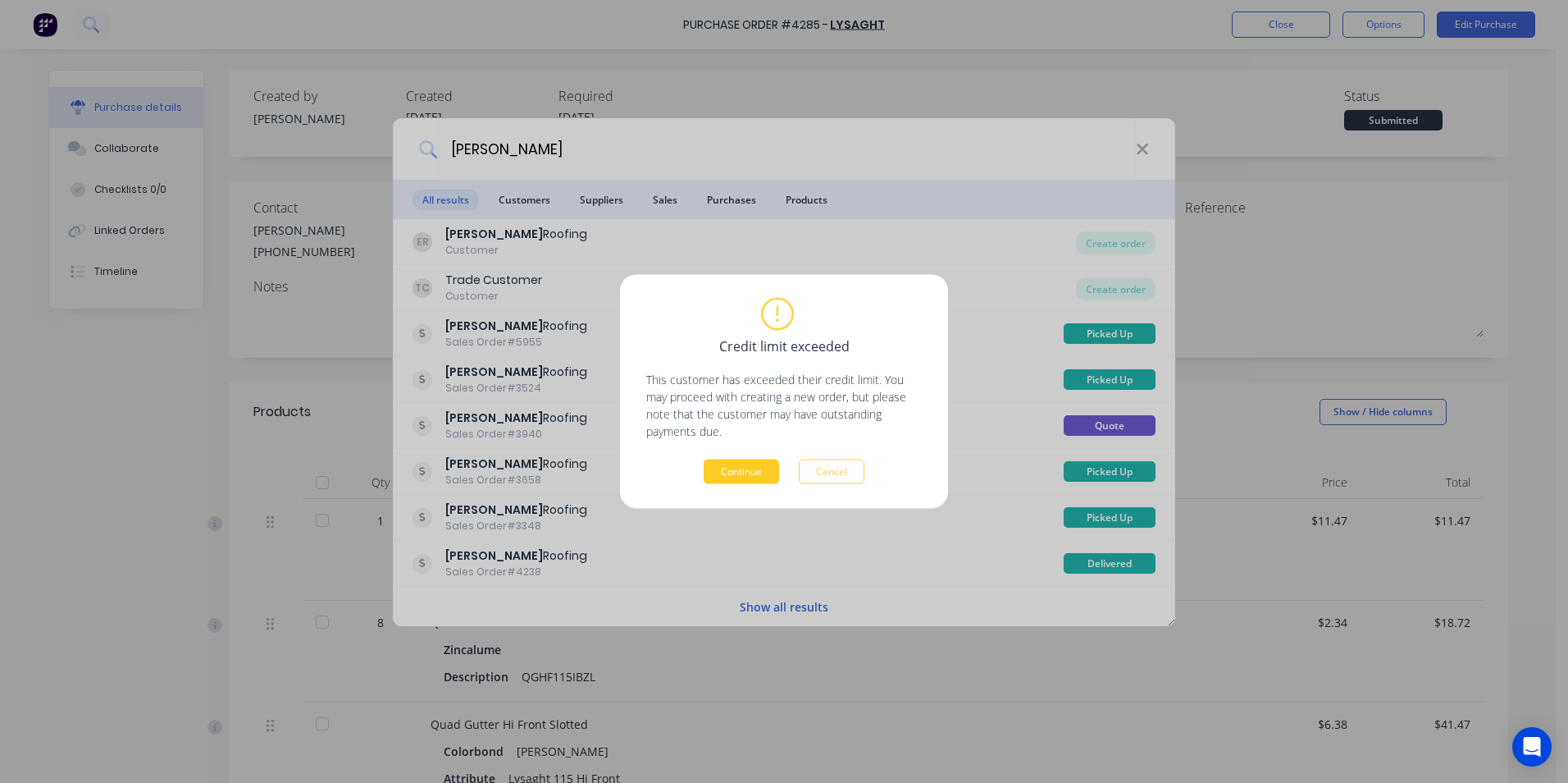
click at [717, 483] on button "Continue" at bounding box center [742, 471] width 76 height 24
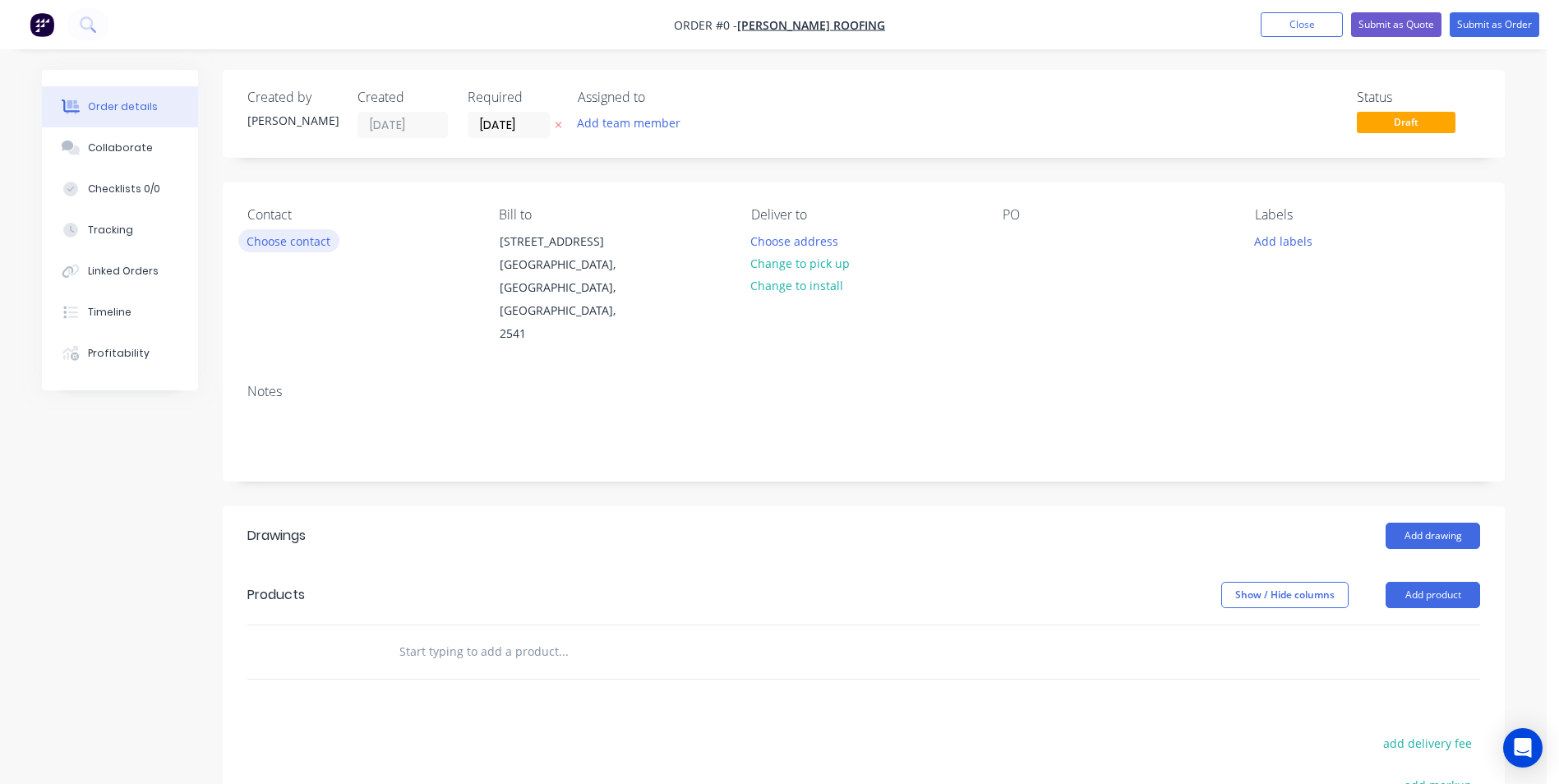
click at [324, 240] on button "Choose contact" at bounding box center [289, 240] width 101 height 22
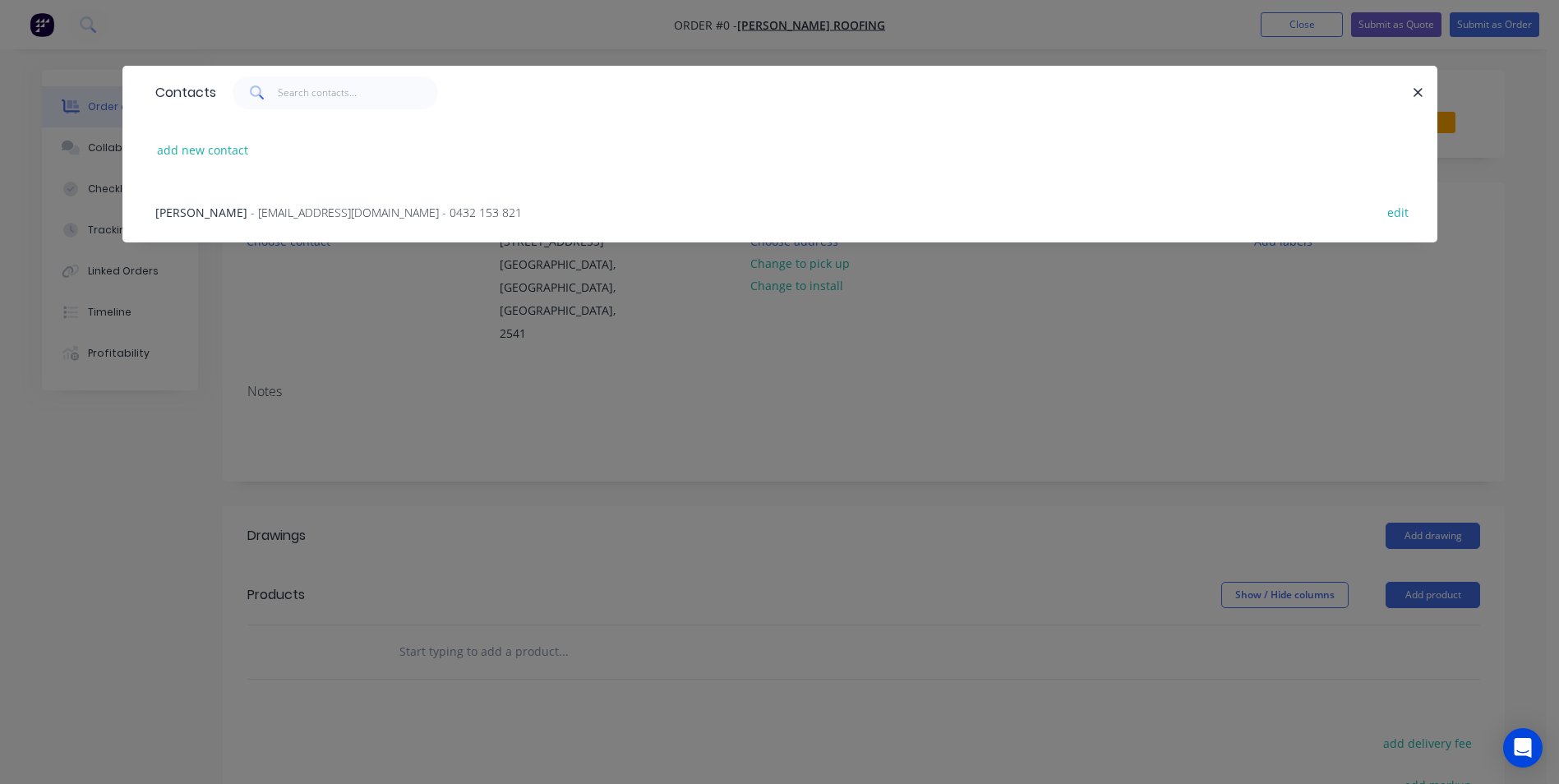
click at [320, 219] on span "- [EMAIL_ADDRESS][DOMAIN_NAME] - 0432 153 821" at bounding box center [386, 212] width 272 height 16
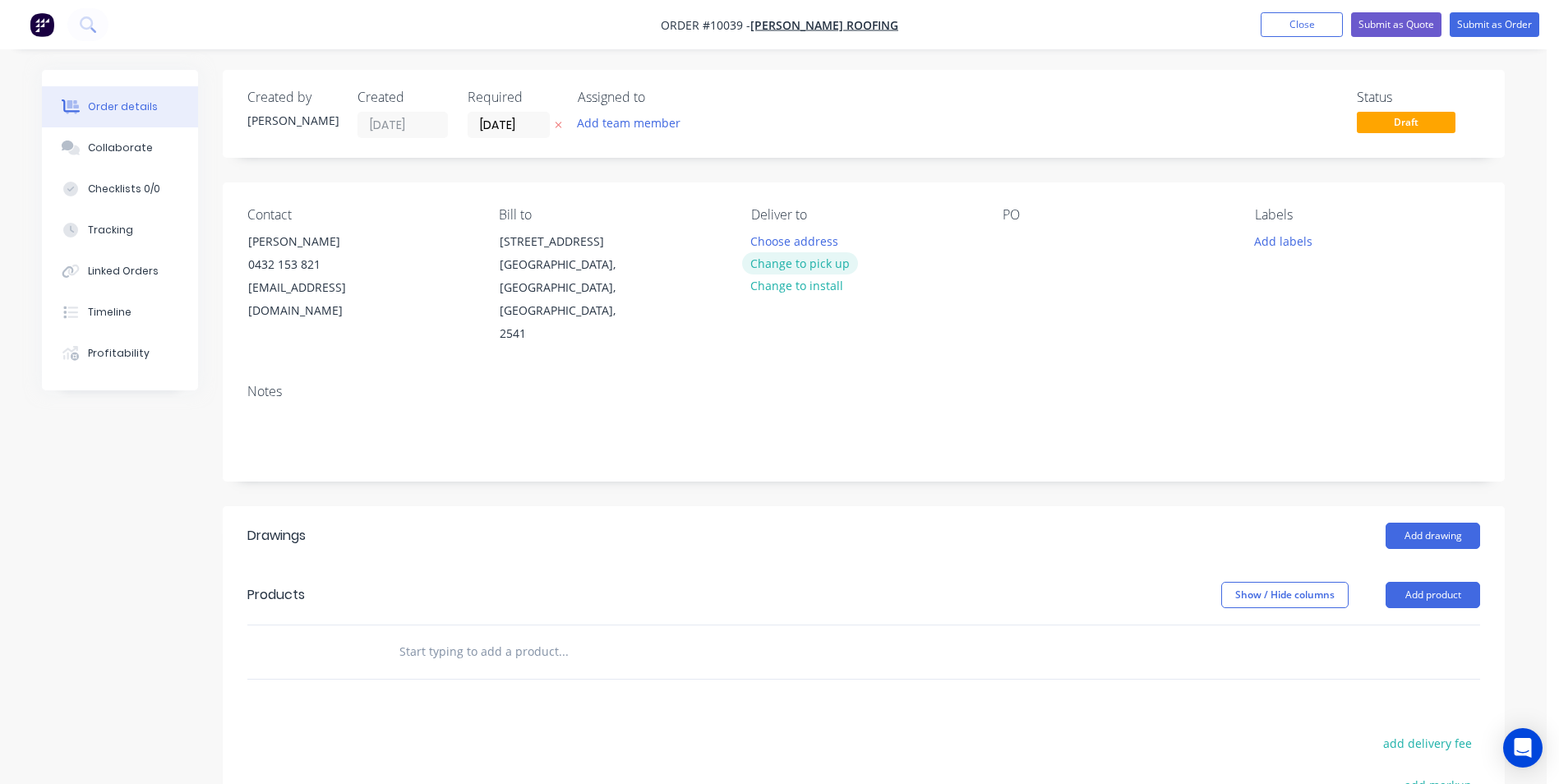
click at [784, 267] on button "Change to pick up" at bounding box center [801, 263] width 117 height 22
click at [1007, 245] on div at bounding box center [1015, 241] width 26 height 23
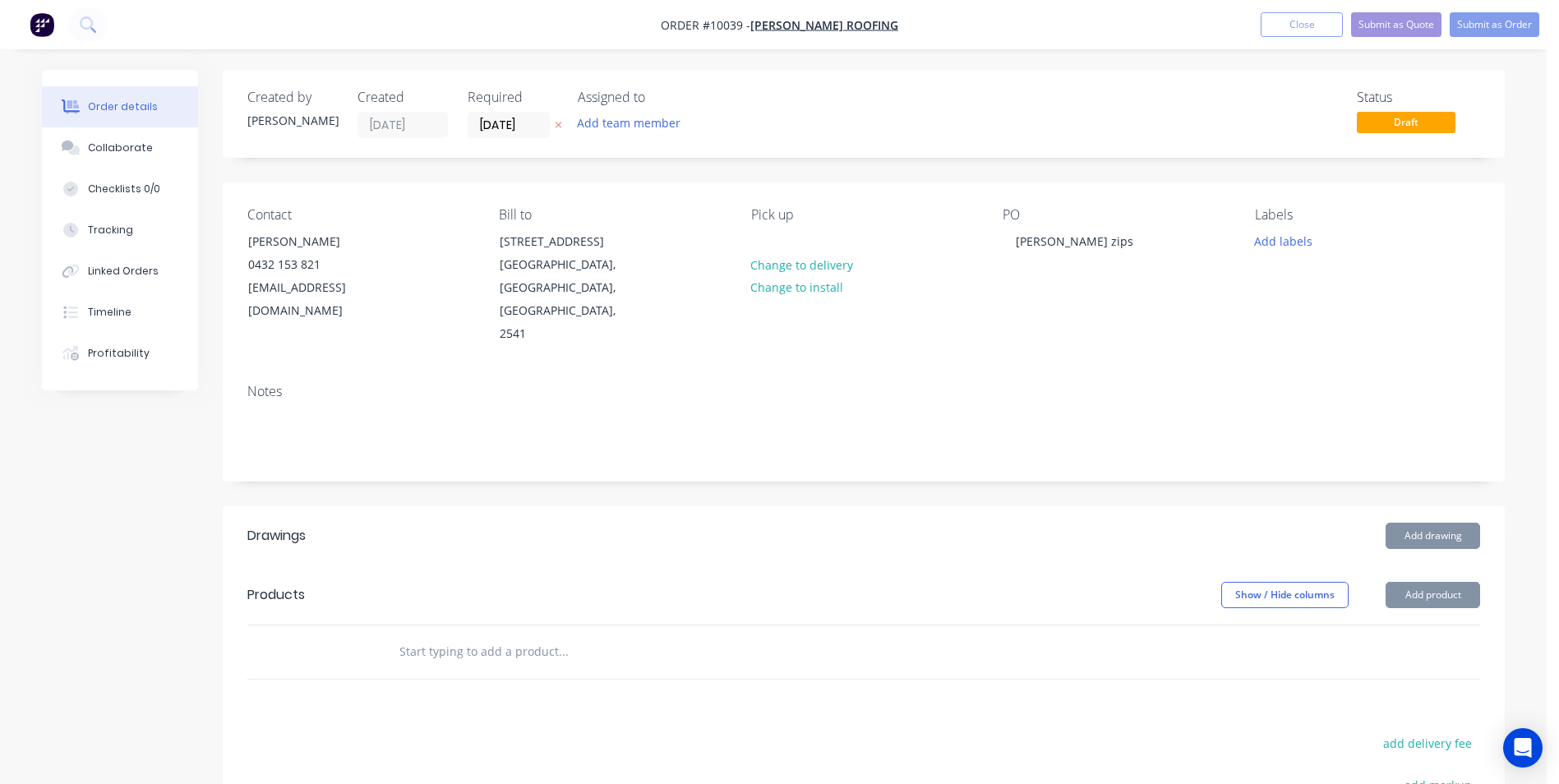
click at [532, 635] on input "text" at bounding box center [563, 652] width 329 height 33
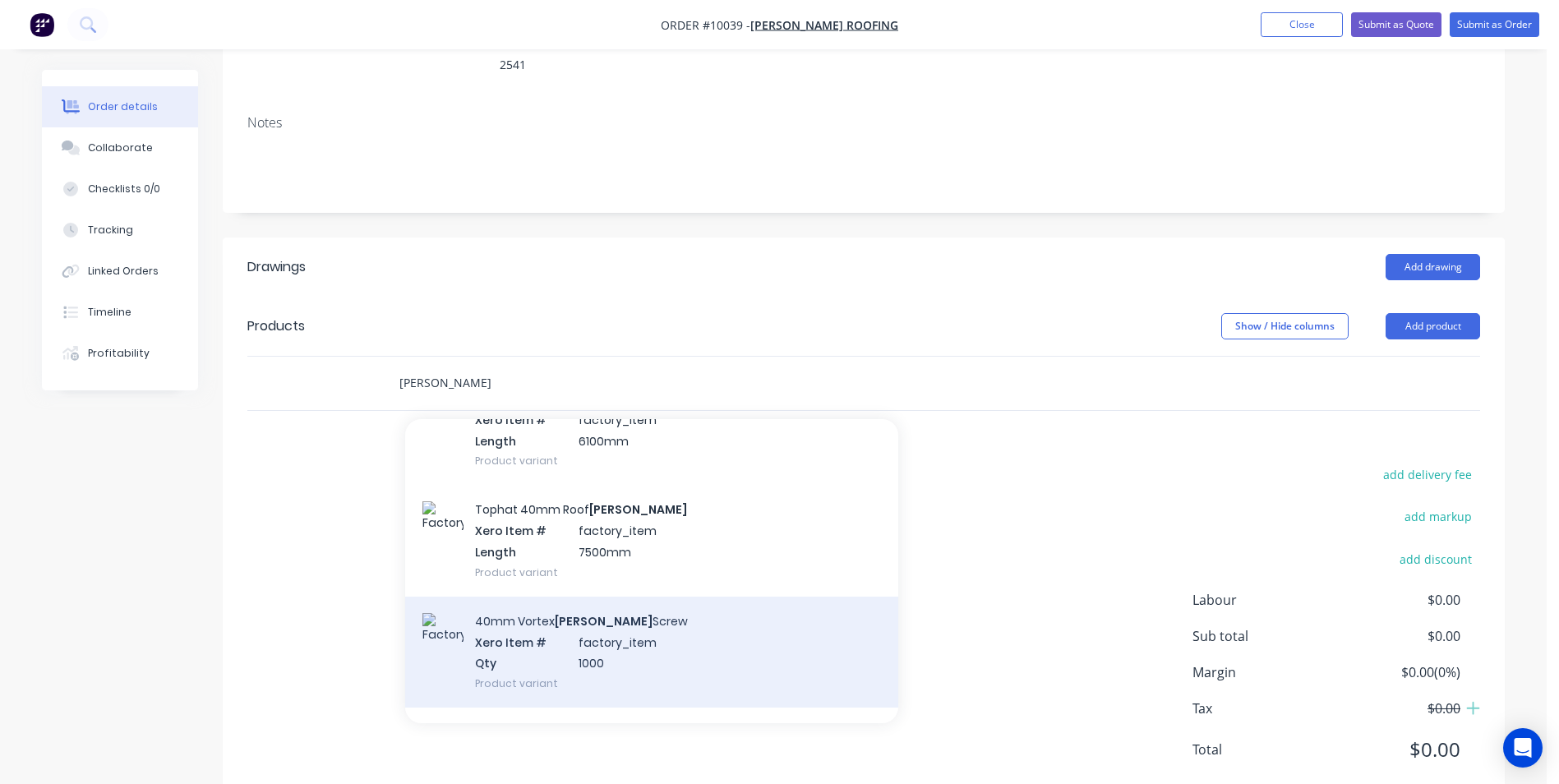
scroll to position [246, 0]
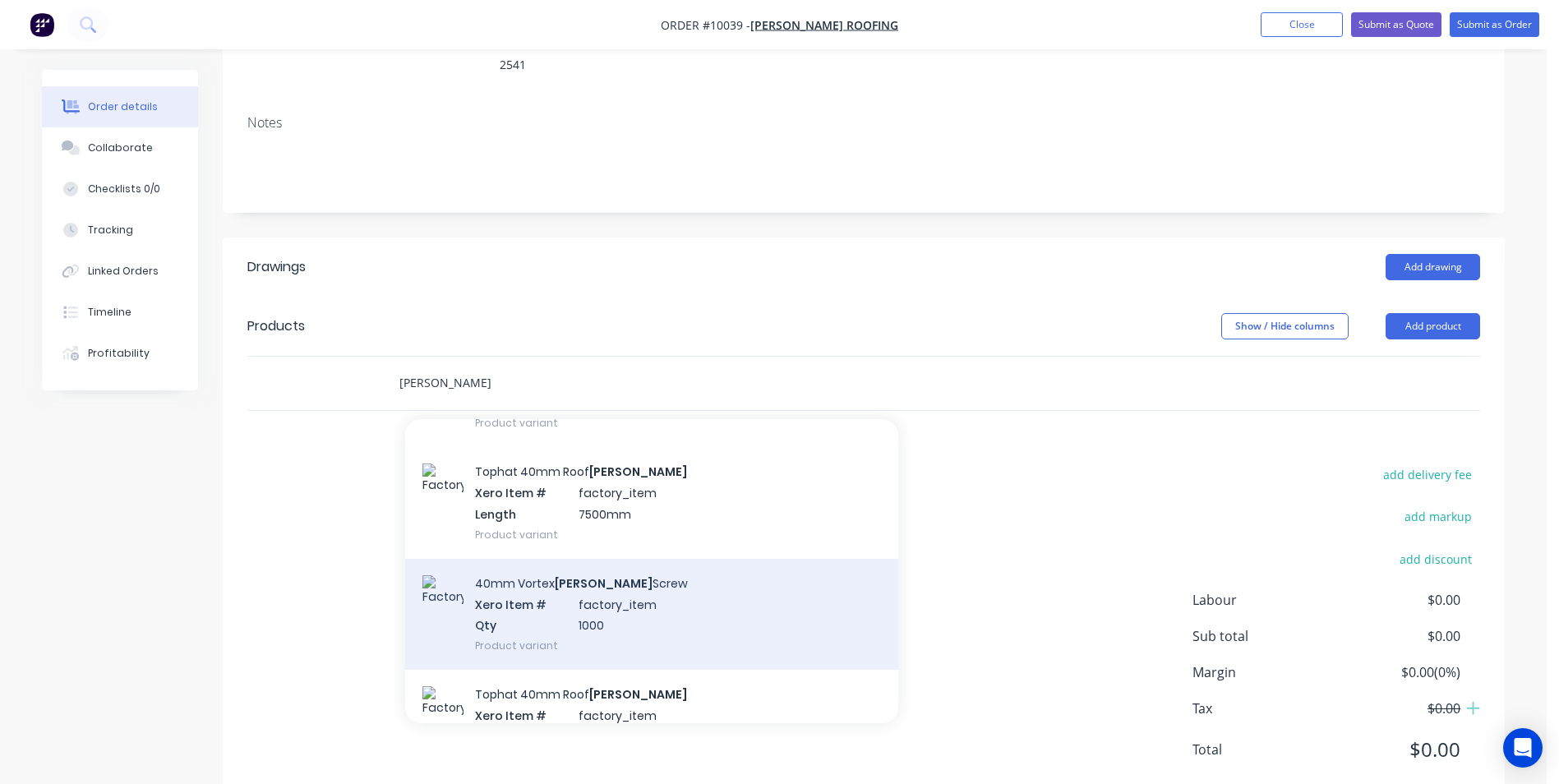
type input "[PERSON_NAME]"
click at [621, 588] on div "40mm Vortex [PERSON_NAME] Screw Xero Item # factory_item Qty 1000 Product varia…" at bounding box center [651, 614] width 493 height 111
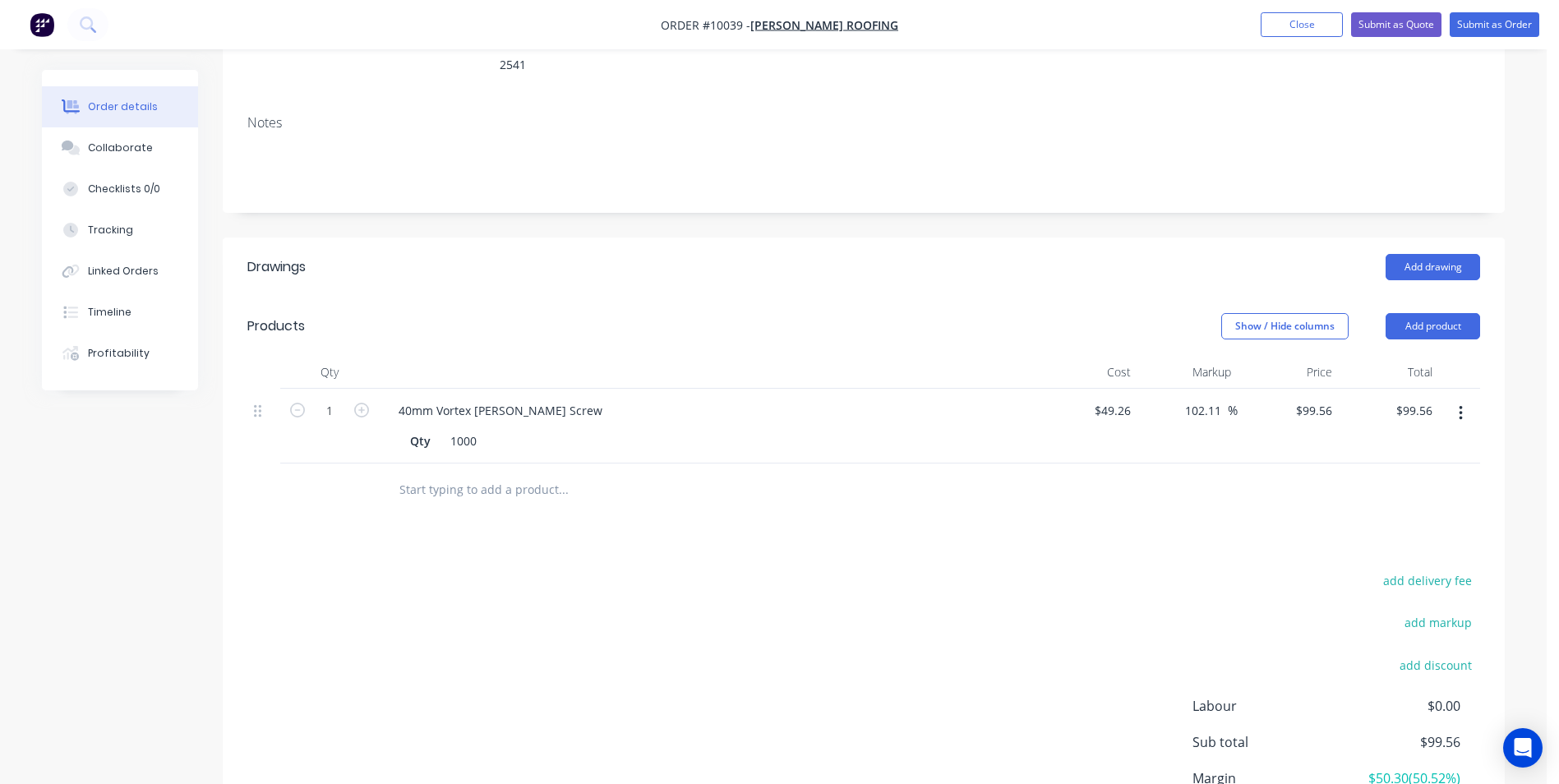
click at [1467, 399] on button "button" at bounding box center [1461, 413] width 39 height 29
click at [1356, 543] on div "Delete" at bounding box center [1402, 554] width 127 height 23
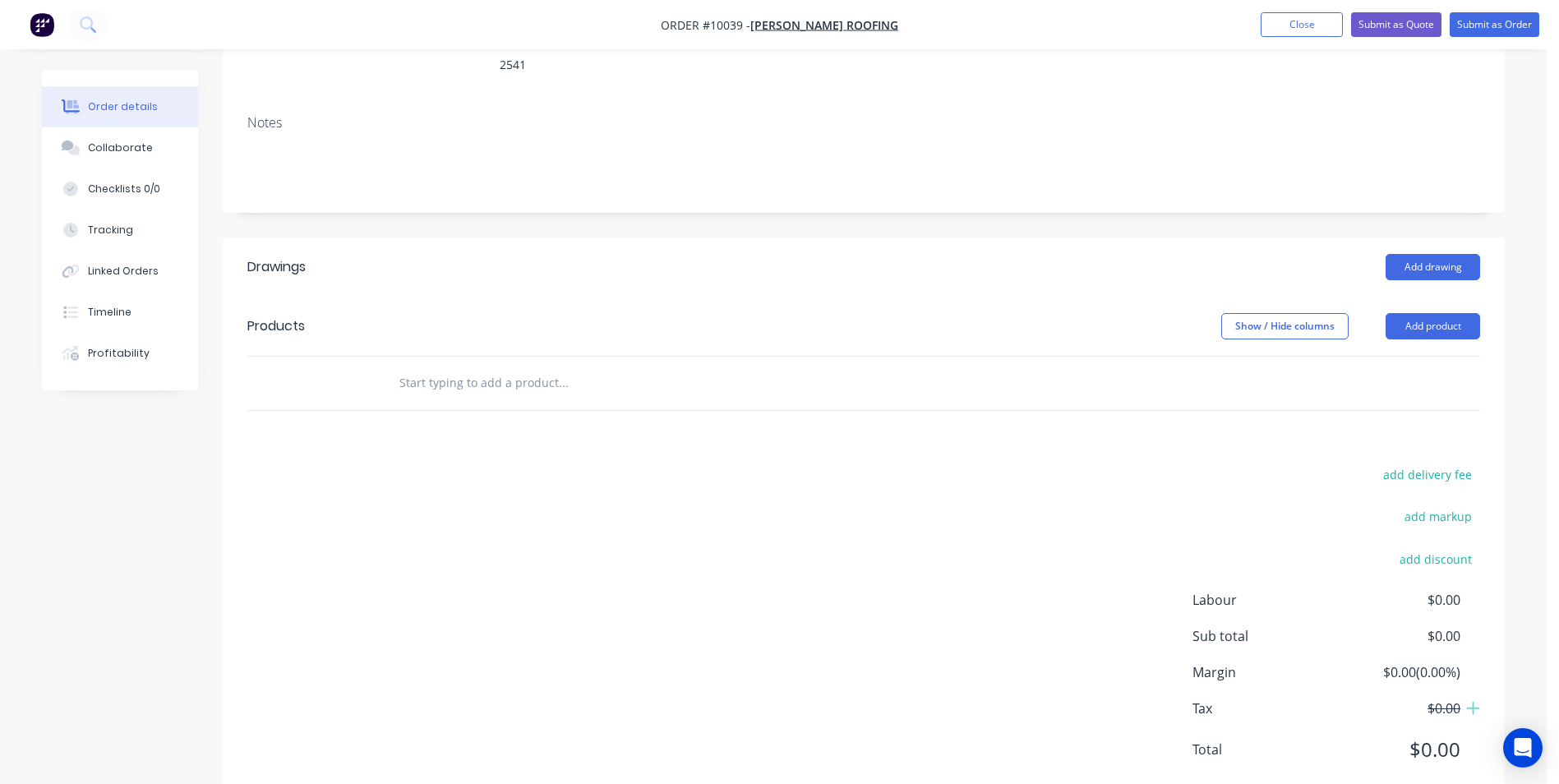
click at [486, 367] on input "text" at bounding box center [563, 383] width 329 height 33
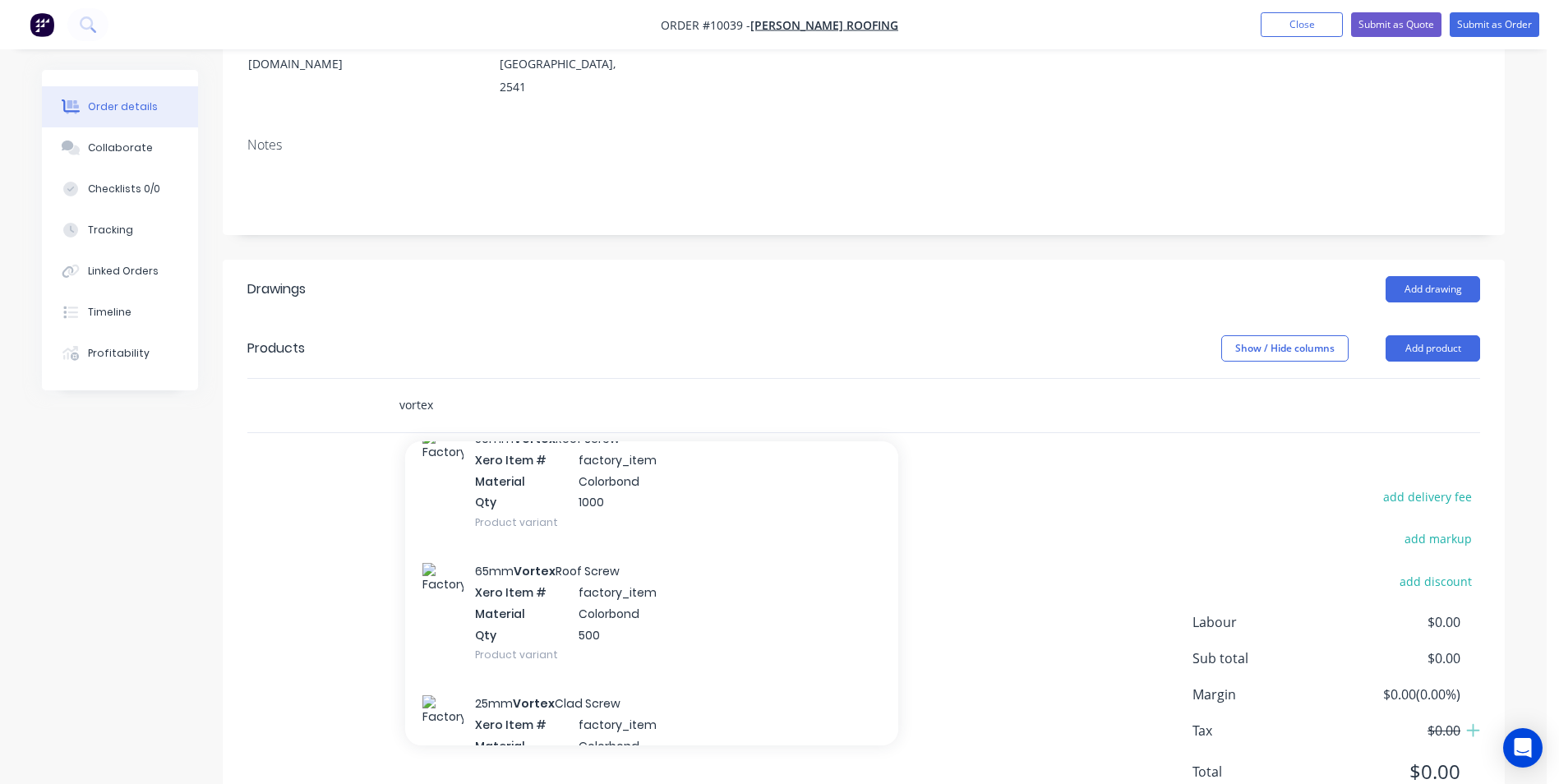
scroll to position [1643, 0]
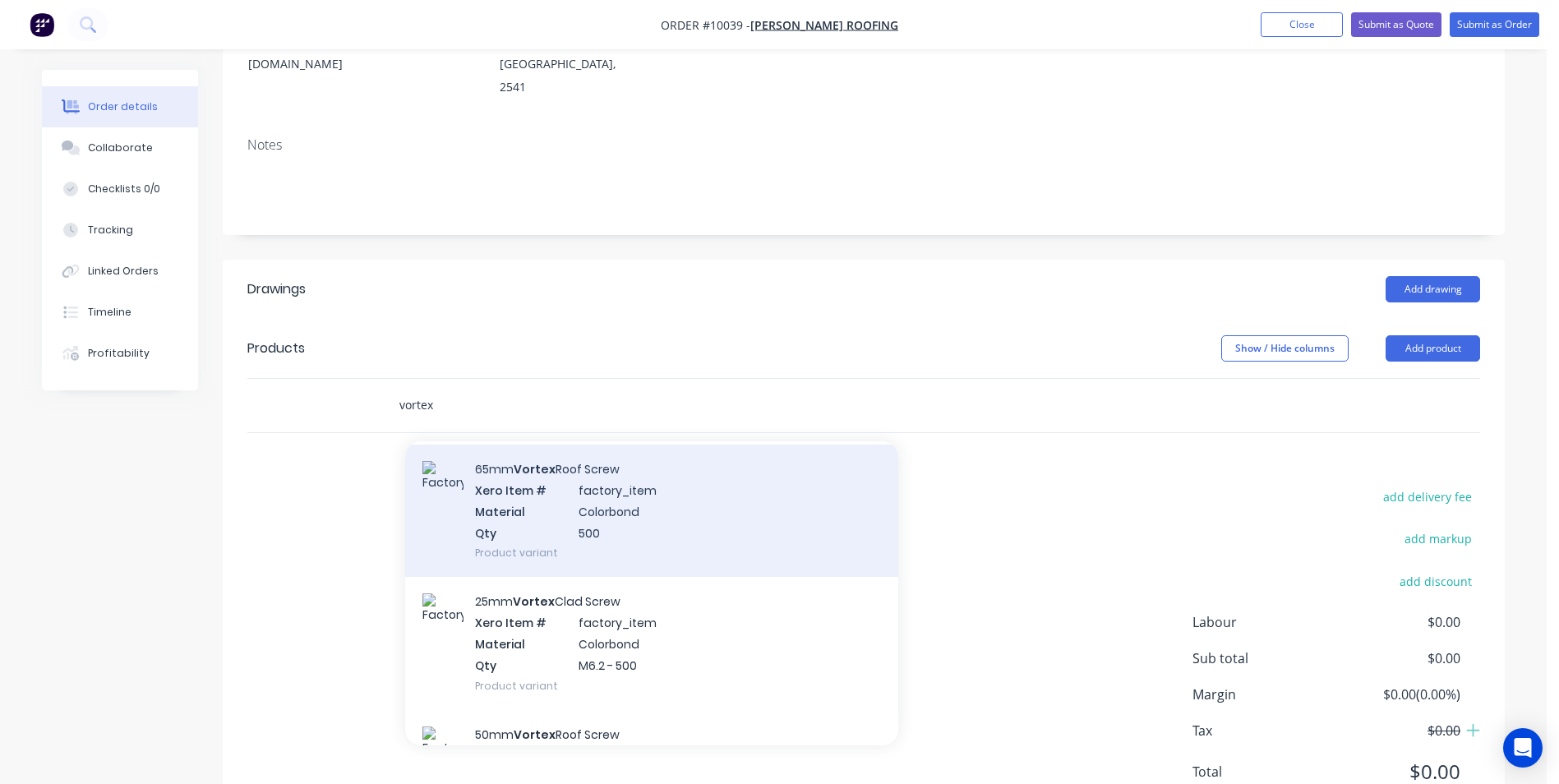
type input "vortex"
click at [599, 470] on div "65mm Vortex Roof Screw Xero Item # factory_item Material Colorbond Qty 500 Prod…" at bounding box center [651, 511] width 493 height 132
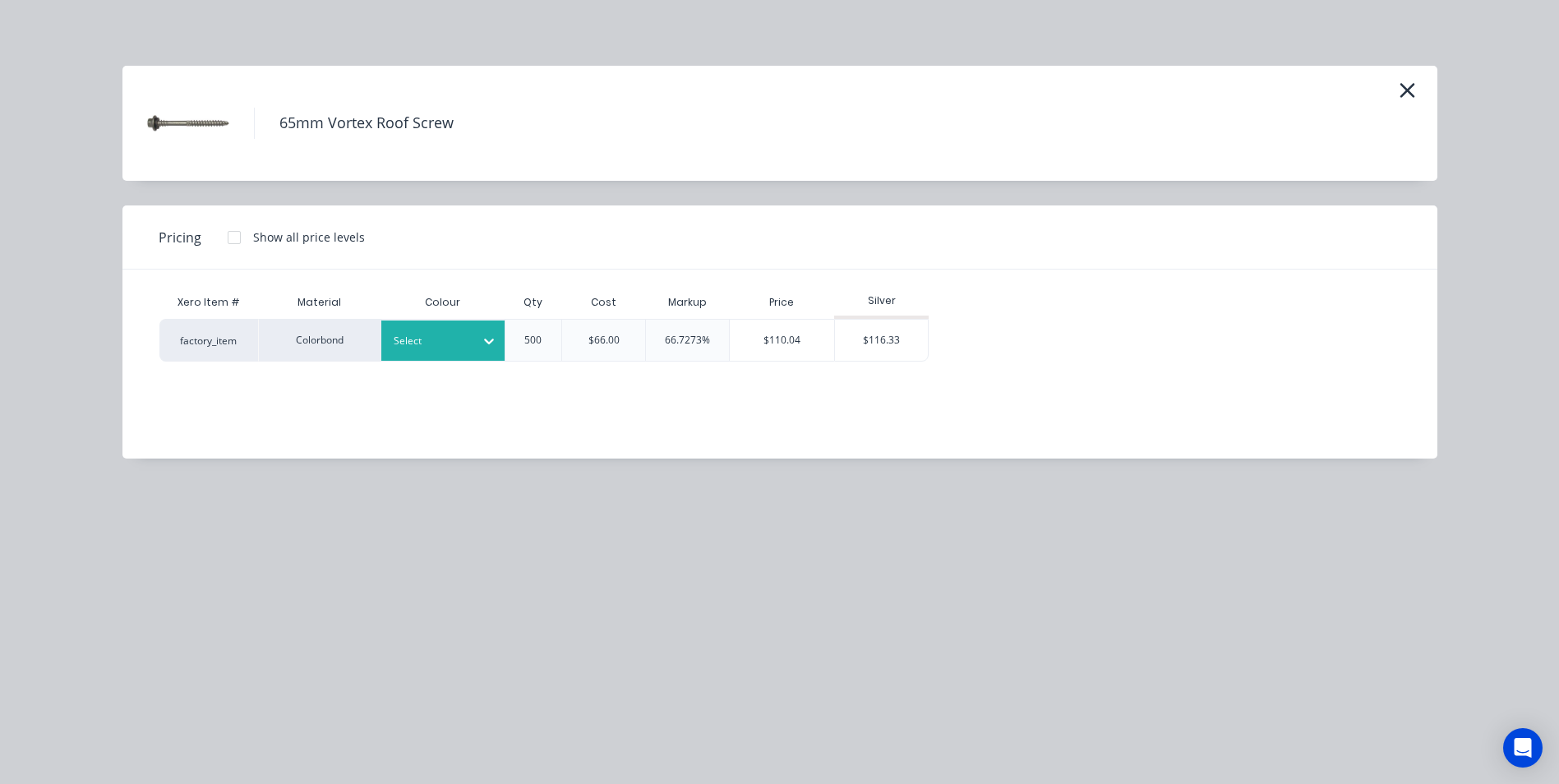
click at [431, 349] on div at bounding box center [431, 340] width 74 height 18
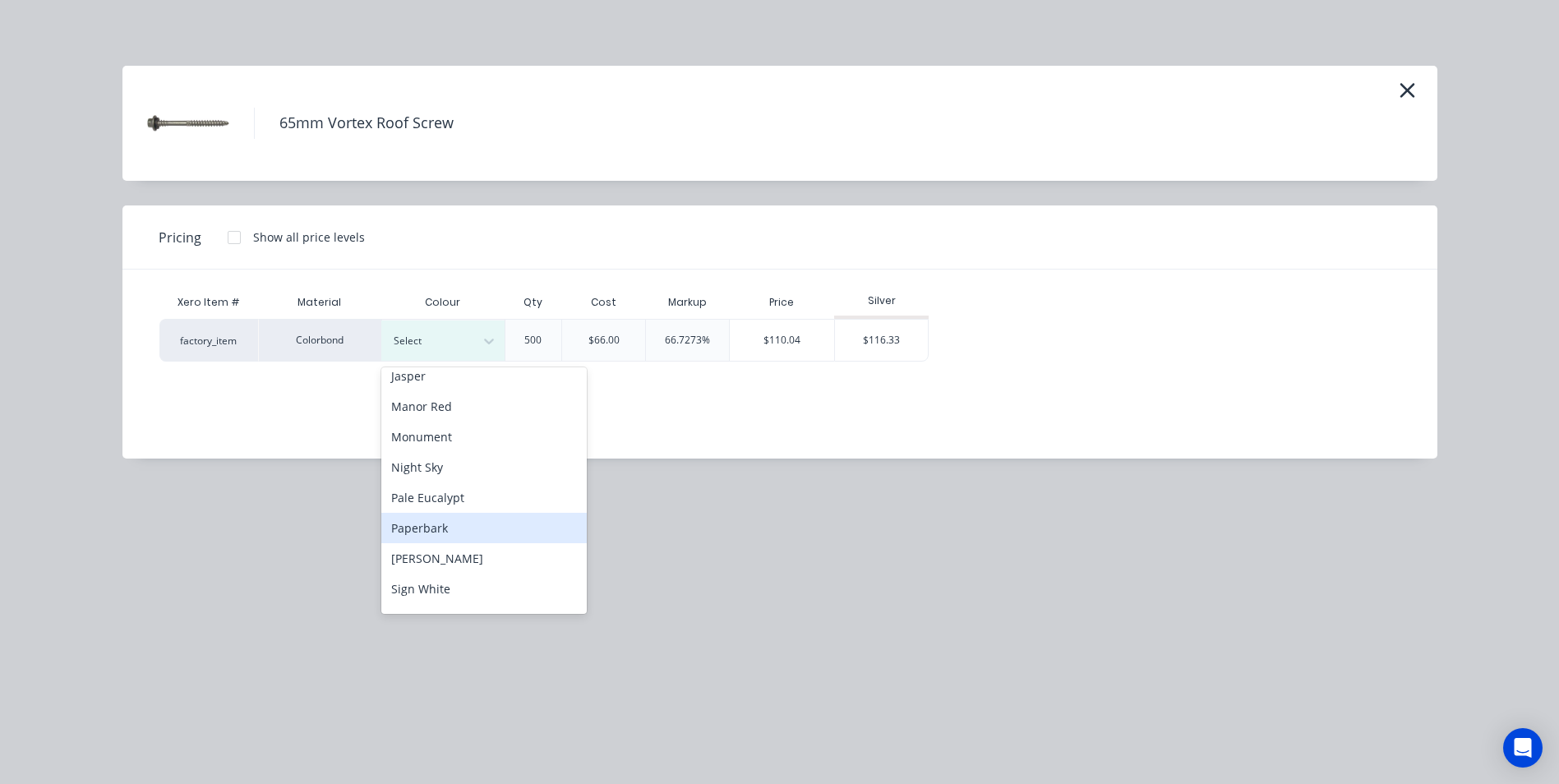
scroll to position [410, 0]
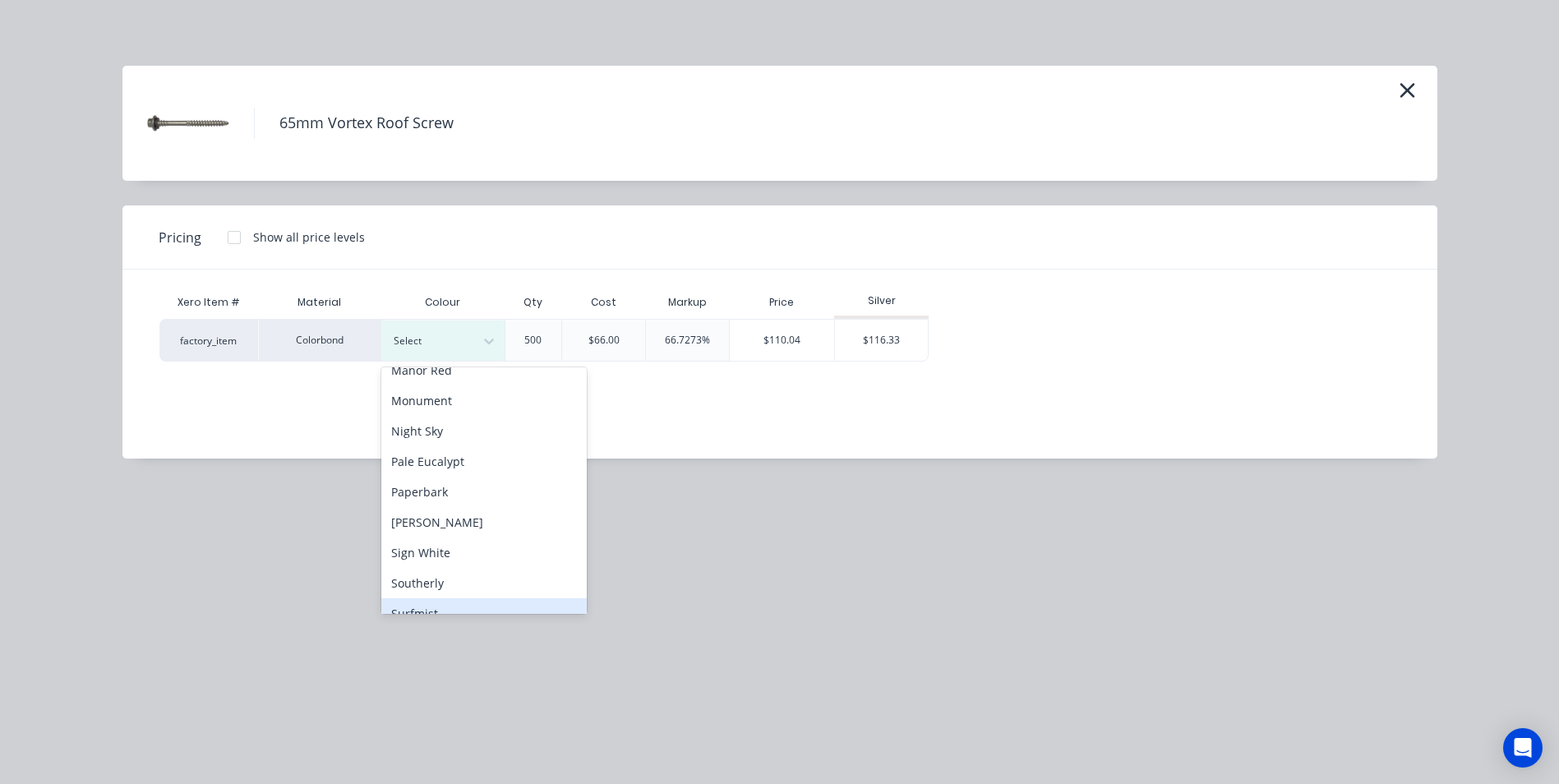
click at [438, 601] on div "Surfmist" at bounding box center [484, 613] width 205 height 30
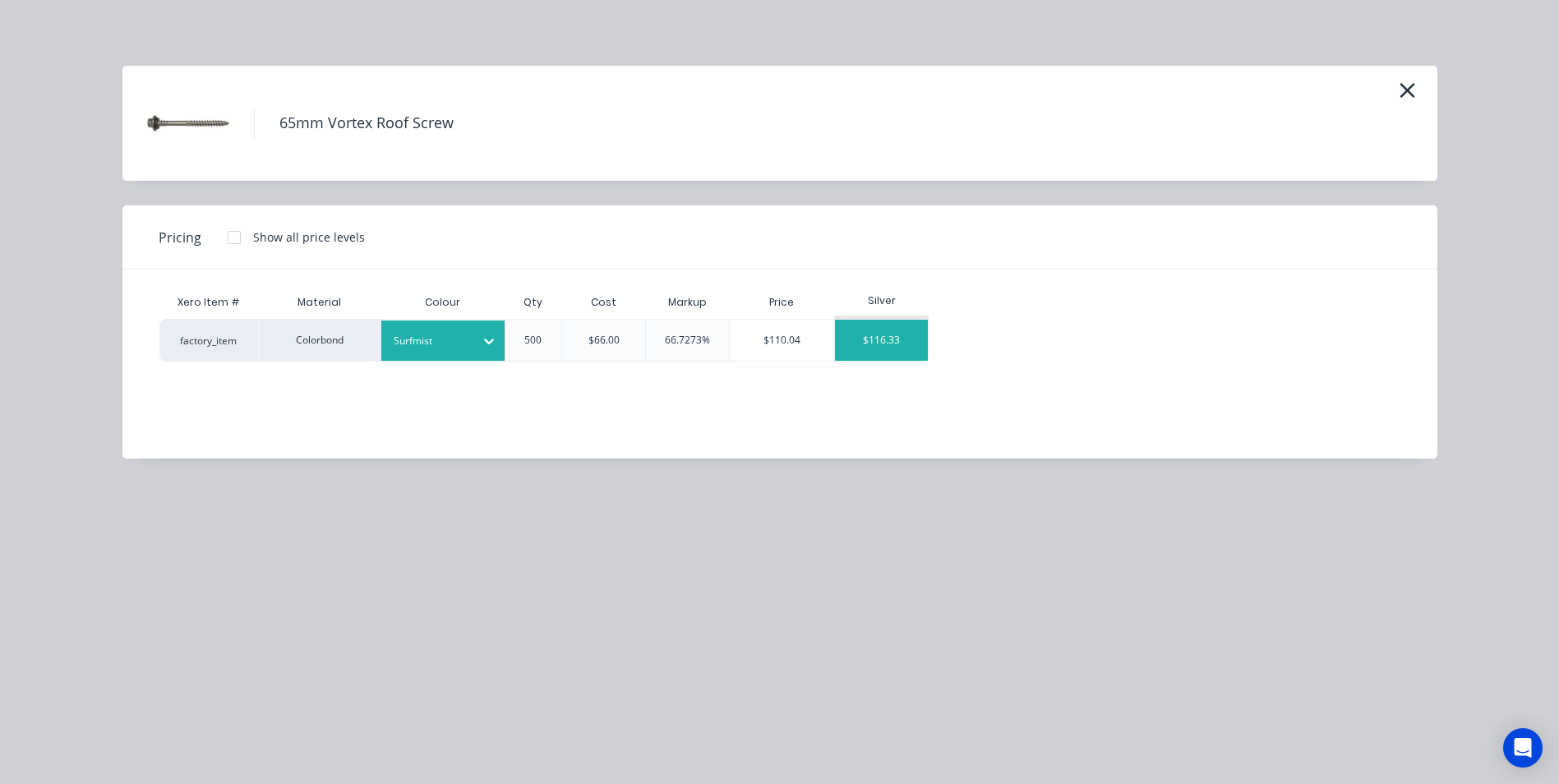
click at [864, 342] on div "$116.33" at bounding box center [881, 340] width 92 height 41
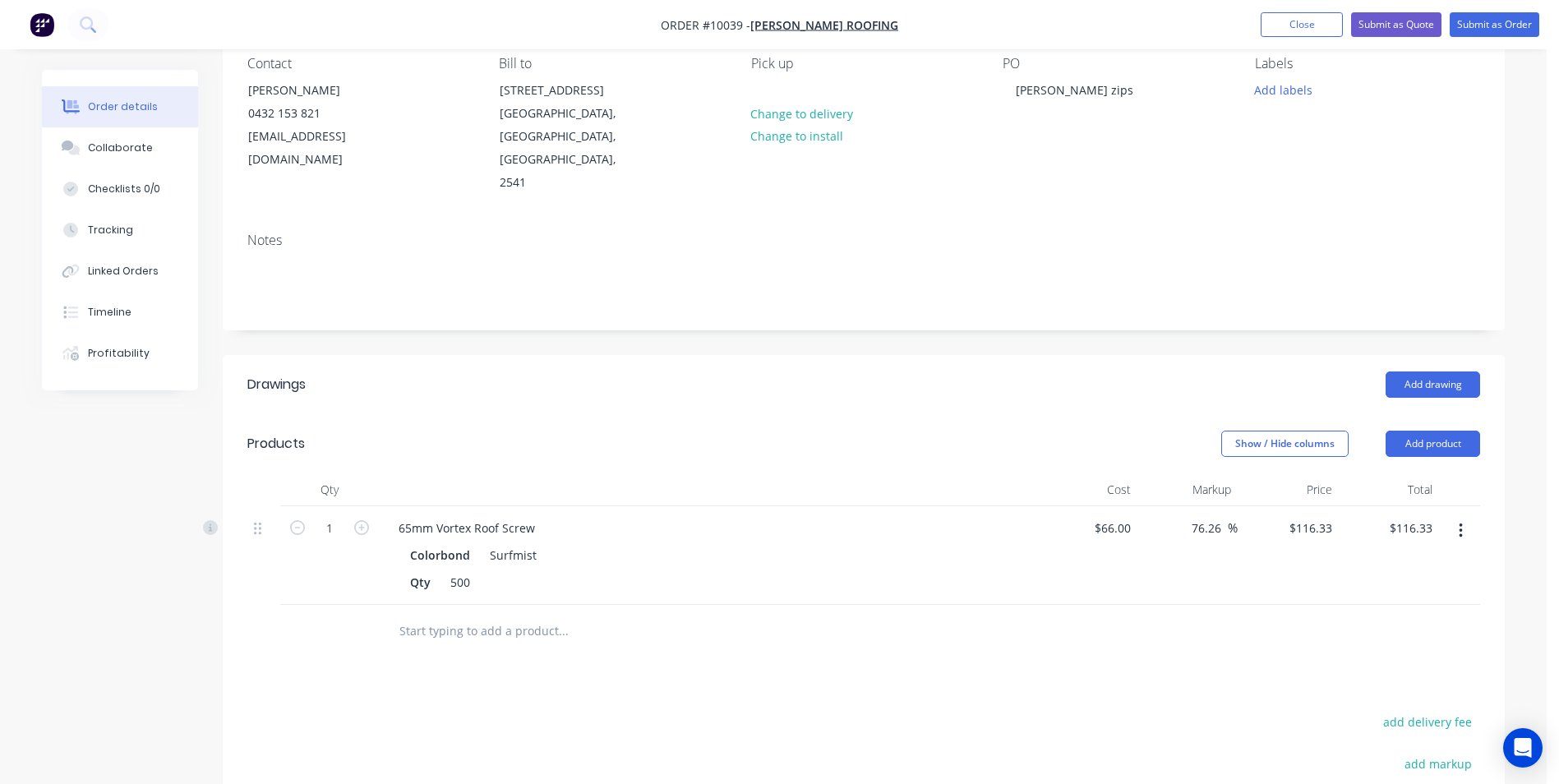
scroll to position [0, 0]
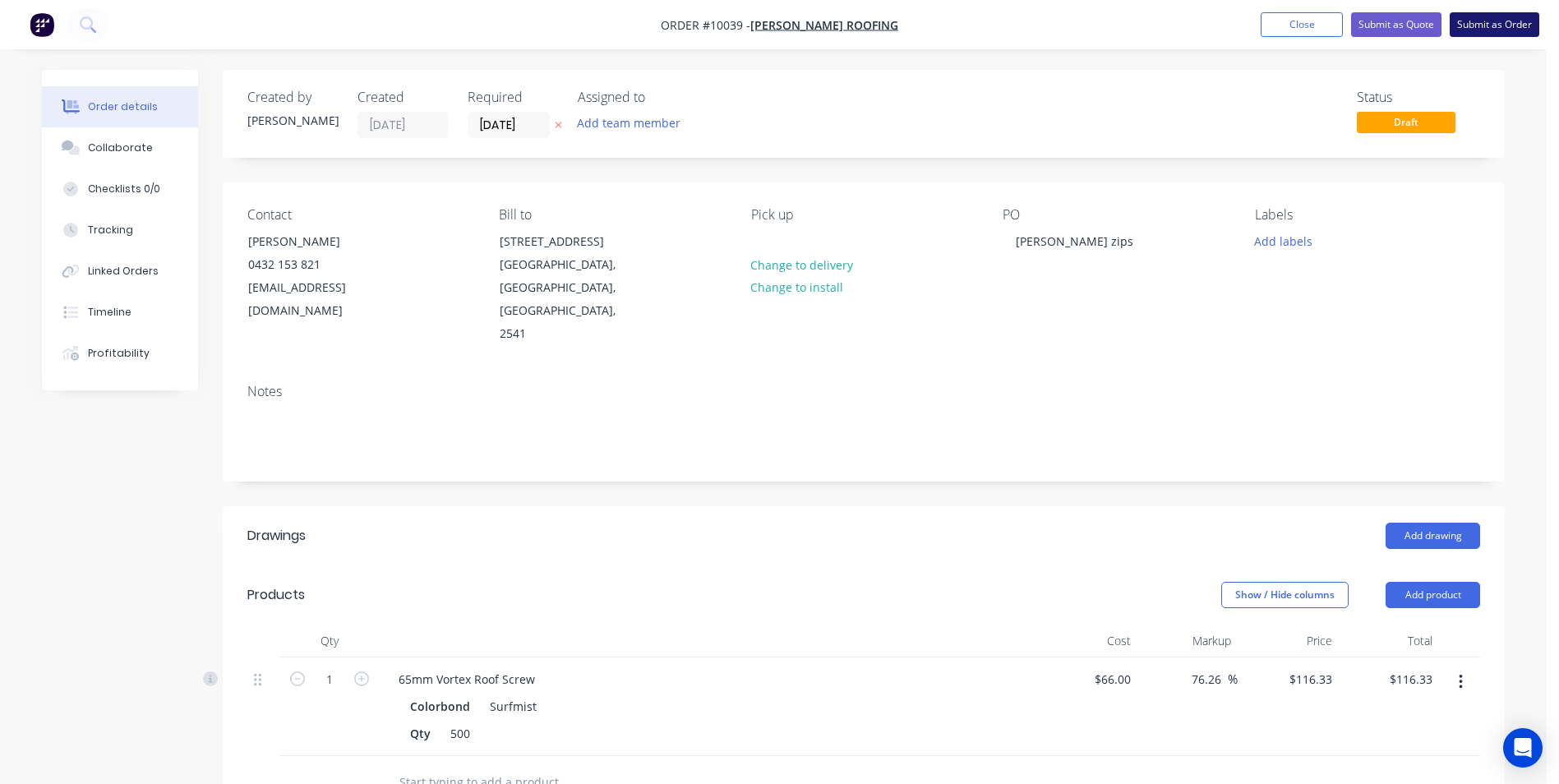
click at [1495, 22] on button "Submit as Order" at bounding box center [1495, 24] width 90 height 24
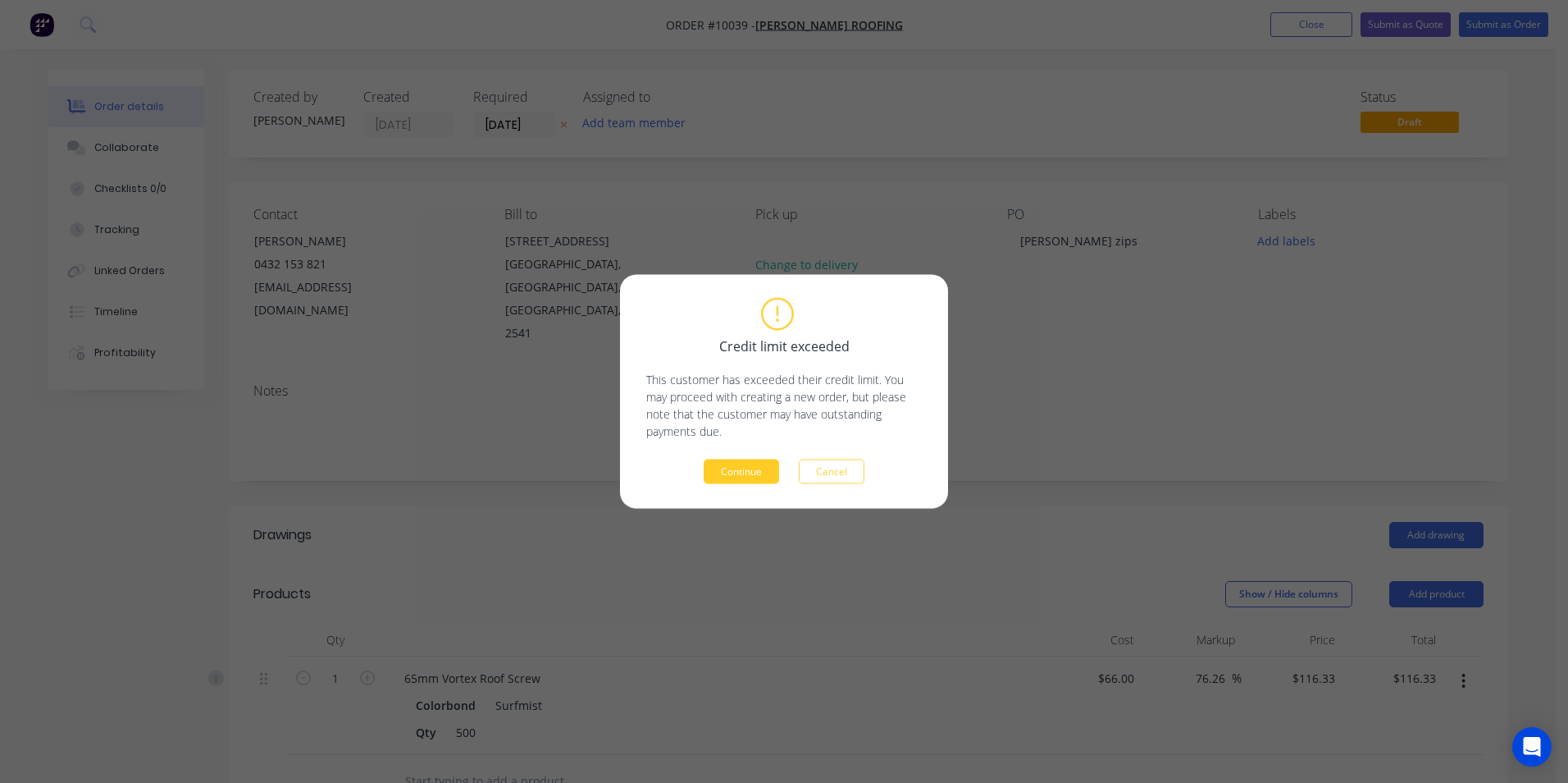
click at [771, 467] on button "Continue" at bounding box center [742, 471] width 76 height 24
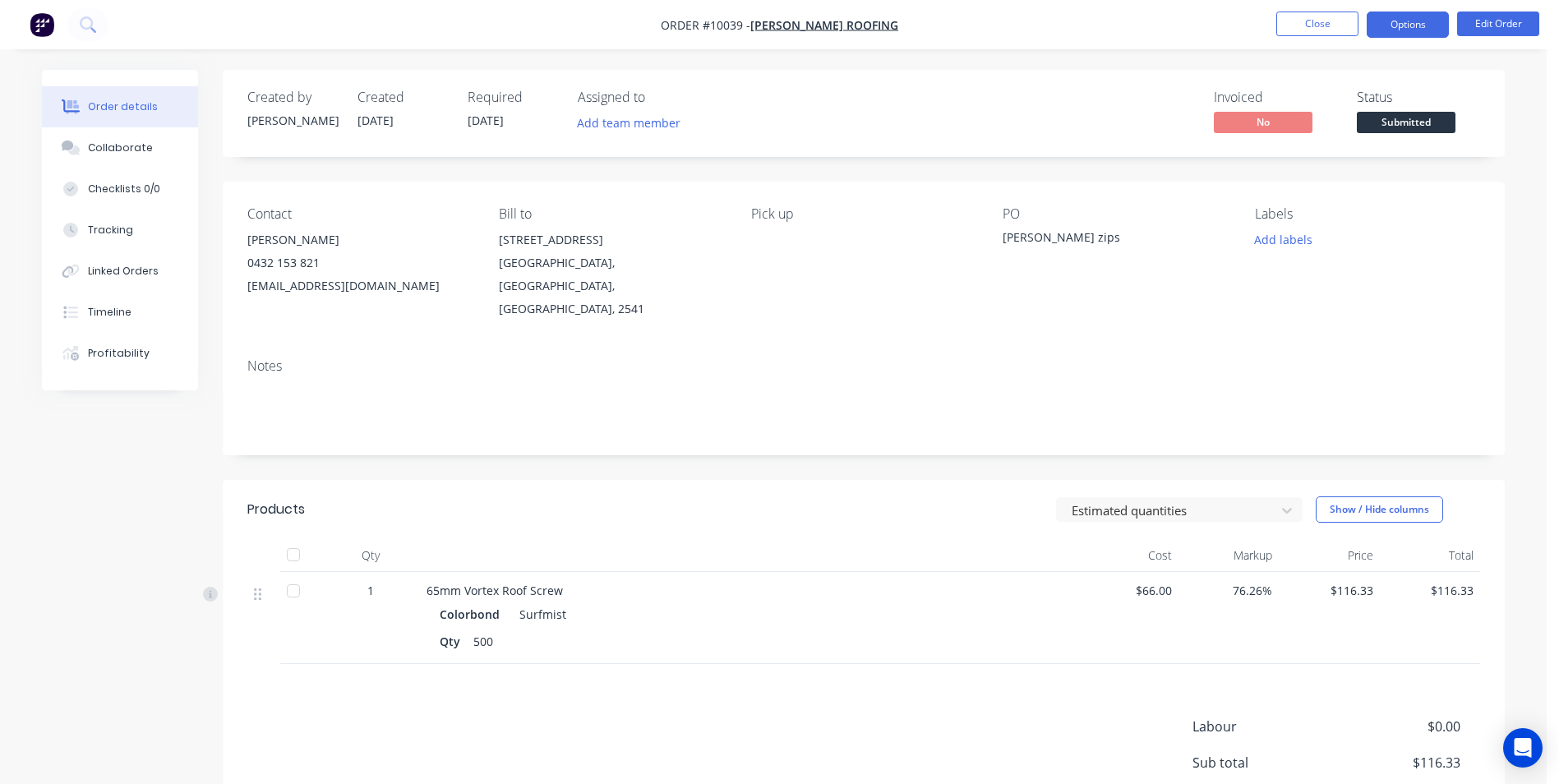
click at [1405, 26] on button "Options" at bounding box center [1407, 24] width 82 height 26
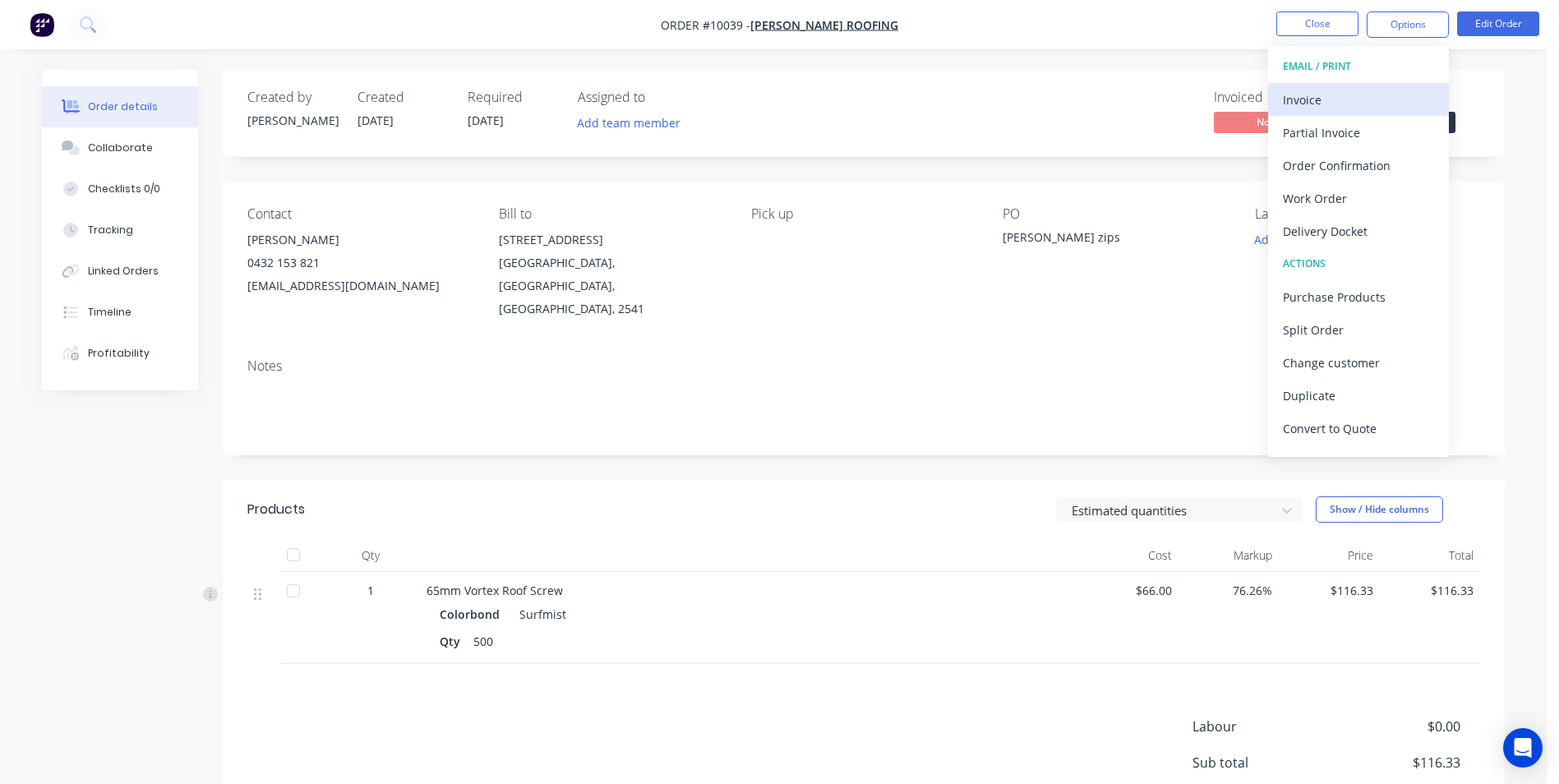
click at [1344, 94] on div "Invoice" at bounding box center [1358, 99] width 151 height 23
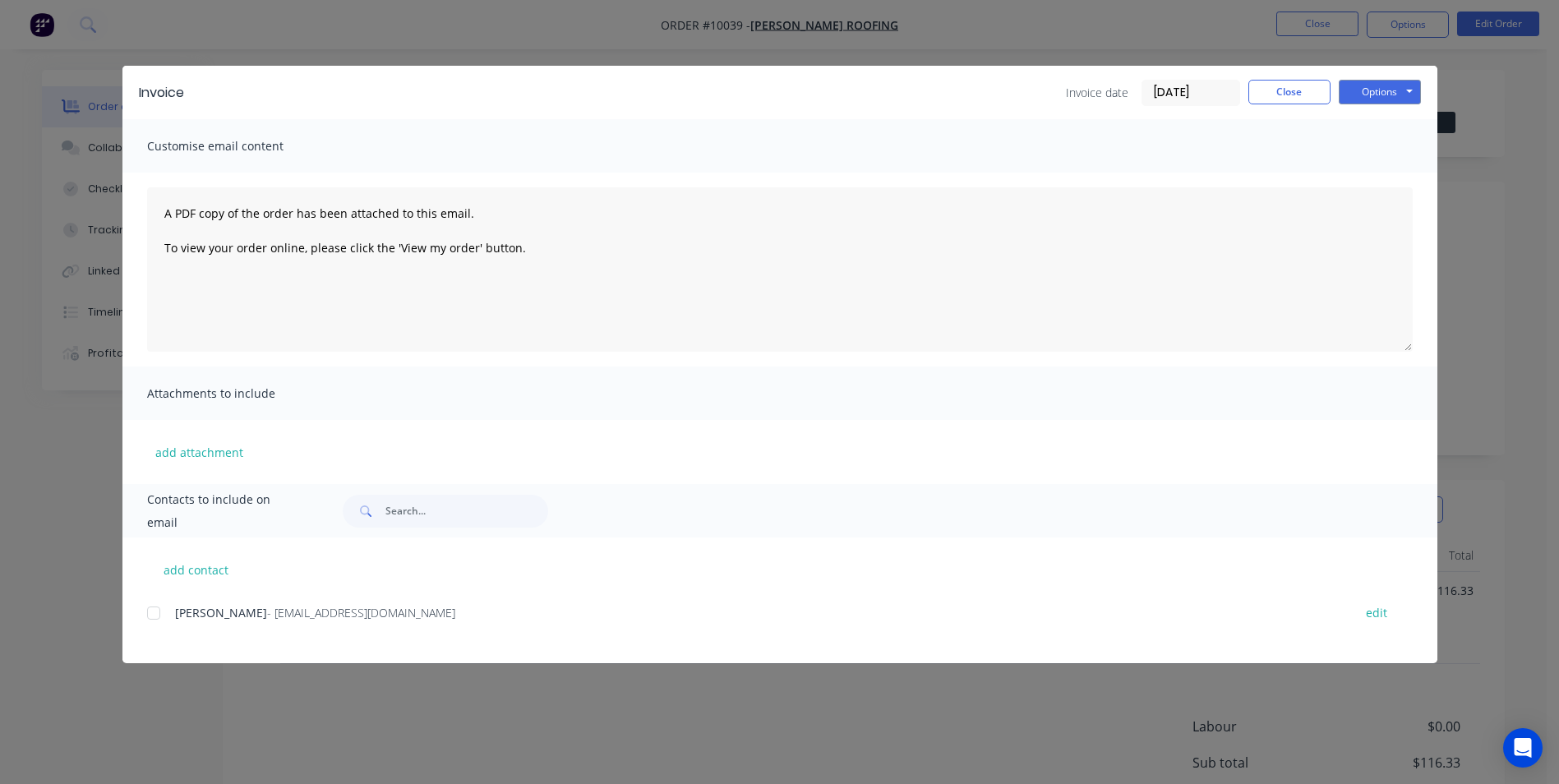
click at [155, 621] on div at bounding box center [154, 613] width 33 height 33
click at [1303, 87] on button "Close" at bounding box center [1289, 91] width 82 height 24
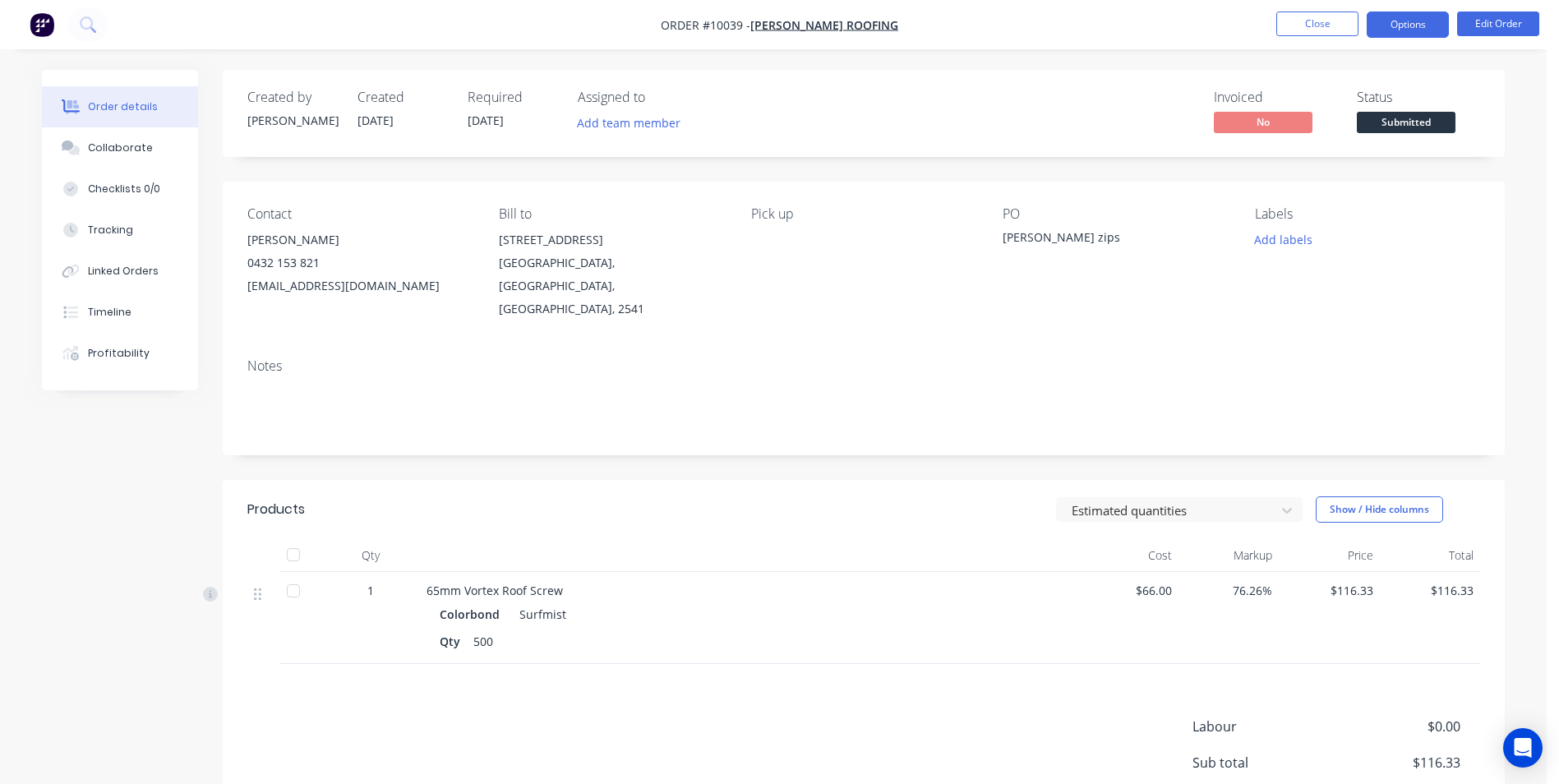
click at [1387, 31] on button "Options" at bounding box center [1407, 24] width 82 height 26
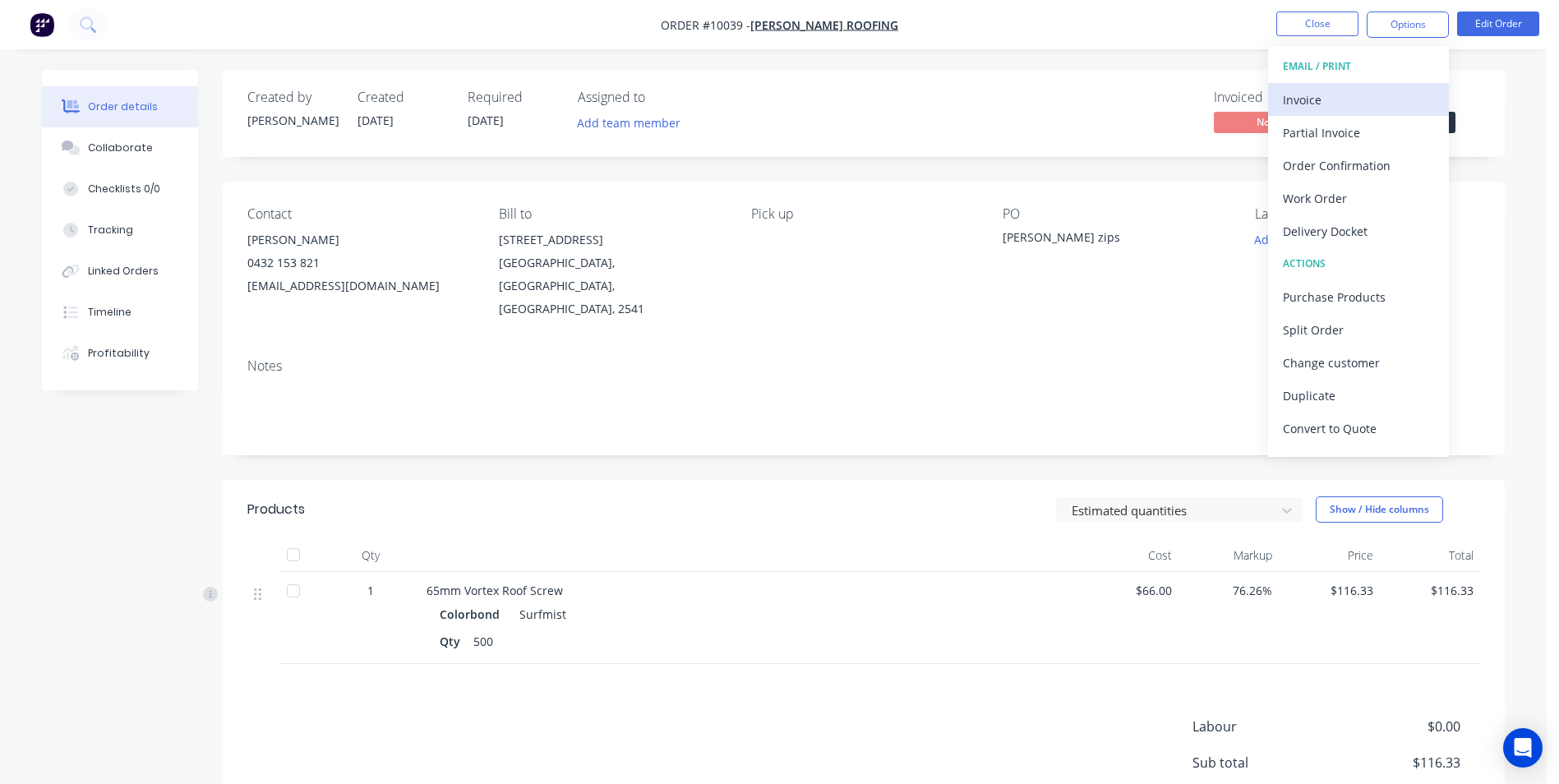
click at [1295, 110] on div "Invoice" at bounding box center [1358, 99] width 151 height 23
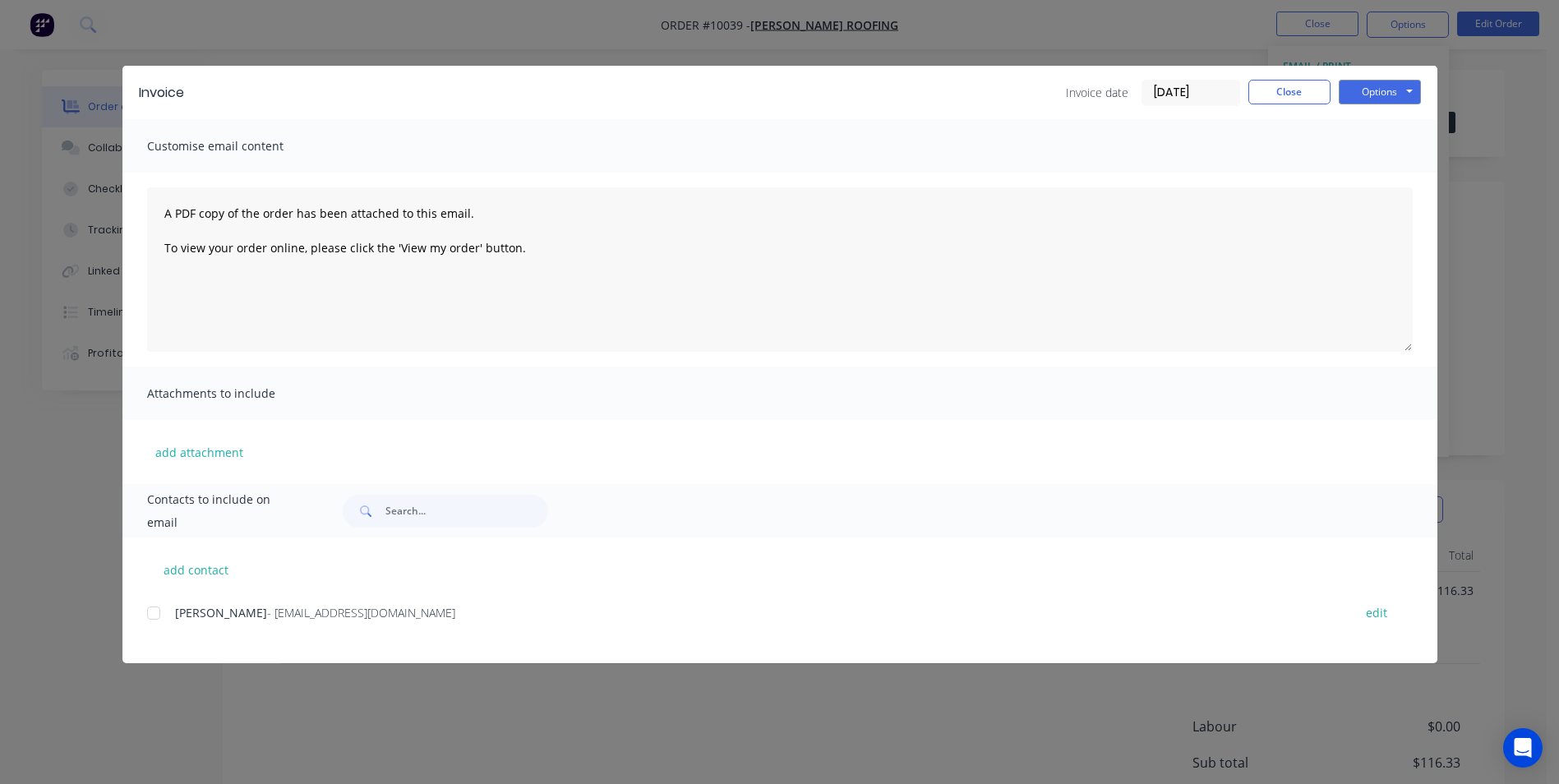
click at [159, 606] on div at bounding box center [154, 613] width 33 height 33
click at [1385, 94] on button "Options" at bounding box center [1380, 91] width 82 height 24
click at [1362, 170] on button "Email" at bounding box center [1392, 175] width 105 height 27
click at [1299, 105] on div "Invoice date 07/10/25 Close Options Preview Print Email" at bounding box center [1243, 92] width 355 height 26
click at [1329, 92] on button "Close" at bounding box center [1289, 91] width 82 height 24
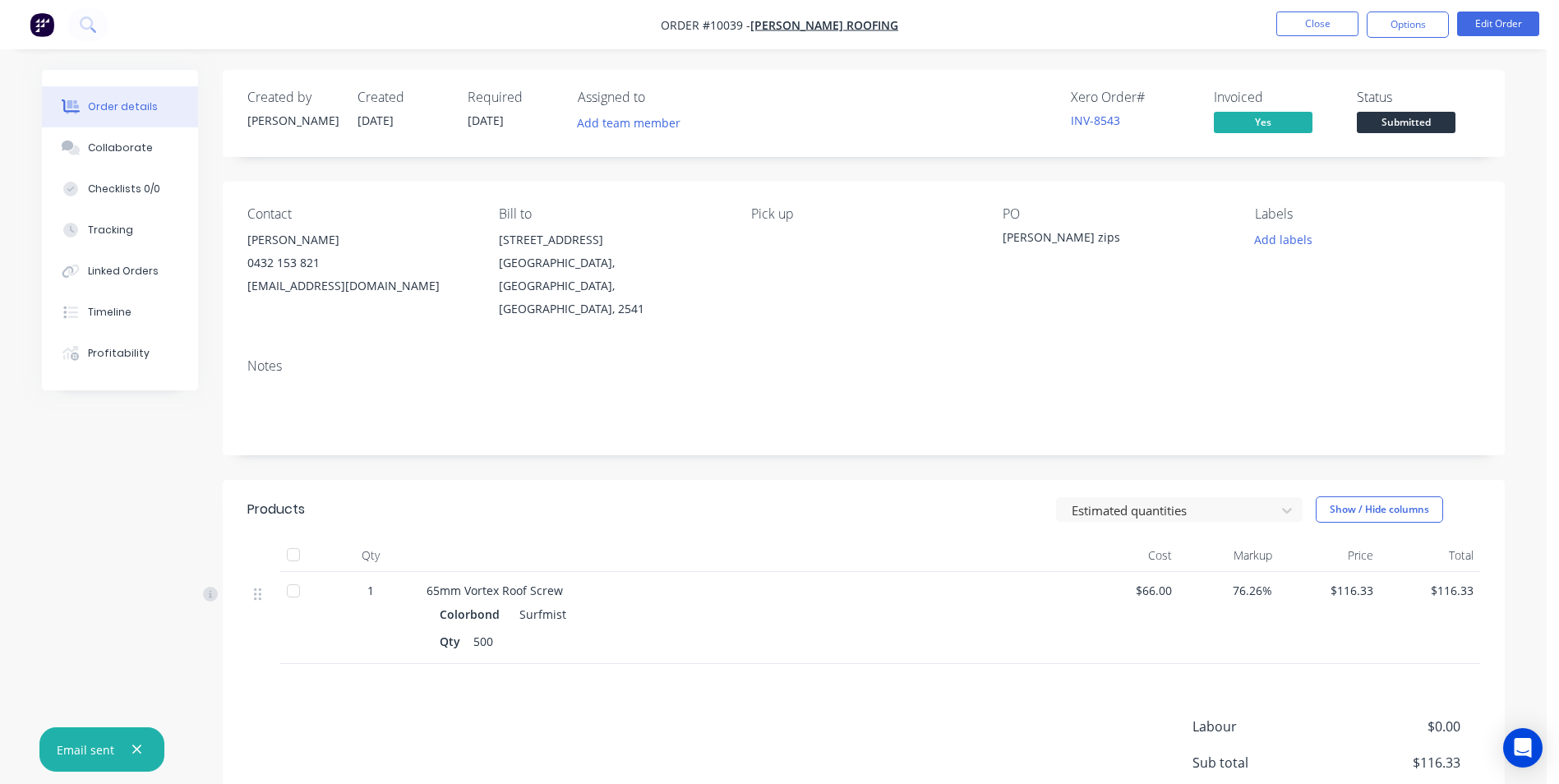
click at [1419, 103] on div "Status" at bounding box center [1418, 97] width 124 height 16
click at [1419, 111] on div "Status Submitted" at bounding box center [1418, 113] width 124 height 48
click at [1418, 117] on span "Submitted" at bounding box center [1405, 122] width 98 height 20
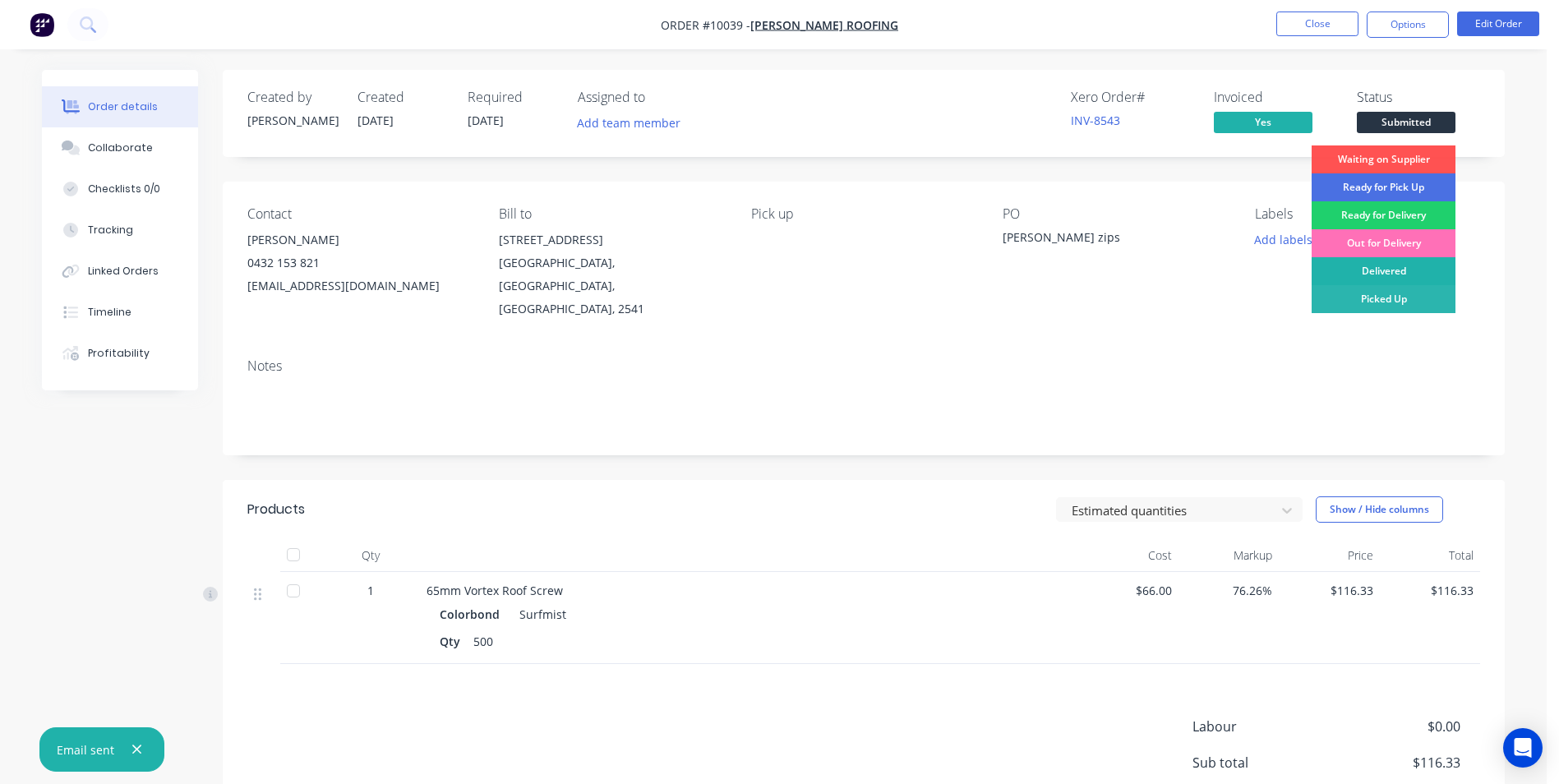
click at [1356, 258] on div "Delivered" at bounding box center [1384, 270] width 144 height 28
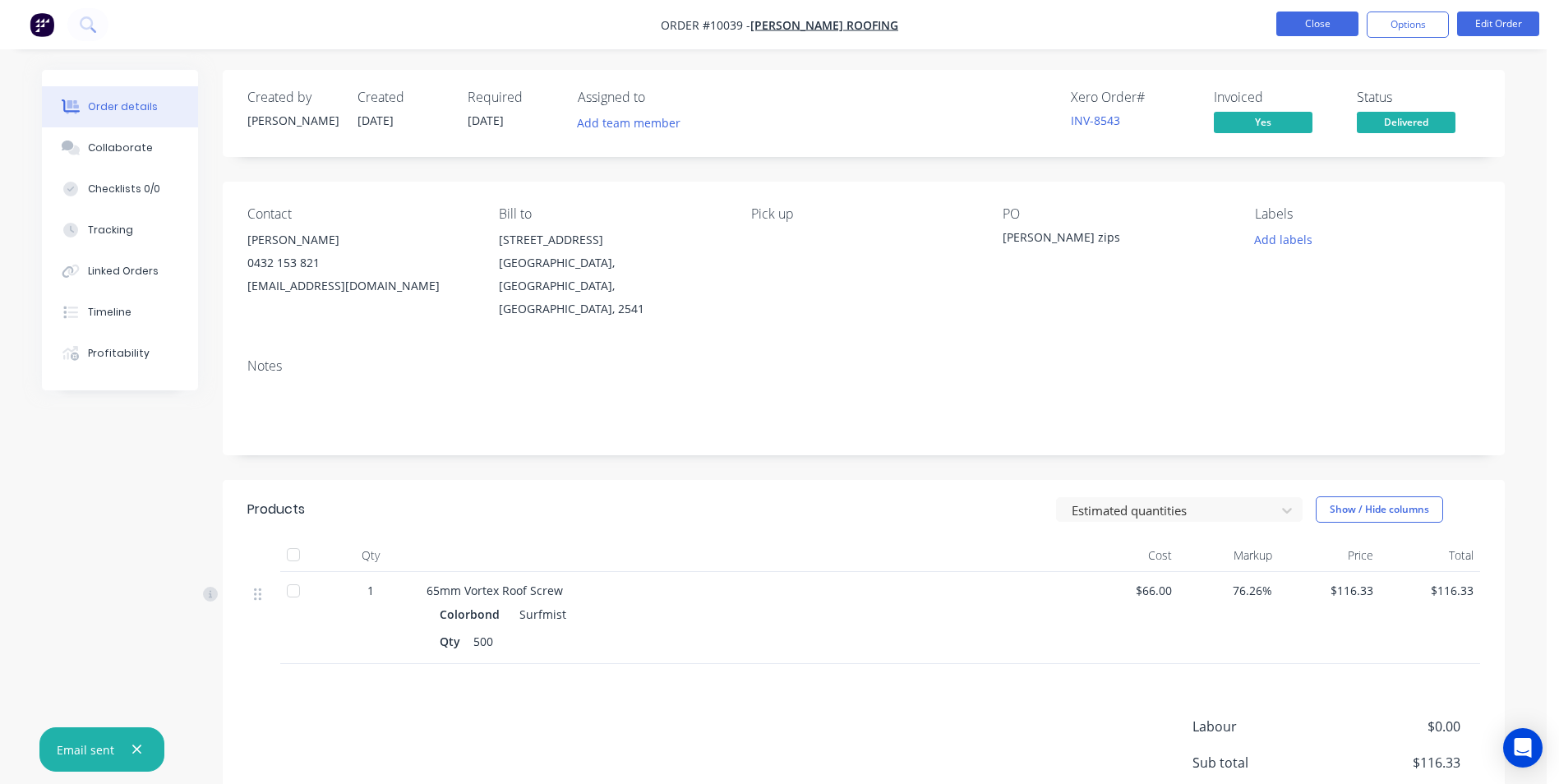
click at [1333, 20] on button "Close" at bounding box center [1317, 23] width 82 height 24
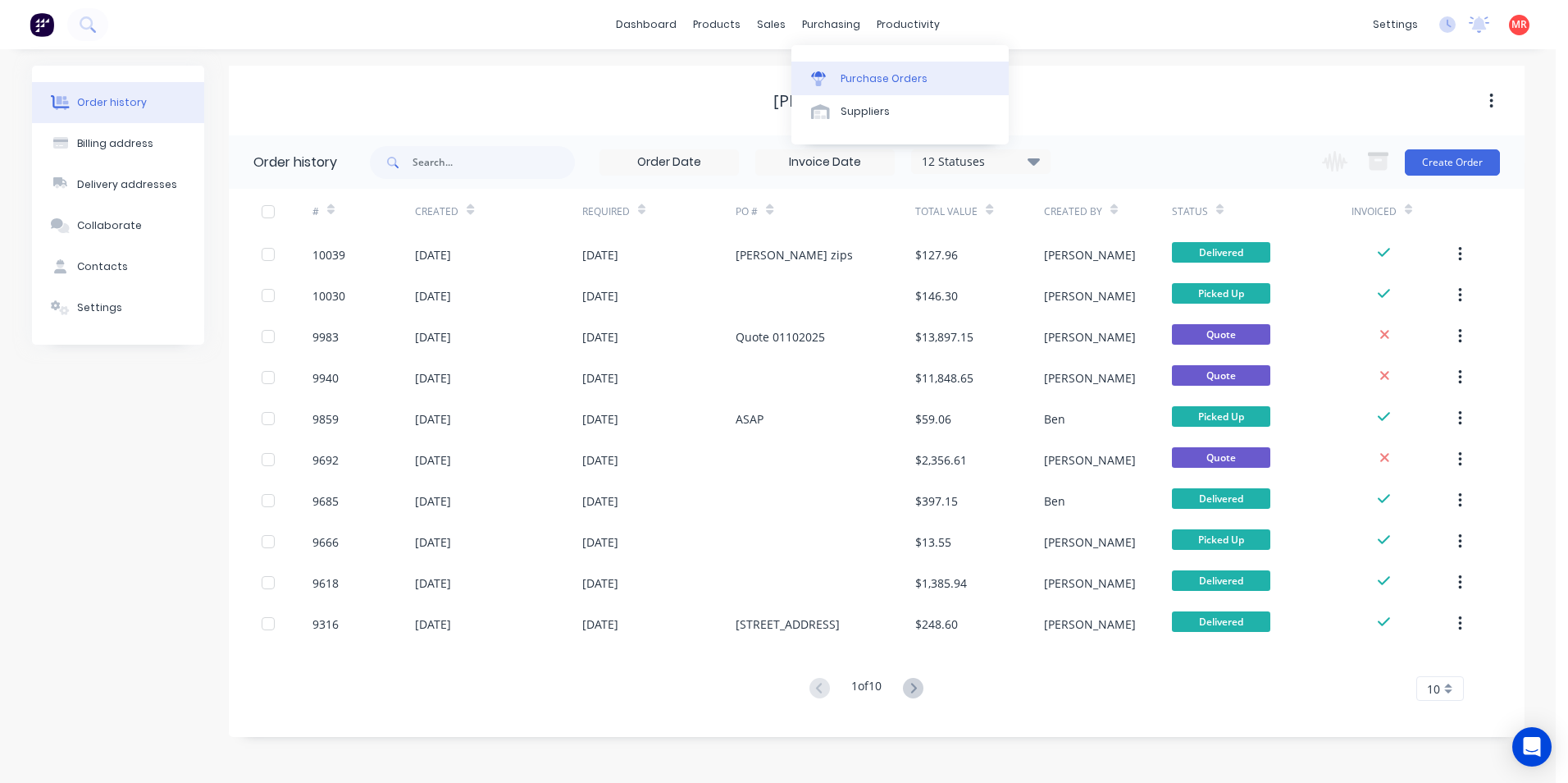
click at [836, 70] on link "Purchase Orders" at bounding box center [900, 78] width 217 height 33
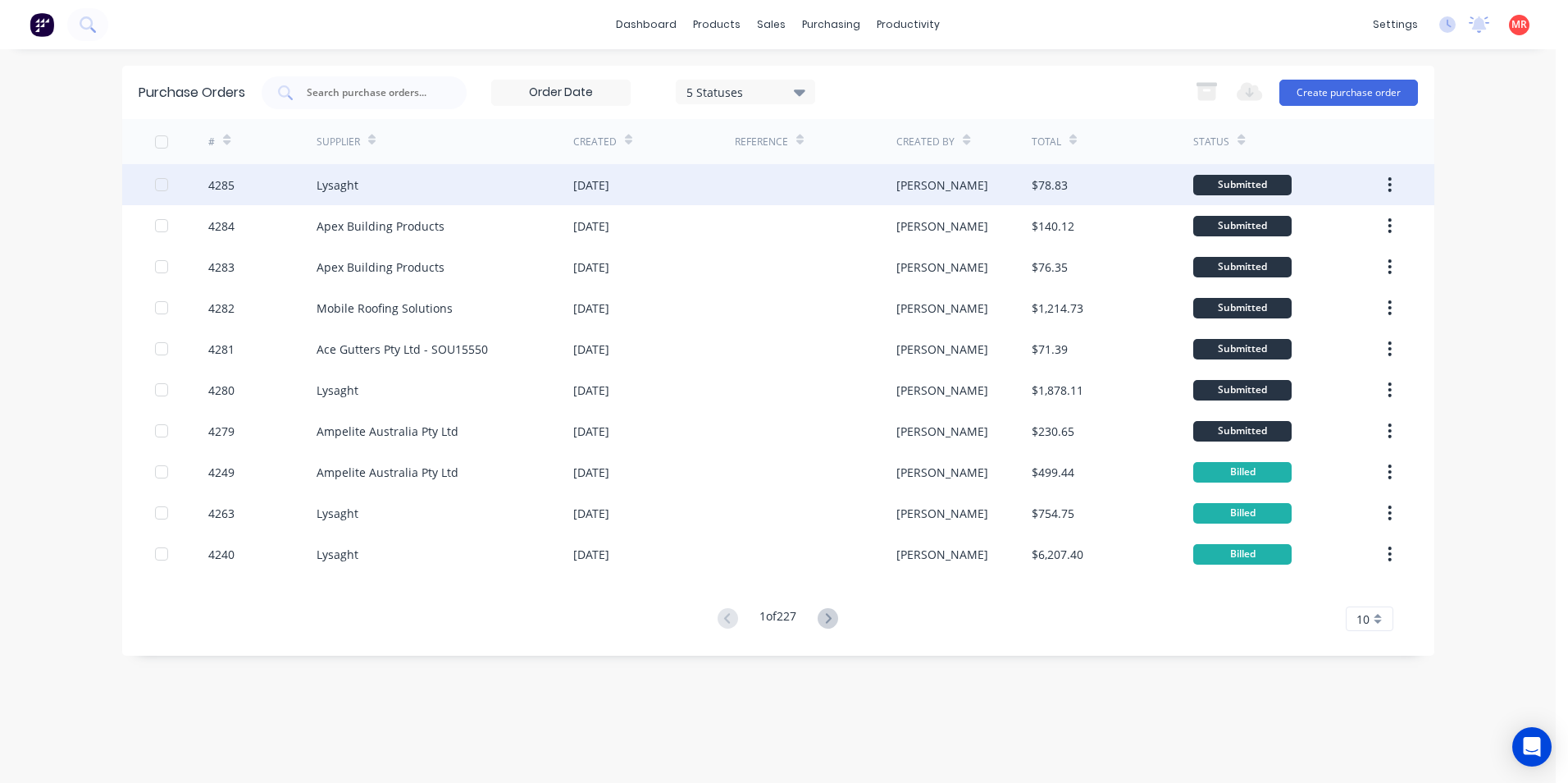
click at [609, 187] on div "[DATE]" at bounding box center [590, 186] width 36 height 17
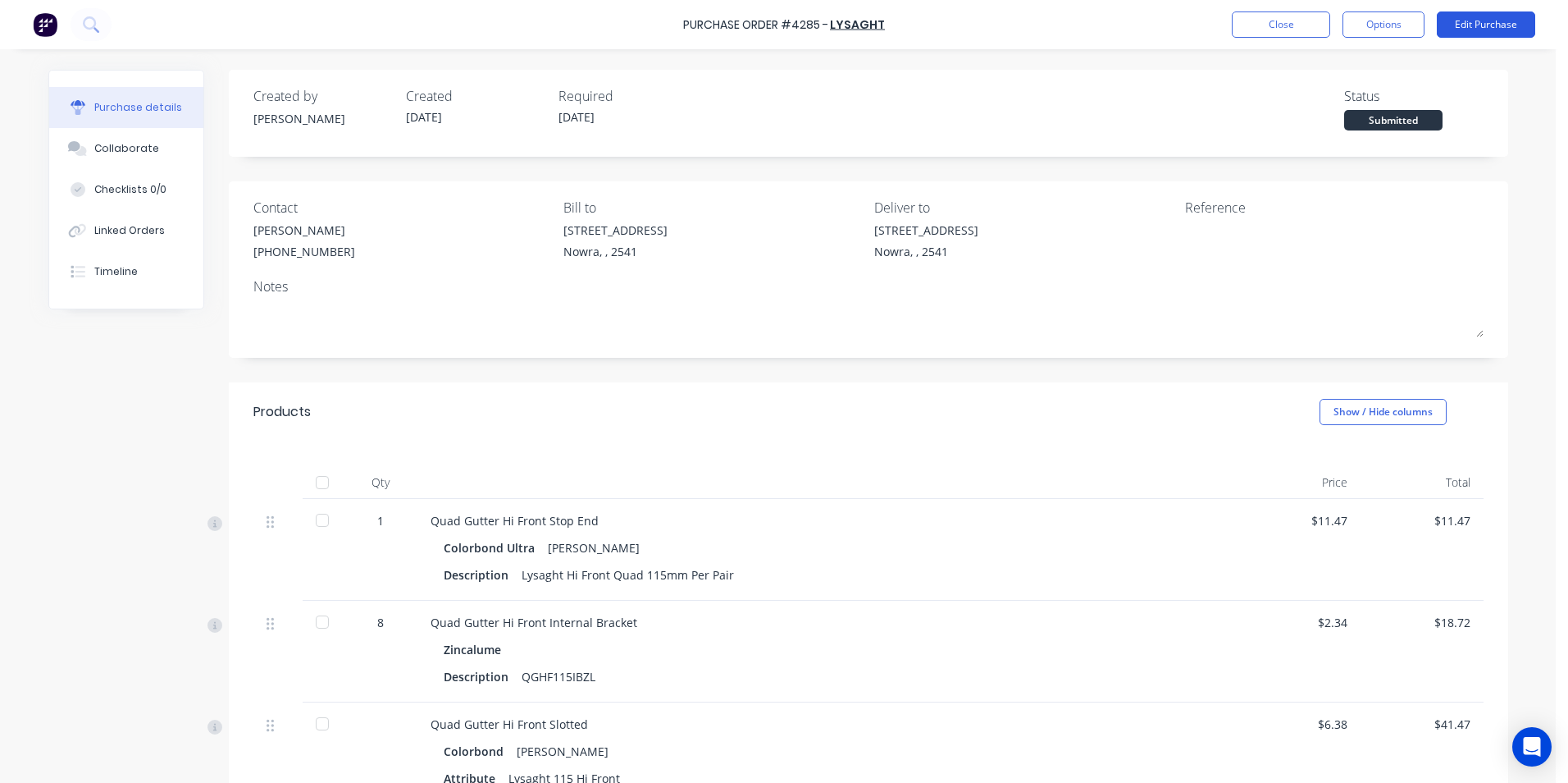
click at [1450, 27] on button "Edit Purchase" at bounding box center [1485, 24] width 98 height 26
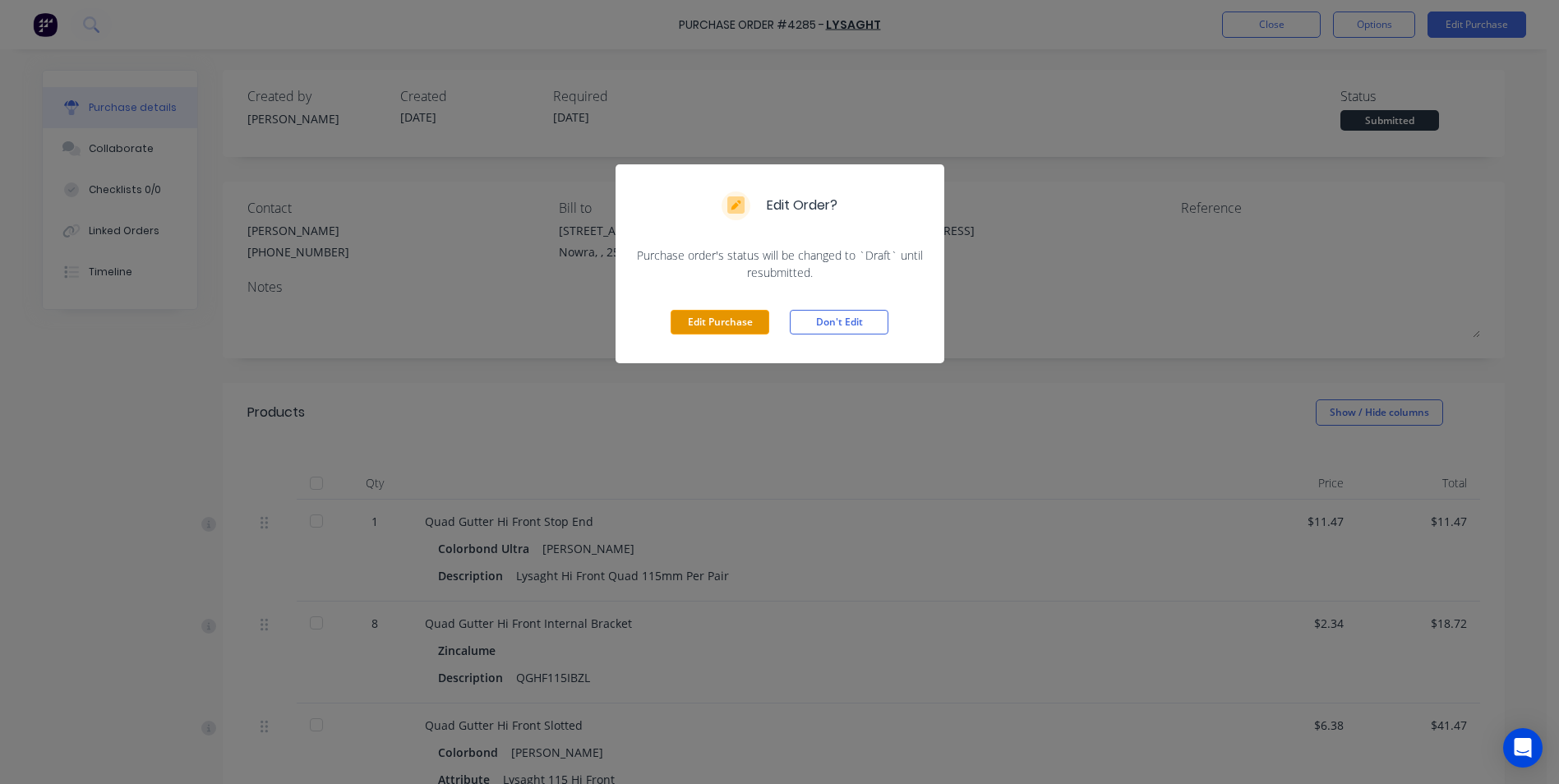
click at [730, 331] on button "Edit Purchase" at bounding box center [719, 321] width 98 height 24
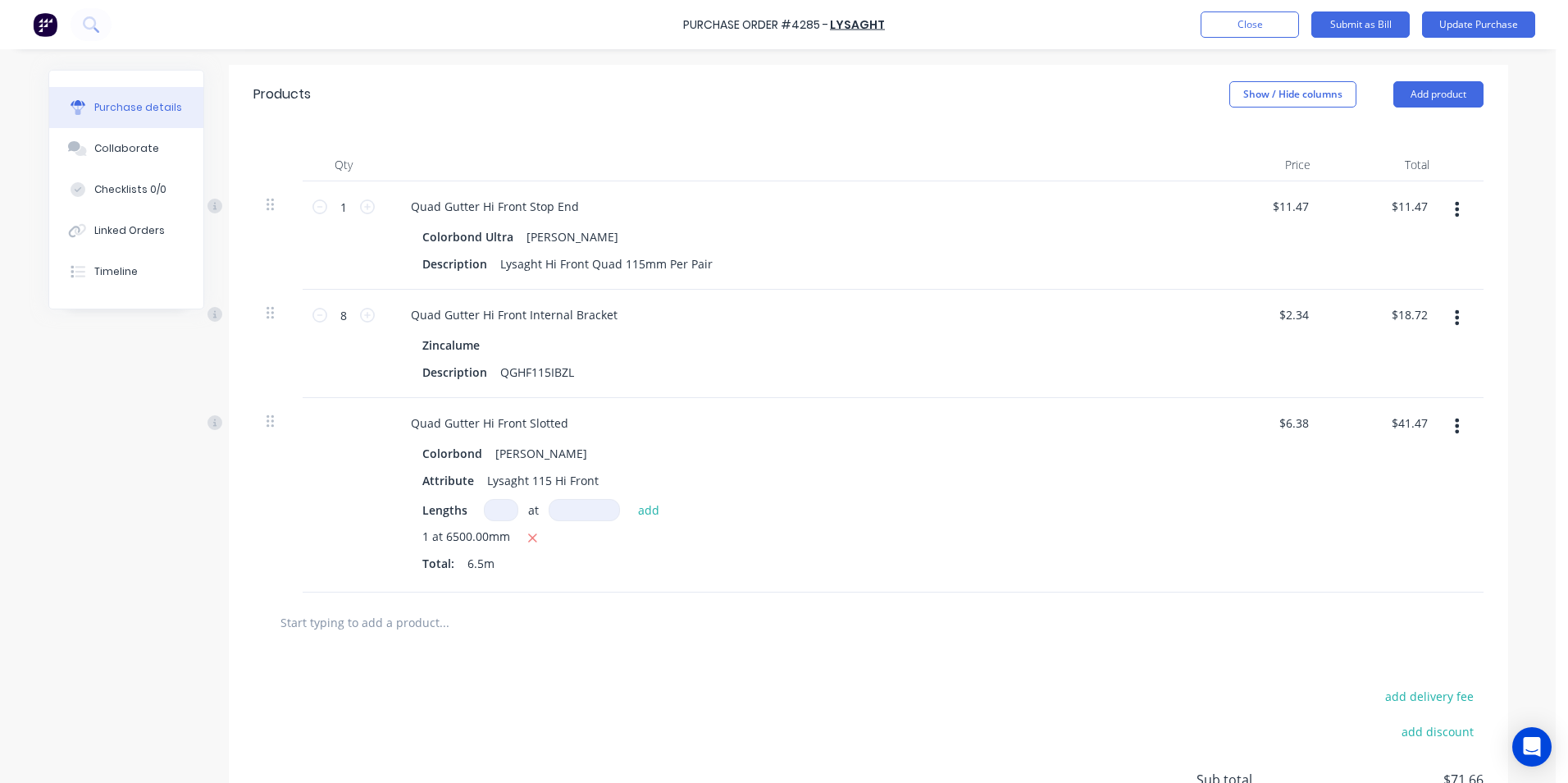
scroll to position [328, 0]
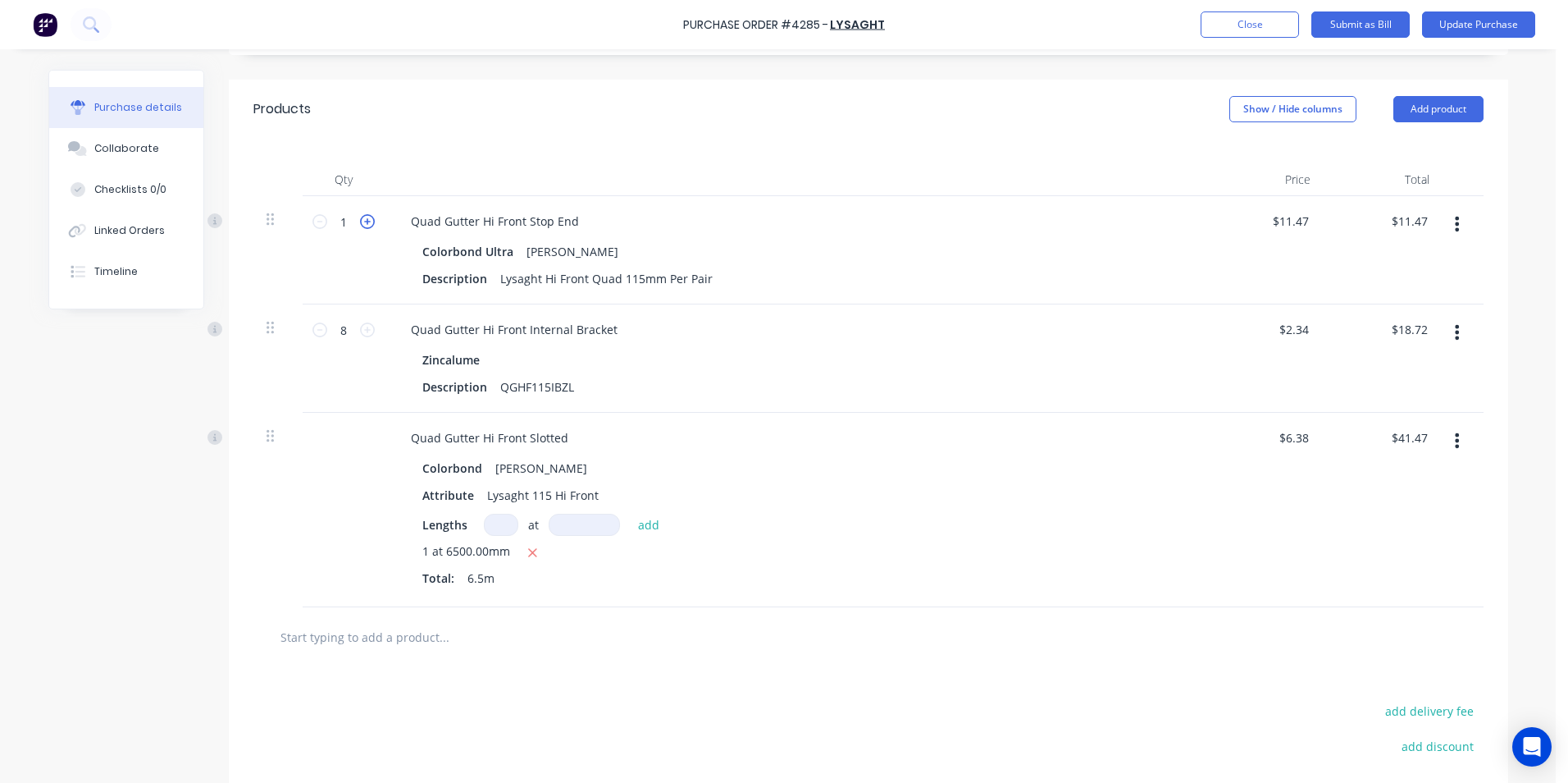
click at [361, 219] on icon at bounding box center [367, 221] width 15 height 15
type input "2"
type input "$22.94"
click at [363, 333] on icon at bounding box center [367, 329] width 15 height 15
type input "9"
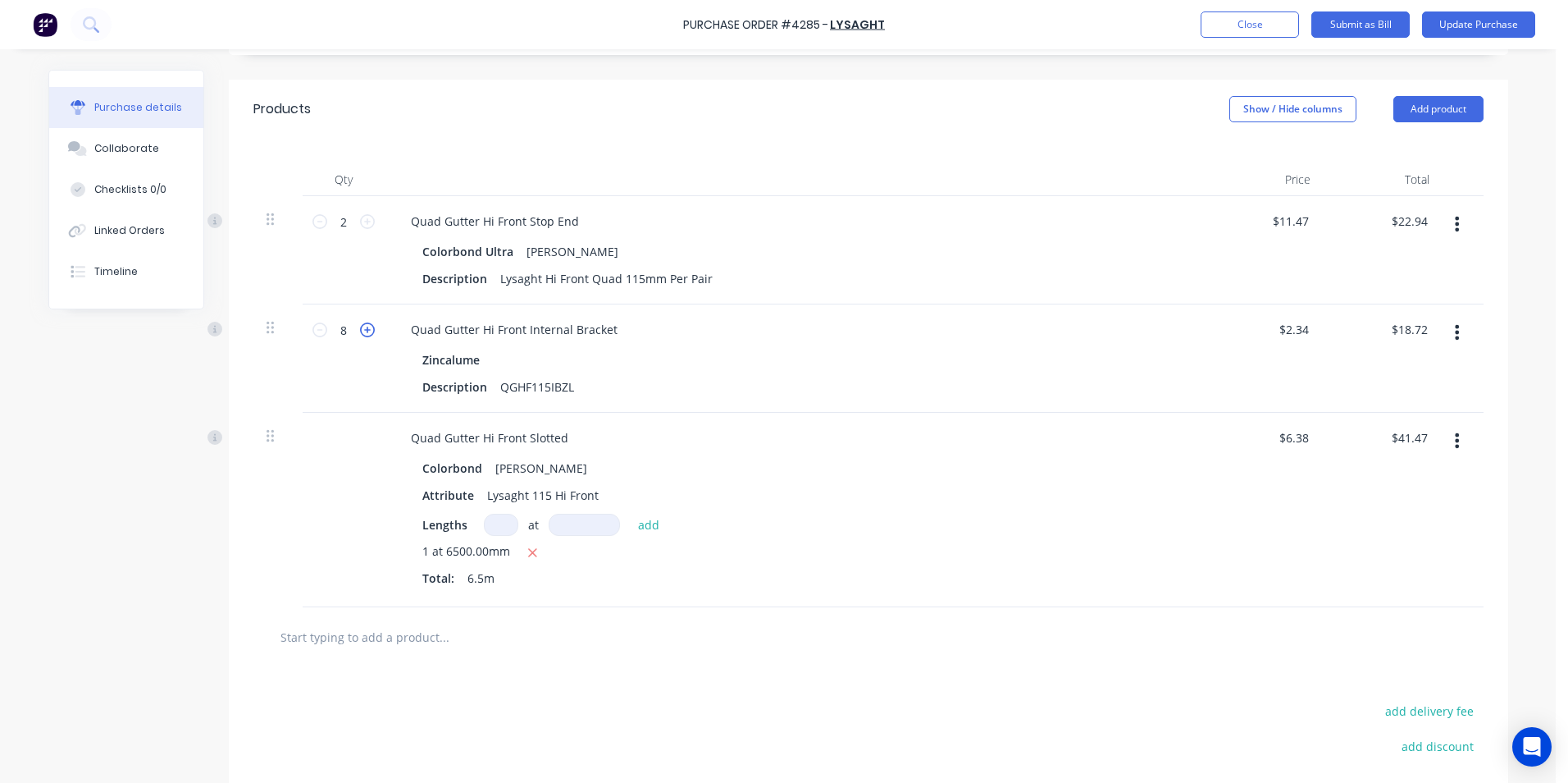
type input "$21.06"
click at [363, 333] on icon at bounding box center [367, 329] width 15 height 15
type input "10"
type input "$23.40"
click at [363, 333] on icon at bounding box center [367, 329] width 15 height 15
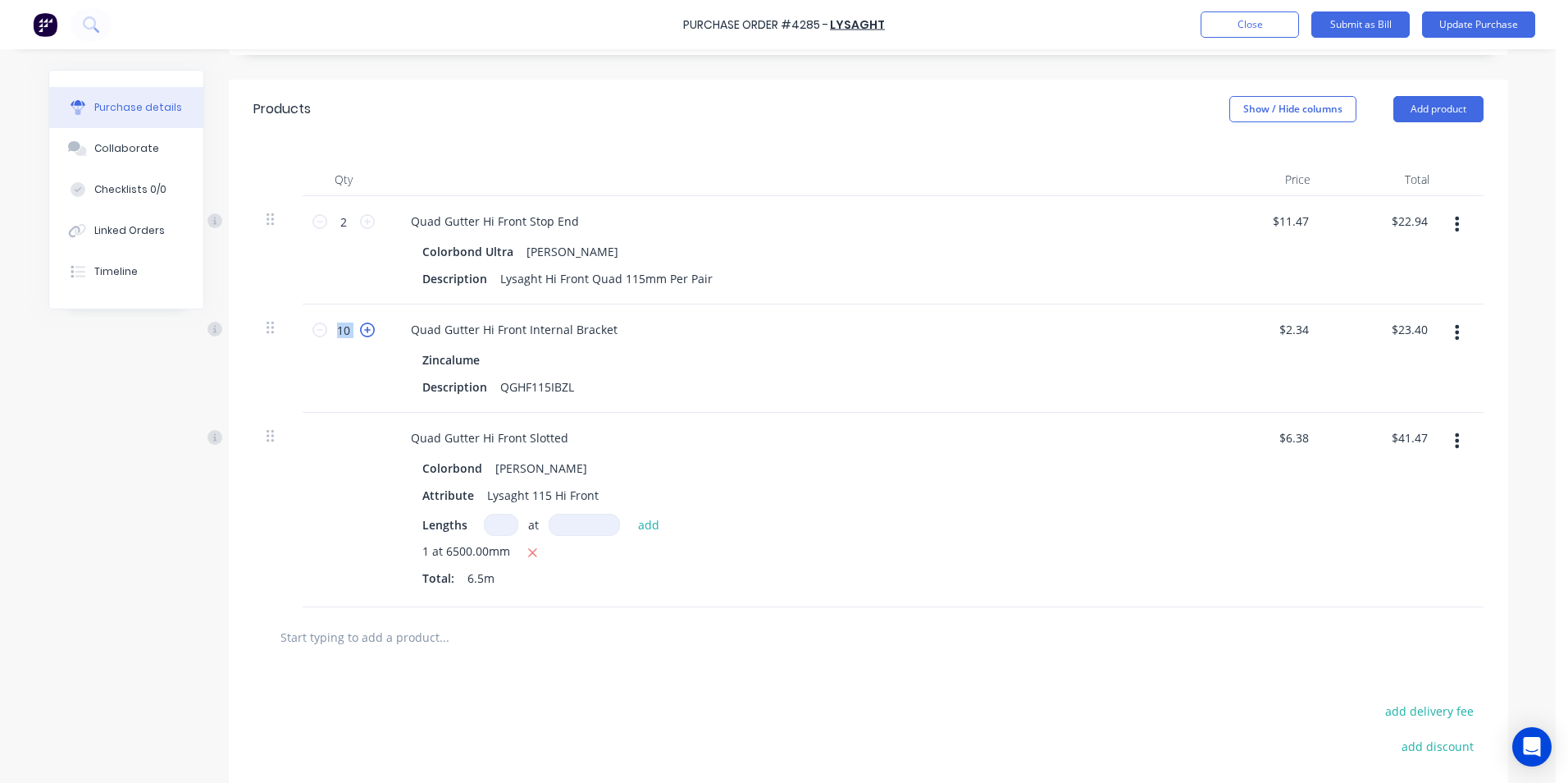
type input "11"
type input "$25.74"
click at [363, 333] on icon at bounding box center [367, 329] width 15 height 15
type input "12"
type input "$28.08"
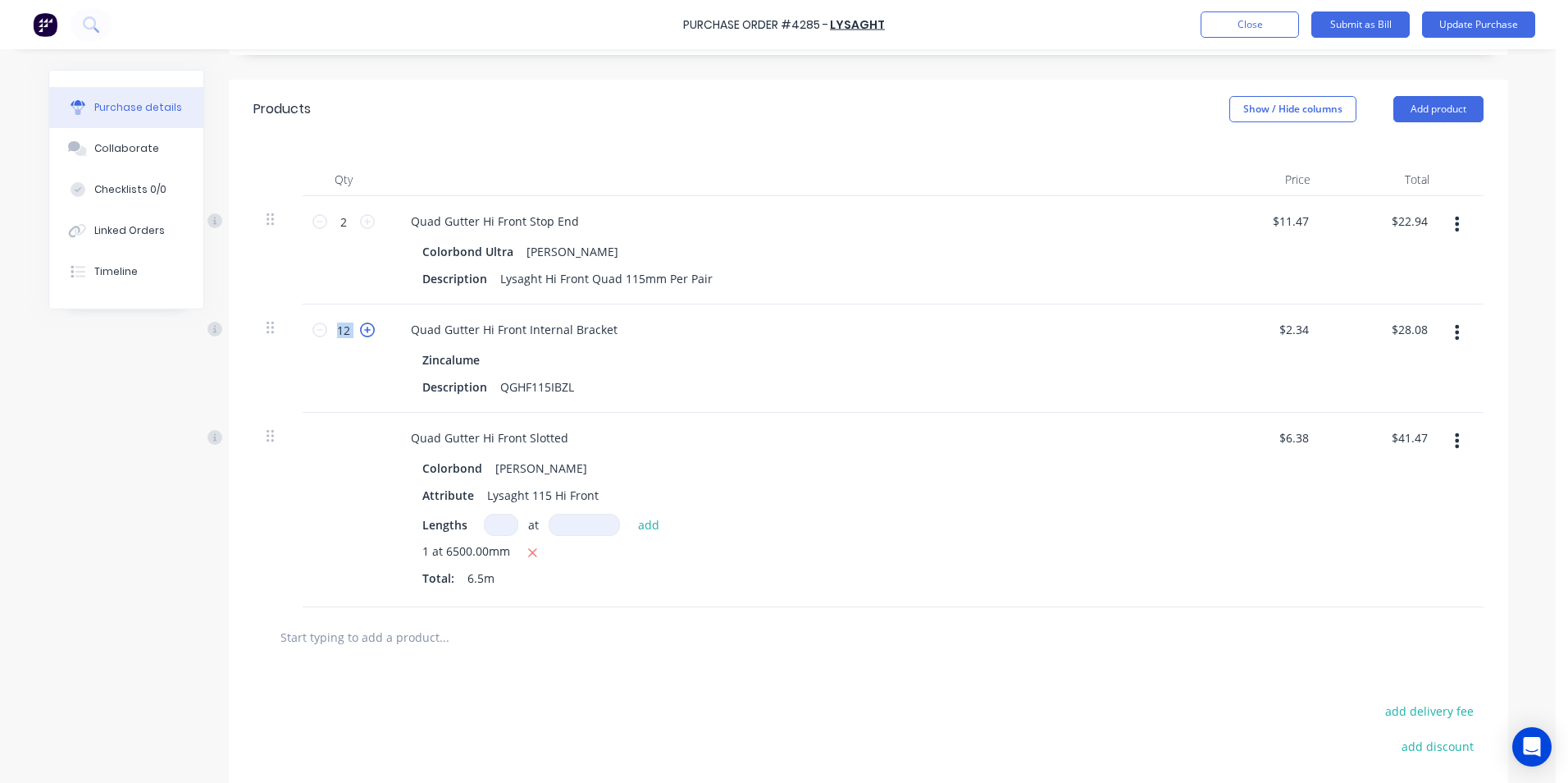
click at [363, 333] on icon at bounding box center [367, 329] width 15 height 15
type input "13"
type input "$30.42"
click at [363, 333] on icon at bounding box center [367, 329] width 15 height 15
type input "14"
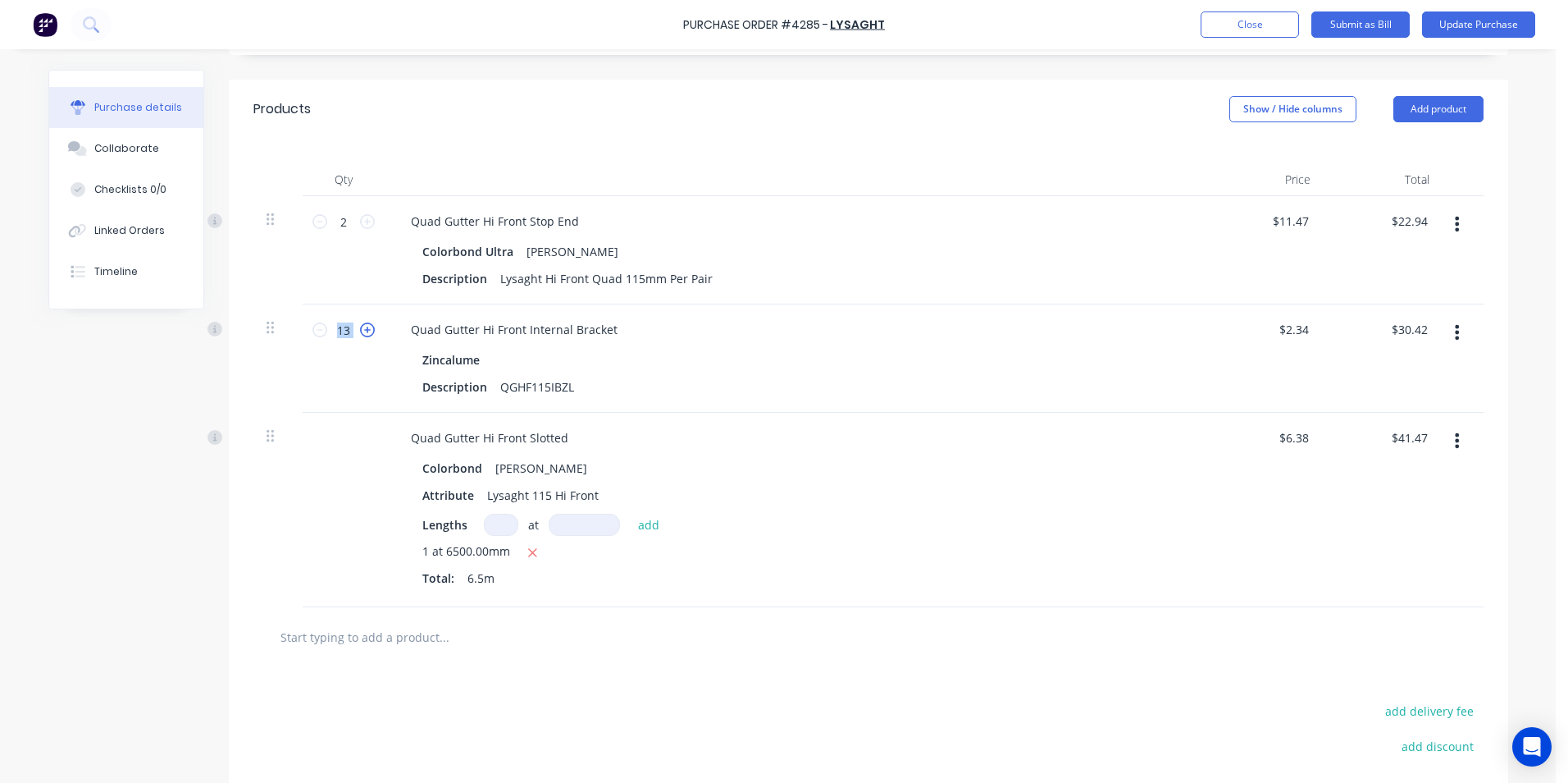
type input "$32.76"
click at [363, 333] on icon at bounding box center [367, 329] width 15 height 15
type input "15"
type input "$35.10"
click at [363, 333] on icon at bounding box center [367, 329] width 15 height 15
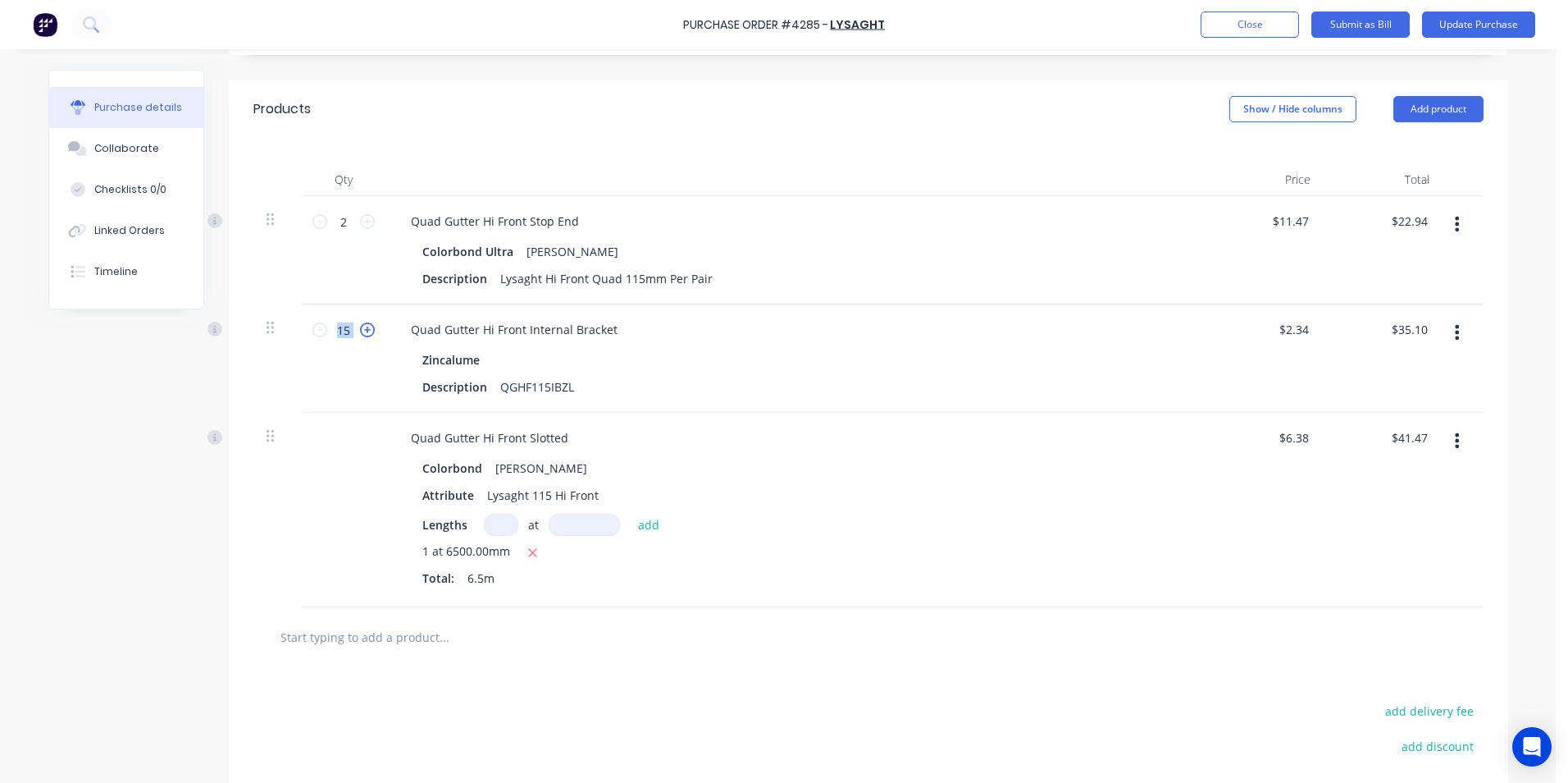
type input "16"
type input "$37.44"
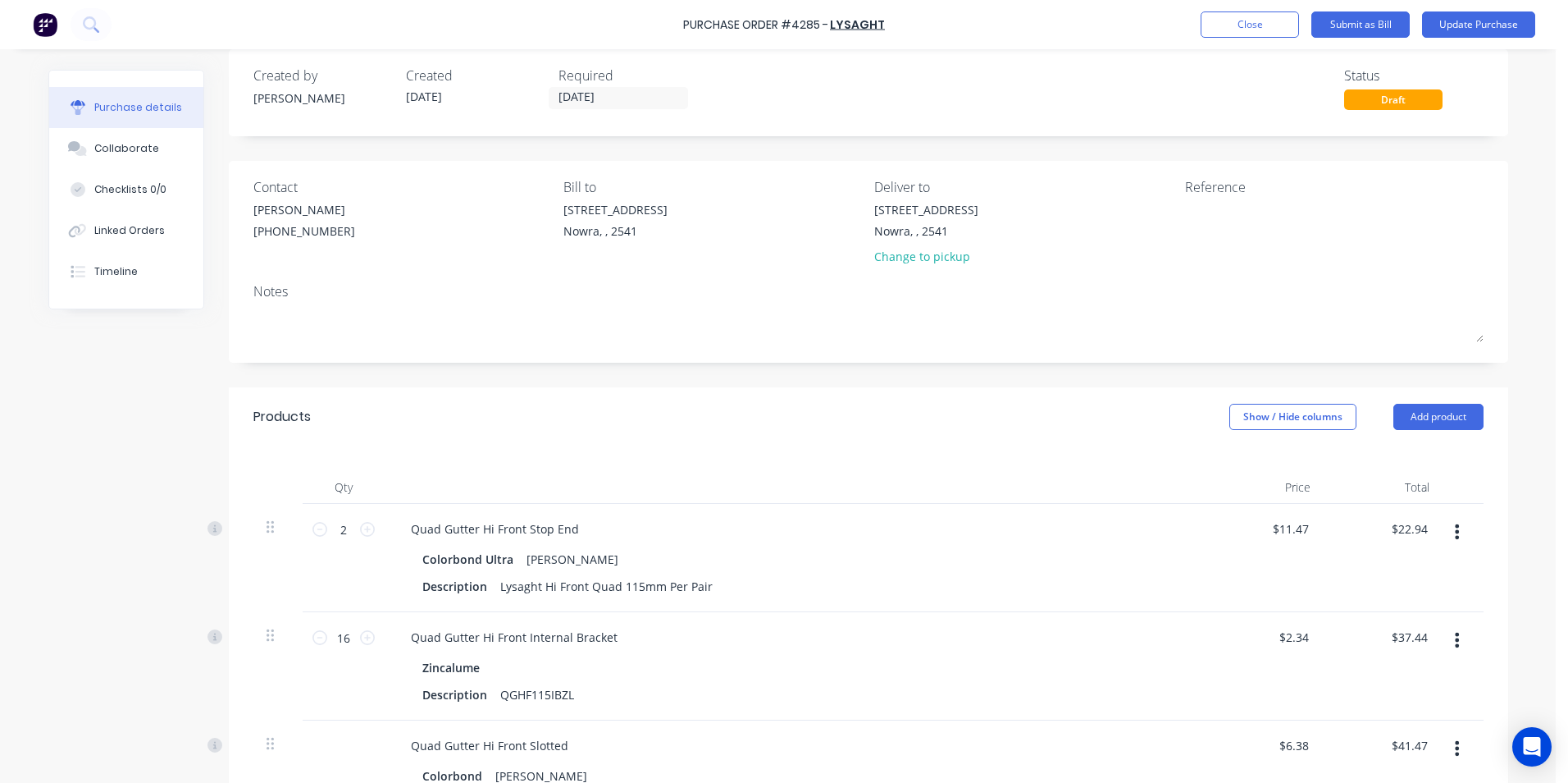
scroll to position [0, 0]
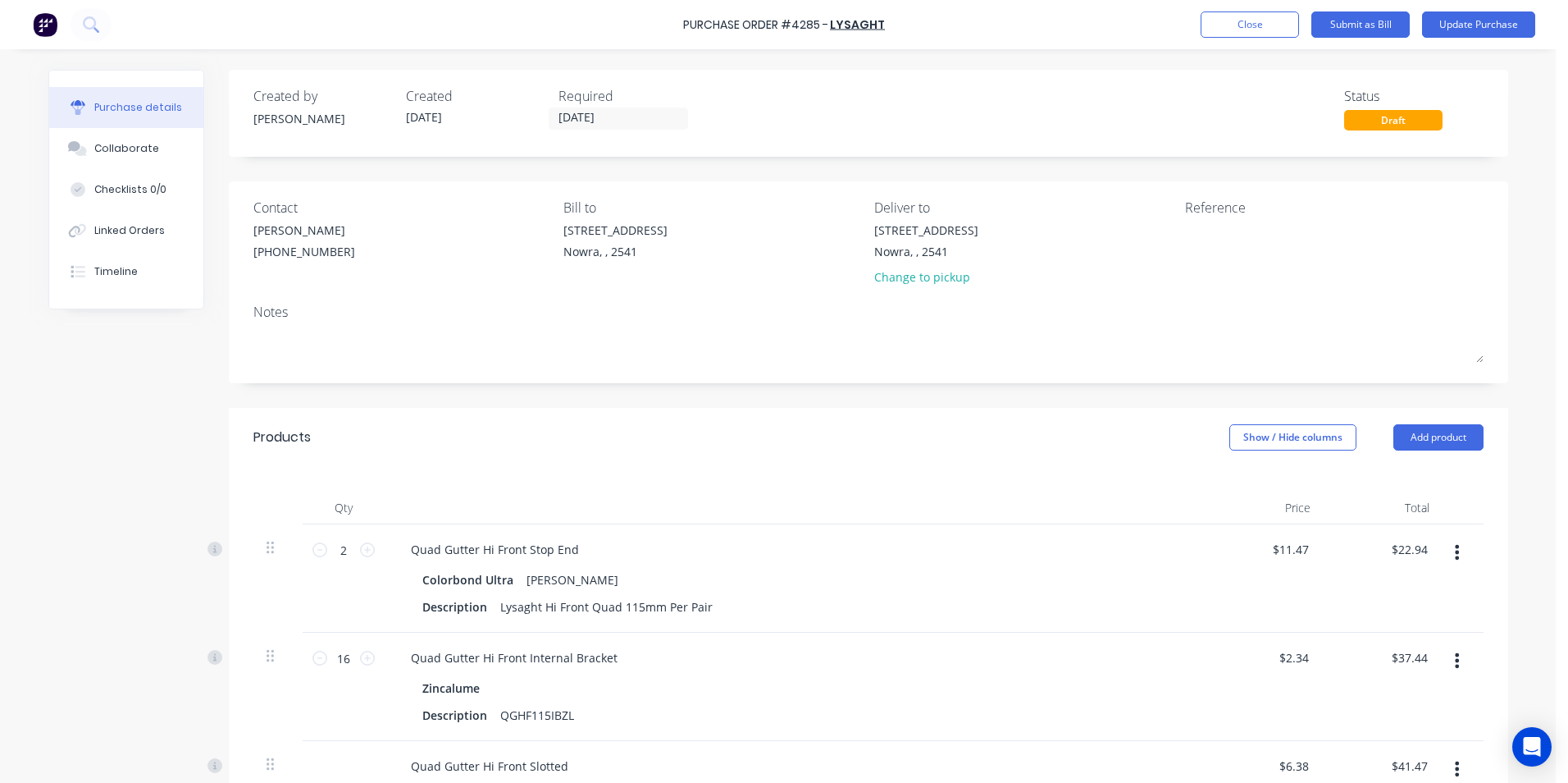
click at [1490, 39] on div "Purchase Order #4285 - Lysaght Add product Close Submit as Bill Update Purchase" at bounding box center [784, 24] width 1568 height 50
click at [1490, 37] on button "Update Purchase" at bounding box center [1478, 24] width 114 height 26
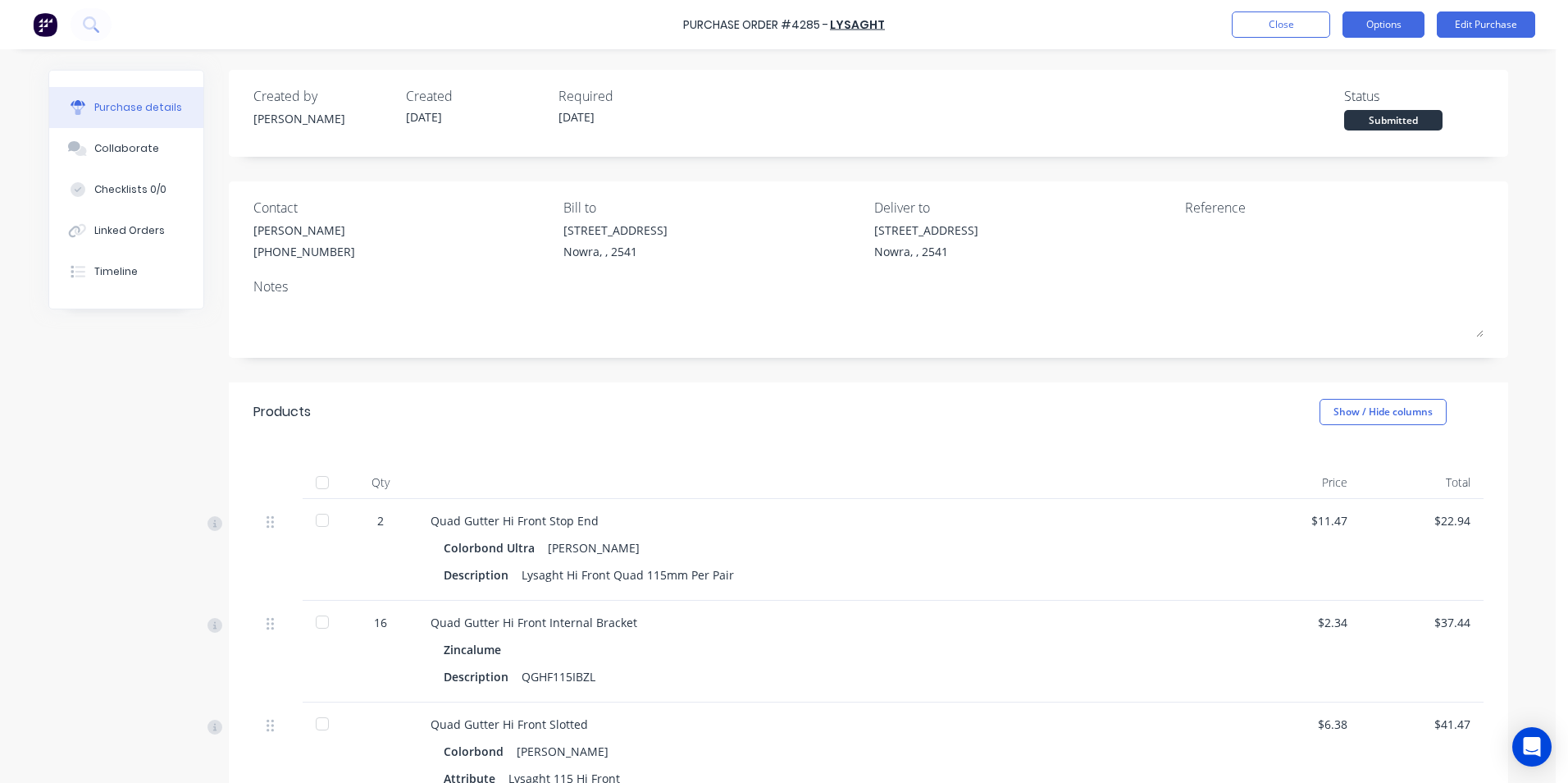
click at [1388, 14] on button "Options" at bounding box center [1383, 24] width 82 height 26
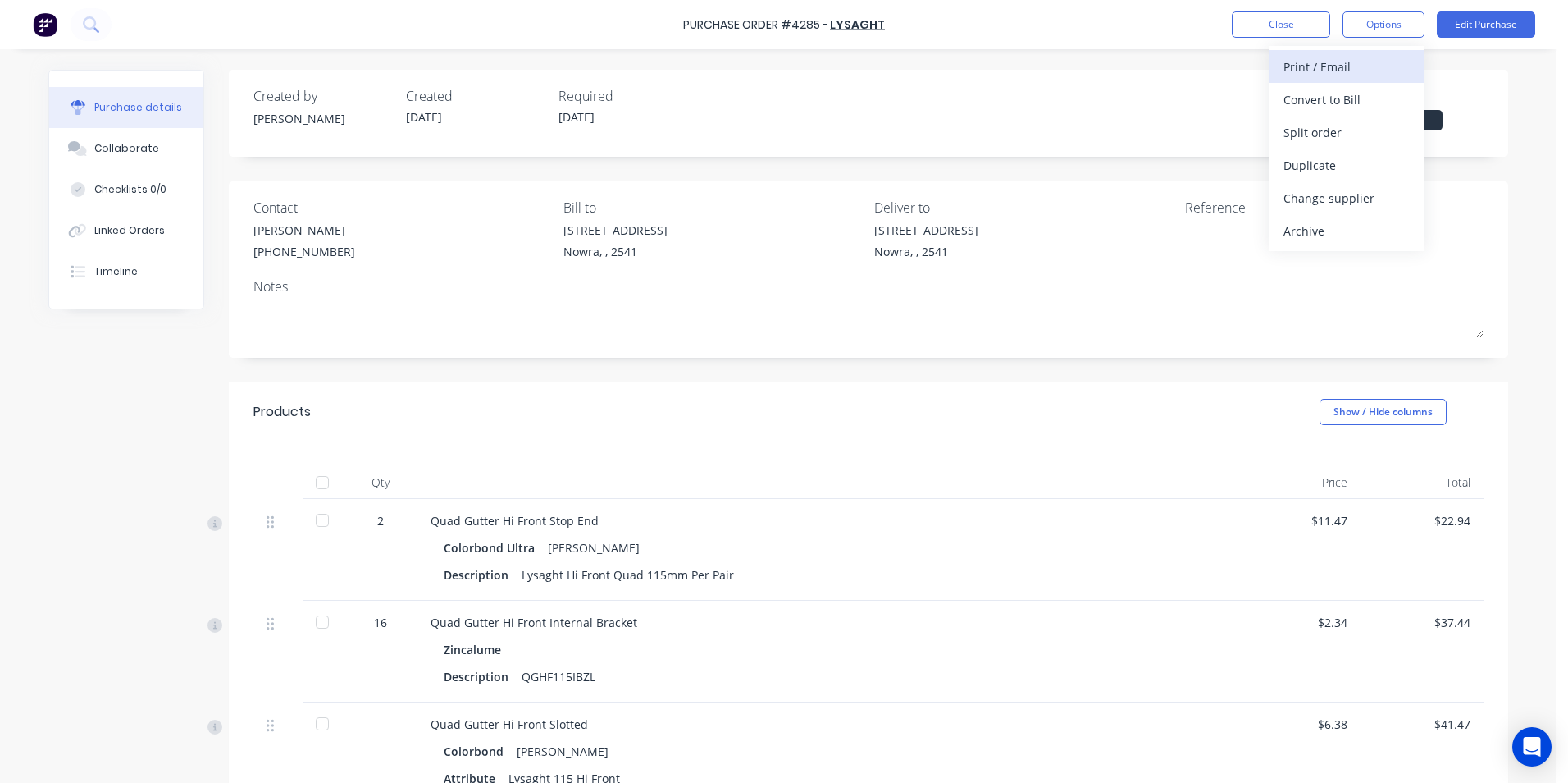
click at [1325, 80] on button "Print / Email" at bounding box center [1346, 67] width 155 height 33
click at [1304, 129] on div "Without pricing" at bounding box center [1347, 132] width 126 height 23
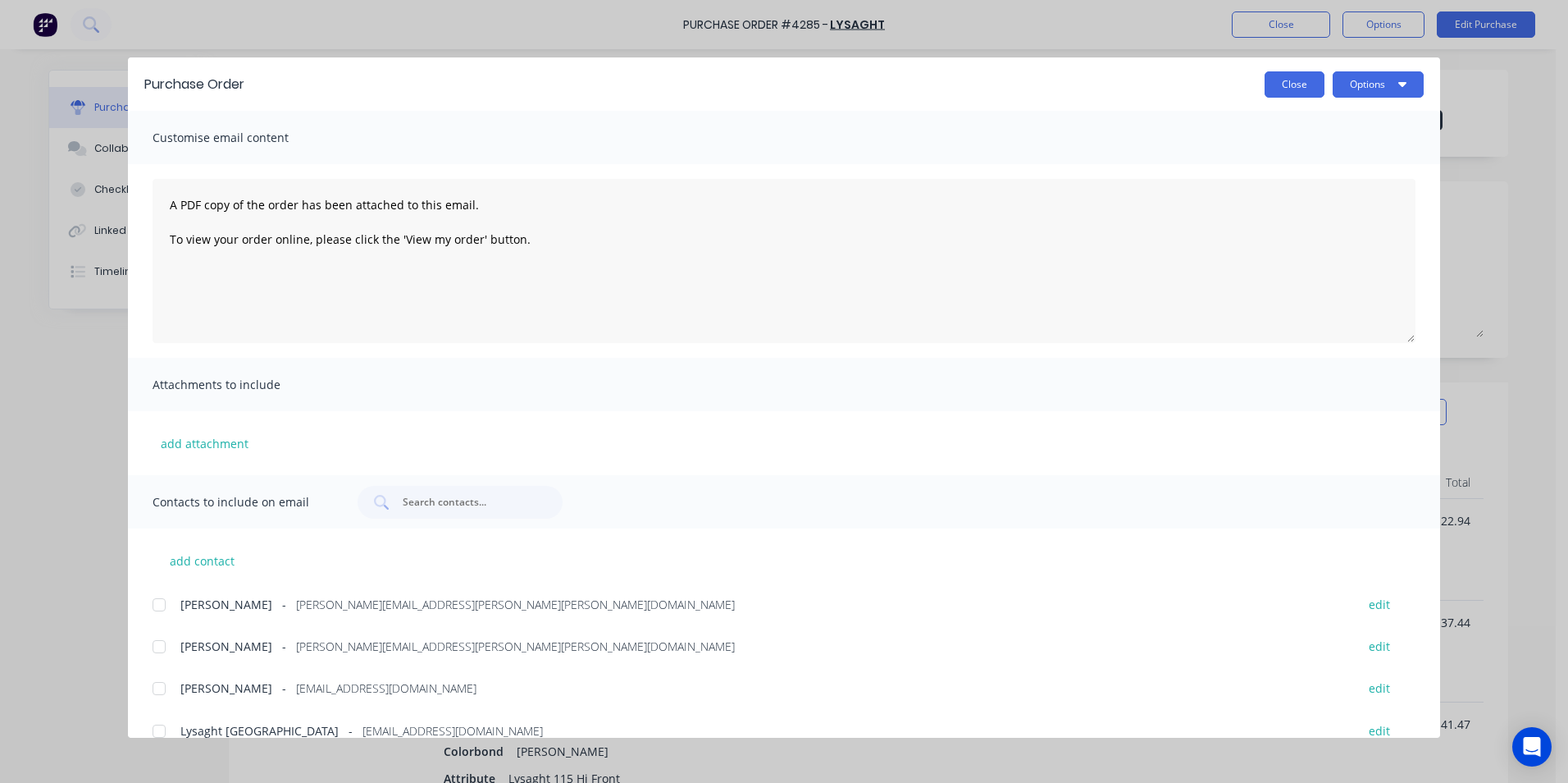
drag, startPoint x: 1316, startPoint y: 88, endPoint x: 1374, endPoint y: 38, distance: 76.6
click at [1318, 87] on button "Close" at bounding box center [1294, 84] width 60 height 26
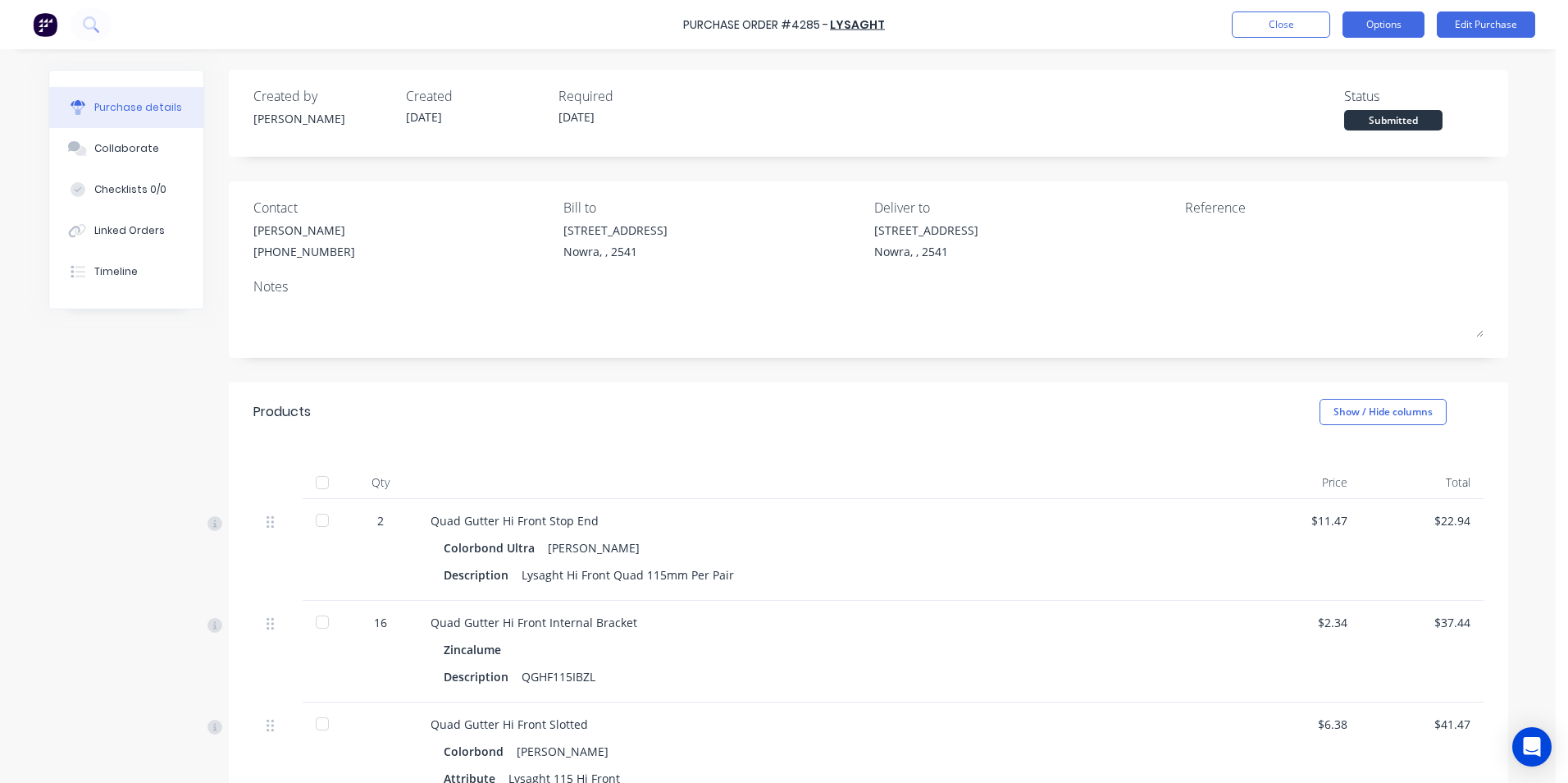
click at [1374, 36] on button "Options" at bounding box center [1383, 24] width 82 height 26
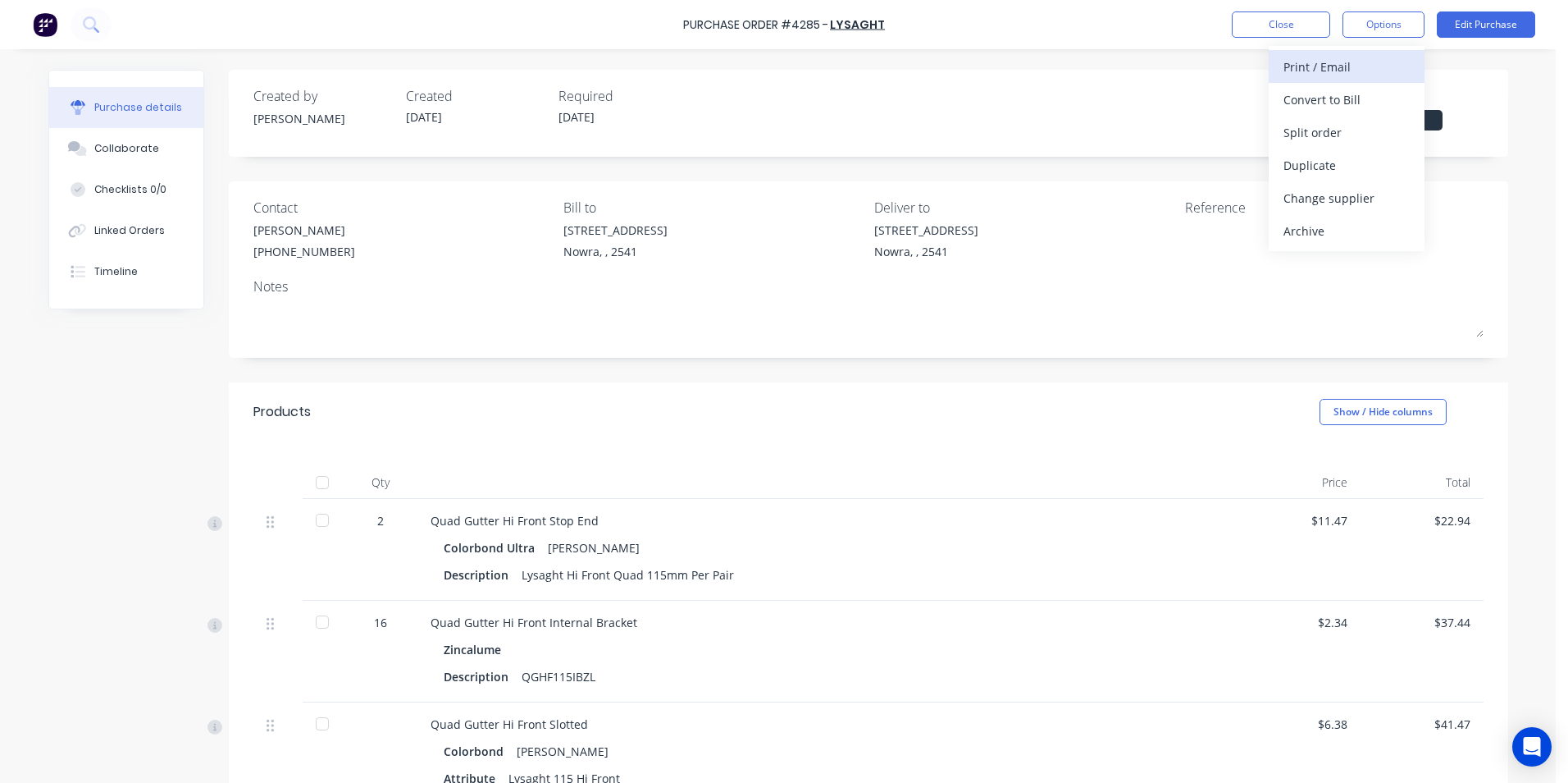
click at [1340, 75] on div "Print / Email" at bounding box center [1347, 67] width 126 height 23
click at [1329, 106] on div "With pricing" at bounding box center [1347, 99] width 126 height 23
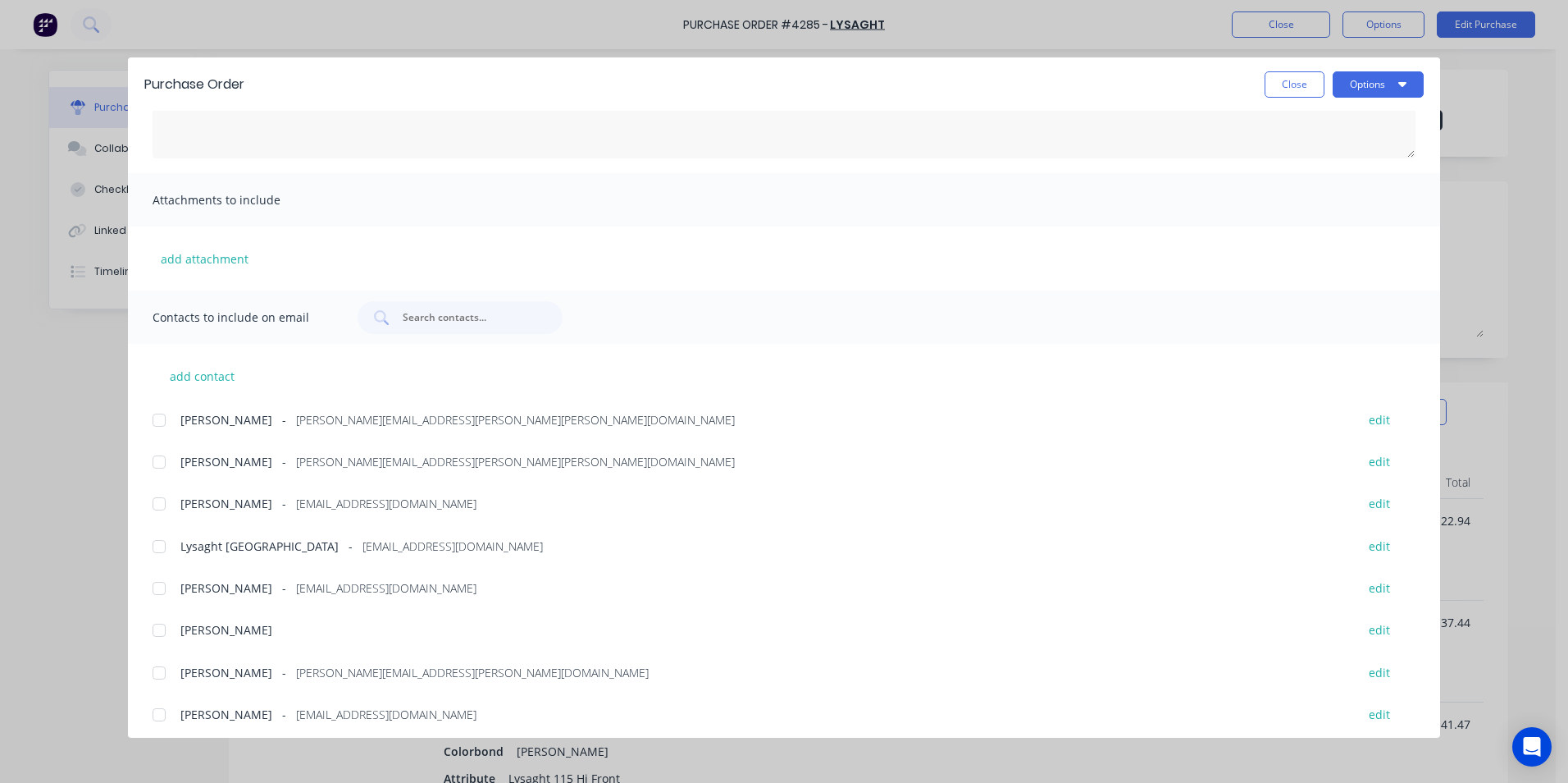
scroll to position [192, 0]
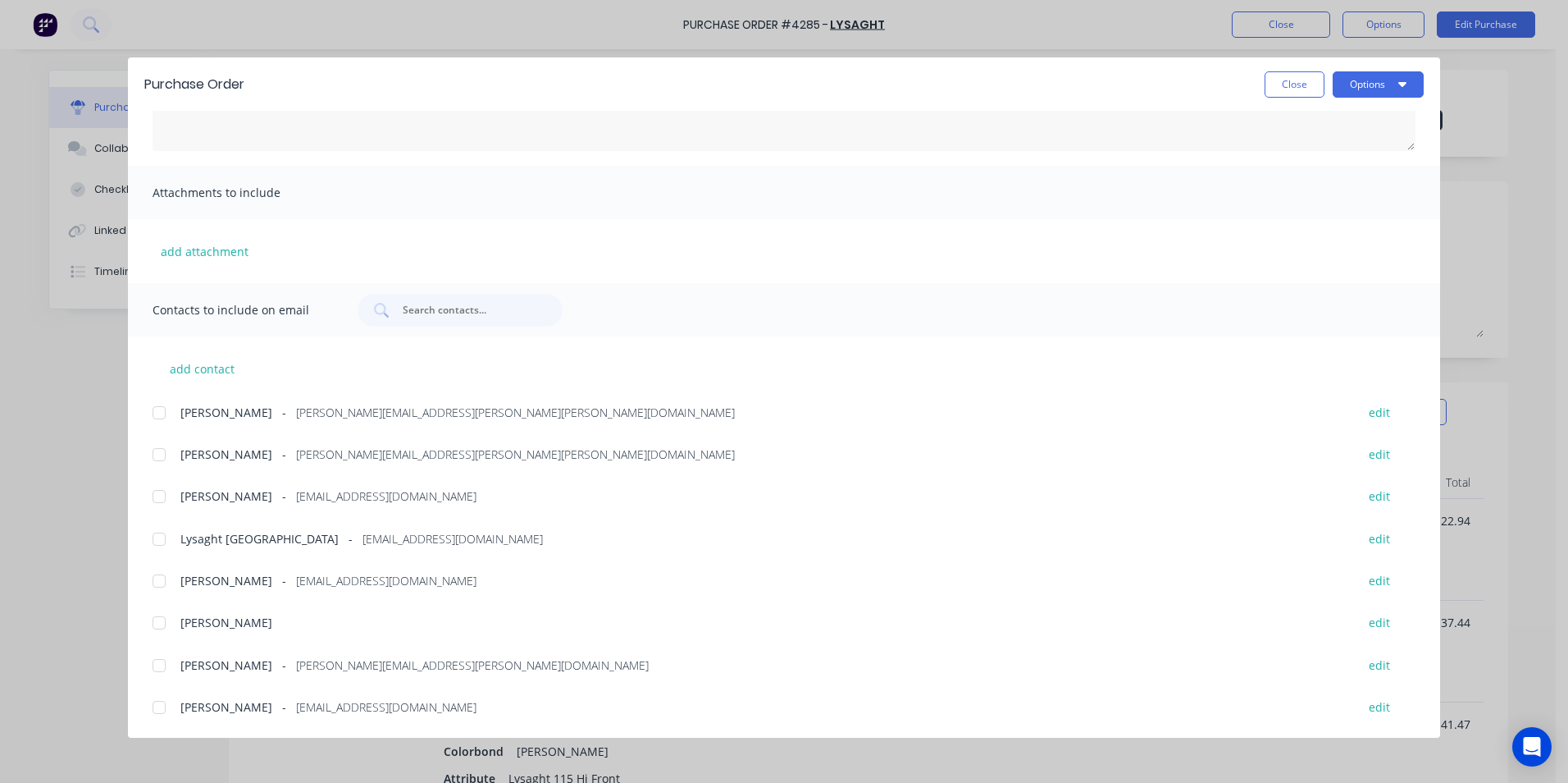
click at [168, 541] on div at bounding box center [159, 539] width 33 height 33
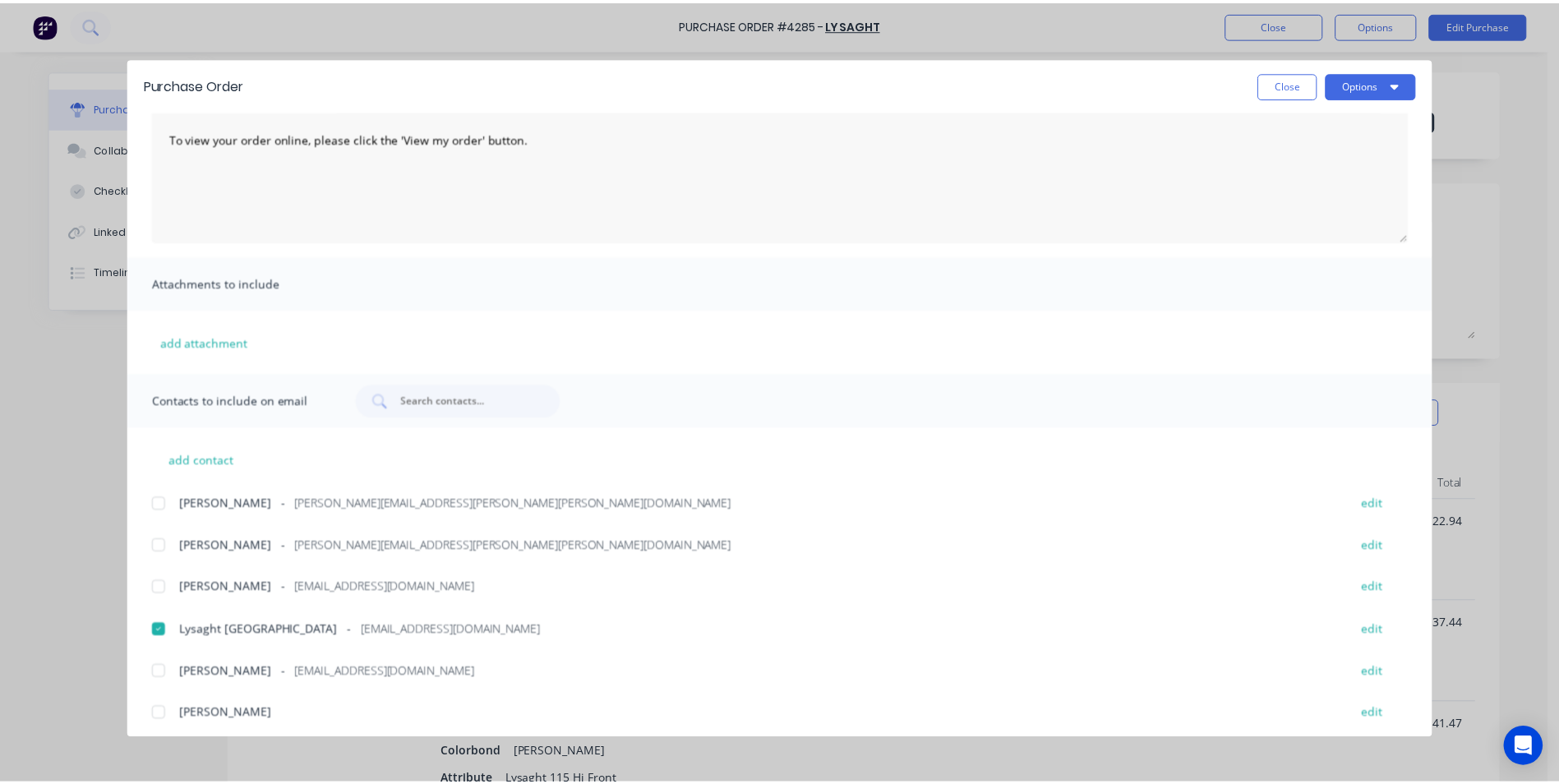
scroll to position [0, 0]
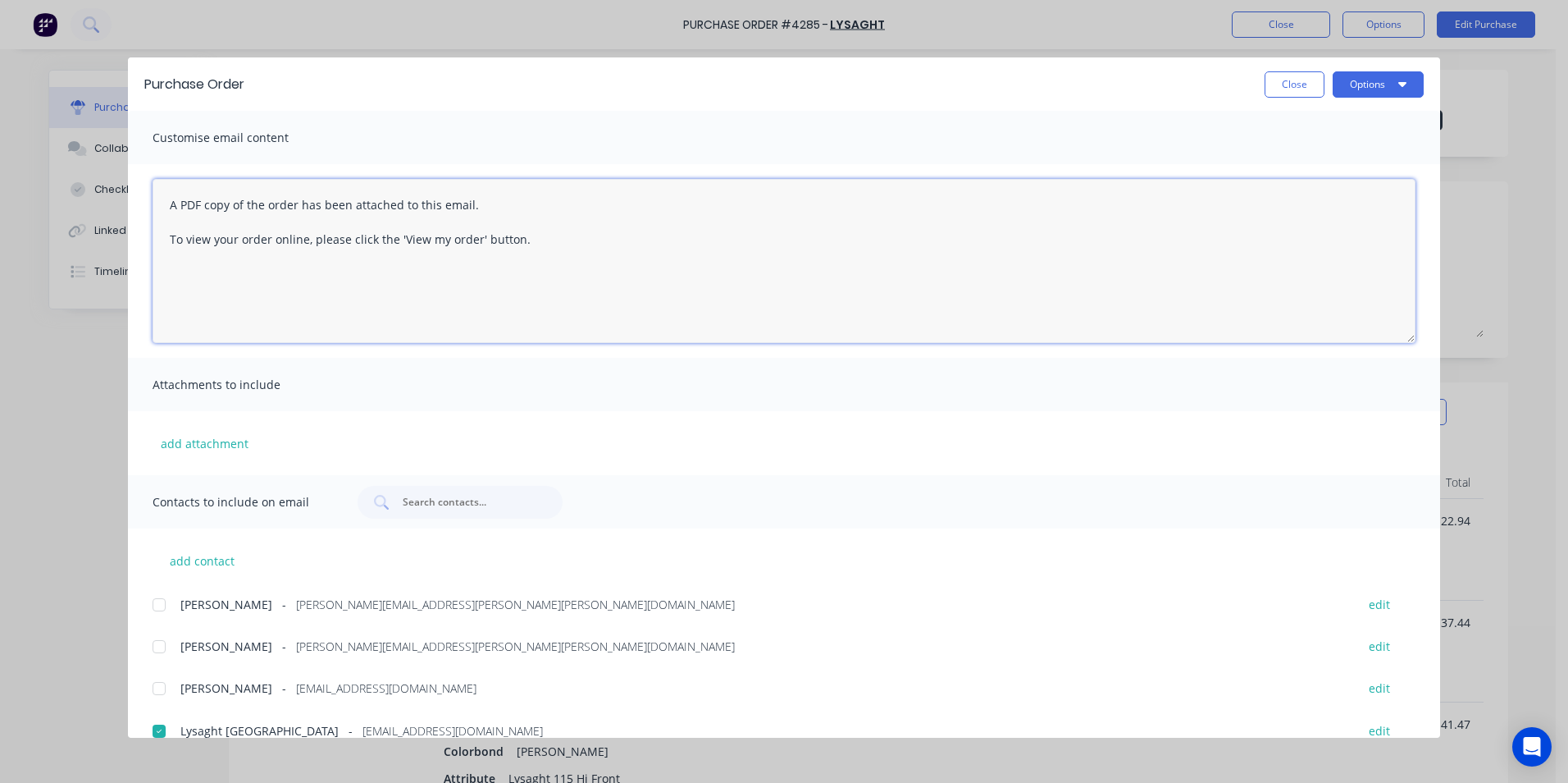
click at [171, 201] on textarea "A PDF copy of the order has been attached to this email. To view your order onl…" at bounding box center [784, 260] width 1262 height 164
type textarea "****UPDATED**** A PDF copy of the order has been attached to this email. To vie…"
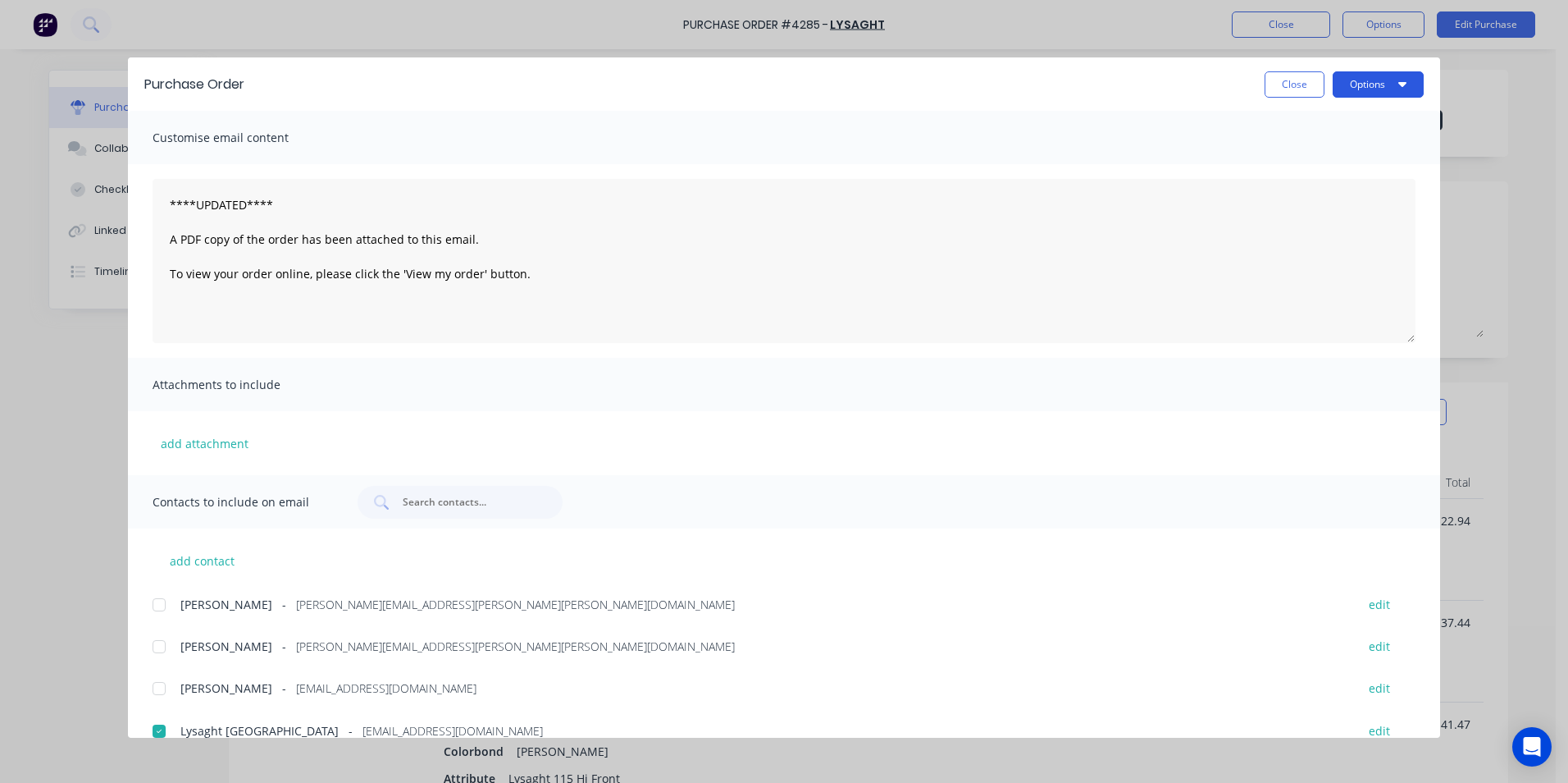
click at [1380, 87] on button "Options" at bounding box center [1378, 84] width 91 height 26
click at [1303, 193] on div "Email" at bounding box center [1346, 191] width 126 height 23
click at [1308, 80] on button "Close" at bounding box center [1294, 84] width 60 height 26
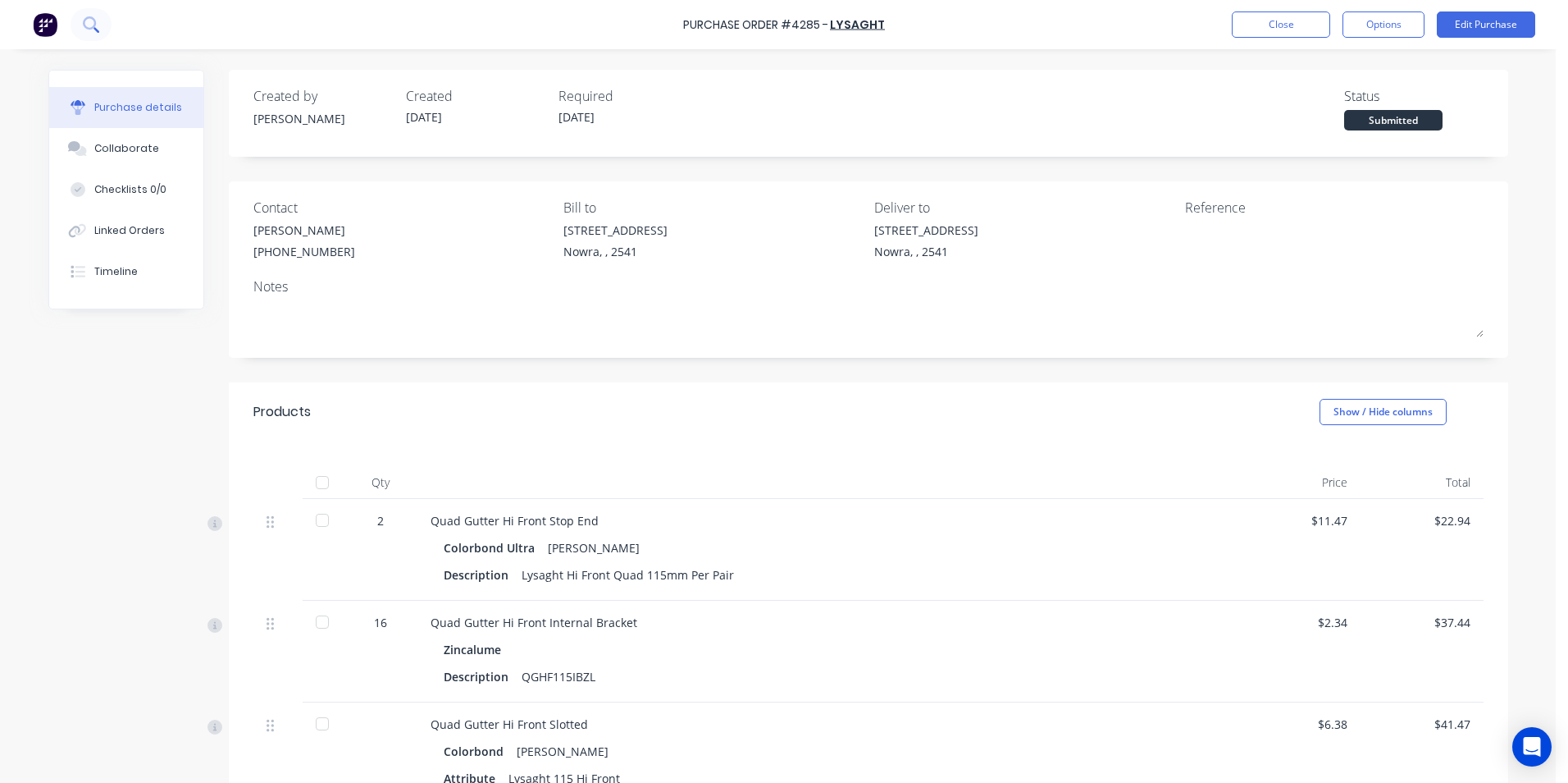
click at [95, 17] on icon at bounding box center [90, 24] width 16 height 16
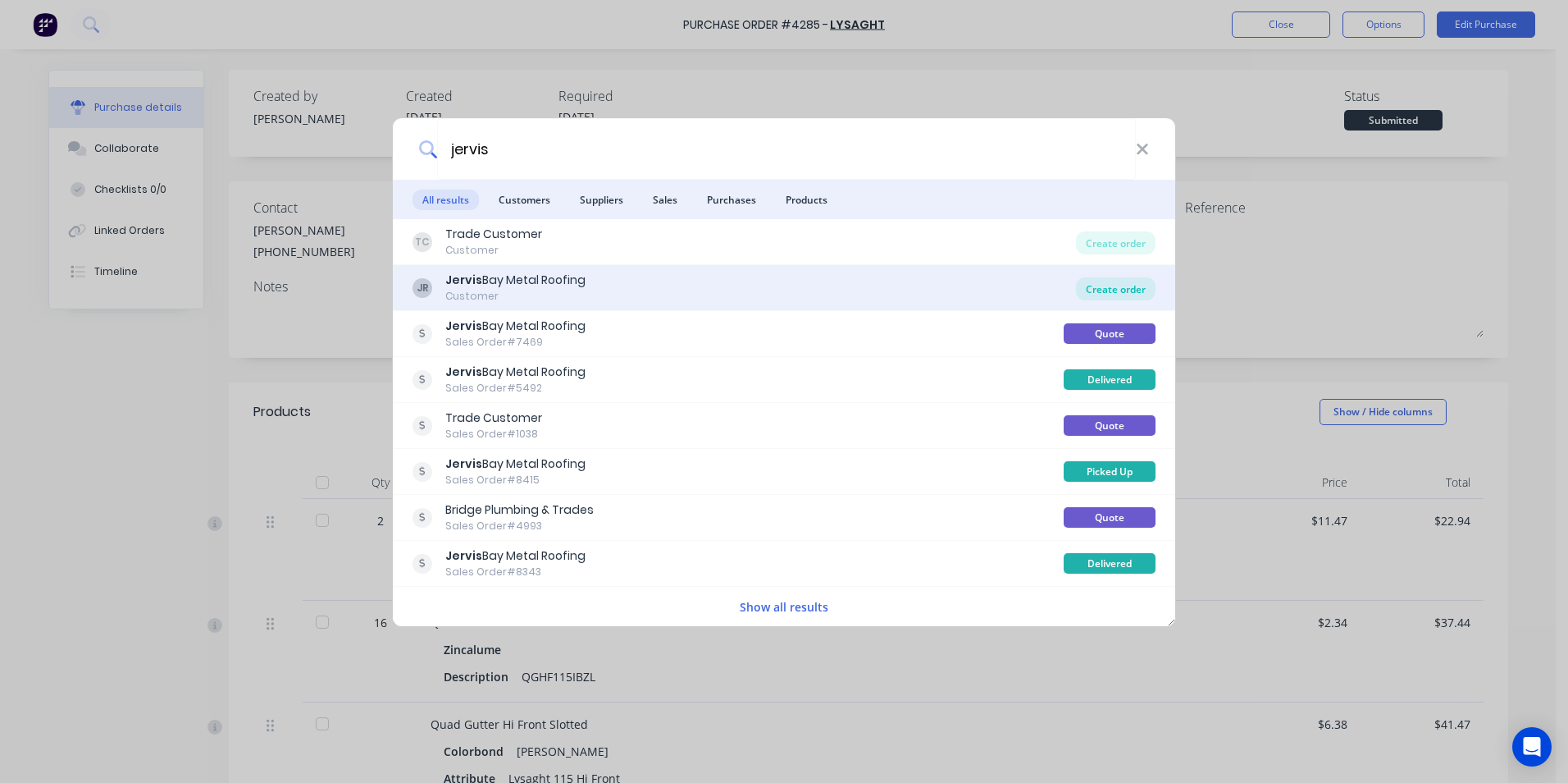
type input "jervis"
click at [1146, 289] on div "Create order" at bounding box center [1116, 289] width 80 height 23
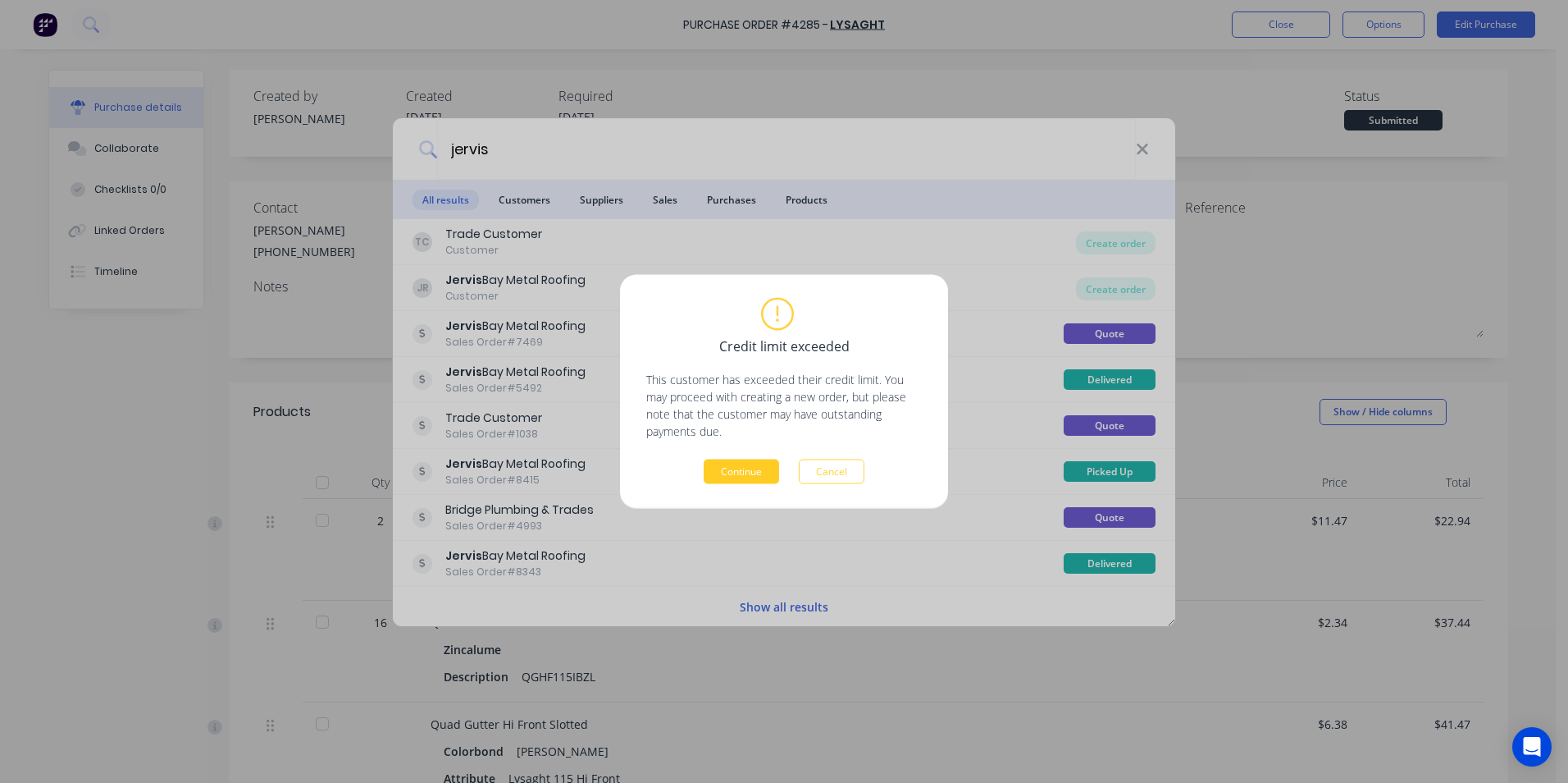
click at [735, 478] on button "Continue" at bounding box center [742, 471] width 76 height 24
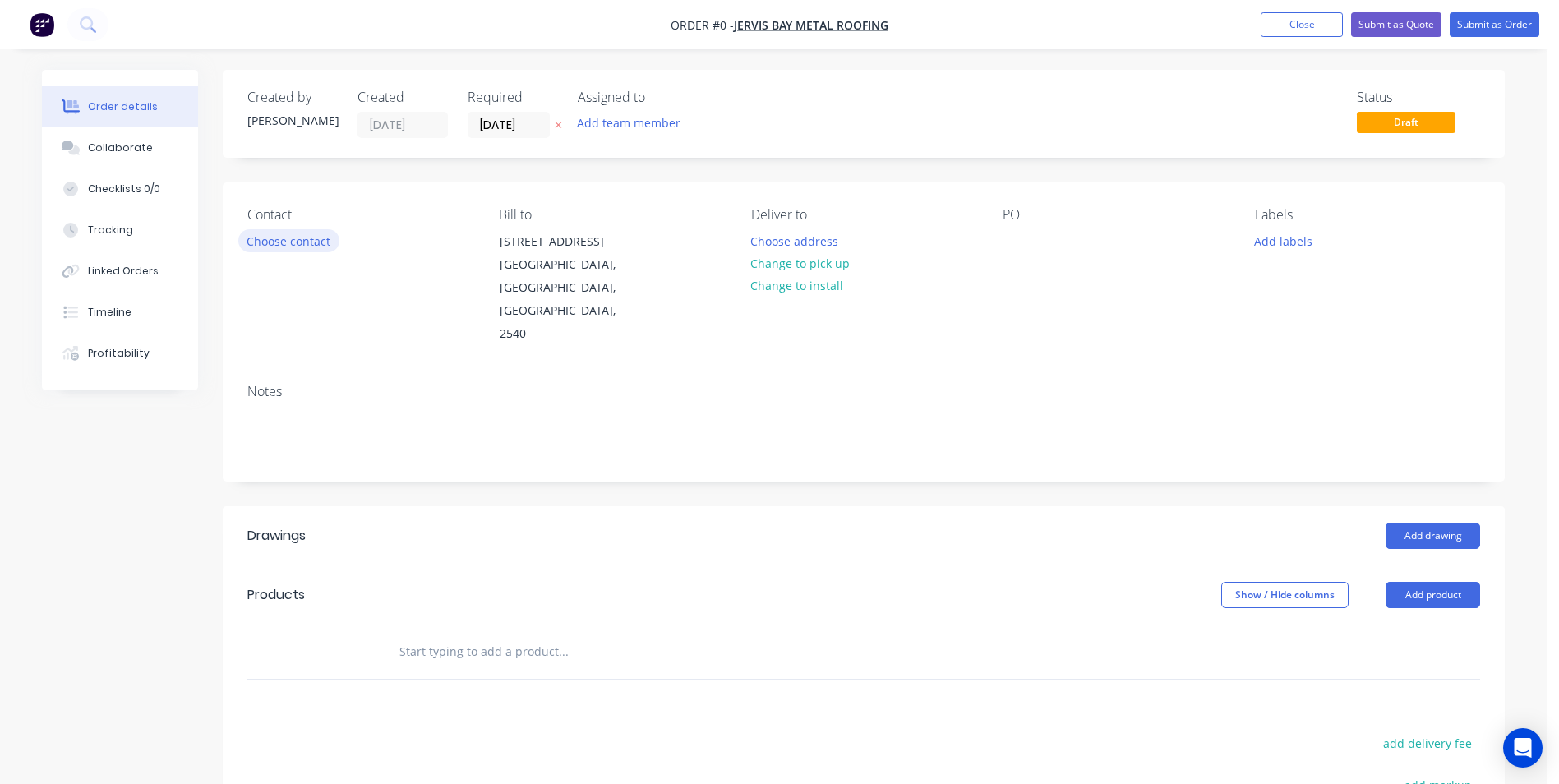
click at [267, 250] on button "Choose contact" at bounding box center [289, 240] width 101 height 22
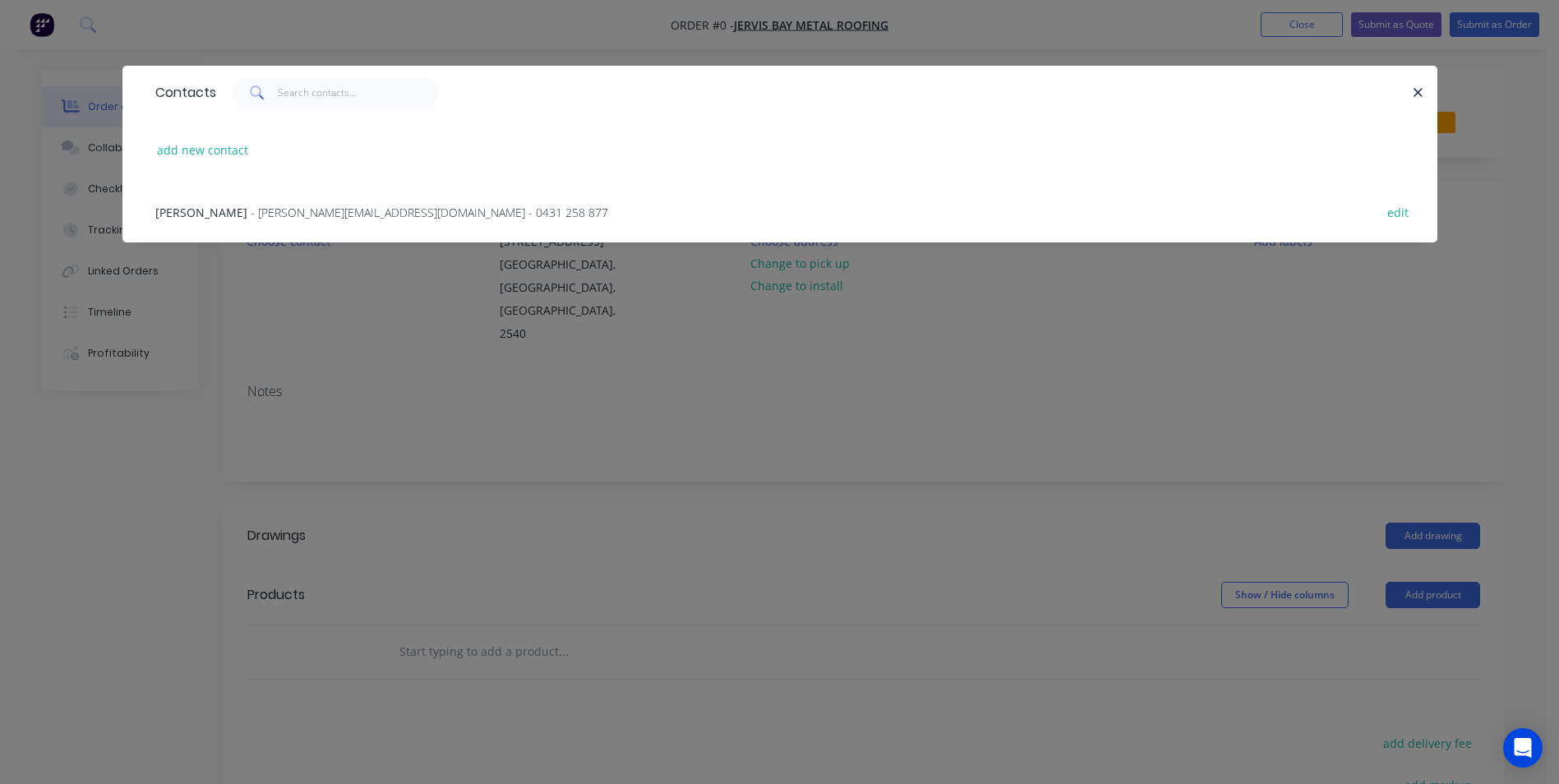
click at [272, 214] on span "- andrew@jervisbaymetalroofing.com - 0431 258 877" at bounding box center [429, 212] width 357 height 16
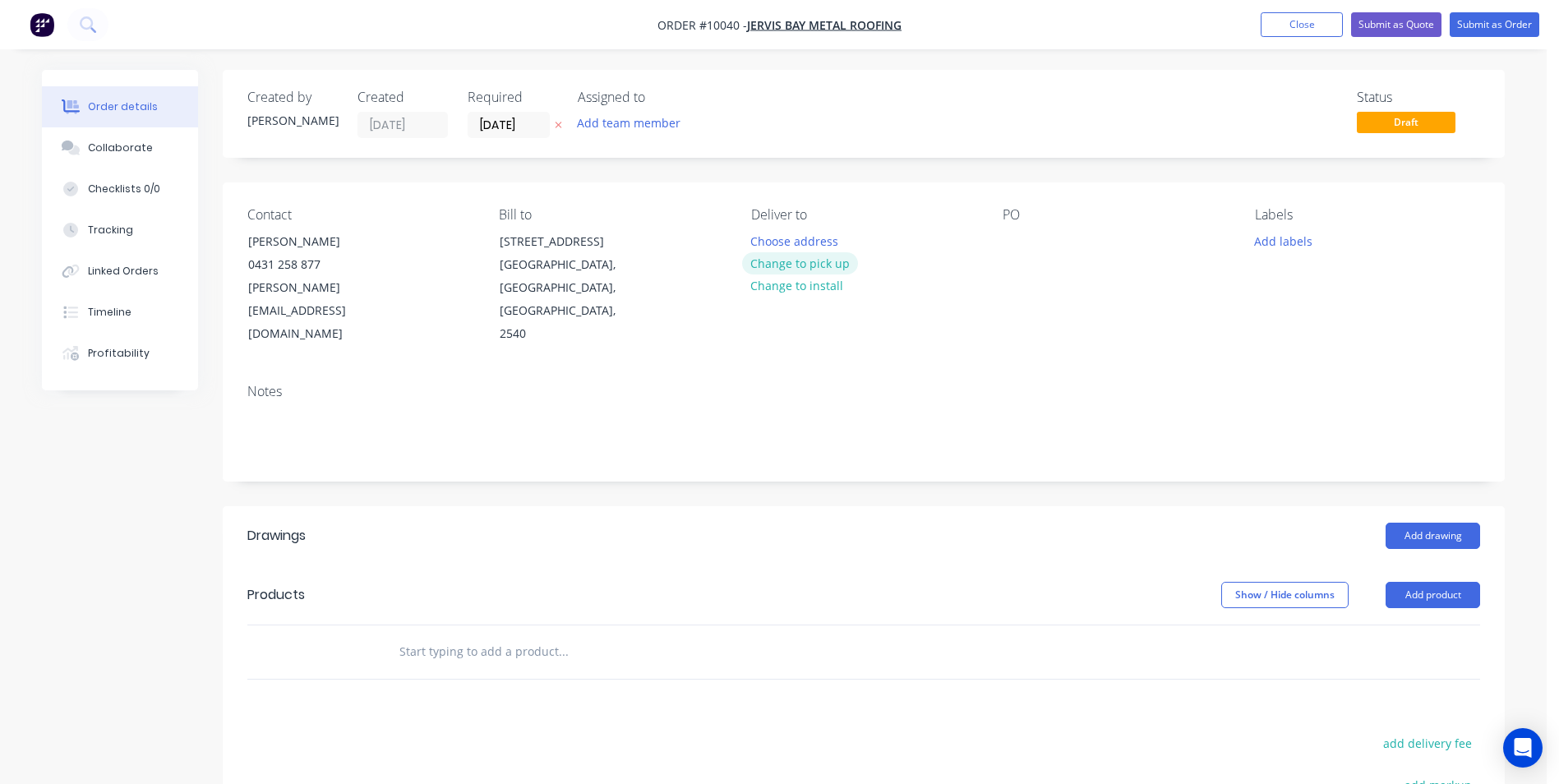
click at [767, 260] on button "Change to pick up" at bounding box center [801, 263] width 117 height 22
click at [1422, 522] on button "Add drawing" at bounding box center [1432, 535] width 94 height 26
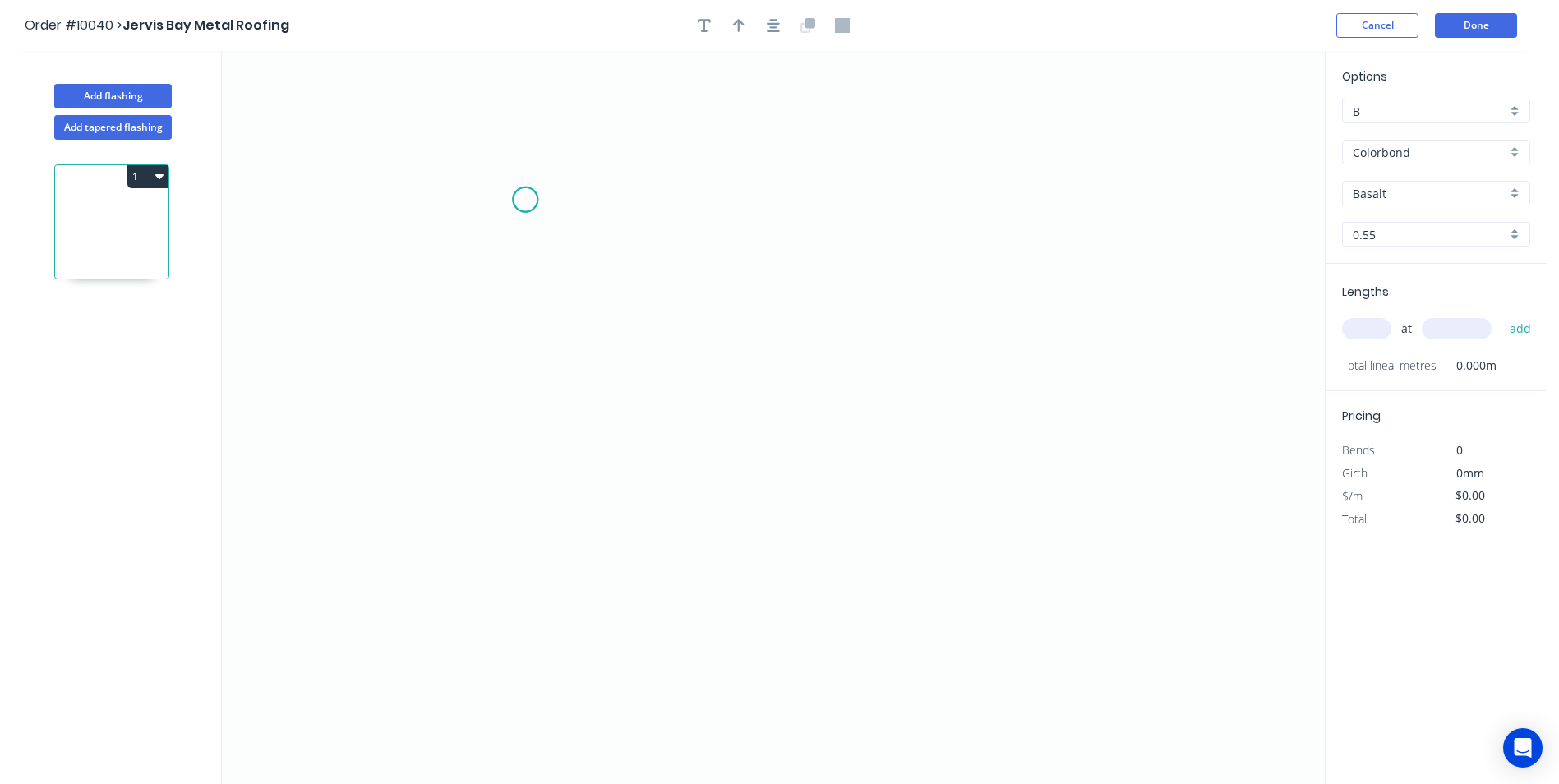
drag, startPoint x: 526, startPoint y: 199, endPoint x: 505, endPoint y: 240, distance: 46.1
click at [526, 199] on icon "0" at bounding box center [773, 416] width 1103 height 732
click at [488, 235] on icon at bounding box center [506, 218] width 38 height 38
click at [960, 225] on icon "0 ?" at bounding box center [773, 416] width 1103 height 732
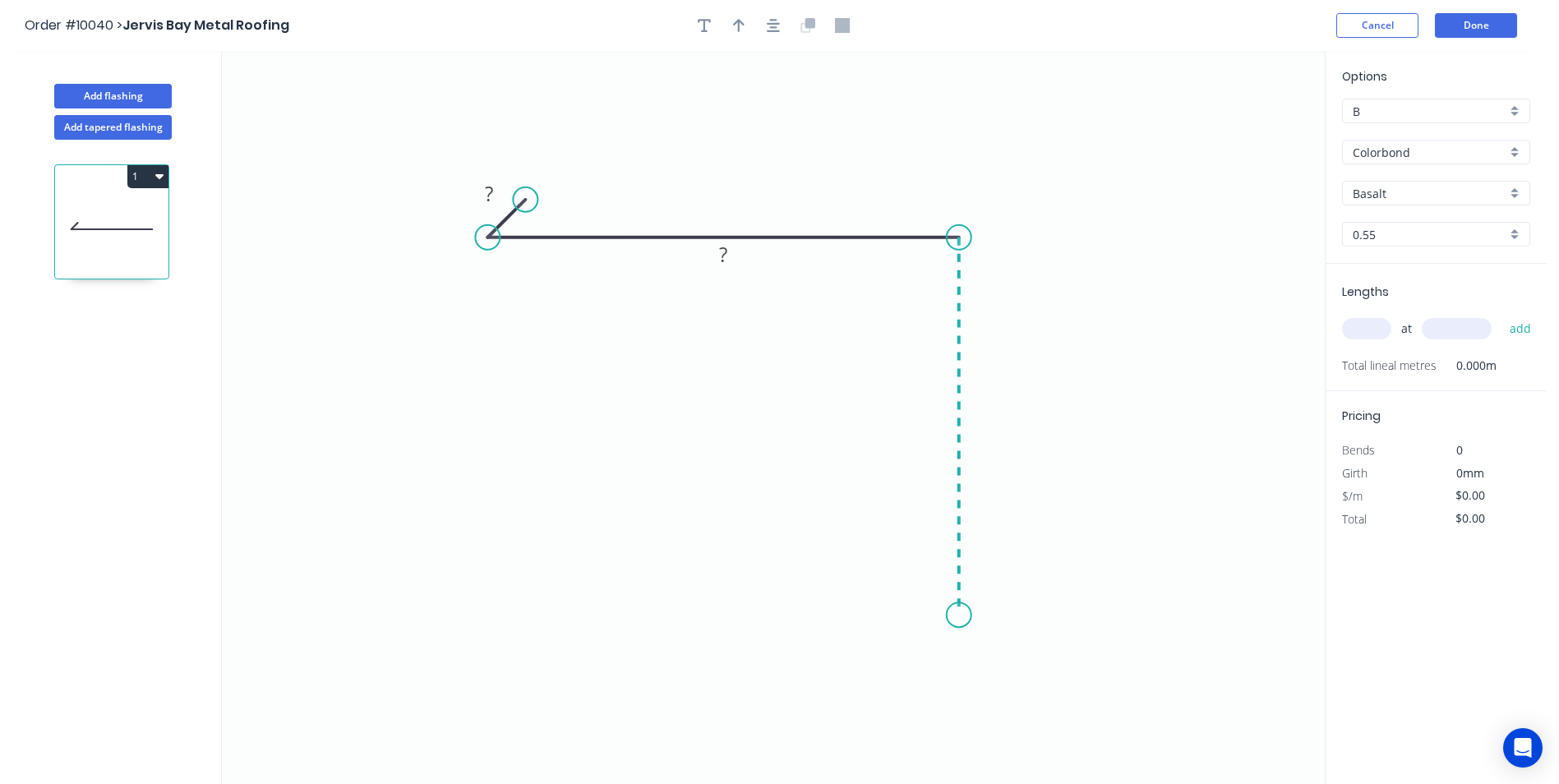
click at [961, 616] on icon "0 ? ?" at bounding box center [773, 416] width 1103 height 732
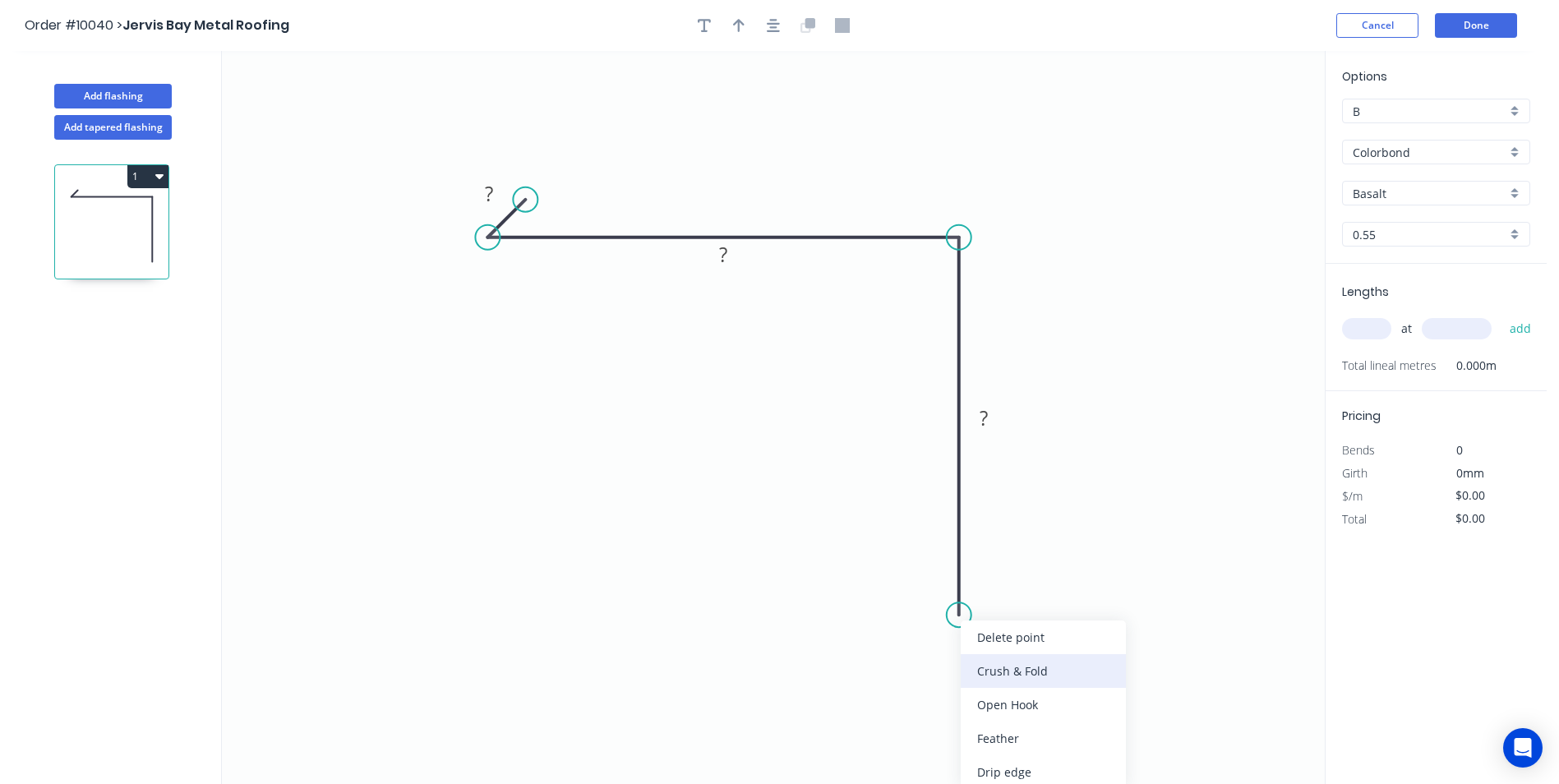
click at [1001, 678] on div "Crush & Fold" at bounding box center [1043, 670] width 165 height 34
click at [977, 668] on div "Flip bend" at bounding box center [1041, 679] width 165 height 34
click at [499, 194] on rect at bounding box center [489, 195] width 33 height 23
drag, startPoint x: 1070, startPoint y: 108, endPoint x: 803, endPoint y: 71, distance: 269.6
click at [1070, 107] on icon "0 10 110 CF 10 100" at bounding box center [773, 416] width 1103 height 732
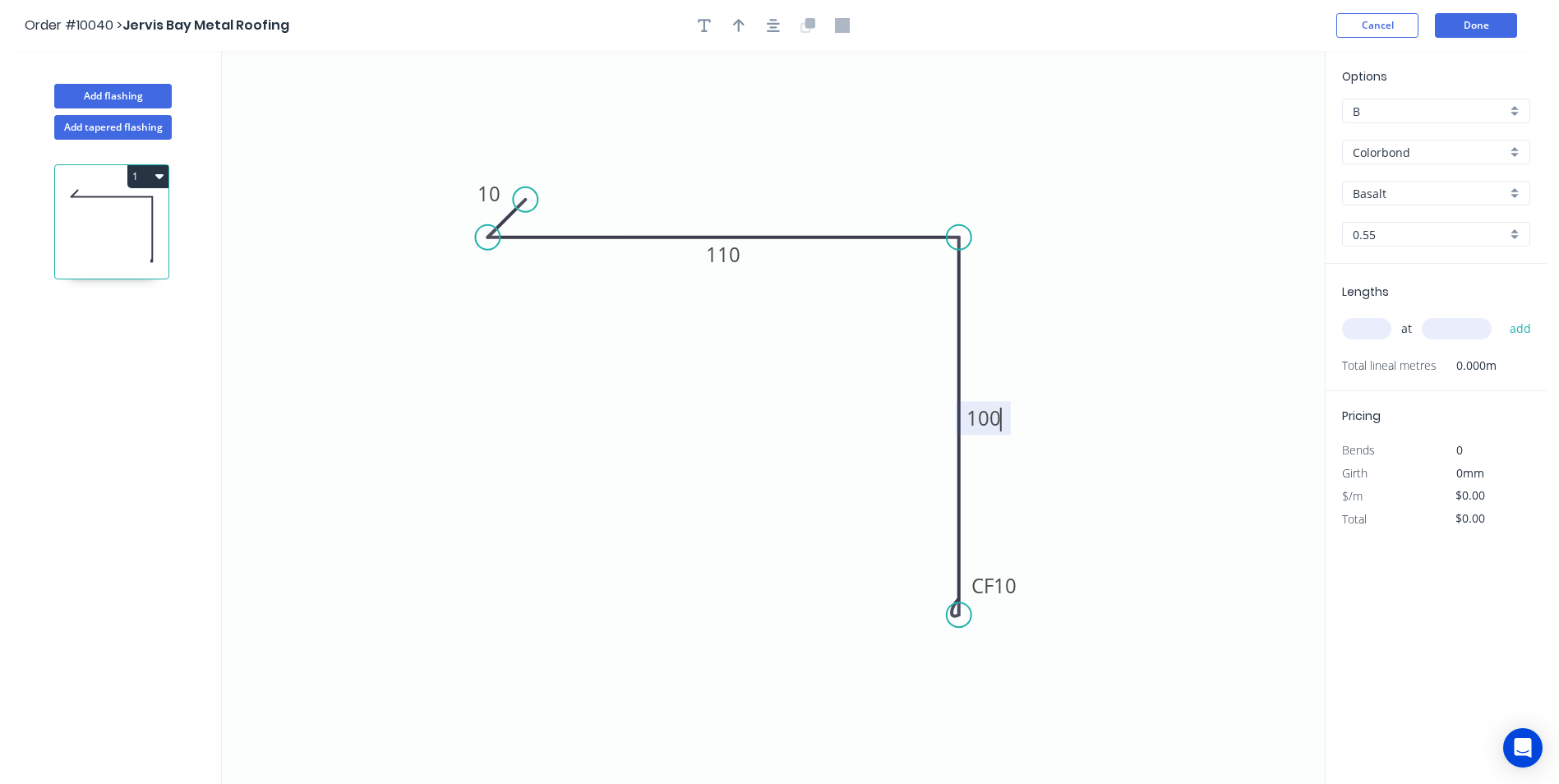
type input "$13.30"
click at [747, 33] on button "button" at bounding box center [739, 25] width 24 height 24
click at [1239, 130] on icon at bounding box center [1241, 114] width 15 height 53
click at [1139, 151] on icon at bounding box center [1151, 137] width 48 height 48
click at [1514, 196] on div "Basalt" at bounding box center [1435, 193] width 188 height 24
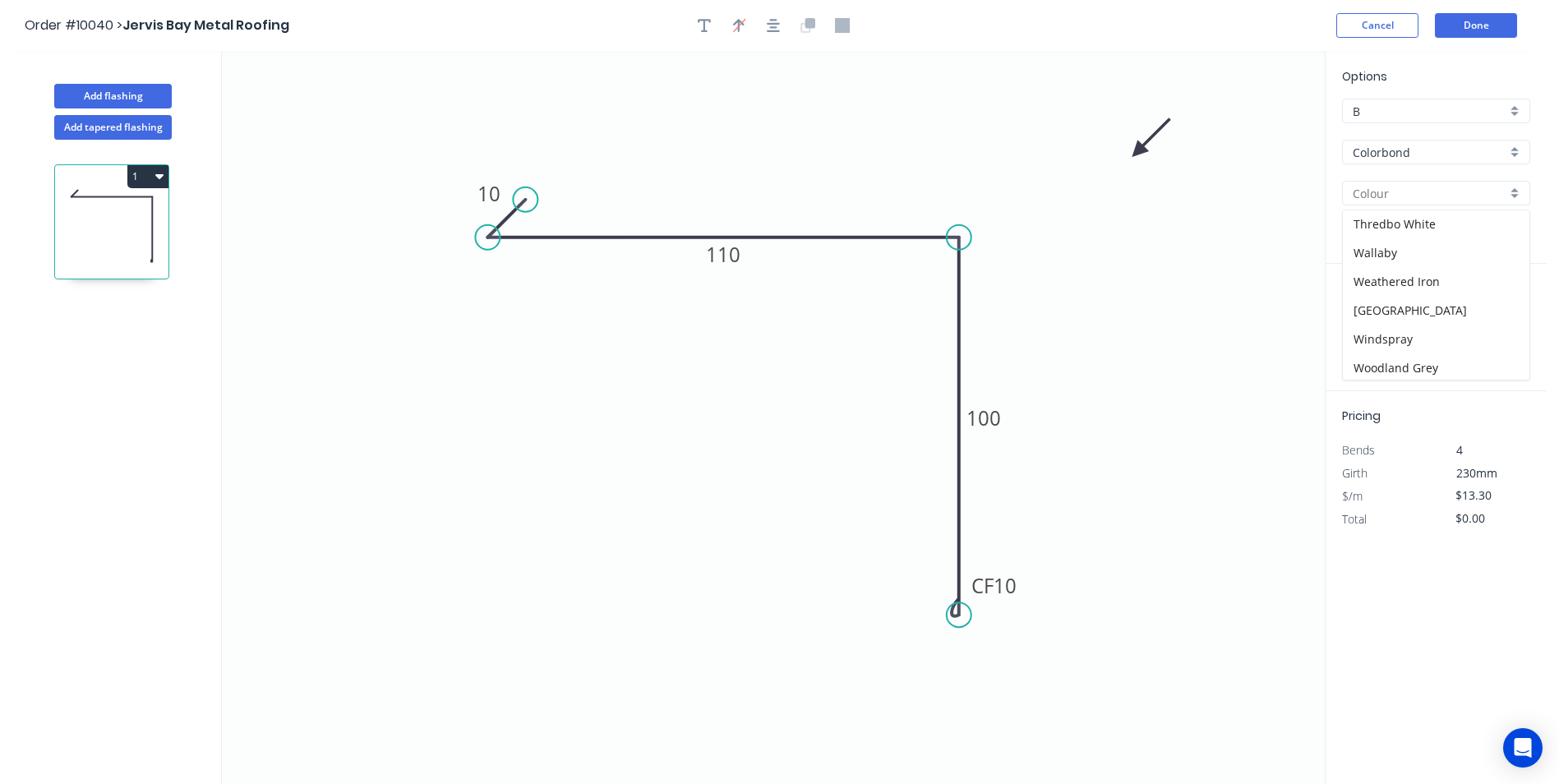
scroll to position [607, 0]
click at [1395, 366] on div "Woodland Grey" at bounding box center [1436, 366] width 187 height 29
type input "Woodland Grey"
click at [1361, 326] on input "text" at bounding box center [1366, 329] width 50 height 21
type input "2"
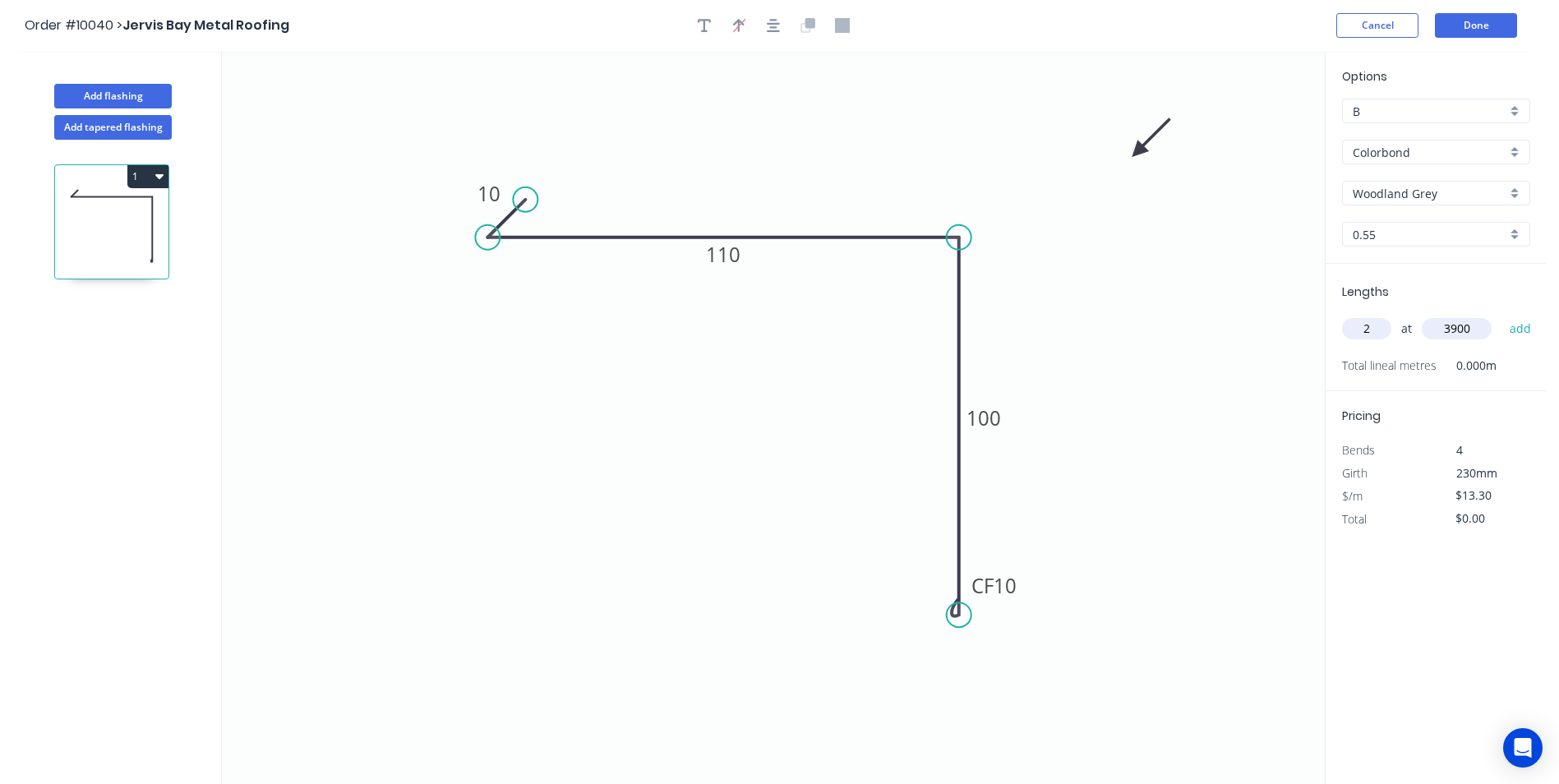
type input "3900"
click at [1502, 314] on button "add" at bounding box center [1521, 328] width 39 height 28
type input "$103.74"
click at [1461, 22] on button "Done" at bounding box center [1475, 25] width 82 height 24
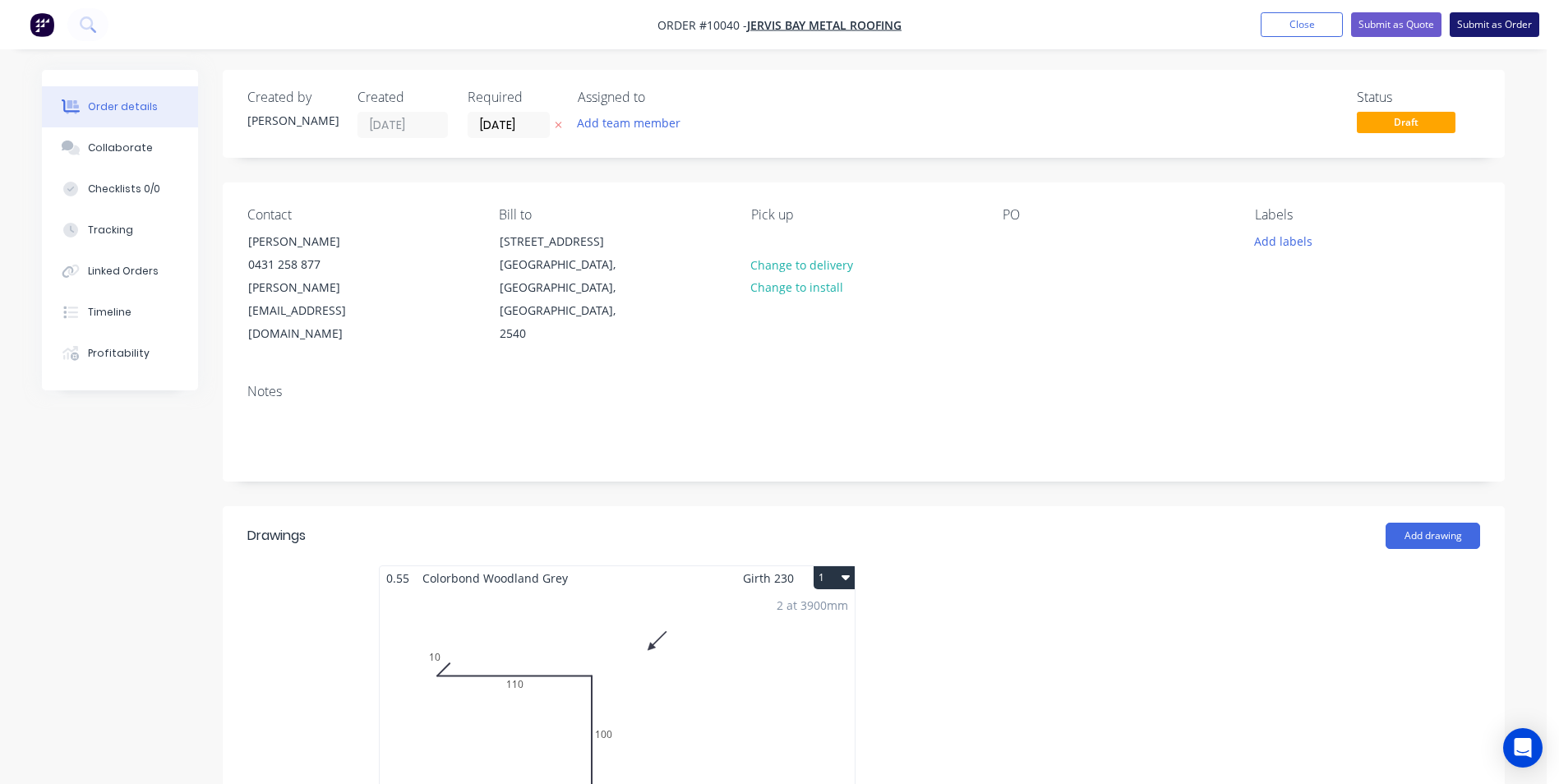
click at [1485, 28] on button "Submit as Order" at bounding box center [1495, 24] width 90 height 24
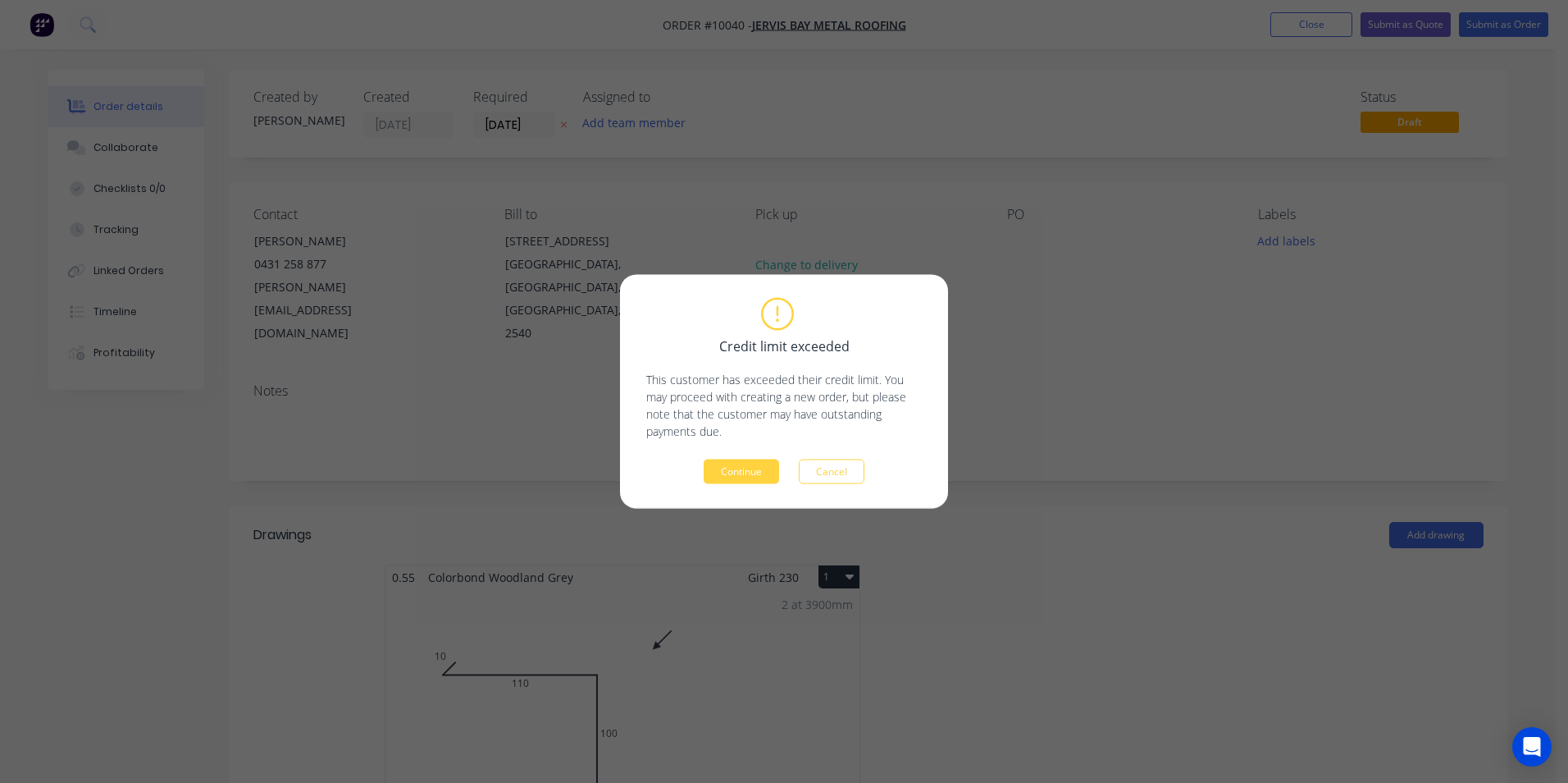
click at [722, 470] on button "Continue" at bounding box center [742, 471] width 76 height 24
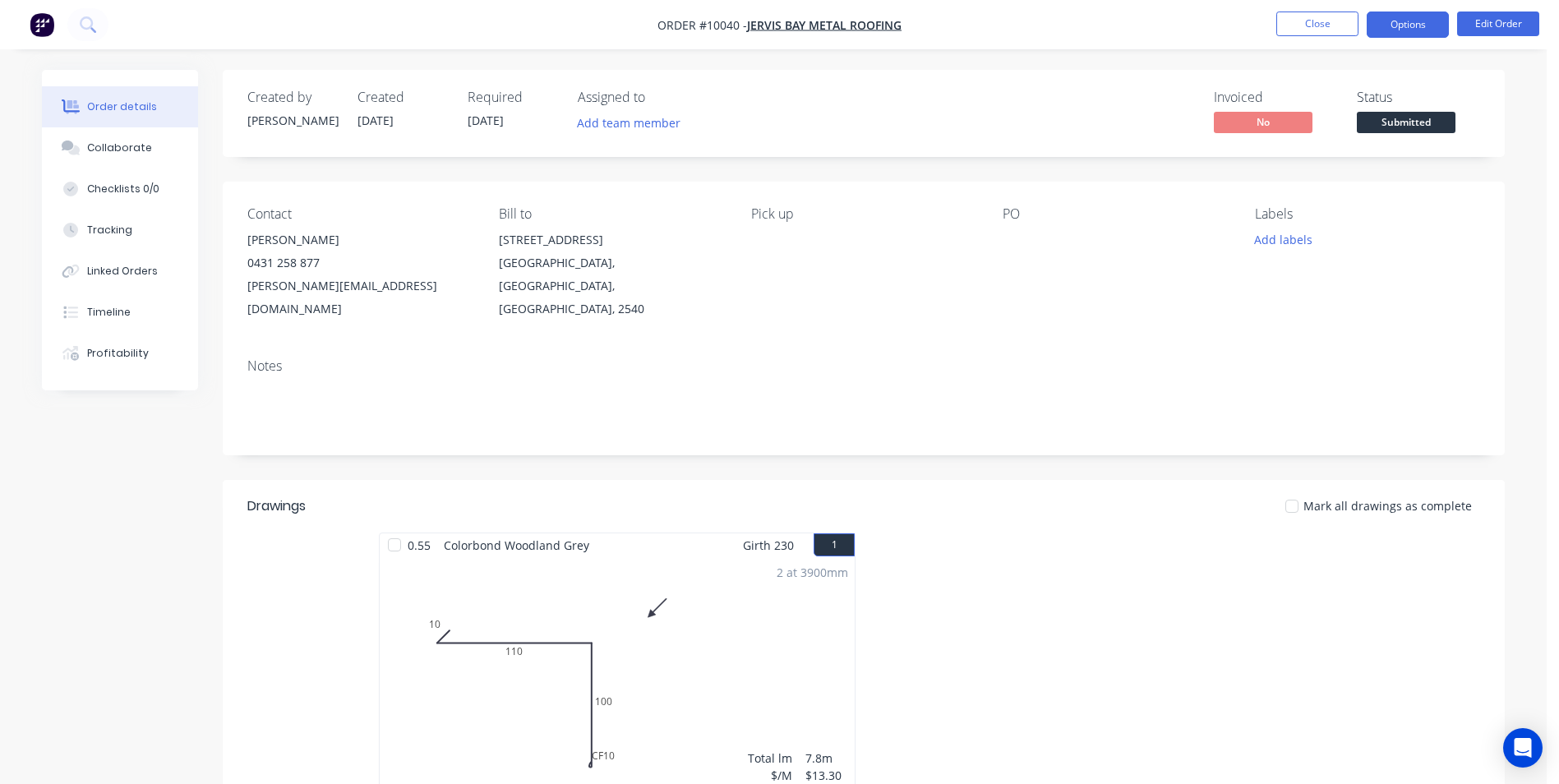
click at [1426, 29] on button "Options" at bounding box center [1407, 24] width 82 height 26
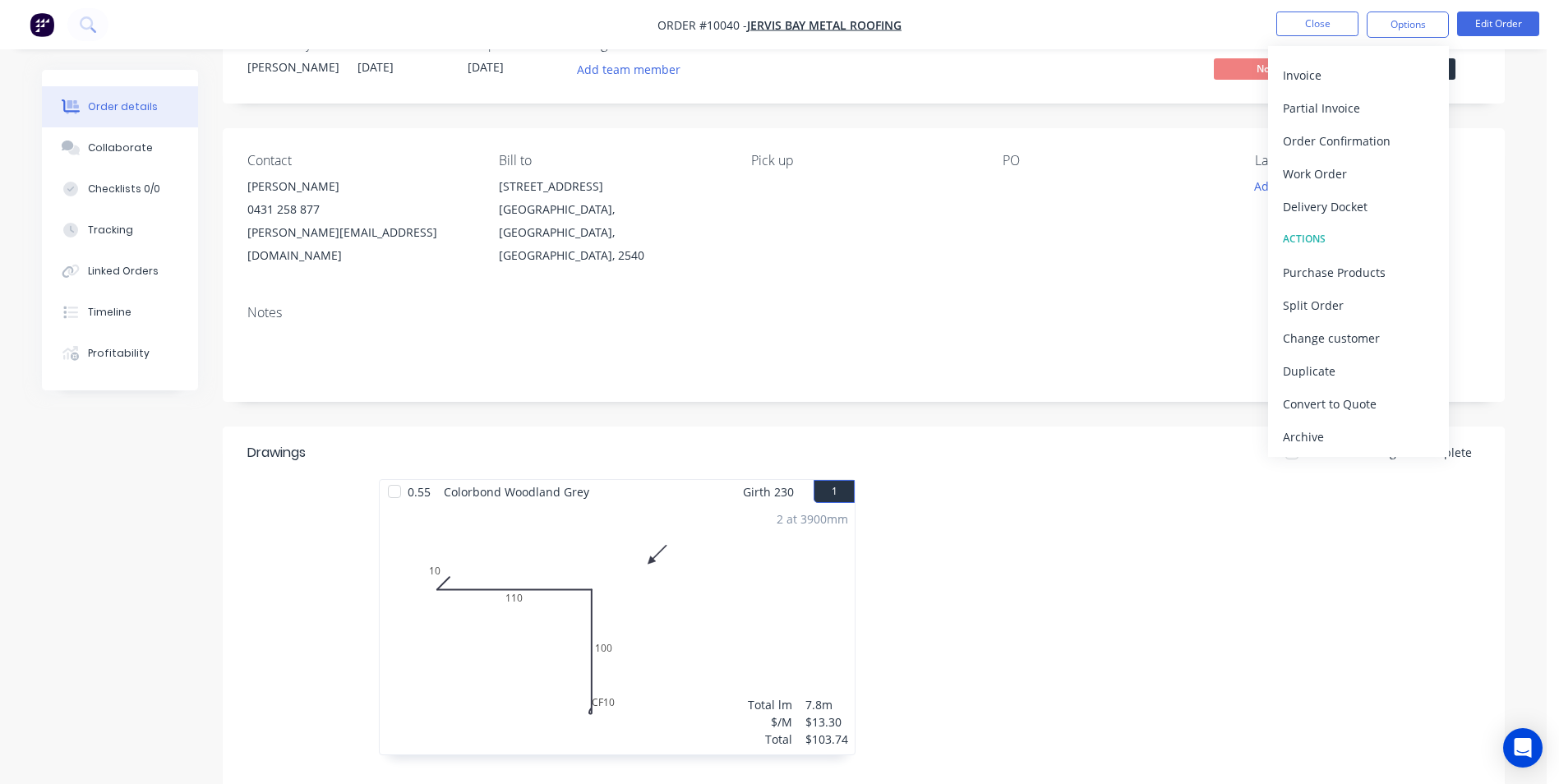
scroll to position [82, 0]
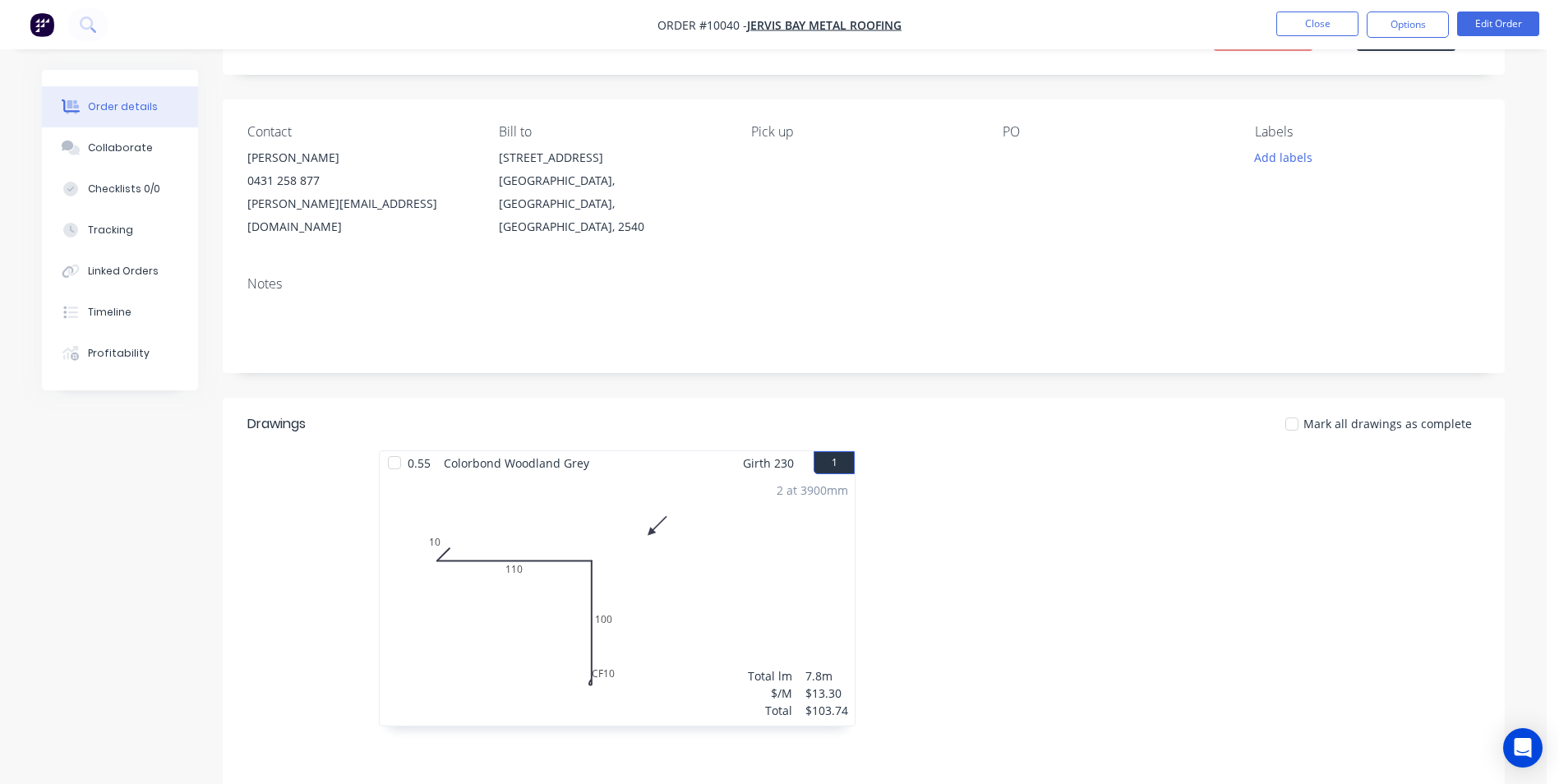
click at [1460, 214] on div "Labels Add labels" at bounding box center [1367, 181] width 225 height 114
click at [1426, 40] on nav "Order #10040 - Jervis Bay Metal Roofing Close Options Edit Order" at bounding box center [780, 24] width 1559 height 50
click at [1416, 25] on button "Options" at bounding box center [1407, 24] width 82 height 26
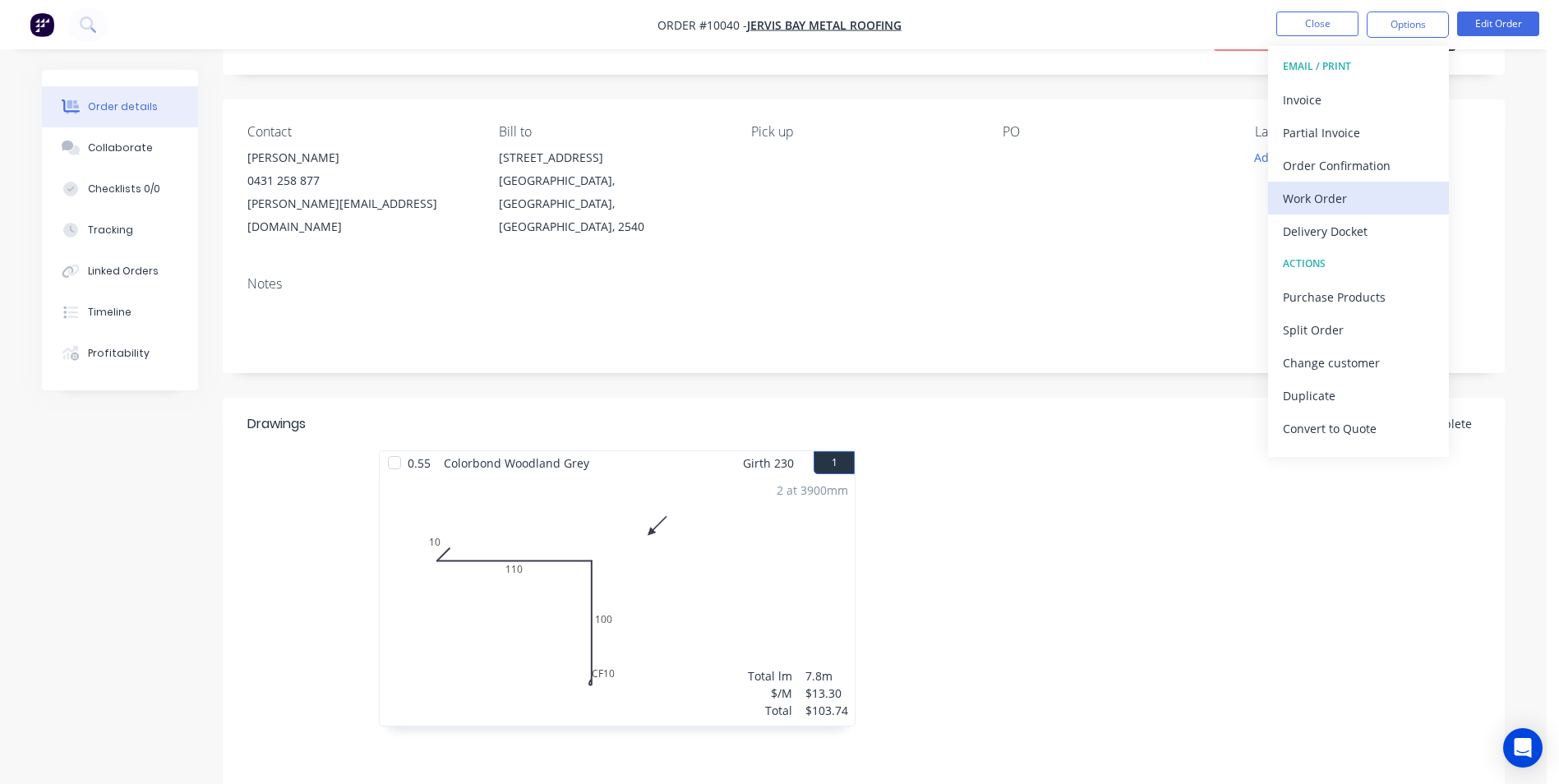
scroll to position [0, 0]
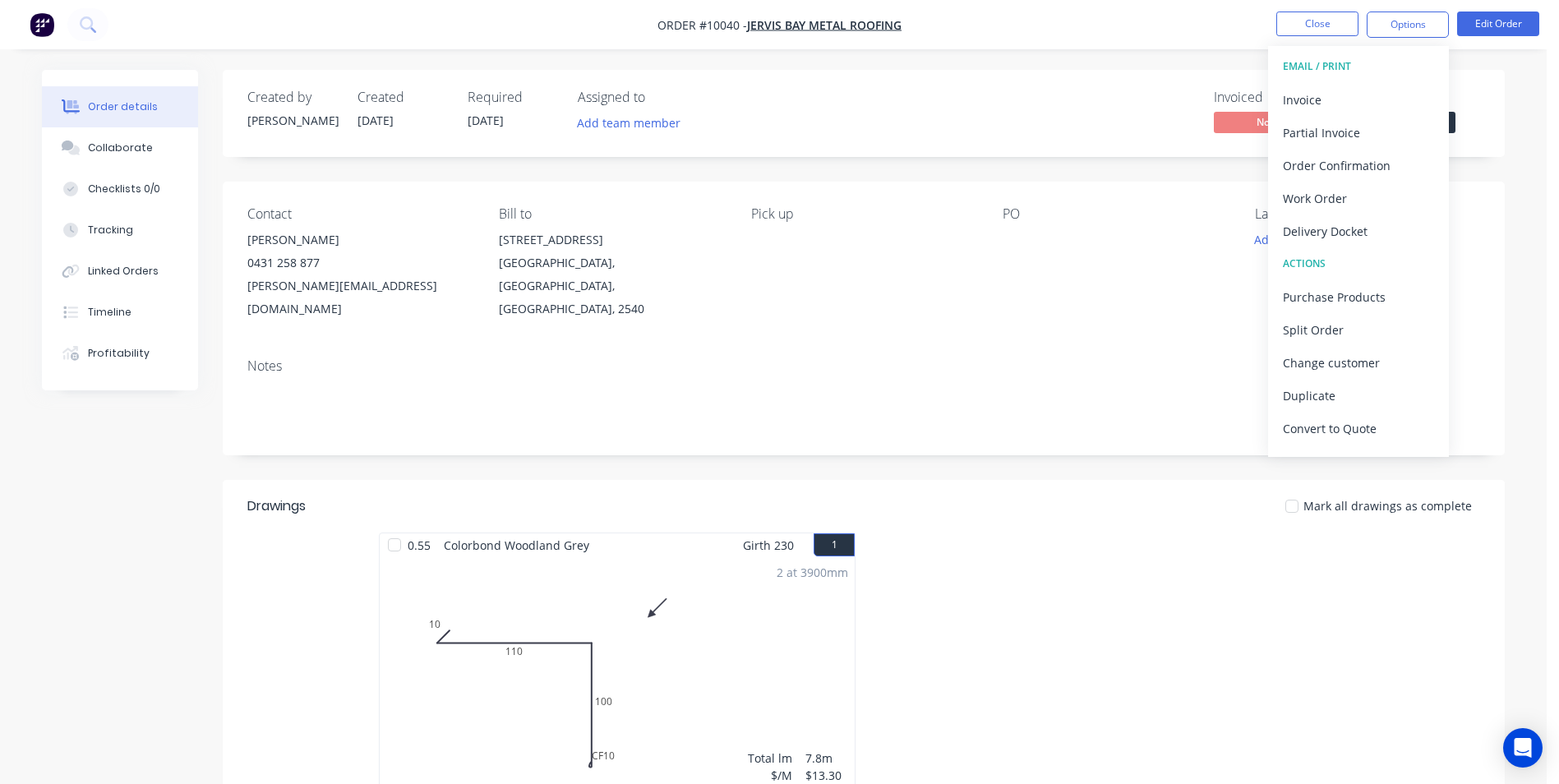
click at [1493, 171] on div "Created by Matt Created 07/10/25 Required 07/10/25 Assigned to Add team member …" at bounding box center [863, 581] width 1282 height 1022
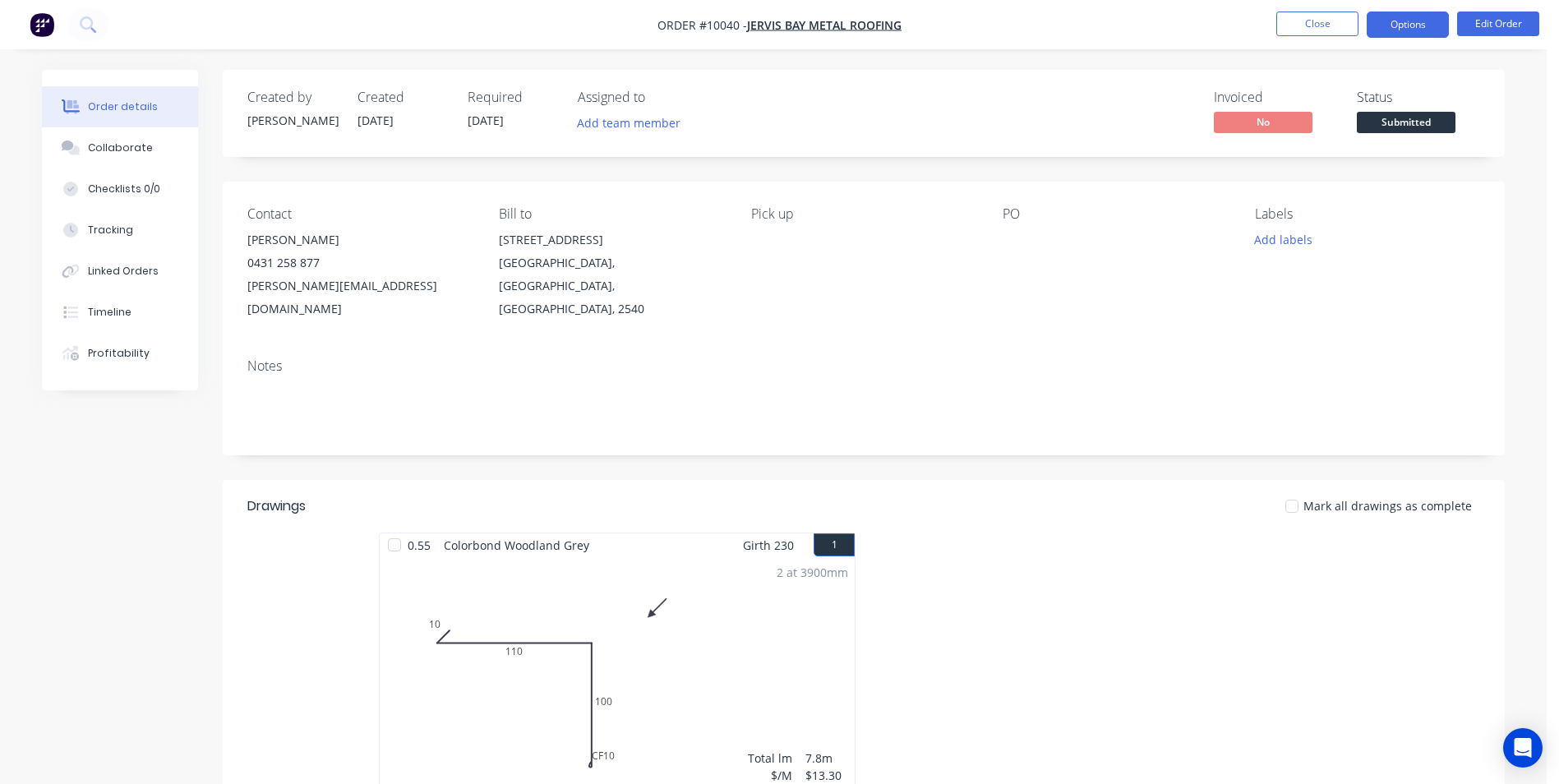
click at [1419, 31] on button "Options" at bounding box center [1407, 24] width 82 height 26
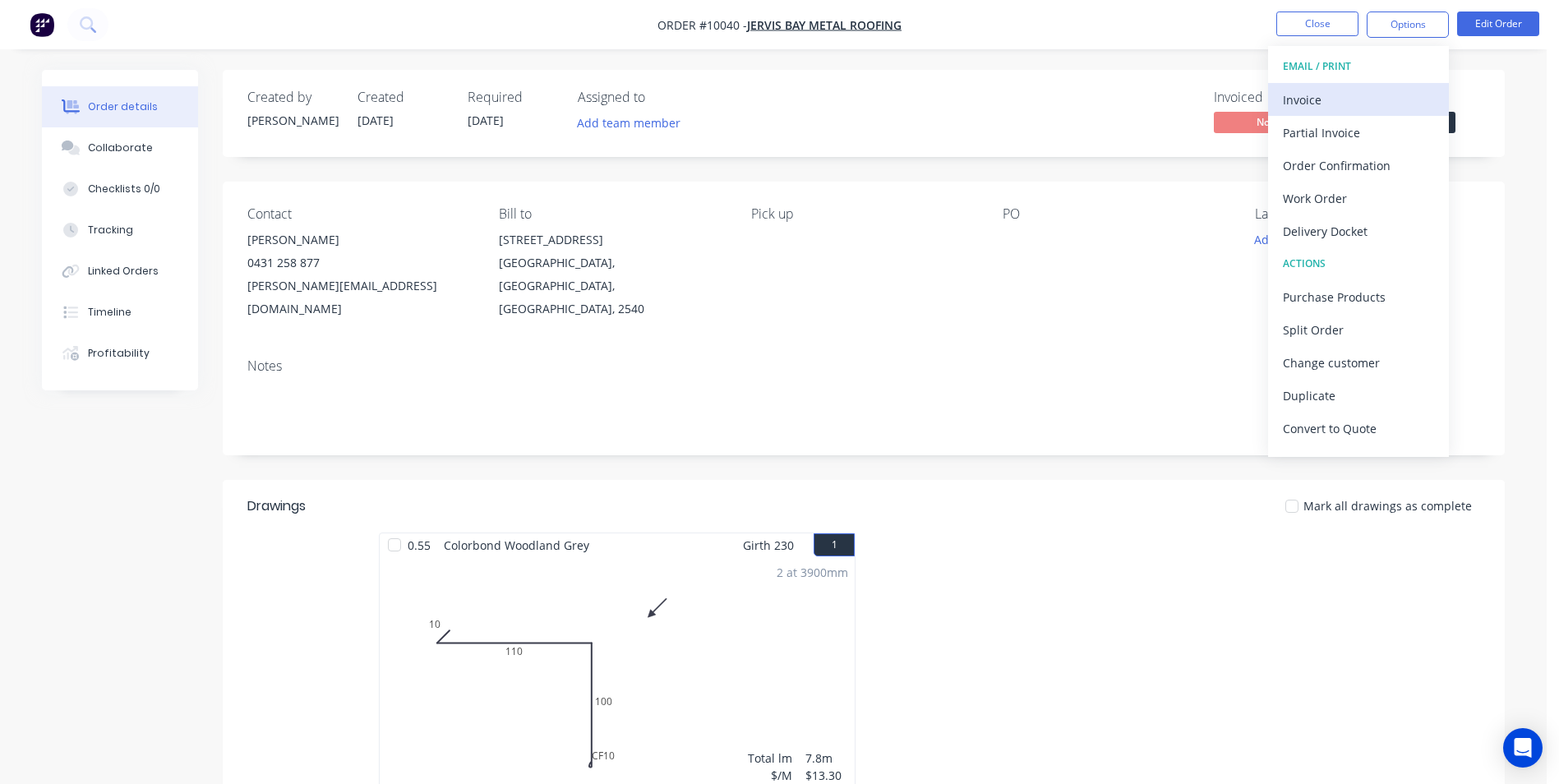
click at [1354, 109] on div "Invoice" at bounding box center [1358, 99] width 151 height 23
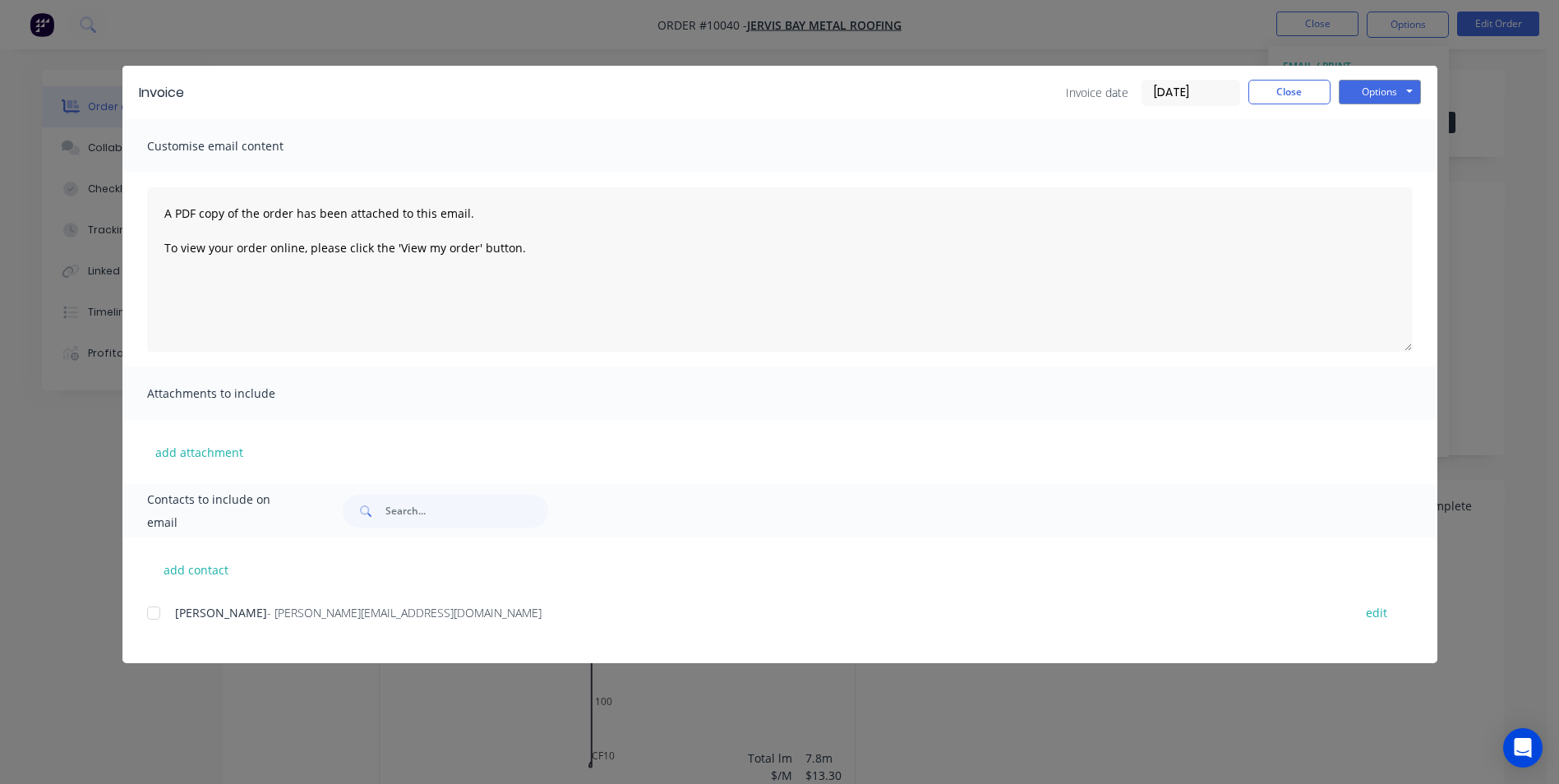
click at [161, 616] on div at bounding box center [154, 613] width 33 height 33
click at [1396, 89] on button "Options" at bounding box center [1380, 91] width 82 height 24
click at [1376, 174] on button "Email" at bounding box center [1392, 175] width 105 height 27
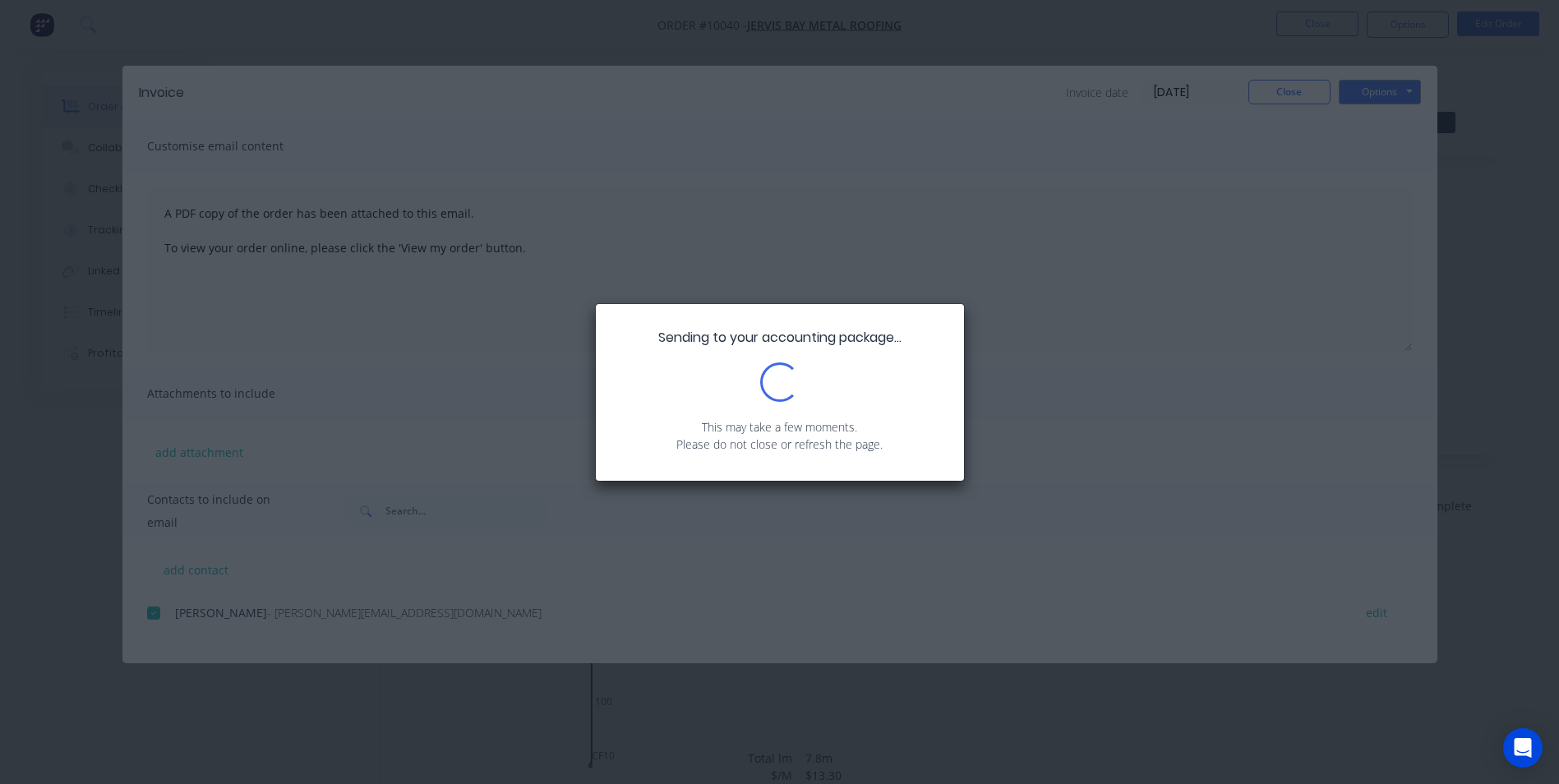
click at [1308, 85] on div "Sending to your accounting package... Loading... This may take a few moments. P…" at bounding box center [780, 392] width 1559 height 784
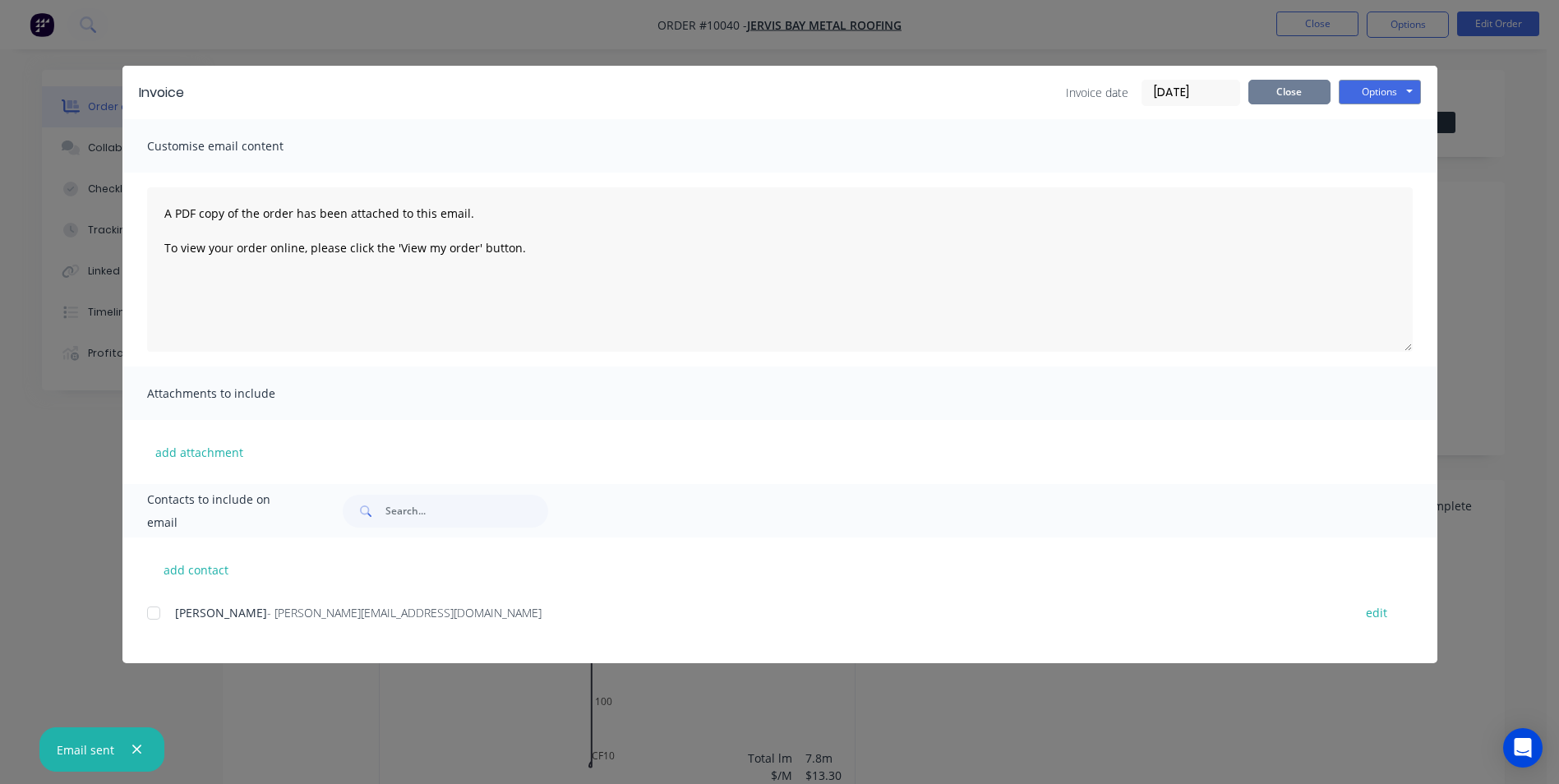
click at [1293, 94] on button "Close" at bounding box center [1289, 91] width 82 height 24
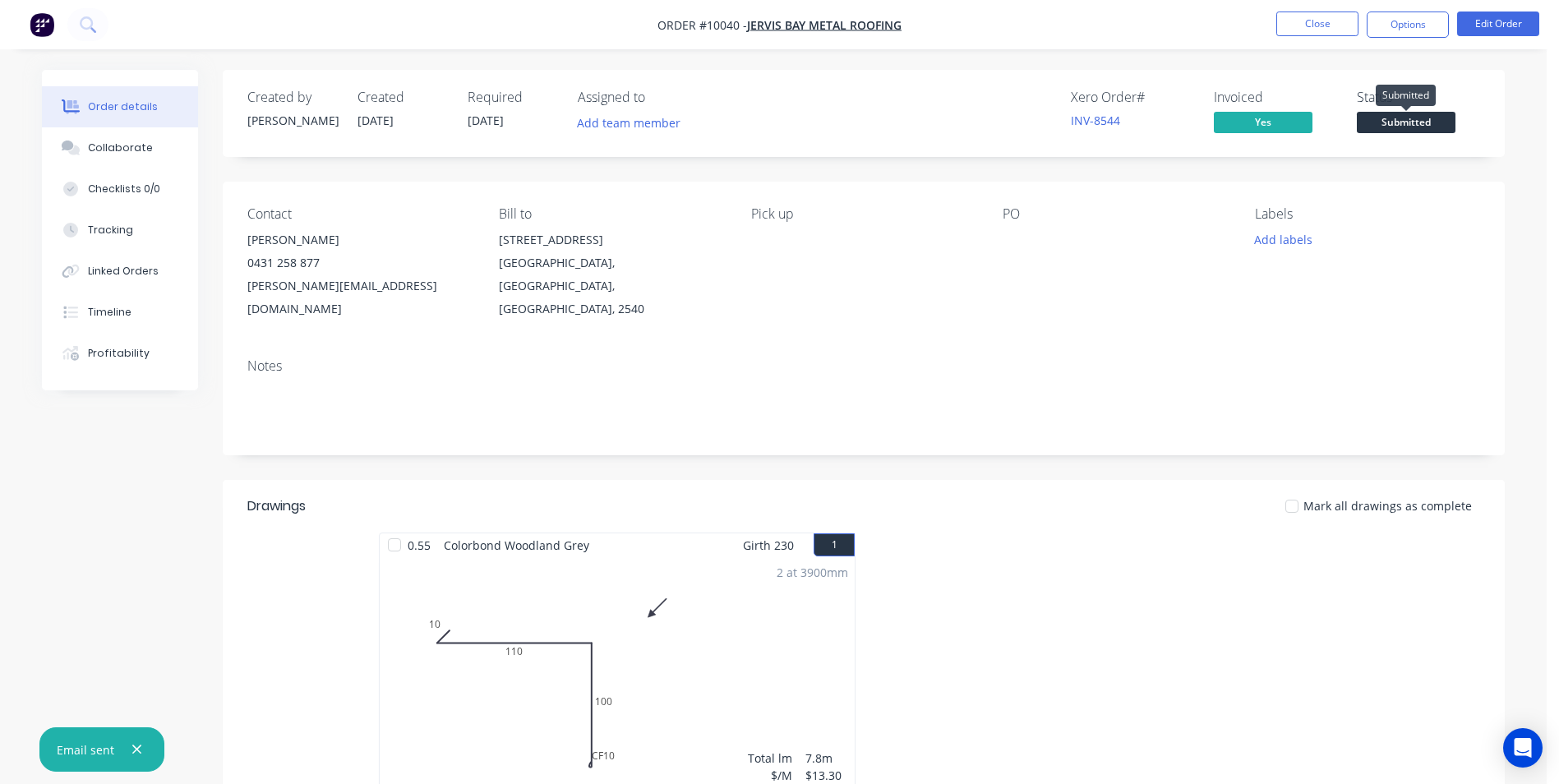
click at [1397, 129] on span "Submitted" at bounding box center [1405, 122] width 98 height 20
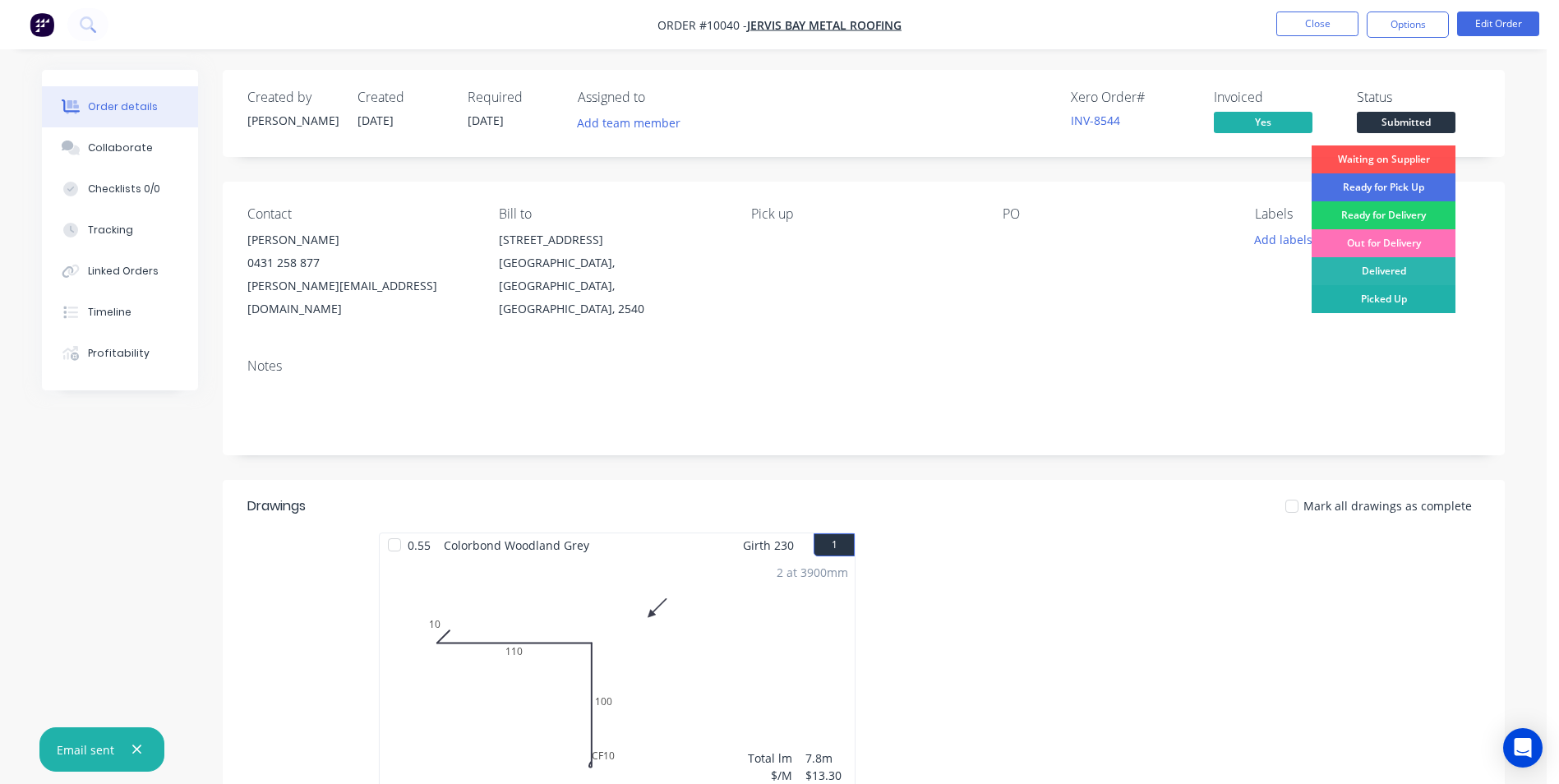
click at [1360, 289] on div "Picked Up" at bounding box center [1384, 299] width 144 height 28
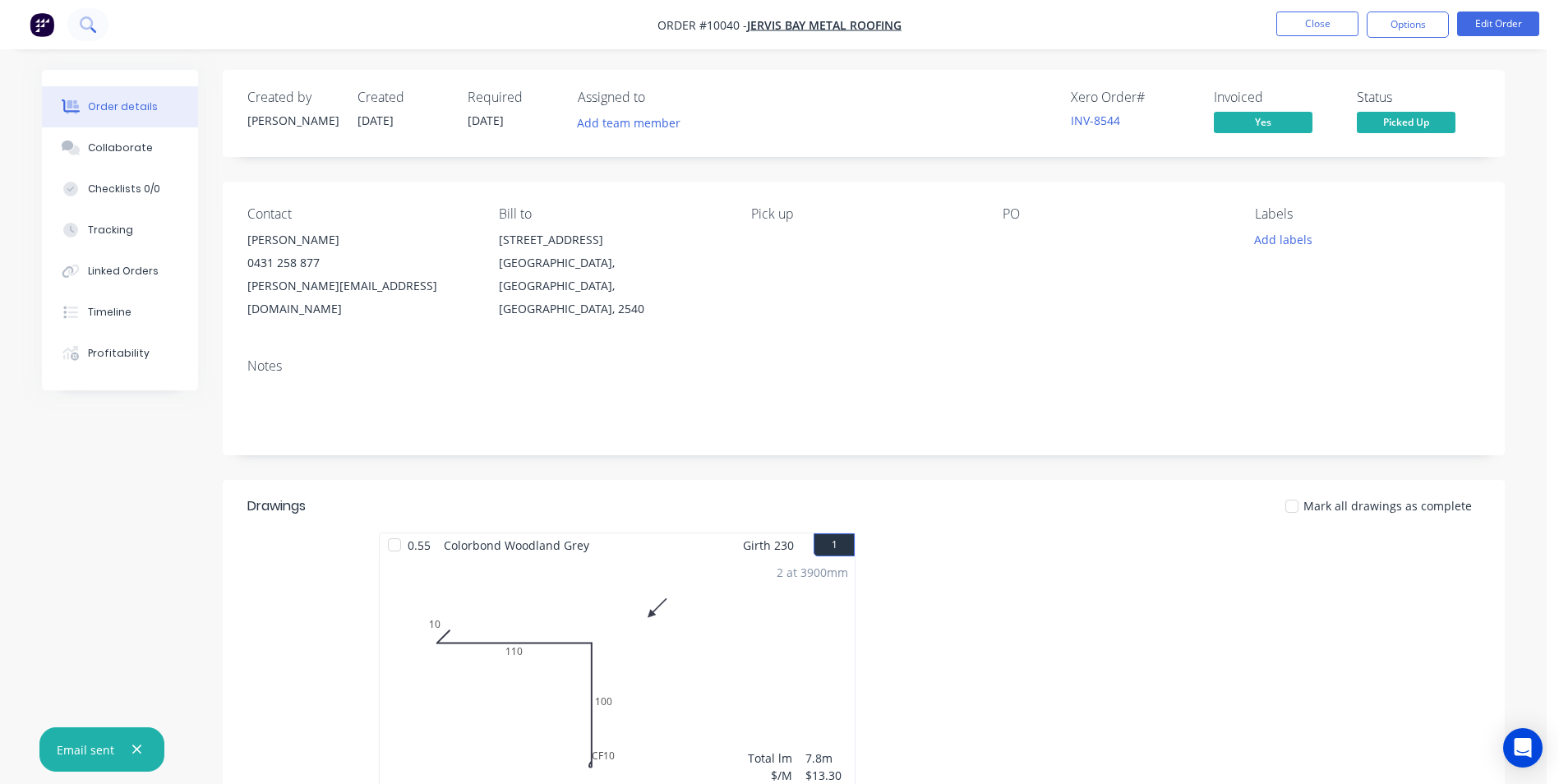
click at [79, 19] on button at bounding box center [88, 24] width 41 height 33
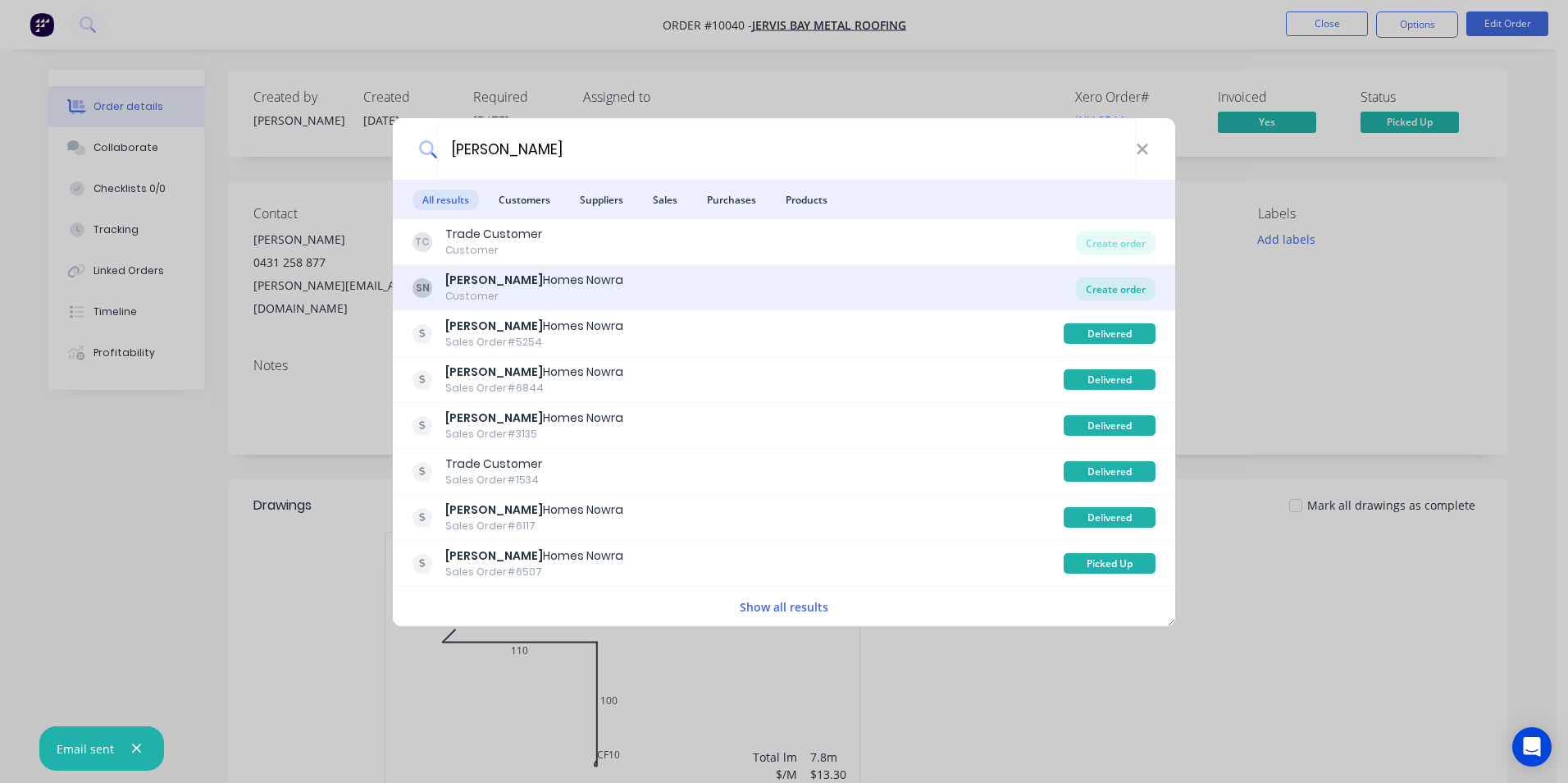
type input "stroud"
click at [1142, 282] on div "Create order" at bounding box center [1116, 289] width 80 height 23
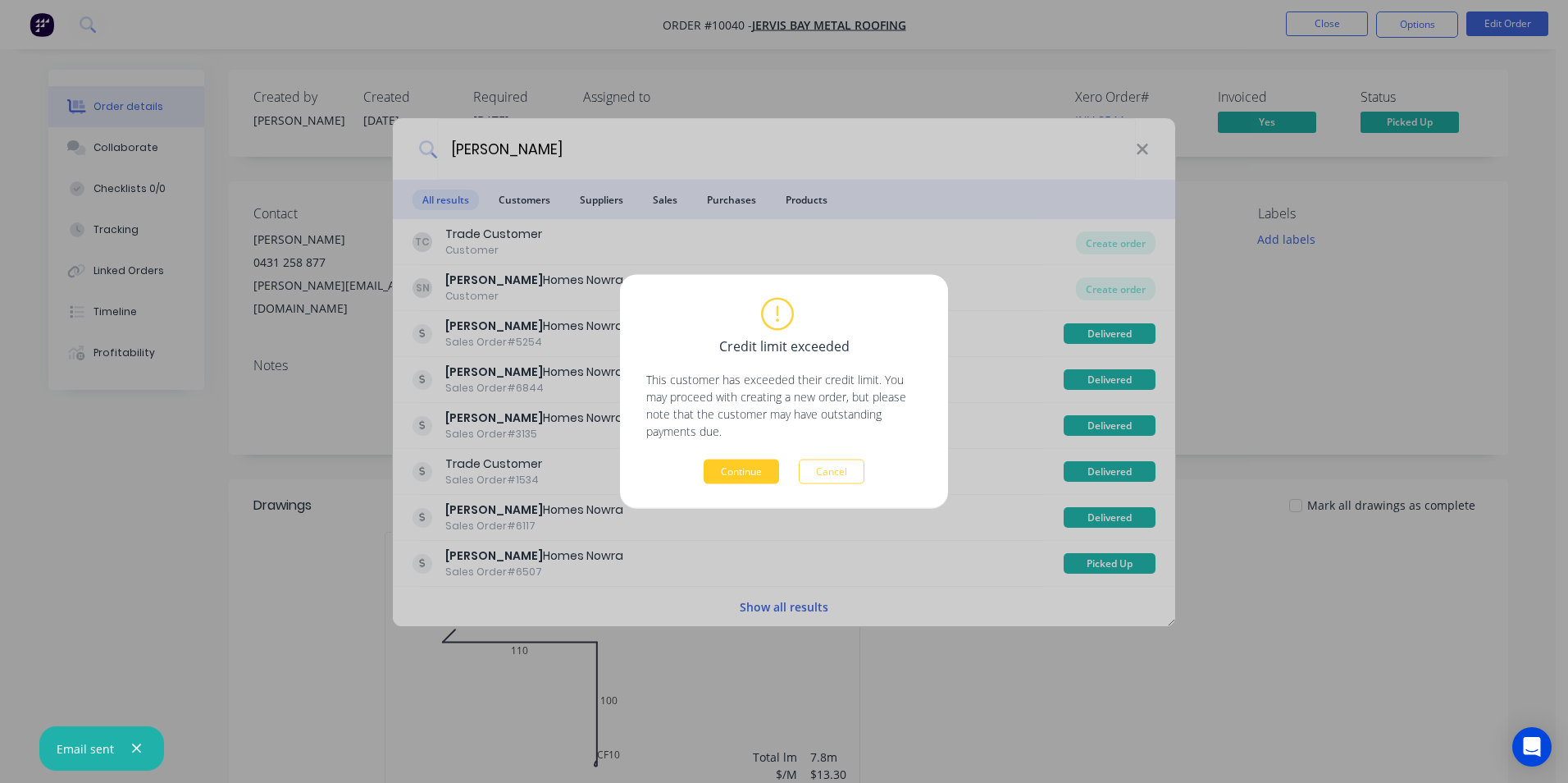
click at [734, 462] on button "Continue" at bounding box center [742, 471] width 76 height 24
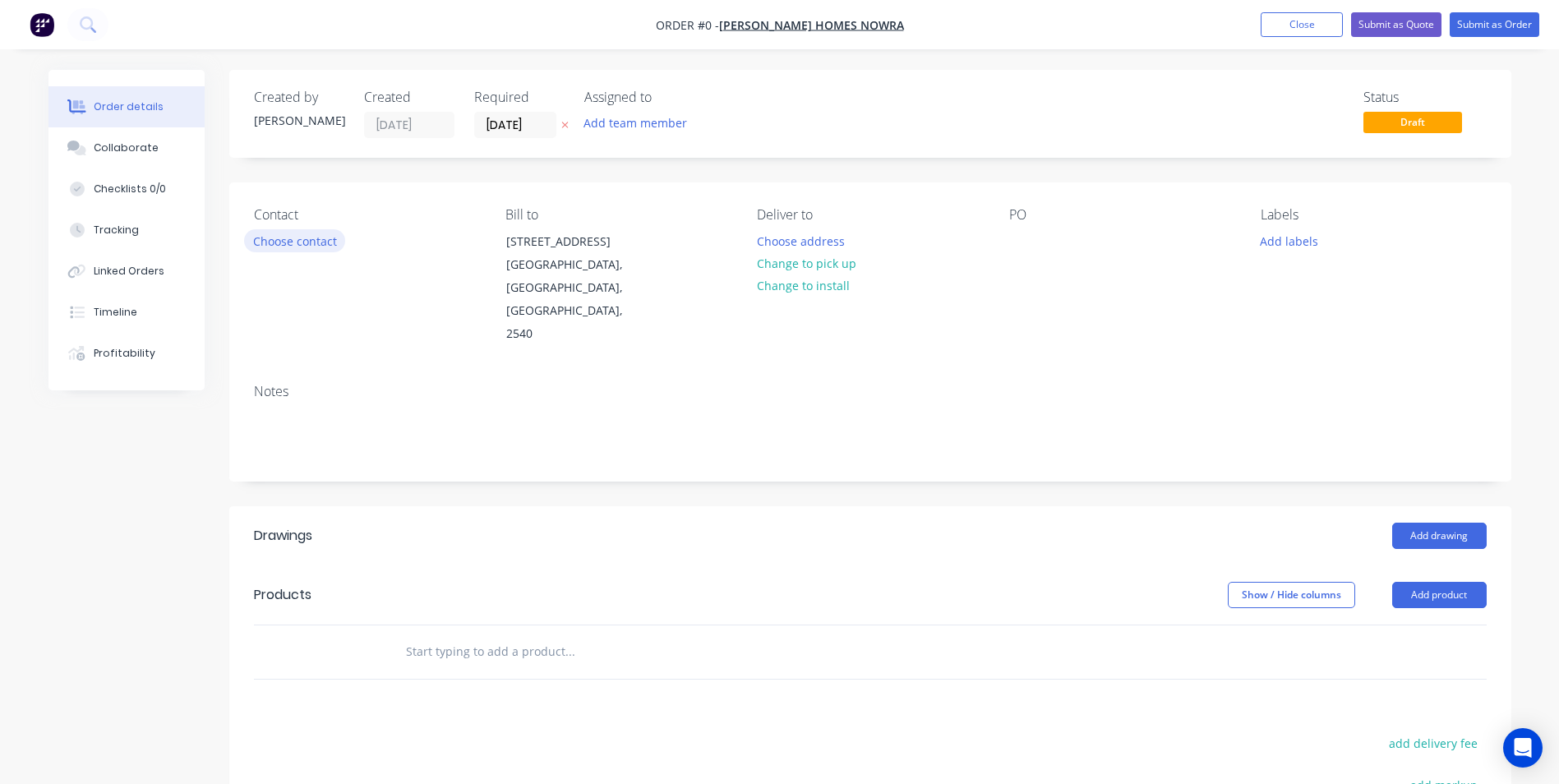
click at [297, 239] on button "Choose contact" at bounding box center [295, 240] width 101 height 22
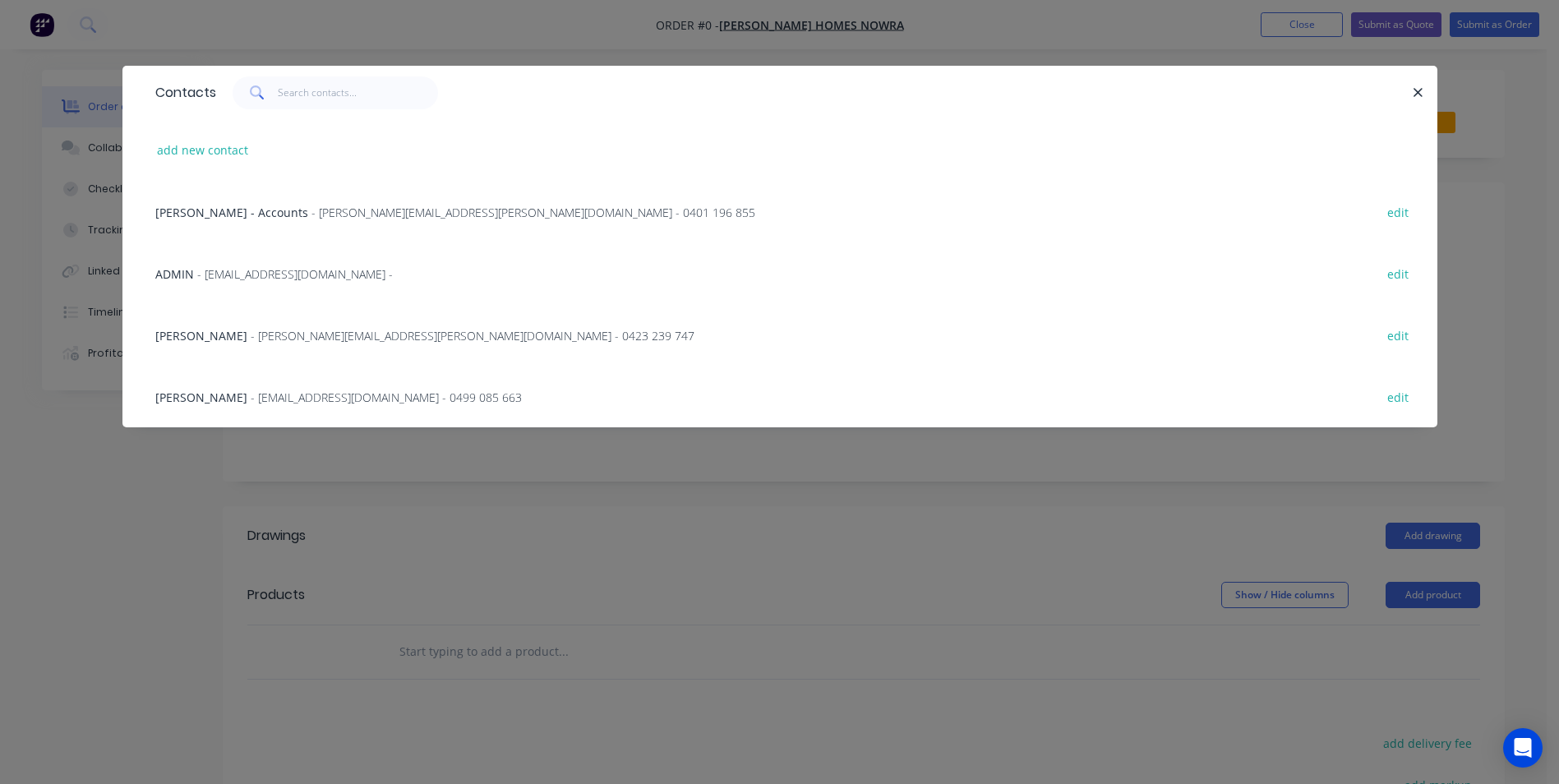
click at [284, 394] on span "- [EMAIL_ADDRESS][DOMAIN_NAME] - 0499 085 663" at bounding box center [386, 397] width 272 height 16
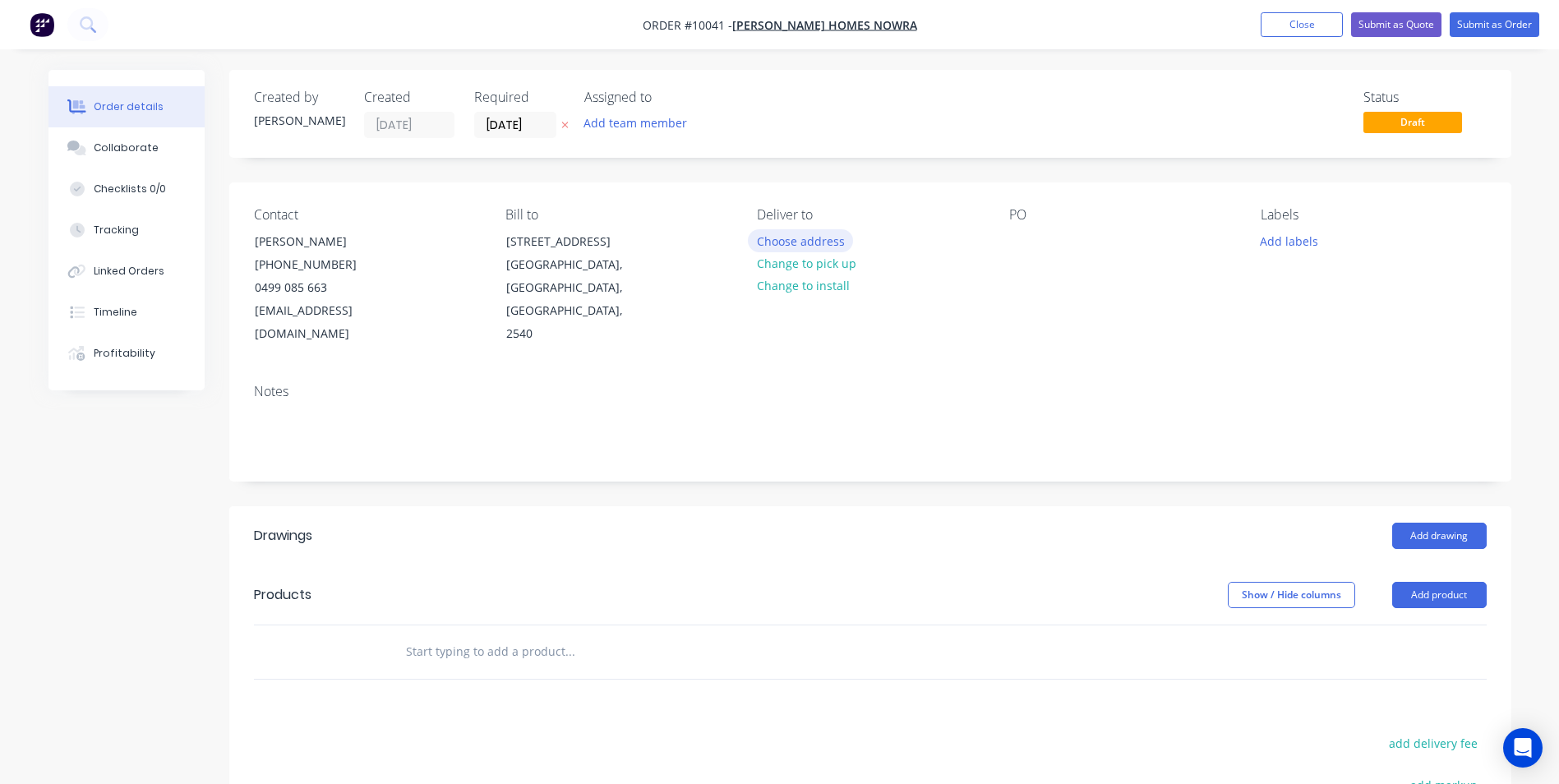
click at [808, 241] on button "Choose address" at bounding box center [800, 240] width 105 height 22
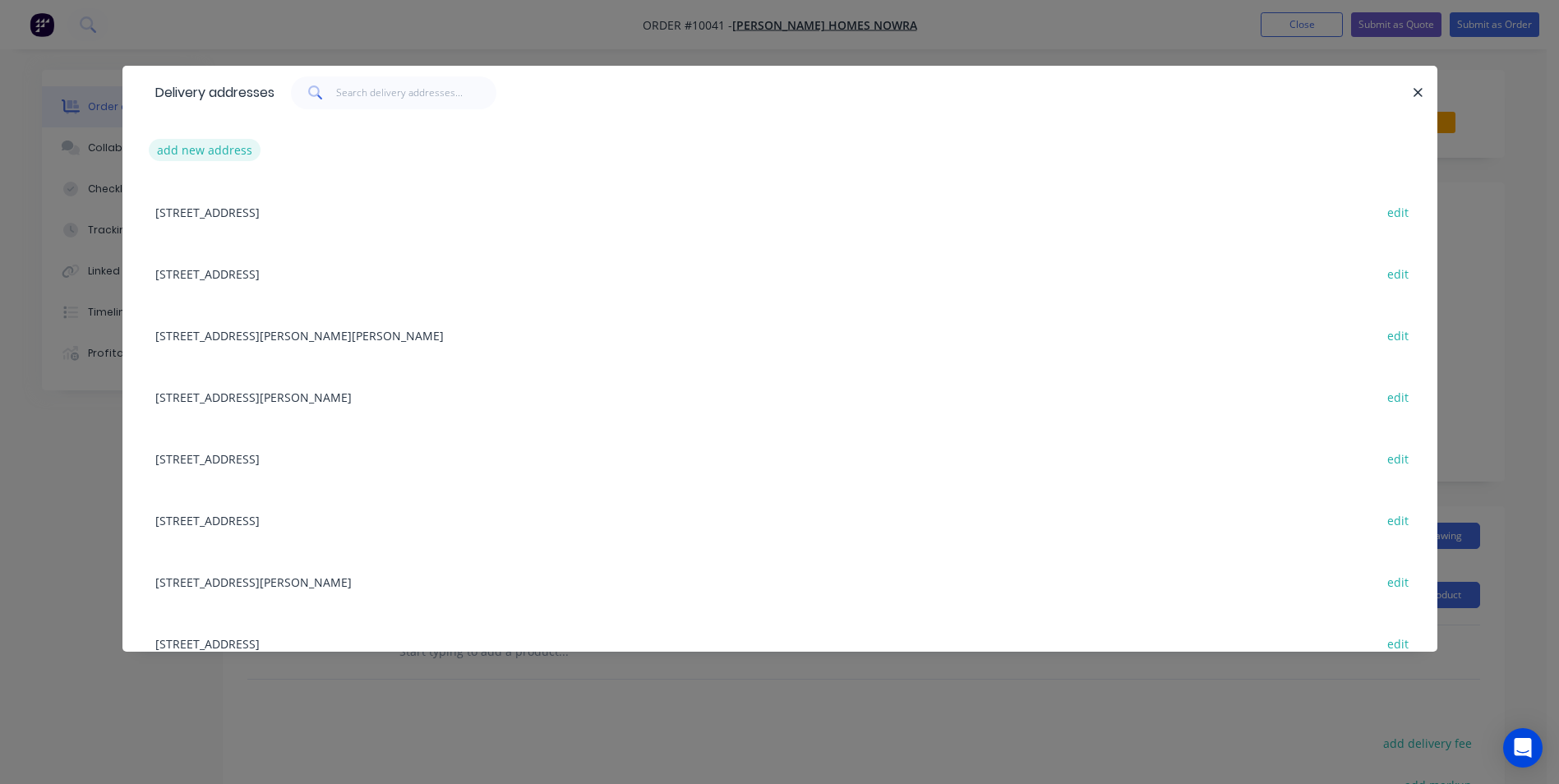
click at [199, 151] on button "add new address" at bounding box center [205, 150] width 113 height 22
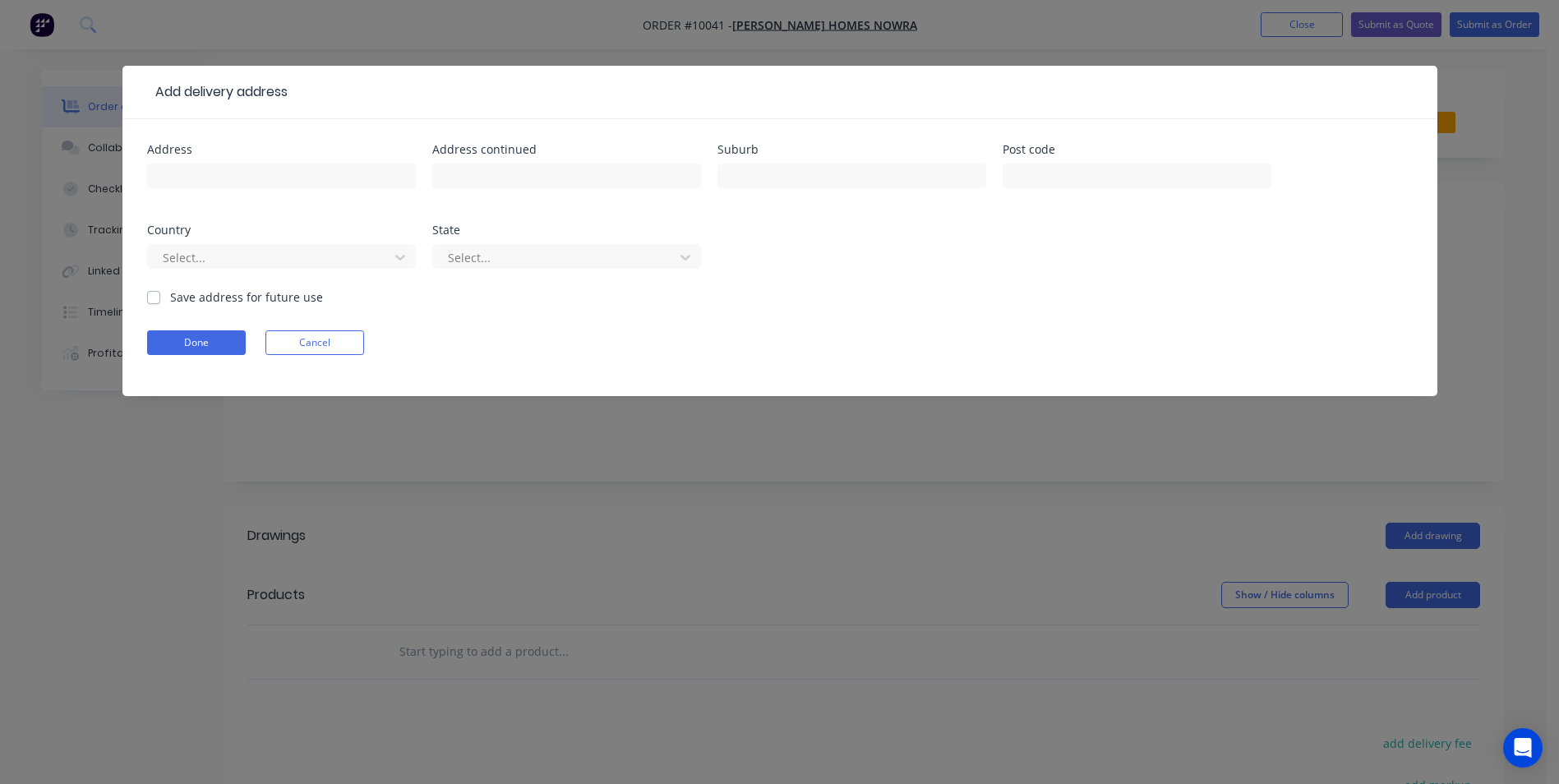
click at [205, 162] on div at bounding box center [281, 184] width 269 height 49
click at [207, 175] on input "text" at bounding box center [281, 175] width 269 height 24
type input "[STREET_ADDRESS]"
type input "Nowra Hill"
click at [271, 251] on div at bounding box center [271, 257] width 219 height 20
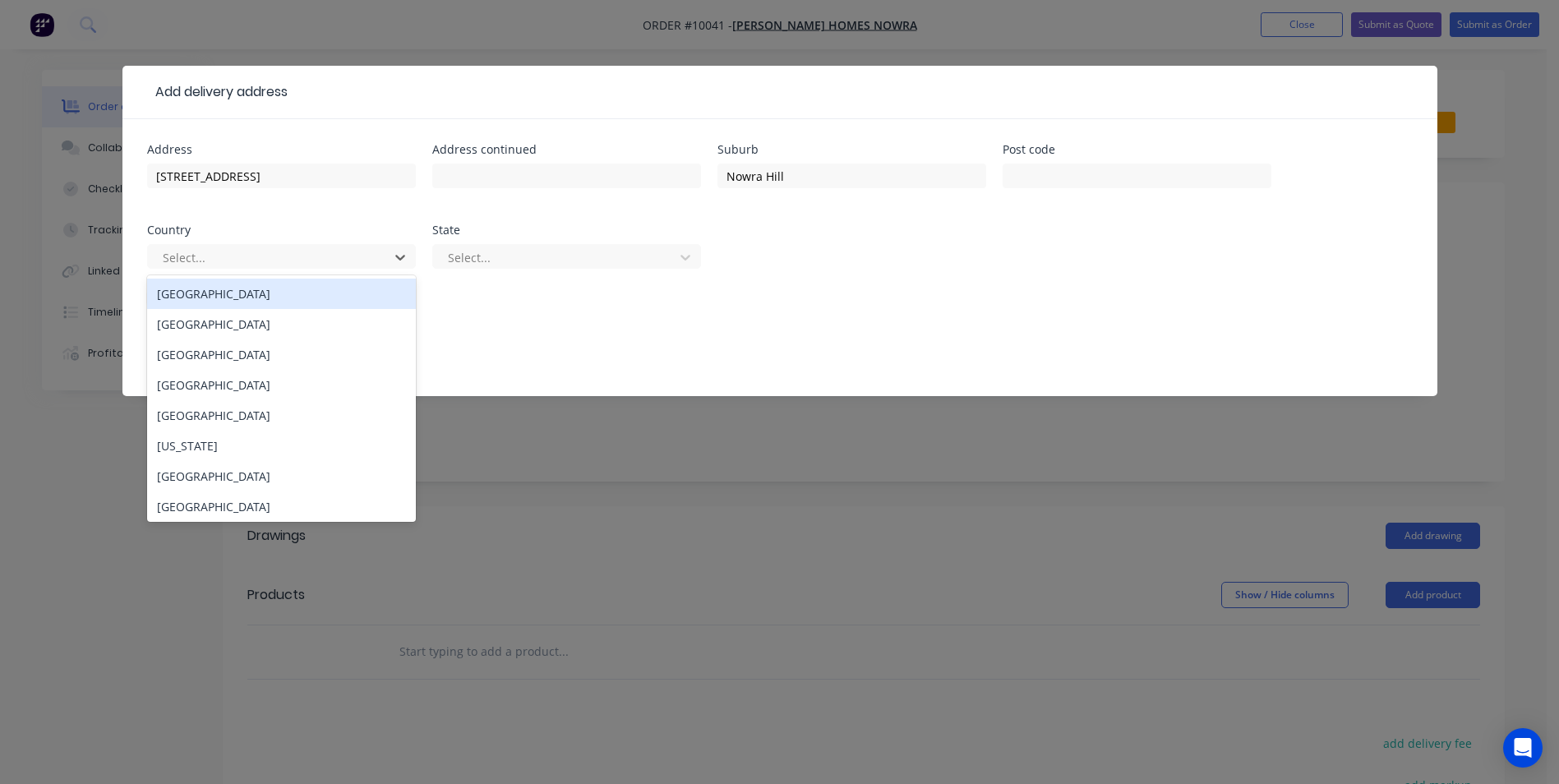
click at [234, 299] on div "[GEOGRAPHIC_DATA]" at bounding box center [281, 293] width 269 height 30
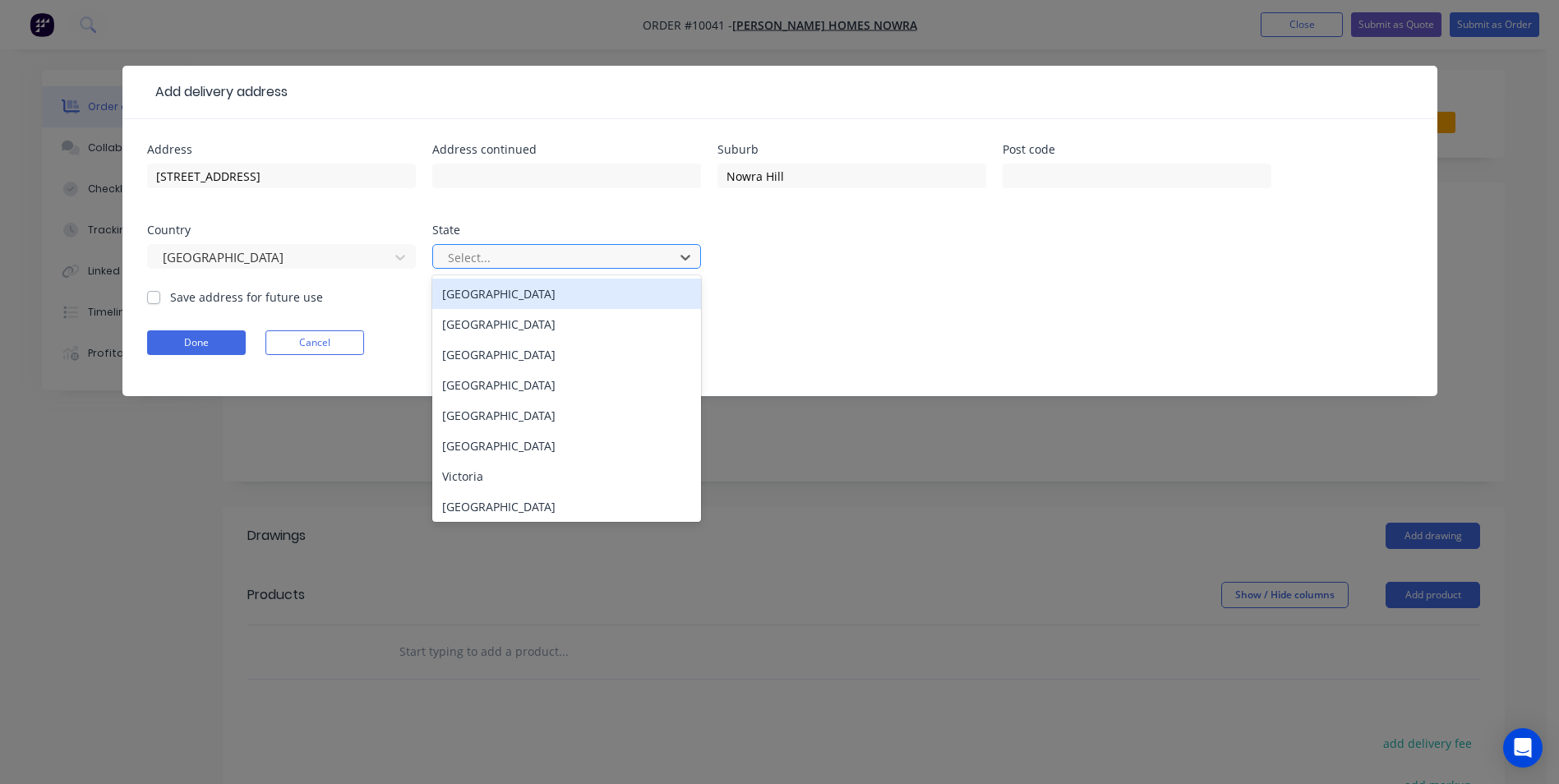
click at [488, 250] on div at bounding box center [556, 257] width 219 height 20
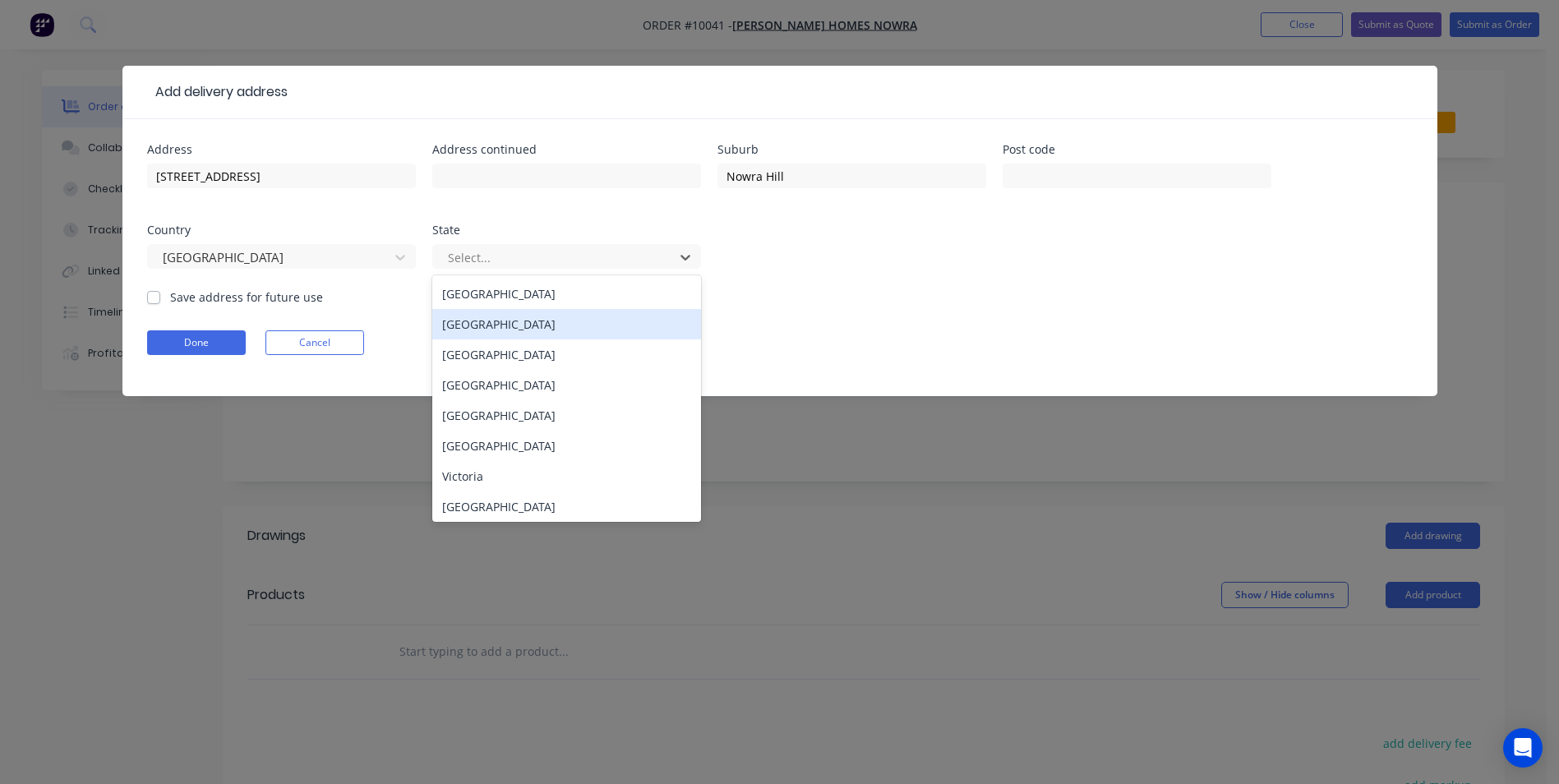
click at [489, 330] on div "[GEOGRAPHIC_DATA]" at bounding box center [566, 324] width 269 height 30
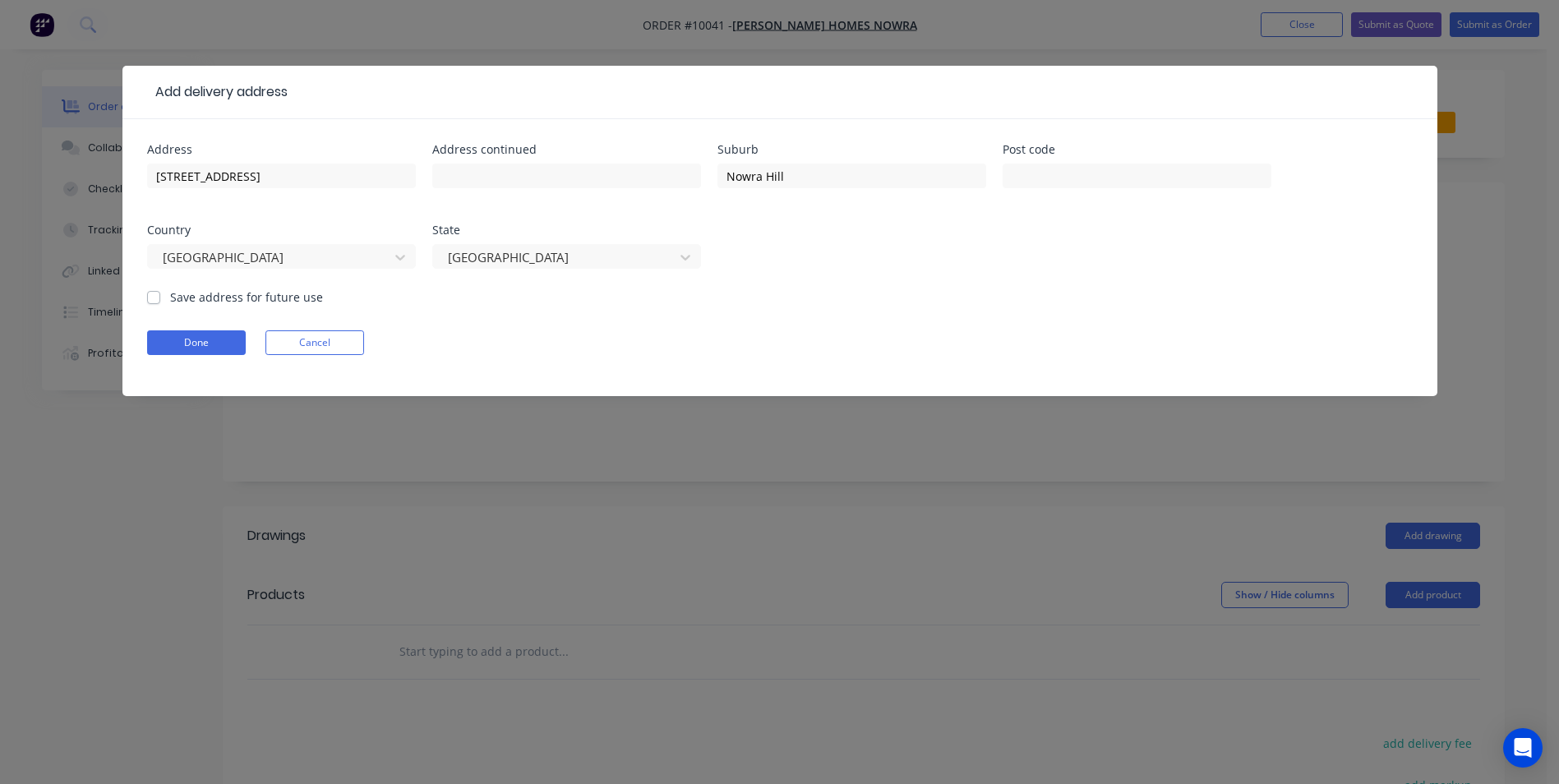
click at [161, 294] on div "Save address for future use" at bounding box center [235, 297] width 176 height 18
click at [170, 302] on label "Save address for future use" at bounding box center [246, 297] width 153 height 18
click at [155, 302] on input "Save address for future use" at bounding box center [154, 296] width 14 height 16
checkbox input "true"
click at [180, 346] on button "Done" at bounding box center [196, 341] width 98 height 24
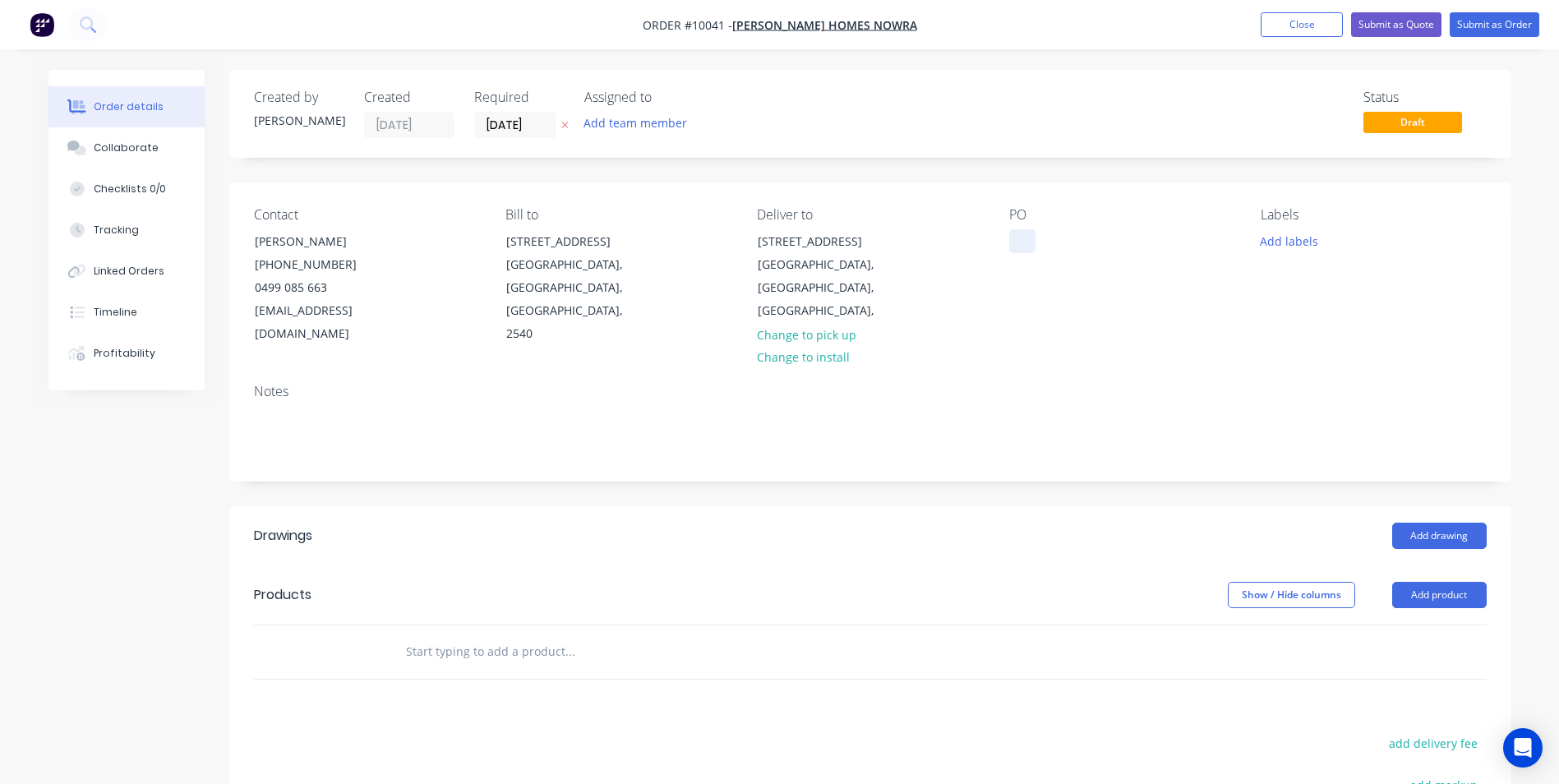
click at [1026, 249] on div at bounding box center [1022, 241] width 26 height 23
click at [426, 635] on input "text" at bounding box center [569, 652] width 329 height 33
click at [1461, 522] on button "Add drawing" at bounding box center [1439, 535] width 94 height 26
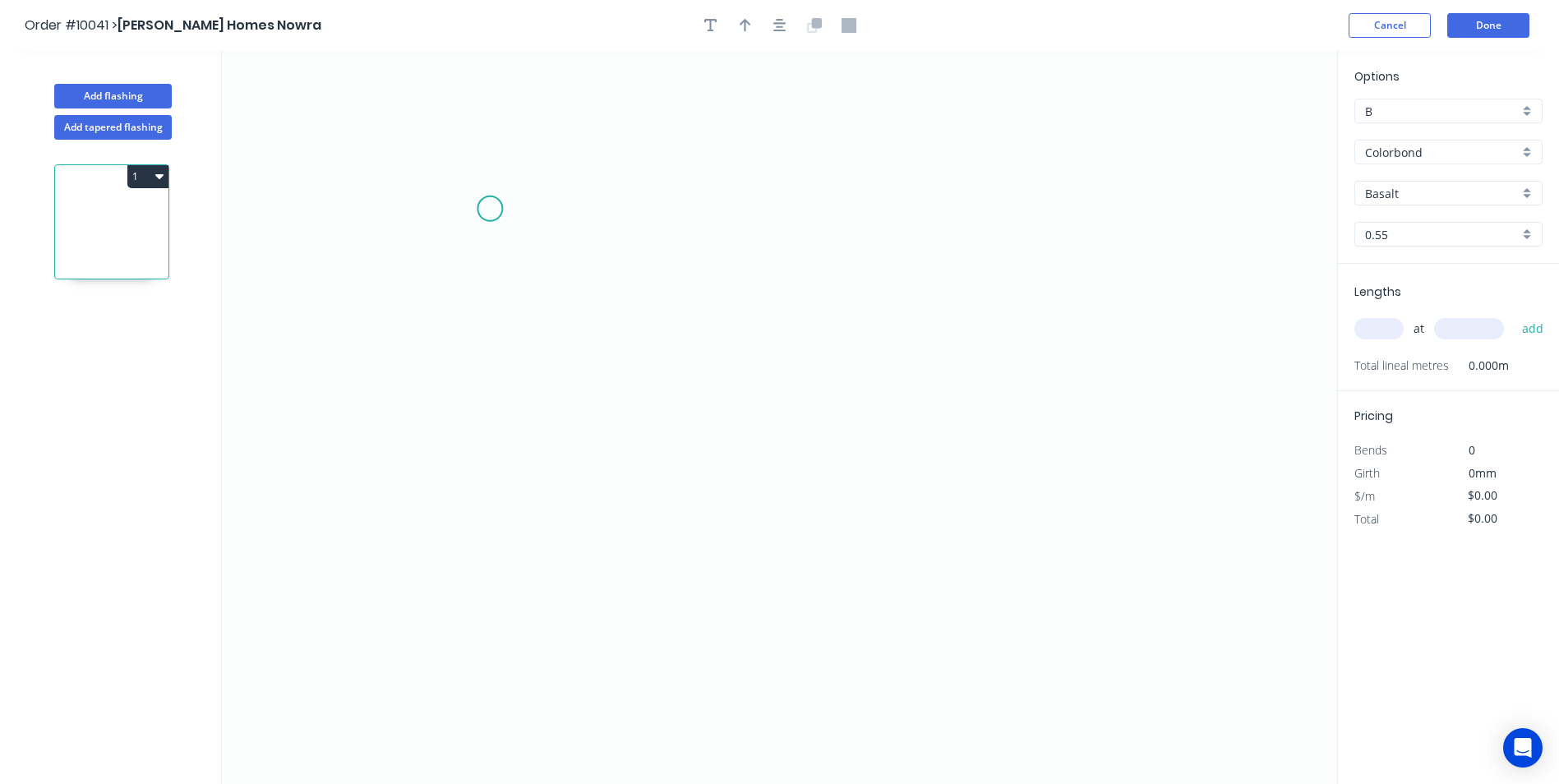
click at [489, 208] on icon "0" at bounding box center [780, 416] width 1115 height 732
click at [506, 516] on icon "0" at bounding box center [780, 416] width 1115 height 732
click at [859, 552] on icon "0 ?" at bounding box center [780, 416] width 1115 height 732
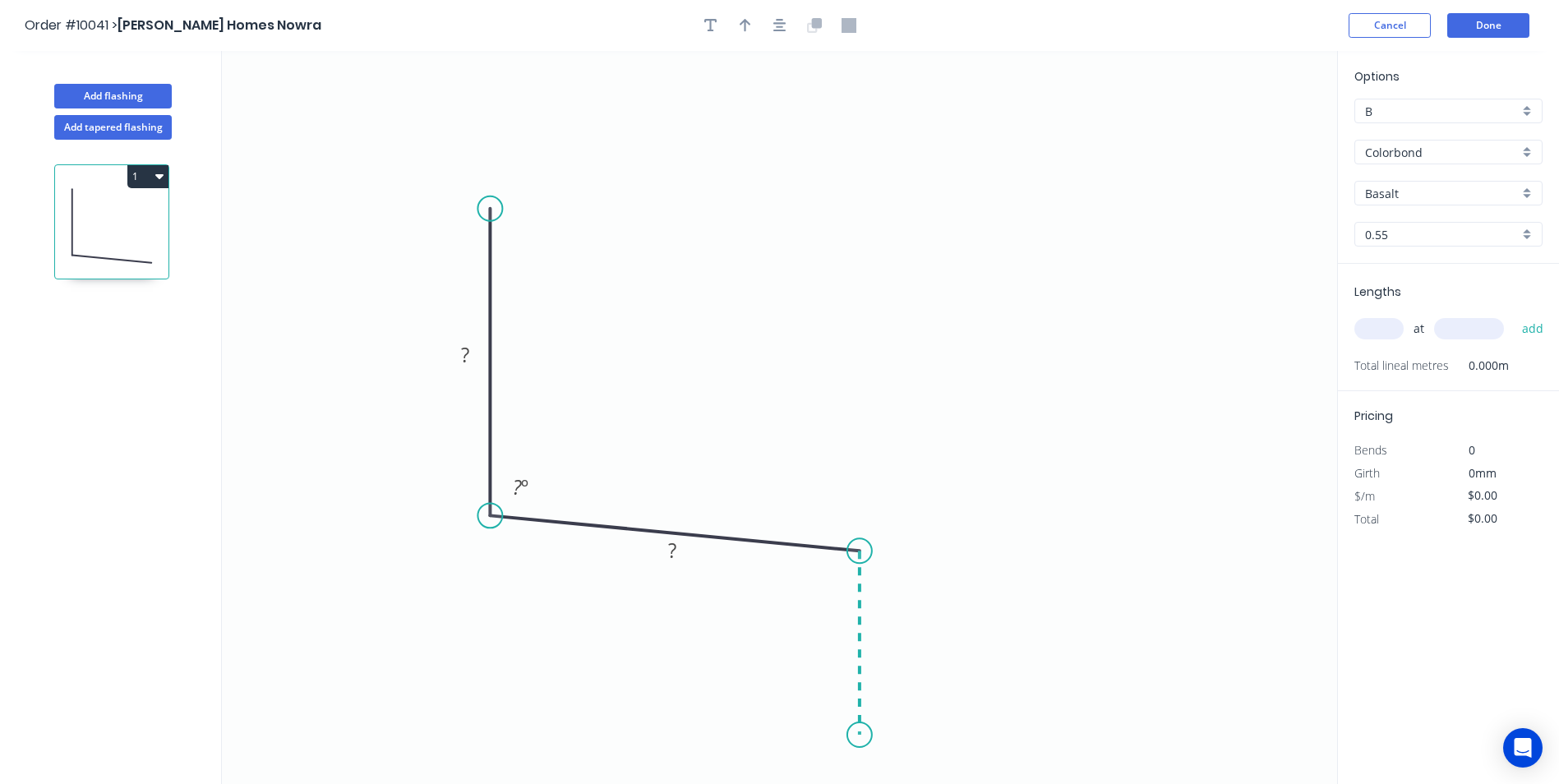
click at [860, 735] on icon "0 ? ? ? º" at bounding box center [780, 416] width 1115 height 732
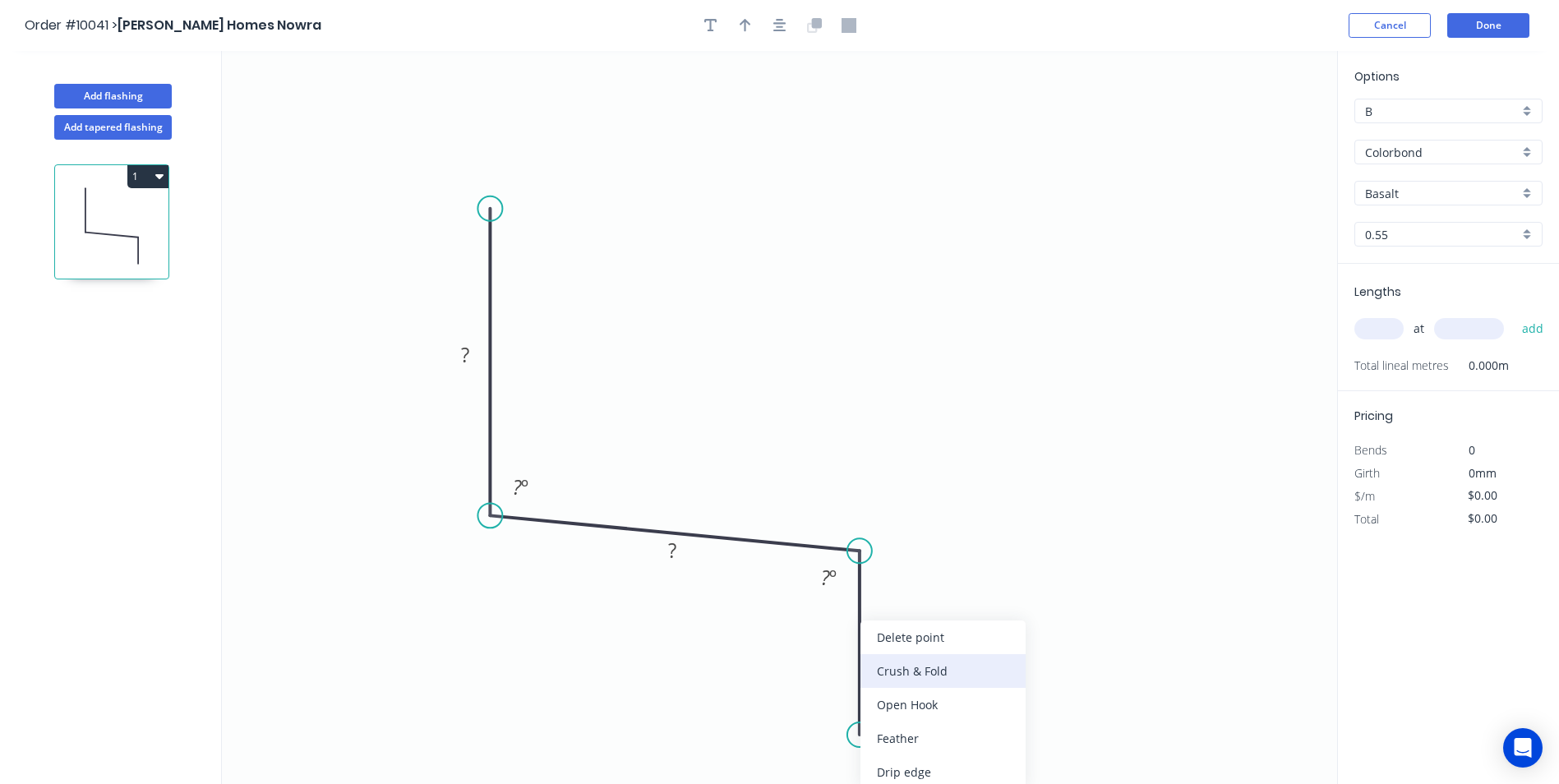
click at [900, 675] on div "Crush & Fold" at bounding box center [943, 670] width 165 height 34
click at [882, 736] on div "Flip bend" at bounding box center [930, 737] width 165 height 34
click at [472, 352] on rect at bounding box center [465, 356] width 33 height 23
click at [726, 152] on icon "0 75 60 CF 10 40 92 º 90 º" at bounding box center [780, 416] width 1115 height 732
type input "$12.06"
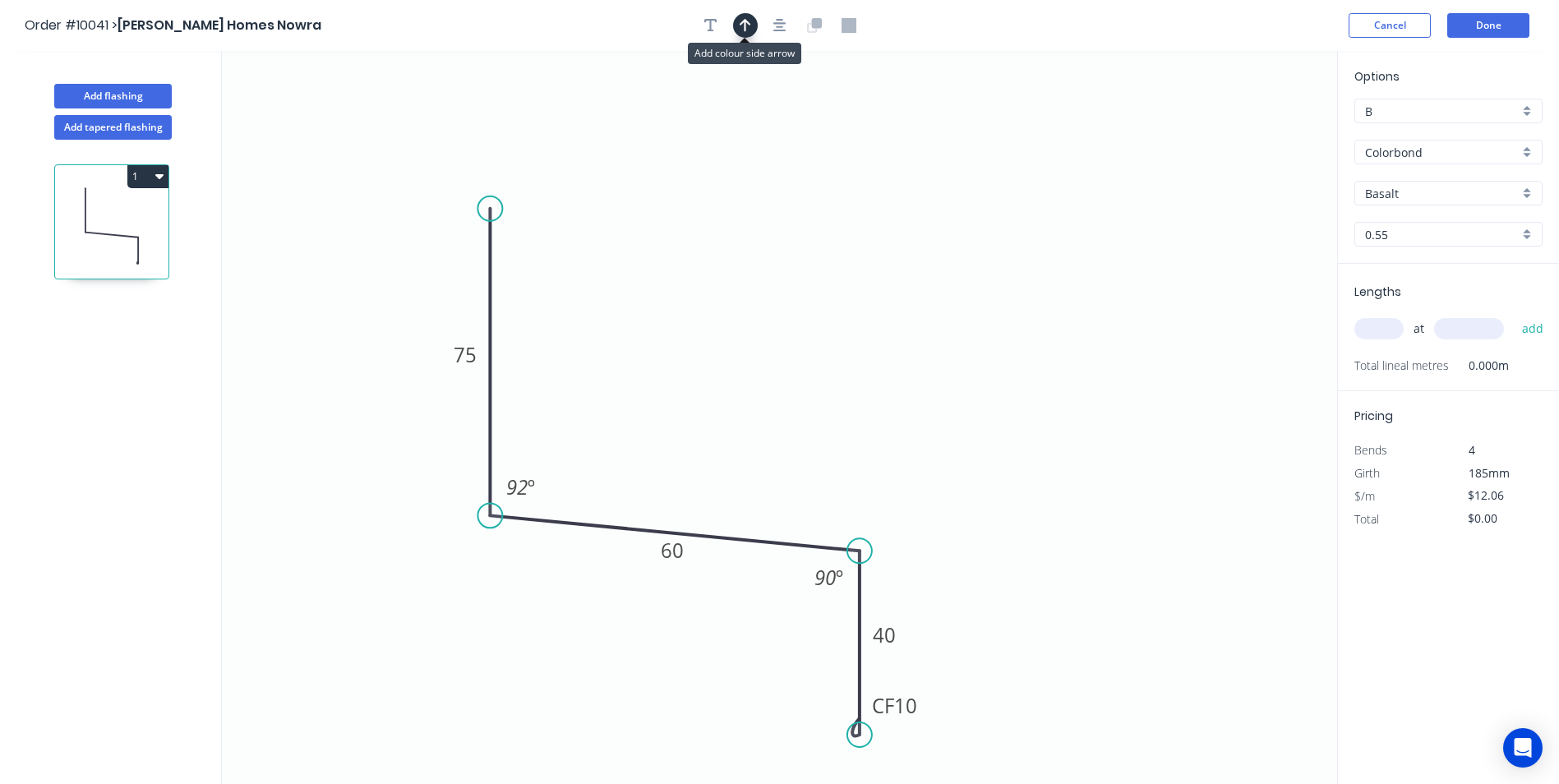
click at [754, 18] on button "button" at bounding box center [744, 25] width 24 height 24
click at [1250, 129] on icon at bounding box center [1253, 114] width 15 height 53
drag, startPoint x: 1251, startPoint y: 129, endPoint x: 1319, endPoint y: 134, distance: 68.2
click at [938, 320] on icon "0 75 60 CF 10 40 92 º 90 º" at bounding box center [780, 416] width 1115 height 732
drag, startPoint x: 1252, startPoint y: 132, endPoint x: 791, endPoint y: 387, distance: 526.8
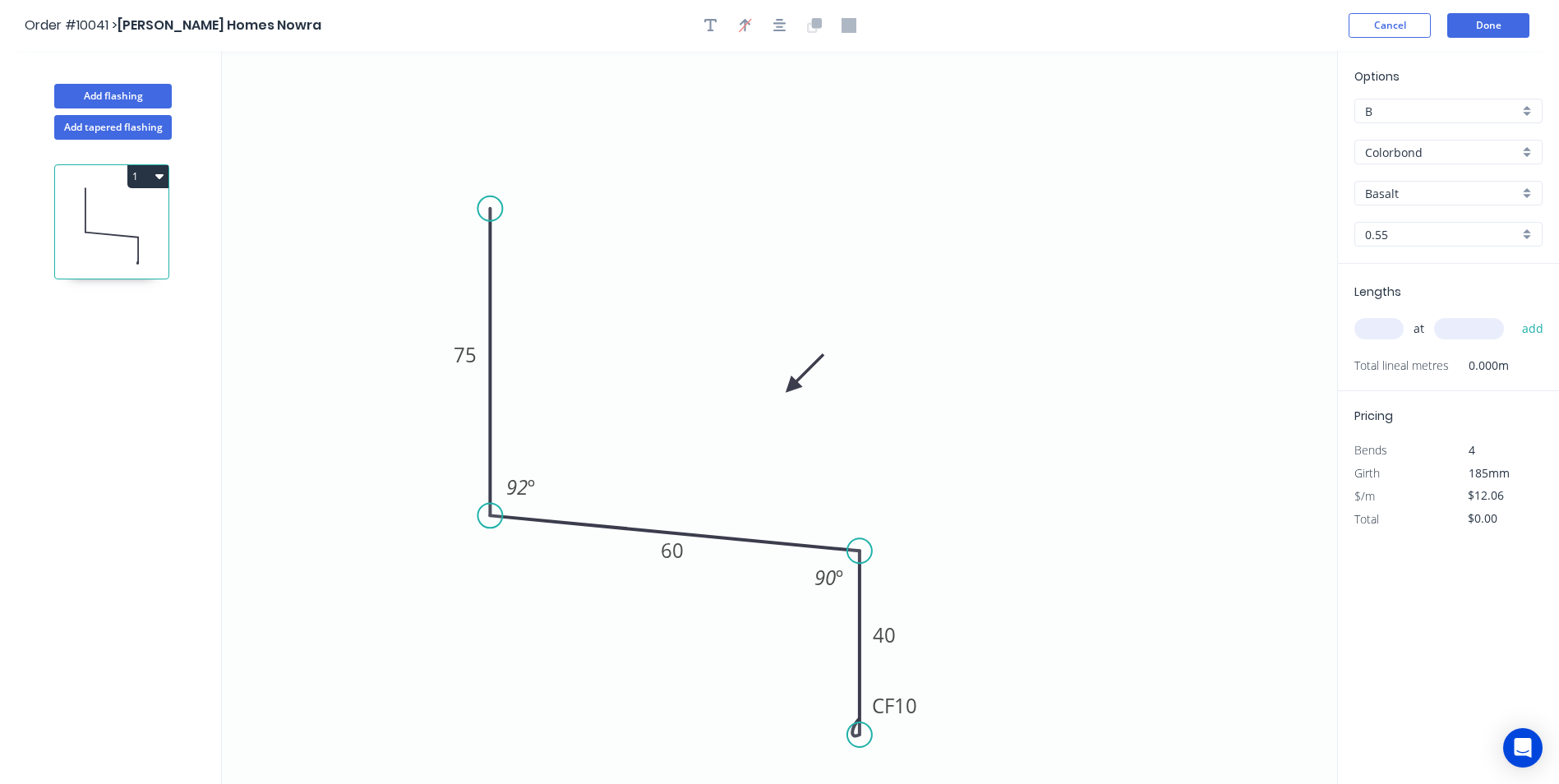
click at [791, 387] on icon at bounding box center [804, 373] width 48 height 48
click at [1527, 195] on div "Basalt" at bounding box center [1448, 193] width 188 height 24
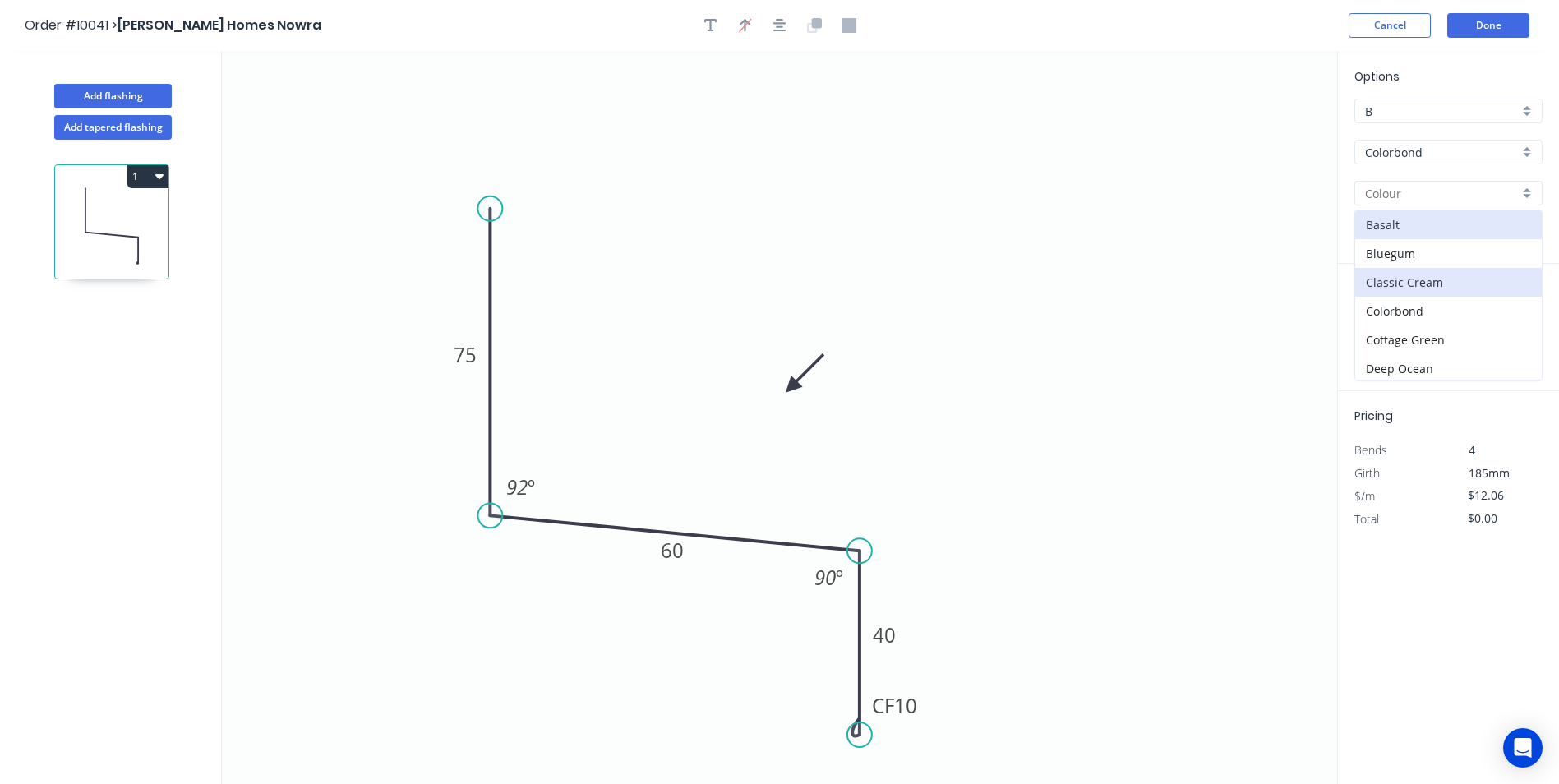
scroll to position [329, 0]
click at [1461, 272] on div "Monument" at bounding box center [1449, 270] width 187 height 29
type input "Monument"
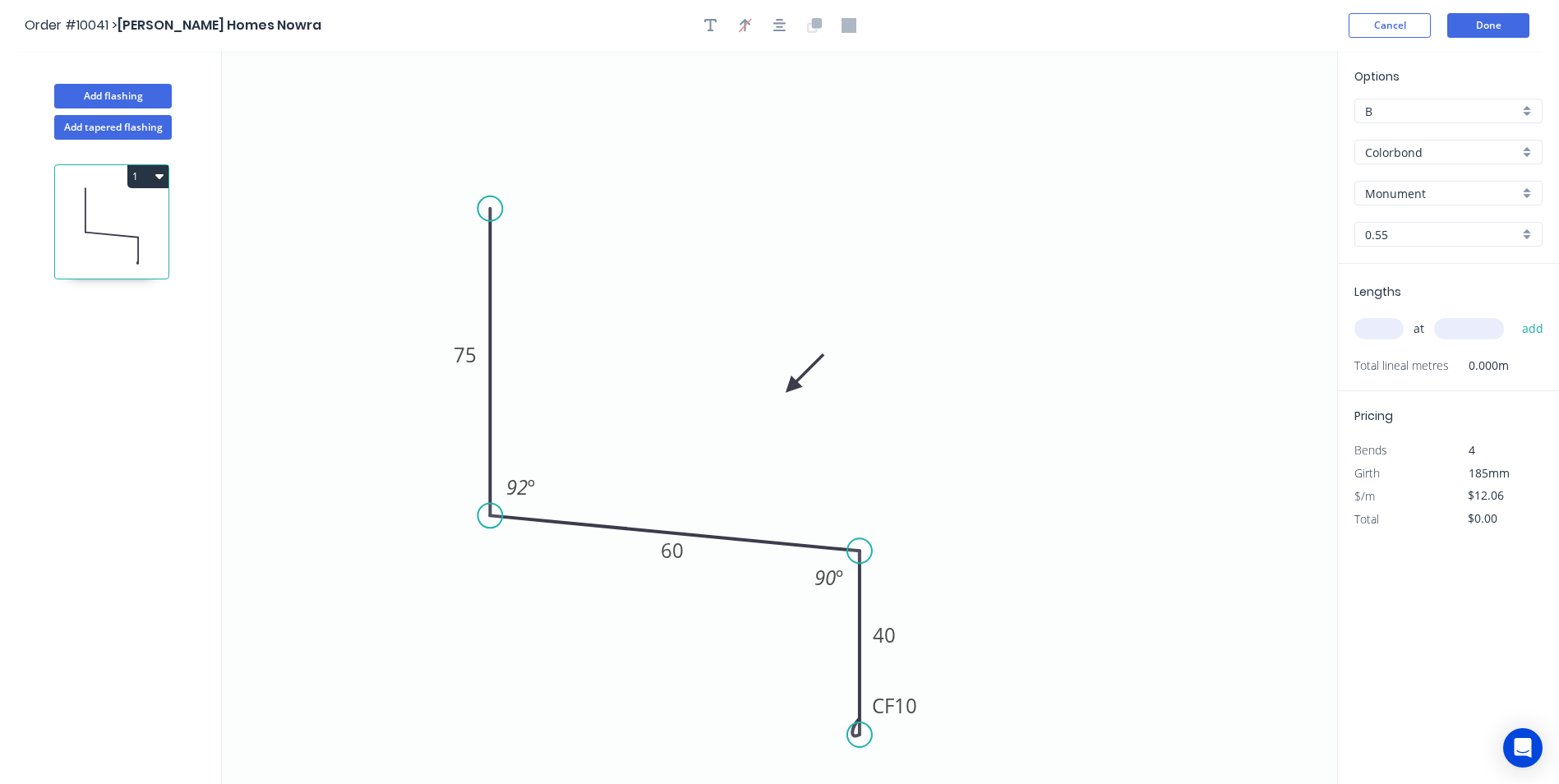
click at [1360, 339] on div "at add" at bounding box center [1450, 328] width 192 height 28
click at [1362, 339] on input "text" at bounding box center [1379, 329] width 50 height 21
type input "1"
type input "2400"
click at [1514, 314] on button "add" at bounding box center [1534, 328] width 39 height 28
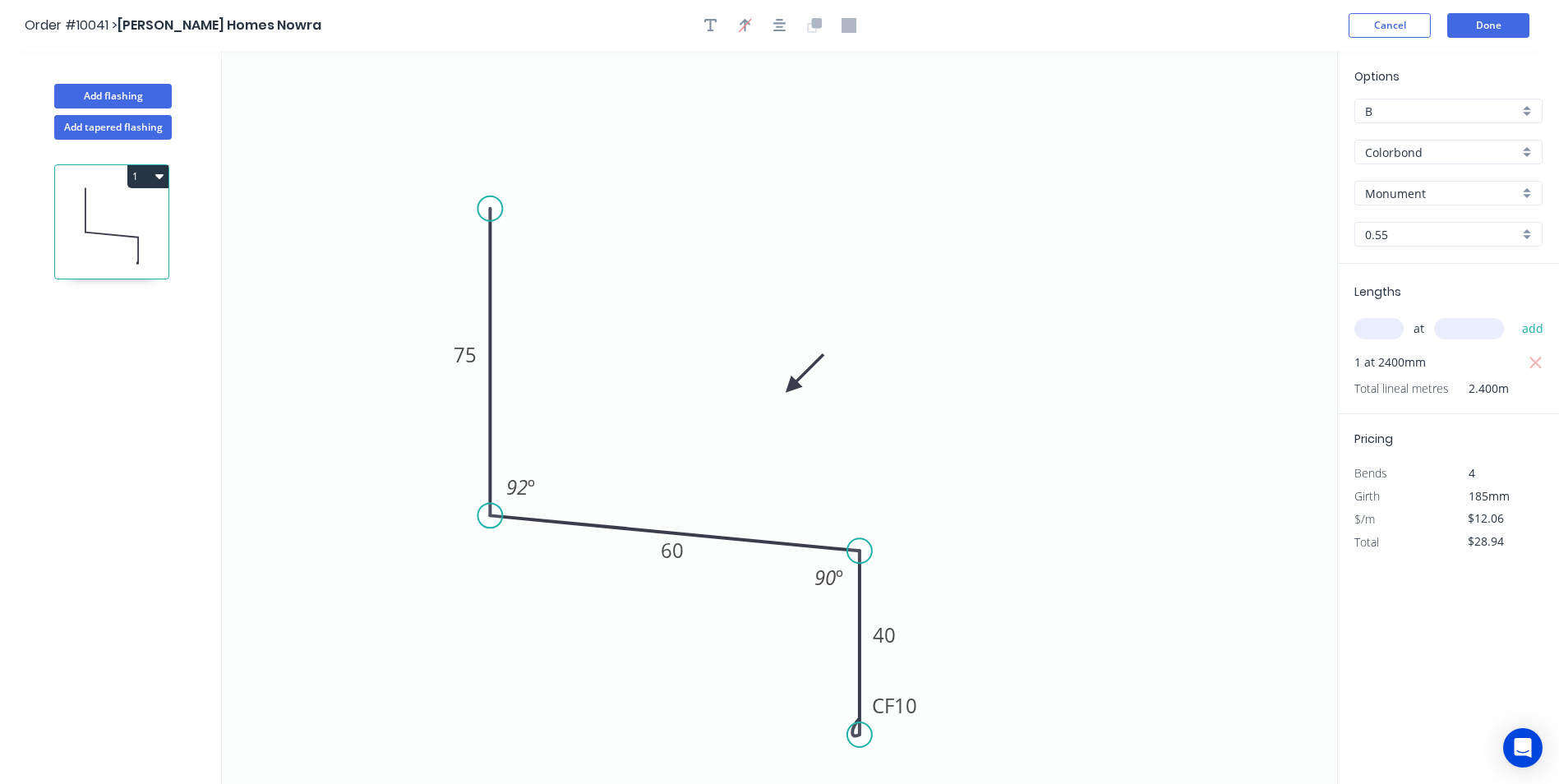
click at [137, 166] on button "1" at bounding box center [148, 177] width 41 height 23
click at [132, 207] on div "Duplicate" at bounding box center [91, 217] width 127 height 23
type input "$0.00"
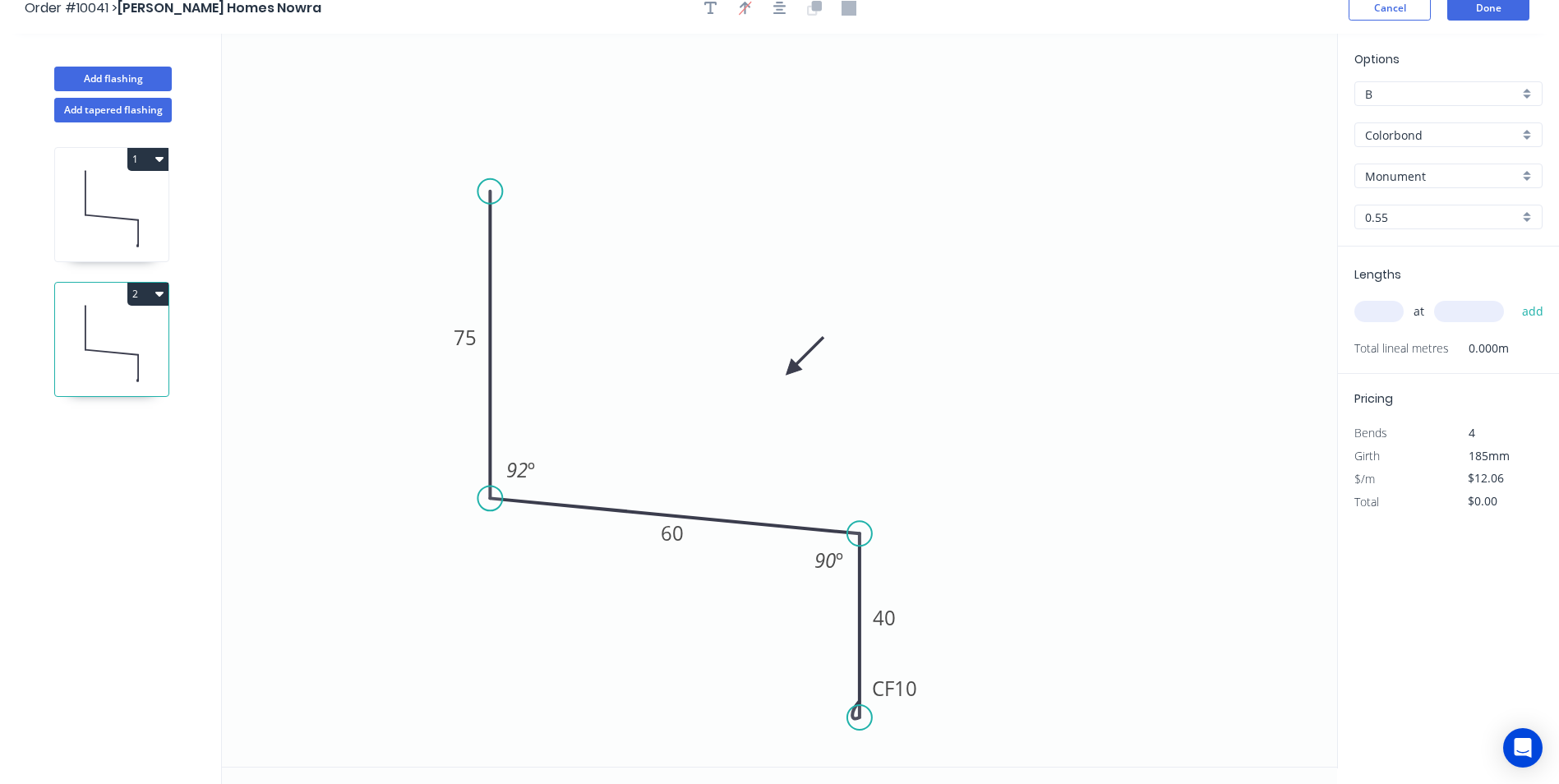
scroll to position [30, 0]
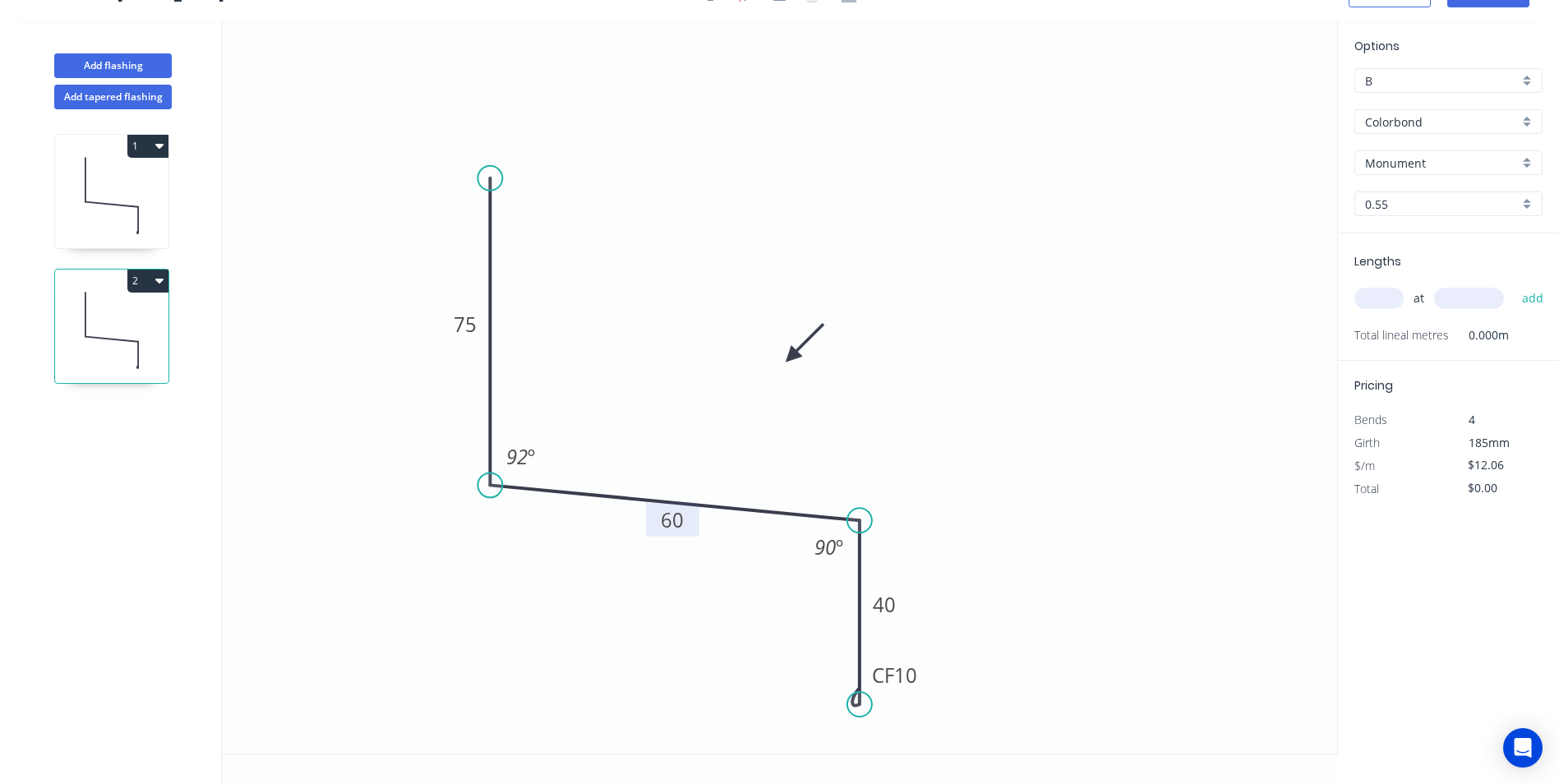
click at [679, 522] on tspan "60" at bounding box center [672, 519] width 23 height 27
click at [1026, 422] on icon "0 75 35 CF 10 25 92 º 90 º" at bounding box center [780, 386] width 1115 height 732
type input "$10.49"
click at [1365, 301] on input "text" at bounding box center [1379, 299] width 50 height 21
type input "1"
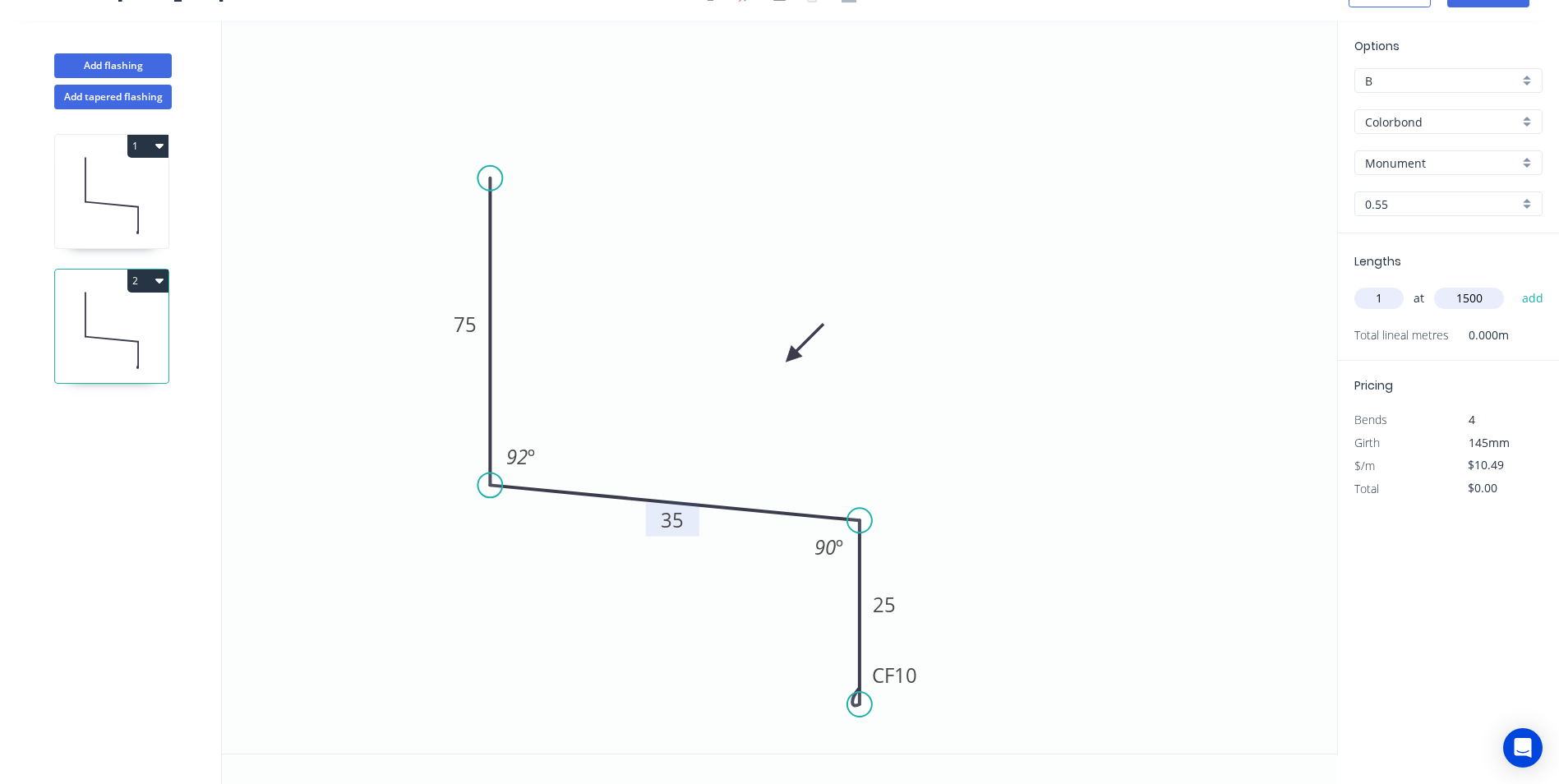
type input "1500"
click at [1514, 284] on button "add" at bounding box center [1534, 298] width 39 height 28
type input "$15.74"
type input "1"
type input "1200"
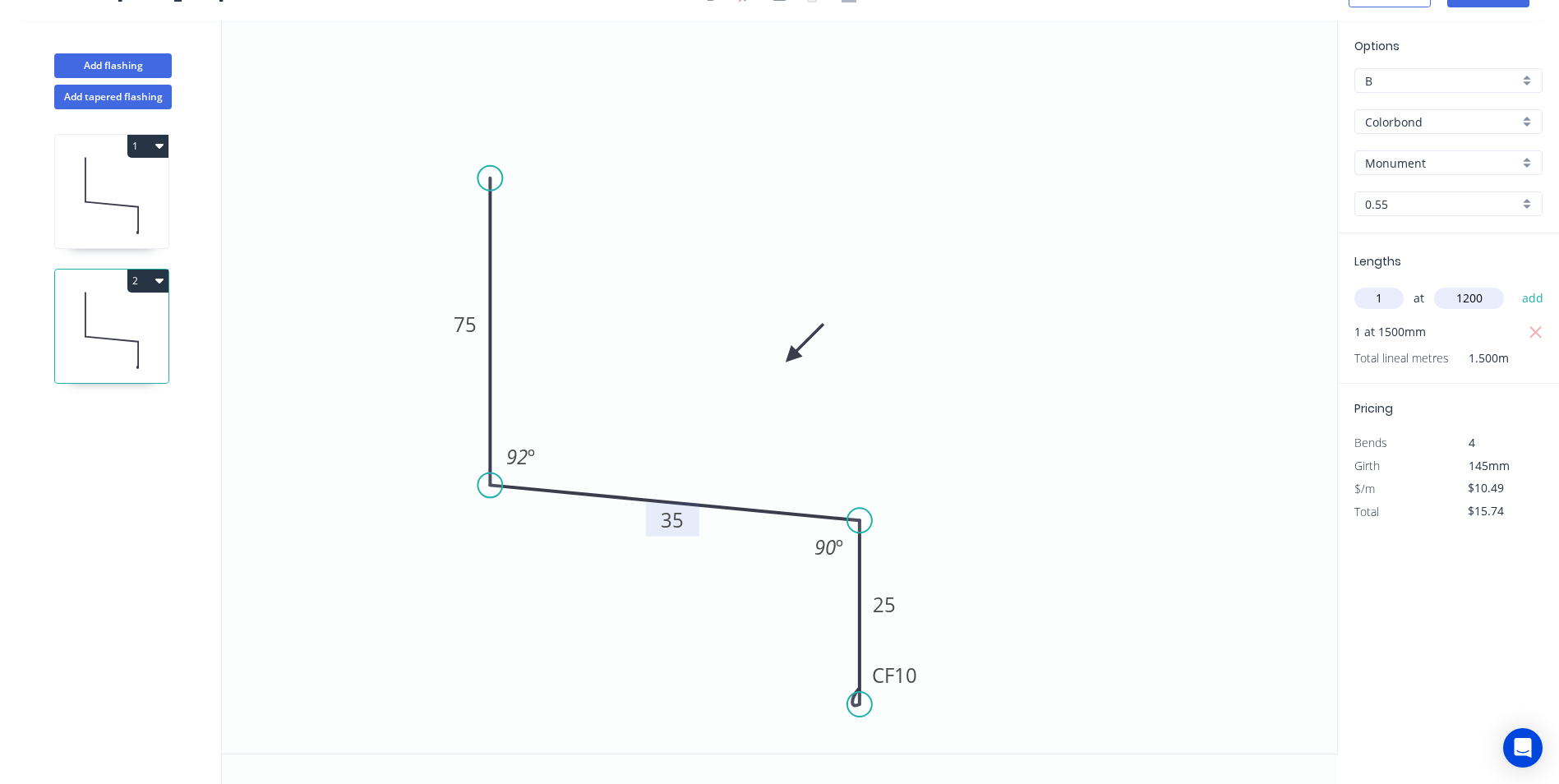
click at [1514, 284] on button "add" at bounding box center [1534, 298] width 39 height 28
click at [150, 281] on button "2" at bounding box center [148, 281] width 41 height 23
click at [142, 312] on div "Duplicate" at bounding box center [91, 321] width 127 height 23
type input "$0.00"
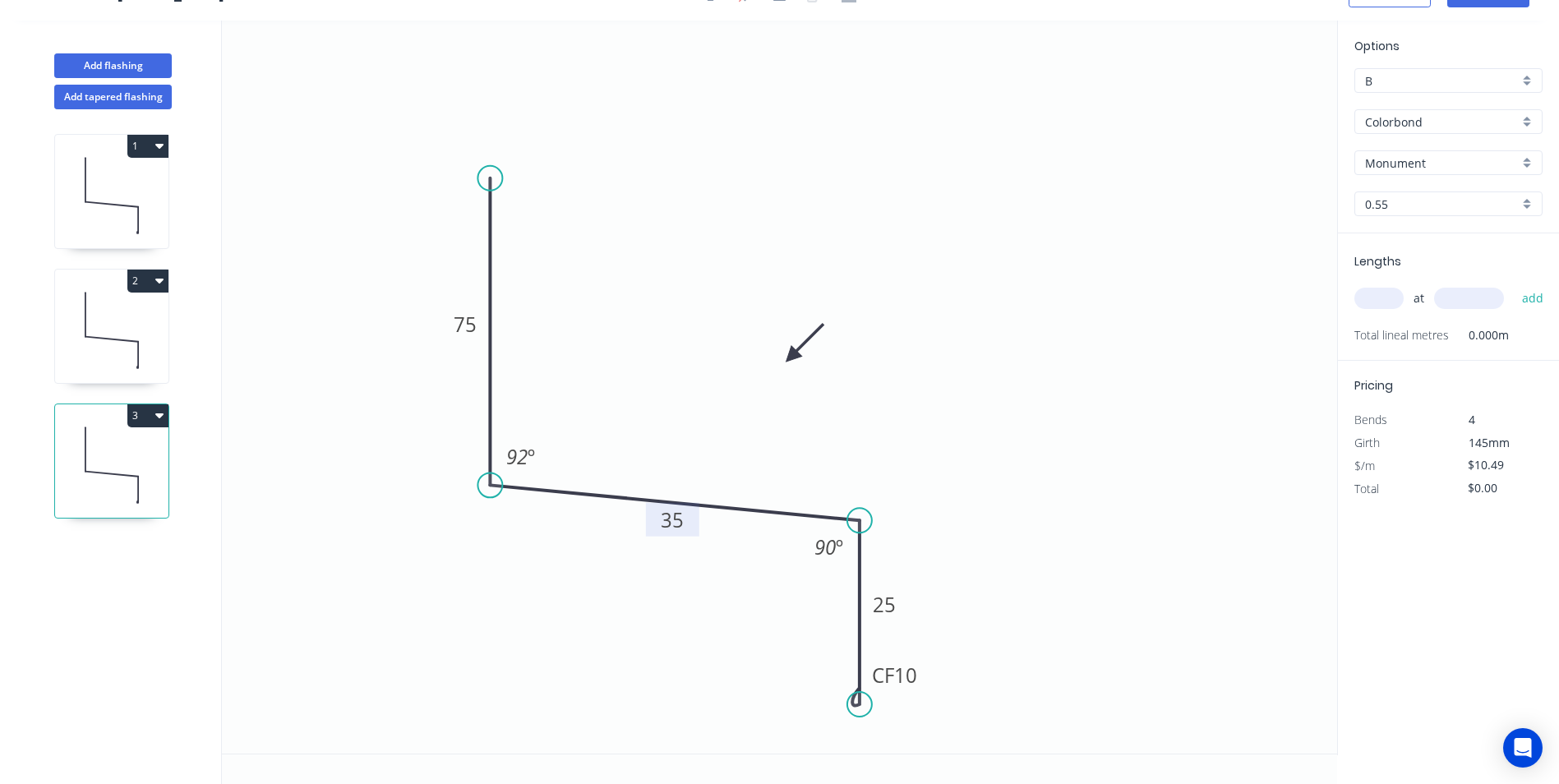
click at [675, 520] on tspan "35" at bounding box center [672, 519] width 23 height 27
click at [102, 339] on icon at bounding box center [112, 339] width 53 height 5
type input "$10.49"
type input "$28.32"
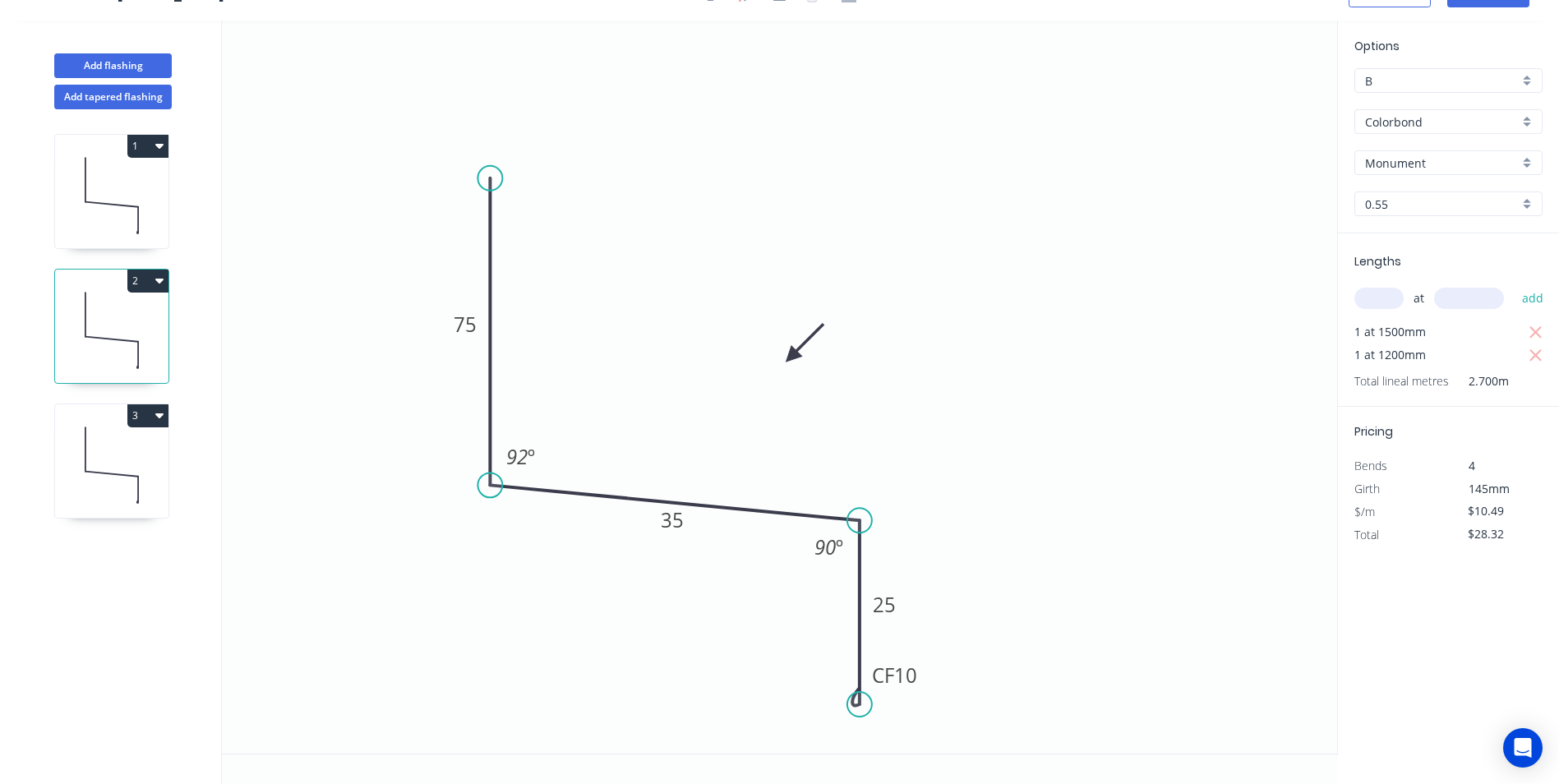
click at [118, 462] on icon at bounding box center [112, 465] width 114 height 105
type input "$12.06"
type input "$0.00"
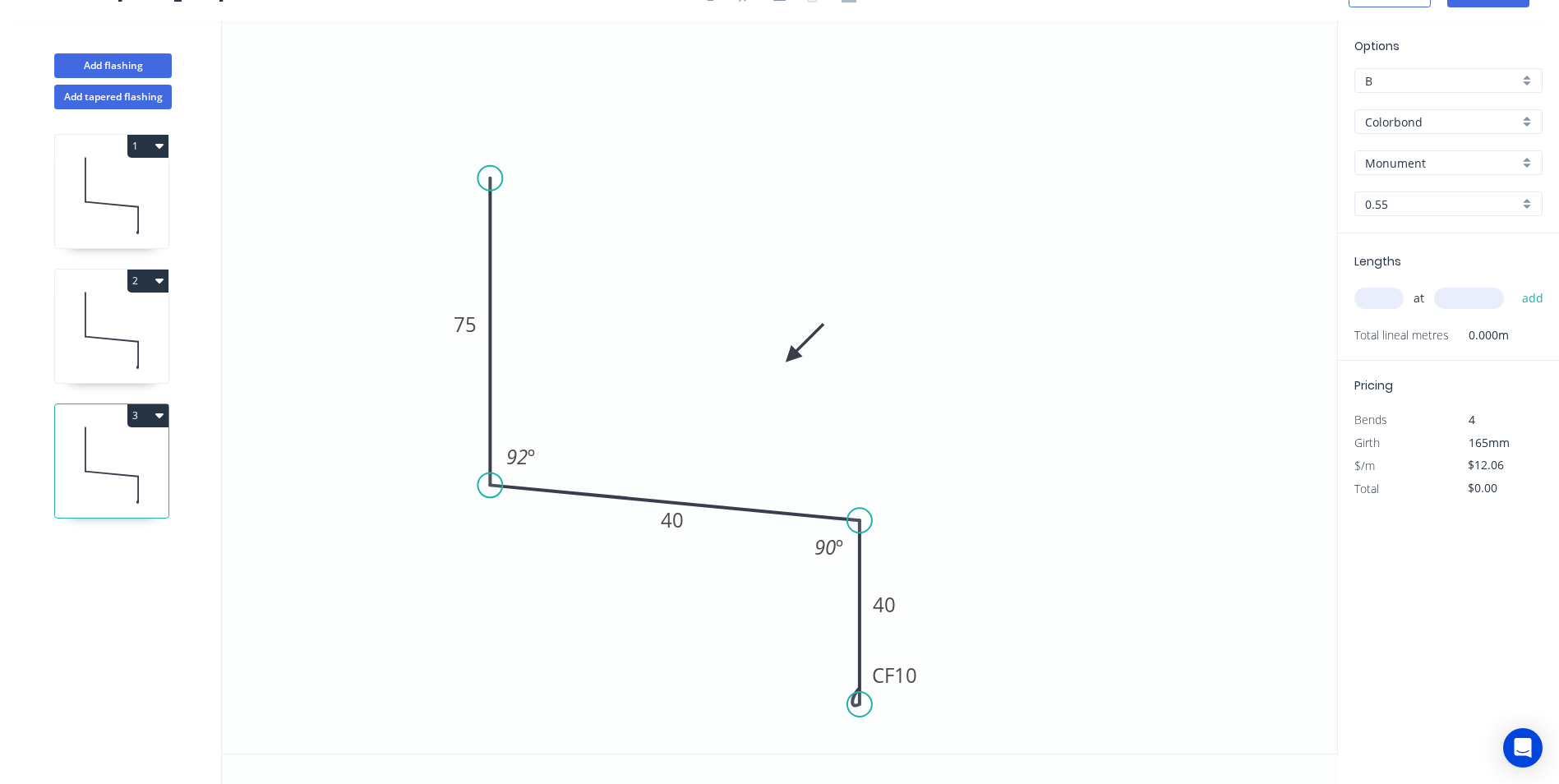
click at [1382, 300] on input "text" at bounding box center [1379, 299] width 50 height 21
type input "1"
type input "1200"
click at [1514, 284] on button "add" at bounding box center [1534, 298] width 39 height 28
type input "$14.47"
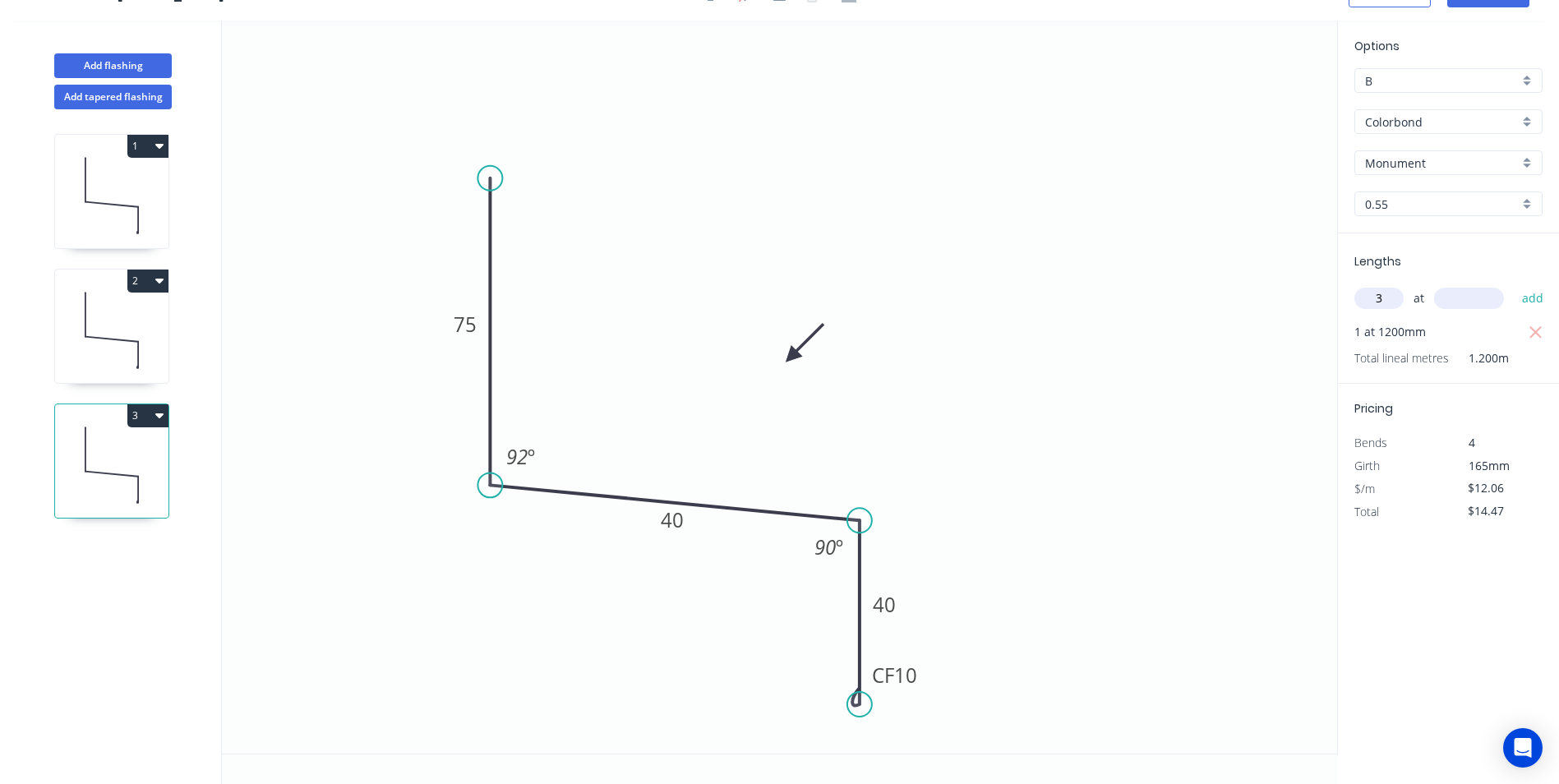
type input "3"
type input "2100"
click at [1514, 284] on button "add" at bounding box center [1534, 298] width 39 height 28
type input "$90.45"
type input "1"
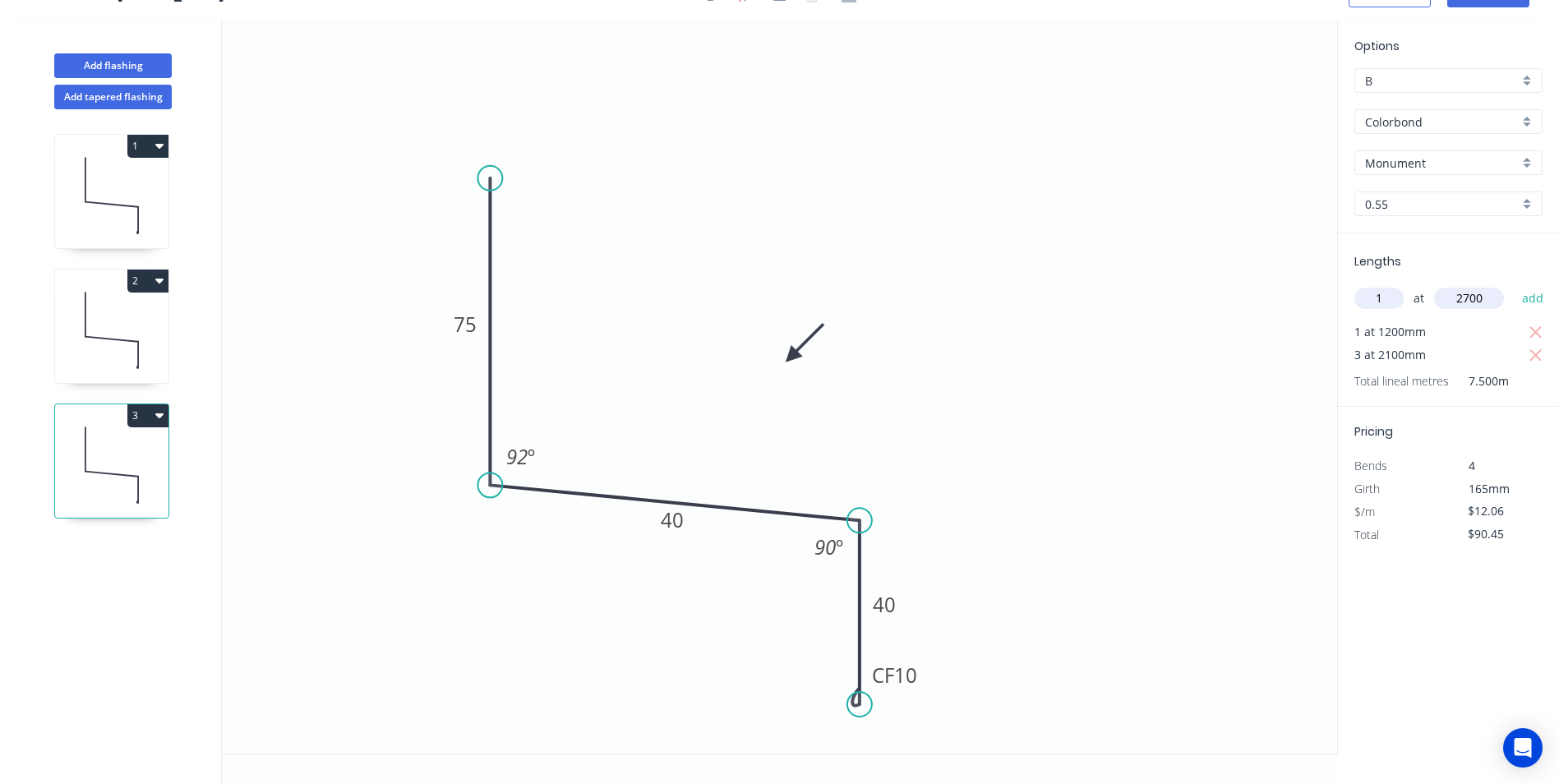
type input "2700"
click at [1514, 284] on button "add" at bounding box center [1534, 298] width 39 height 28
type input "$123.01"
type input "1"
type input "600"
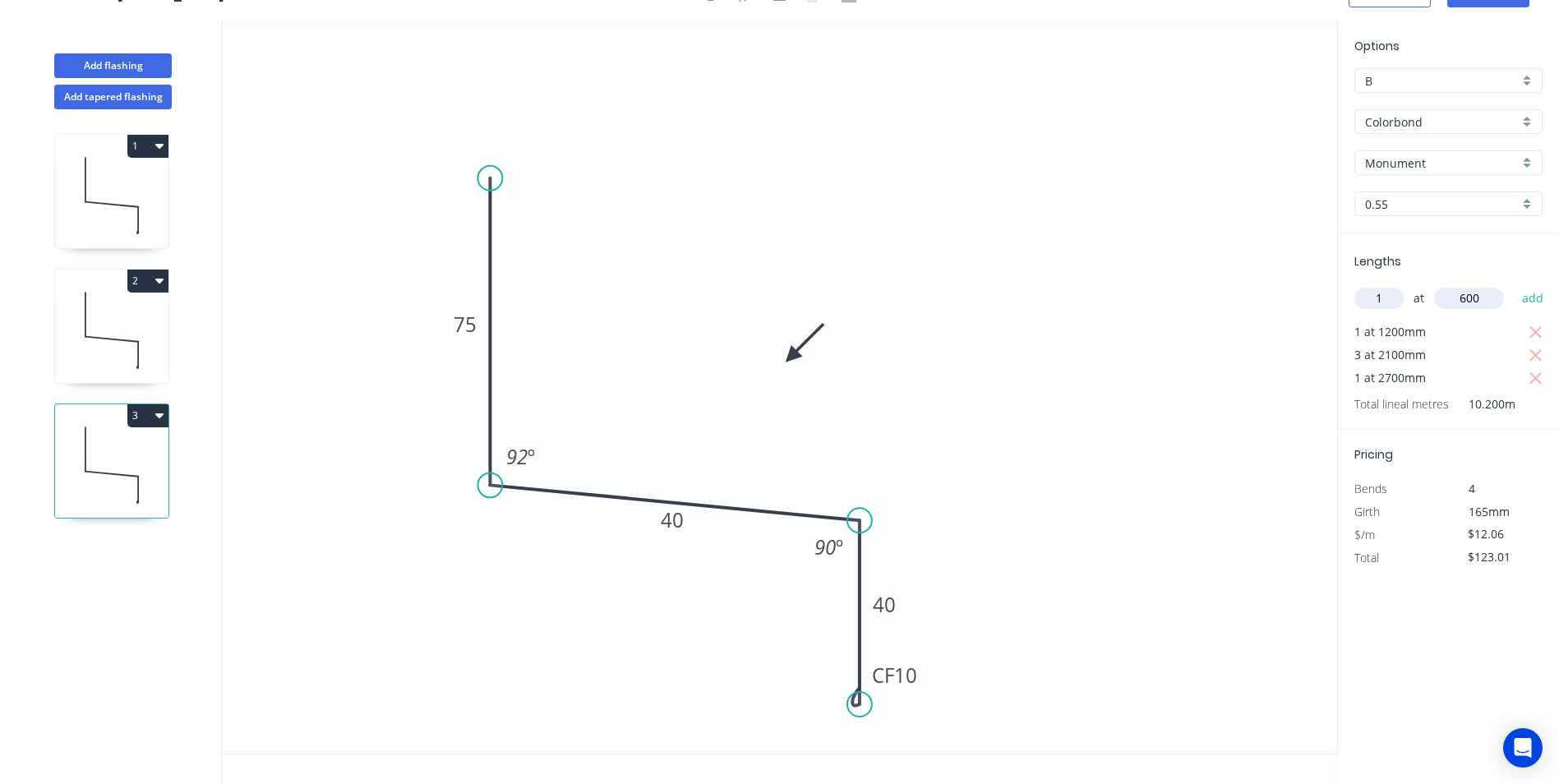
click at [1514, 284] on button "add" at bounding box center [1534, 298] width 39 height 28
click at [147, 417] on button "3" at bounding box center [148, 415] width 41 height 23
click at [119, 457] on div "Duplicate" at bounding box center [91, 456] width 127 height 23
type input "$0.00"
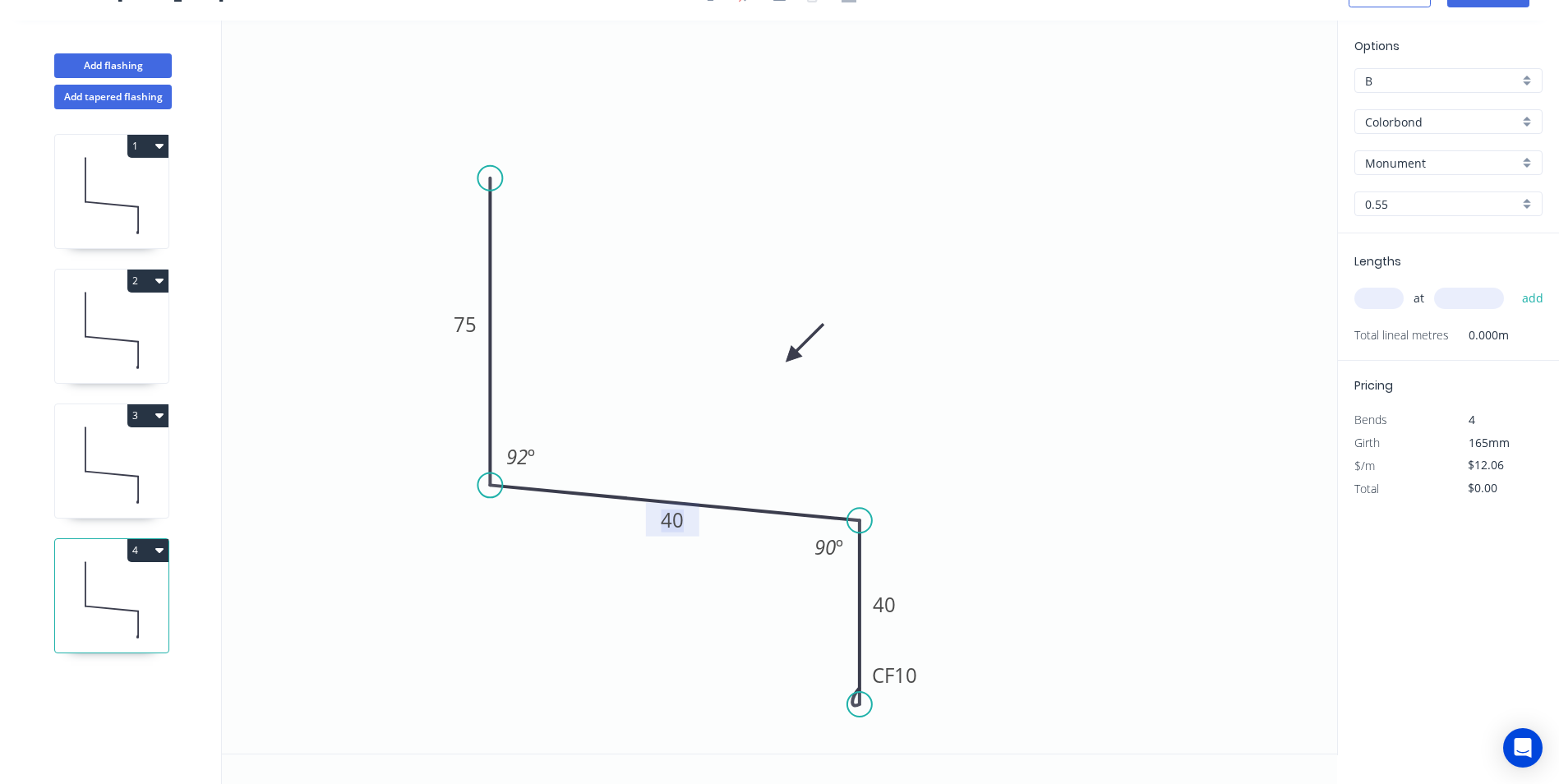
click at [673, 516] on tspan "40" at bounding box center [672, 519] width 23 height 27
click at [890, 406] on icon "0 75 45 CF 10 40 92 º 90 º" at bounding box center [780, 386] width 1115 height 732
click at [1371, 305] on input "text" at bounding box center [1379, 299] width 50 height 21
type input "1"
type input "900"
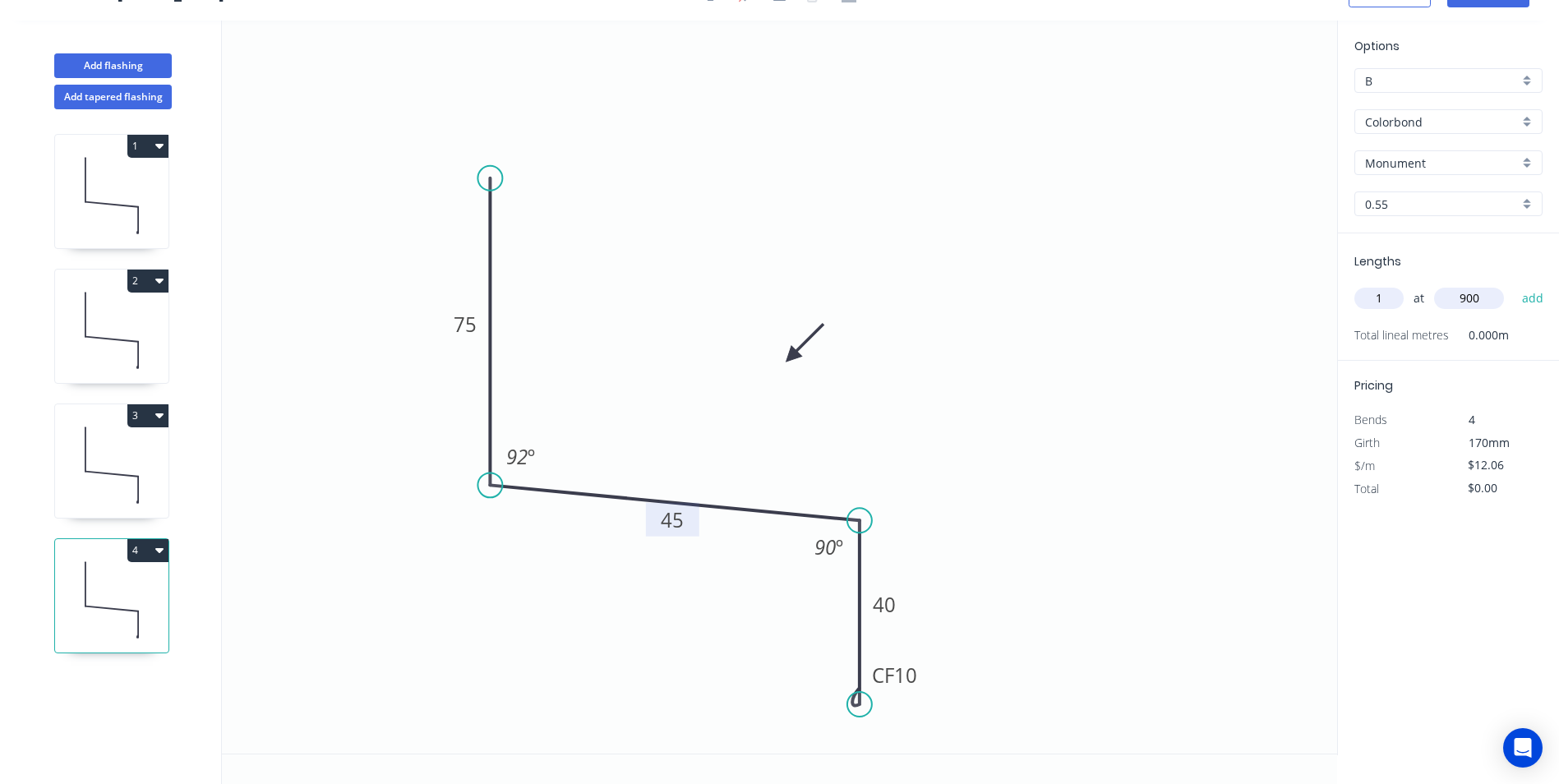
click at [1514, 284] on button "add" at bounding box center [1534, 298] width 39 height 28
click at [146, 549] on button "4" at bounding box center [148, 551] width 41 height 23
click at [118, 584] on div "Duplicate" at bounding box center [91, 590] width 127 height 23
type input "$0.00"
click at [677, 521] on tspan "45" at bounding box center [672, 519] width 23 height 27
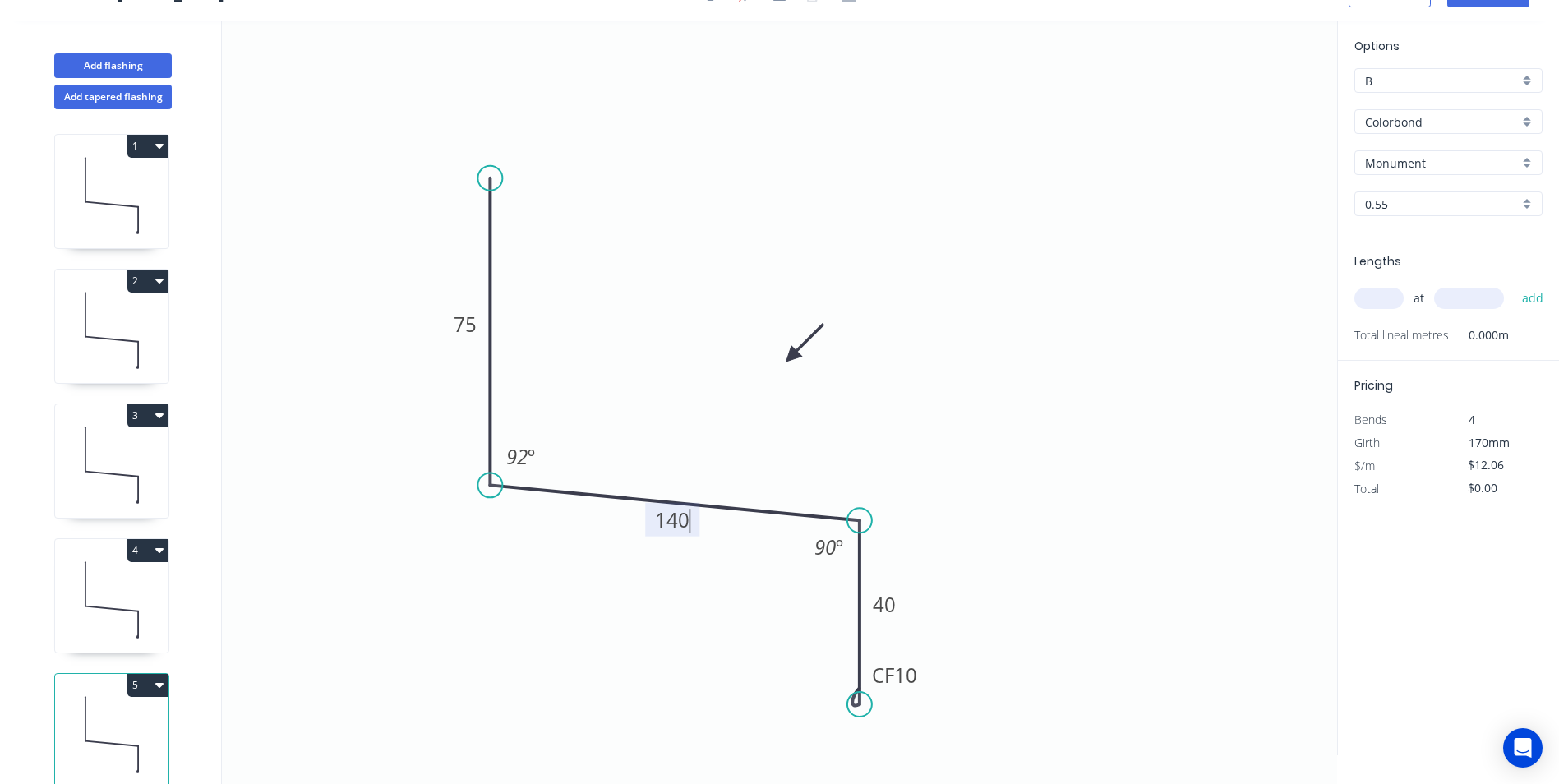
type input "$15.16"
click at [1069, 383] on icon "0 75 140 CF 10 50 92 º 90 º" at bounding box center [780, 386] width 1115 height 732
click at [1366, 303] on input "text" at bounding box center [1379, 299] width 50 height 21
type input "1"
type input "5100"
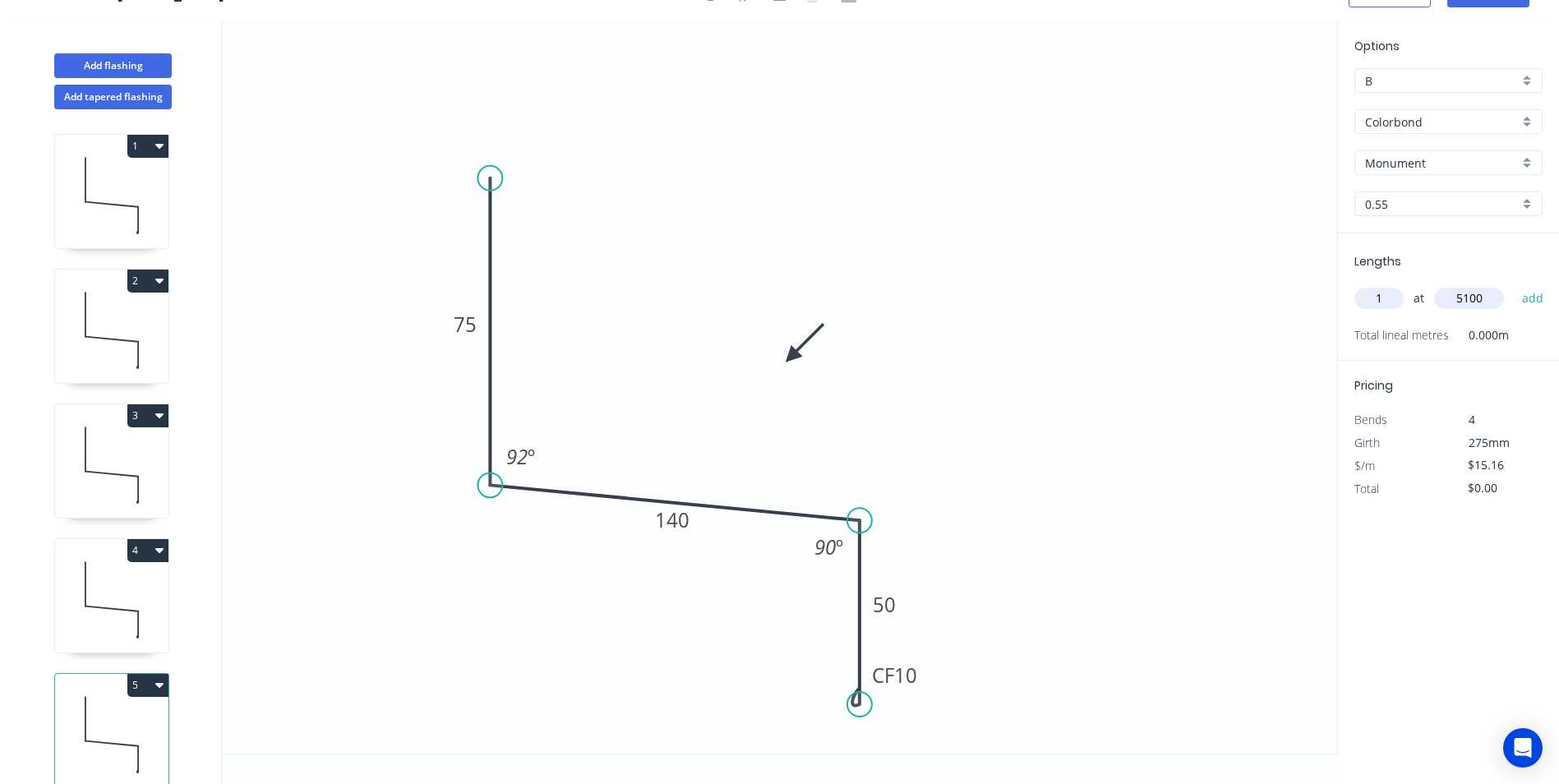
click at [1514, 284] on button "add" at bounding box center [1534, 298] width 39 height 28
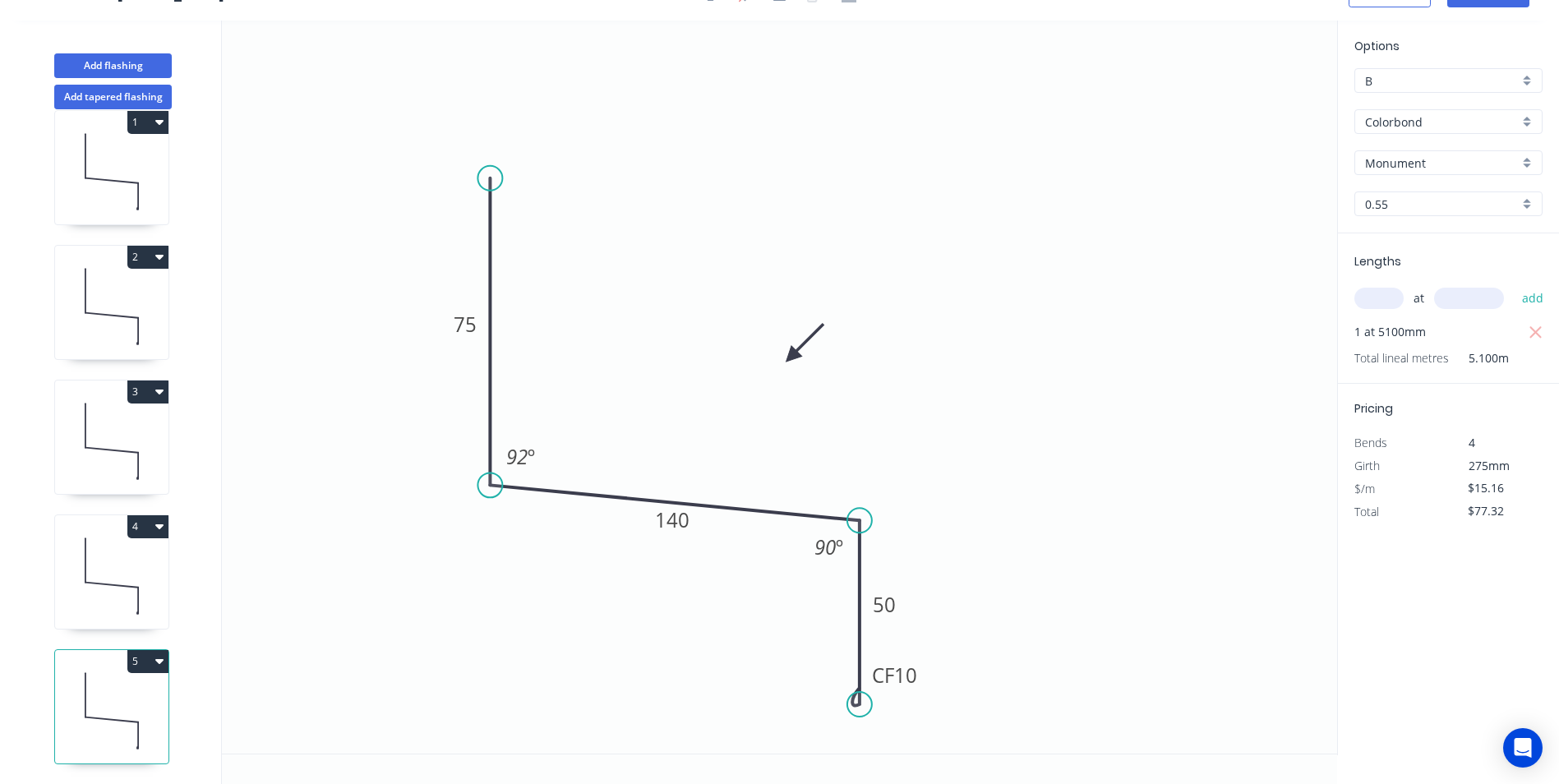
scroll to position [36, 0]
click at [156, 654] on icon "button" at bounding box center [160, 660] width 8 height 14
click at [102, 690] on div "Duplicate" at bounding box center [91, 701] width 127 height 23
type input "$0.00"
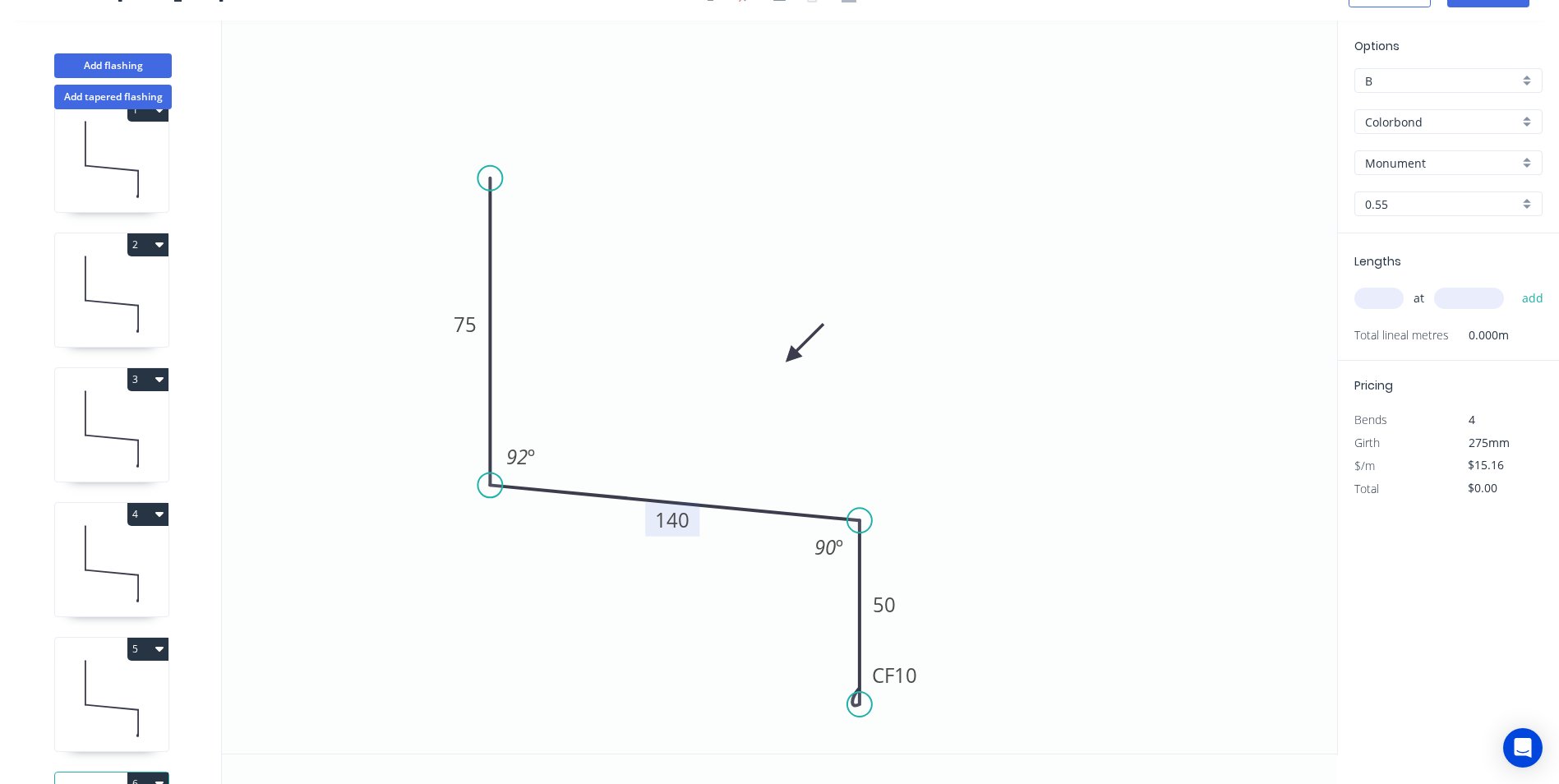
click at [673, 510] on tspan "140" at bounding box center [671, 519] width 34 height 27
click at [990, 414] on icon "0 75 88 CF 10 50 92 º 90 º" at bounding box center [780, 386] width 1115 height 732
type input "$13.30"
click at [1372, 305] on input "text" at bounding box center [1379, 299] width 50 height 21
type input "1"
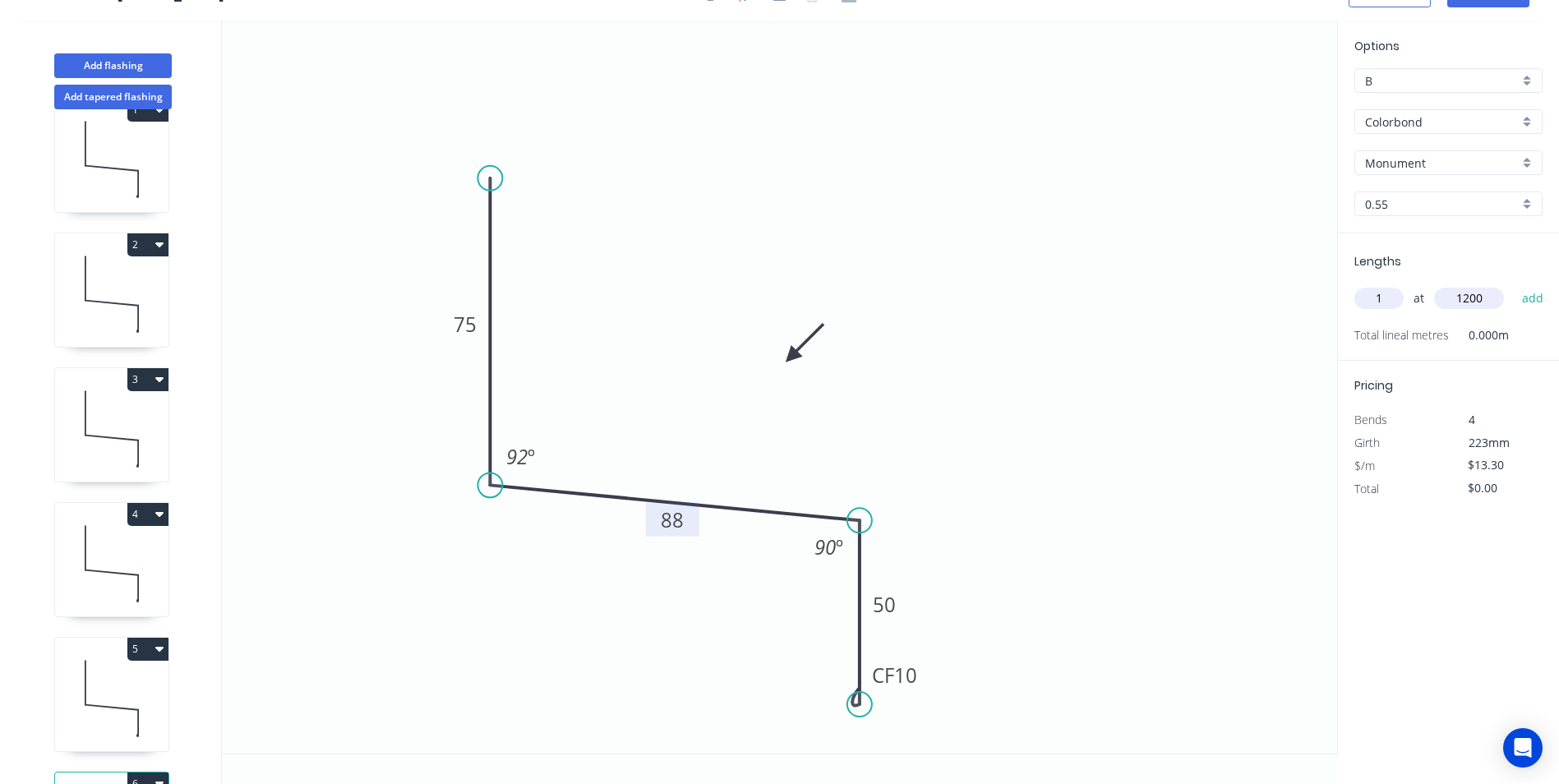
type input "1200"
click at [1514, 284] on button "add" at bounding box center [1534, 298] width 39 height 28
type input "$15.96"
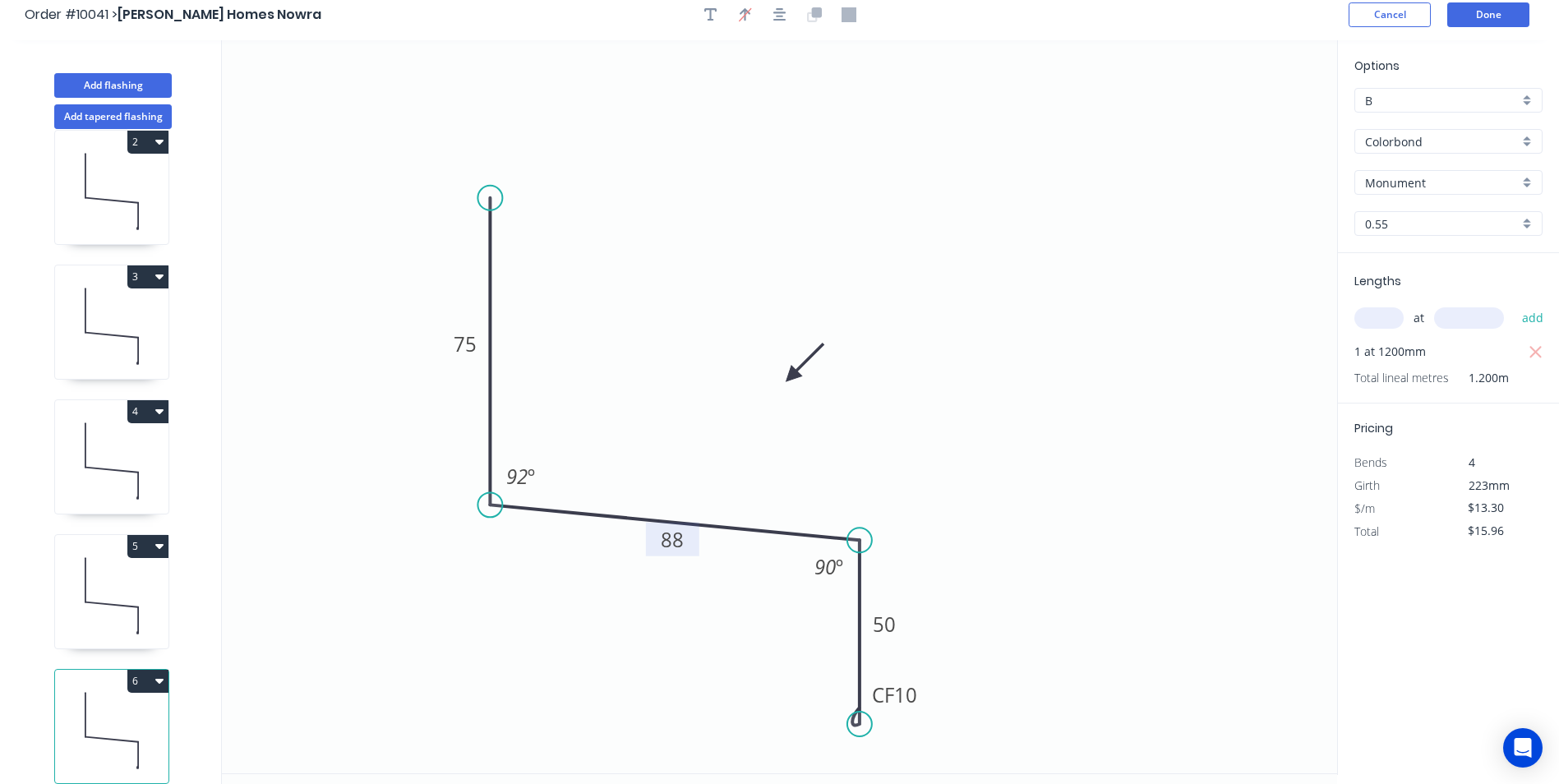
scroll to position [0, 0]
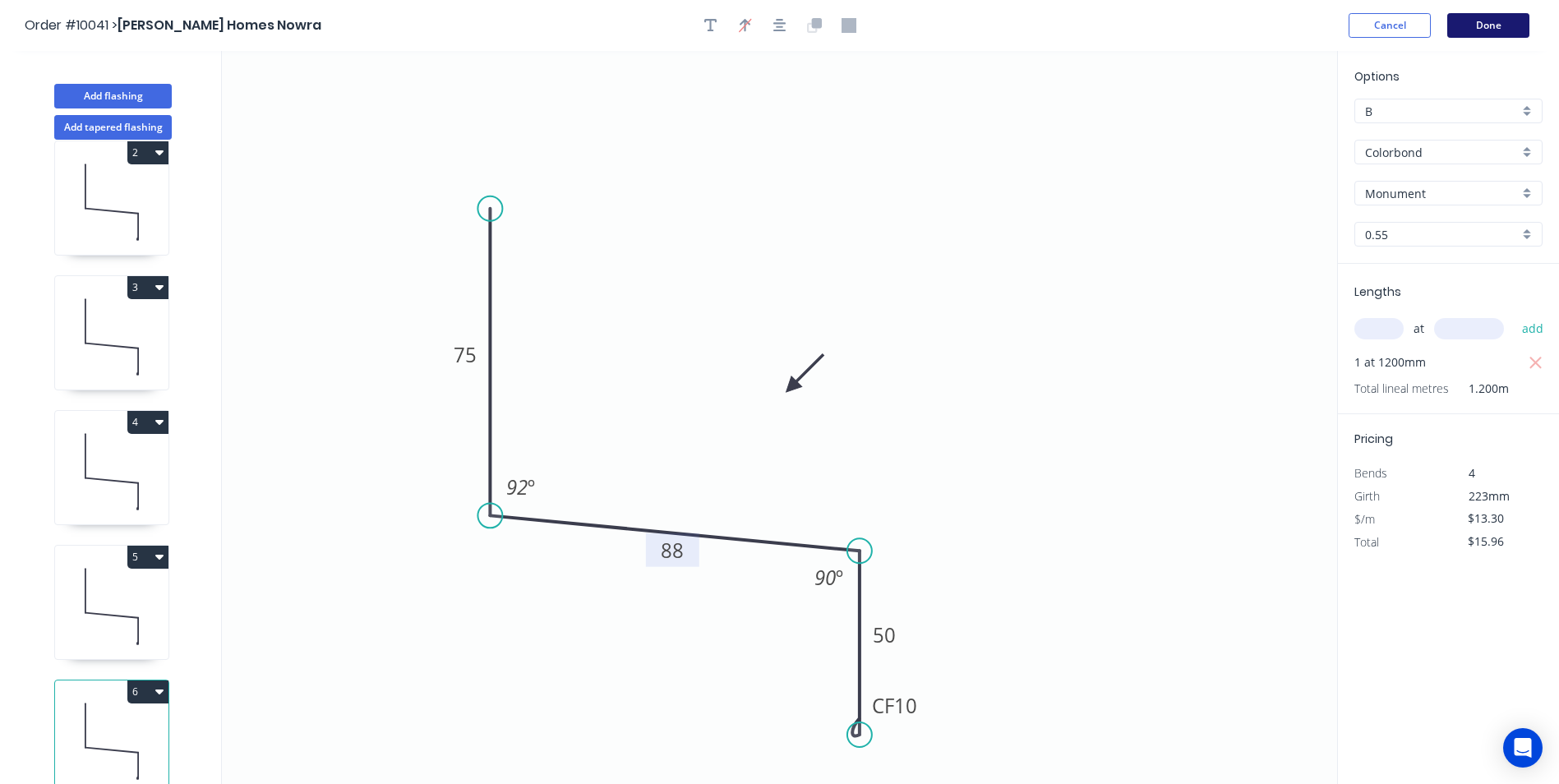
click at [1487, 27] on button "Done" at bounding box center [1488, 25] width 82 height 24
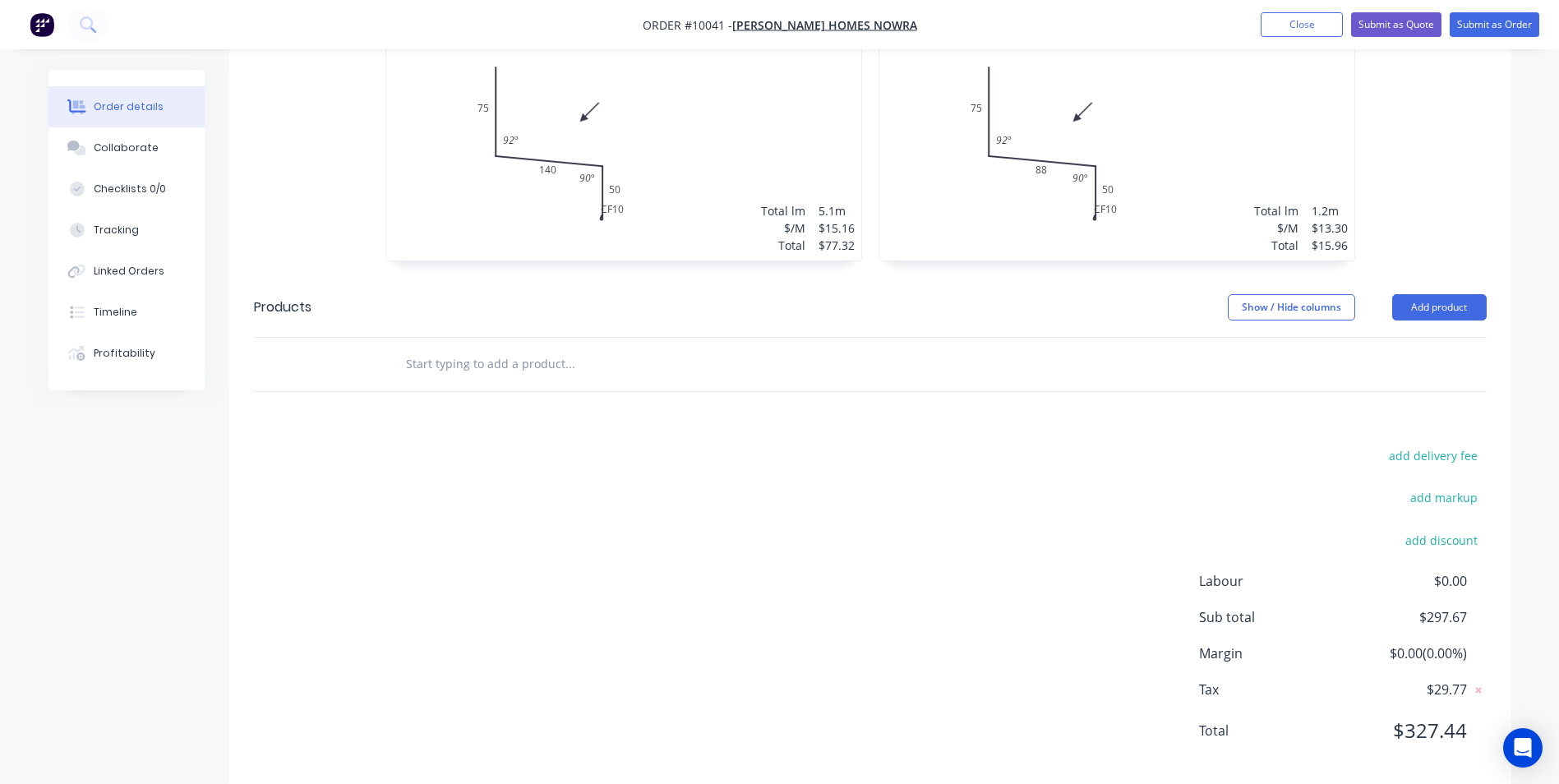
scroll to position [1169, 0]
click at [445, 343] on input "text" at bounding box center [569, 360] width 329 height 33
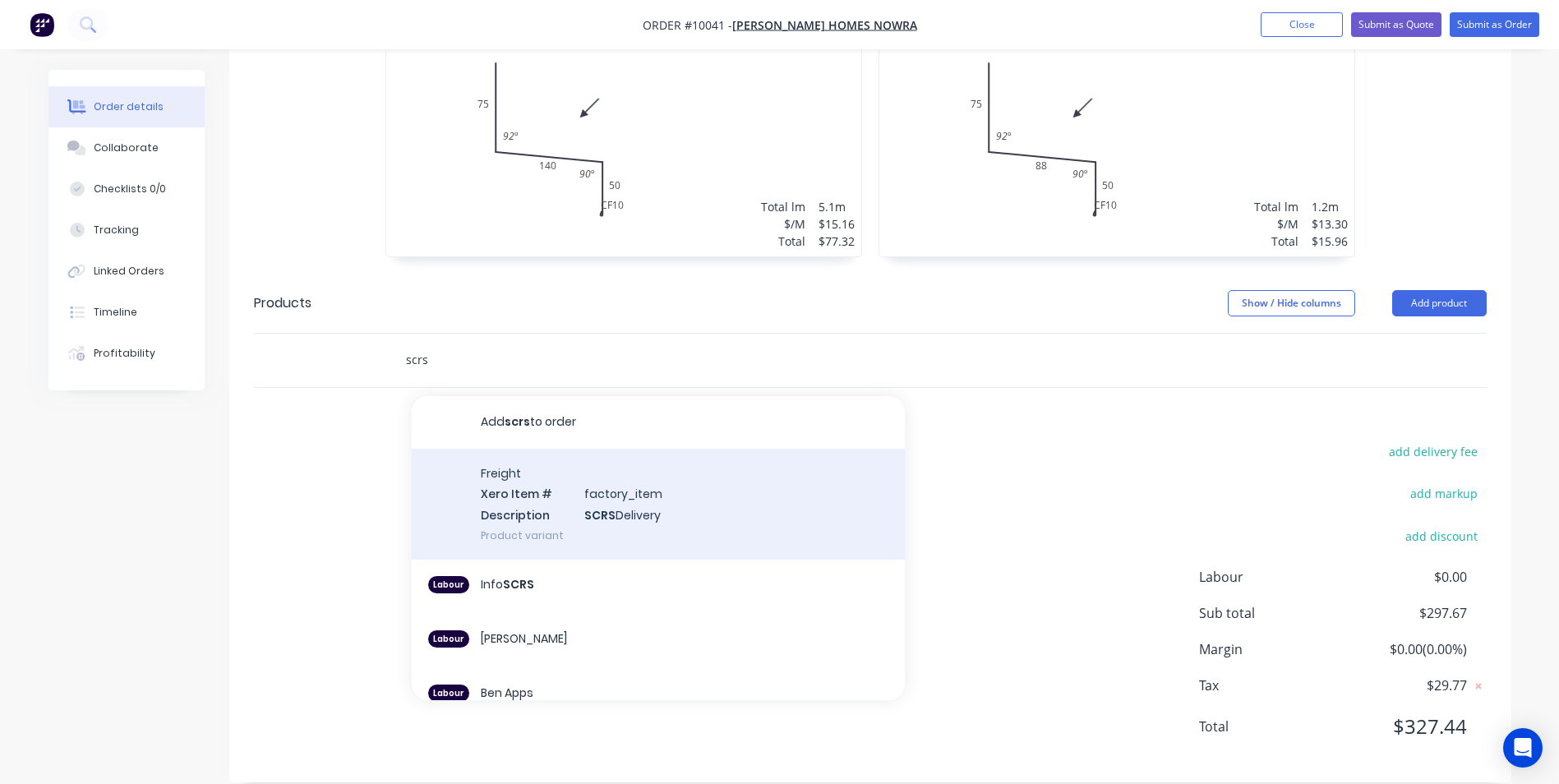
type input "scrs"
click at [558, 488] on div "Freight Xero Item # factory_item Description SCRS Delivery Product variant" at bounding box center [658, 504] width 493 height 111
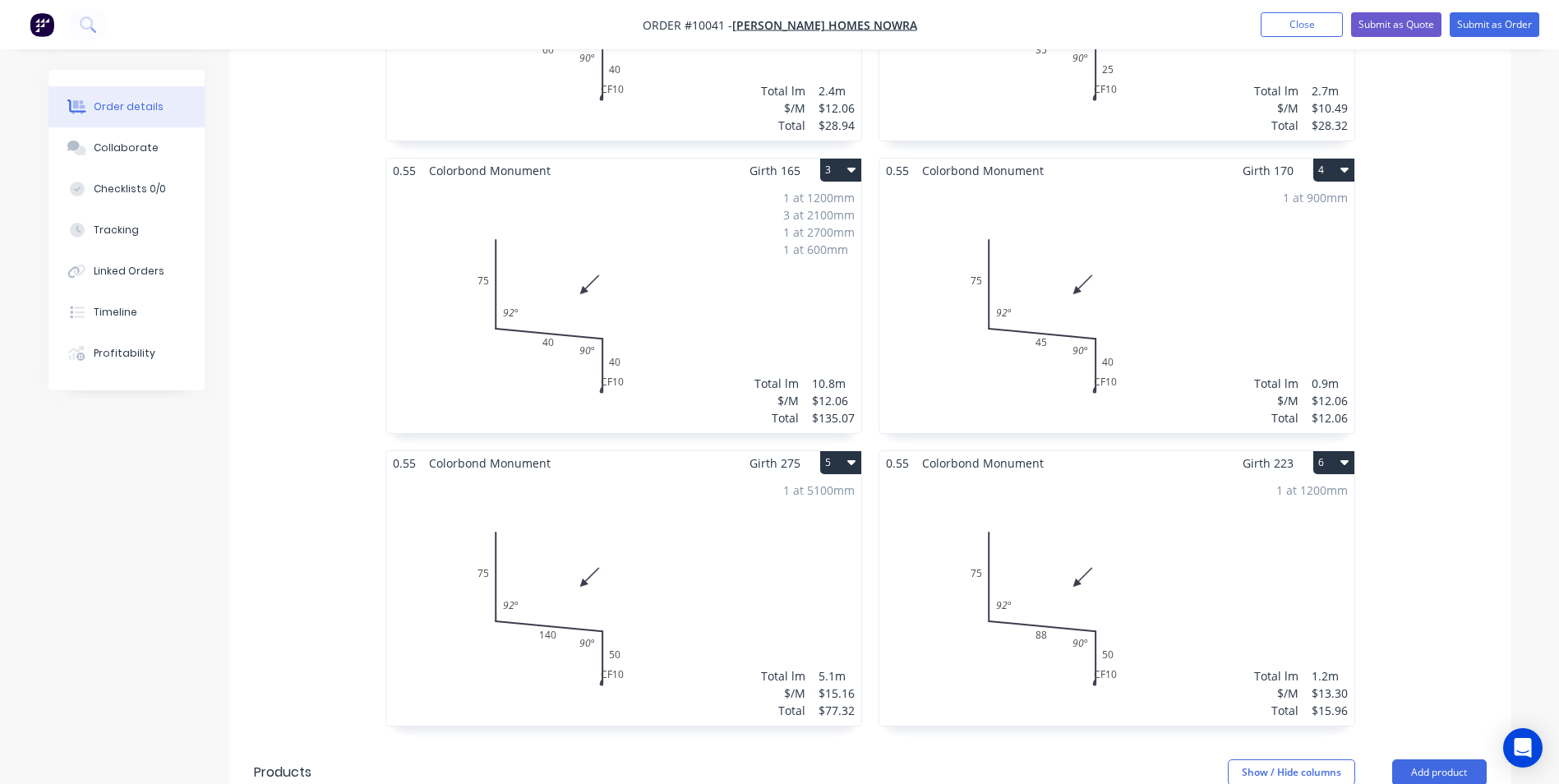
scroll to position [0, 0]
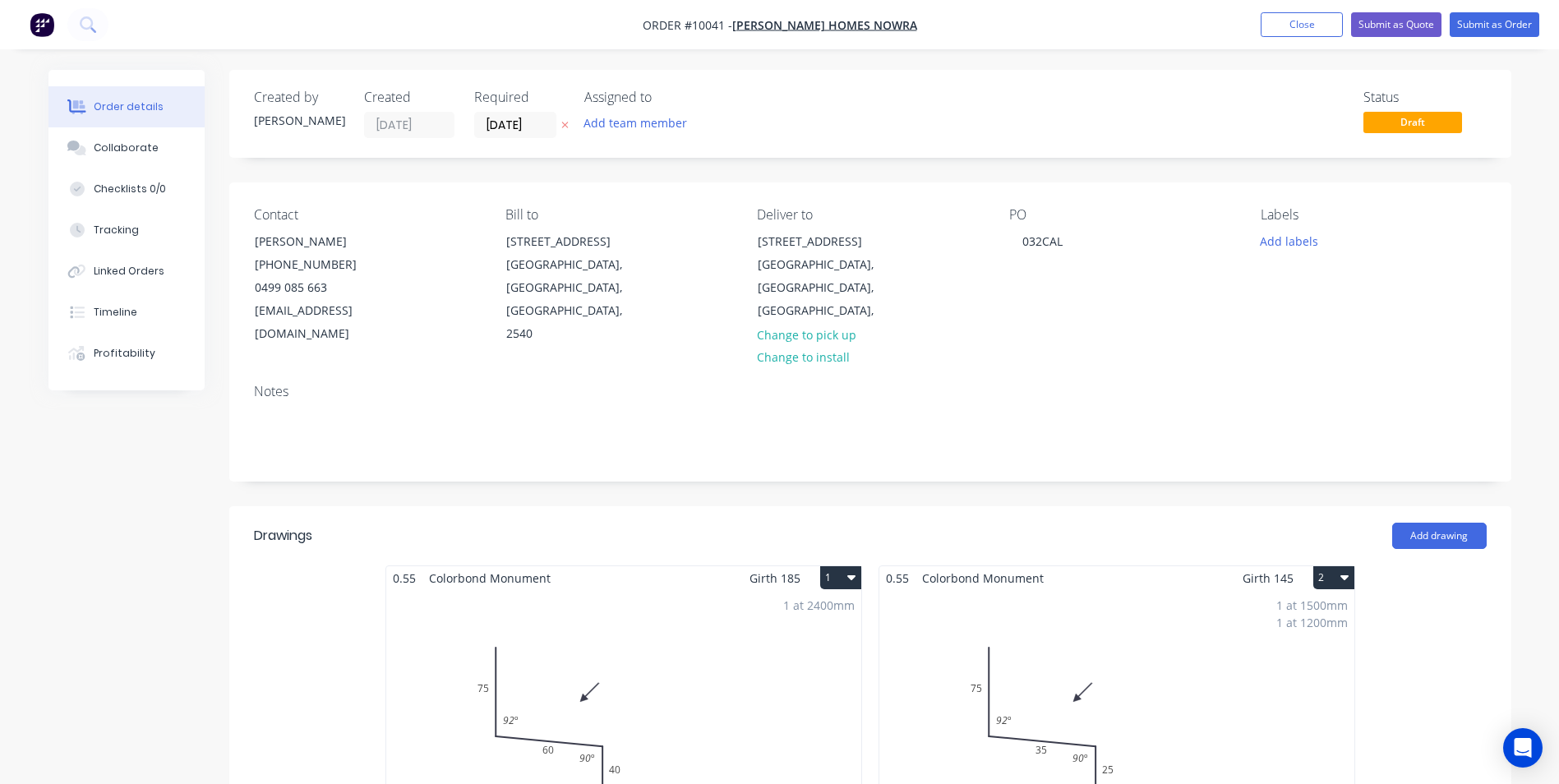
click at [509, 114] on label "[DATE]" at bounding box center [515, 125] width 82 height 26
click at [509, 114] on input "[DATE]" at bounding box center [515, 125] width 81 height 24
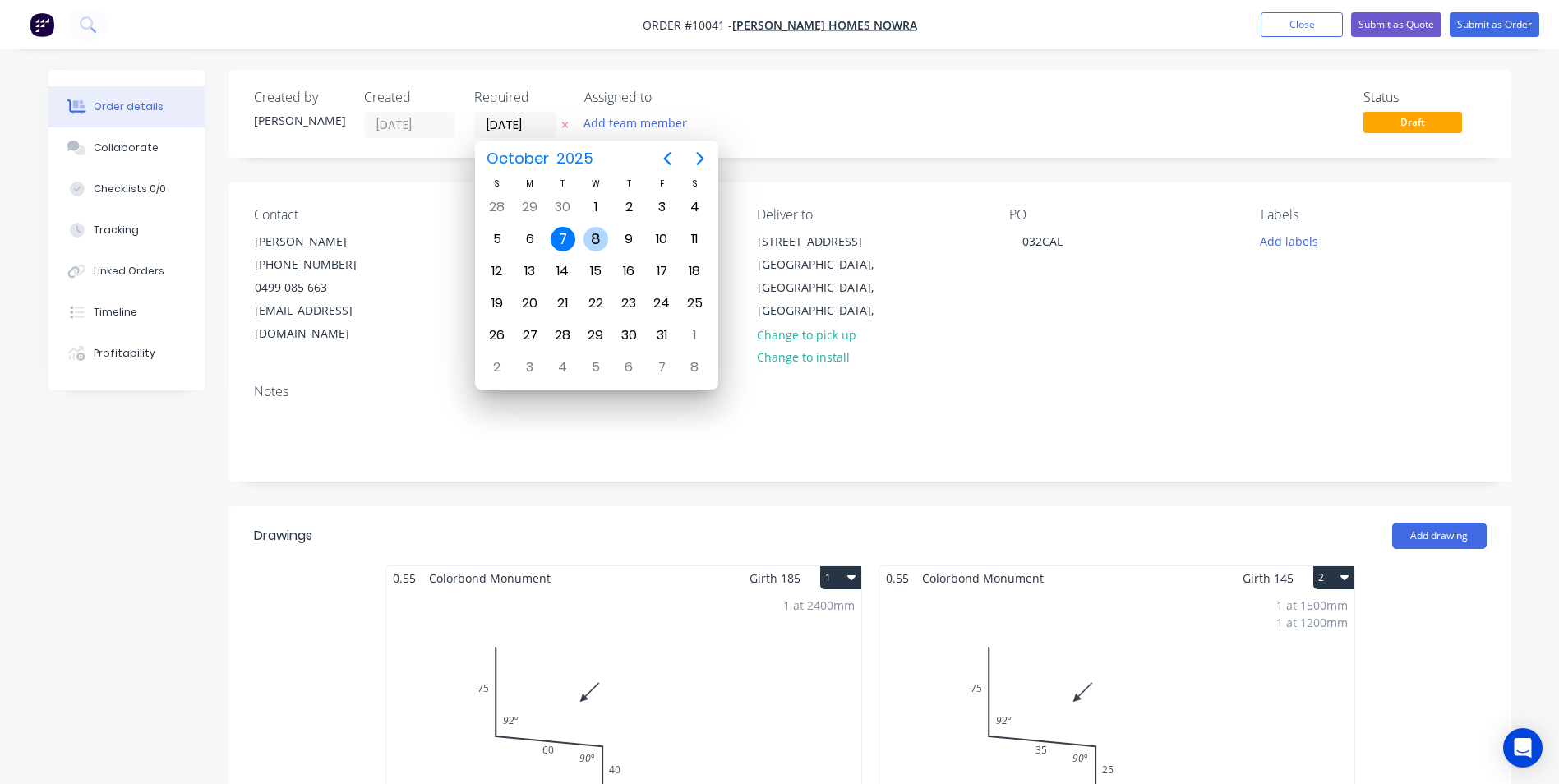
click at [602, 232] on div "8" at bounding box center [596, 238] width 24 height 24
type input "[DATE]"
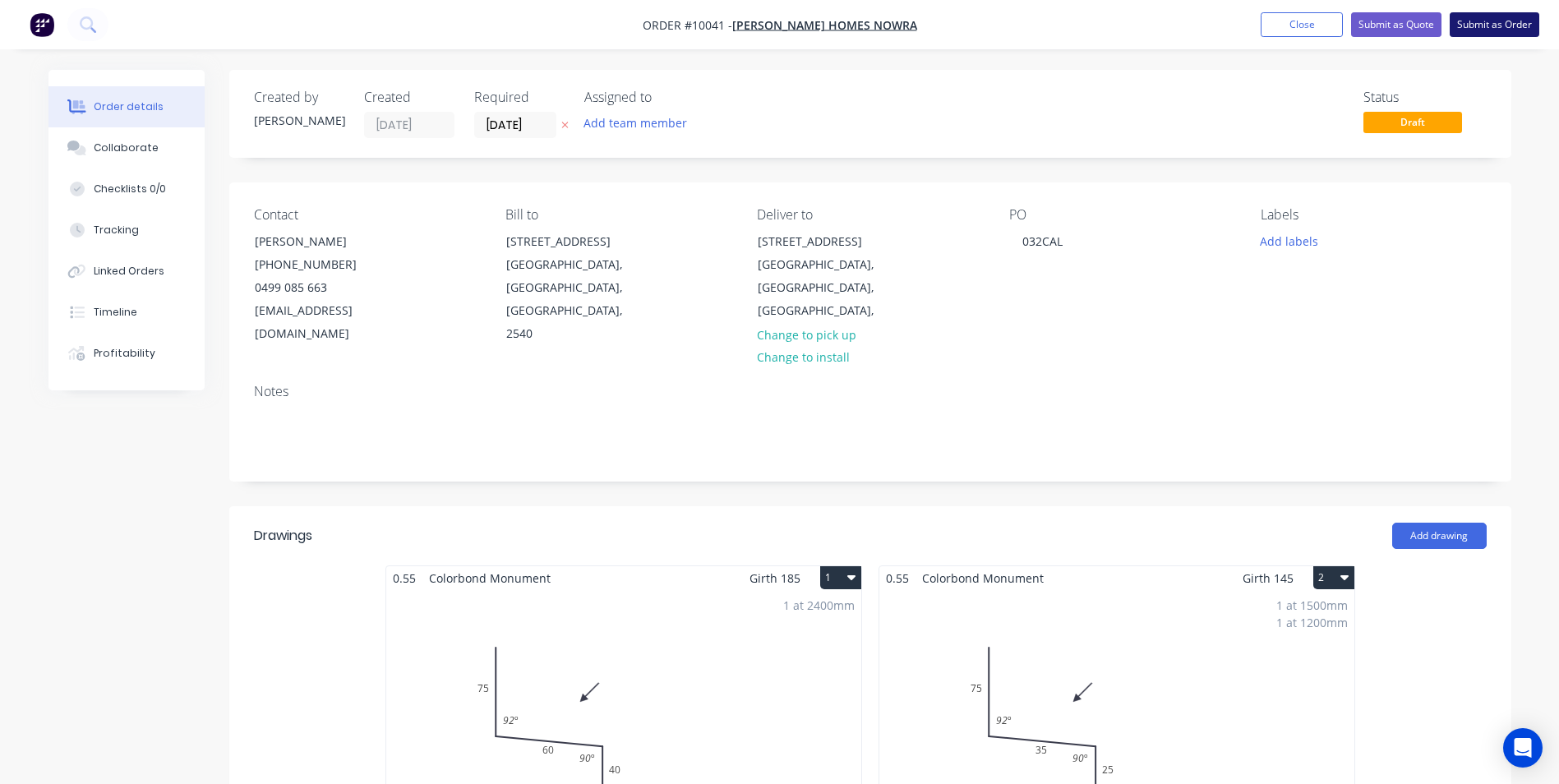
click at [1475, 15] on button "Submit as Order" at bounding box center [1495, 24] width 90 height 24
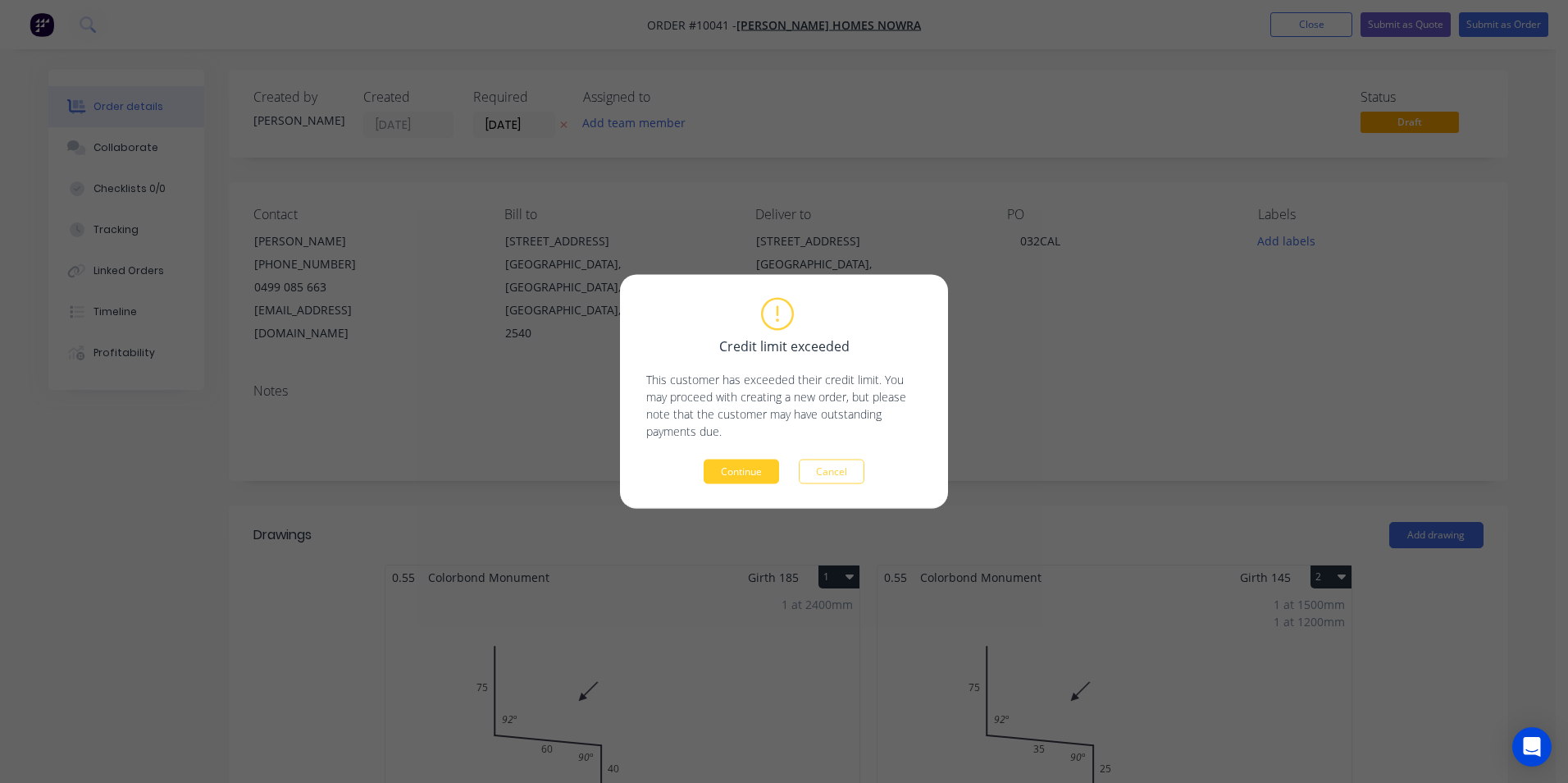
click at [746, 460] on button "Continue" at bounding box center [742, 471] width 76 height 24
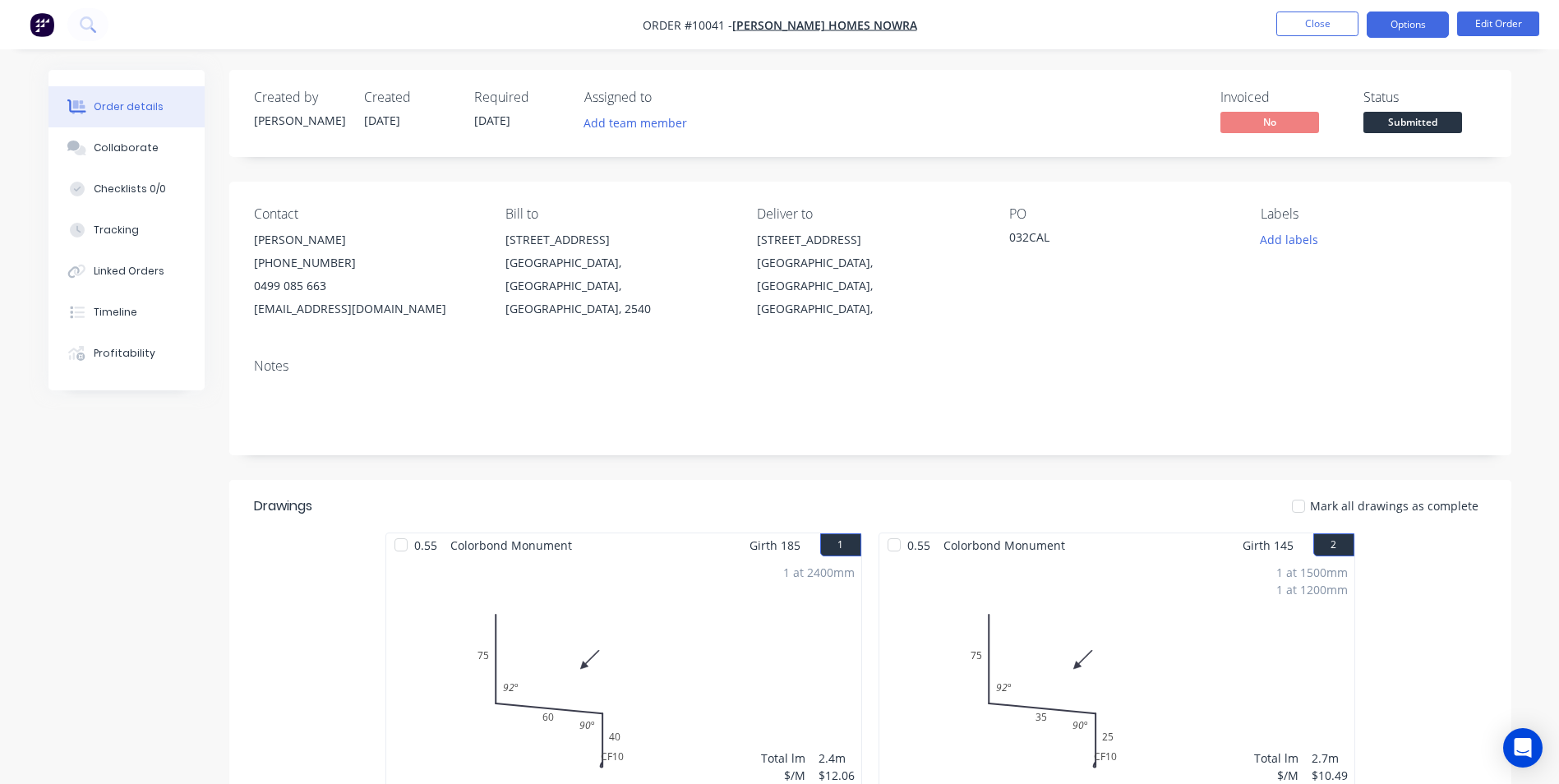
click at [1422, 37] on button "Options" at bounding box center [1407, 24] width 82 height 26
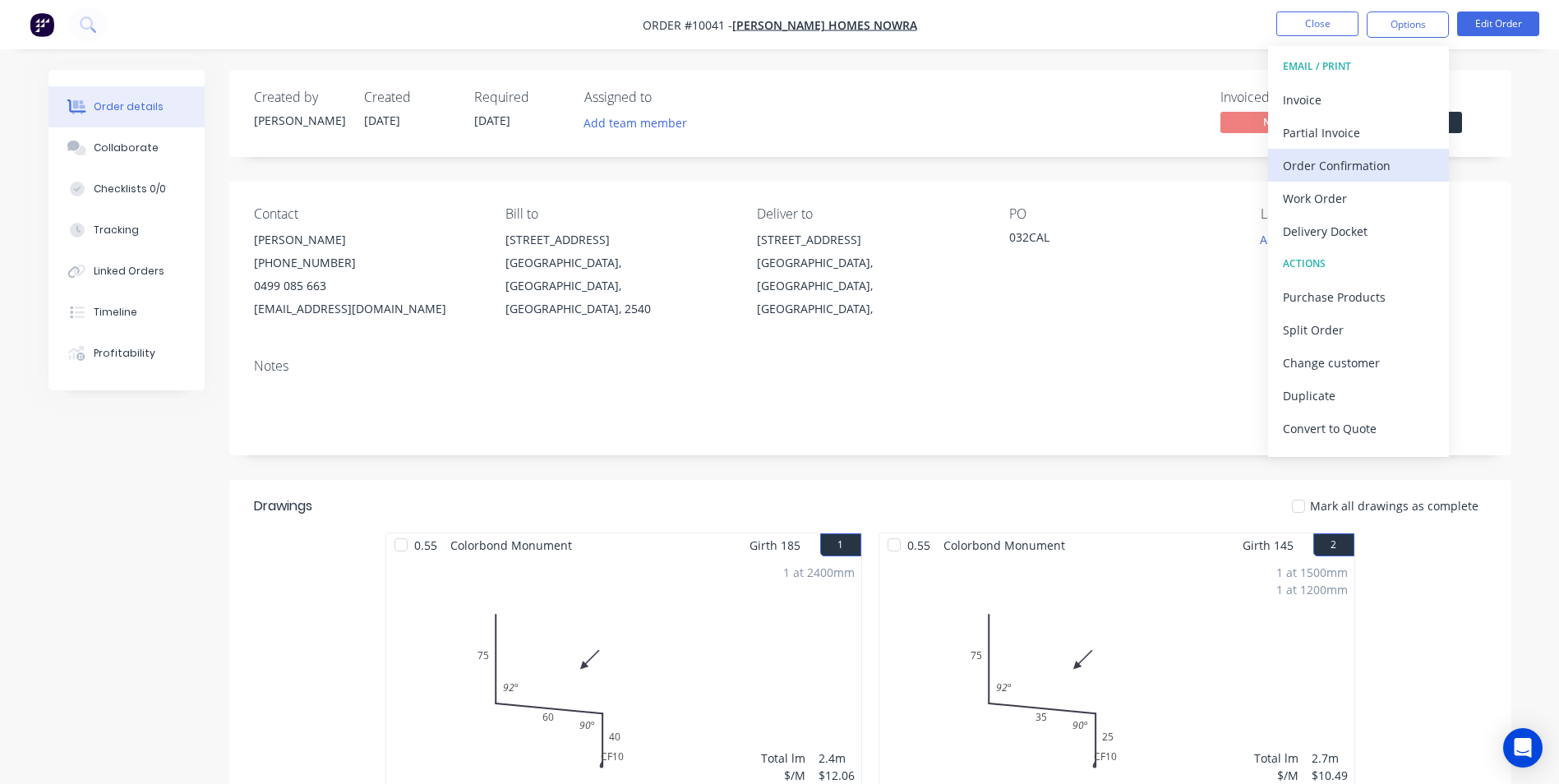
click at [1334, 166] on div "Order Confirmation" at bounding box center [1358, 165] width 151 height 23
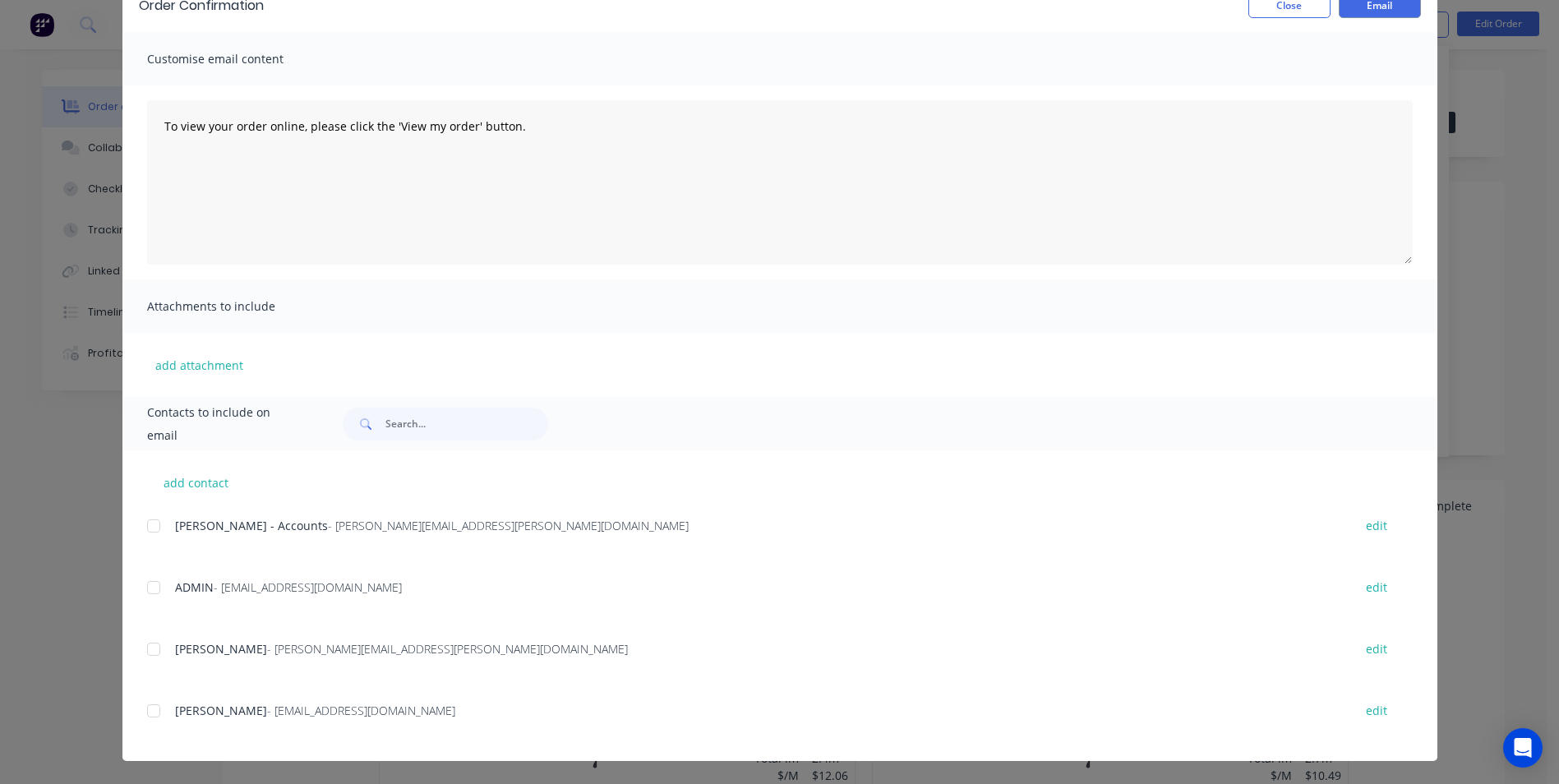
click at [162, 699] on div at bounding box center [154, 711] width 33 height 33
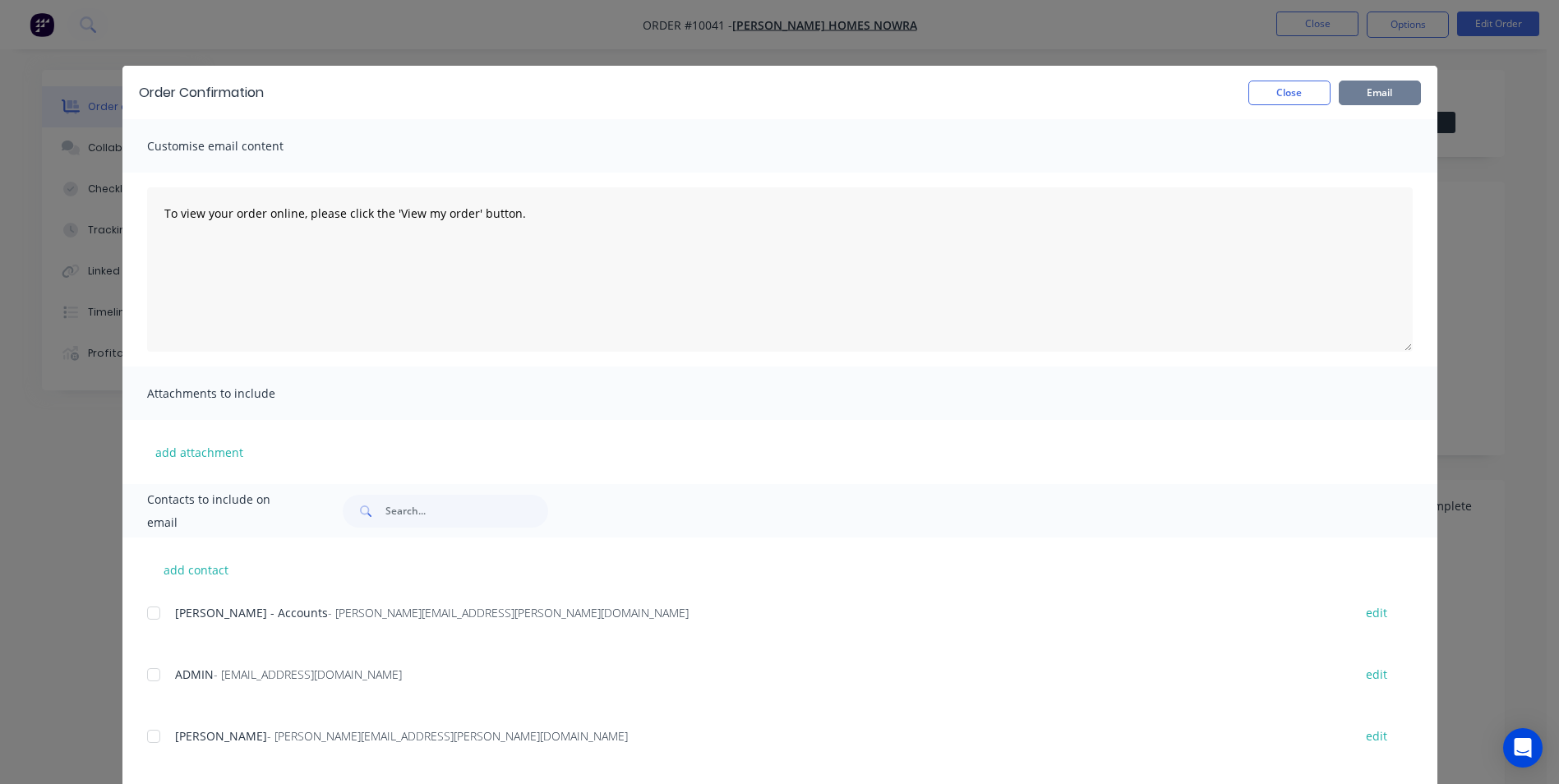
click at [1362, 89] on button "Email" at bounding box center [1380, 92] width 82 height 24
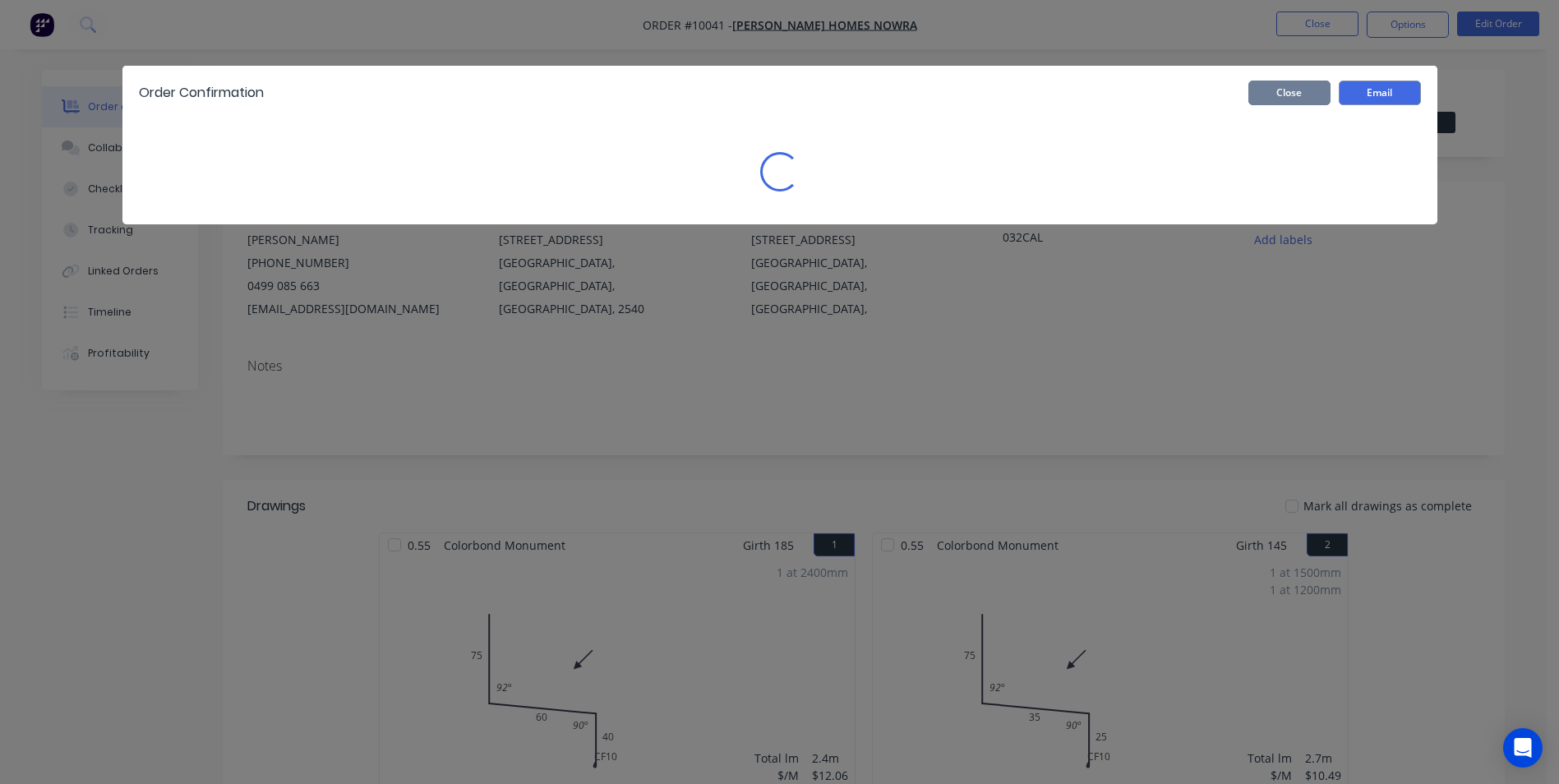
click at [1297, 91] on button "Close" at bounding box center [1289, 92] width 82 height 24
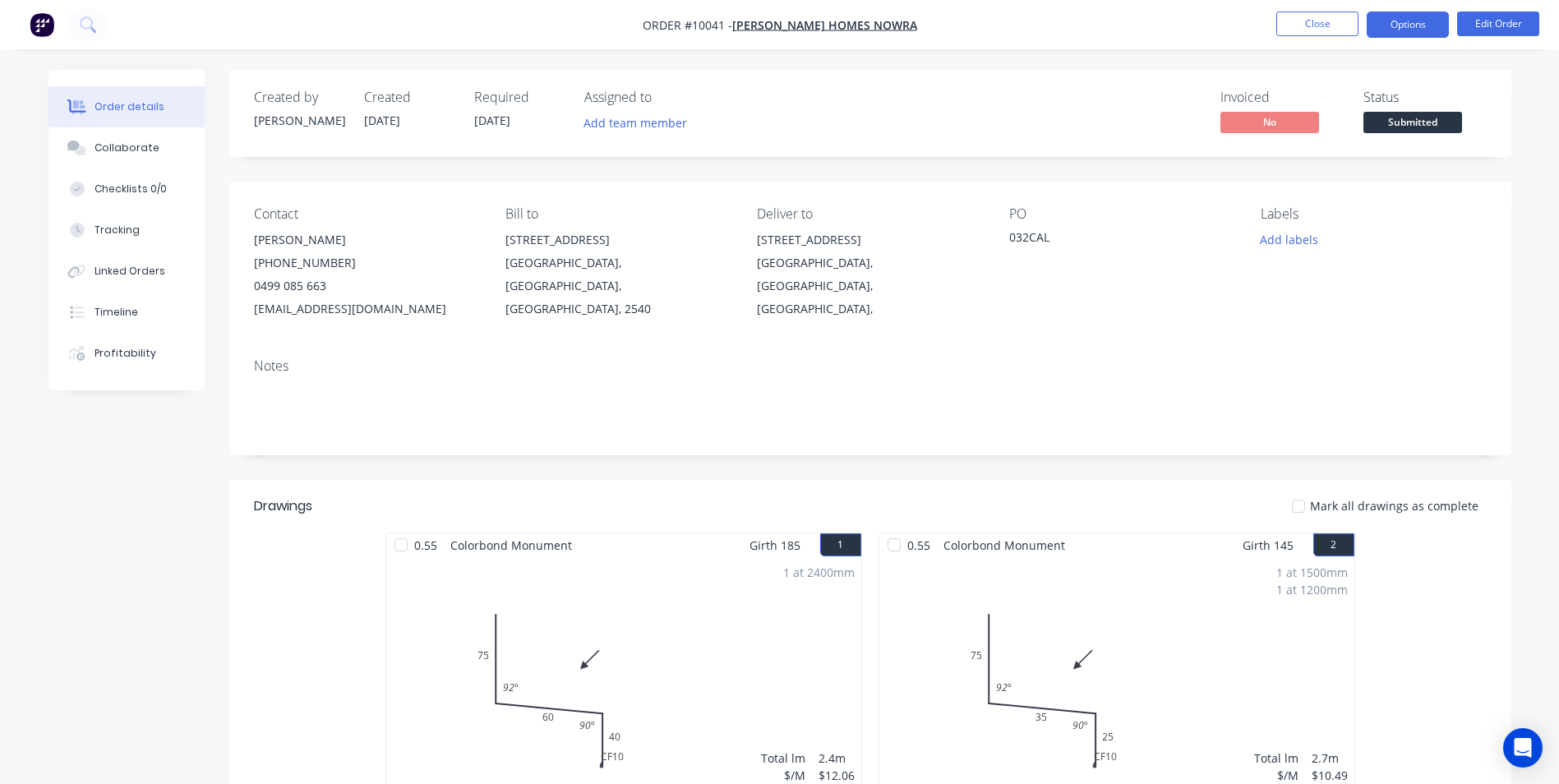
click at [1413, 26] on button "Options" at bounding box center [1407, 24] width 82 height 26
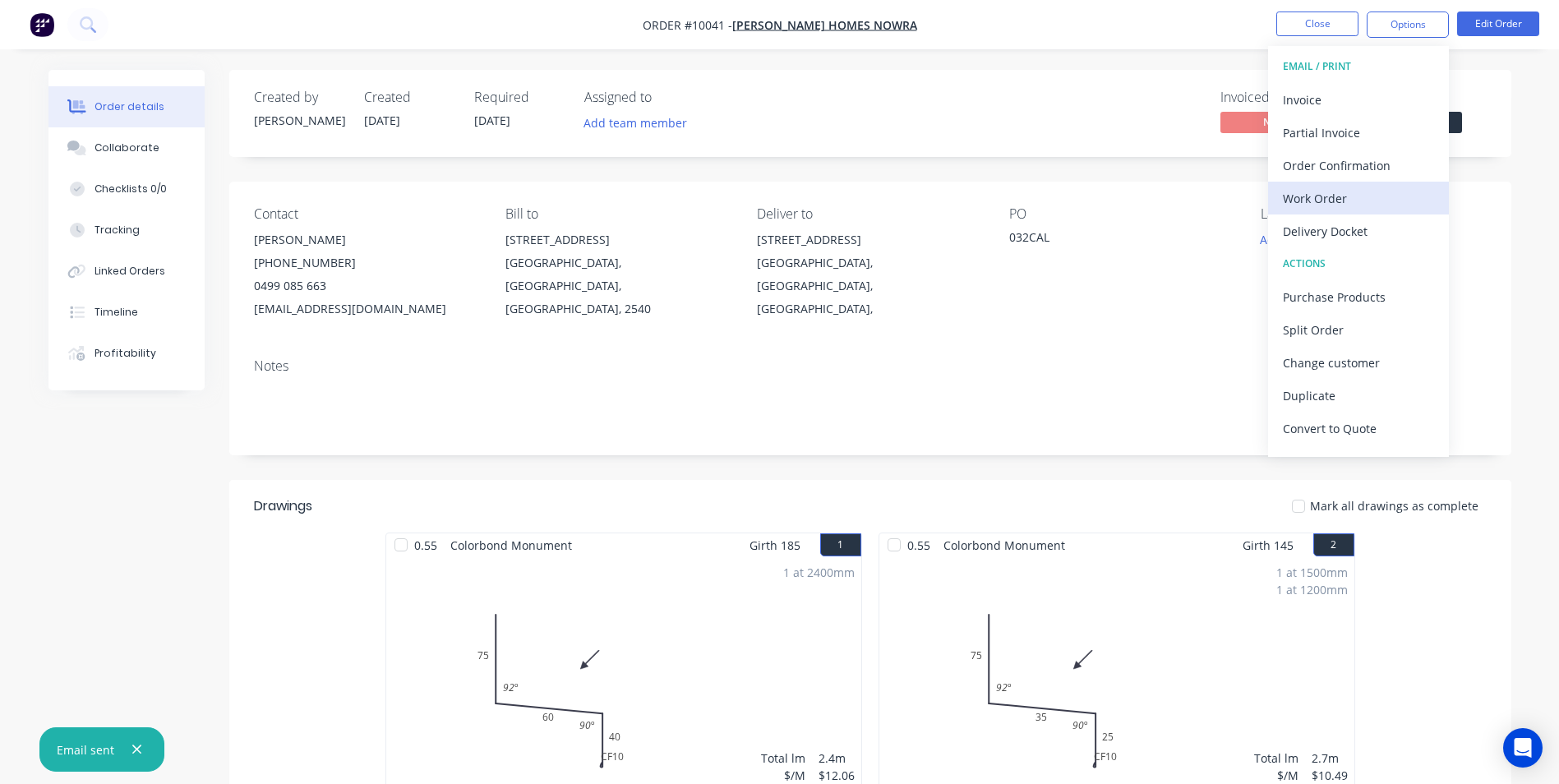
click at [1309, 198] on div "Work Order" at bounding box center [1358, 198] width 151 height 23
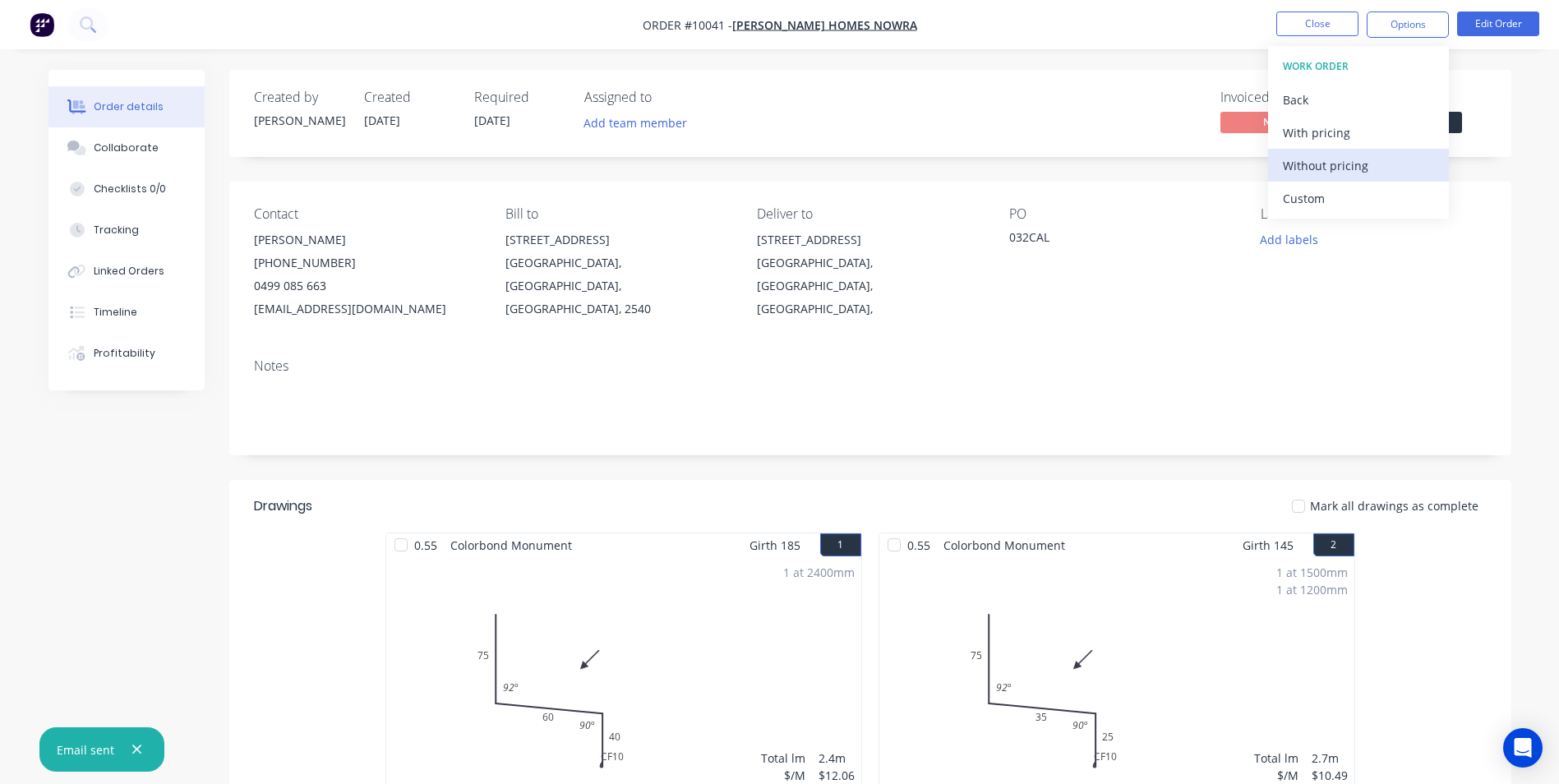
click at [1329, 163] on div "Without pricing" at bounding box center [1358, 165] width 151 height 23
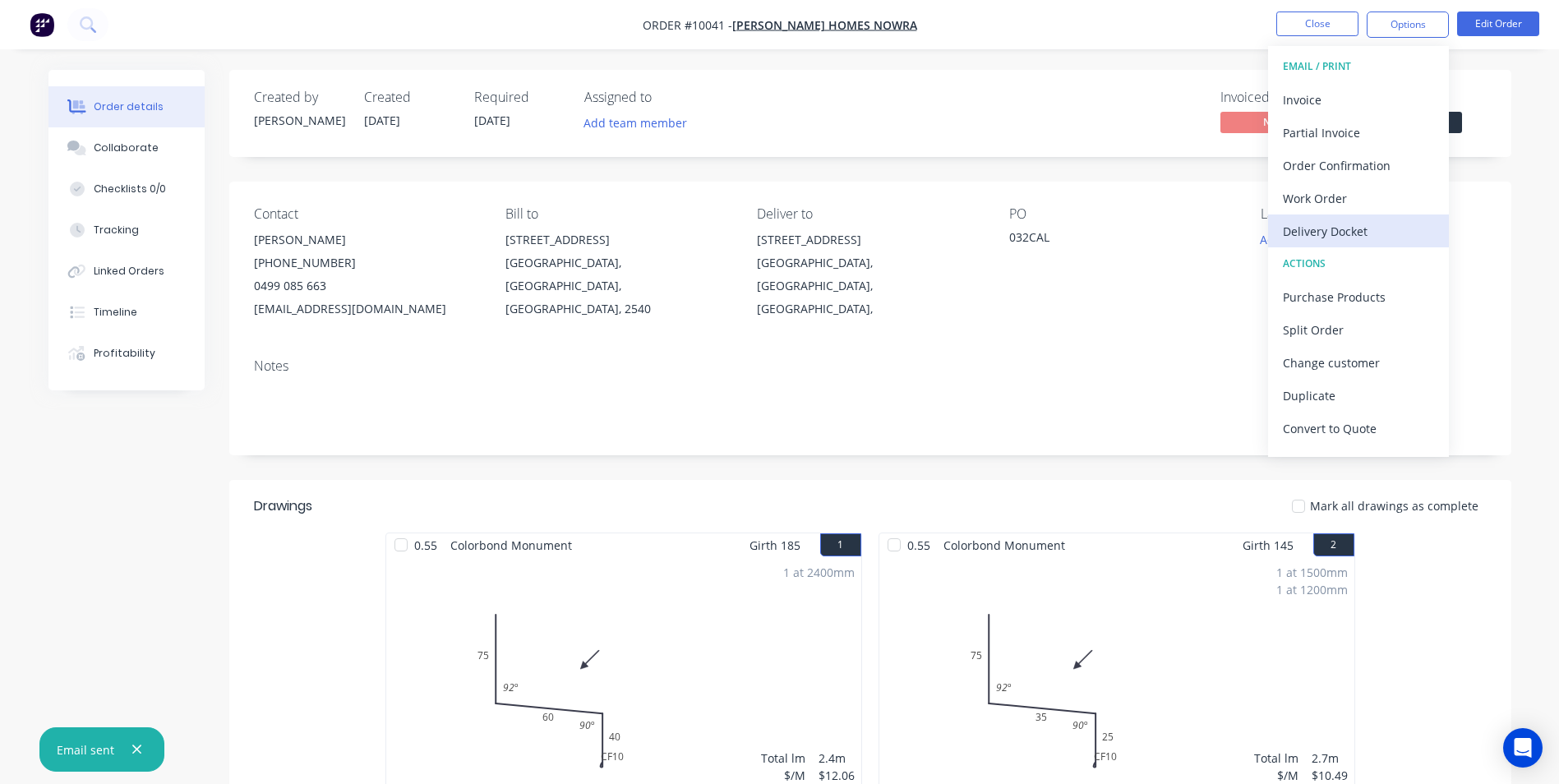
click at [1328, 218] on button "Delivery Docket" at bounding box center [1359, 231] width 181 height 33
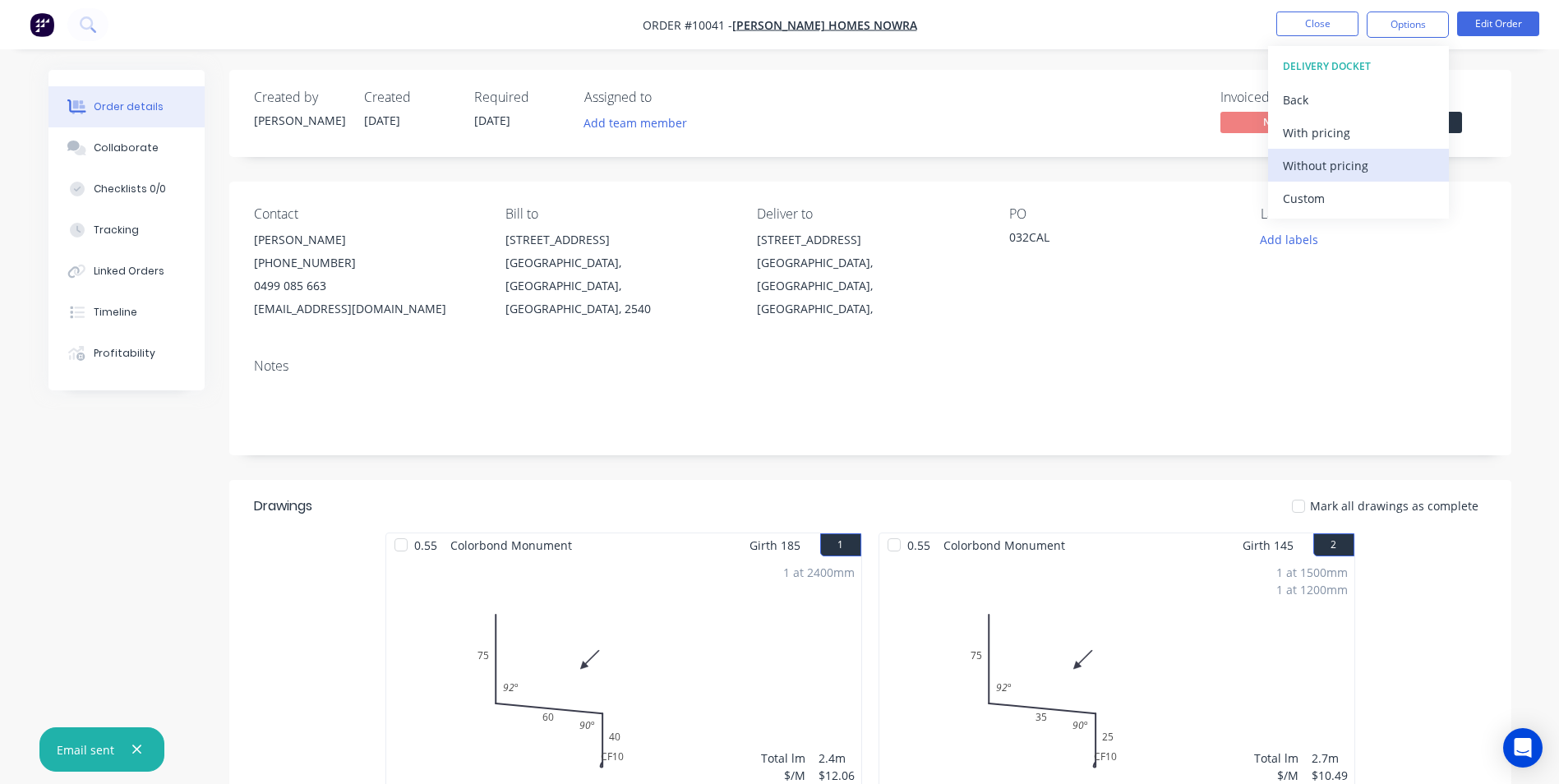
click at [1339, 171] on div "Without pricing" at bounding box center [1358, 165] width 151 height 23
click at [47, 25] on img "button" at bounding box center [41, 24] width 24 height 24
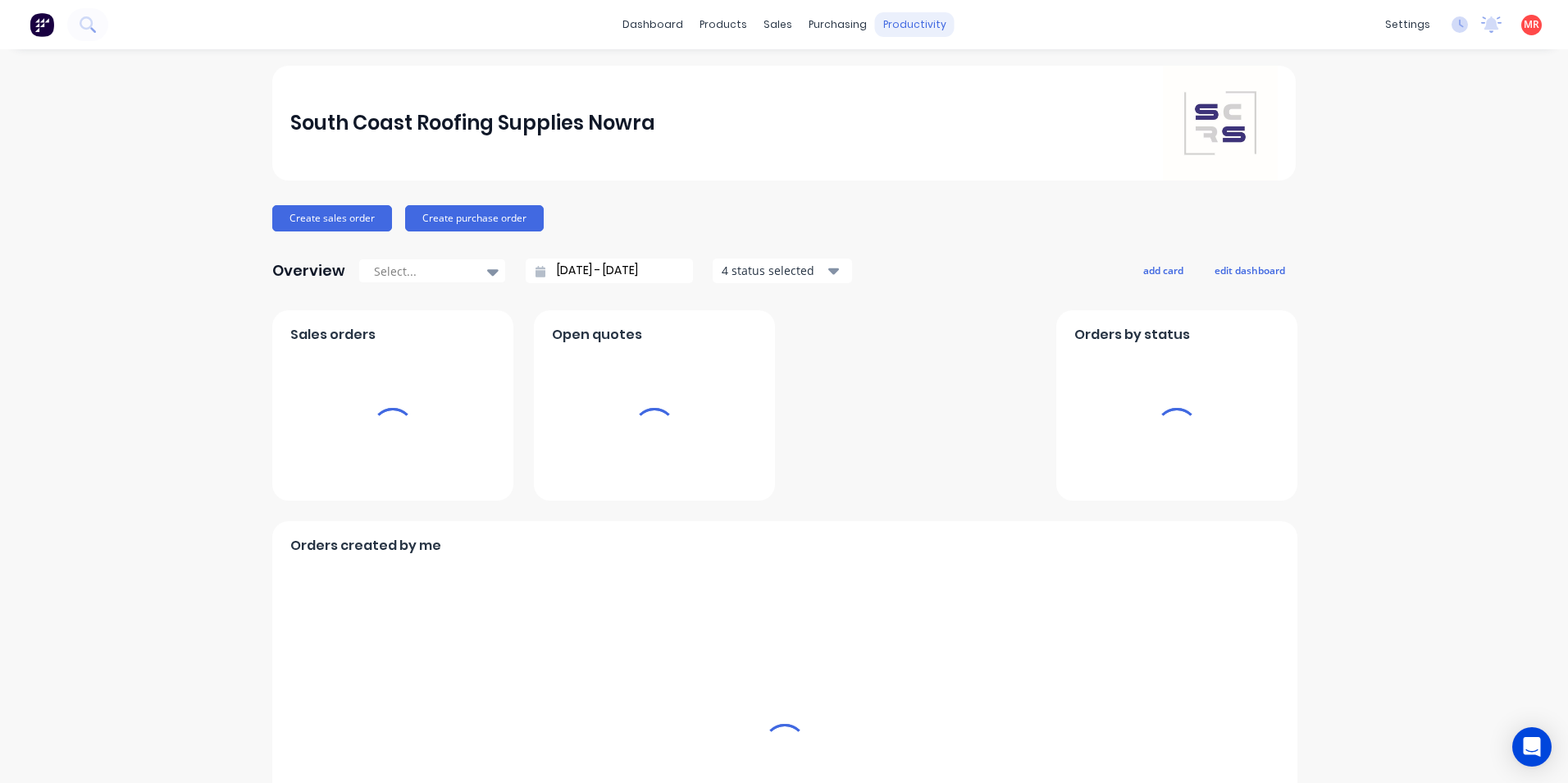
click at [910, 29] on div "productivity" at bounding box center [915, 24] width 80 height 24
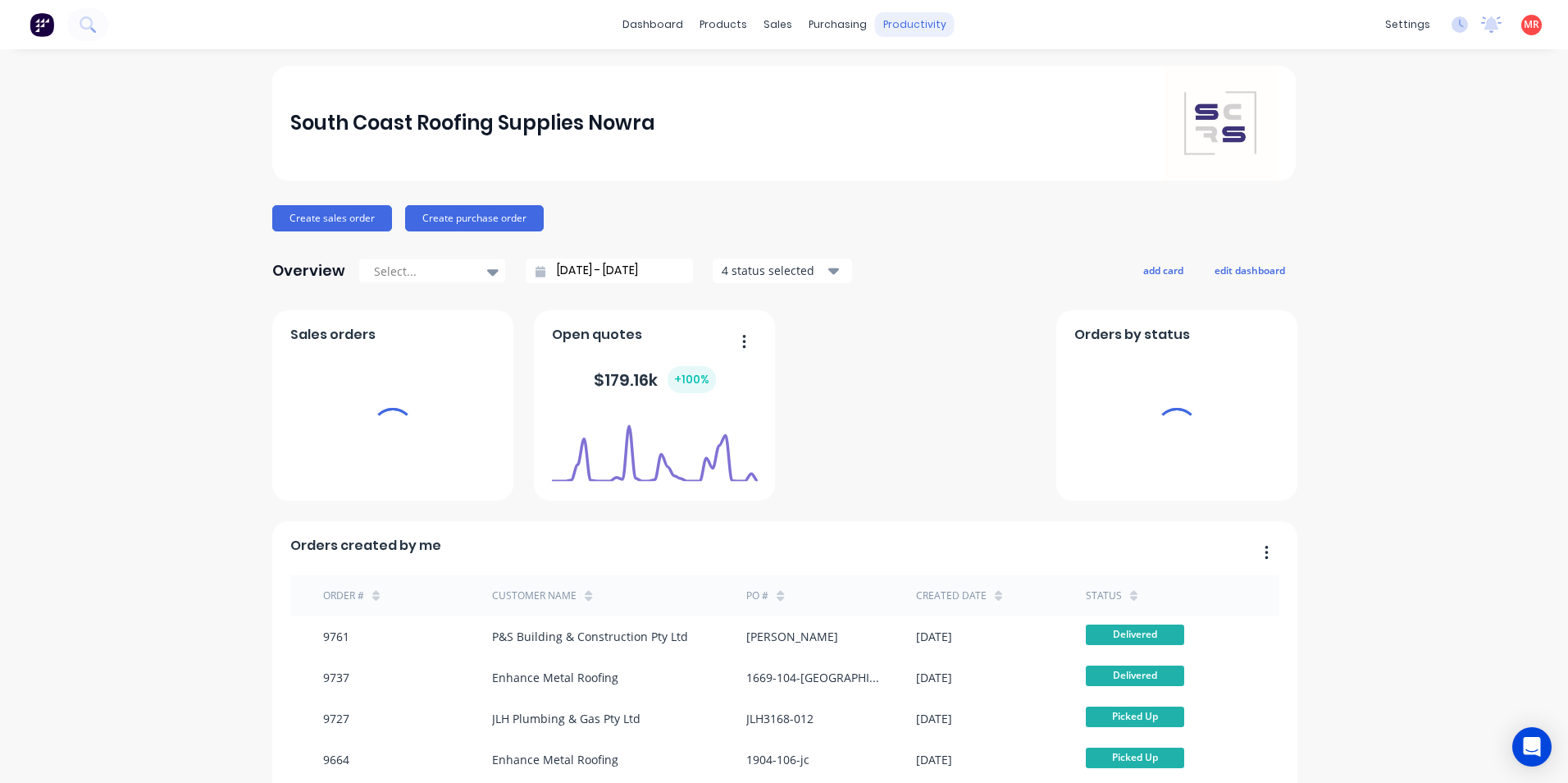
click at [902, 18] on div "productivity" at bounding box center [915, 24] width 80 height 24
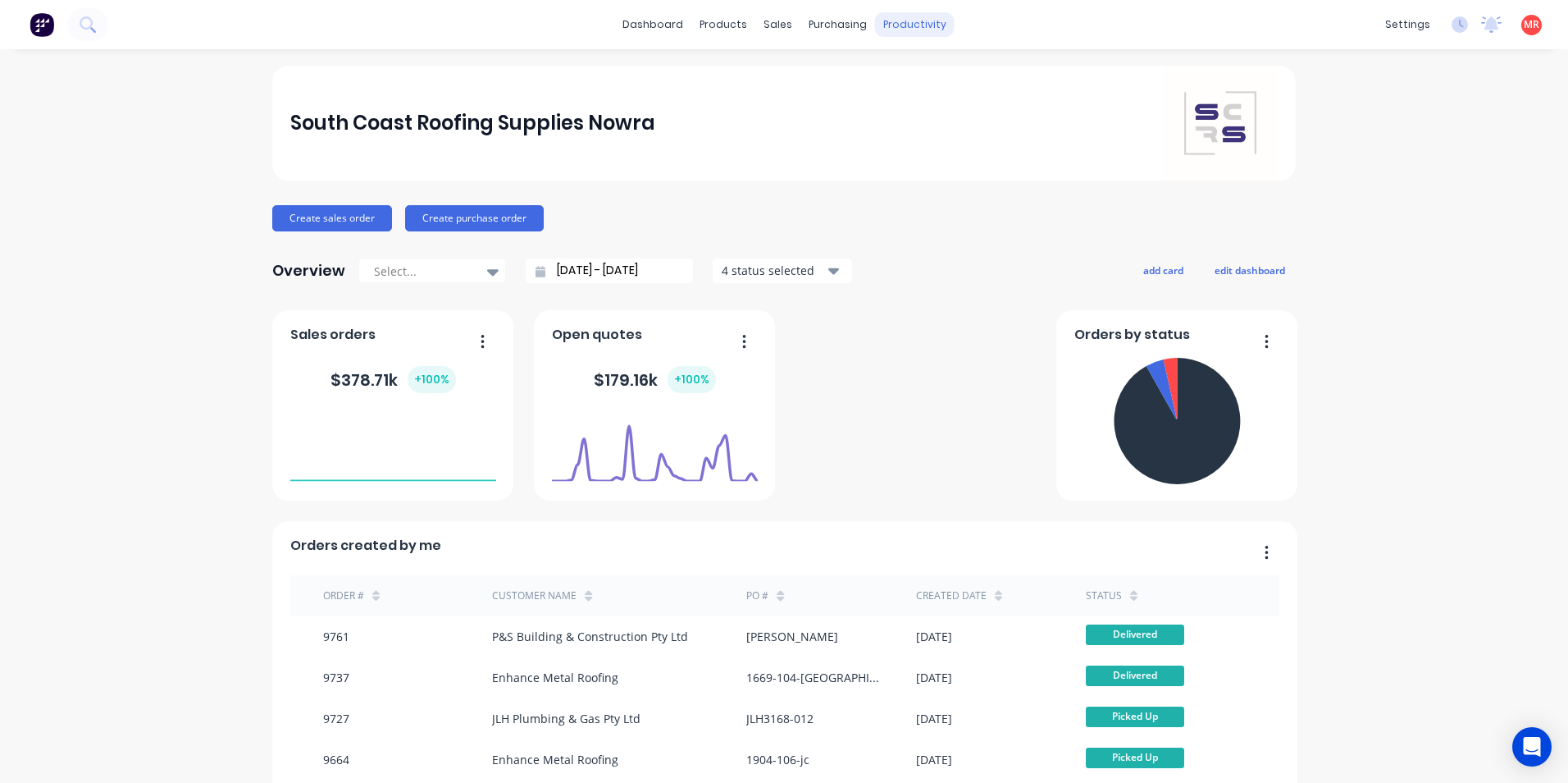
click at [884, 13] on div "productivity" at bounding box center [915, 24] width 80 height 24
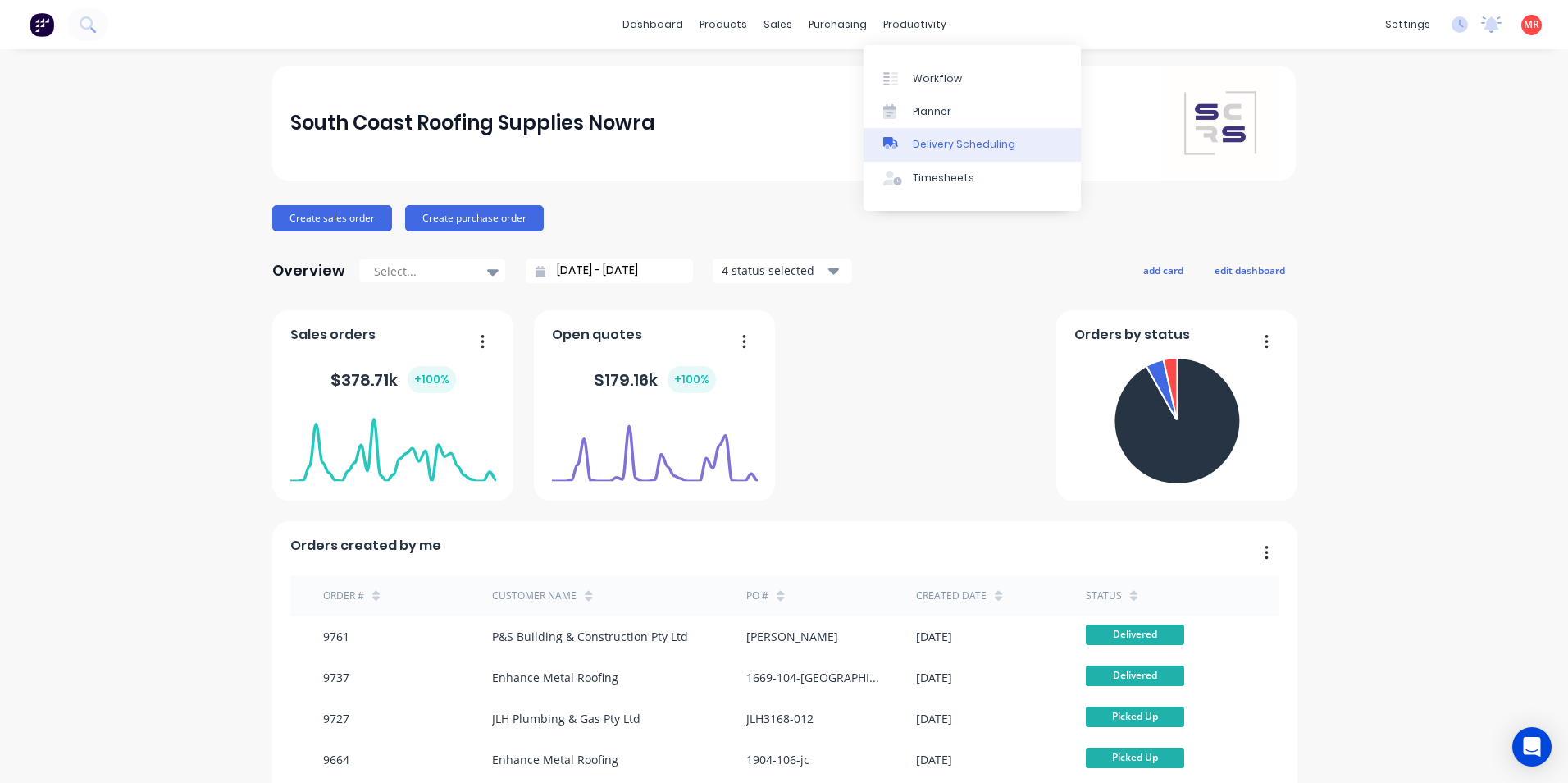
click at [910, 153] on link "Delivery Scheduling" at bounding box center [972, 145] width 217 height 33
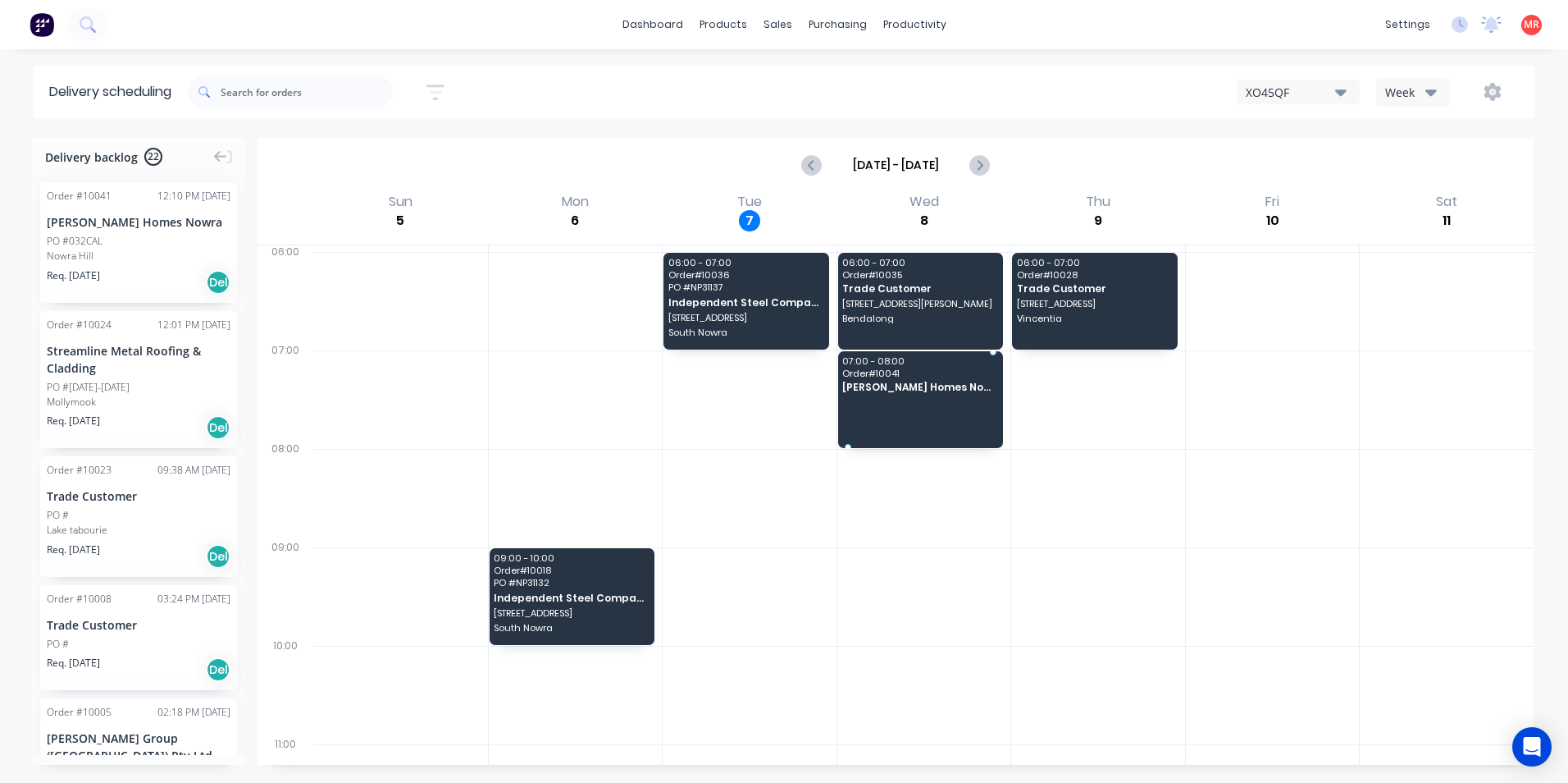
drag, startPoint x: 130, startPoint y: 256, endPoint x: 896, endPoint y: 383, distance: 776.5
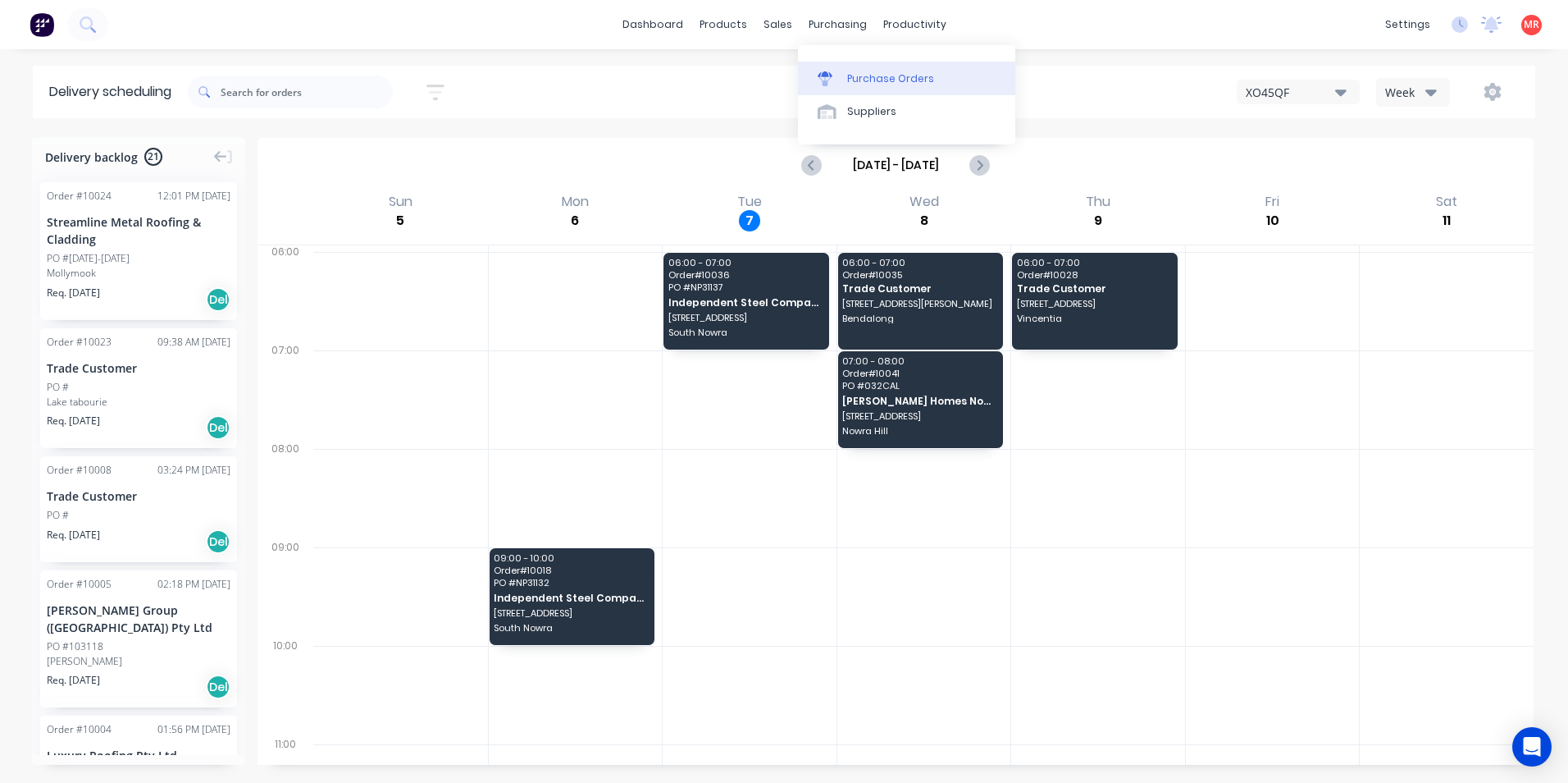
drag, startPoint x: 830, startPoint y: 29, endPoint x: 846, endPoint y: 67, distance: 41.2
click at [830, 29] on div "purchasing" at bounding box center [837, 24] width 75 height 24
click at [849, 76] on div "Purchase Orders" at bounding box center [890, 78] width 87 height 15
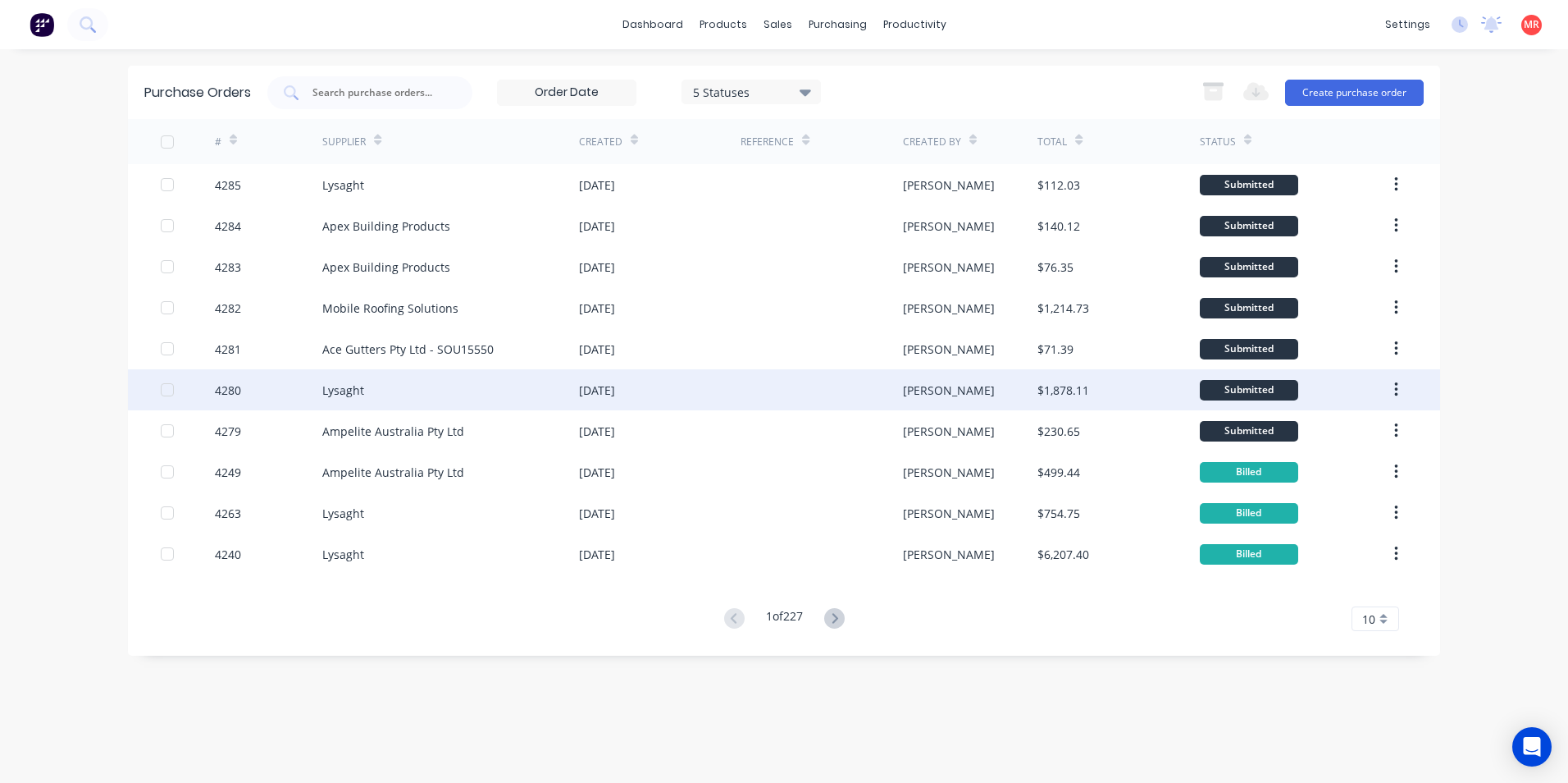
click at [651, 391] on div "[DATE]" at bounding box center [659, 390] width 161 height 41
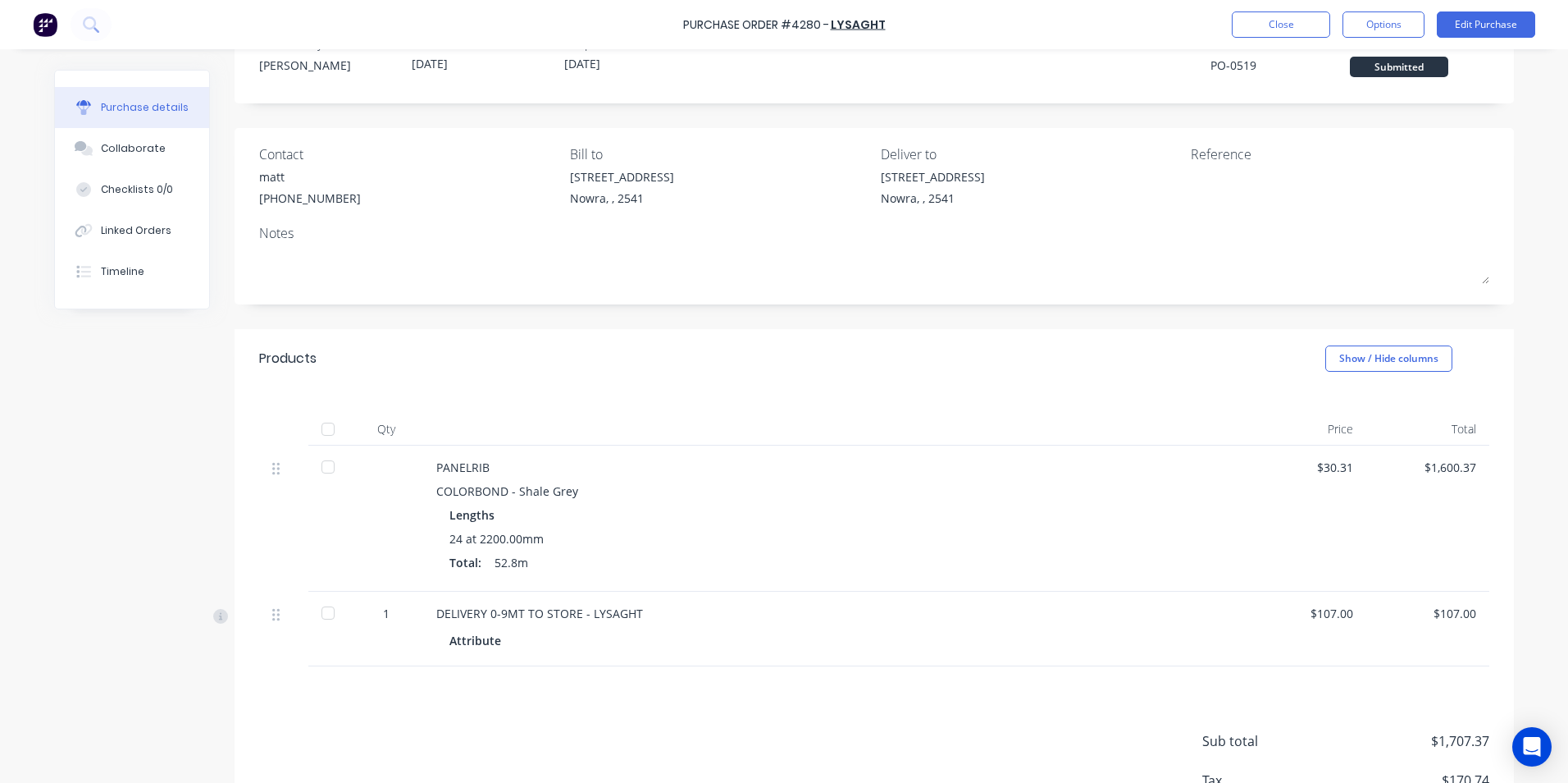
scroll to position [82, 0]
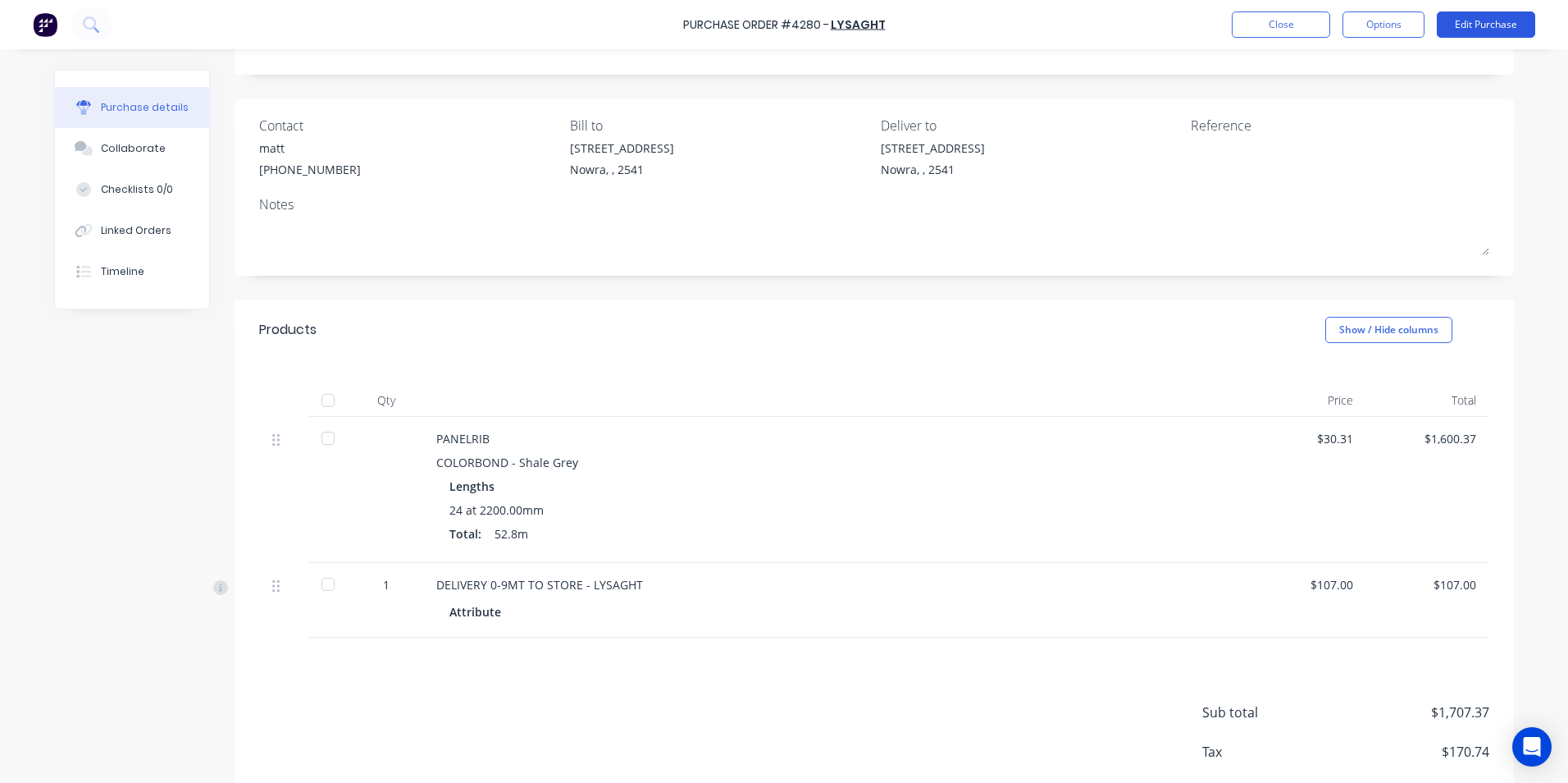
click at [1476, 21] on button "Edit Purchase" at bounding box center [1485, 24] width 98 height 26
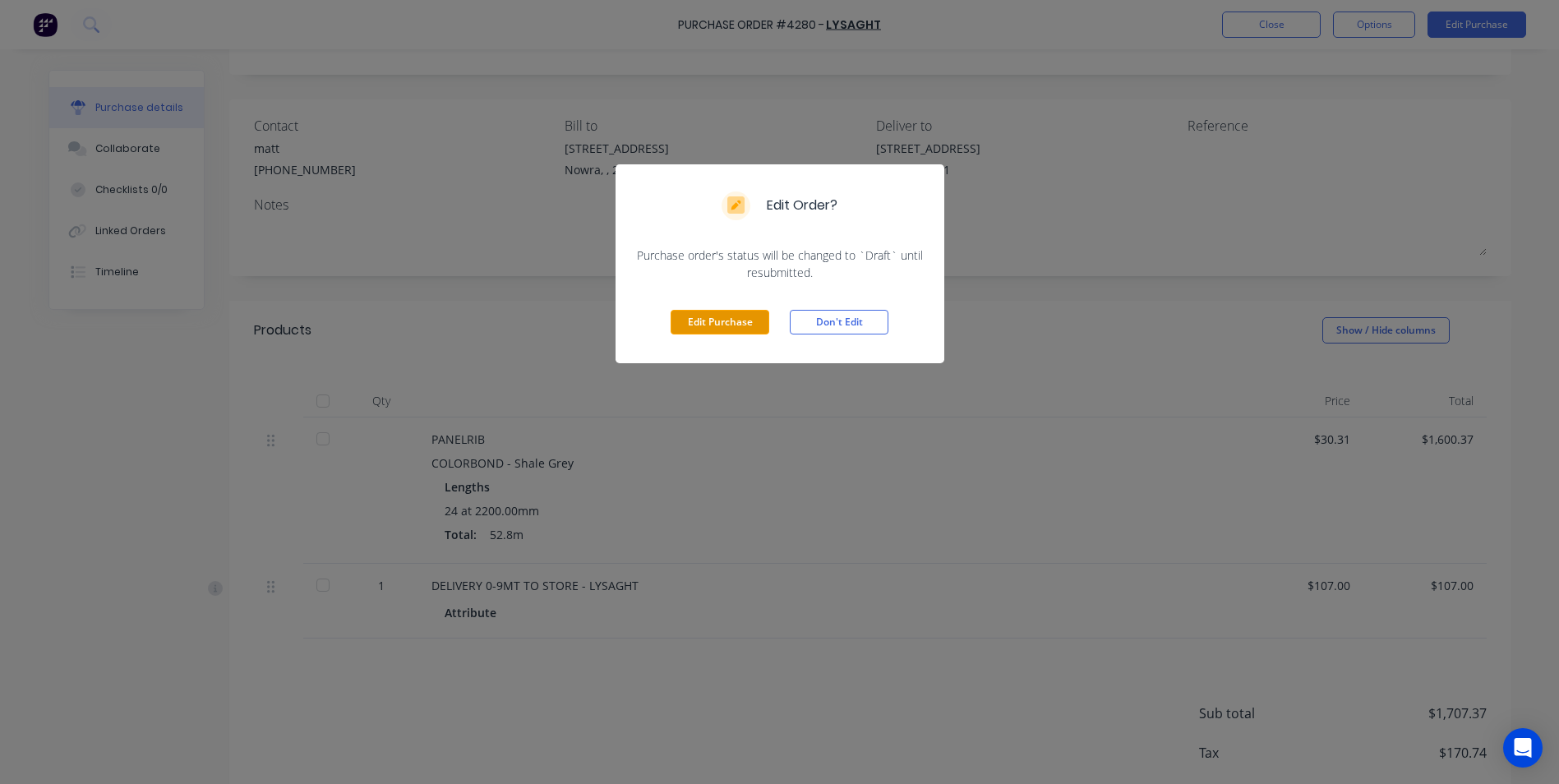
click at [752, 316] on button "Edit Purchase" at bounding box center [719, 321] width 98 height 24
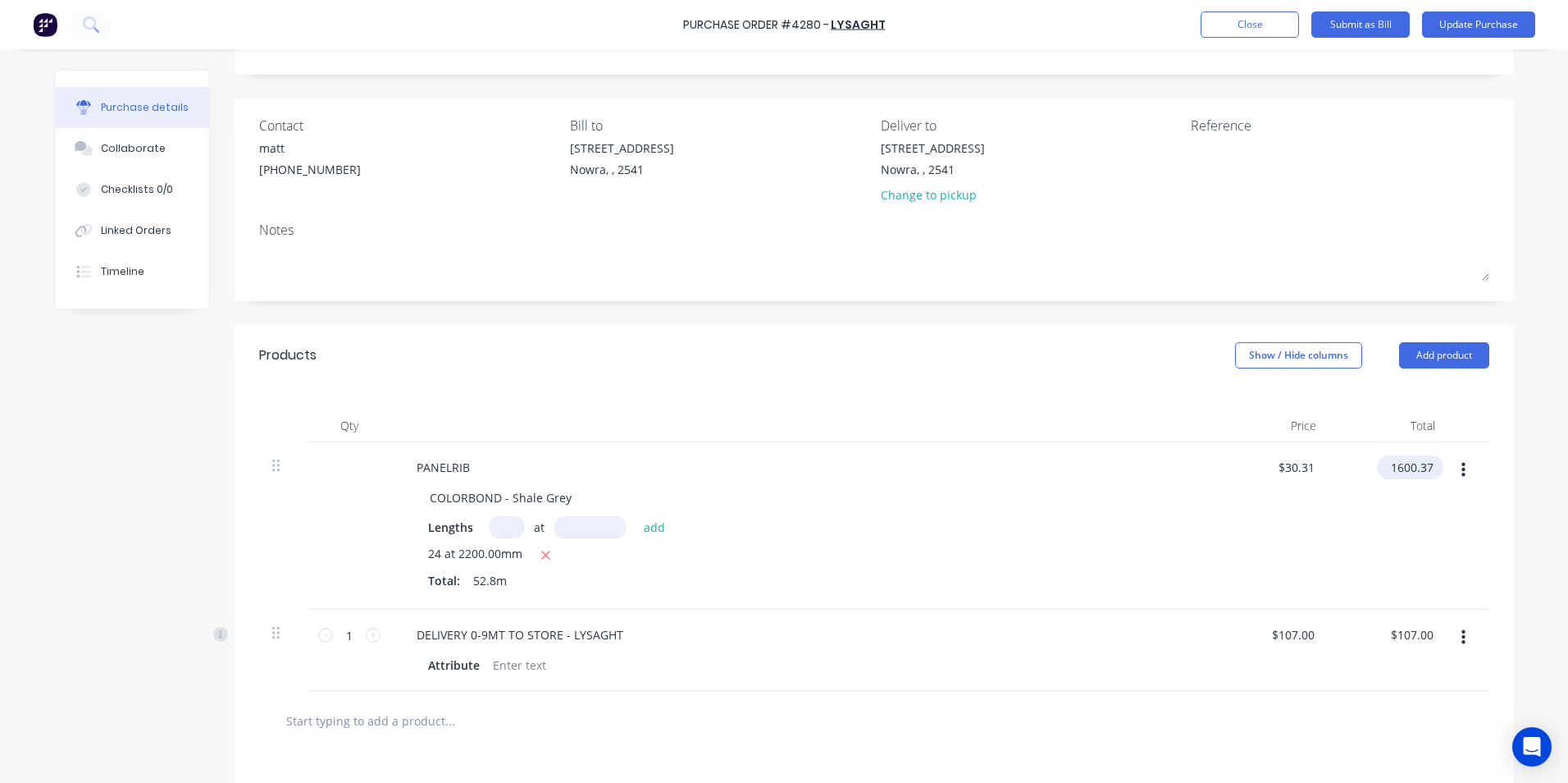
click at [1409, 472] on input "1600.37" at bounding box center [1407, 467] width 60 height 23
type input "1595.92"
type input "$30.2258"
type input "$1,595.92"
click at [1062, 389] on div "Qty Price Total PANELRIB COLORBOND - Shale Grey Lengths at add 24 at 2200.00mm …" at bounding box center [874, 537] width 1279 height 306
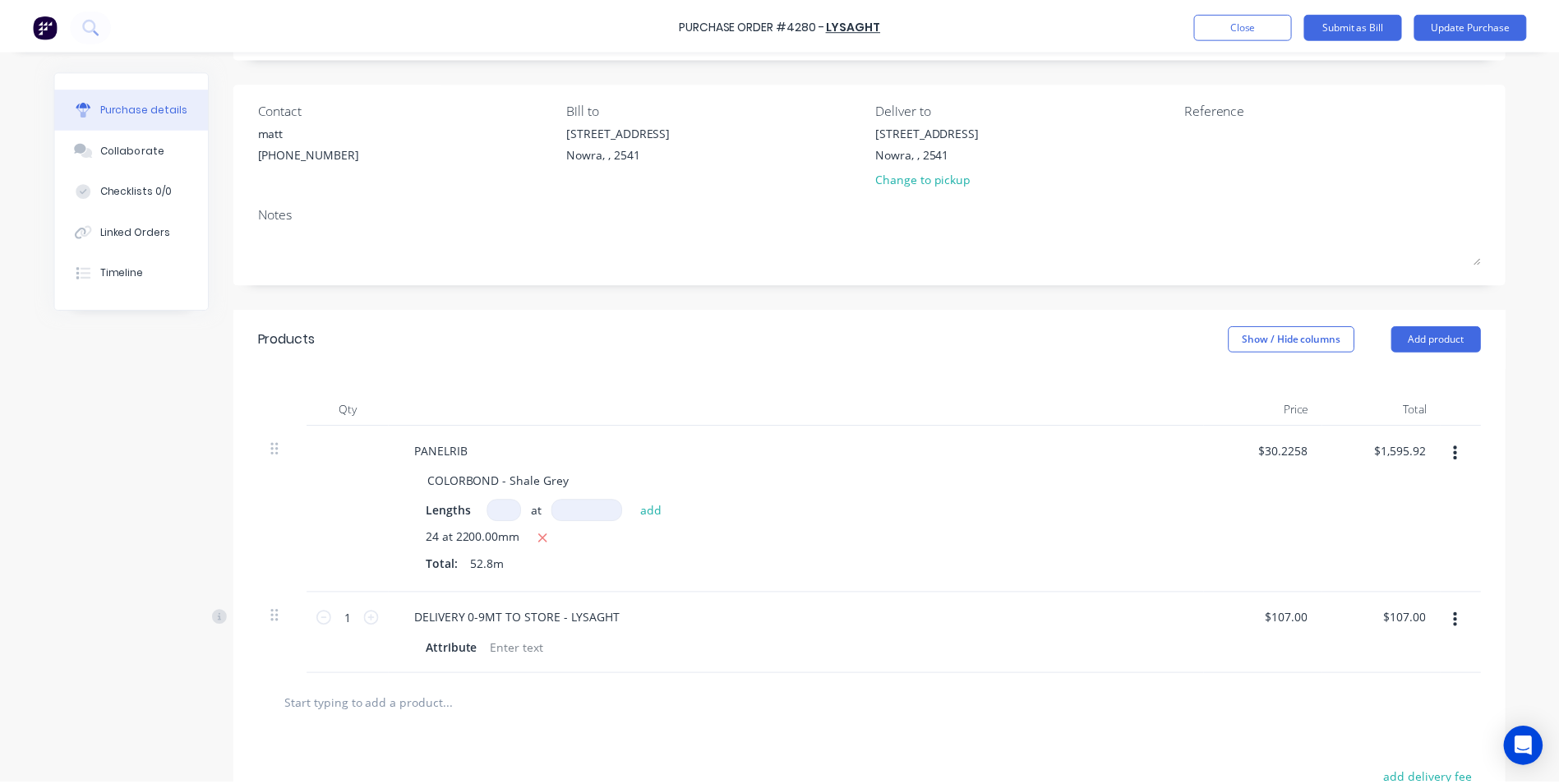
scroll to position [0, 0]
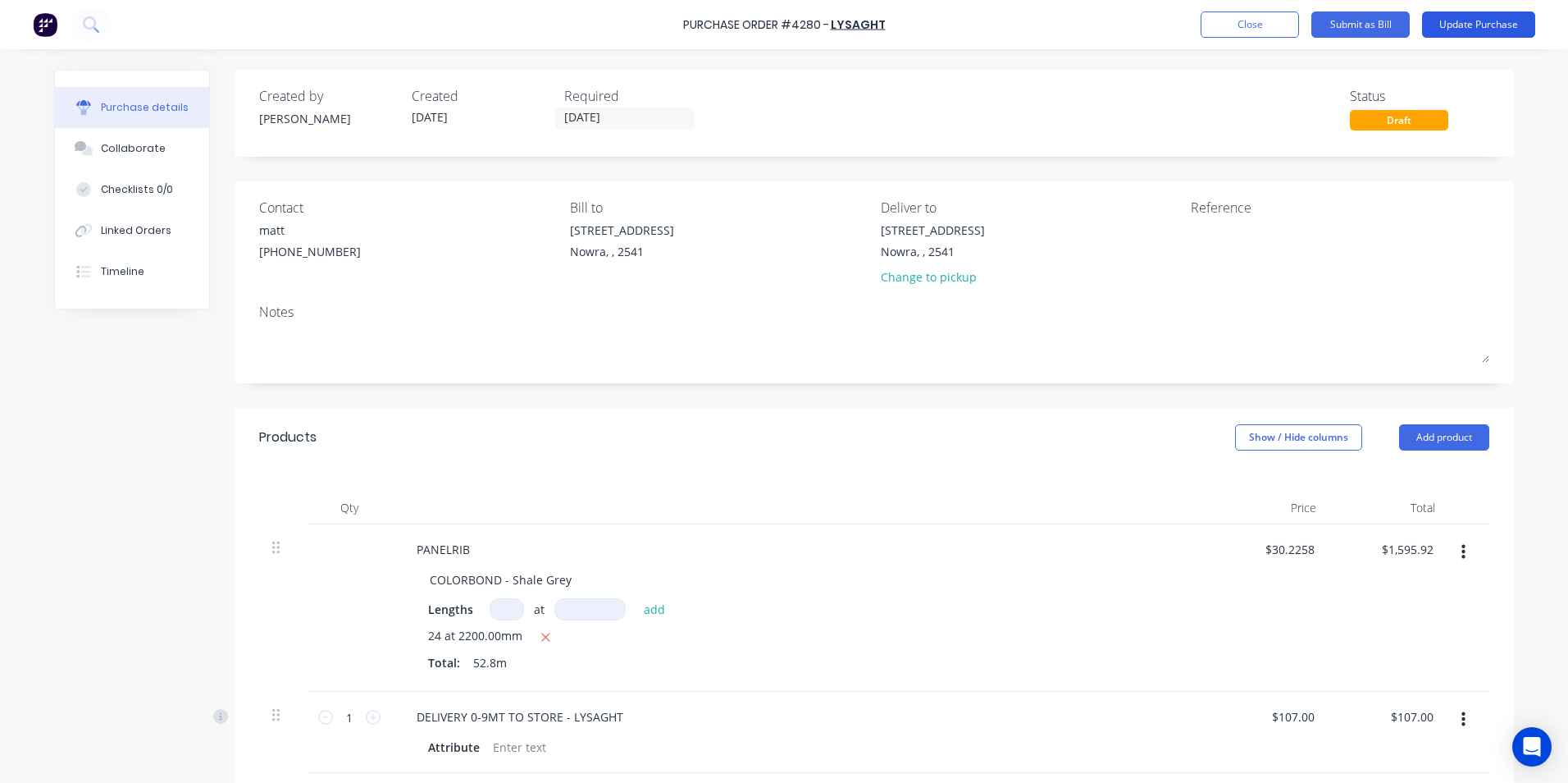
click at [1512, 31] on button "Update Purchase" at bounding box center [1478, 24] width 114 height 26
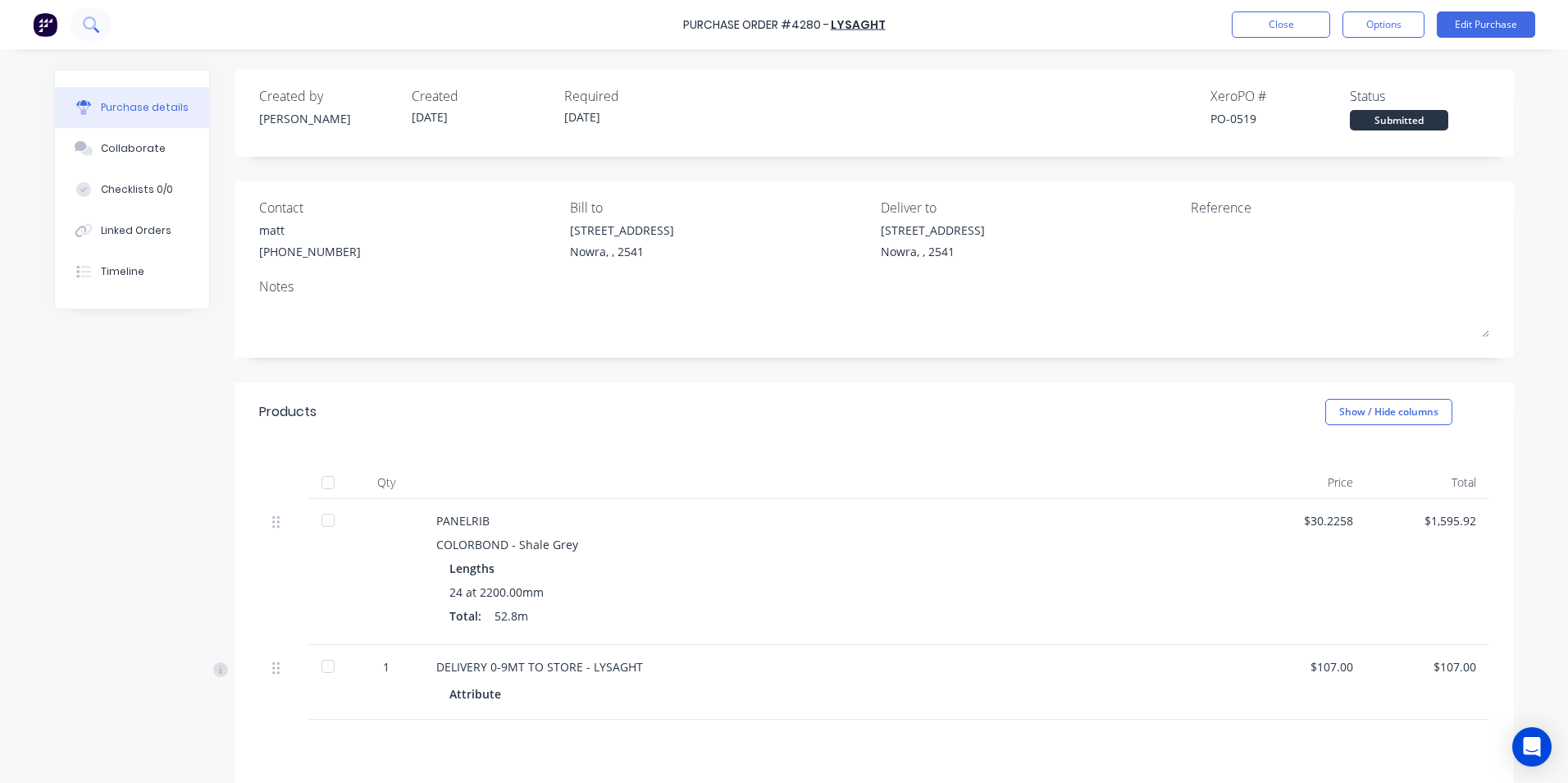
click at [88, 21] on icon at bounding box center [90, 24] width 16 height 16
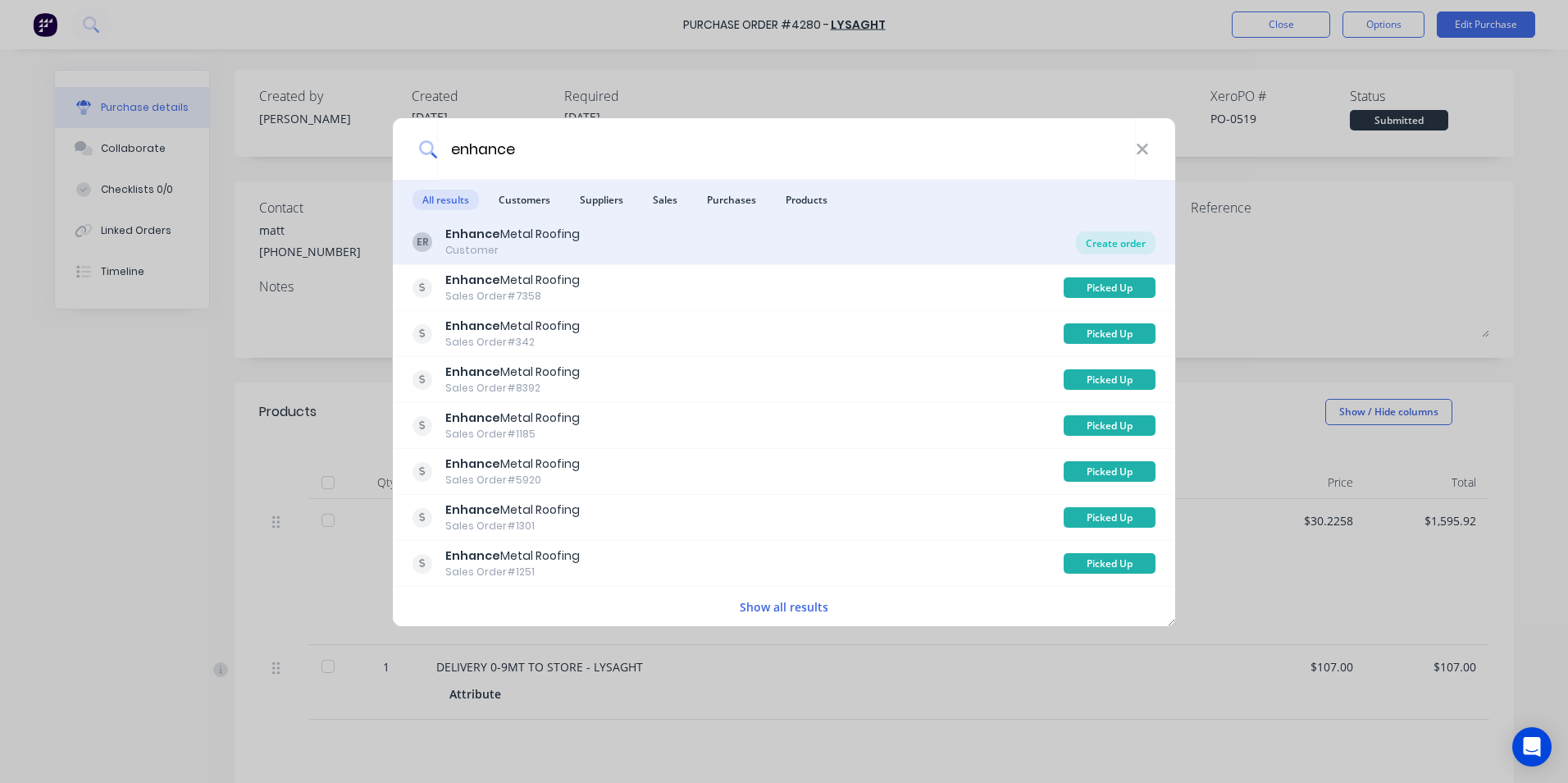
type input "enhance"
click at [1116, 235] on div "Create order" at bounding box center [1116, 243] width 80 height 23
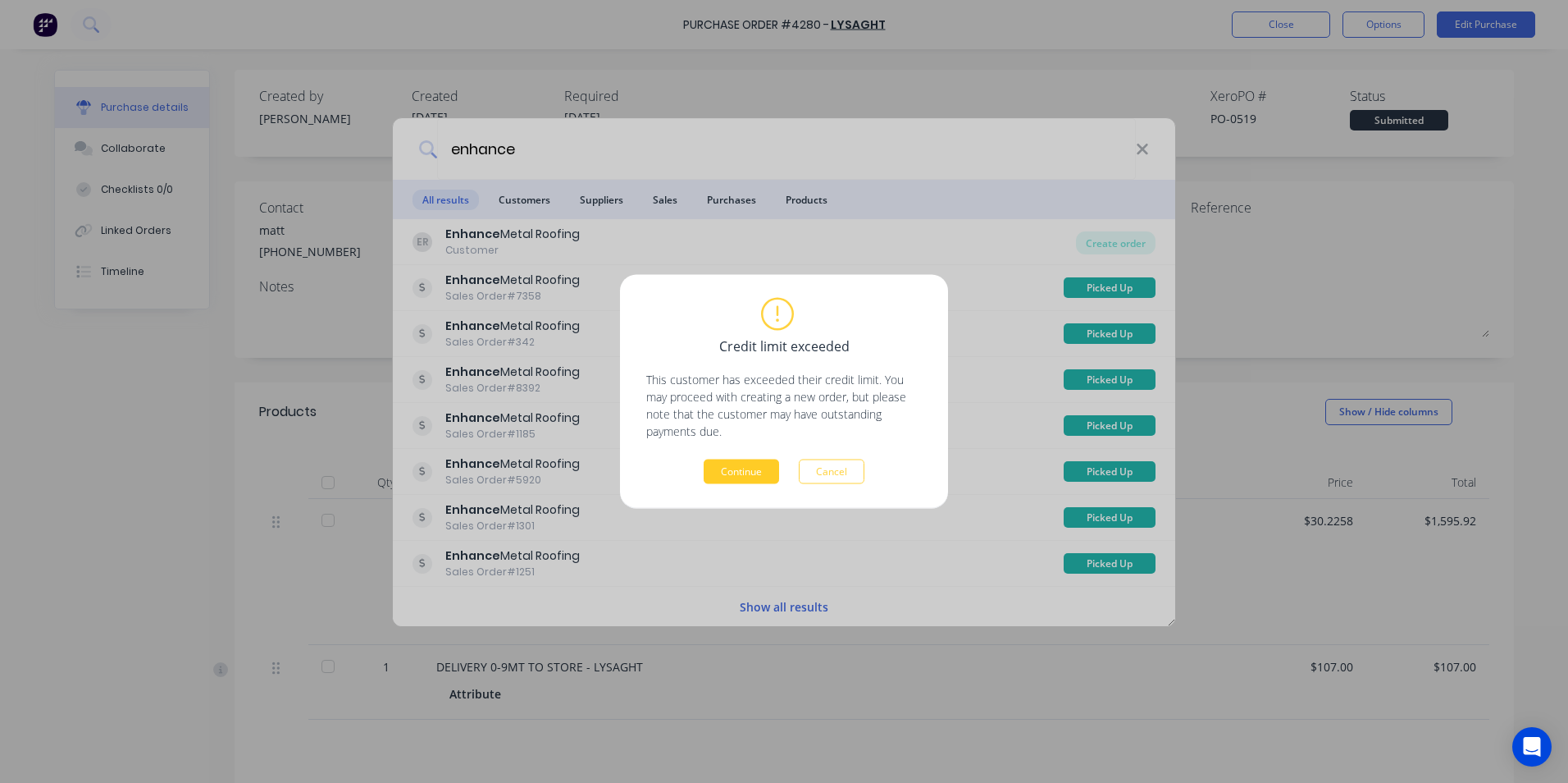
click at [743, 468] on button "Continue" at bounding box center [742, 471] width 76 height 24
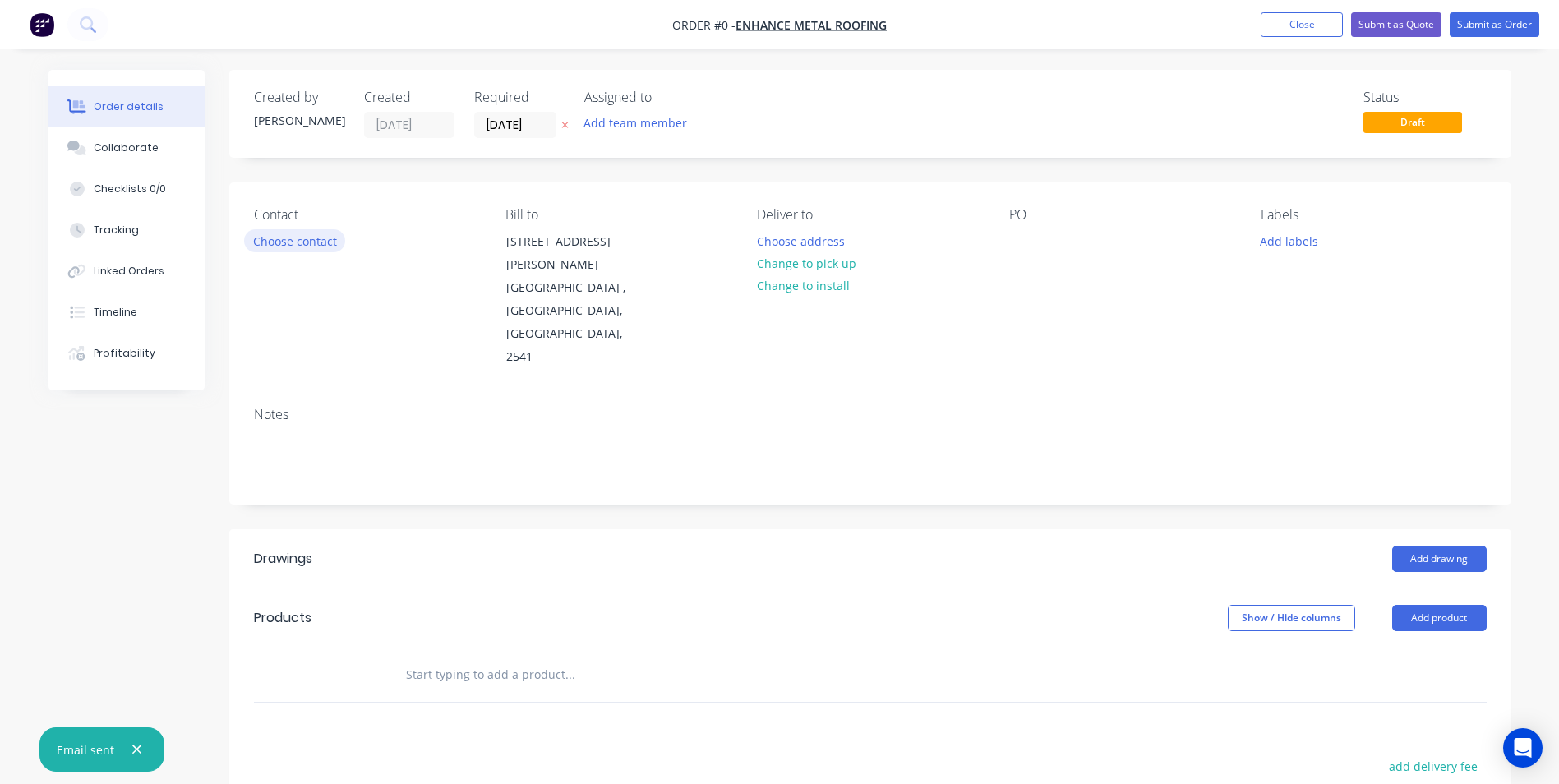
click at [309, 232] on button "Choose contact" at bounding box center [295, 240] width 101 height 22
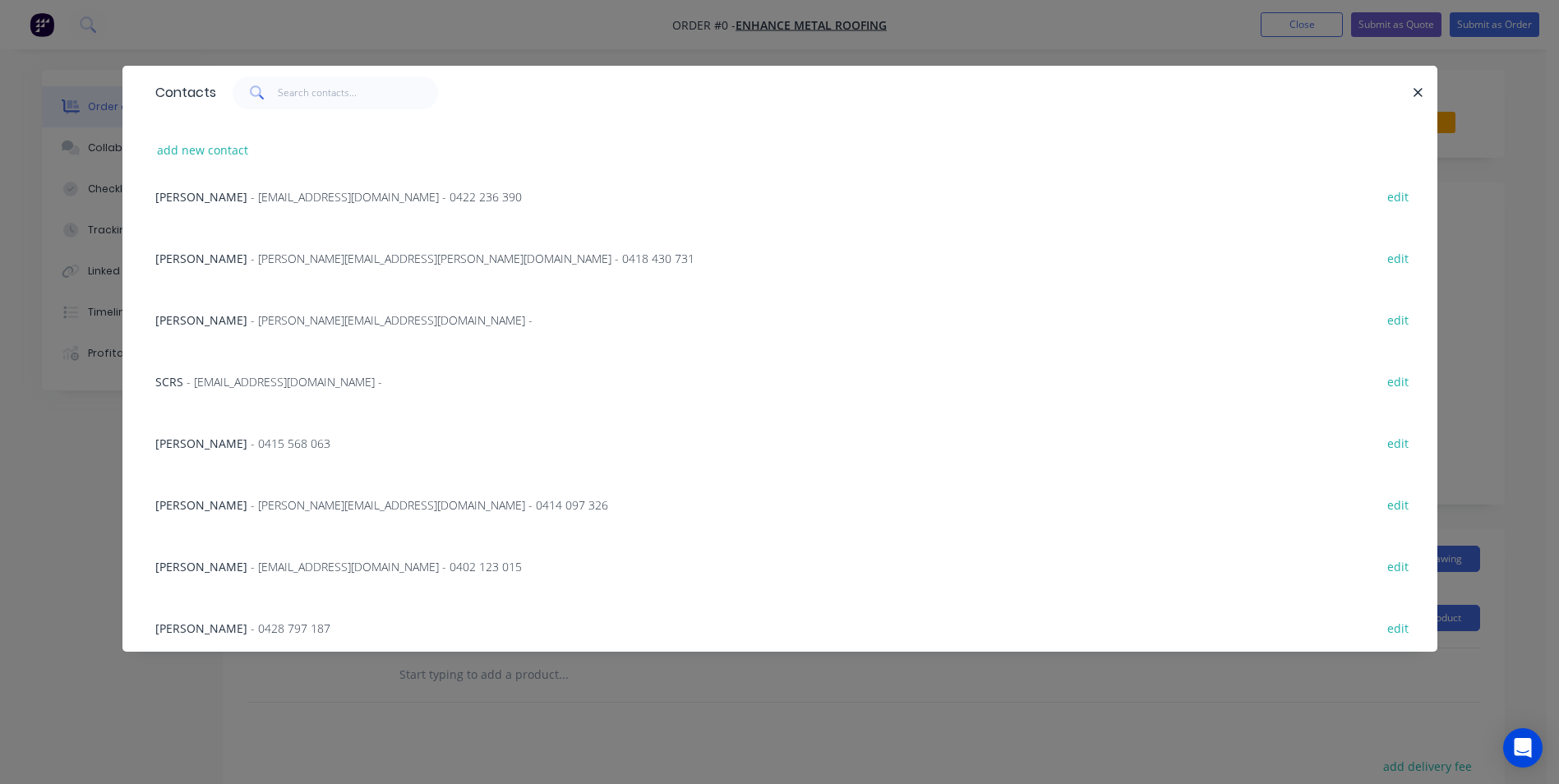
scroll to position [207, 0]
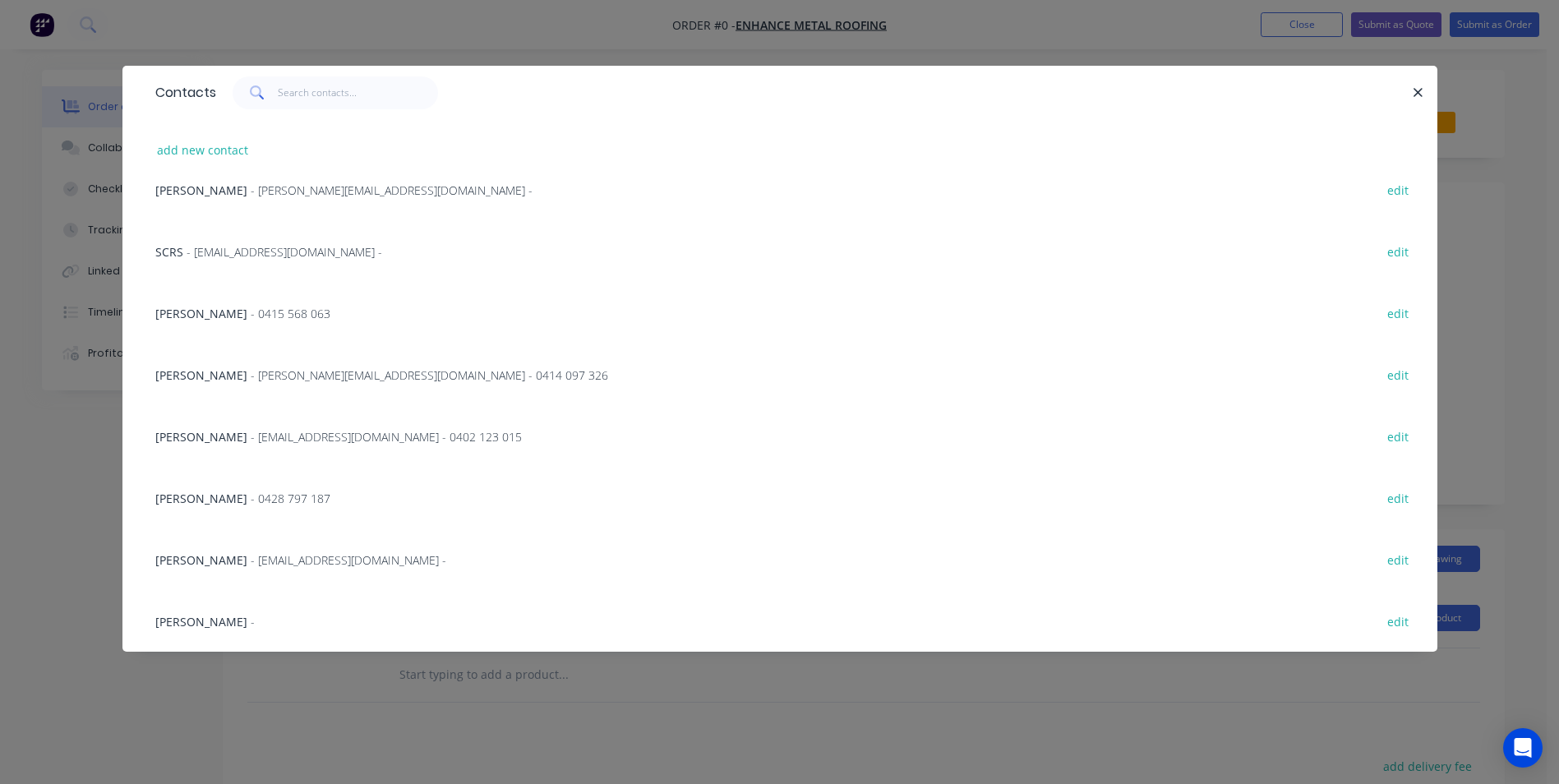
click at [351, 370] on span "- [PERSON_NAME][EMAIL_ADDRESS][DOMAIN_NAME] - 0414 097 326" at bounding box center [429, 374] width 357 height 16
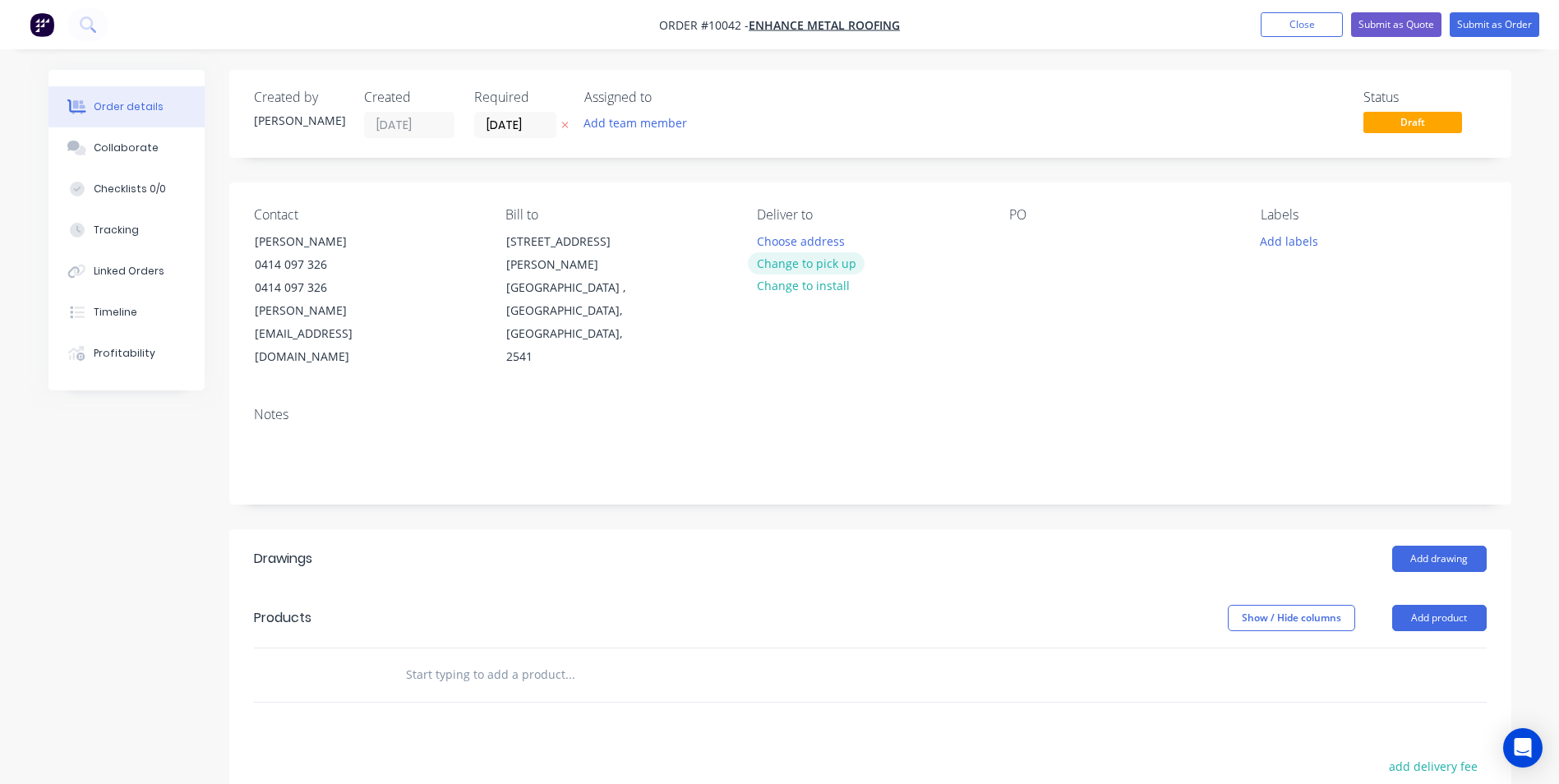
click at [780, 265] on button "Change to pick up" at bounding box center [806, 263] width 117 height 22
click at [780, 265] on button "Change to delivery" at bounding box center [807, 264] width 120 height 22
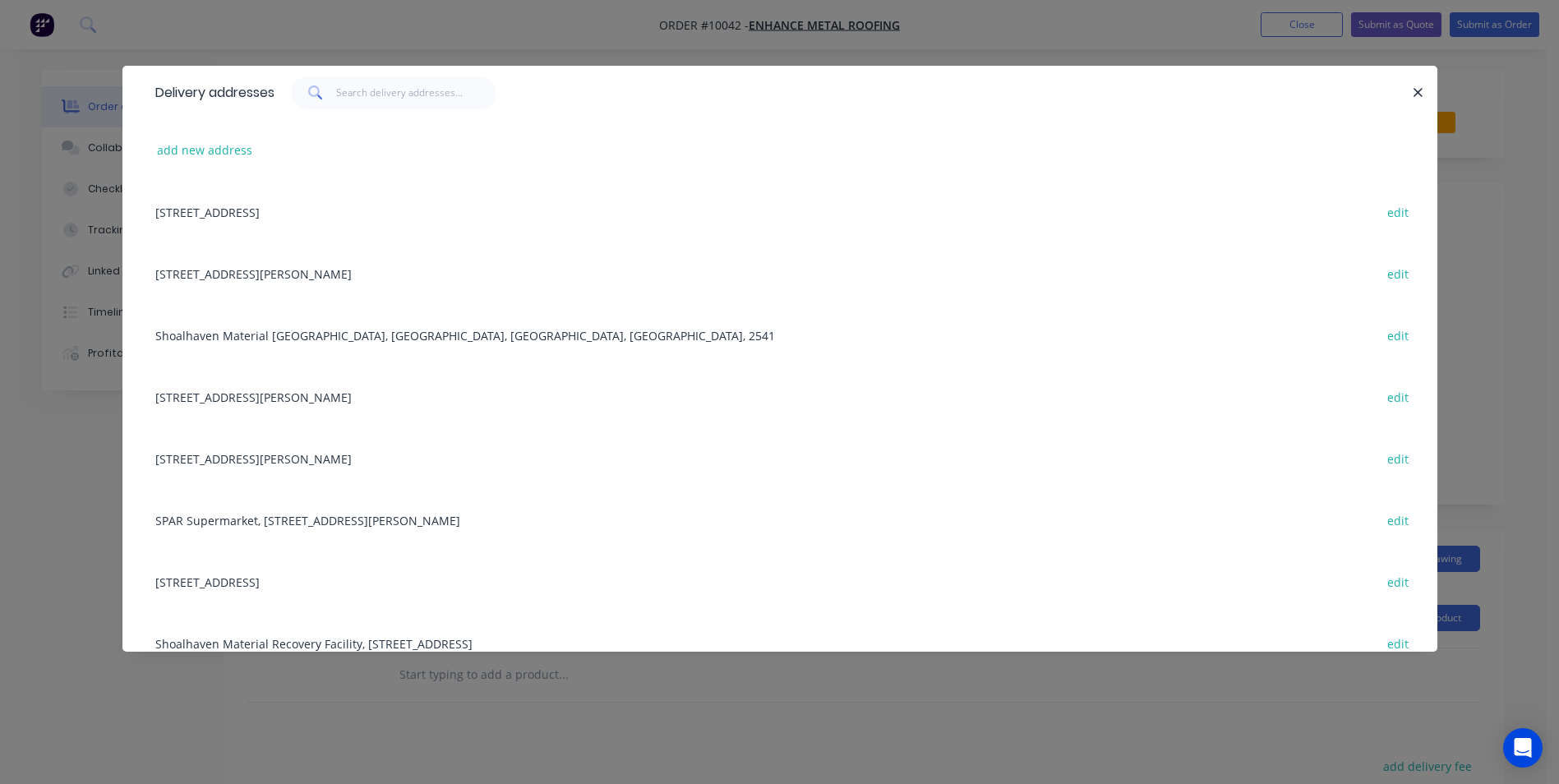
click at [1412, 88] on button "button" at bounding box center [1418, 91] width 20 height 20
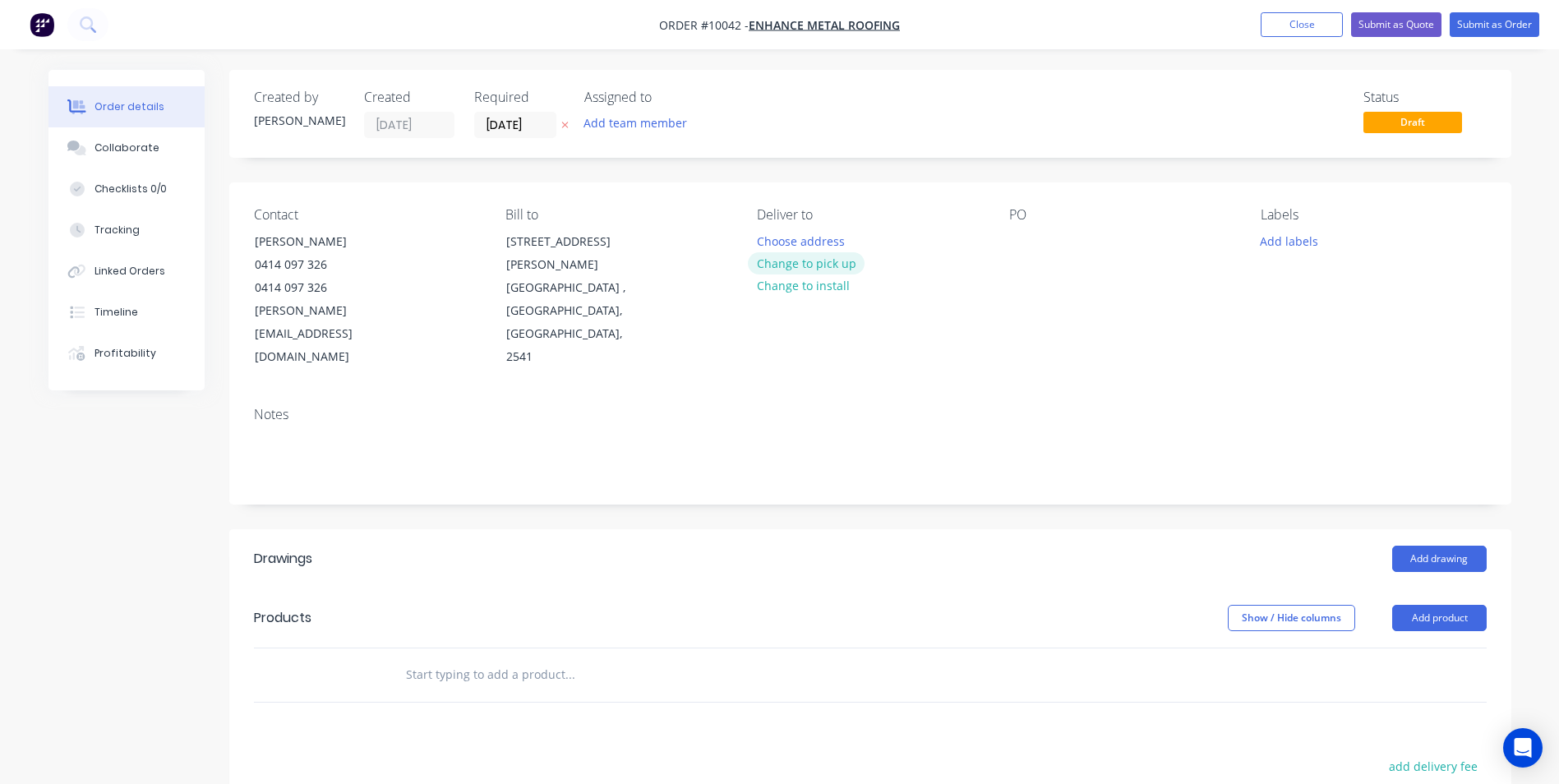
click at [769, 265] on button "Change to pick up" at bounding box center [806, 263] width 117 height 22
click at [1029, 241] on div at bounding box center [1022, 241] width 26 height 23
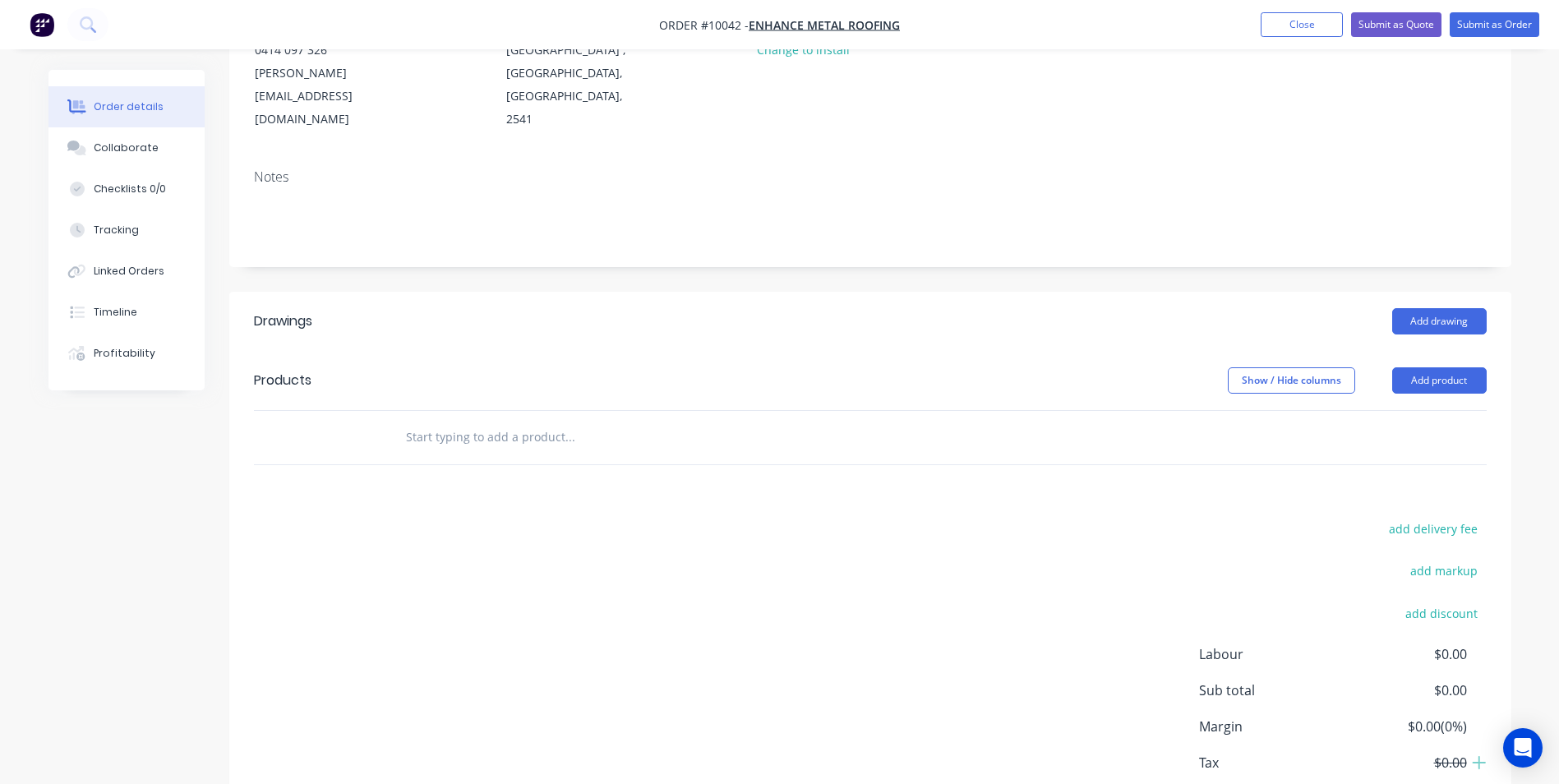
scroll to position [246, 0]
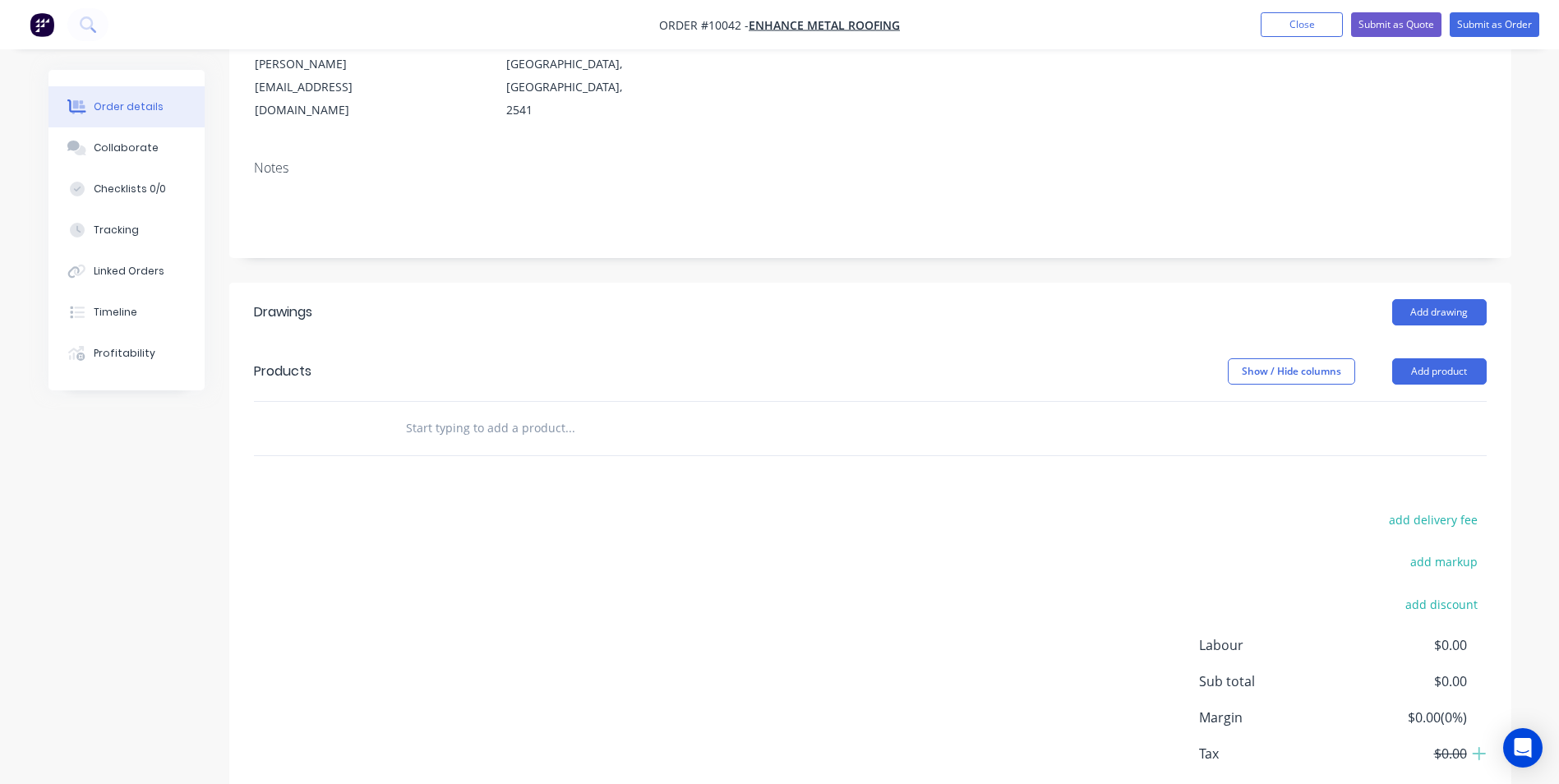
click at [410, 411] on input "text" at bounding box center [569, 428] width 329 height 33
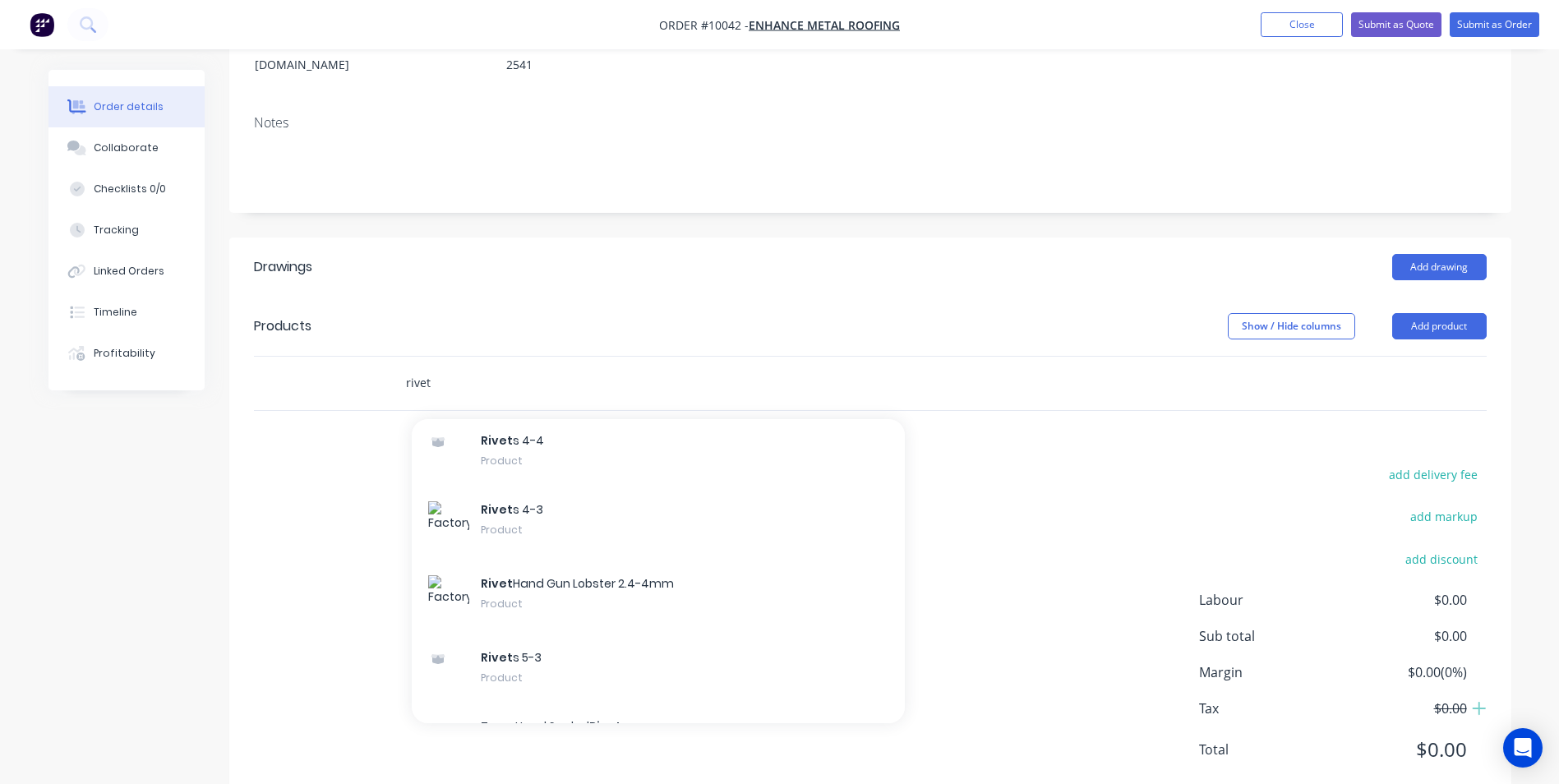
scroll to position [658, 0]
type input "rivet"
click at [659, 481] on div "Rivet s 4-3 Product" at bounding box center [658, 518] width 493 height 74
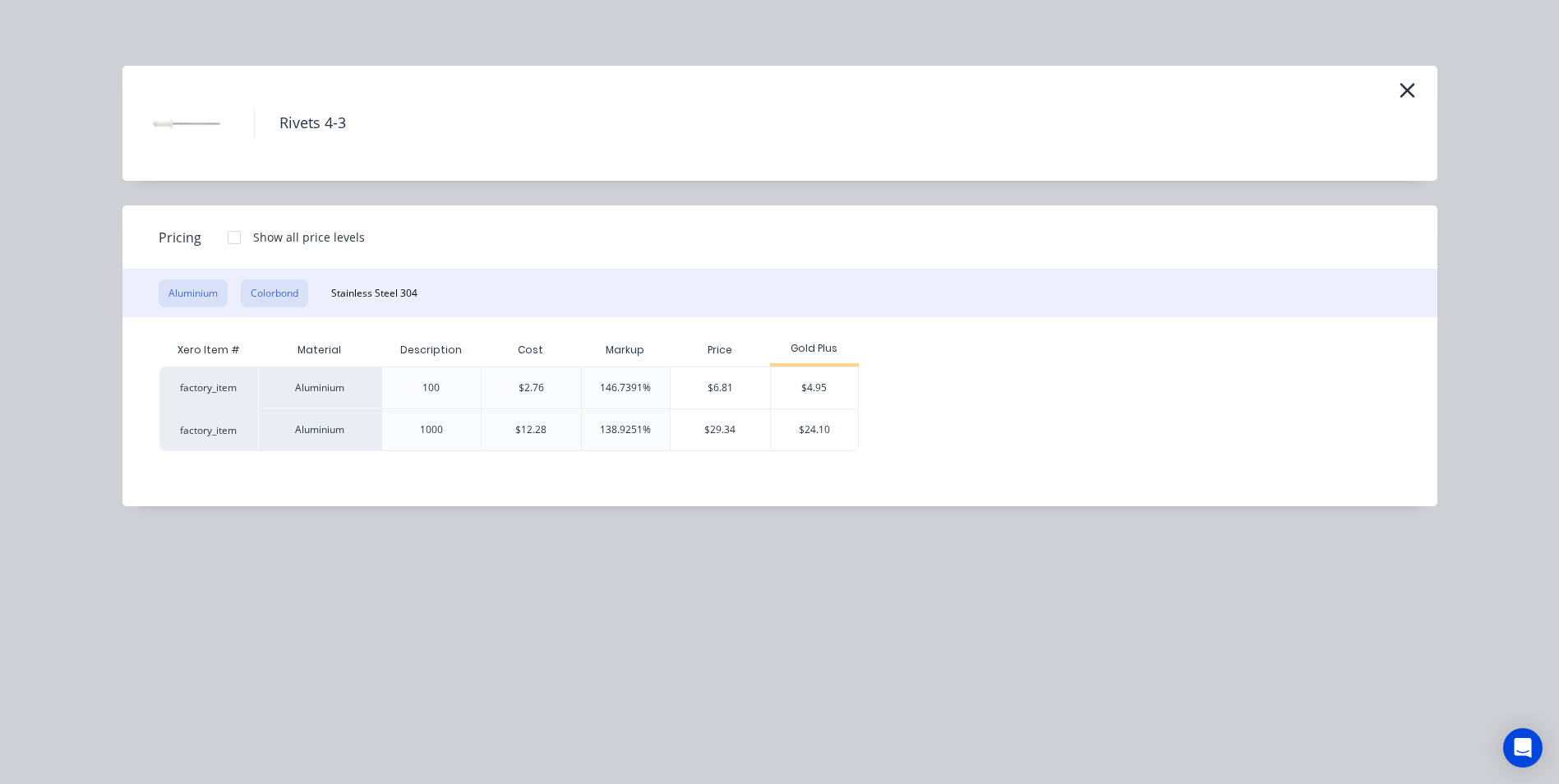
click at [293, 300] on button "Colorbond" at bounding box center [273, 293] width 67 height 28
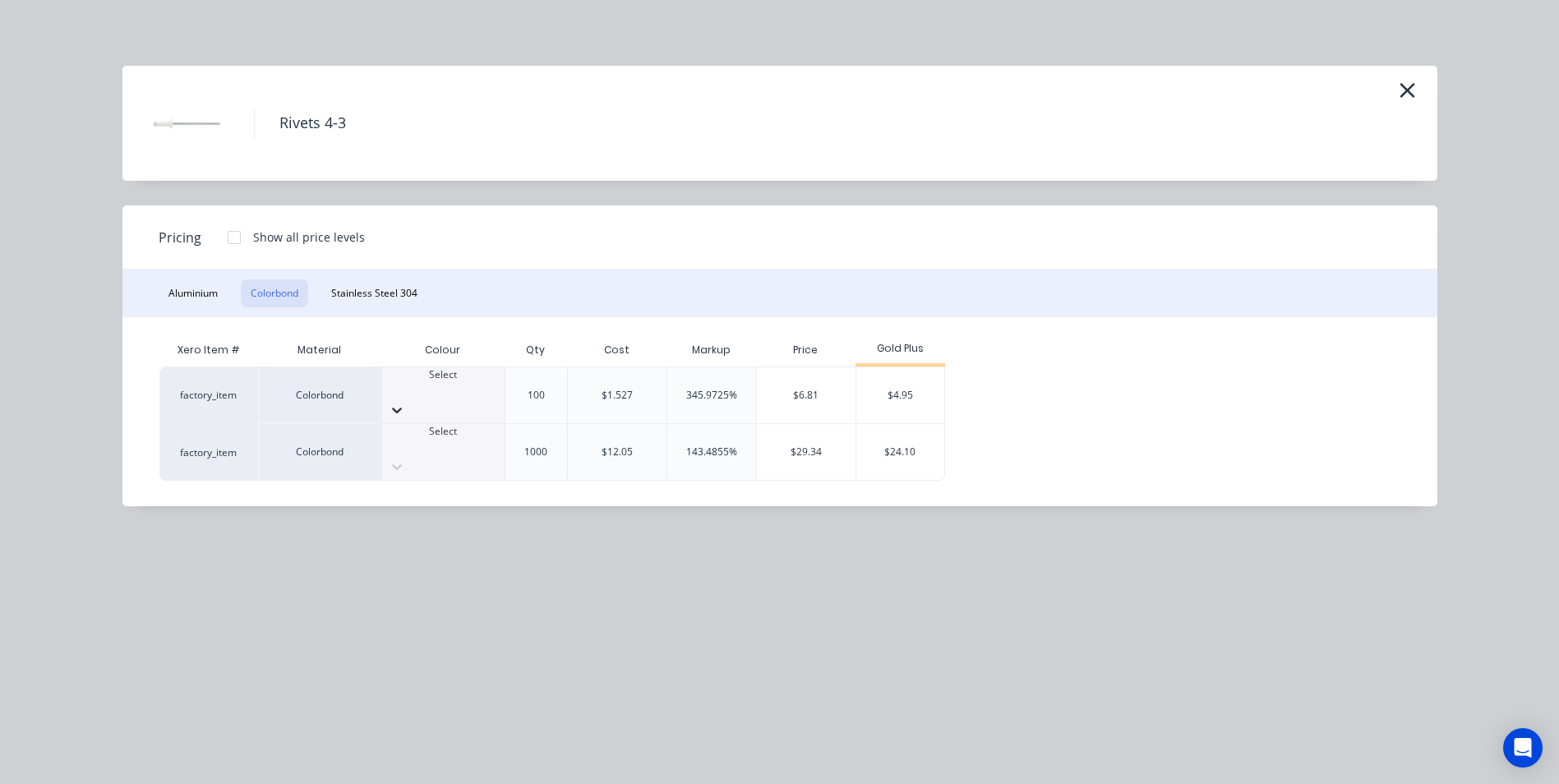
click at [402, 409] on icon at bounding box center [397, 411] width 10 height 6
click at [920, 378] on div "$4.95" at bounding box center [900, 394] width 88 height 55
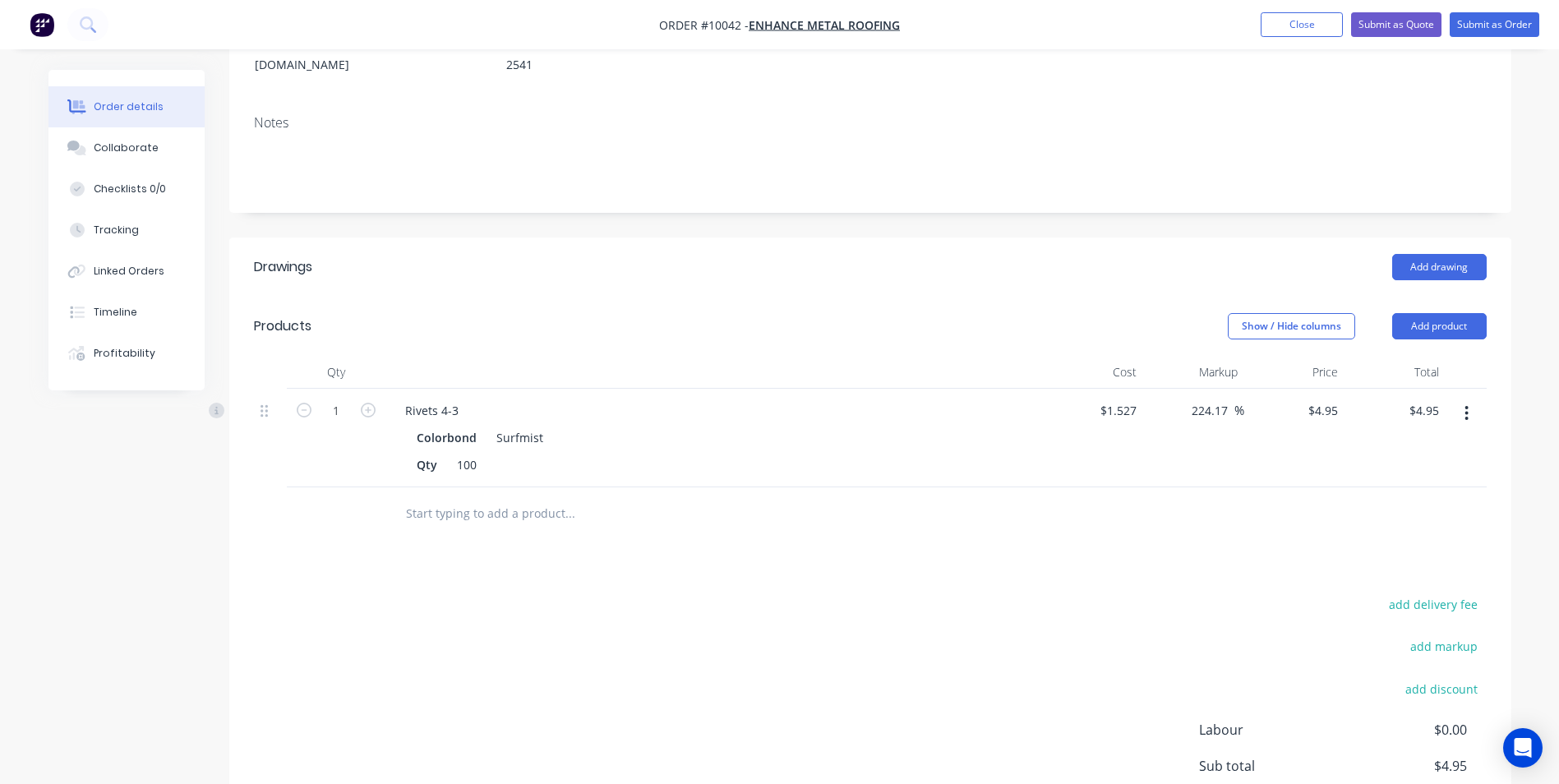
click at [503, 497] on input "text" at bounding box center [569, 514] width 329 height 33
drag, startPoint x: 372, startPoint y: 363, endPoint x: 390, endPoint y: 399, distance: 40.2
click at [372, 403] on icon "button" at bounding box center [368, 410] width 15 height 15
type input "2"
type input "$9.90"
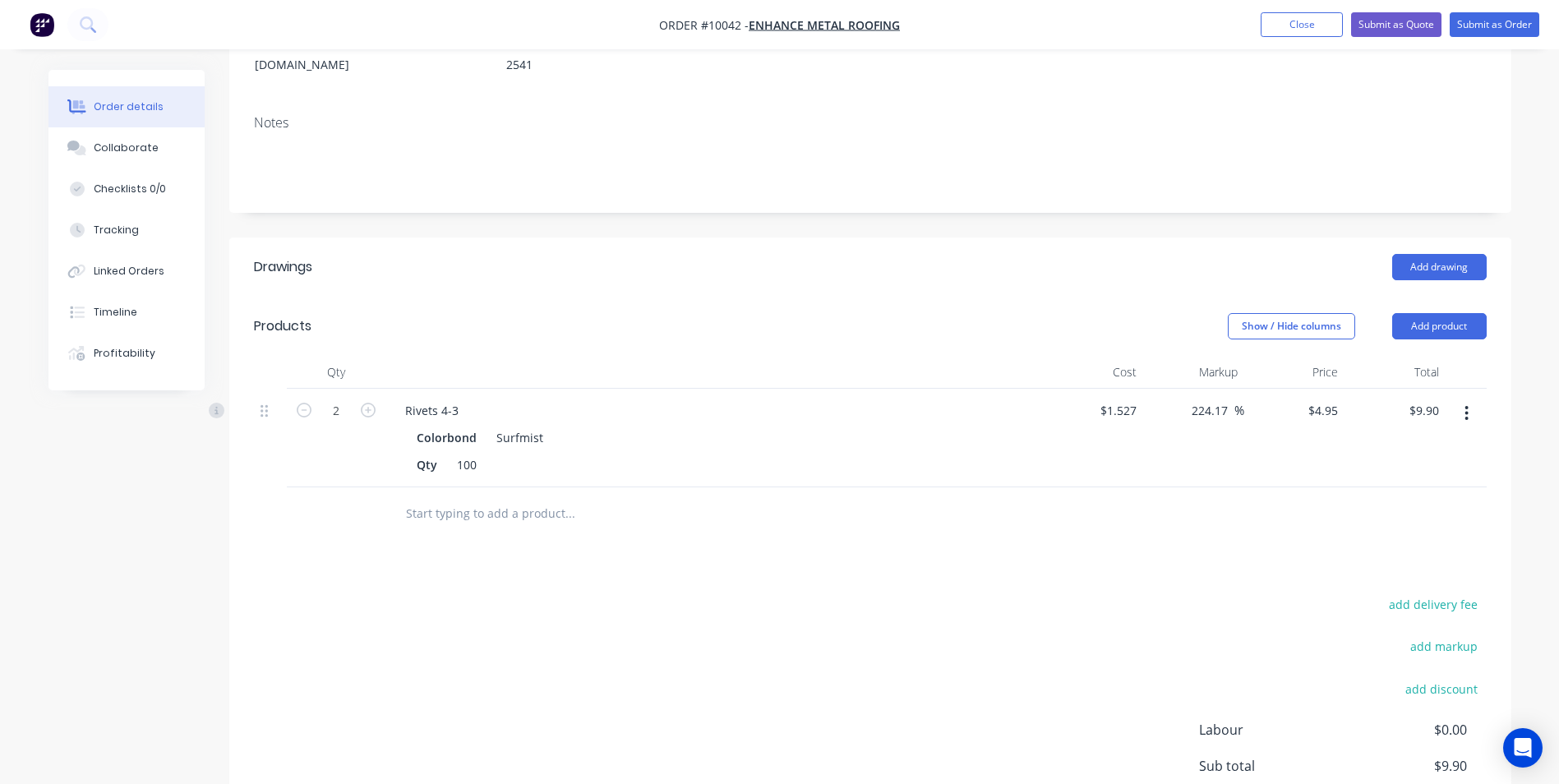
click at [1025, 631] on div "add delivery fee add markup add discount Labour $0.00 Sub total $9.90 Margin $6…" at bounding box center [870, 752] width 1233 height 317
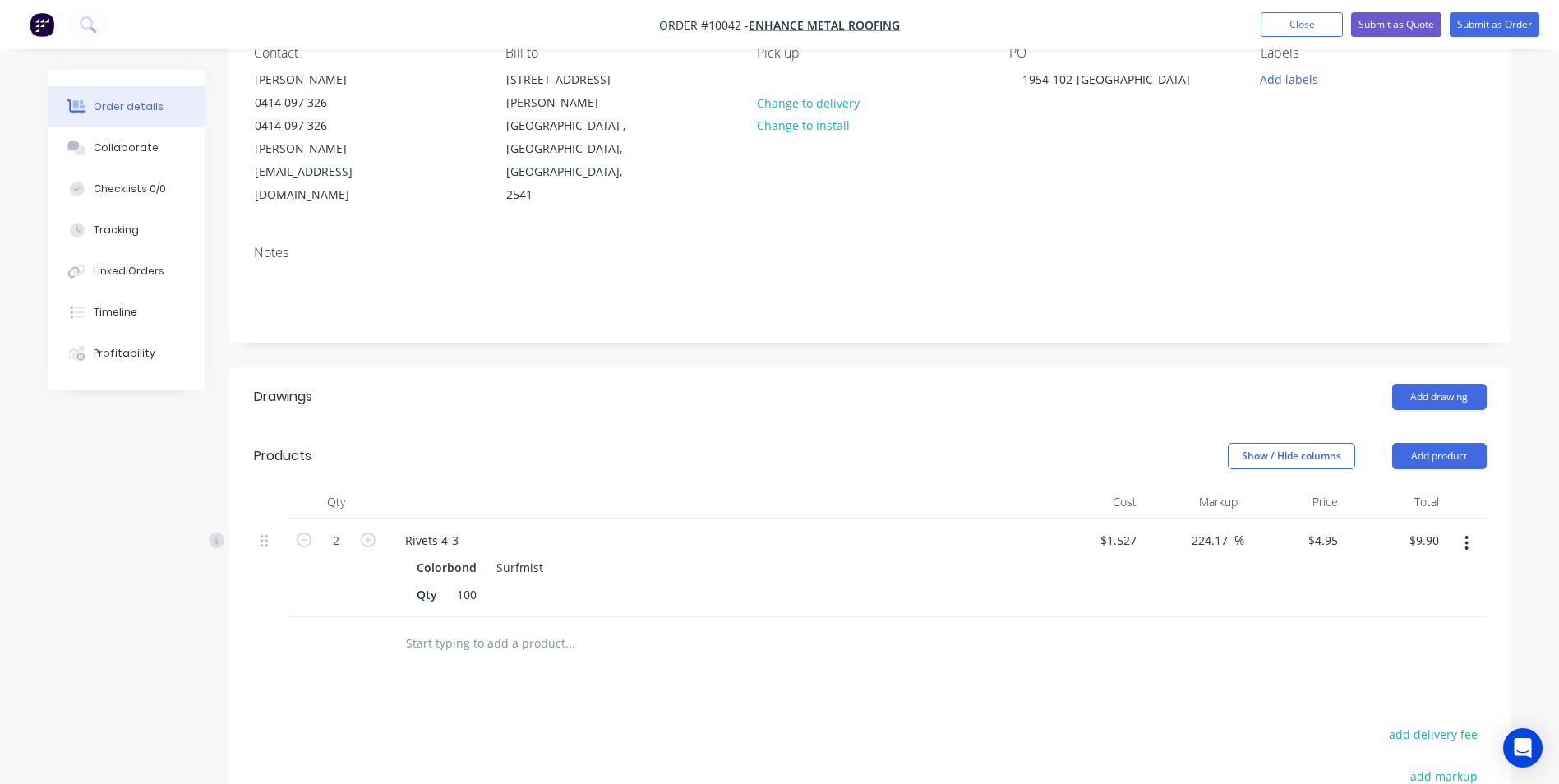
scroll to position [0, 0]
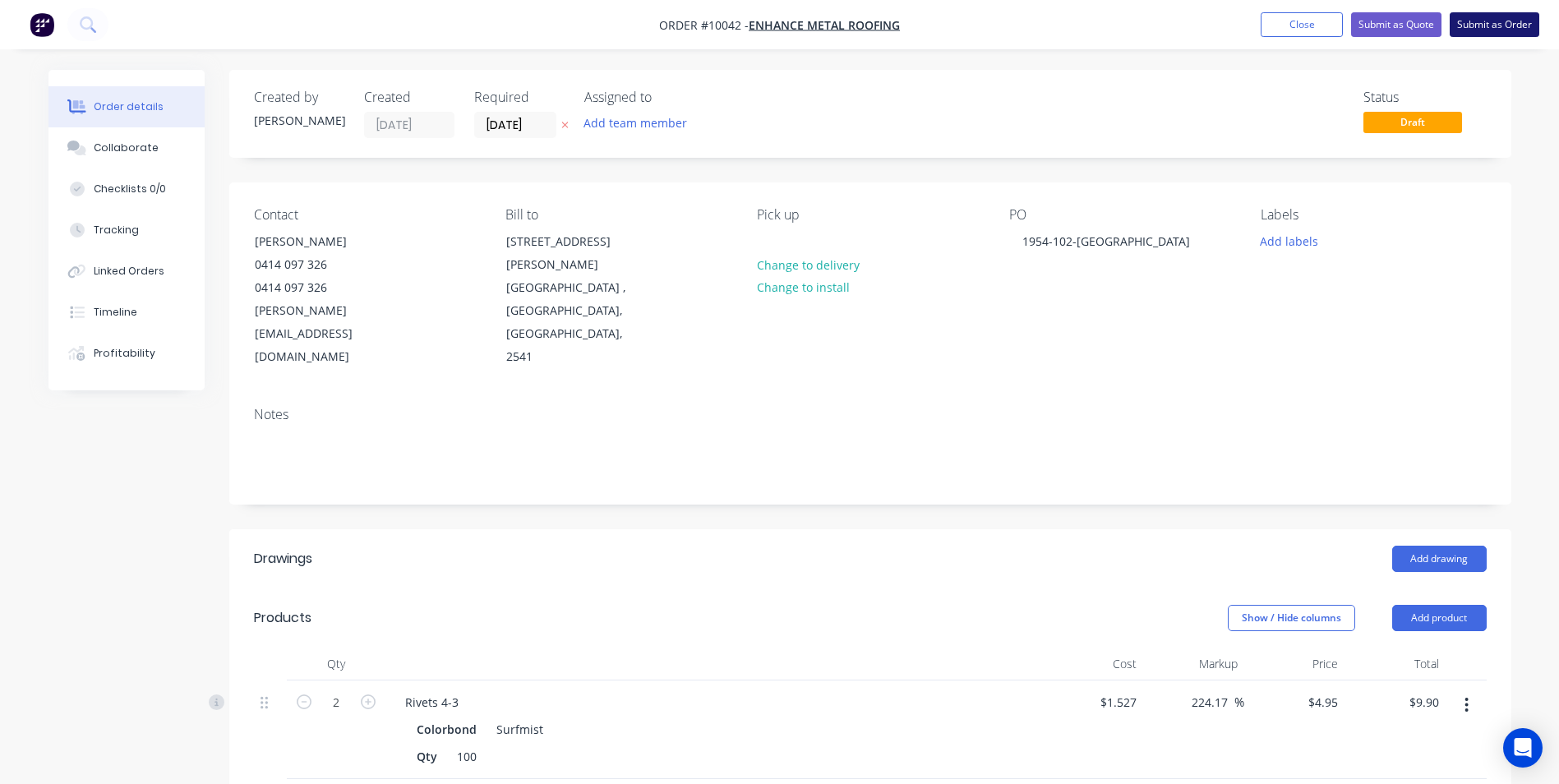
click at [1490, 18] on button "Submit as Order" at bounding box center [1495, 24] width 90 height 24
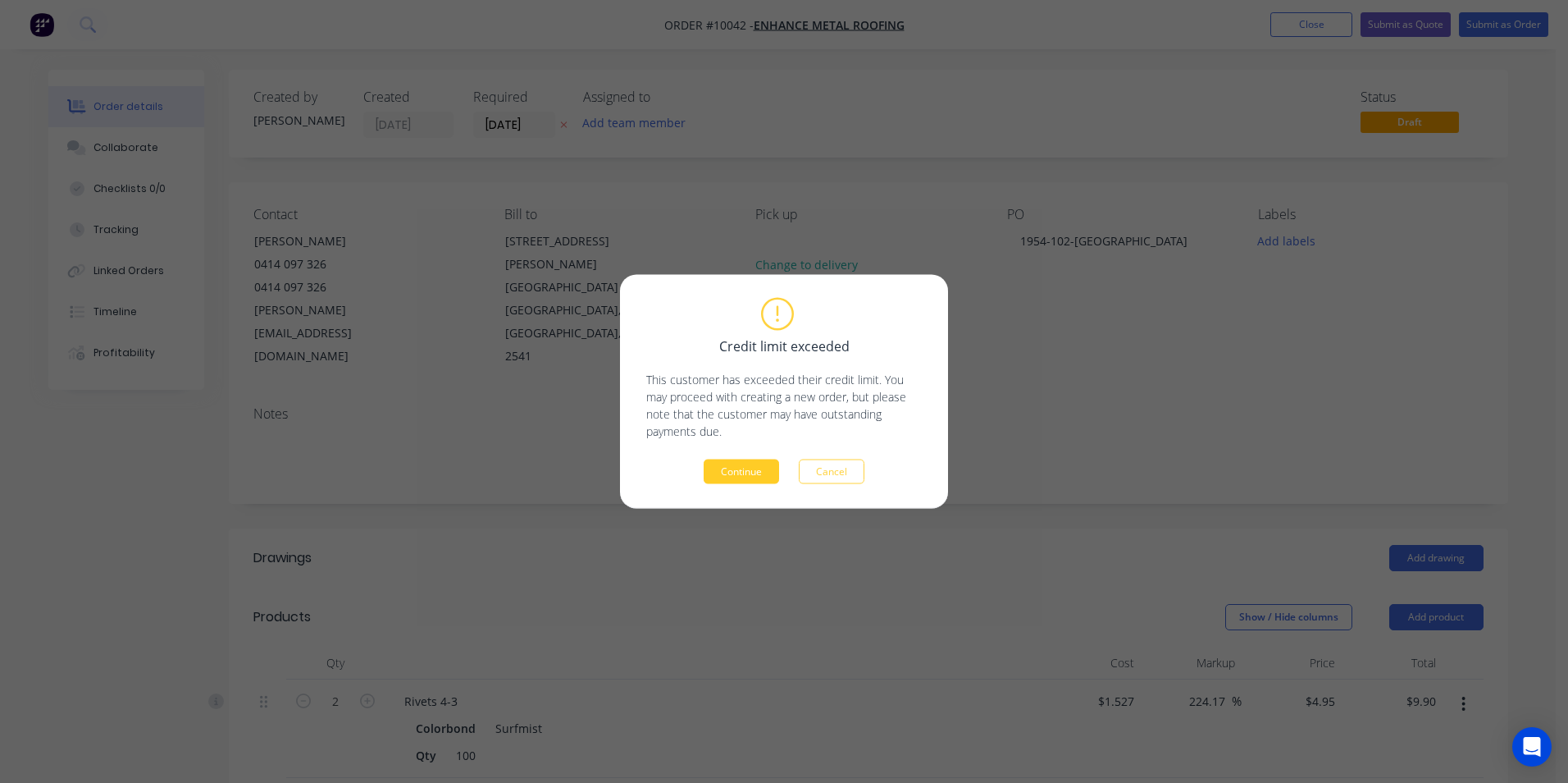
click at [744, 474] on button "Continue" at bounding box center [742, 471] width 76 height 24
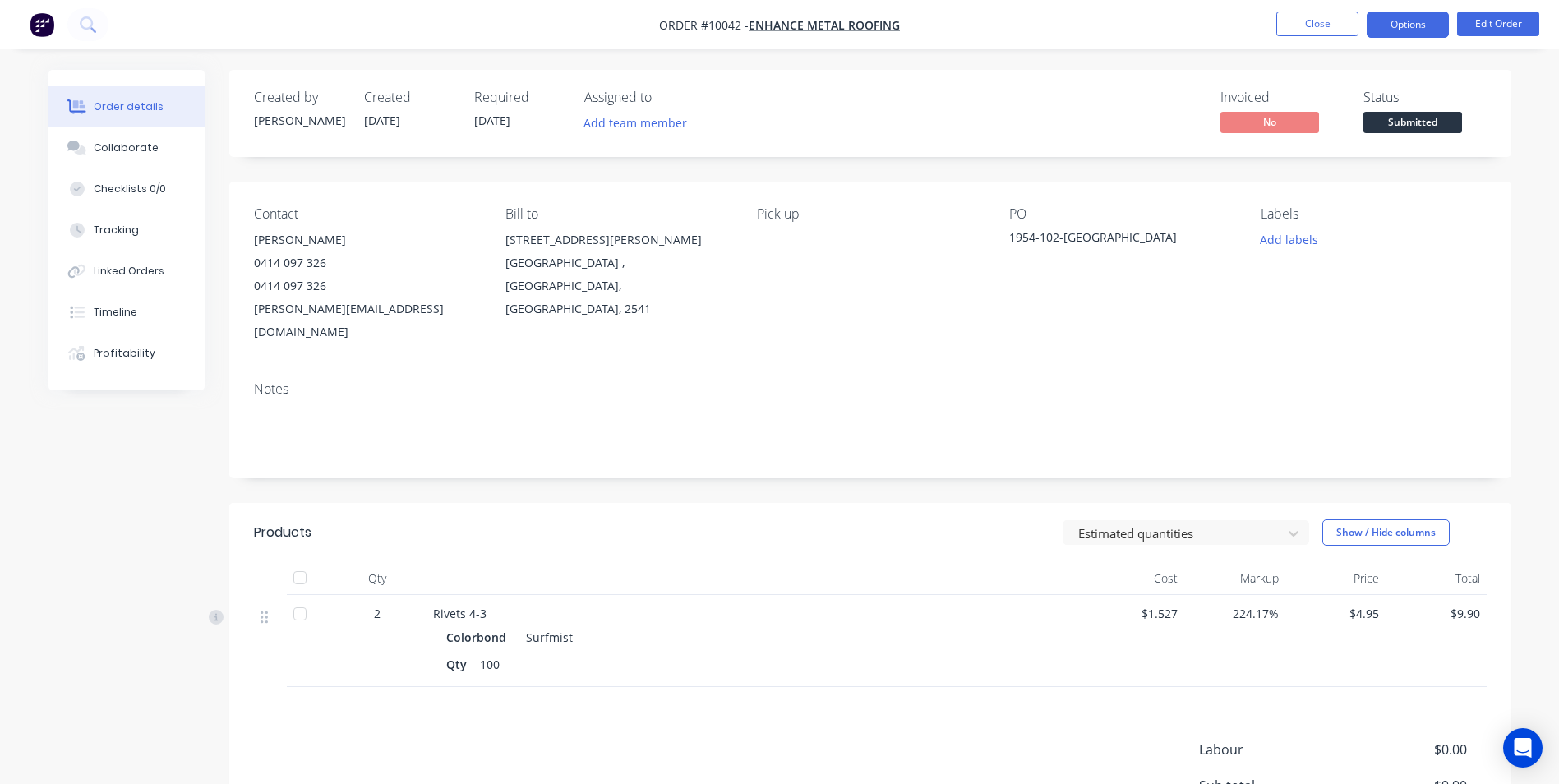
click at [1371, 25] on button "Options" at bounding box center [1407, 24] width 82 height 26
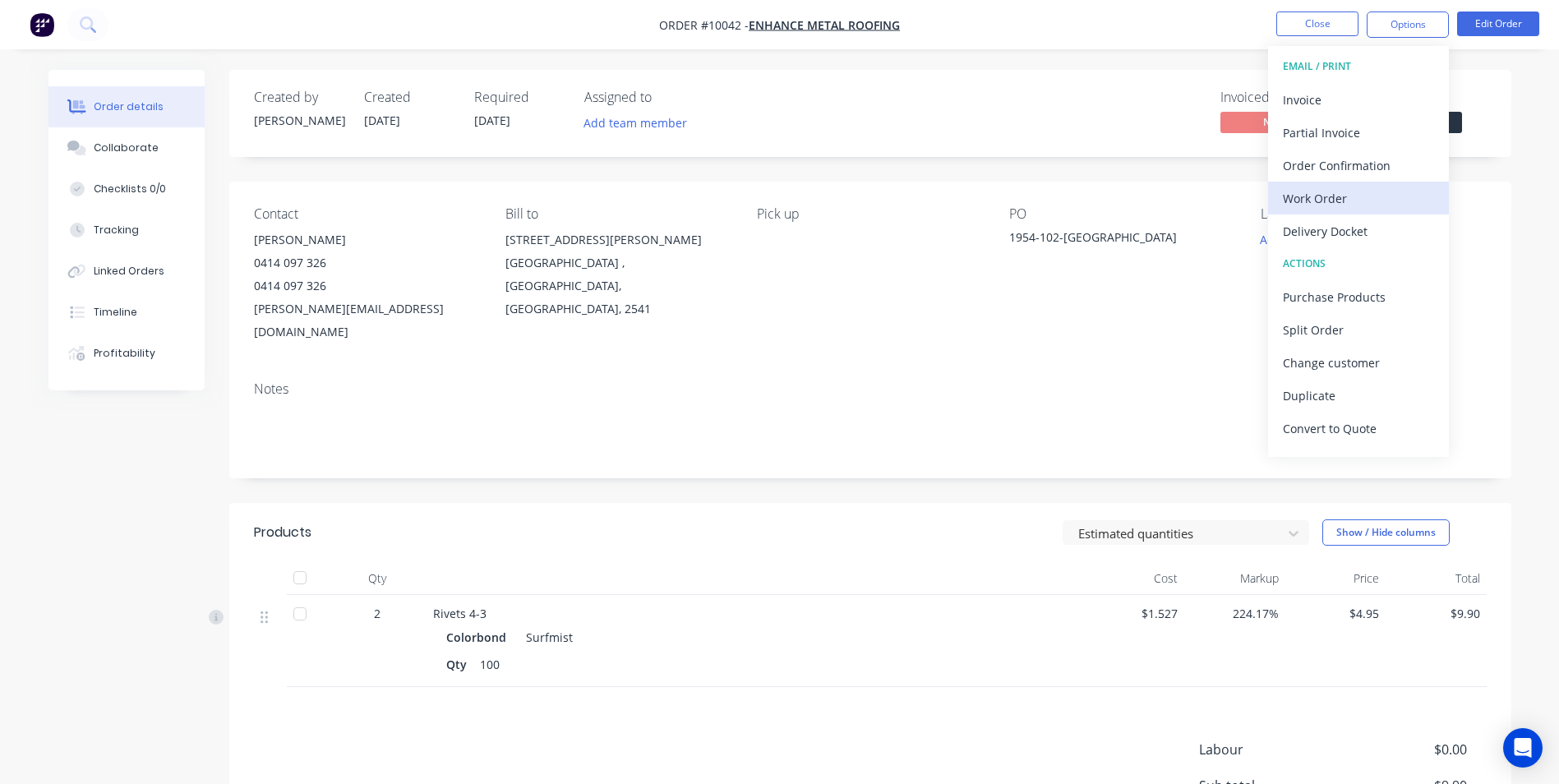
click at [1356, 200] on div "Work Order" at bounding box center [1358, 198] width 151 height 23
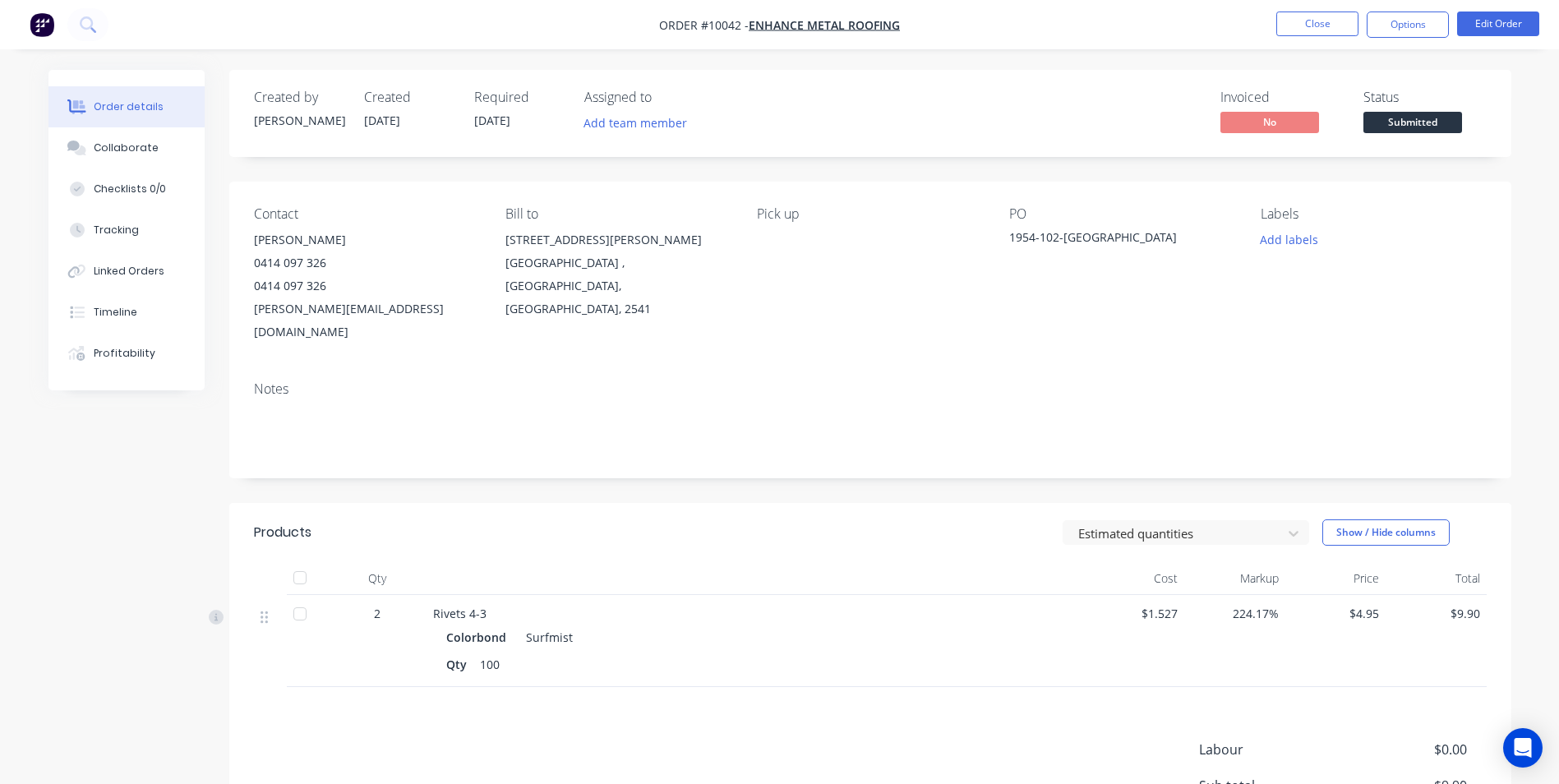
click at [1131, 188] on div "Contact [PERSON_NAME] 0414 097 326 0414 097 326 [PERSON_NAME][EMAIL_ADDRESS][DO…" at bounding box center [870, 275] width 1282 height 187
click at [1378, 40] on nav "Order #10042 - Enhance Metal Roofing Close Options Edit Order" at bounding box center [780, 24] width 1559 height 50
click at [1396, 23] on button "Options" at bounding box center [1407, 24] width 82 height 26
click at [1317, 93] on div "Back" at bounding box center [1358, 99] width 151 height 23
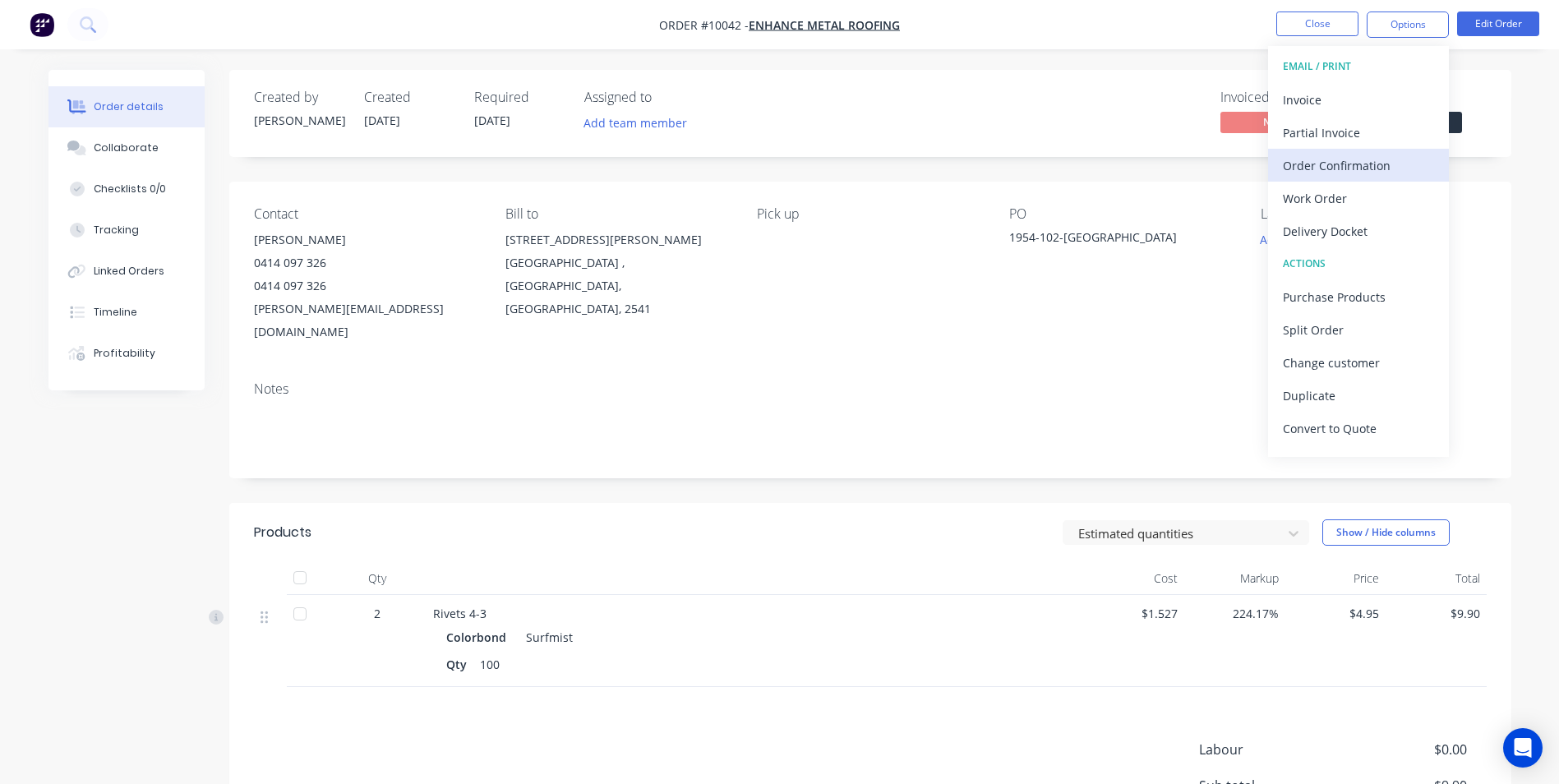
click at [1370, 177] on button "Order Confirmation" at bounding box center [1359, 165] width 181 height 33
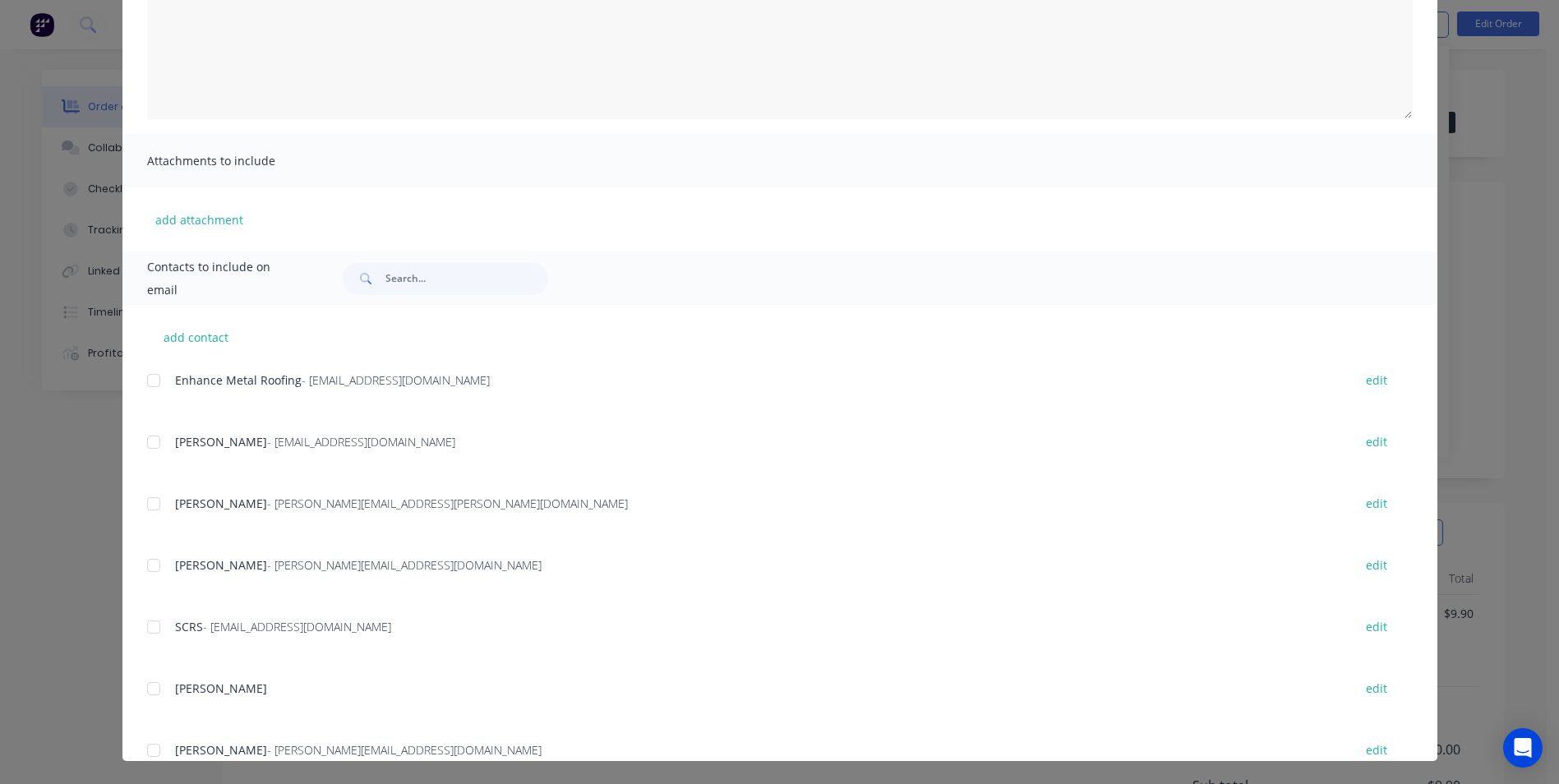
click at [143, 388] on div at bounding box center [154, 380] width 33 height 33
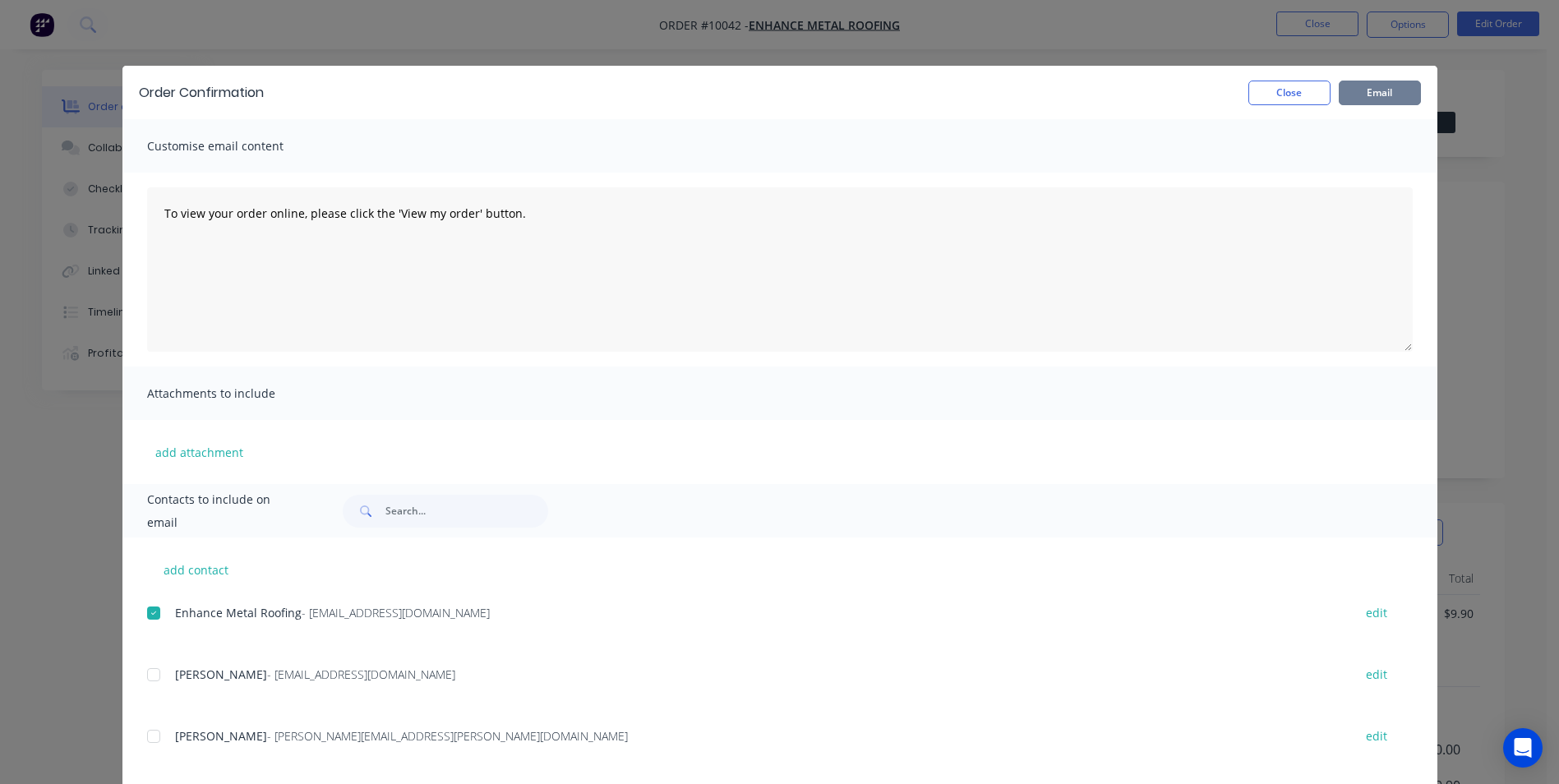
click at [1395, 89] on button "Email" at bounding box center [1380, 92] width 82 height 24
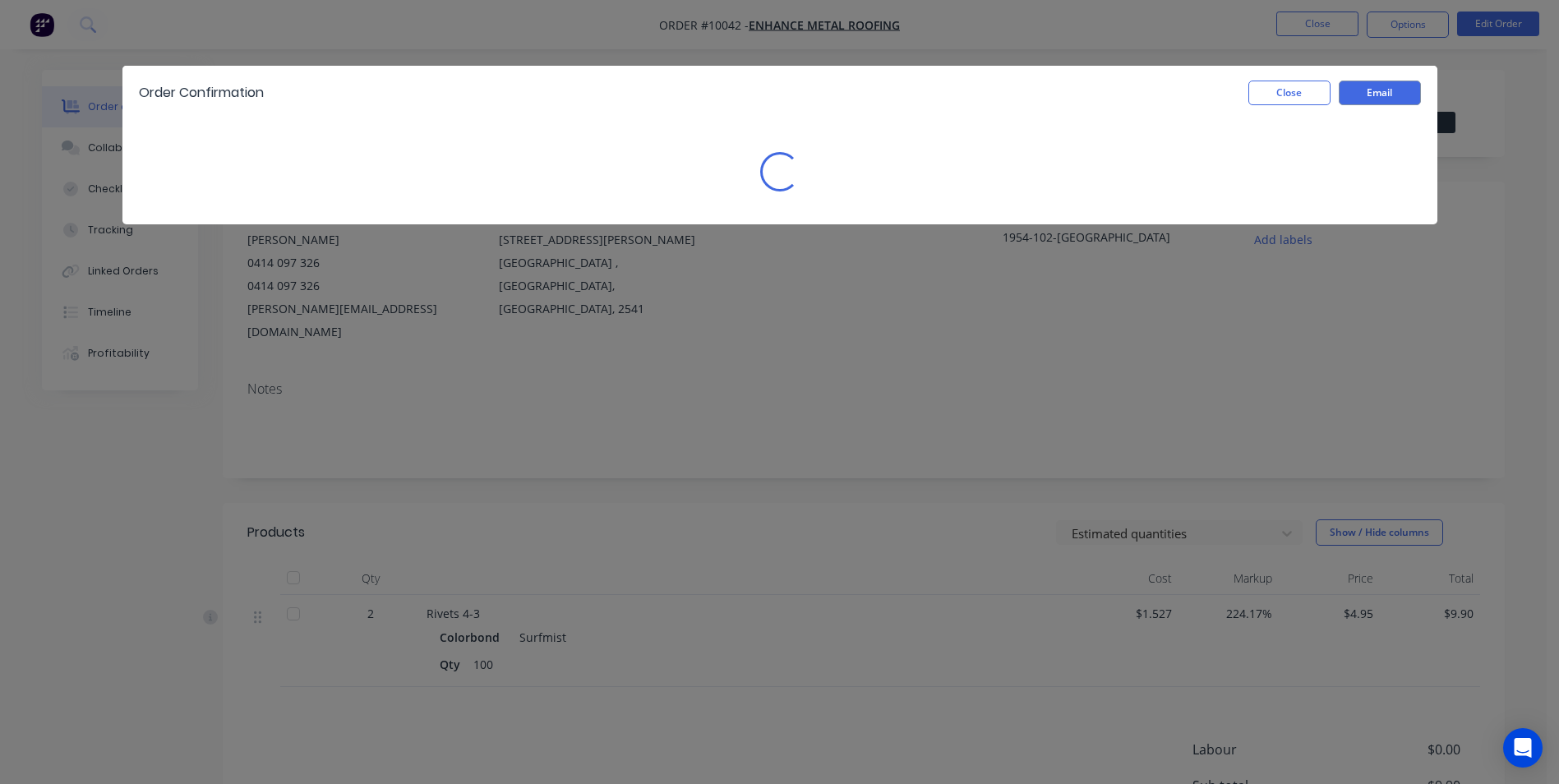
click at [1334, 89] on div "Close Email" at bounding box center [1330, 92] width 181 height 24
click at [1316, 98] on button "Close" at bounding box center [1289, 92] width 82 height 24
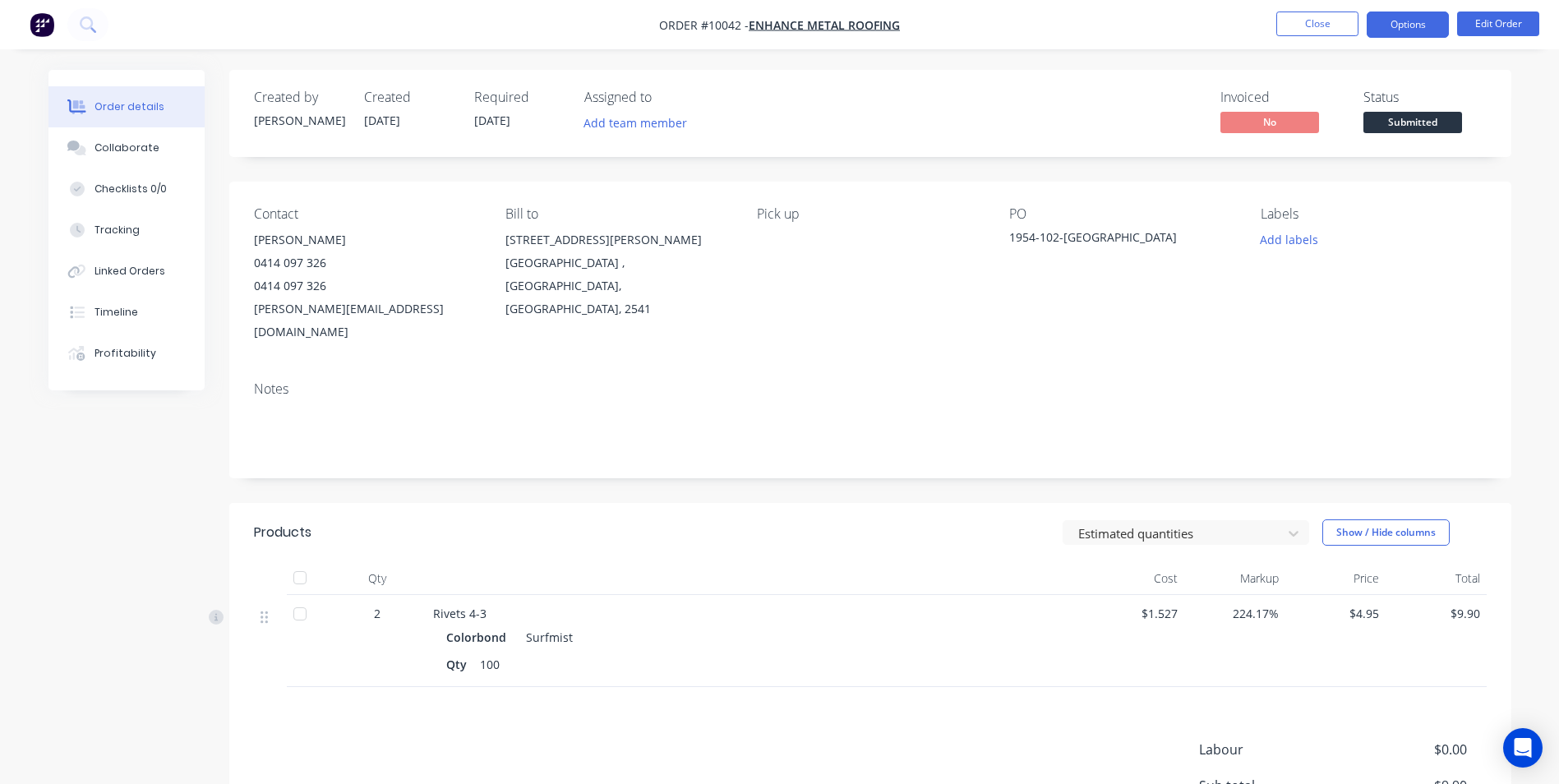
click at [1404, 18] on button "Options" at bounding box center [1407, 24] width 82 height 26
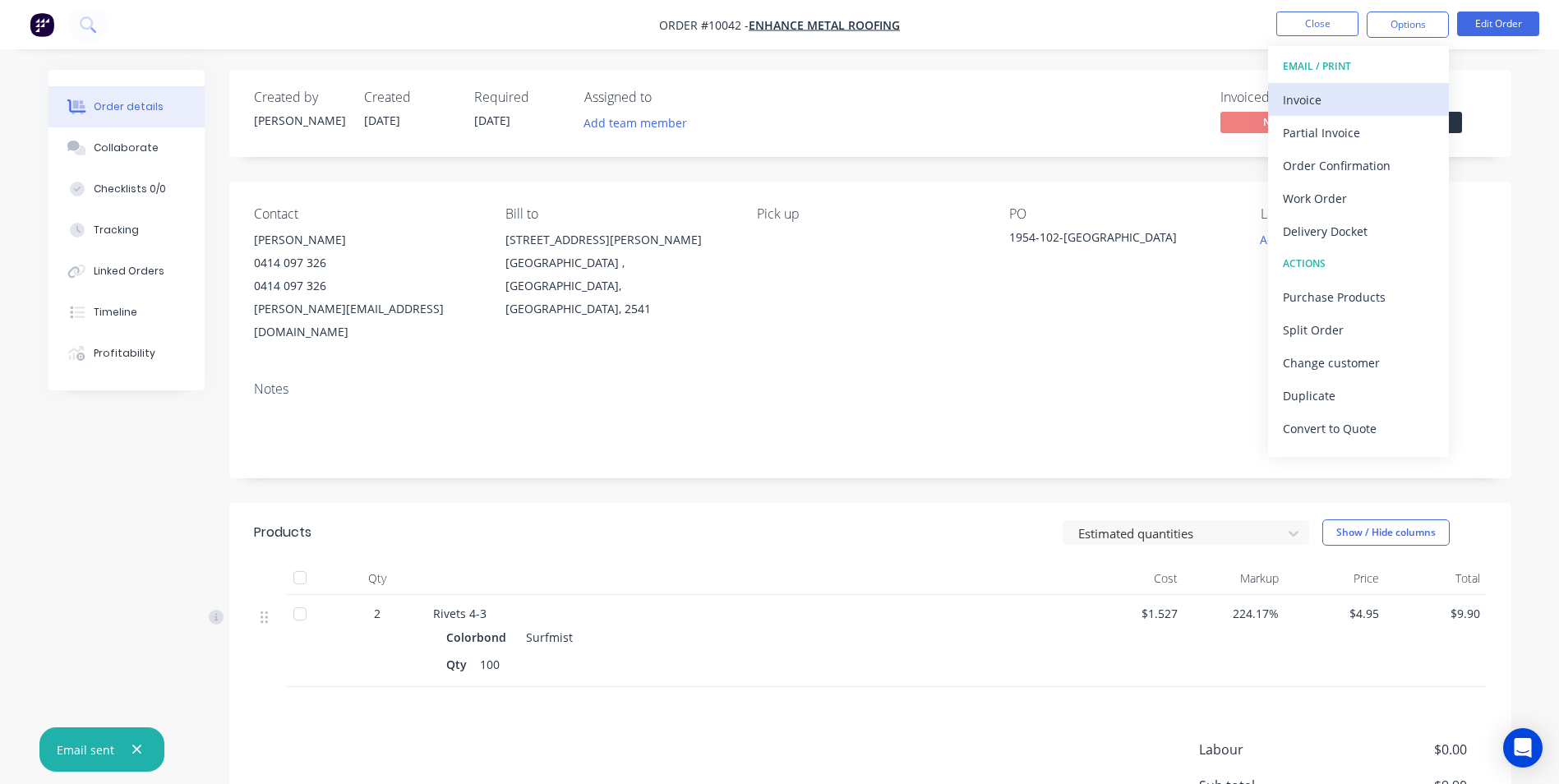
click at [1324, 94] on div "Invoice" at bounding box center [1358, 99] width 151 height 23
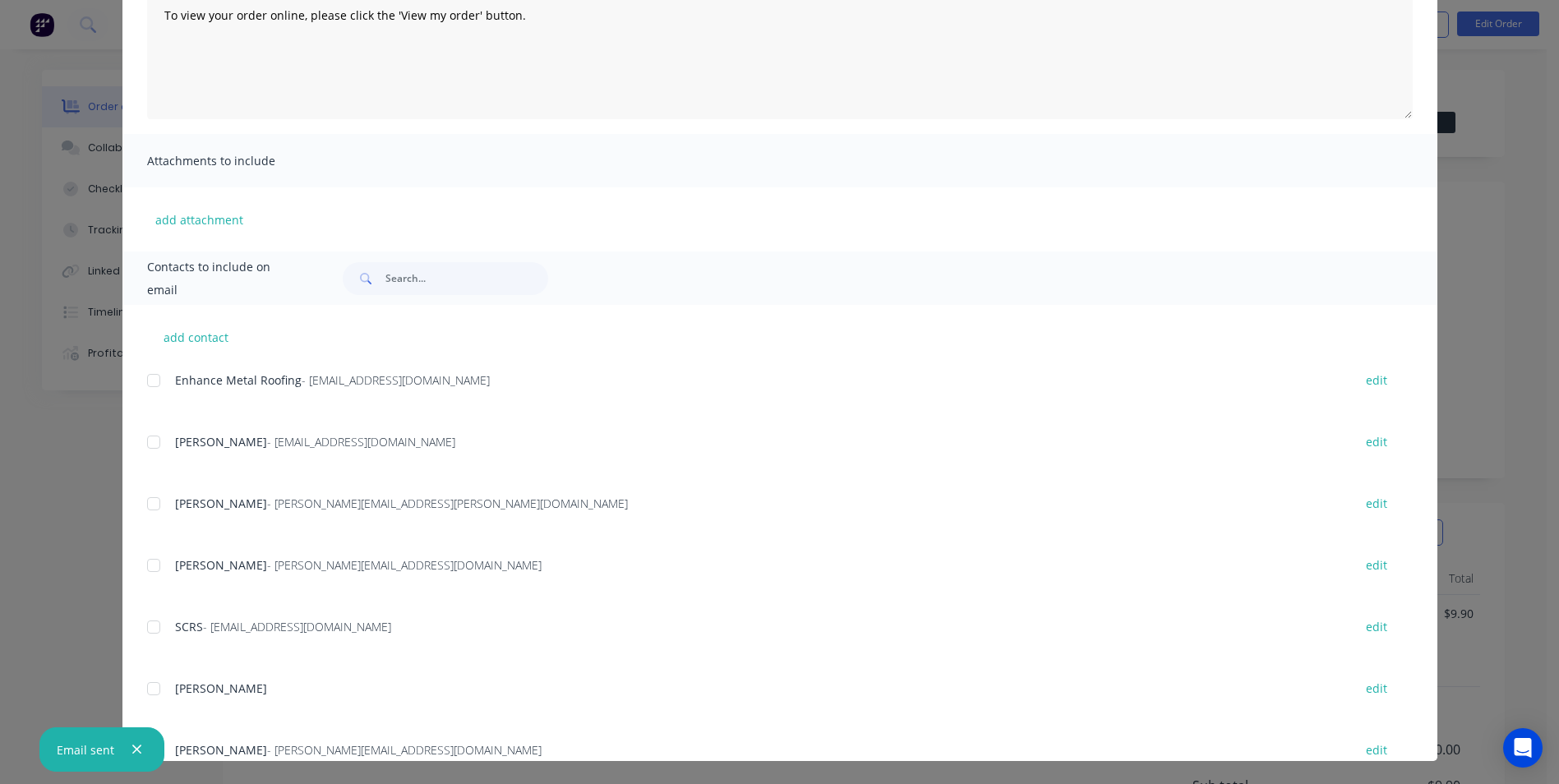
click at [145, 385] on div at bounding box center [154, 380] width 33 height 33
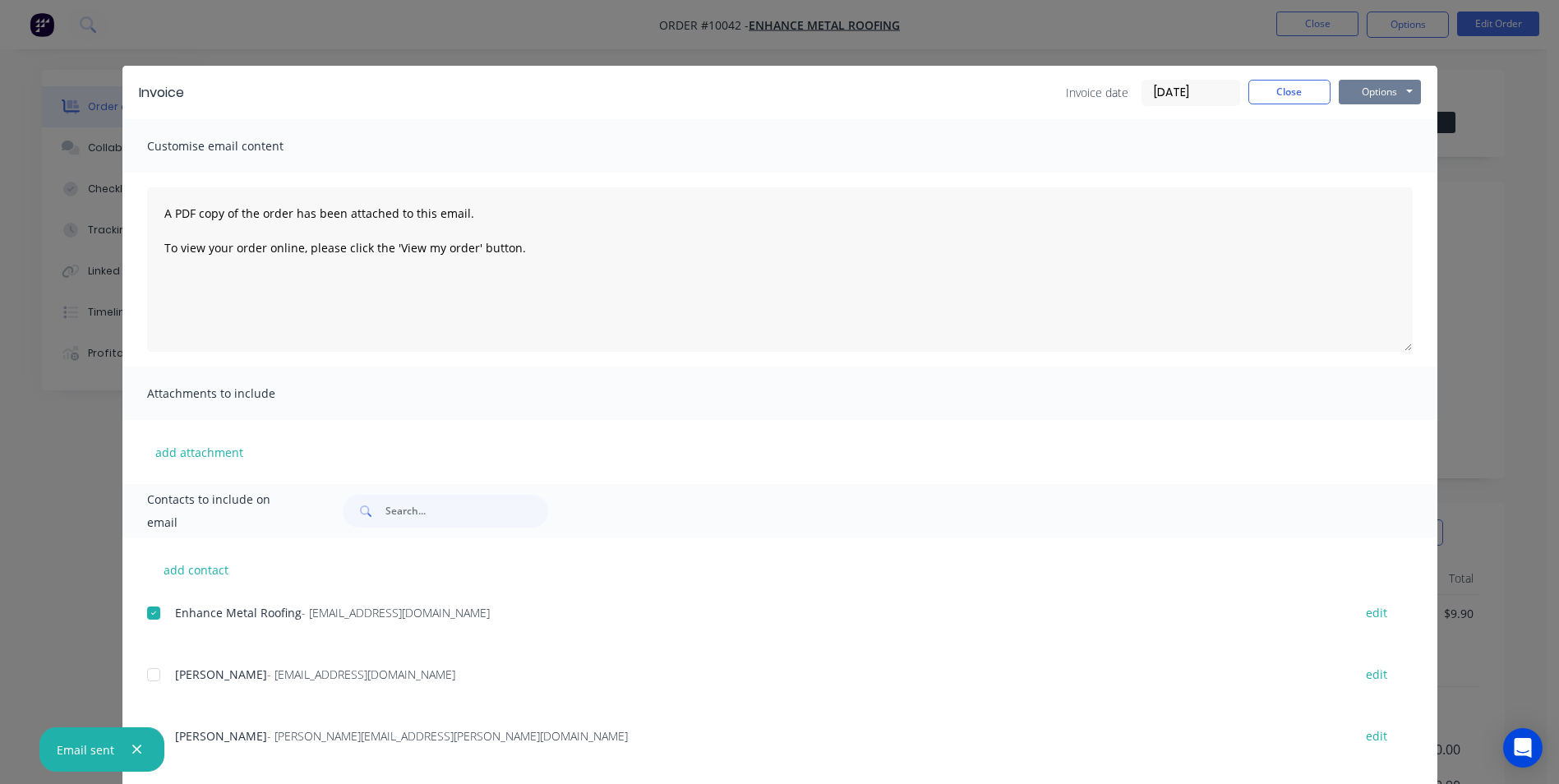
click at [1352, 91] on button "Options" at bounding box center [1380, 91] width 82 height 24
click at [1358, 162] on button "Email" at bounding box center [1392, 175] width 105 height 27
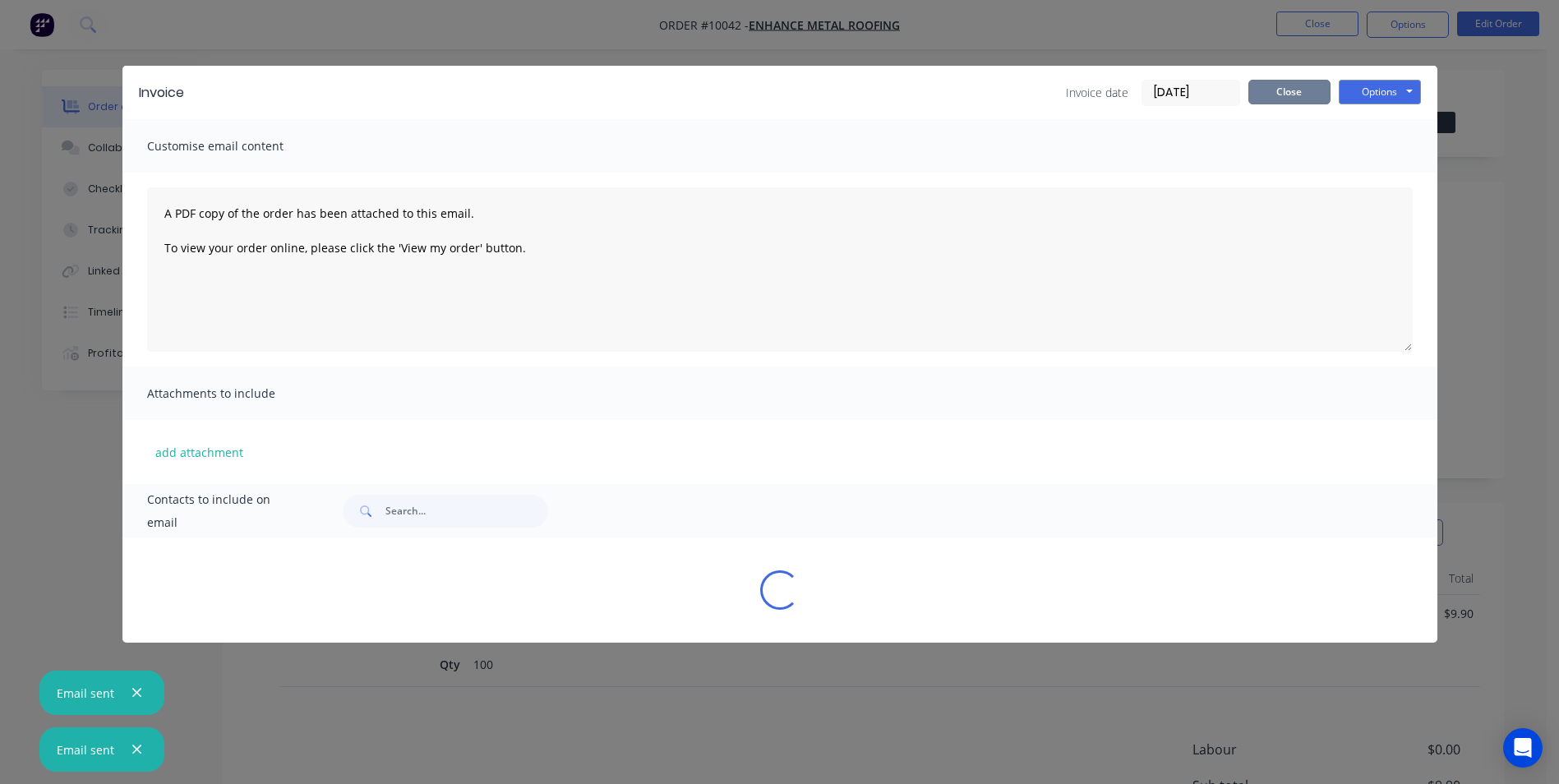
click at [1297, 89] on button "Close" at bounding box center [1289, 91] width 82 height 24
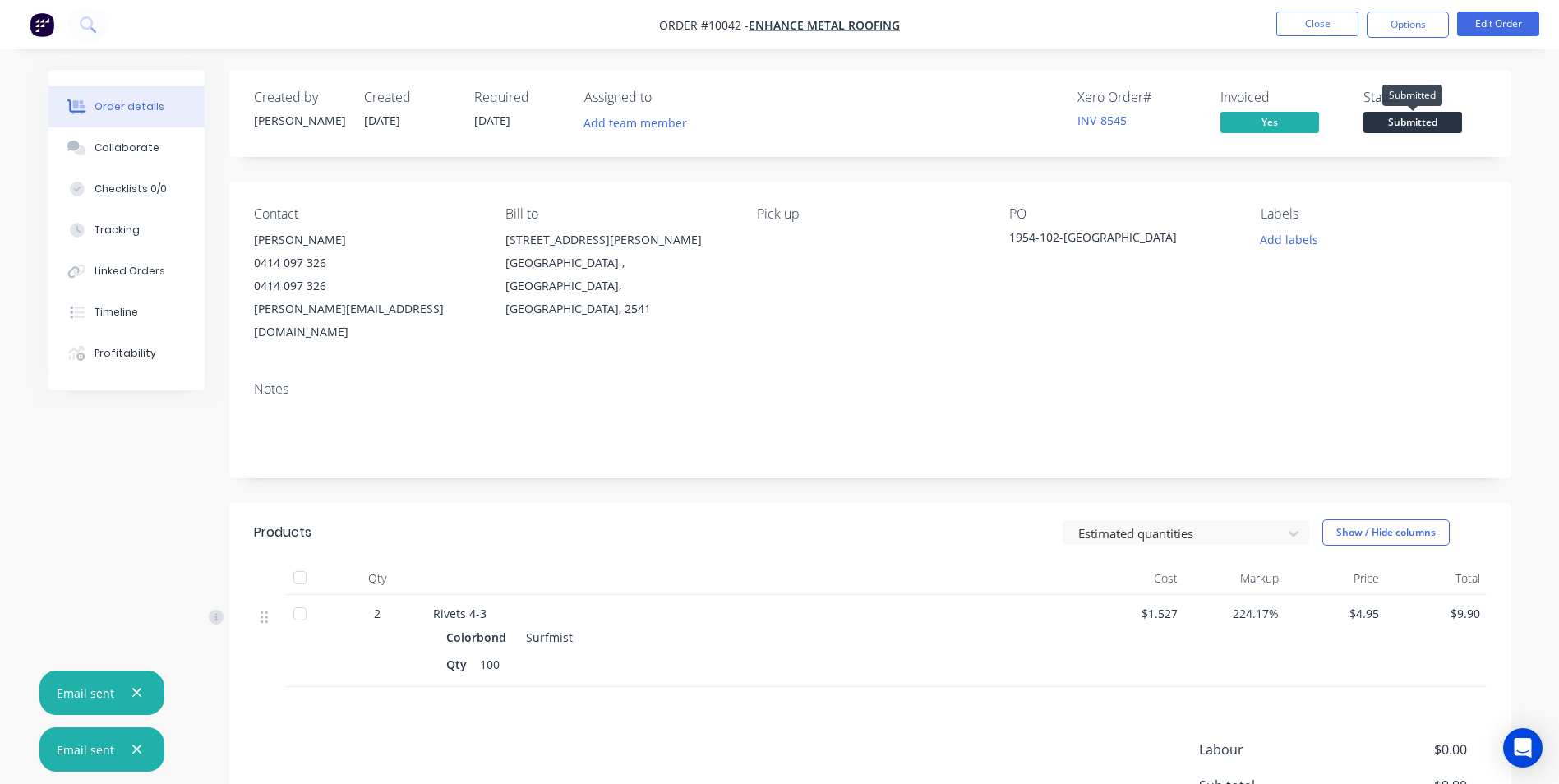
click at [1395, 125] on span "Submitted" at bounding box center [1412, 122] width 98 height 20
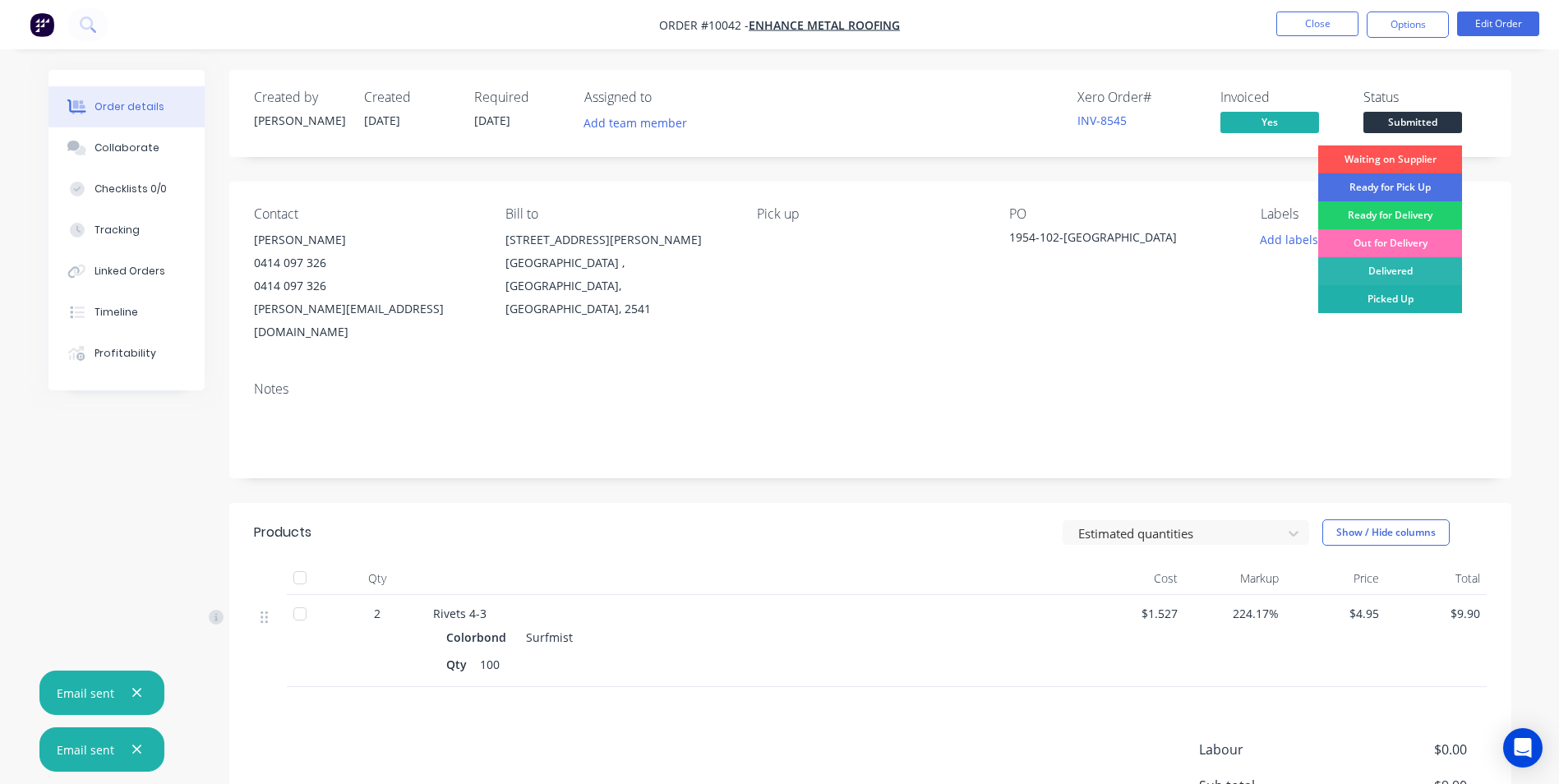
click at [1387, 300] on div "Picked Up" at bounding box center [1391, 299] width 144 height 28
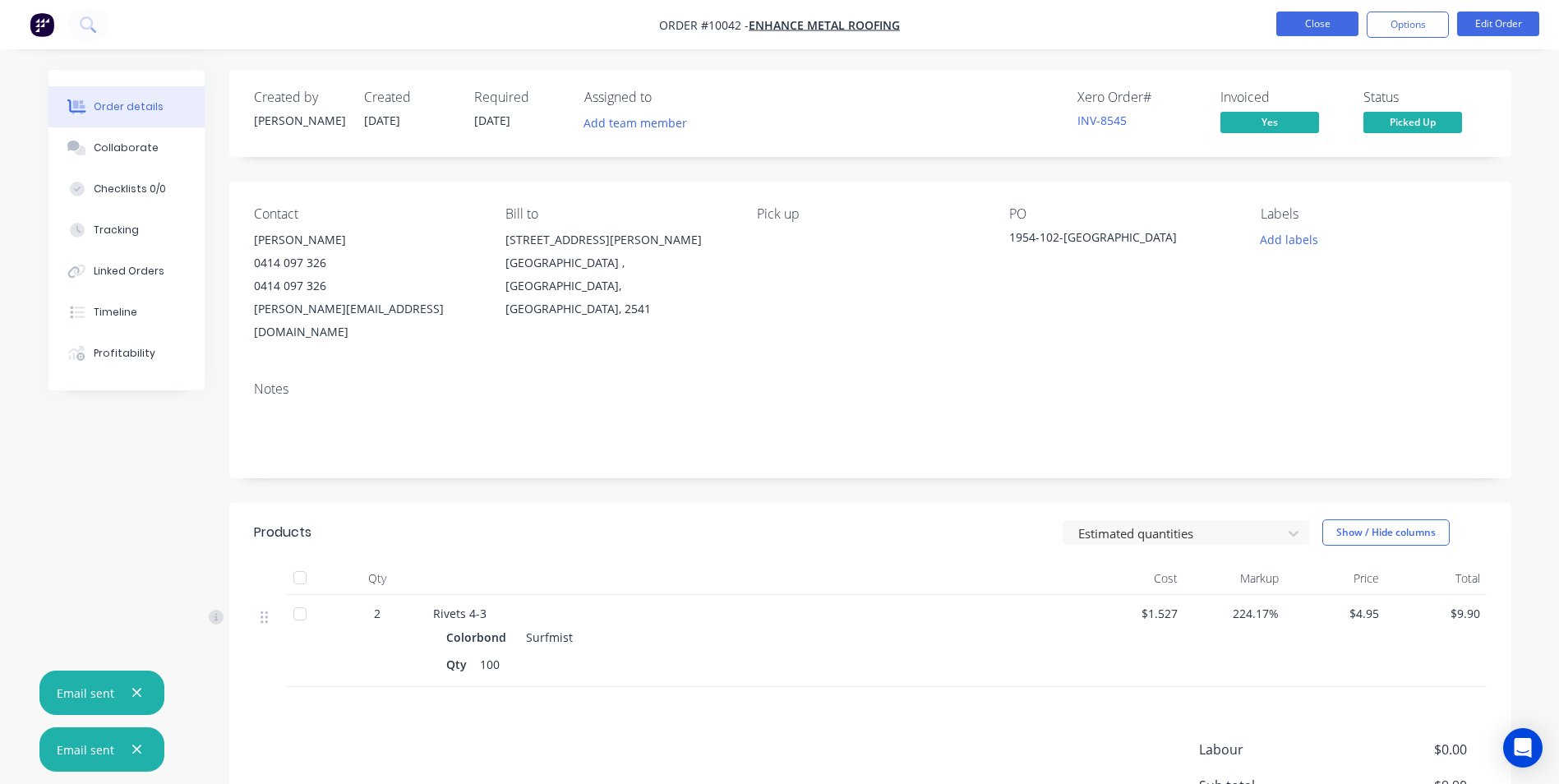
click at [1308, 20] on button "Close" at bounding box center [1317, 23] width 82 height 24
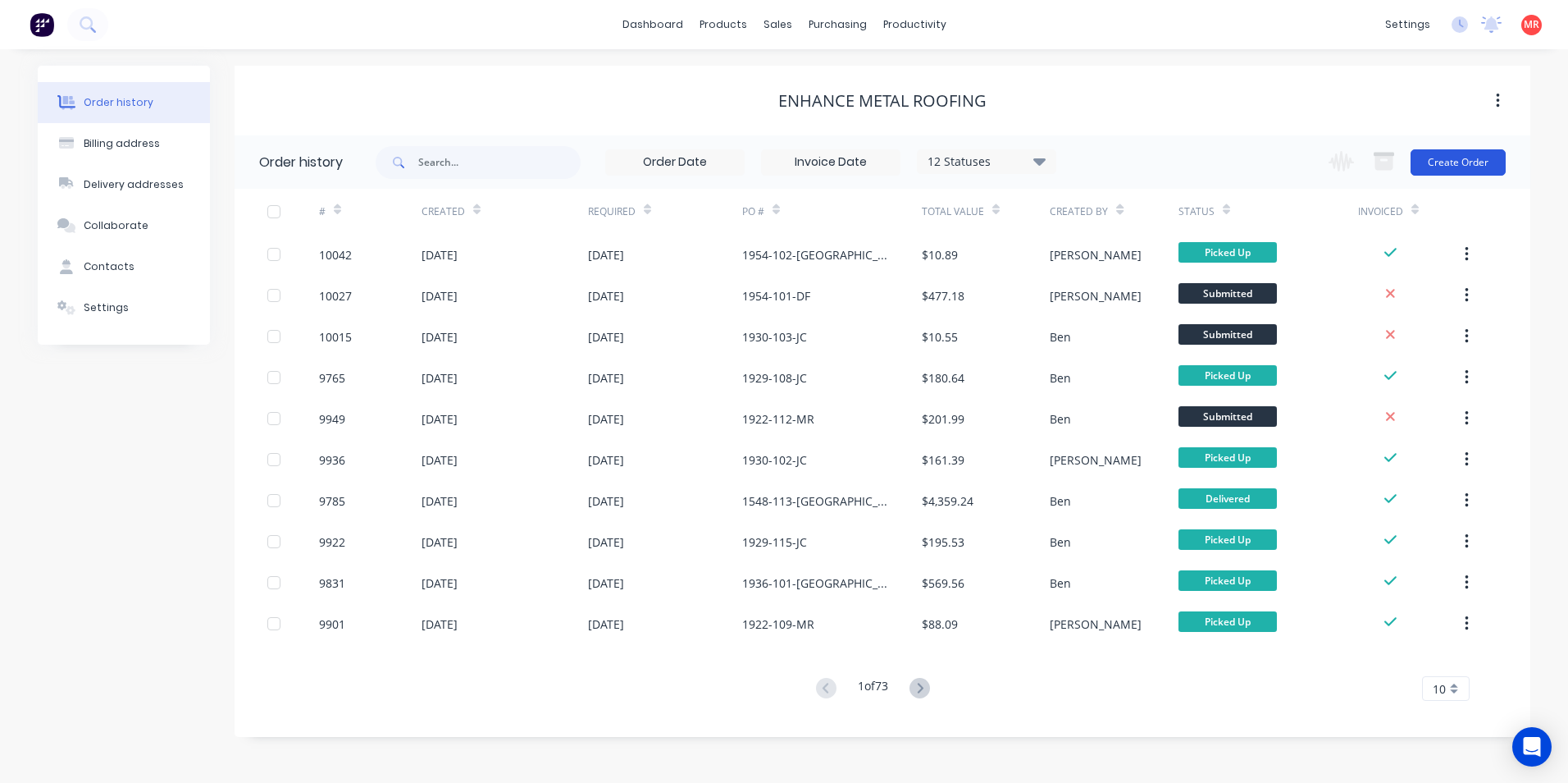
click at [1435, 153] on button "Create Order" at bounding box center [1457, 162] width 95 height 26
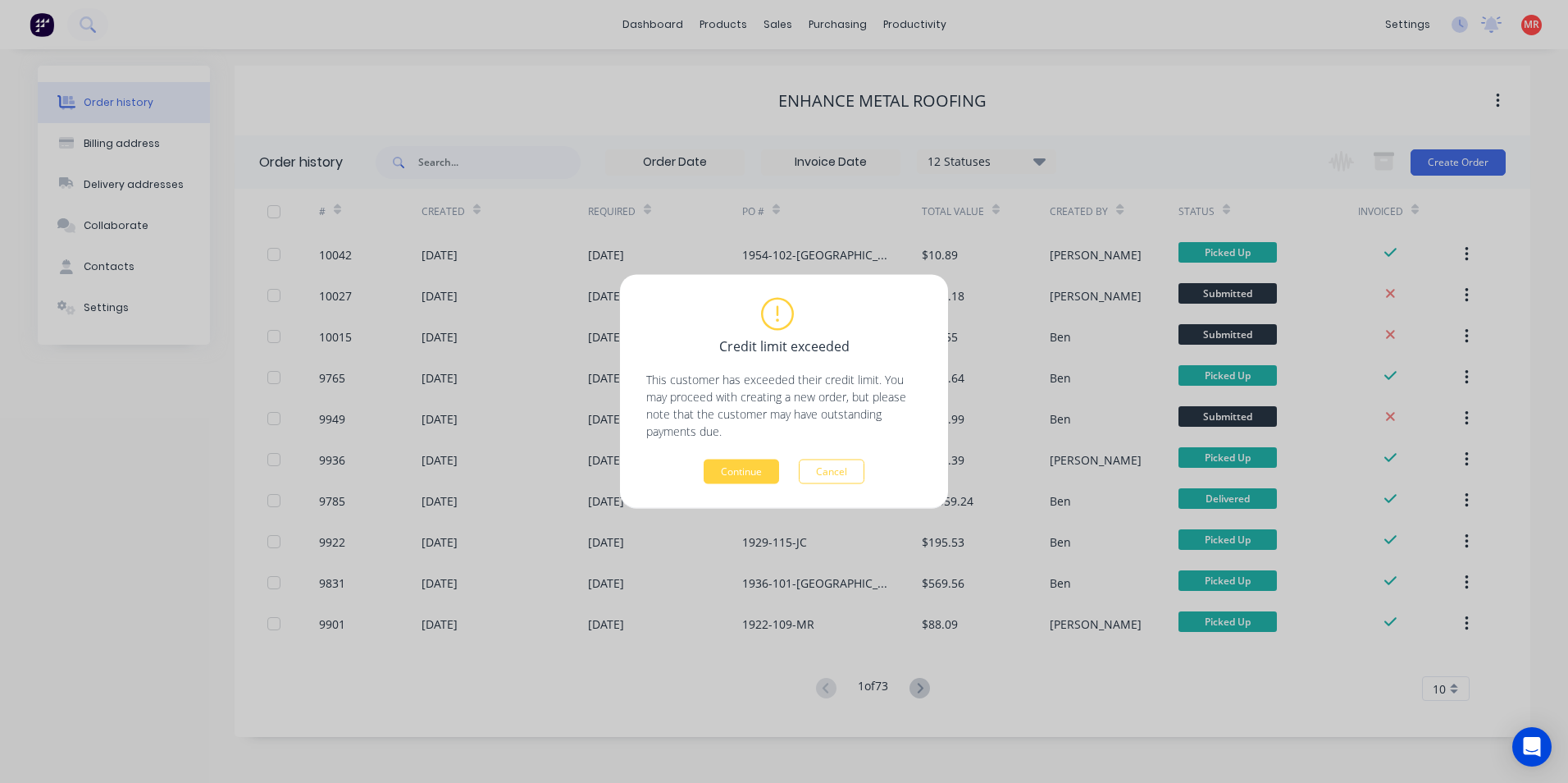
click at [741, 455] on div "Credit limit exceeded This customer has exceeded their credit limit. You may pr…" at bounding box center [784, 392] width 276 height 185
click at [743, 464] on button "Continue" at bounding box center [742, 471] width 76 height 24
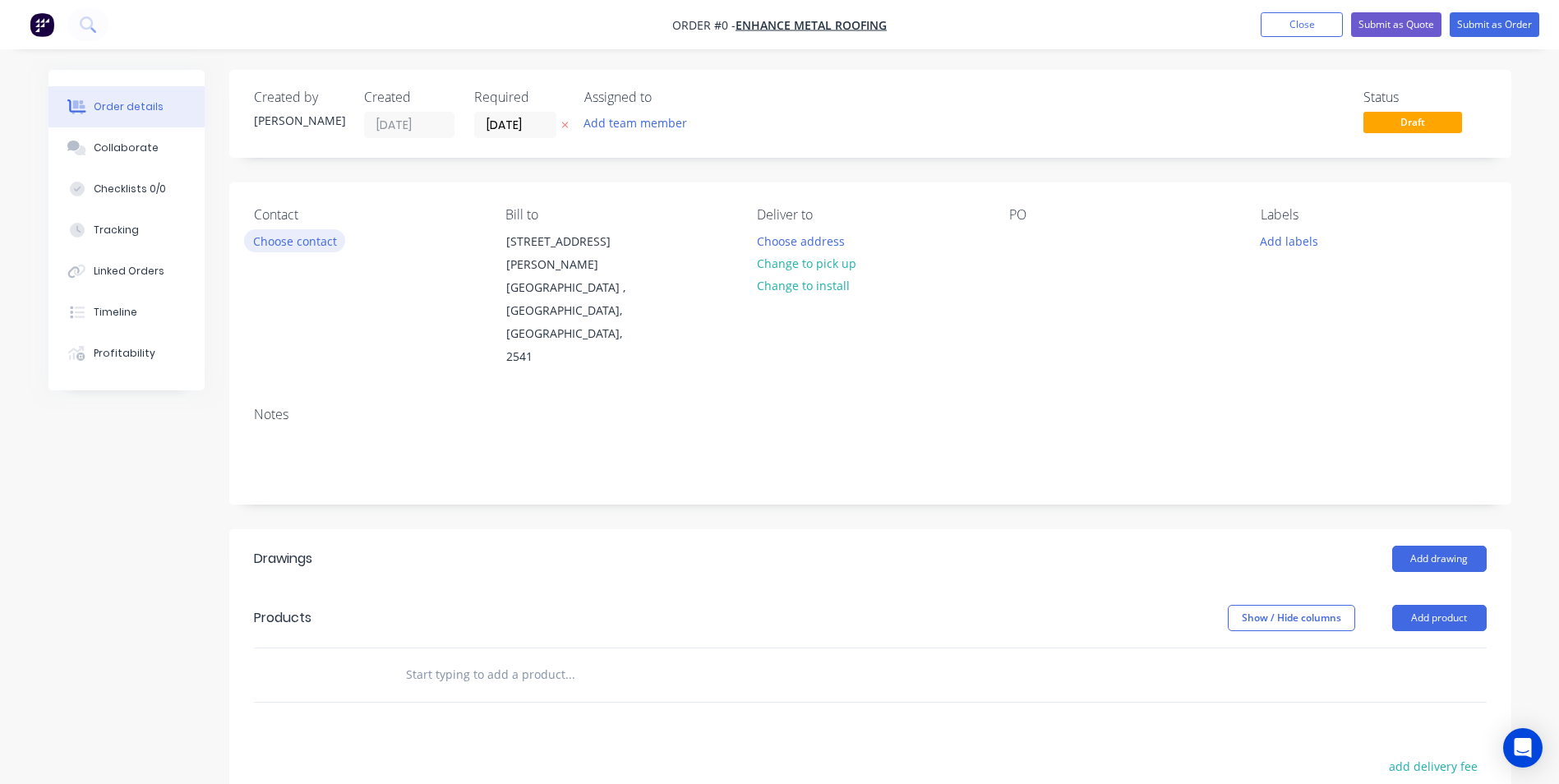
click at [277, 239] on button "Choose contact" at bounding box center [295, 240] width 101 height 22
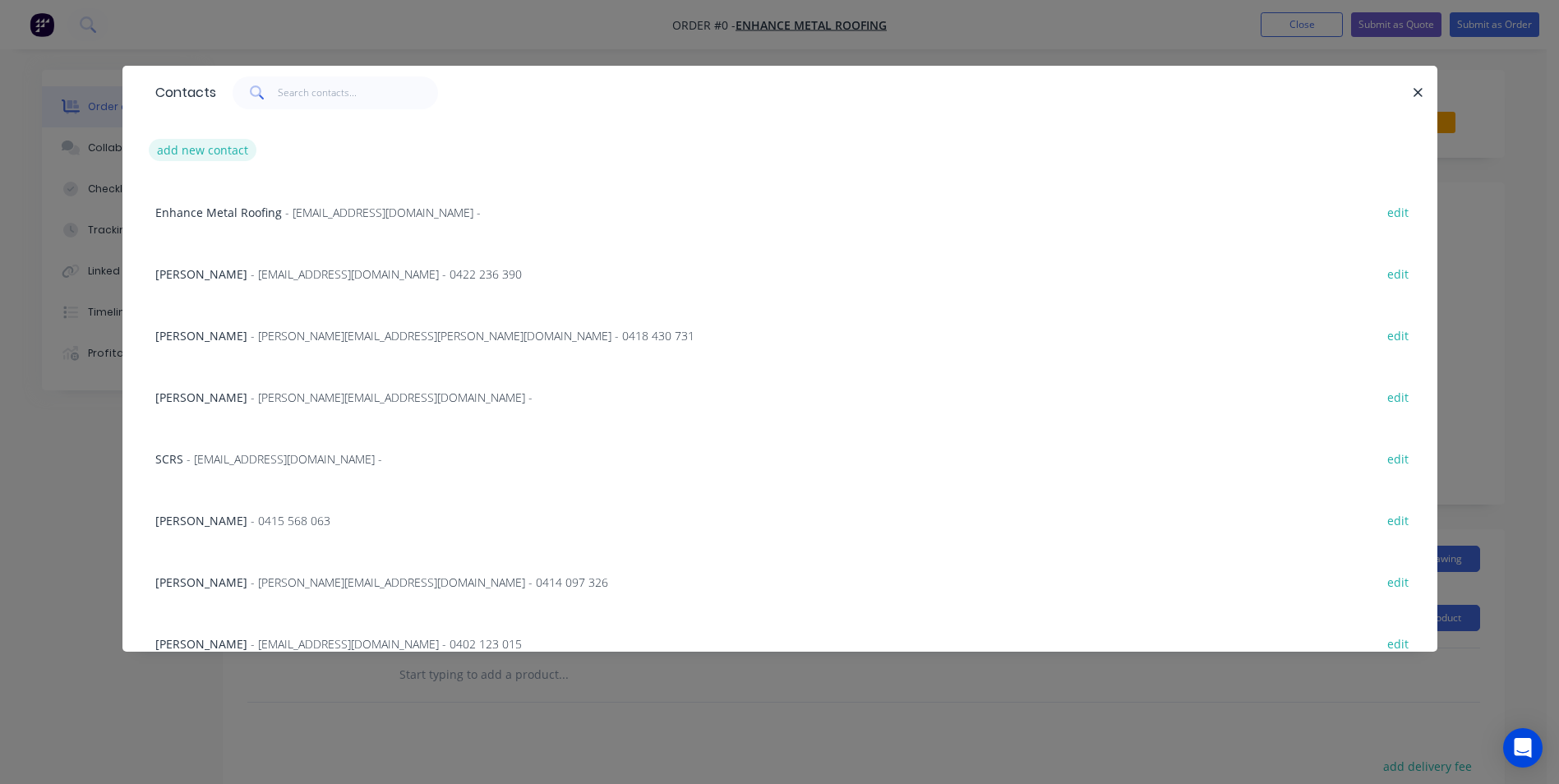
click at [218, 160] on button "add new contact" at bounding box center [202, 150] width 108 height 22
select select "AU"
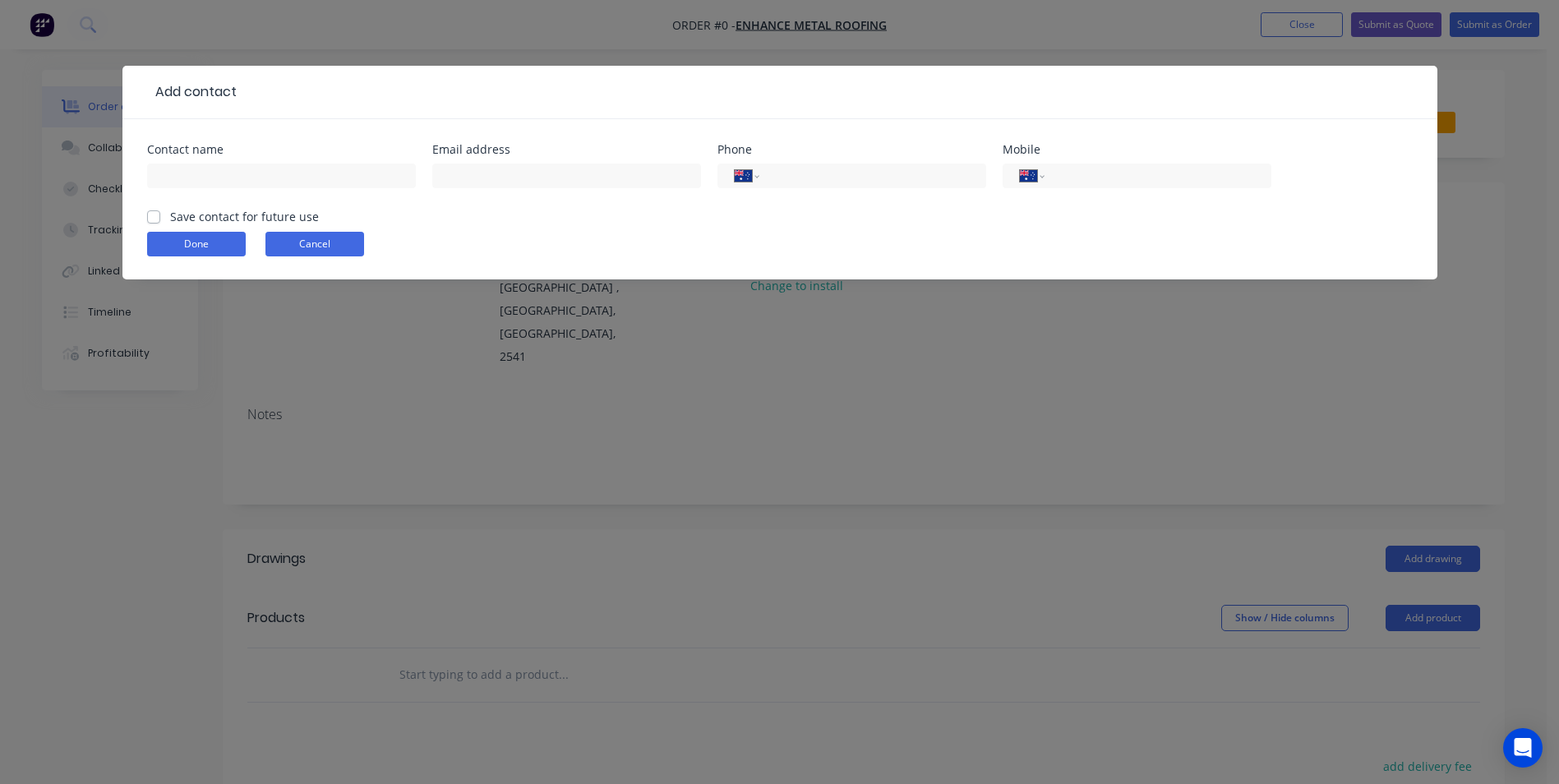
click at [307, 247] on button "Cancel" at bounding box center [314, 243] width 98 height 24
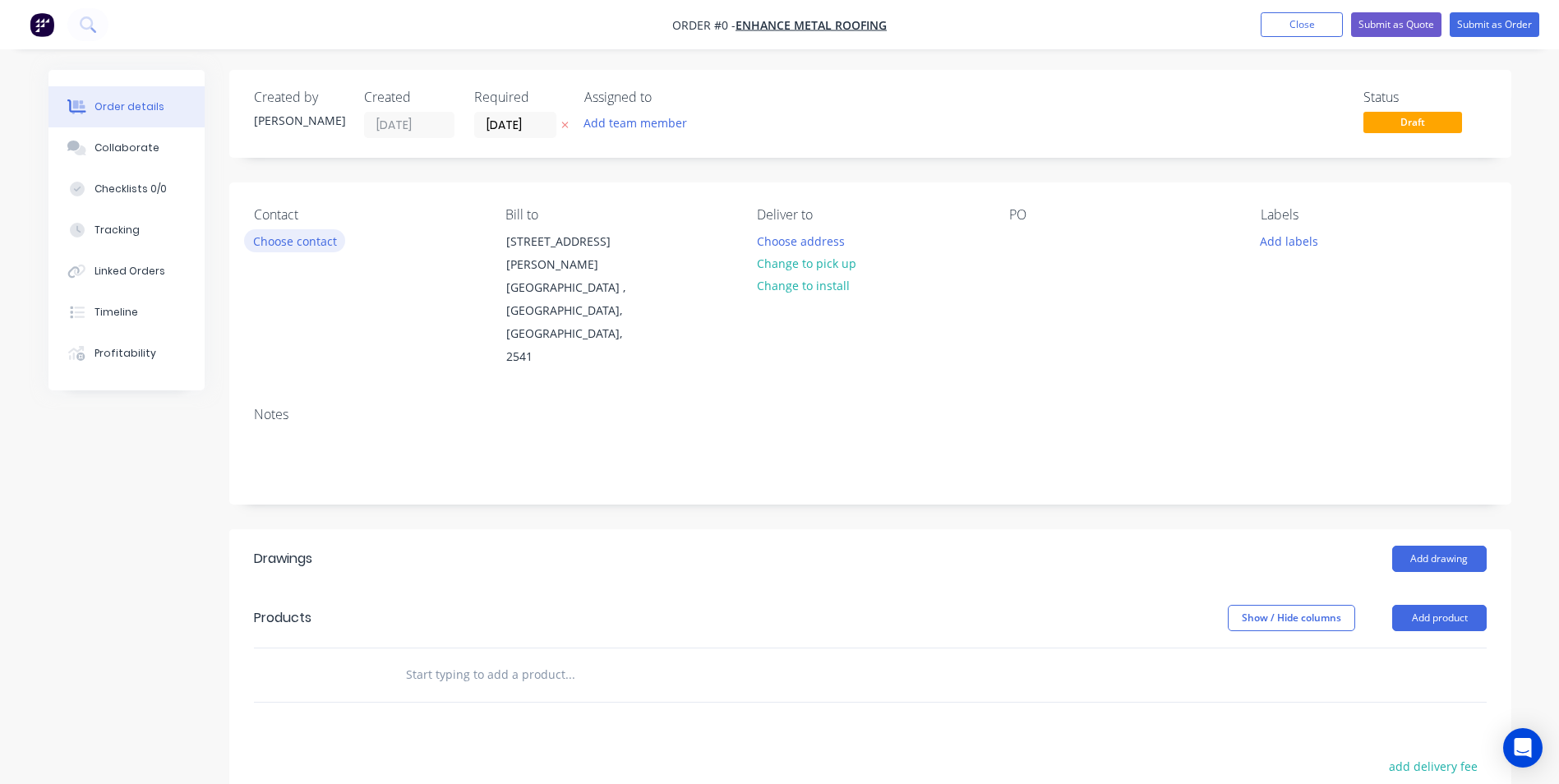
click at [300, 231] on button "Choose contact" at bounding box center [295, 240] width 101 height 22
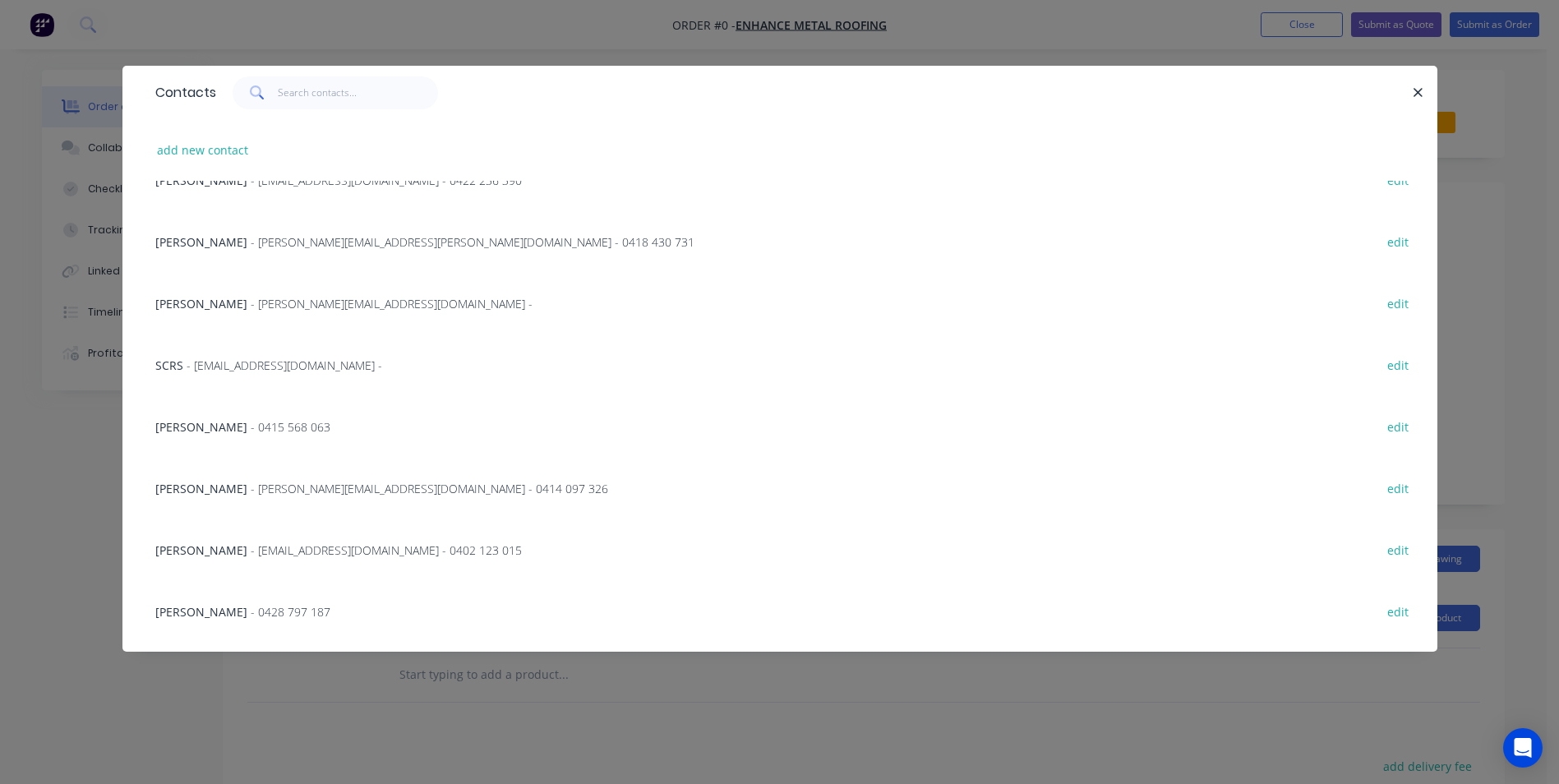
scroll to position [208, 0]
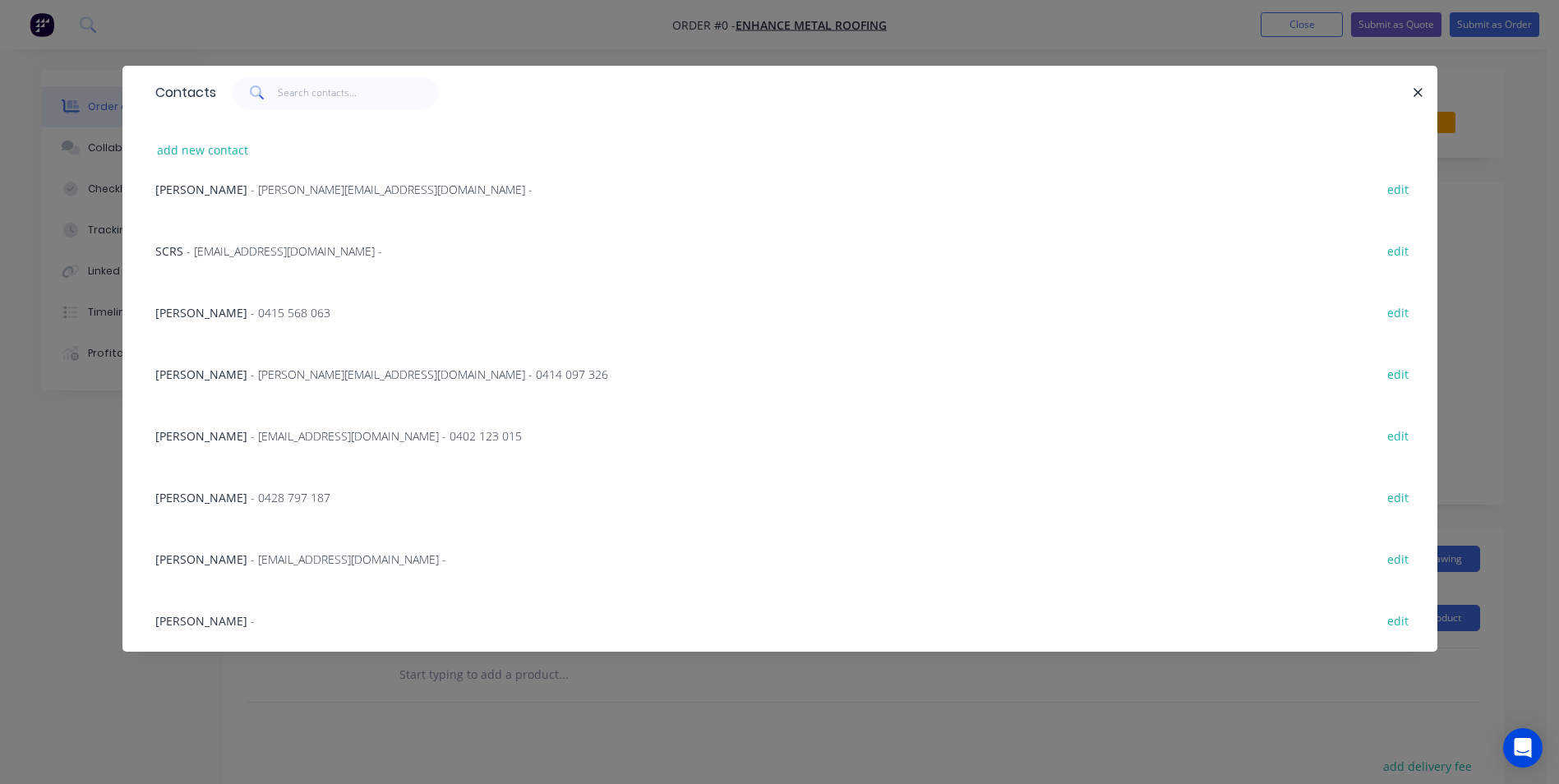
click at [240, 377] on span "[PERSON_NAME]" at bounding box center [201, 374] width 92 height 16
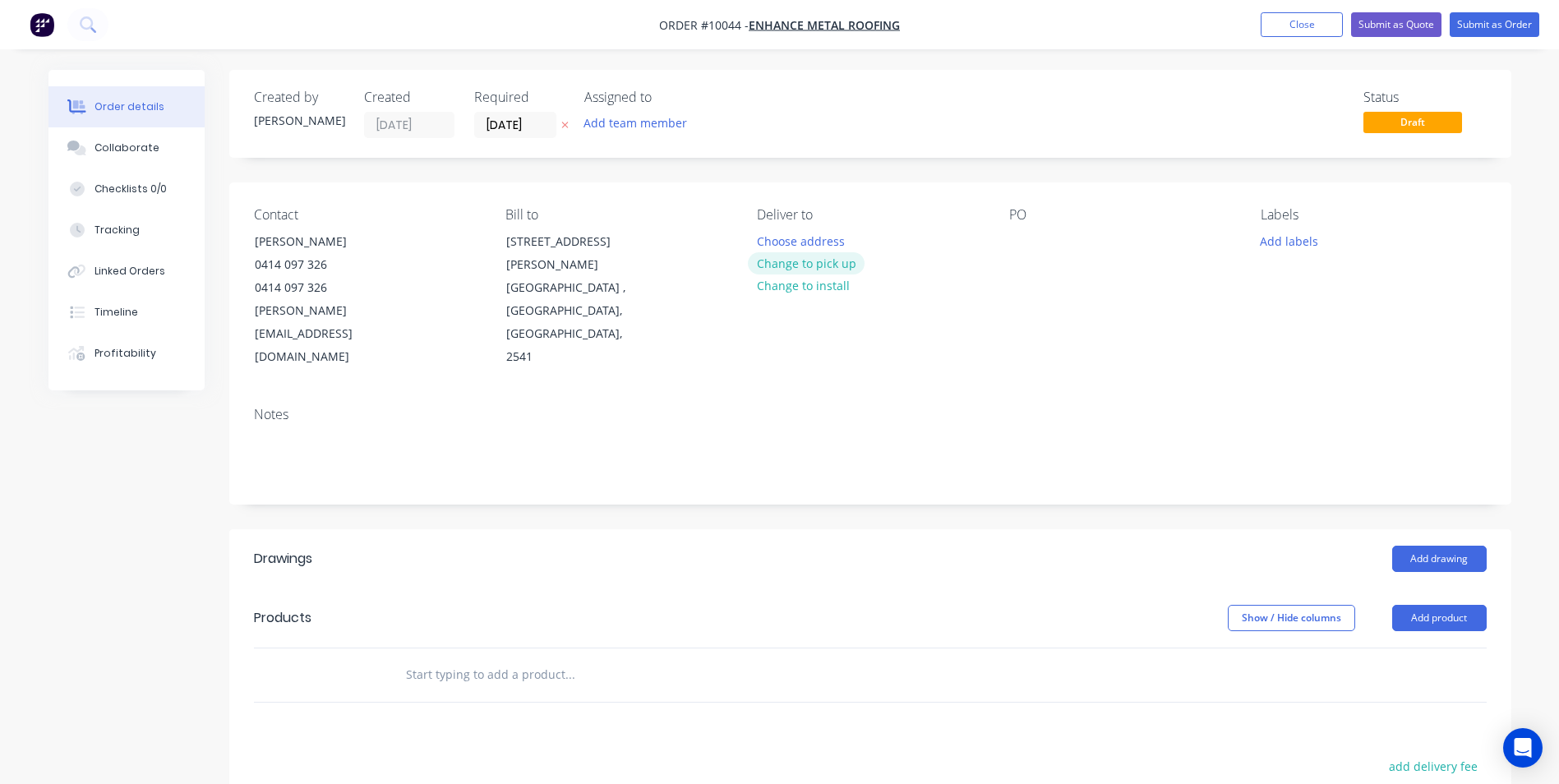
click at [806, 268] on button "Change to pick up" at bounding box center [806, 263] width 117 height 22
click at [1012, 240] on div at bounding box center [1022, 241] width 26 height 23
click at [458, 658] on input "text" at bounding box center [569, 674] width 329 height 33
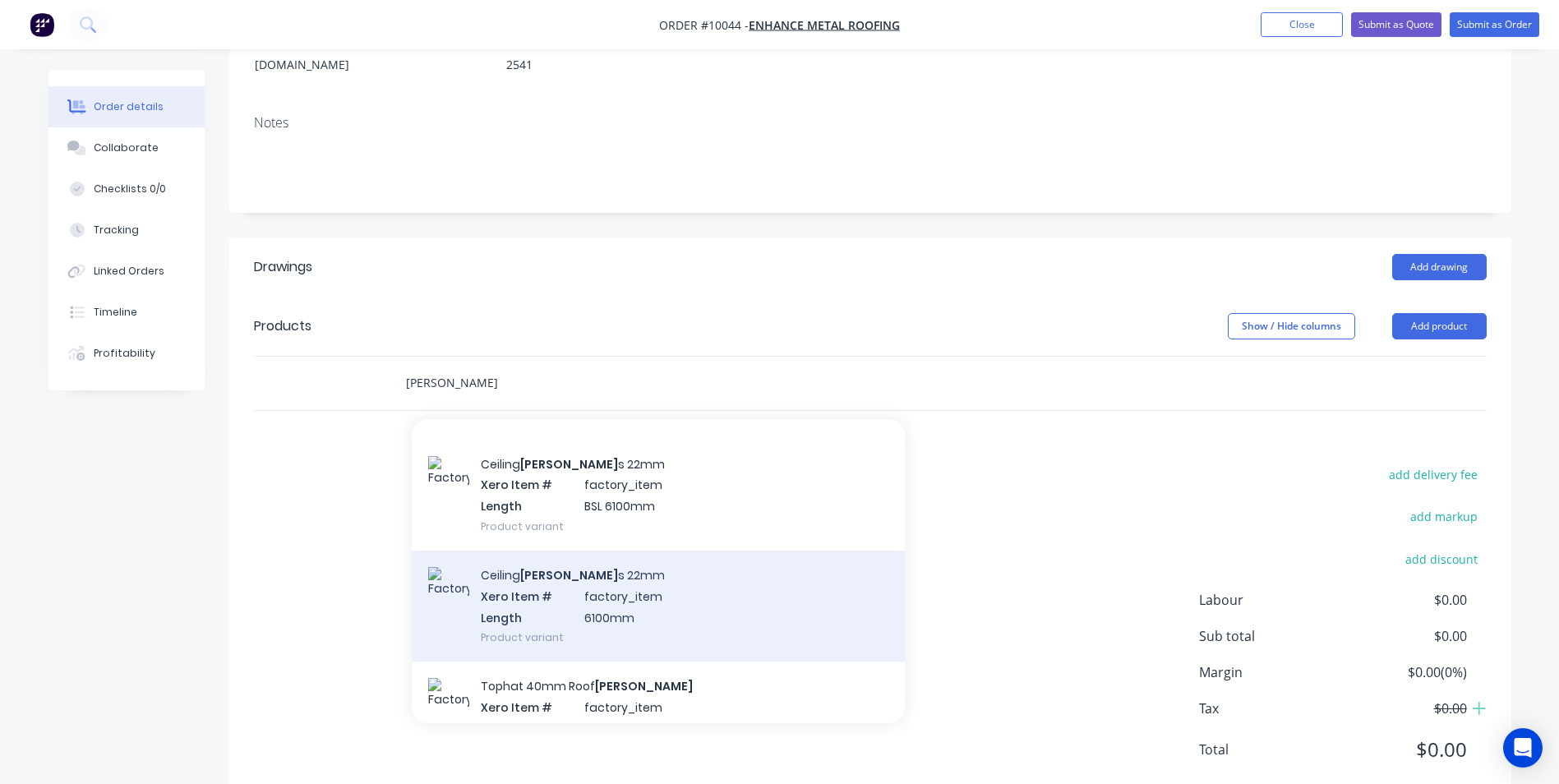
scroll to position [82, 0]
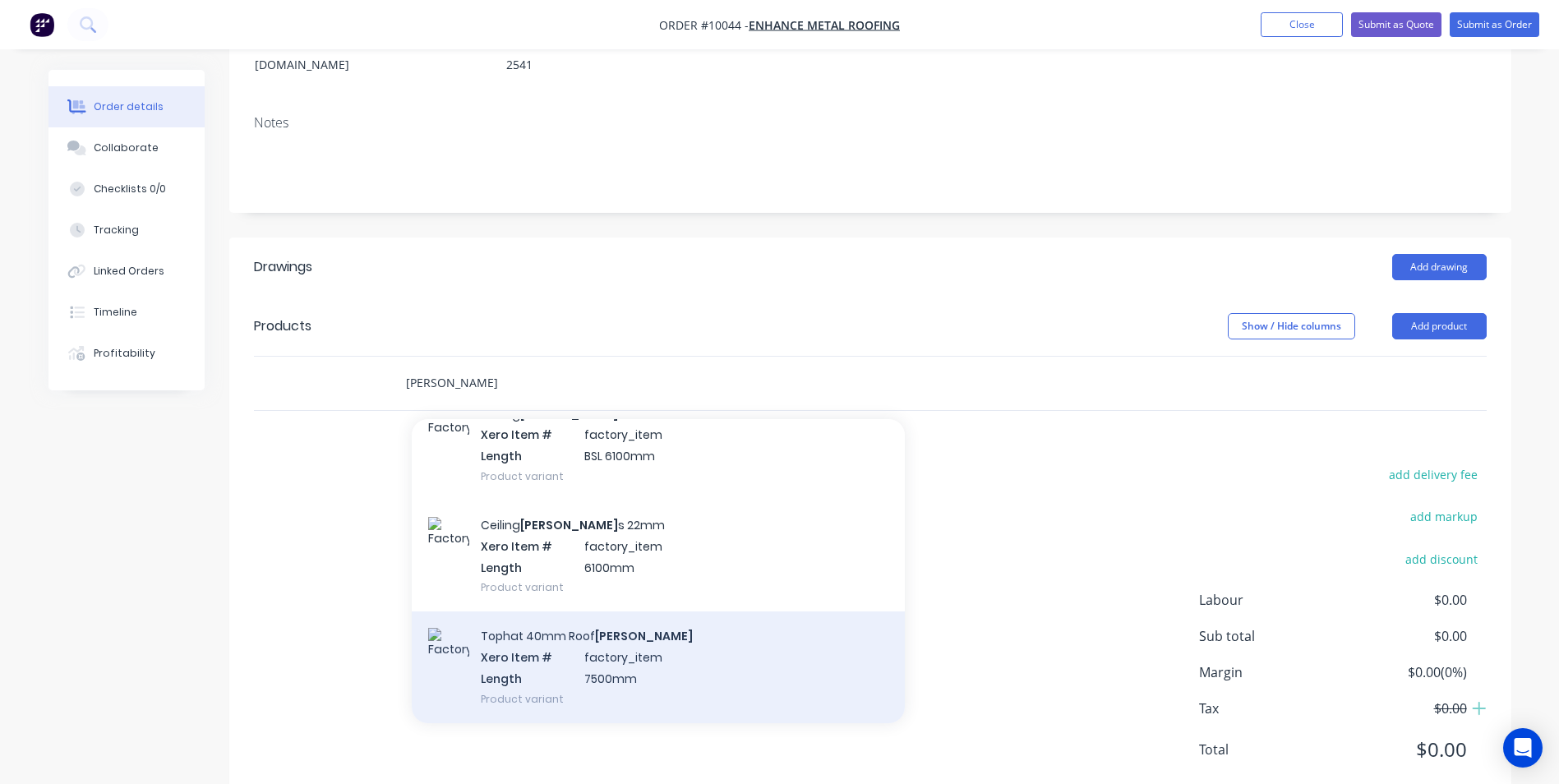
type input "[PERSON_NAME]"
click at [576, 616] on div "Tophat 40mm Roof [PERSON_NAME] Xero Item # factory_item Length 7500mm Product v…" at bounding box center [658, 666] width 493 height 111
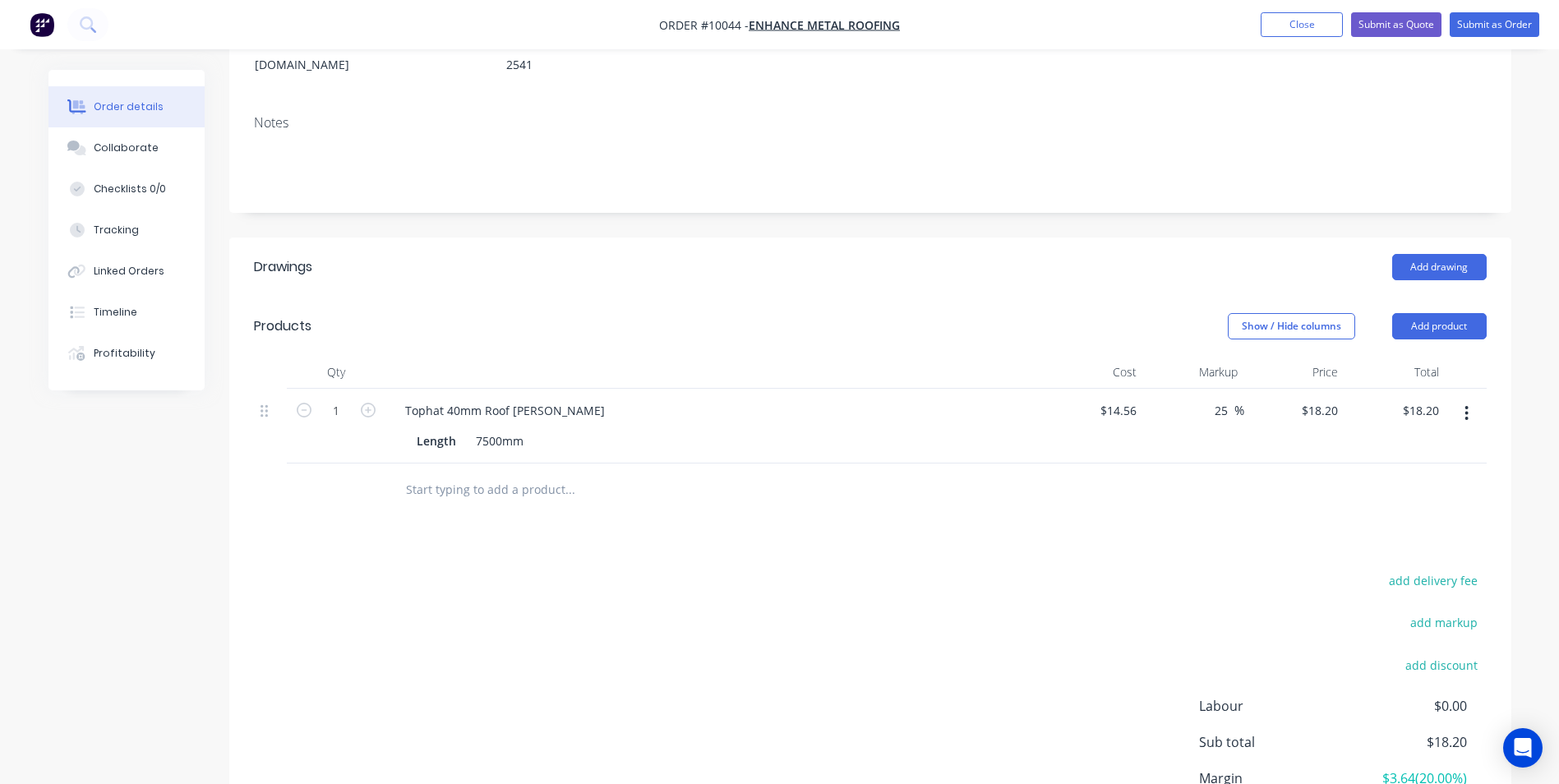
click at [1470, 399] on button "button" at bounding box center [1467, 413] width 39 height 29
click at [1360, 543] on div "Delete" at bounding box center [1408, 554] width 127 height 23
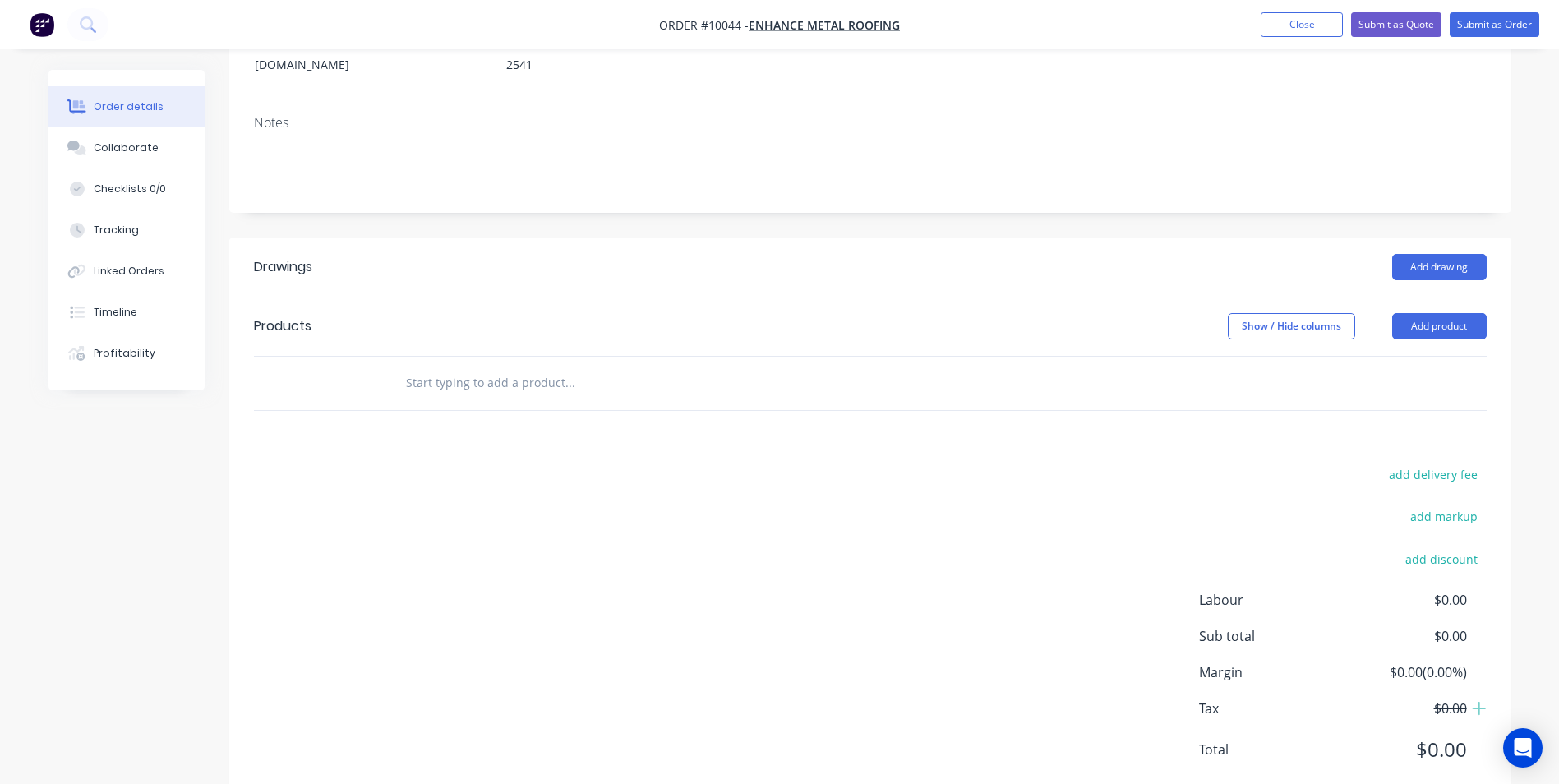
click at [450, 367] on input "text" at bounding box center [569, 383] width 329 height 33
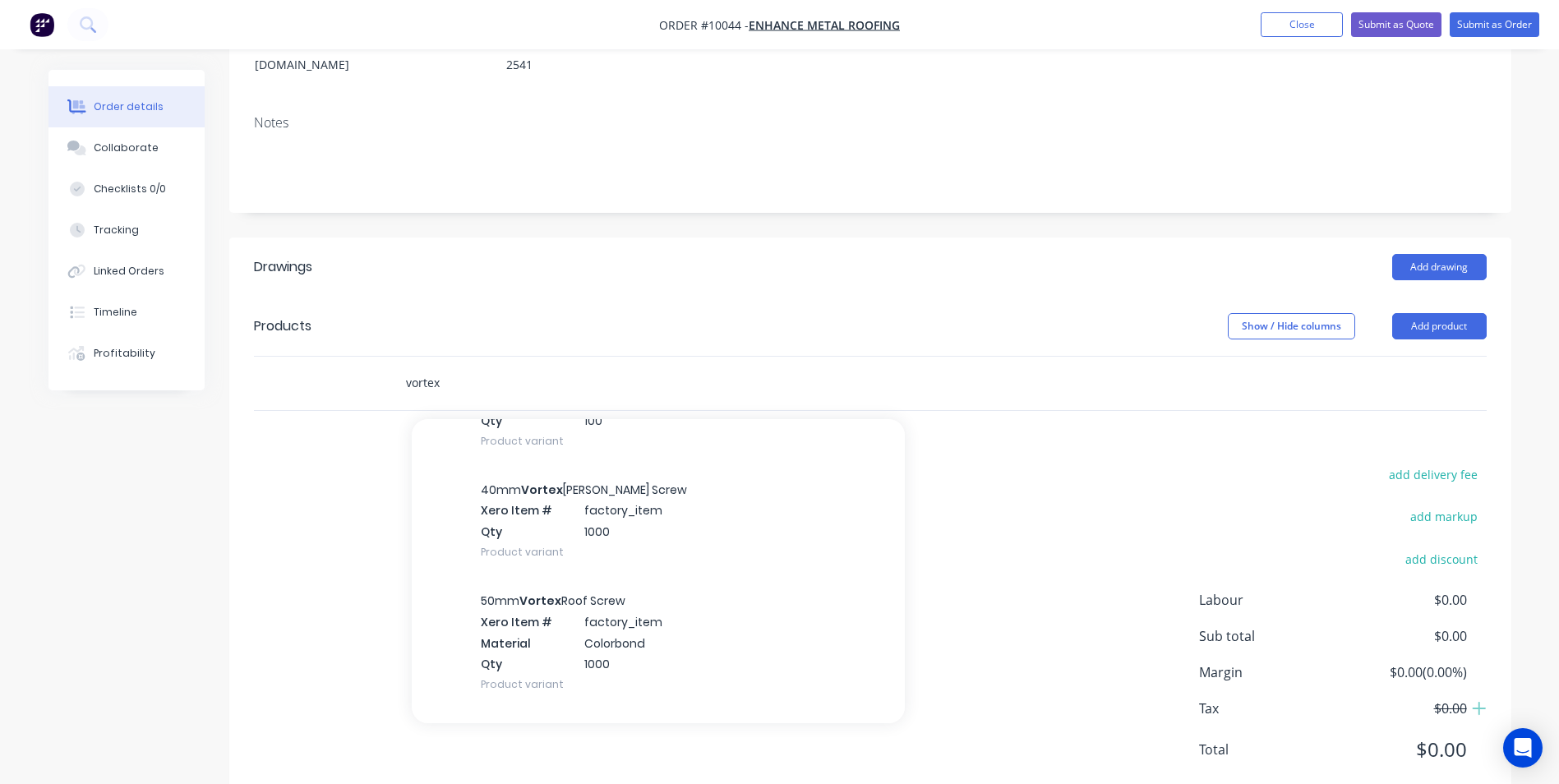
scroll to position [1397, 0]
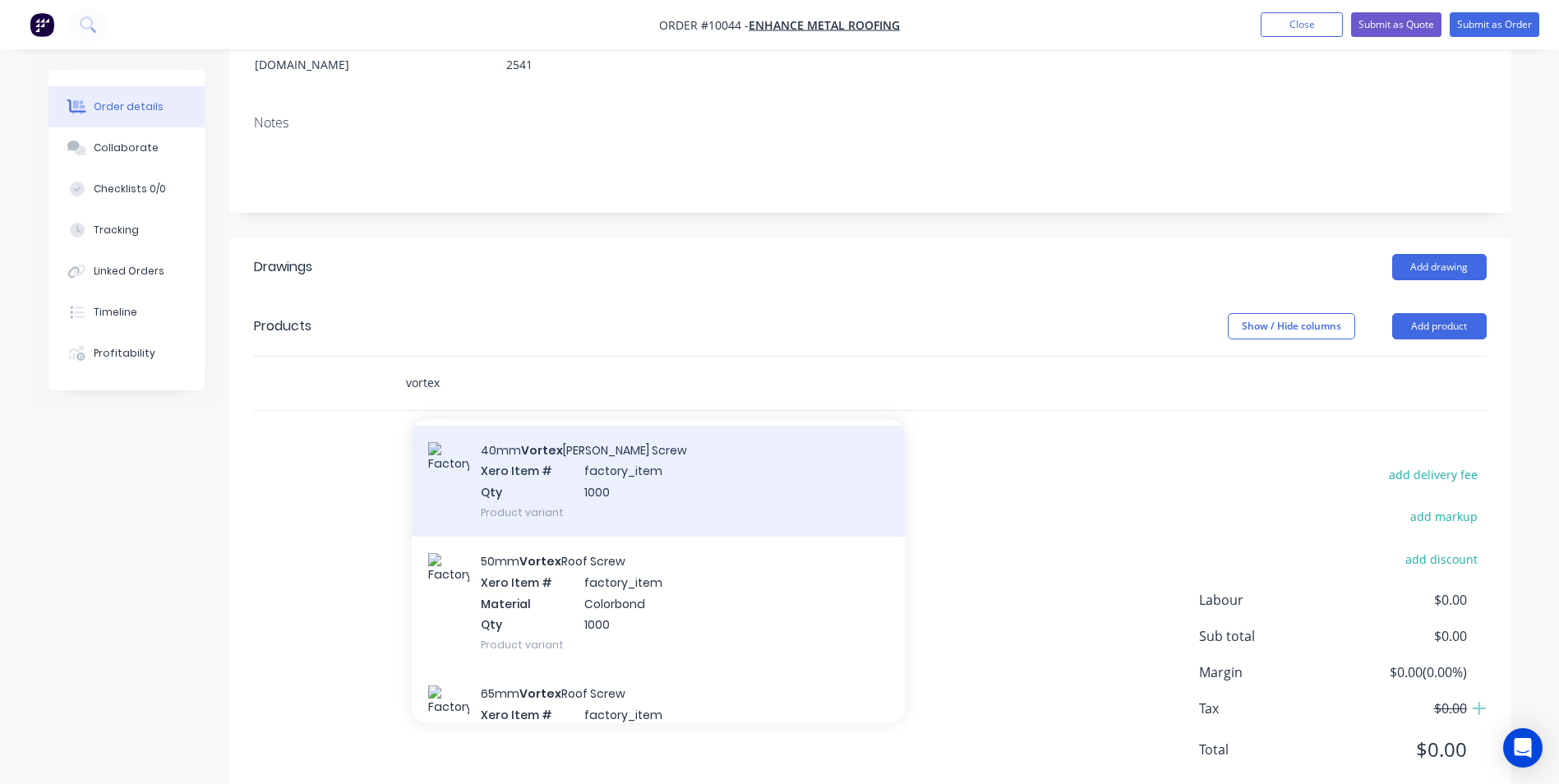
type input "vortex"
click at [581, 462] on div "40mm Vortex [PERSON_NAME] Screw Xero Item # factory_item Qty 1000 Product varia…" at bounding box center [658, 481] width 493 height 111
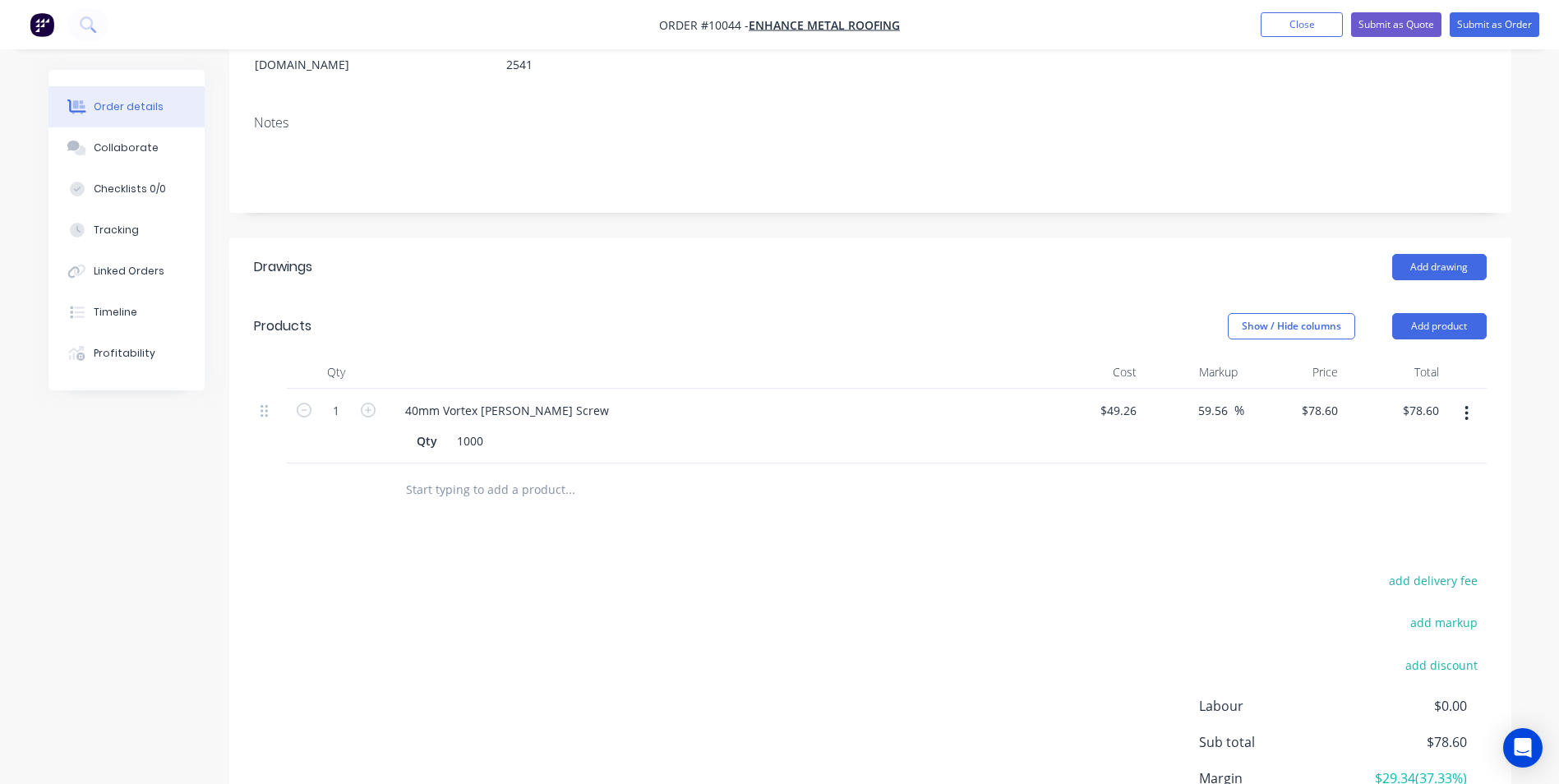
scroll to position [0, 0]
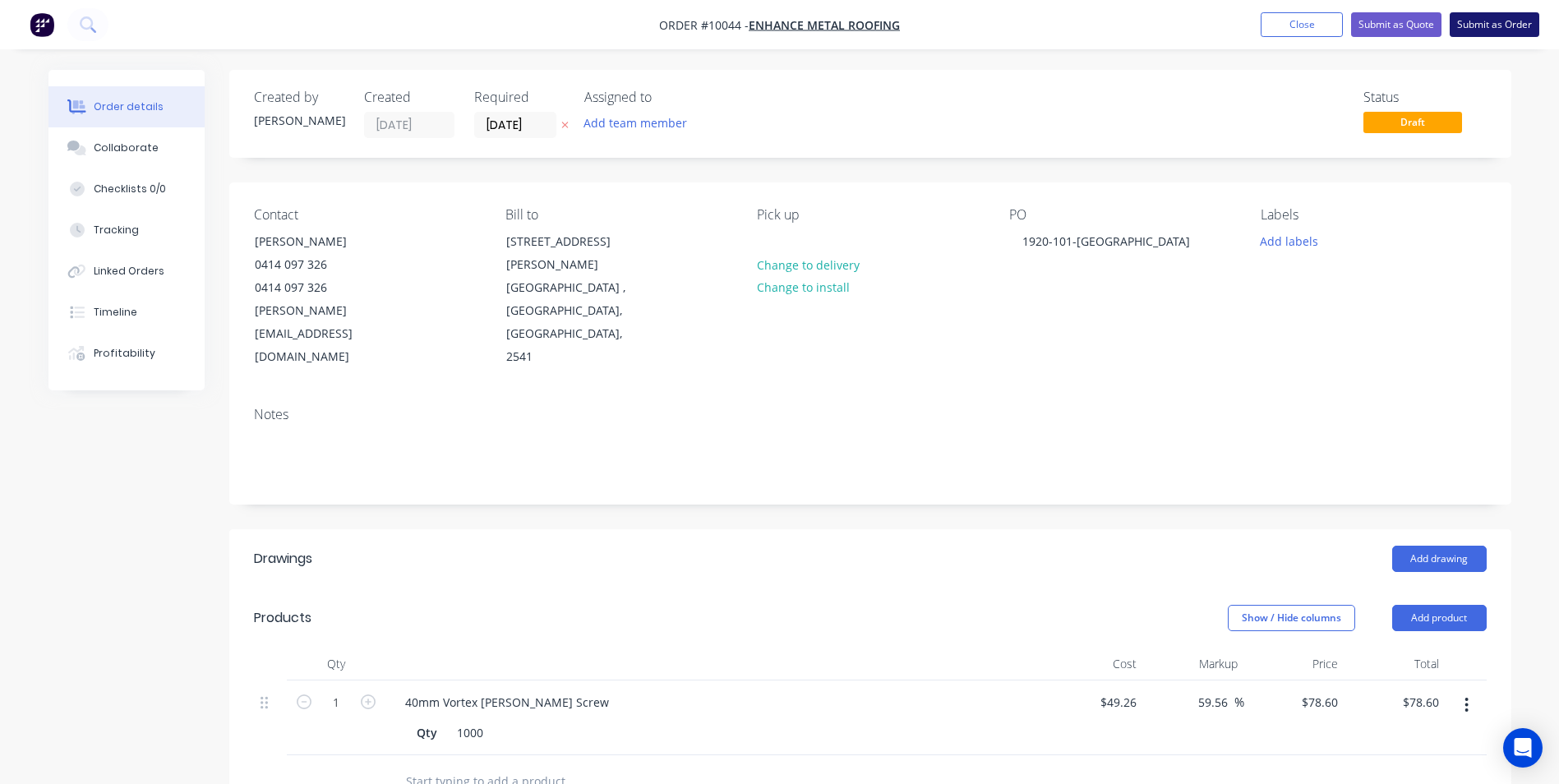
click at [1481, 18] on button "Submit as Order" at bounding box center [1495, 24] width 90 height 24
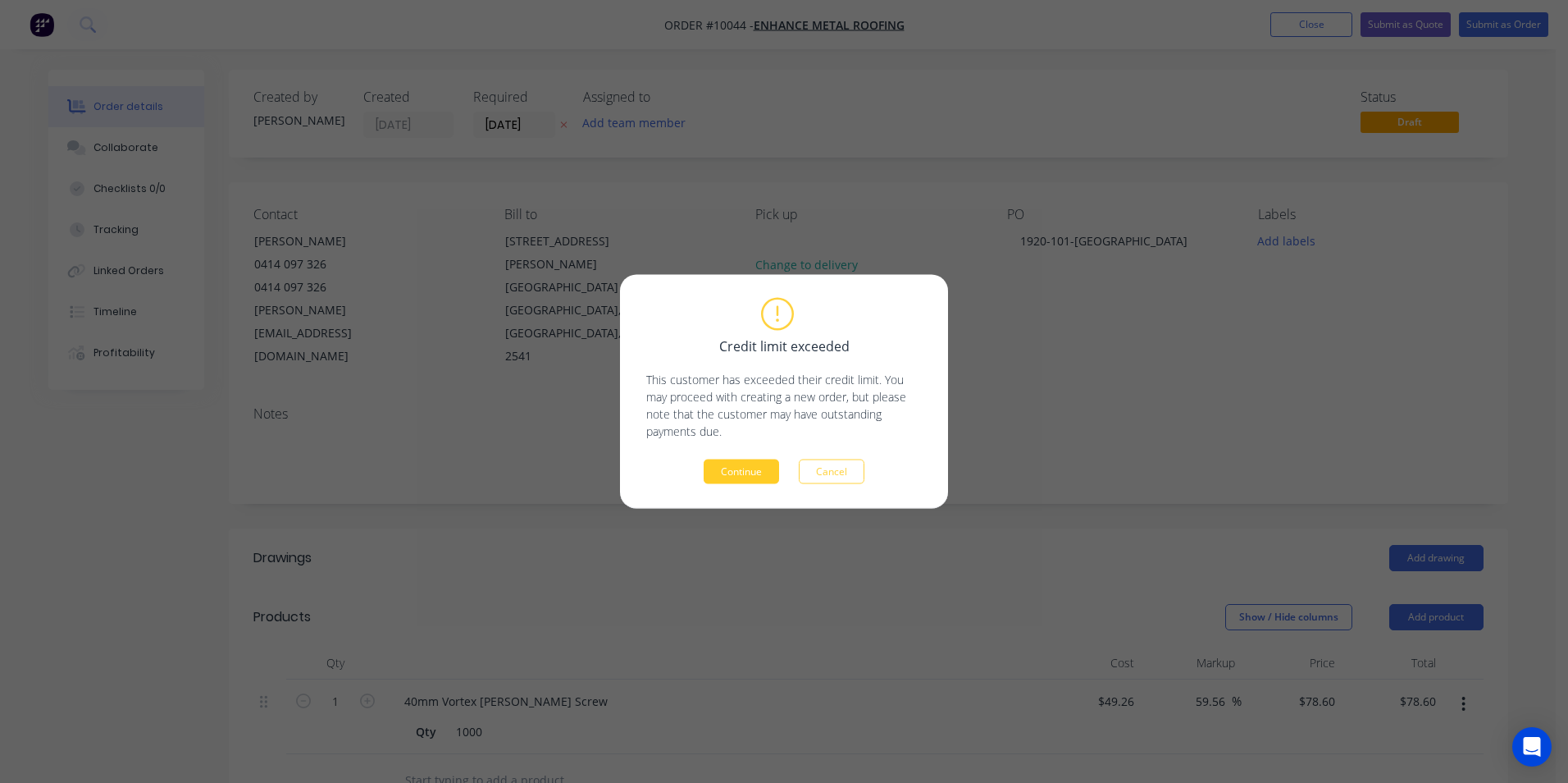
click at [722, 481] on button "Continue" at bounding box center [742, 471] width 76 height 24
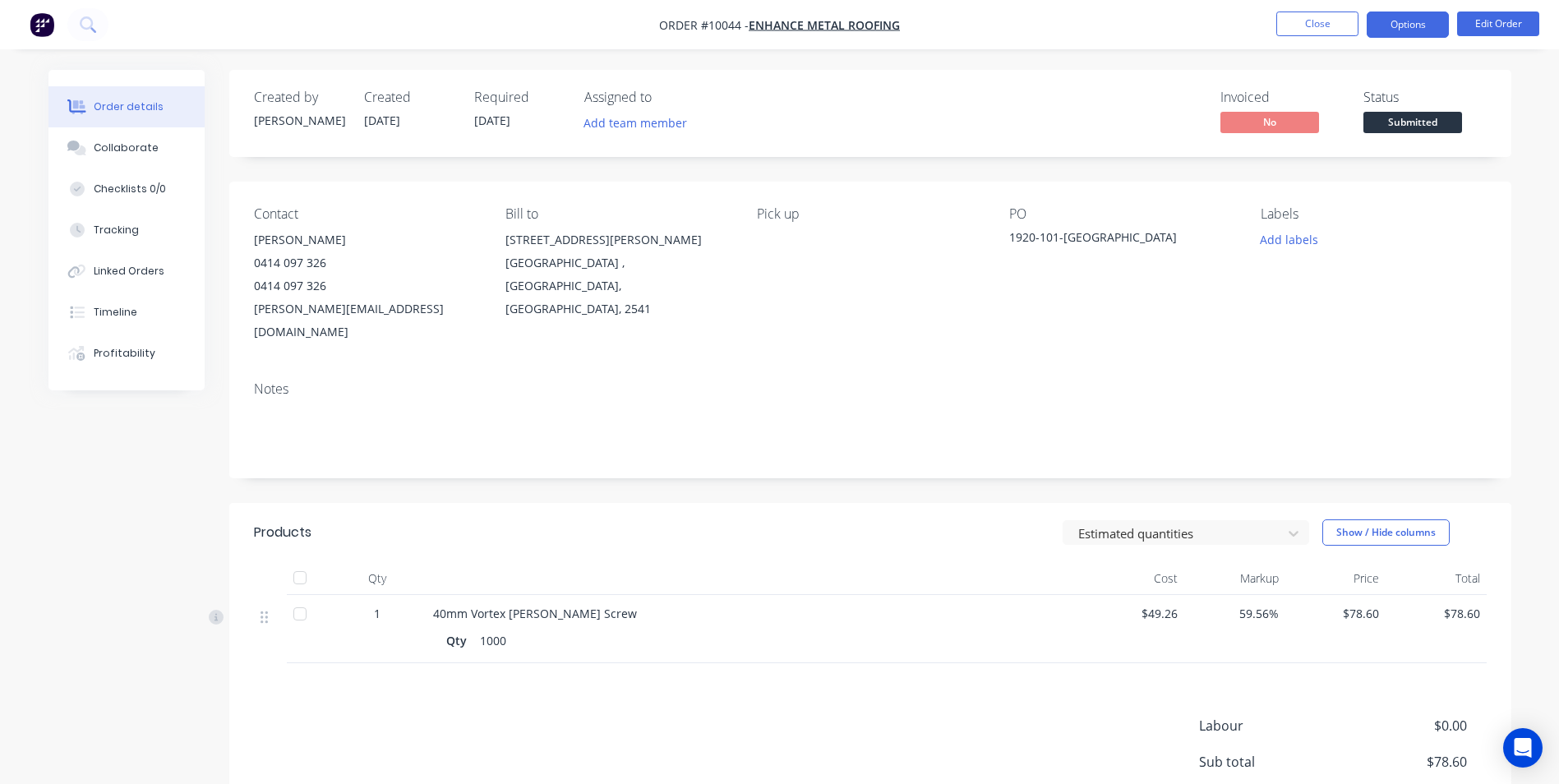
click at [1440, 26] on button "Options" at bounding box center [1407, 24] width 82 height 26
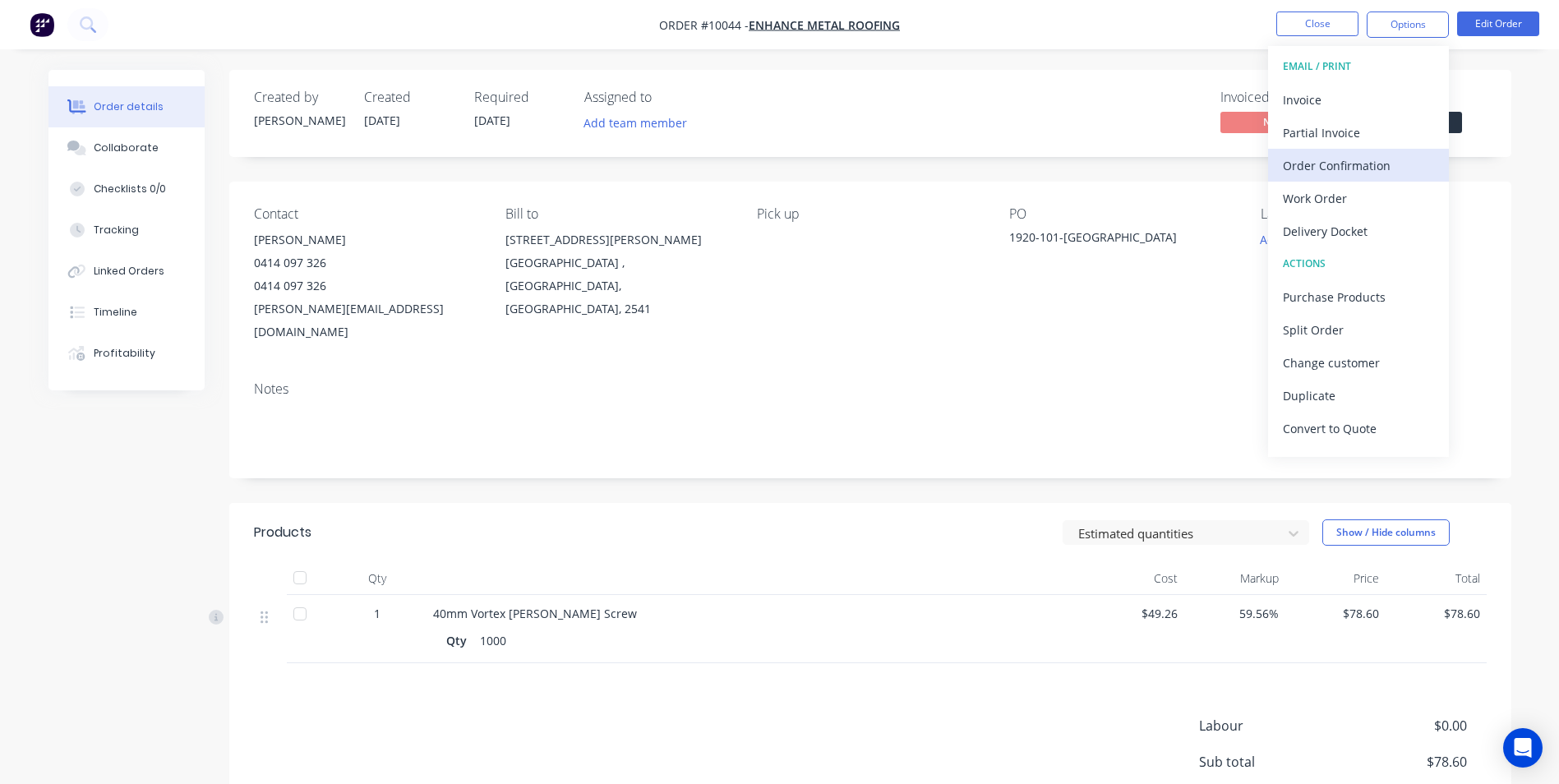
click at [1344, 170] on div "Order Confirmation" at bounding box center [1358, 165] width 151 height 23
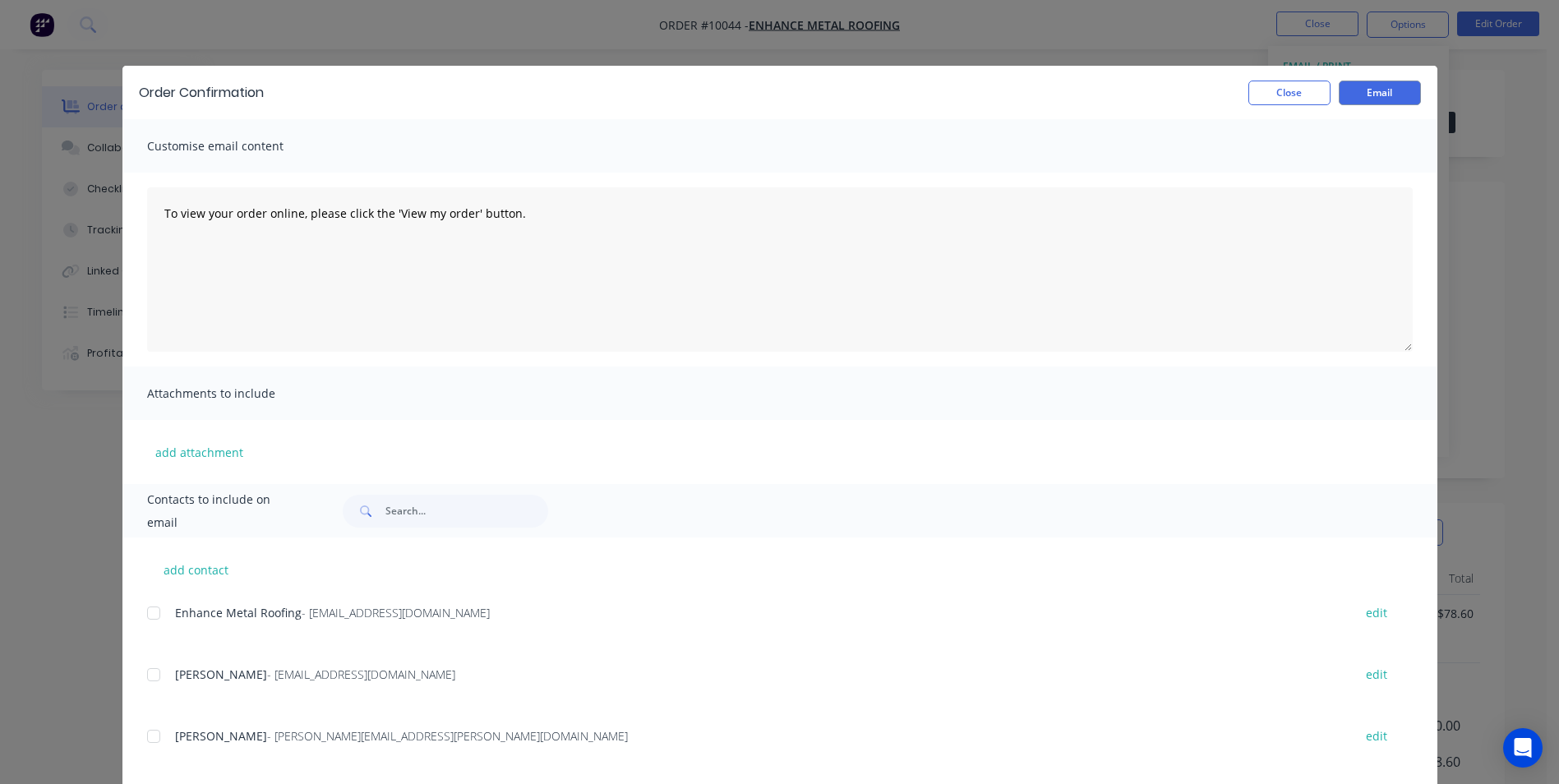
click at [142, 616] on div at bounding box center [154, 613] width 33 height 33
click at [1372, 98] on button "Email" at bounding box center [1380, 92] width 82 height 24
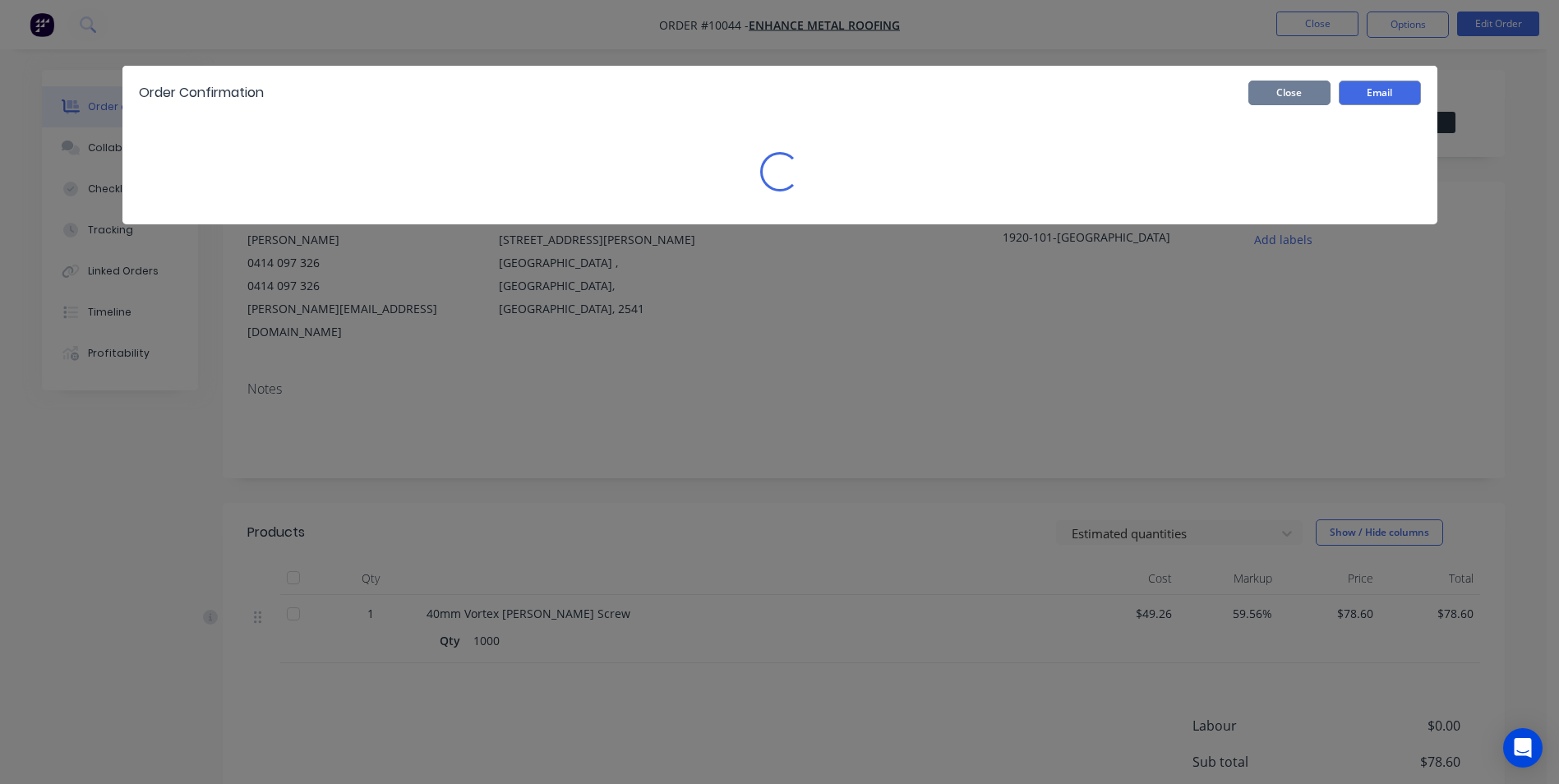
click at [1293, 97] on button "Close" at bounding box center [1289, 92] width 82 height 24
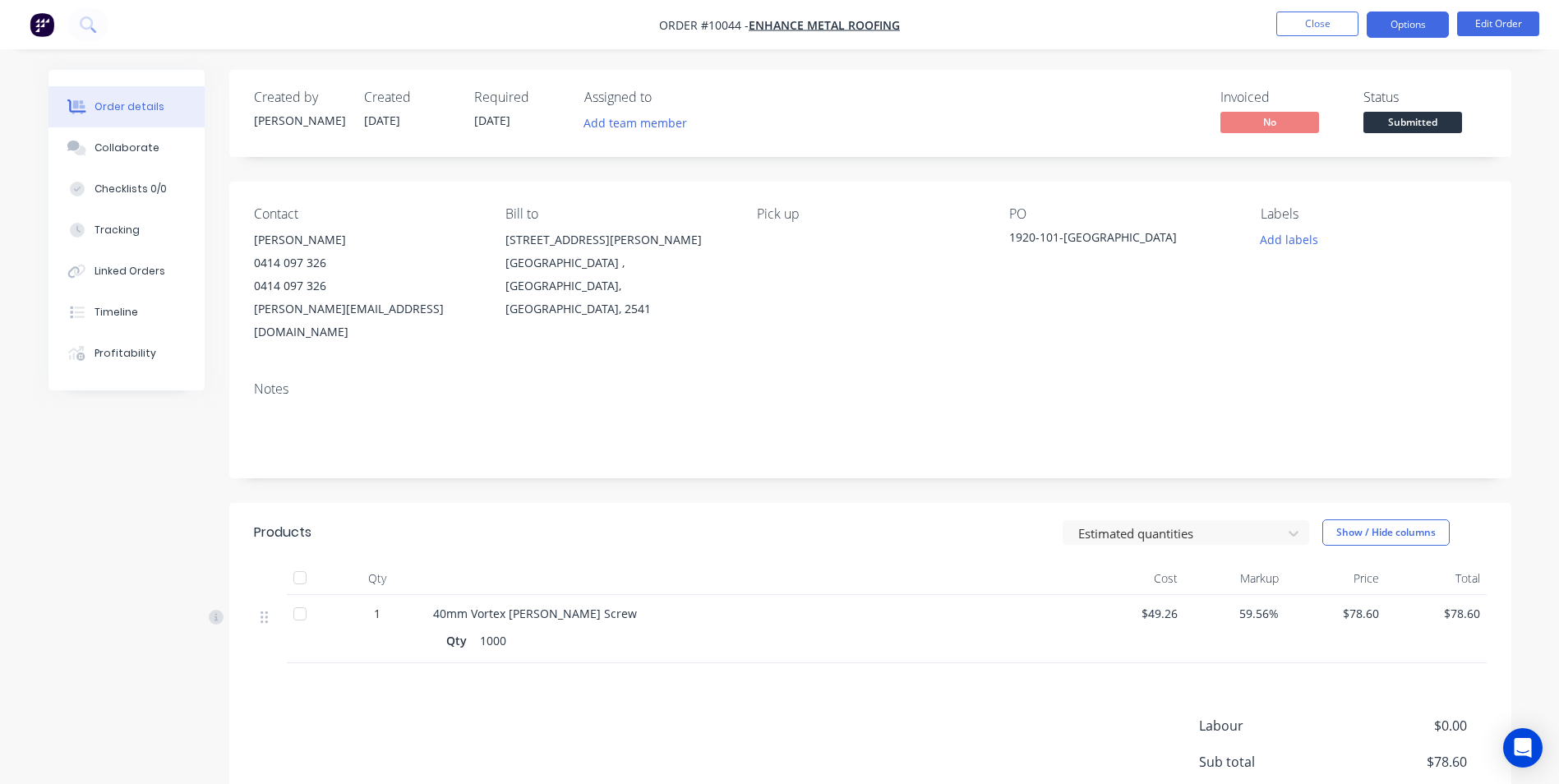
click at [1391, 27] on button "Options" at bounding box center [1407, 24] width 82 height 26
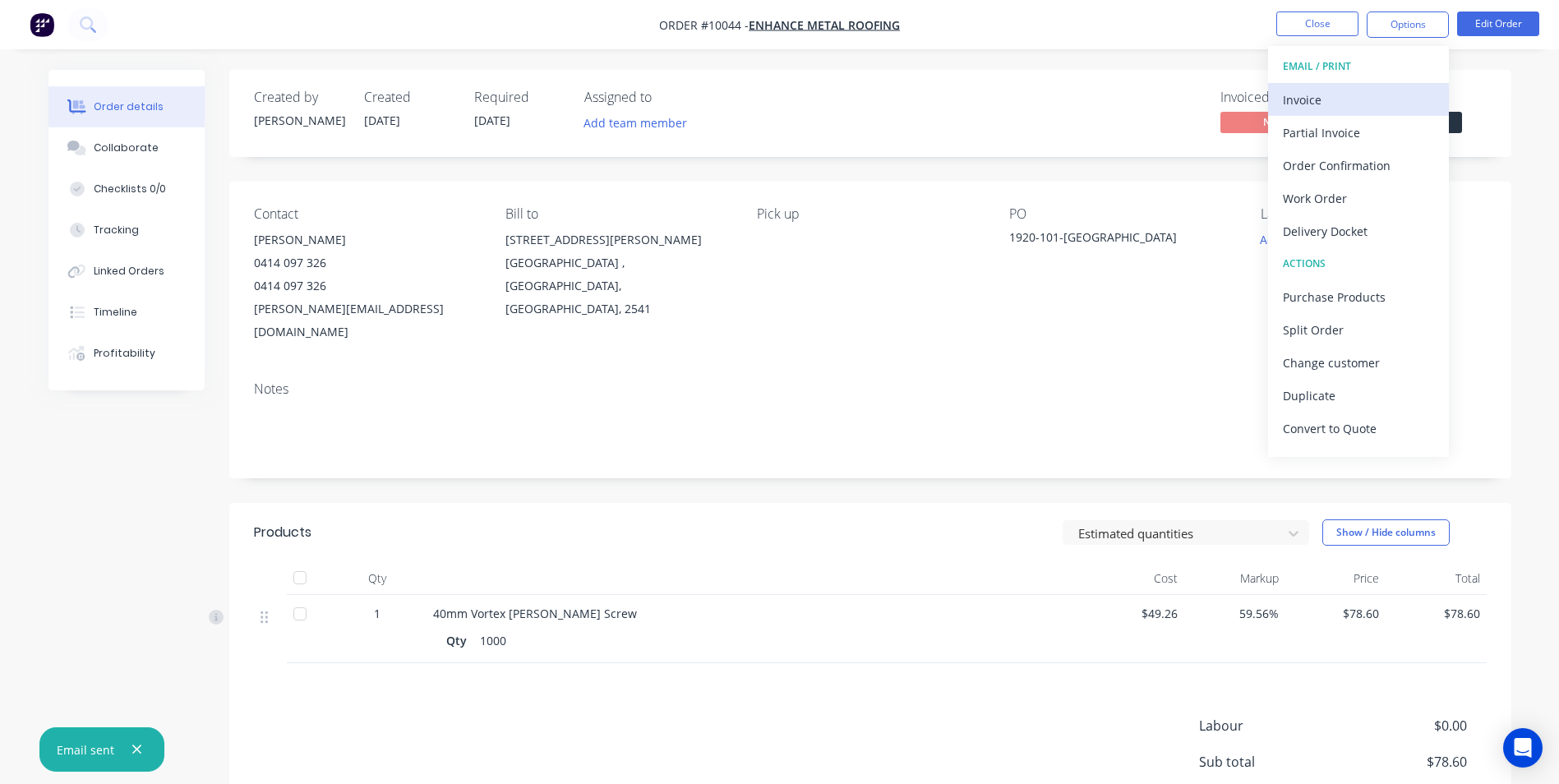
click at [1326, 103] on div "Invoice" at bounding box center [1358, 99] width 151 height 23
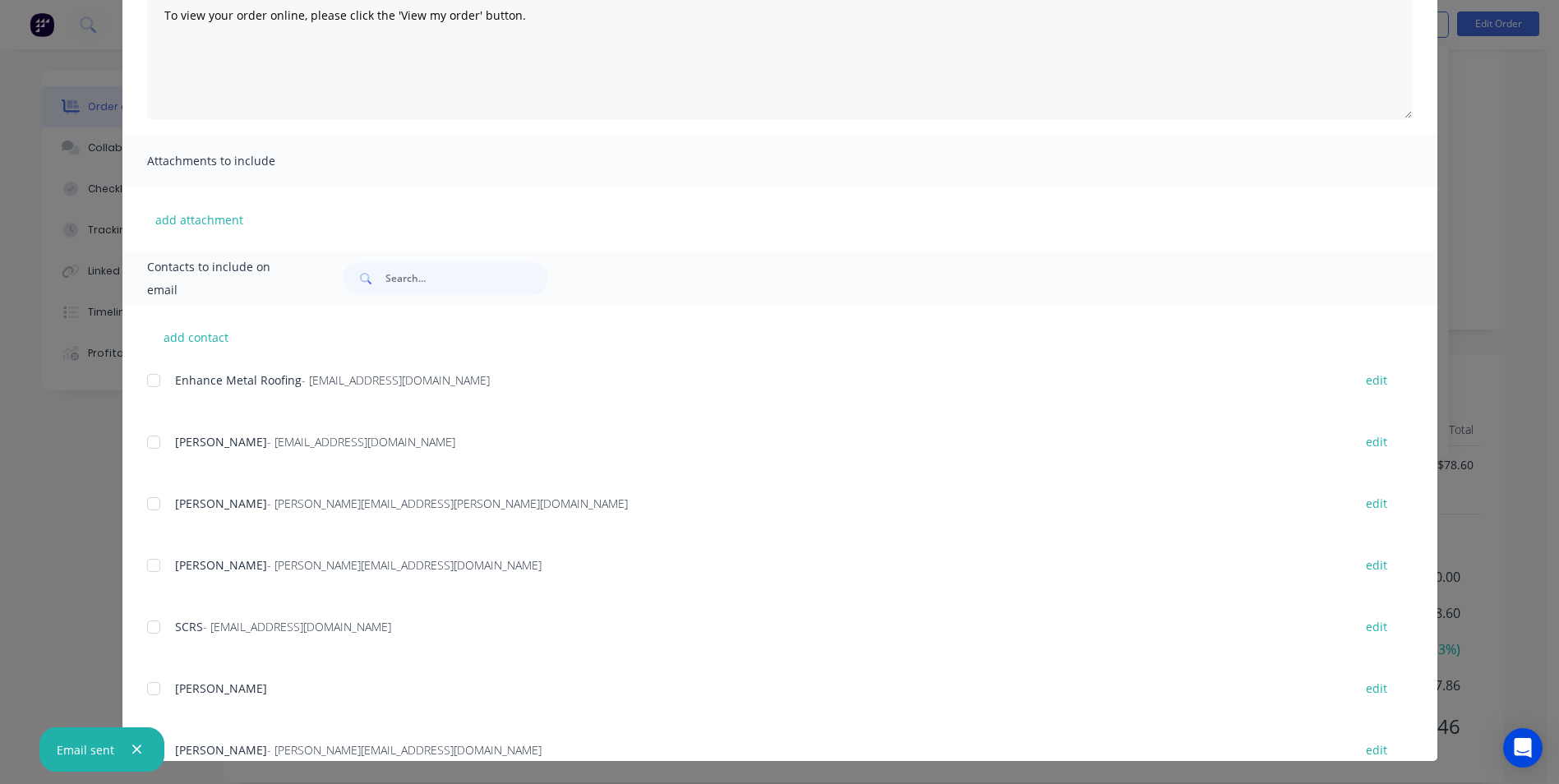
click at [146, 378] on div at bounding box center [154, 380] width 33 height 33
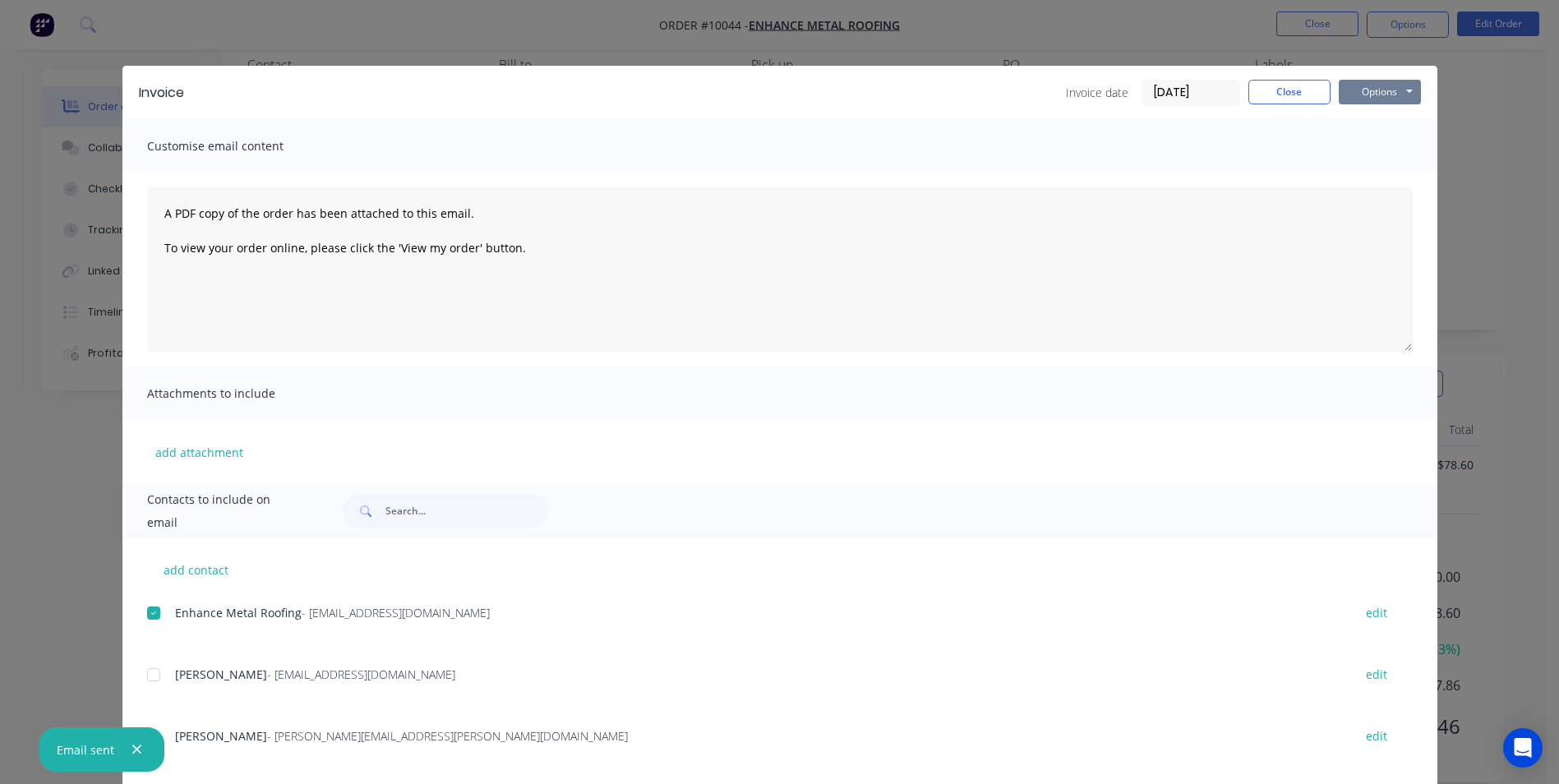
click at [1346, 91] on button "Options" at bounding box center [1380, 91] width 82 height 24
click at [1360, 184] on button "Email" at bounding box center [1392, 175] width 105 height 27
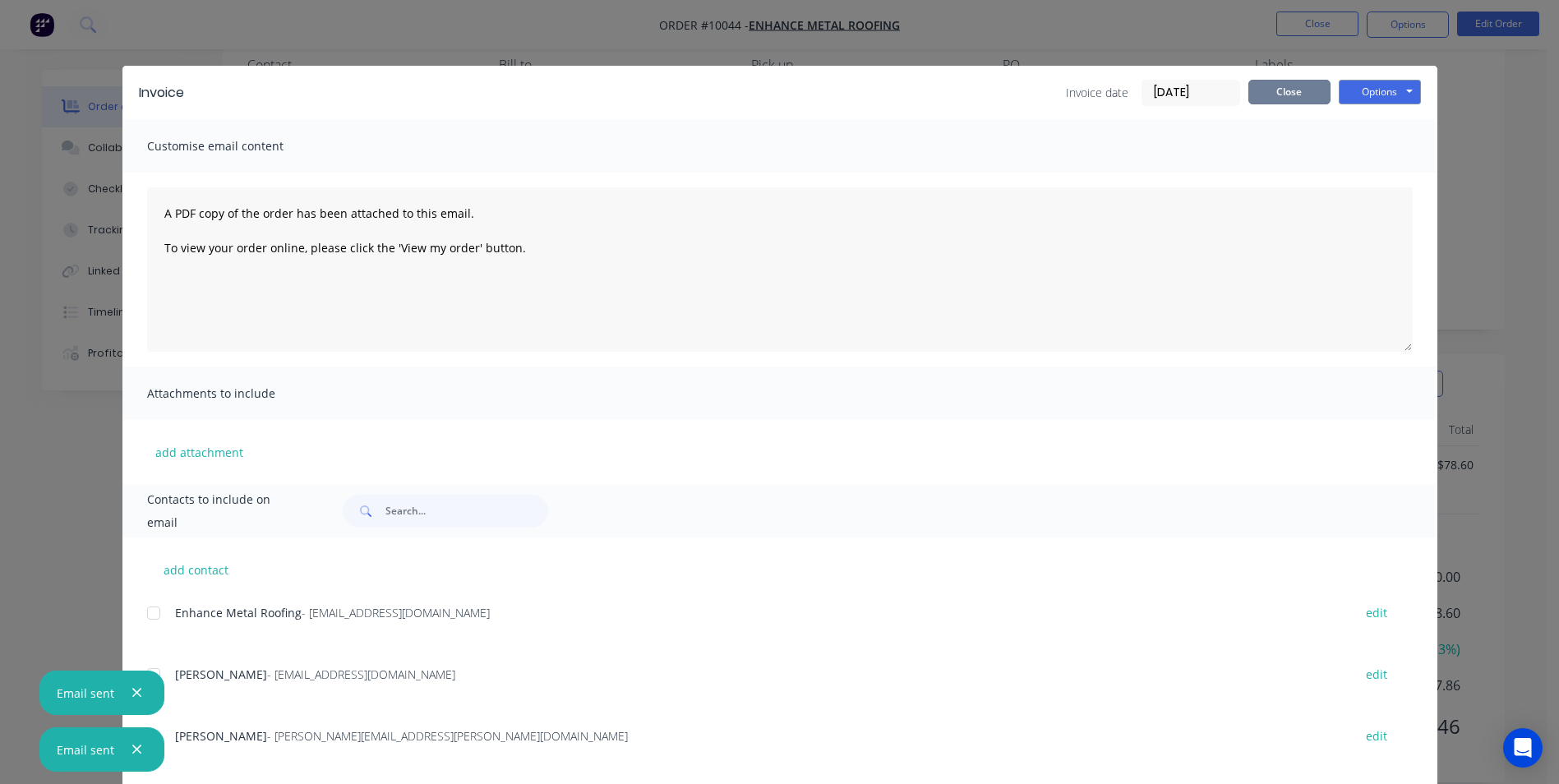
click at [1297, 90] on button "Close" at bounding box center [1289, 91] width 82 height 24
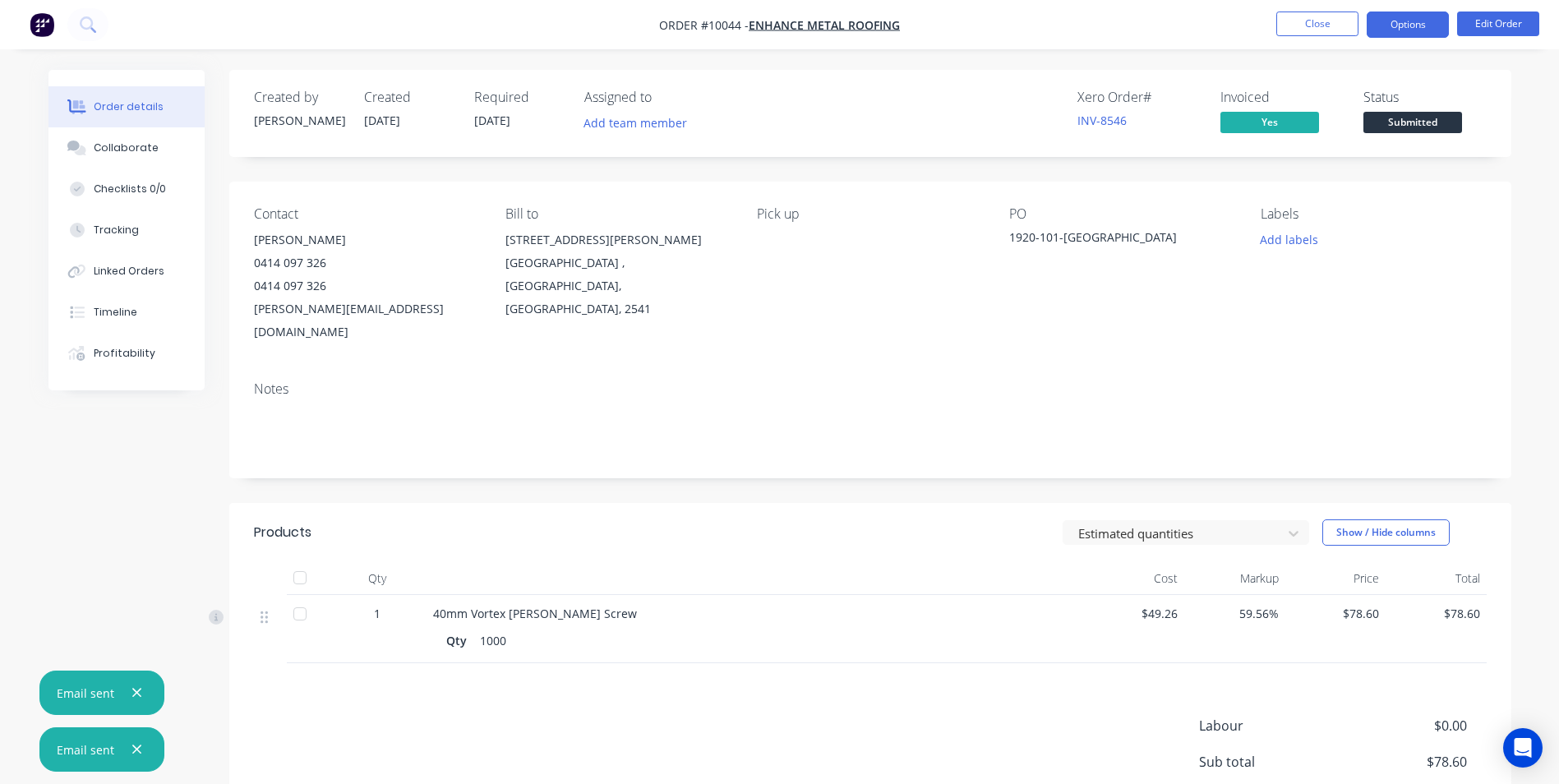
click at [1415, 23] on button "Options" at bounding box center [1407, 24] width 82 height 26
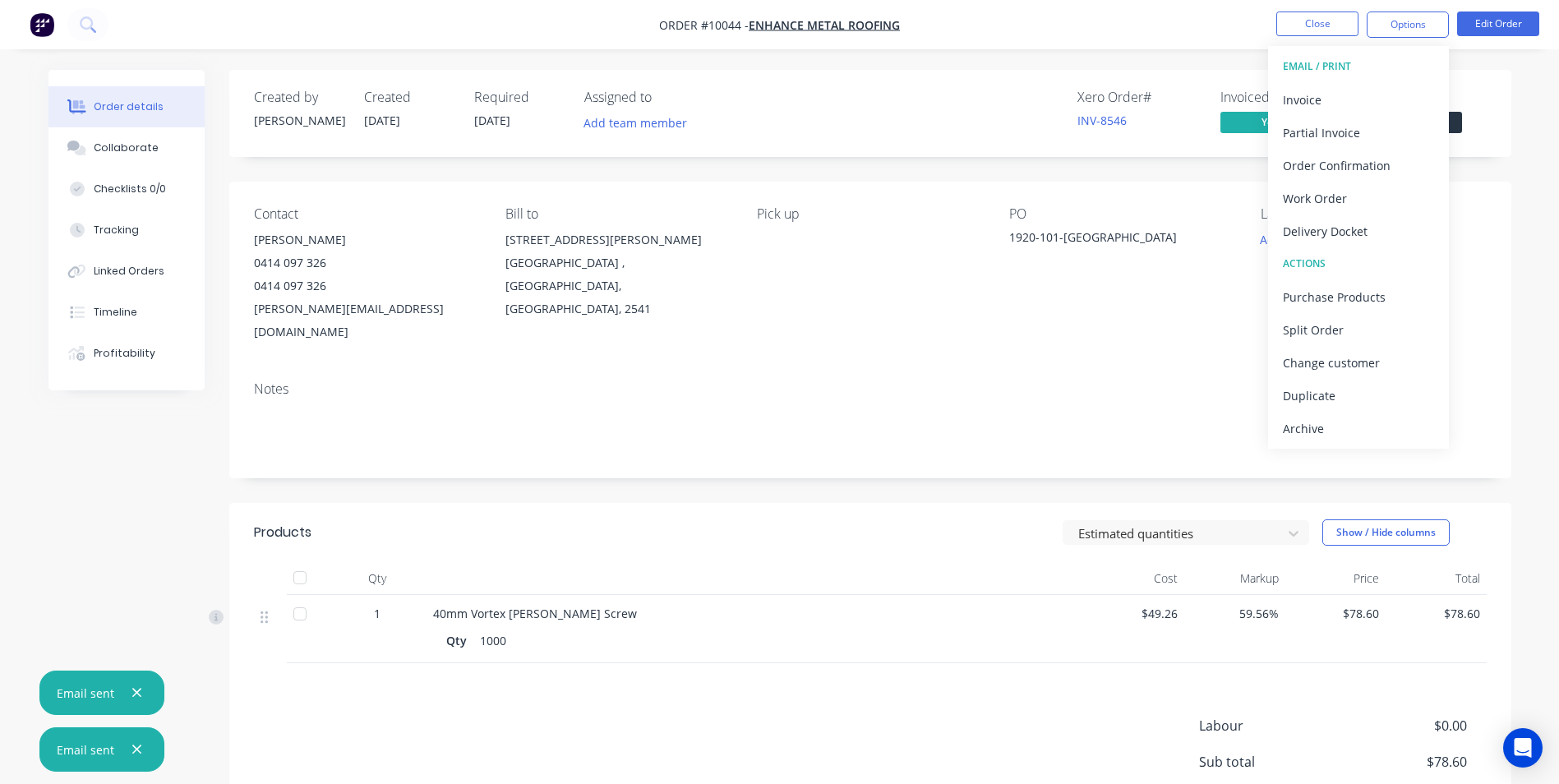
click at [1213, 158] on div "Created by [PERSON_NAME] Created [DATE] Required [DATE] Assigned to Add team me…" at bounding box center [870, 500] width 1282 height 861
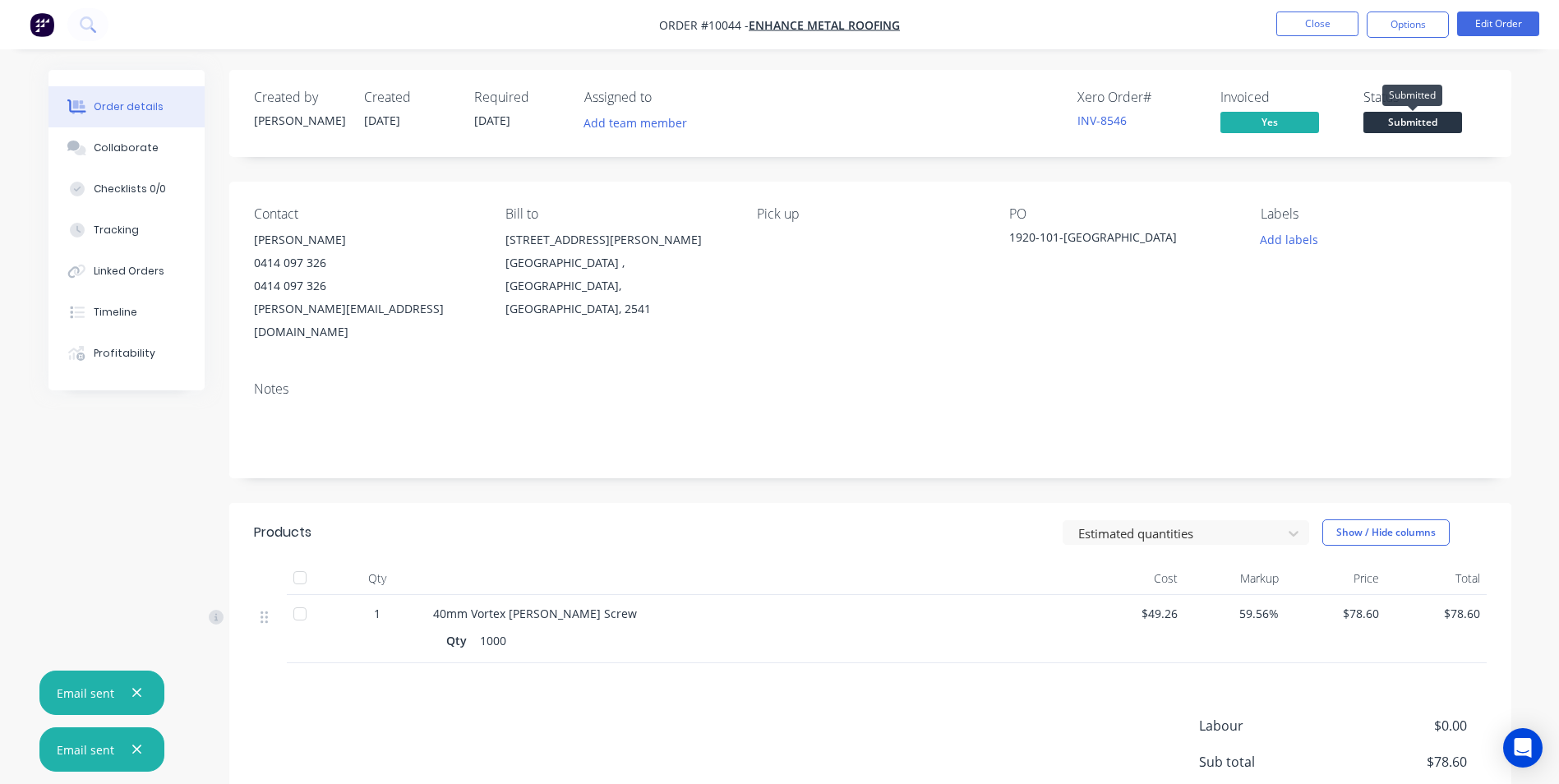
click at [1427, 129] on span "Submitted" at bounding box center [1412, 122] width 98 height 20
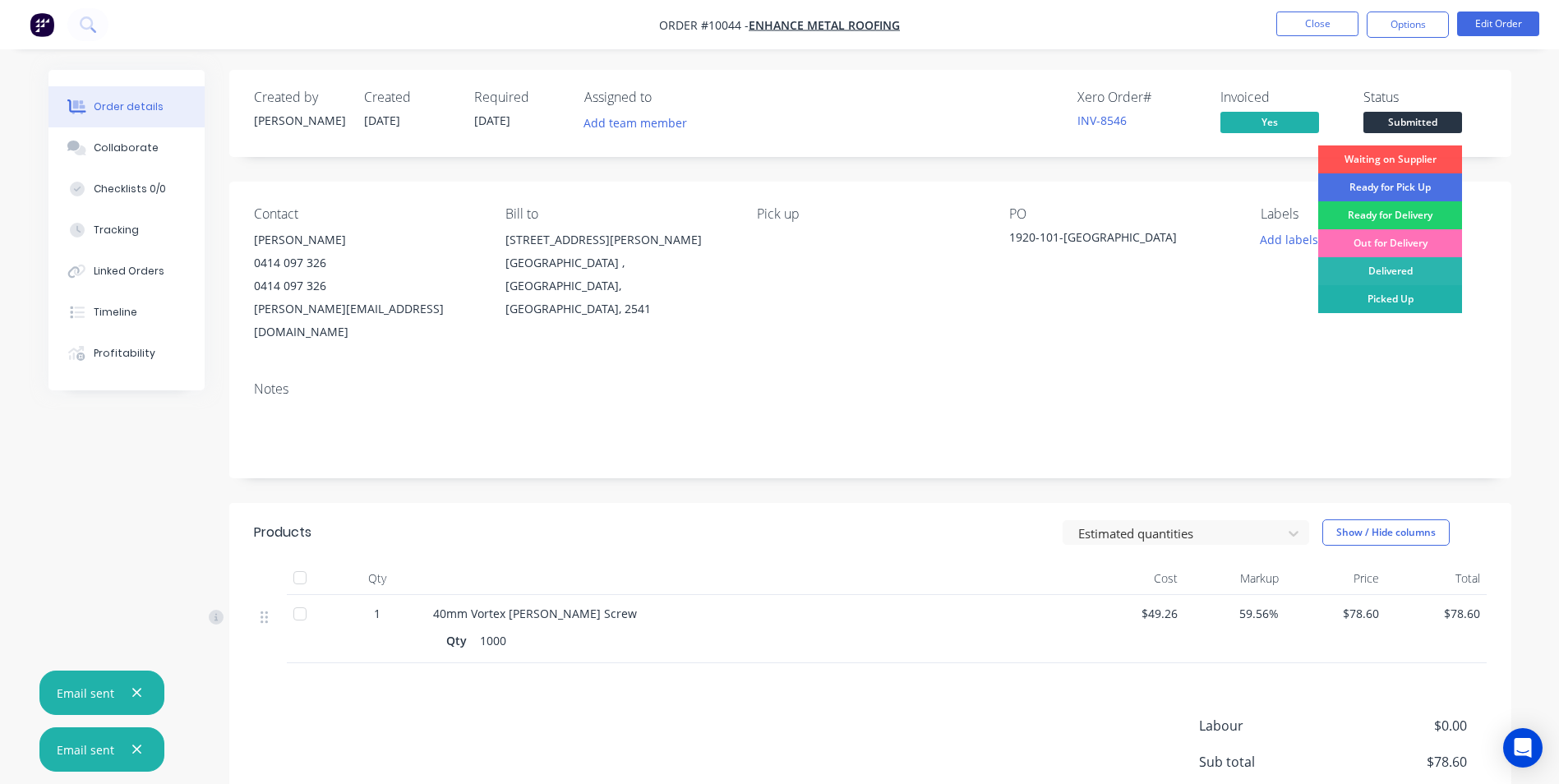
click at [1390, 300] on div "Picked Up" at bounding box center [1391, 299] width 144 height 28
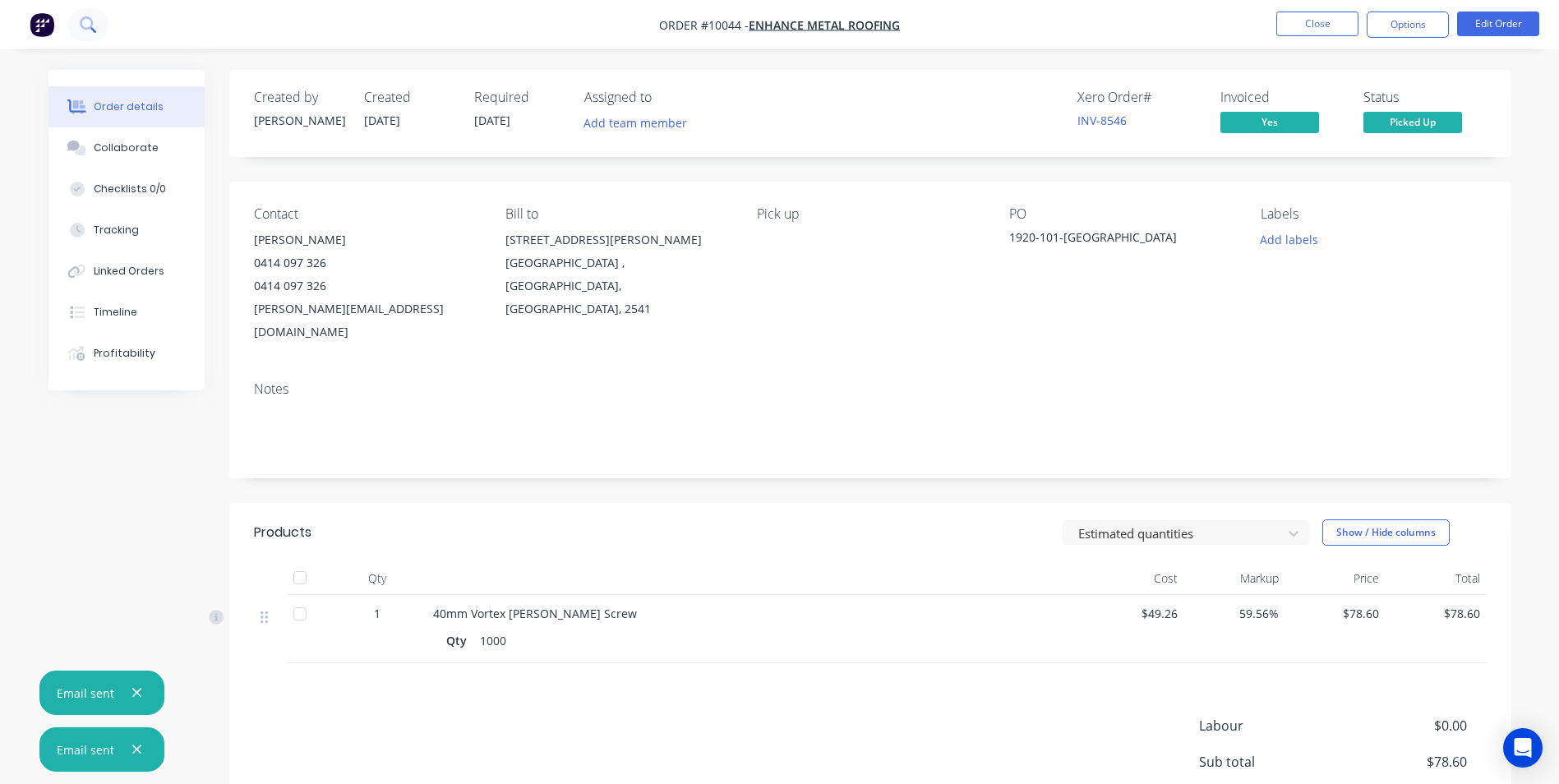
click at [90, 33] on button at bounding box center [88, 24] width 41 height 33
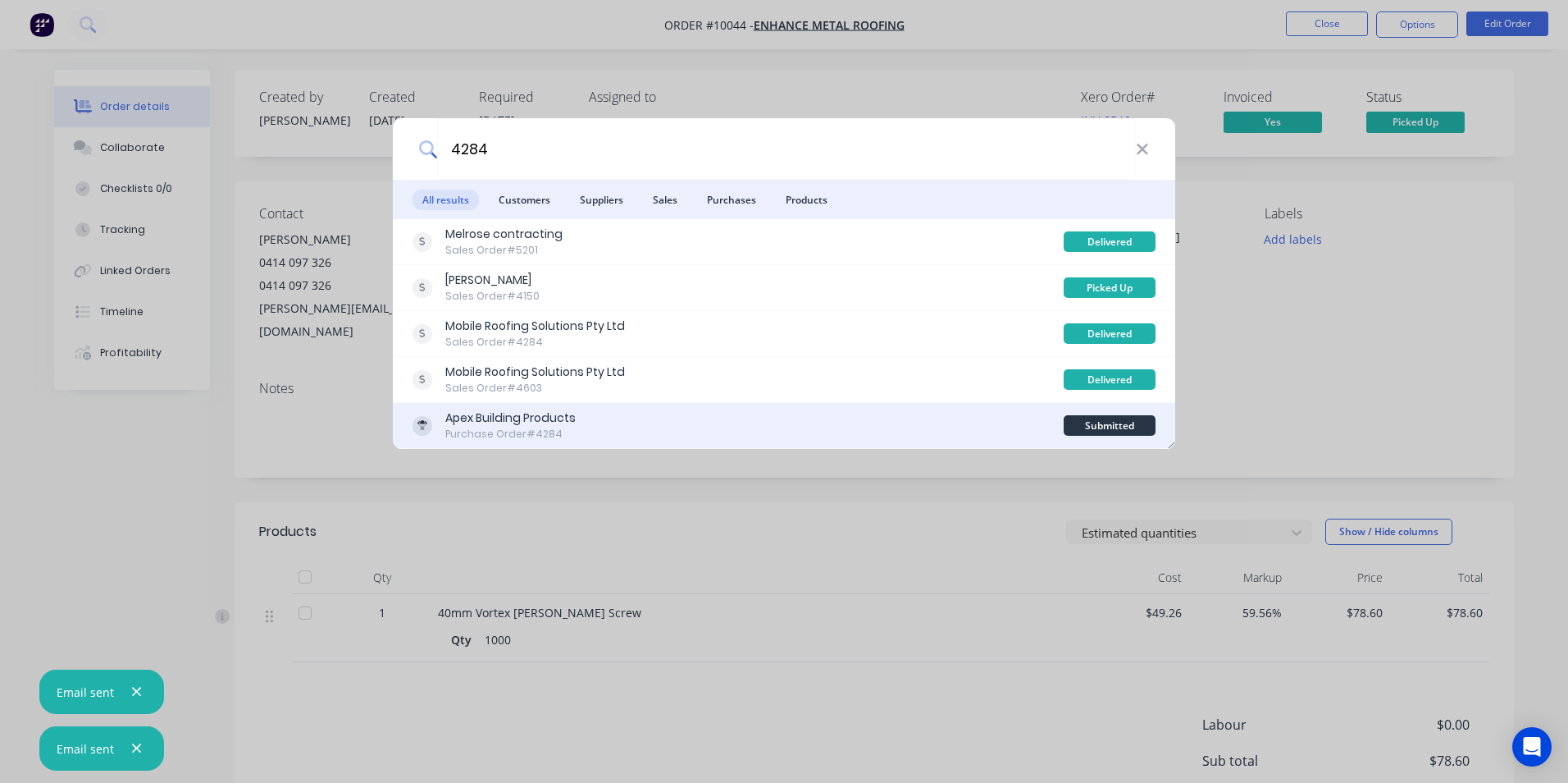
type input "4284"
click at [780, 424] on div "Apex Building Products Purchase Order #4284" at bounding box center [738, 425] width 651 height 32
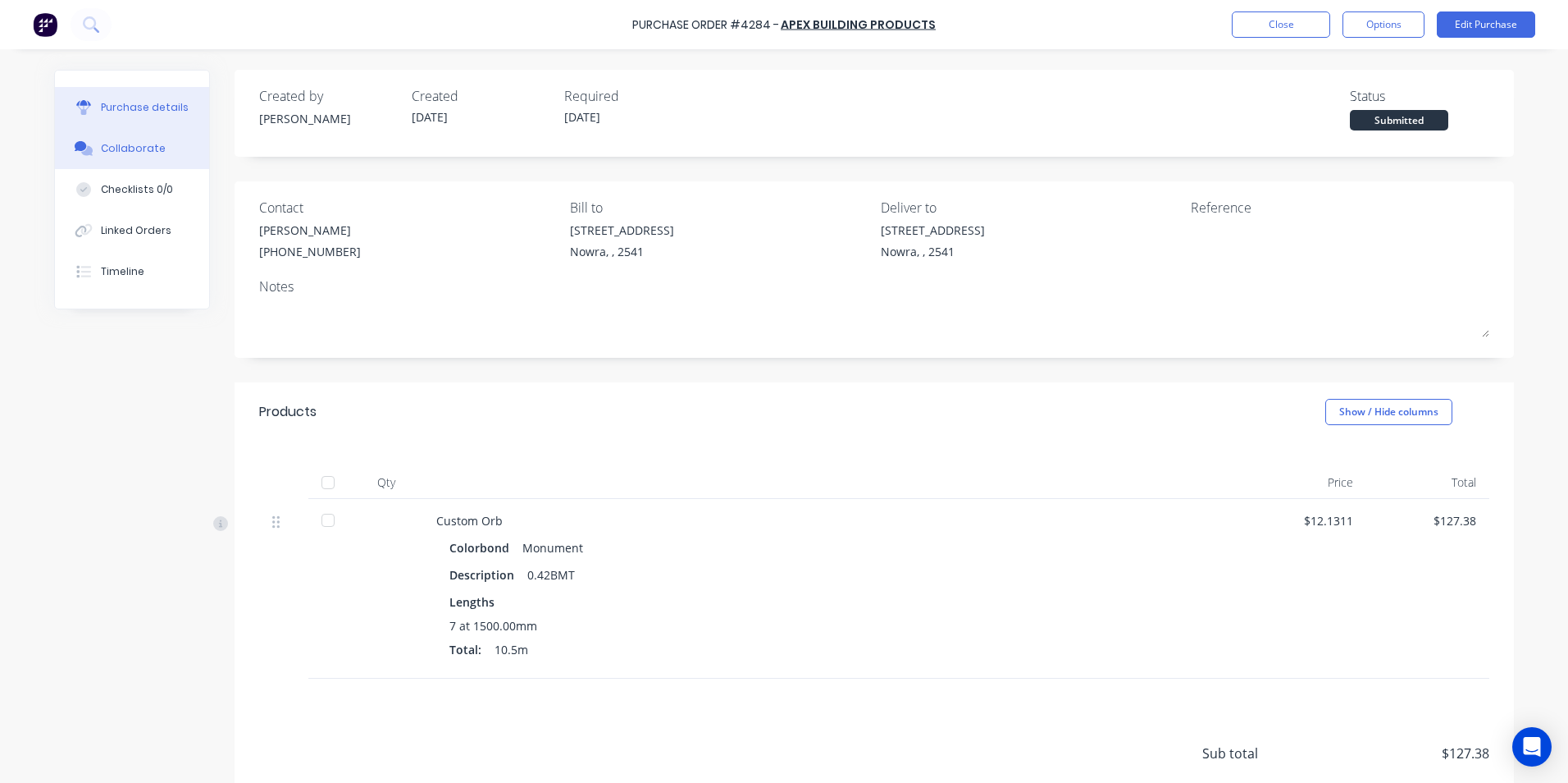
click at [149, 151] on div "Collaborate" at bounding box center [133, 148] width 65 height 15
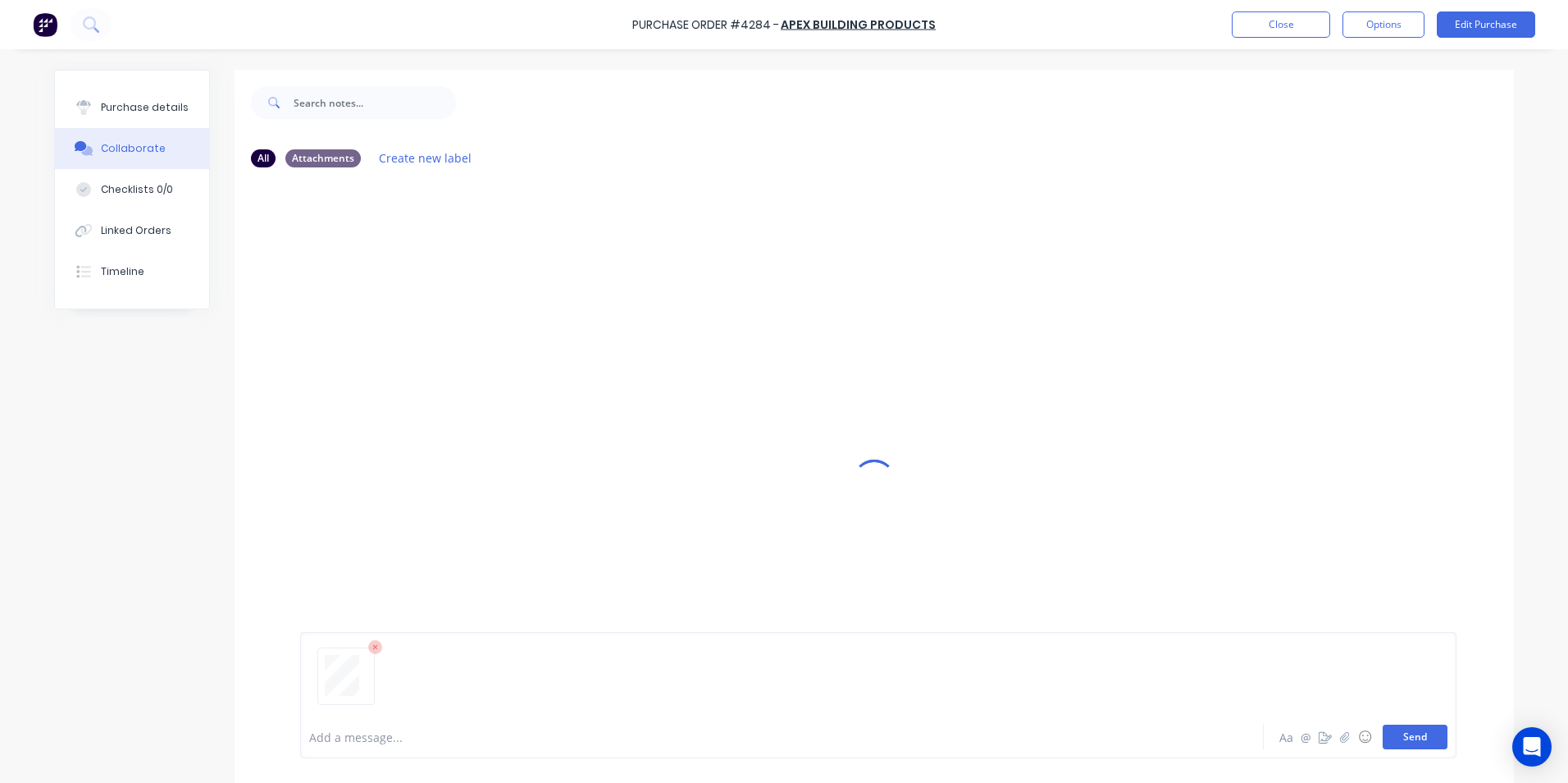
click at [1403, 742] on button "Send" at bounding box center [1415, 736] width 65 height 24
click at [94, 25] on icon at bounding box center [89, 23] width 14 height 14
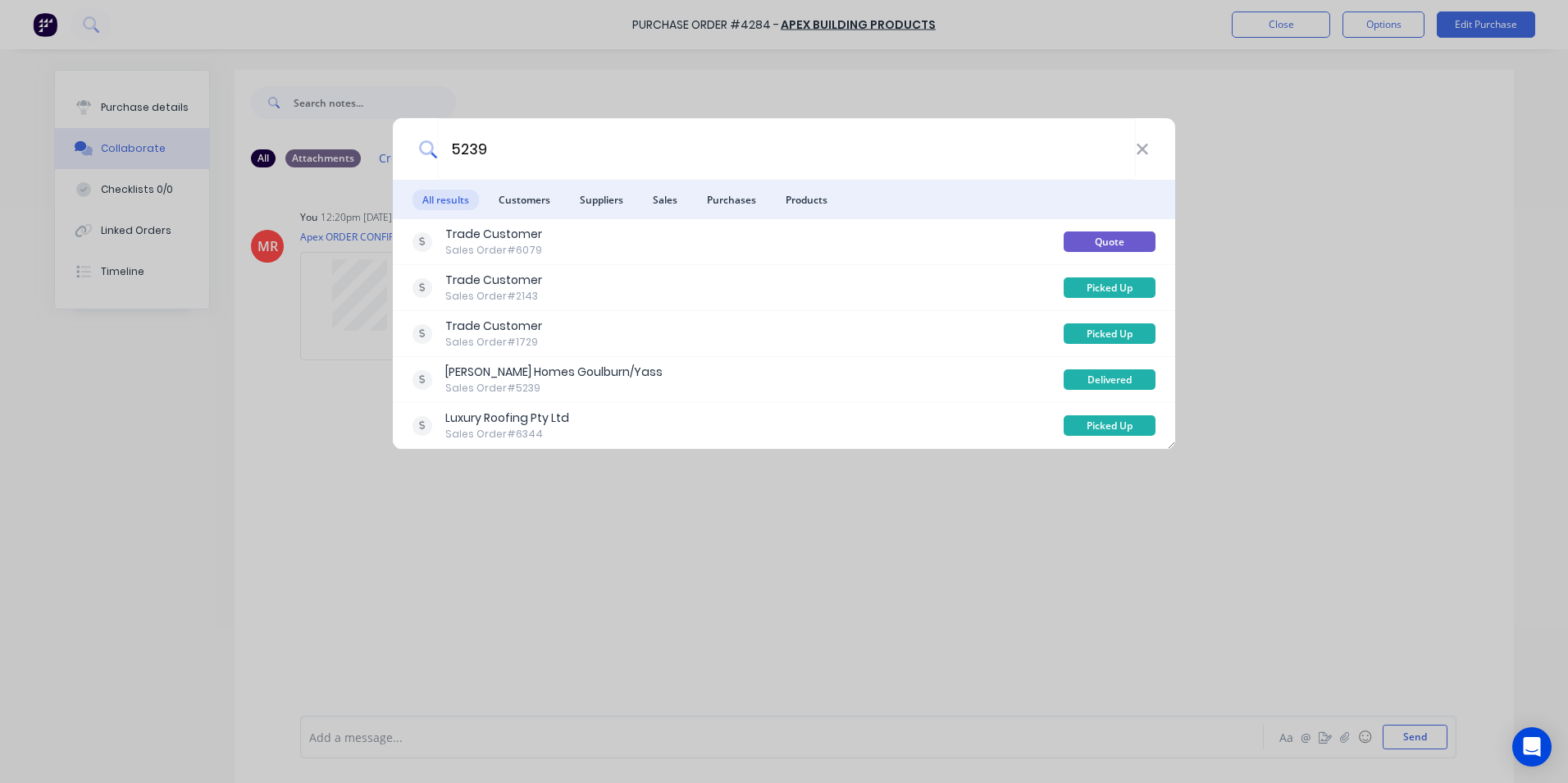
type input "5239"
drag, startPoint x: 240, startPoint y: 73, endPoint x: 472, endPoint y: 86, distance: 232.4
click at [240, 73] on div "5239 All results Customers Suppliers Sales Purchases Products Trade Customer Sa…" at bounding box center [784, 392] width 1568 height 783
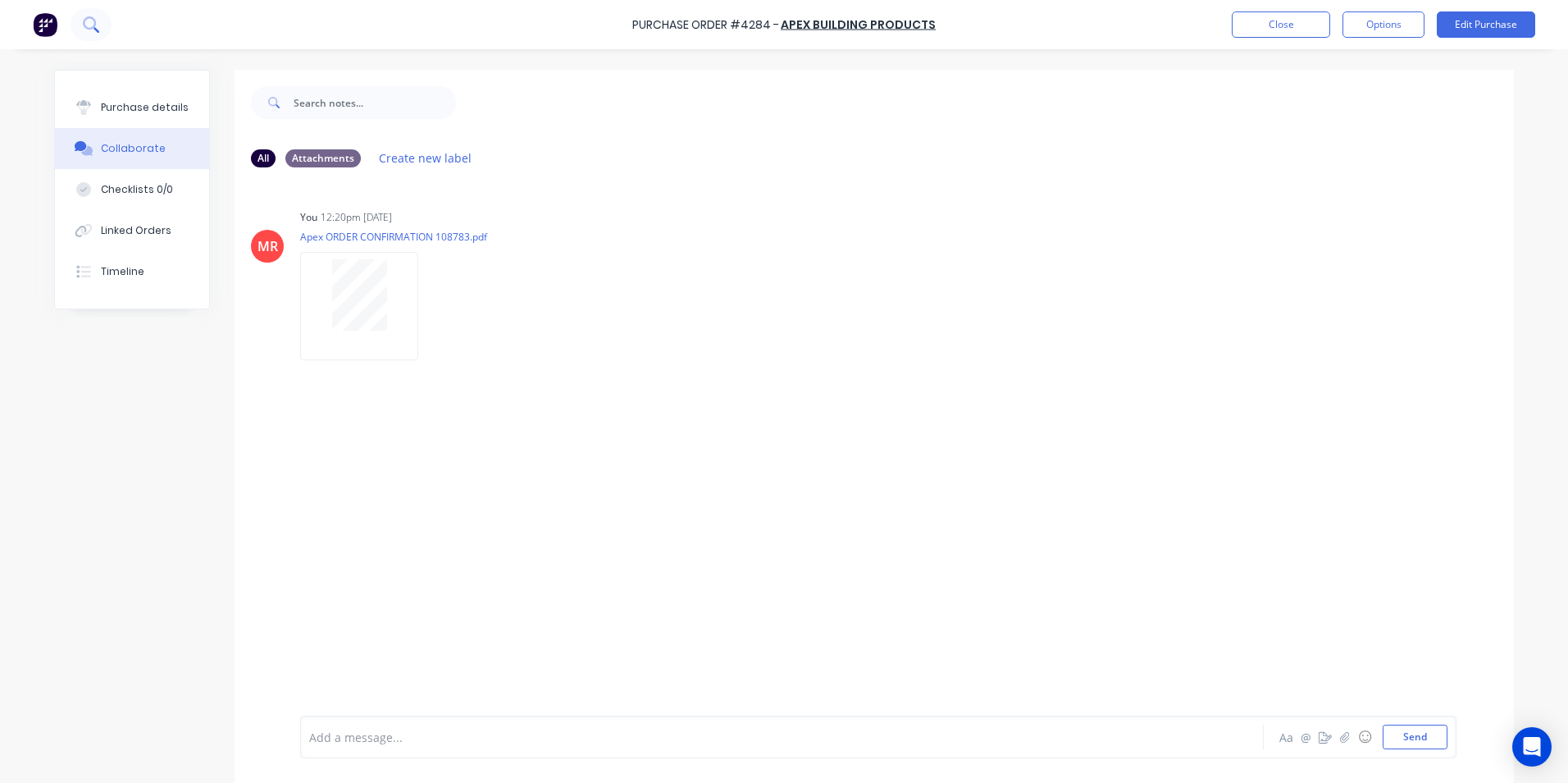
click at [108, 35] on button at bounding box center [91, 24] width 41 height 33
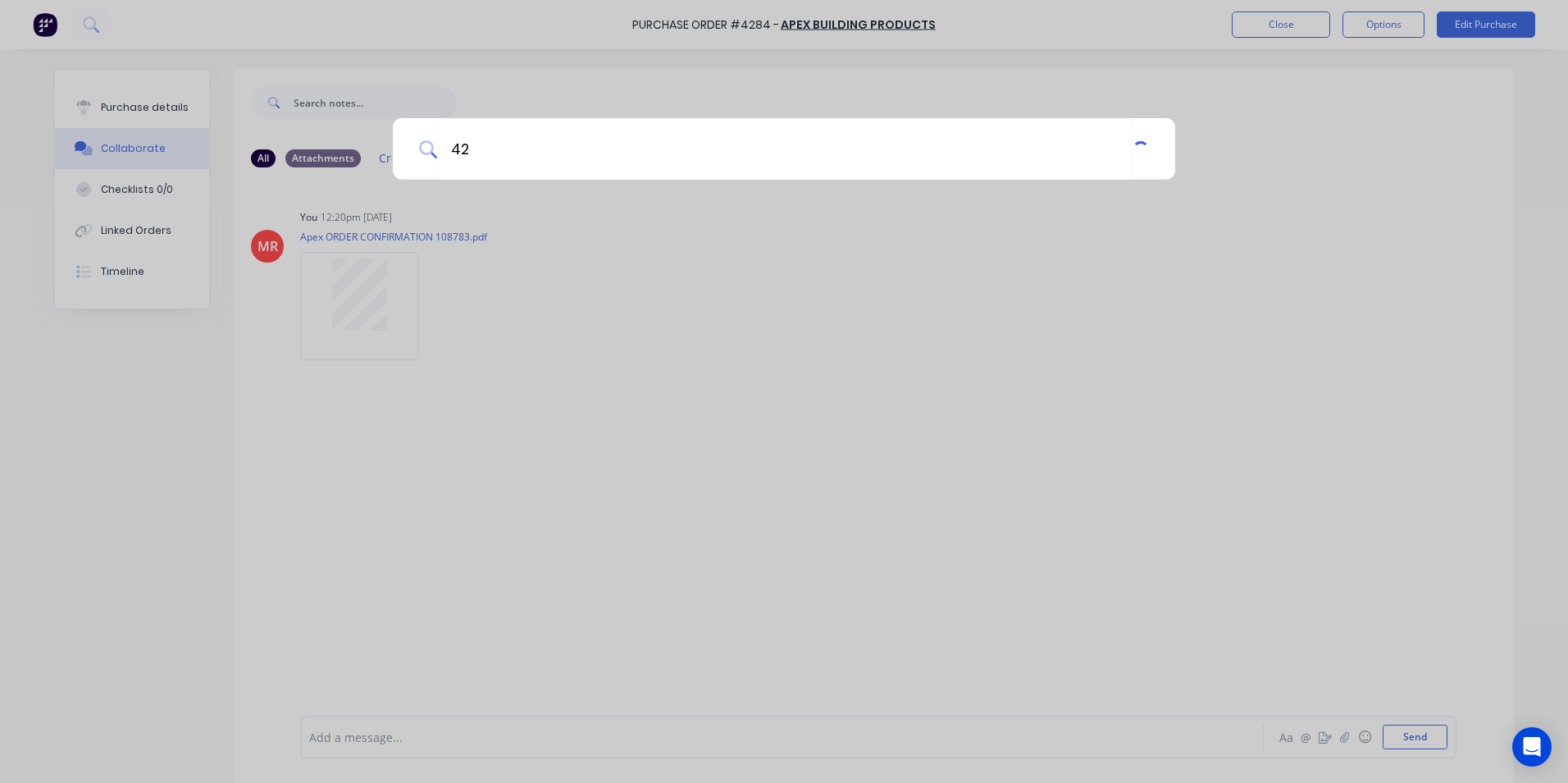
type input "4"
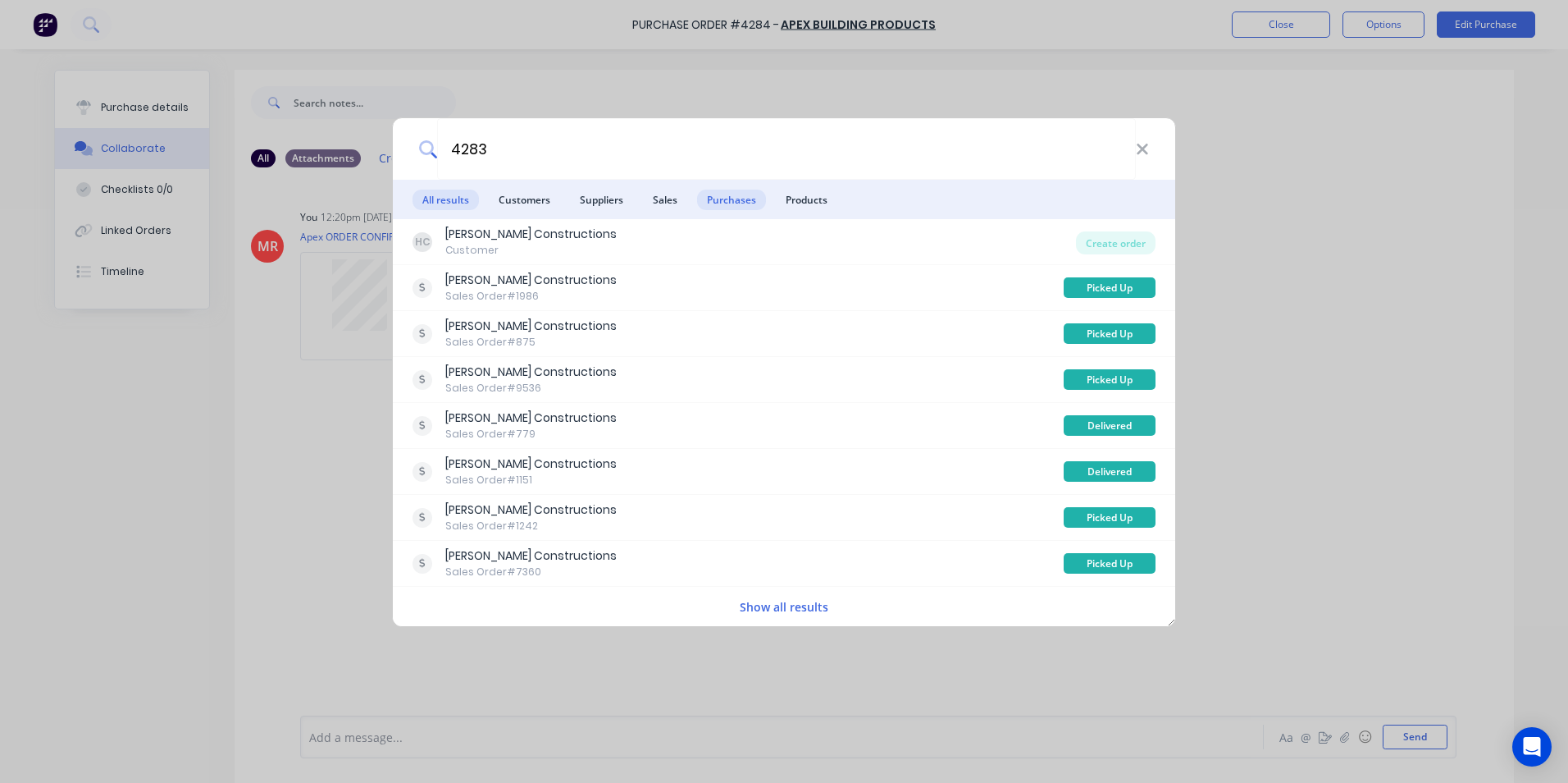
type input "4283"
click at [750, 191] on span "Purchases" at bounding box center [731, 199] width 69 height 20
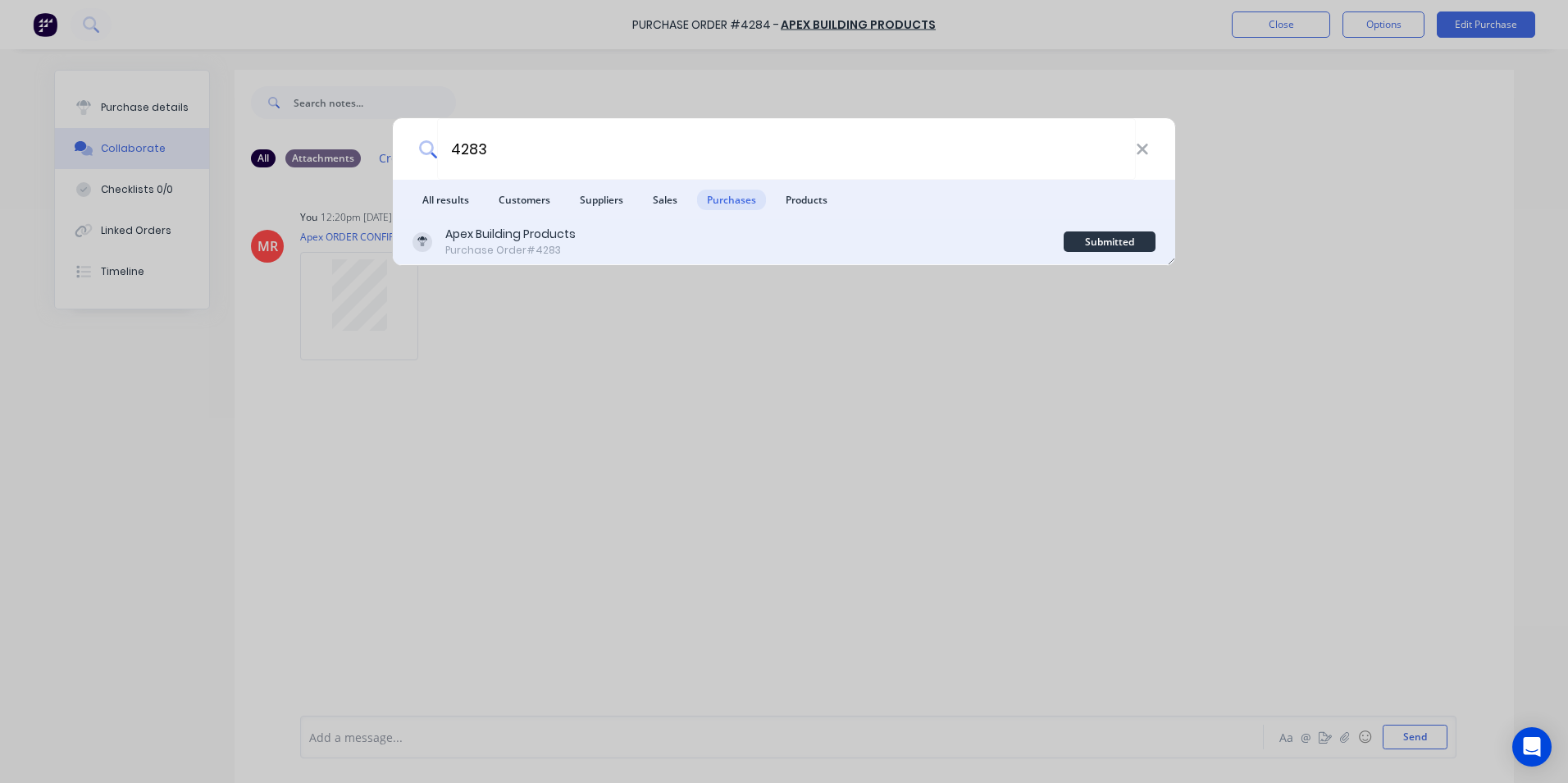
click at [730, 224] on div "Apex Building Products Purchase Order #4283 Submitted" at bounding box center [784, 241] width 783 height 46
click at [709, 243] on div "Apex Building Products Purchase Order #4283" at bounding box center [738, 241] width 651 height 32
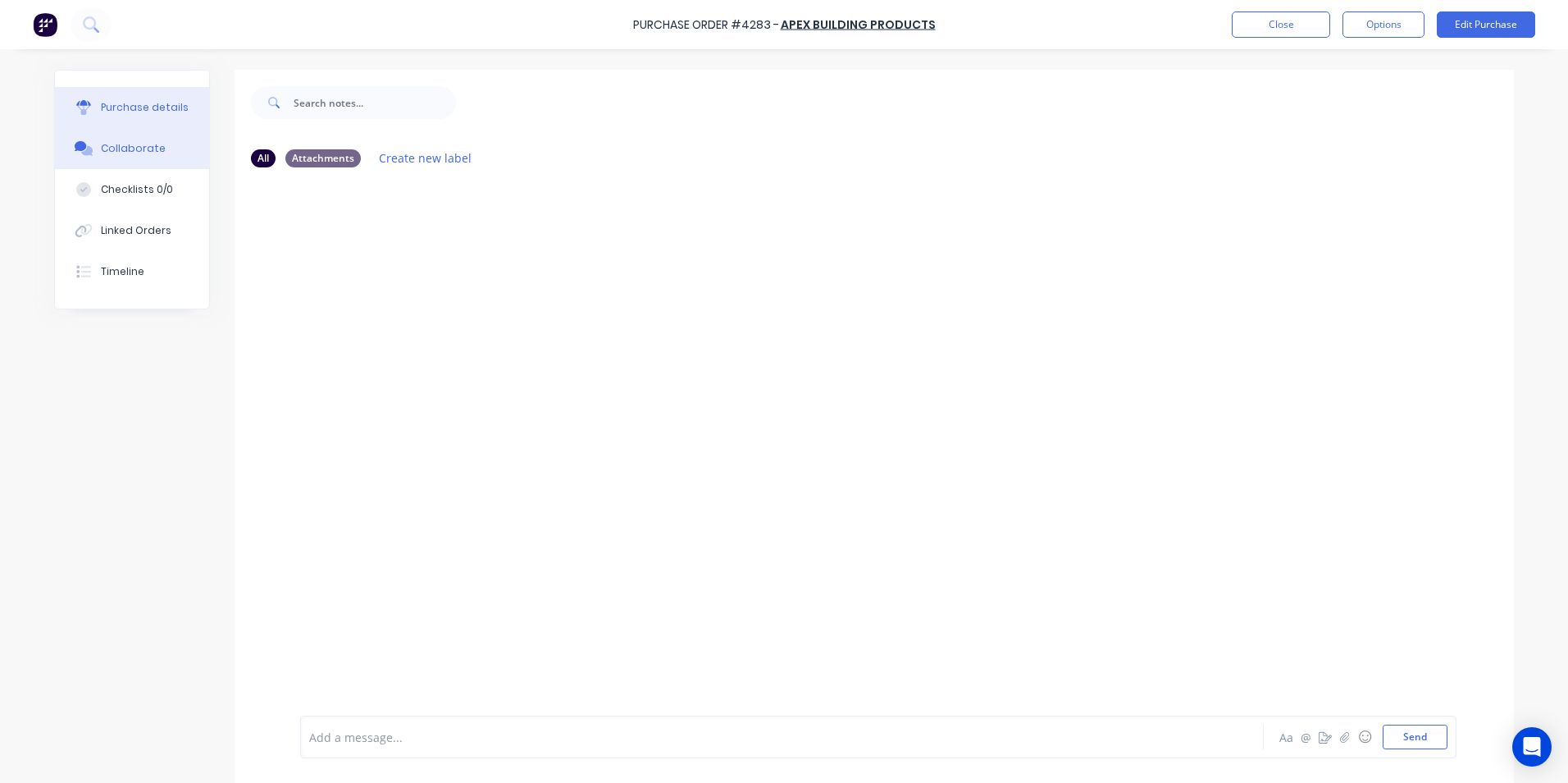
click at [107, 124] on button "Purchase details" at bounding box center [132, 108] width 154 height 41
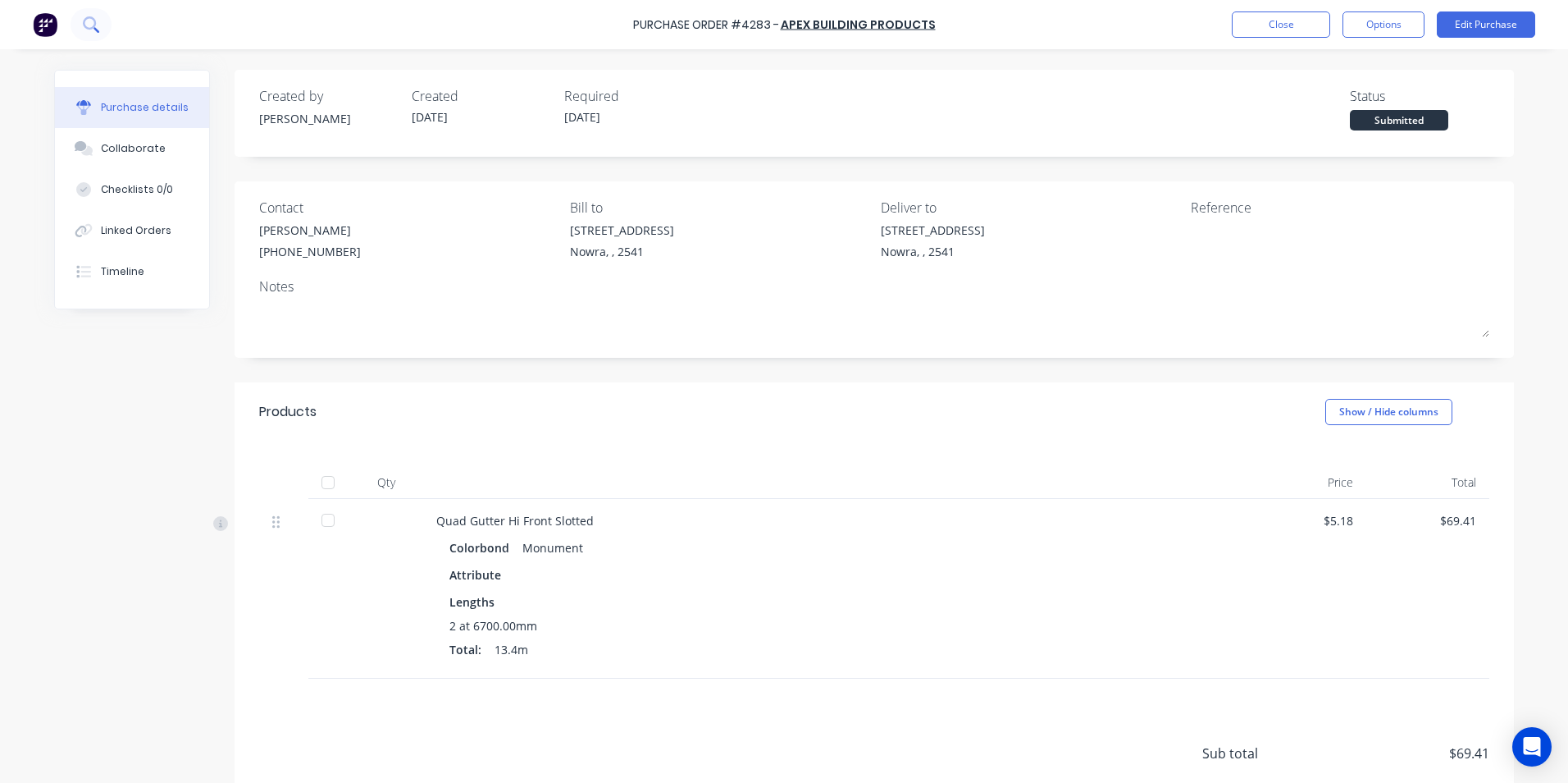
click at [92, 29] on icon at bounding box center [90, 24] width 16 height 16
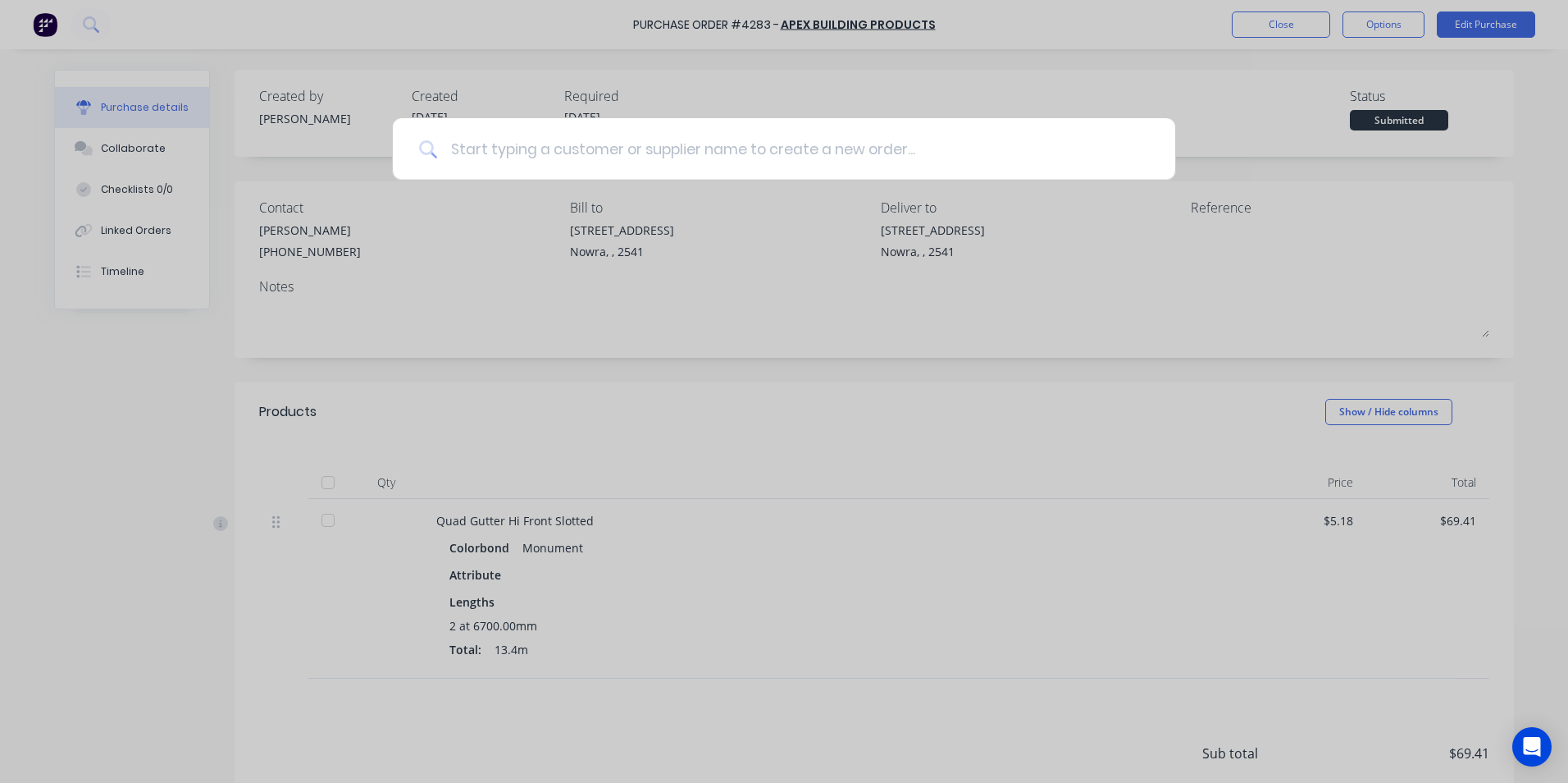
click at [501, 138] on input at bounding box center [792, 149] width 712 height 61
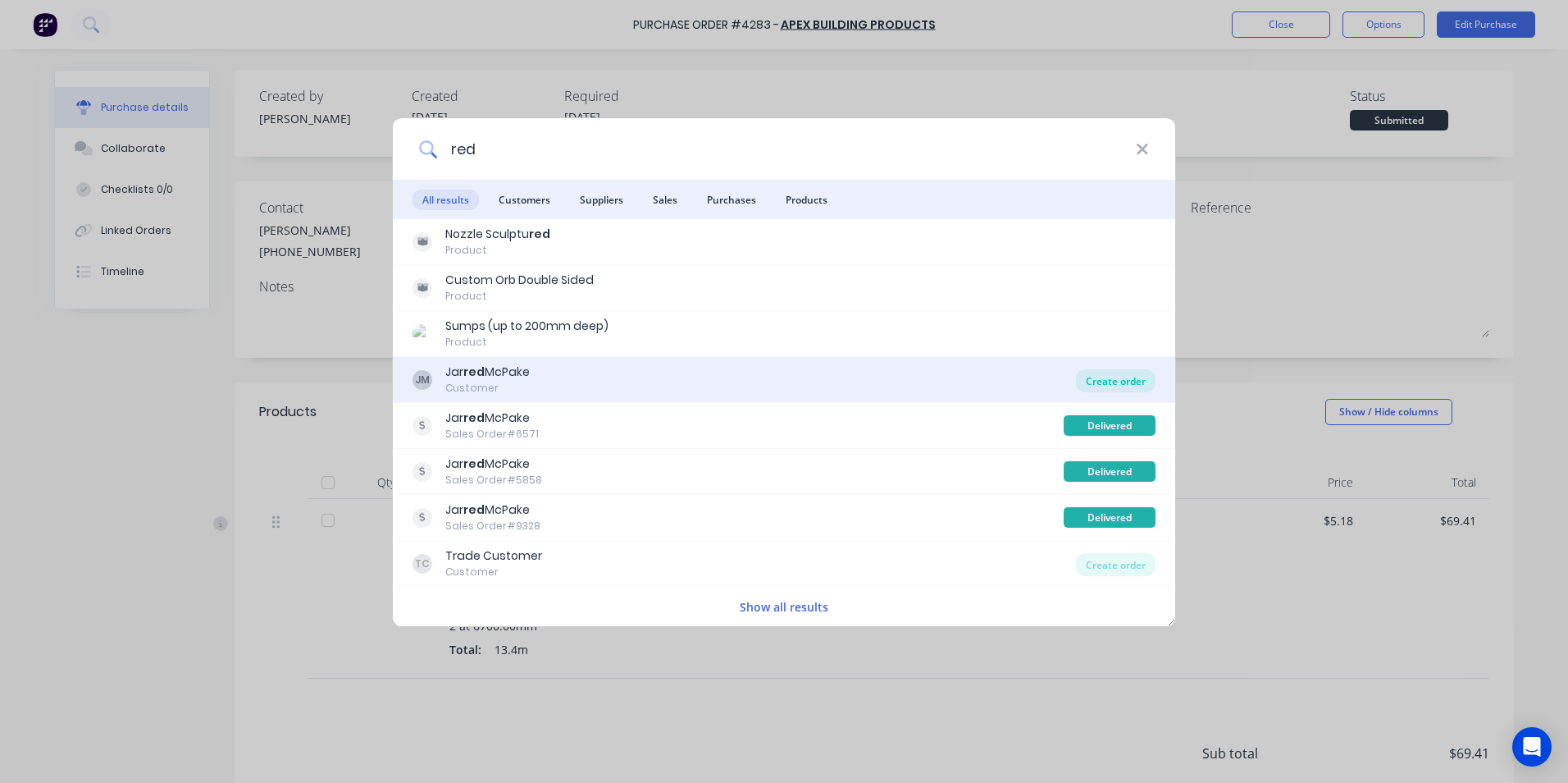
type input "red"
click at [1088, 384] on div "Create order" at bounding box center [1116, 381] width 80 height 23
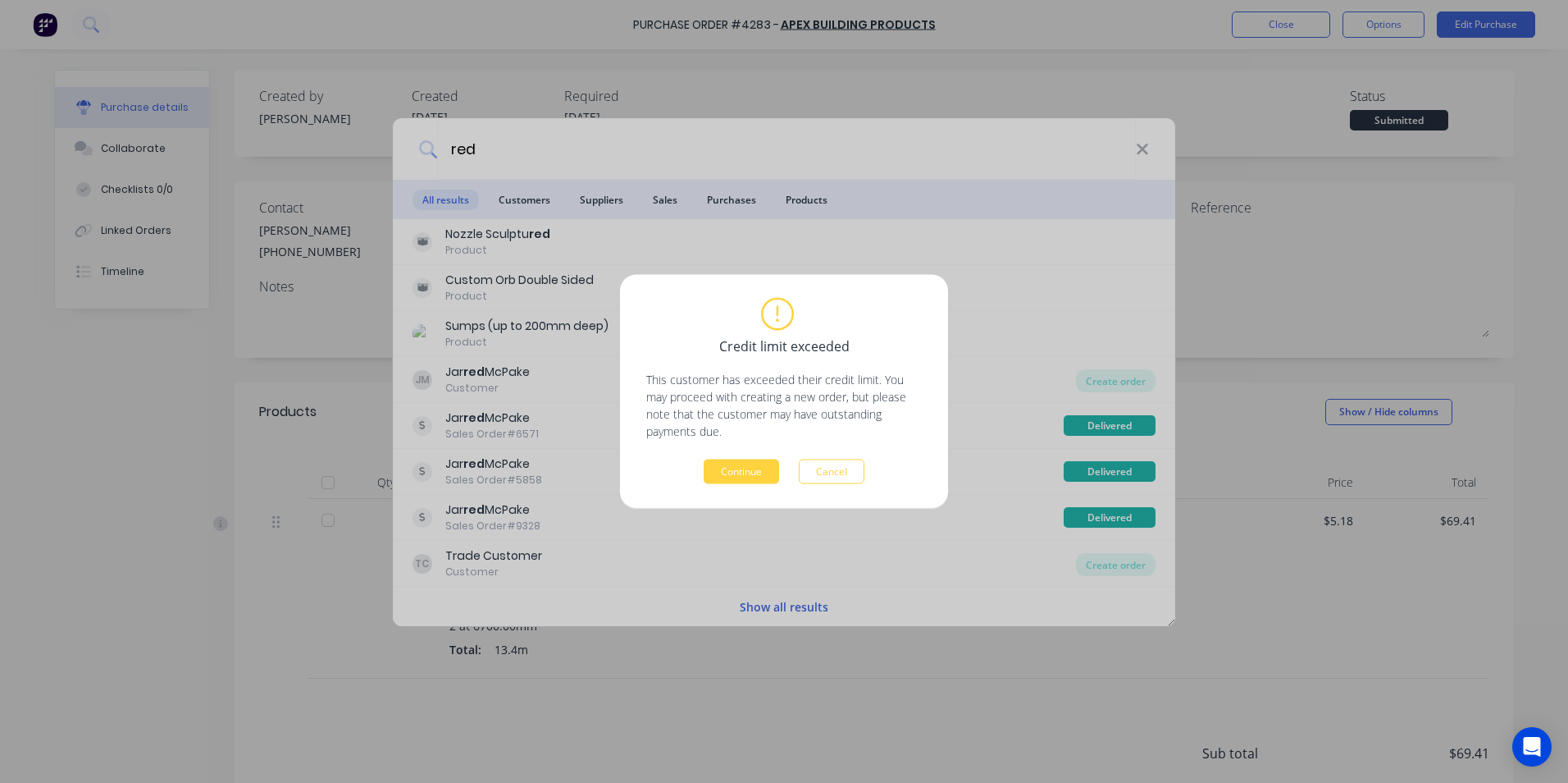
click at [719, 492] on div "Credit limit exceeded This customer has exceeded their credit limit. You may pr…" at bounding box center [784, 392] width 328 height 234
click at [719, 484] on div "Credit limit exceeded This customer has exceeded their credit limit. You may pr…" at bounding box center [784, 392] width 328 height 234
click at [725, 474] on button "Continue" at bounding box center [742, 471] width 76 height 24
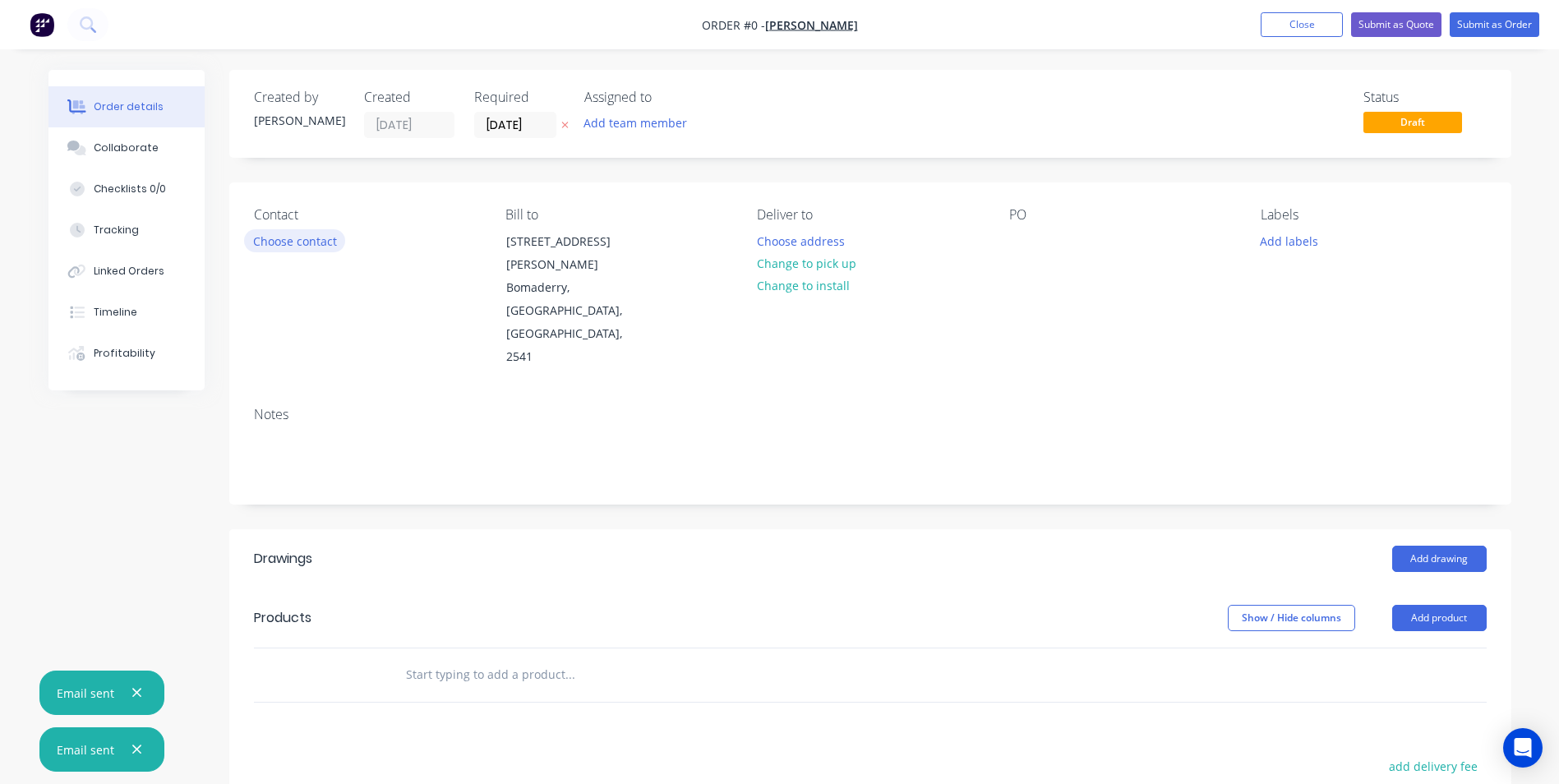
click at [290, 240] on button "Choose contact" at bounding box center [295, 240] width 101 height 22
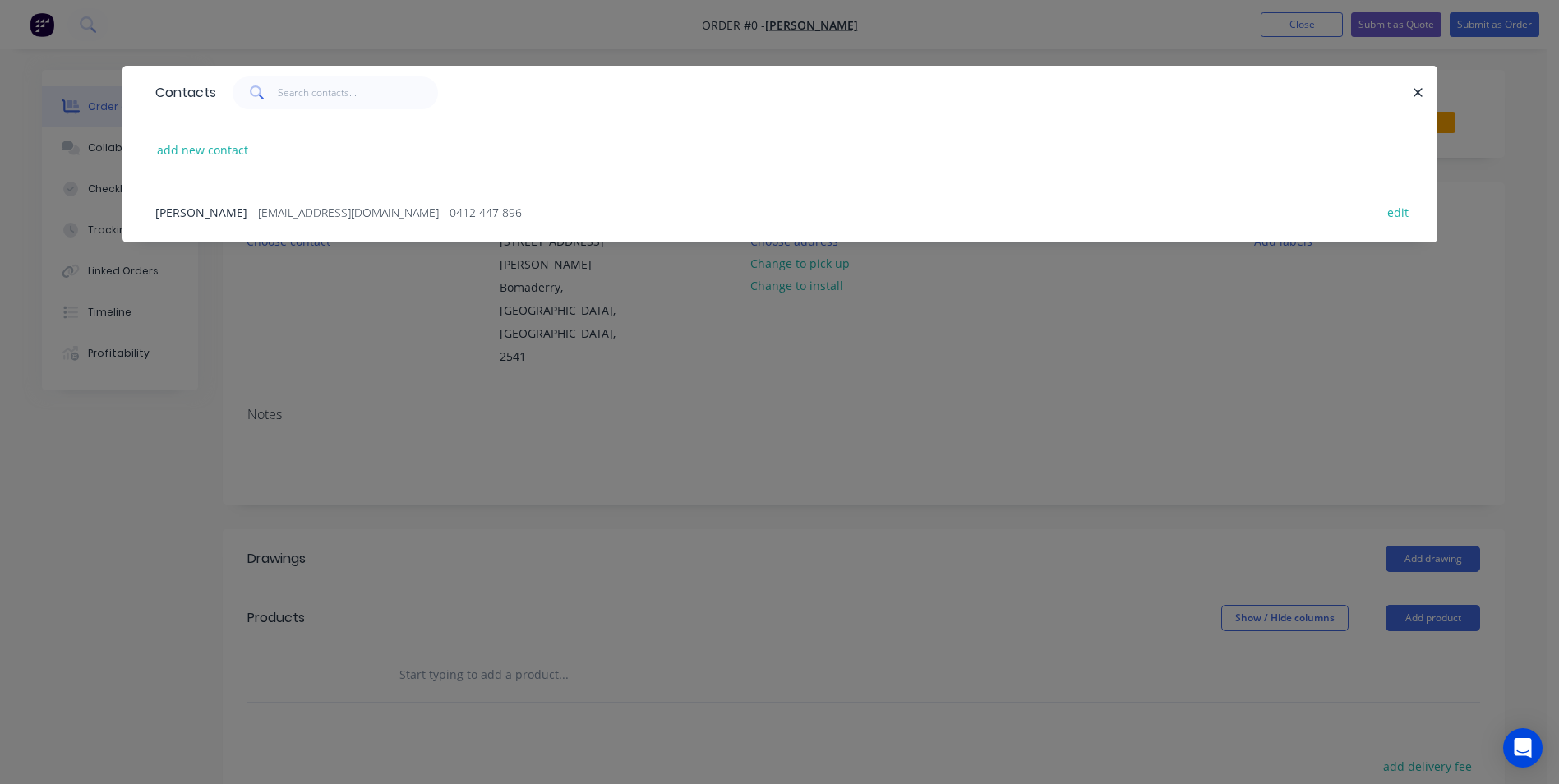
click at [316, 212] on span "- [EMAIL_ADDRESS][DOMAIN_NAME] - 0412 447 896" at bounding box center [386, 212] width 272 height 16
